Goal: Task Accomplishment & Management: Manage account settings

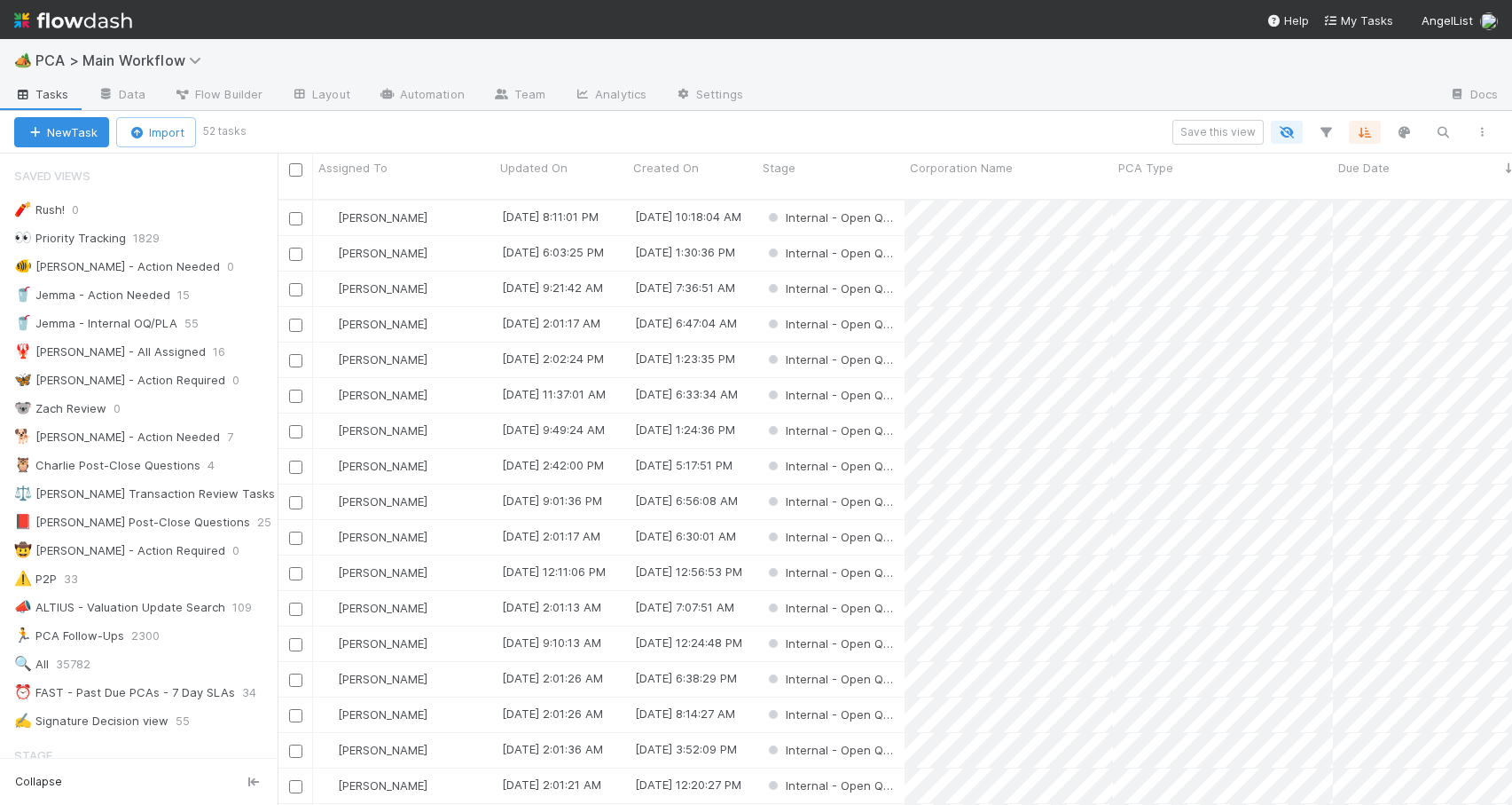
scroll to position [607, 1221]
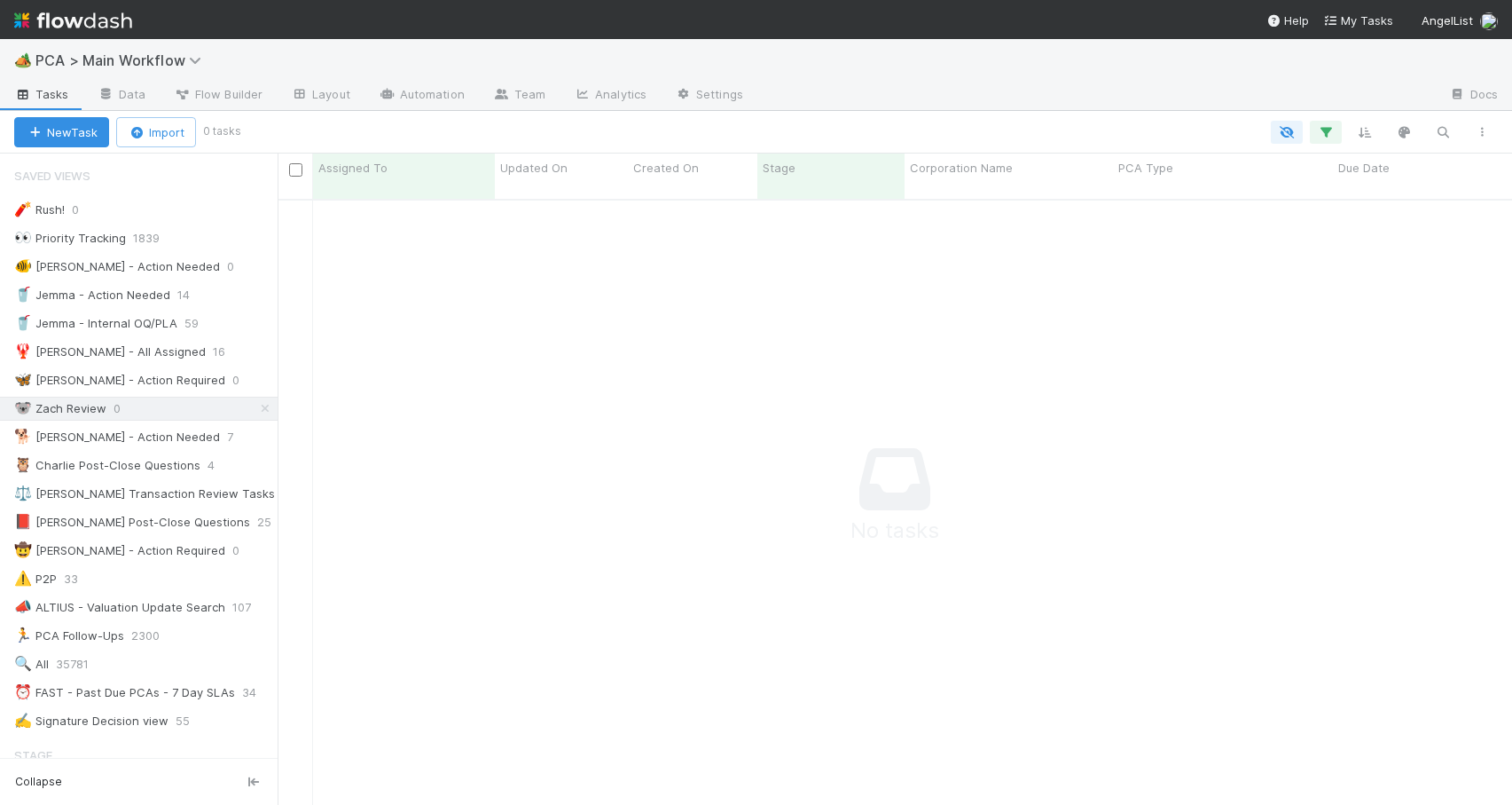
scroll to position [593, 1221]
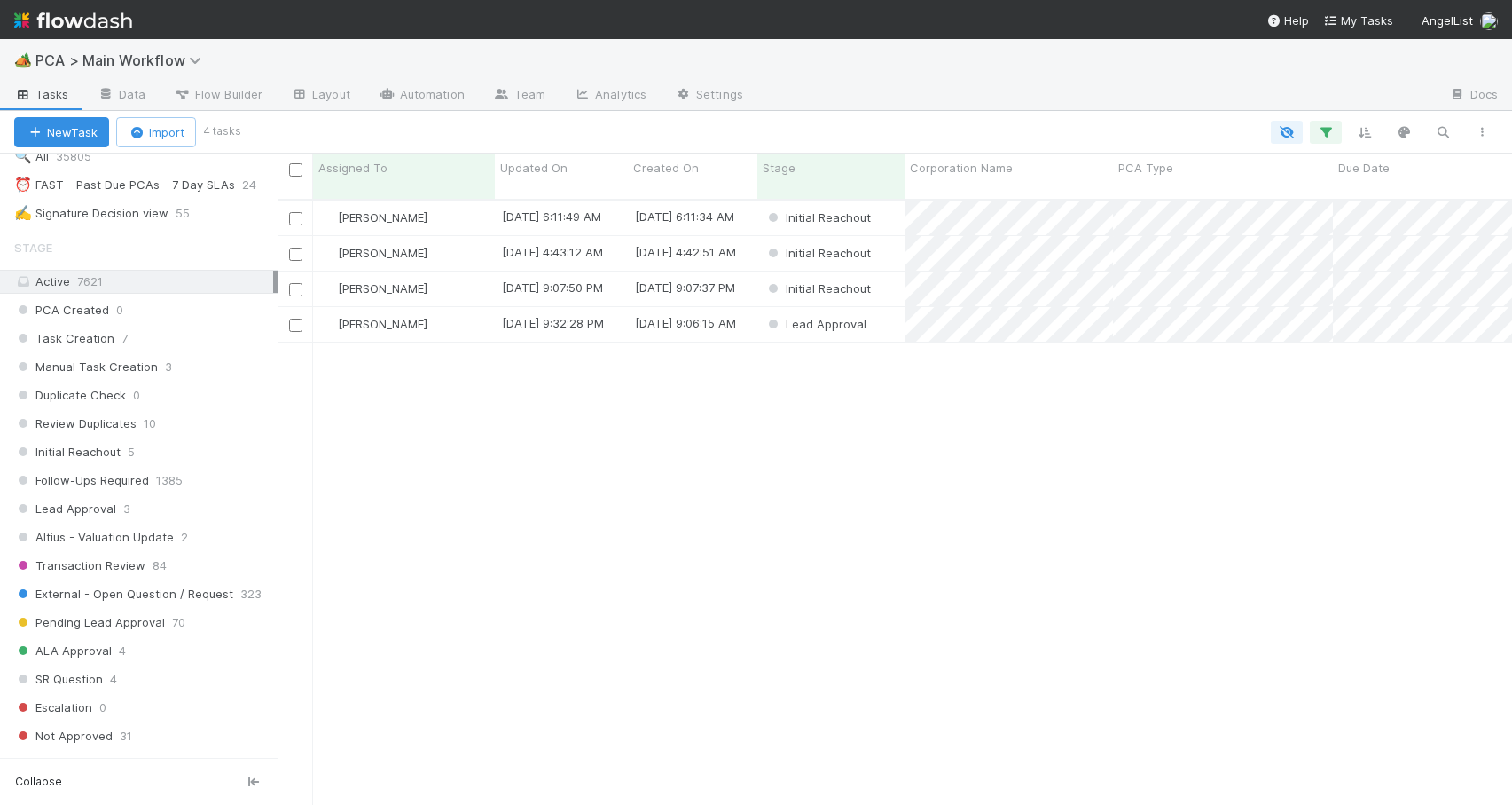
scroll to position [521, 0]
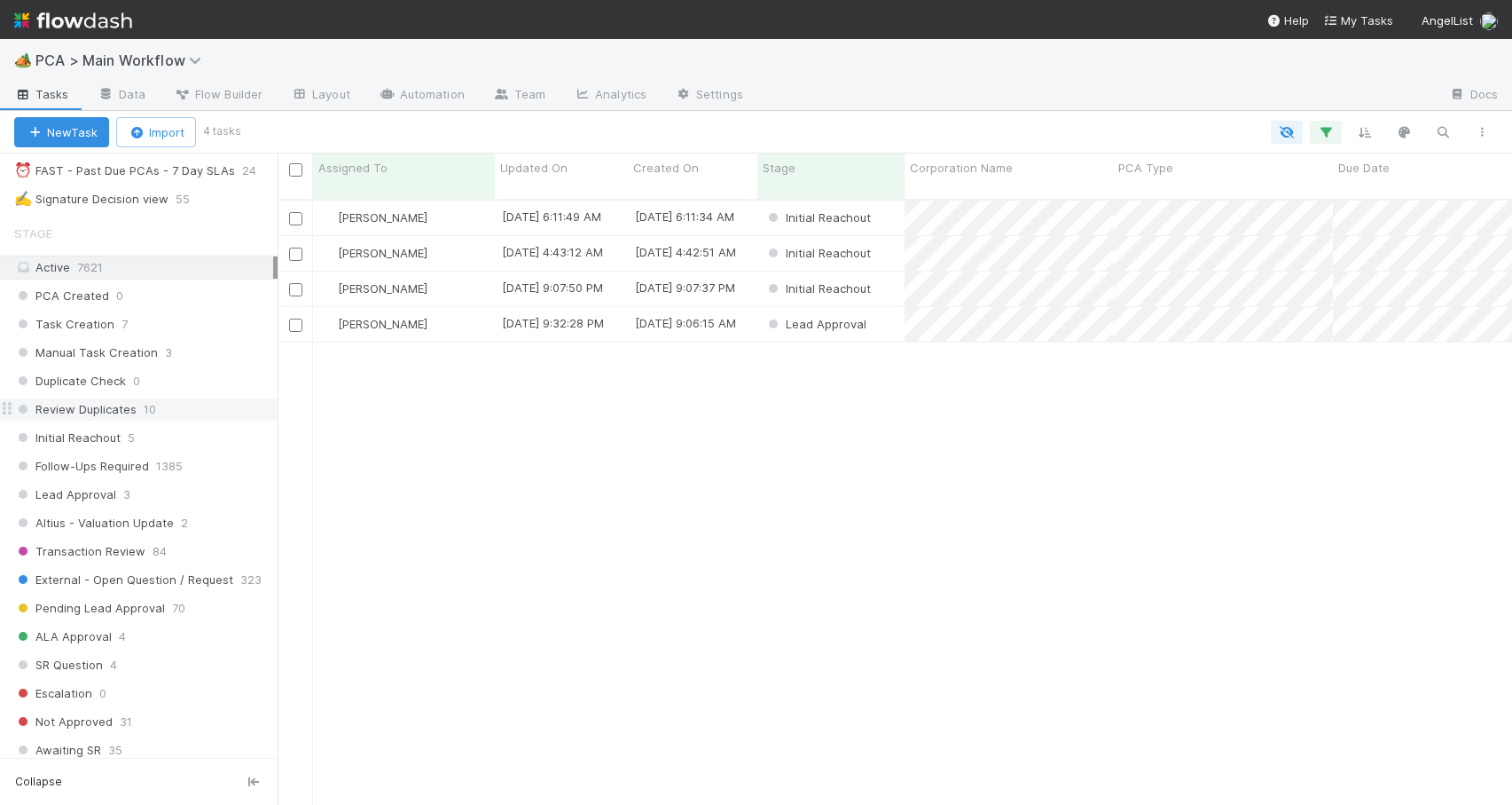
click at [211, 410] on div "Review Duplicates 10" at bounding box center [145, 410] width 263 height 22
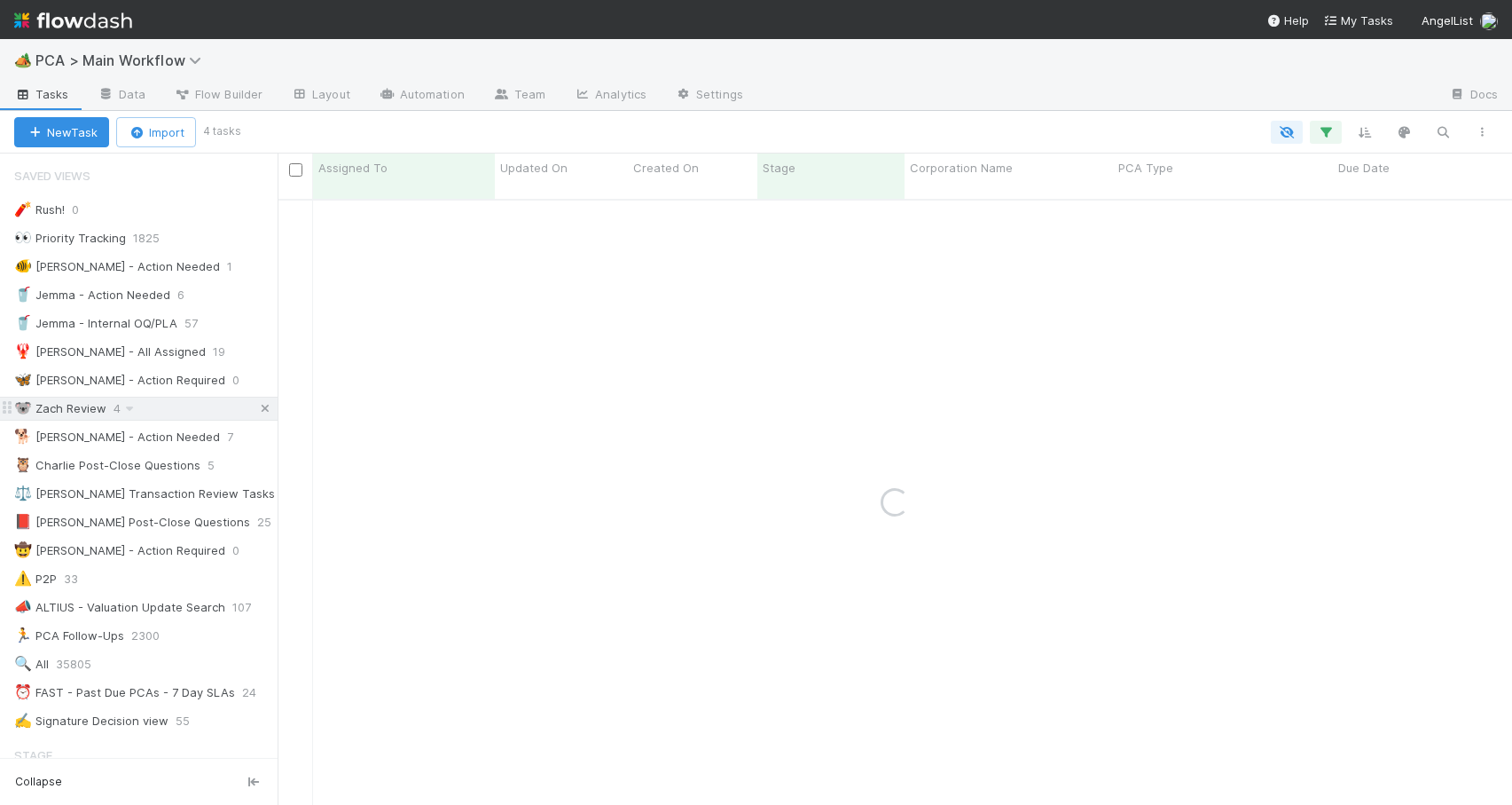
click at [256, 406] on icon at bounding box center [264, 408] width 17 height 12
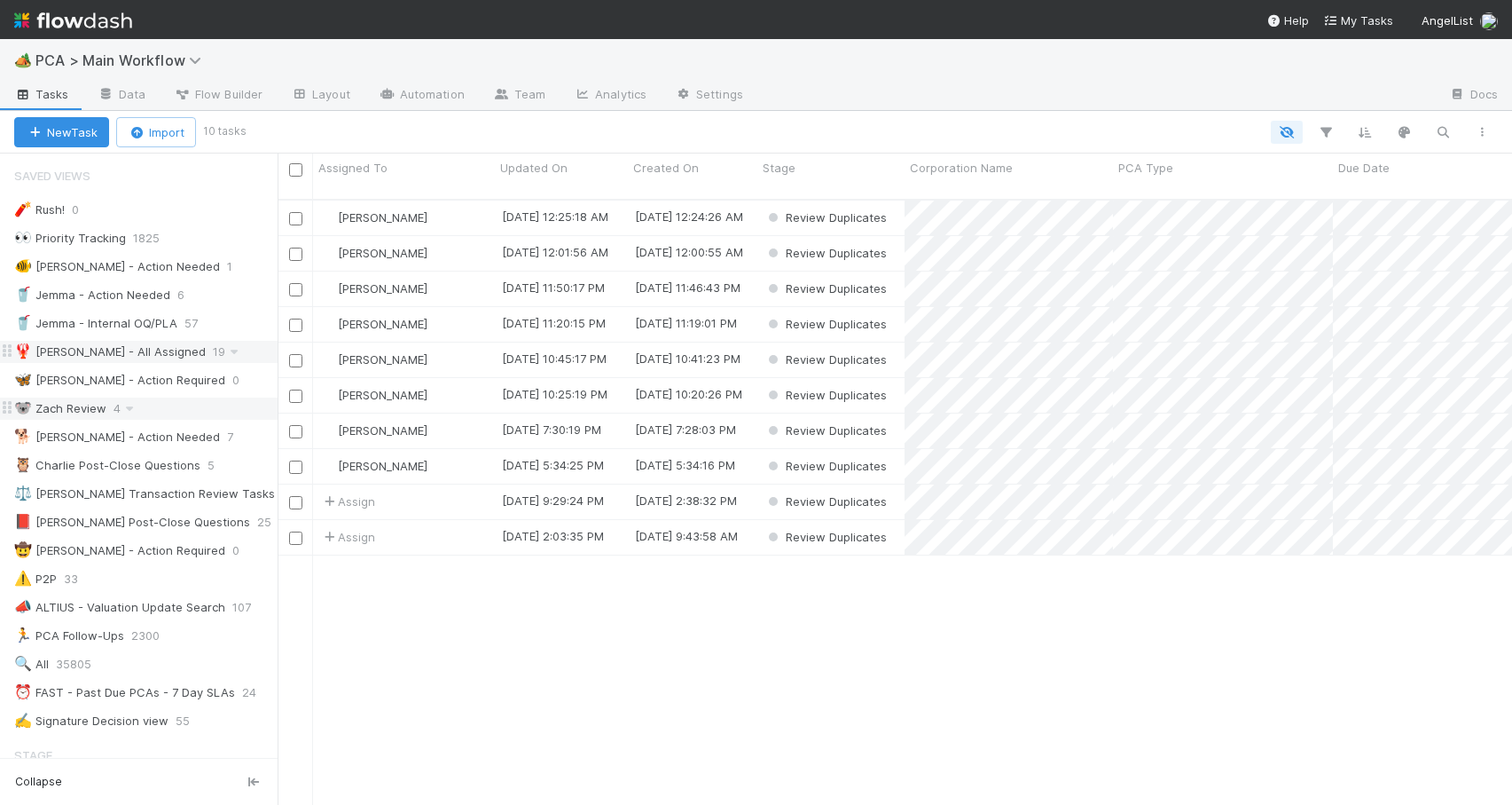
scroll to position [607, 1221]
click at [458, 275] on div "[PERSON_NAME]" at bounding box center [403, 289] width 181 height 35
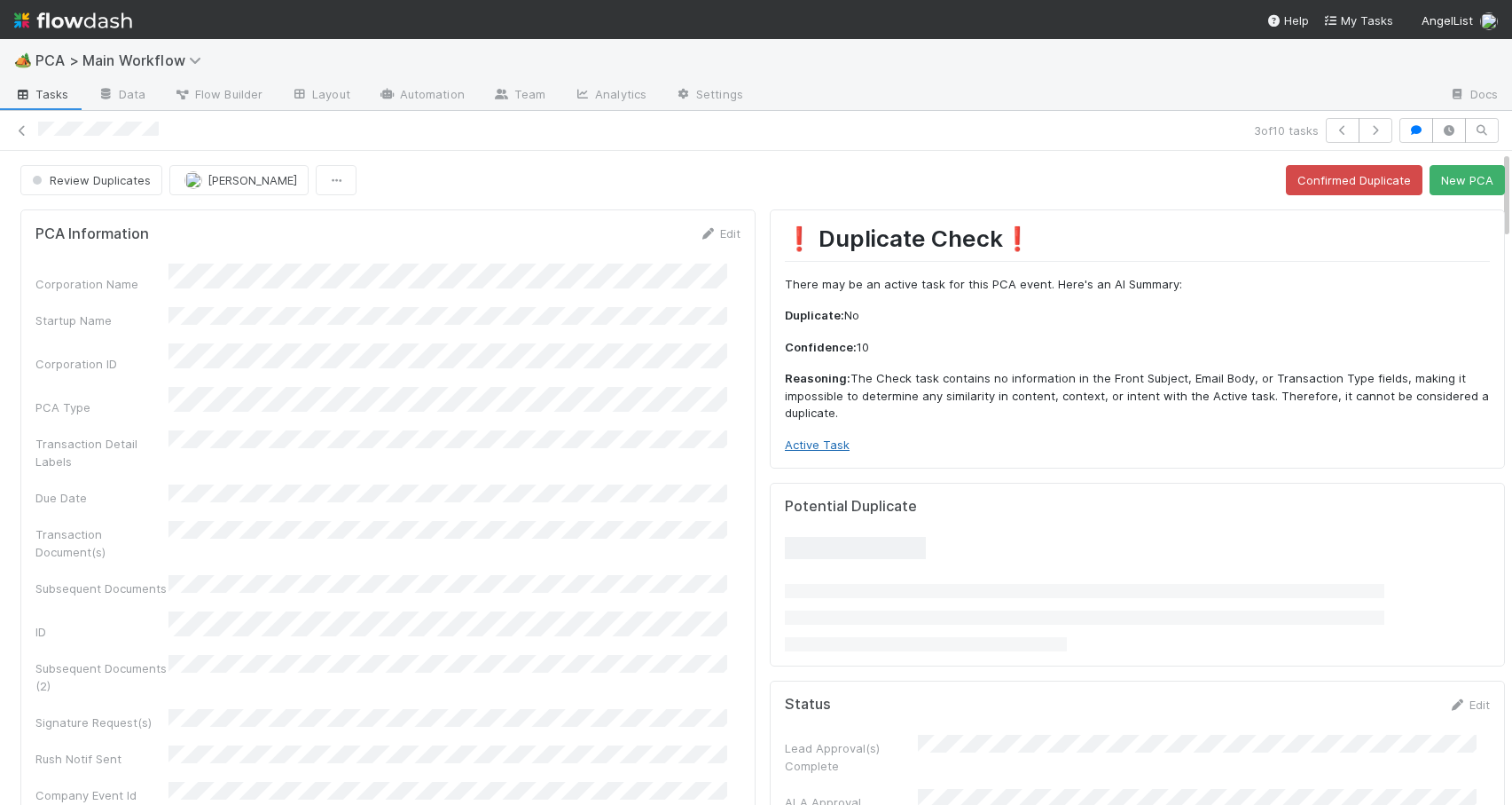
click at [787, 439] on link "Active Task" at bounding box center [818, 444] width 64 height 14
click at [1430, 185] on button "New PCA" at bounding box center [1468, 180] width 76 height 30
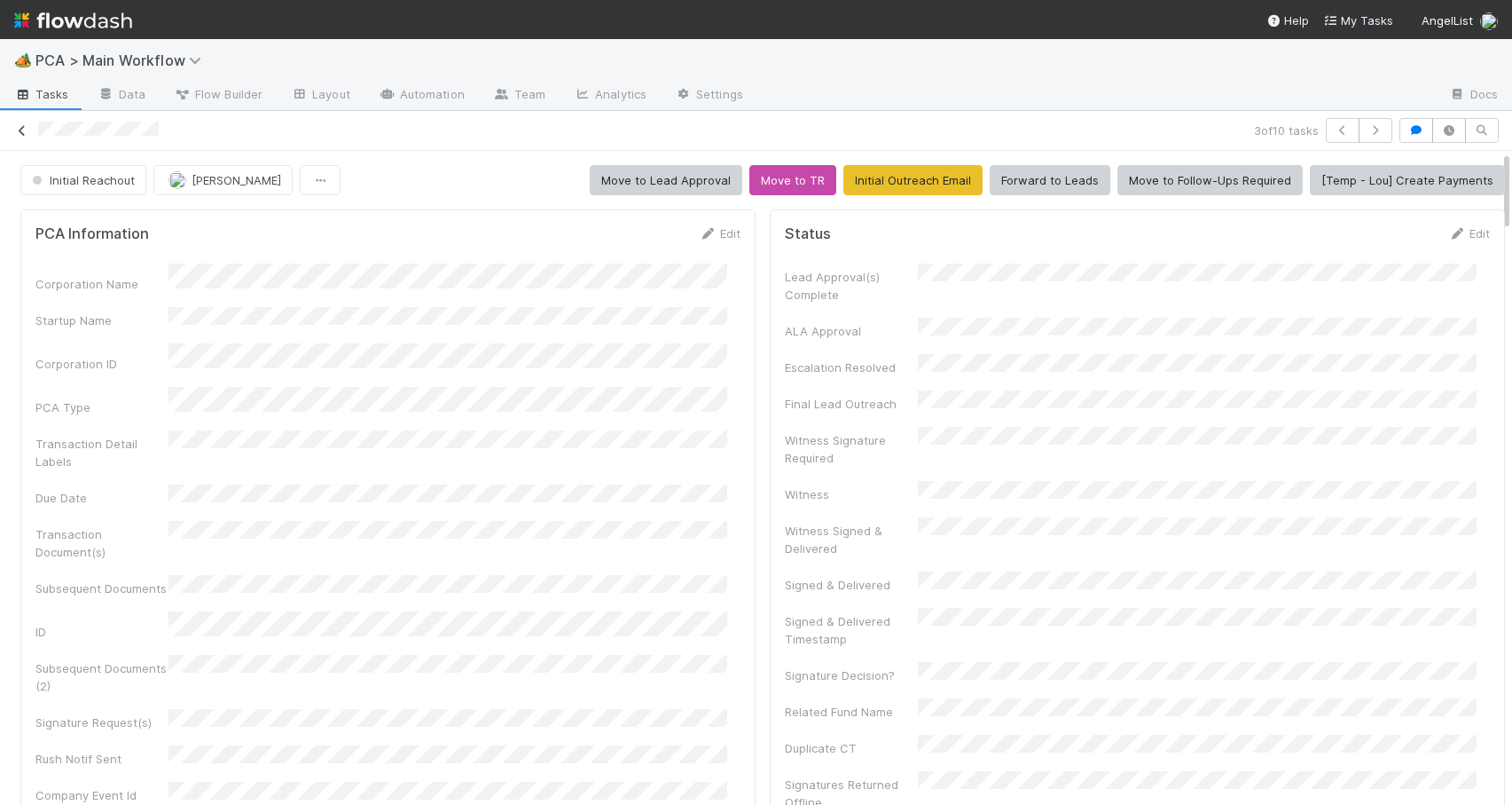
scroll to position [910, 0]
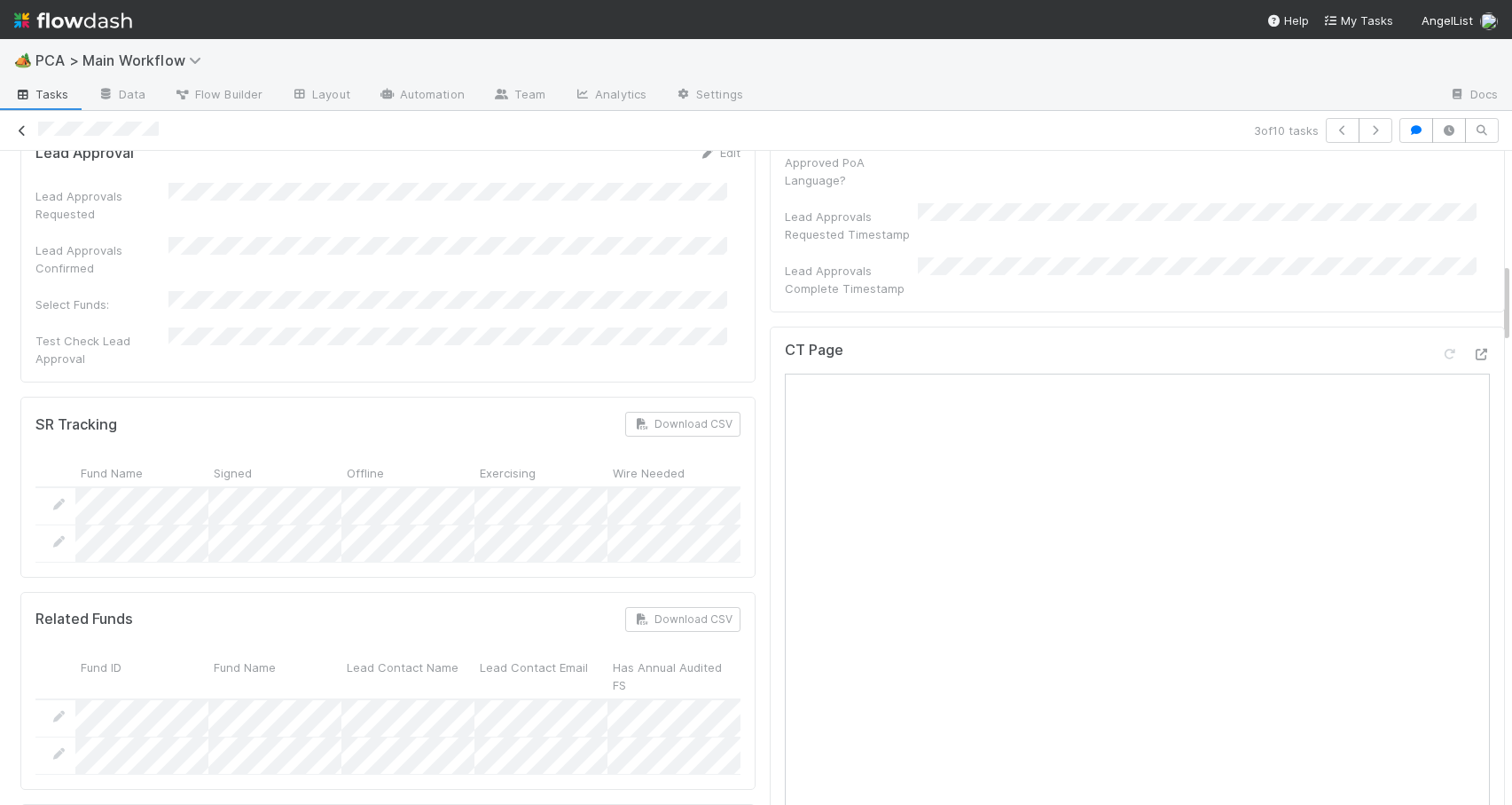
click at [24, 133] on icon at bounding box center [21, 131] width 17 height 12
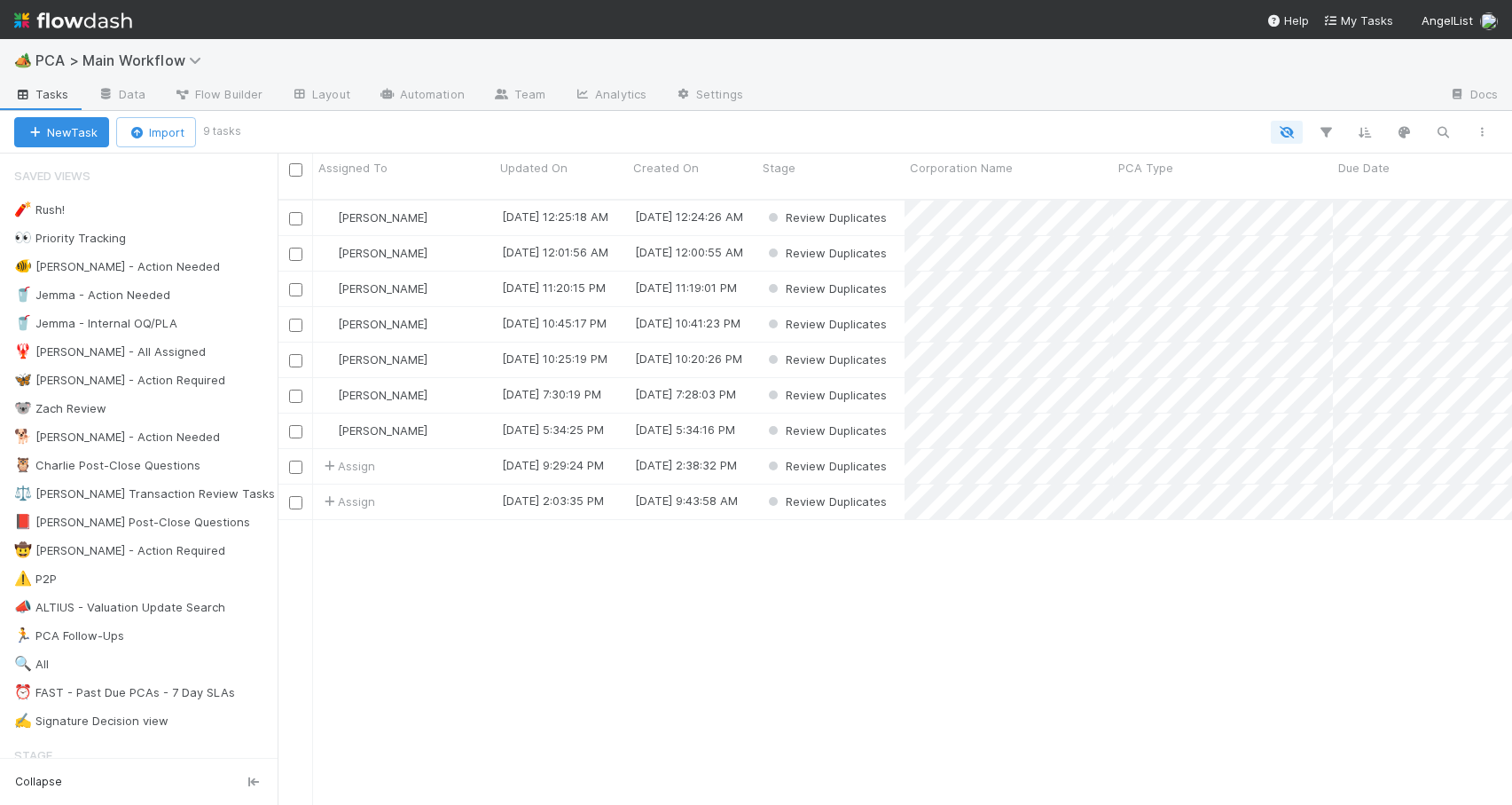
scroll to position [607, 1221]
click at [456, 311] on div "[PERSON_NAME]" at bounding box center [403, 324] width 181 height 35
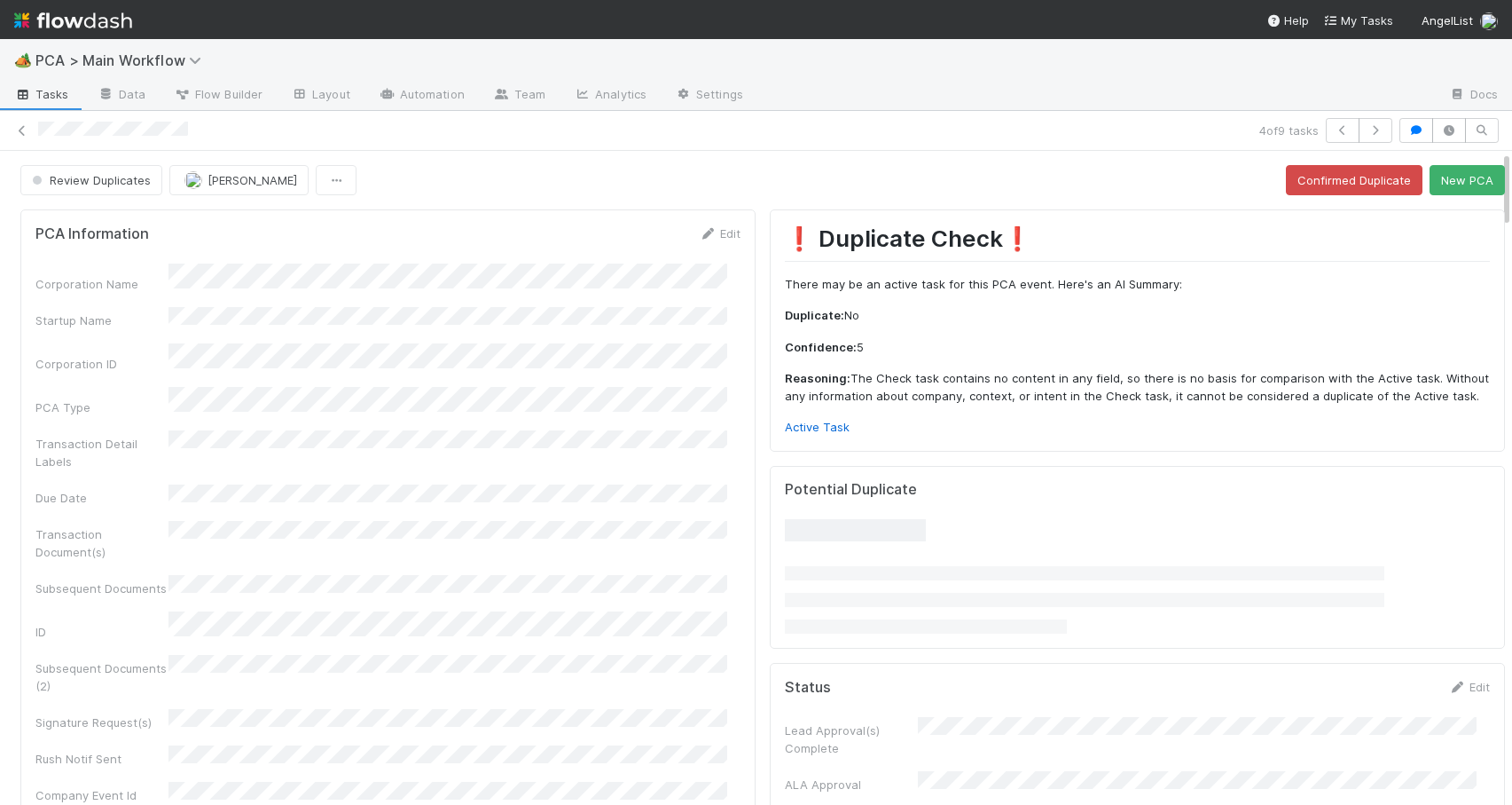
click at [1494, 166] on div "Review Duplicates Zachary Conley Confirmed Duplicate New PCA" at bounding box center [762, 180] width 1526 height 30
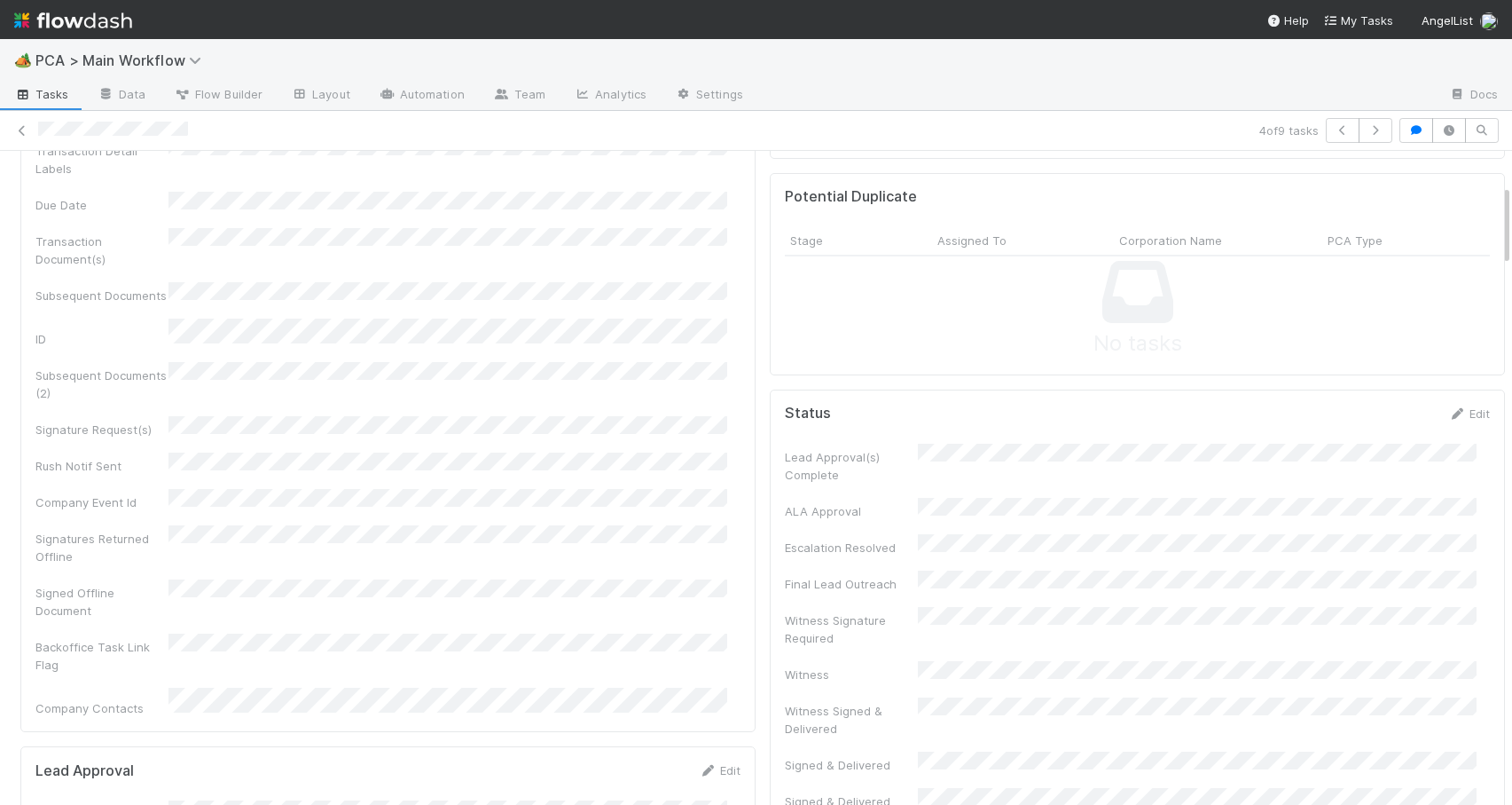
drag, startPoint x: 1494, startPoint y: 166, endPoint x: 1496, endPoint y: 190, distance: 24.1
click at [1496, 192] on div "Review Duplicates Zachary Conley Confirmed Duplicate New PCA PCA Information Ed…" at bounding box center [756, 478] width 1512 height 654
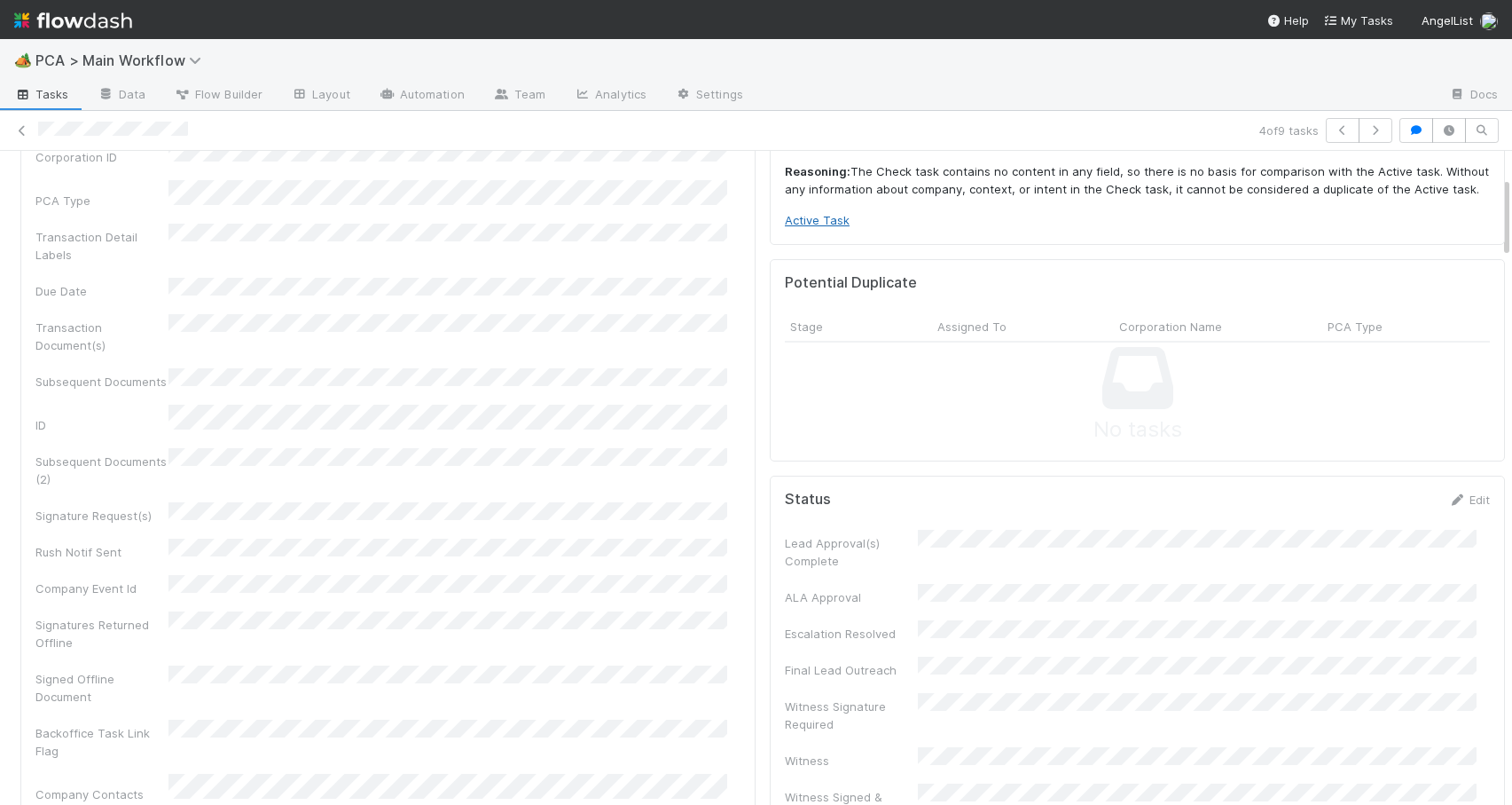
click at [818, 223] on link "Active Task" at bounding box center [818, 219] width 64 height 14
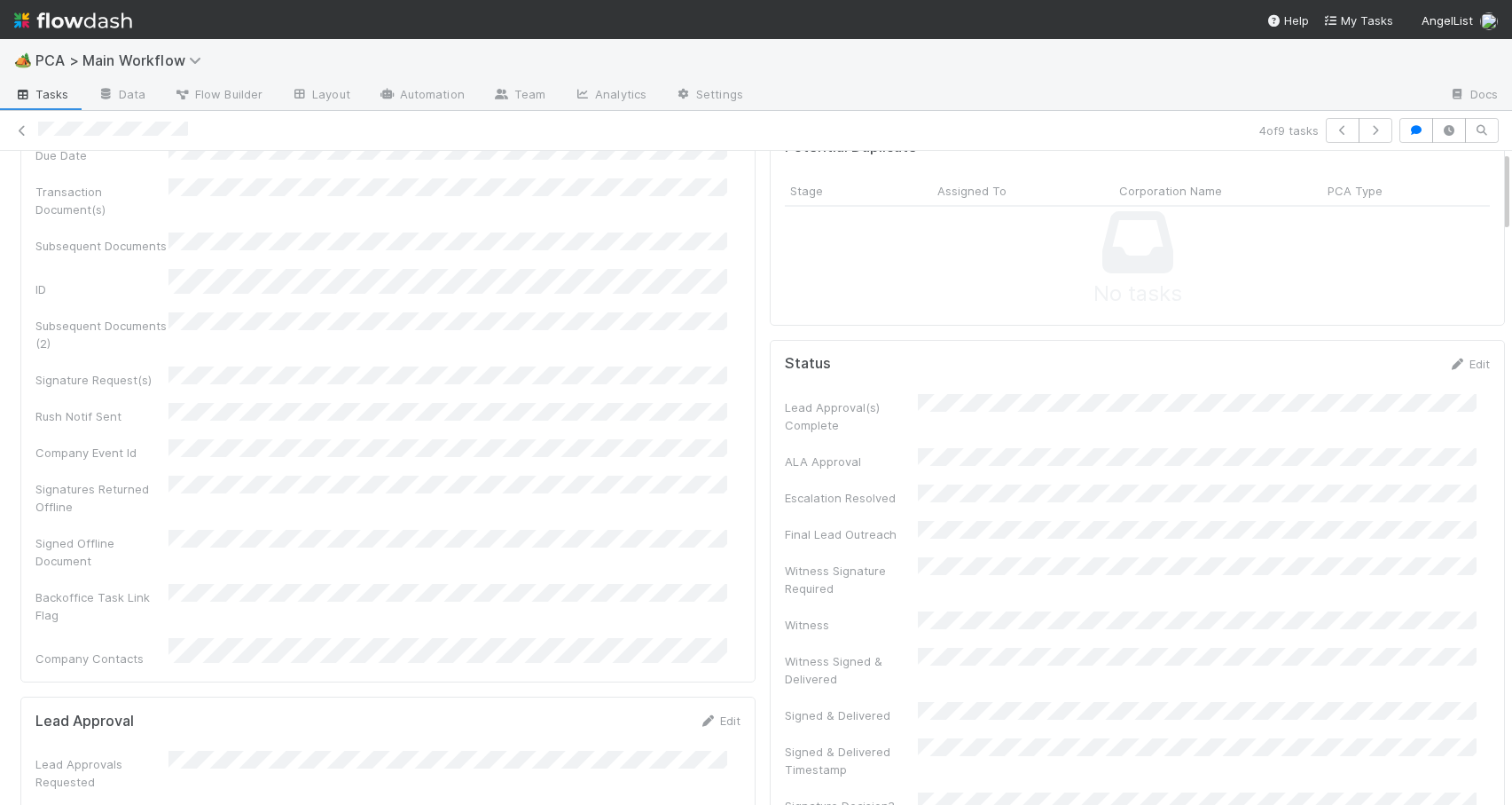
scroll to position [0, 0]
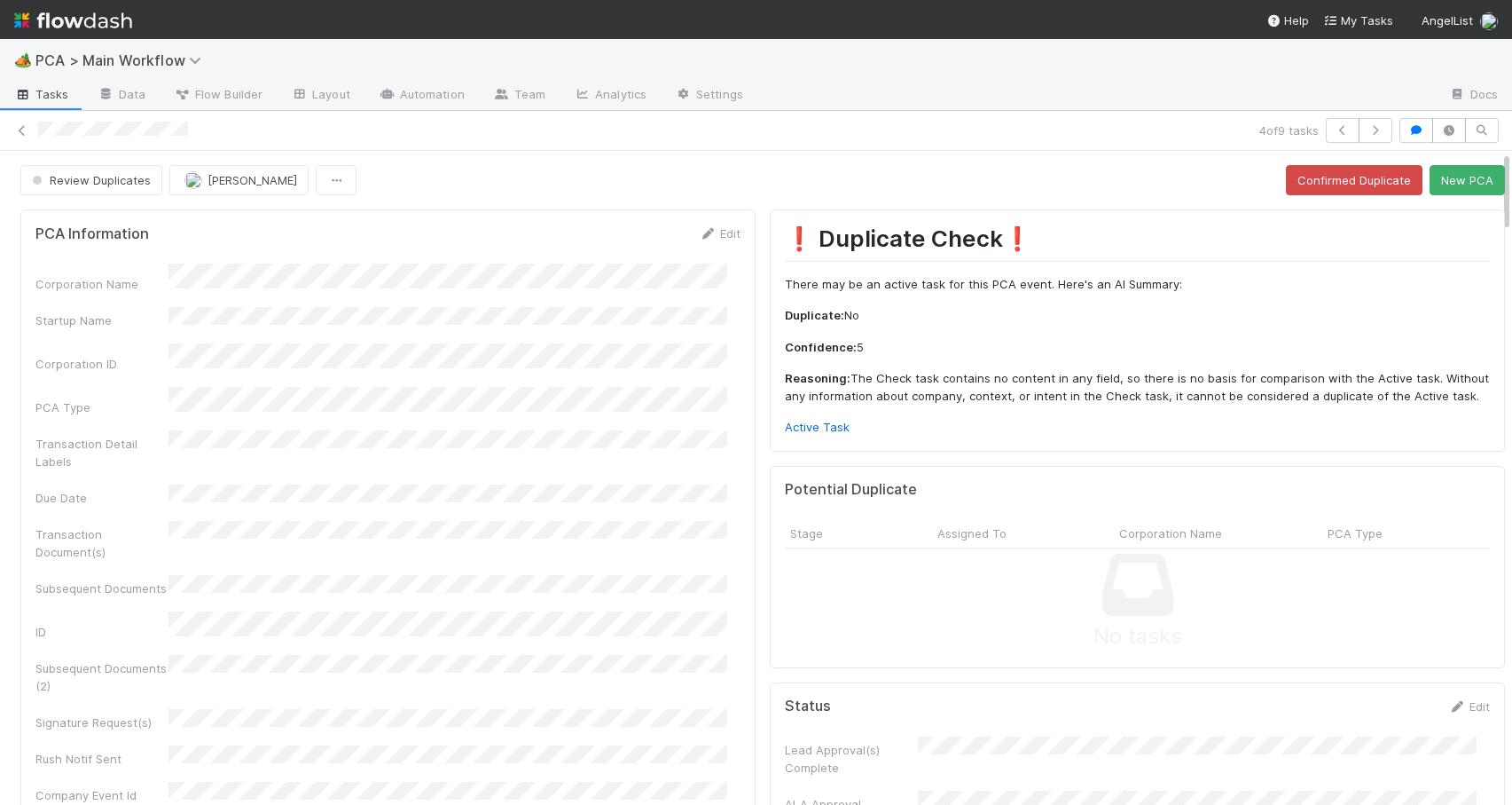
drag, startPoint x: 1493, startPoint y: 219, endPoint x: 1495, endPoint y: 181, distance: 38.1
click at [1495, 181] on div "Review Duplicates Zachary Conley Confirmed Duplicate New PCA PCA Information Ed…" at bounding box center [756, 478] width 1512 height 654
click at [1433, 181] on button "New PCA" at bounding box center [1468, 180] width 76 height 30
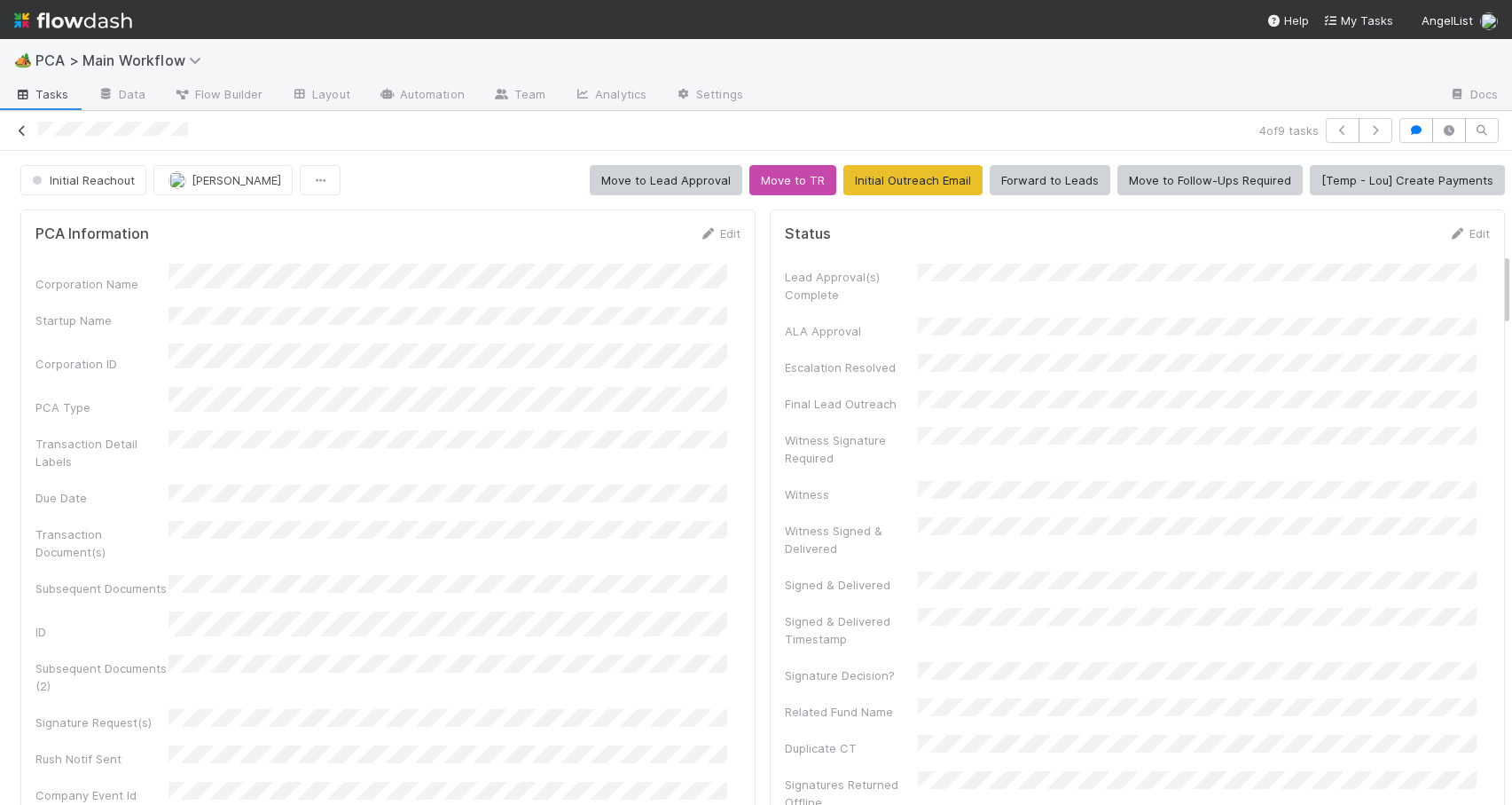
scroll to position [910, 0]
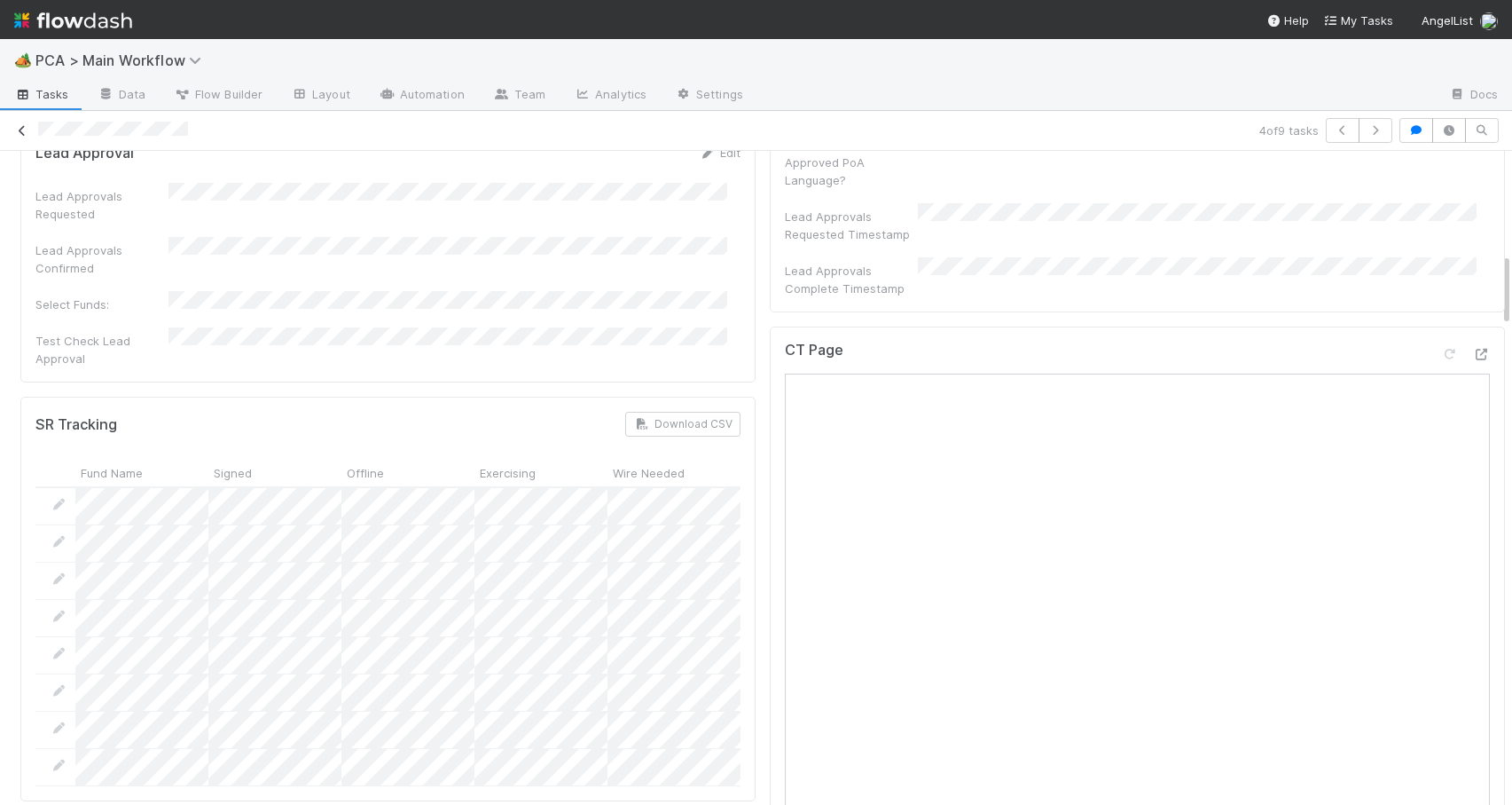
click at [20, 133] on icon at bounding box center [21, 131] width 17 height 12
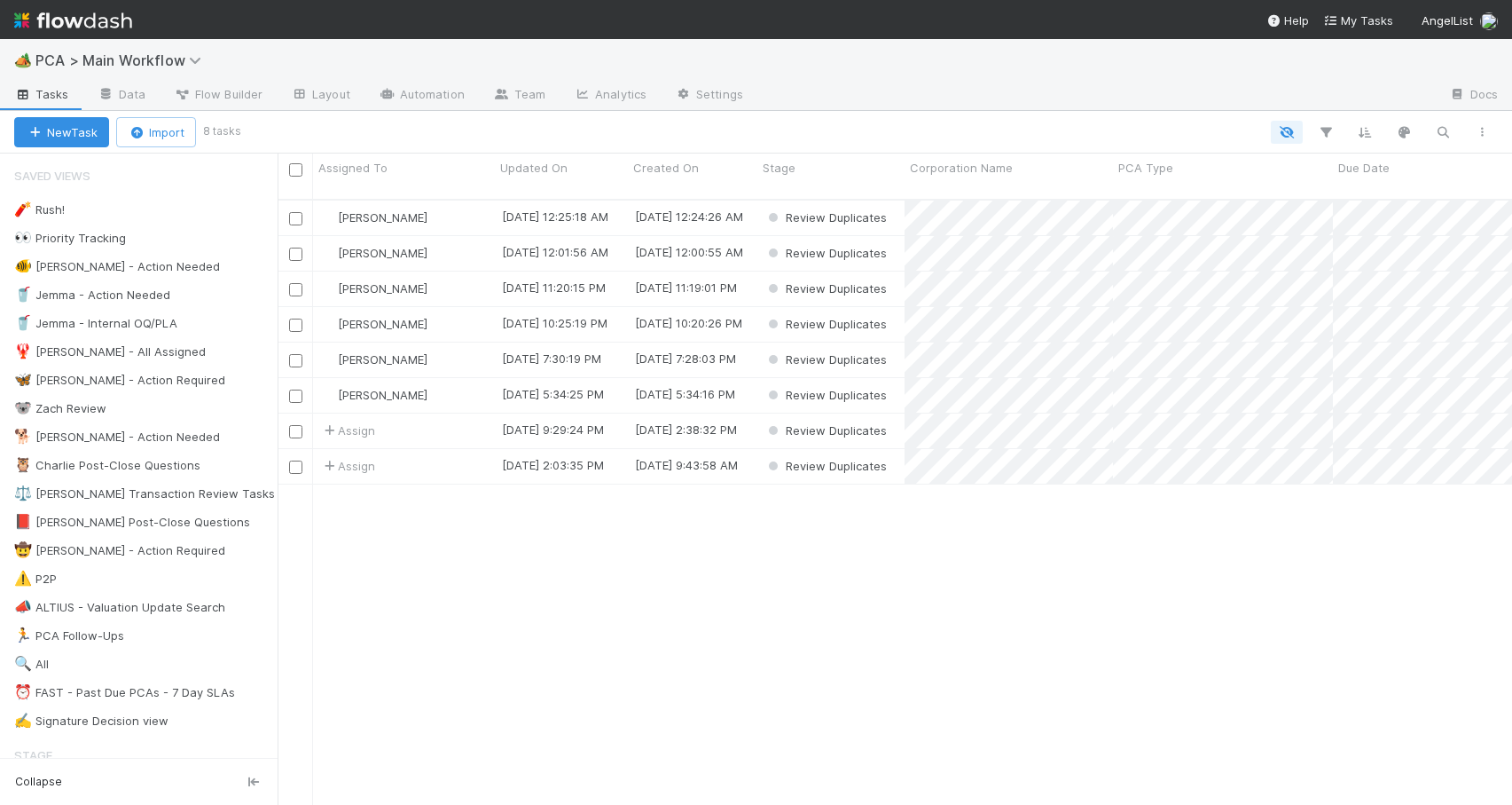
scroll to position [607, 1221]
click at [449, 312] on div "Zachary Conley" at bounding box center [403, 324] width 181 height 35
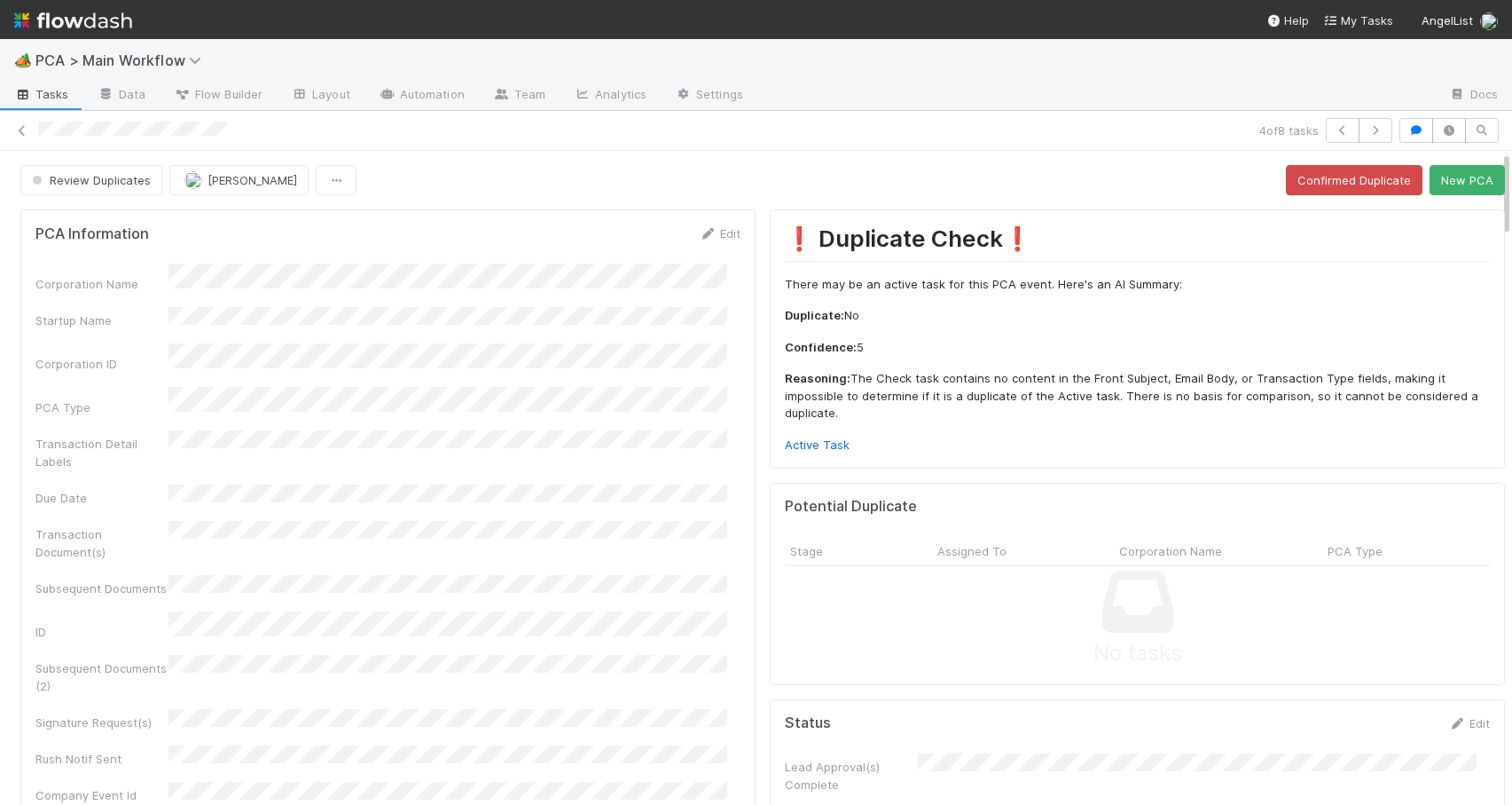
click at [939, 381] on p "Reasoning: The Check task contains no content in the Front Subject, Email Body,…" at bounding box center [1138, 396] width 705 height 52
click at [808, 453] on div "❗ Duplicate Check❗️ There may be an active task for this PCA event. Here's an A…" at bounding box center [1137, 338] width 736 height 259
click at [804, 444] on link "Active Task" at bounding box center [818, 444] width 64 height 14
drag, startPoint x: 1493, startPoint y: 196, endPoint x: 1473, endPoint y: 154, distance: 46.5
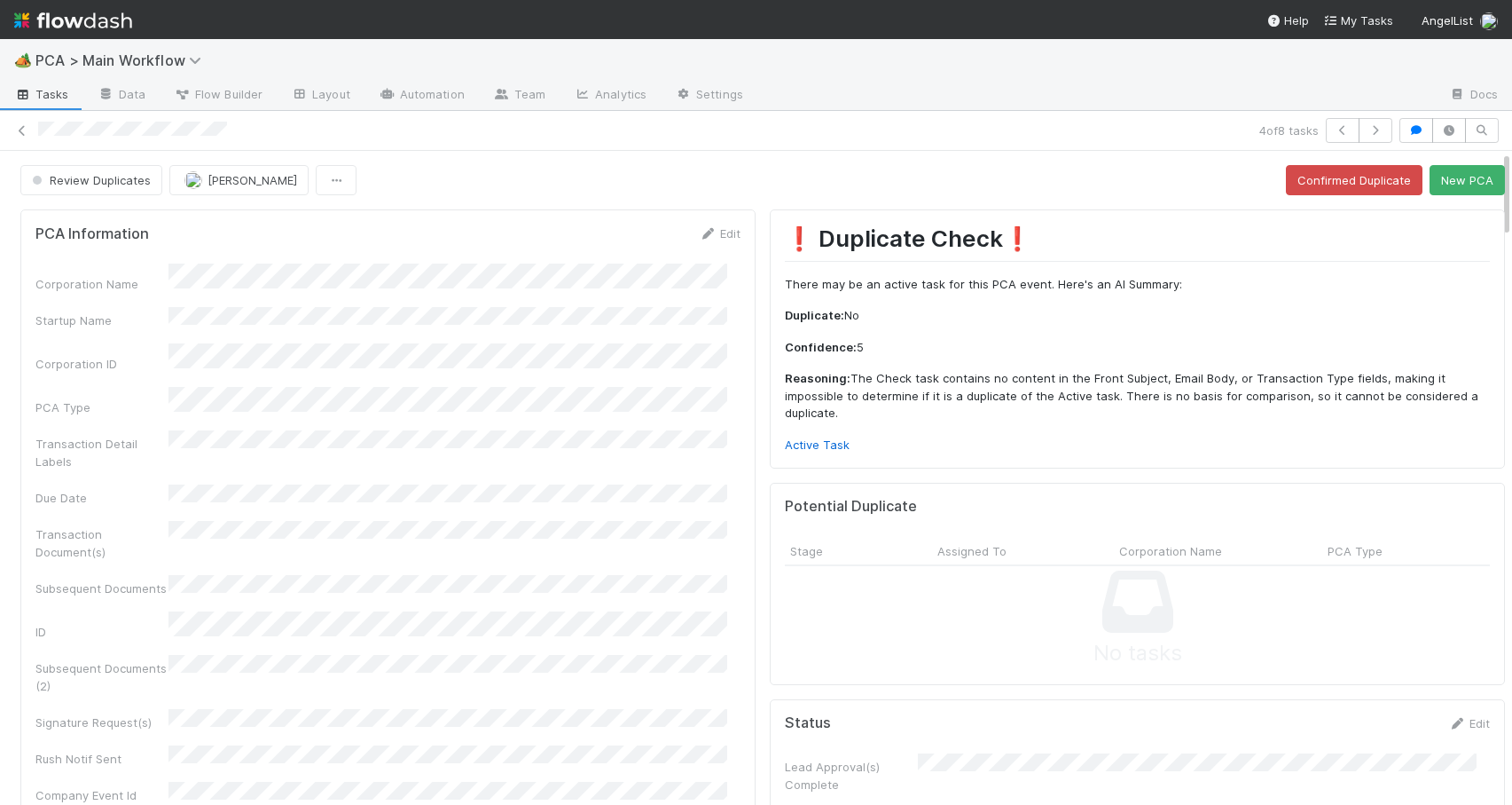
click at [1443, 181] on button "New PCA" at bounding box center [1468, 180] width 76 height 30
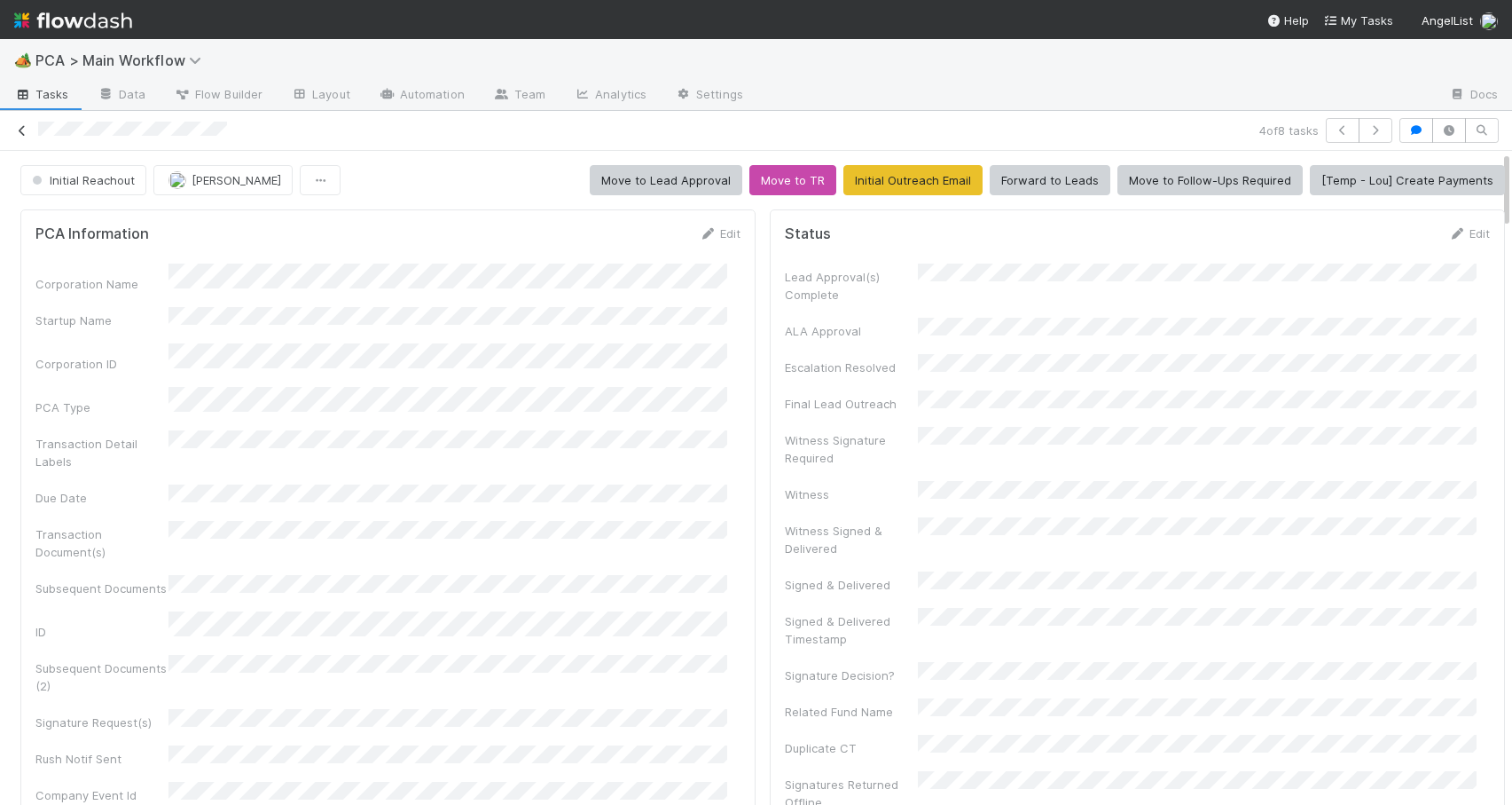
scroll to position [910, 0]
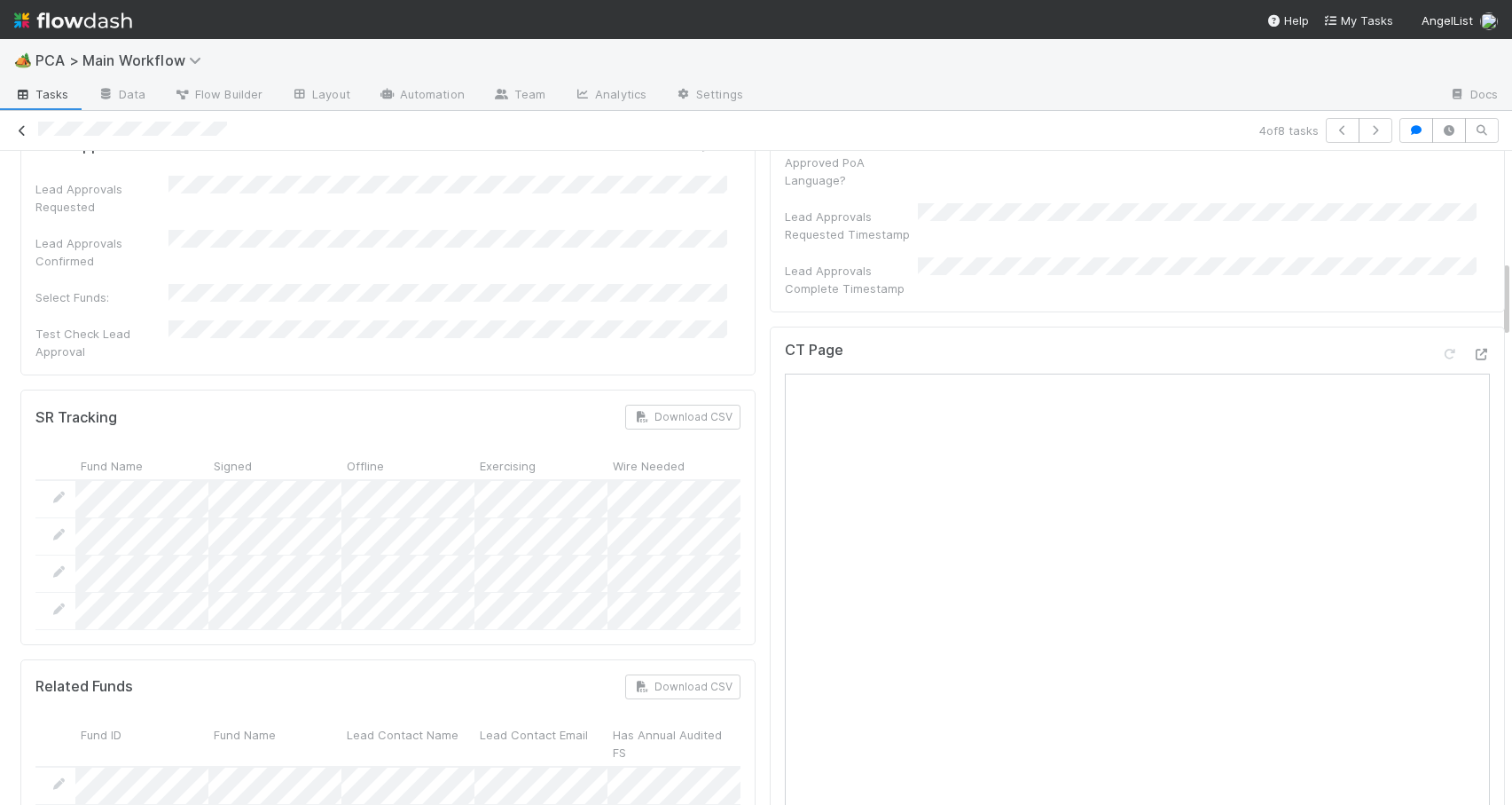
click at [22, 132] on icon at bounding box center [21, 131] width 17 height 12
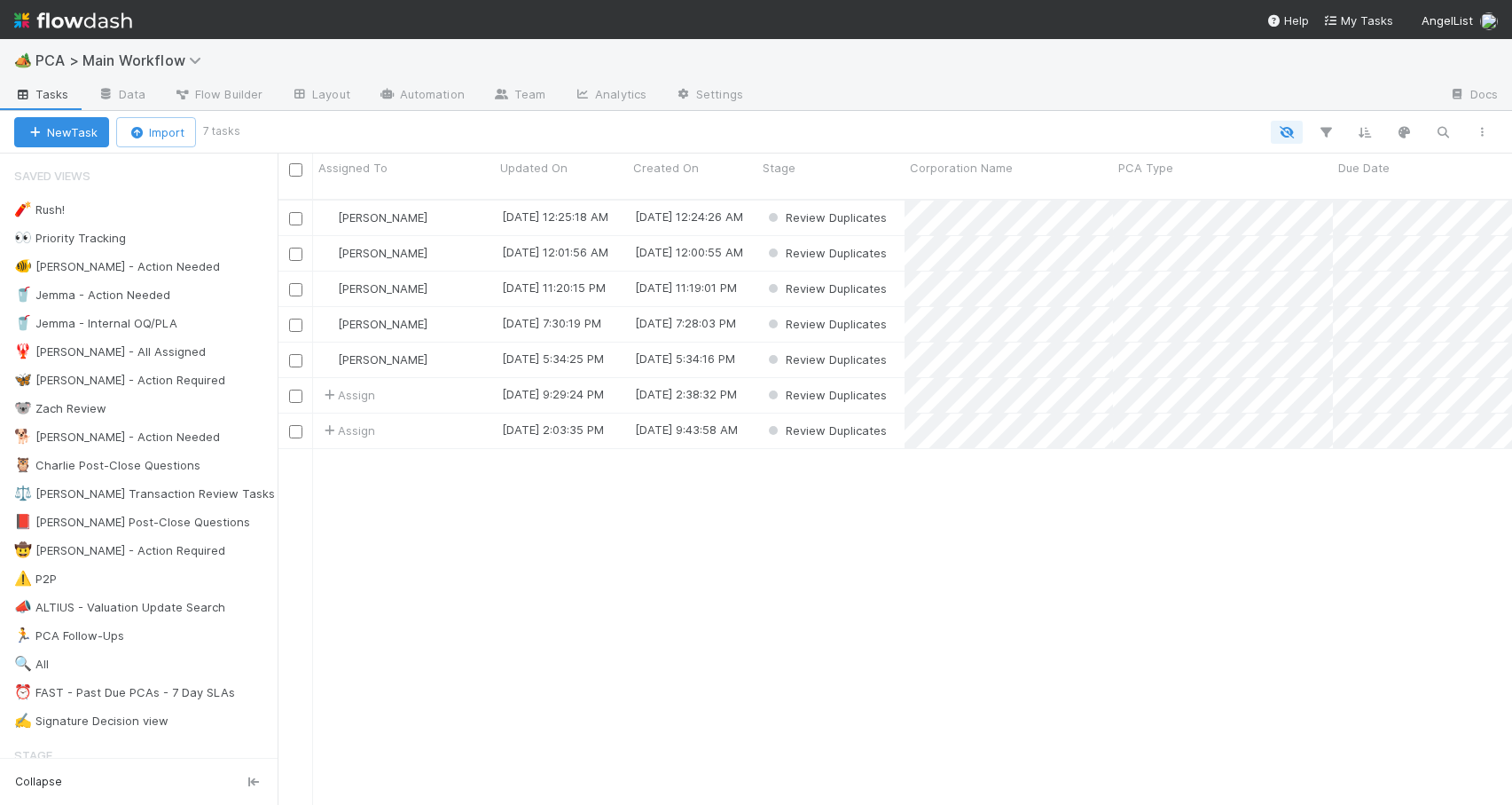
scroll to position [607, 1221]
click at [459, 318] on div "Zachary Conley" at bounding box center [403, 324] width 181 height 35
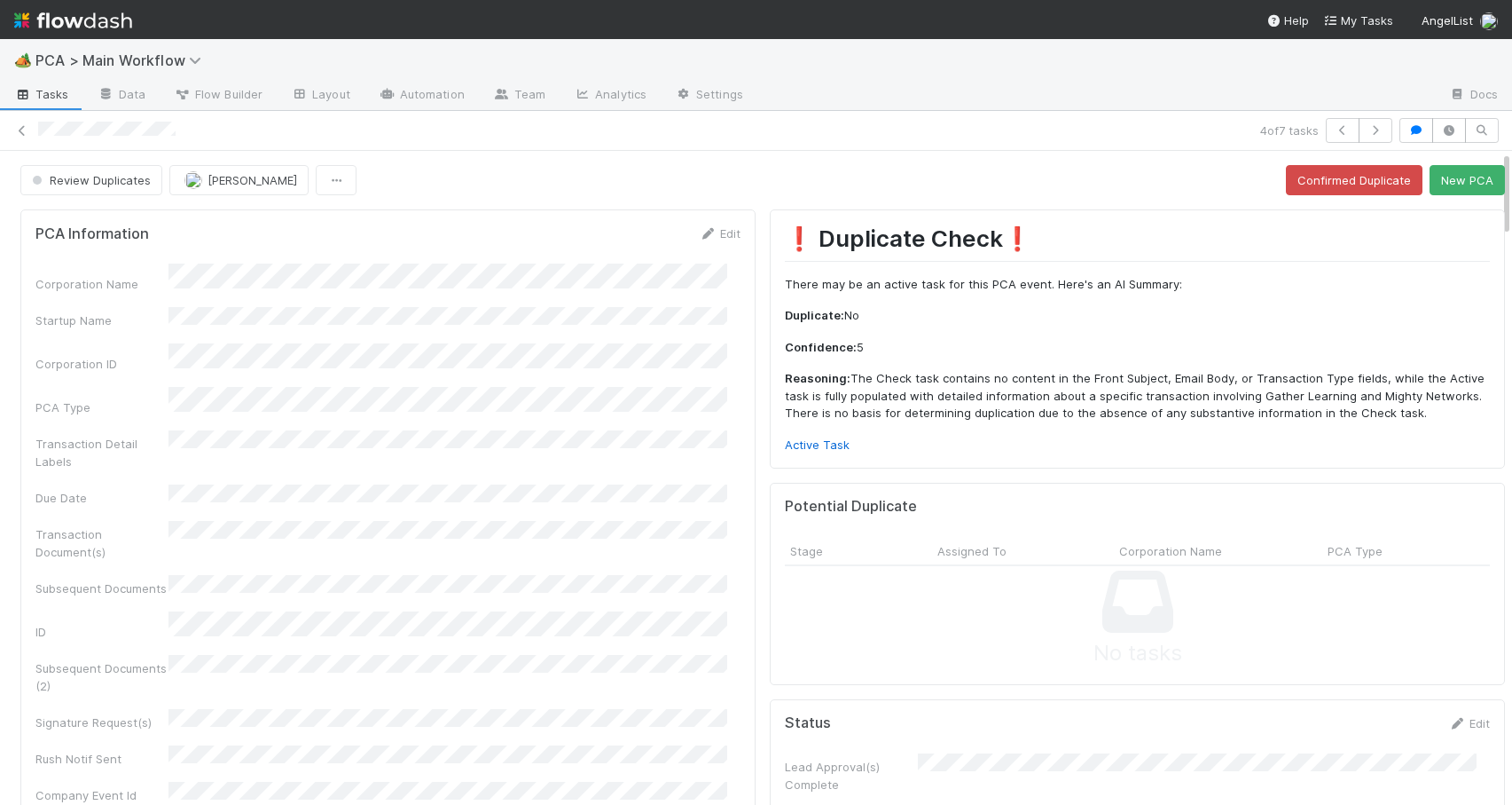
click at [1494, 184] on div "Review Duplicates Zachary Conley Confirmed Duplicate New PCA" at bounding box center [762, 180] width 1526 height 30
drag, startPoint x: 1494, startPoint y: 184, endPoint x: 1464, endPoint y: 64, distance: 123.7
click at [1466, 64] on div "🏕️ PCA > Main Workflow Tasks Data Flow Builder Layout Automation Team Analytics…" at bounding box center [756, 421] width 1512 height 765
click at [1434, 180] on button "New PCA" at bounding box center [1468, 180] width 76 height 30
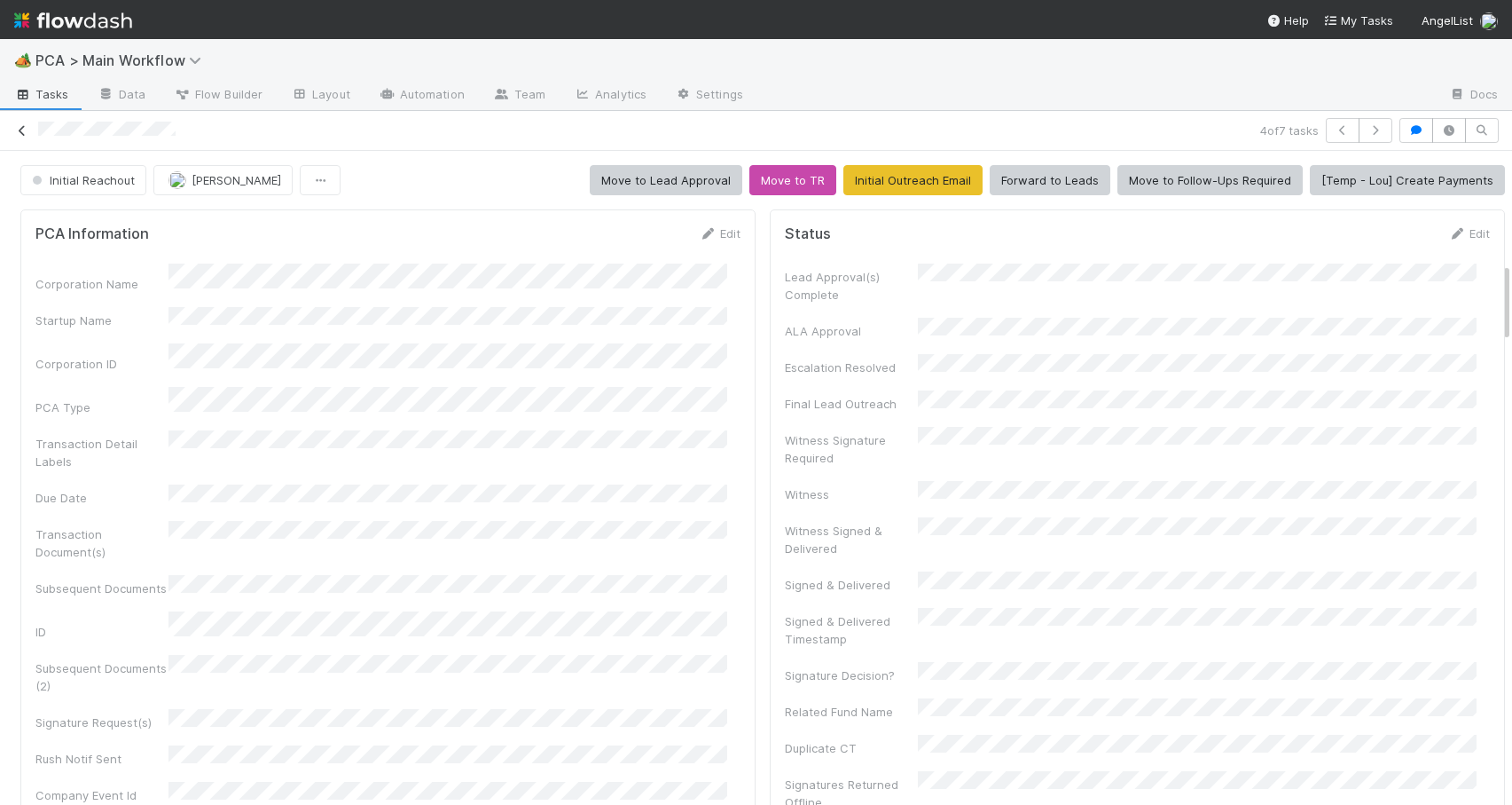
scroll to position [910, 0]
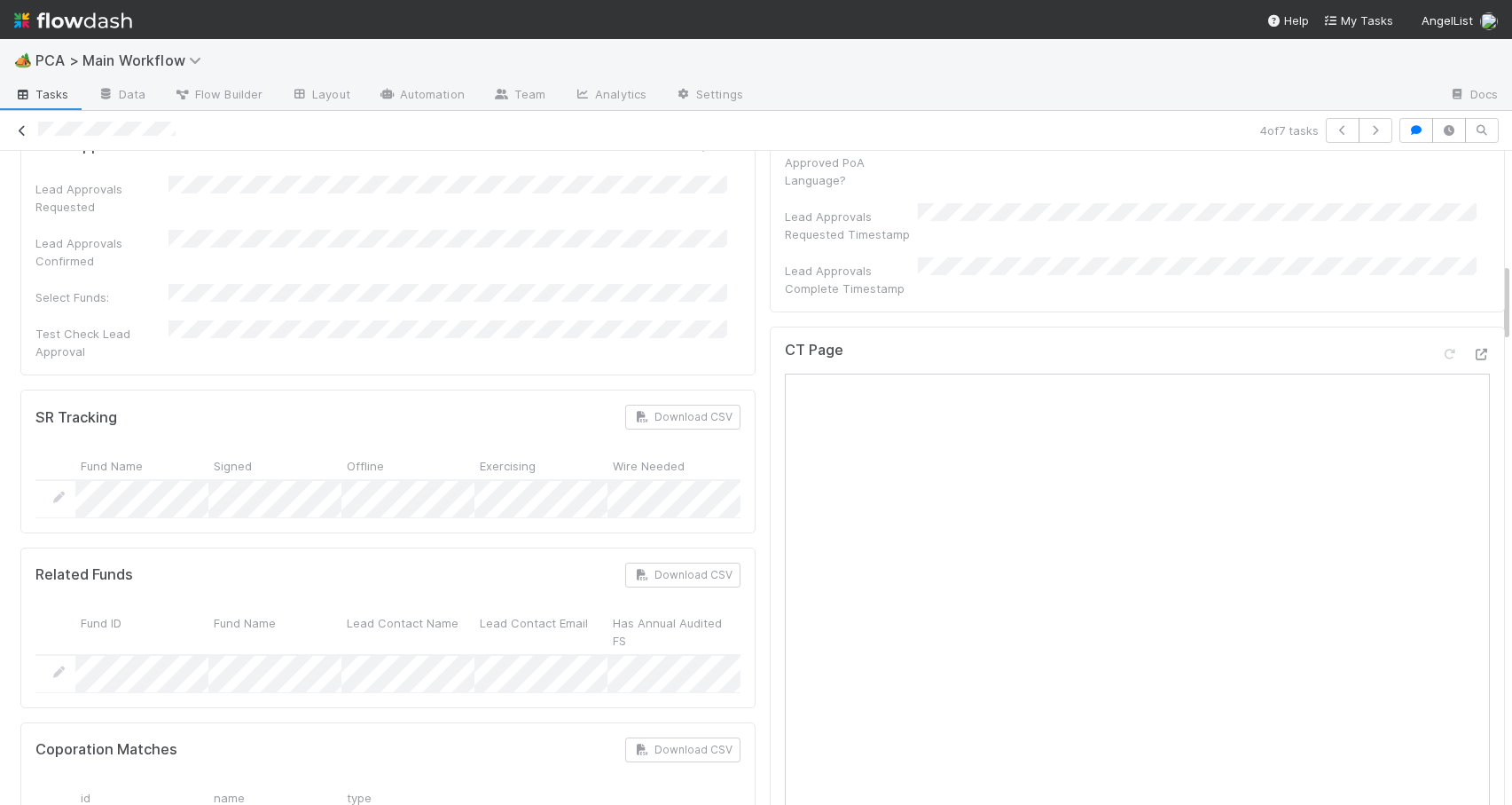
click at [19, 128] on icon at bounding box center [21, 131] width 17 height 12
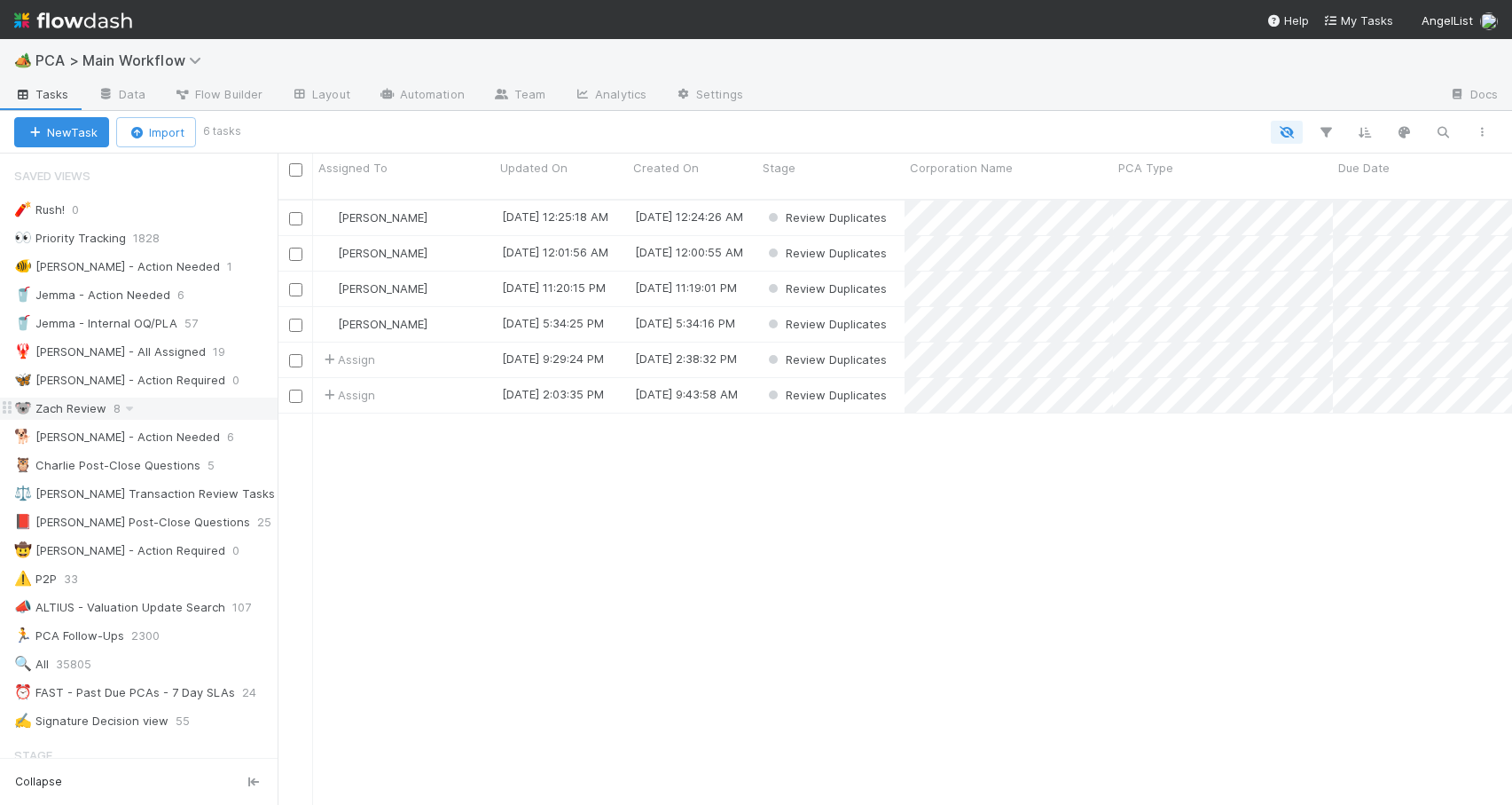
click at [169, 410] on div "🐨 Zach Review 8" at bounding box center [145, 409] width 263 height 22
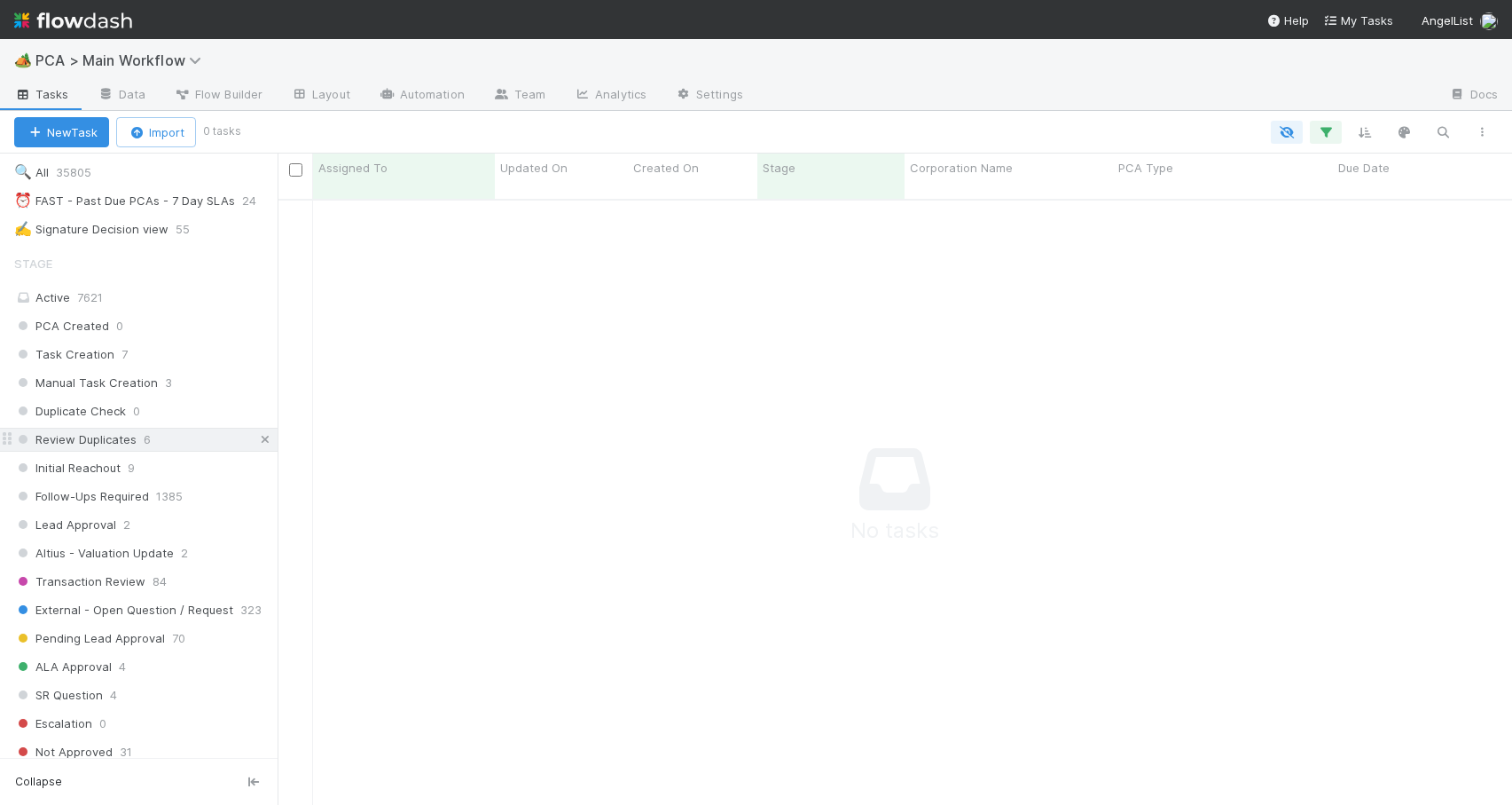
scroll to position [593, 1221]
click at [256, 441] on icon at bounding box center [264, 439] width 17 height 12
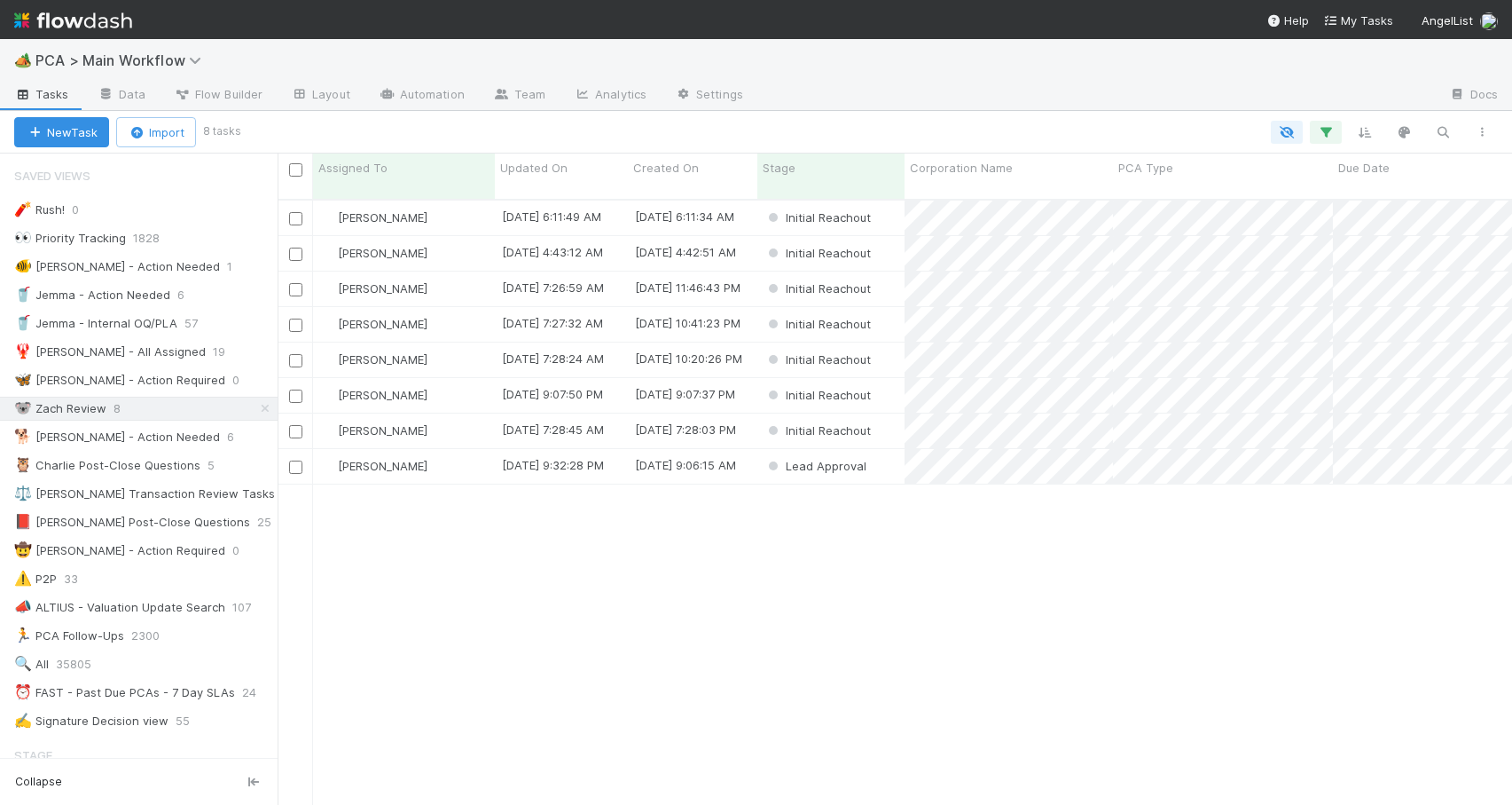
scroll to position [607, 1221]
click at [453, 455] on div "[PERSON_NAME]" at bounding box center [403, 466] width 181 height 35
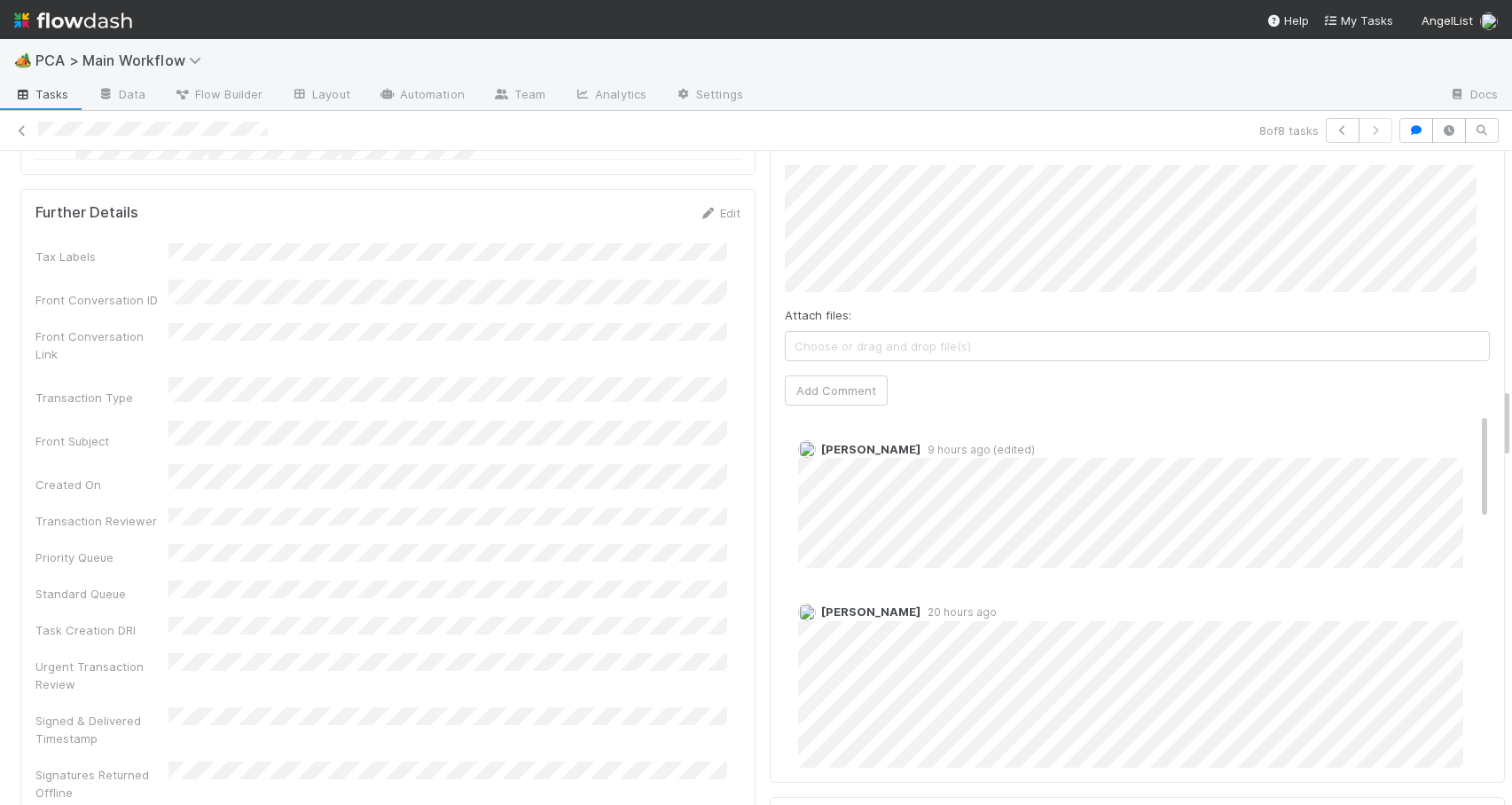
scroll to position [2176, 0]
drag, startPoint x: 1494, startPoint y: 274, endPoint x: 1546, endPoint y: 411, distance: 146.5
click at [1511, 411] on html "🏕️ PCA > Main Workflow Tasks Data Flow Builder Layout Automation Team Analytics…" at bounding box center [756, 402] width 1512 height 805
click at [17, 120] on div "8 of 8 tasks" at bounding box center [756, 130] width 1512 height 25
click at [18, 125] on icon at bounding box center [21, 131] width 17 height 12
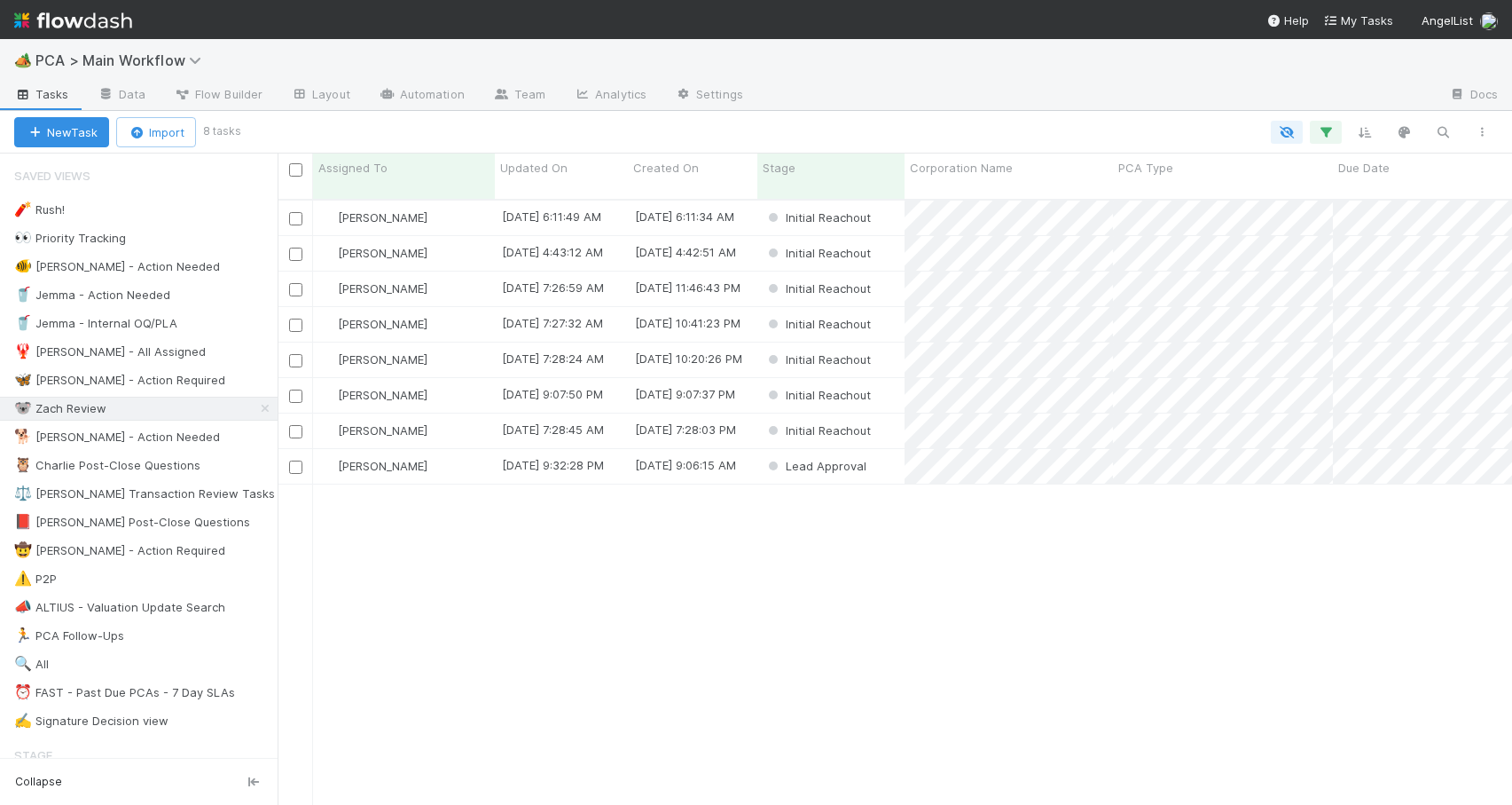
scroll to position [607, 1221]
click at [447, 414] on div "[PERSON_NAME]" at bounding box center [403, 431] width 181 height 35
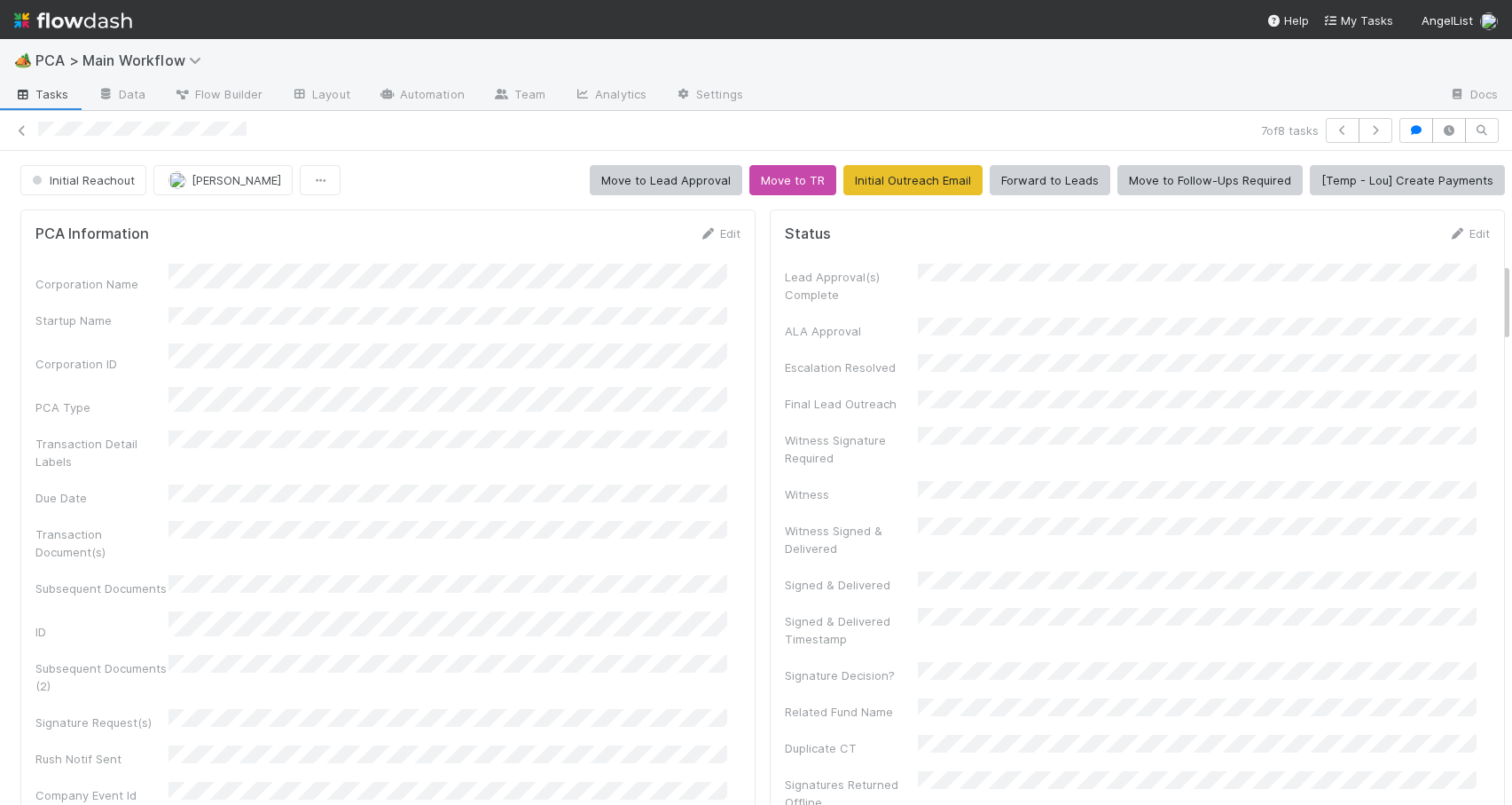
scroll to position [910, 0]
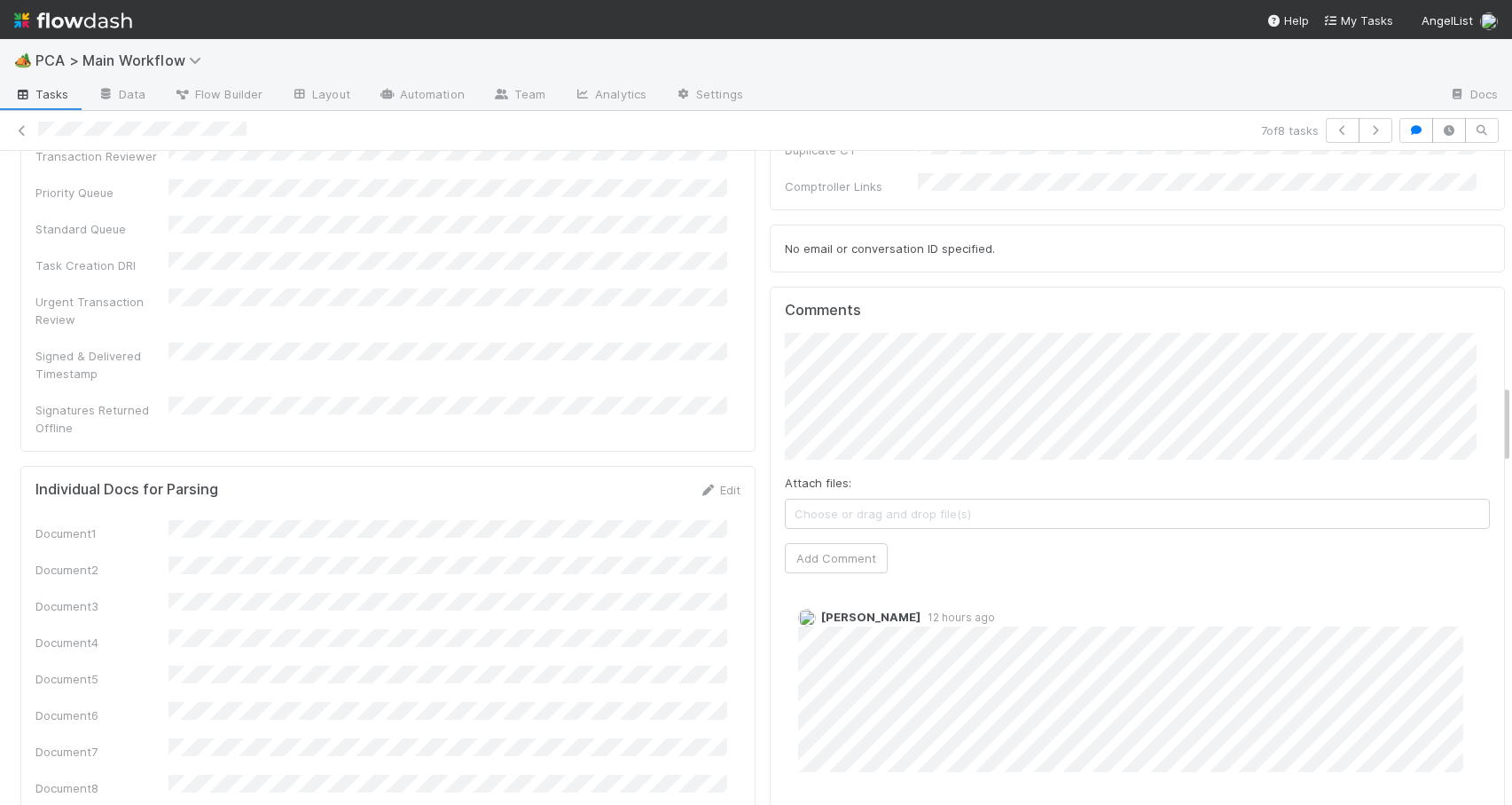
scroll to position [1981, 0]
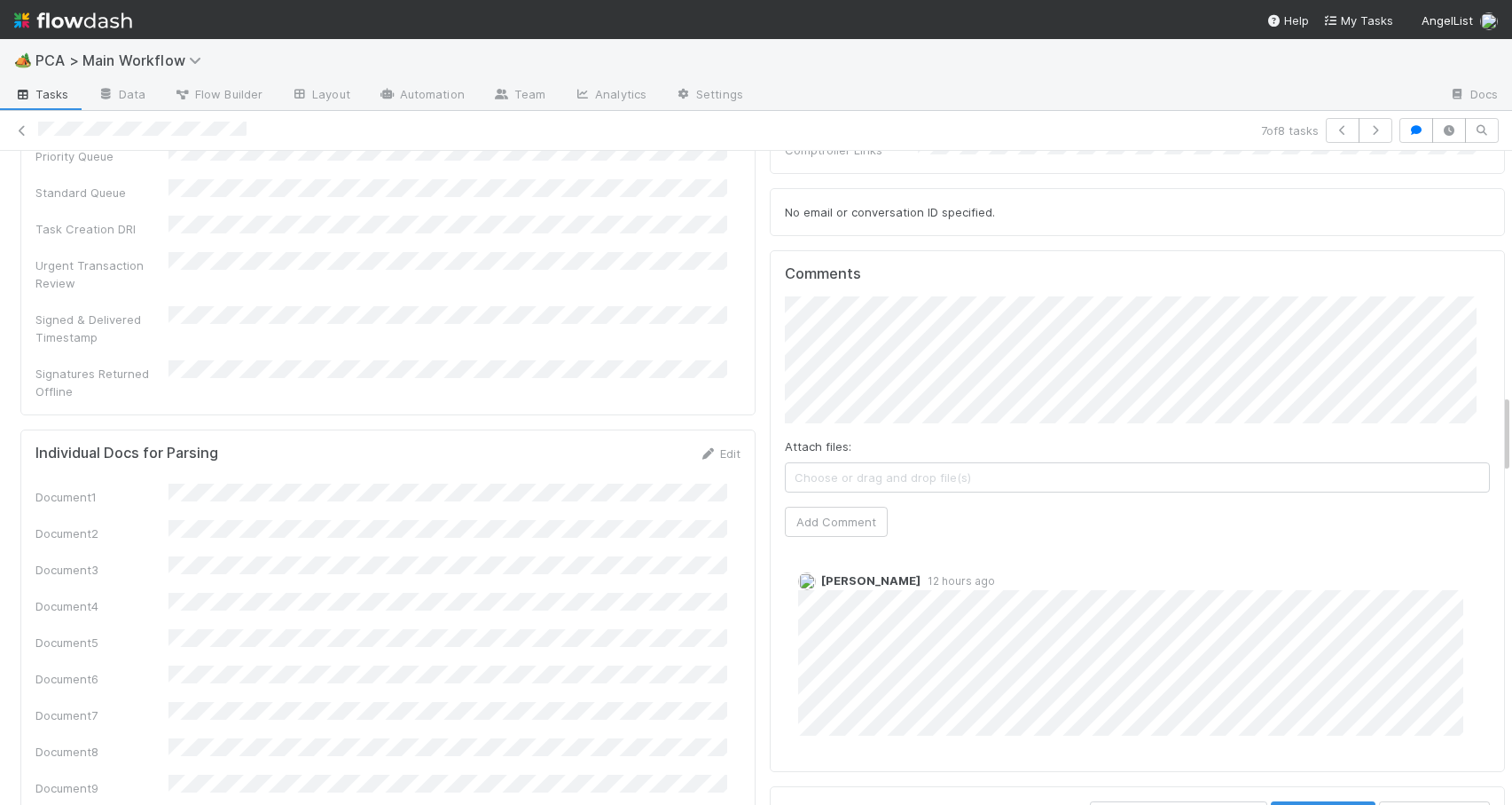
drag, startPoint x: 1494, startPoint y: 302, endPoint x: 1574, endPoint y: 434, distance: 154.4
click at [1511, 434] on html "🏕️ PCA > Main Workflow Tasks Data Flow Builder Layout Automation Team Analytics…" at bounding box center [756, 402] width 1512 height 805
click at [833, 507] on button "Add Comment" at bounding box center [837, 521] width 103 height 30
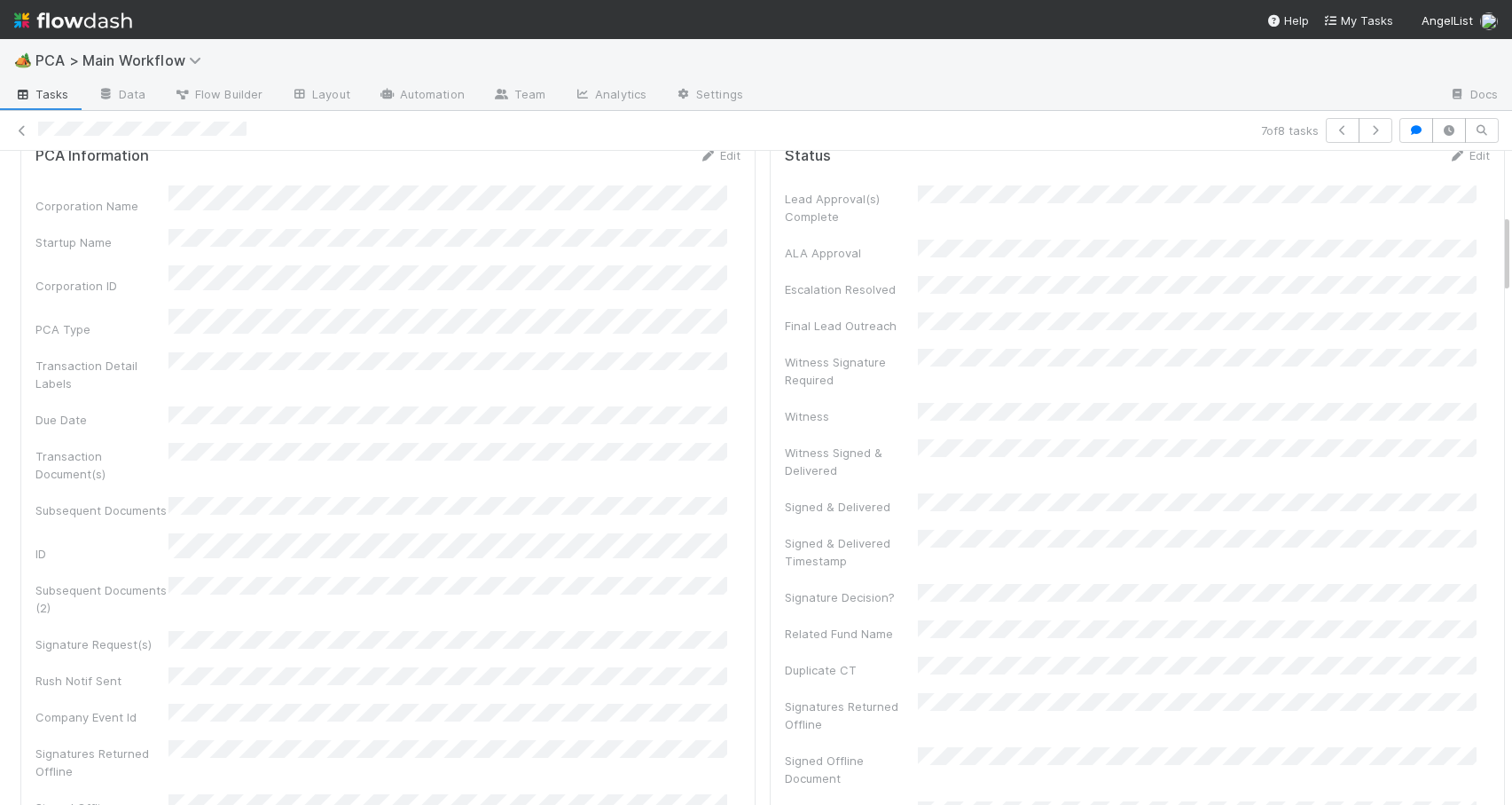
scroll to position [0, 0]
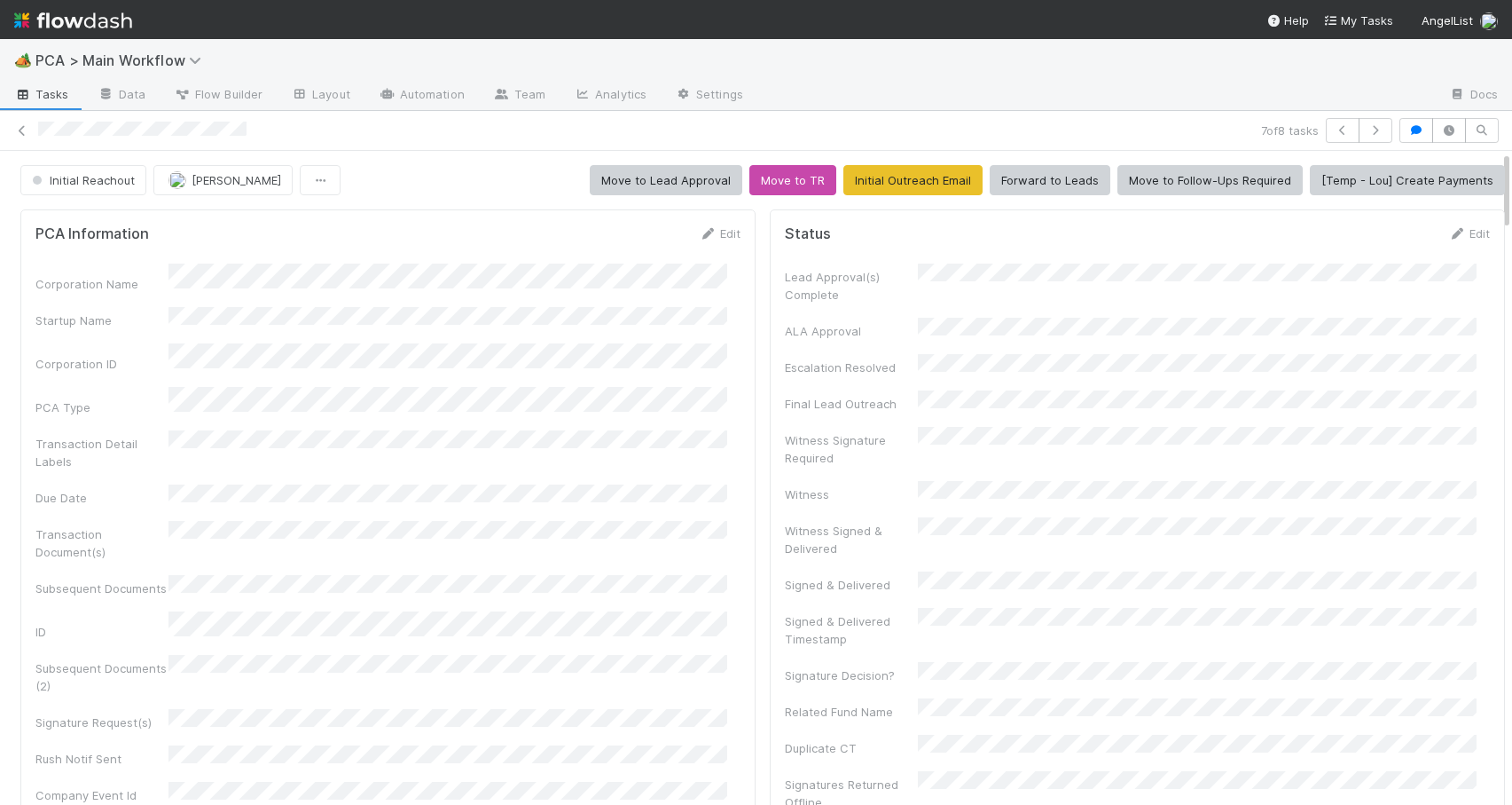
drag, startPoint x: 1494, startPoint y: 440, endPoint x: 1489, endPoint y: 146, distance: 294.0
click at [1489, 146] on div "7 of 8 tasks Initial Reachout Zachary Conley Move to Lead Approval Move to TR I…" at bounding box center [756, 457] width 1512 height 694
click at [106, 174] on span "Initial Reachout" at bounding box center [82, 180] width 107 height 14
click at [97, 220] on span "Altius - Valuation Update" at bounding box center [104, 224] width 159 height 14
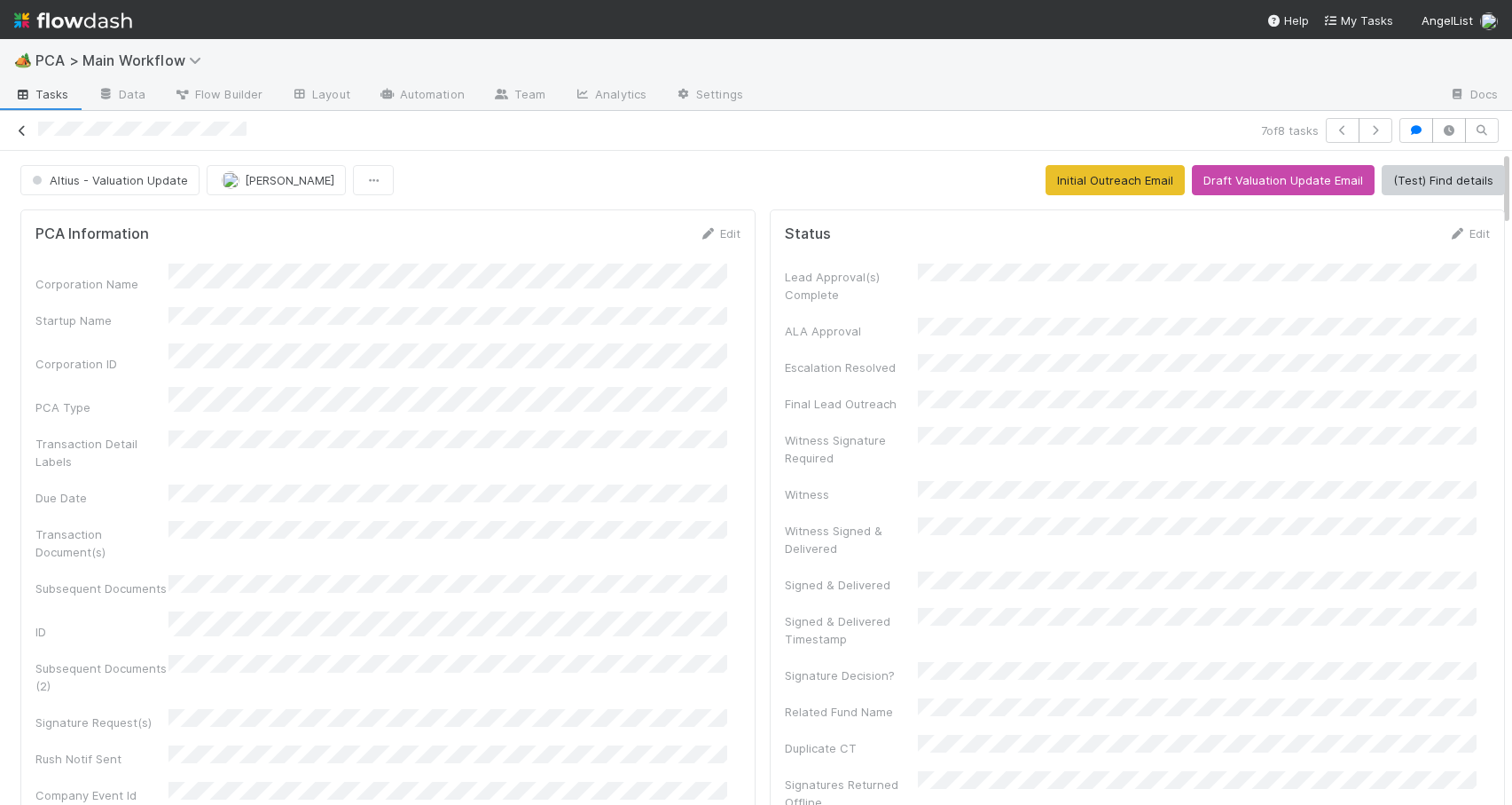
click at [26, 134] on icon at bounding box center [21, 131] width 17 height 12
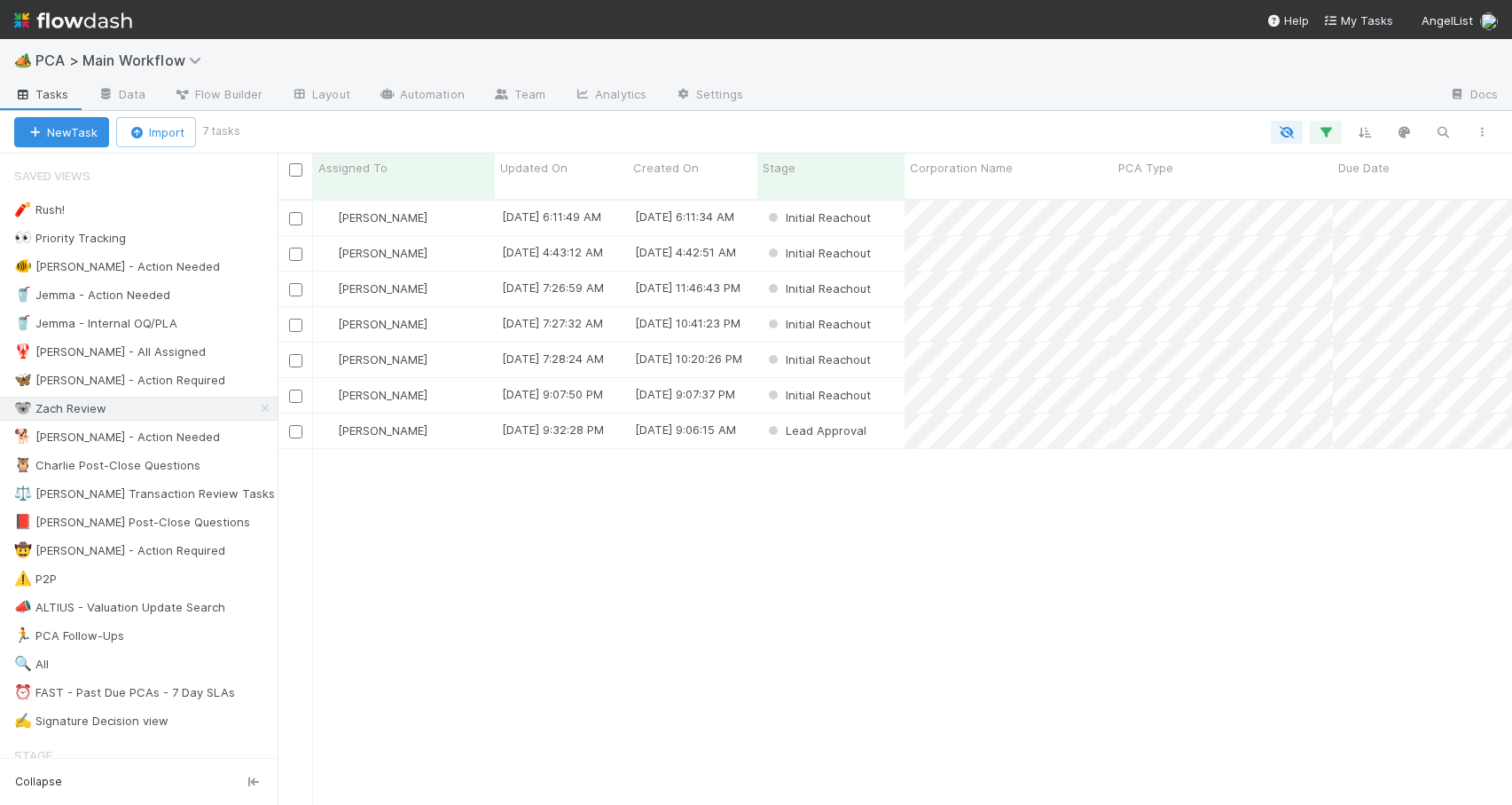
scroll to position [607, 1221]
click at [459, 379] on div "[PERSON_NAME]" at bounding box center [403, 395] width 181 height 35
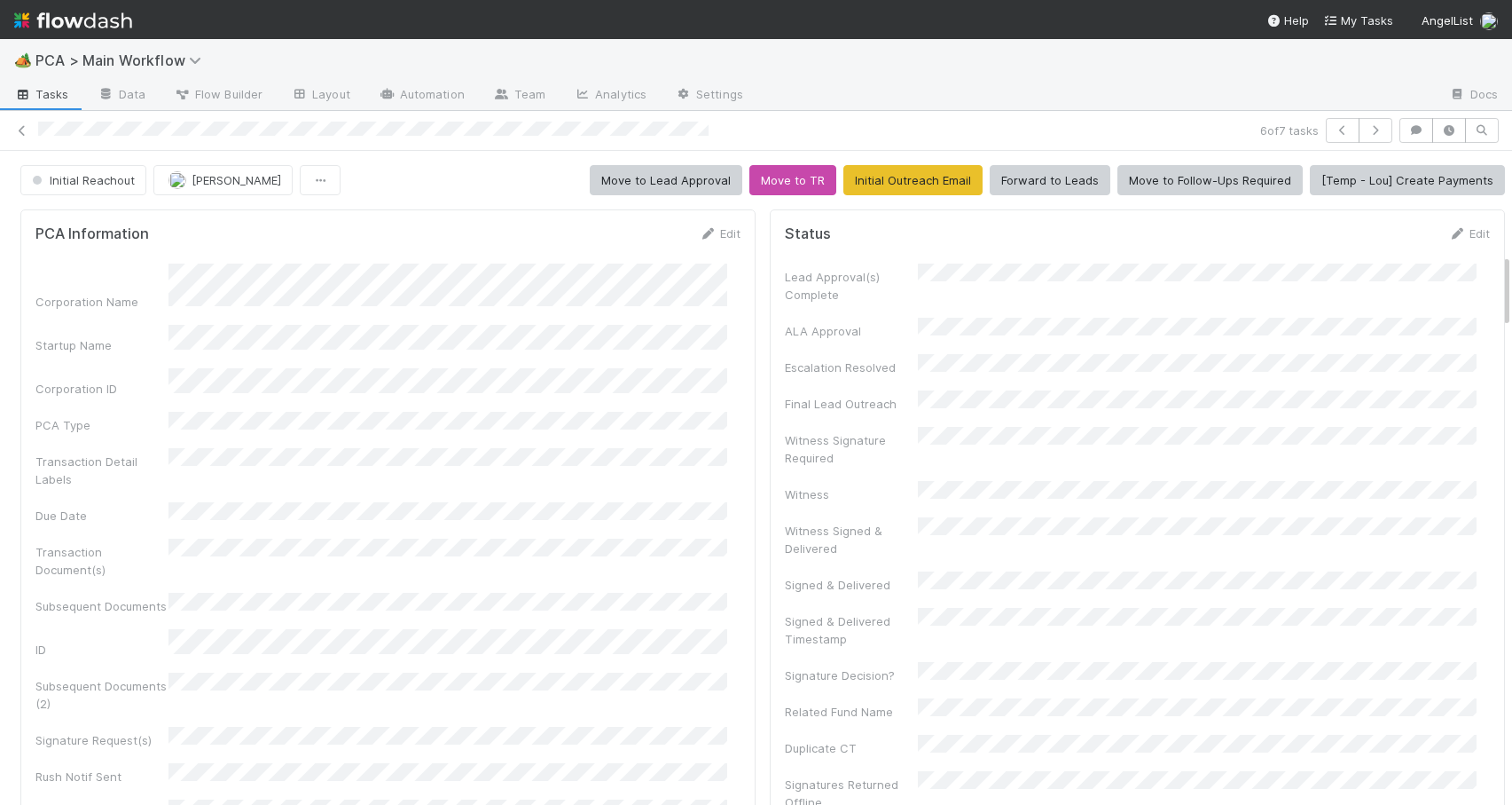
scroll to position [910, 0]
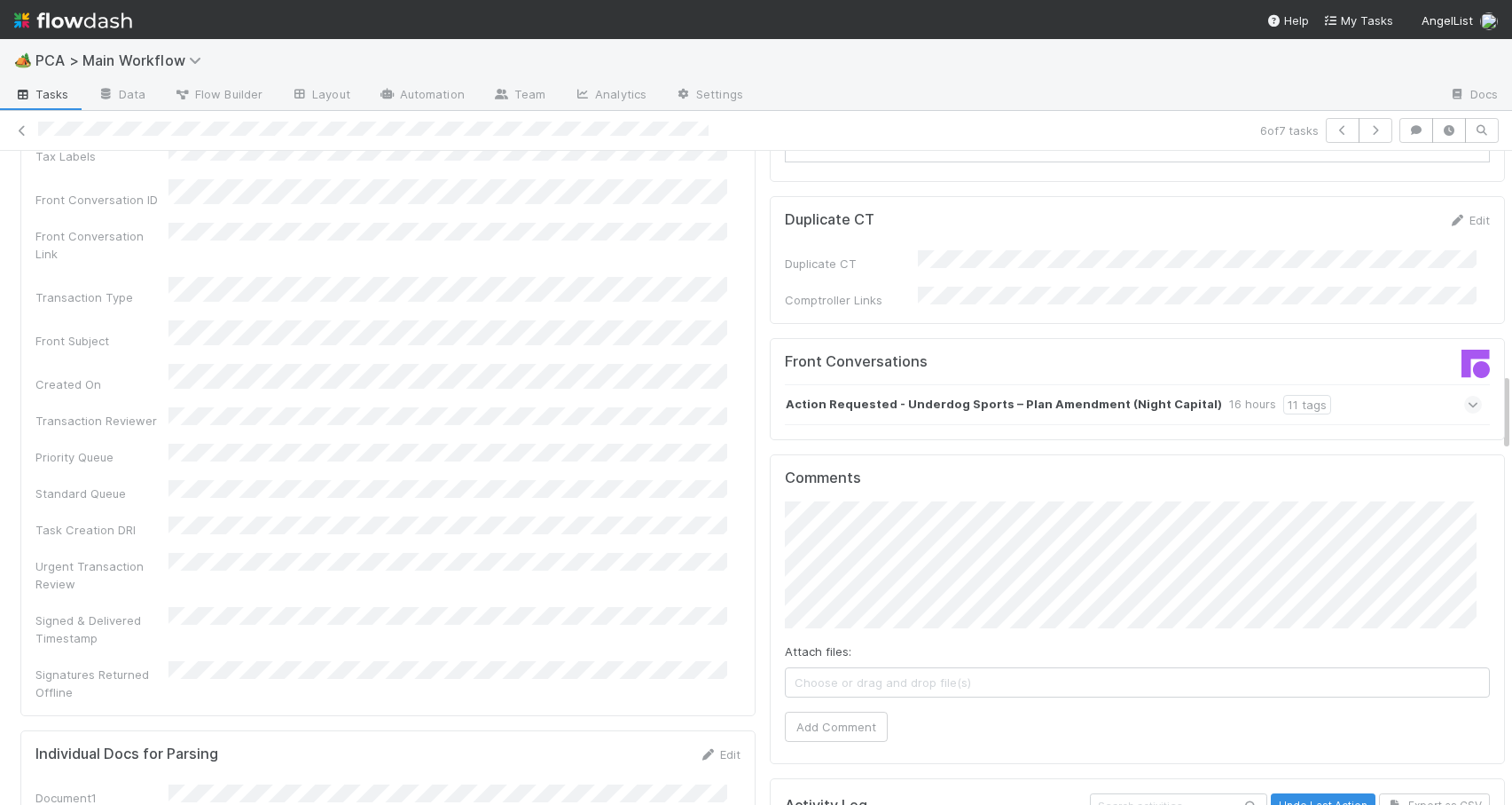
scroll to position [1839, 0]
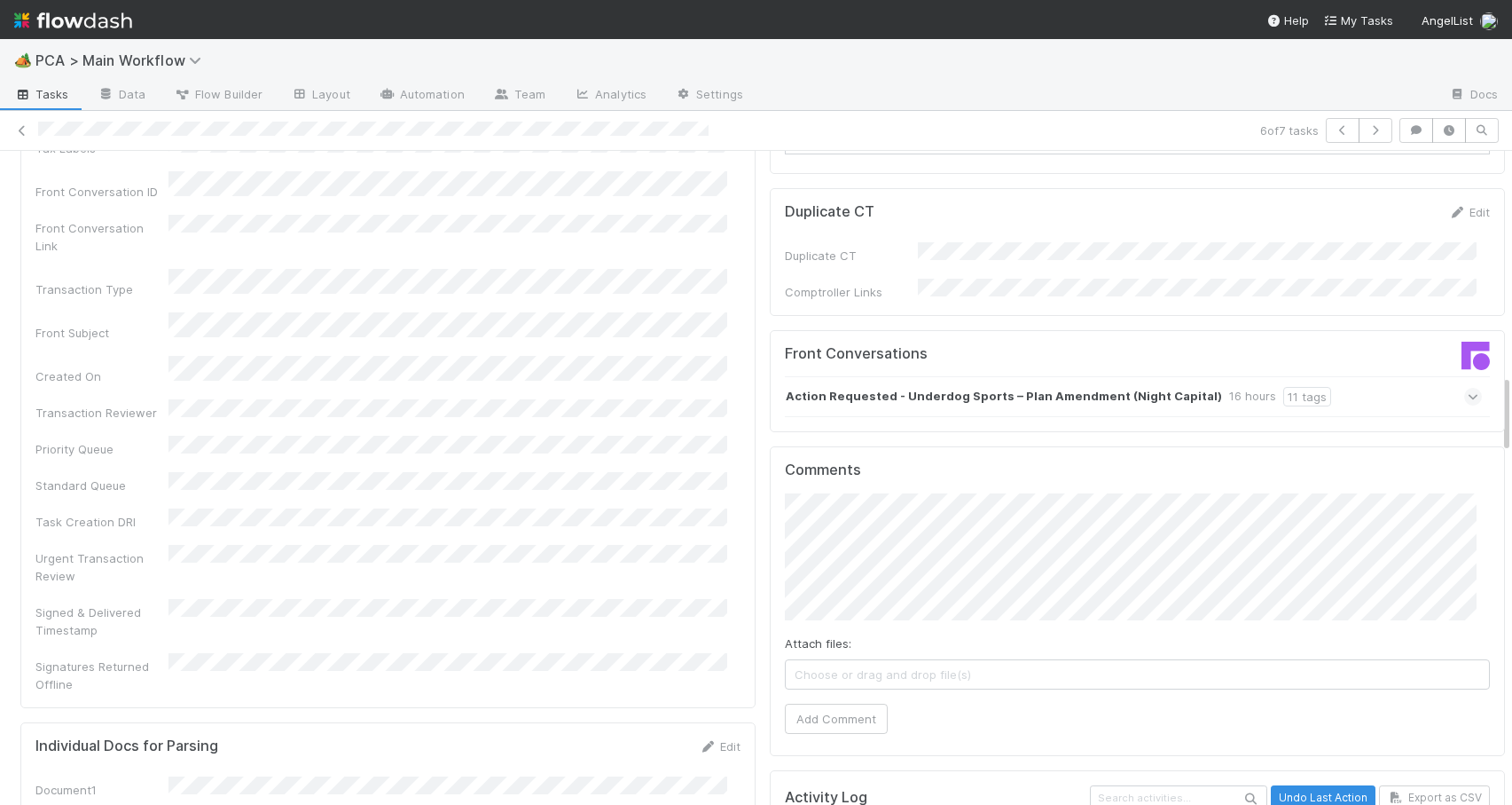
drag, startPoint x: 1493, startPoint y: 274, endPoint x: 1501, endPoint y: 386, distance: 112.3
click at [1501, 386] on div "🏕️ PCA > Main Workflow Tasks Data Flow Builder Layout Automation Team Analytics…" at bounding box center [756, 421] width 1512 height 765
click at [1356, 376] on div "Action Requested - Underdog Sports – Plan Amendment (Night Capital) 16 hours 11…" at bounding box center [1134, 396] width 697 height 41
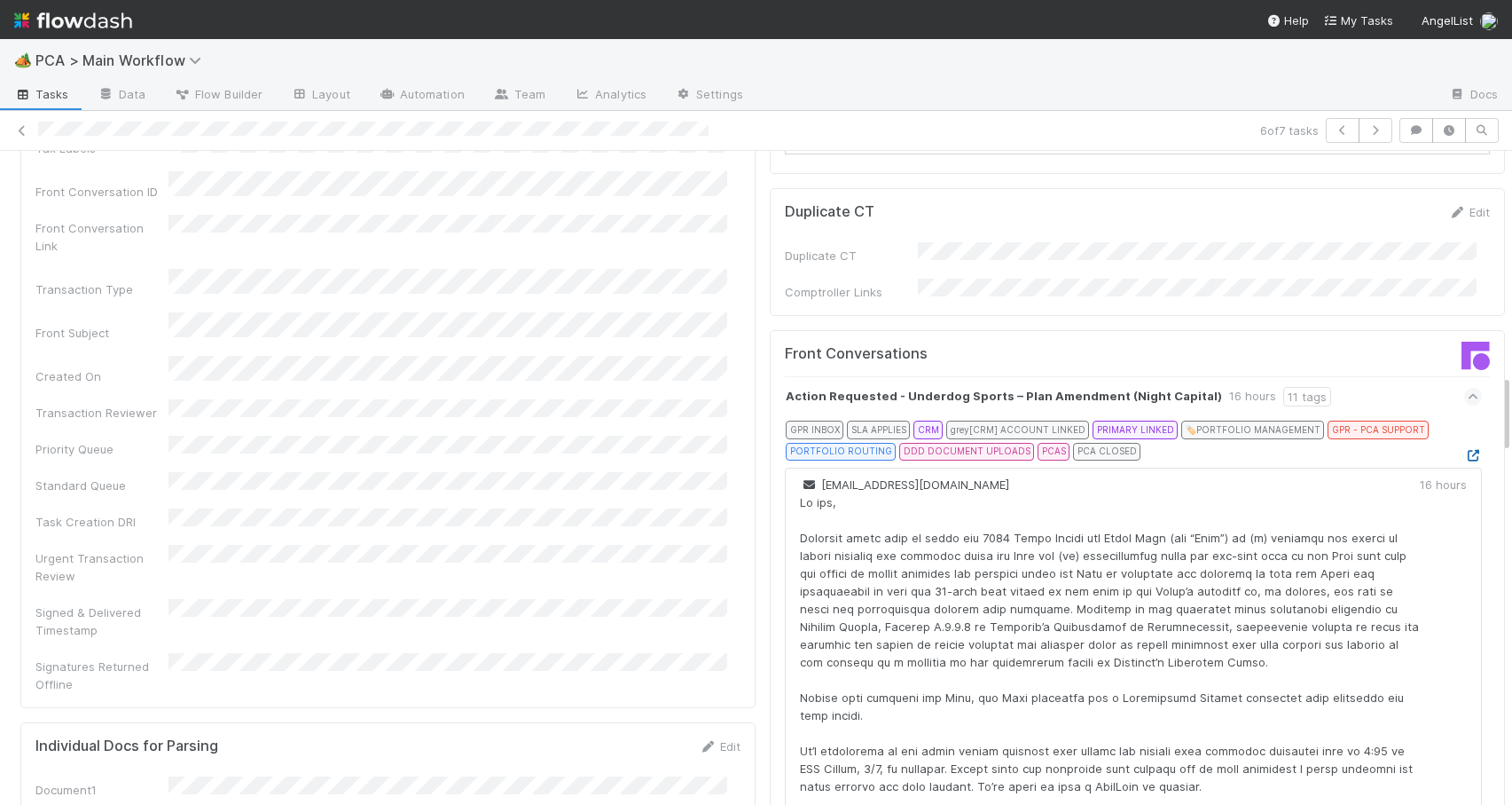
click at [1464, 449] on icon at bounding box center [1472, 455] width 17 height 12
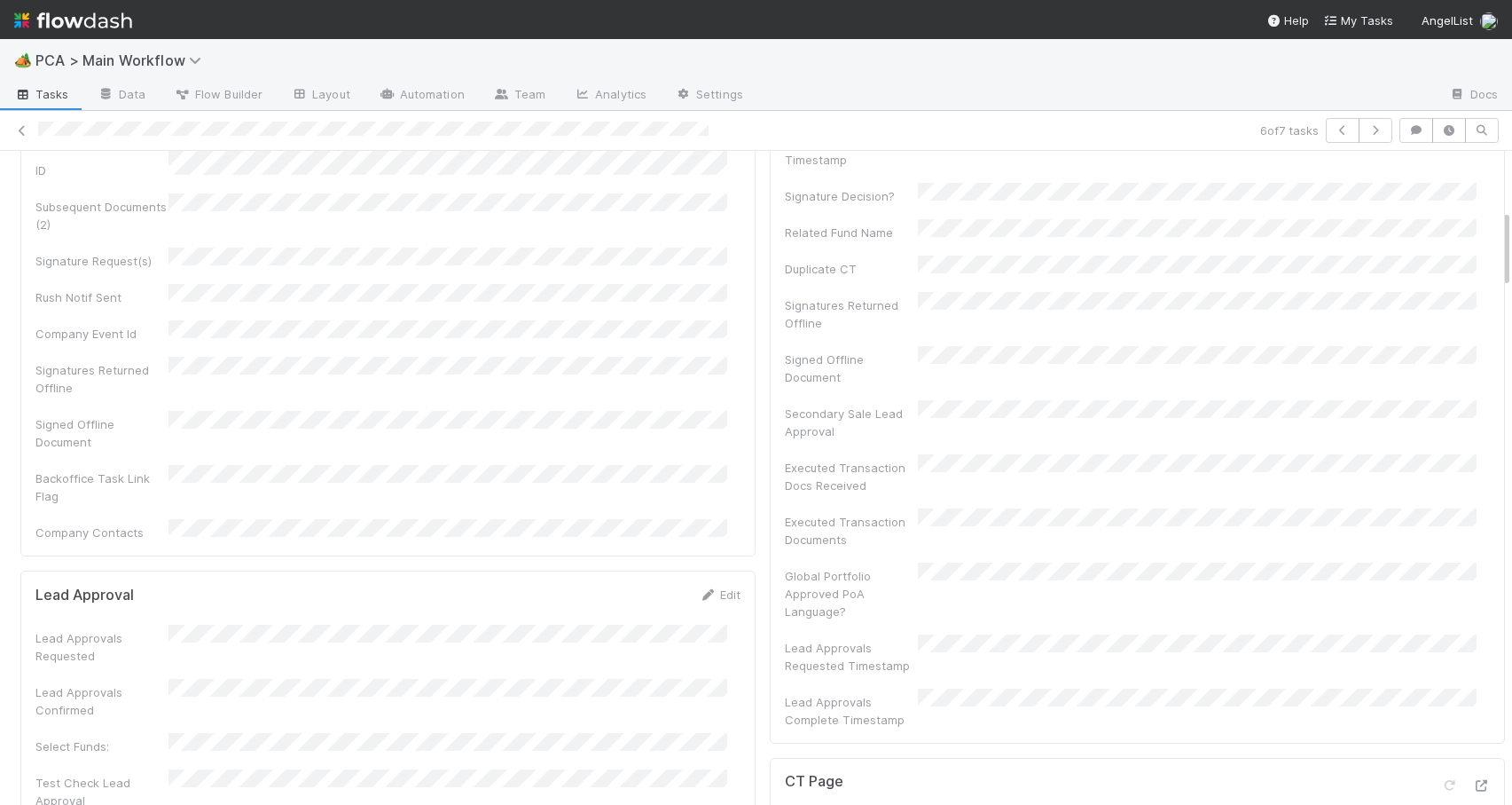
scroll to position [0, 0]
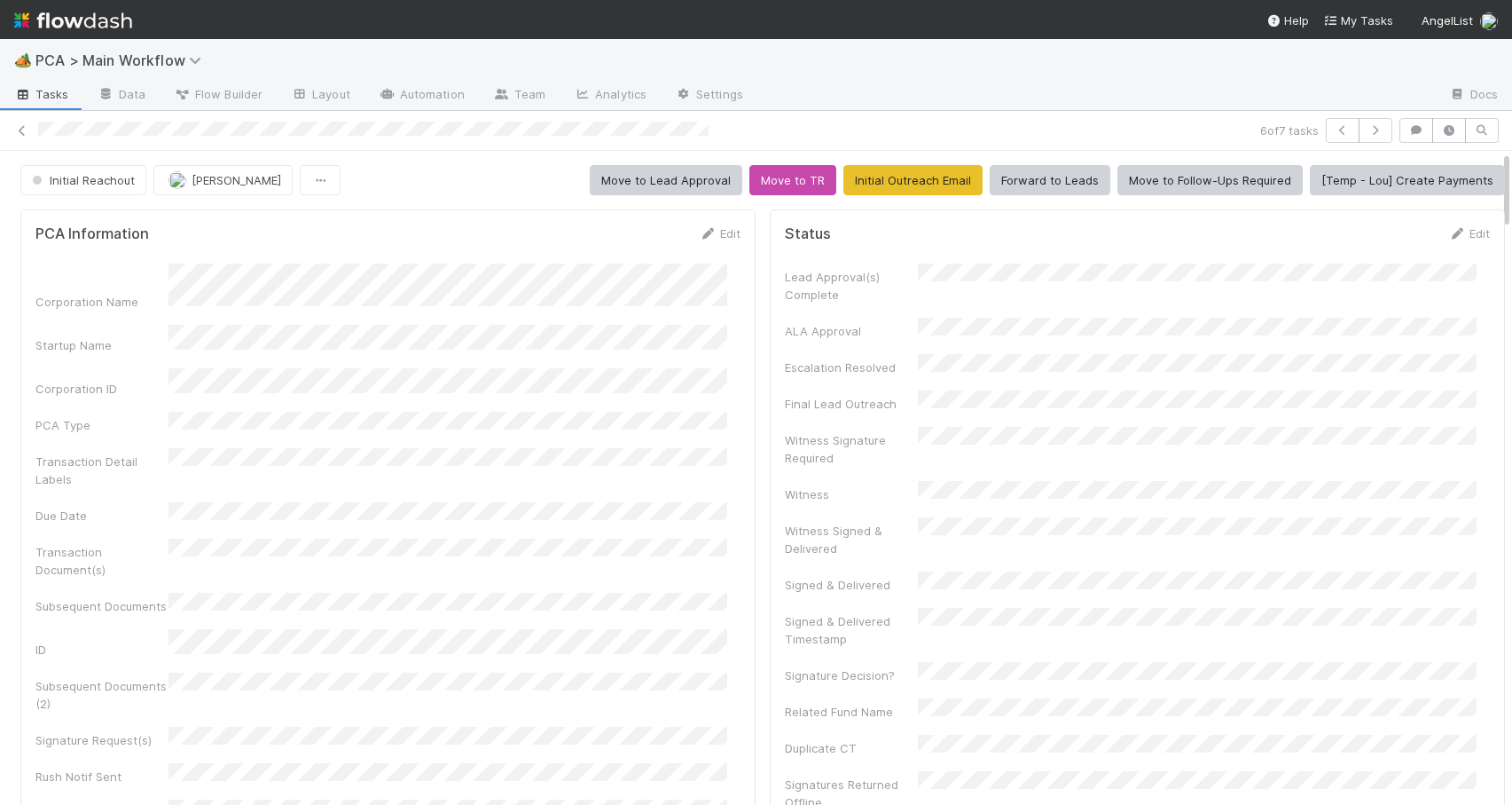
drag, startPoint x: 1494, startPoint y: 401, endPoint x: 1487, endPoint y: 143, distance: 258.1
click at [1487, 143] on div "6 of 7 tasks Initial Reachout Zachary Conley Move to Lead Approval Move to TR I…" at bounding box center [756, 457] width 1512 height 694
click at [710, 228] on link "Edit" at bounding box center [719, 233] width 41 height 14
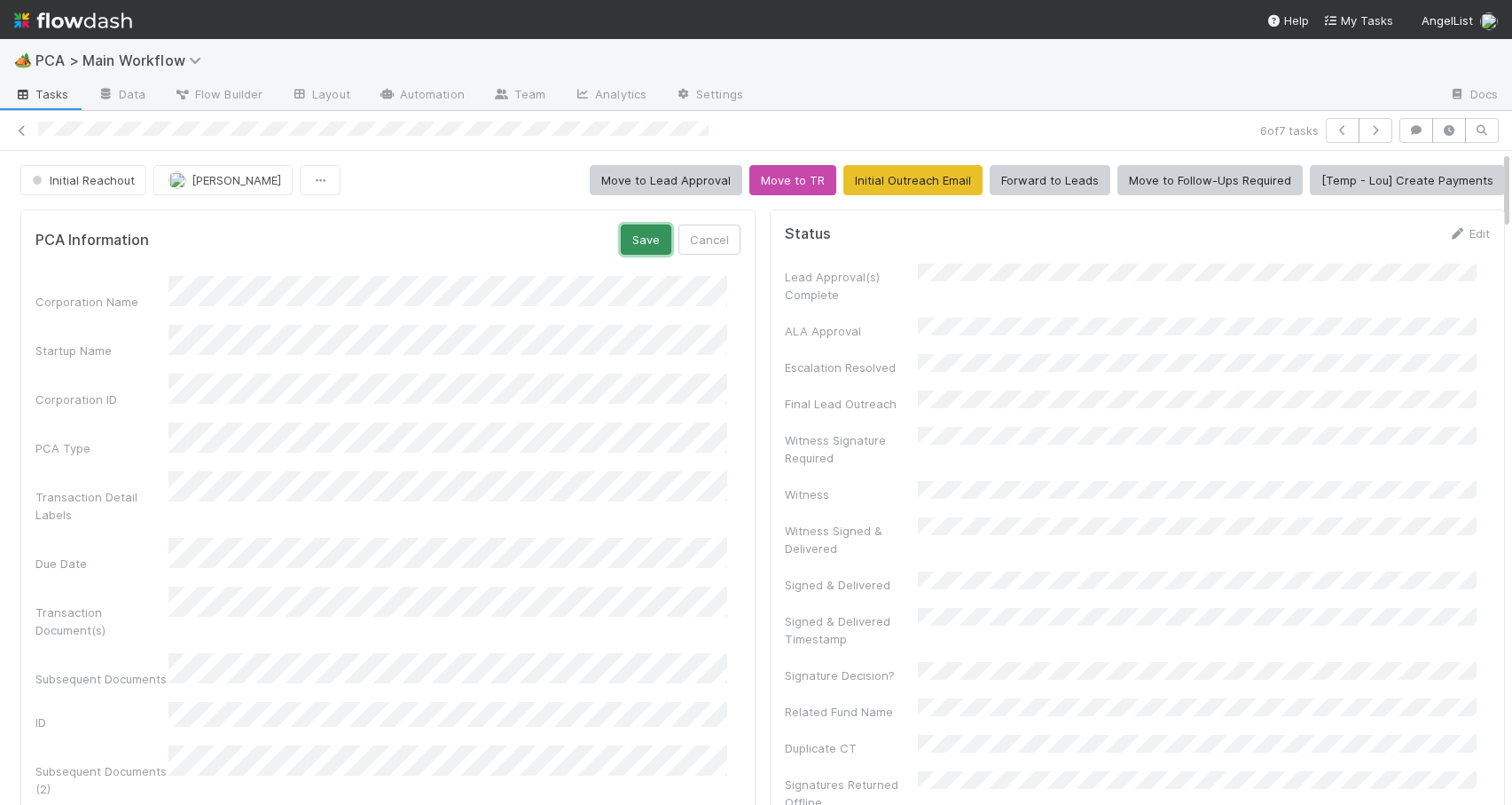
click at [638, 249] on button "Save" at bounding box center [646, 239] width 51 height 30
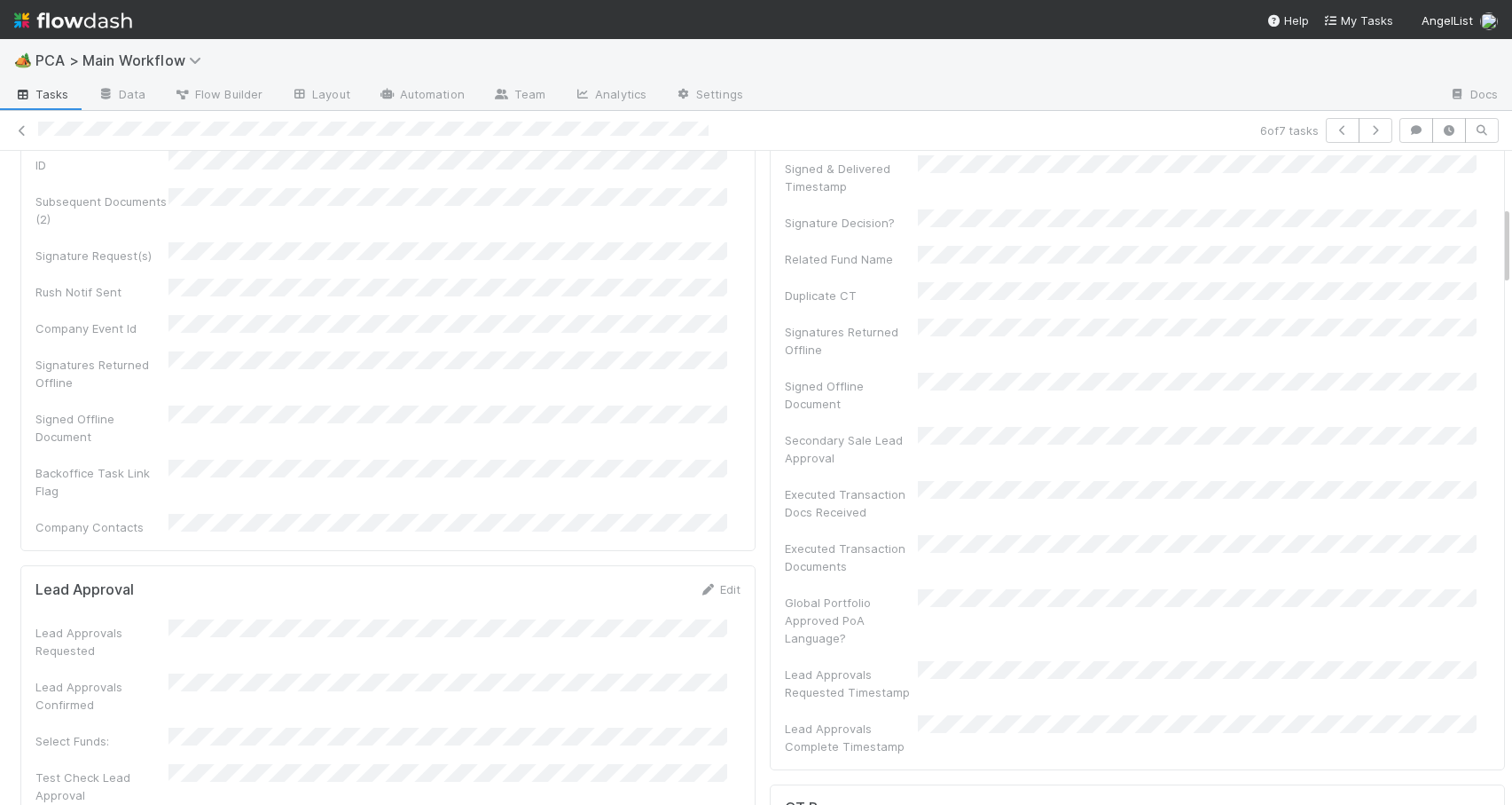
scroll to position [0, 0]
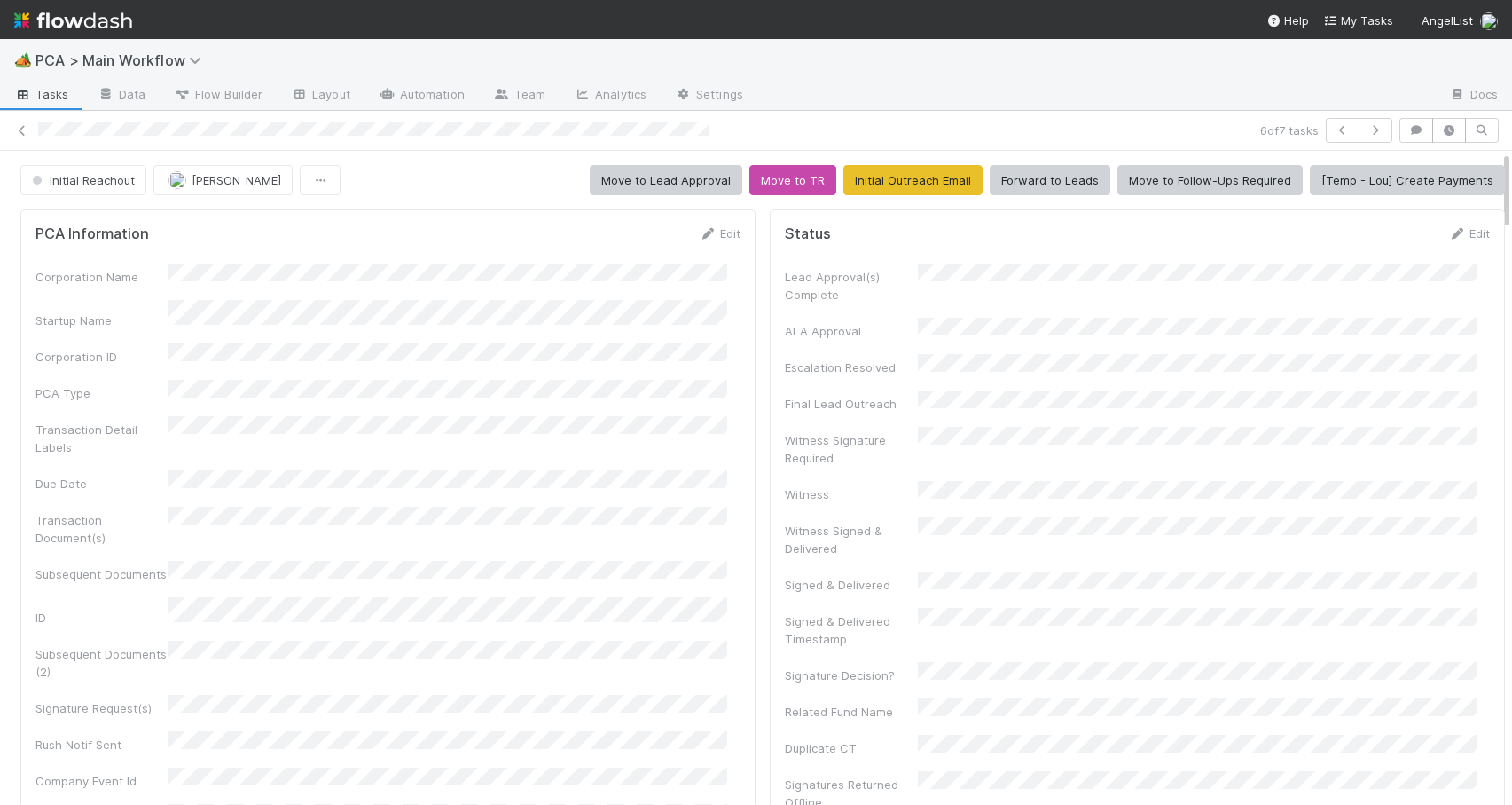
drag, startPoint x: 1494, startPoint y: 310, endPoint x: 1495, endPoint y: 140, distance: 170.0
click at [1496, 145] on div "6 of 7 tasks Initial Reachout Zachary Conley Move to Lead Approval Move to TR I…" at bounding box center [756, 457] width 1512 height 694
click at [711, 235] on link "Edit" at bounding box center [719, 233] width 41 height 14
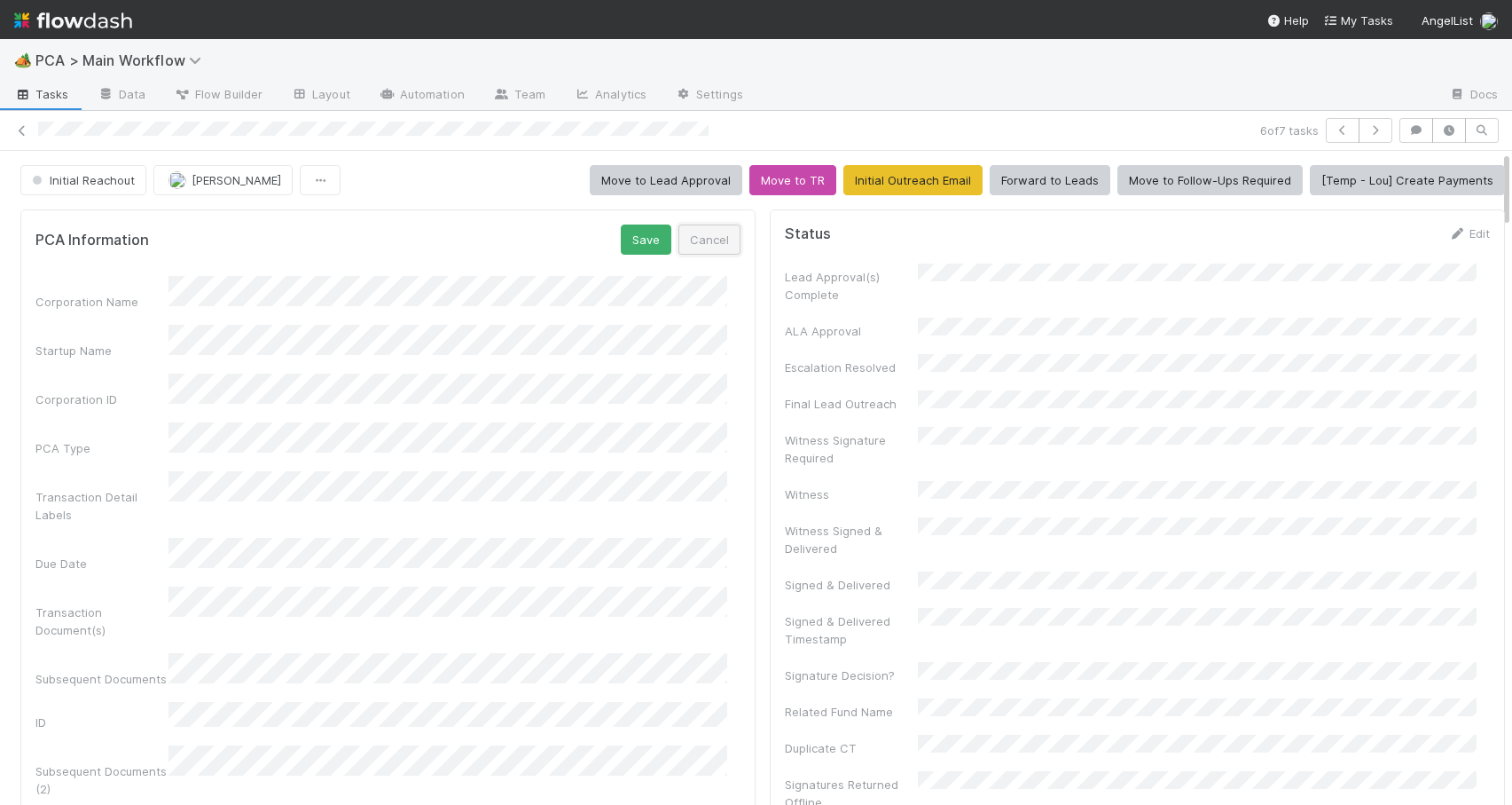
click at [695, 245] on button "Cancel" at bounding box center [709, 239] width 62 height 30
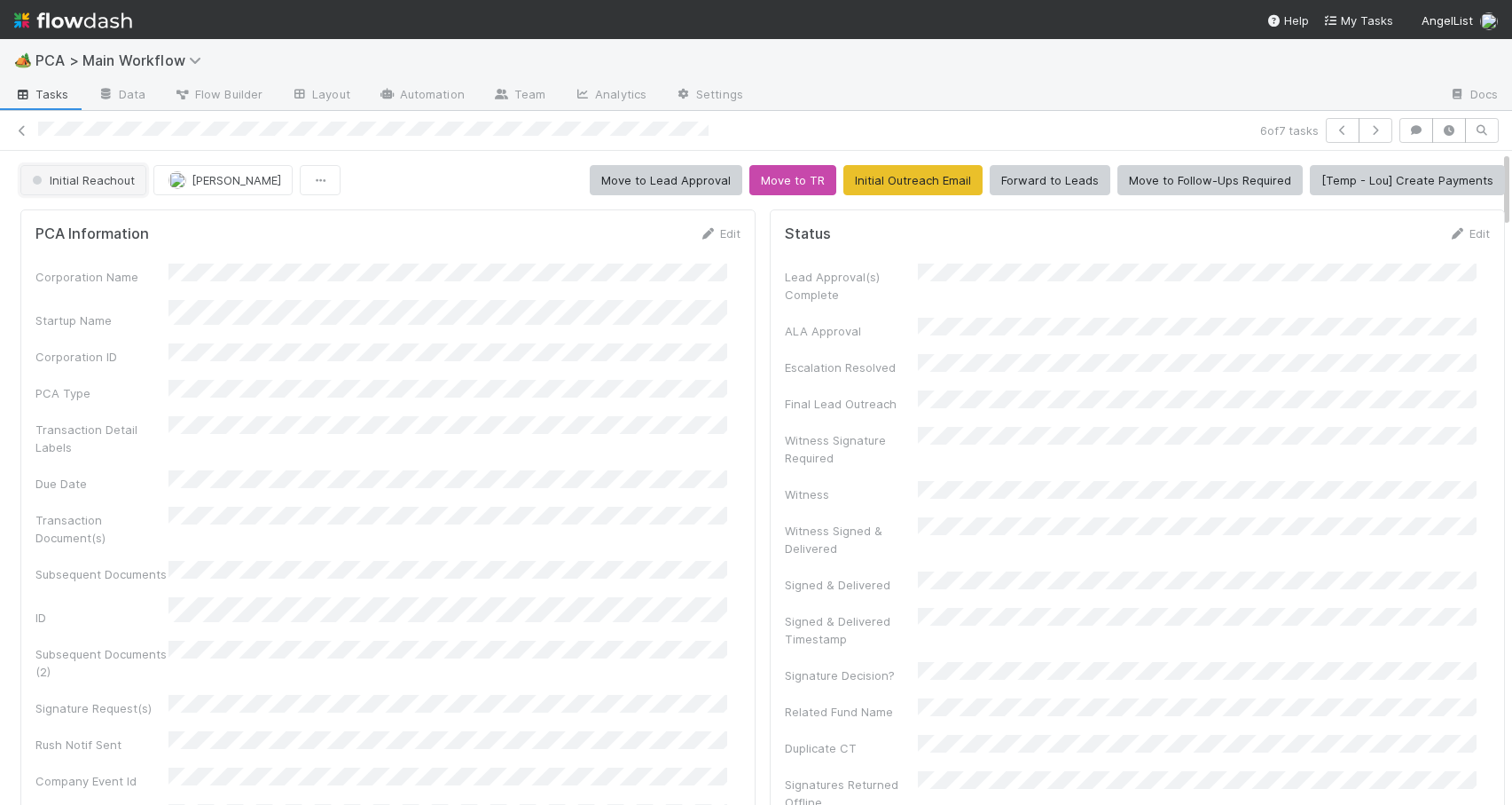
click at [91, 186] on span "Initial Reachout" at bounding box center [82, 180] width 107 height 14
click at [95, 227] on span "Manual Task Creation" at bounding box center [97, 224] width 144 height 14
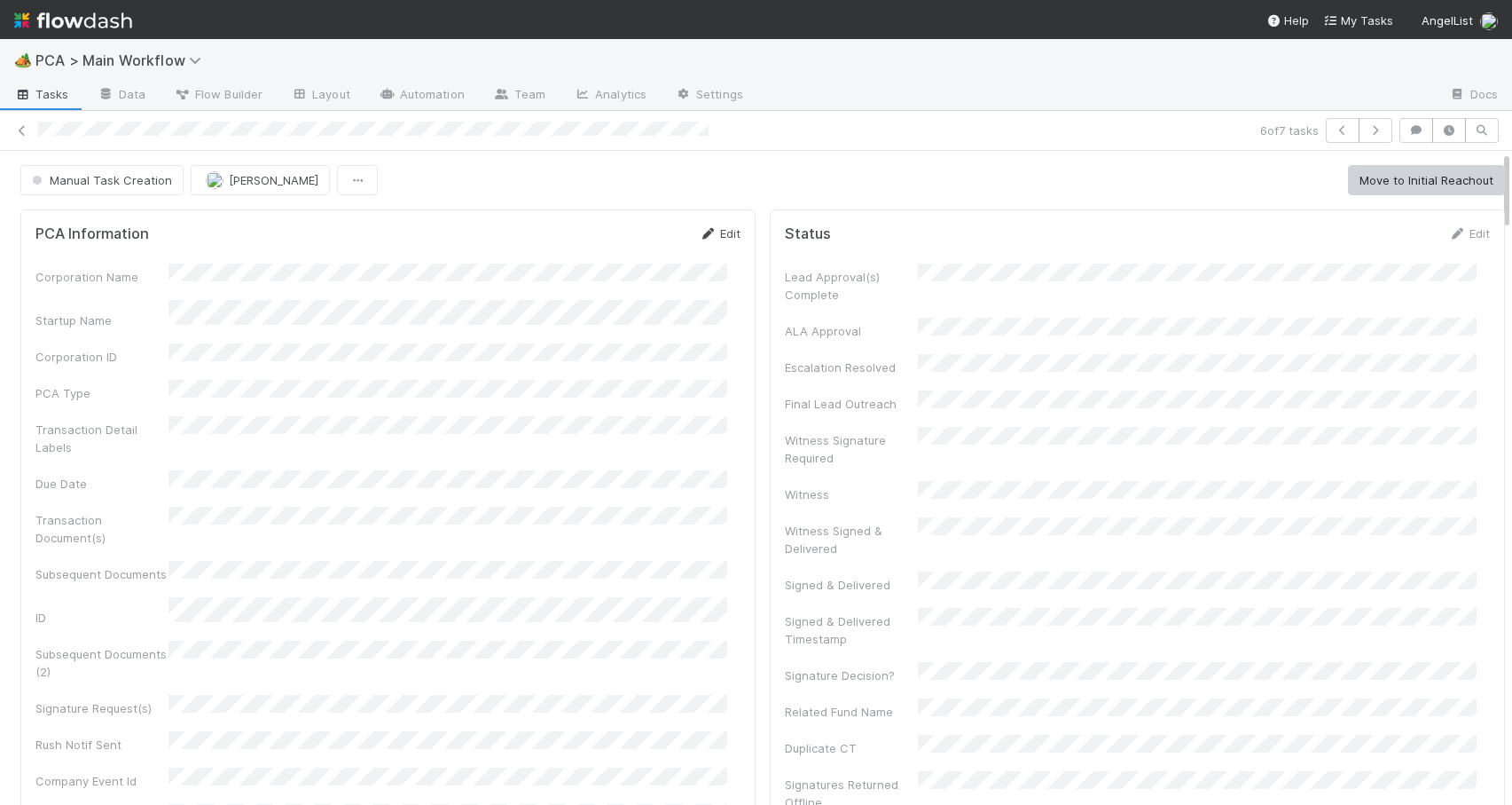
click at [711, 235] on link "Edit" at bounding box center [719, 233] width 41 height 14
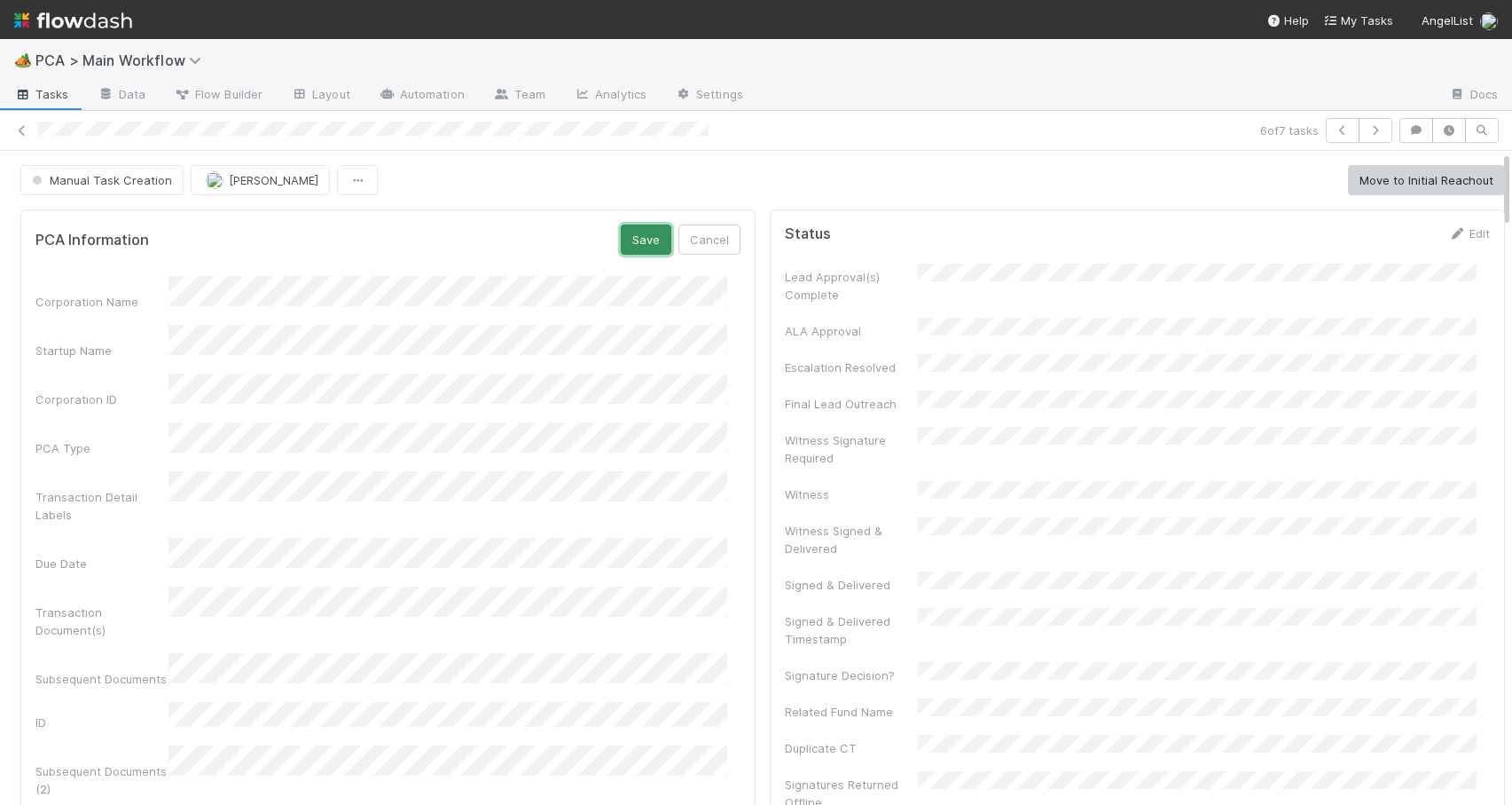
click at [639, 240] on button "Save" at bounding box center [646, 239] width 51 height 30
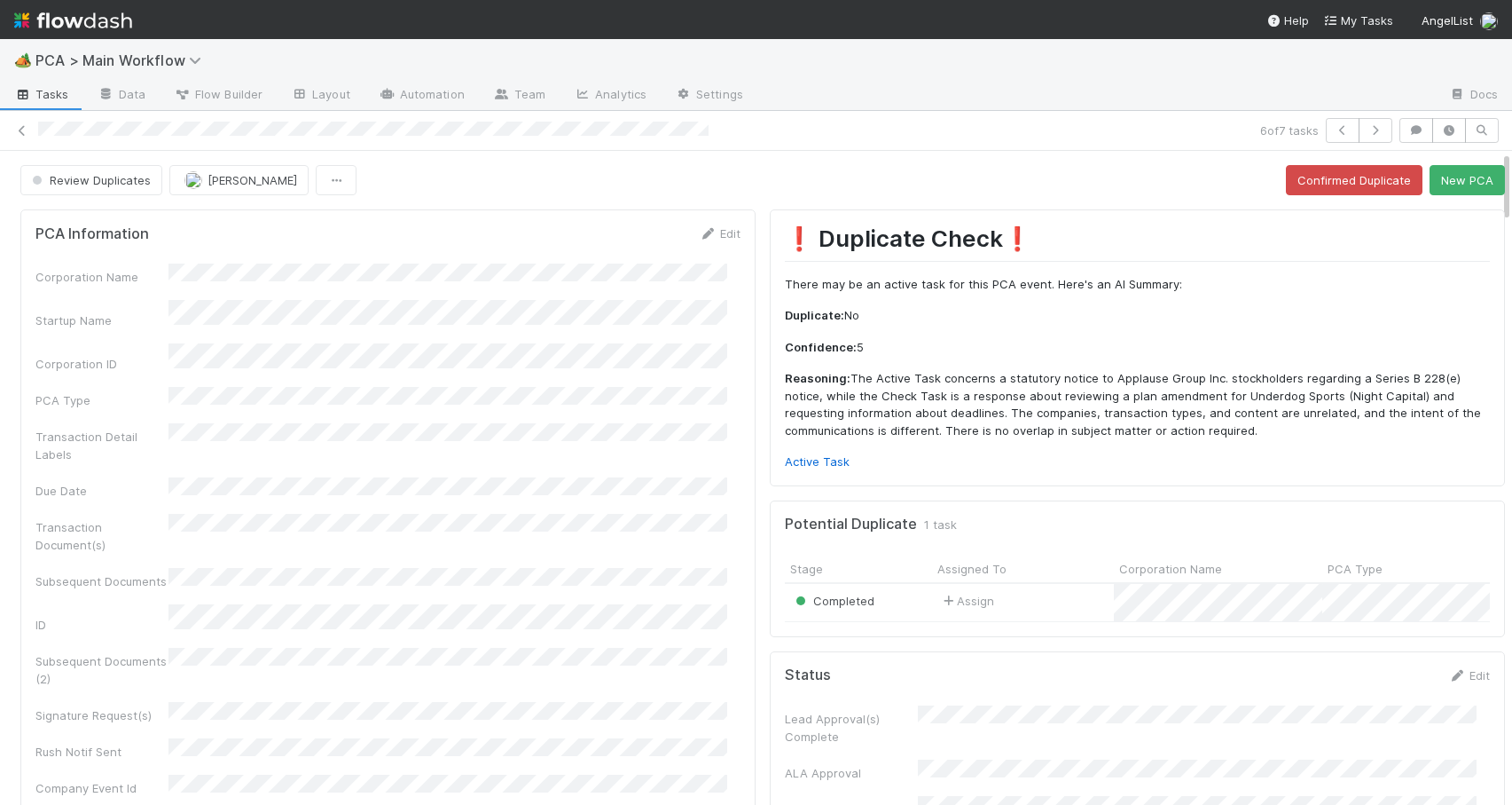
drag, startPoint x: 1493, startPoint y: 282, endPoint x: 1458, endPoint y: 61, distance: 223.8
click at [1458, 61] on div "🏕️ PCA > Main Workflow Tasks Data Flow Builder Layout Automation Team Analytics…" at bounding box center [756, 421] width 1512 height 765
click at [702, 243] on form "PCA Information Edit Corporation Name Startup Name Corporation ID PCA Type Tran…" at bounding box center [389, 610] width 705 height 771
click at [707, 233] on link "Edit" at bounding box center [719, 233] width 41 height 14
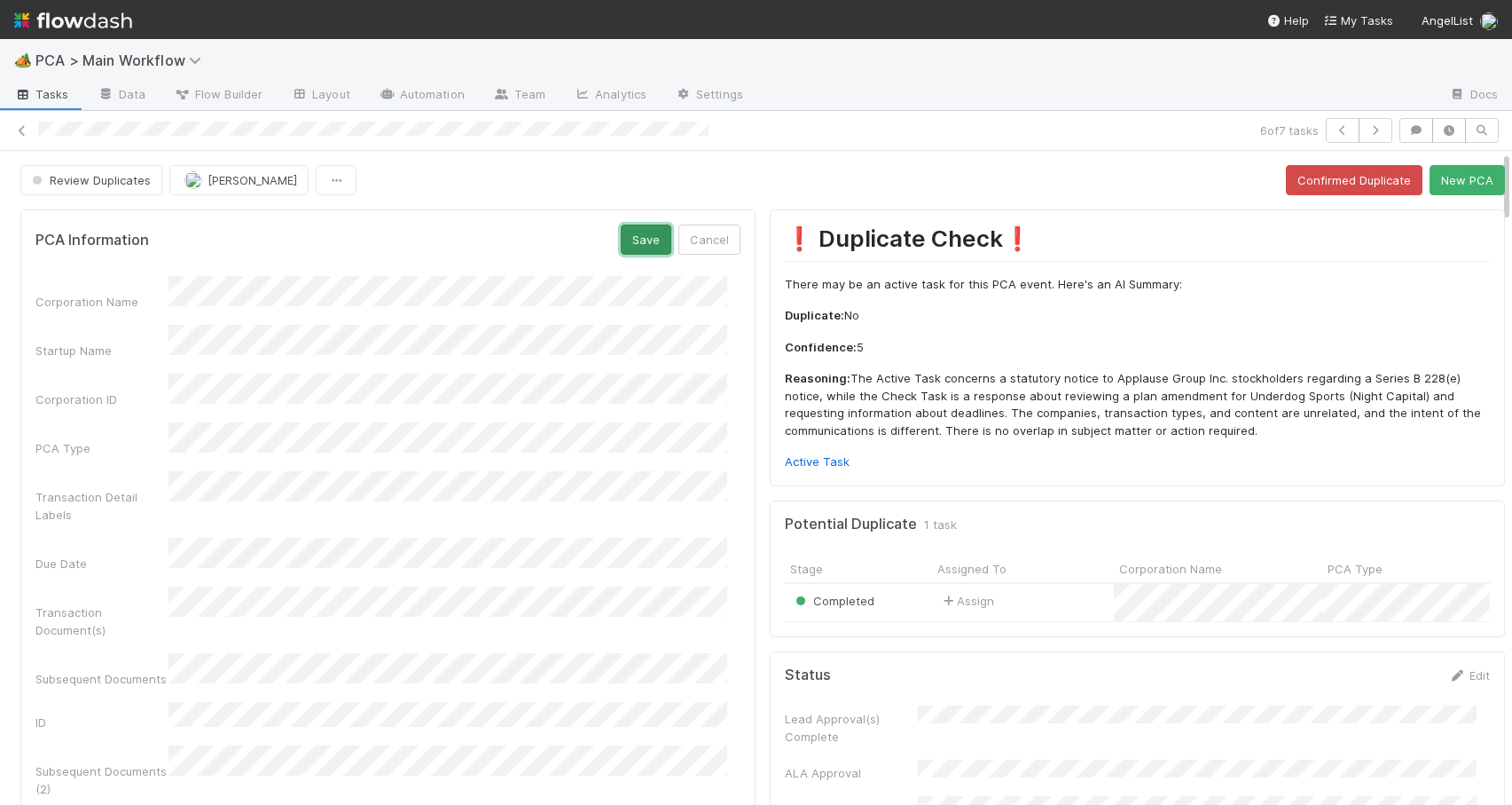
click at [630, 245] on button "Save" at bounding box center [646, 239] width 51 height 30
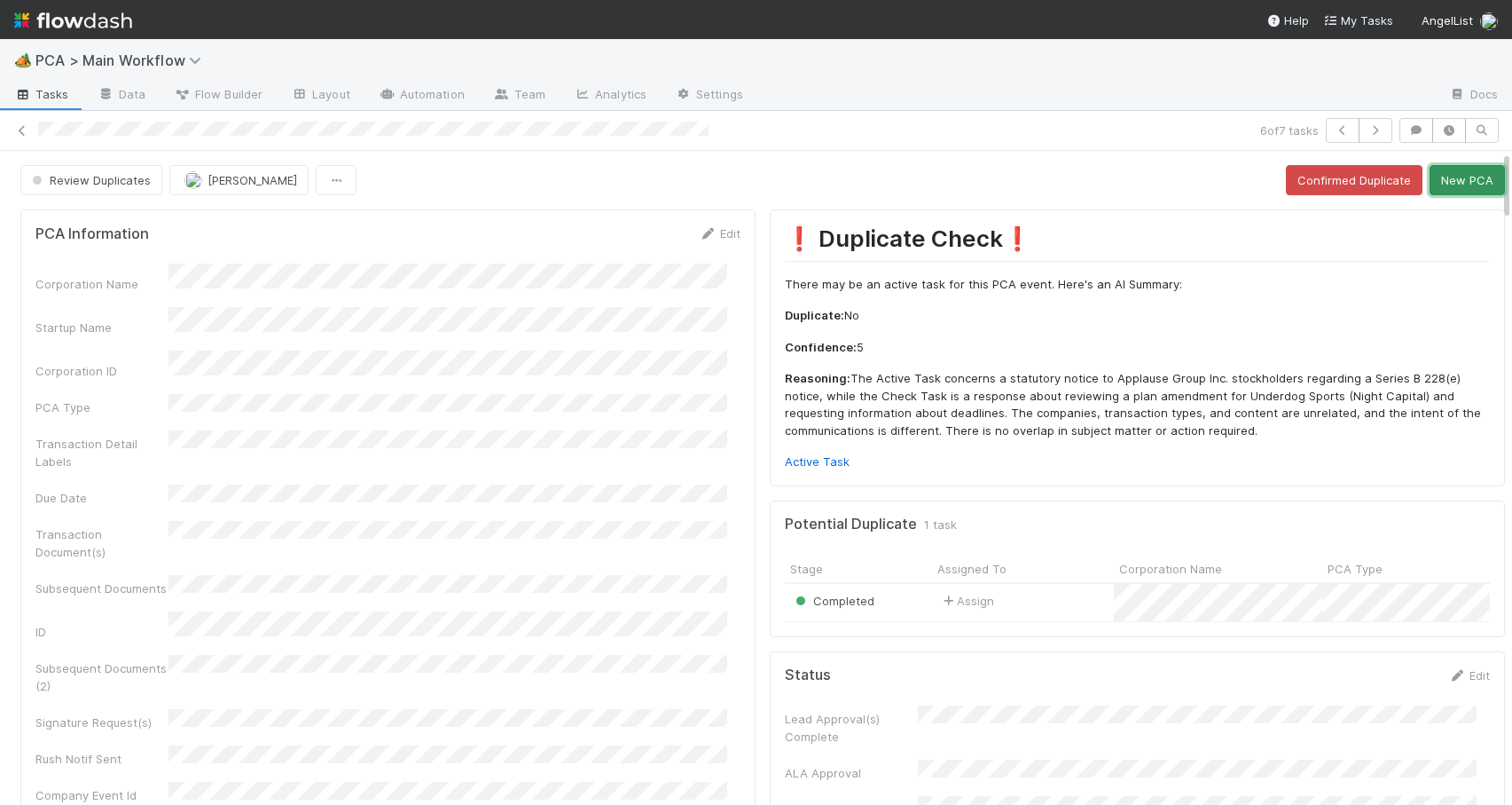
click at [1431, 174] on button "New PCA" at bounding box center [1468, 180] width 76 height 30
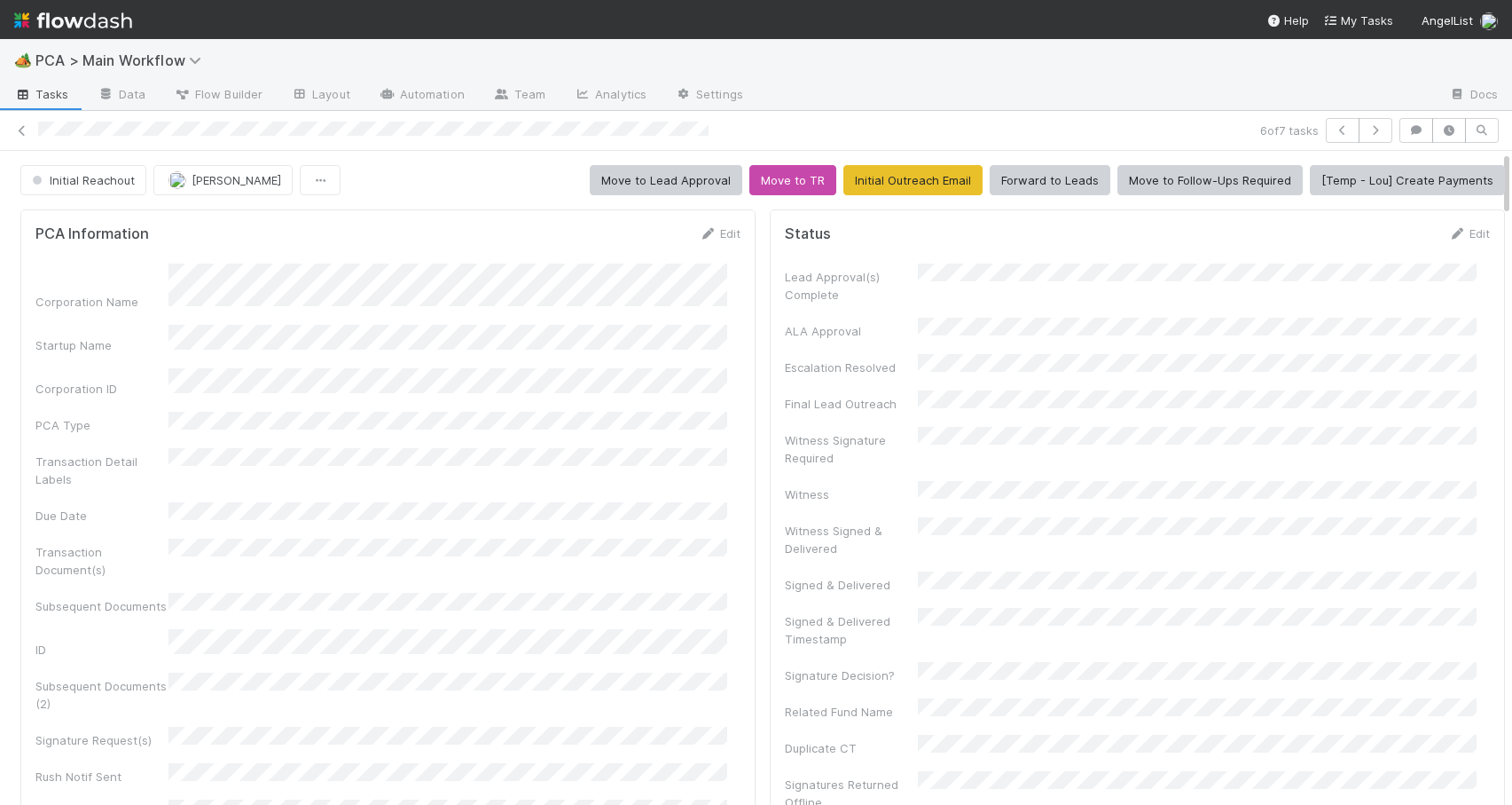
drag, startPoint x: 1494, startPoint y: 265, endPoint x: 1472, endPoint y: 73, distance: 193.3
click at [1474, 73] on div "🏕️ PCA > Main Workflow Tasks Data Flow Builder Layout Automation Team Analytics…" at bounding box center [756, 421] width 1512 height 765
click at [706, 234] on link "Edit" at bounding box center [719, 233] width 41 height 14
click at [163, 290] on div "Corporation Name" at bounding box center [389, 294] width 705 height 35
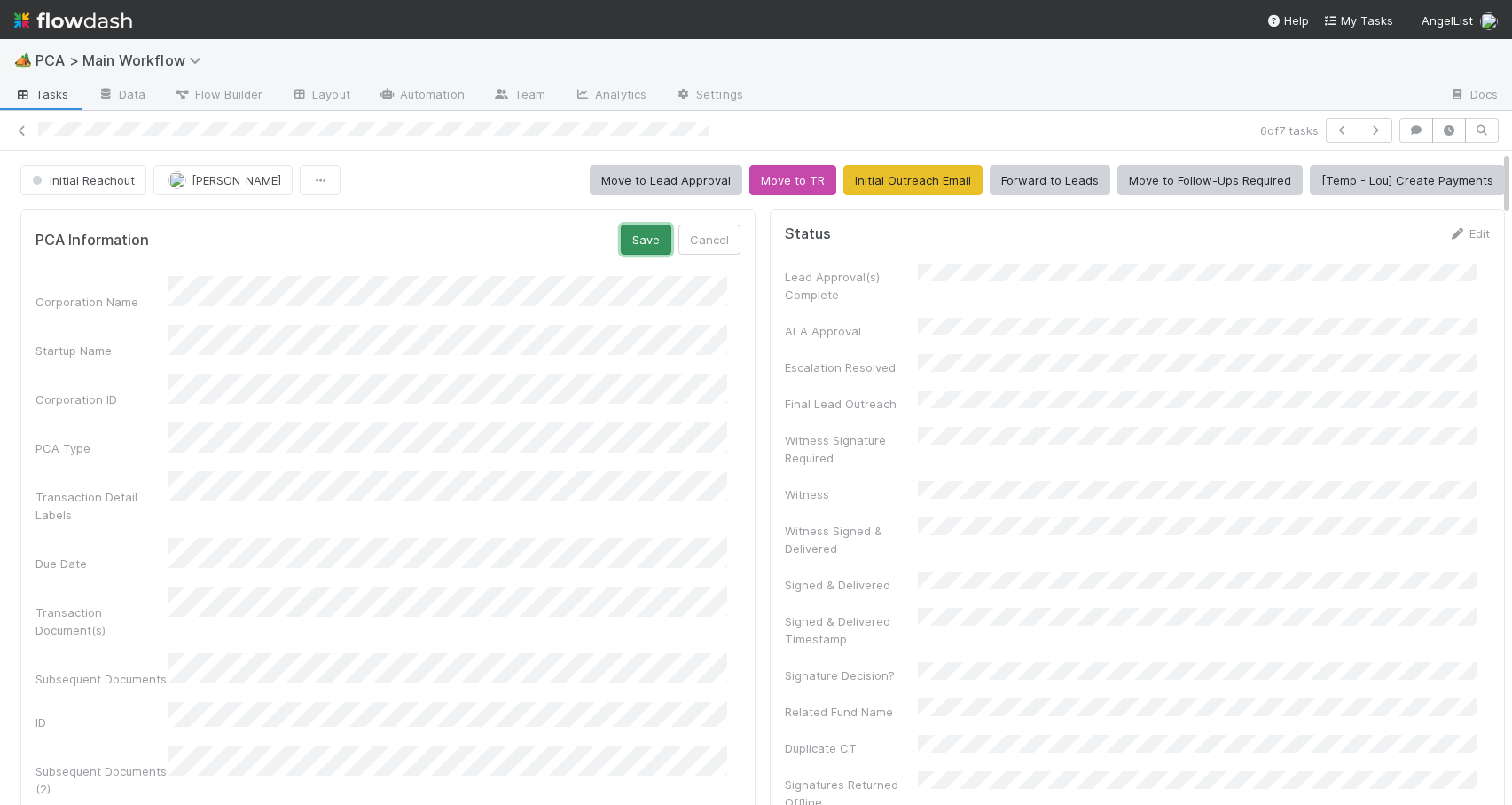
click at [628, 248] on button "Save" at bounding box center [646, 239] width 51 height 30
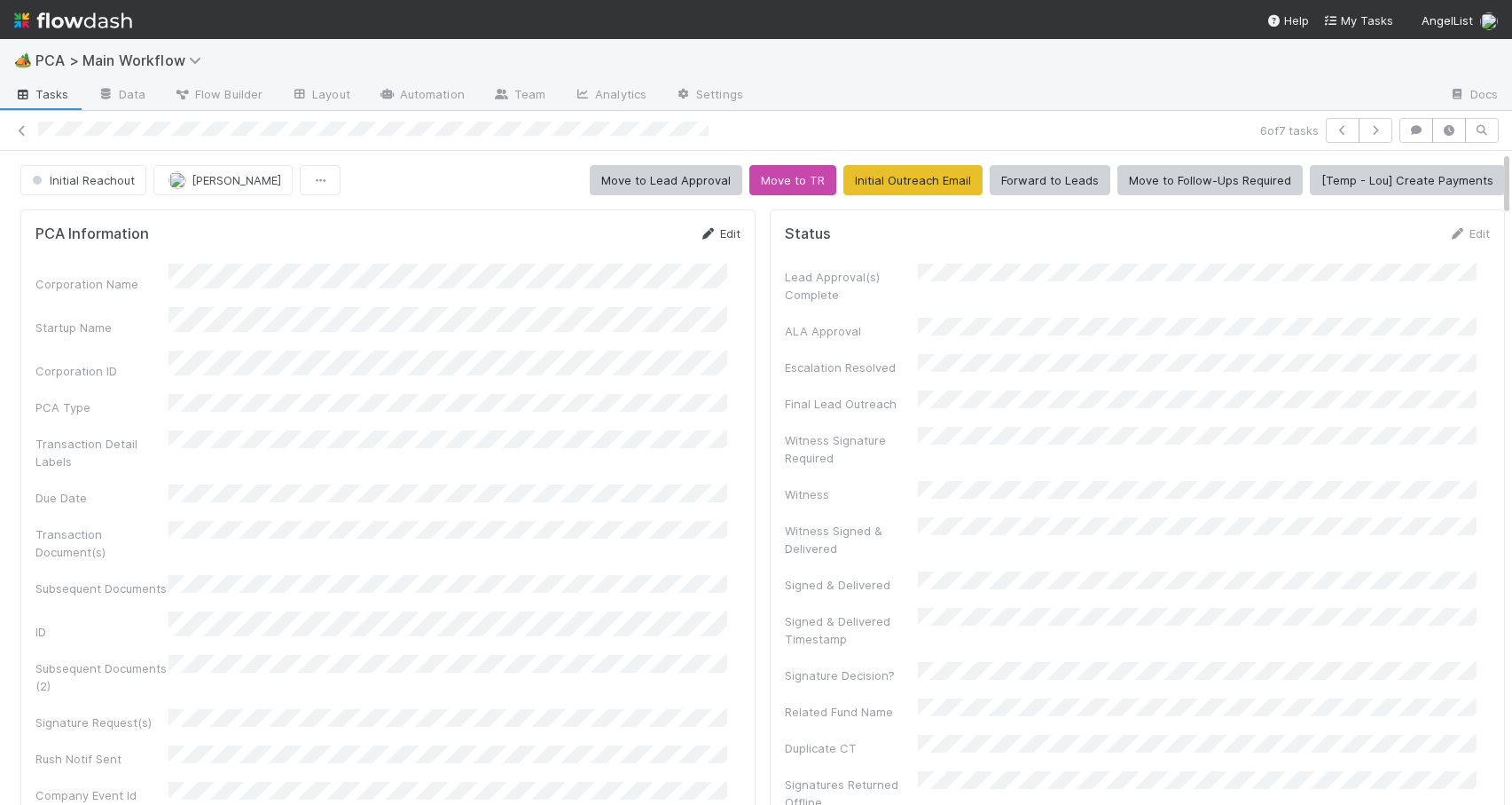
click at [715, 231] on link "Edit" at bounding box center [719, 233] width 41 height 14
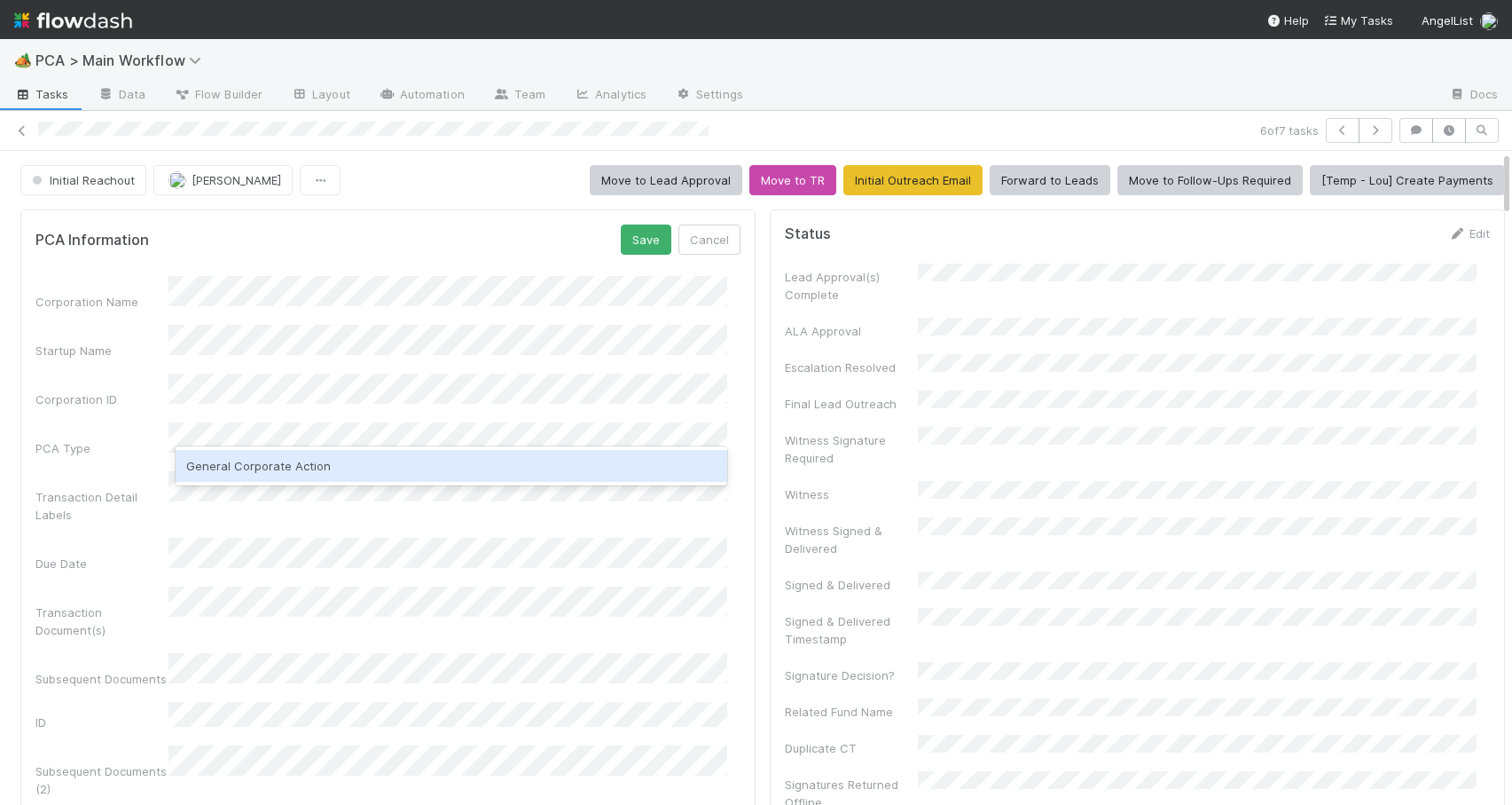
click at [329, 464] on div "General Corporate Action" at bounding box center [451, 465] width 552 height 32
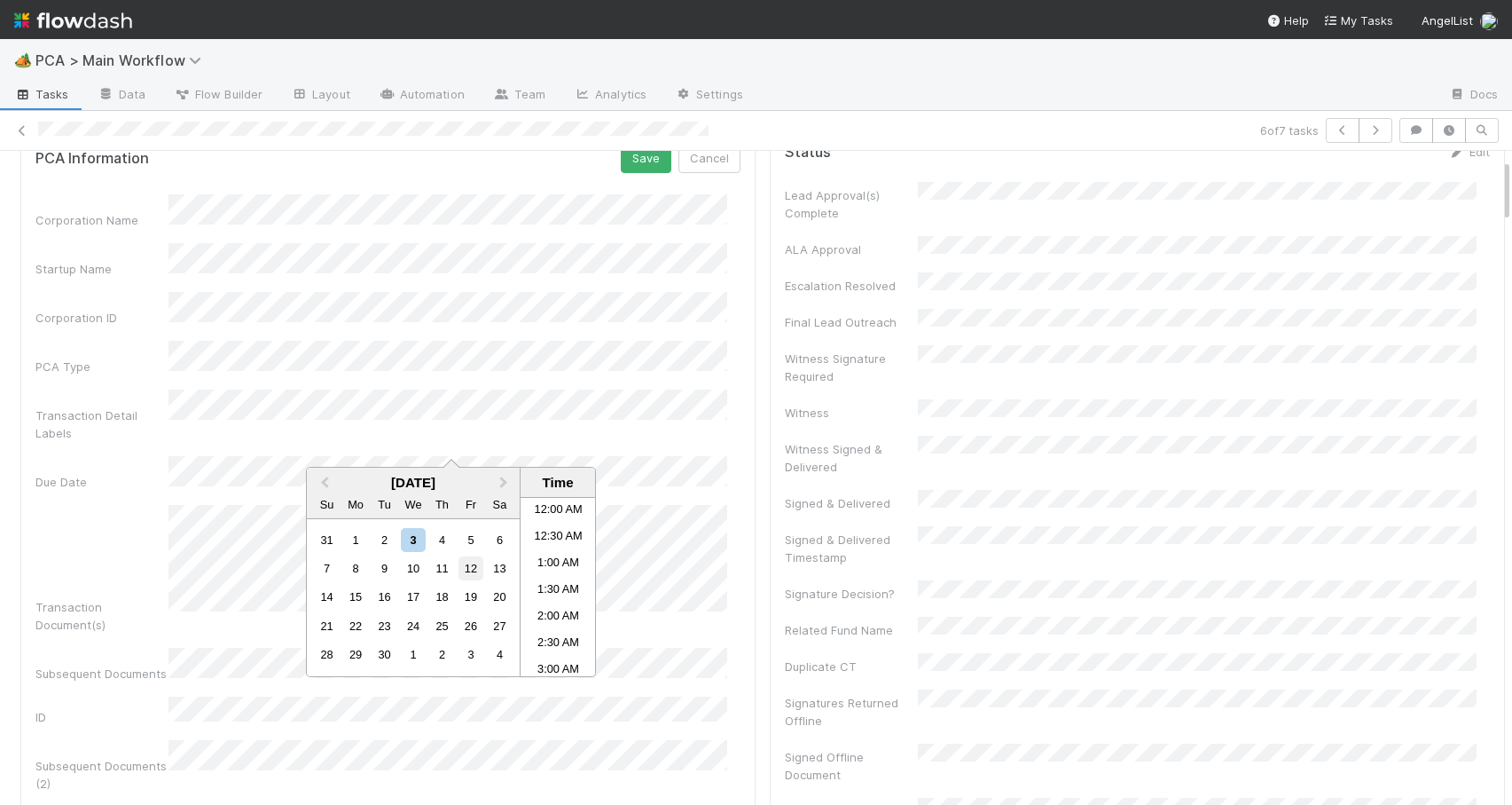
scroll to position [324, 0]
click at [479, 549] on div "5" at bounding box center [471, 540] width 24 height 24
click at [564, 510] on li "2:00 PM" at bounding box center [558, 519] width 76 height 27
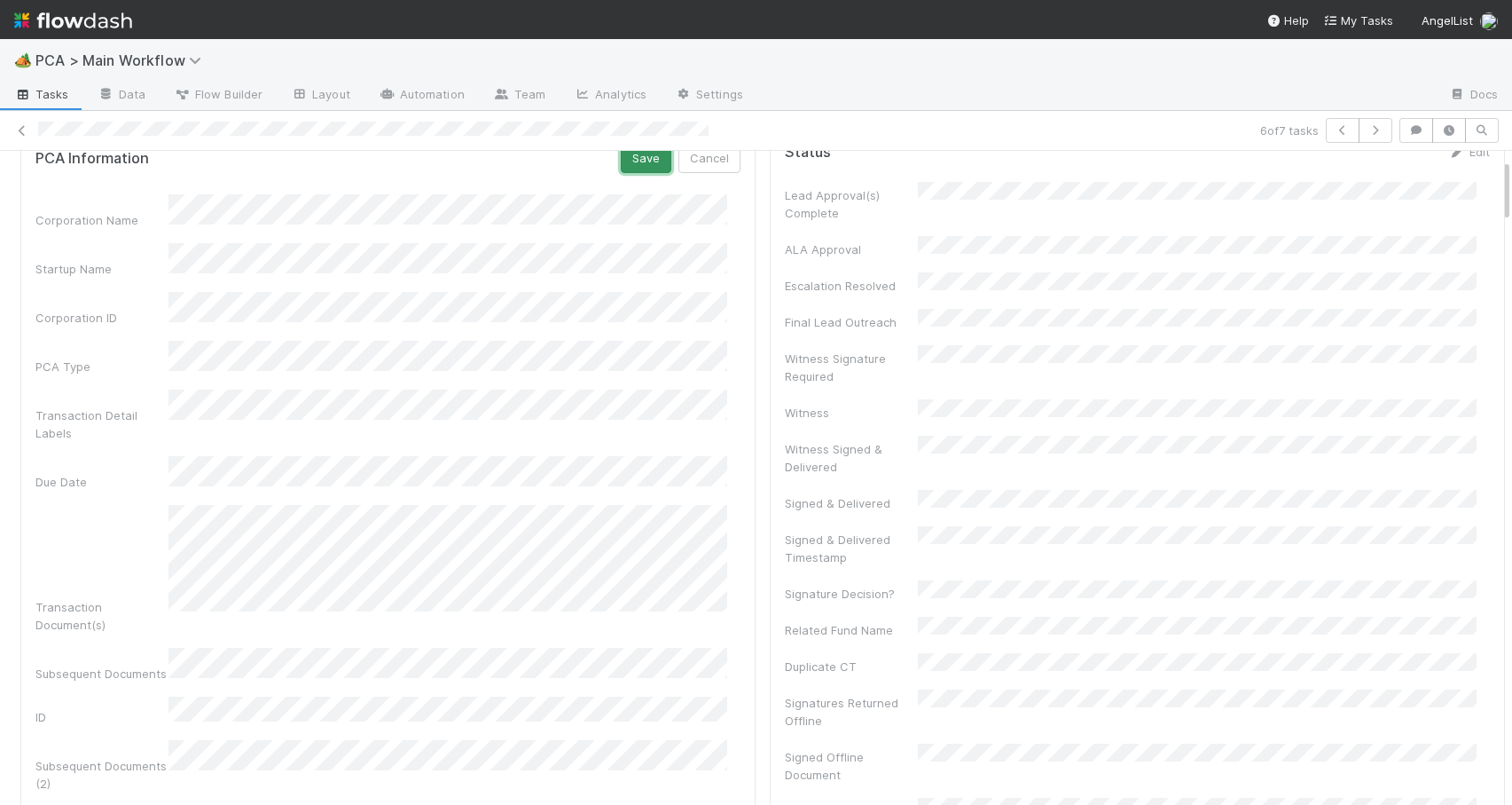
click at [622, 162] on button "Save" at bounding box center [646, 158] width 51 height 30
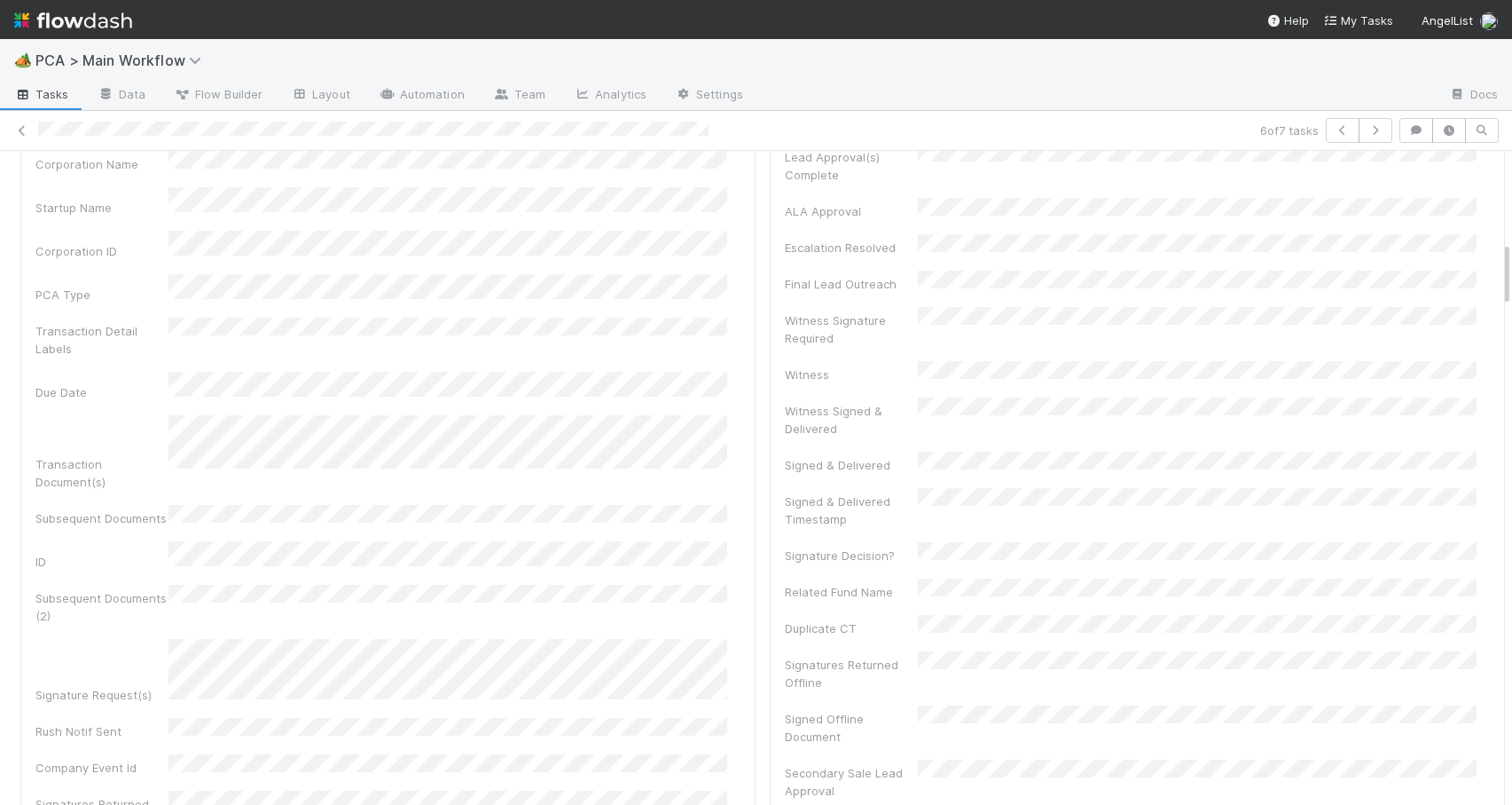
scroll to position [0, 0]
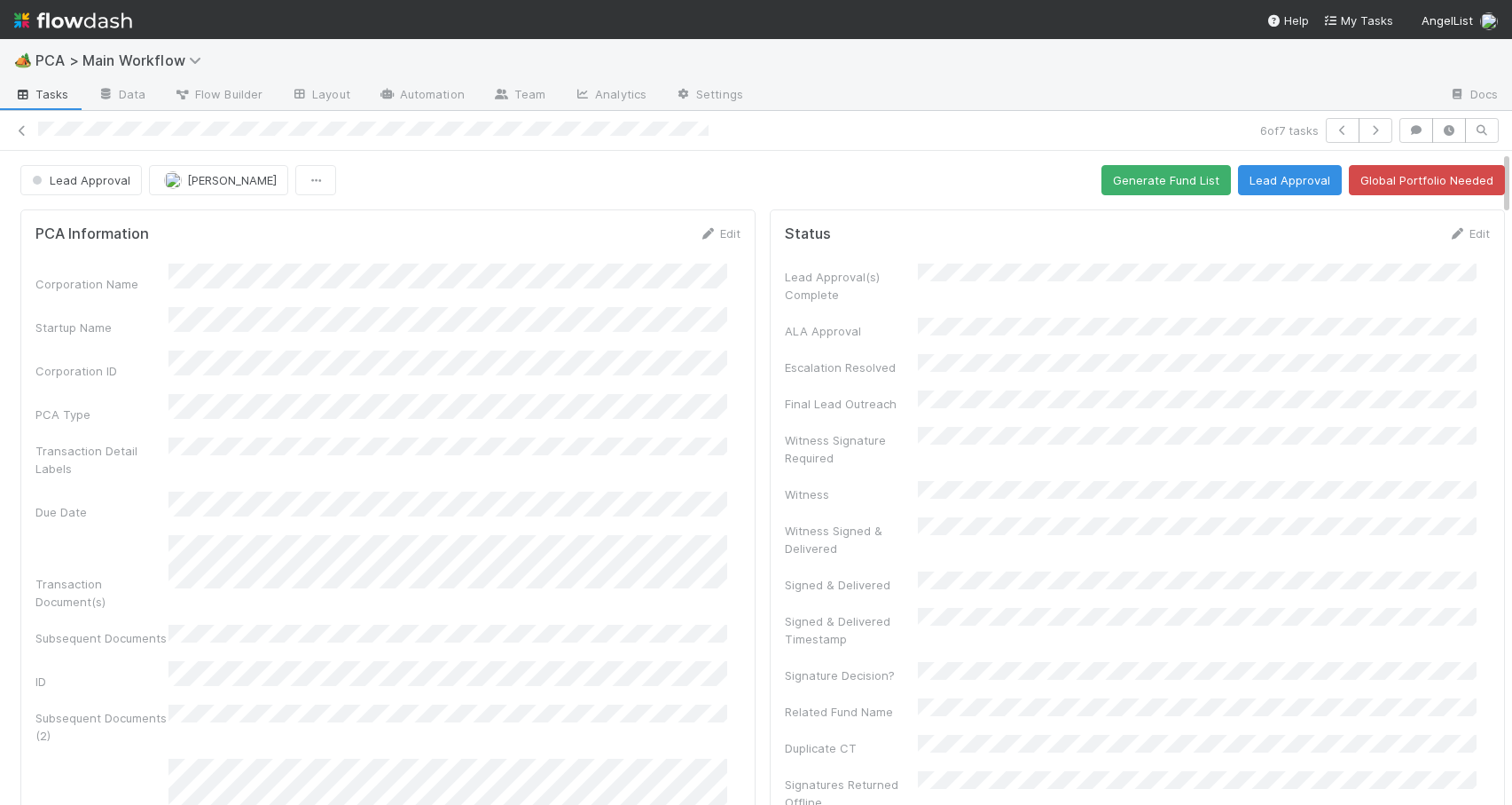
drag, startPoint x: 1493, startPoint y: 198, endPoint x: 1493, endPoint y: 119, distance: 79.0
click at [1493, 119] on div "6 of 7 tasks Lead Approval Zachary Conley Generate Fund List Lead Approval Glob…" at bounding box center [756, 457] width 1512 height 694
click at [1157, 170] on button "Generate Fund List" at bounding box center [1166, 180] width 130 height 30
drag, startPoint x: 1494, startPoint y: 169, endPoint x: 1471, endPoint y: 91, distance: 81.3
click at [1471, 91] on div "🏕️ PCA > Main Workflow Tasks Data Flow Builder Layout Automation Team Analytics…" at bounding box center [756, 421] width 1512 height 765
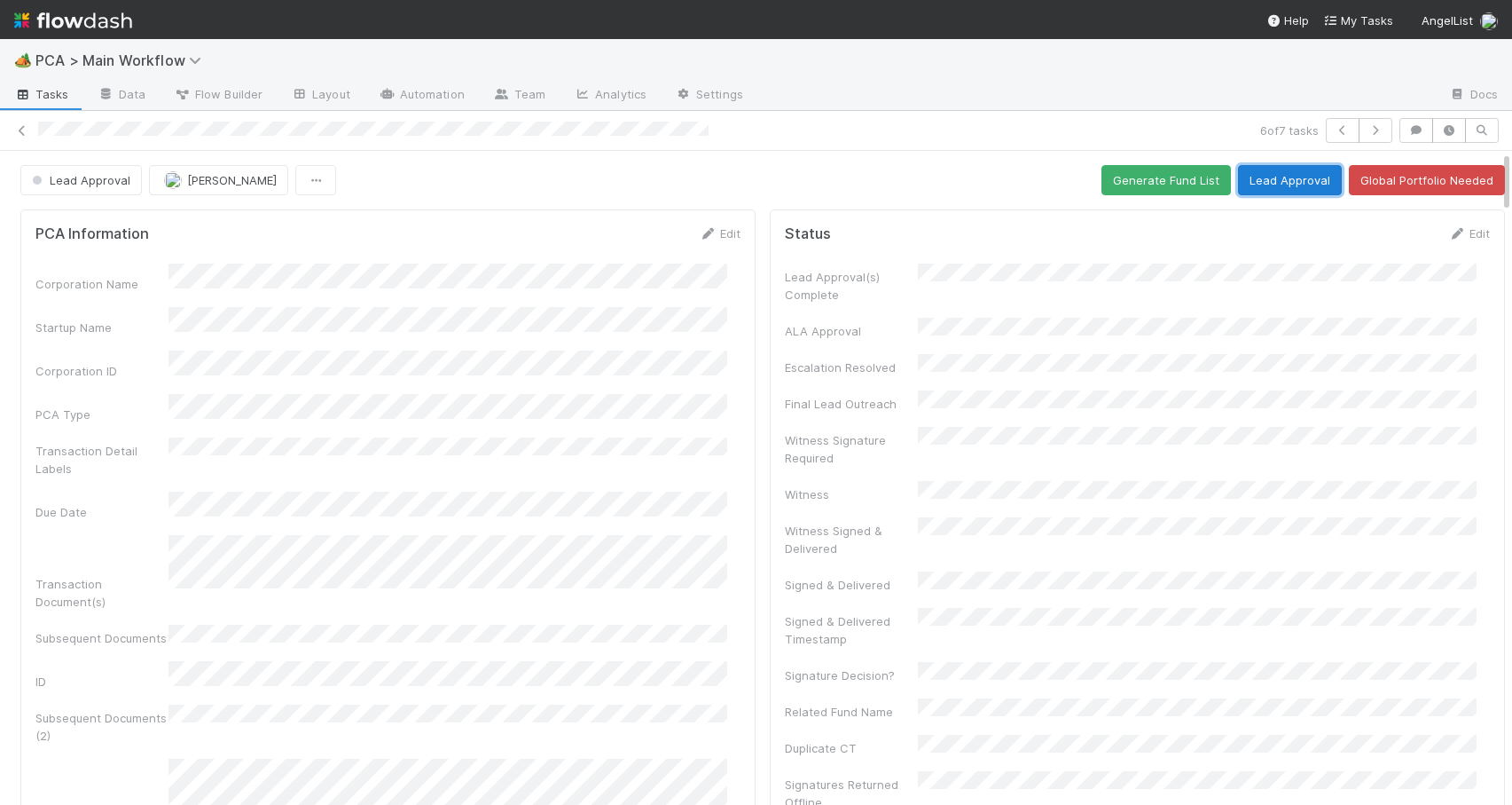
click at [1255, 181] on button "Lead Approval" at bounding box center [1290, 180] width 104 height 30
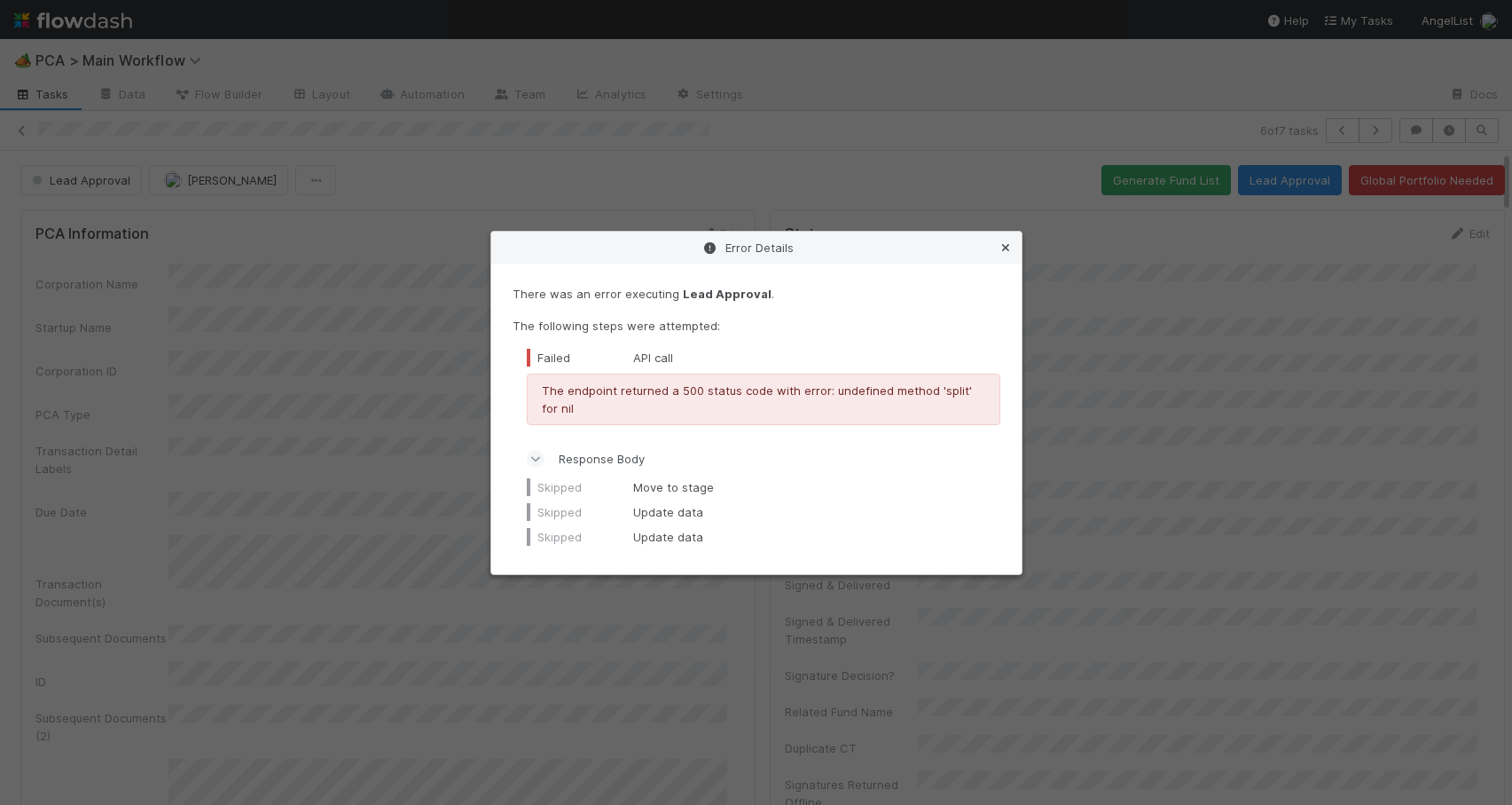
click at [1006, 246] on icon at bounding box center [1006, 248] width 17 height 12
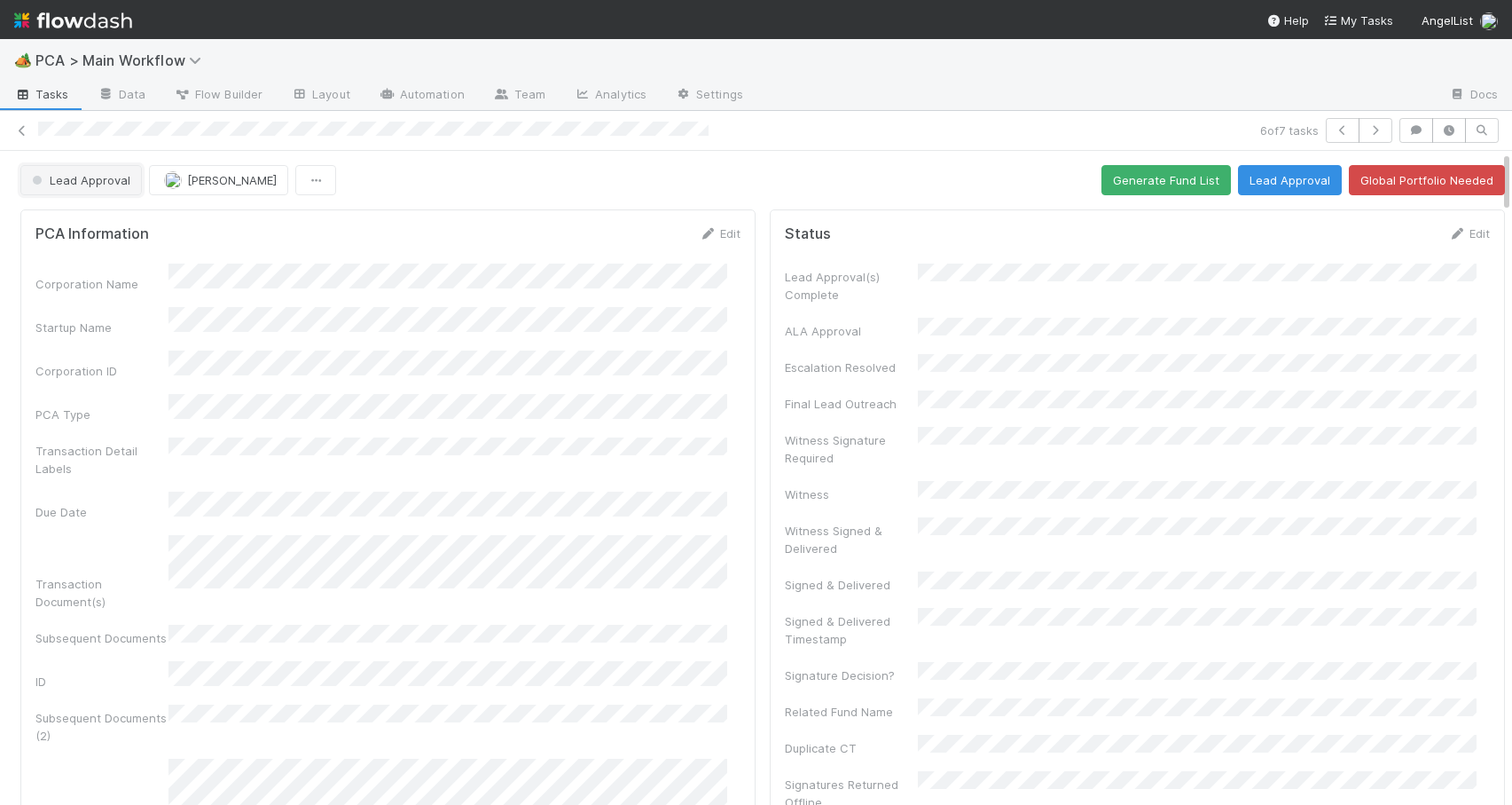
click at [92, 189] on button "Lead Approval" at bounding box center [81, 180] width 122 height 30
click at [96, 251] on span "Record Transaction" at bounding box center [90, 256] width 131 height 14
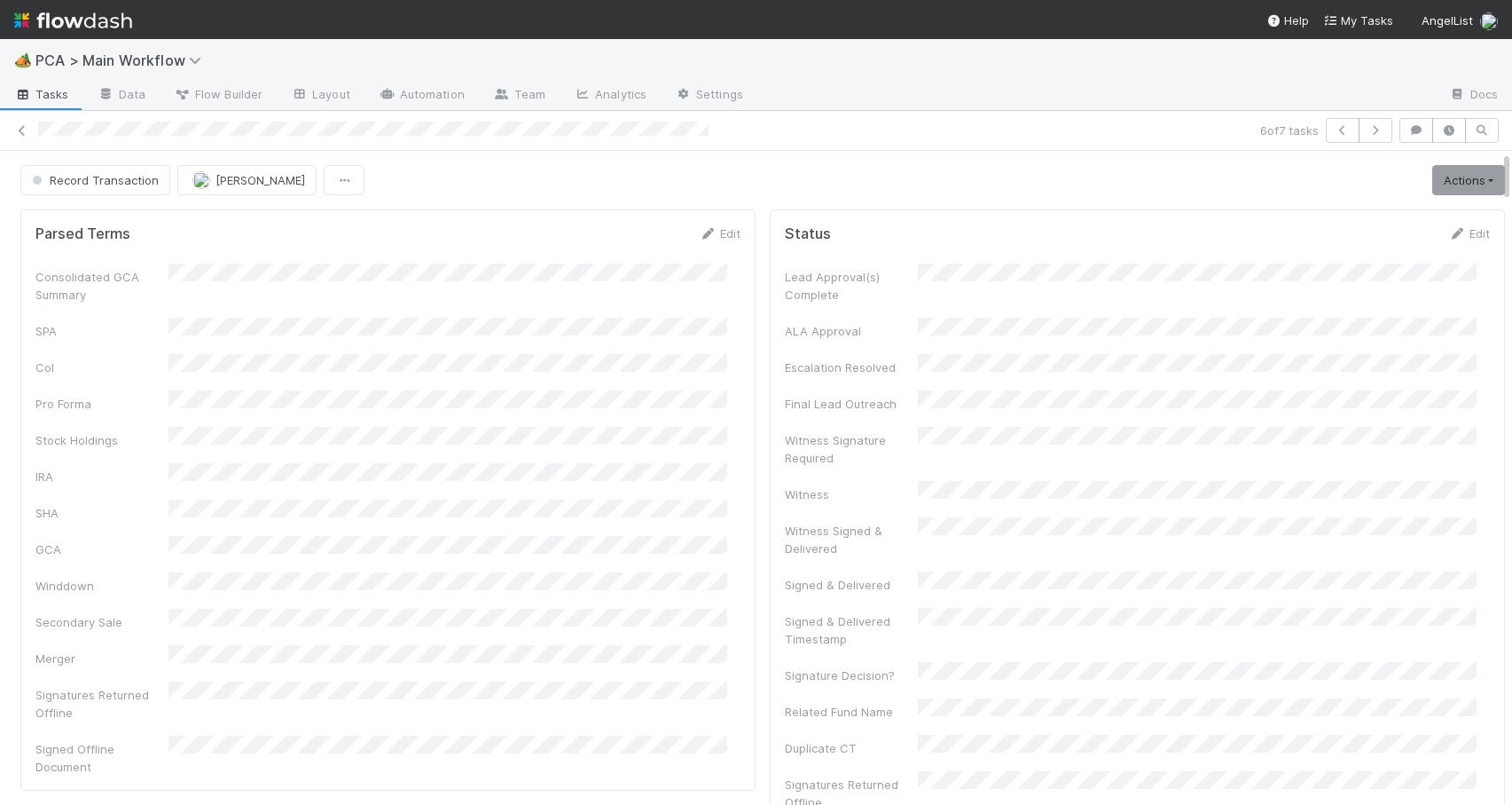
click at [1493, 174] on div "Record Transaction Zachary Conley Actions Move to TR External Open Question / R…" at bounding box center [762, 180] width 1526 height 30
drag, startPoint x: 1493, startPoint y: 174, endPoint x: 1511, endPoint y: 94, distance: 82.0
click at [1511, 94] on div "🏕️ PCA > Main Workflow Tasks Data Flow Builder Layout Automation Team Analytics…" at bounding box center [756, 421] width 1512 height 765
click at [21, 132] on icon at bounding box center [21, 131] width 17 height 12
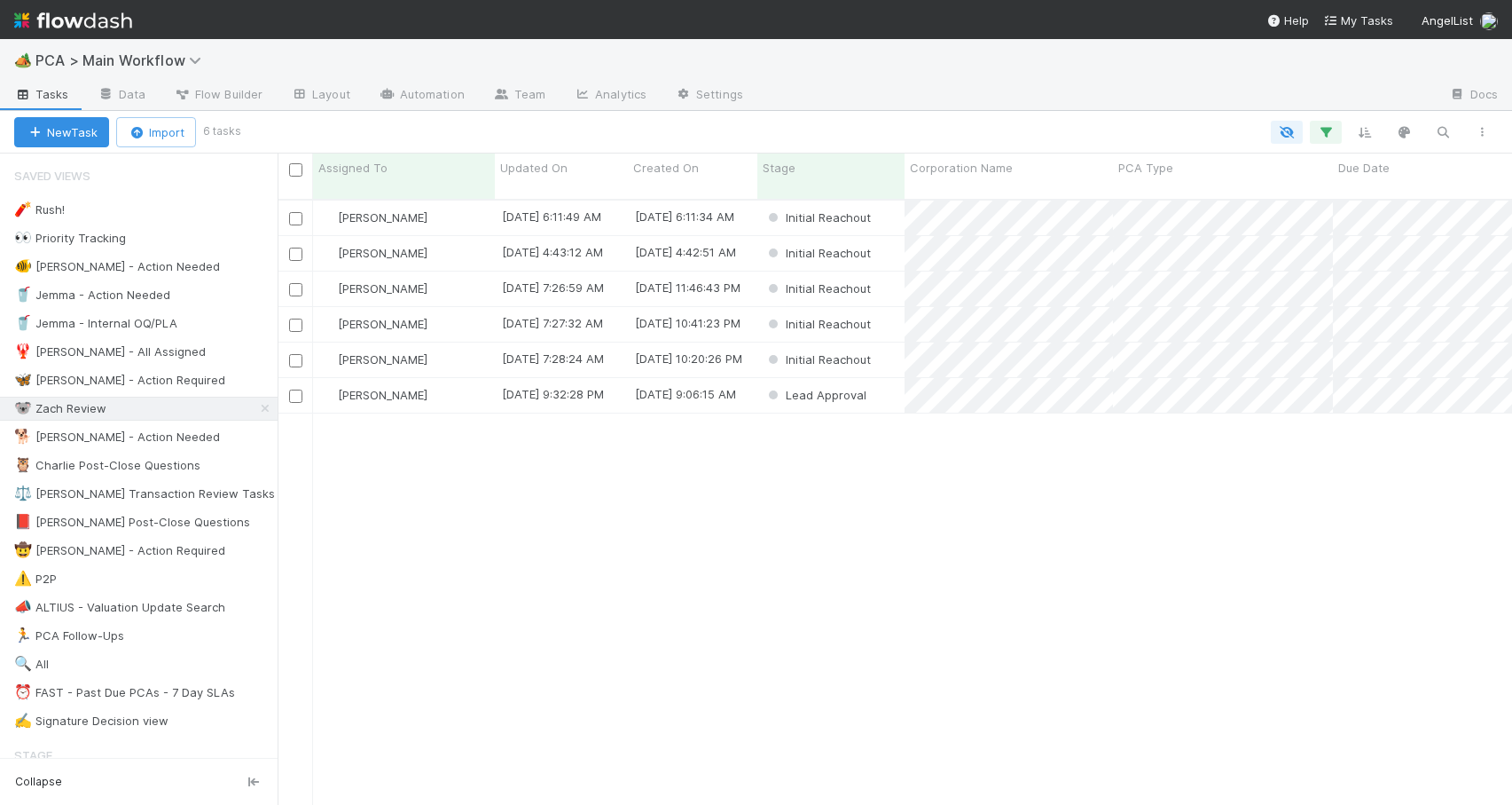
scroll to position [607, 1221]
click at [467, 349] on div "[PERSON_NAME]" at bounding box center [403, 360] width 181 height 35
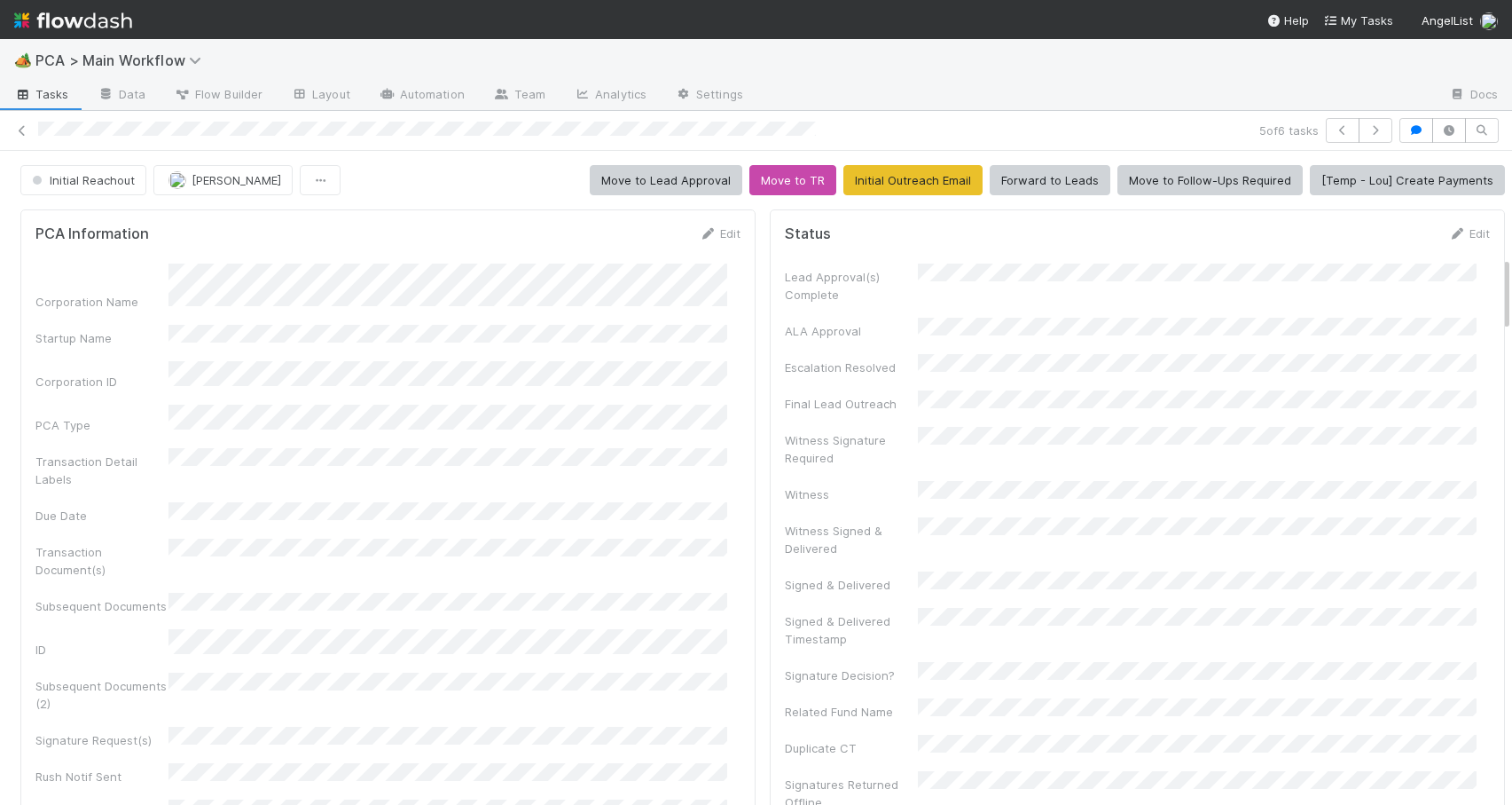
scroll to position [910, 0]
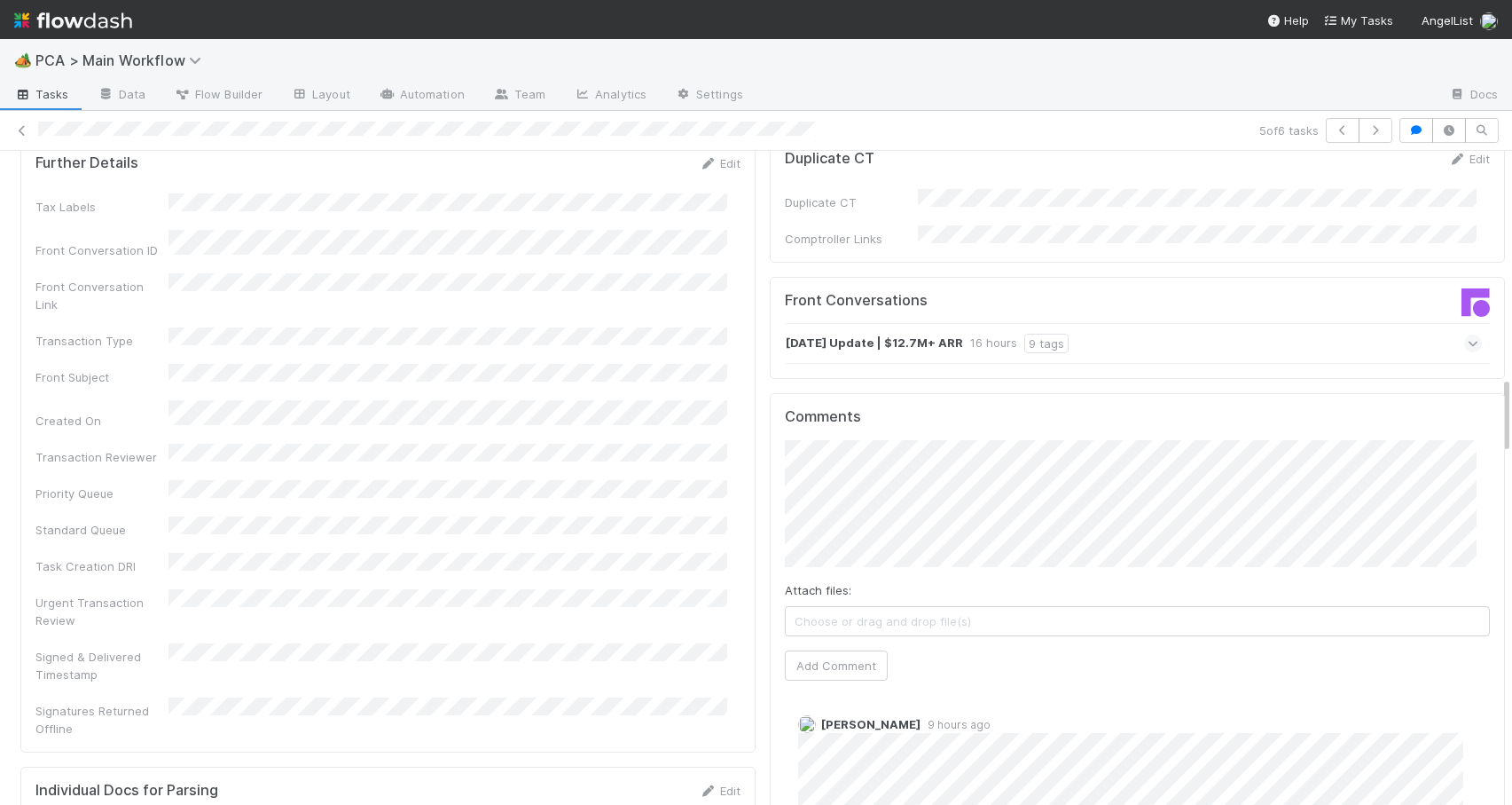
scroll to position [1938, 0]
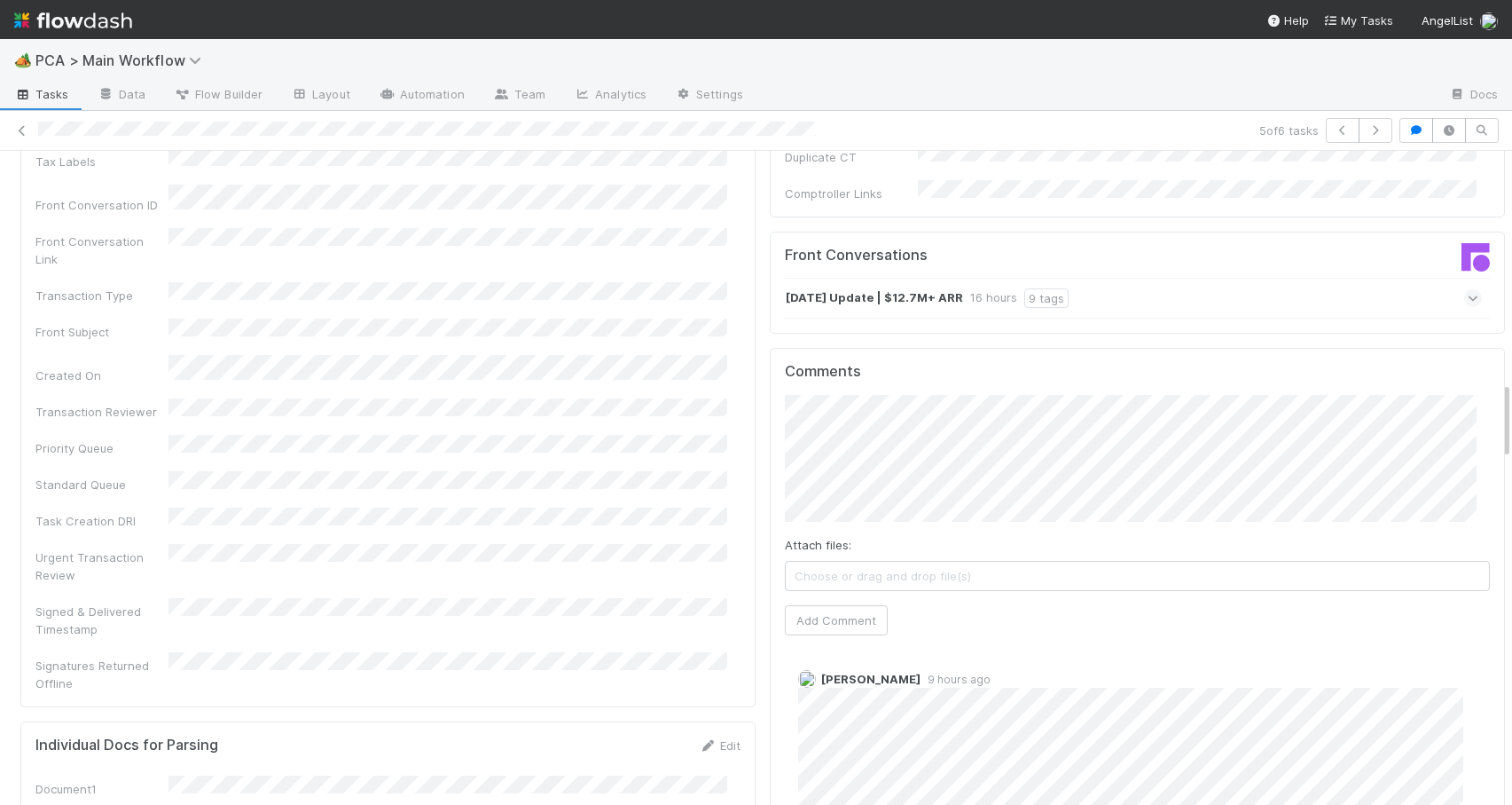
drag, startPoint x: 1494, startPoint y: 269, endPoint x: 1557, endPoint y: 391, distance: 137.3
click at [1511, 391] on html "🏕️ PCA > Main Workflow Tasks Data Flow Builder Layout Automation Team Analytics…" at bounding box center [756, 402] width 1512 height 805
click at [797, 605] on button "Add Comment" at bounding box center [837, 620] width 103 height 30
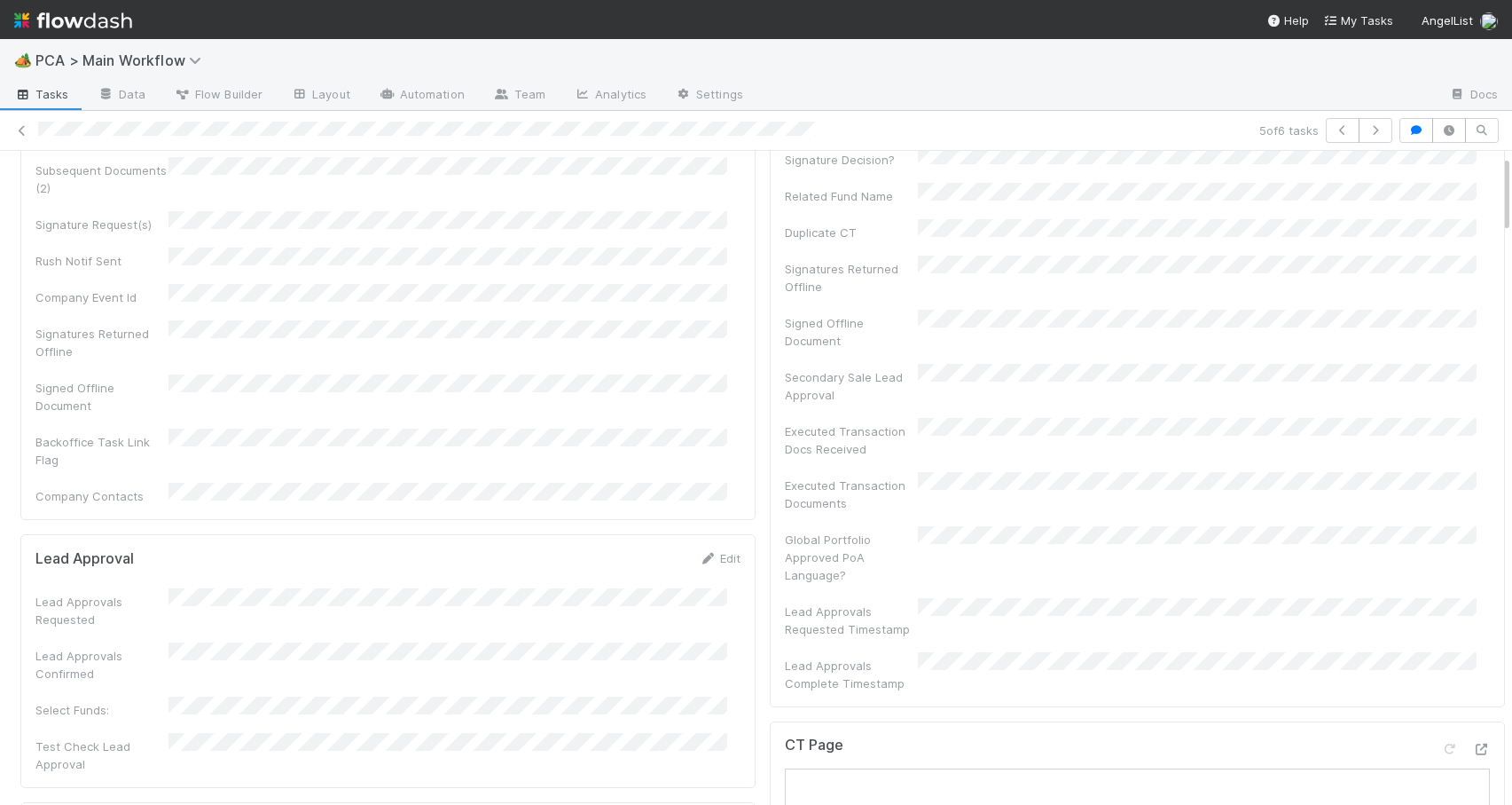
scroll to position [39, 0]
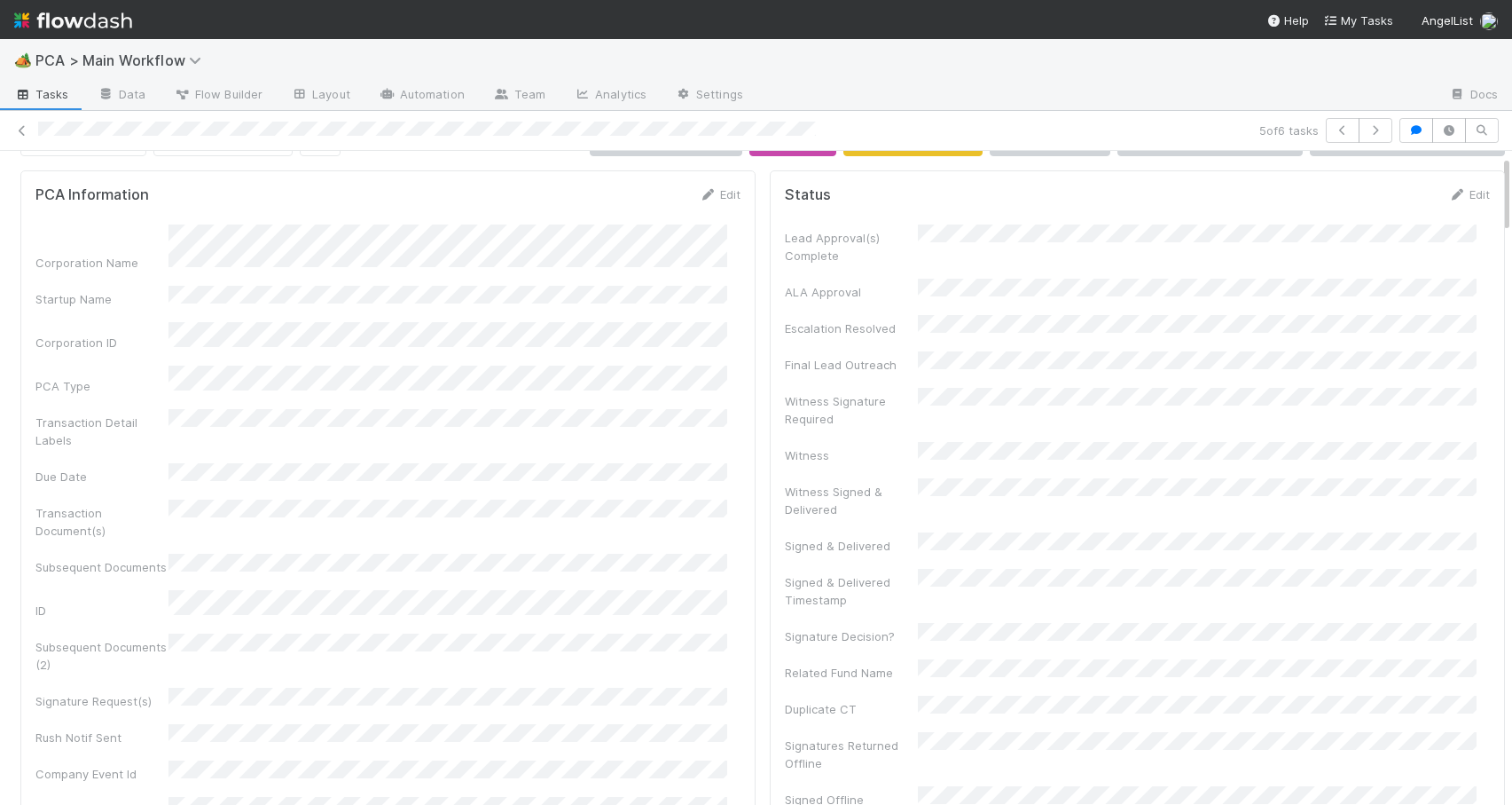
drag, startPoint x: 1493, startPoint y: 414, endPoint x: 1472, endPoint y: 188, distance: 227.0
click at [722, 193] on link "Edit" at bounding box center [719, 193] width 41 height 14
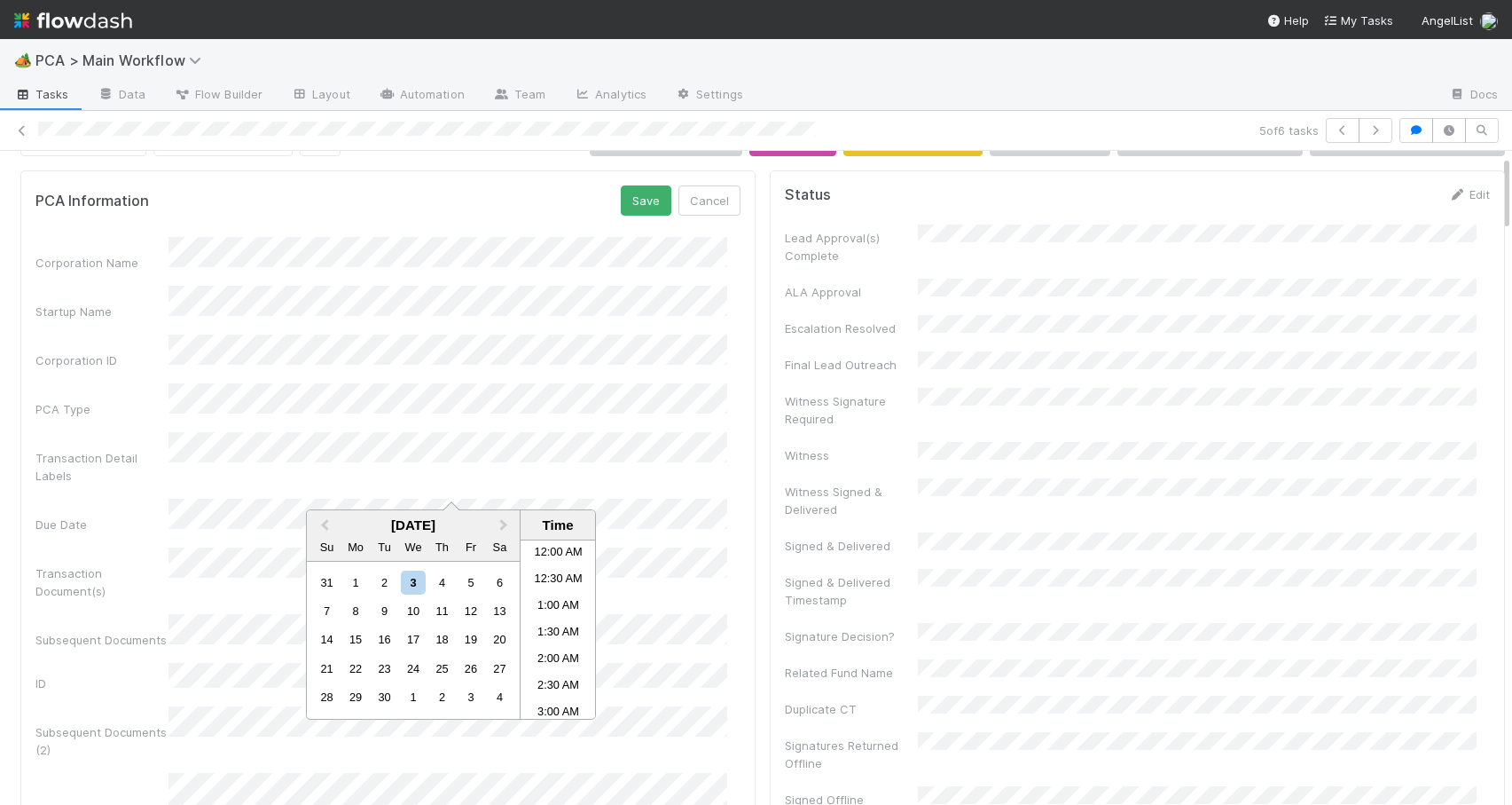
scroll to position [324, 0]
click at [355, 690] on div "29" at bounding box center [356, 697] width 24 height 24
click at [631, 203] on button "Save" at bounding box center [646, 200] width 51 height 30
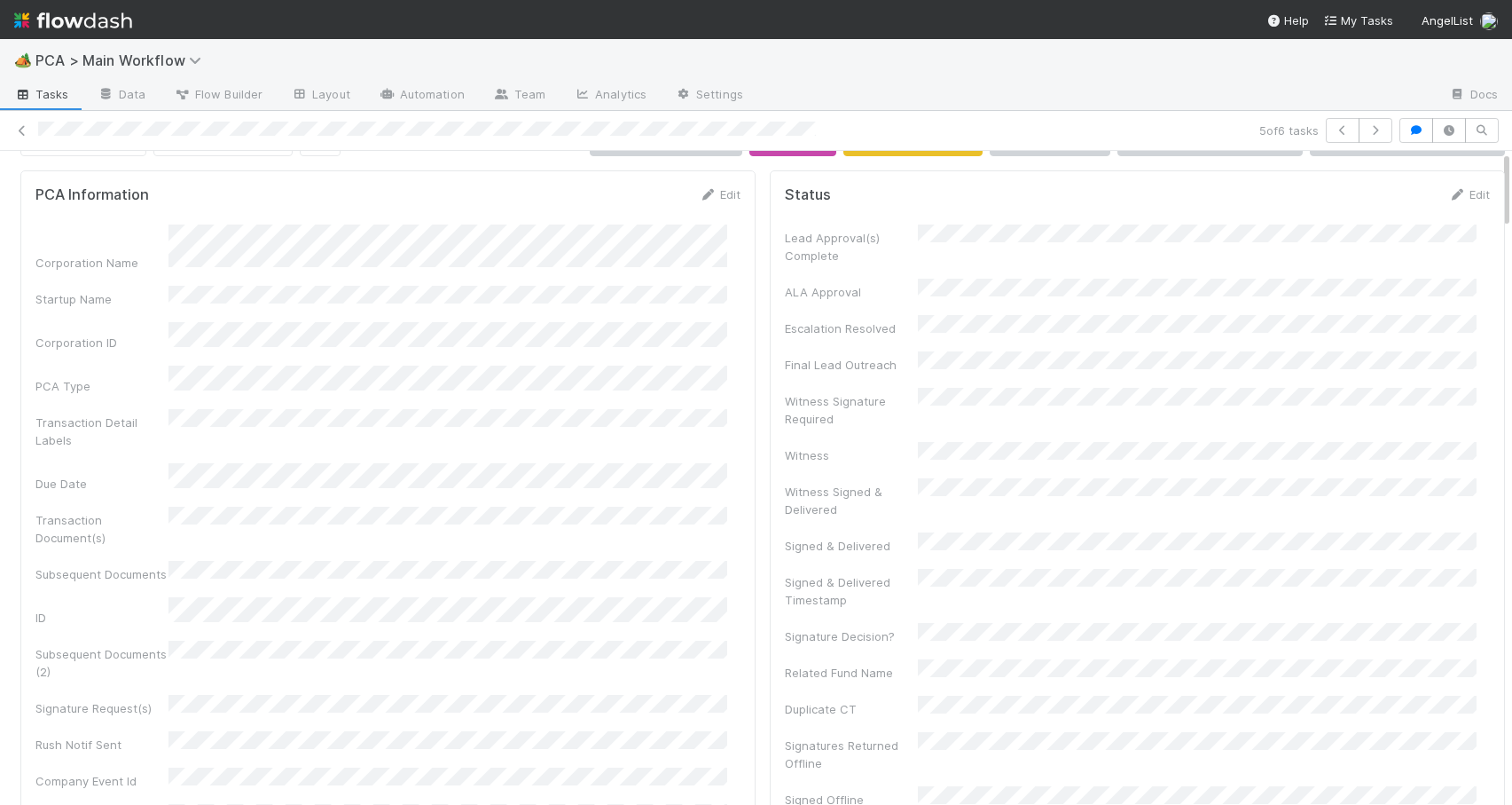
scroll to position [0, 0]
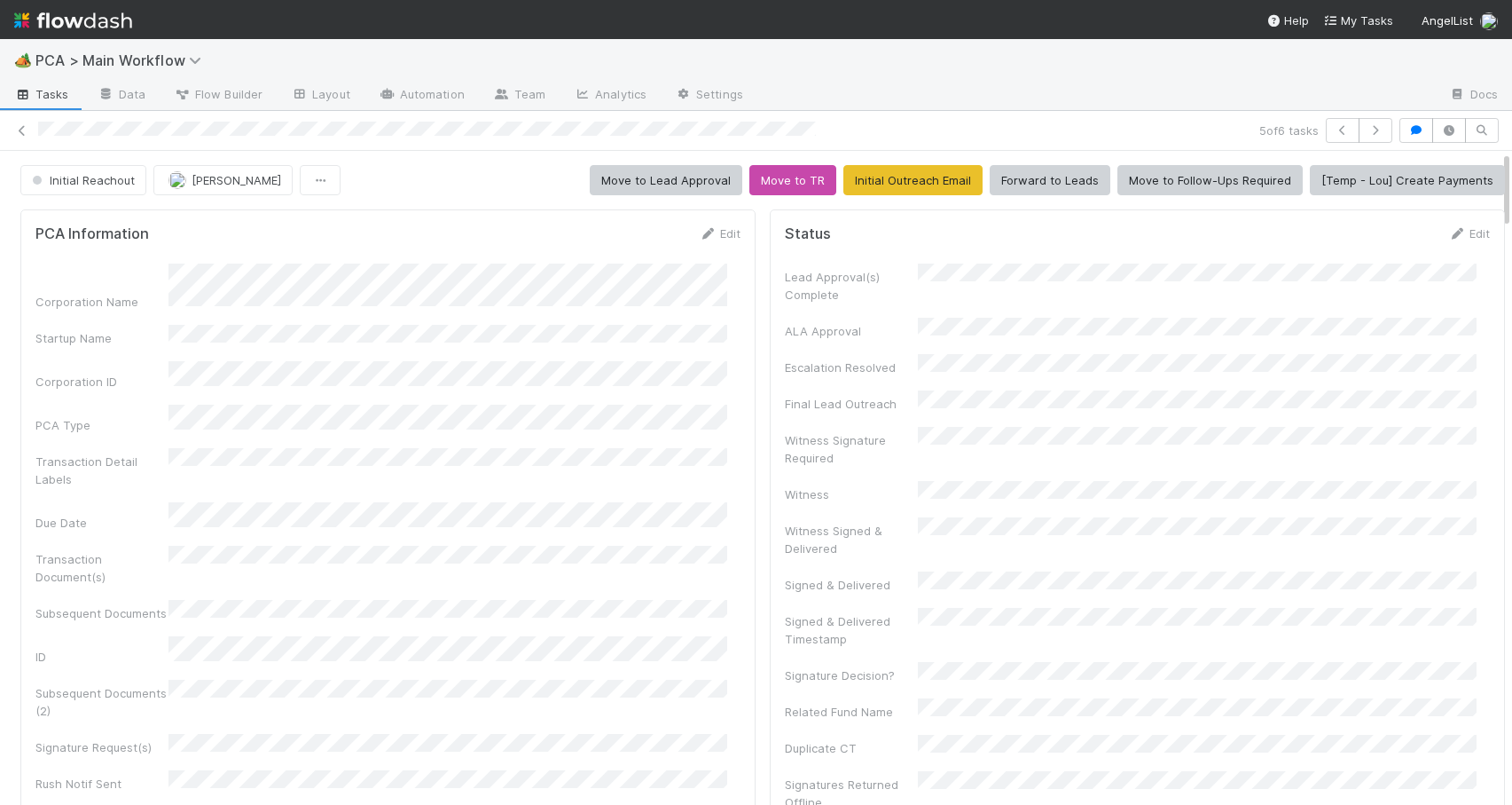
drag, startPoint x: 1494, startPoint y: 200, endPoint x: 1494, endPoint y: 164, distance: 36.0
click at [96, 190] on button "Initial Reachout" at bounding box center [83, 180] width 126 height 30
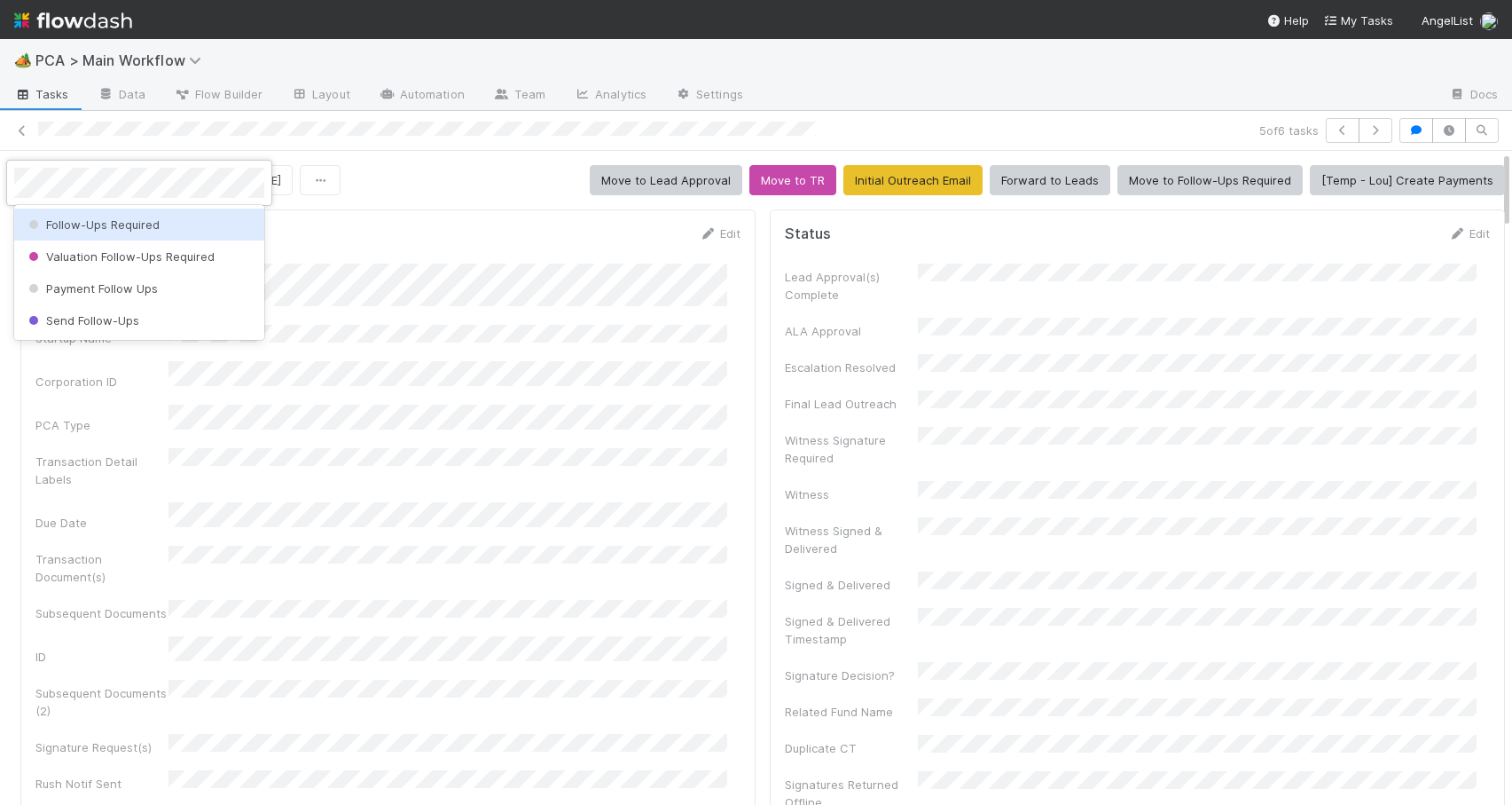
click at [69, 229] on span "Follow-Ups Required" at bounding box center [92, 224] width 134 height 14
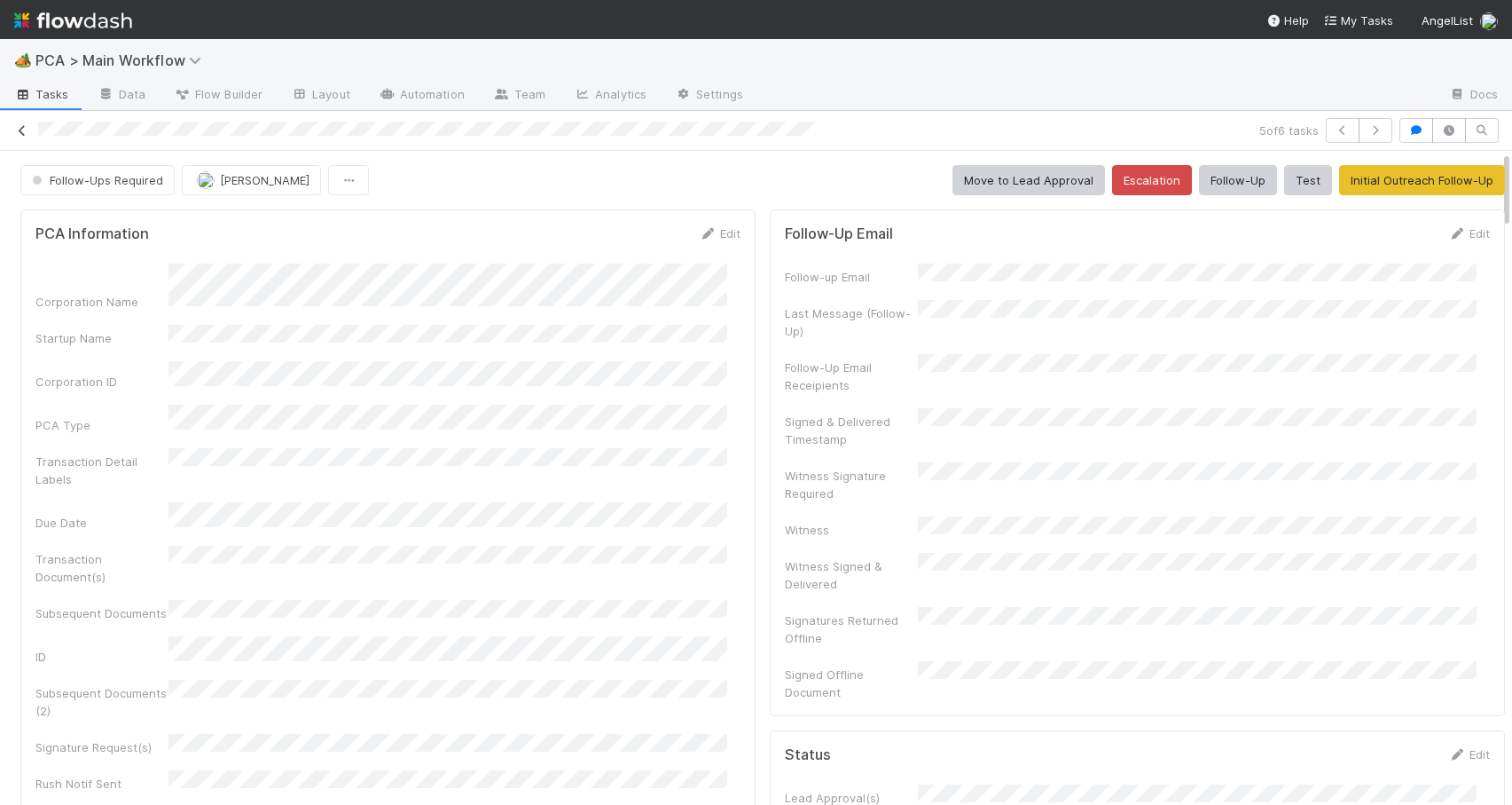
click at [18, 129] on icon at bounding box center [21, 131] width 17 height 12
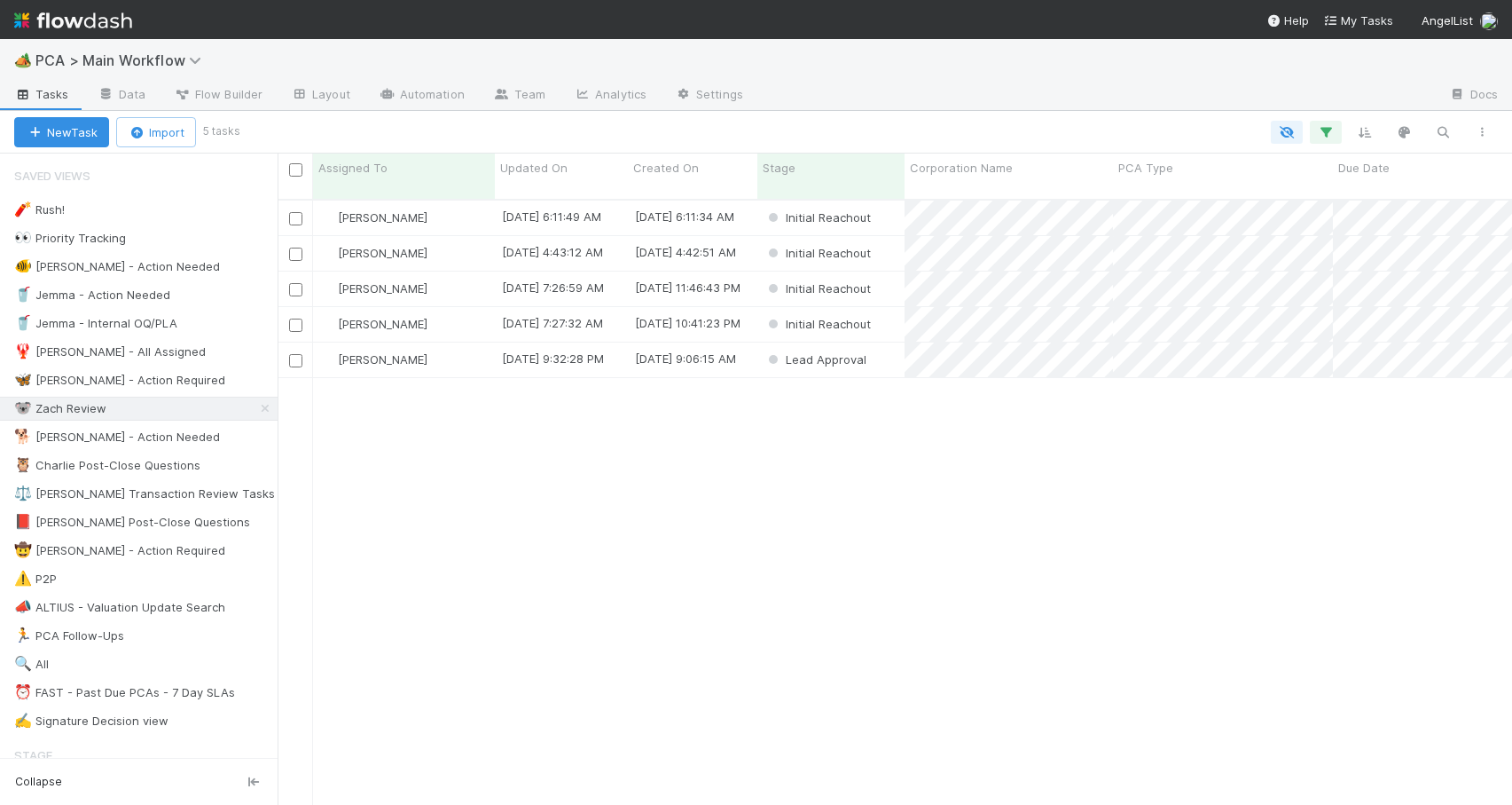
scroll to position [607, 1221]
click at [459, 307] on div "[PERSON_NAME]" at bounding box center [403, 324] width 181 height 35
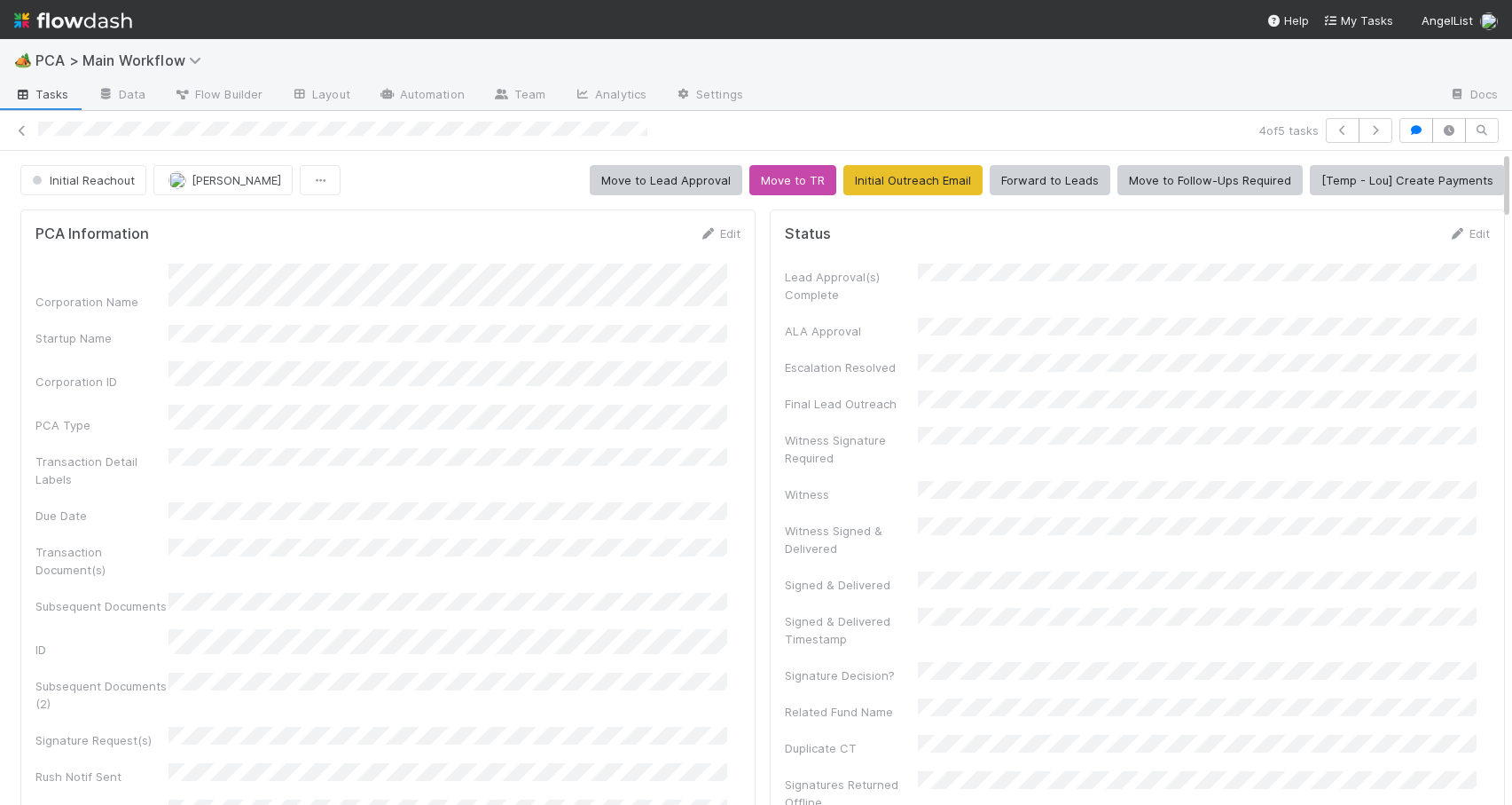
scroll to position [910, 0]
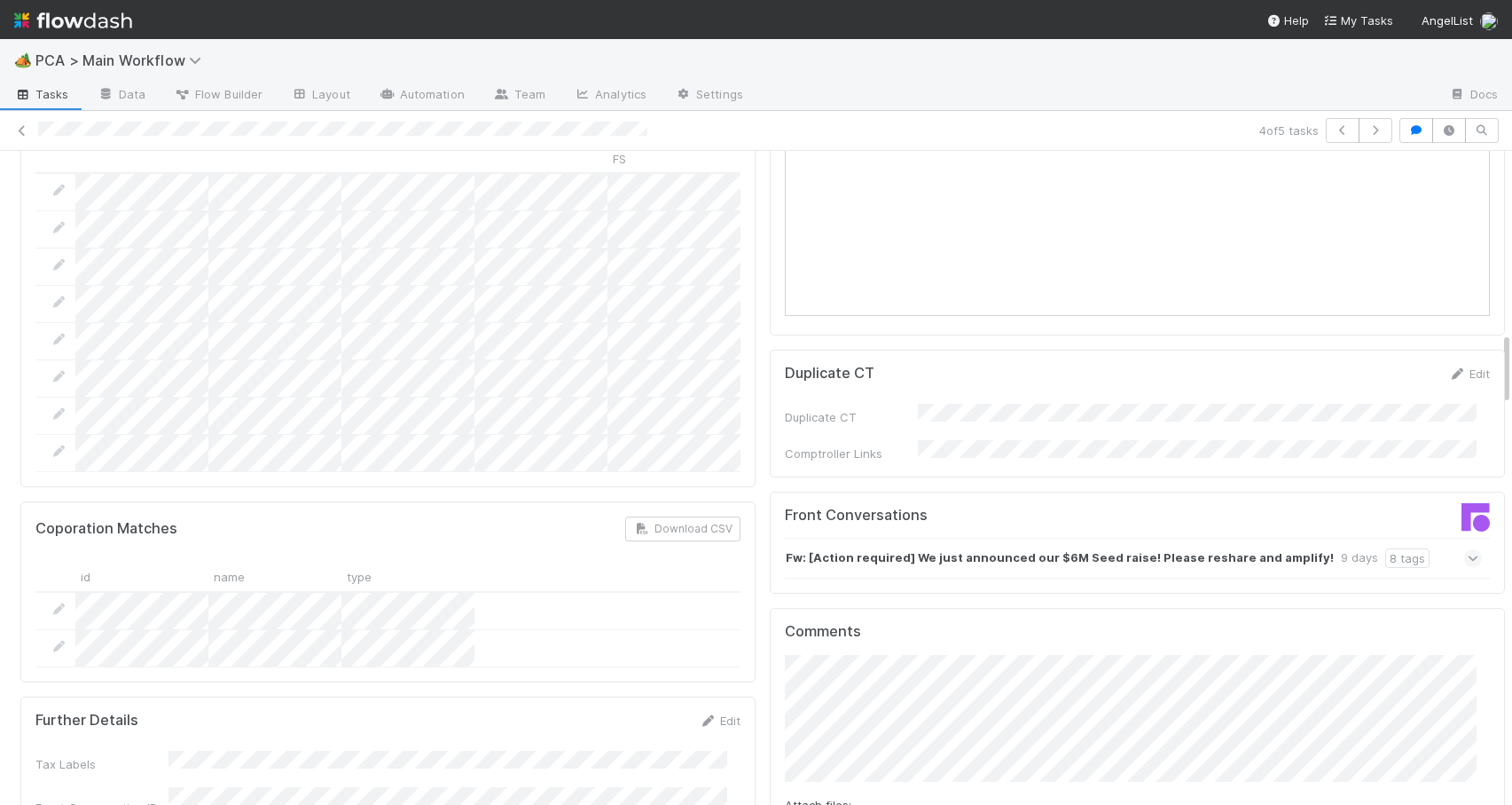
scroll to position [1685, 0]
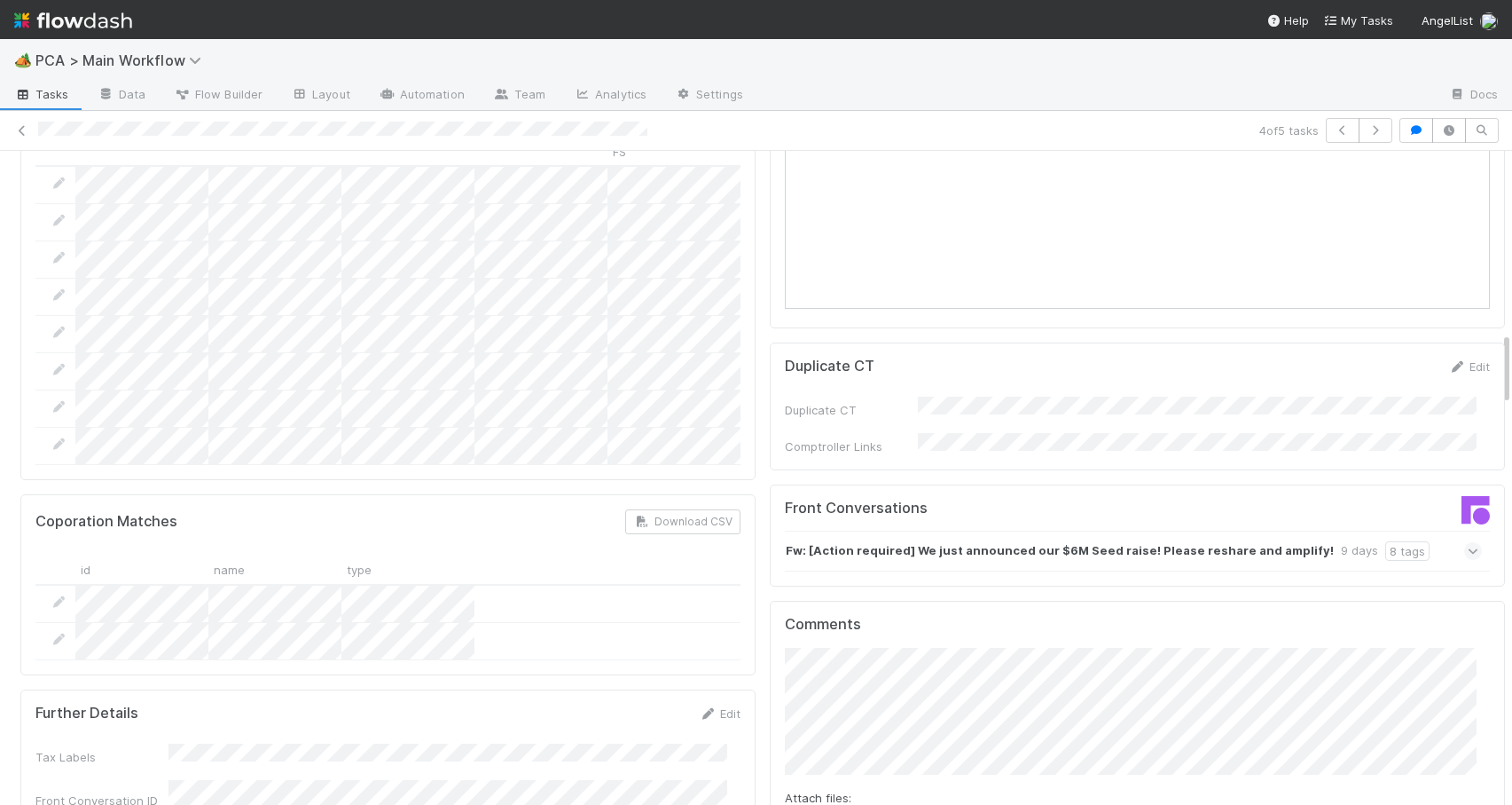
drag, startPoint x: 1494, startPoint y: 262, endPoint x: 1518, endPoint y: 350, distance: 91.2
click at [1511, 350] on html "🏕️ PCA > Main Workflow Tasks Data Flow Builder Layout Automation Team Analytics…" at bounding box center [756, 402] width 1512 height 805
click at [1070, 531] on div "Fw: [Action required] We just announced our $6M Seed raise! Please reshare and …" at bounding box center [1134, 551] width 697 height 41
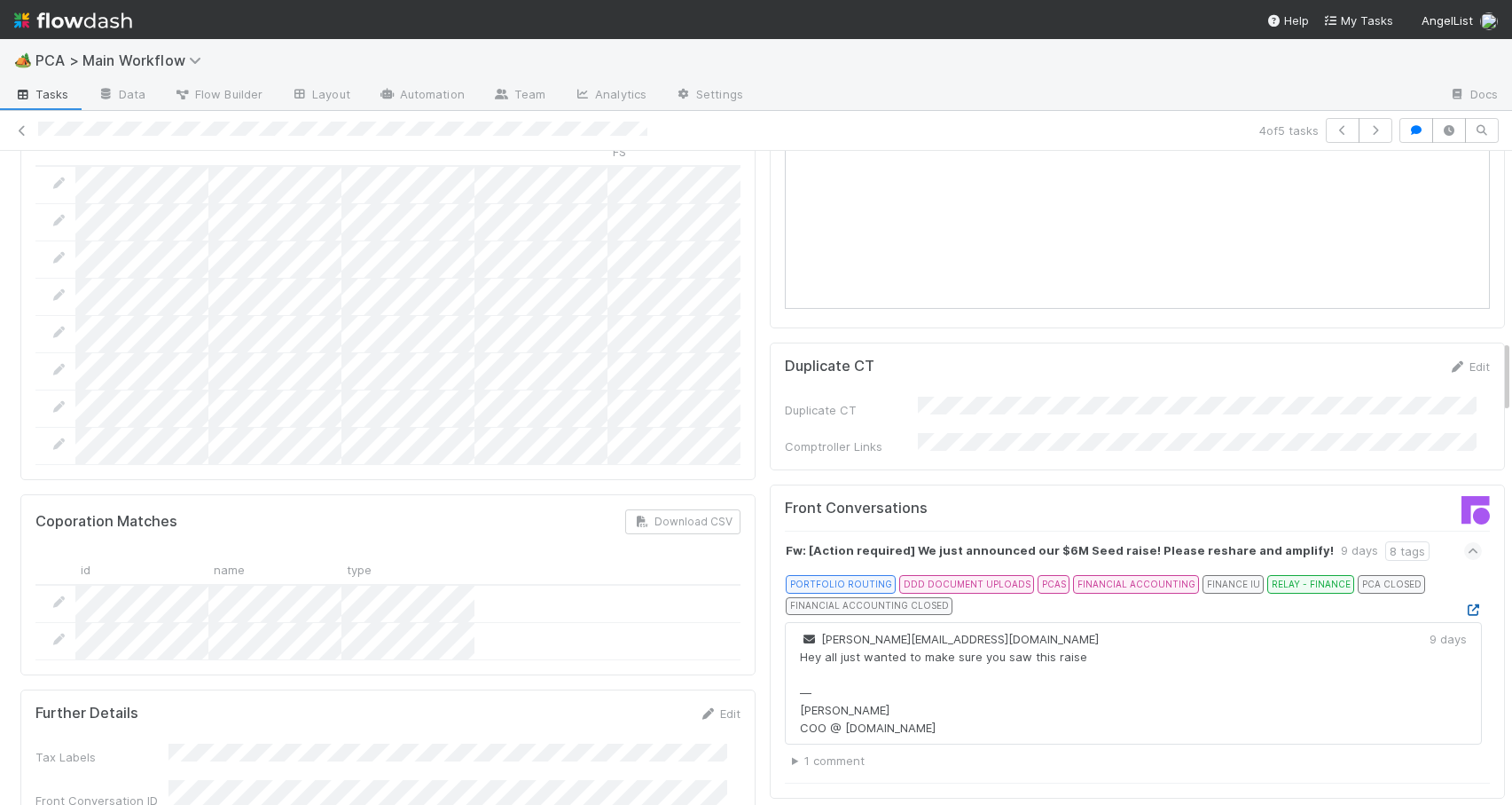
click at [1464, 604] on icon at bounding box center [1472, 610] width 17 height 12
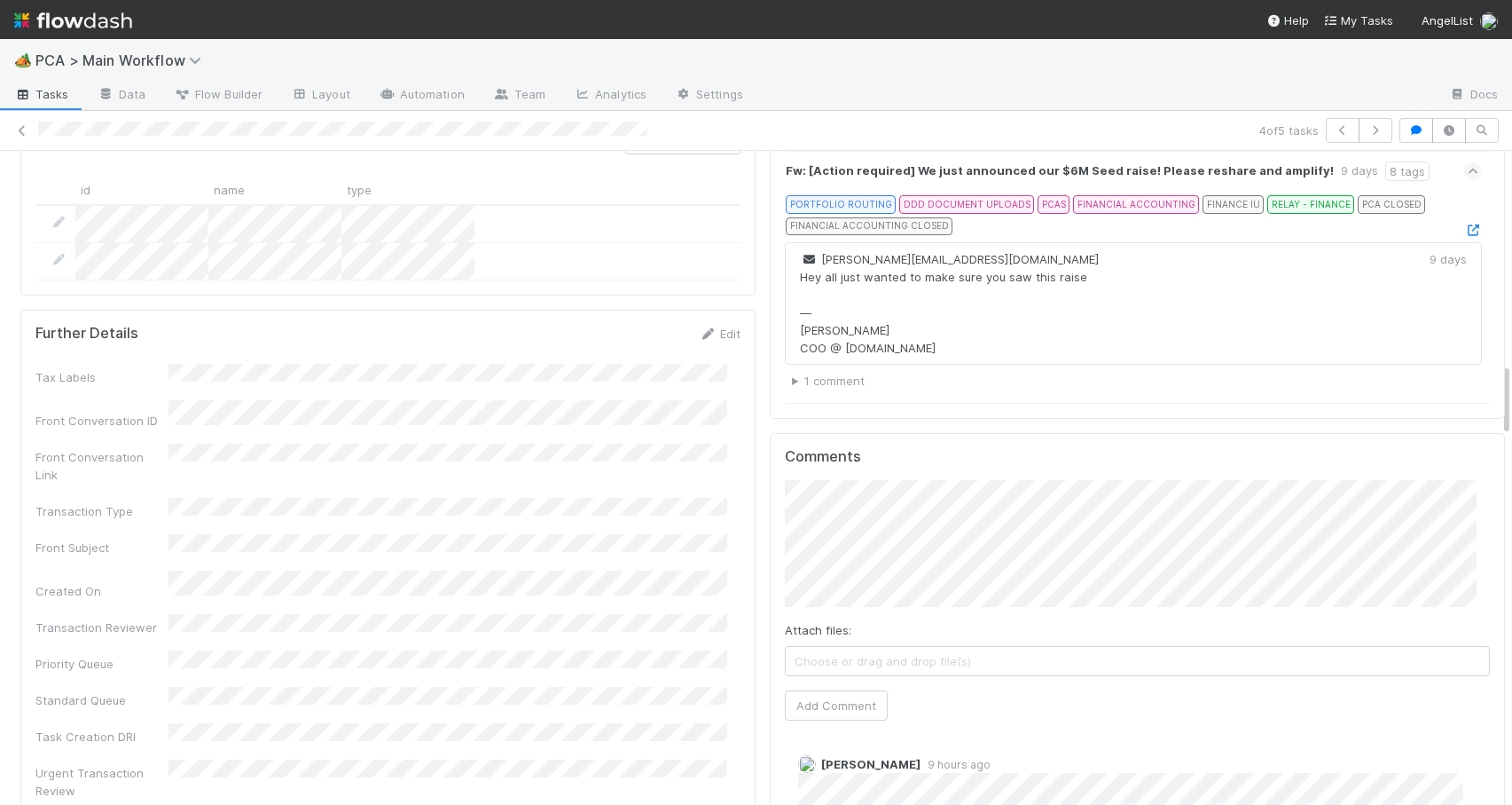
drag, startPoint x: 1493, startPoint y: 350, endPoint x: 1494, endPoint y: 396, distance: 46.0
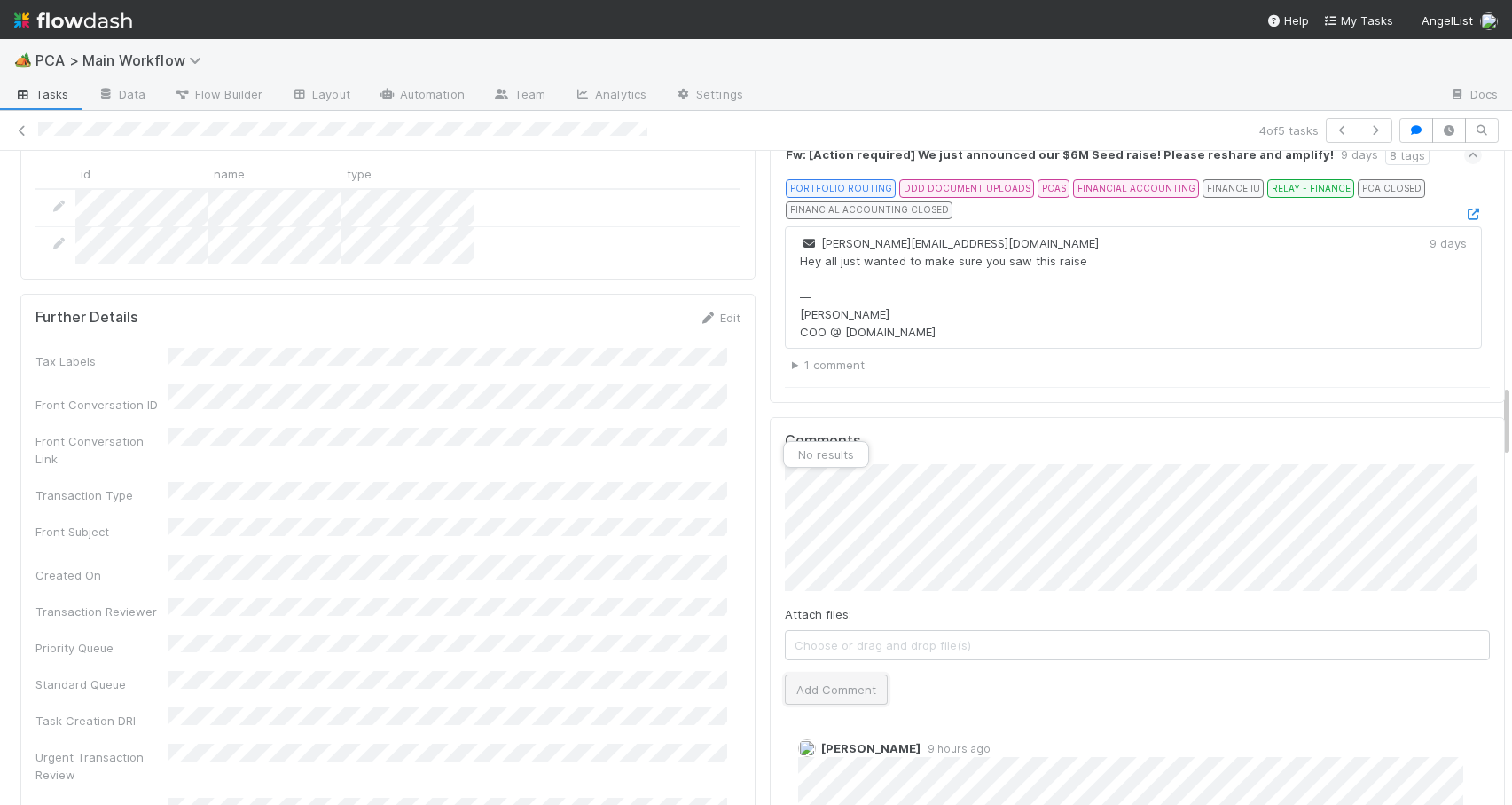
click at [807, 674] on button "Add Comment" at bounding box center [837, 689] width 103 height 30
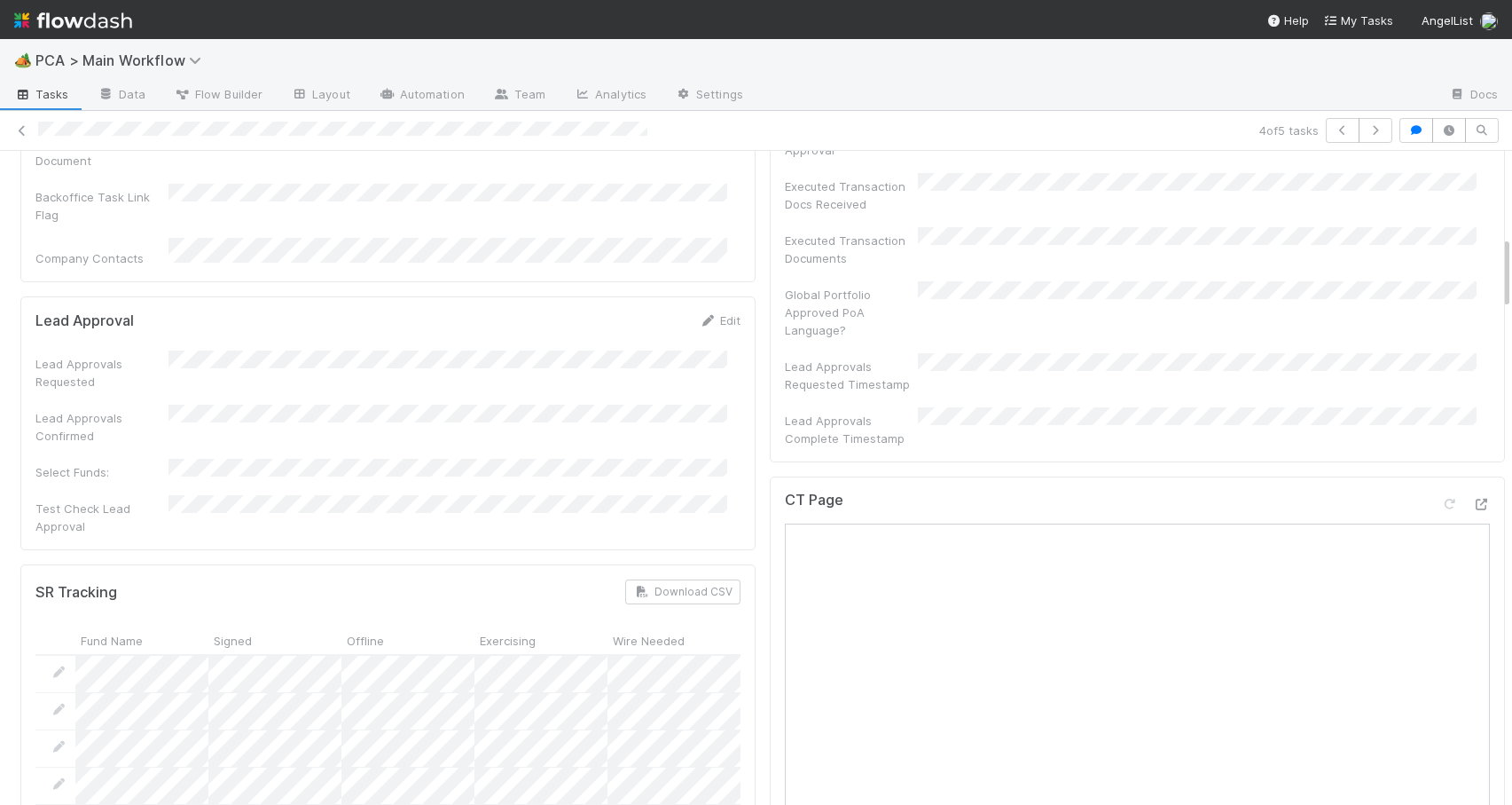
scroll to position [0, 0]
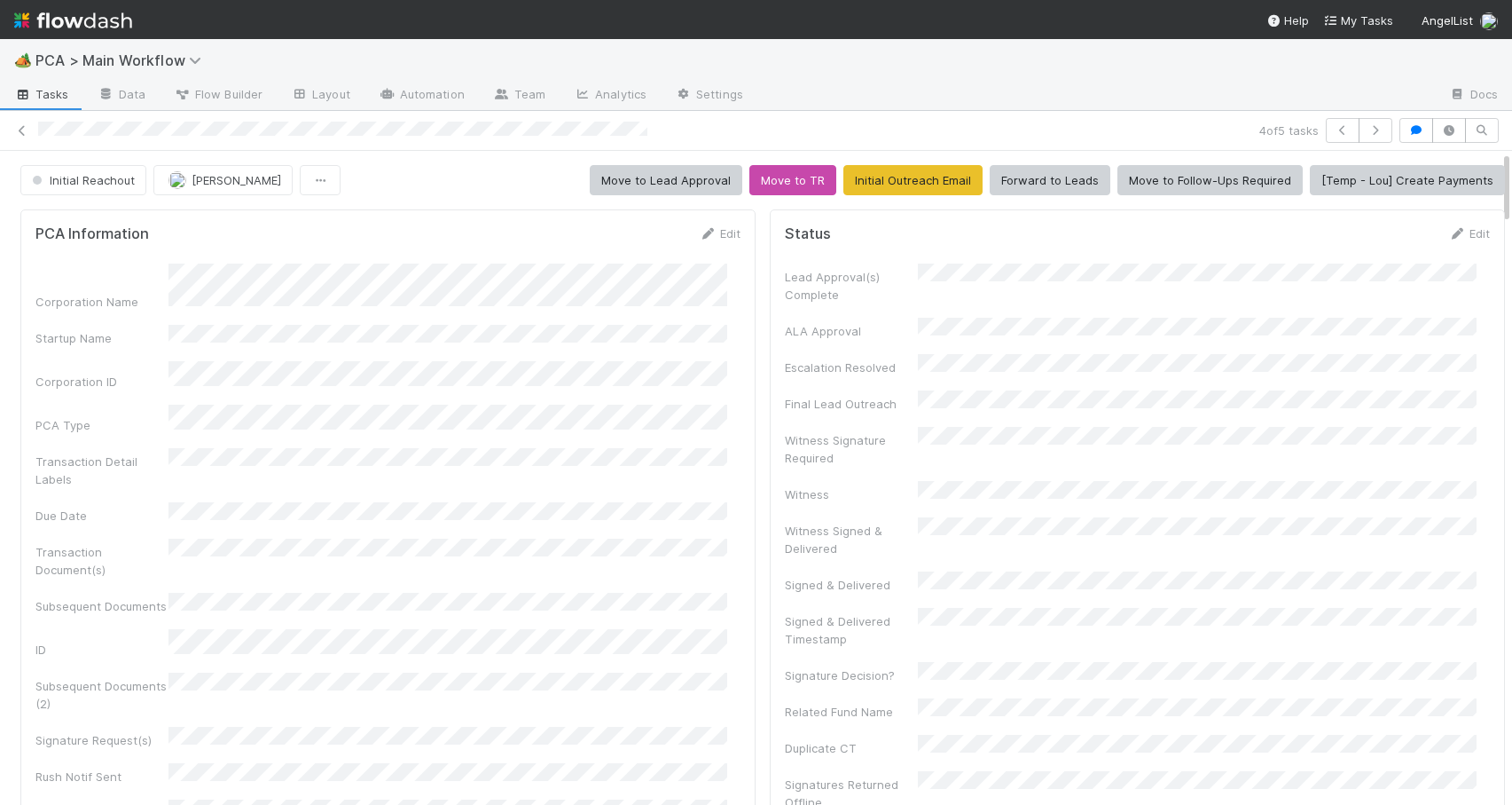
drag, startPoint x: 1494, startPoint y: 412, endPoint x: 1515, endPoint y: 104, distance: 308.7
click at [1511, 104] on html "🏕️ PCA > Main Workflow Tasks Data Flow Builder Layout Automation Team Analytics…" at bounding box center [756, 402] width 1512 height 805
click at [63, 177] on span "Initial Reachout" at bounding box center [82, 180] width 107 height 14
click at [69, 225] on span "Altius - Valuation Update" at bounding box center [104, 224] width 159 height 14
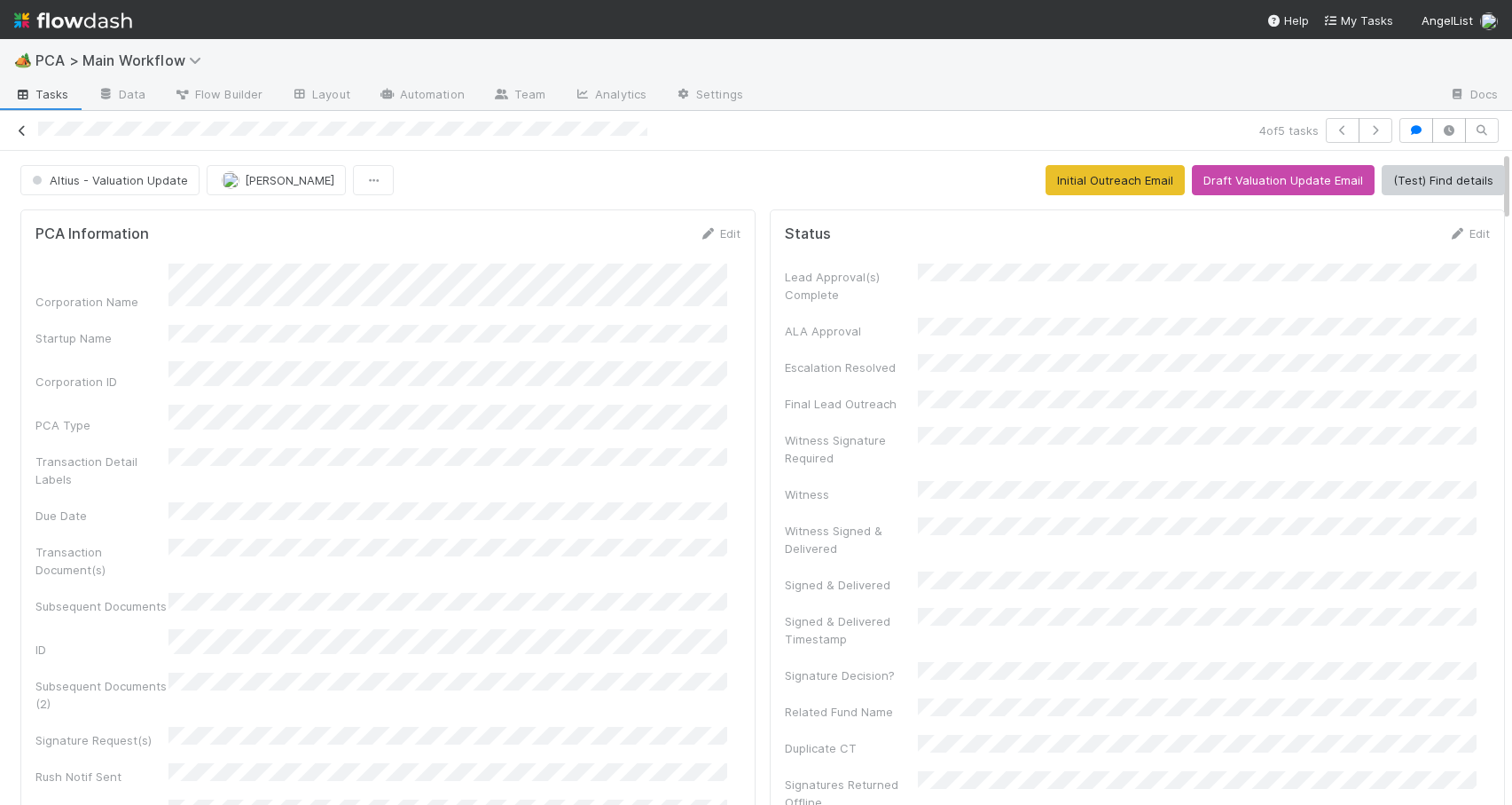
click at [22, 129] on icon at bounding box center [21, 131] width 17 height 12
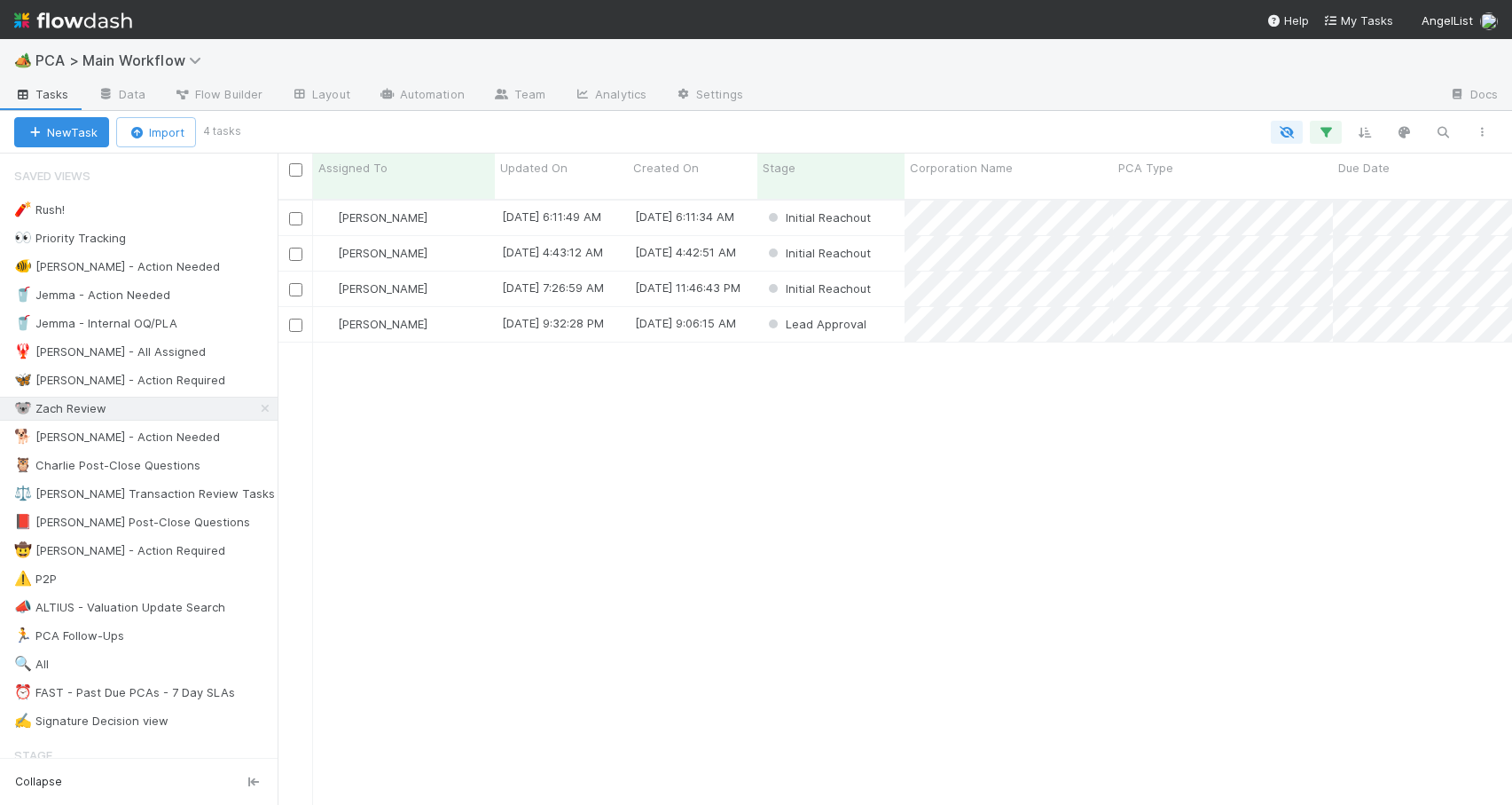
scroll to position [607, 1221]
click at [461, 277] on div "[PERSON_NAME]" at bounding box center [403, 289] width 181 height 35
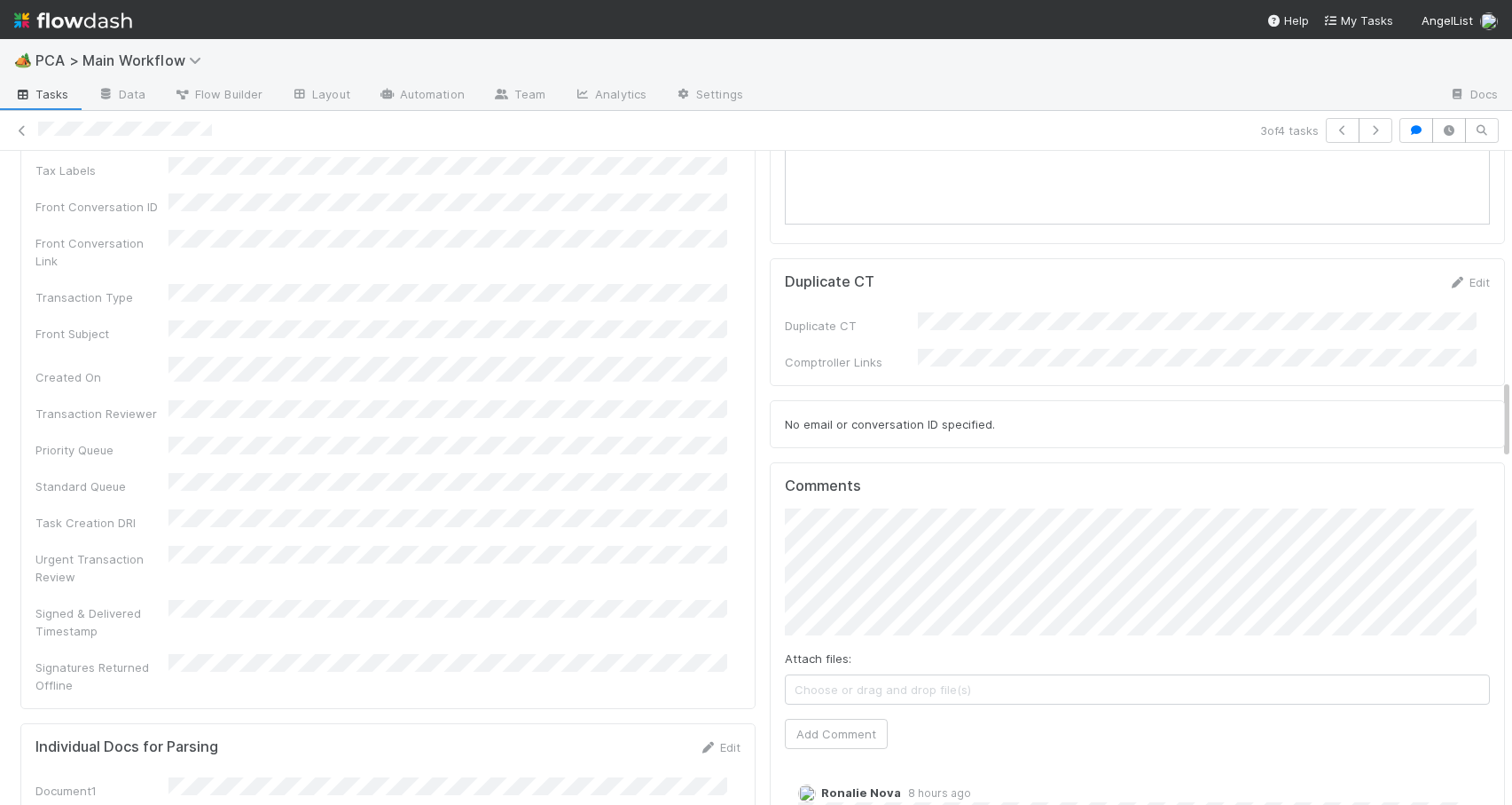
scroll to position [1740, 0]
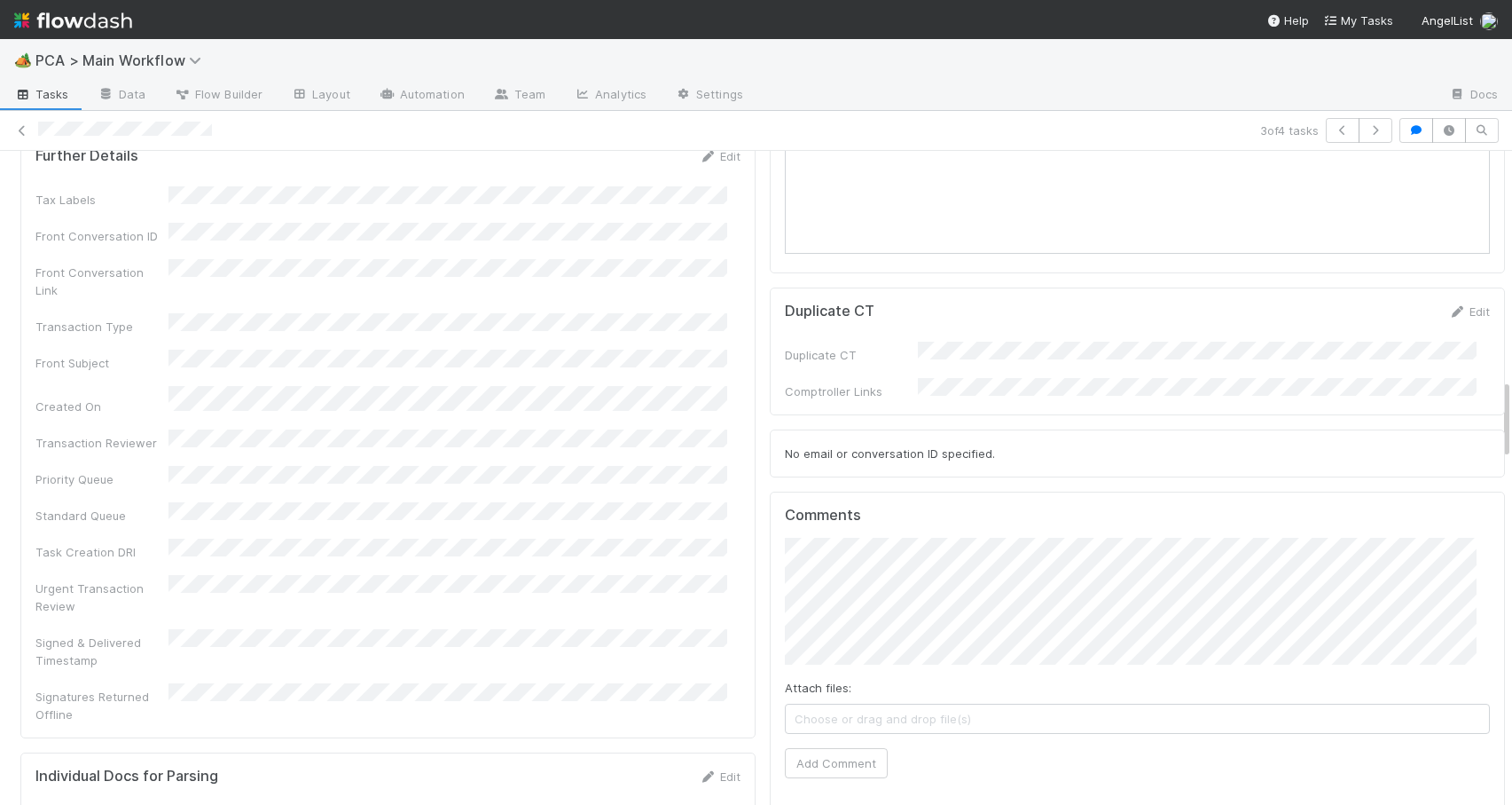
drag, startPoint x: 1492, startPoint y: 284, endPoint x: 1543, endPoint y: 386, distance: 114.0
click at [1511, 386] on html "🏕️ PCA > Main Workflow Tasks Data Flow Builder Layout Automation Team Analytics…" at bounding box center [756, 402] width 1512 height 805
click at [830, 748] on button "Add Comment" at bounding box center [837, 763] width 103 height 30
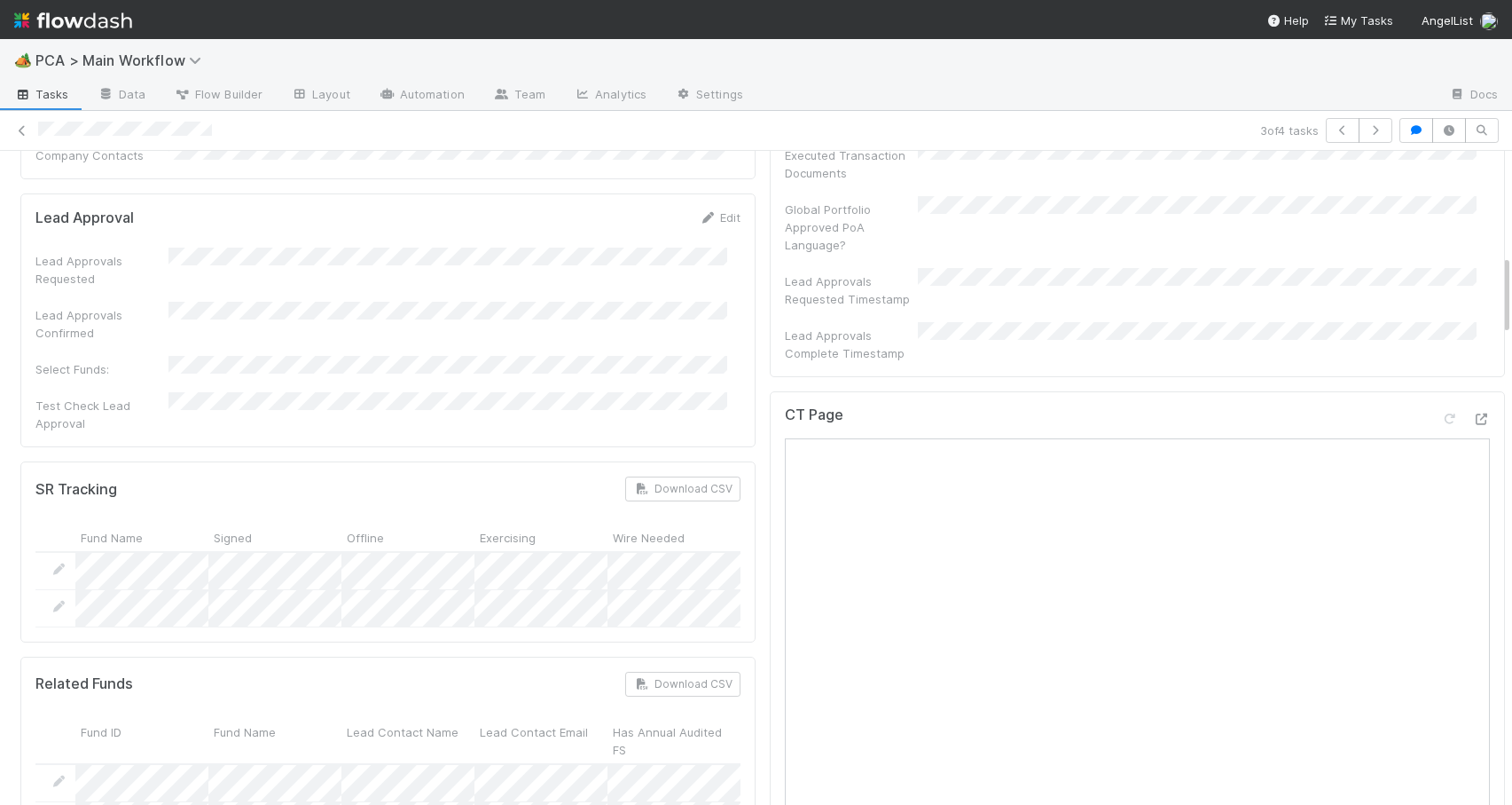
scroll to position [0, 0]
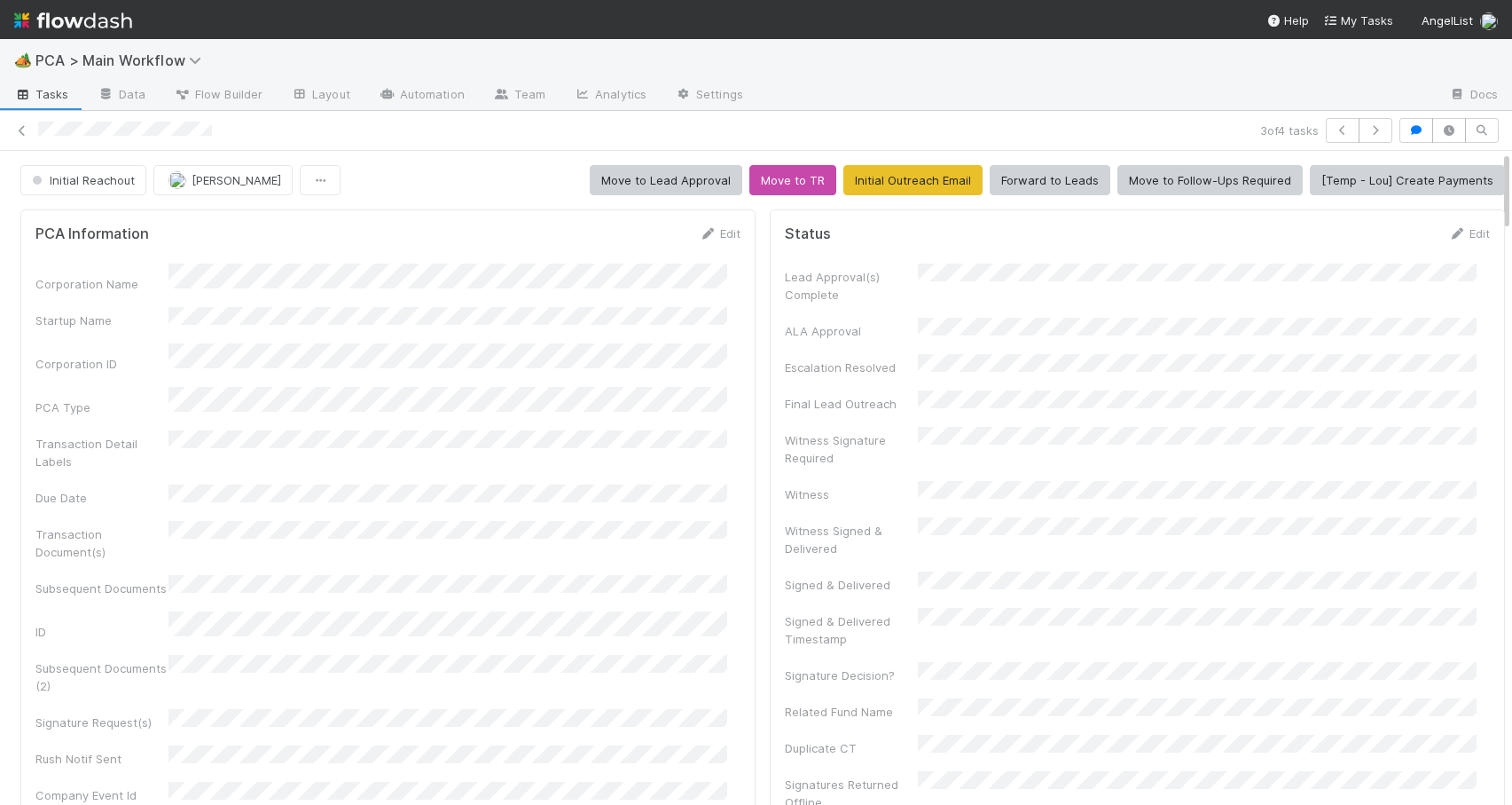
drag, startPoint x: 1494, startPoint y: 400, endPoint x: 1495, endPoint y: 157, distance: 243.0
click at [1495, 159] on div "Initial Reachout Zachary Conley Move to Lead Approval Move to TR Initial Outrea…" at bounding box center [756, 478] width 1512 height 654
click at [127, 189] on button "Initial Reachout" at bounding box center [83, 180] width 126 height 30
click at [98, 225] on span "Altius - Valuation Update" at bounding box center [104, 224] width 159 height 14
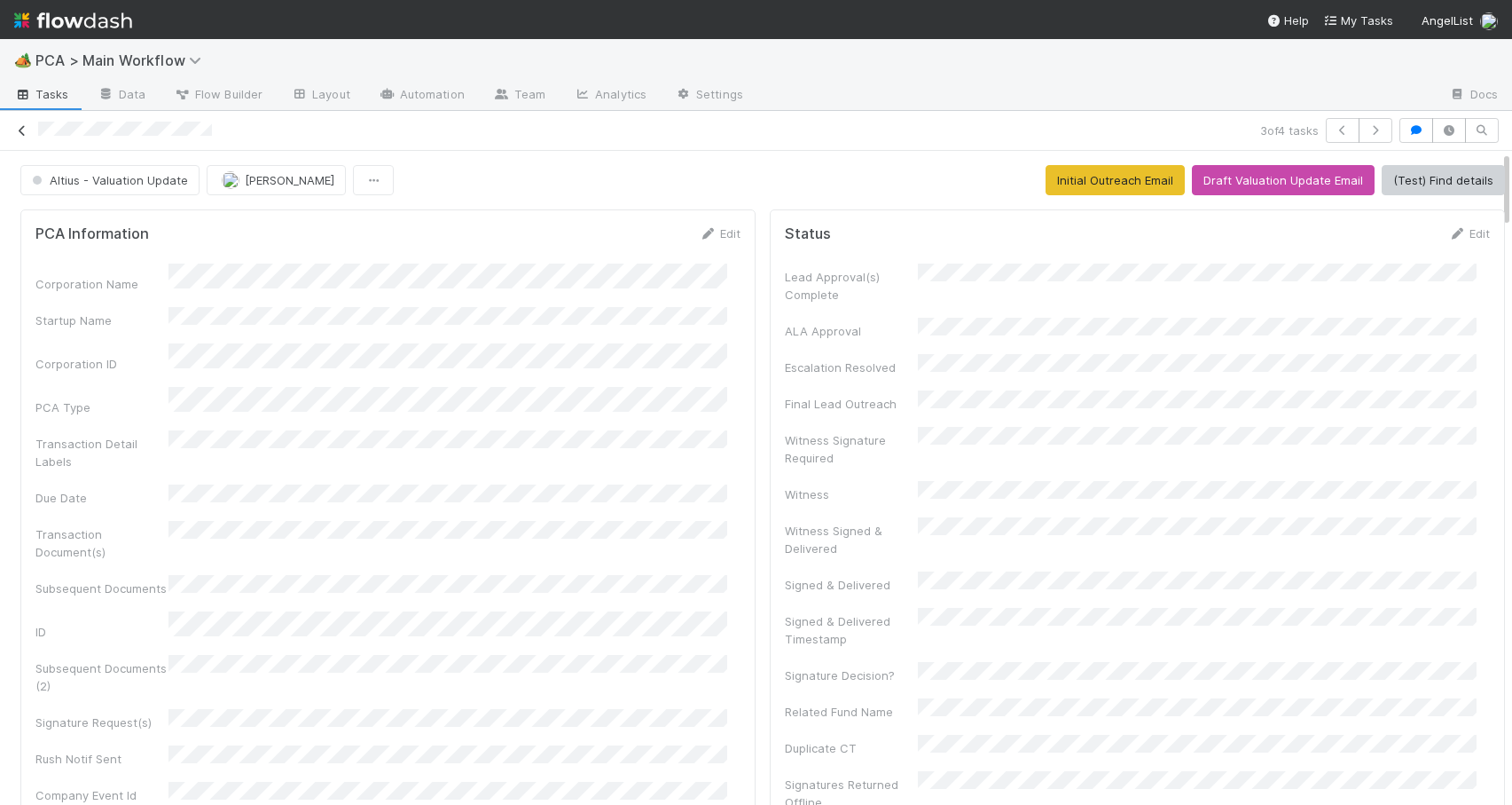
click at [21, 132] on icon at bounding box center [21, 131] width 17 height 12
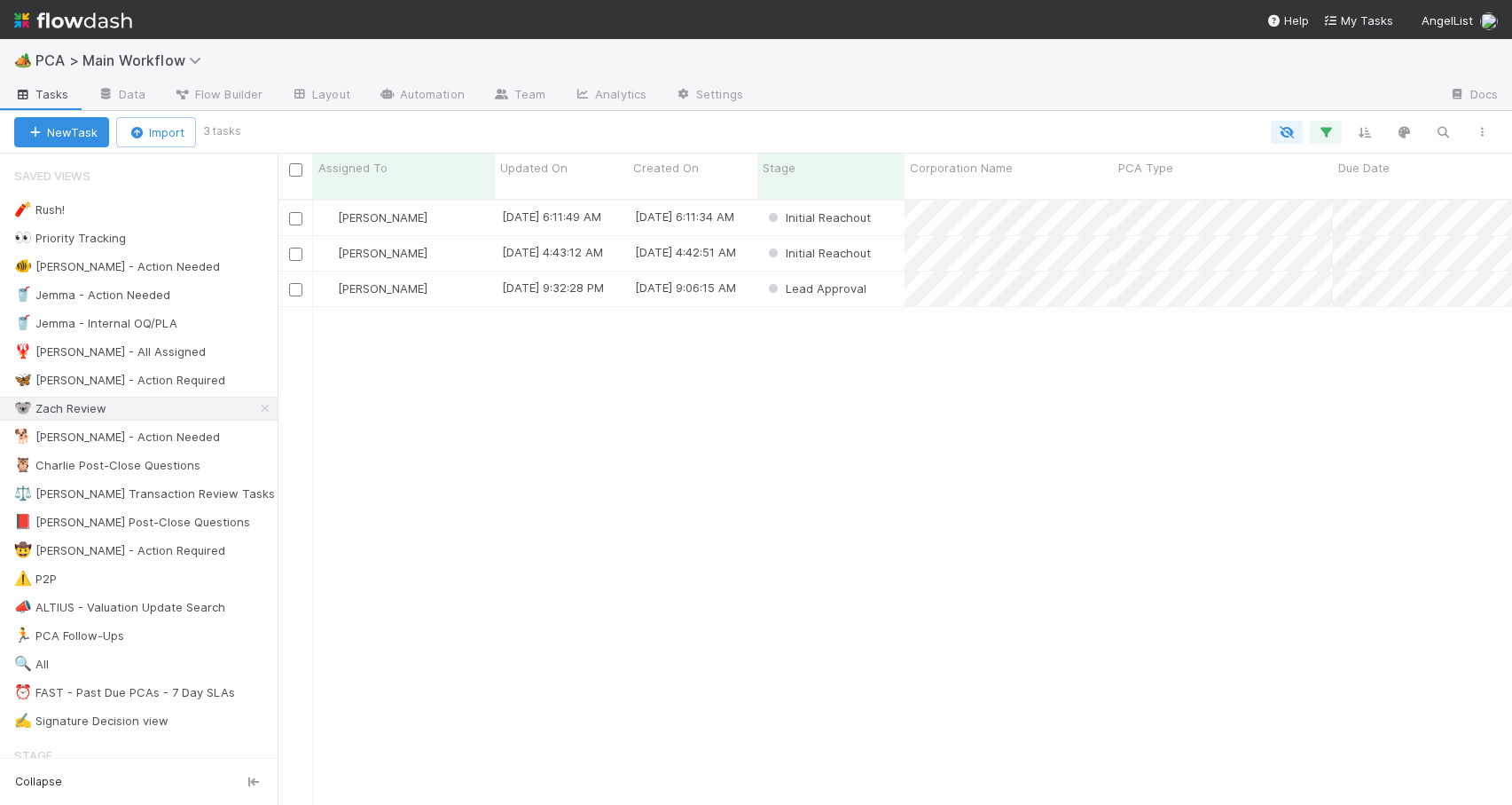
scroll to position [607, 1221]
click at [461, 249] on div "Zachary Conley" at bounding box center [403, 253] width 181 height 35
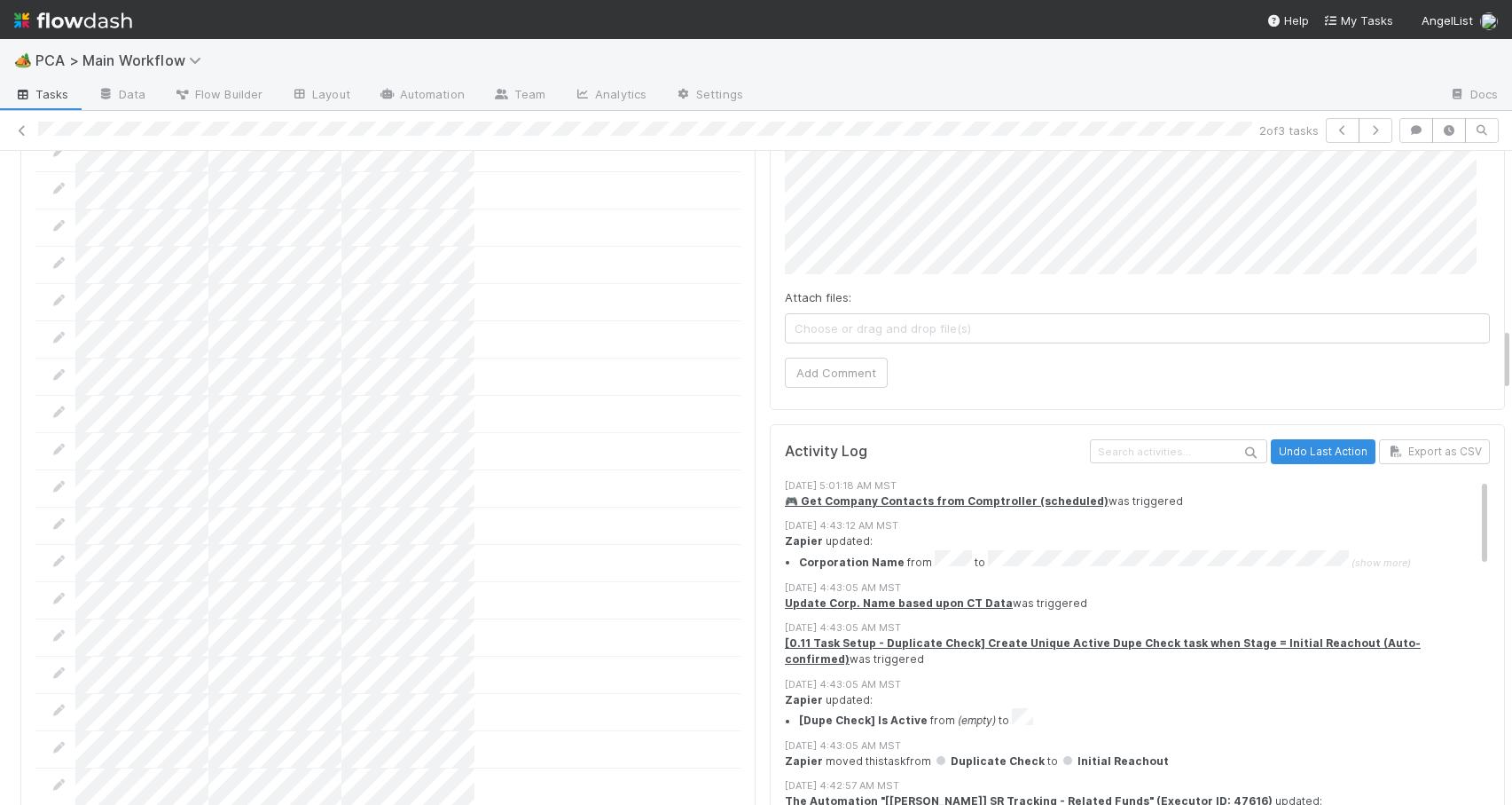
scroll to position [1694, 0]
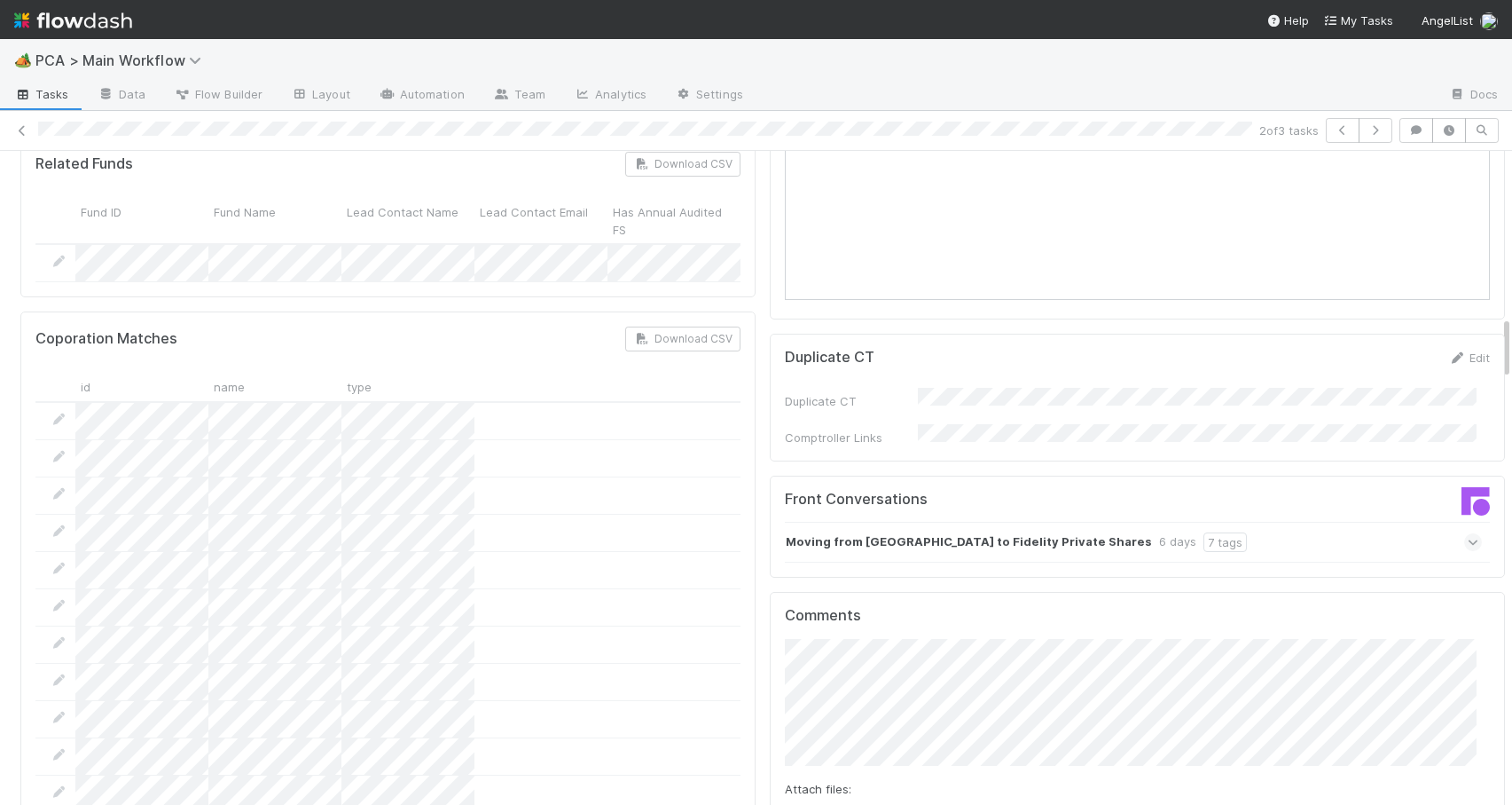
drag, startPoint x: 1492, startPoint y: 254, endPoint x: 1546, endPoint y: 330, distance: 93.2
click at [1511, 330] on html "🏕️ PCA > Main Workflow Tasks Data Flow Builder Layout Automation Team Analytics…" at bounding box center [756, 402] width 1512 height 805
click at [1172, 521] on div "Moving from Carta to Fidelity Private Shares 6 days 7 tags" at bounding box center [1134, 542] width 697 height 41
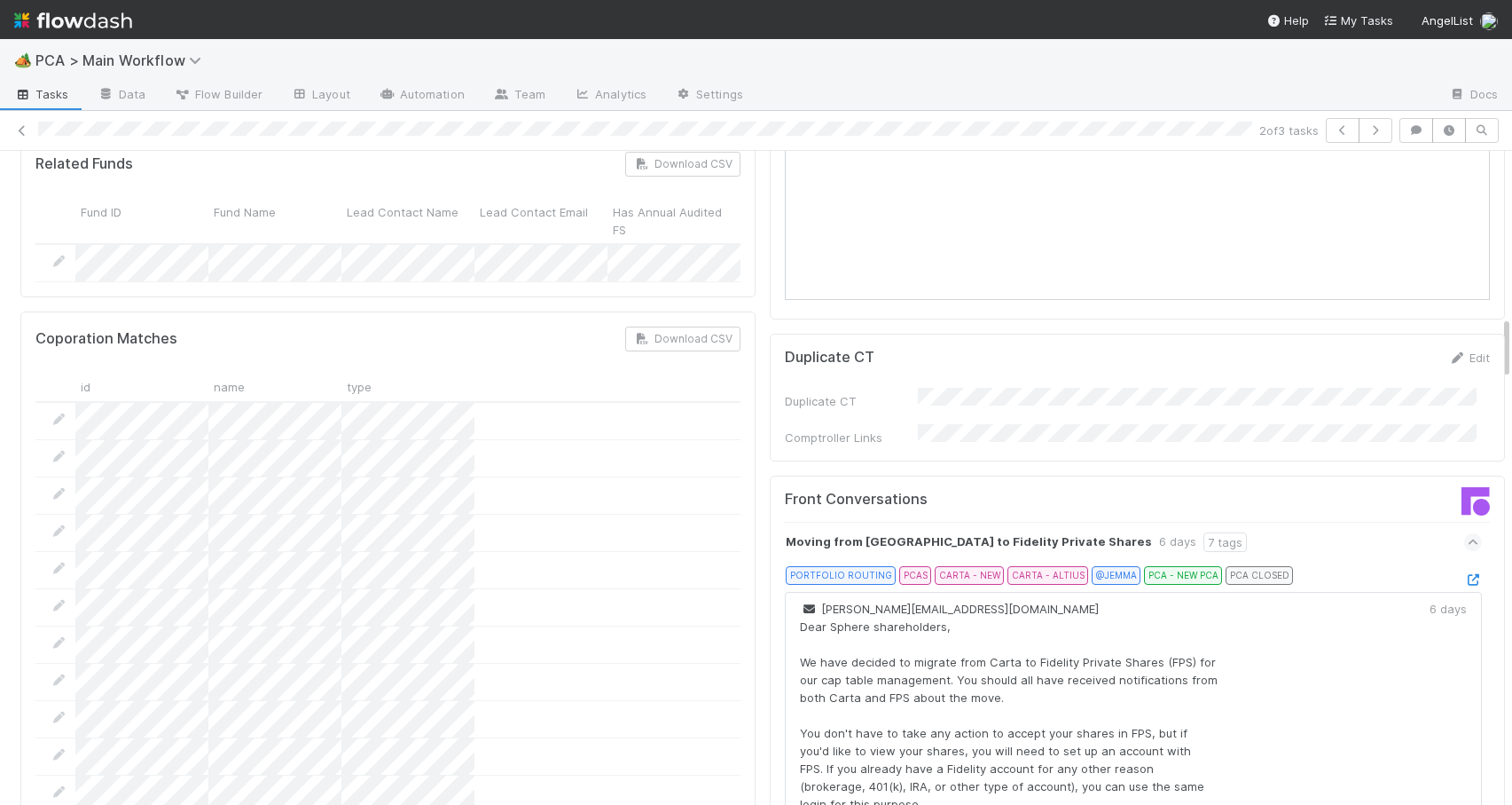
click at [1436, 566] on div "PORTFOLIO ROUTING PCAS CARTA - NEW CARTA - ALTIUS @JEMMA PCA - NEW PCA PCA CLOS…" at bounding box center [1141, 578] width 683 height 25
click at [1464, 574] on icon at bounding box center [1472, 579] width 17 height 12
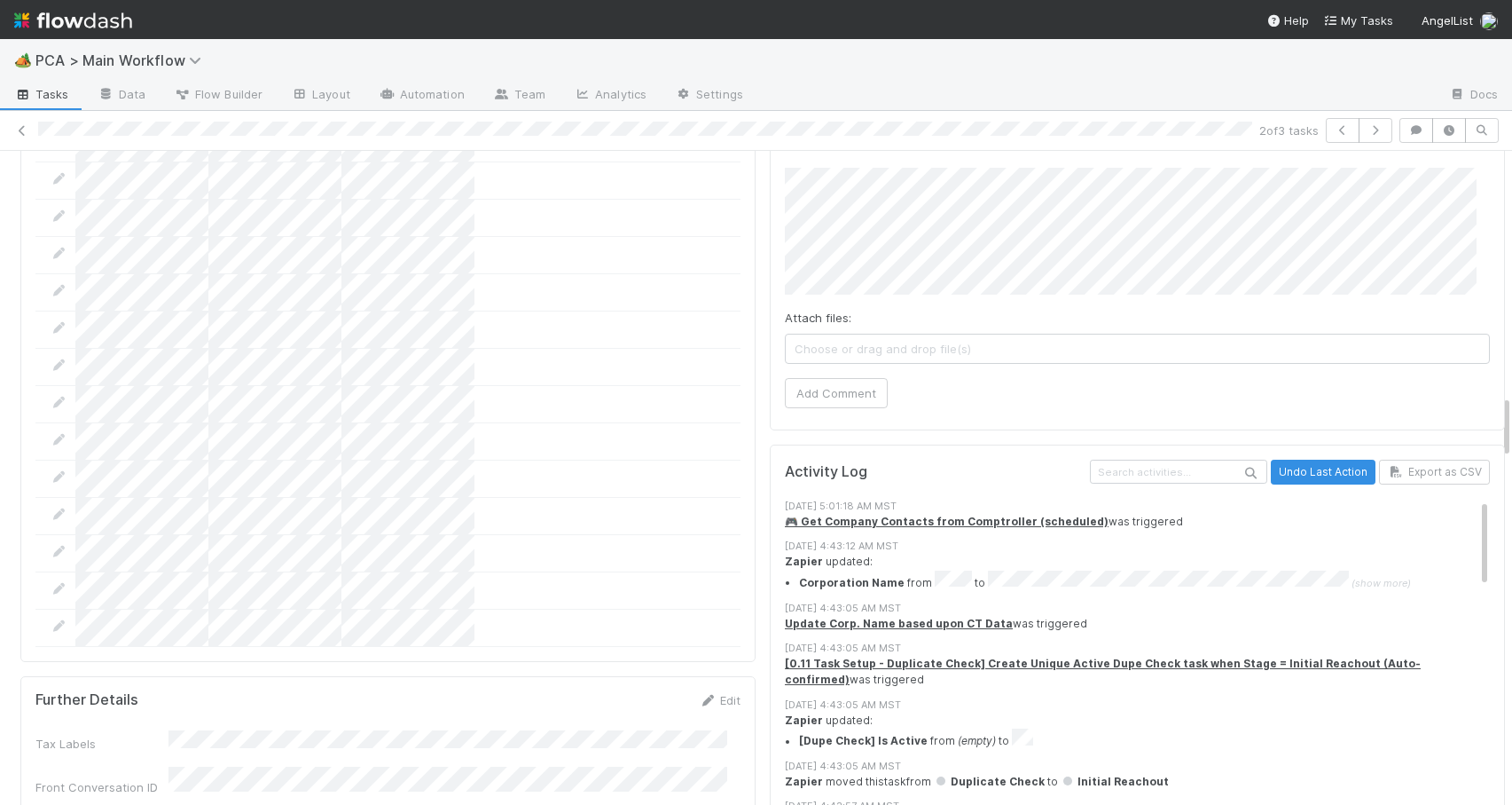
drag, startPoint x: 1493, startPoint y: 329, endPoint x: 1496, endPoint y: 413, distance: 84.1
click at [1496, 413] on div "Initial Reachout Zachary Conley Move to Lead Approval Move to TR Initial Outrea…" at bounding box center [756, 478] width 1512 height 654
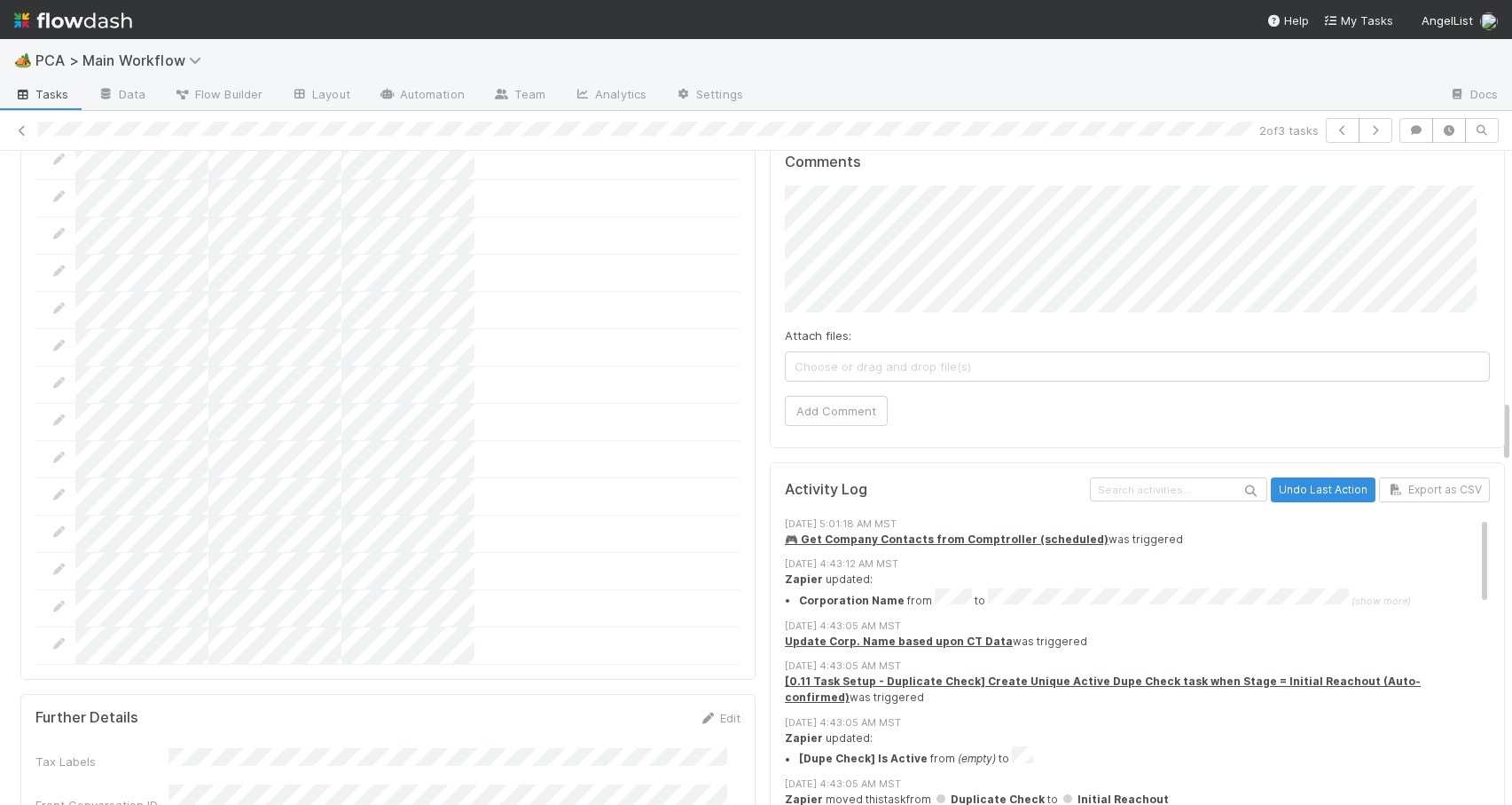
scroll to position [2358, 0]
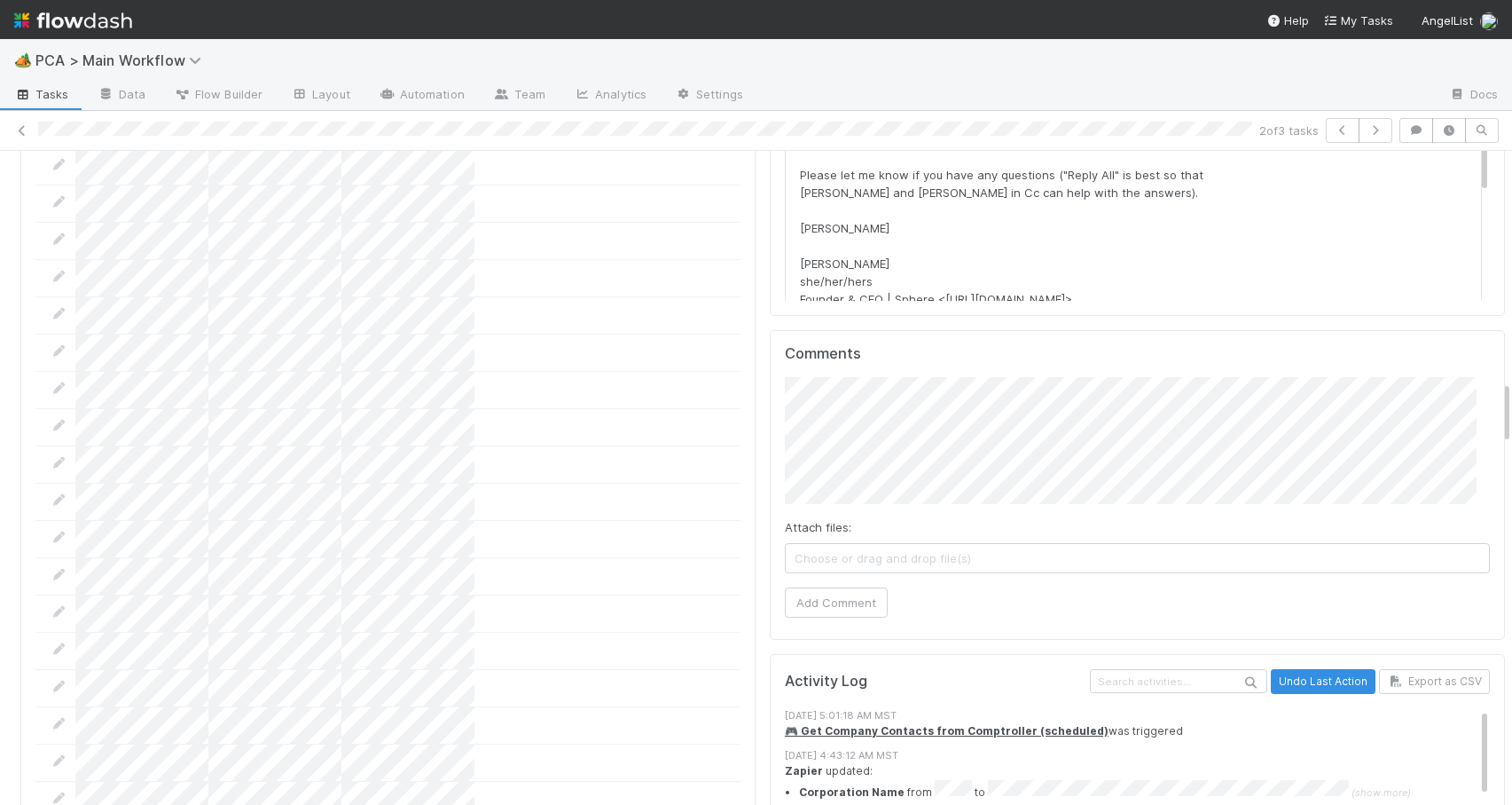
drag, startPoint x: 1494, startPoint y: 425, endPoint x: 1494, endPoint y: 406, distance: 19.0
click at [838, 347] on span "[PERSON_NAME]" at bounding box center [862, 349] width 89 height 14
click at [843, 588] on button "Add Comment" at bounding box center [837, 602] width 103 height 30
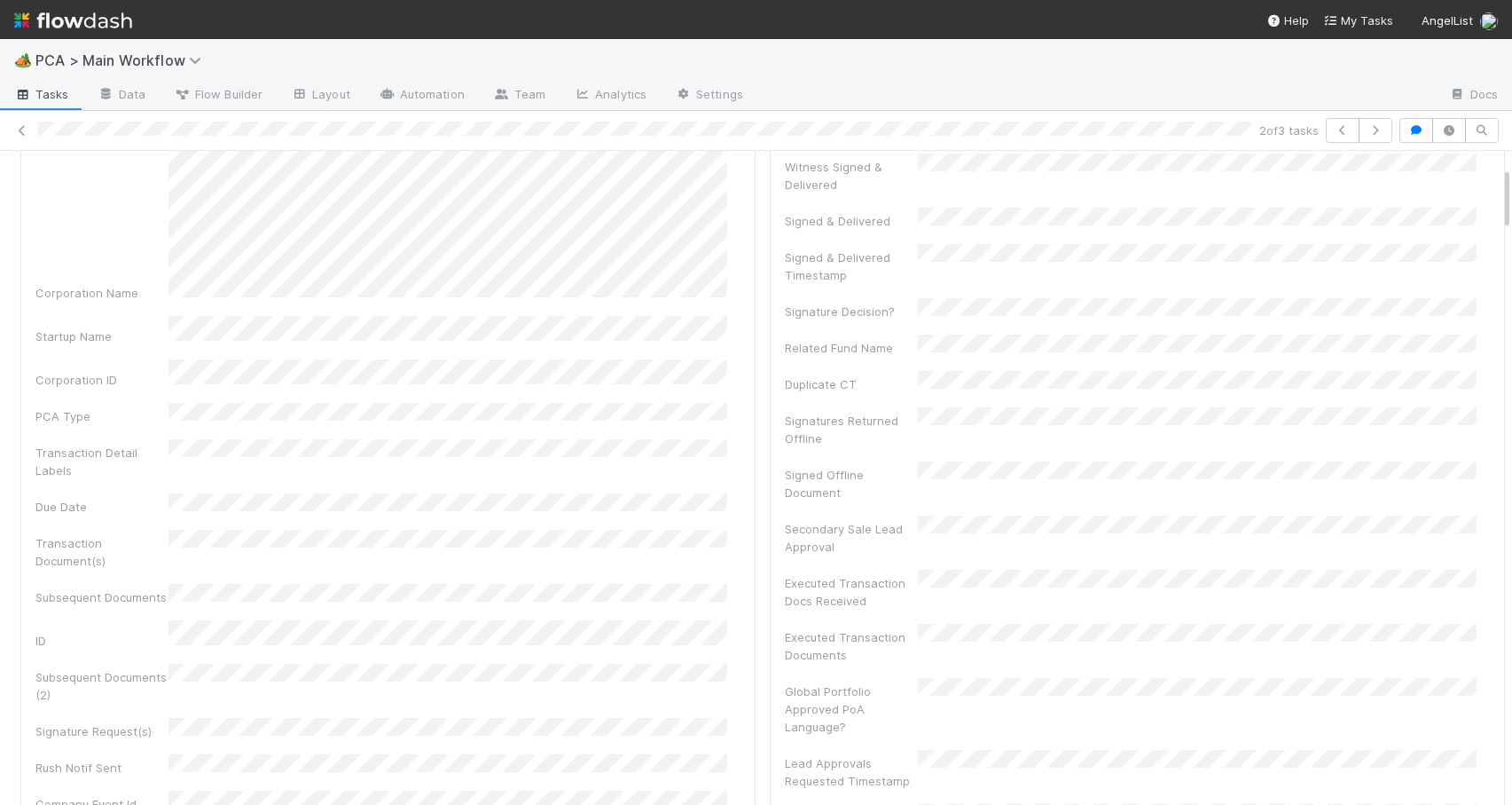
scroll to position [0, 0]
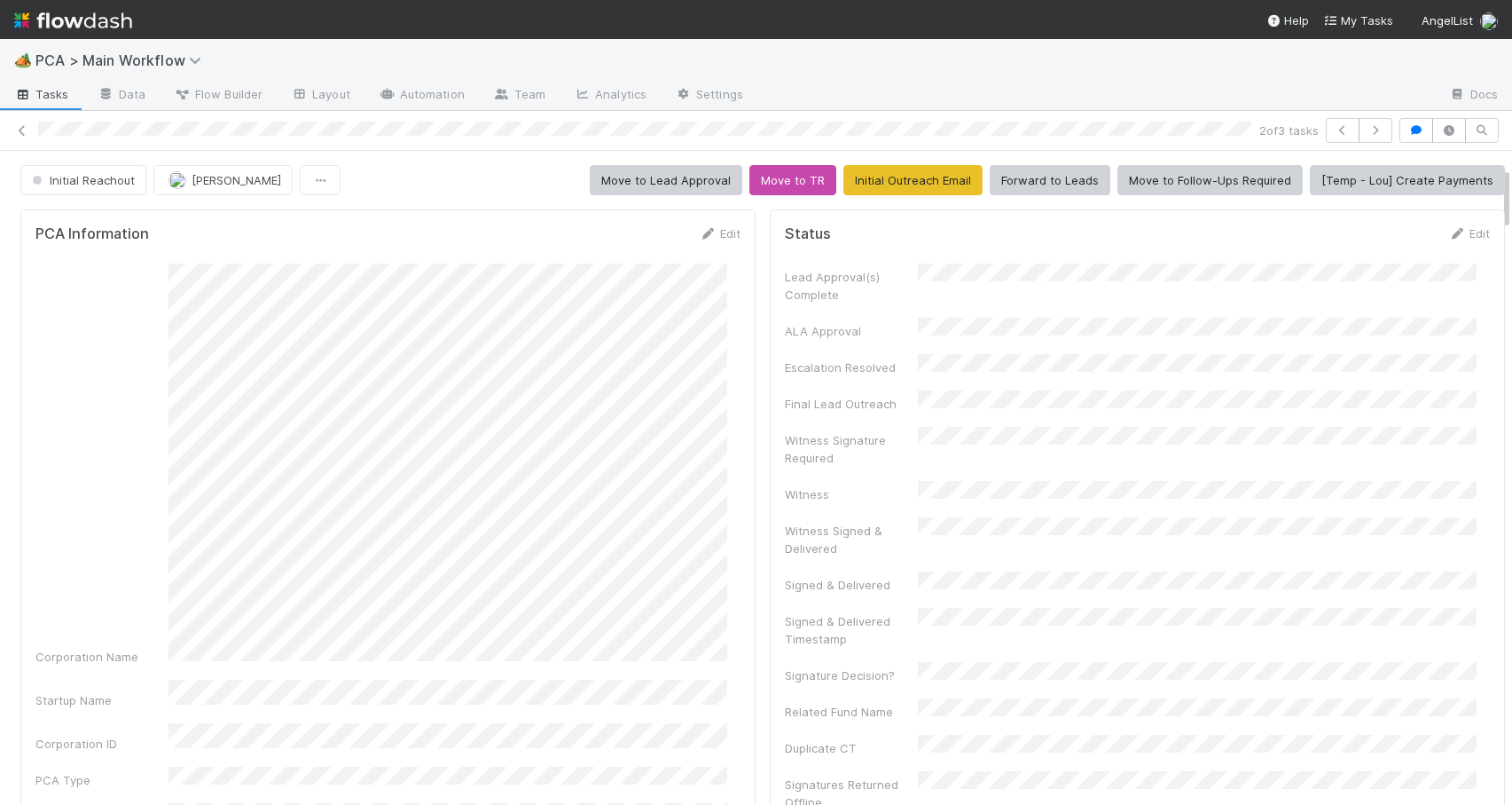
drag, startPoint x: 1494, startPoint y: 403, endPoint x: 1504, endPoint y: 113, distance: 290.2
click at [1506, 121] on div "🏕️ PCA > Main Workflow Tasks Data Flow Builder Layout Automation Team Analytics…" at bounding box center [756, 421] width 1512 height 765
click at [99, 179] on span "Initial Reachout" at bounding box center [82, 180] width 107 height 14
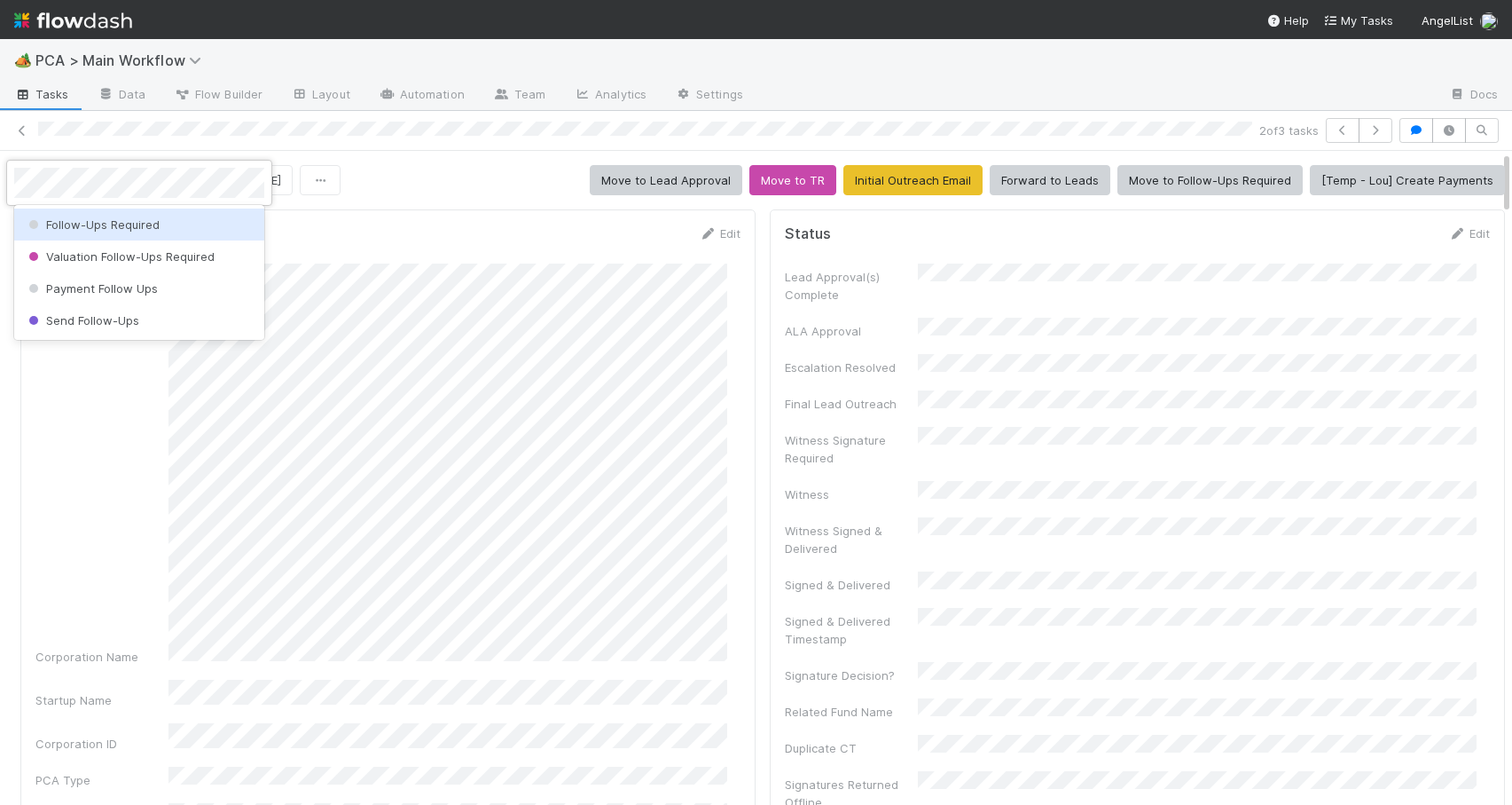
click at [85, 223] on span "Follow-Ups Required" at bounding box center [92, 224] width 134 height 14
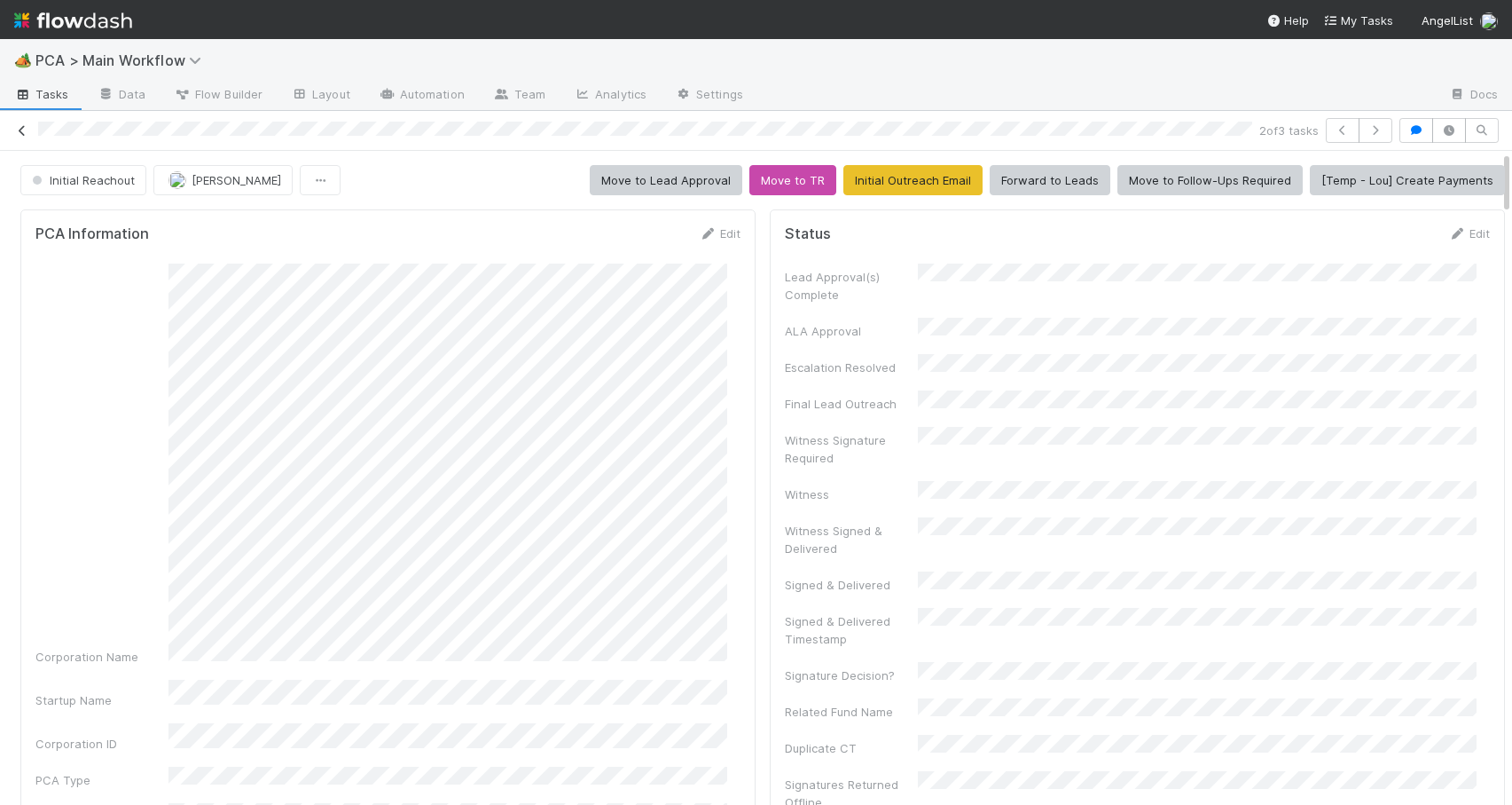
click at [25, 131] on icon at bounding box center [21, 131] width 17 height 12
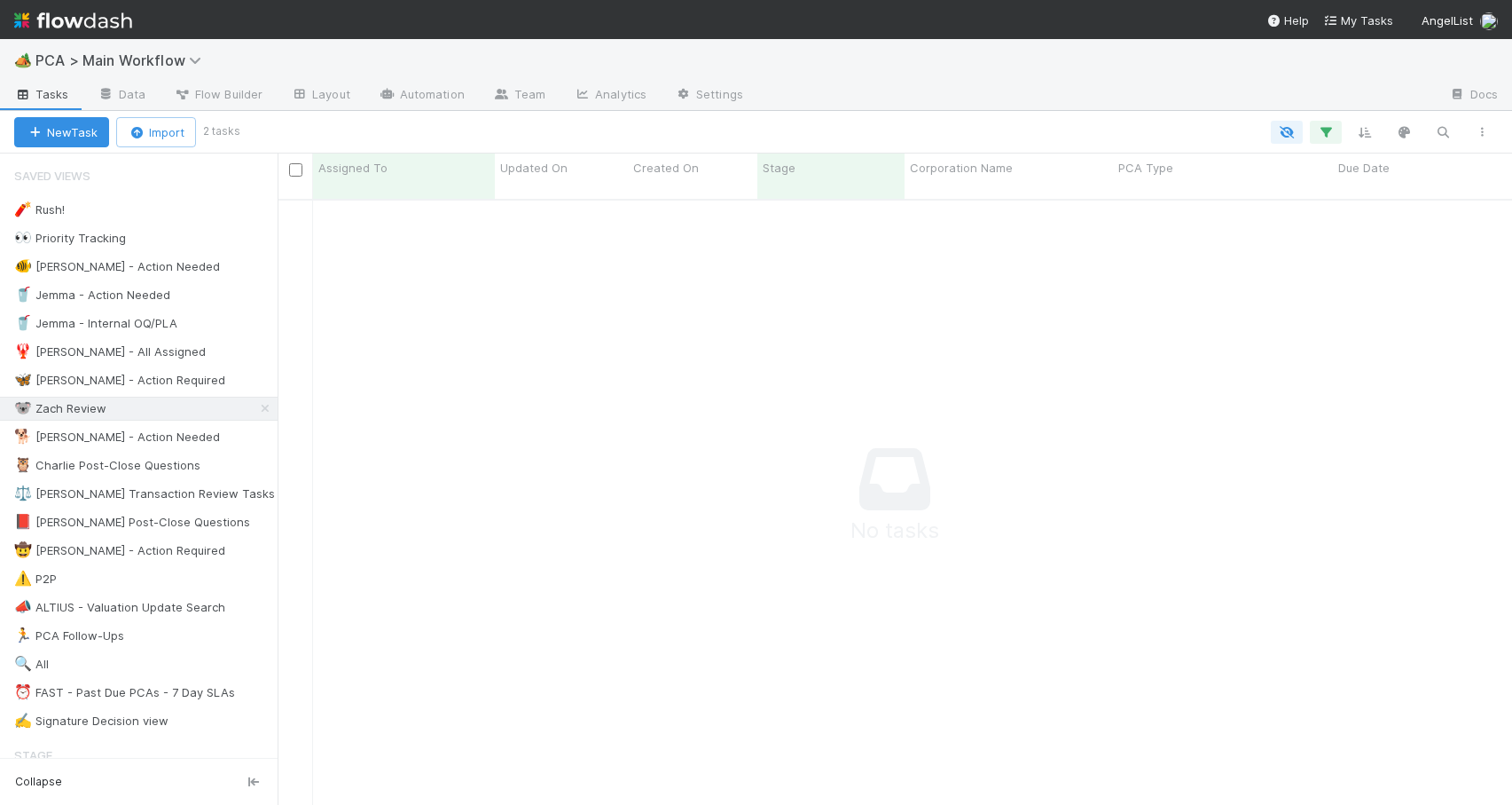
scroll to position [14, 14]
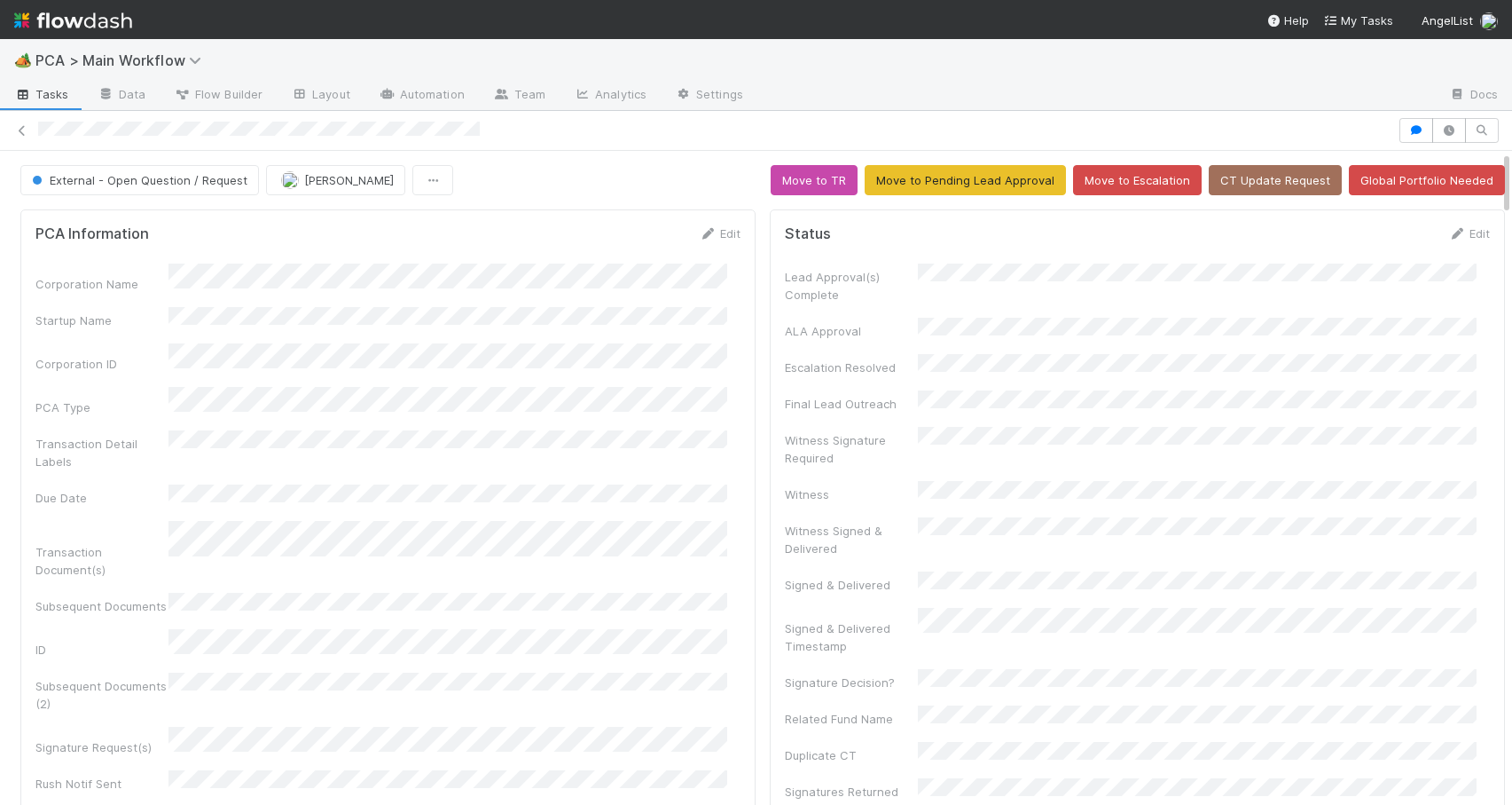
drag, startPoint x: 1494, startPoint y: 331, endPoint x: 1450, endPoint y: 80, distance: 254.8
click at [1450, 80] on div "🏕️ PCA > Main Workflow Tasks Data Flow Builder Layout Automation Team Analytics…" at bounding box center [756, 421] width 1512 height 765
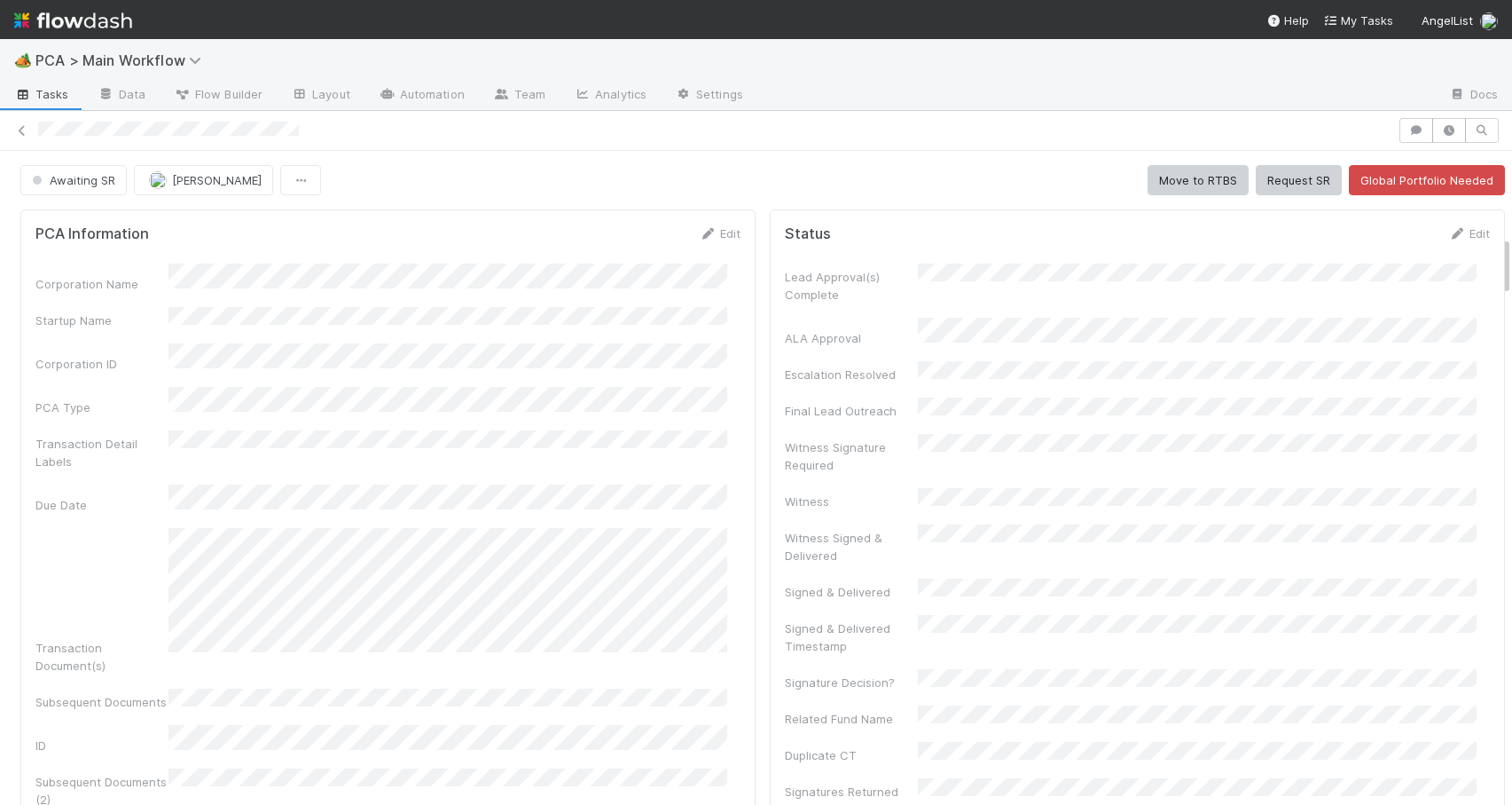
scroll to position [917, 0]
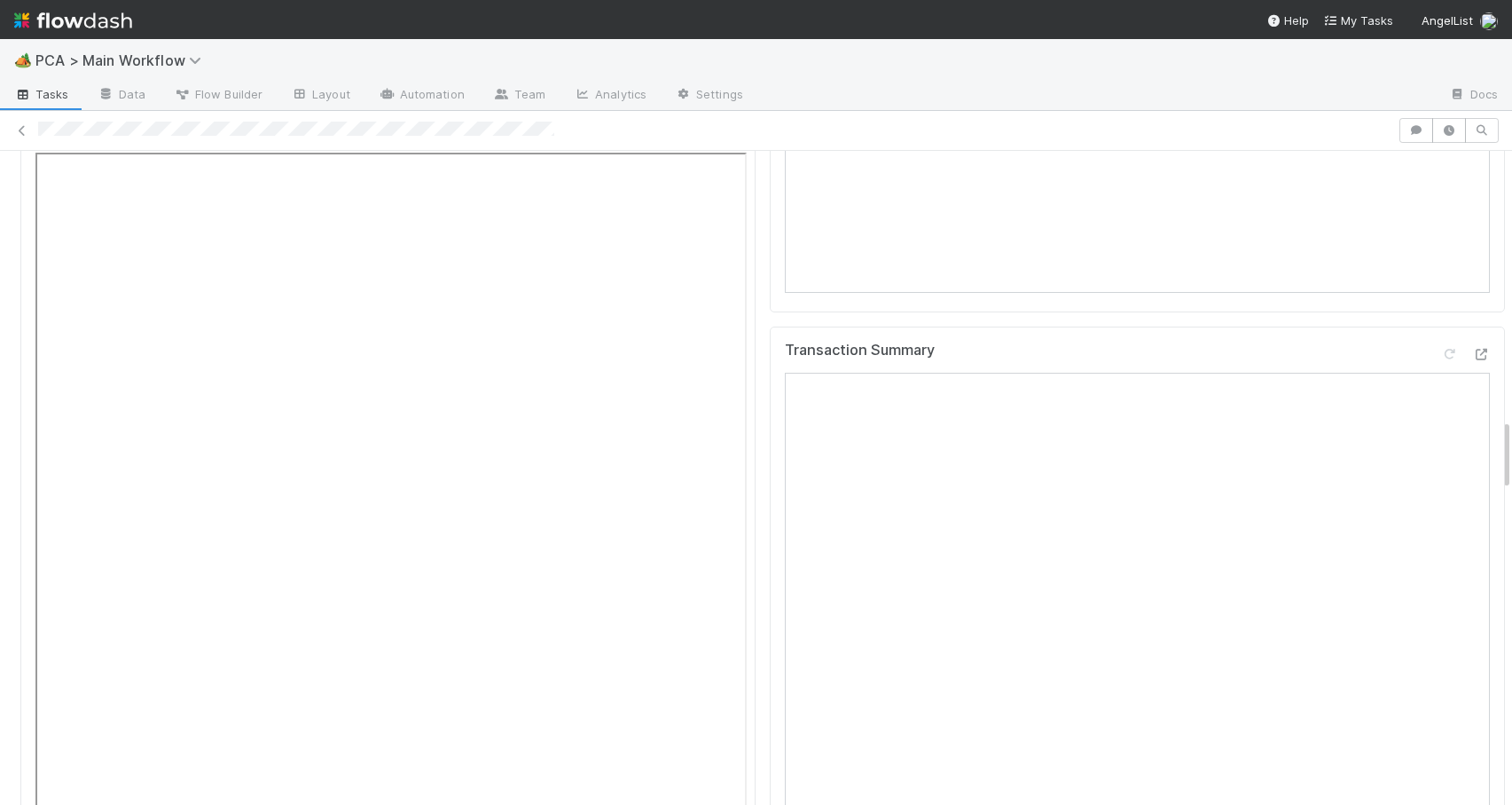
scroll to position [2442, 0]
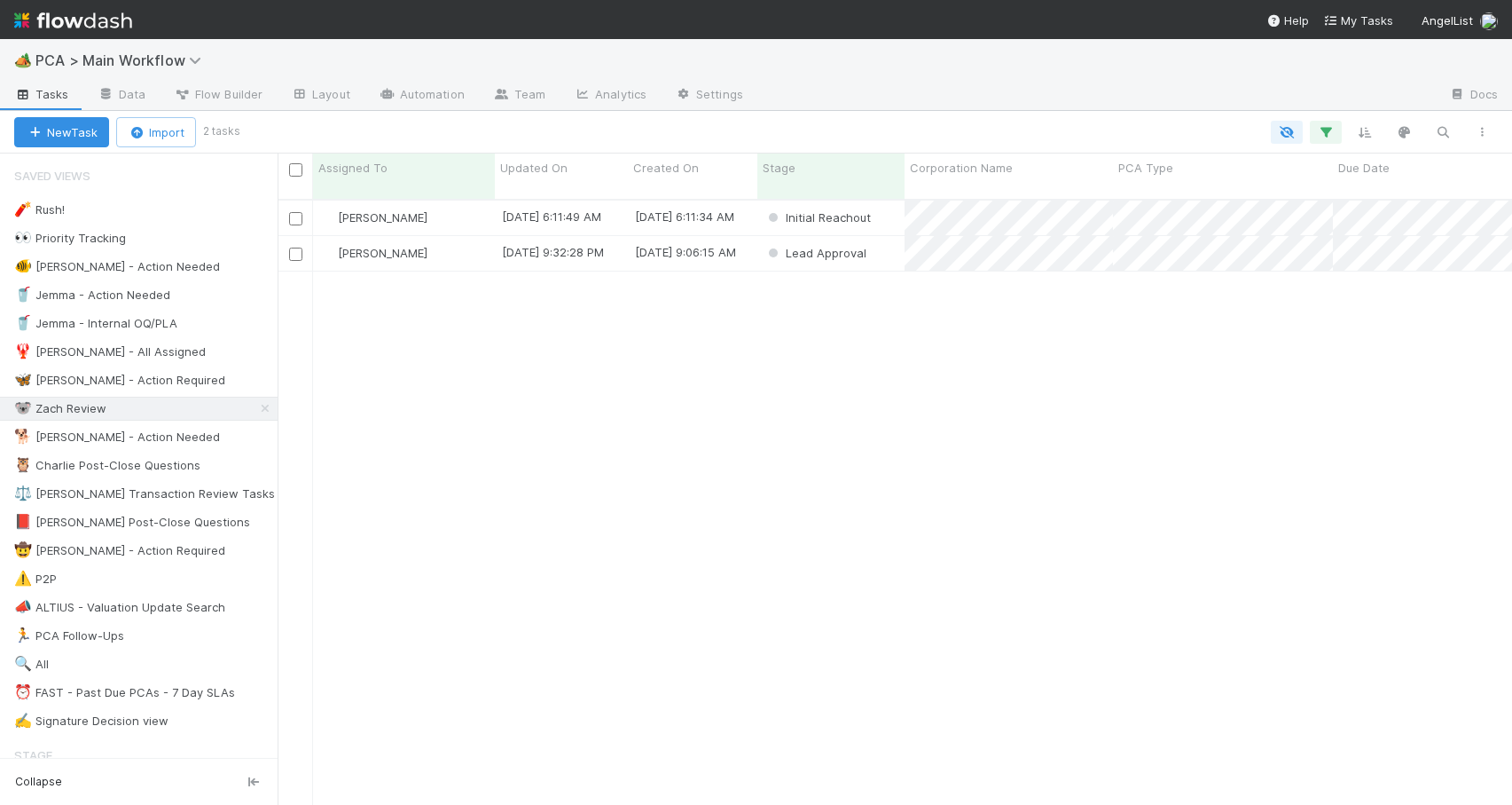
scroll to position [607, 1221]
click at [465, 204] on div "Zachary Conley" at bounding box center [403, 218] width 181 height 35
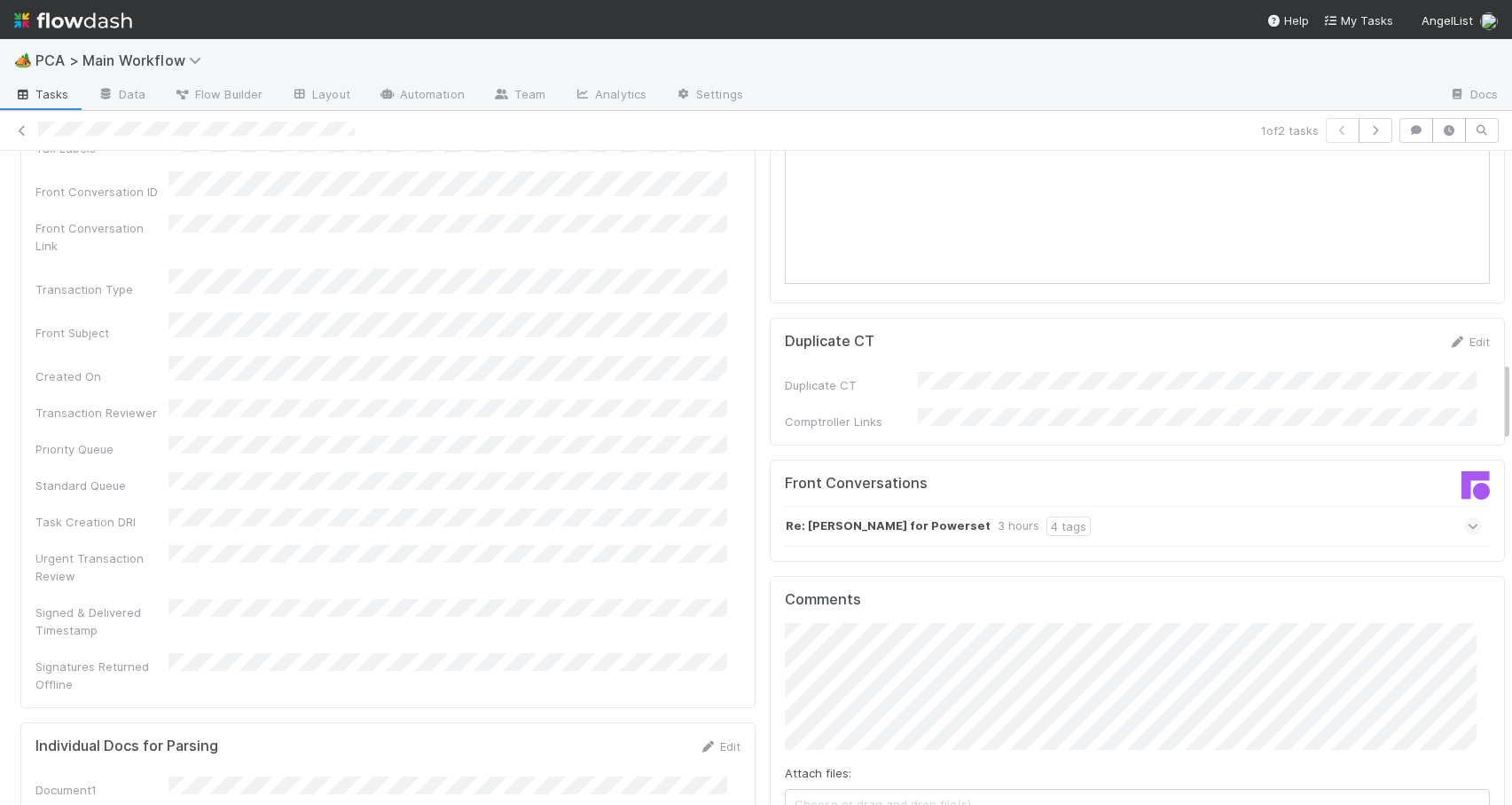
scroll to position [1839, 0]
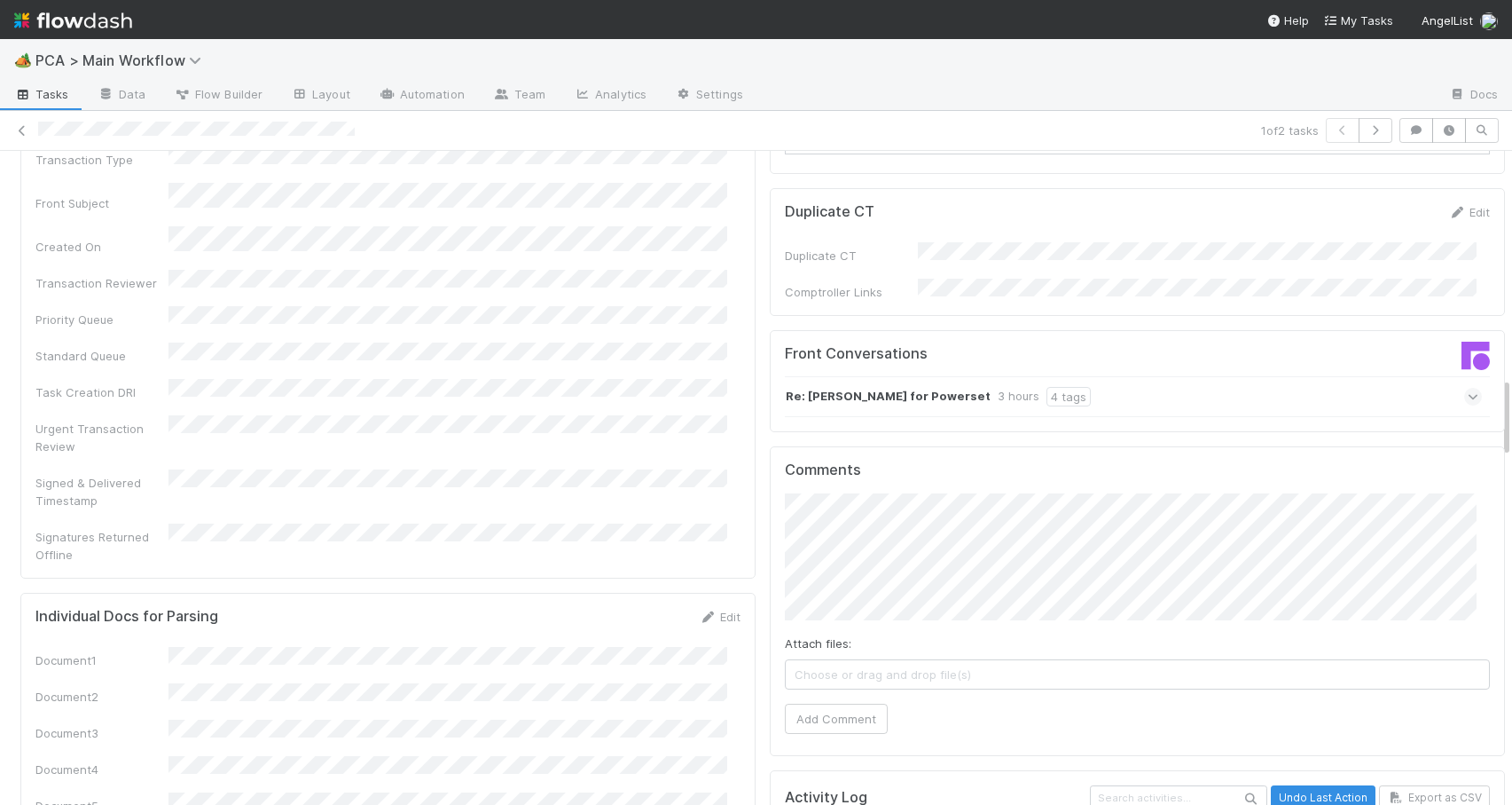
drag, startPoint x: 1494, startPoint y: 286, endPoint x: 1531, endPoint y: 401, distance: 120.8
click at [1511, 401] on html "🏕️ PCA > Main Workflow Tasks Data Flow Builder Layout Automation Team Analytics…" at bounding box center [756, 402] width 1512 height 805
click at [1164, 376] on div "Re: Vlad Matsiiako for Powerset 3 hours 4 tags" at bounding box center [1134, 396] width 697 height 41
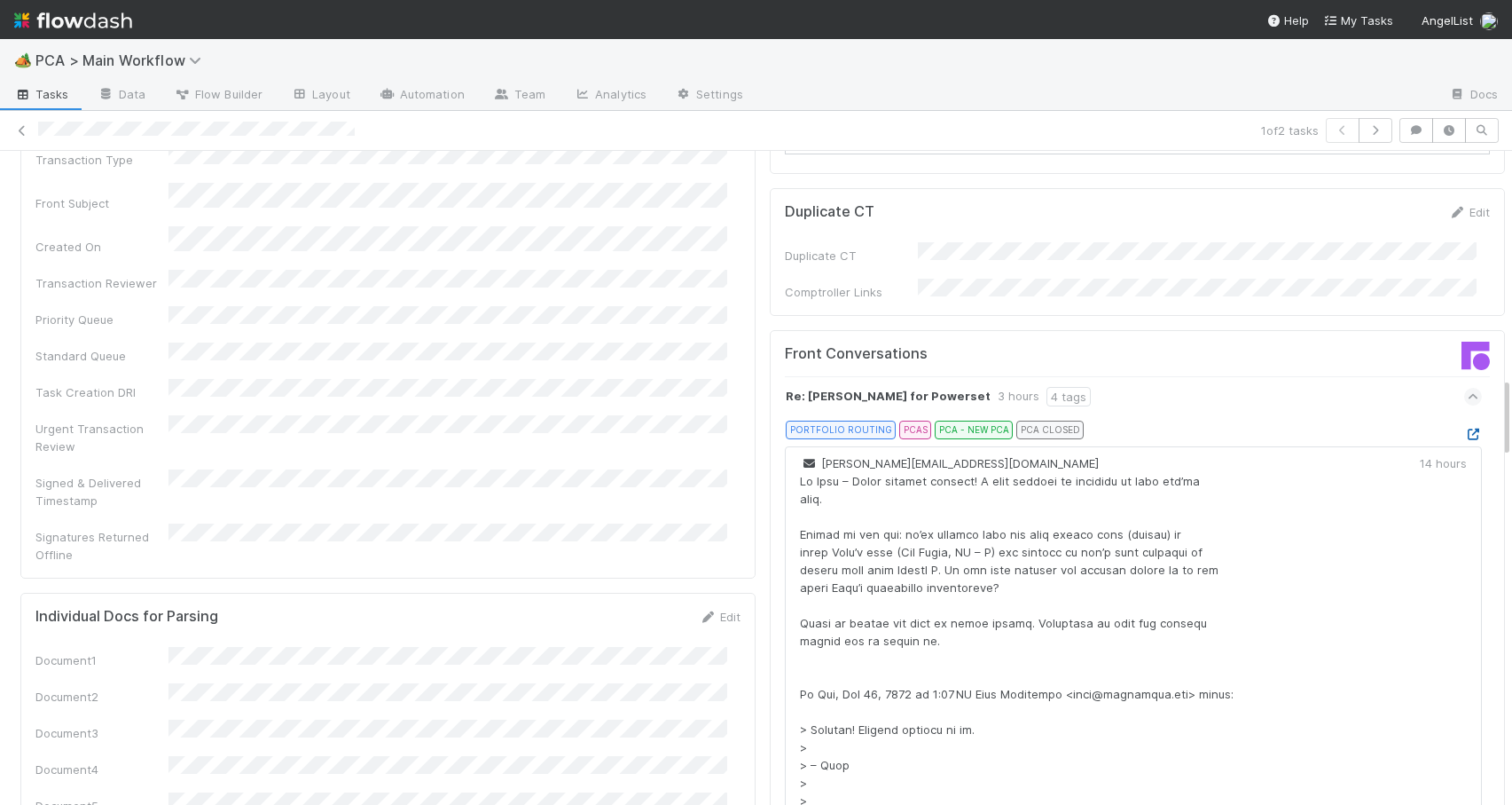
click at [1464, 428] on icon at bounding box center [1472, 434] width 17 height 12
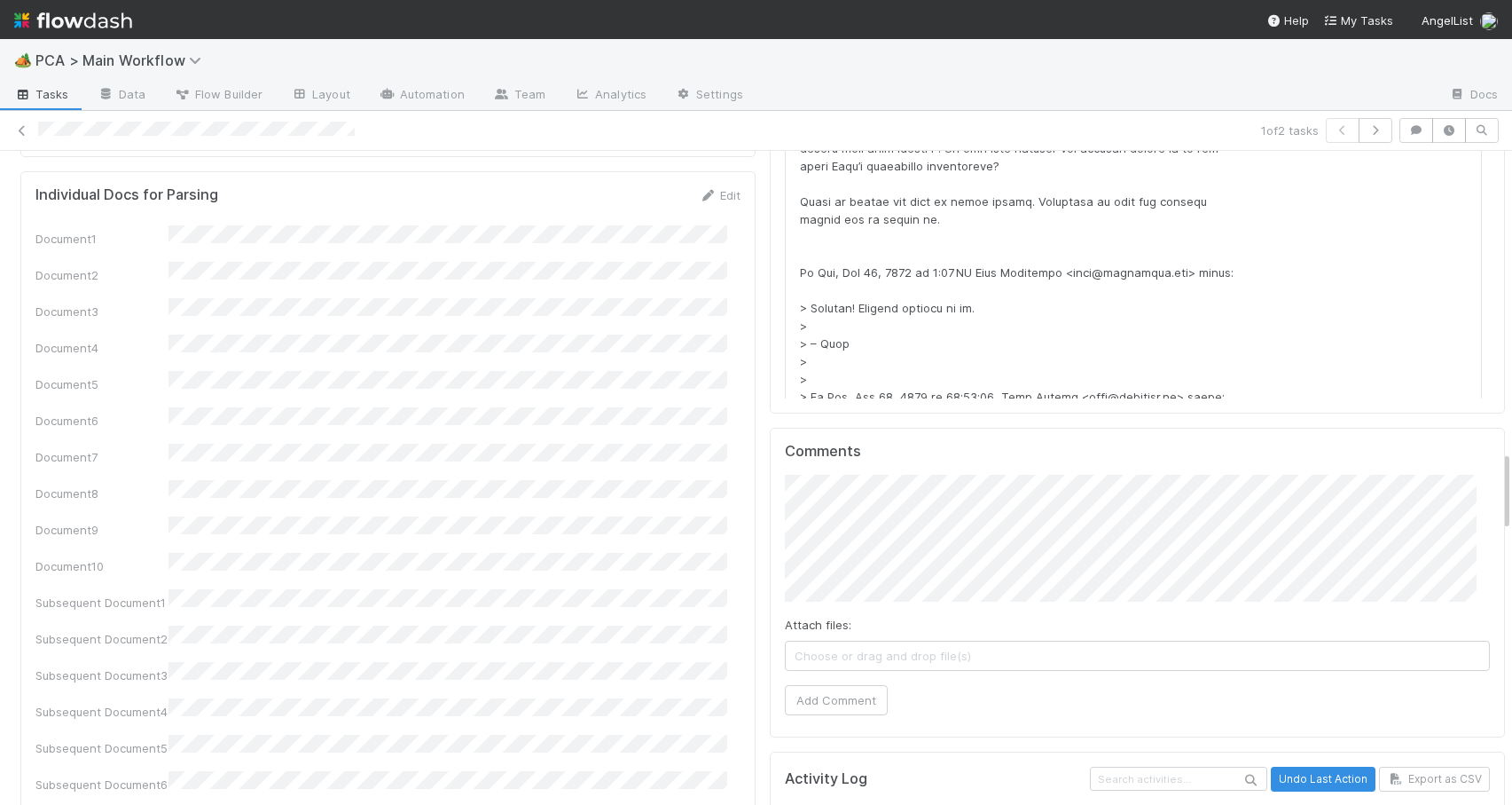
scroll to position [2418, 0]
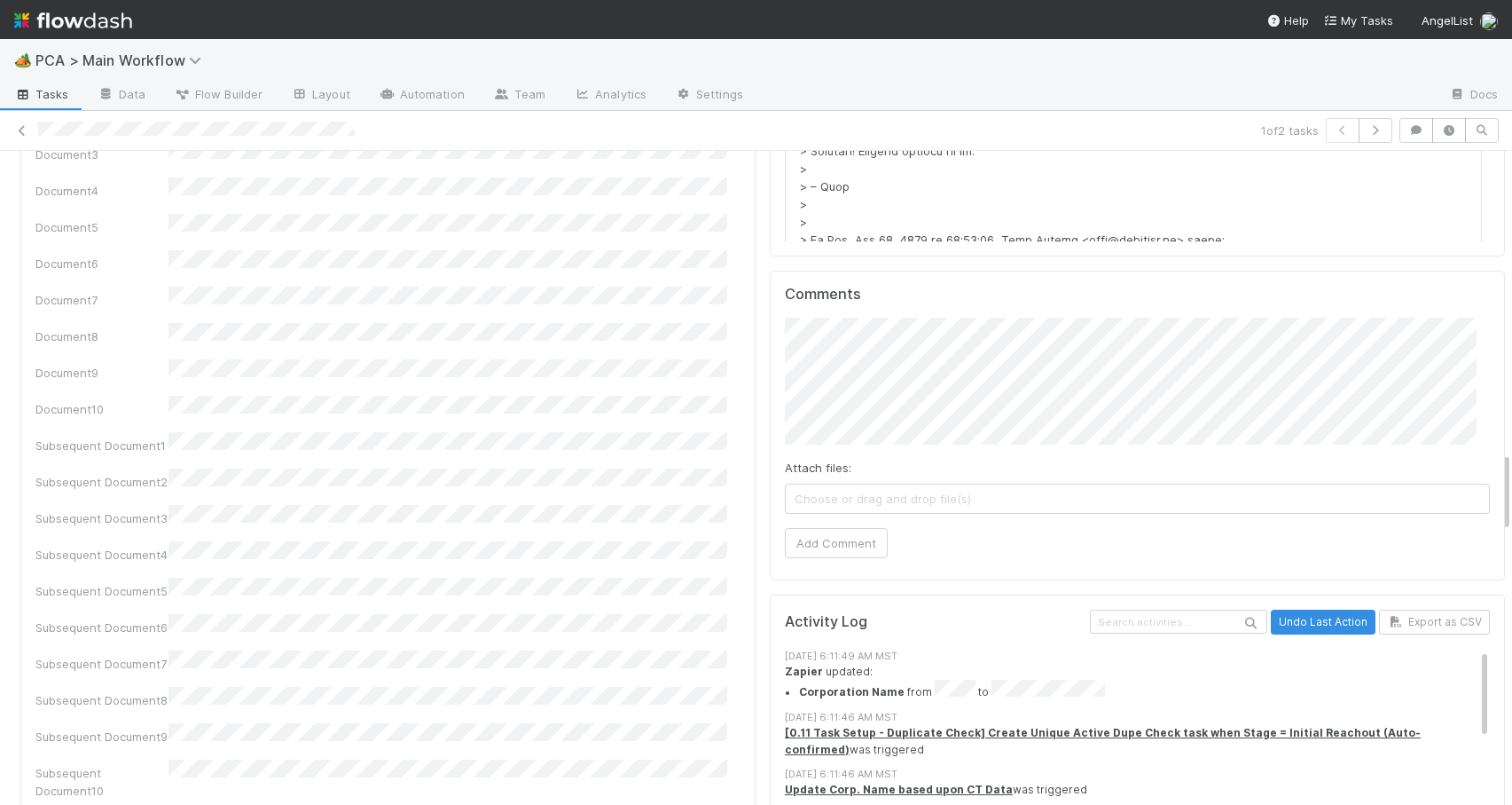
drag, startPoint x: 1494, startPoint y: 399, endPoint x: 1494, endPoint y: 471, distance: 72.0
click at [1494, 471] on div "PCA Information Edit Corporation Name Startup Name Corporation ID PCA Type Tran…" at bounding box center [762, 503] width 1526 height 5437
click at [834, 528] on button "Add Comment" at bounding box center [837, 542] width 103 height 30
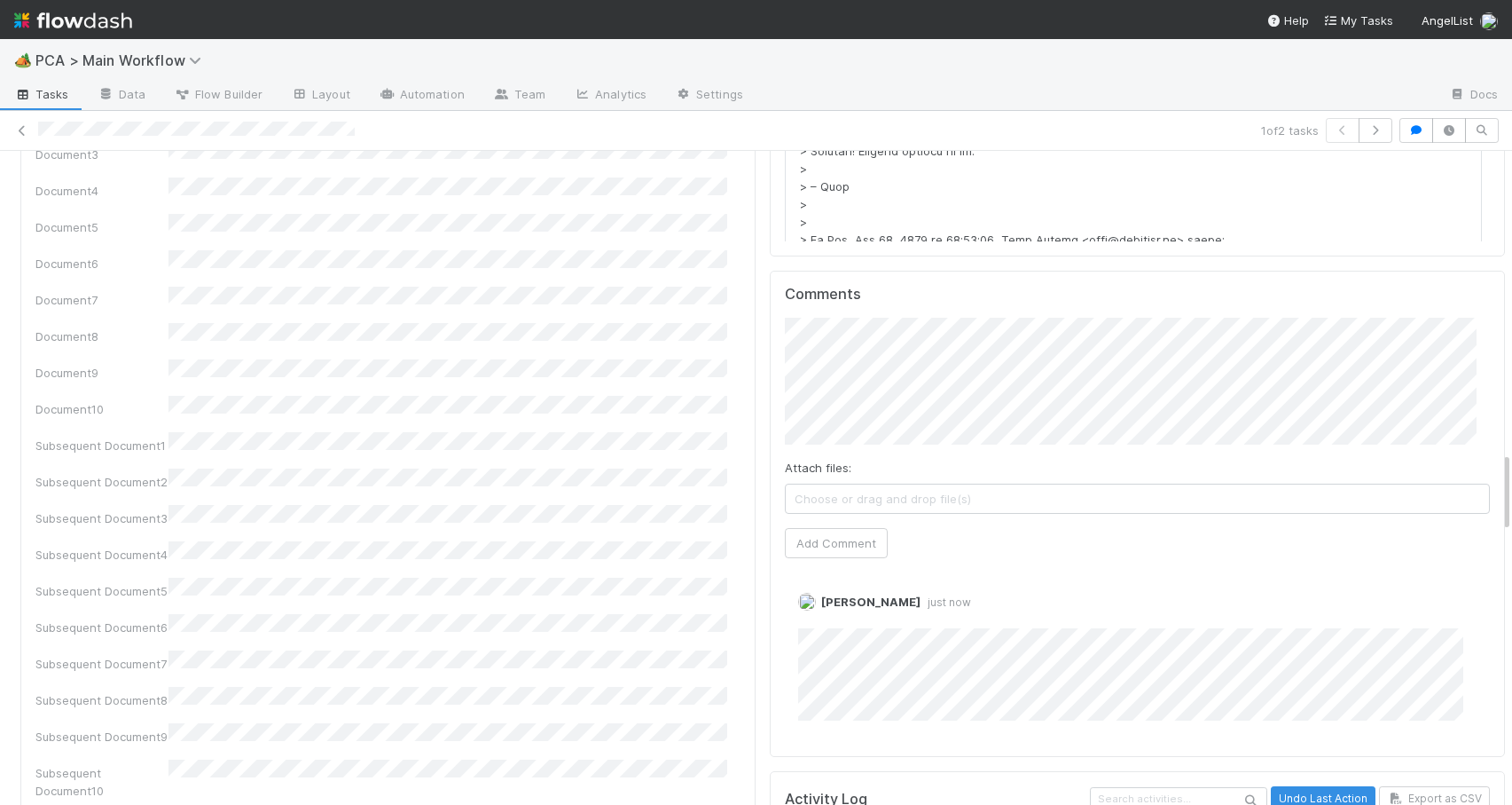
click at [1492, 482] on div "PCA Information Edit Corporation Name Startup Name Corporation ID PCA Type Tran…" at bounding box center [762, 503] width 1526 height 5437
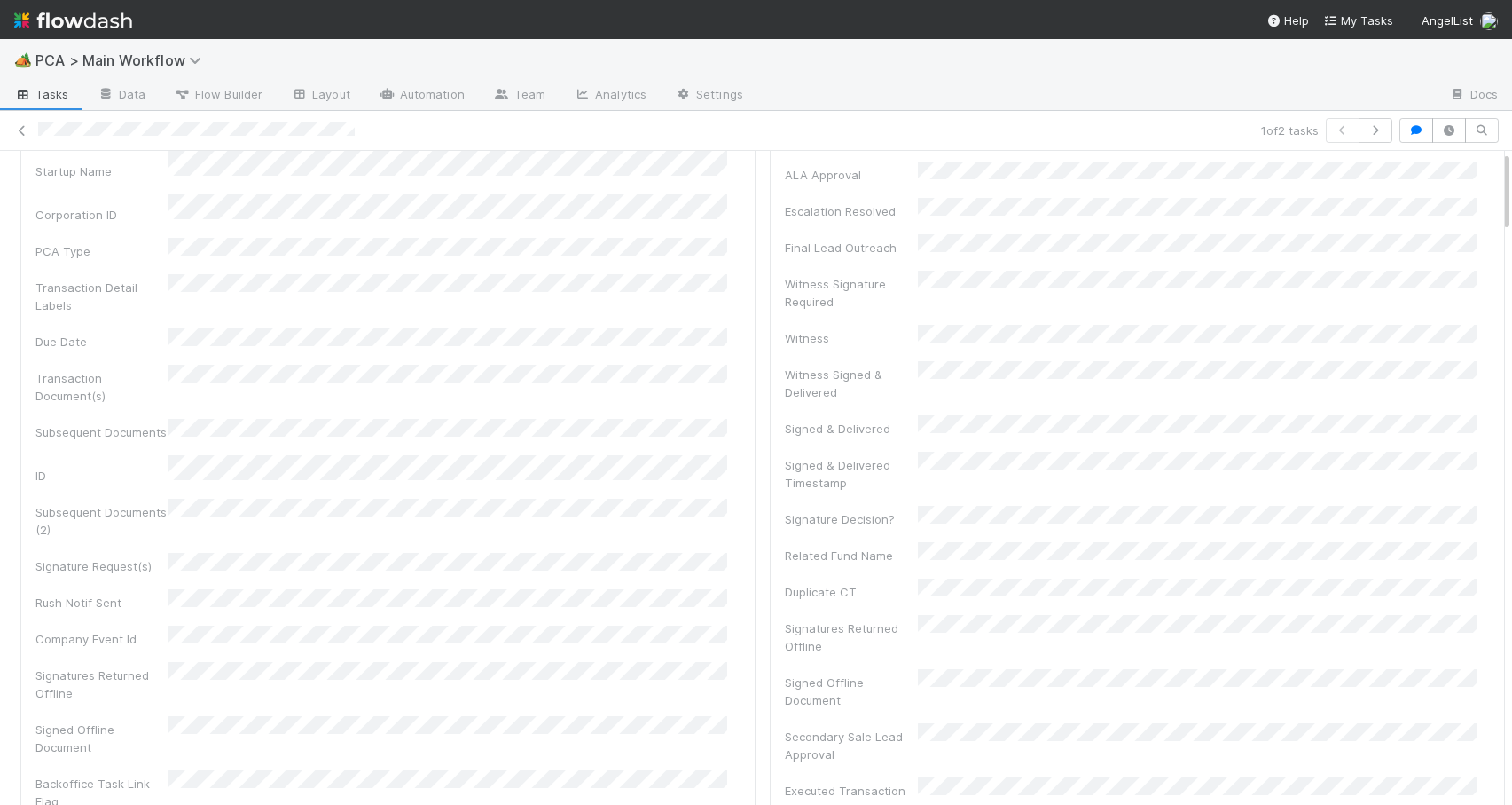
scroll to position [0, 0]
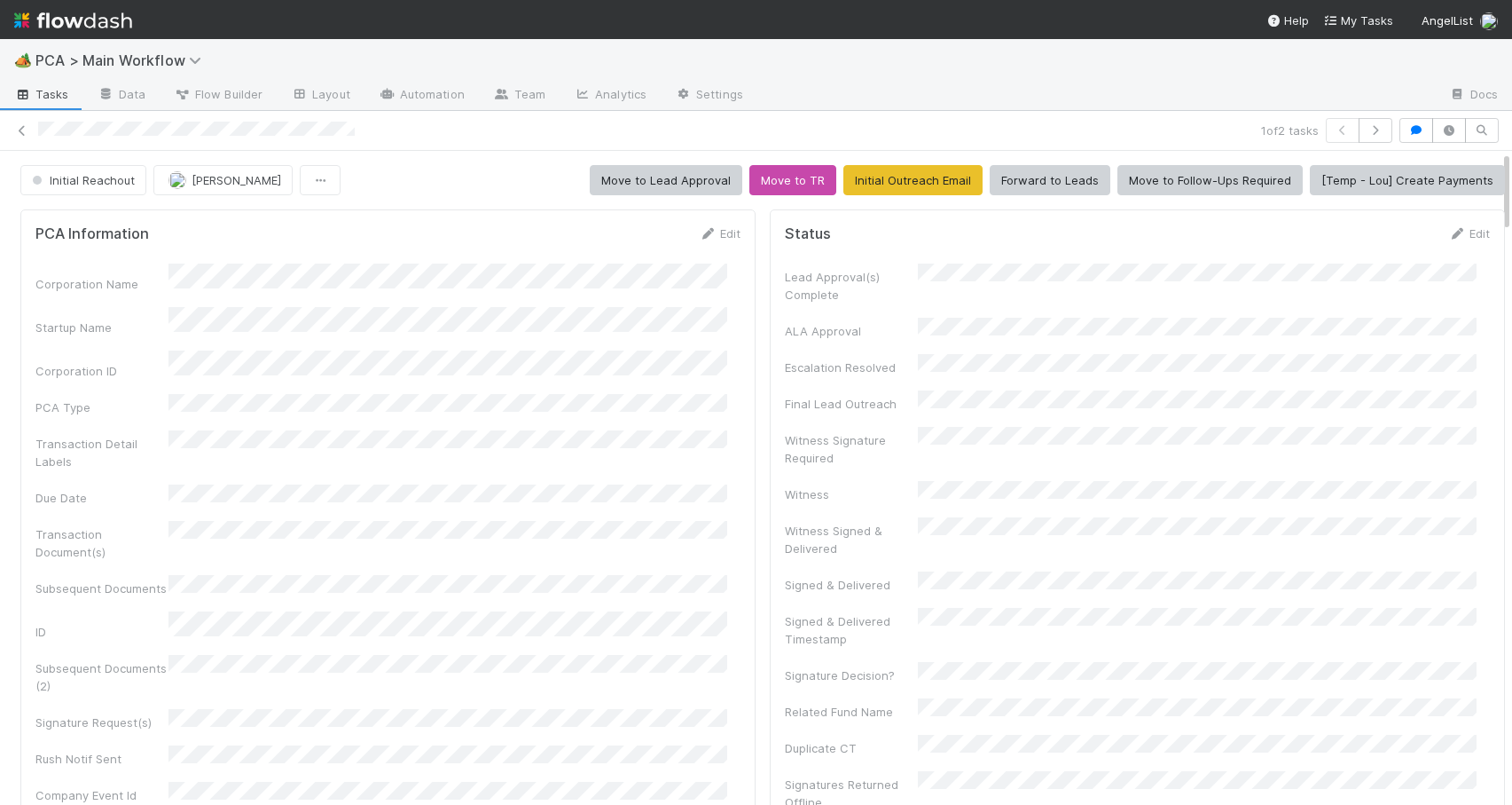
drag, startPoint x: 1492, startPoint y: 482, endPoint x: 1506, endPoint y: 138, distance: 344.3
click at [1506, 138] on div "🏕️ PCA > Main Workflow Tasks Data Flow Builder Layout Automation Team Analytics…" at bounding box center [756, 421] width 1512 height 765
click at [119, 183] on span "Initial Reachout" at bounding box center [82, 180] width 107 height 14
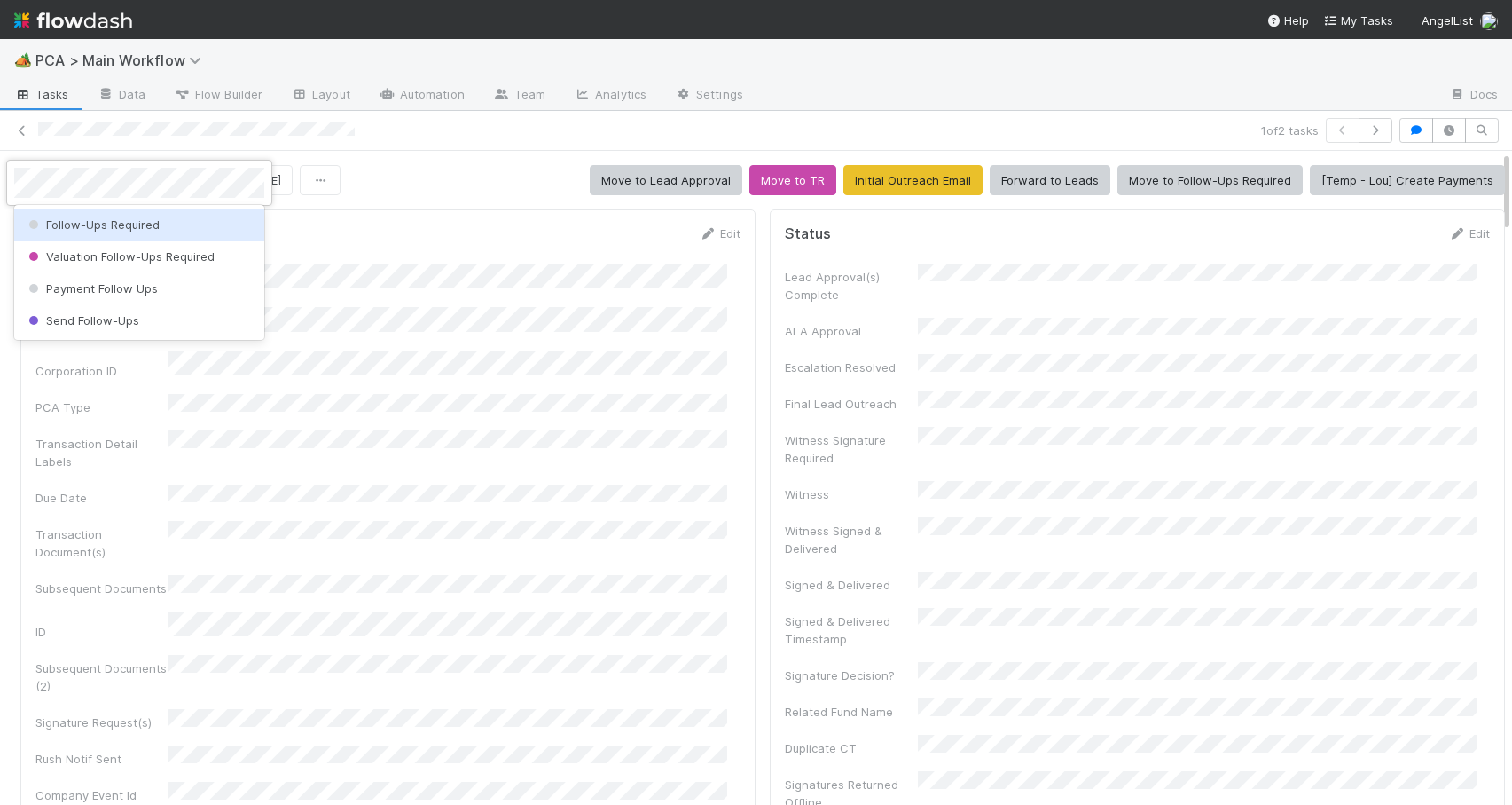
click at [114, 220] on span "Follow-Ups Required" at bounding box center [92, 224] width 134 height 14
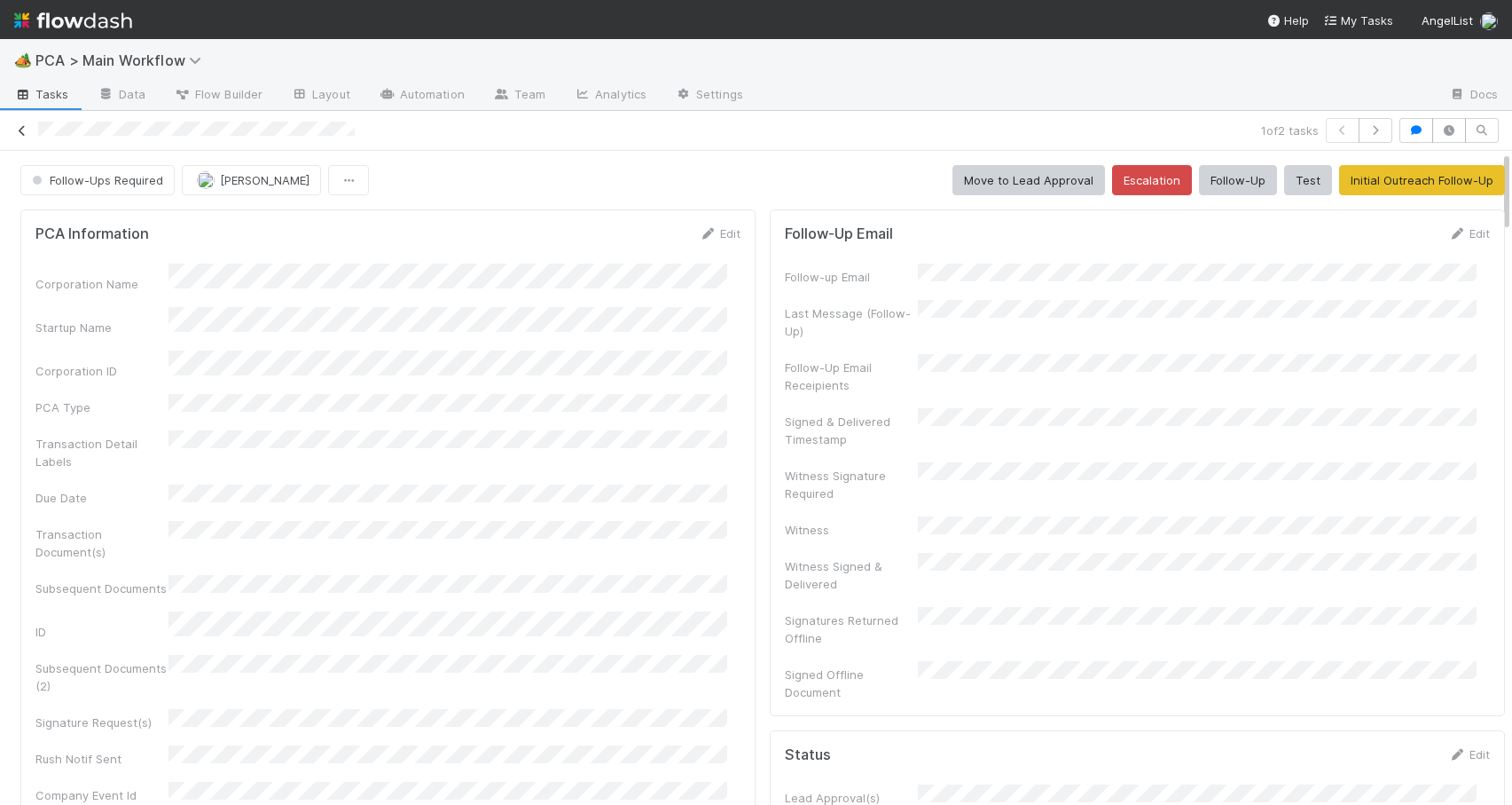
click at [23, 131] on icon at bounding box center [21, 131] width 17 height 12
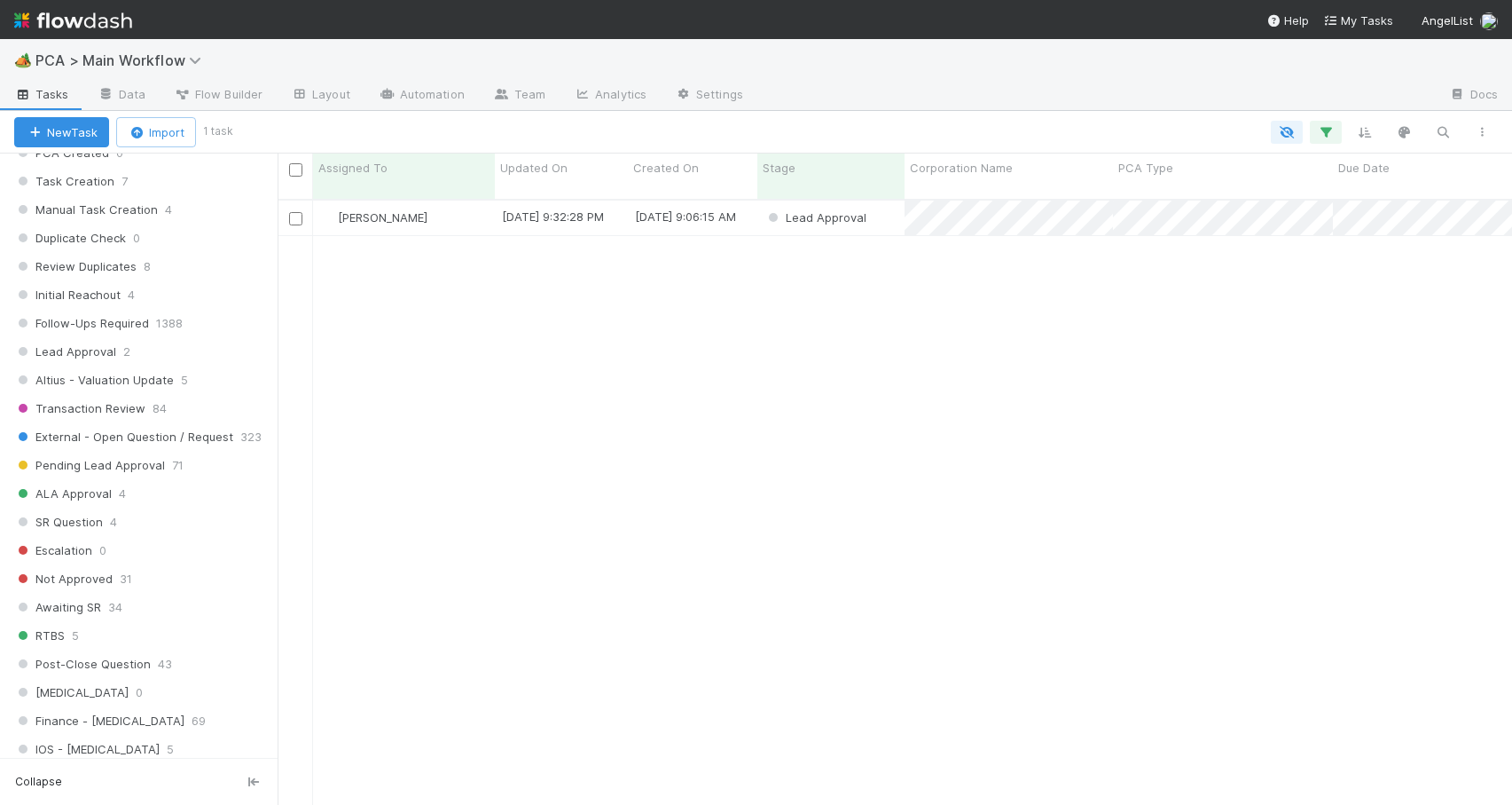
scroll to position [669, 0]
click at [210, 263] on div "Review Duplicates 8" at bounding box center [145, 262] width 263 height 22
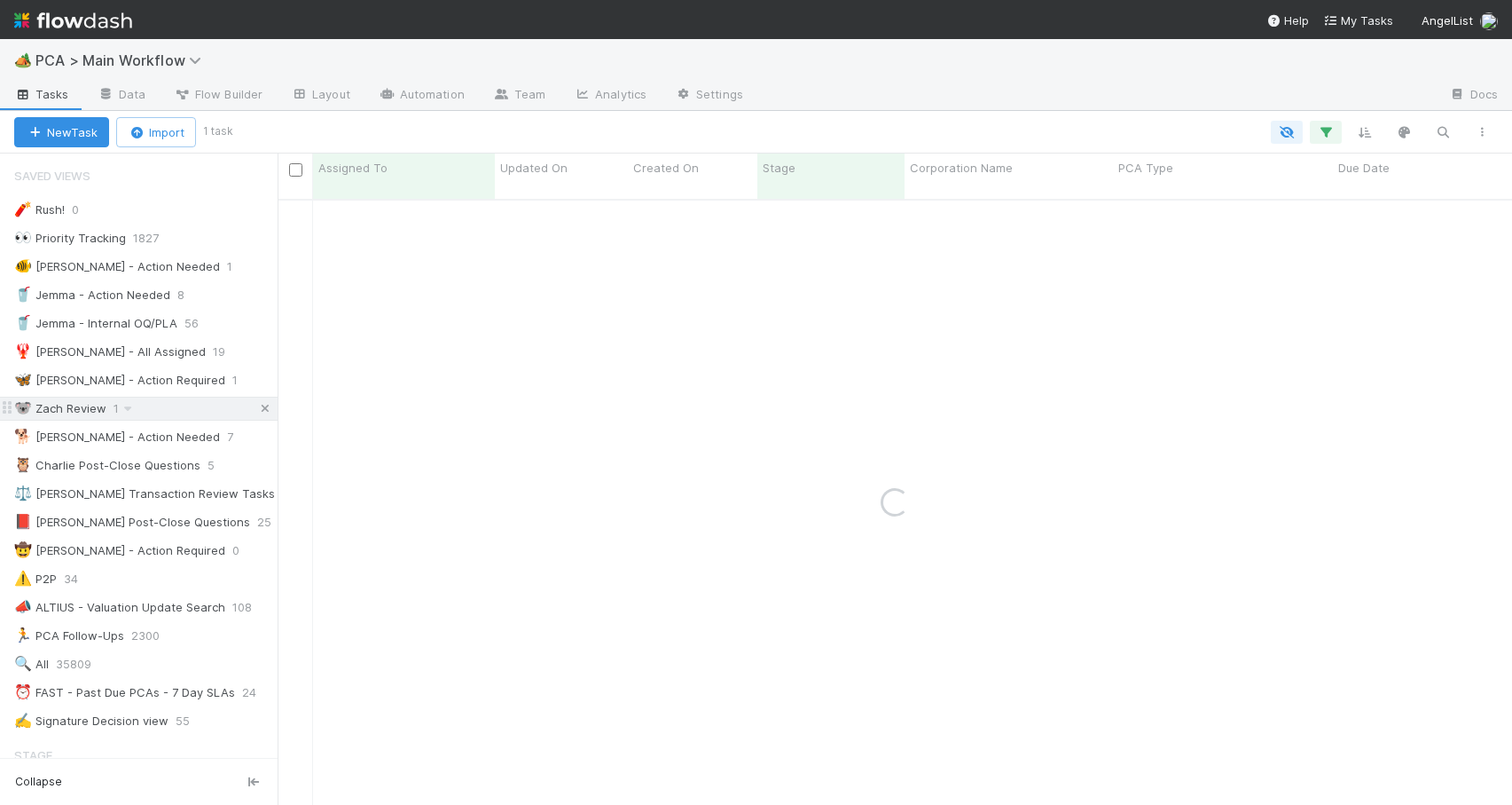
click at [256, 408] on icon at bounding box center [264, 408] width 17 height 12
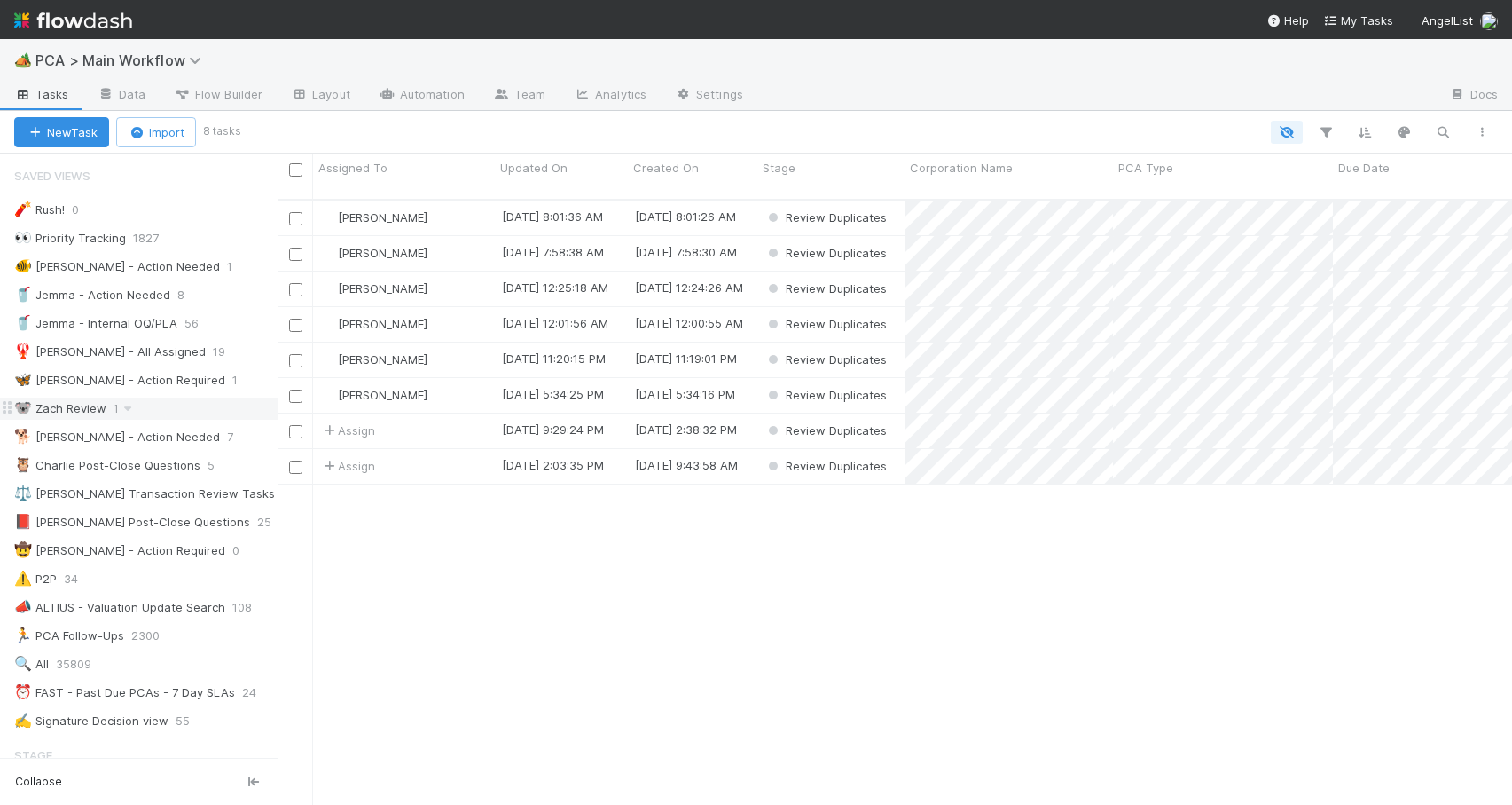
scroll to position [607, 1221]
click at [469, 245] on div "[PERSON_NAME]" at bounding box center [403, 253] width 181 height 35
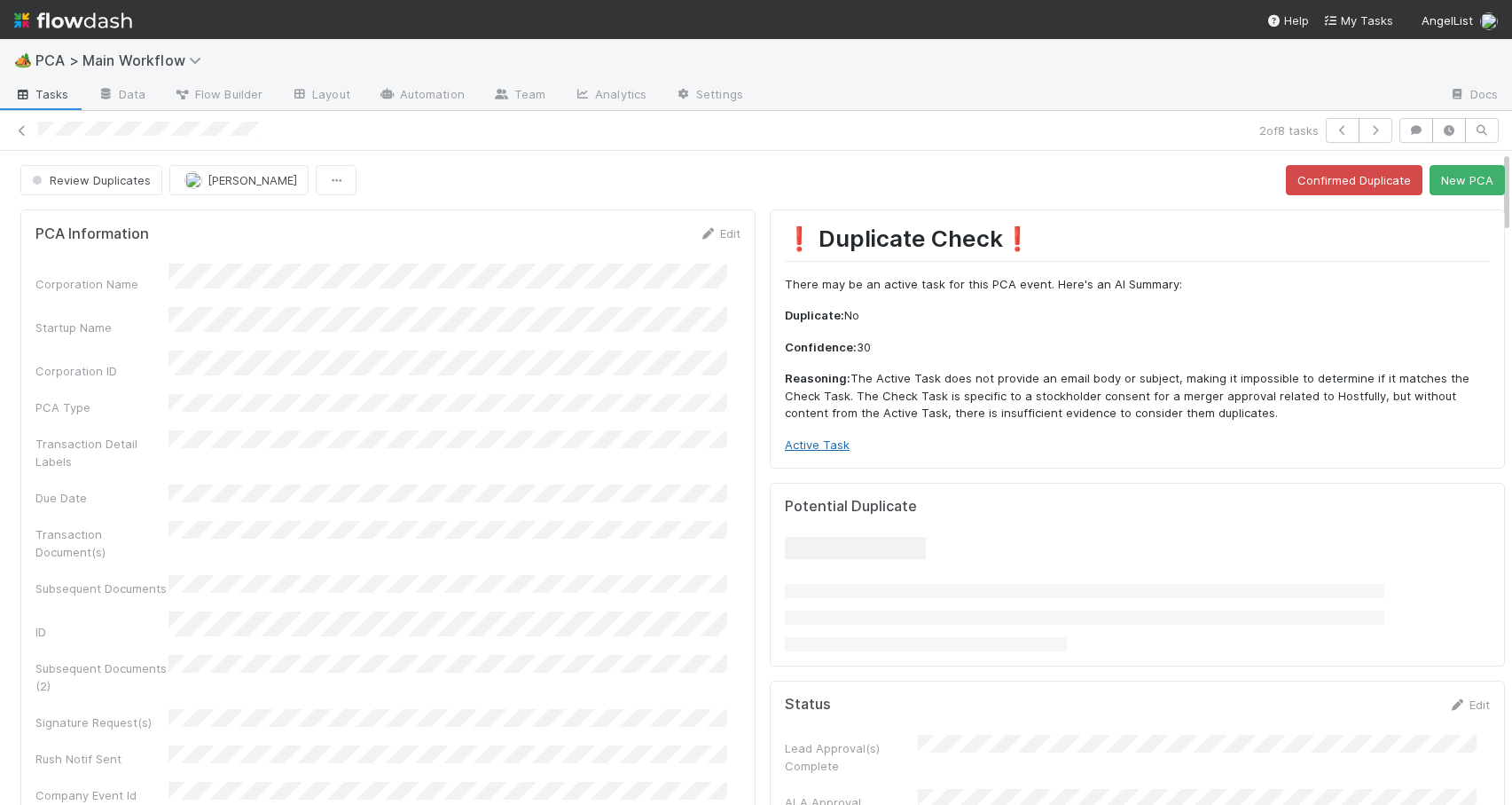
click at [816, 446] on link "Active Task" at bounding box center [818, 444] width 64 height 14
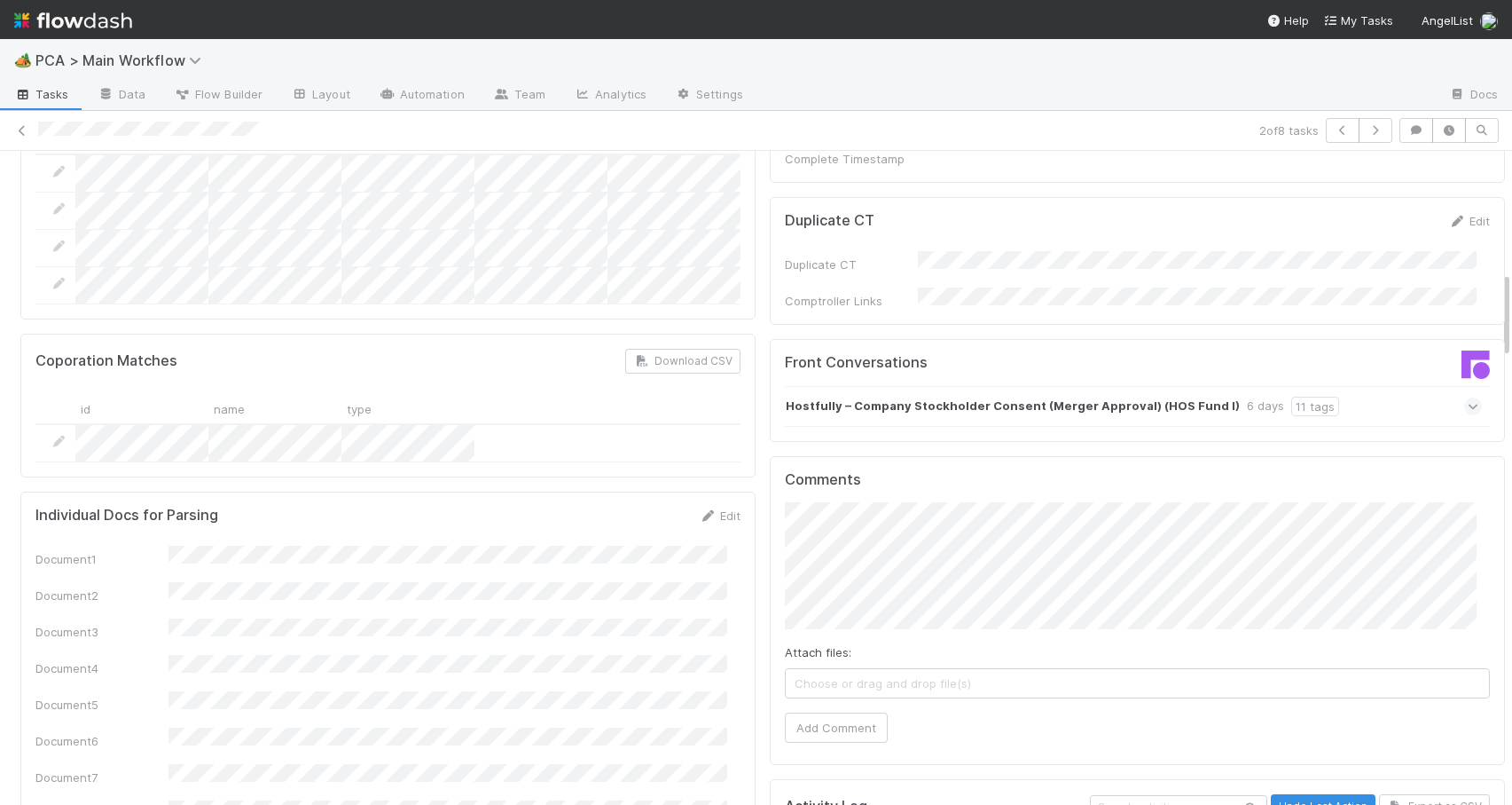
scroll to position [1550, 0]
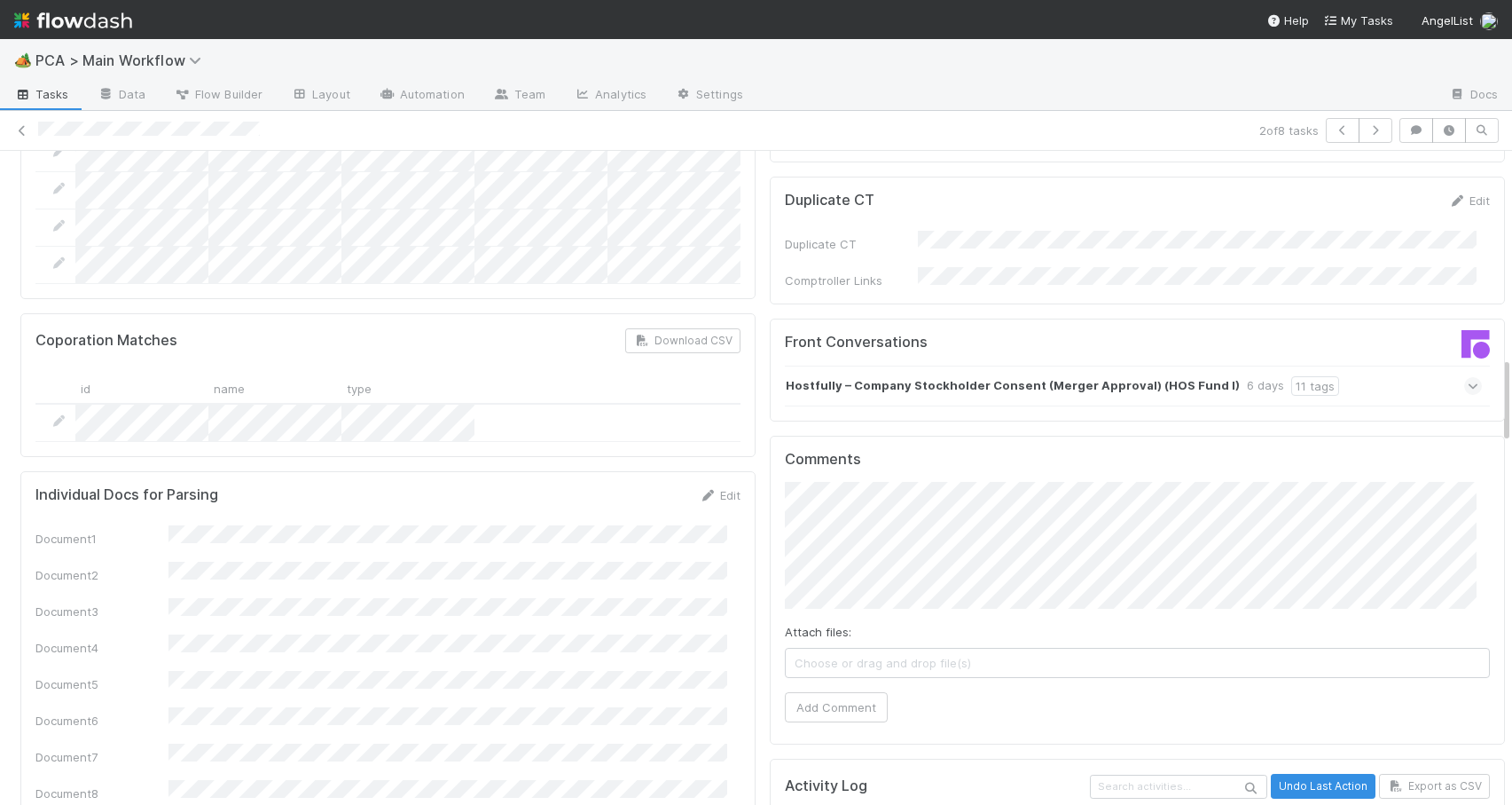
drag, startPoint x: 1492, startPoint y: 192, endPoint x: 1546, endPoint y: 399, distance: 213.9
click at [1511, 399] on html "🏕️ PCA > Main Workflow Tasks Data Flow Builder Layout Automation Team Analytics…" at bounding box center [756, 402] width 1512 height 805
click at [969, 376] on strong "Hostfully – Company Stockholder Consent (Merger Approval) (HOS Fund I)" at bounding box center [1012, 385] width 454 height 19
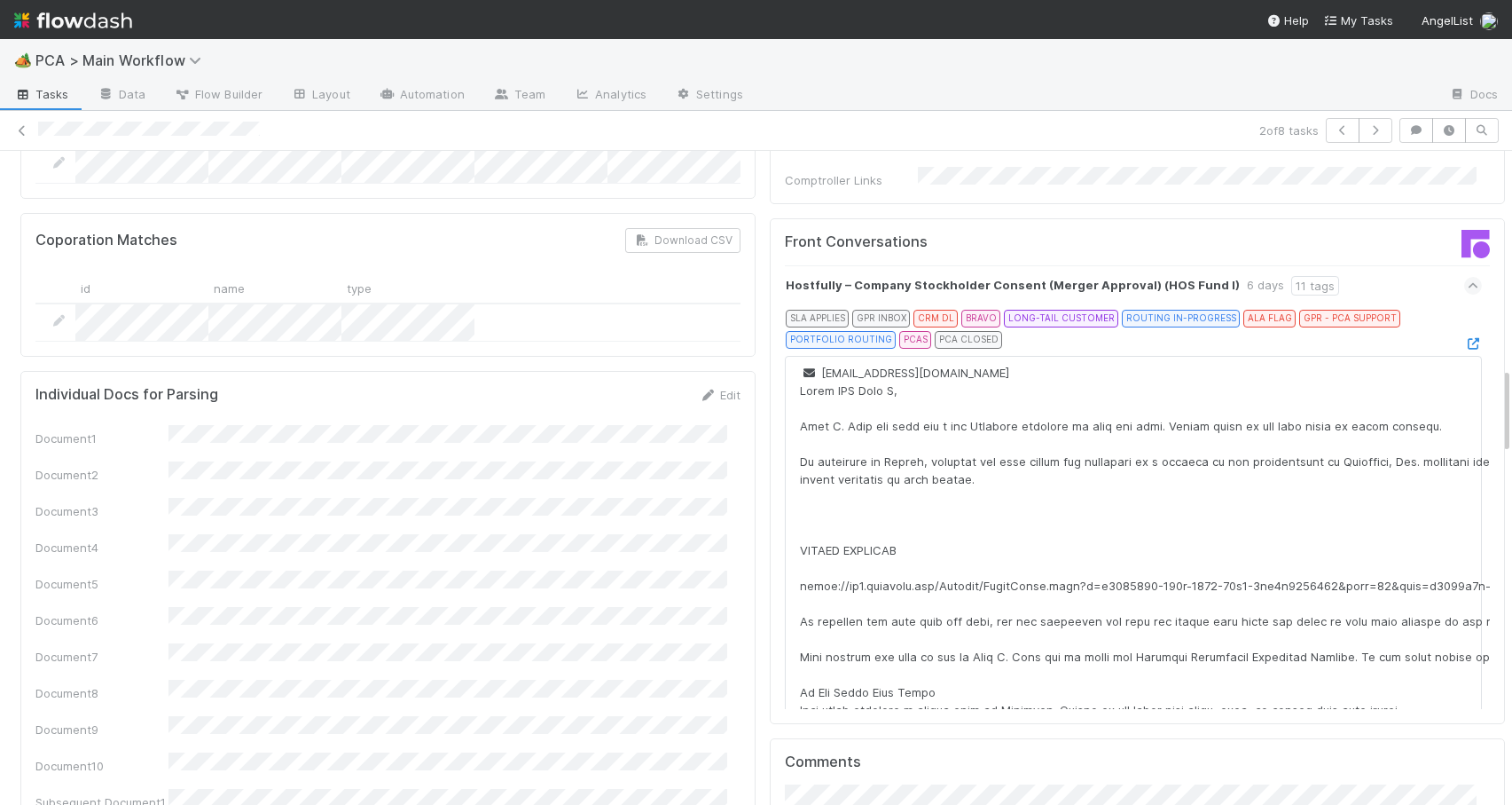
scroll to position [1616, 0]
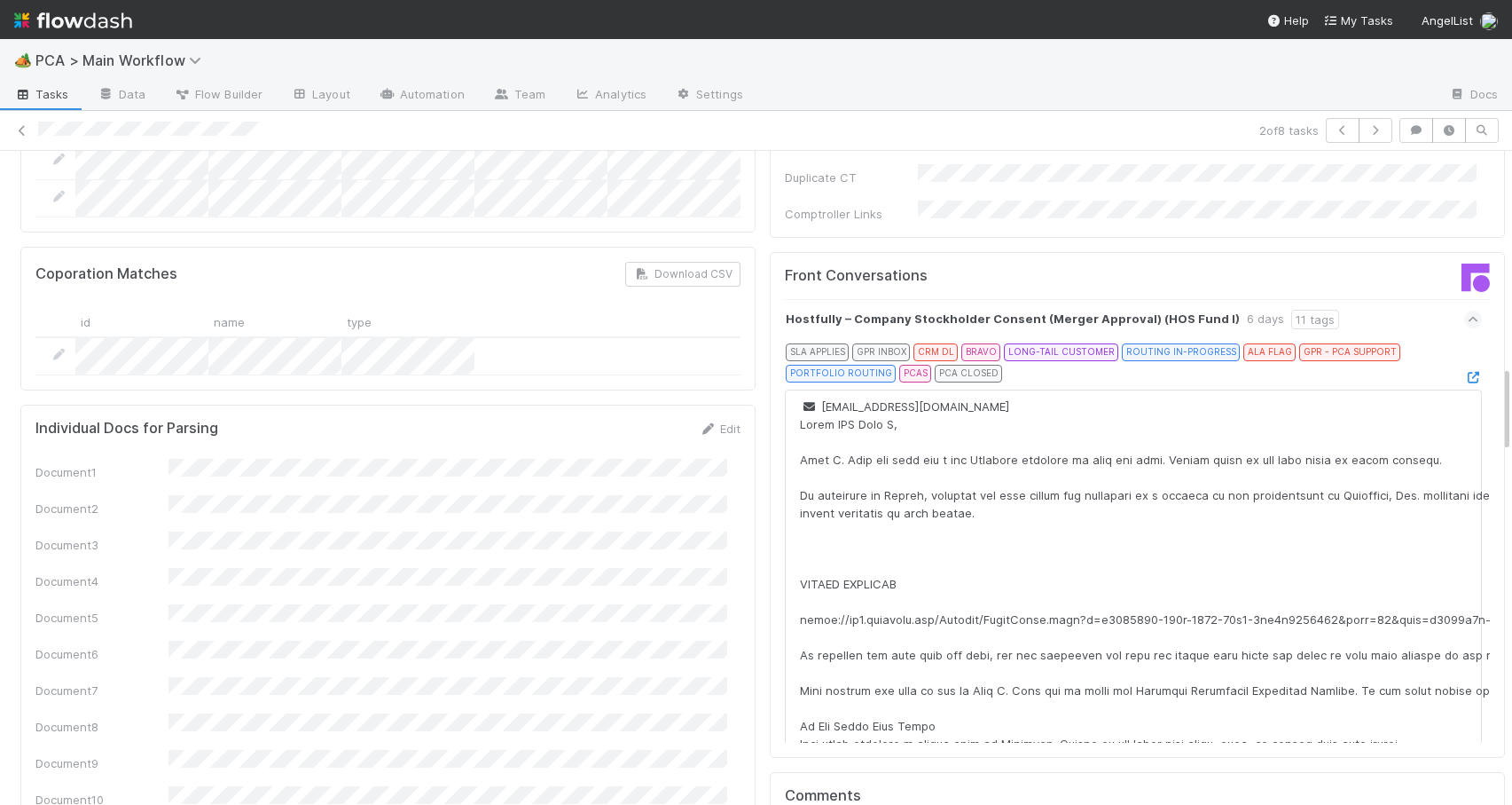
drag, startPoint x: 1492, startPoint y: 368, endPoint x: 1506, endPoint y: 377, distance: 16.6
click at [1506, 377] on div "🏕️ PCA > Main Workflow Tasks Data Flow Builder Layout Automation Team Analytics…" at bounding box center [756, 421] width 1512 height 765
click at [1464, 372] on icon at bounding box center [1472, 378] width 17 height 12
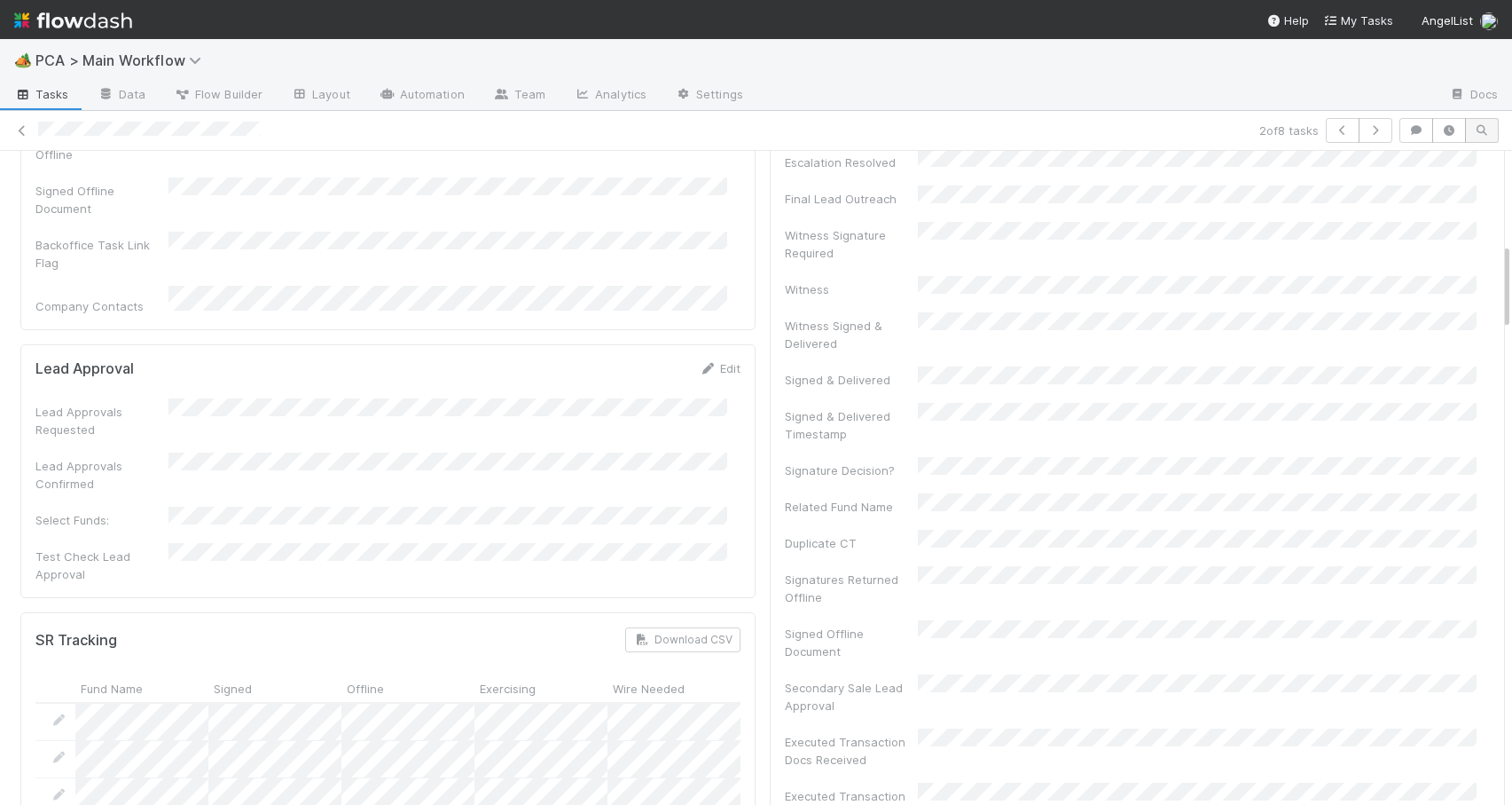
scroll to position [0, 0]
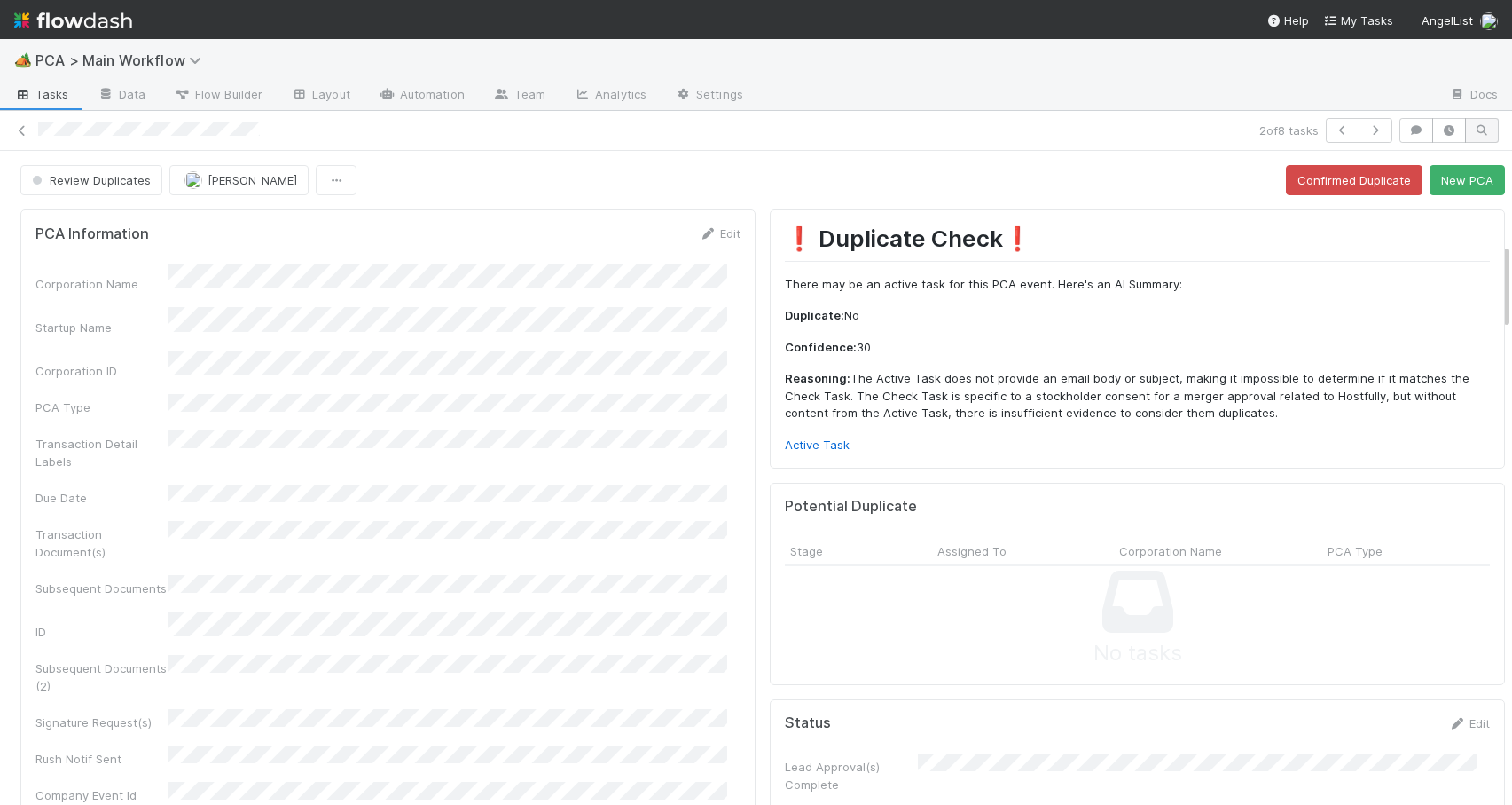
drag, startPoint x: 1494, startPoint y: 378, endPoint x: 1482, endPoint y: 133, distance: 245.3
click at [1483, 134] on div "2 of 8 tasks Review Duplicates Zachary Conley Confirmed Duplicate New PCA PCA I…" at bounding box center [756, 457] width 1512 height 694
click at [1336, 192] on button "Confirmed Duplicate" at bounding box center [1355, 180] width 136 height 30
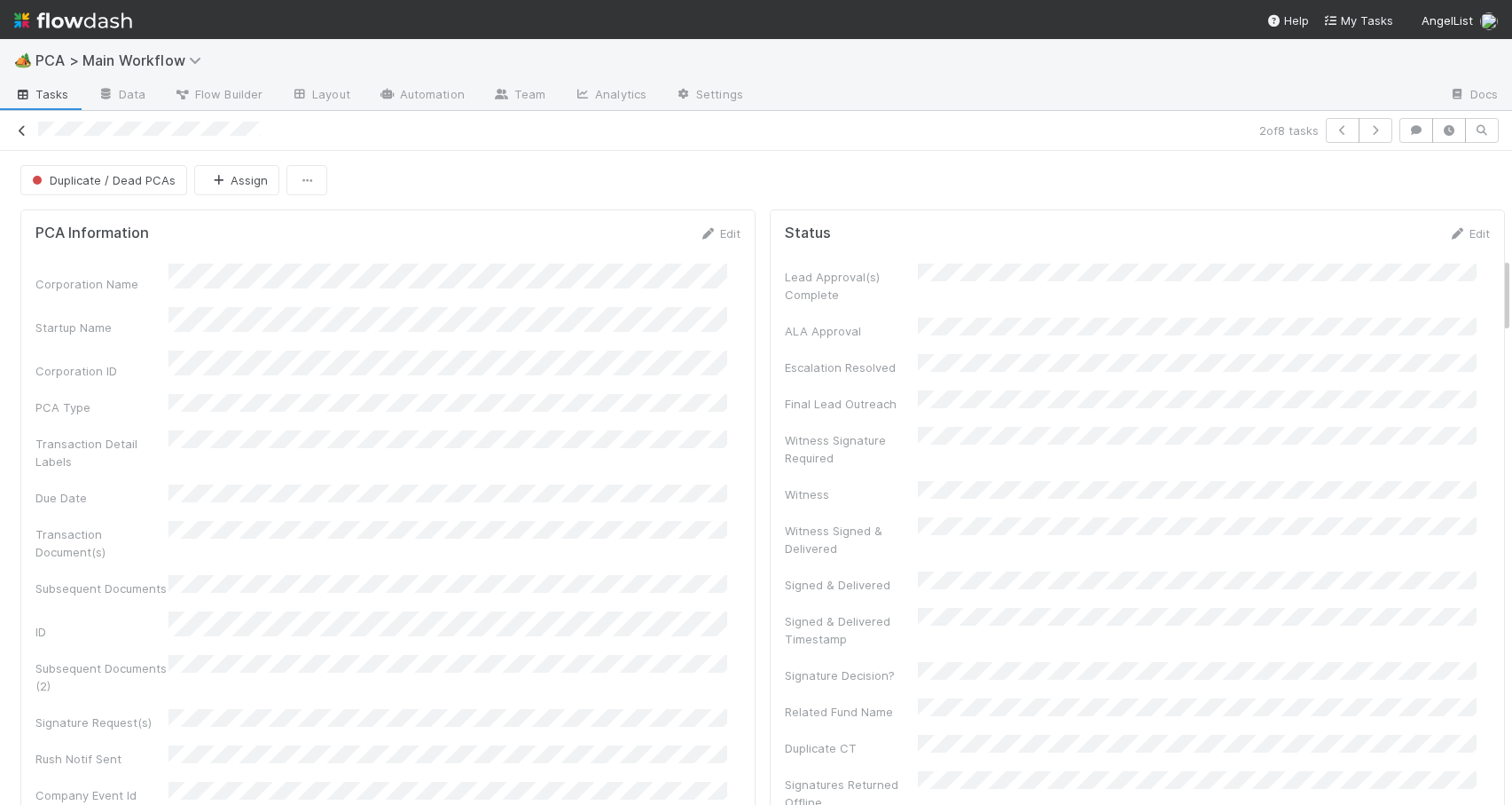
scroll to position [910, 0]
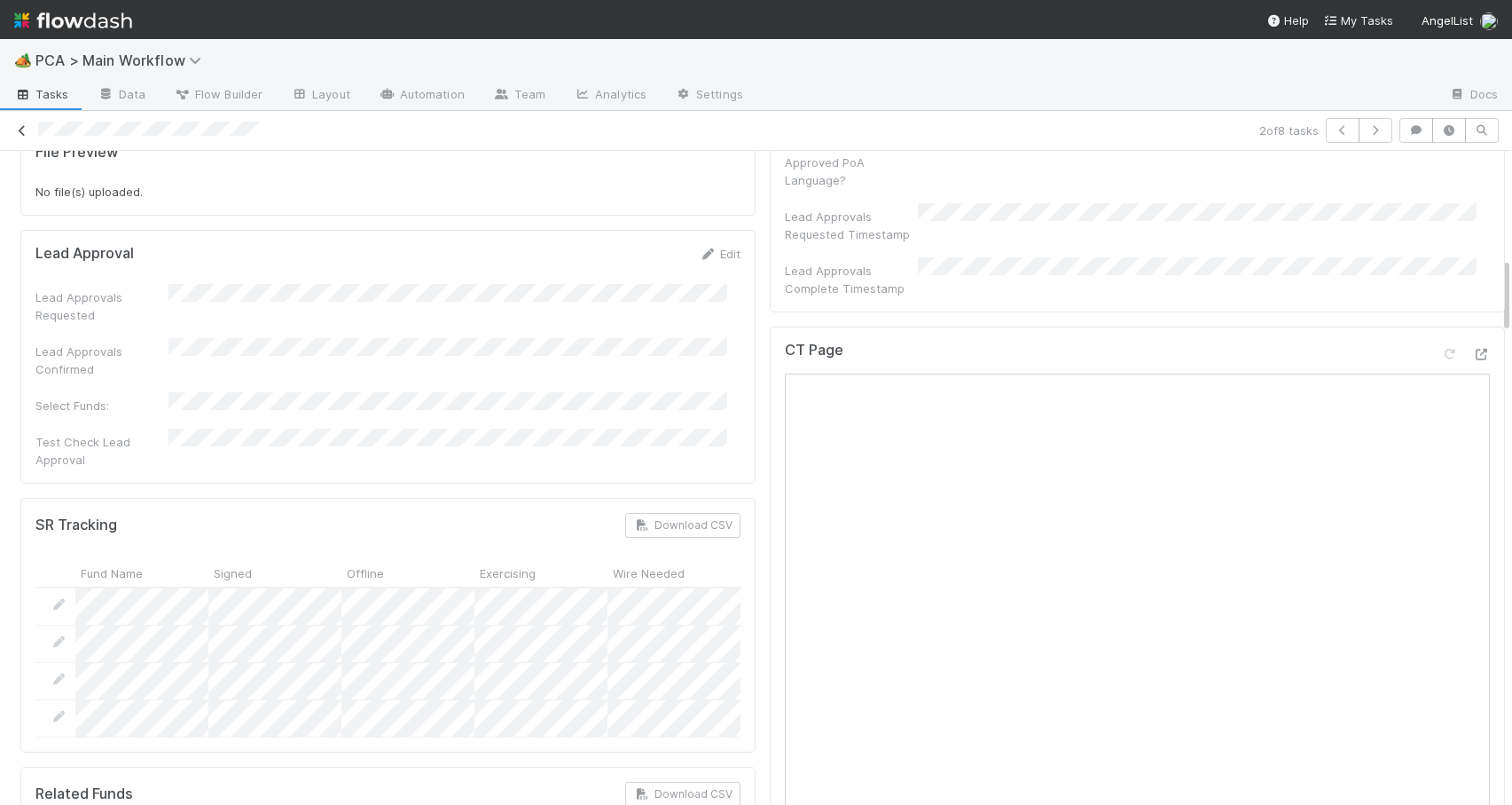
click at [25, 133] on icon at bounding box center [21, 131] width 17 height 12
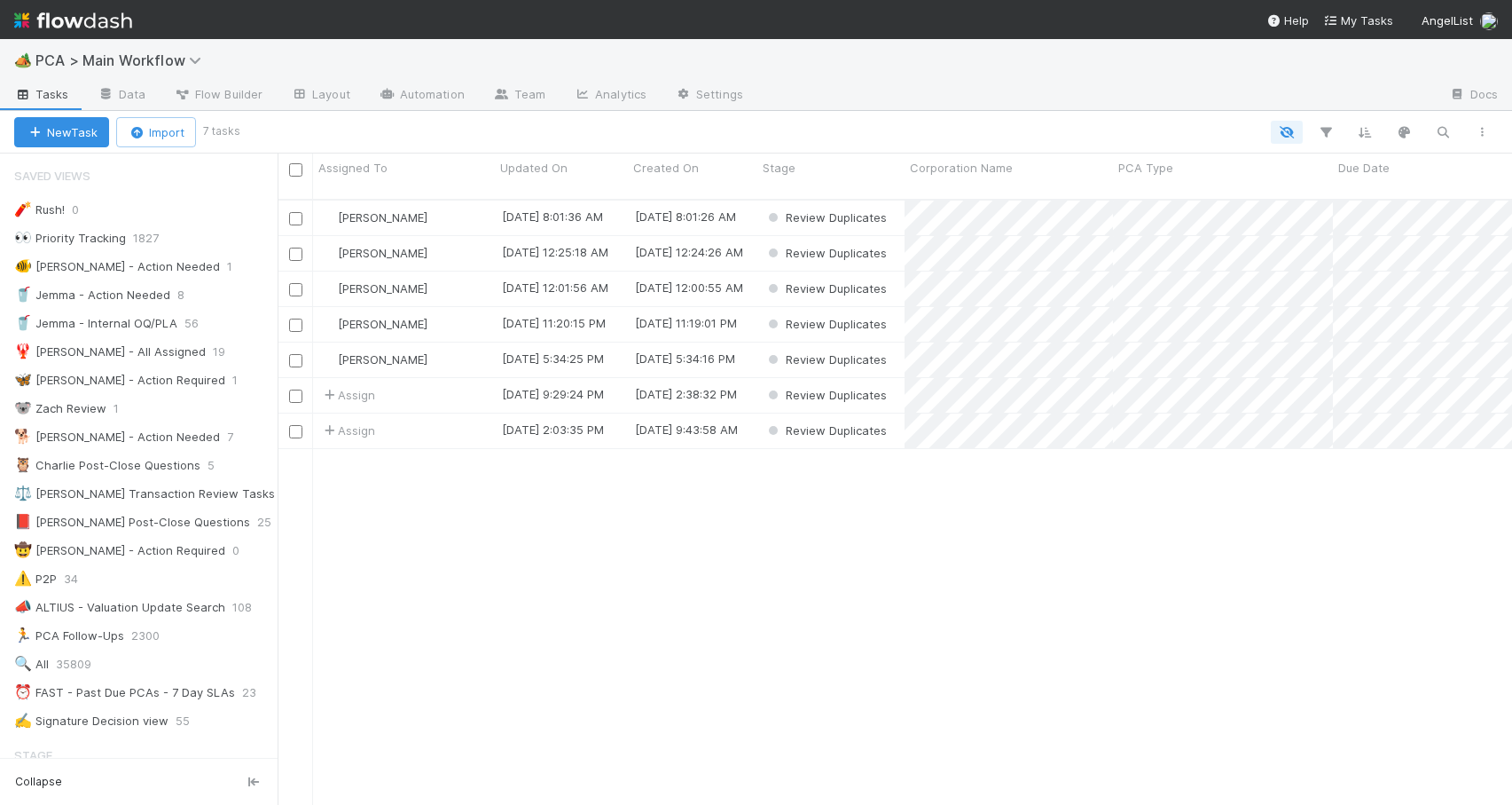
scroll to position [14, 14]
click at [199, 411] on div "🐨 Zach Review 1" at bounding box center [145, 409] width 263 height 22
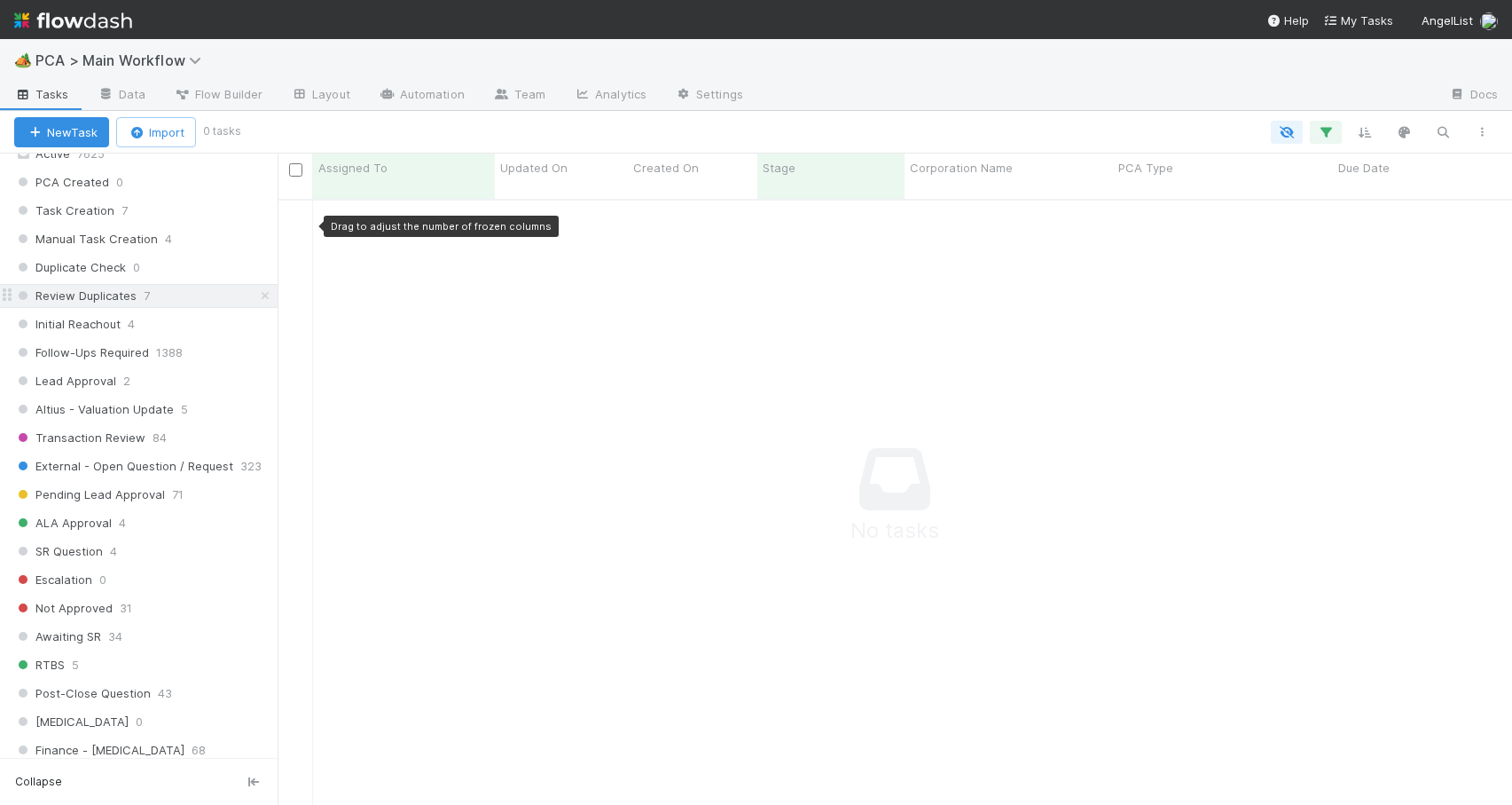
scroll to position [593, 1221]
click at [256, 298] on icon at bounding box center [264, 296] width 17 height 12
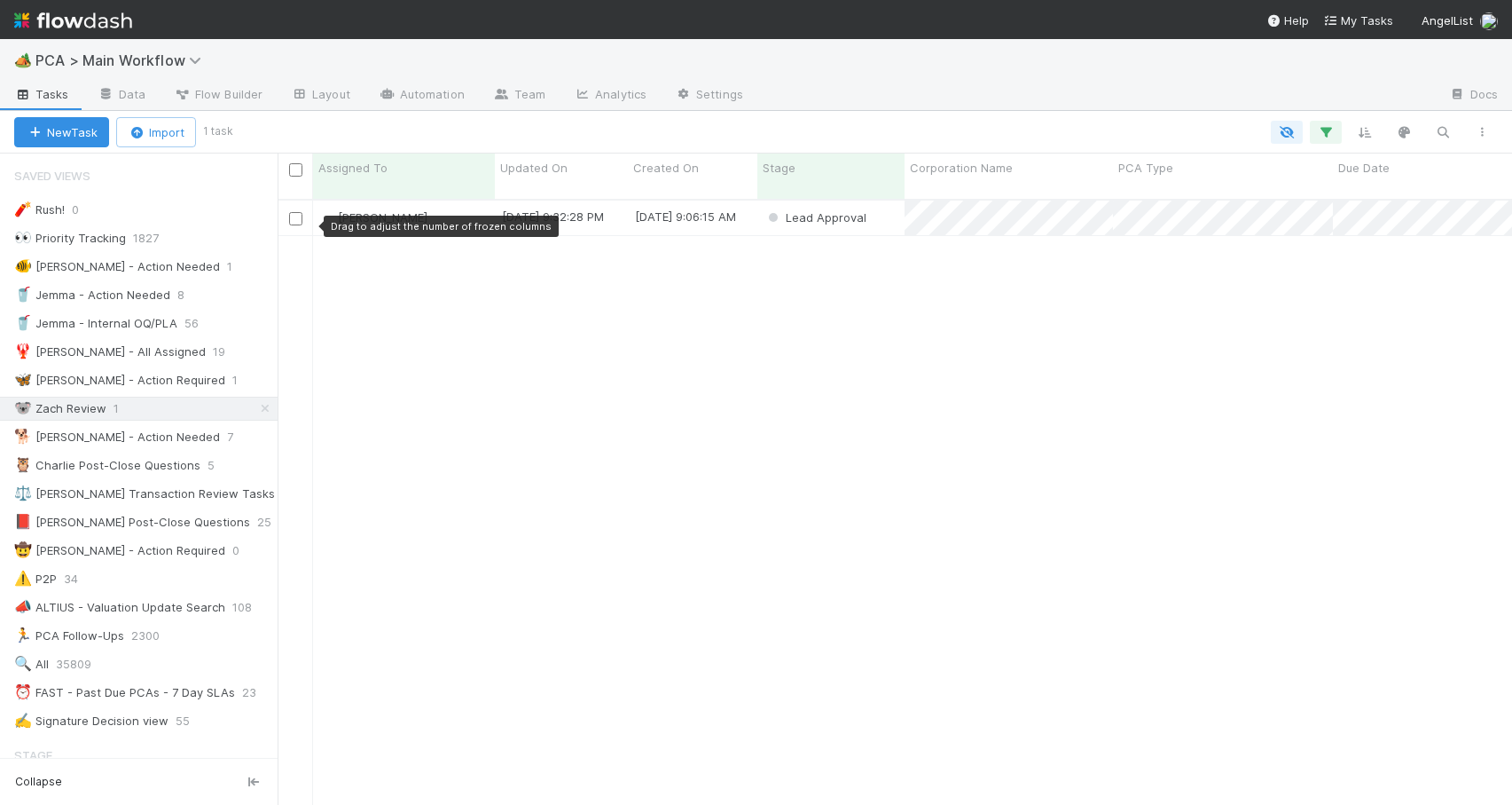
scroll to position [607, 1221]
click at [697, 332] on div "Zachary Conley 9/2/25, 9:32:28 PM 8/28/25, 9:06:15 AM Lead Approval 0 0 0 1 1 0…" at bounding box center [895, 510] width 1235 height 619
click at [402, 126] on div at bounding box center [865, 132] width 1272 height 23
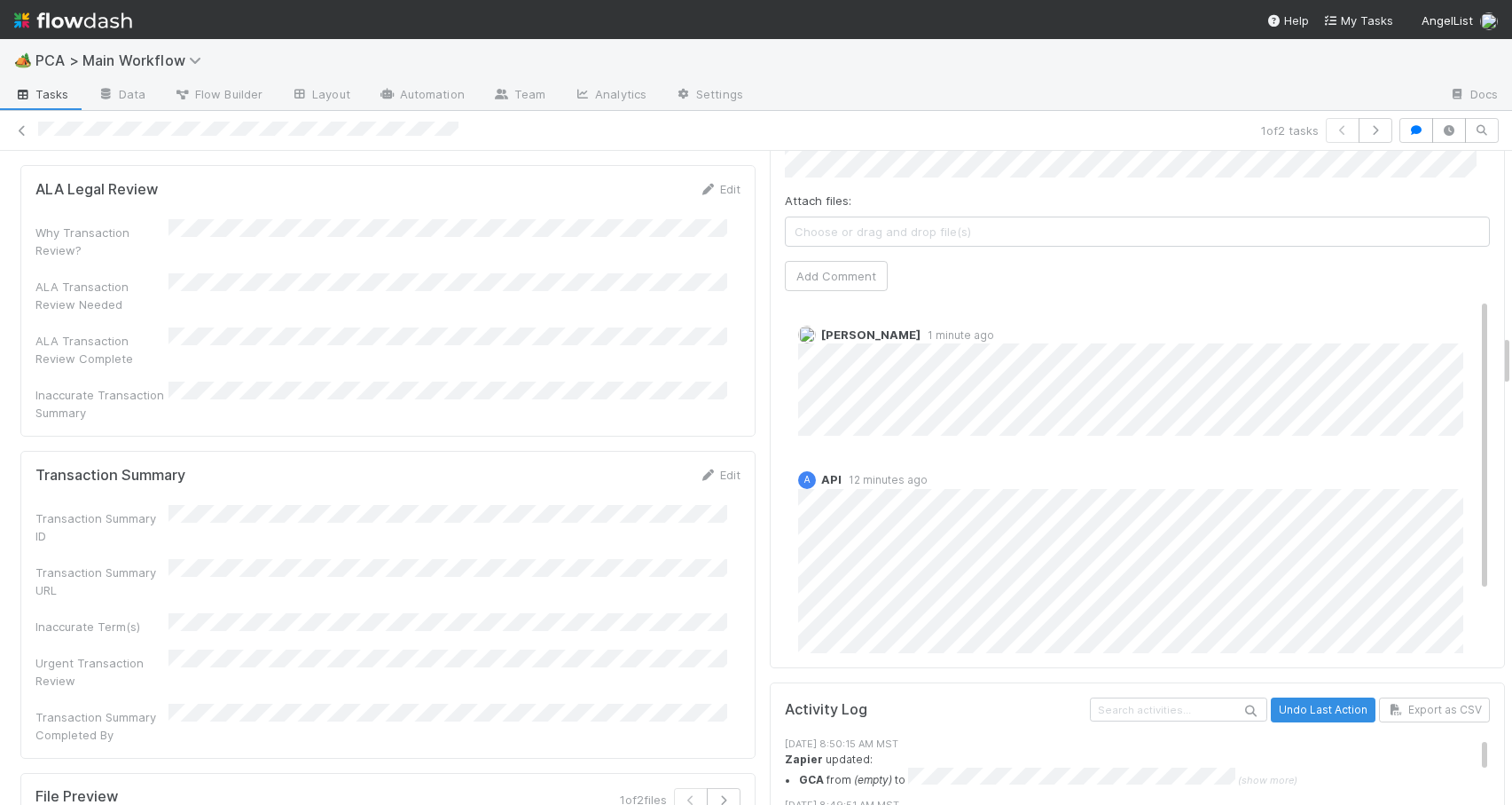
scroll to position [2300, 0]
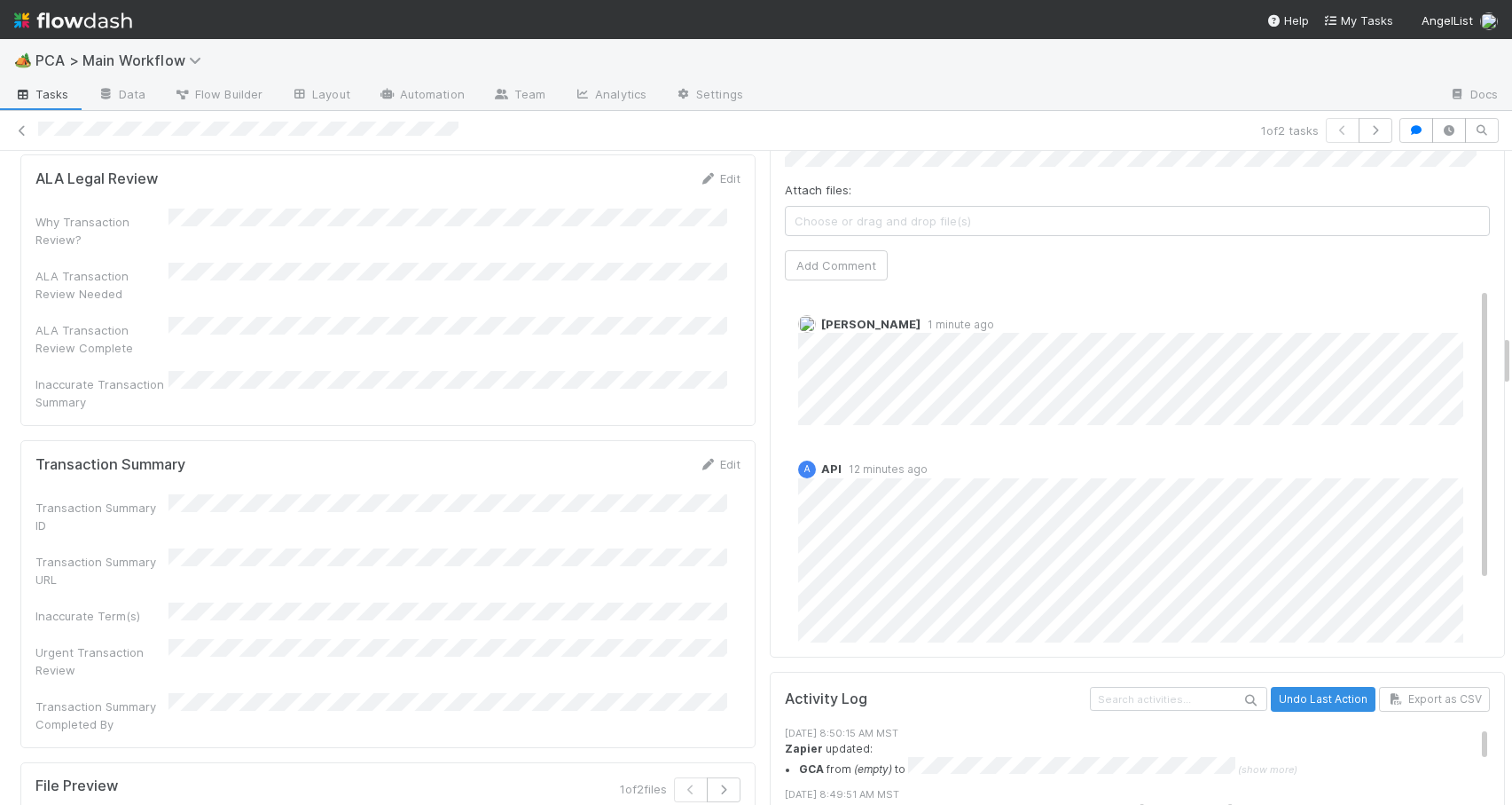
drag, startPoint x: 1493, startPoint y: 254, endPoint x: 1576, endPoint y: 365, distance: 138.6
click at [1511, 365] on html "🏕️ PCA > Main Workflow Tasks Data Flow Builder Layout Automation Team Analytics…" at bounding box center [756, 402] width 1512 height 805
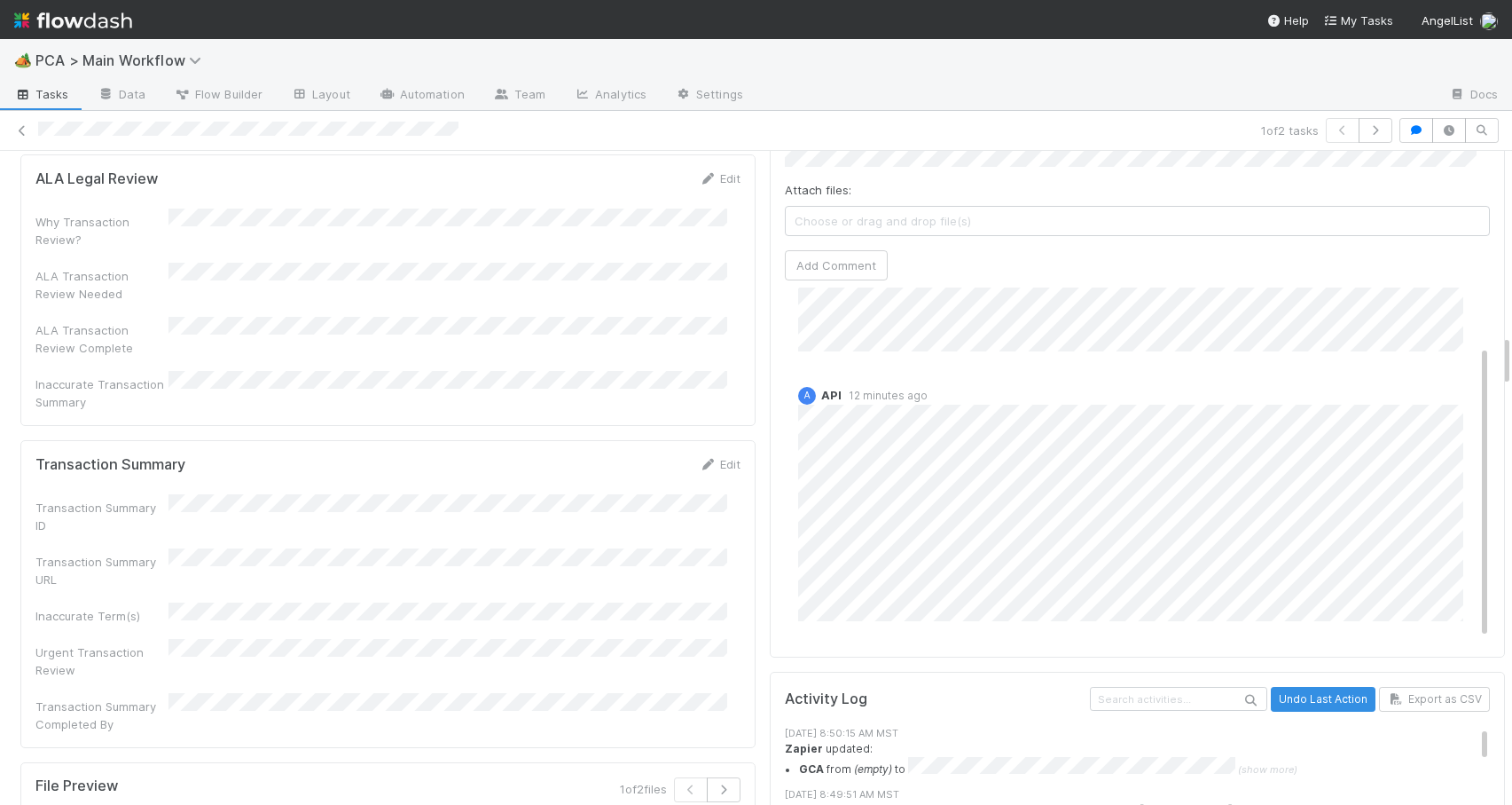
scroll to position [0, 0]
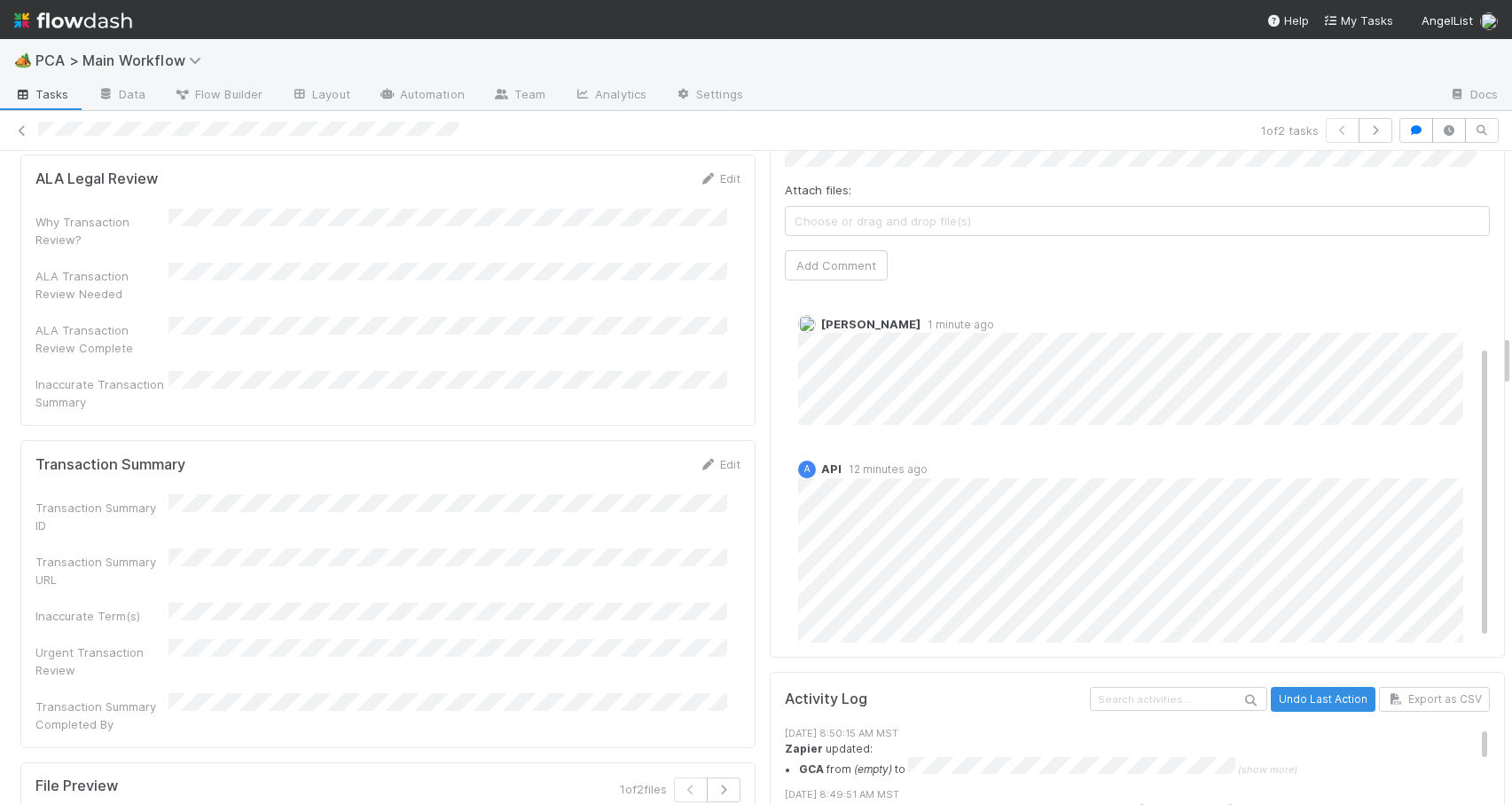
drag, startPoint x: 1457, startPoint y: 357, endPoint x: 1462, endPoint y: 291, distance: 66.2
click at [1463, 292] on div "Comments Attach files: Choose or drag and drop file(s) Add Comment Charlie Bell…" at bounding box center [1137, 325] width 736 height 665
click at [1511, 359] on div at bounding box center [1512, 478] width 1 height 654
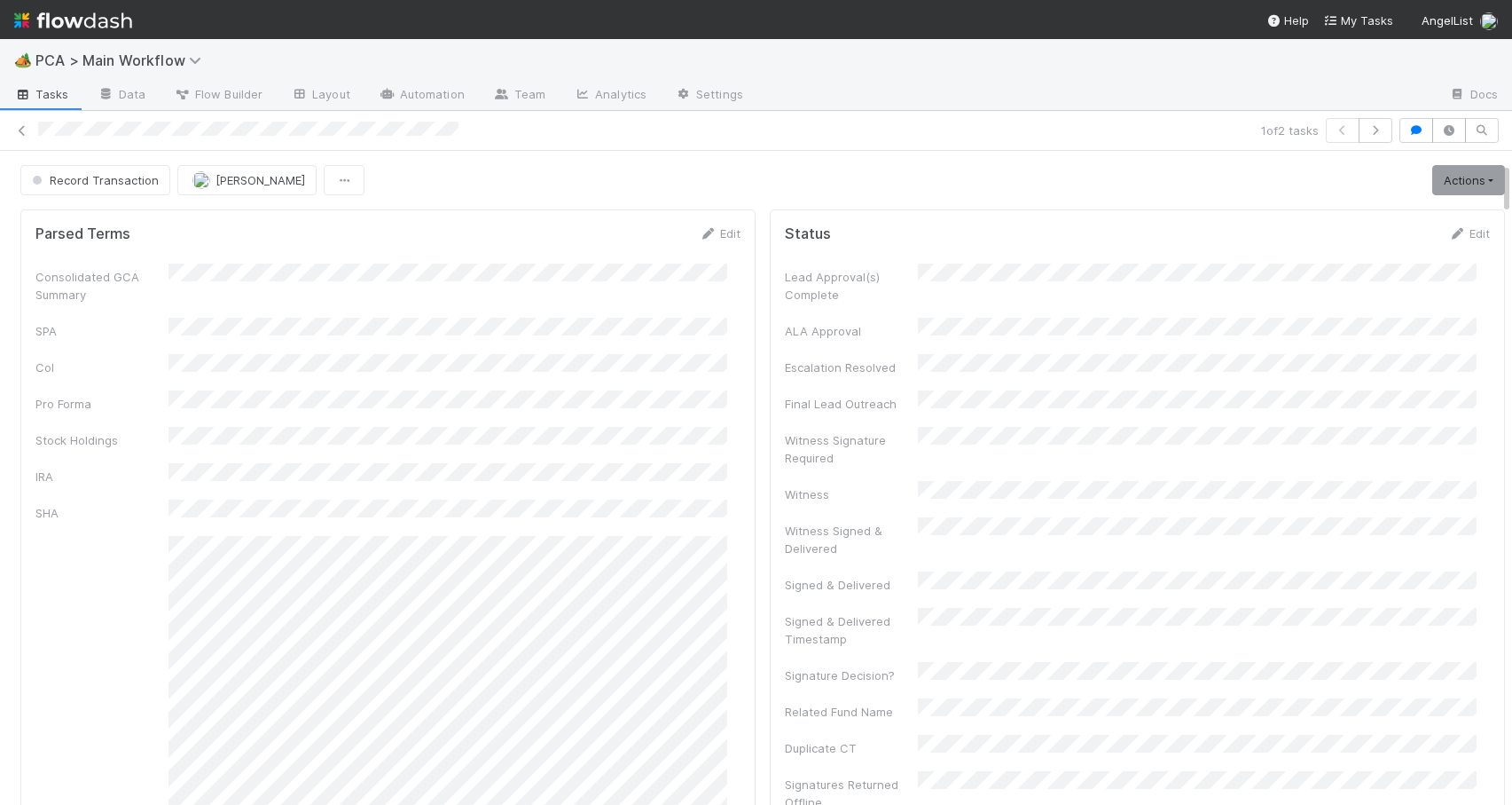
scroll to position [192, 0]
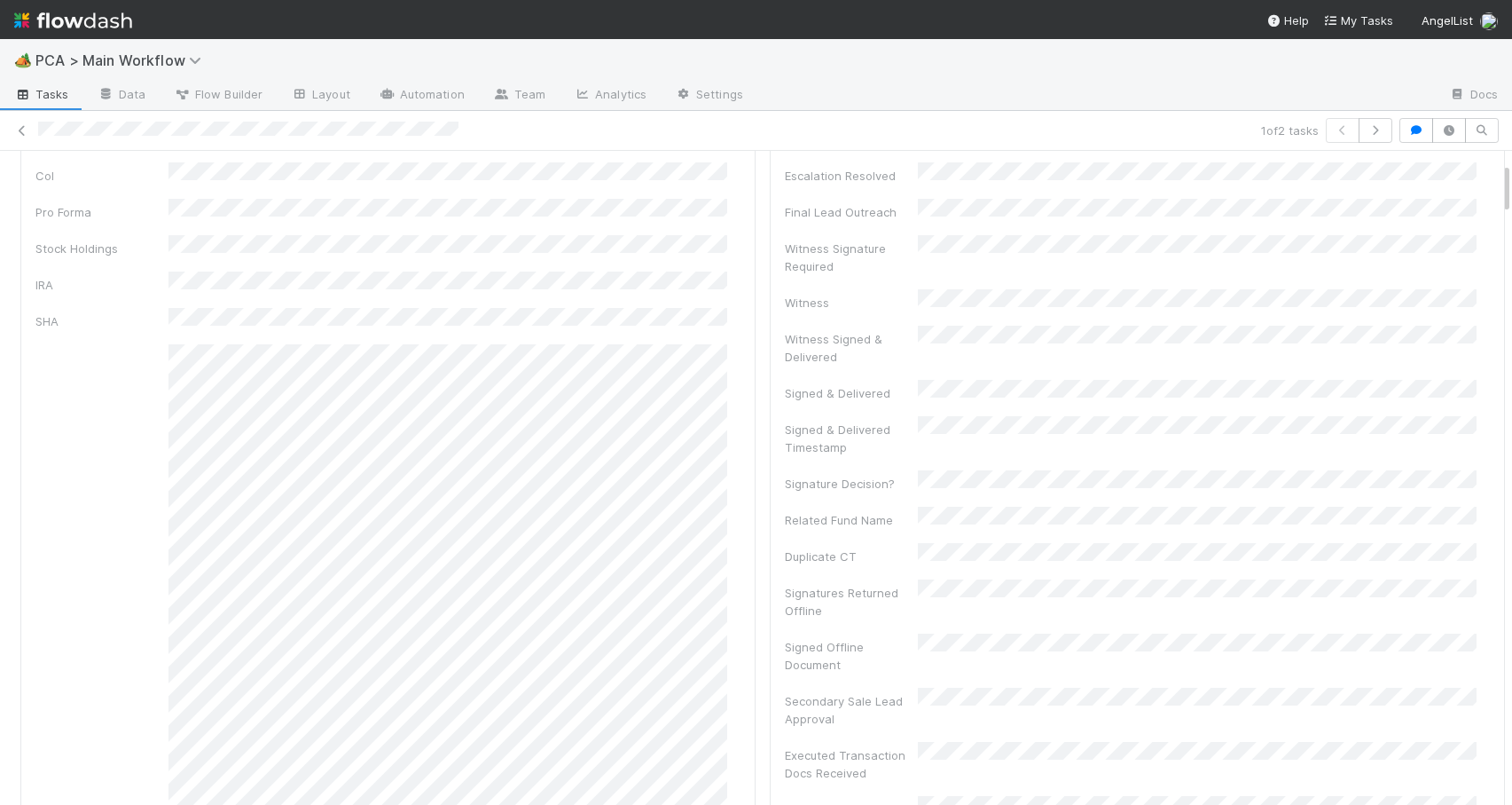
drag, startPoint x: 1494, startPoint y: 365, endPoint x: 1479, endPoint y: 196, distance: 169.7
click at [19, 133] on icon at bounding box center [21, 131] width 17 height 12
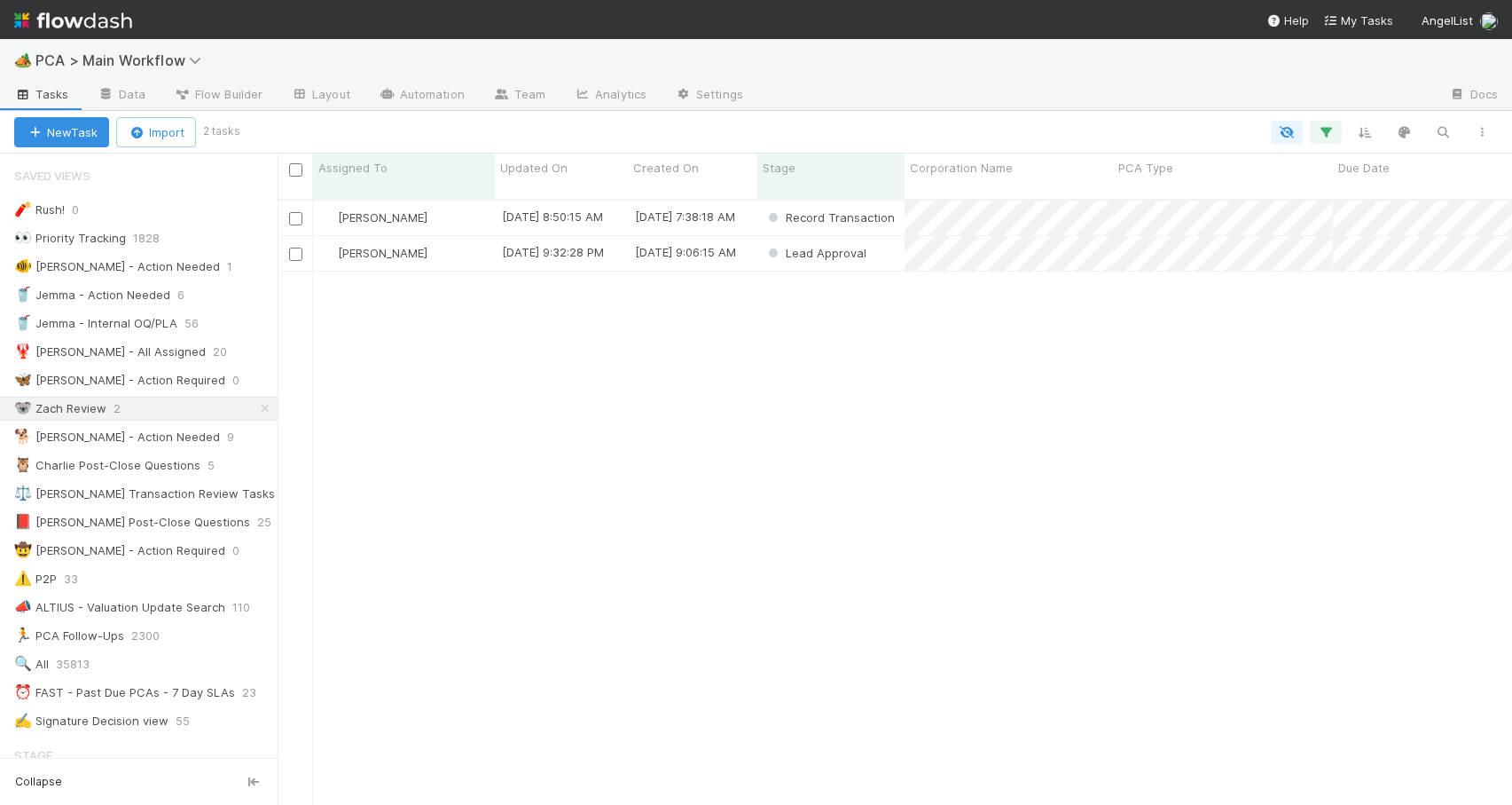
scroll to position [607, 1221]
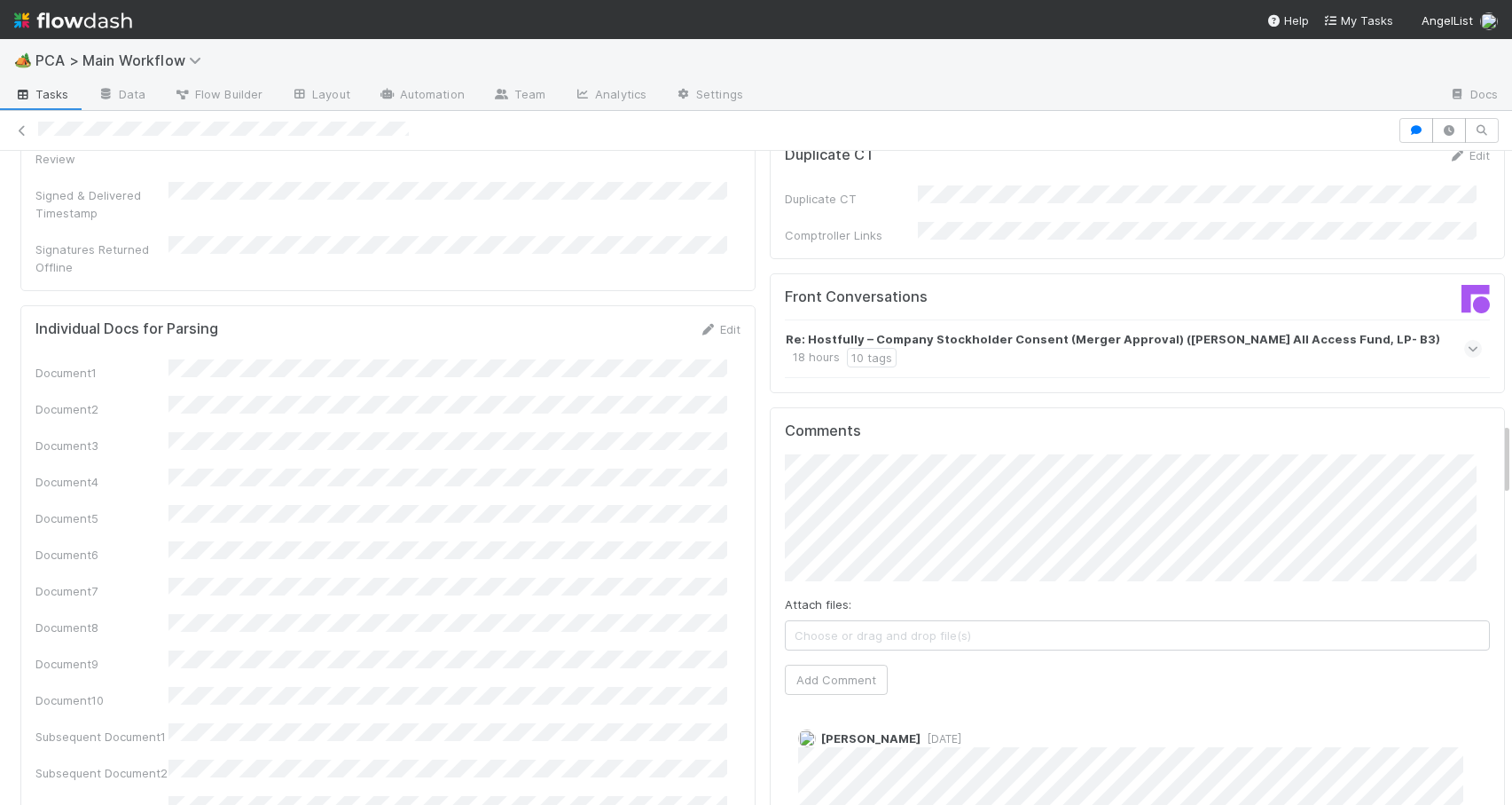
scroll to position [2331, 0]
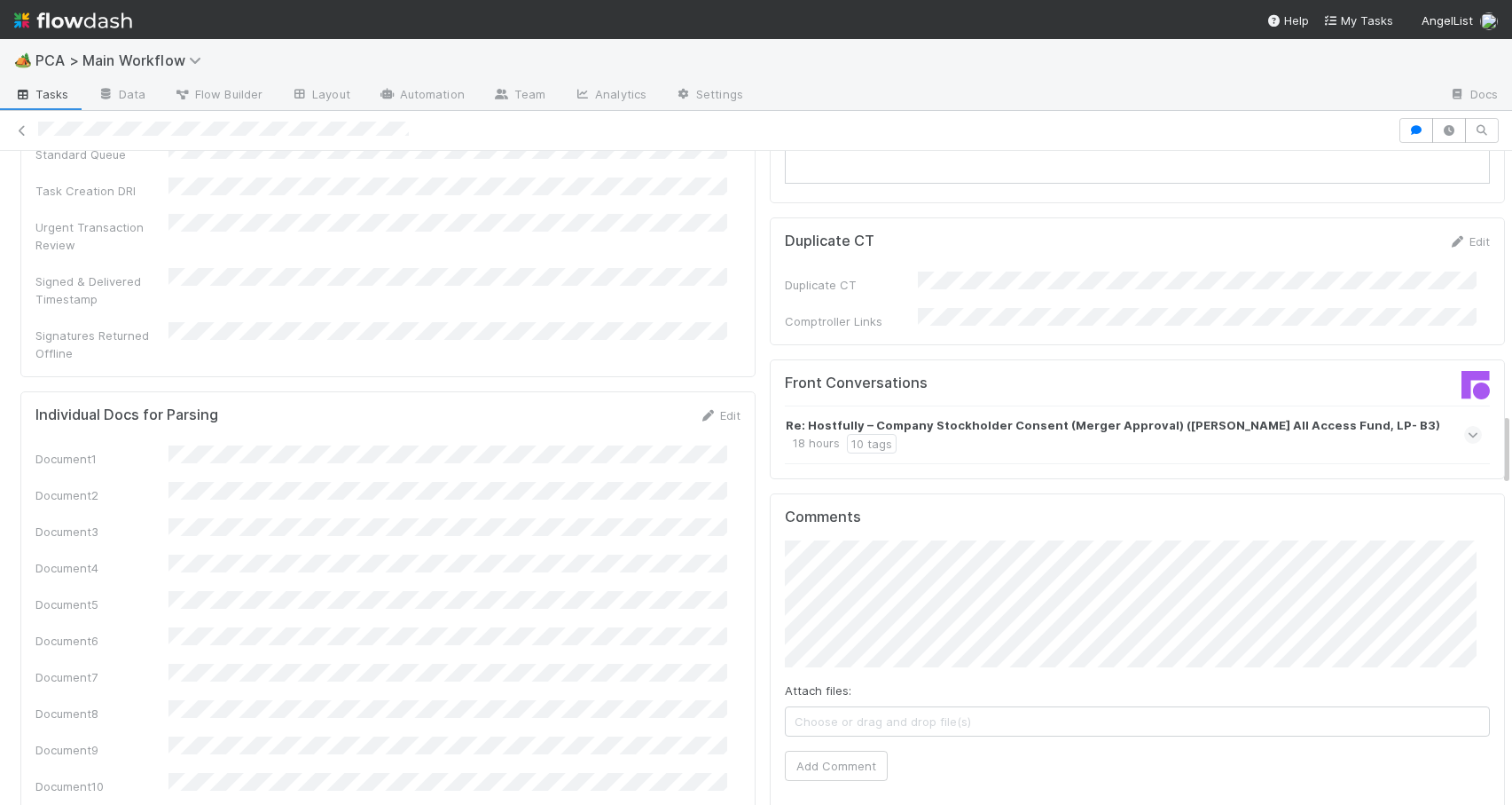
drag, startPoint x: 1492, startPoint y: 329, endPoint x: 1601, endPoint y: 435, distance: 152.0
click at [1511, 435] on html "🏕️ PCA > Main Workflow Tasks Data Flow Builder Layout Automation Team Analytics…" at bounding box center [756, 402] width 1512 height 805
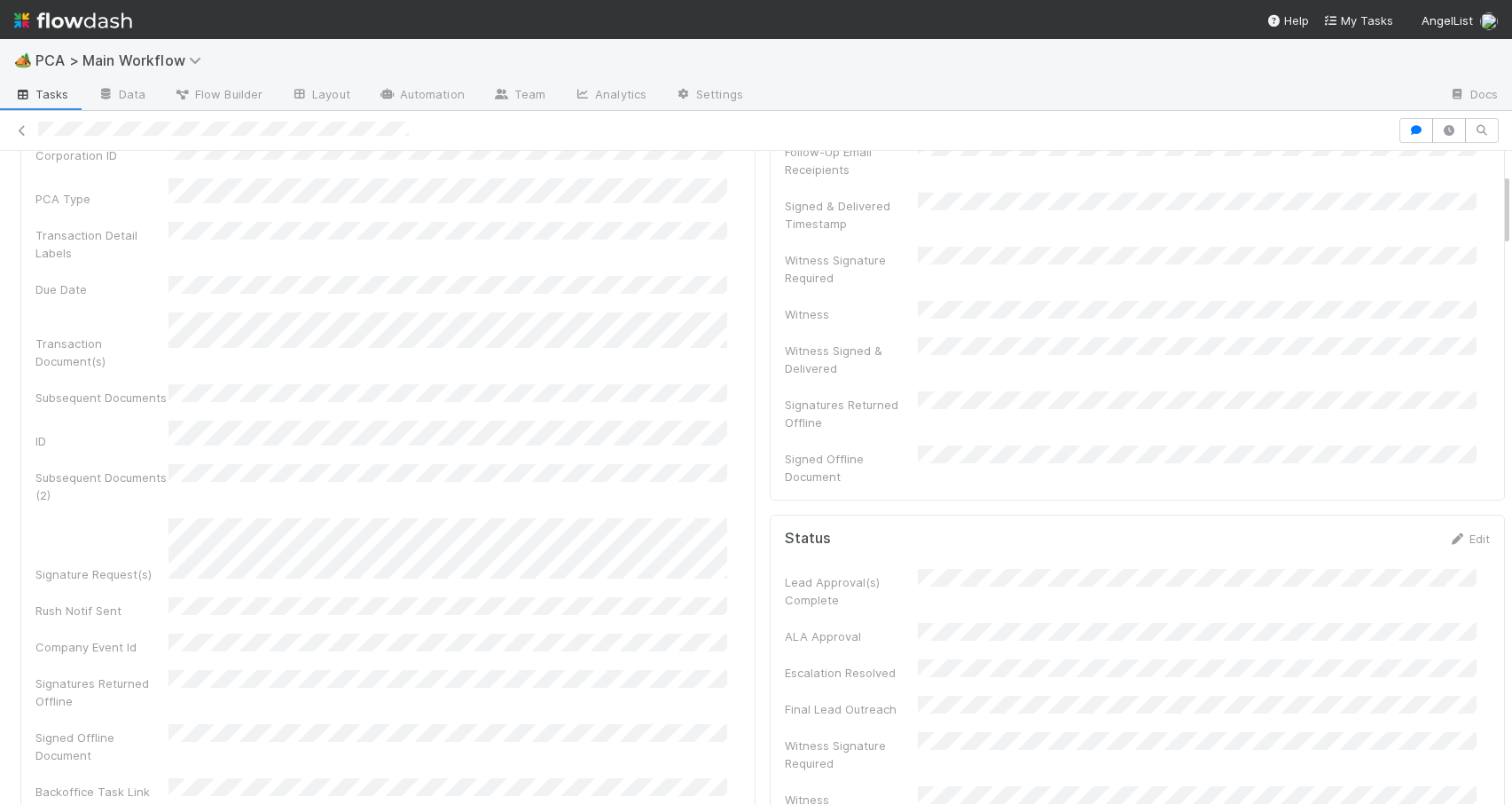
scroll to position [200, 0]
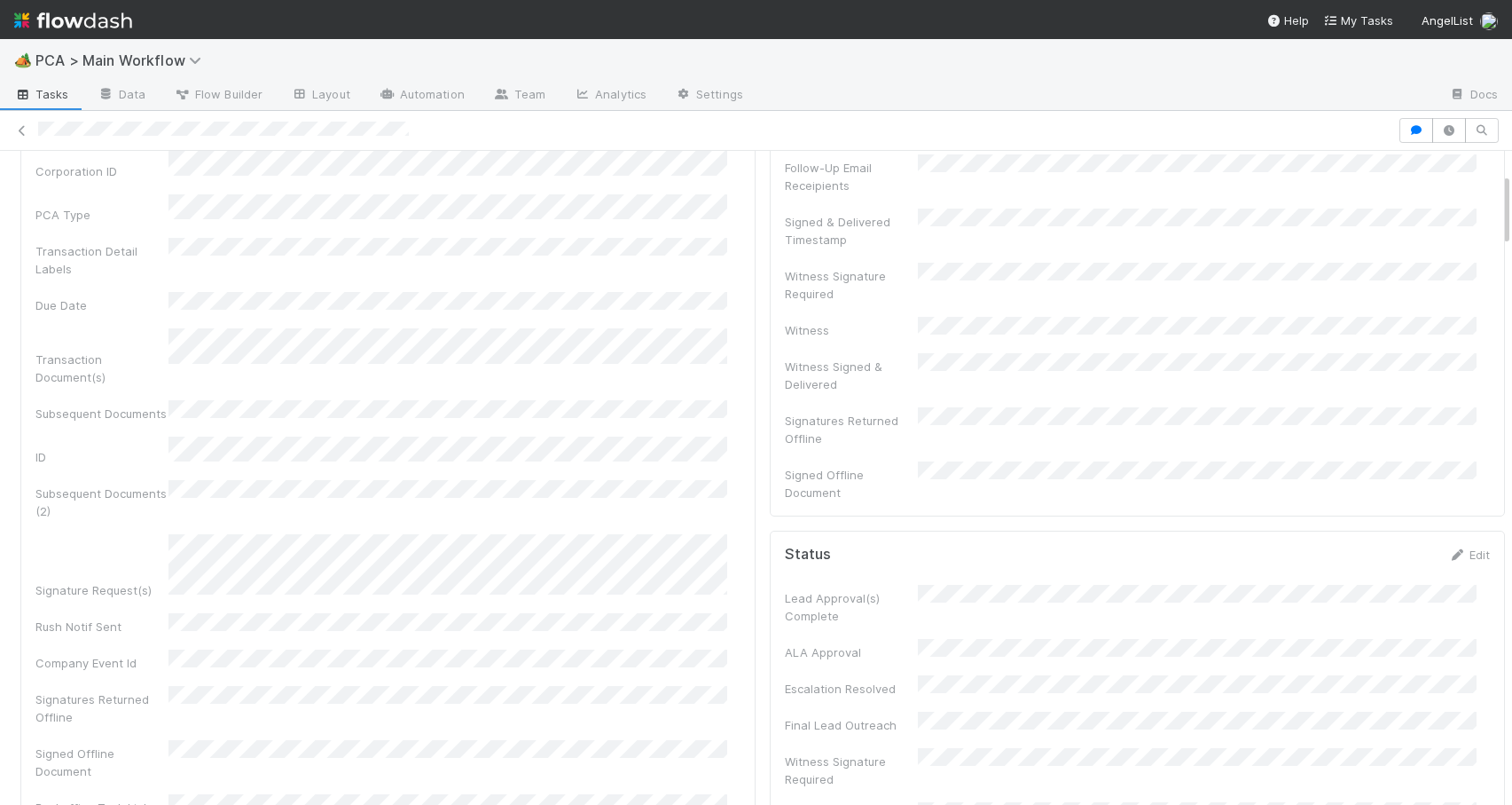
drag, startPoint x: 1494, startPoint y: 433, endPoint x: 1482, endPoint y: 193, distance: 240.3
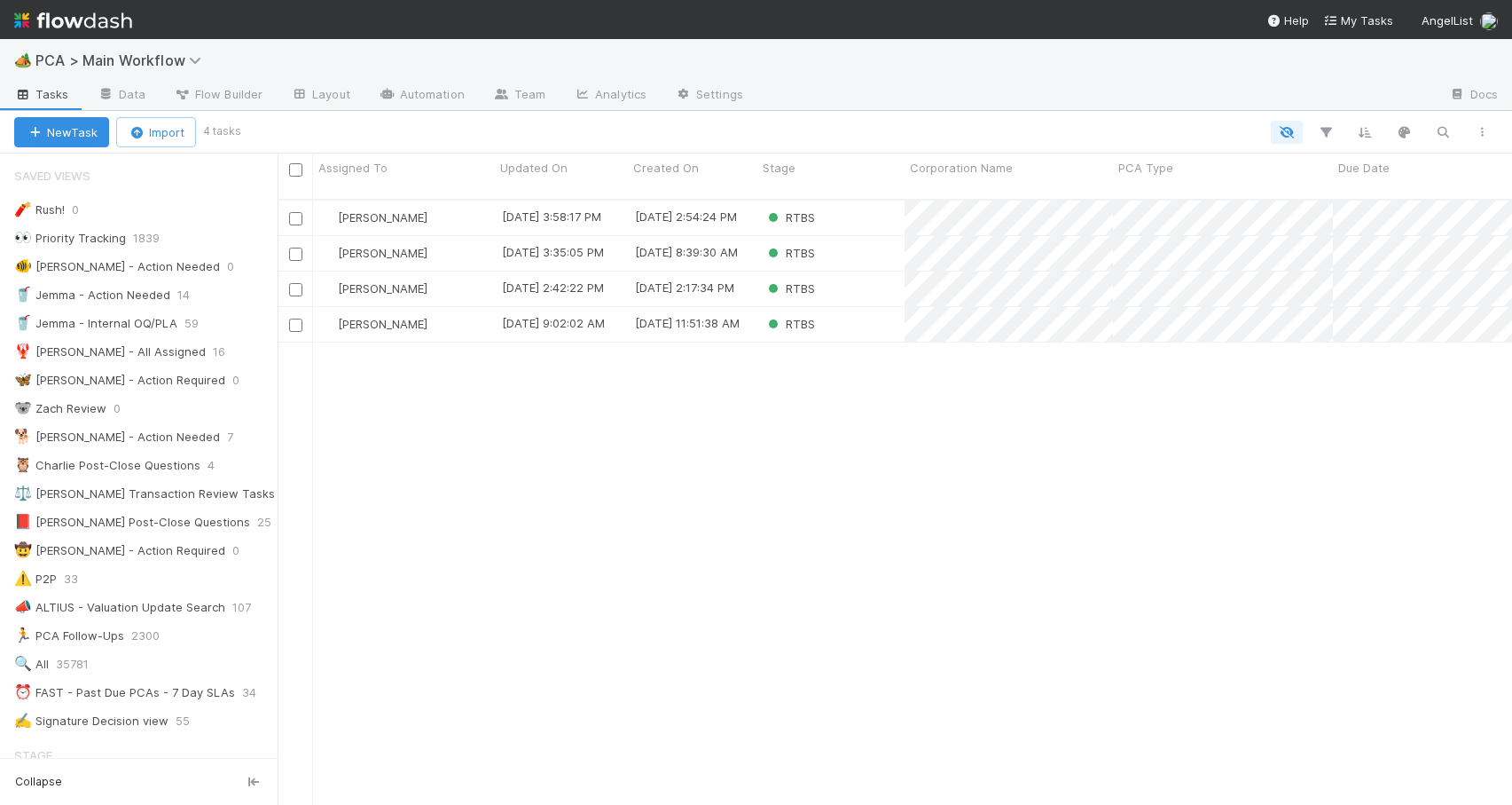
scroll to position [607, 1221]
click at [516, 445] on div "[PERSON_NAME] [DATE] 8:05:12 AM [DATE] 7:28:37 AM RTBS 0 0 0 1 0 0 0 0 0 0 0 0 …" at bounding box center [895, 510] width 1235 height 619
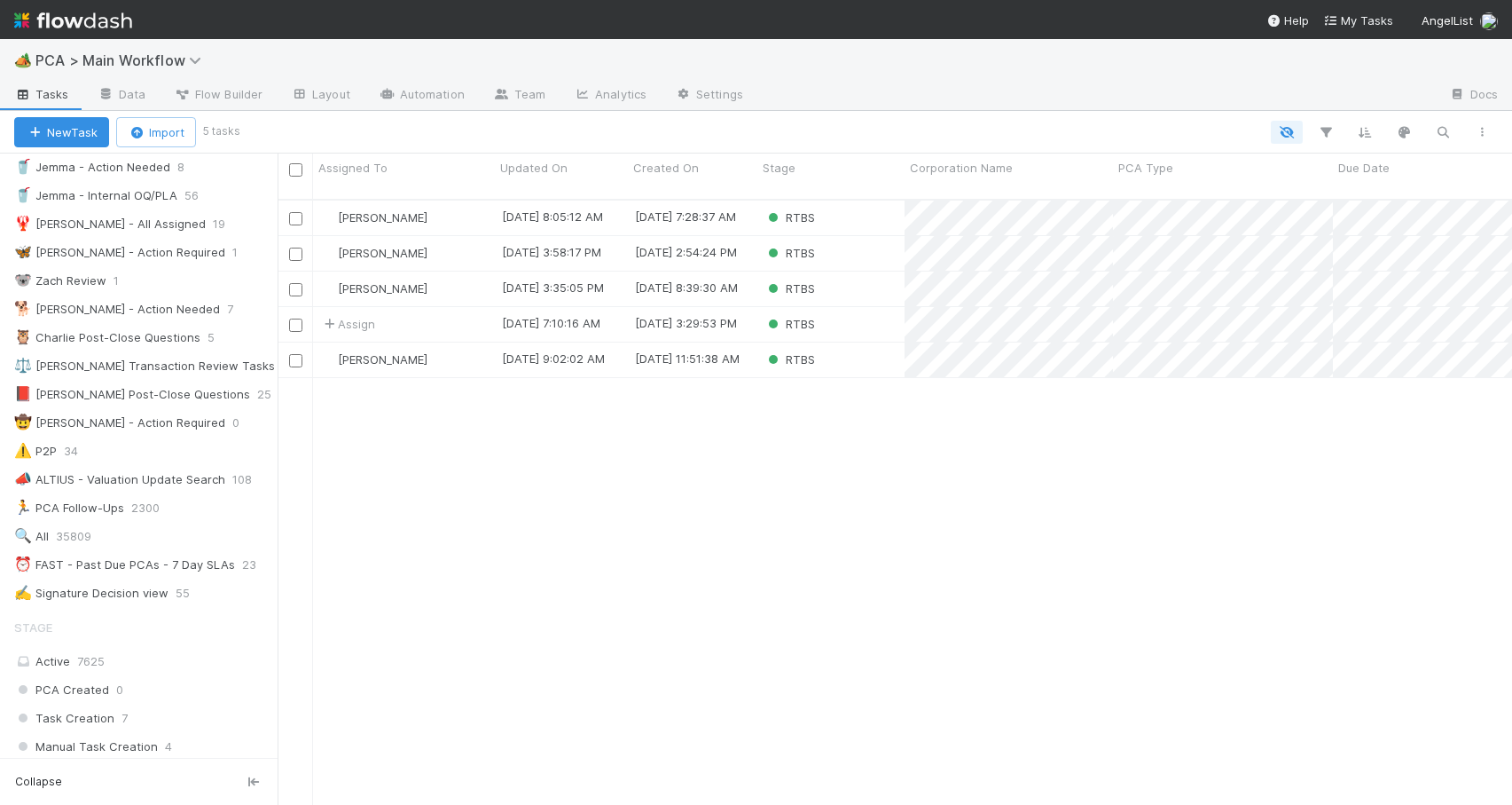
scroll to position [0, 0]
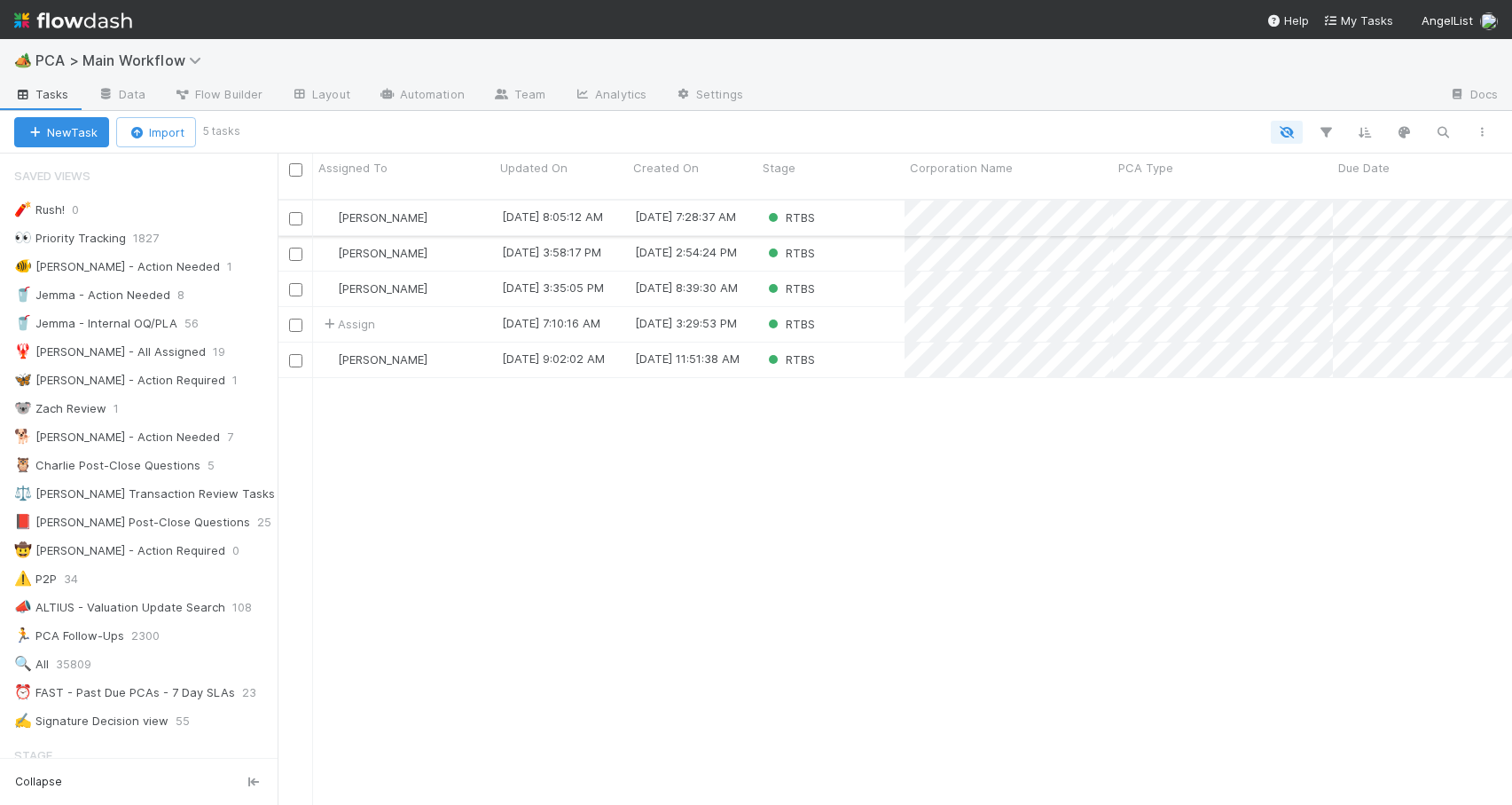
click at [853, 206] on div "RTBS" at bounding box center [832, 218] width 147 height 35
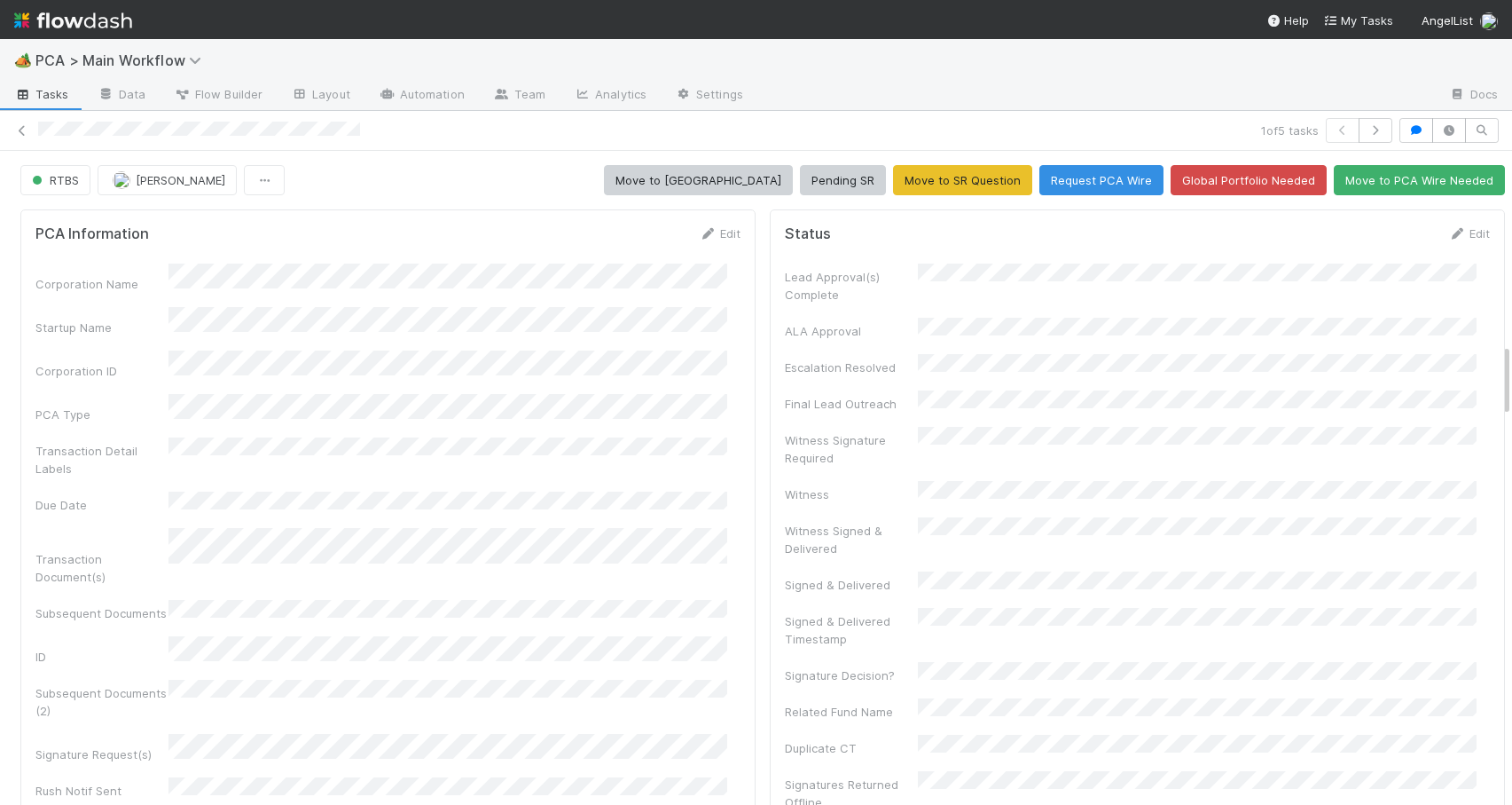
scroll to position [1705, 0]
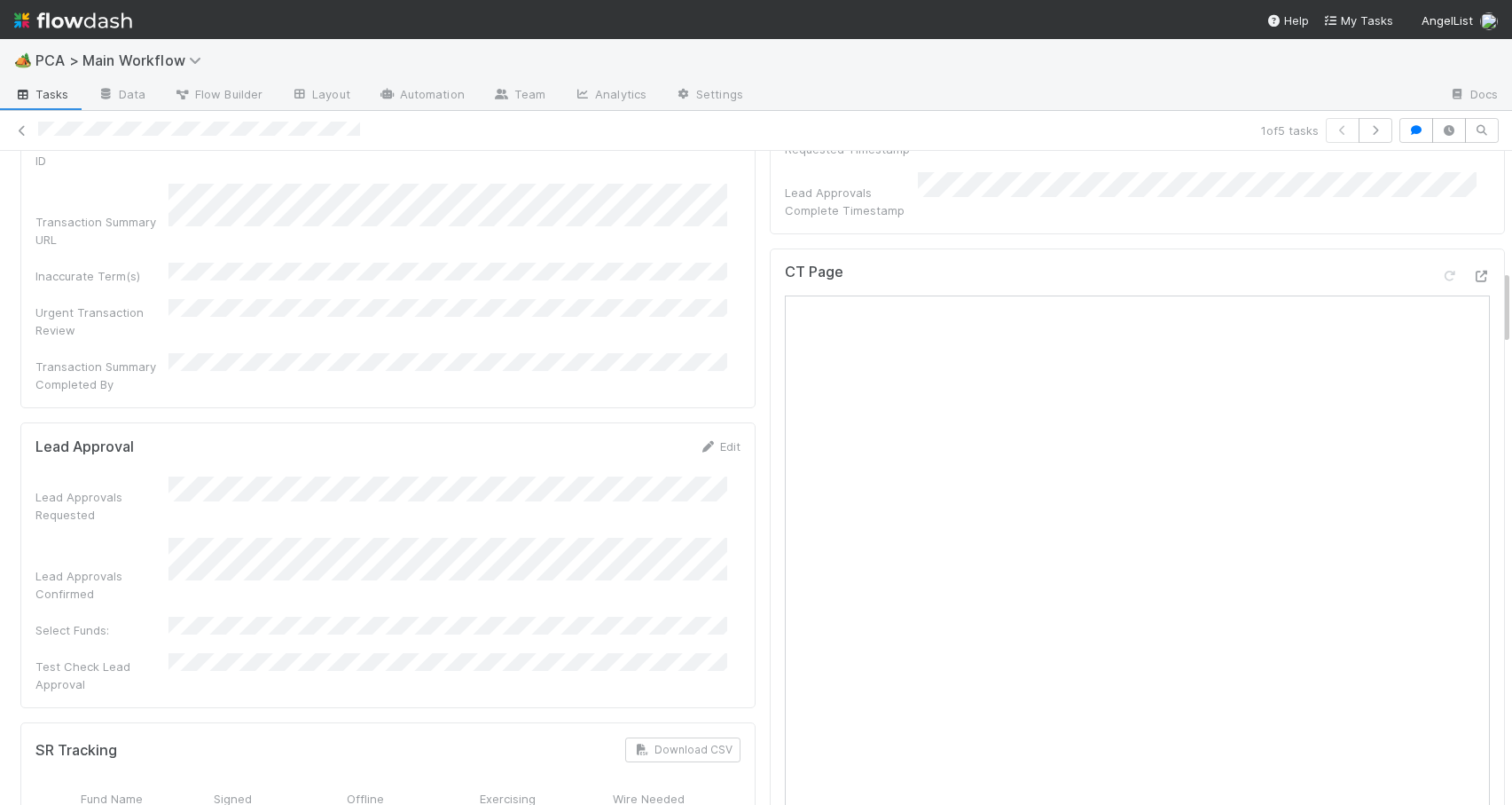
drag, startPoint x: 1493, startPoint y: 351, endPoint x: 1484, endPoint y: 274, distance: 77.5
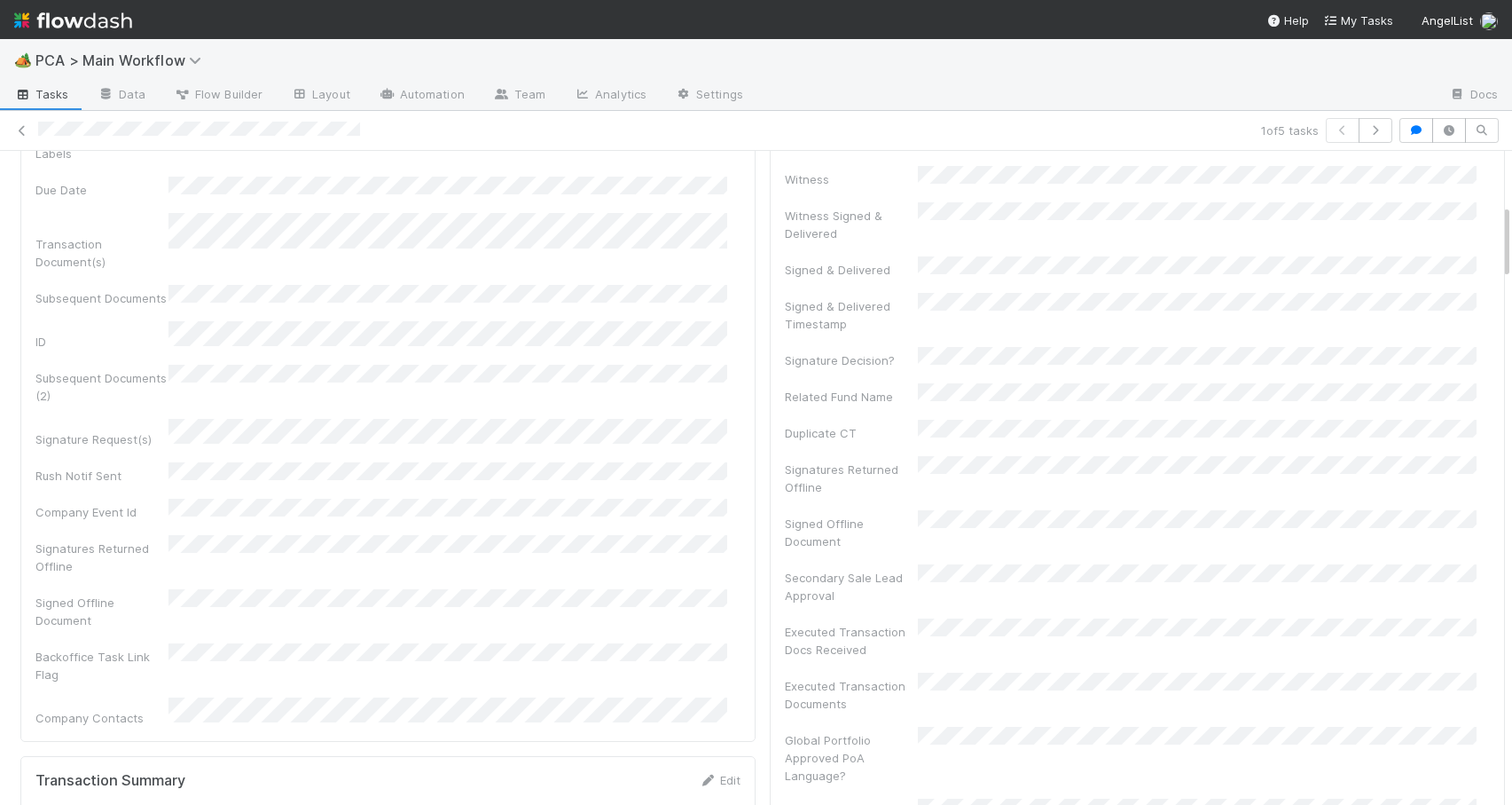
scroll to position [300, 0]
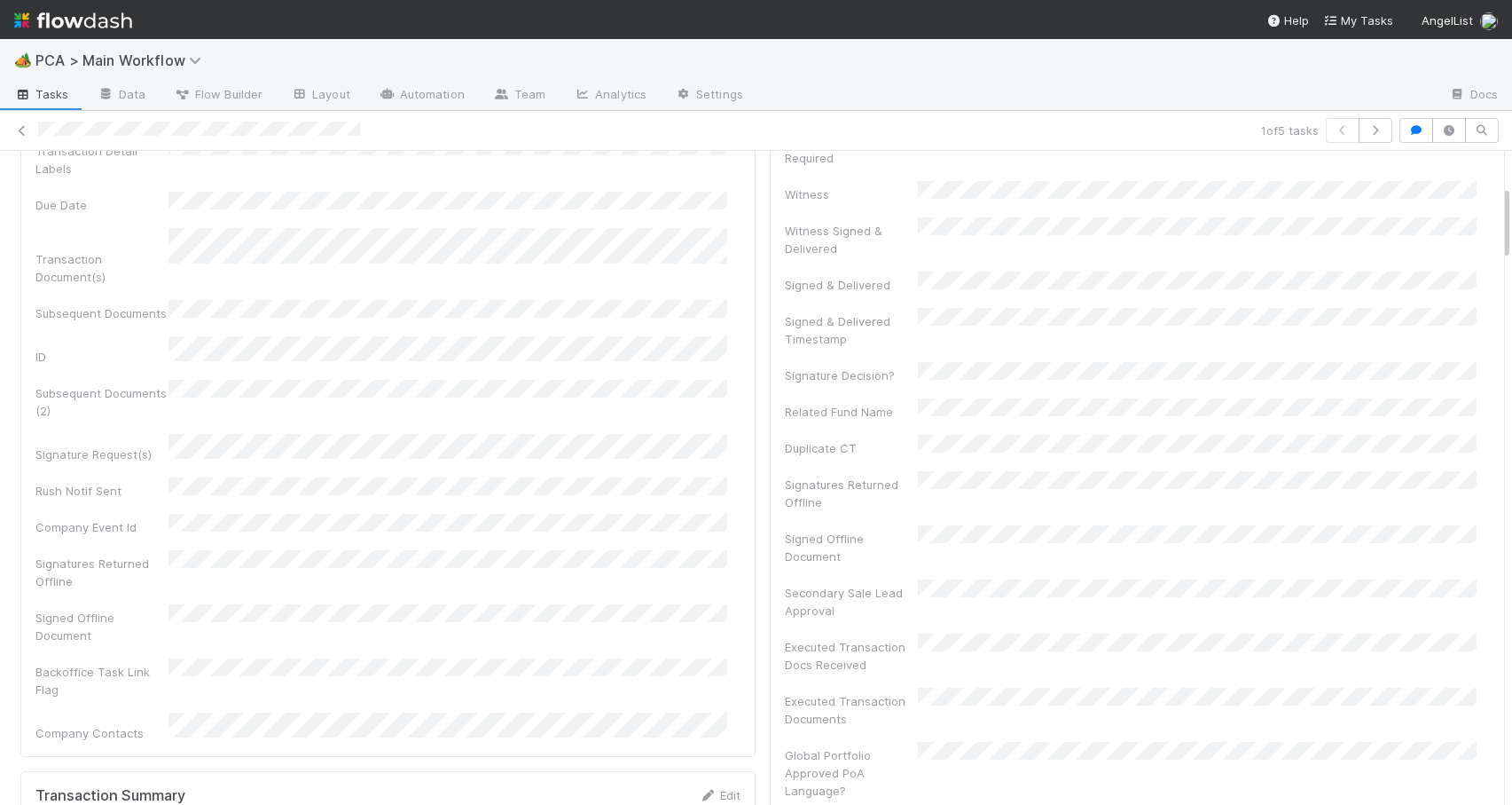
drag, startPoint x: 1493, startPoint y: 282, endPoint x: 1486, endPoint y: 203, distance: 79.3
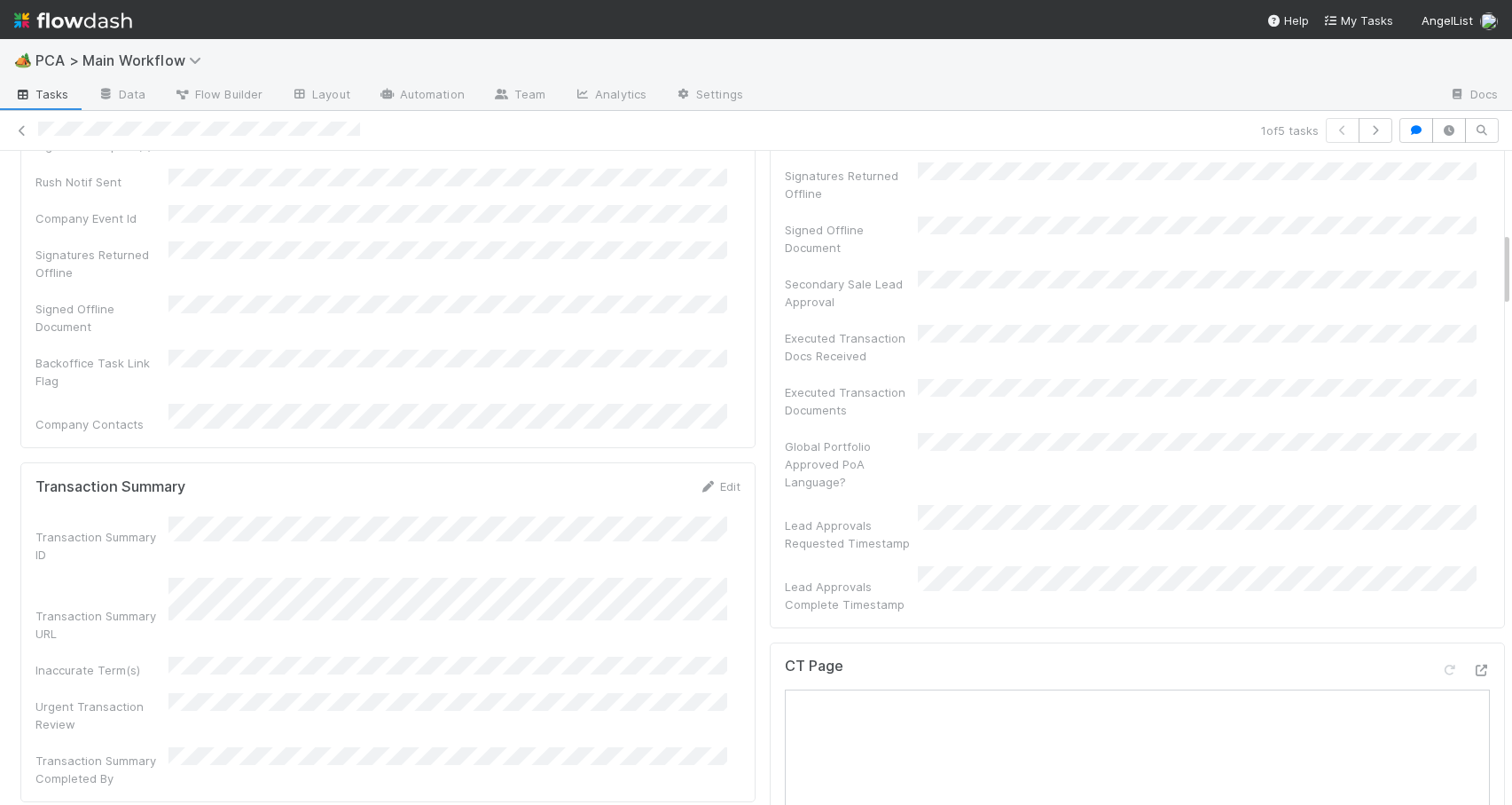
scroll to position [771, 0]
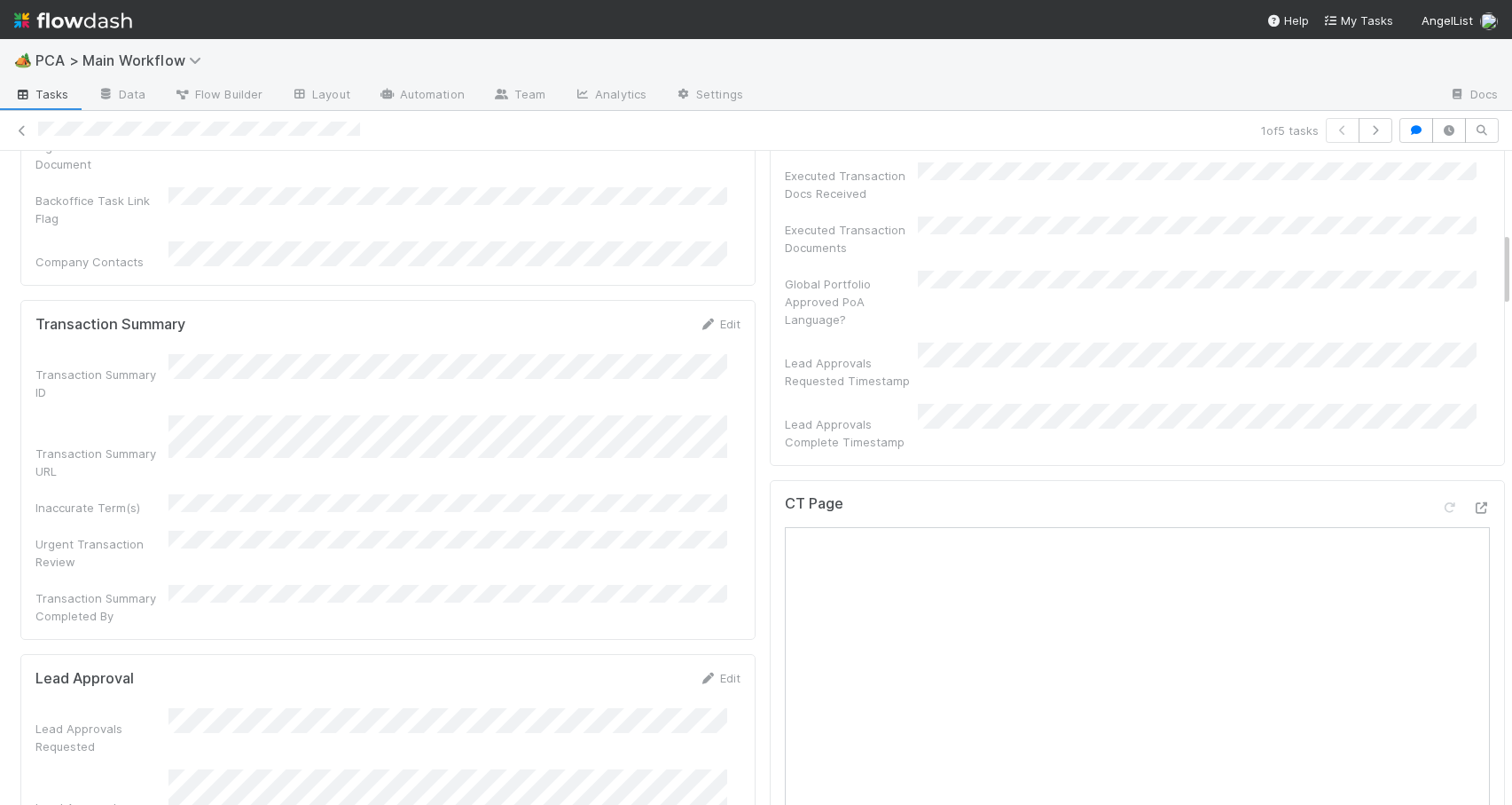
drag, startPoint x: 1494, startPoint y: 210, endPoint x: 1495, endPoint y: 264, distance: 54.0
click at [1495, 264] on div "RTBS Zachary Conley Move to ICU Pending SR Move to SR Question Request PCA Wire…" at bounding box center [756, 478] width 1512 height 654
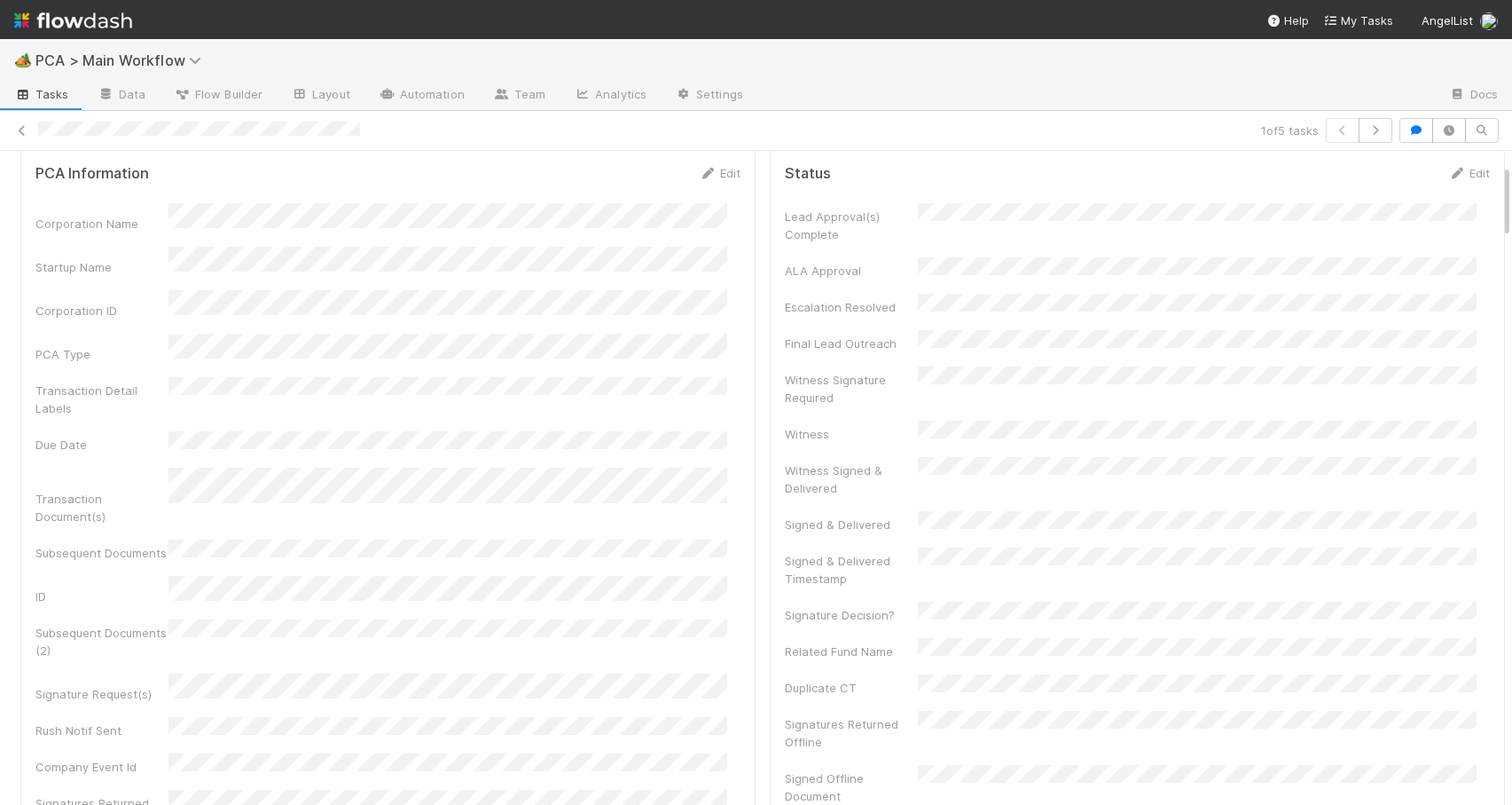
scroll to position [0, 0]
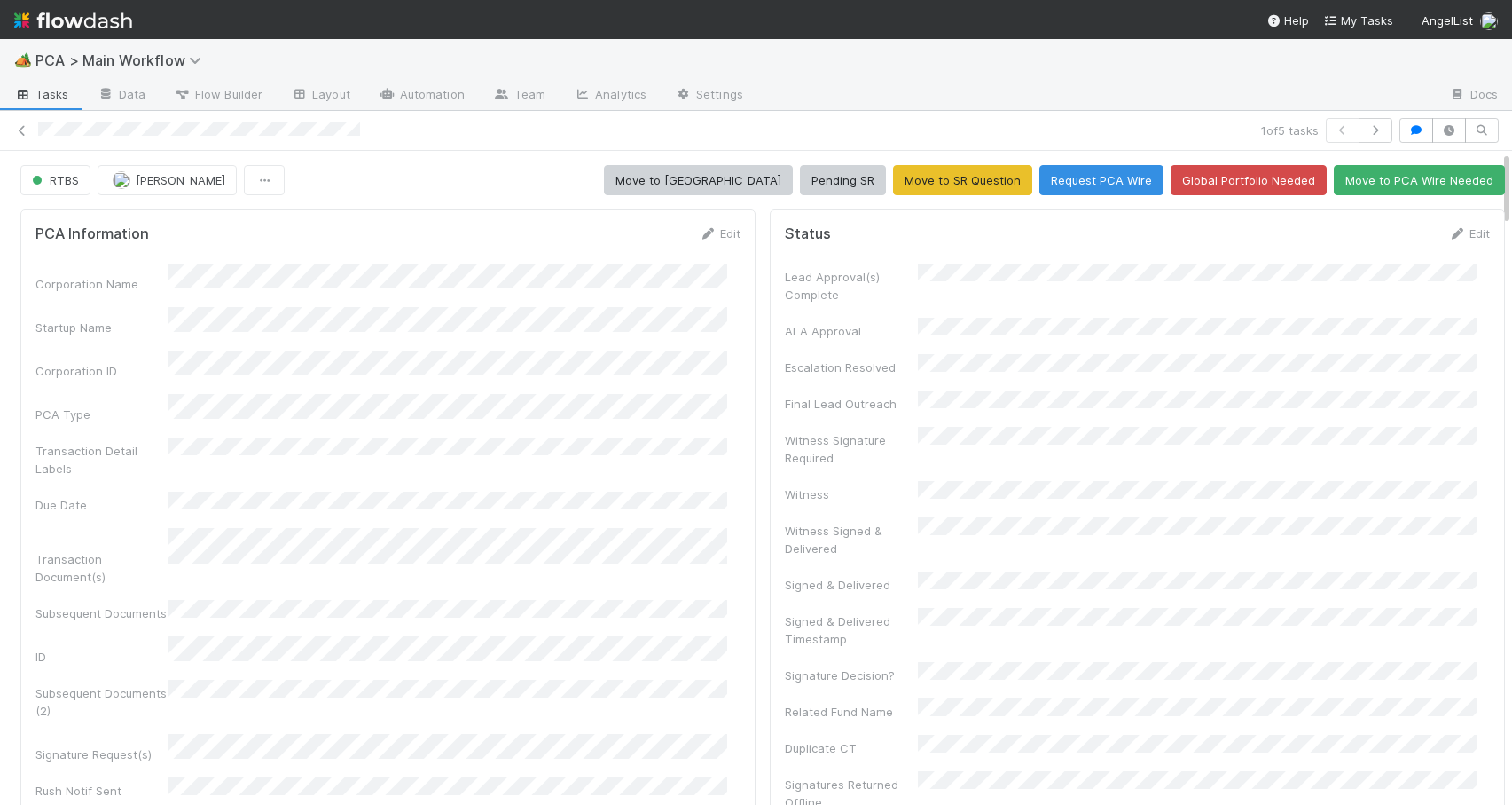
drag, startPoint x: 1493, startPoint y: 267, endPoint x: 1504, endPoint y: 158, distance: 109.6
click at [1504, 160] on div "🏕️ PCA > Main Workflow Tasks Data Flow Builder Layout Automation Team Analytics…" at bounding box center [756, 421] width 1512 height 765
click at [1448, 231] on link "Edit" at bounding box center [1469, 233] width 41 height 14
click at [1370, 242] on button "Save" at bounding box center [1395, 239] width 51 height 30
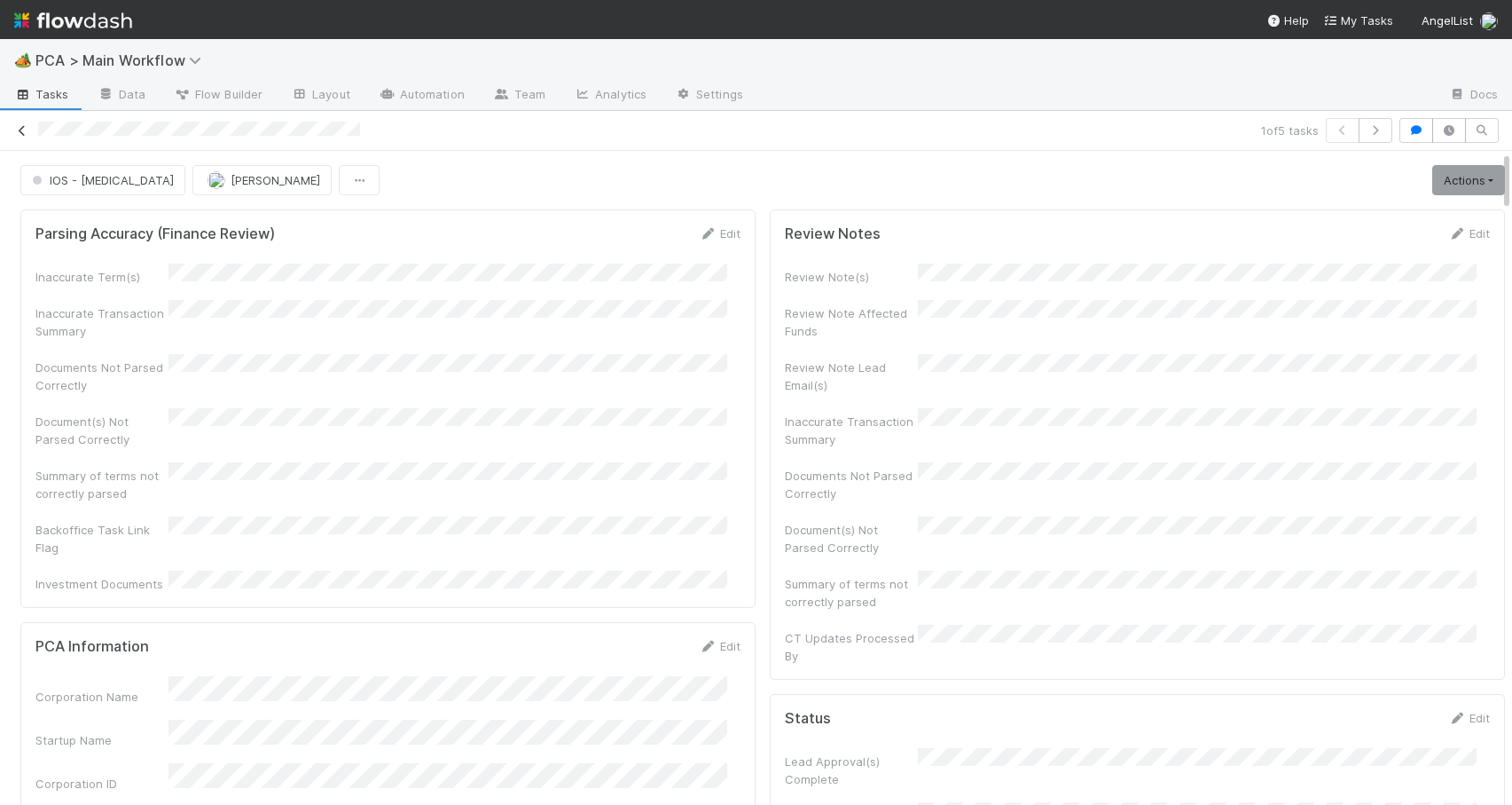
click at [23, 133] on icon at bounding box center [21, 131] width 17 height 12
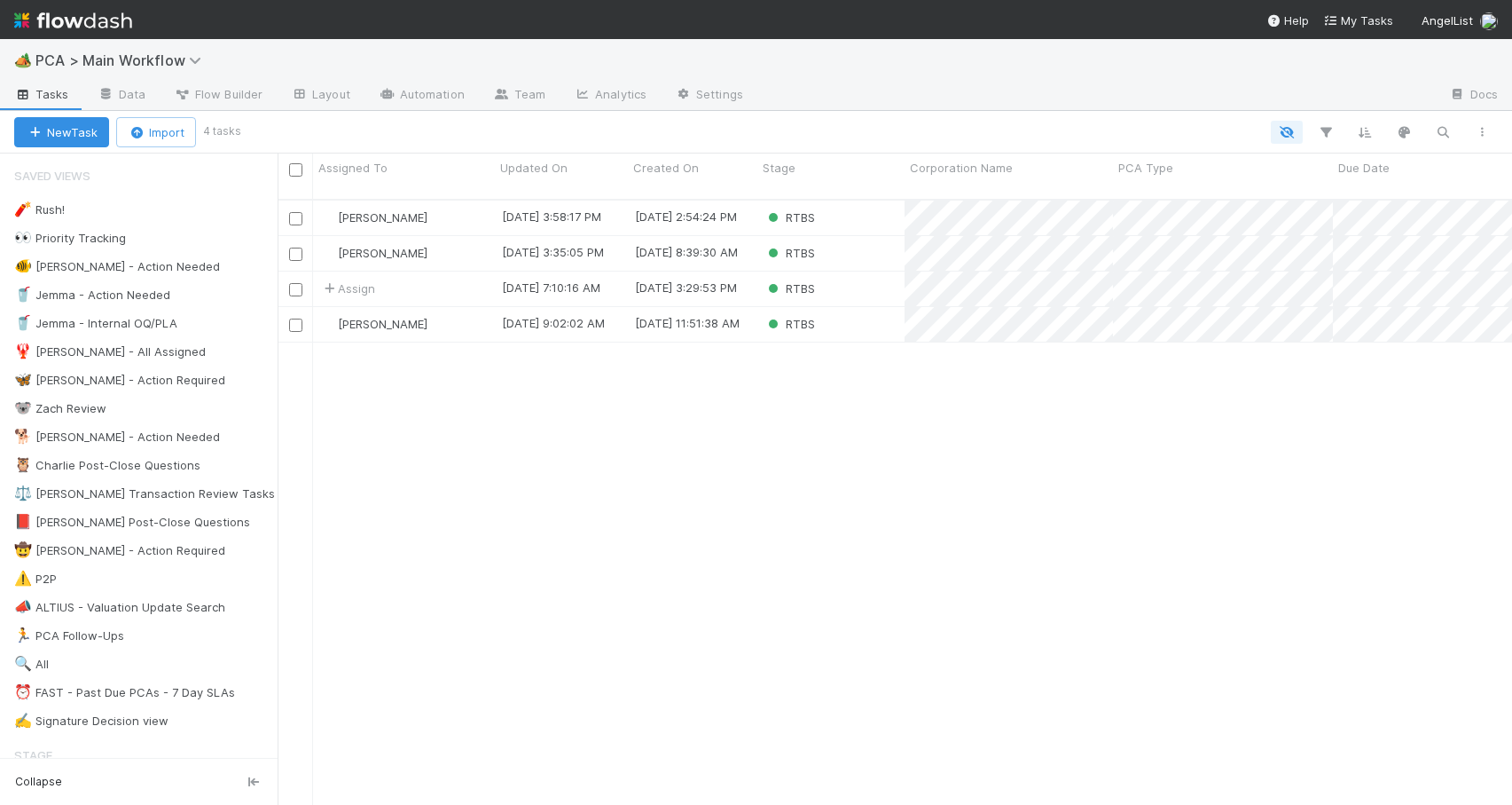
scroll to position [607, 1221]
click at [855, 206] on div "RTBS" at bounding box center [832, 218] width 147 height 35
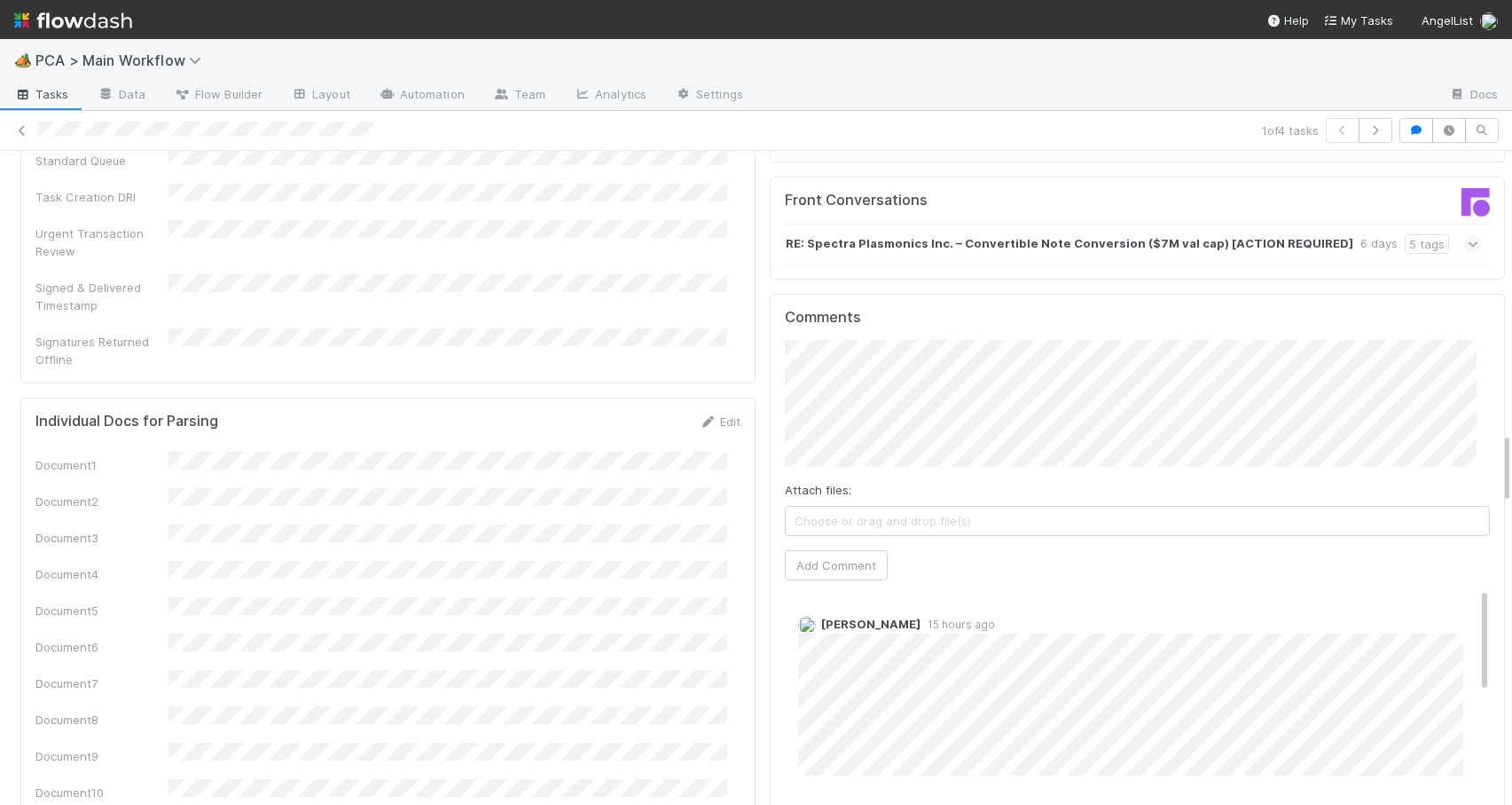
scroll to position [2585, 0]
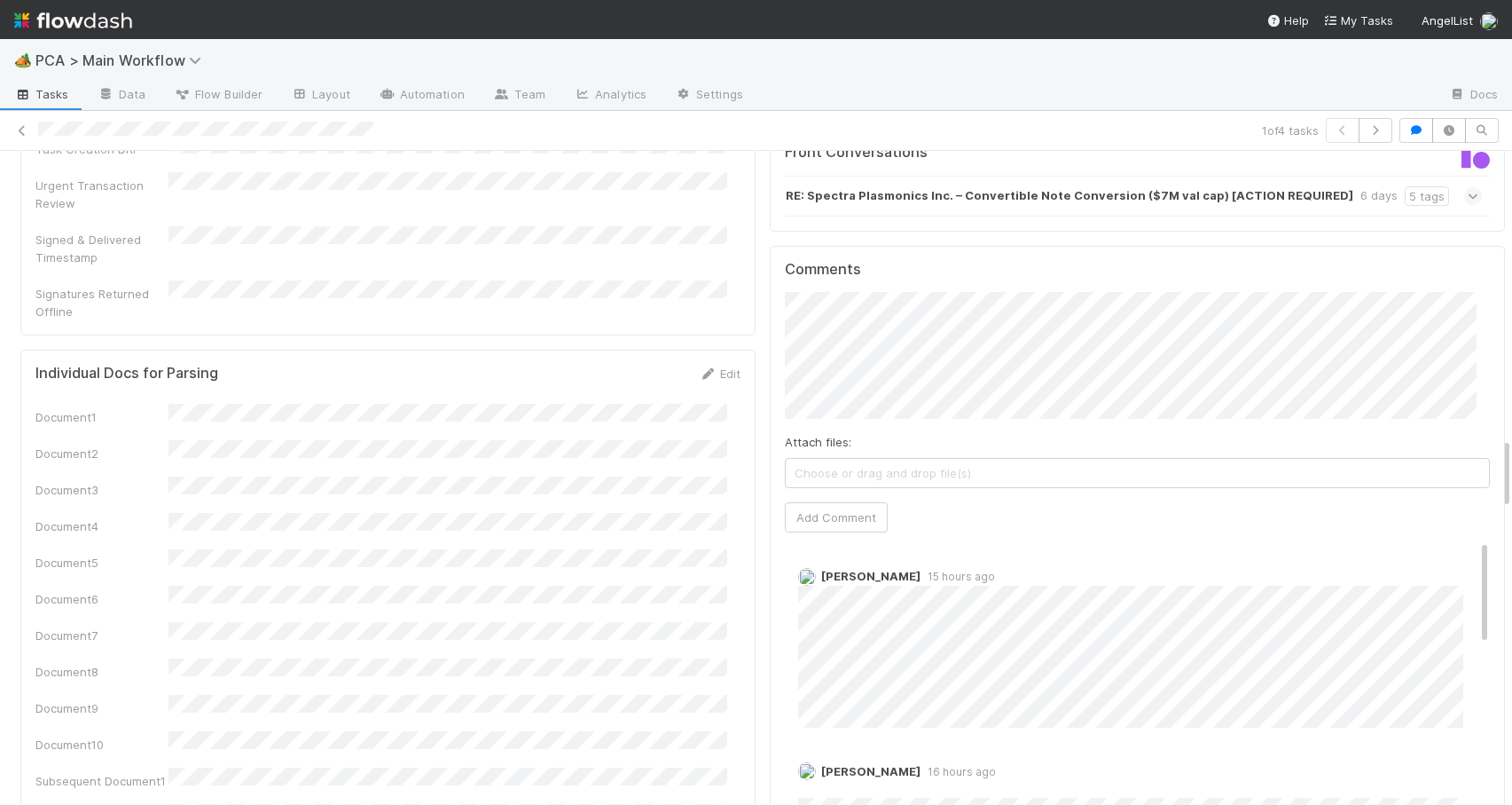
drag, startPoint x: 1493, startPoint y: 363, endPoint x: 1501, endPoint y: 460, distance: 97.3
click at [1501, 460] on div "🏕️ PCA > Main Workflow Tasks Data Flow Builder Layout Automation Team Analytics…" at bounding box center [756, 421] width 1512 height 765
click at [818, 502] on button "Add Comment" at bounding box center [837, 517] width 103 height 30
click at [1493, 453] on div "PCA Information Edit Corporation Name Startup Name Corporation ID PCA Type Tran…" at bounding box center [762, 685] width 1526 height 6137
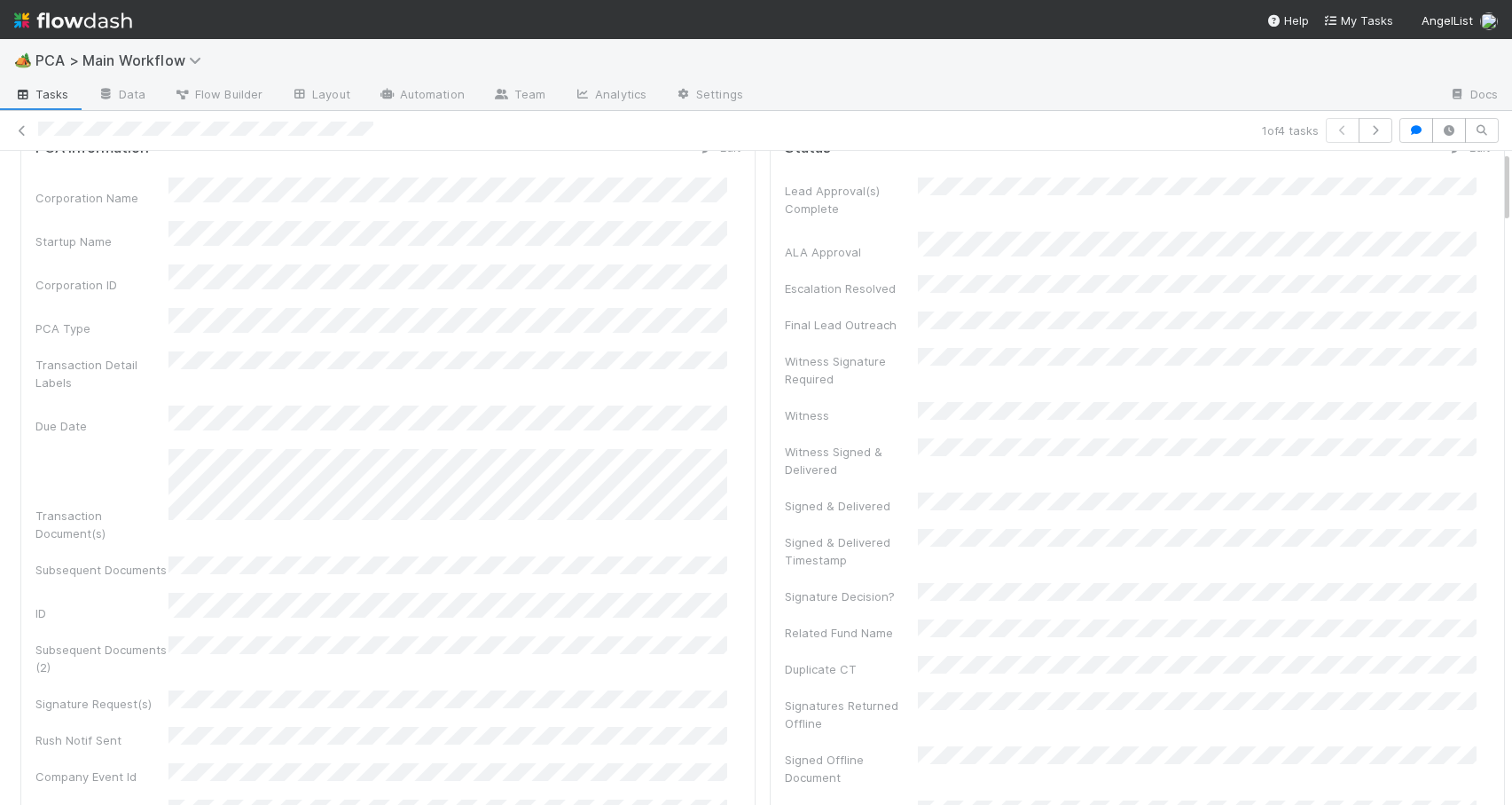
scroll to position [0, 0]
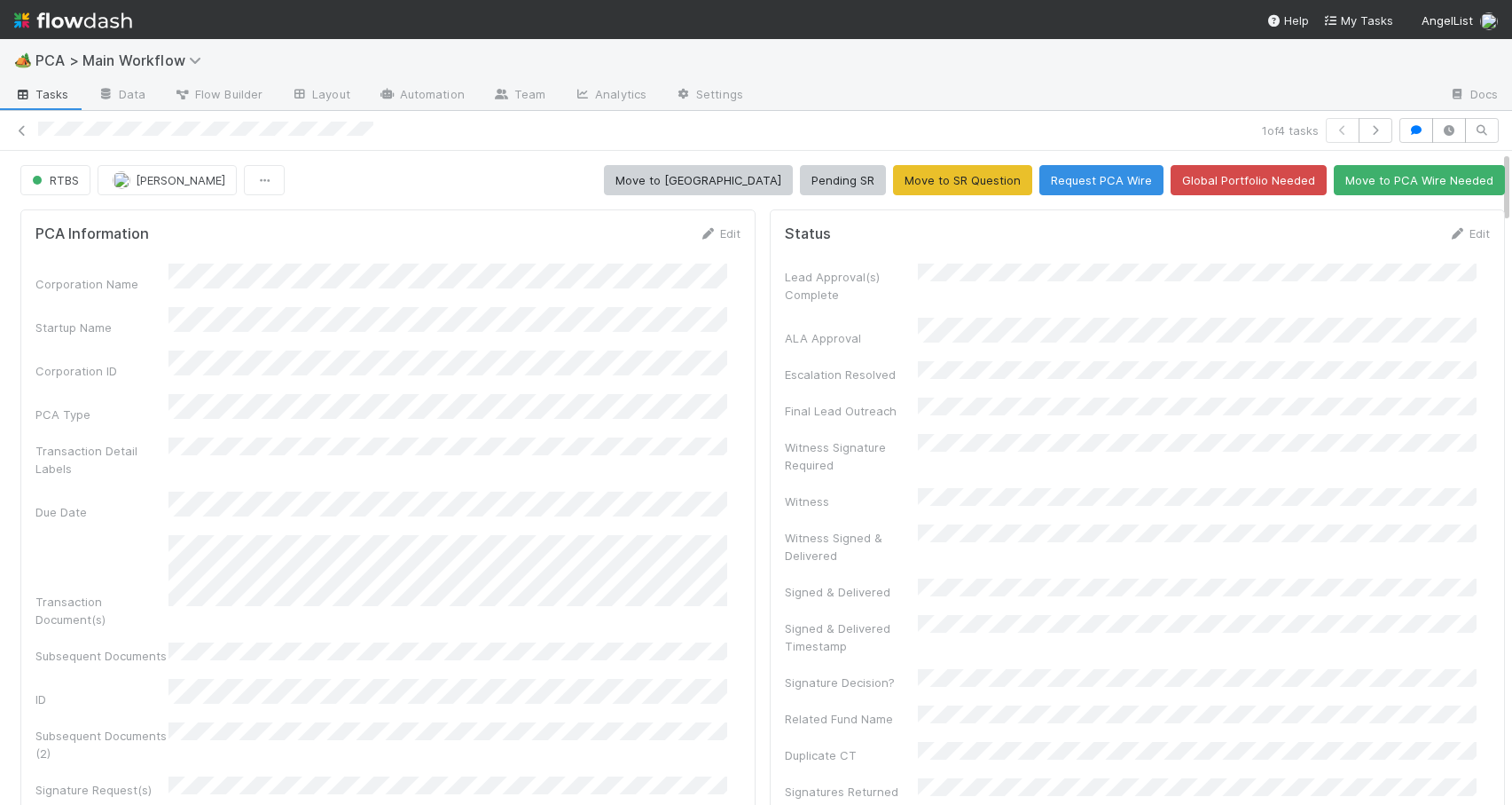
drag, startPoint x: 1493, startPoint y: 453, endPoint x: 1490, endPoint y: 134, distance: 319.0
click at [1490, 134] on div "1 of 4 tasks RTBS Jemma Cunningham Move to ICU Pending SR Move to SR Question R…" at bounding box center [756, 457] width 1512 height 694
click at [1448, 238] on link "Edit" at bounding box center [1469, 233] width 41 height 14
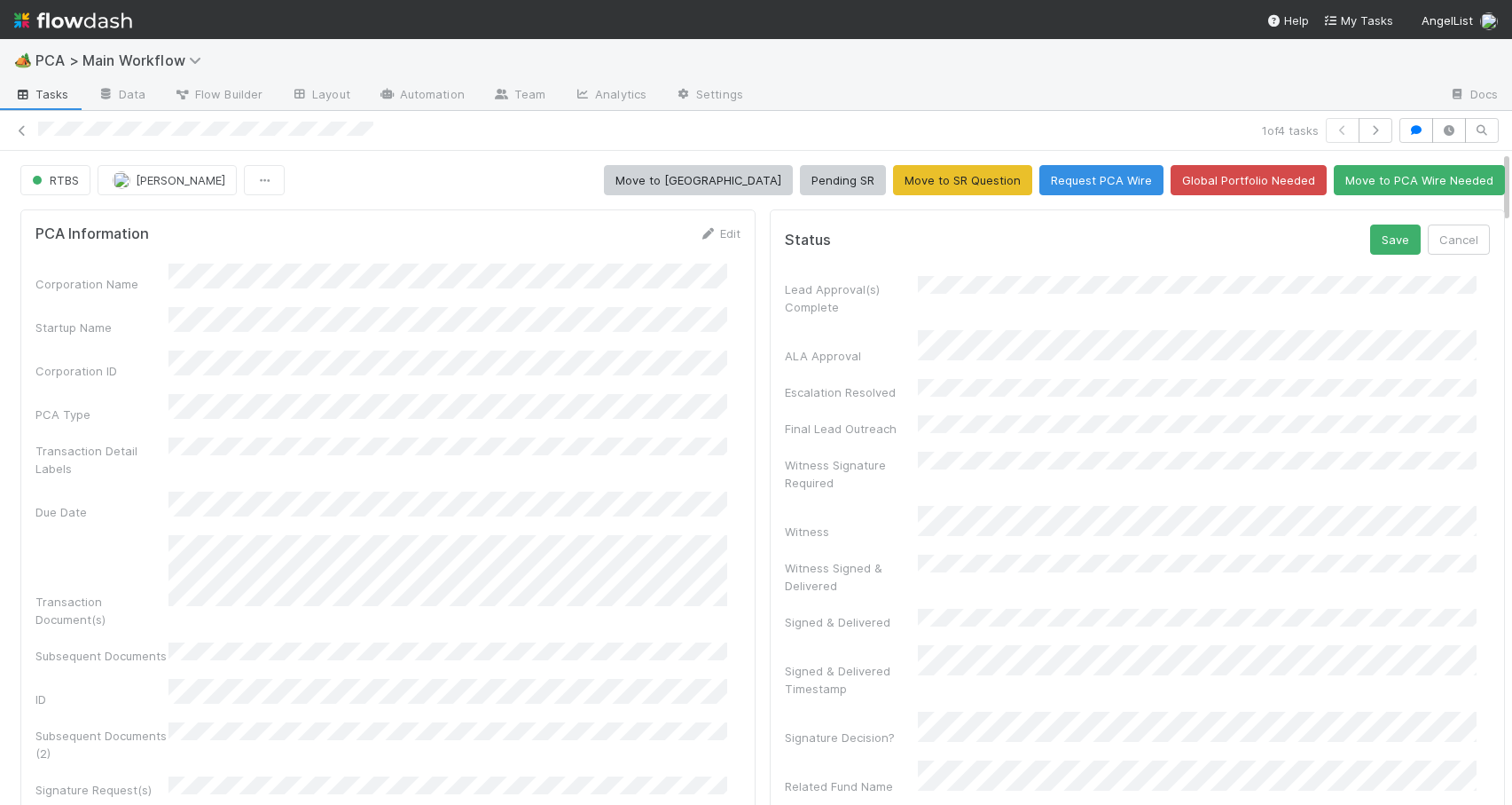
click at [1365, 222] on div "Status Save Cancel Lead Approval(s) Complete ALA Approval Escalation Resolved F…" at bounding box center [1137, 784] width 736 height 1149
click at [1370, 240] on button "Save" at bounding box center [1395, 239] width 51 height 30
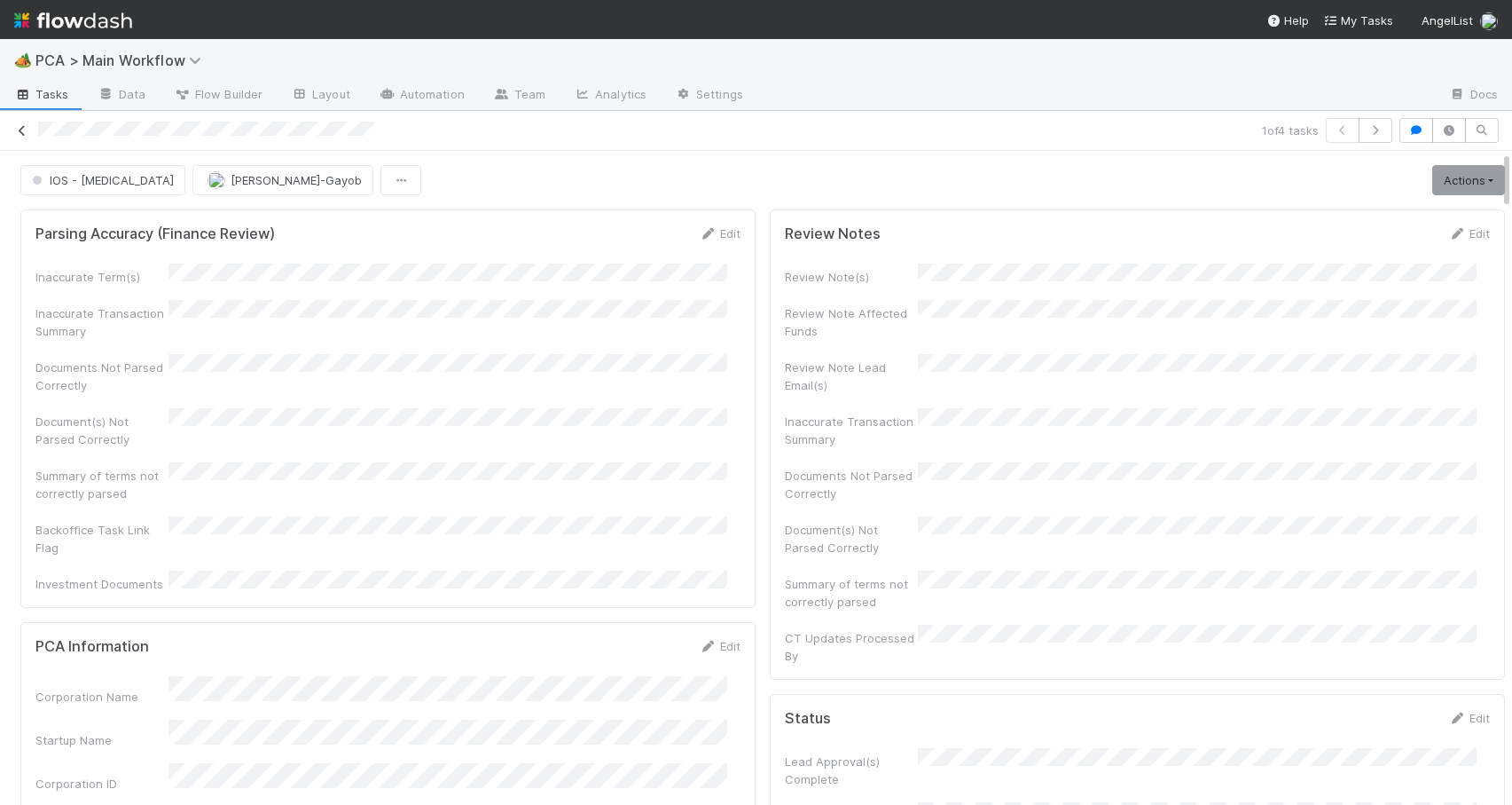
click at [25, 130] on icon at bounding box center [21, 131] width 17 height 12
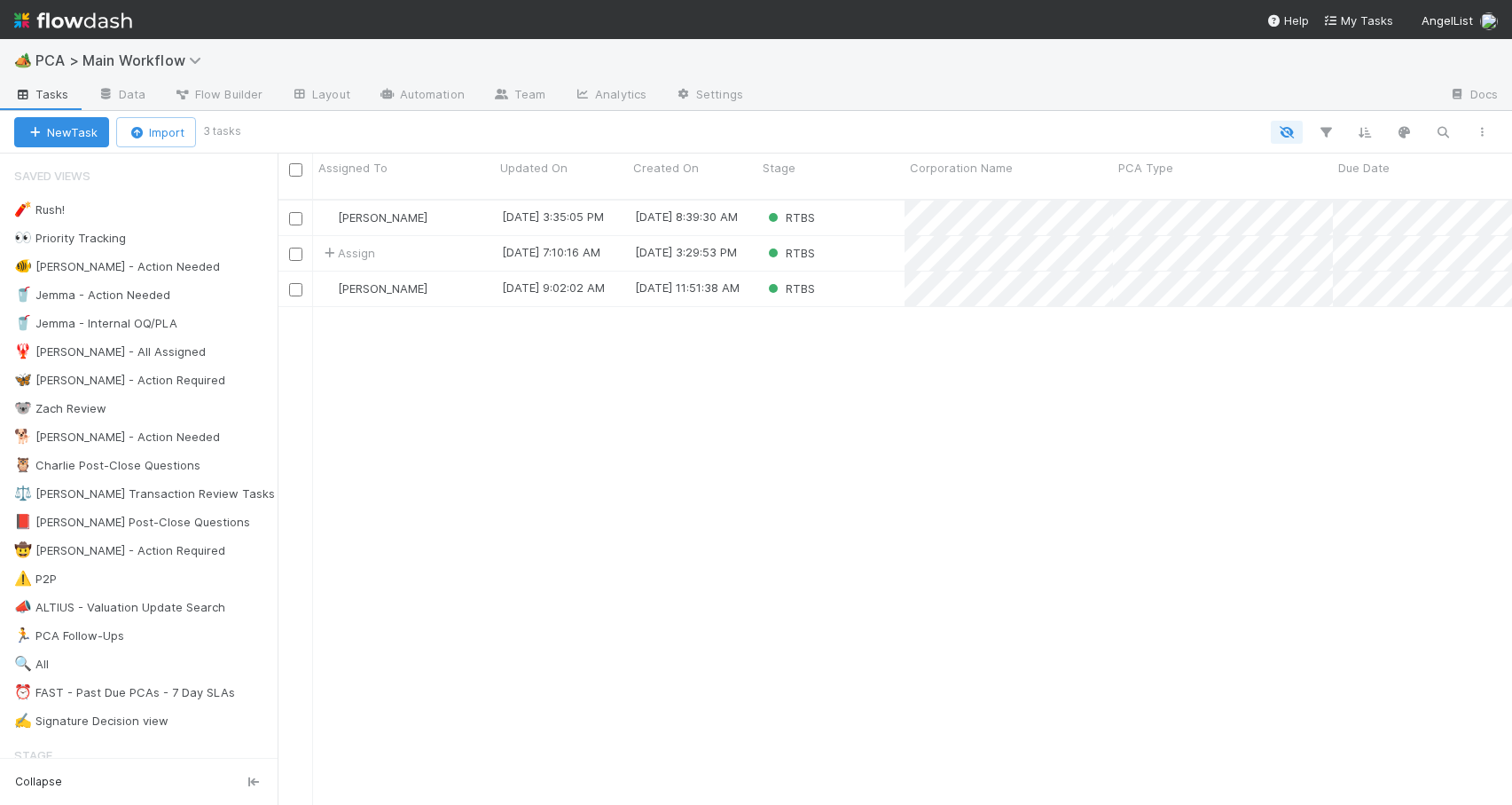
scroll to position [607, 1221]
click at [846, 204] on div "RTBS" at bounding box center [832, 218] width 147 height 35
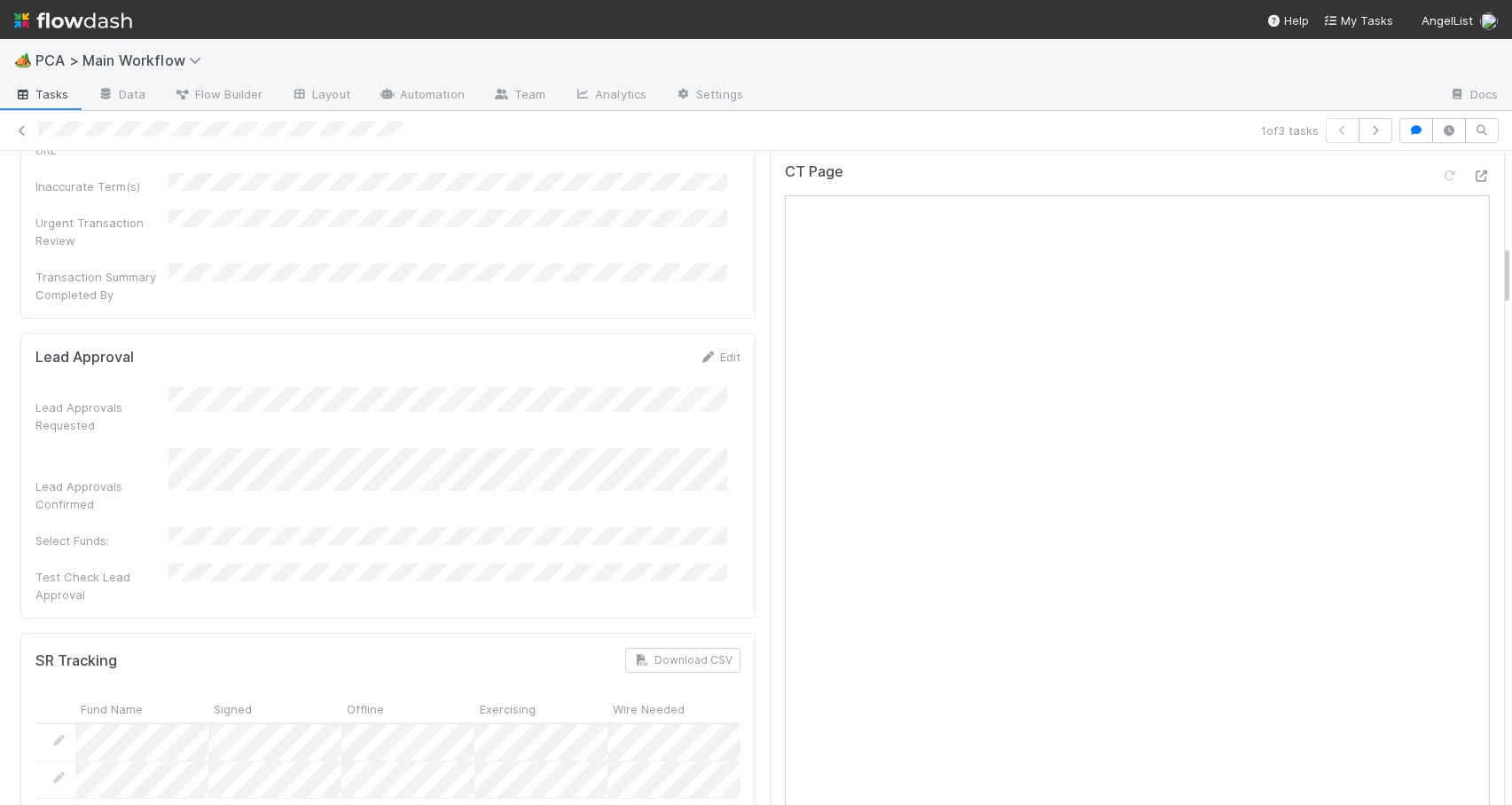
scroll to position [1148, 0]
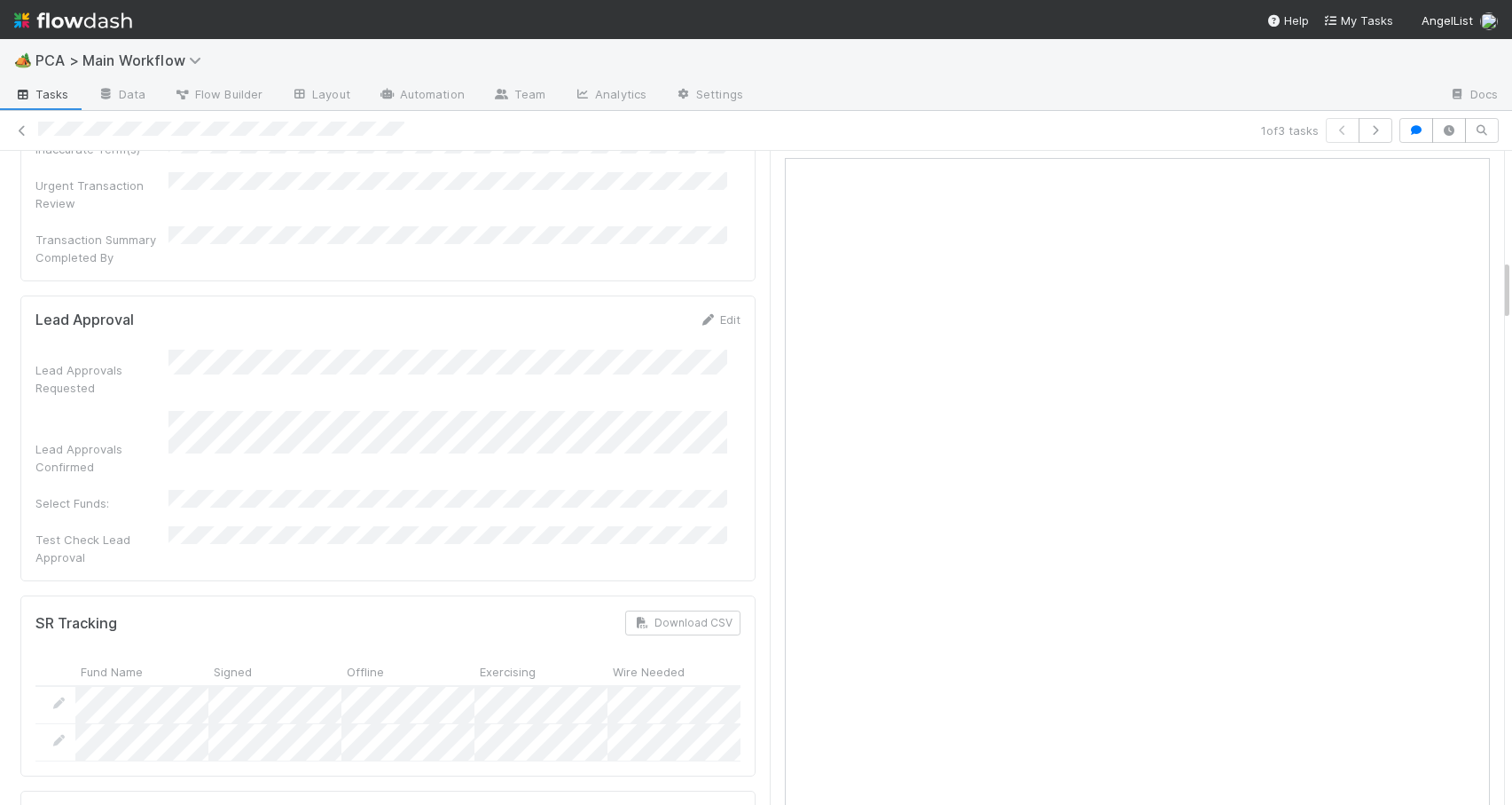
drag, startPoint x: 1494, startPoint y: 258, endPoint x: 1494, endPoint y: 279, distance: 21.0
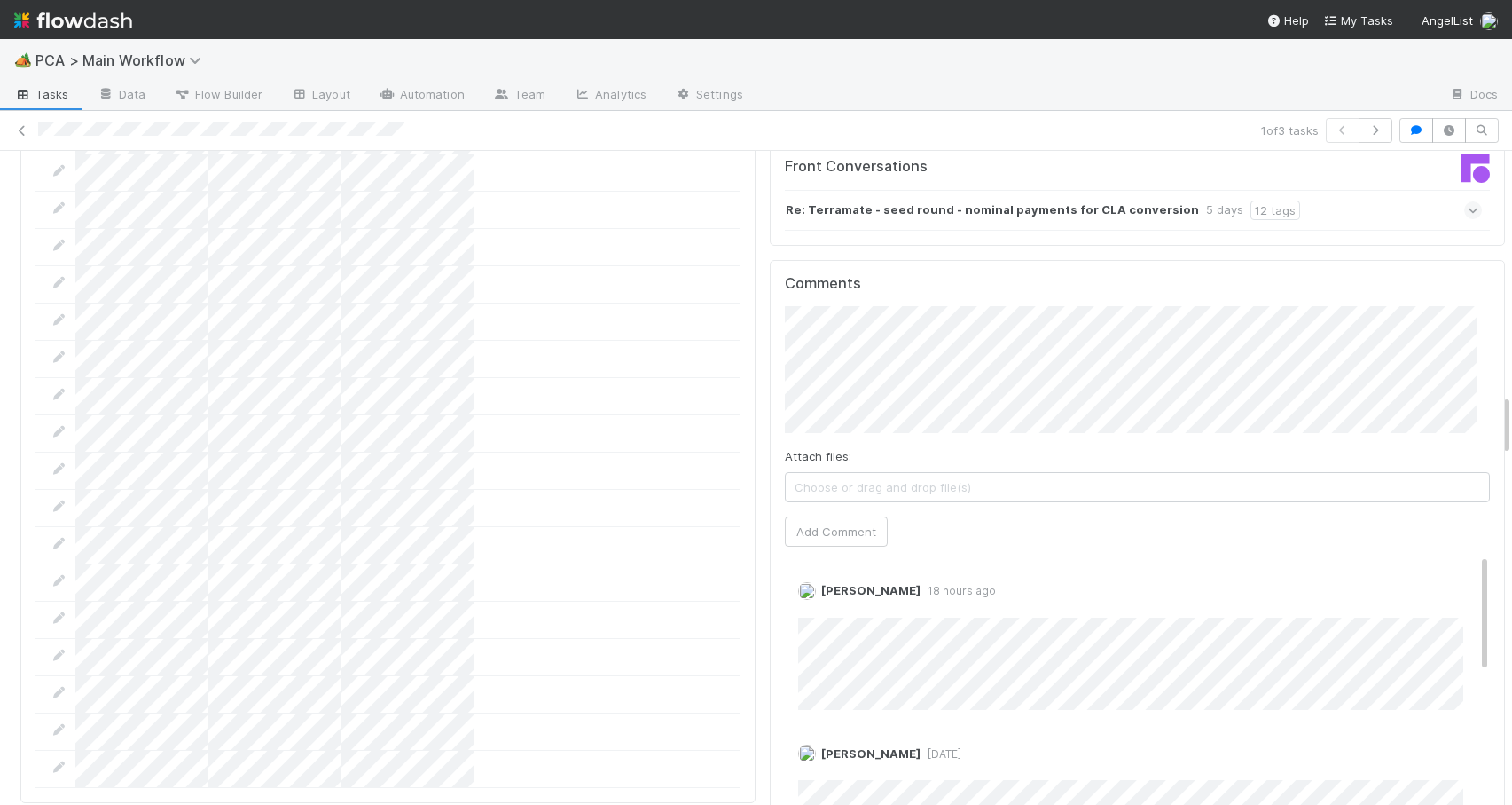
scroll to position [2599, 0]
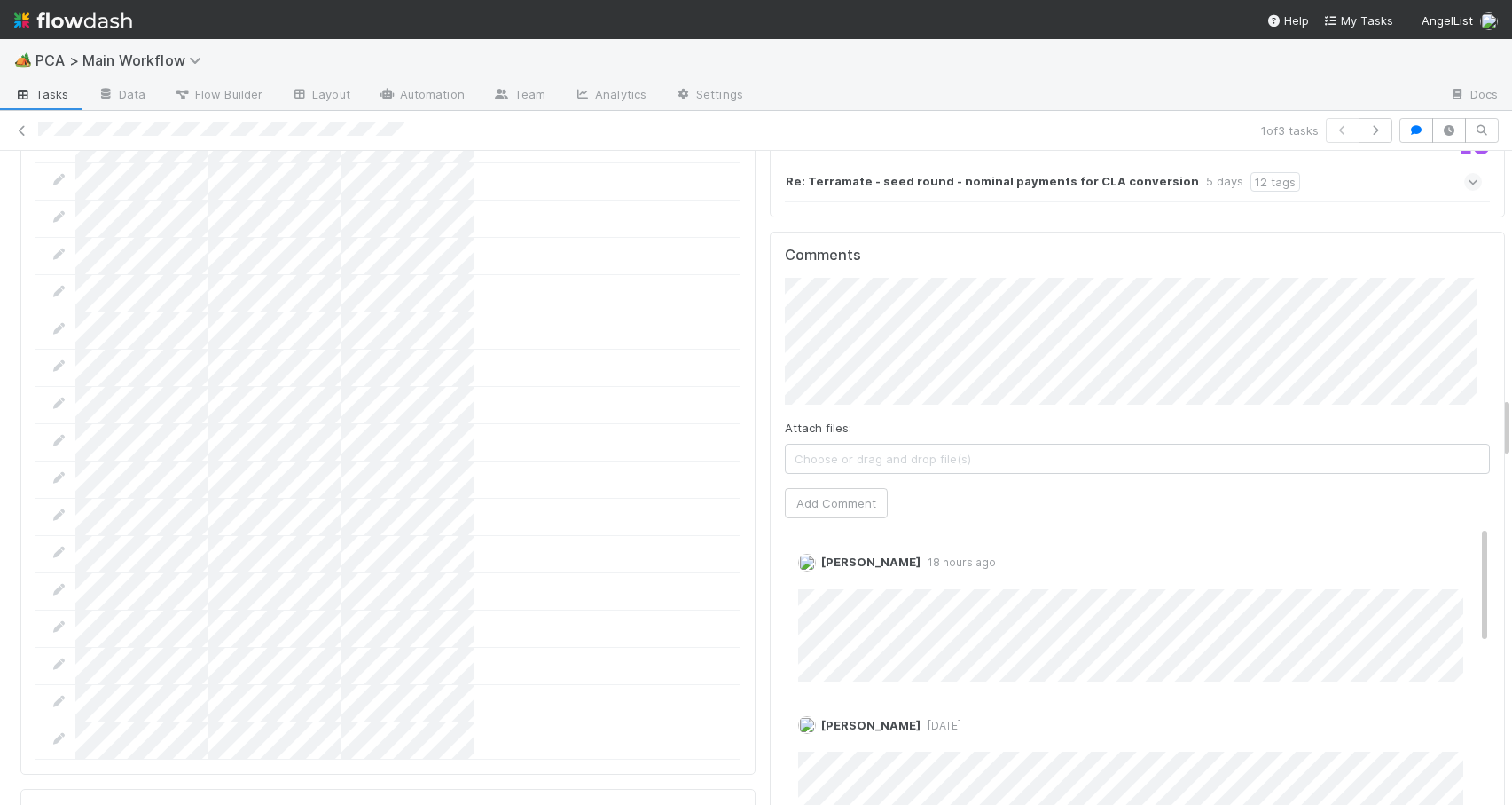
drag, startPoint x: 1493, startPoint y: 279, endPoint x: 1514, endPoint y: 417, distance: 139.6
click at [1511, 417] on html "🏕️ PCA > Main Workflow Tasks Data Flow Builder Layout Automation Team Analytics…" at bounding box center [756, 402] width 1512 height 805
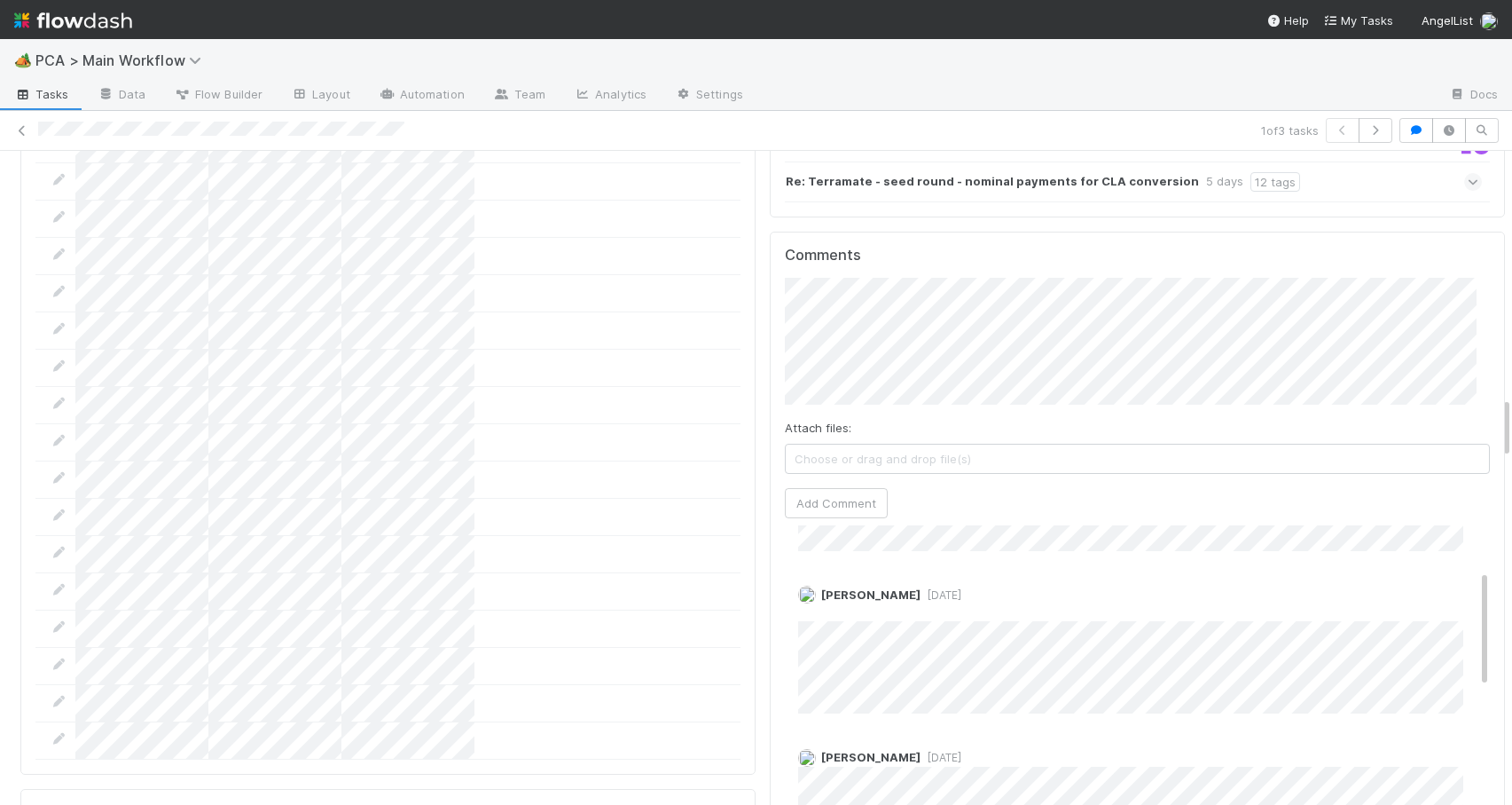
scroll to position [0, 0]
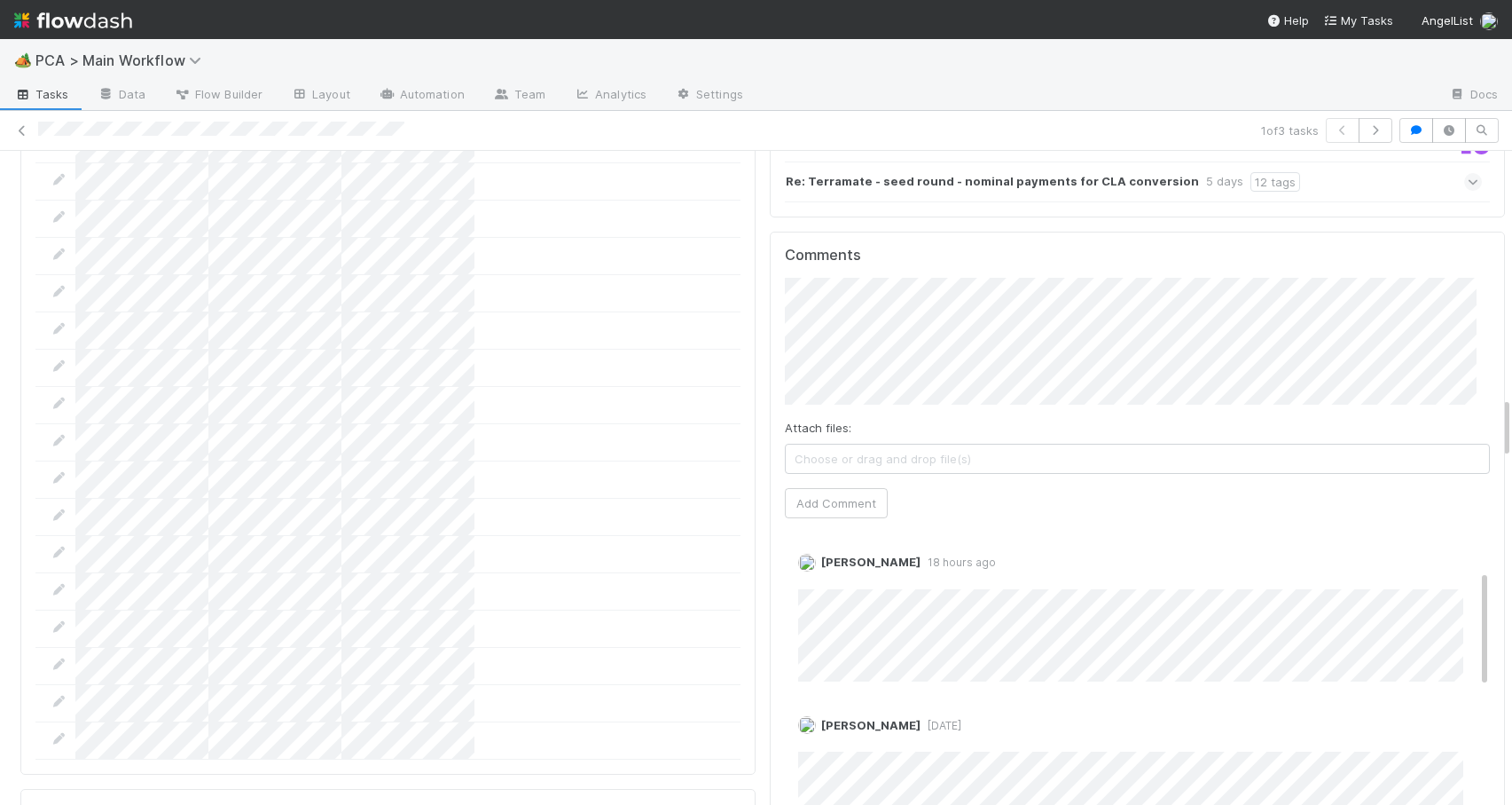
drag, startPoint x: 1460, startPoint y: 441, endPoint x: 1465, endPoint y: 414, distance: 27.5
click at [1465, 414] on div "Comments Attach files: Choose or drag and drop file(s) Add Comment Zachary Conl…" at bounding box center [1137, 564] width 736 height 665
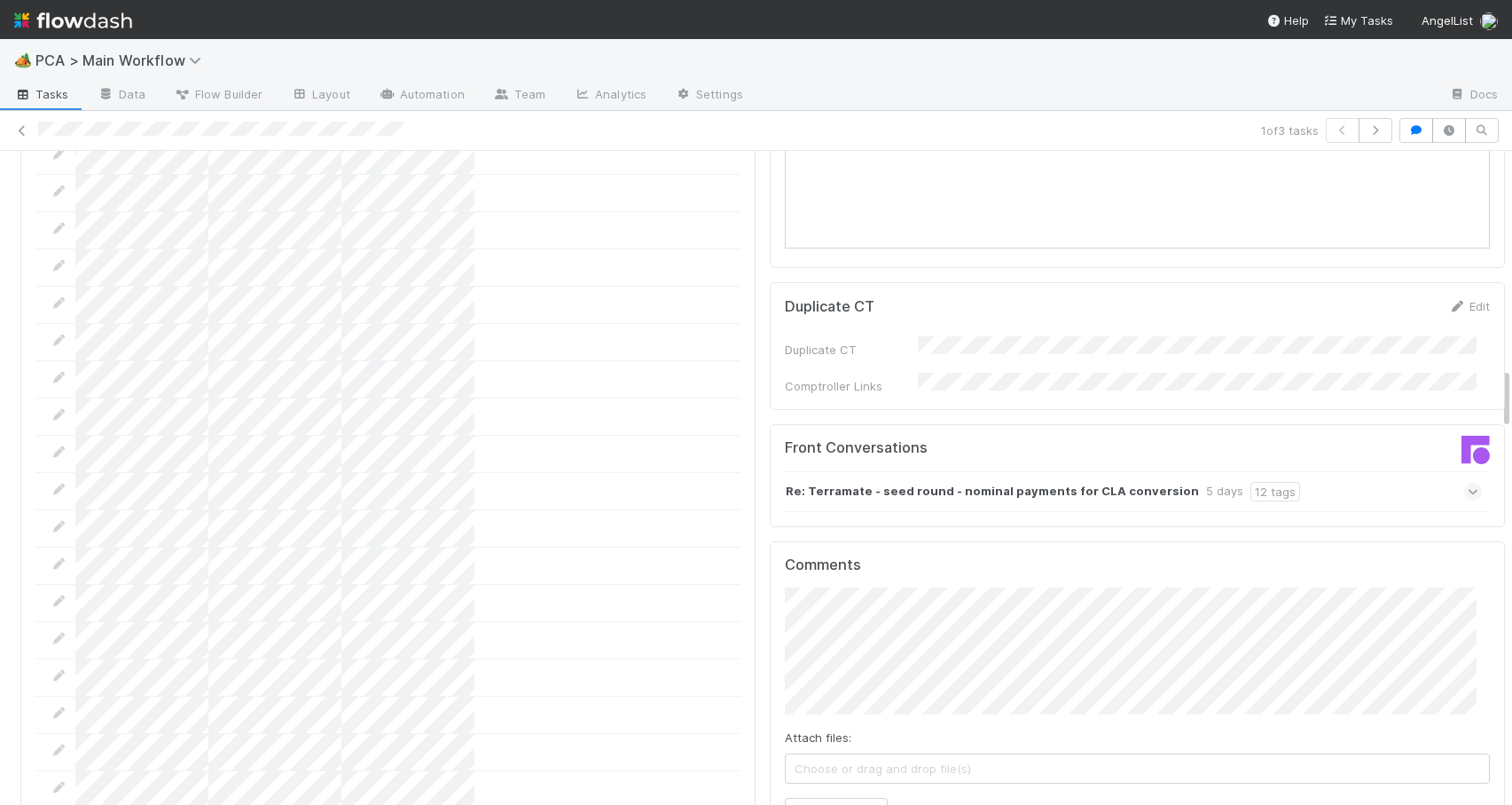
drag, startPoint x: 1492, startPoint y: 419, endPoint x: 1492, endPoint y: 387, distance: 32.0
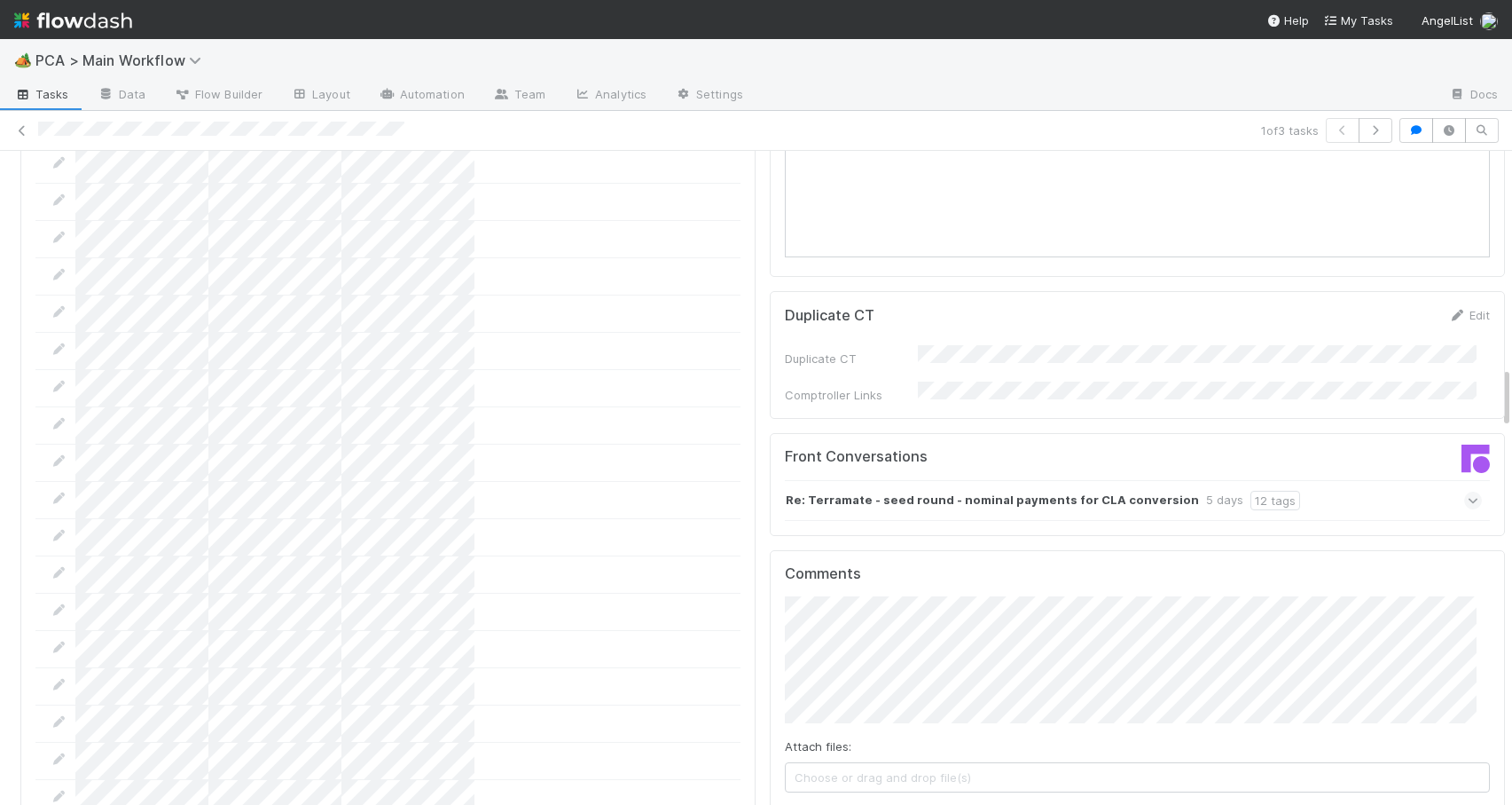
click at [1311, 480] on div "Re: Terramate - seed round - nominal payments for CLA conversion 5 days 12 tags" at bounding box center [1134, 500] width 697 height 41
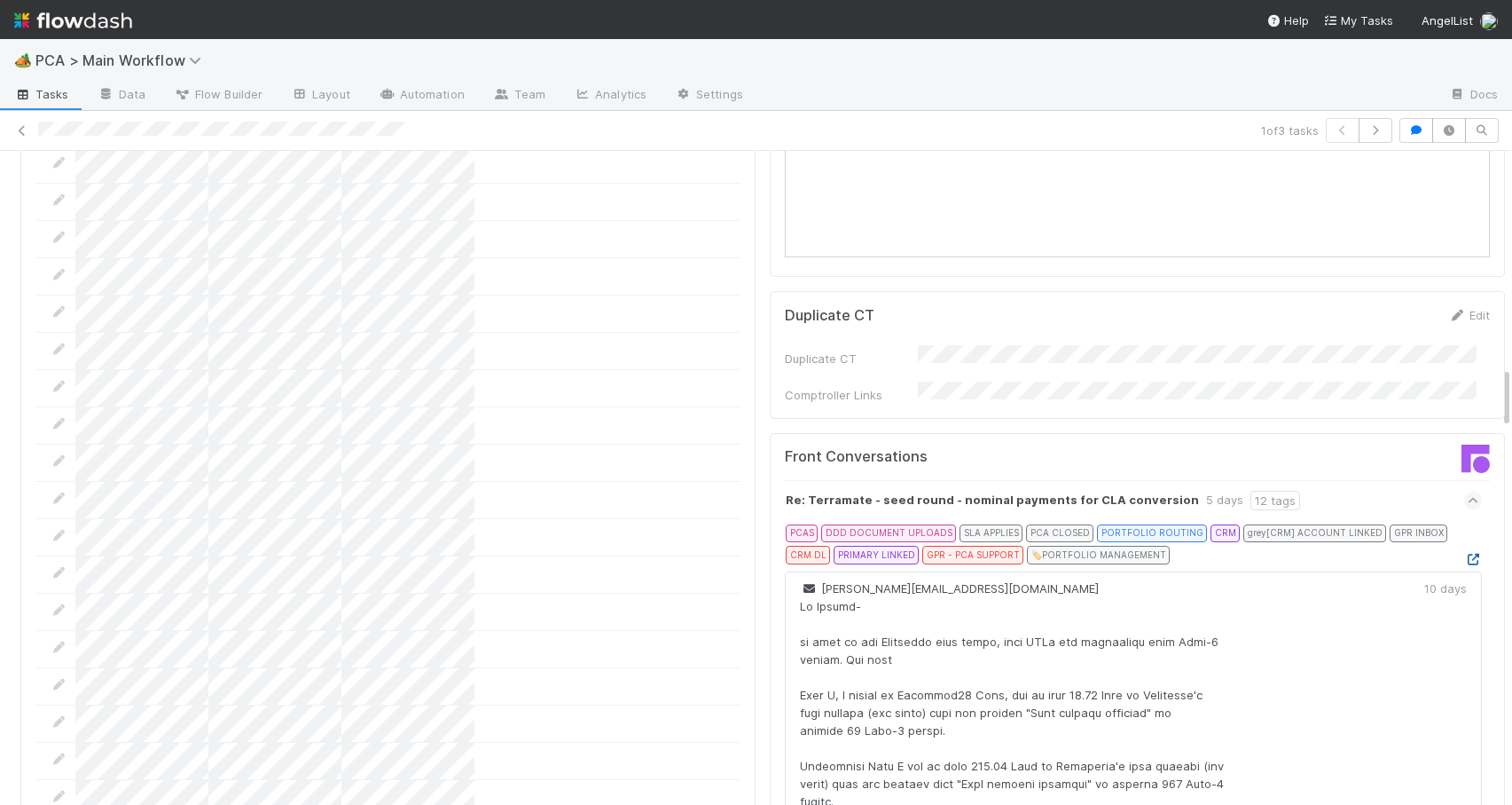
click at [1464, 554] on icon at bounding box center [1472, 559] width 17 height 12
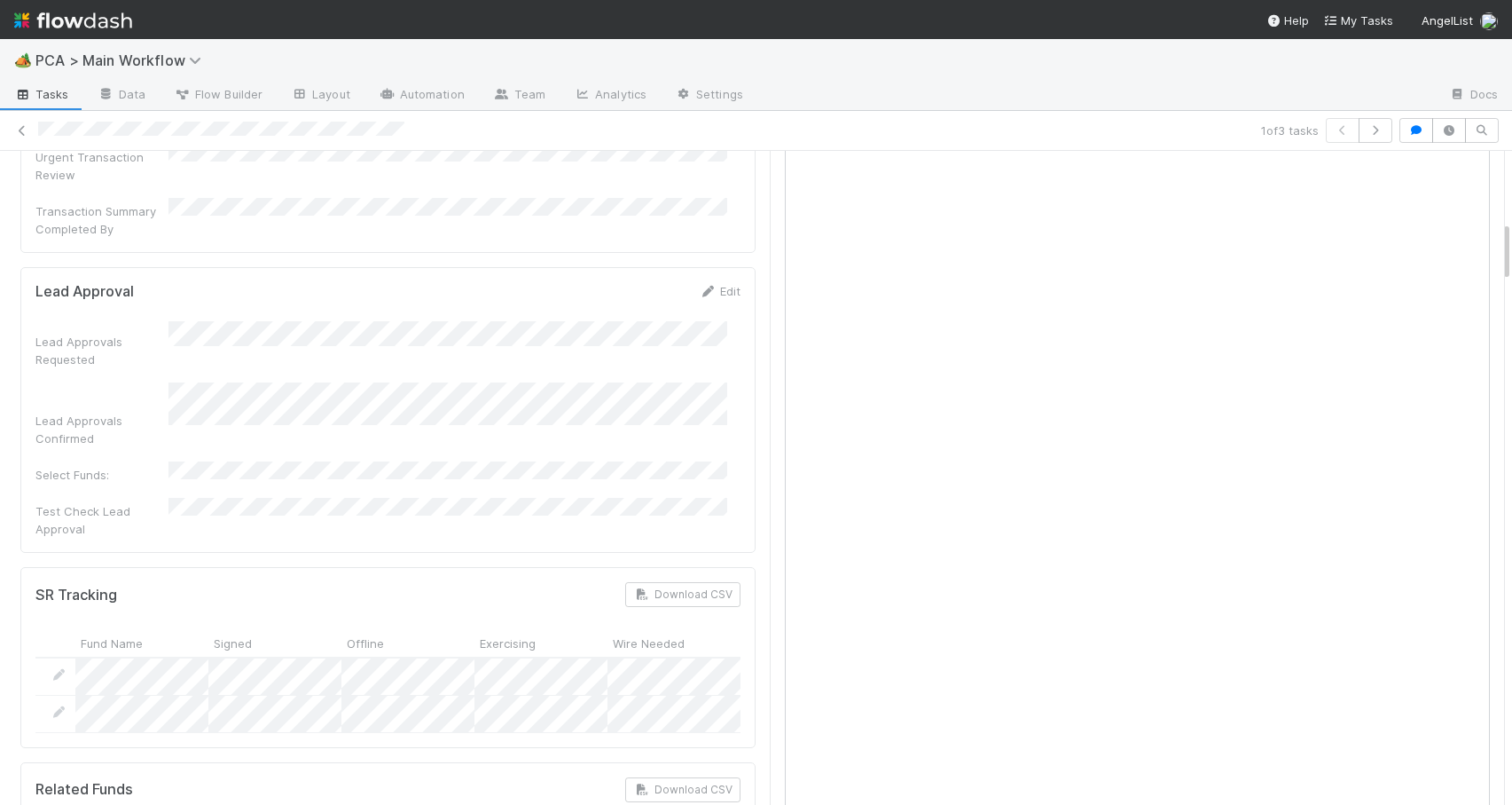
scroll to position [1195, 0]
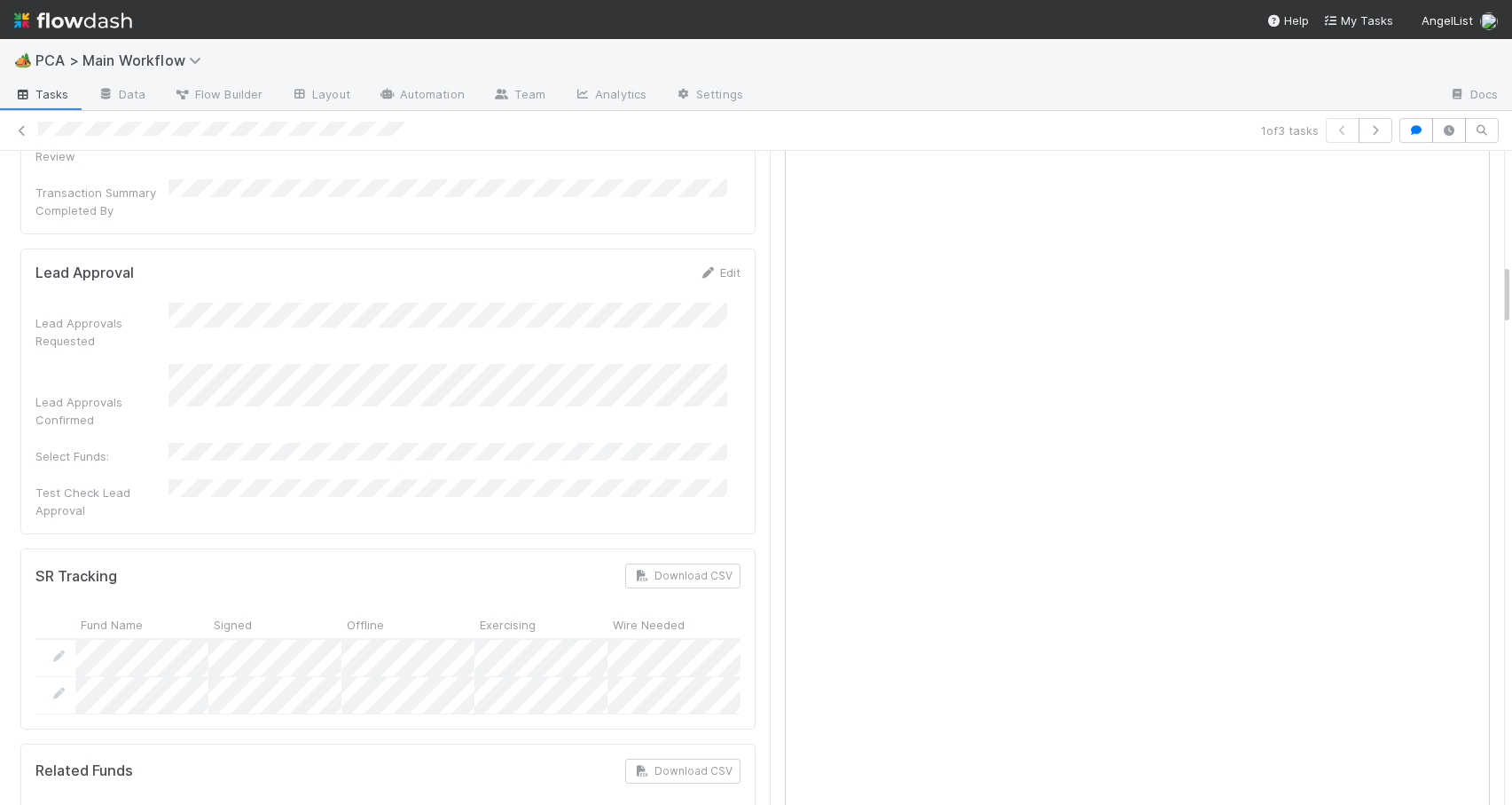
drag, startPoint x: 1493, startPoint y: 389, endPoint x: 1498, endPoint y: 286, distance: 103.1
click at [1498, 286] on div "RTBS Zachary Conley Move to ICU Pending SR Move to SR Question Request PCA Wire…" at bounding box center [756, 478] width 1512 height 654
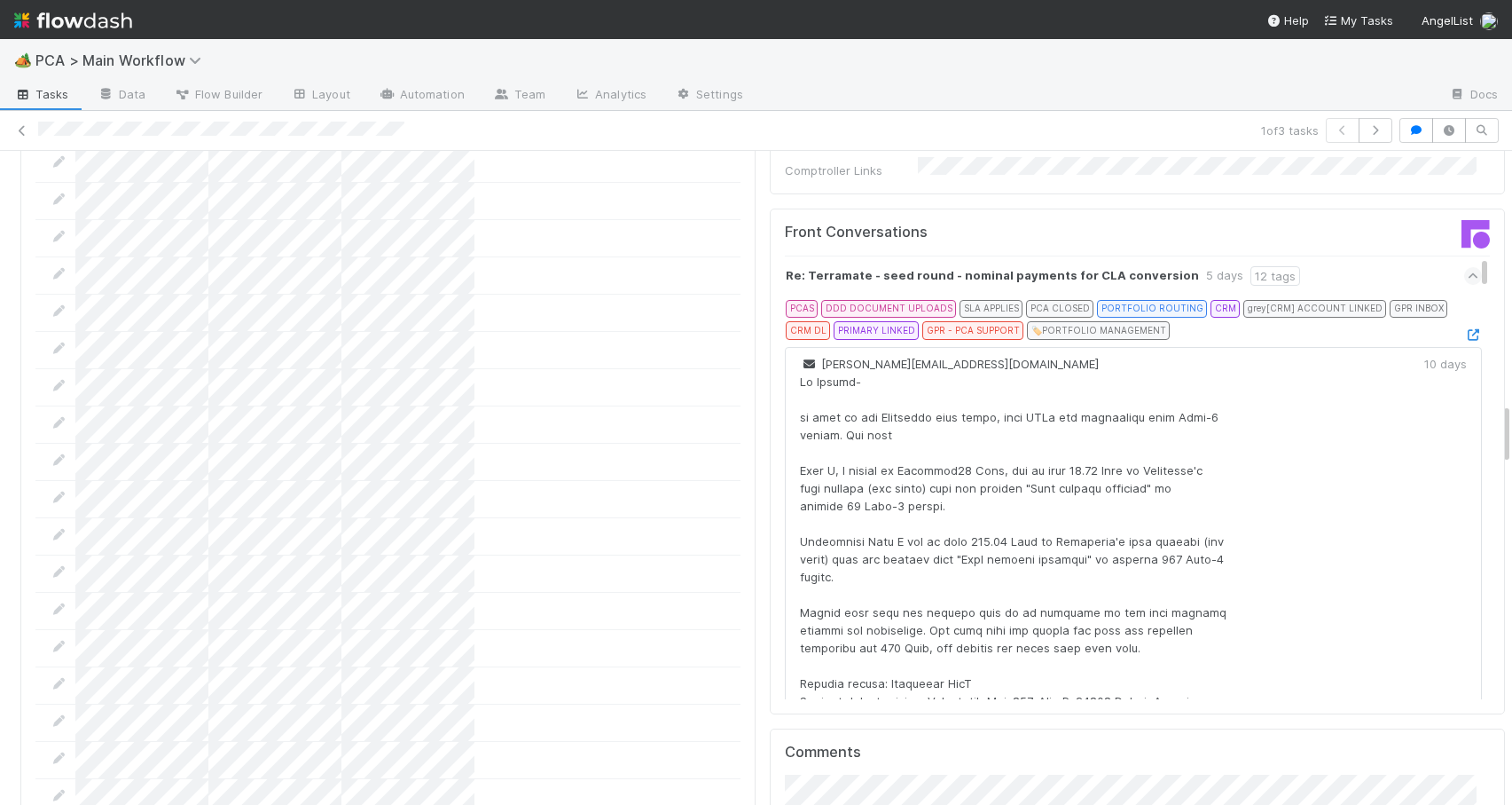
scroll to position [2889, 0]
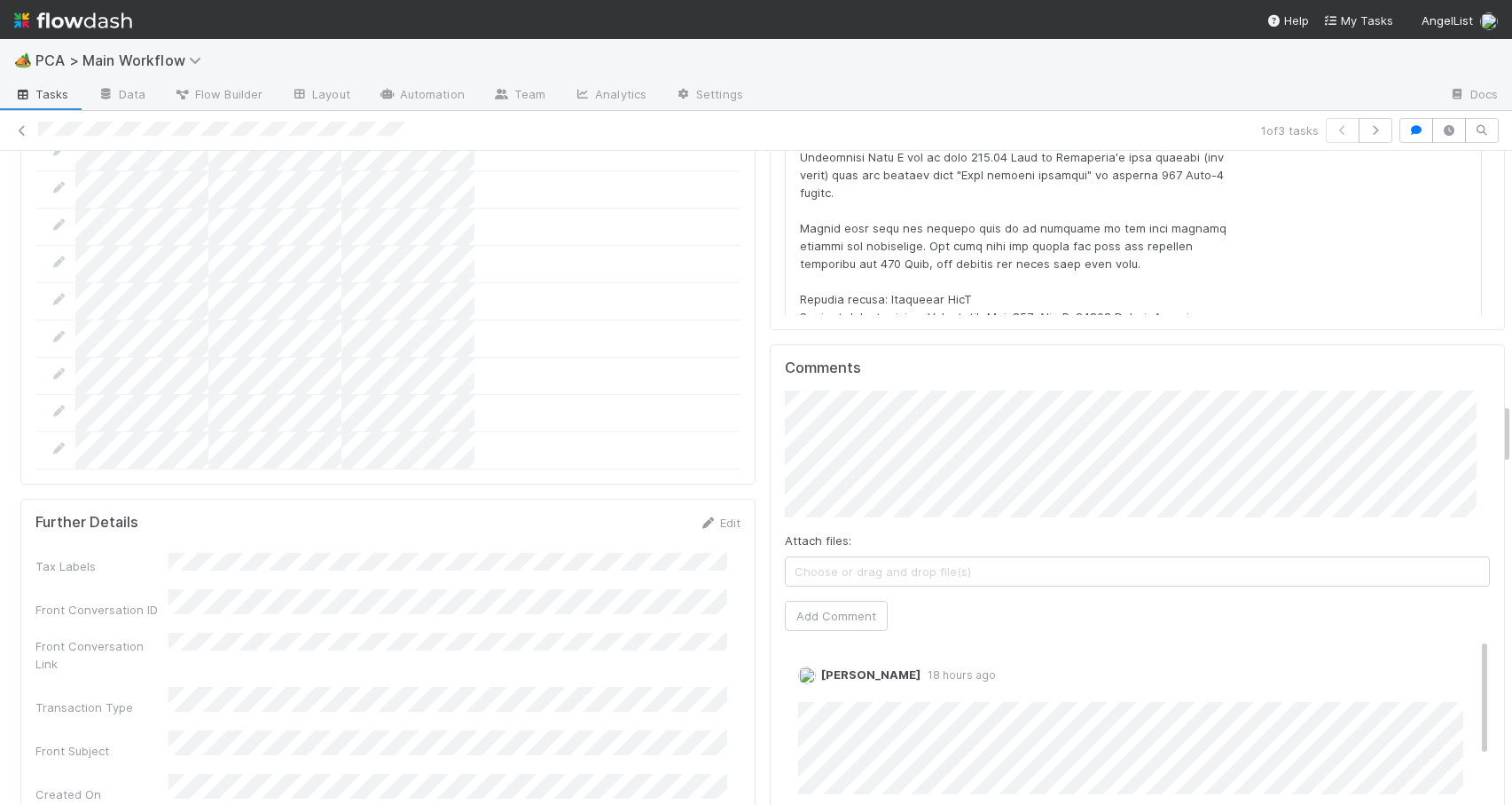
drag, startPoint x: 1494, startPoint y: 283, endPoint x: 1511, endPoint y: 448, distance: 165.9
click at [1510, 444] on div "🏕️ PCA > Main Workflow Tasks Data Flow Builder Layout Automation Team Analytics…" at bounding box center [756, 421] width 1512 height 765
click at [827, 486] on div "Attach files: Choose or drag and drop file(s) Add Comment" at bounding box center [1138, 510] width 705 height 240
click at [827, 601] on button "Add Comment" at bounding box center [837, 615] width 103 height 30
click at [24, 127] on icon at bounding box center [21, 131] width 17 height 12
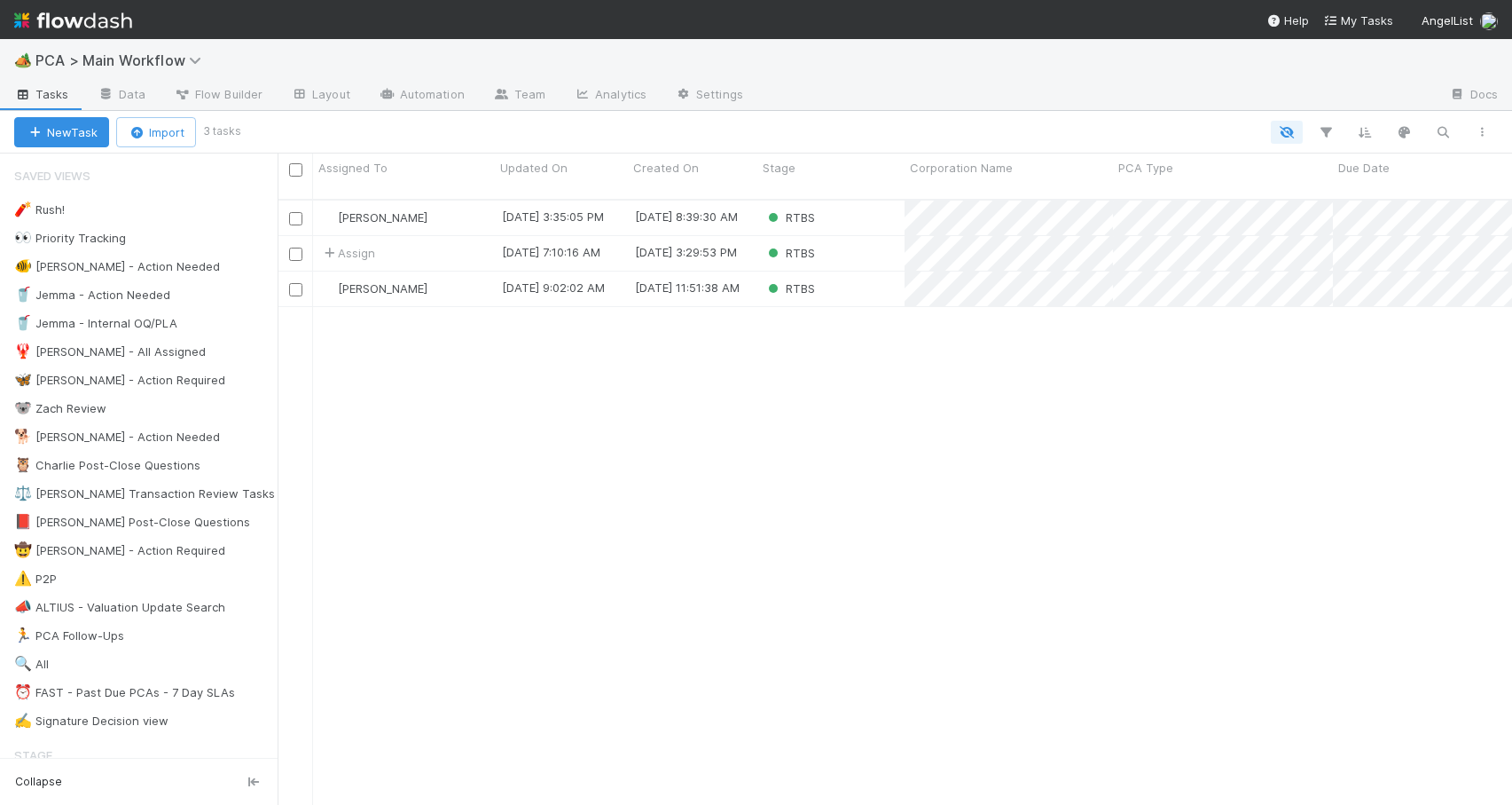
scroll to position [607, 1221]
click at [474, 241] on div "Assign" at bounding box center [403, 253] width 181 height 35
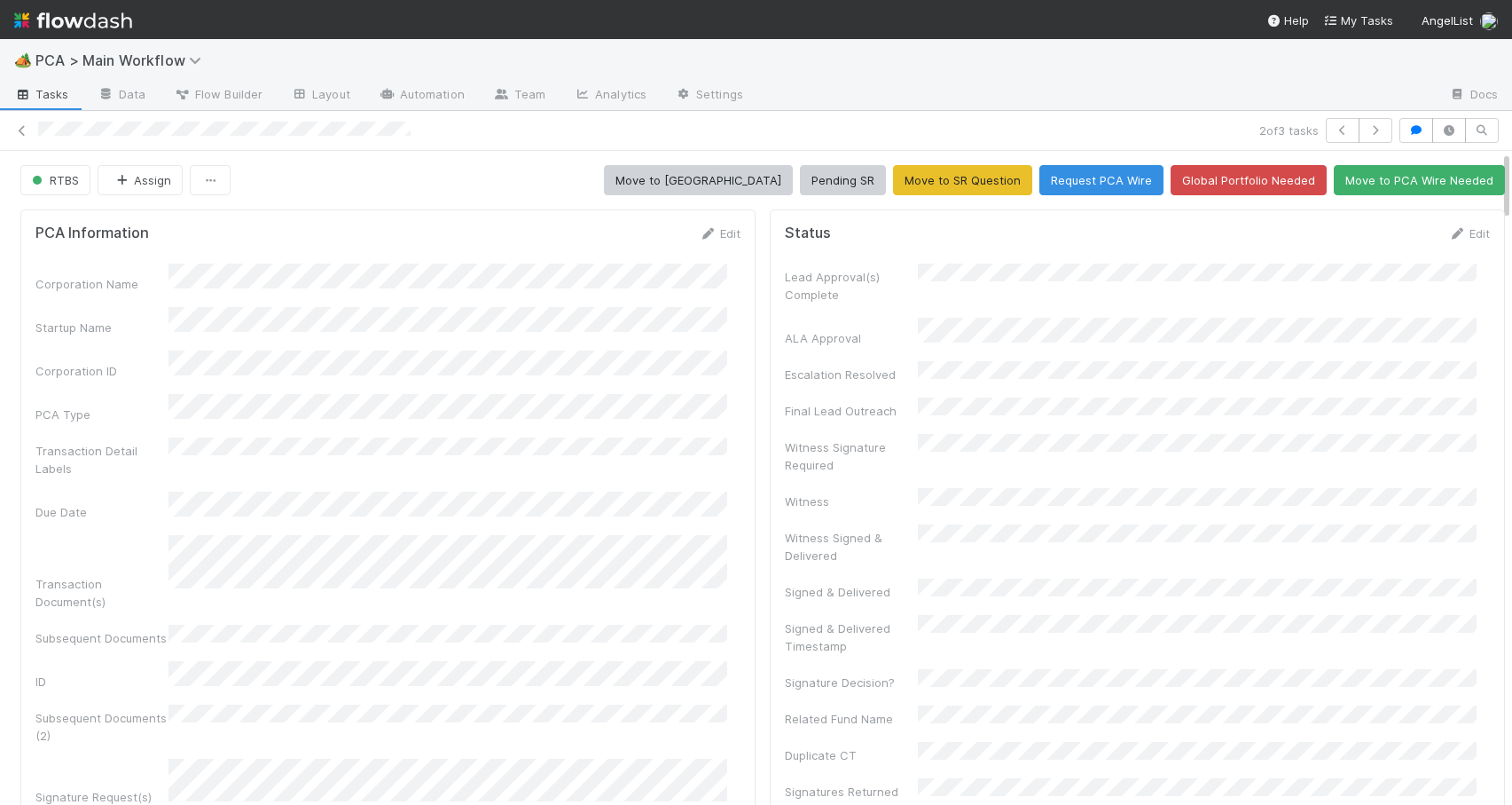
scroll to position [90, 0]
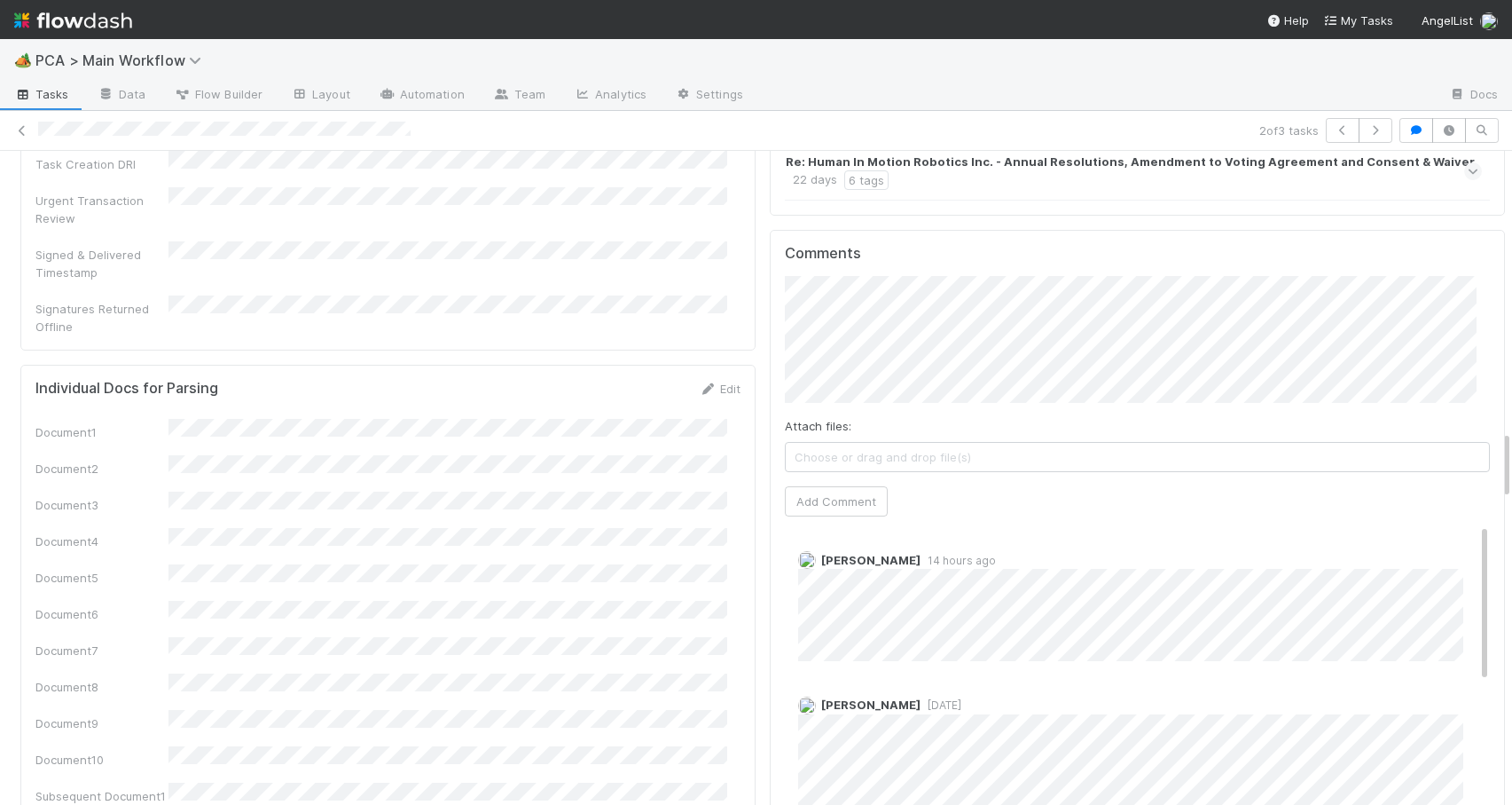
drag, startPoint x: 1493, startPoint y: 358, endPoint x: 1596, endPoint y: 456, distance: 142.2
click at [1511, 456] on html "🏕️ PCA > Main Workflow Tasks Data Flow Builder Layout Automation Team Analytics…" at bounding box center [756, 402] width 1512 height 805
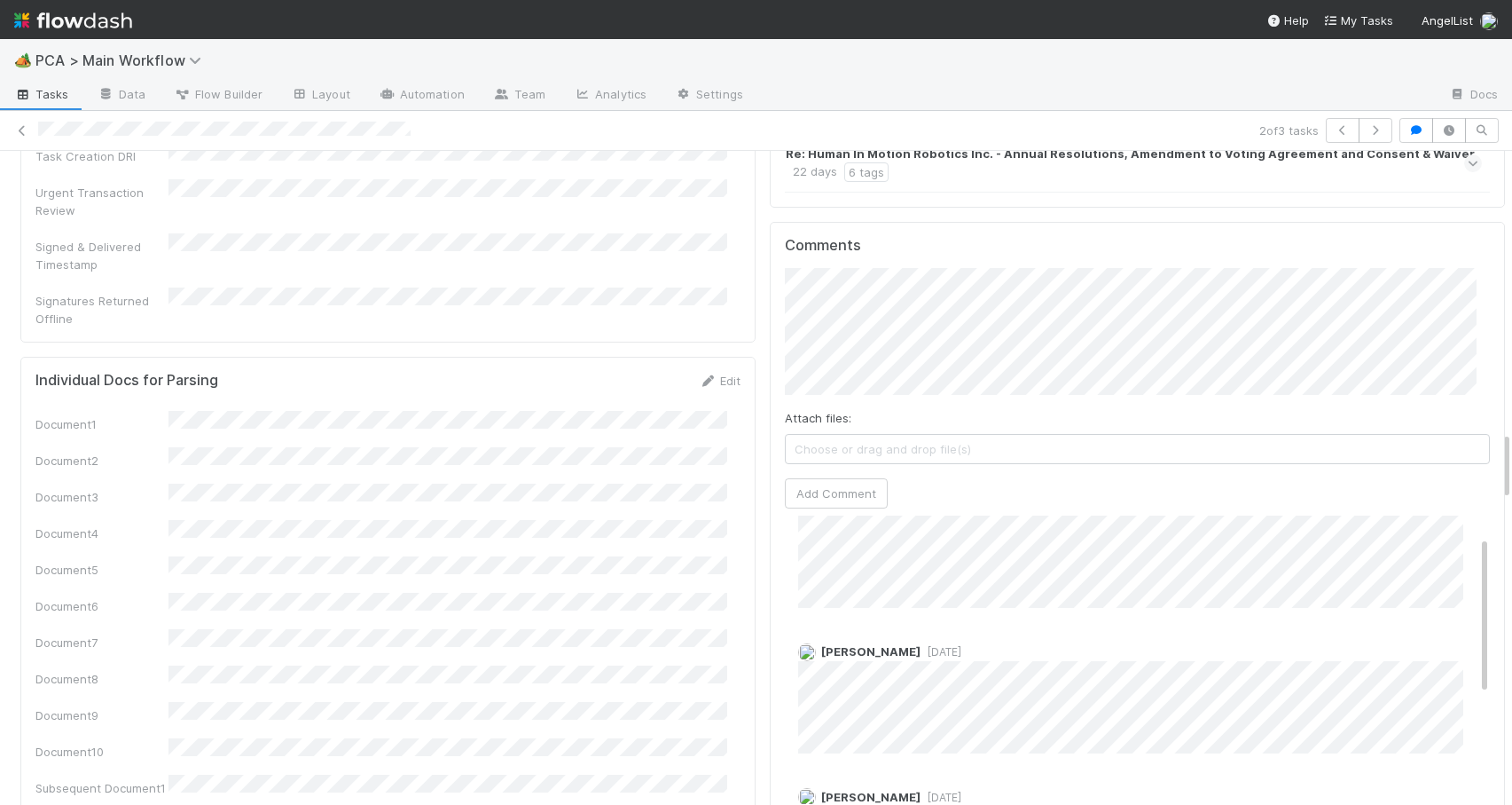
scroll to position [0, 0]
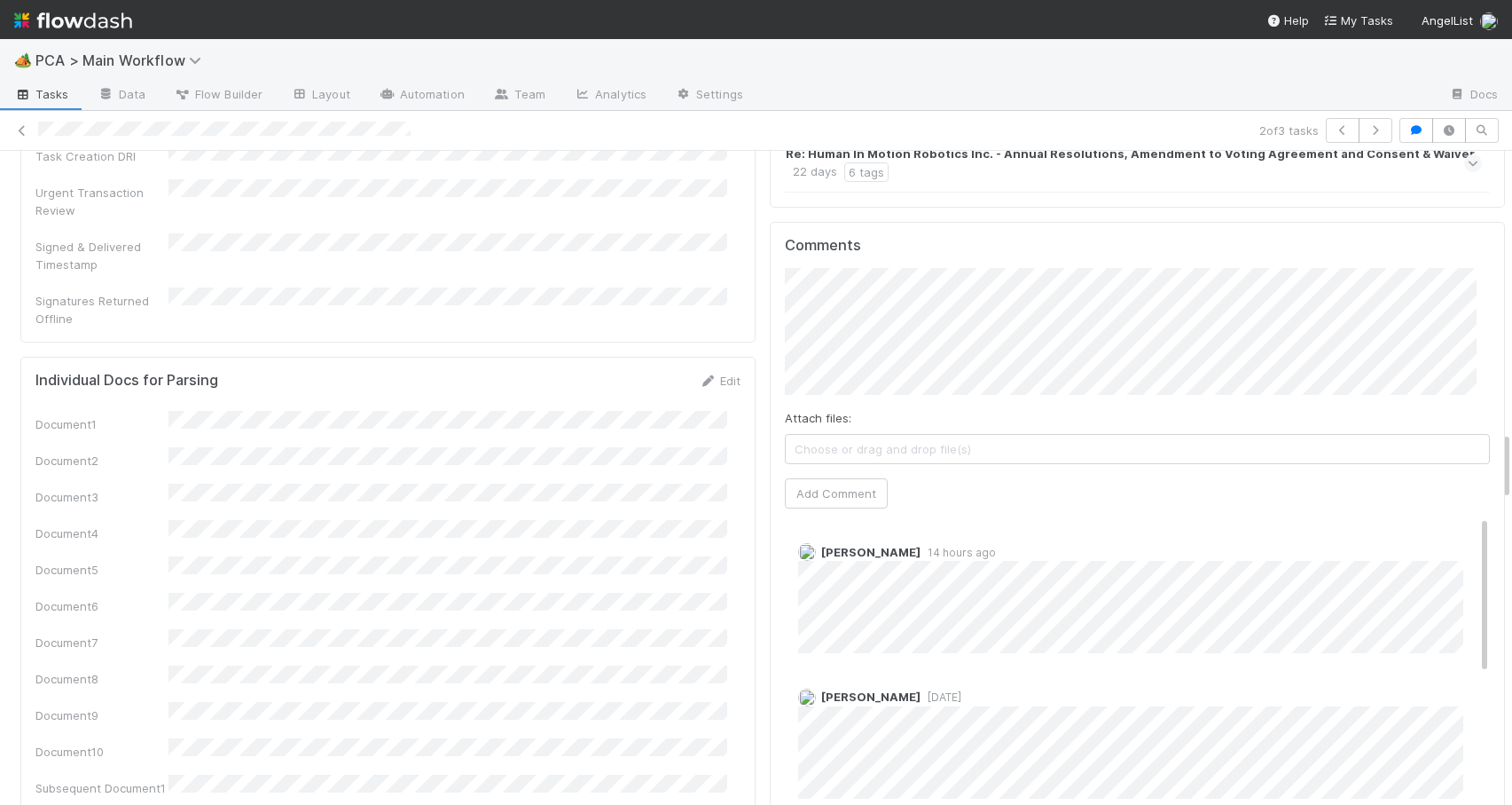
drag, startPoint x: 1460, startPoint y: 507, endPoint x: 1483, endPoint y: 496, distance: 25.5
click at [1483, 496] on div "Status Edit Lead Approval(s) Complete ALA Approval Escalation Resolved Final Le…" at bounding box center [1137, 772] width 750 height 6394
click at [1460, 530] on div "Roselyn de Villa 14 hours ago" at bounding box center [1145, 591] width 718 height 123
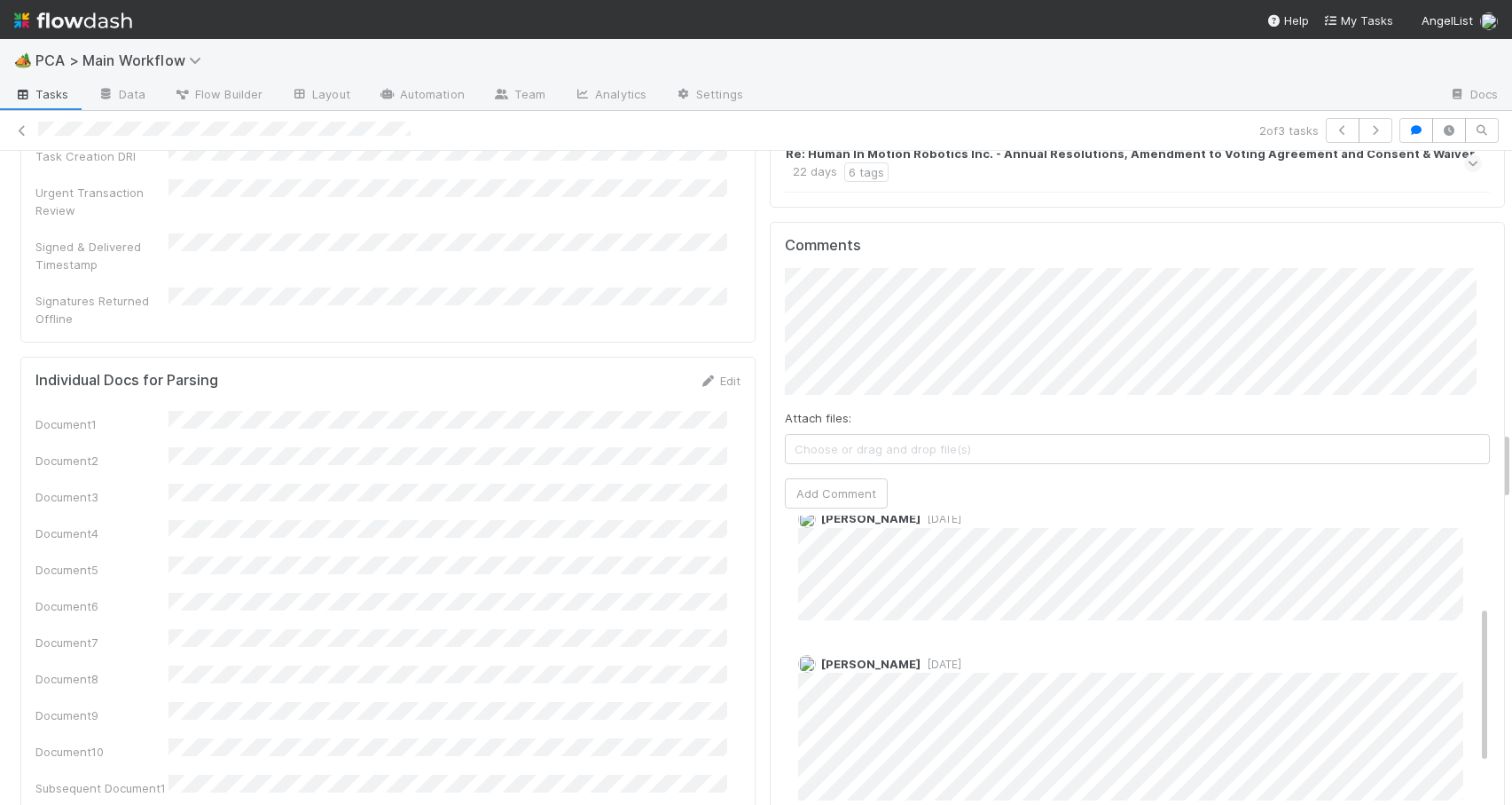
scroll to position [214, 0]
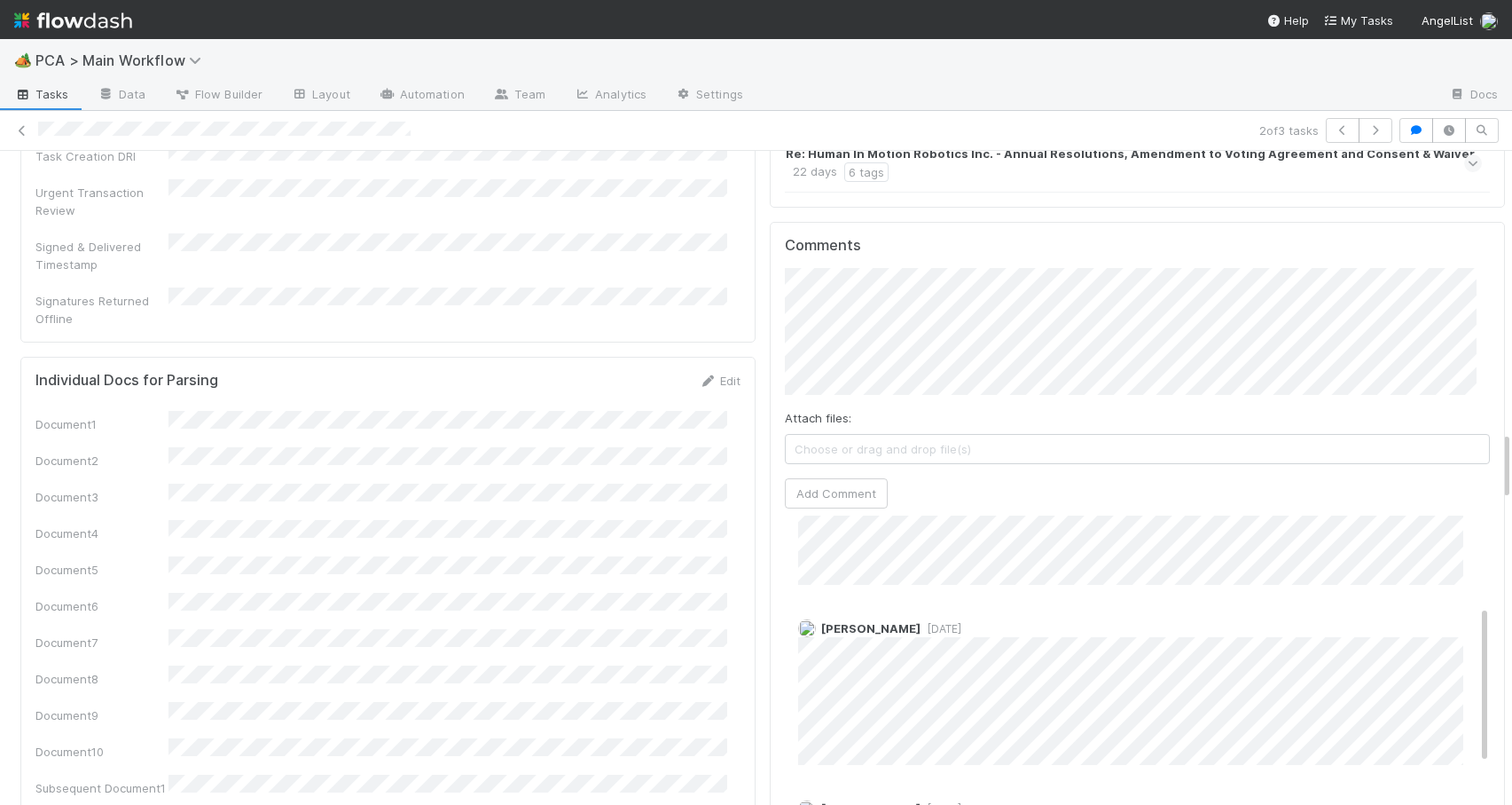
drag, startPoint x: 1460, startPoint y: 476, endPoint x: 1481, endPoint y: 572, distance: 98.3
click at [1480, 572] on div "Status Edit Lead Approval(s) Complete ALA Approval Escalation Resolved Final Le…" at bounding box center [1137, 772] width 750 height 6394
drag, startPoint x: 1458, startPoint y: 588, endPoint x: 1479, endPoint y: 597, distance: 22.8
click at [1479, 597] on div "Status Edit Lead Approval(s) Complete ALA Approval Escalation Resolved Final Le…" at bounding box center [1137, 772] width 750 height 6394
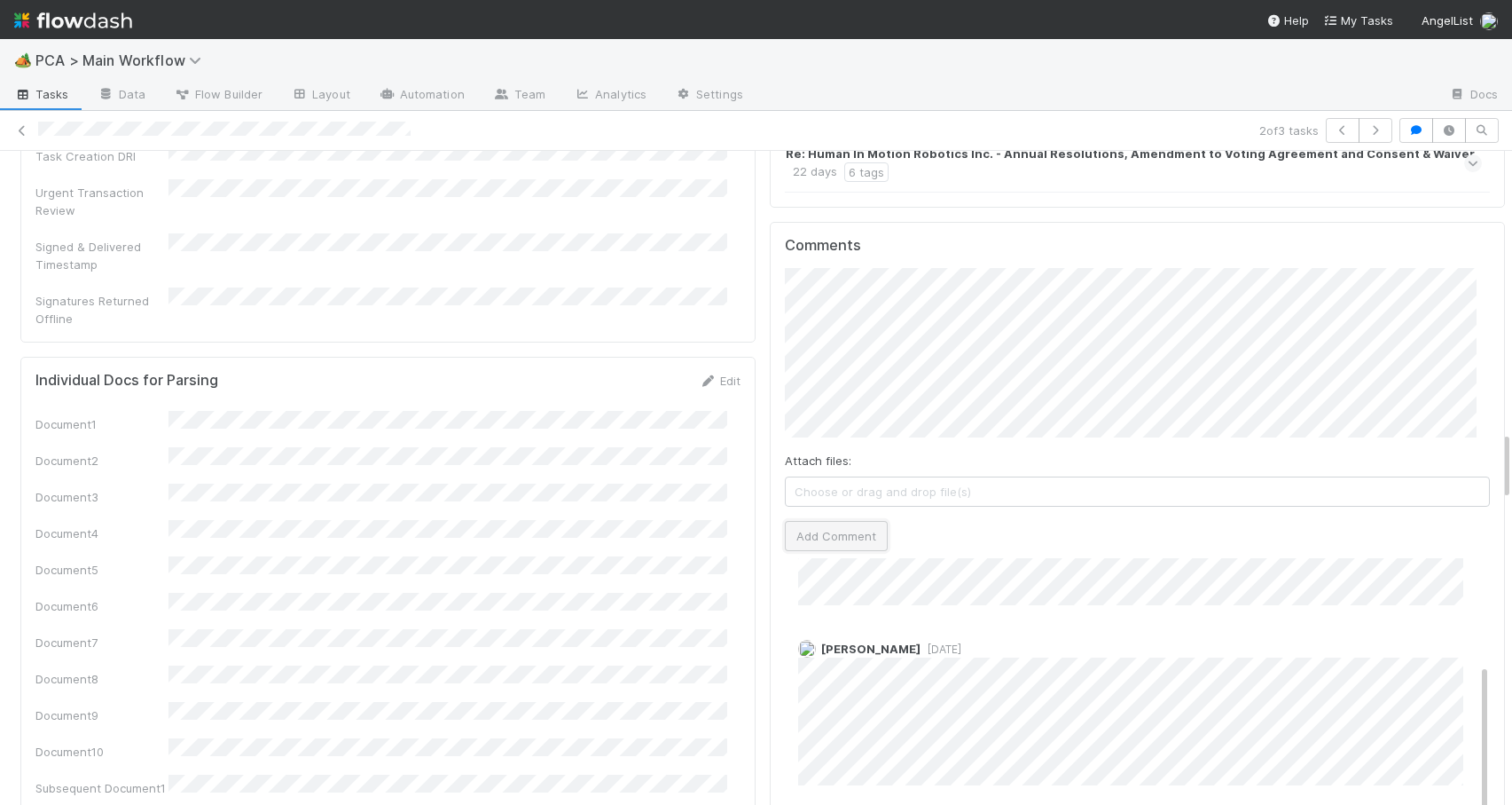
click at [827, 520] on button "Add Comment" at bounding box center [837, 535] width 103 height 30
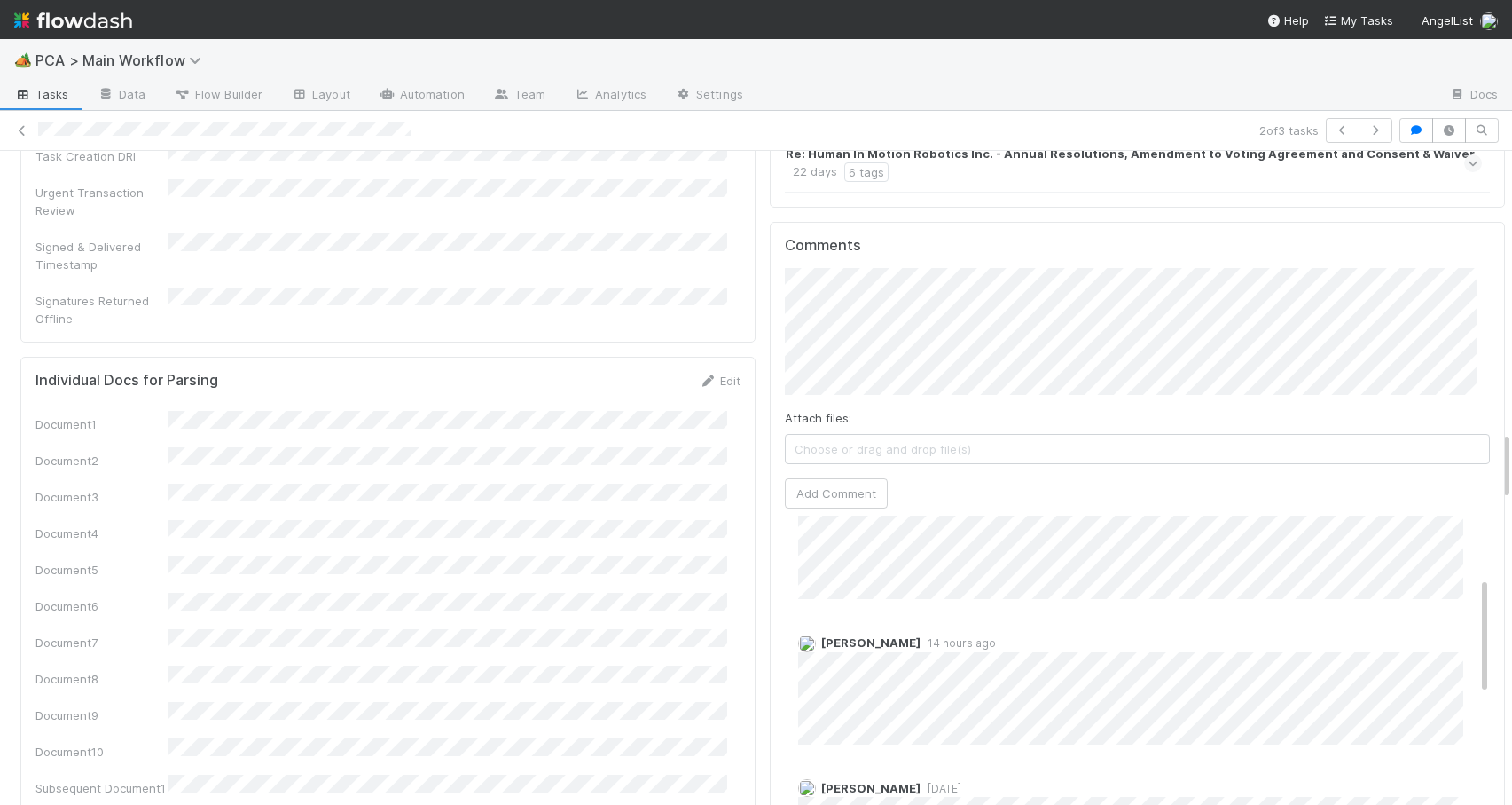
scroll to position [0, 0]
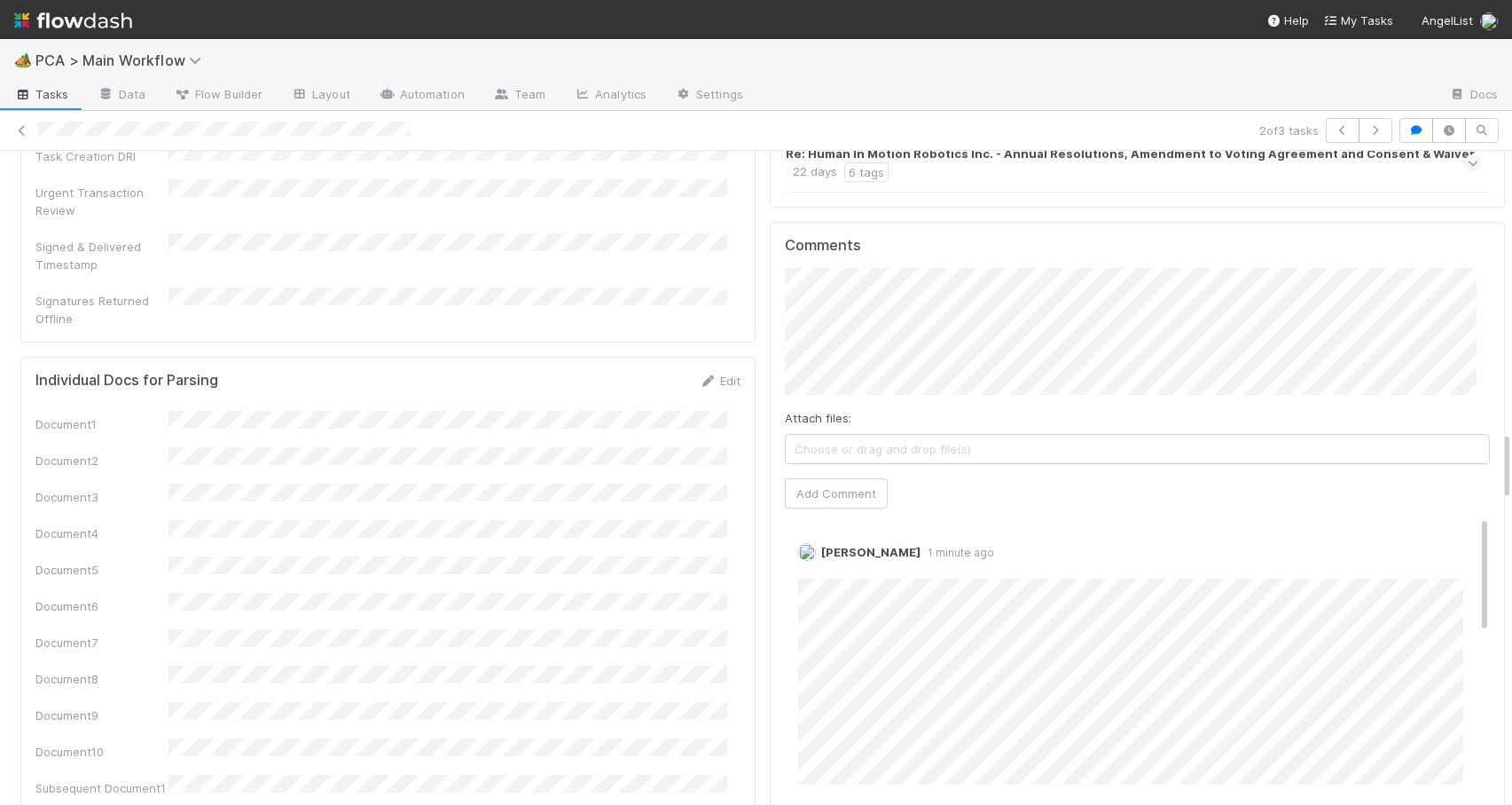
drag, startPoint x: 1459, startPoint y: 606, endPoint x: 1448, endPoint y: 395, distance: 211.3
click at [1448, 395] on div "Comments Attach files: Choose or drag and drop file(s) Add Comment Zachary Conl…" at bounding box center [1138, 554] width 705 height 635
drag, startPoint x: 1495, startPoint y: 447, endPoint x: 1487, endPoint y: 278, distance: 169.2
click at [1488, 280] on div "RTBS Assign Move to ICU Pending SR Move to SR Question Request PCA Wire Global …" at bounding box center [756, 478] width 1512 height 654
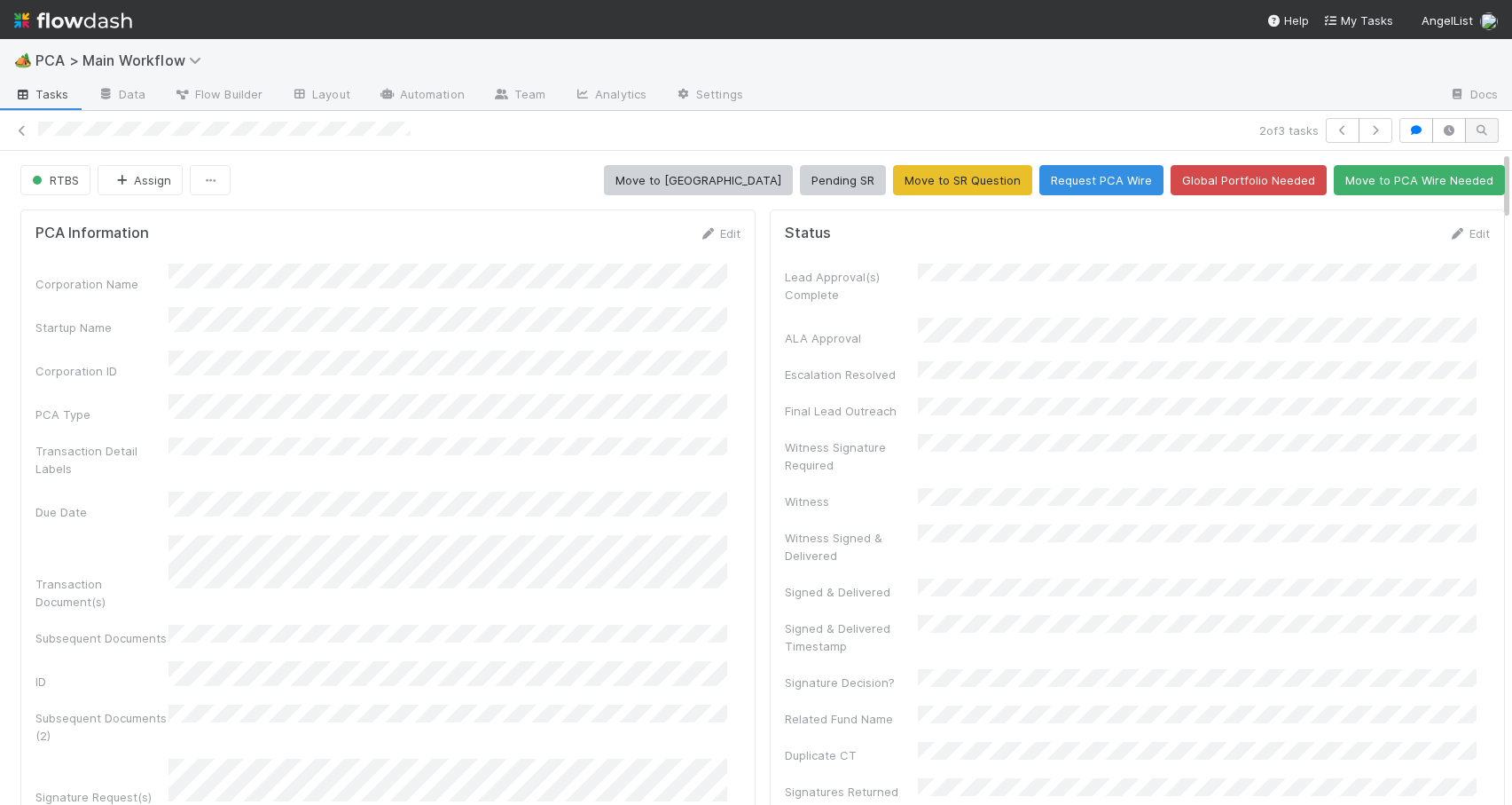
drag, startPoint x: 1494, startPoint y: 445, endPoint x: 1485, endPoint y: 136, distance: 309.1
click at [1485, 136] on div "2 of 3 tasks RTBS Assign Move to ICU Pending SR Move to SR Question Request PCA…" at bounding box center [756, 457] width 1512 height 694
click at [1448, 231] on link "Edit" at bounding box center [1469, 233] width 41 height 14
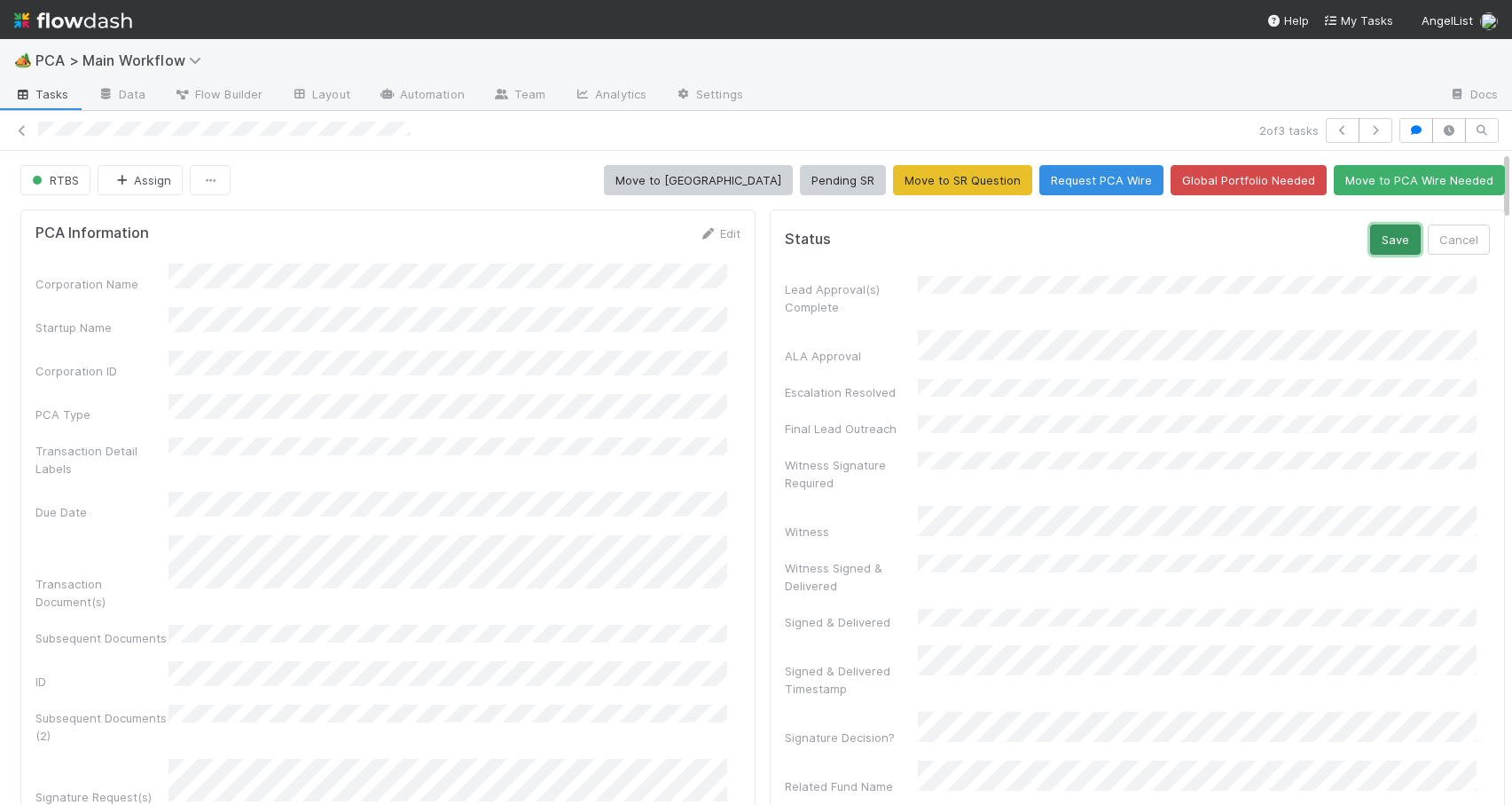
click at [1370, 238] on button "Save" at bounding box center [1395, 239] width 51 height 30
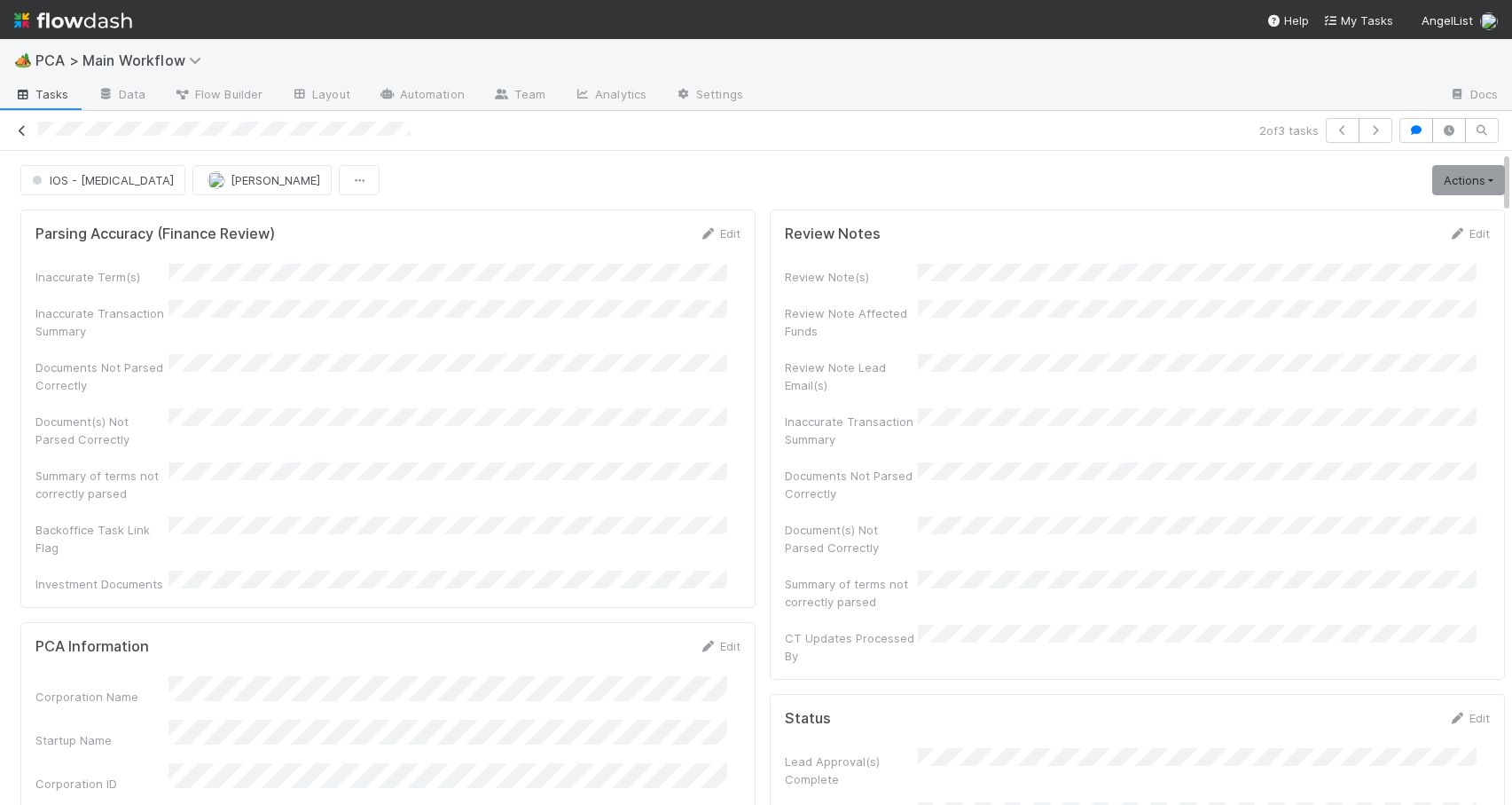
click at [21, 125] on icon at bounding box center [21, 131] width 17 height 12
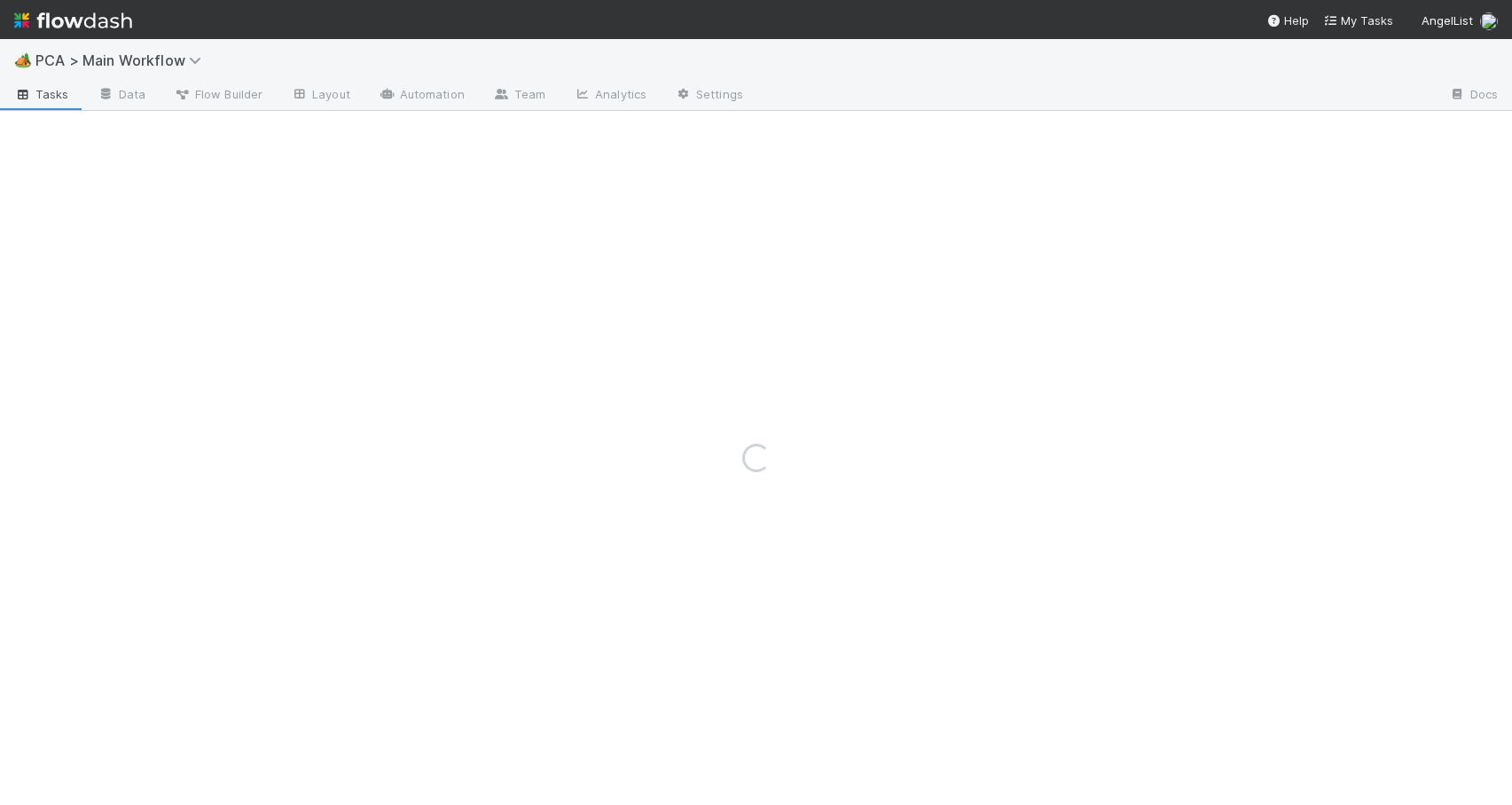
click at [21, 125] on div "Loading..." at bounding box center [756, 457] width 1512 height 694
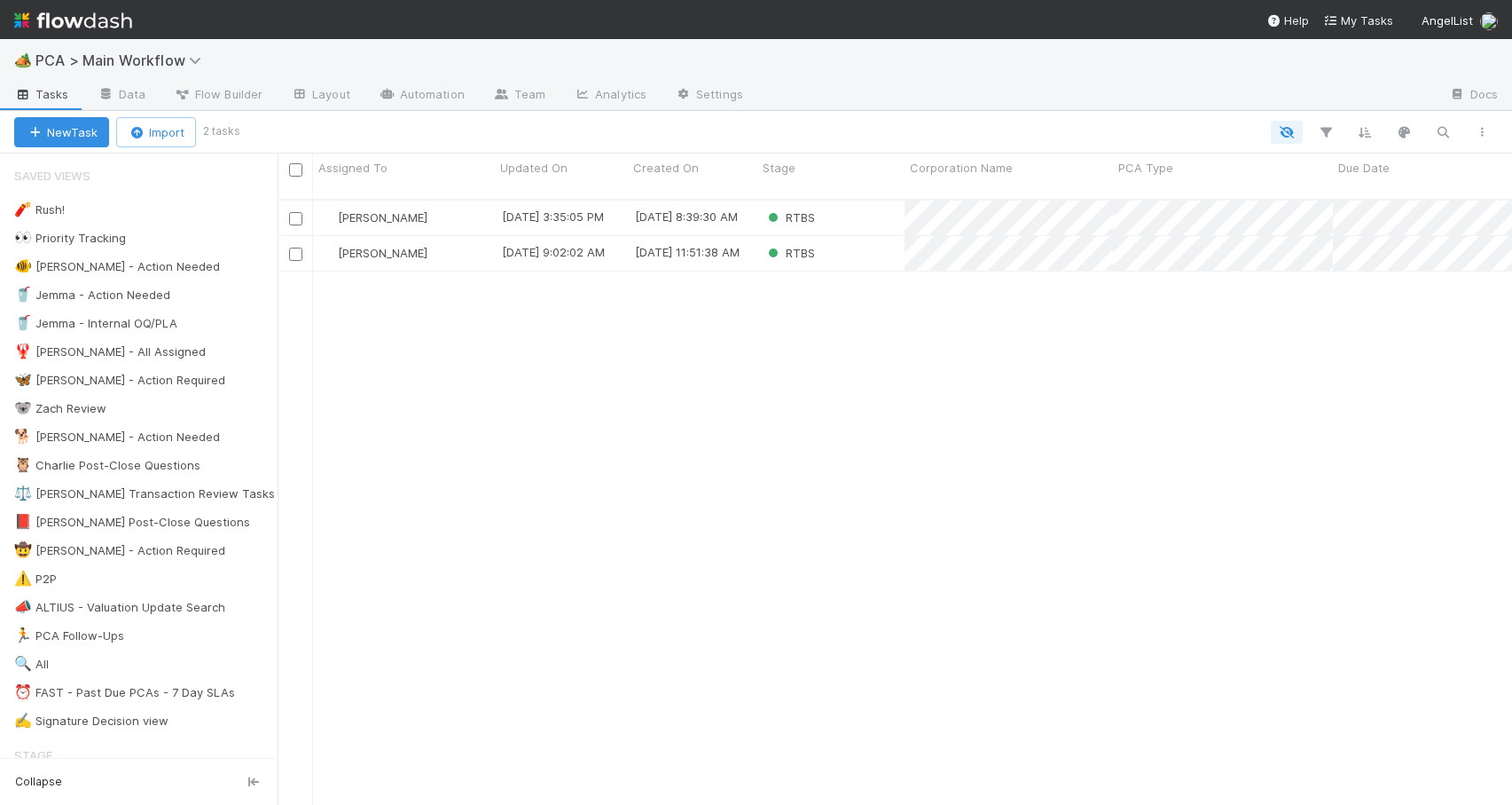
scroll to position [607, 1221]
click at [507, 286] on div "Zachary Conley 8/29/25, 3:35:05 PM 8/24/25, 8:39:30 AM RTBS 0 0 0 1 0 0 0 0 0 0…" at bounding box center [895, 510] width 1235 height 619
click at [467, 238] on div "[PERSON_NAME]" at bounding box center [403, 253] width 181 height 35
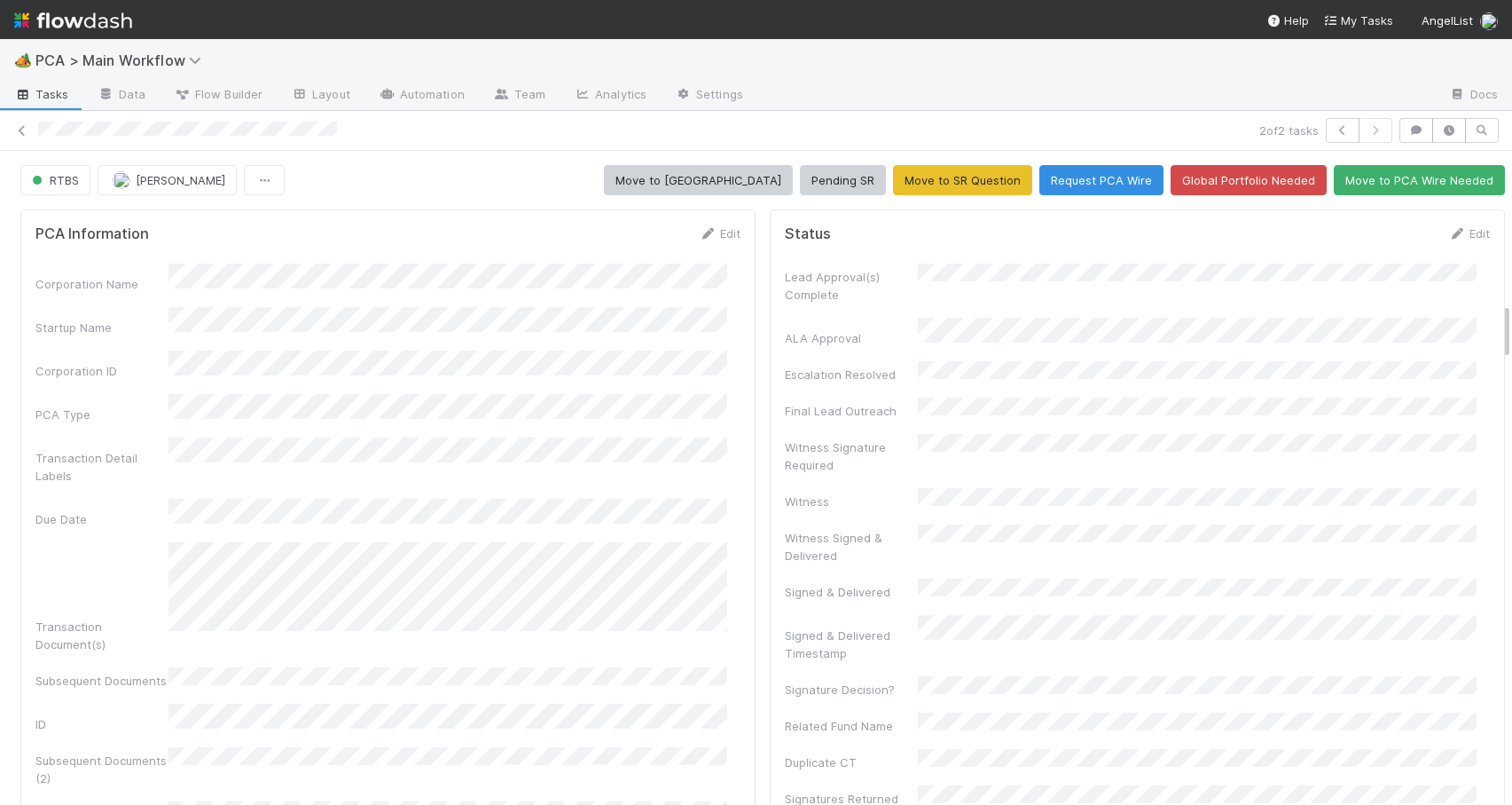
scroll to position [920, 0]
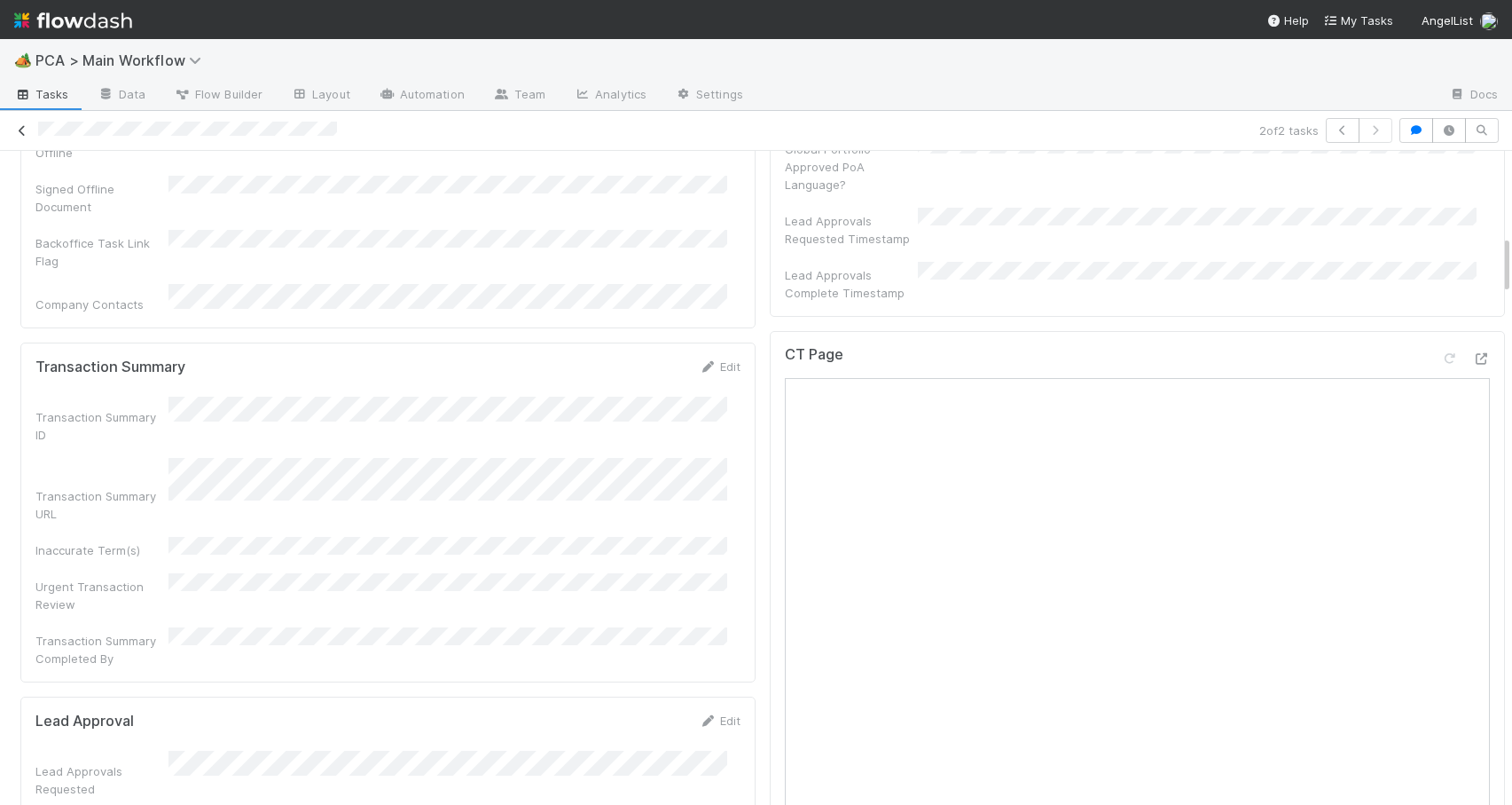
click at [21, 128] on icon at bounding box center [21, 131] width 17 height 12
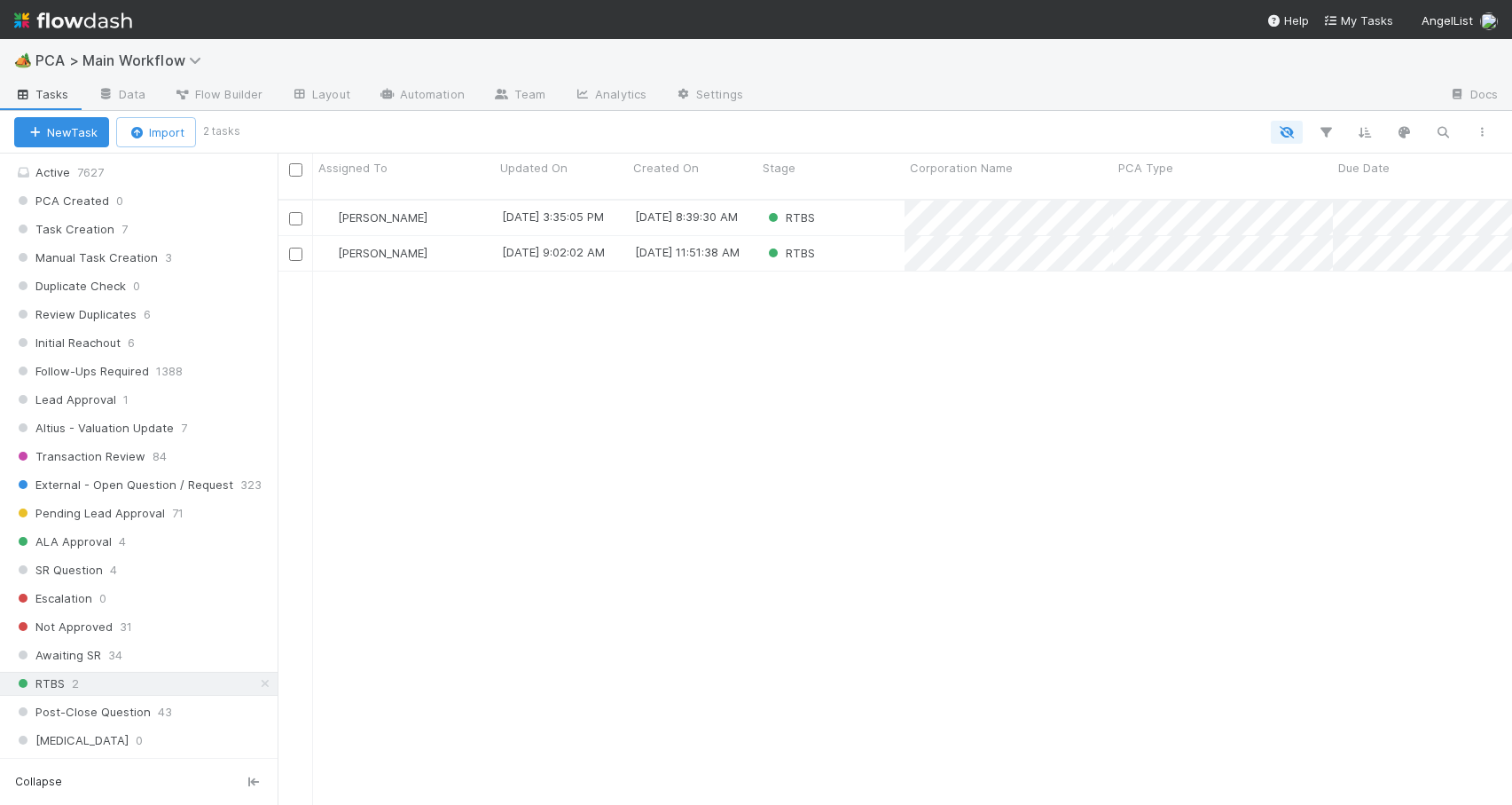
scroll to position [769, 0]
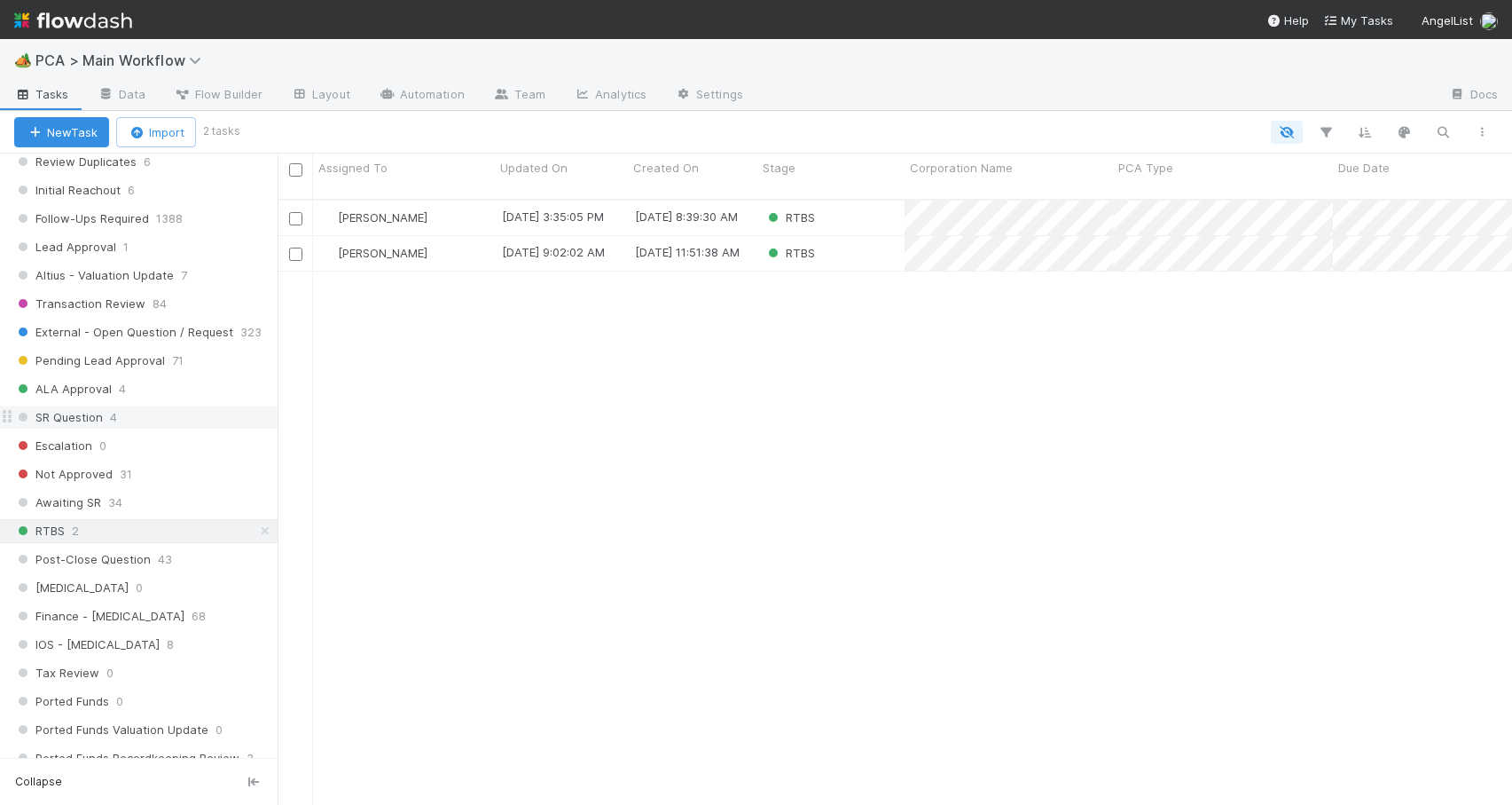
click at [156, 421] on div "SR Question 4" at bounding box center [145, 417] width 263 height 22
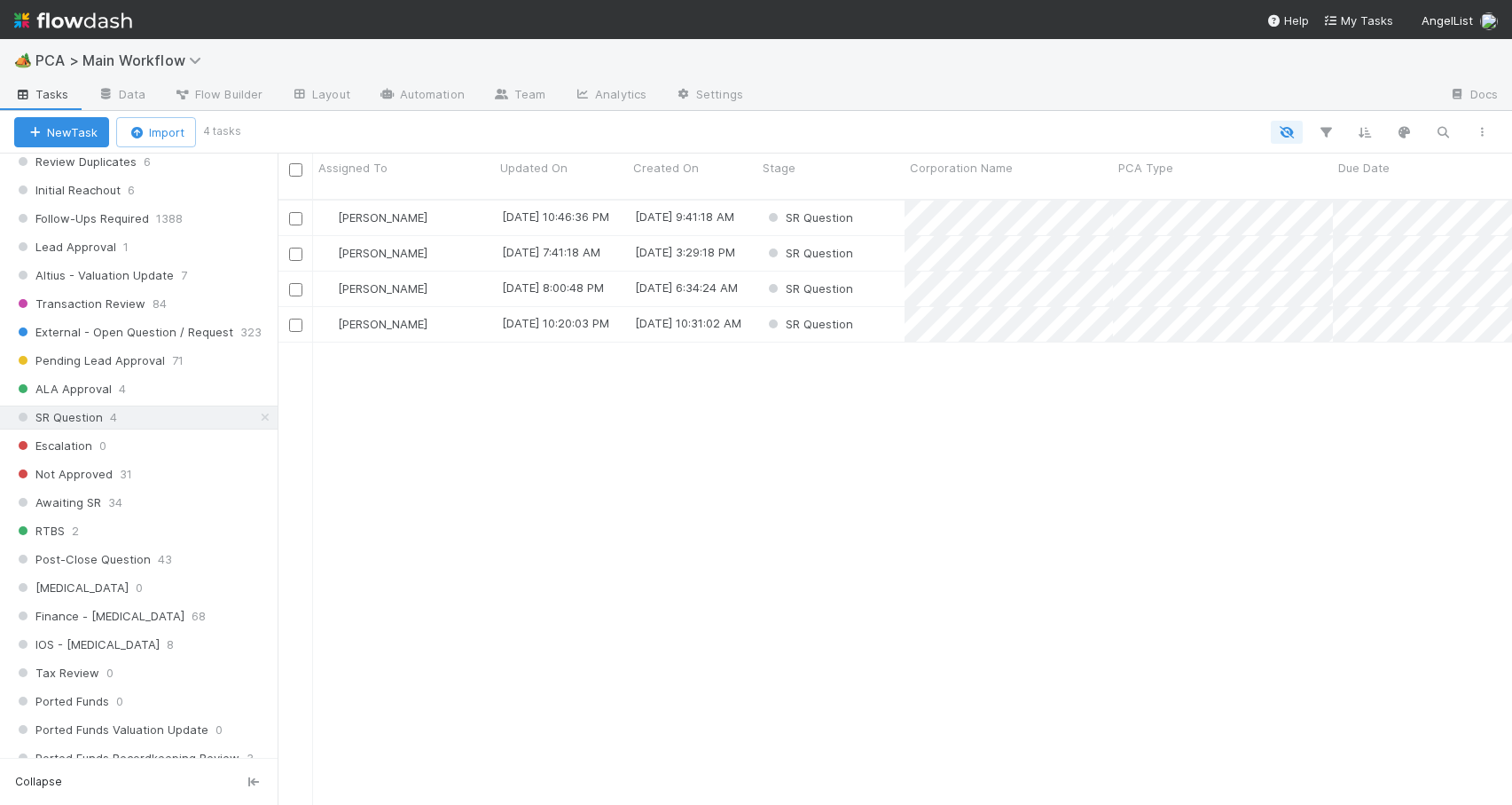
scroll to position [607, 1221]
click at [877, 204] on div "SR Question" at bounding box center [832, 218] width 147 height 35
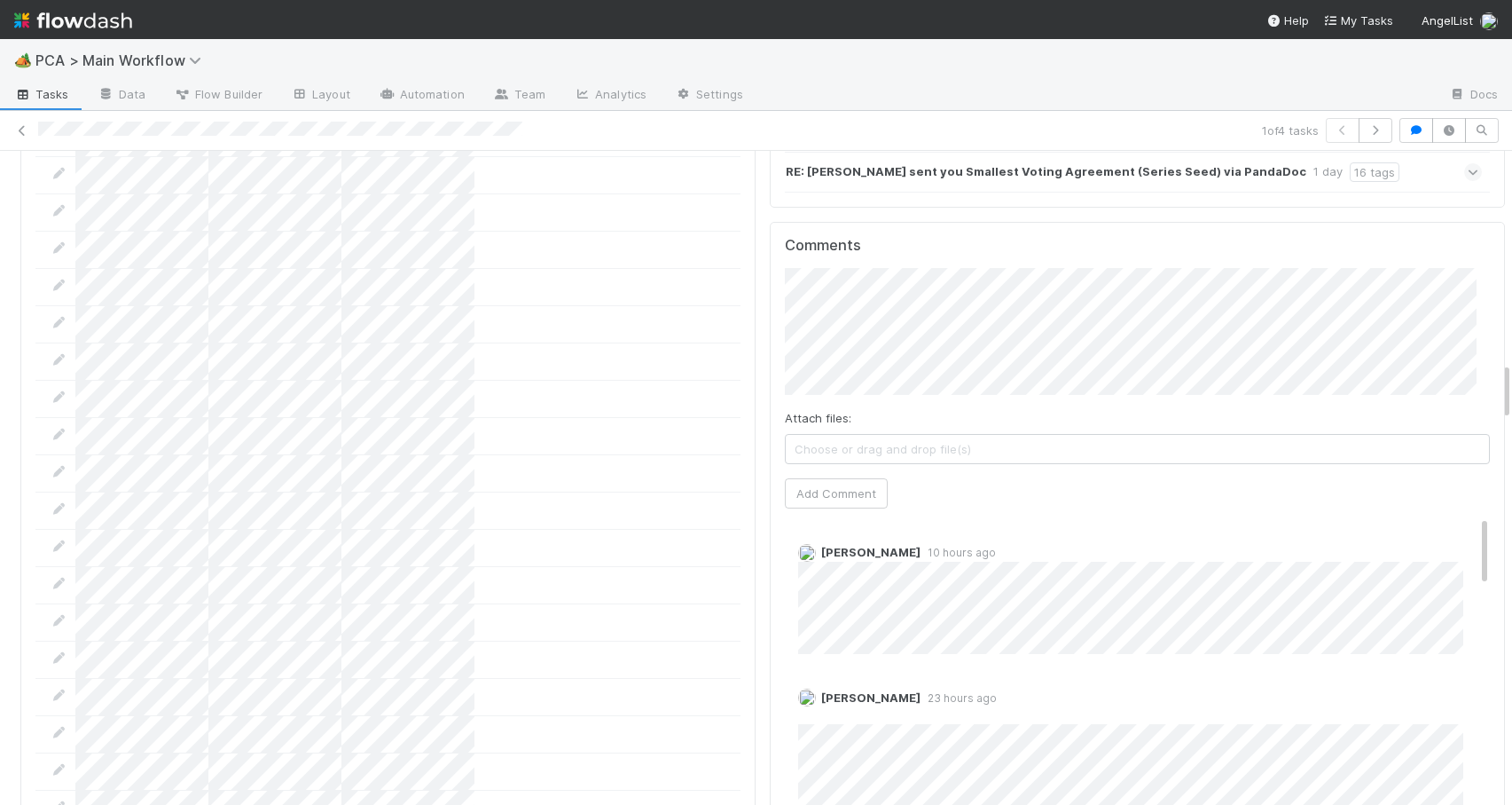
scroll to position [2662, 0]
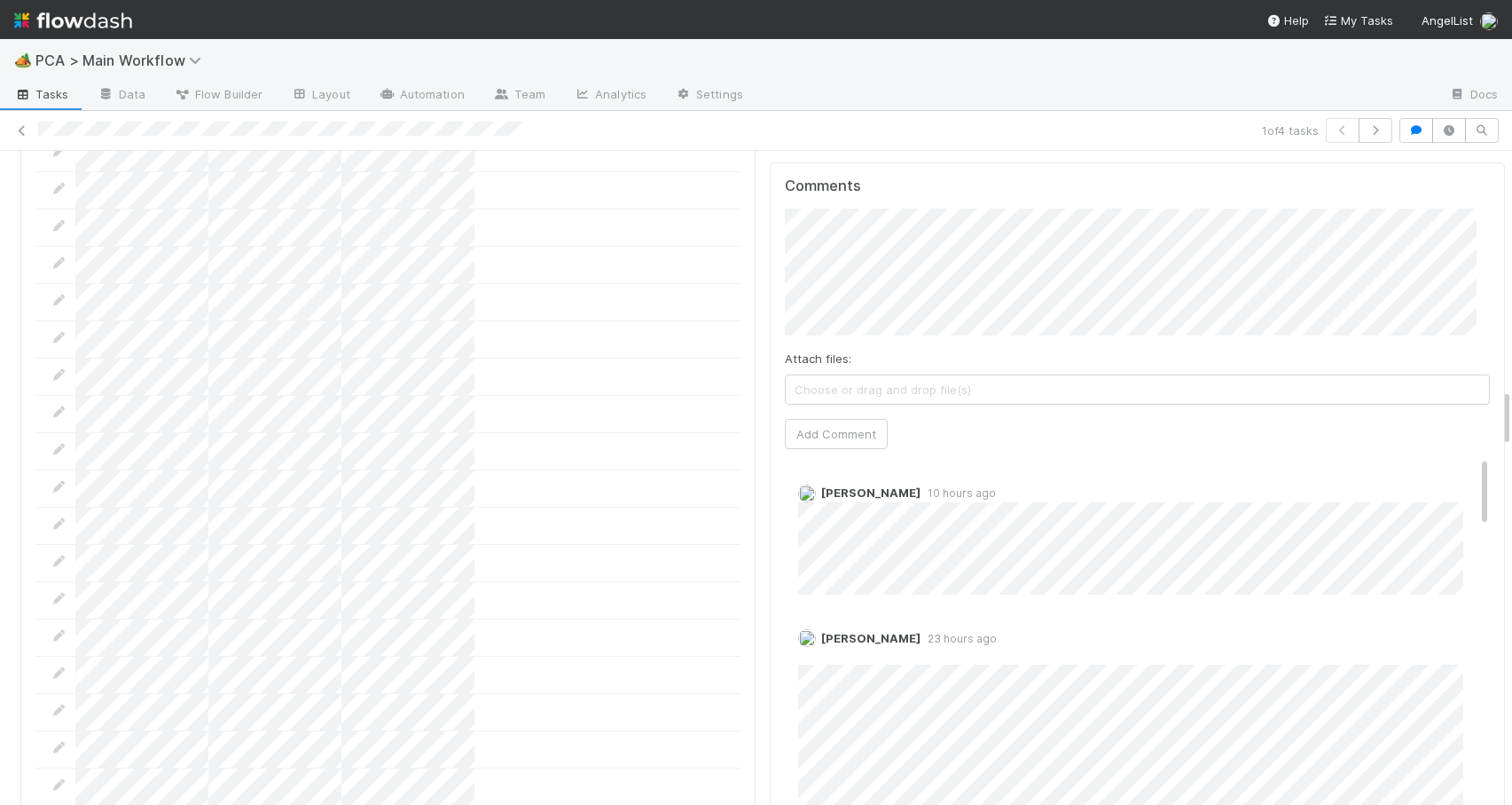
drag, startPoint x: 1493, startPoint y: 261, endPoint x: 1537, endPoint y: 417, distance: 162.1
click at [1511, 417] on html "🏕️ PCA > Main Workflow Tasks Data Flow Builder Layout Automation Team Analytics…" at bounding box center [756, 402] width 1512 height 805
click at [18, 129] on icon at bounding box center [21, 131] width 17 height 12
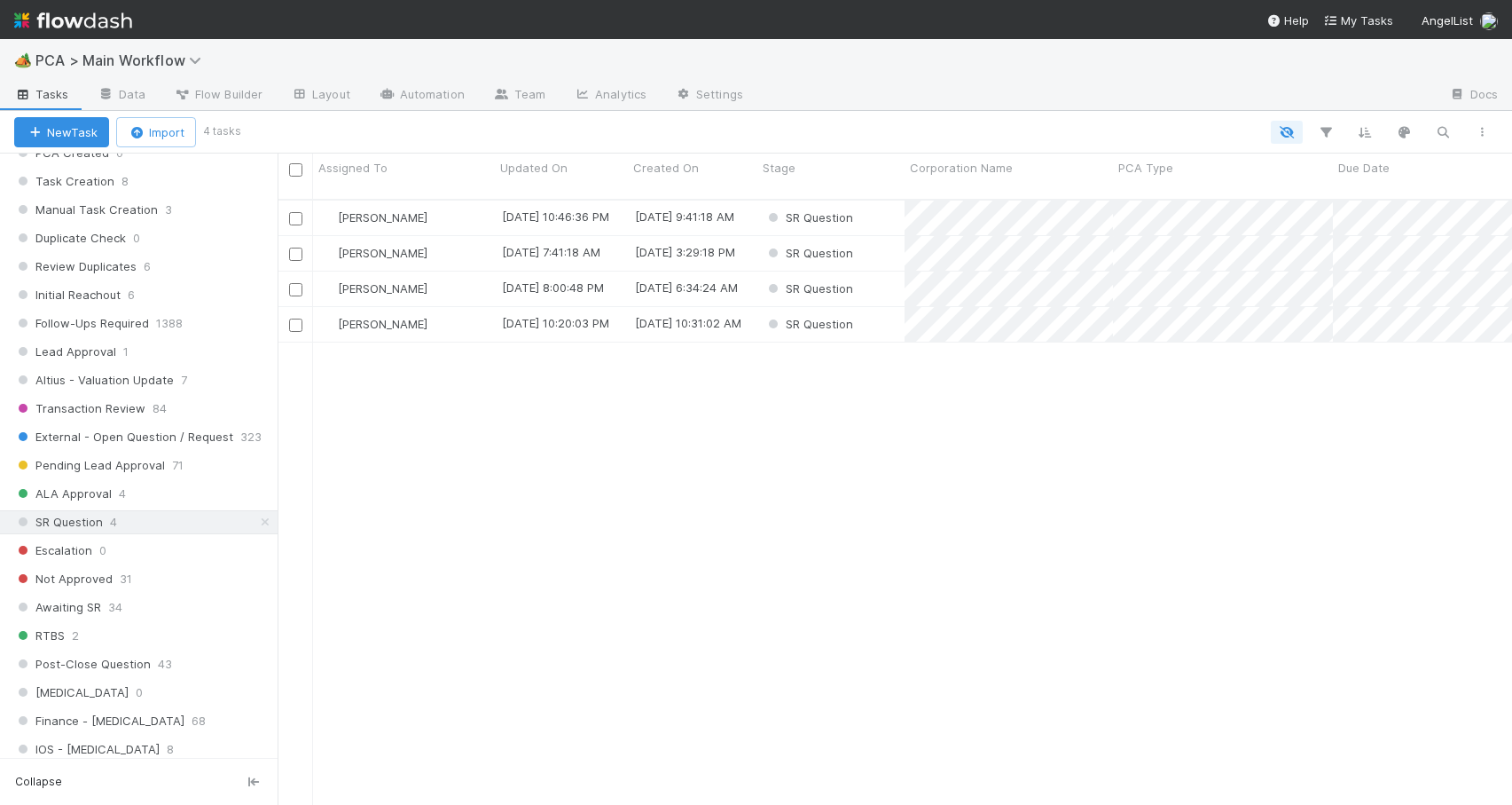
scroll to position [679, 0]
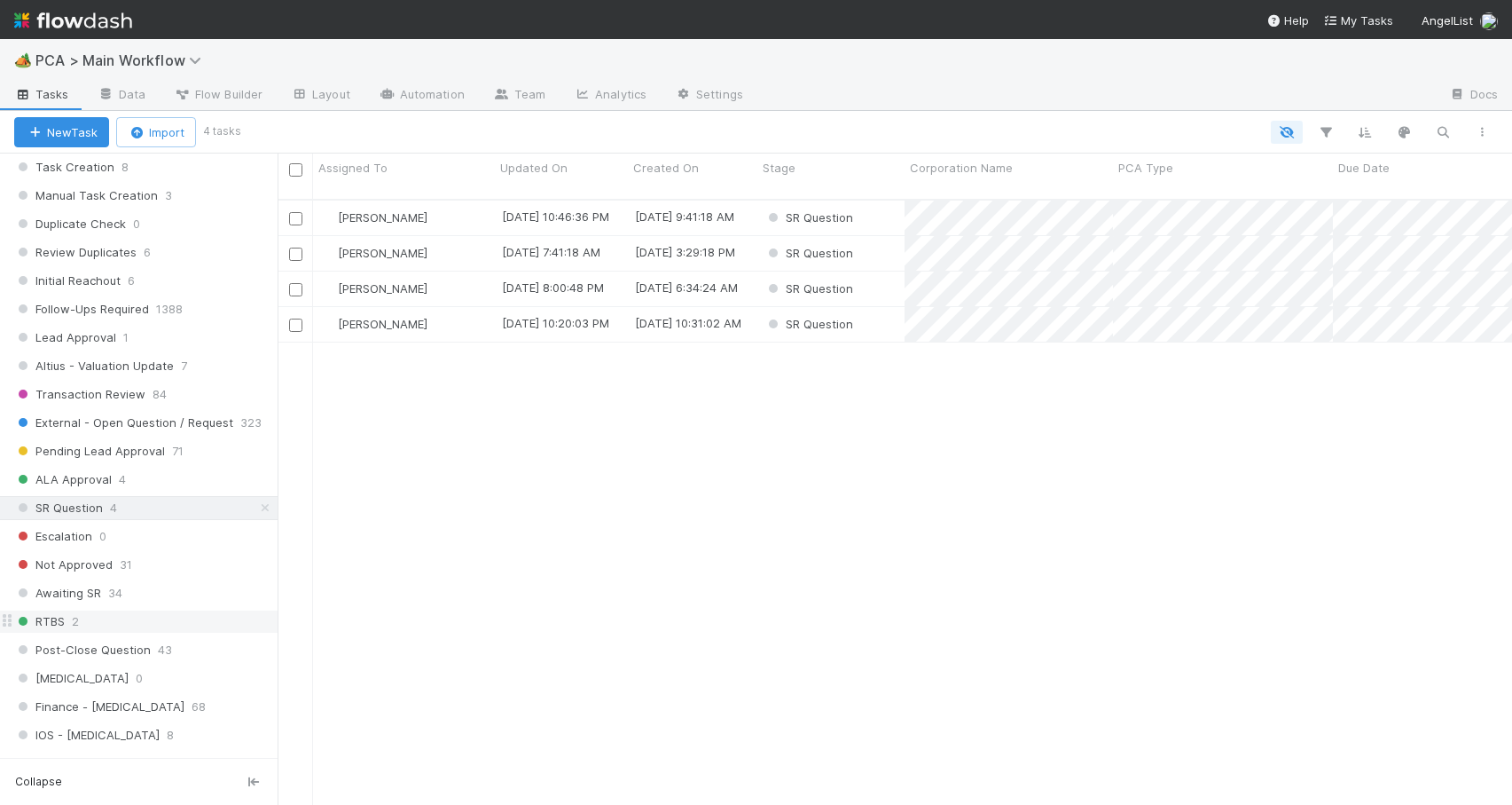
click at [156, 616] on div "RTBS 2" at bounding box center [145, 622] width 263 height 22
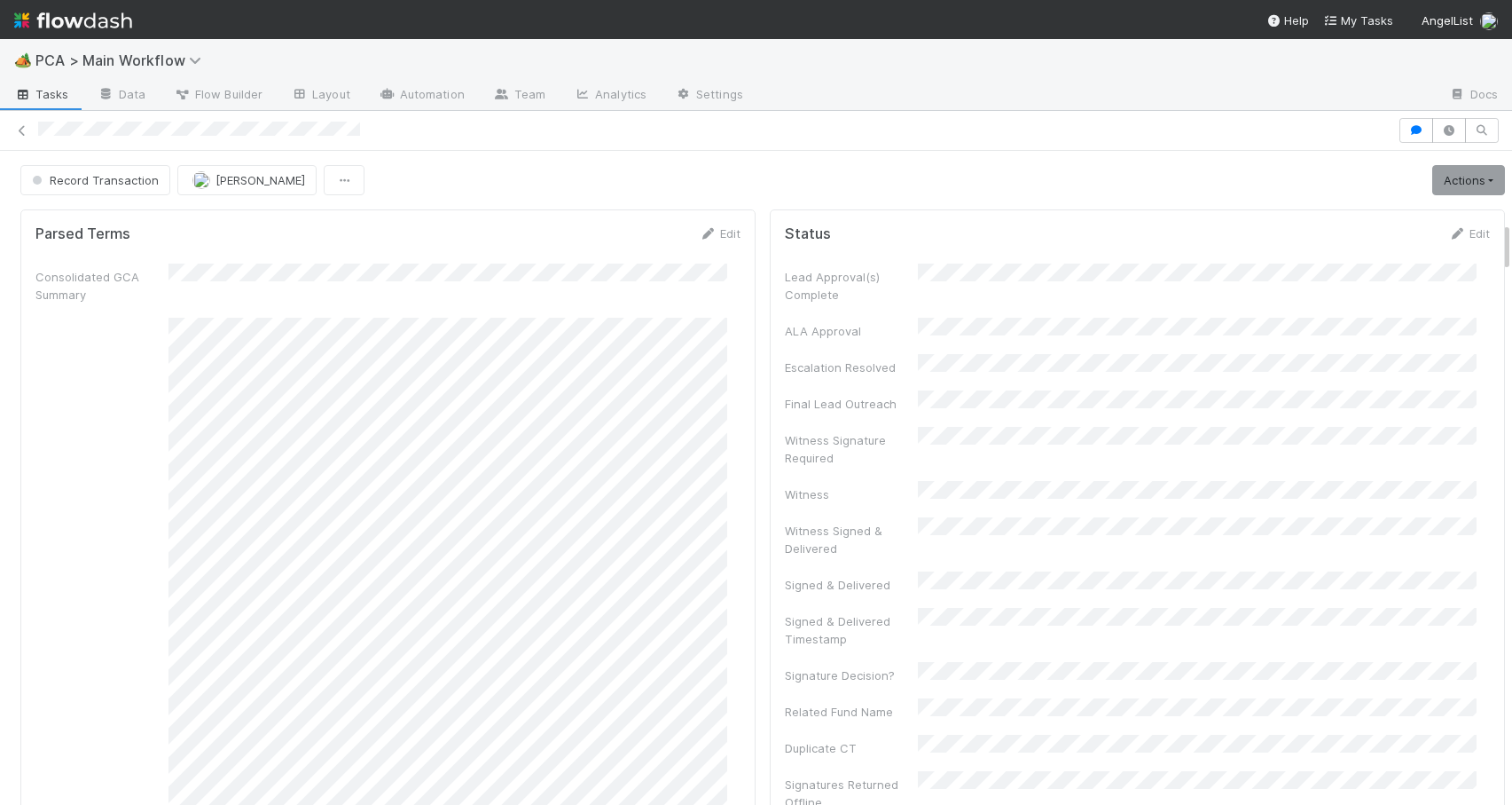
scroll to position [910, 0]
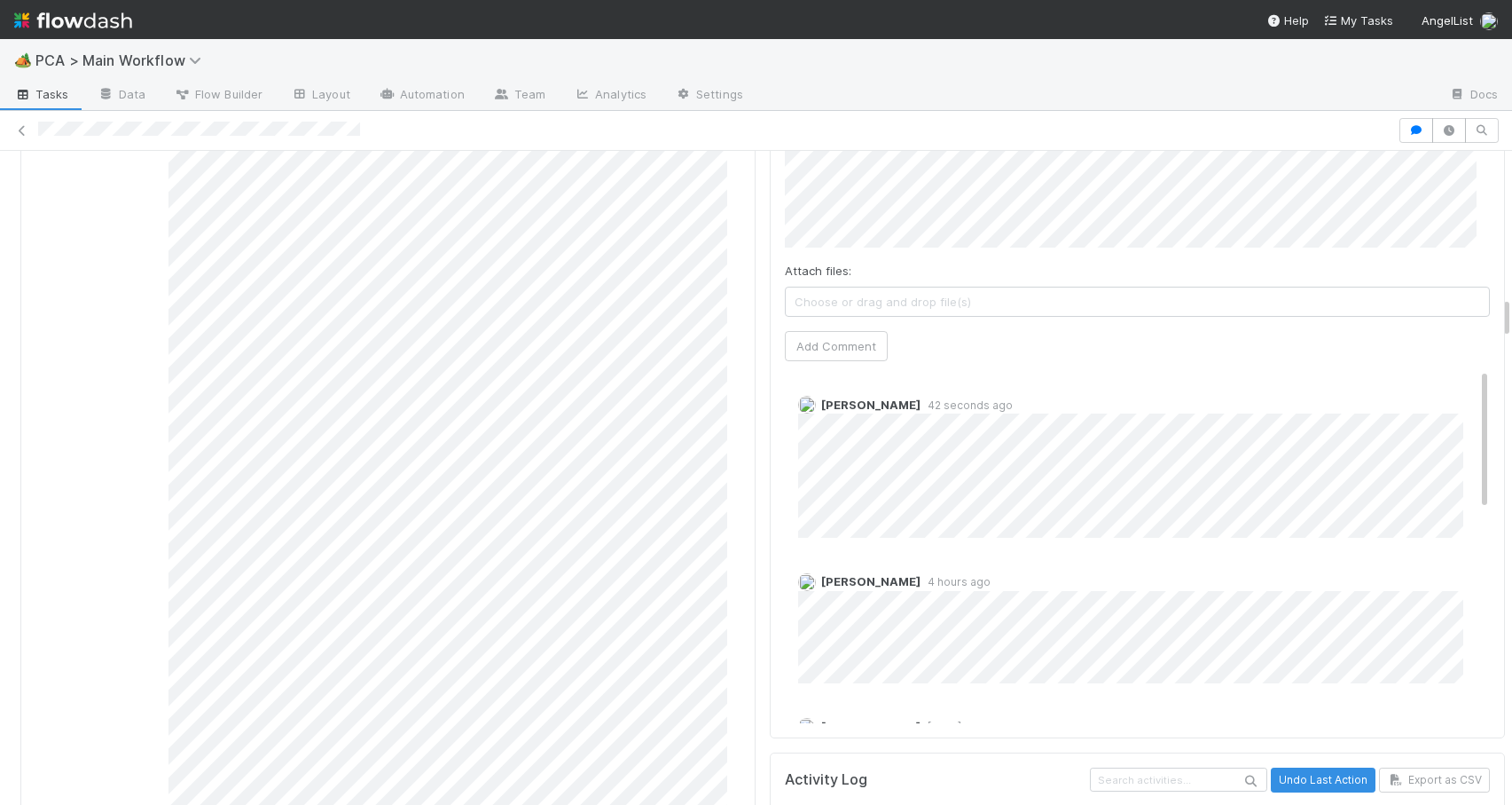
scroll to position [2130, 0]
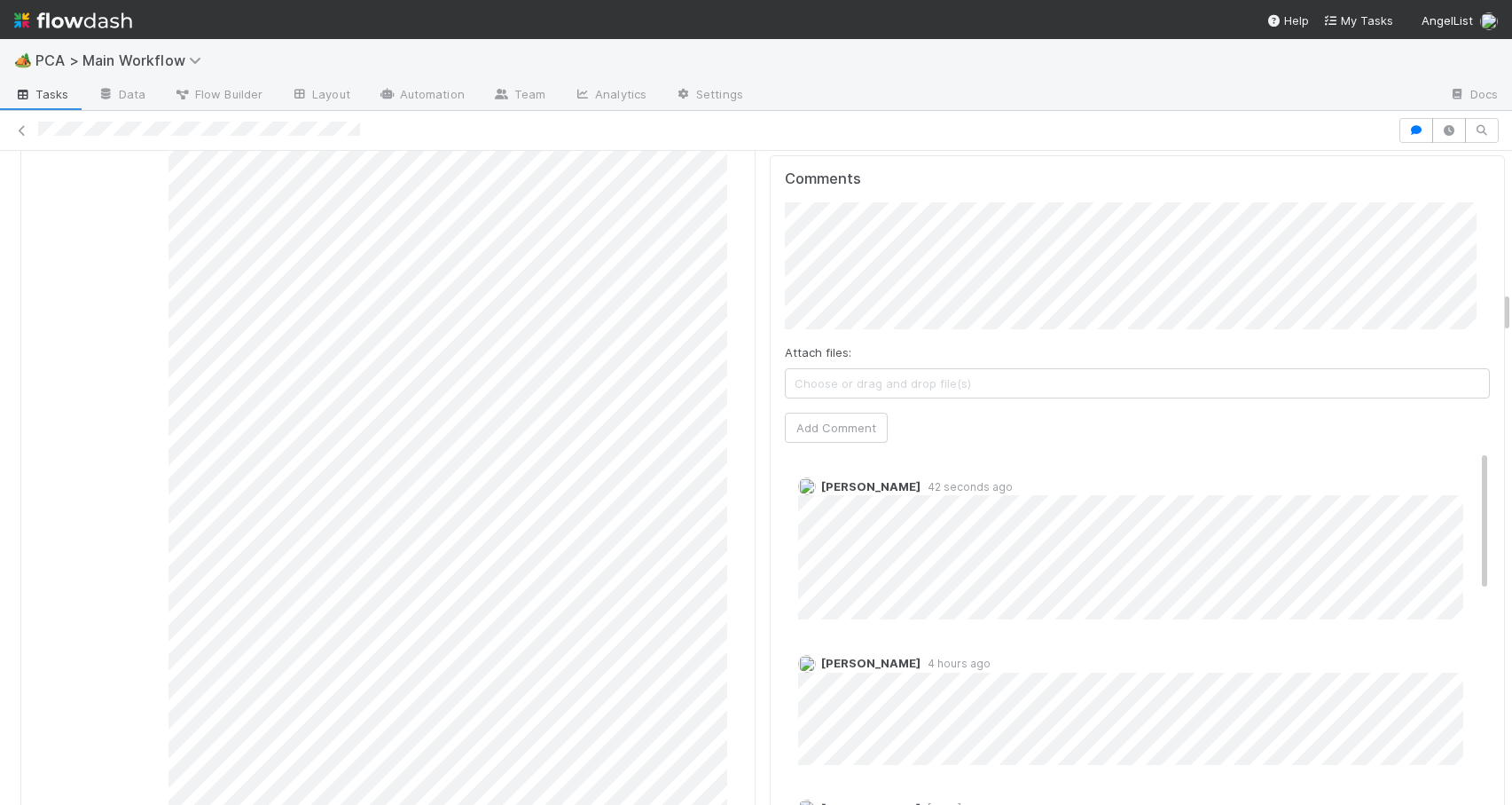
drag, startPoint x: 1494, startPoint y: 234, endPoint x: 1595, endPoint y: 309, distance: 125.8
click at [1511, 309] on html "🏕️ PCA > Main Workflow Tasks Data Flow Builder Layout Automation Team Analytics…" at bounding box center [756, 402] width 1512 height 805
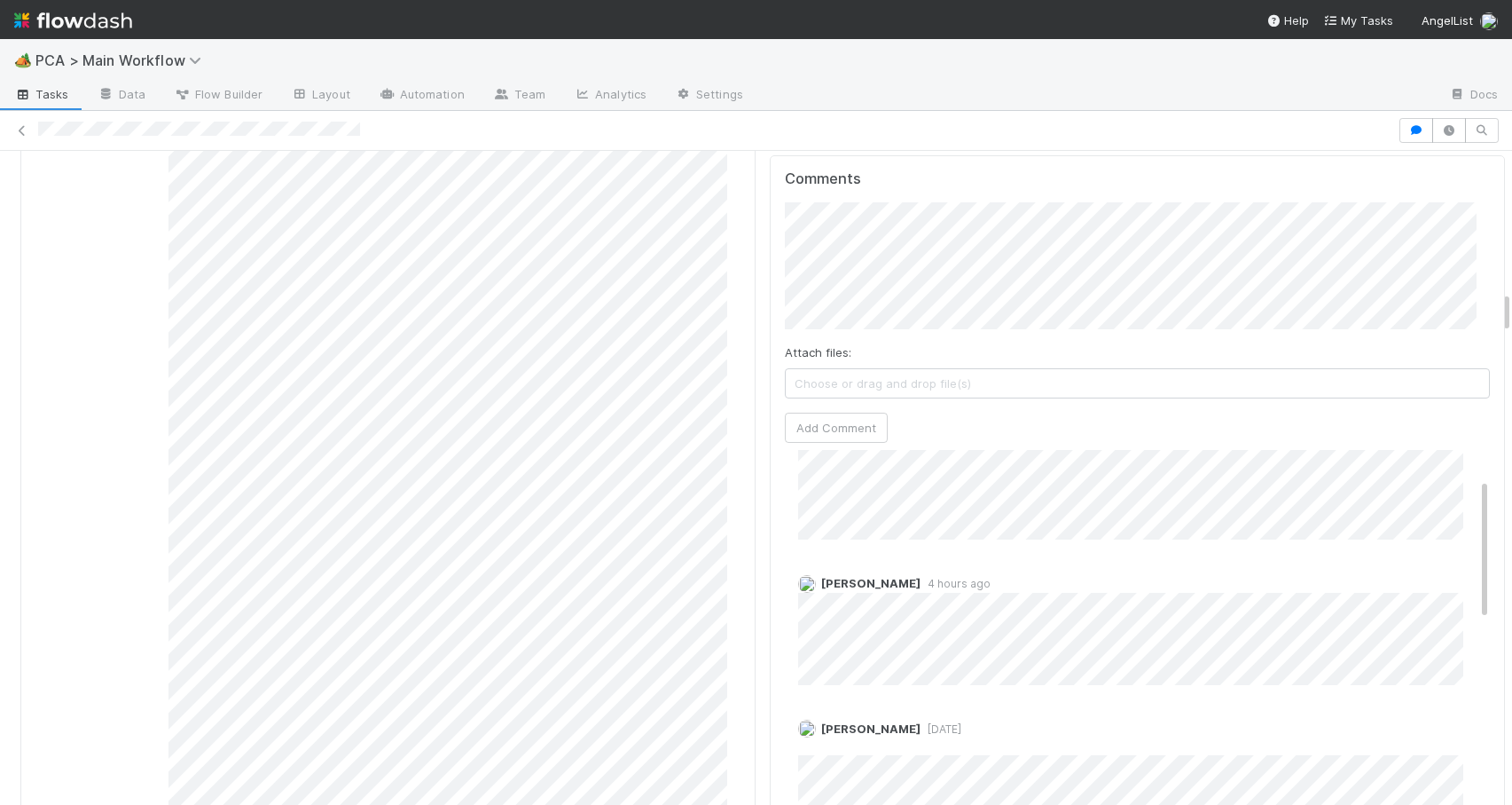
scroll to position [0, 0]
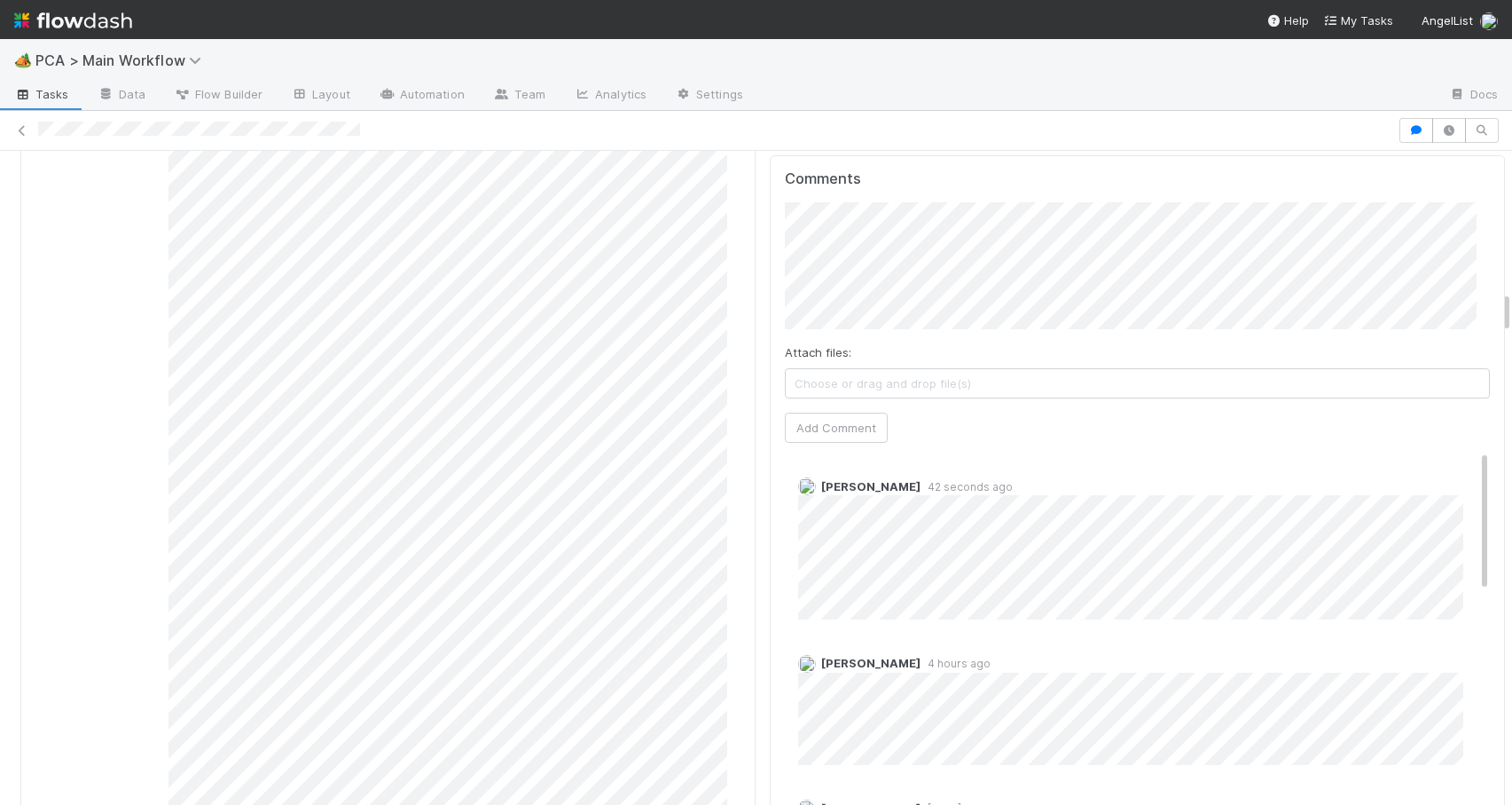
drag, startPoint x: 1459, startPoint y: 391, endPoint x: 1506, endPoint y: 385, distance: 47.4
click at [1506, 385] on div "🏕️ PCA > Main Workflow Tasks Data Flow Builder Layout Automation Team Analytics…" at bounding box center [756, 421] width 1512 height 765
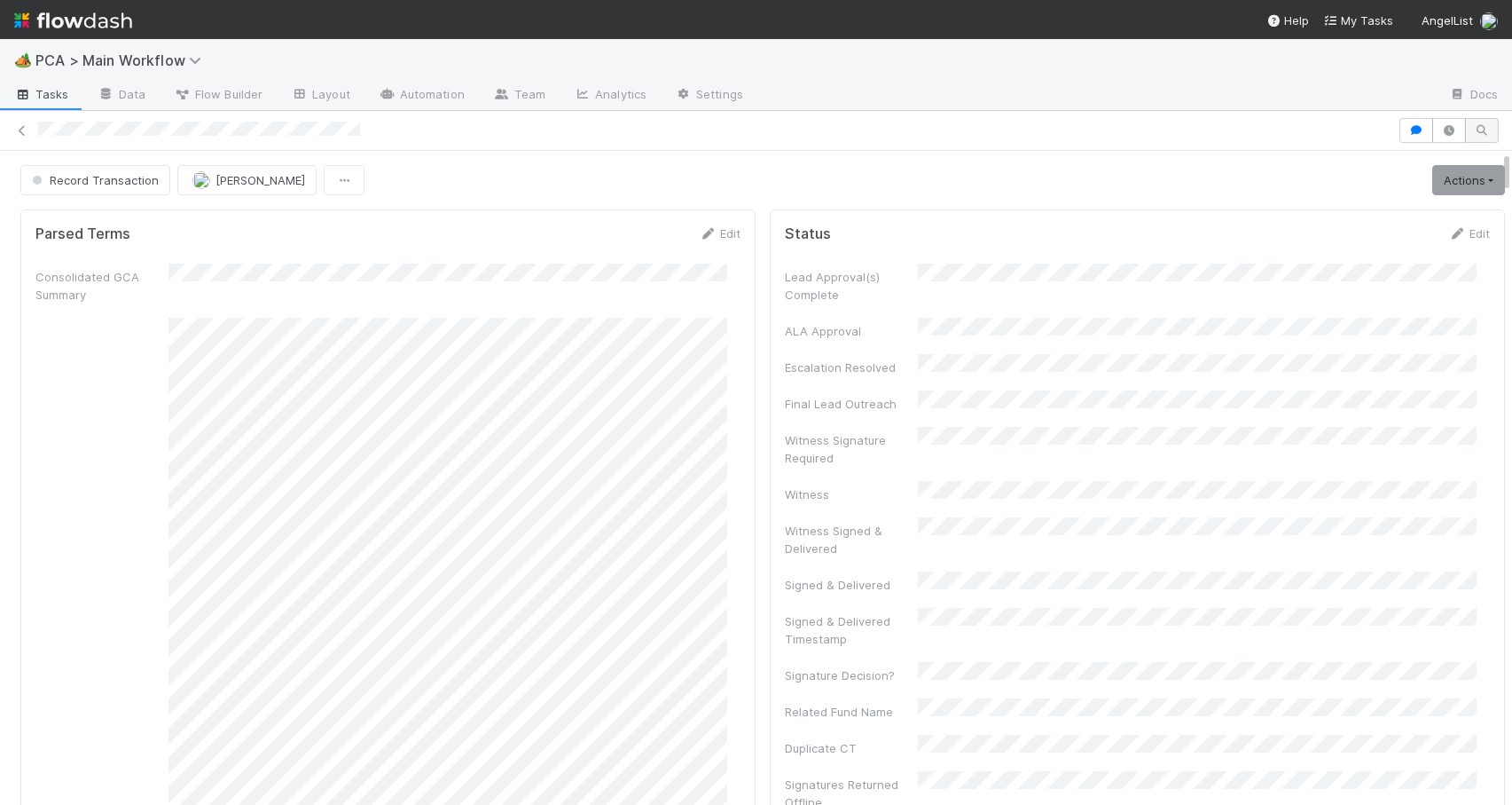
drag, startPoint x: 1494, startPoint y: 309, endPoint x: 1469, endPoint y: 134, distance: 176.8
click at [1469, 134] on div "Record Transaction Josh Tarr Actions Move to TR External Open Question / Reques…" at bounding box center [756, 457] width 1512 height 694
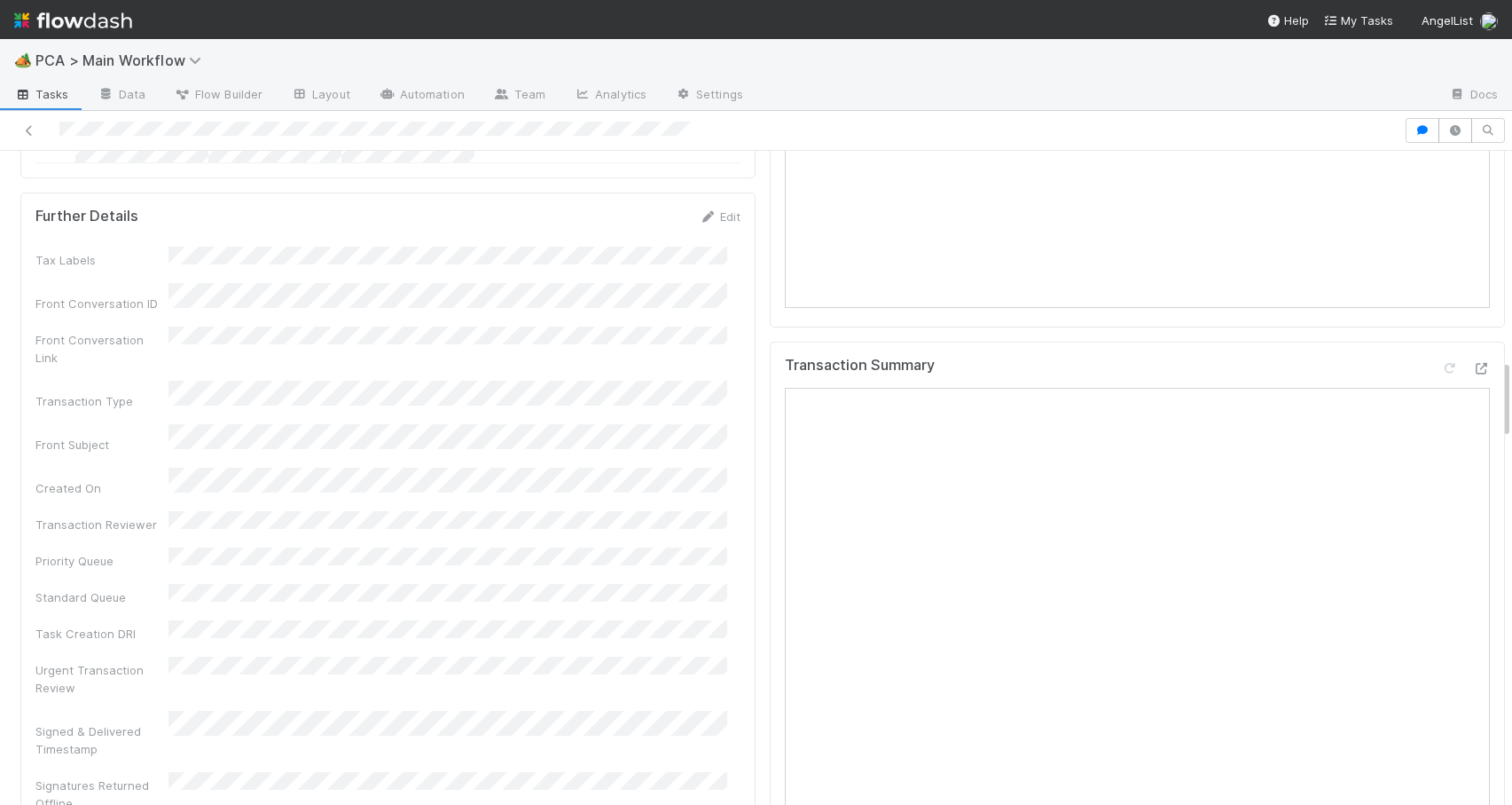
scroll to position [1707, 0]
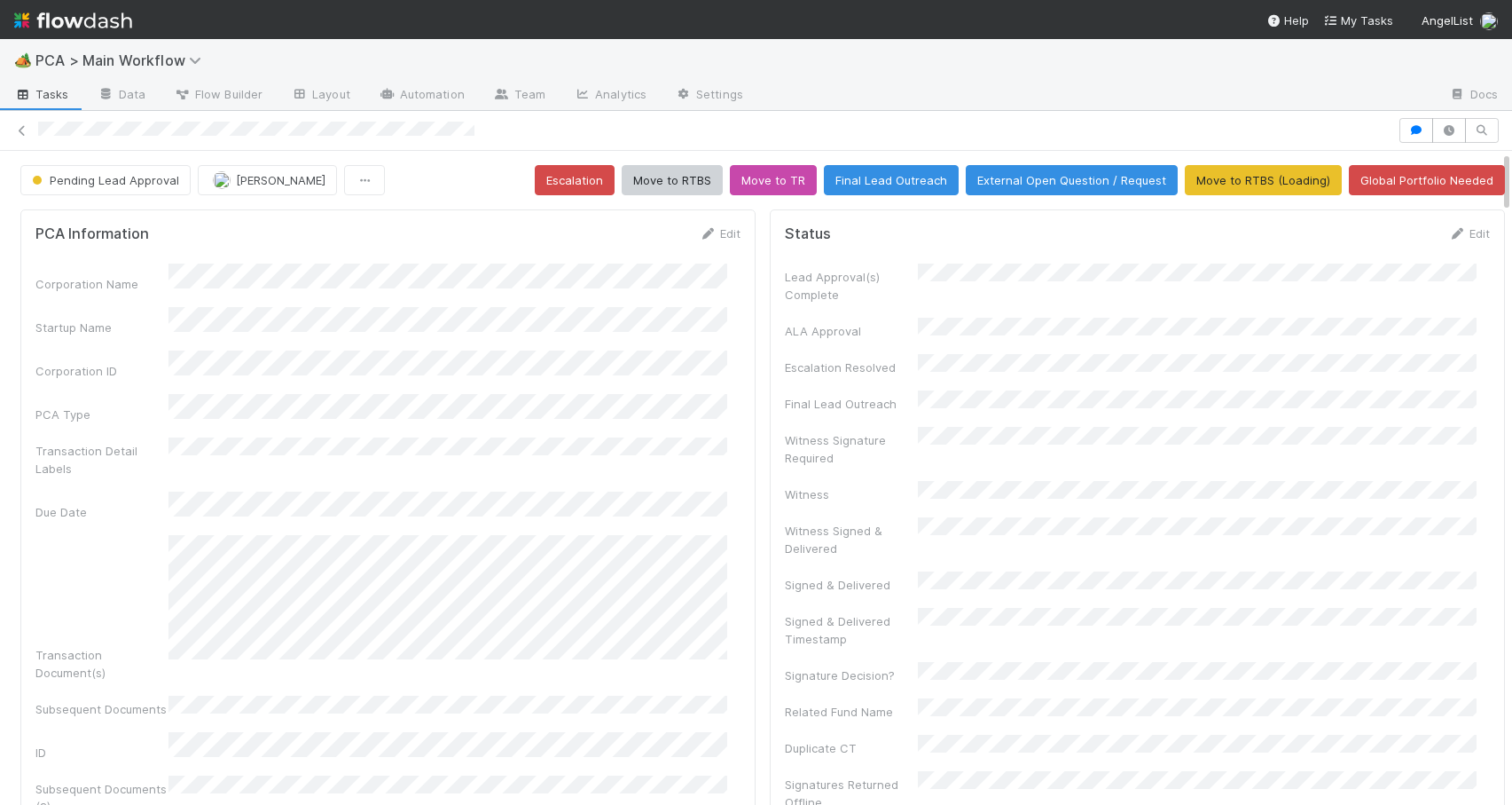
scroll to position [913, 0]
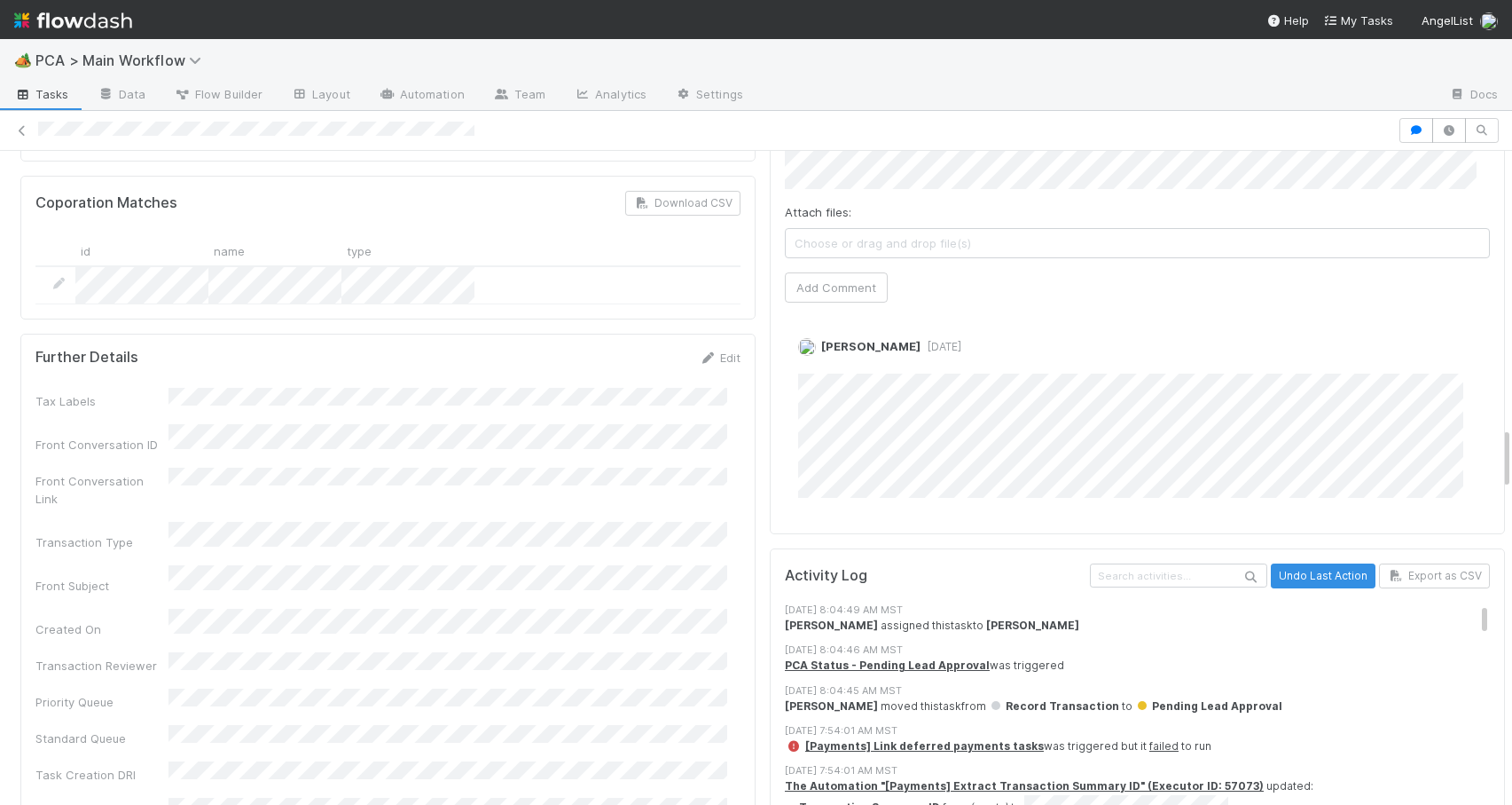
scroll to position [2915, 0]
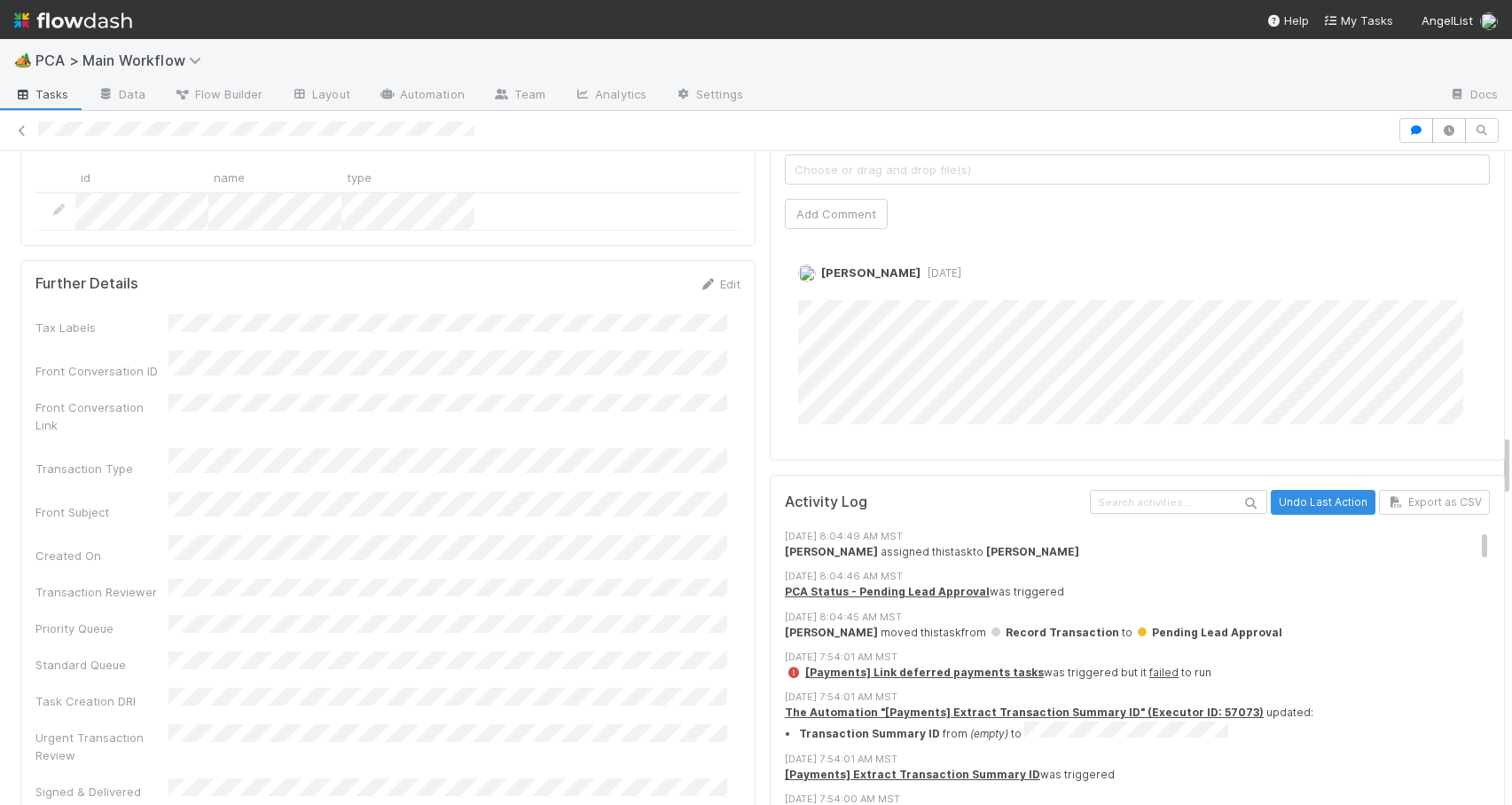
drag, startPoint x: 1494, startPoint y: 251, endPoint x: 1601, endPoint y: 446, distance: 222.4
click at [1511, 446] on html "🏕️ PCA > Main Workflow Tasks Data Flow Builder Layout Automation Team Analytics…" at bounding box center [756, 402] width 1512 height 805
click at [1458, 529] on div "[DATE] 8:04:49 AM MST [PERSON_NAME] assigned this task to [PERSON_NAME]" at bounding box center [1145, 544] width 718 height 31
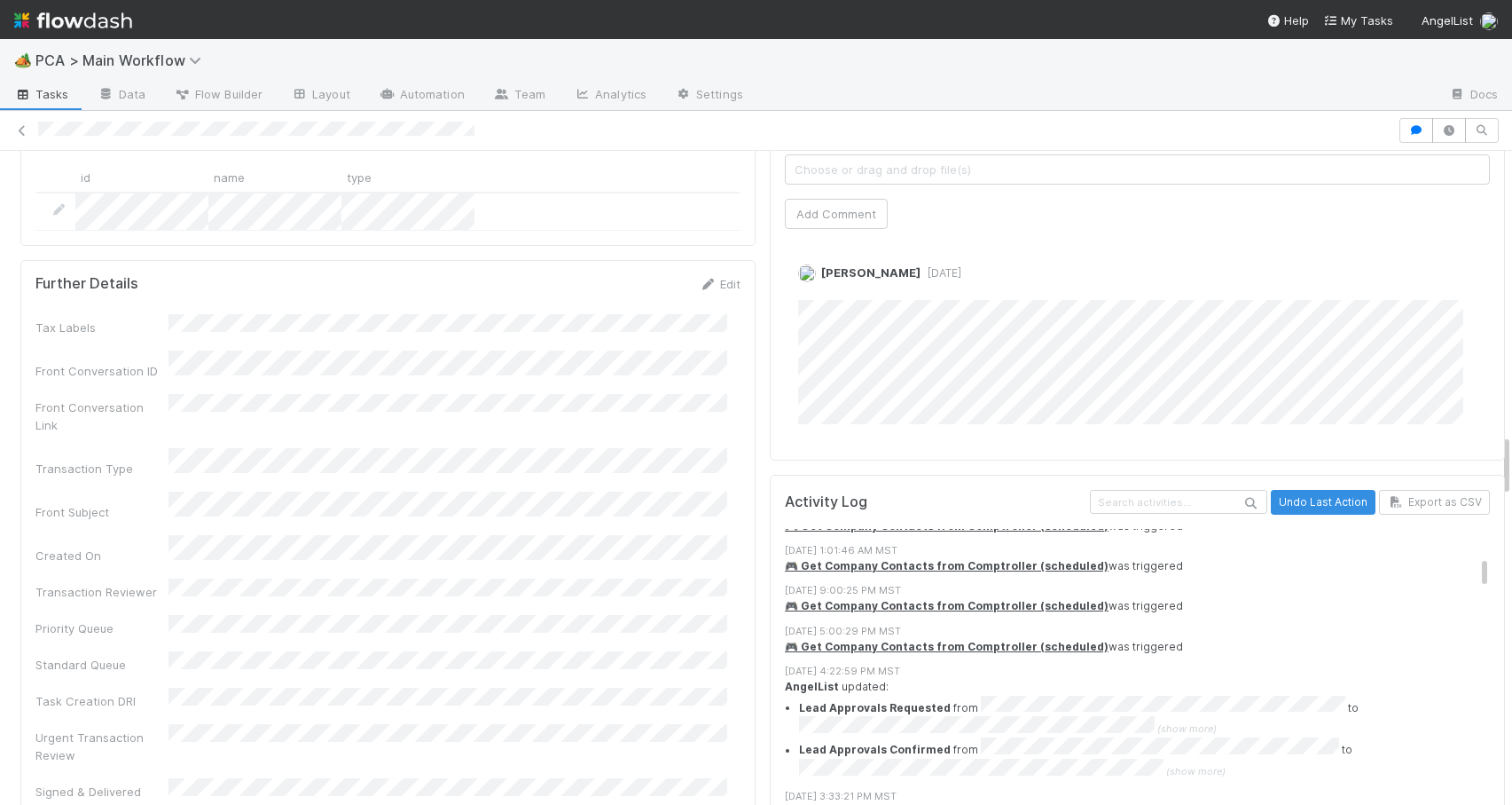
scroll to position [0, 0]
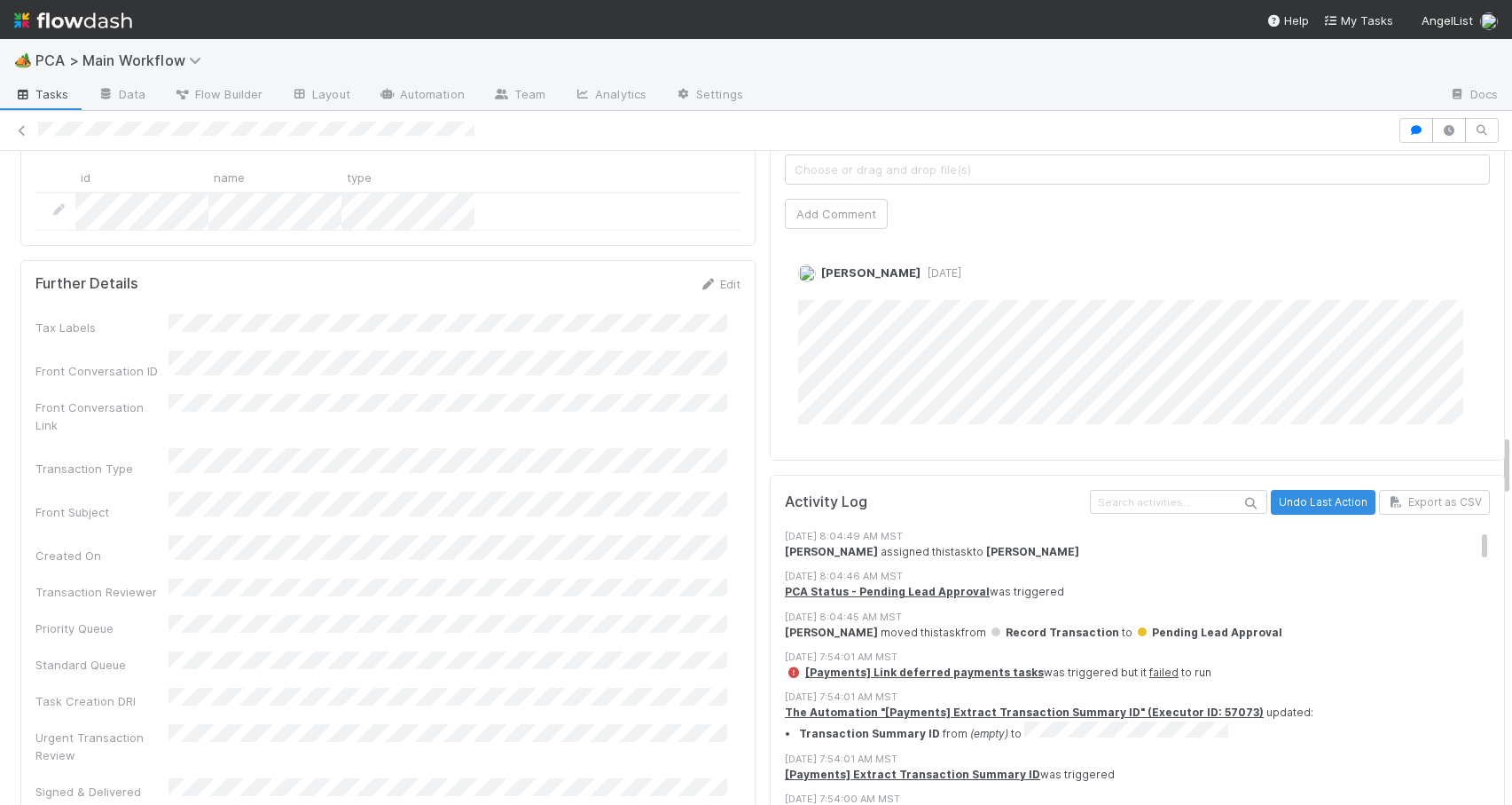
drag, startPoint x: 1458, startPoint y: 439, endPoint x: 1437, endPoint y: 351, distance: 90.5
click at [1437, 350] on div "Status Edit Lead Approval(s) Complete ALA Approval Escalation Resolved Final Le…" at bounding box center [1137, 796] width 750 height 7019
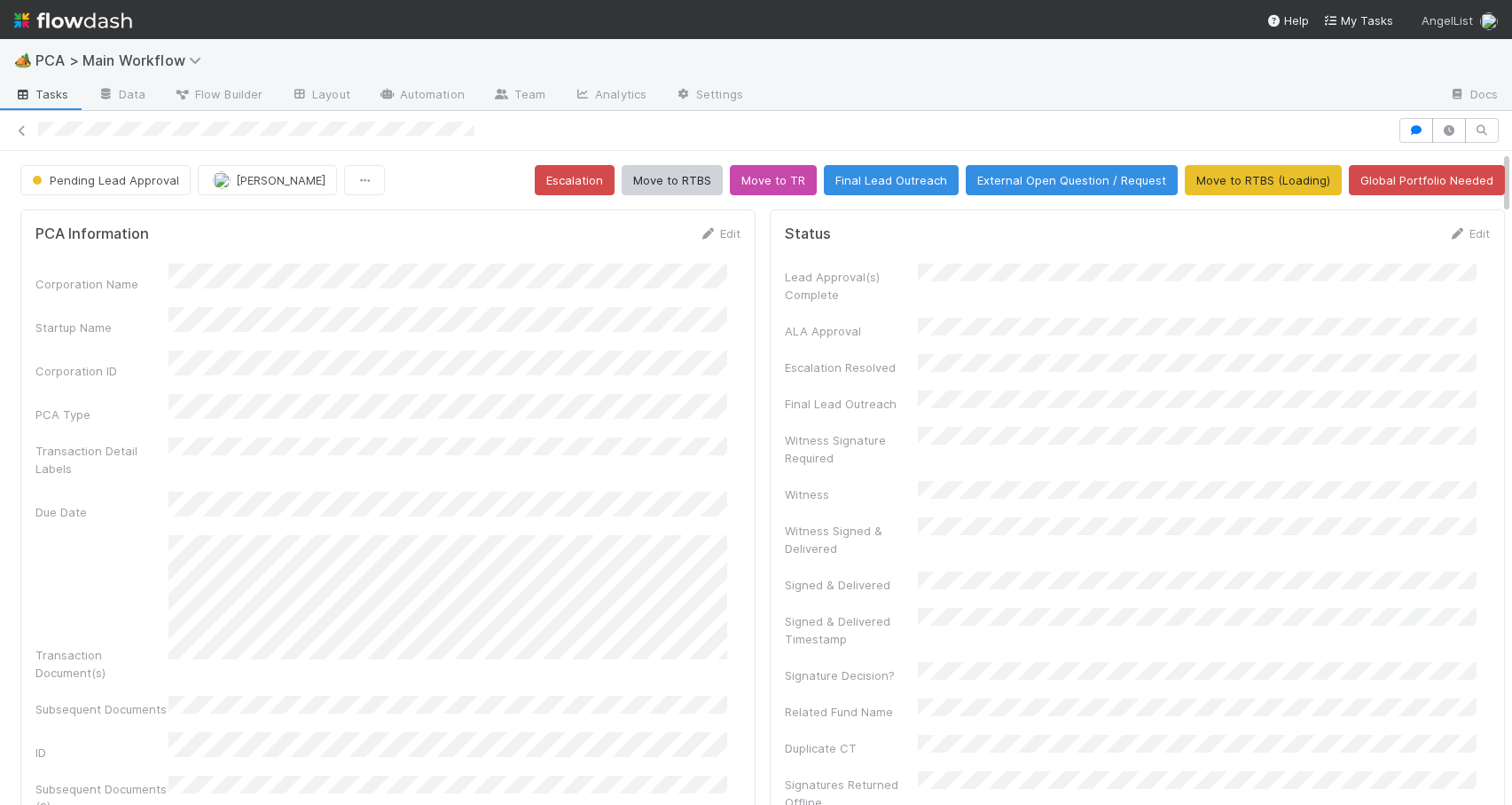
drag, startPoint x: 1494, startPoint y: 452, endPoint x: 1475, endPoint y: 24, distance: 428.4
click at [1476, 29] on div "🏕️ PCA > Main Workflow Tasks Data Flow Builder Layout Automation Team Analytics…" at bounding box center [756, 402] width 1512 height 805
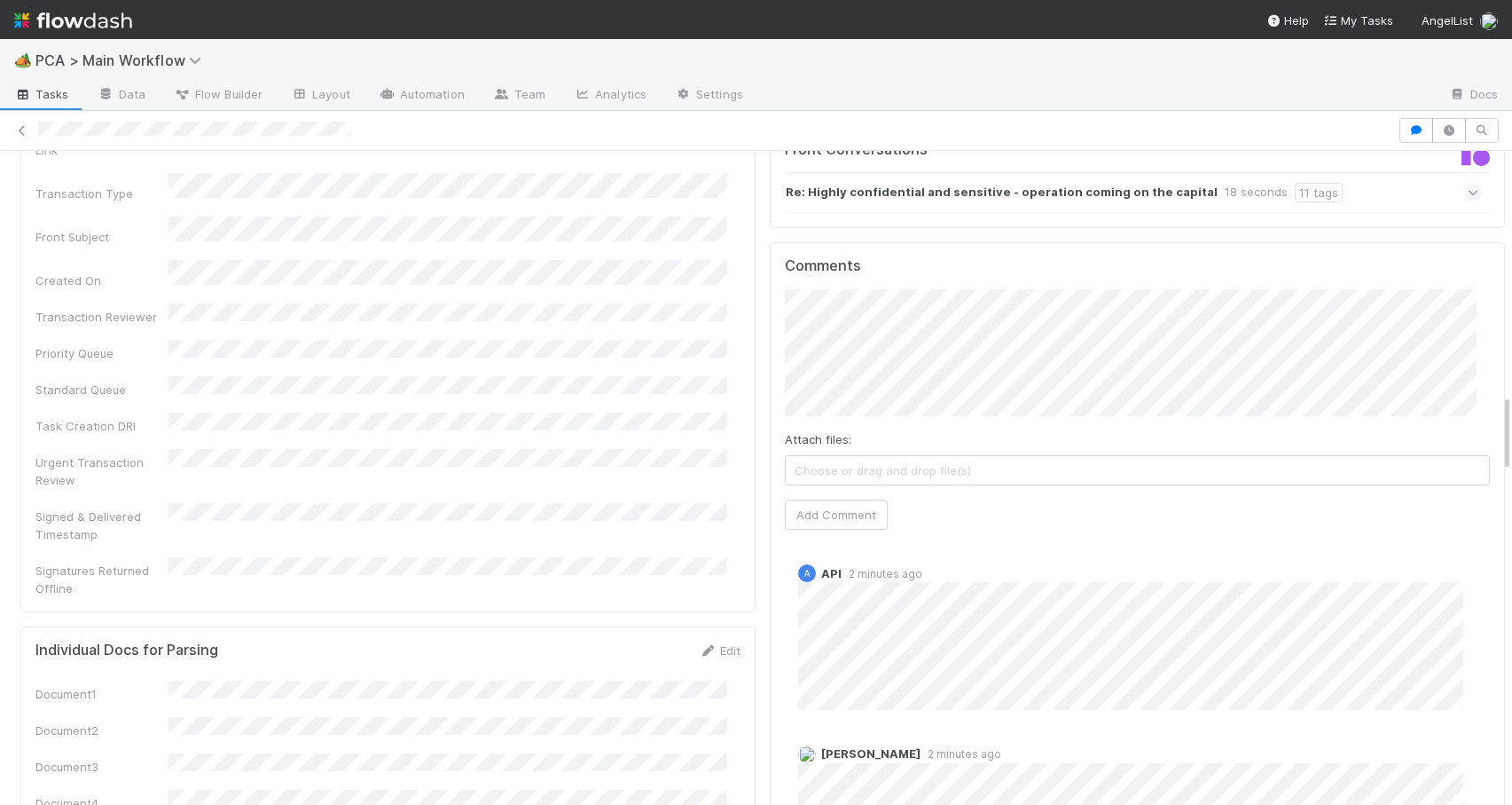
scroll to position [2050, 0]
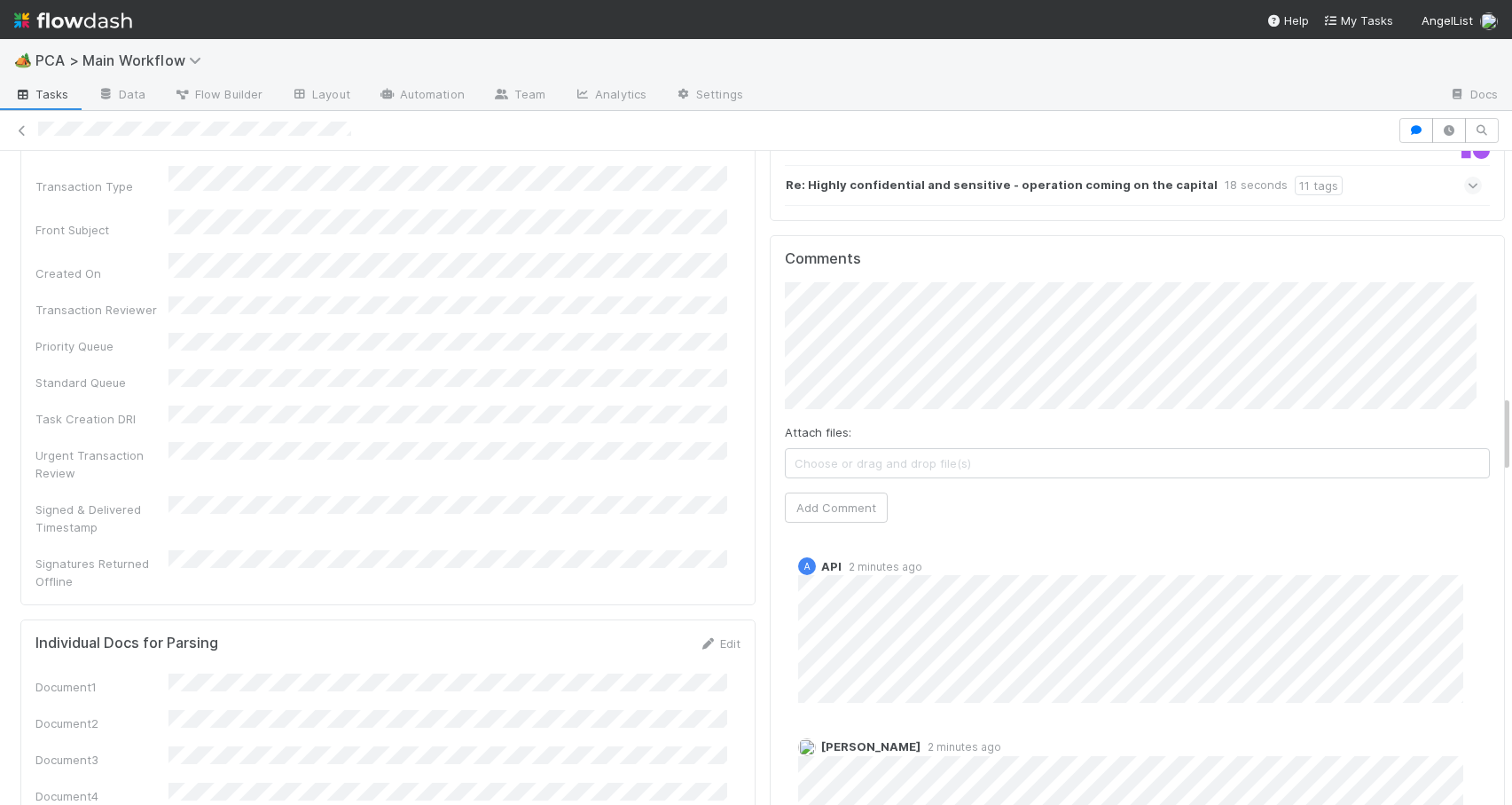
drag, startPoint x: 1493, startPoint y: 270, endPoint x: 1558, endPoint y: 406, distance: 150.7
click at [1511, 406] on html "🏕️ PCA > Main Workflow Tasks Data Flow Builder Layout Automation Team Analytics…" at bounding box center [756, 402] width 1512 height 805
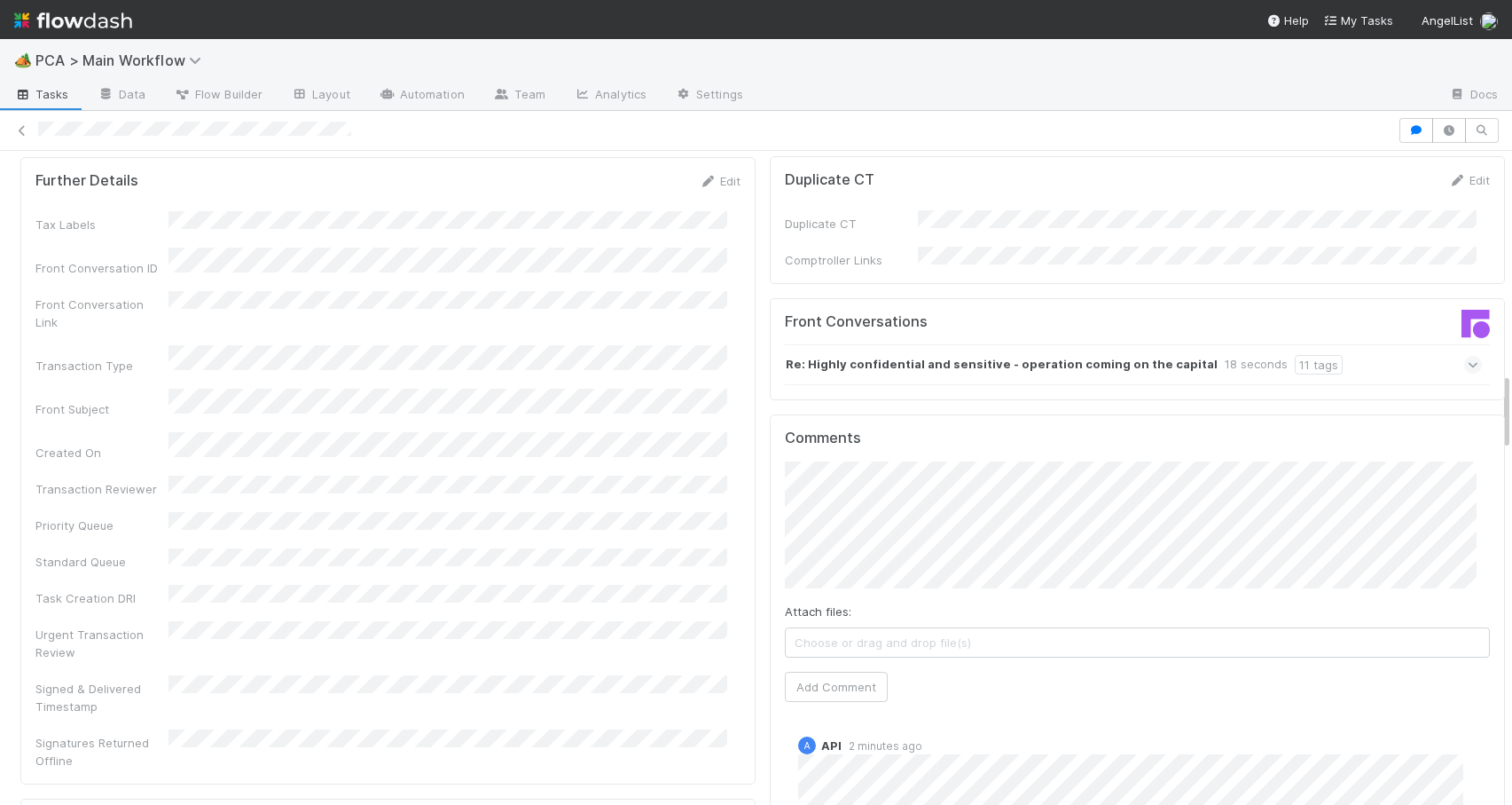
scroll to position [1864, 0]
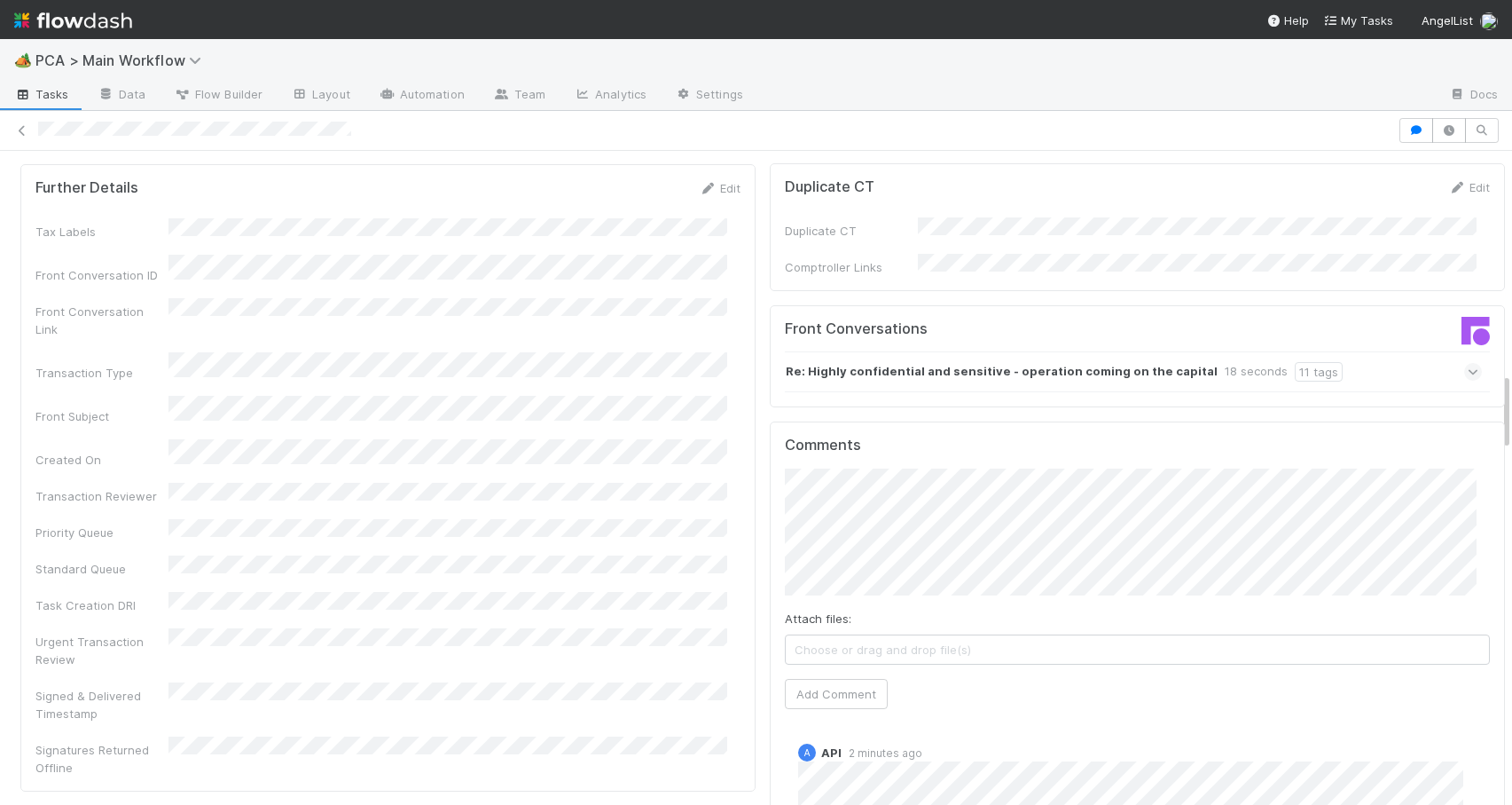
drag, startPoint x: 1494, startPoint y: 408, endPoint x: 1496, endPoint y: 387, distance: 21.1
click at [1496, 386] on div "Initial Reachout [PERSON_NAME] Move to Lead Approval Move to TR Initial Outreac…" at bounding box center [756, 478] width 1512 height 654
click at [1336, 351] on div "Re: Highly confidential and sensitive - operation coming on the capital 18 seco…" at bounding box center [1134, 371] width 697 height 41
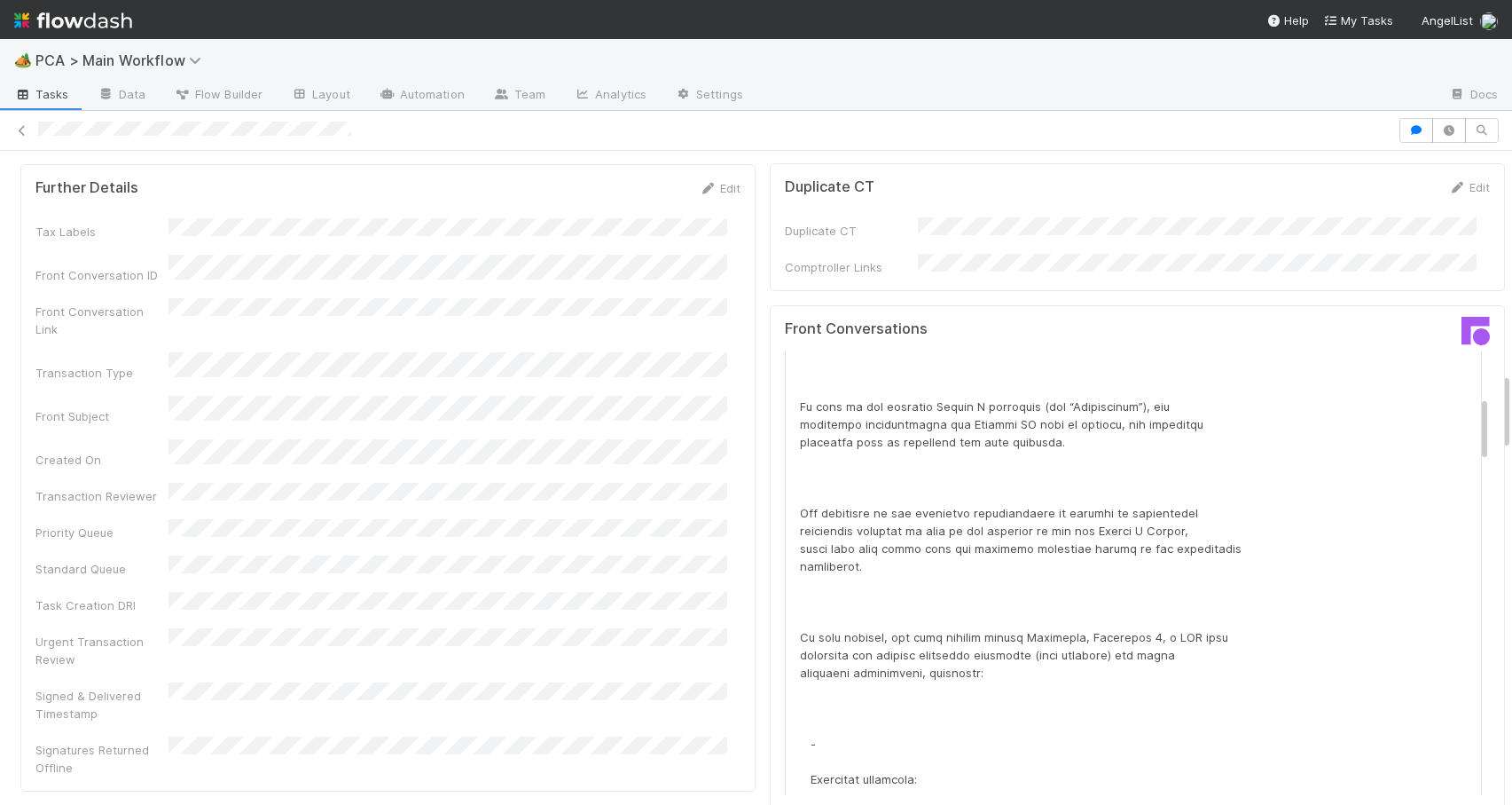
scroll to position [297, 0]
drag, startPoint x: 1458, startPoint y: 287, endPoint x: 1460, endPoint y: 316, distance: 29.1
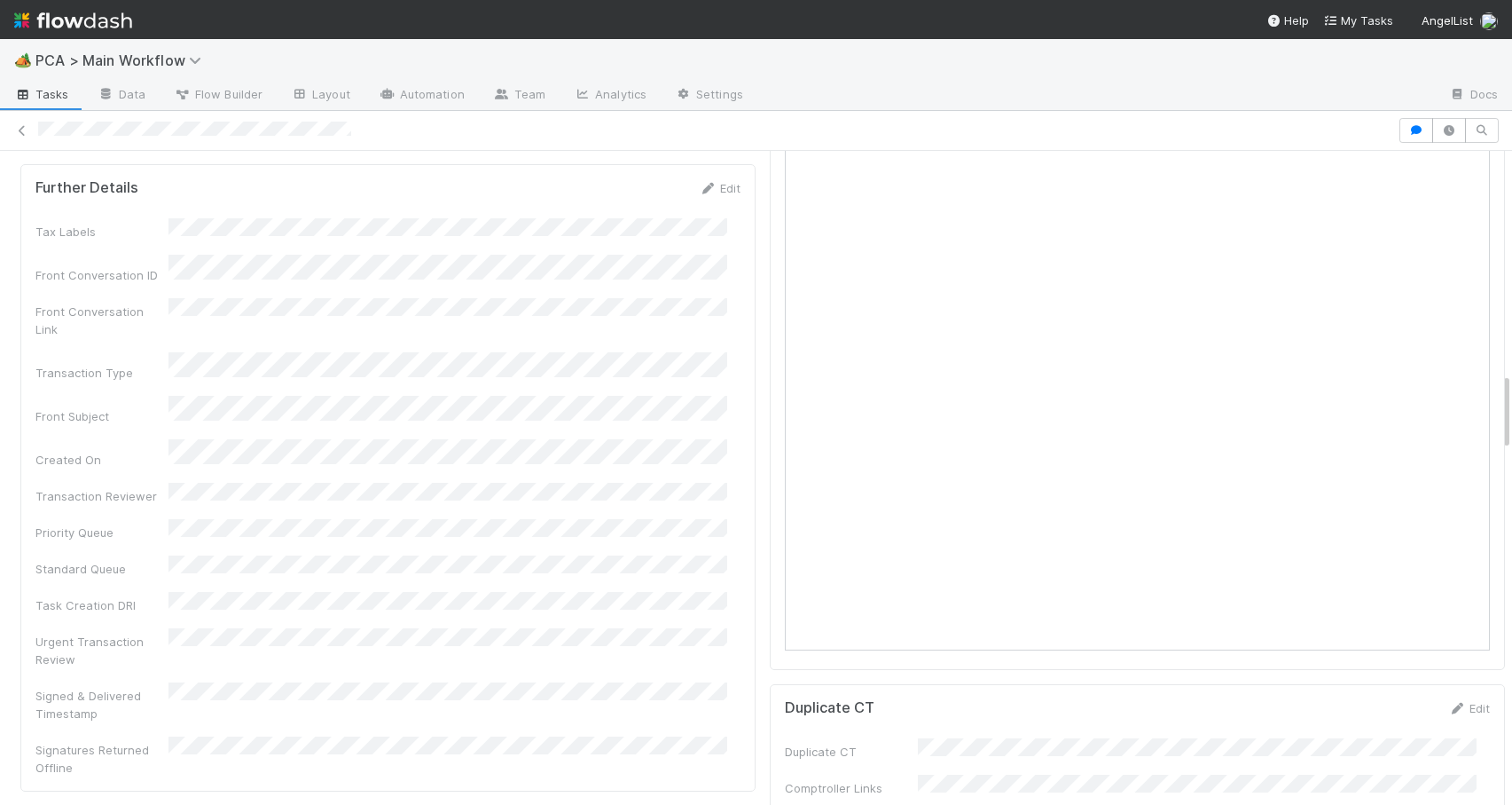
drag, startPoint x: 1460, startPoint y: 320, endPoint x: 1464, endPoint y: 384, distance: 64.1
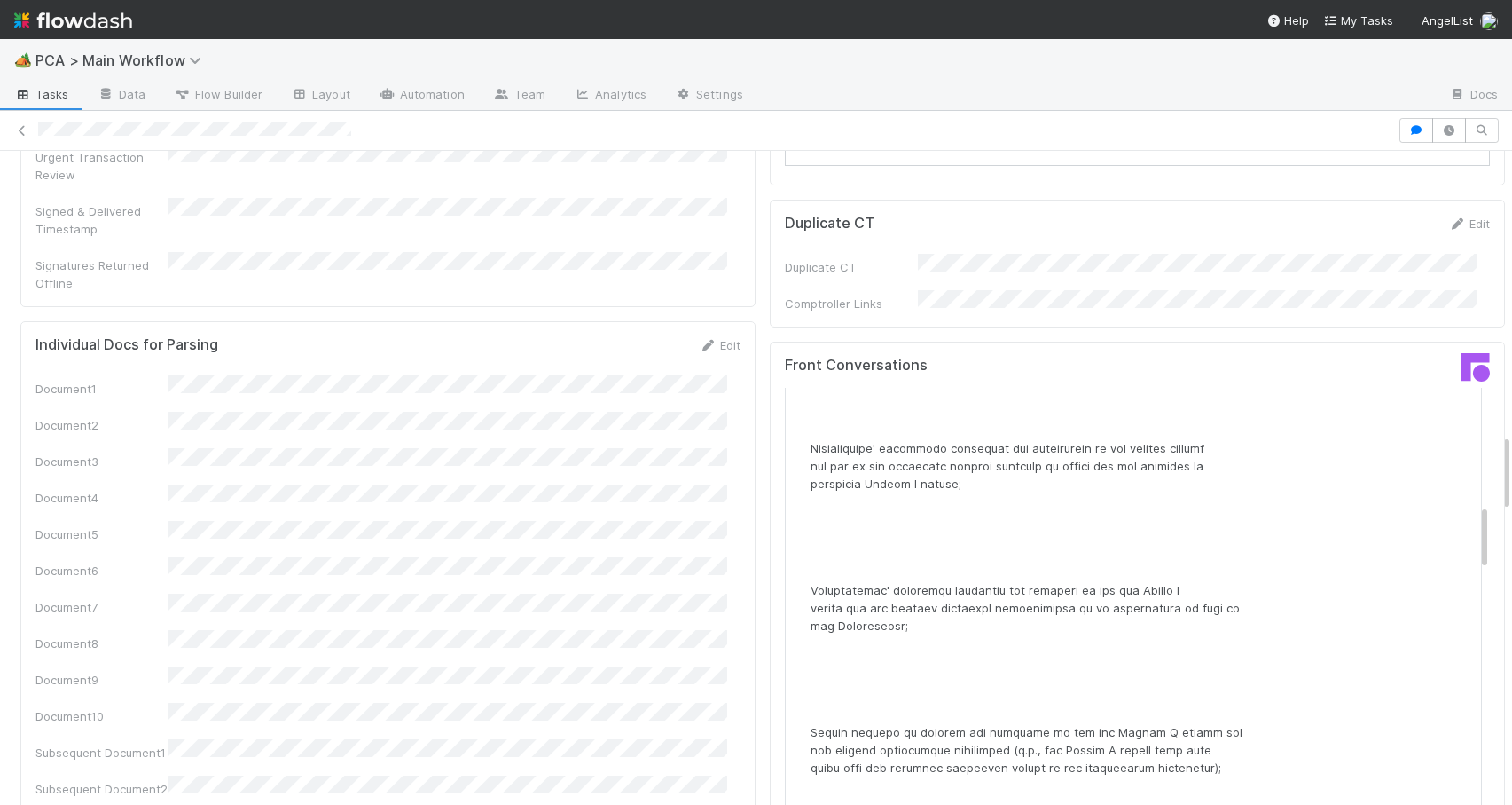
scroll to position [2379, 0]
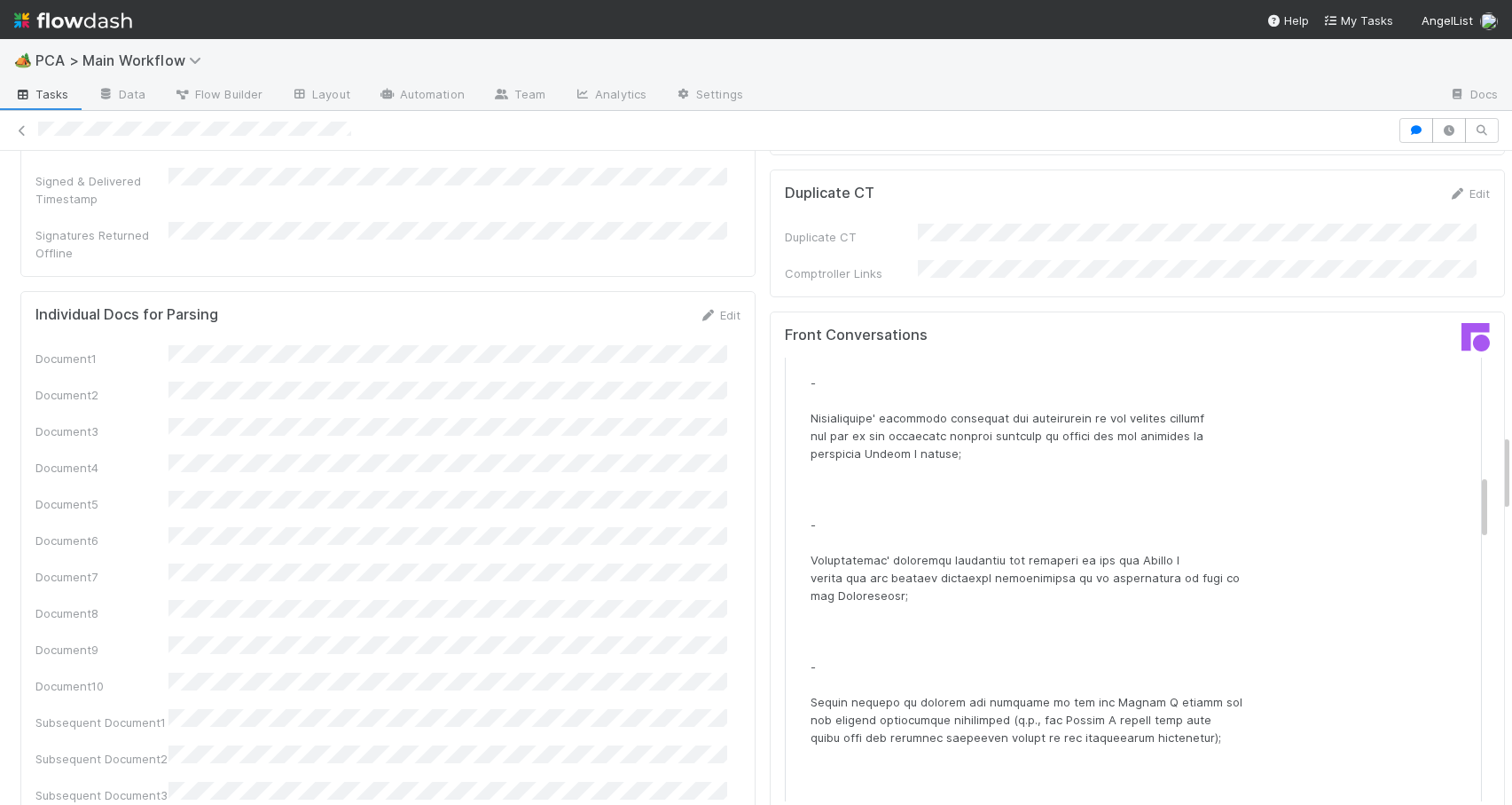
drag, startPoint x: 1494, startPoint y: 389, endPoint x: 1506, endPoint y: 449, distance: 61.2
click at [1508, 449] on div "🏕️ PCA > Main Workflow Tasks Data Flow Builder Layout Automation Team Analytics…" at bounding box center [756, 421] width 1512 height 765
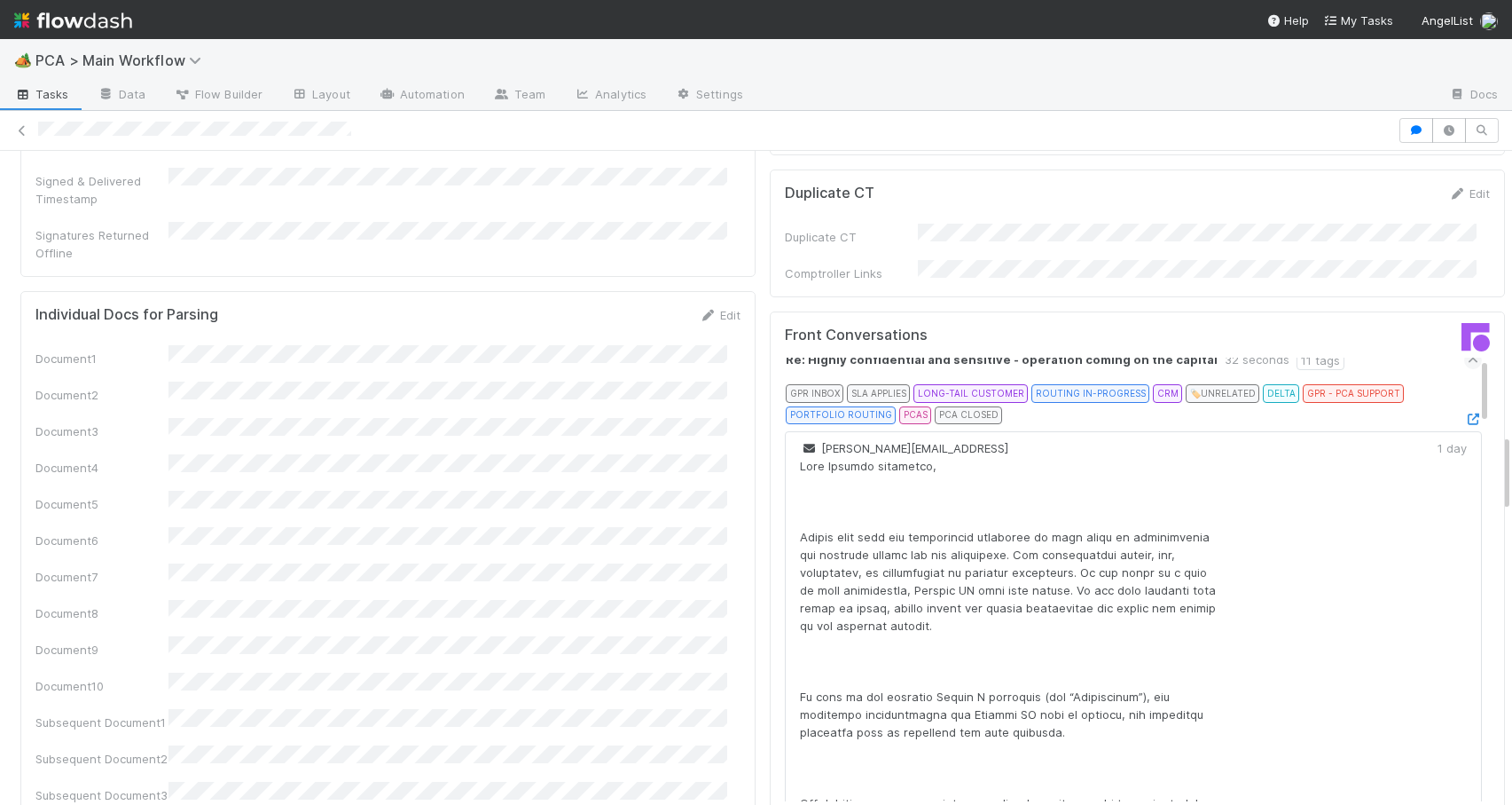
scroll to position [0, 0]
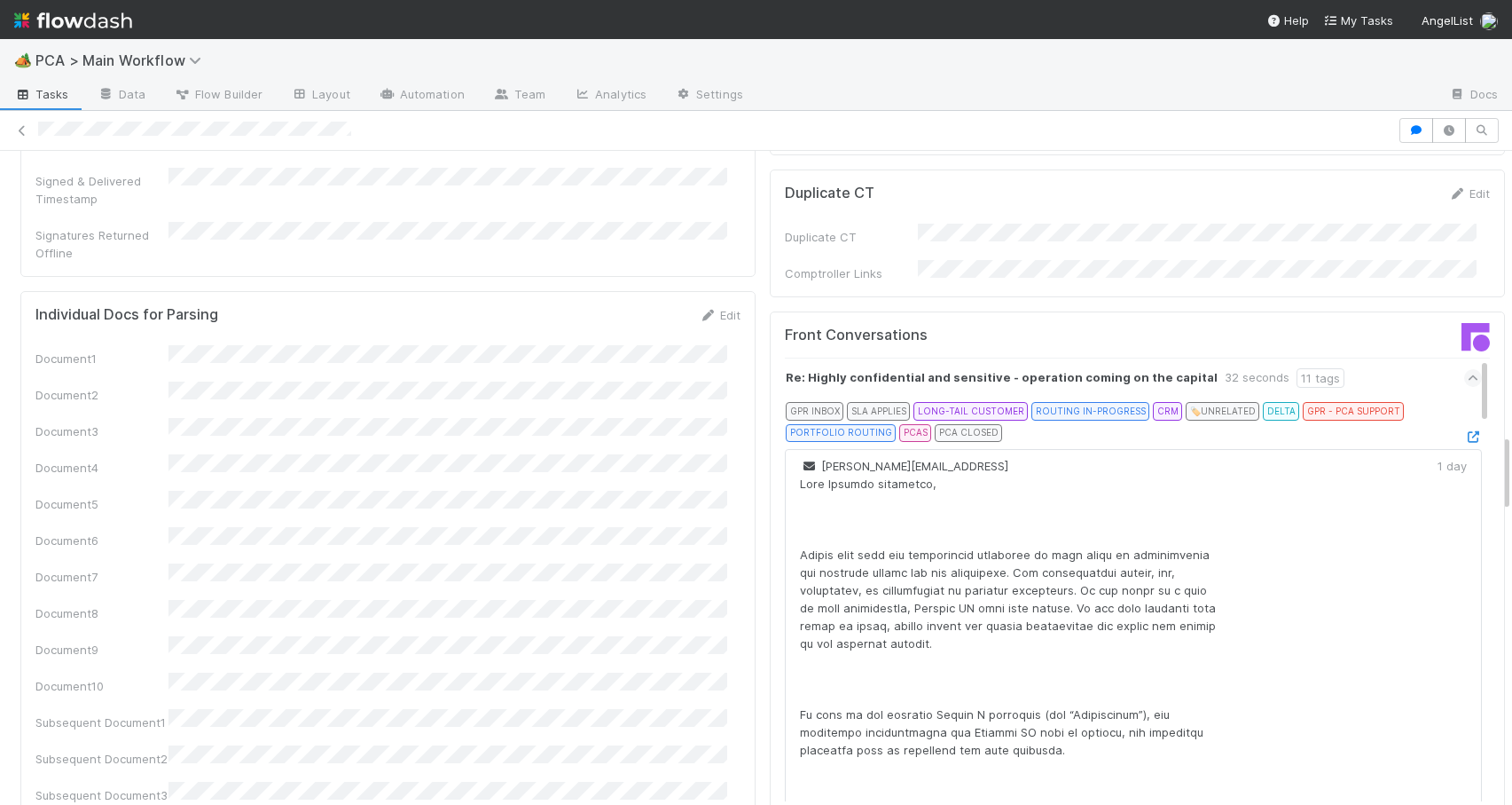
drag, startPoint x: 1459, startPoint y: 363, endPoint x: 1436, endPoint y: 248, distance: 117.3
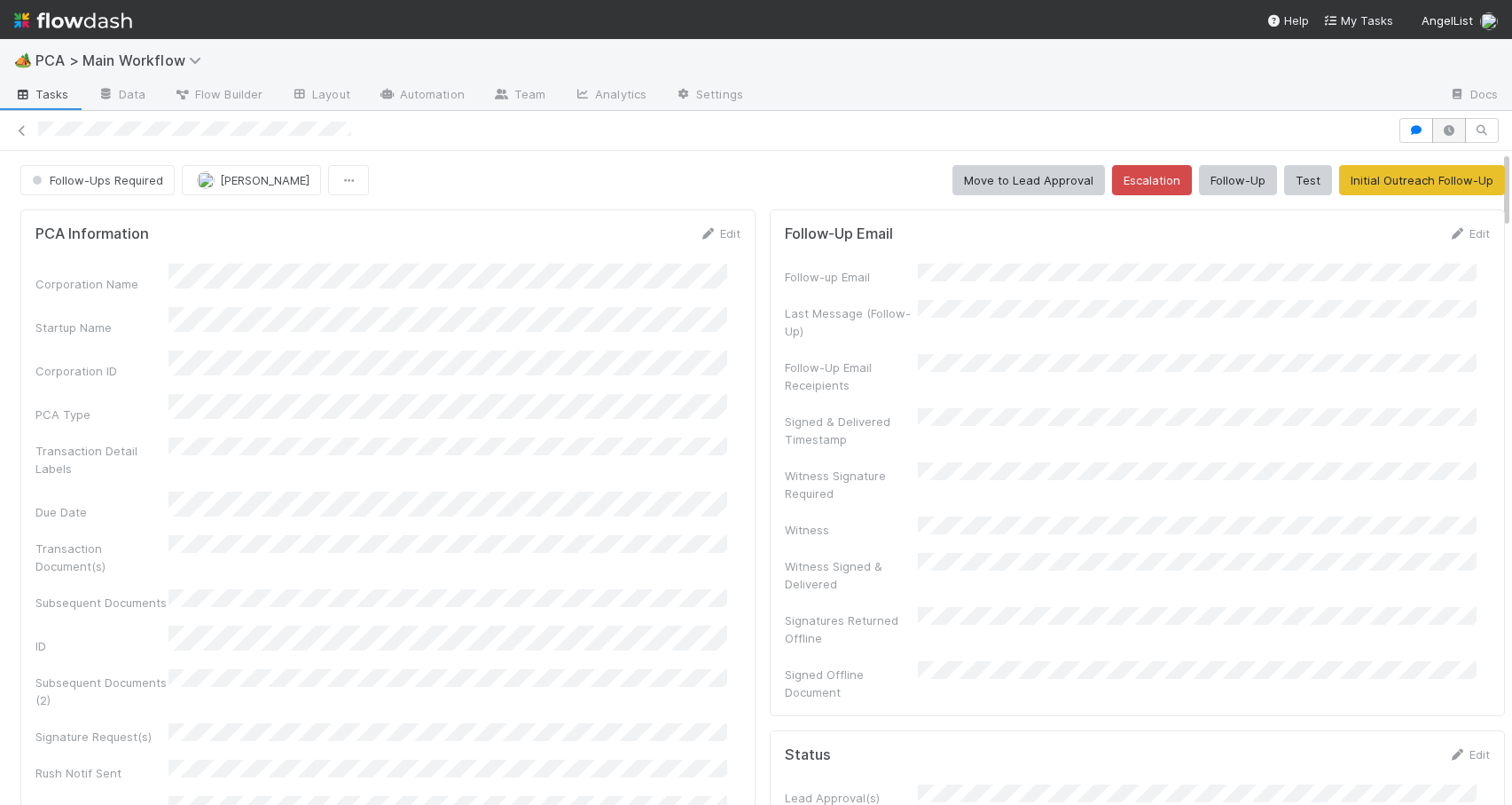
drag, startPoint x: 1493, startPoint y: 453, endPoint x: 1436, endPoint y: 125, distance: 332.9
click at [1443, 125] on div "Follow-Ups Required [PERSON_NAME] Move to Lead Approval Escalation Follow-Up Te…" at bounding box center [756, 457] width 1512 height 694
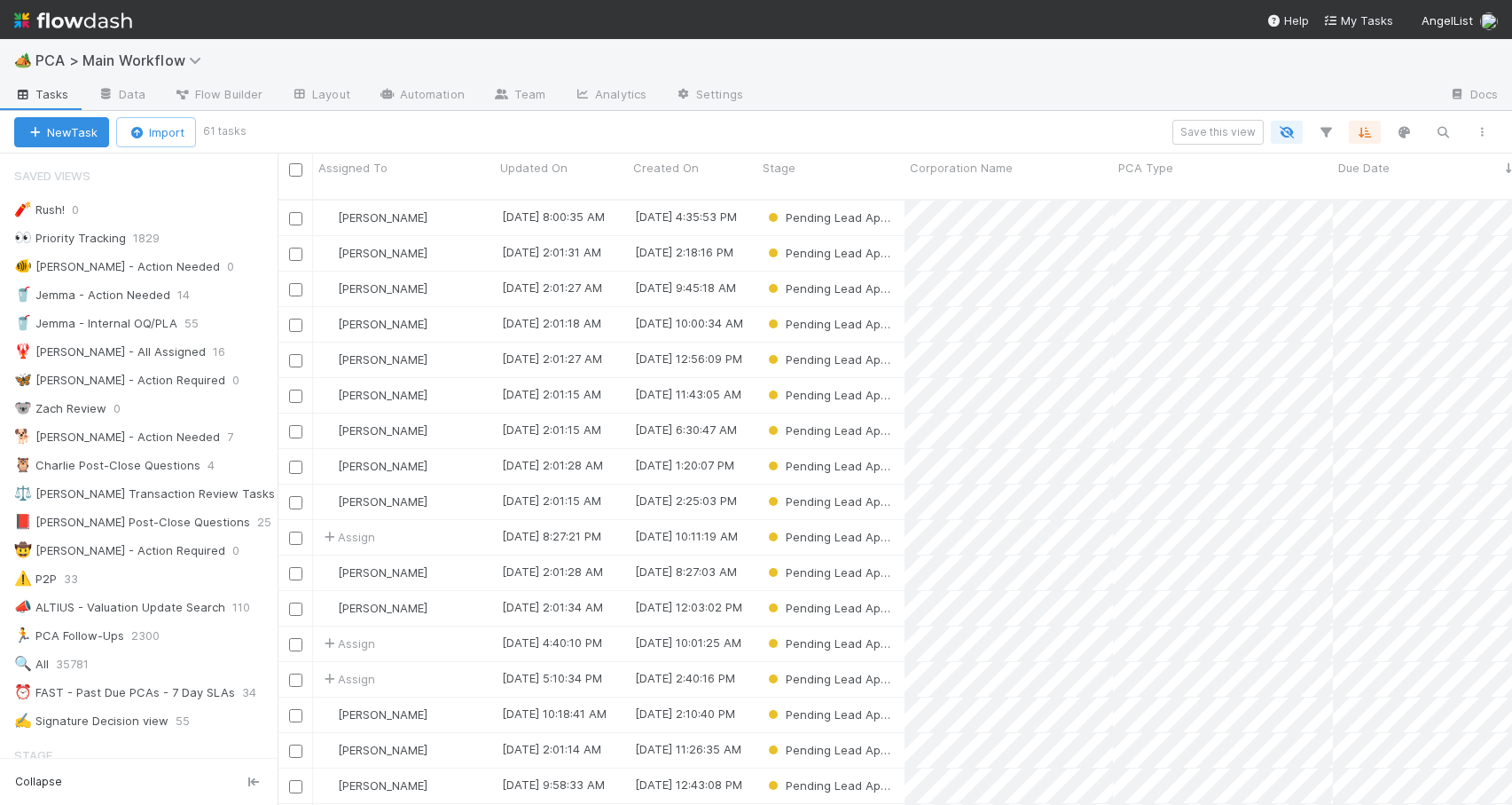
scroll to position [607, 1221]
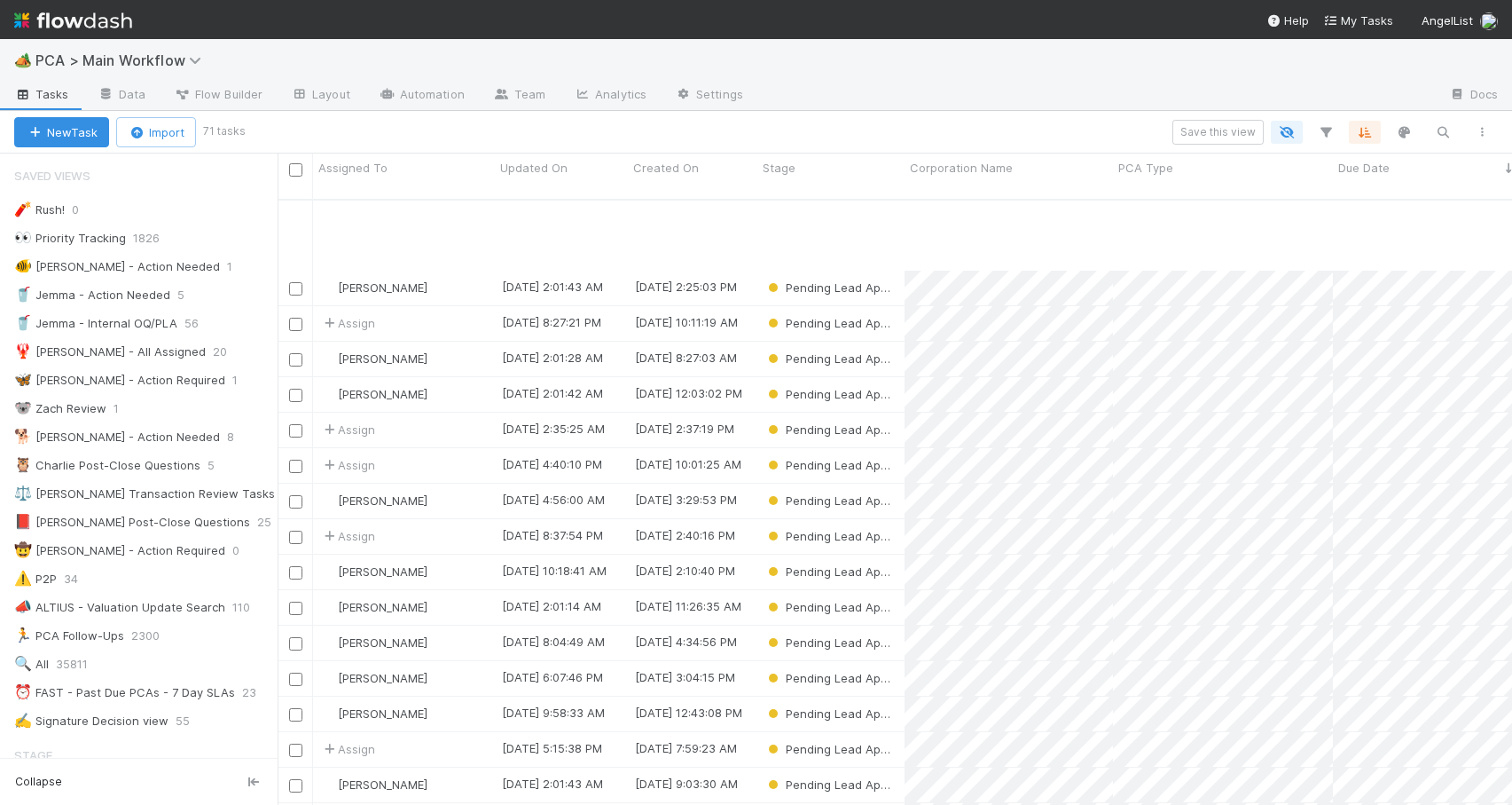
scroll to position [328, 0]
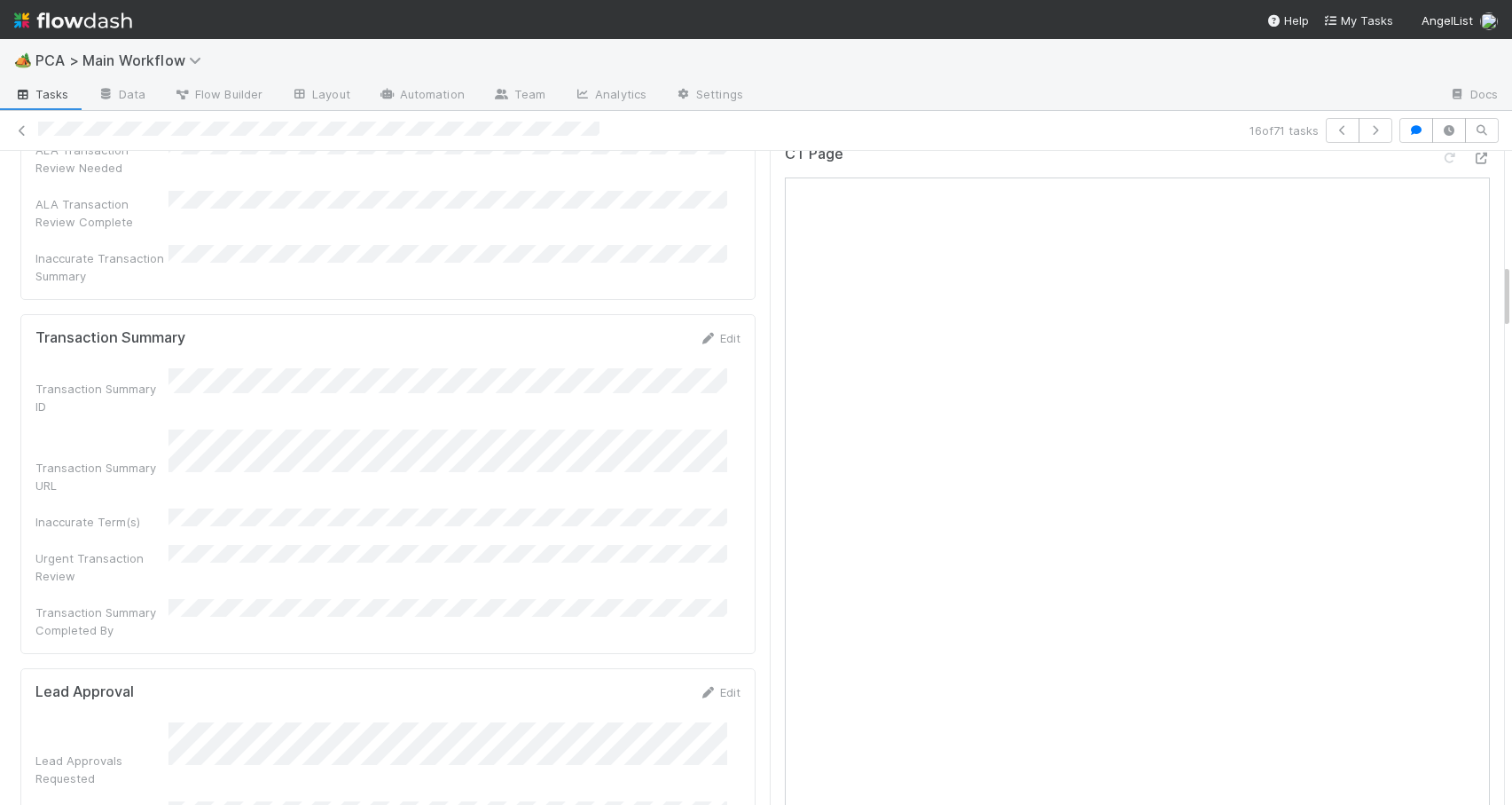
scroll to position [1264, 0]
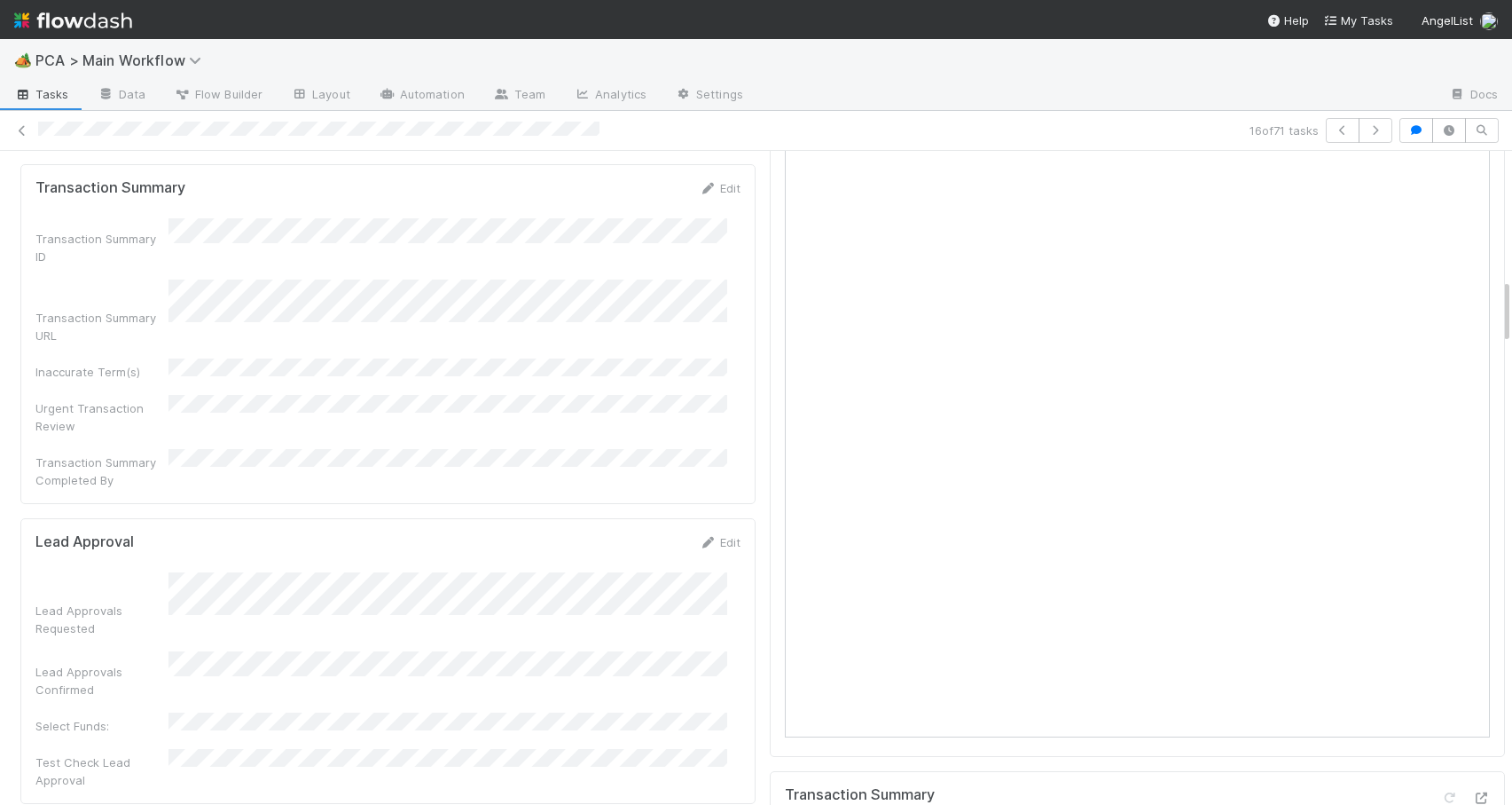
drag, startPoint x: 1494, startPoint y: 339, endPoint x: 1545, endPoint y: 295, distance: 67.4
click at [1511, 295] on html "🏕️ PCA > Main Workflow Tasks Data Flow Builder Layout Automation Team Analytics…" at bounding box center [756, 402] width 1512 height 805
click at [17, 131] on icon at bounding box center [21, 131] width 17 height 12
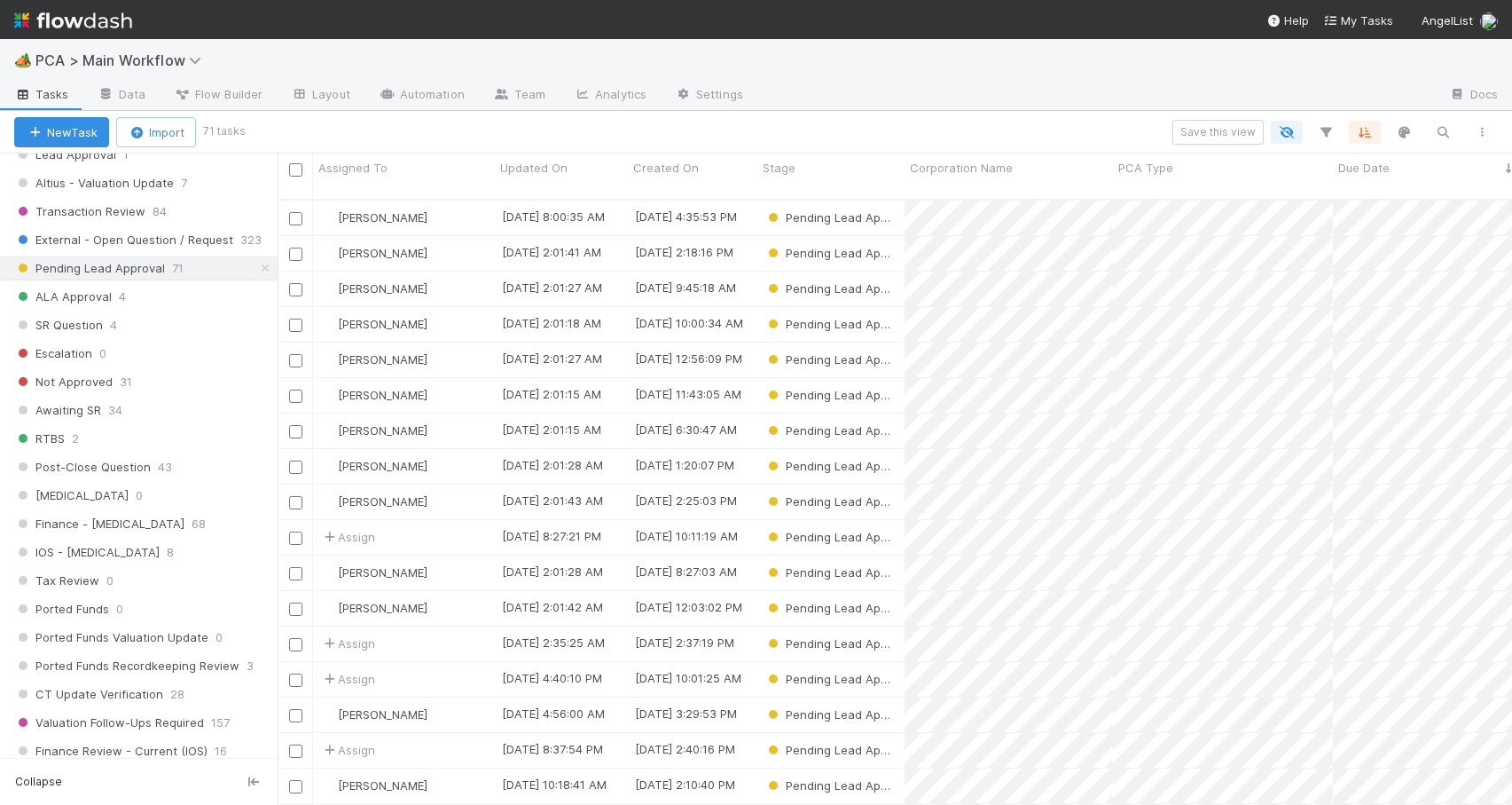
scroll to position [866, 0]
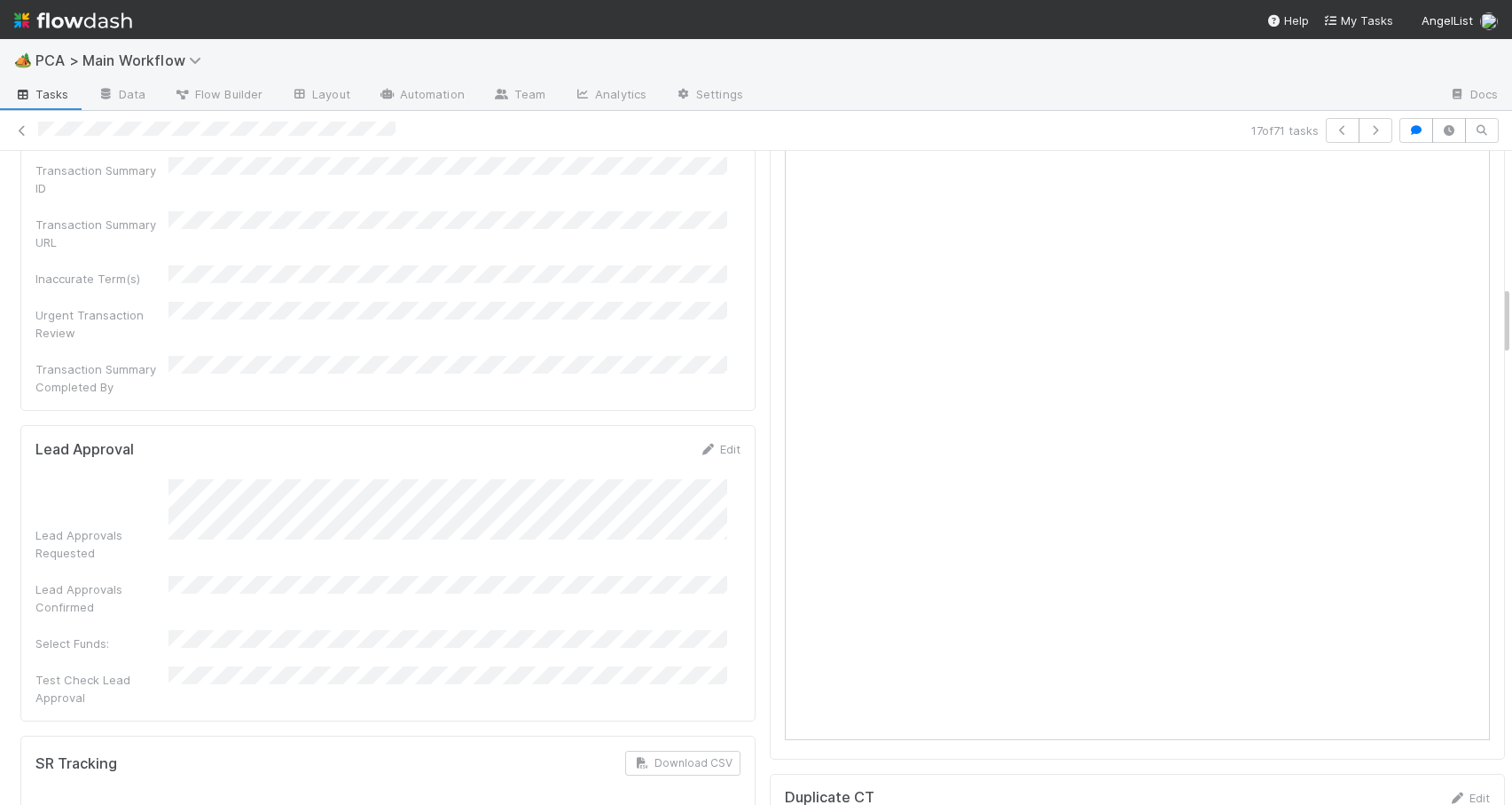
scroll to position [1335, 0]
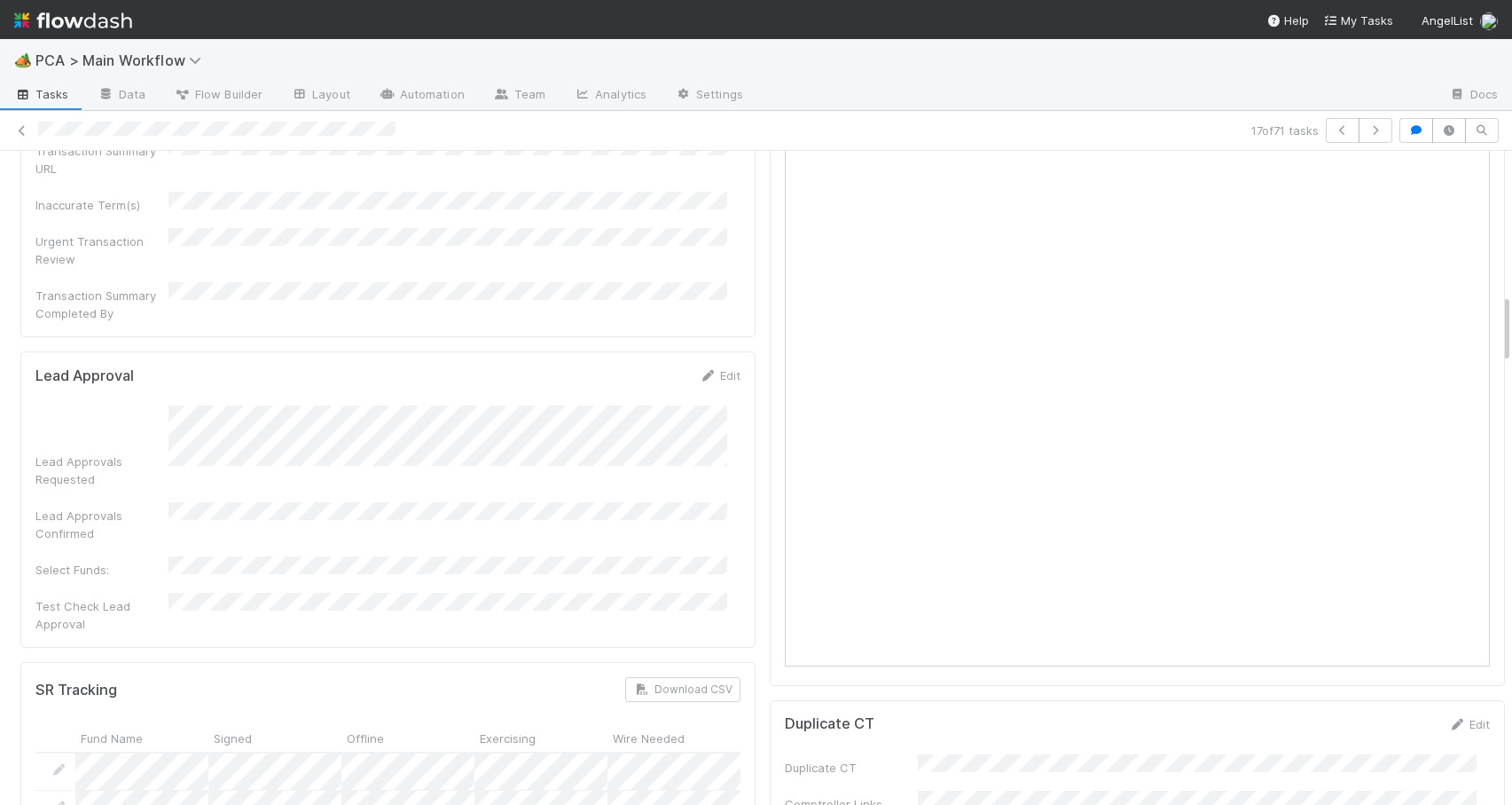
drag, startPoint x: 1493, startPoint y: 259, endPoint x: 1564, endPoint y: 304, distance: 84.1
click at [1511, 304] on html "🏕️ PCA > Main Workflow Tasks Data Flow Builder Layout Automation Team Analytics…" at bounding box center [756, 402] width 1512 height 805
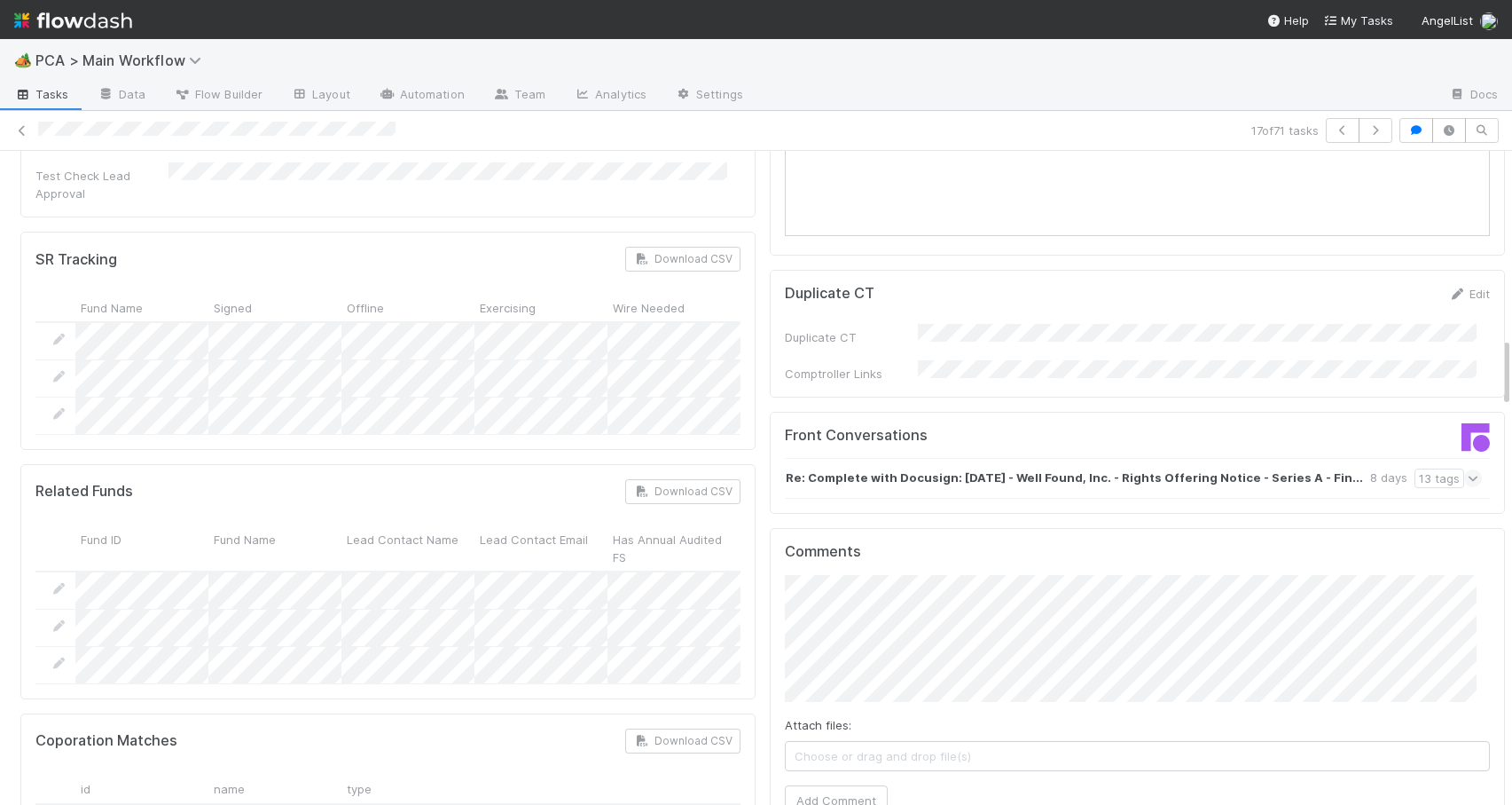
drag, startPoint x: 1493, startPoint y: 318, endPoint x: 1494, endPoint y: 368, distance: 50.0
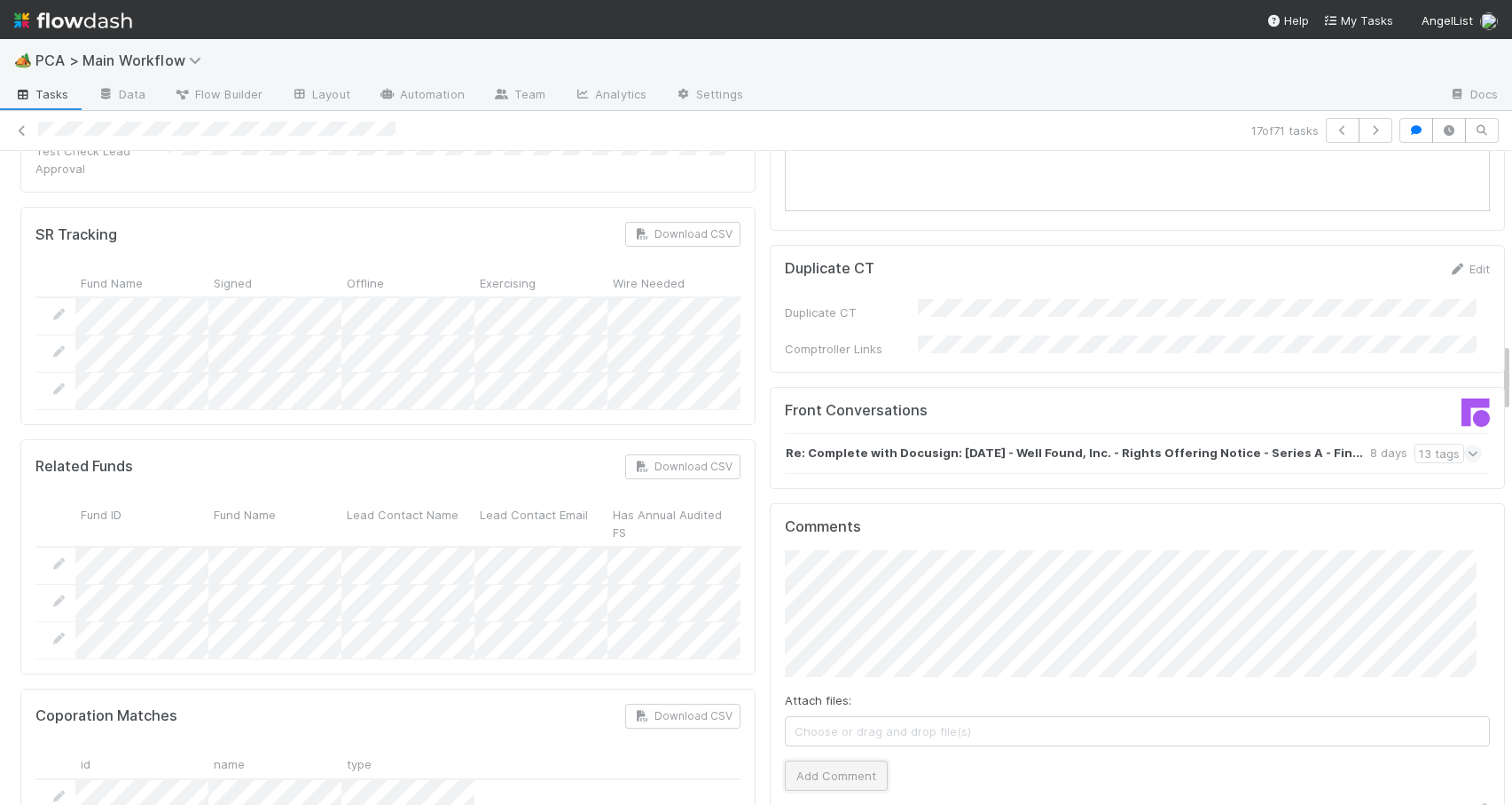
click at [858, 761] on button "Add Comment" at bounding box center [837, 776] width 103 height 30
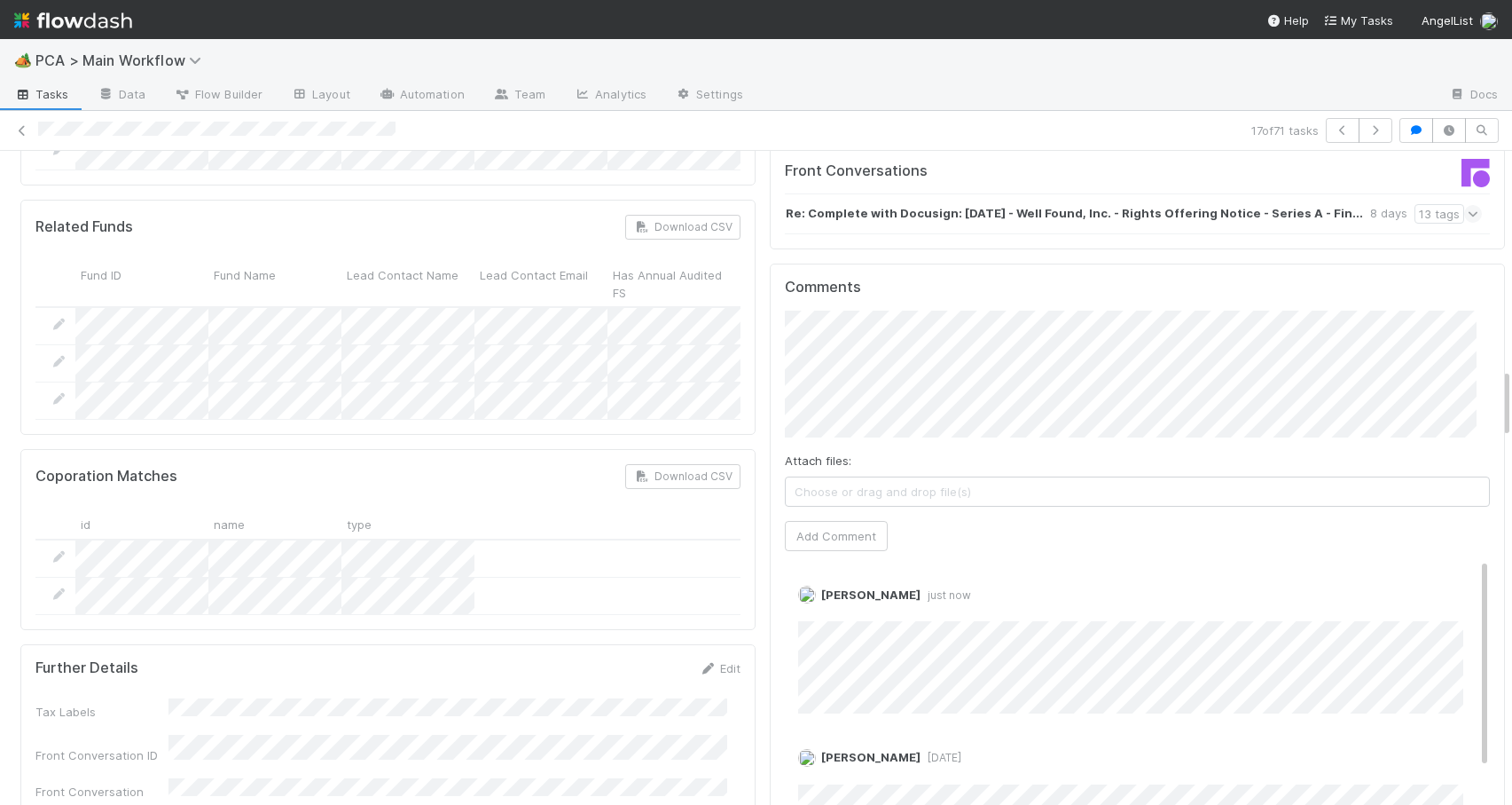
scroll to position [2095, 0]
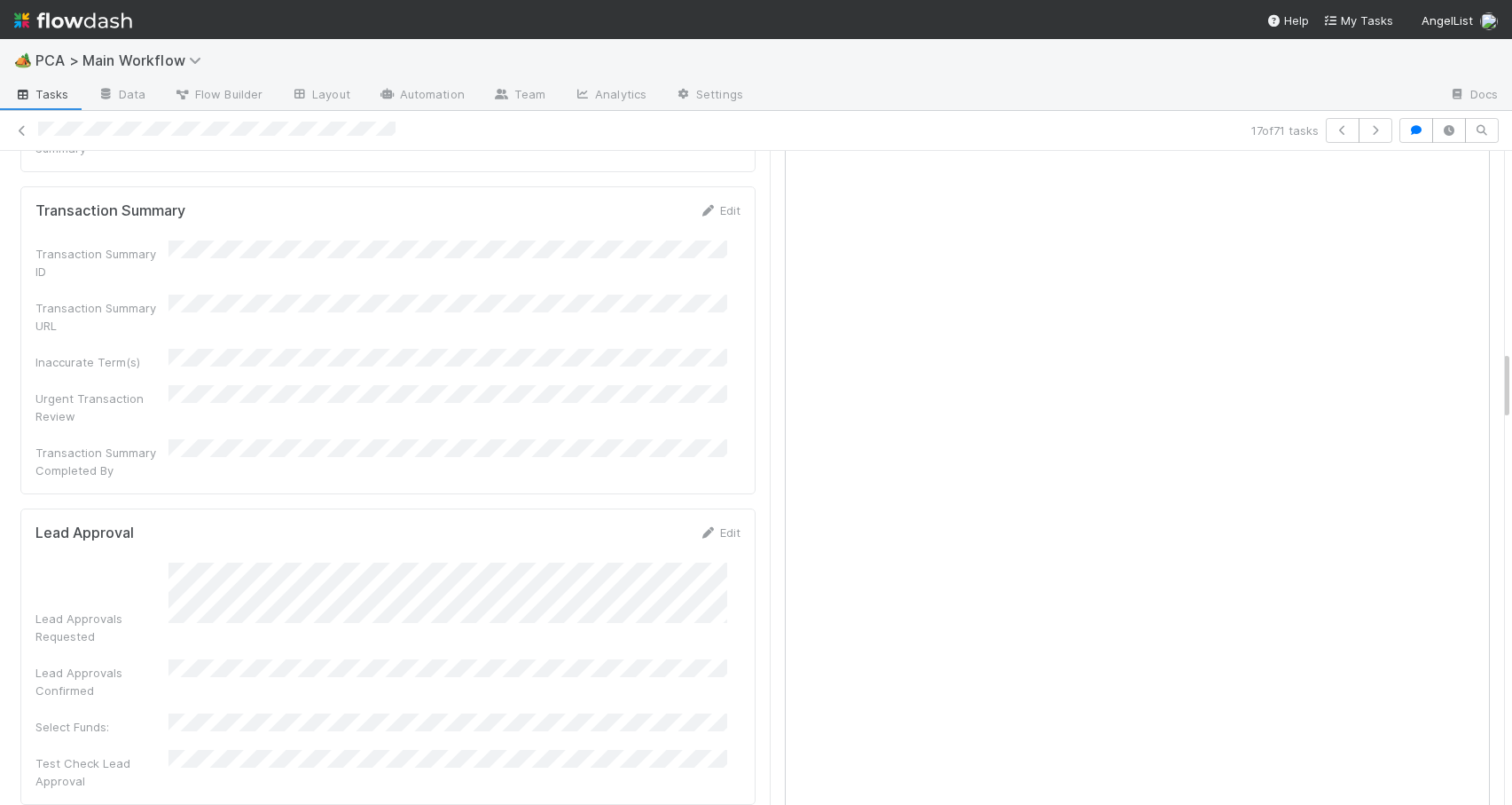
drag, startPoint x: 1493, startPoint y: 365, endPoint x: 1479, endPoint y: 225, distance: 140.7
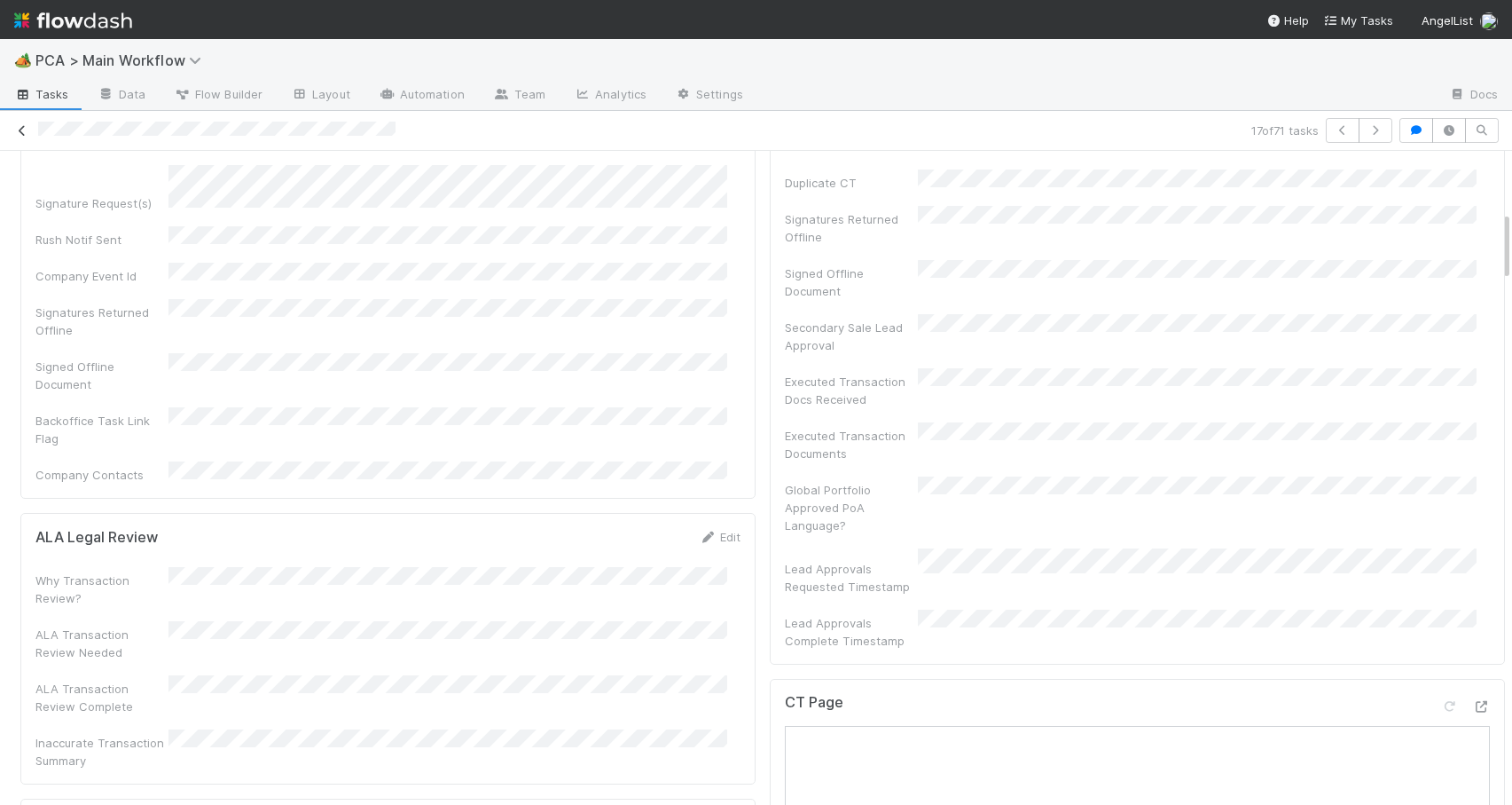
click at [15, 128] on icon at bounding box center [21, 131] width 17 height 12
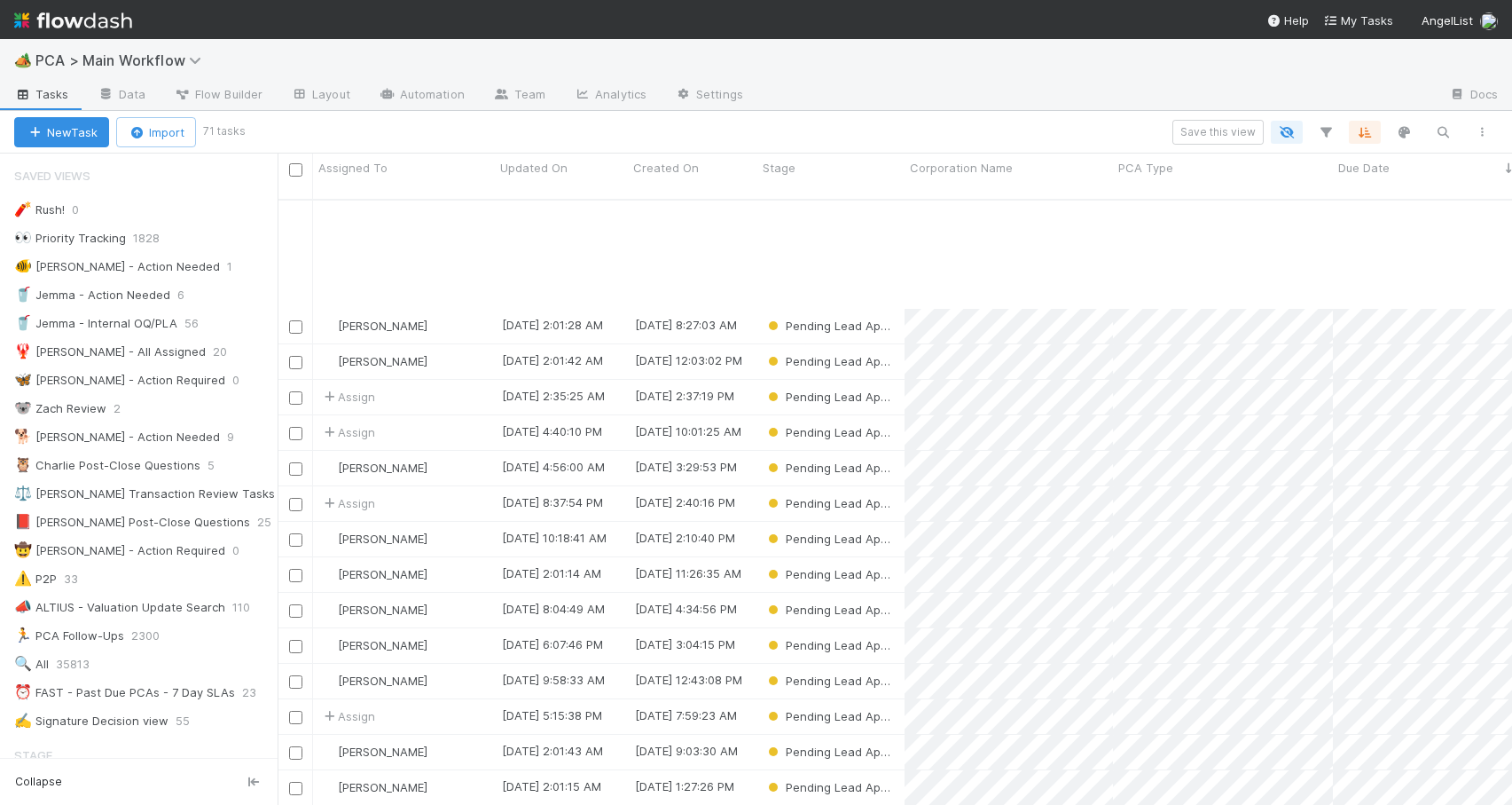
scroll to position [404, 0]
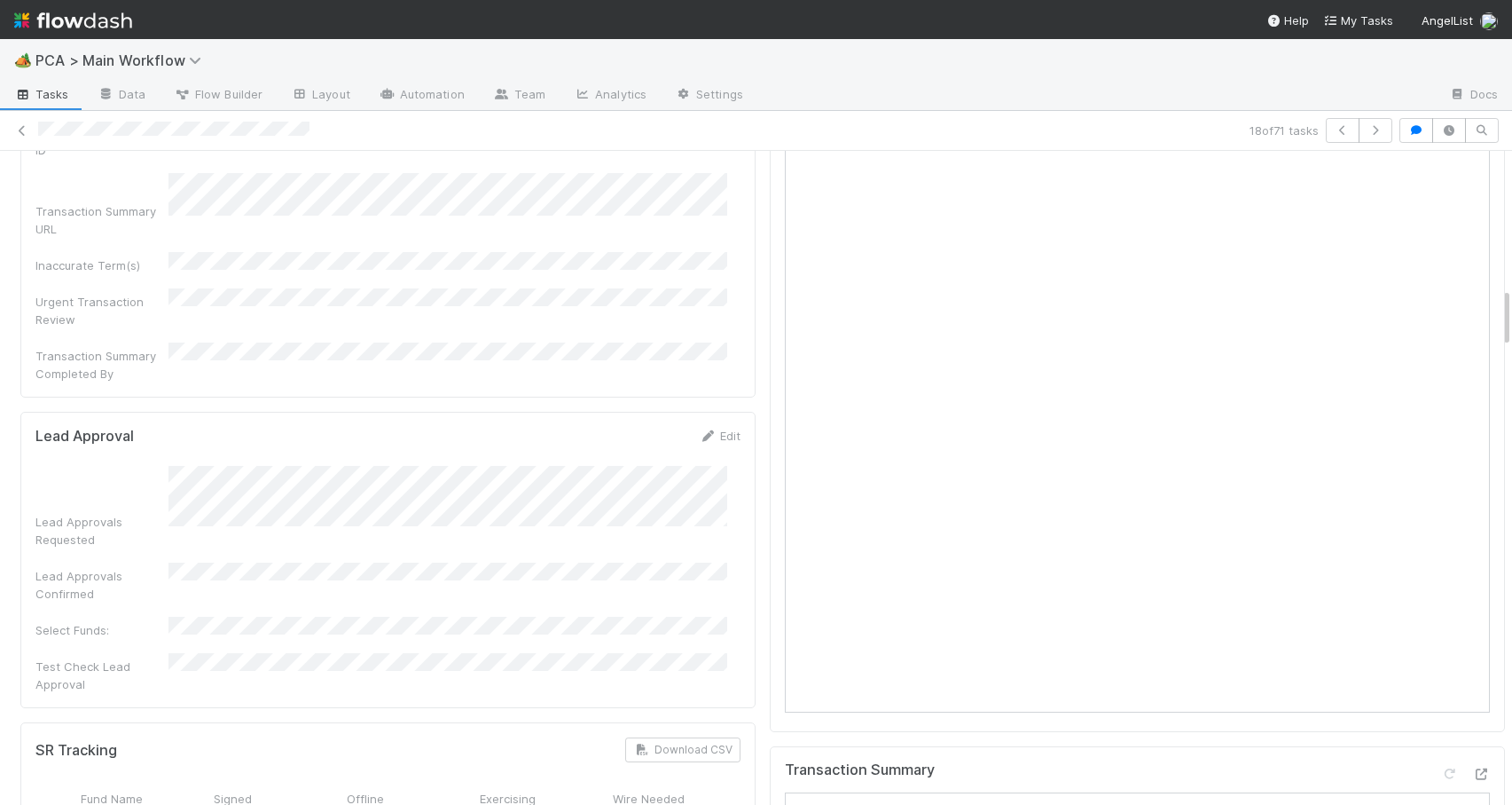
scroll to position [1278, 0]
drag, startPoint x: 1493, startPoint y: 335, endPoint x: 1592, endPoint y: 297, distance: 106.0
click at [1511, 297] on html "🏕️ PCA > Main Workflow Tasks Data Flow Builder Layout Automation Team Analytics…" at bounding box center [756, 402] width 1512 height 805
click at [21, 129] on icon at bounding box center [21, 131] width 17 height 12
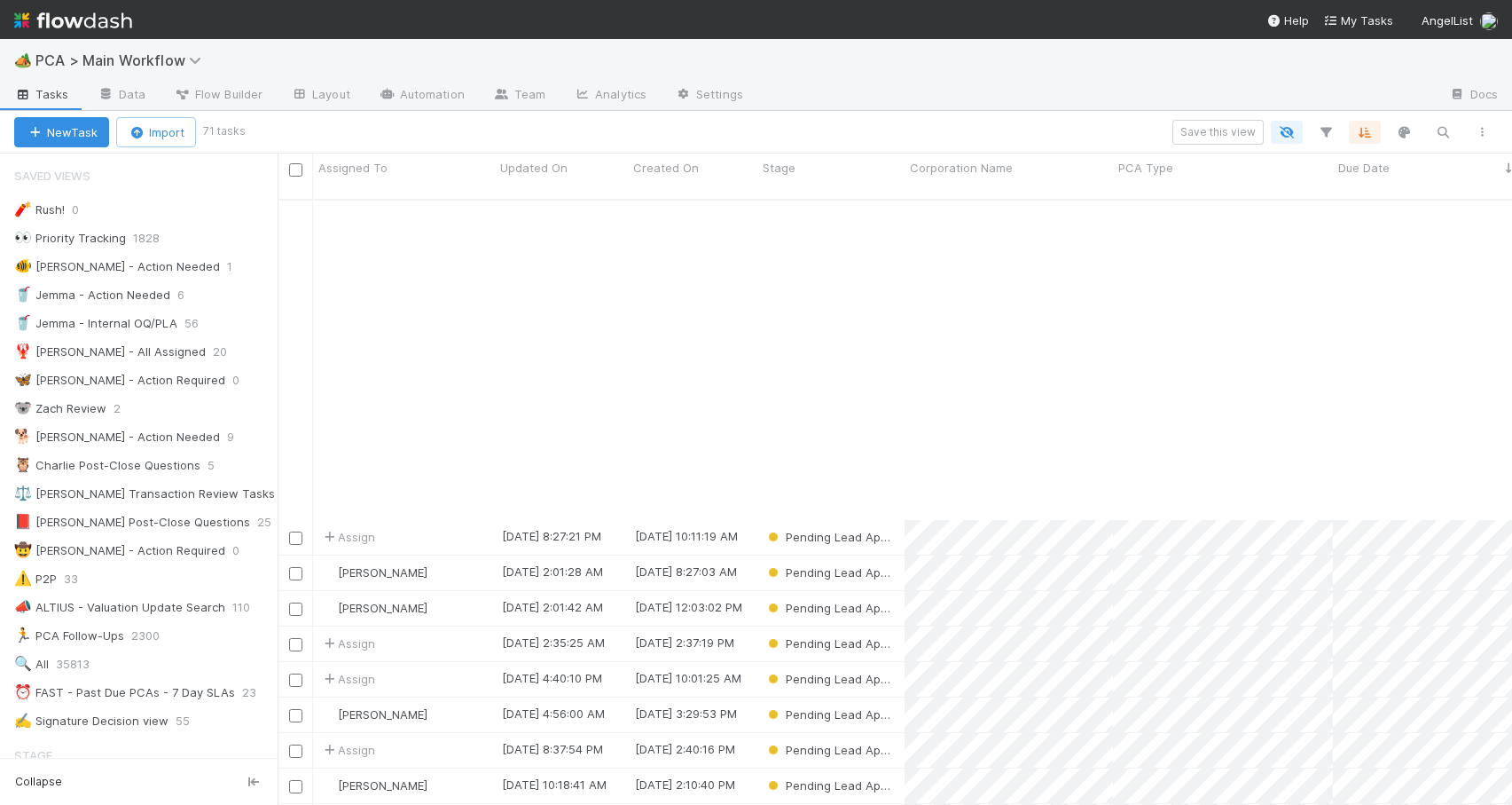
scroll to position [388, 0]
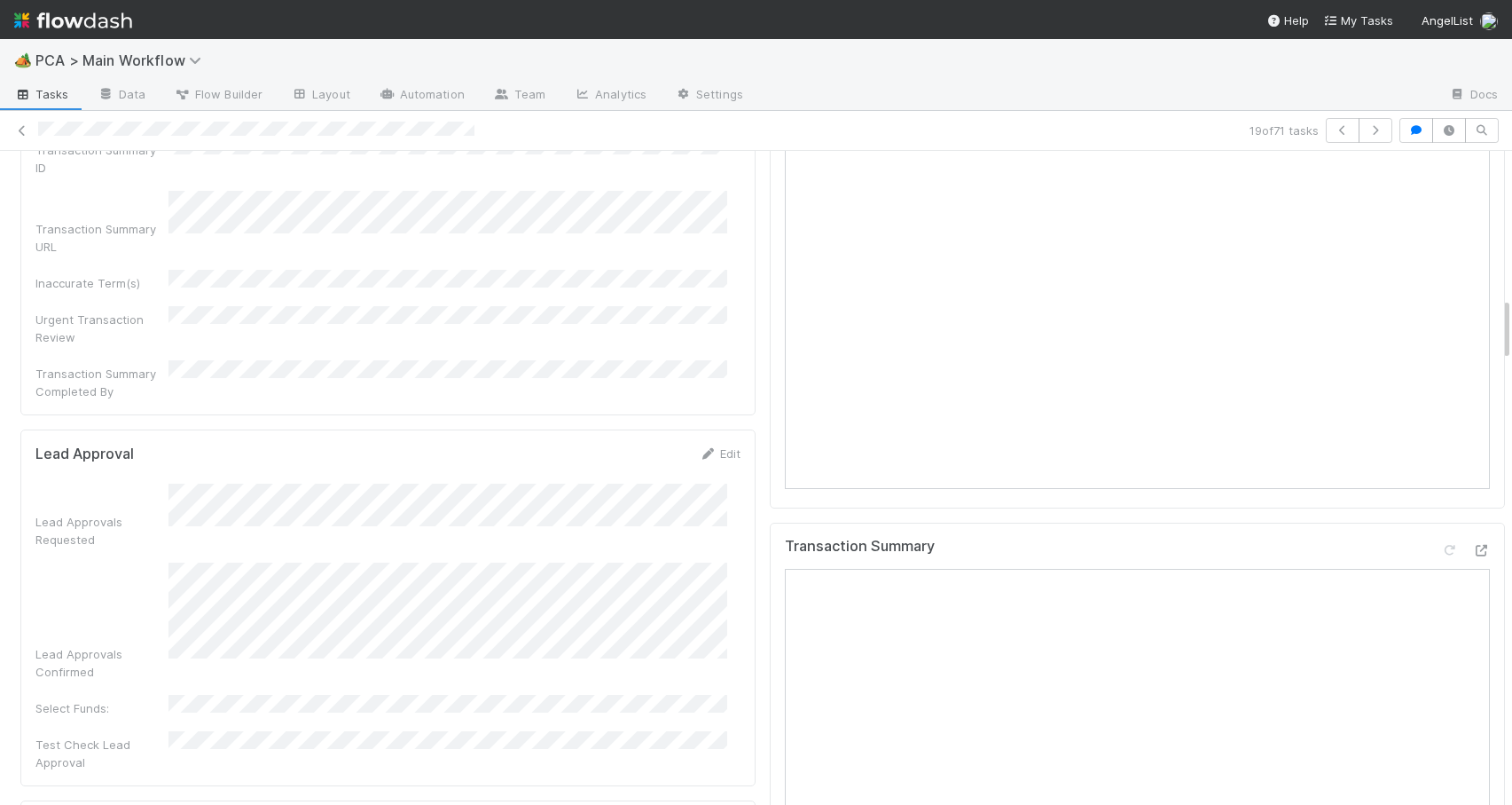
scroll to position [1521, 0]
drag, startPoint x: 1493, startPoint y: 329, endPoint x: 1488, endPoint y: 311, distance: 18.7
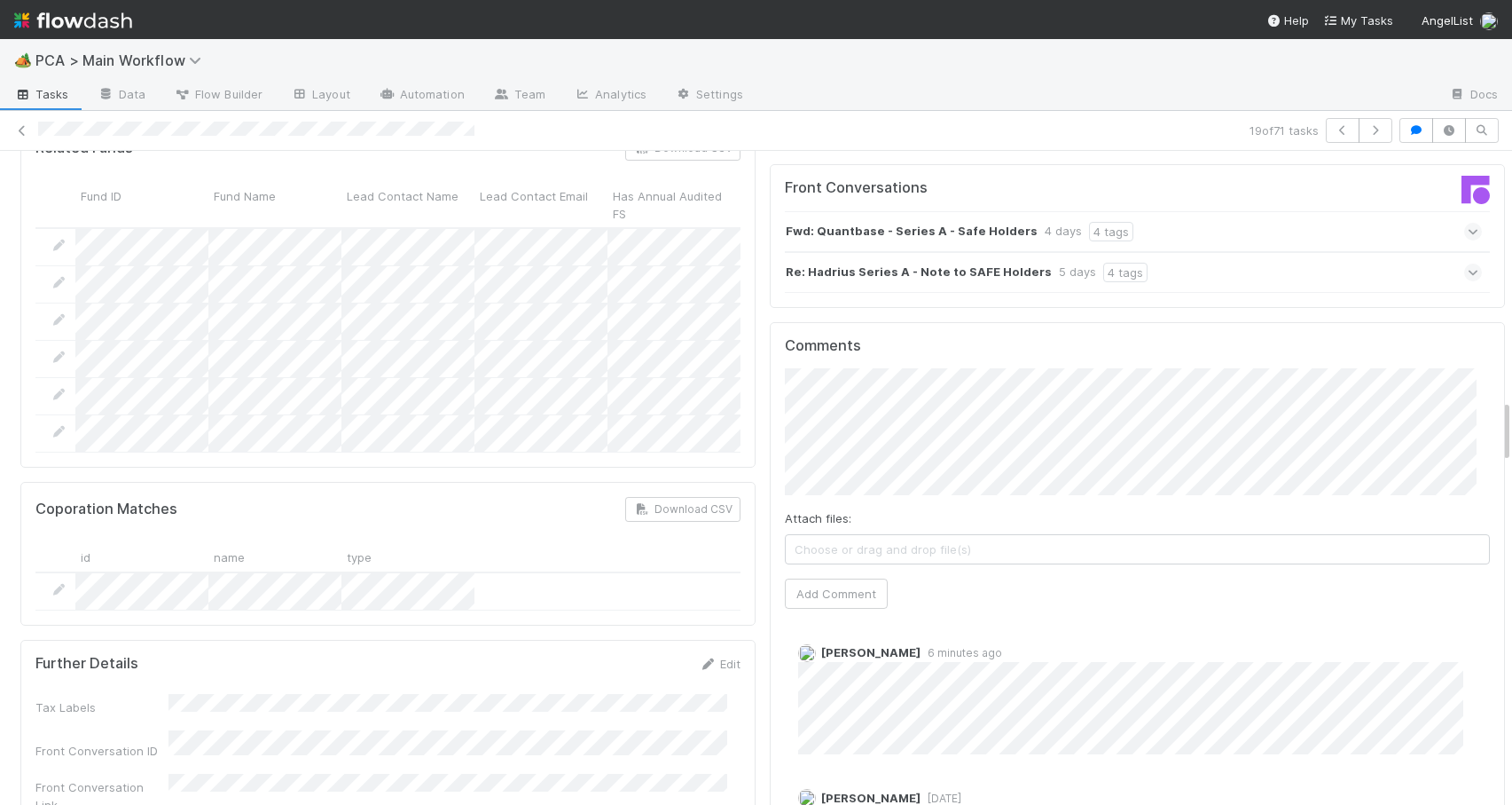
scroll to position [2508, 0]
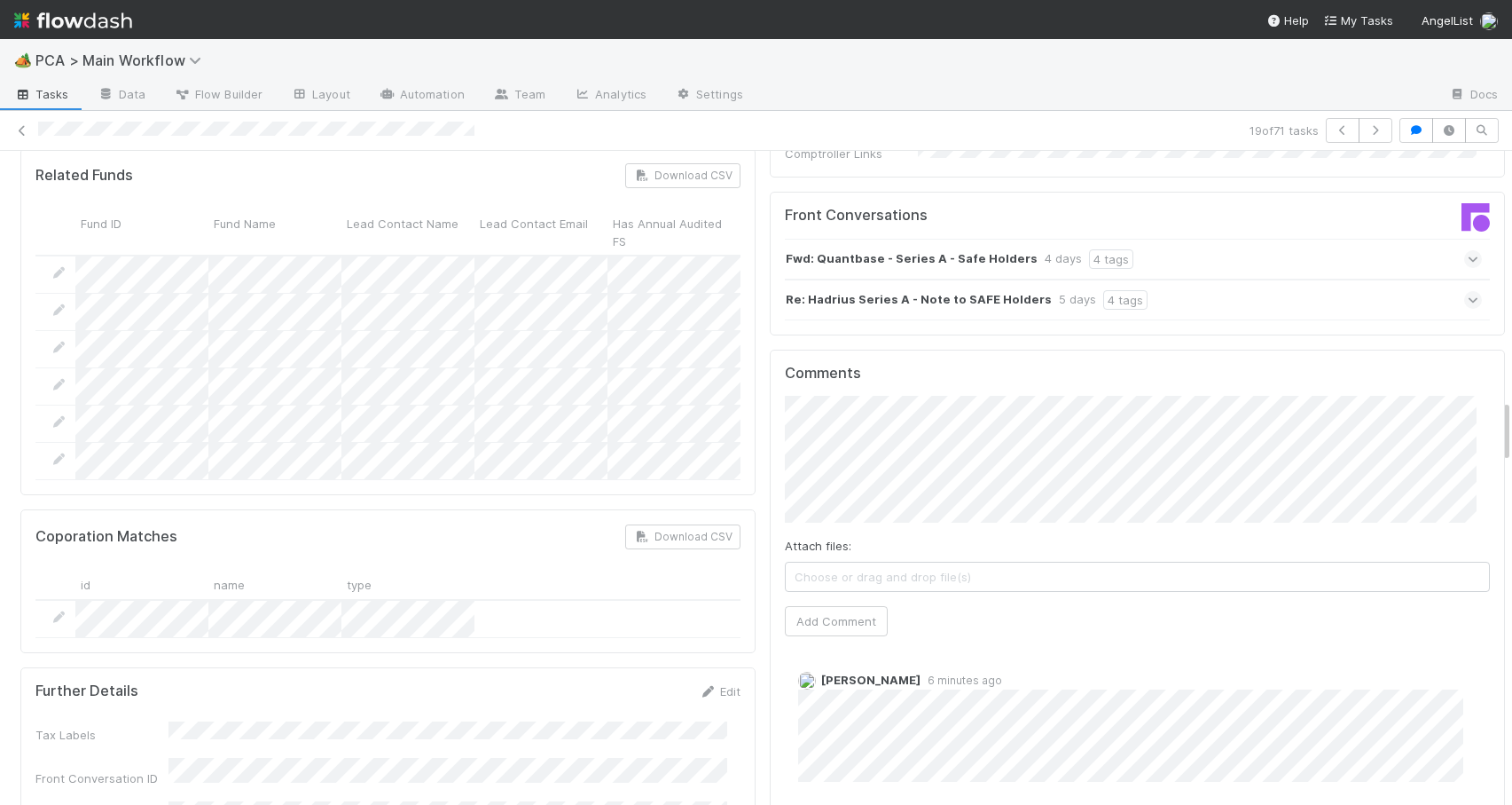
drag, startPoint x: 1494, startPoint y: 312, endPoint x: 1557, endPoint y: 408, distance: 114.8
click at [1511, 408] on html "🏕️ PCA > Main Workflow Tasks Data Flow Builder Layout Automation Team Analytics…" at bounding box center [756, 402] width 1512 height 805
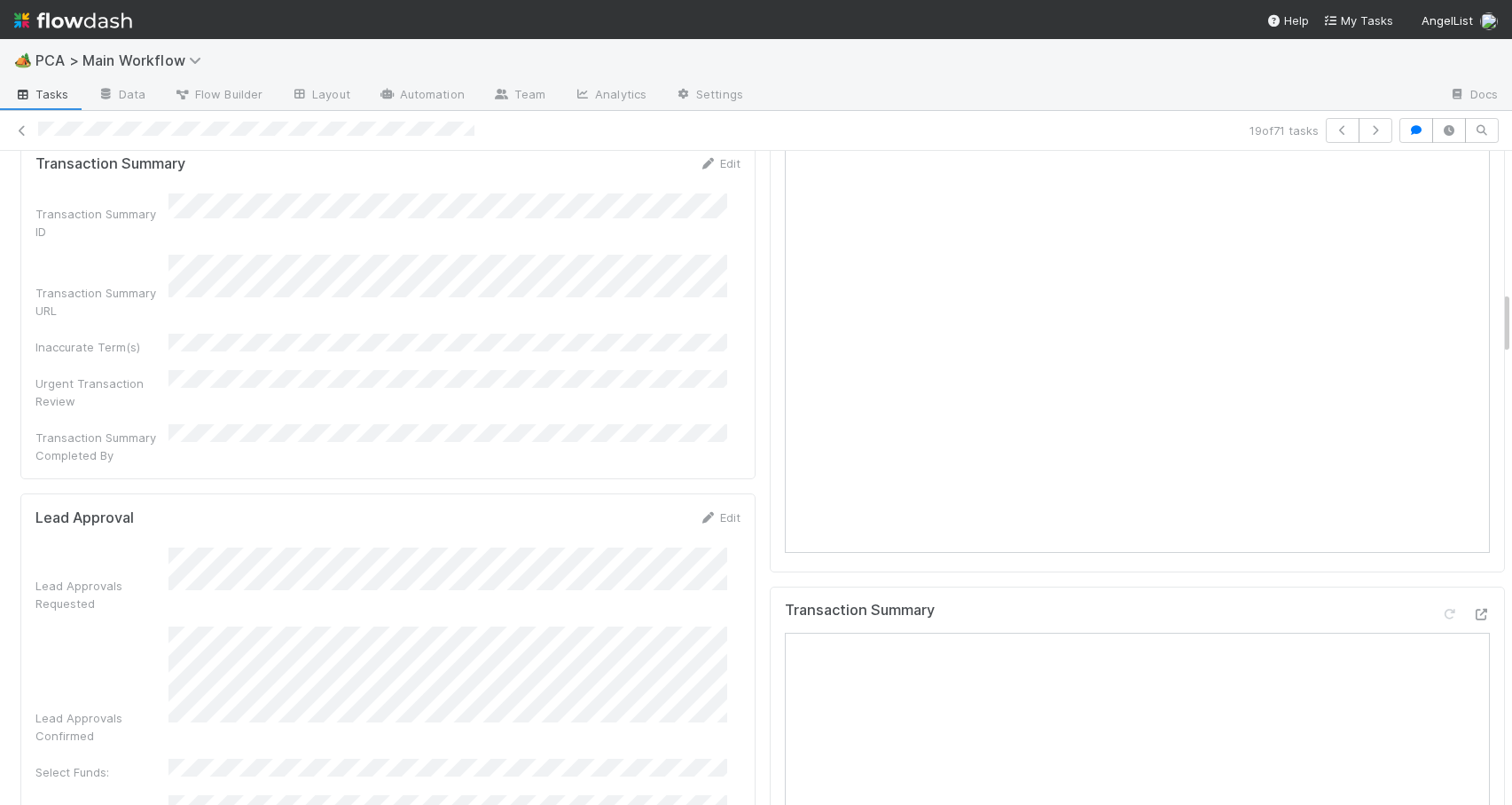
scroll to position [1412, 0]
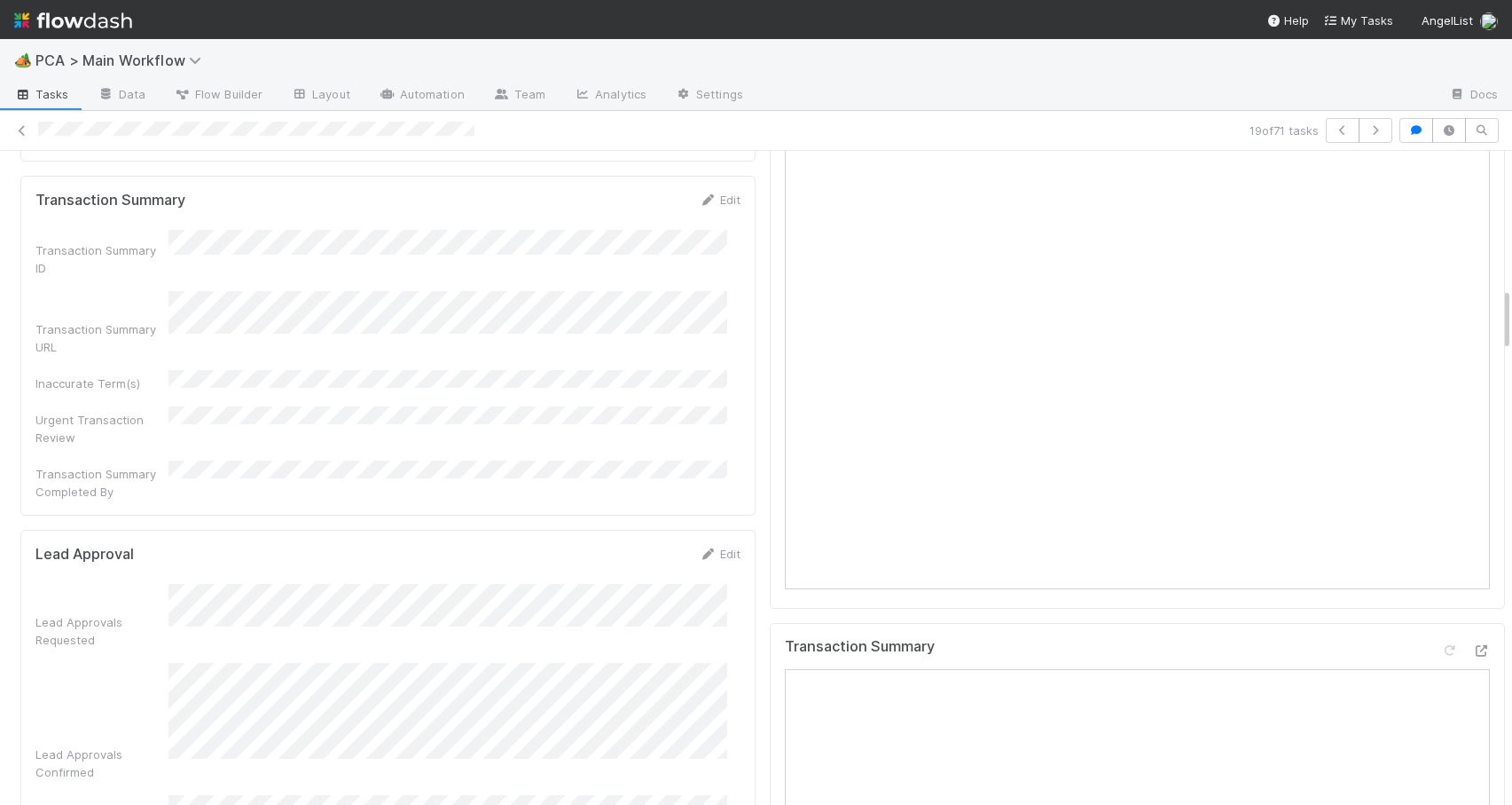
drag, startPoint x: 1494, startPoint y: 410, endPoint x: 1484, endPoint y: 303, distance: 107.5
click at [1511, 329] on div at bounding box center [1512, 478] width 1 height 654
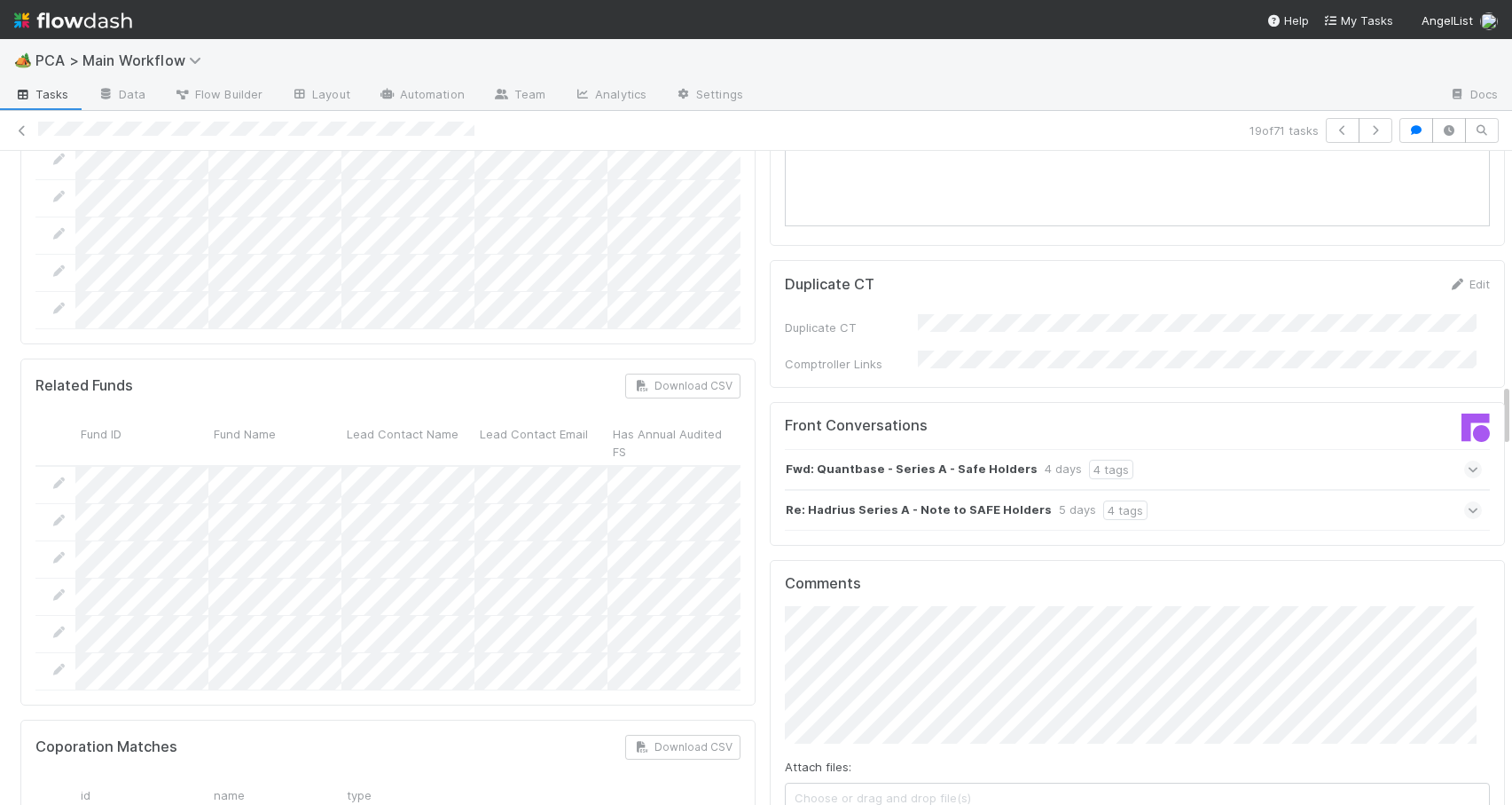
drag, startPoint x: 1494, startPoint y: 316, endPoint x: 1501, endPoint y: 414, distance: 98.2
click at [1501, 414] on div "🏕️ PCA > Main Workflow Tasks Data Flow Builder Layout Automation Team Analytics…" at bounding box center [756, 421] width 1512 height 765
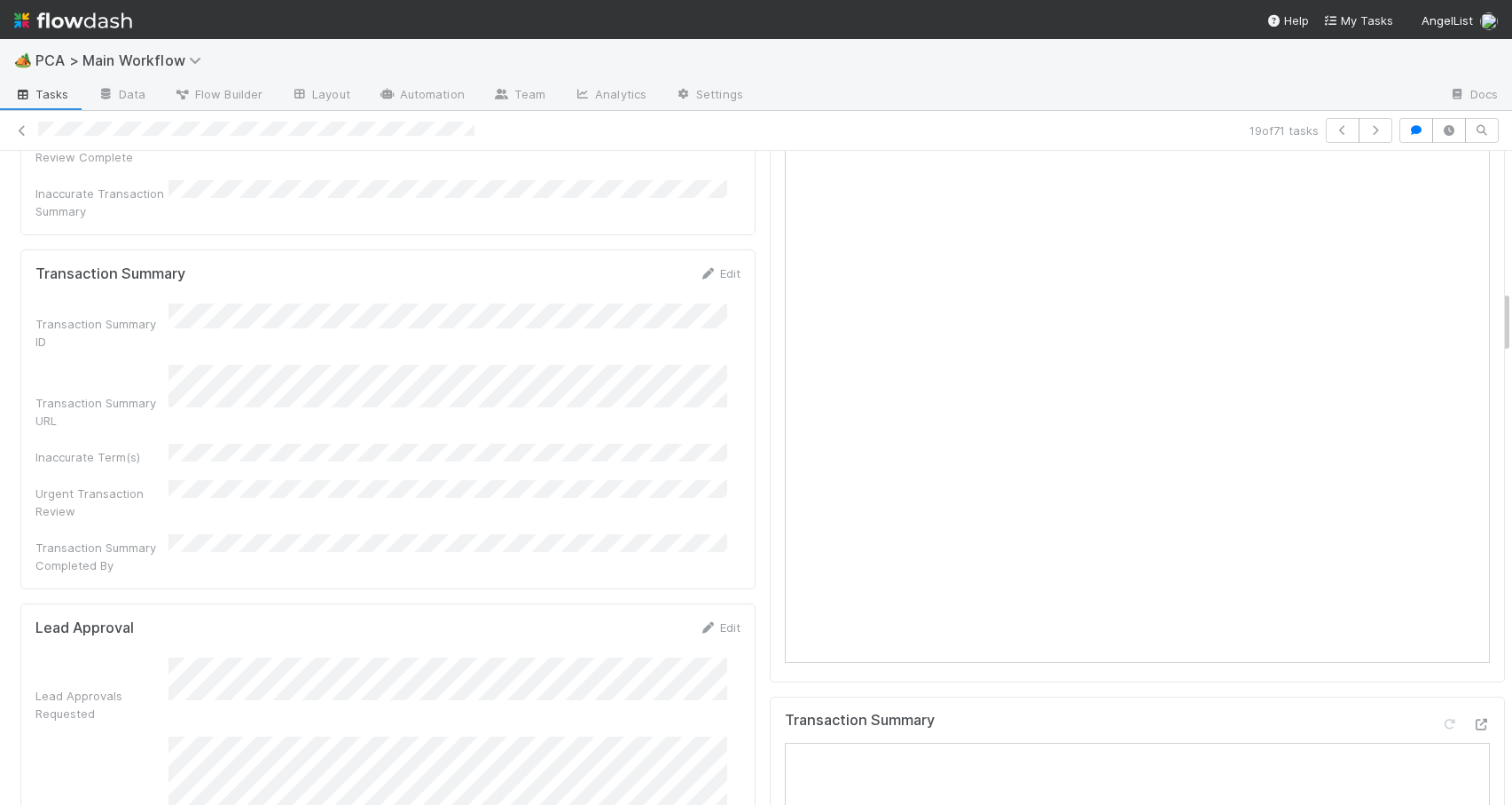
drag, startPoint x: 1493, startPoint y: 410, endPoint x: 1475, endPoint y: 304, distance: 107.5
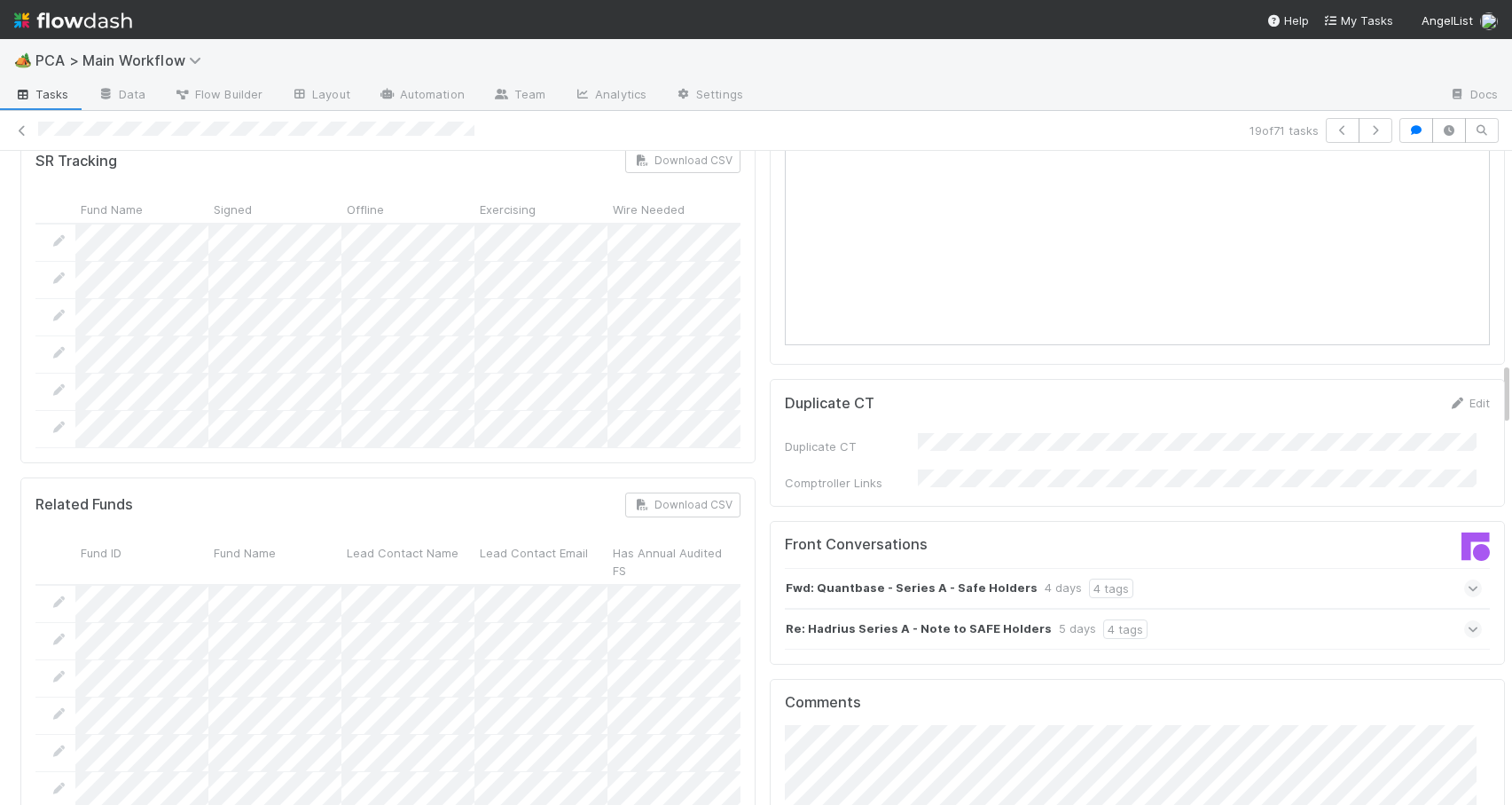
drag, startPoint x: 1494, startPoint y: 313, endPoint x: 1499, endPoint y: 410, distance: 97.1
click at [1499, 409] on div "🏕️ PCA > Main Workflow Tasks Data Flow Builder Layout Automation Team Analytics…" at bounding box center [756, 421] width 1512 height 765
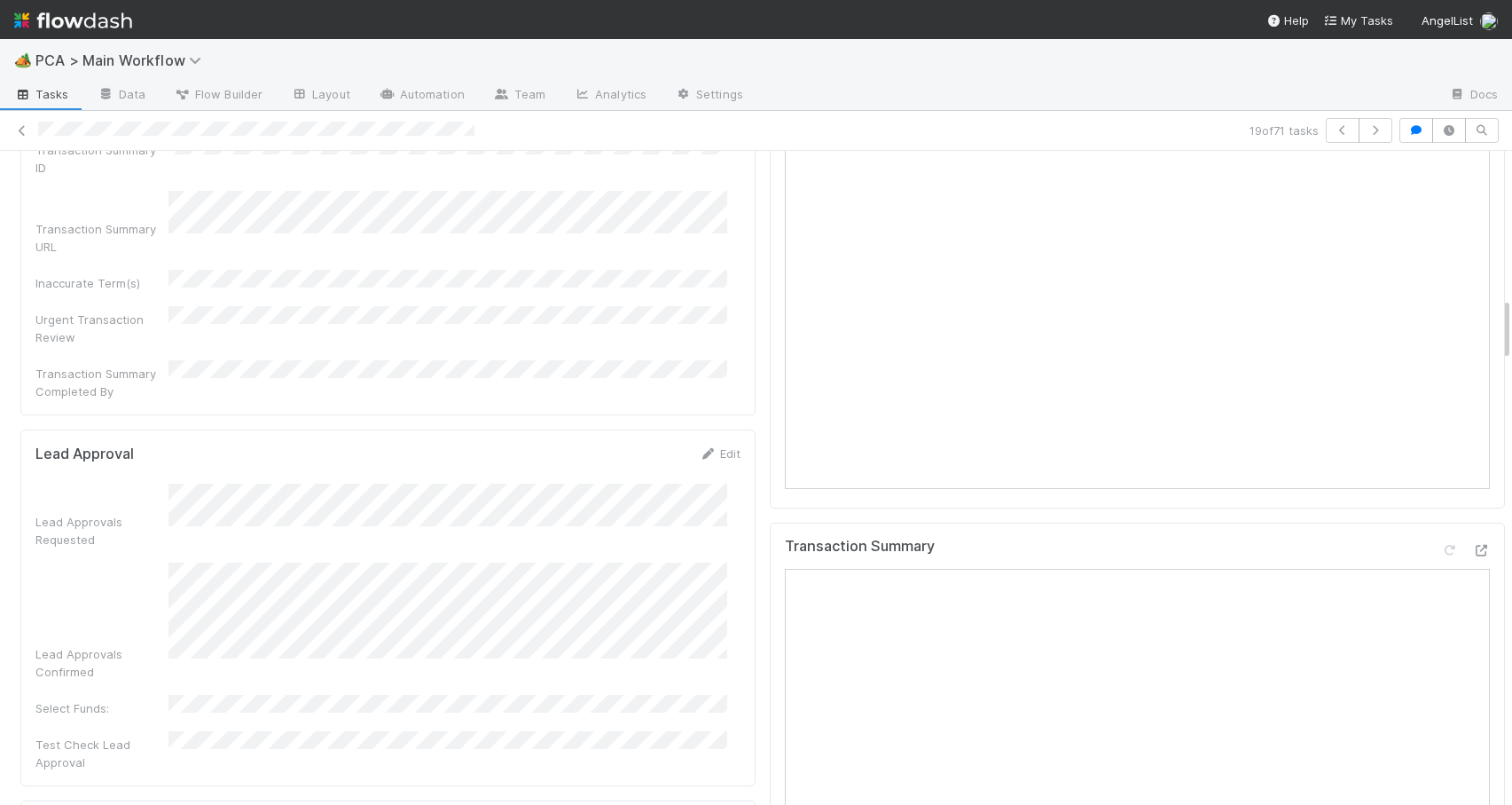
scroll to position [1457, 0]
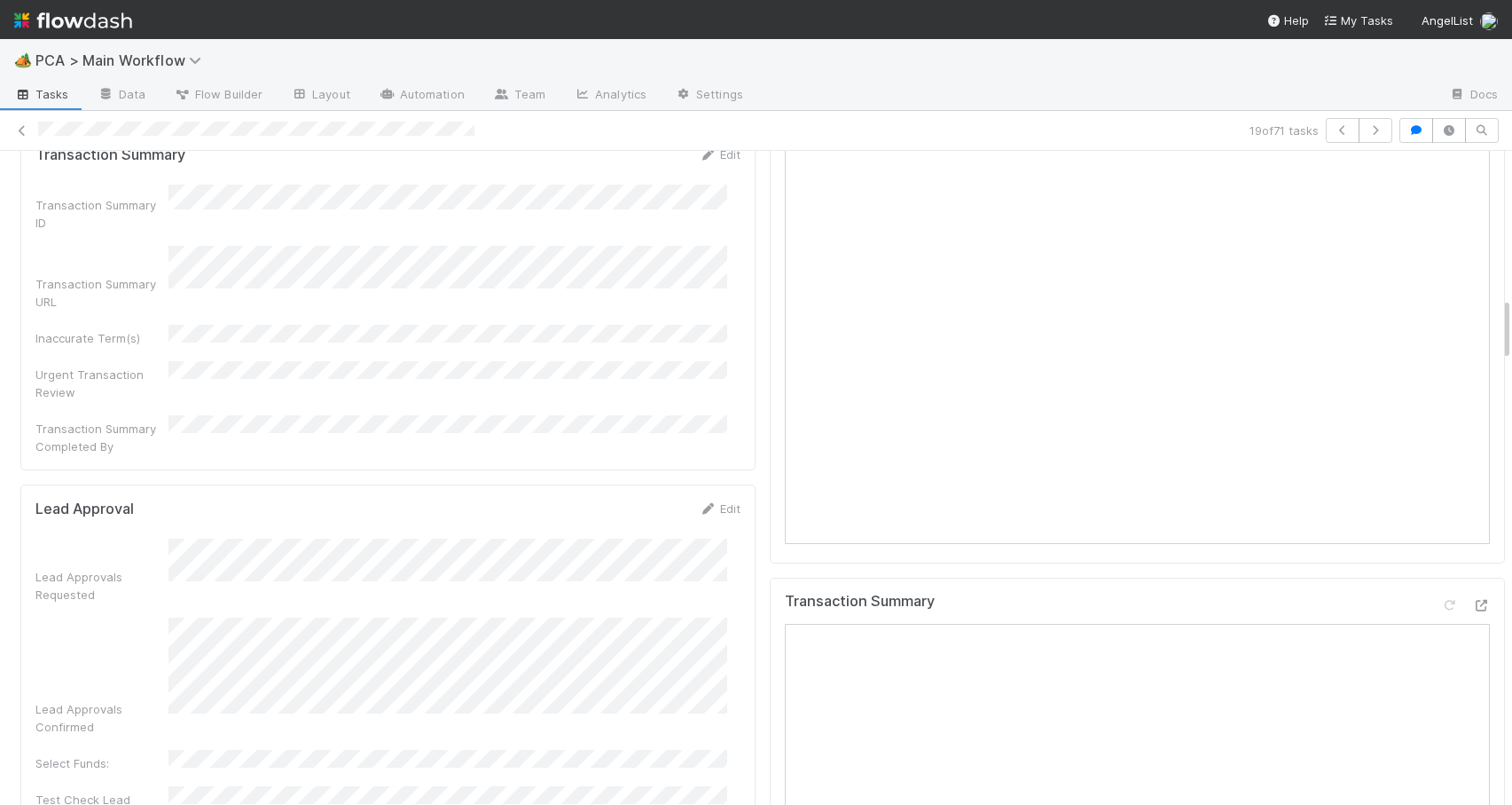
drag, startPoint x: 1494, startPoint y: 392, endPoint x: 1479, endPoint y: 308, distance: 85.3
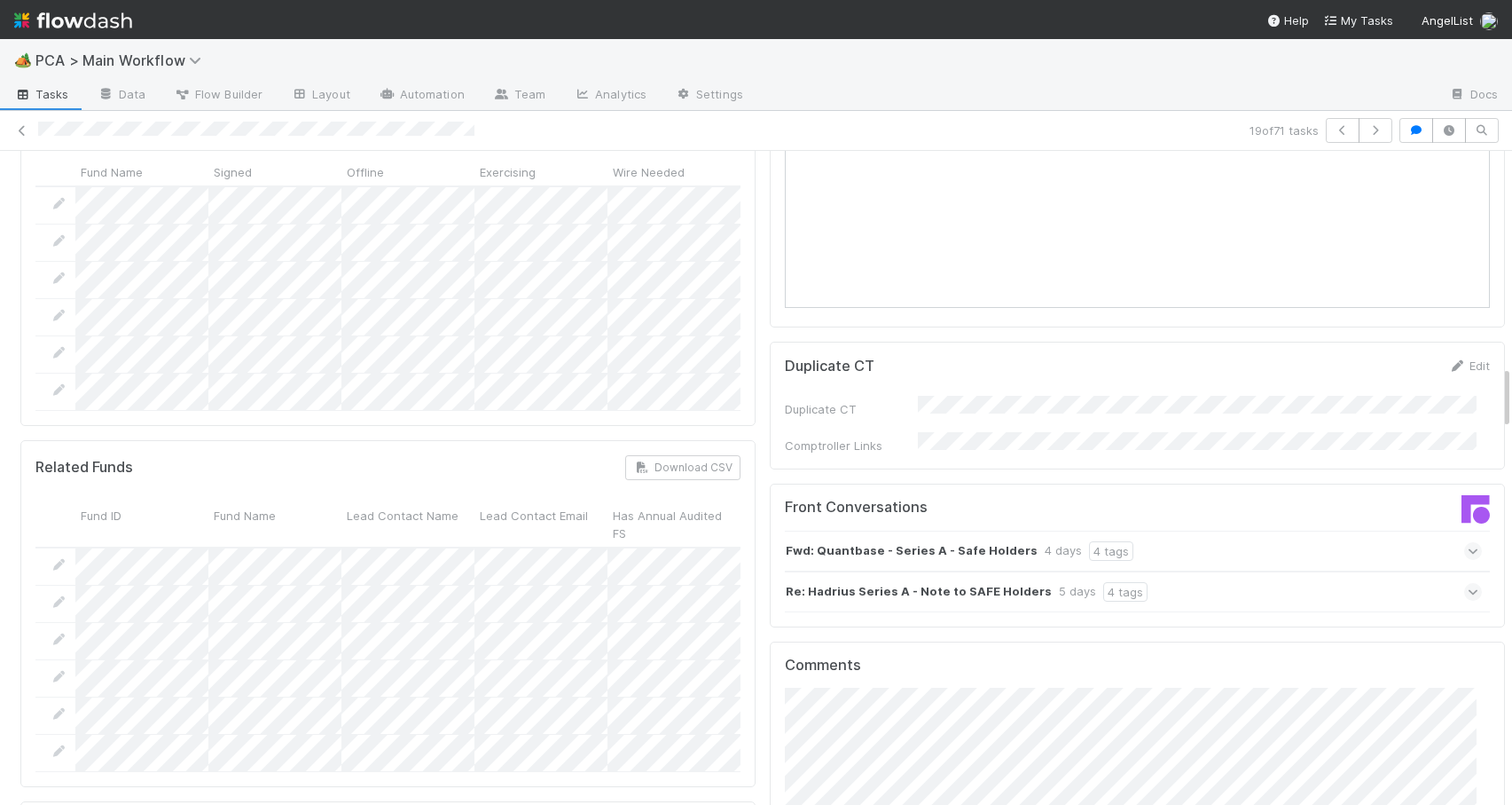
drag, startPoint x: 1495, startPoint y: 305, endPoint x: 1493, endPoint y: 379, distance: 74.0
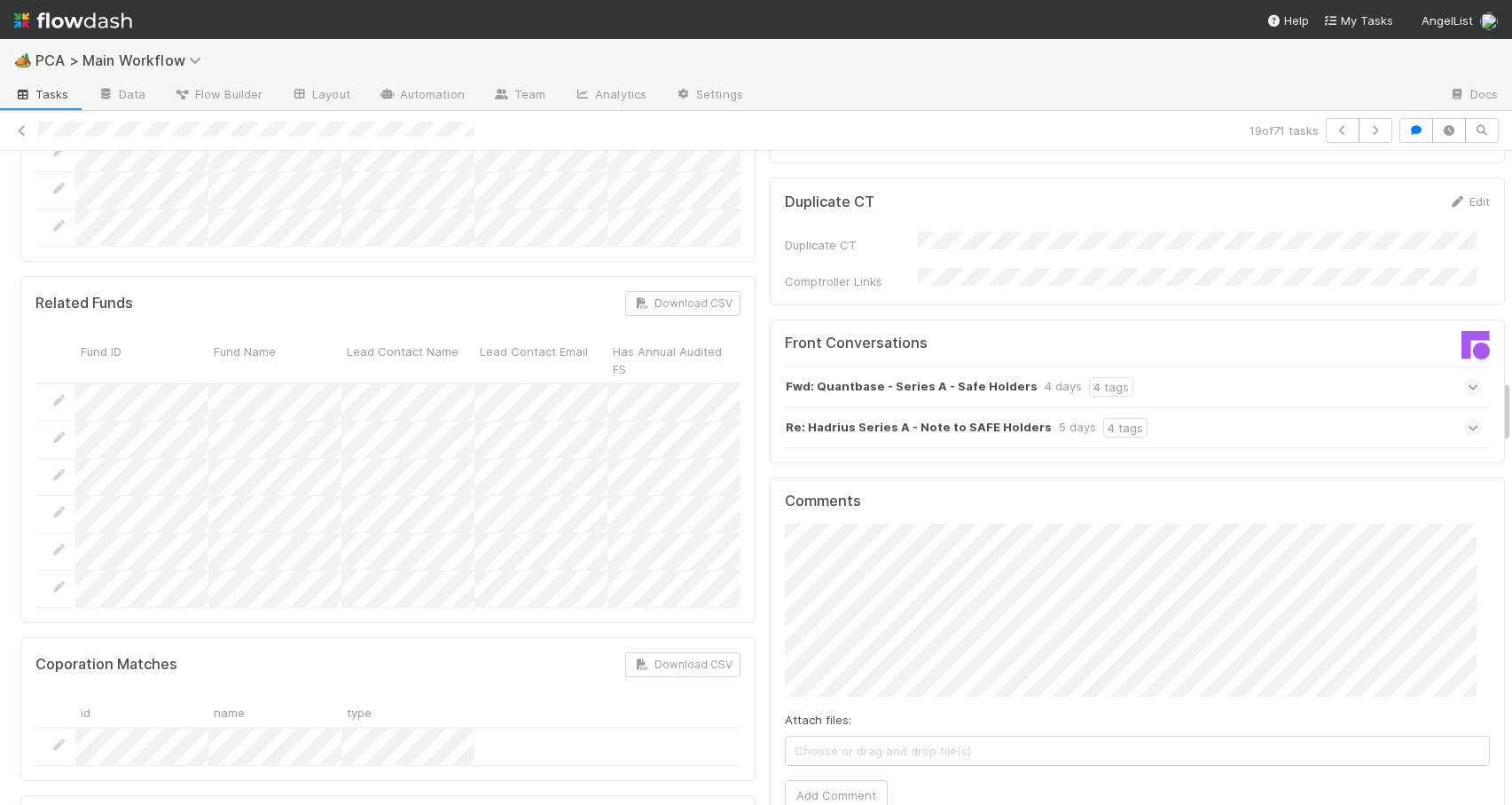
scroll to position [2427, 0]
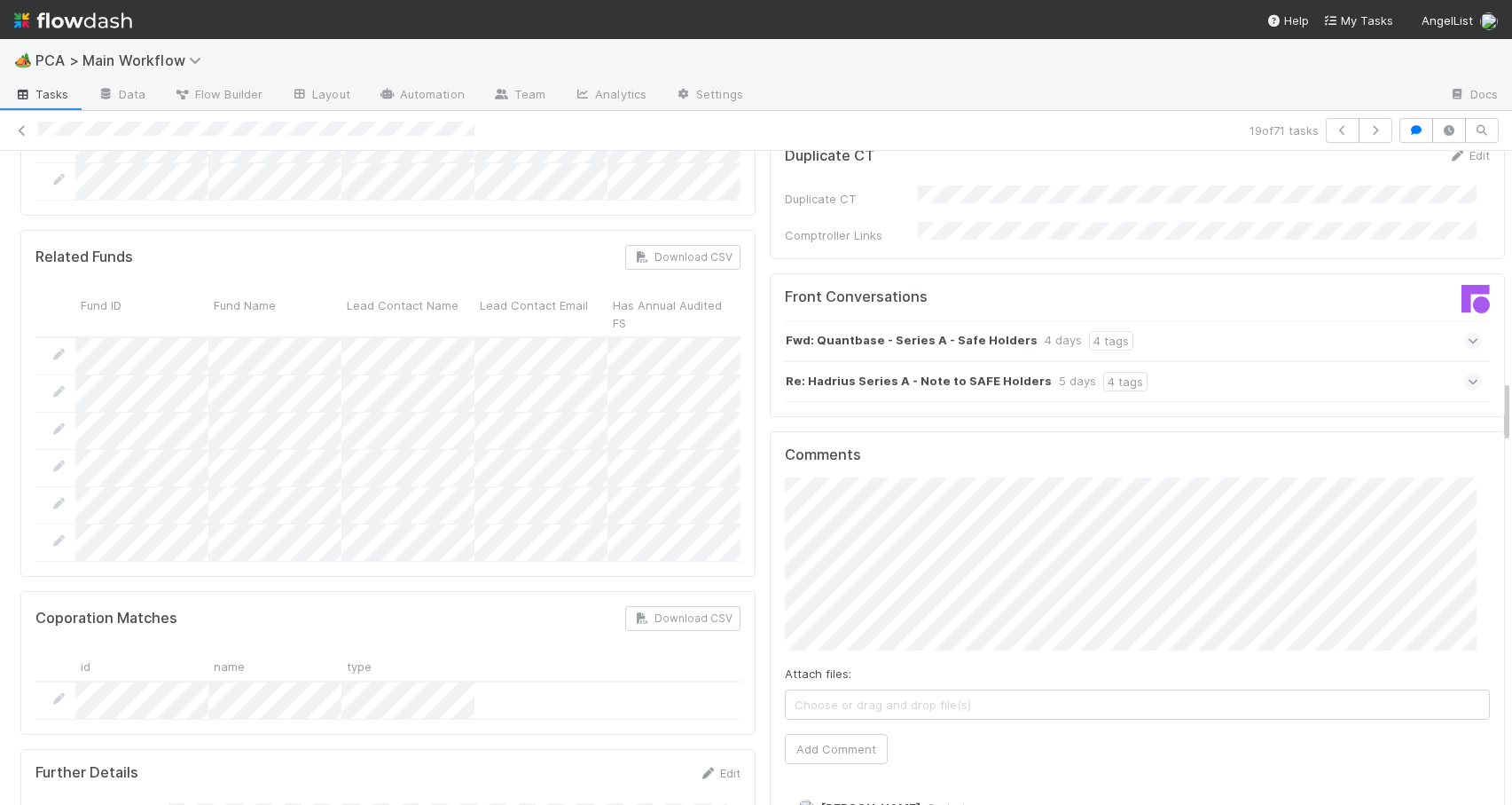
drag, startPoint x: 1494, startPoint y: 384, endPoint x: 1494, endPoint y: 404, distance: 20.0
click at [803, 734] on button "Add Comment" at bounding box center [837, 749] width 103 height 30
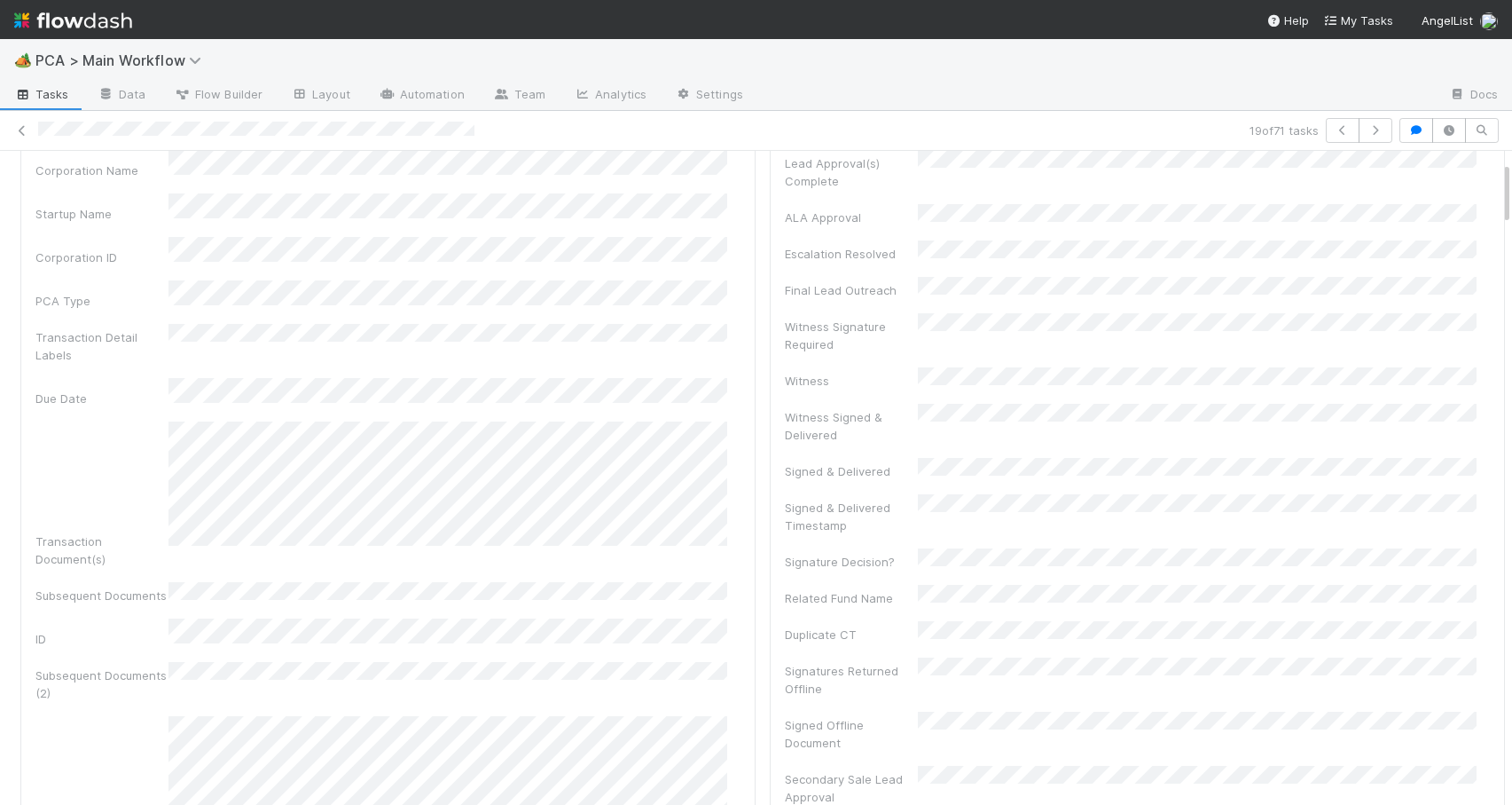
scroll to position [0, 0]
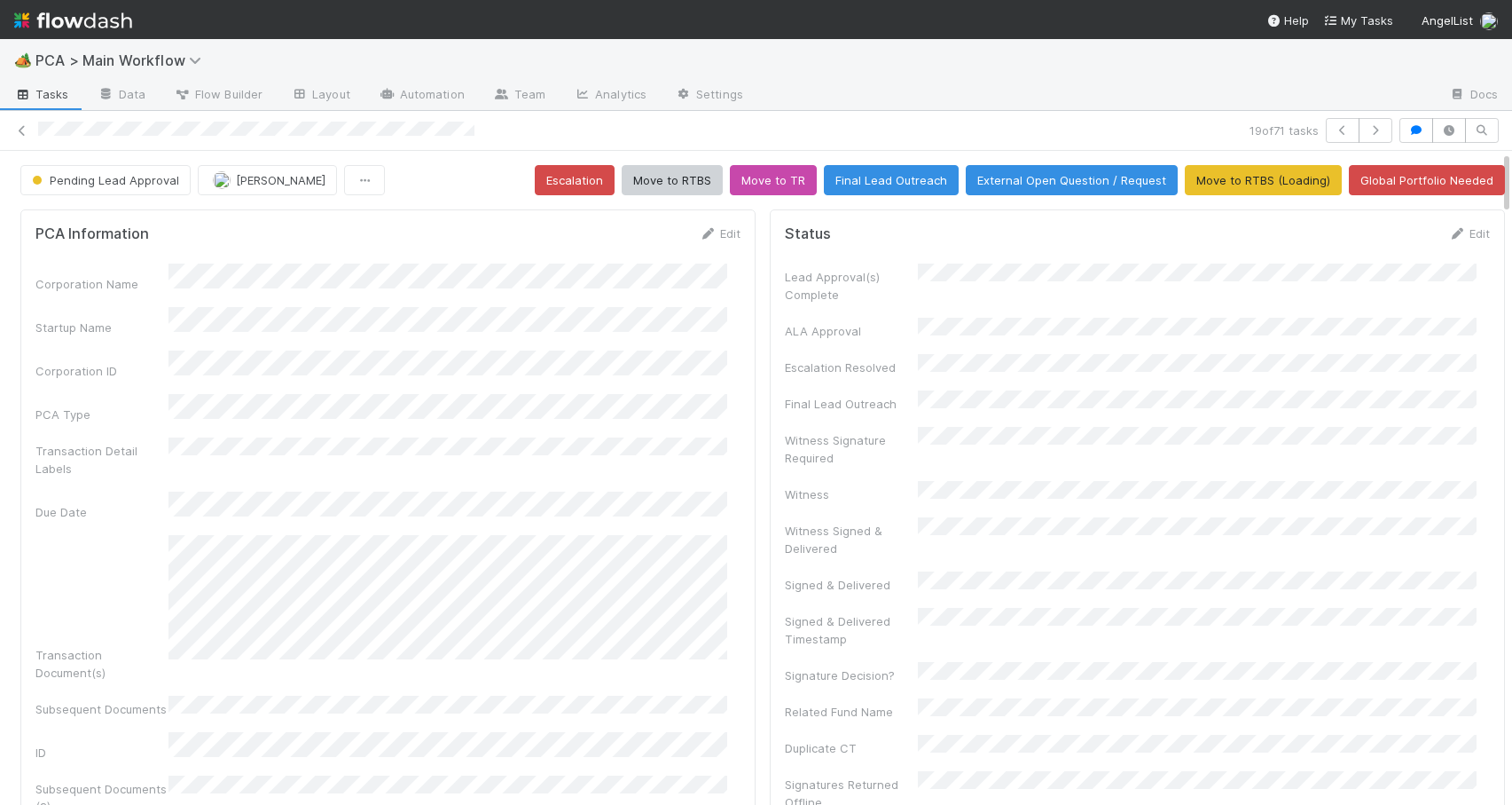
drag, startPoint x: 1492, startPoint y: 405, endPoint x: 1485, endPoint y: 150, distance: 255.1
click at [667, 187] on button "Move to RTBS" at bounding box center [672, 180] width 101 height 30
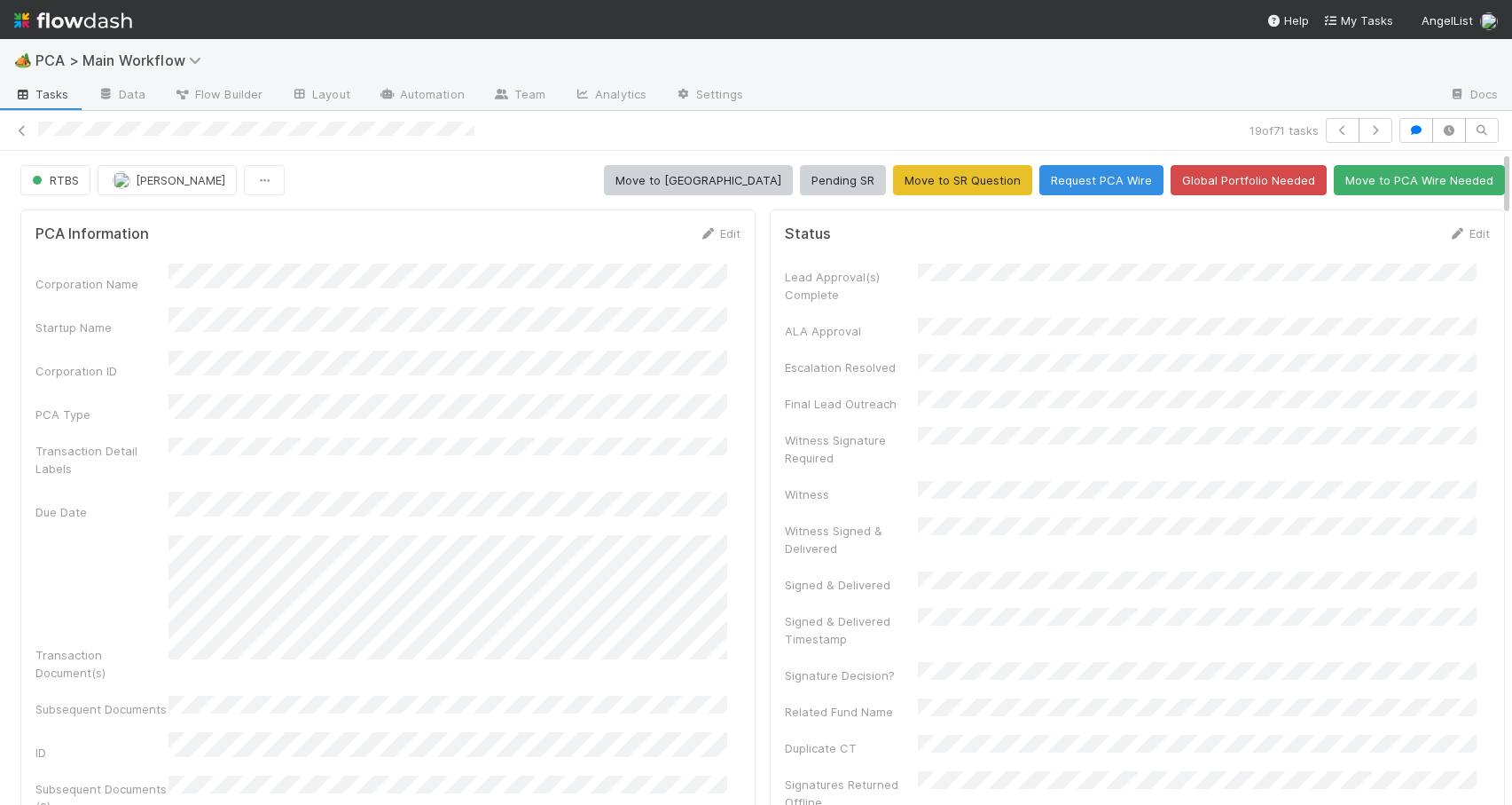
click at [1493, 169] on div "RTBS Jemma Cunningham Move to ICU Pending SR Move to SR Question Request PCA Wi…" at bounding box center [762, 180] width 1526 height 30
drag, startPoint x: 1493, startPoint y: 169, endPoint x: 1524, endPoint y: 104, distance: 72.0
click at [1511, 104] on html "🏕️ PCA > Main Workflow Tasks Data Flow Builder Layout Automation Team Analytics…" at bounding box center [756, 402] width 1512 height 805
click at [15, 130] on icon at bounding box center [21, 131] width 17 height 12
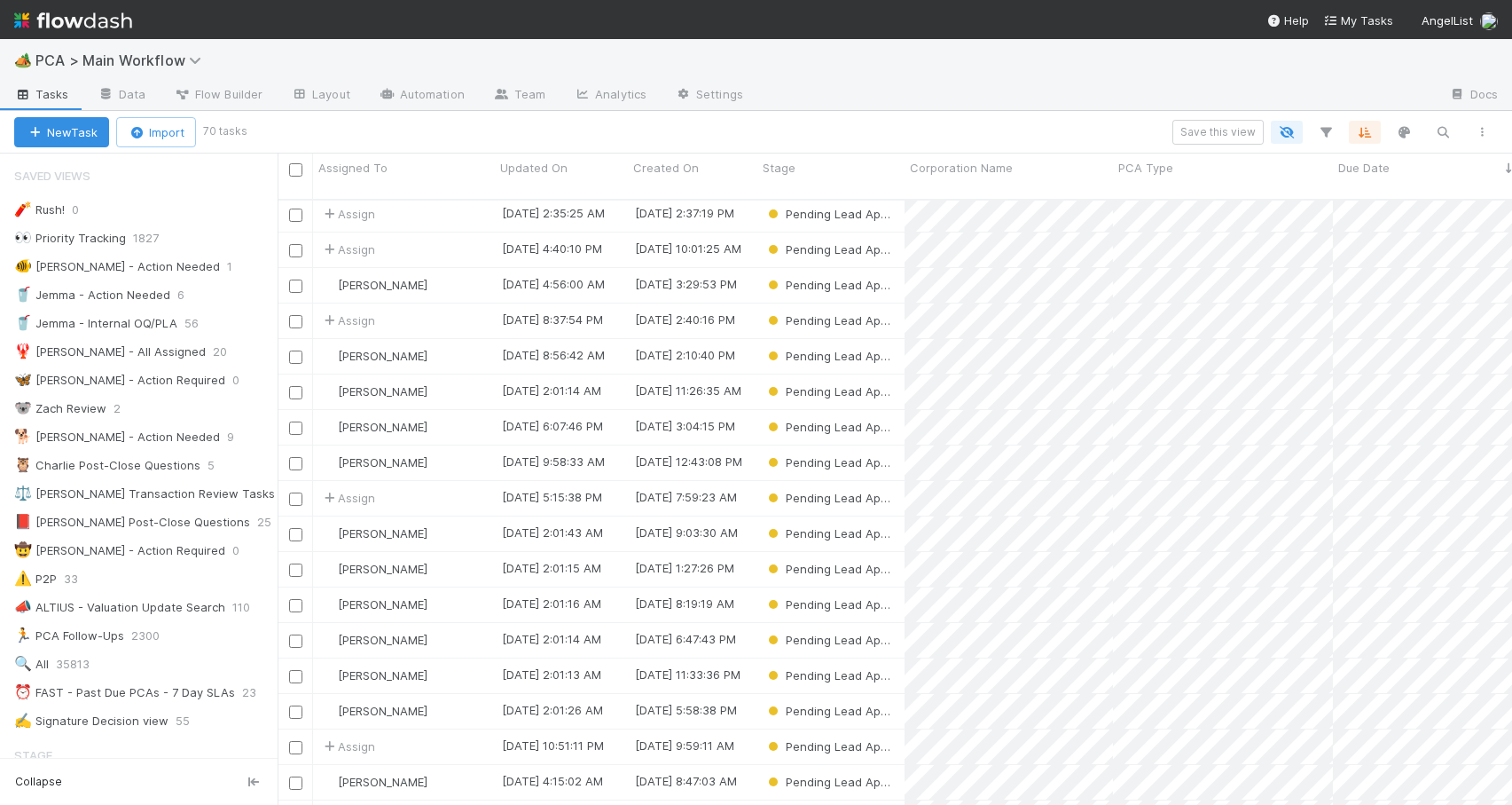
scroll to position [433, 0]
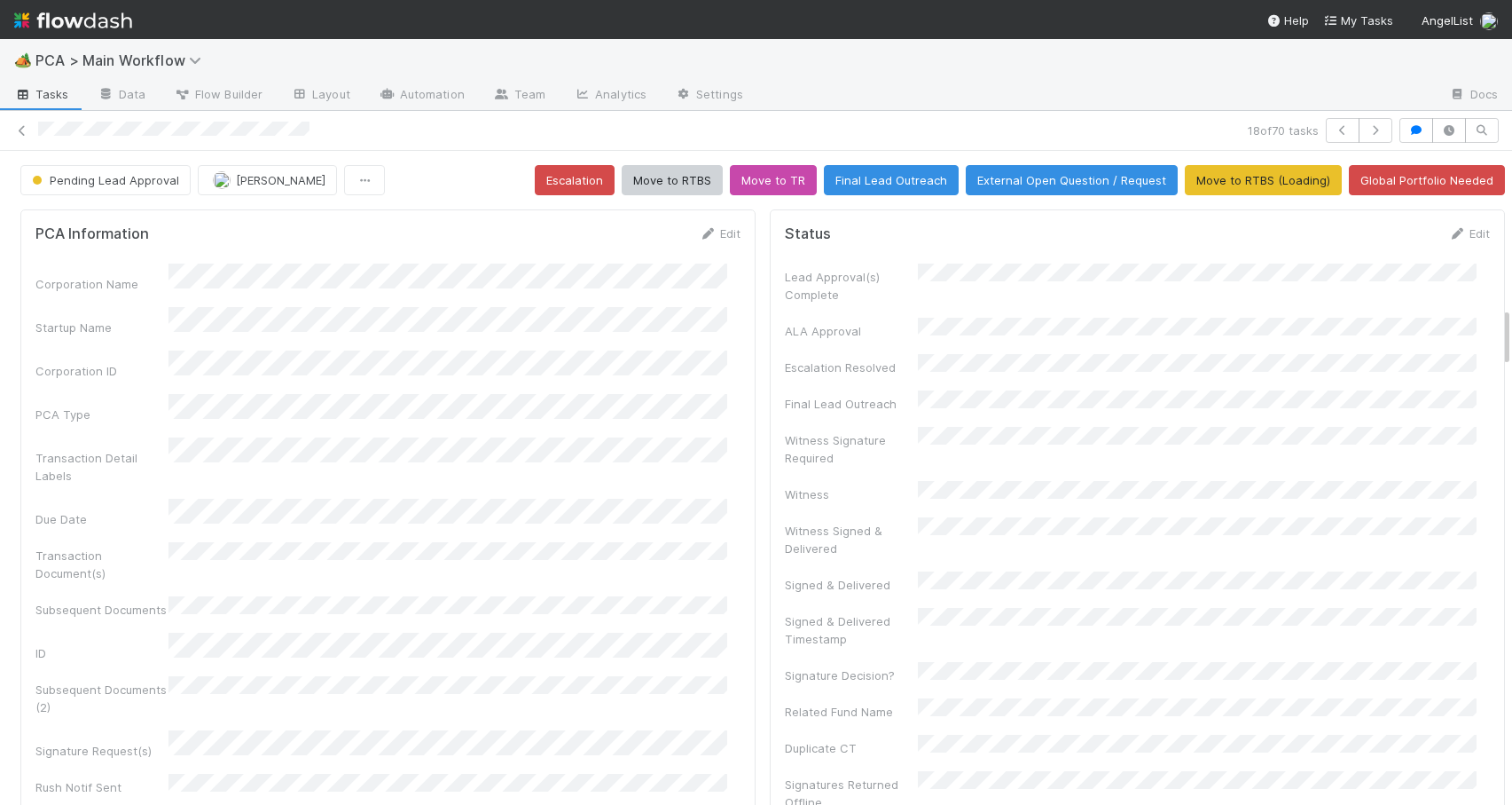
scroll to position [913, 0]
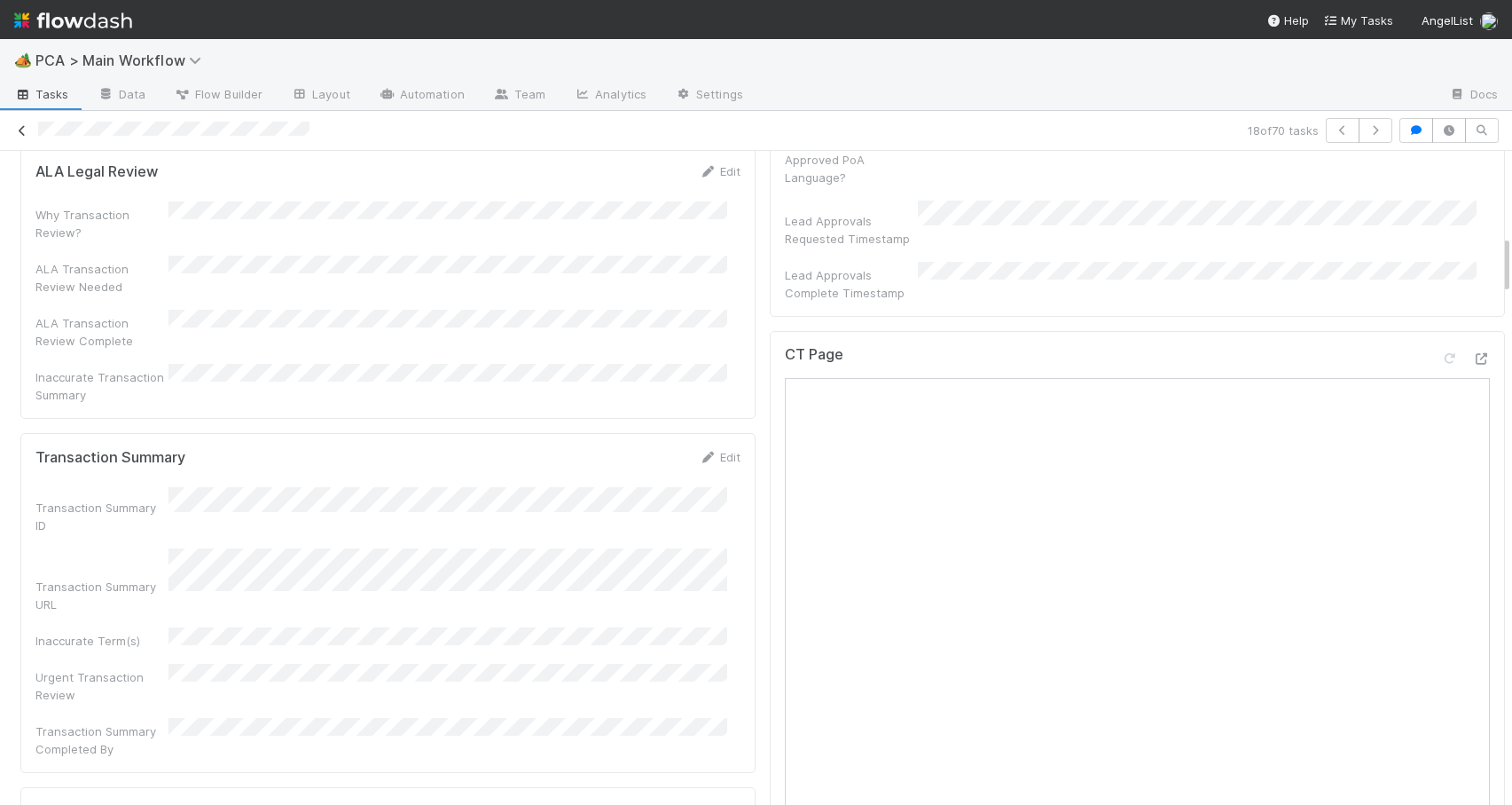
click at [17, 130] on icon at bounding box center [21, 131] width 17 height 12
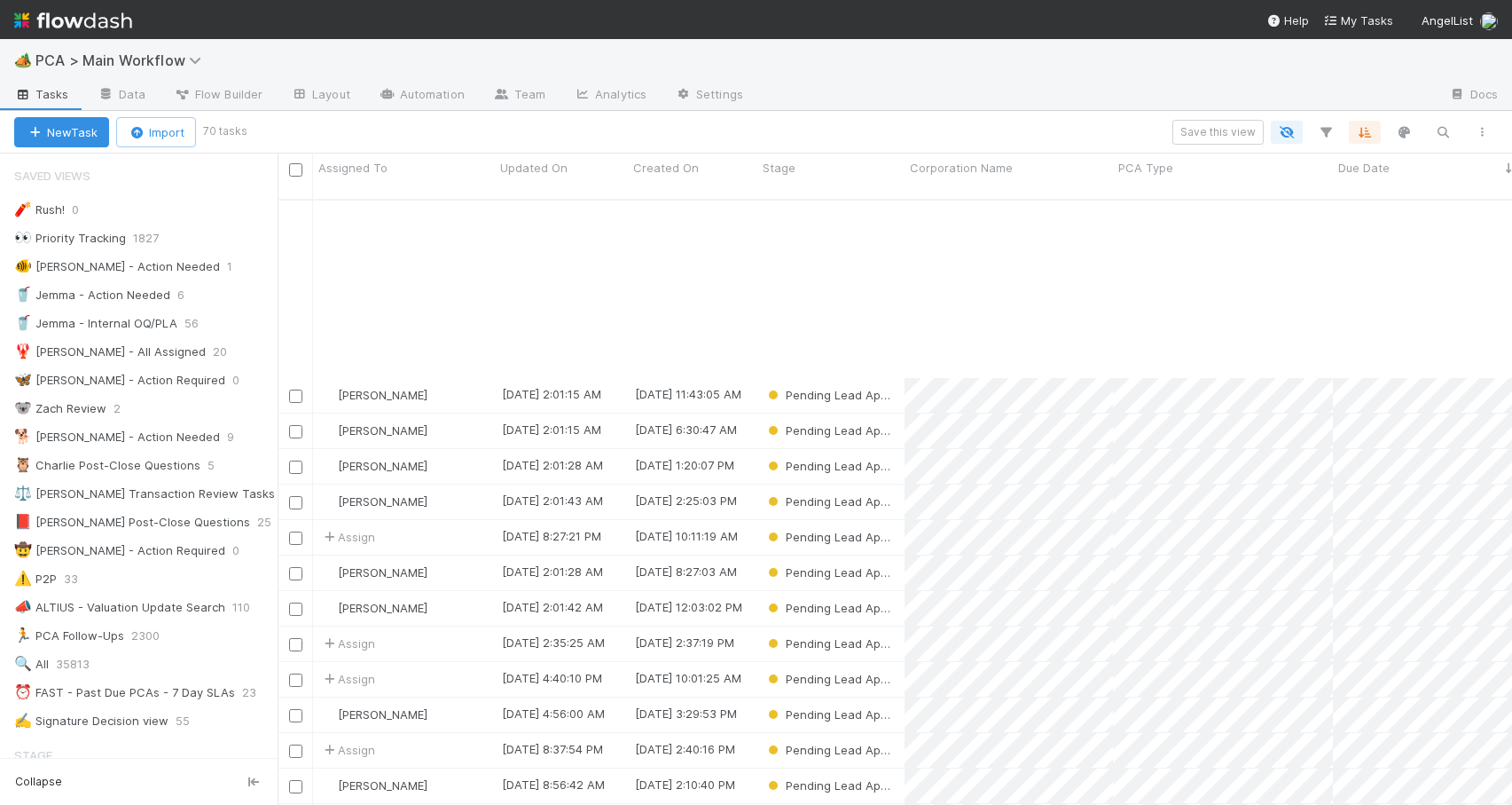
scroll to position [238, 0]
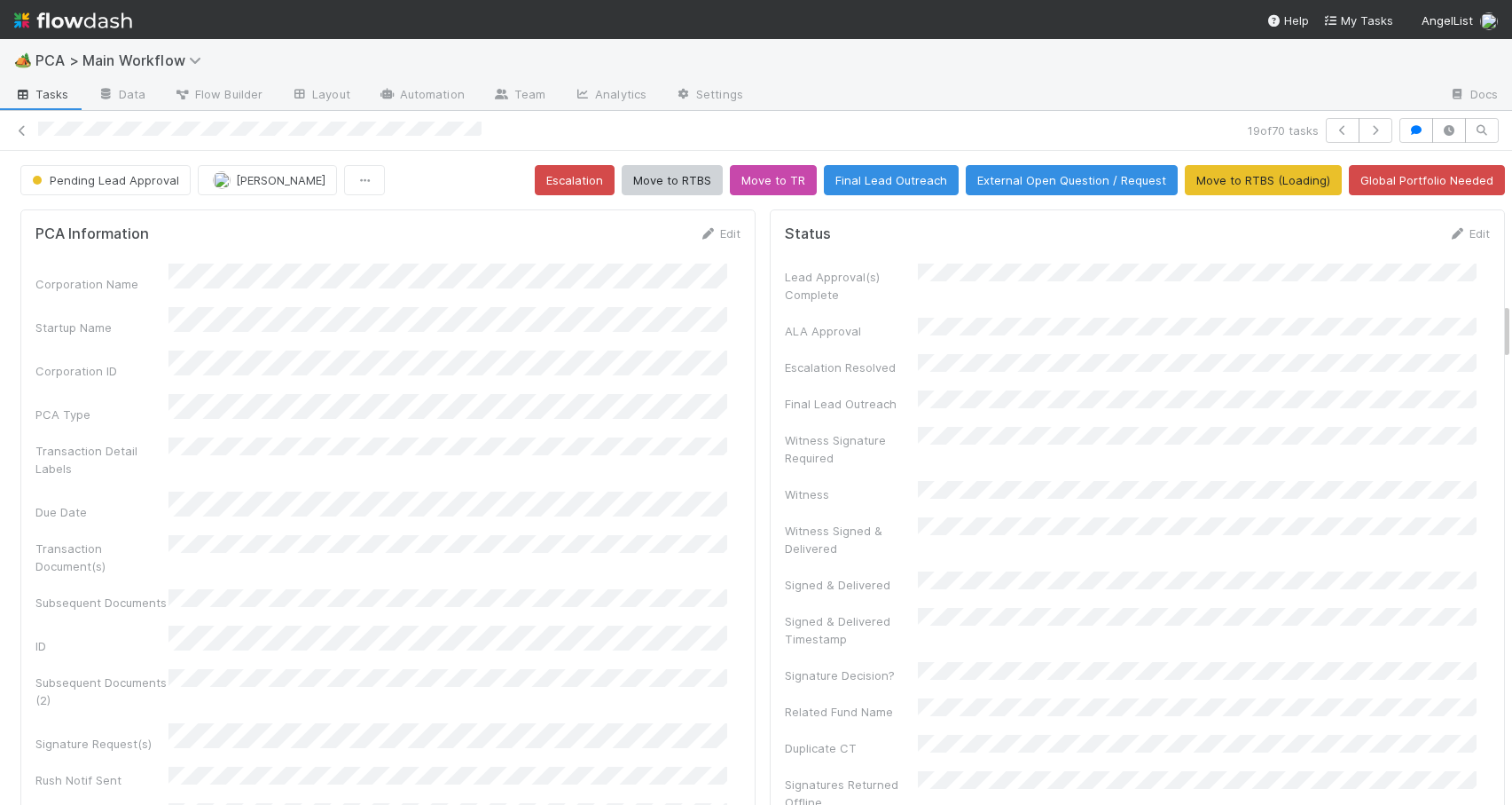
scroll to position [913, 0]
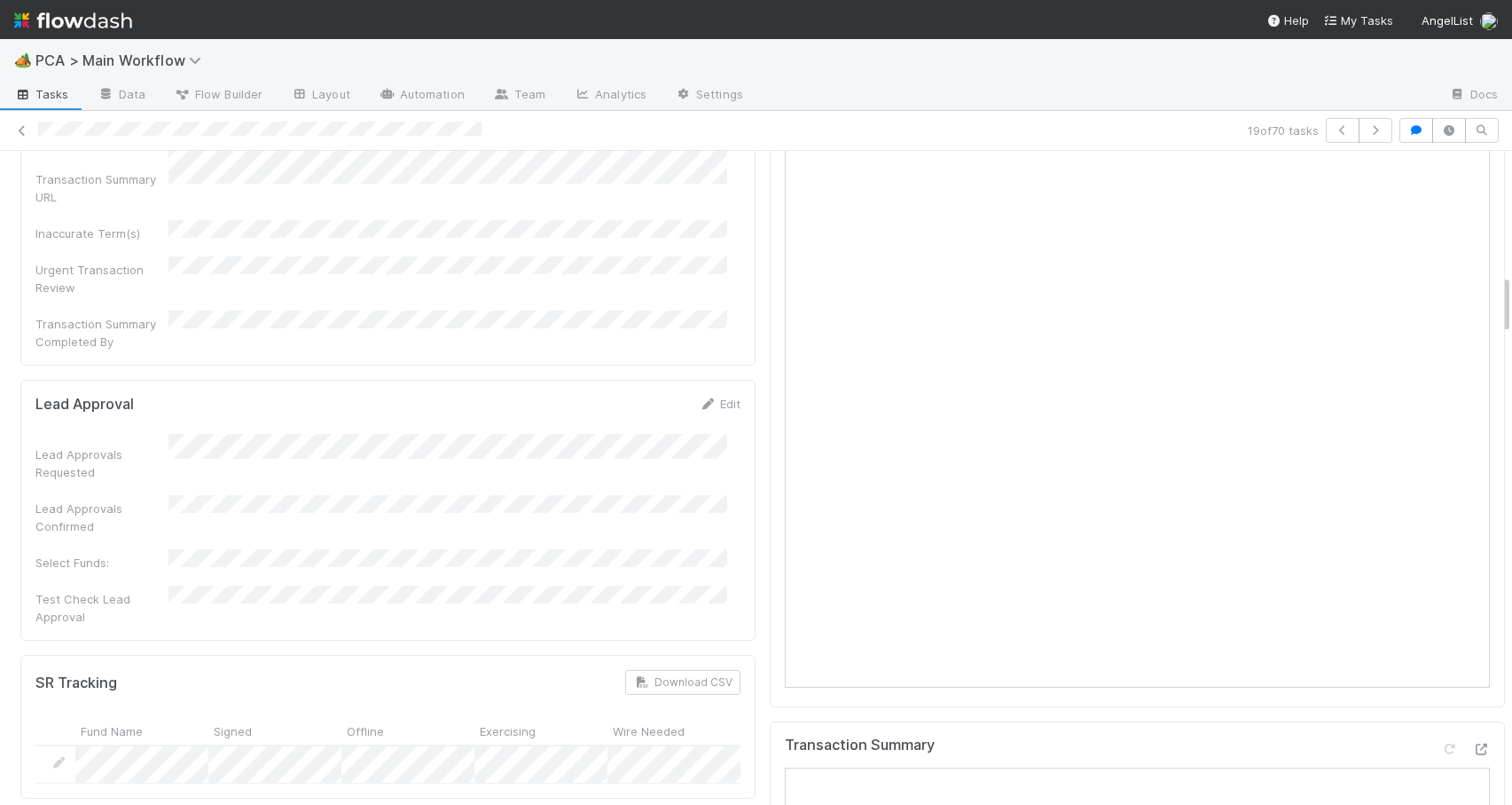
scroll to position [1323, 0]
drag, startPoint x: 1493, startPoint y: 251, endPoint x: 1498, endPoint y: 288, distance: 37.3
click at [1498, 288] on div "Pending Lead Approval Zachary Conley Escalation Move to RTBS Move to TR Final L…" at bounding box center [756, 478] width 1512 height 654
click at [26, 126] on icon at bounding box center [21, 131] width 17 height 12
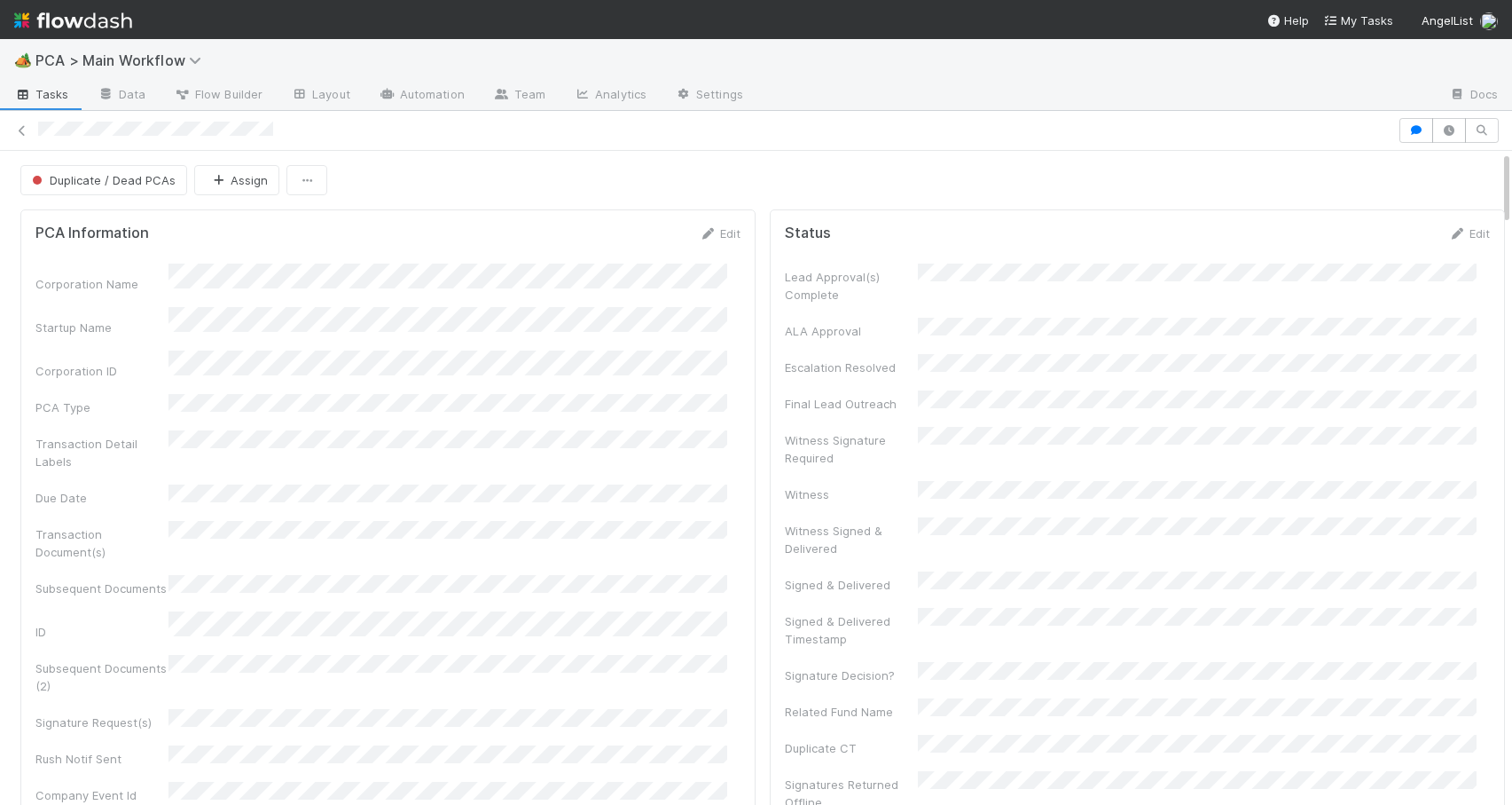
scroll to position [910, 0]
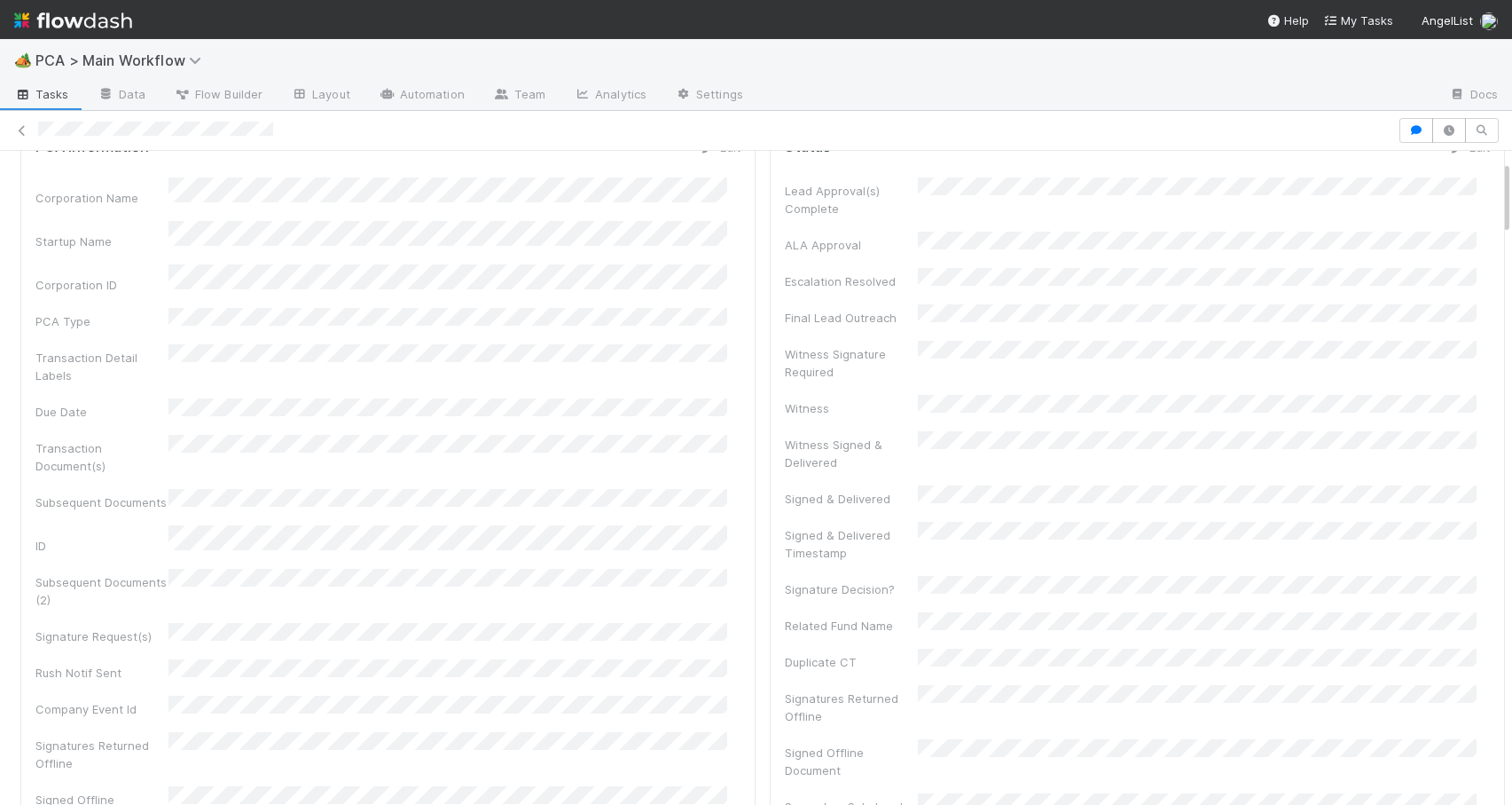
scroll to position [0, 0]
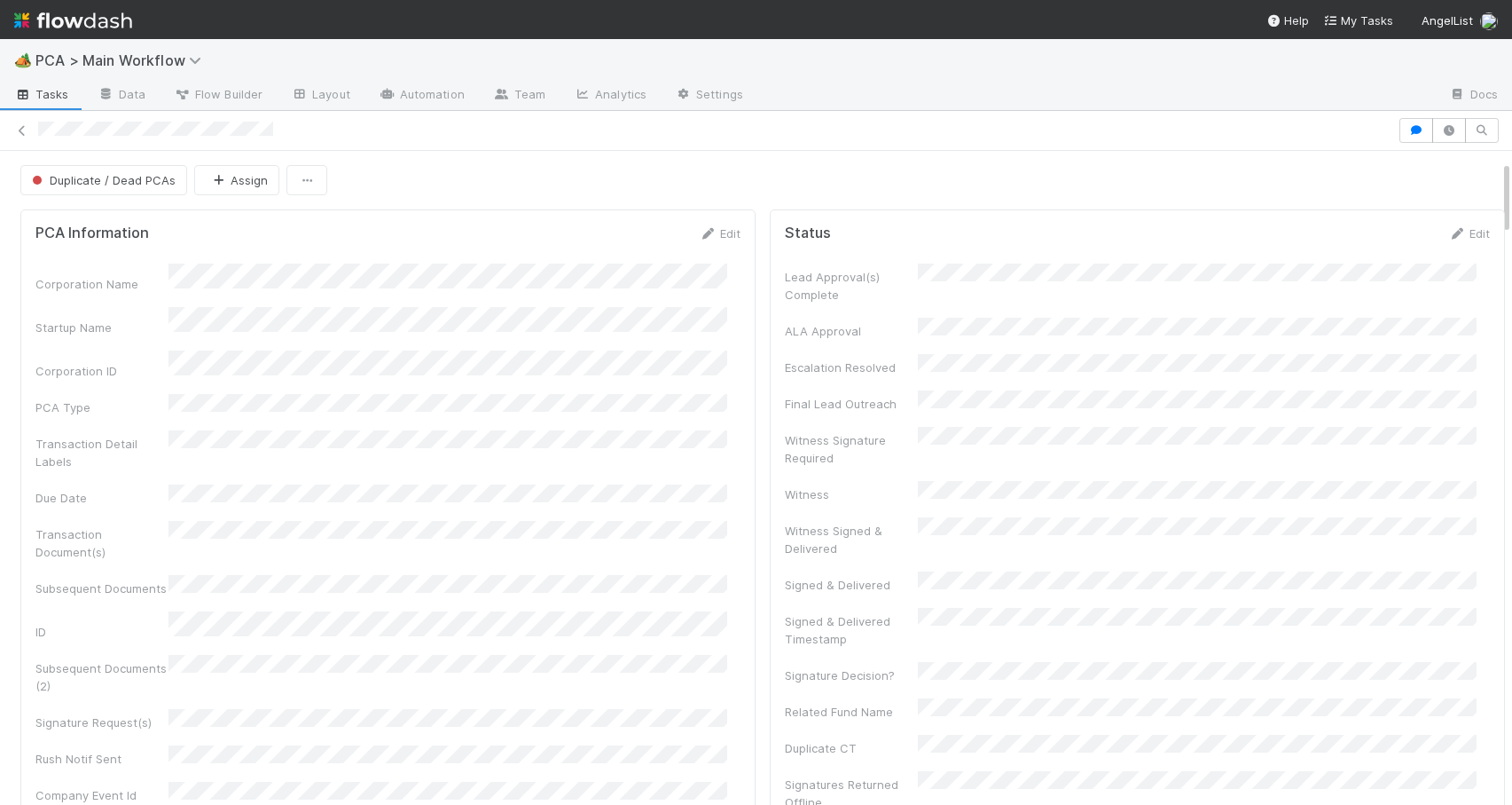
drag, startPoint x: 1493, startPoint y: 278, endPoint x: 1490, endPoint y: 150, distance: 128.0
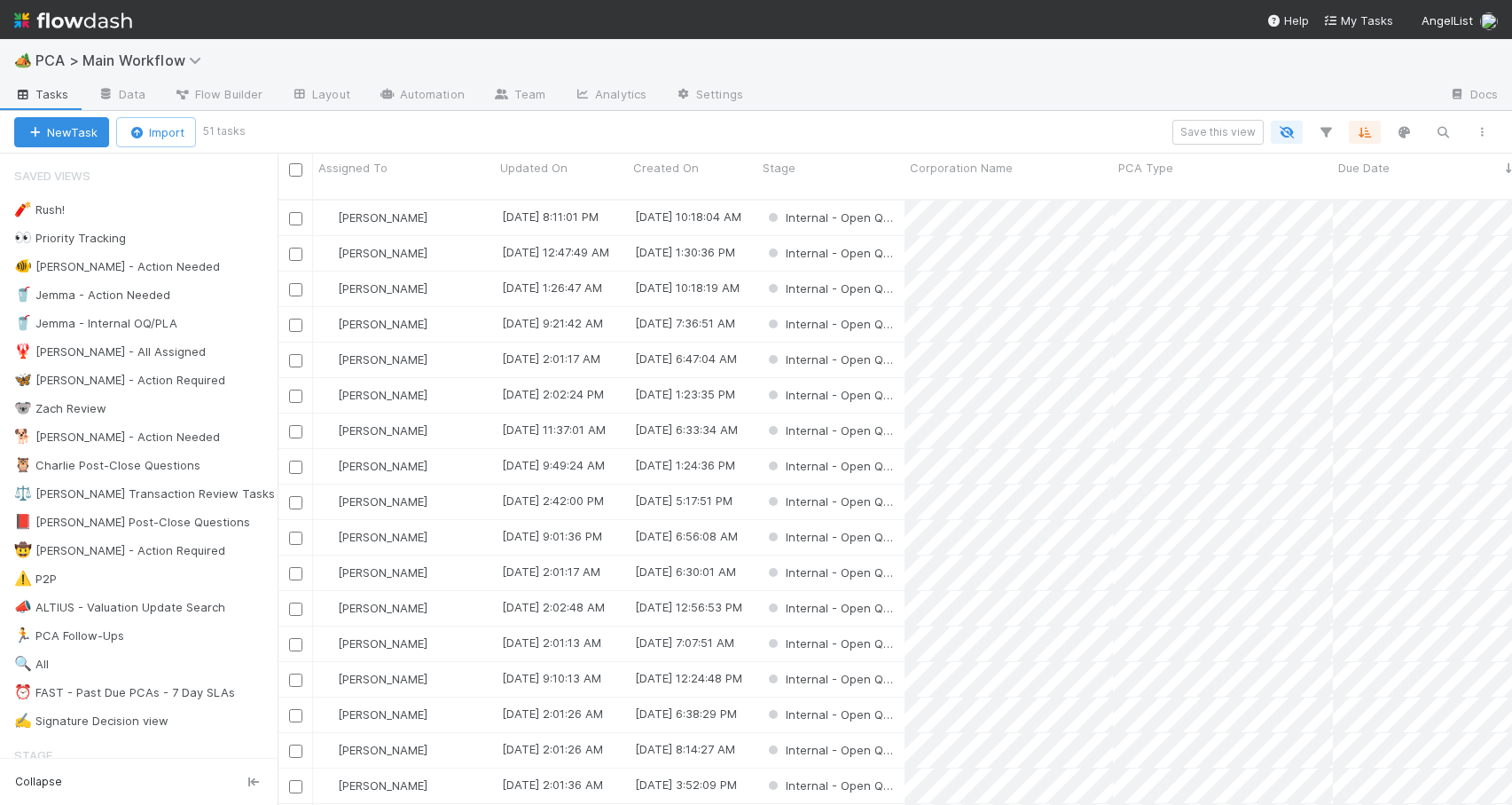
scroll to position [607, 1221]
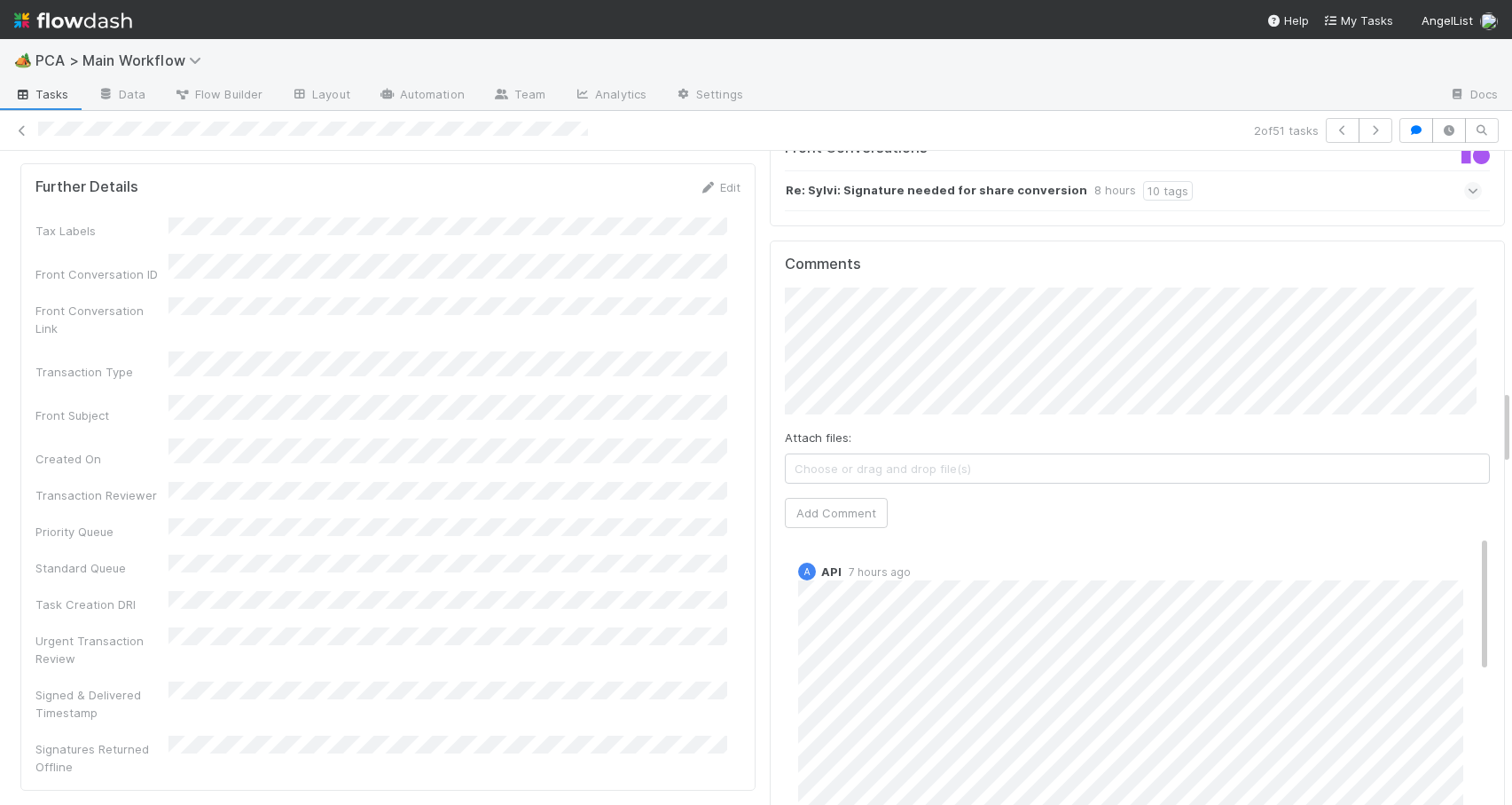
scroll to position [2067, 0]
drag, startPoint x: 1493, startPoint y: 271, endPoint x: 1519, endPoint y: 403, distance: 134.5
click at [1511, 403] on html "🏕️ PCA > Main Workflow Tasks Data Flow Builder Layout Automation Team Analytics…" at bounding box center [756, 402] width 1512 height 805
click at [1459, 542] on div "A API 7 hours ago" at bounding box center [1145, 674] width 718 height 265
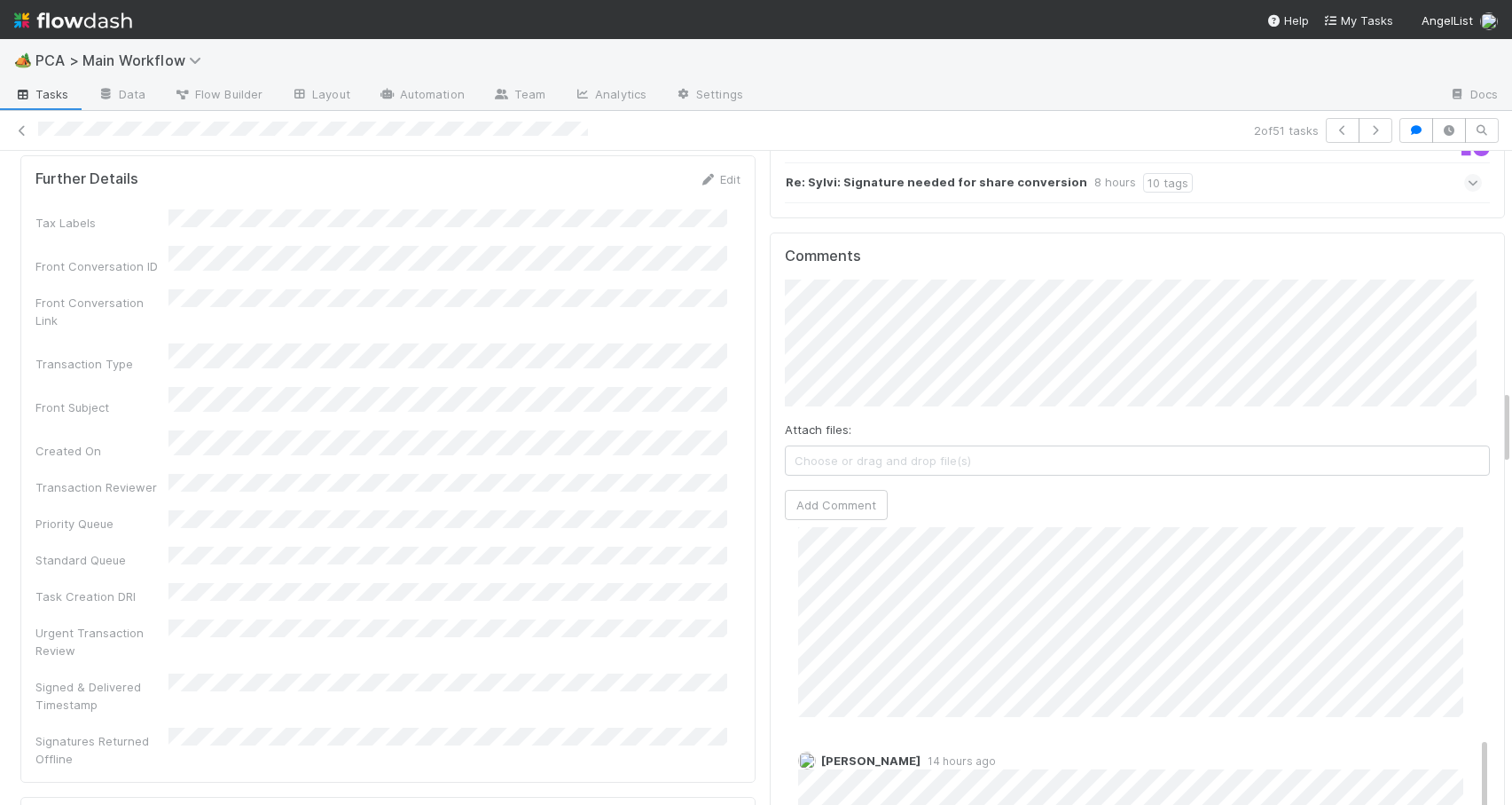
scroll to position [350, 0]
drag, startPoint x: 1459, startPoint y: 461, endPoint x: 1506, endPoint y: 597, distance: 143.9
click at [1506, 597] on div "🏕️ PCA > Main Workflow Tasks Data Flow Builder Layout Automation Team Analytics…" at bounding box center [756, 421] width 1512 height 765
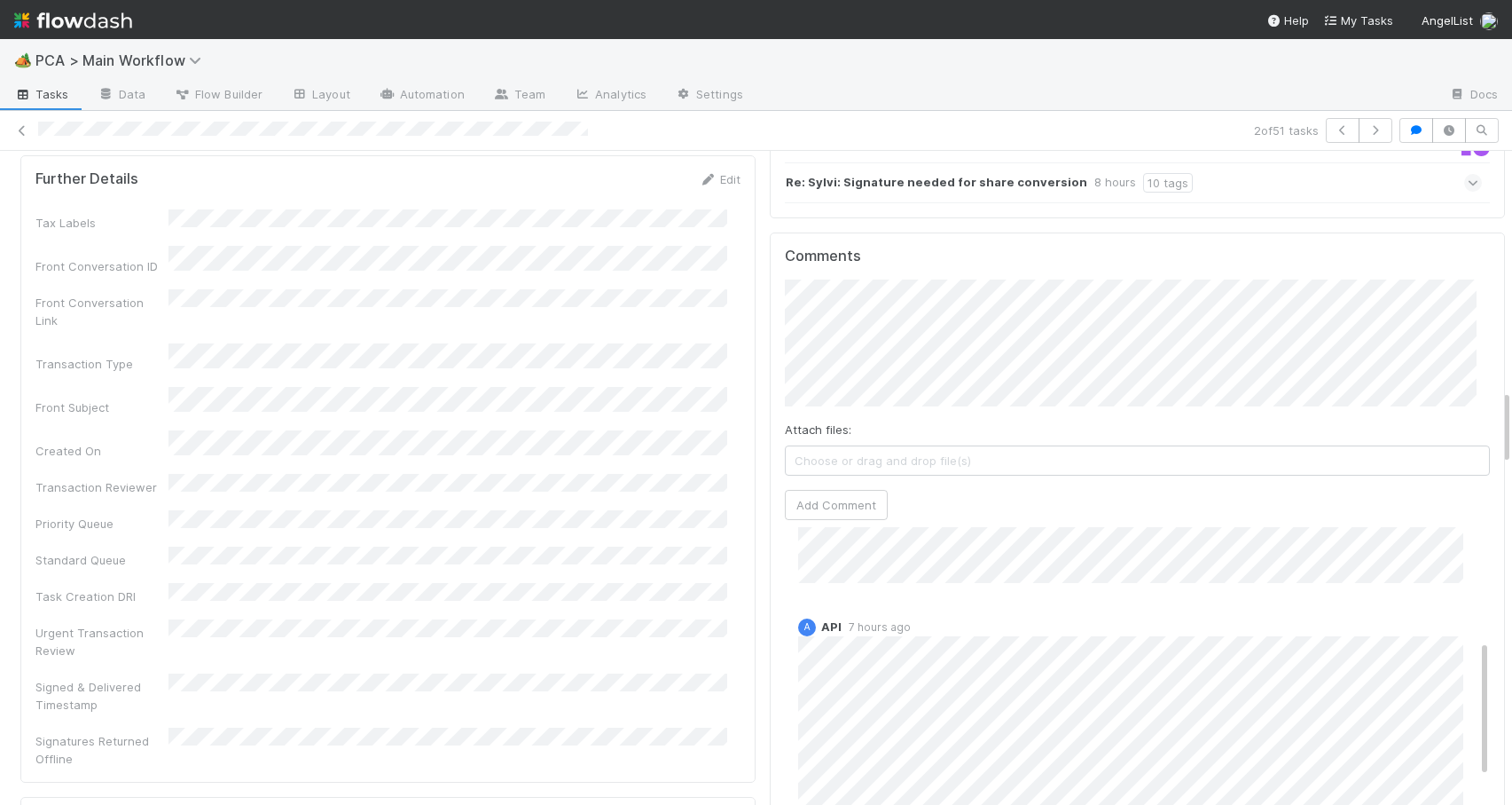
scroll to position [290, 0]
drag, startPoint x: 1459, startPoint y: 574, endPoint x: 1488, endPoint y: 551, distance: 37.0
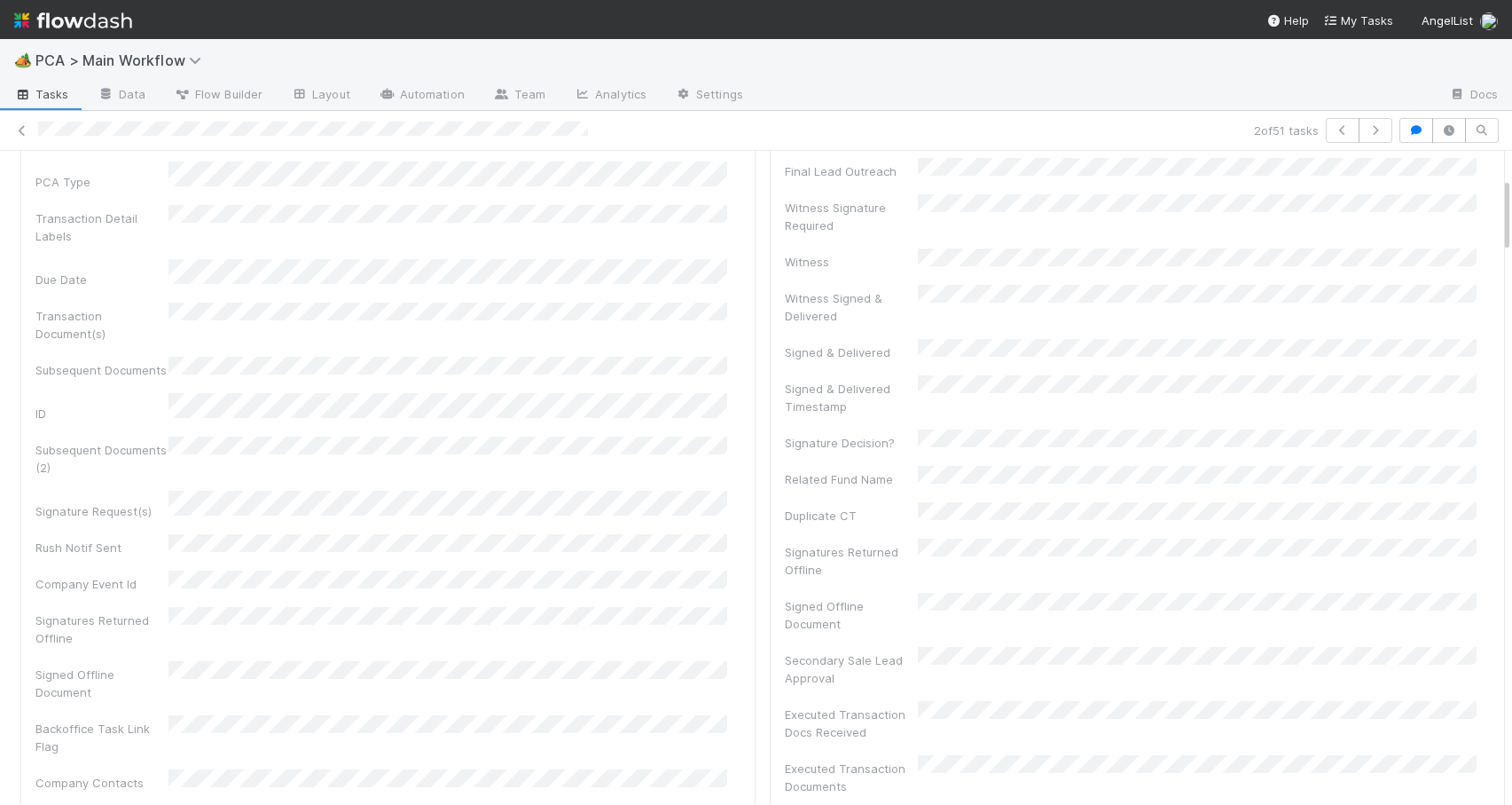
scroll to position [156, 0]
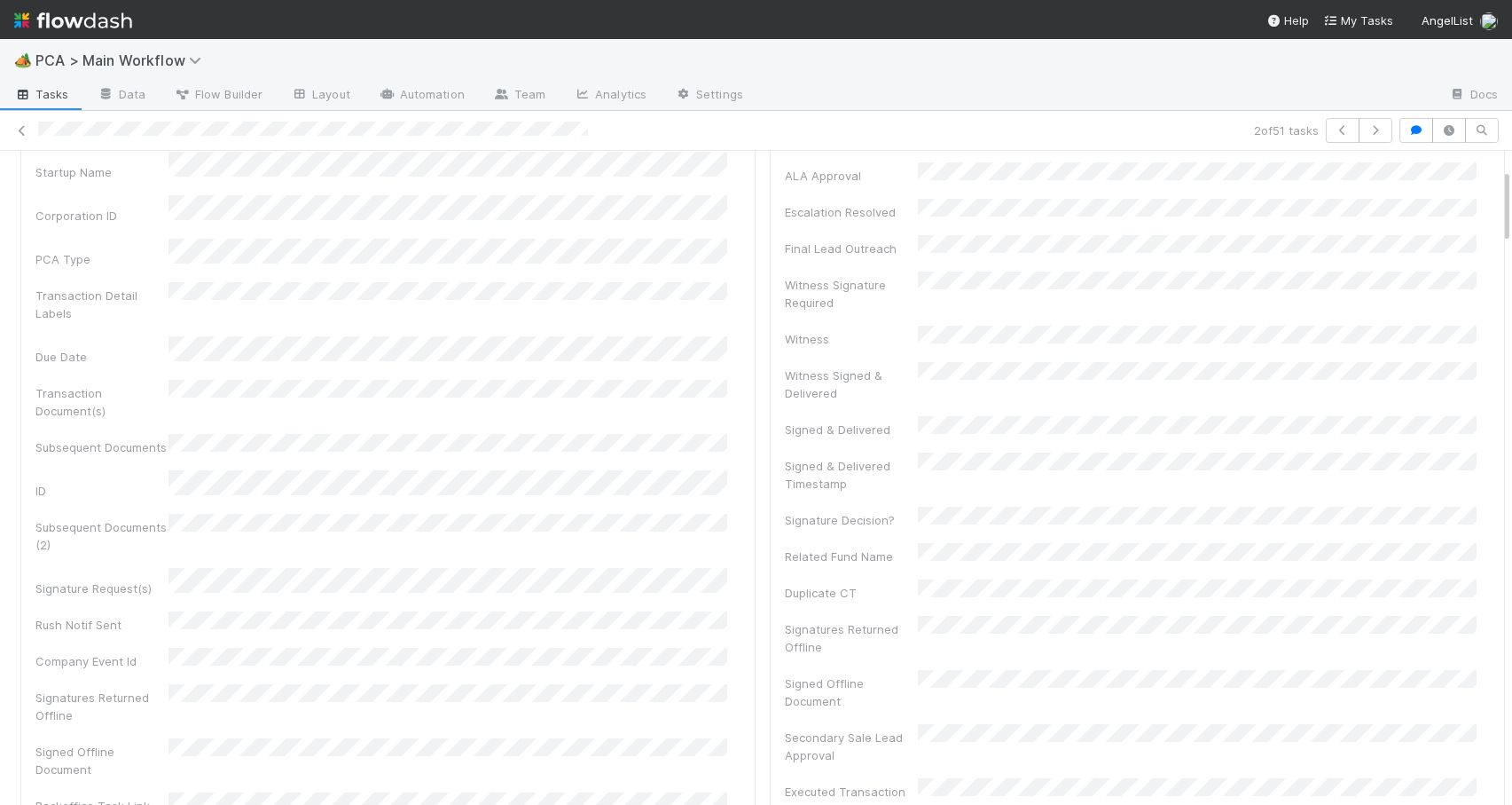
drag, startPoint x: 1494, startPoint y: 406, endPoint x: 1469, endPoint y: 185, distance: 222.4
click at [1511, 200] on div at bounding box center [1512, 478] width 1 height 654
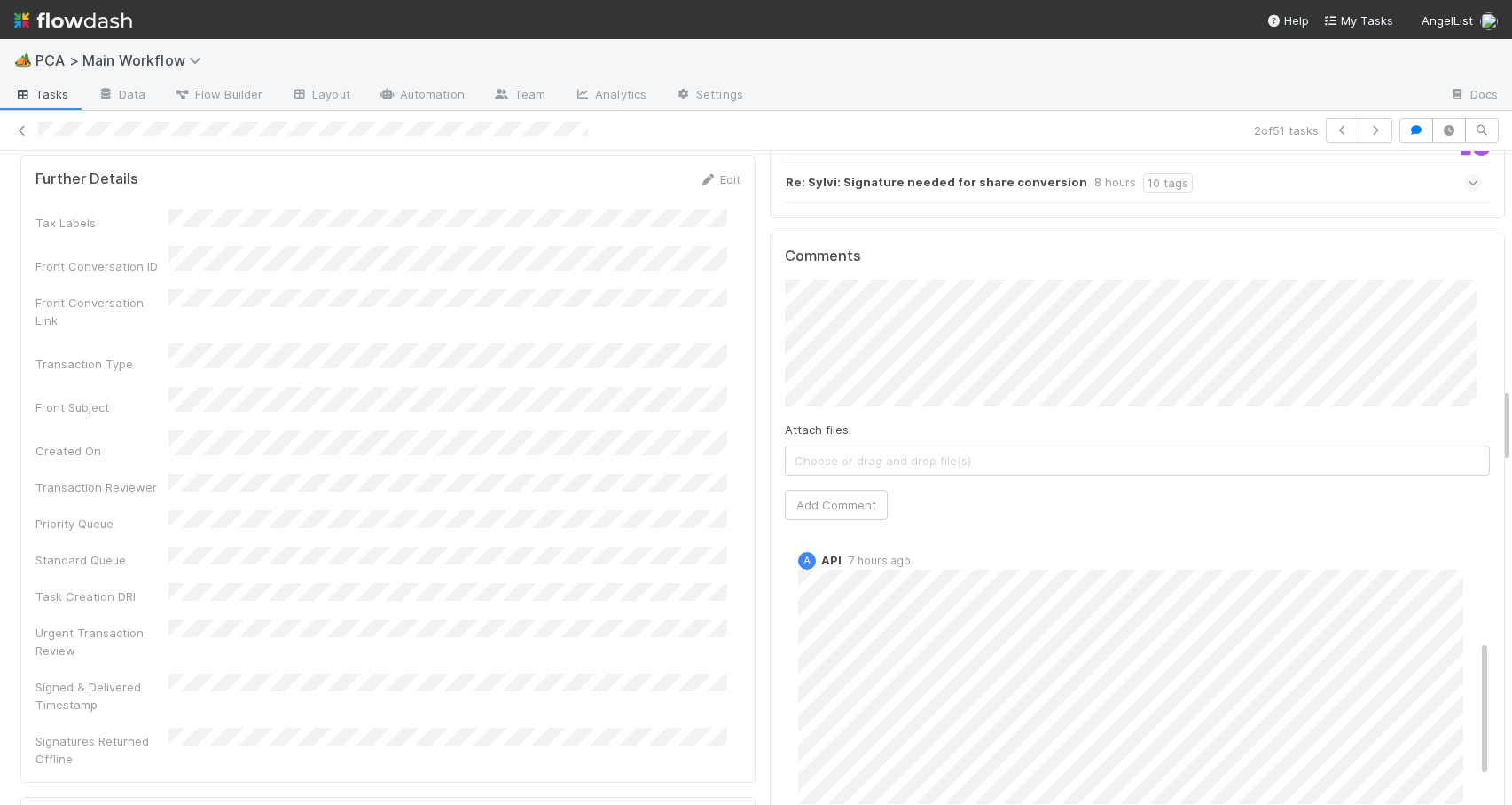
drag, startPoint x: 1493, startPoint y: 188, endPoint x: 1518, endPoint y: 410, distance: 223.4
click at [1511, 410] on html "🏕️ PCA > Main Workflow Tasks Data Flow Builder Layout Automation Team Analytics…" at bounding box center [756, 402] width 1512 height 805
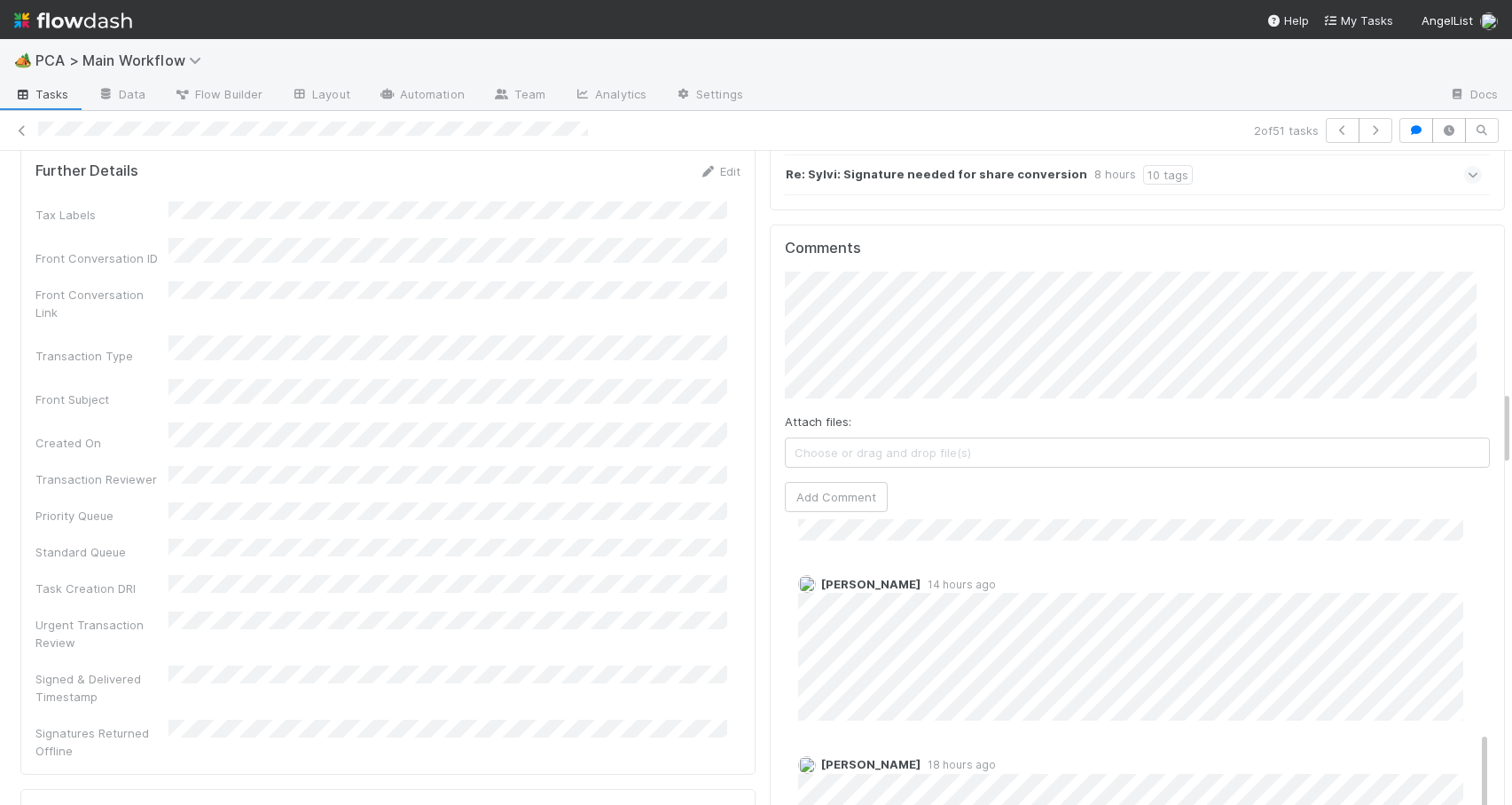
scroll to position [559, 0]
drag, startPoint x: 1458, startPoint y: 550, endPoint x: 1495, endPoint y: 682, distance: 137.1
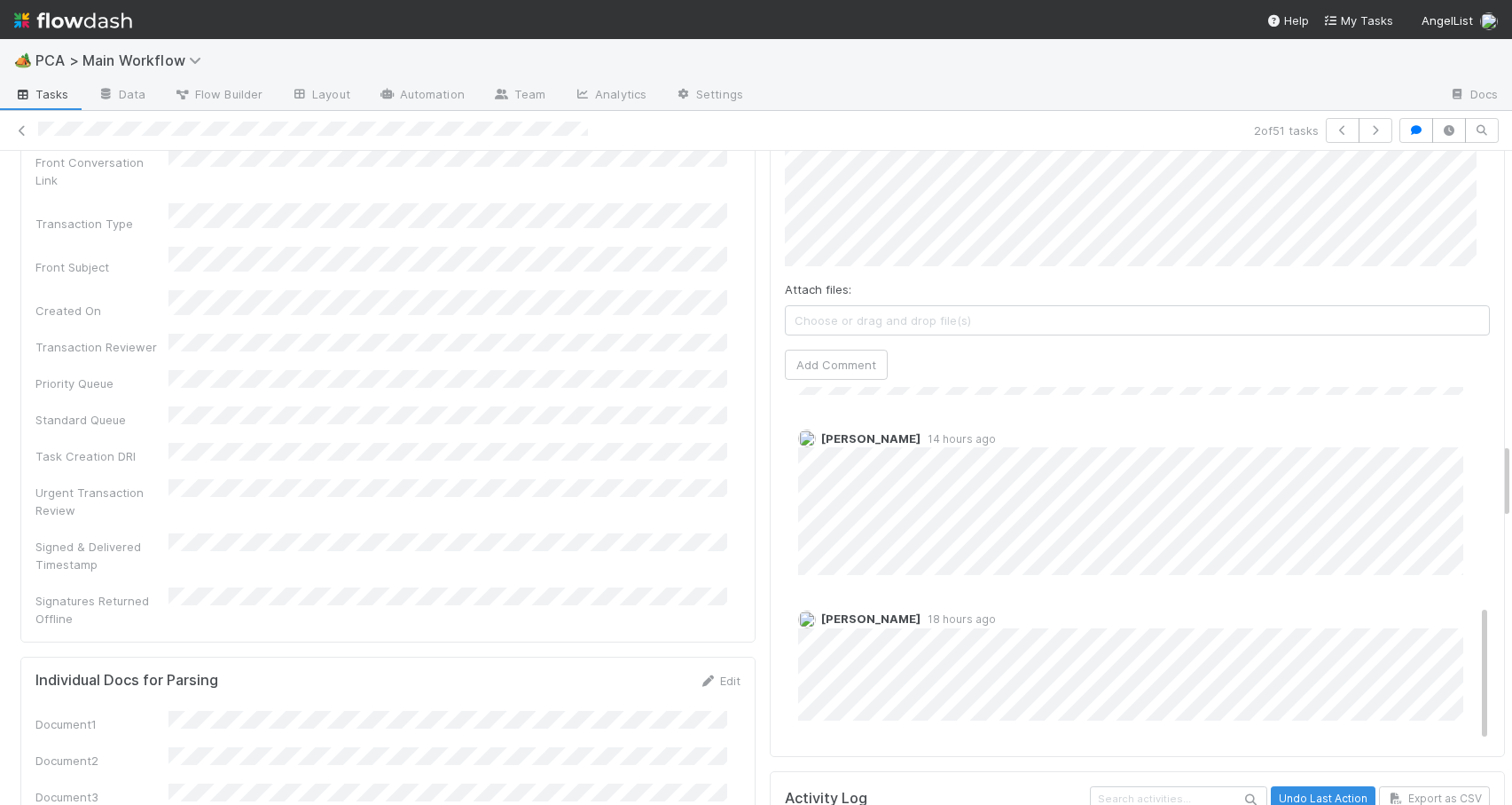
scroll to position [2185, 0]
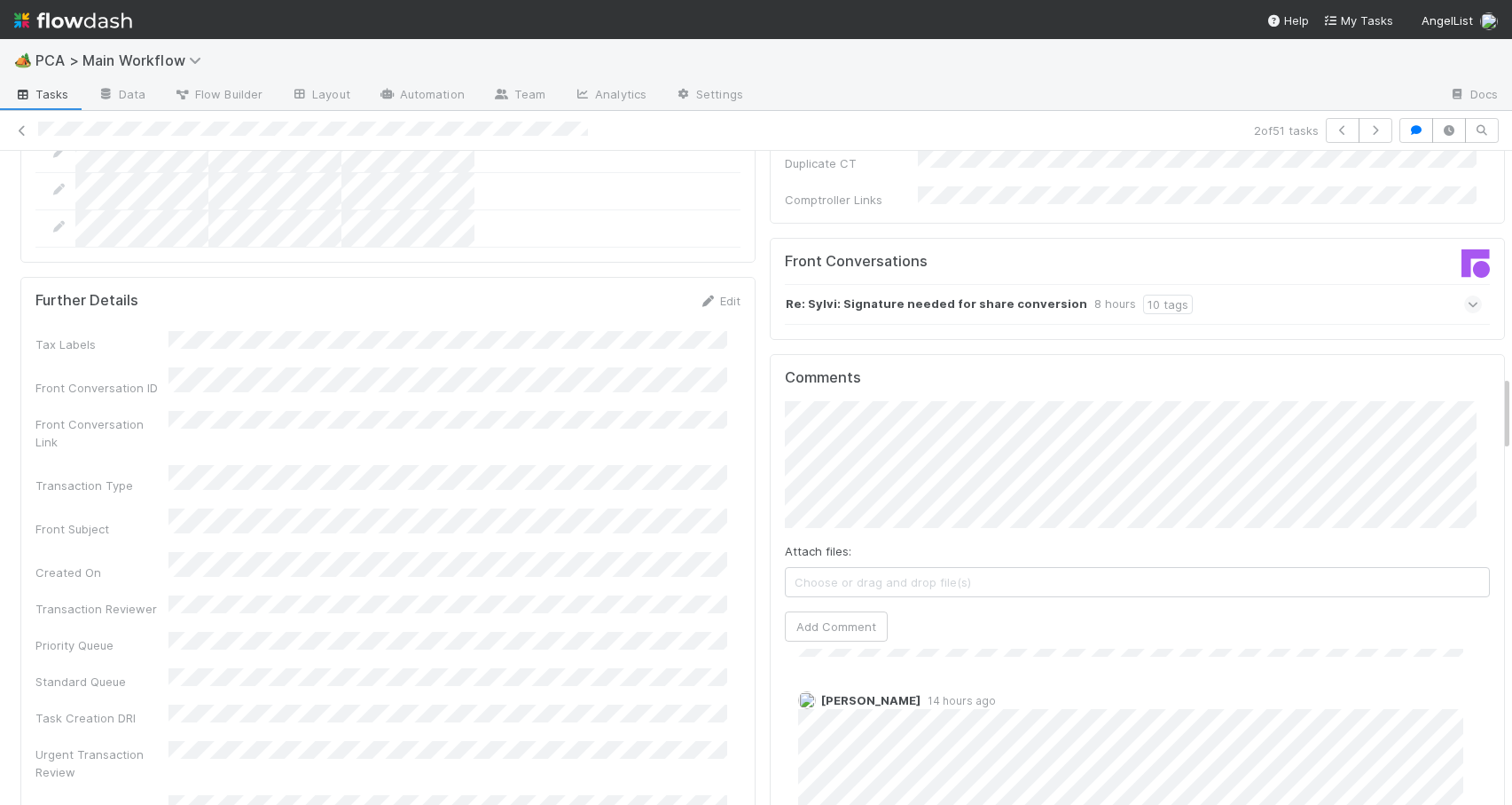
drag, startPoint x: 1493, startPoint y: 446, endPoint x: 1488, endPoint y: 403, distance: 43.3
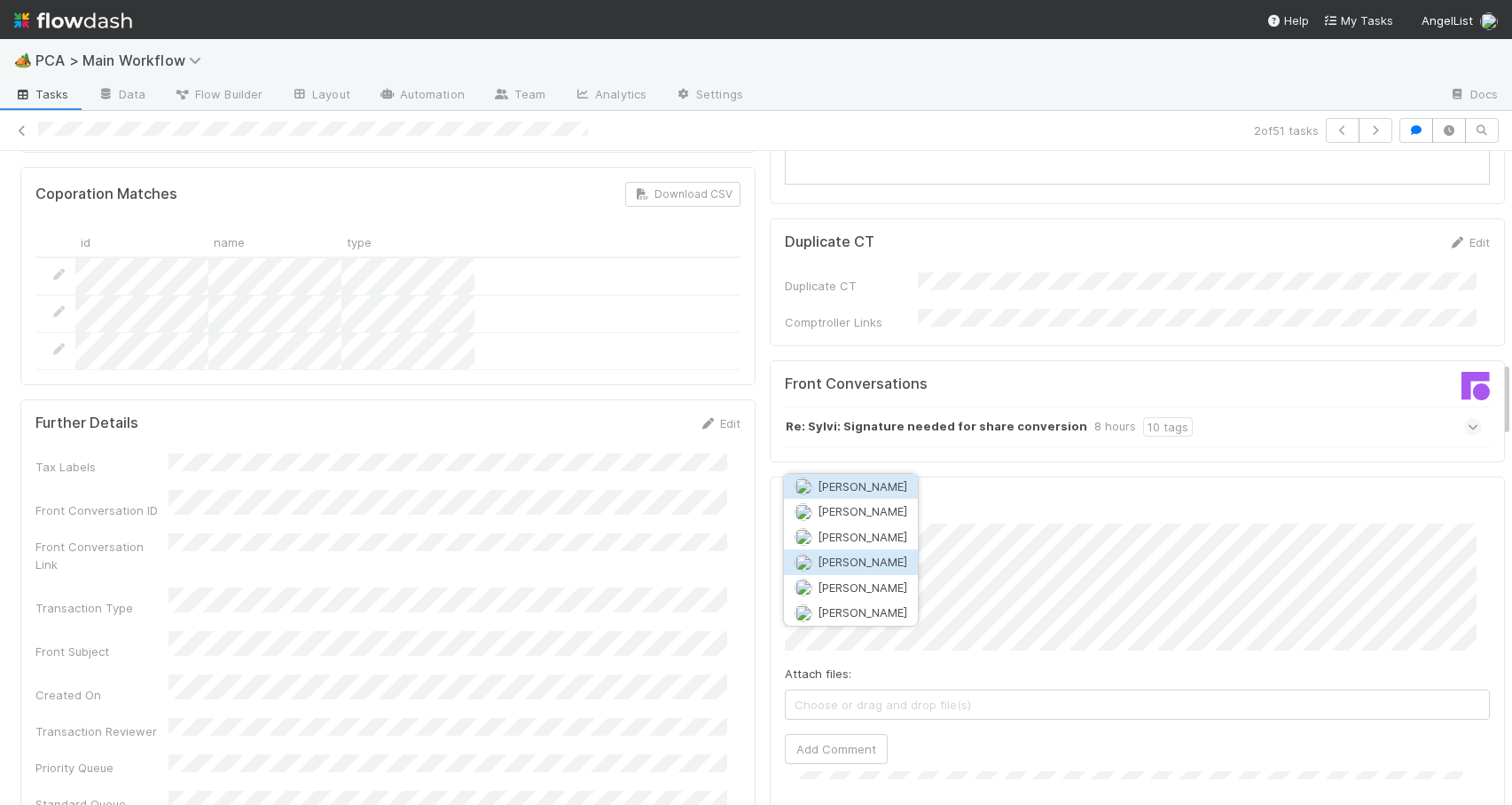
click at [877, 555] on button "[PERSON_NAME]" at bounding box center [851, 561] width 134 height 25
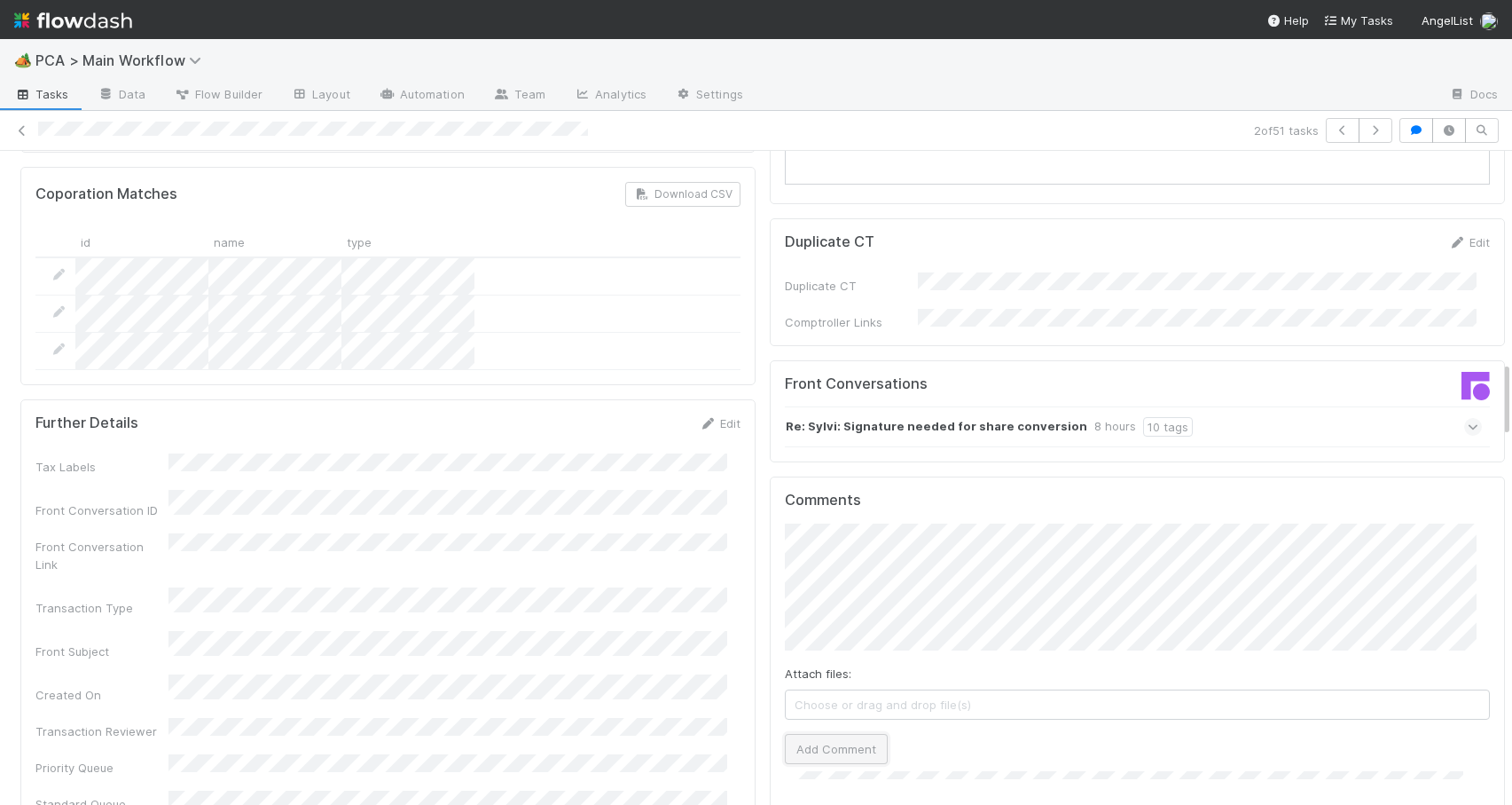
click at [830, 734] on button "Add Comment" at bounding box center [837, 749] width 103 height 30
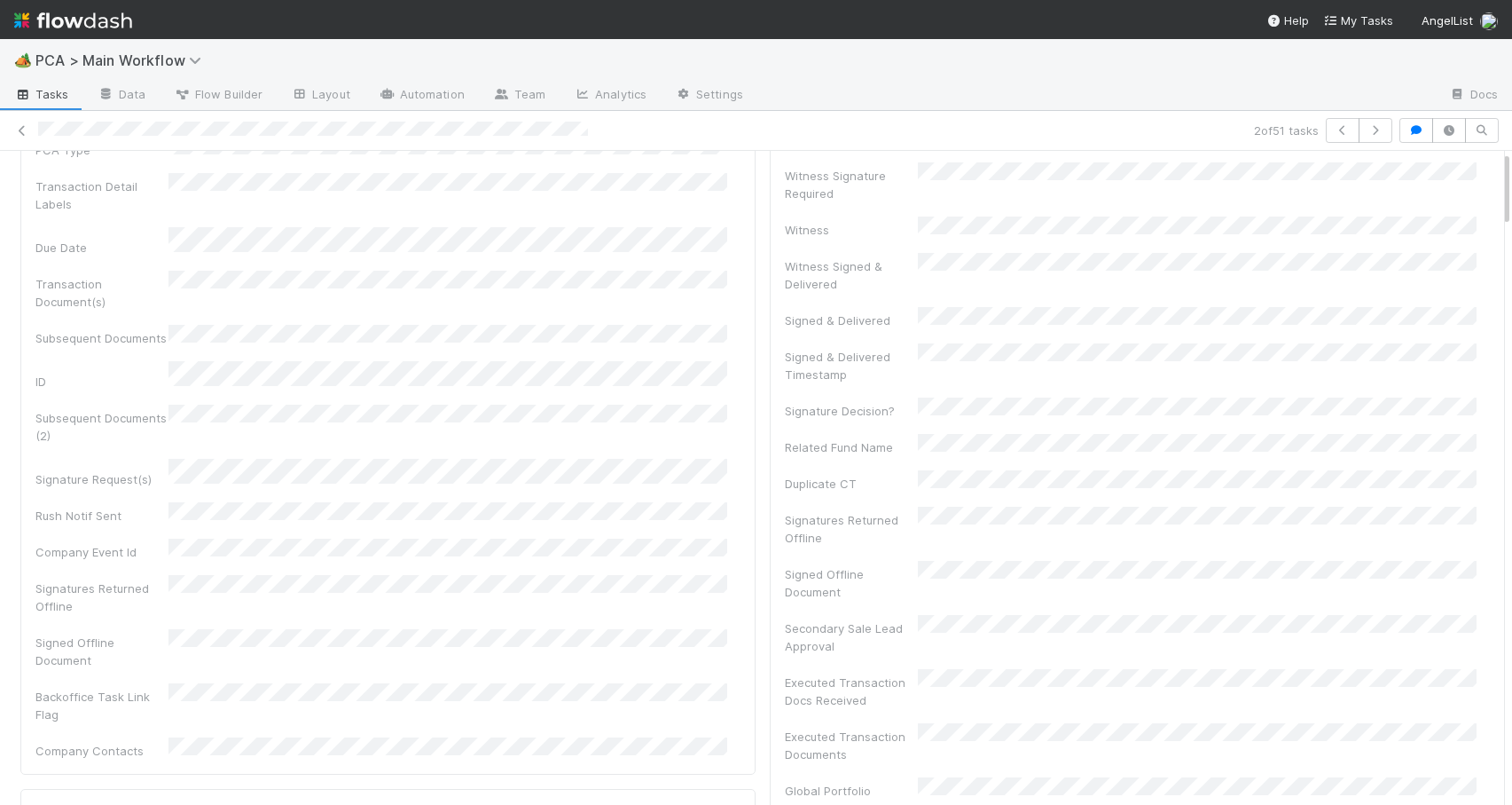
scroll to position [0, 0]
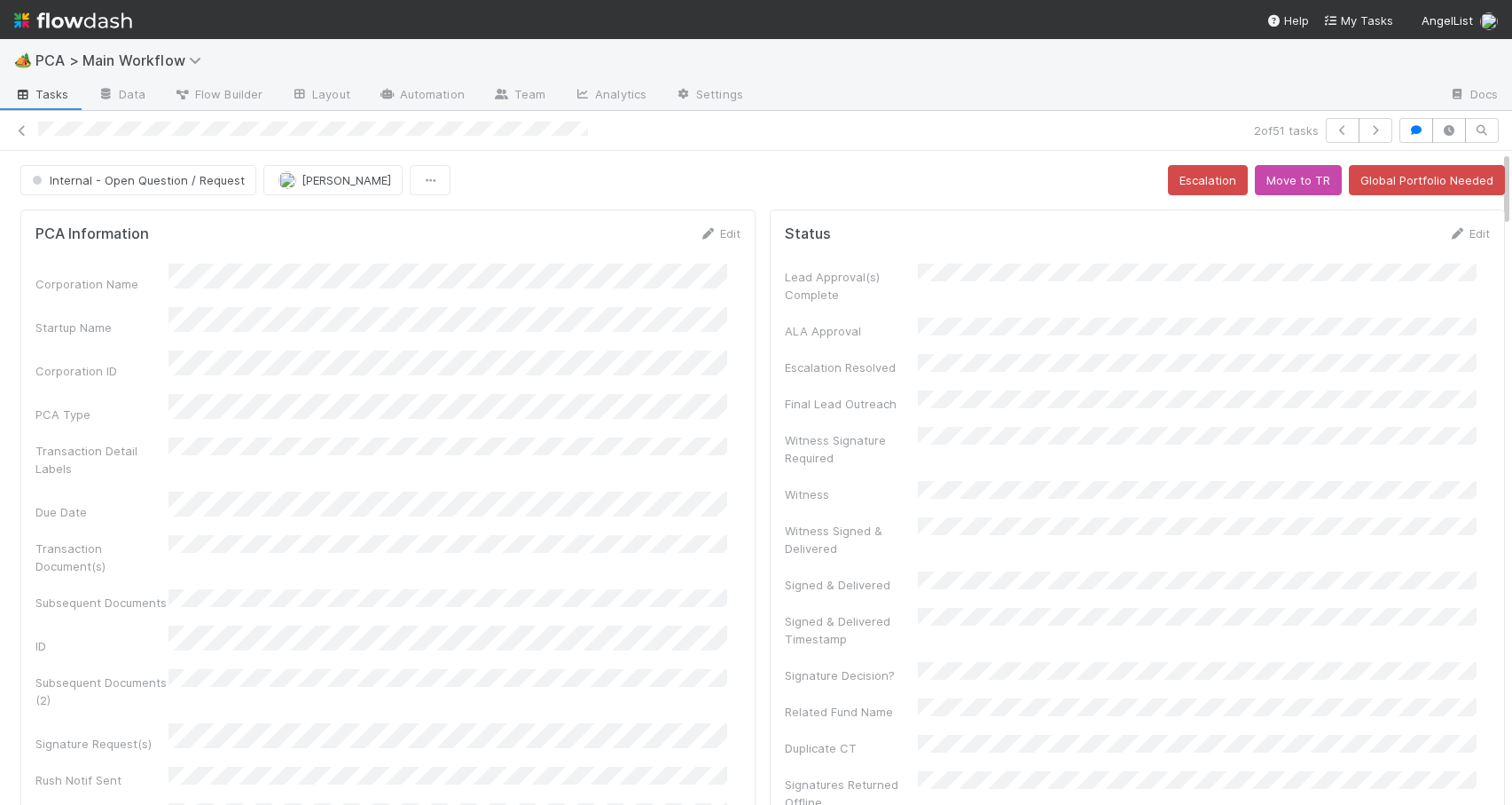
drag, startPoint x: 1494, startPoint y: 375, endPoint x: 1502, endPoint y: 100, distance: 275.1
click at [1502, 100] on div "🏕️ PCA > Main Workflow Tasks Data Flow Builder Layout Automation Team Analytics…" at bounding box center [756, 421] width 1512 height 765
click at [166, 186] on span "Internal - Open Question / Request" at bounding box center [136, 180] width 216 height 14
click at [152, 254] on div "Record Transaction" at bounding box center [139, 256] width 250 height 32
click at [308, 187] on button "[PERSON_NAME]" at bounding box center [332, 180] width 139 height 30
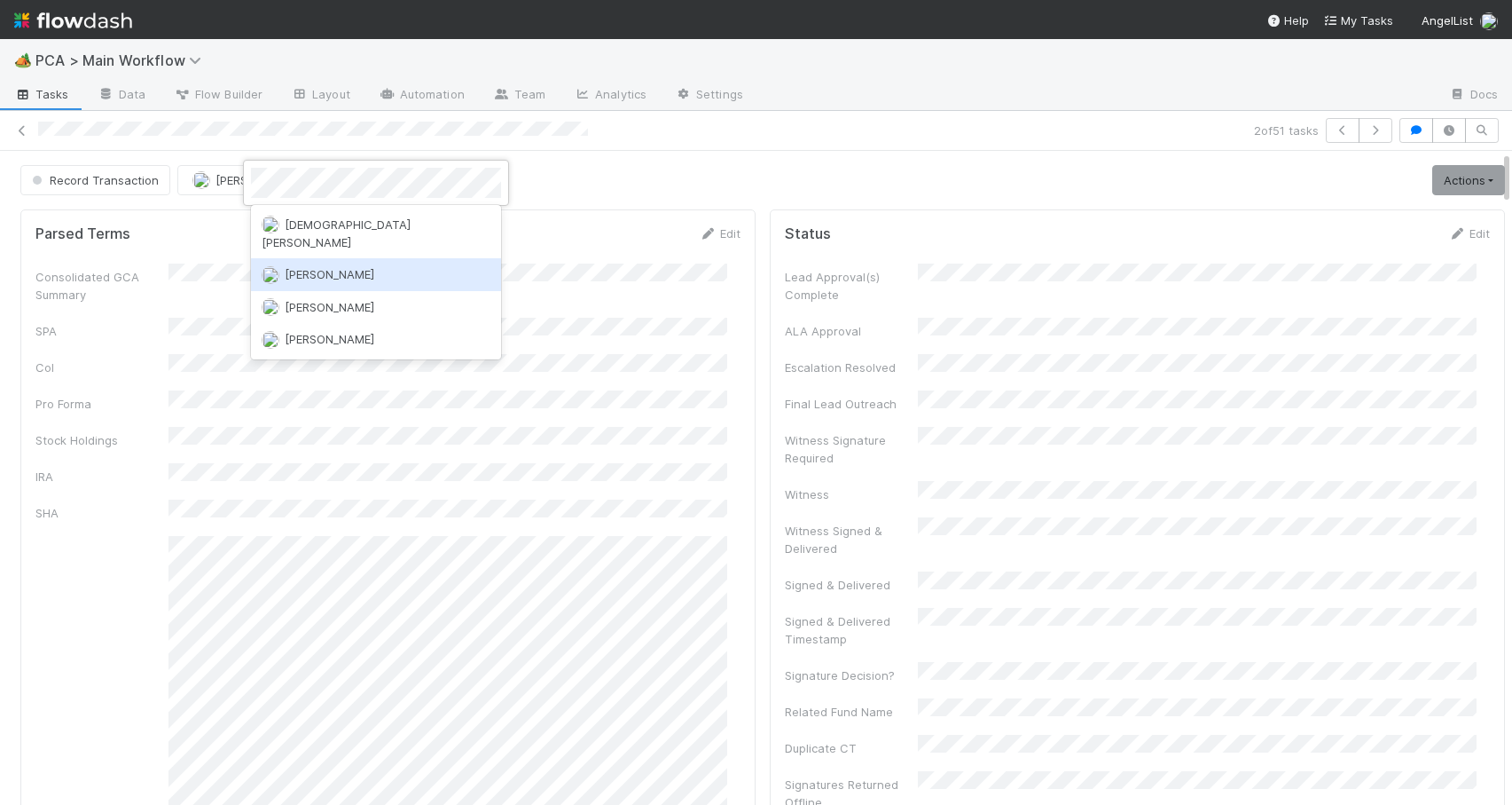
click at [299, 267] on span "[PERSON_NAME]" at bounding box center [329, 274] width 89 height 14
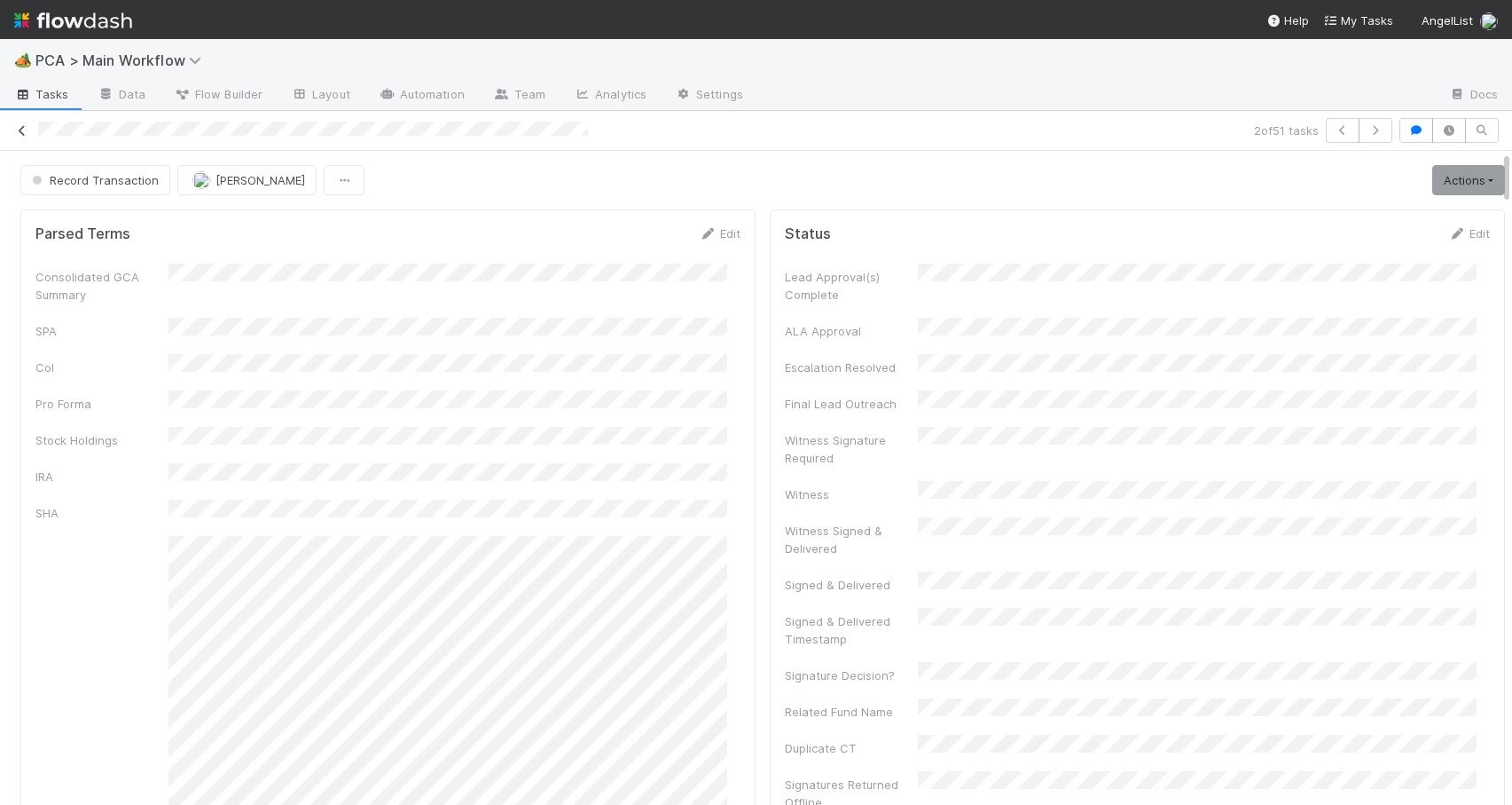
click at [23, 133] on icon at bounding box center [21, 131] width 17 height 12
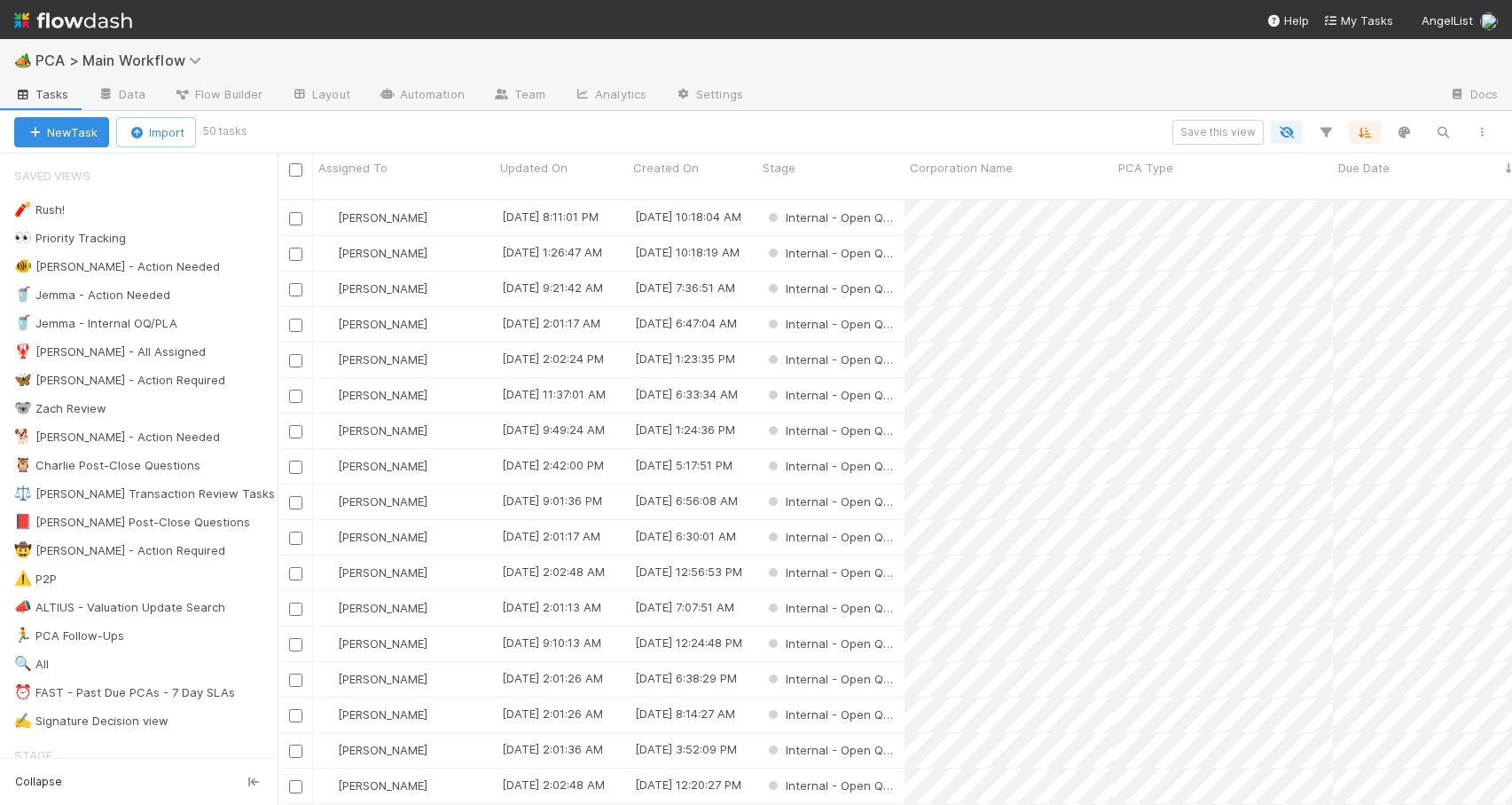
scroll to position [607, 1221]
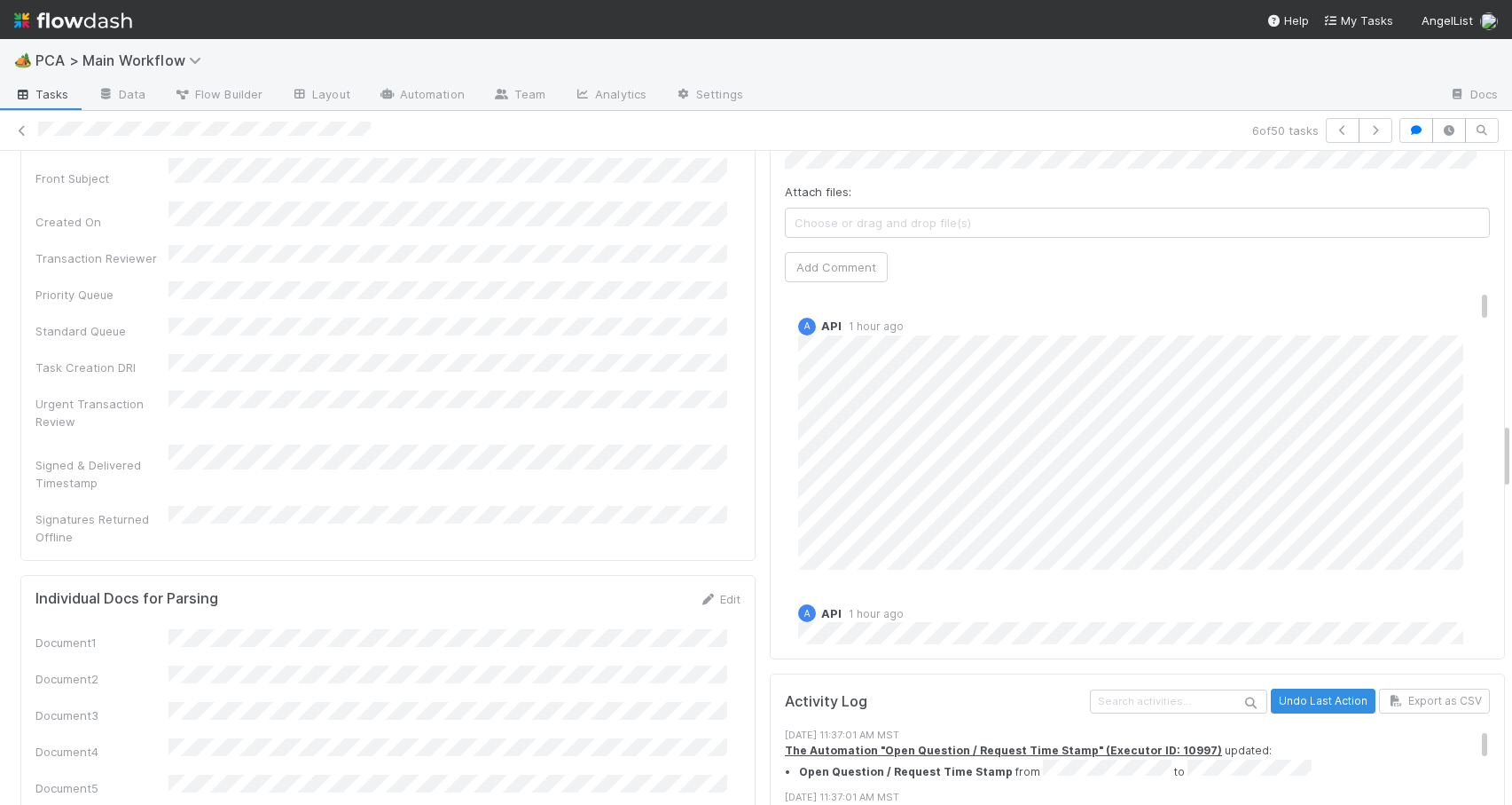
scroll to position [2847, 0]
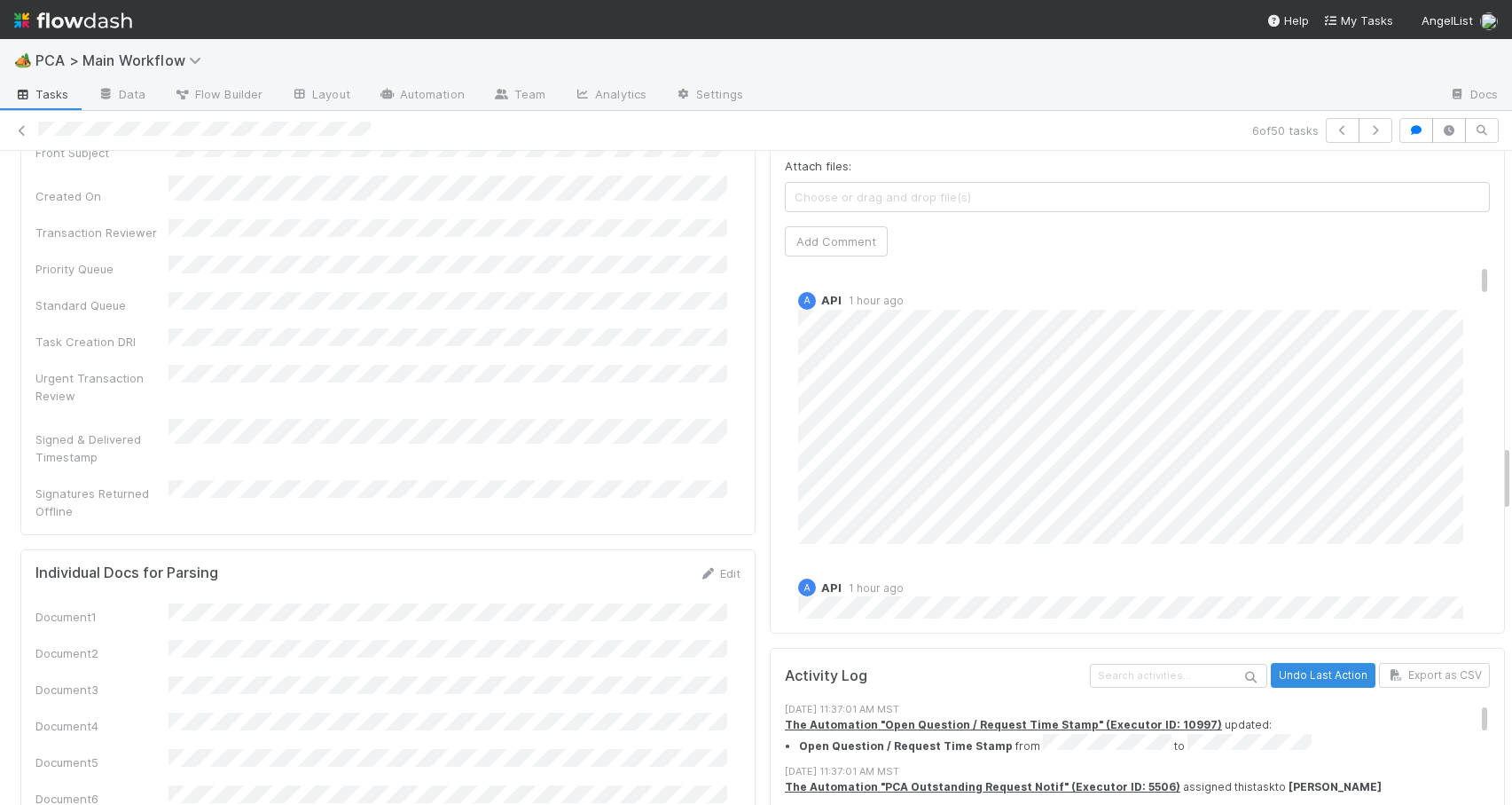
drag, startPoint x: 1493, startPoint y: 261, endPoint x: 1526, endPoint y: 461, distance: 202.7
click at [1511, 461] on html "🏕️ PCA > Main Workflow Tasks Data Flow Builder Layout Automation Team Analytics…" at bounding box center [756, 402] width 1512 height 805
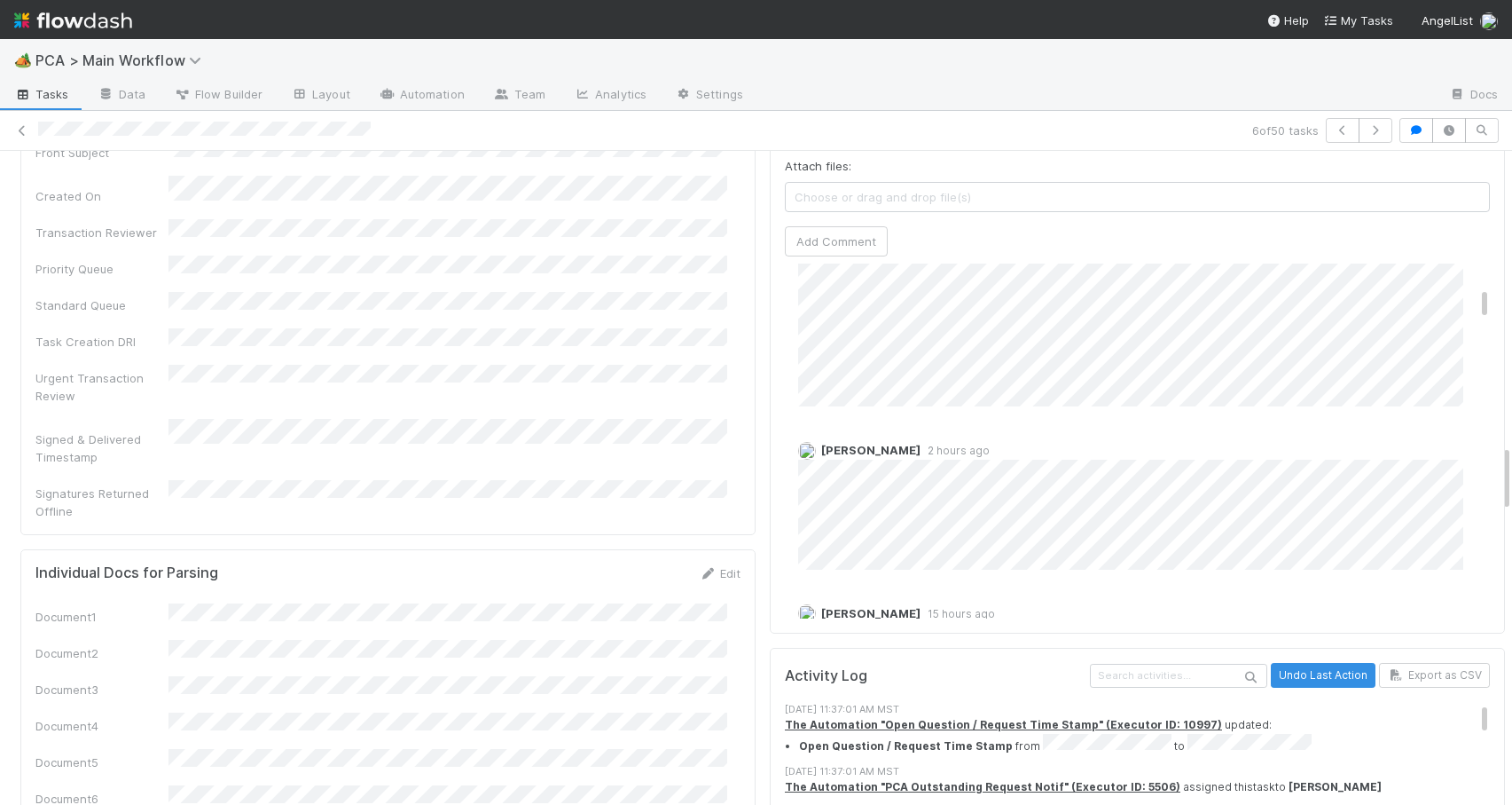
scroll to position [458, 0]
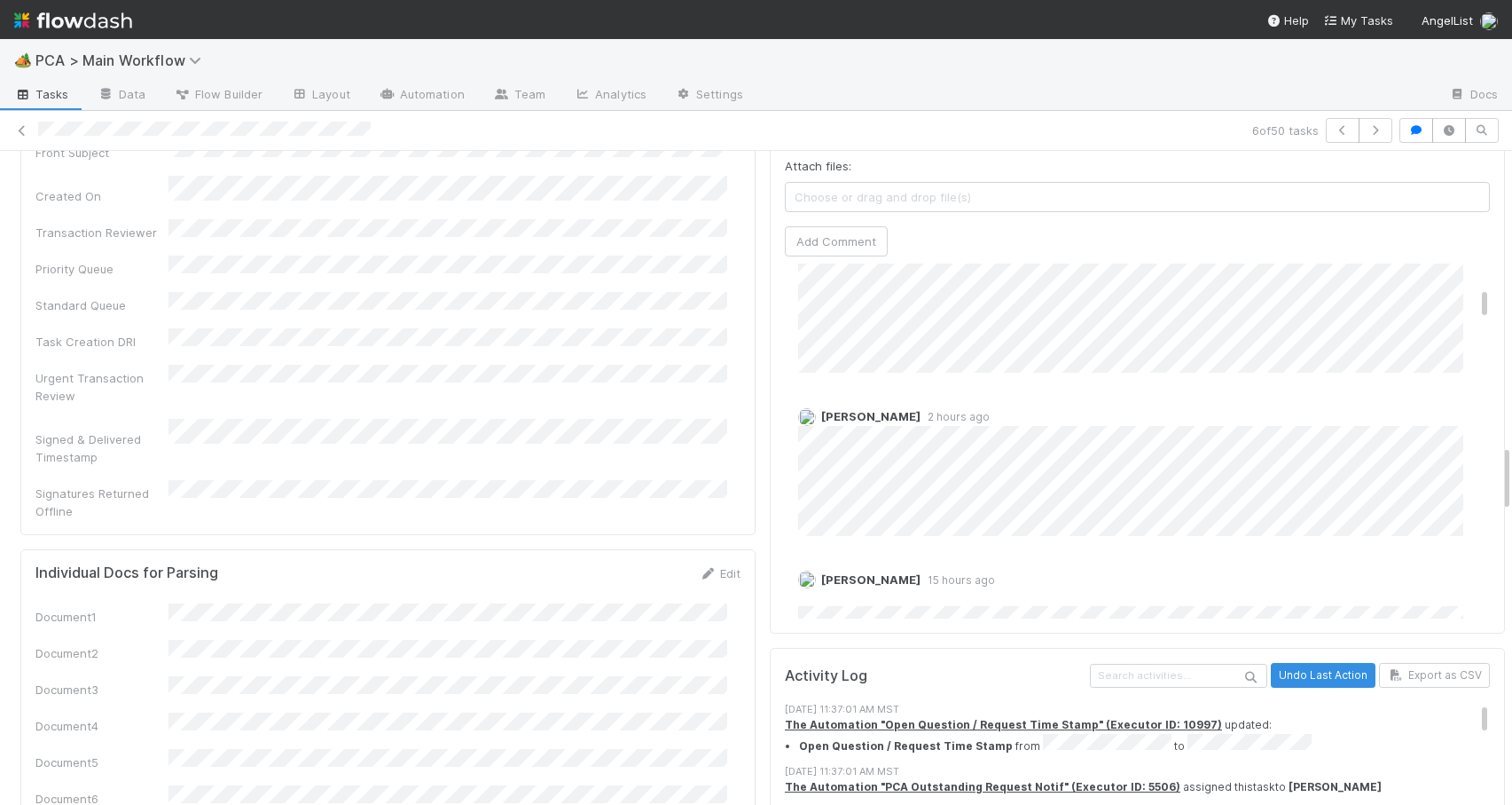
drag, startPoint x: 1458, startPoint y: 177, endPoint x: 1461, endPoint y: 201, distance: 24.2
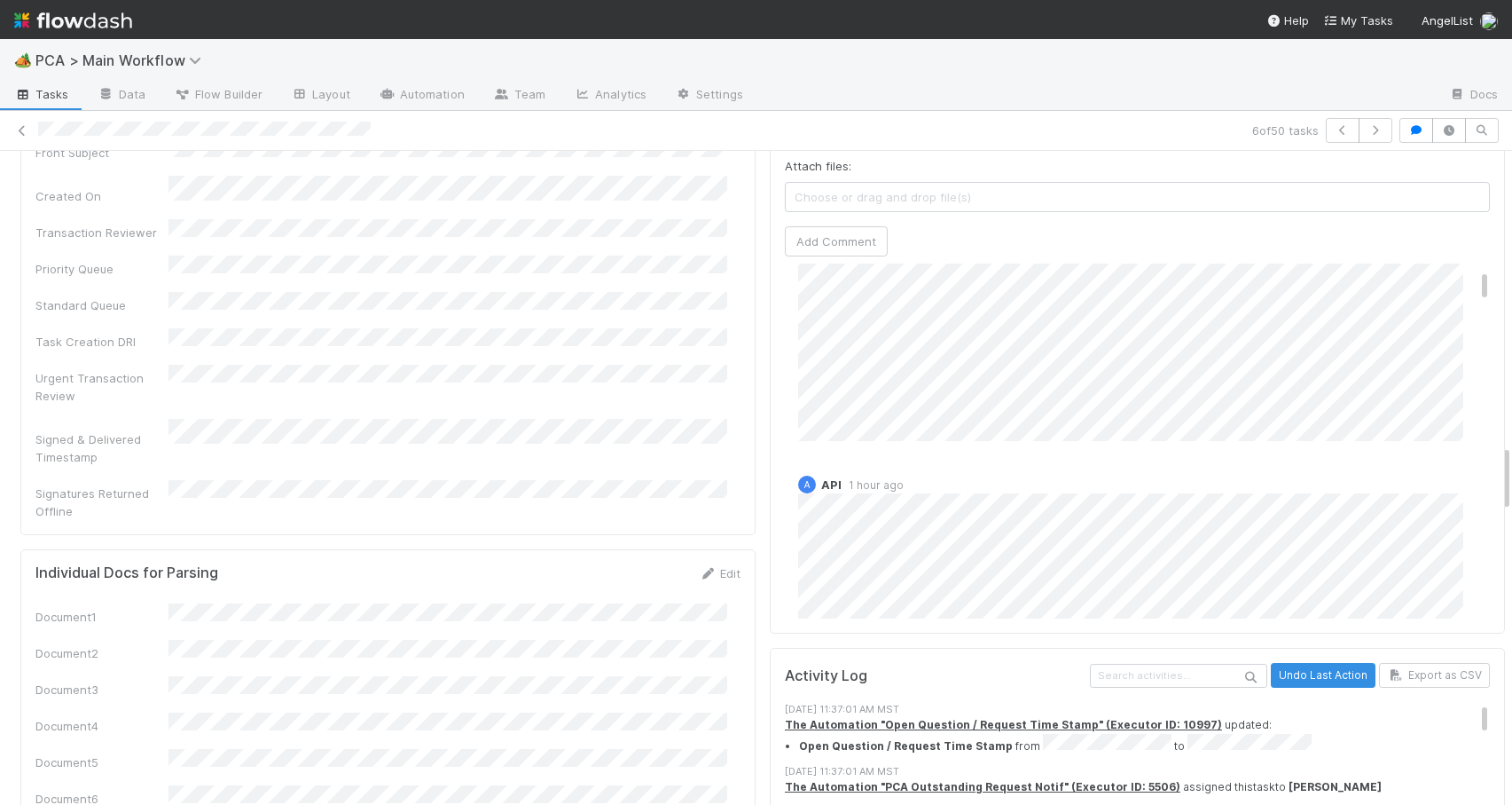
click at [1493, 454] on div "PCA Information Edit Corporation Name Startup Name Corporation ID PCA Type Tran…" at bounding box center [762, 637] width 1526 height 6565
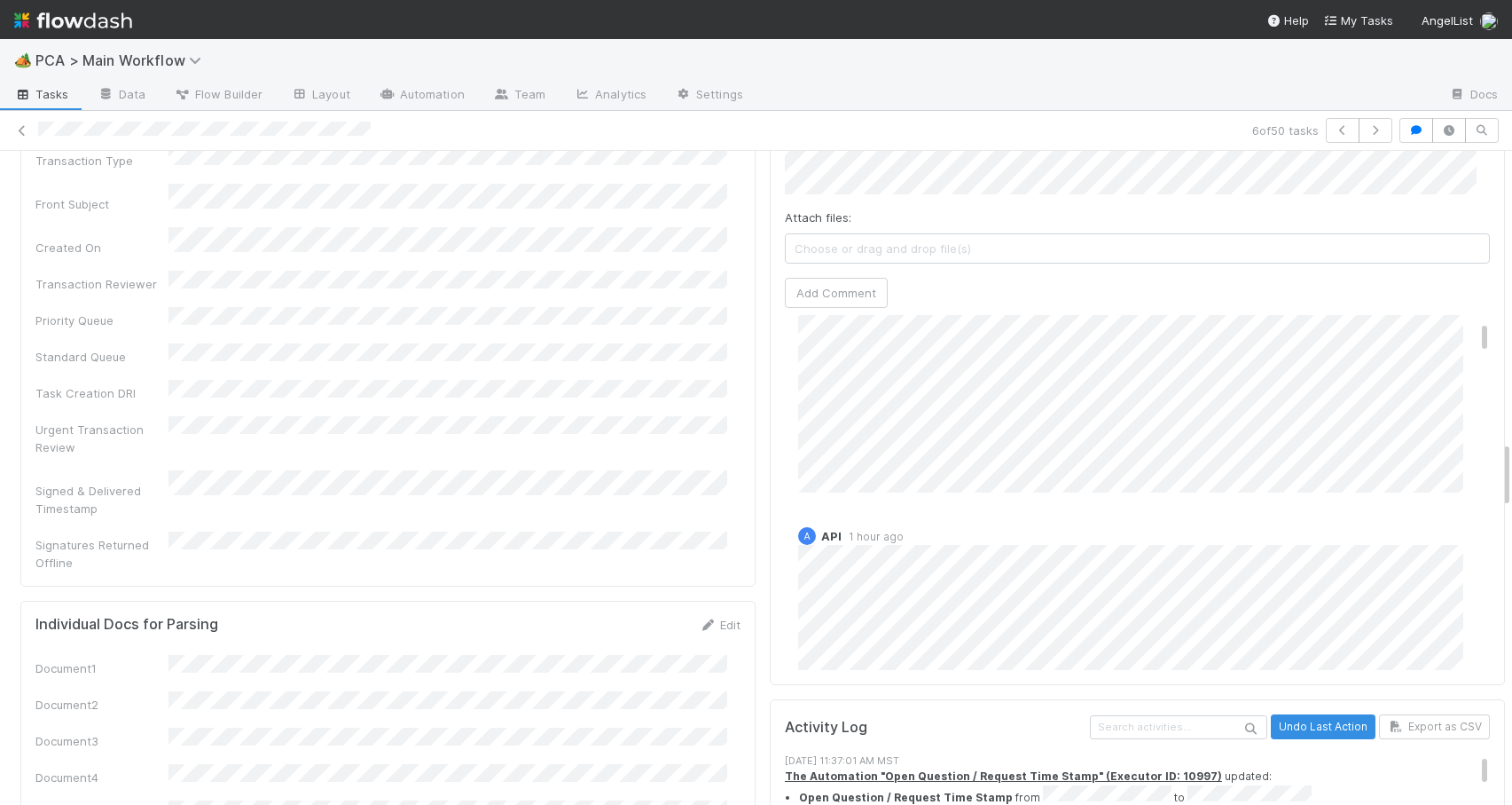
scroll to position [2814, 0]
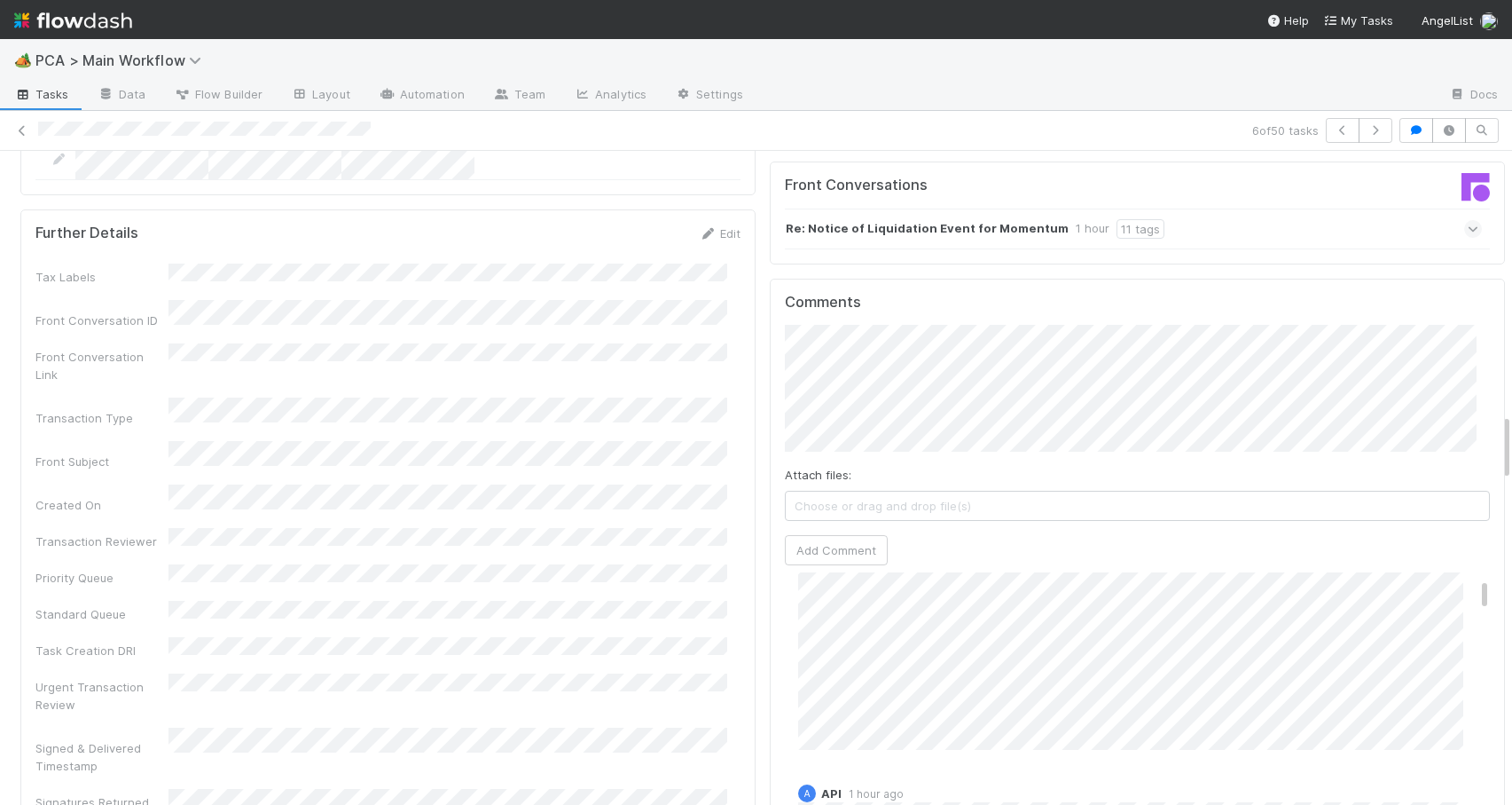
drag, startPoint x: 1493, startPoint y: 454, endPoint x: 1491, endPoint y: 422, distance: 32.1
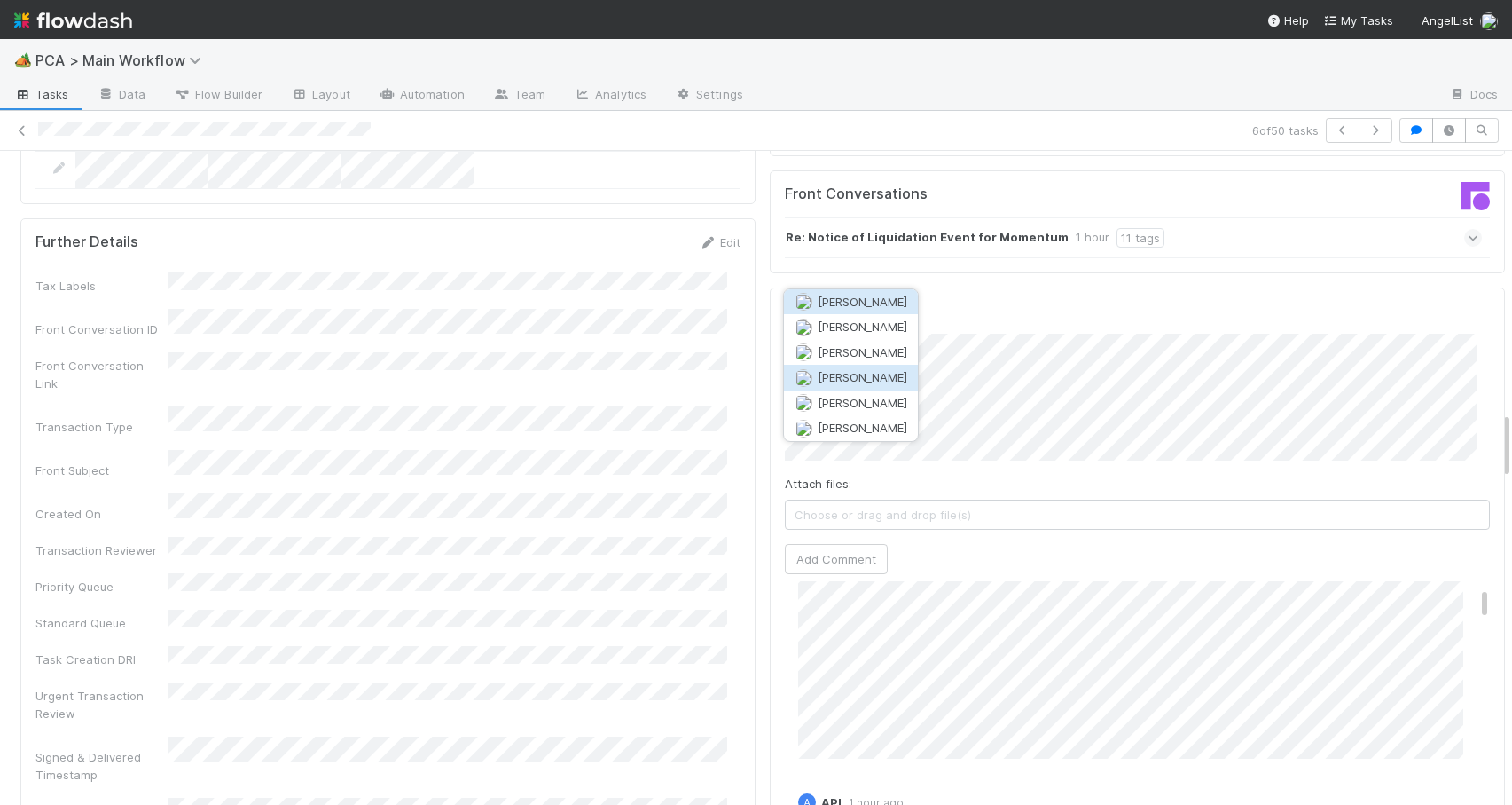
click at [863, 375] on span "[PERSON_NAME]" at bounding box center [862, 377] width 89 height 14
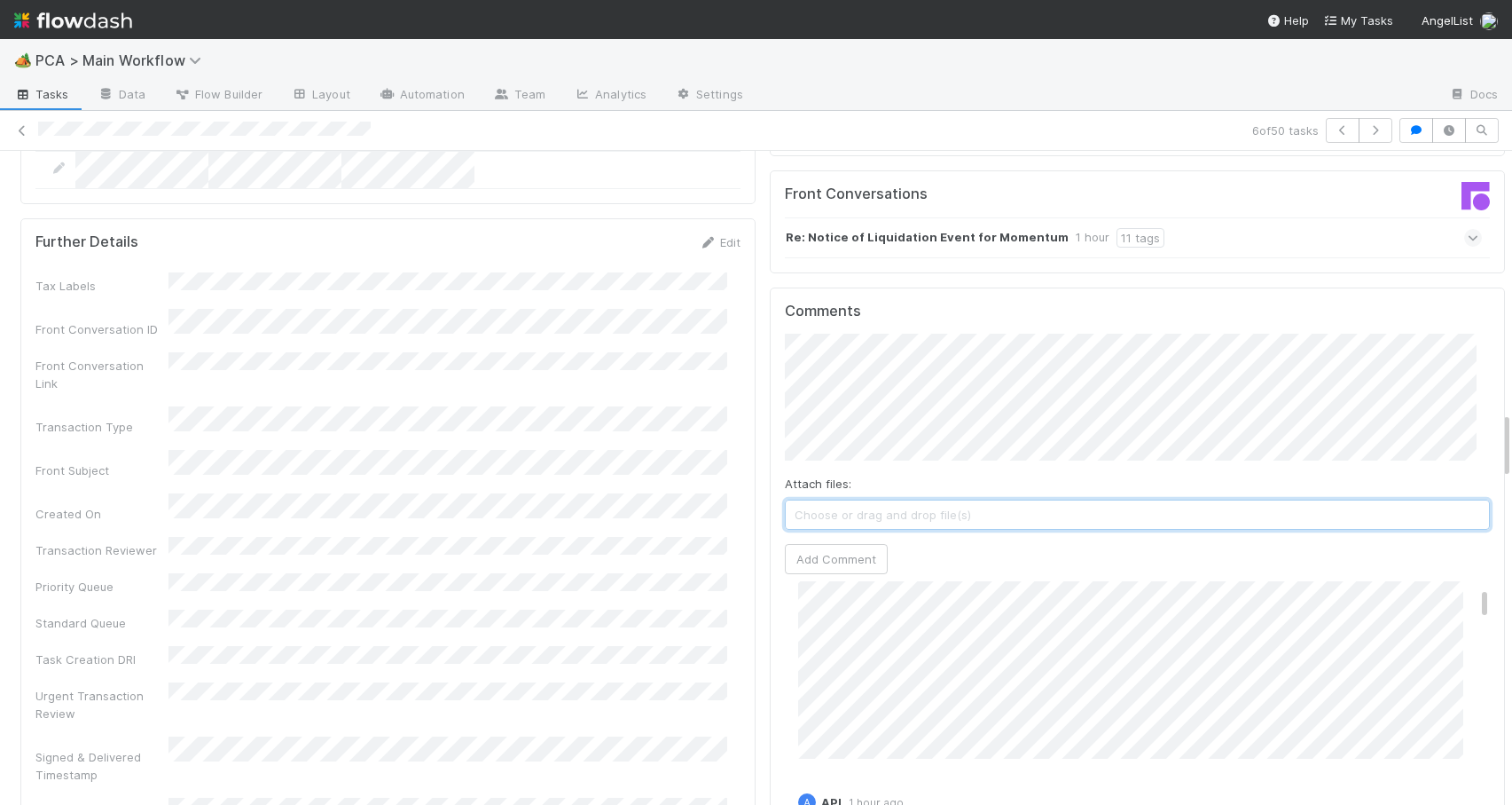
click at [838, 500] on span "Choose or drag and drop file(s)" at bounding box center [1137, 514] width 704 height 29
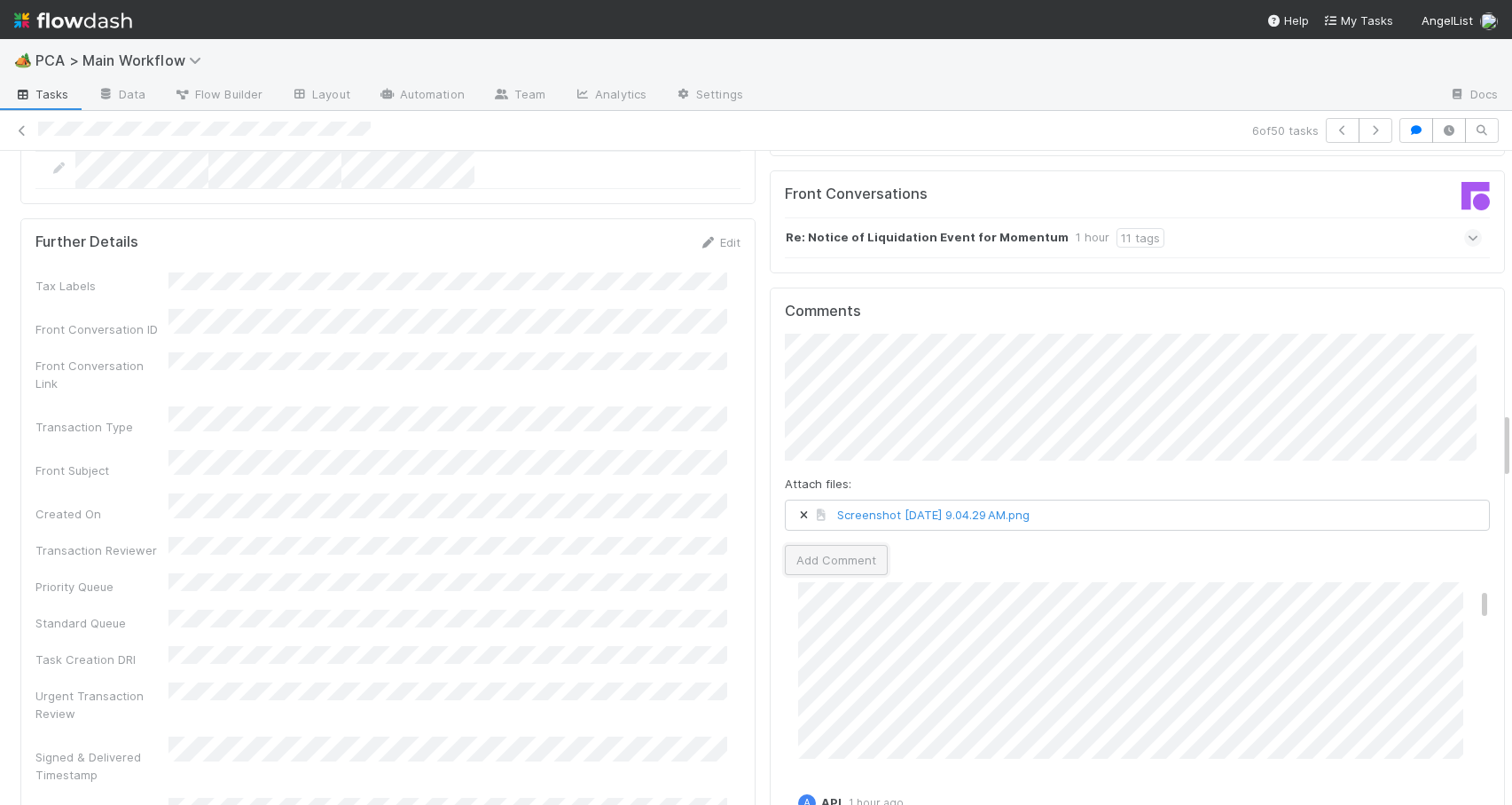
click at [825, 544] on button "Add Comment" at bounding box center [837, 559] width 103 height 30
click at [25, 131] on icon at bounding box center [21, 131] width 17 height 12
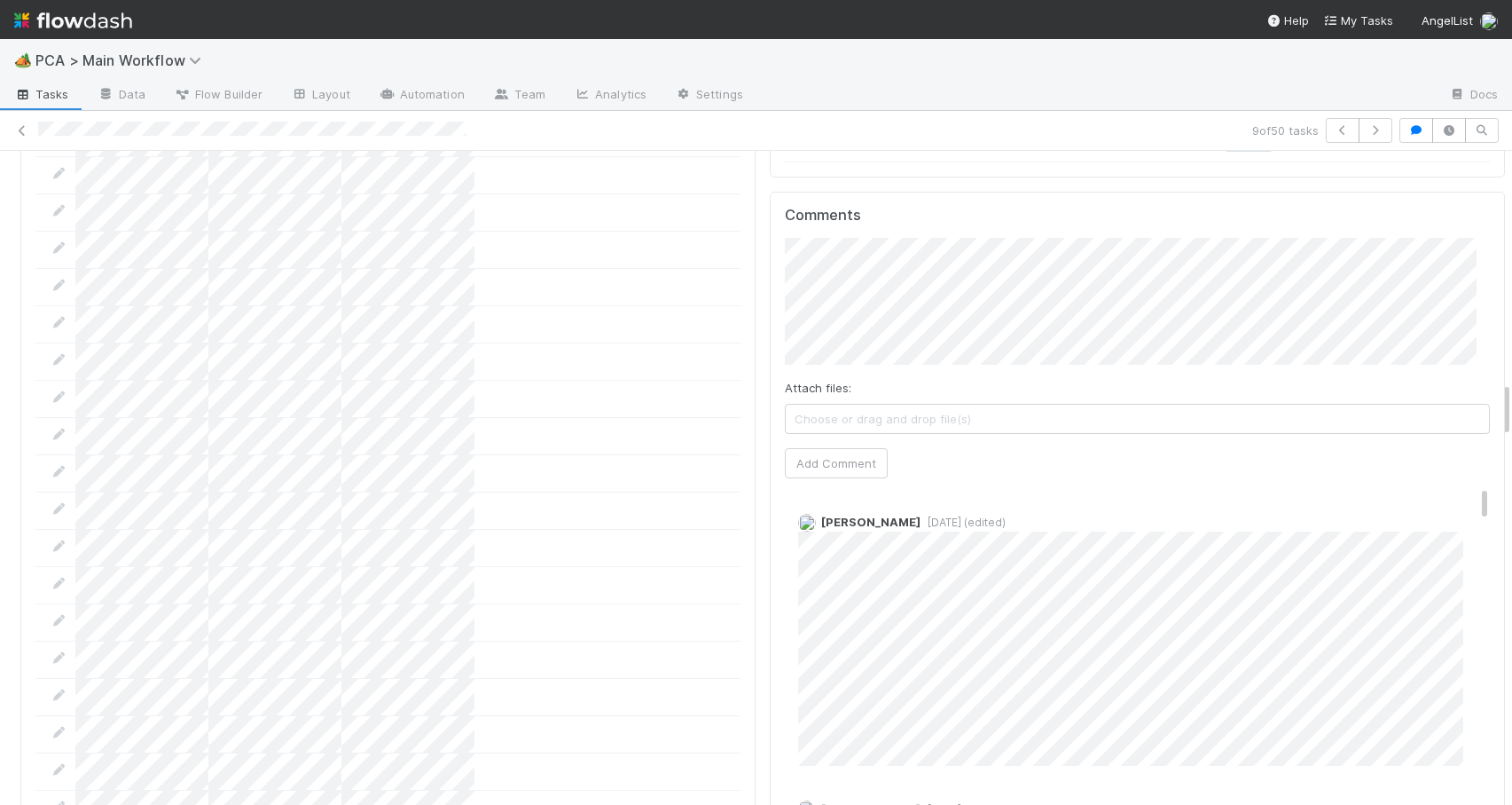
scroll to position [2688, 0]
drag, startPoint x: 1494, startPoint y: 311, endPoint x: 1555, endPoint y: 395, distance: 103.8
click at [1511, 395] on html "🏕️ PCA > Main Workflow Tasks Data Flow Builder Layout Automation Team Analytics…" at bounding box center [756, 402] width 1512 height 805
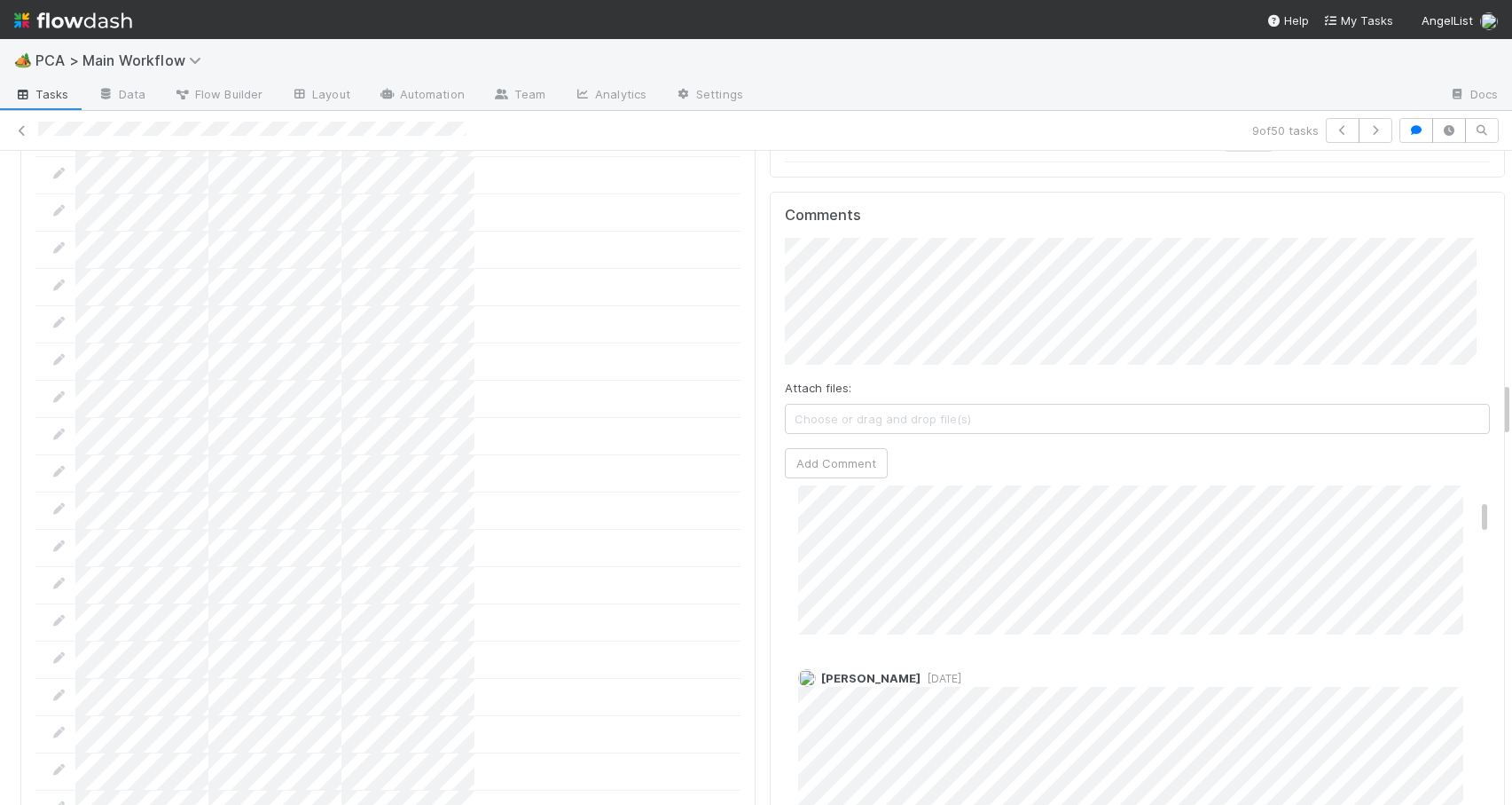
scroll to position [0, 0]
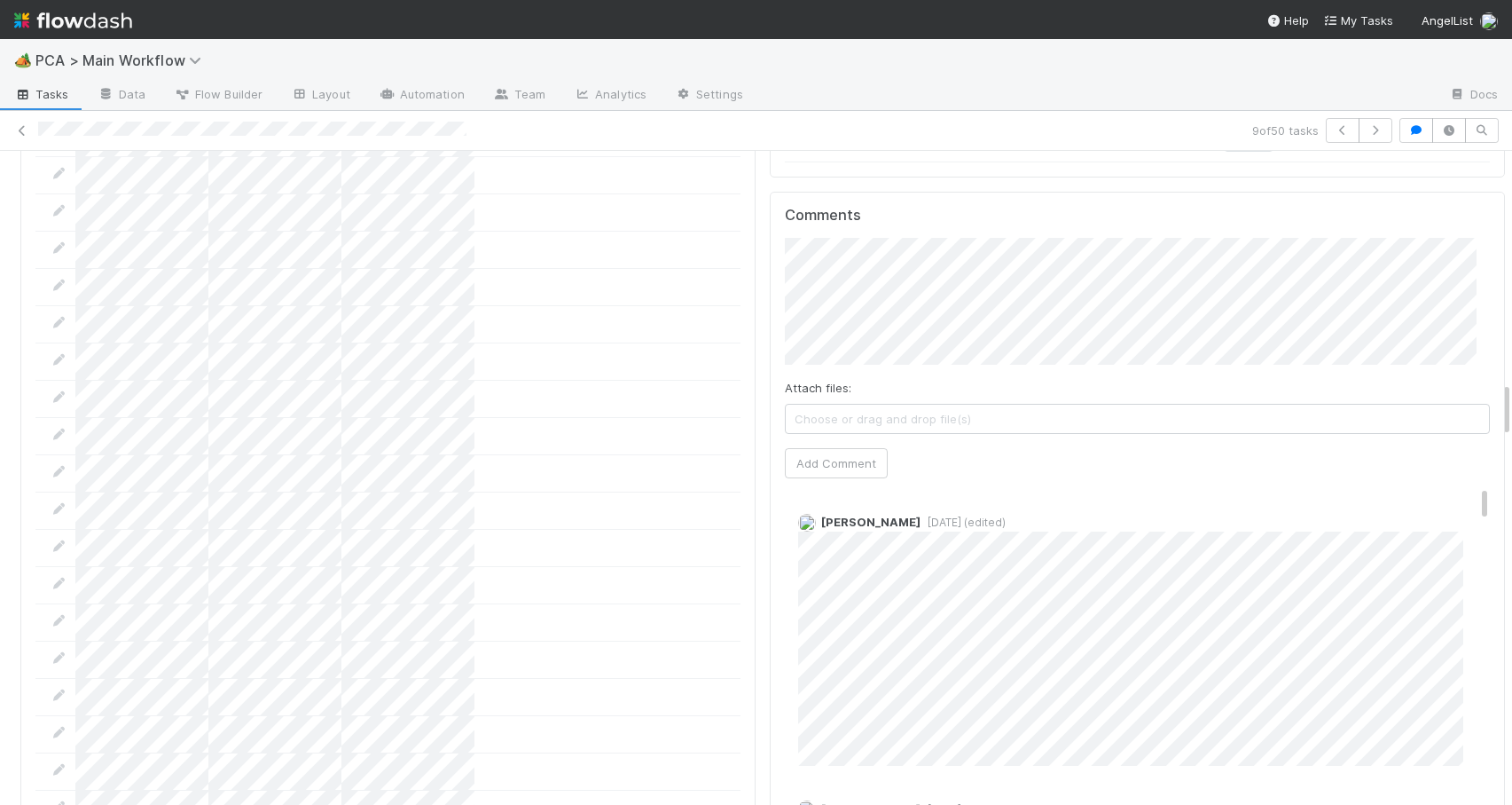
drag, startPoint x: 1460, startPoint y: 382, endPoint x: 1483, endPoint y: 376, distance: 23.8
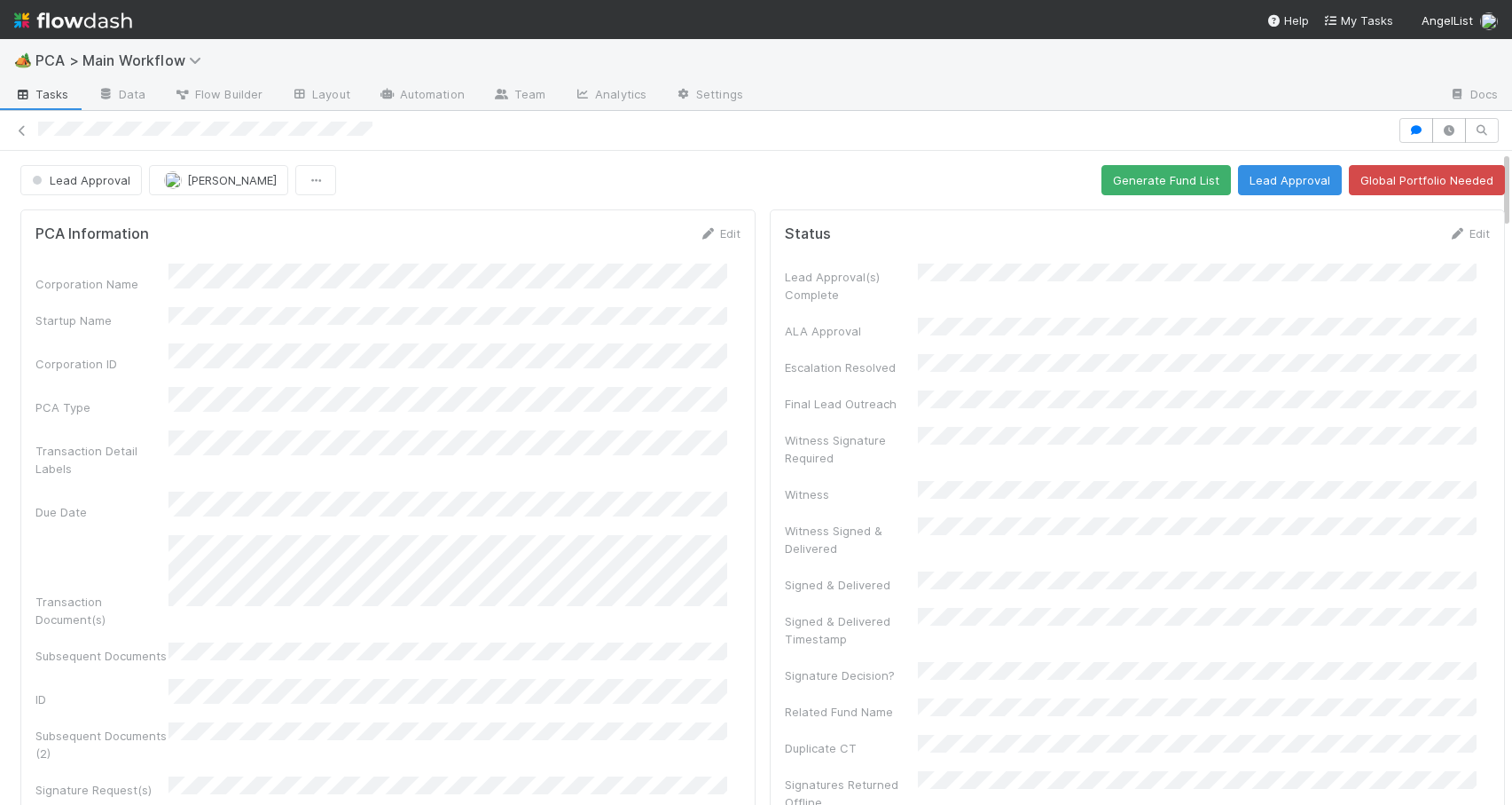
scroll to position [910, 0]
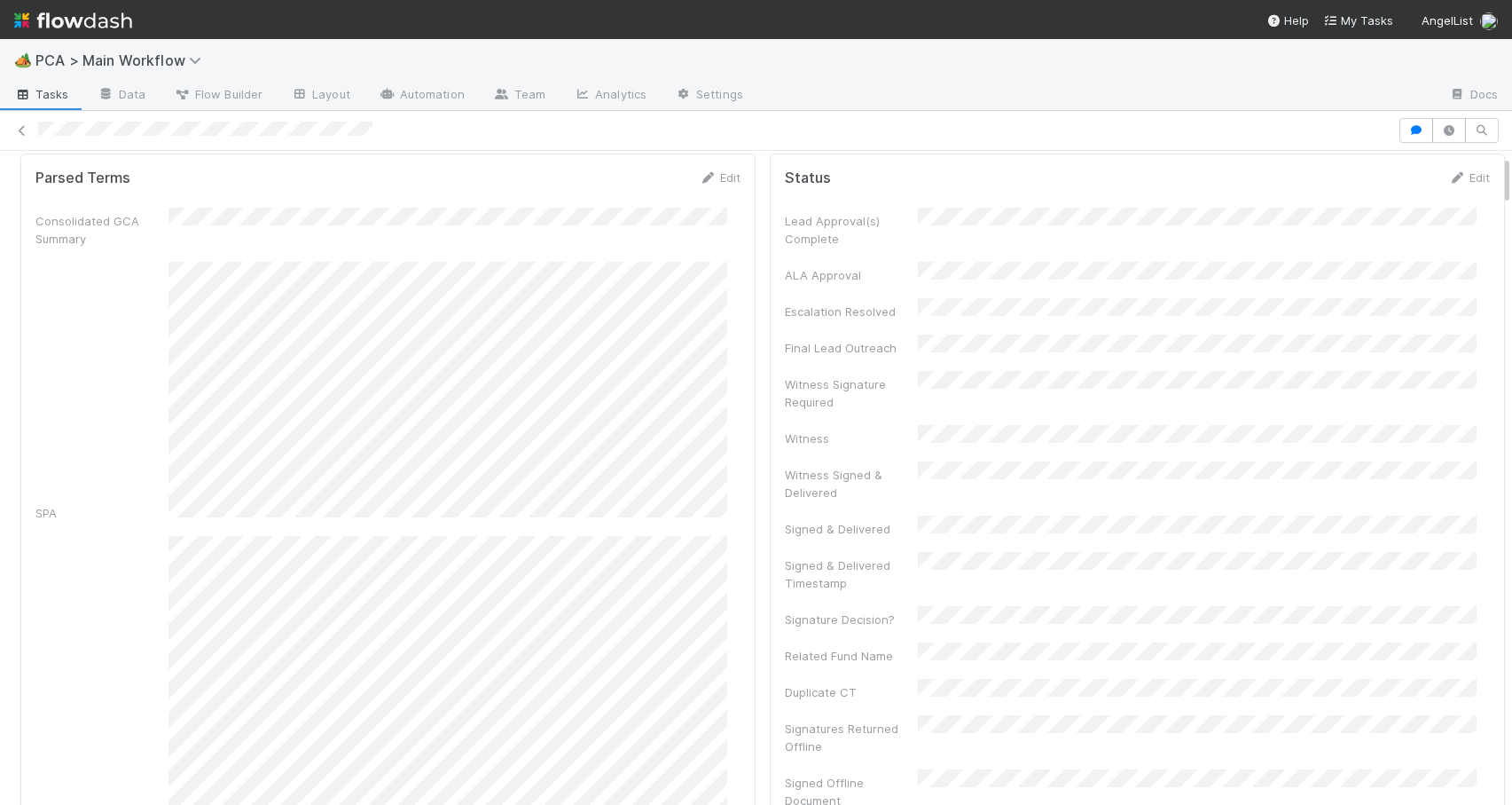
scroll to position [0, 0]
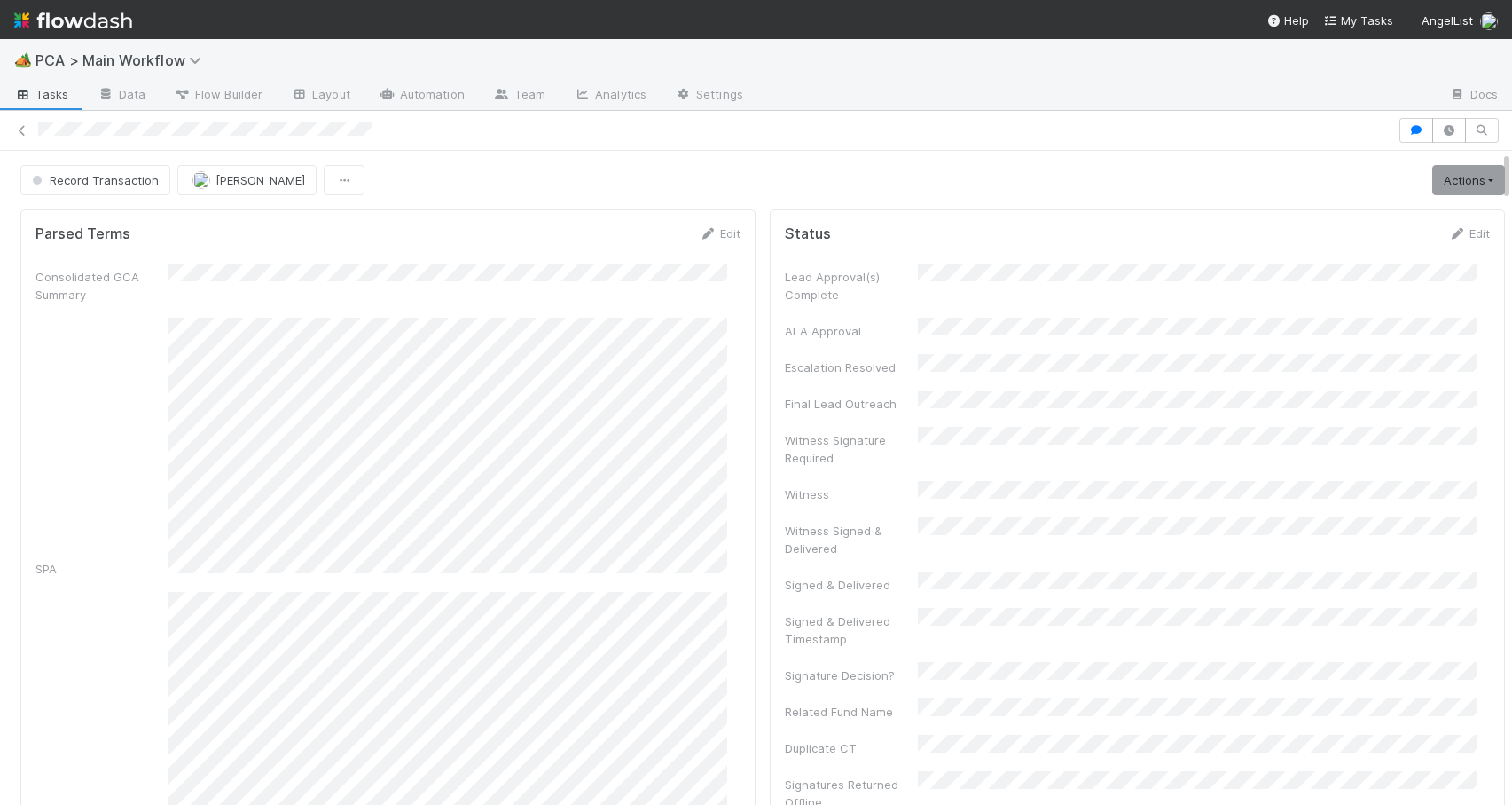
drag, startPoint x: 1494, startPoint y: 277, endPoint x: 1529, endPoint y: 102, distance: 178.5
click at [1511, 102] on html "🏕️ PCA > Main Workflow Tasks Data Flow Builder Layout Automation Team Analytics…" at bounding box center [756, 402] width 1512 height 805
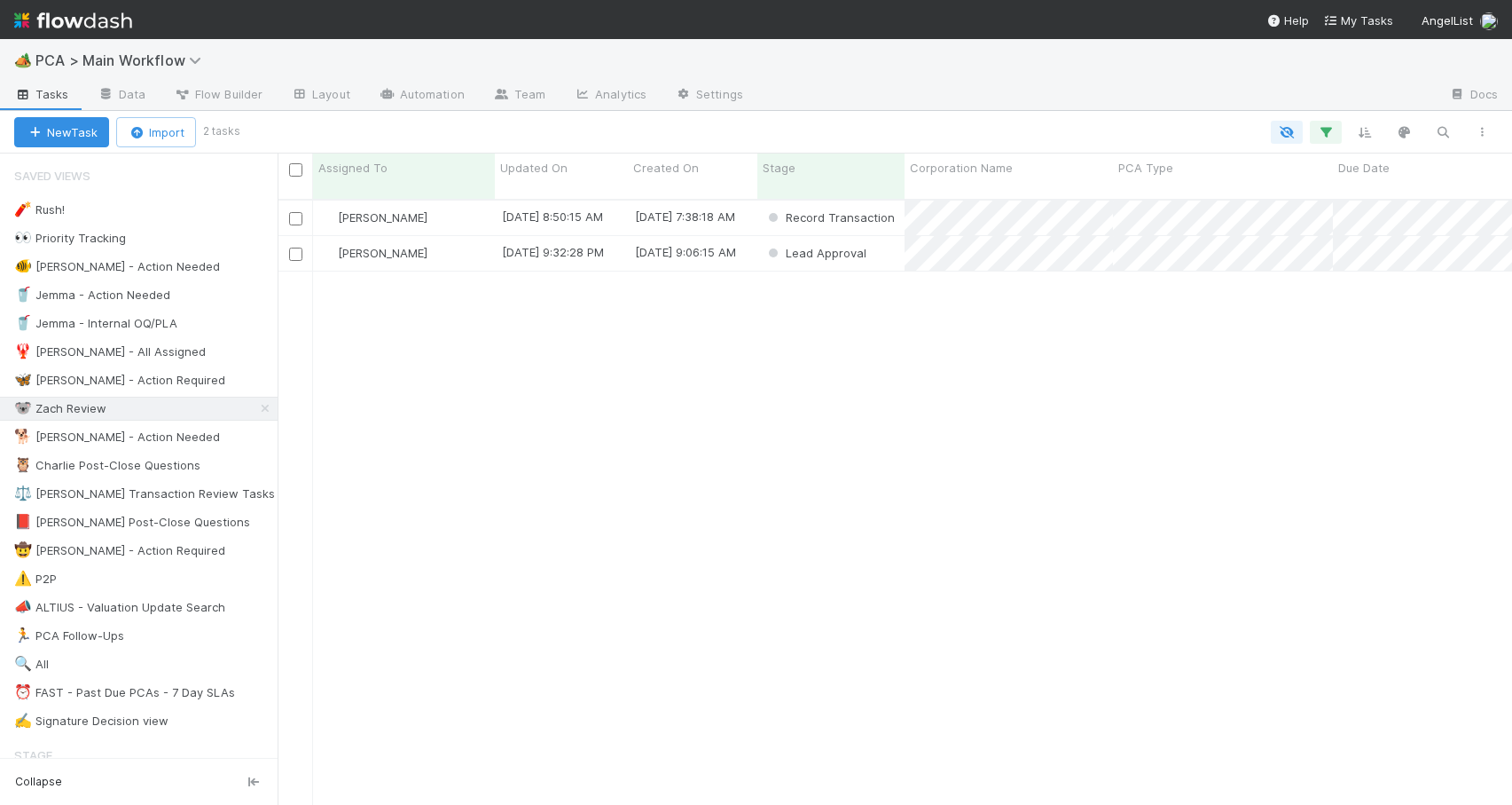
scroll to position [607, 1221]
click at [455, 242] on div "[PERSON_NAME]" at bounding box center [403, 253] width 181 height 35
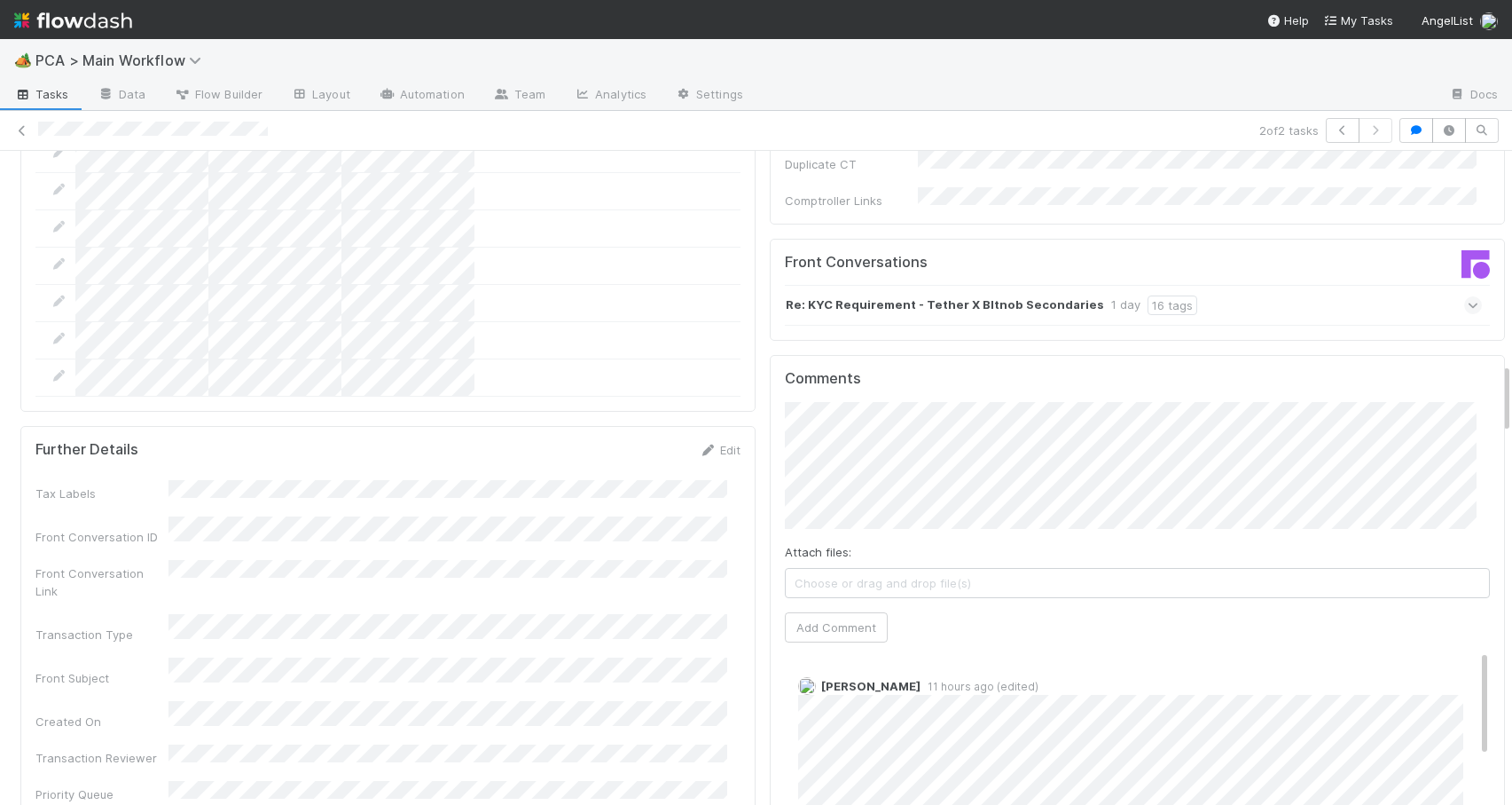
scroll to position [1995, 0]
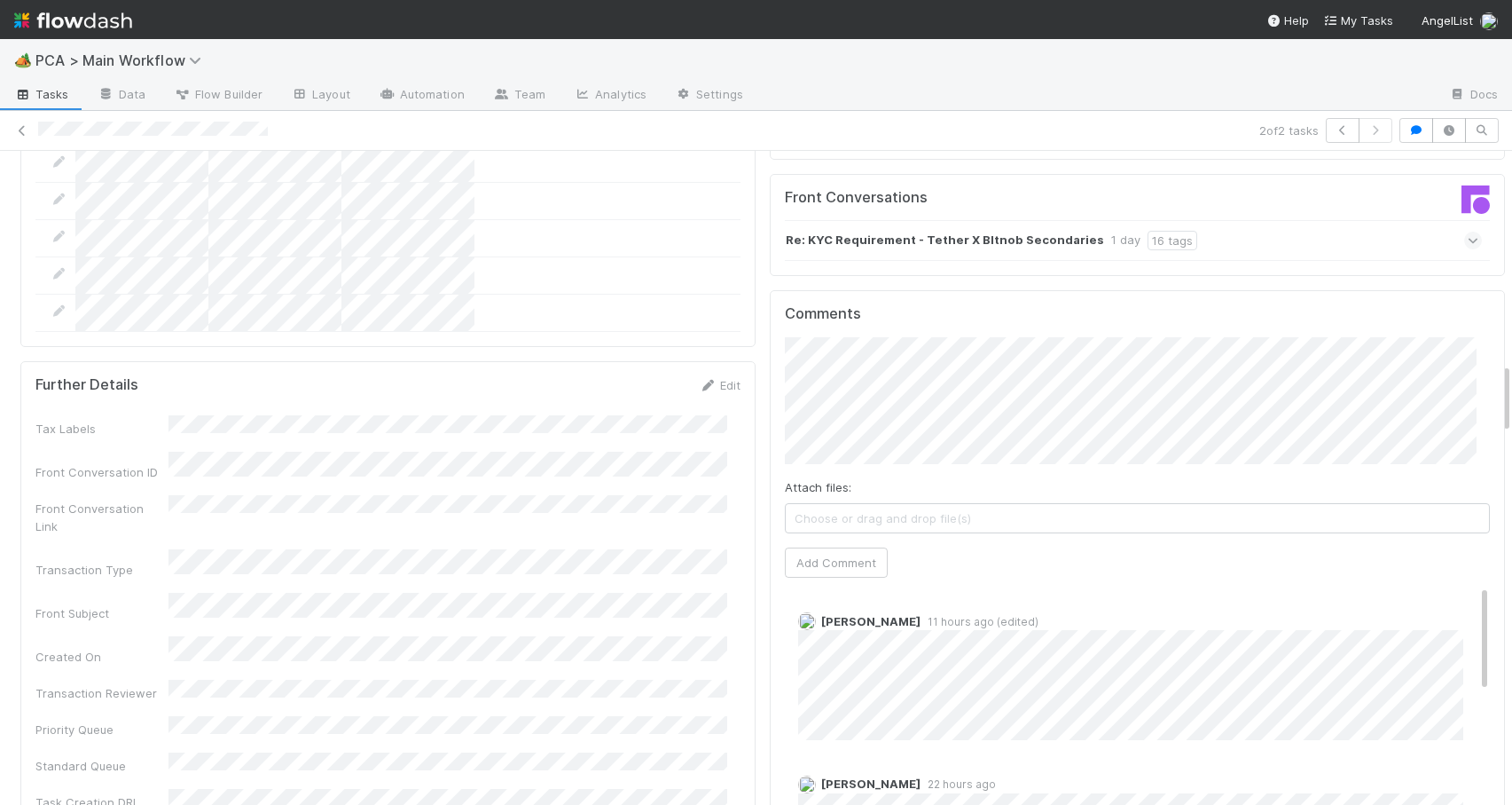
drag, startPoint x: 1494, startPoint y: 285, endPoint x: 1554, endPoint y: 402, distance: 131.5
click at [1511, 402] on html "🏕️ PCA > Main Workflow Tasks Data Flow Builder Layout Automation Team Analytics…" at bounding box center [756, 402] width 1512 height 805
click at [815, 547] on button "Add Comment" at bounding box center [837, 562] width 103 height 30
click at [812, 632] on link "Edit" at bounding box center [822, 638] width 20 height 14
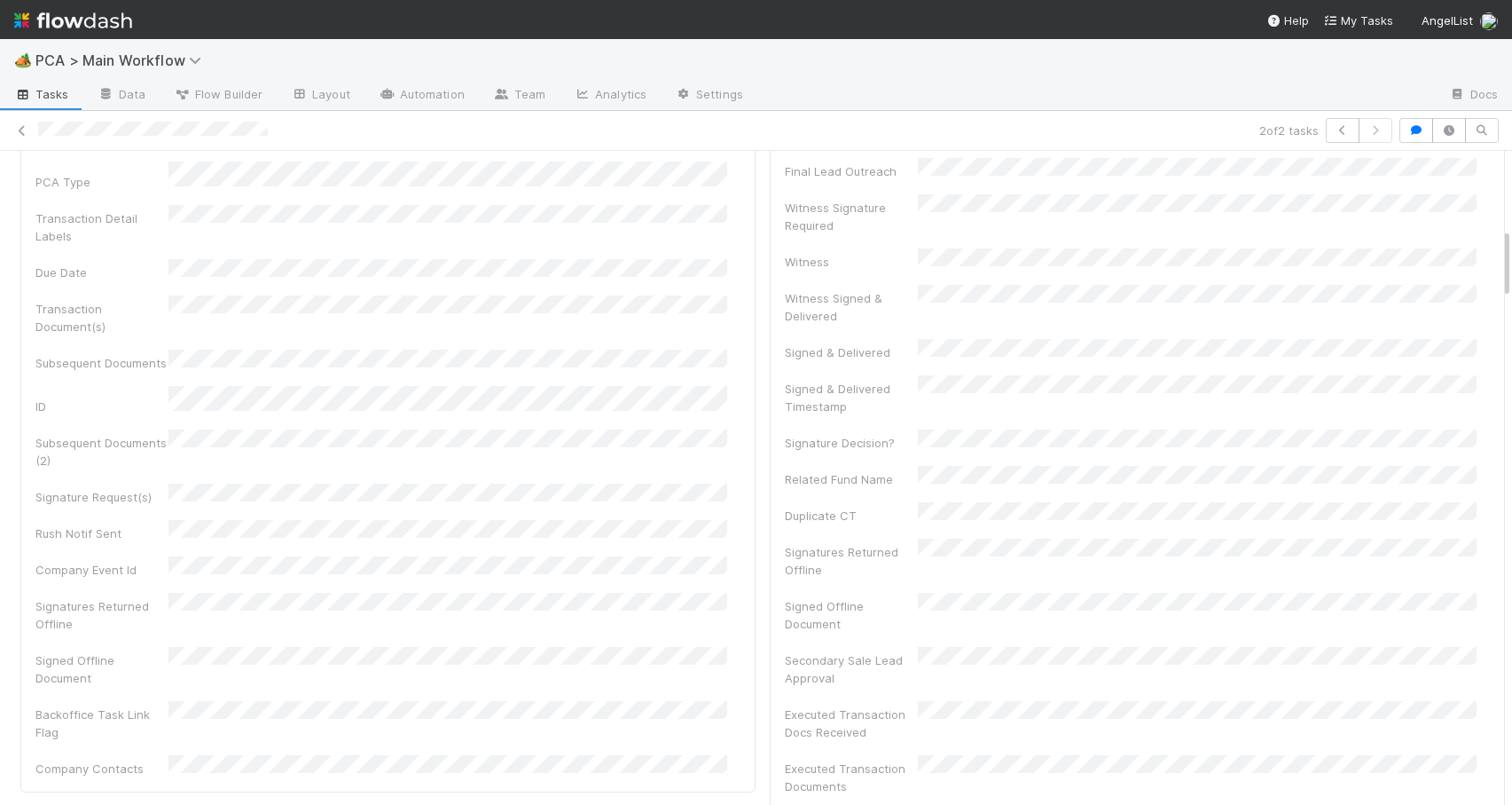
scroll to position [0, 0]
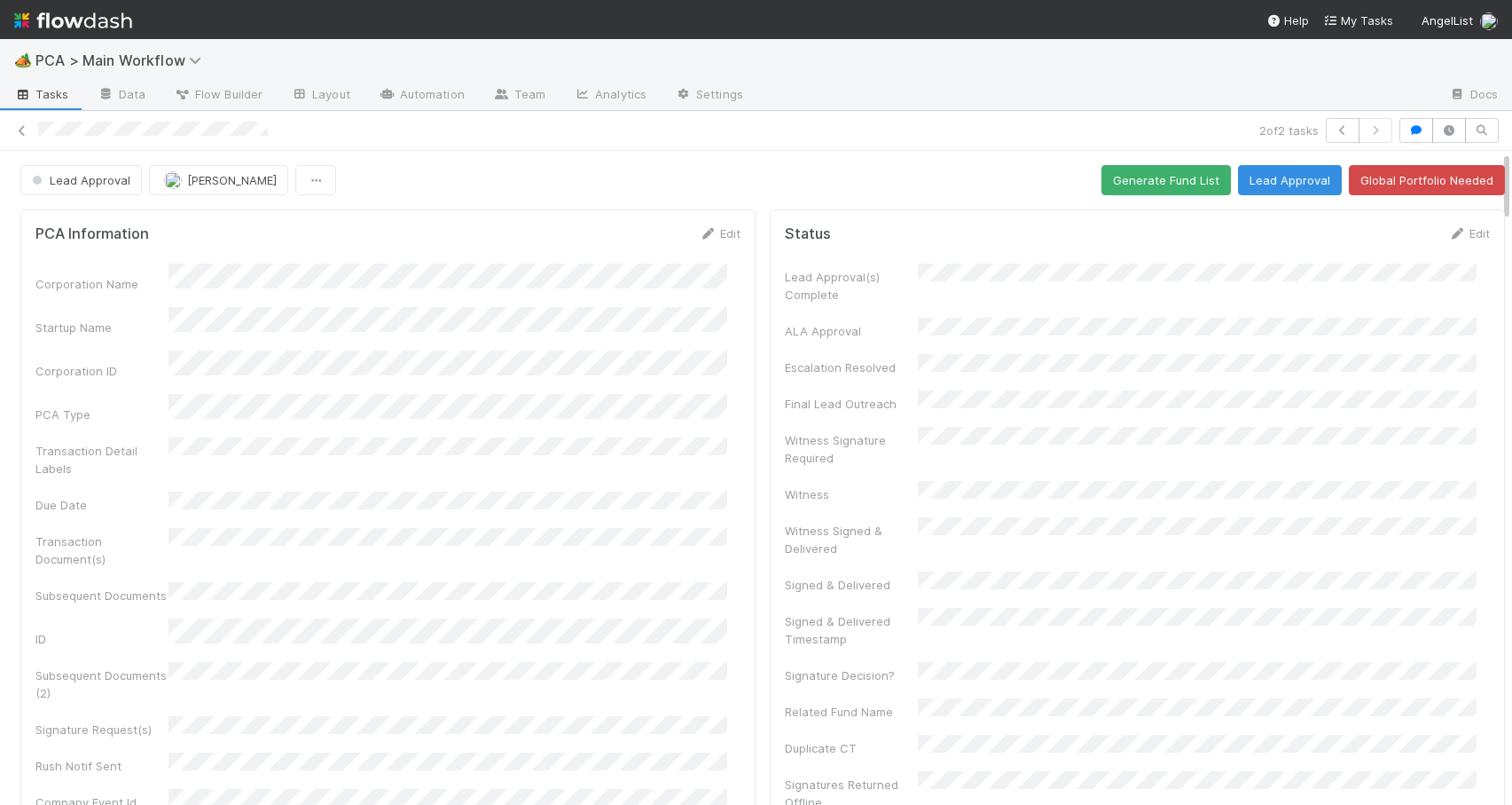
drag, startPoint x: 1493, startPoint y: 402, endPoint x: 1495, endPoint y: 164, distance: 238.0
click at [1495, 164] on div "Lead Approval Zachary Conley Generate Fund List Lead Approval Global Portfolio …" at bounding box center [756, 478] width 1512 height 654
click at [91, 183] on span "Lead Approval" at bounding box center [79, 180] width 102 height 14
click at [102, 255] on span "Record Transaction" at bounding box center [90, 256] width 131 height 14
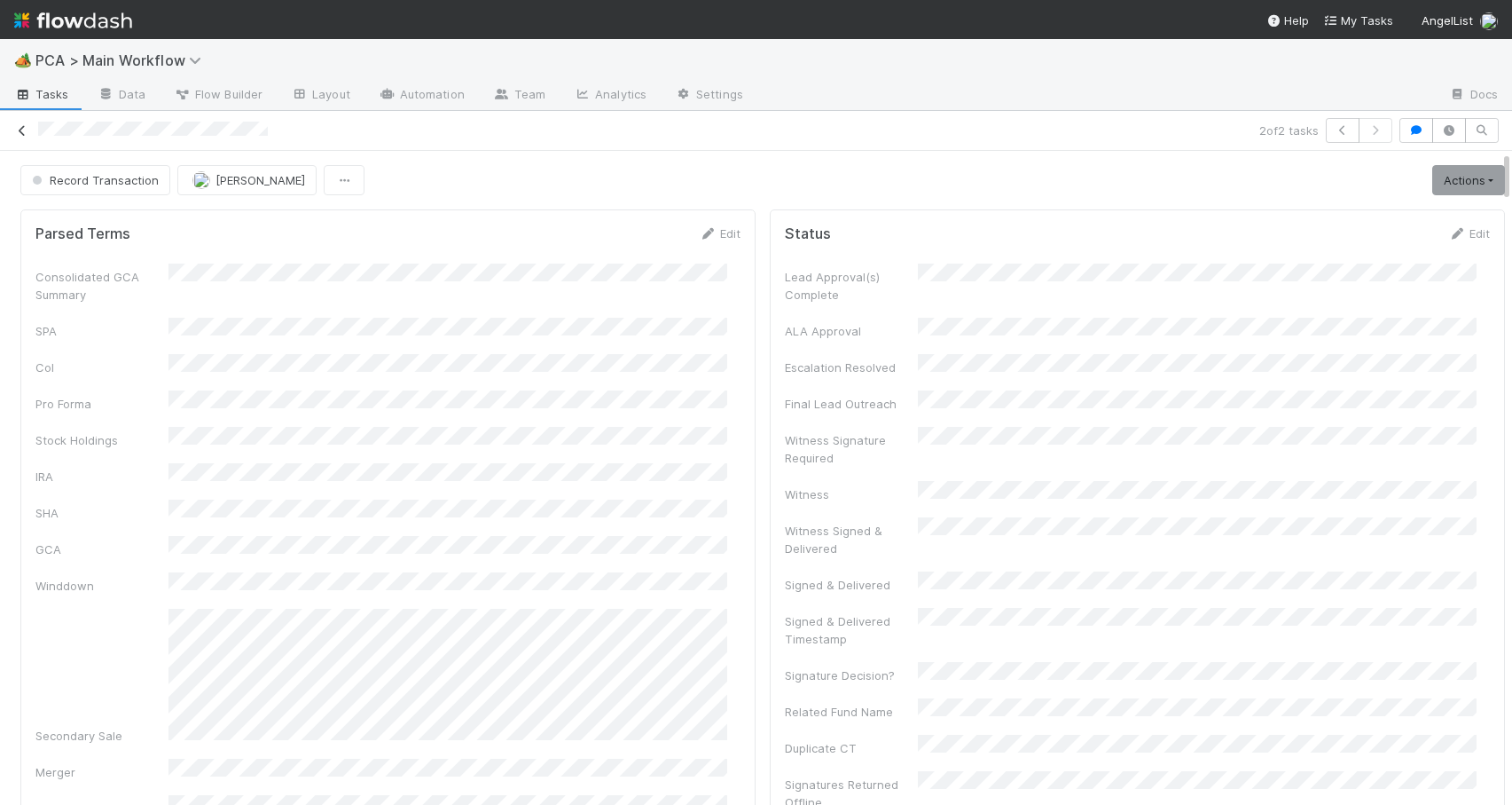
click at [24, 126] on icon at bounding box center [21, 131] width 17 height 12
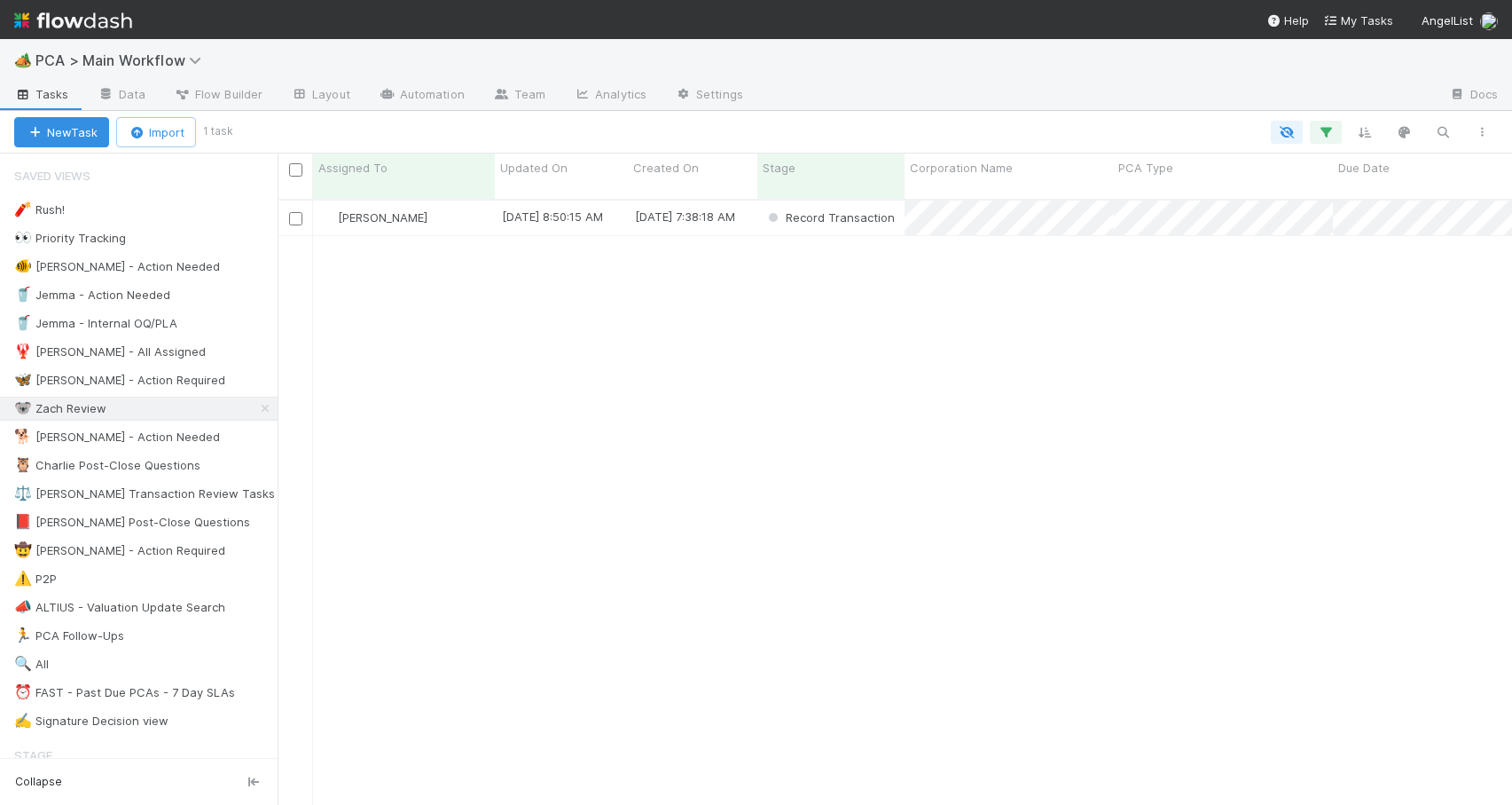
scroll to position [607, 1221]
click at [461, 210] on div "[PERSON_NAME]" at bounding box center [403, 218] width 181 height 35
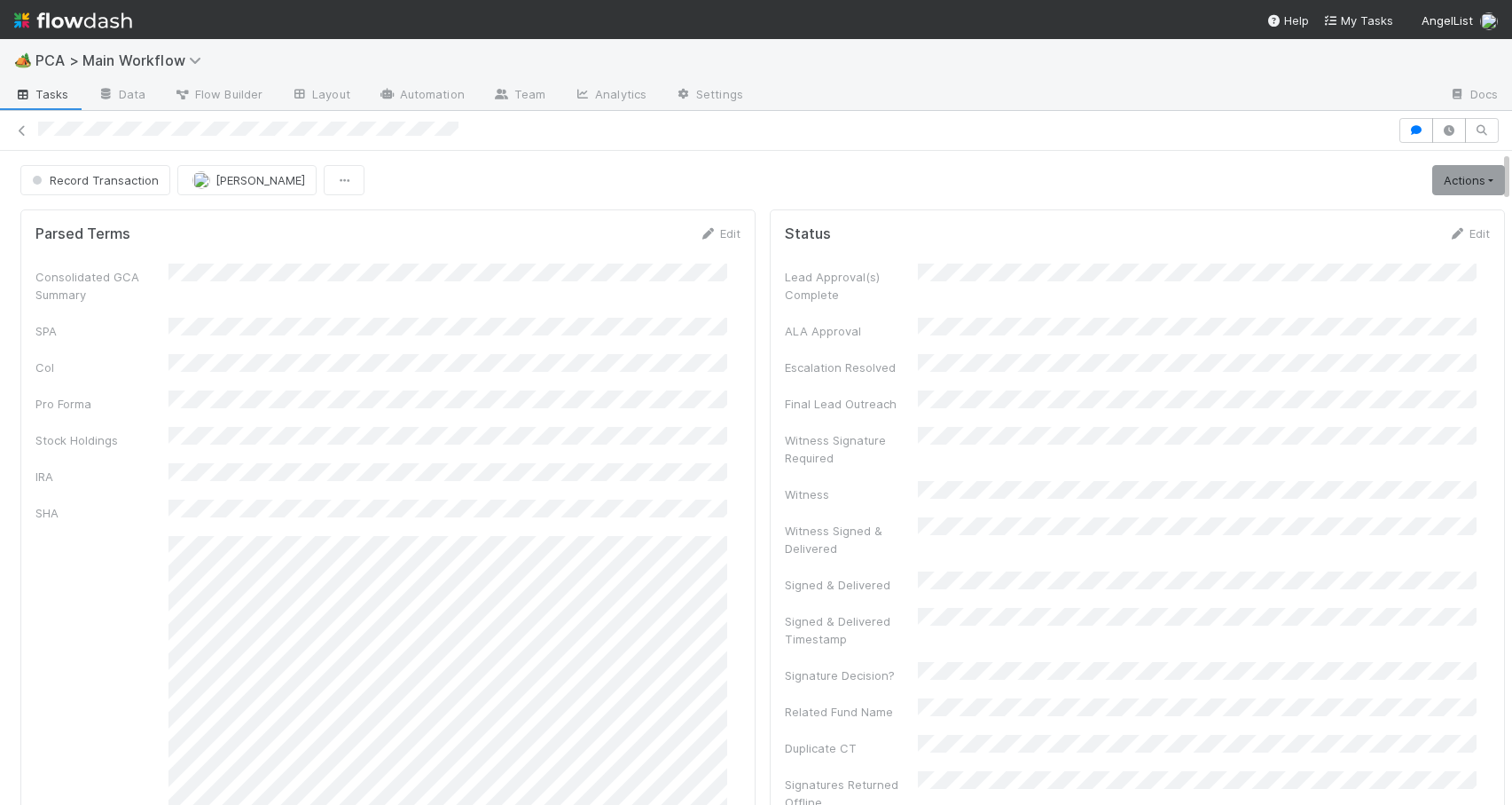
scroll to position [913, 0]
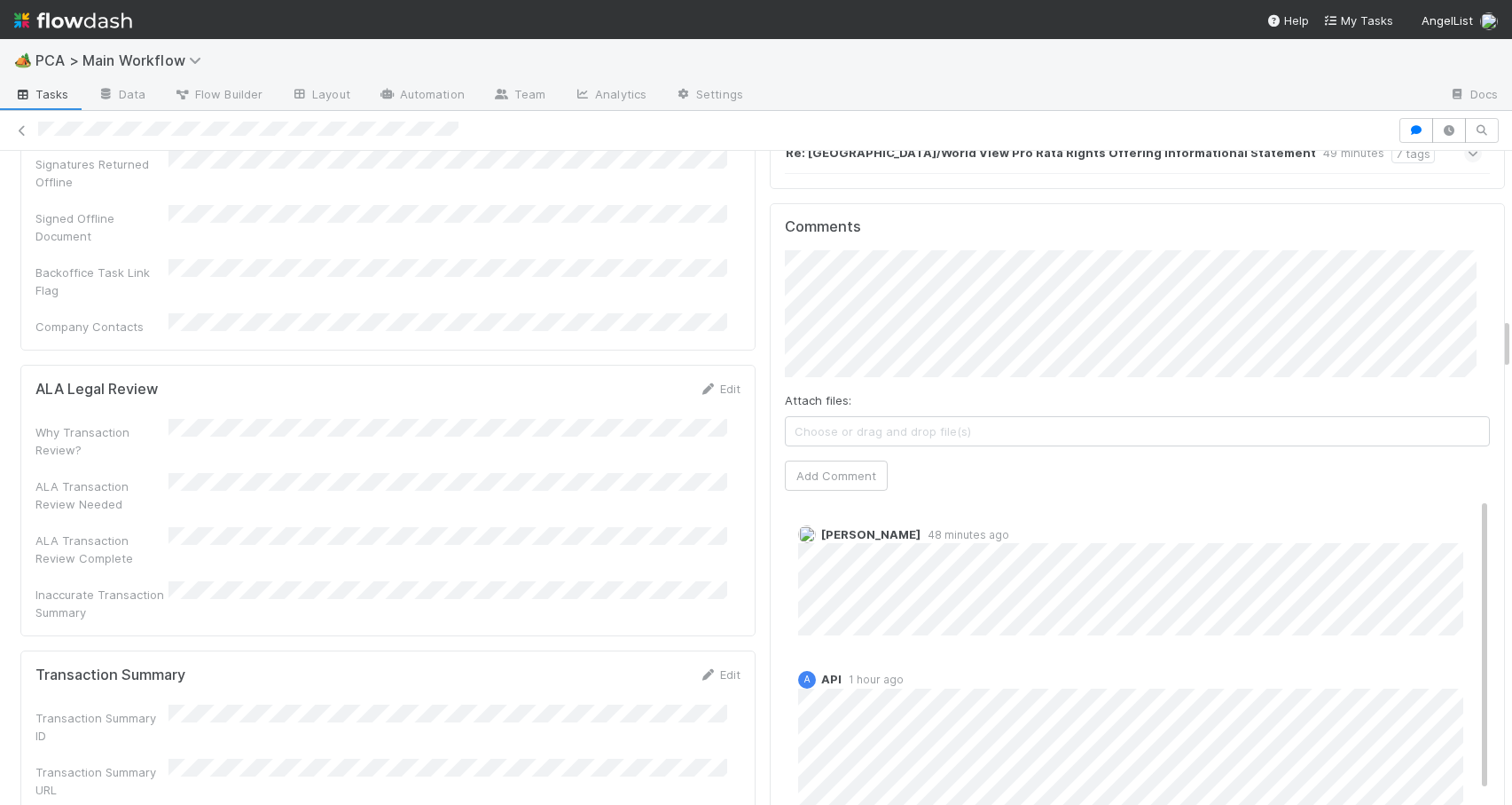
drag, startPoint x: 1493, startPoint y: 234, endPoint x: 1516, endPoint y: 329, distance: 97.7
click at [1511, 329] on html "🏕️ PCA > Main Workflow Tasks Data Flow Builder Layout Automation Team Analytics…" at bounding box center [756, 402] width 1512 height 805
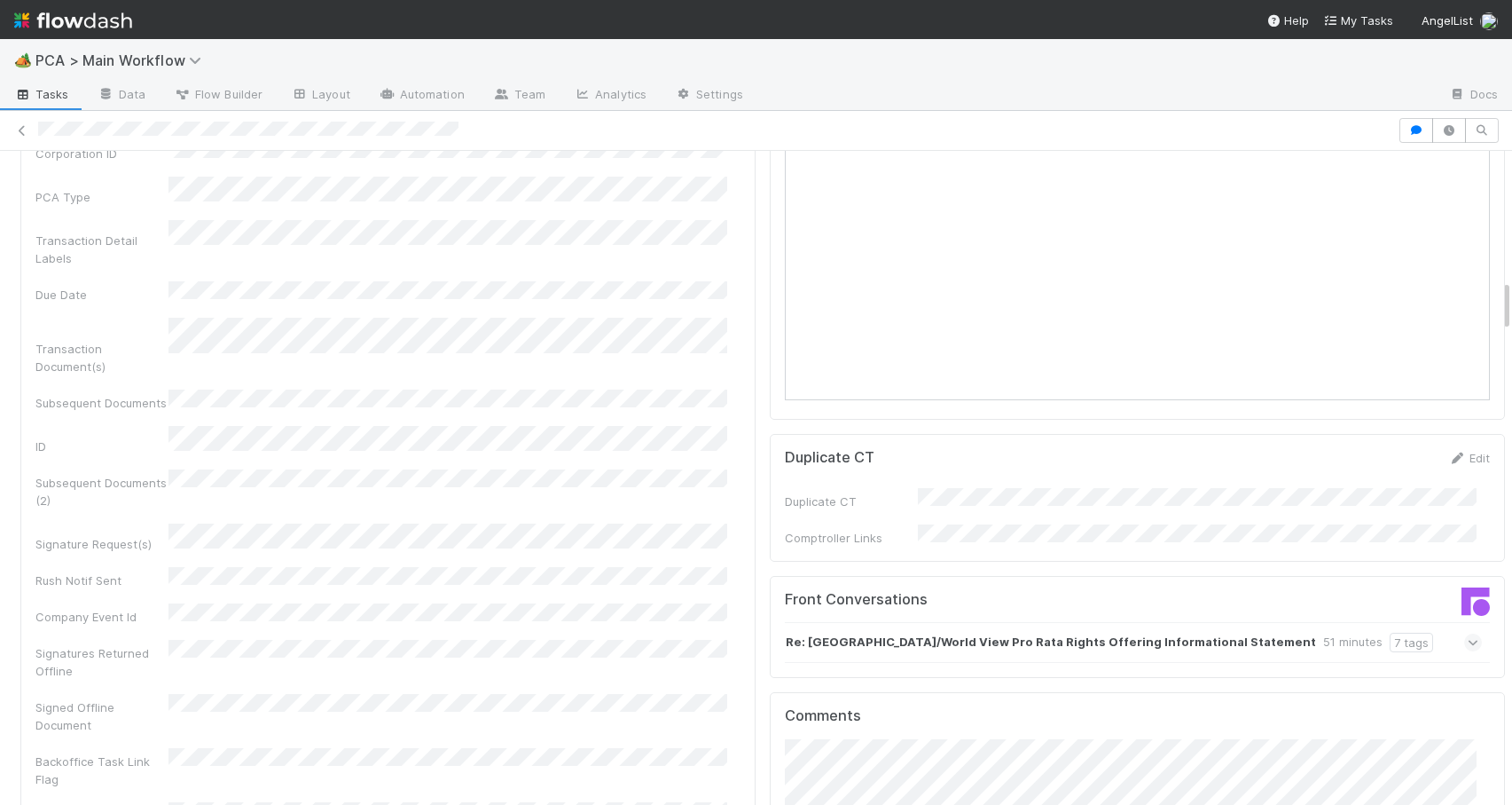
scroll to position [1612, 0]
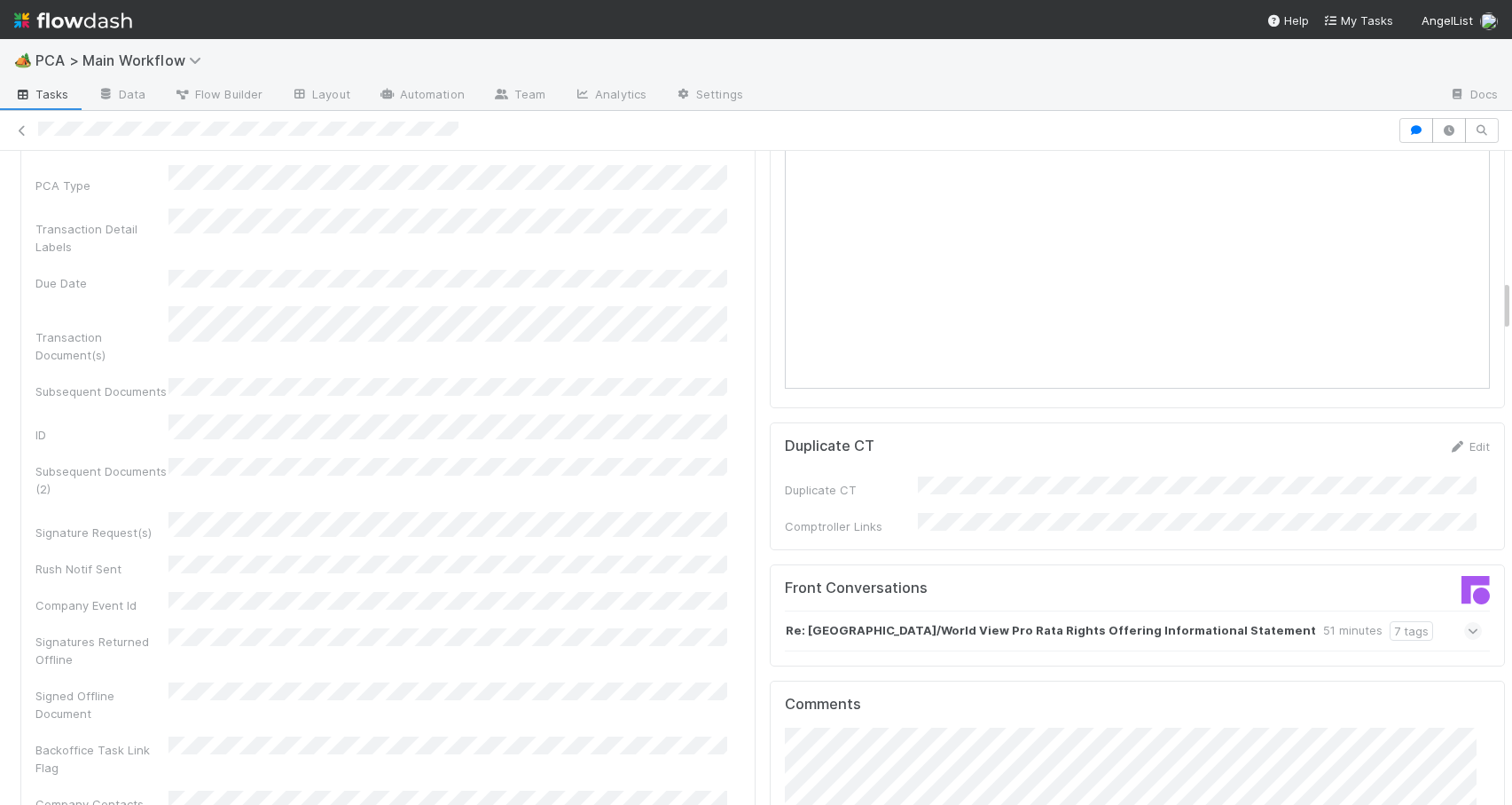
drag, startPoint x: 1493, startPoint y: 338, endPoint x: 1514, endPoint y: 299, distance: 44.3
click at [1511, 299] on html "🏕️ PCA > Main Workflow Tasks Data Flow Builder Layout Automation Team Analytics…" at bounding box center [756, 402] width 1512 height 805
click at [1511, 306] on div at bounding box center [1512, 478] width 1 height 654
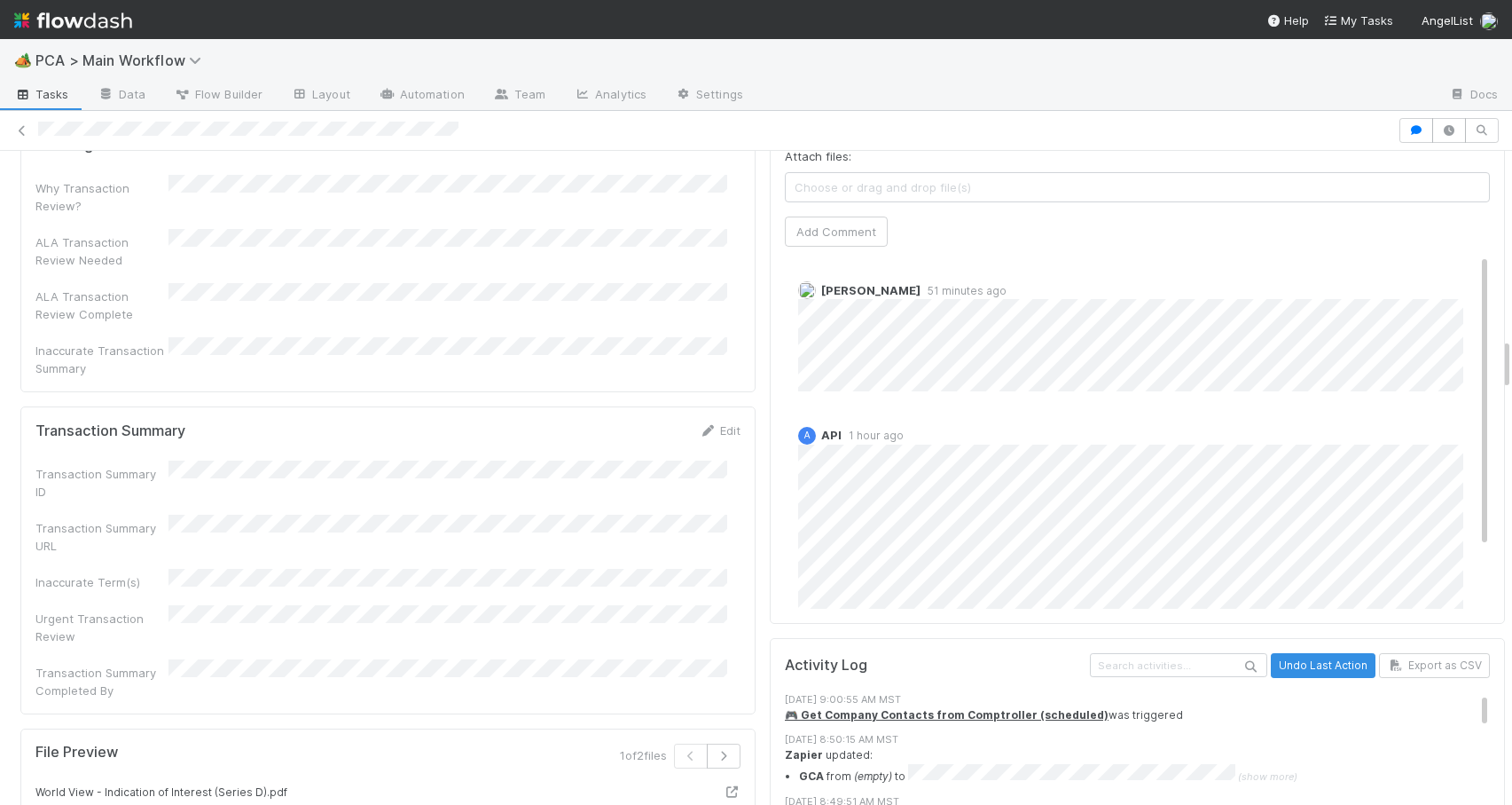
scroll to position [2378, 0]
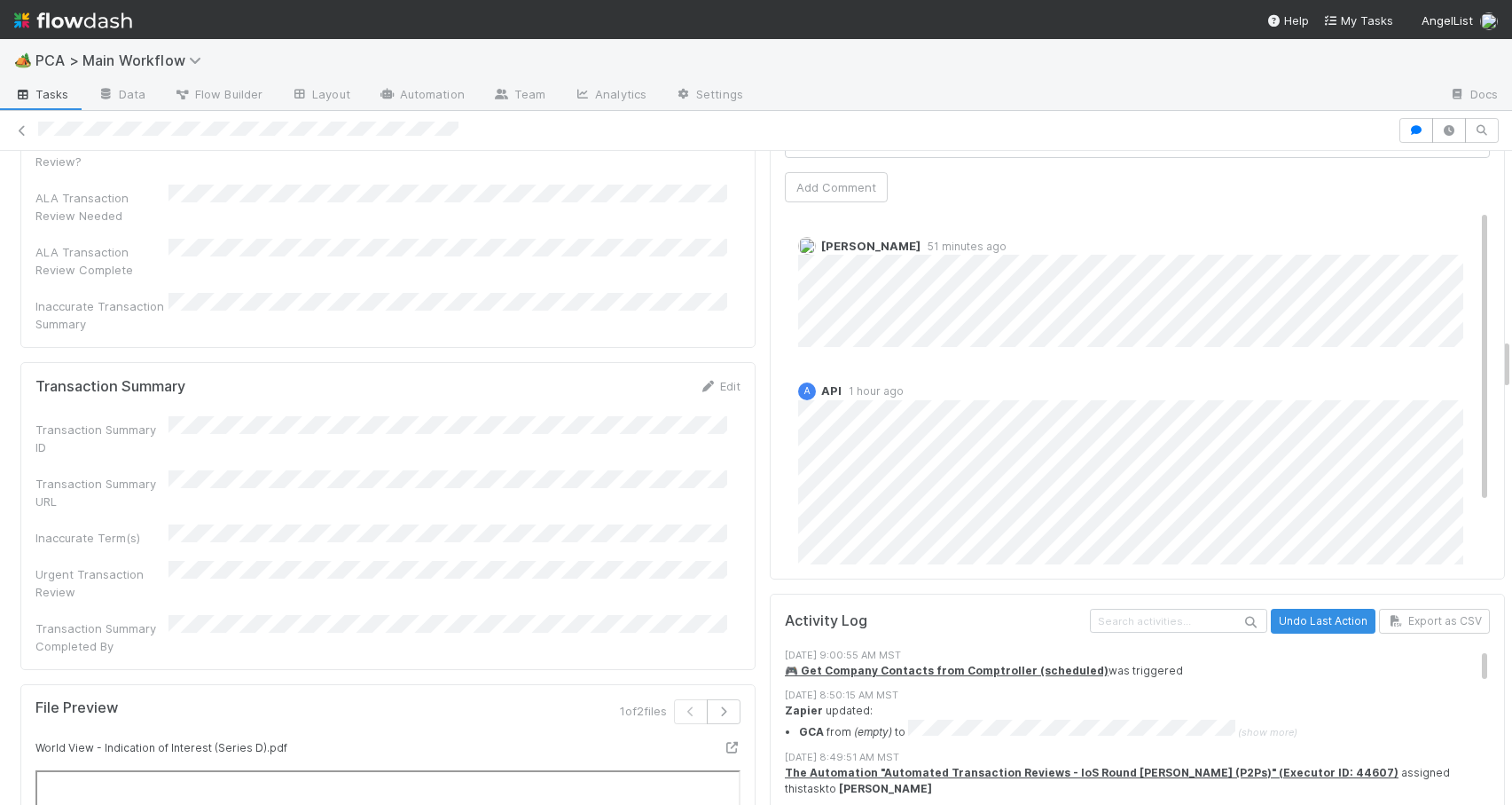
drag, startPoint x: 1493, startPoint y: 306, endPoint x: 1563, endPoint y: 368, distance: 93.5
click at [1511, 368] on html "🏕️ PCA > Main Workflow Tasks Data Flow Builder Layout Automation Team Analytics…" at bounding box center [756, 402] width 1512 height 805
click at [710, 379] on link "Edit" at bounding box center [719, 385] width 41 height 14
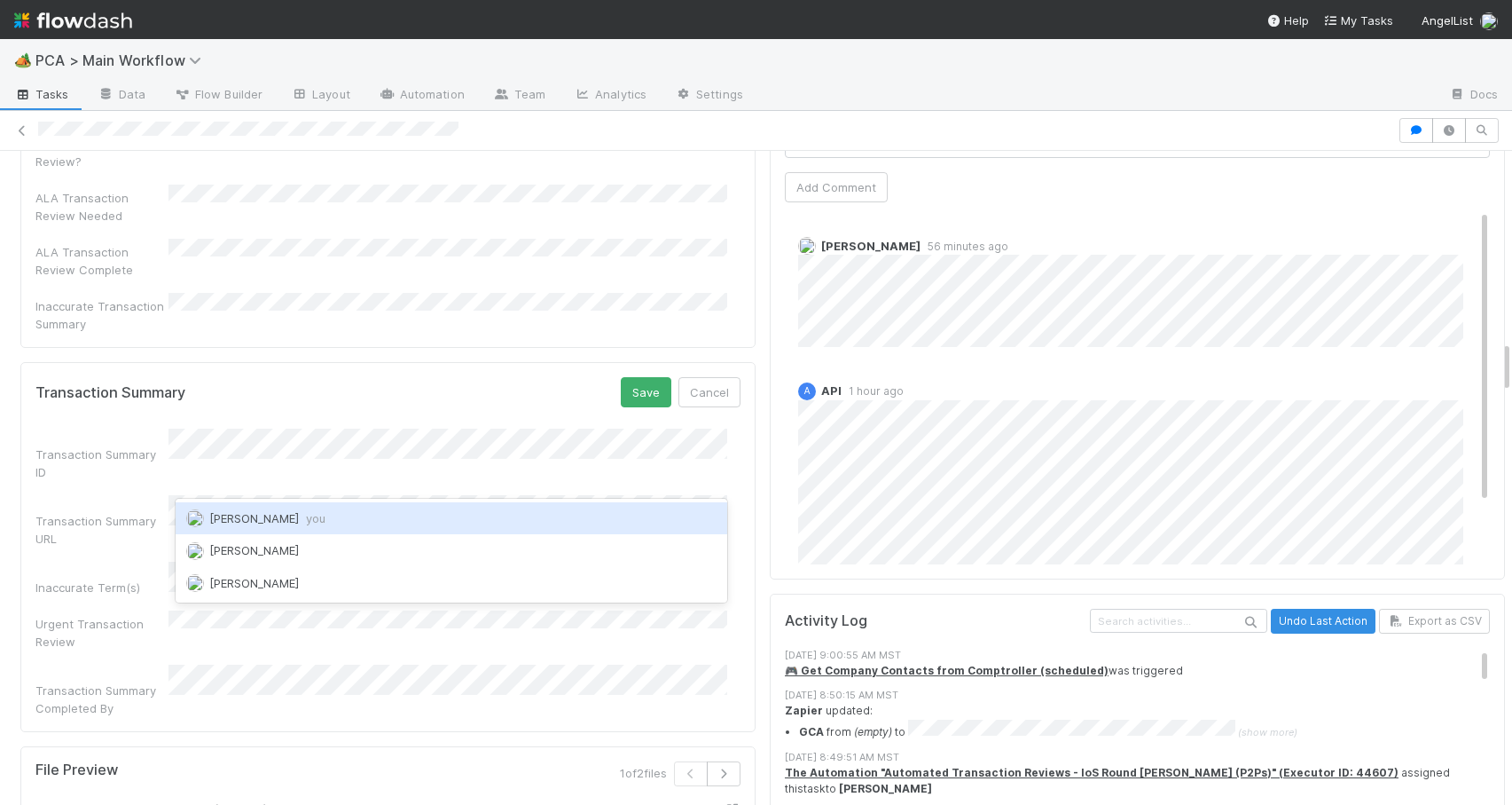
click at [278, 511] on span "Zachary Conley you" at bounding box center [267, 518] width 116 height 14
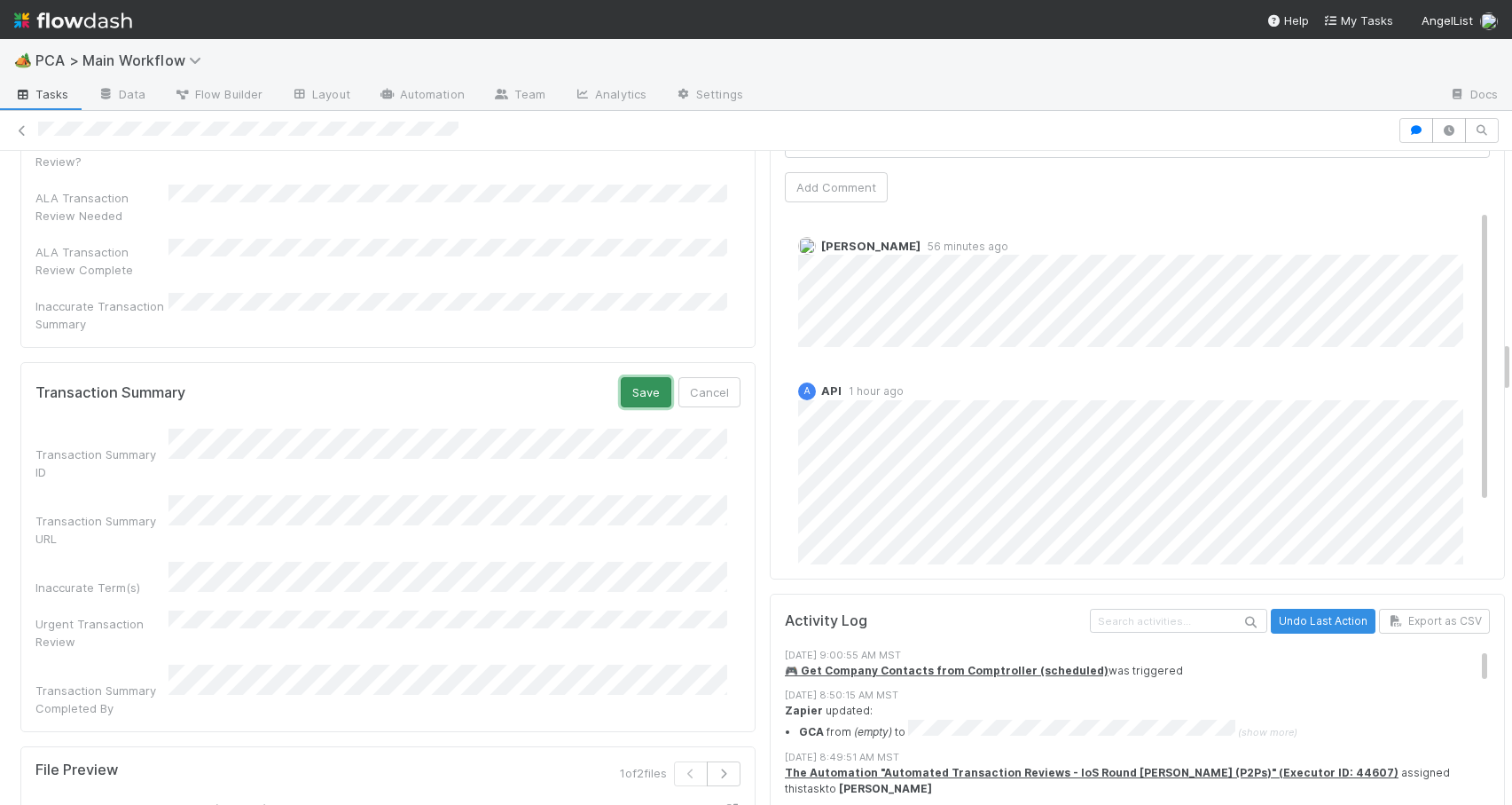
click at [637, 377] on button "Save" at bounding box center [646, 391] width 51 height 30
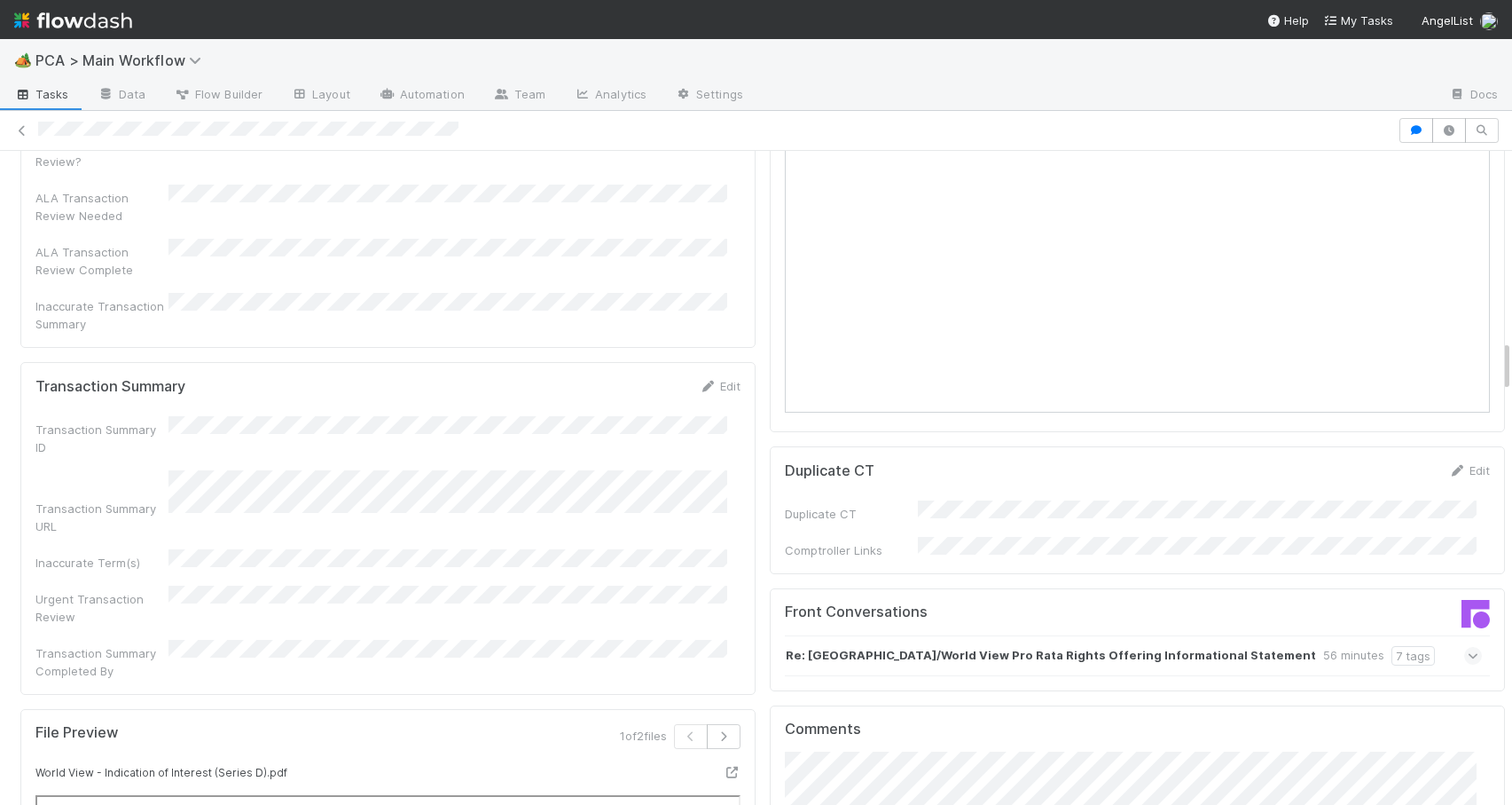
scroll to position [0, 0]
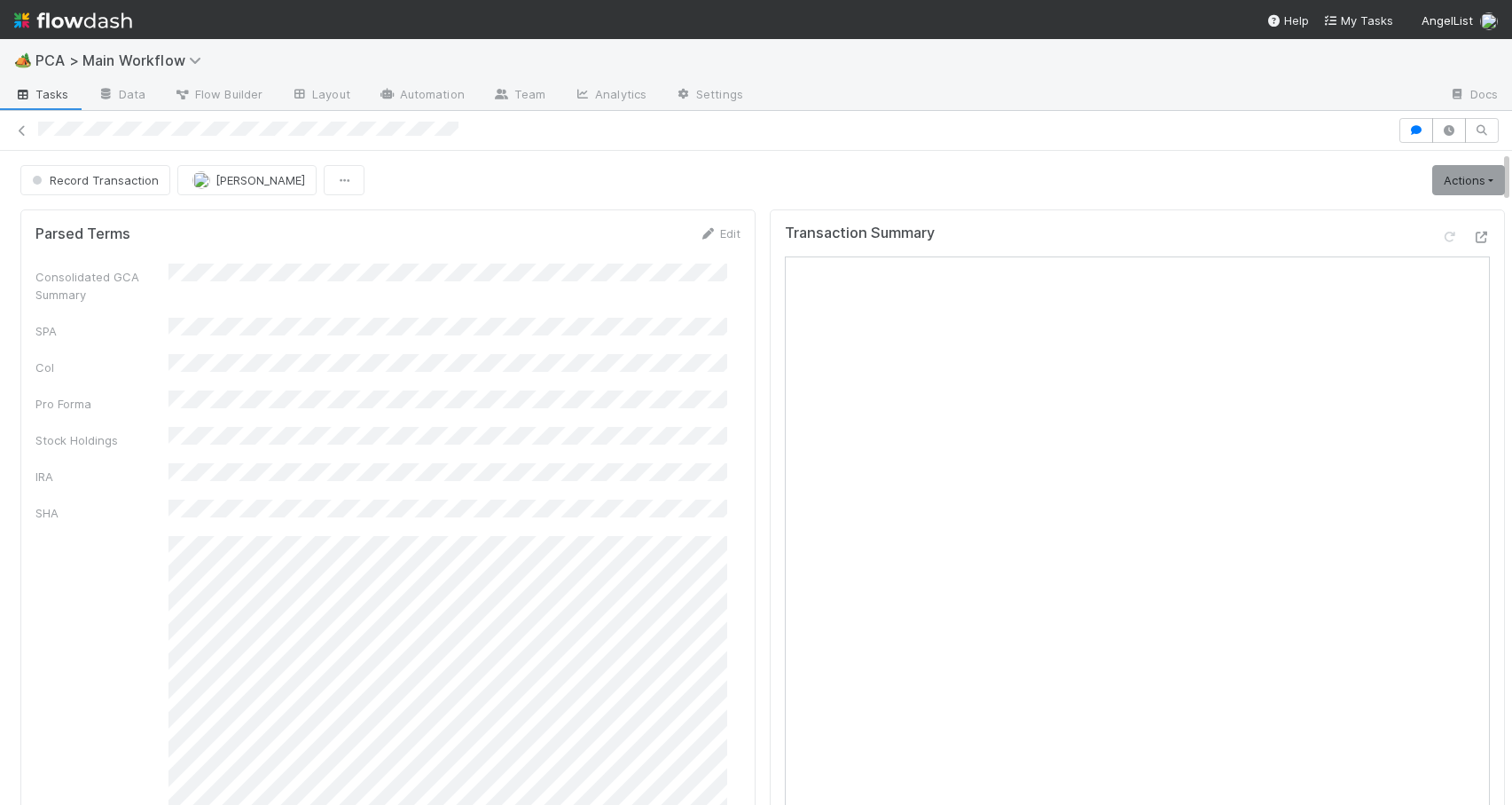
click at [1493, 168] on div "Record Transaction Zachary Conley Actions Move to TR External Open Question / R…" at bounding box center [762, 180] width 1526 height 30
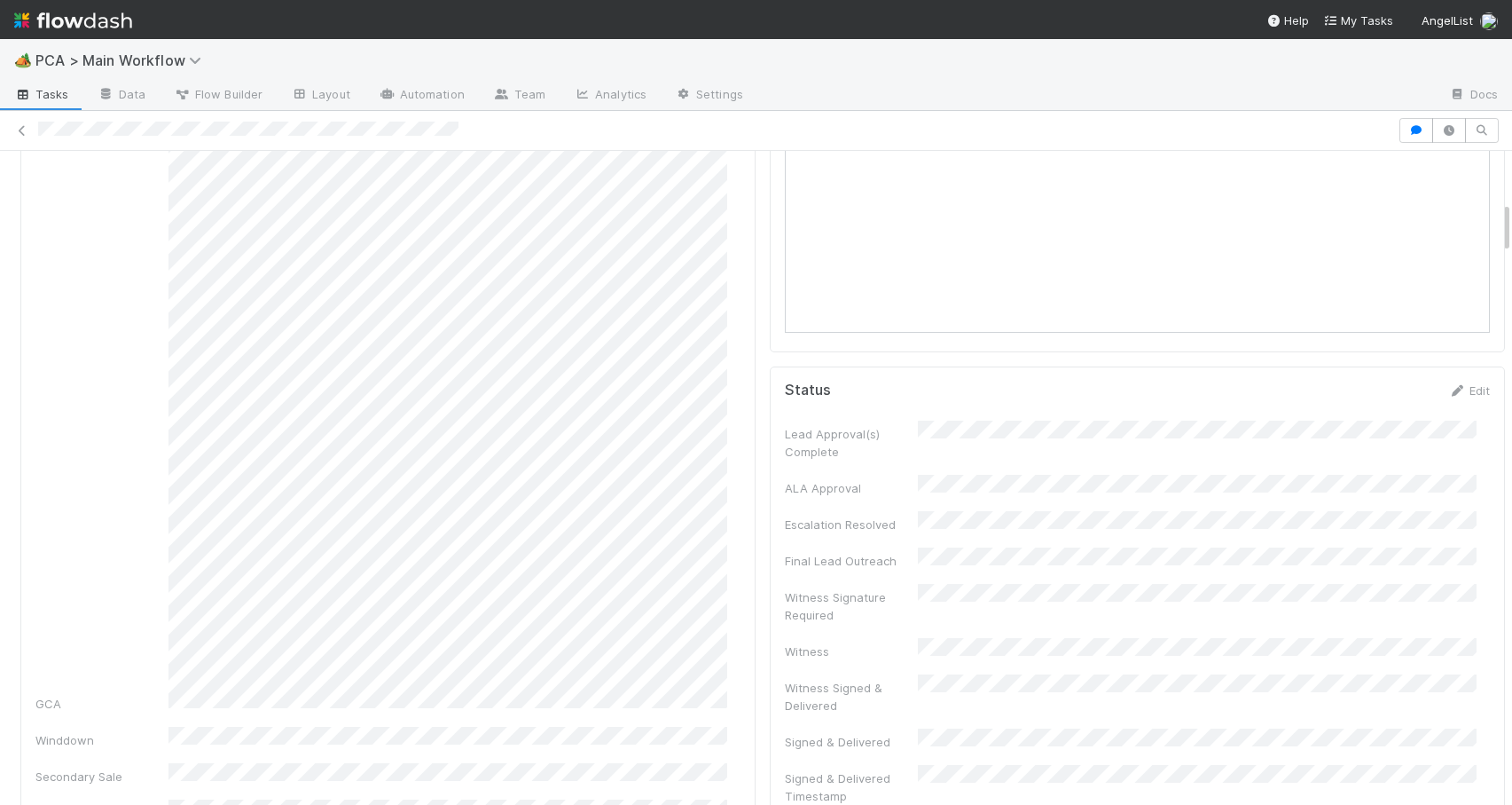
scroll to position [700, 0]
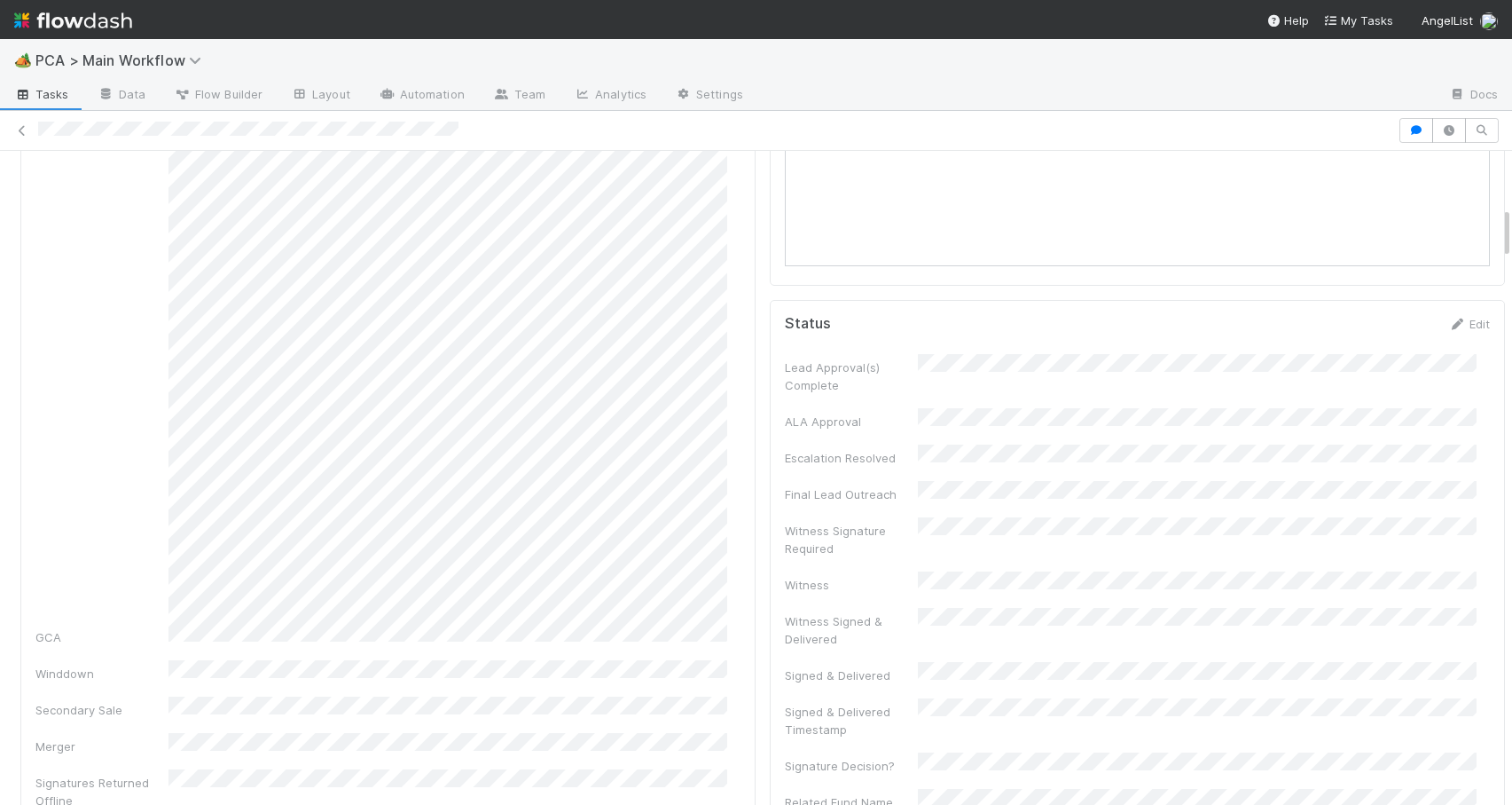
drag, startPoint x: 1493, startPoint y: 168, endPoint x: 1534, endPoint y: 224, distance: 69.4
click at [1511, 224] on html "🏕️ PCA > Main Workflow Tasks Data Flow Builder Layout Automation Team Analytics…" at bounding box center [756, 402] width 1512 height 805
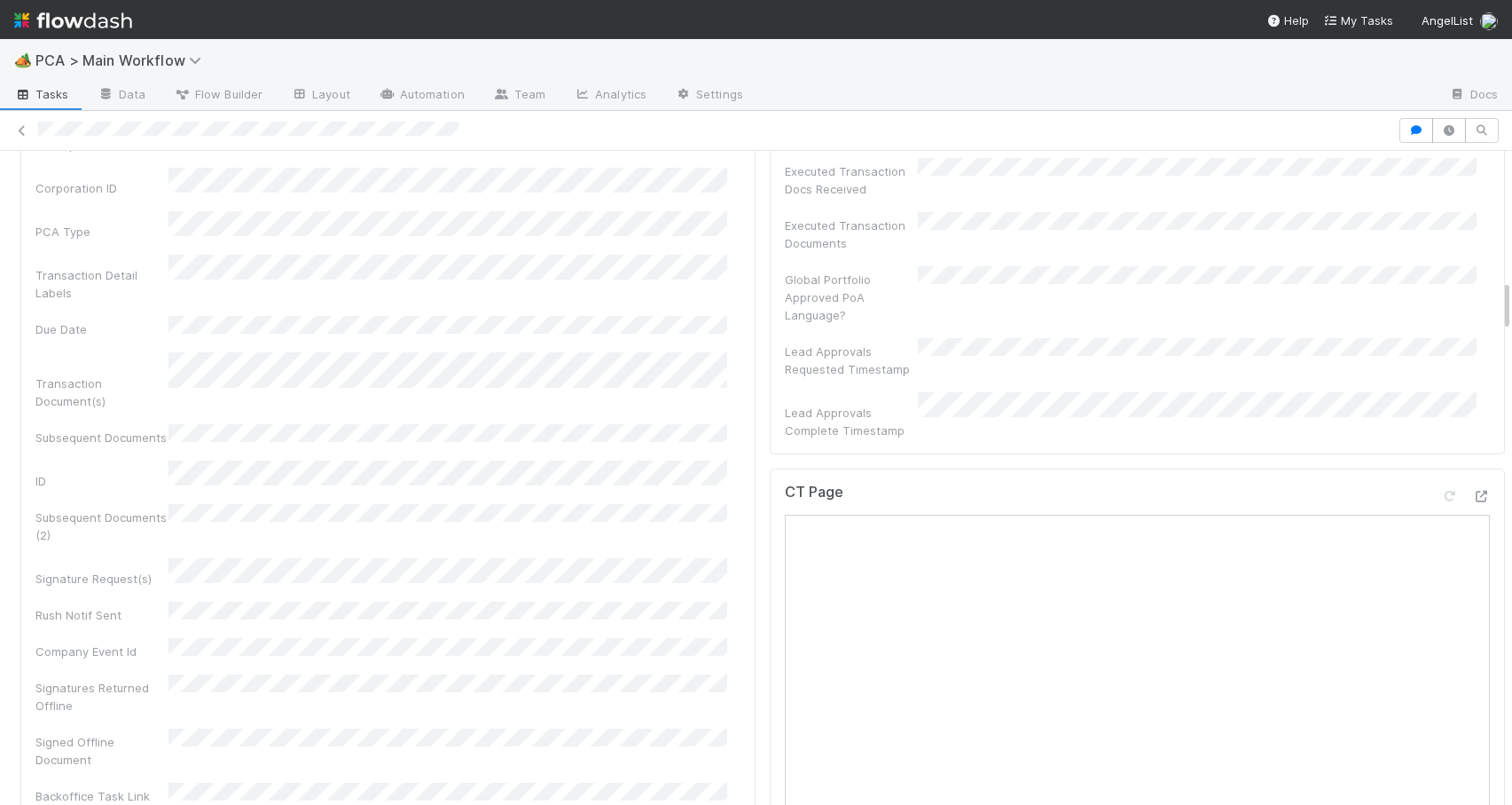
scroll to position [1610, 0]
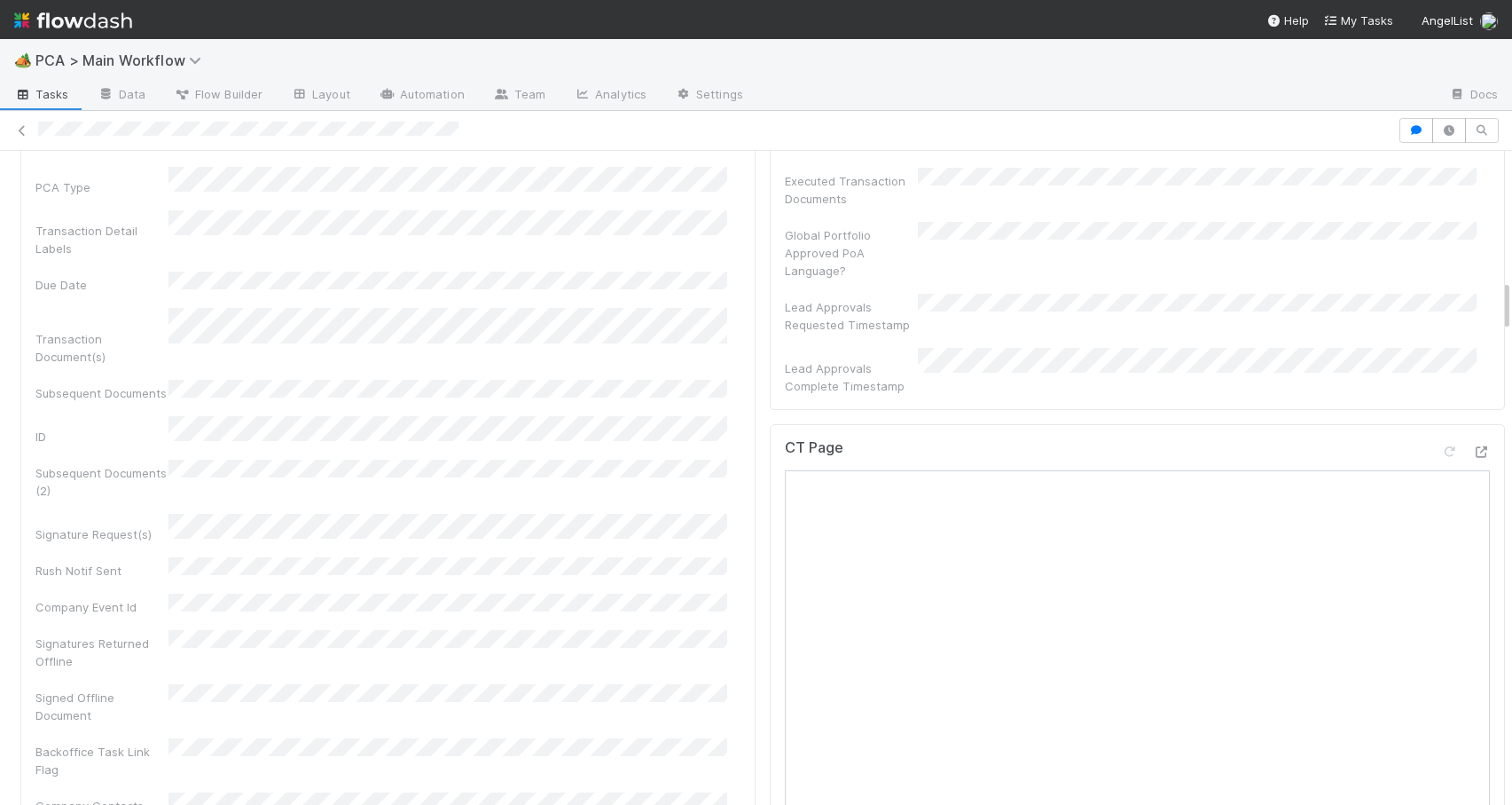
drag, startPoint x: 1493, startPoint y: 223, endPoint x: 1507, endPoint y: 296, distance: 74.3
click at [1507, 296] on div "🏕️ PCA > Main Workflow Tasks Data Flow Builder Layout Automation Team Analytics…" at bounding box center [756, 421] width 1512 height 765
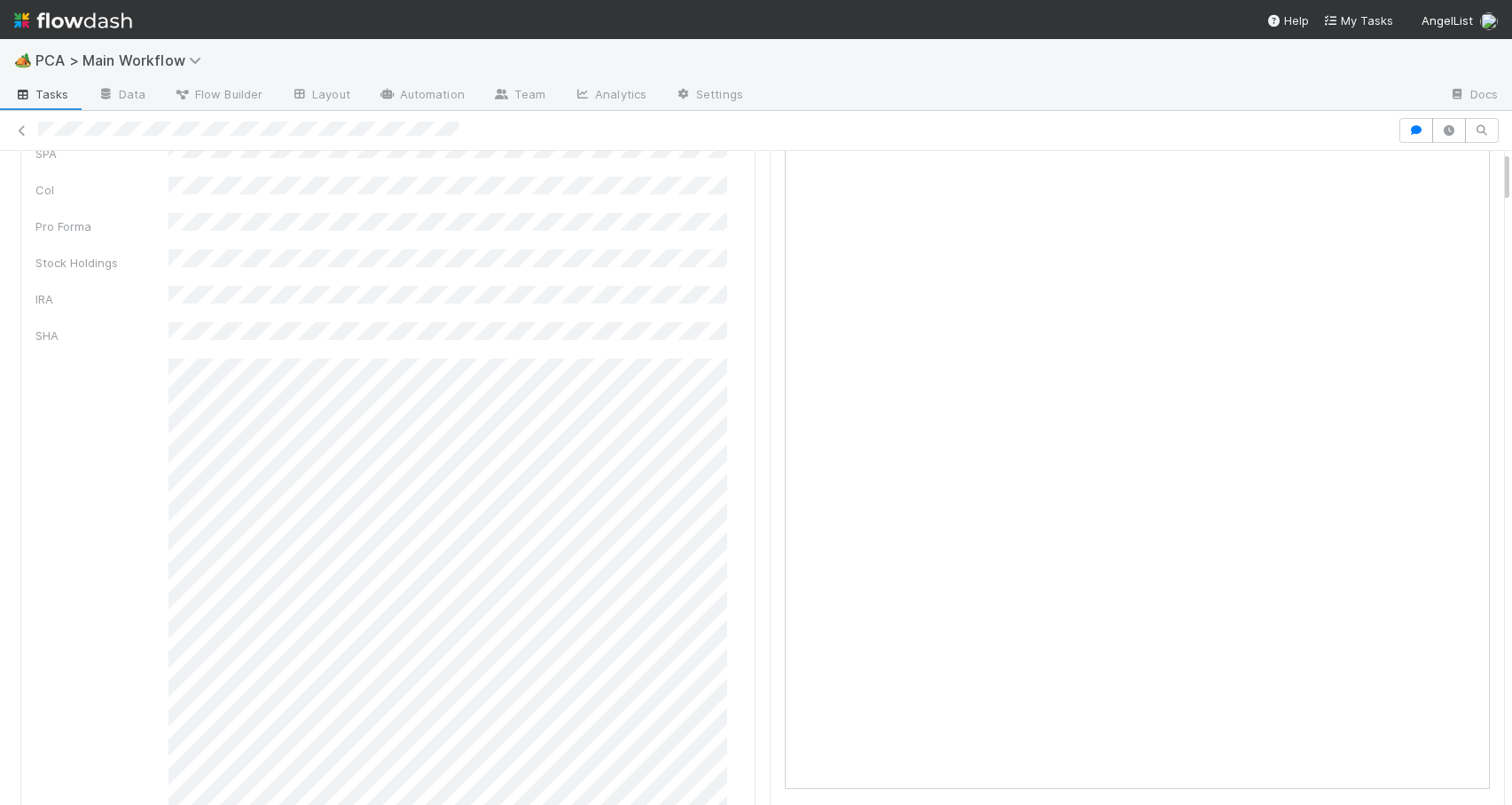
scroll to position [0, 0]
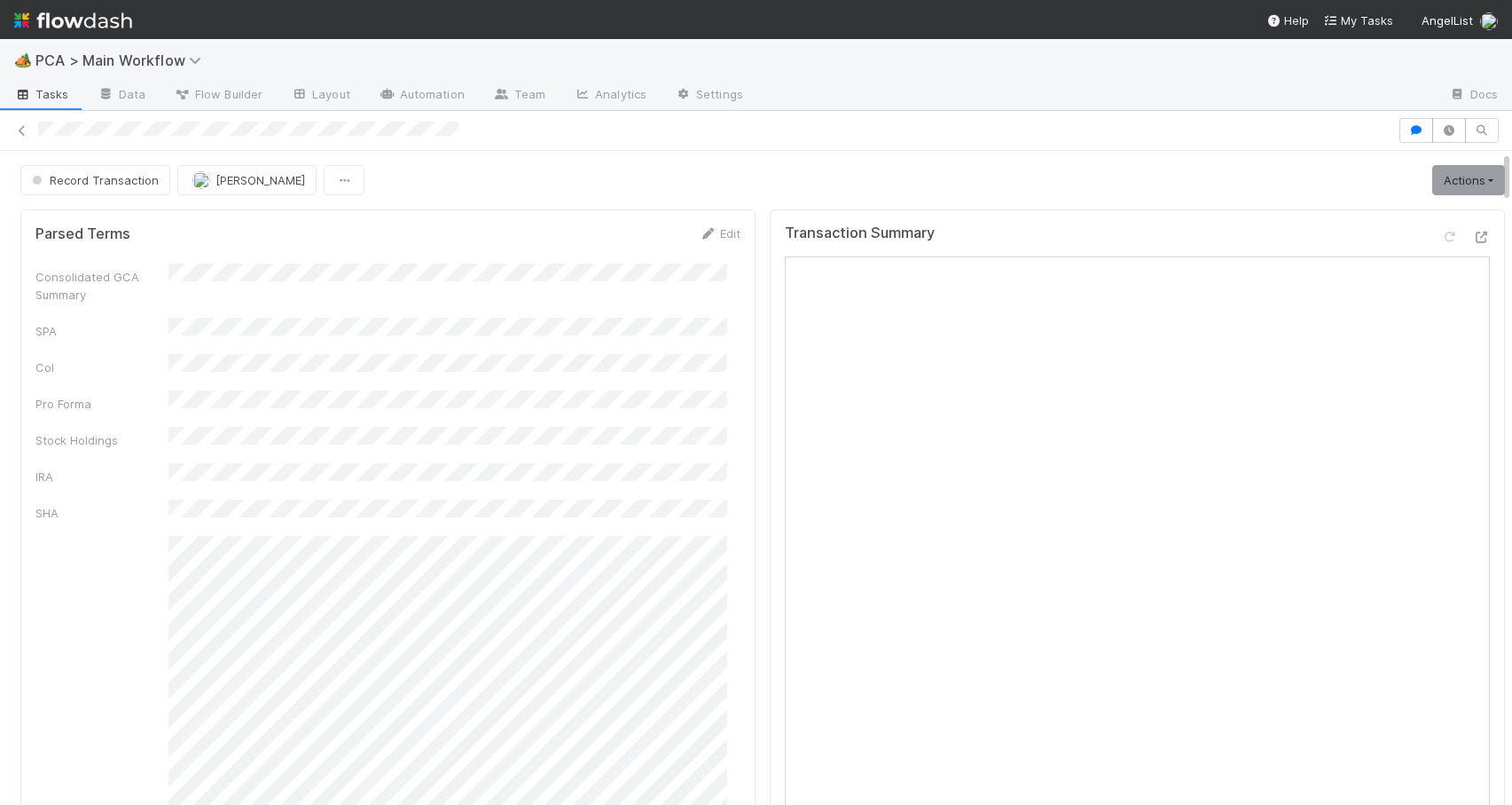
drag, startPoint x: 1492, startPoint y: 301, endPoint x: 1489, endPoint y: 142, distance: 159.0
click at [1489, 142] on div "Record Transaction Zachary Conley Actions Move to TR External Open Question / R…" at bounding box center [756, 457] width 1512 height 694
click at [1436, 193] on link "Actions" at bounding box center [1469, 180] width 73 height 30
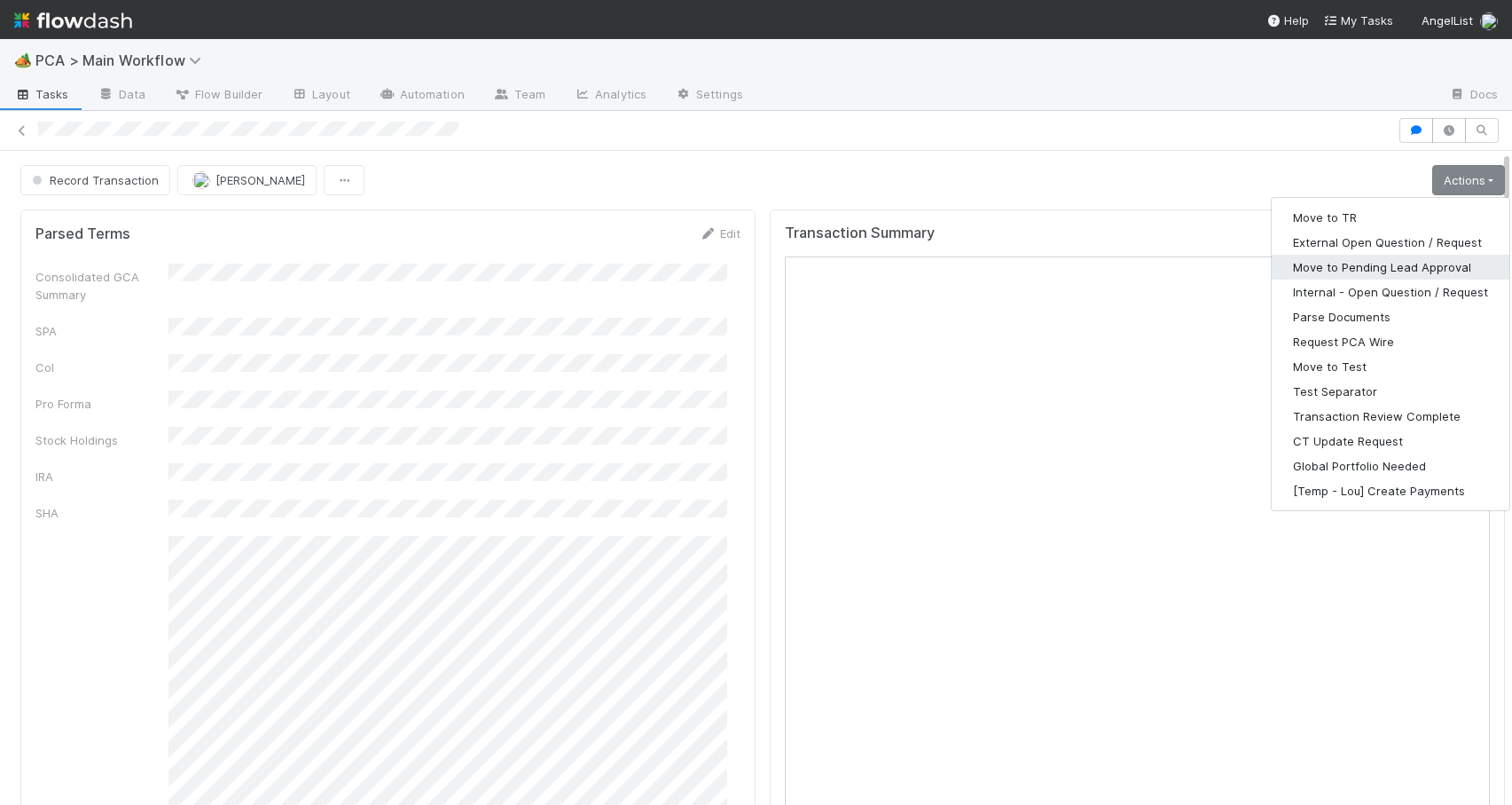
click at [1324, 267] on button "Move to Pending Lead Approval" at bounding box center [1390, 266] width 238 height 25
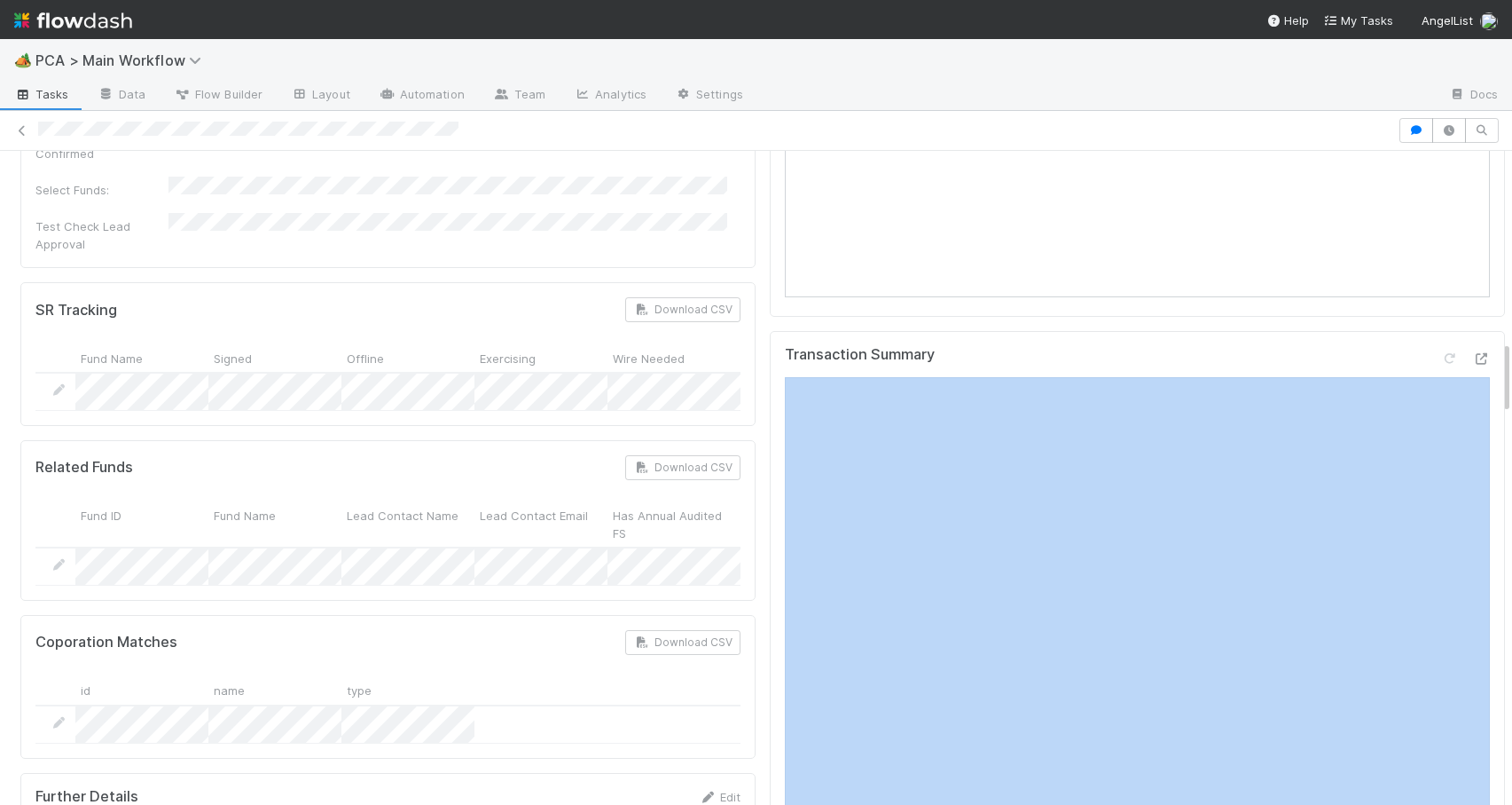
scroll to position [0, 6]
drag, startPoint x: 1491, startPoint y: 369, endPoint x: 1494, endPoint y: 274, distance: 95.0
click at [1494, 274] on div "Pending Lead Approval Zachary Conley Escalation Move to RTBS Move to TR Final L…" at bounding box center [756, 478] width 1512 height 654
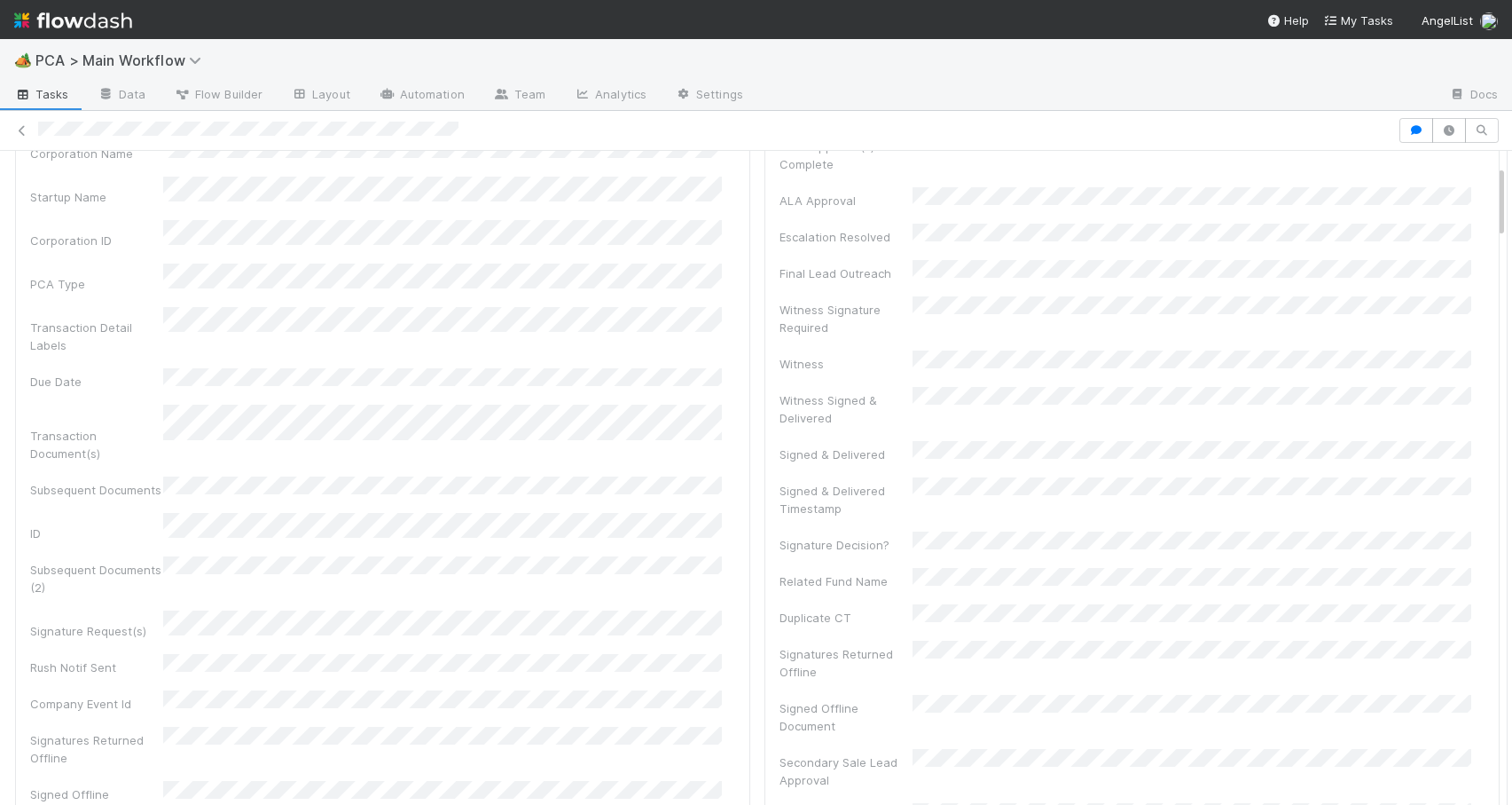
scroll to position [0, 0]
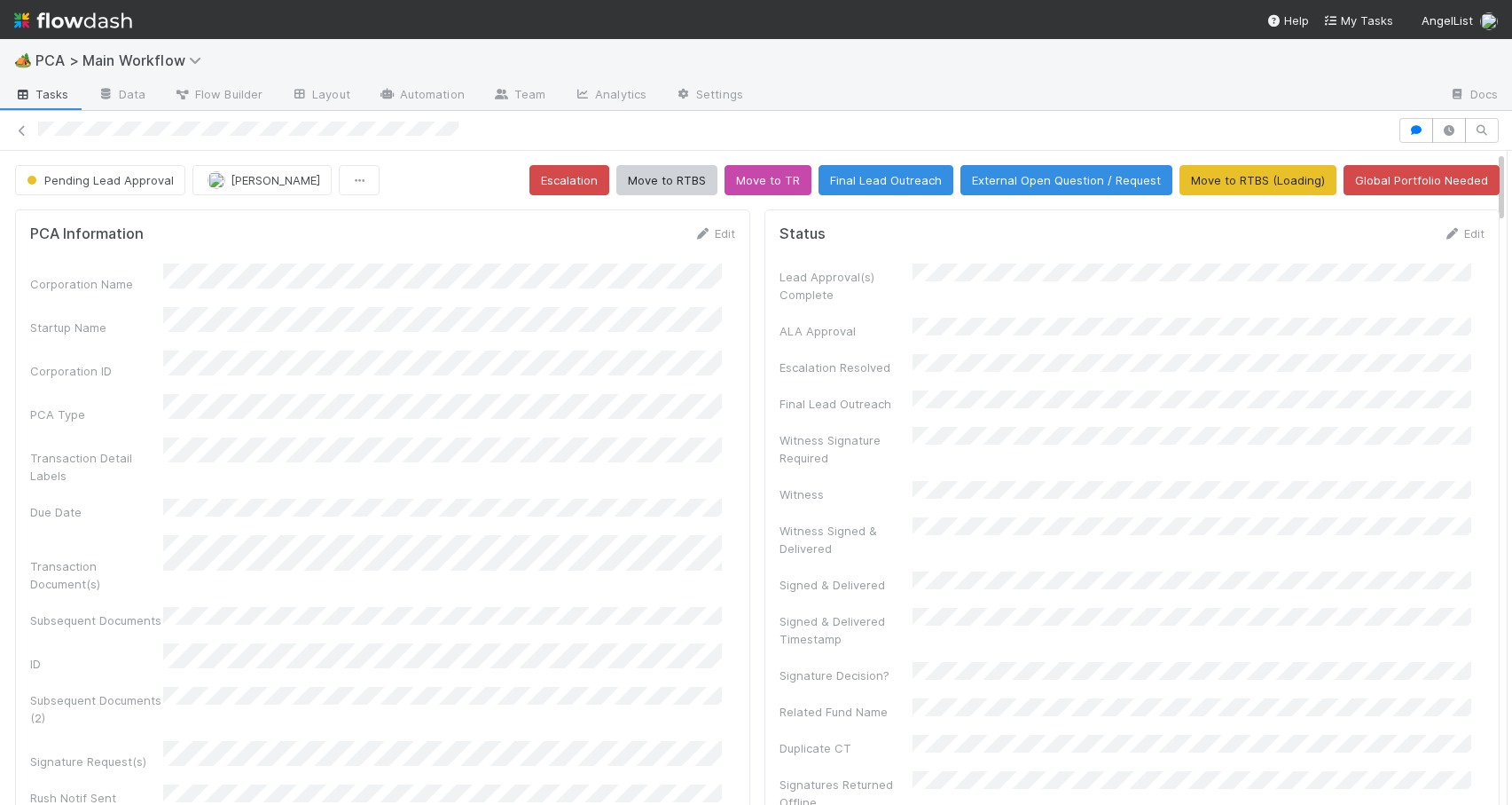
drag, startPoint x: 1488, startPoint y: 354, endPoint x: 1489, endPoint y: 113, distance: 241.0
click at [1489, 113] on div "Pending Lead Approval Zachary Conley Escalation Move to RTBS Move to TR Final L…" at bounding box center [756, 457] width 1512 height 694
click at [21, 132] on icon at bounding box center [21, 131] width 17 height 12
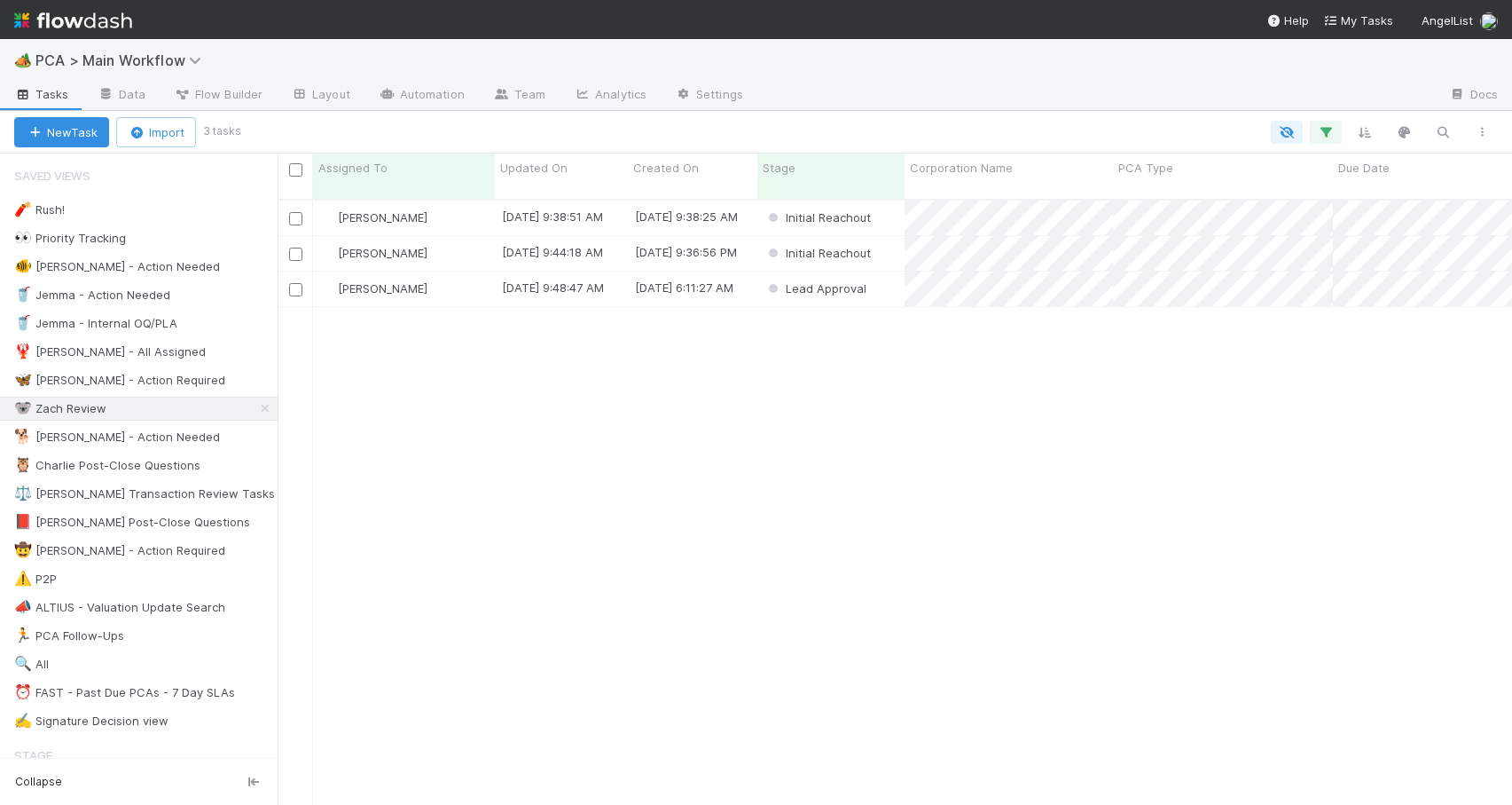
scroll to position [607, 1221]
click at [460, 396] on div "Zachary Conley 9/3/25, 9:38:51 AM 9/3/25, 9:38:25 AM Initial Reachout 0 0 0 0 0…" at bounding box center [895, 510] width 1235 height 619
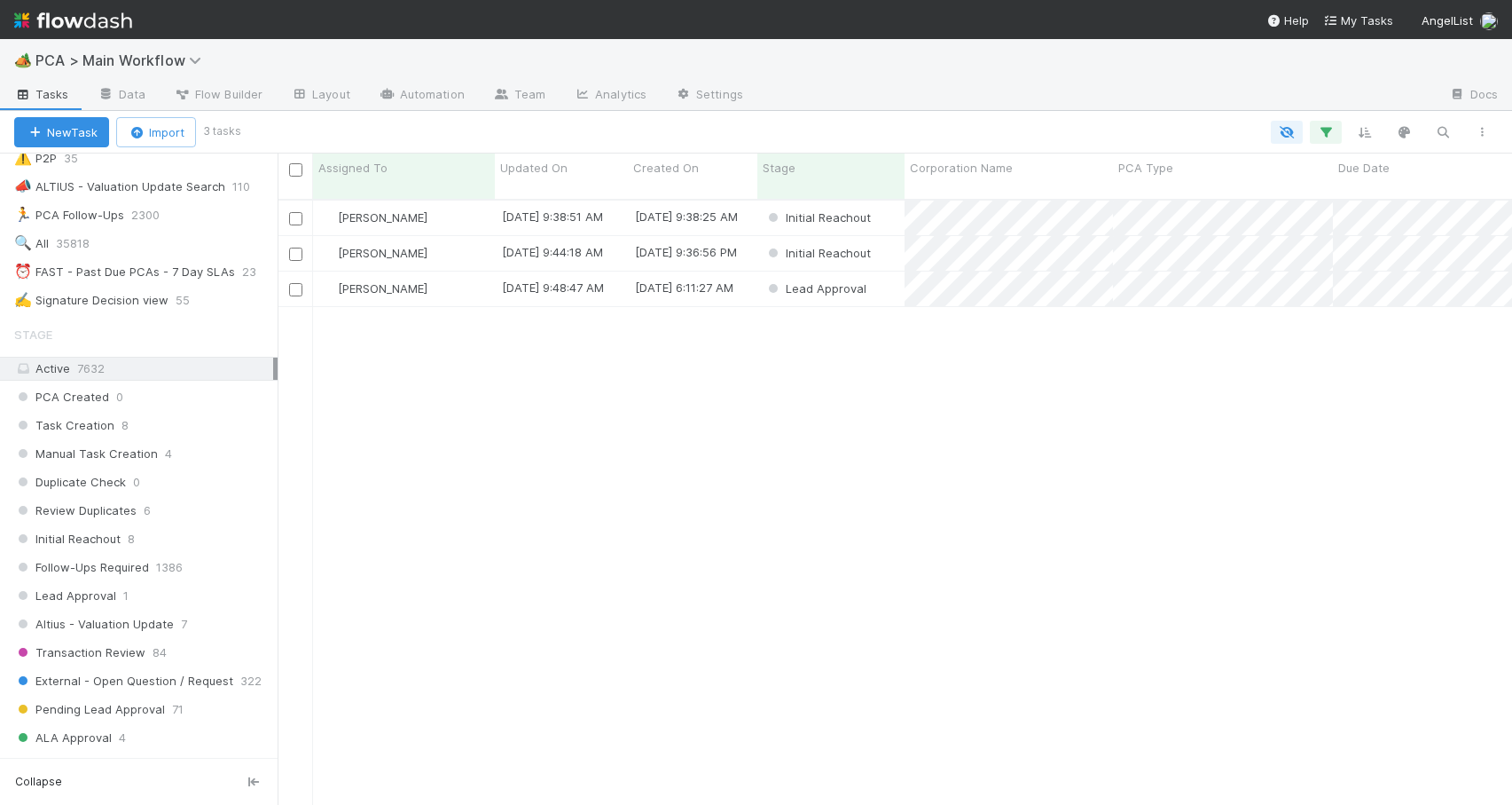
scroll to position [469, 0]
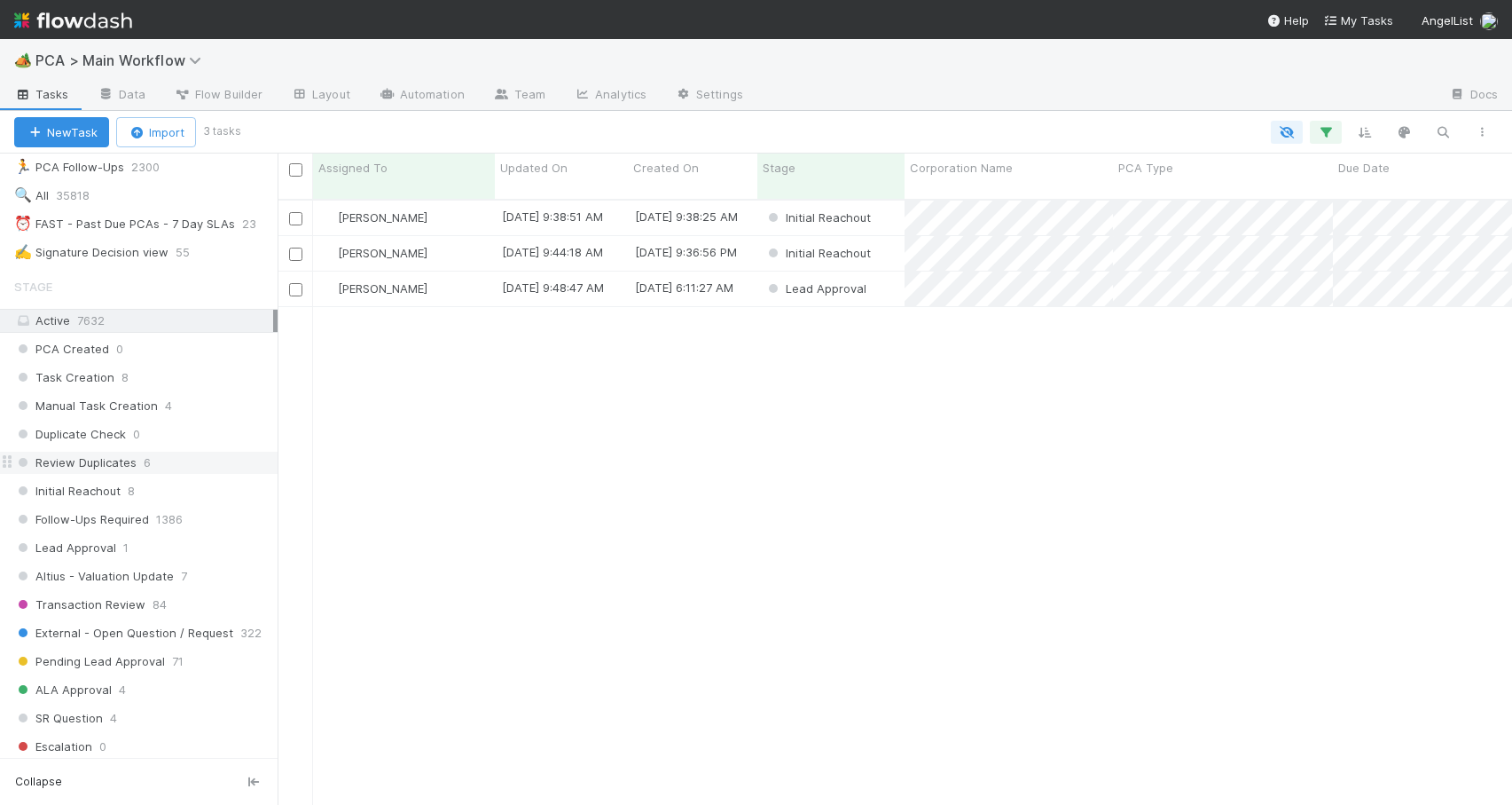
click at [176, 458] on div "Review Duplicates 6" at bounding box center [145, 462] width 263 height 22
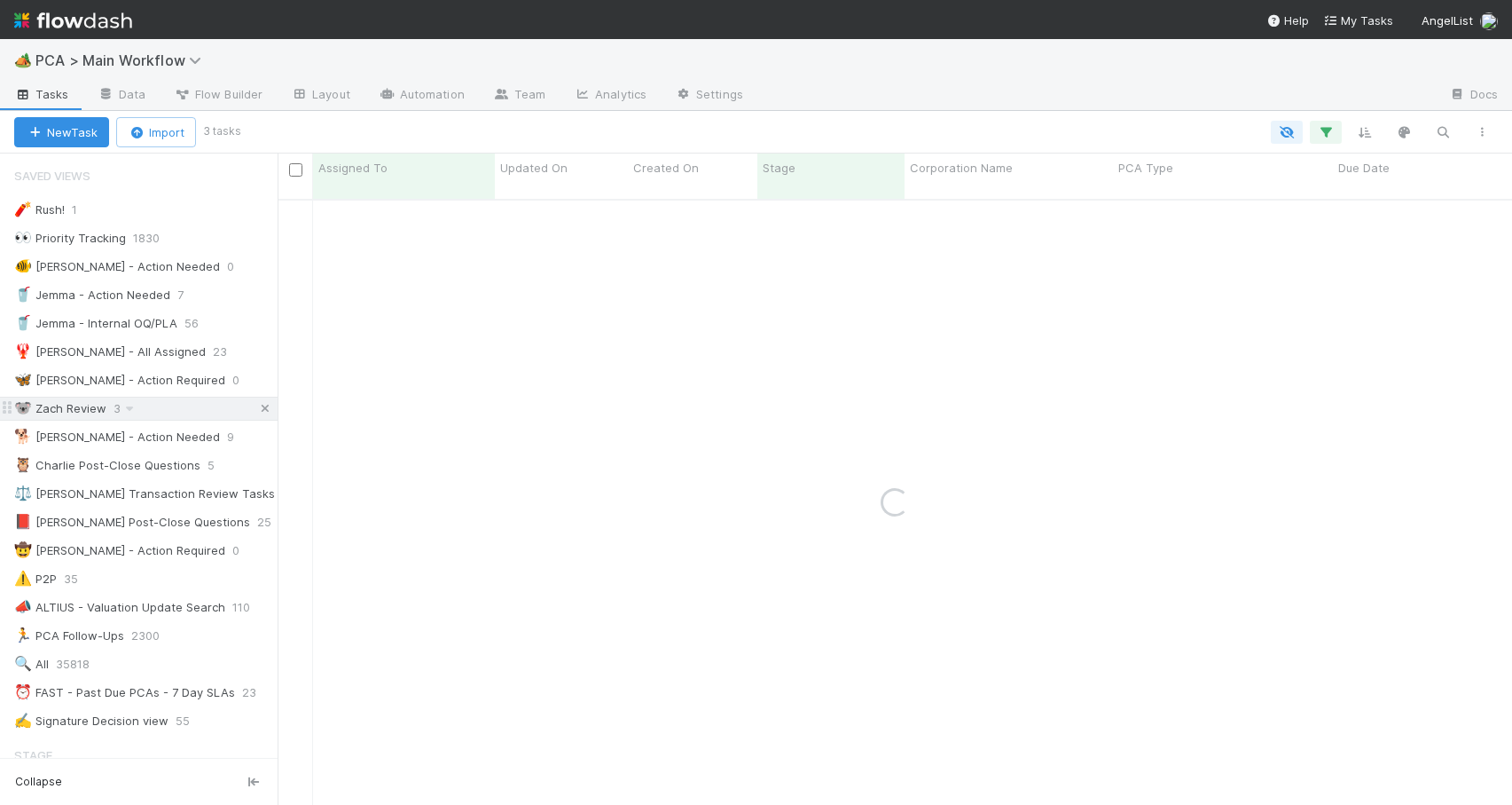
click at [256, 407] on icon at bounding box center [264, 408] width 17 height 12
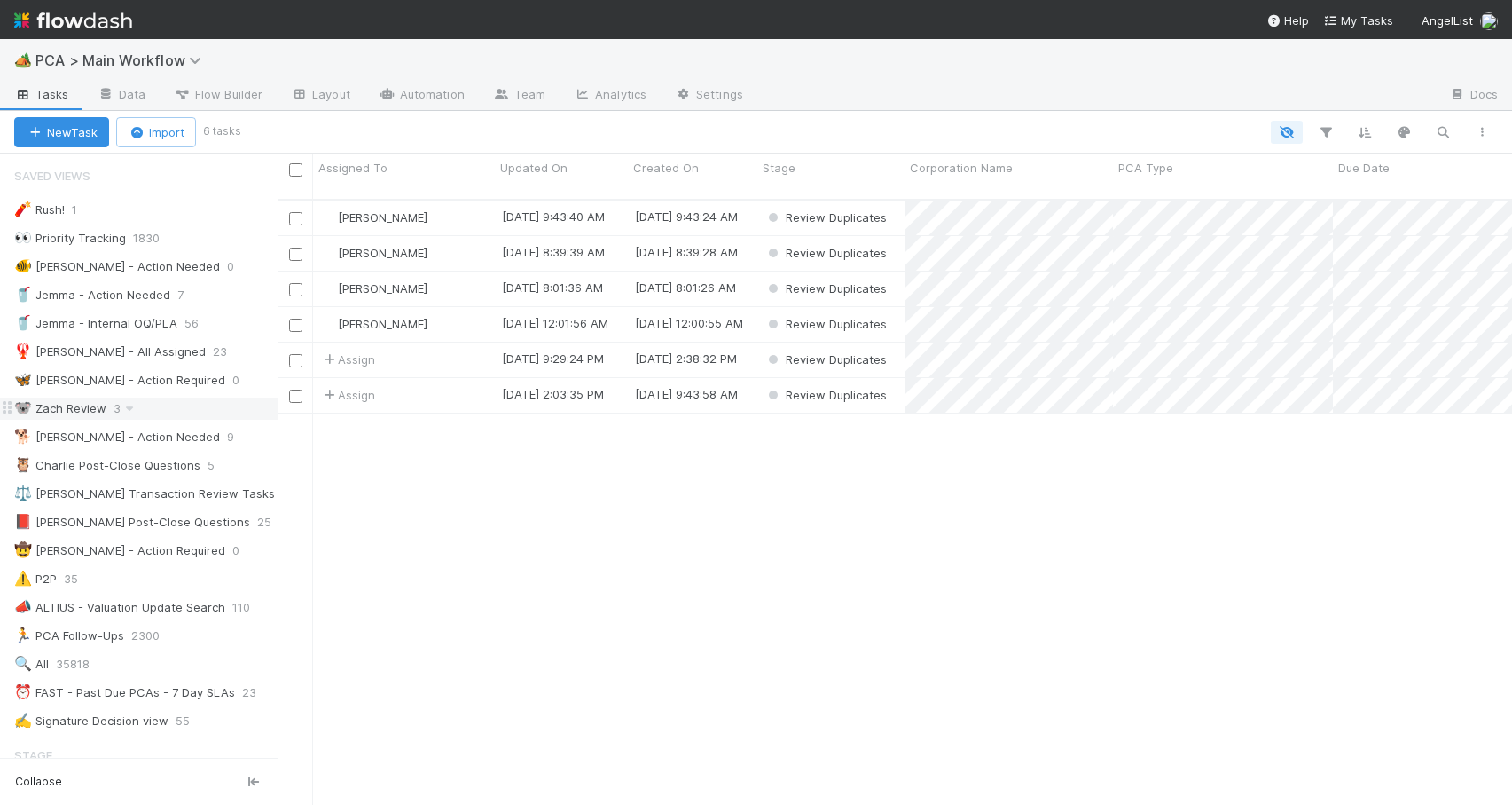
scroll to position [607, 1221]
click at [449, 243] on div "[PERSON_NAME]" at bounding box center [403, 253] width 181 height 35
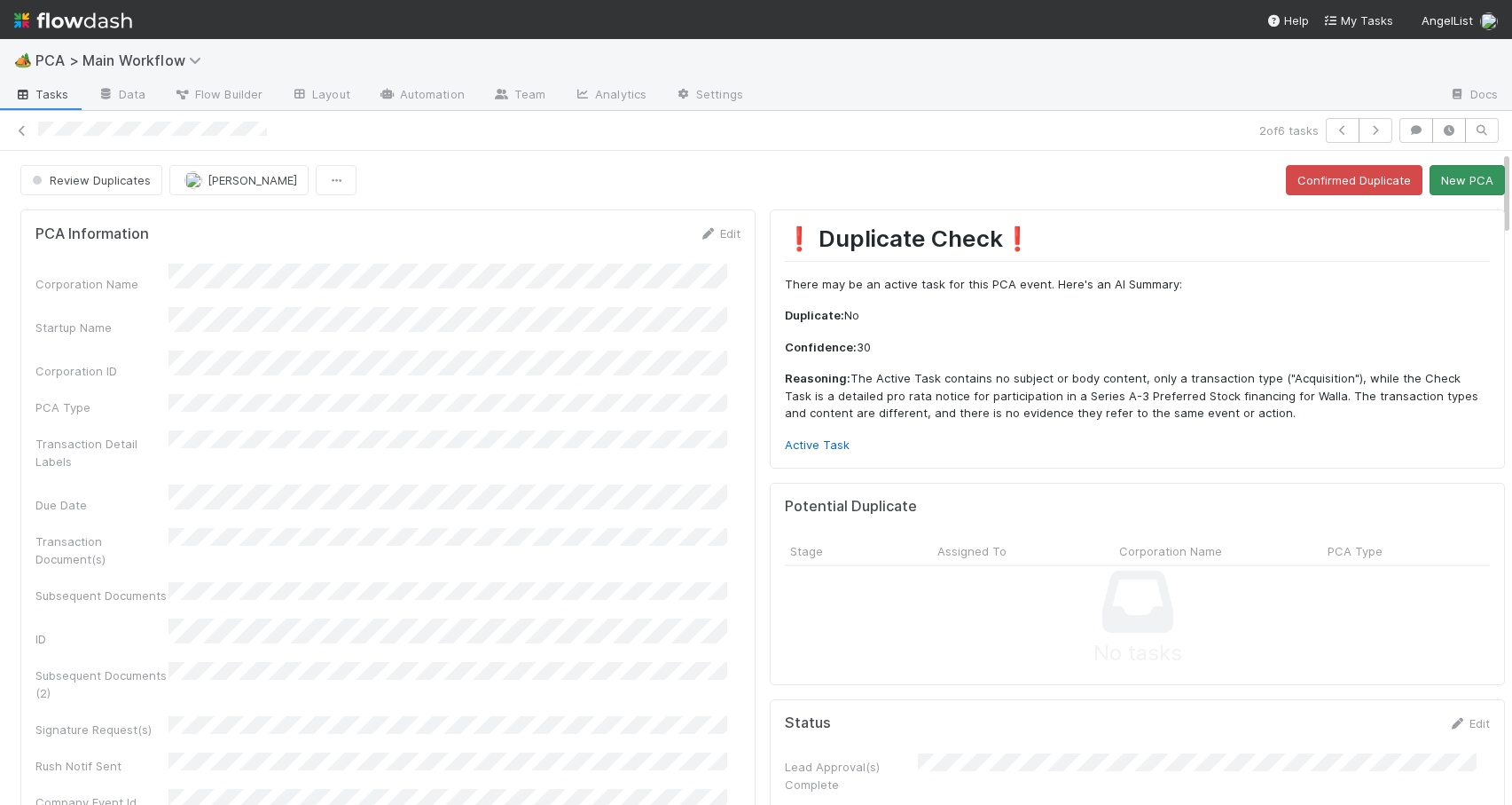
drag, startPoint x: 1494, startPoint y: 175, endPoint x: 1474, endPoint y: 171, distance: 20.4
click at [1474, 171] on div "Review Duplicates Zachary Conley Confirmed Duplicate New PCA" at bounding box center [762, 180] width 1526 height 30
click at [814, 444] on link "Active Task" at bounding box center [818, 444] width 64 height 14
click at [1434, 181] on button "New PCA" at bounding box center [1468, 180] width 76 height 30
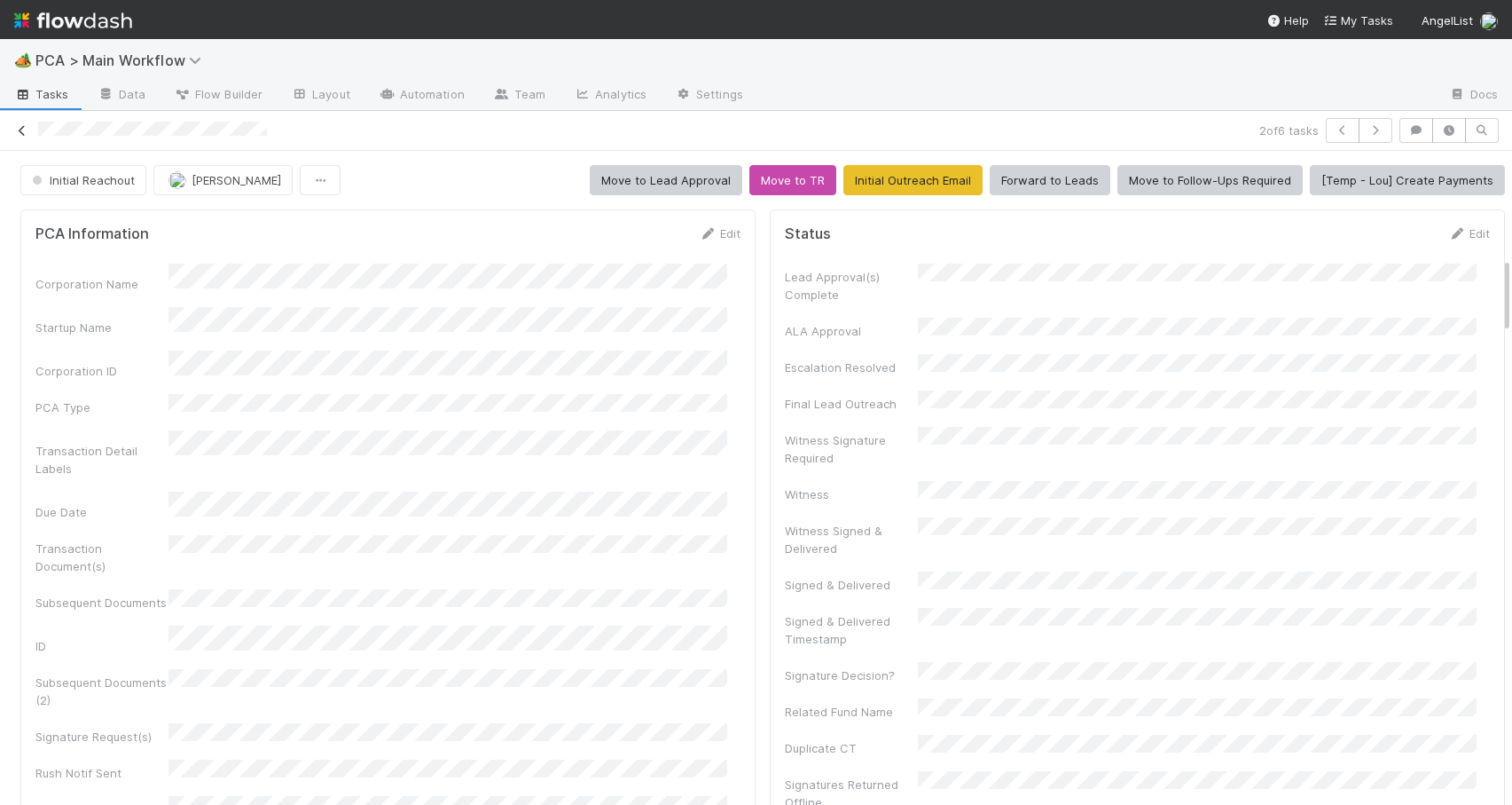
scroll to position [910, 0]
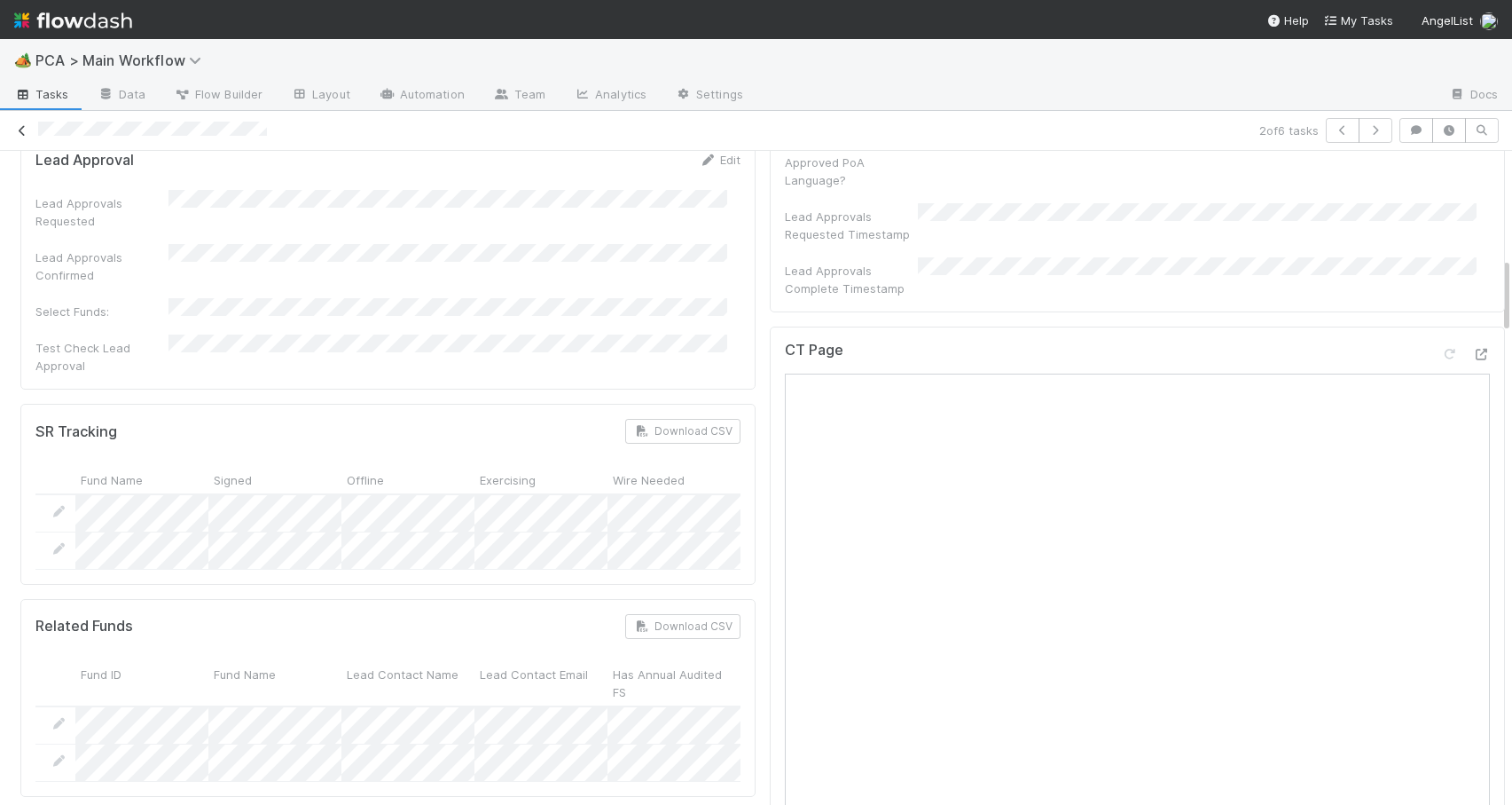
click at [24, 134] on icon at bounding box center [21, 131] width 17 height 12
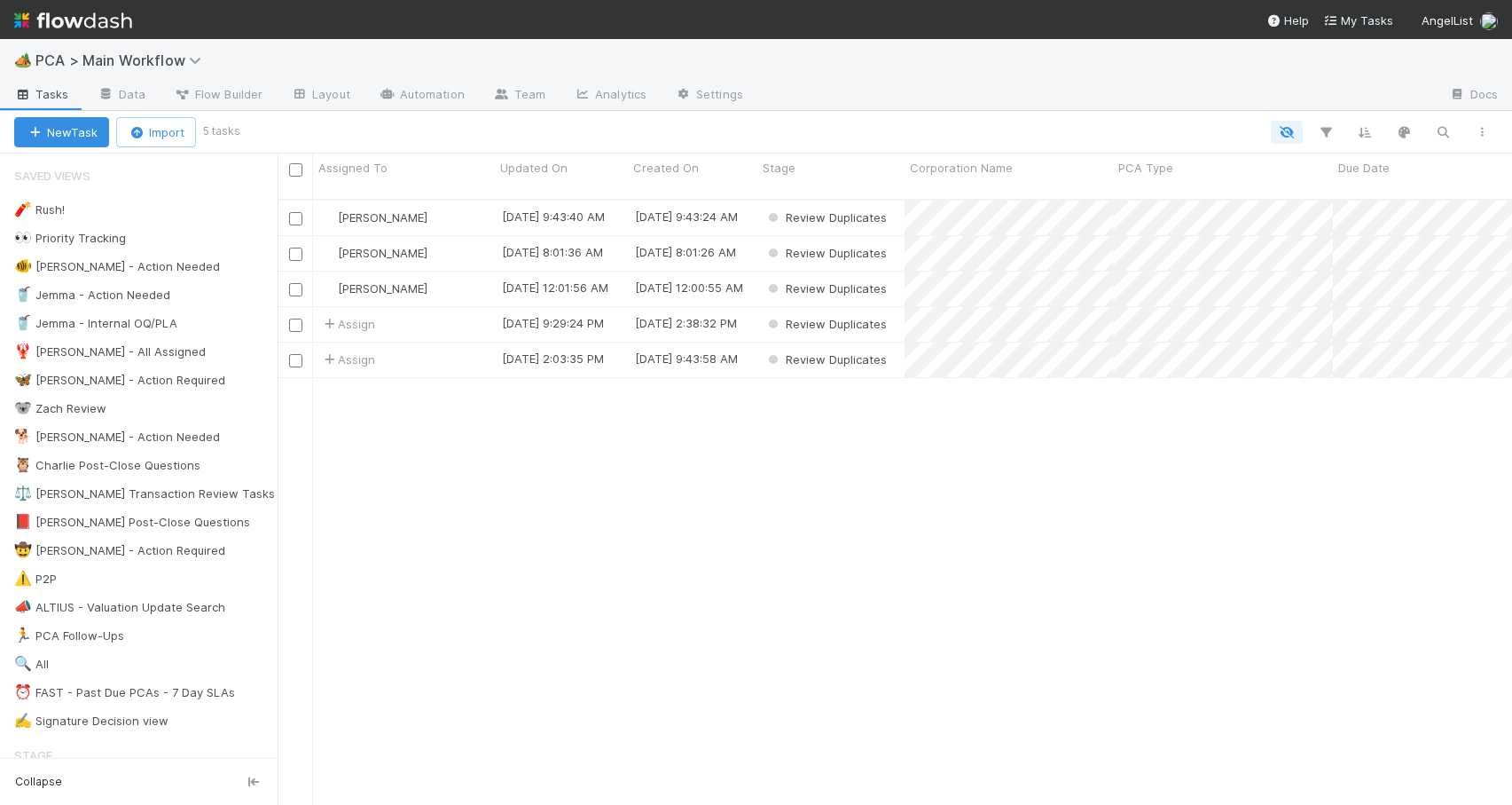
scroll to position [607, 1221]
click at [459, 205] on div "[PERSON_NAME]" at bounding box center [403, 218] width 181 height 35
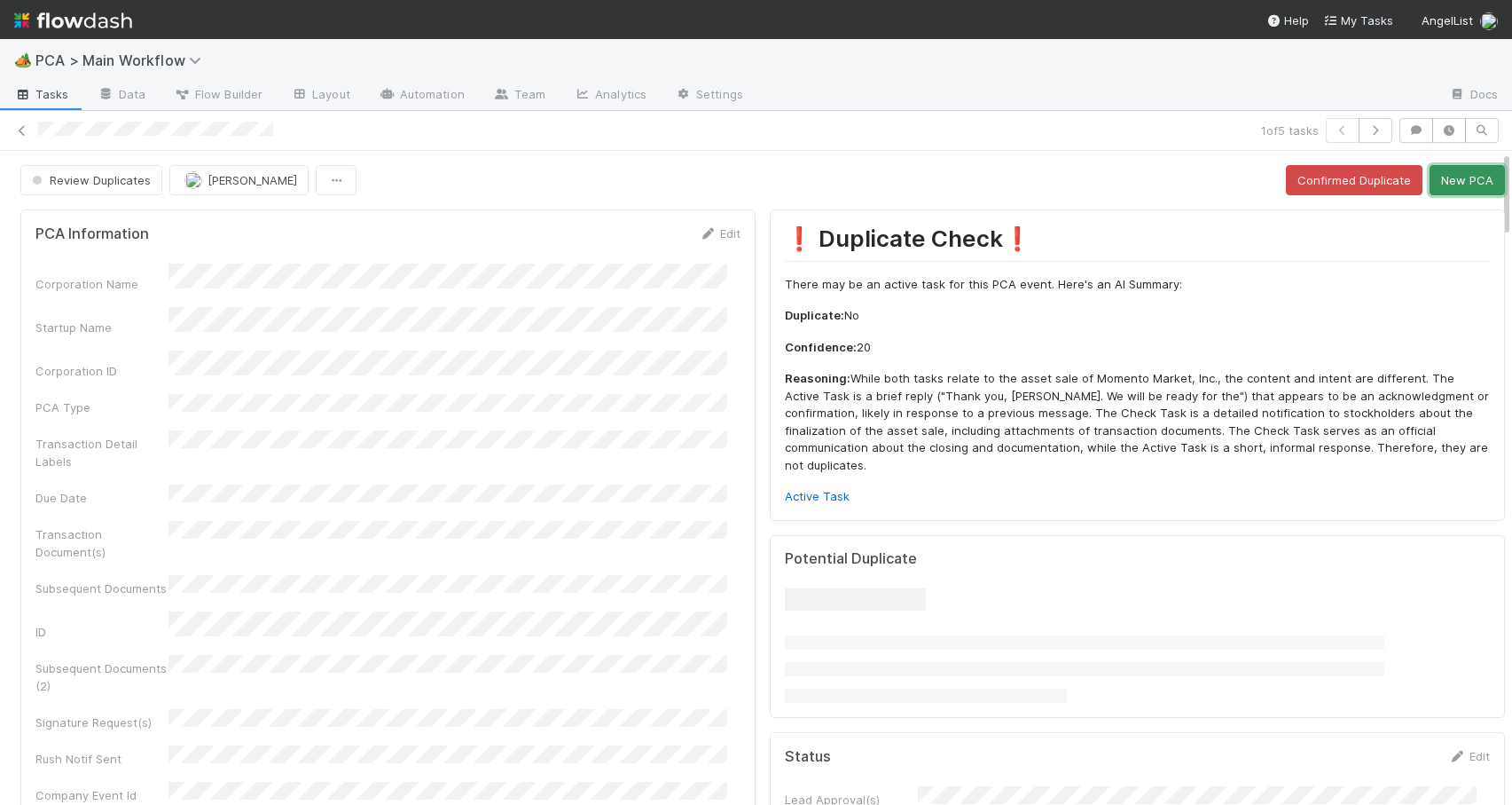
click at [1430, 180] on button "New PCA" at bounding box center [1468, 180] width 76 height 30
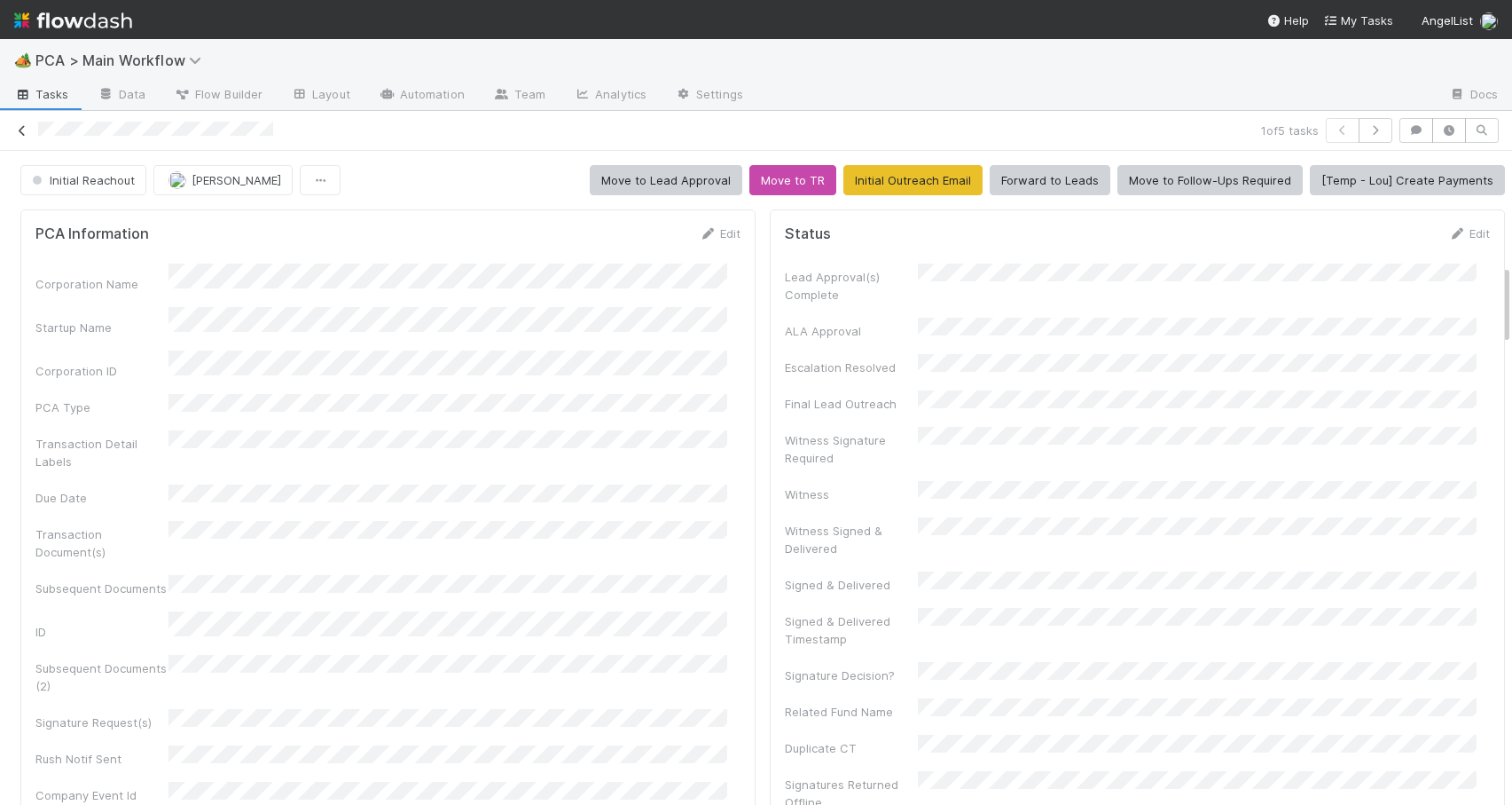
scroll to position [910, 0]
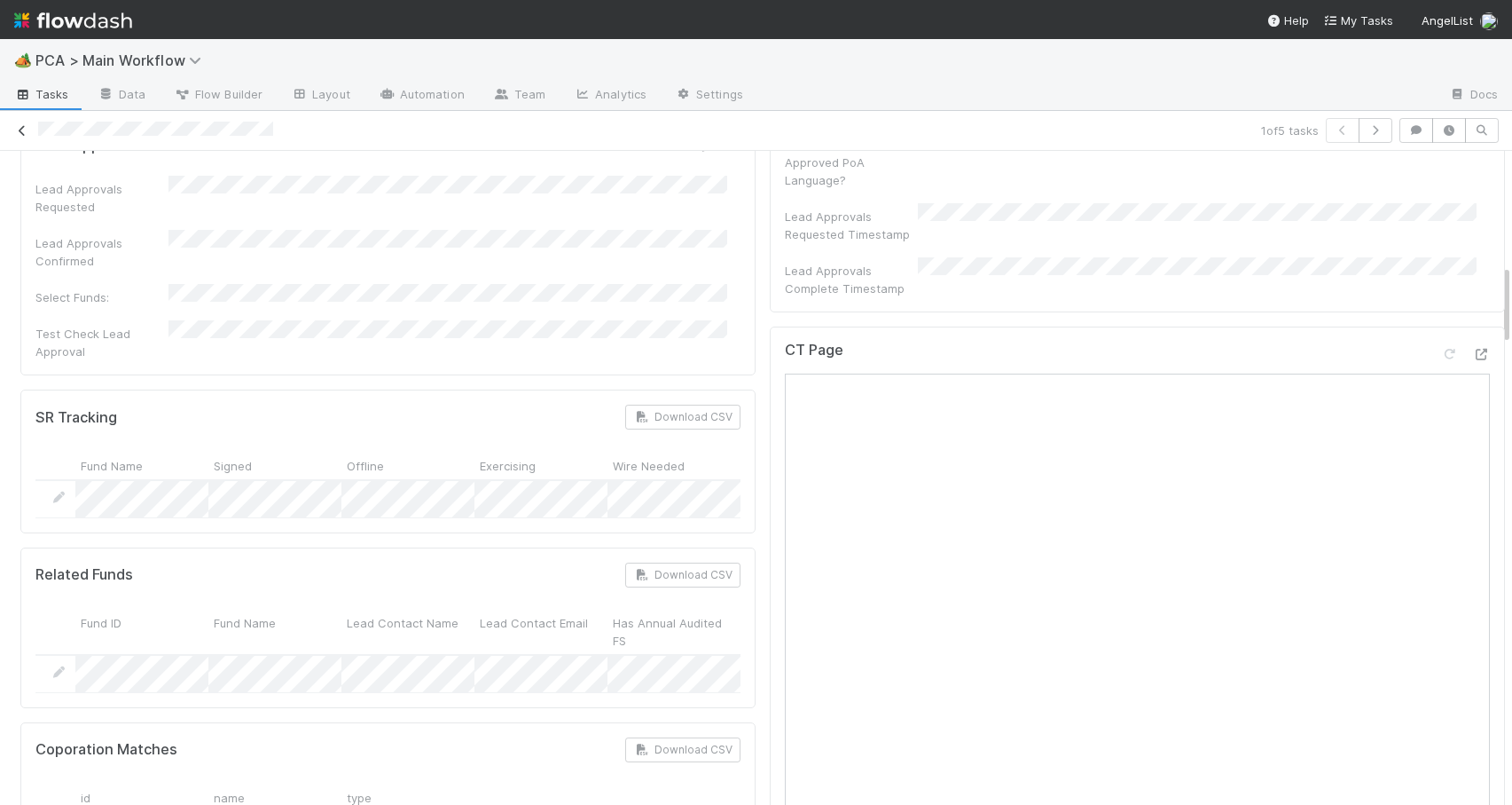
click at [16, 129] on icon at bounding box center [21, 131] width 17 height 12
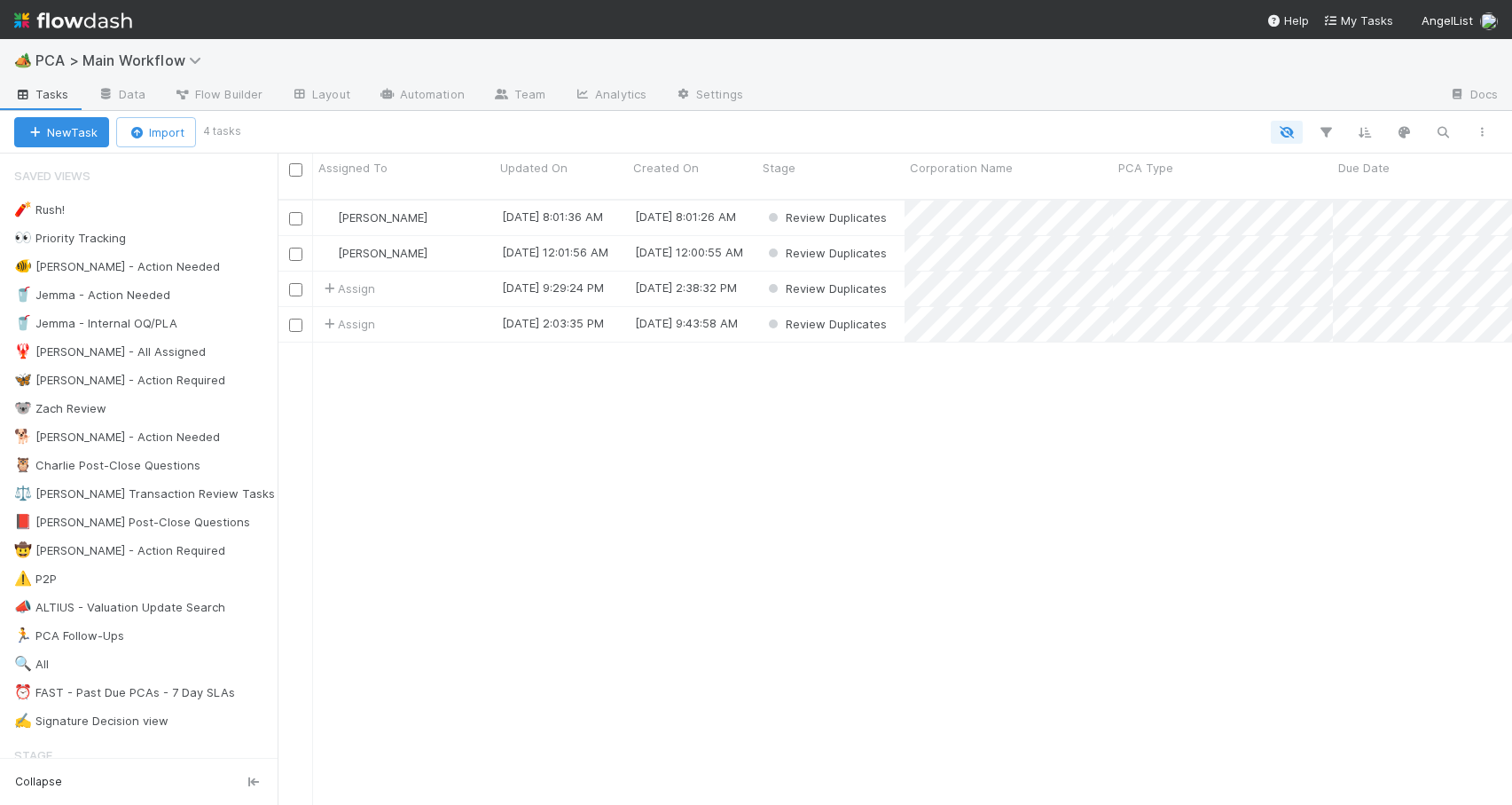
scroll to position [607, 1221]
click at [204, 411] on div "🐨 Zach Review 5" at bounding box center [145, 409] width 263 height 22
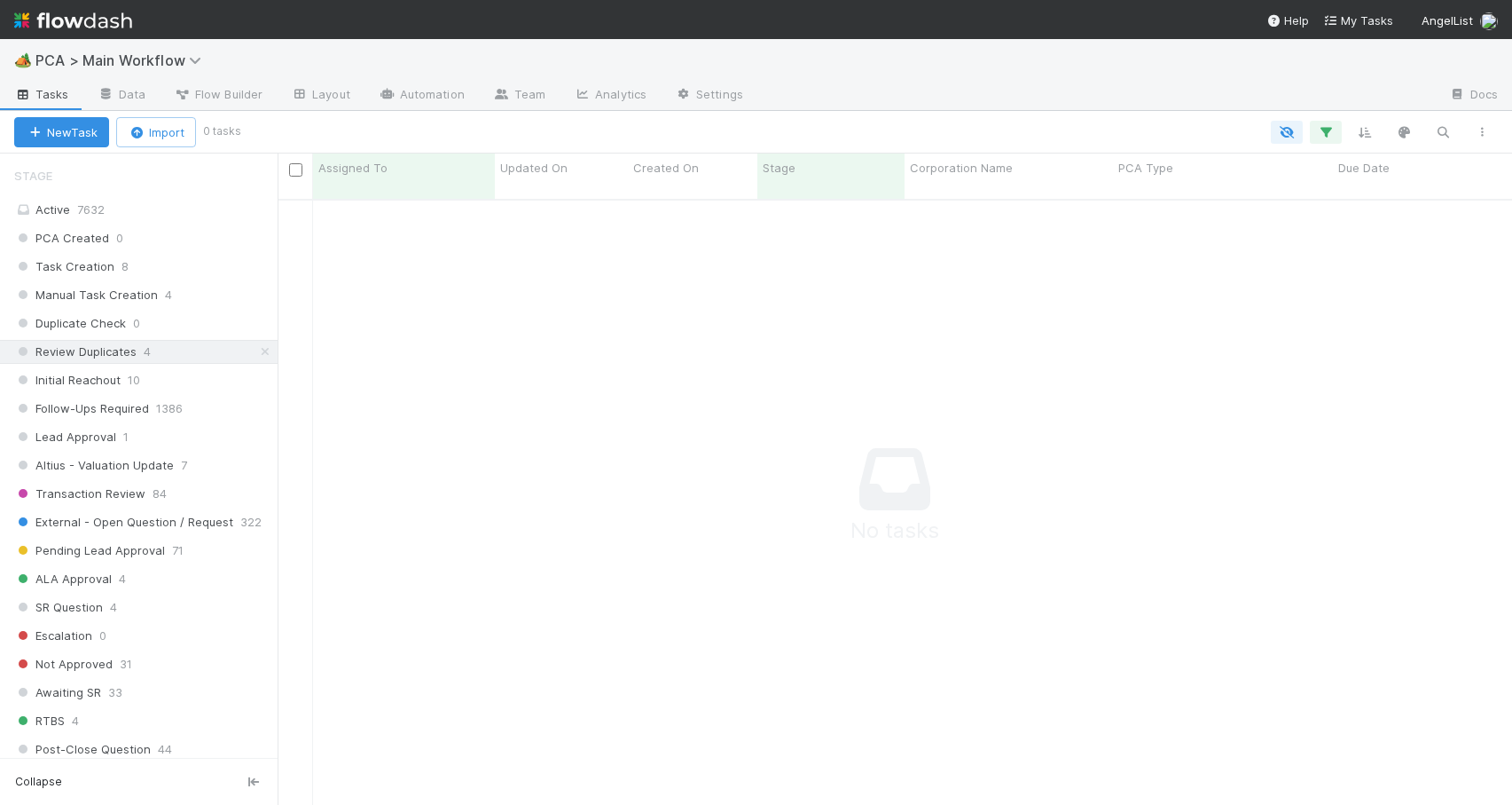
scroll to position [593, 1221]
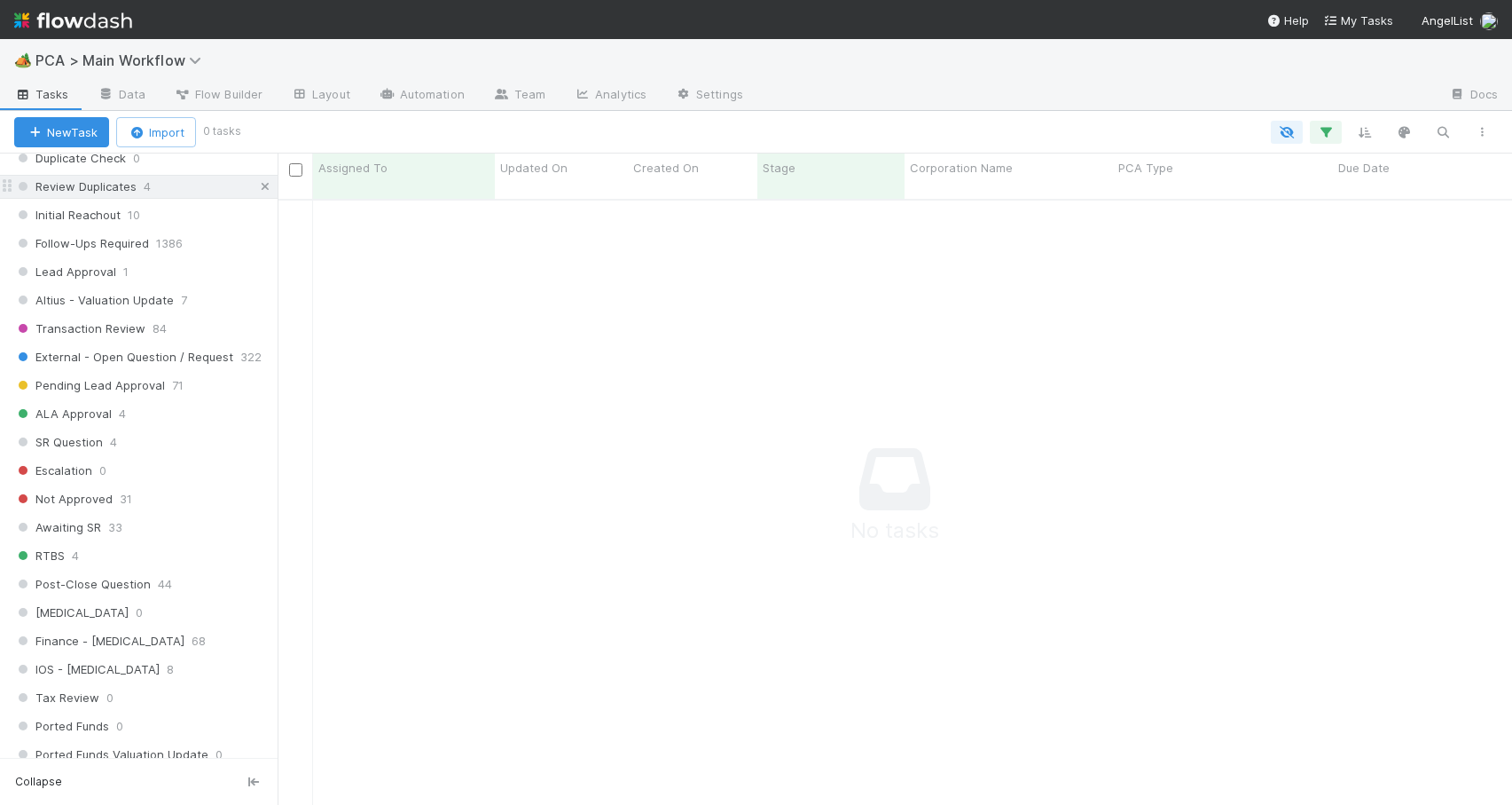
click at [256, 181] on icon at bounding box center [264, 187] width 17 height 12
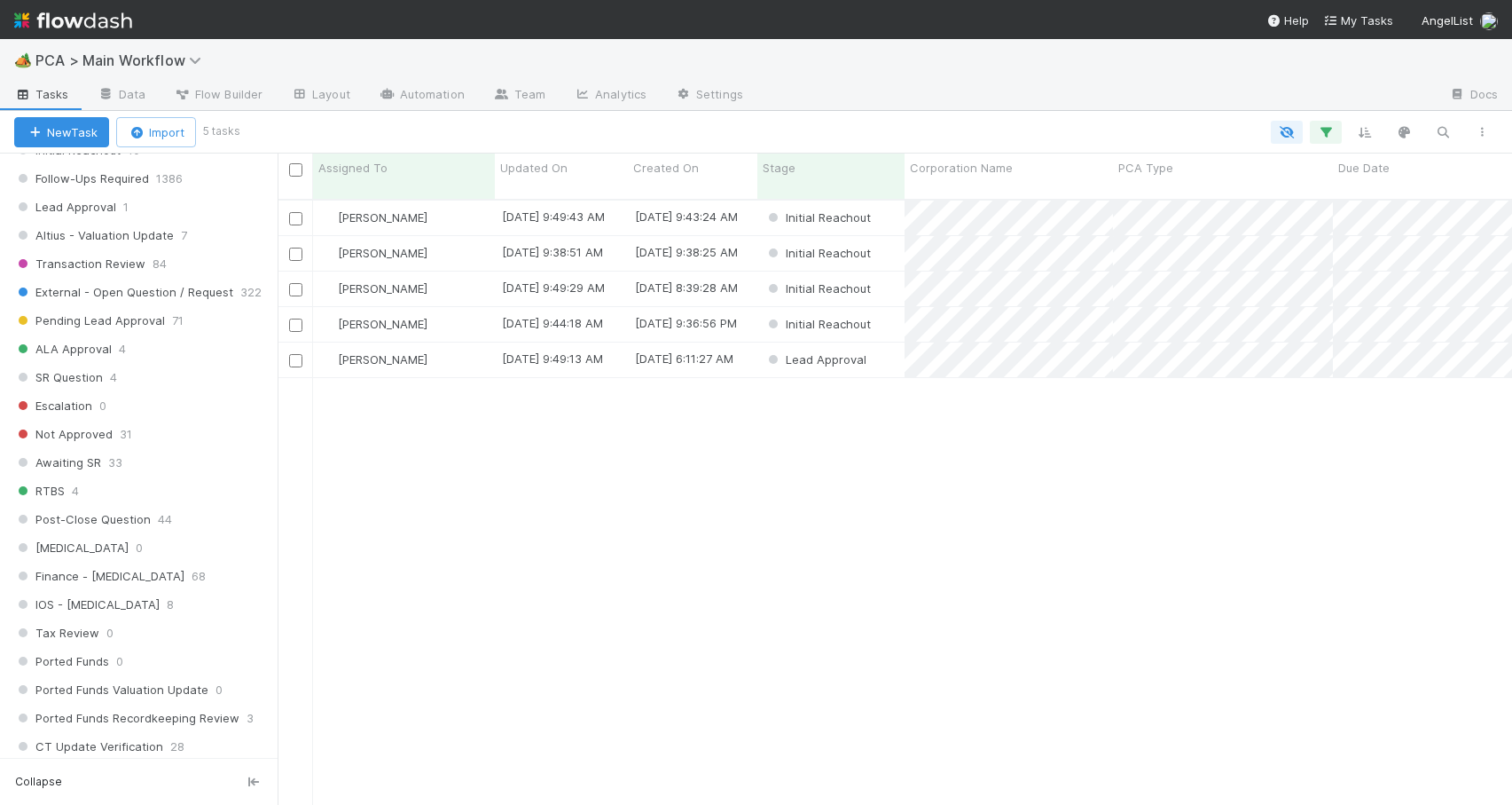
scroll to position [607, 1221]
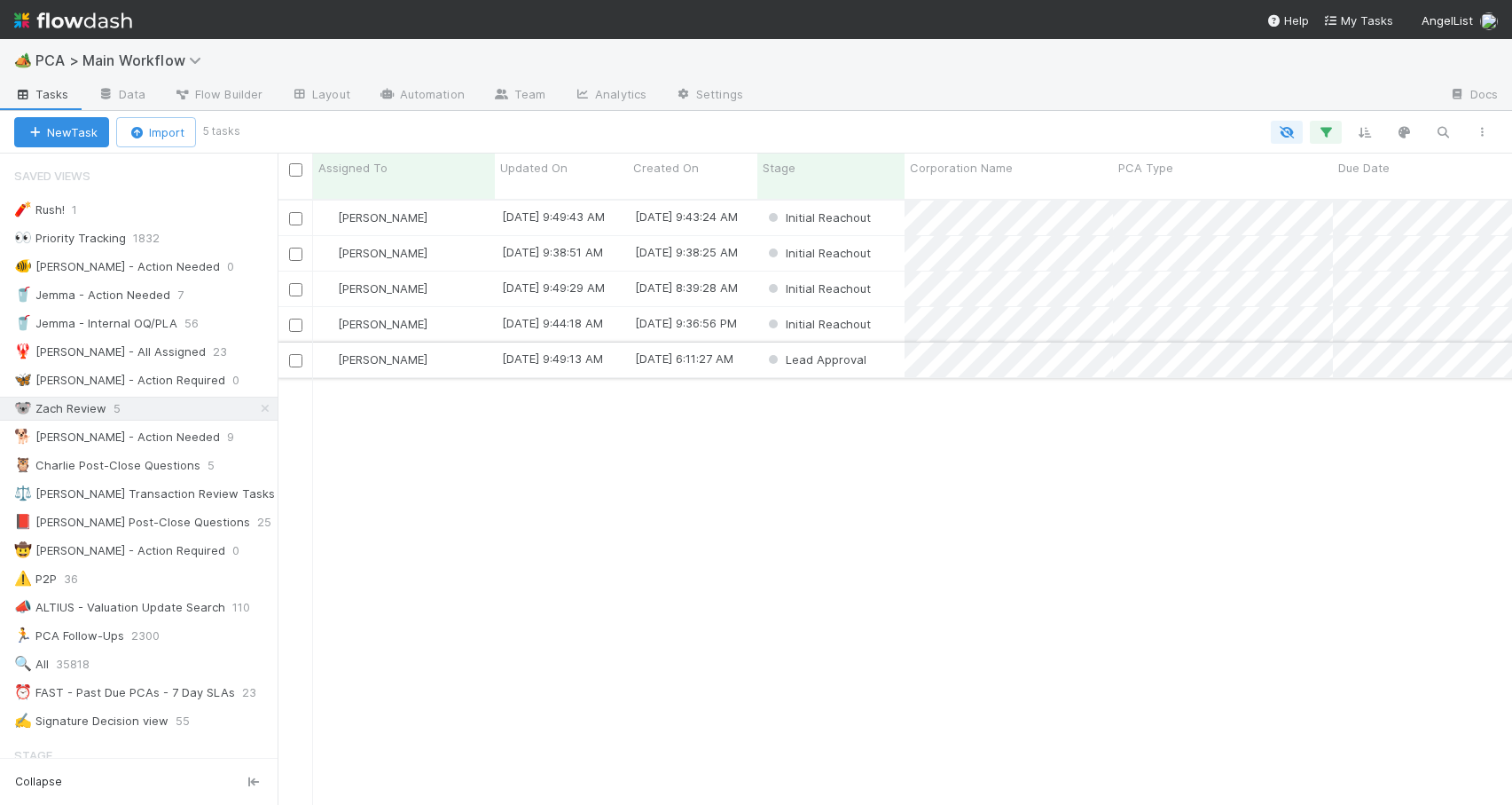
click at [448, 350] on div "[PERSON_NAME]" at bounding box center [403, 360] width 181 height 35
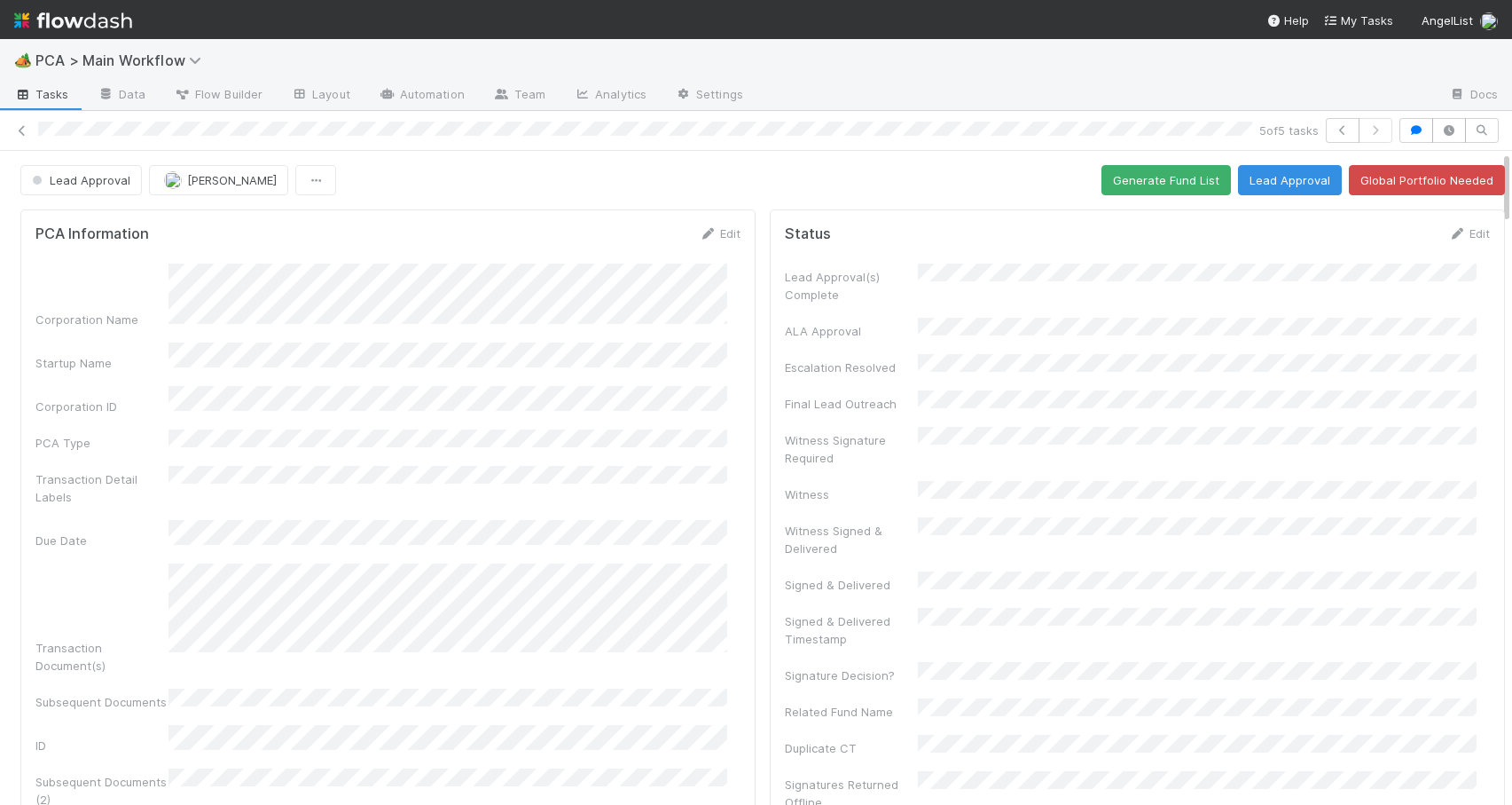
drag, startPoint x: 1492, startPoint y: 286, endPoint x: 1481, endPoint y: 167, distance: 119.5
click at [715, 227] on link "Edit" at bounding box center [719, 233] width 41 height 14
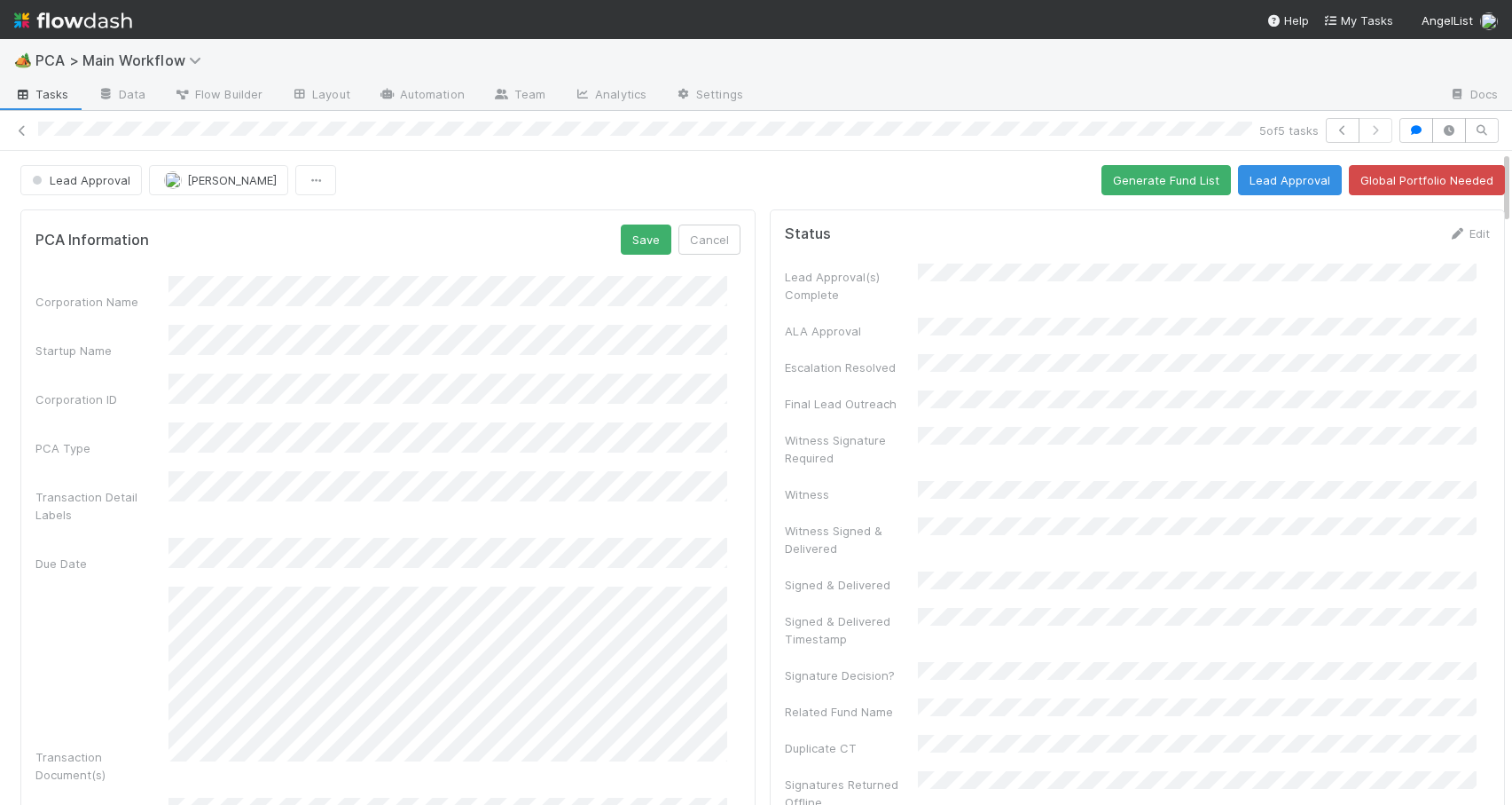
click at [680, 416] on div "Corporation Name Startup Name Corporation ID PCA Type Transaction Detail Labels…" at bounding box center [389, 806] width 705 height 1059
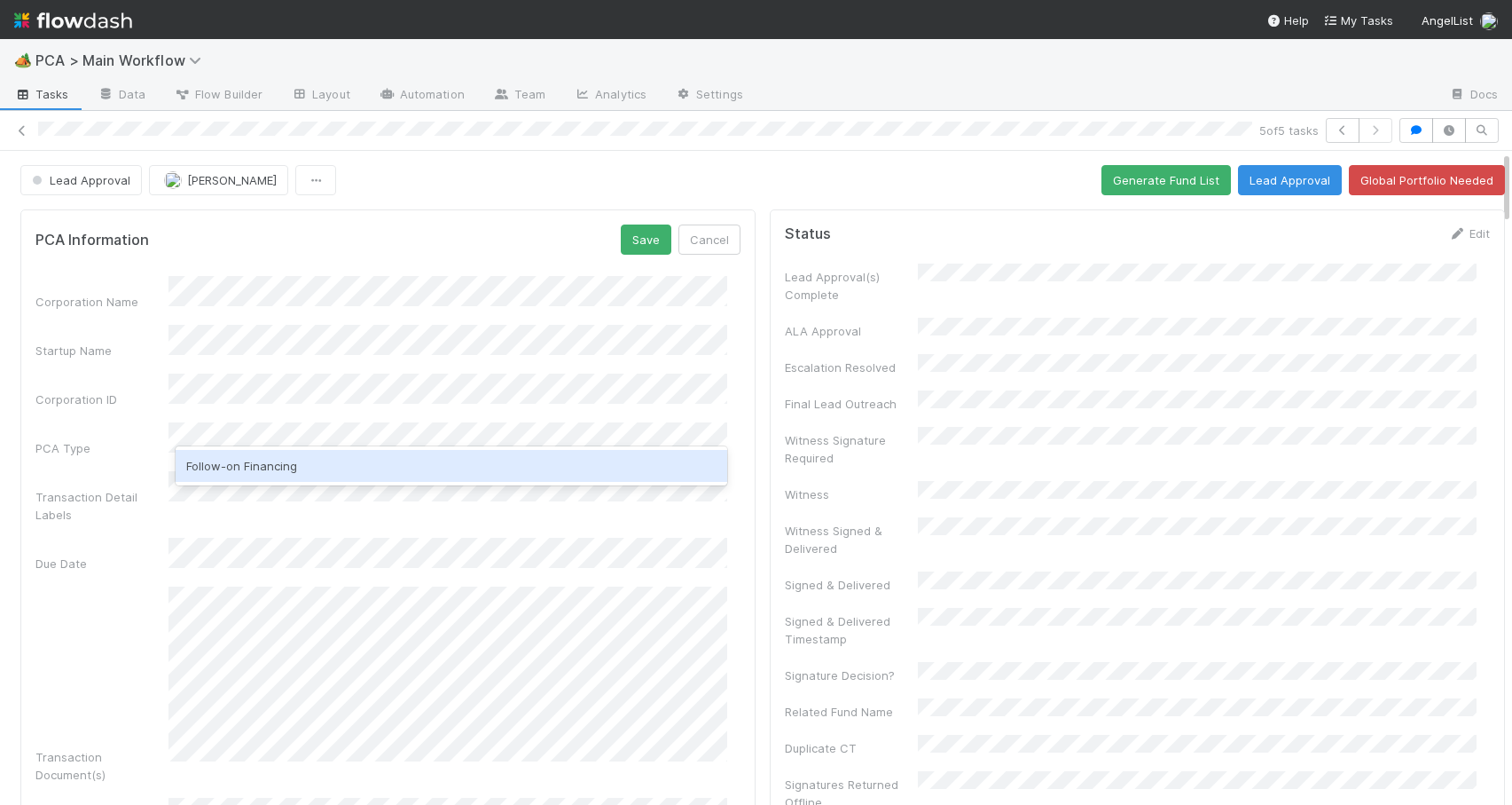
click at [324, 470] on div "Follow-on Financing" at bounding box center [451, 465] width 552 height 32
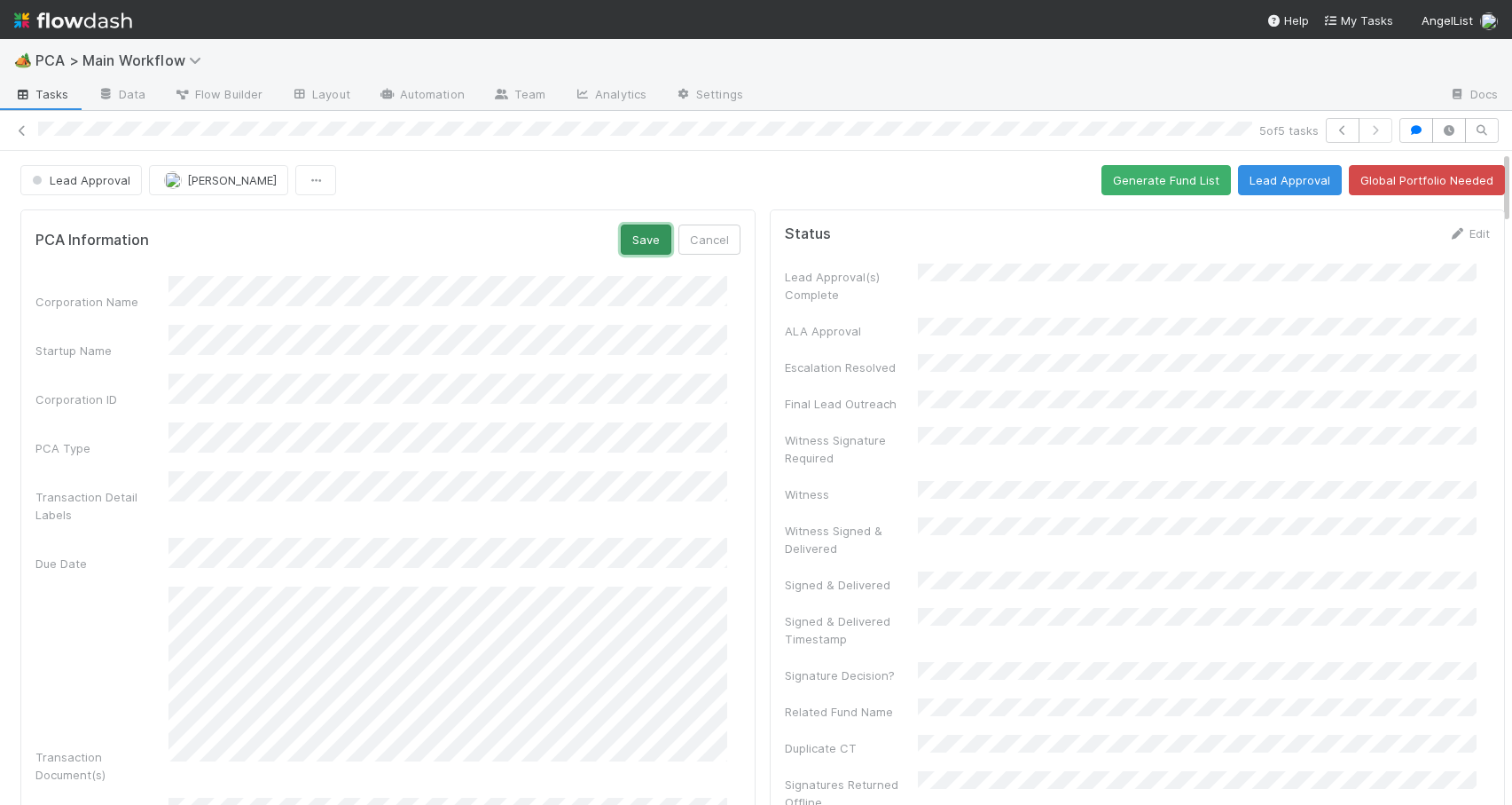
click at [629, 247] on button "Save" at bounding box center [646, 239] width 51 height 30
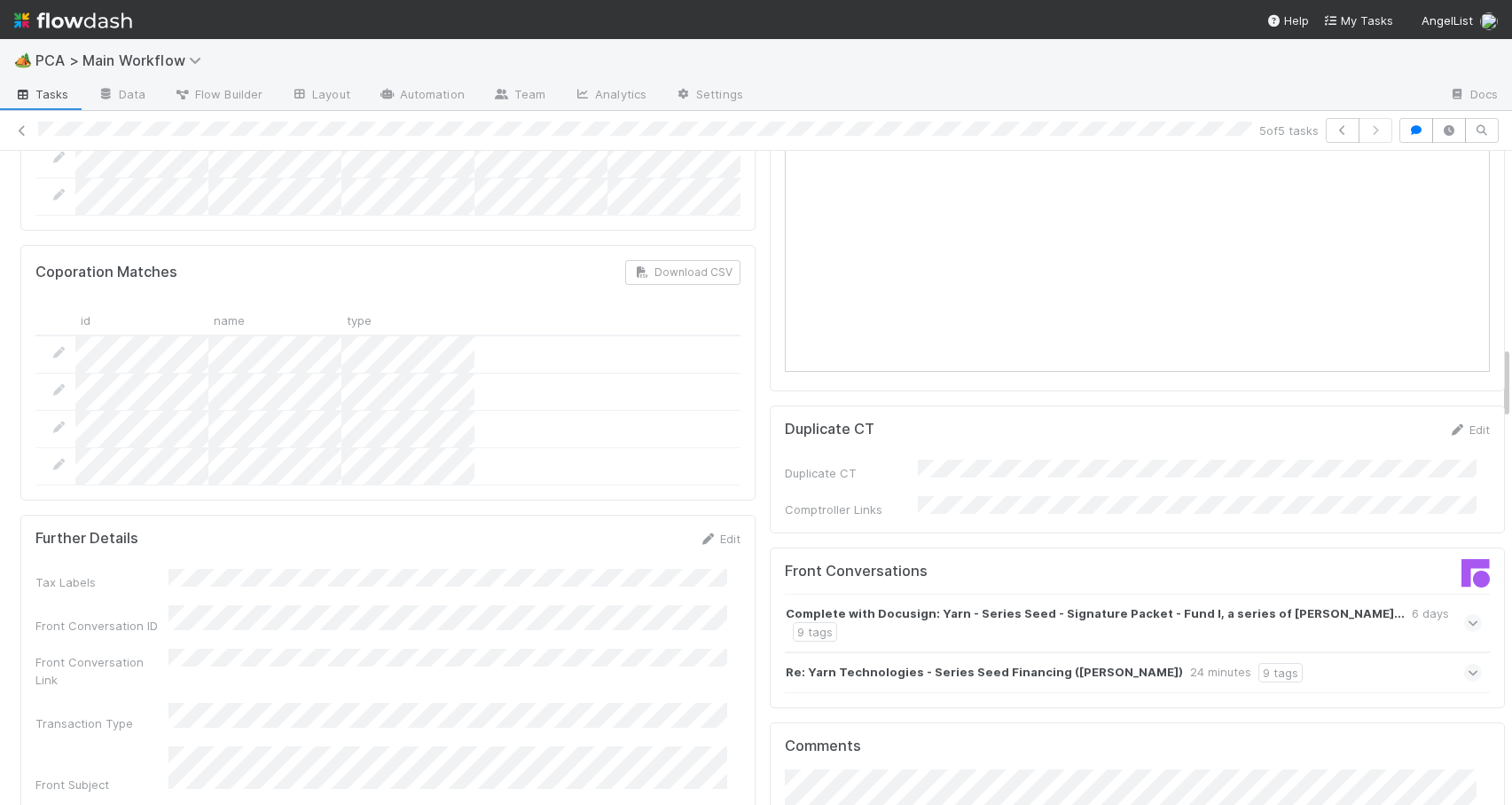
scroll to position [1724, 0]
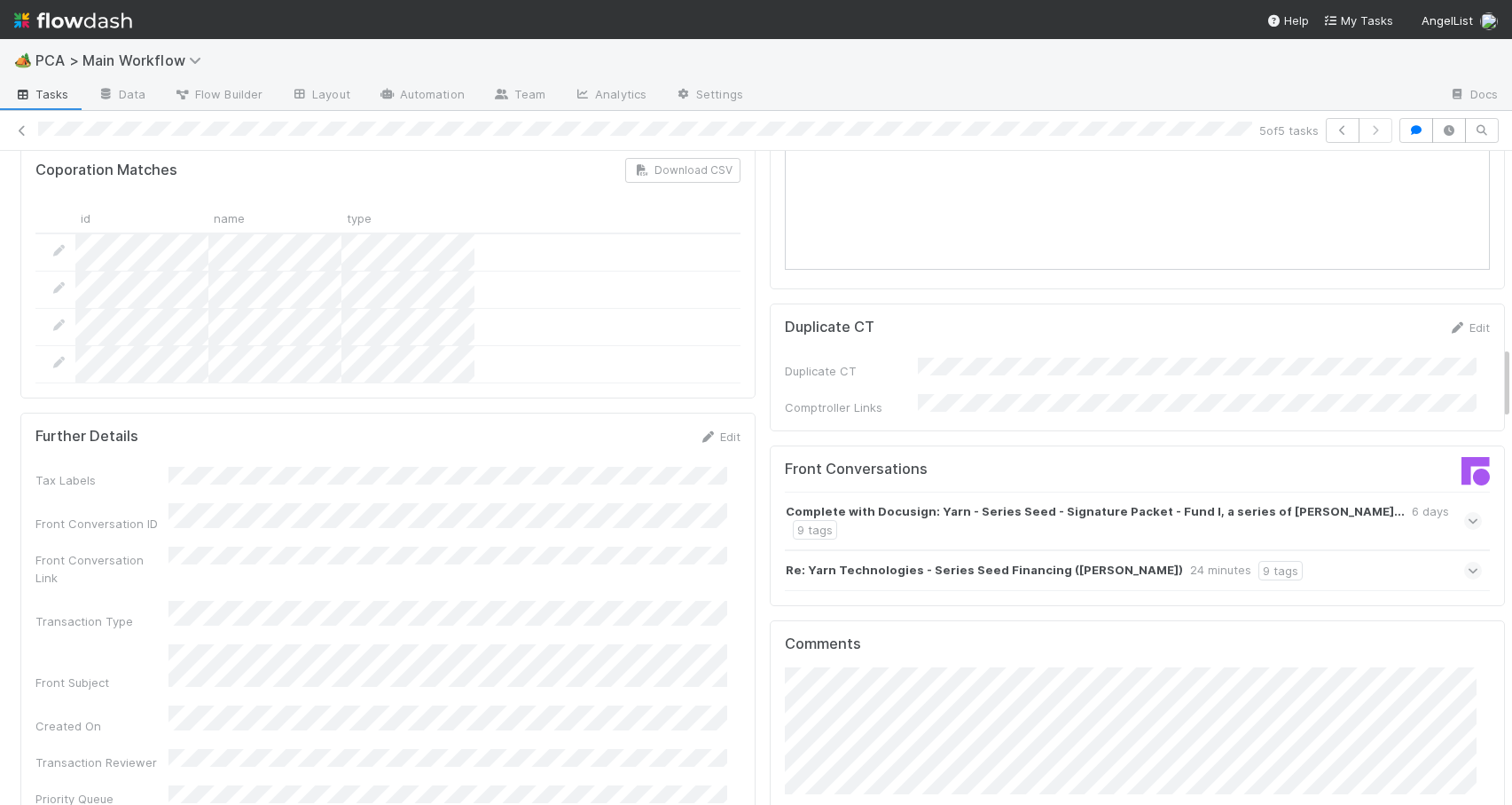
drag, startPoint x: 1493, startPoint y: 176, endPoint x: 1517, endPoint y: 371, distance: 196.5
click at [1511, 371] on html "🏕️ PCA > Main Workflow Tasks Data Flow Builder Layout Automation Team Analytics…" at bounding box center [756, 402] width 1512 height 805
click at [1271, 550] on div "Re: Yarn Technologies - Series Seed Financing (Leonis) 24 minutes 9 tags" at bounding box center [1134, 570] width 697 height 41
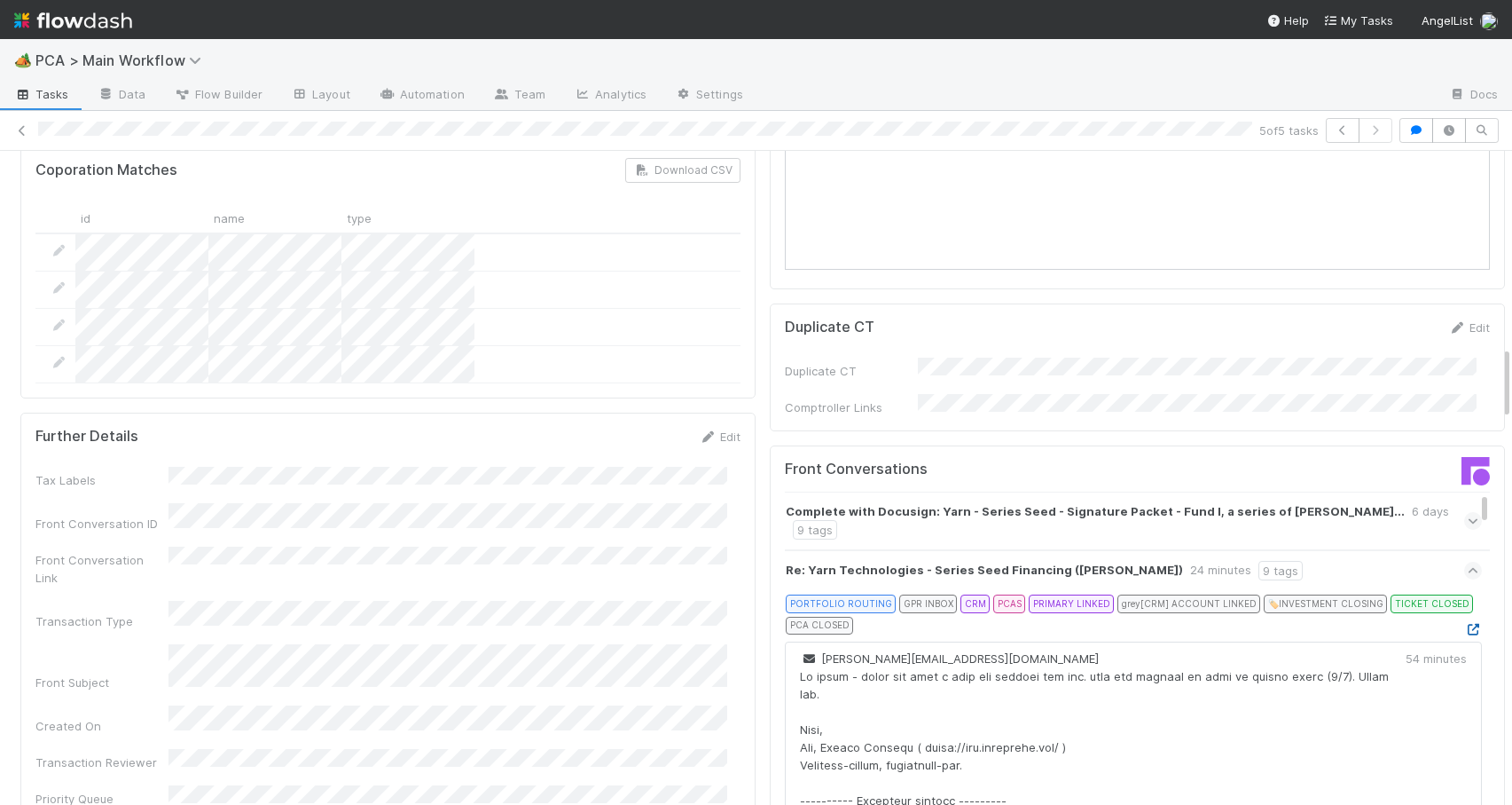
click at [1464, 624] on icon at bounding box center [1472, 629] width 17 height 12
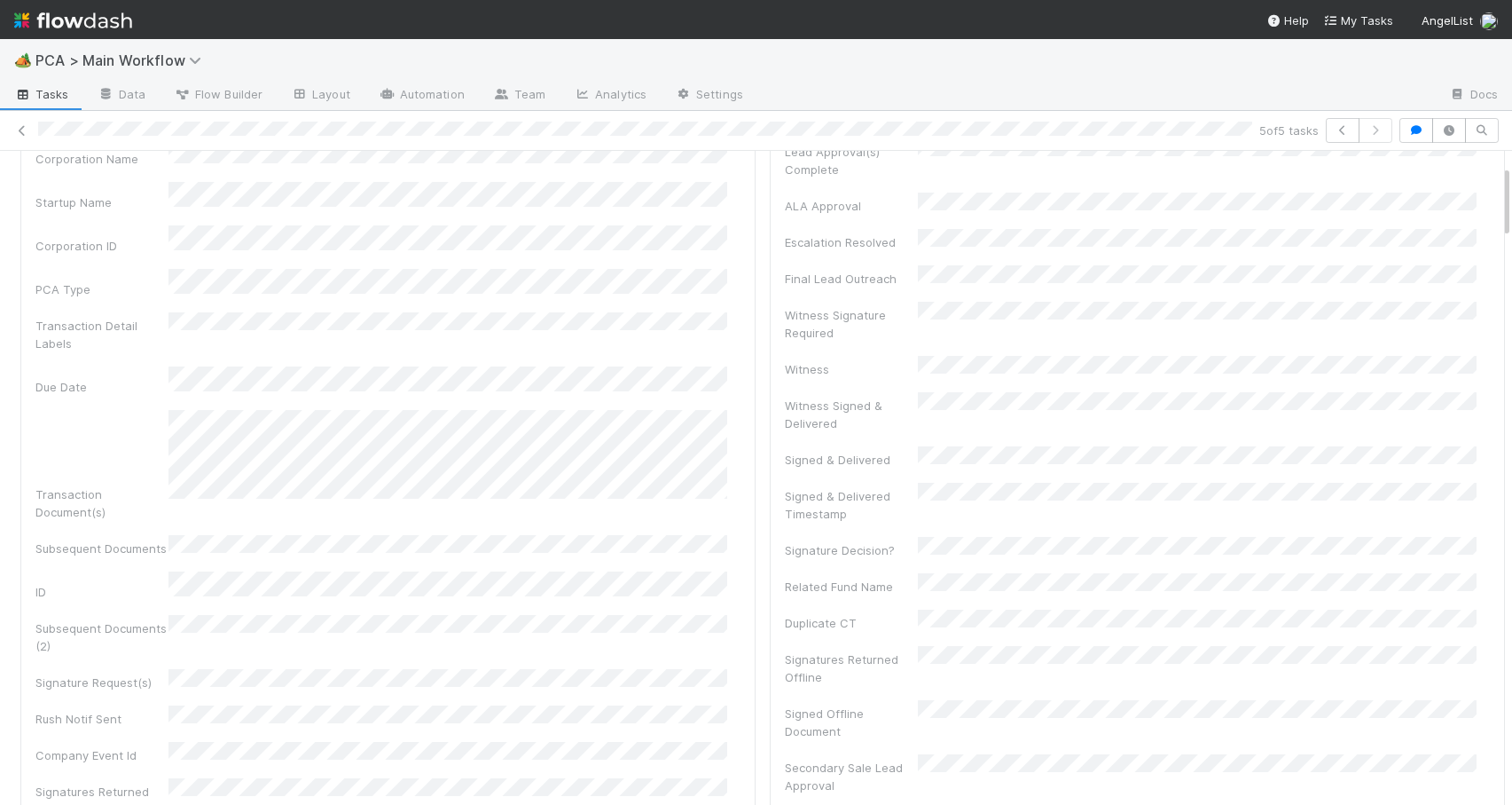
scroll to position [0, 0]
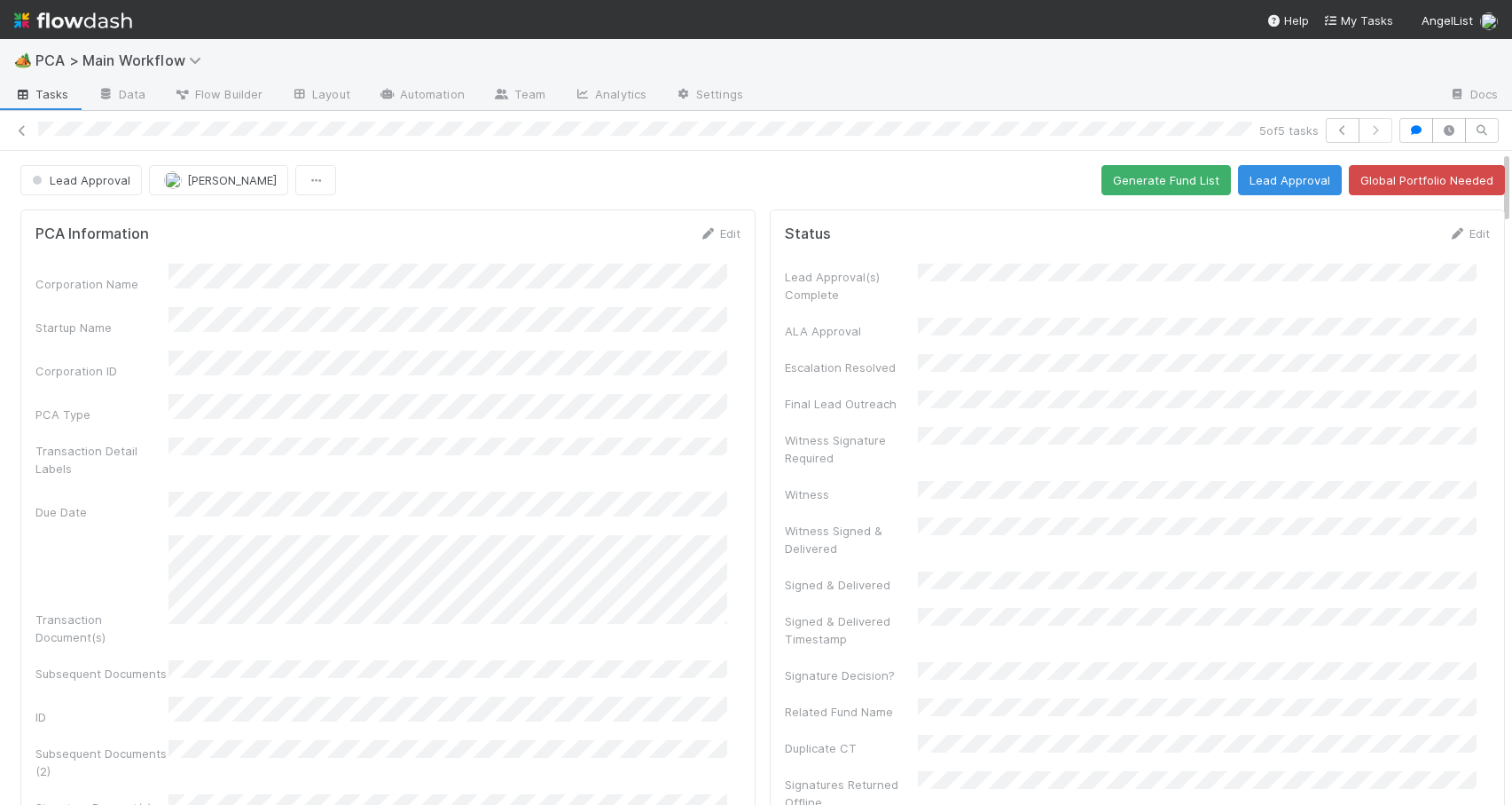
drag, startPoint x: 1494, startPoint y: 360, endPoint x: 1462, endPoint y: 156, distance: 206.5
click at [1125, 176] on button "Generate Fund List" at bounding box center [1166, 180] width 130 height 30
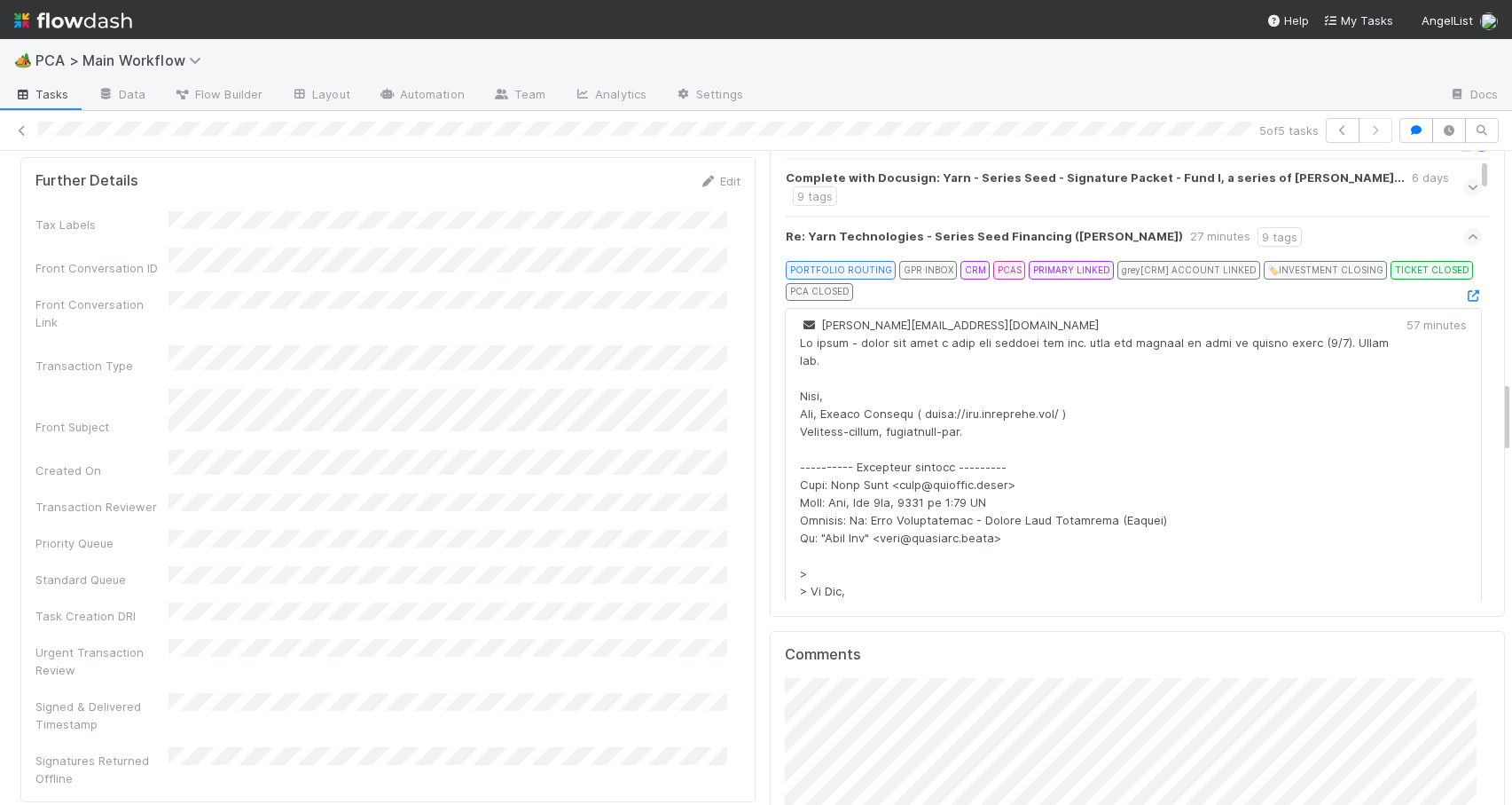
scroll to position [2240, 0]
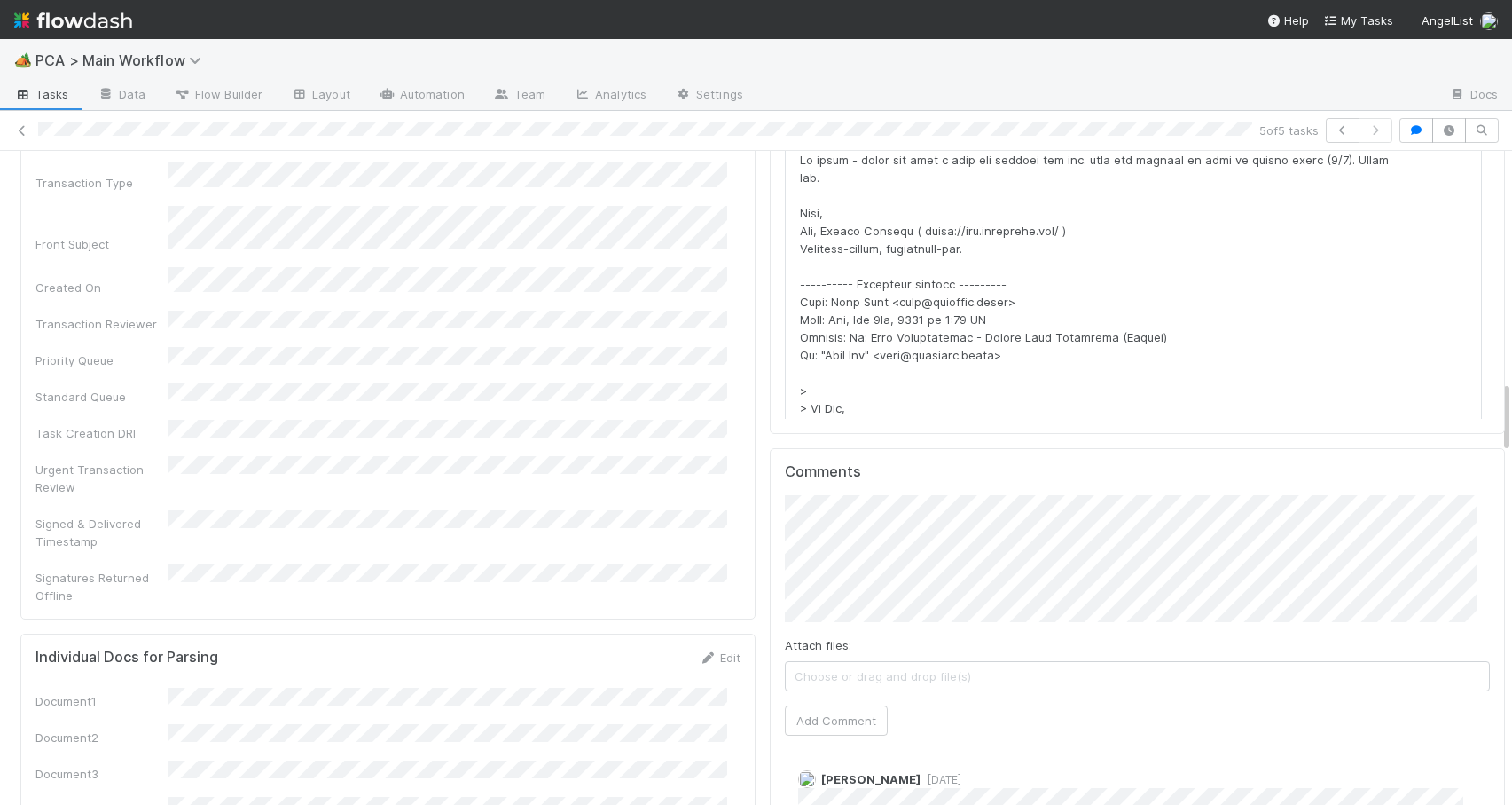
drag, startPoint x: 1493, startPoint y: 177, endPoint x: 1506, endPoint y: 426, distance: 249.3
click at [1506, 426] on div "🏕️ PCA > Main Workflow Tasks Data Flow Builder Layout Automation Team Analytics…" at bounding box center [756, 421] width 1512 height 765
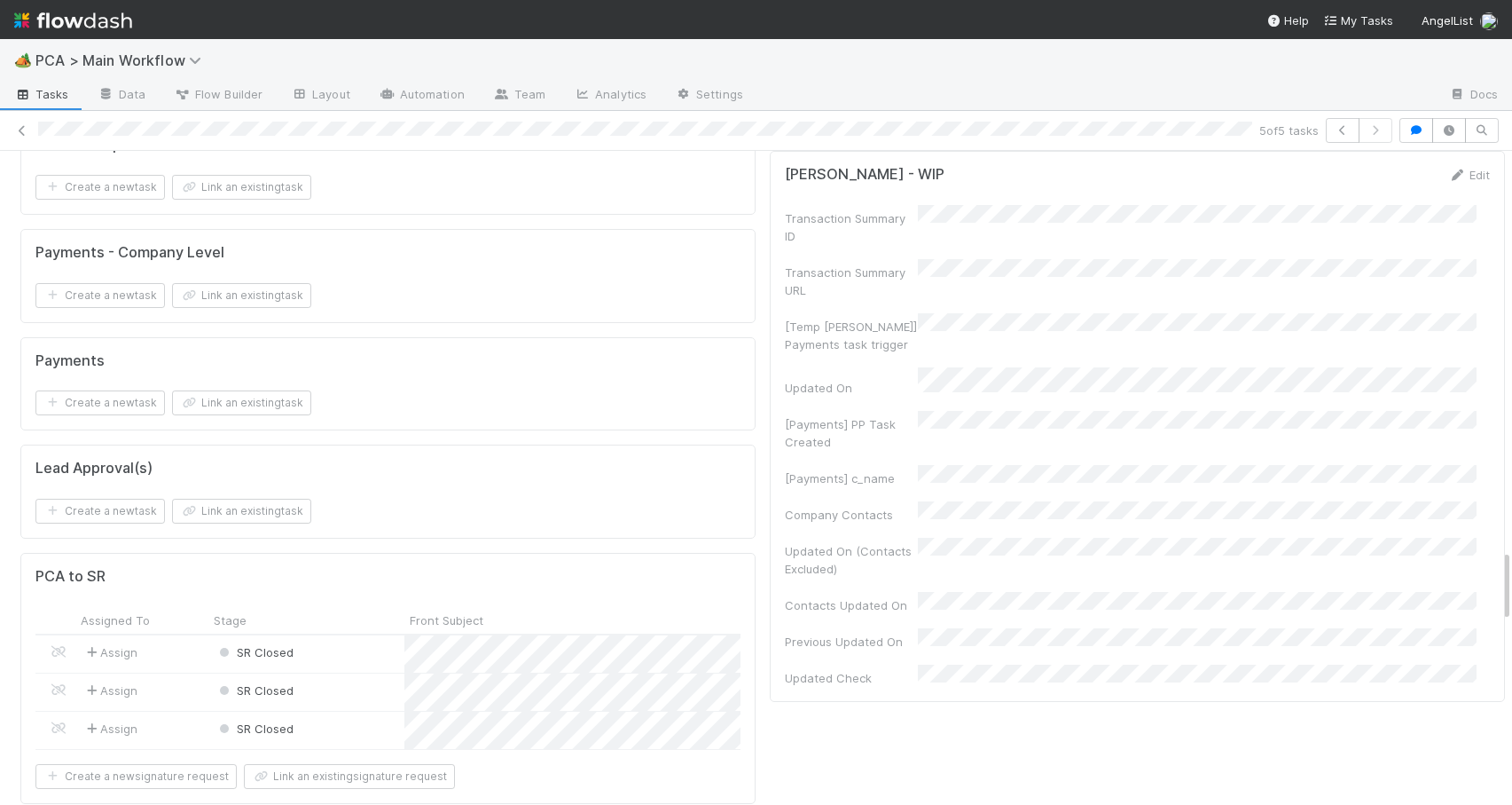
scroll to position [3599, 0]
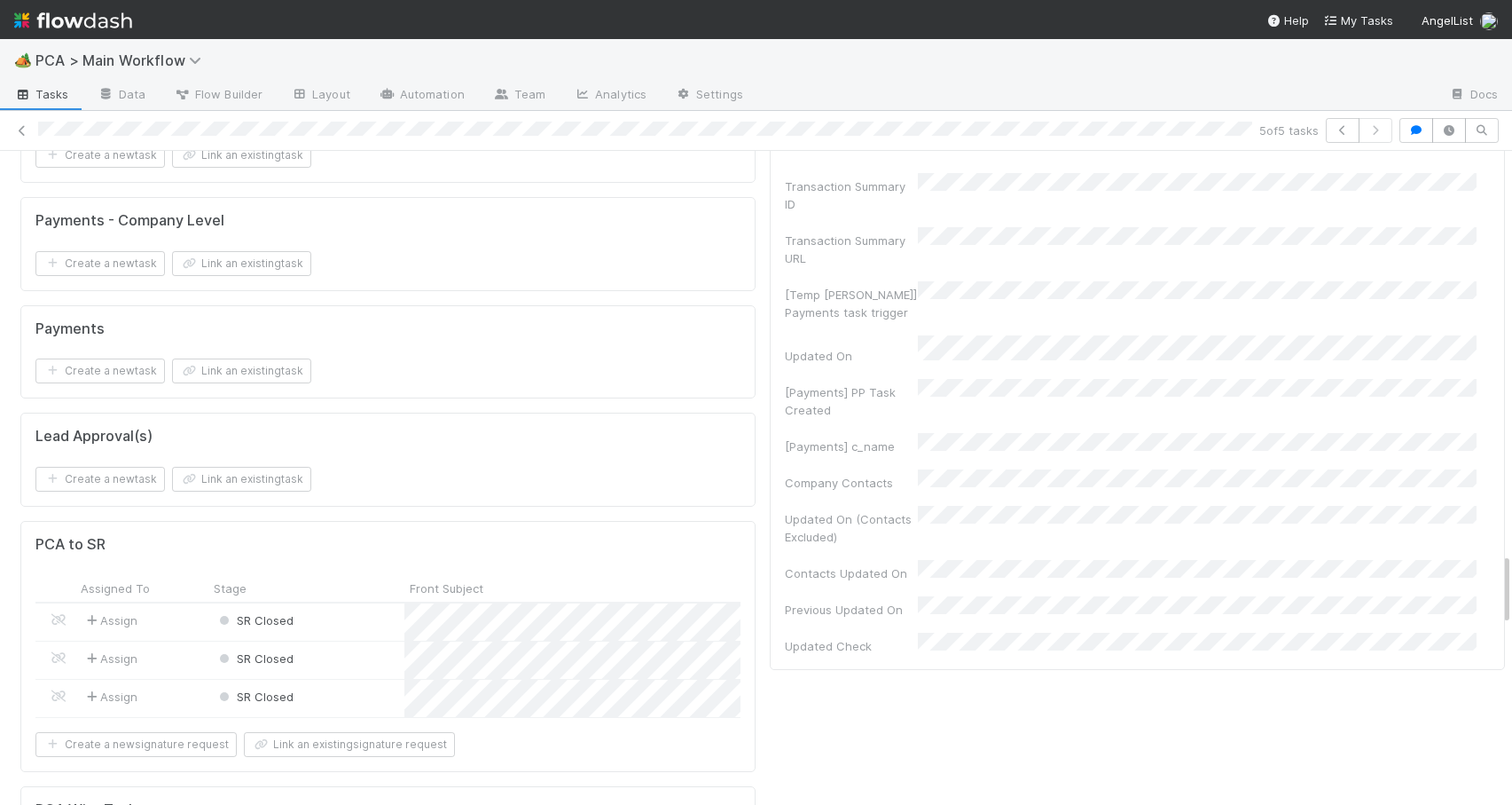
drag, startPoint x: 1494, startPoint y: 408, endPoint x: 1505, endPoint y: 560, distance: 152.4
click at [1505, 560] on div "🏕️ PCA > Main Workflow Tasks Data Flow Builder Layout Automation Team Analytics…" at bounding box center [756, 421] width 1512 height 765
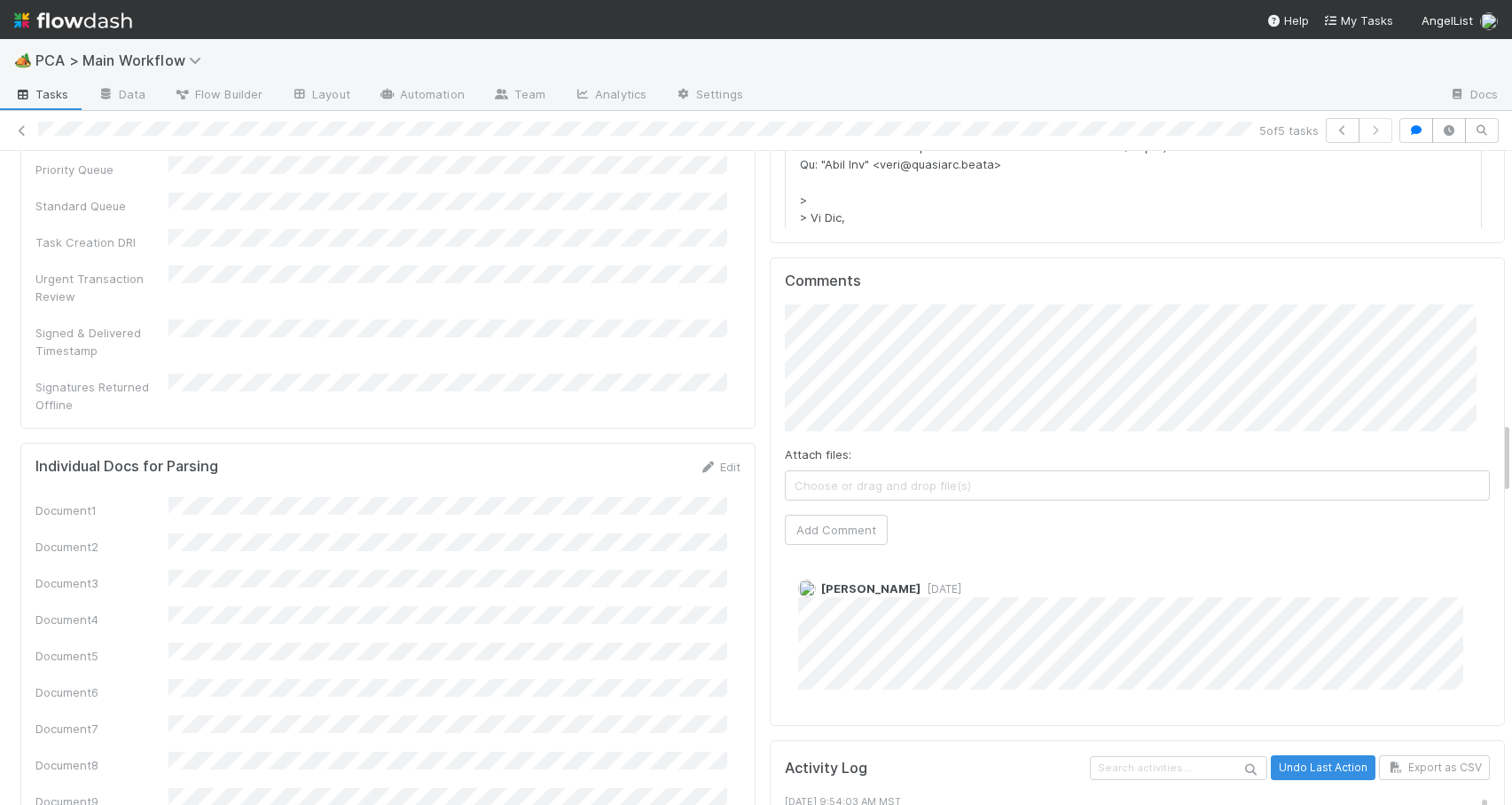
scroll to position [2423, 0]
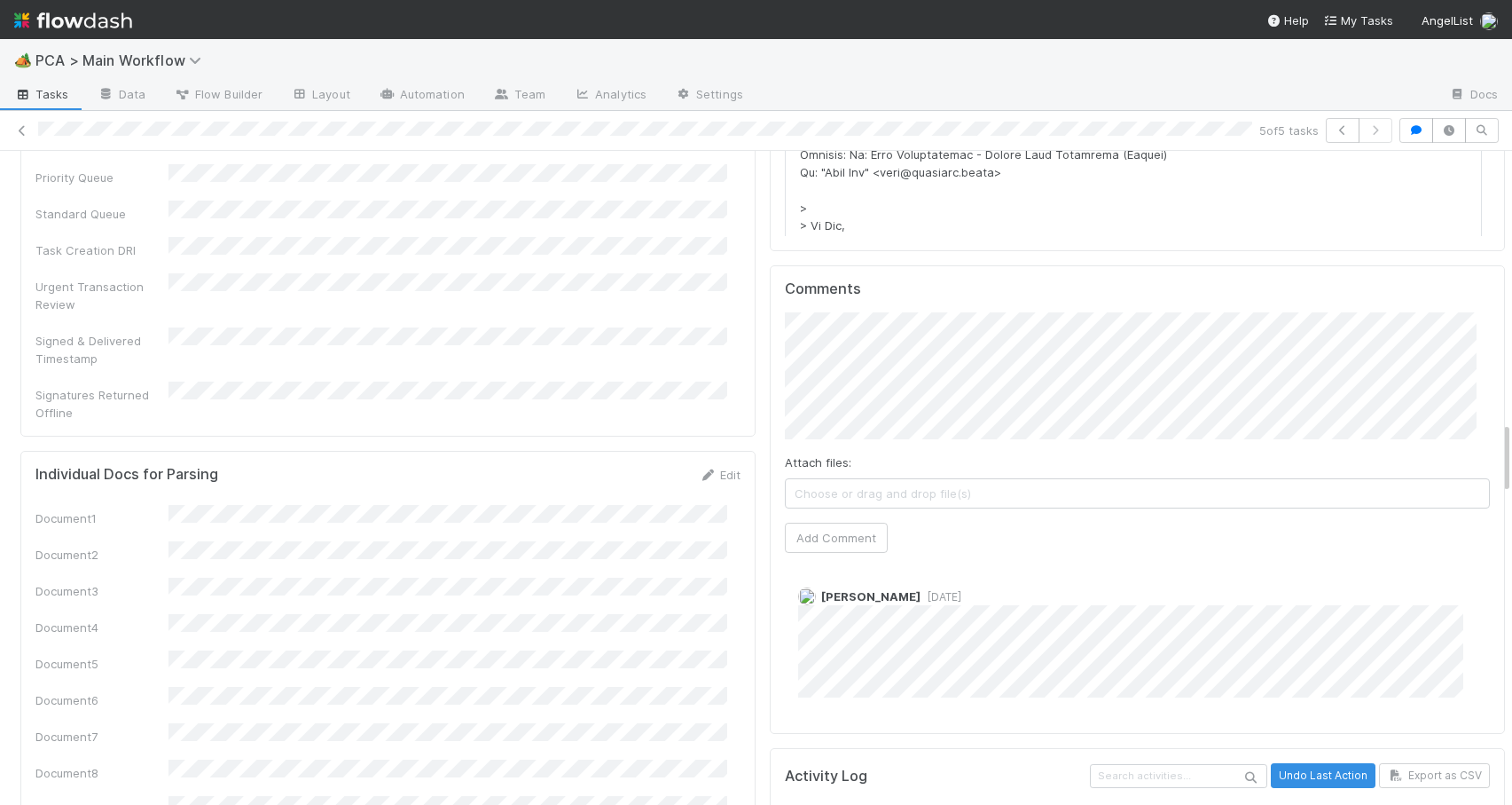
drag, startPoint x: 1494, startPoint y: 573, endPoint x: 1484, endPoint y: 442, distance: 131.4
click at [1484, 442] on div "PCA Information Edit Corporation Name Startup Name Corporation ID PCA Type Tran…" at bounding box center [762, 798] width 1526 height 6038
click at [971, 264] on input "https://comptroller.internal.angellist.com/v/llcs/def4a88064764d4ab4549736890b4…" at bounding box center [994, 270] width 244 height 30
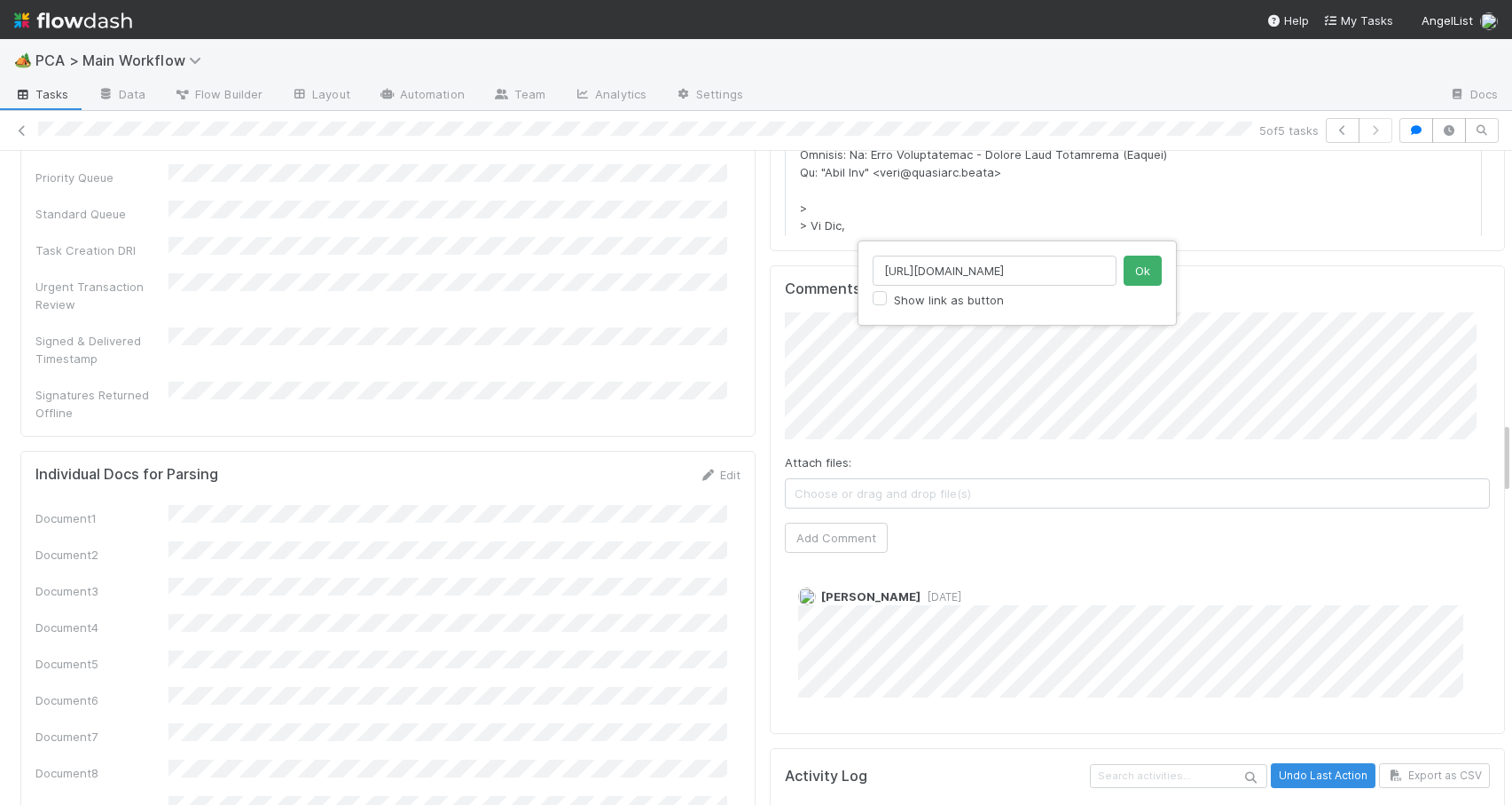
click at [971, 264] on input "https://comptroller.internal.angellist.com/v/llcs/def4a88064764d4ab4549736890b4…" at bounding box center [994, 270] width 244 height 30
click at [1147, 263] on button "Ok" at bounding box center [1142, 270] width 38 height 30
click at [932, 270] on input "https://comptroller.internal.angellist.com/v/llcs/fc8eb31bab934b4e9ea7aa8fd6714…" at bounding box center [994, 270] width 244 height 30
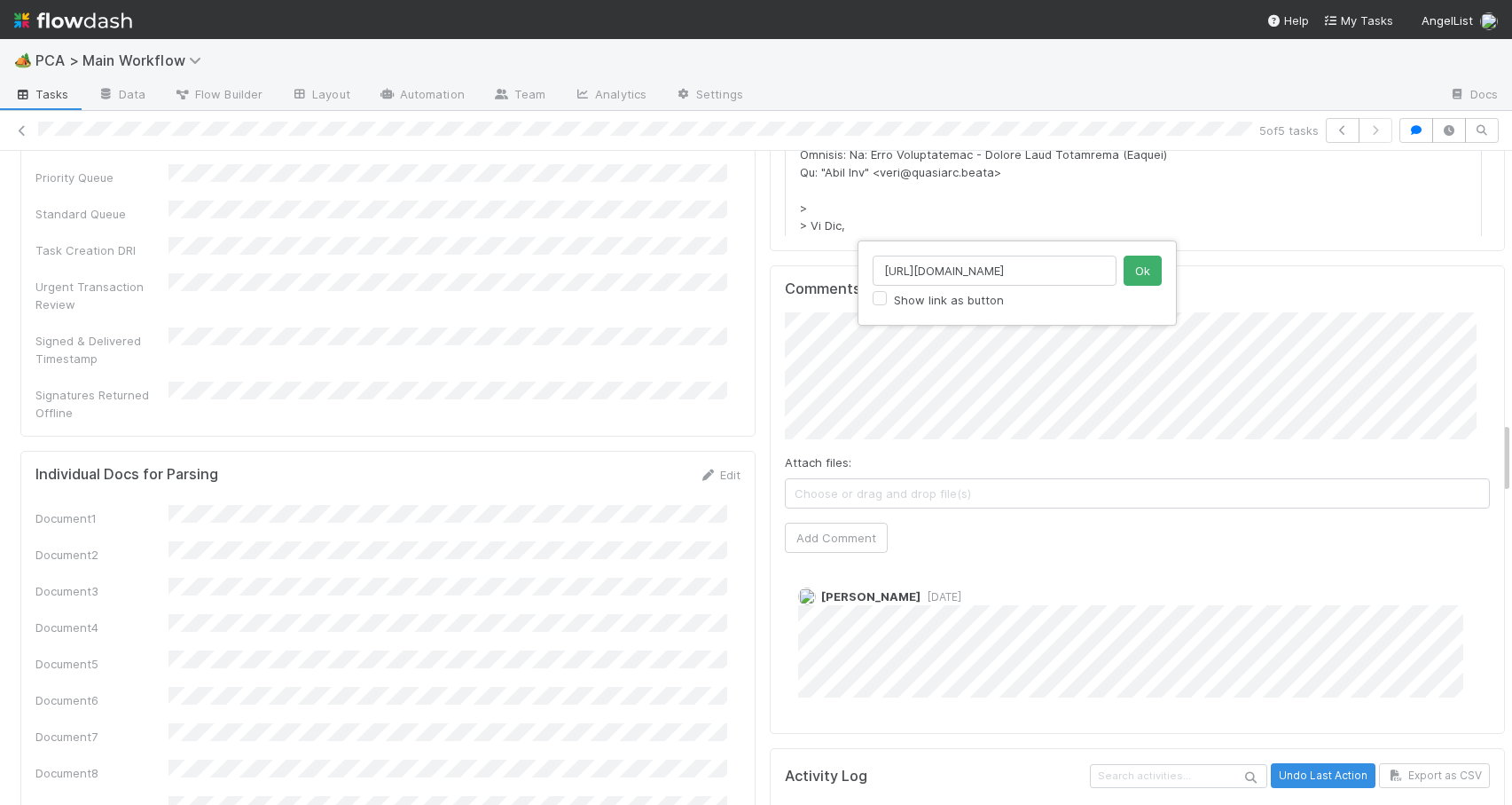
click at [932, 270] on input "https://comptroller.internal.angellist.com/v/llcs/fc8eb31bab934b4e9ea7aa8fd6714…" at bounding box center [994, 270] width 244 height 30
click at [1145, 274] on button "Ok" at bounding box center [1142, 270] width 38 height 30
click at [840, 522] on button "Add Comment" at bounding box center [837, 537] width 103 height 30
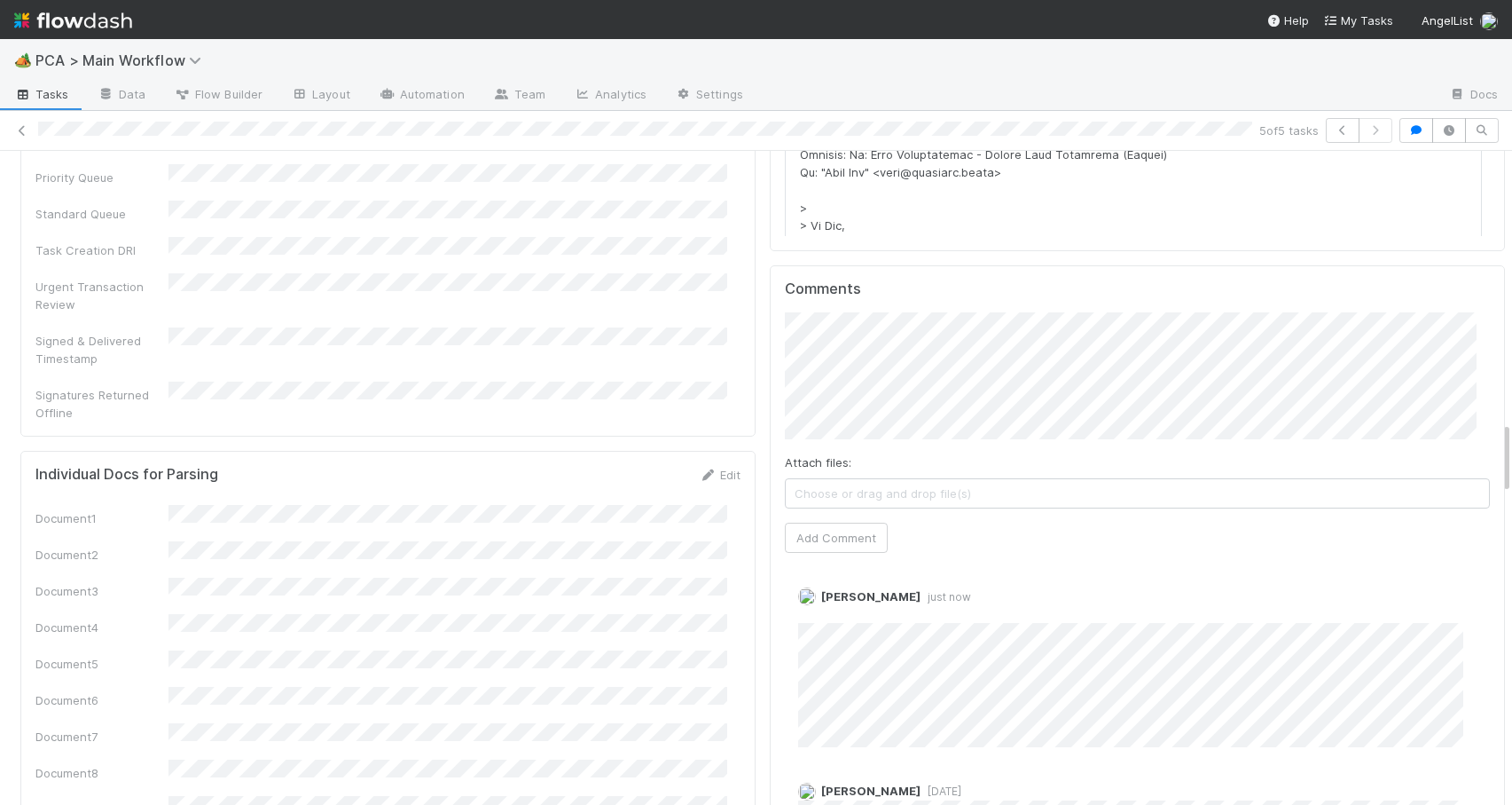
click at [1494, 442] on div "PCA Information Edit Corporation Name Startup Name Corporation ID PCA Type Tran…" at bounding box center [762, 798] width 1526 height 6038
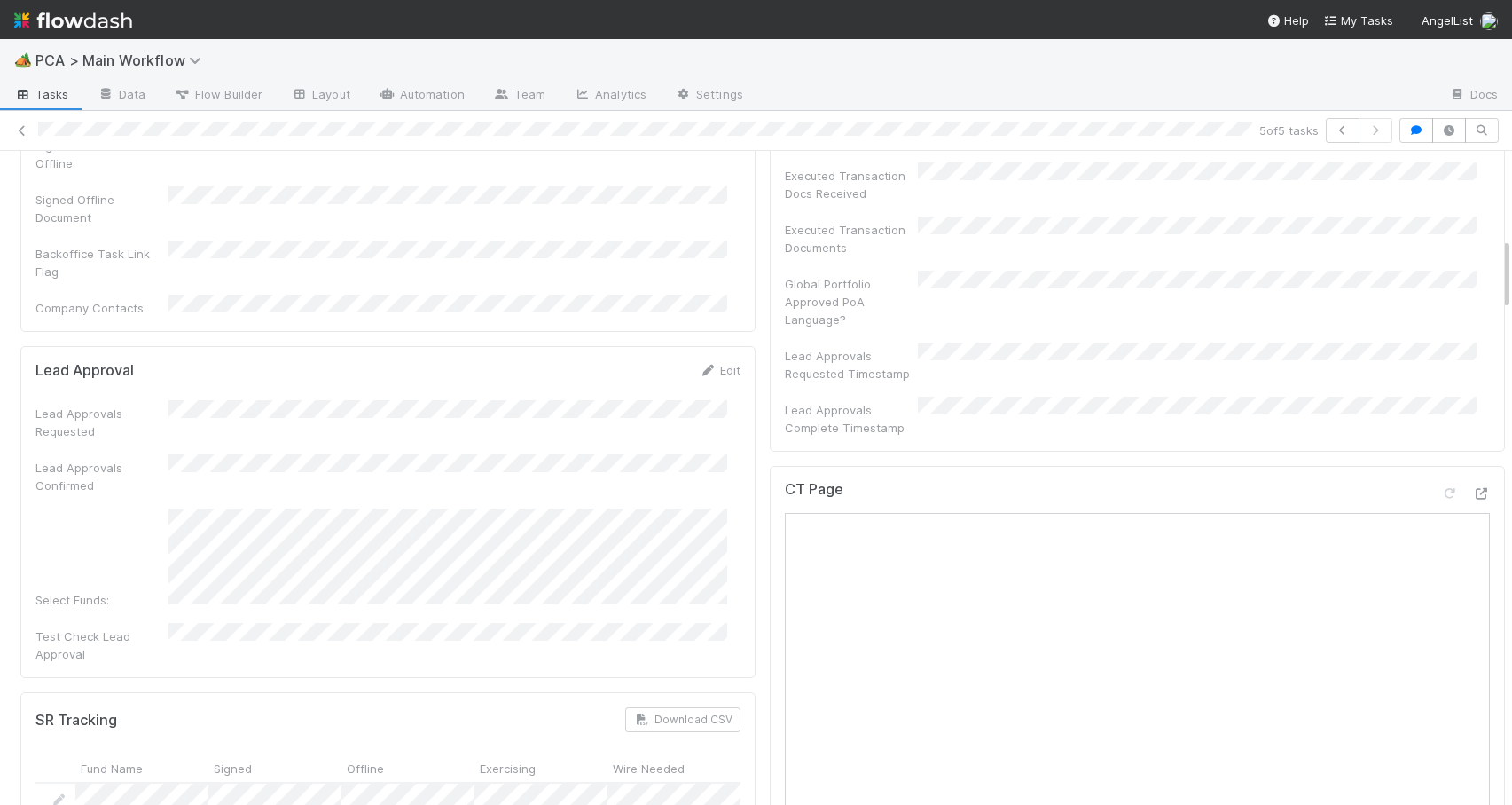
scroll to position [779, 0]
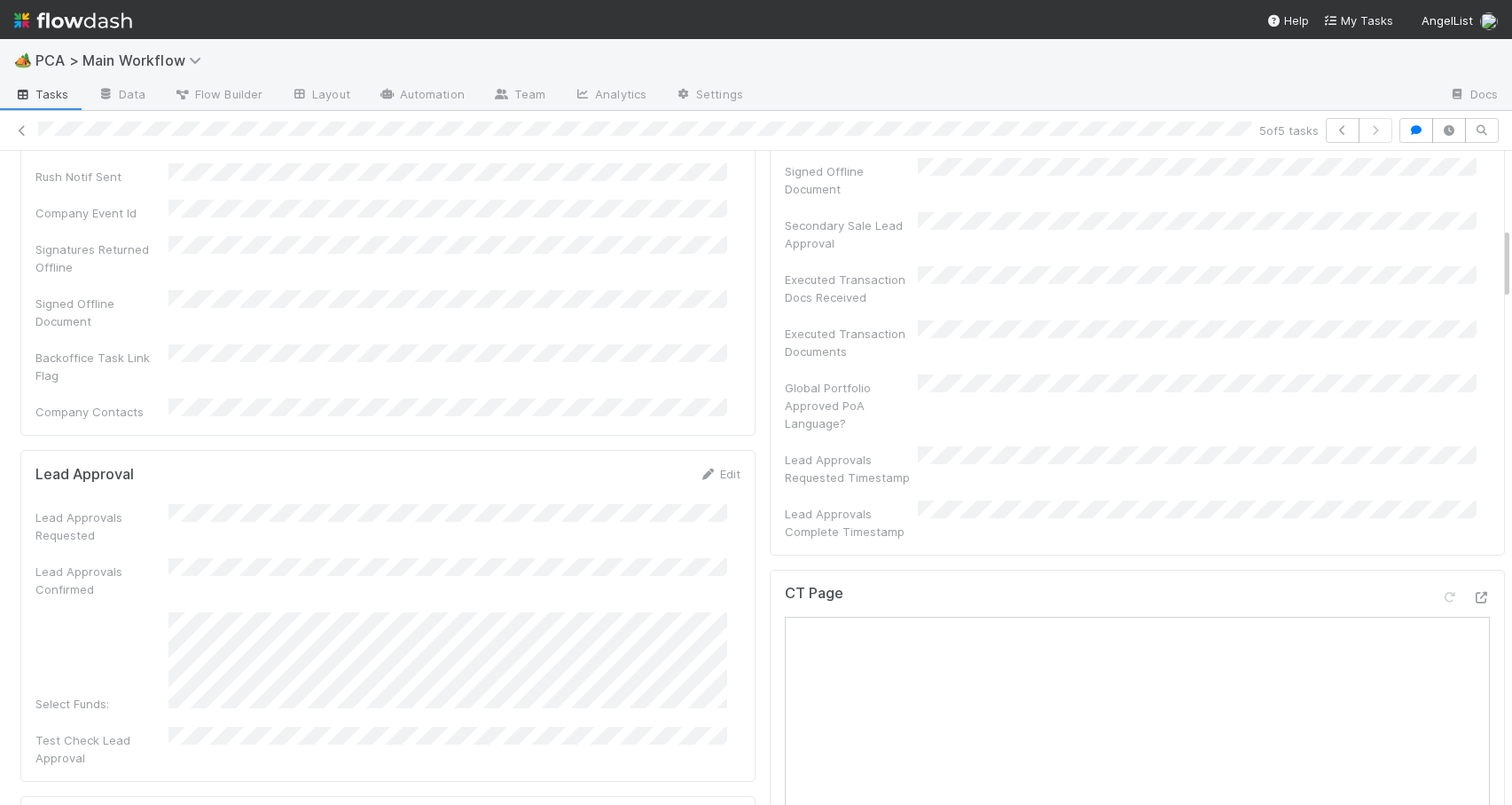
drag, startPoint x: 1494, startPoint y: 442, endPoint x: 1480, endPoint y: 249, distance: 193.5
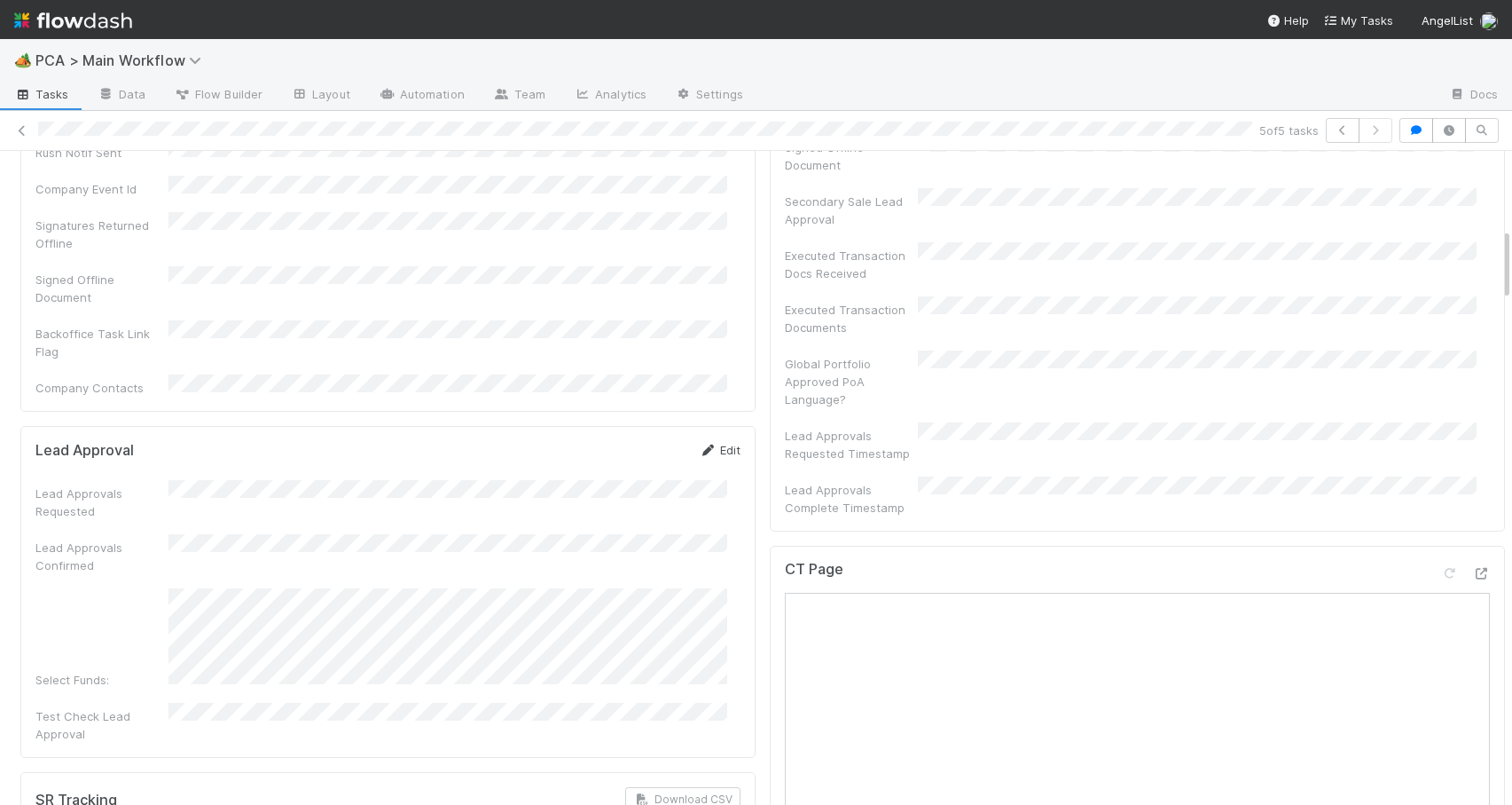
click at [719, 443] on link "Edit" at bounding box center [719, 449] width 41 height 14
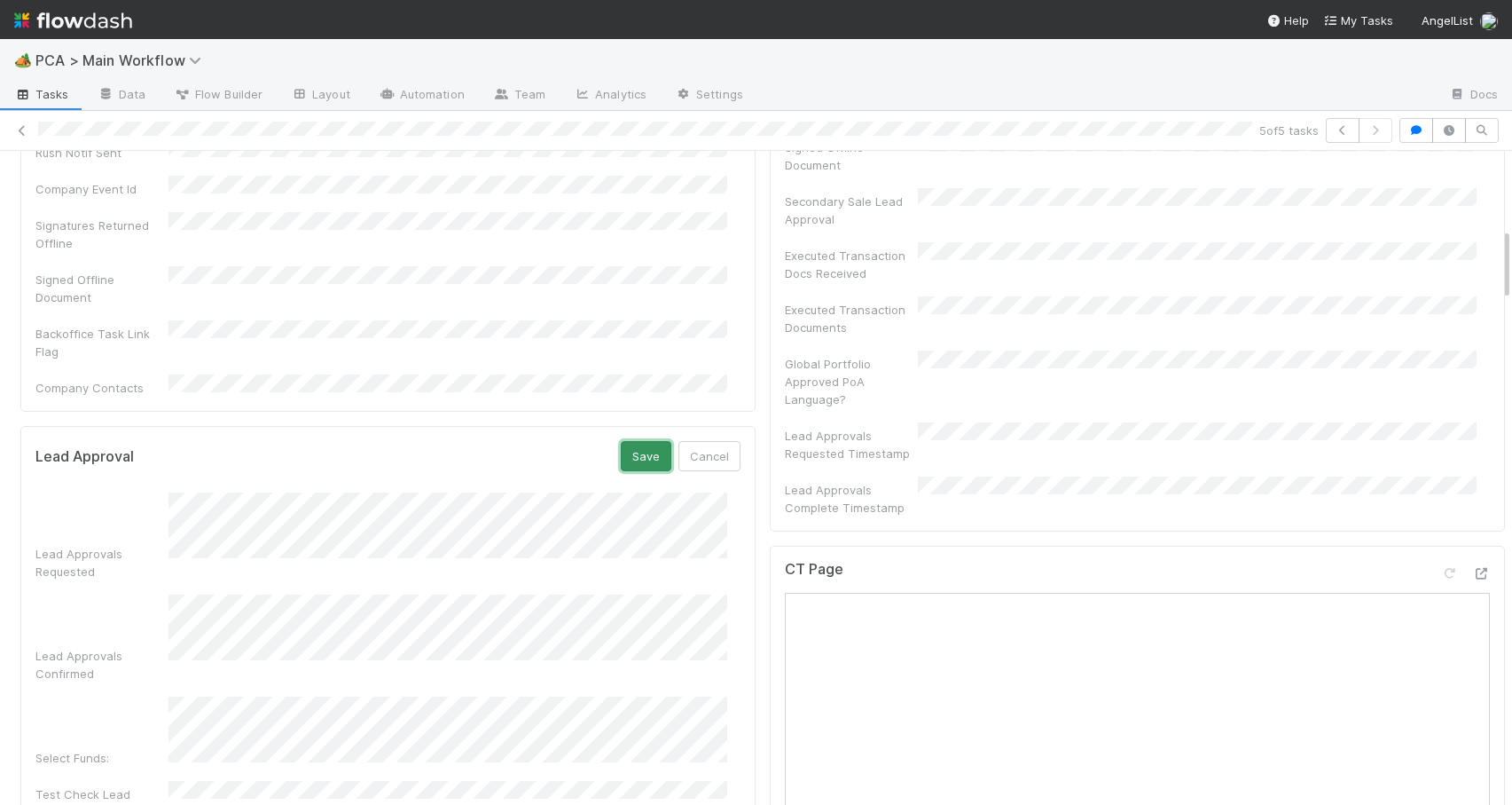
click at [640, 441] on button "Save" at bounding box center [646, 456] width 51 height 30
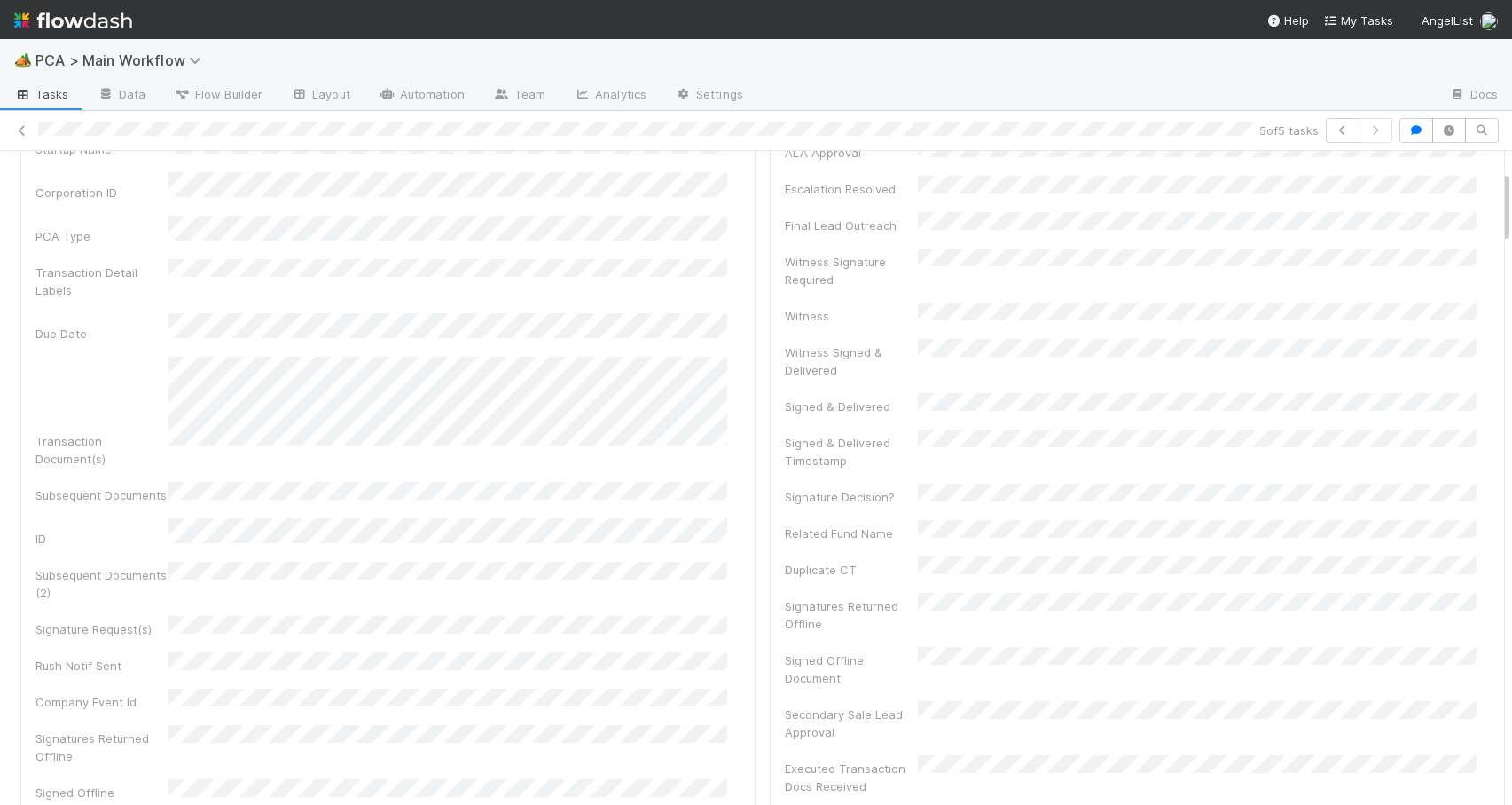
scroll to position [0, 0]
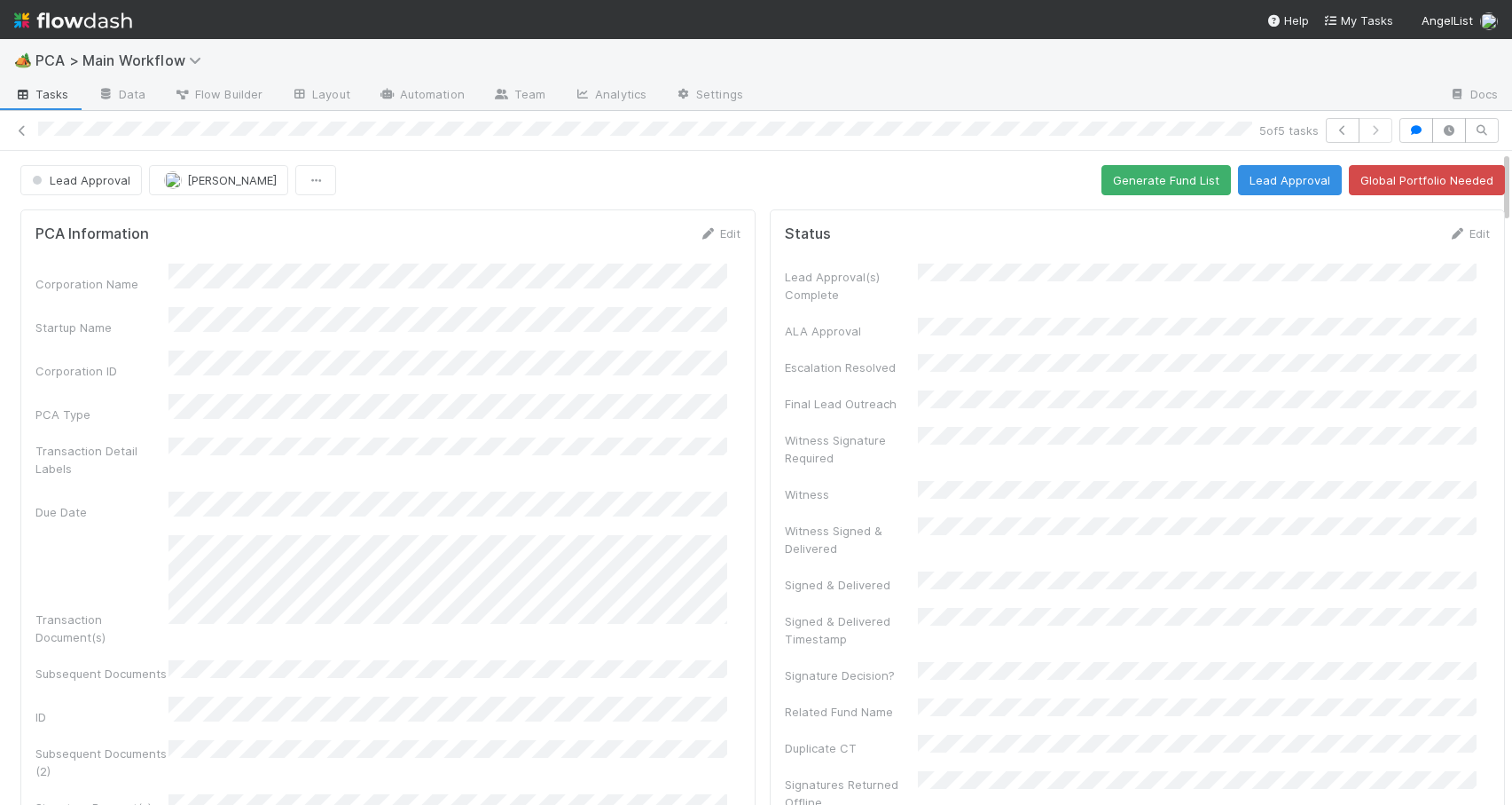
drag, startPoint x: 1493, startPoint y: 256, endPoint x: 1499, endPoint y: 161, distance: 95.2
click at [1499, 161] on div "🏕️ PCA > Main Workflow Tasks Data Flow Builder Layout Automation Team Analytics…" at bounding box center [756, 421] width 1512 height 765
click at [1448, 232] on link "Edit" at bounding box center [1469, 233] width 41 height 14
click at [1370, 239] on button "Save" at bounding box center [1395, 239] width 51 height 30
click at [1494, 190] on div "Lead Approval Zachary Conley Generate Fund List Lead Approval Global Portfolio …" at bounding box center [762, 180] width 1526 height 30
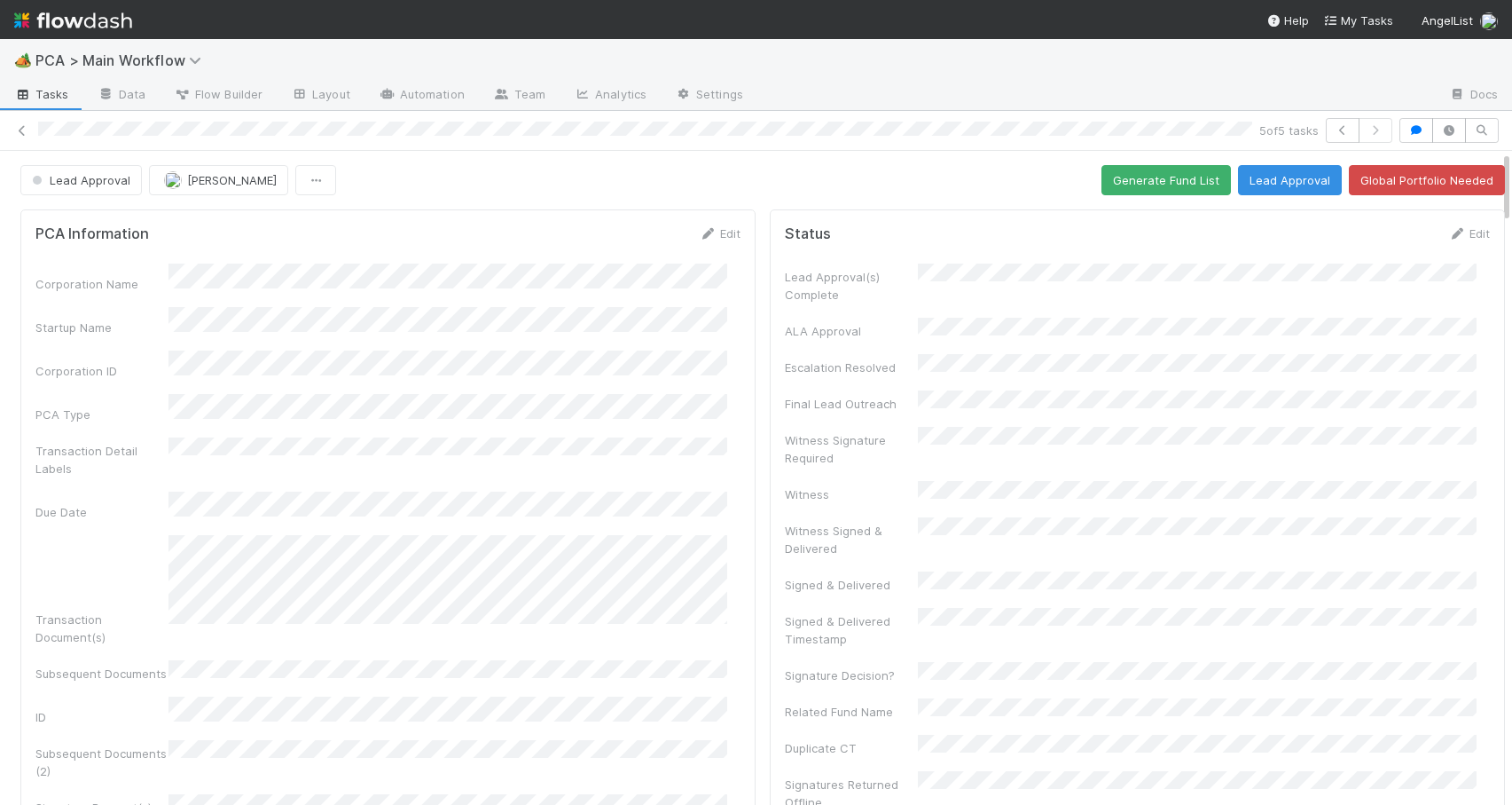
drag, startPoint x: 1494, startPoint y: 190, endPoint x: 1505, endPoint y: 158, distance: 33.8
click at [1506, 163] on div "🏕️ PCA > Main Workflow Tasks Data Flow Builder Layout Automation Team Analytics…" at bounding box center [756, 421] width 1512 height 765
click at [1134, 177] on button "Generate Fund List" at bounding box center [1166, 180] width 130 height 30
click at [1462, 235] on link "Edit" at bounding box center [1469, 233] width 41 height 14
click at [1370, 251] on button "Save" at bounding box center [1395, 239] width 51 height 30
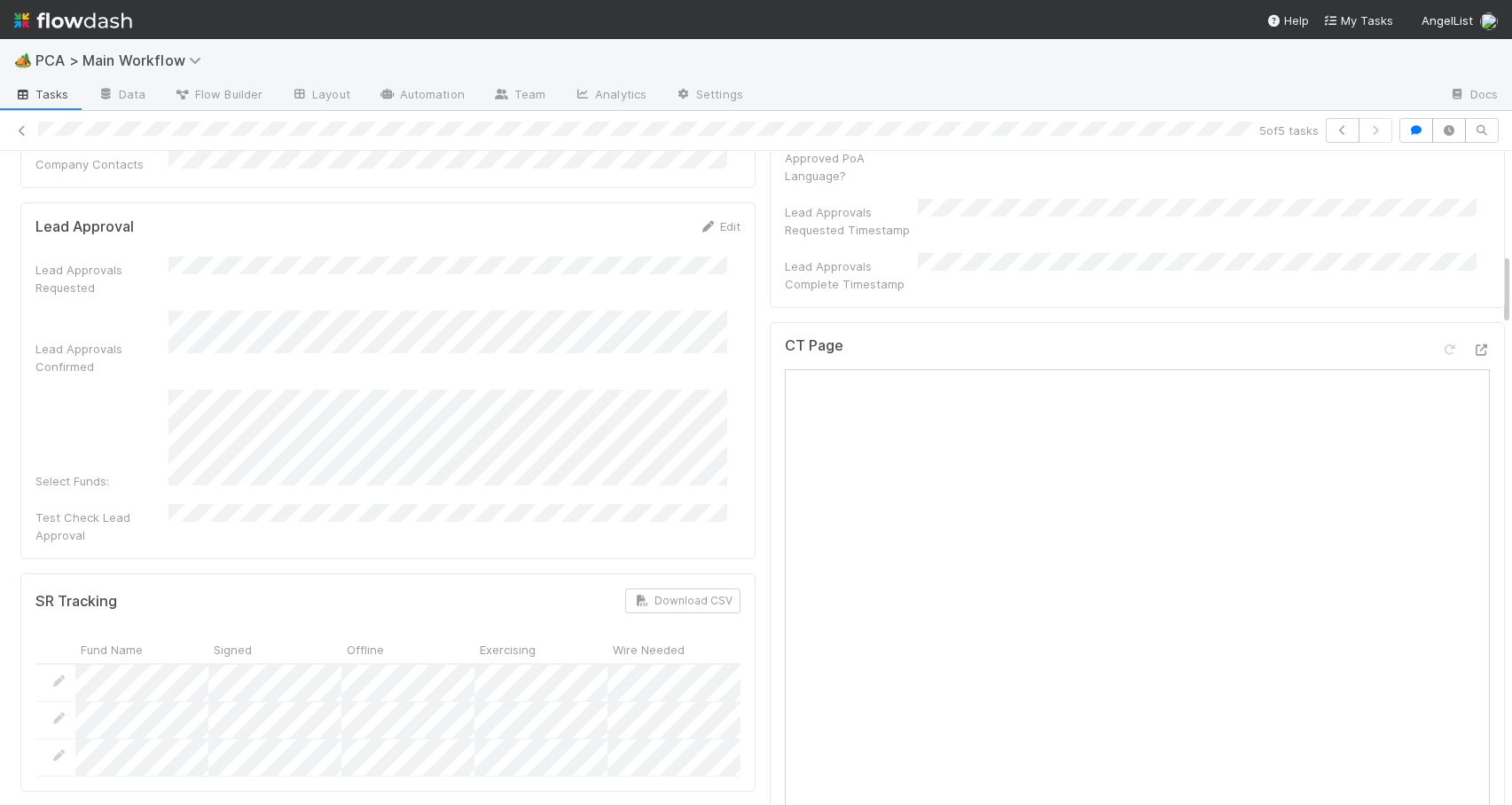
scroll to position [811, 0]
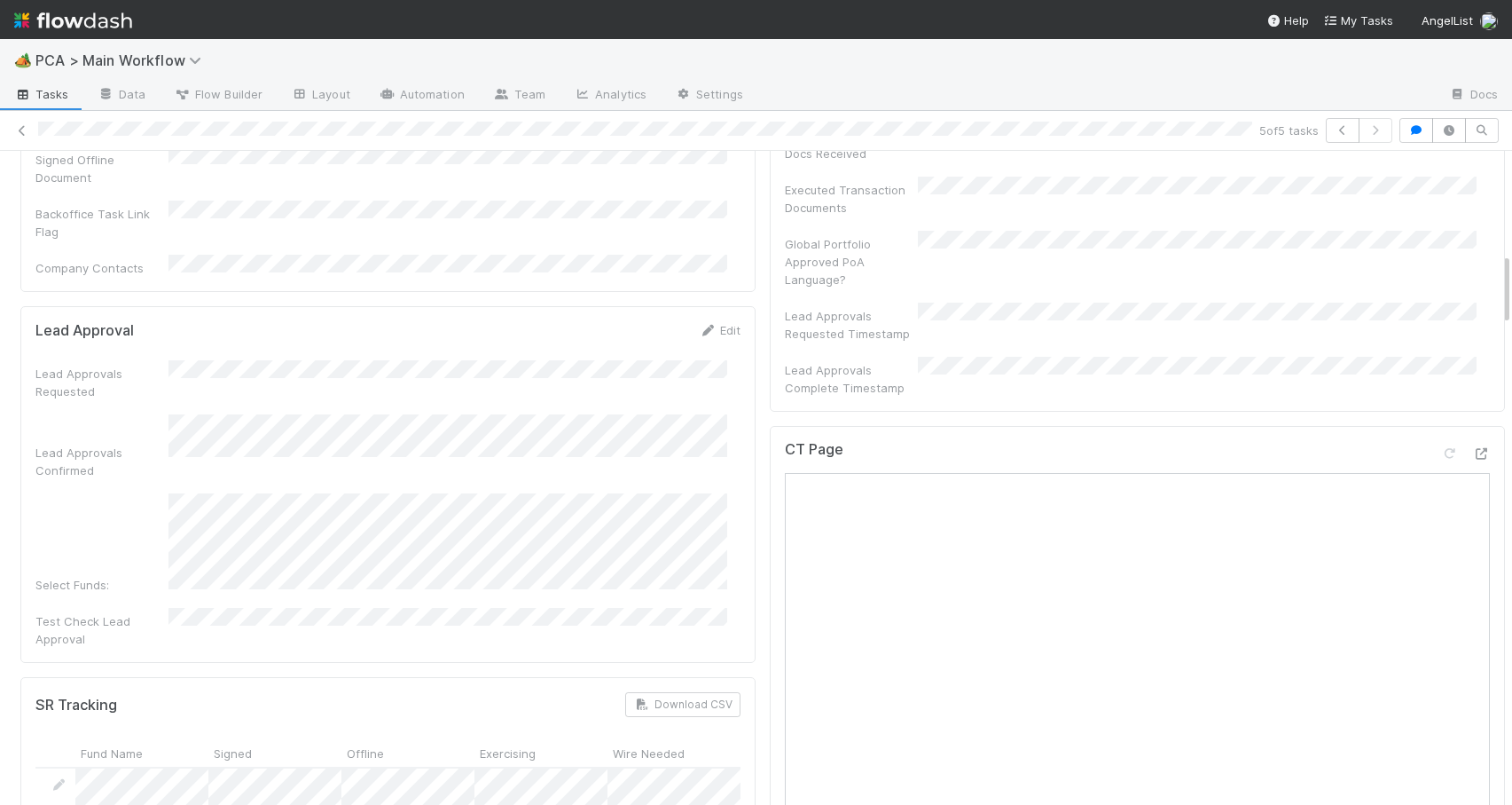
drag, startPoint x: 1494, startPoint y: 170, endPoint x: 1485, endPoint y: 261, distance: 91.4
click at [705, 323] on link "Edit" at bounding box center [719, 330] width 41 height 14
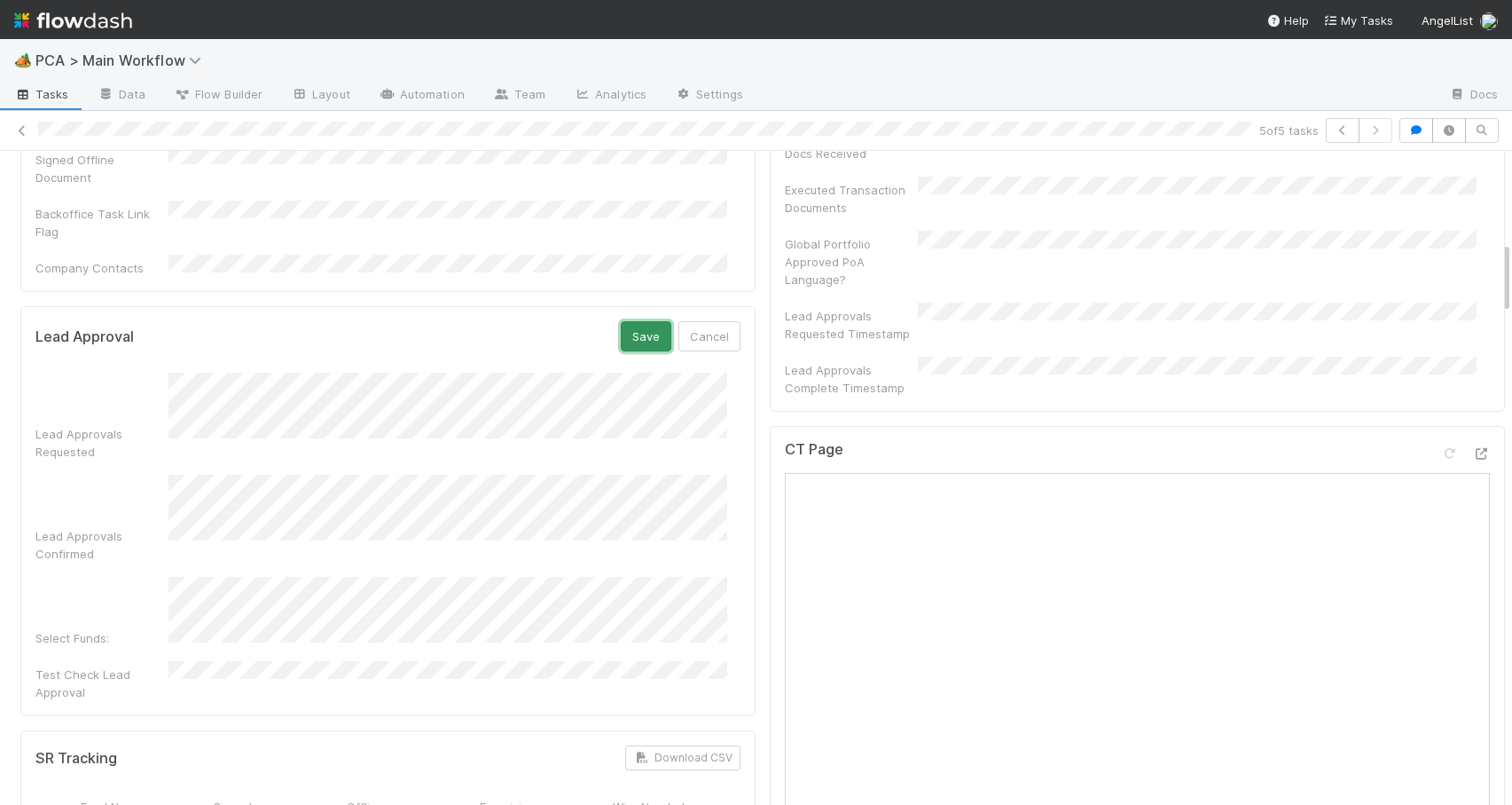
click at [638, 321] on button "Save" at bounding box center [646, 336] width 51 height 30
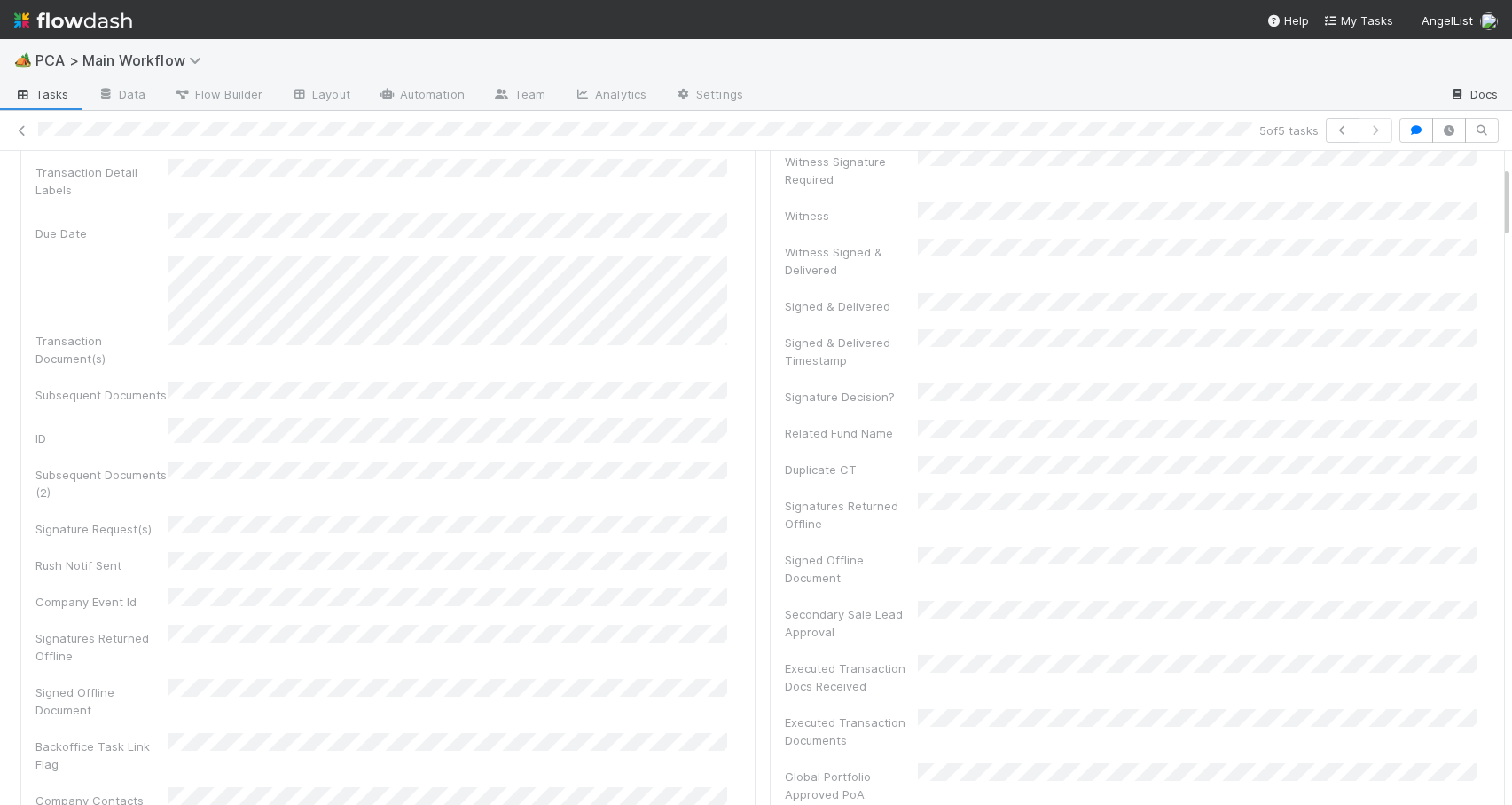
scroll to position [0, 0]
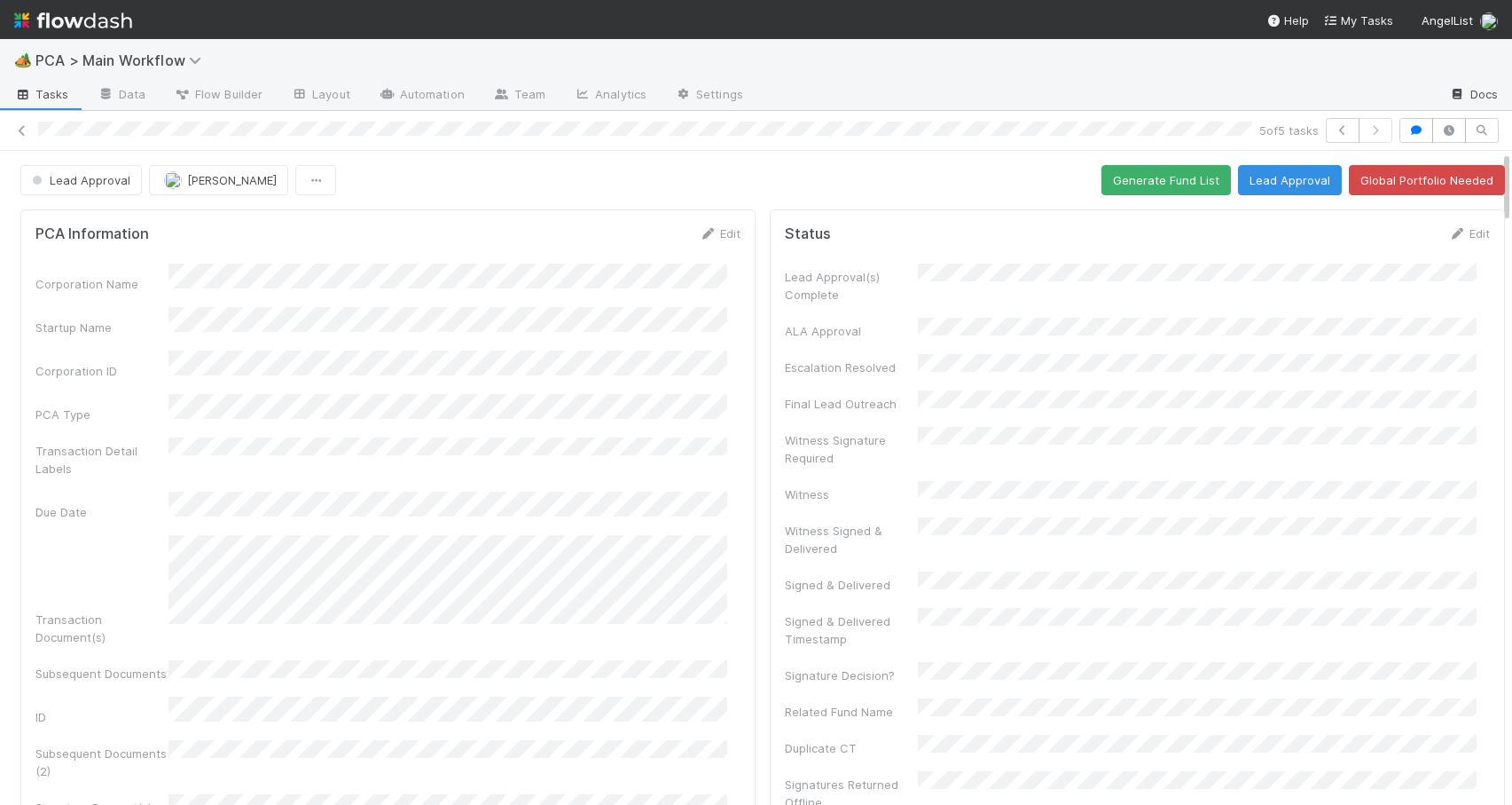
drag, startPoint x: 1492, startPoint y: 254, endPoint x: 1497, endPoint y: 105, distance: 149.1
click at [1497, 105] on div "🏕️ PCA > Main Workflow Tasks Data Flow Builder Layout Automation Team Analytics…" at bounding box center [756, 421] width 1512 height 765
click at [1134, 176] on button "Generate Fund List" at bounding box center [1166, 180] width 130 height 30
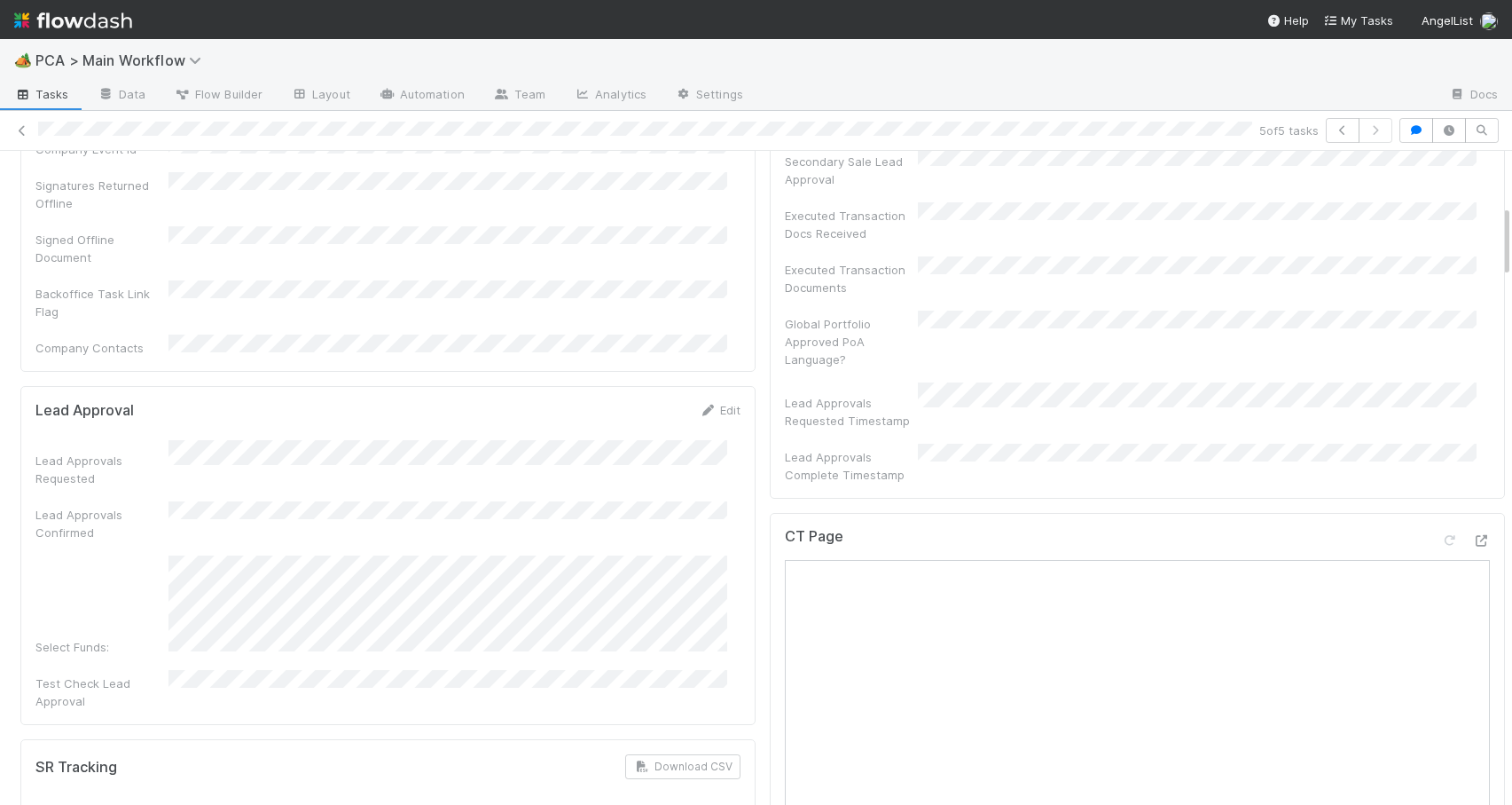
scroll to position [811, 0]
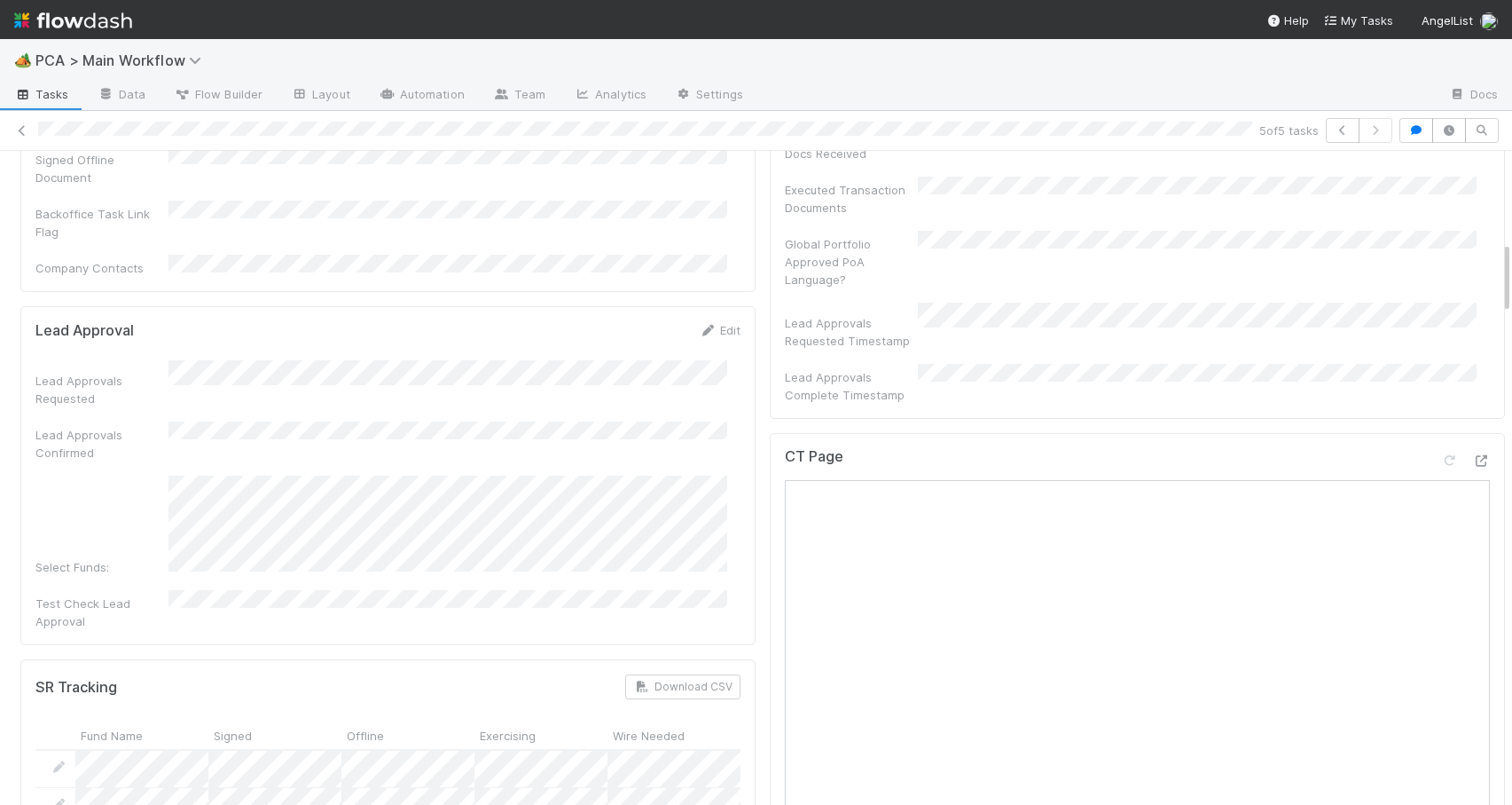
drag, startPoint x: 1493, startPoint y: 198, endPoint x: 1518, endPoint y: 288, distance: 93.4
click at [1511, 288] on html "🏕️ PCA > Main Workflow Tasks Data Flow Builder Layout Automation Team Analytics…" at bounding box center [756, 402] width 1512 height 805
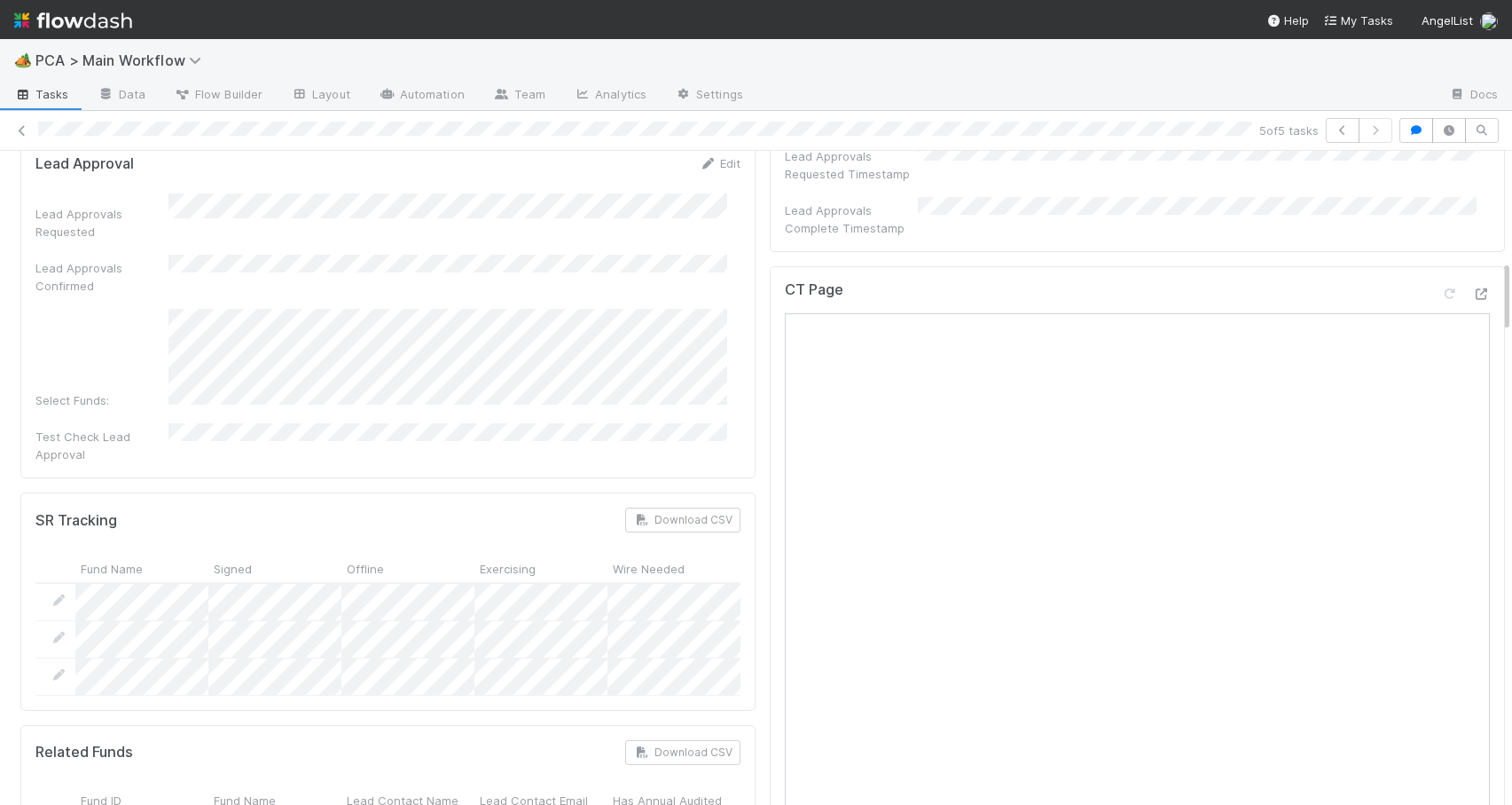
scroll to position [978, 0]
drag, startPoint x: 1493, startPoint y: 265, endPoint x: 1461, endPoint y: 111, distance: 157.3
click at [1462, 113] on div "5 of 5 tasks Lead Approval Zachary Conley Generate Fund List Lead Approval Glob…" at bounding box center [756, 457] width 1512 height 694
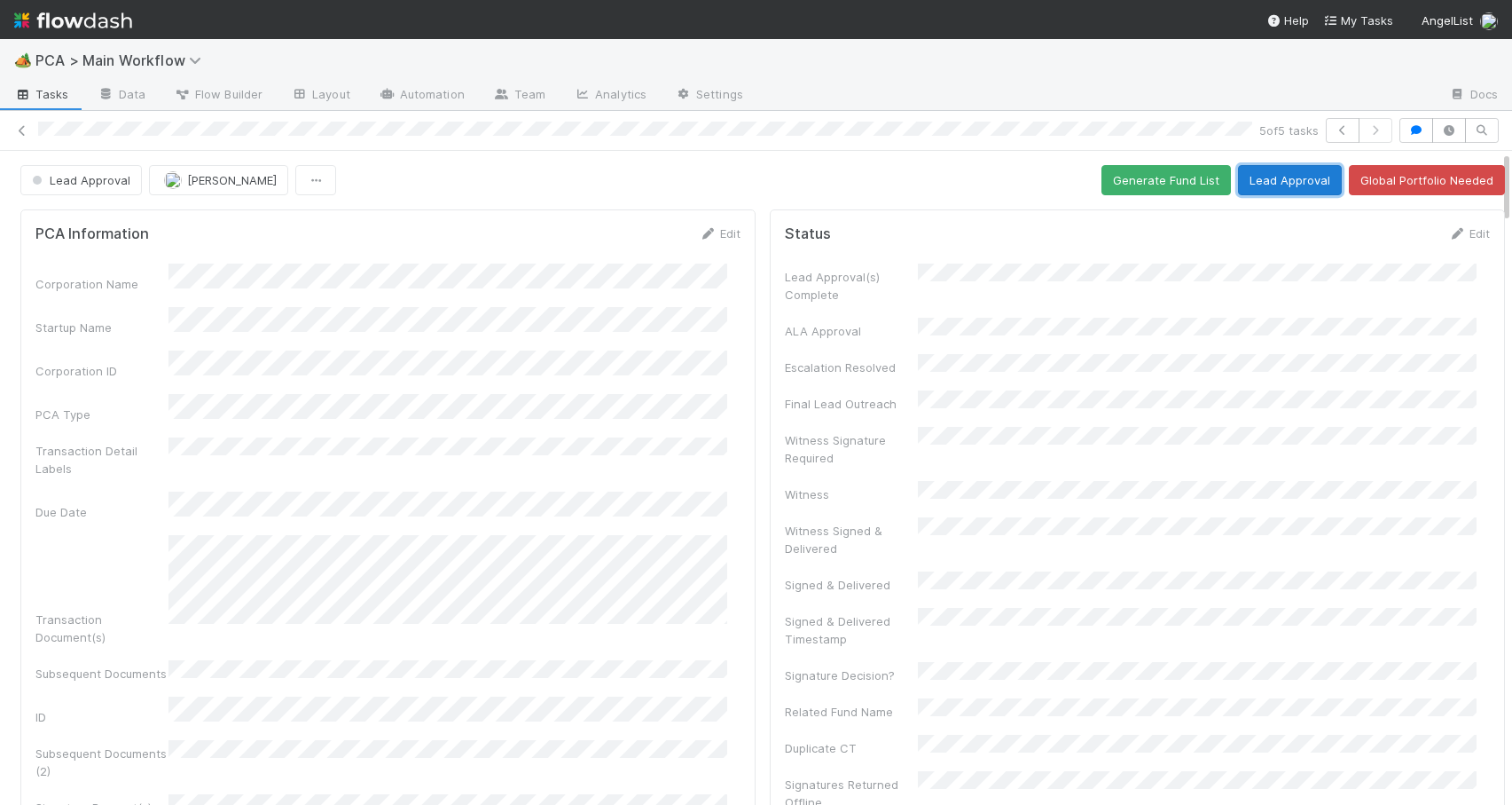
click at [1248, 181] on button "Lead Approval" at bounding box center [1290, 180] width 104 height 30
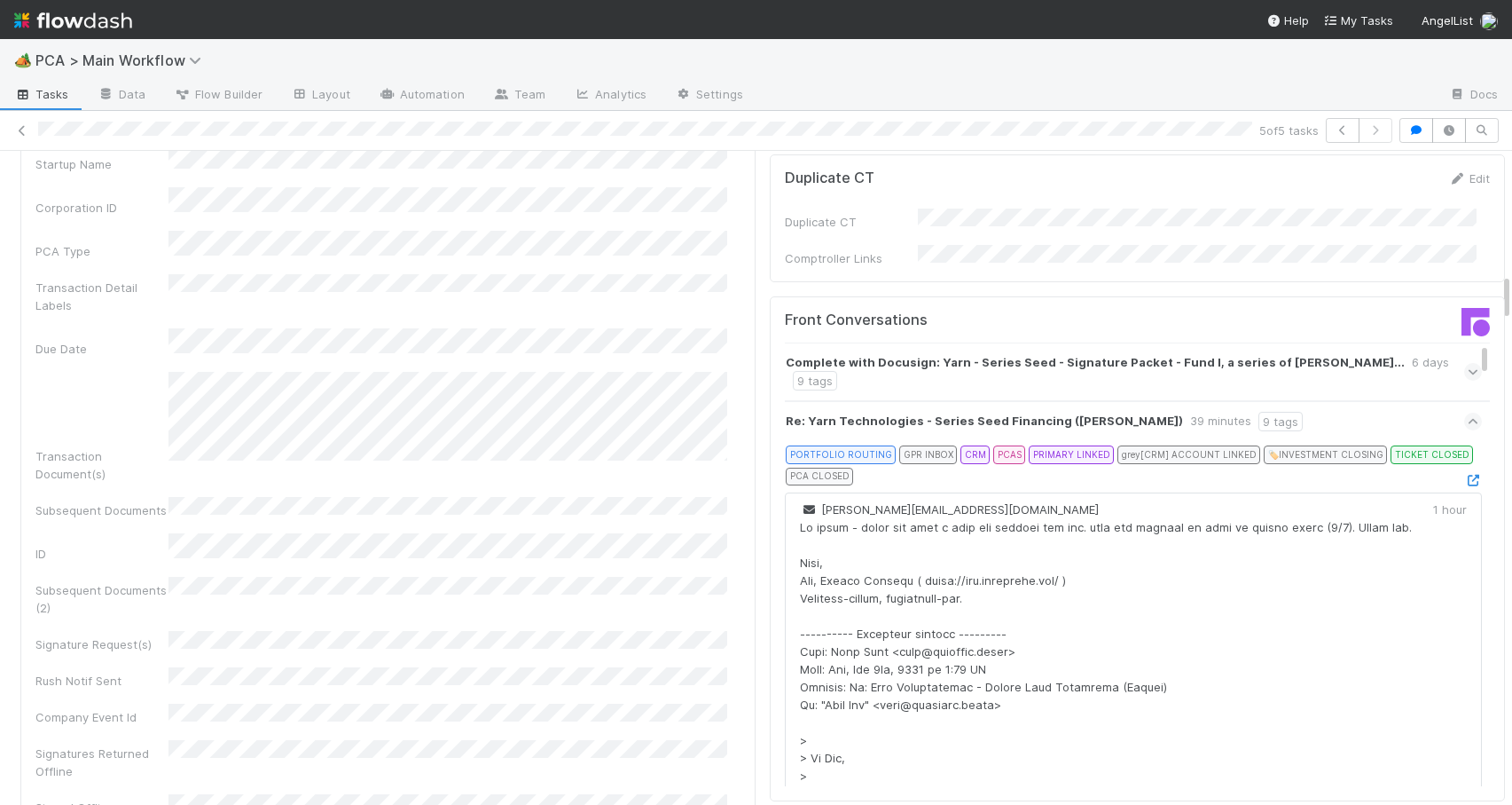
scroll to position [1917, 0]
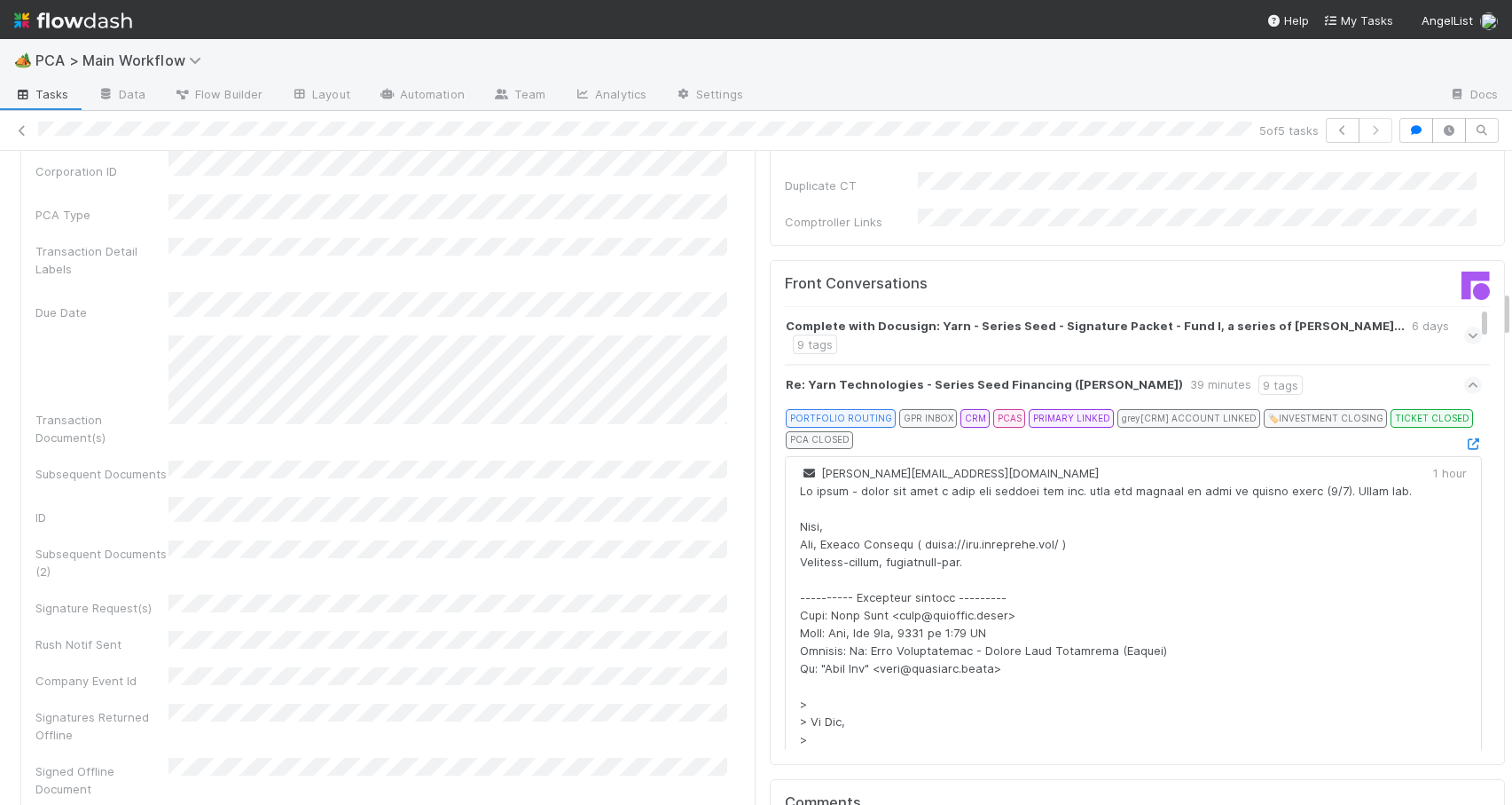
drag, startPoint x: 1494, startPoint y: 163, endPoint x: 1499, endPoint y: 302, distance: 139.1
click at [1499, 302] on div "🏕️ PCA > Main Workflow Tasks Data Flow Builder Layout Automation Team Analytics…" at bounding box center [756, 421] width 1512 height 765
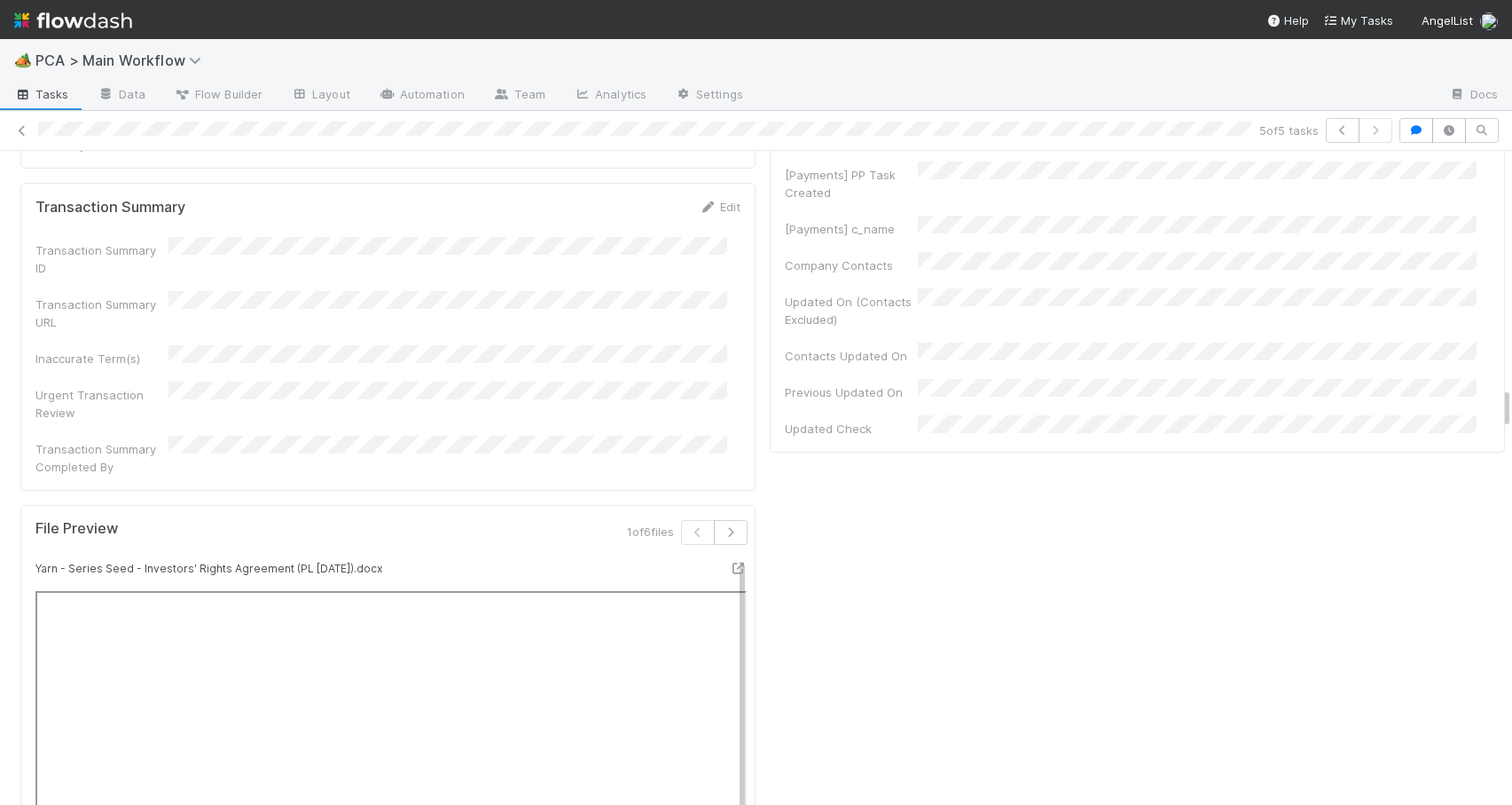
scroll to position [3535, 0]
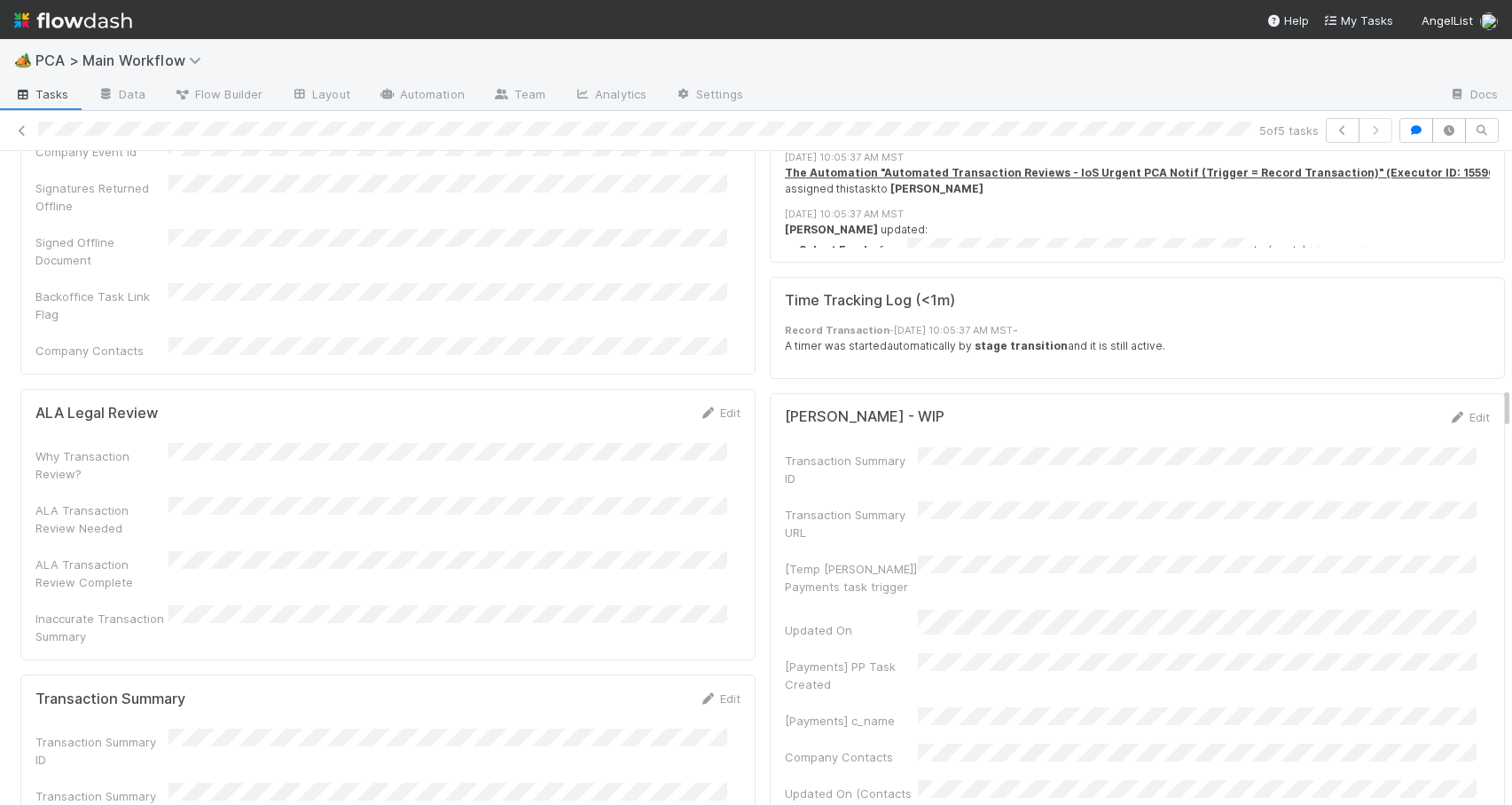
drag, startPoint x: 1492, startPoint y: 232, endPoint x: 1540, endPoint y: 397, distance: 171.8
click at [1511, 397] on html "🏕️ PCA > Main Workflow Tasks Data Flow Builder Layout Automation Team Analytics…" at bounding box center [756, 402] width 1512 height 805
click at [22, 128] on icon at bounding box center [21, 131] width 17 height 12
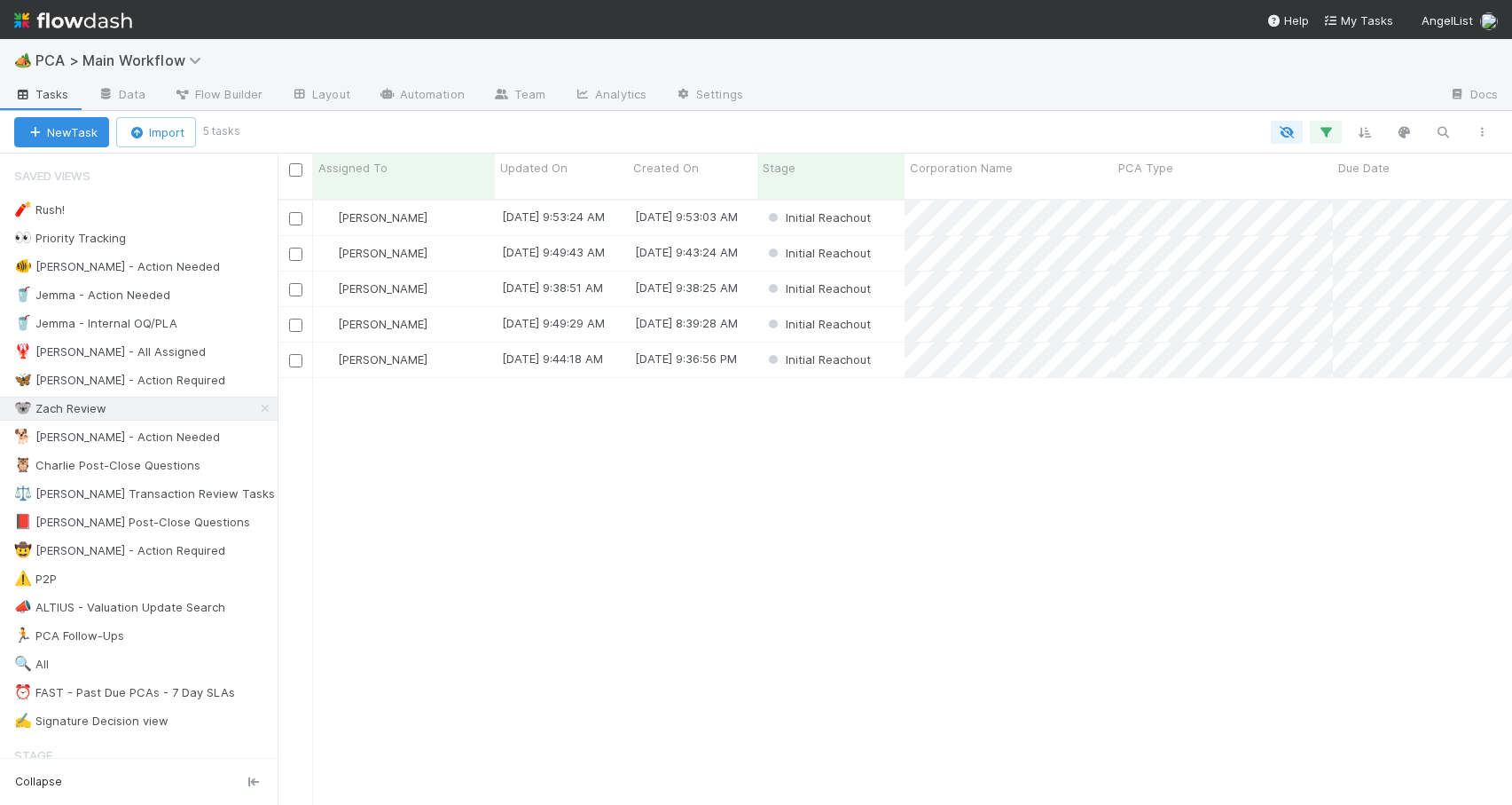
scroll to position [607, 1221]
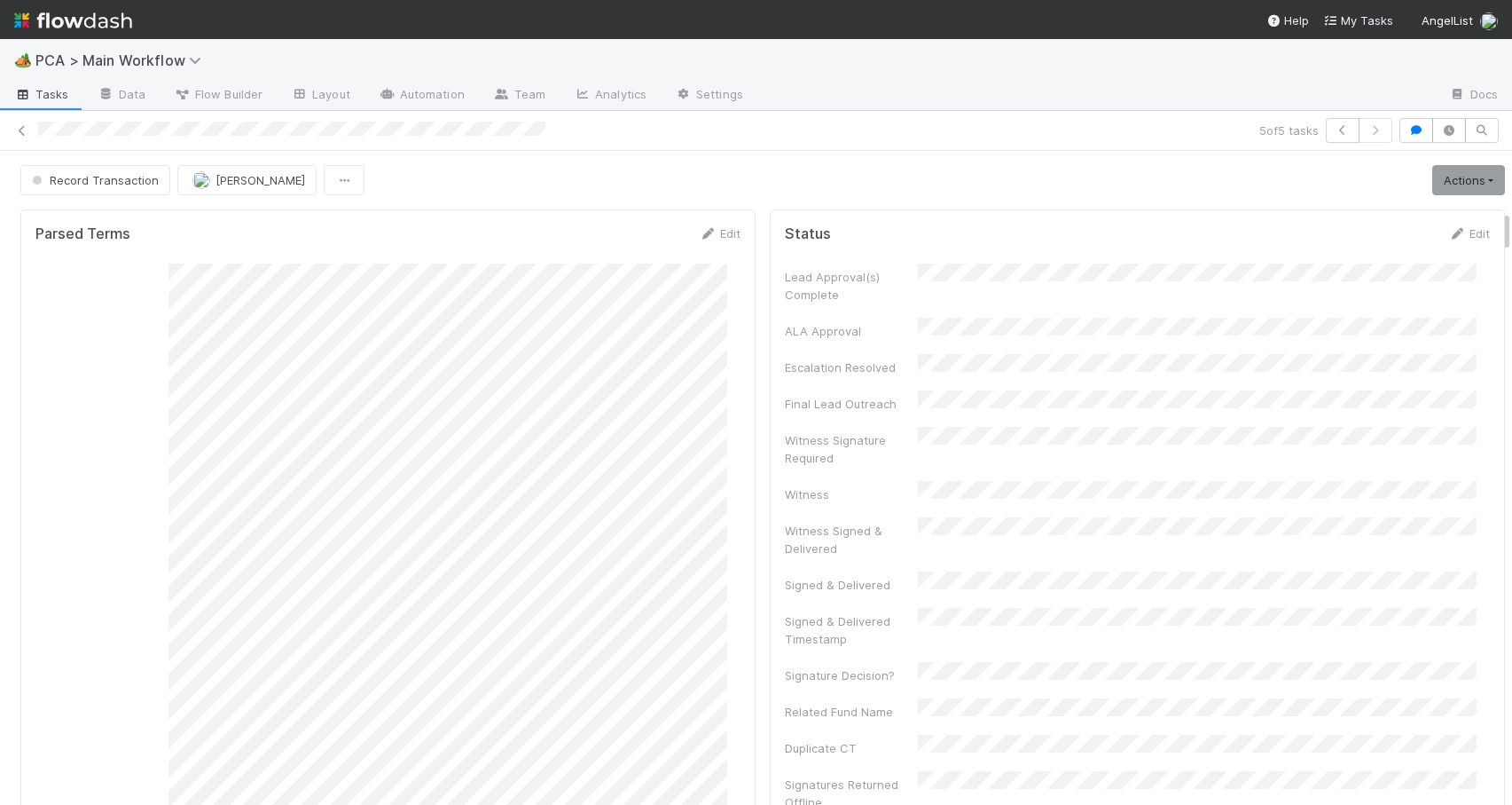
scroll to position [913, 0]
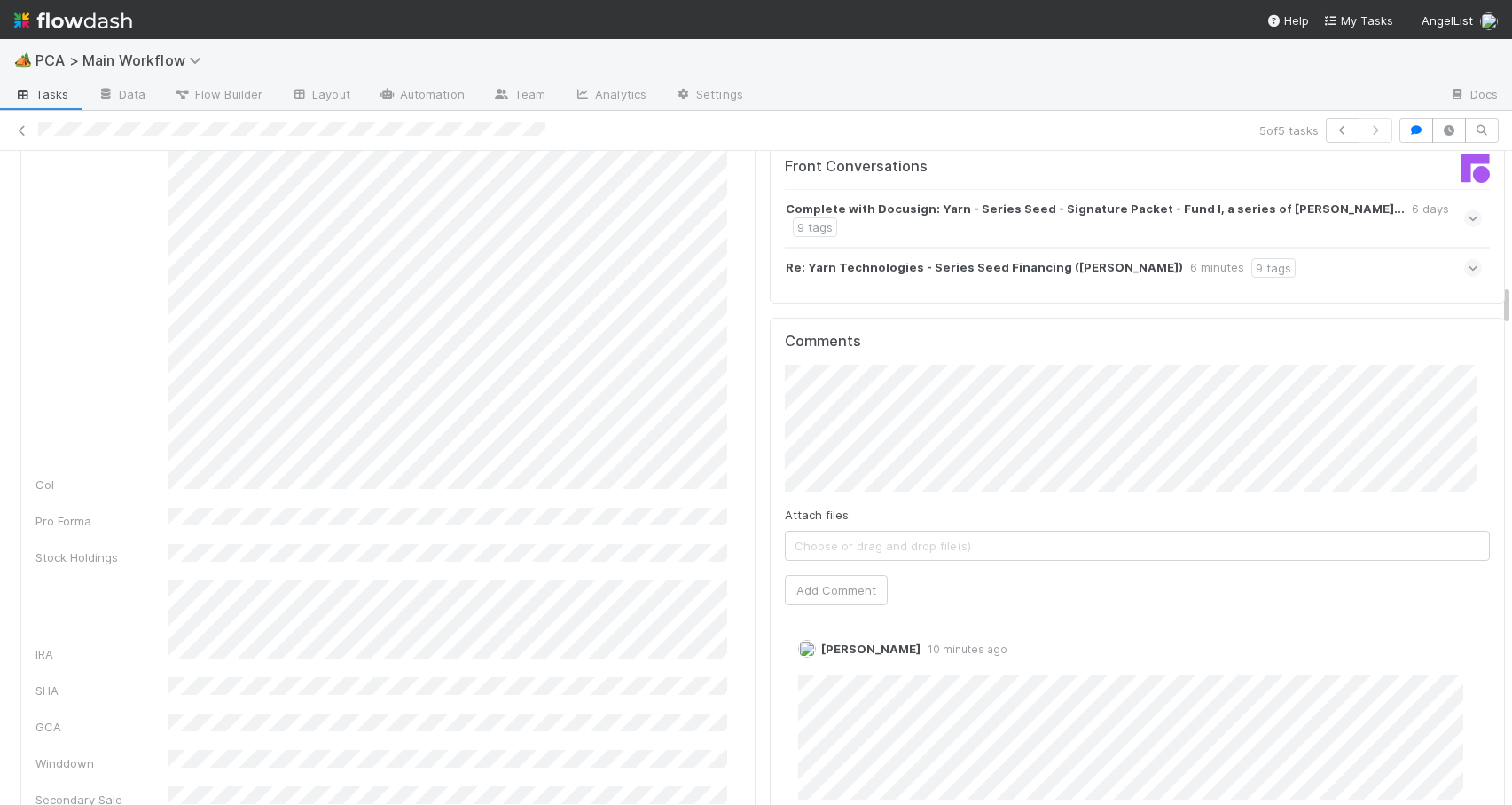
scroll to position [2047, 0]
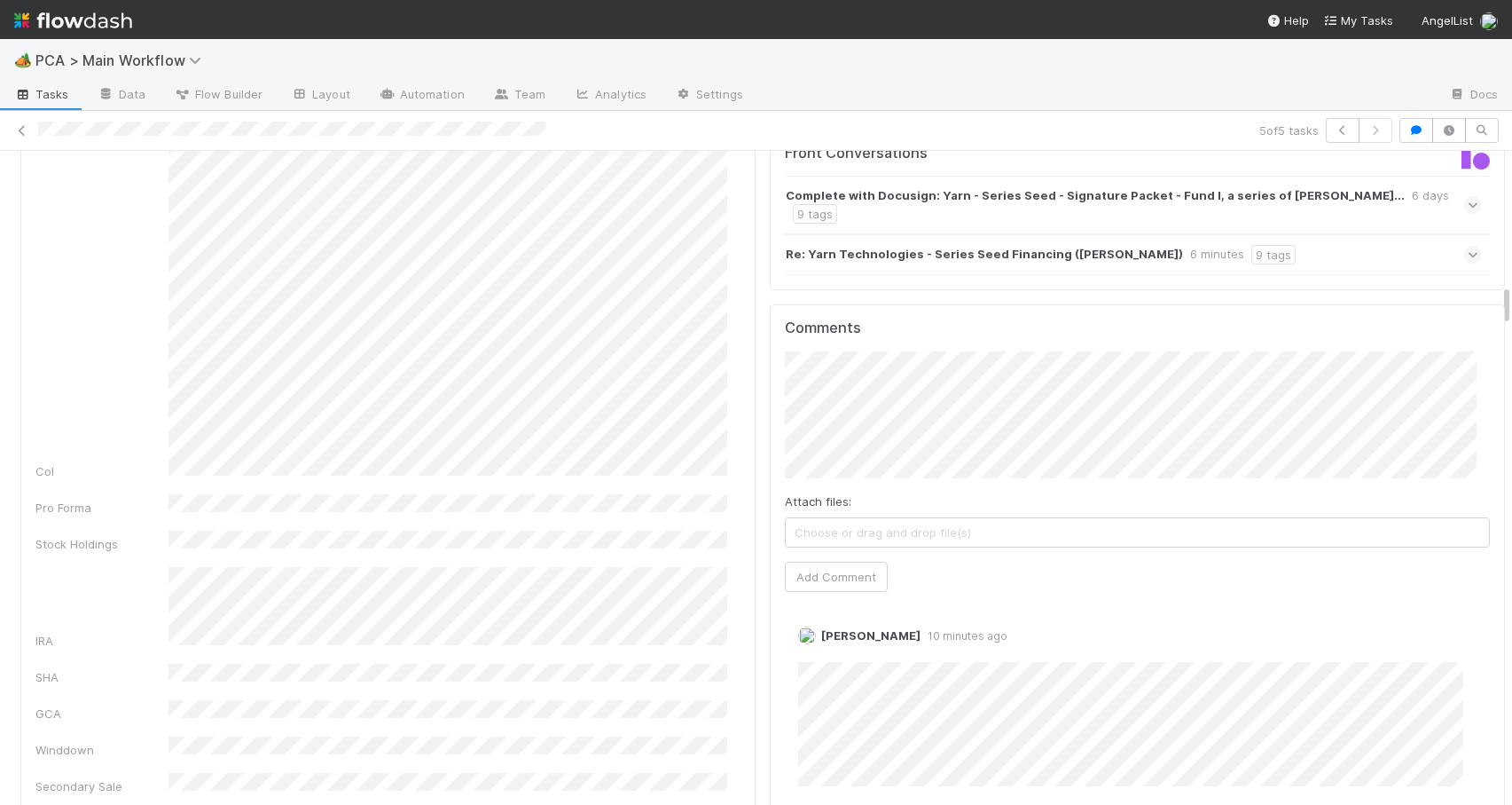
drag, startPoint x: 1494, startPoint y: 221, endPoint x: 1465, endPoint y: 295, distance: 79.5
click at [845, 562] on button "Add Comment" at bounding box center [837, 577] width 103 height 30
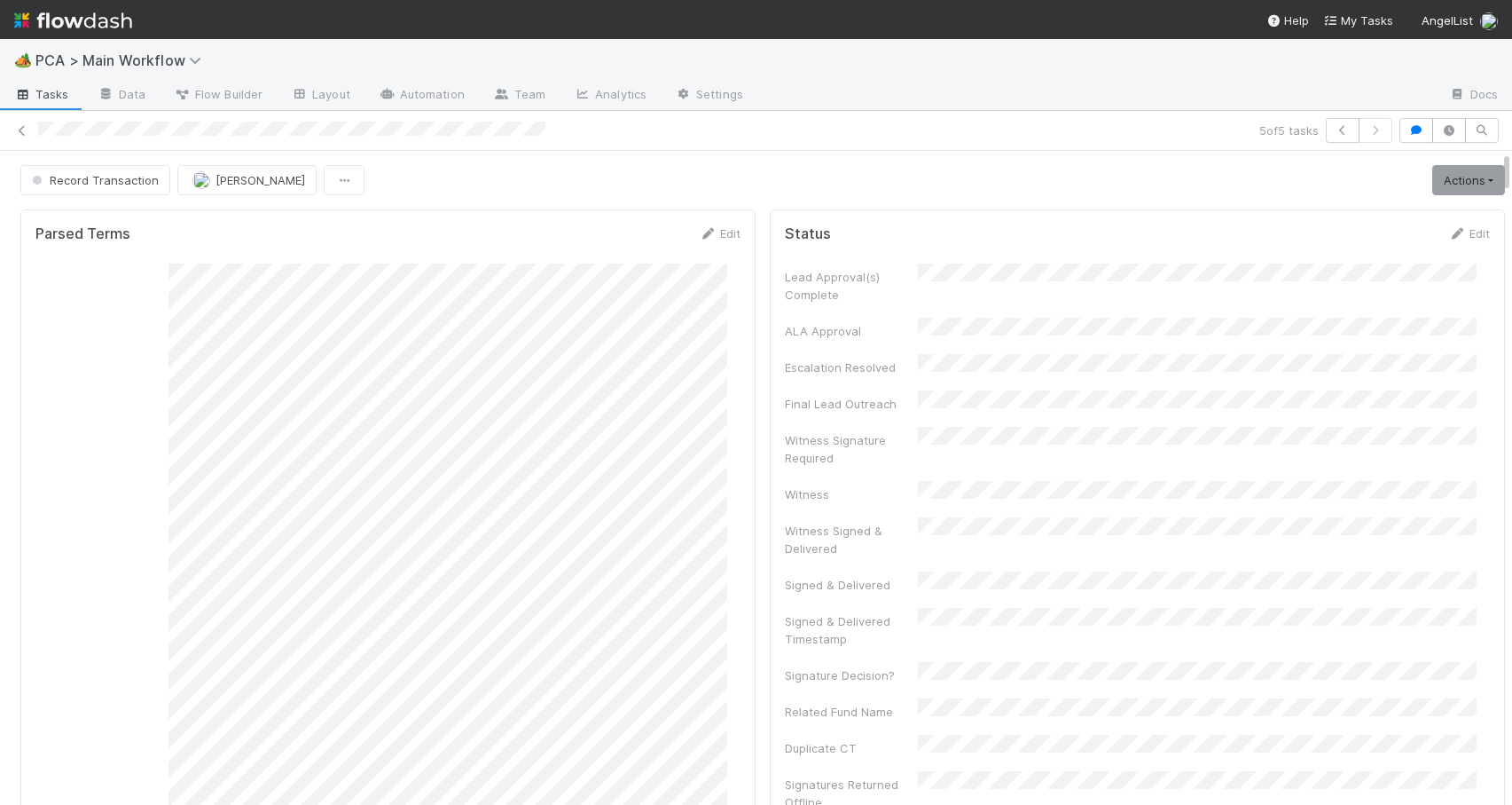
drag, startPoint x: 1494, startPoint y: 301, endPoint x: 1488, endPoint y: 119, distance: 182.1
click at [1488, 119] on div "5 of 5 tasks Record Transaction Roselyn de Villa Actions Move to TR External Op…" at bounding box center [756, 457] width 1512 height 694
click at [20, 131] on icon at bounding box center [21, 131] width 17 height 12
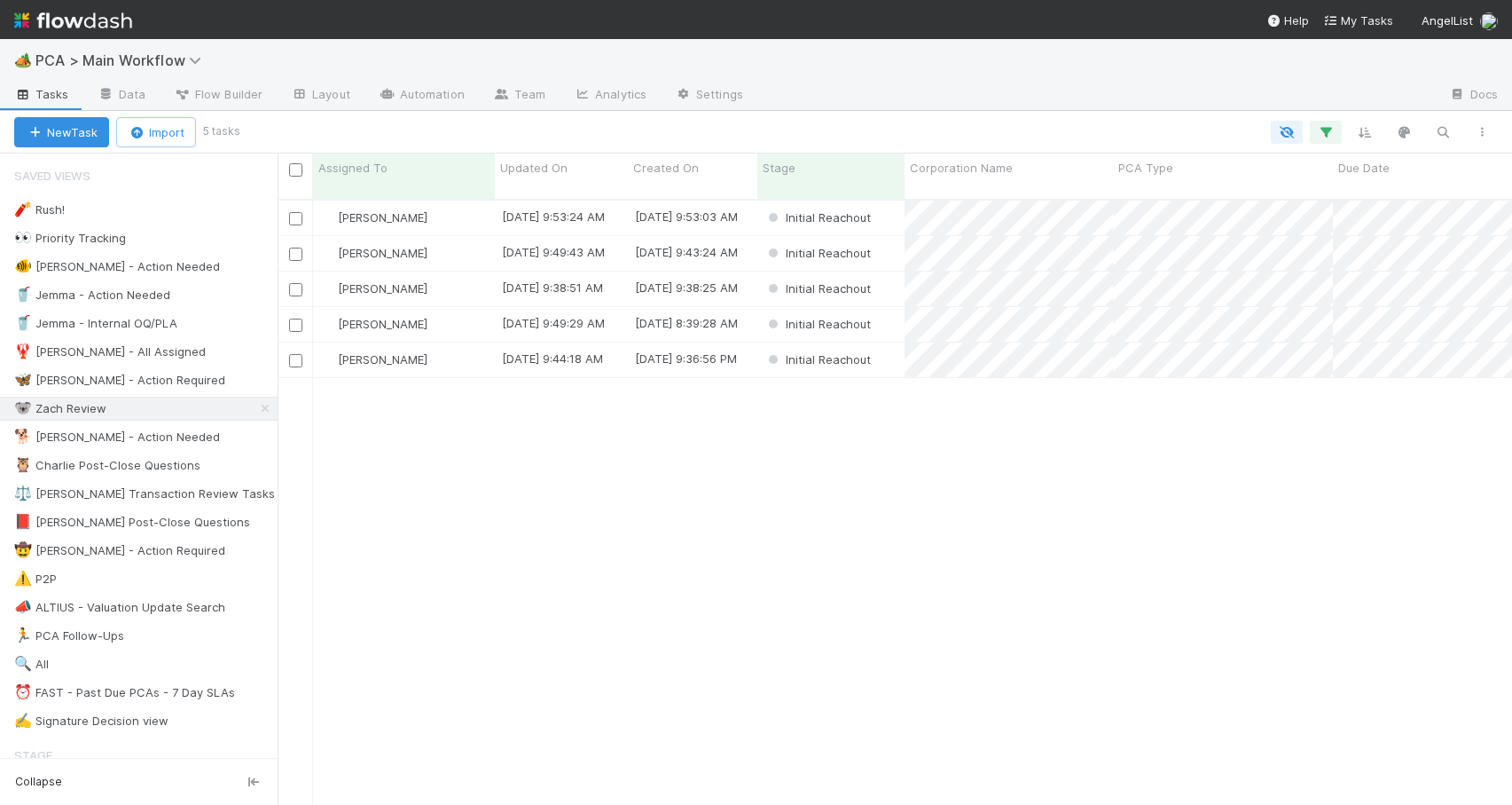
scroll to position [607, 1221]
click at [595, 469] on div "Zachary Conley 9/3/25, 9:53:24 AM 9/3/25, 9:53:03 AM Initial Reachout 0 0 0 0 0…" at bounding box center [895, 510] width 1235 height 619
click at [451, 350] on div "[PERSON_NAME]" at bounding box center [403, 360] width 181 height 35
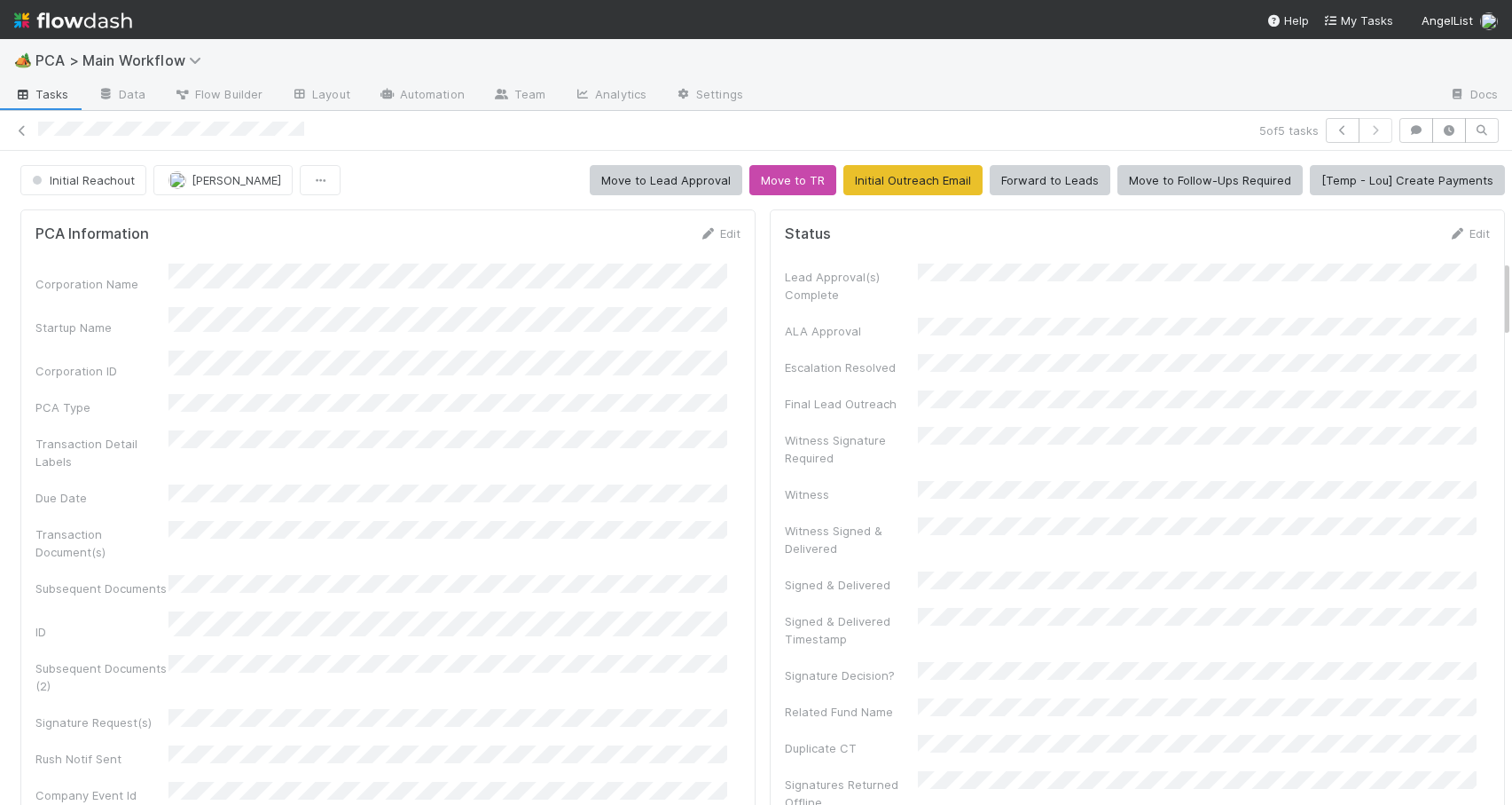
scroll to position [910, 0]
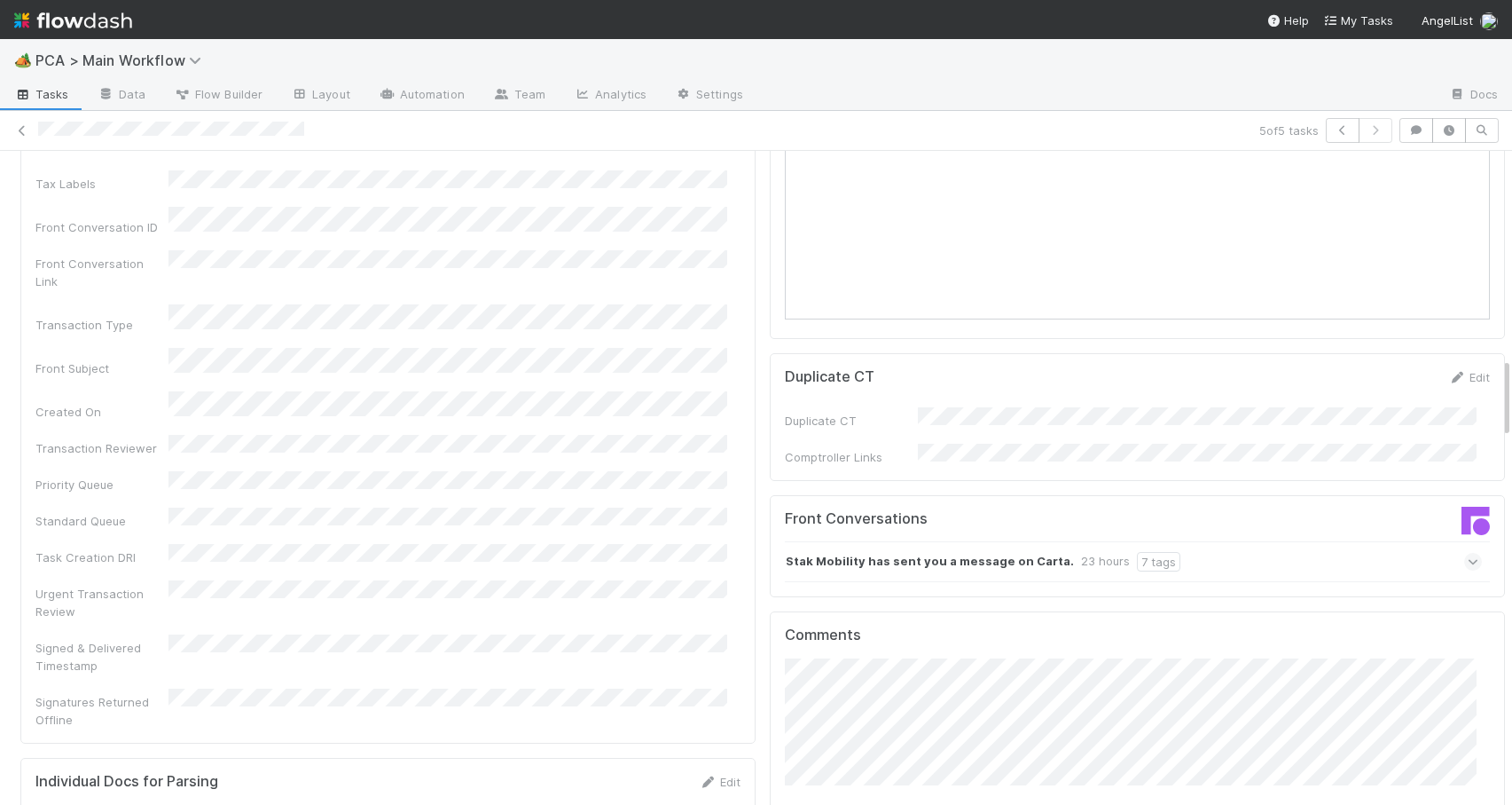
scroll to position [1717, 0]
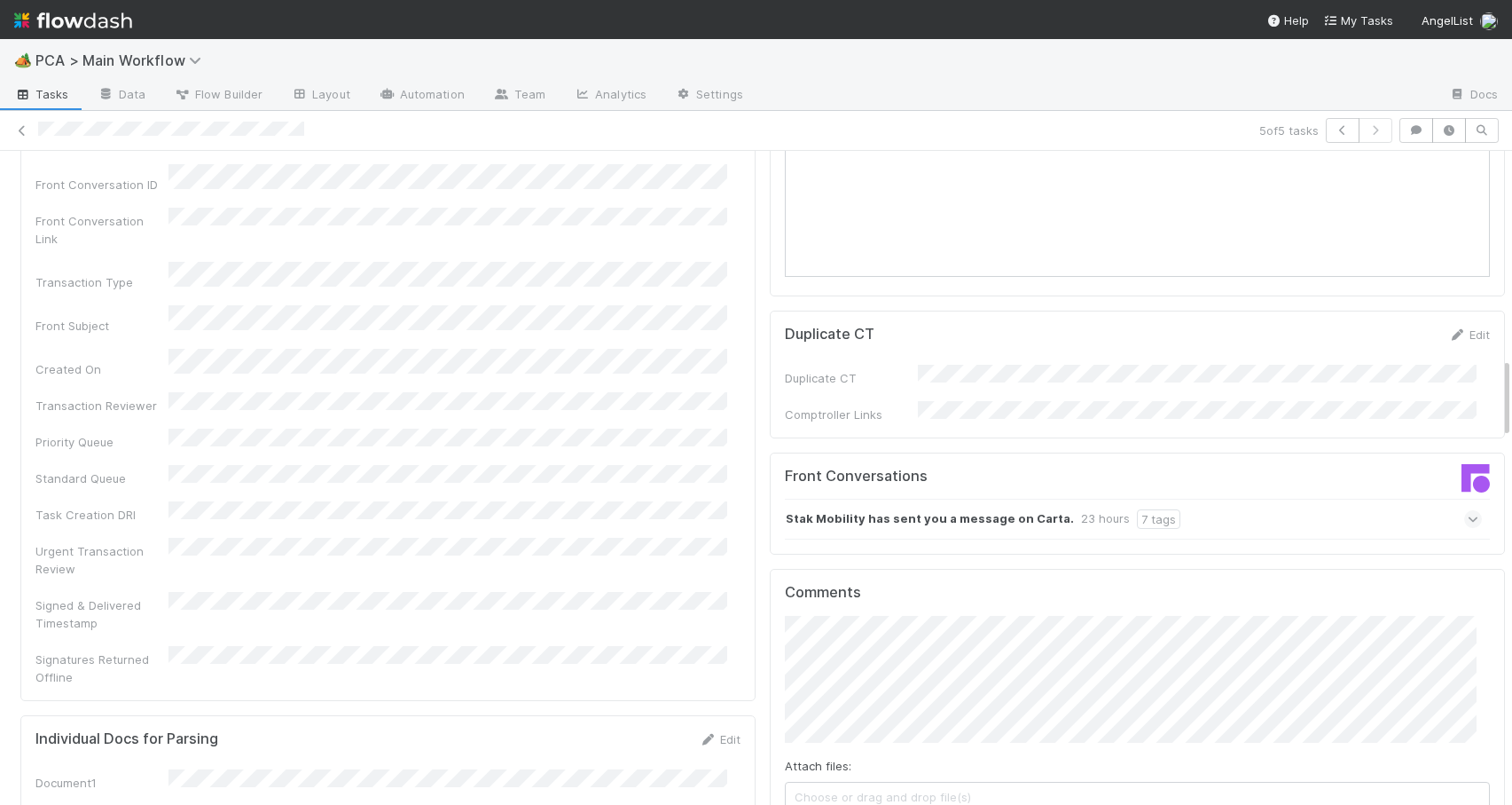
drag, startPoint x: 1493, startPoint y: 288, endPoint x: 1534, endPoint y: 392, distance: 111.8
click at [1511, 392] on html "🏕️ PCA > Main Workflow Tasks Data Flow Builder Layout Automation Team Analytics…" at bounding box center [756, 402] width 1512 height 805
click at [1209, 498] on div "Stak Mobility has sent you a message on Carta. 23 hours 7 tags" at bounding box center [1134, 519] width 697 height 41
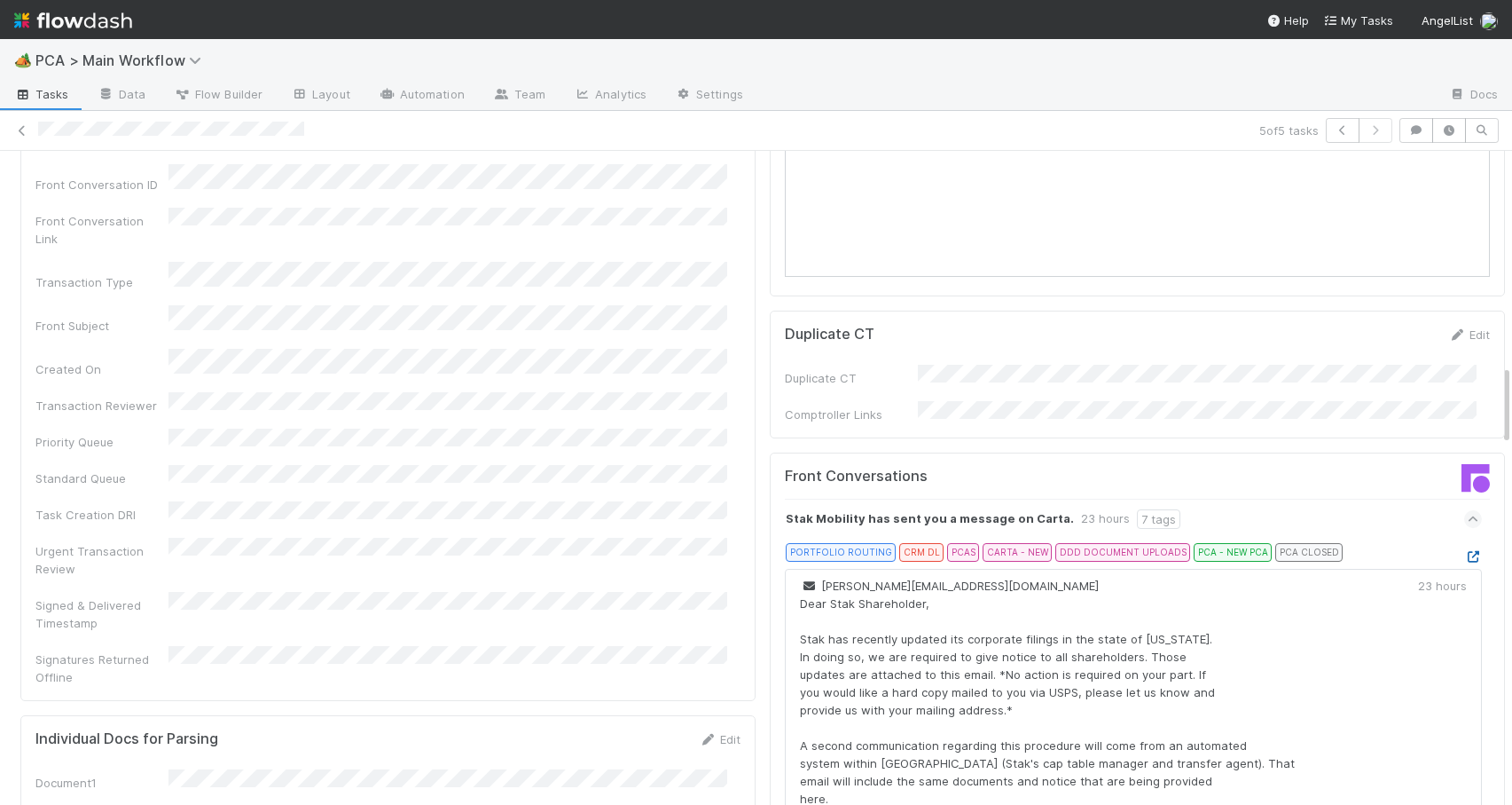
click at [1464, 551] on icon at bounding box center [1472, 556] width 17 height 12
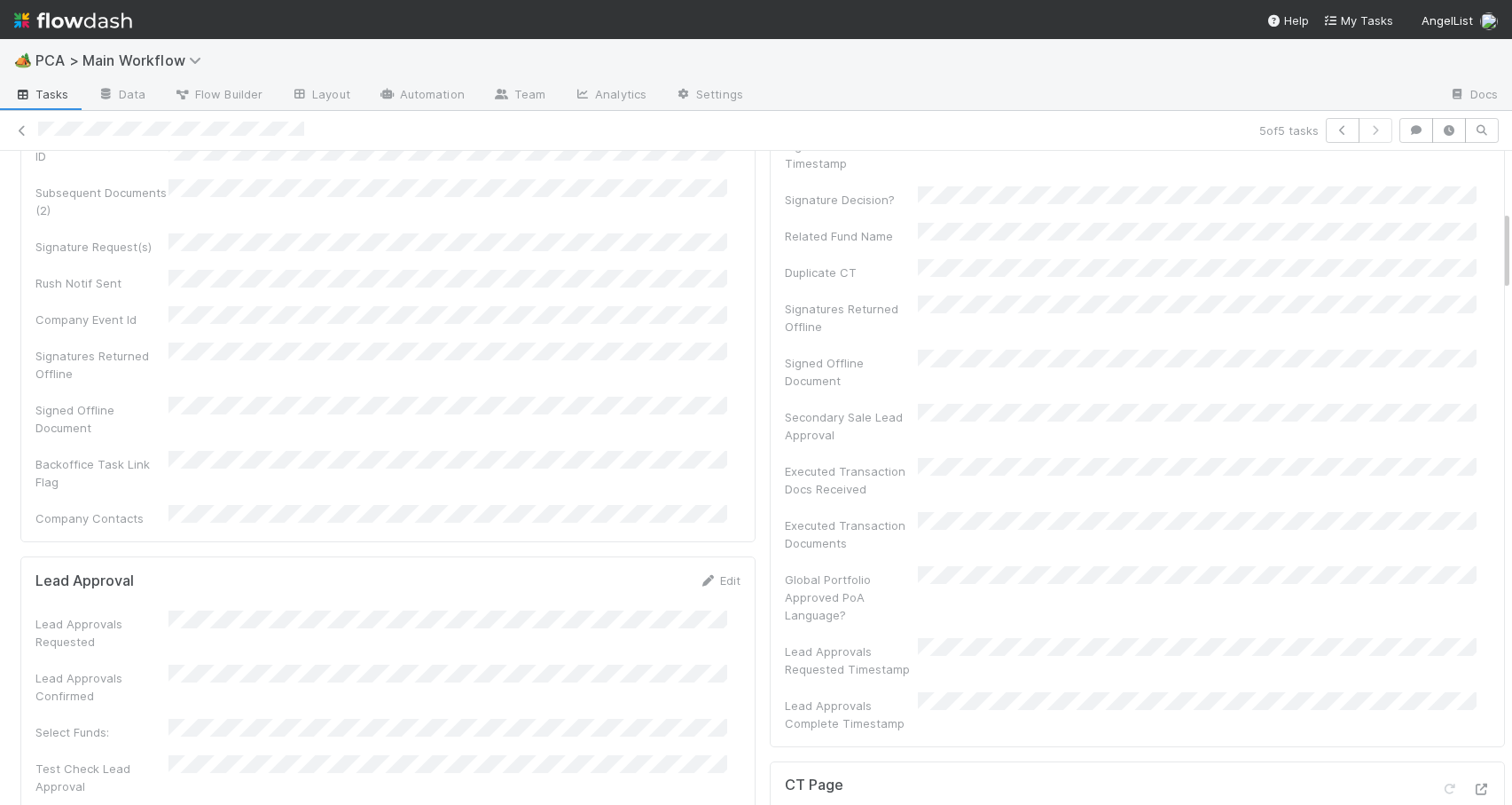
scroll to position [0, 0]
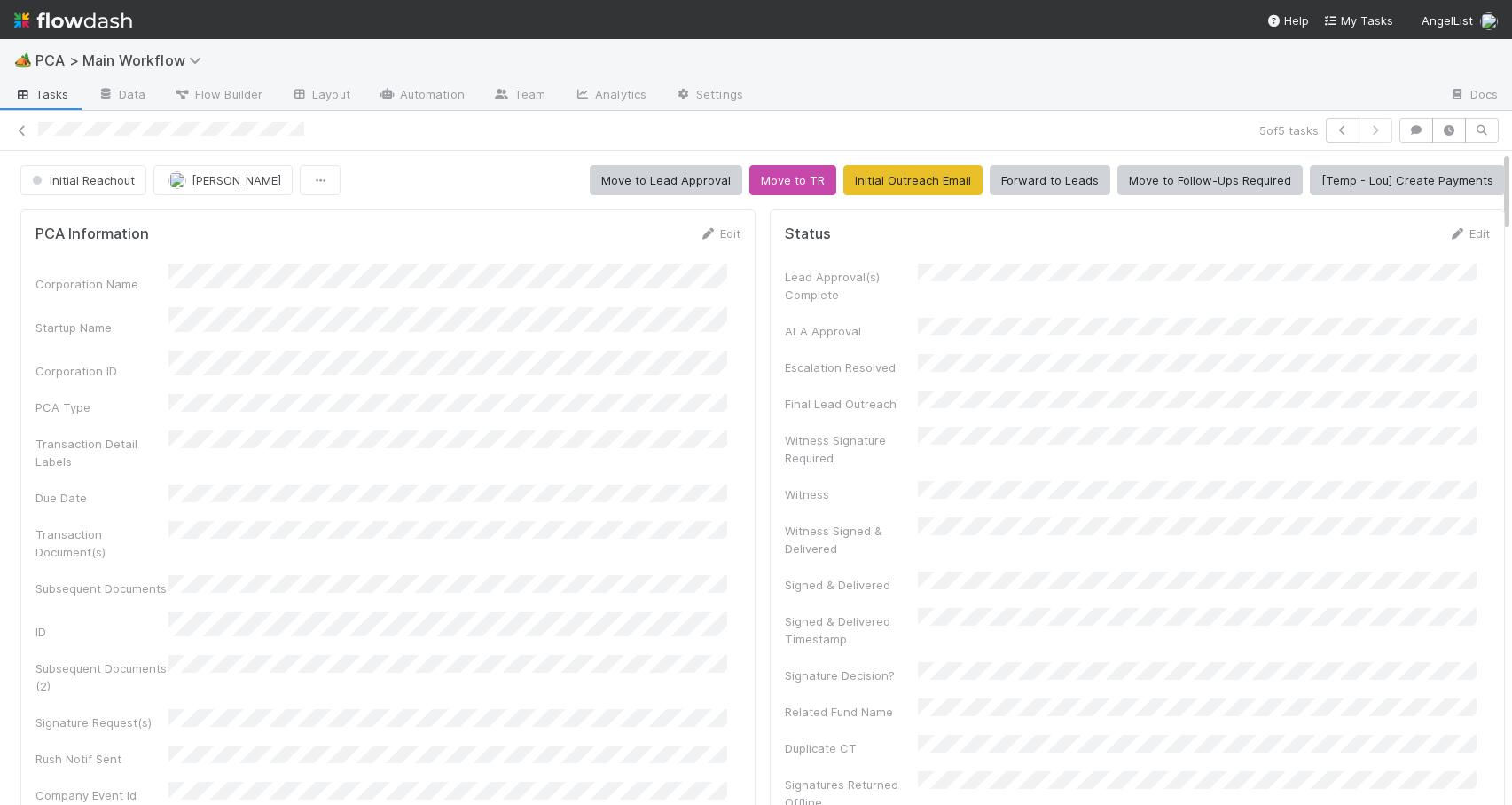
drag, startPoint x: 1493, startPoint y: 395, endPoint x: 1486, endPoint y: 137, distance: 258.1
click at [1486, 137] on div "5 of 5 tasks Initial Reachout Zachary Conley Move to Lead Approval Move to TR I…" at bounding box center [756, 457] width 1512 height 694
click at [721, 239] on link "Edit" at bounding box center [719, 233] width 41 height 14
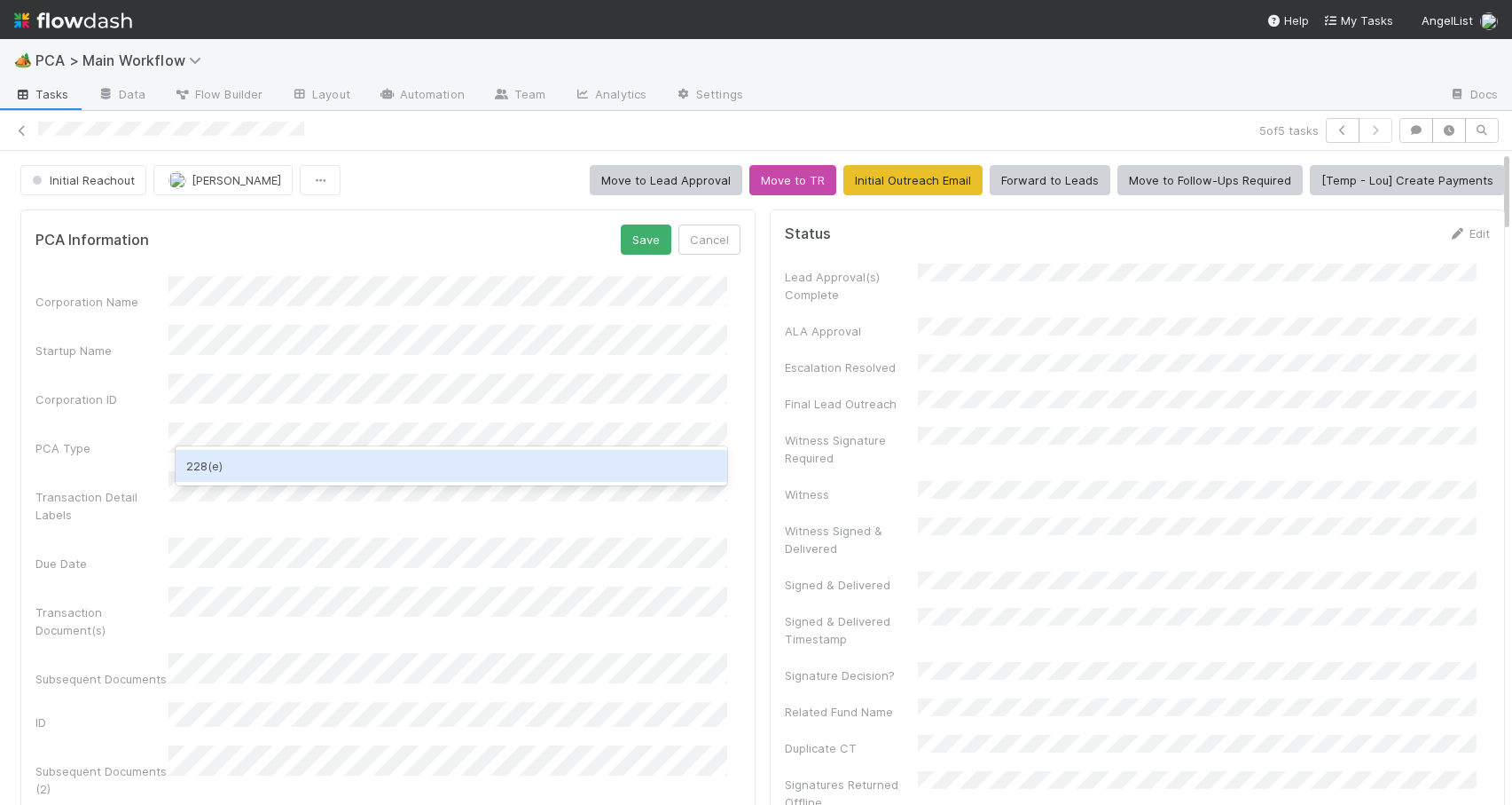
click at [267, 457] on div "228(e)" at bounding box center [451, 465] width 552 height 32
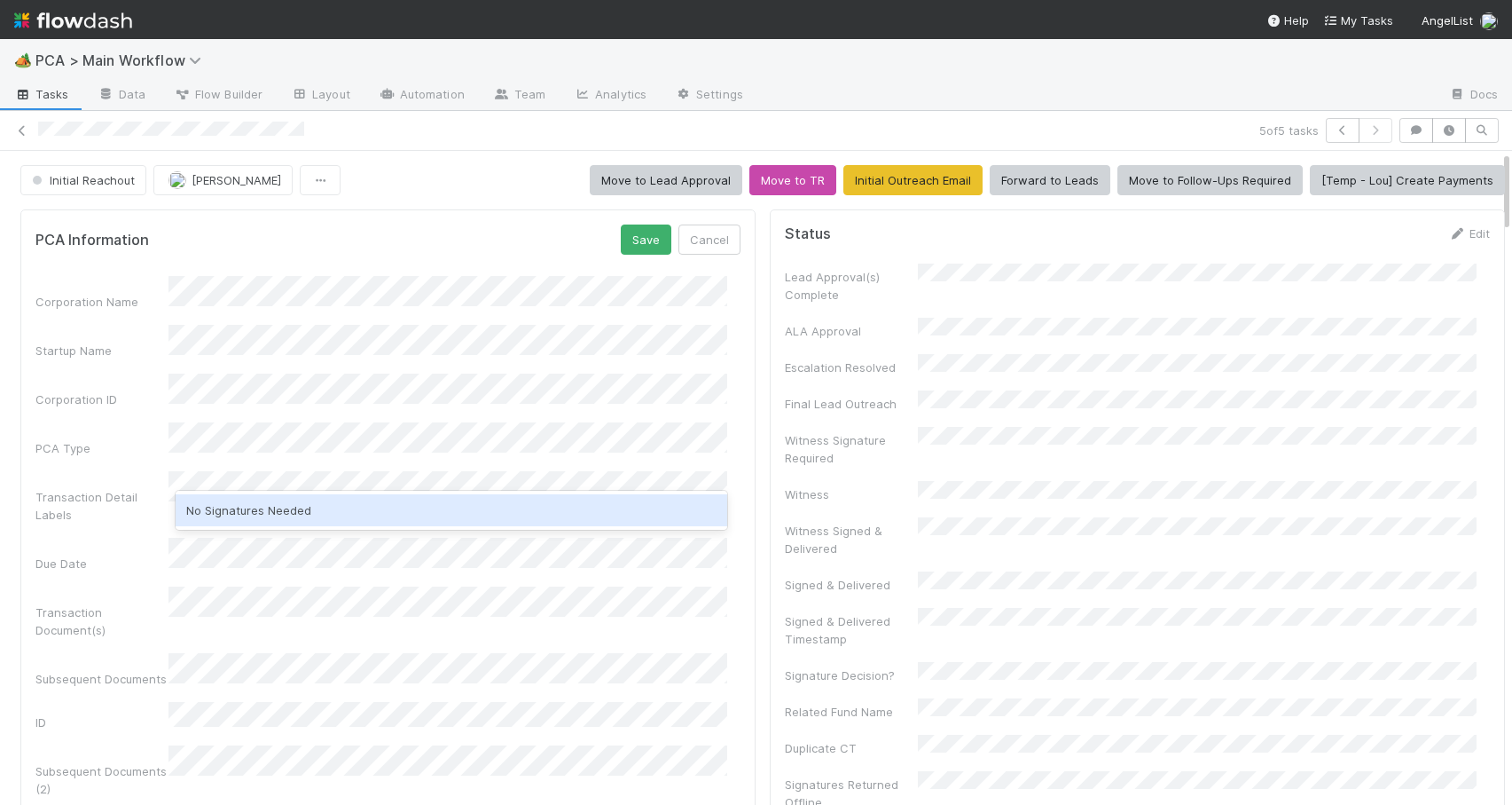
click at [227, 506] on div "No Signatures Needed" at bounding box center [451, 510] width 552 height 32
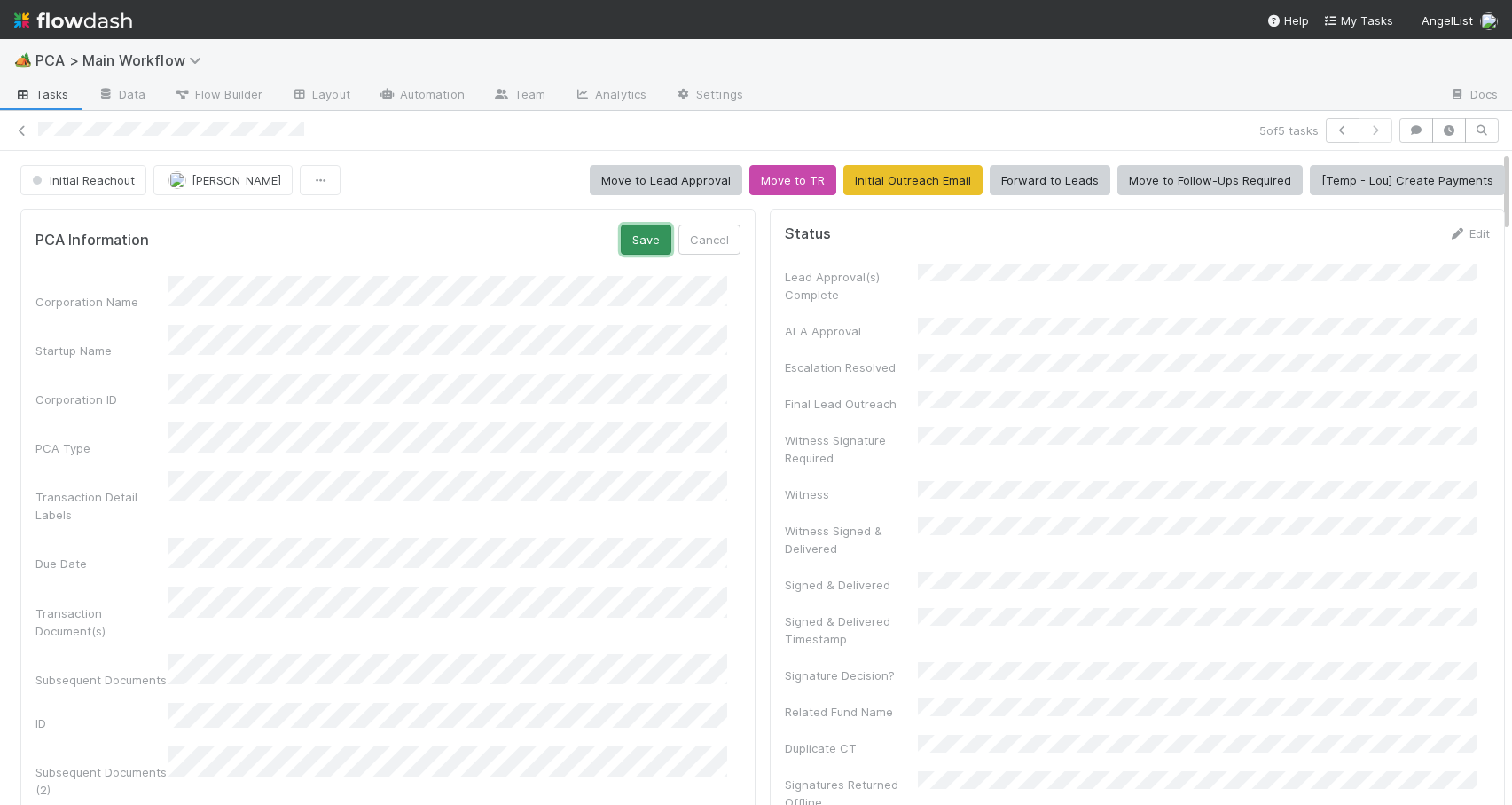
click at [629, 249] on button "Save" at bounding box center [646, 239] width 51 height 30
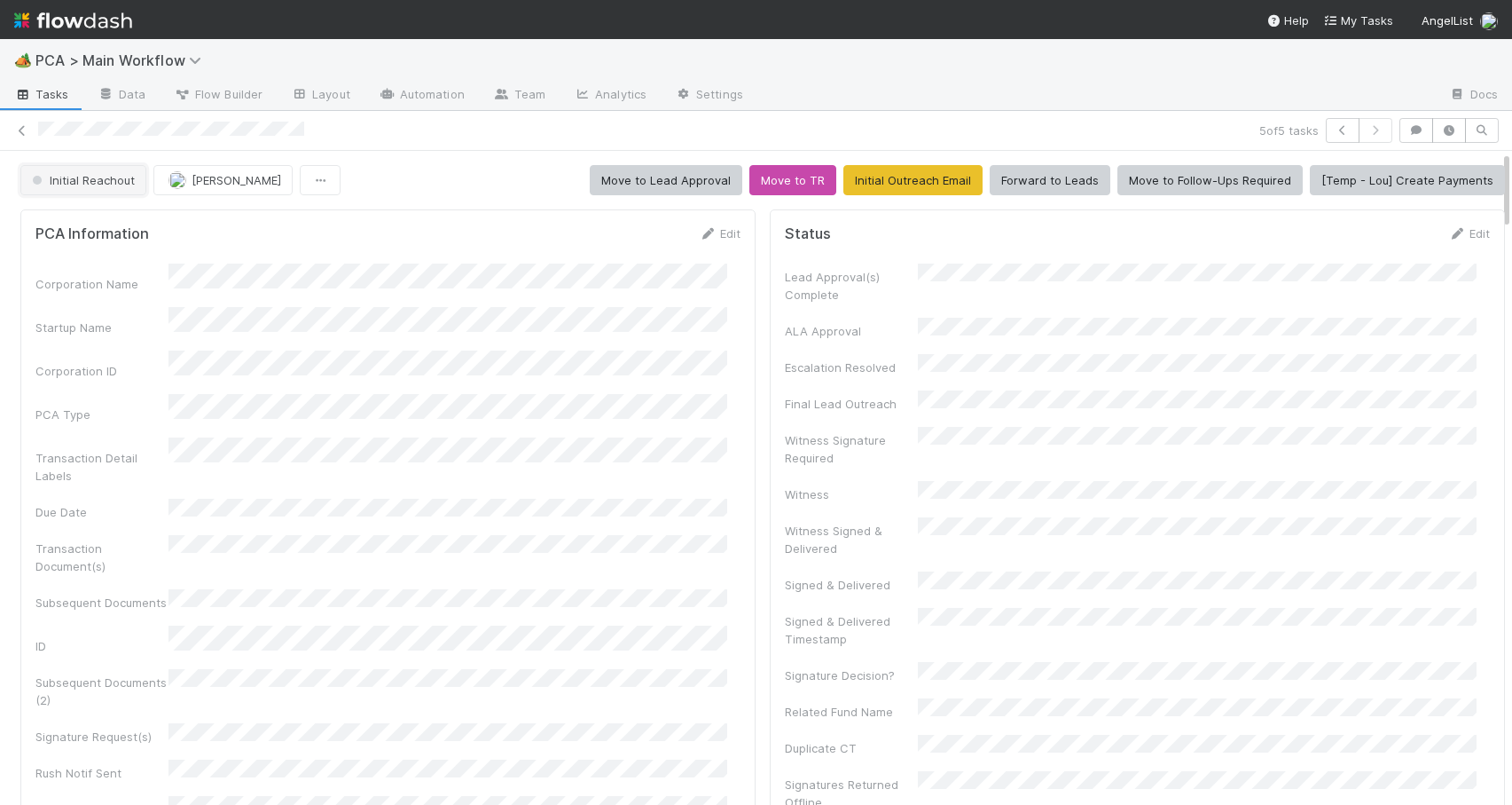
click at [69, 183] on span "Initial Reachout" at bounding box center [82, 180] width 107 height 14
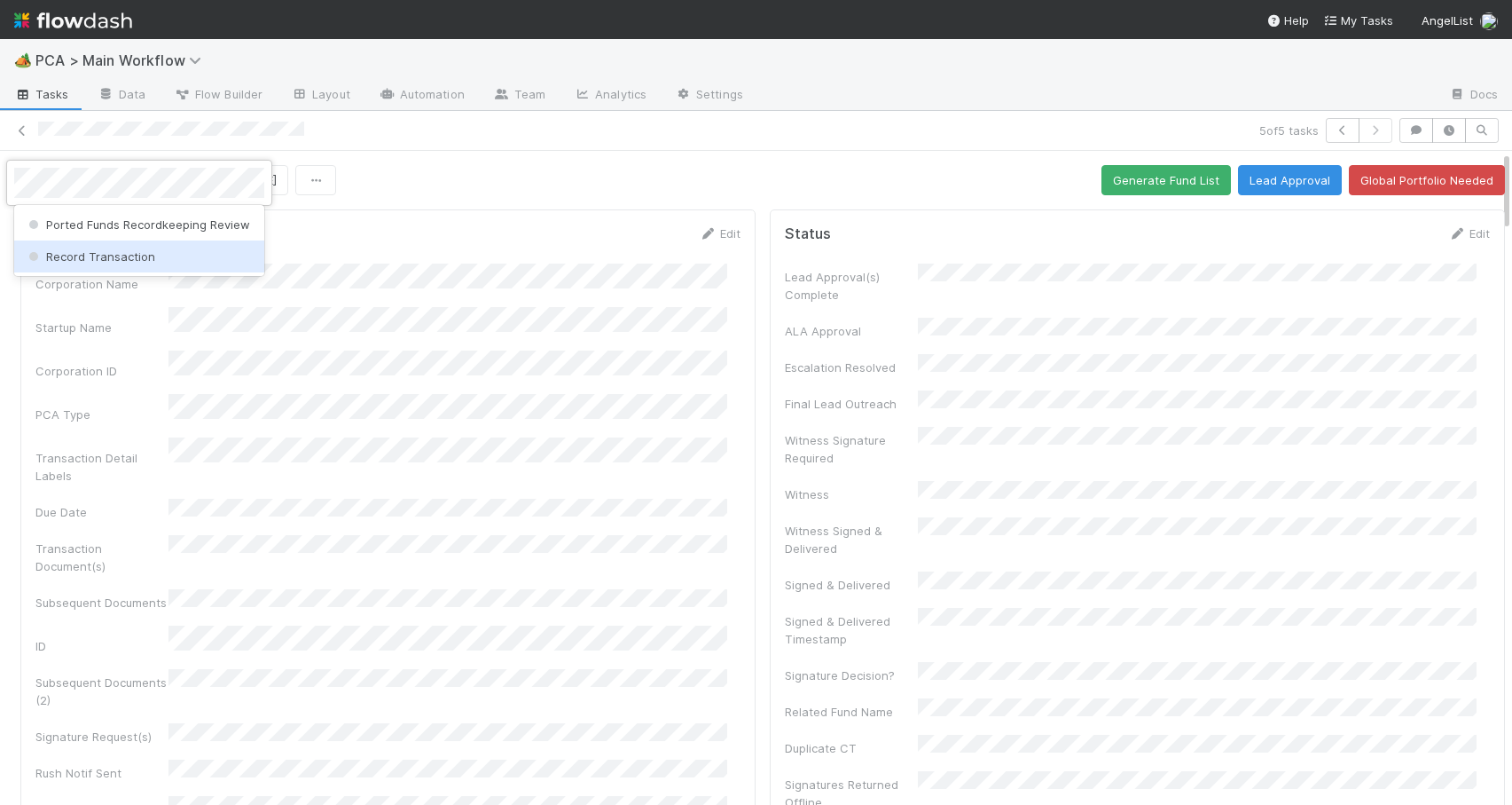
click at [75, 254] on span "Record Transaction" at bounding box center [90, 256] width 131 height 14
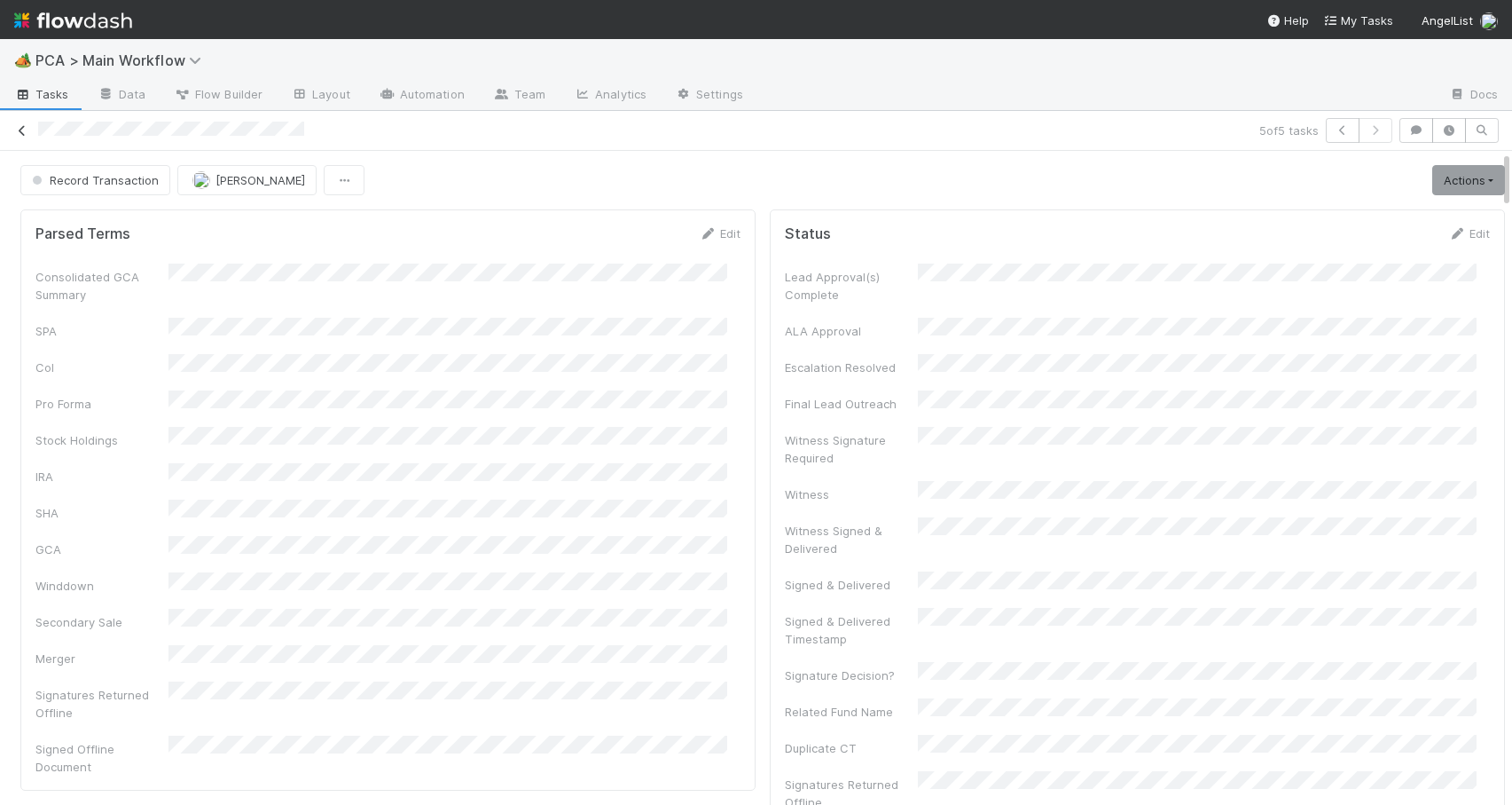
click at [26, 134] on icon at bounding box center [21, 131] width 17 height 12
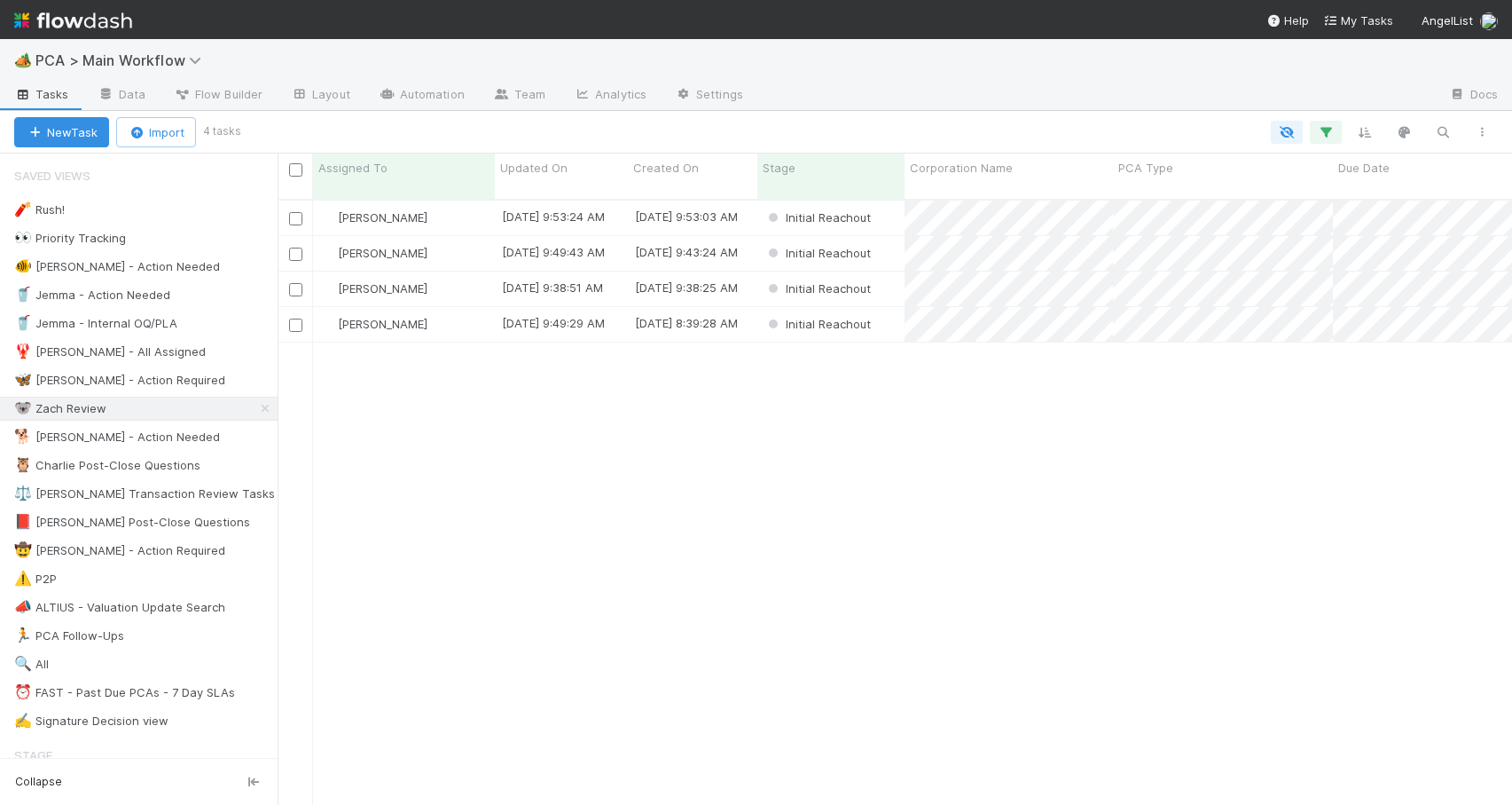
scroll to position [607, 1221]
click at [456, 315] on div "[PERSON_NAME]" at bounding box center [403, 324] width 181 height 35
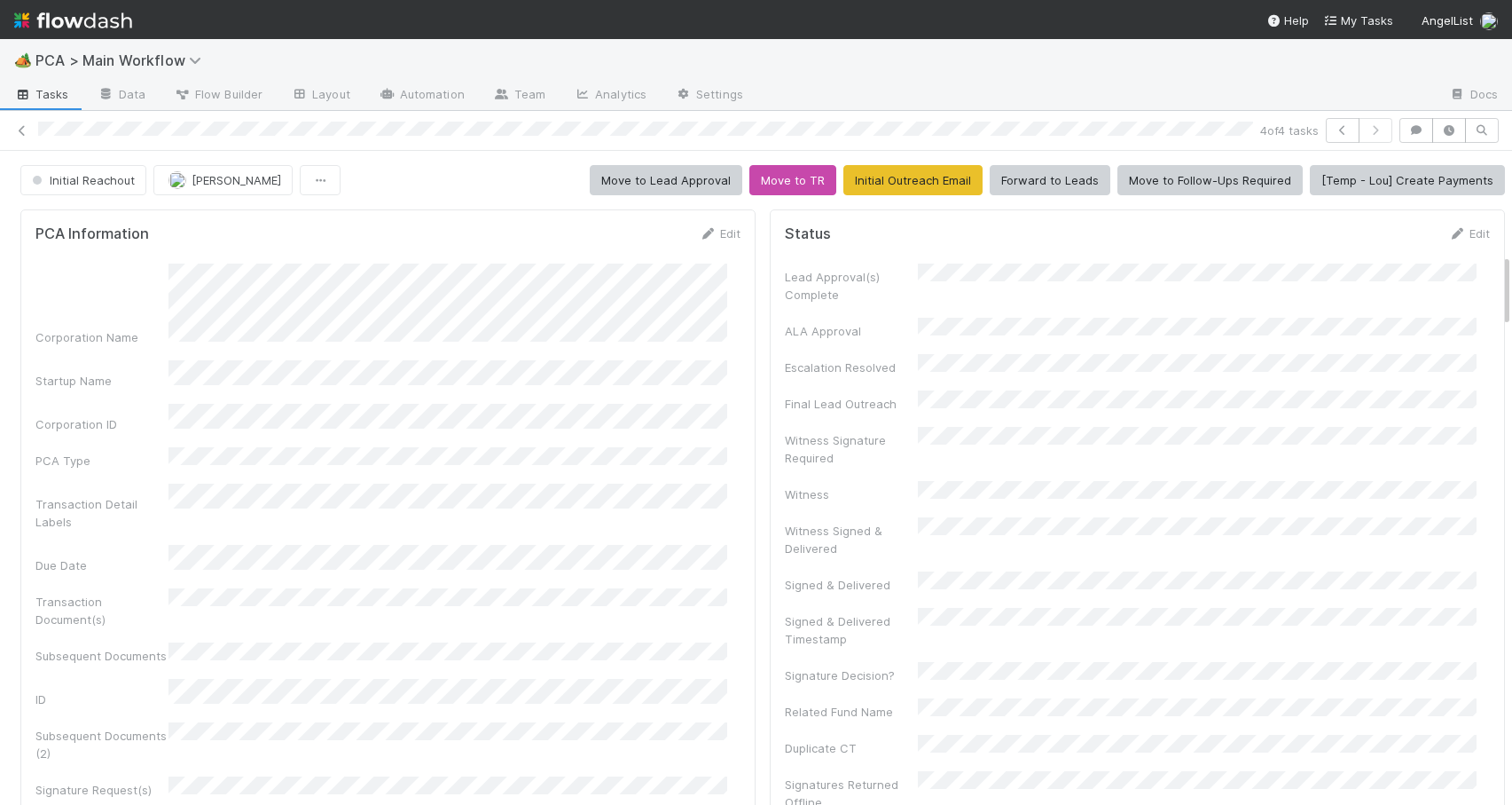
scroll to position [910, 0]
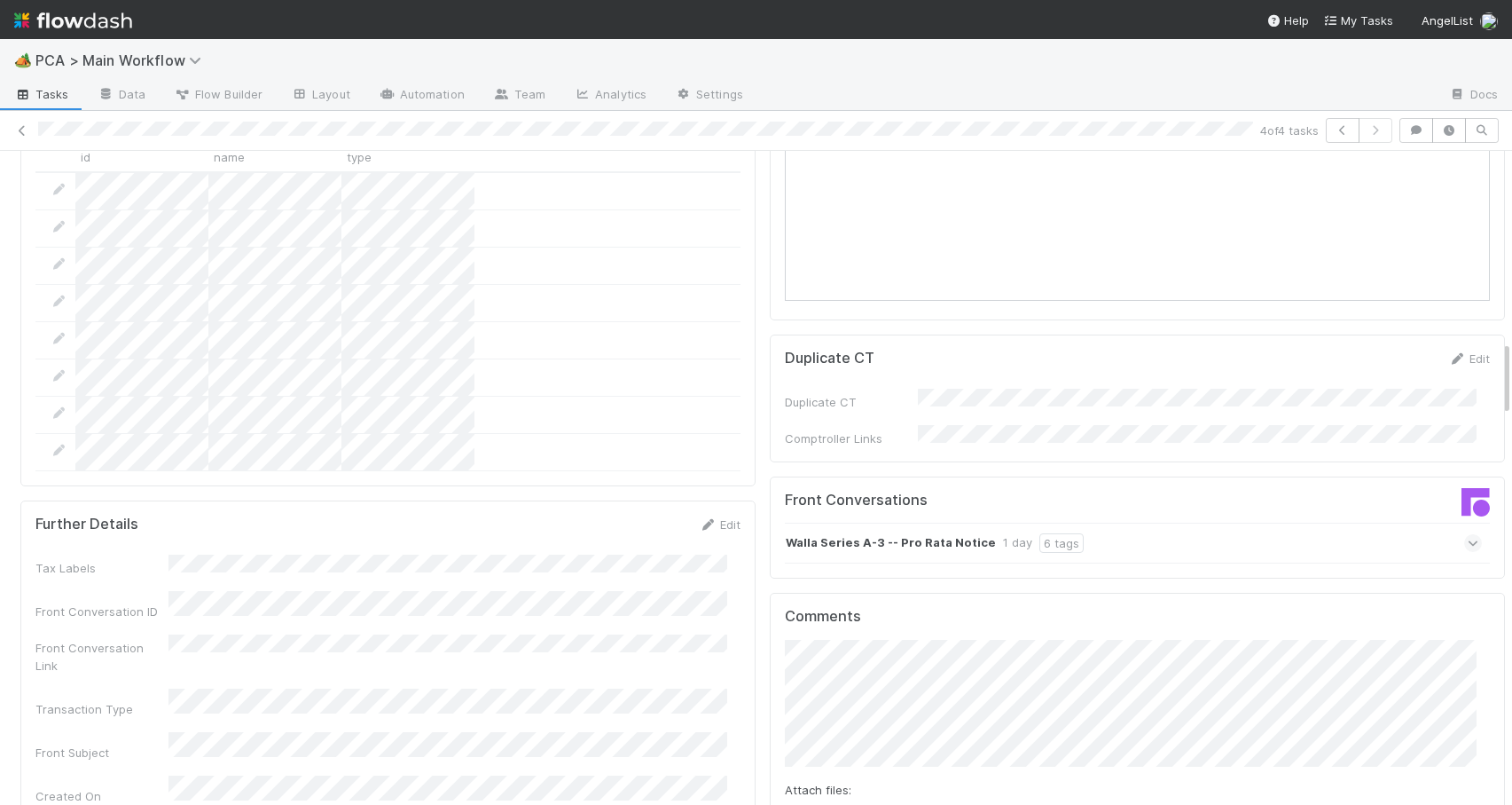
drag, startPoint x: 1494, startPoint y: 273, endPoint x: 1499, endPoint y: 364, distance: 91.1
click at [1499, 364] on div "🏕️ PCA > Main Workflow Tasks Data Flow Builder Layout Automation Team Analytics…" at bounding box center [756, 421] width 1512 height 765
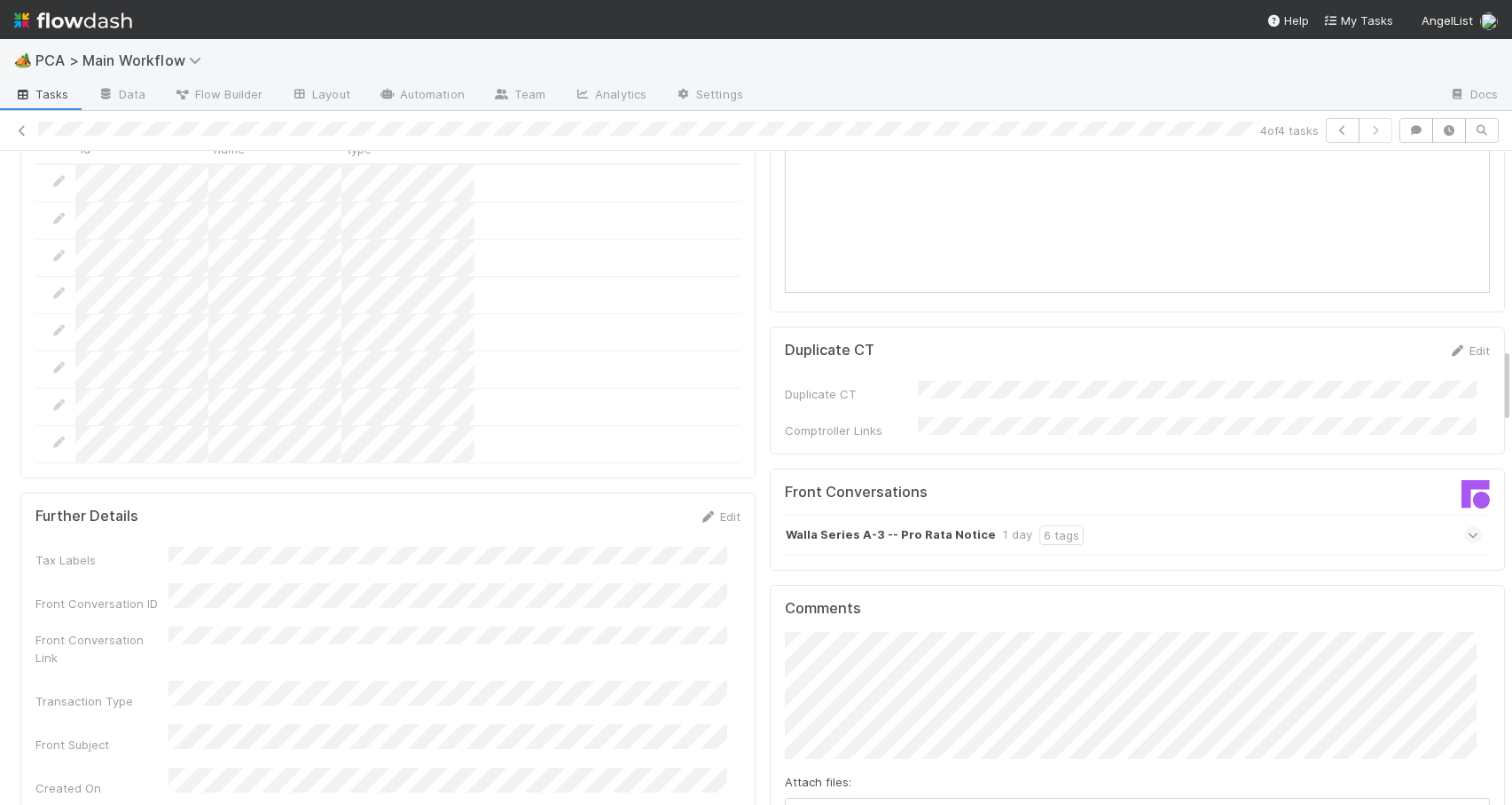
click at [1157, 515] on div "Walla Series A-3 -- Pro Rata Notice 1 day 6 tags" at bounding box center [1134, 535] width 697 height 41
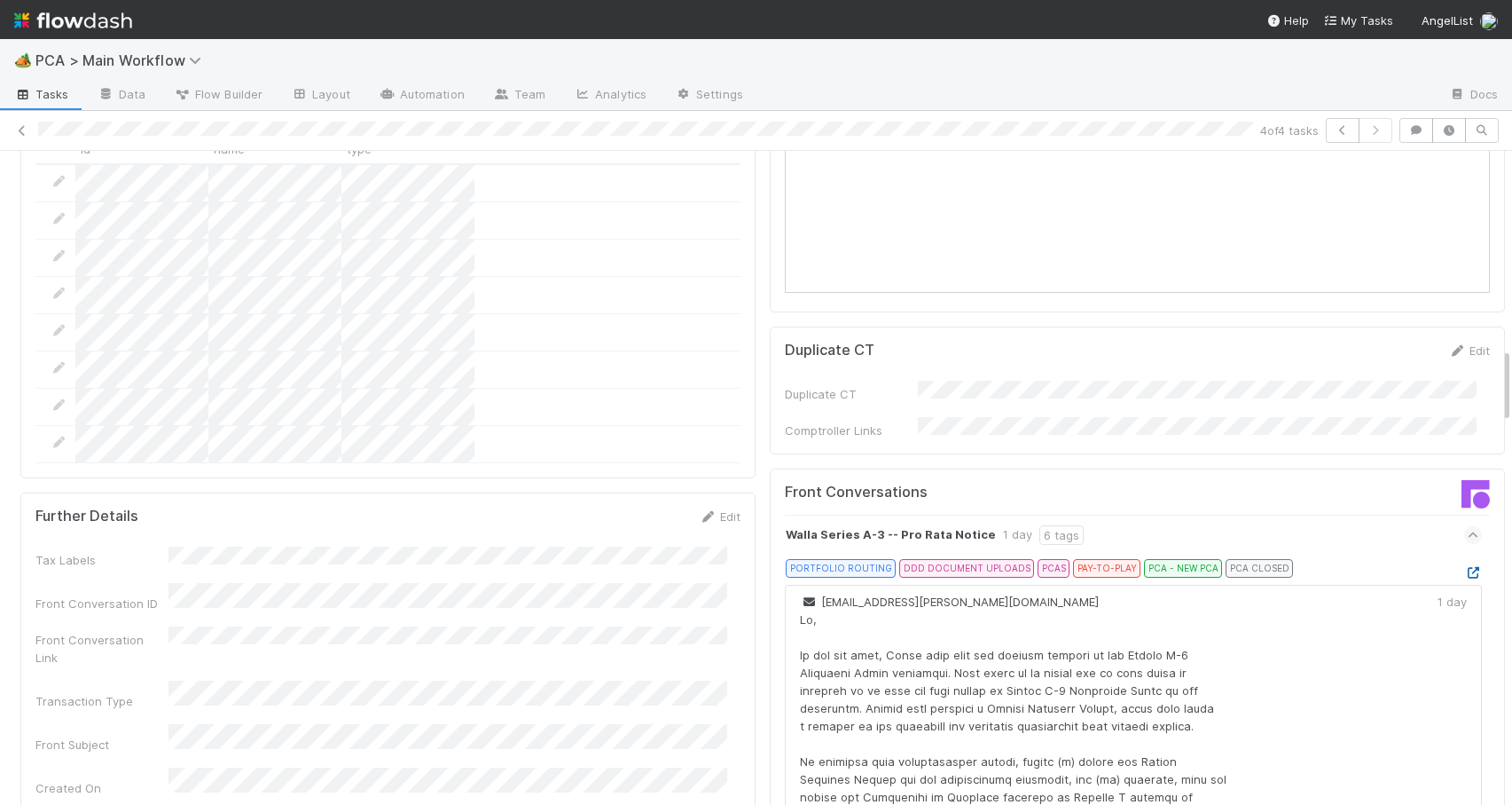
click at [1464, 567] on icon at bounding box center [1472, 573] width 17 height 12
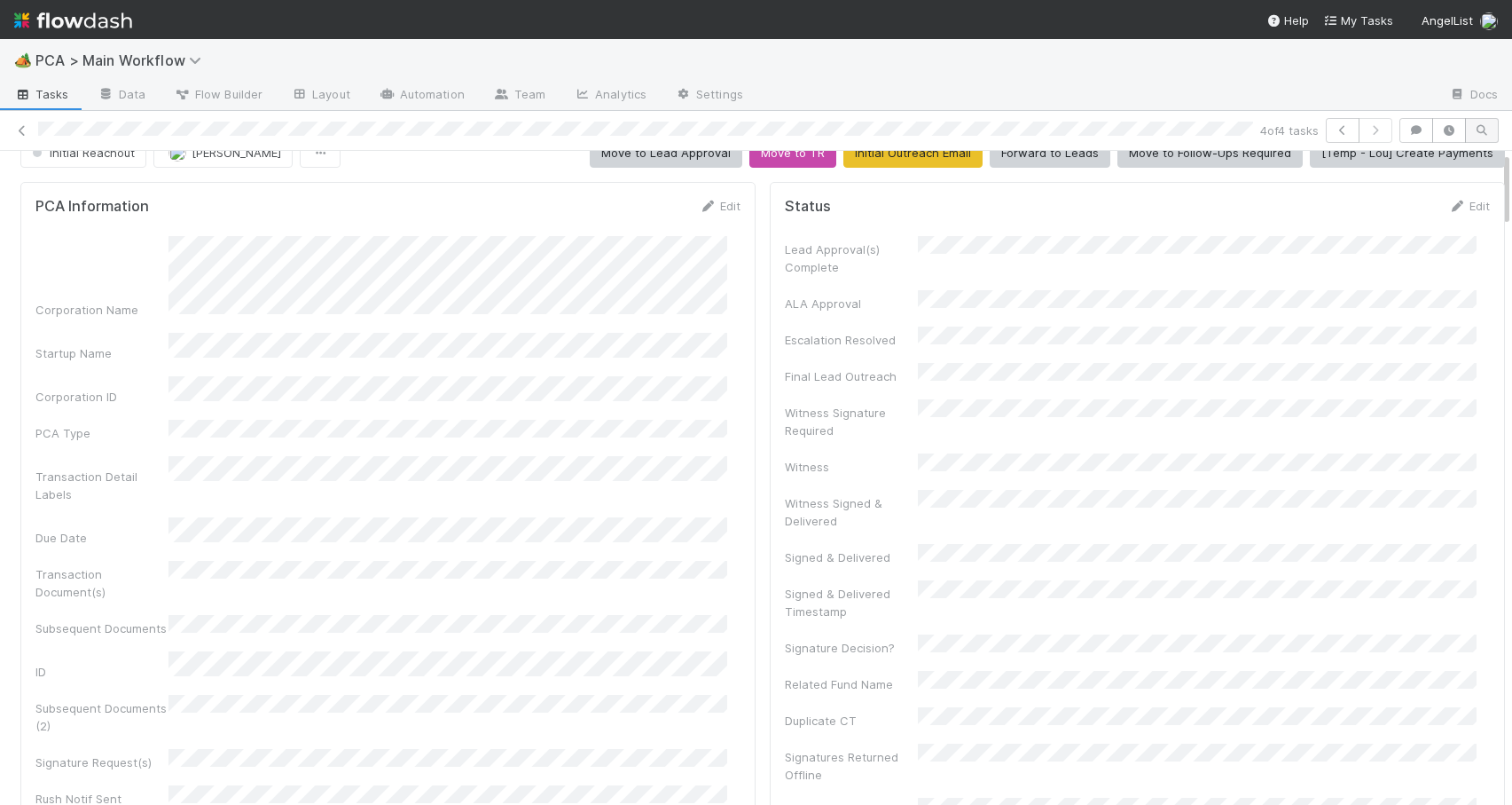
scroll to position [0, 0]
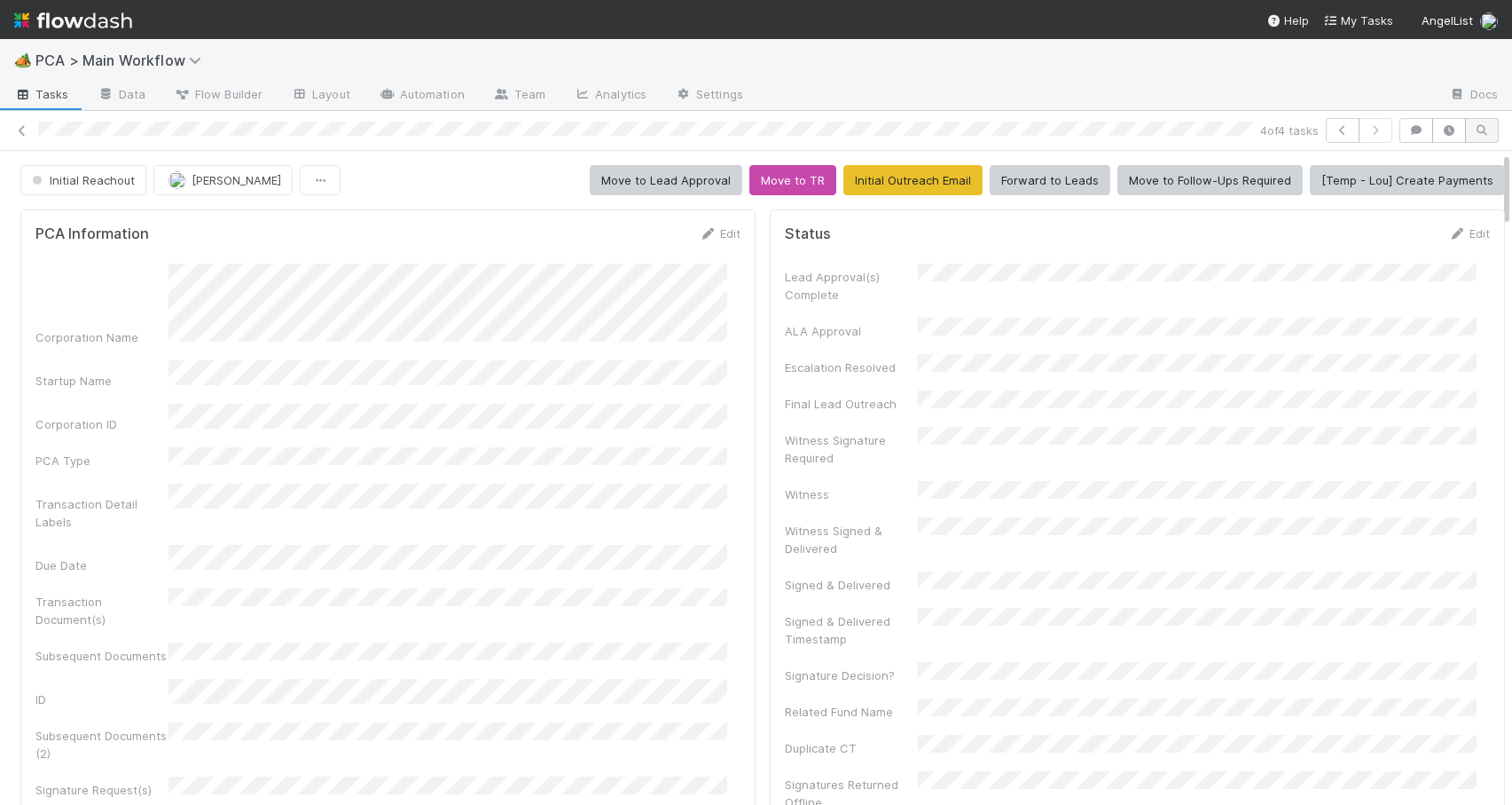
drag, startPoint x: 1494, startPoint y: 364, endPoint x: 1481, endPoint y: 117, distance: 247.3
click at [1481, 122] on div "4 of 4 tasks Initial Reachout Zachary Conley Move to Lead Approval Move to TR I…" at bounding box center [756, 457] width 1512 height 694
click at [699, 232] on icon at bounding box center [707, 234] width 17 height 12
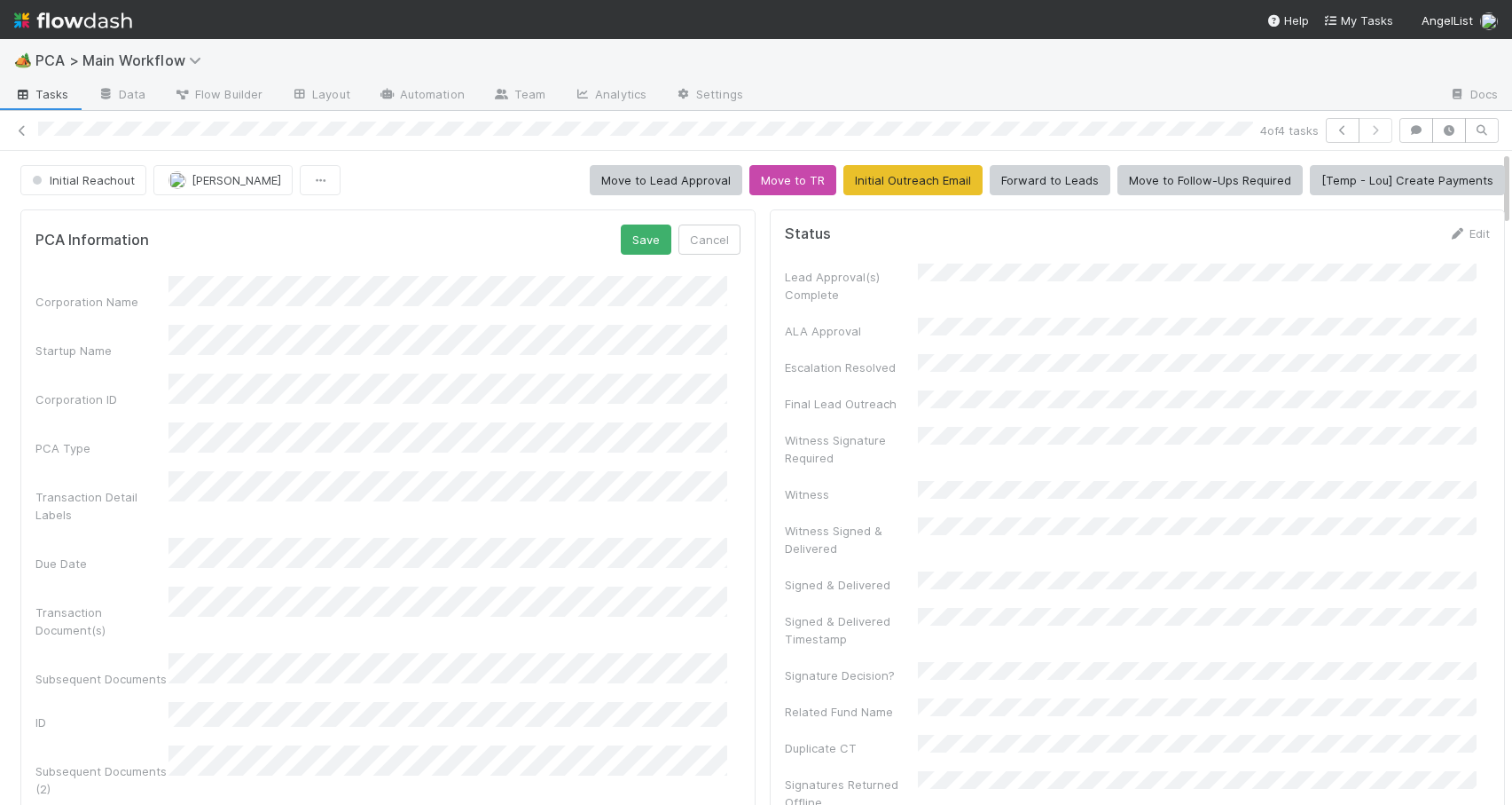
click at [150, 490] on div "Transaction Detail Labels" at bounding box center [102, 506] width 133 height 36
click at [83, 183] on span "Initial Reachout" at bounding box center [82, 180] width 107 height 14
click at [401, 261] on div at bounding box center [756, 402] width 1512 height 805
click at [637, 248] on button "Save" at bounding box center [646, 239] width 51 height 30
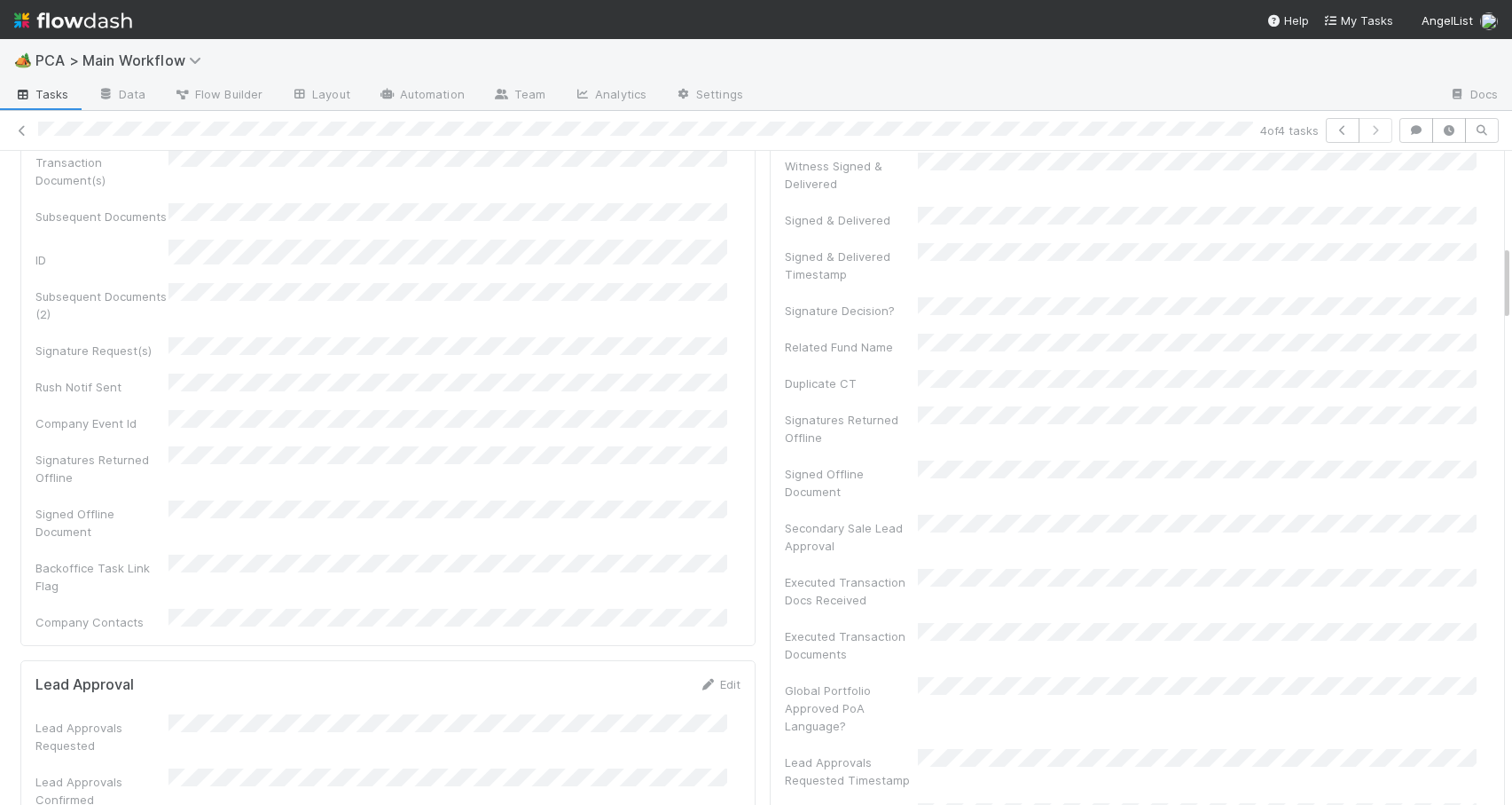
scroll to position [77, 0]
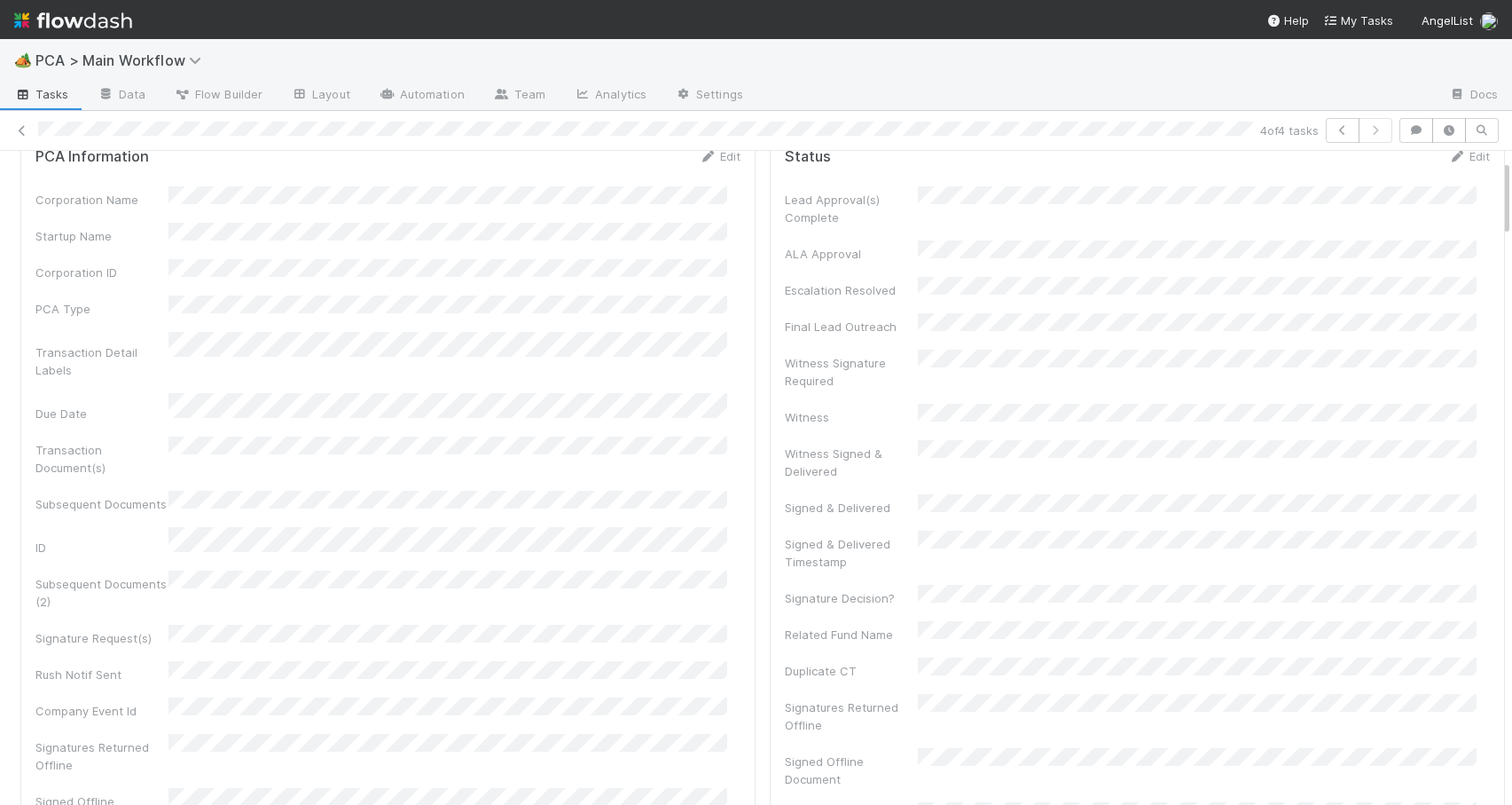
drag, startPoint x: 1494, startPoint y: 284, endPoint x: 1496, endPoint y: 140, distance: 144.0
click at [1496, 147] on div "4 of 4 tasks Initial Reachout Zachary Conley Move to Lead Approval Move to TR I…" at bounding box center [756, 457] width 1512 height 694
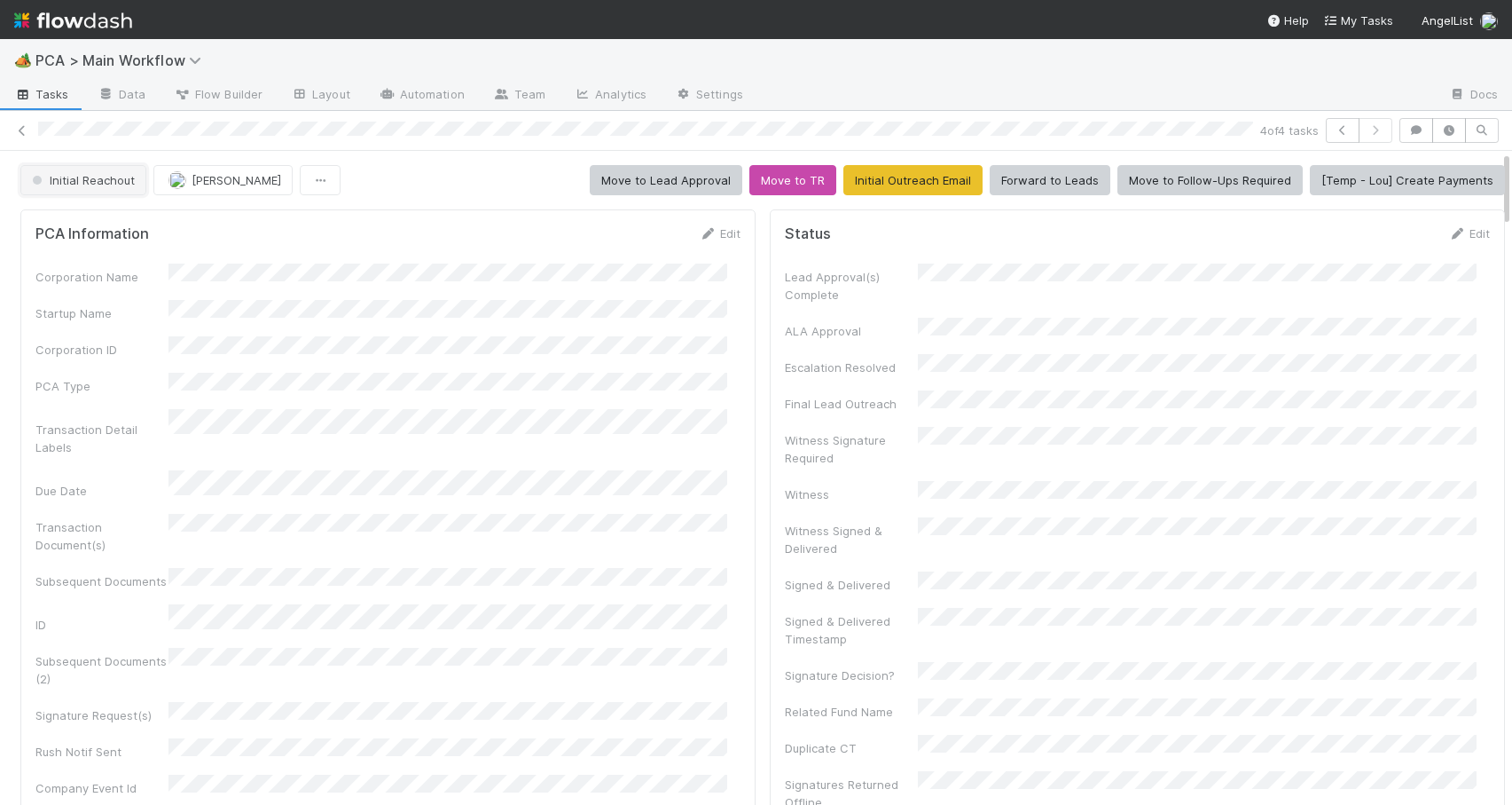
click at [76, 178] on span "Initial Reachout" at bounding box center [82, 180] width 107 height 14
click at [87, 222] on span "Manual Task Creation" at bounding box center [97, 224] width 144 height 14
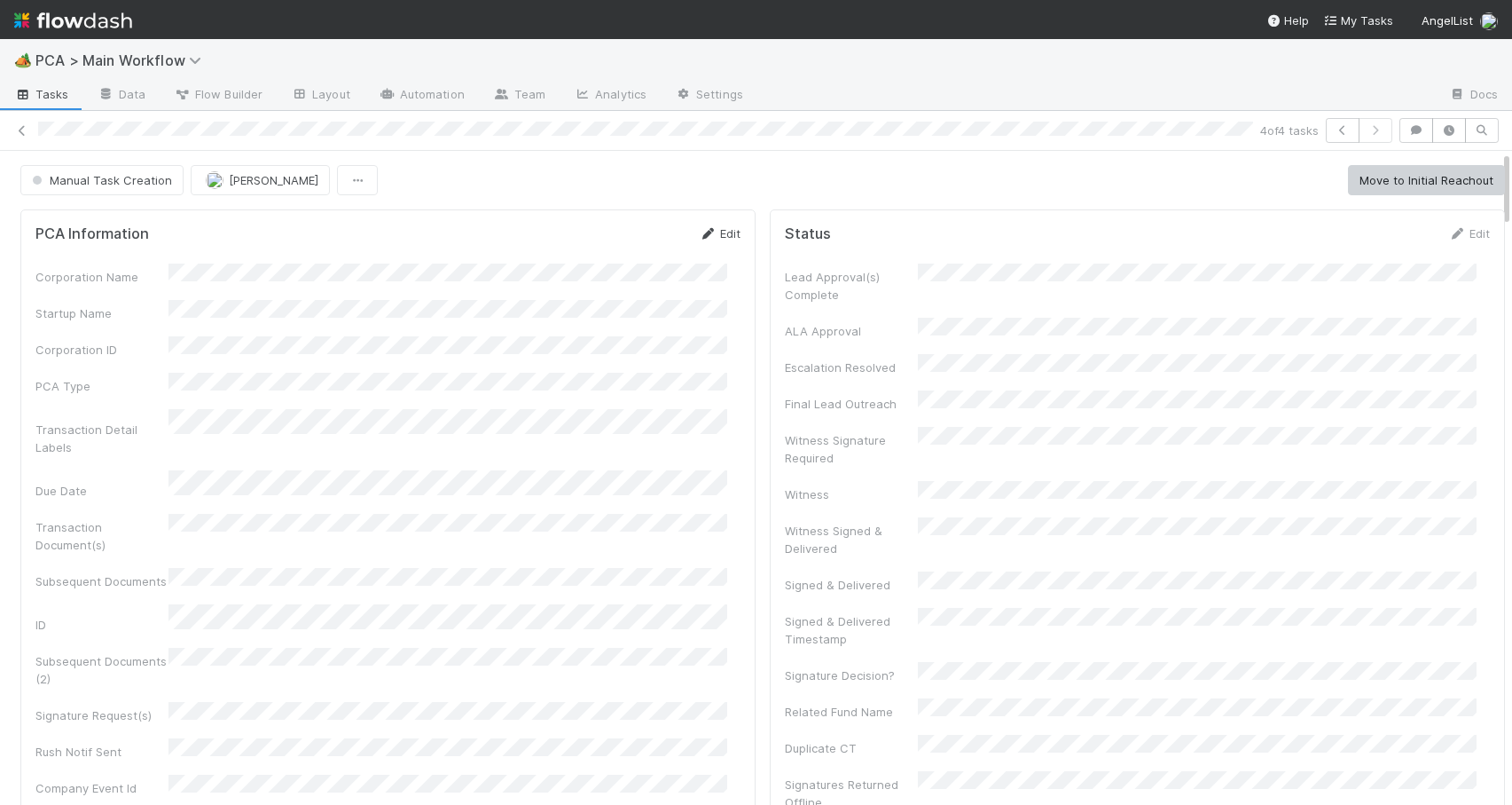
click at [704, 234] on link "Edit" at bounding box center [719, 233] width 41 height 14
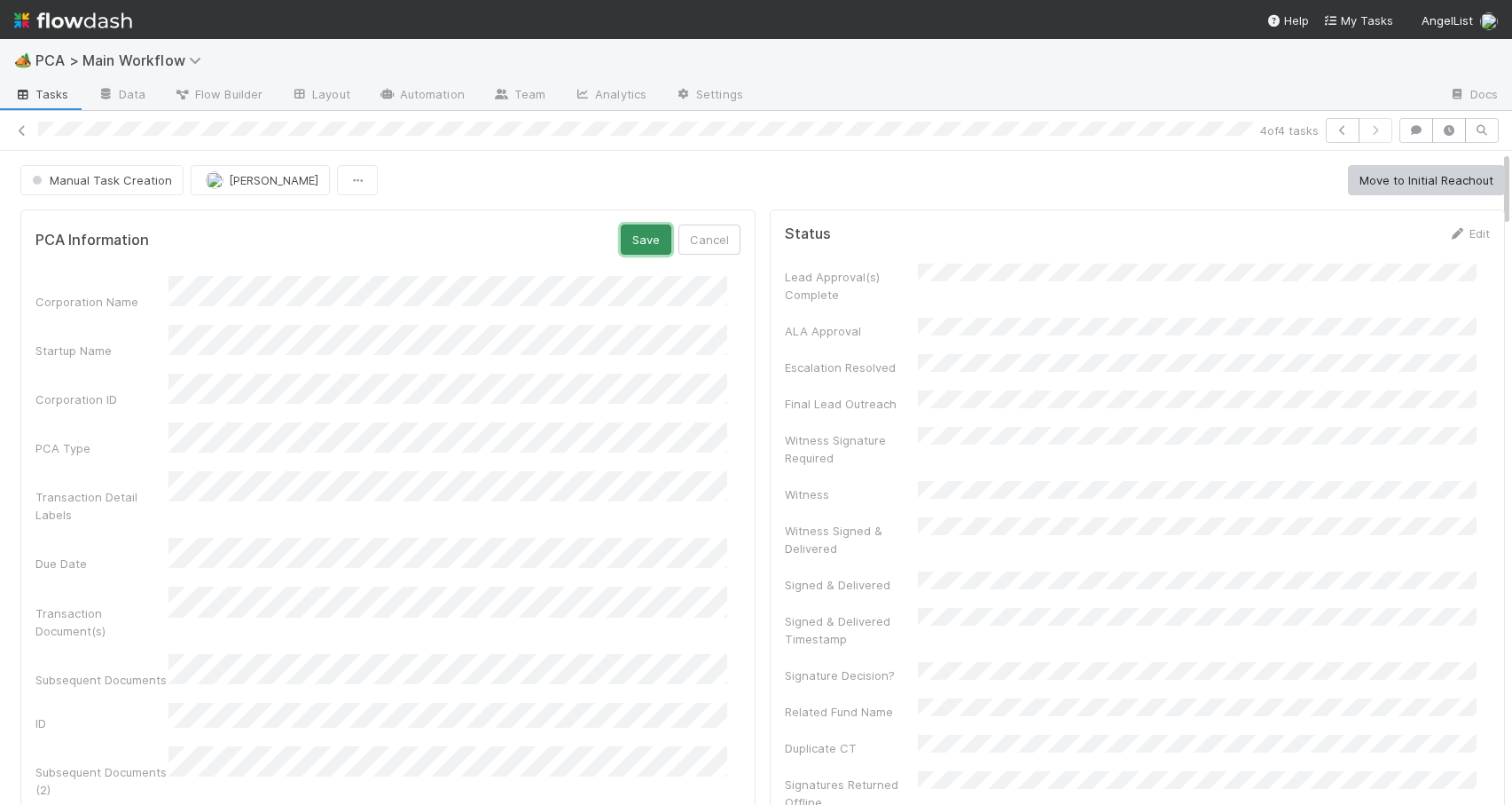
click at [651, 241] on button "Save" at bounding box center [646, 239] width 51 height 30
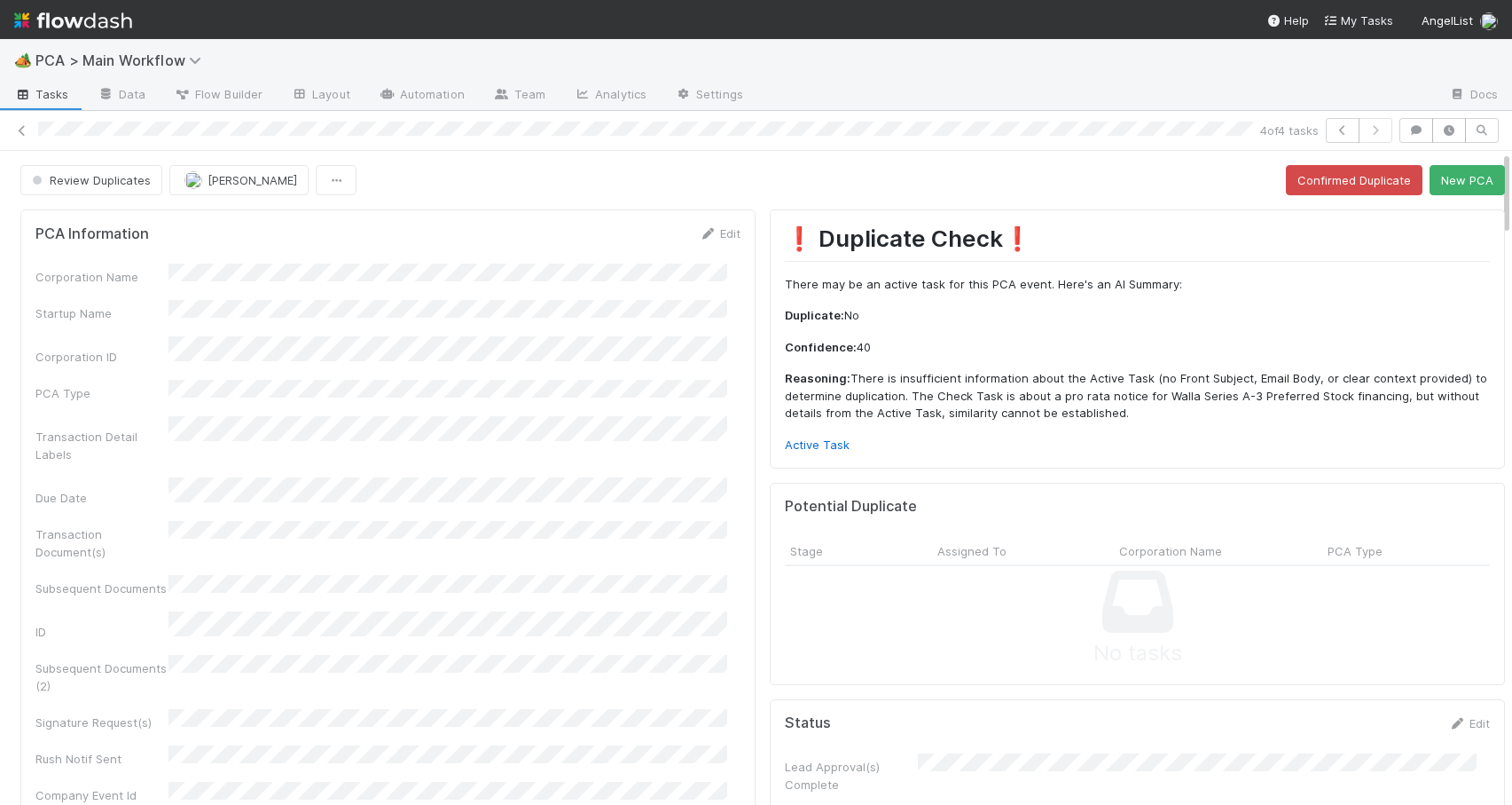
drag, startPoint x: 1494, startPoint y: 288, endPoint x: 1483, endPoint y: 157, distance: 131.5
click at [705, 236] on link "Edit" at bounding box center [719, 233] width 41 height 14
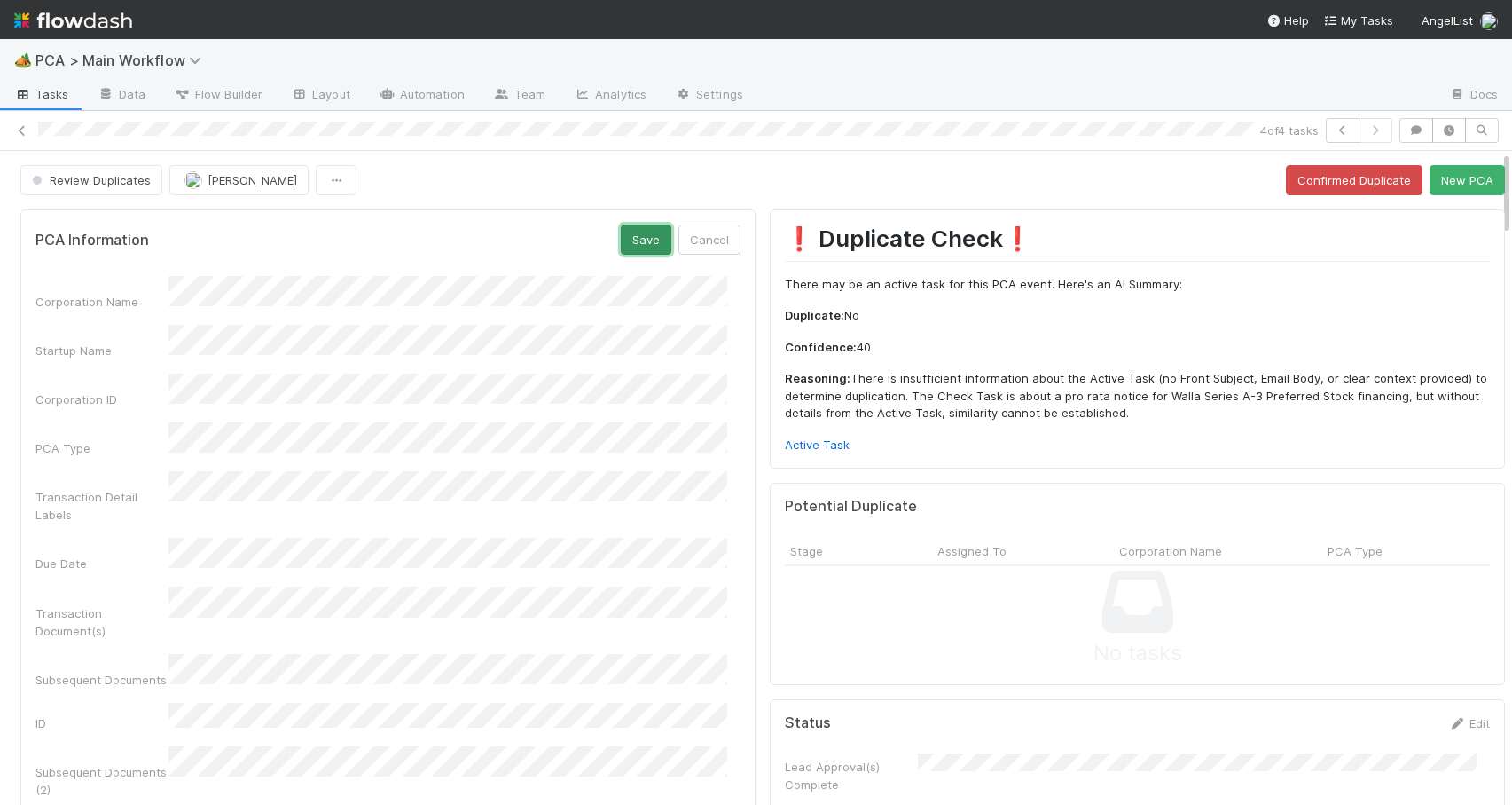
click at [621, 241] on button "Save" at bounding box center [646, 239] width 51 height 30
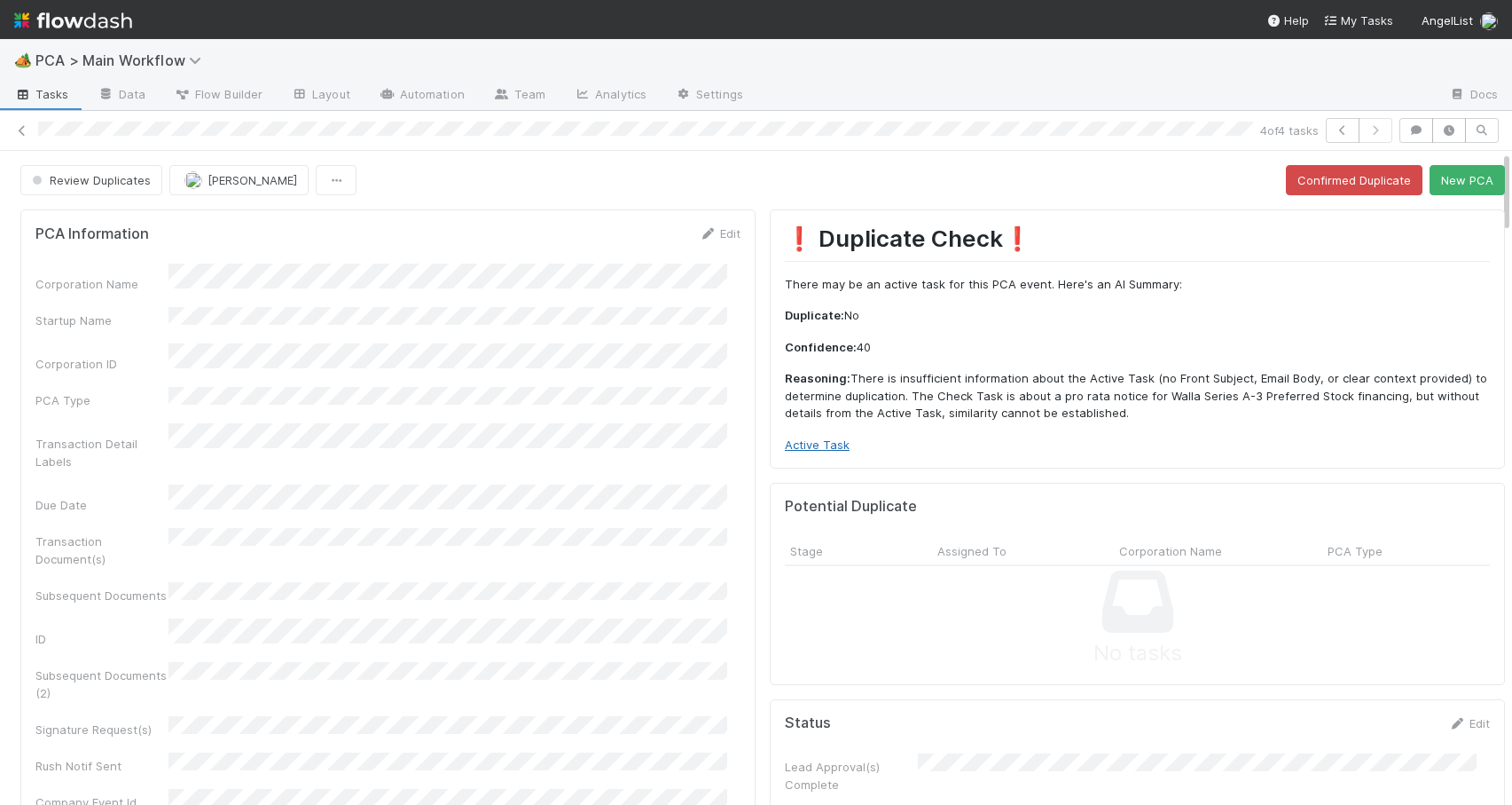
click at [811, 444] on link "Active Task" at bounding box center [818, 444] width 64 height 14
click at [1430, 192] on button "New PCA" at bounding box center [1468, 180] width 76 height 30
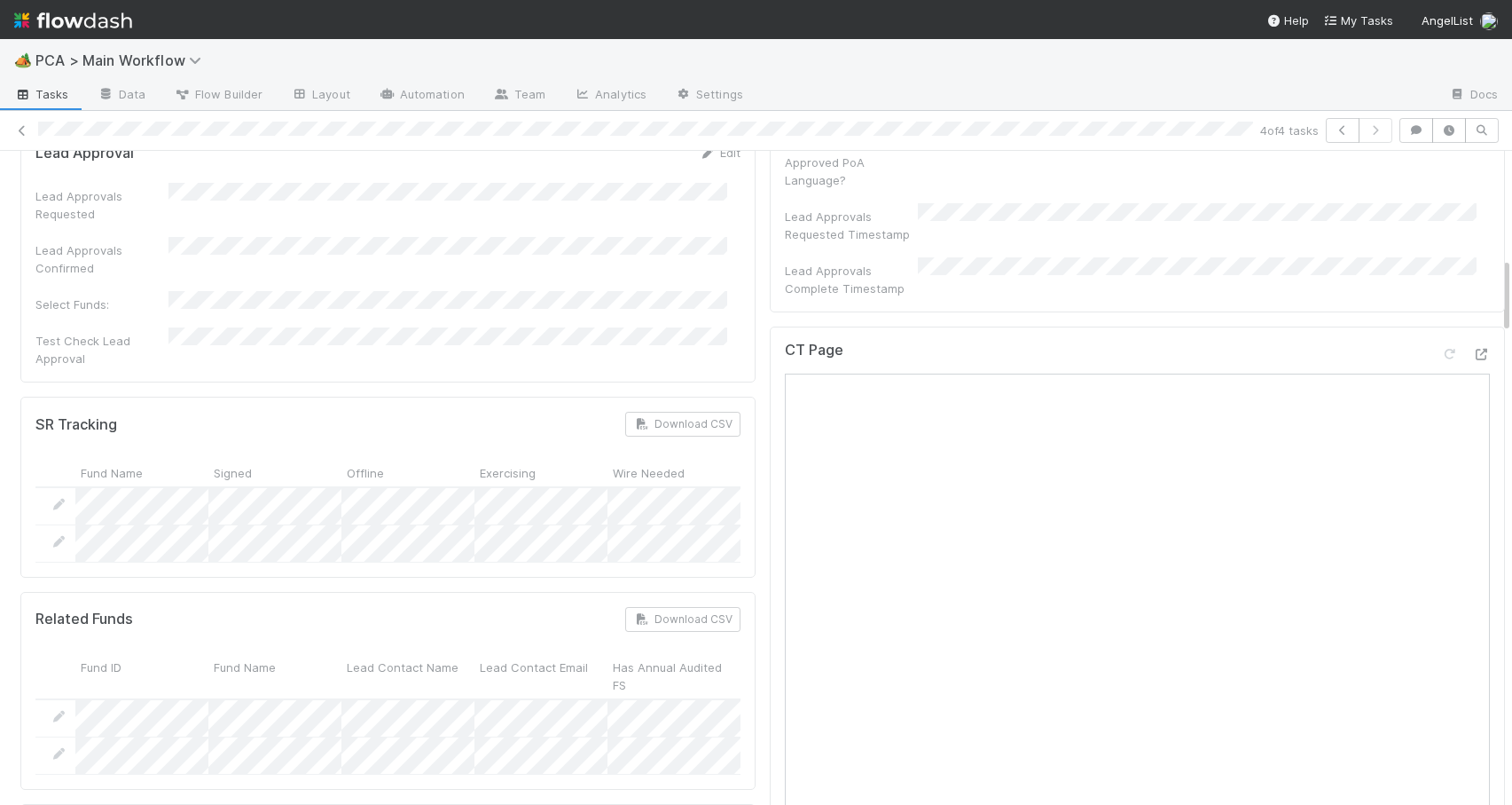
scroll to position [963, 0]
click at [1511, 295] on div at bounding box center [1512, 478] width 1 height 654
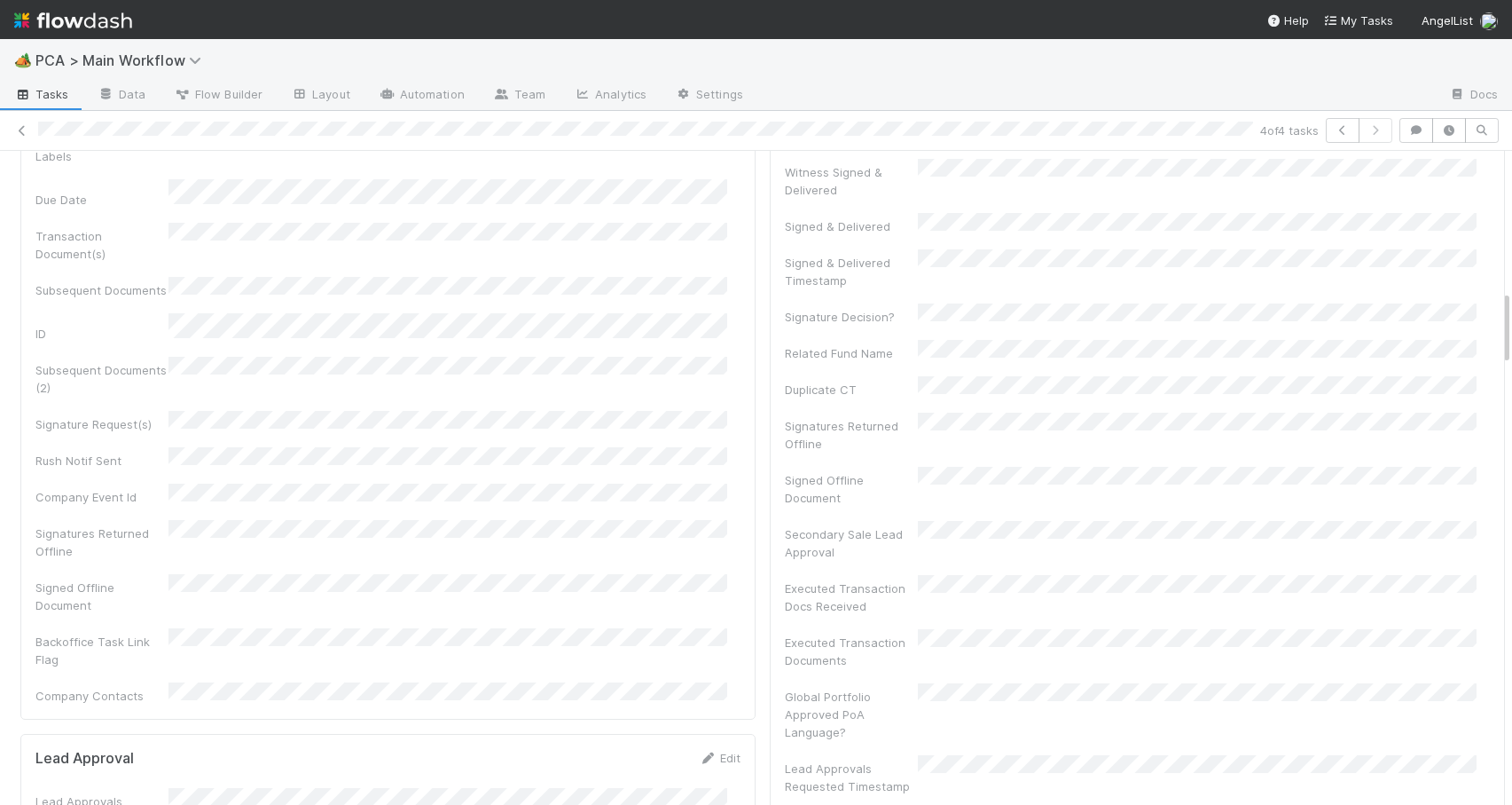
scroll to position [0, 0]
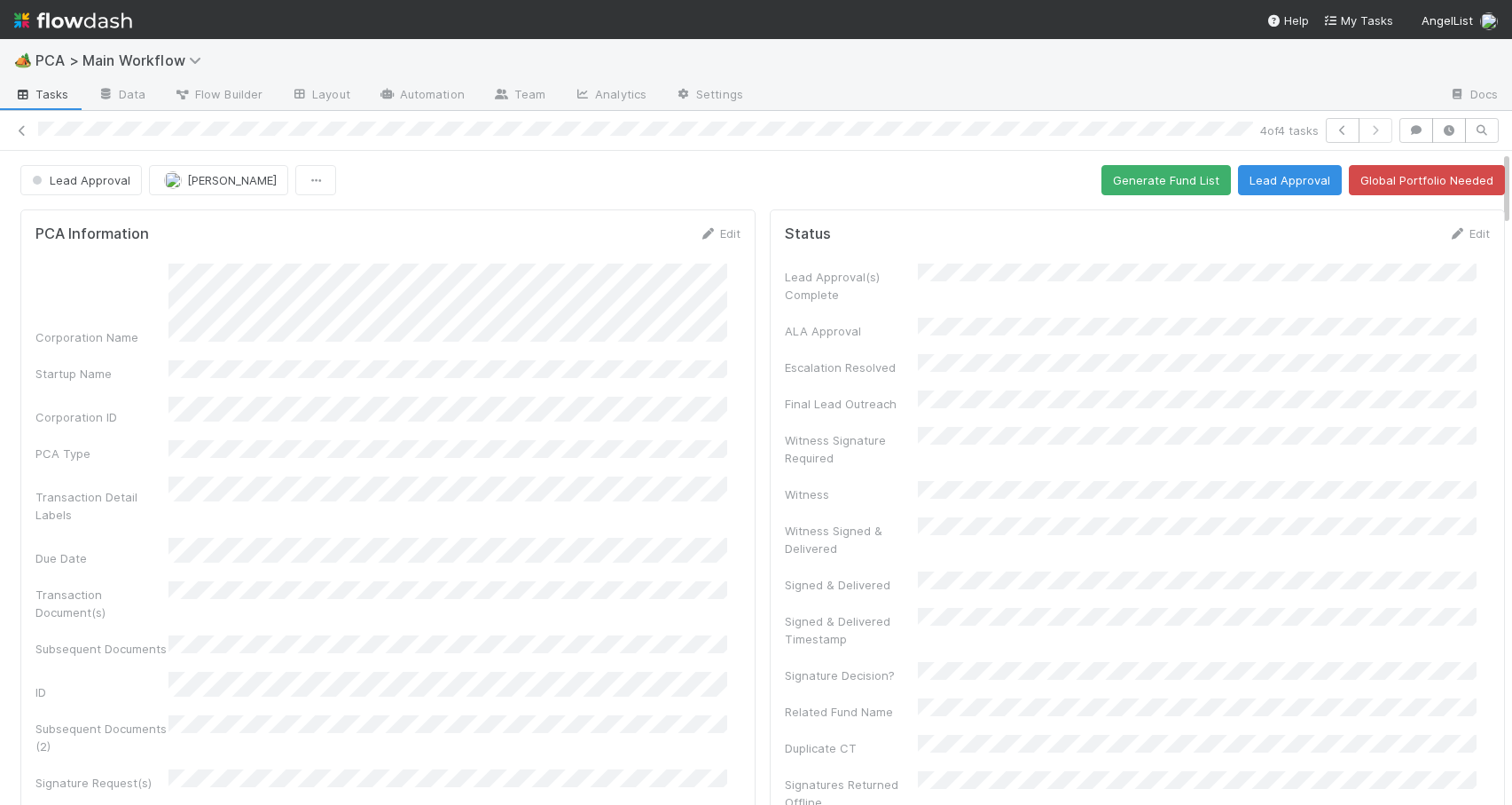
drag, startPoint x: 1494, startPoint y: 301, endPoint x: 1536, endPoint y: 118, distance: 187.8
click at [1511, 118] on html "🏕️ PCA > Main Workflow Tasks Data Flow Builder Layout Automation Team Analytics…" at bounding box center [756, 402] width 1512 height 805
click at [711, 227] on link "Edit" at bounding box center [719, 233] width 41 height 14
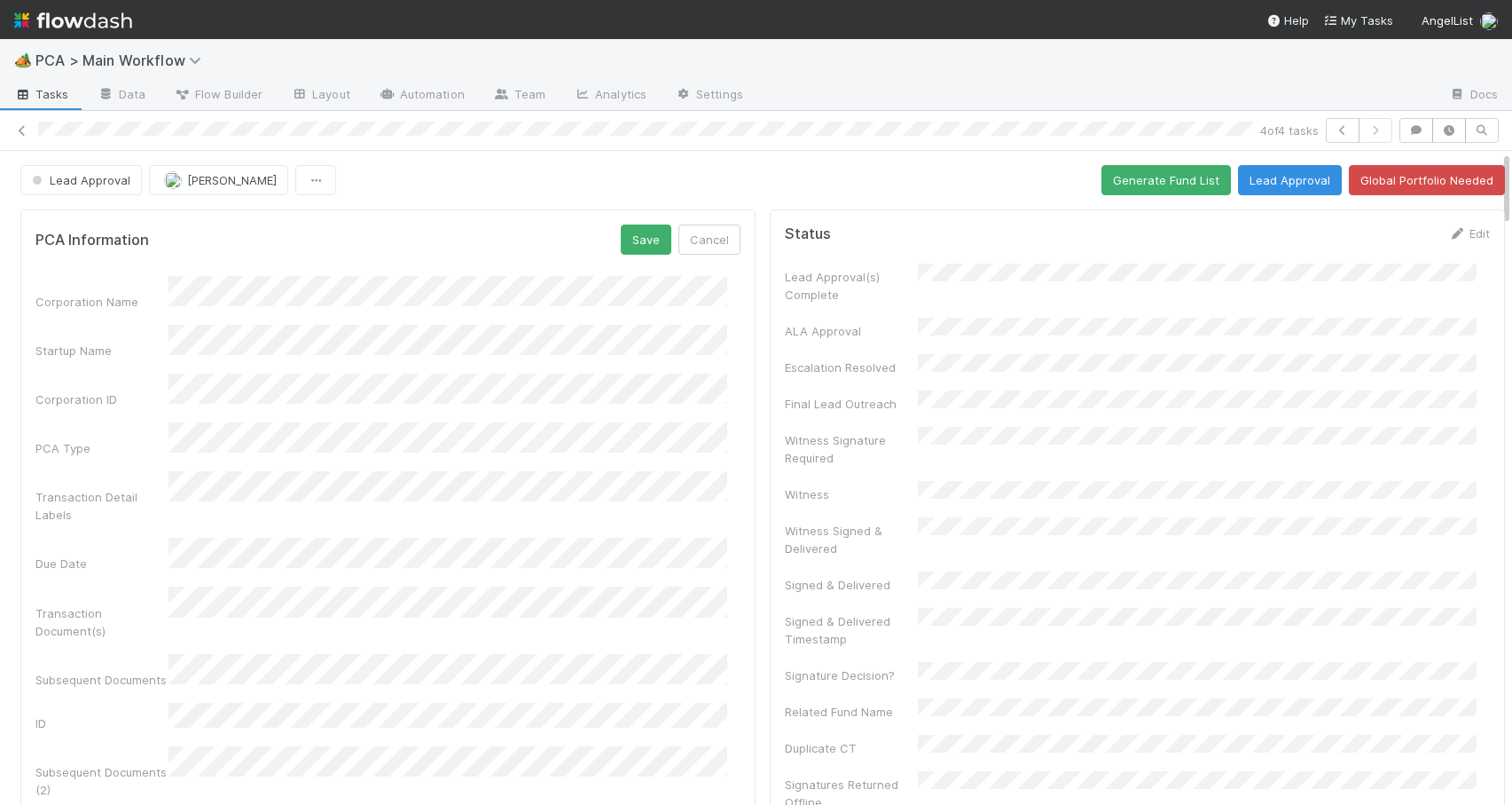
click at [166, 288] on div "Corporation Name" at bounding box center [389, 294] width 705 height 35
click at [703, 332] on div "Corporation Name Startup Name Corporation ID PCA Type Transaction Detail Labels…" at bounding box center [389, 733] width 705 height 915
click at [621, 248] on button "Save" at bounding box center [646, 239] width 51 height 30
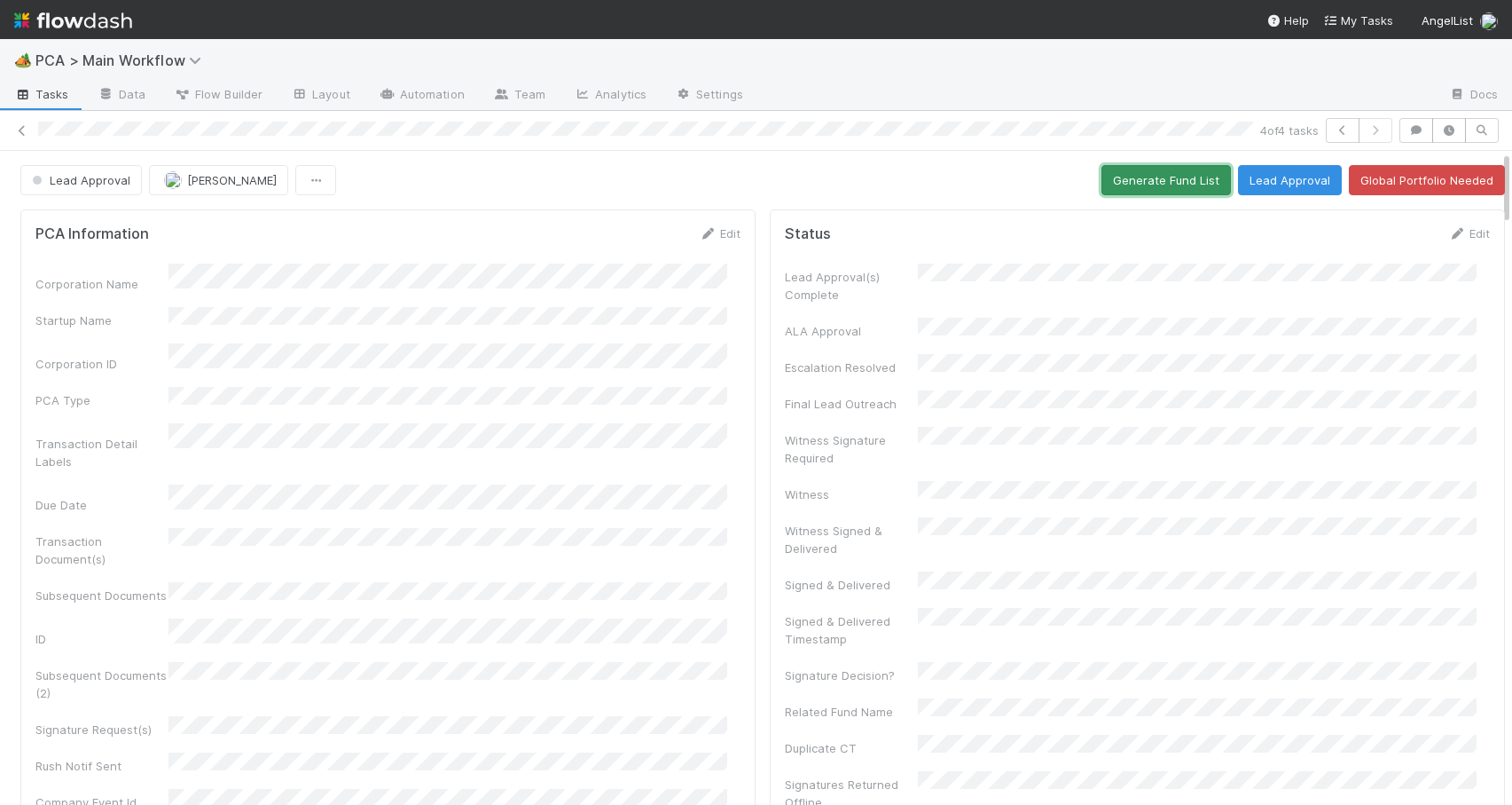
click at [1158, 173] on button "Generate Fund List" at bounding box center [1166, 180] width 130 height 30
click at [718, 236] on link "Edit" at bounding box center [719, 233] width 41 height 14
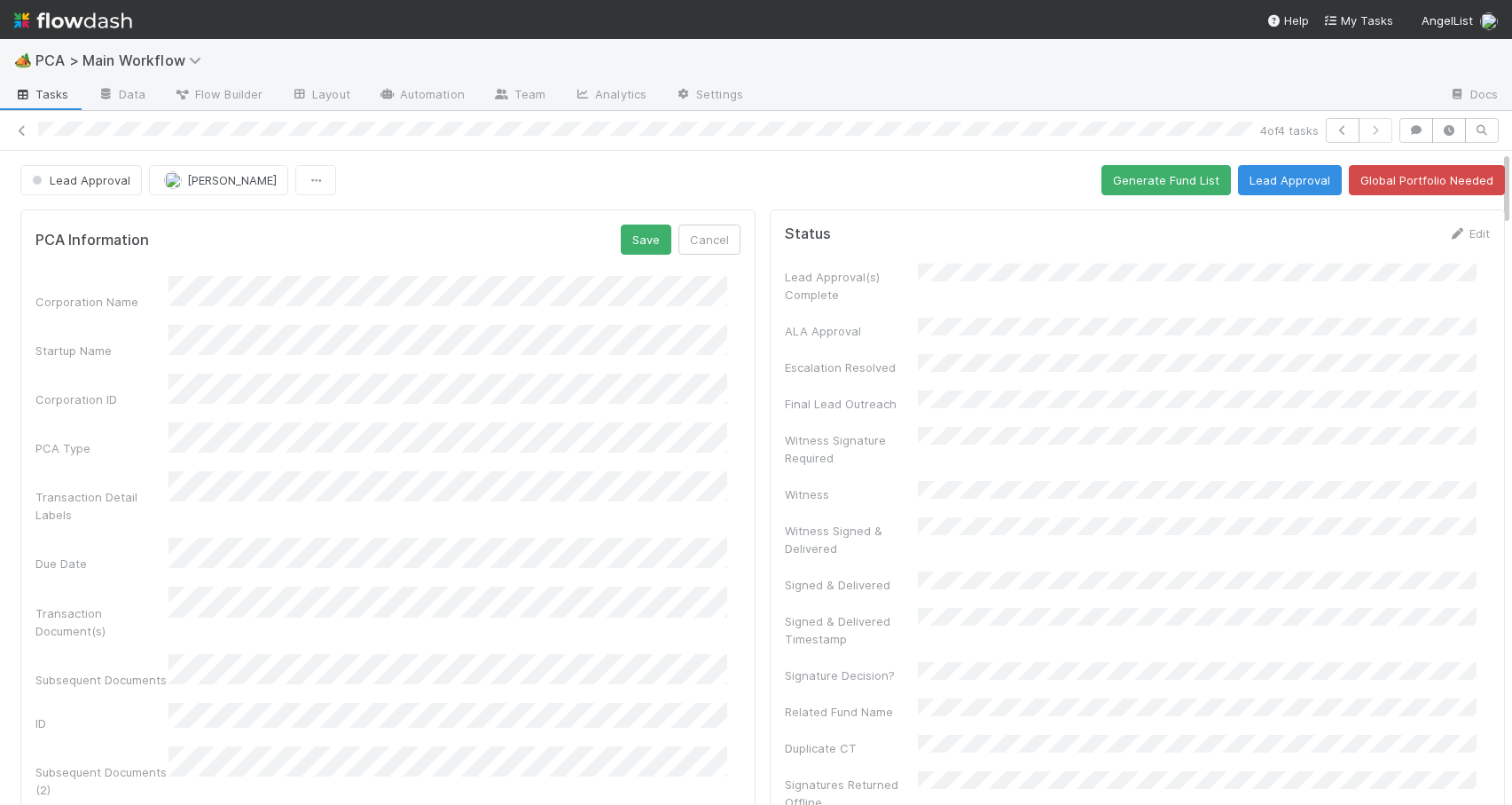
scroll to position [8, 0]
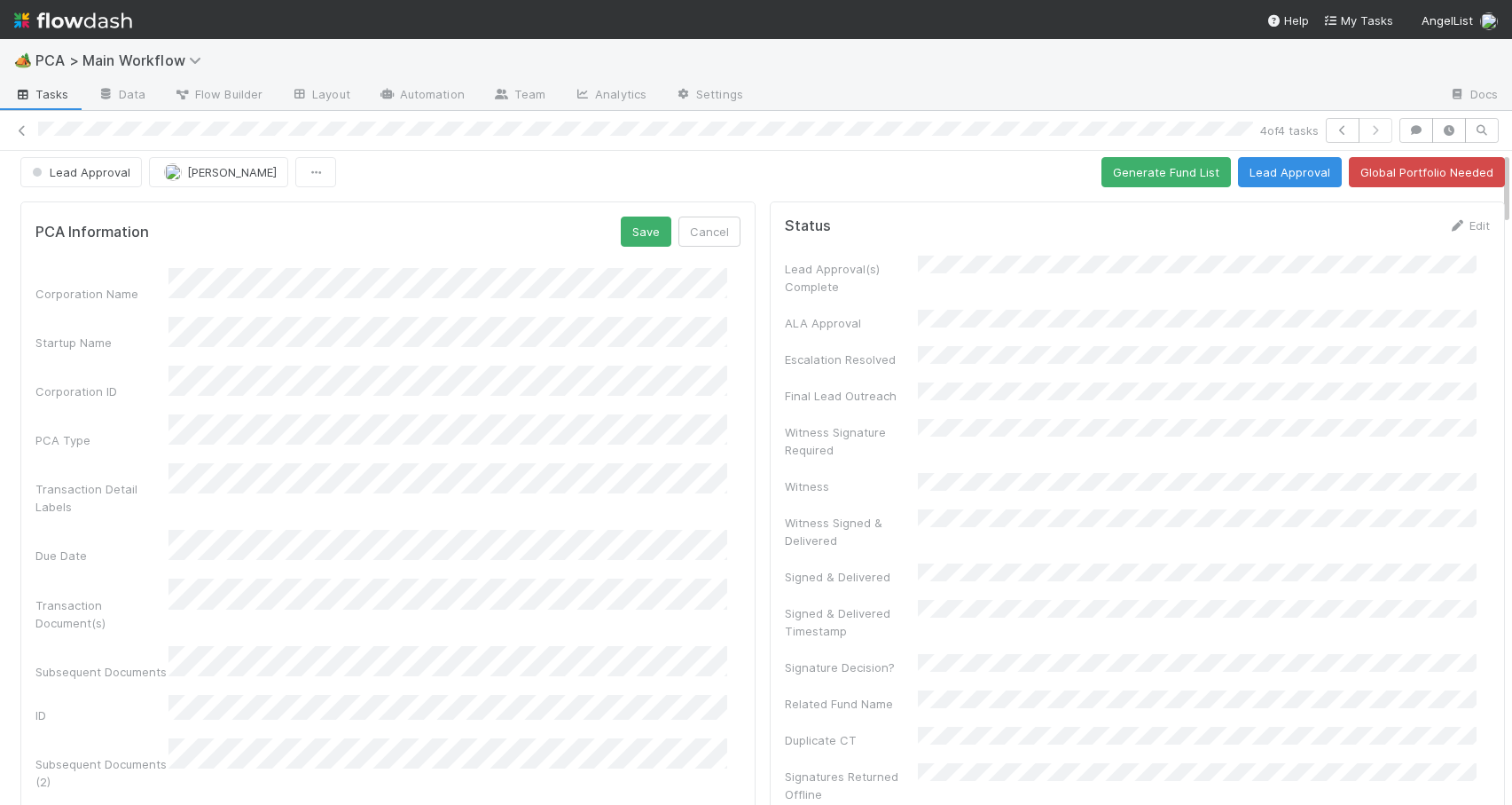
click at [644, 247] on form "PCA Information Save Cancel Corporation Name Startup Name Corporation ID PCA Ty…" at bounding box center [389, 699] width 705 height 966
click at [642, 238] on button "Save" at bounding box center [646, 231] width 51 height 30
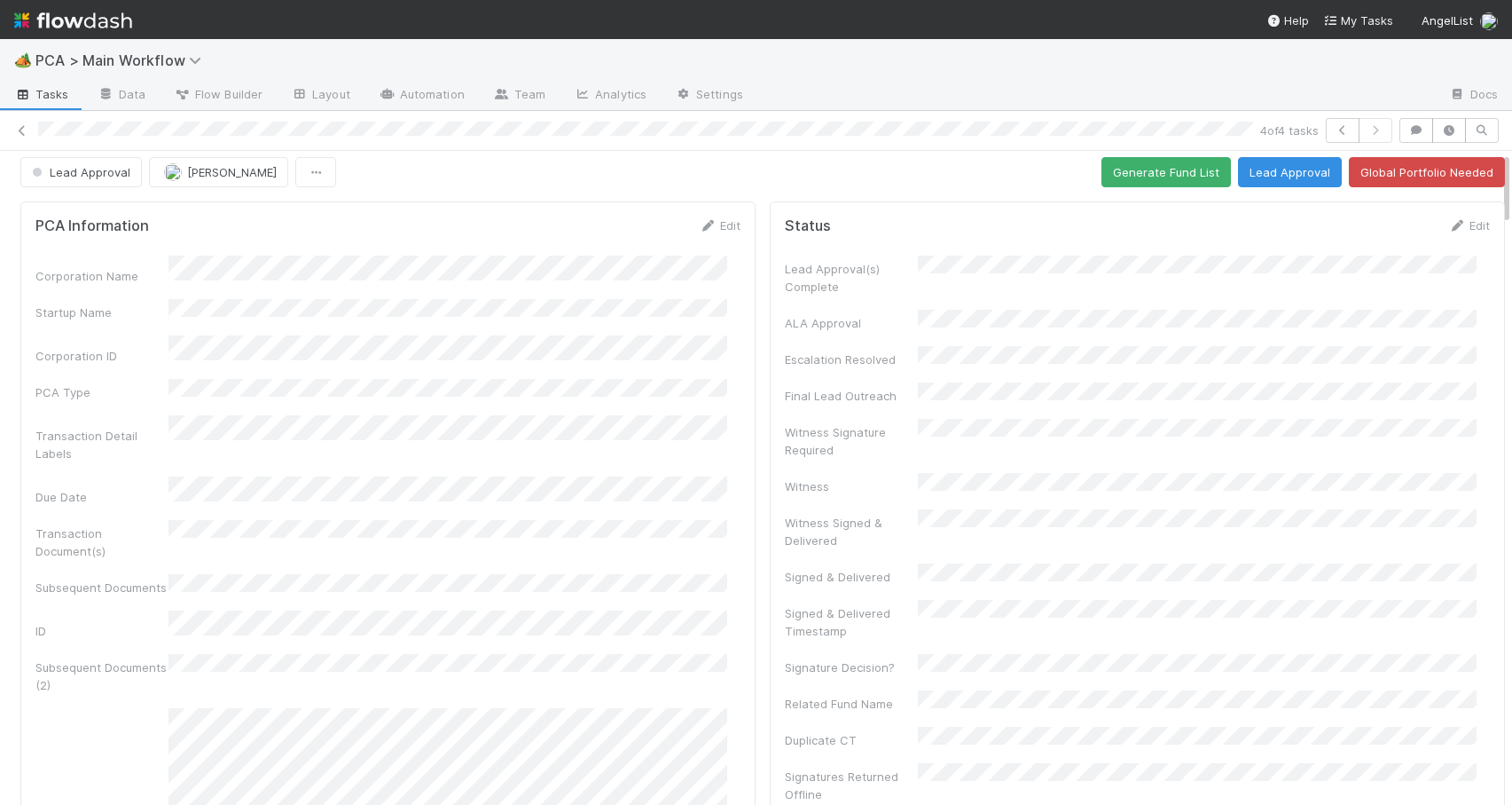
click at [1493, 184] on div "Lead Approval Zachary Conley Generate Fund List Lead Approval Global Portfolio …" at bounding box center [762, 172] width 1526 height 30
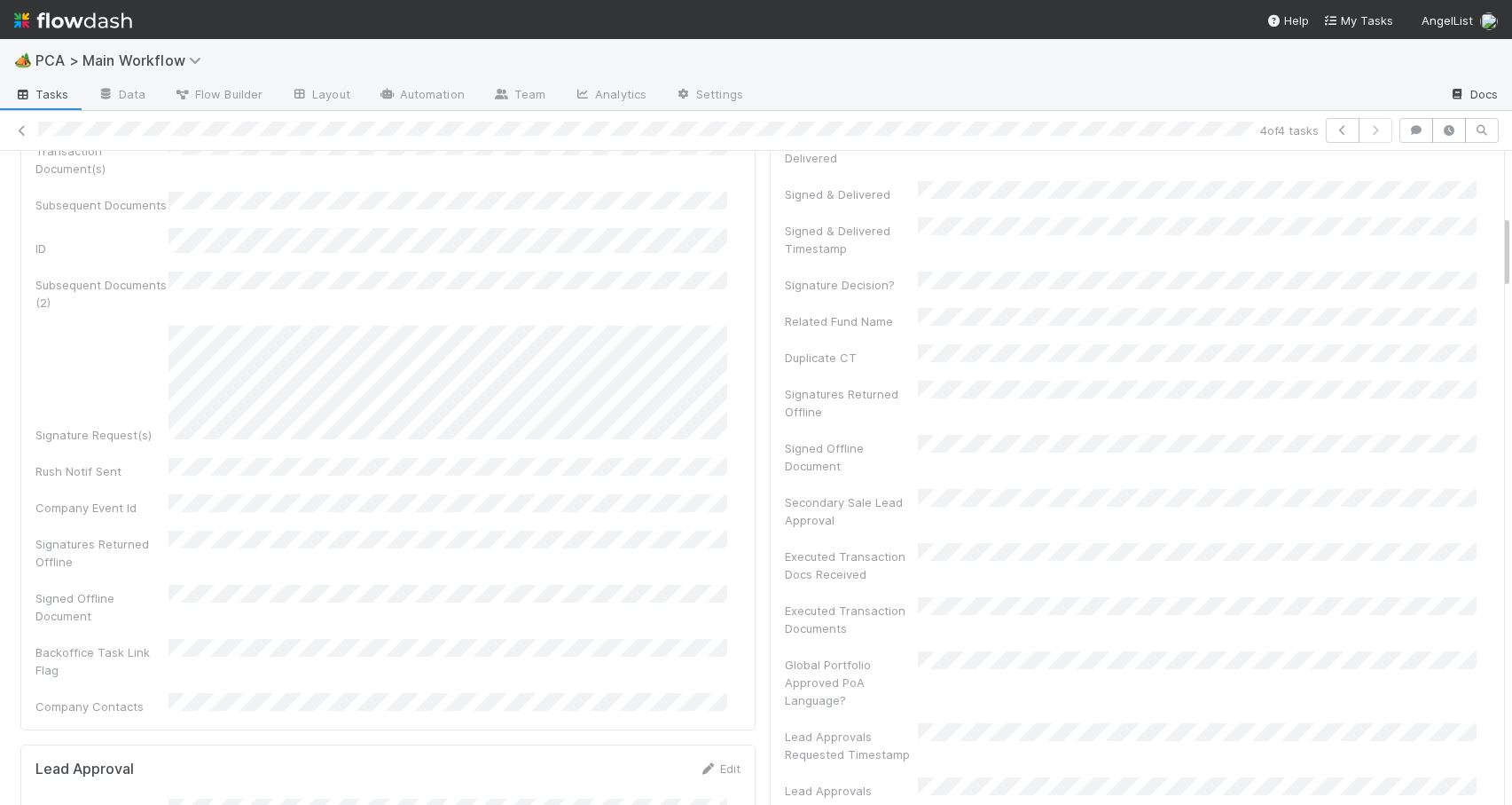
scroll to position [0, 0]
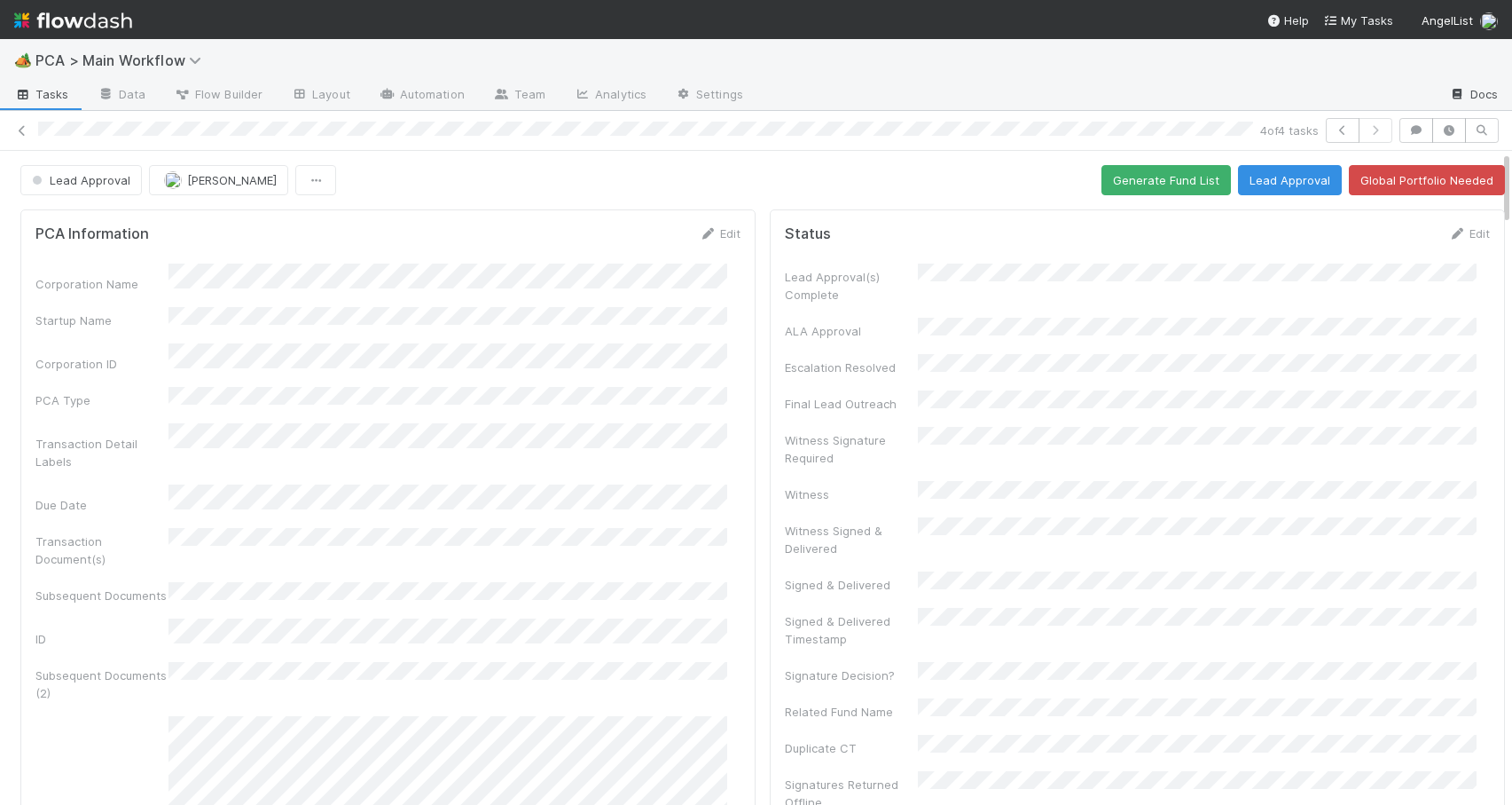
drag, startPoint x: 1493, startPoint y: 184, endPoint x: 1464, endPoint y: 105, distance: 84.2
click at [1471, 104] on div "🏕️ PCA > Main Workflow Tasks Data Flow Builder Layout Automation Team Analytics…" at bounding box center [756, 421] width 1512 height 765
click at [1132, 180] on button "Generate Fund List" at bounding box center [1166, 180] width 130 height 30
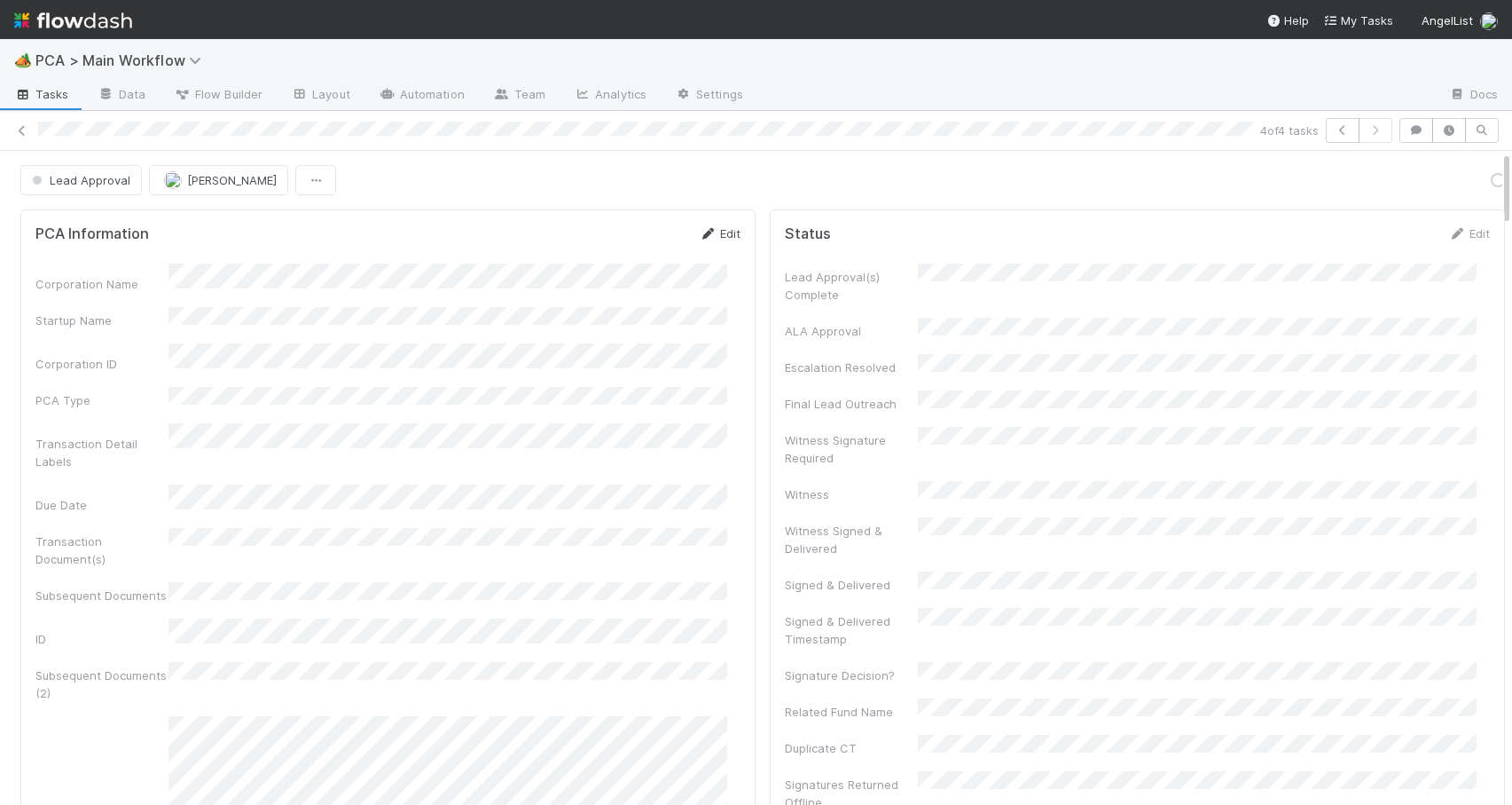
click at [707, 231] on link "Edit" at bounding box center [719, 233] width 41 height 14
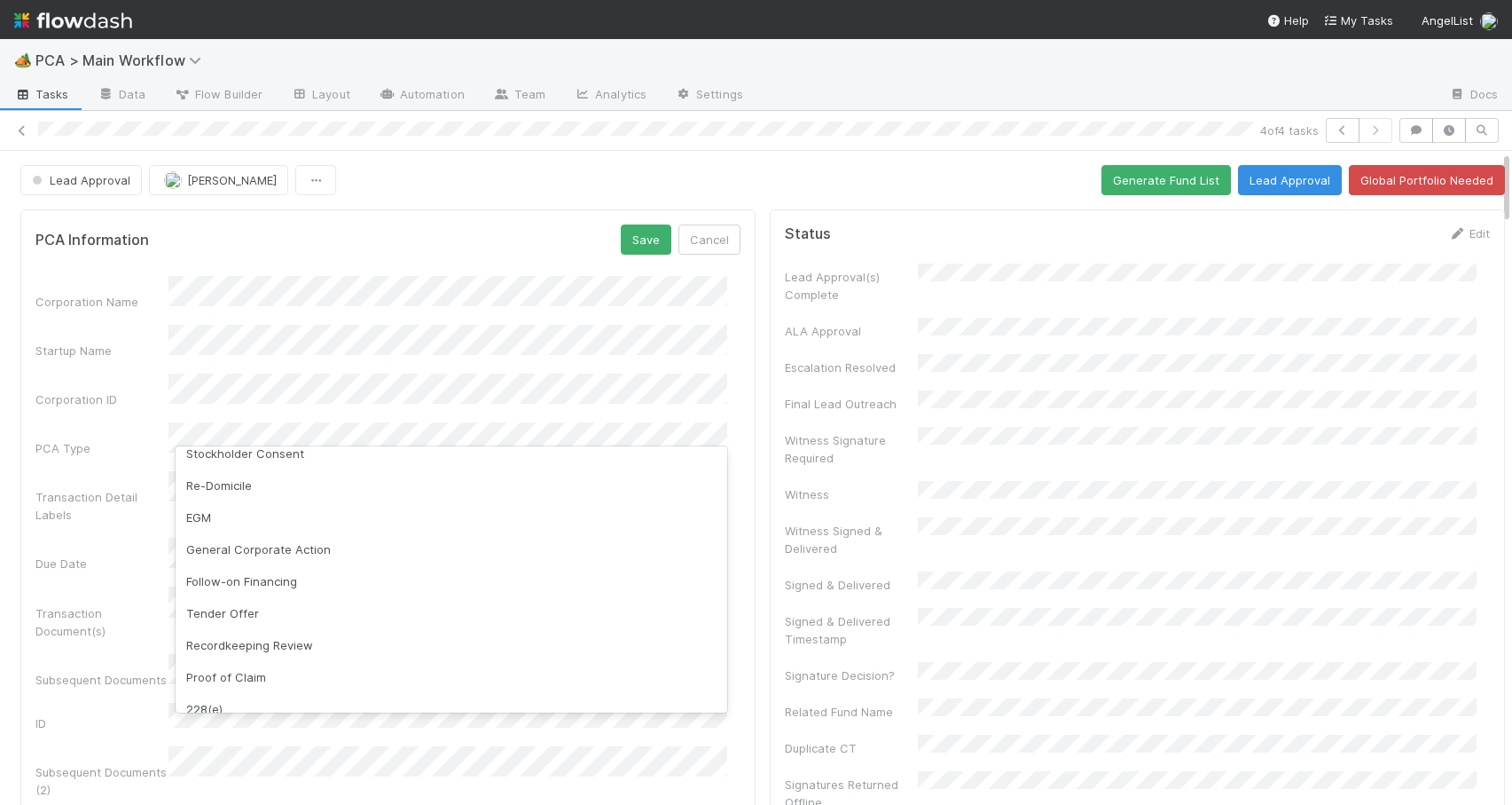
scroll to position [231, 0]
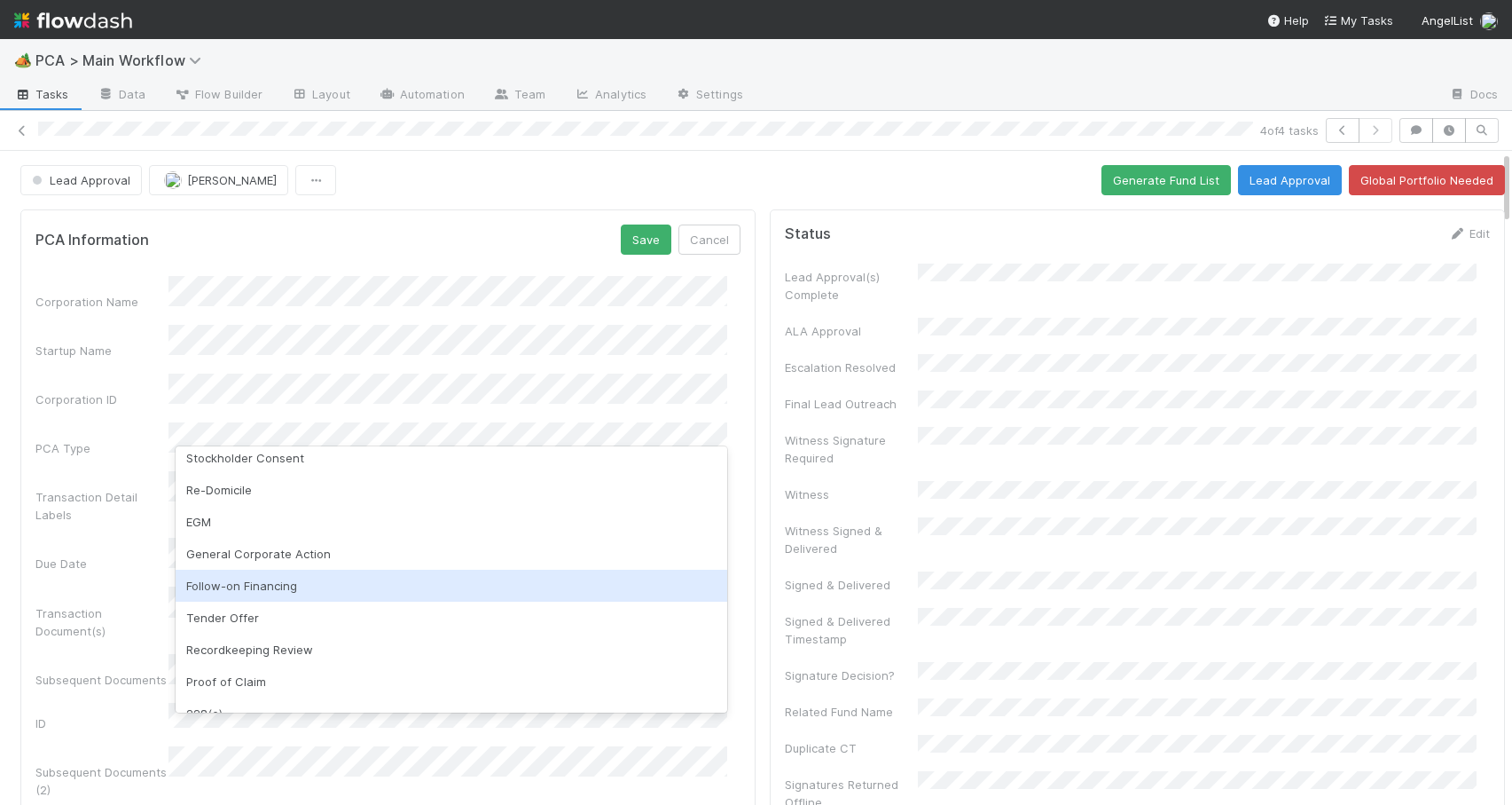
click at [497, 590] on div "Follow-on Financing" at bounding box center [451, 585] width 552 height 32
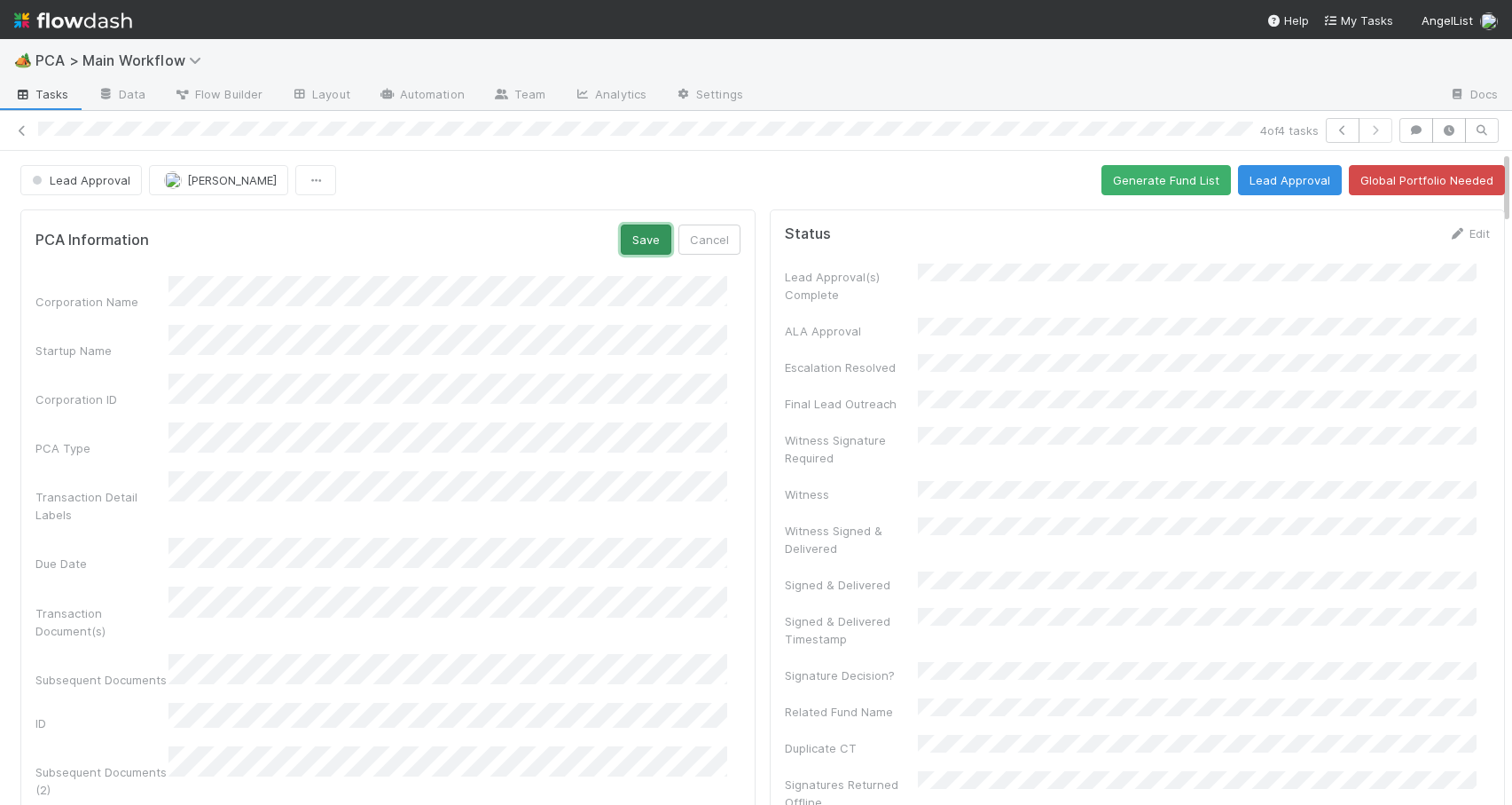
click at [621, 238] on button "Save" at bounding box center [646, 239] width 51 height 30
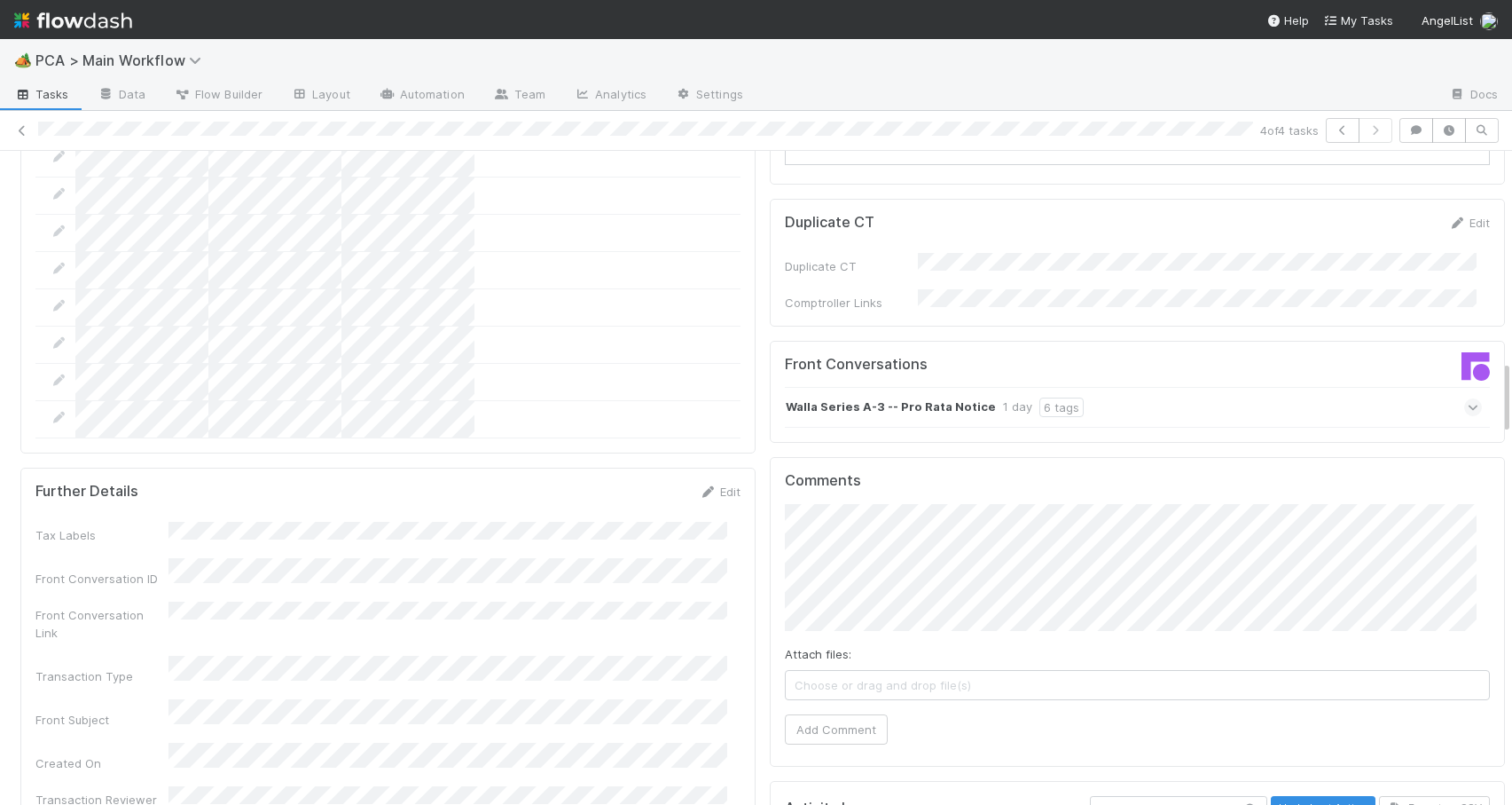
drag, startPoint x: 1493, startPoint y: 183, endPoint x: 1503, endPoint y: 394, distance: 211.2
click at [1502, 394] on div "🏕️ PCA > Main Workflow Tasks Data Flow Builder Layout Automation Team Analytics…" at bounding box center [756, 421] width 1512 height 765
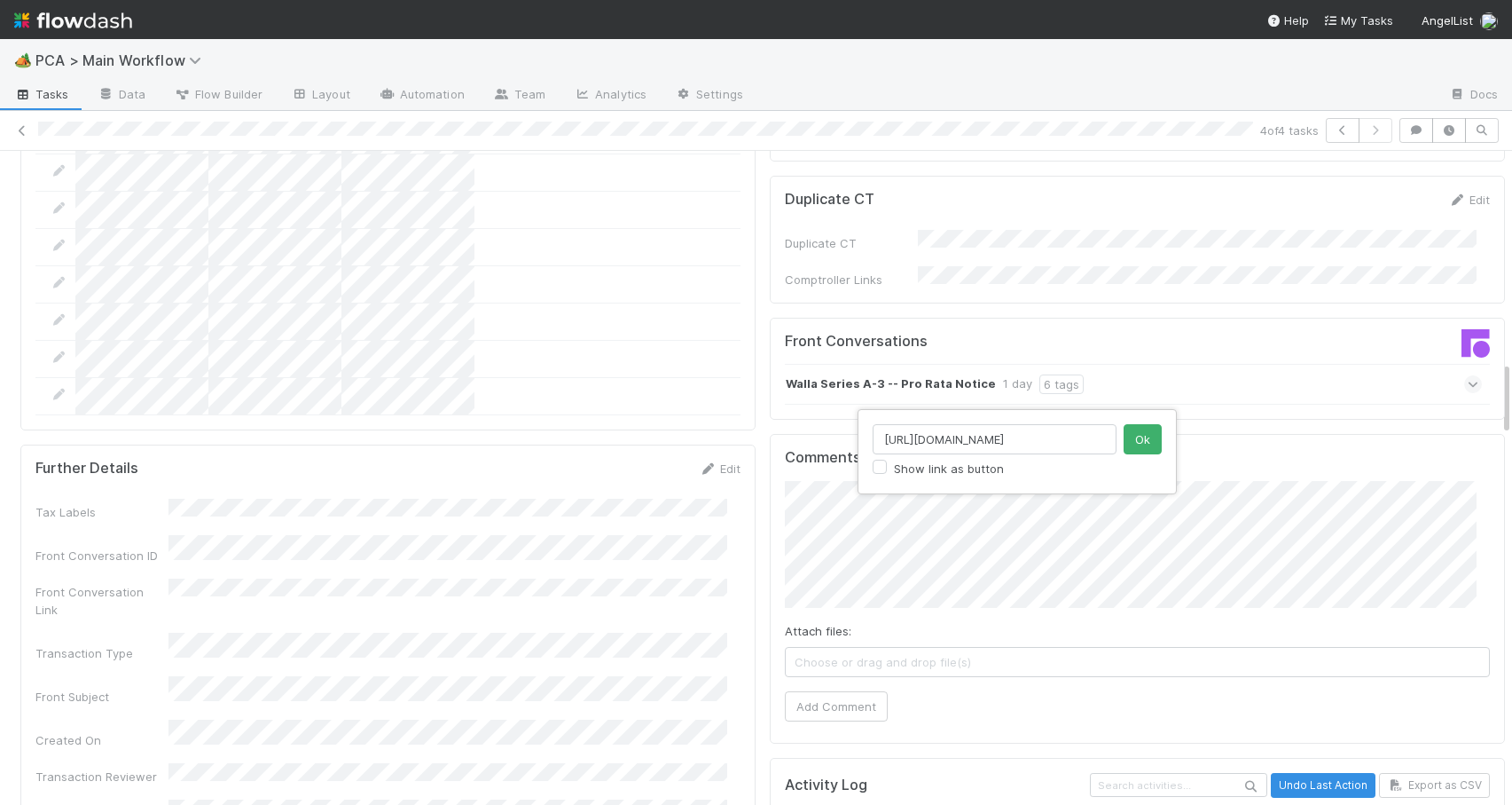
scroll to position [0, 245]
click at [918, 445] on input "https://comptroller.internal.angellist.com/v/llcs/f4ecd022d7e7452099c22baf17f7e…" at bounding box center [994, 438] width 244 height 30
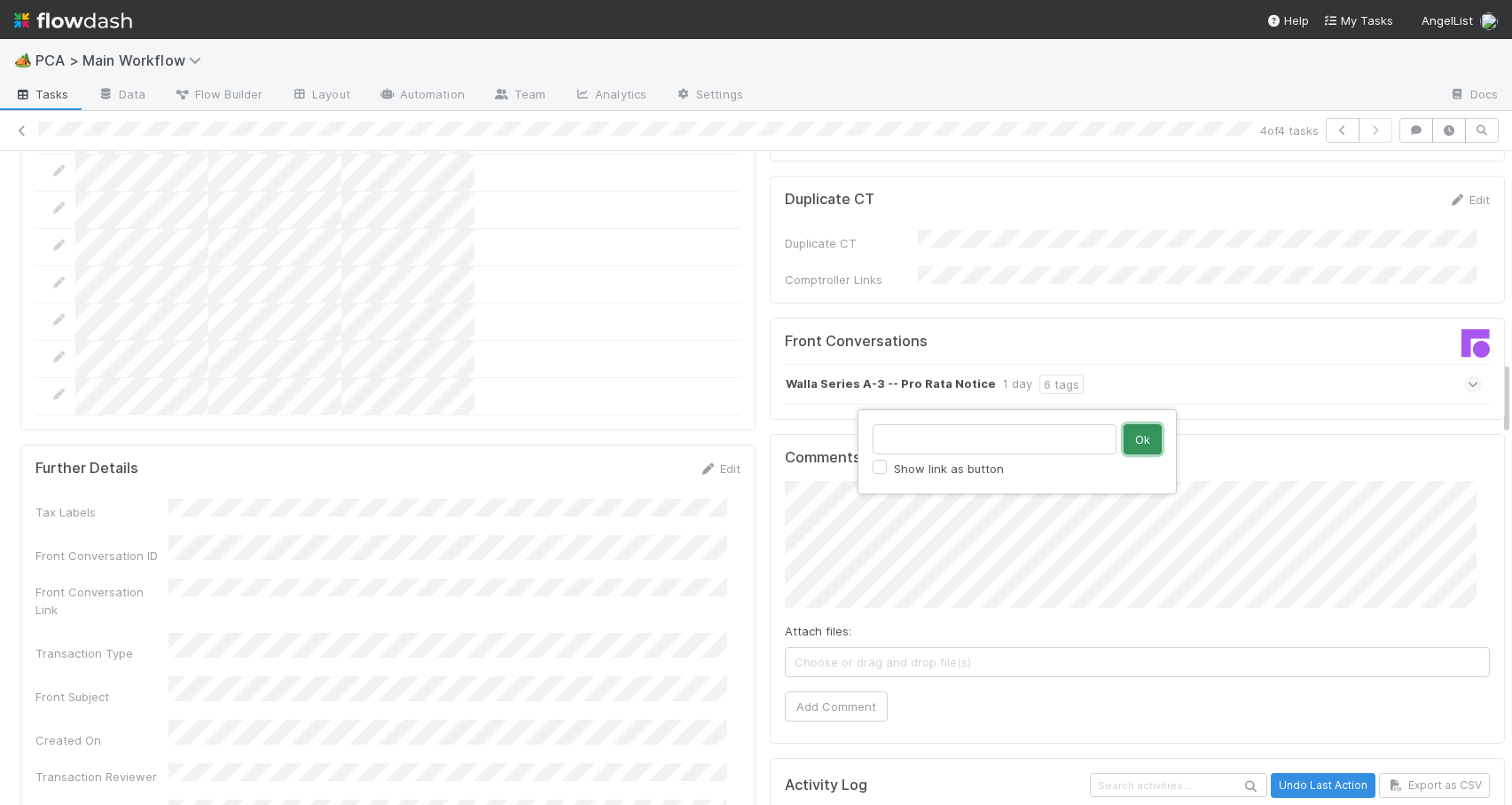
click at [1145, 431] on button "Ok" at bounding box center [1142, 438] width 38 height 30
click at [820, 706] on button "Add Comment" at bounding box center [837, 720] width 103 height 30
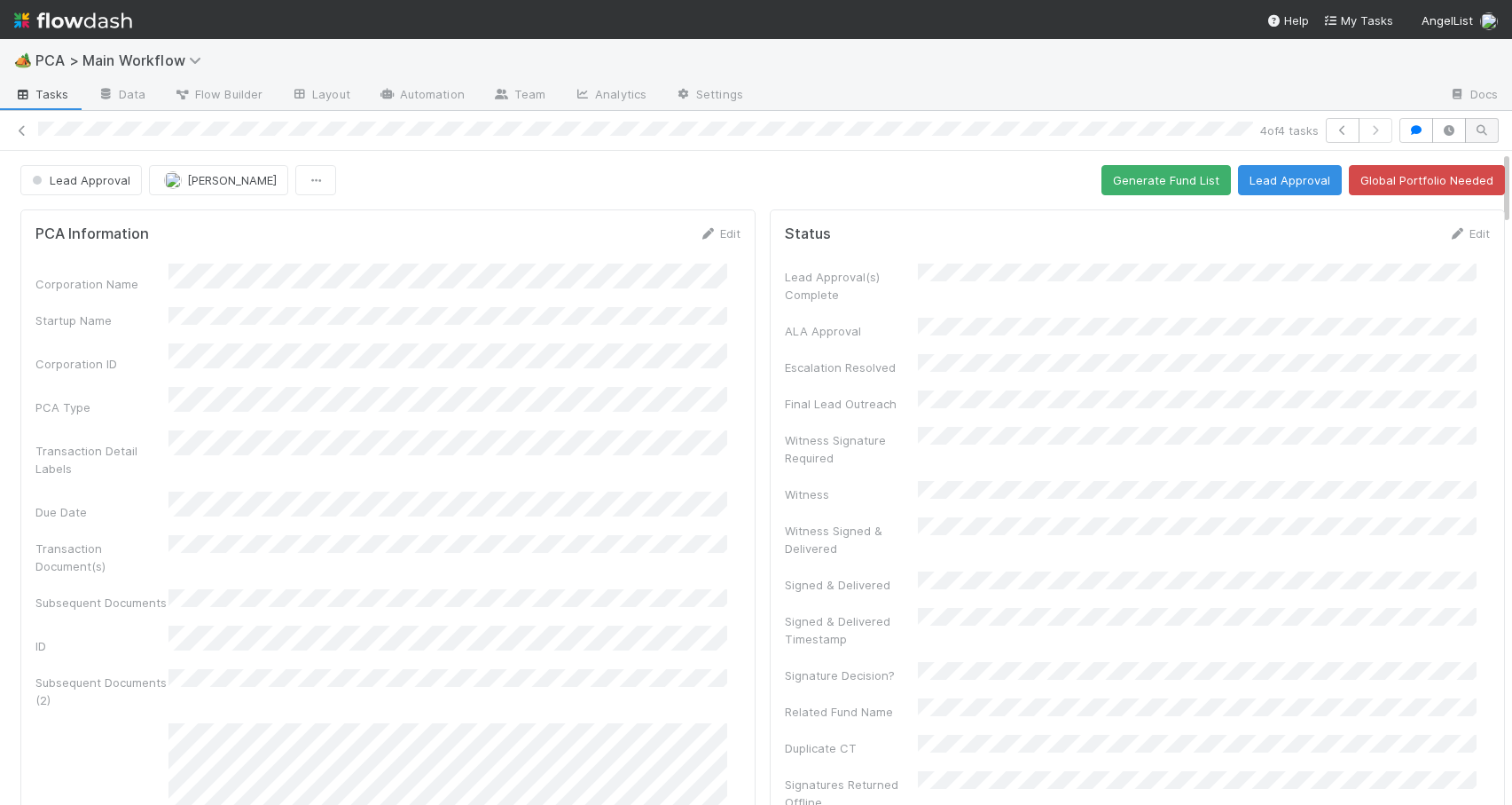
drag, startPoint x: 1494, startPoint y: 379, endPoint x: 1471, endPoint y: 132, distance: 248.1
click at [1471, 132] on div "4 of 4 tasks Lead Approval Zachary Conley Generate Fund List Lead Approval Glob…" at bounding box center [756, 457] width 1512 height 694
click at [1123, 185] on button "Generate Fund List" at bounding box center [1166, 180] width 130 height 30
click at [1255, 186] on button "Lead Approval" at bounding box center [1290, 180] width 104 height 30
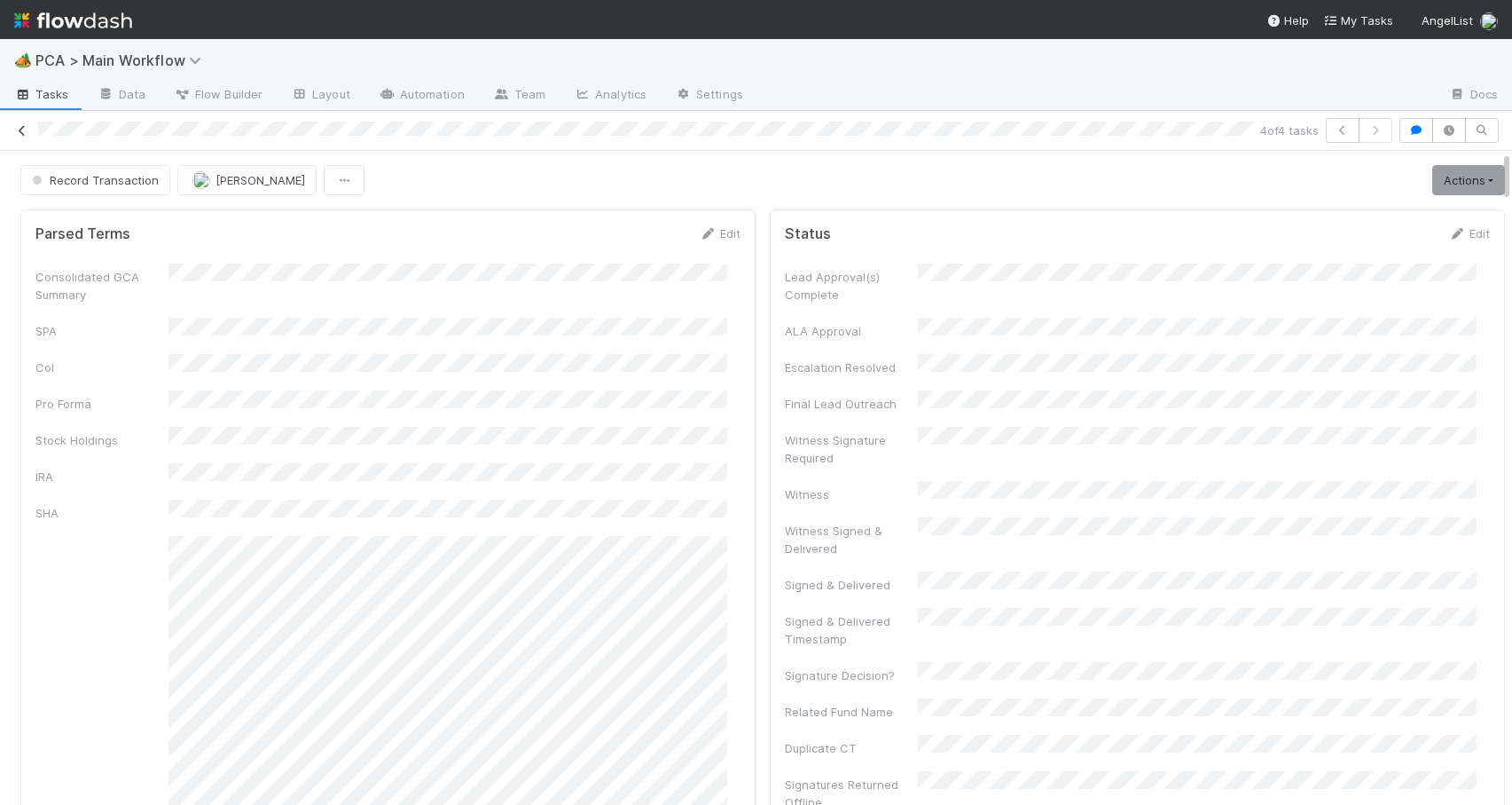
click at [20, 129] on icon at bounding box center [21, 131] width 17 height 12
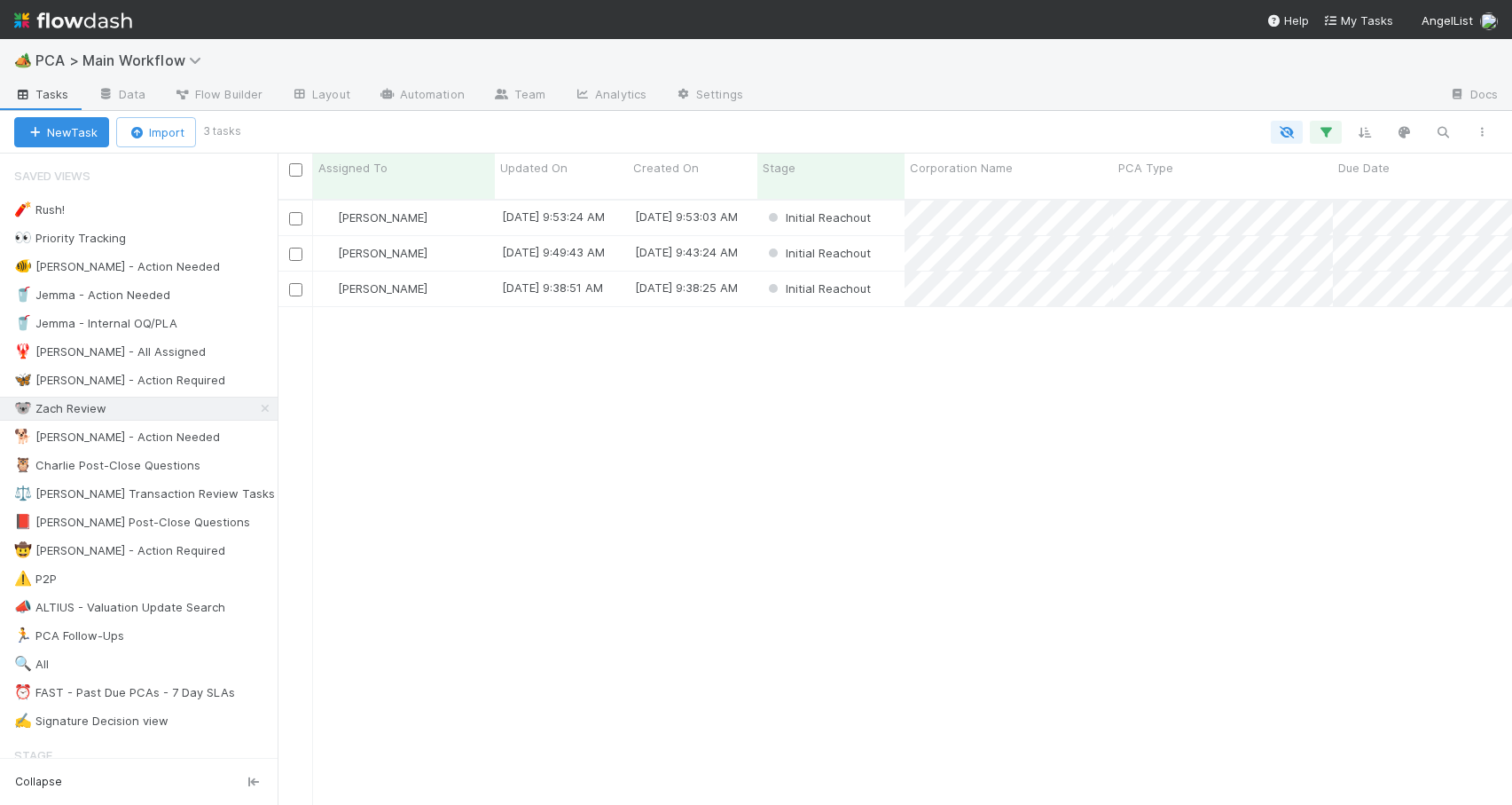
scroll to position [607, 1221]
click at [447, 273] on div "[PERSON_NAME]" at bounding box center [403, 289] width 181 height 35
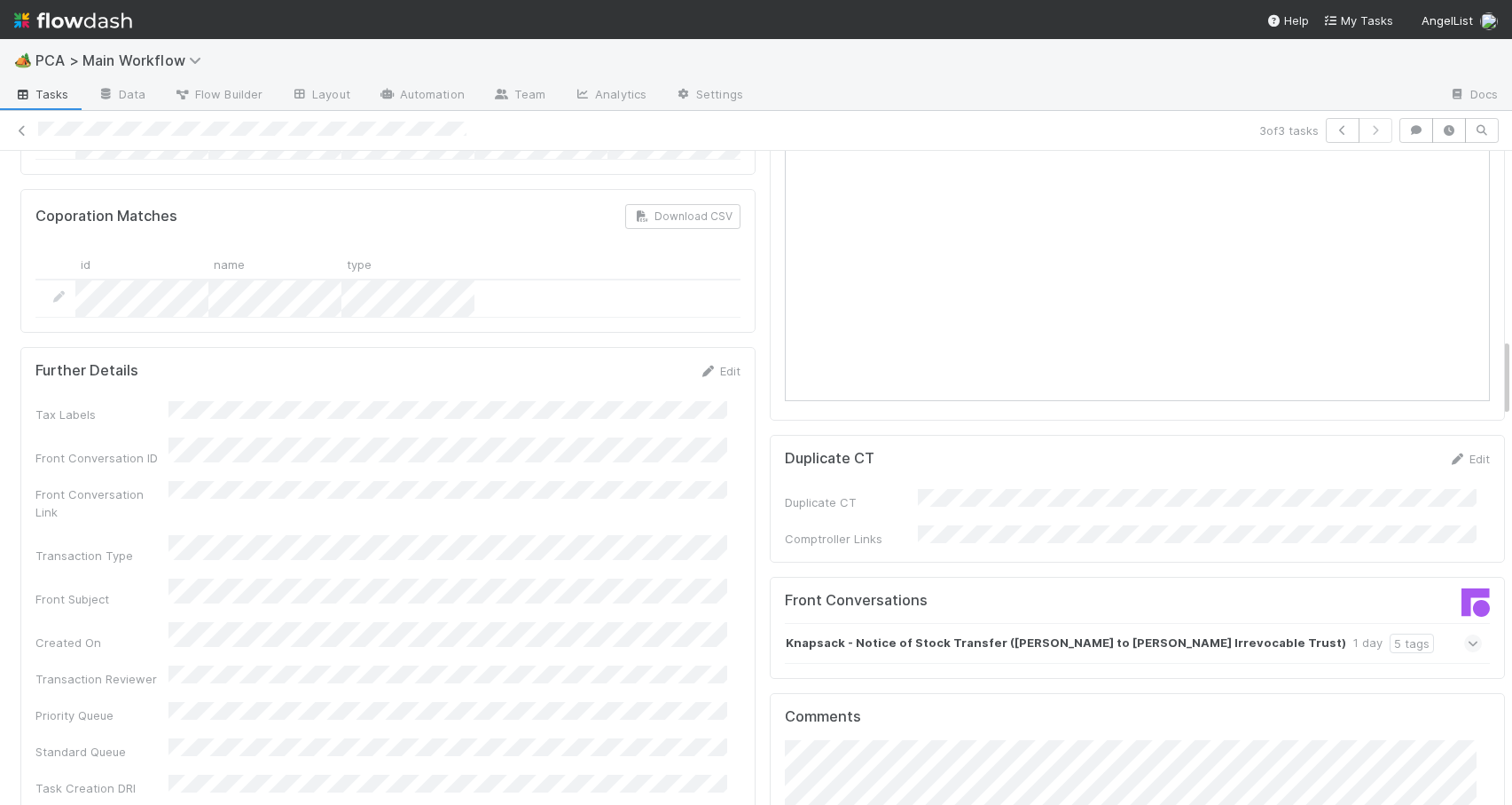
scroll to position [1659, 0]
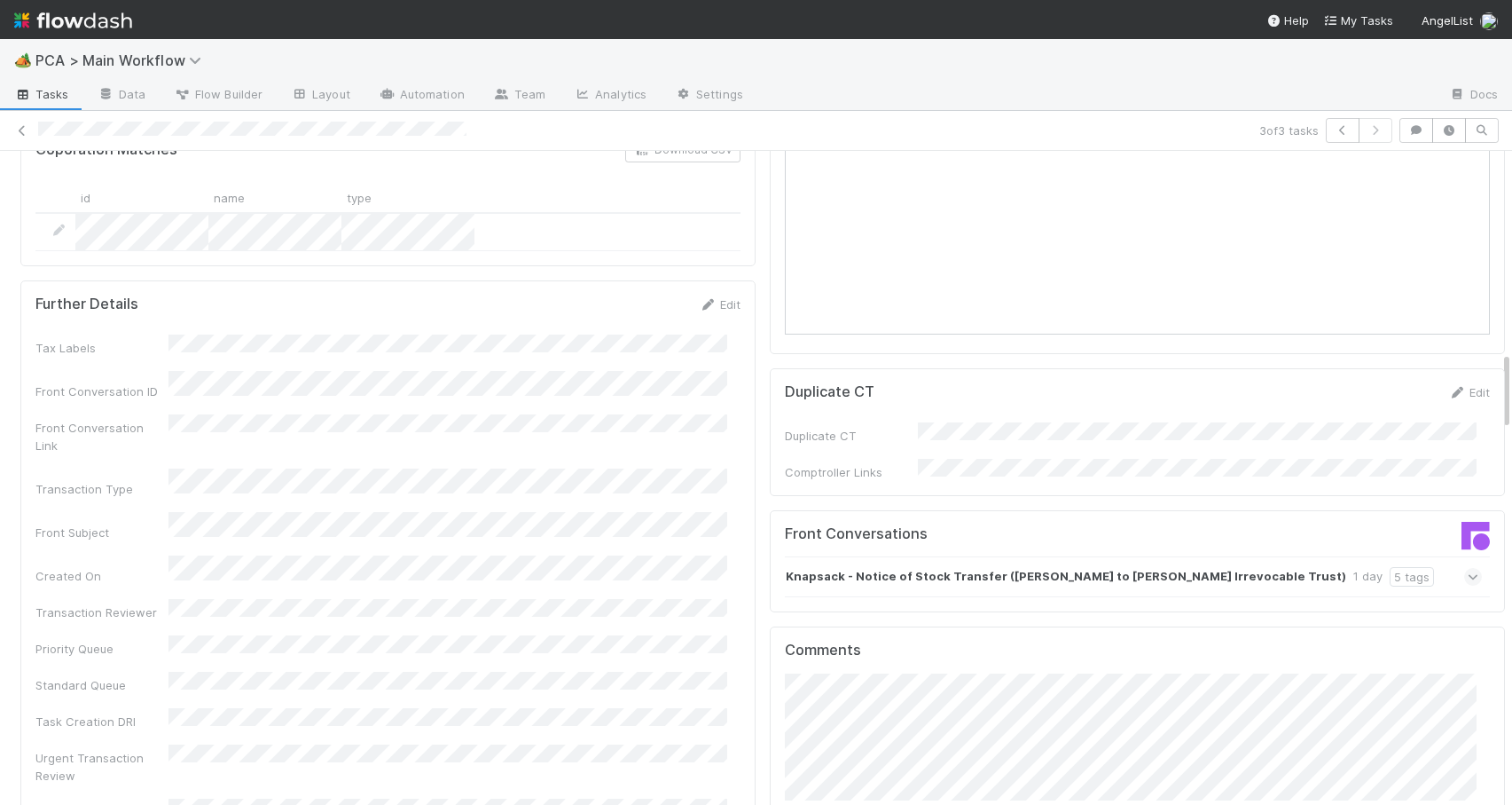
drag, startPoint x: 1494, startPoint y: 271, endPoint x: 1500, endPoint y: 361, distance: 90.2
click at [1500, 361] on div "🏕️ PCA > Main Workflow Tasks Data Flow Builder Layout Automation Team Analytics…" at bounding box center [756, 421] width 1512 height 765
click at [1011, 556] on div "Knapsack - Notice of Stock Transfer (Evan Lovely to Bridger Douglas Lovely Irre…" at bounding box center [1134, 577] width 697 height 41
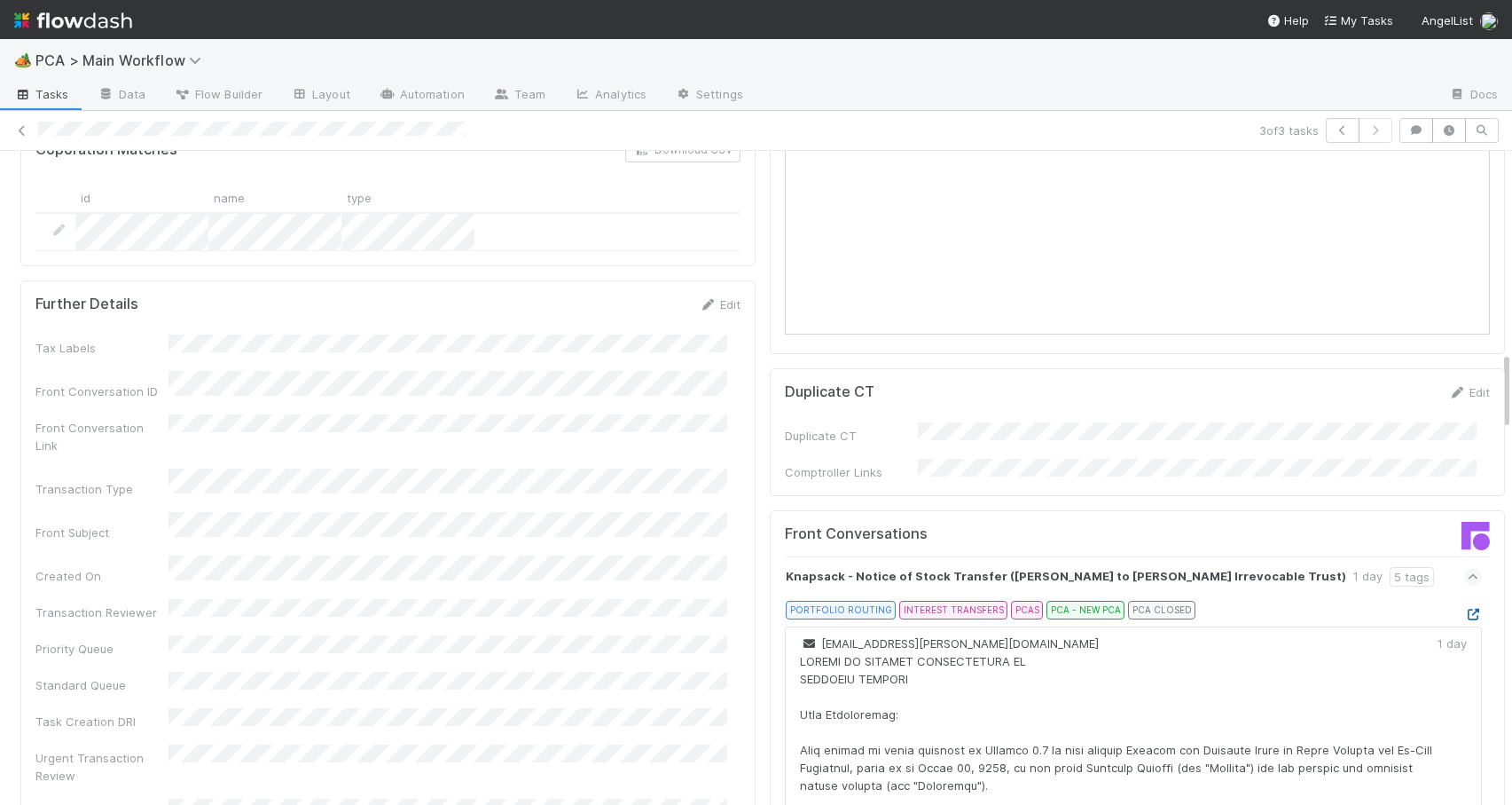
click at [1464, 609] on icon at bounding box center [1472, 614] width 17 height 12
drag, startPoint x: 1495, startPoint y: 370, endPoint x: 1483, endPoint y: 305, distance: 66.1
click at [1483, 305] on div "Initial Reachout Zachary Conley Move to Lead Approval Move to TR Initial Outrea…" at bounding box center [756, 478] width 1512 height 654
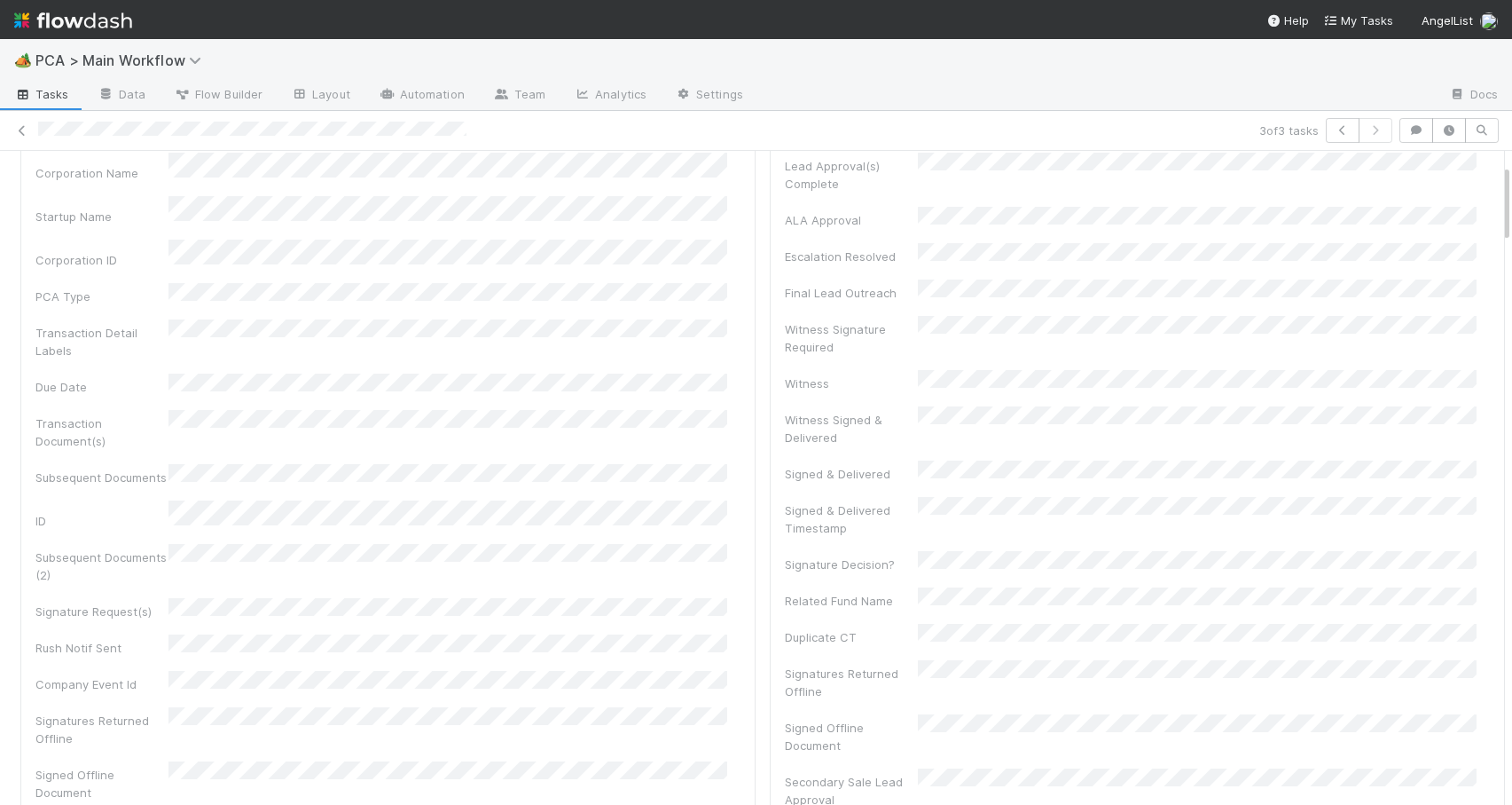
scroll to position [0, 0]
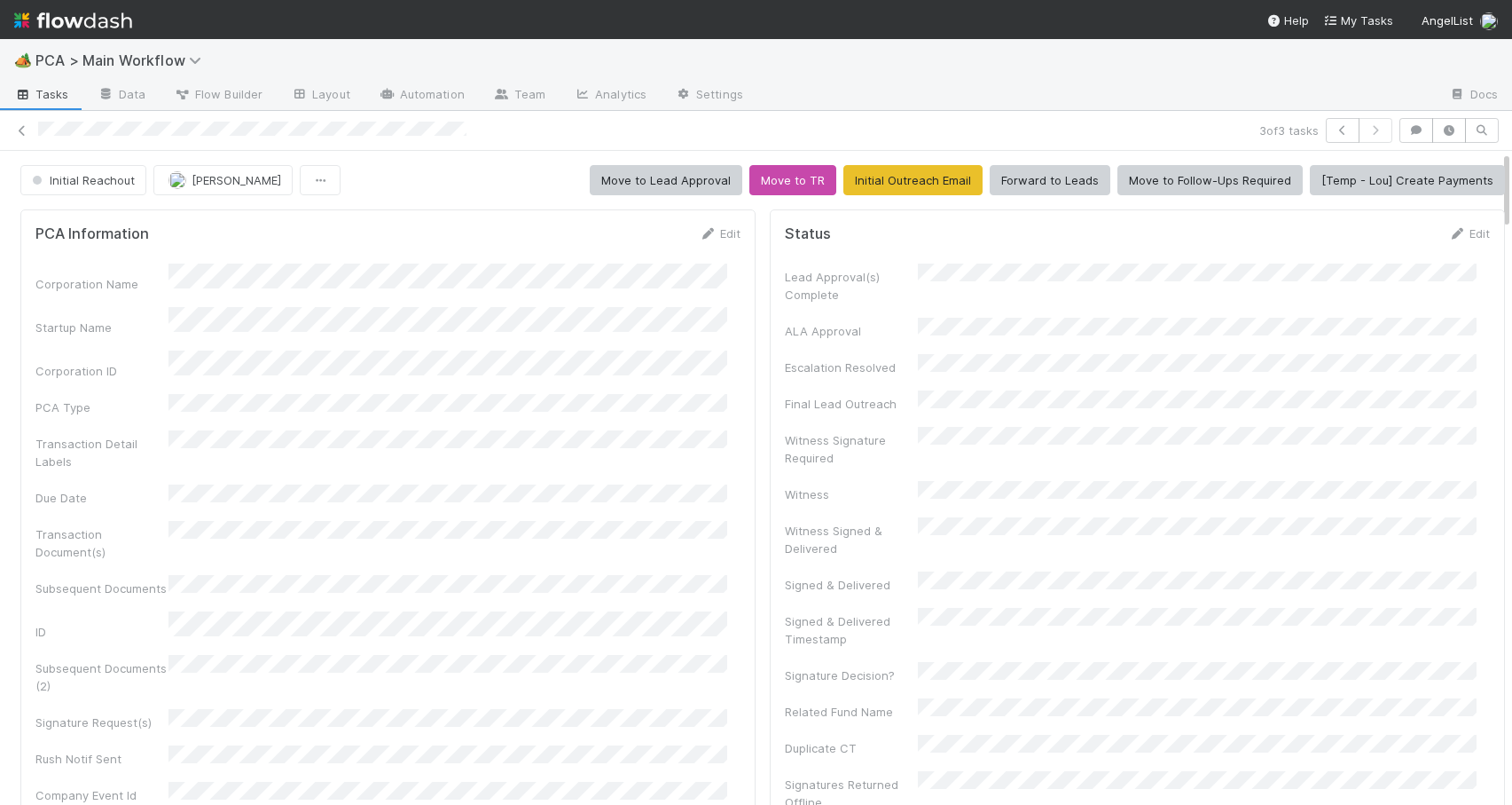
drag, startPoint x: 1494, startPoint y: 391, endPoint x: 1492, endPoint y: 187, distance: 204.0
click at [1045, 181] on button "Forward to Leads" at bounding box center [1050, 180] width 121 height 30
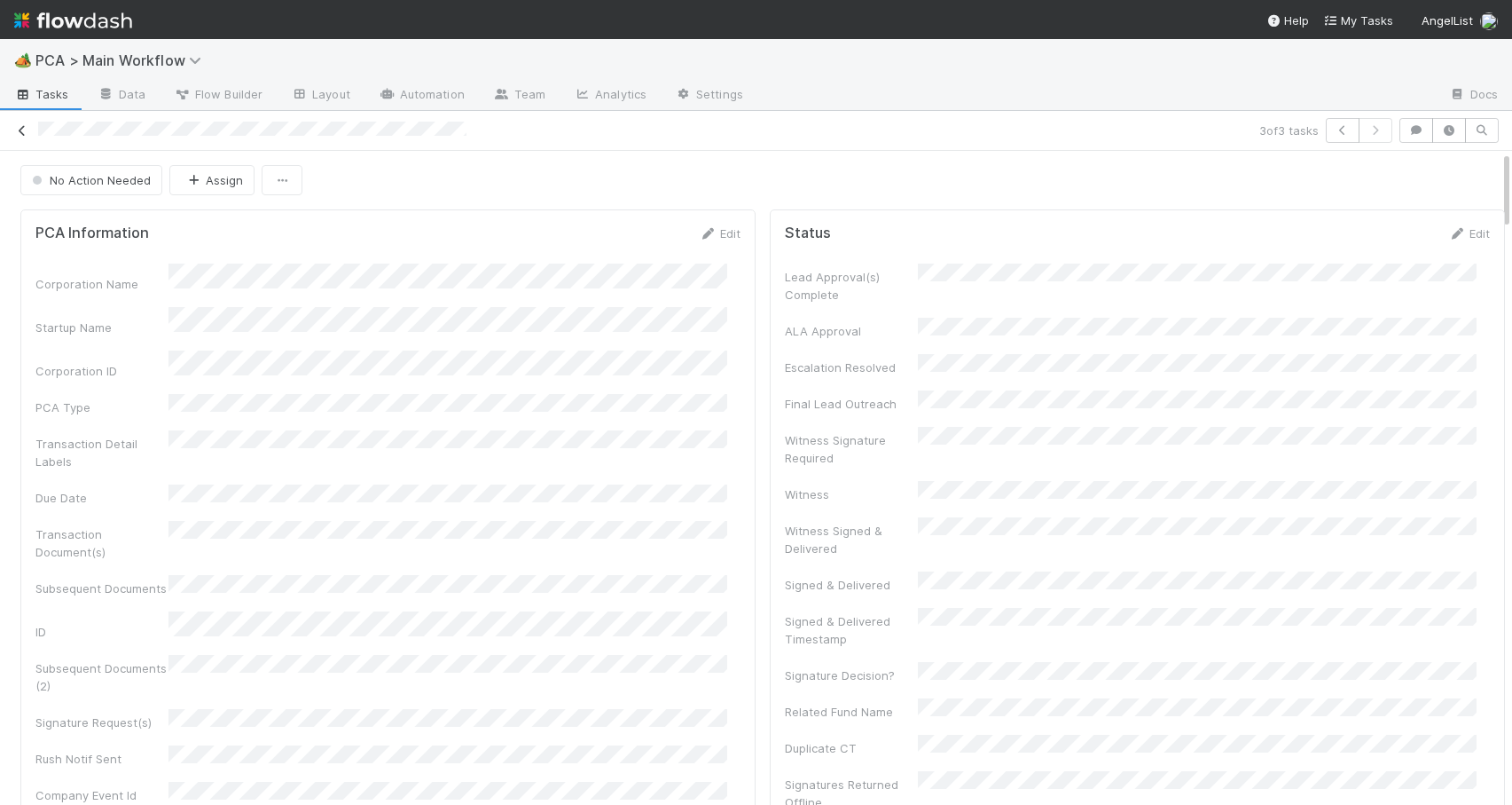
click at [13, 130] on icon at bounding box center [21, 131] width 17 height 12
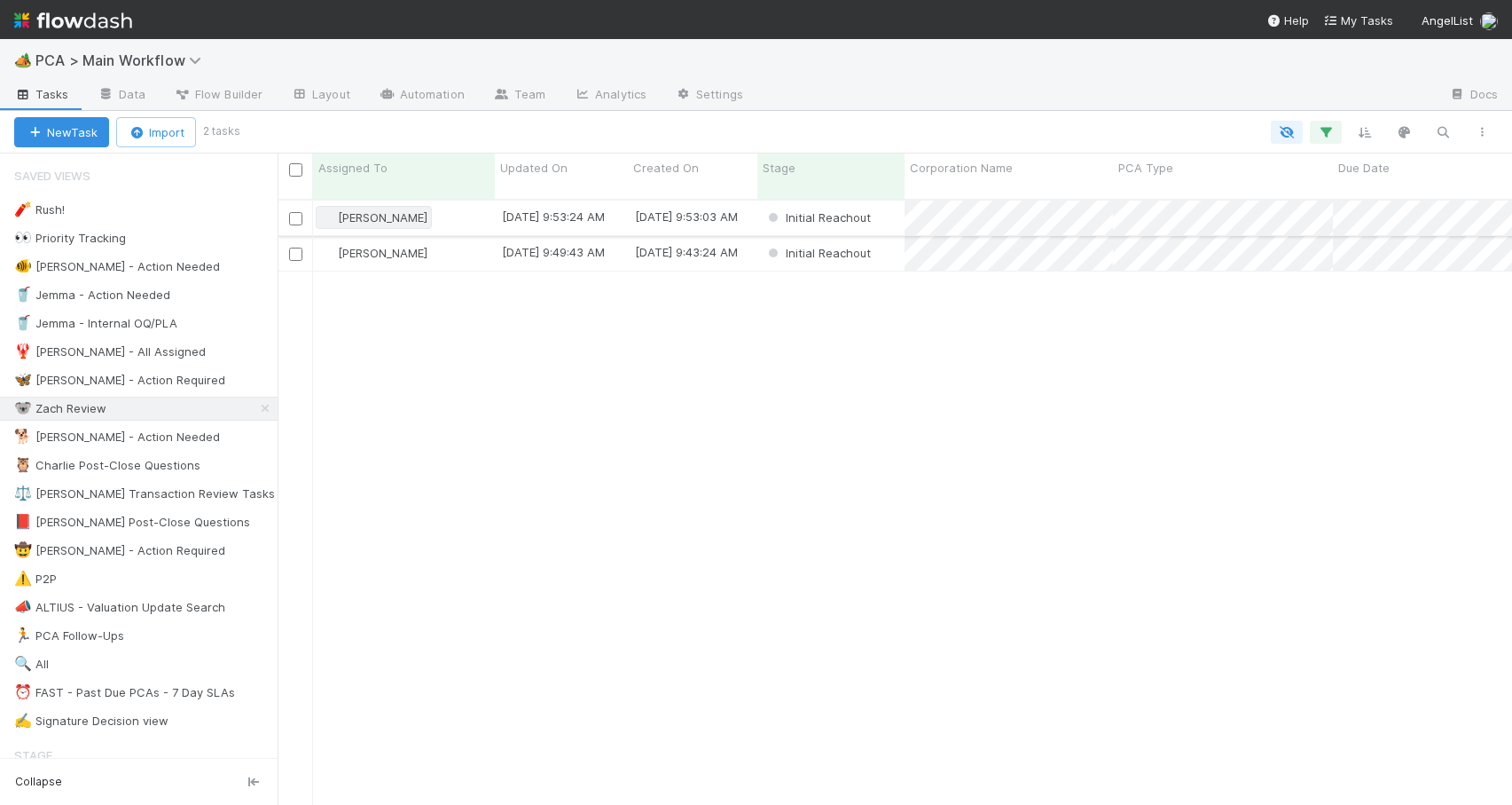
scroll to position [607, 1221]
click at [457, 247] on div "[PERSON_NAME]" at bounding box center [403, 253] width 181 height 35
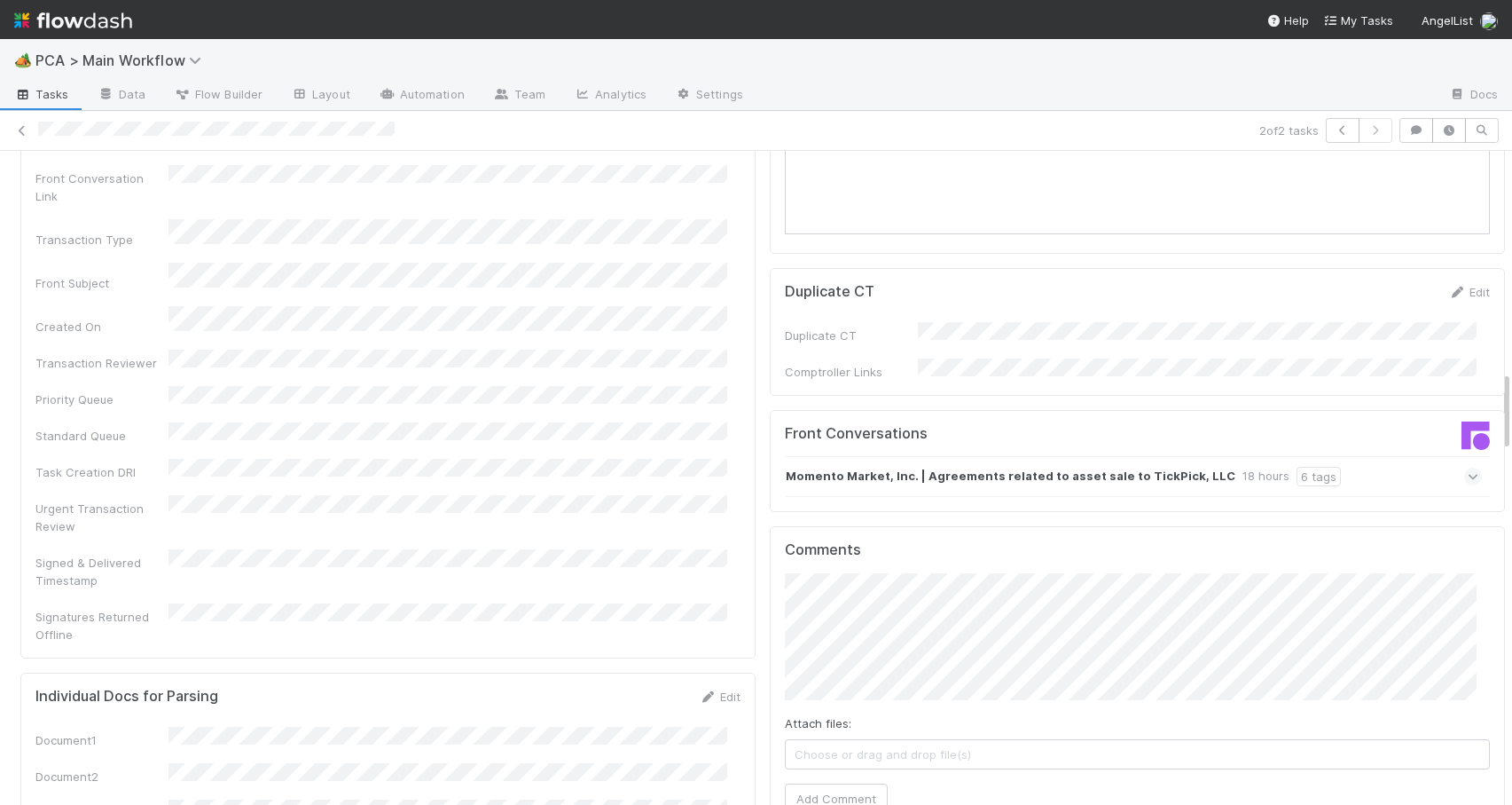
scroll to position [1767, 0]
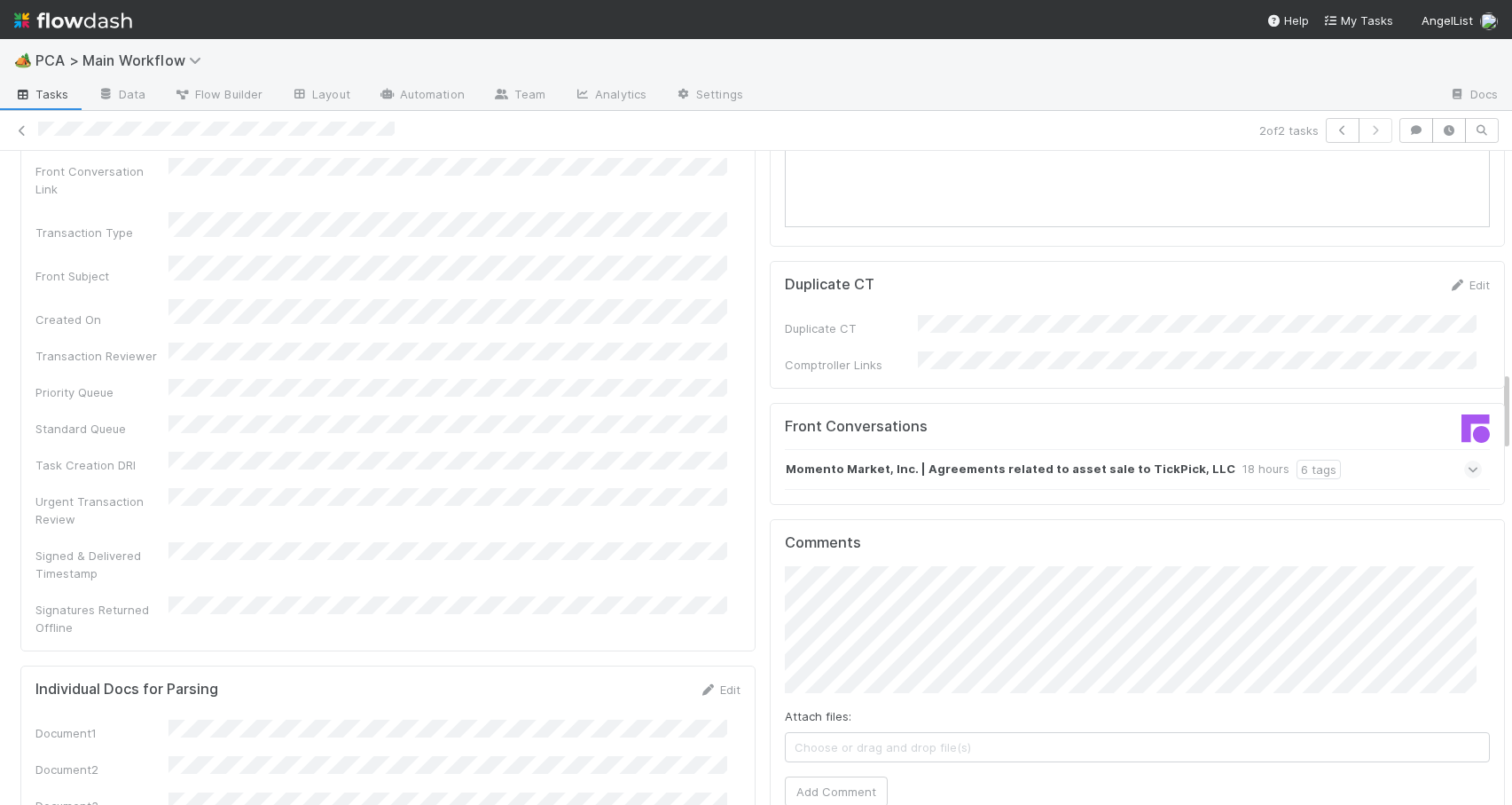
drag, startPoint x: 1493, startPoint y: 285, endPoint x: 1498, endPoint y: 391, distance: 106.1
click at [1498, 391] on div "Initial Reachout Zachary Conley Move to Lead Approval Move to TR Initial Outrea…" at bounding box center [756, 478] width 1512 height 654
click at [1341, 449] on div "Momento Market, Inc. | Agreements related to asset sale to TickPick, LLC 18 hou…" at bounding box center [1134, 469] width 697 height 41
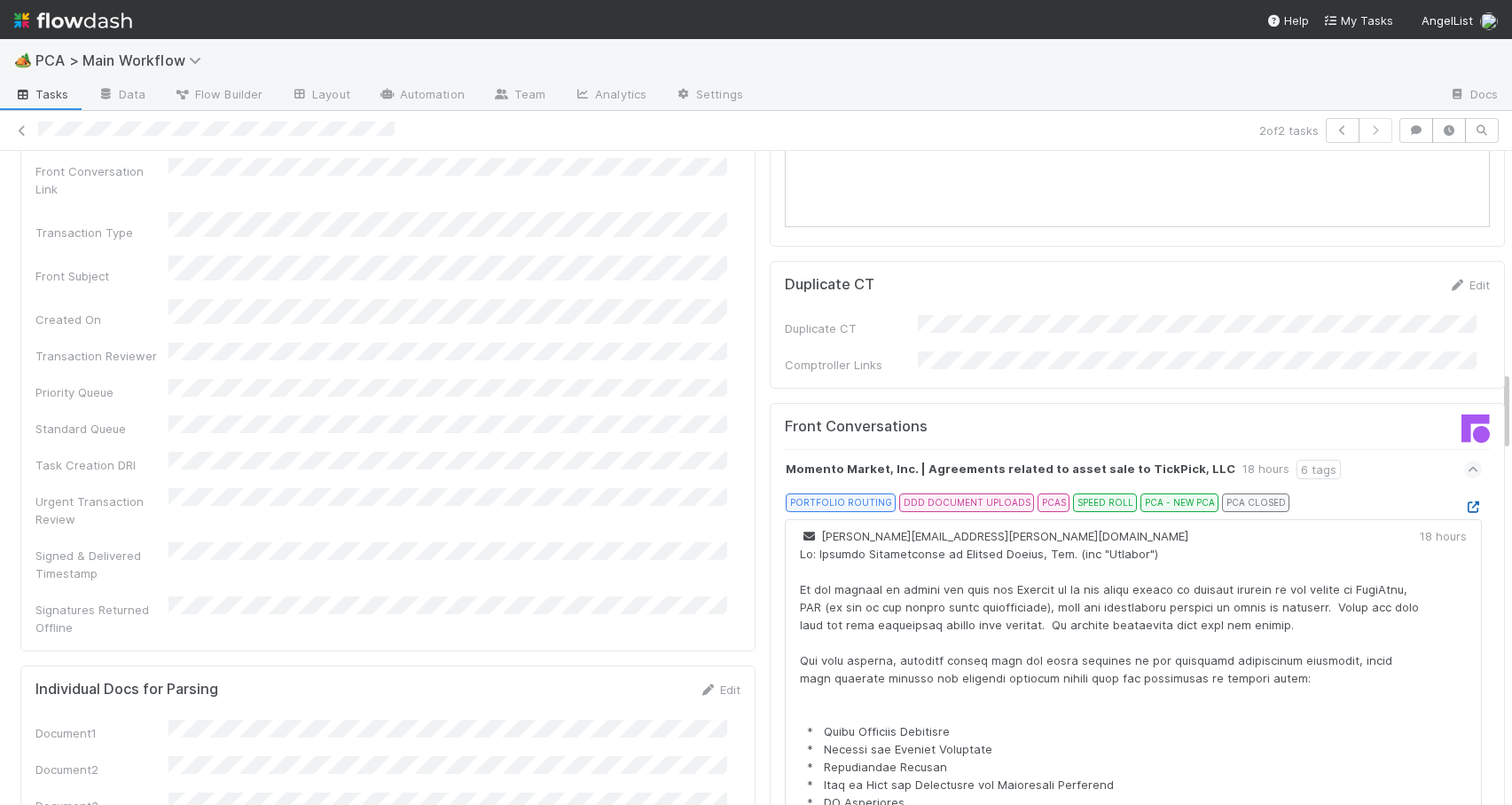
click at [1464, 501] on icon at bounding box center [1472, 507] width 17 height 12
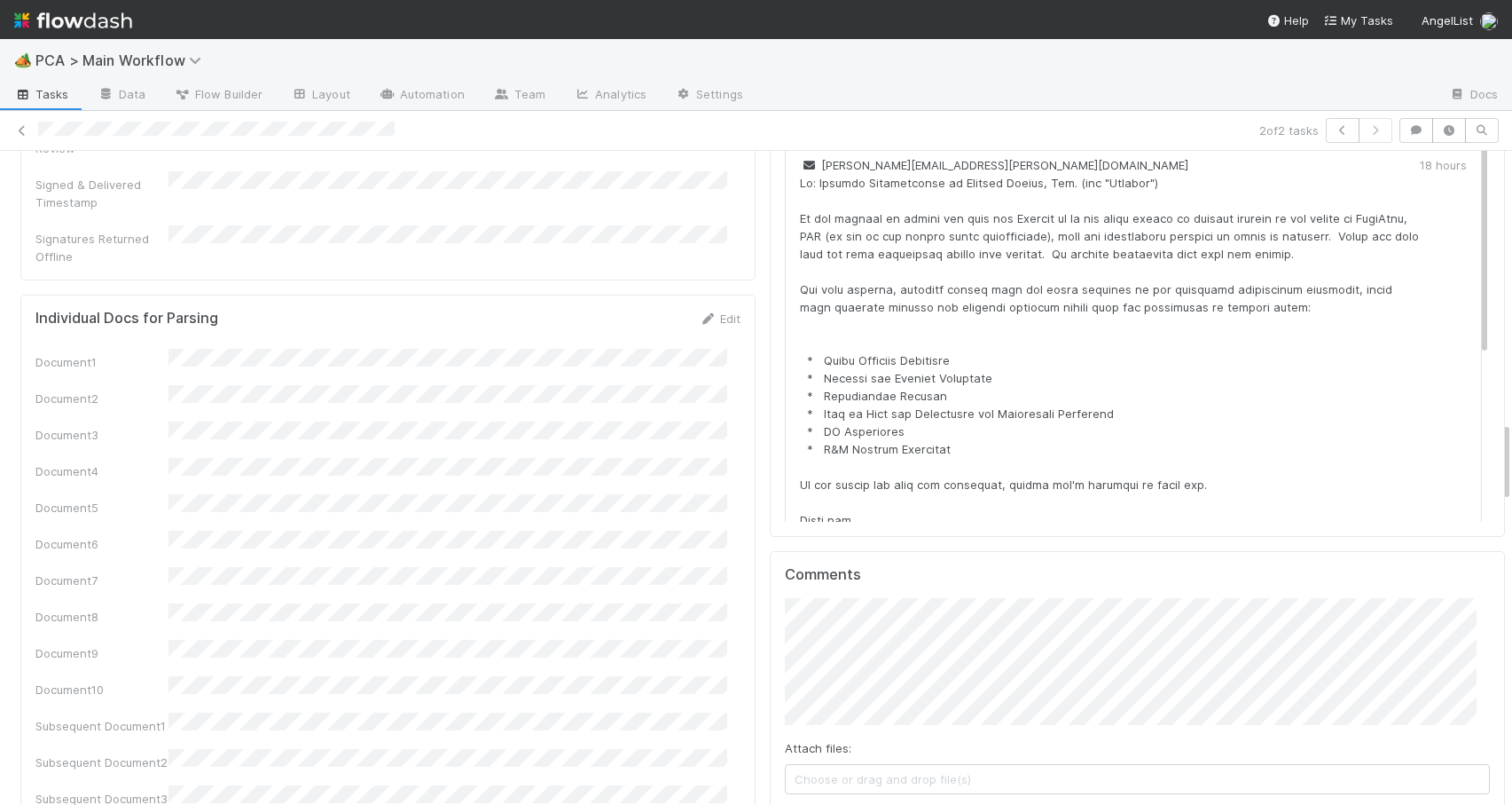
scroll to position [2188, 0]
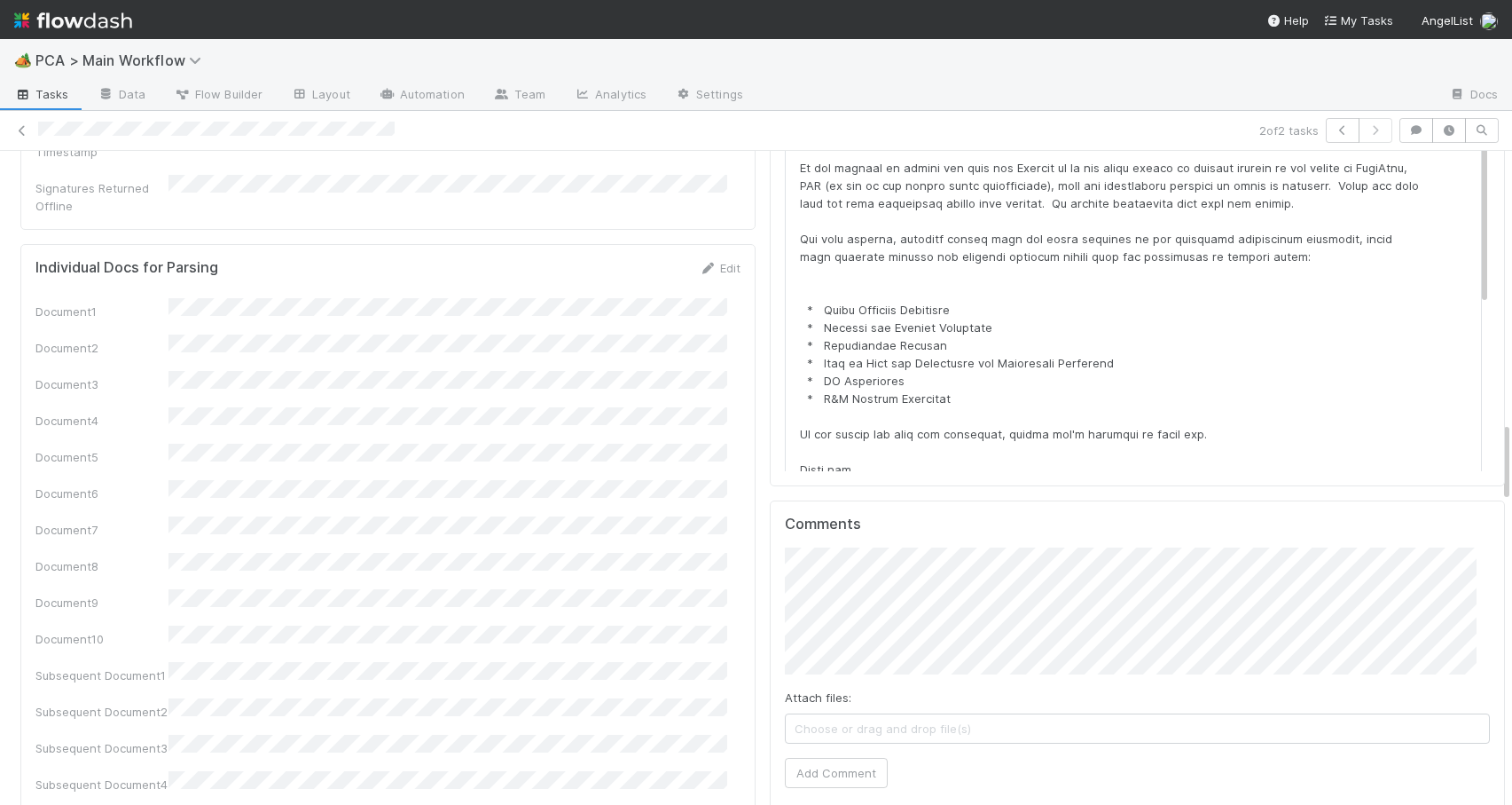
drag, startPoint x: 1493, startPoint y: 399, endPoint x: 1506, endPoint y: 451, distance: 53.6
click at [1506, 450] on div "🏕️ PCA > Main Workflow Tasks Data Flow Builder Layout Automation Team Analytics…" at bounding box center [756, 421] width 1512 height 765
click at [819, 758] on button "Add Comment" at bounding box center [837, 773] width 103 height 30
click at [1494, 438] on div "PCA Information Edit Corporation Name Startup Name Corporation ID PCA Type Tran…" at bounding box center [762, 732] width 1526 height 5437
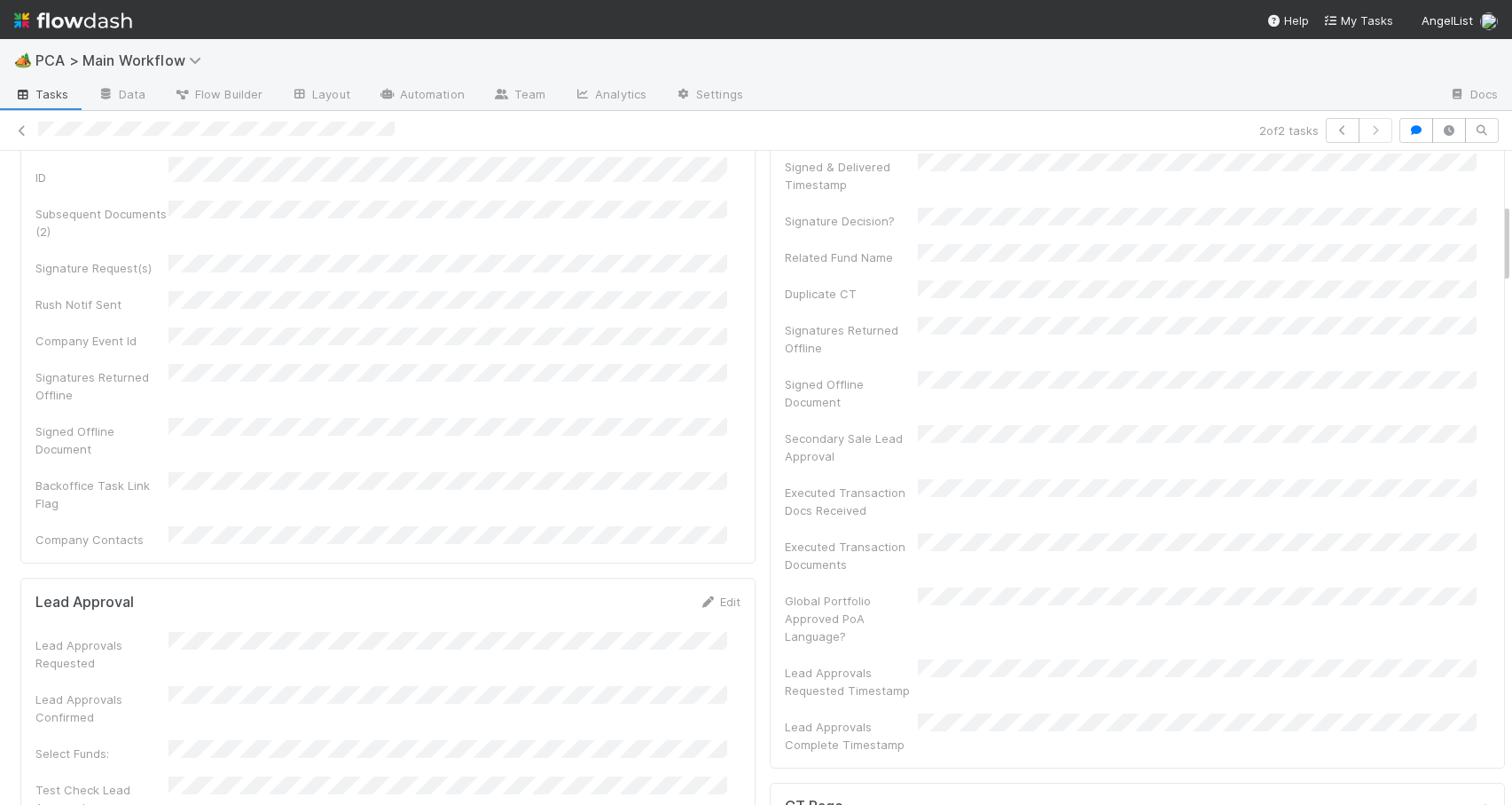
scroll to position [0, 0]
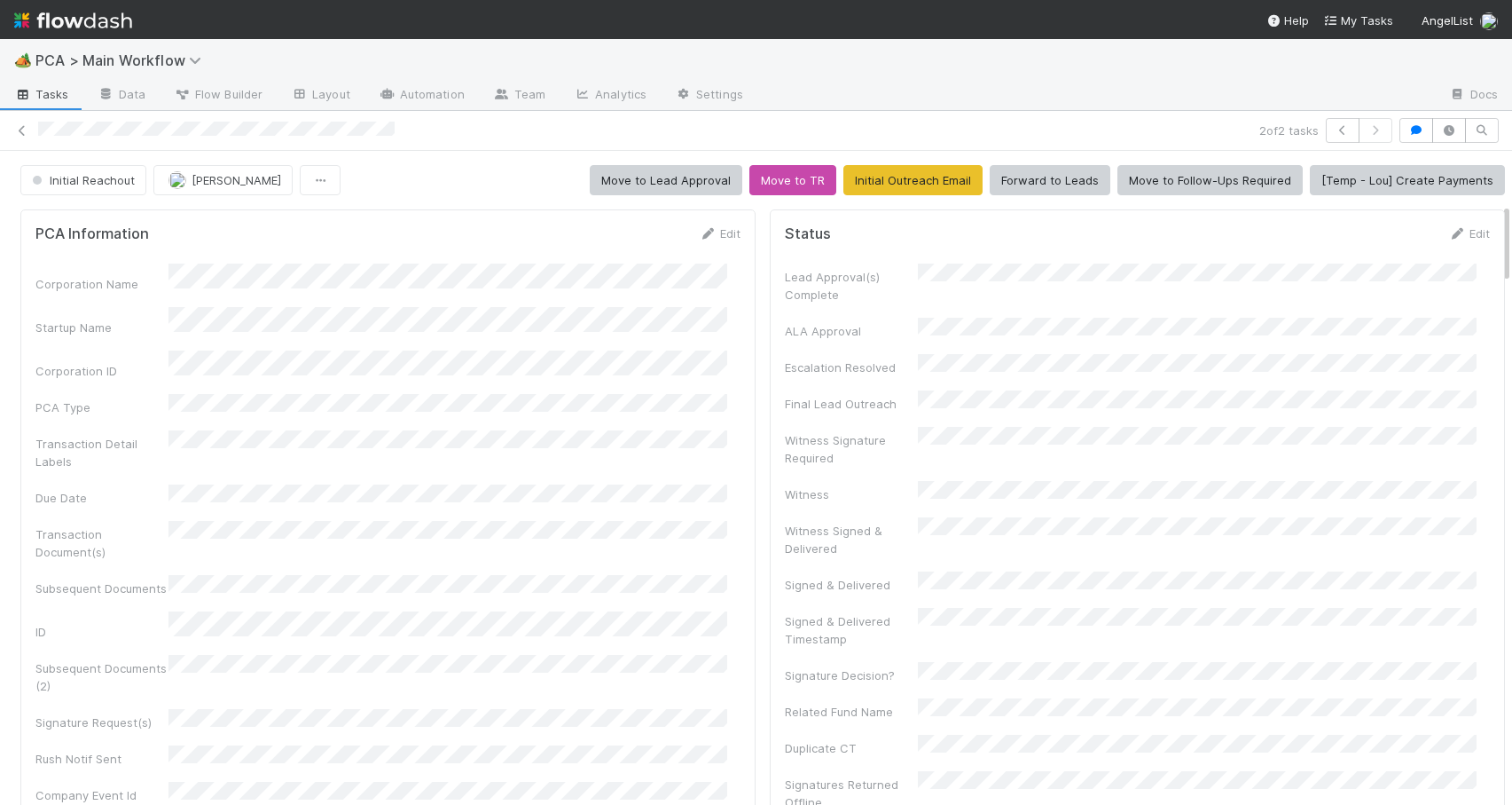
drag, startPoint x: 1494, startPoint y: 438, endPoint x: 1522, endPoint y: 89, distance: 350.1
click at [1511, 89] on html "🏕️ PCA > Main Workflow Tasks Data Flow Builder Layout Automation Team Analytics…" at bounding box center [756, 402] width 1512 height 805
click at [105, 180] on span "Initial Reachout" at bounding box center [82, 180] width 107 height 14
click at [94, 222] on span "Duplicate / Dead PCAs" at bounding box center [99, 224] width 147 height 14
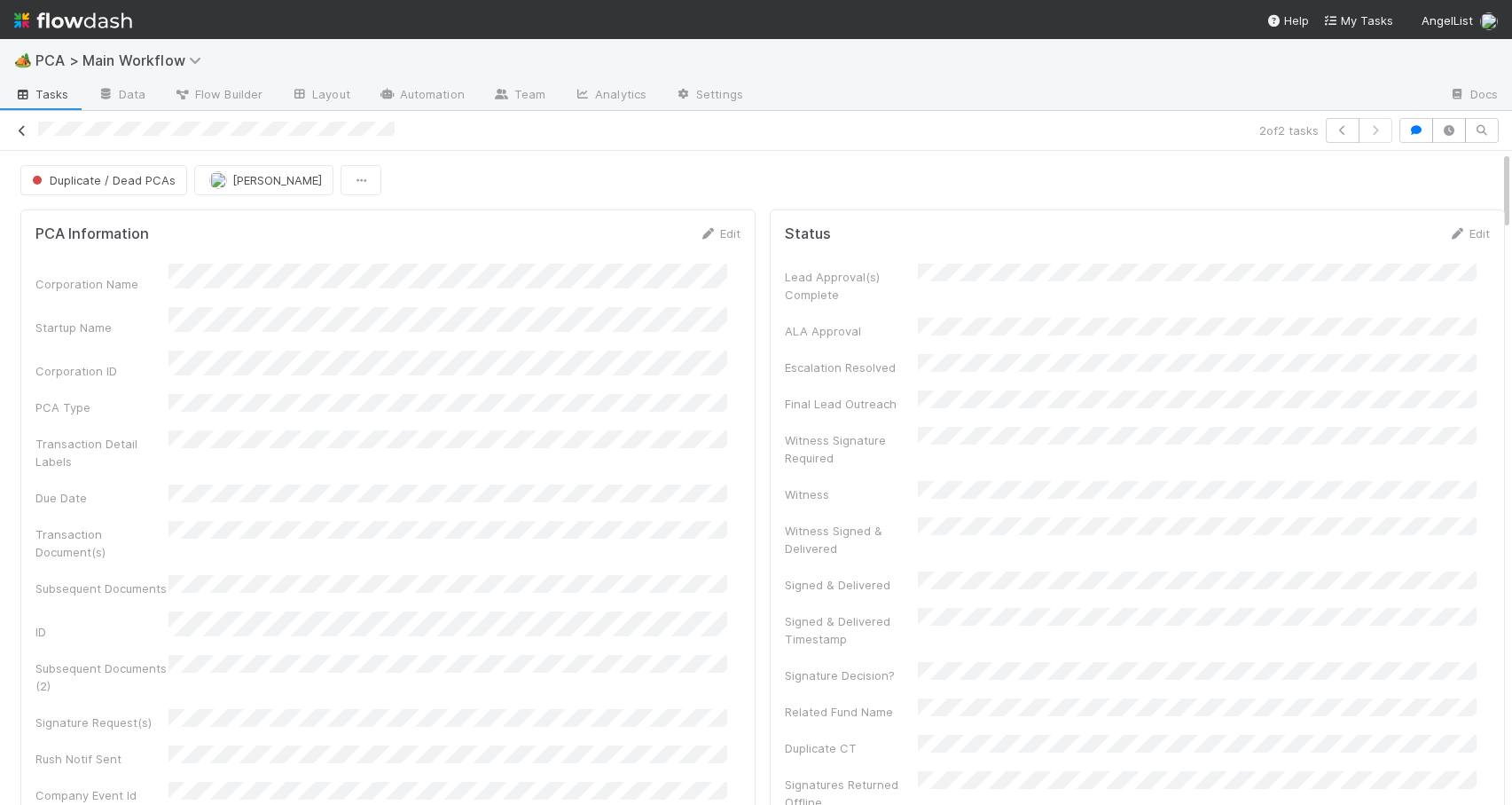
click at [22, 128] on icon at bounding box center [21, 131] width 17 height 12
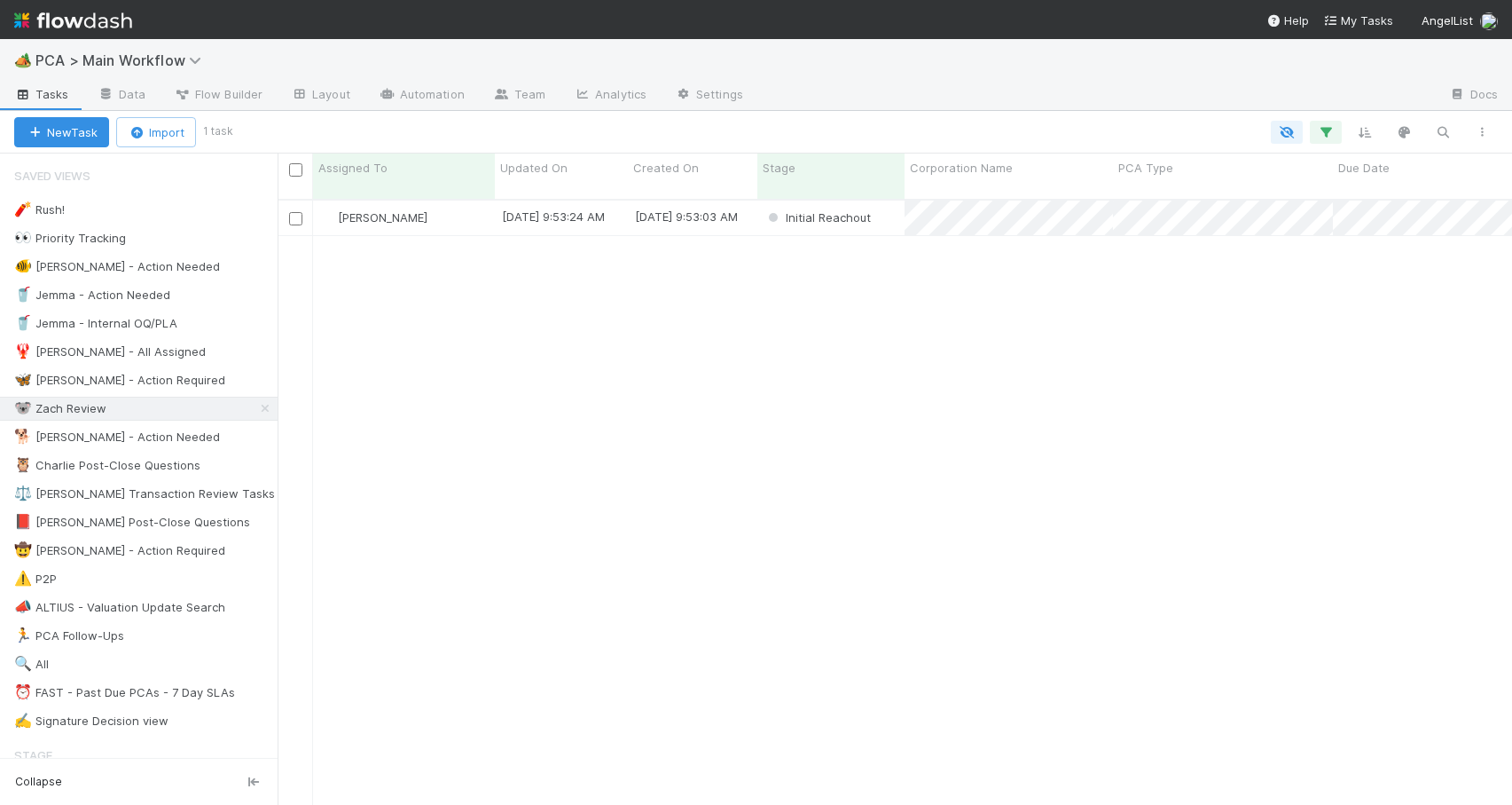
scroll to position [607, 1221]
click at [463, 204] on div "[PERSON_NAME]" at bounding box center [403, 218] width 181 height 35
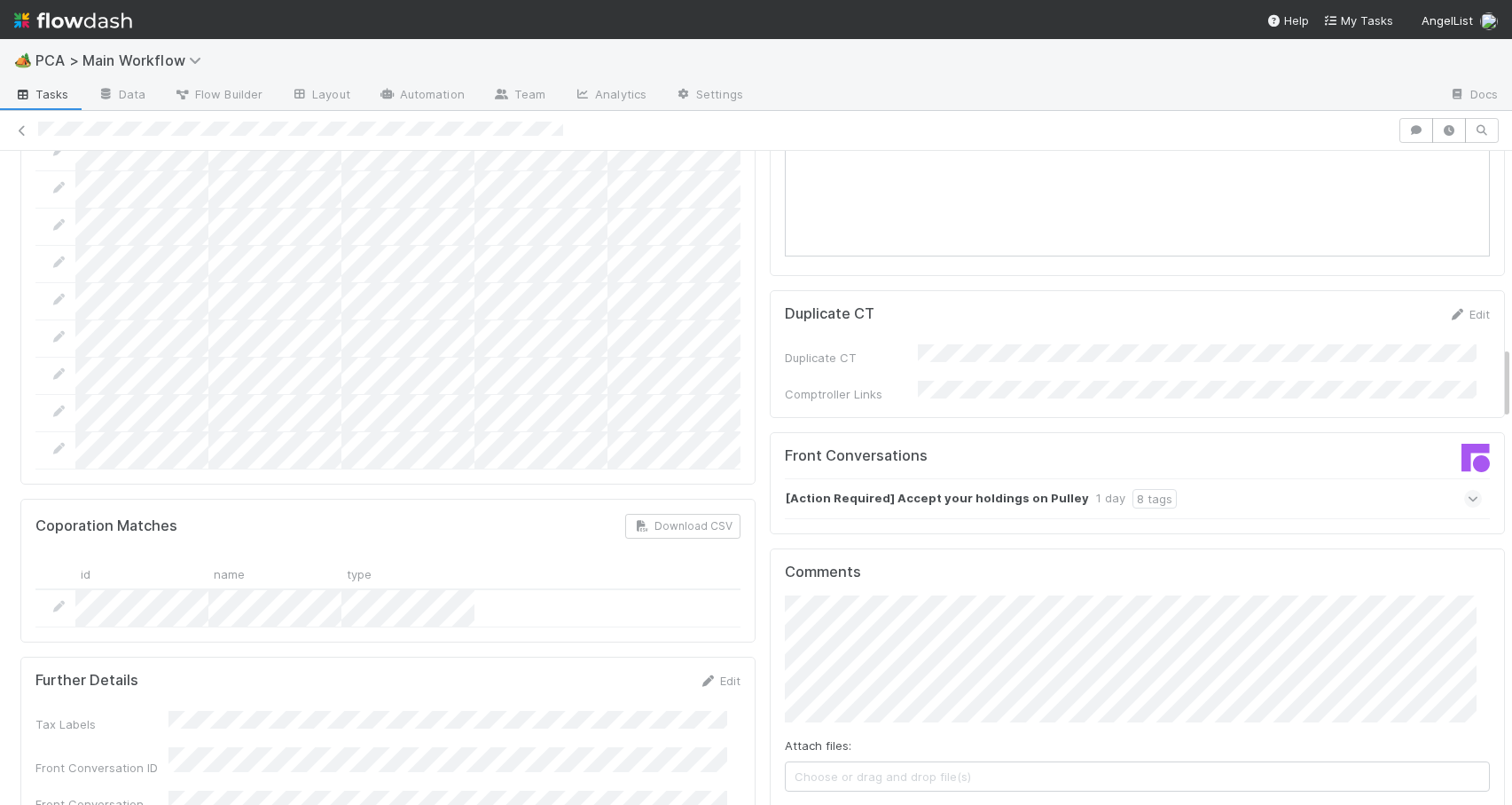
scroll to position [1753, 0]
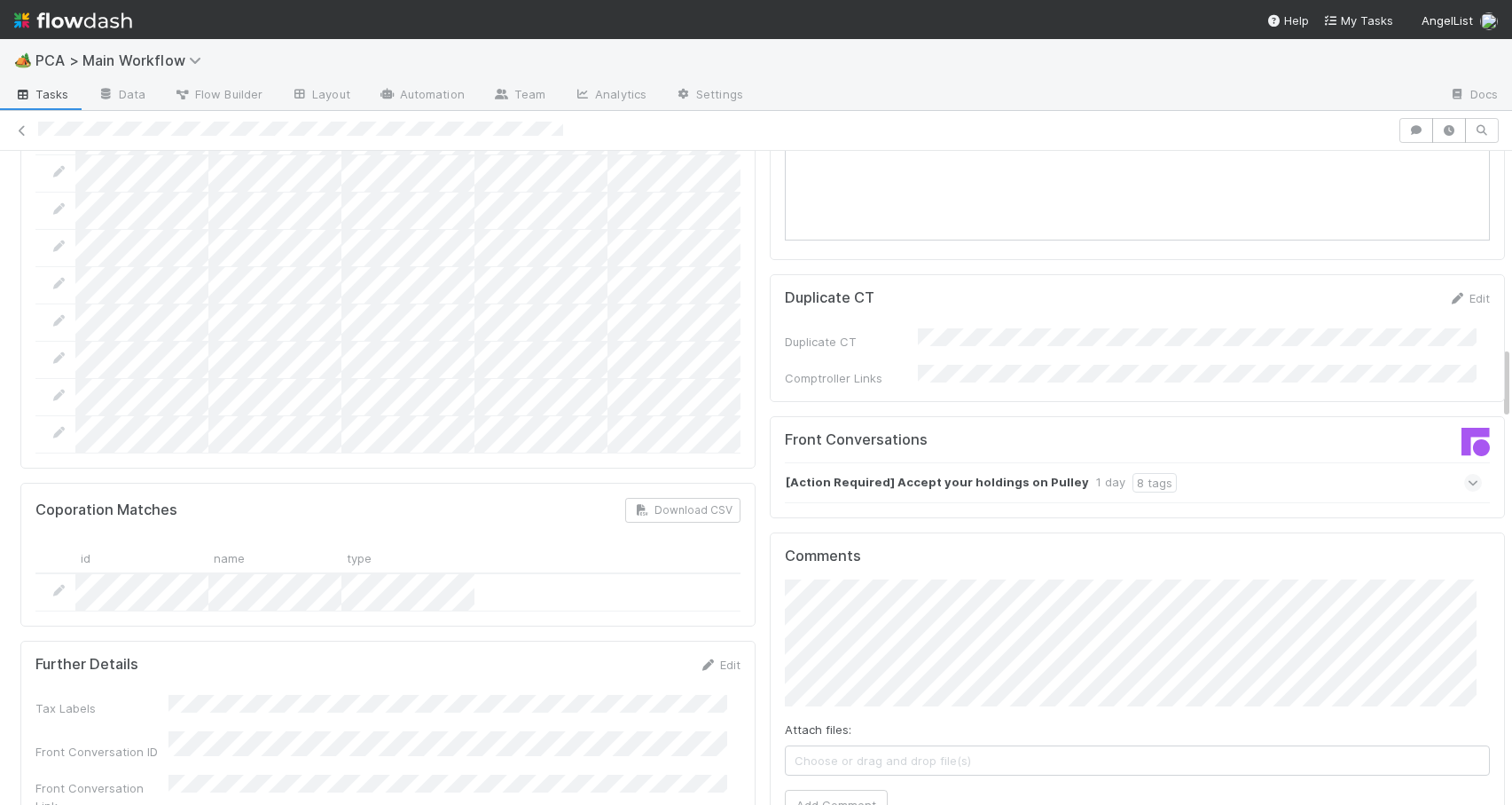
drag, startPoint x: 1494, startPoint y: 265, endPoint x: 1505, endPoint y: 359, distance: 94.6
click at [1505, 359] on div "🏕️ PCA > Main Workflow Tasks Data Flow Builder Layout Automation Team Analytics…" at bounding box center [756, 421] width 1512 height 765
click at [1211, 462] on div "[Action Required] Accept your holdings on Pulley 1 day 8 tags" at bounding box center [1134, 483] width 697 height 41
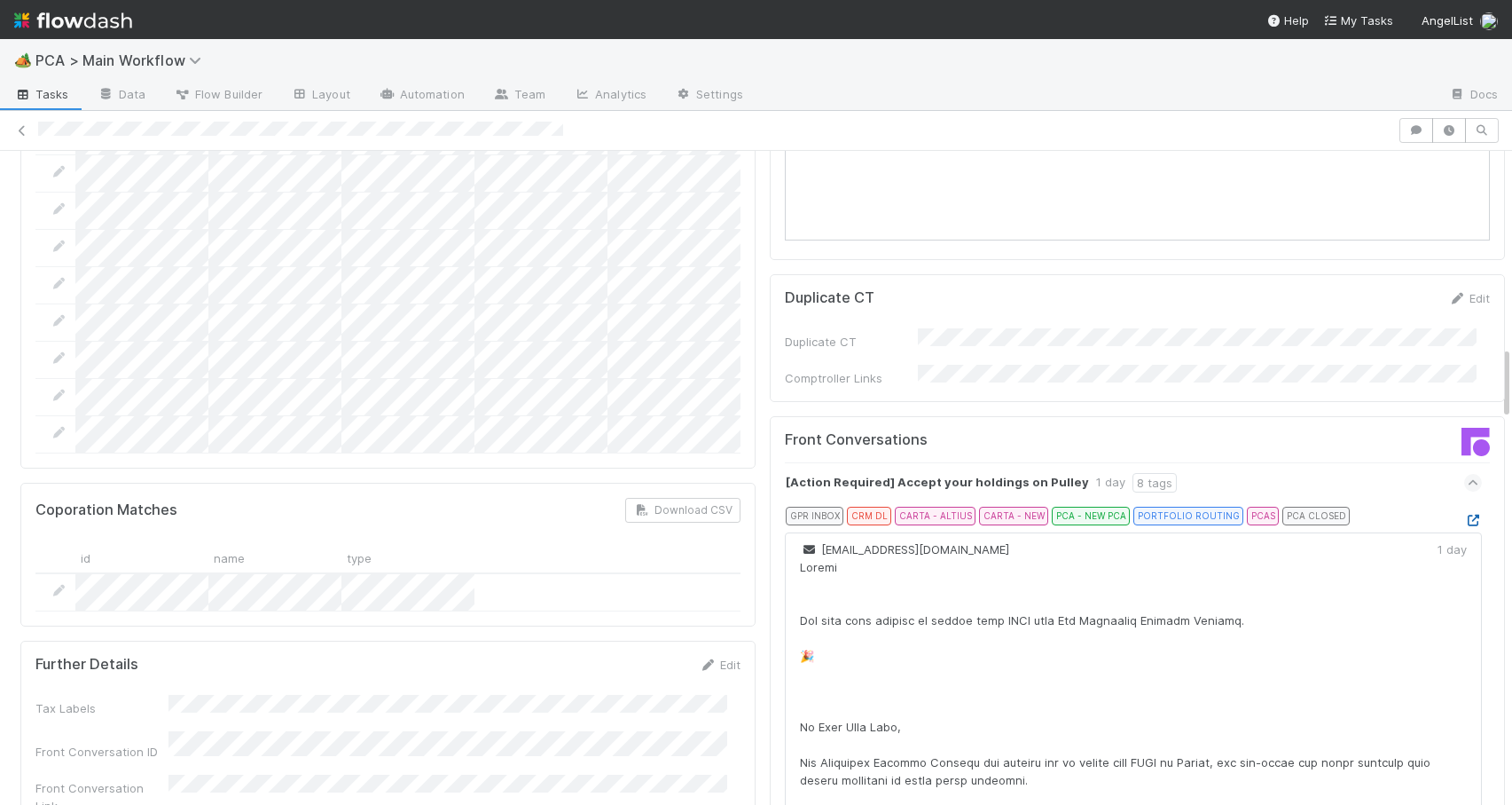
click at [1464, 515] on icon at bounding box center [1472, 520] width 17 height 12
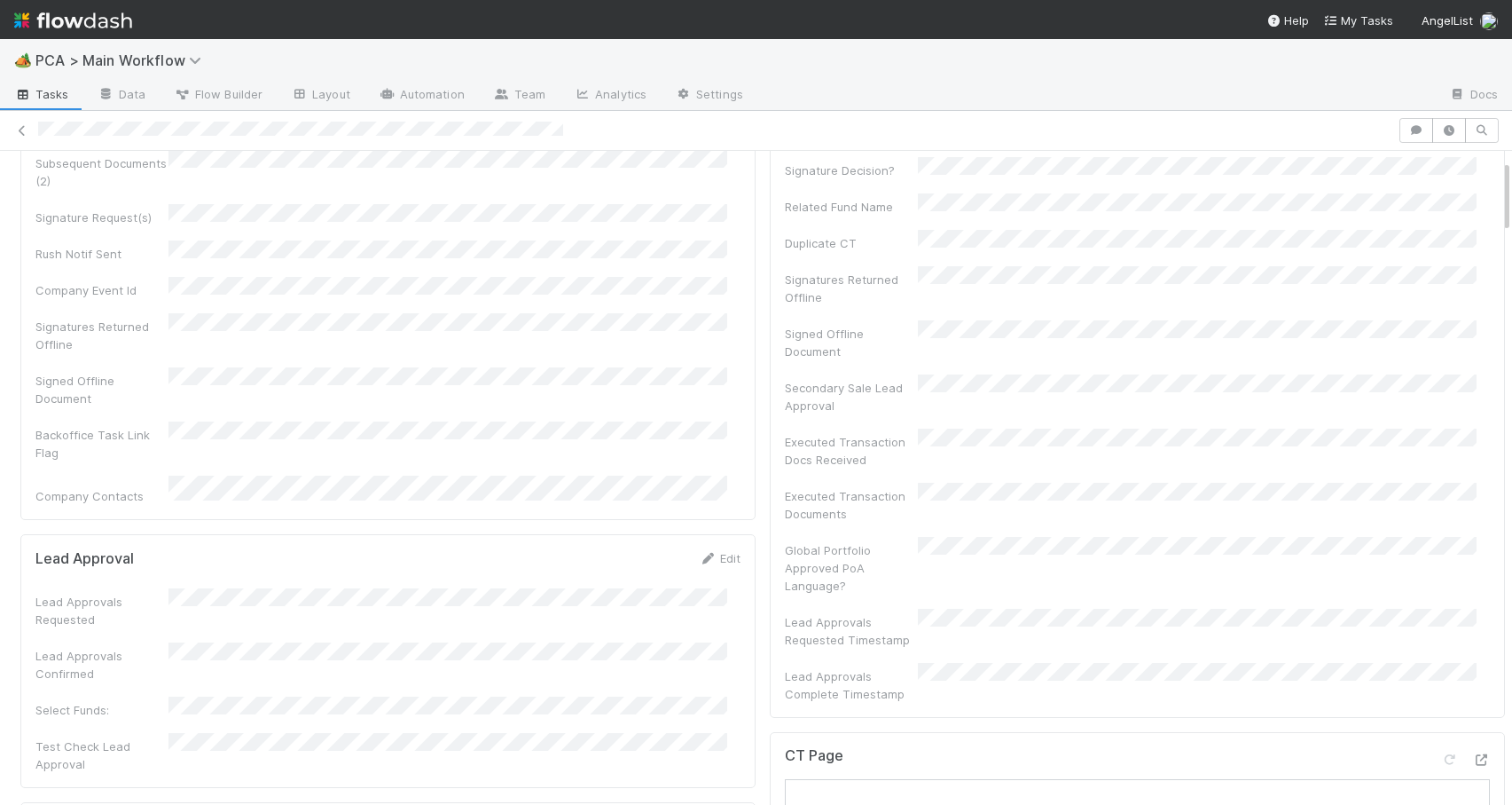
scroll to position [0, 0]
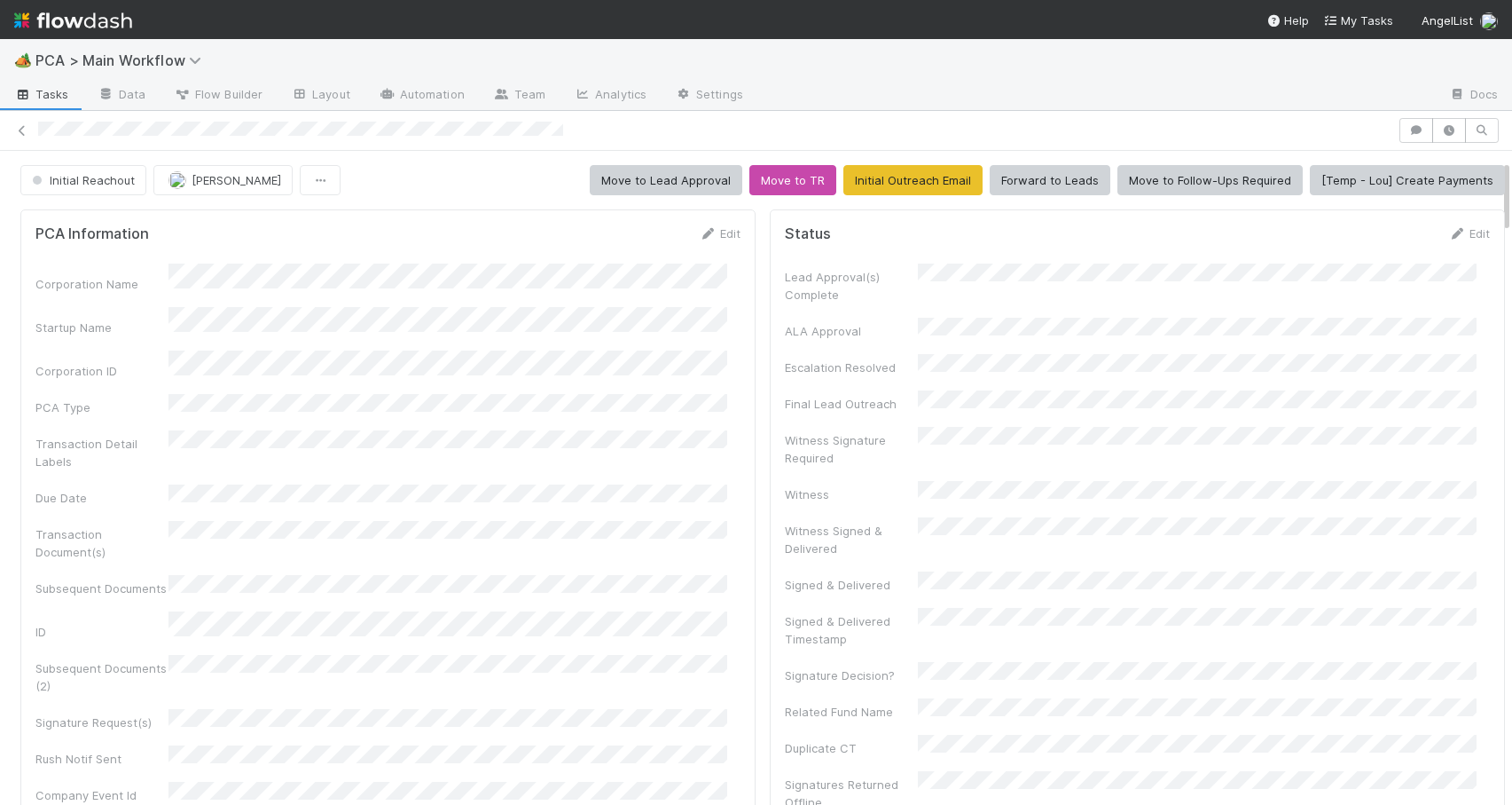
drag, startPoint x: 1493, startPoint y: 386, endPoint x: 1495, endPoint y: 145, distance: 241.0
click at [1495, 145] on div "Initial Reachout Zachary Conley Move to Lead Approval Move to TR Initial Outrea…" at bounding box center [756, 457] width 1512 height 694
click at [97, 188] on button "Initial Reachout" at bounding box center [83, 180] width 126 height 30
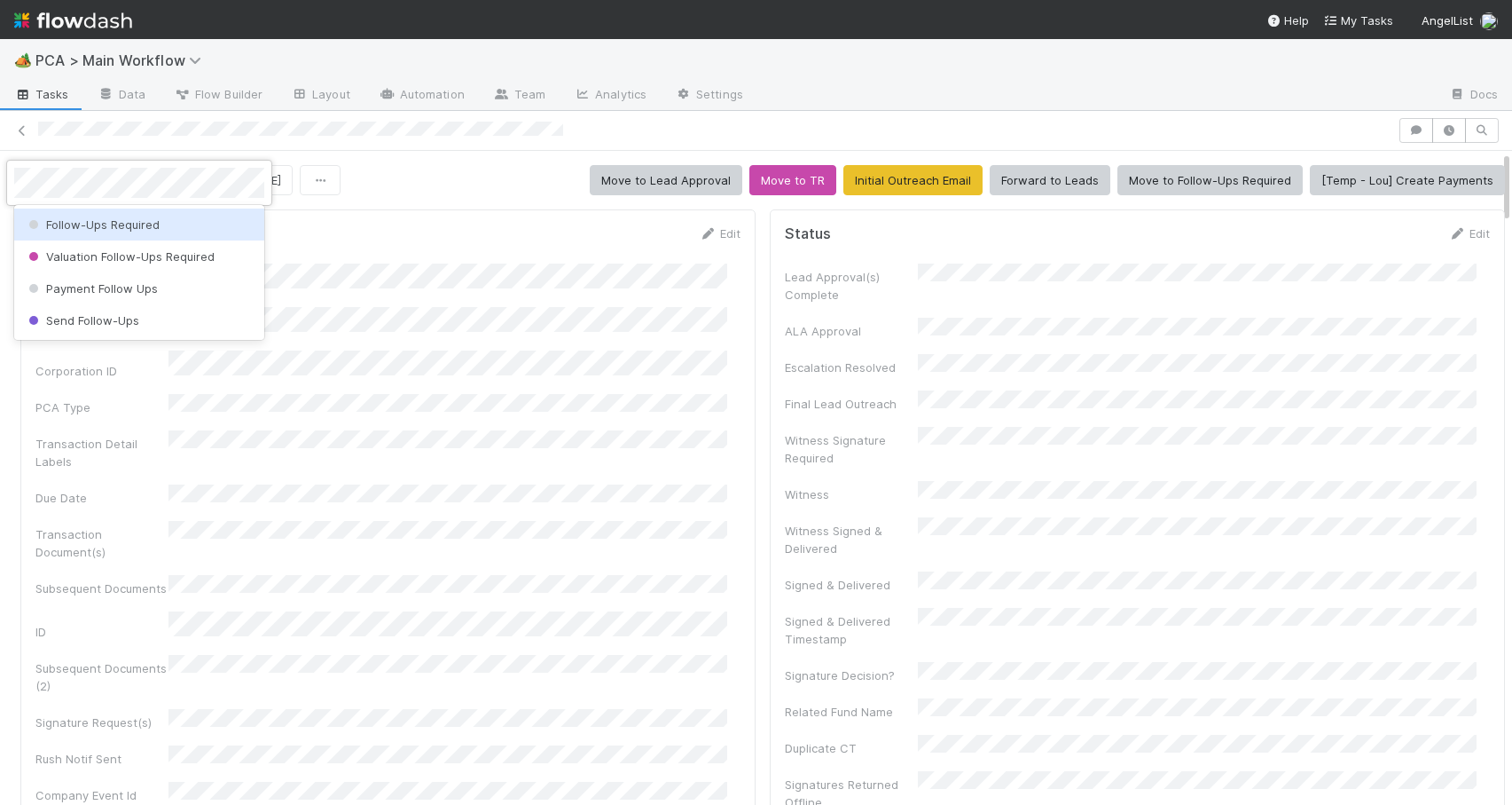
click at [80, 217] on span "Follow-Ups Required" at bounding box center [92, 224] width 134 height 14
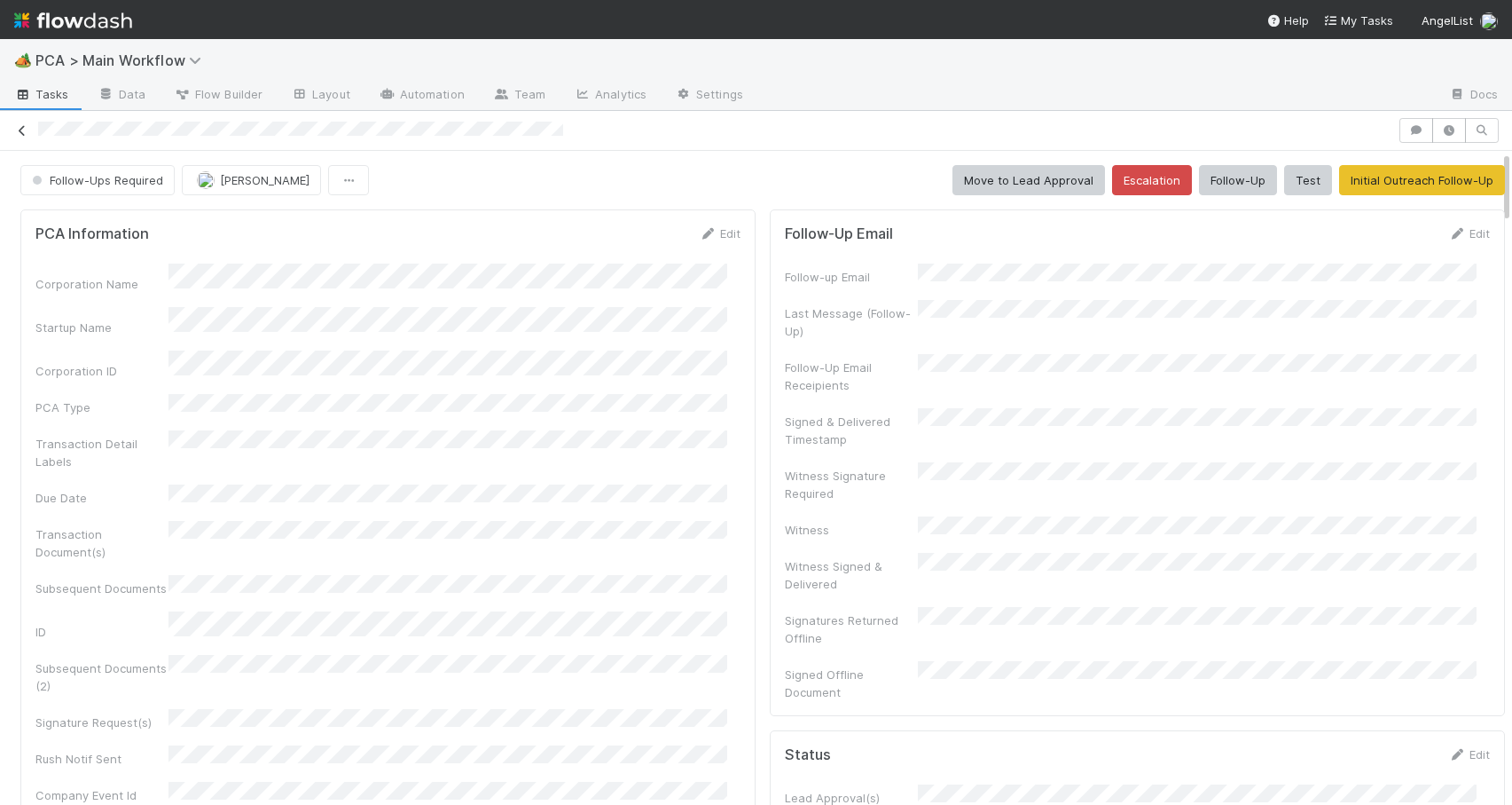
click at [20, 133] on icon at bounding box center [21, 131] width 17 height 12
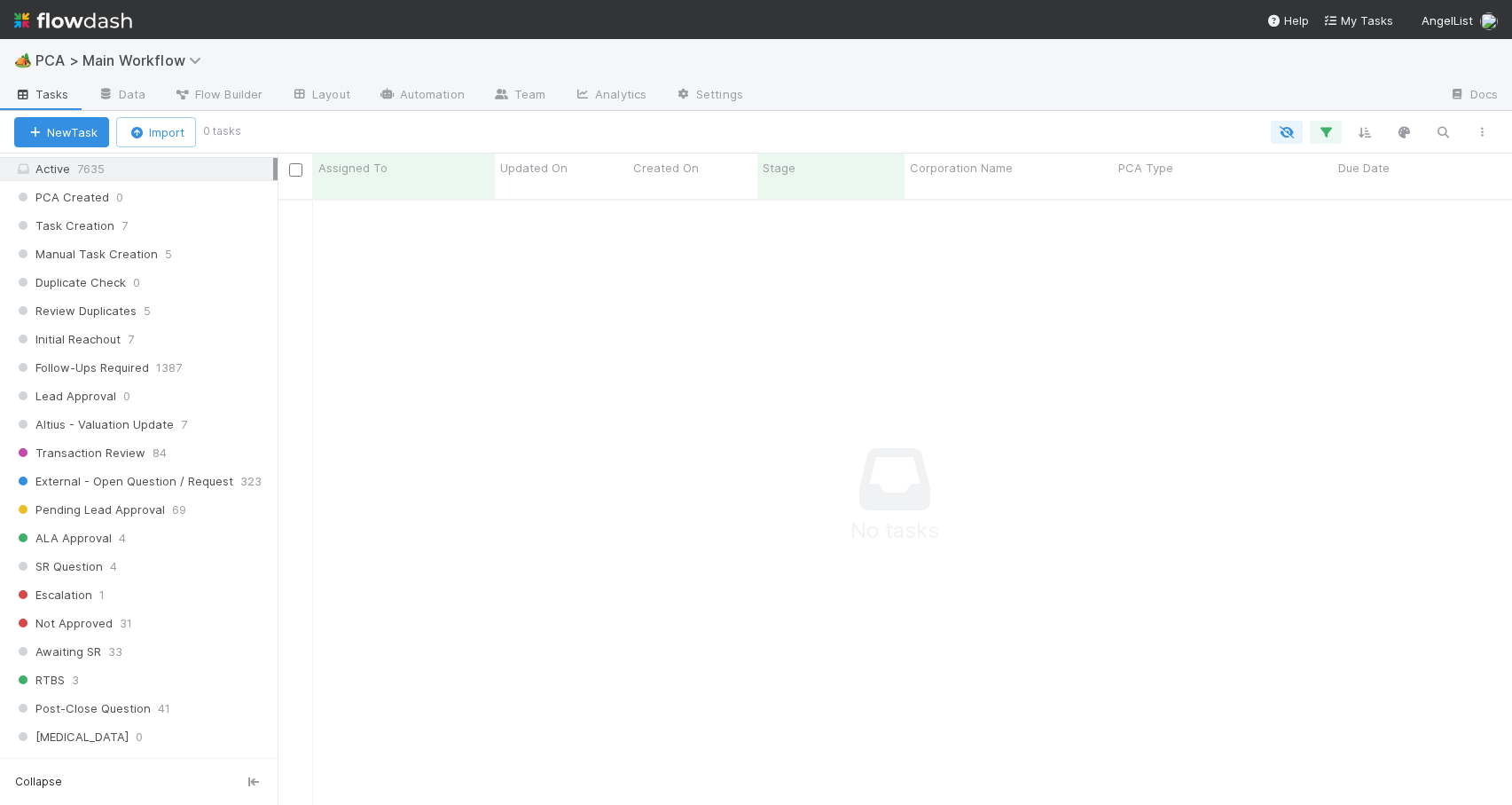
scroll to position [629, 0]
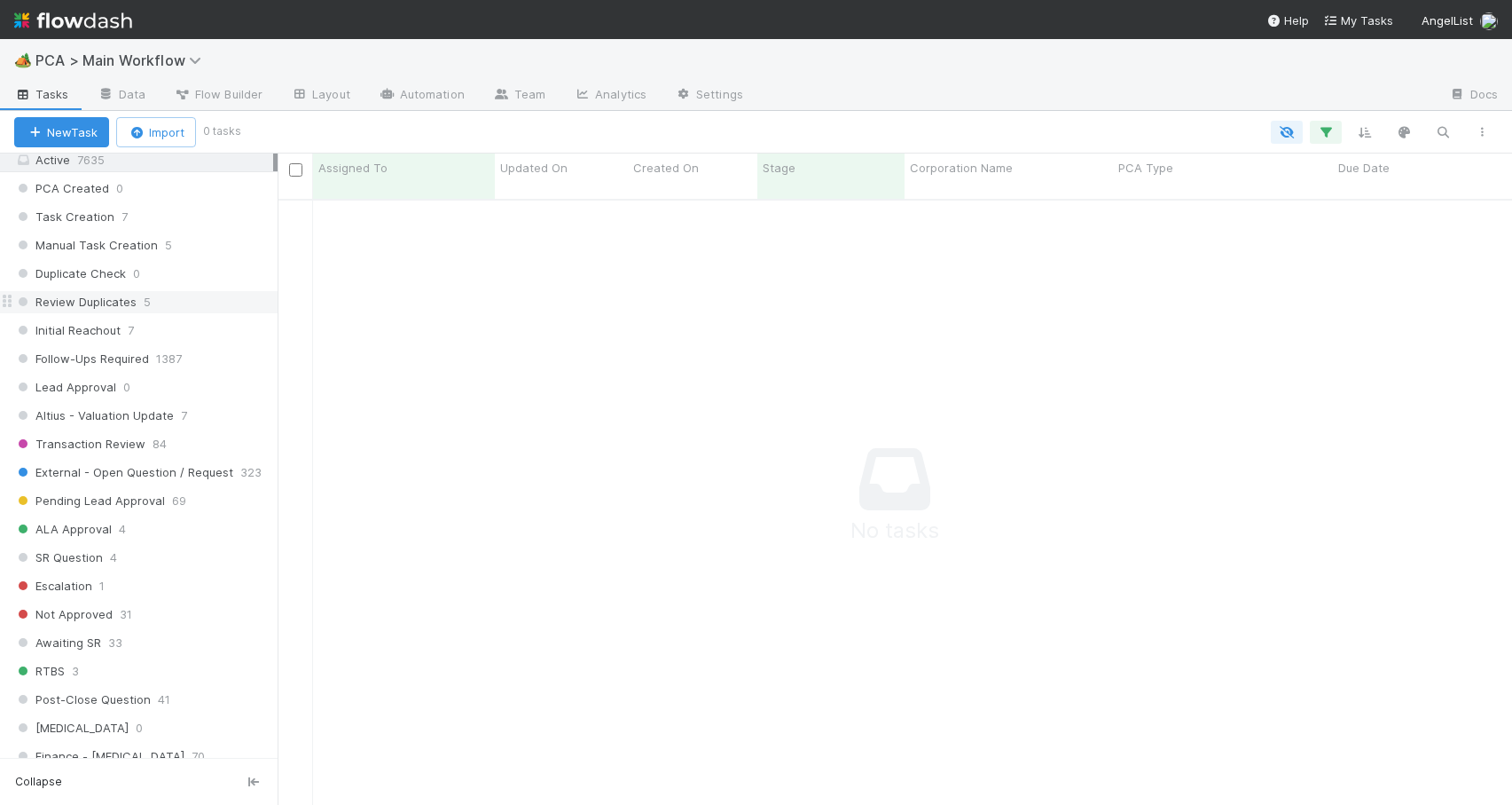
click at [200, 307] on div "Review Duplicates 5" at bounding box center [145, 302] width 263 height 22
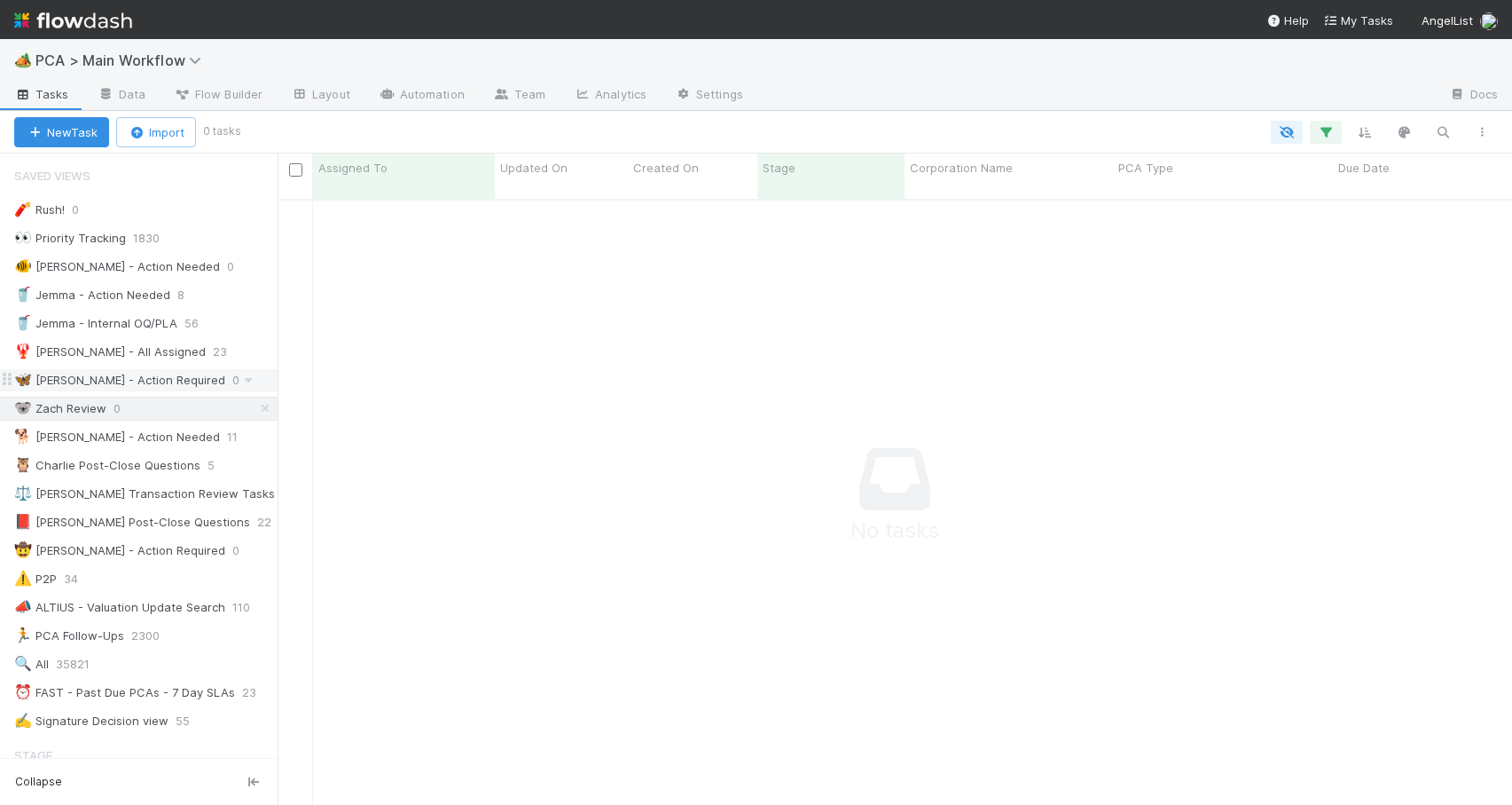
scroll to position [593, 1221]
click at [252, 420] on div "🐨 Zach Review 0" at bounding box center [139, 409] width 278 height 24
click at [256, 411] on icon at bounding box center [264, 408] width 17 height 12
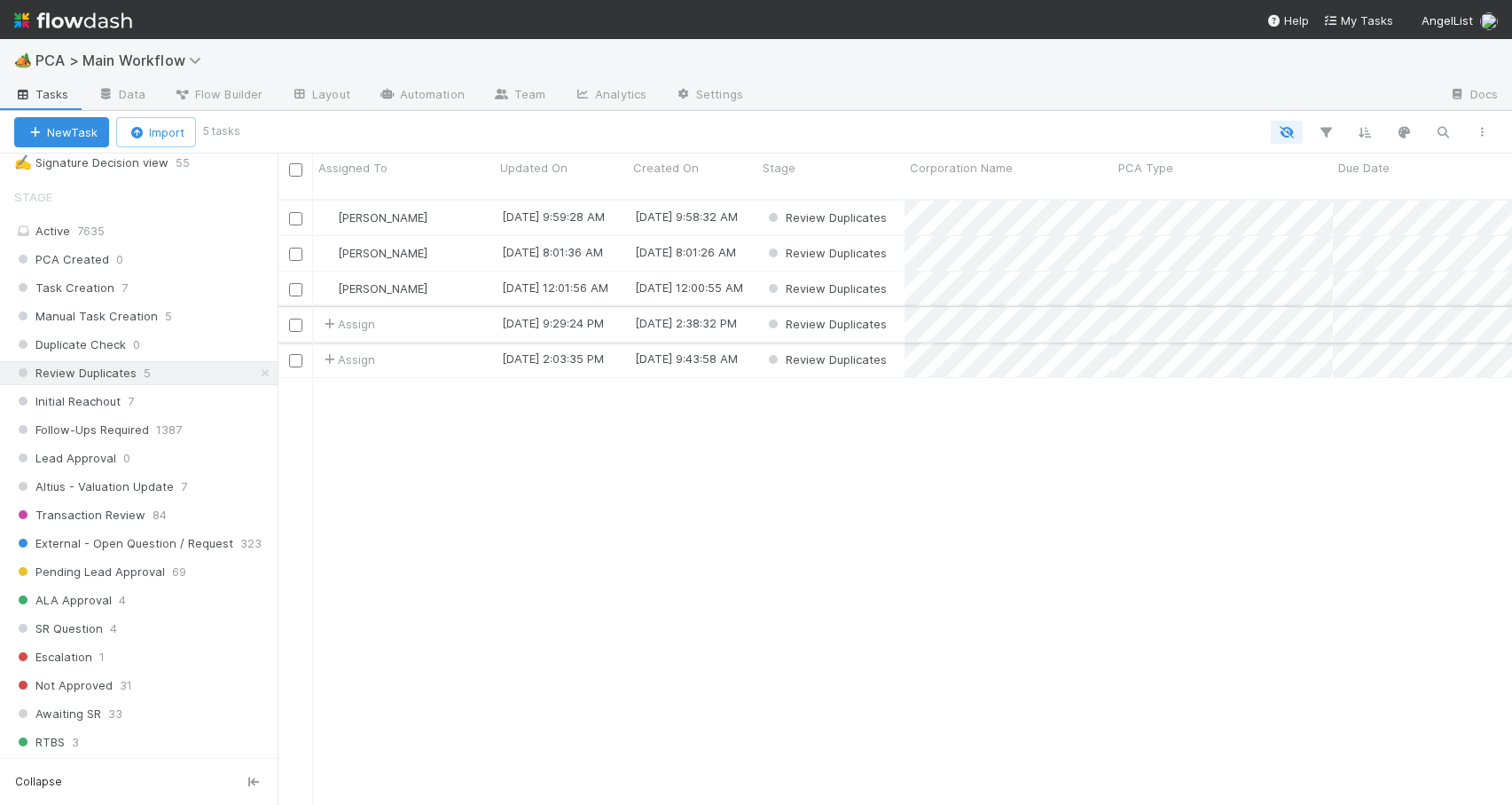
scroll to position [554, 0]
click at [256, 381] on icon at bounding box center [264, 378] width 17 height 12
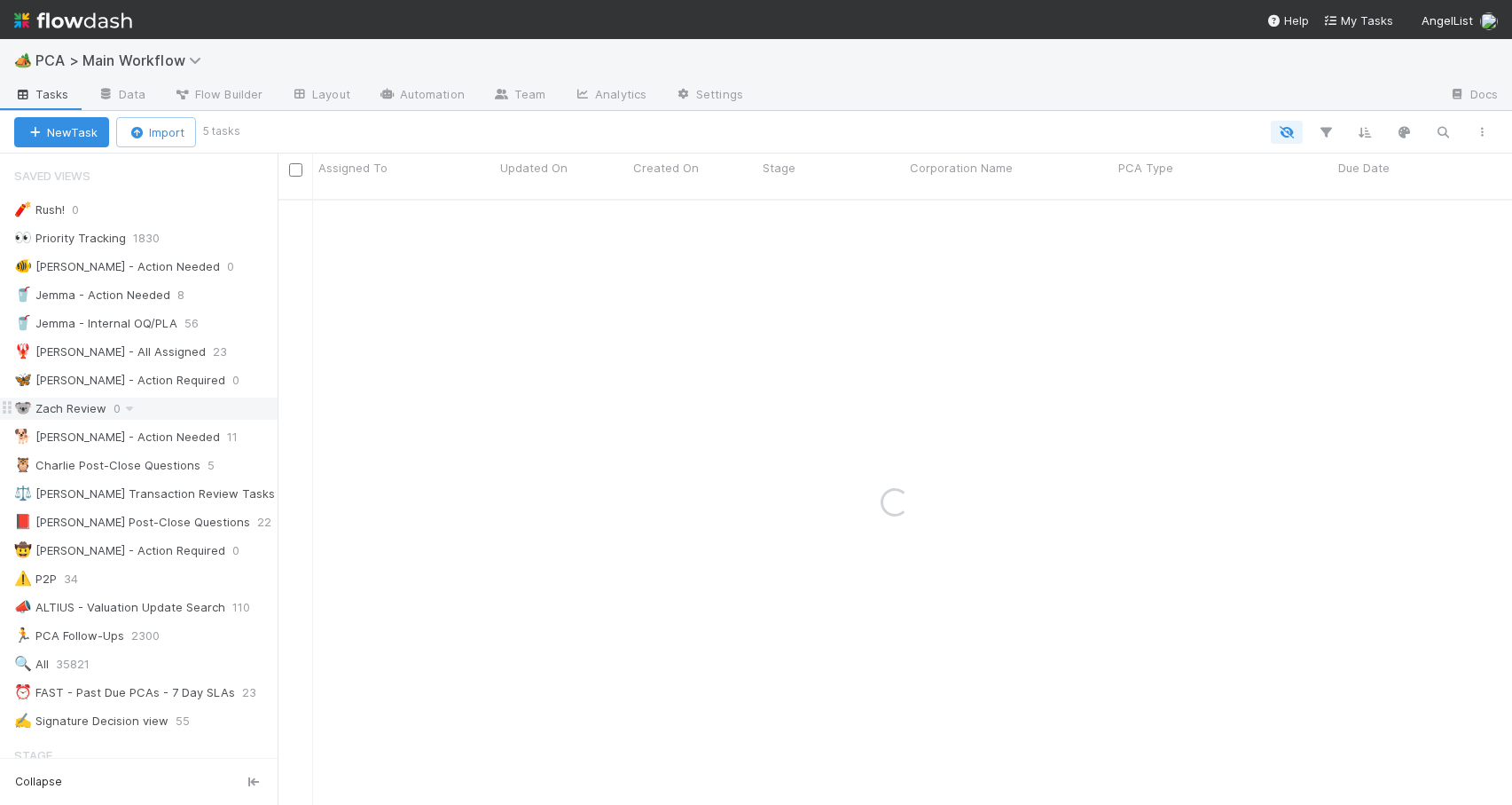
click at [207, 413] on div "🐨 Zach Review 0" at bounding box center [145, 409] width 263 height 22
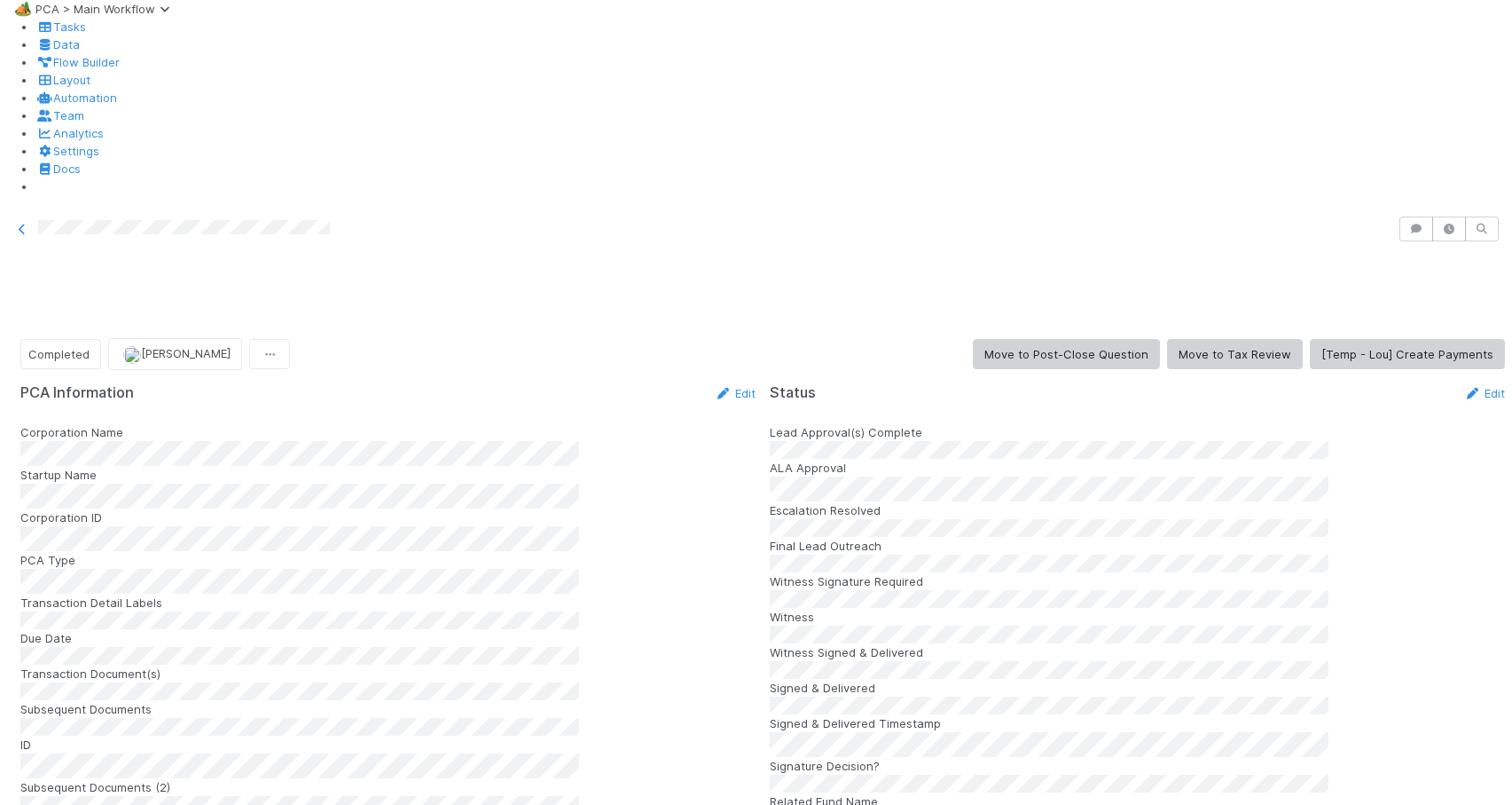
scroll to position [920, 0]
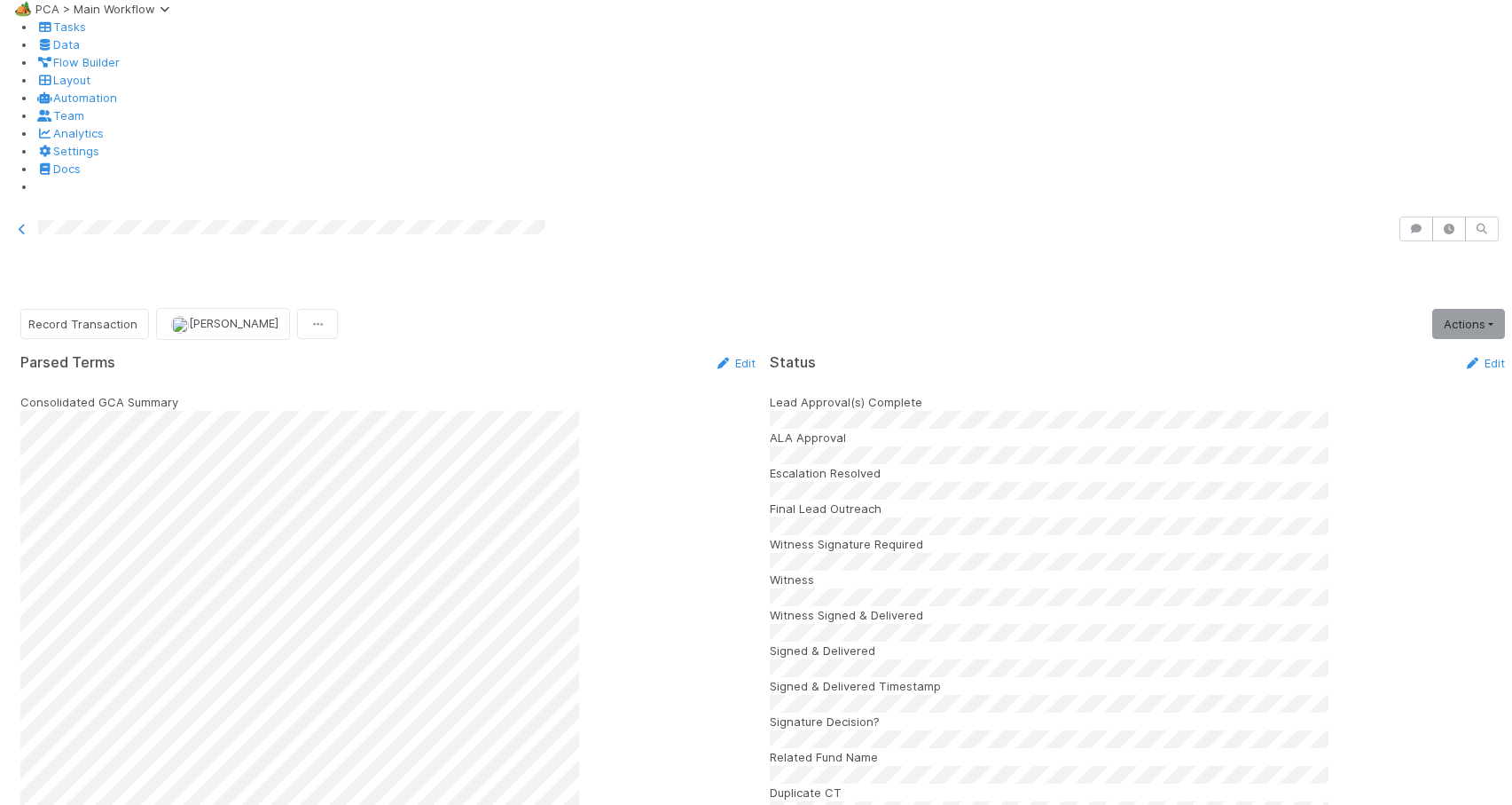
scroll to position [913, 0]
click at [1511, 249] on div at bounding box center [1512, 576] width 0 height 654
drag, startPoint x: 1492, startPoint y: 232, endPoint x: 1527, endPoint y: 350, distance: 123.1
click at [1511, 350] on html "🏕️ PCA > Main Workflow Tasks Data Flow Builder Layout Automation Team Analytics…" at bounding box center [756, 471] width 1512 height 942
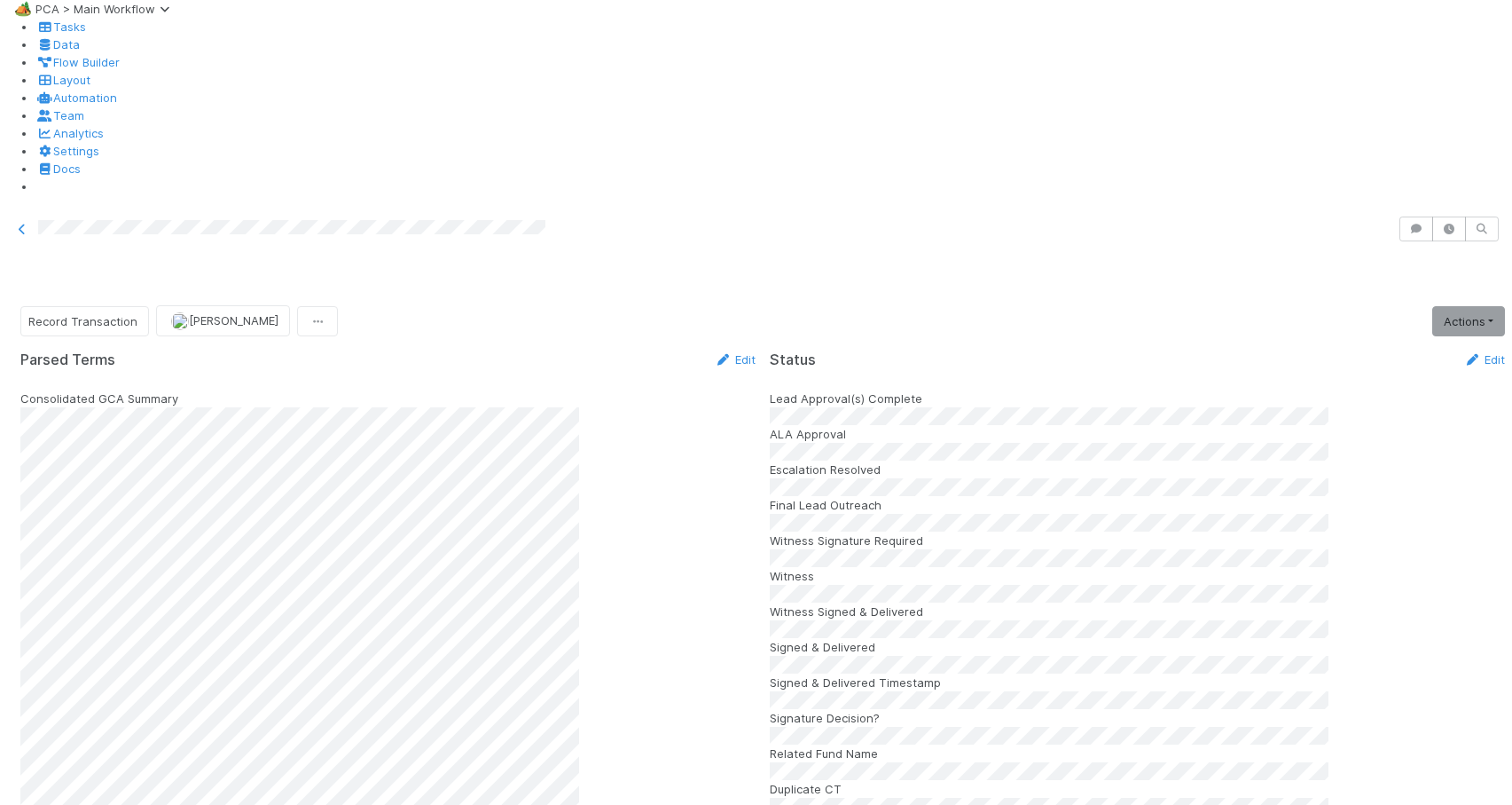
drag, startPoint x: 1493, startPoint y: 343, endPoint x: 1493, endPoint y: 302, distance: 41.0
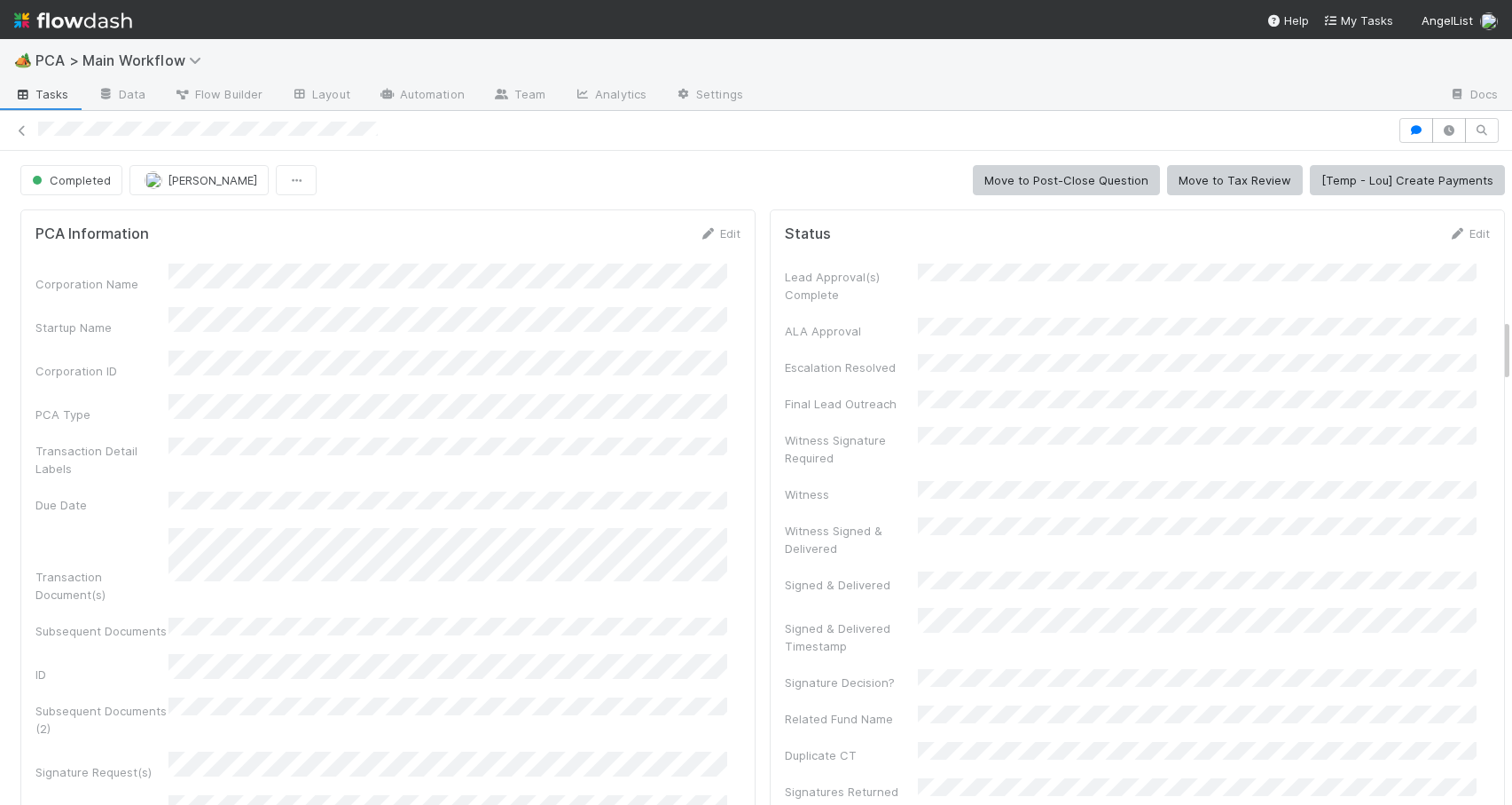
scroll to position [916, 0]
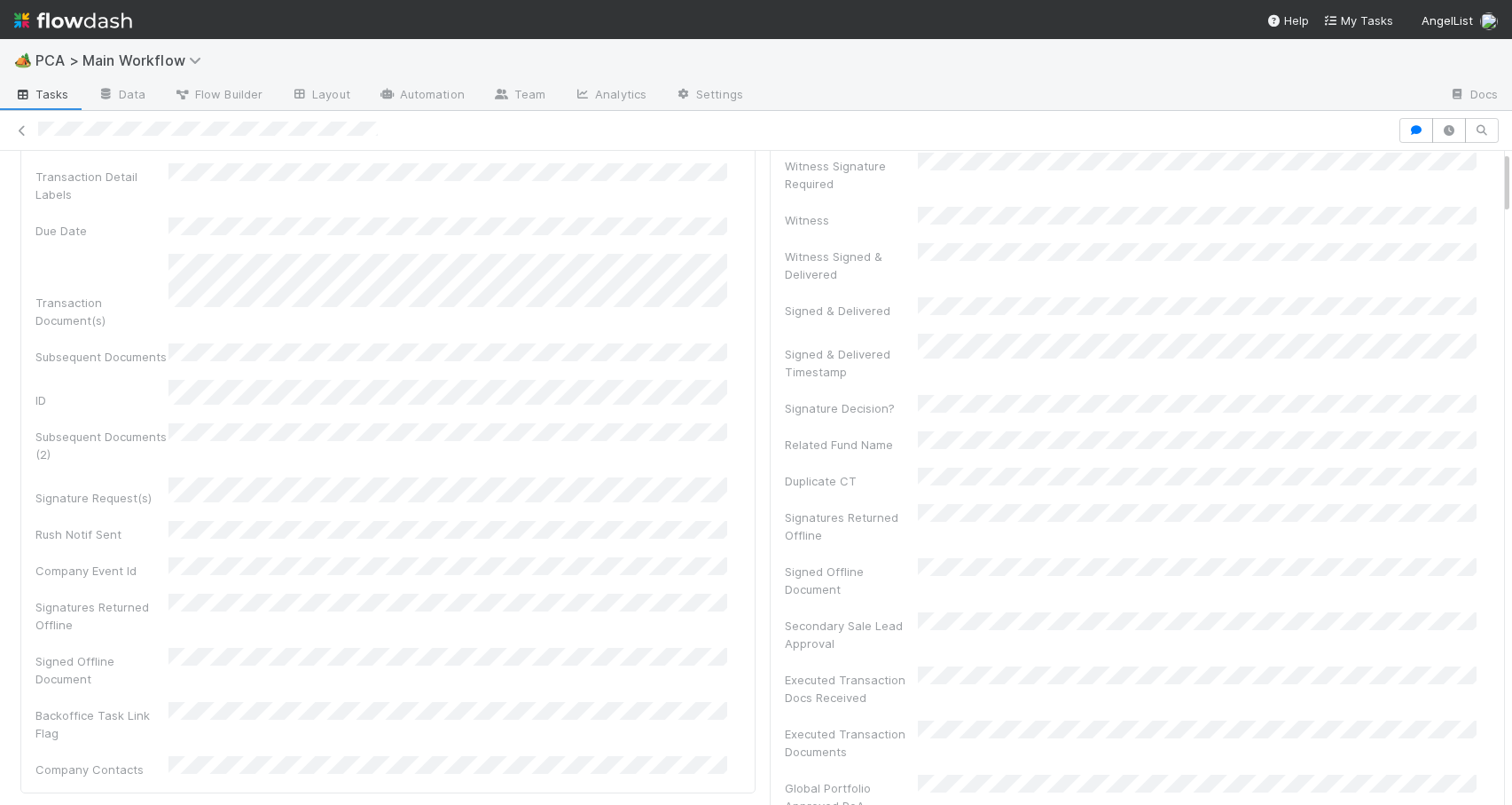
scroll to position [0, 0]
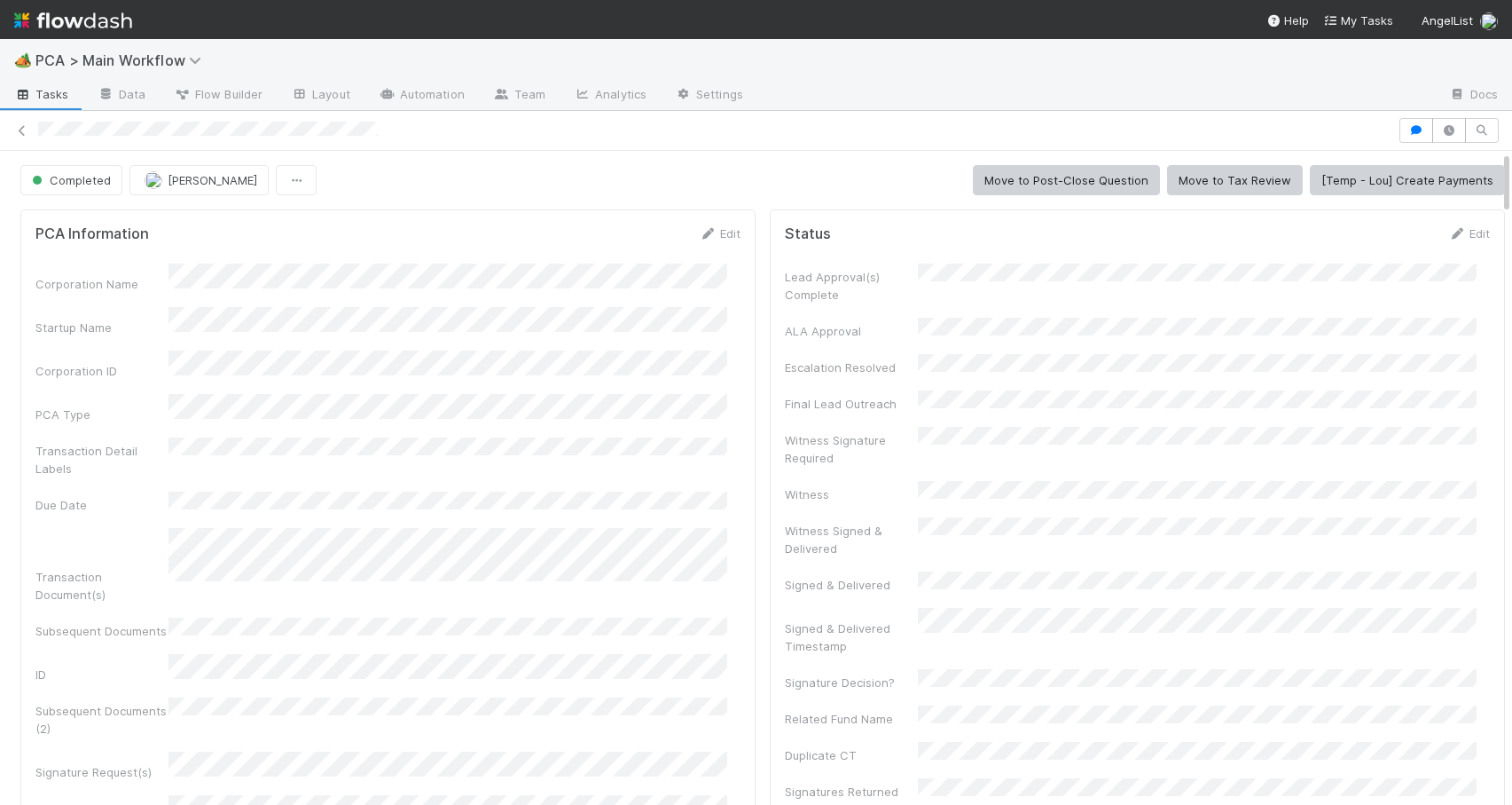
drag, startPoint x: 1493, startPoint y: 266, endPoint x: 1485, endPoint y: 158, distance: 108.3
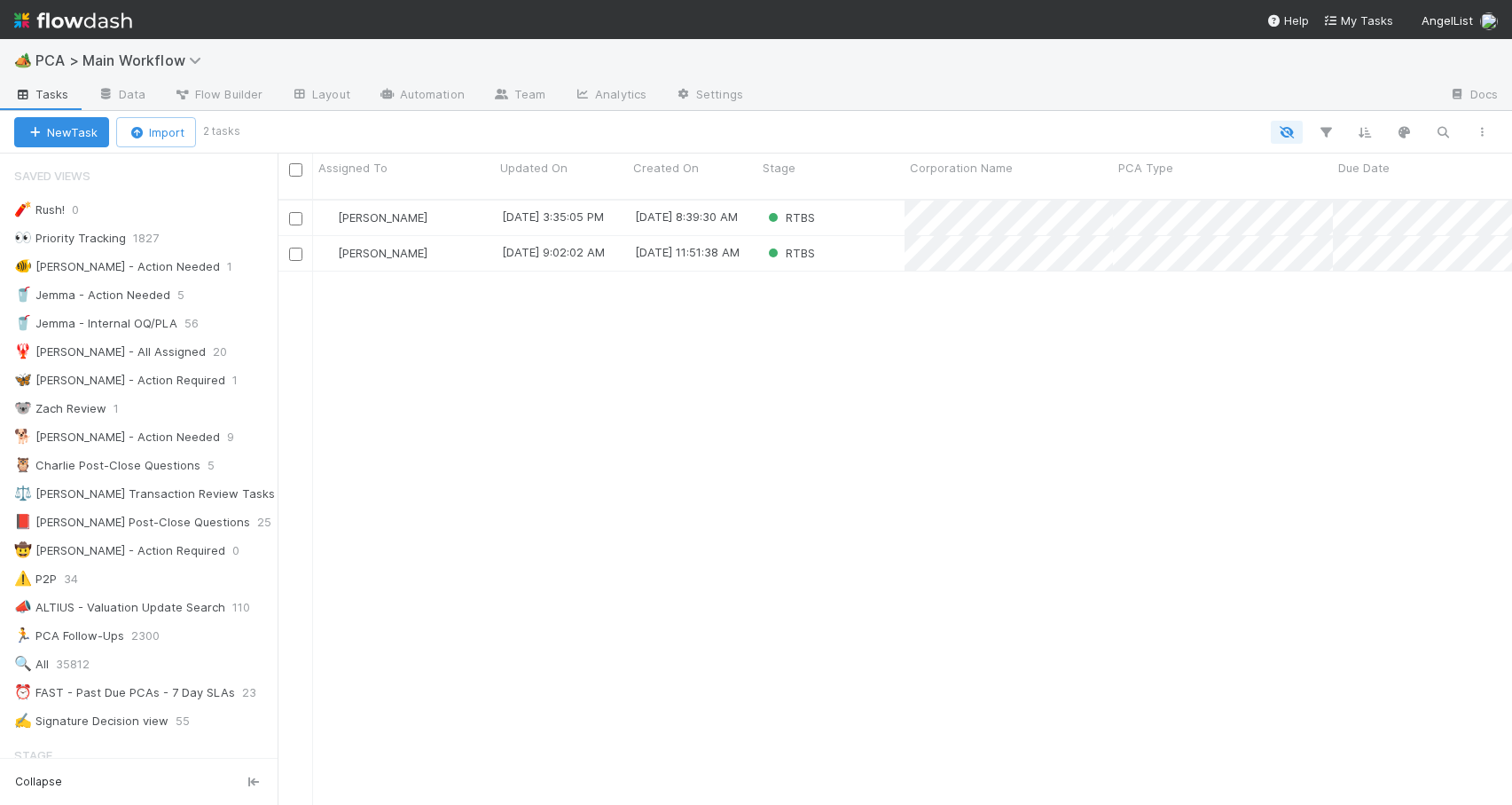
scroll to position [679, 0]
click at [459, 203] on div "[PERSON_NAME]" at bounding box center [403, 218] width 181 height 35
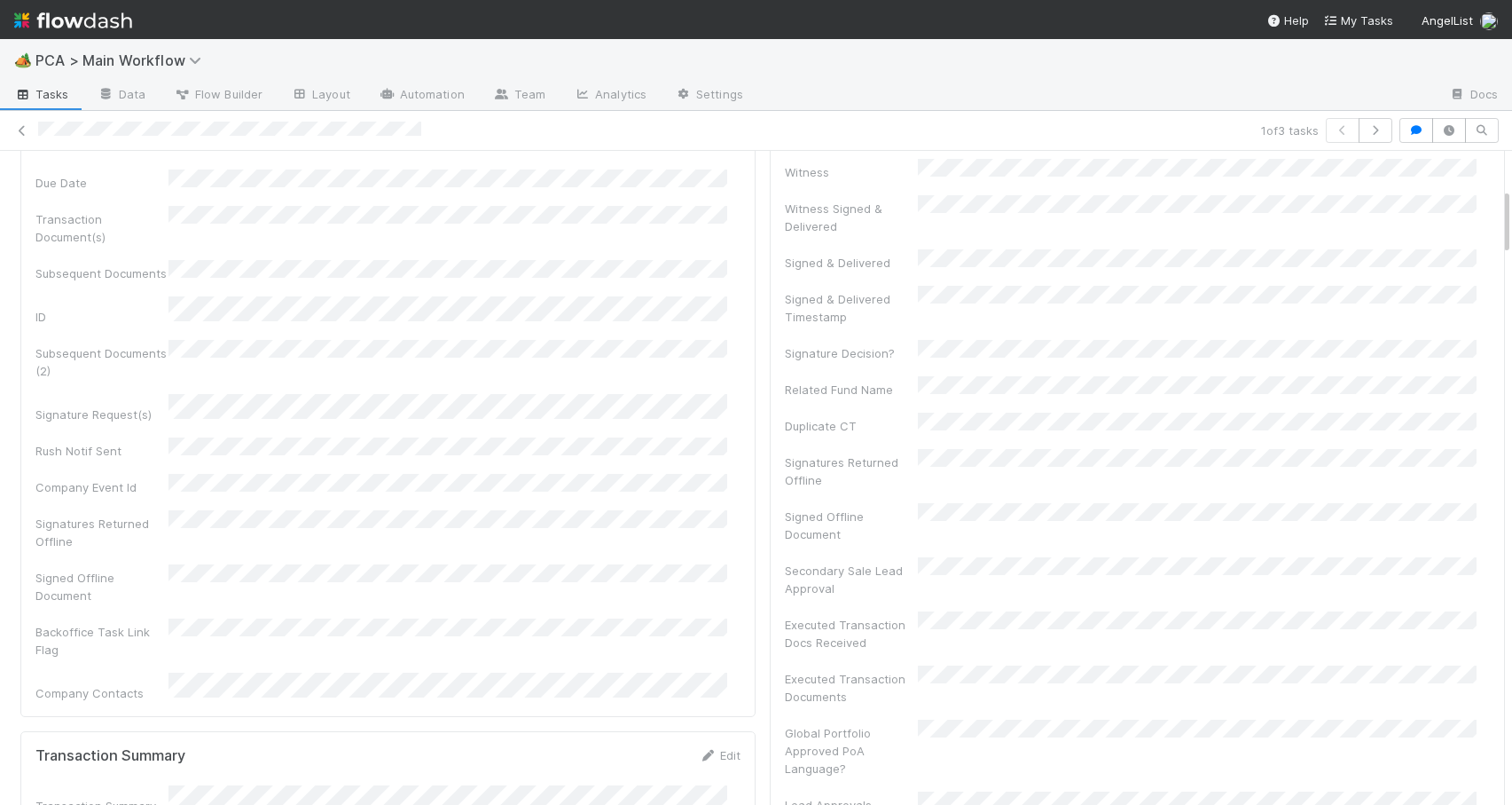
scroll to position [305, 0]
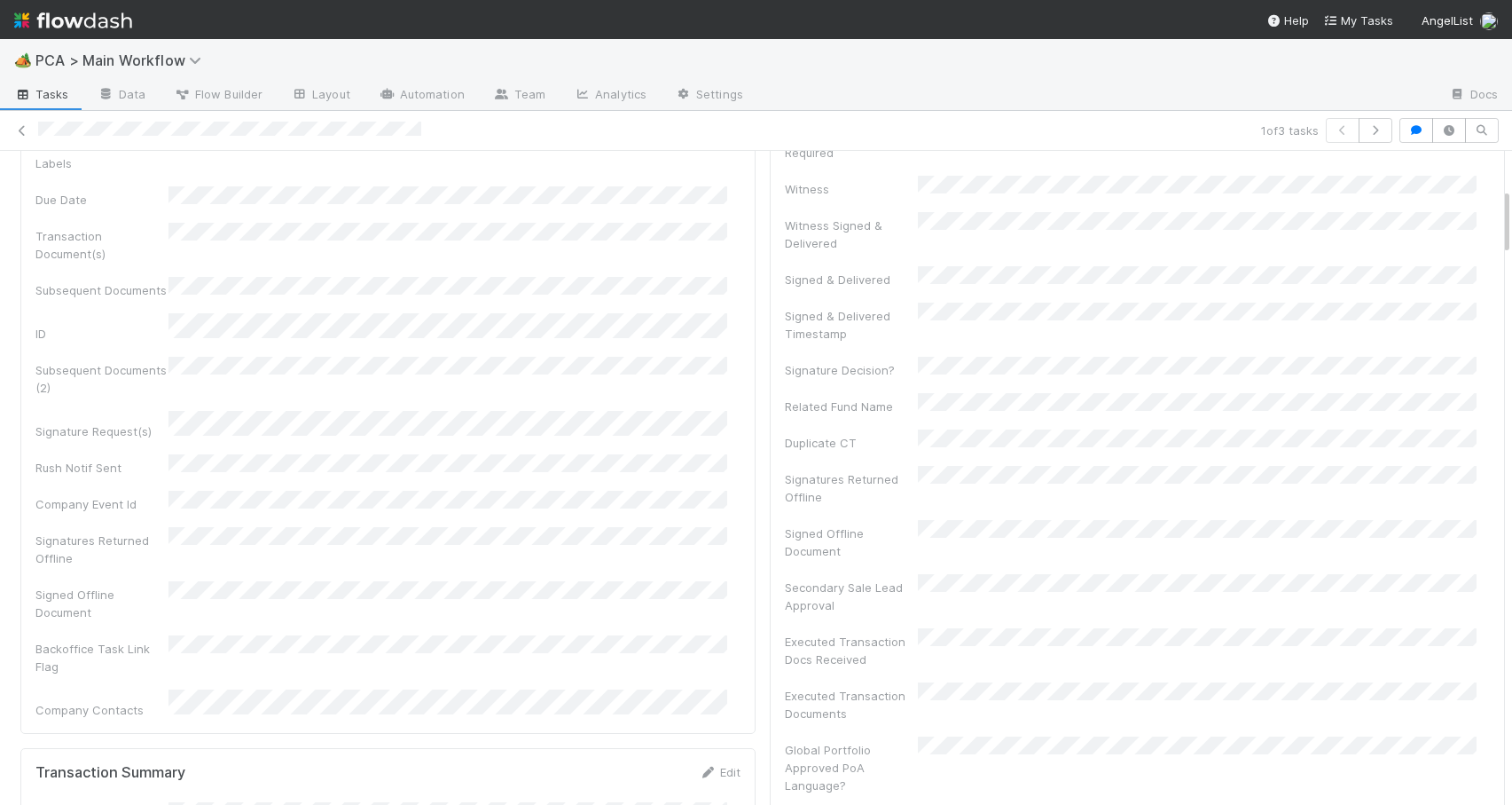
drag, startPoint x: 1494, startPoint y: 337, endPoint x: 1483, endPoint y: 193, distance: 144.4
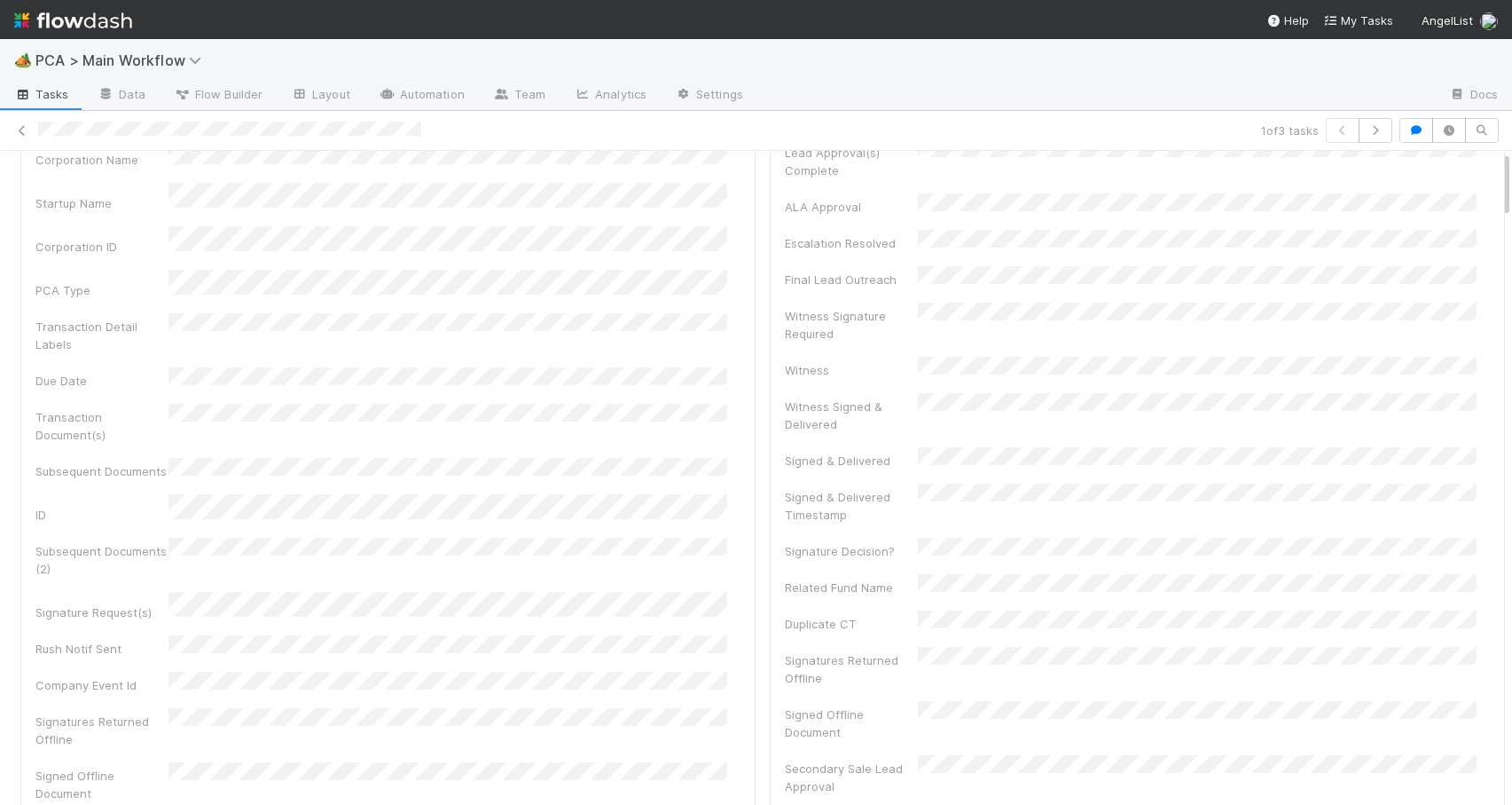
scroll to position [0, 0]
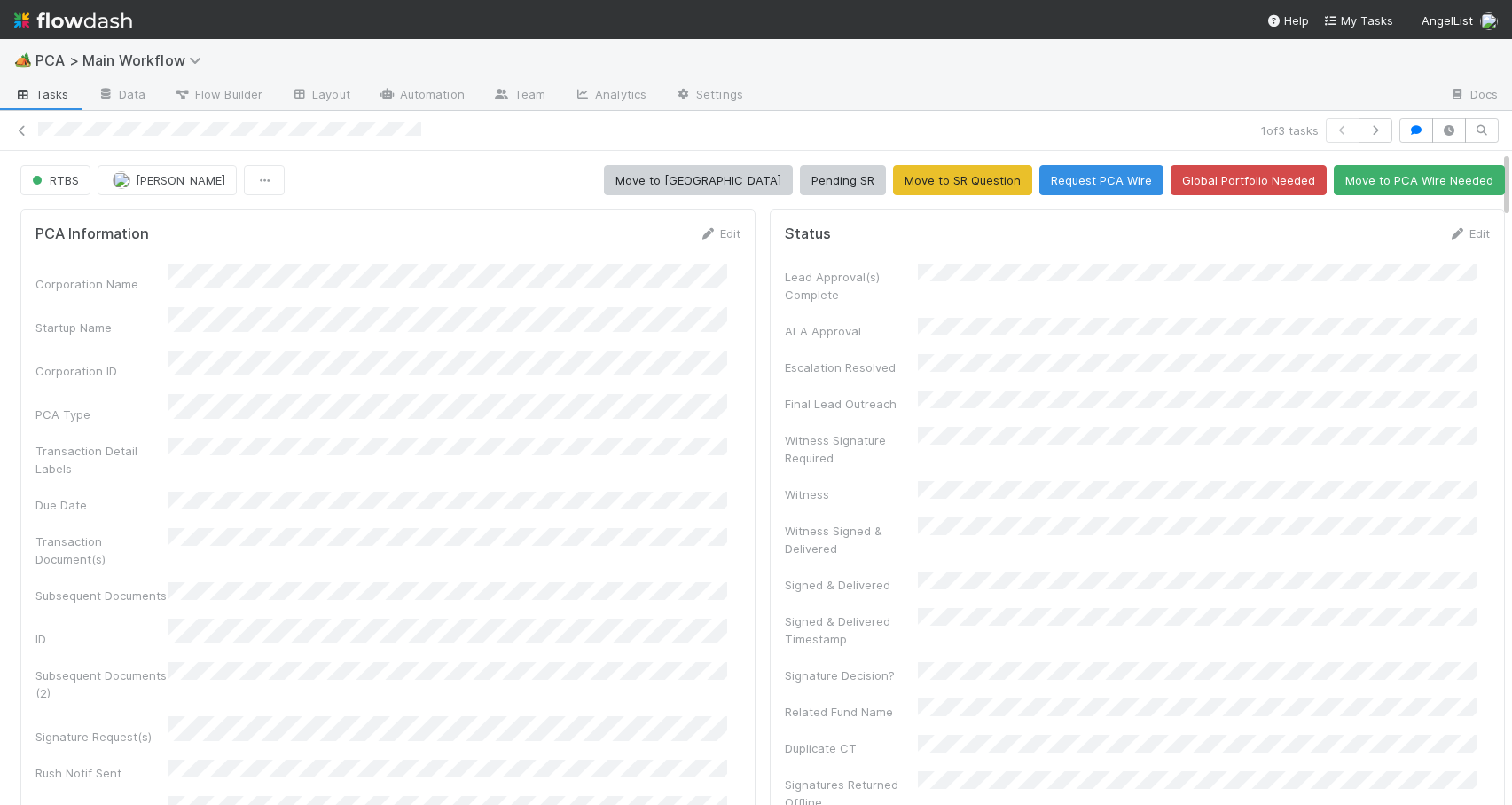
drag, startPoint x: 1492, startPoint y: 219, endPoint x: 1487, endPoint y: 169, distance: 50.2
click at [1448, 230] on link "Edit" at bounding box center [1469, 233] width 41 height 14
click at [1370, 234] on button "Save" at bounding box center [1395, 239] width 51 height 30
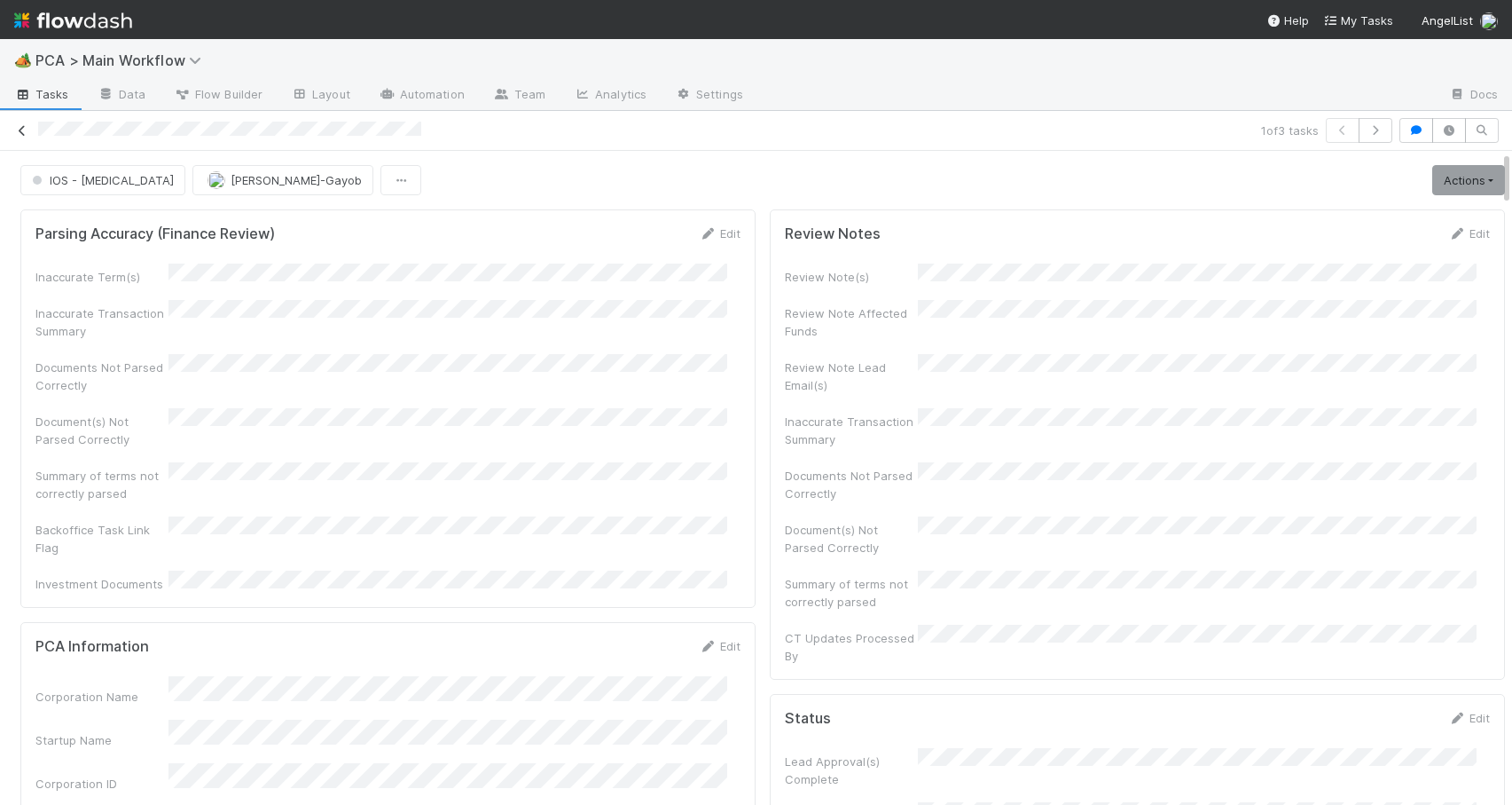
click at [24, 132] on icon at bounding box center [21, 131] width 17 height 12
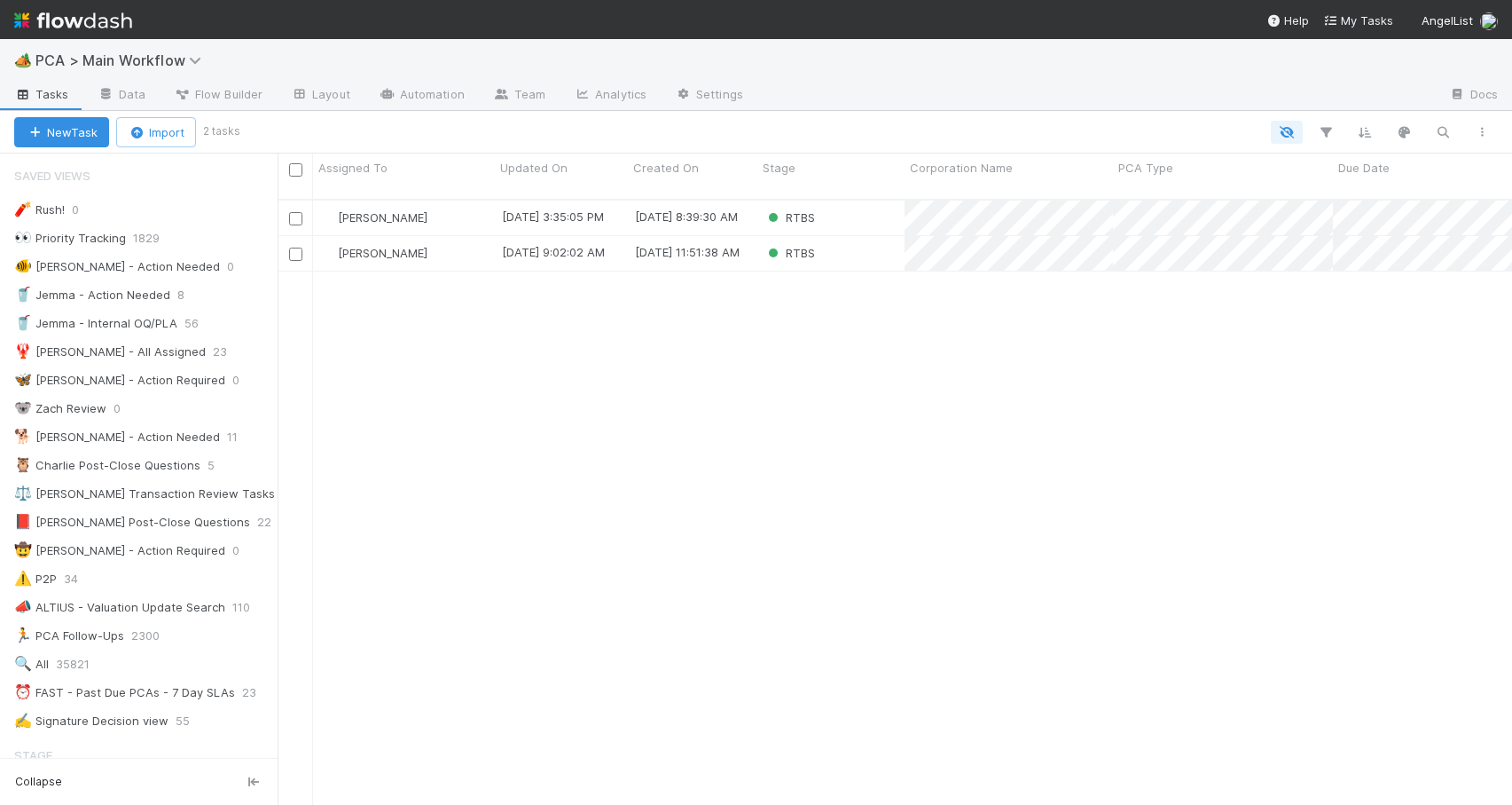
scroll to position [607, 1221]
click at [859, 206] on div "RTBS" at bounding box center [832, 218] width 147 height 35
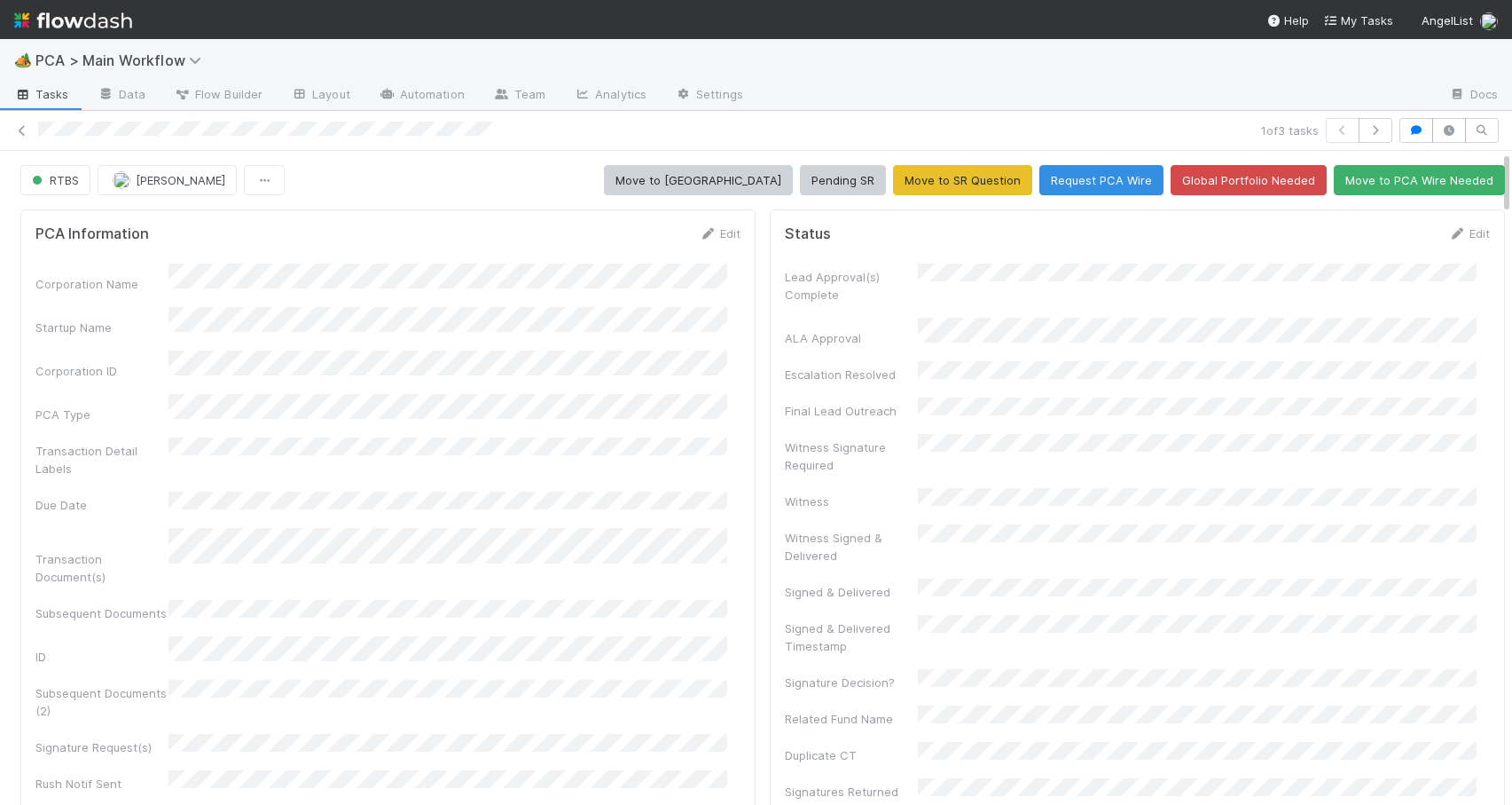
drag, startPoint x: 1493, startPoint y: 254, endPoint x: 1434, endPoint y: 69, distance: 194.2
click at [1434, 69] on div "🏕️ PCA > Main Workflow Tasks Data Flow Builder Layout Automation Team Analytics…" at bounding box center [756, 421] width 1512 height 765
click at [24, 133] on icon at bounding box center [21, 131] width 17 height 12
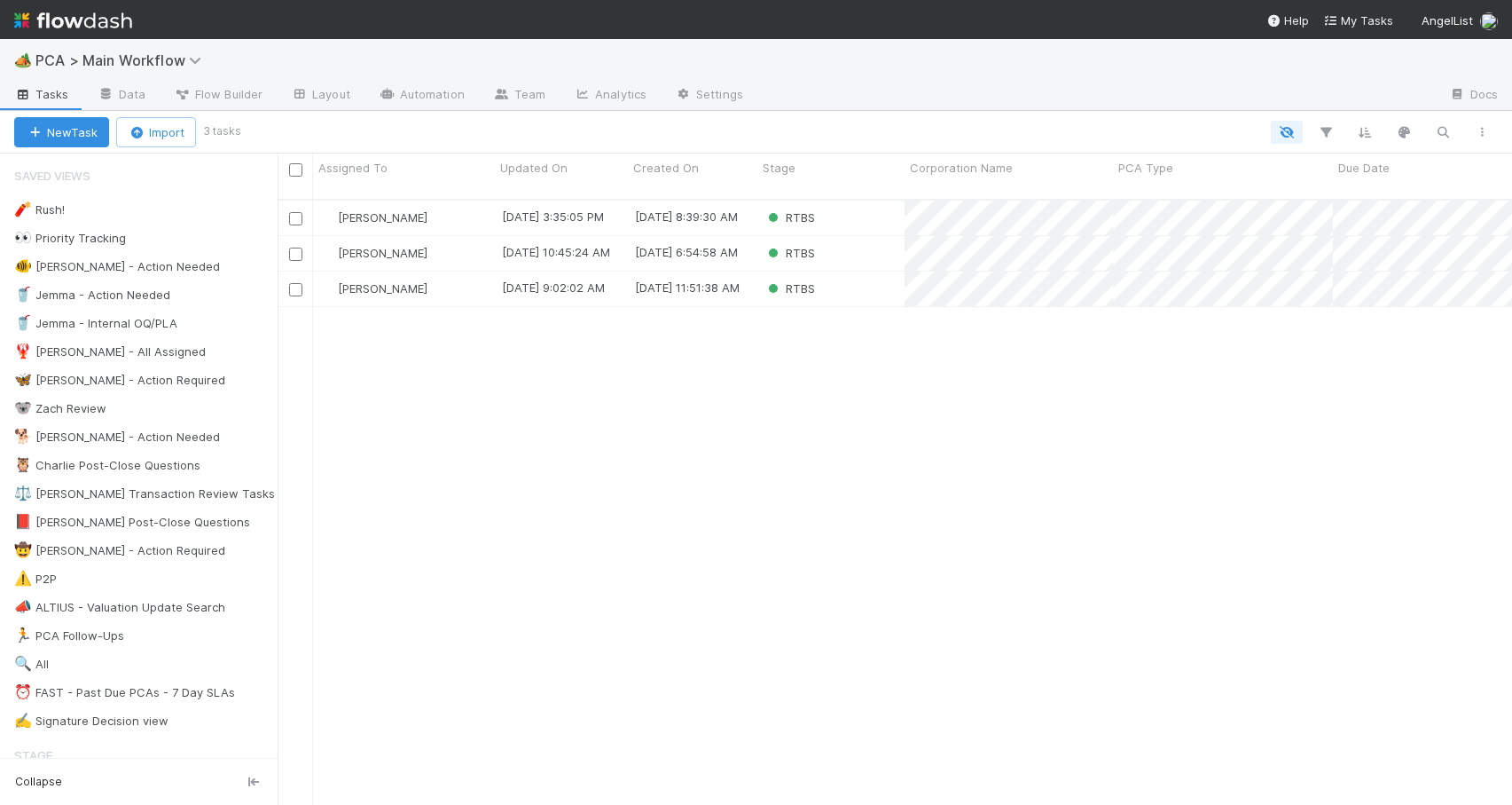
scroll to position [607, 1221]
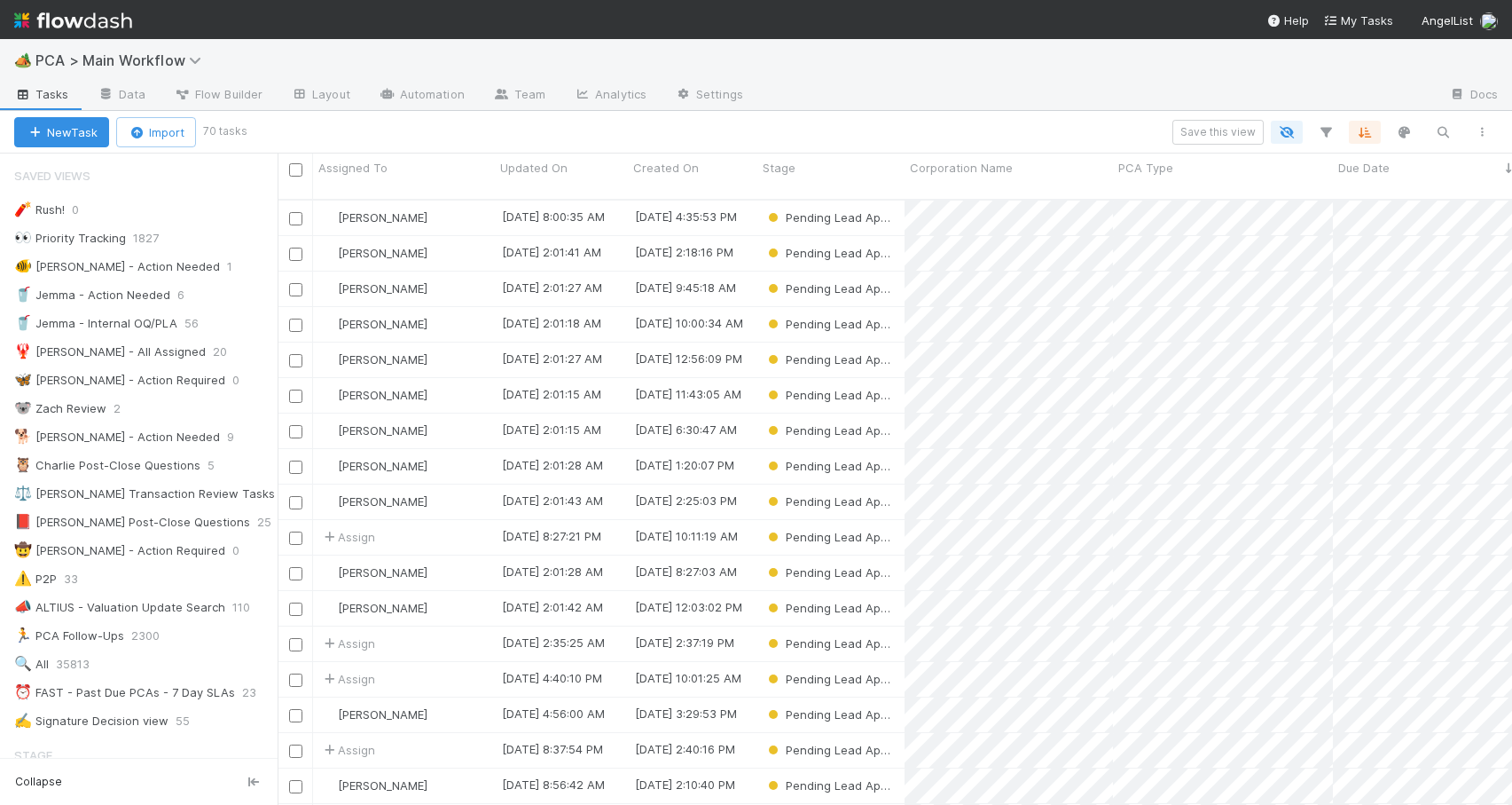
scroll to position [607, 1221]
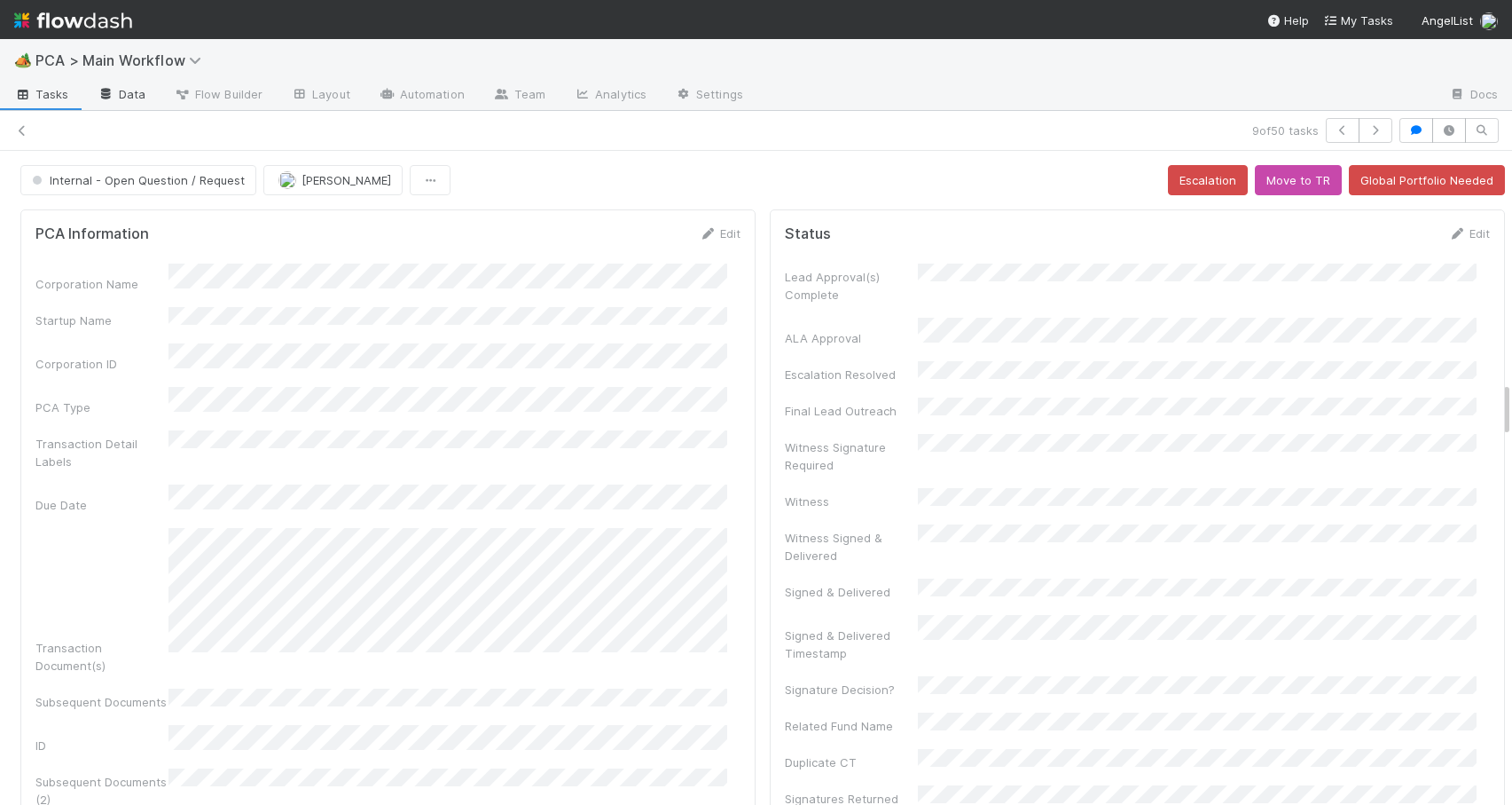
scroll to position [2688, 0]
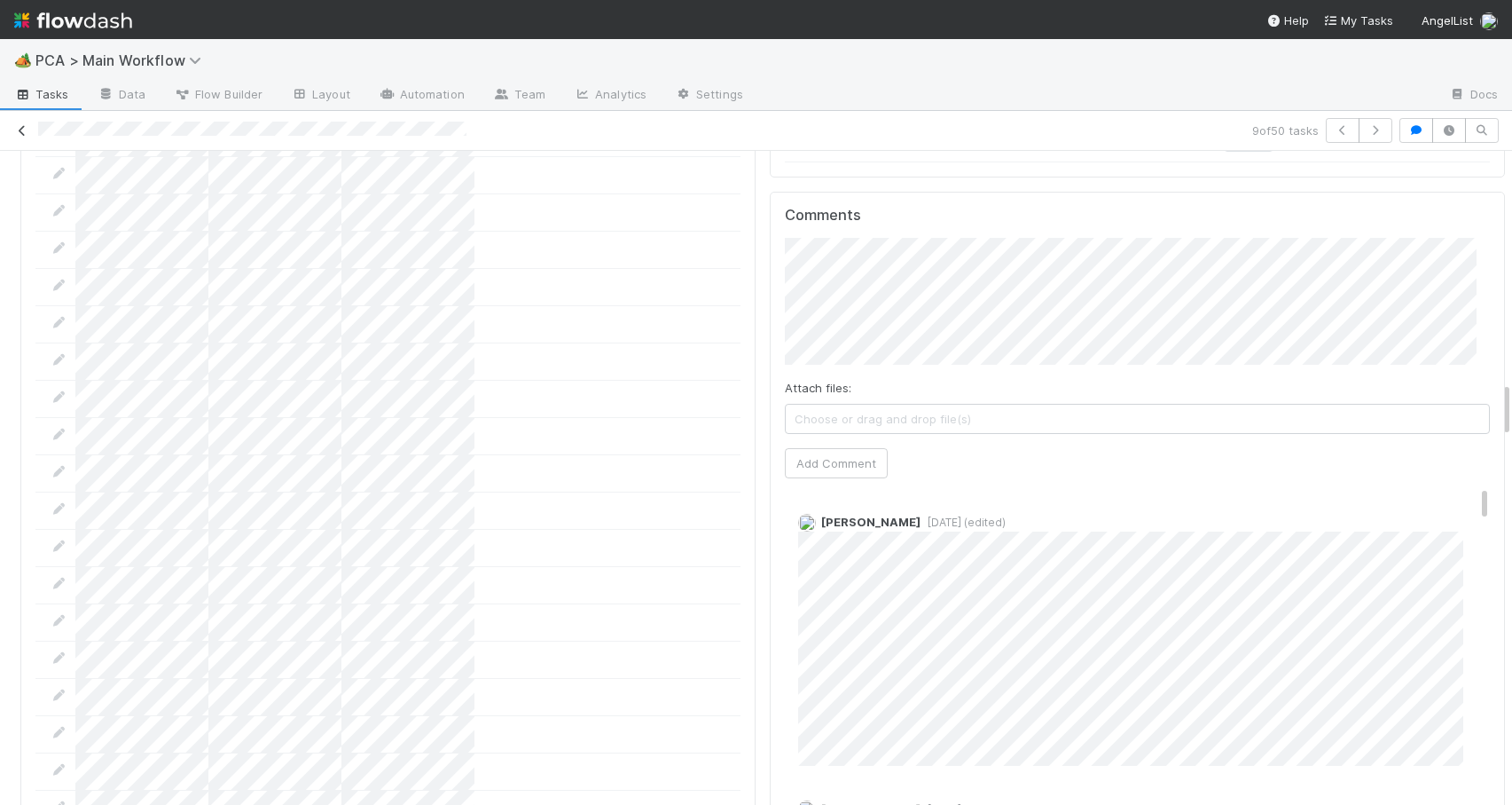
click at [19, 128] on icon at bounding box center [21, 131] width 17 height 12
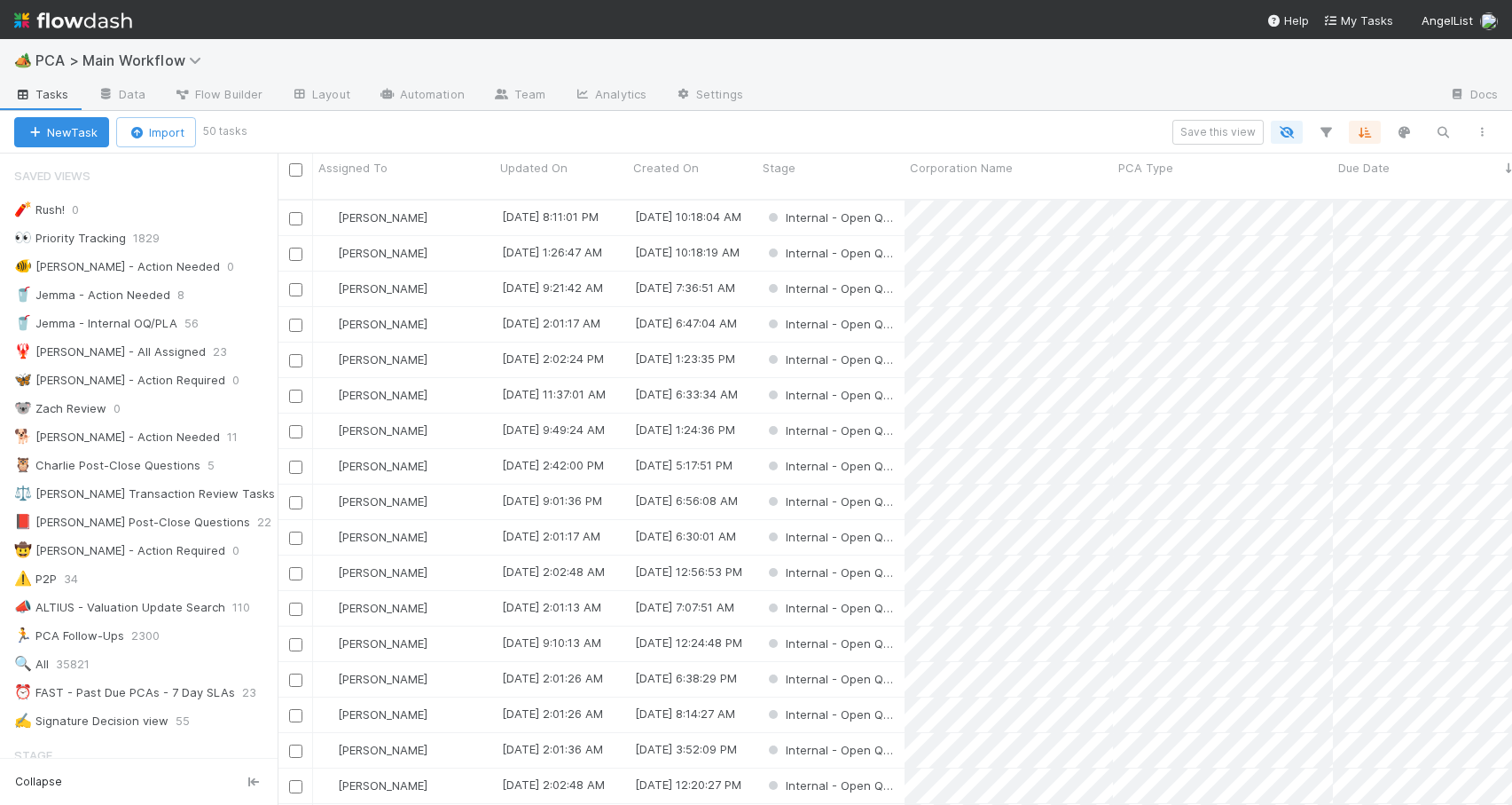
scroll to position [14, 14]
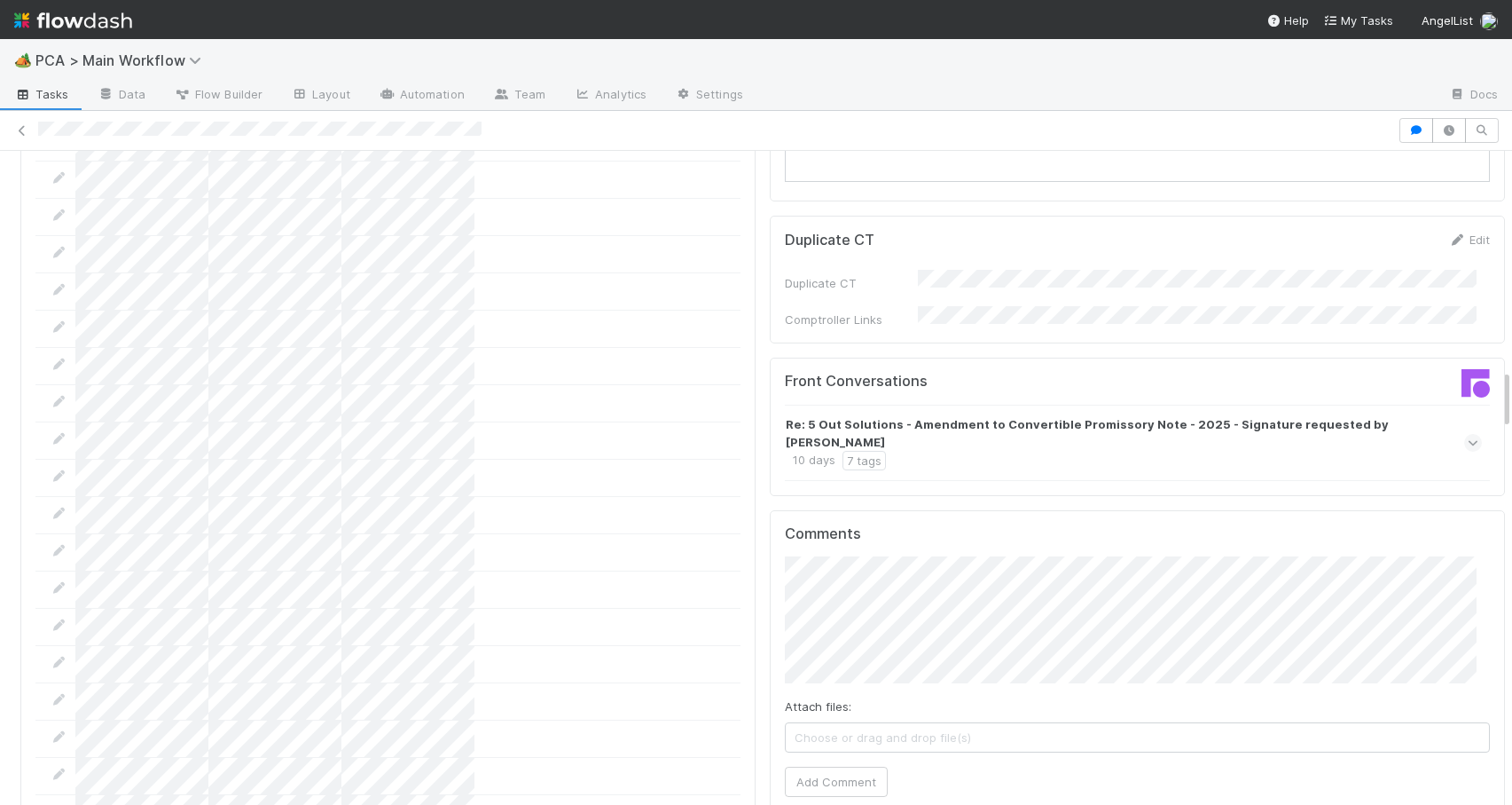
scroll to position [2409, 0]
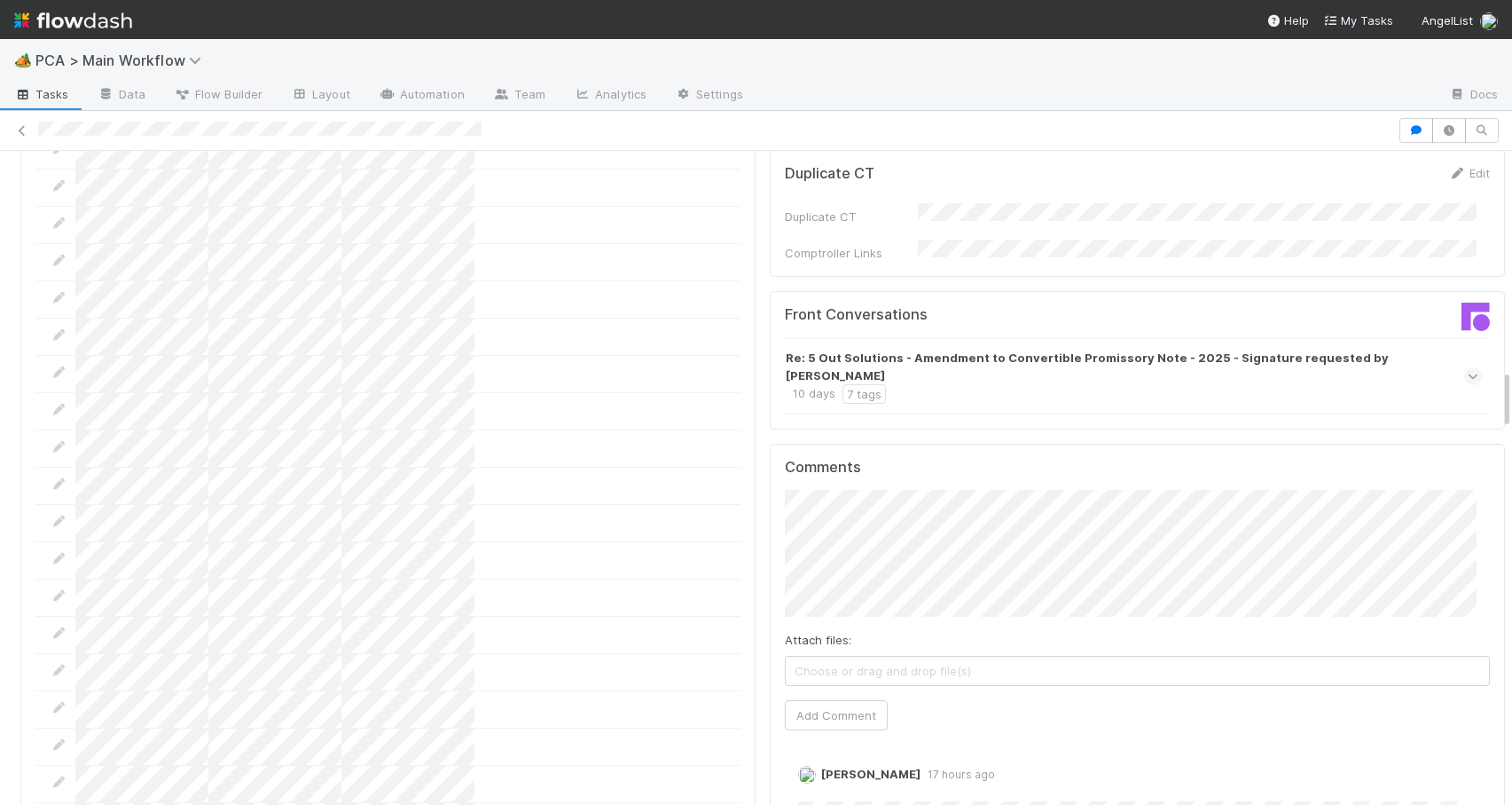
drag, startPoint x: 1494, startPoint y: 322, endPoint x: 1491, endPoint y: 389, distance: 67.1
click at [843, 700] on button "Add Comment" at bounding box center [837, 715] width 103 height 30
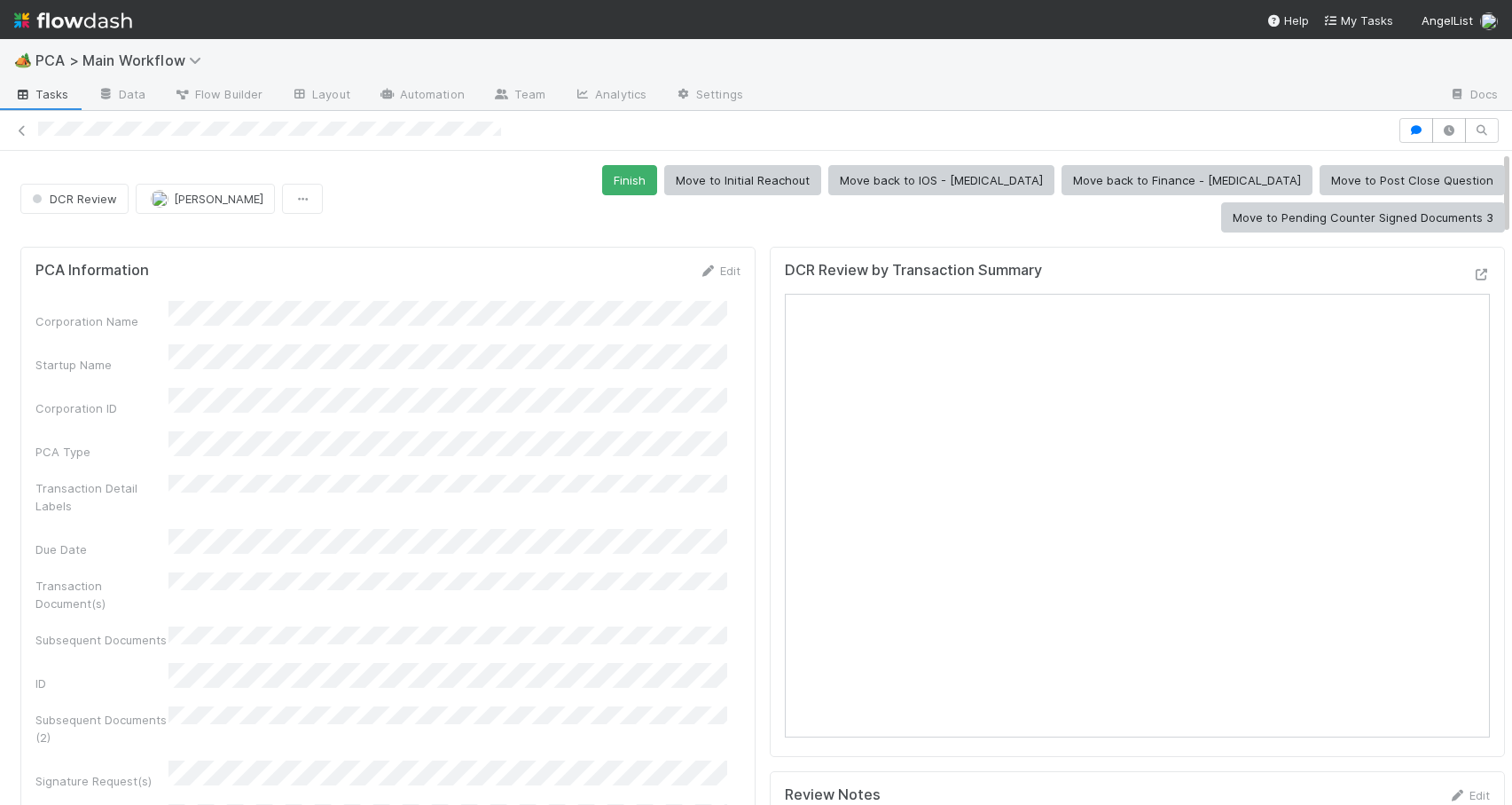
drag, startPoint x: 1494, startPoint y: 423, endPoint x: 1496, endPoint y: 147, distance: 276.0
click at [1497, 147] on div "DCR Review [PERSON_NAME] Finish Move to Initial Reachout Move back to IOS - [ME…" at bounding box center [756, 457] width 1512 height 694
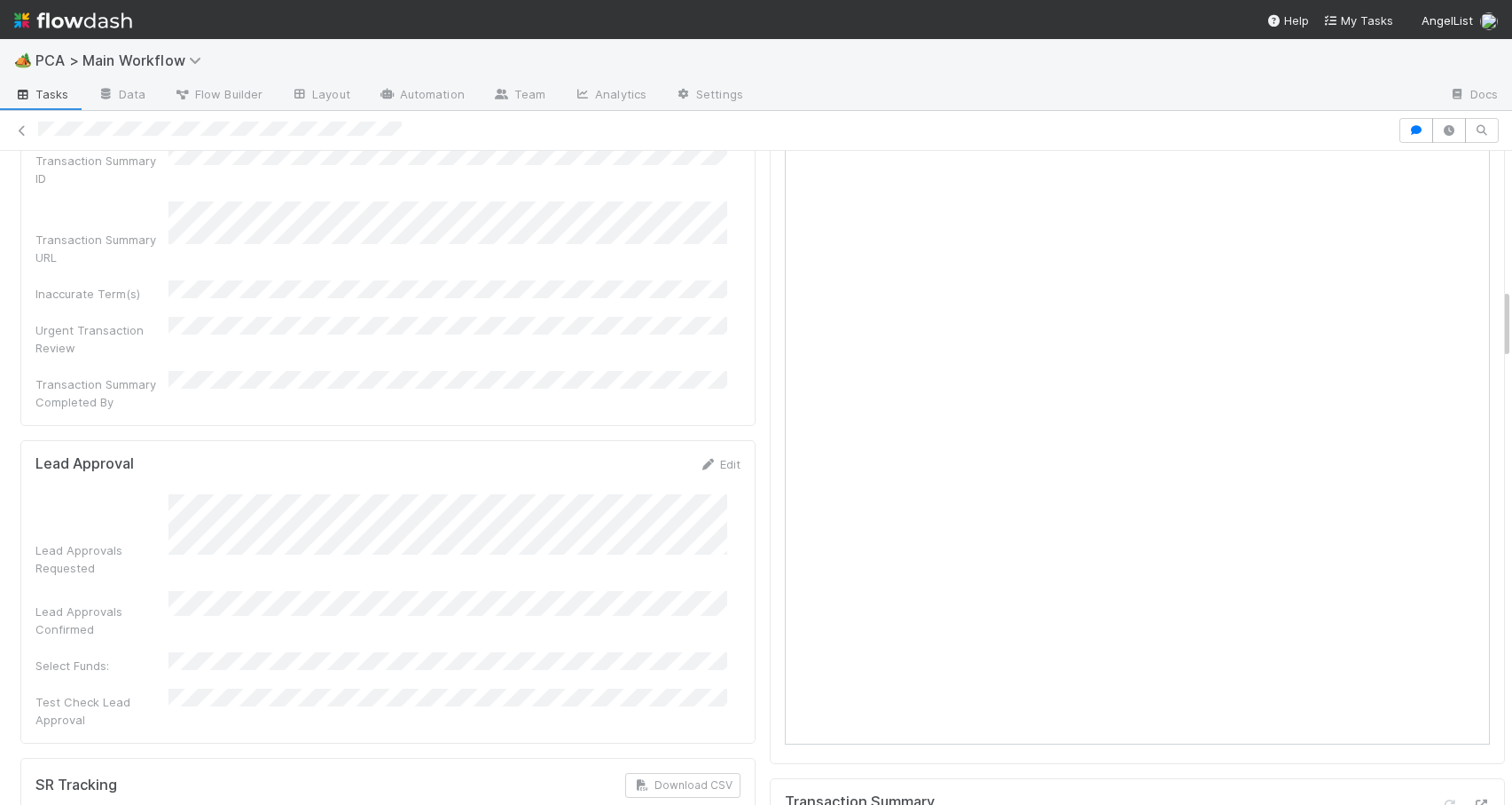
drag, startPoint x: 1495, startPoint y: 277, endPoint x: 1588, endPoint y: 318, distance: 101.6
click at [1511, 318] on html "🏕️ PCA > Main Workflow Tasks Data Flow Builder Layout Automation Team Analytics…" at bounding box center [756, 402] width 1512 height 805
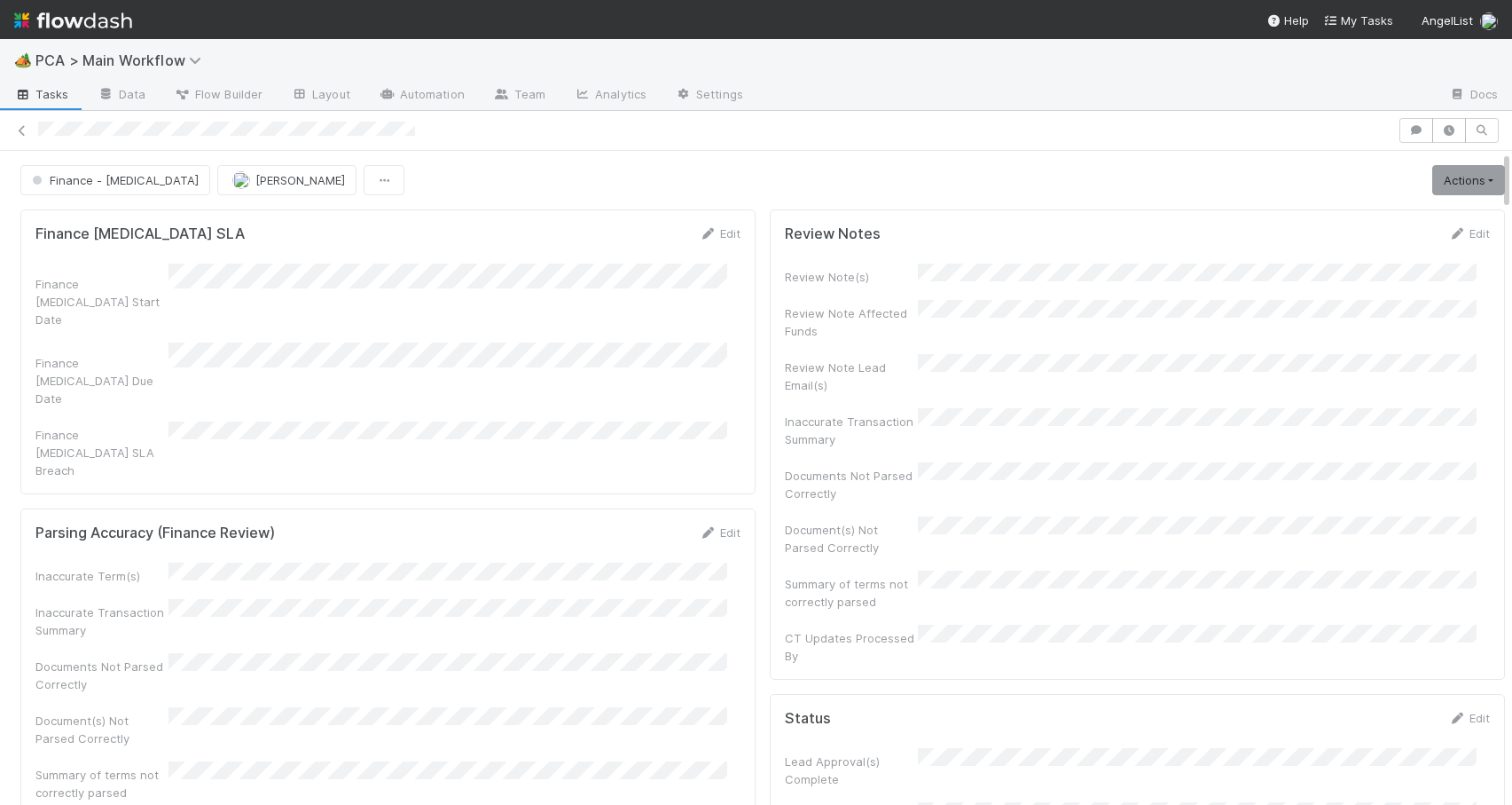
scroll to position [2164, 0]
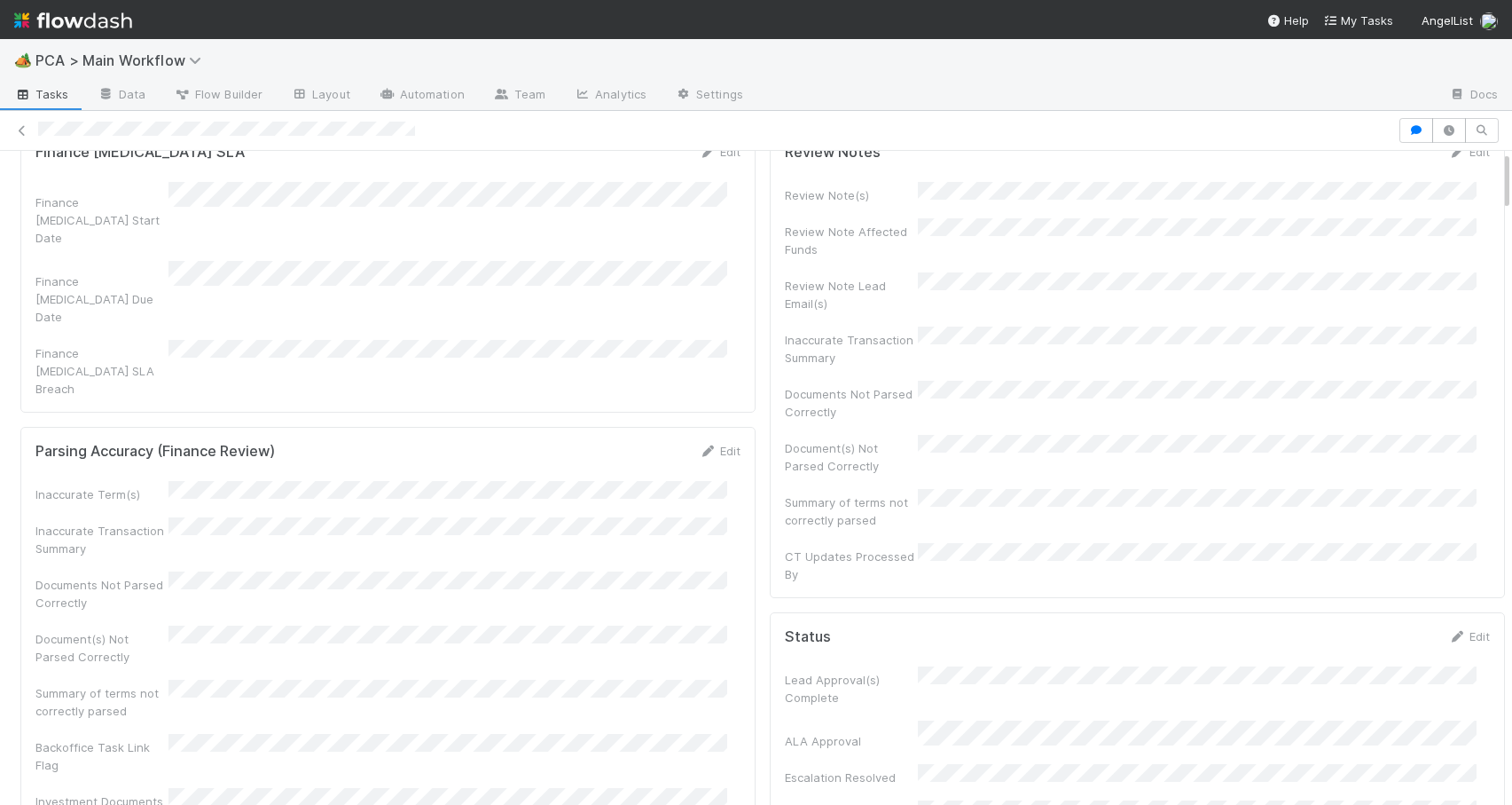
scroll to position [0, 0]
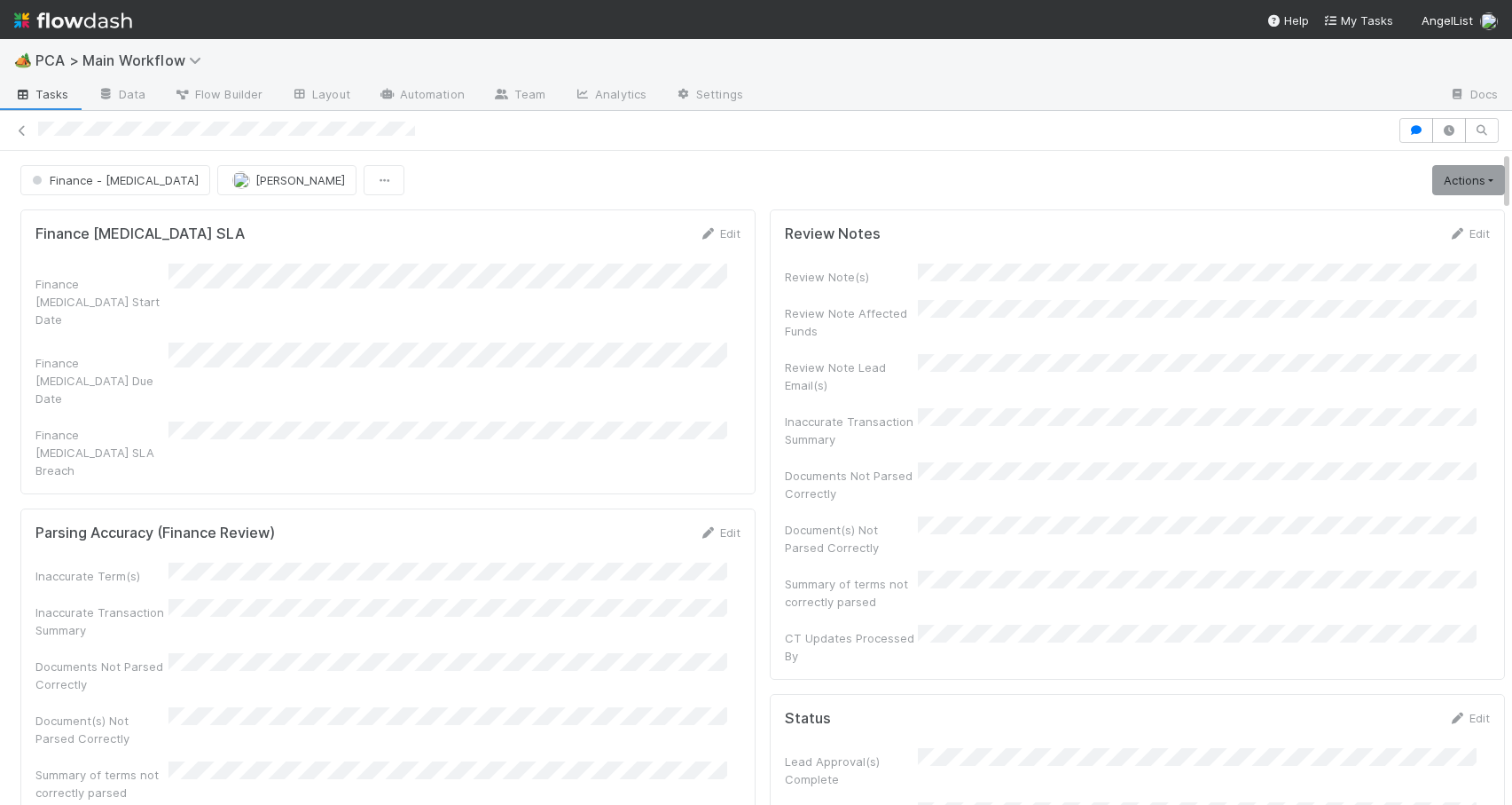
drag, startPoint x: 1493, startPoint y: 359, endPoint x: 1494, endPoint y: 139, distance: 220.0
click at [1494, 139] on div "Finance - [MEDICAL_DATA] [PERSON_NAME] Actions Finish Move to Post-Close Questi…" at bounding box center [756, 457] width 1512 height 694
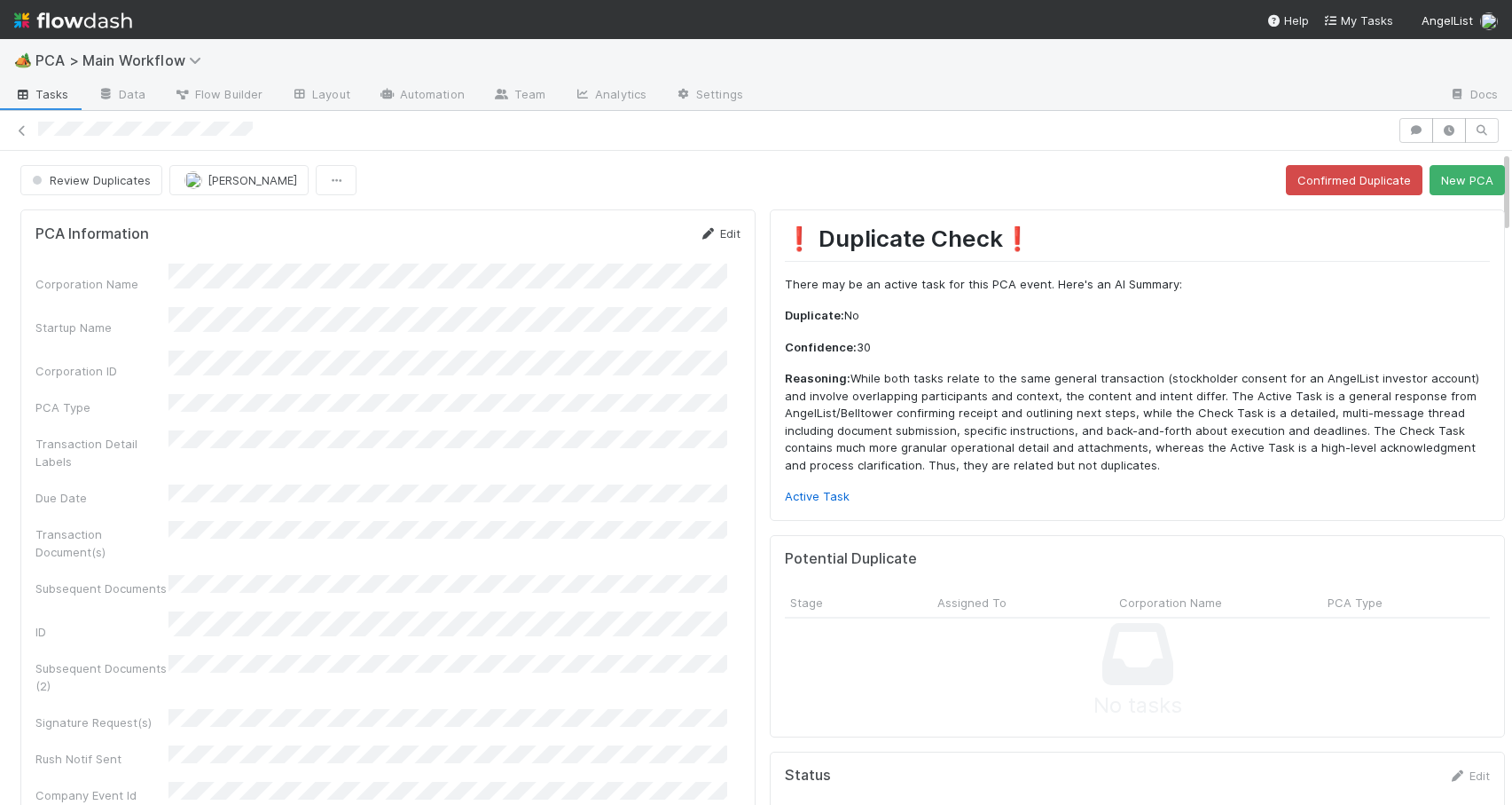
click at [713, 230] on link "Edit" at bounding box center [719, 233] width 41 height 14
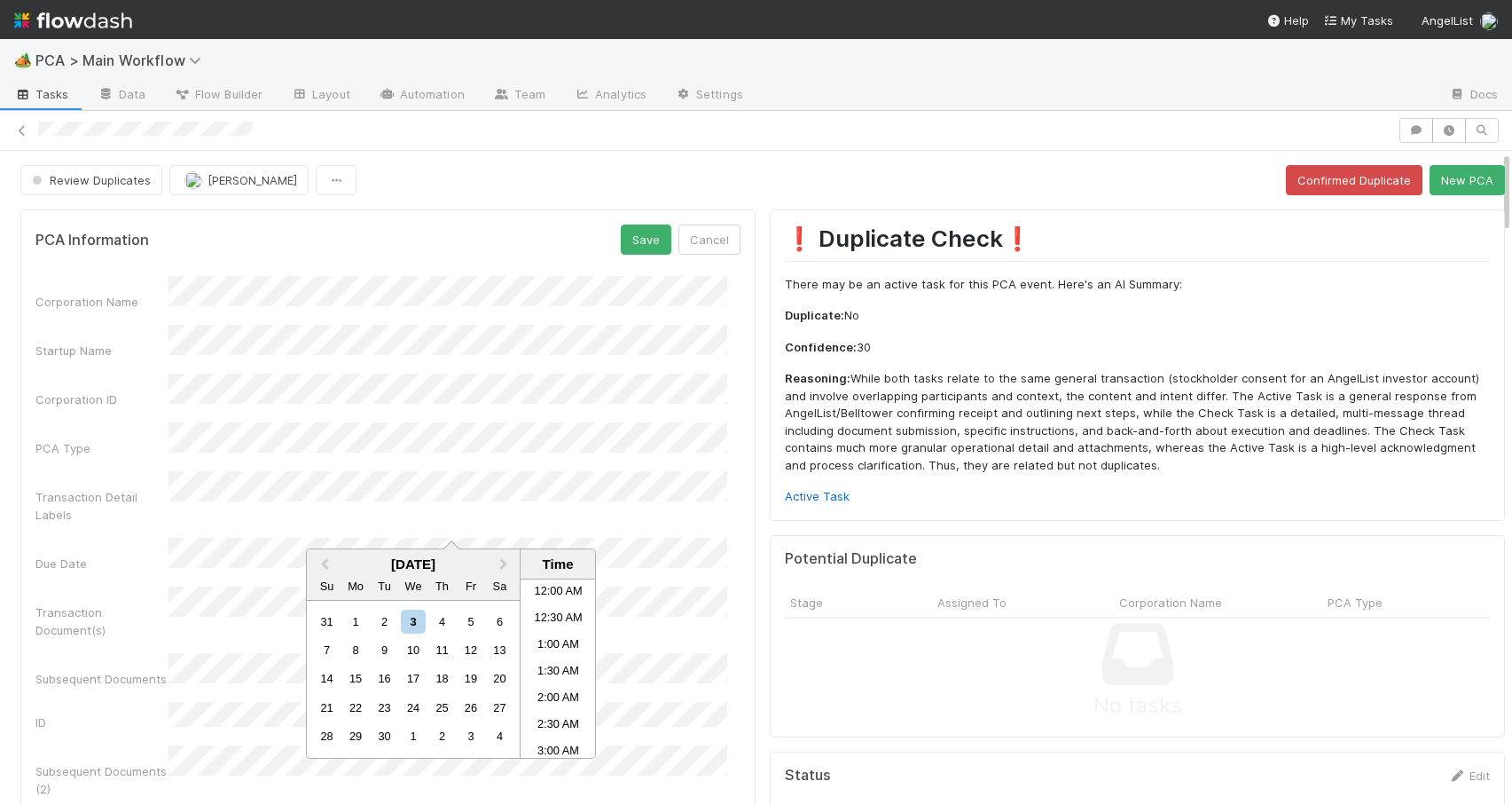
scroll to position [484, 0]
click at [448, 620] on div "4" at bounding box center [442, 622] width 24 height 24
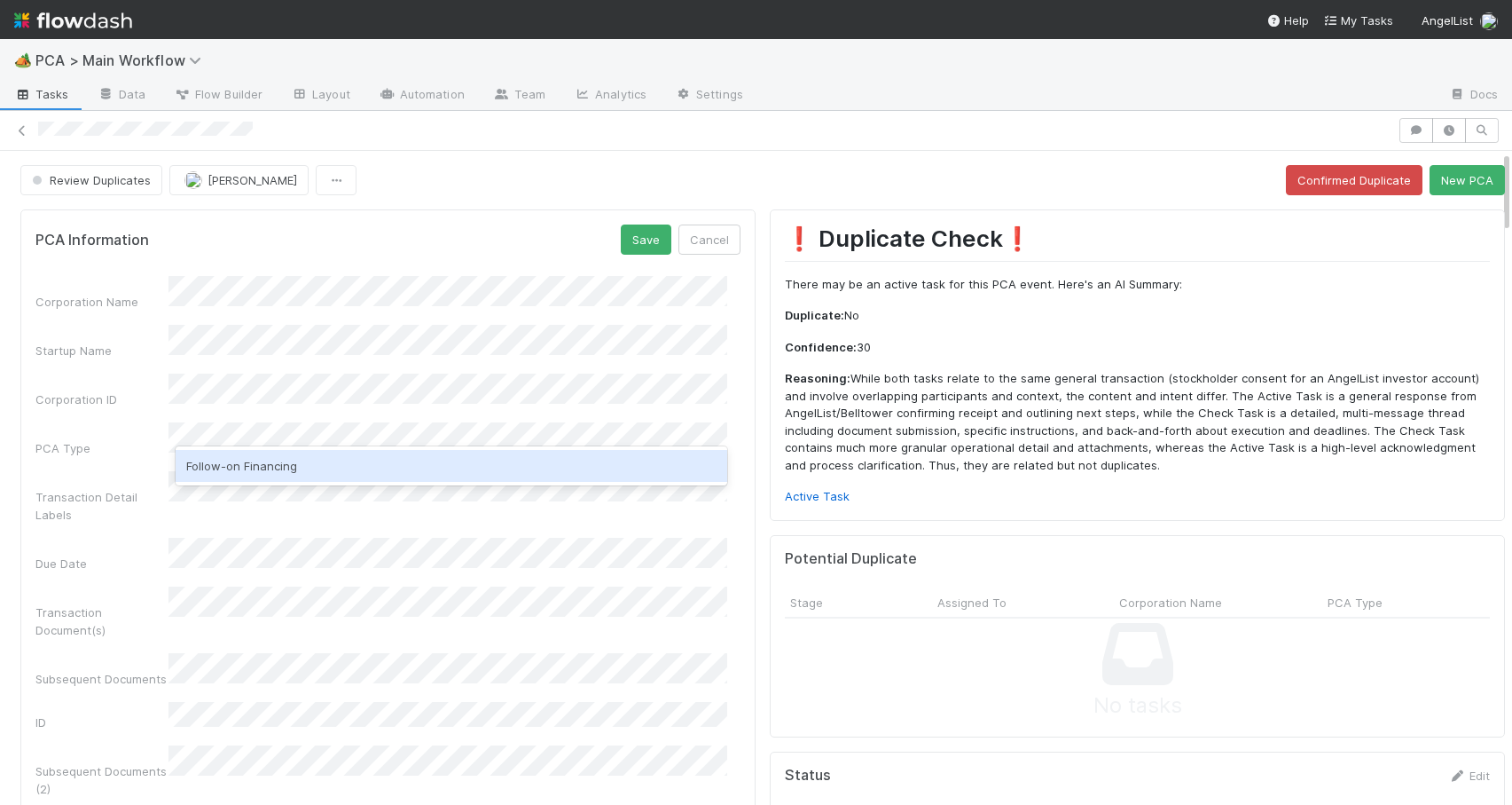
click at [262, 470] on div "Follow-on Financing" at bounding box center [451, 465] width 552 height 32
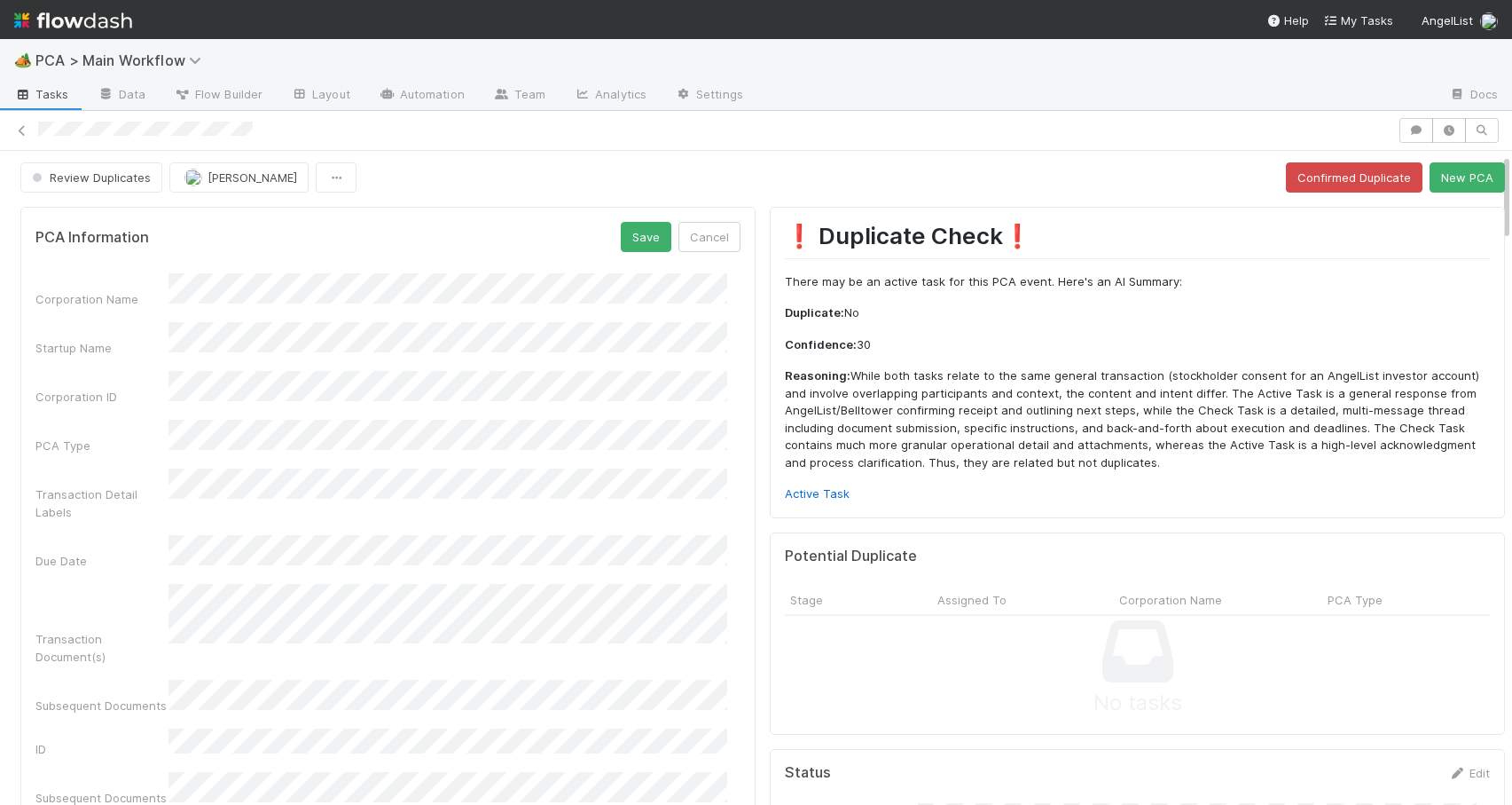
scroll to position [20, 0]
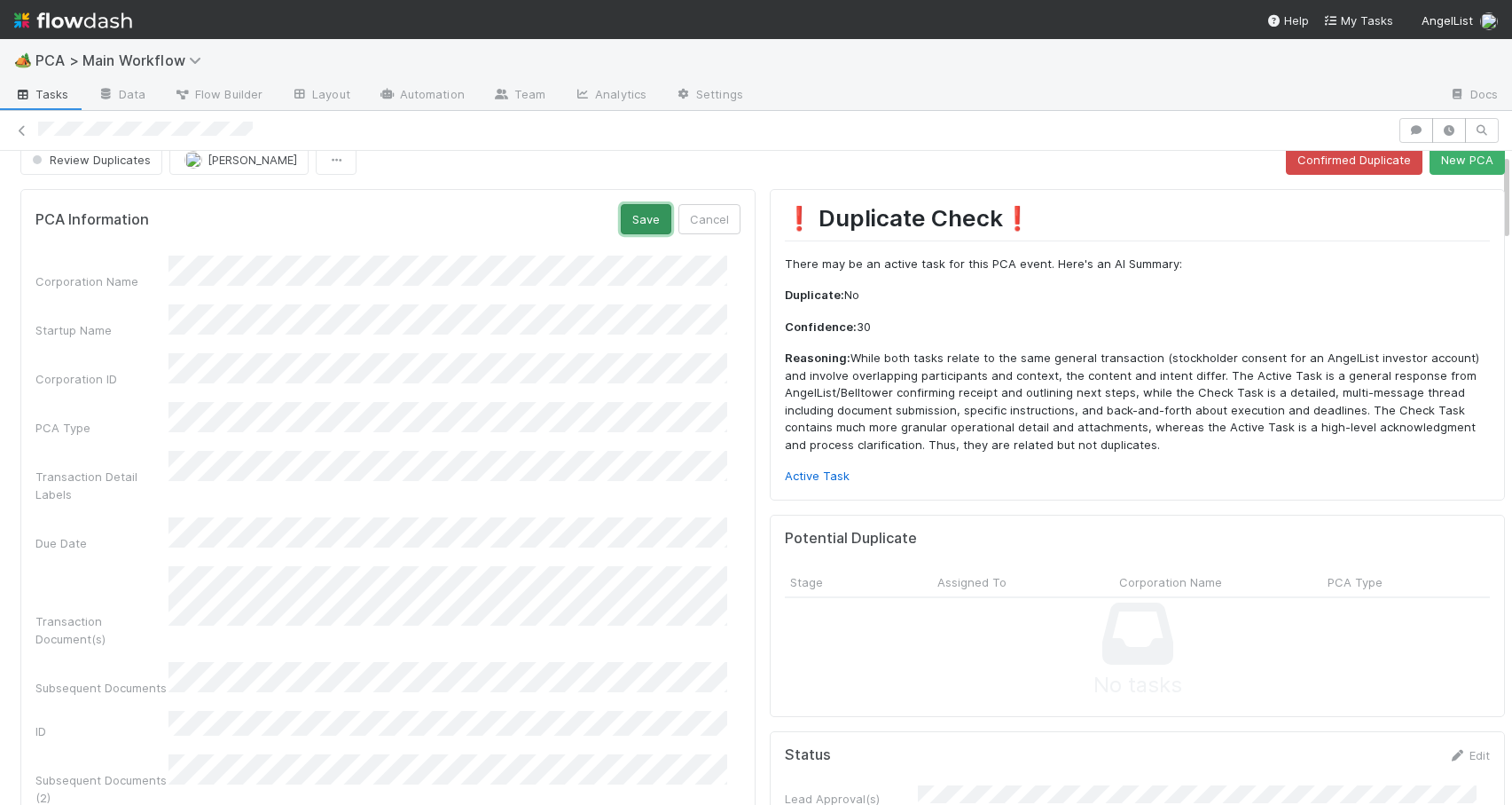
click at [623, 219] on button "Save" at bounding box center [646, 219] width 51 height 30
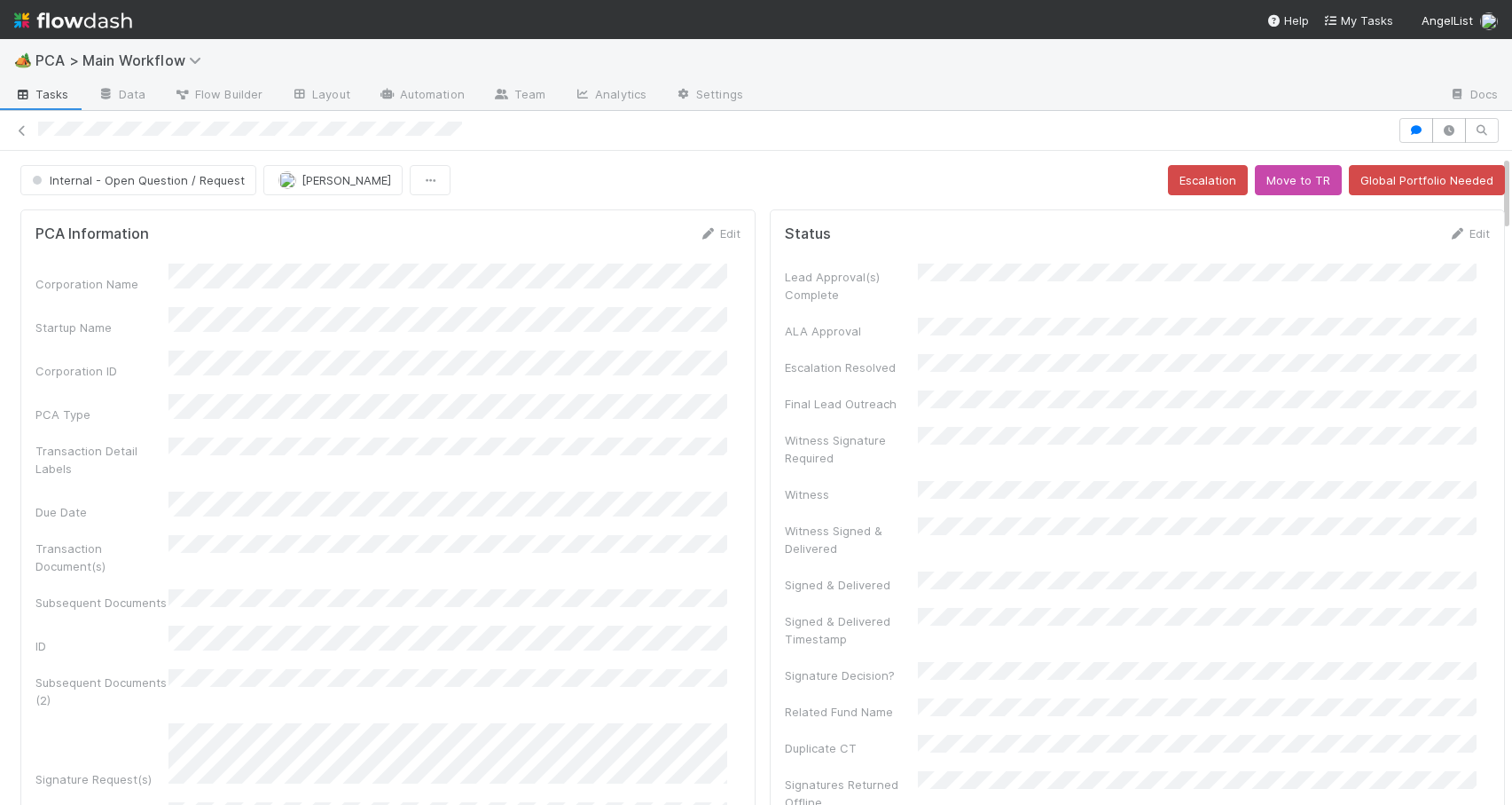
drag, startPoint x: 1493, startPoint y: 271, endPoint x: 1492, endPoint y: 159, distance: 112.0
click at [1448, 230] on link "Edit" at bounding box center [1469, 233] width 41 height 14
click at [1370, 235] on button "Save" at bounding box center [1395, 239] width 51 height 30
click at [1511, 178] on div at bounding box center [1512, 478] width 1 height 654
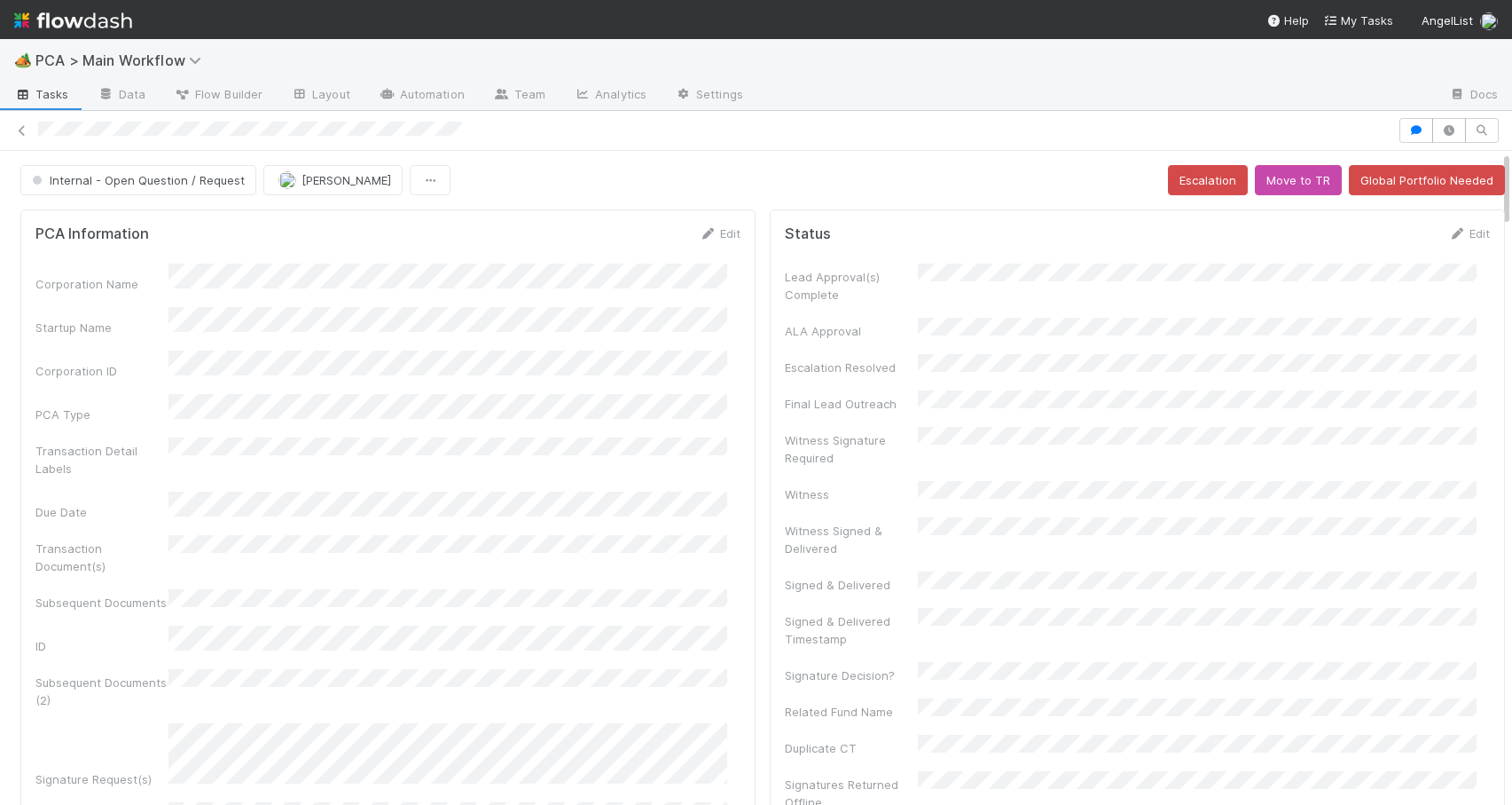
drag, startPoint x: 1495, startPoint y: 178, endPoint x: 1495, endPoint y: 218, distance: 40.0
click at [1511, 218] on div at bounding box center [1512, 478] width 1 height 654
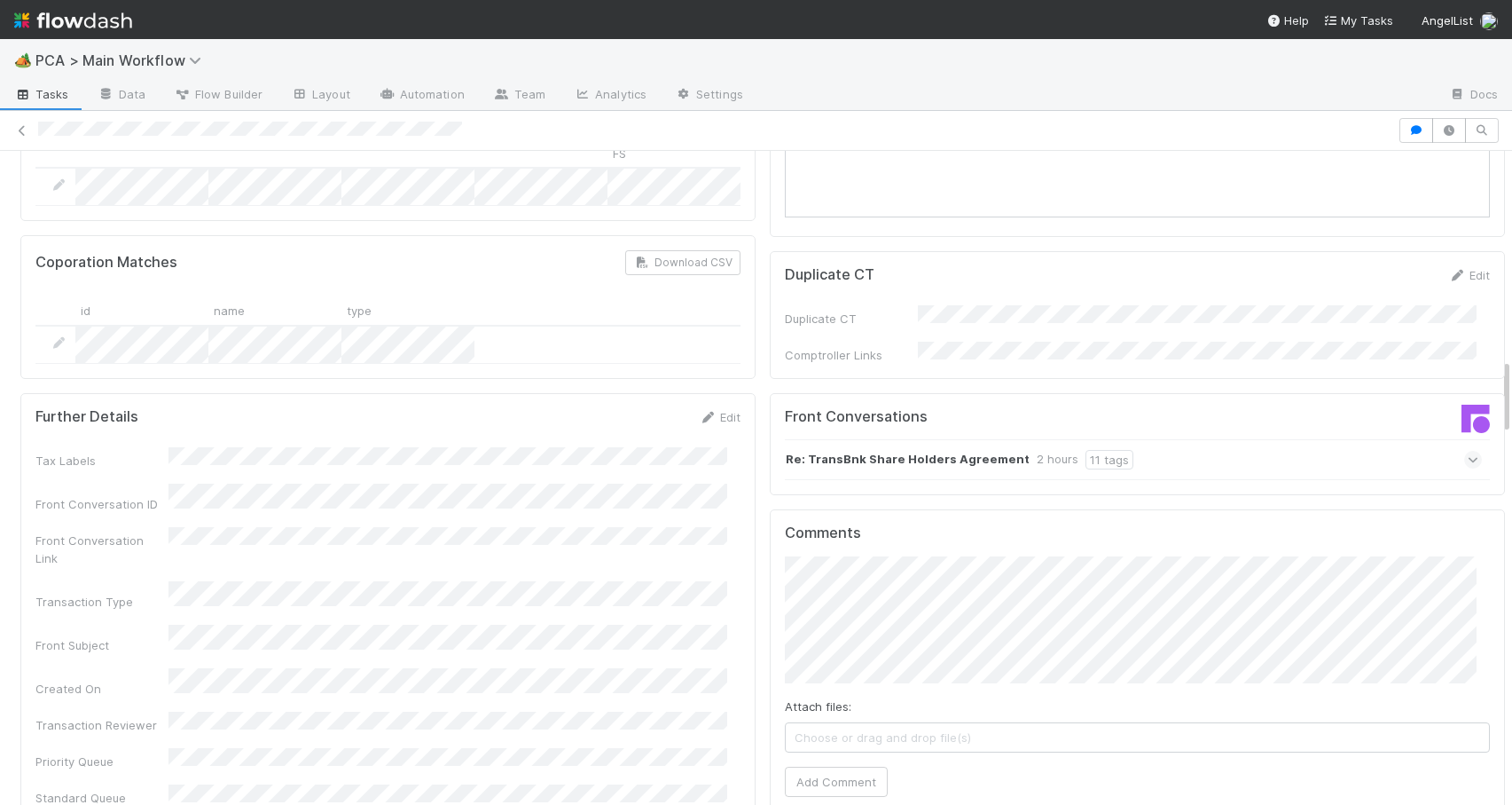
scroll to position [1944, 0]
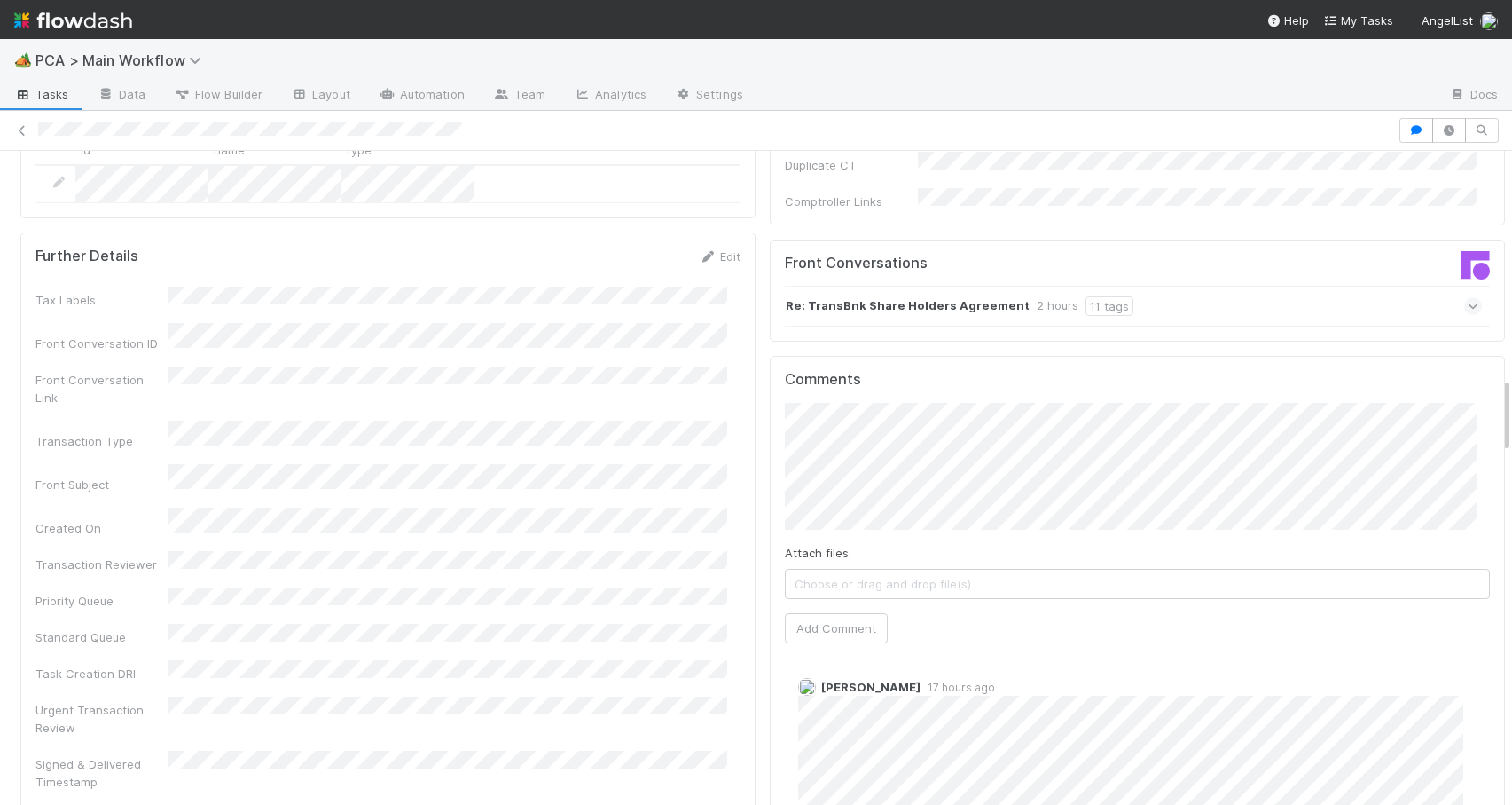
drag, startPoint x: 1493, startPoint y: 180, endPoint x: 1534, endPoint y: 405, distance: 228.7
click at [1511, 405] on html "🏕️ PCA > Main Workflow Tasks Data Flow Builder Layout Automation Team Analytics…" at bounding box center [756, 402] width 1512 height 805
click at [883, 364] on span "[PERSON_NAME]" at bounding box center [862, 365] width 89 height 14
drag, startPoint x: 1492, startPoint y: 389, endPoint x: 1521, endPoint y: 385, distance: 29.3
click at [1511, 385] on html "🏕️ PCA > Main Workflow Tasks Data Flow Builder Layout Automation Team Analytics…" at bounding box center [756, 402] width 1512 height 805
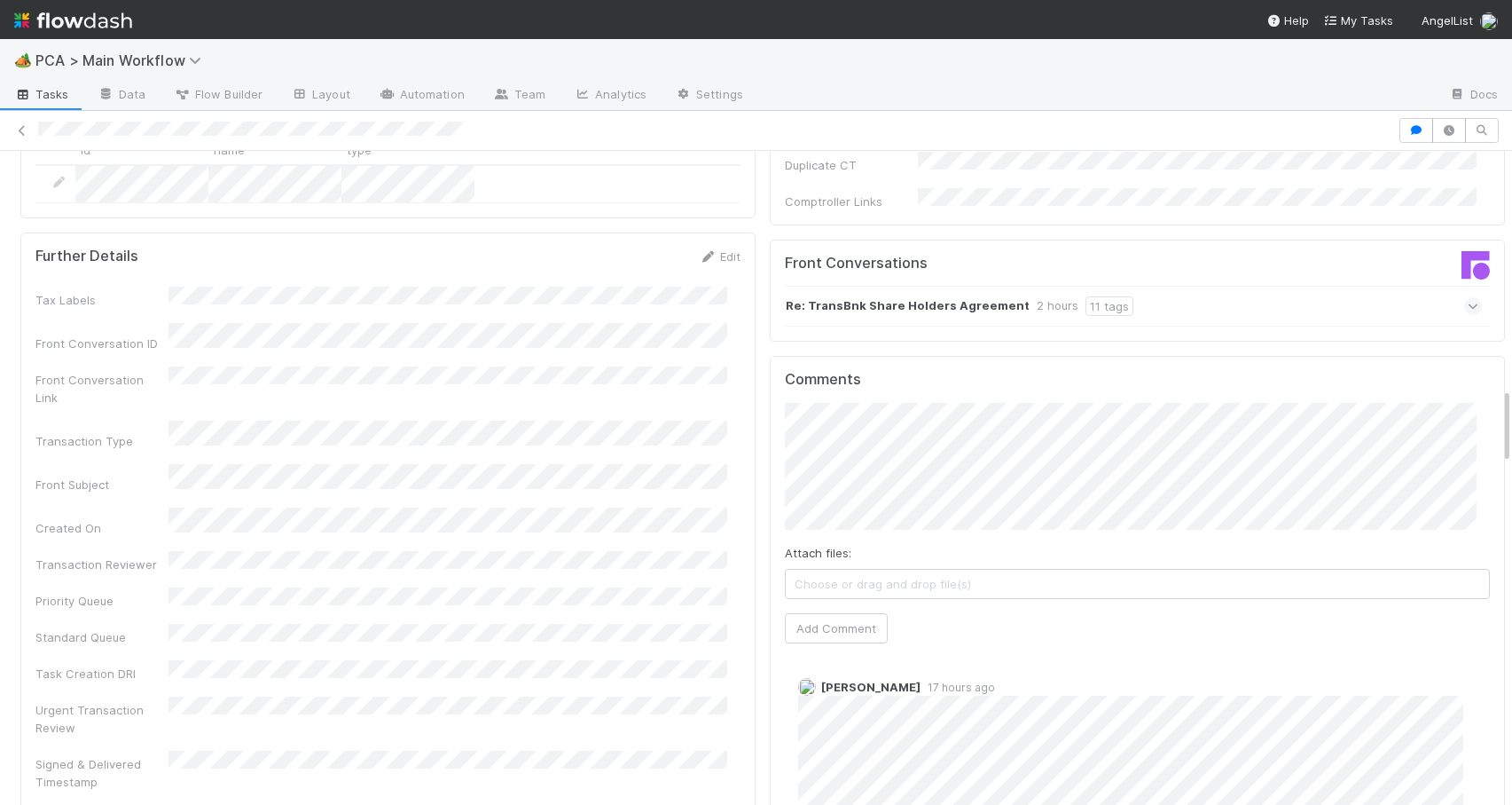
scroll to position [1913, 0]
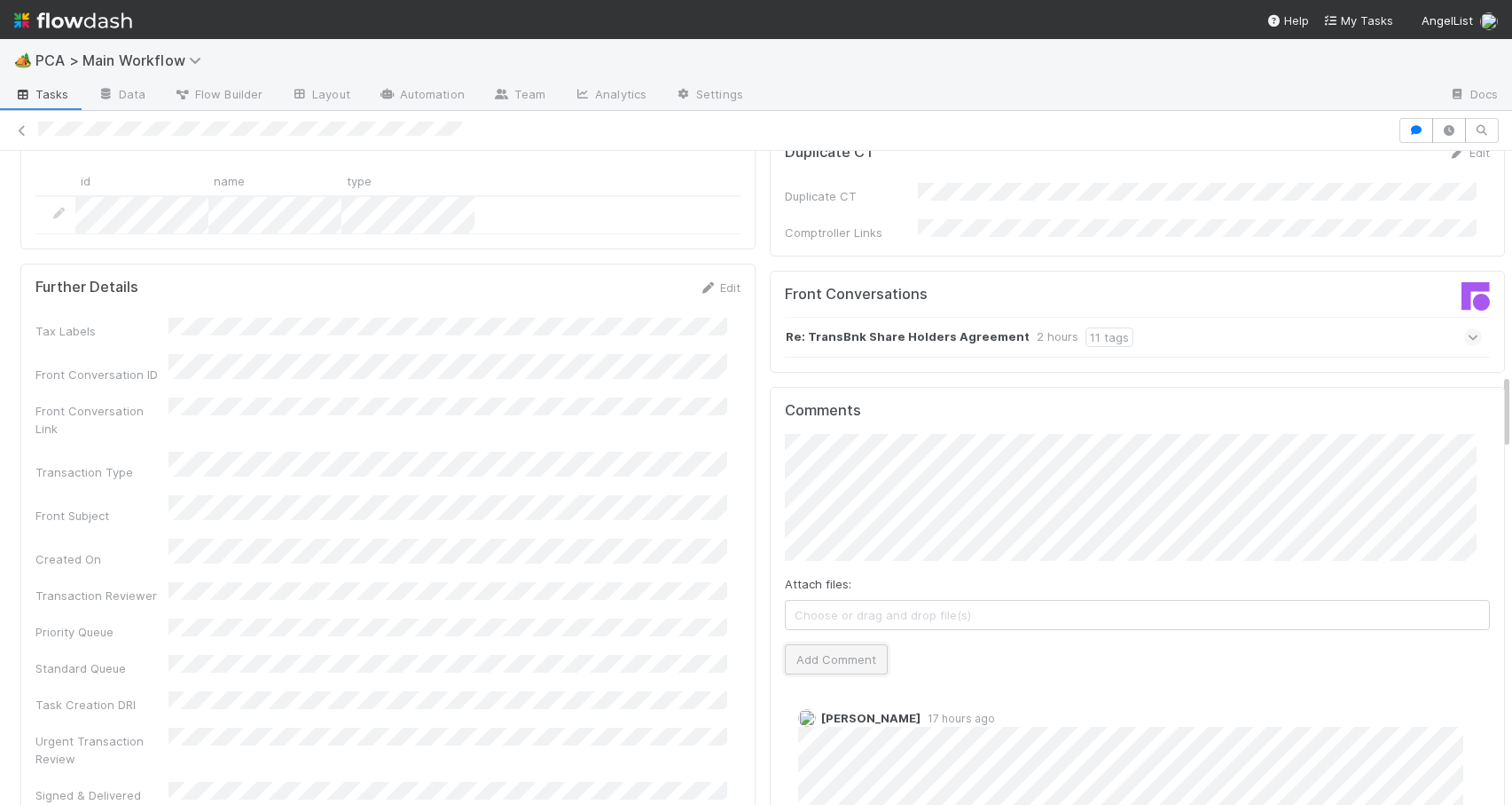
click at [845, 644] on button "Add Comment" at bounding box center [837, 659] width 103 height 30
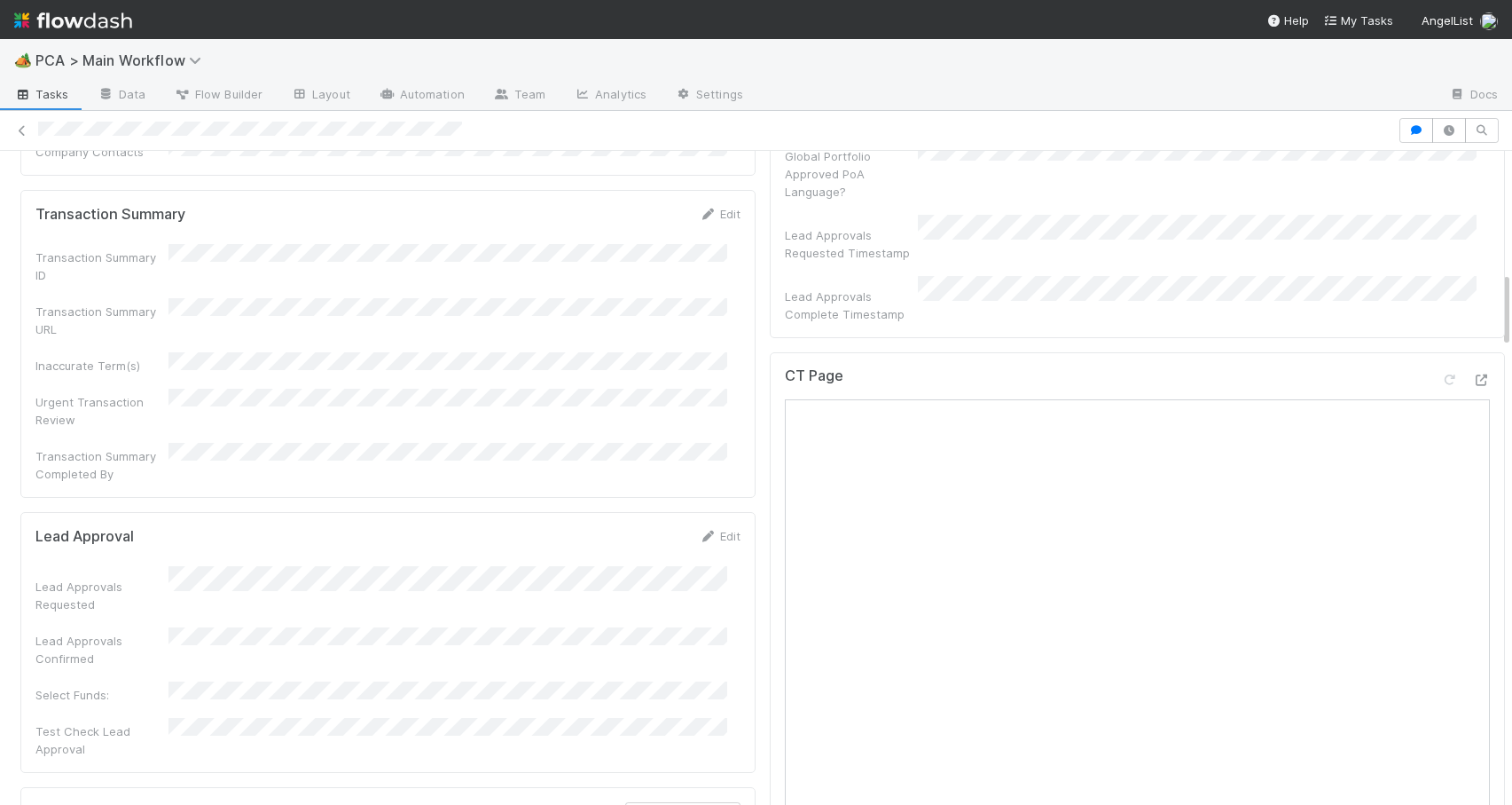
drag, startPoint x: 1493, startPoint y: 406, endPoint x: 1505, endPoint y: 286, distance: 120.6
click at [1505, 286] on div "🏕️ PCA > Main Workflow Tasks Data Flow Builder Layout Automation Team Analytics…" at bounding box center [756, 421] width 1512 height 765
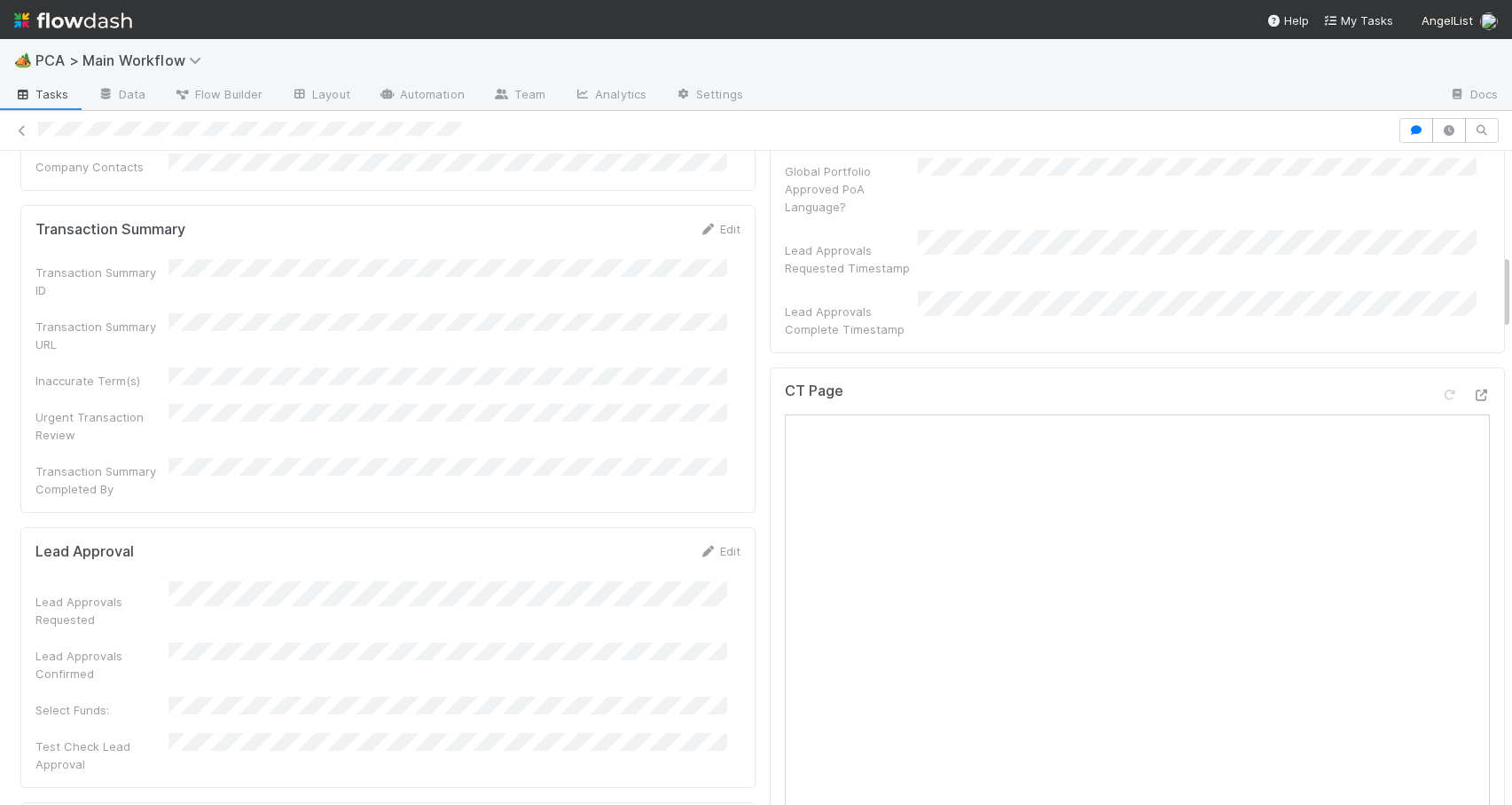
click at [570, 458] on div "Transaction Summary Completed By" at bounding box center [389, 477] width 705 height 40
click at [709, 543] on link "Edit" at bounding box center [719, 550] width 41 height 14
click at [709, 542] on button "Cancel" at bounding box center [709, 557] width 62 height 30
click at [708, 543] on link "Edit" at bounding box center [719, 550] width 41 height 14
click at [621, 542] on button "Save" at bounding box center [646, 557] width 51 height 30
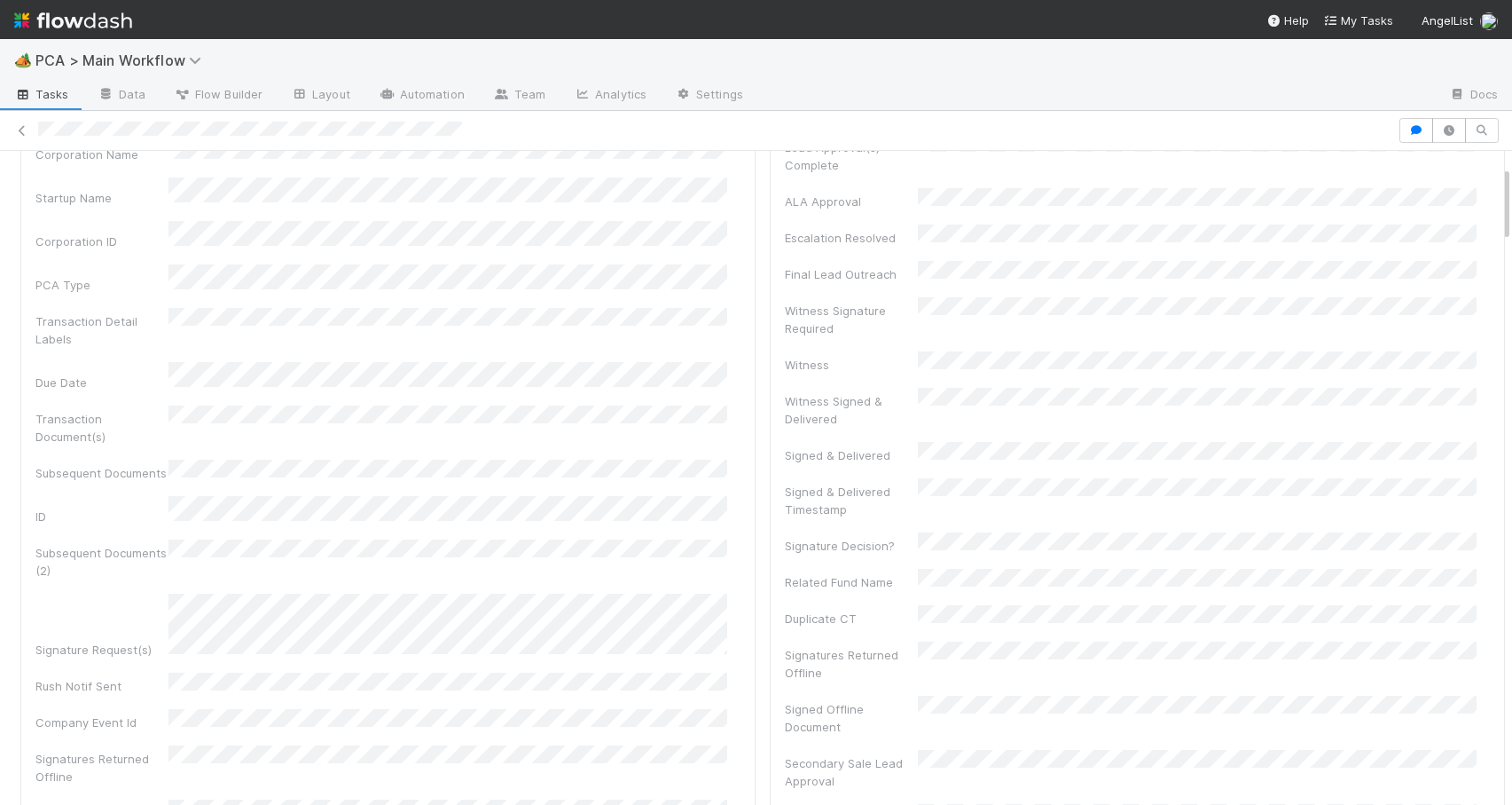
scroll to position [0, 0]
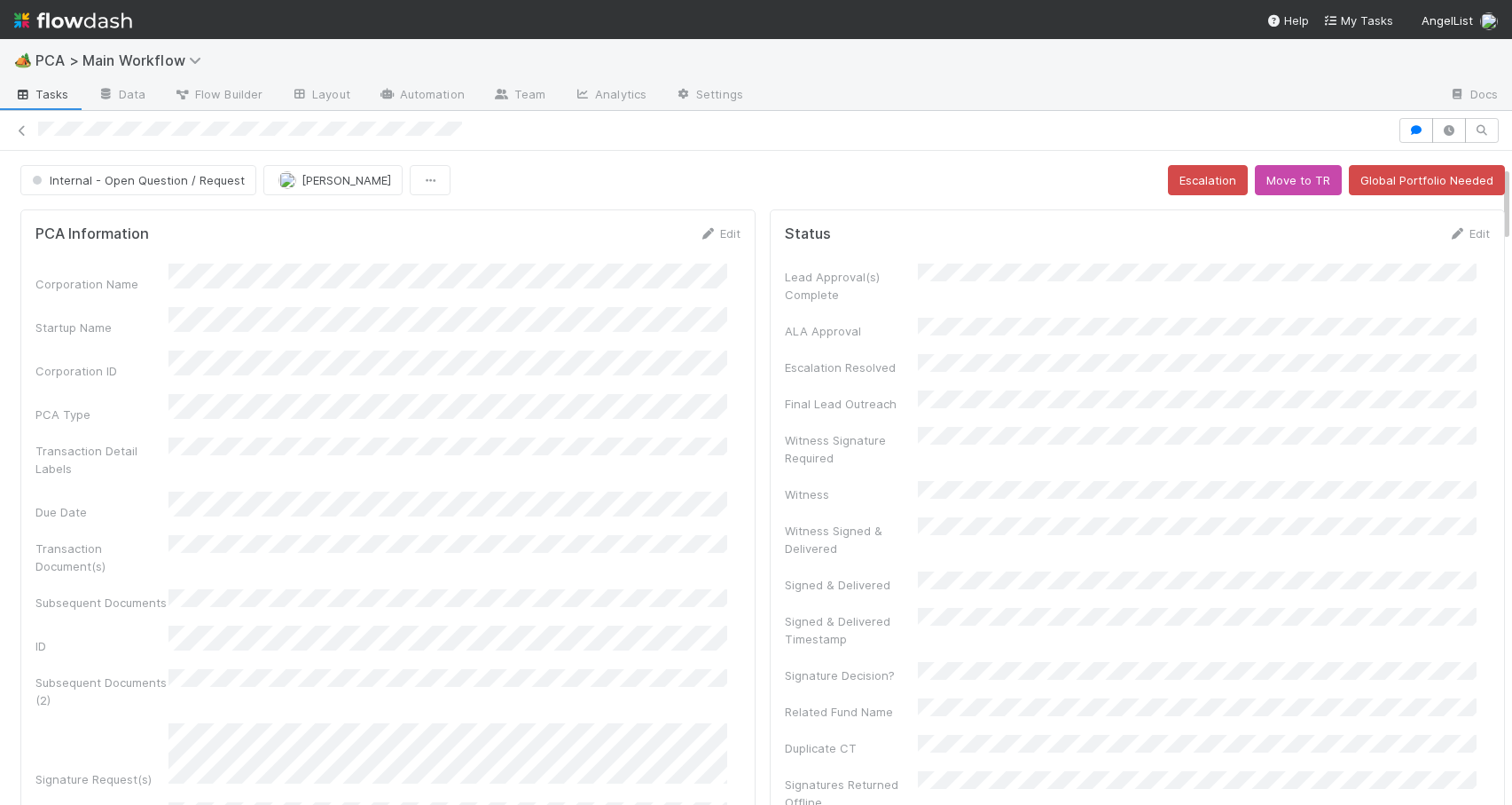
drag, startPoint x: 1493, startPoint y: 289, endPoint x: 1489, endPoint y: 147, distance: 142.1
click at [1489, 147] on div "Internal - Open Question / Request Jemma Cunningham Escalation Move to TR Globa…" at bounding box center [756, 457] width 1512 height 694
click at [154, 177] on span "Internal - Open Question / Request" at bounding box center [136, 180] width 216 height 14
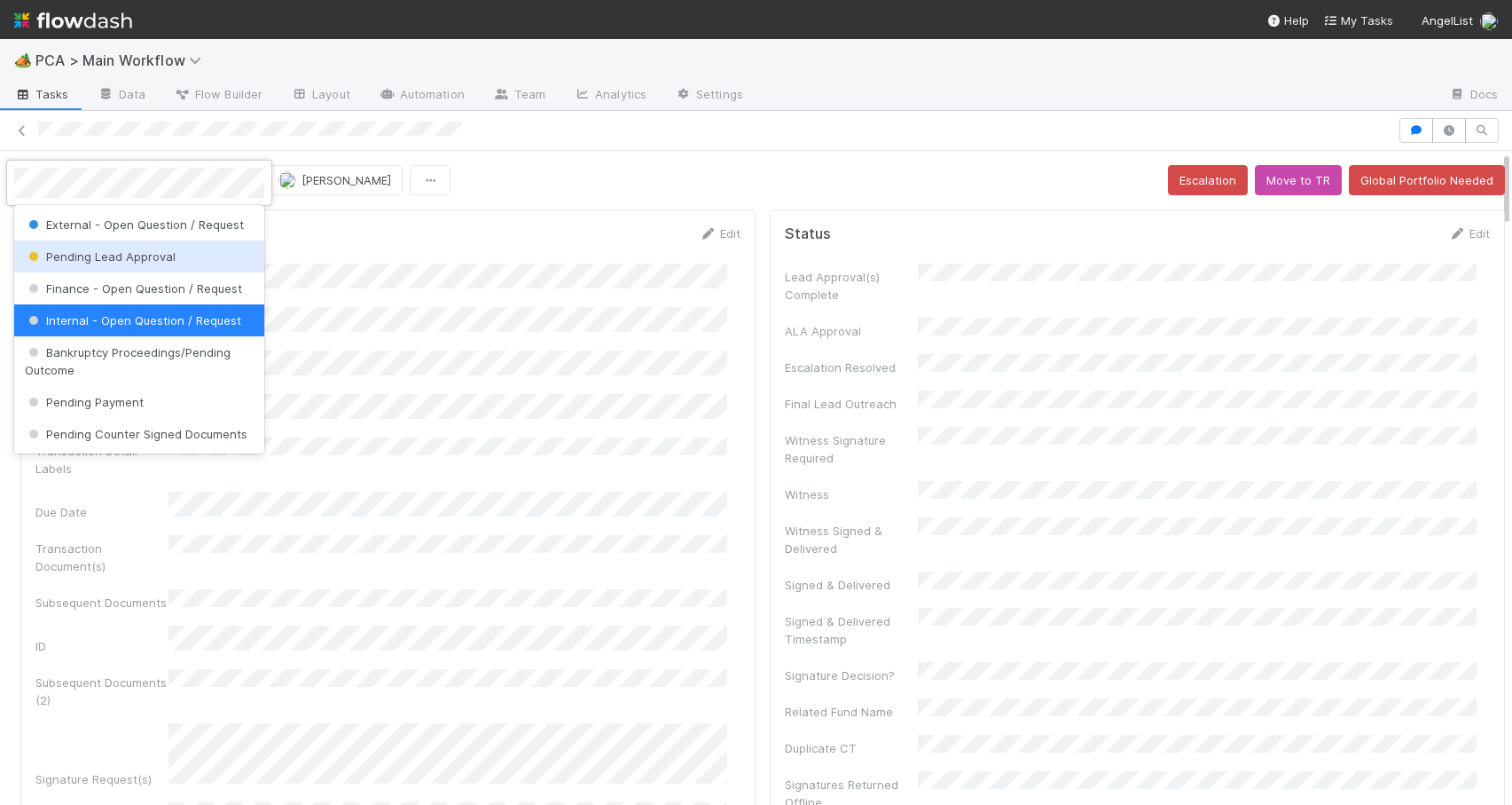
click at [147, 253] on span "Pending Lead Approval" at bounding box center [100, 256] width 151 height 14
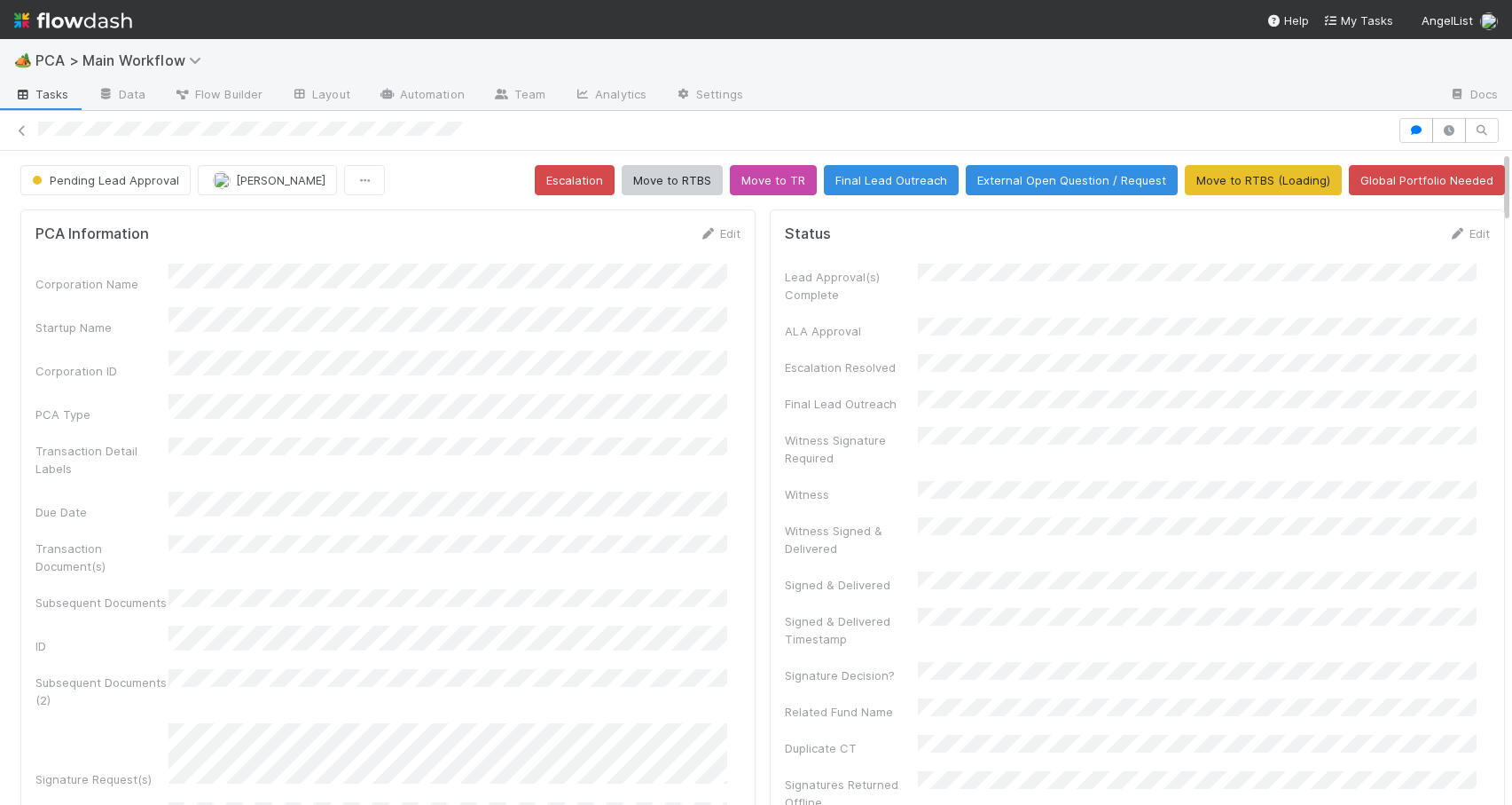
click at [1493, 168] on div "Pending Lead Approval Jemma Cunningham Escalation Move to RTBS Move to TR Final…" at bounding box center [762, 180] width 1526 height 30
drag, startPoint x: 1493, startPoint y: 168, endPoint x: 1437, endPoint y: 95, distance: 92.0
click at [1438, 96] on div "🏕️ PCA > Main Workflow Tasks Data Flow Builder Layout Automation Team Analytics…" at bounding box center [756, 421] width 1512 height 765
click at [1493, 176] on div "Pending Lead Approval [PERSON_NAME] Escalation Move to RTBS Move to TR Final Le…" at bounding box center [762, 180] width 1526 height 30
drag, startPoint x: 1493, startPoint y: 176, endPoint x: 1511, endPoint y: 160, distance: 24.1
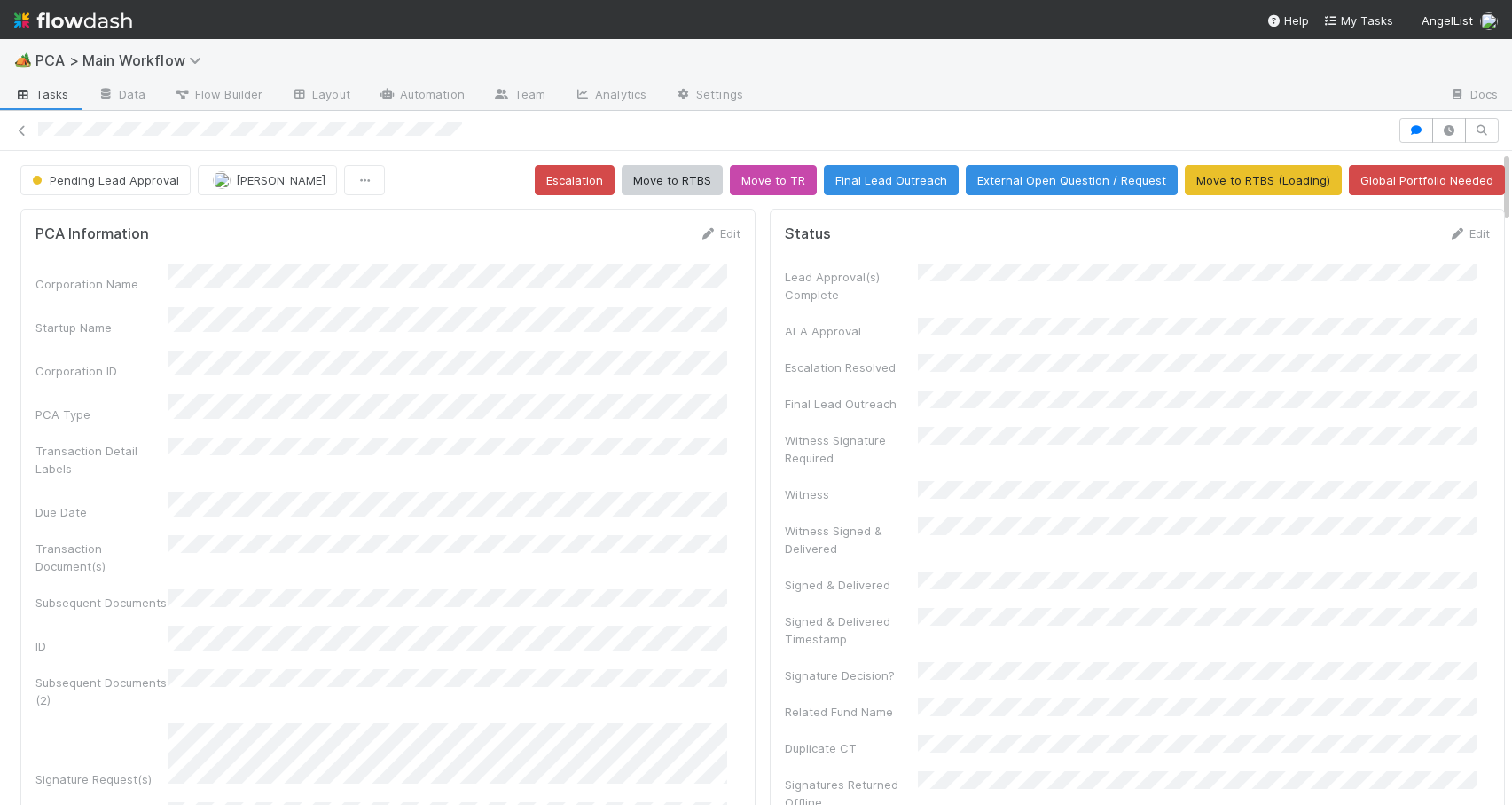
click at [1511, 160] on div "🏕️ PCA > Main Workflow Tasks Data Flow Builder Layout Automation Team Analytics…" at bounding box center [756, 421] width 1512 height 765
click at [660, 192] on button "Move to RTBS" at bounding box center [672, 180] width 101 height 30
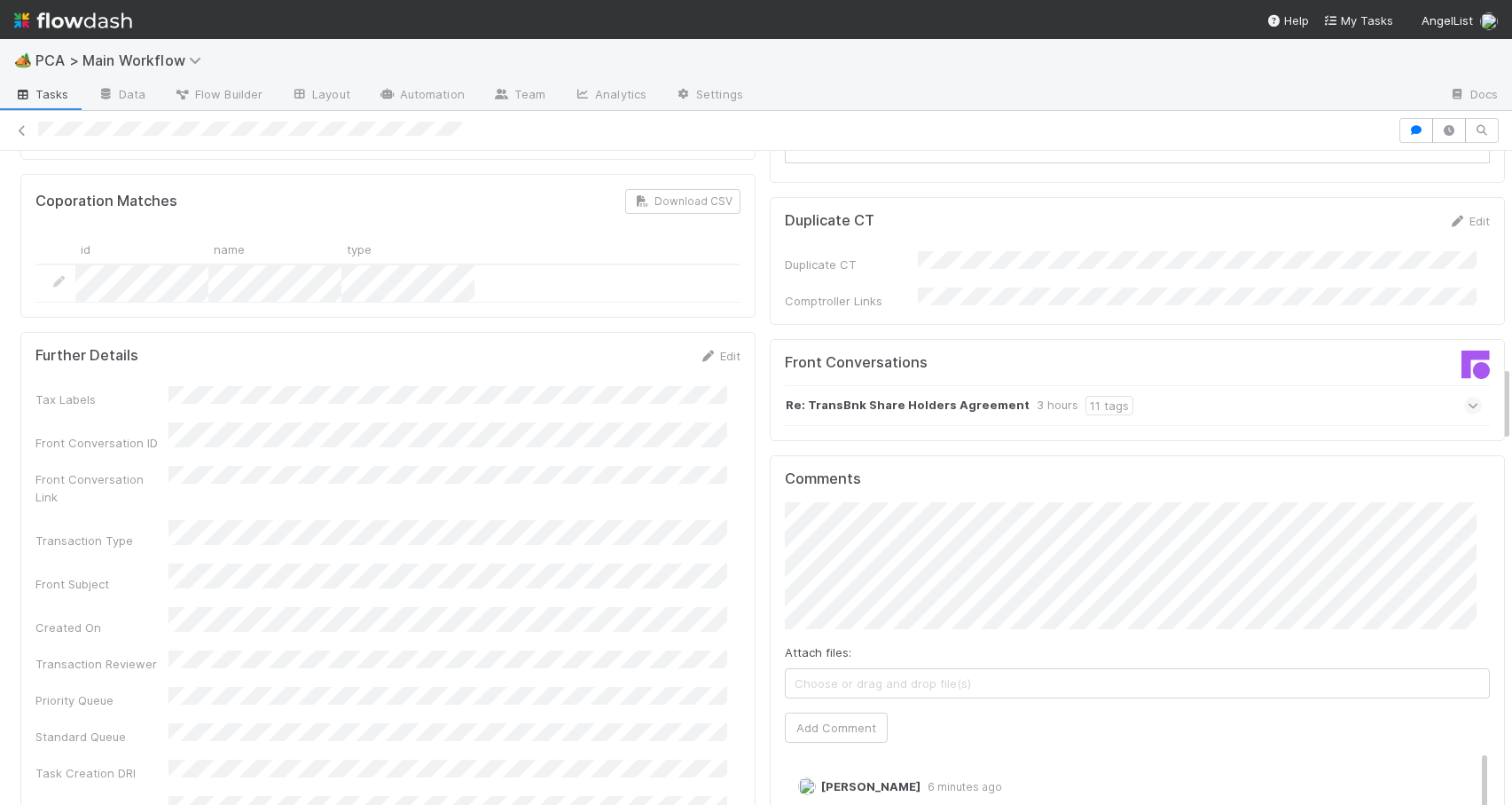
drag, startPoint x: 1492, startPoint y: 181, endPoint x: 1508, endPoint y: 407, distance: 226.6
click at [1507, 404] on div "🏕️ PCA > Main Workflow Tasks Data Flow Builder Layout Automation Team Analytics…" at bounding box center [756, 421] width 1512 height 765
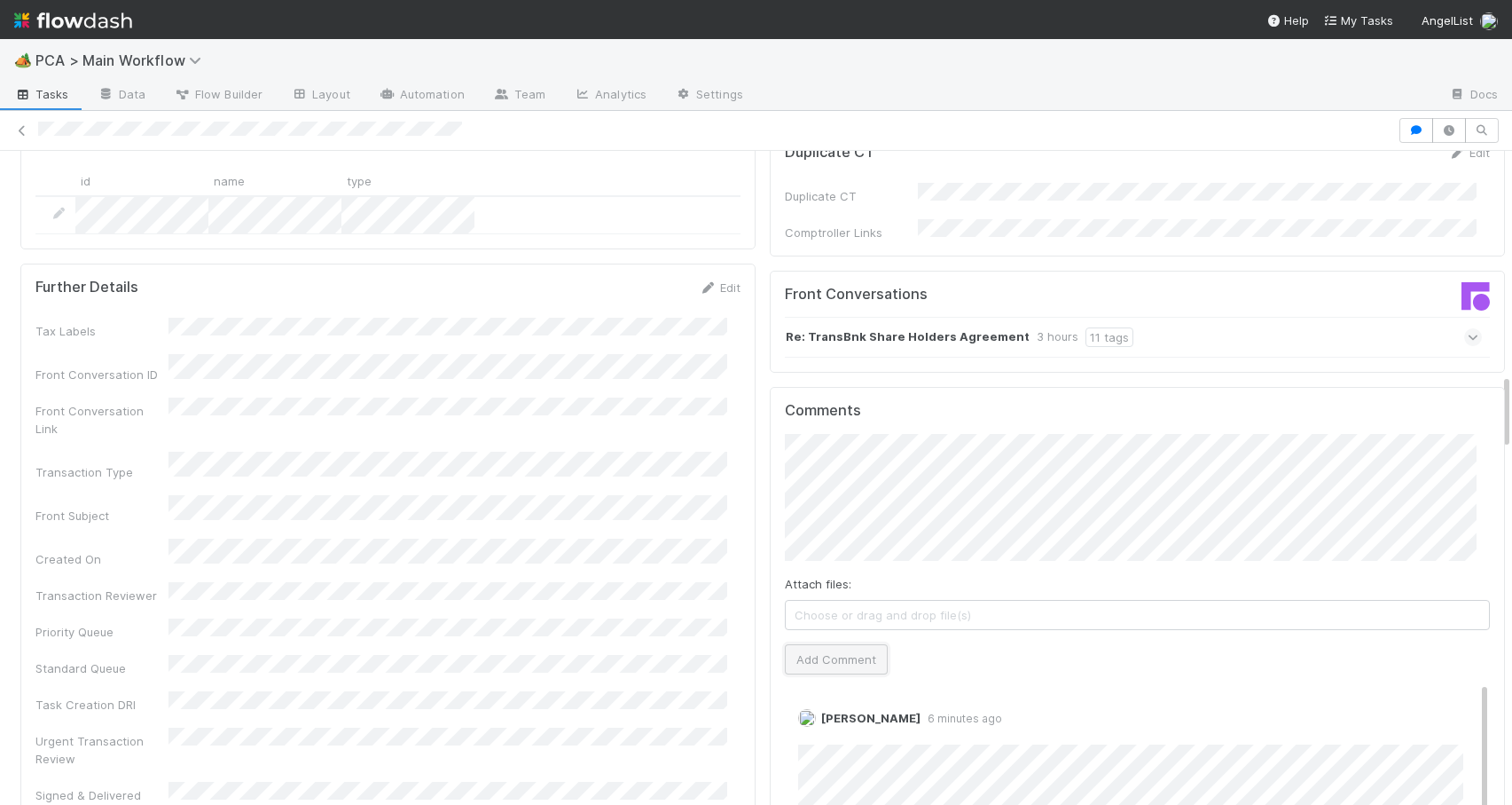
click at [824, 644] on button "Add Comment" at bounding box center [837, 659] width 103 height 30
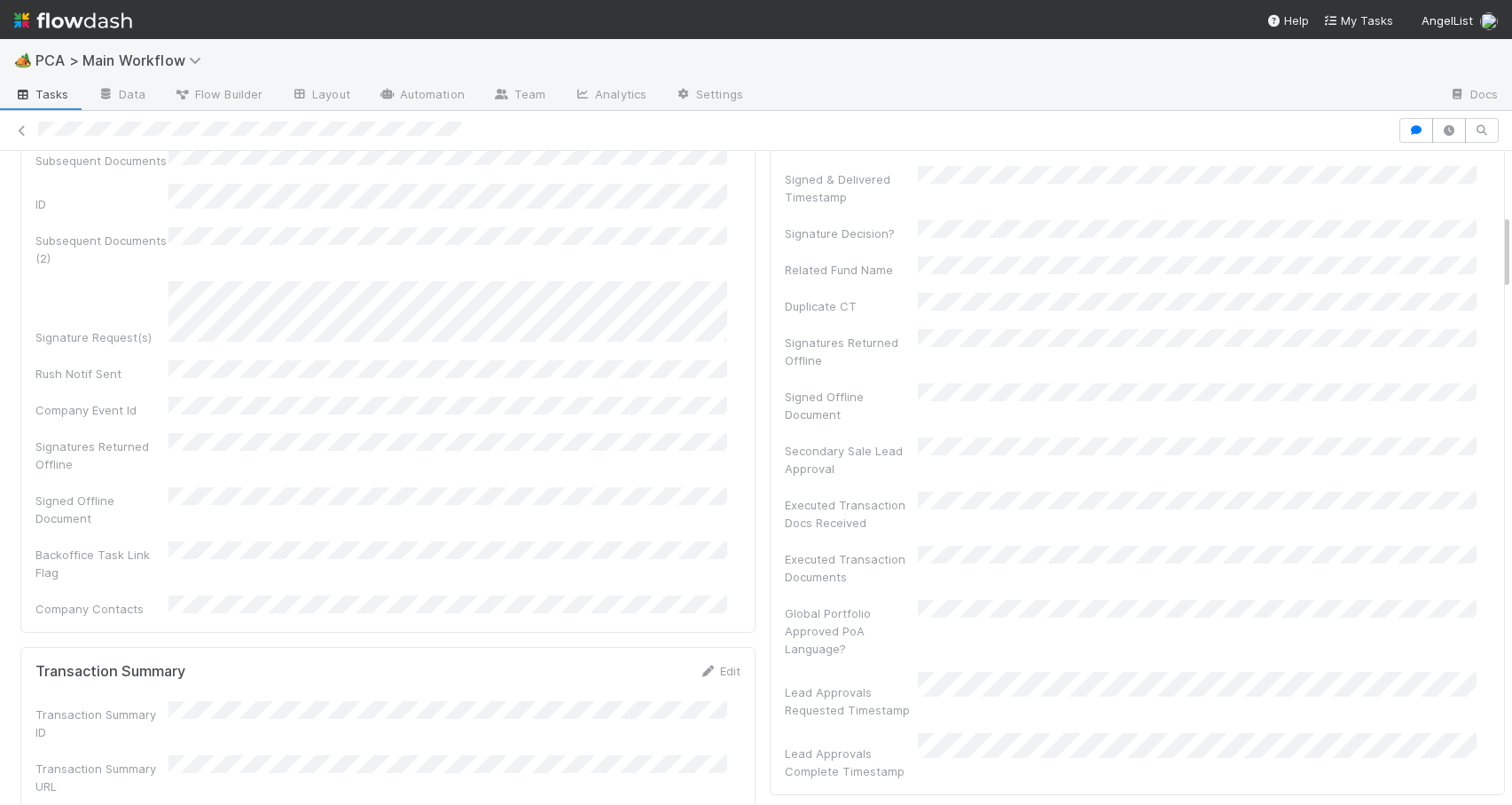
scroll to position [0, 0]
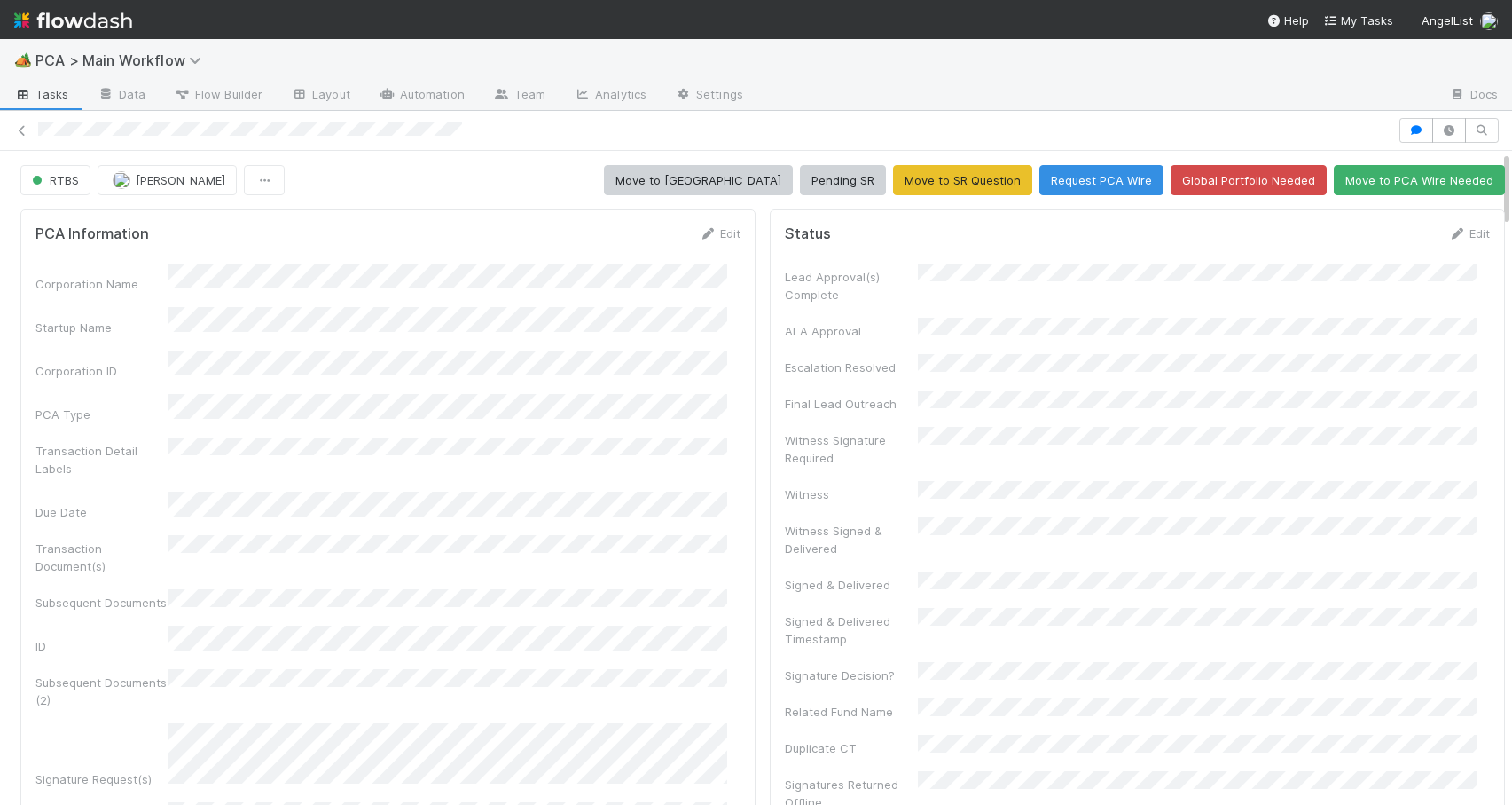
drag, startPoint x: 1493, startPoint y: 411, endPoint x: 1491, endPoint y: 166, distance: 245.0
click at [1448, 230] on icon at bounding box center [1457, 234] width 17 height 12
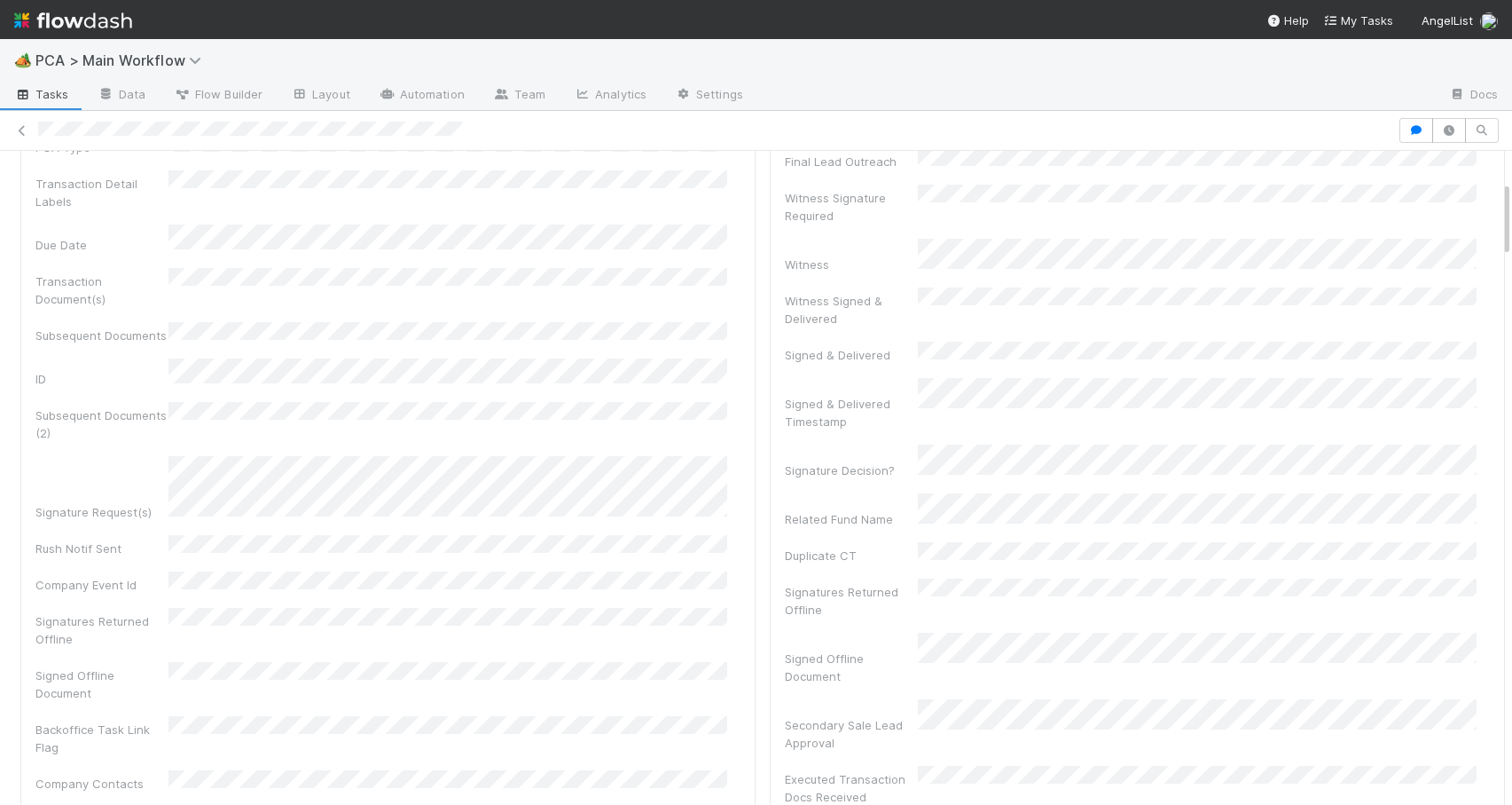
drag, startPoint x: 1493, startPoint y: 196, endPoint x: 1501, endPoint y: 234, distance: 38.8
click at [1500, 233] on div "🏕️ PCA > Main Workflow Tasks Data Flow Builder Layout Automation Team Analytics…" at bounding box center [756, 421] width 1512 height 765
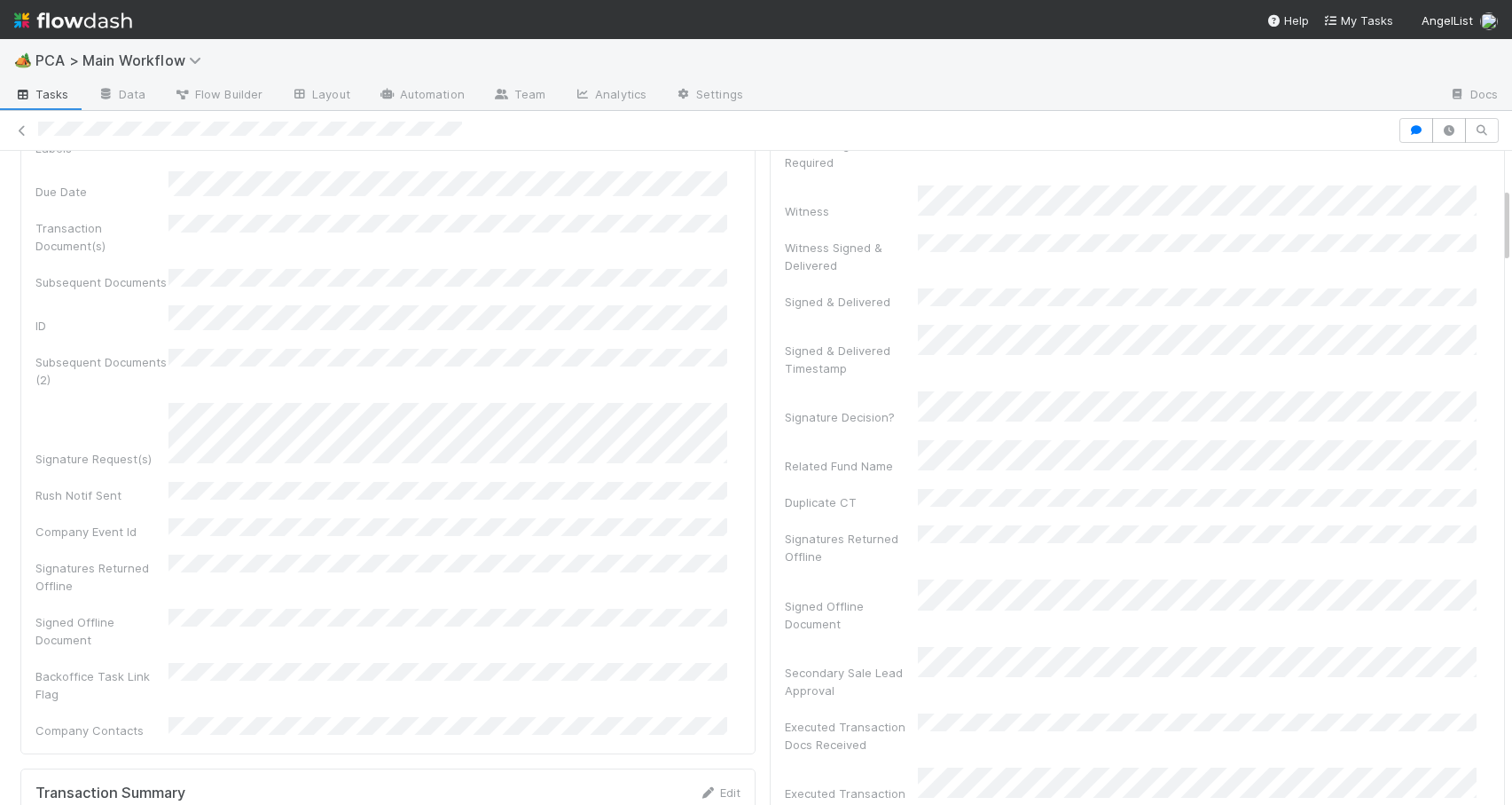
scroll to position [168, 0]
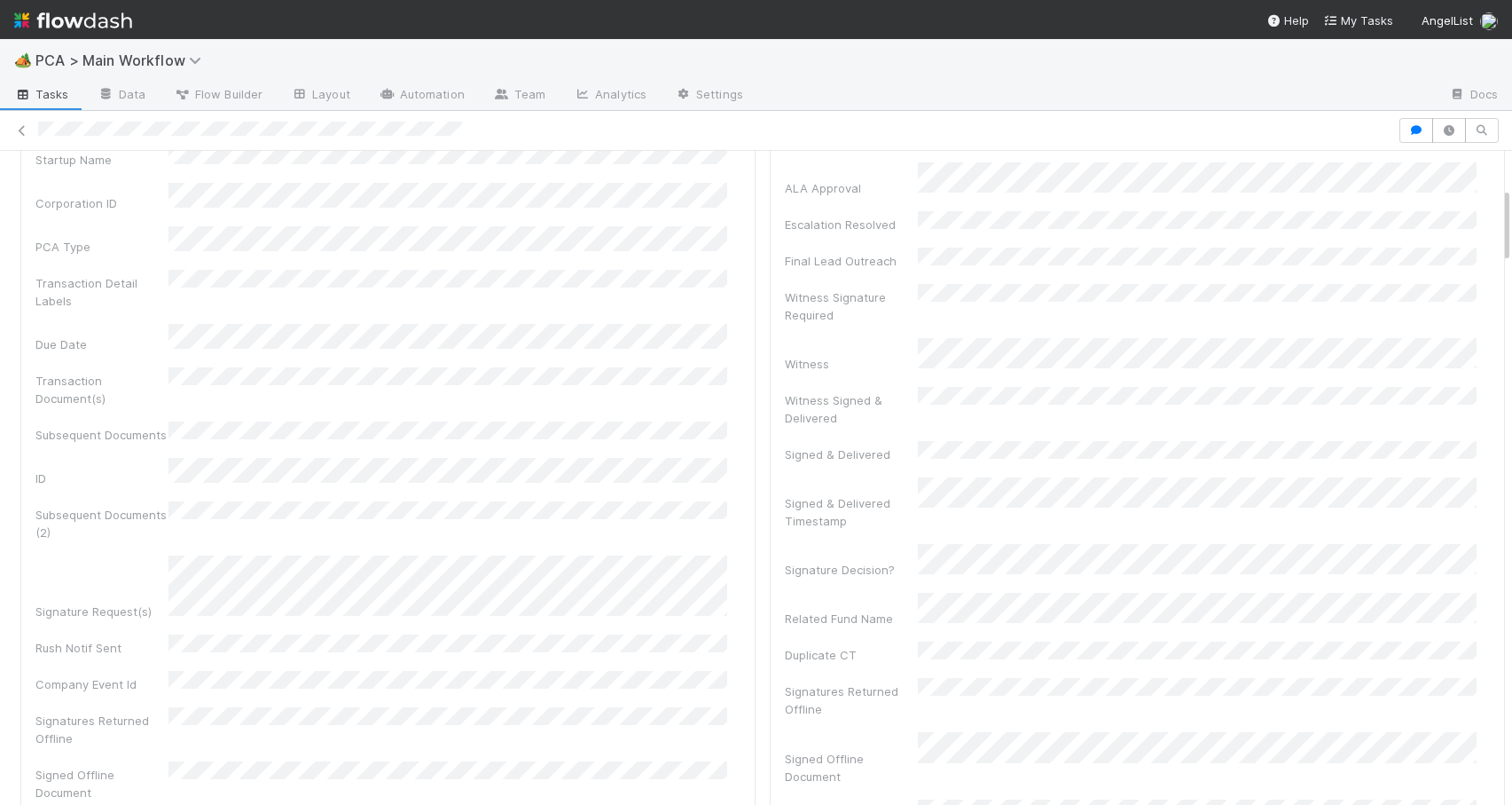
drag, startPoint x: 1493, startPoint y: 214, endPoint x: 1493, endPoint y: 148, distance: 66.0
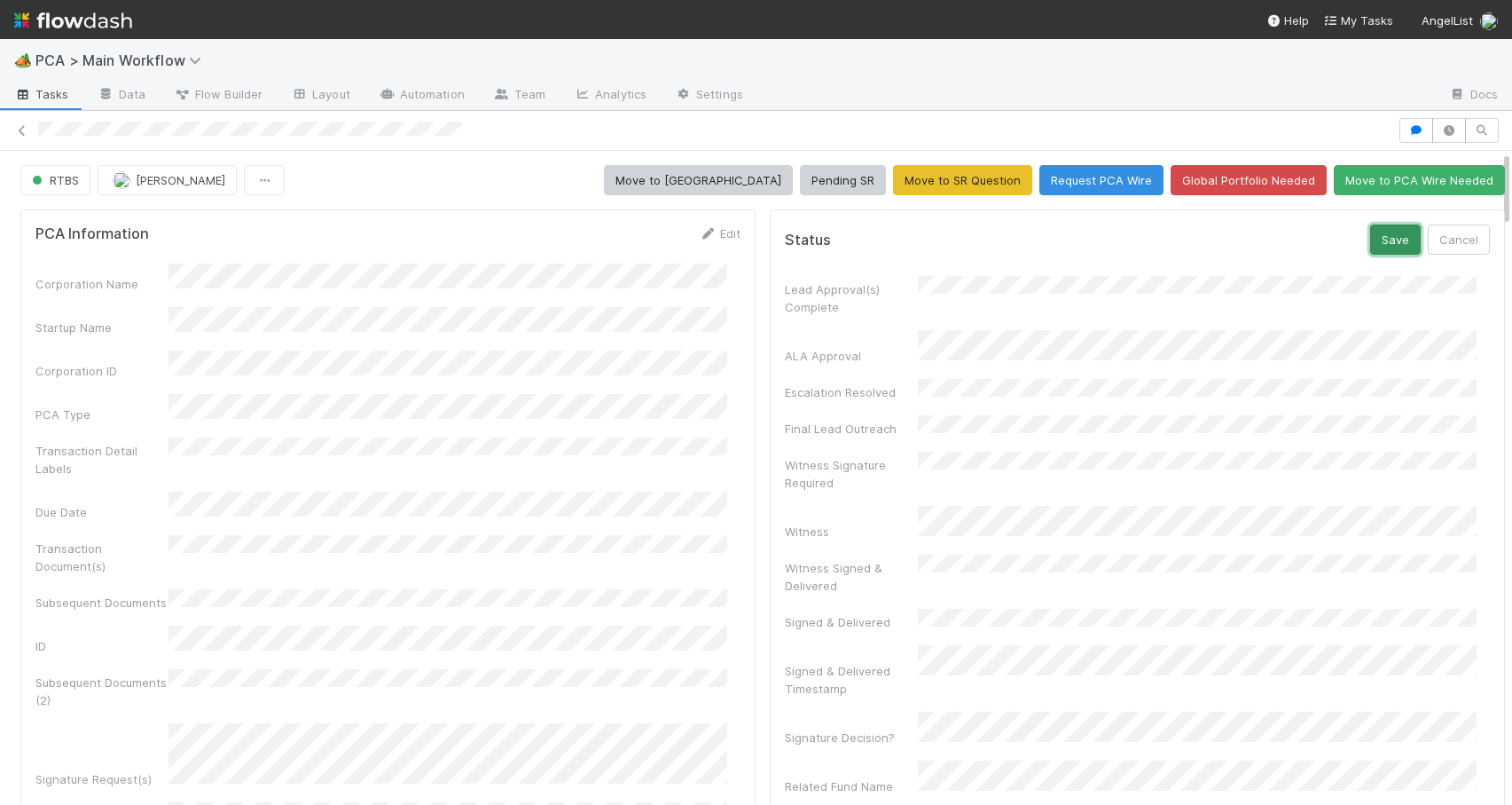
click at [1370, 235] on button "Save" at bounding box center [1395, 239] width 51 height 30
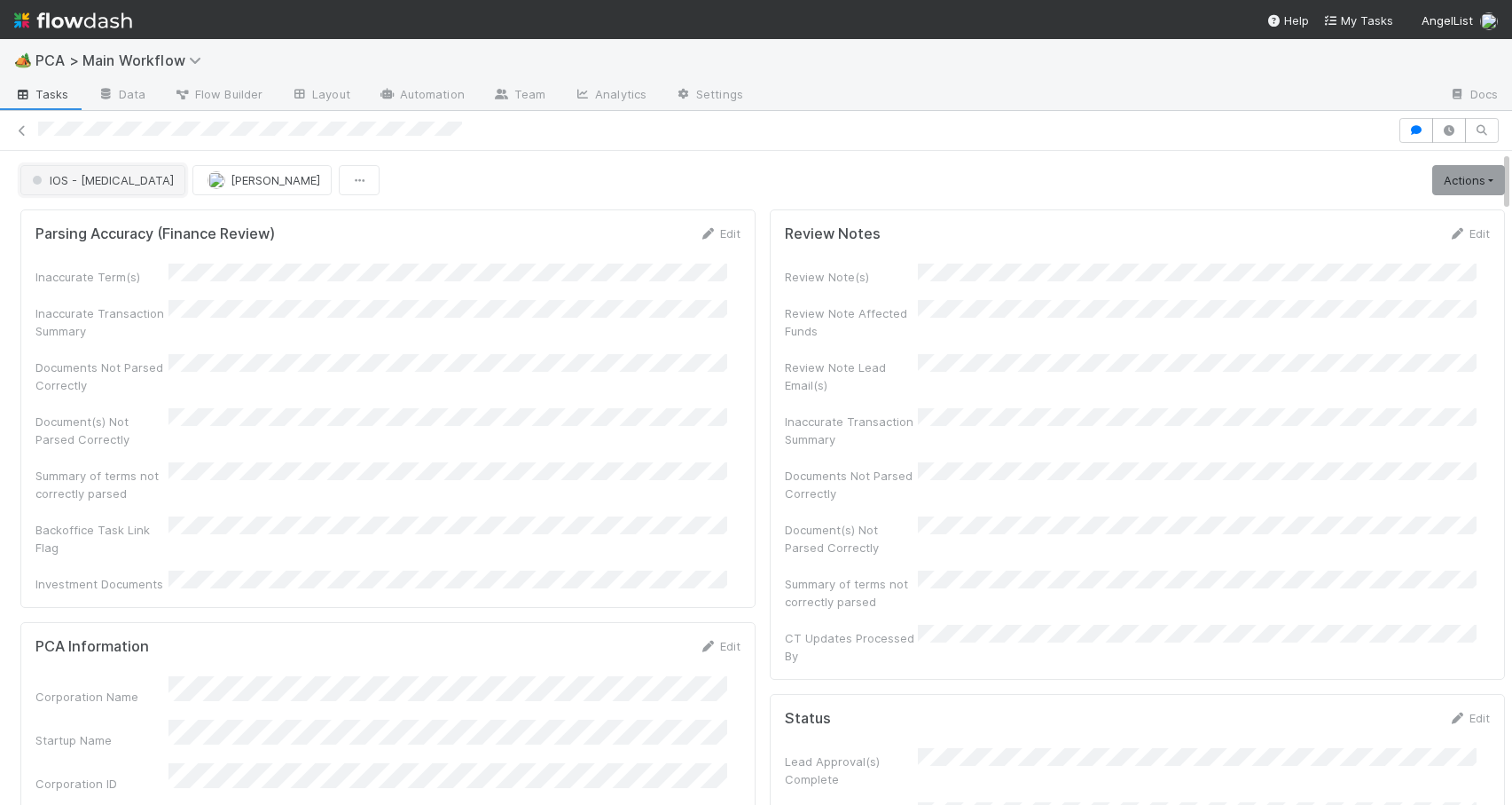
click at [64, 177] on span "IOS - ICU" at bounding box center [101, 180] width 145 height 14
click at [72, 251] on span "Record Transaction" at bounding box center [90, 256] width 131 height 14
click at [230, 181] on span "[PERSON_NAME]" at bounding box center [274, 180] width 89 height 14
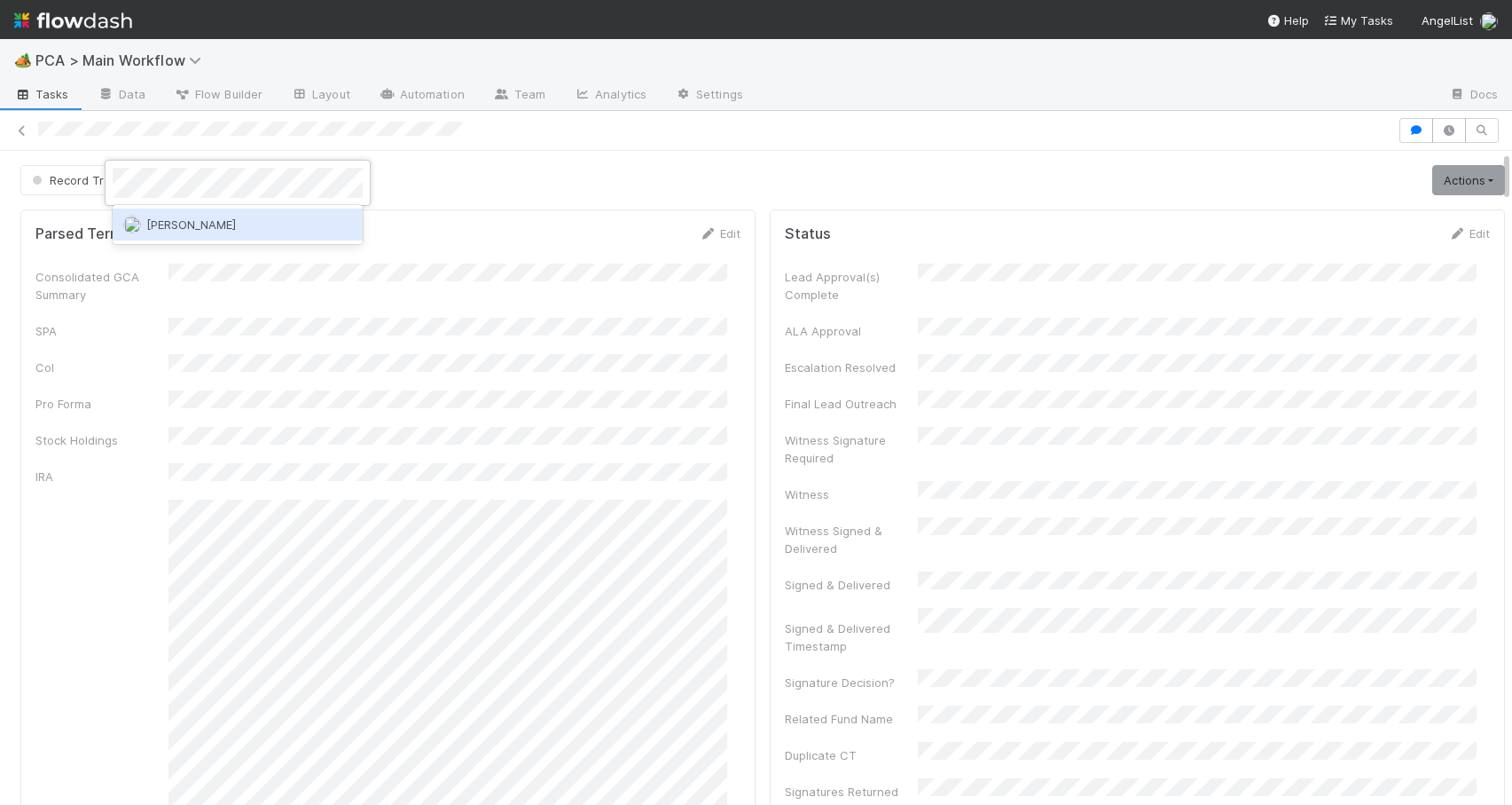
click at [177, 221] on span "[PERSON_NAME]" at bounding box center [191, 224] width 89 height 14
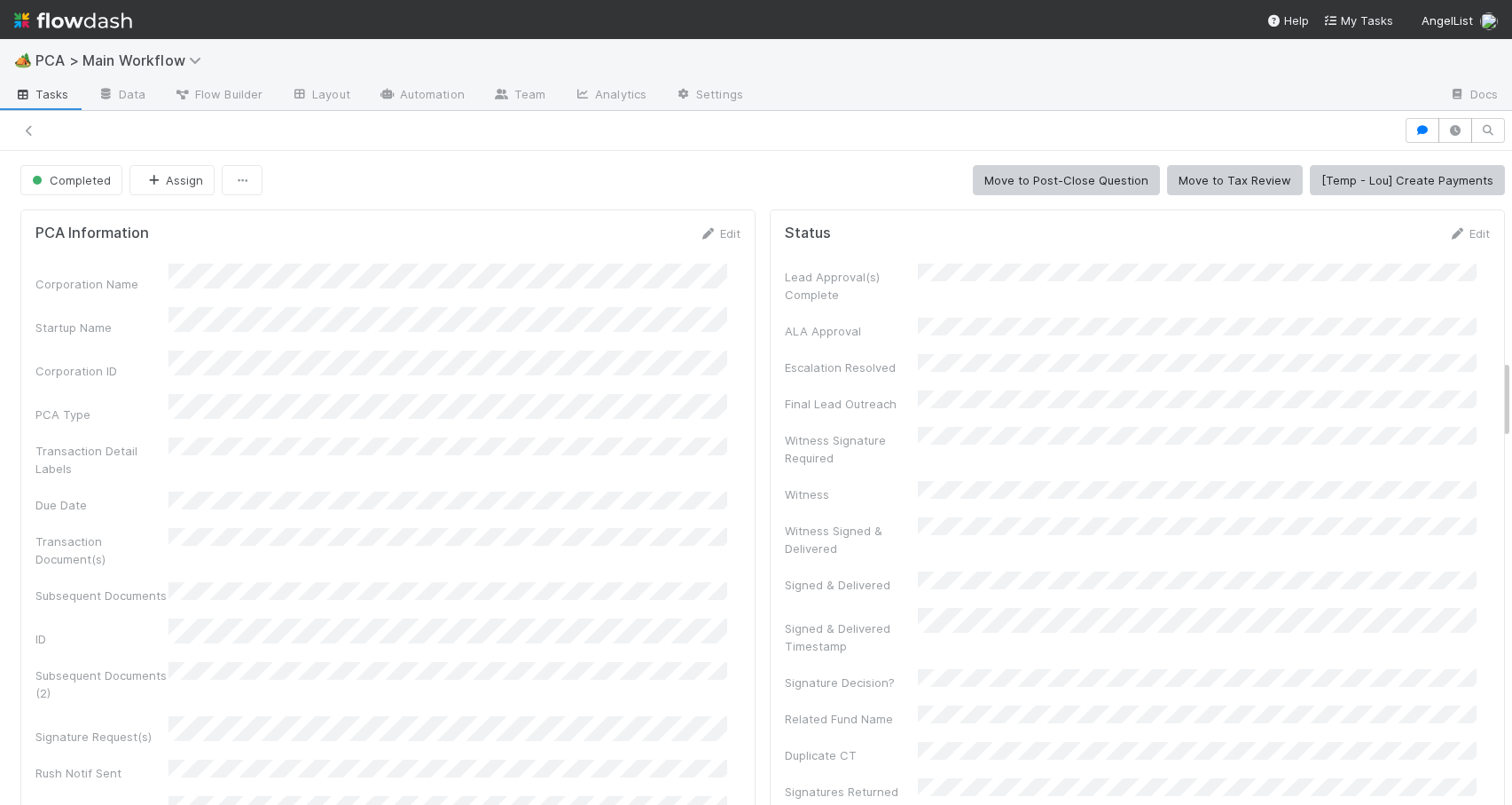
scroll to position [1707, 0]
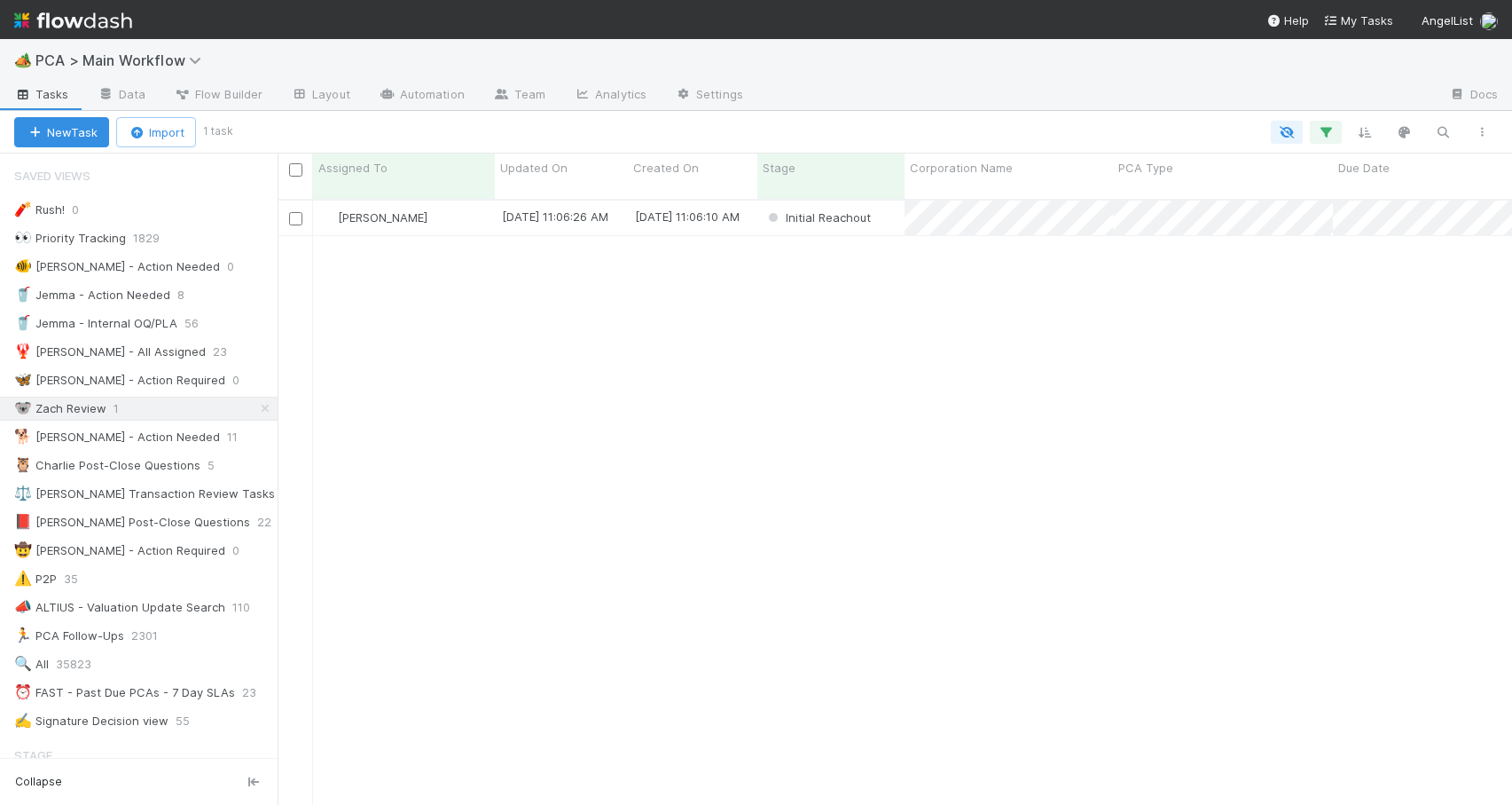
scroll to position [607, 1221]
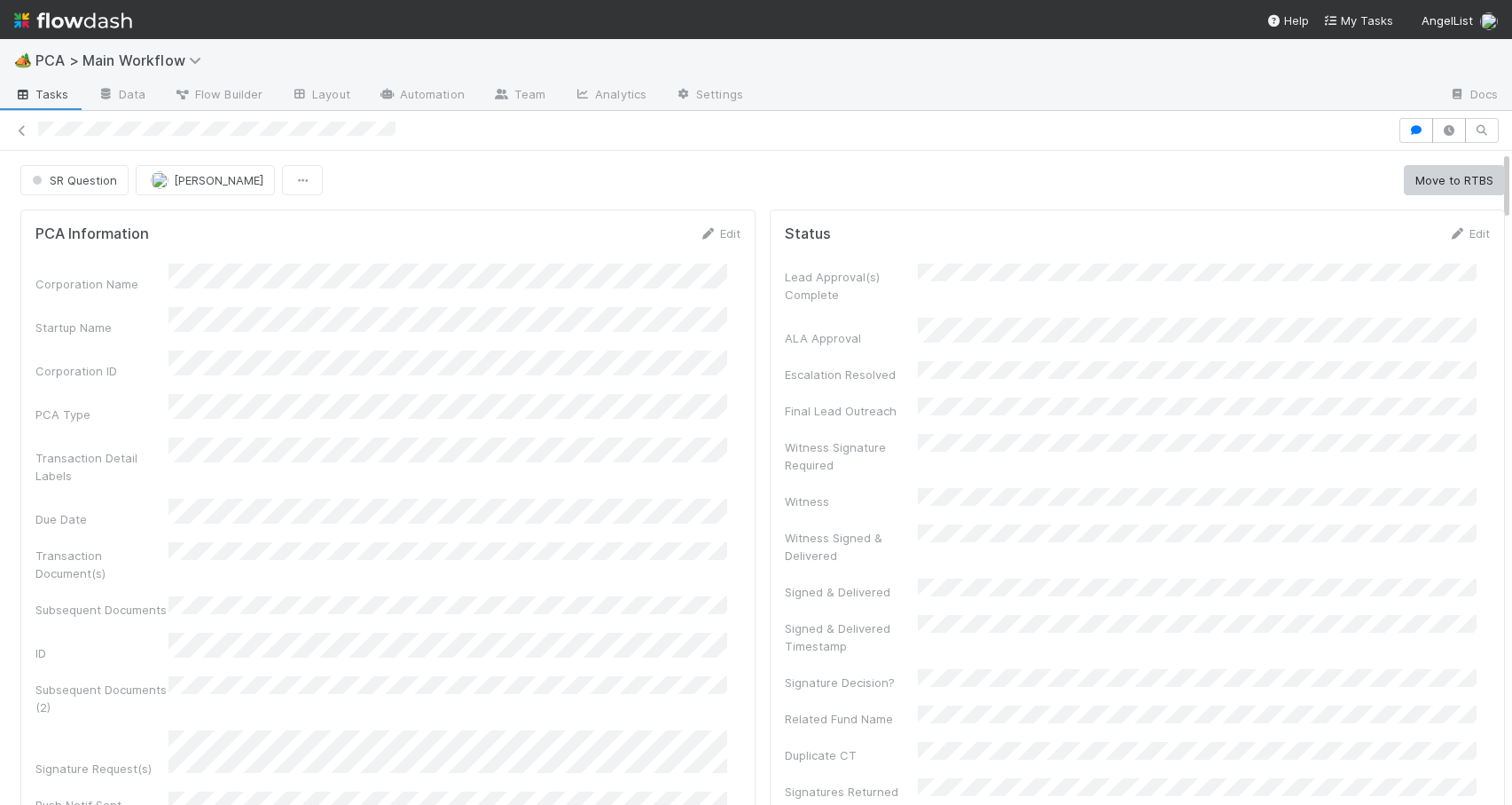
drag, startPoint x: 1493, startPoint y: 257, endPoint x: 1545, endPoint y: 123, distance: 143.7
click at [1511, 123] on html "🏕️ PCA > Main Workflow Tasks Data Flow Builder Layout Automation Team Analytics…" at bounding box center [756, 402] width 1512 height 805
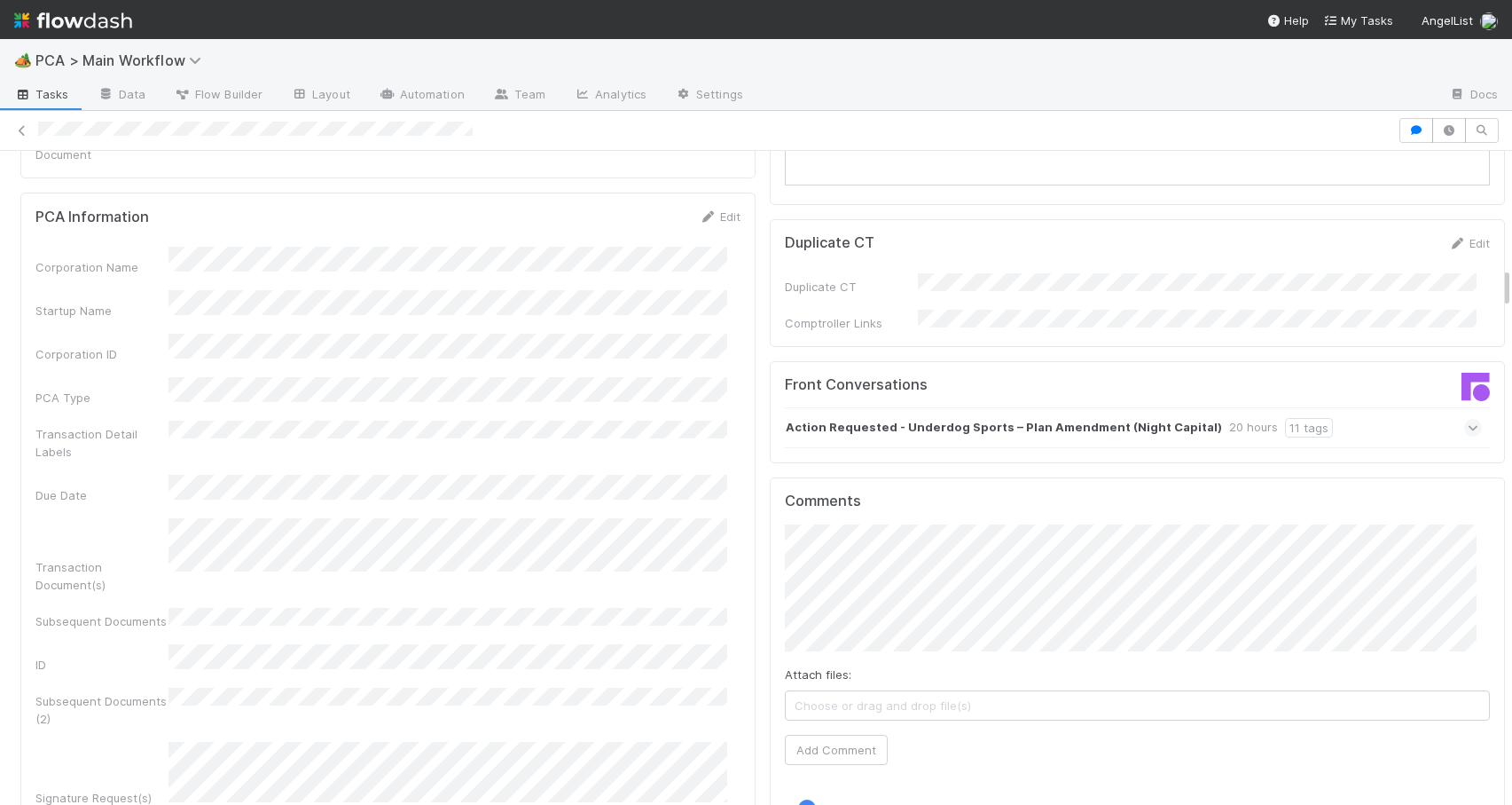
scroll to position [1891, 0]
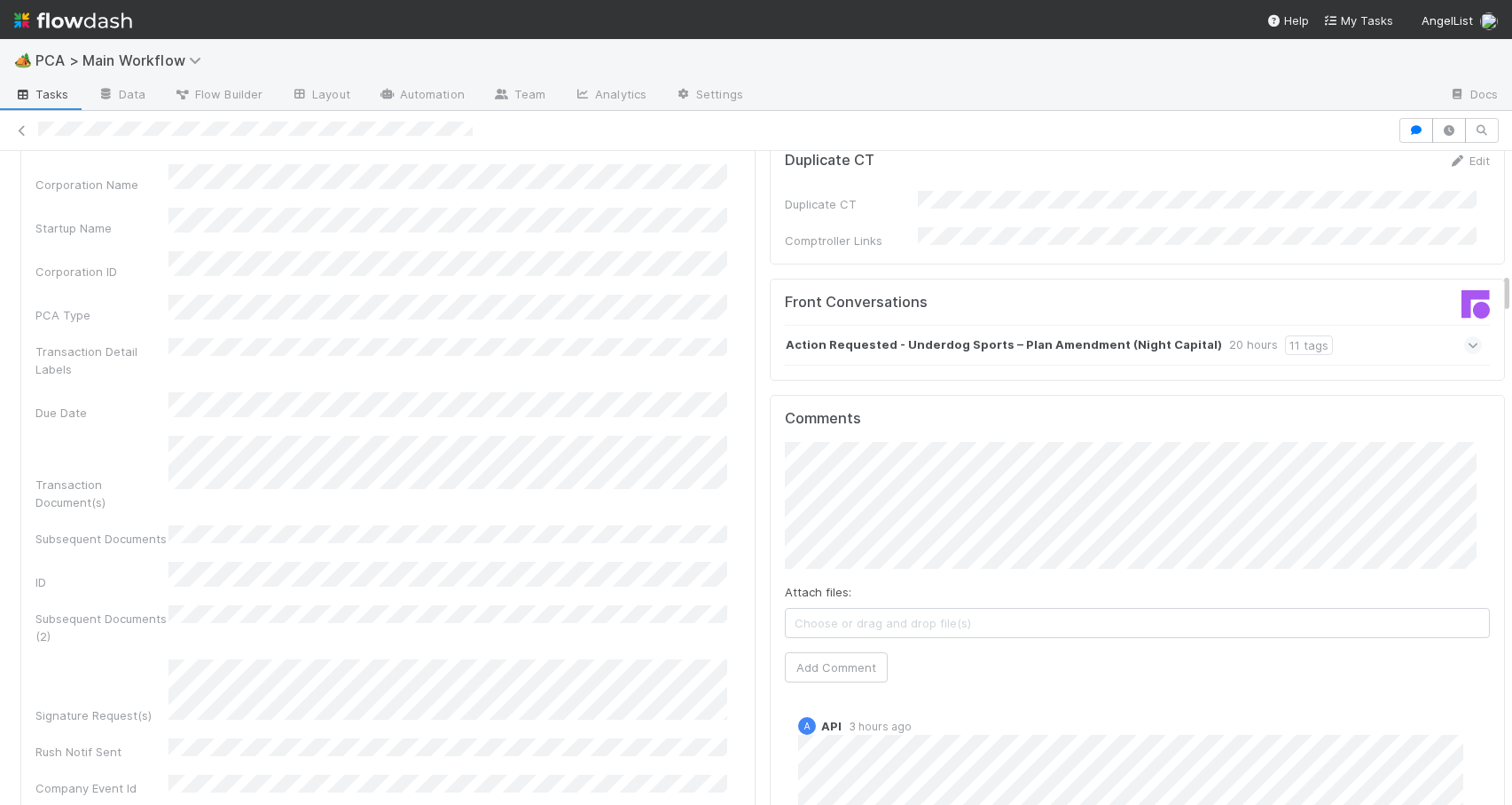
drag, startPoint x: 1494, startPoint y: 220, endPoint x: 1520, endPoint y: 283, distance: 68.2
click at [1511, 283] on html "🏕️ PCA > Main Workflow Tasks Data Flow Builder Layout Automation Team Analytics…" at bounding box center [756, 402] width 1512 height 805
click at [1320, 325] on div "Action Requested - Underdog Sports – Plan Amendment (Night Capital) 20 hours 11…" at bounding box center [1134, 345] width 697 height 41
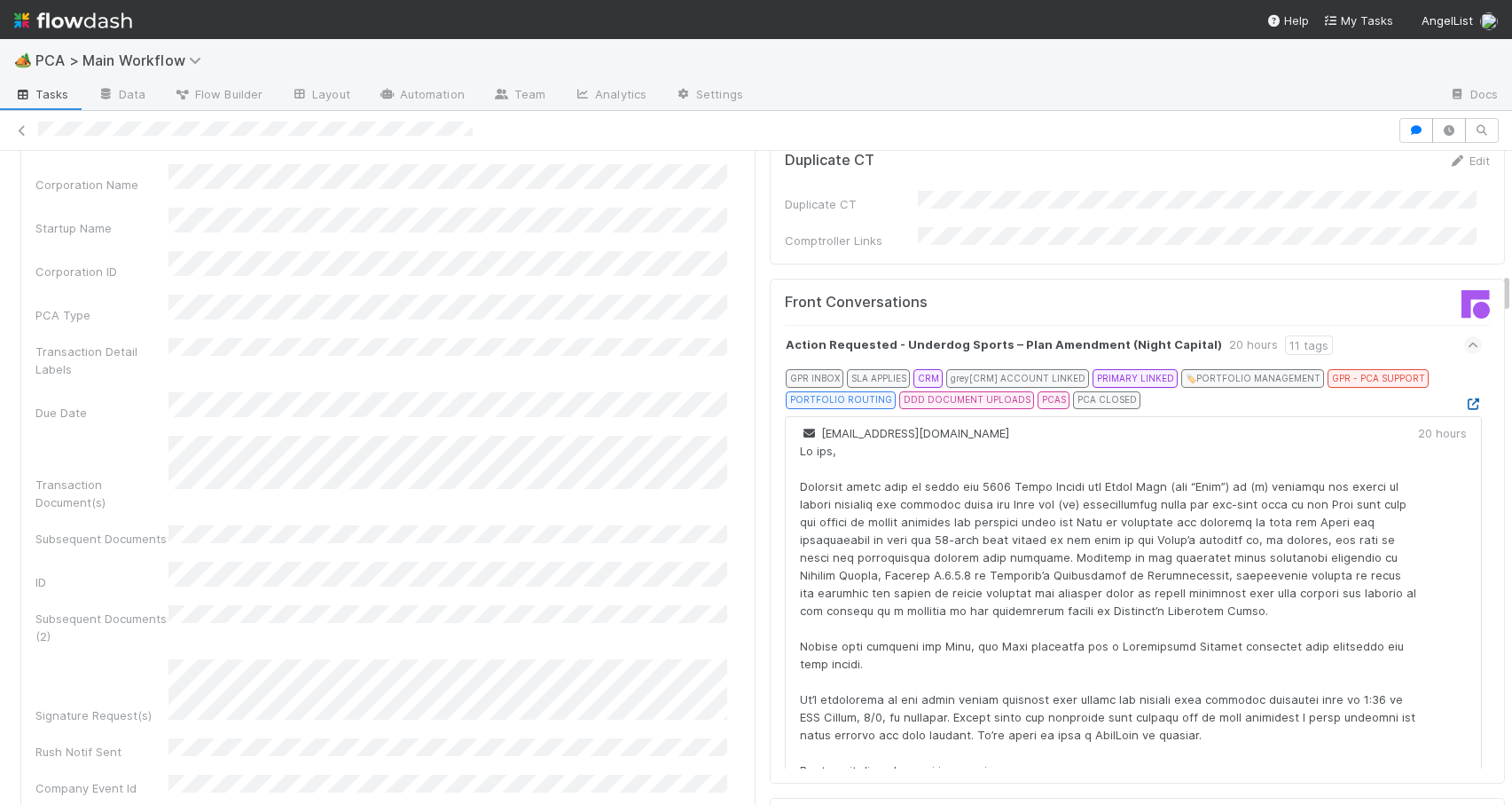
click at [1464, 399] on icon at bounding box center [1472, 404] width 17 height 12
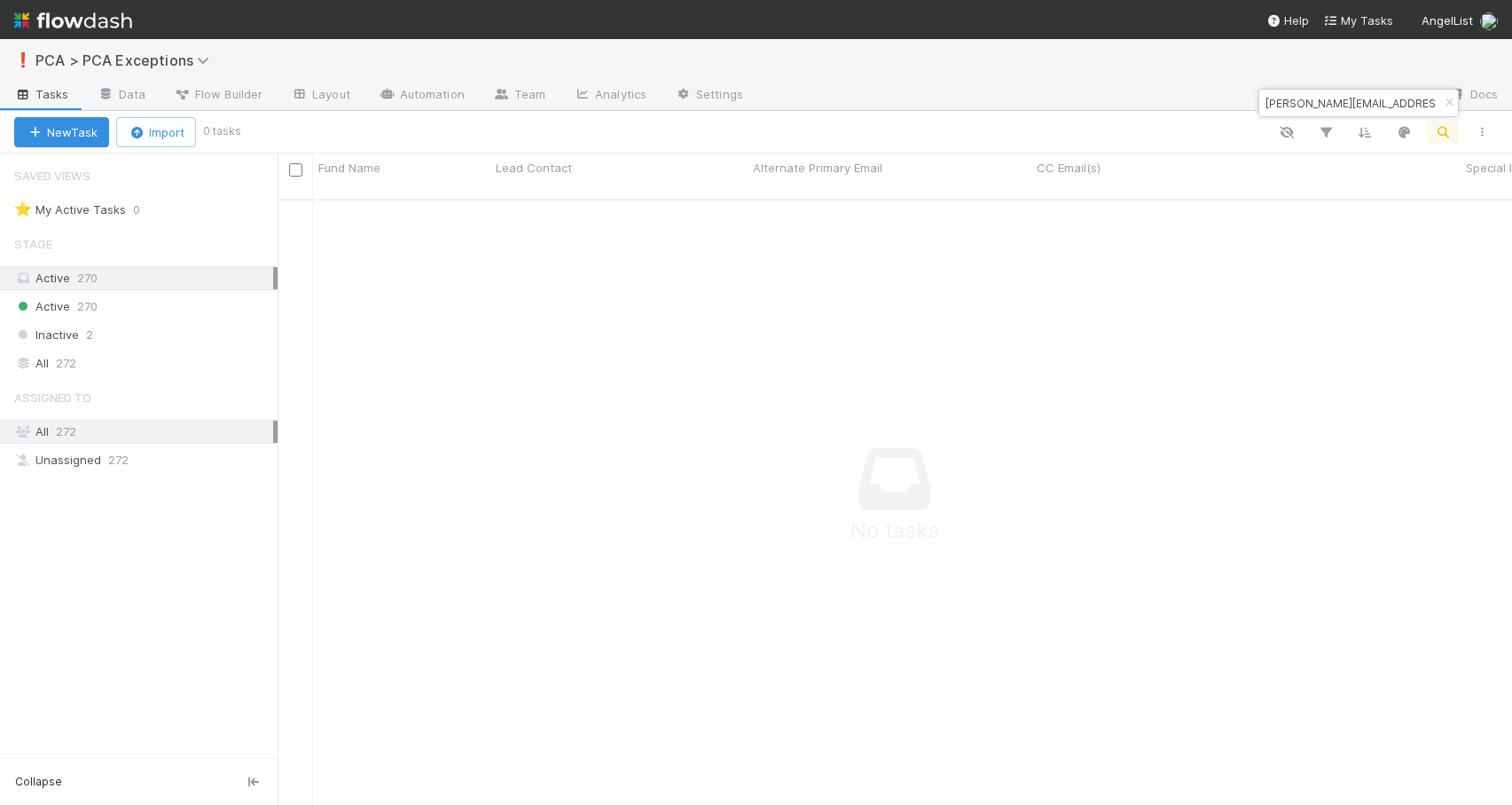
scroll to position [593, 1221]
click at [80, 141] on button "New Task" at bounding box center [61, 132] width 95 height 30
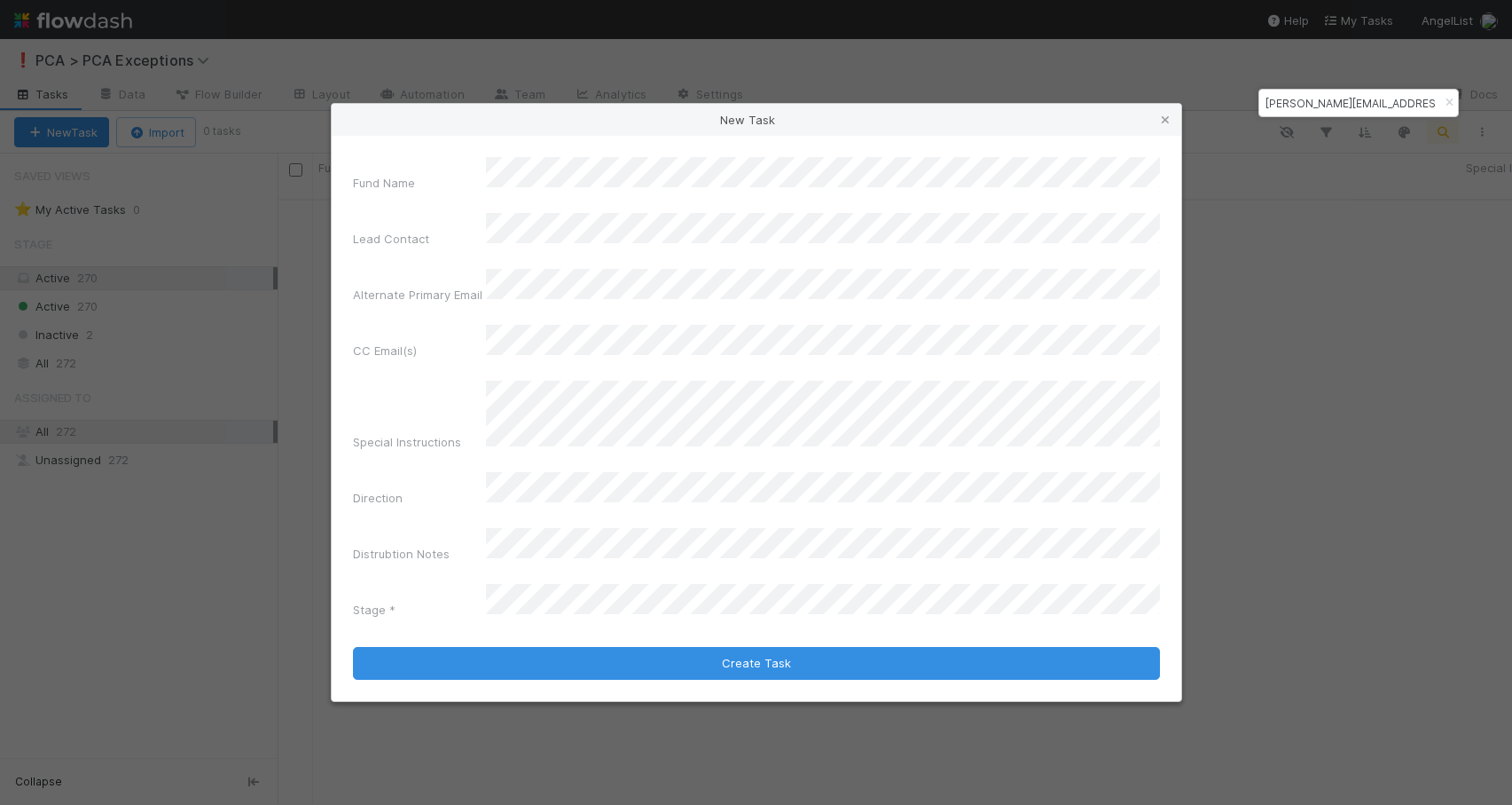
click at [480, 199] on div "Fund Name" at bounding box center [756, 178] width 808 height 41
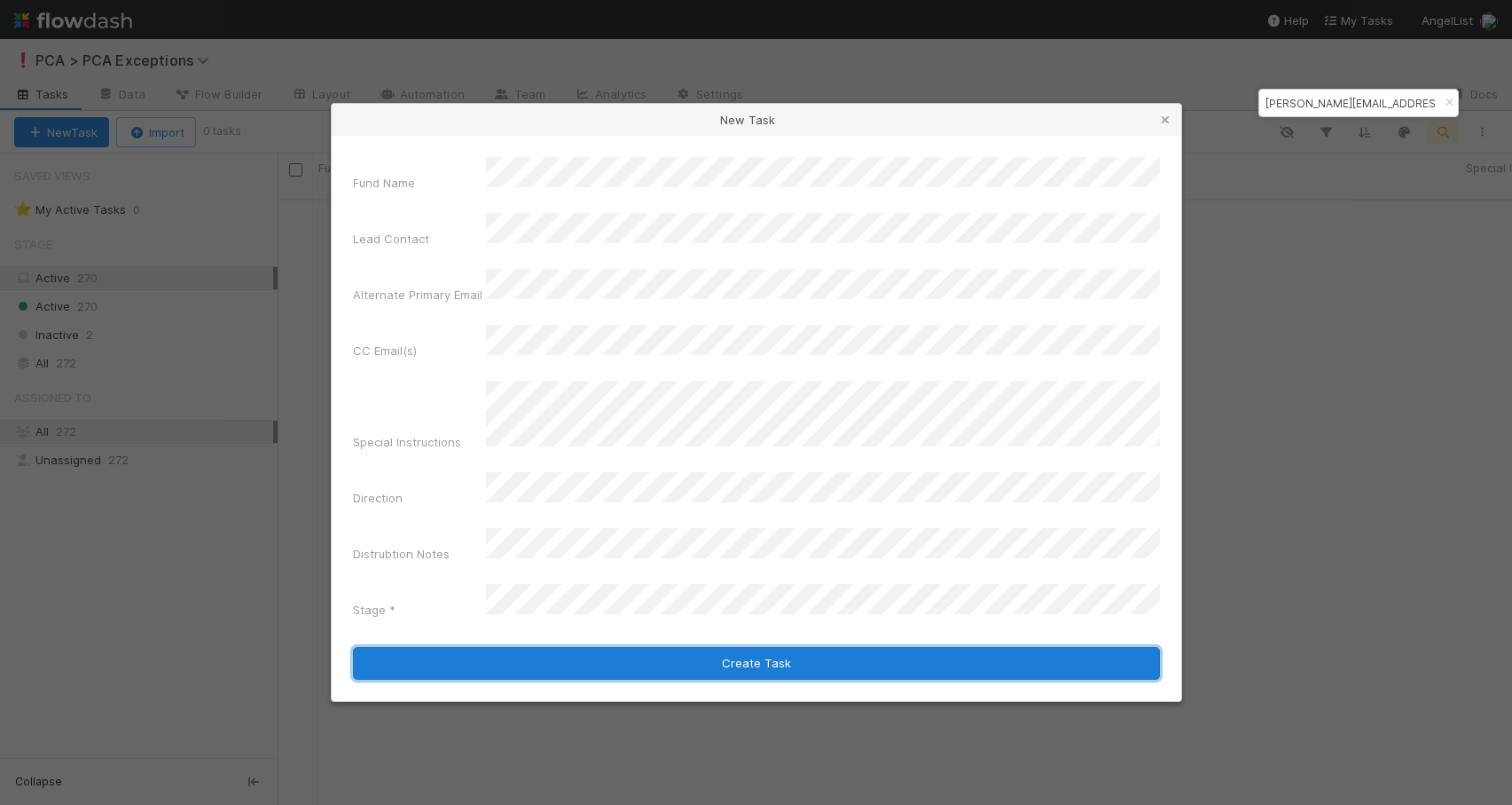
click at [737, 647] on button "Create Task" at bounding box center [756, 663] width 808 height 34
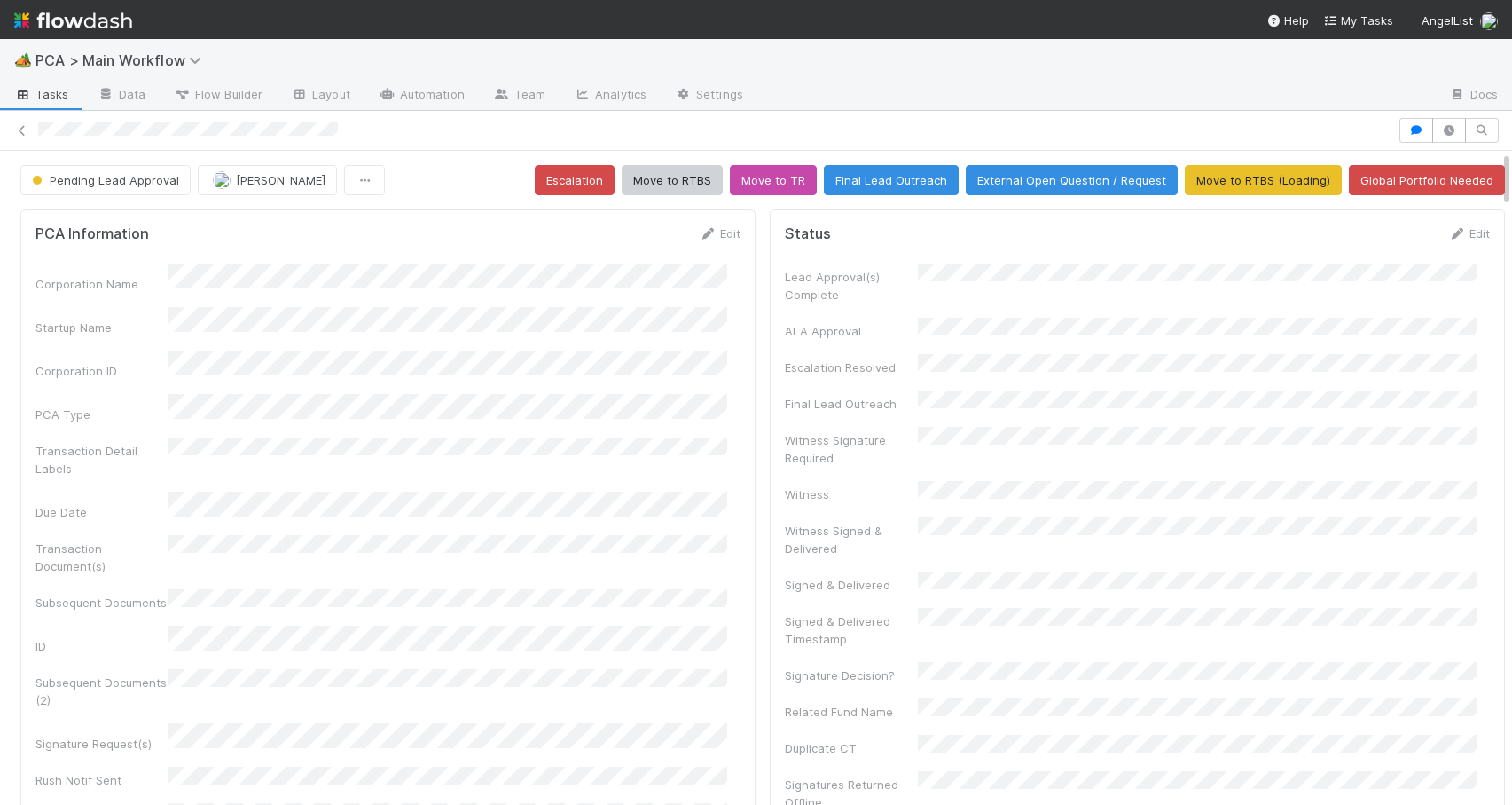
scroll to position [913, 0]
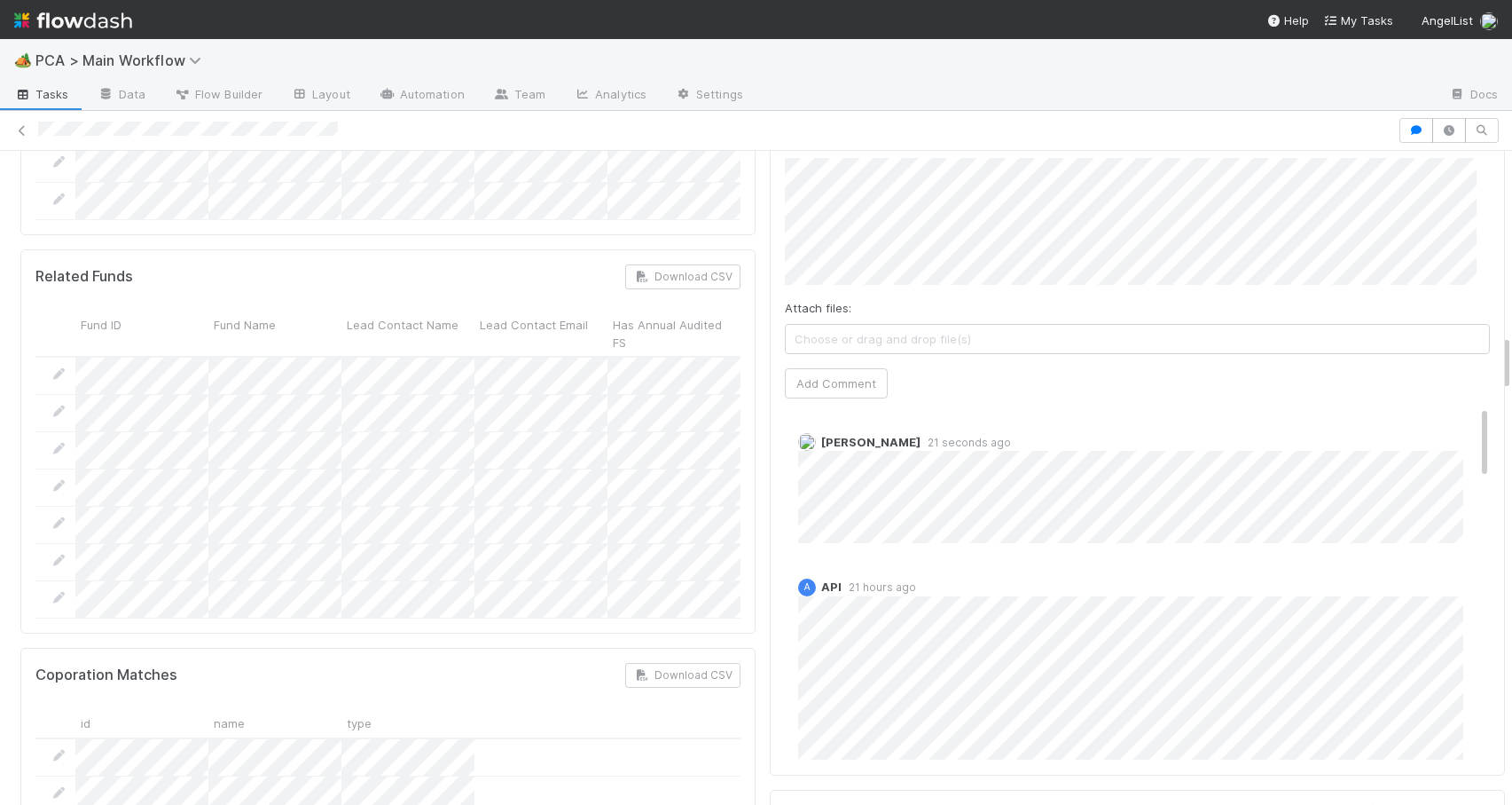
scroll to position [2191, 0]
drag, startPoint x: 1494, startPoint y: 251, endPoint x: 1495, endPoint y: 362, distance: 111.0
click at [1495, 362] on div "Pending Lead Approval [PERSON_NAME] Escalation Move to RTBS Move to TR Final Le…" at bounding box center [756, 478] width 1512 height 654
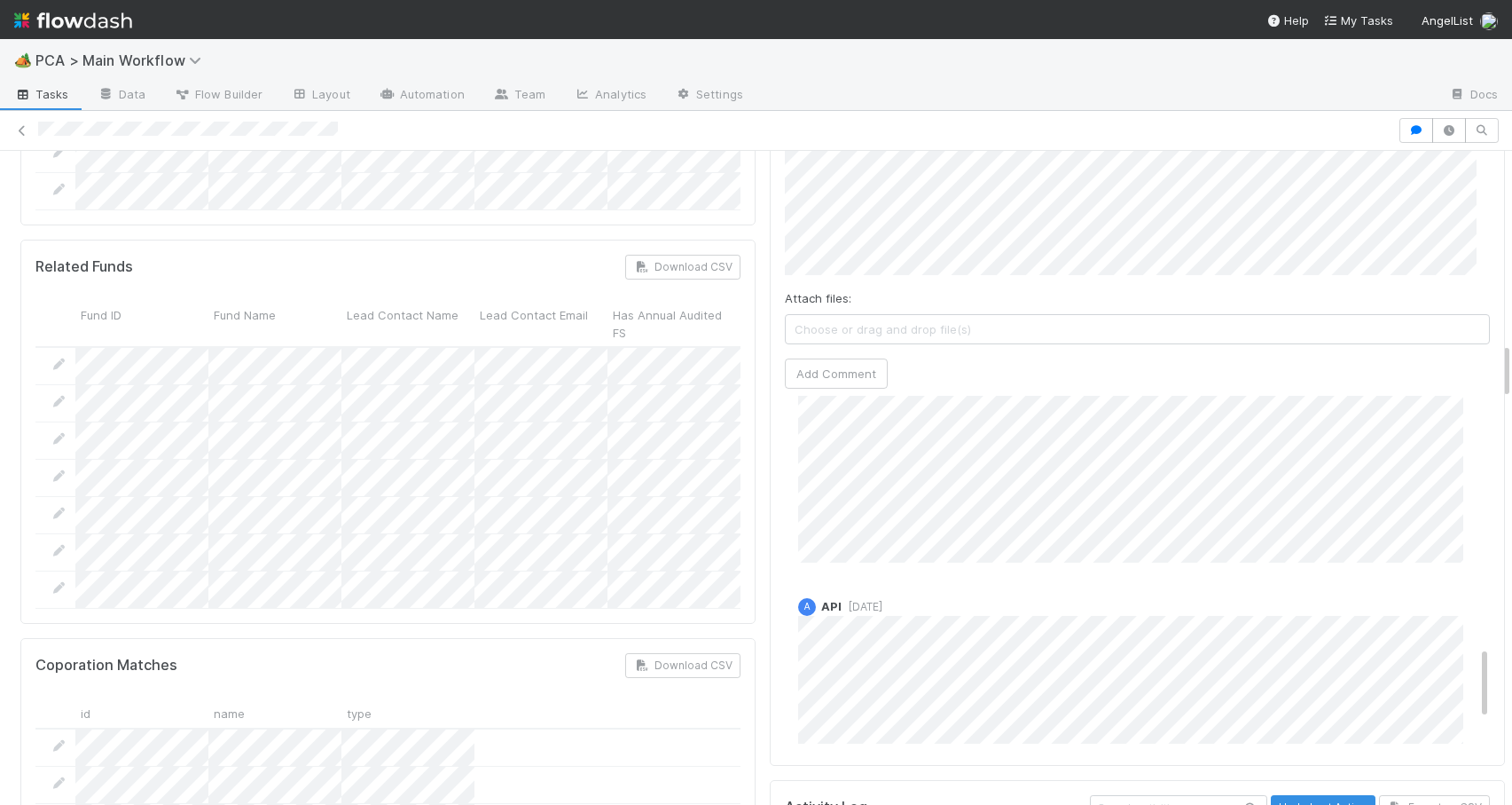
scroll to position [1123, 0]
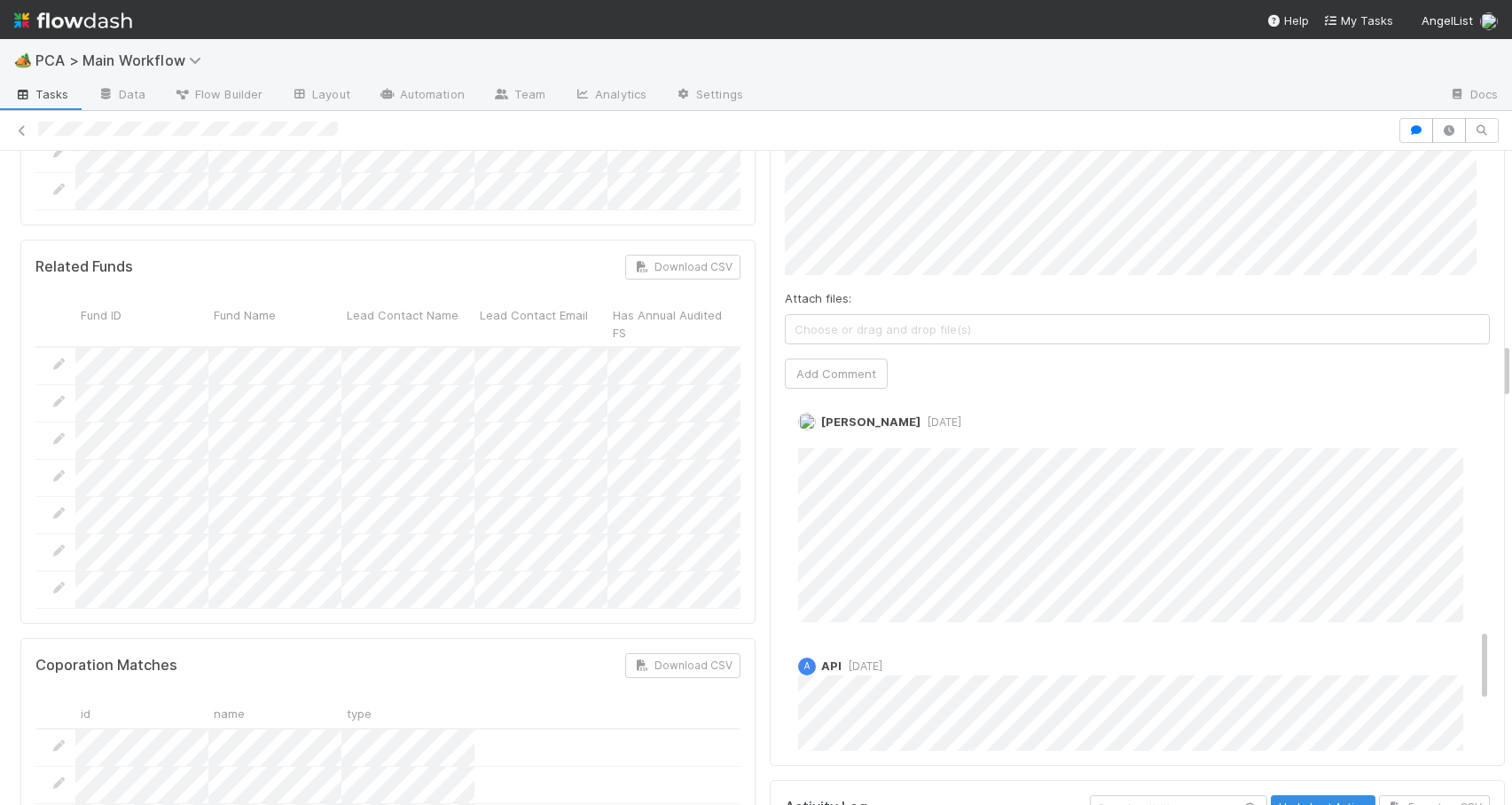
drag, startPoint x: 1460, startPoint y: 333, endPoint x: 1533, endPoint y: 566, distance: 244.2
click at [1511, 566] on html "🏕️ PCA > Main Workflow Tasks Data Flow Builder Layout Automation Team Analytics…" at bounding box center [756, 402] width 1512 height 805
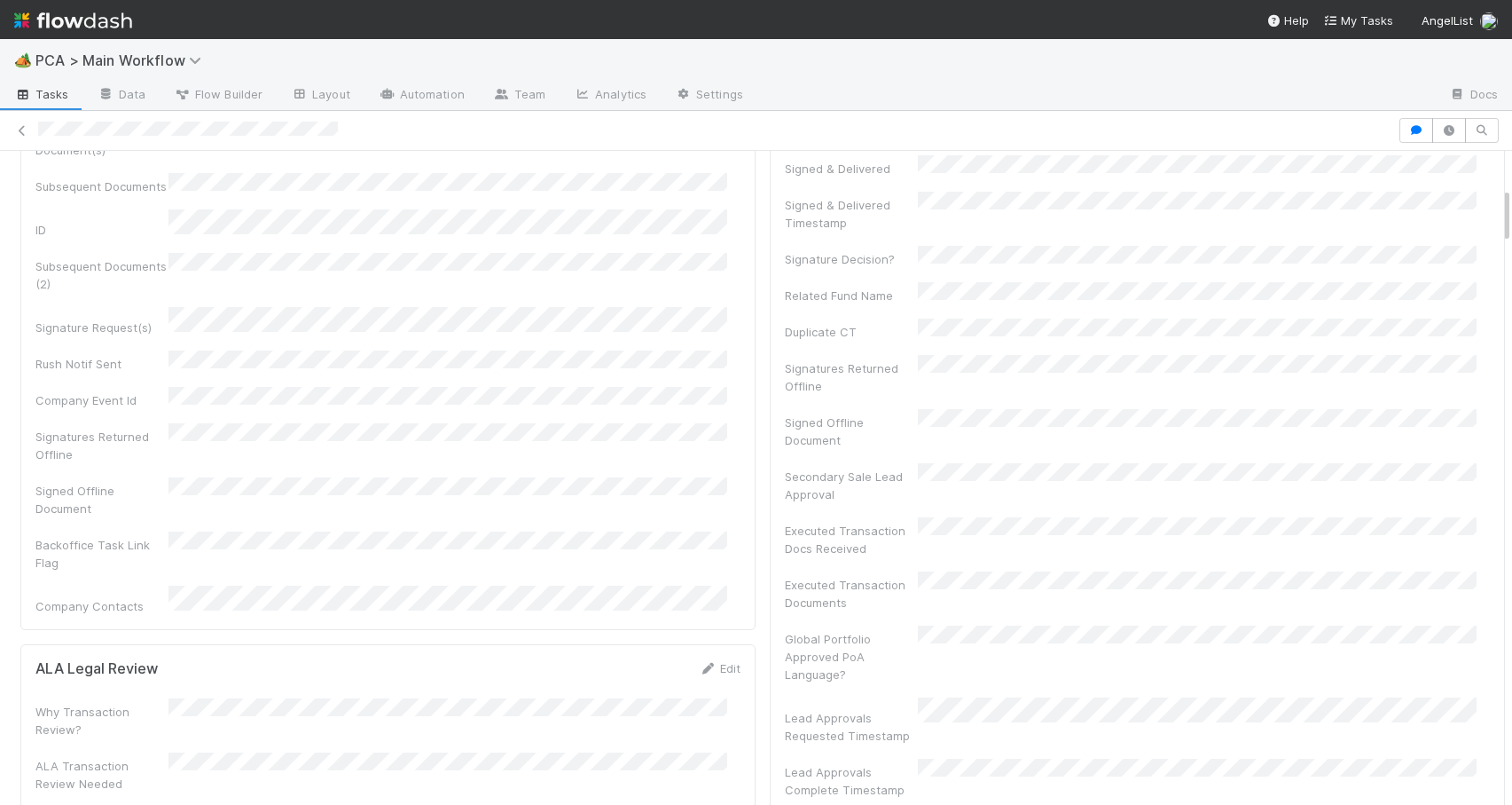
scroll to position [0, 0]
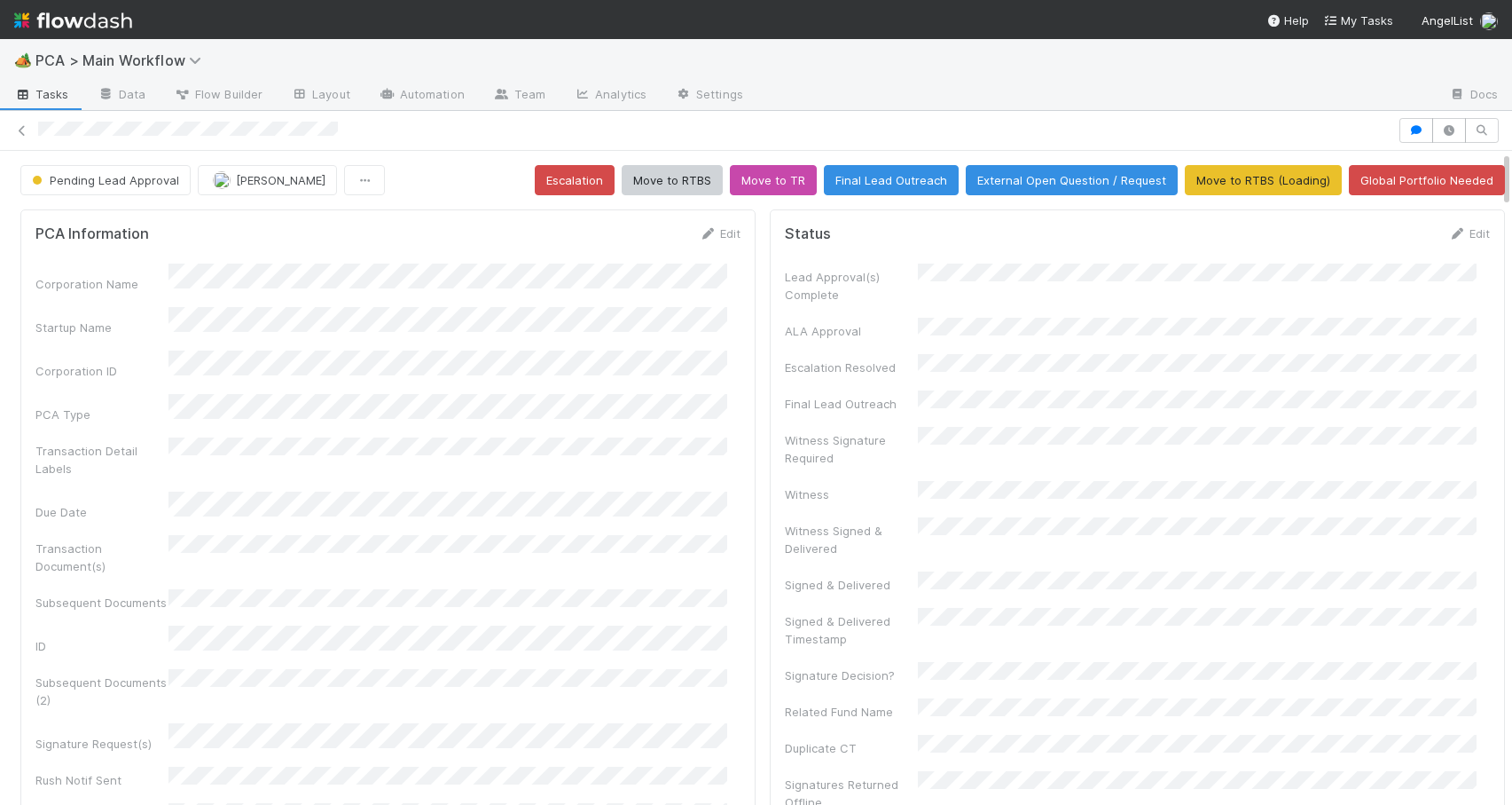
drag, startPoint x: 1494, startPoint y: 359, endPoint x: 1487, endPoint y: 156, distance: 203.1
click at [1494, 183] on div "Pending Lead Approval [PERSON_NAME] Escalation Move to RTBS Move to TR Final Le…" at bounding box center [762, 180] width 1526 height 30
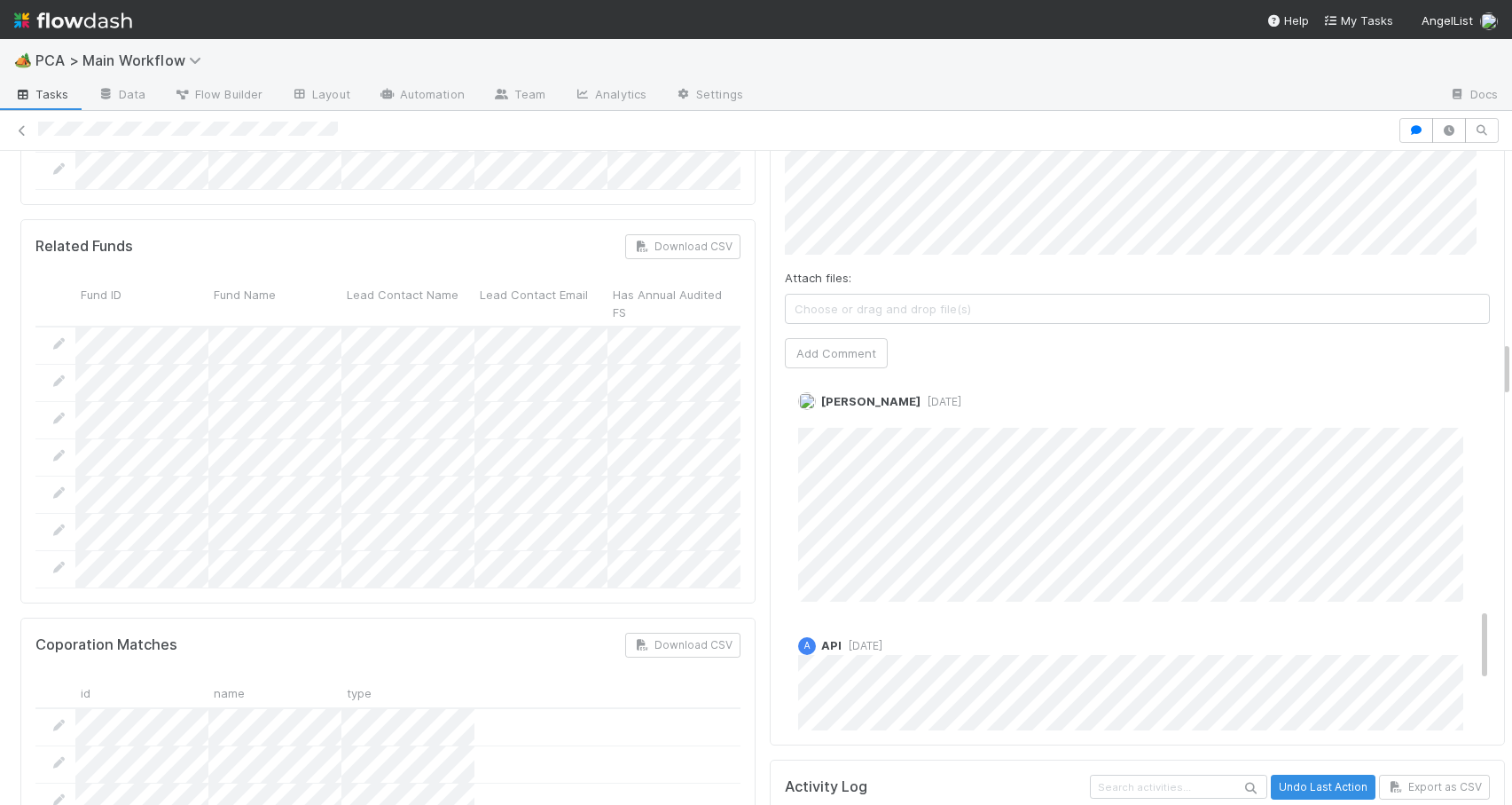
scroll to position [2222, 0]
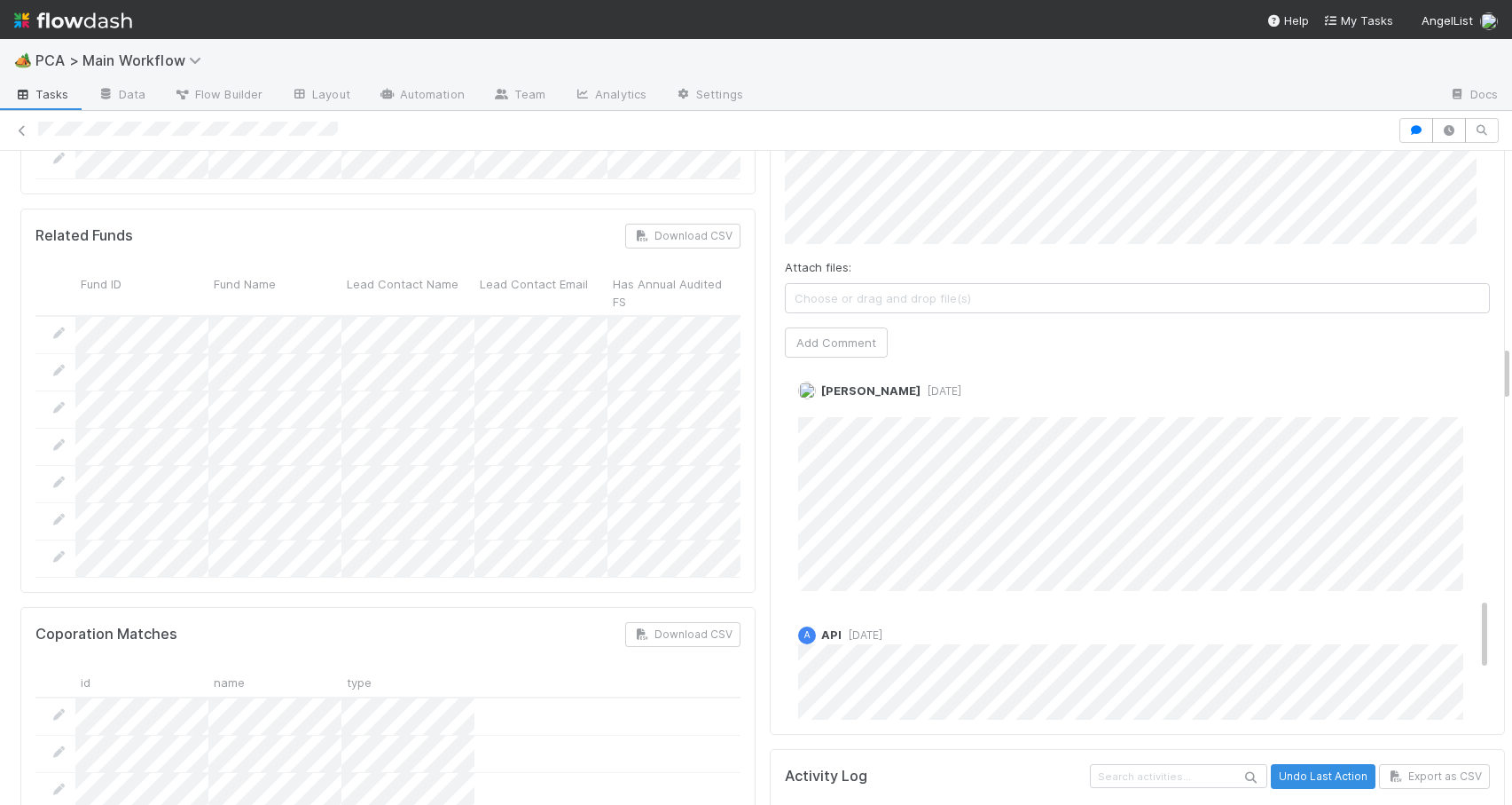
drag, startPoint x: 1494, startPoint y: 183, endPoint x: 1490, endPoint y: 378, distance: 195.0
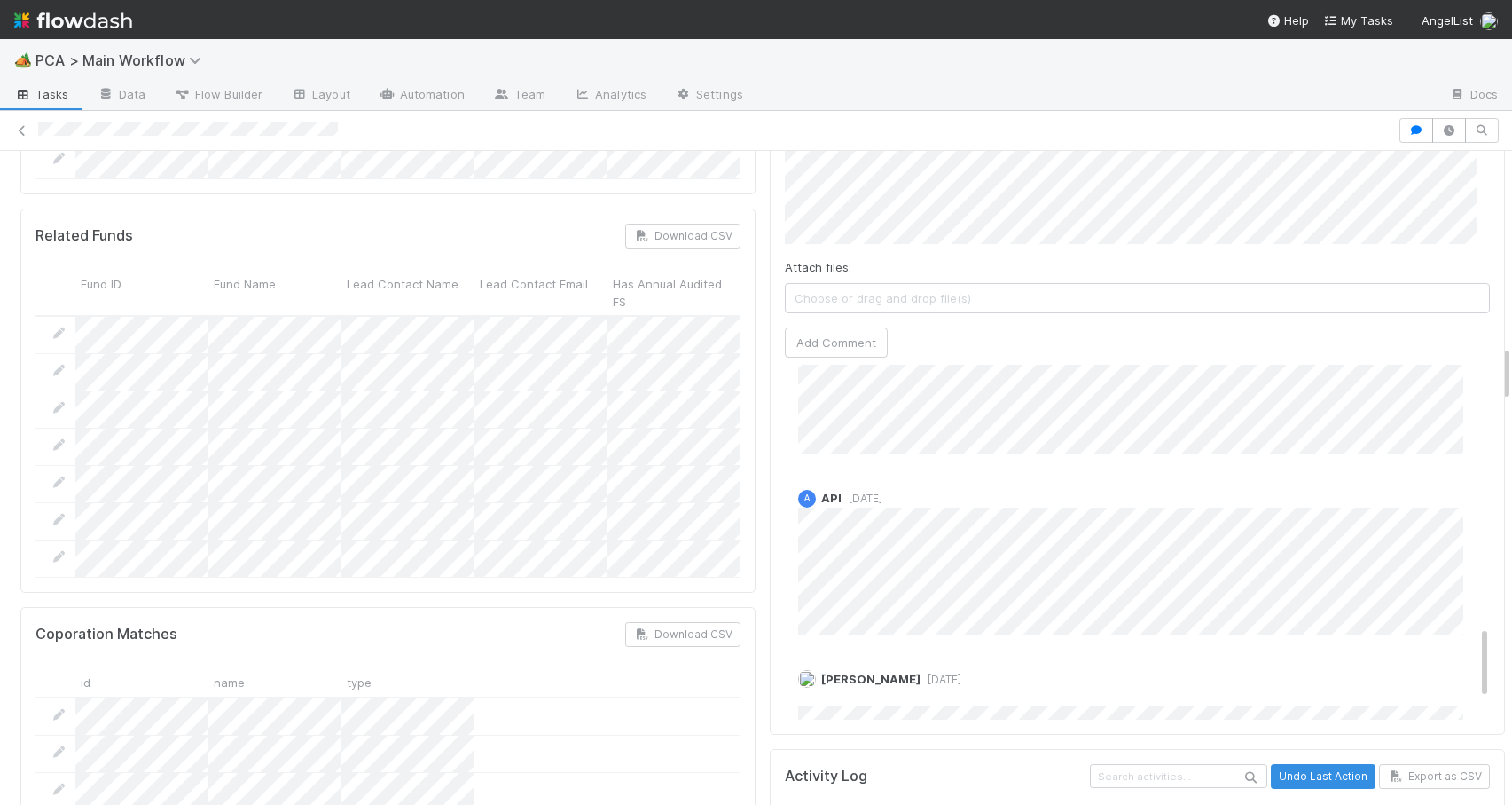
scroll to position [1359, 0]
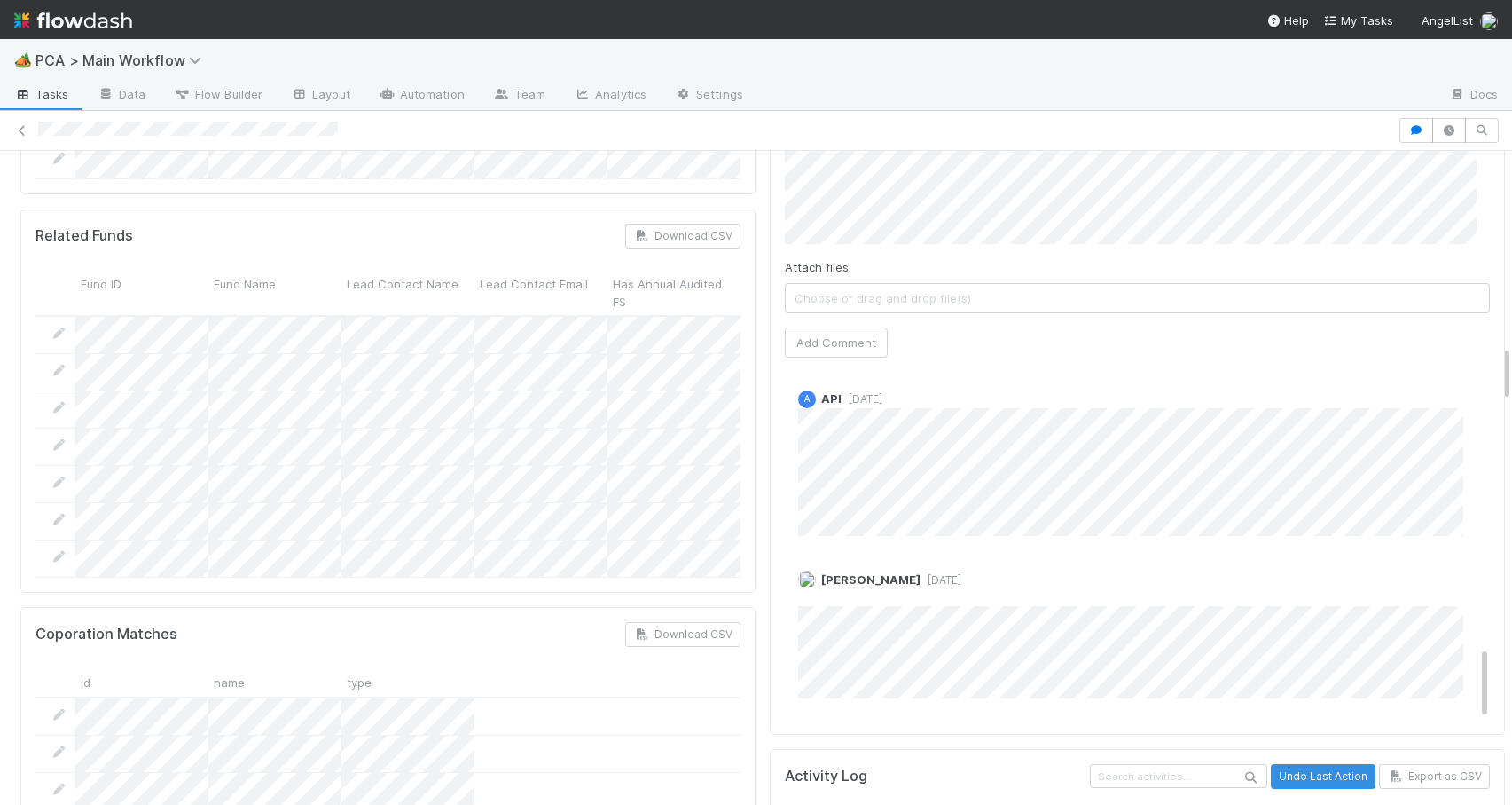
drag, startPoint x: 1458, startPoint y: 511, endPoint x: 1468, endPoint y: 593, distance: 82.6
click at [1468, 593] on div "Comments Attach files: Choose or drag and drop file(s) Add Comment [PERSON_NAME…" at bounding box center [1137, 402] width 736 height 665
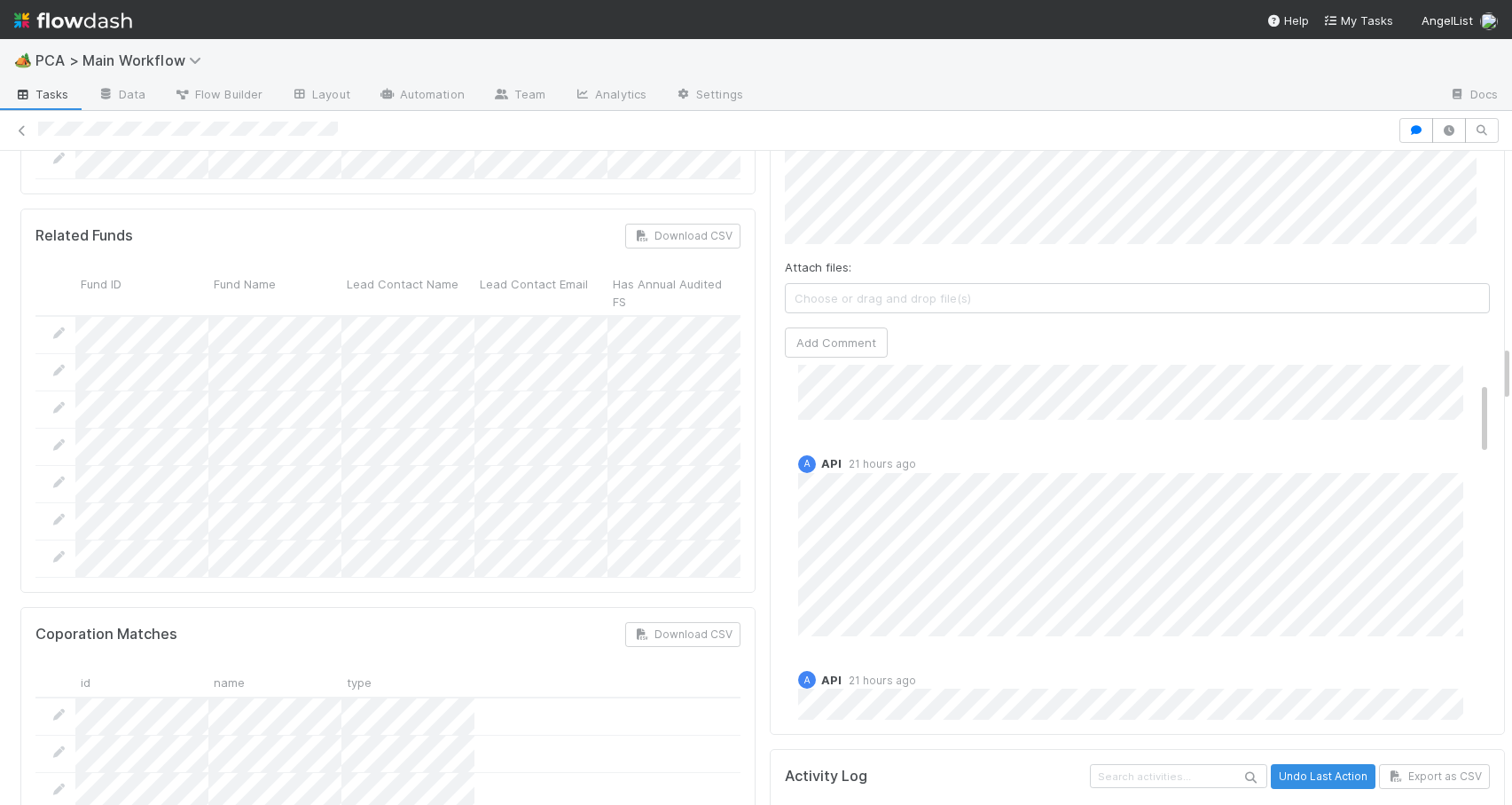
scroll to position [0, 0]
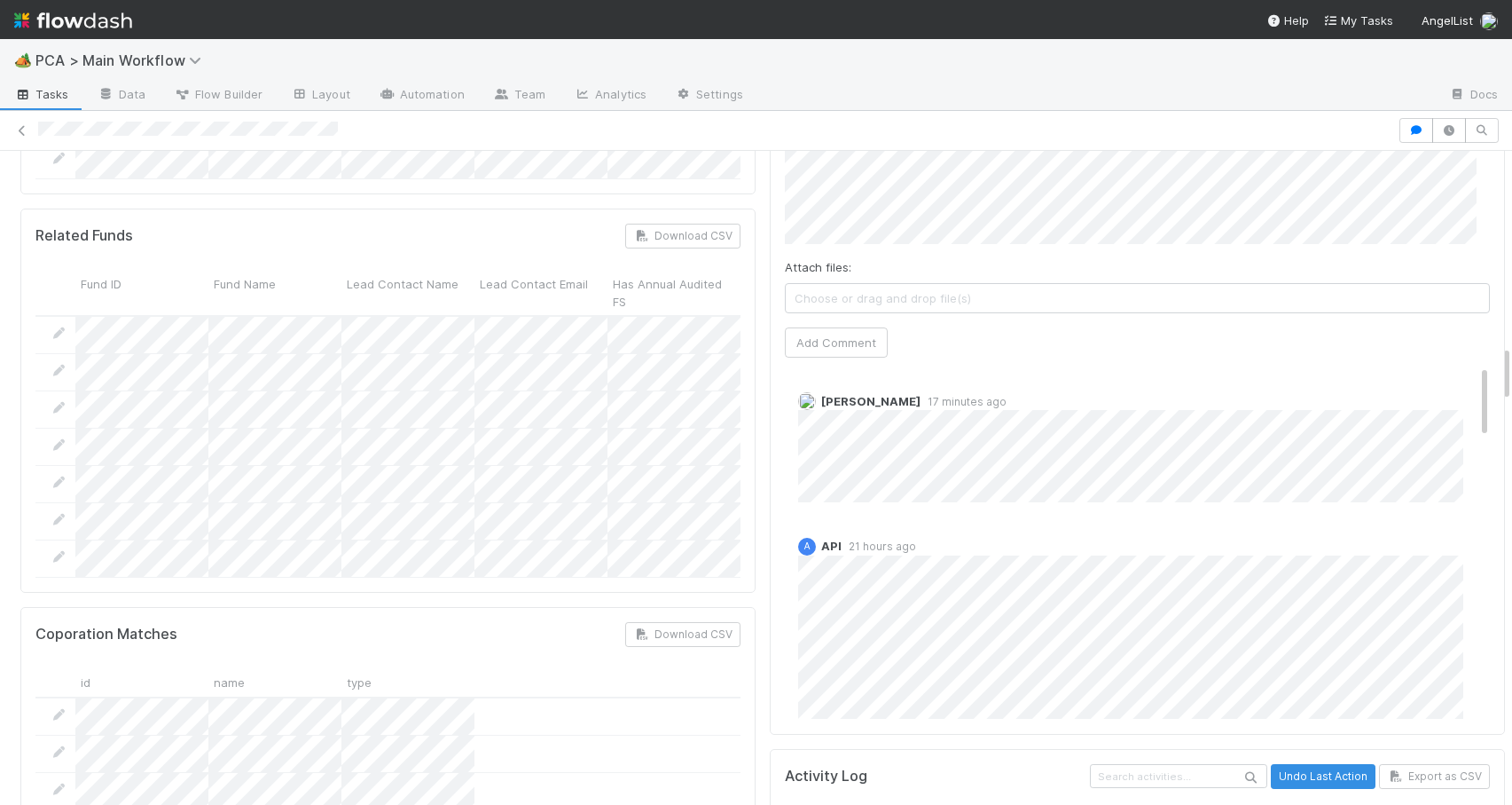
drag, startPoint x: 1459, startPoint y: 574, endPoint x: 1432, endPoint y: 240, distance: 335.1
click at [1436, 240] on div "Comments Attach files: Choose or drag and drop file(s) Add Comment Charlie Bell…" at bounding box center [1138, 402] width 705 height 635
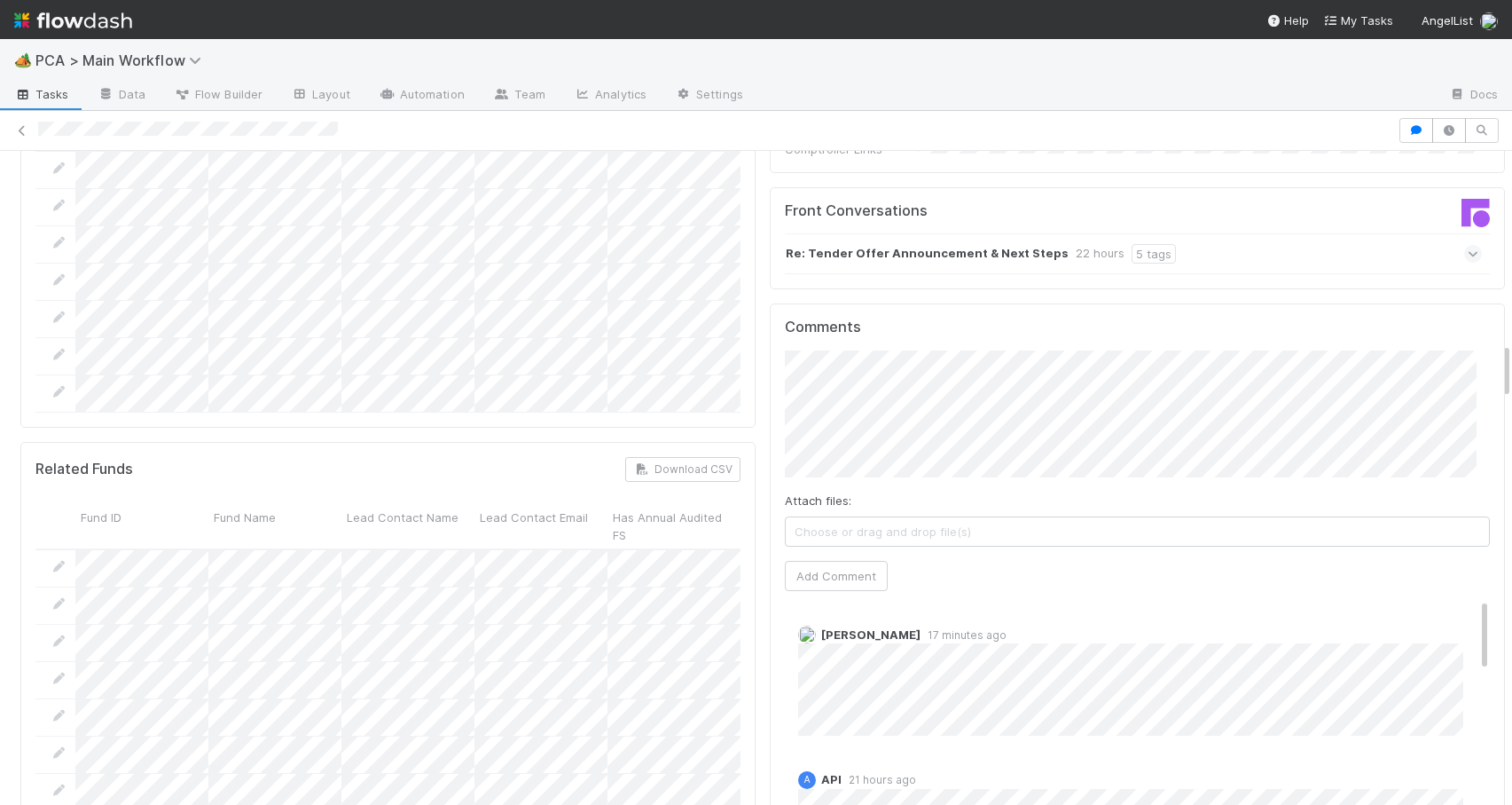
scroll to position [1979, 0]
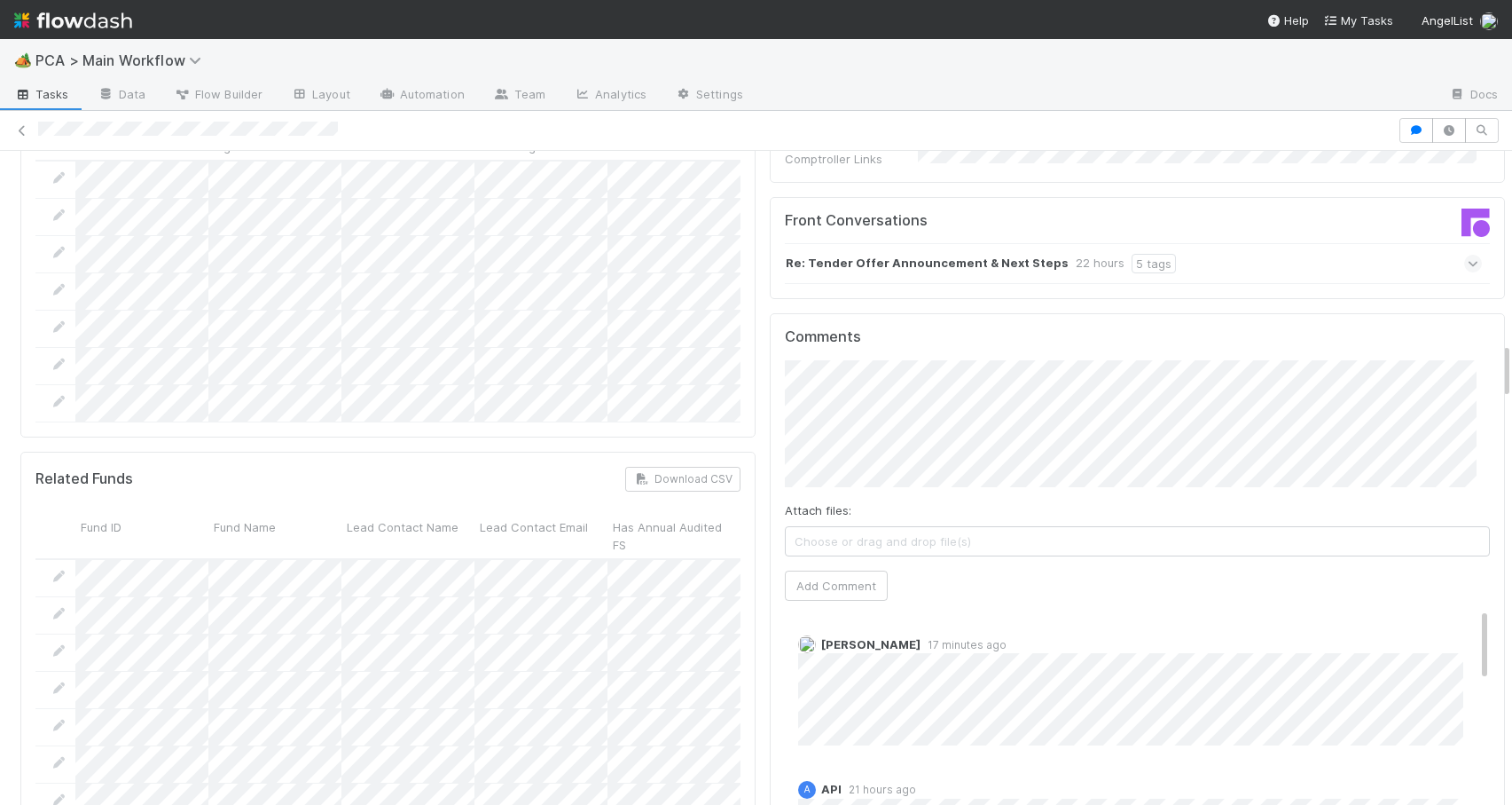
drag, startPoint x: 1493, startPoint y: 365, endPoint x: 1492, endPoint y: 344, distance: 21.0
click at [872, 325] on span "[PERSON_NAME]" at bounding box center [862, 328] width 89 height 14
click at [996, 326] on span "[PERSON_NAME]" at bounding box center [998, 328] width 89 height 14
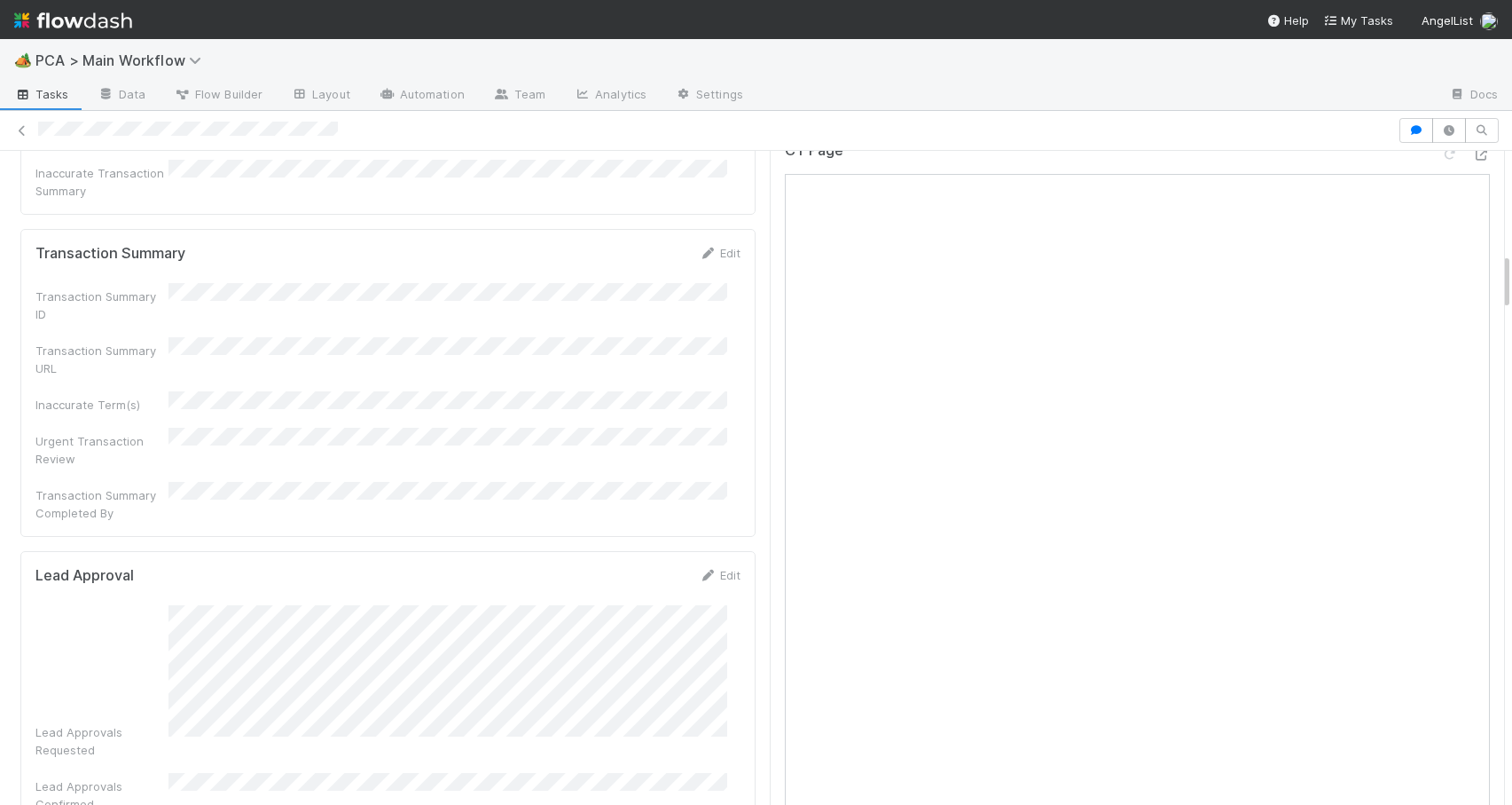
scroll to position [1259, 0]
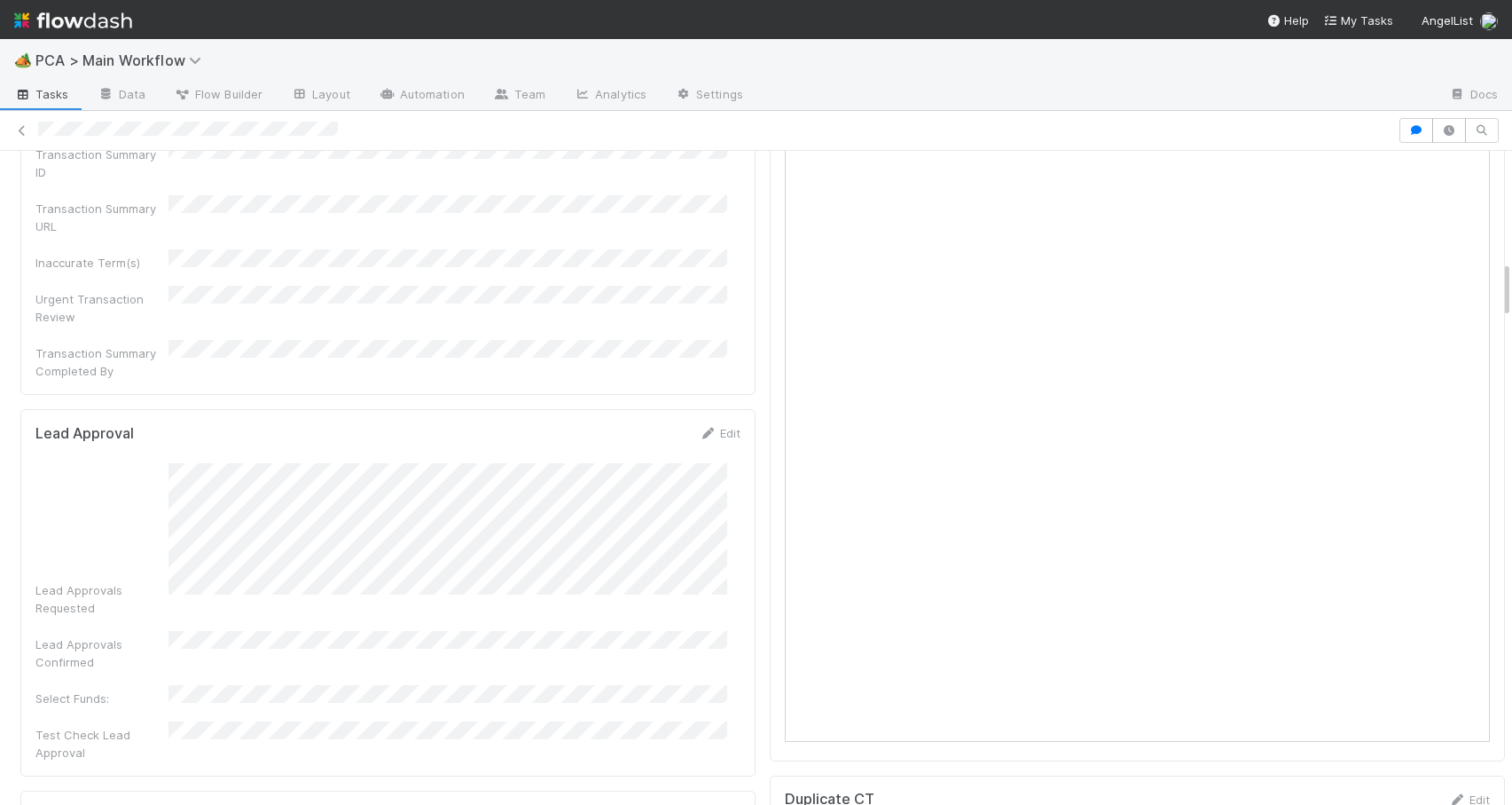
drag, startPoint x: 1494, startPoint y: 338, endPoint x: 1474, endPoint y: 275, distance: 66.1
click at [1511, 278] on div at bounding box center [1512, 478] width 1 height 654
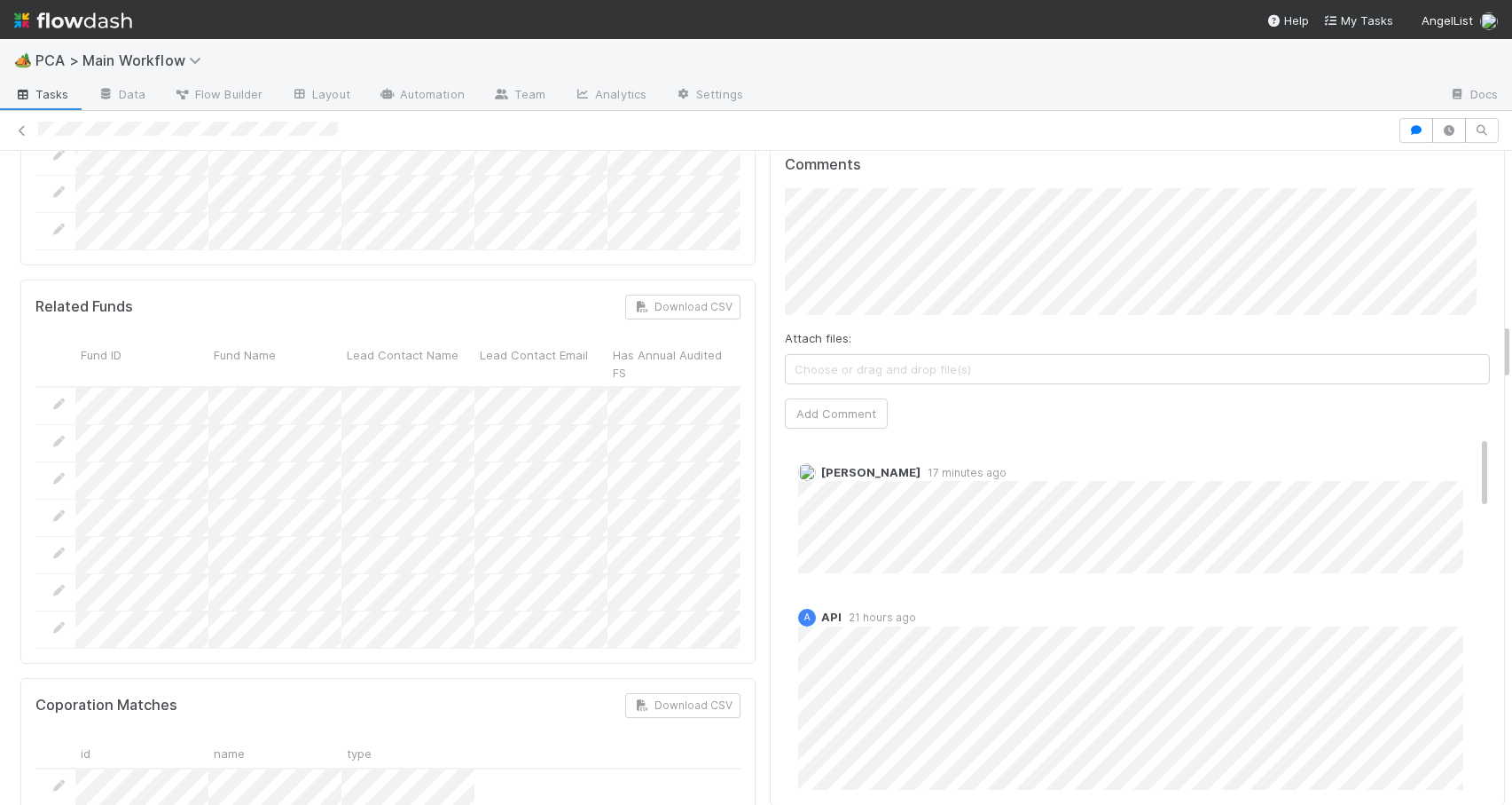
drag, startPoint x: 1493, startPoint y: 271, endPoint x: 1500, endPoint y: 330, distance: 59.4
click at [1500, 332] on div "🏕️ PCA > Main Workflow Tasks Data Flow Builder Layout Automation Team Analytics…" at bounding box center [756, 421] width 1512 height 765
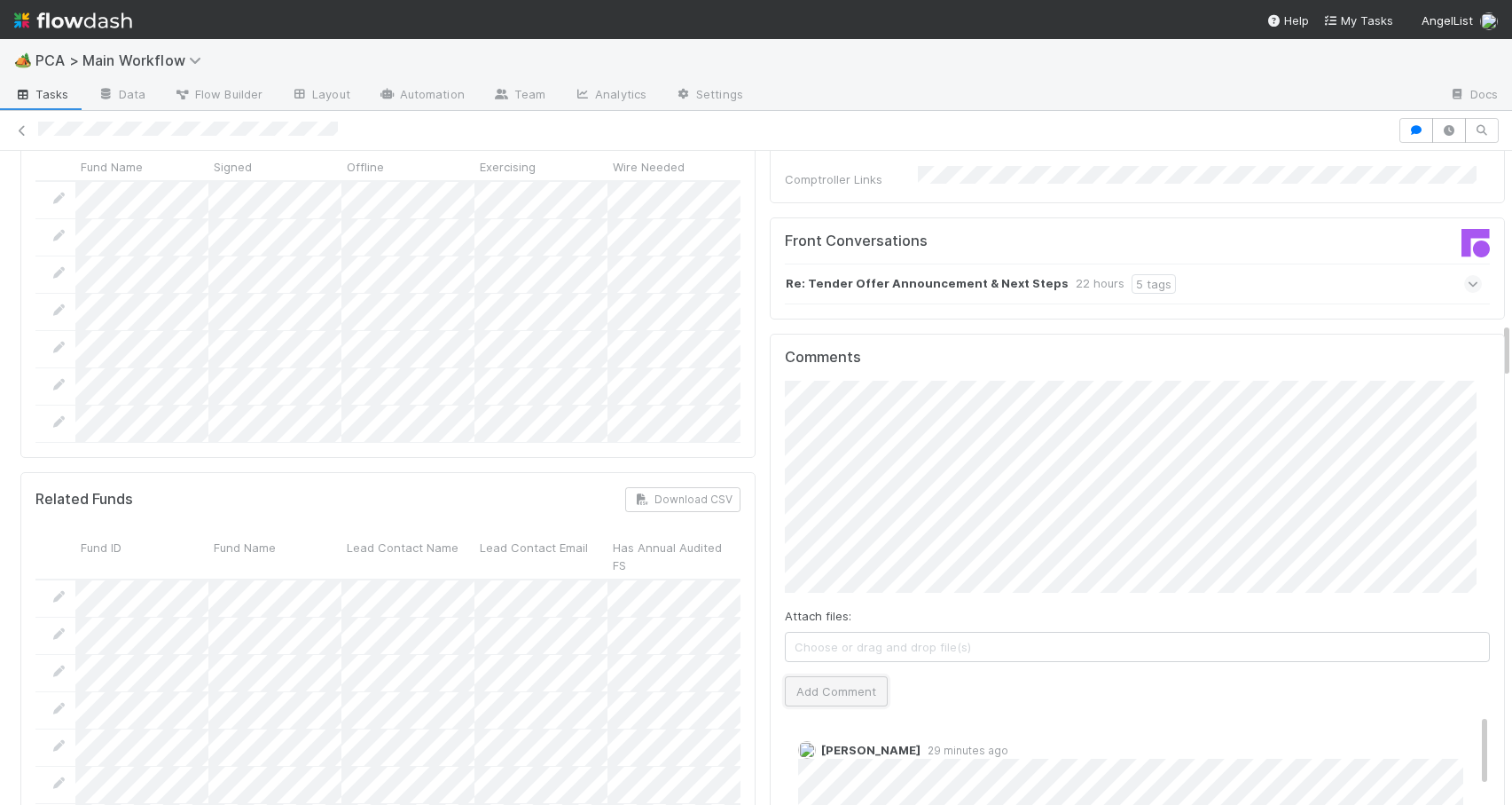
click at [815, 676] on button "Add Comment" at bounding box center [837, 691] width 103 height 30
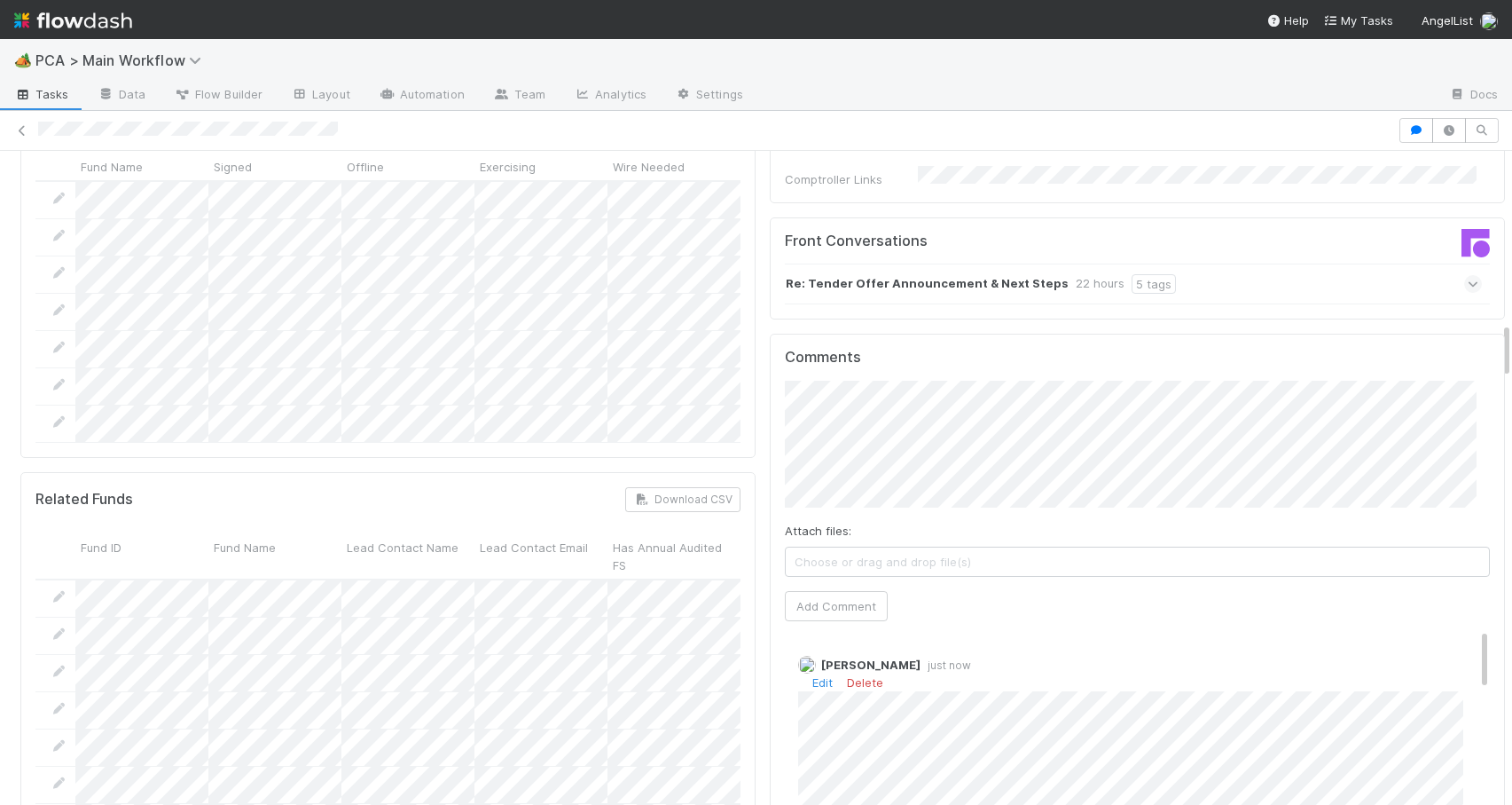
click at [1460, 642] on div "Zachary Conley just now Edit Delete" at bounding box center [1145, 790] width 718 height 298
drag, startPoint x: 1460, startPoint y: 542, endPoint x: 1437, endPoint y: 430, distance: 114.3
click at [1437, 434] on div "Comments Attach files: Choose or drag and drop file(s) Add Comment Zachary Conl…" at bounding box center [1138, 666] width 705 height 635
click at [803, 591] on button "Add Comment" at bounding box center [837, 606] width 103 height 30
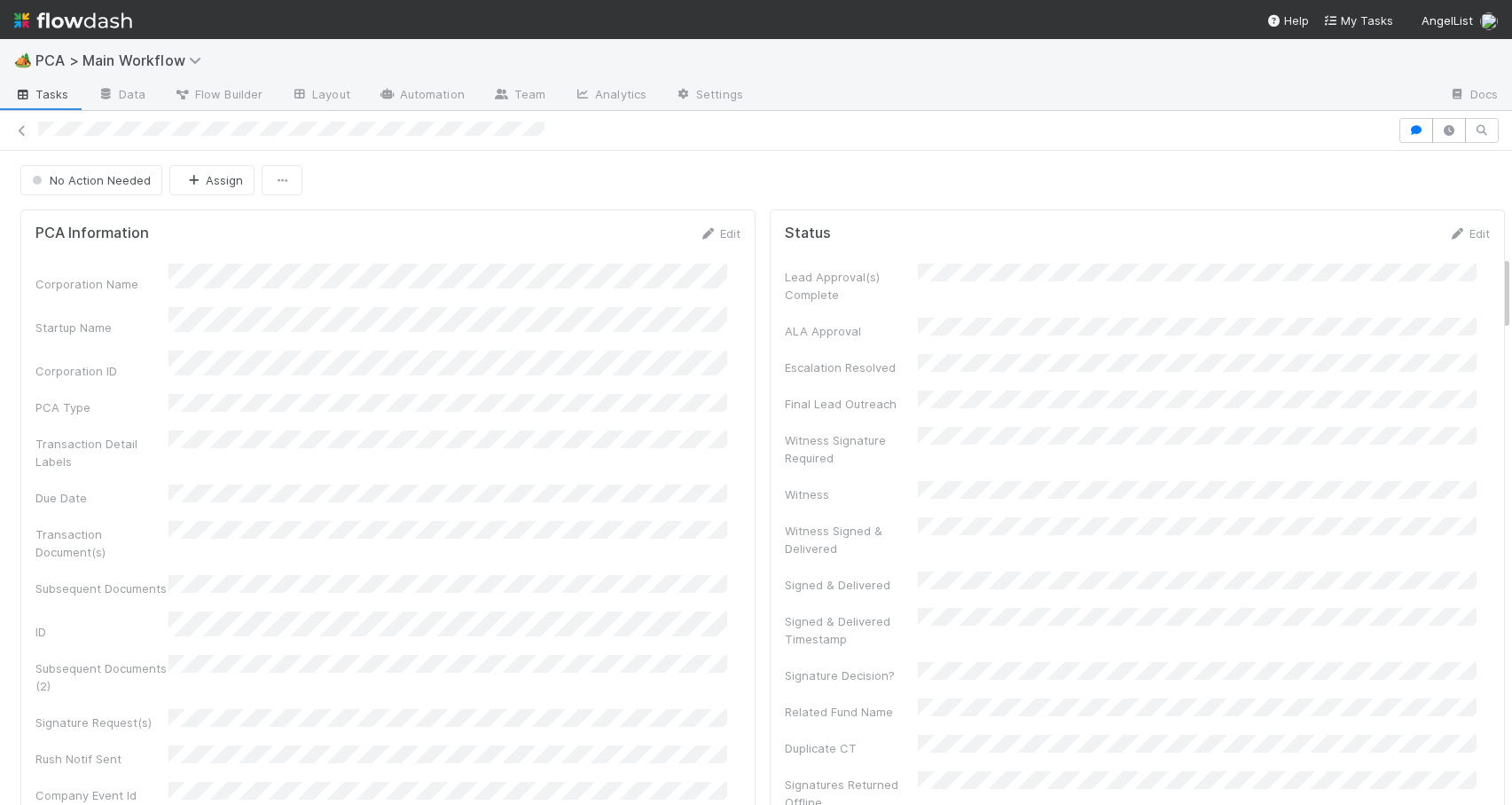
scroll to position [910, 0]
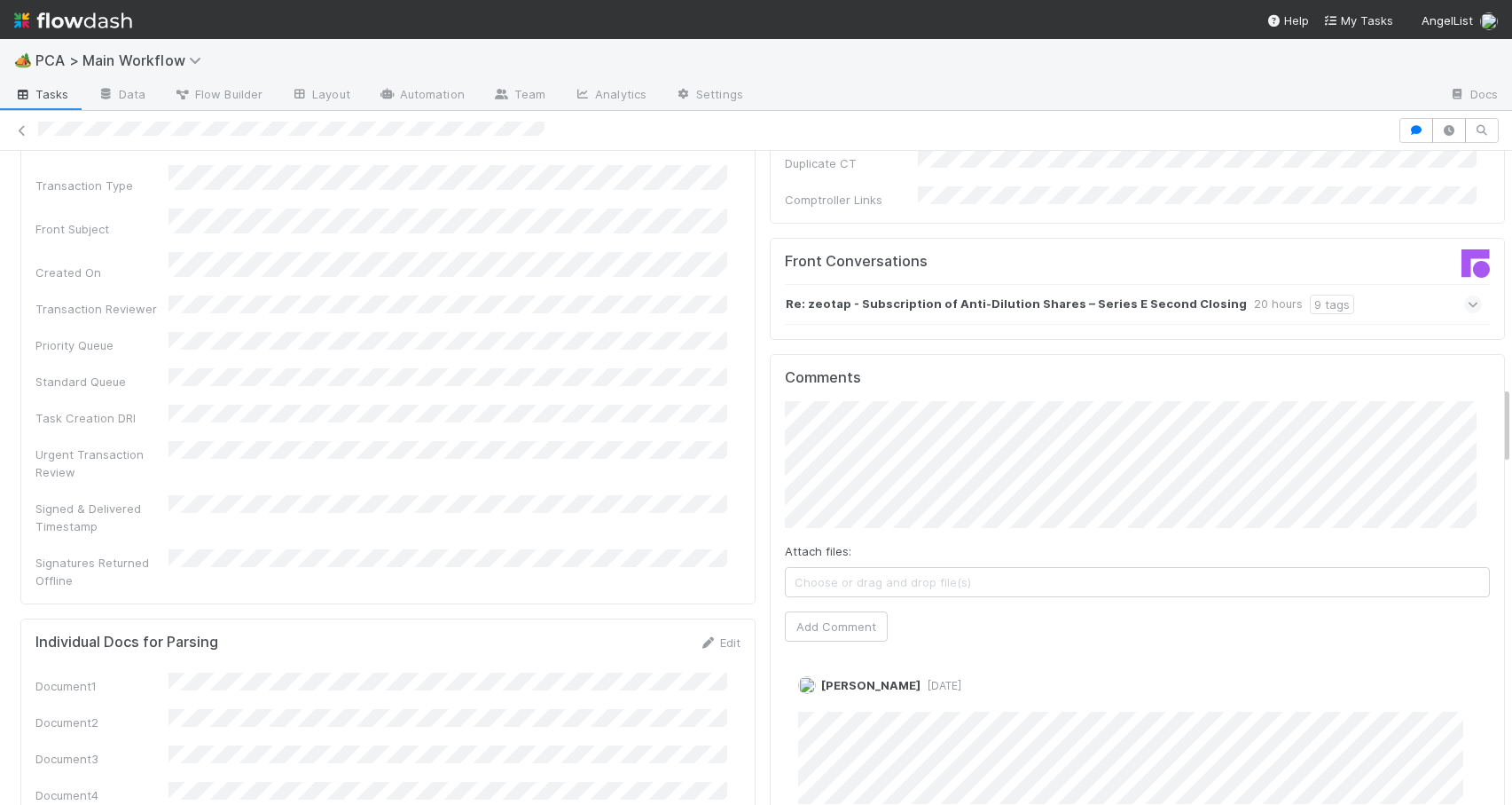
scroll to position [1946, 0]
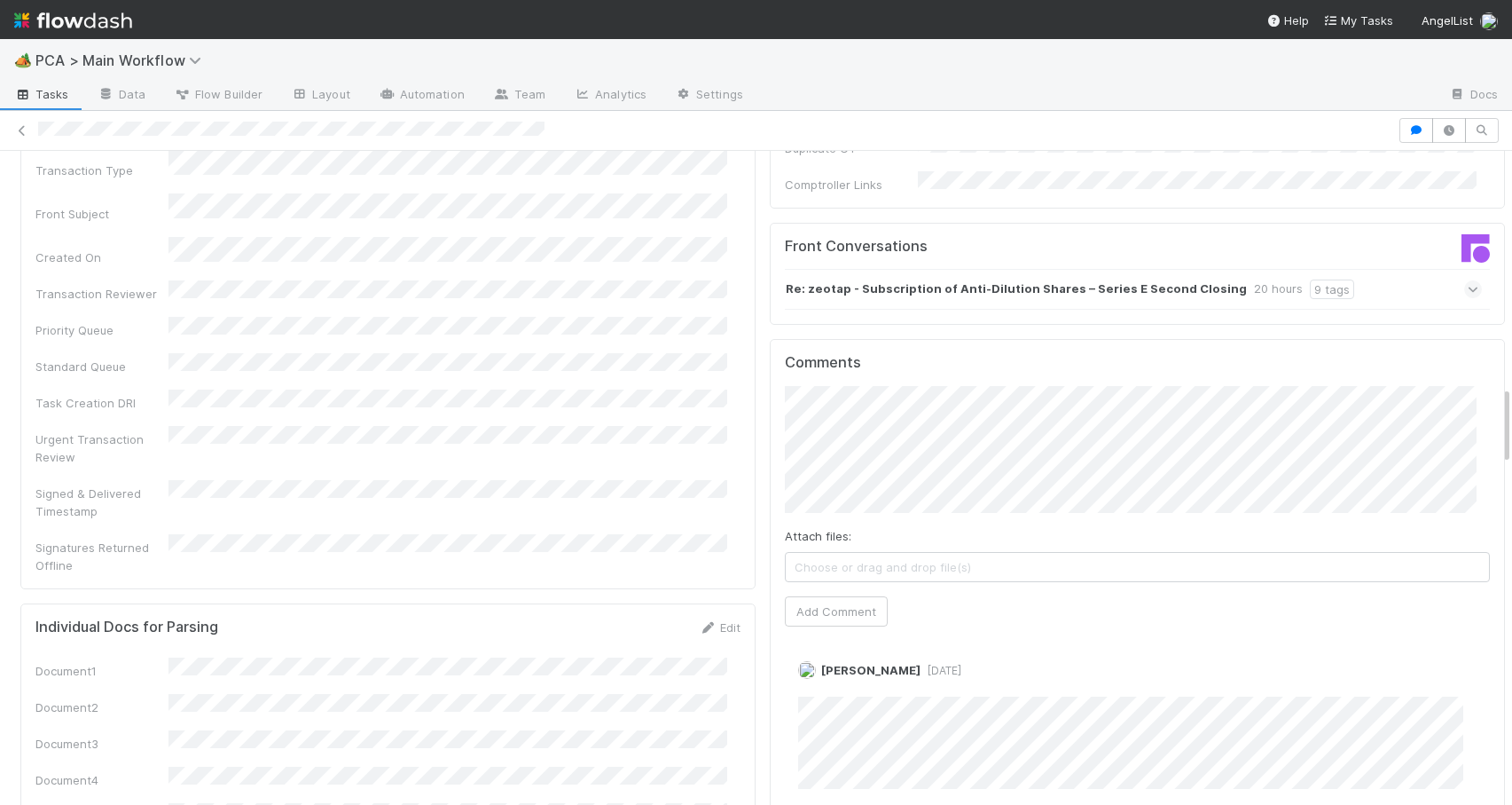
drag, startPoint x: 1493, startPoint y: 276, endPoint x: 1490, endPoint y: 402, distance: 126.0
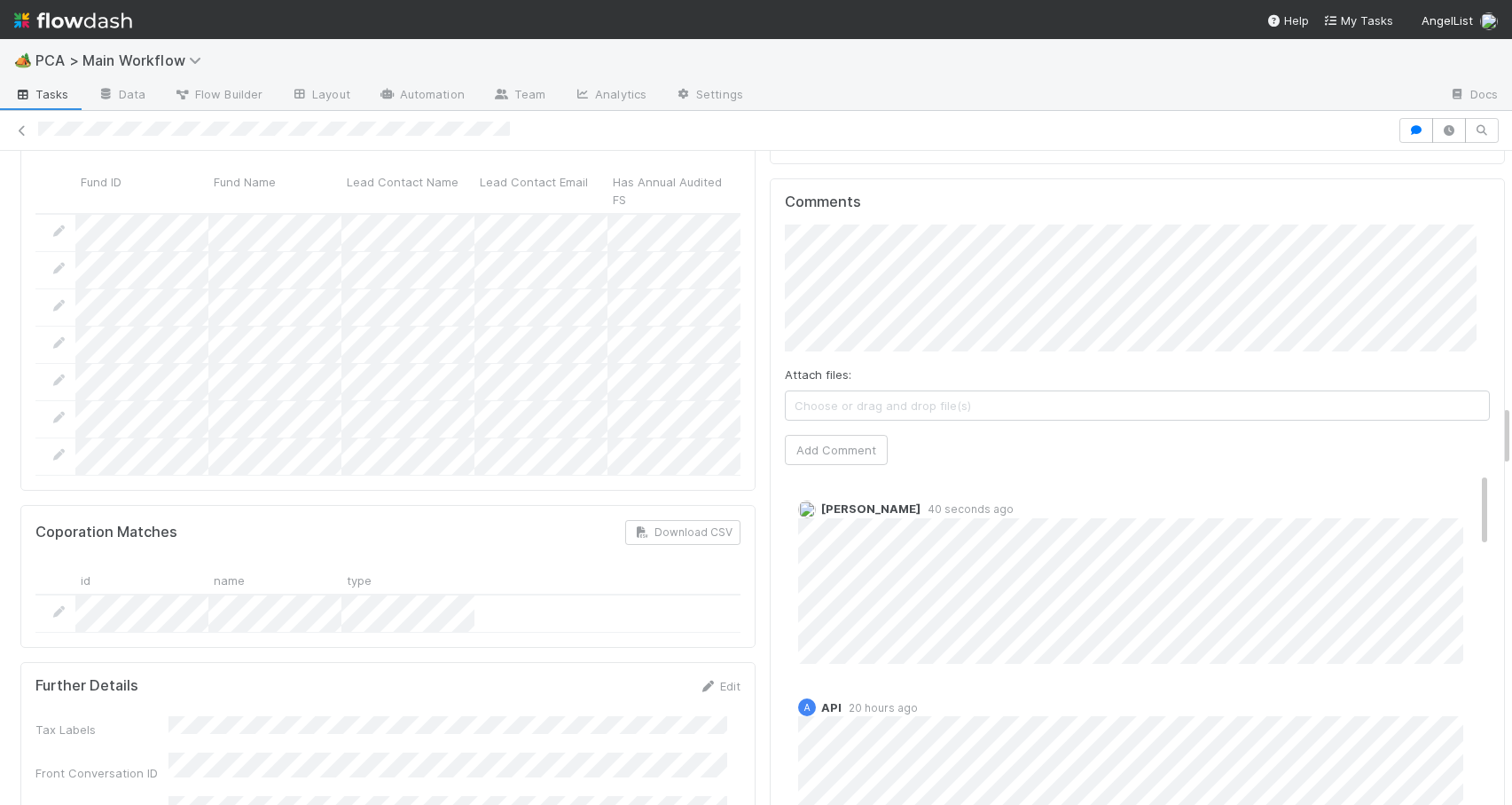
scroll to position [2701, 0]
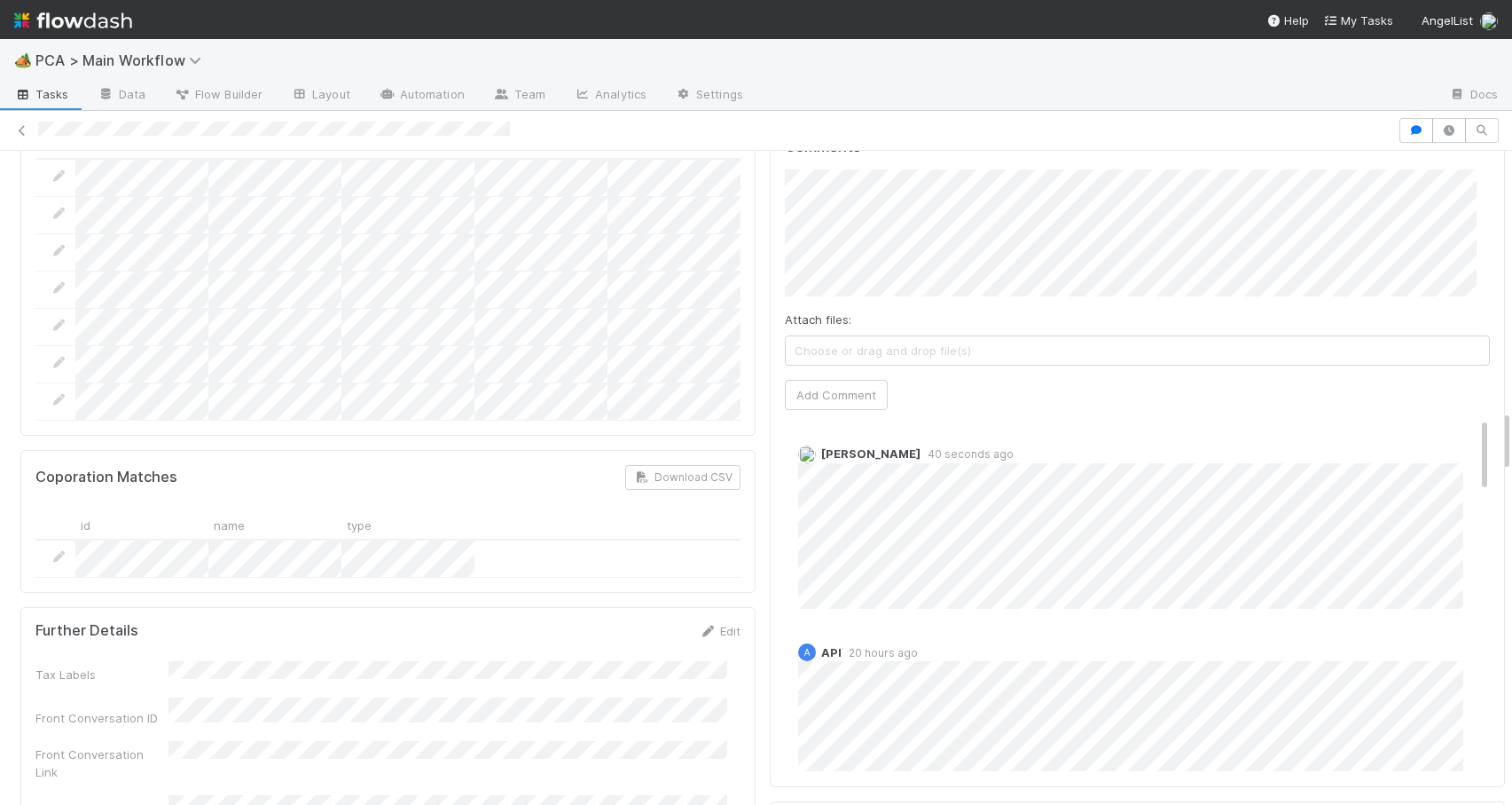
drag, startPoint x: 1494, startPoint y: 330, endPoint x: 1515, endPoint y: 425, distance: 97.3
click at [1511, 425] on html "🏕️ PCA > Main Workflow Tasks Data Flow Builder Layout Automation Team Analytics…" at bounding box center [756, 402] width 1512 height 805
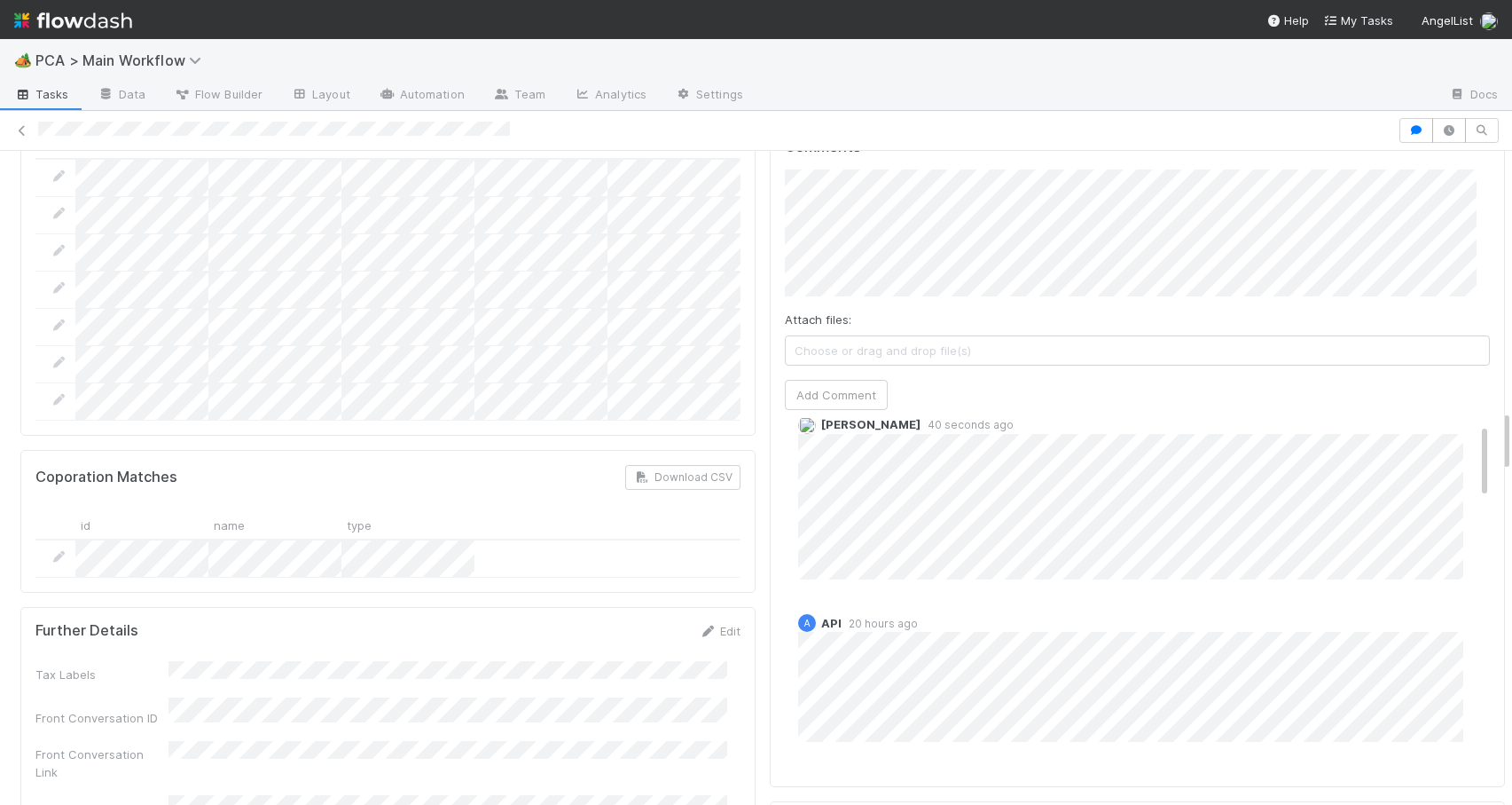
scroll to position [0, 0]
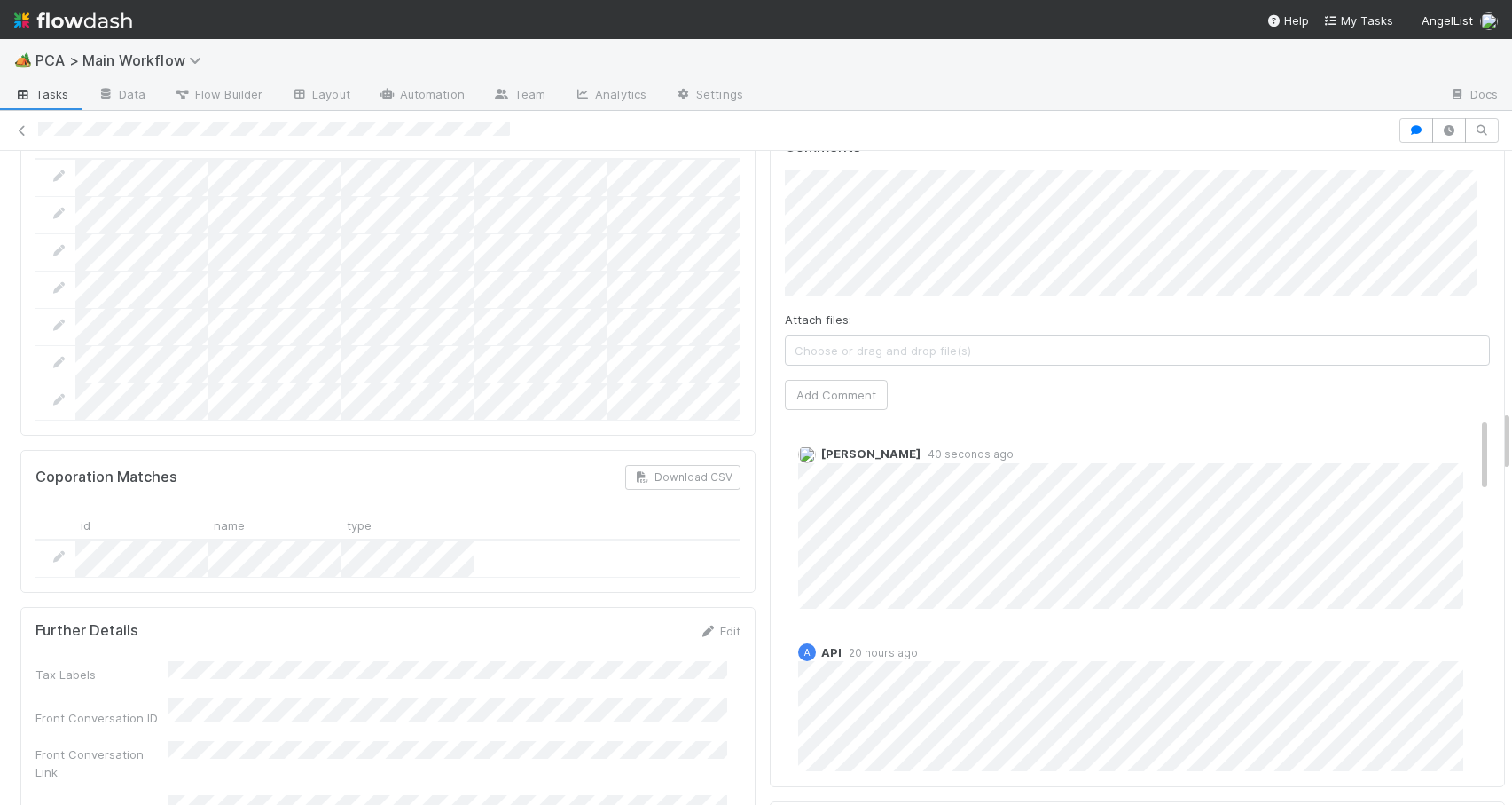
drag, startPoint x: 1458, startPoint y: 344, endPoint x: 1471, endPoint y: 305, distance: 41.1
click at [1471, 305] on div "Comments Attach files: Choose or drag and drop file(s) Add Comment [PERSON_NAME…" at bounding box center [1137, 456] width 736 height 665
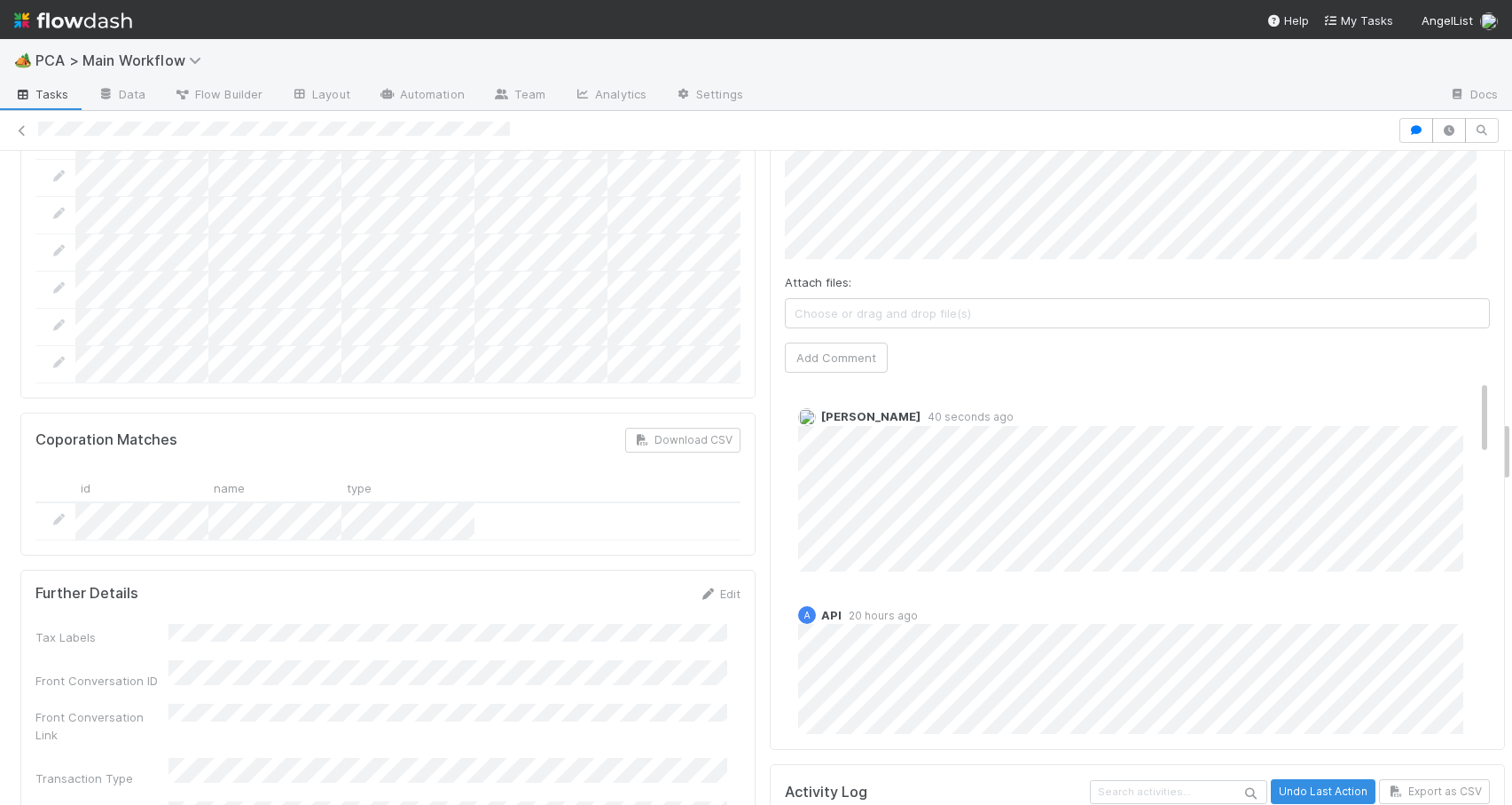
drag, startPoint x: 1493, startPoint y: 424, endPoint x: 1607, endPoint y: 426, distance: 114.0
click at [1511, 426] on html "🏕️ PCA > Main Workflow Tasks Data Flow Builder Layout Automation Team Analytics…" at bounding box center [756, 402] width 1512 height 805
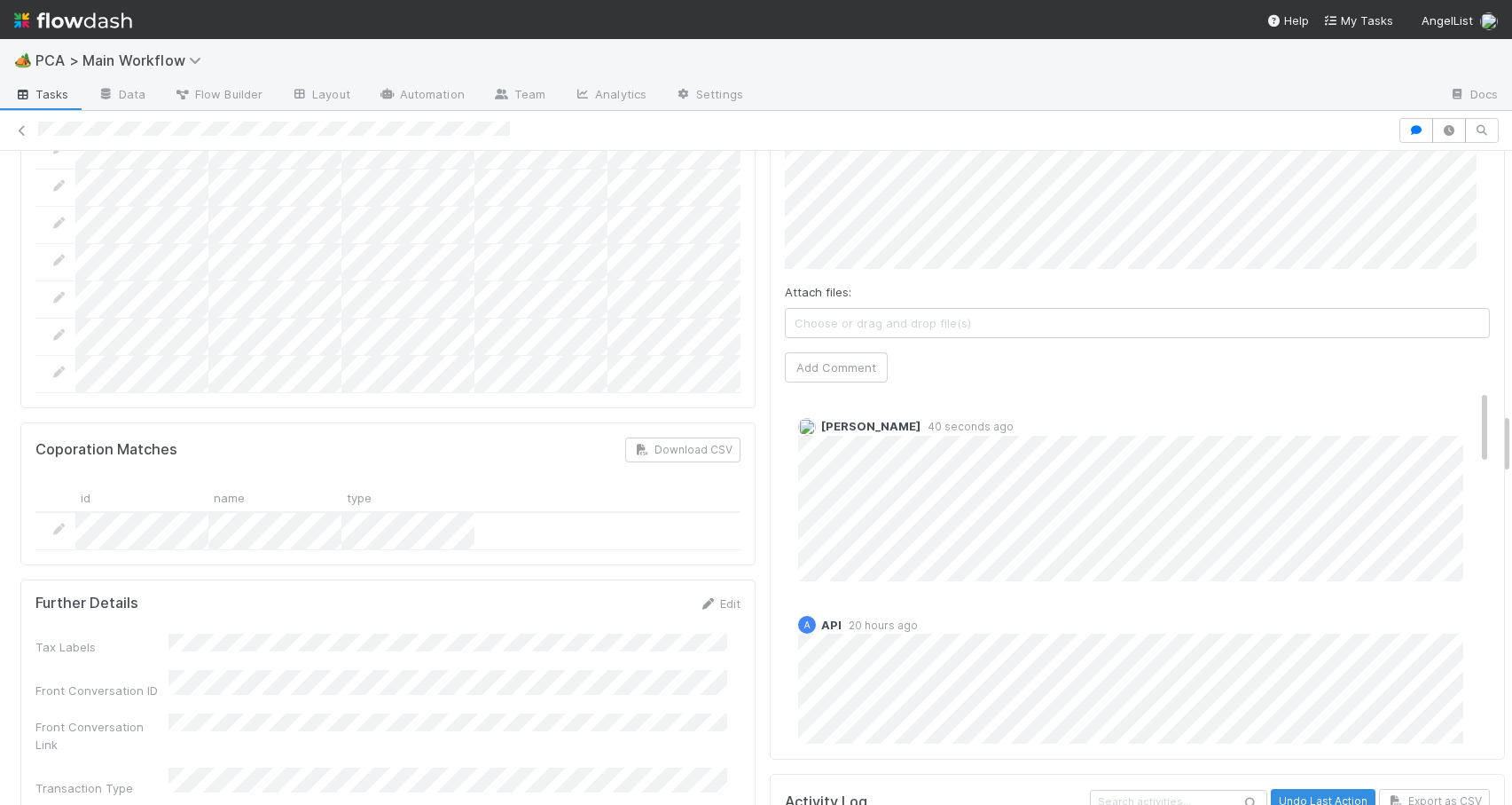
drag, startPoint x: 1459, startPoint y: 333, endPoint x: 1433, endPoint y: 228, distance: 108.2
click at [1433, 228] on div "Comments Attach files: Choose or drag and drop file(s) Add Comment [PERSON_NAME…" at bounding box center [1138, 427] width 705 height 635
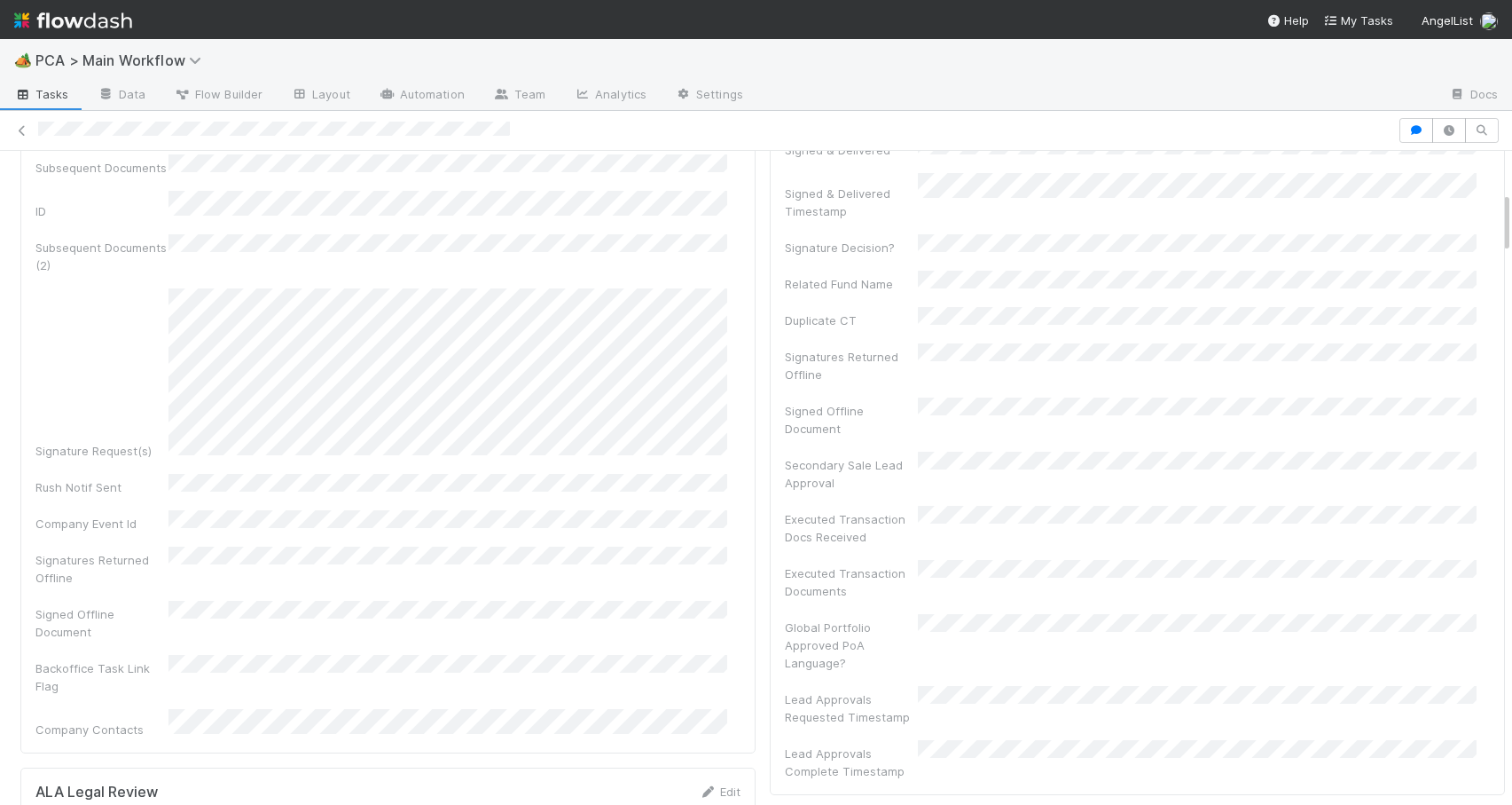
scroll to position [423, 0]
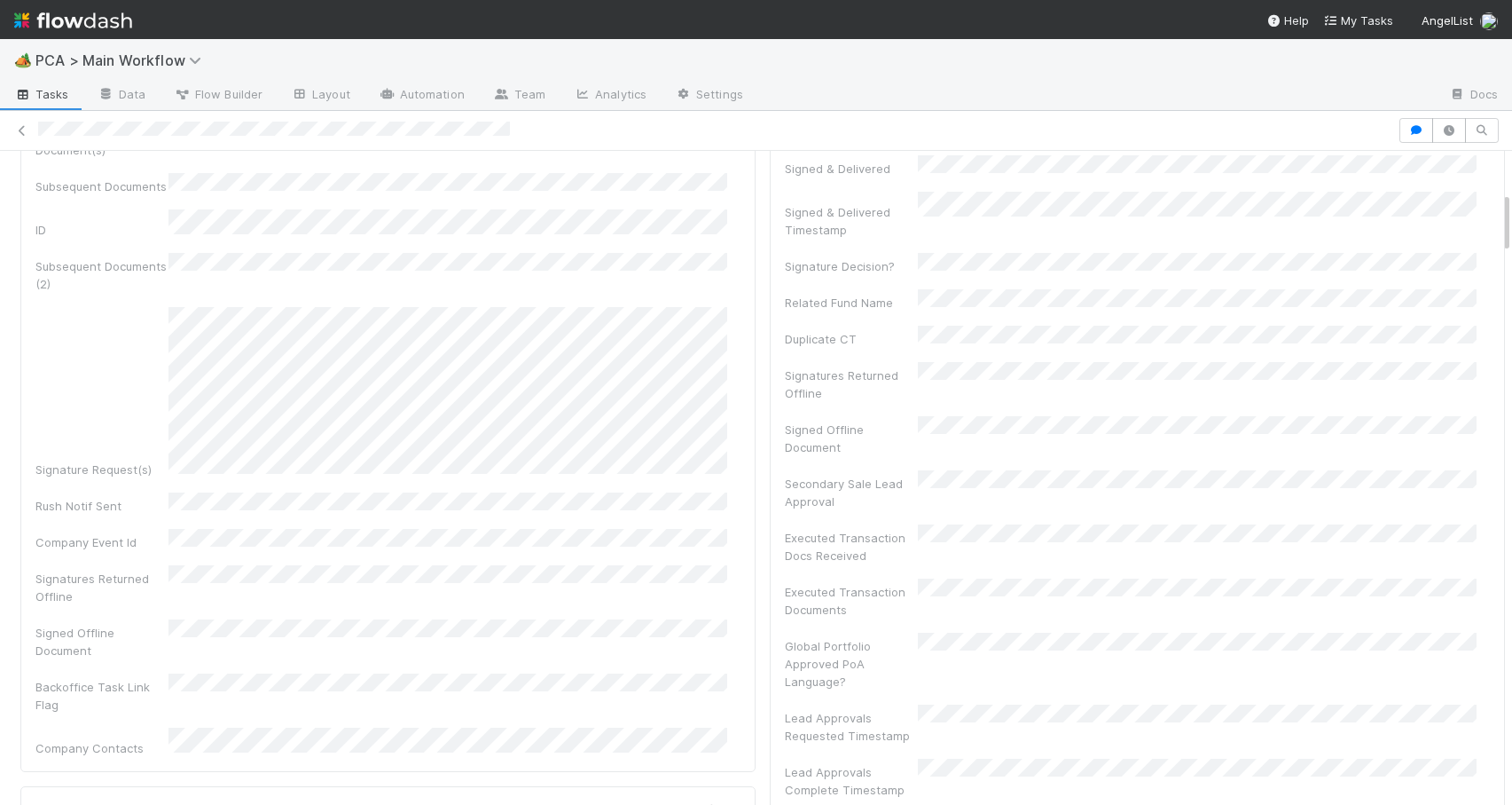
drag, startPoint x: 1494, startPoint y: 432, endPoint x: 1496, endPoint y: 211, distance: 221.0
click at [1496, 211] on div "Transaction Review [PERSON_NAME] Actions Move to Lead Approval Escalation ALA A…" at bounding box center [756, 478] width 1512 height 654
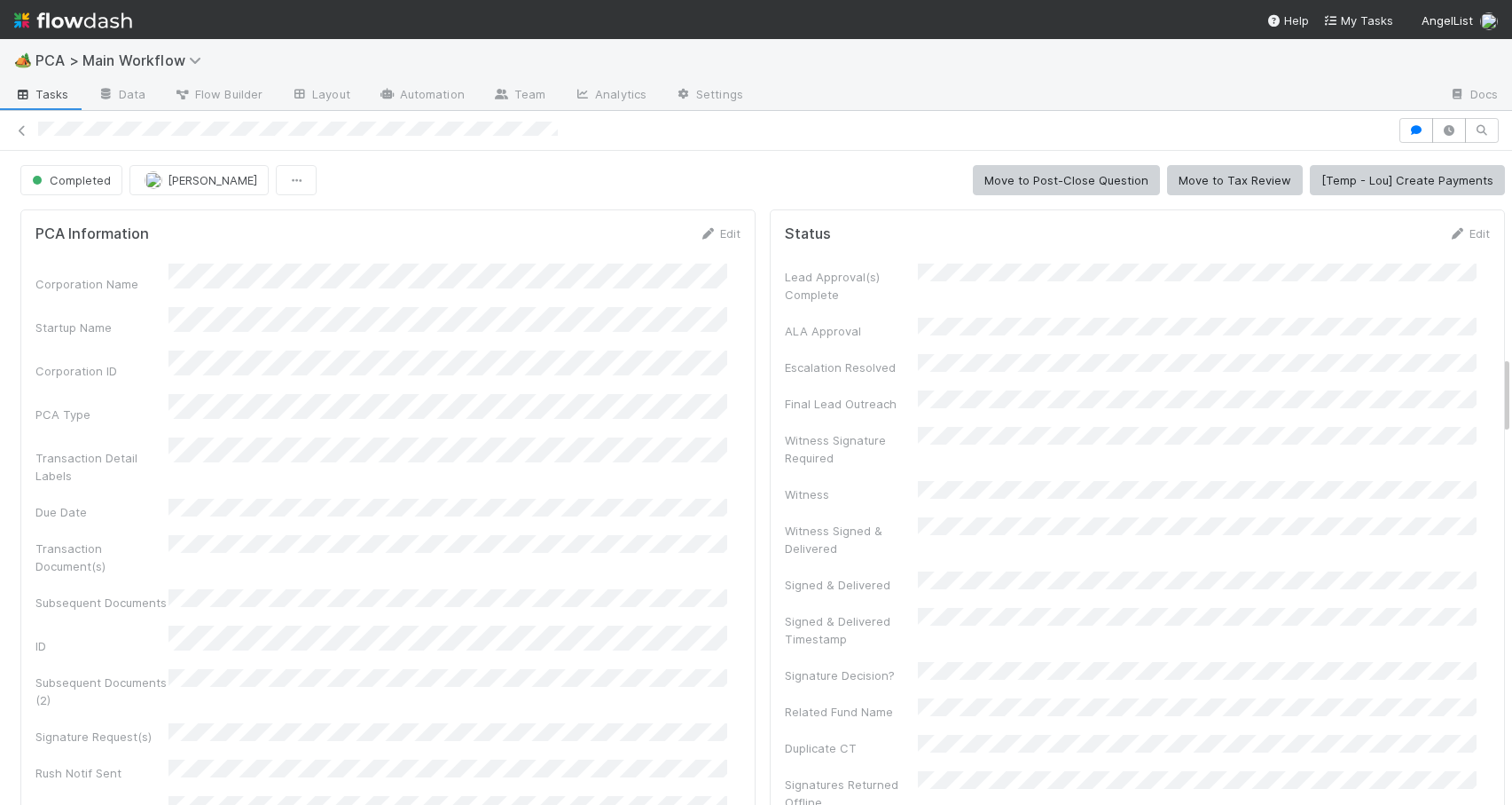
scroll to position [910, 0]
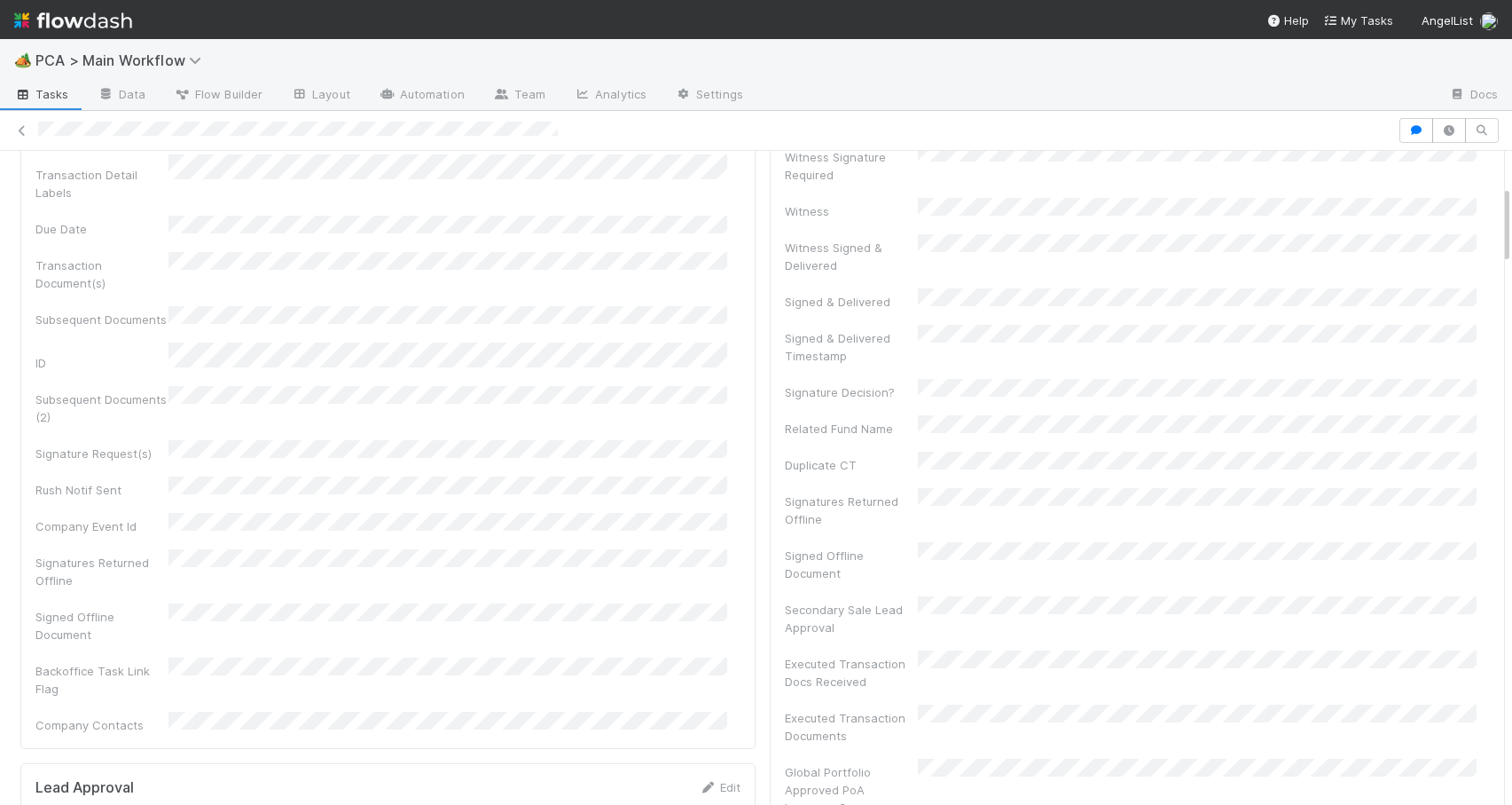
scroll to position [0, 0]
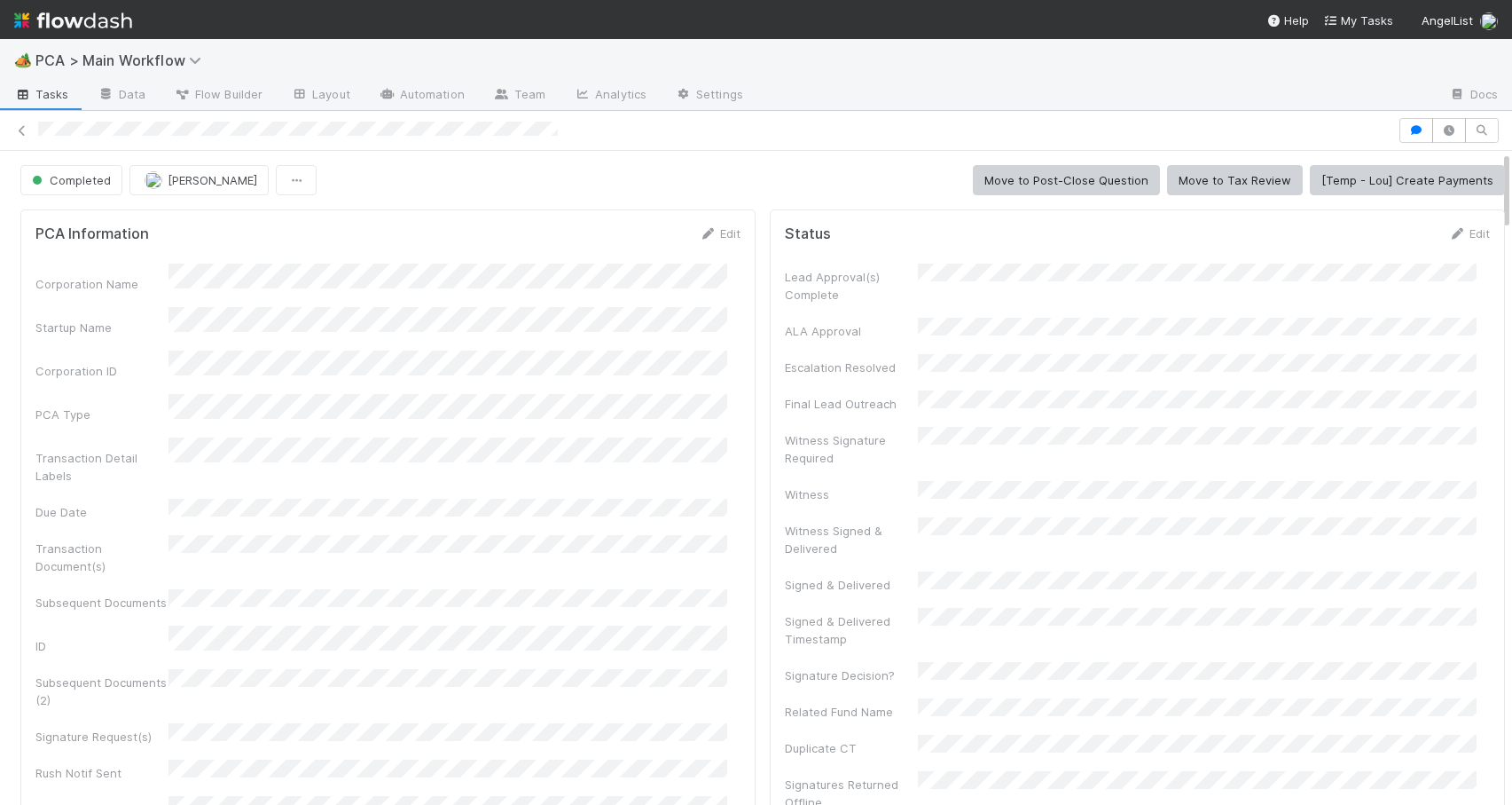
drag, startPoint x: 1493, startPoint y: 302, endPoint x: 1492, endPoint y: 169, distance: 133.0
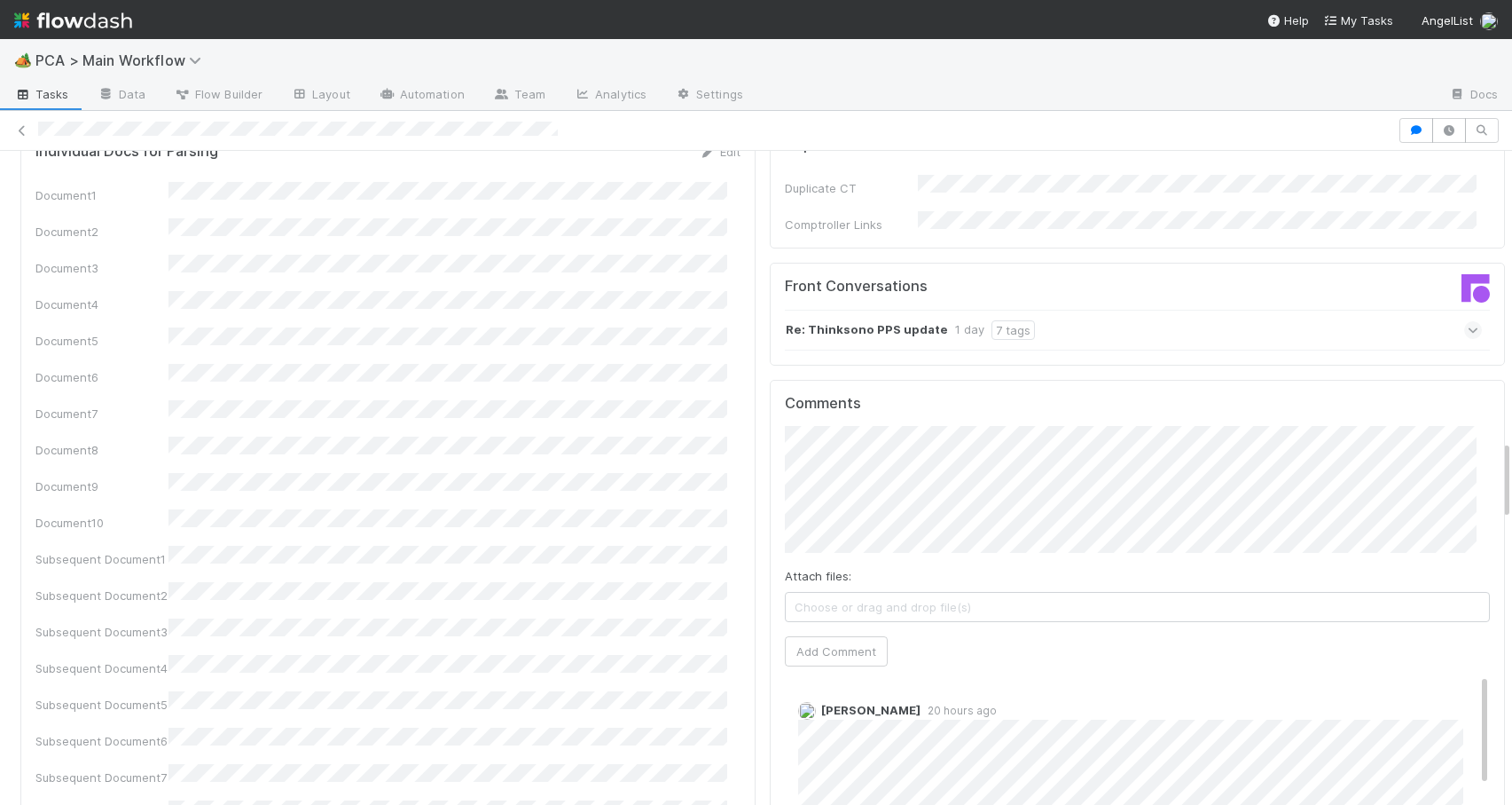
scroll to position [2445, 0]
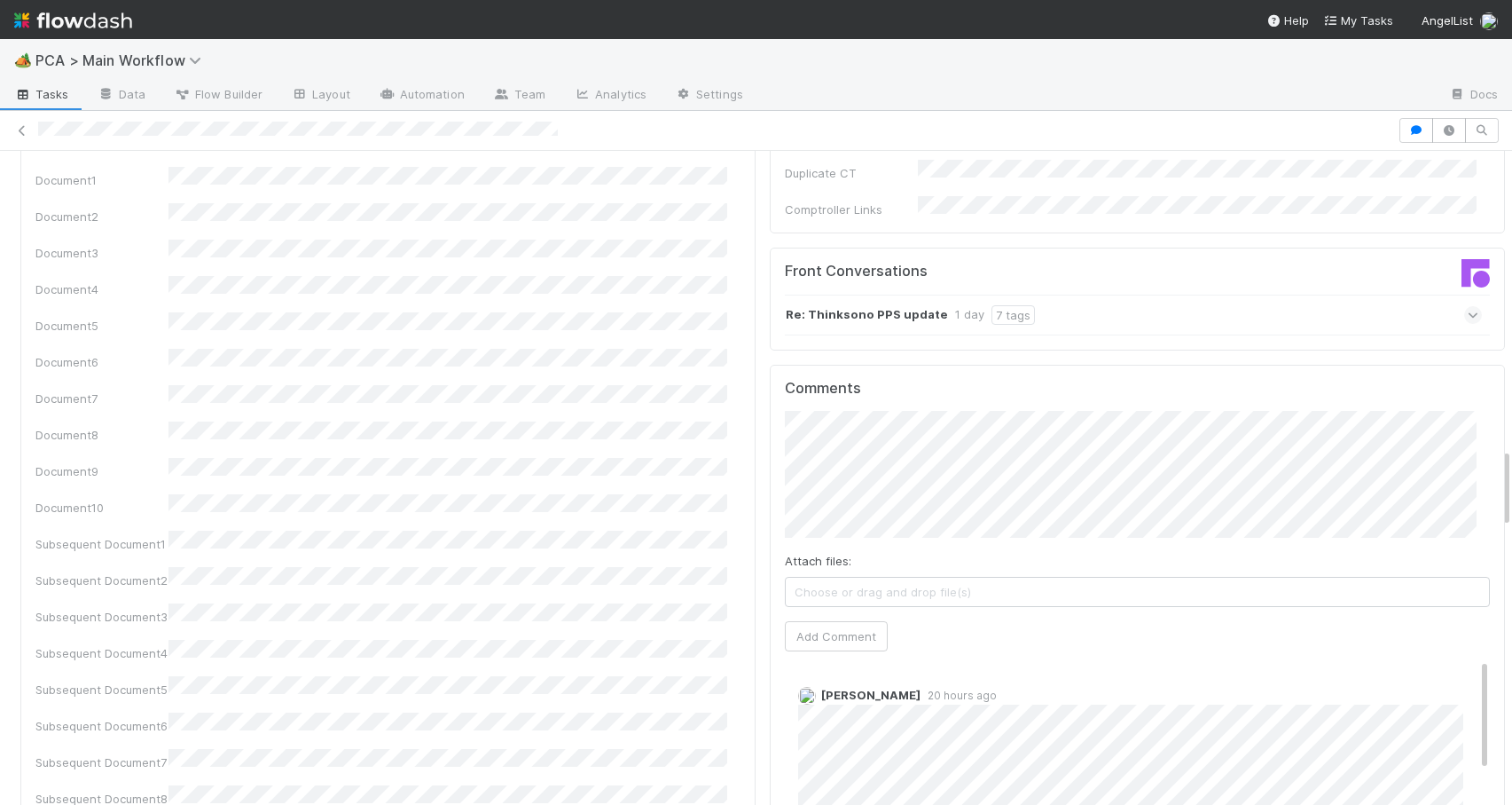
drag, startPoint x: 1493, startPoint y: 179, endPoint x: 1540, endPoint y: 475, distance: 299.7
click at [1511, 475] on html "🏕️ PCA > Main Workflow Tasks Data Flow Builder Layout Automation Team Analytics…" at bounding box center [756, 402] width 1512 height 805
click at [925, 376] on span "[PERSON_NAME]" at bounding box center [923, 382] width 89 height 14
click at [807, 621] on button "Add Comment" at bounding box center [837, 636] width 103 height 30
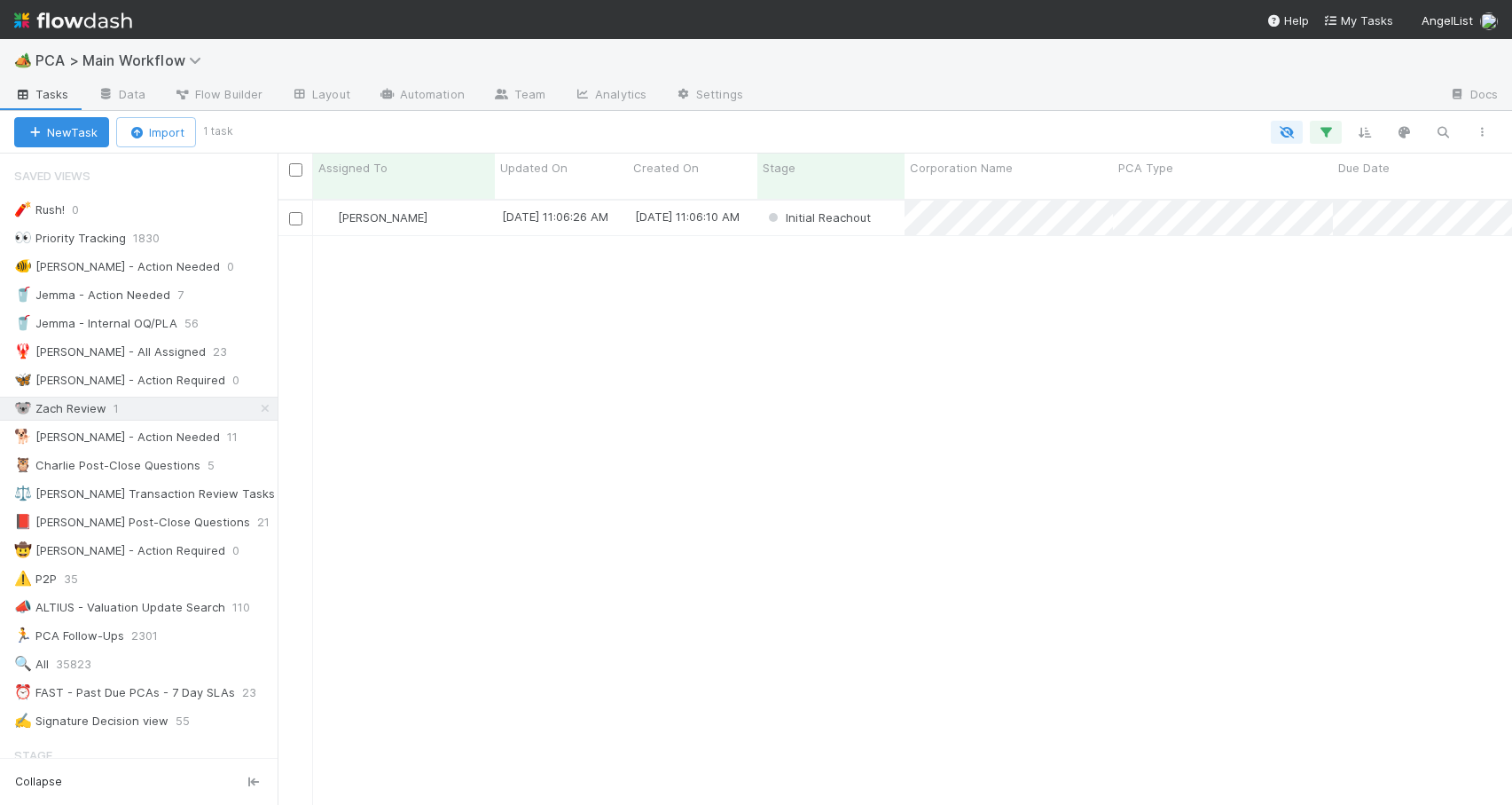
scroll to position [607, 1221]
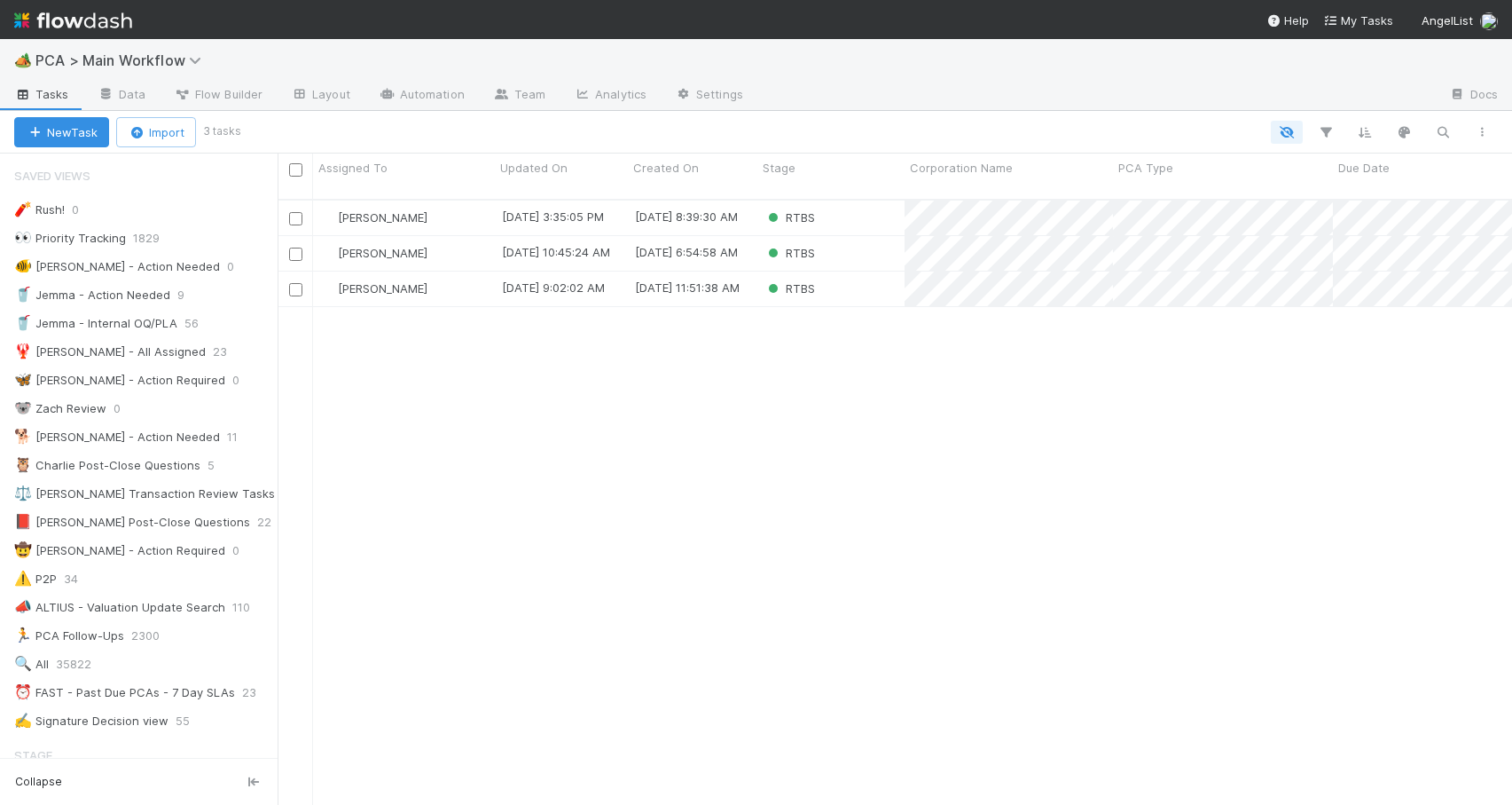
scroll to position [607, 1221]
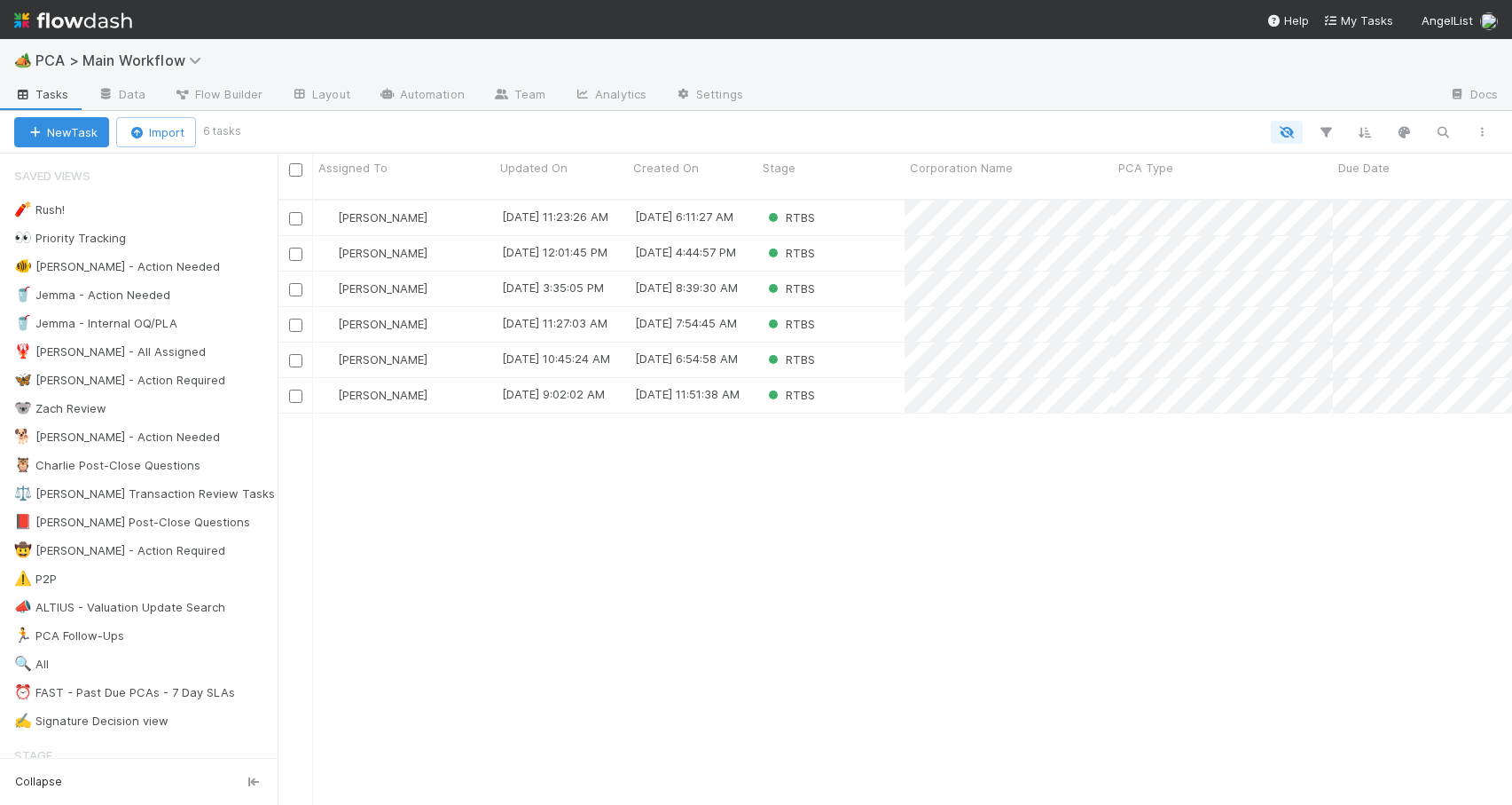
scroll to position [607, 1221]
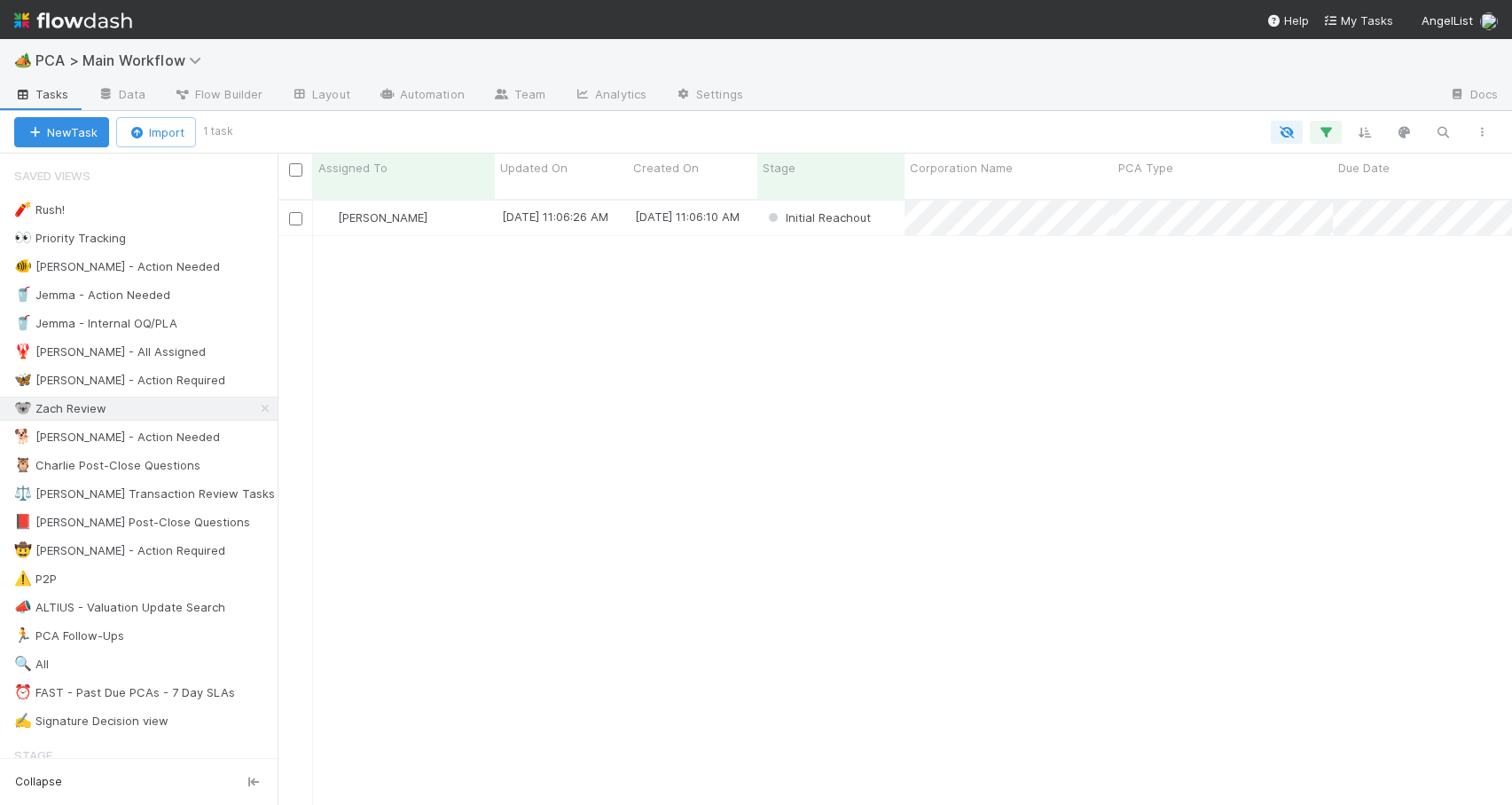
scroll to position [607, 1221]
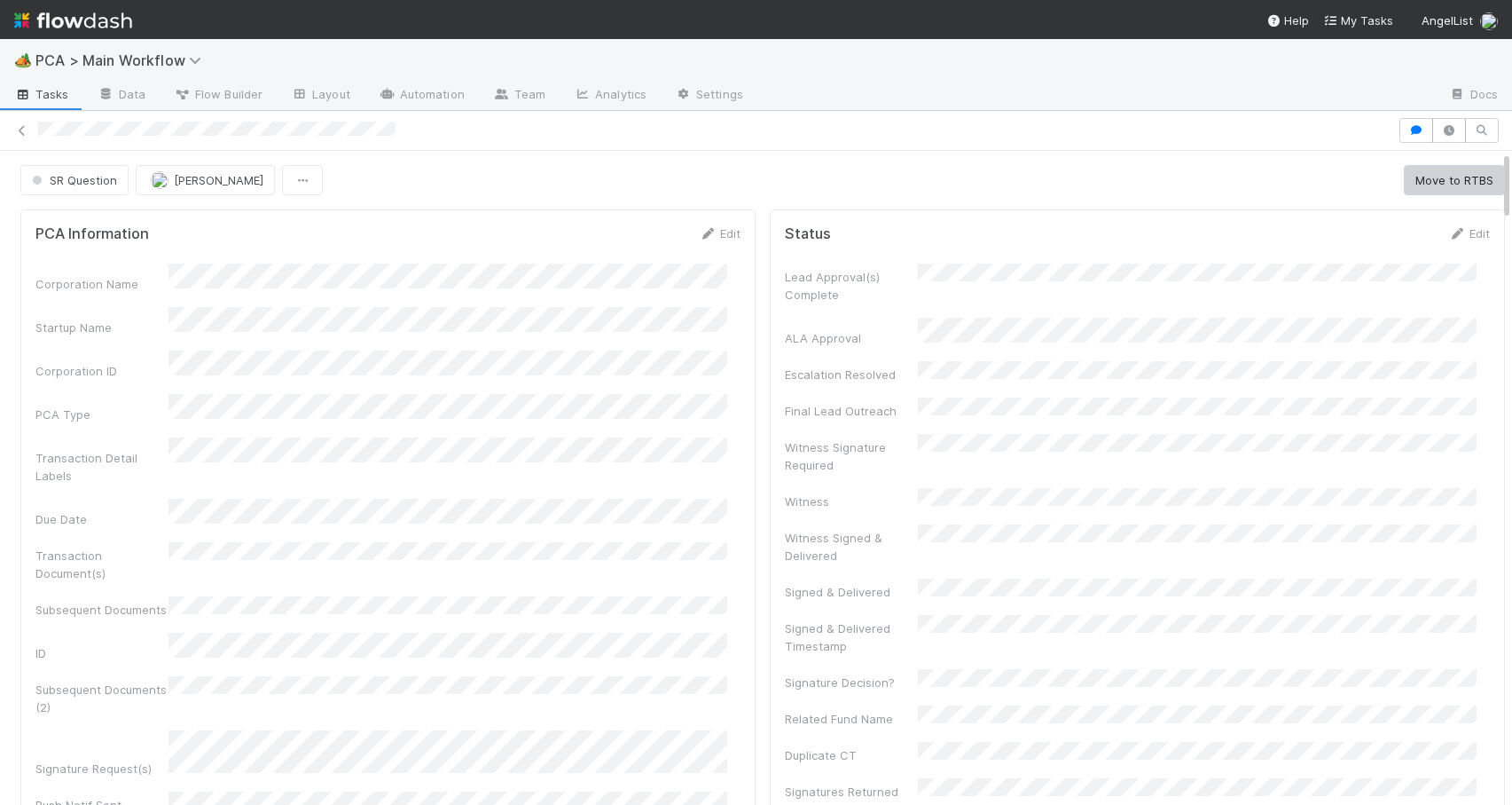
scroll to position [923, 0]
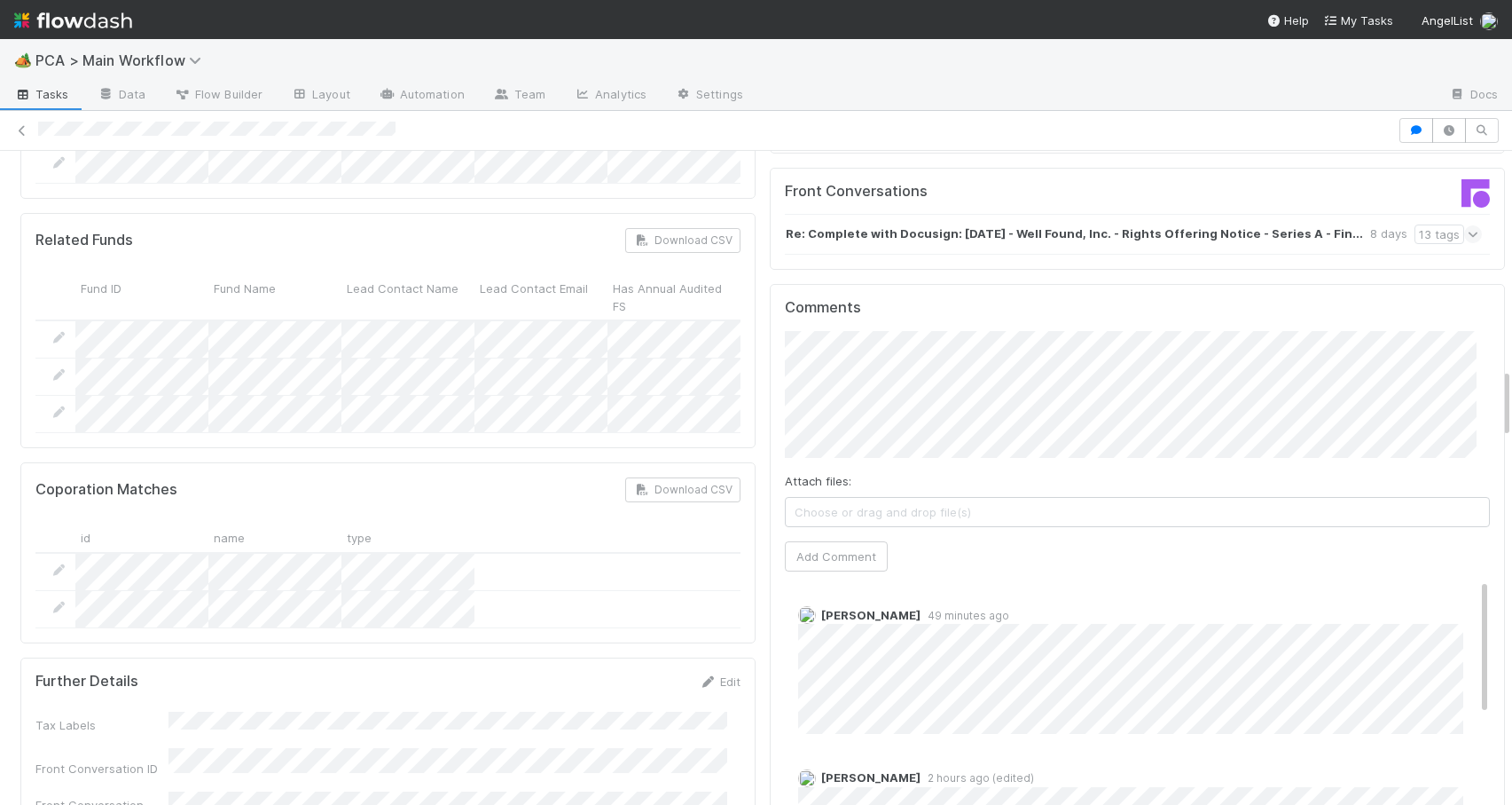
scroll to position [2032, 0]
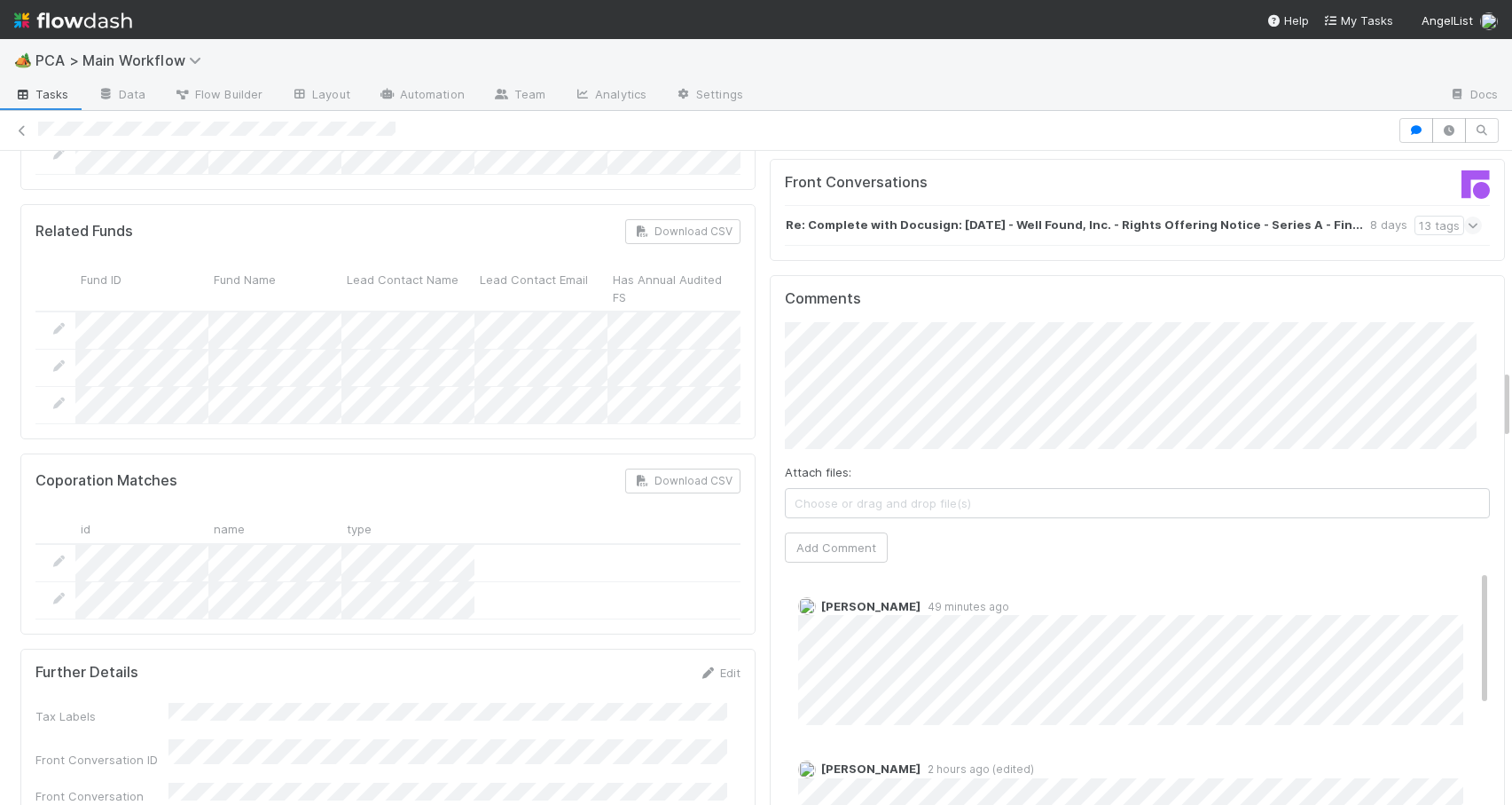
drag, startPoint x: 1493, startPoint y: 274, endPoint x: 1577, endPoint y: 393, distance: 145.7
click at [1511, 393] on html "🏕️ PCA > Main Workflow Tasks Data Flow Builder Layout Automation Team Analytics…" at bounding box center [756, 402] width 1512 height 805
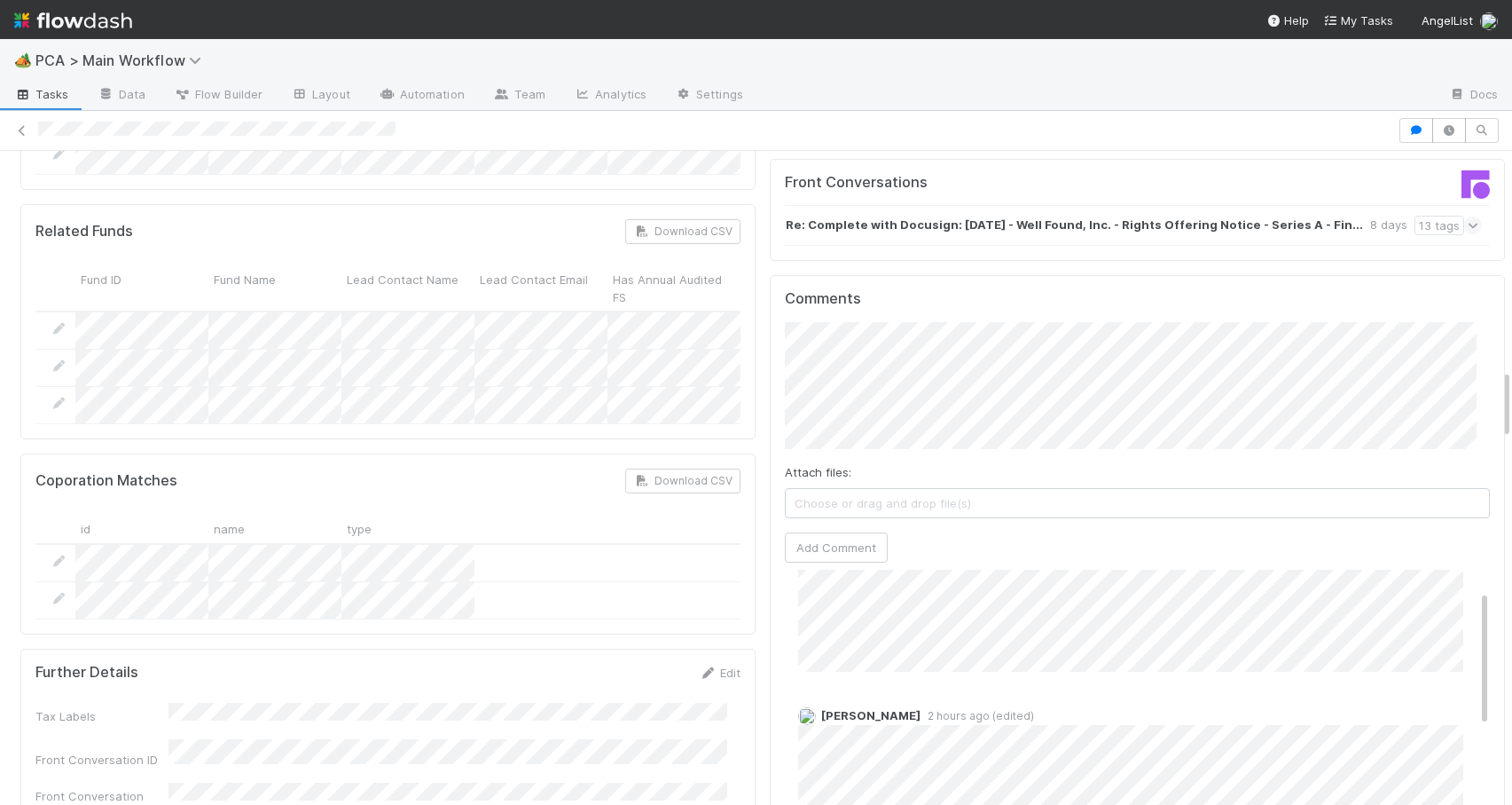
scroll to position [0, 0]
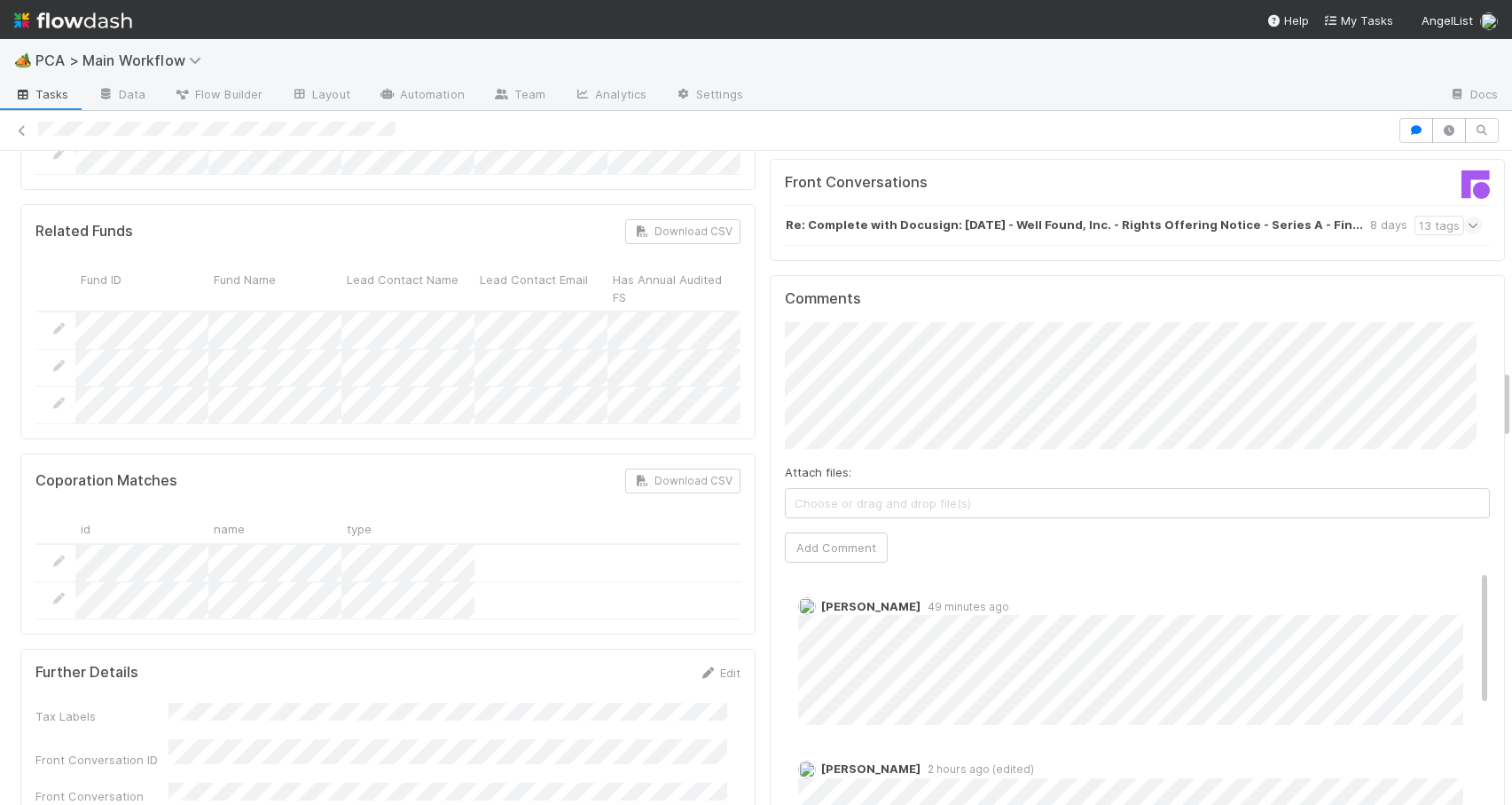
drag, startPoint x: 1458, startPoint y: 518, endPoint x: 1532, endPoint y: 472, distance: 87.1
click at [1511, 472] on html "🏕️ PCA > Main Workflow Tasks Data Flow Builder Layout Automation Team Analytics…" at bounding box center [756, 402] width 1512 height 805
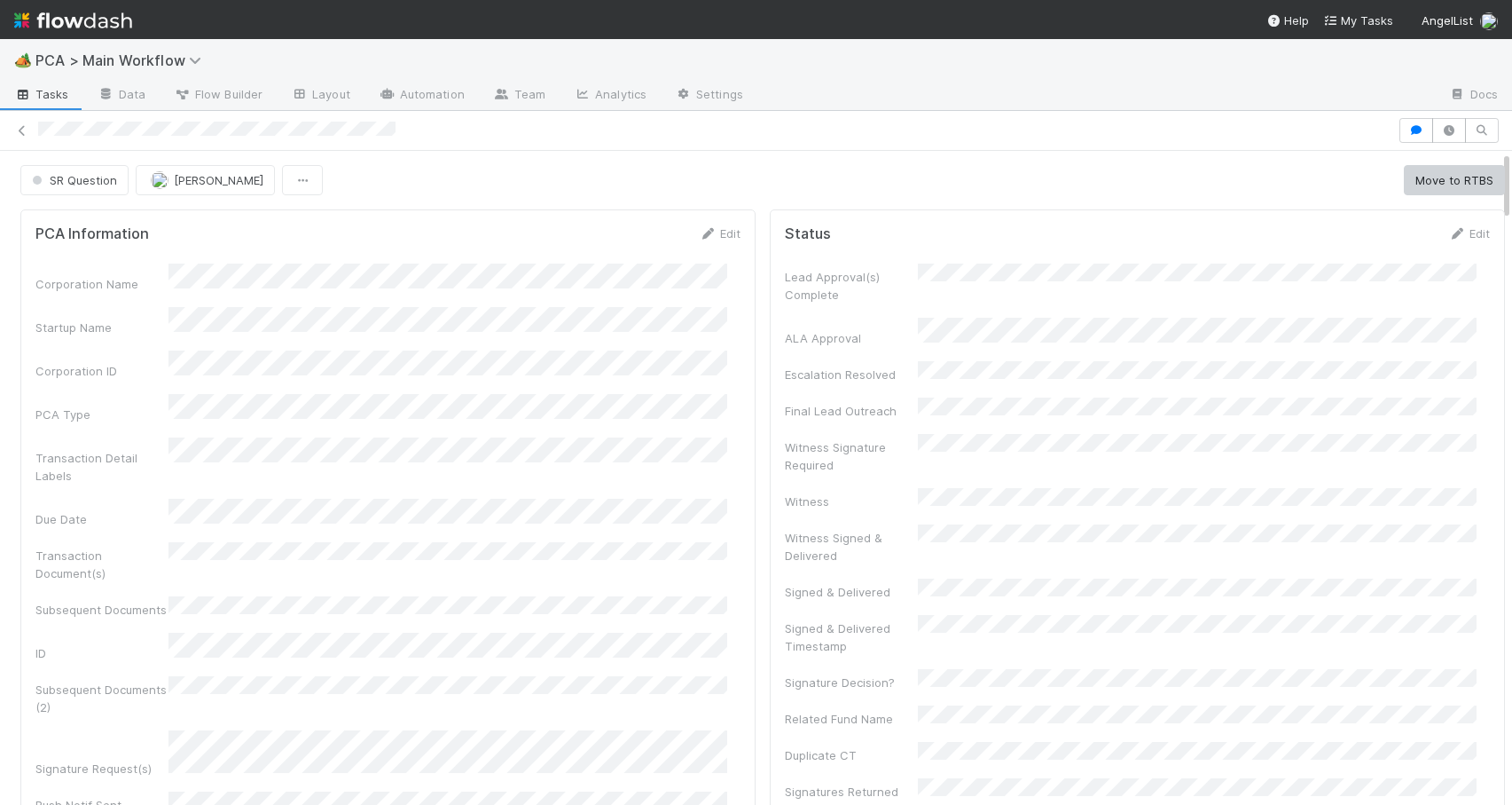
drag, startPoint x: 1494, startPoint y: 381, endPoint x: 1484, endPoint y: 148, distance: 233.2
click at [1484, 148] on div "SR Question Zachary Conley Move to RTBS PCA Information Edit Corporation Name S…" at bounding box center [756, 457] width 1512 height 694
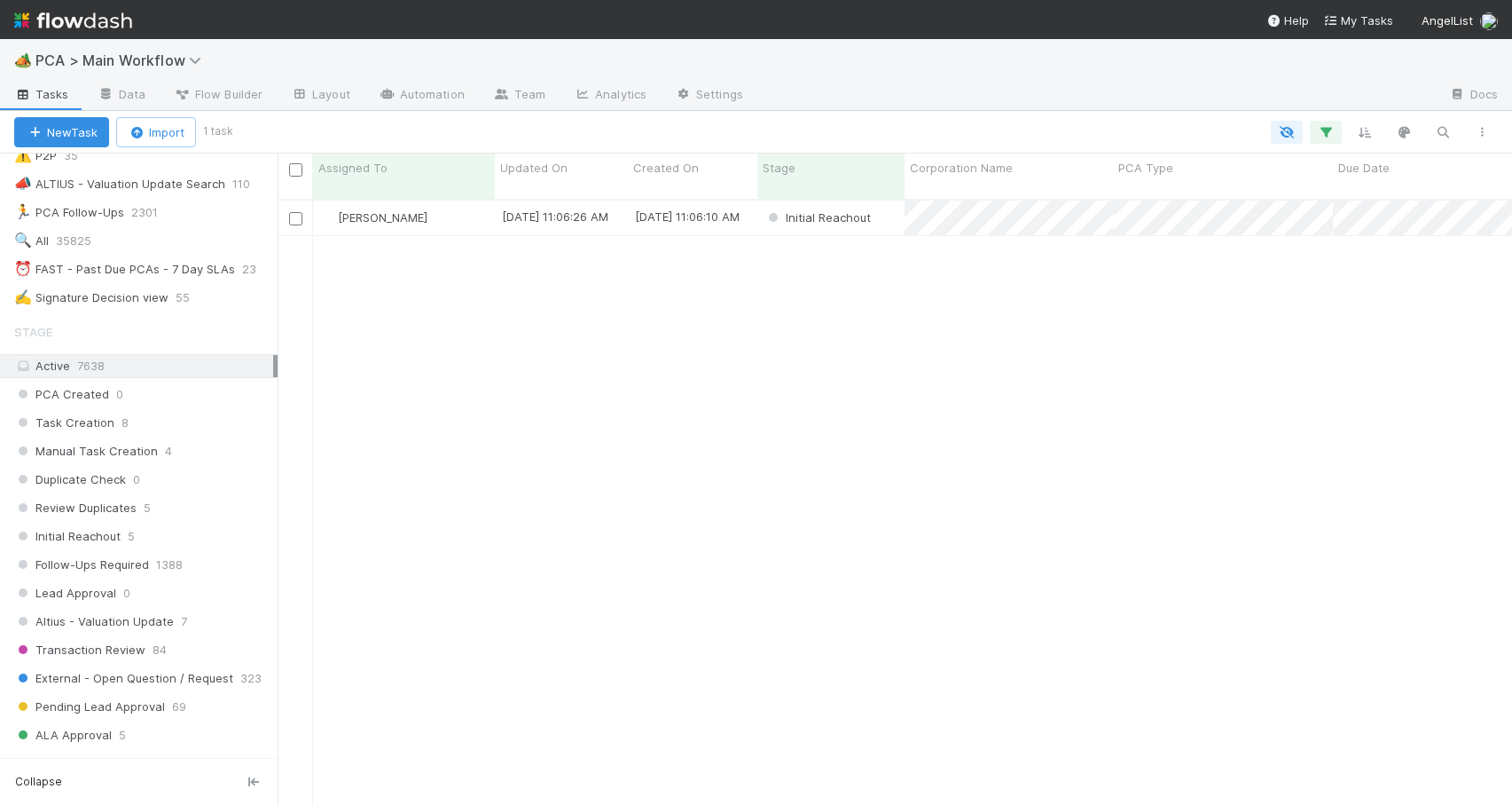
scroll to position [481, 0]
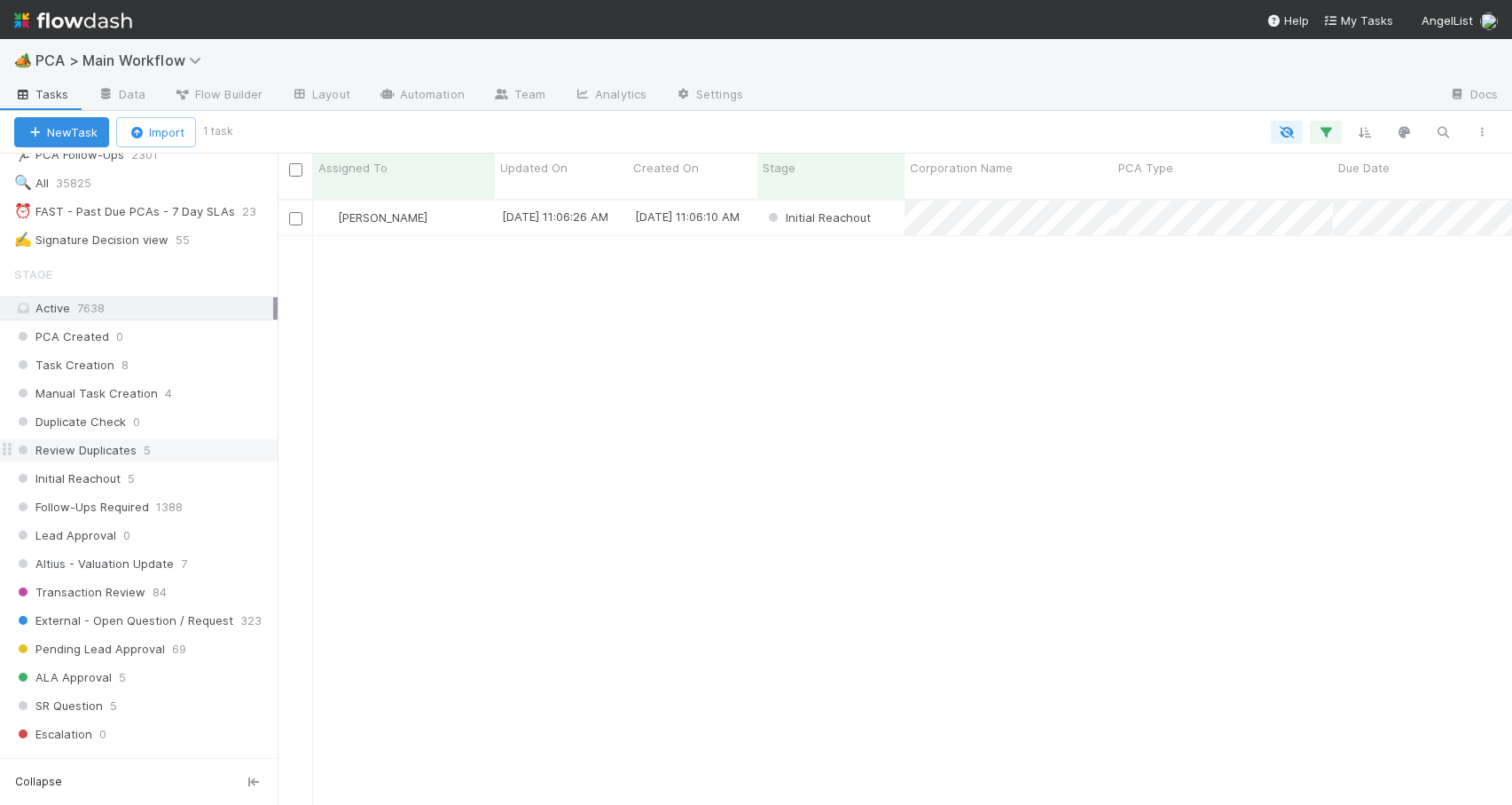
click at [205, 447] on div "Review Duplicates 5" at bounding box center [145, 450] width 263 height 22
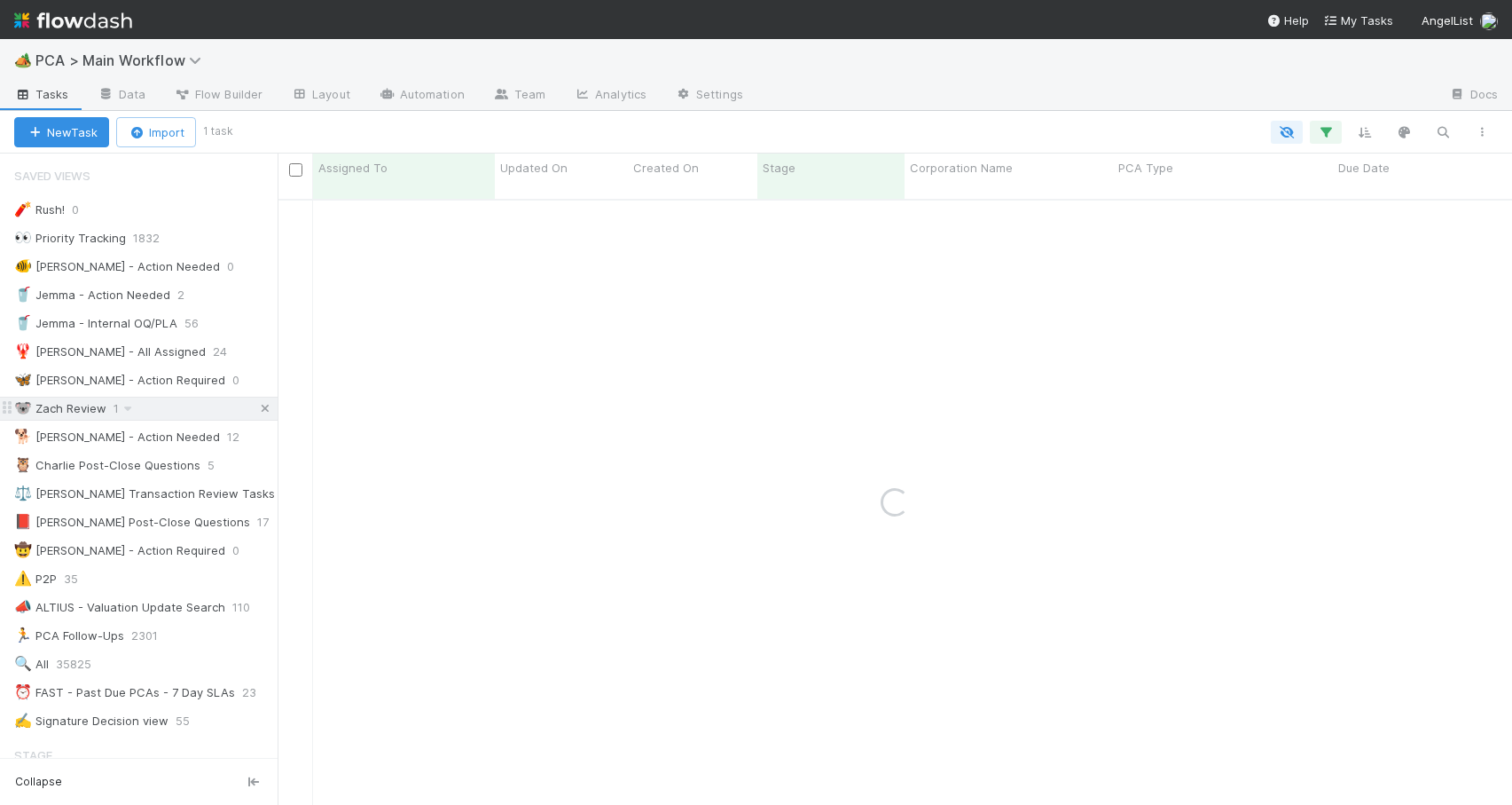
click at [256, 408] on icon at bounding box center [264, 408] width 17 height 12
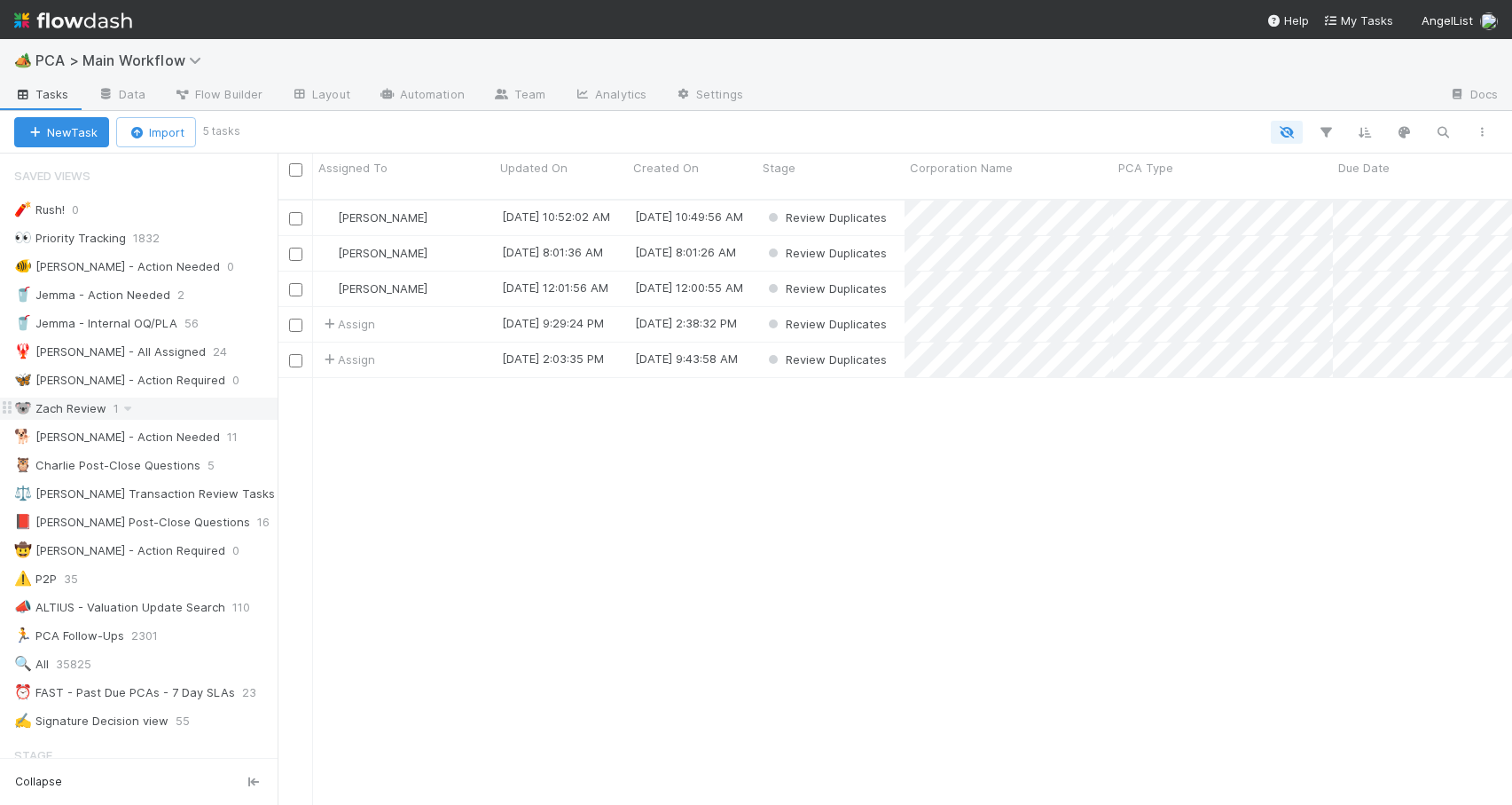
click at [225, 421] on div "🧨 Rush! 0 👀 Priority Tracking 1832 🐠 Chris - Action Needed 0 🥤 Jemma - Action N…" at bounding box center [139, 465] width 278 height 535
click at [226, 412] on div "🐨 Zach Review 1" at bounding box center [145, 409] width 263 height 22
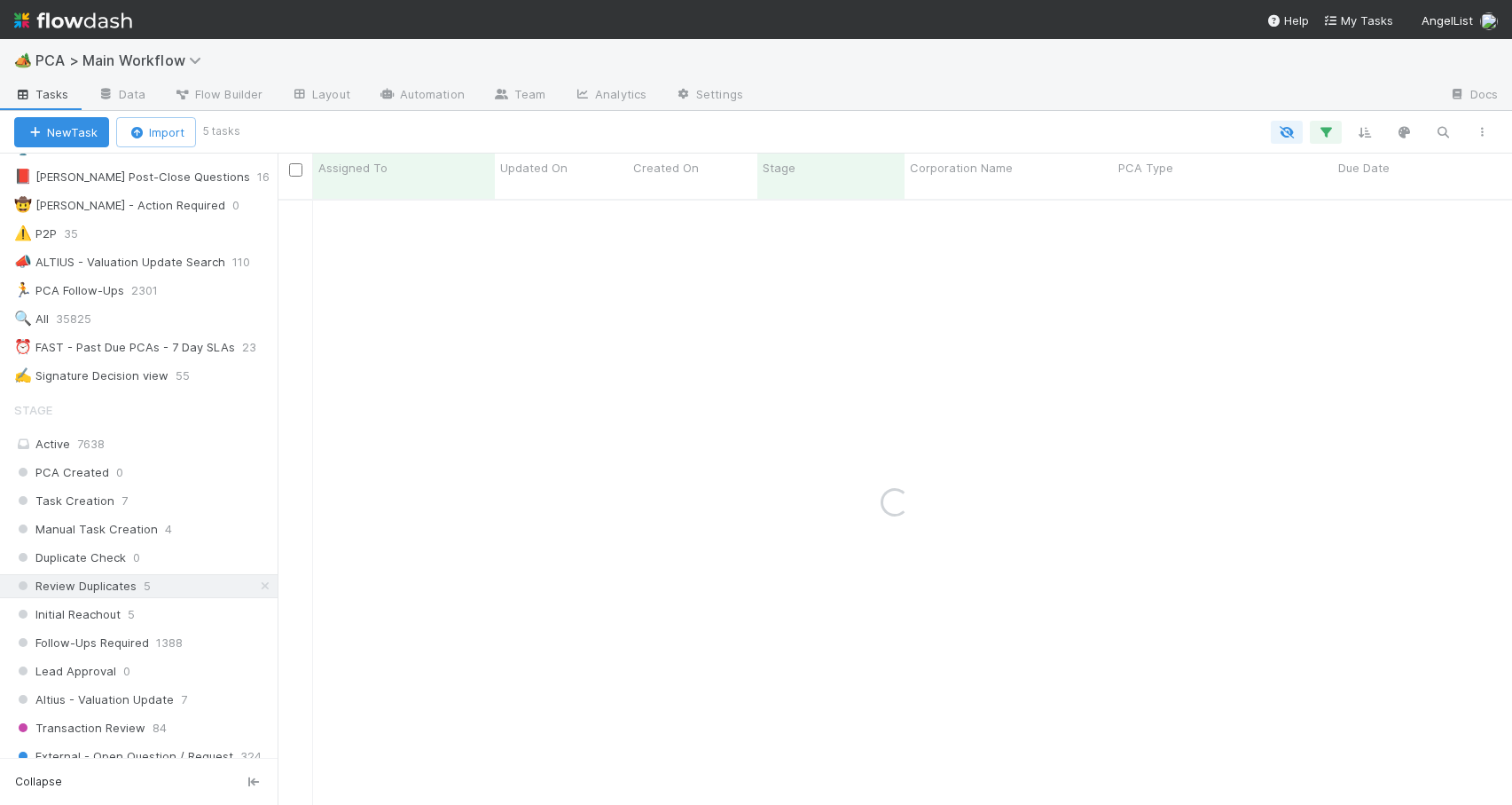
scroll to position [497, 0]
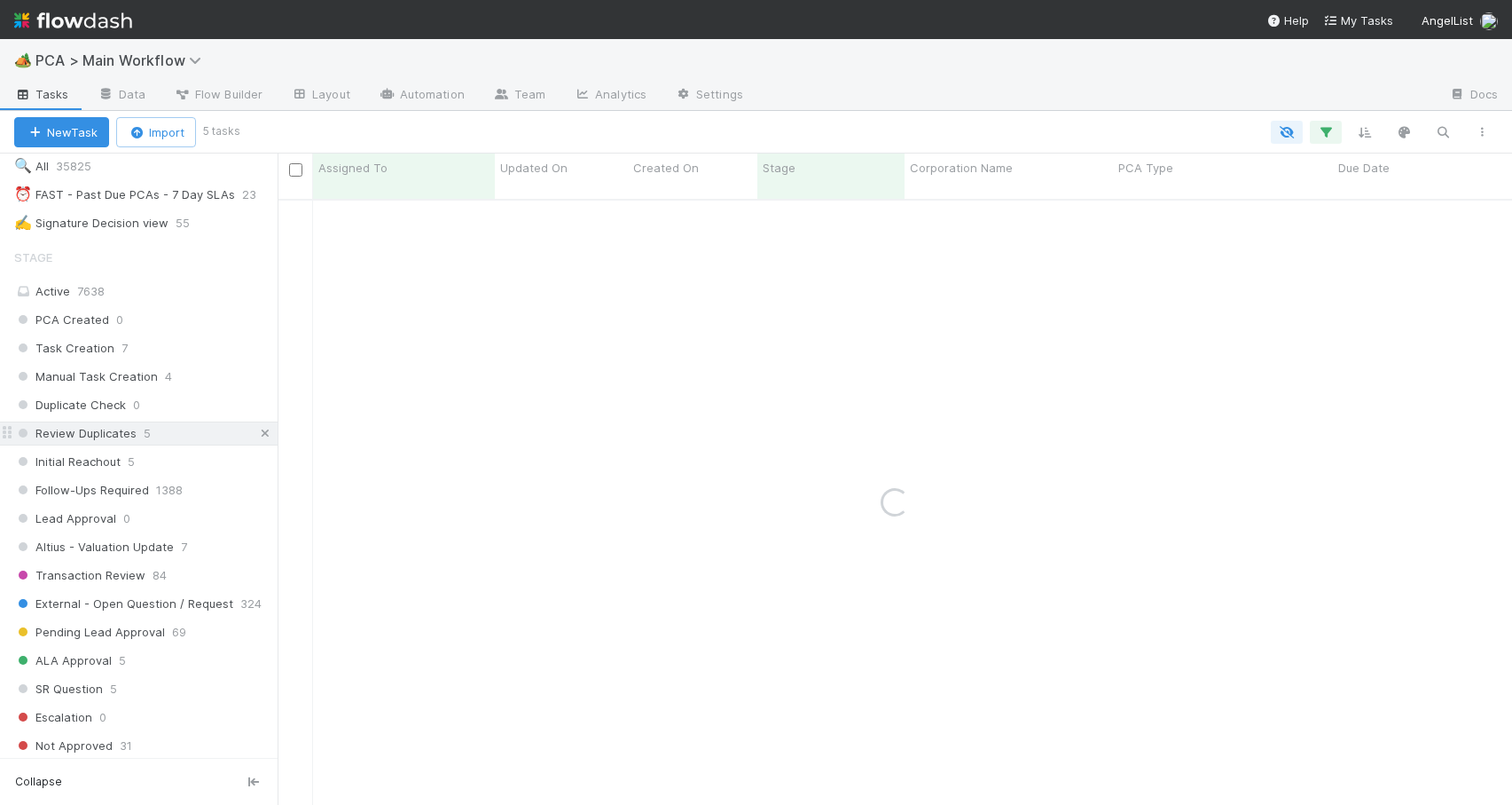
click at [256, 431] on icon at bounding box center [264, 433] width 17 height 12
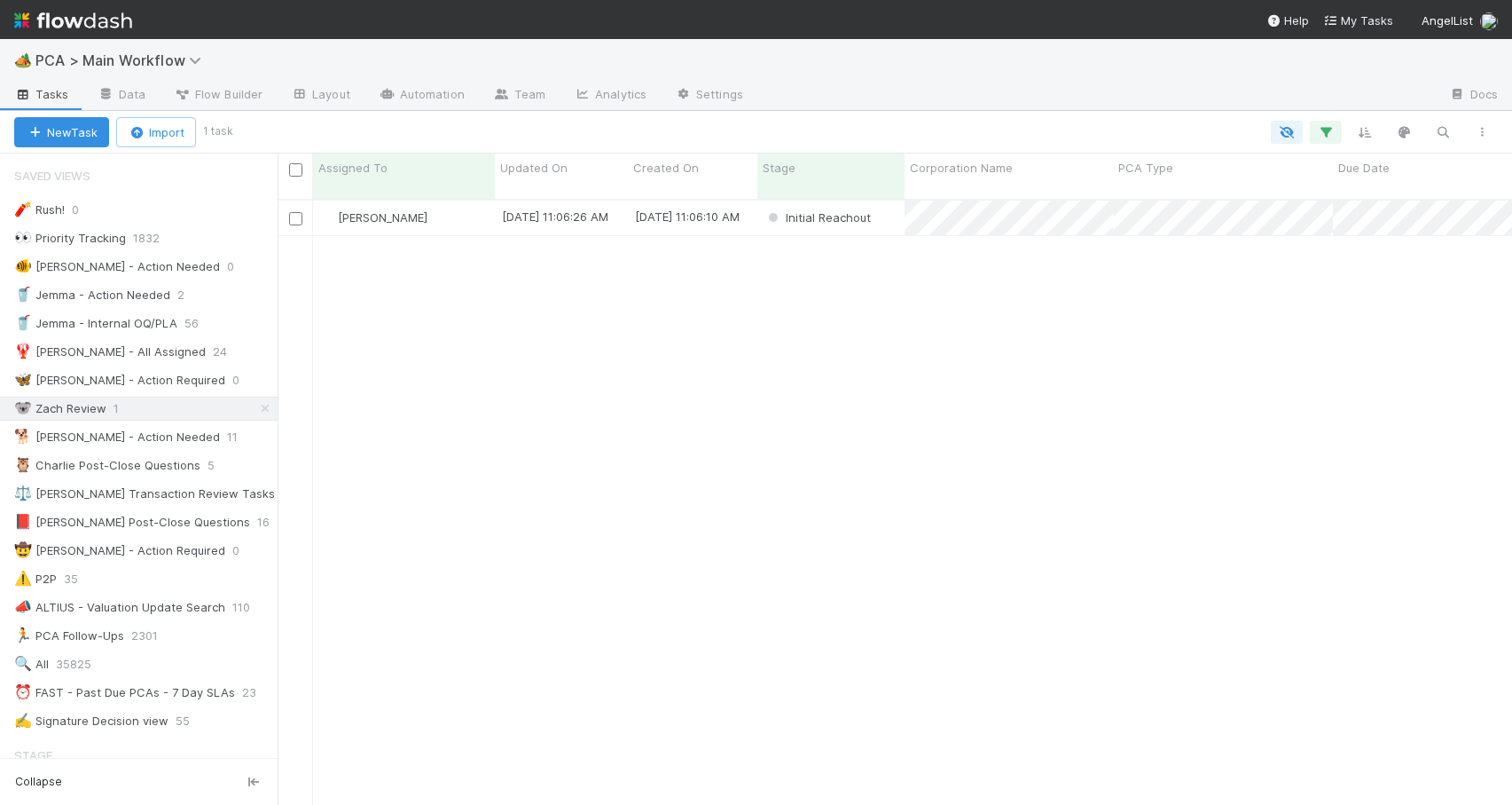
scroll to position [14, 14]
click at [461, 208] on div "[PERSON_NAME]" at bounding box center [403, 218] width 181 height 35
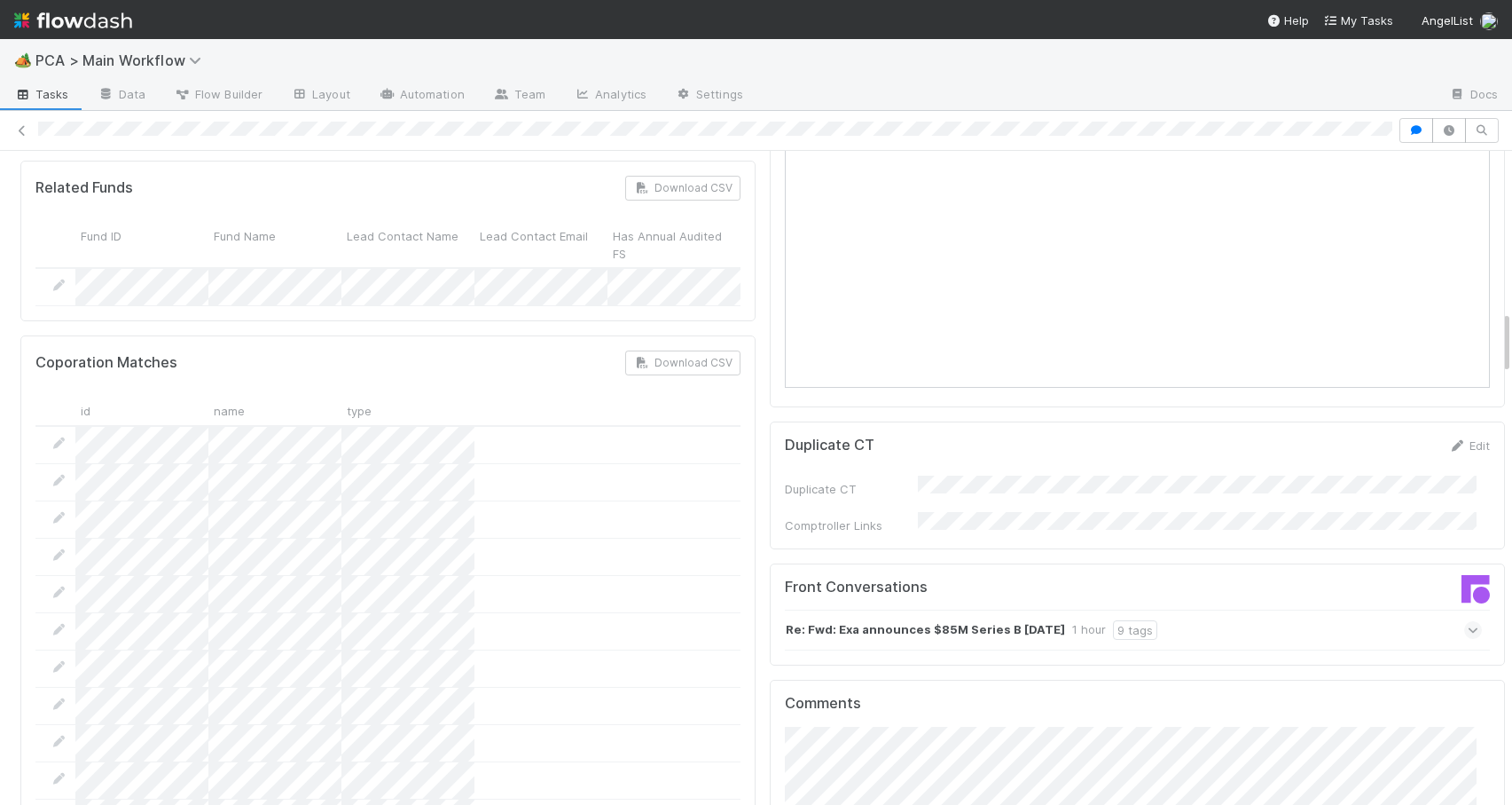
scroll to position [1696, 0]
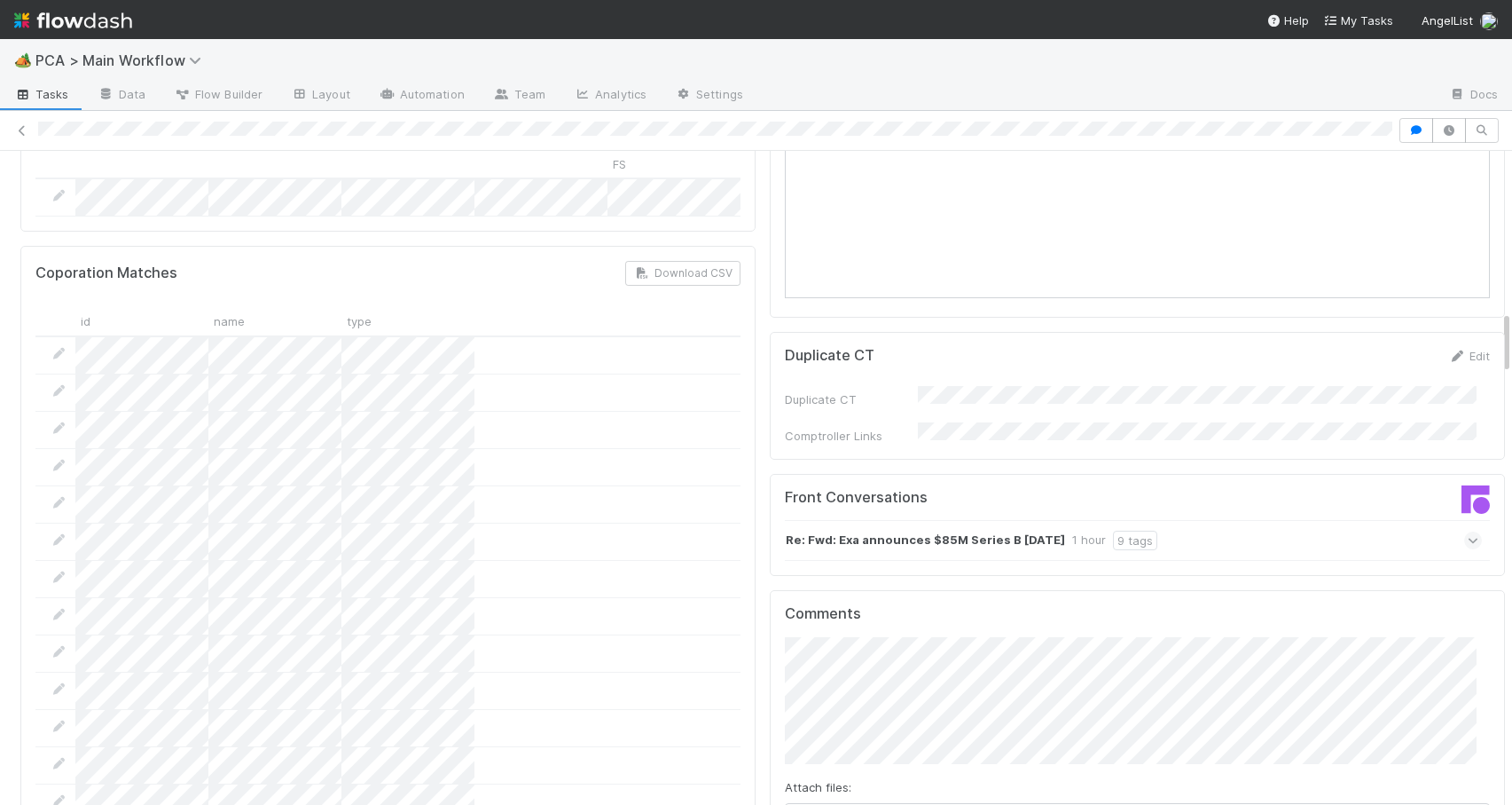
drag, startPoint x: 1494, startPoint y: 194, endPoint x: 1510, endPoint y: 361, distance: 167.8
click at [1510, 361] on div "🏕️ PCA > Main Workflow Tasks Data Flow Builder Layout Automation Team Analytics…" at bounding box center [756, 421] width 1512 height 765
click at [1212, 519] on div "Re: Fwd: Exa announces $85M Series B Today 1 hour 9 tags" at bounding box center [1134, 540] width 697 height 41
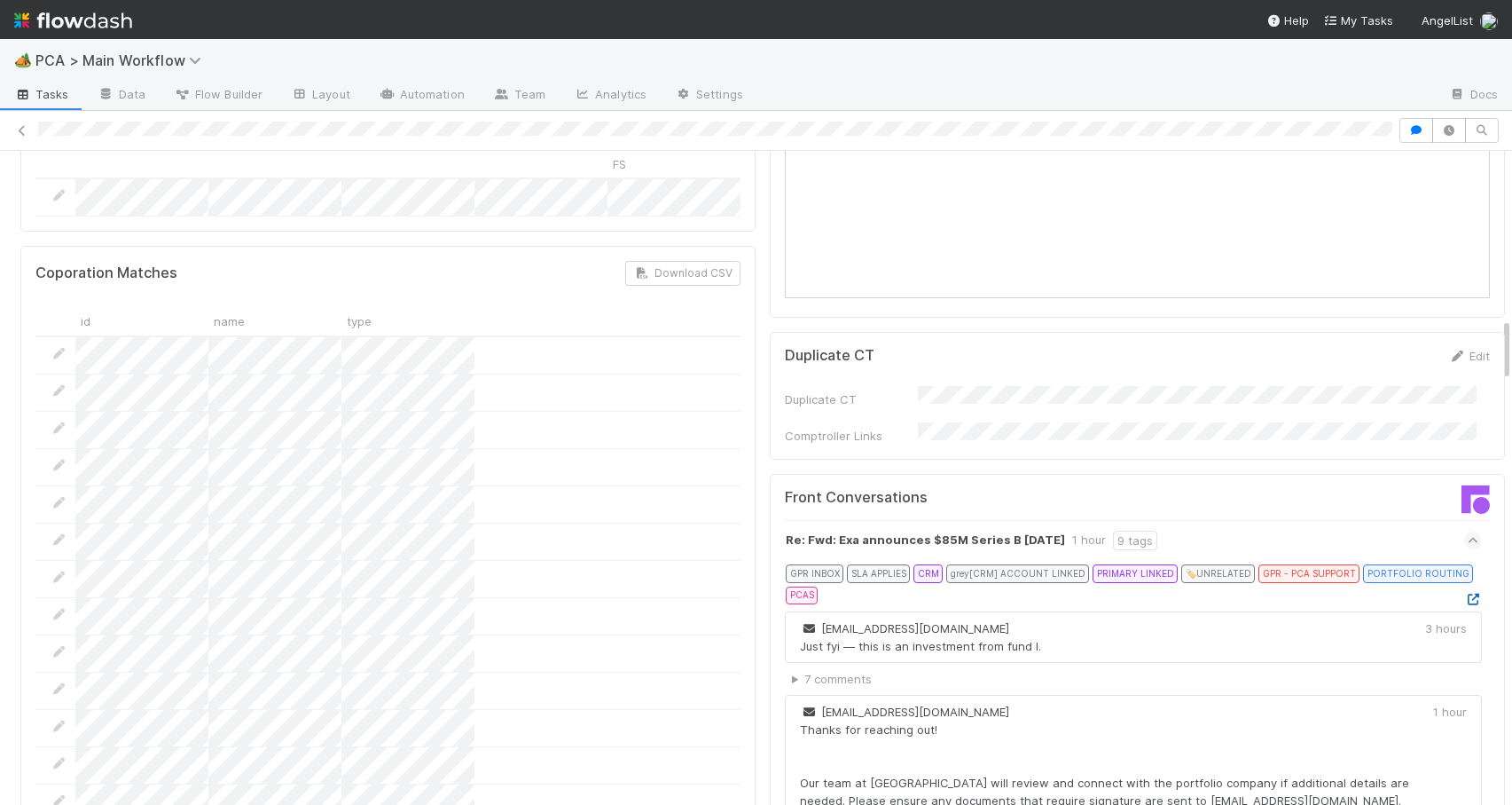
click at [1464, 593] on icon at bounding box center [1472, 599] width 17 height 12
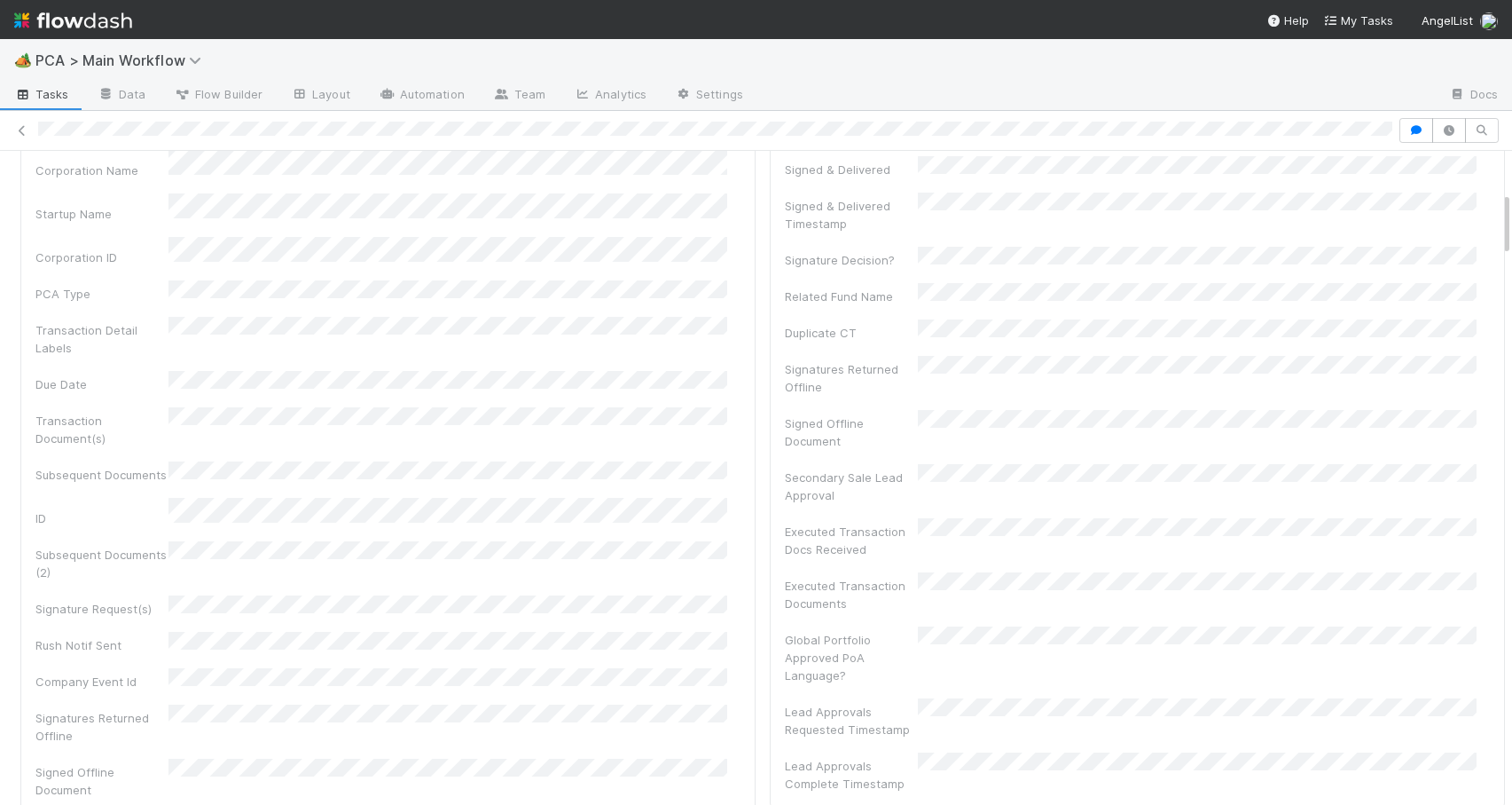
scroll to position [0, 0]
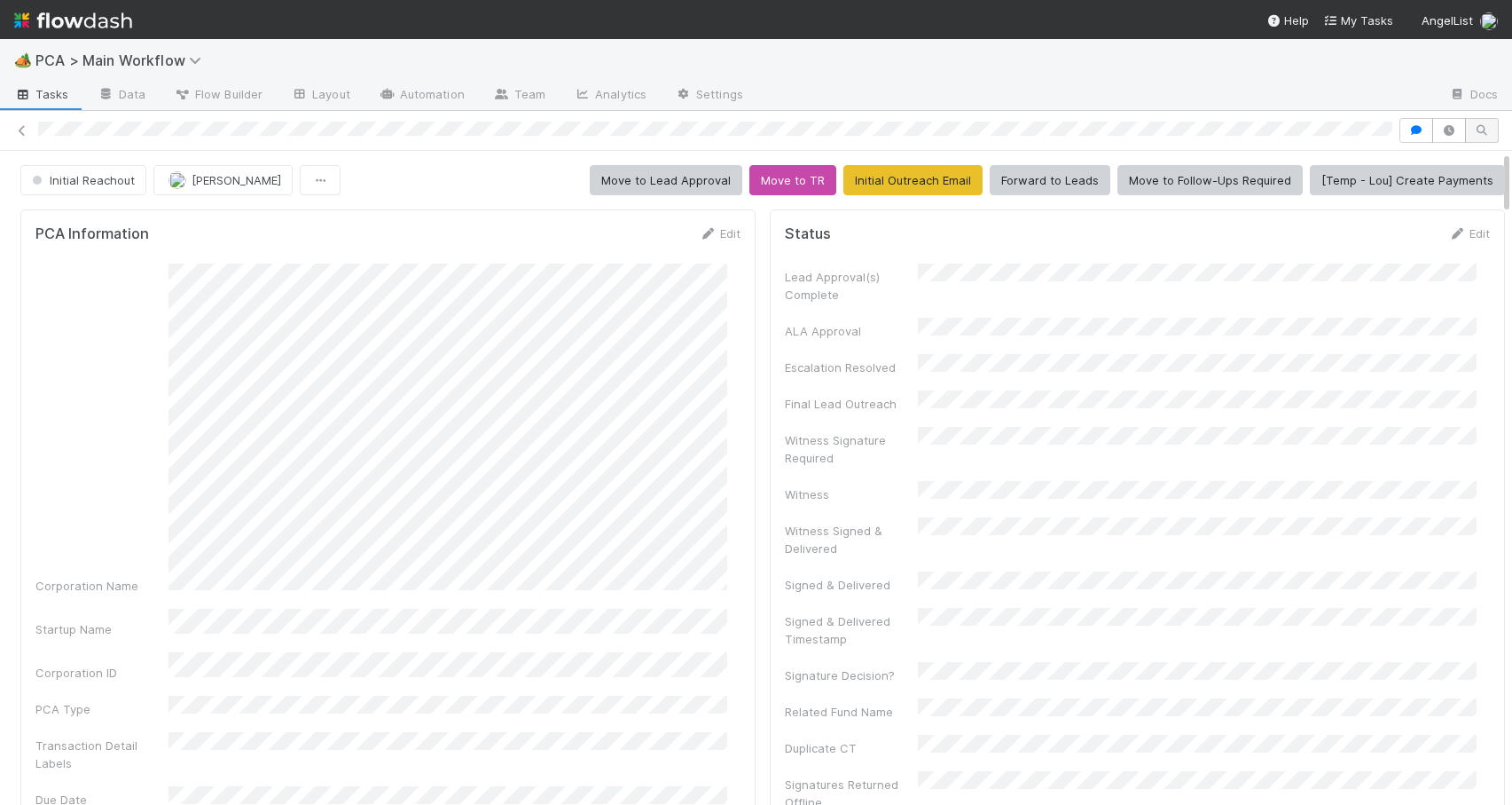
drag, startPoint x: 1494, startPoint y: 333, endPoint x: 1478, endPoint y: 121, distance: 212.6
click at [1479, 126] on div "Initial Reachout Zachary Conley Move to Lead Approval Move to TR Initial Outrea…" at bounding box center [756, 457] width 1512 height 694
click at [715, 231] on link "Edit" at bounding box center [719, 233] width 41 height 14
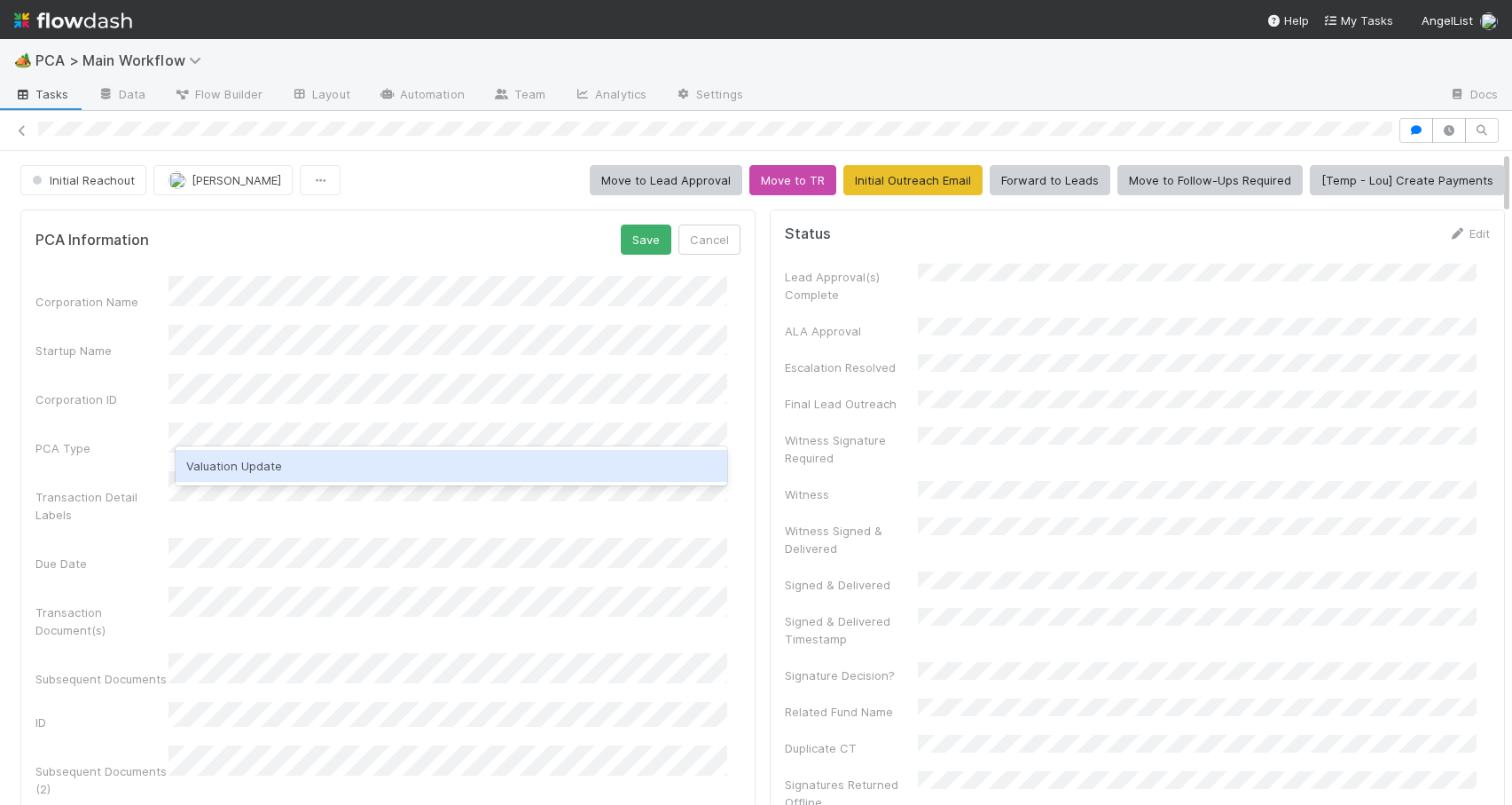
click at [316, 456] on div "Valuation Update" at bounding box center [451, 465] width 552 height 32
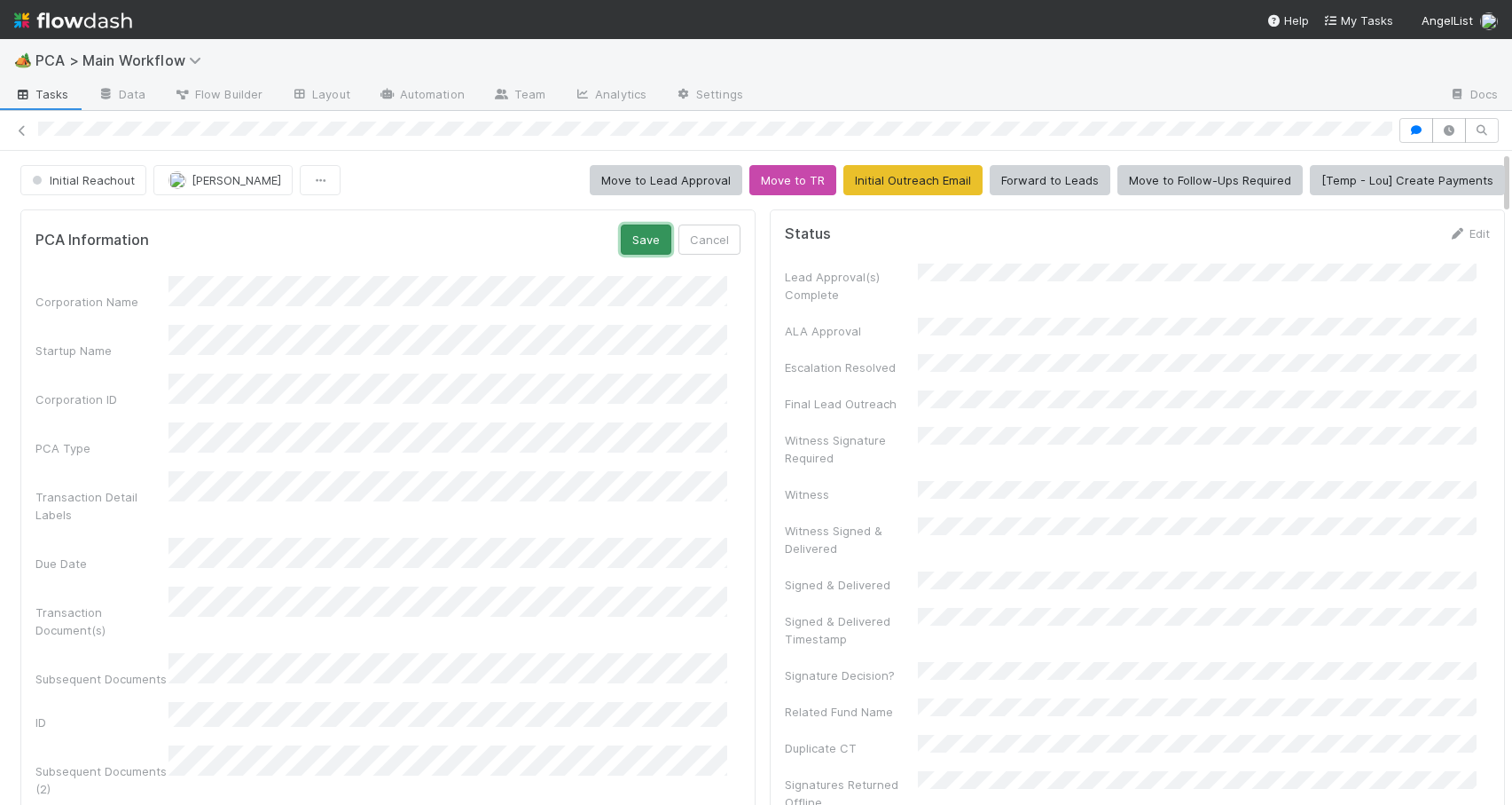
click at [636, 232] on button "Save" at bounding box center [646, 239] width 51 height 30
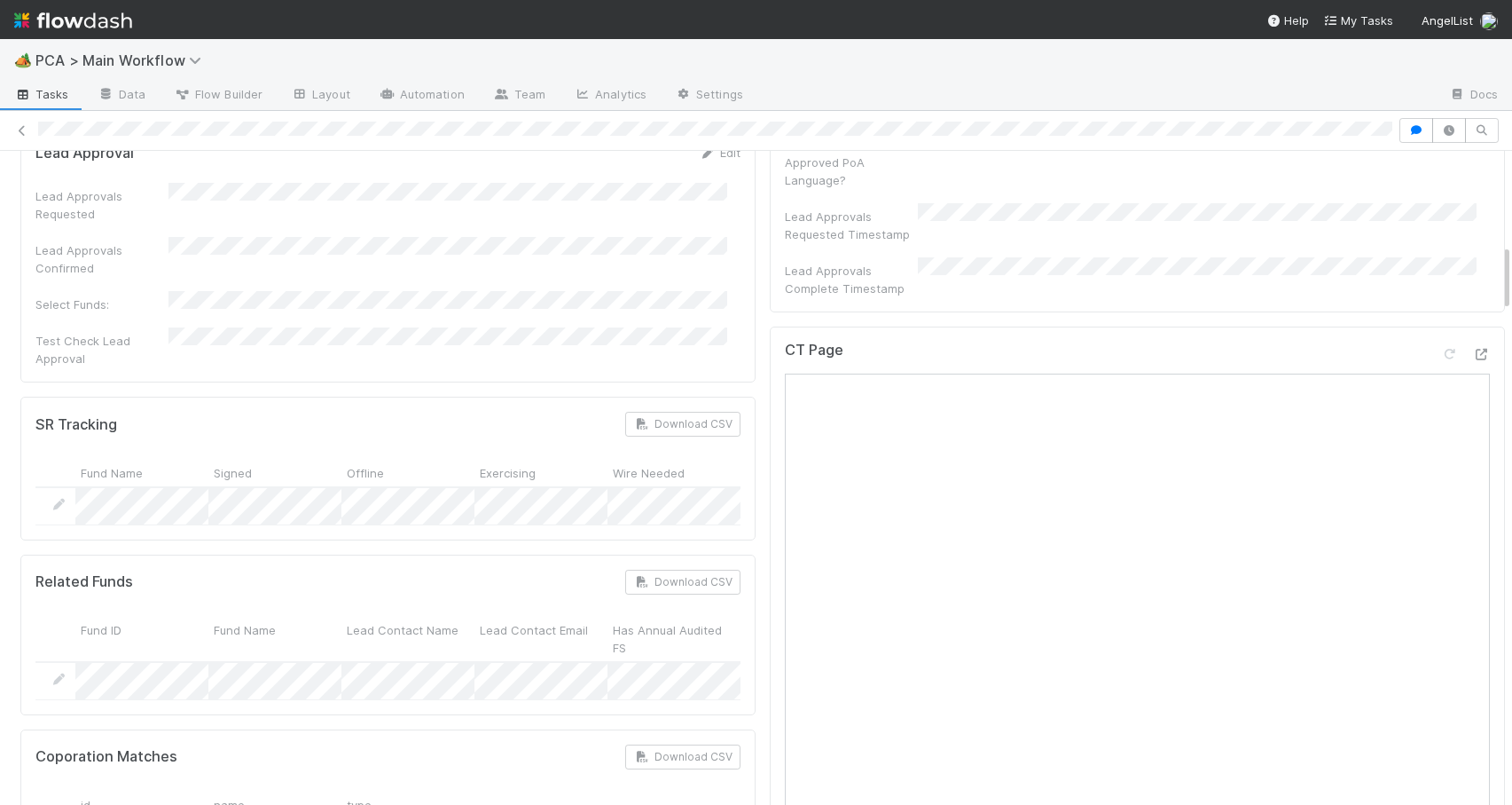
scroll to position [904, 0]
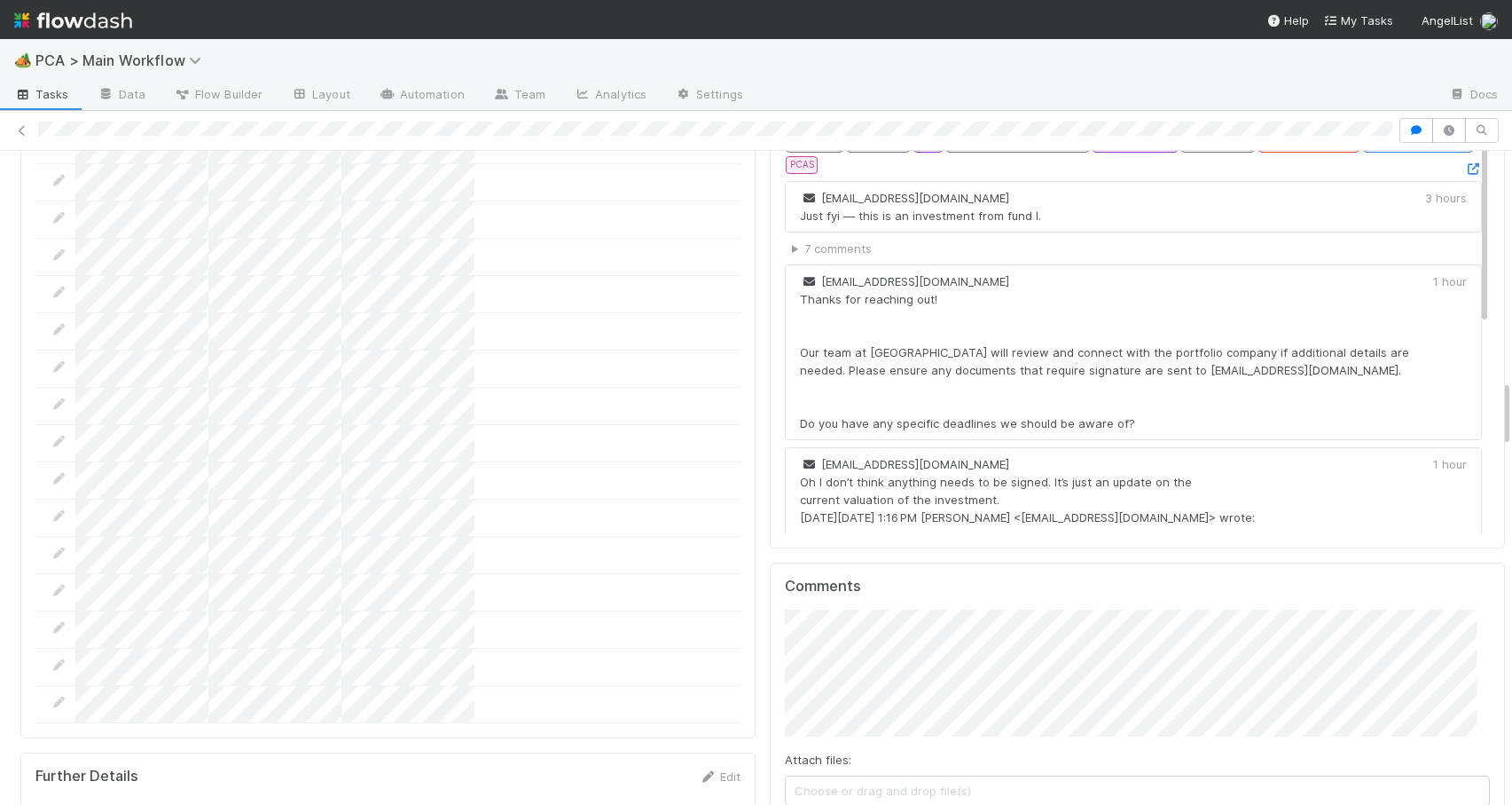
scroll to position [2230, 0]
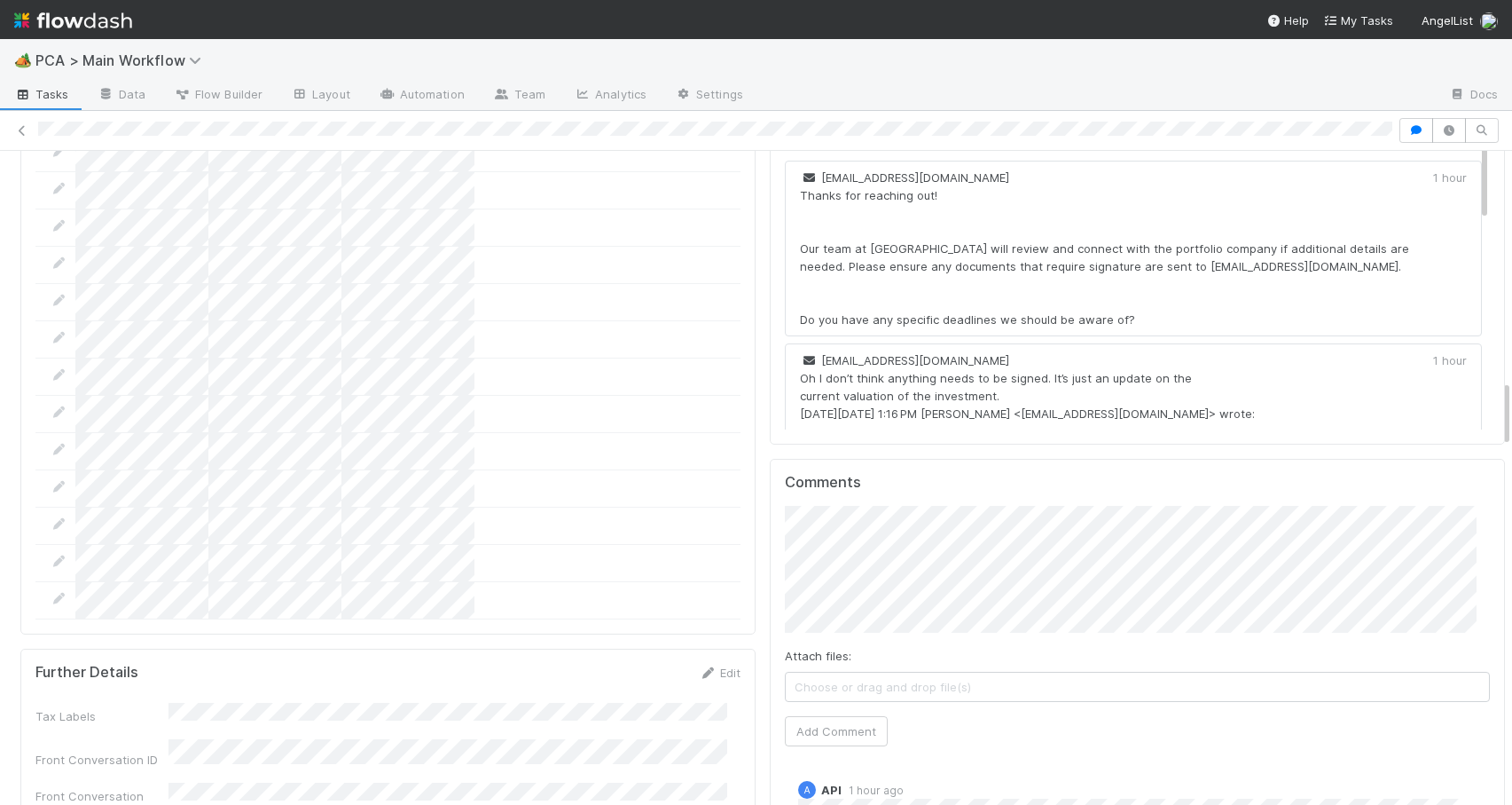
drag, startPoint x: 1494, startPoint y: 261, endPoint x: 1563, endPoint y: 398, distance: 153.4
click at [1511, 398] on html "🏕️ PCA > Main Workflow Tasks Data Flow Builder Layout Automation Team Analytics…" at bounding box center [756, 402] width 1512 height 805
click at [828, 716] on button "Add Comment" at bounding box center [837, 730] width 103 height 30
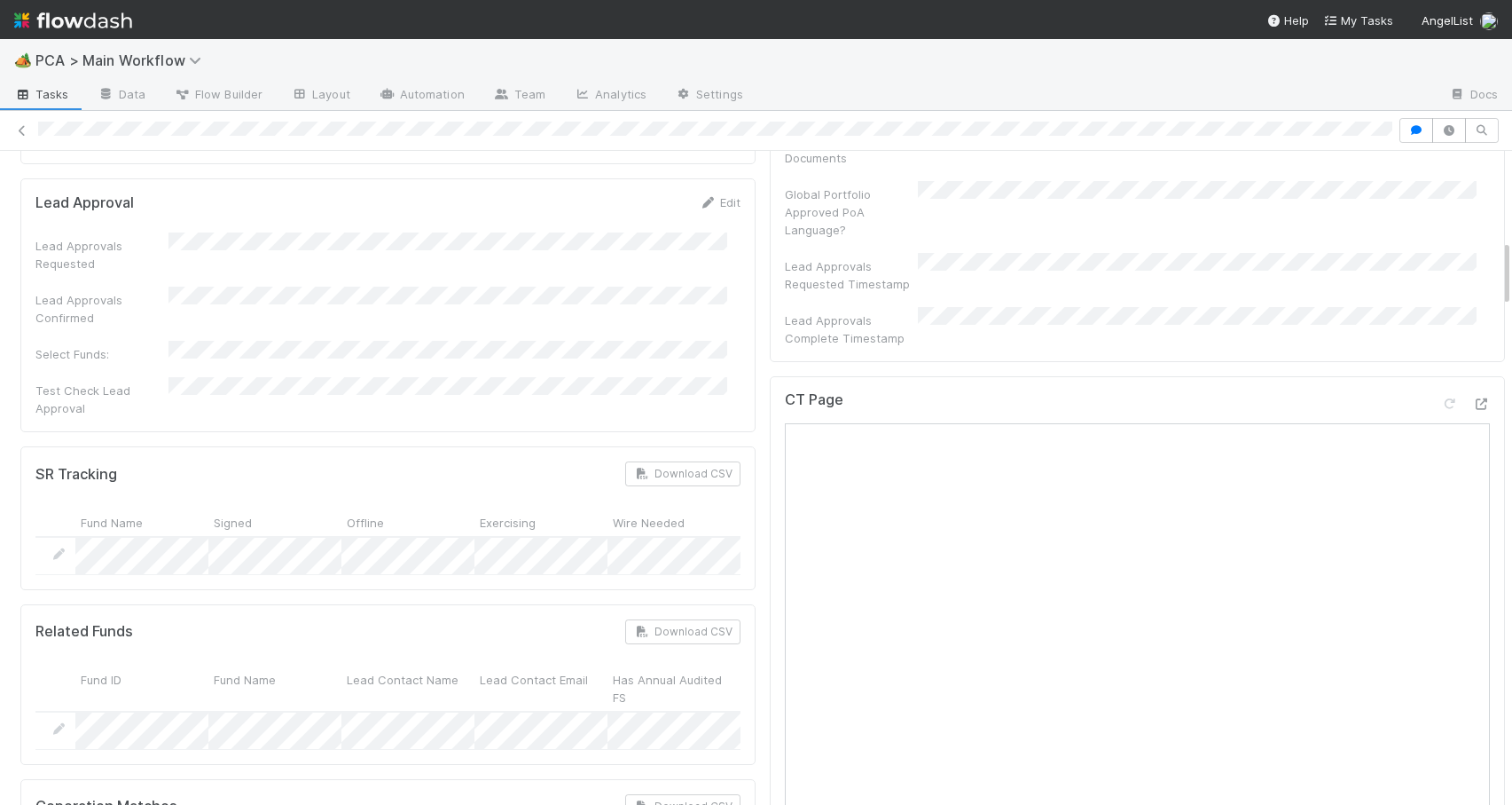
scroll to position [0, 0]
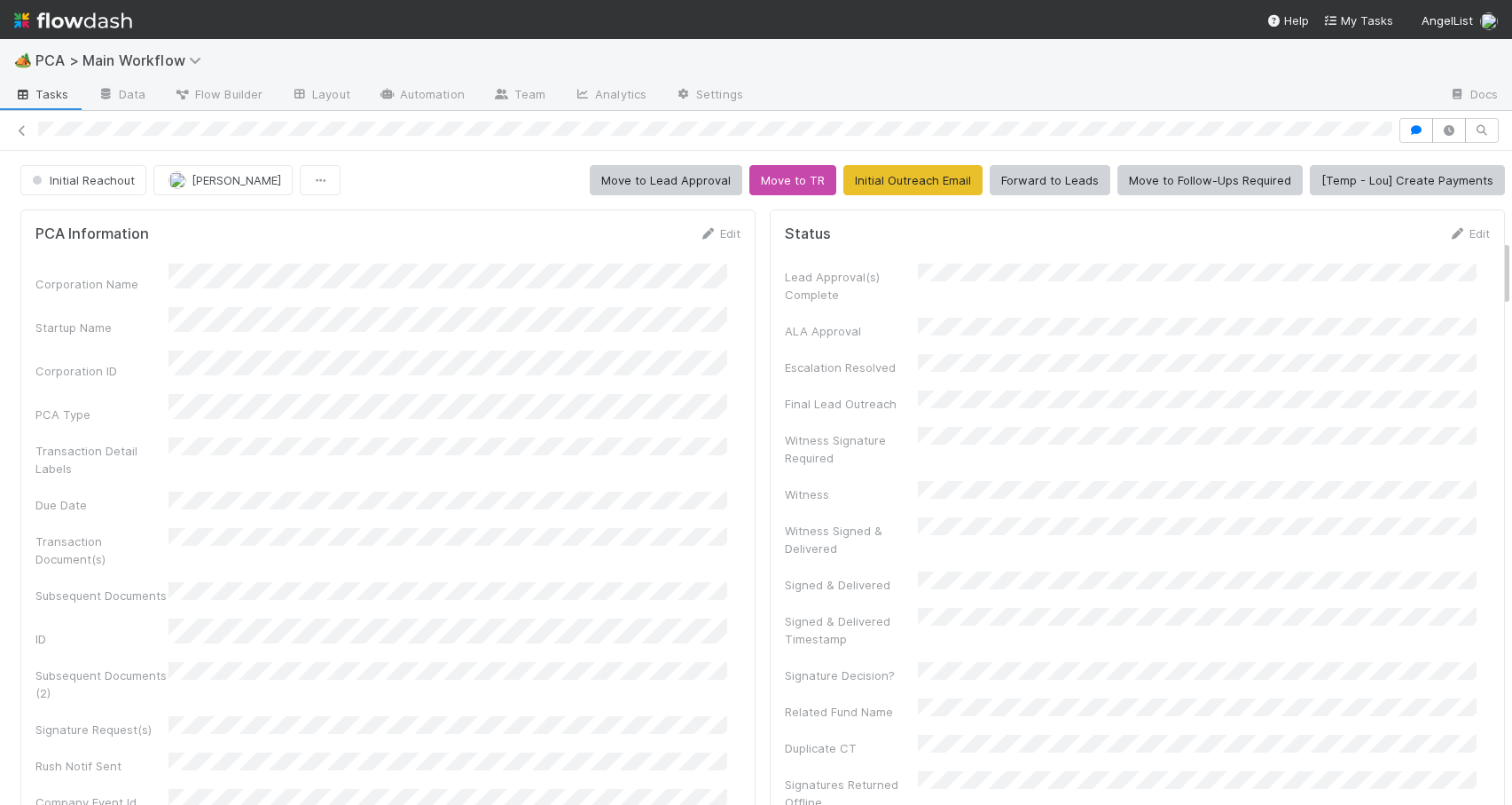
drag, startPoint x: 1493, startPoint y: 415, endPoint x: 1490, endPoint y: 130, distance: 285.0
click at [1492, 134] on div "Initial Reachout Zachary Conley Move to Lead Approval Move to TR Initial Outrea…" at bounding box center [756, 457] width 1512 height 694
click at [99, 173] on span "Initial Reachout" at bounding box center [82, 180] width 107 height 14
click at [87, 226] on span "Altius - Valuation Update" at bounding box center [104, 224] width 159 height 14
click at [27, 131] on icon at bounding box center [21, 131] width 17 height 12
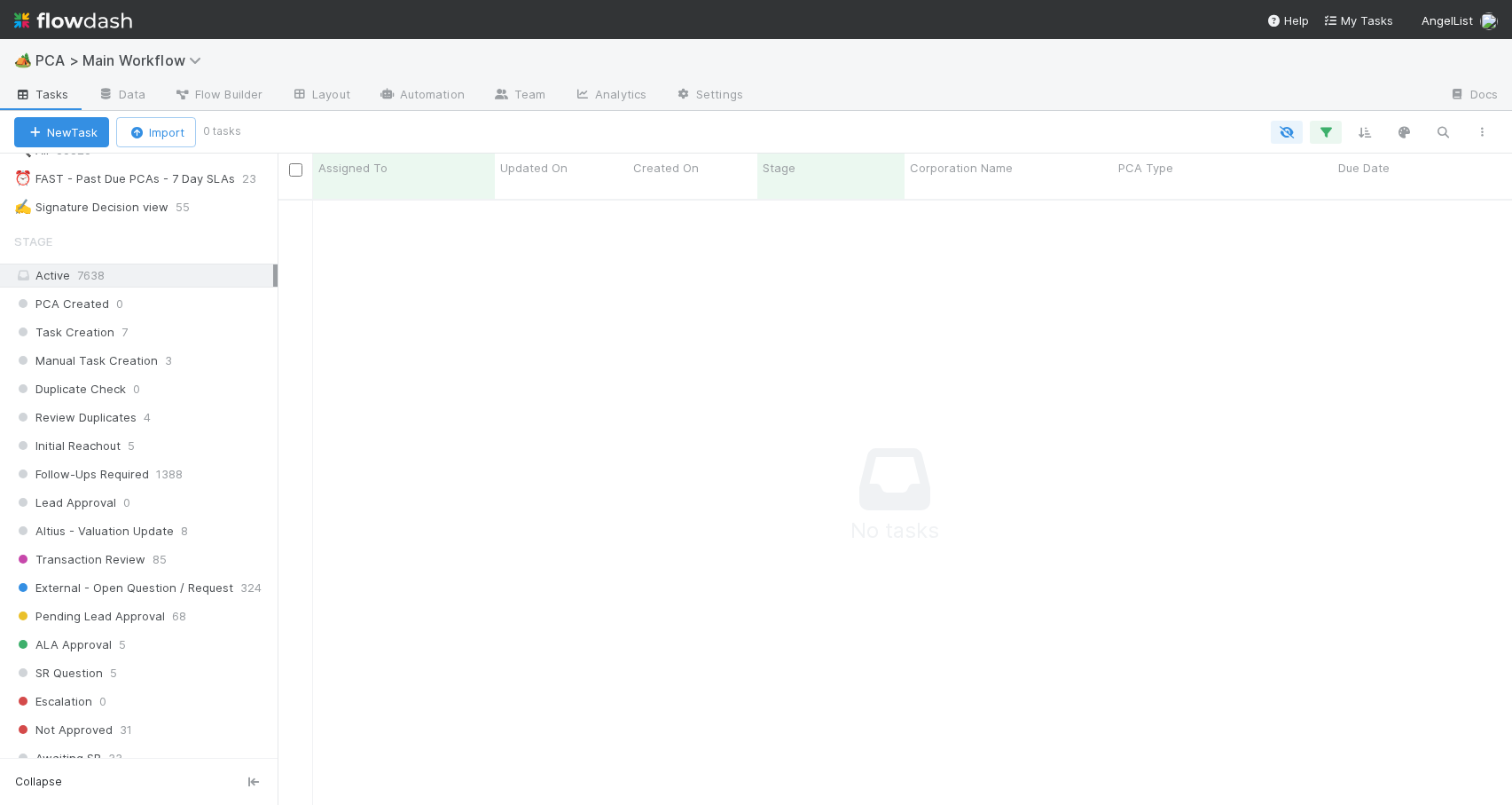
scroll to position [647, 0]
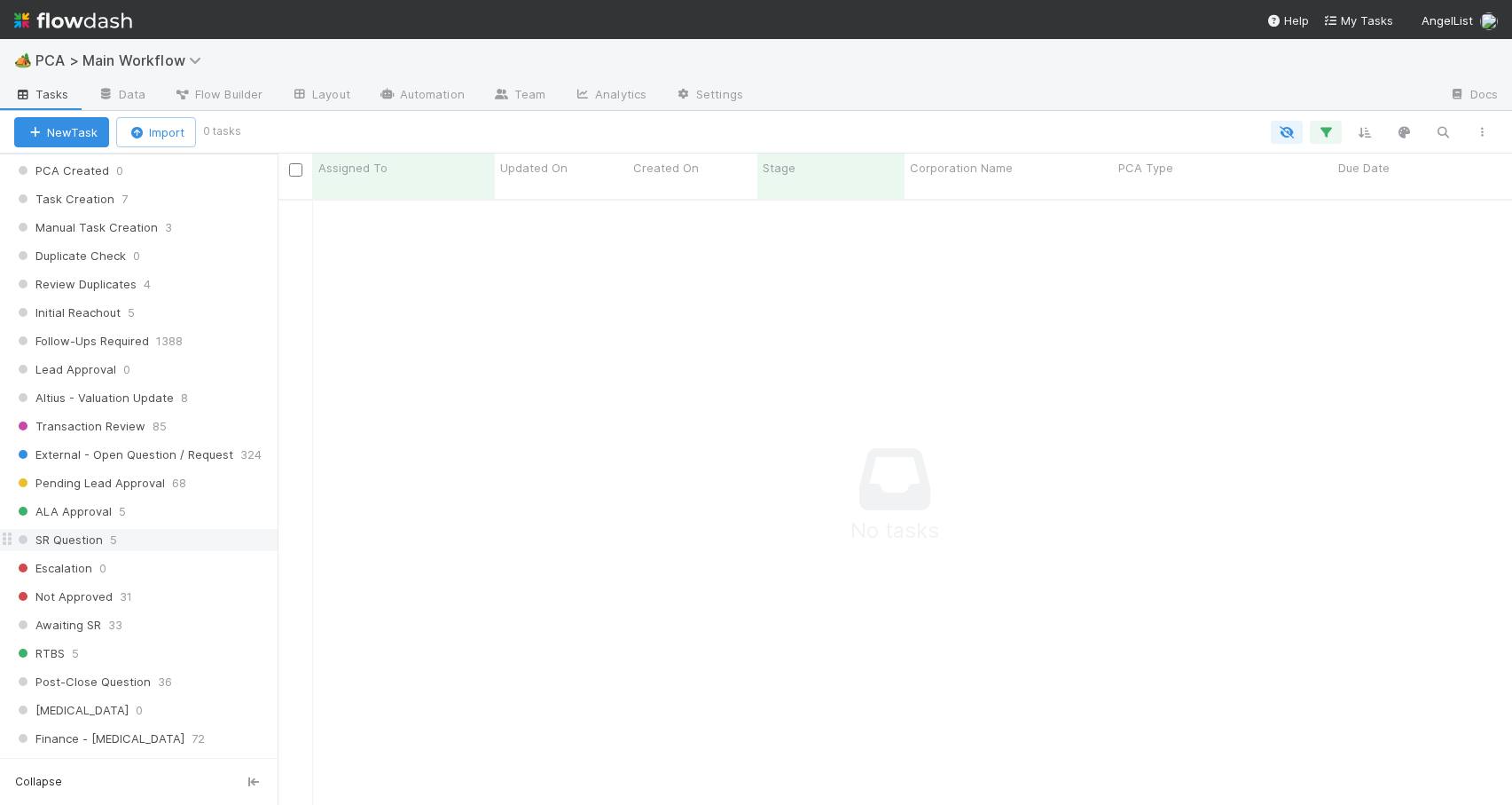
click at [212, 537] on div "SR Question 5" at bounding box center [145, 540] width 263 height 22
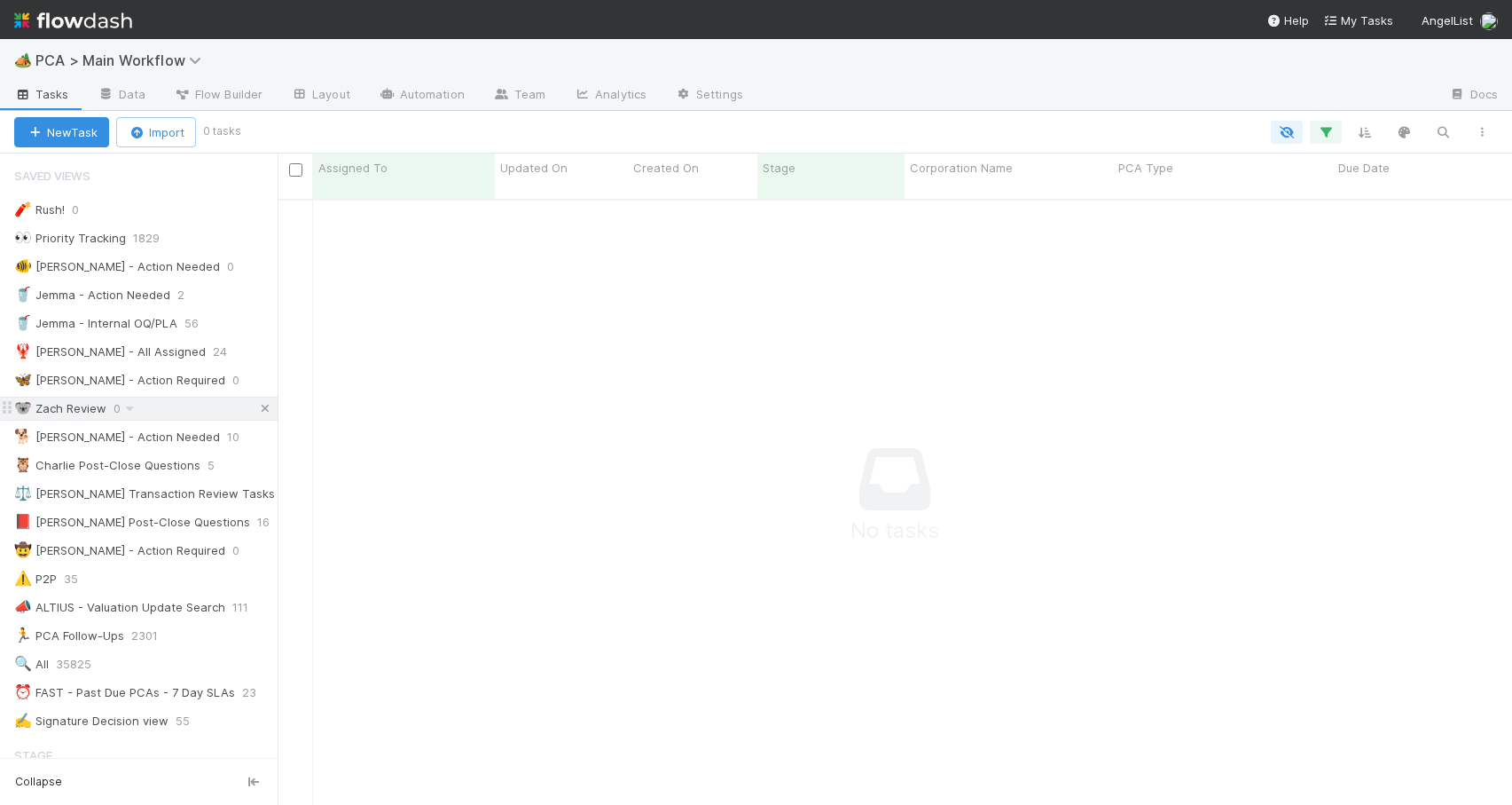
click at [256, 409] on icon at bounding box center [264, 408] width 17 height 12
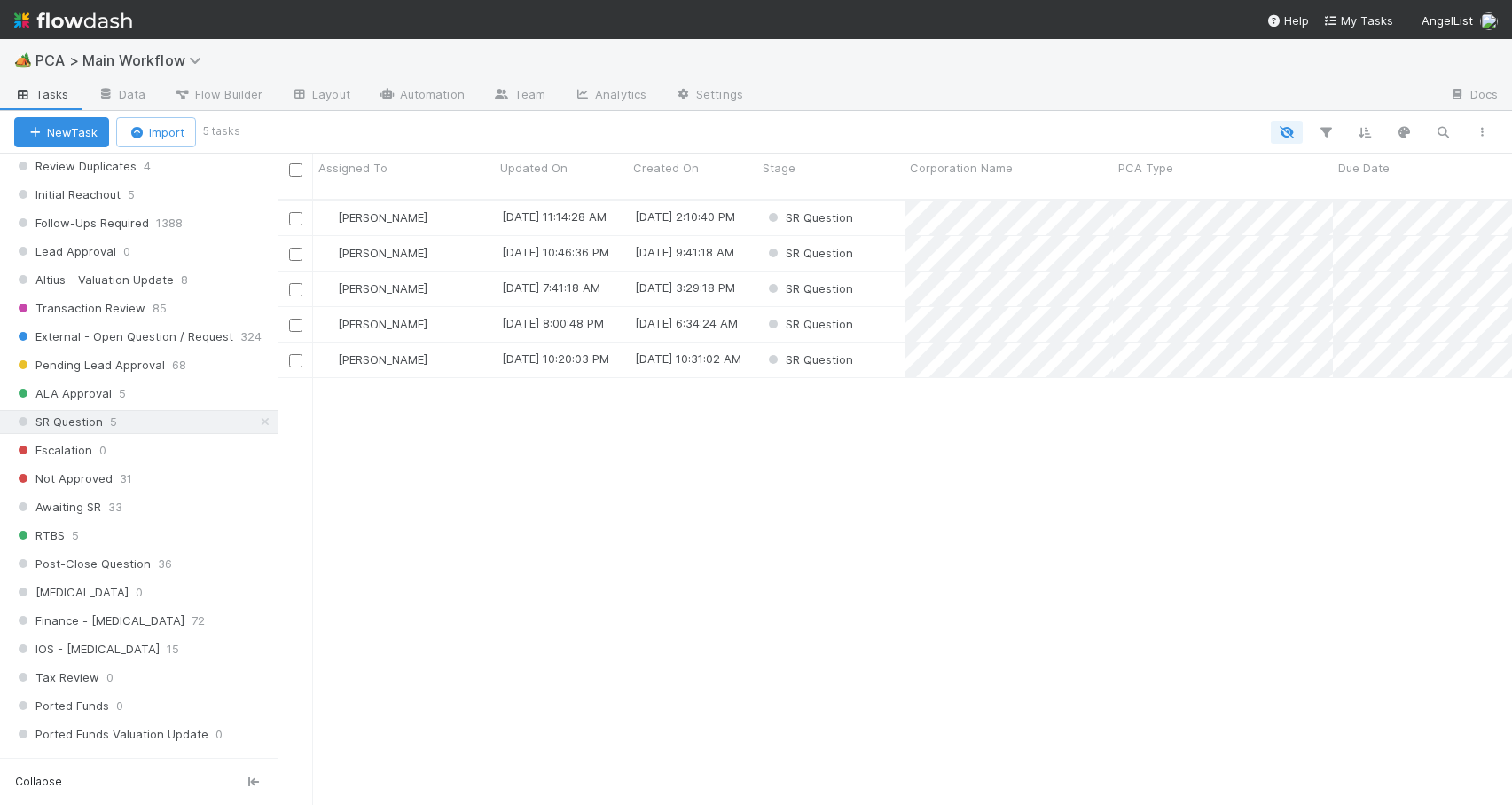
scroll to position [769, 0]
click at [256, 420] on icon at bounding box center [264, 417] width 17 height 12
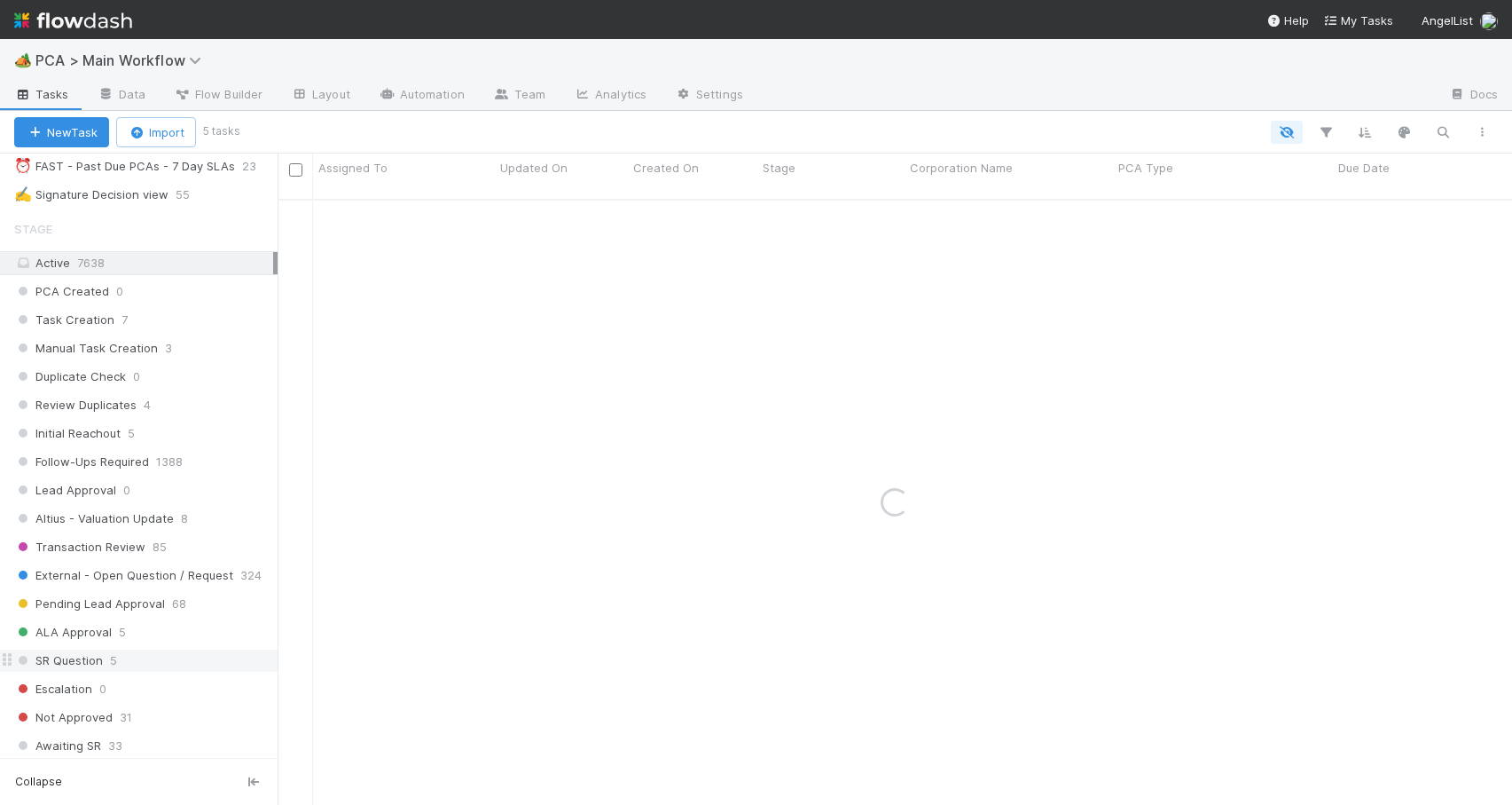
scroll to position [507, 0]
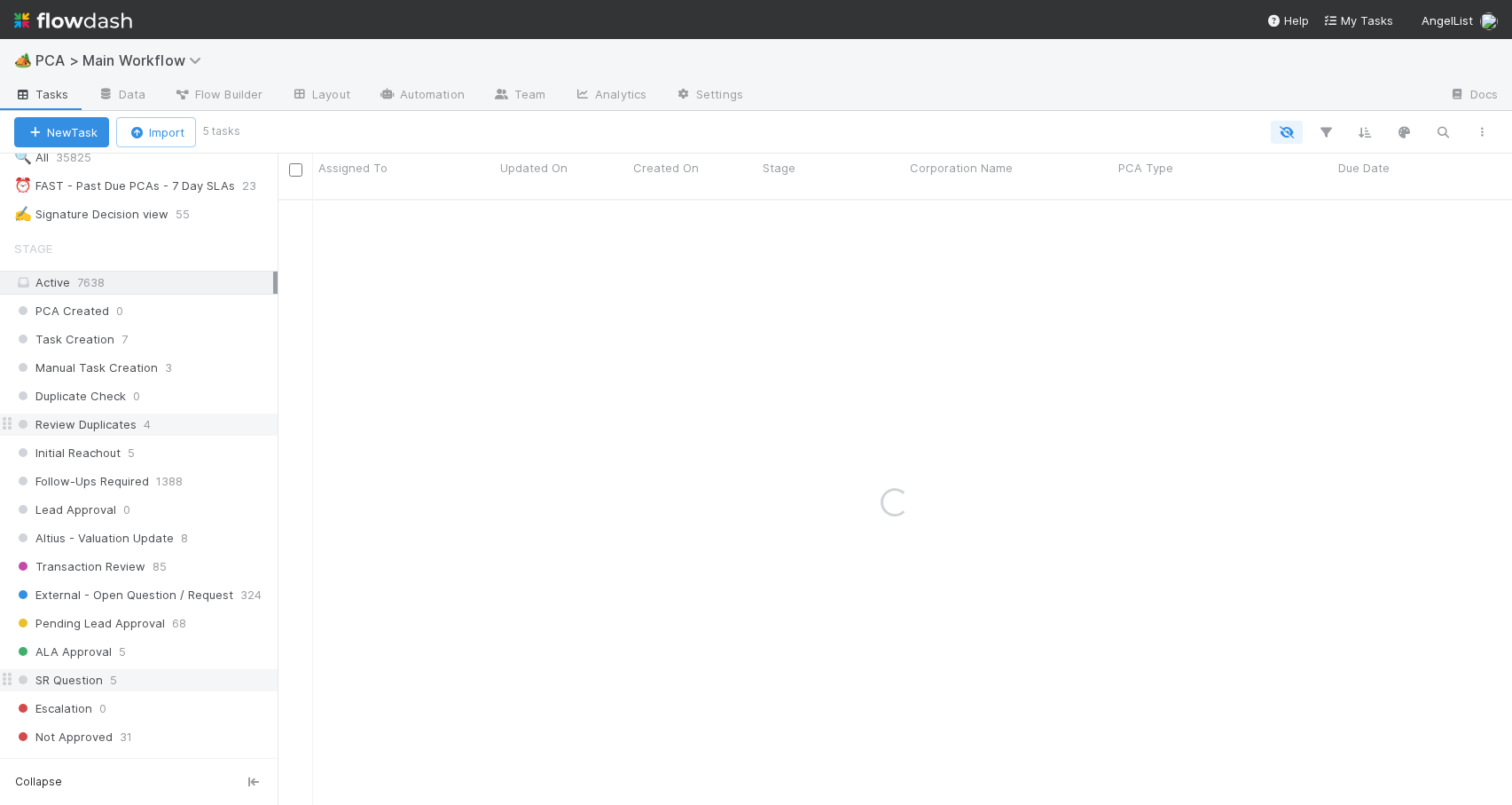
click at [194, 423] on div "Review Duplicates 4" at bounding box center [145, 425] width 263 height 22
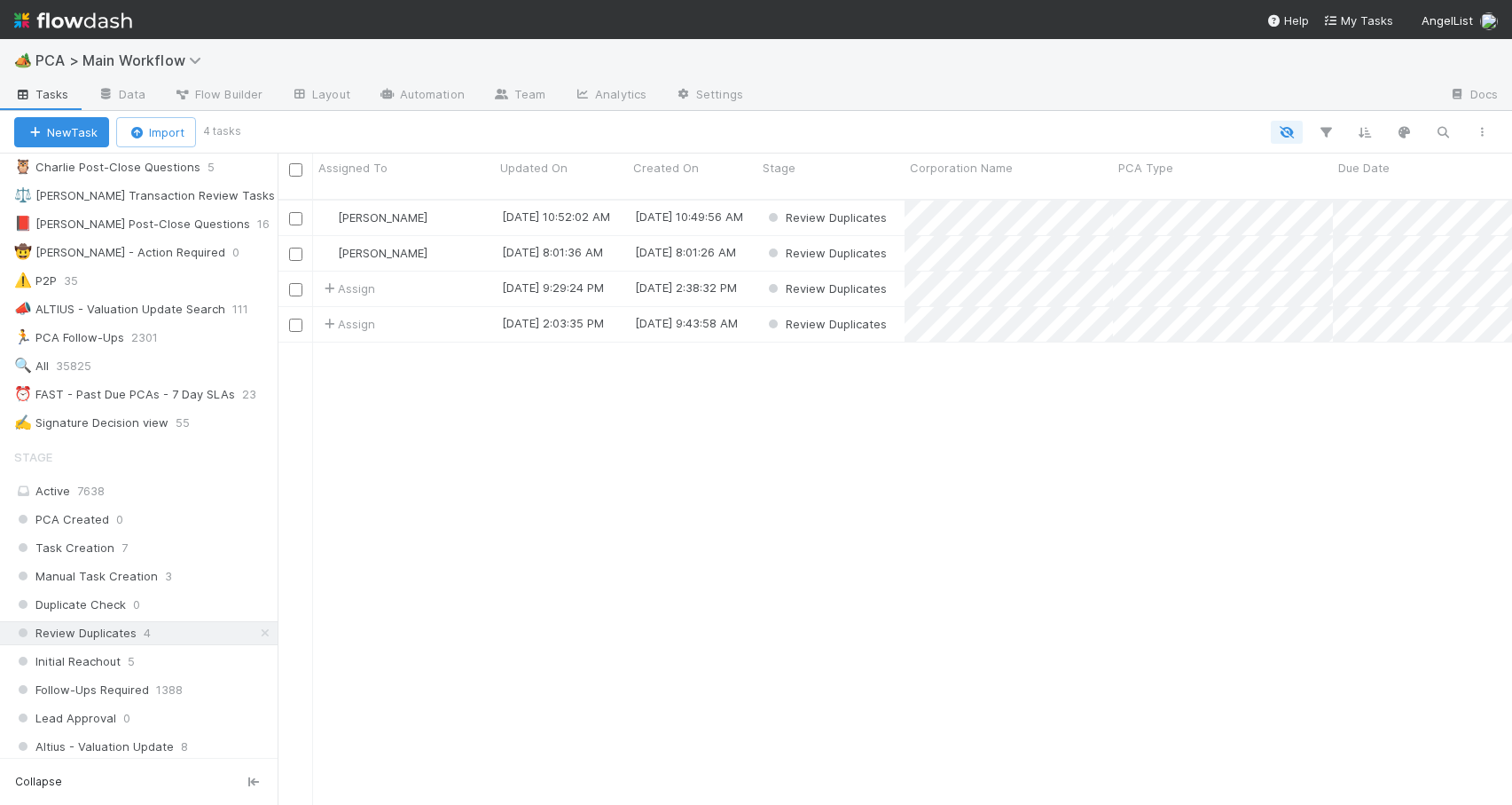
scroll to position [627, 0]
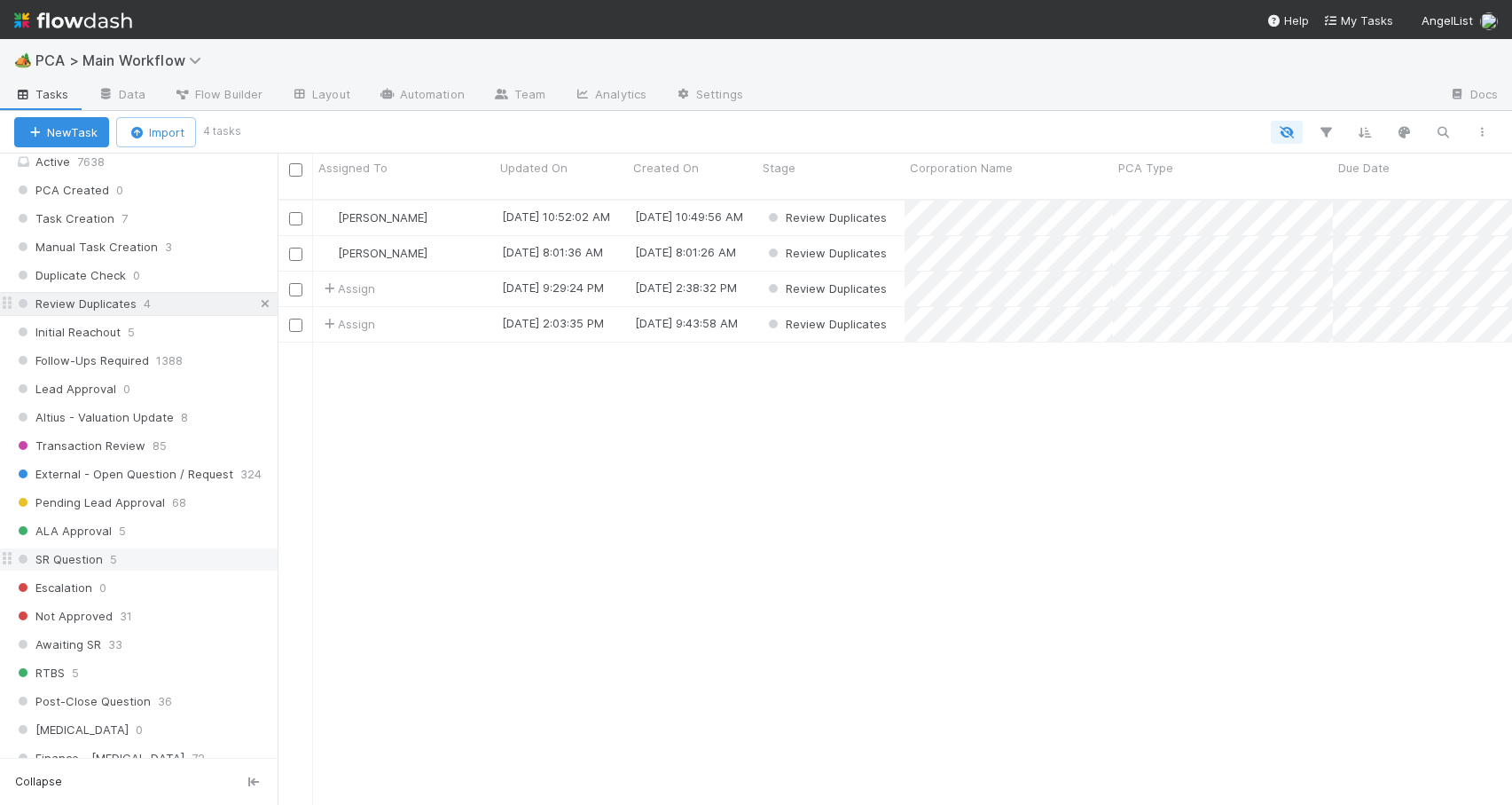
click at [256, 300] on icon at bounding box center [264, 304] width 17 height 12
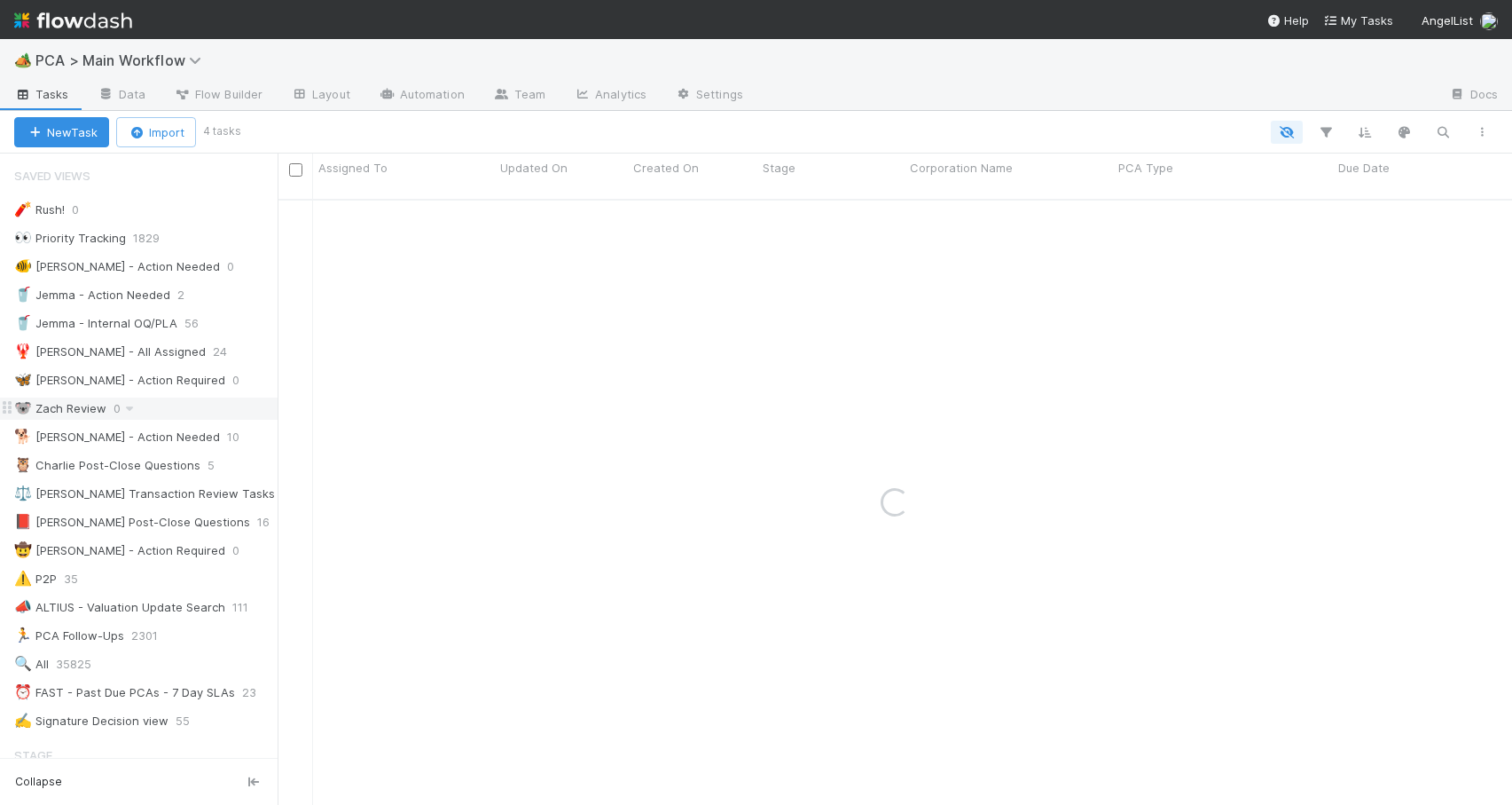
click at [187, 407] on div "🐨 Zach Review 0" at bounding box center [145, 409] width 263 height 22
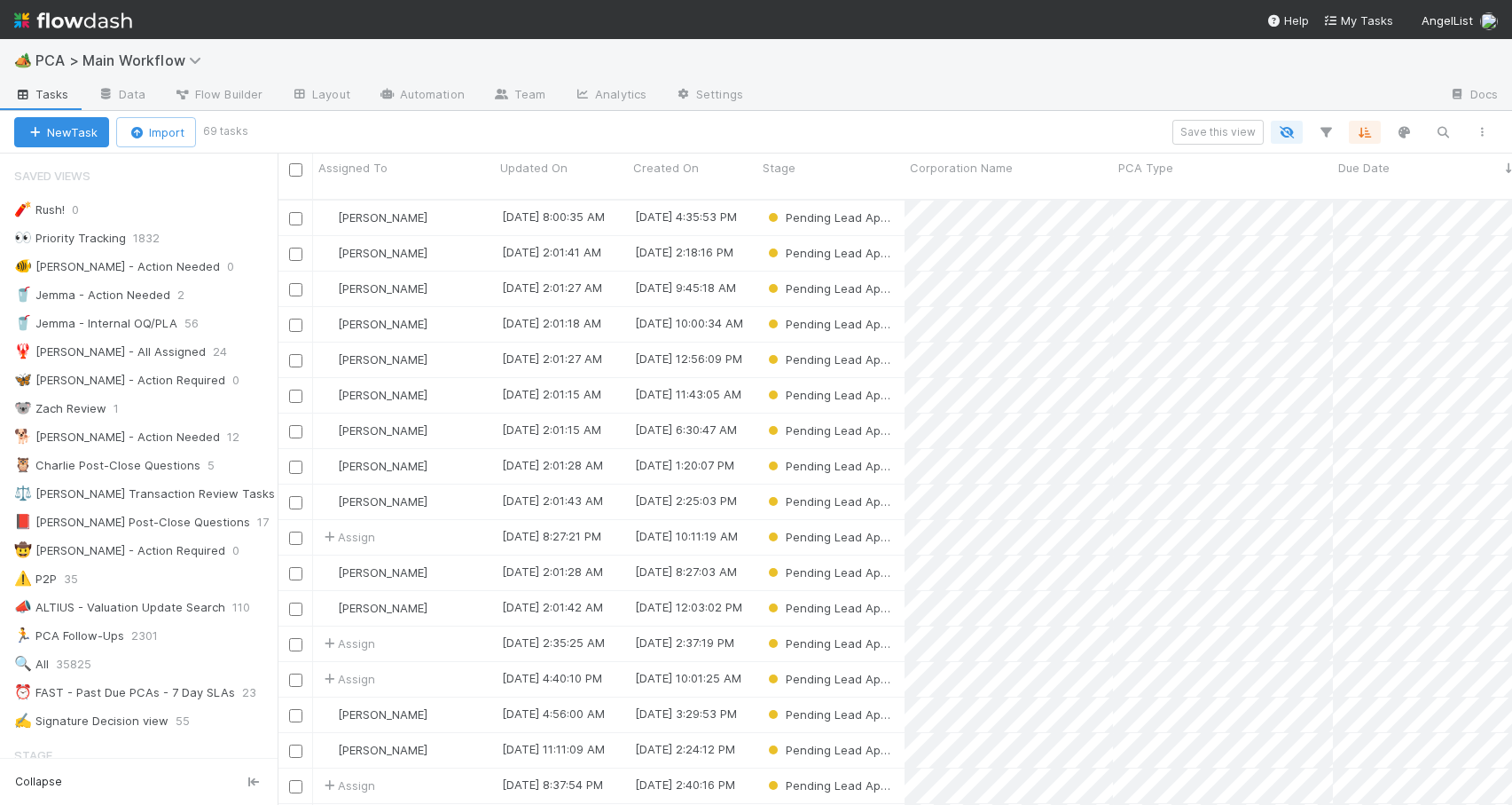
scroll to position [607, 1221]
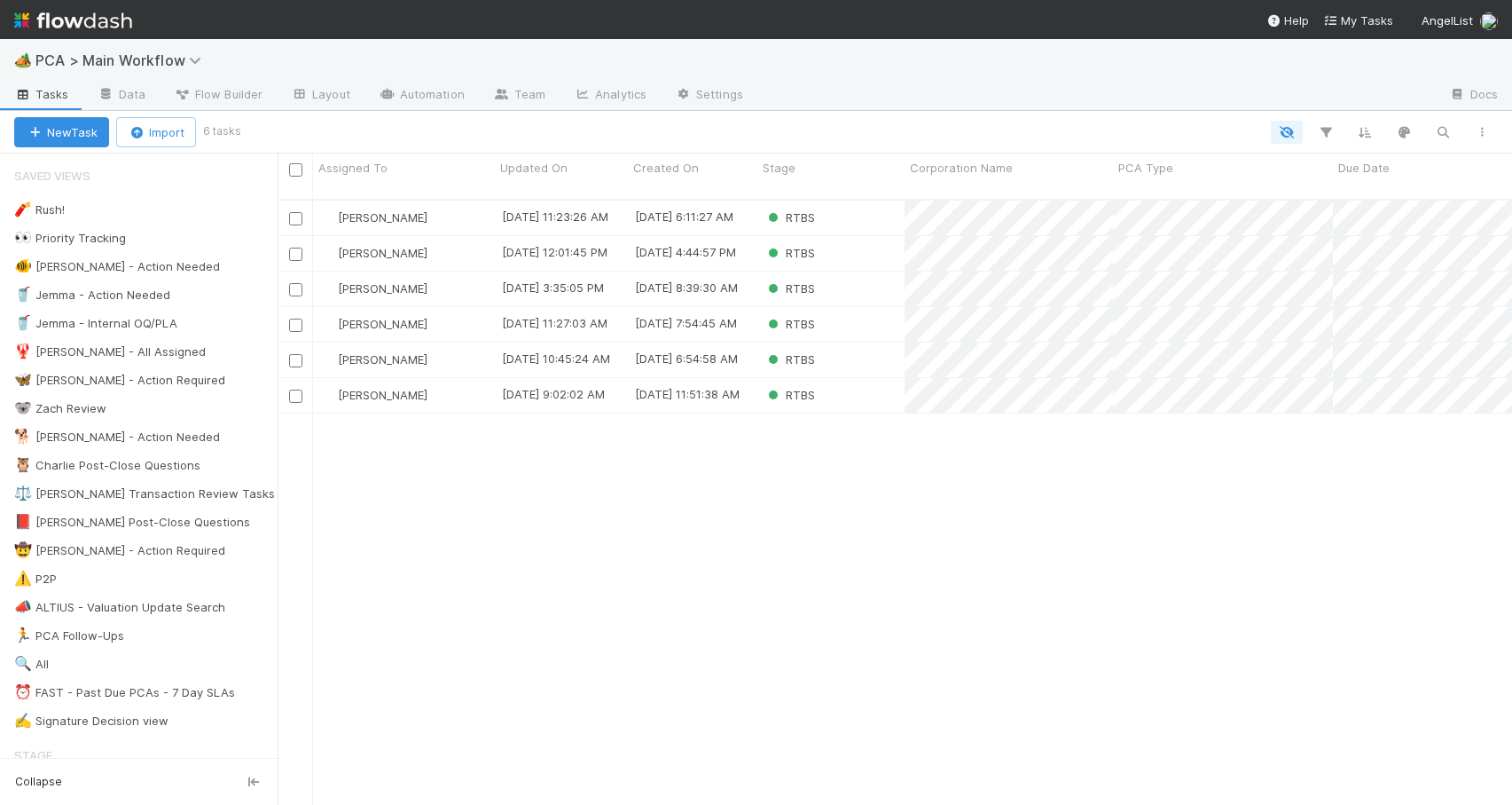
scroll to position [607, 1221]
click at [862, 204] on div "RTBS" at bounding box center [832, 218] width 147 height 35
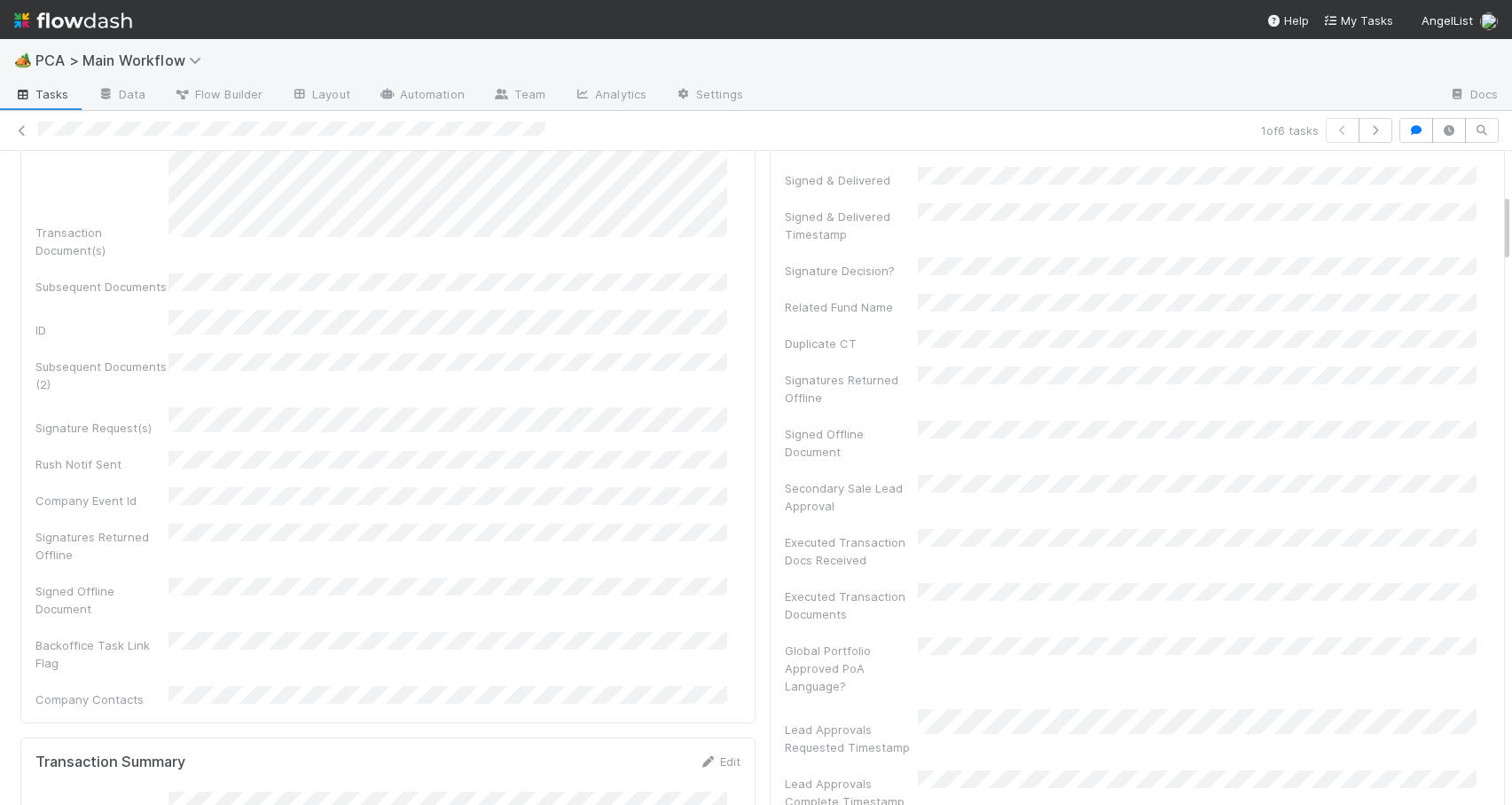
scroll to position [372, 0]
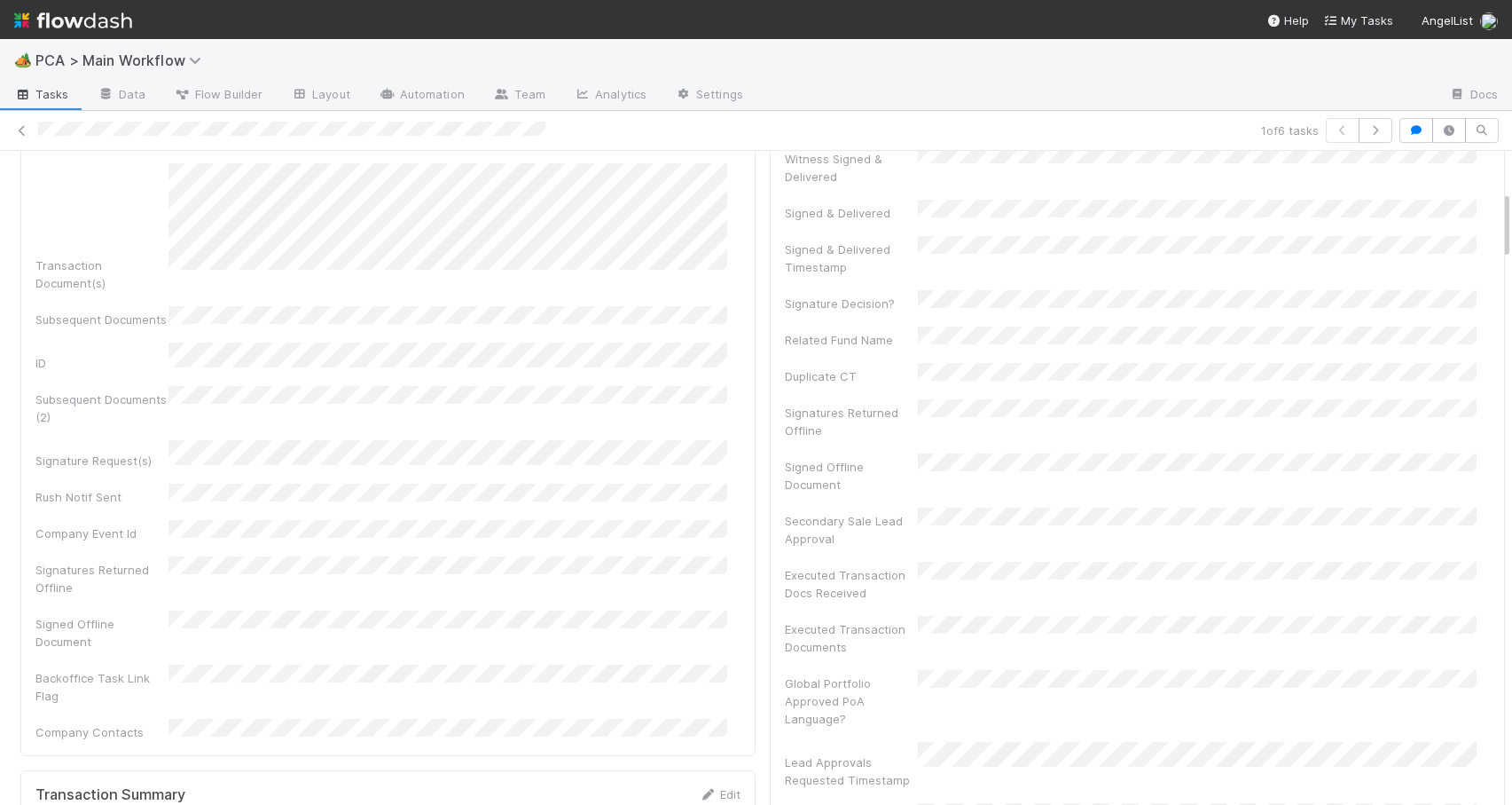
drag, startPoint x: 1494, startPoint y: 283, endPoint x: 1492, endPoint y: 226, distance: 57.0
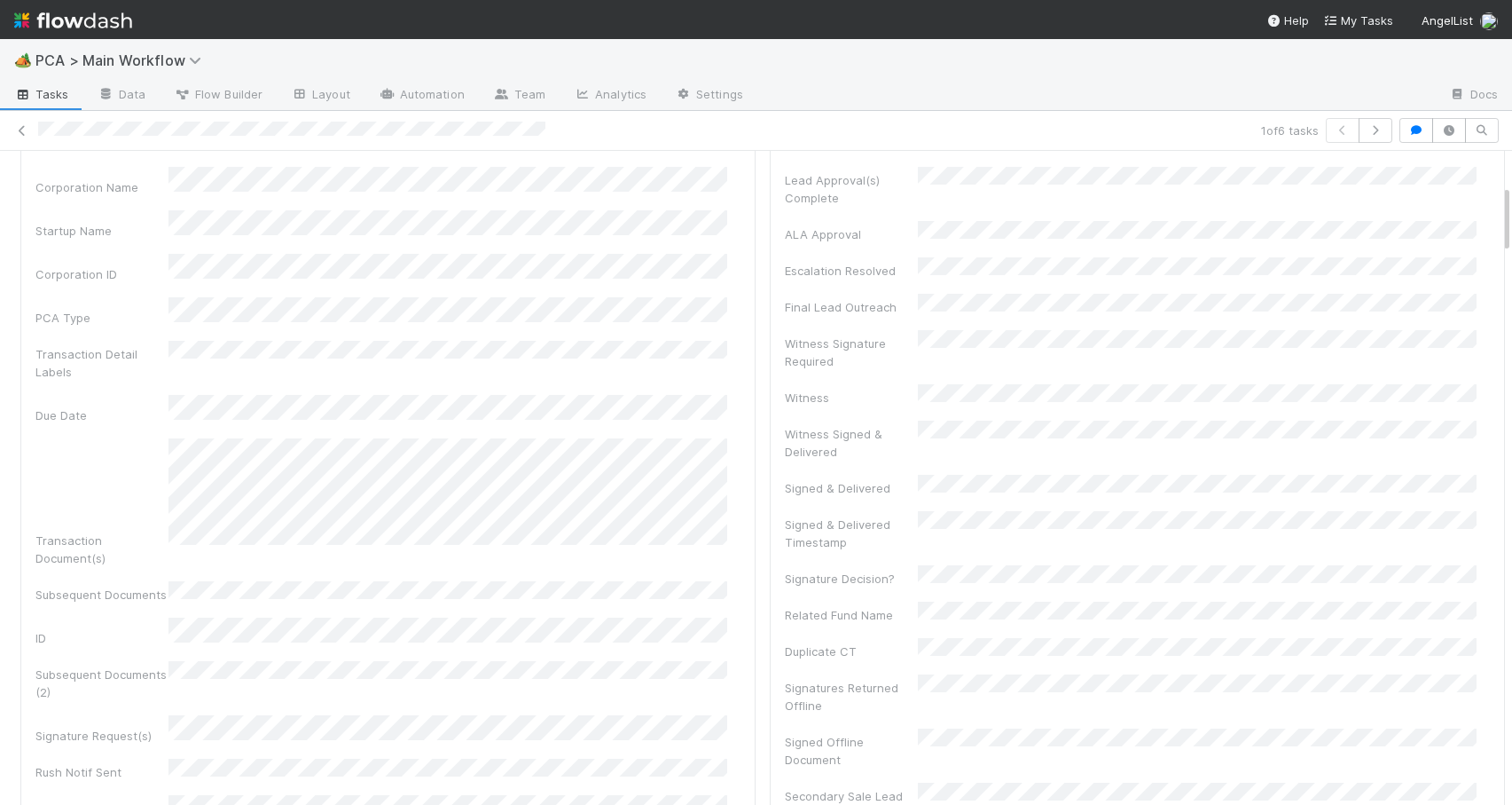
scroll to position [0, 0]
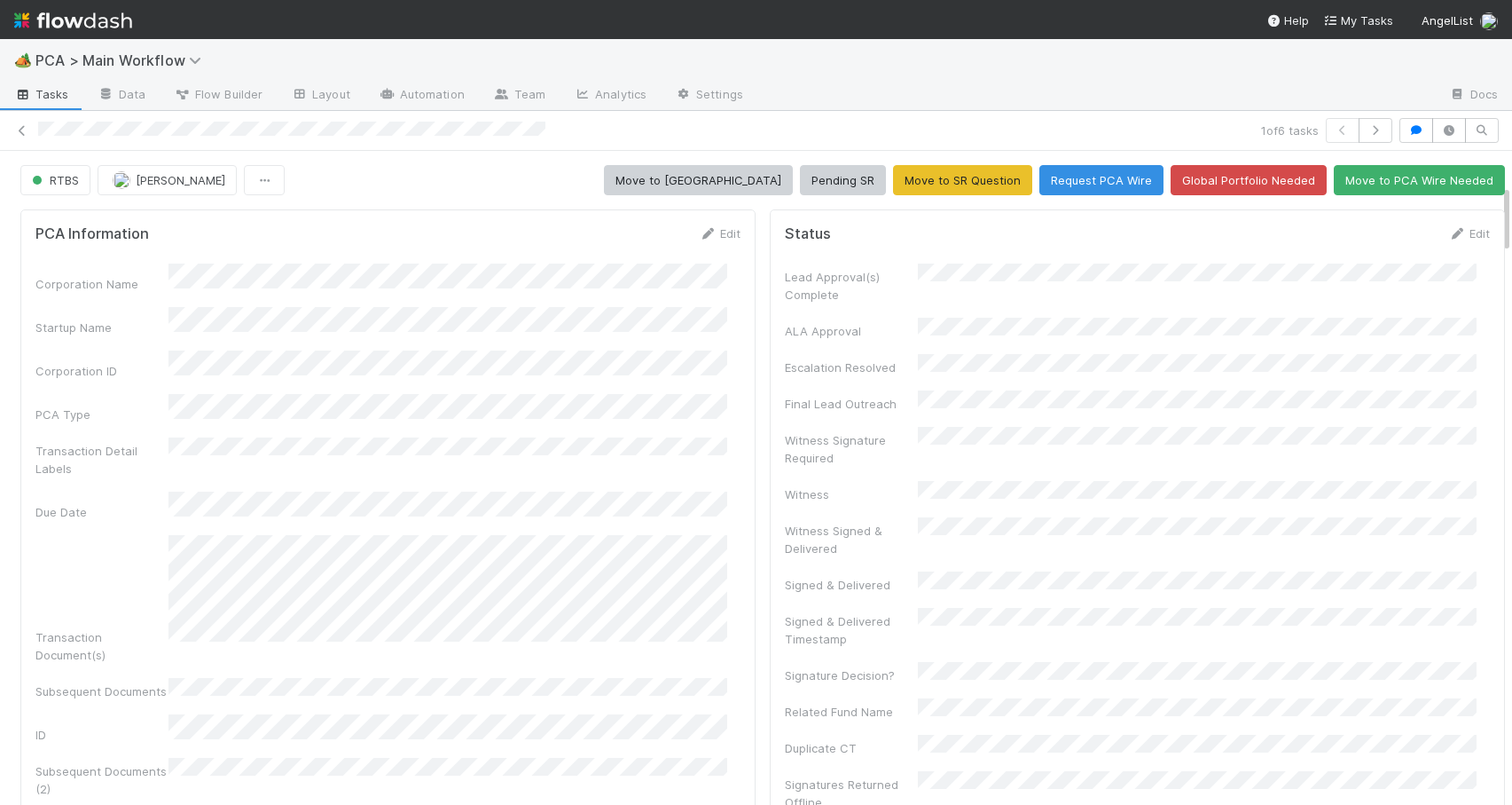
drag, startPoint x: 1494, startPoint y: 223, endPoint x: 1491, endPoint y: 170, distance: 53.1
click at [1448, 228] on link "Edit" at bounding box center [1469, 233] width 41 height 14
click at [1371, 251] on button "Save" at bounding box center [1395, 239] width 51 height 30
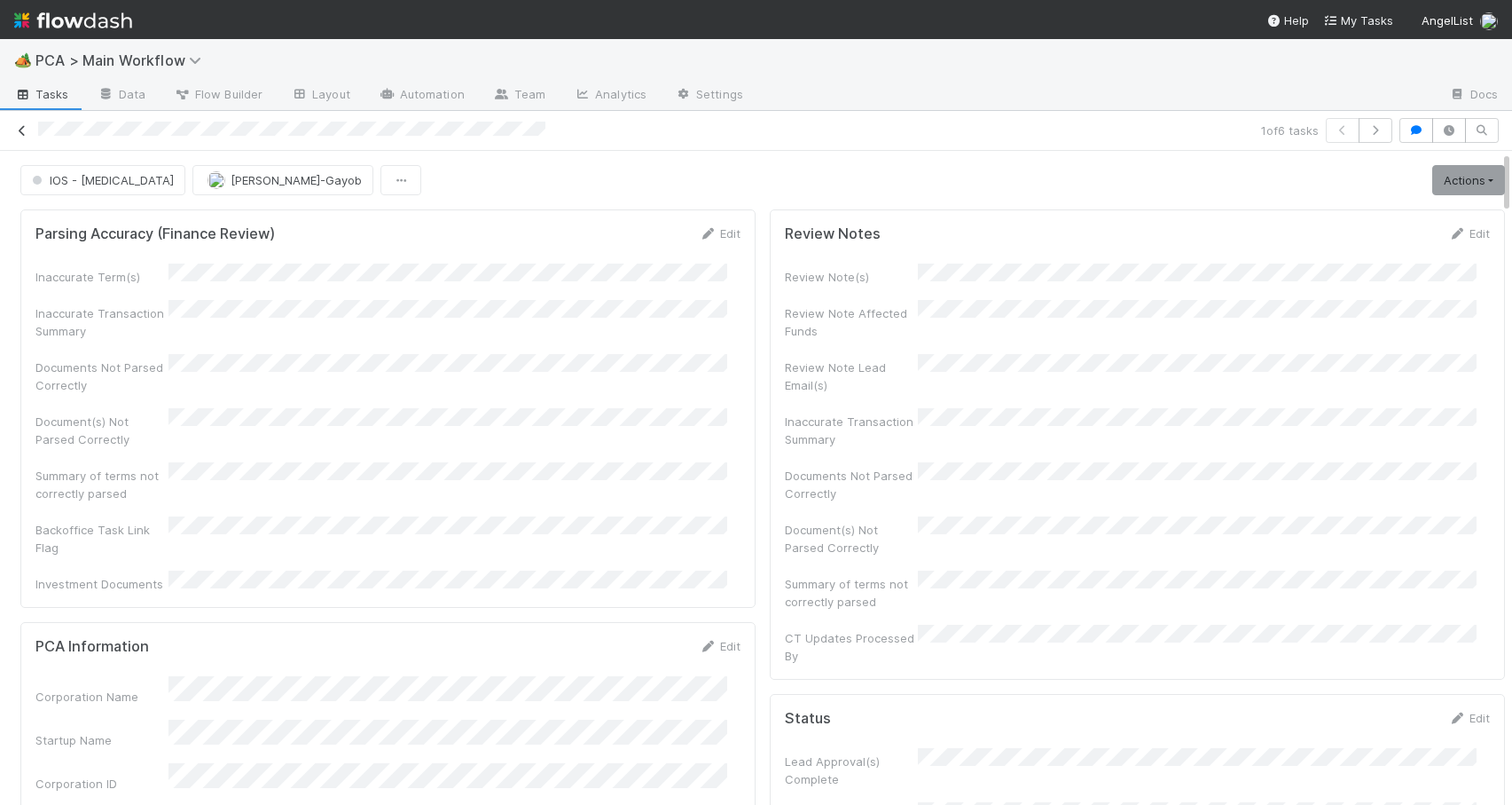
click at [25, 134] on icon at bounding box center [21, 131] width 17 height 12
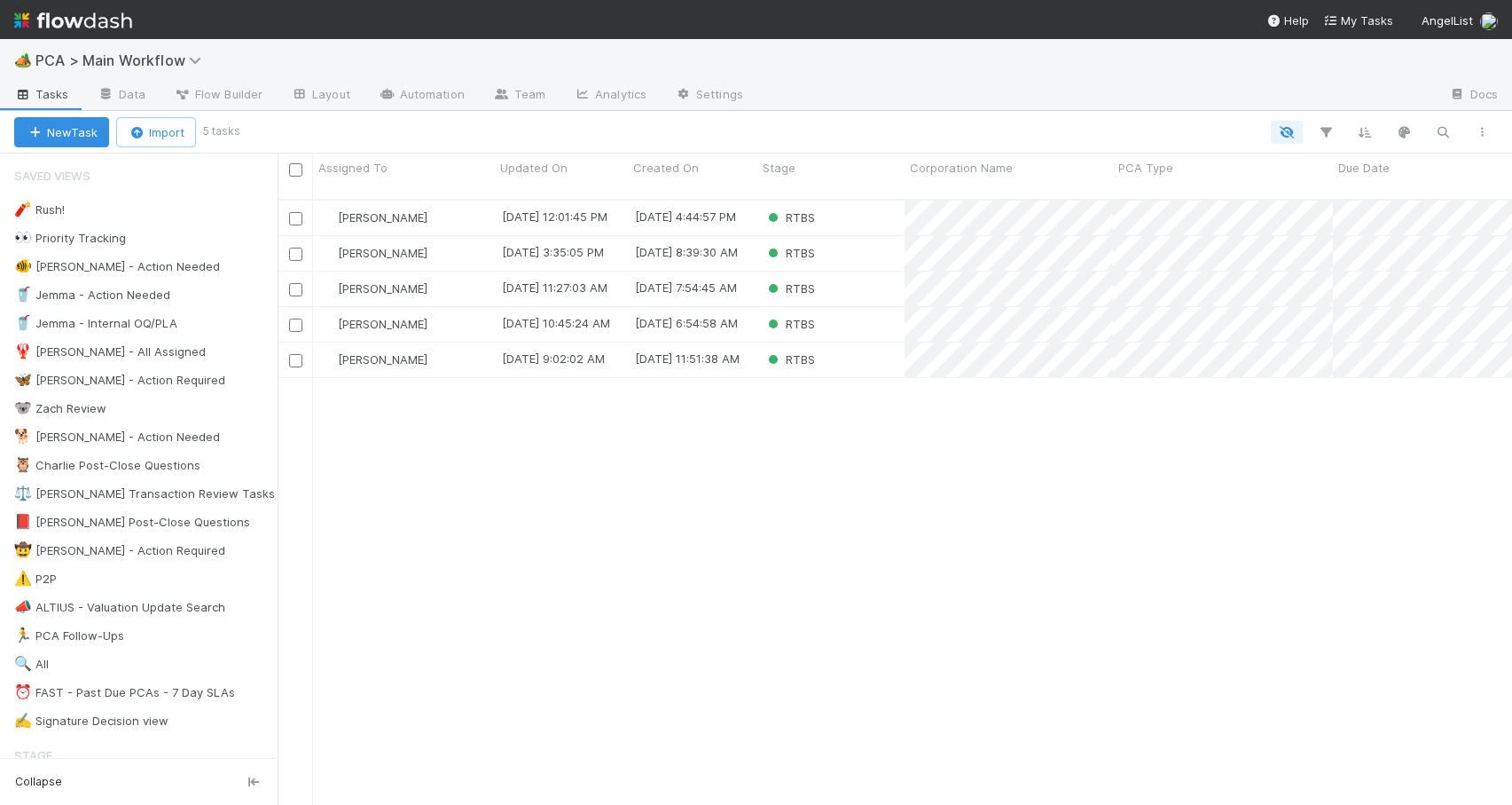
scroll to position [607, 1221]
click at [858, 203] on div "RTBS" at bounding box center [832, 218] width 147 height 35
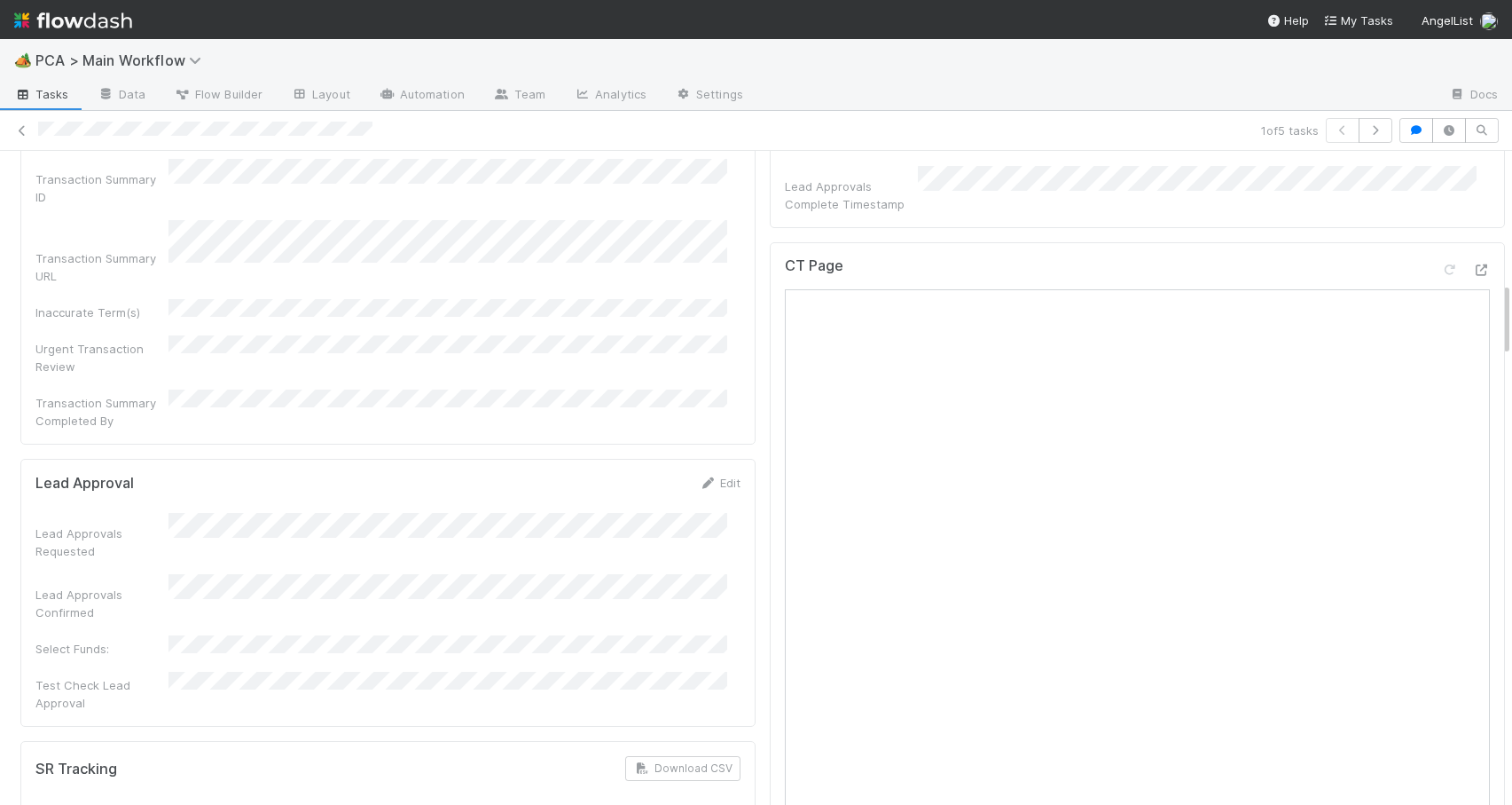
scroll to position [1149, 0]
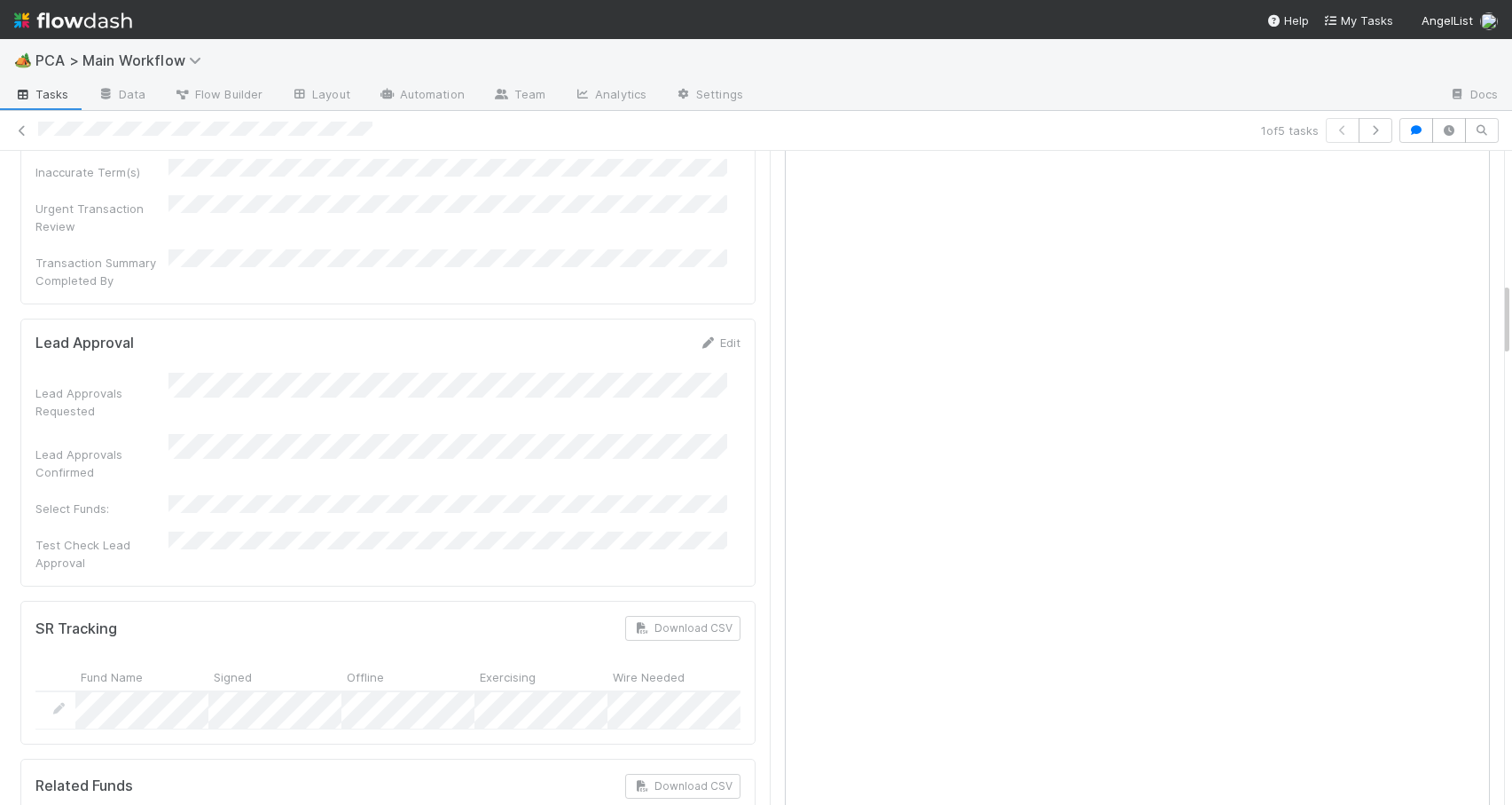
drag, startPoint x: 1493, startPoint y: 276, endPoint x: 1535, endPoint y: 302, distance: 49.4
click at [1511, 302] on html "🏕️ PCA > Main Workflow Tasks Data Flow Builder Layout Automation Team Analytics…" at bounding box center [756, 402] width 1512 height 805
click at [1511, 294] on div at bounding box center [1512, 478] width 1 height 654
click at [1511, 300] on div at bounding box center [1512, 478] width 1 height 654
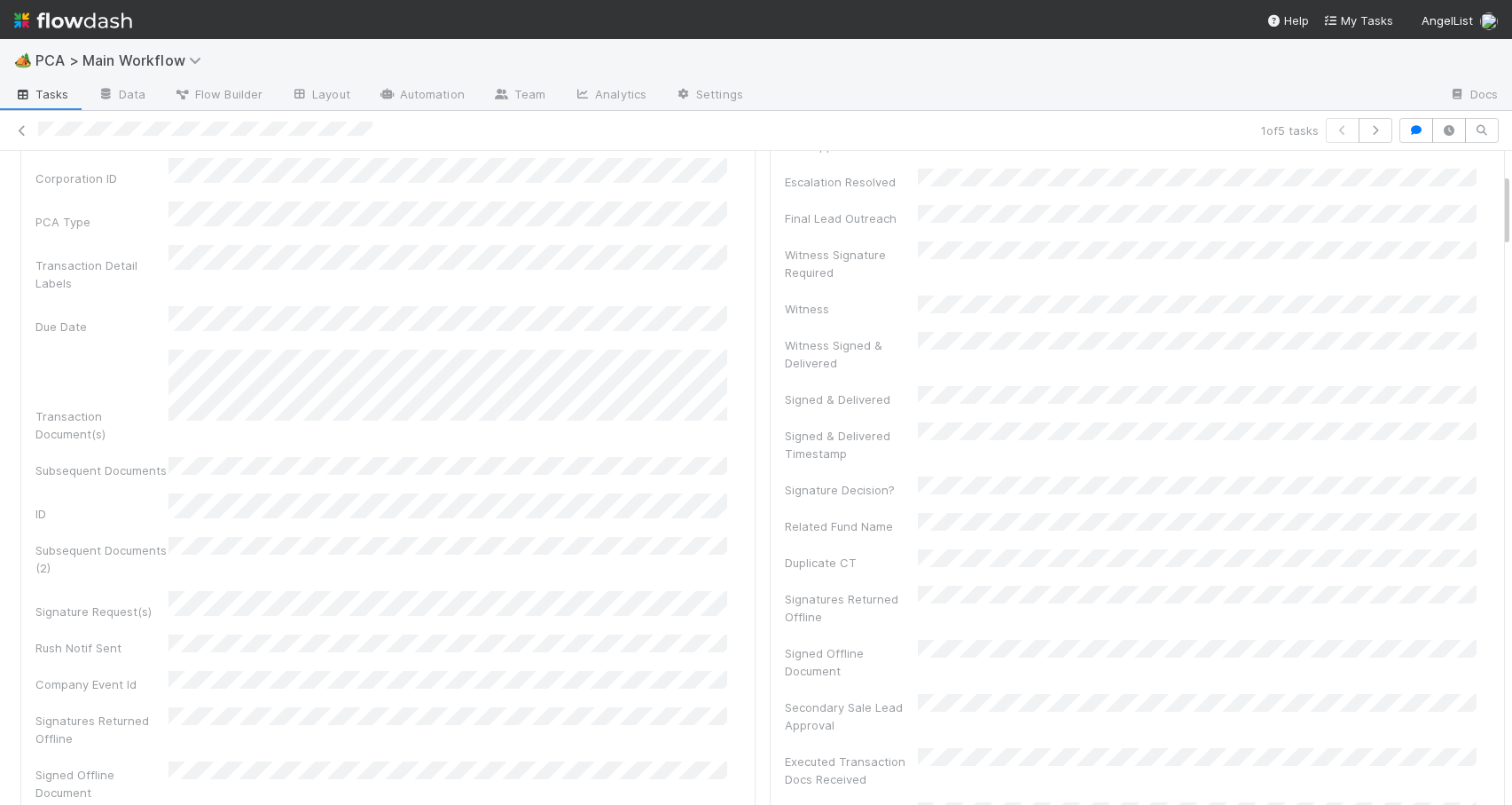
scroll to position [201, 0]
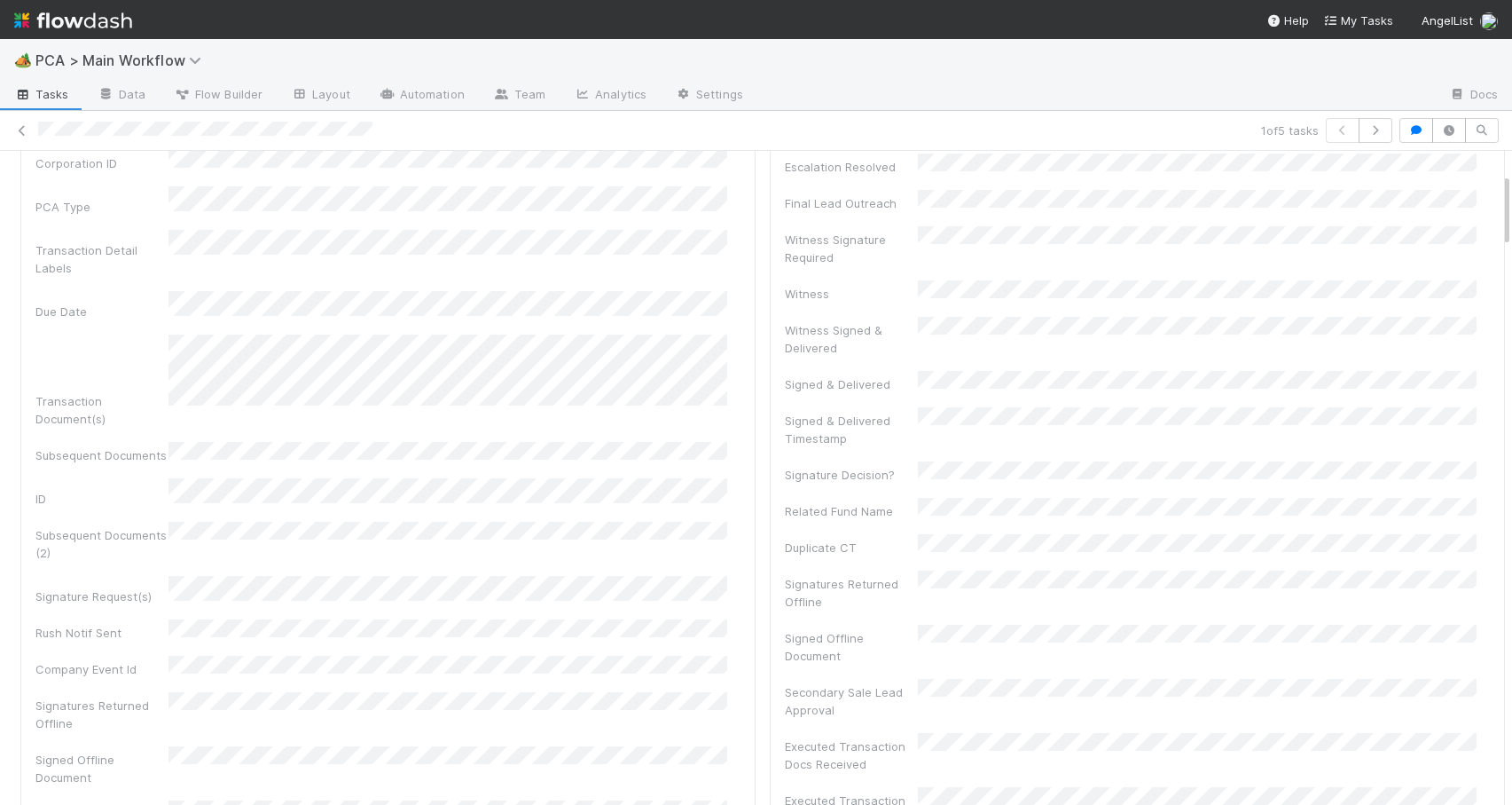
drag, startPoint x: 1493, startPoint y: 301, endPoint x: 1485, endPoint y: 192, distance: 109.3
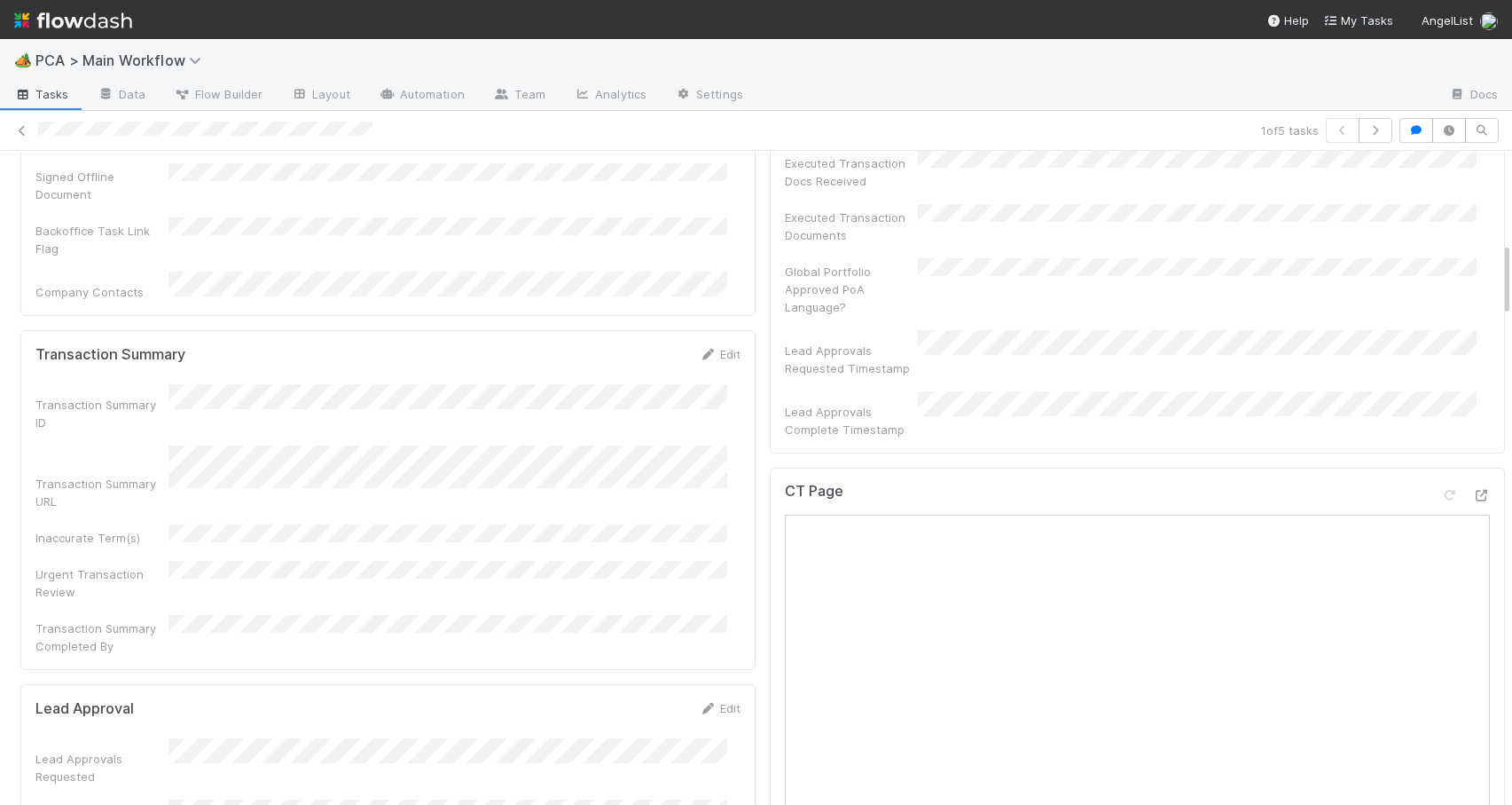
scroll to position [799, 0]
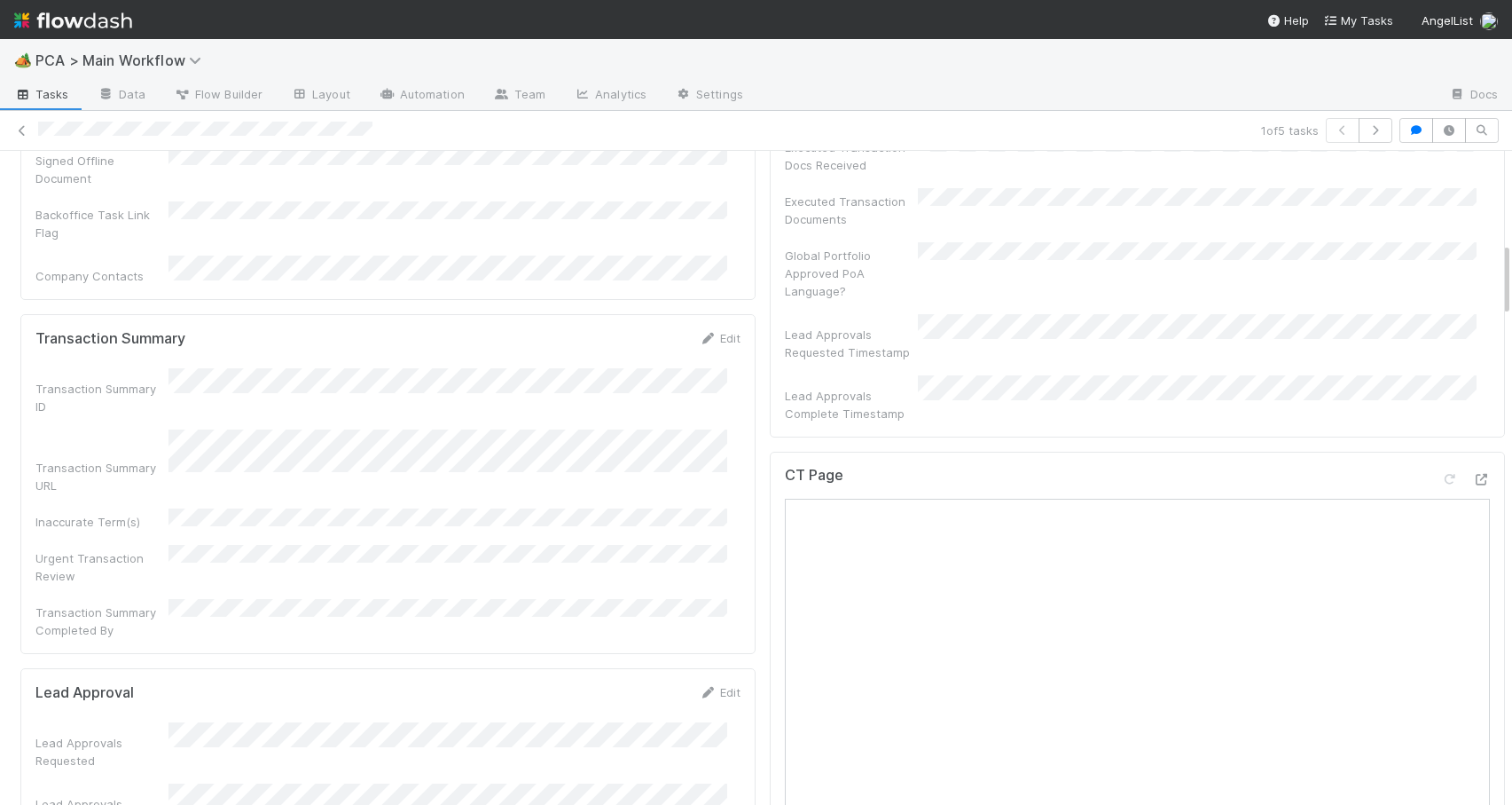
drag, startPoint x: 1493, startPoint y: 197, endPoint x: 1523, endPoint y: 265, distance: 74.3
click at [1511, 265] on html "🏕️ PCA > Main Workflow Tasks Data Flow Builder Layout Automation Team Analytics…" at bounding box center [756, 402] width 1512 height 805
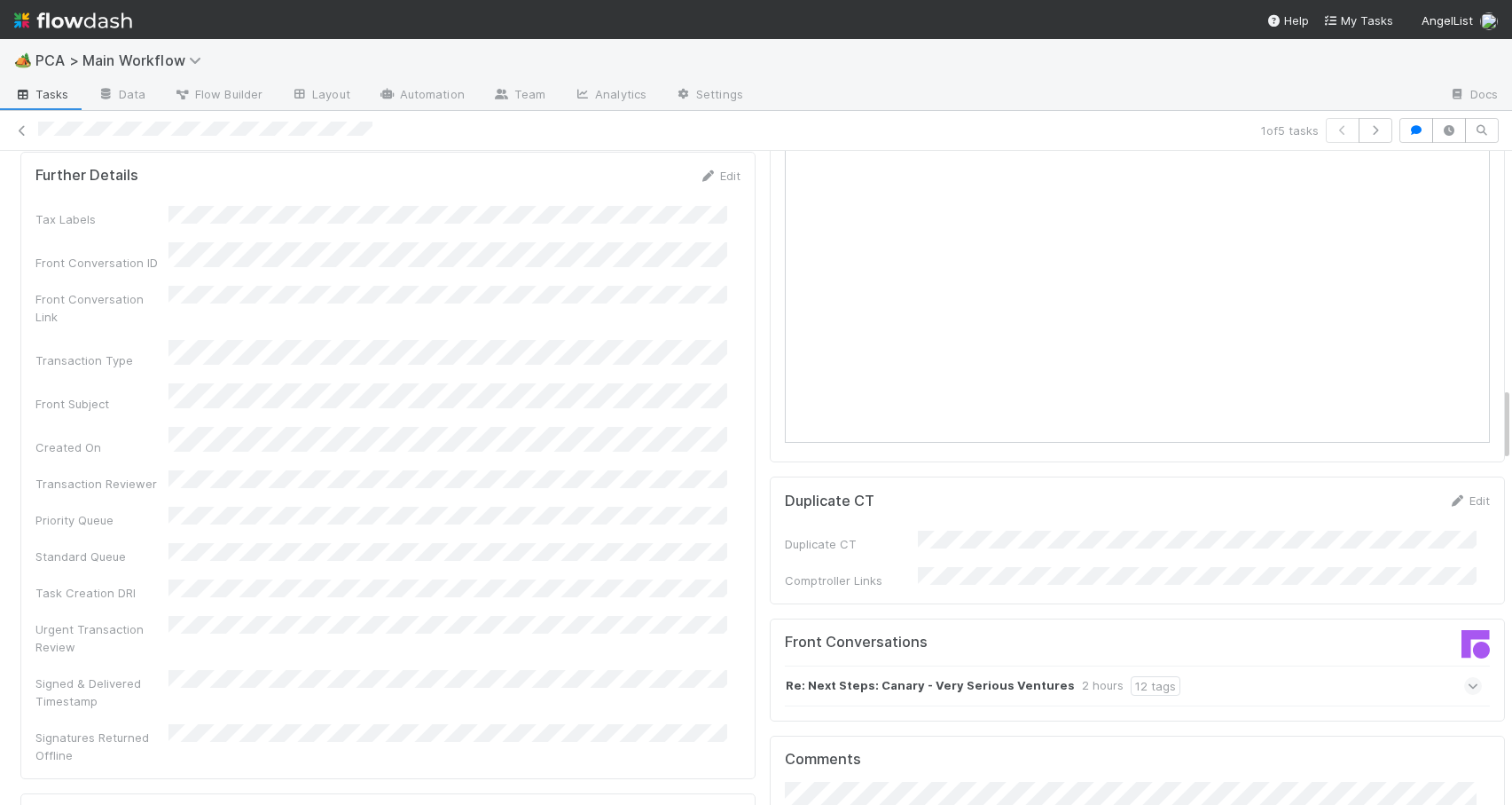
scroll to position [2259, 0]
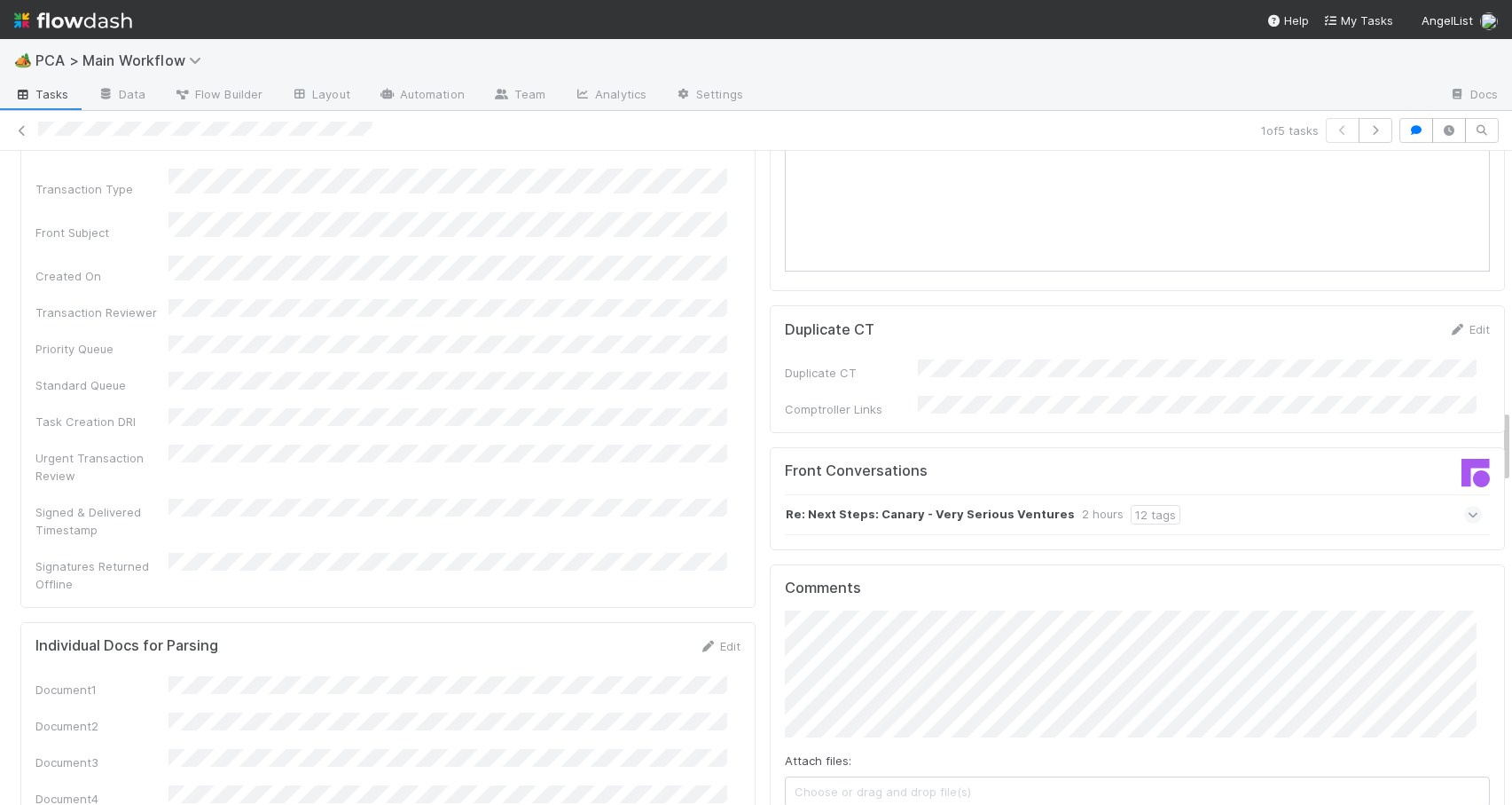
drag, startPoint x: 1493, startPoint y: 259, endPoint x: 1513, endPoint y: 426, distance: 168.2
click at [1511, 426] on html "🏕️ PCA > Main Workflow Tasks Data Flow Builder Layout Automation Team Analytics…" at bounding box center [756, 402] width 1512 height 805
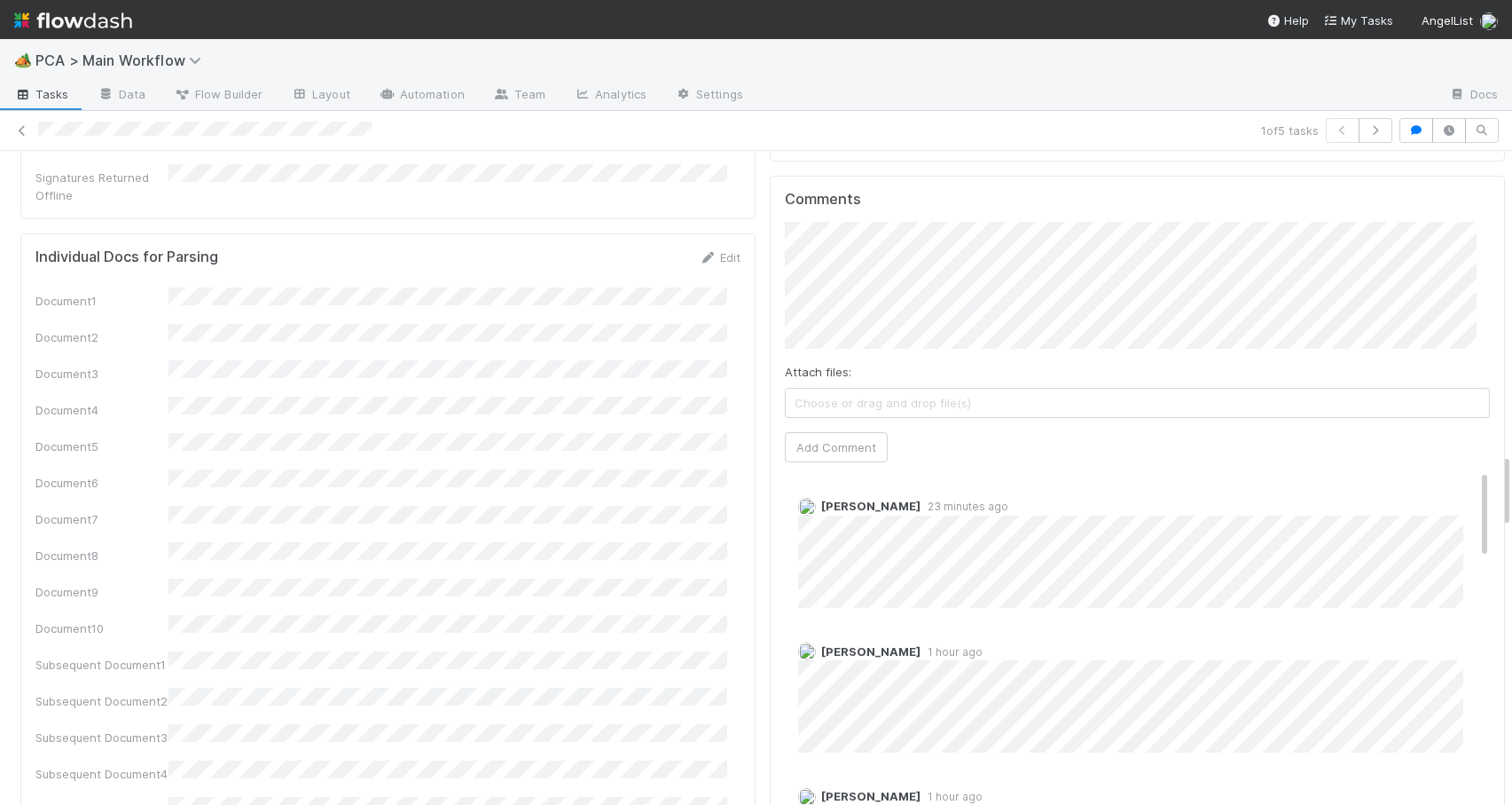
scroll to position [2664, 0]
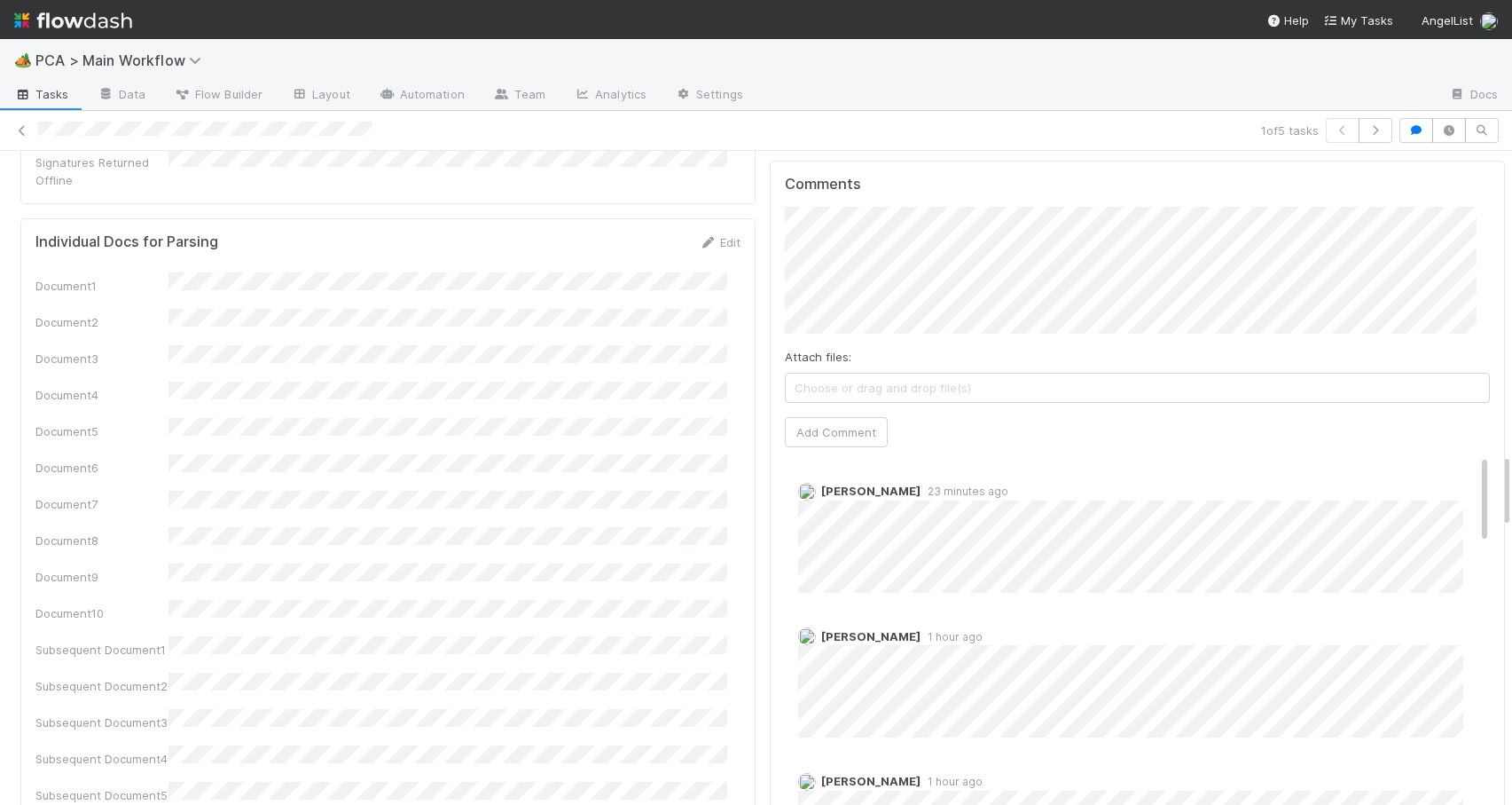
drag, startPoint x: 1493, startPoint y: 432, endPoint x: 1504, endPoint y: 478, distance: 47.3
click at [1503, 478] on div "🏕️ PCA > Main Workflow Tasks Data Flow Builder Layout Automation Team Analytics…" at bounding box center [756, 421] width 1512 height 765
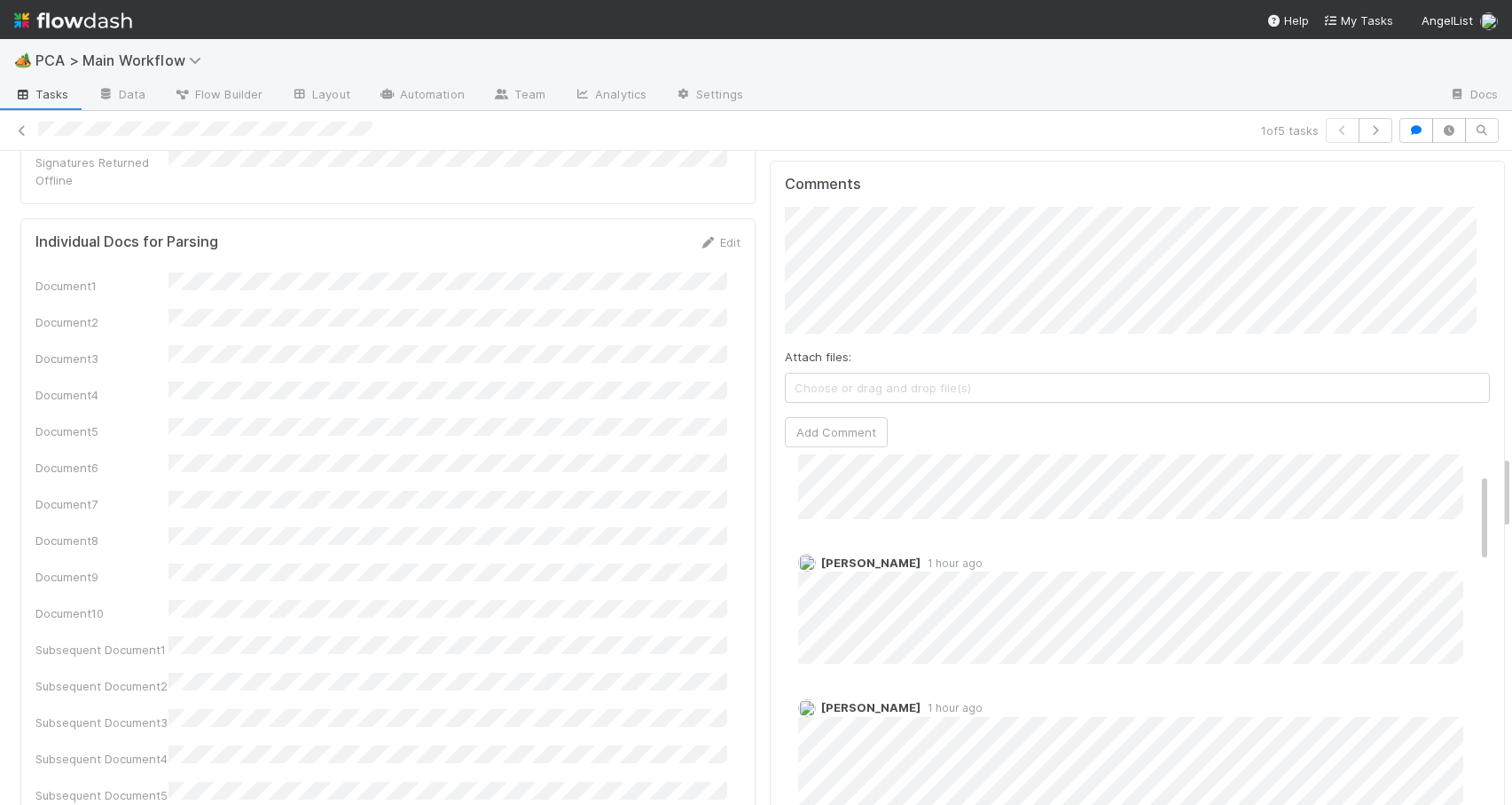
scroll to position [0, 0]
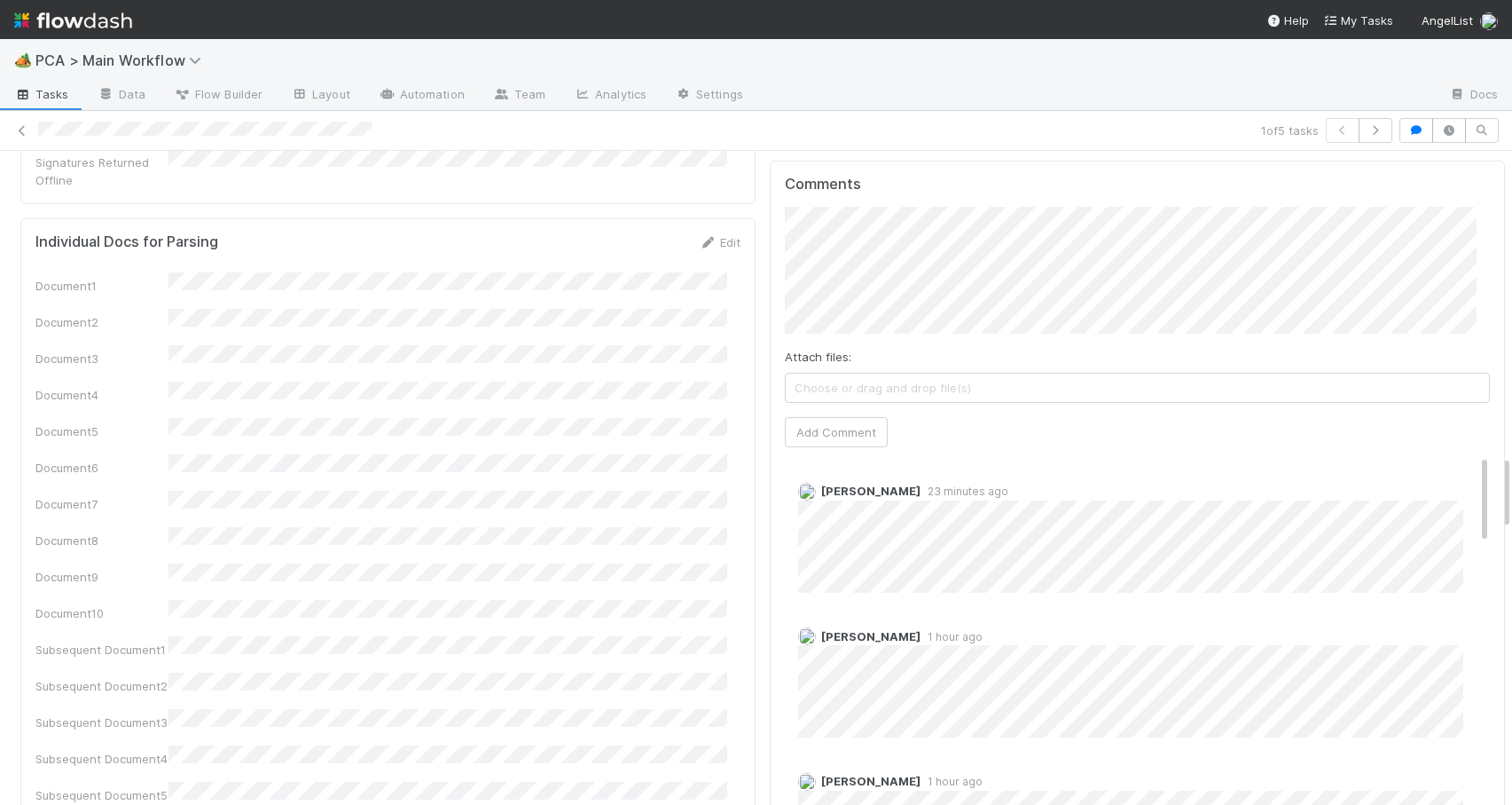
drag, startPoint x: 1459, startPoint y: 407, endPoint x: 1497, endPoint y: 381, distance: 46.0
click at [1497, 381] on div "RTBS Zachary Conley Move to ICU Pending SR Move to SR Question Request PCA Wire…" at bounding box center [756, 478] width 1512 height 654
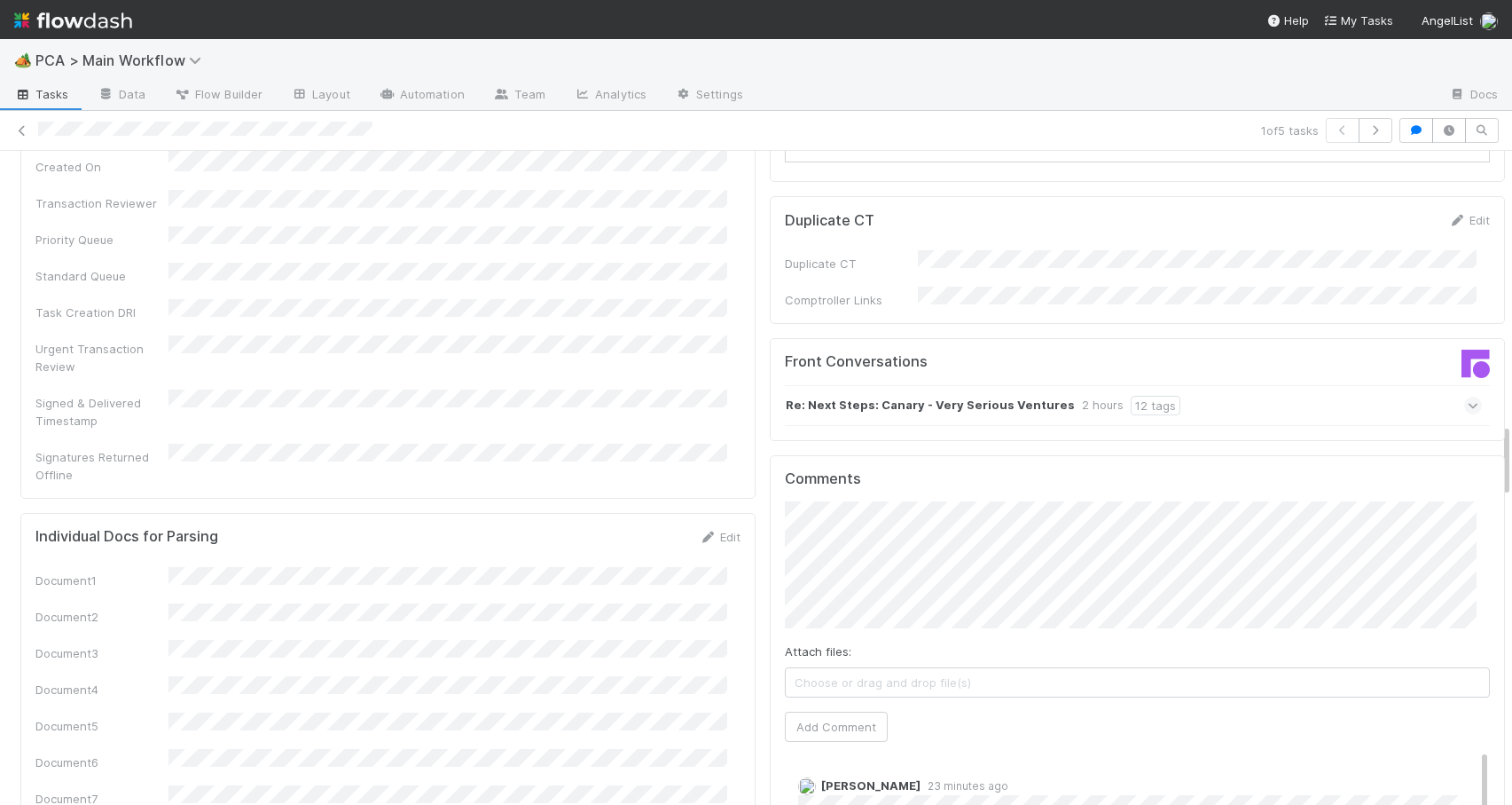
scroll to position [2314, 0]
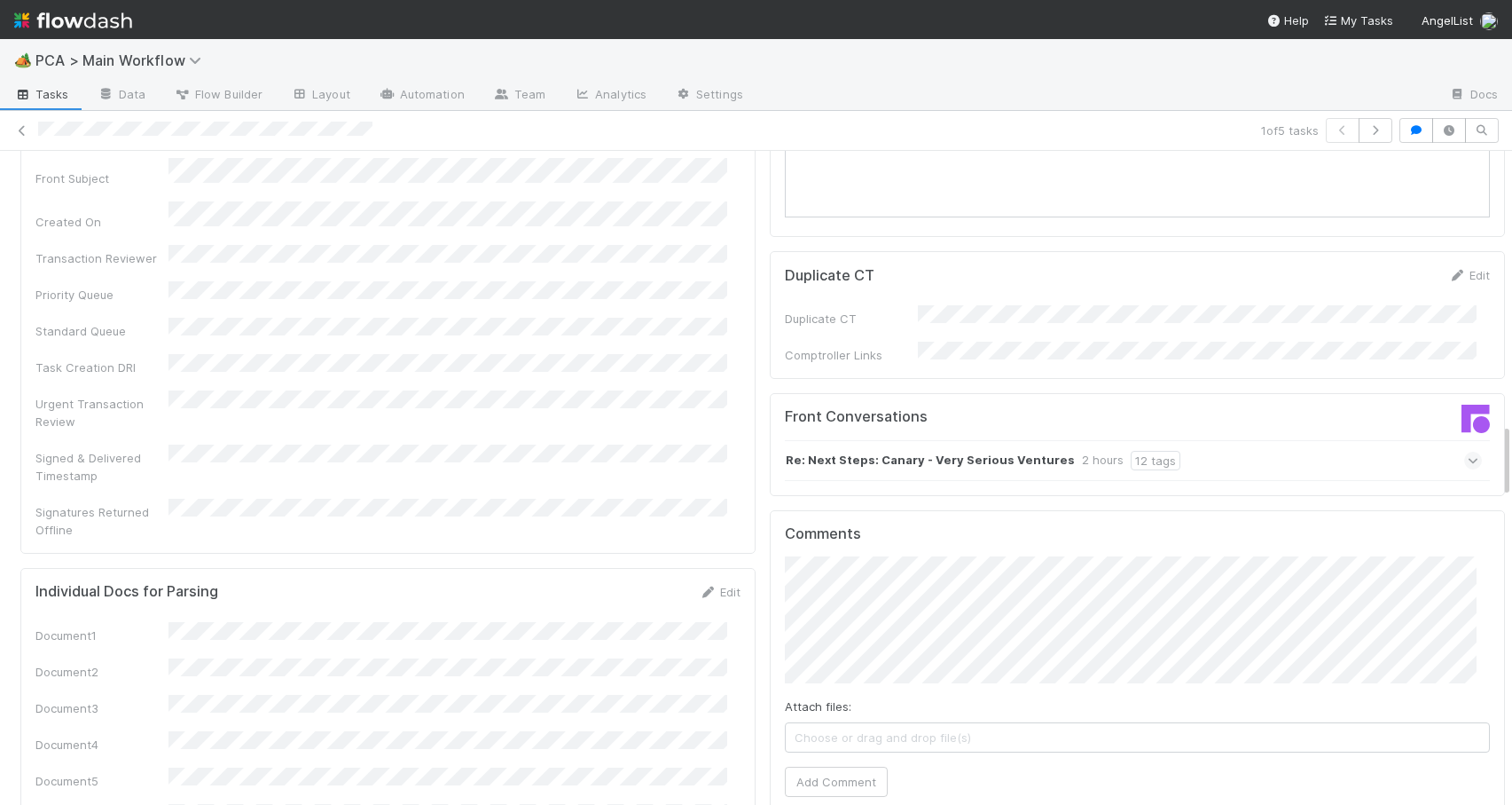
drag, startPoint x: 1494, startPoint y: 468, endPoint x: 1488, endPoint y: 426, distance: 42.4
click at [1222, 440] on div "Re: Next Steps: Canary - Very Serious Ventures 2 hours 12 tags" at bounding box center [1134, 461] width 697 height 41
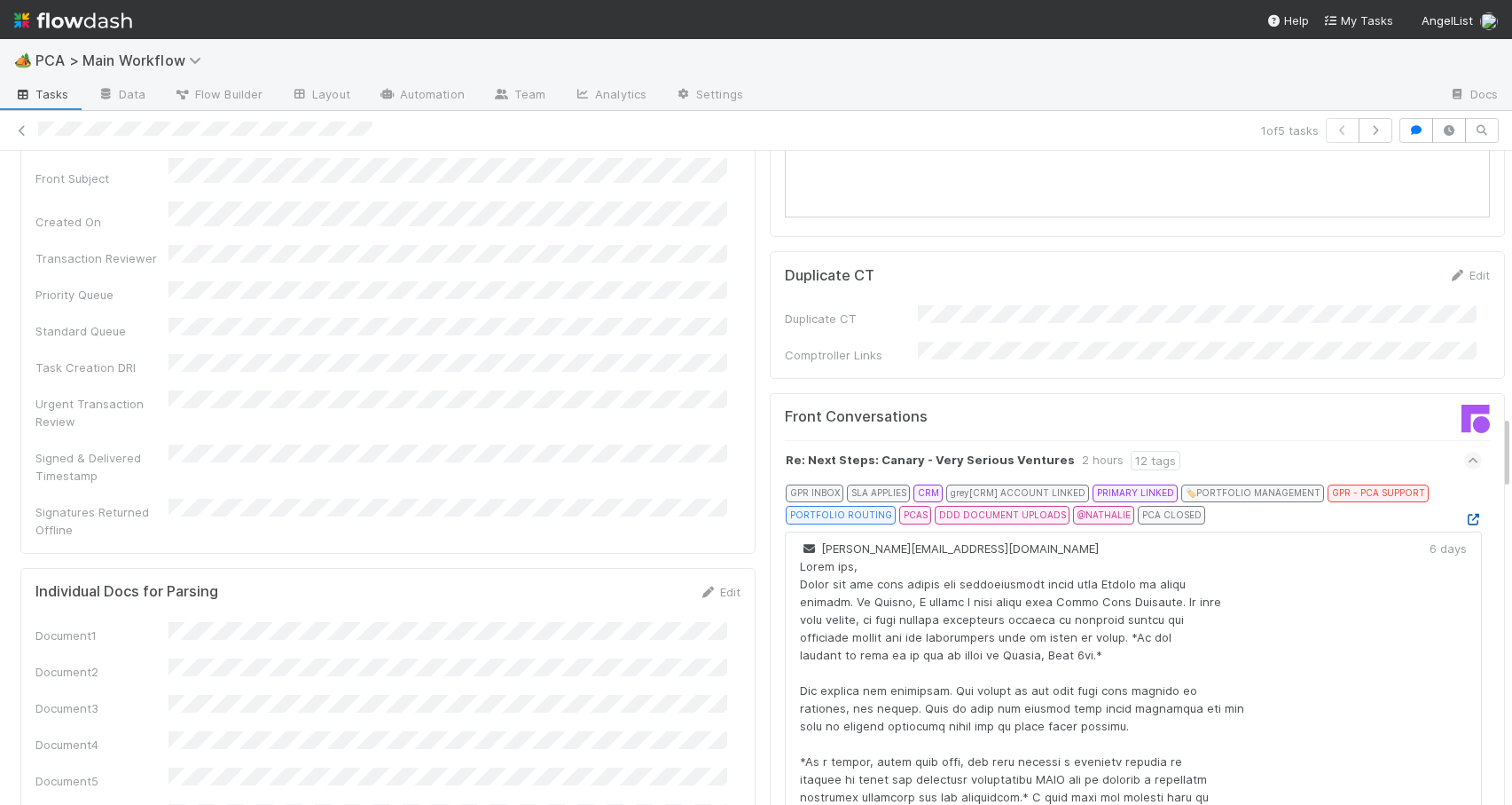
click at [1464, 514] on icon at bounding box center [1472, 519] width 17 height 12
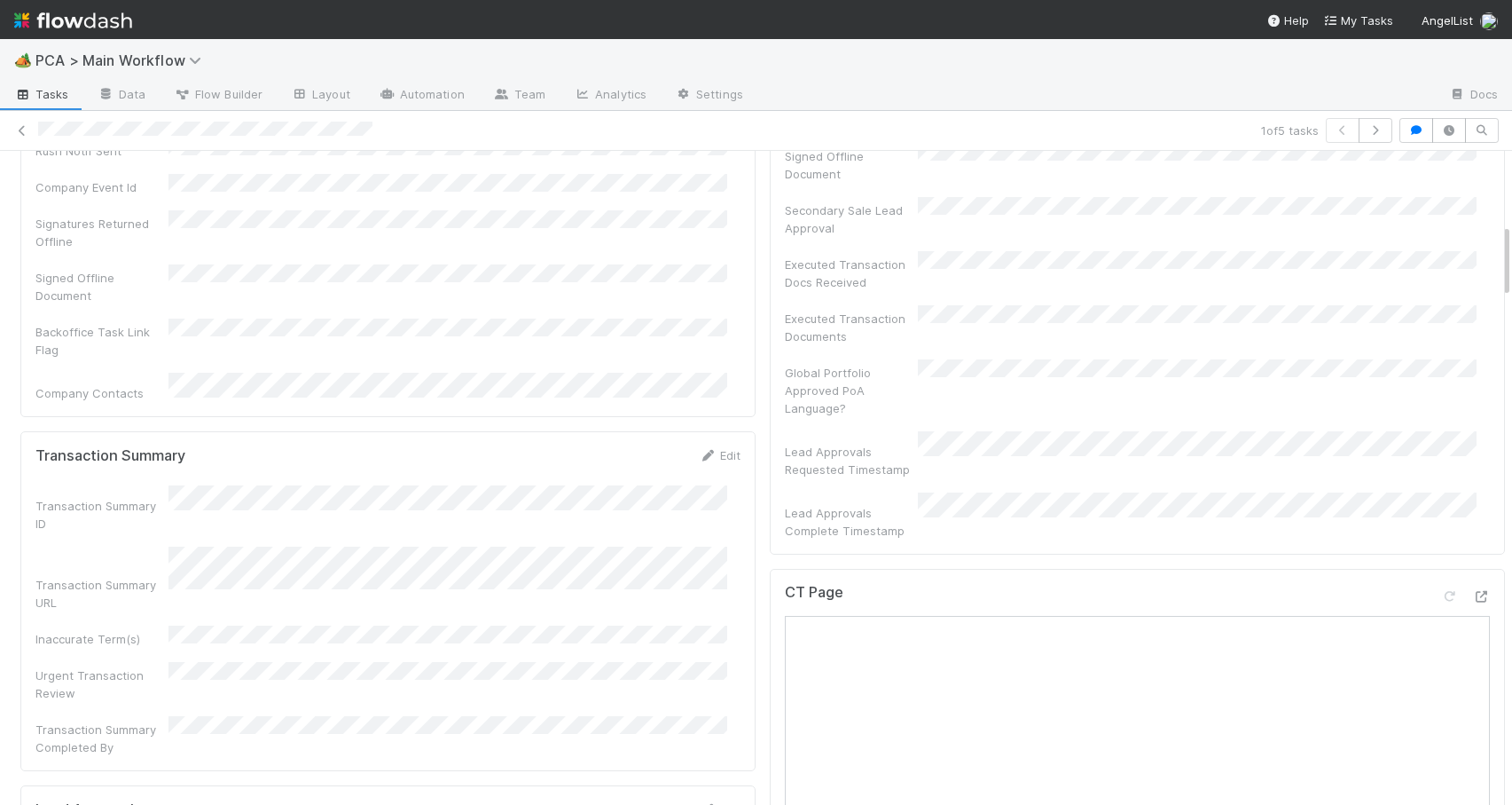
scroll to position [791, 0]
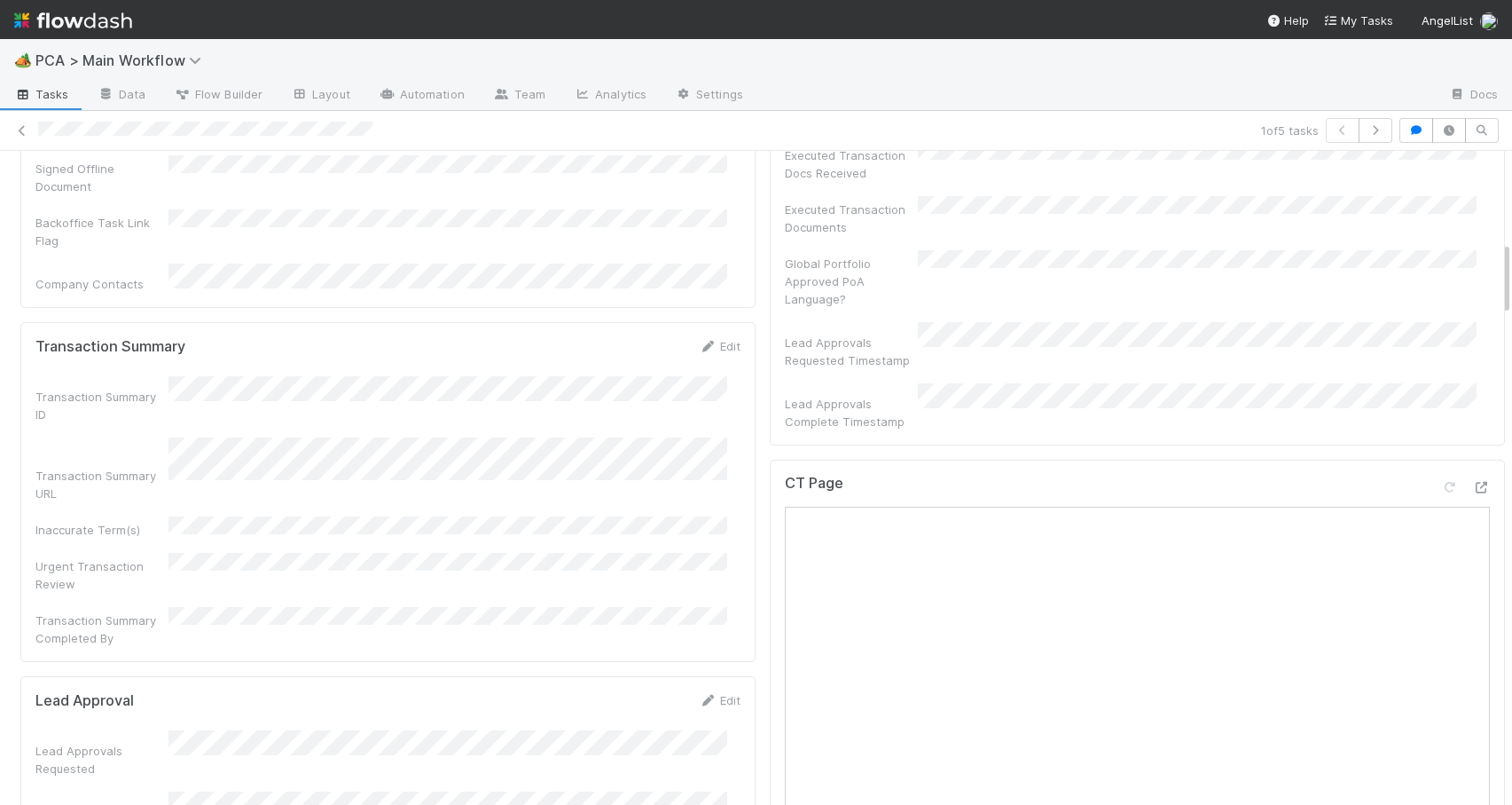
drag, startPoint x: 1493, startPoint y: 431, endPoint x: 1530, endPoint y: 257, distance: 177.9
click at [1511, 257] on html "🏕️ PCA > Main Workflow Tasks Data Flow Builder Layout Automation Team Analytics…" at bounding box center [756, 402] width 1512 height 805
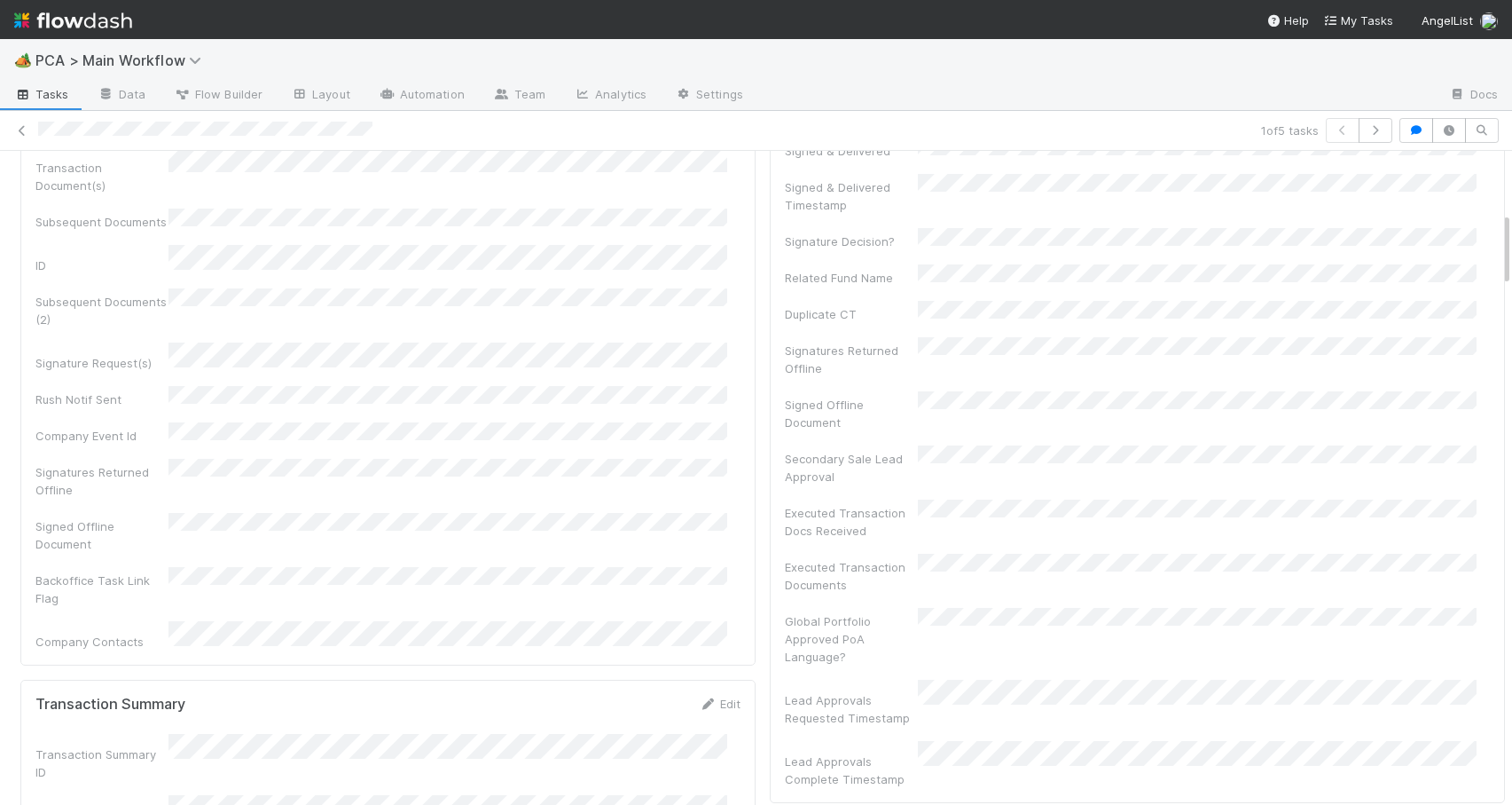
scroll to position [543, 0]
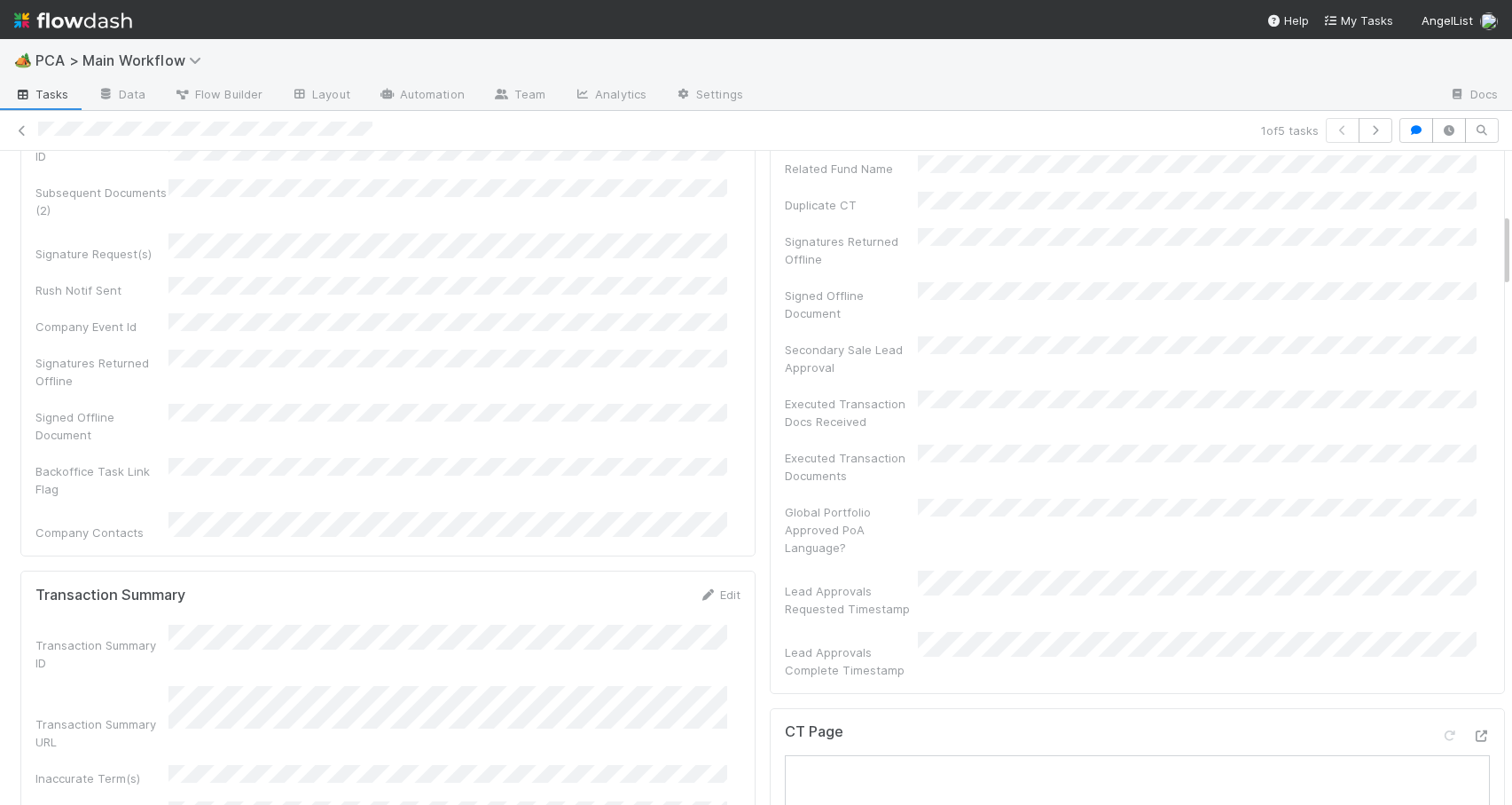
drag, startPoint x: 1493, startPoint y: 262, endPoint x: 1508, endPoint y: 234, distance: 31.8
click at [1508, 234] on div "🏕️ PCA > Main Workflow Tasks Data Flow Builder Layout Automation Team Analytics…" at bounding box center [756, 421] width 1512 height 765
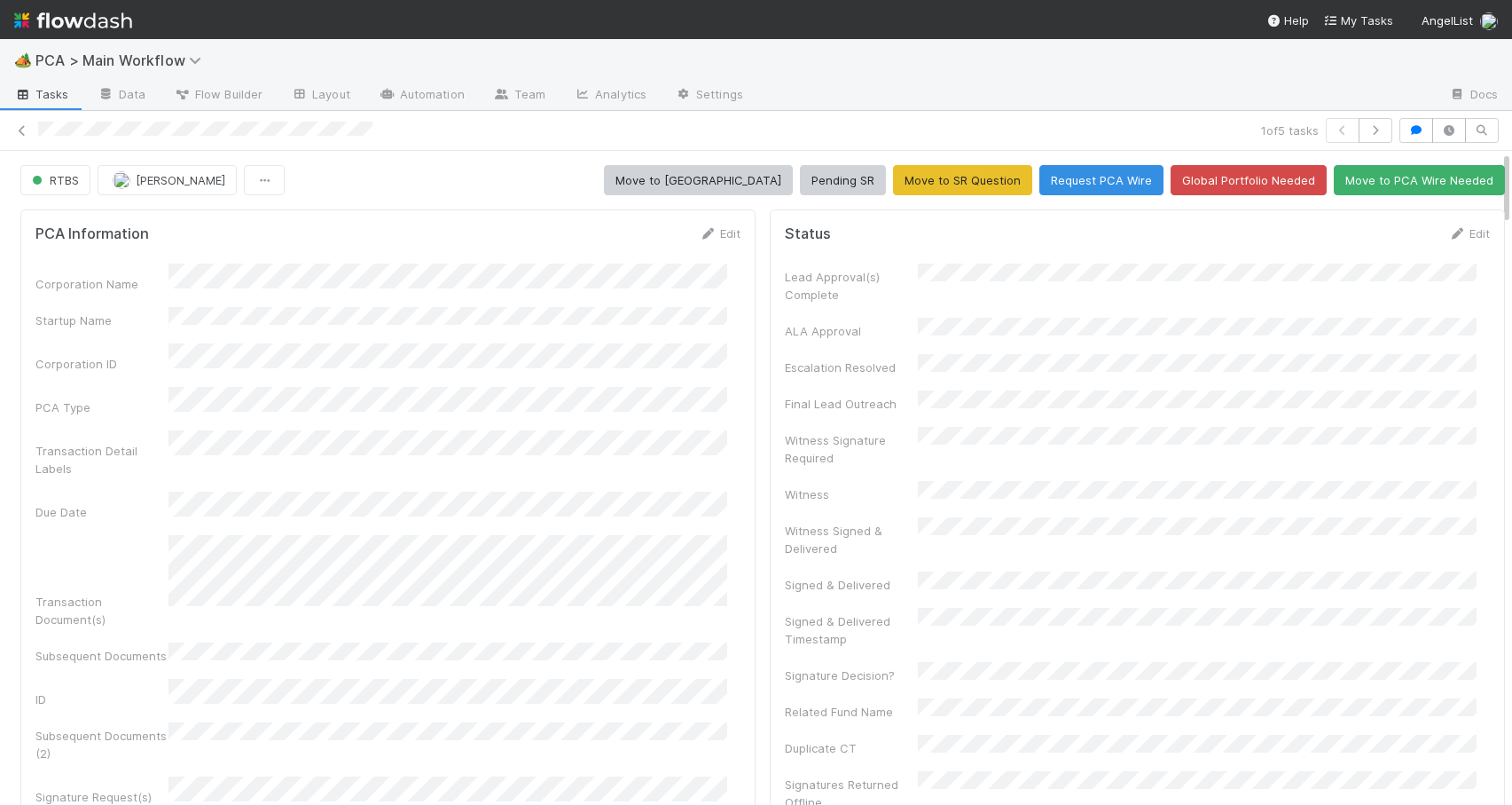
drag, startPoint x: 1493, startPoint y: 247, endPoint x: 1491, endPoint y: 156, distance: 91.0
click at [1448, 231] on link "Edit" at bounding box center [1469, 233] width 41 height 14
click at [1390, 238] on button "Save" at bounding box center [1395, 239] width 51 height 30
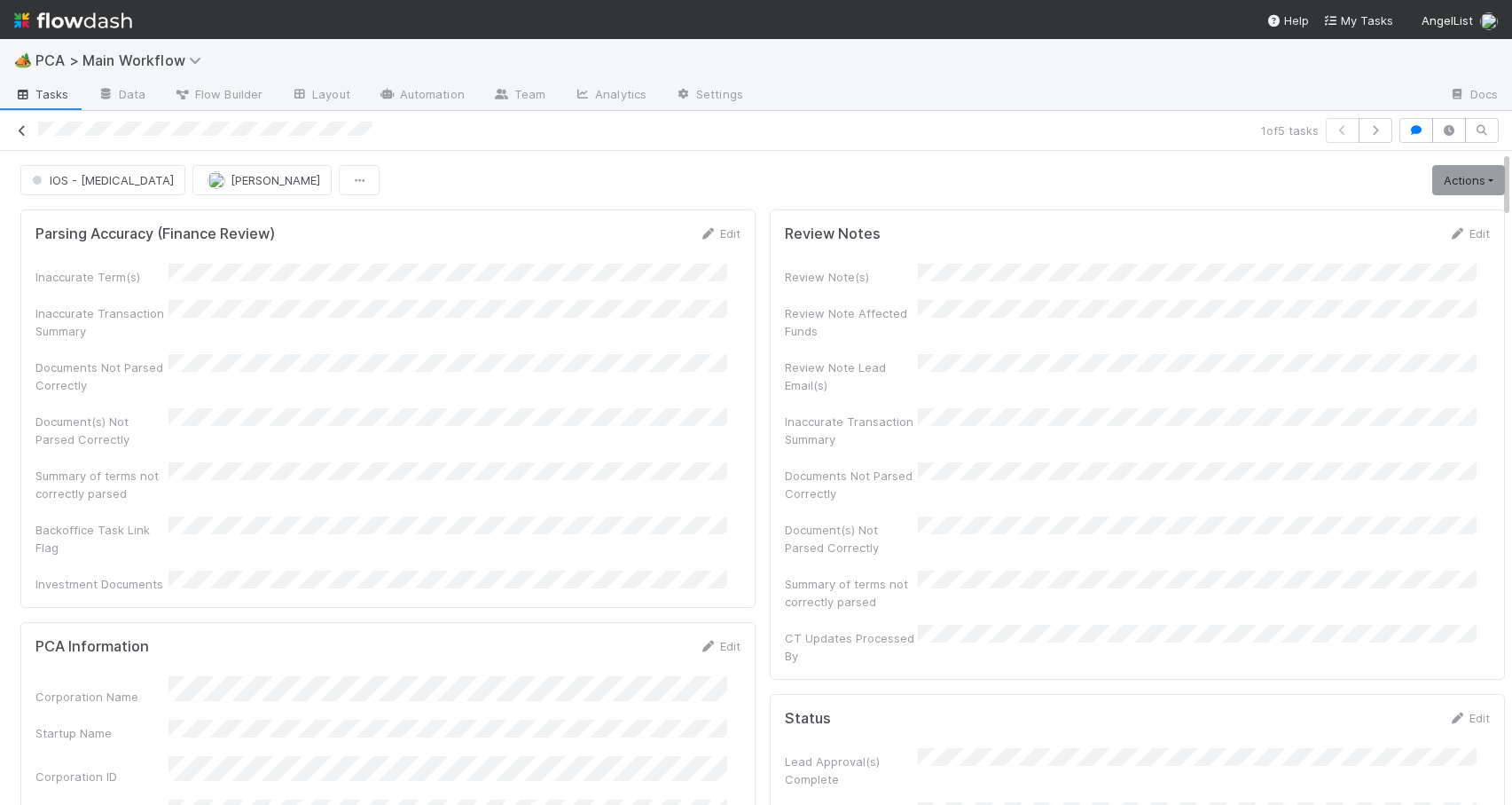
click at [19, 132] on icon at bounding box center [21, 131] width 17 height 12
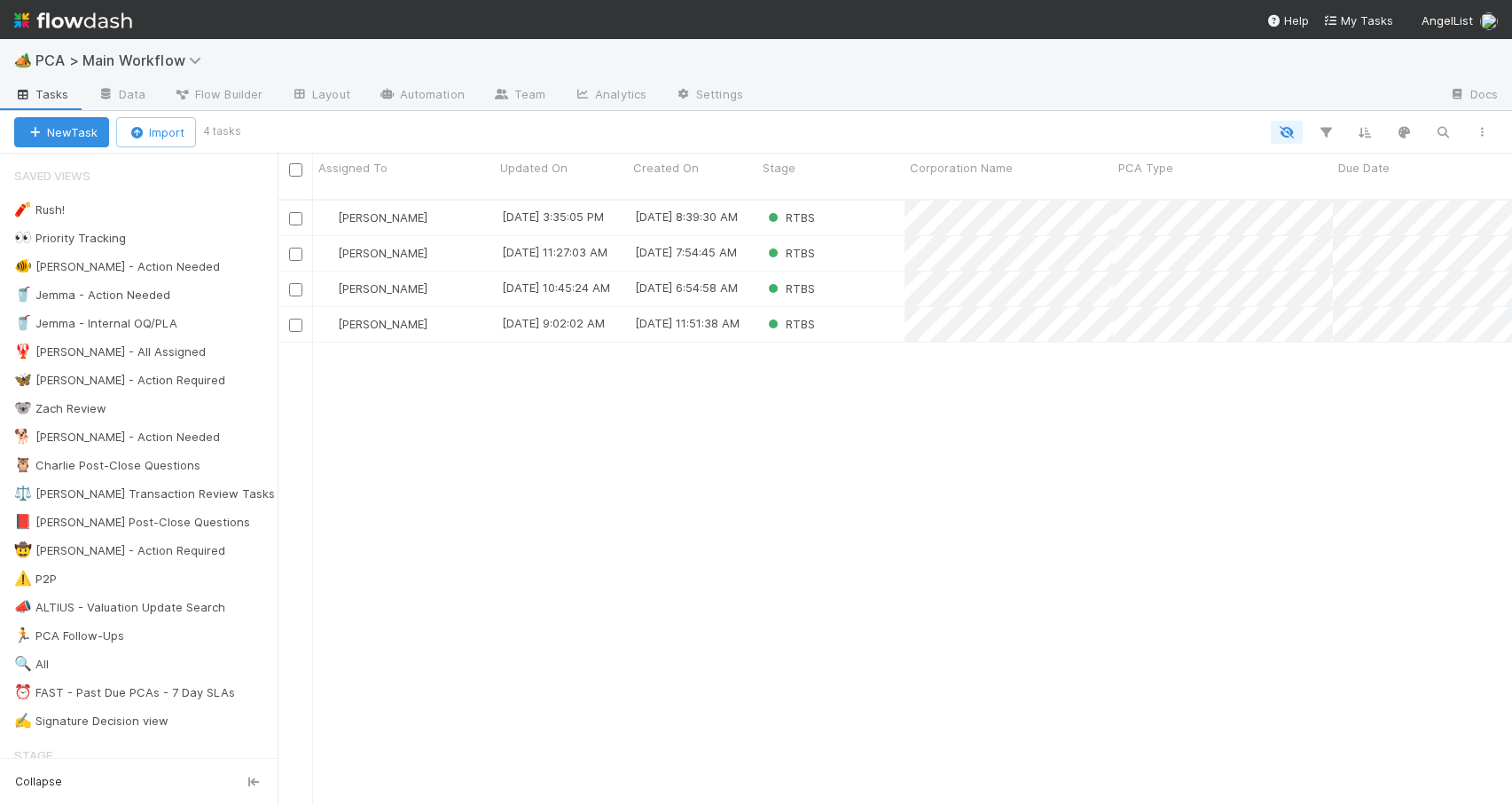
scroll to position [607, 1221]
click at [469, 201] on div "[PERSON_NAME]" at bounding box center [403, 218] width 181 height 35
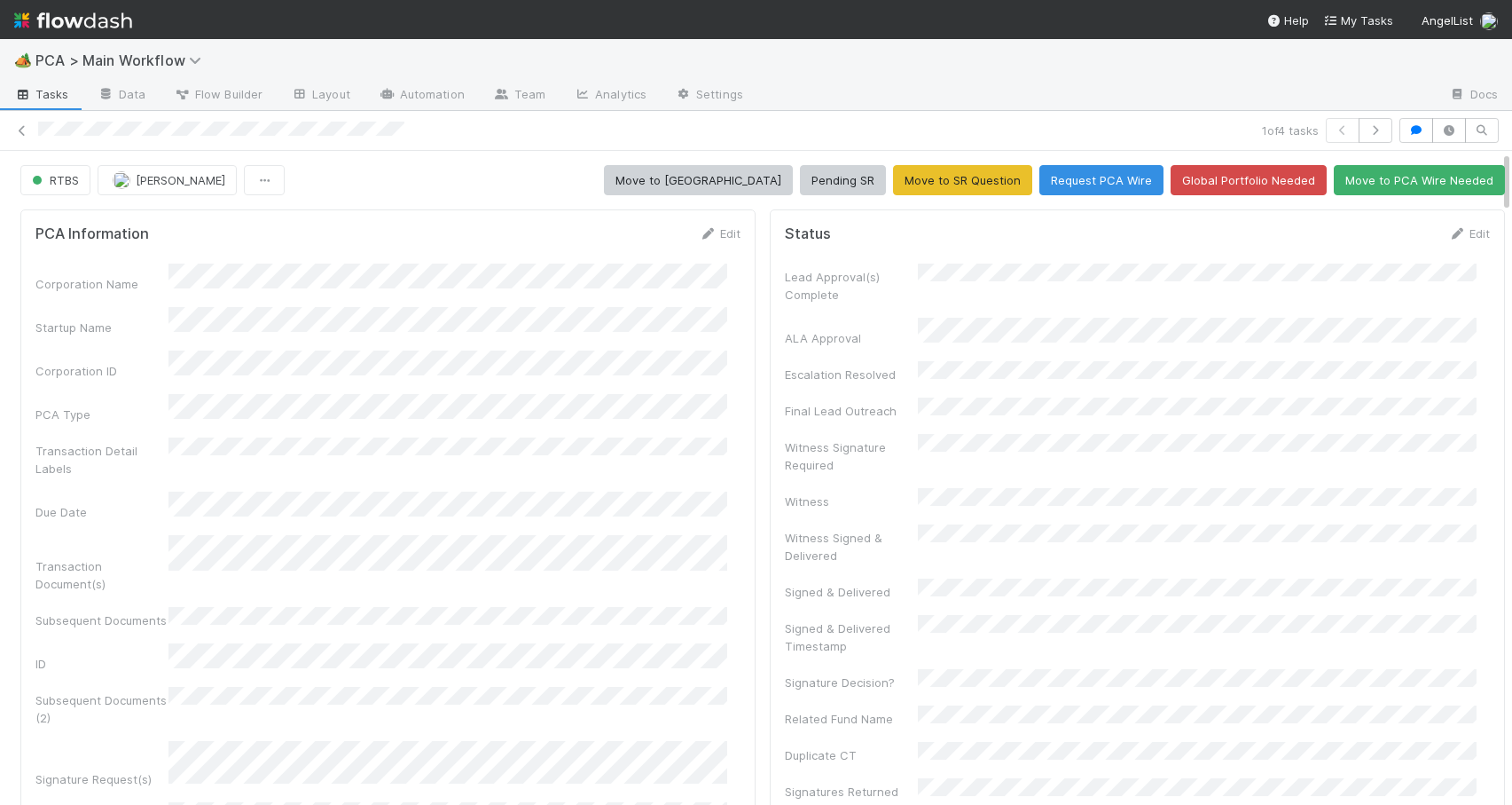
scroll to position [1712, 0]
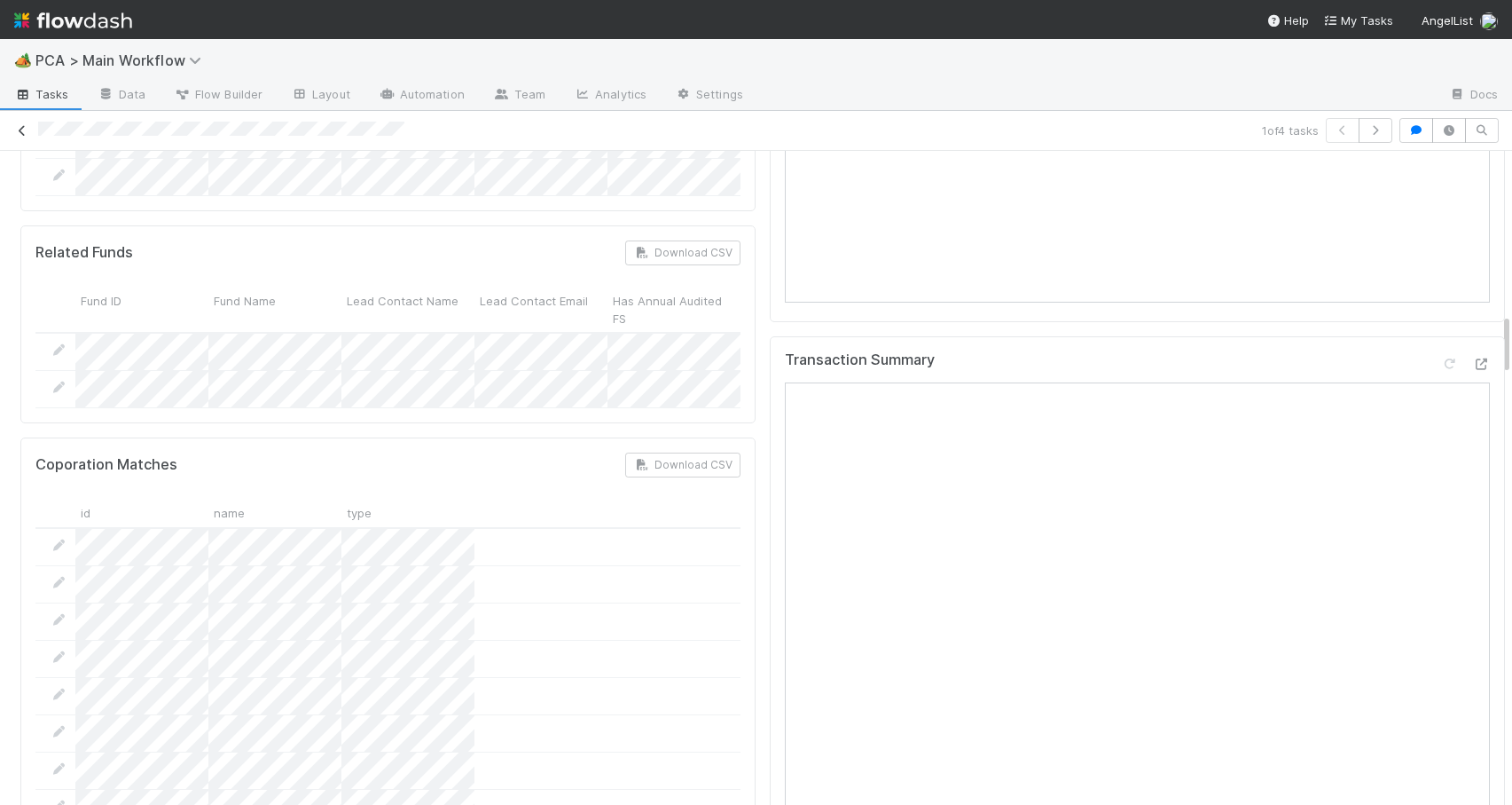
click at [26, 127] on icon at bounding box center [21, 131] width 17 height 12
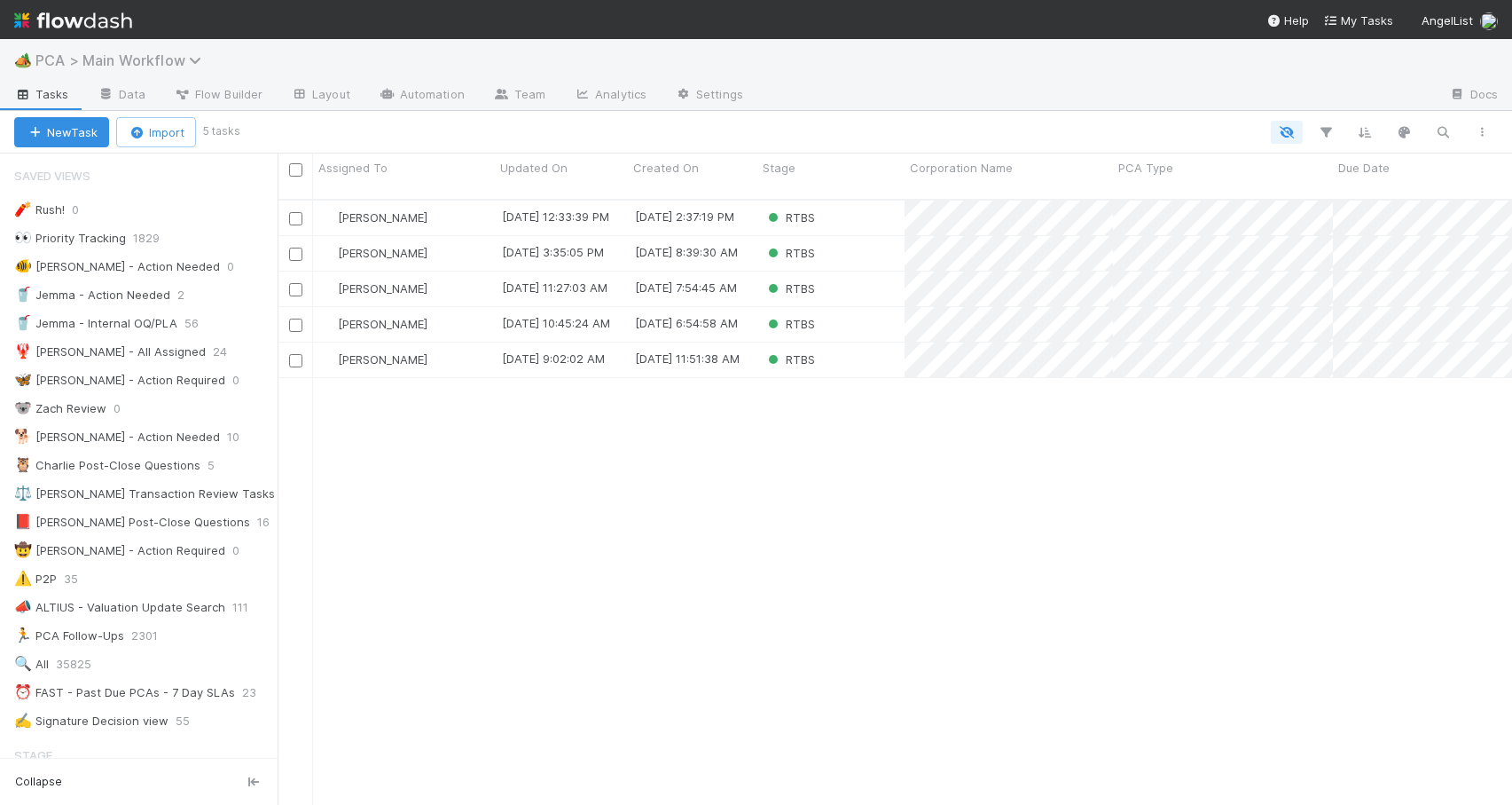
scroll to position [607, 1221]
click at [871, 236] on div "RTBS" at bounding box center [832, 253] width 147 height 35
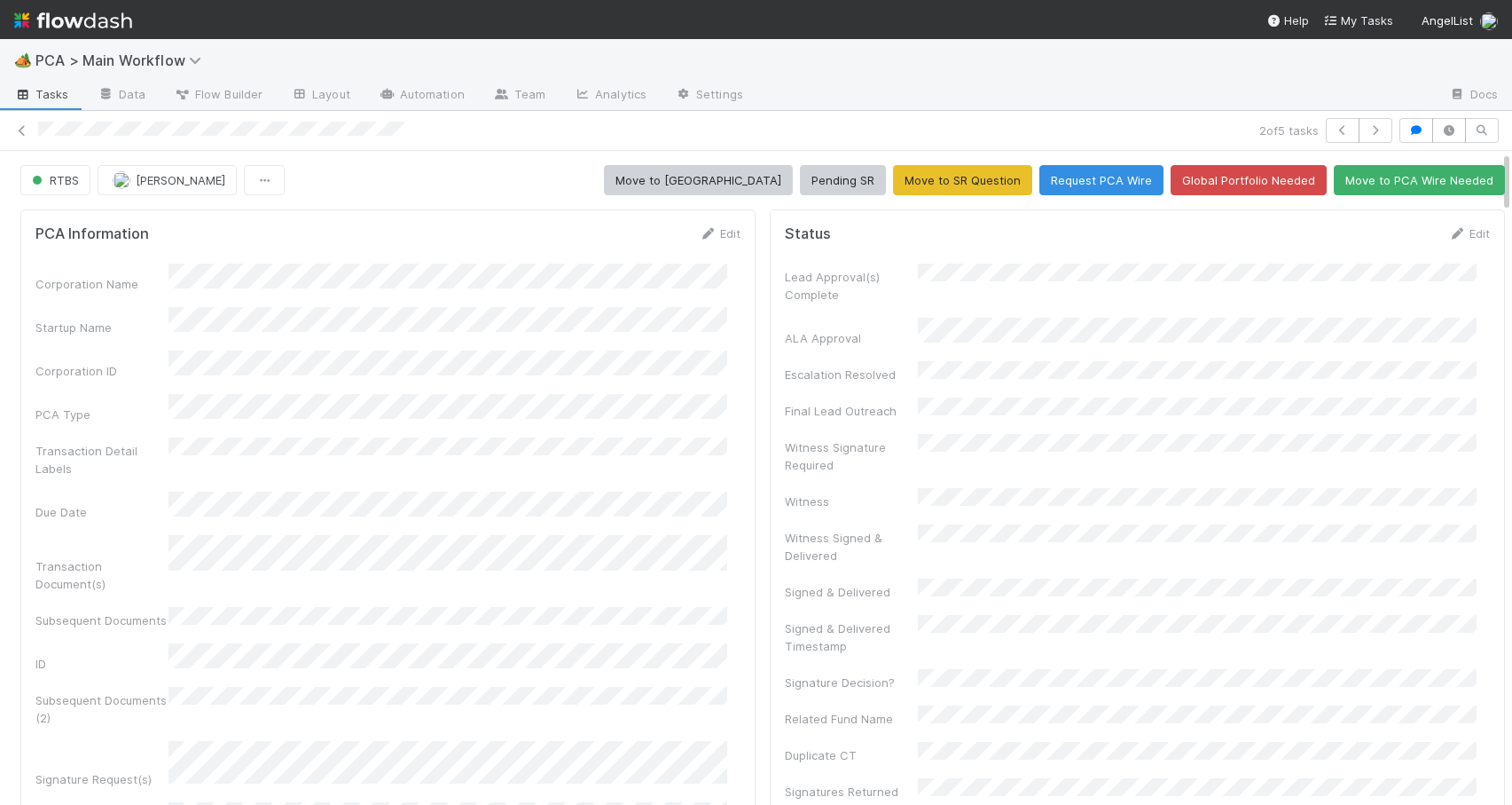
scroll to position [1712, 0]
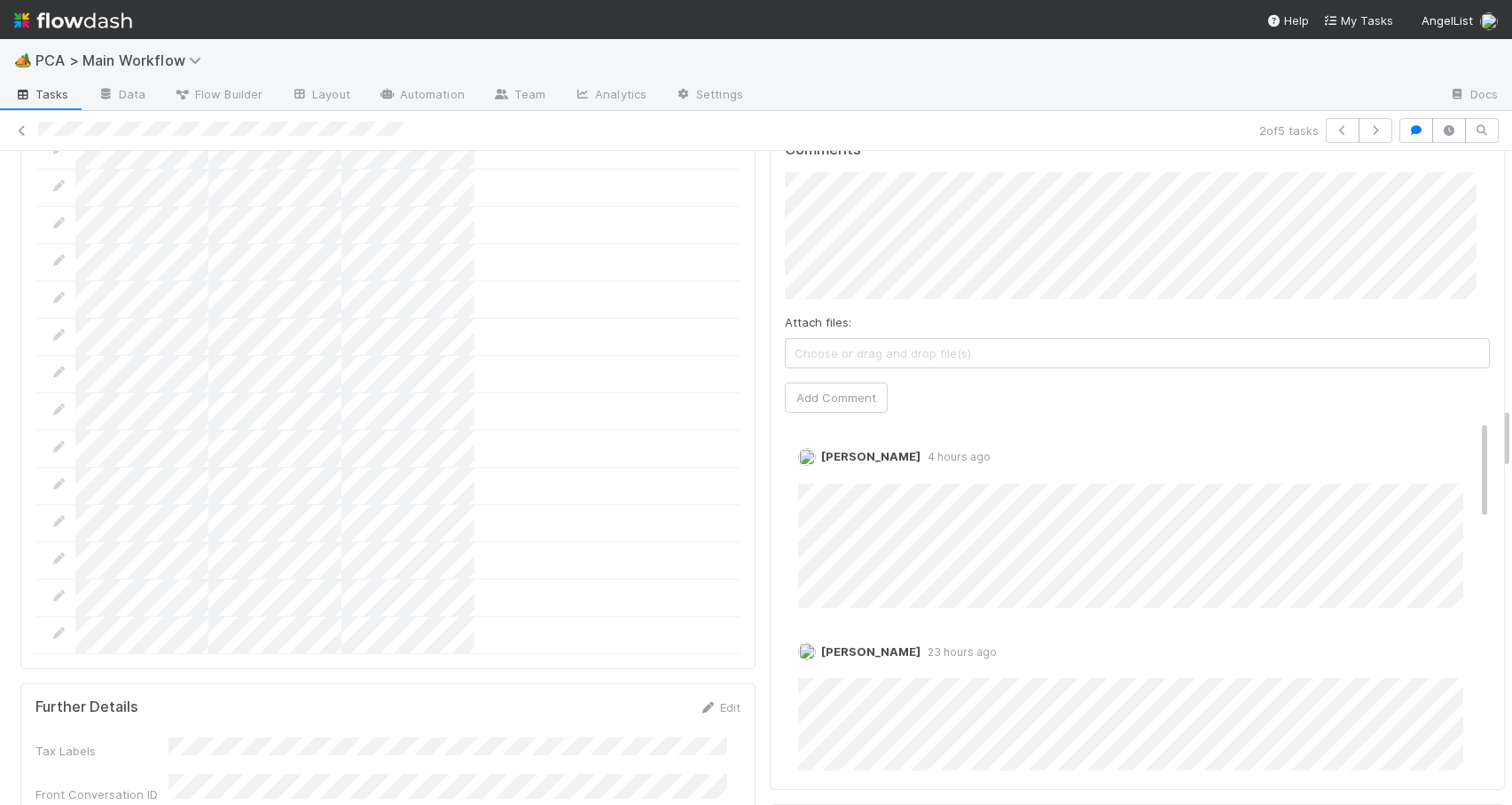
drag, startPoint x: 1494, startPoint y: 324, endPoint x: 1498, endPoint y: 419, distance: 95.1
click at [1498, 419] on div "RTBS Zachary Conley Move to ICU Pending SR Move to SR Question Request PCA Wire…" at bounding box center [756, 478] width 1512 height 654
click at [1511, 426] on div at bounding box center [1512, 478] width 1 height 654
drag, startPoint x: 1495, startPoint y: 426, endPoint x: 1495, endPoint y: 410, distance: 16.0
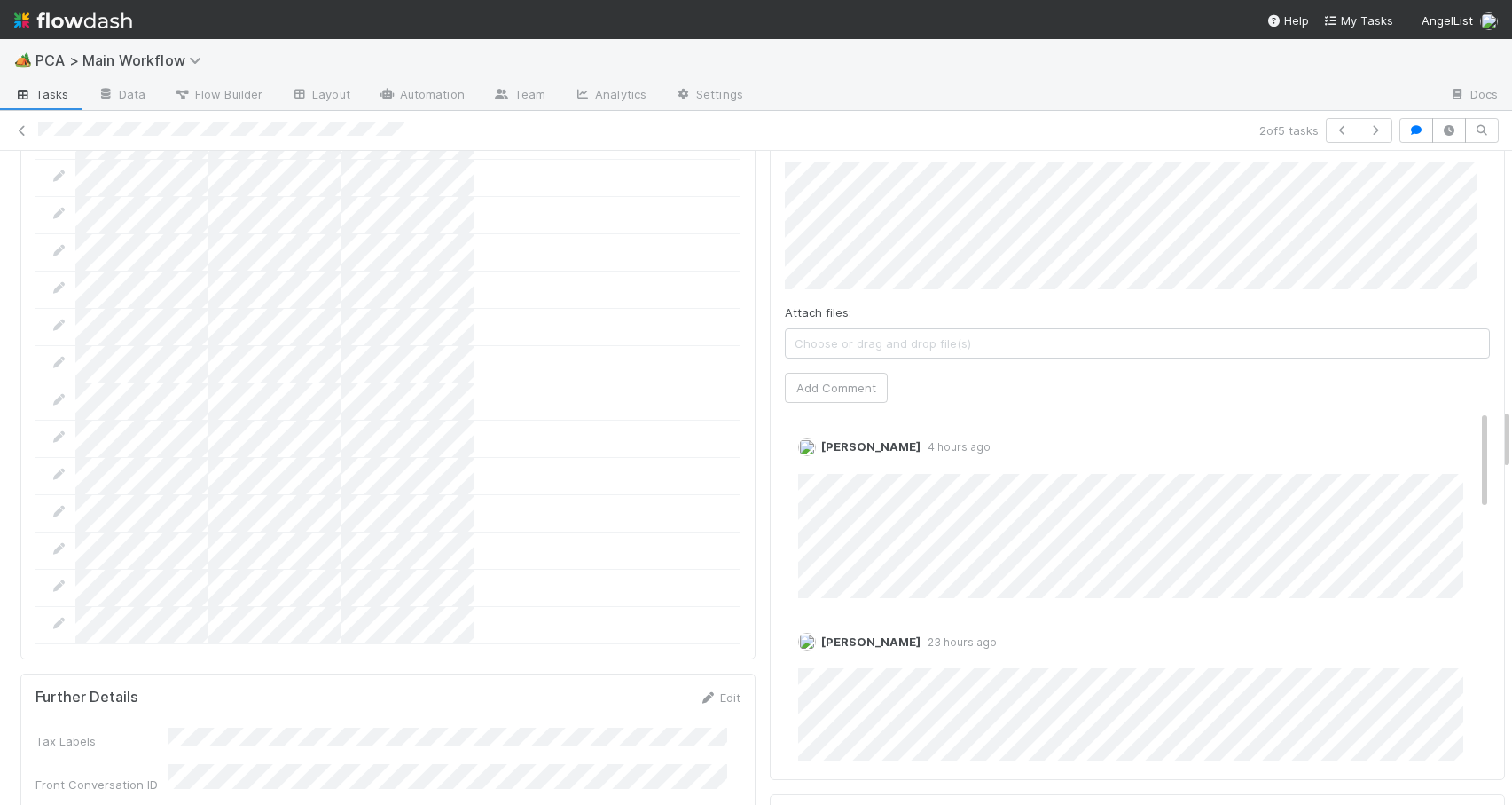
click at [1511, 410] on div at bounding box center [1512, 478] width 1 height 654
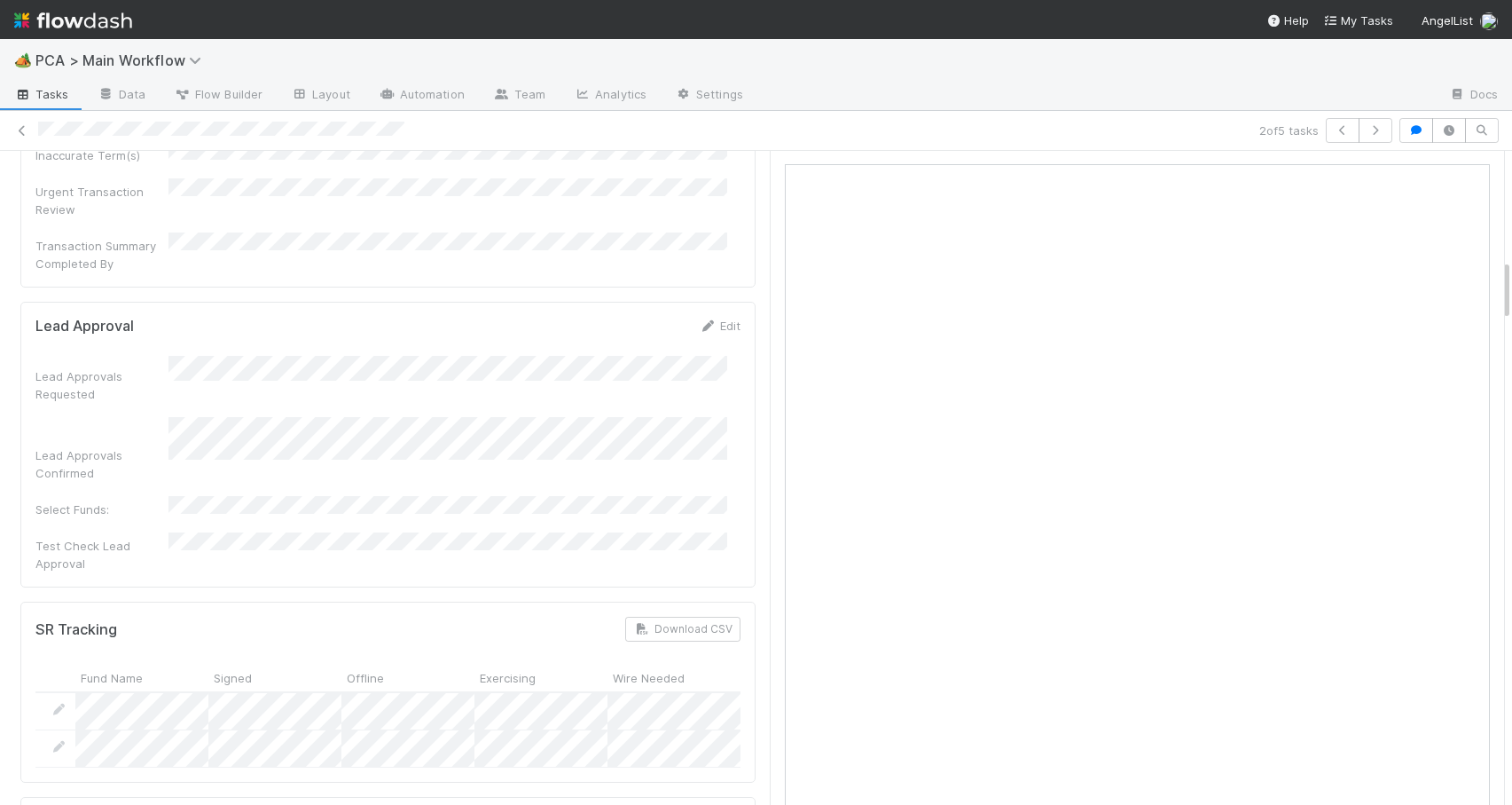
scroll to position [1234, 0]
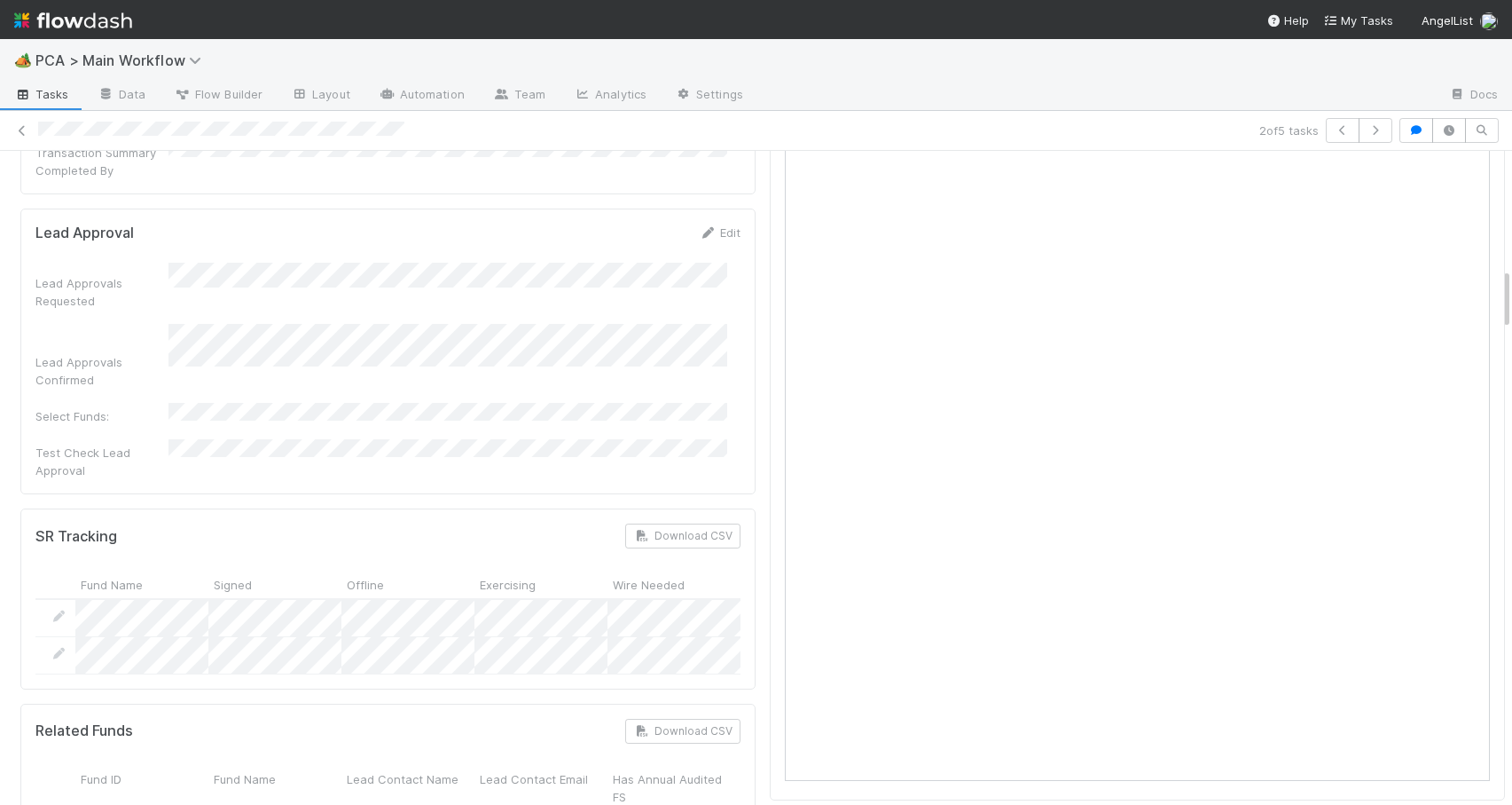
drag, startPoint x: 1492, startPoint y: 415, endPoint x: 1591, endPoint y: 275, distance: 171.5
click at [1511, 275] on html "🏕️ PCA > Main Workflow Tasks Data Flow Builder Layout Automation Team Analytics…" at bounding box center [756, 402] width 1512 height 805
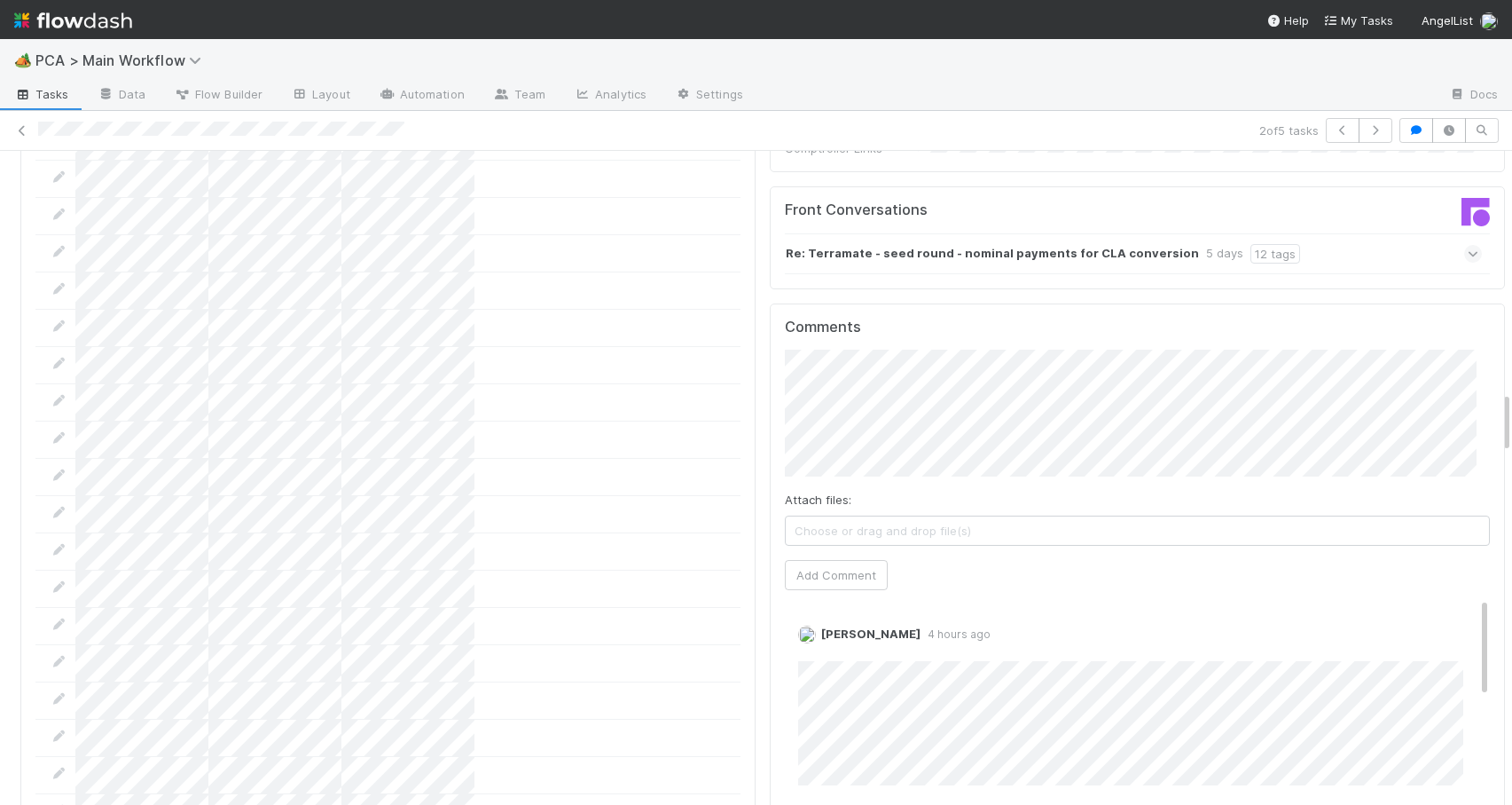
scroll to position [2547, 0]
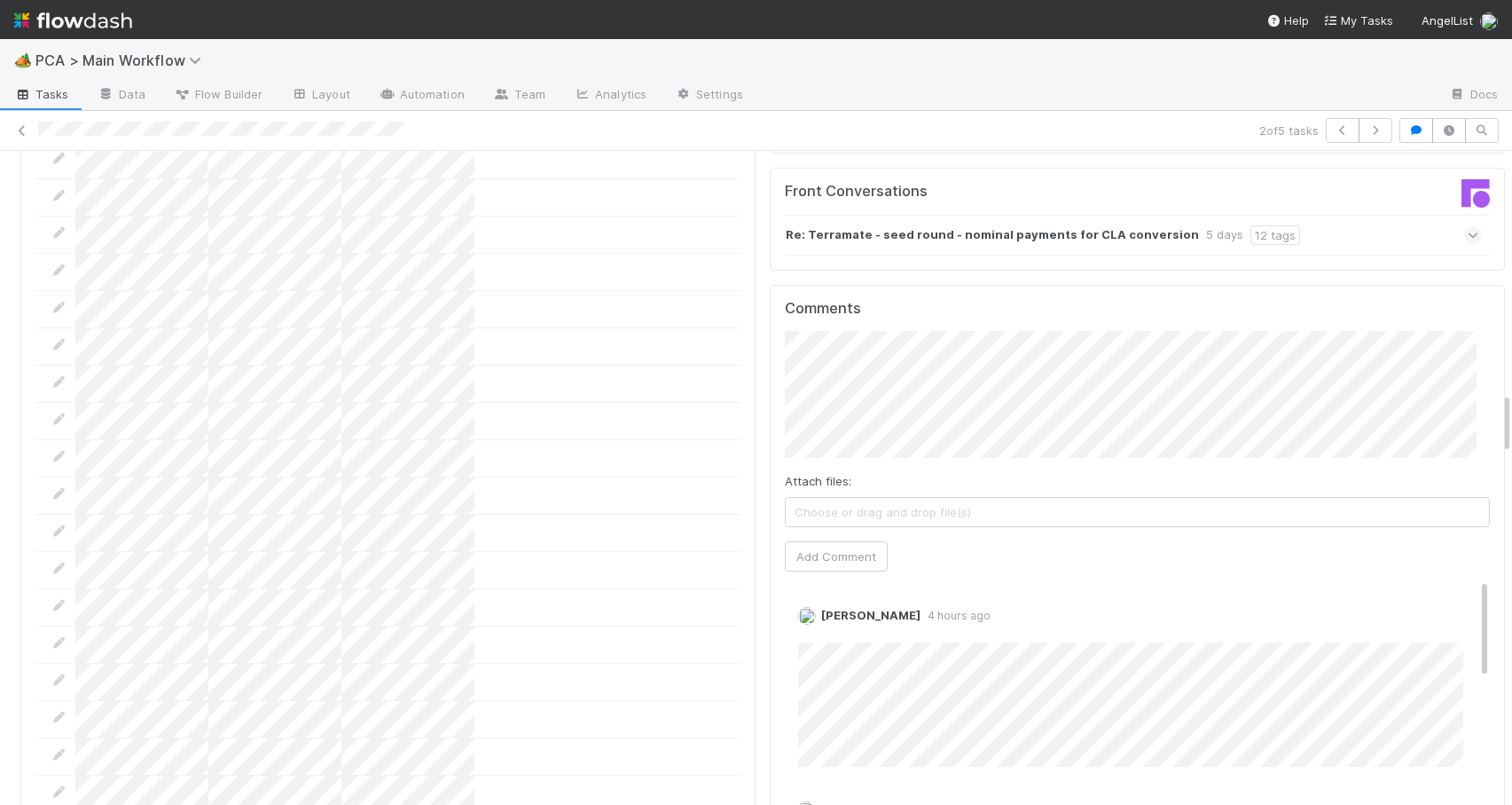
drag, startPoint x: 1493, startPoint y: 281, endPoint x: 1501, endPoint y: 405, distance: 124.3
click at [1501, 405] on div "🏕️ PCA > Main Workflow Tasks Data Flow Builder Layout Automation Team Analytics…" at bounding box center [756, 421] width 1512 height 765
click at [812, 626] on link "Edit" at bounding box center [822, 633] width 20 height 14
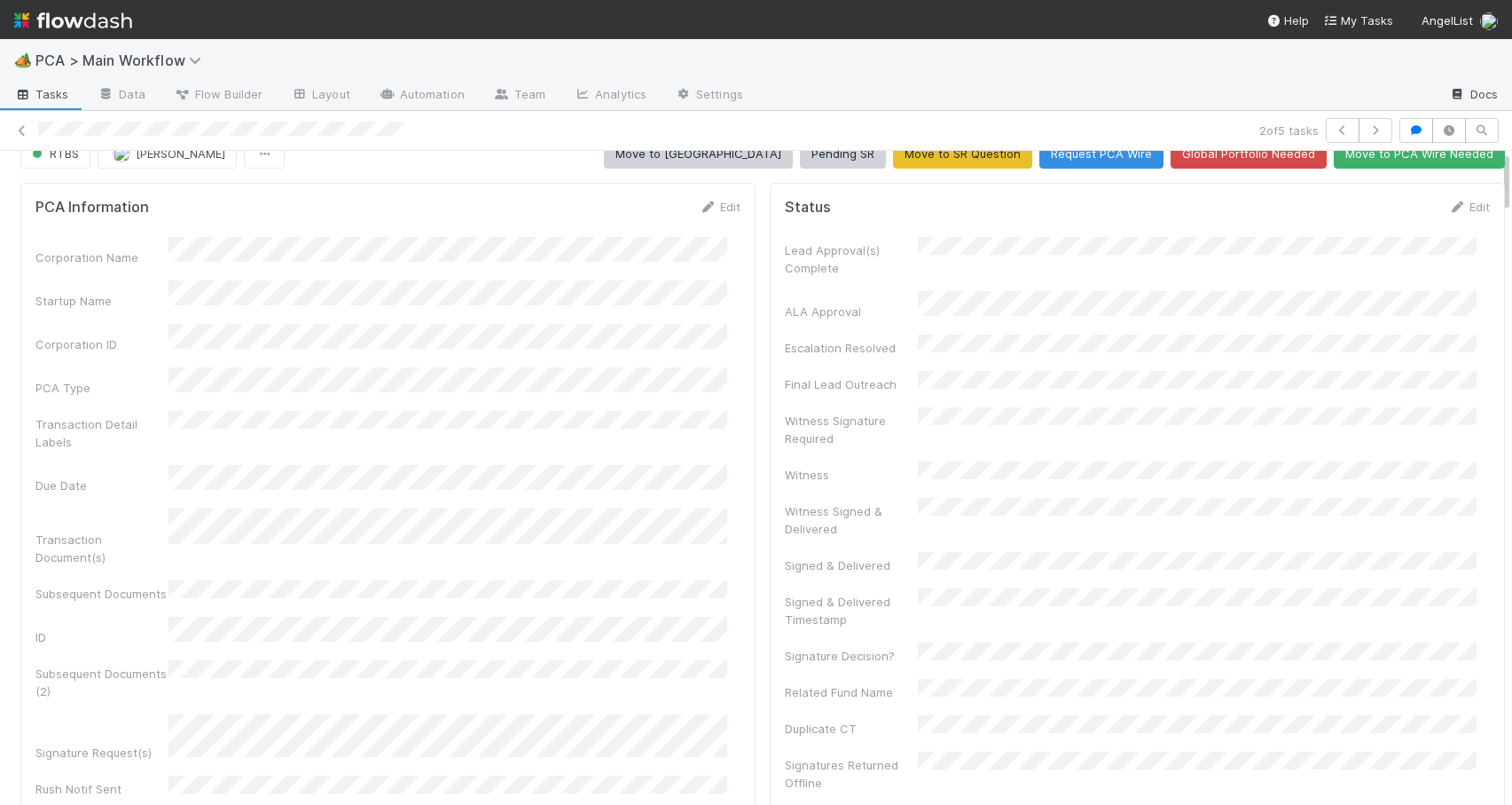
scroll to position [0, 0]
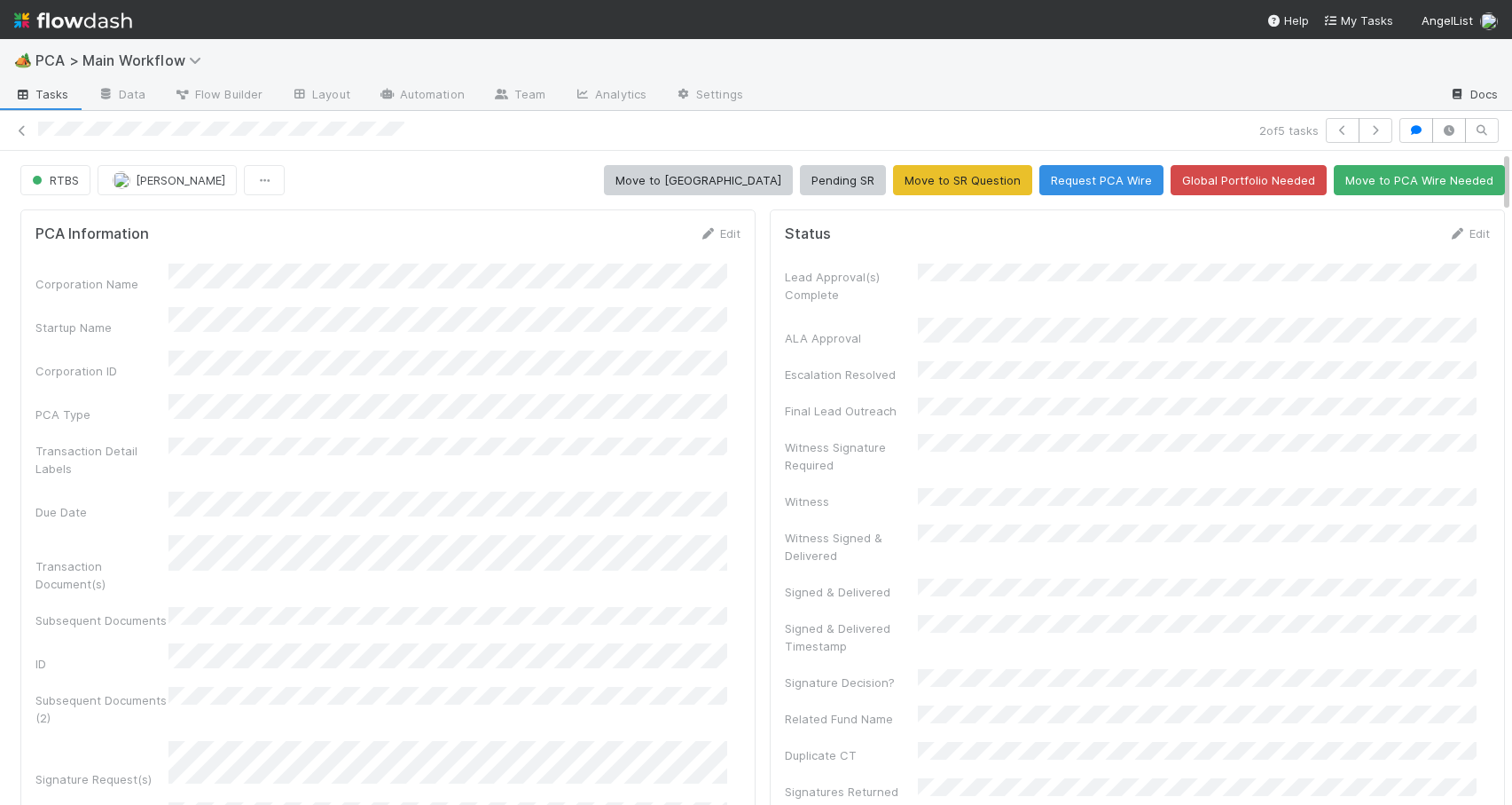
drag, startPoint x: 1493, startPoint y: 417, endPoint x: 1470, endPoint y: 99, distance: 318.8
click at [1476, 117] on div "2 of 5 tasks RTBS Zachary Conley Move to ICU Pending SR Move to SR Question Req…" at bounding box center [756, 457] width 1512 height 694
click at [66, 181] on span "RTBS" at bounding box center [53, 180] width 51 height 14
click at [72, 208] on div "[MEDICAL_DATA]" at bounding box center [139, 224] width 250 height 32
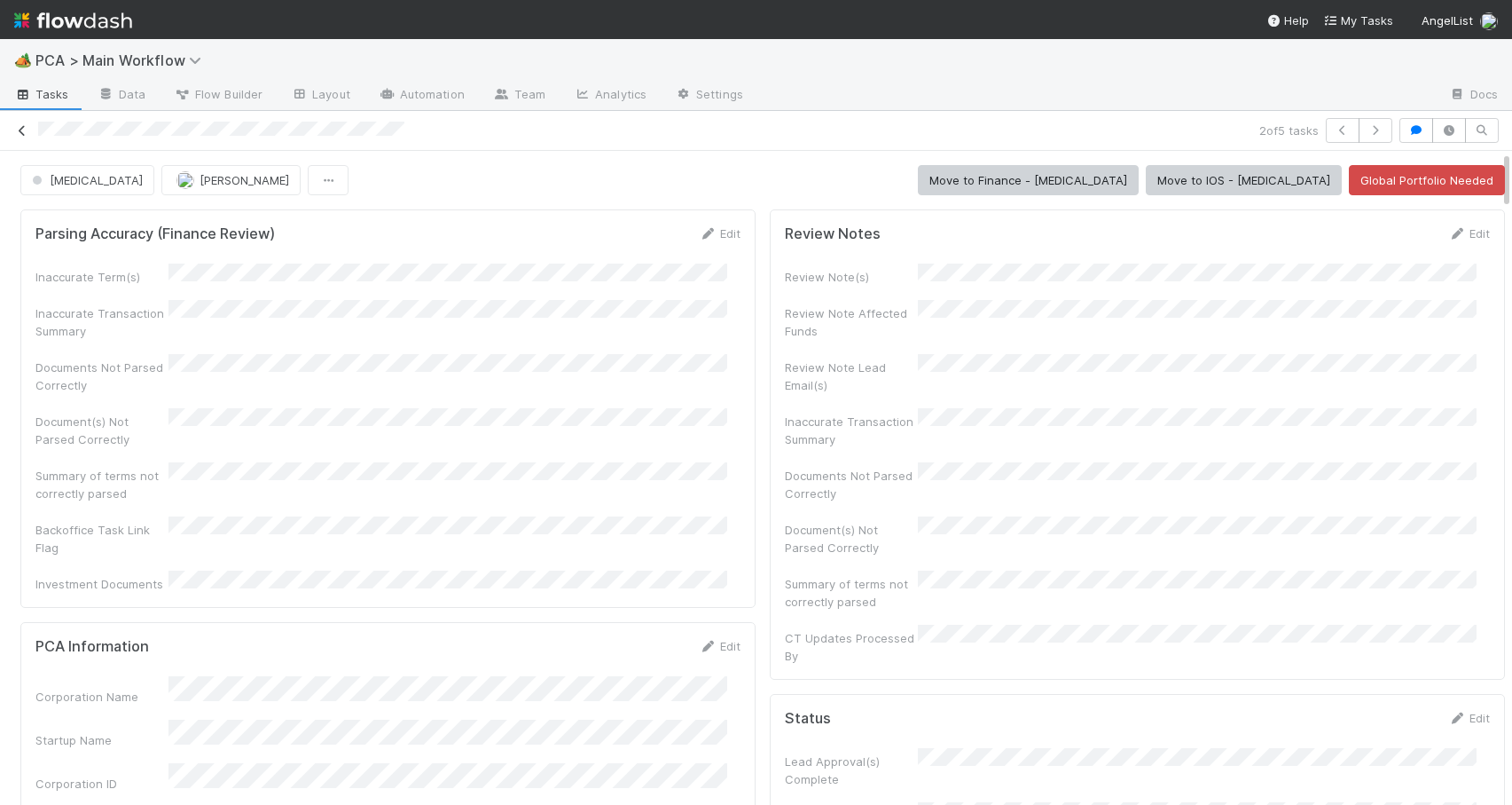
click at [17, 133] on icon at bounding box center [21, 131] width 17 height 12
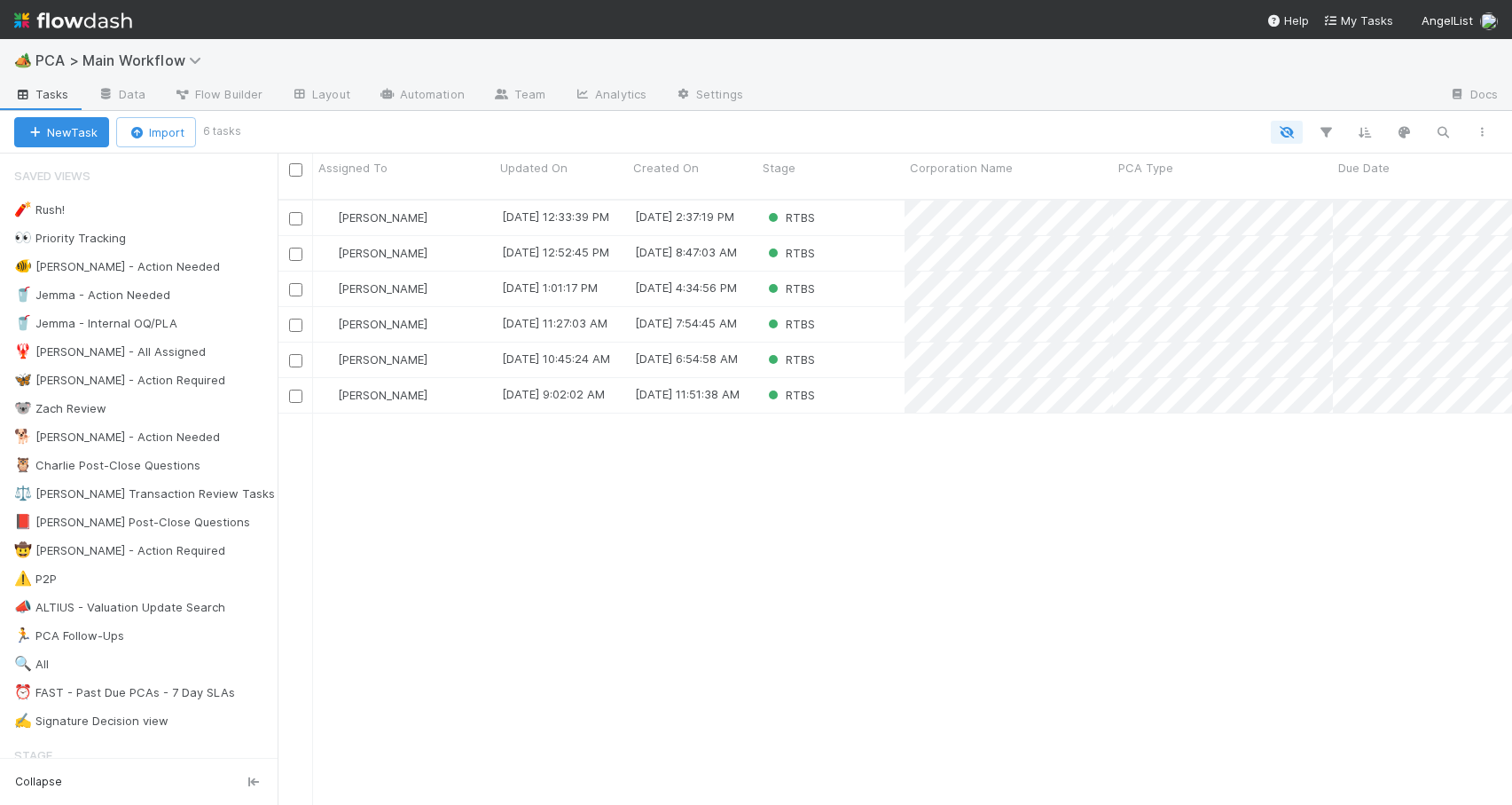
scroll to position [607, 1221]
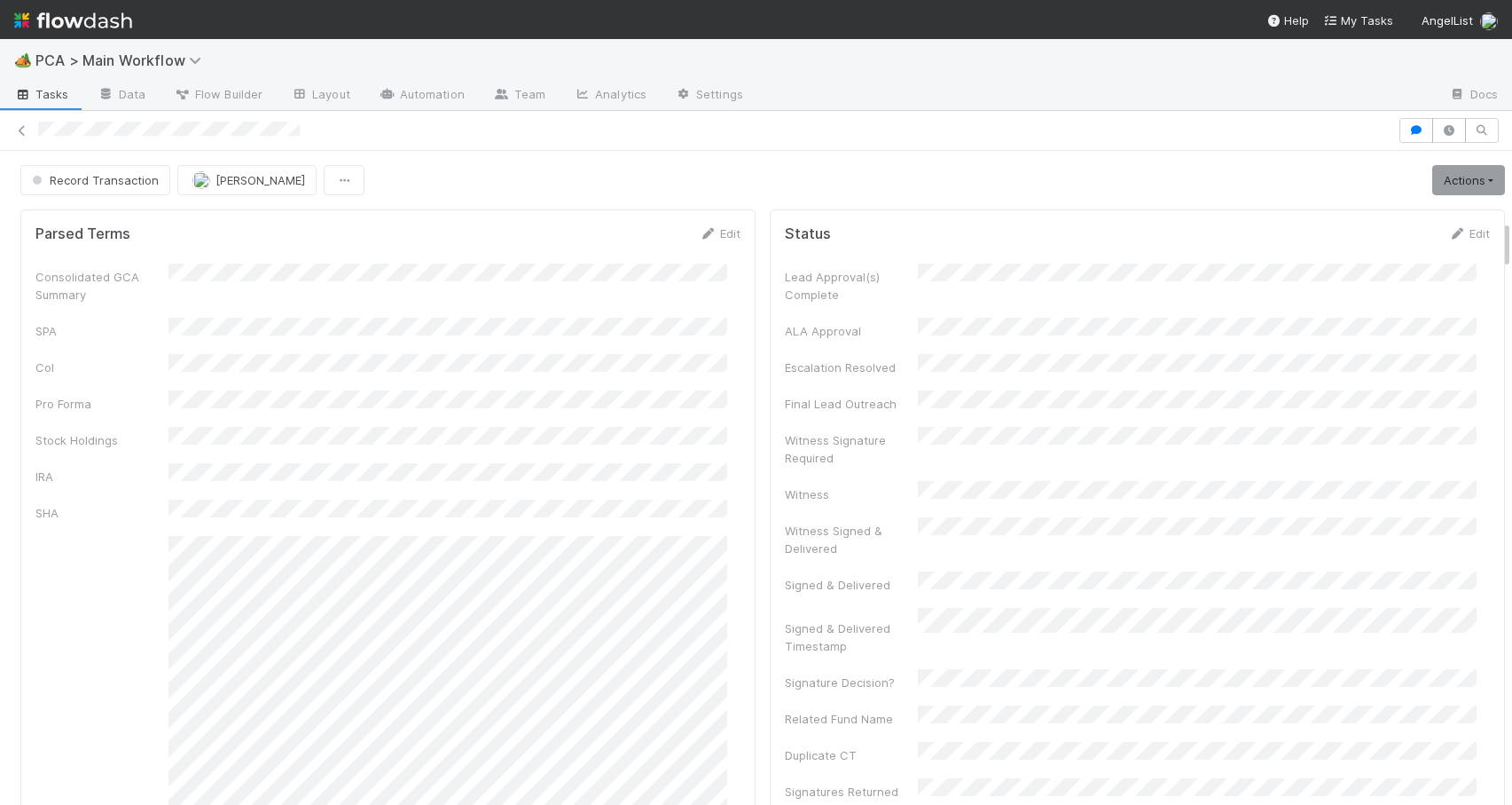
scroll to position [916, 0]
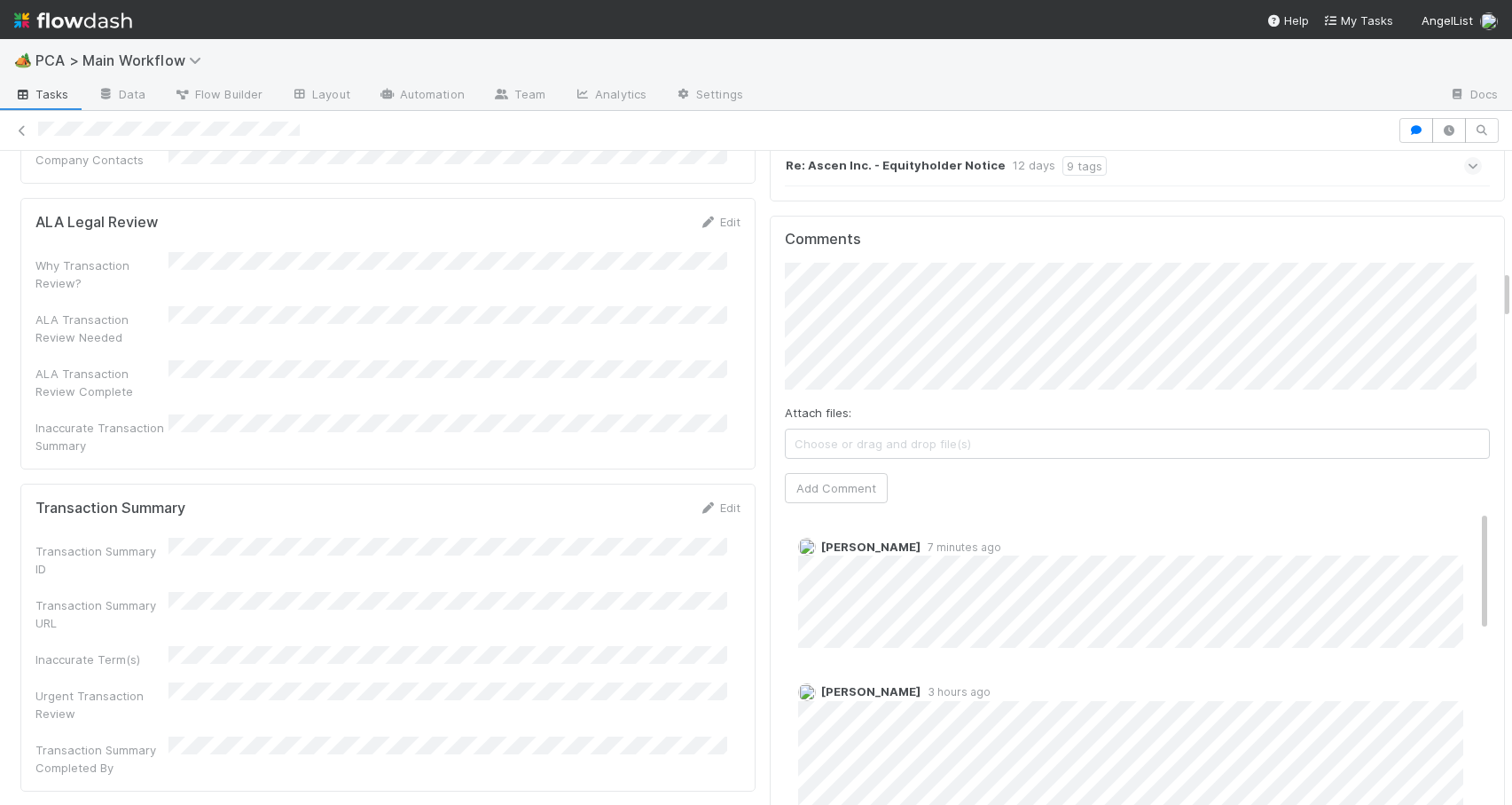
scroll to position [2172, 0]
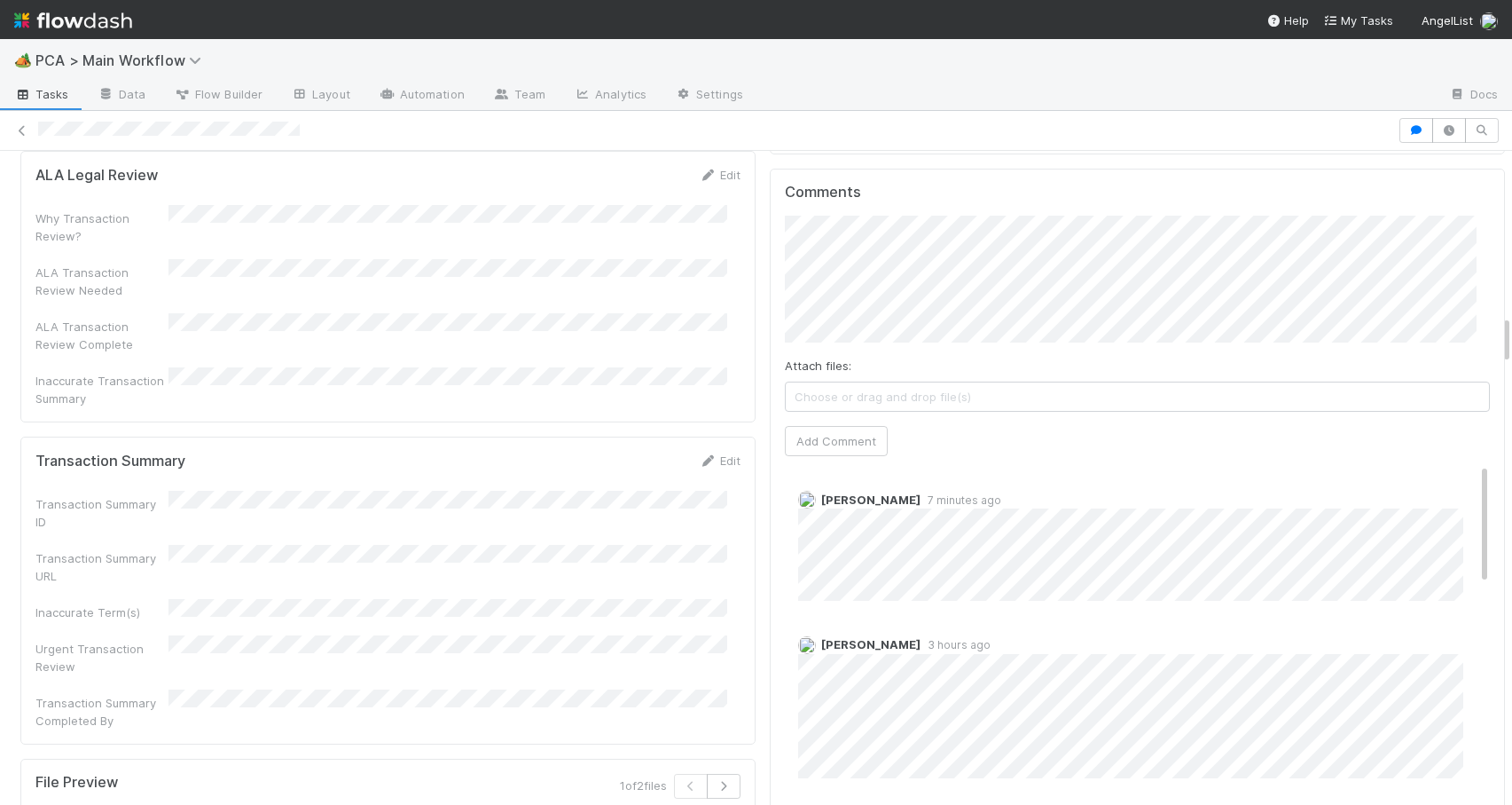
drag, startPoint x: 1492, startPoint y: 245, endPoint x: 1504, endPoint y: 341, distance: 96.7
click at [1504, 341] on div "🏕️ PCA > Main Workflow Tasks Data Flow Builder Layout Automation Team Analytics…" at bounding box center [756, 421] width 1512 height 765
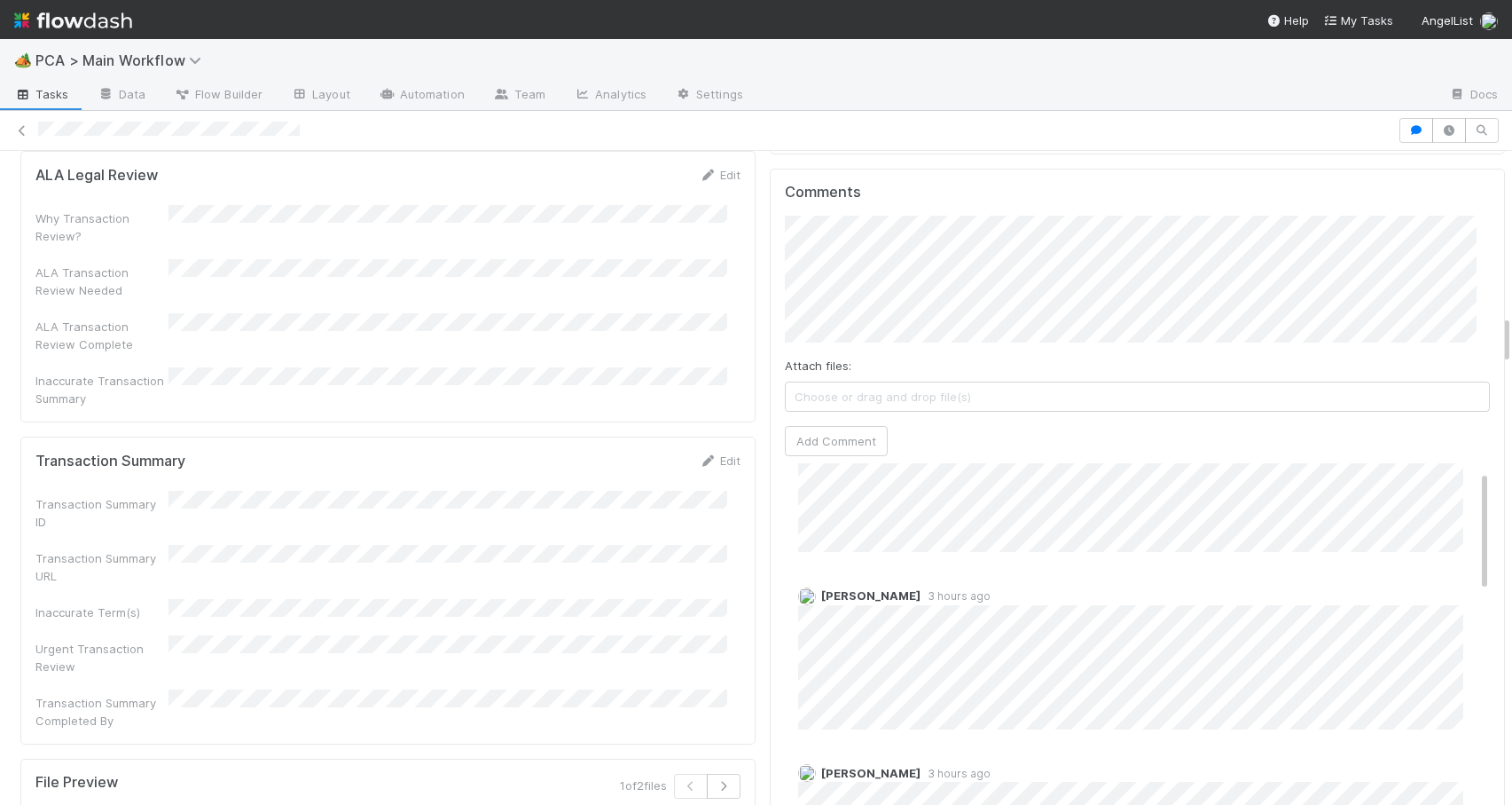
scroll to position [0, 0]
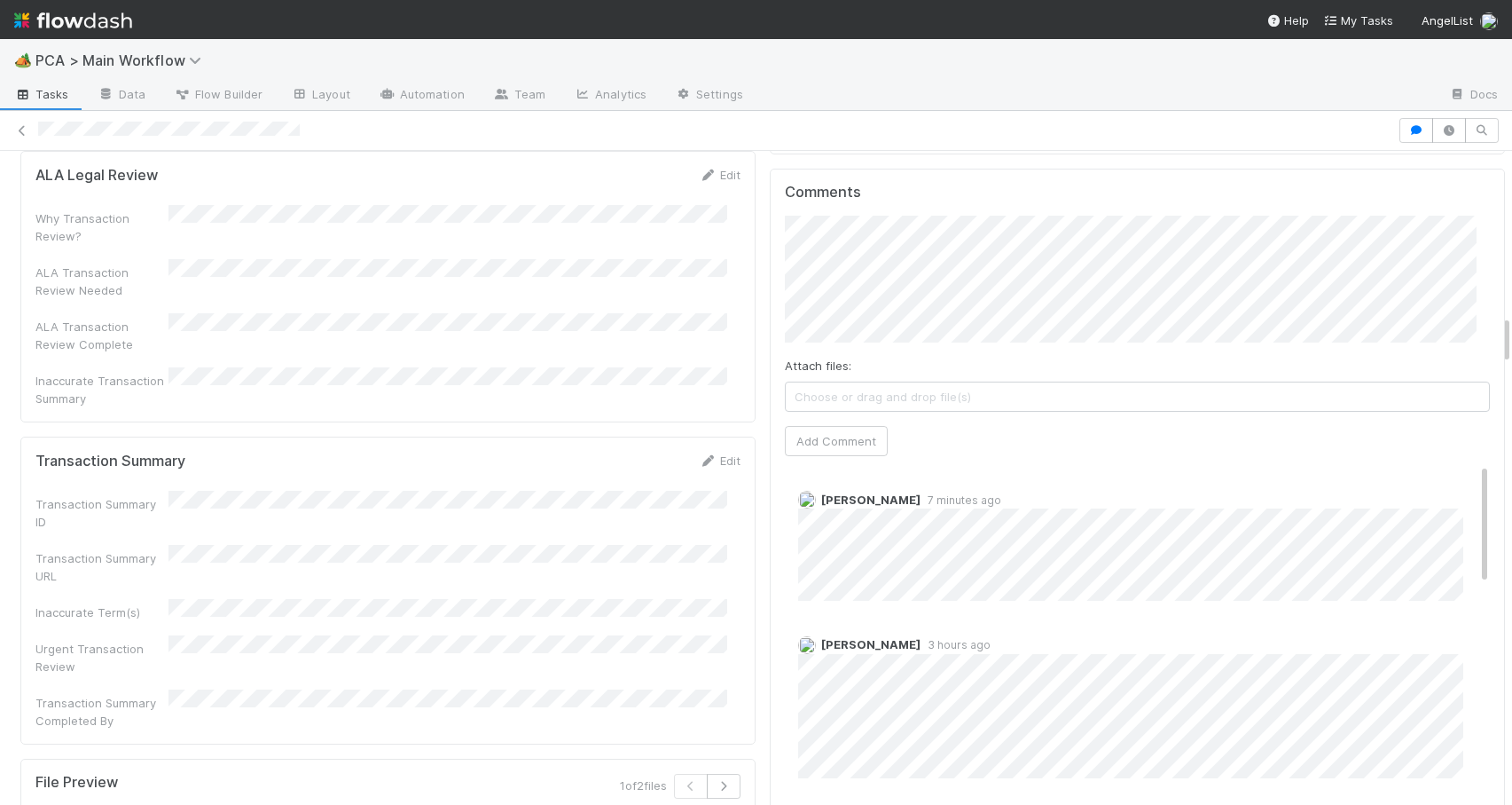
drag, startPoint x: 1459, startPoint y: 385, endPoint x: 1471, endPoint y: 344, distance: 42.7
click at [1471, 344] on div "Comments Attach files: Choose or drag and drop file(s) Add Comment Charlie Bell…" at bounding box center [1137, 501] width 736 height 665
drag, startPoint x: 1458, startPoint y: 390, endPoint x: 1518, endPoint y: 312, distance: 98.4
click at [1511, 312] on html "🏕️ PCA > Main Workflow Tasks Data Flow Builder Layout Automation Team Analytics…" at bounding box center [756, 402] width 1512 height 805
click at [1458, 477] on div "Charlie Bell 7 minutes ago" at bounding box center [1145, 539] width 718 height 123
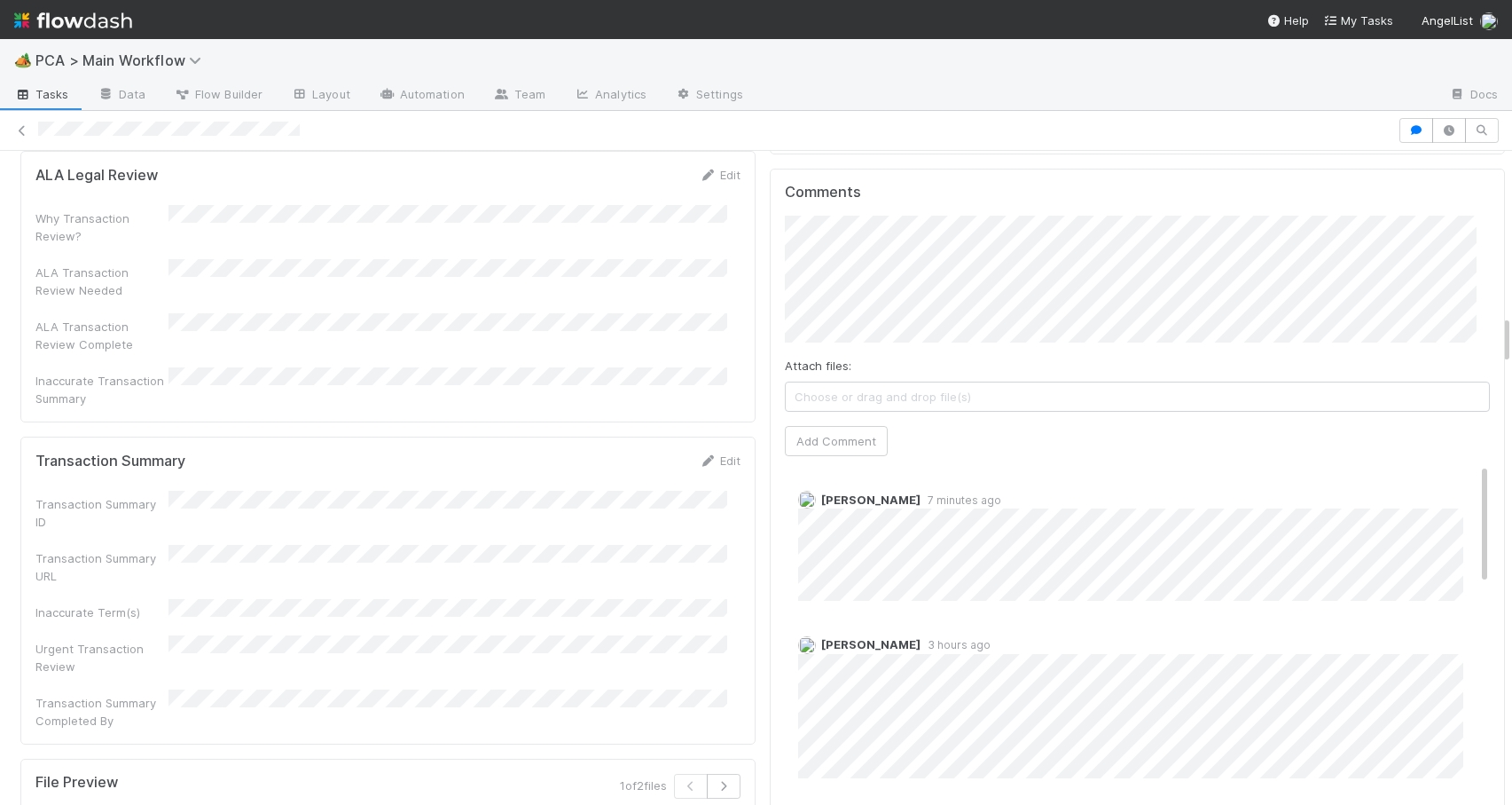
drag, startPoint x: 1458, startPoint y: 402, endPoint x: 1471, endPoint y: 286, distance: 116.7
click at [1471, 286] on div "Comments Attach files: Choose or drag and drop file(s) Add Comment Charlie Bell…" at bounding box center [1137, 501] width 736 height 665
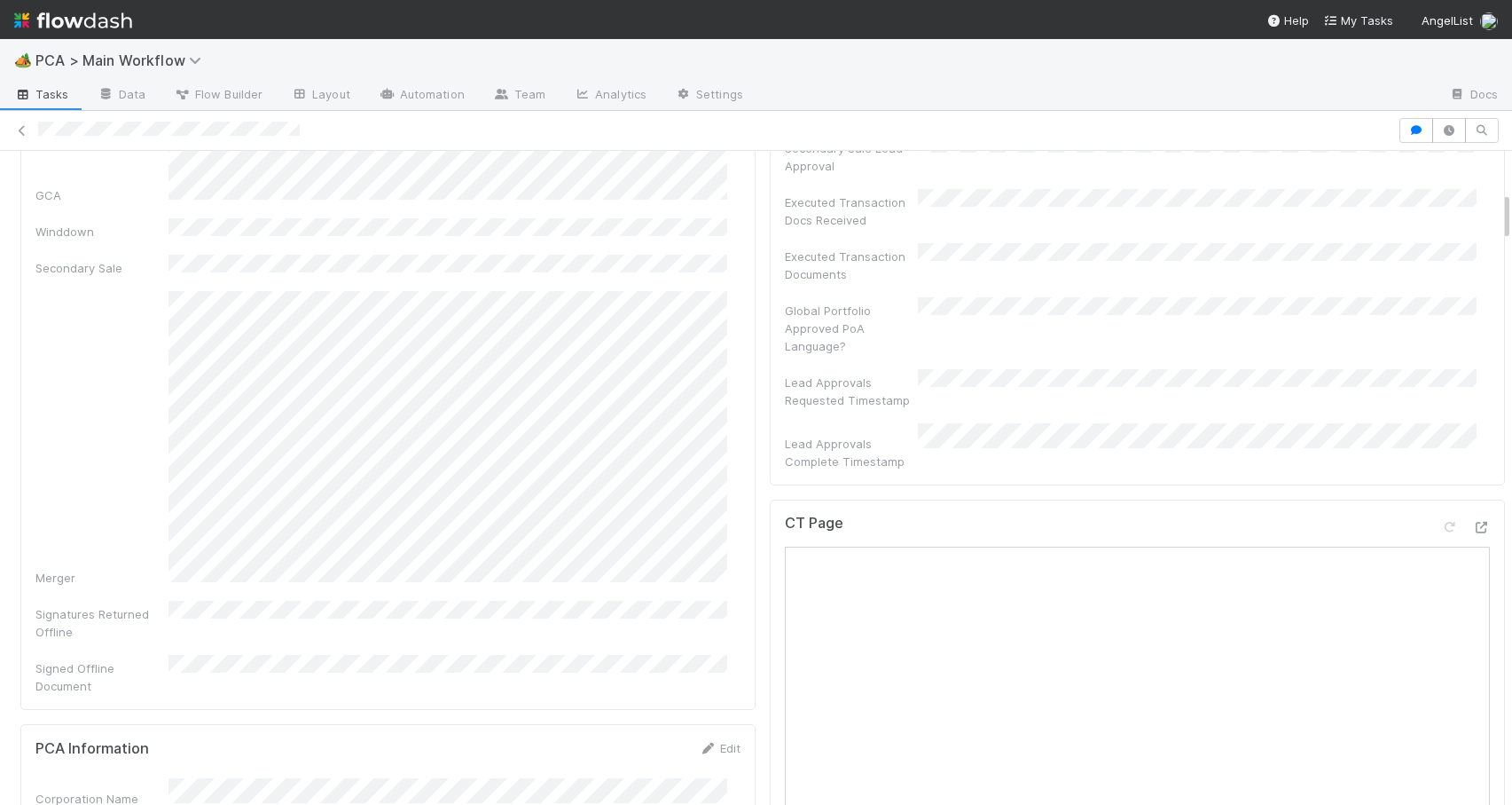
scroll to position [799, 0]
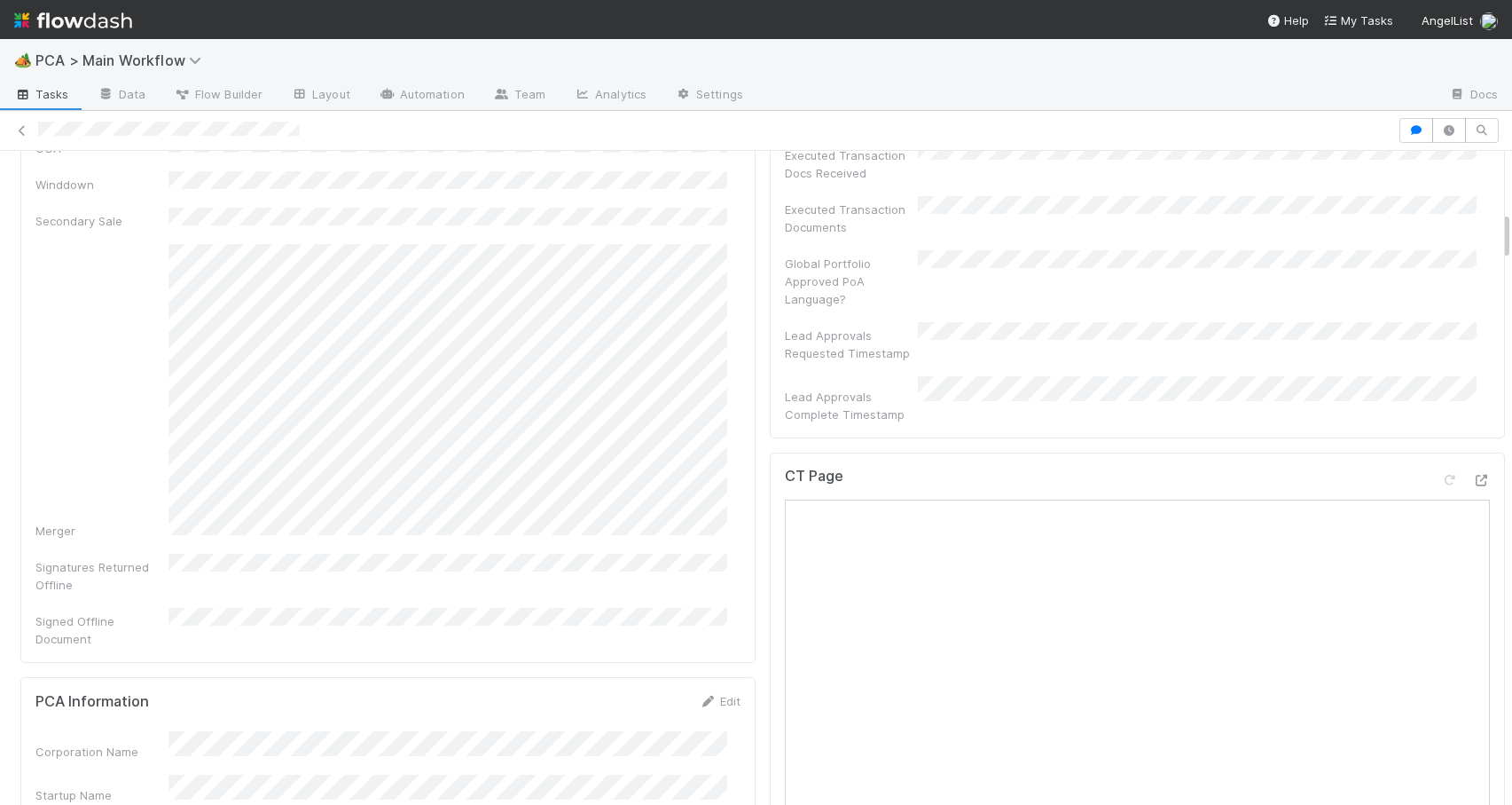
drag, startPoint x: 1493, startPoint y: 334, endPoint x: 1518, endPoint y: 230, distance: 107.0
click at [1511, 230] on html "🏕️ PCA > Main Workflow Tasks Data Flow Builder Layout Automation Team Analytics…" at bounding box center [756, 402] width 1512 height 805
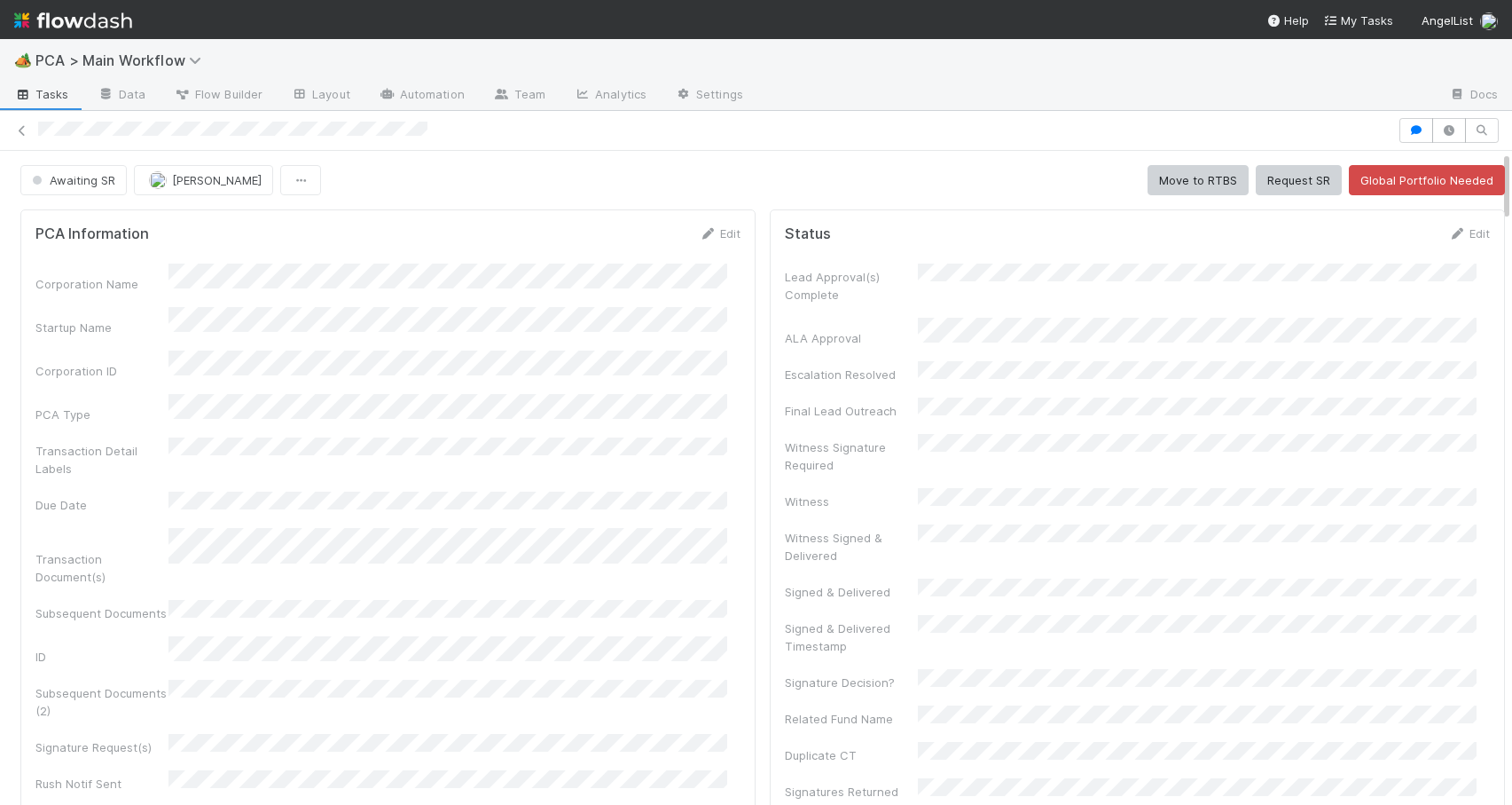
drag, startPoint x: 1493, startPoint y: 287, endPoint x: 1472, endPoint y: 76, distance: 212.0
click at [1472, 76] on div "🏕️ PCA > Main Workflow Tasks Data Flow Builder Layout Automation Team Analytics…" at bounding box center [756, 421] width 1512 height 765
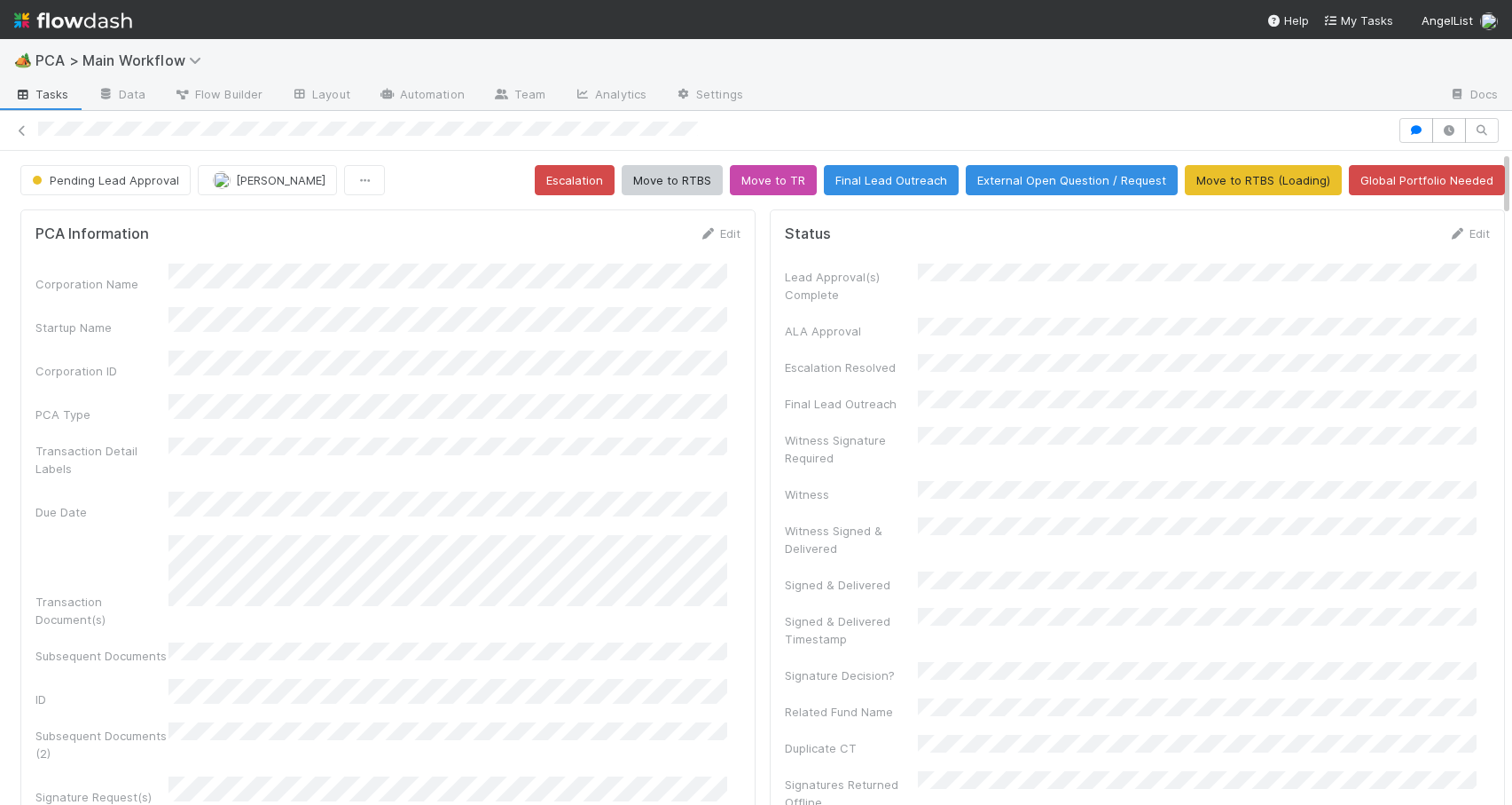
drag, startPoint x: 1494, startPoint y: 256, endPoint x: 1497, endPoint y: 159, distance: 97.0
click at [1497, 159] on div "Pending Lead Approval [PERSON_NAME] Escalation Move to RTBS Move to TR Final Le…" at bounding box center [756, 478] width 1512 height 654
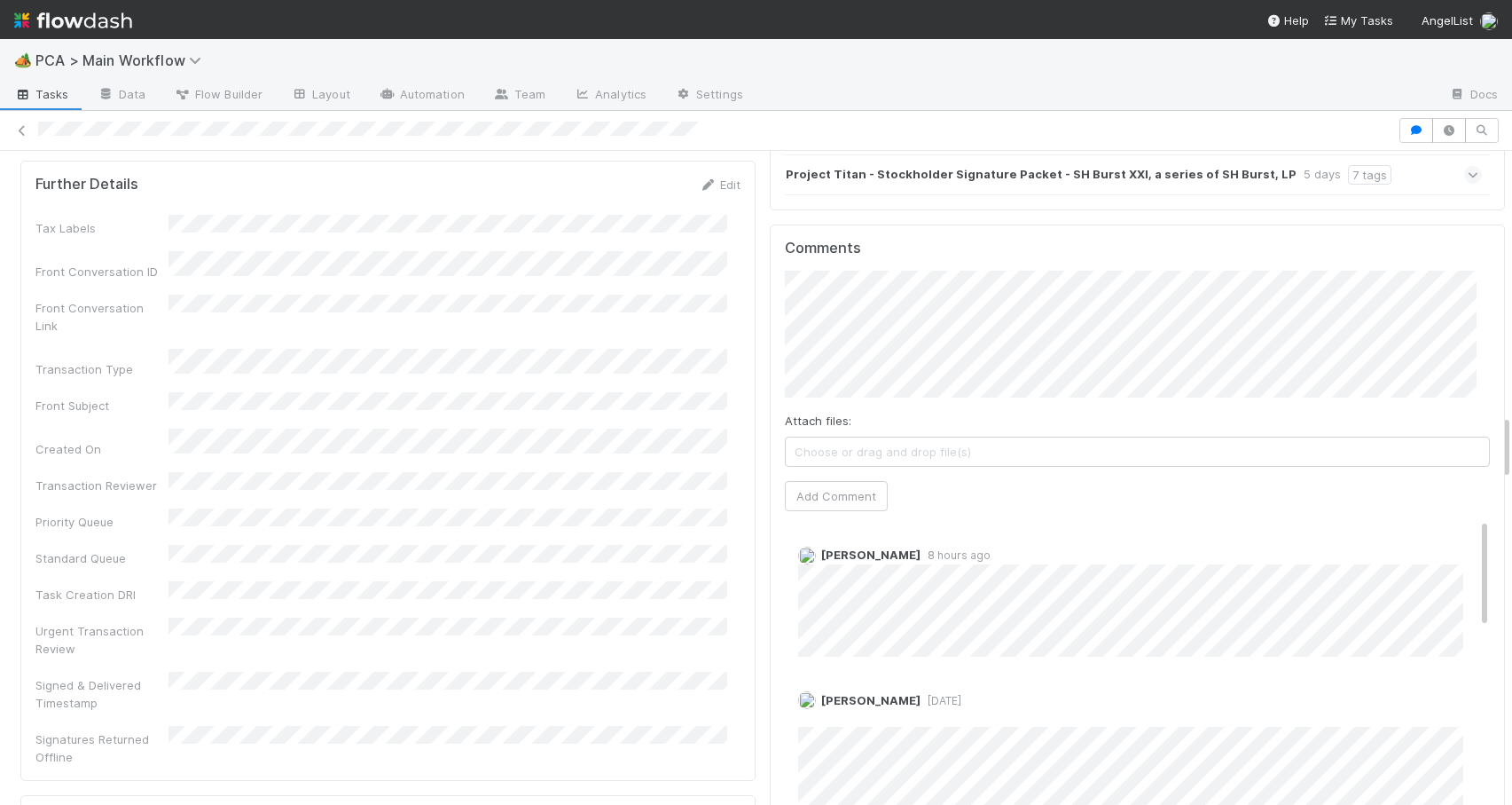
scroll to position [2628, 0]
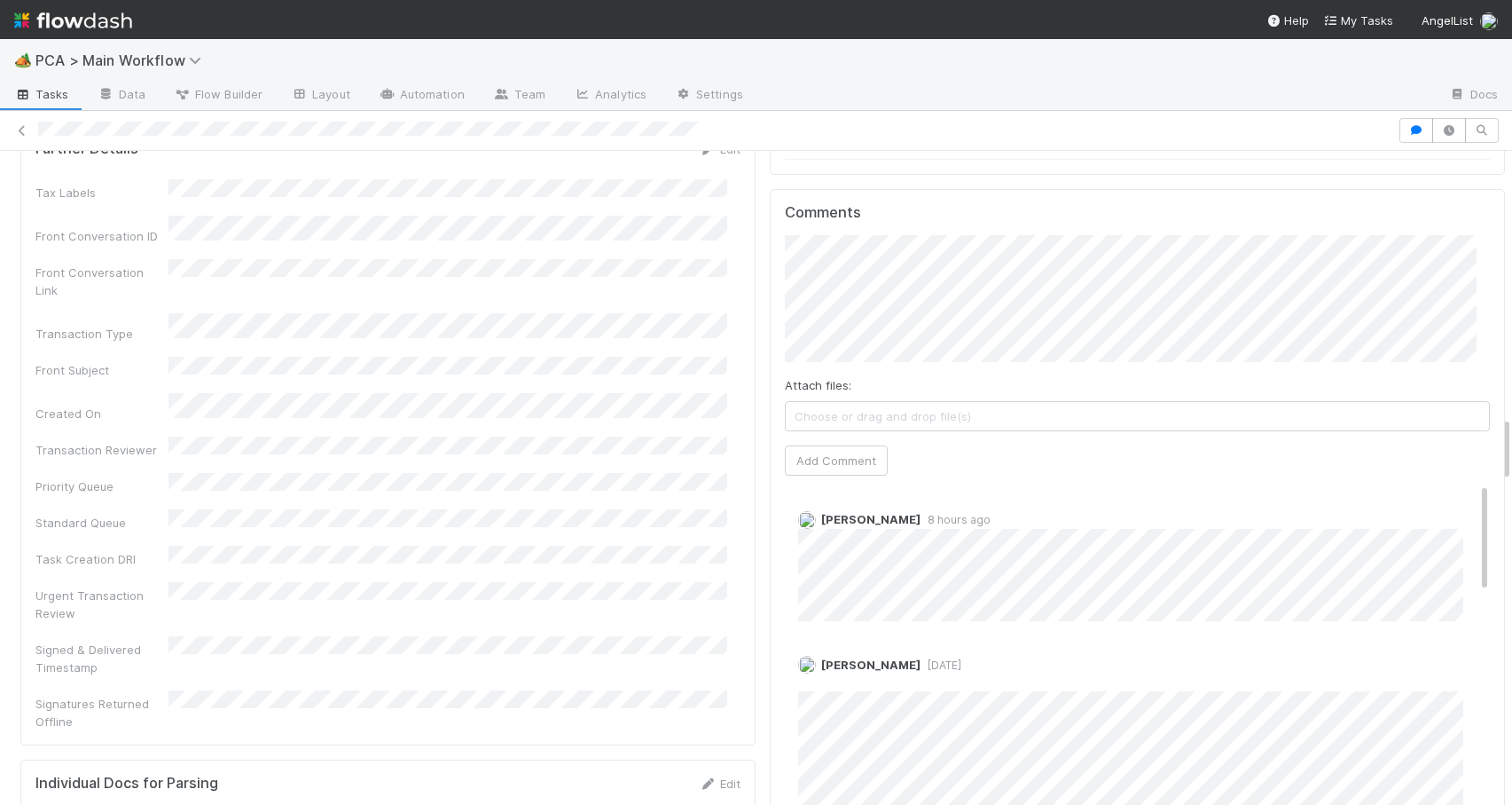
drag, startPoint x: 1494, startPoint y: 164, endPoint x: 1557, endPoint y: 429, distance: 272.4
click at [1511, 429] on html "🏕️ PCA > Main Workflow Tasks Data Flow Builder Layout Automation Team Analytics…" at bounding box center [756, 402] width 1512 height 805
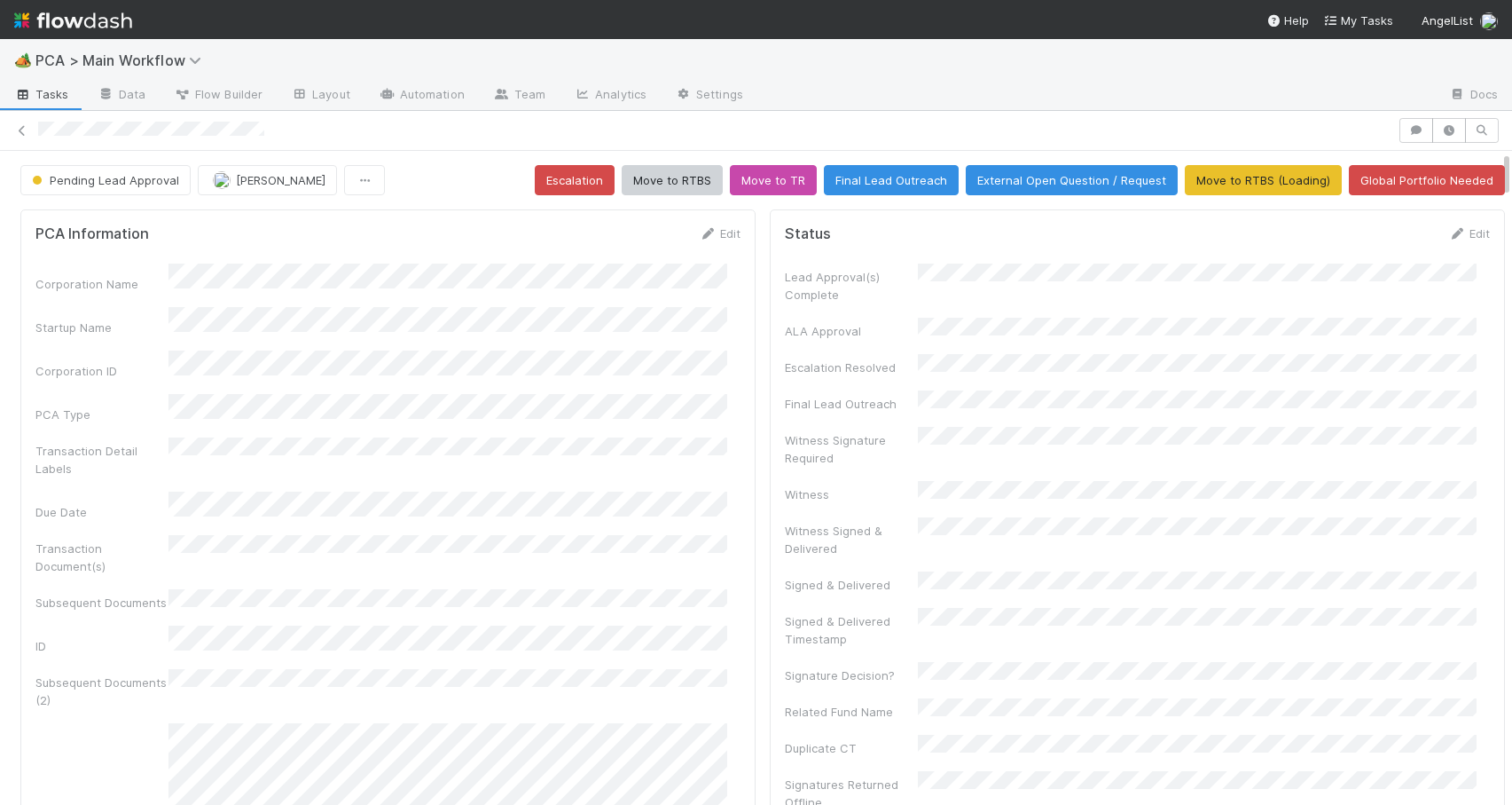
scroll to position [1704, 0]
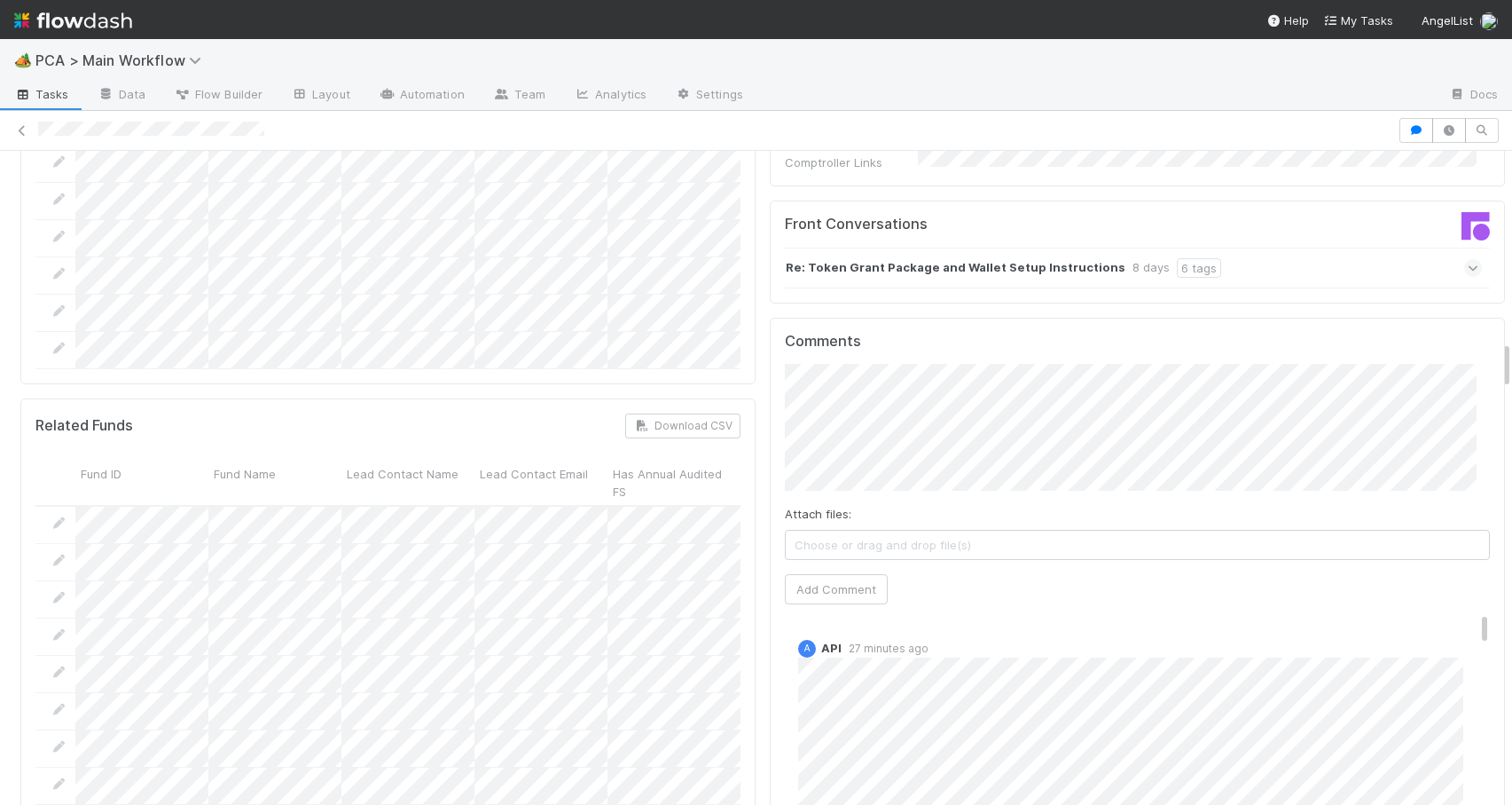
scroll to position [2477, 0]
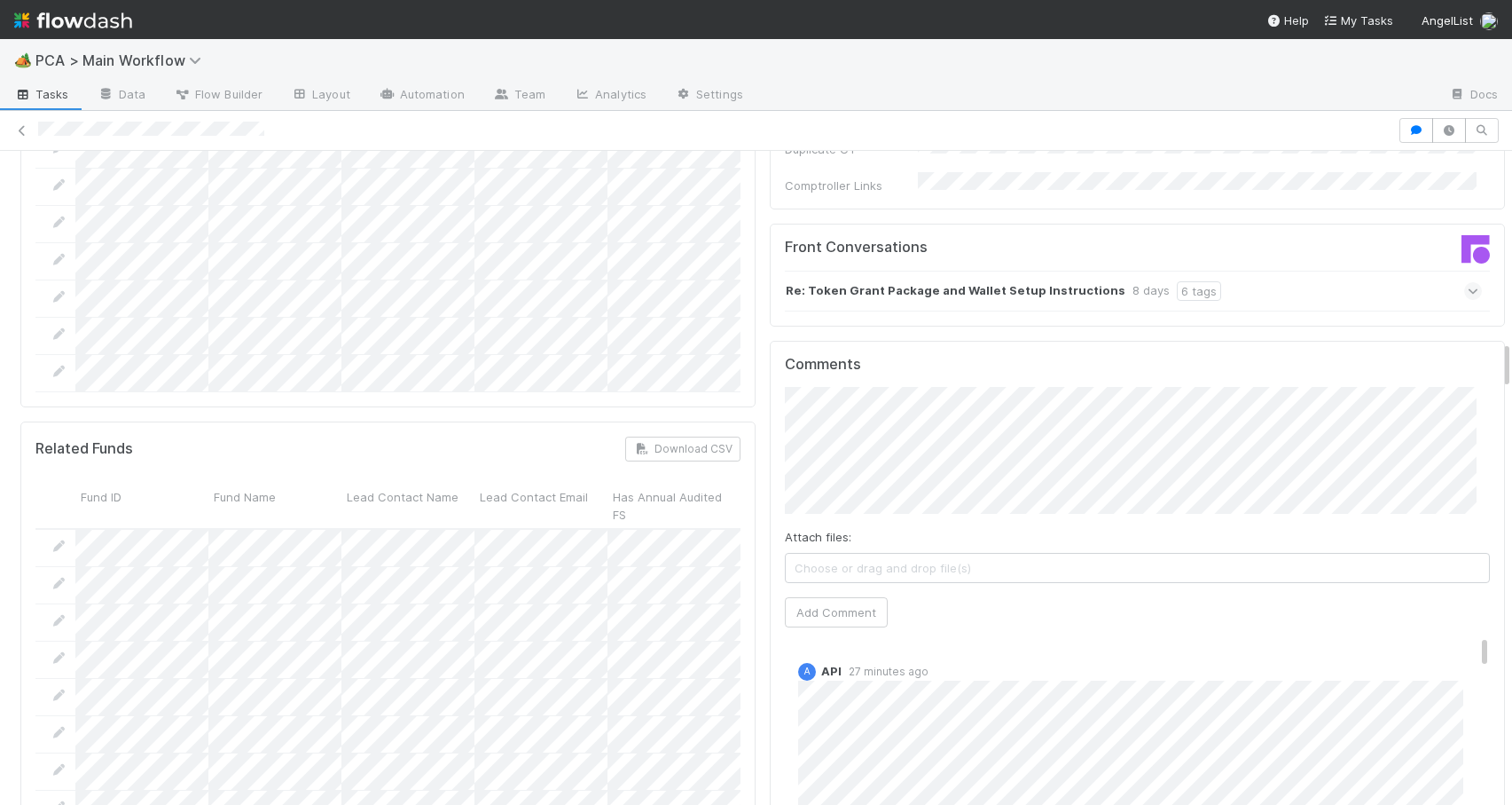
drag, startPoint x: 1493, startPoint y: 288, endPoint x: 1497, endPoint y: 346, distance: 58.1
click at [1497, 347] on div "Pending Lead Approval [PERSON_NAME] Escalation Move to RTBS Move to TR Final Le…" at bounding box center [756, 478] width 1512 height 654
click at [825, 597] on button "Add Comment" at bounding box center [837, 612] width 103 height 30
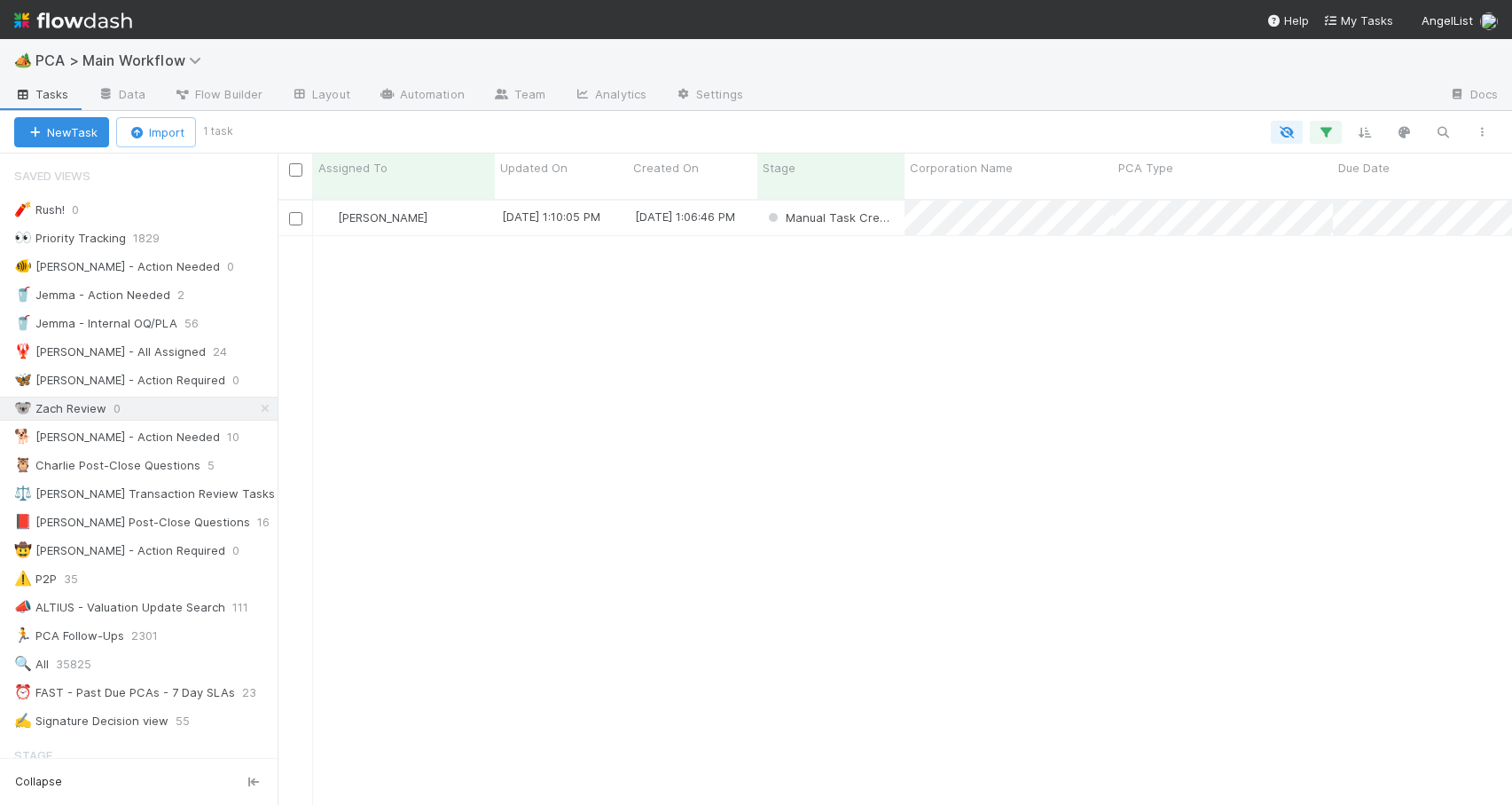
scroll to position [14, 14]
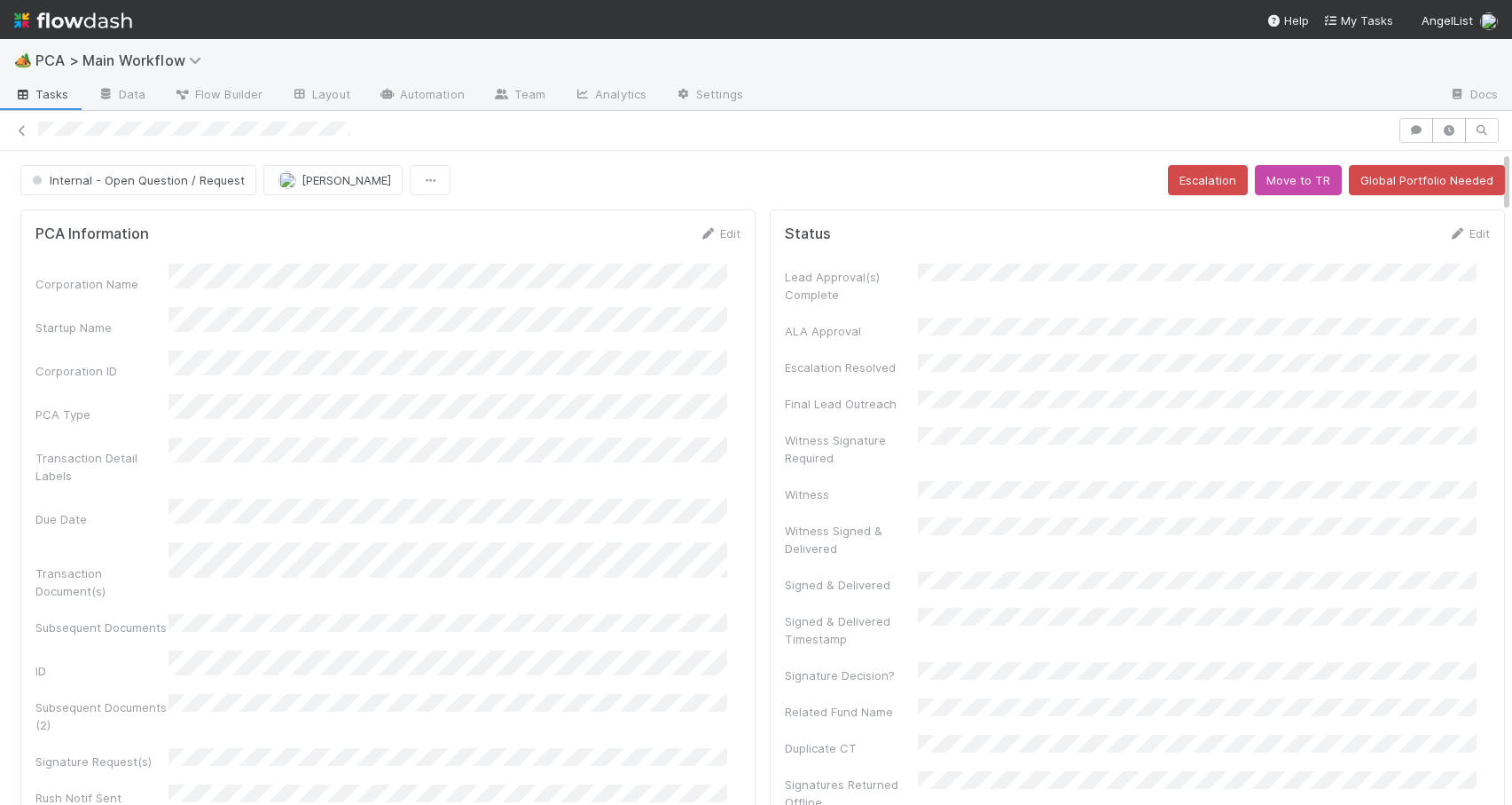
scroll to position [1704, 0]
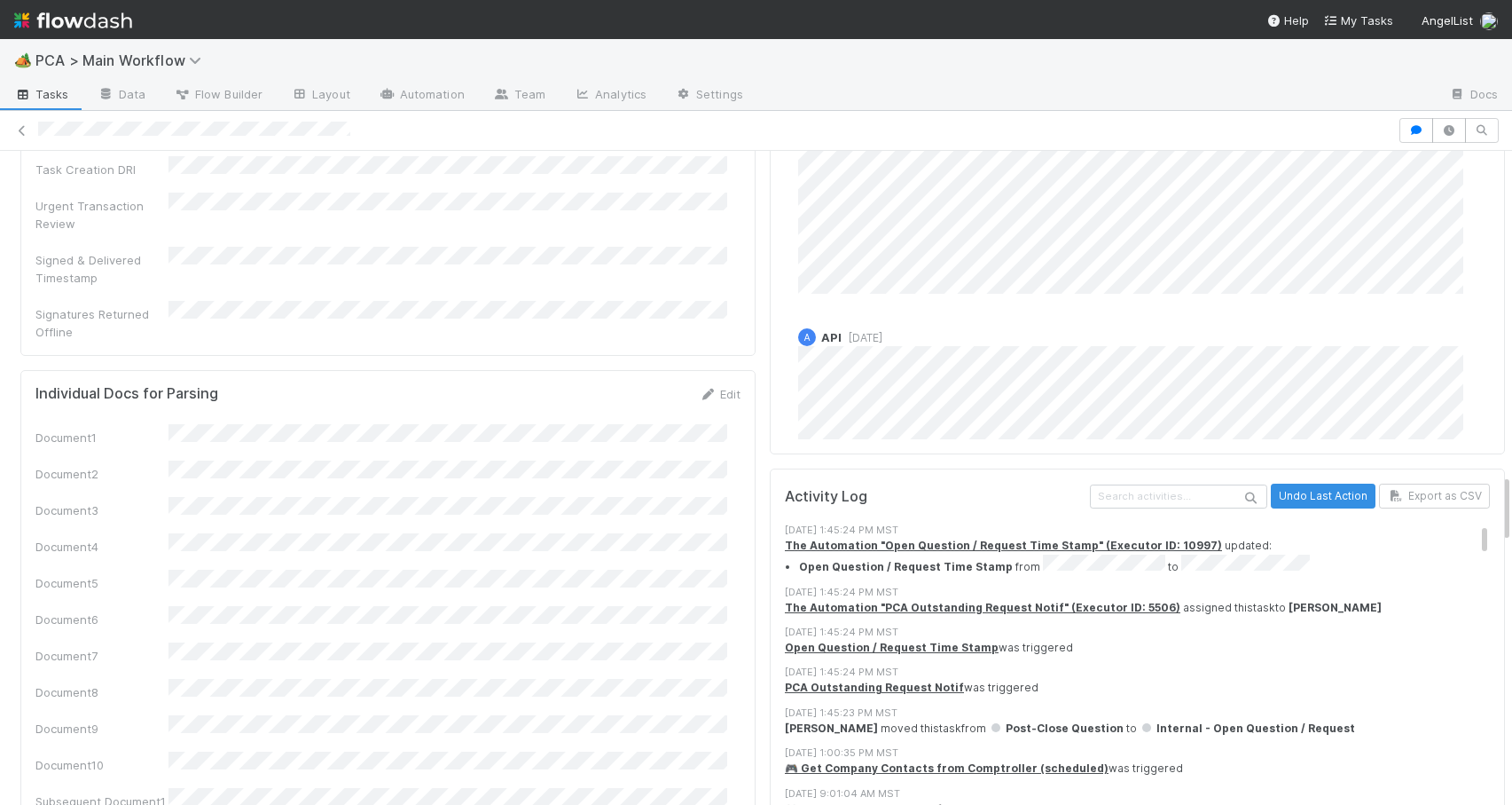
scroll to position [1204, 0]
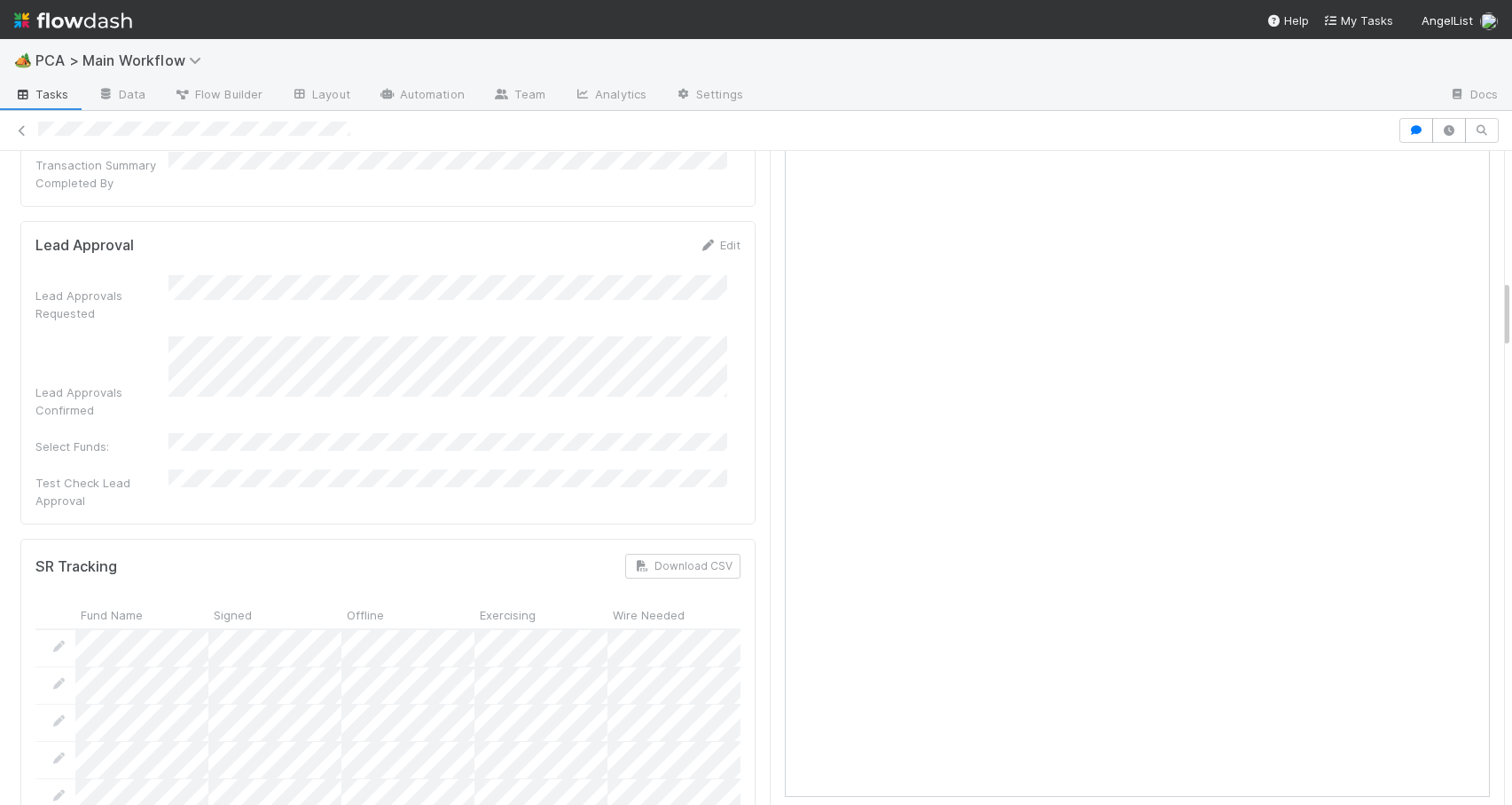
drag, startPoint x: 1494, startPoint y: 343, endPoint x: 1405, endPoint y: 77, distance: 280.5
click at [1410, 89] on div "🏕️ PCA > Main Workflow Tasks Data Flow Builder Layout Automation Team Analytics…" at bounding box center [756, 421] width 1512 height 765
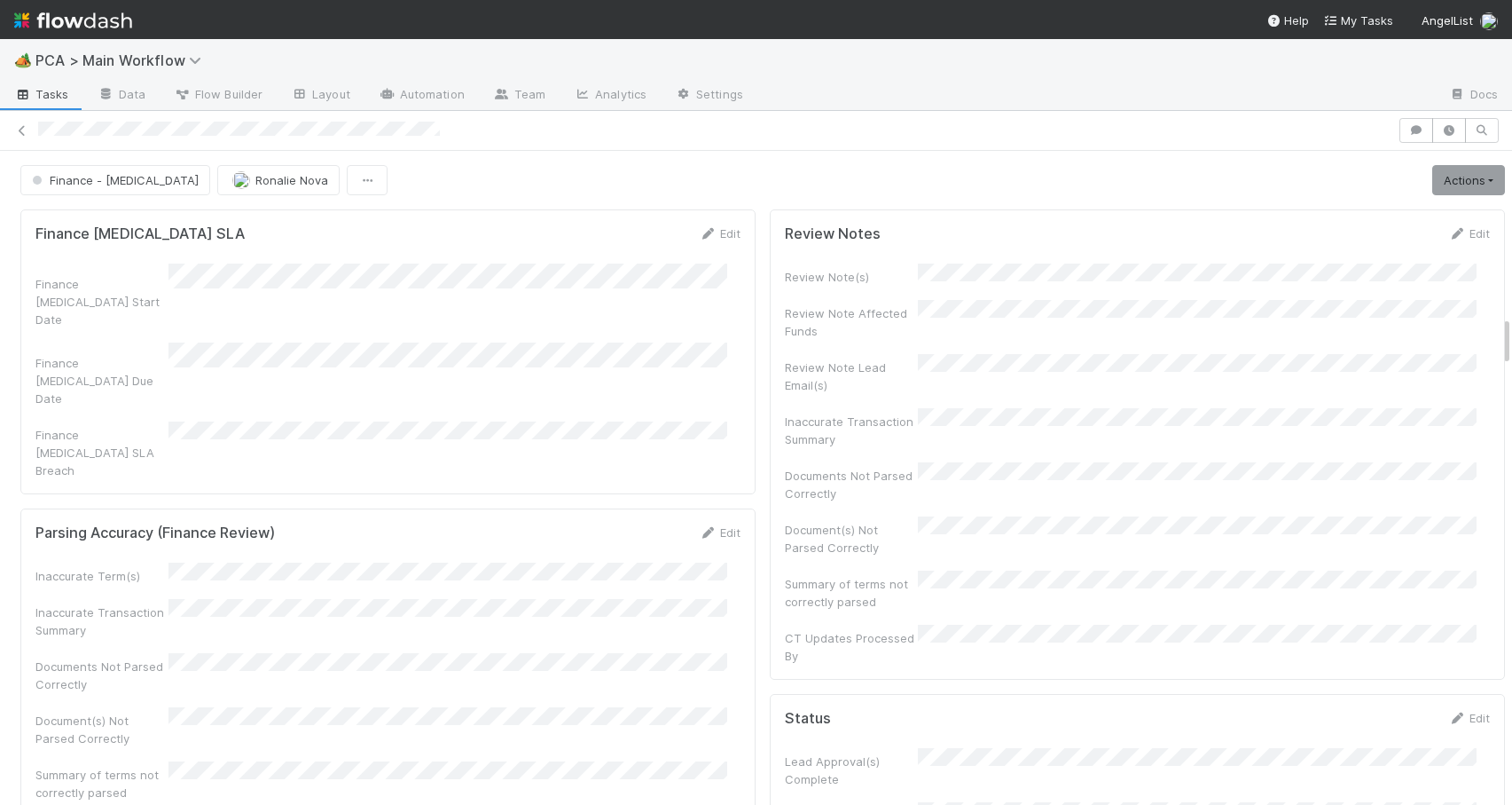
scroll to position [2152, 0]
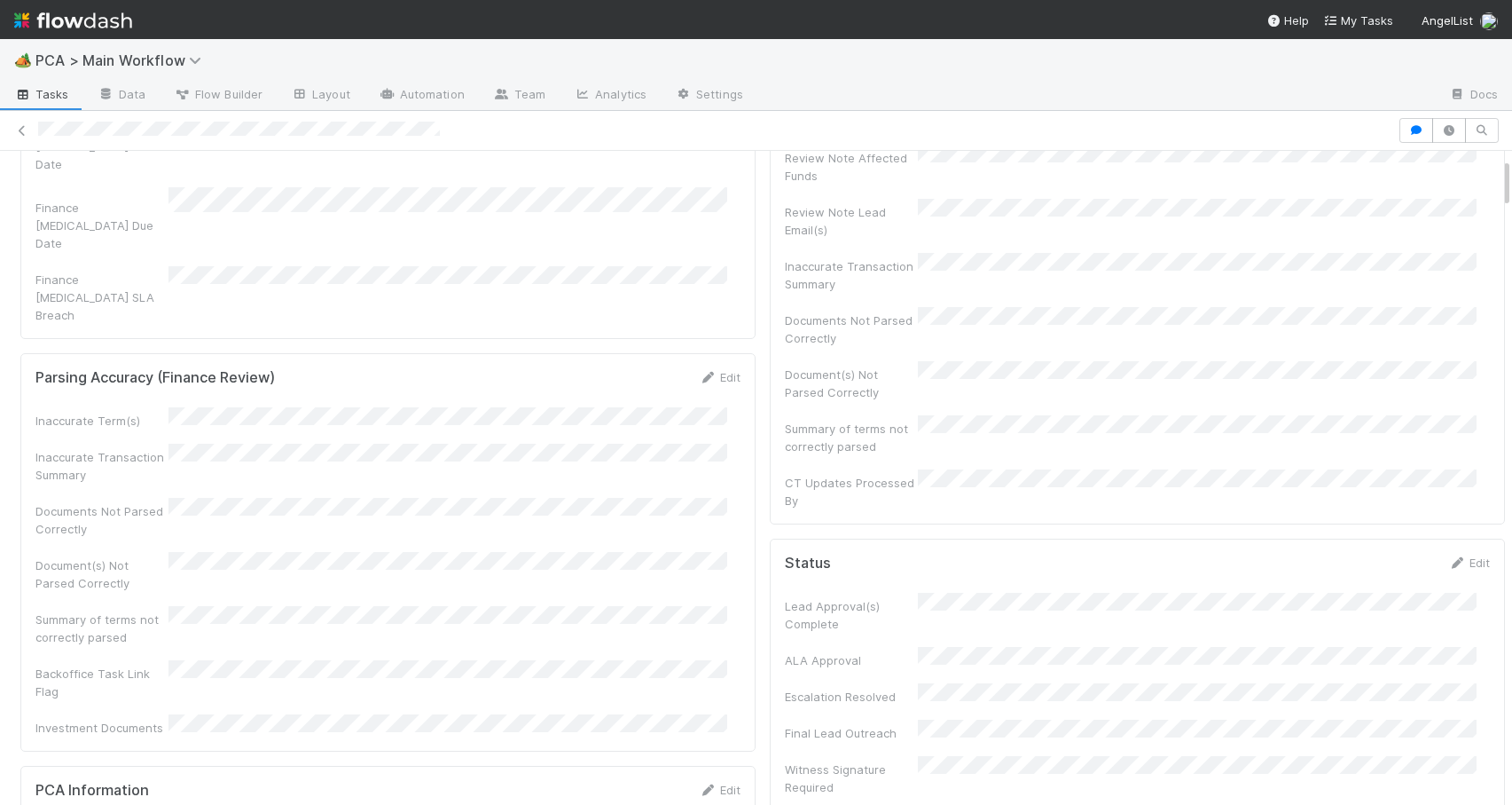
scroll to position [0, 0]
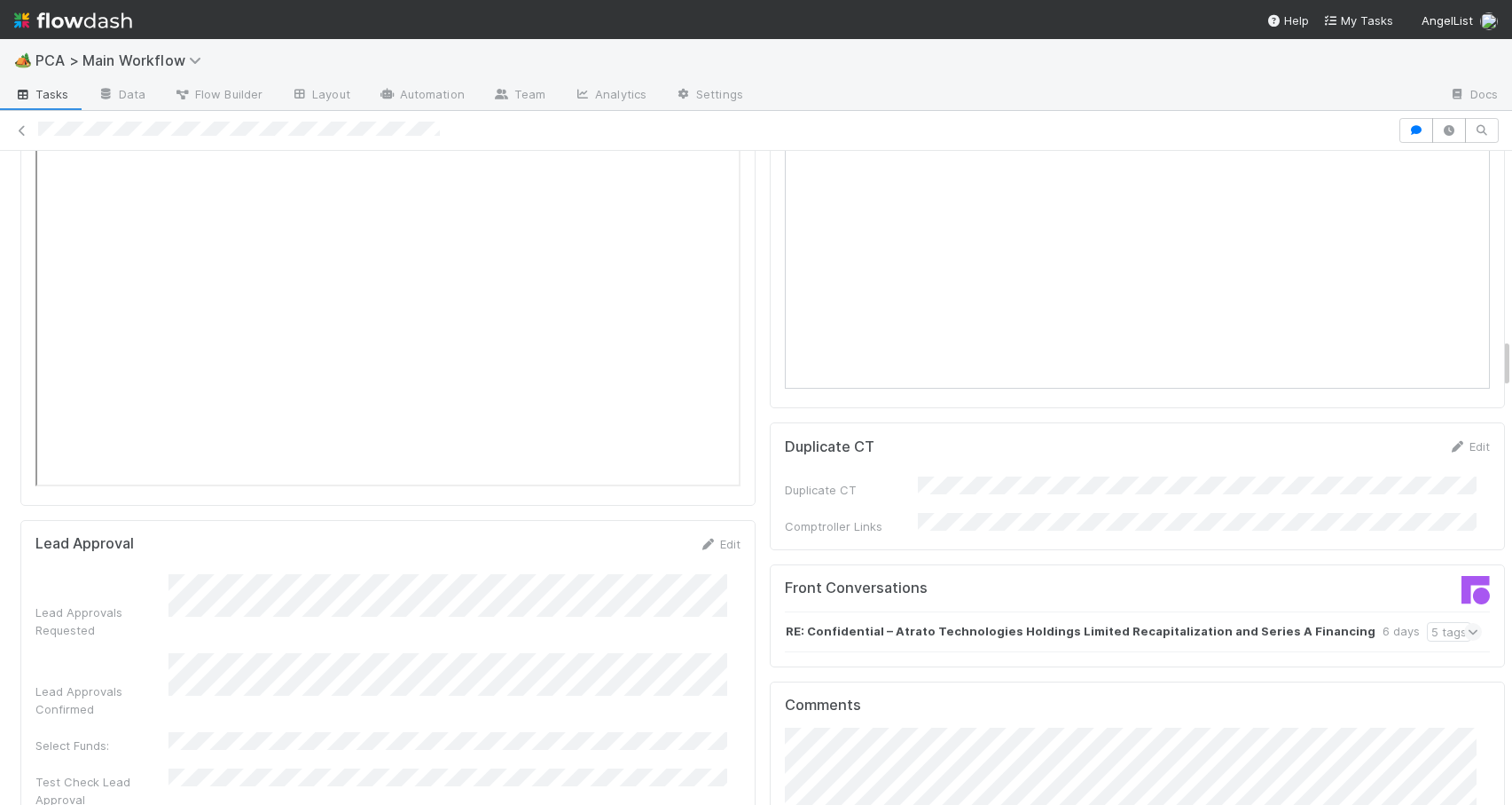
drag, startPoint x: 1494, startPoint y: 335, endPoint x: 1475, endPoint y: 373, distance: 42.5
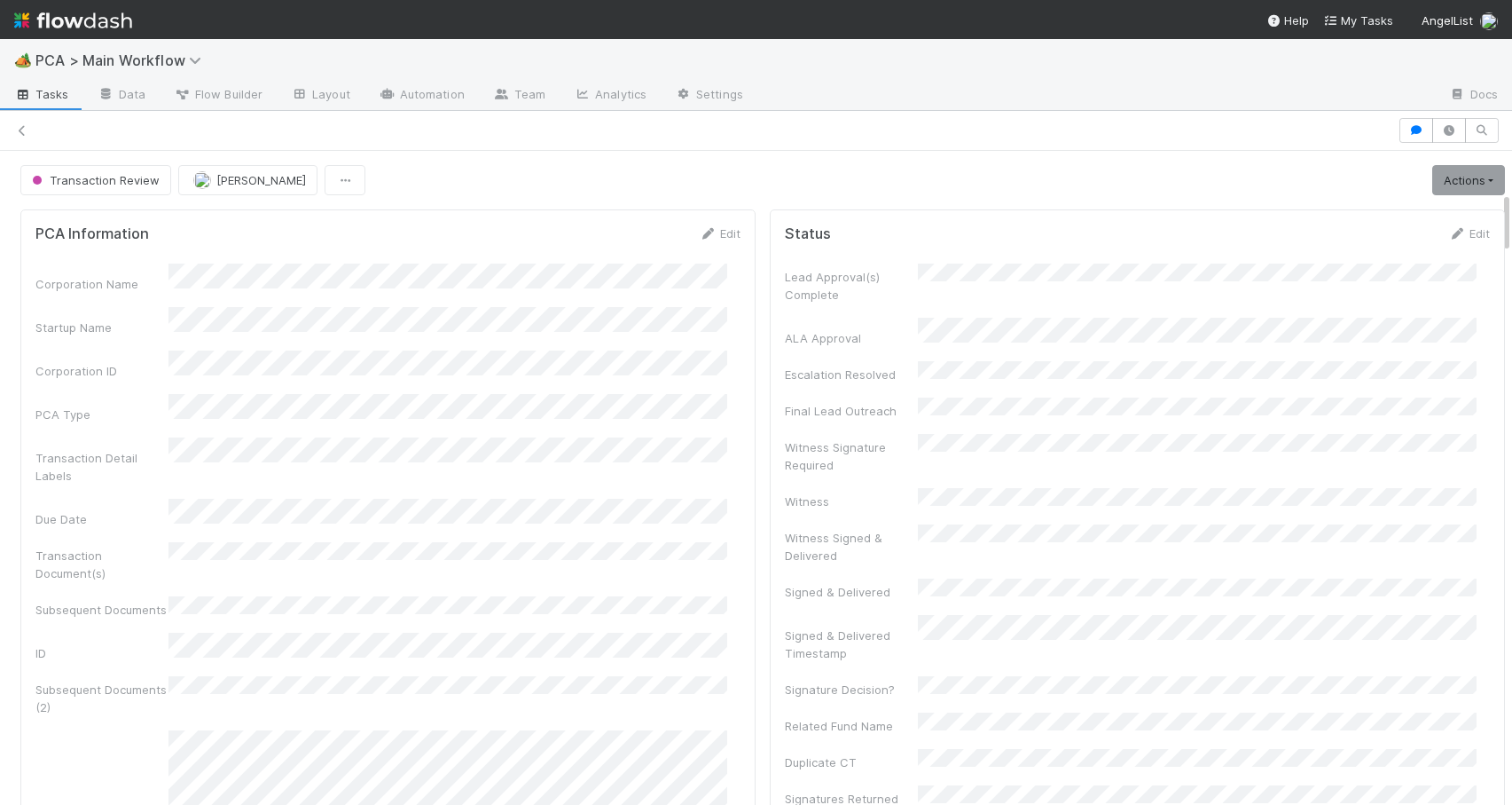
scroll to position [423, 0]
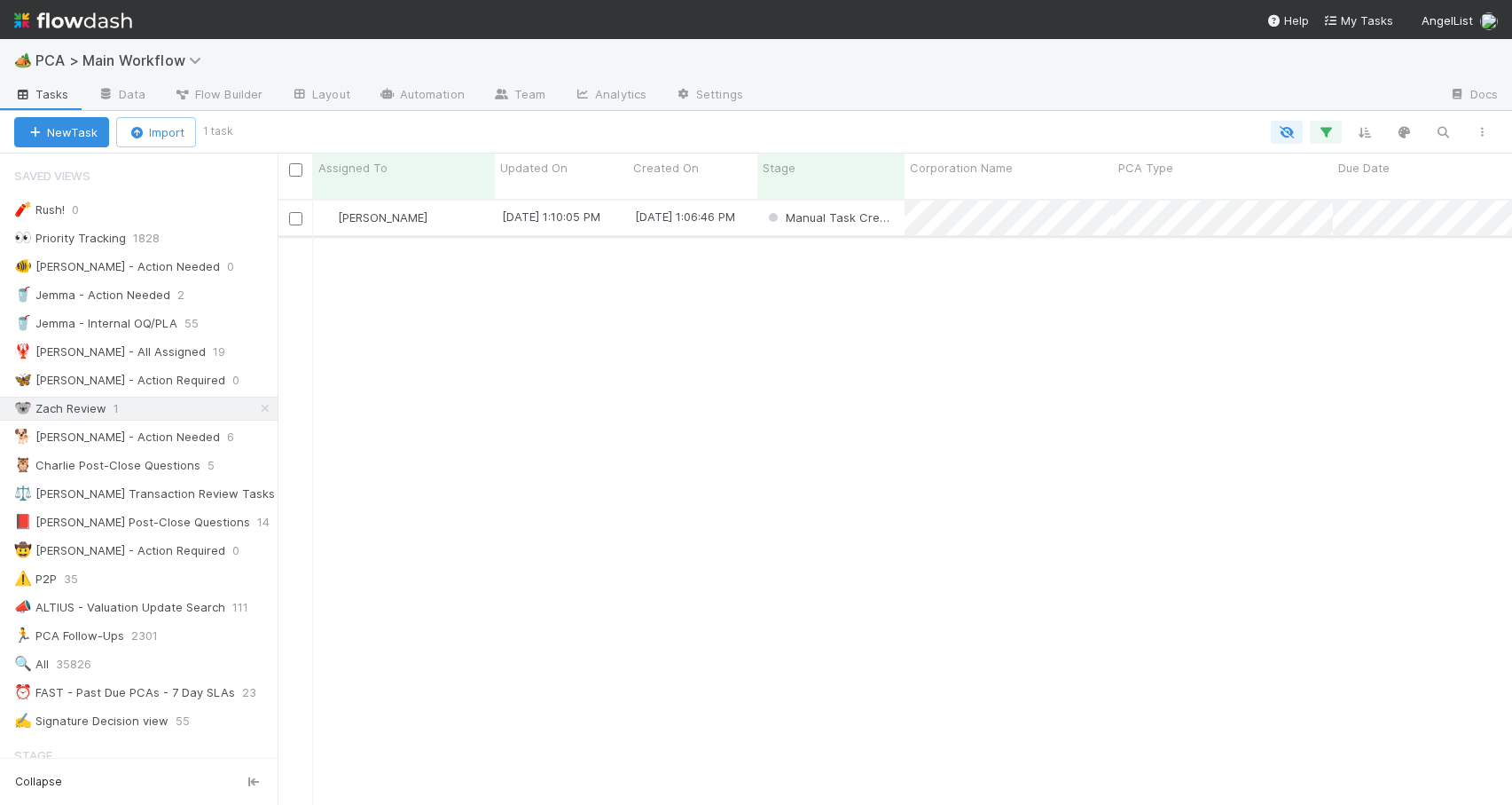
click at [455, 215] on div "[PERSON_NAME]" at bounding box center [403, 218] width 181 height 35
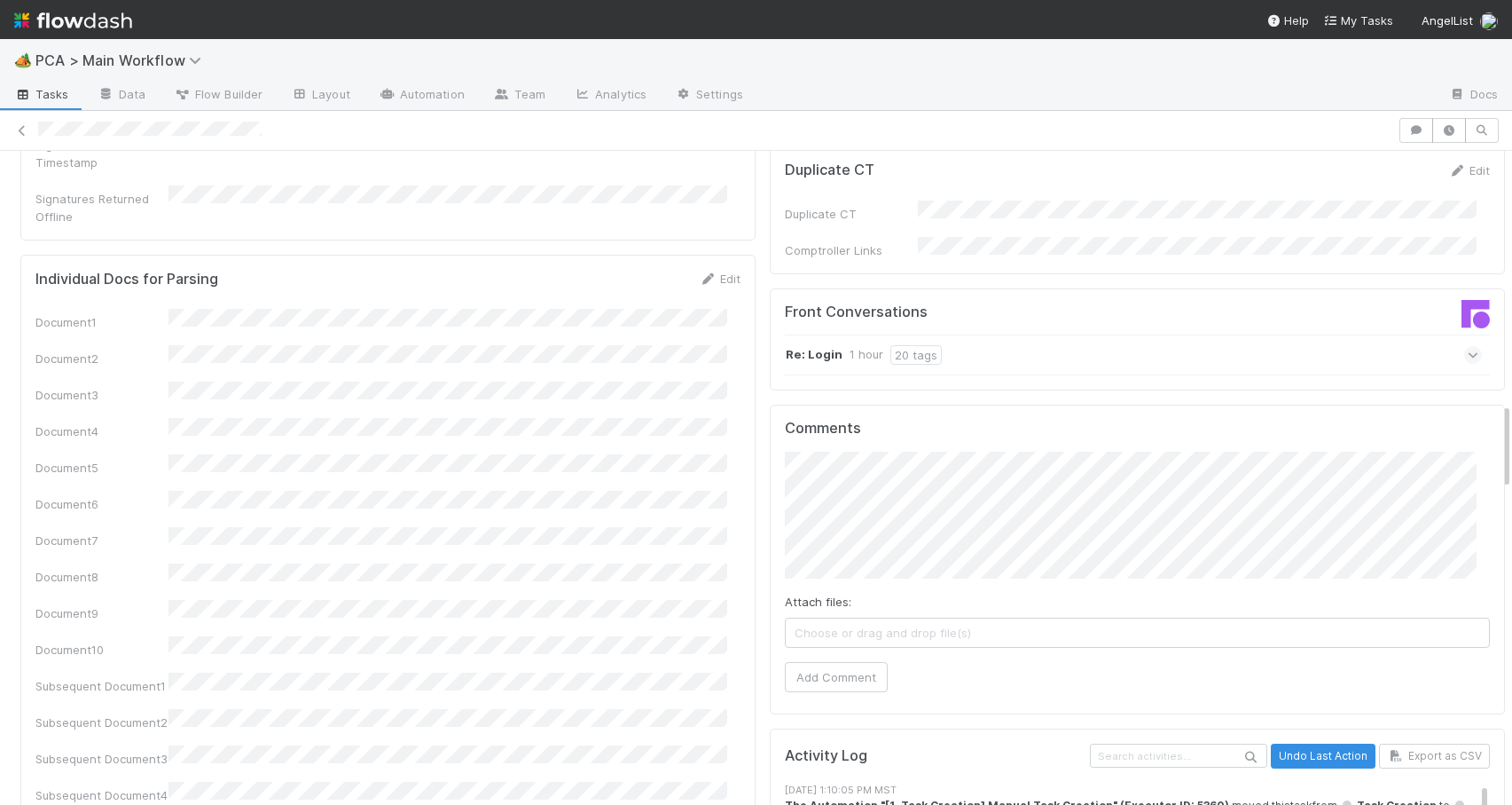
scroll to position [1901, 0]
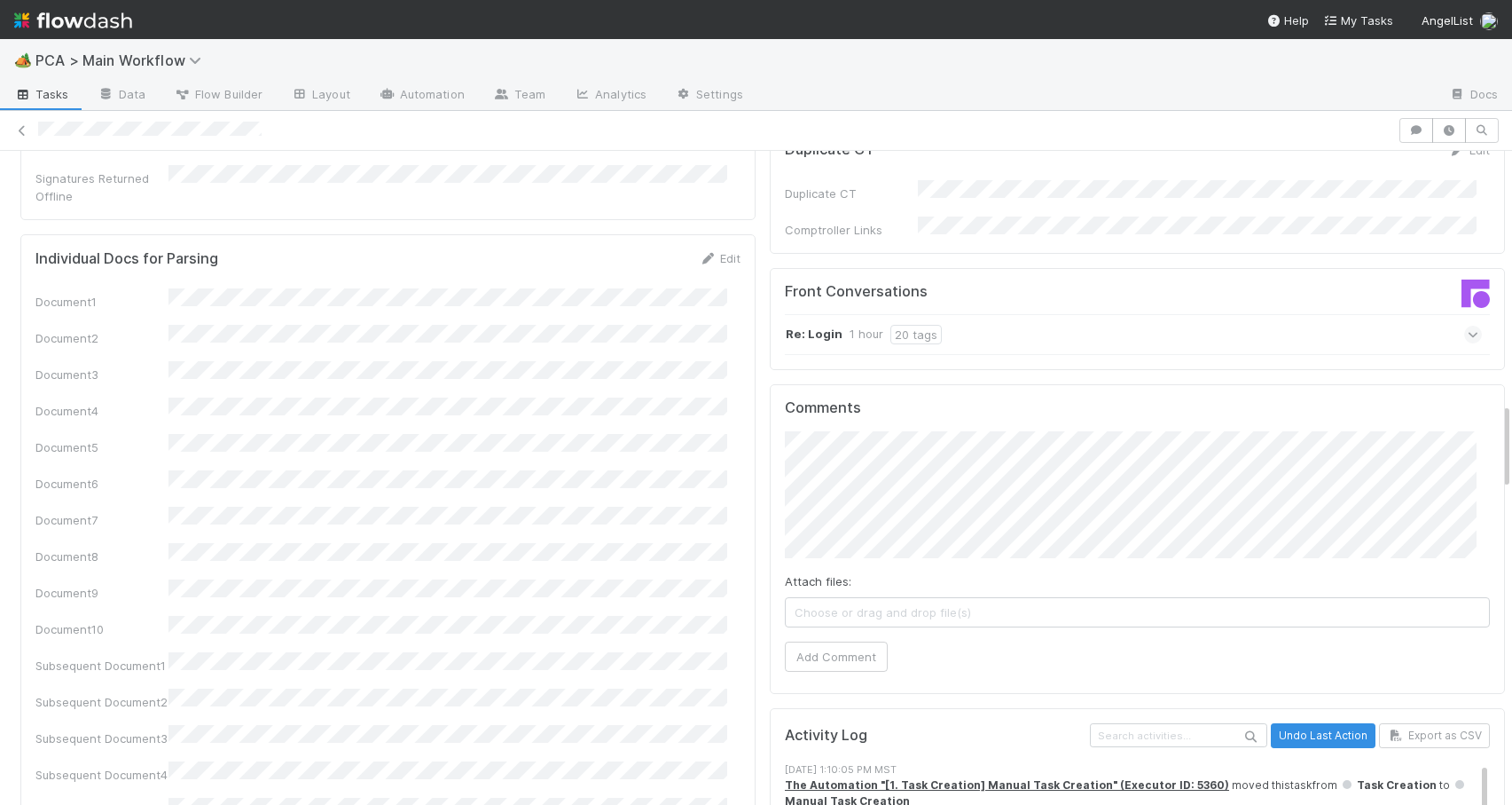
drag, startPoint x: 1493, startPoint y: 282, endPoint x: 1511, endPoint y: 414, distance: 133.2
click at [1511, 414] on div "🏕️ PCA > Main Workflow Tasks Data Flow Builder Layout Automation Team Analytics…" at bounding box center [756, 421] width 1512 height 765
click at [1062, 314] on div "Re: Login 1 hour 20 tags" at bounding box center [1134, 334] width 697 height 41
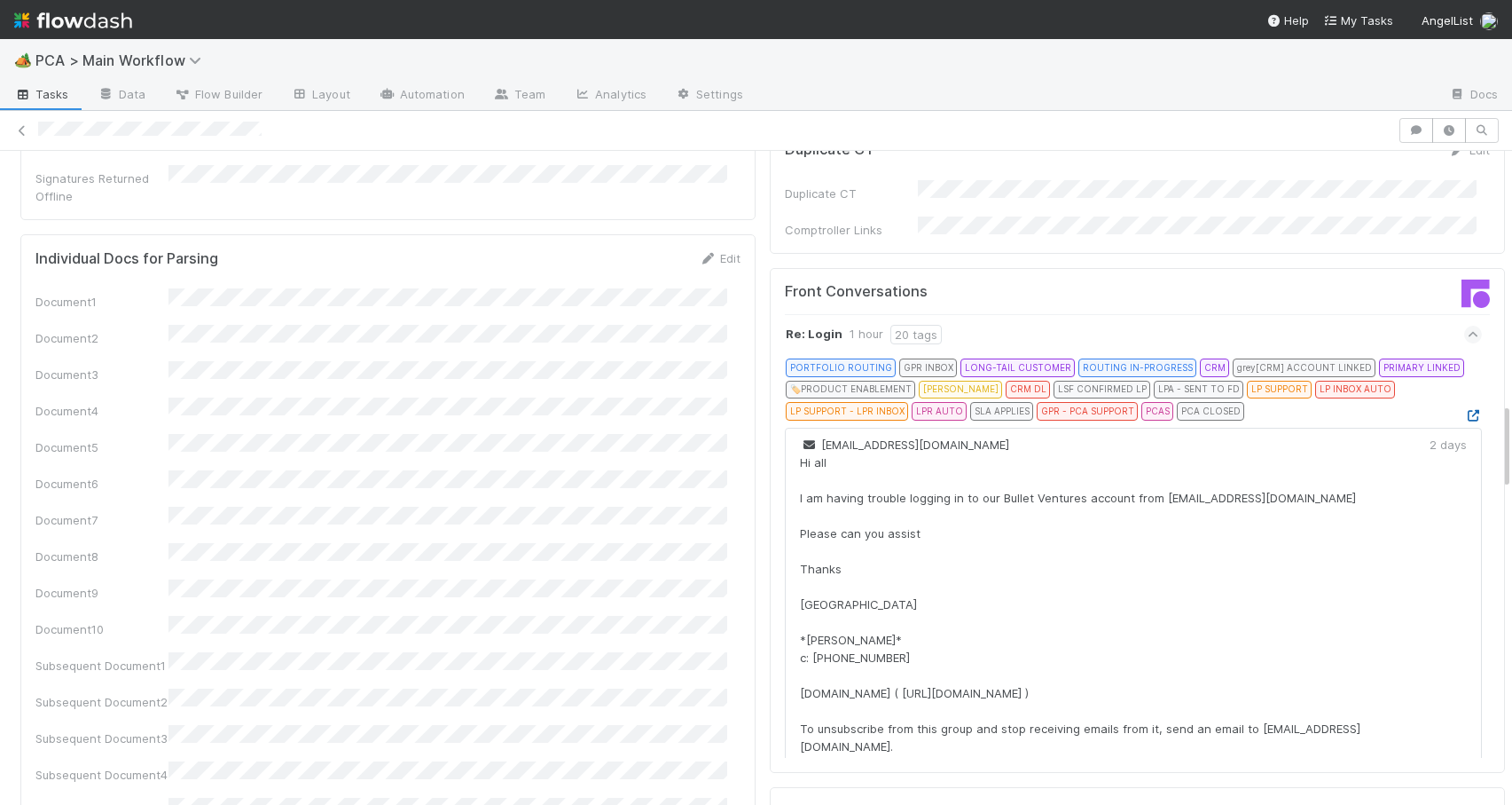
click at [1464, 410] on icon at bounding box center [1472, 415] width 17 height 12
click at [1511, 430] on div at bounding box center [1512, 478] width 1 height 654
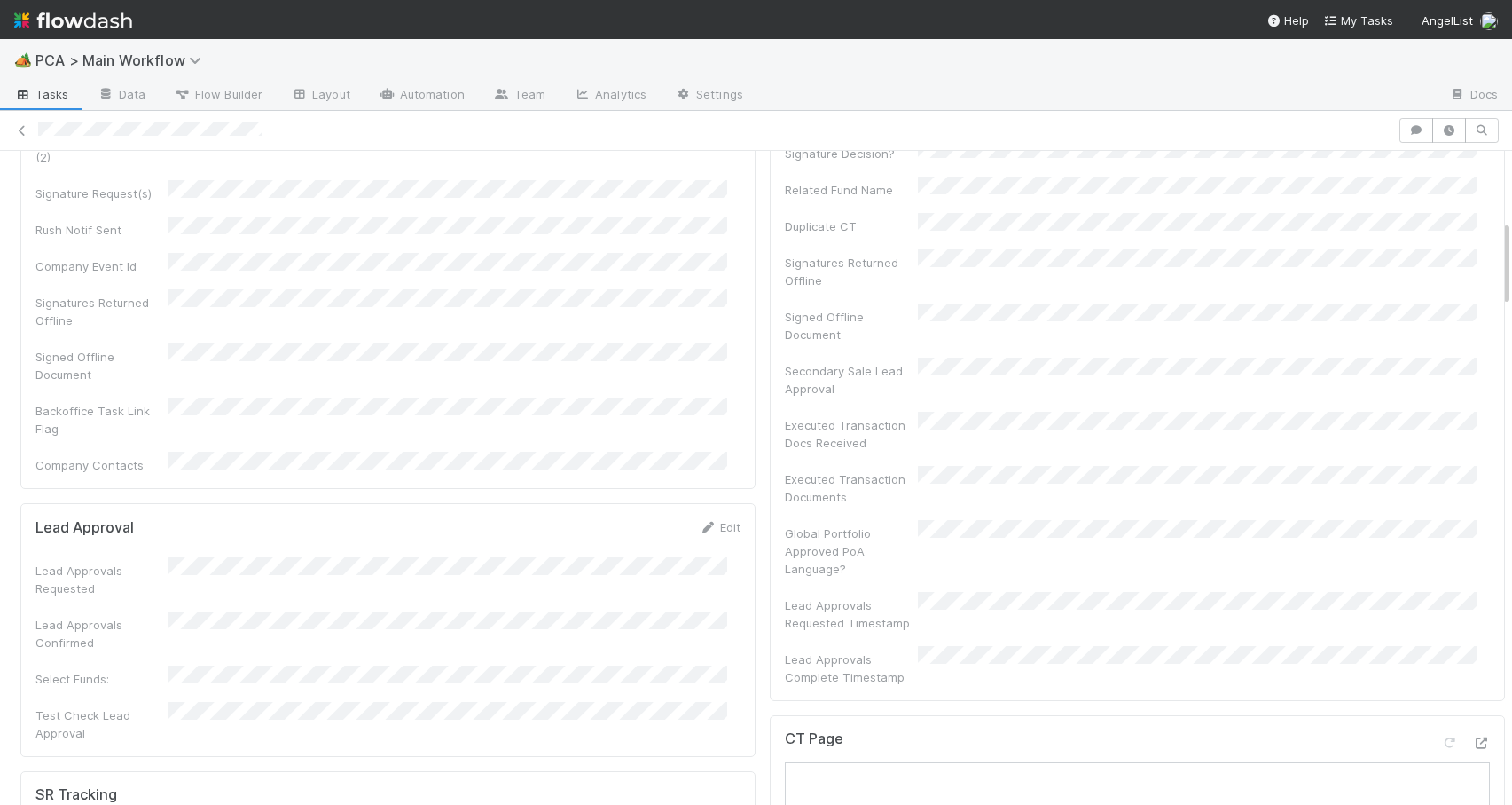
scroll to position [0, 0]
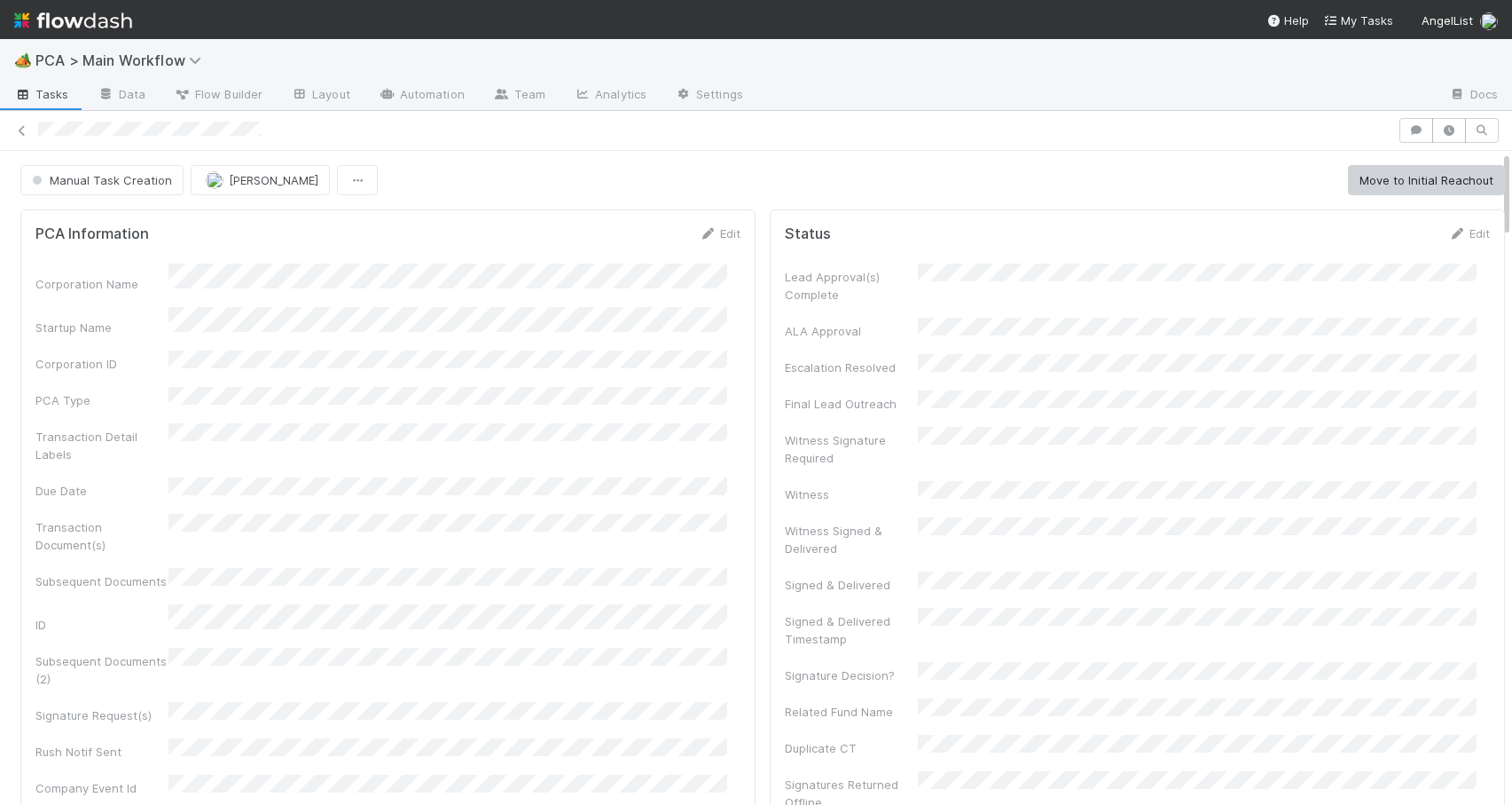
drag, startPoint x: 1494, startPoint y: 437, endPoint x: 1493, endPoint y: 163, distance: 274.0
click at [713, 228] on link "Edit" at bounding box center [719, 233] width 41 height 14
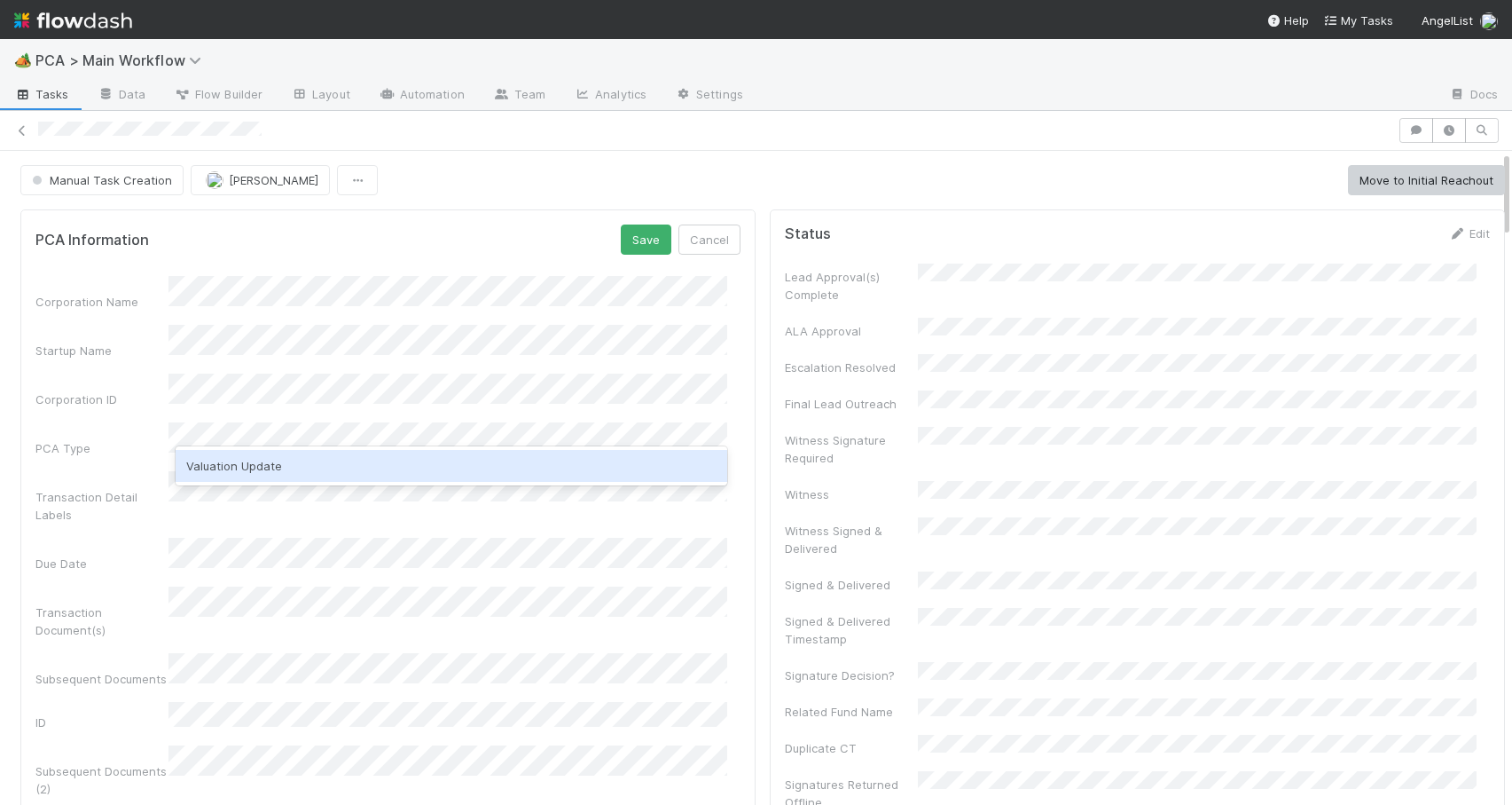
click at [266, 461] on div "Valuation Update" at bounding box center [451, 465] width 552 height 32
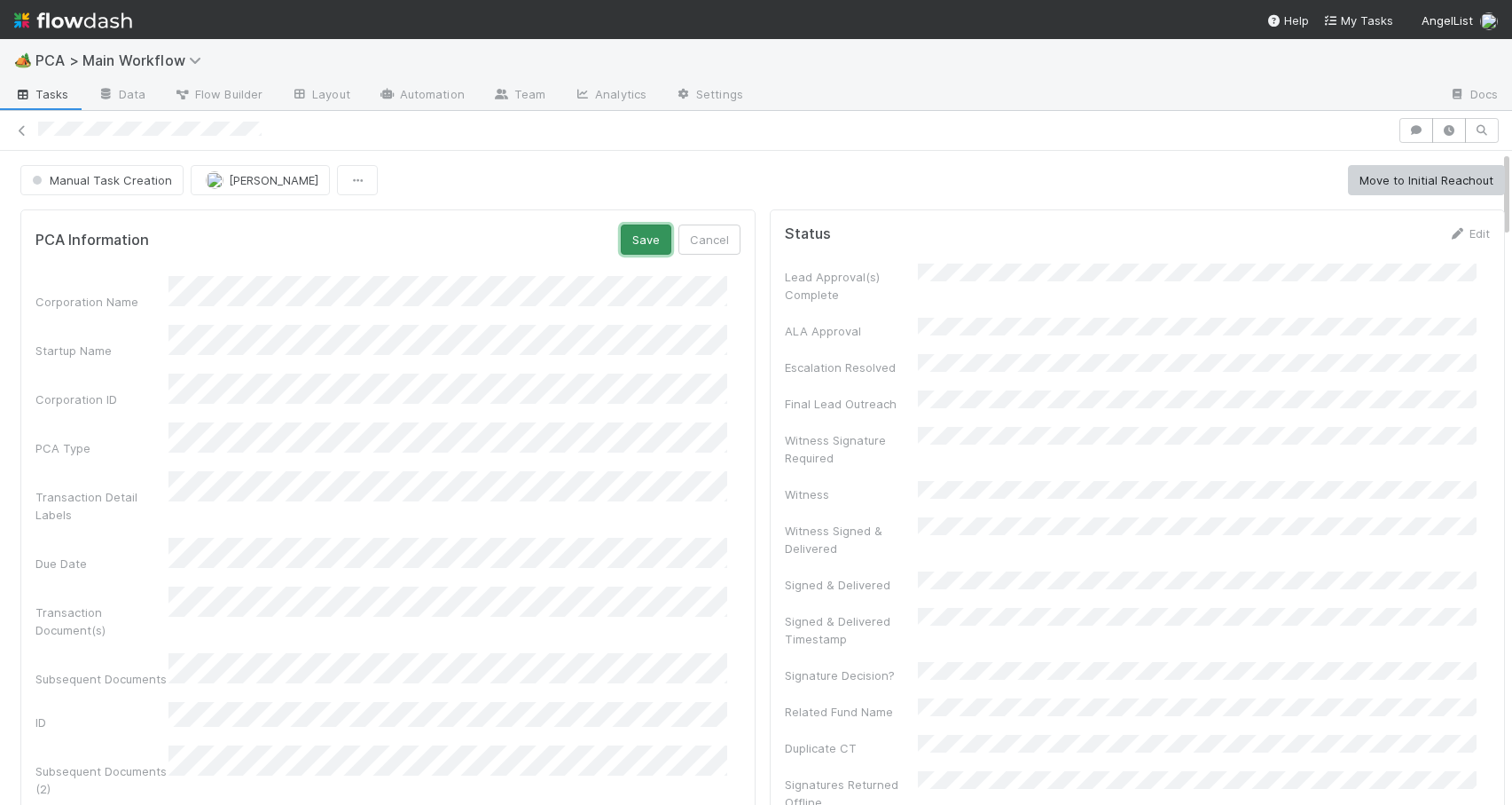
click at [626, 248] on button "Save" at bounding box center [646, 239] width 51 height 30
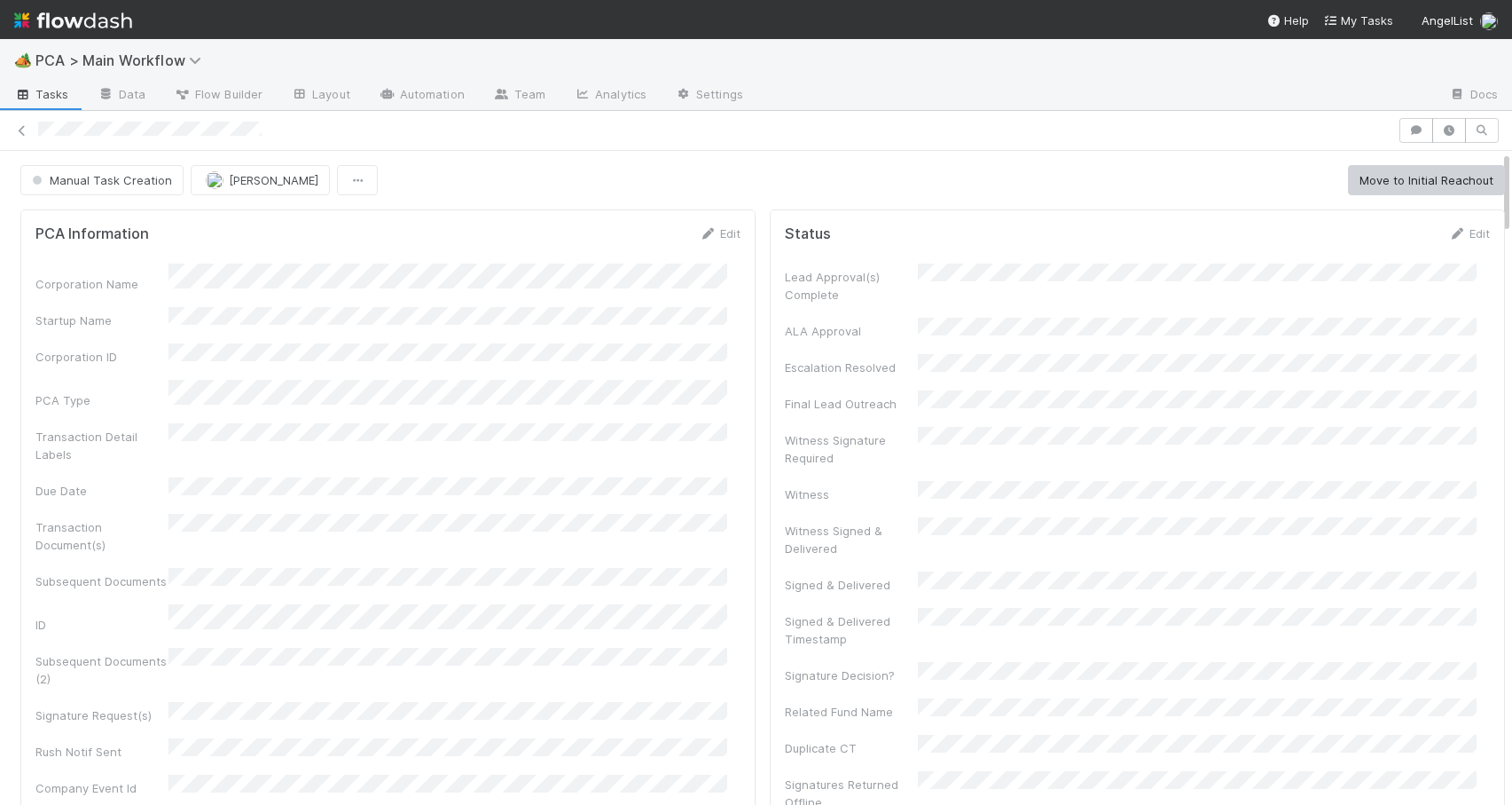
scroll to position [347, 679]
click at [1492, 175] on div "Manual Task Creation Zachary Conley Move to Initial Reachout" at bounding box center [762, 180] width 1526 height 30
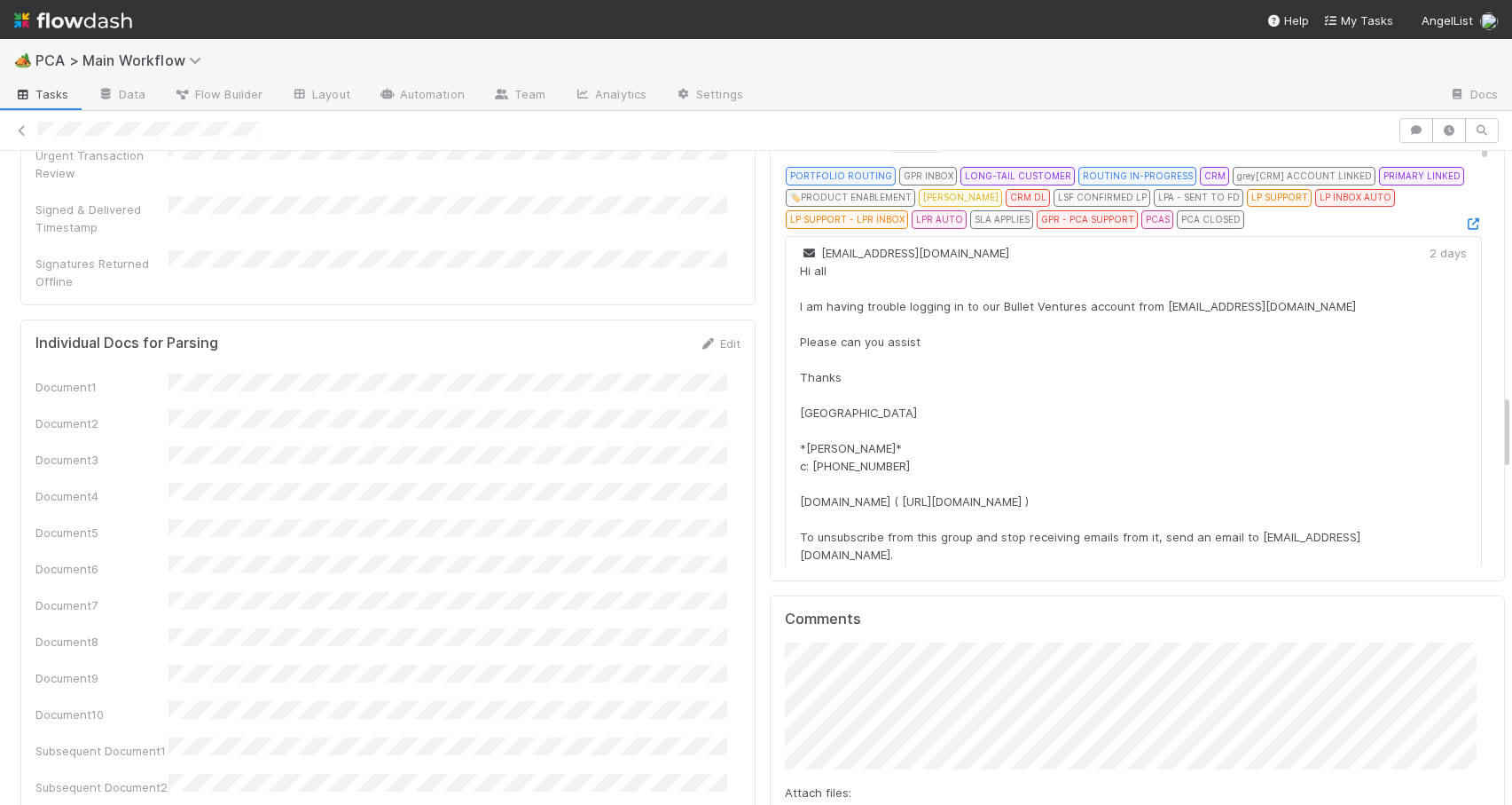
drag, startPoint x: 1492, startPoint y: 175, endPoint x: 1501, endPoint y: 426, distance: 251.2
click at [1501, 424] on div "🏕️ PCA > Main Workflow Tasks Data Flow Builder Layout Automation Team Analytics…" at bounding box center [756, 421] width 1512 height 765
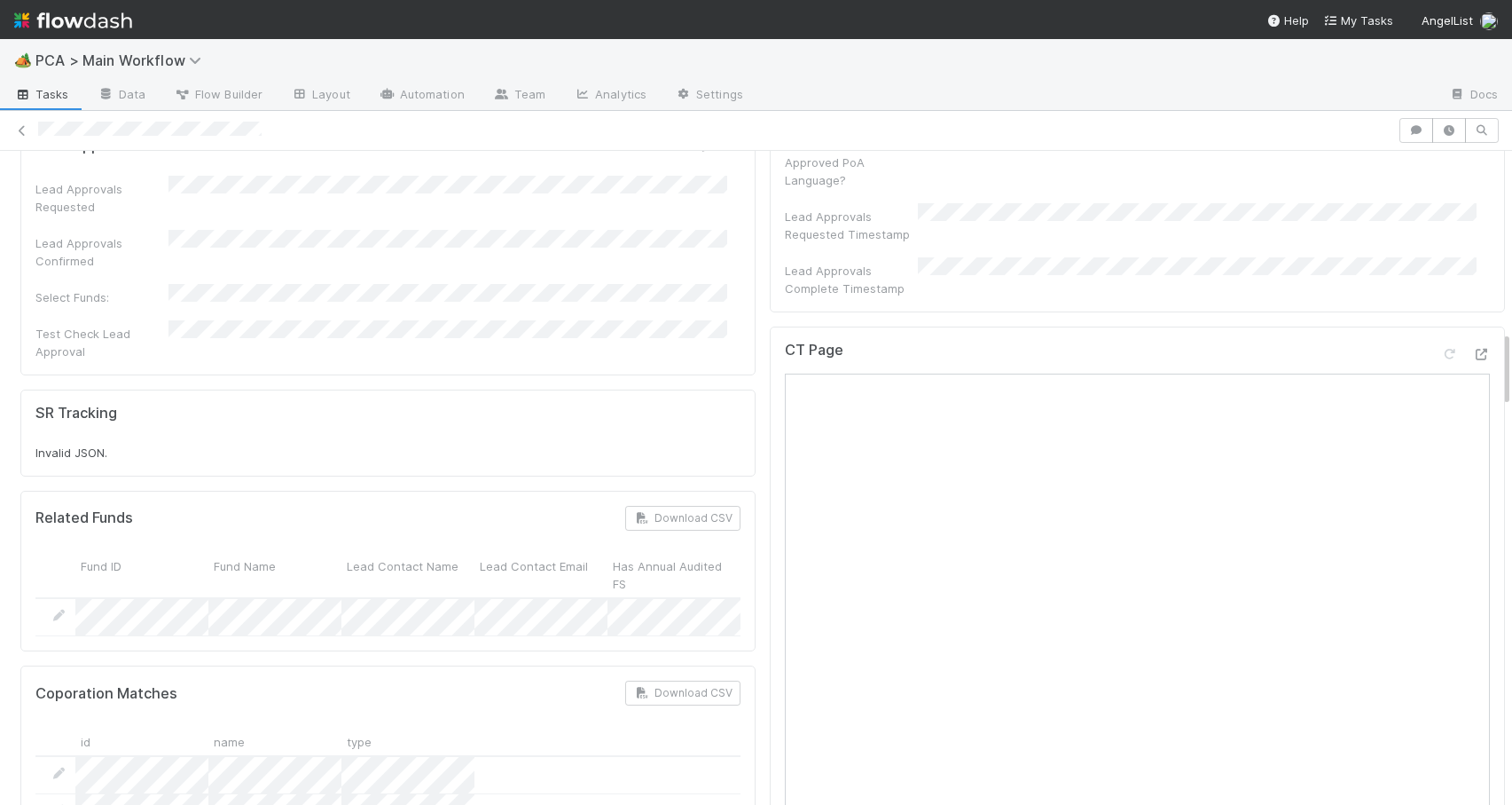
scroll to position [1606, 0]
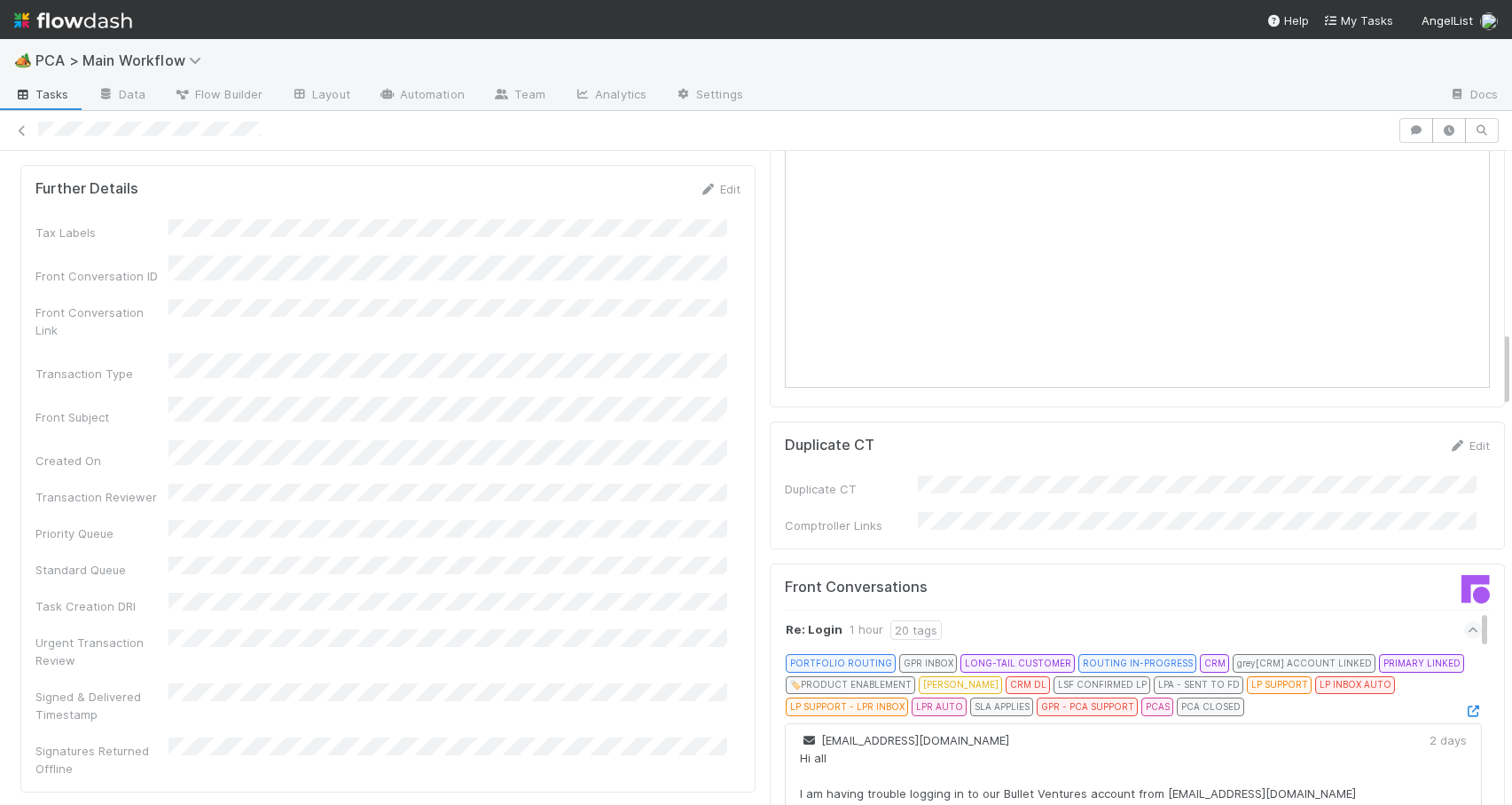
drag, startPoint x: 1494, startPoint y: 298, endPoint x: 1496, endPoint y: 379, distance: 81.0
click at [1495, 379] on div "Task Creation Zachary Conley Move to Manual Task Creation Move to Initial Reach…" at bounding box center [756, 478] width 1512 height 654
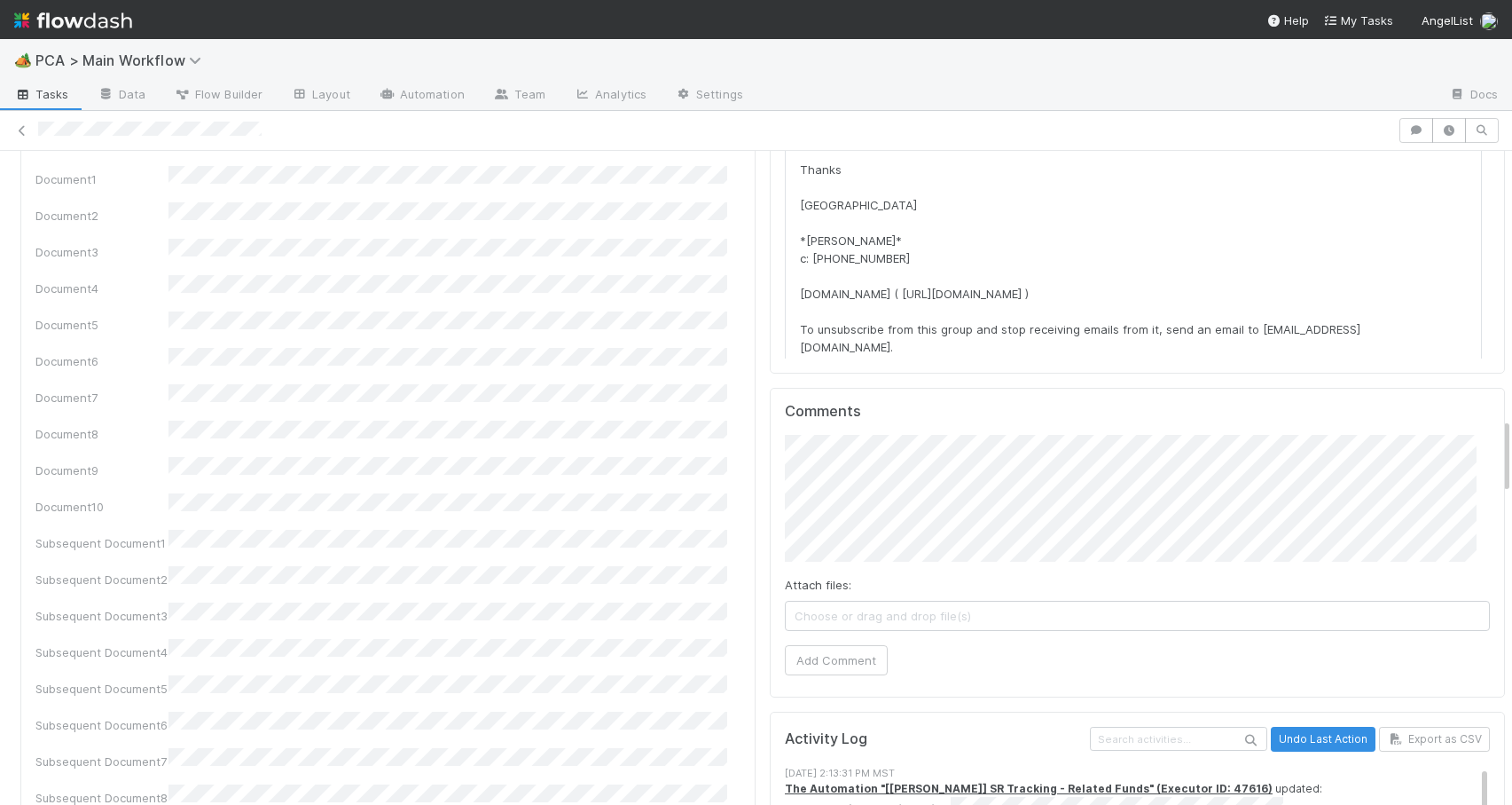
drag, startPoint x: 1493, startPoint y: 359, endPoint x: 1492, endPoint y: 440, distance: 81.0
click at [1492, 440] on div "PCA Information Edit Corporation Name Startup Name Corporation ID PCA Type Tran…" at bounding box center [762, 812] width 1526 height 5822
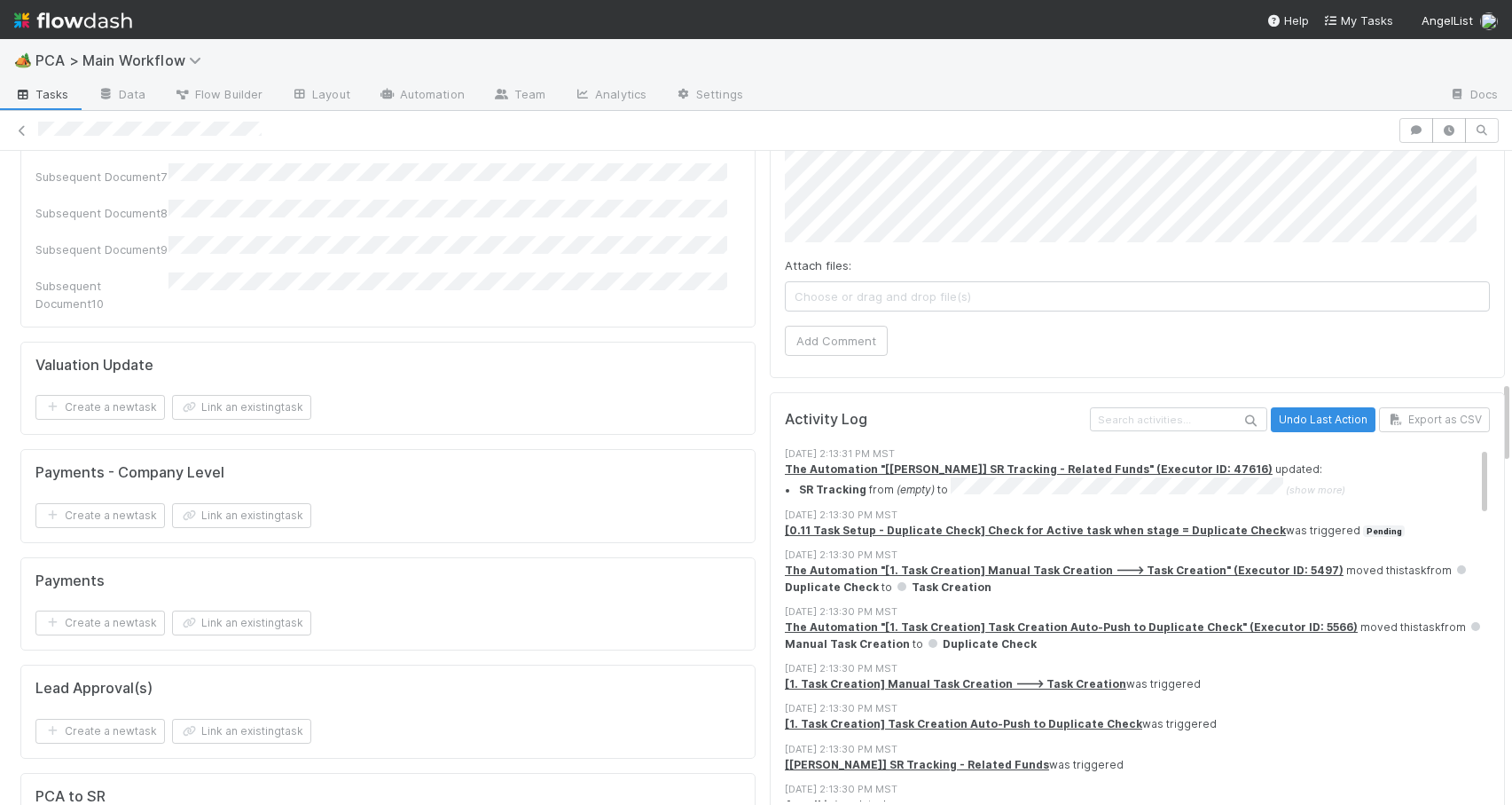
scroll to position [1804, 0]
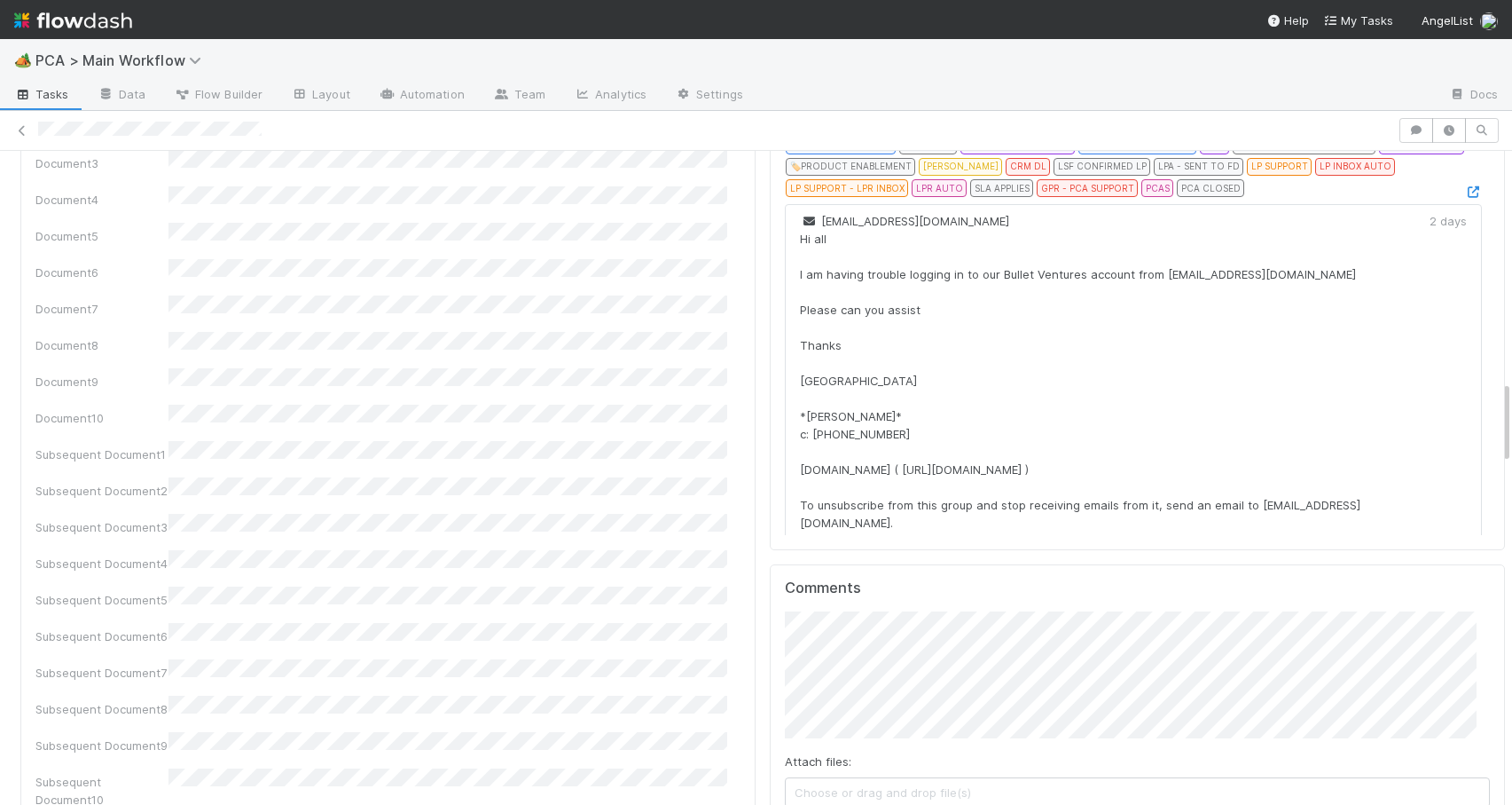
click at [1184, 423] on div "Hi all I am having trouble logging in to our Bullet Ventures account from yonah…" at bounding box center [1115, 380] width 630 height 302
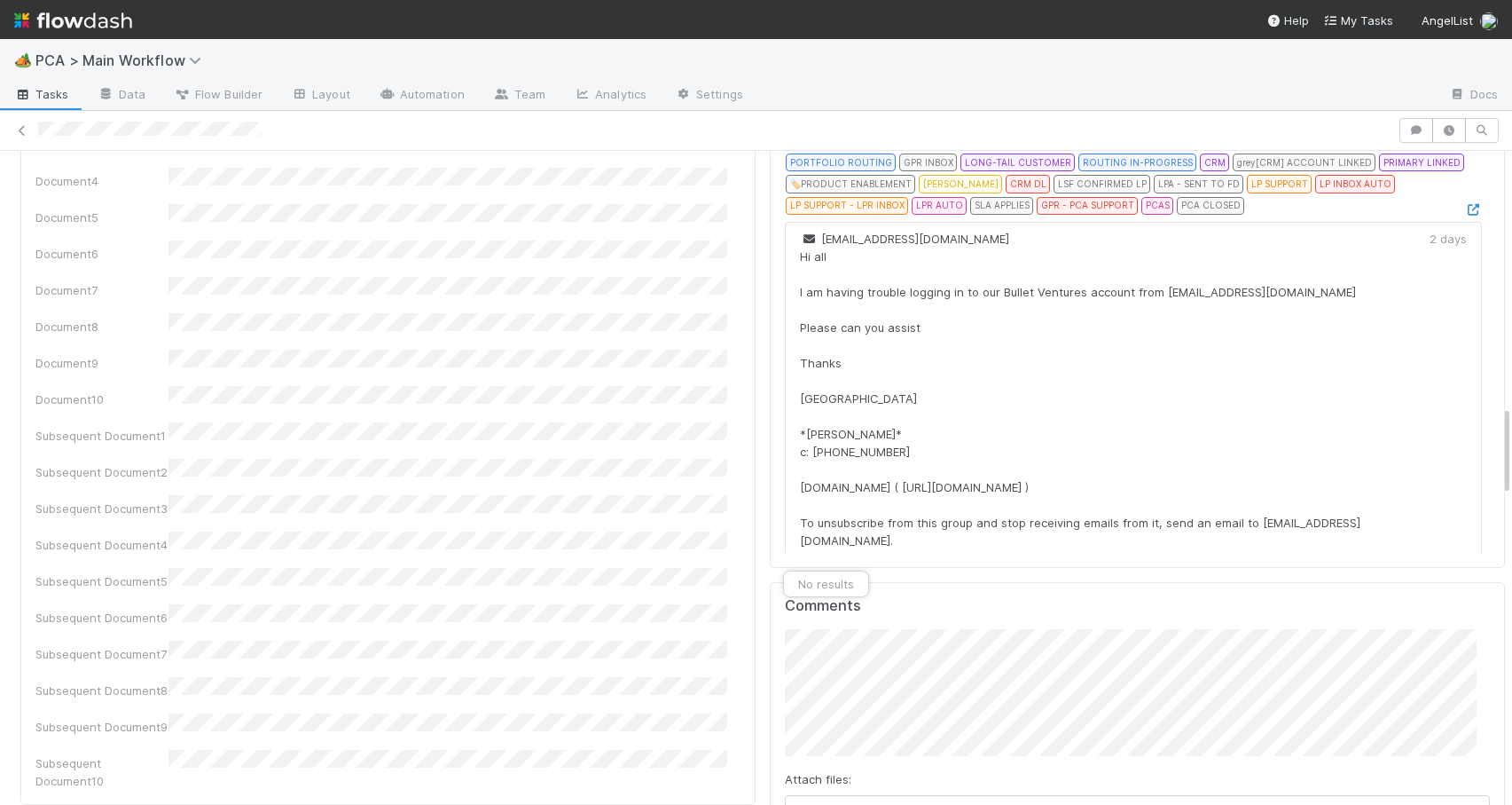
scroll to position [1841, 0]
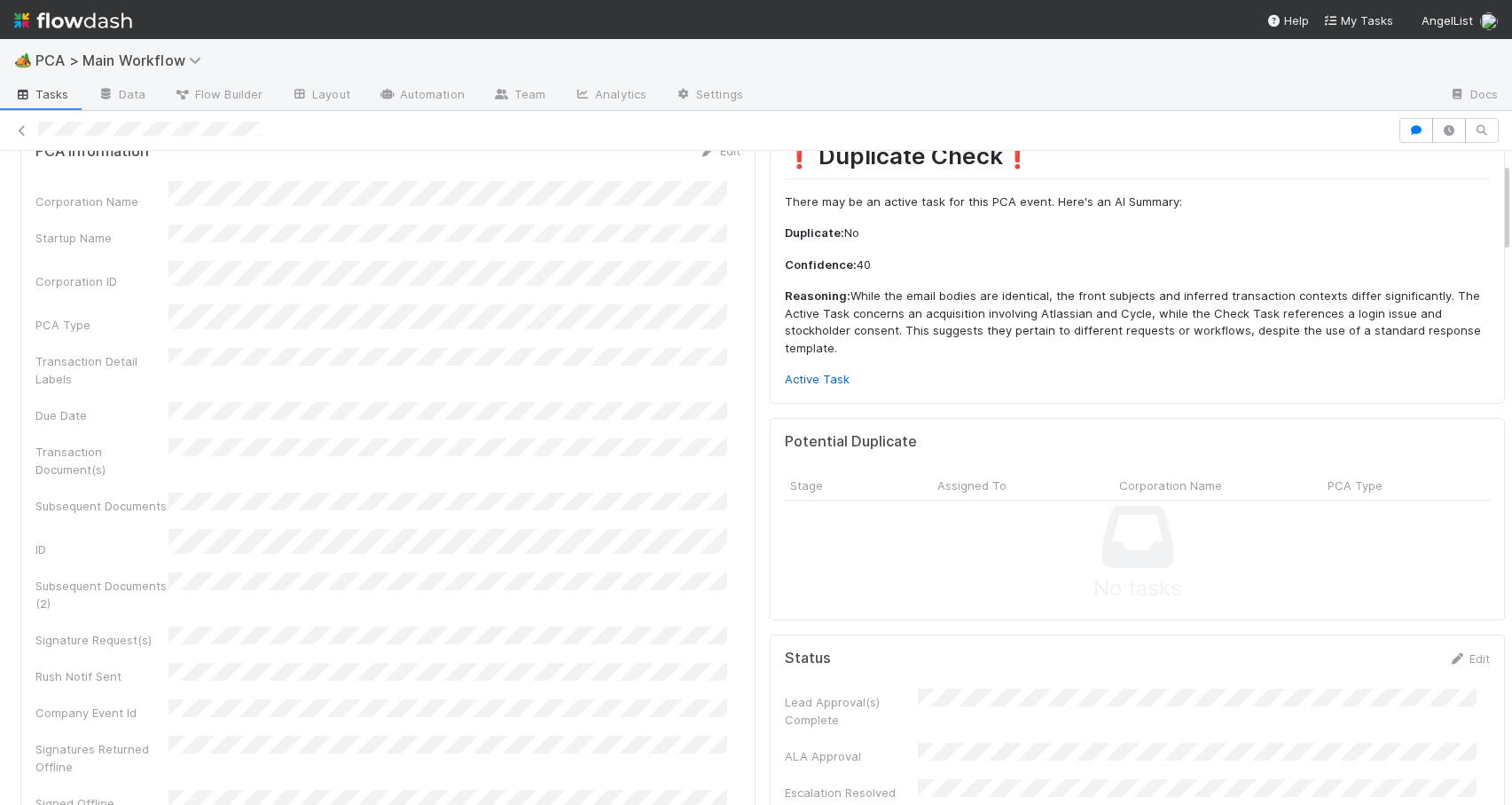
scroll to position [0, 0]
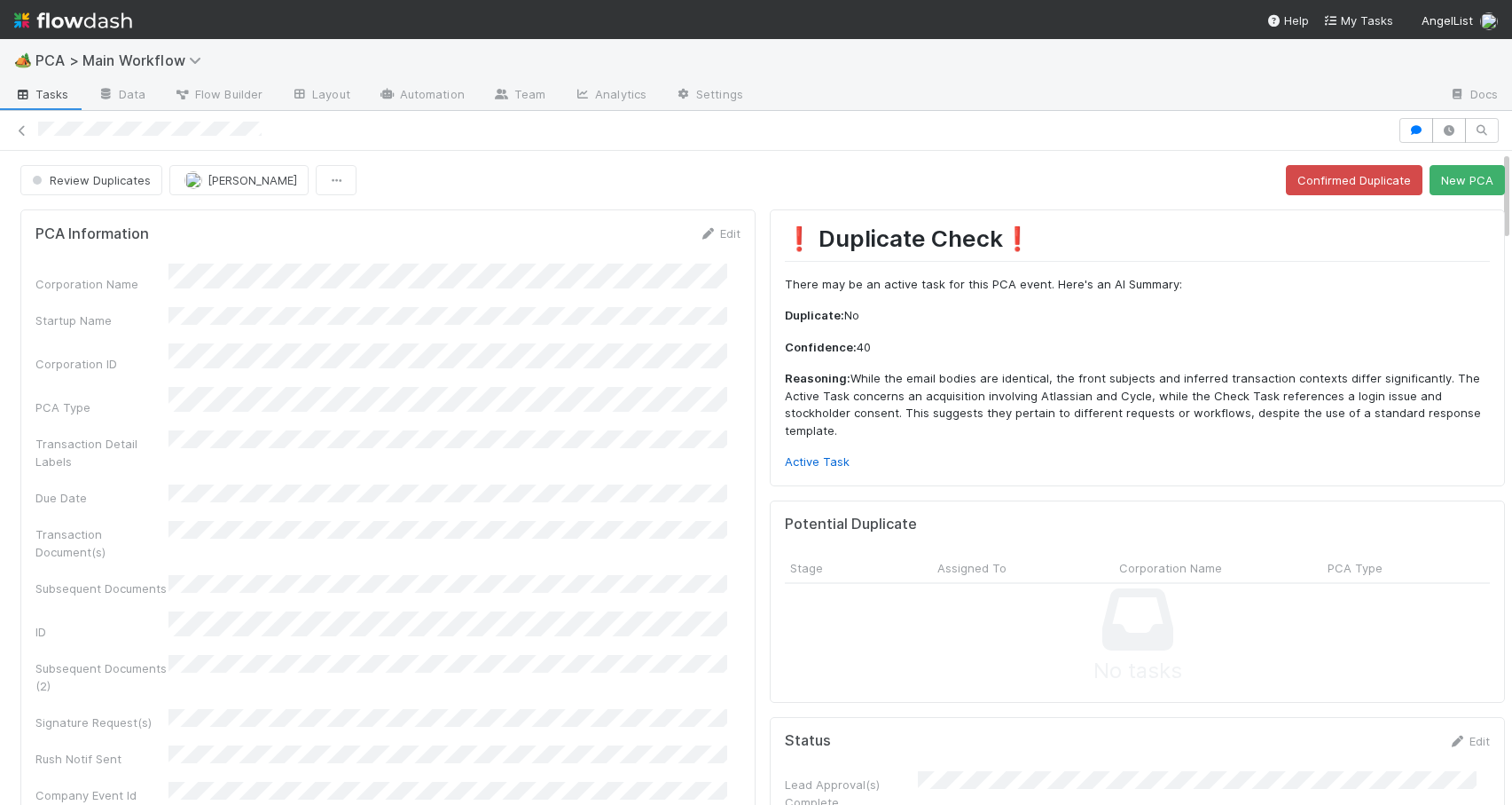
drag, startPoint x: 1494, startPoint y: 470, endPoint x: 1493, endPoint y: 183, distance: 287.0
click at [797, 465] on link "Active Task" at bounding box center [818, 461] width 64 height 14
click at [1459, 181] on button "New PCA" at bounding box center [1468, 180] width 76 height 30
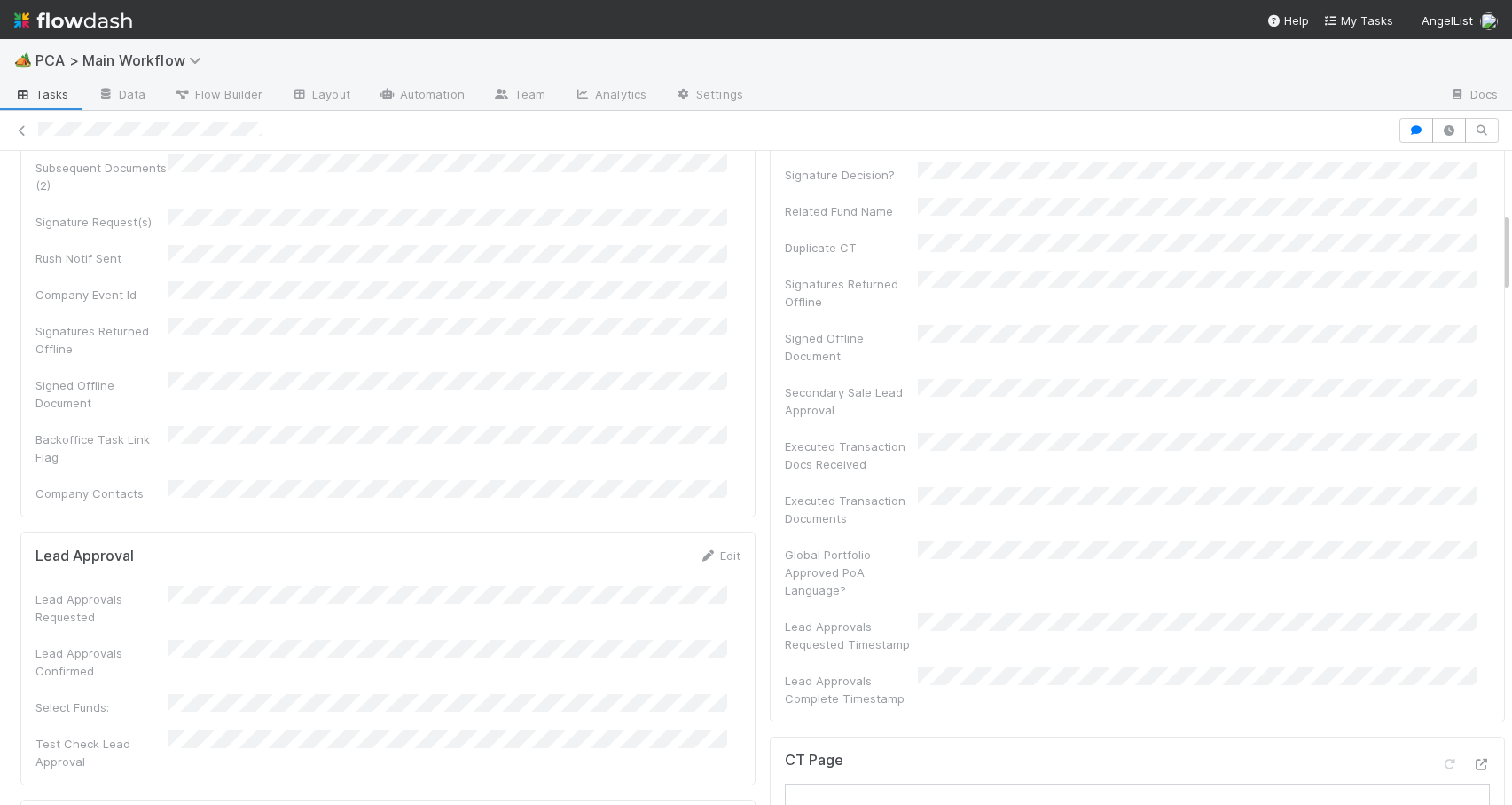
scroll to position [494, 0]
drag, startPoint x: 1494, startPoint y: 288, endPoint x: 1458, endPoint y: 124, distance: 167.9
click at [1458, 124] on div "Initial Reachout Zachary Conley Move to Lead Approval Move to TR Initial Outrea…" at bounding box center [756, 457] width 1512 height 694
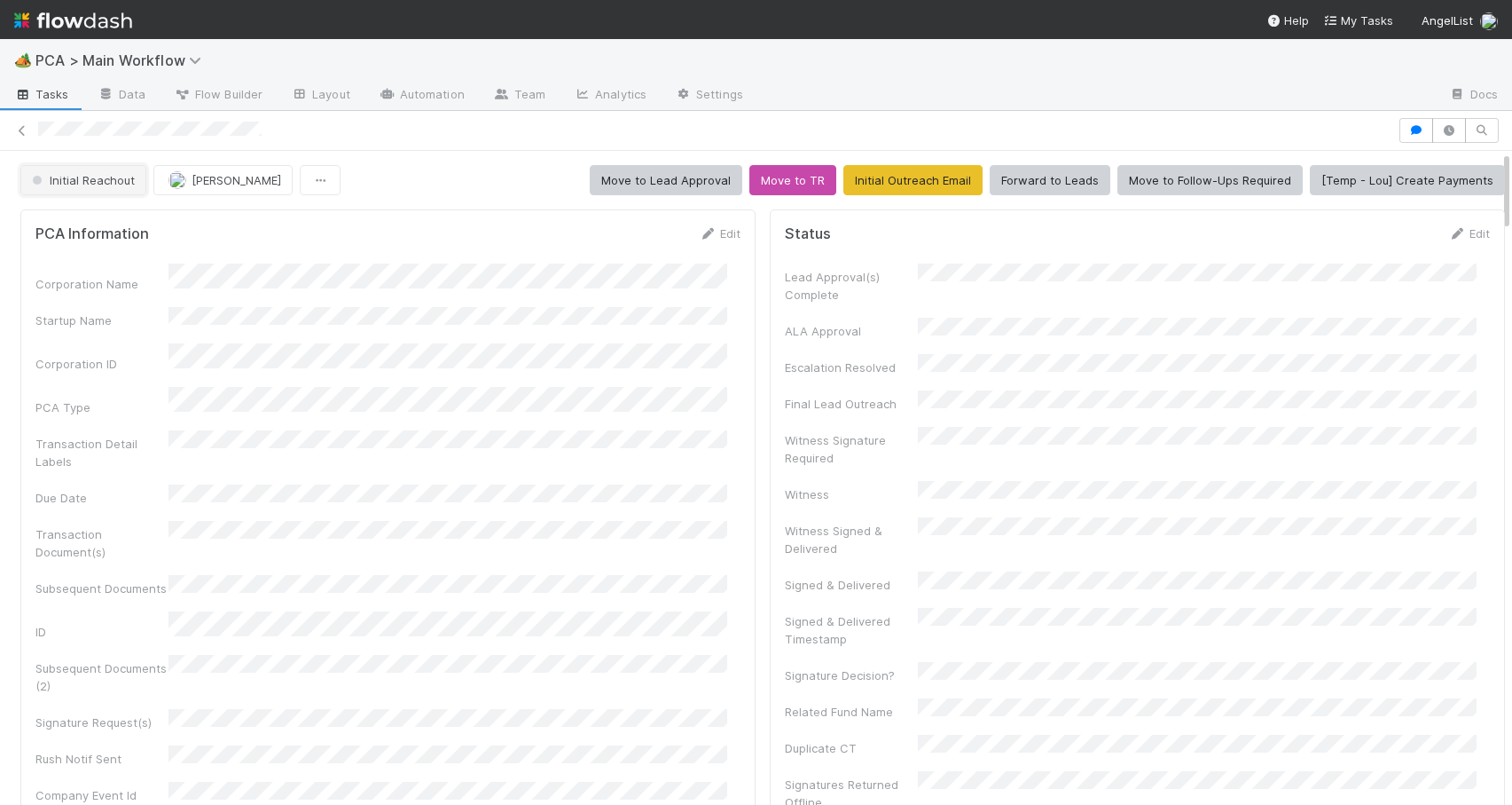
click at [96, 188] on button "Initial Reachout" at bounding box center [83, 180] width 126 height 30
click at [77, 221] on span "Altius - Valuation Update" at bounding box center [104, 224] width 159 height 14
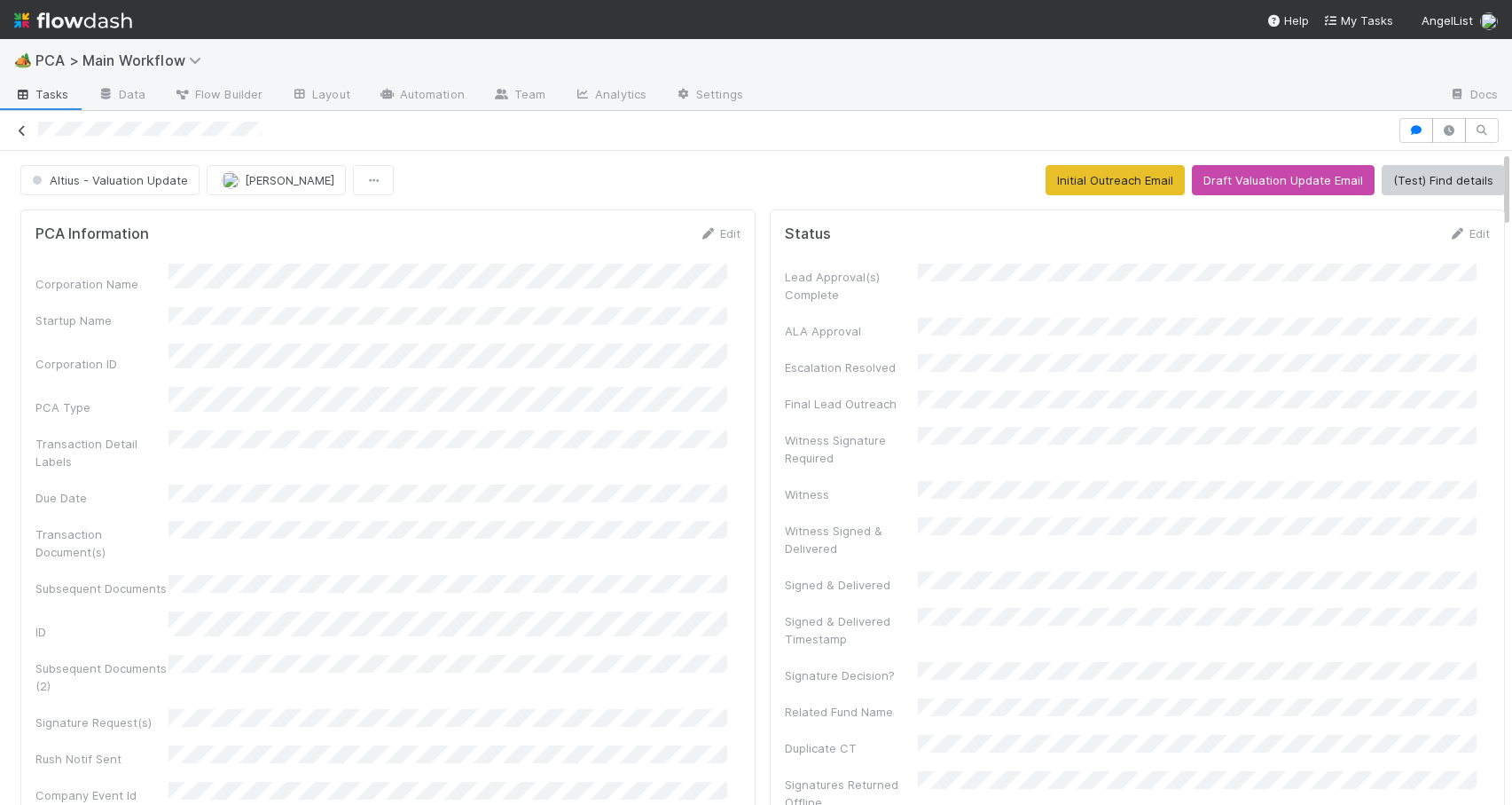
click at [25, 130] on icon at bounding box center [21, 131] width 17 height 12
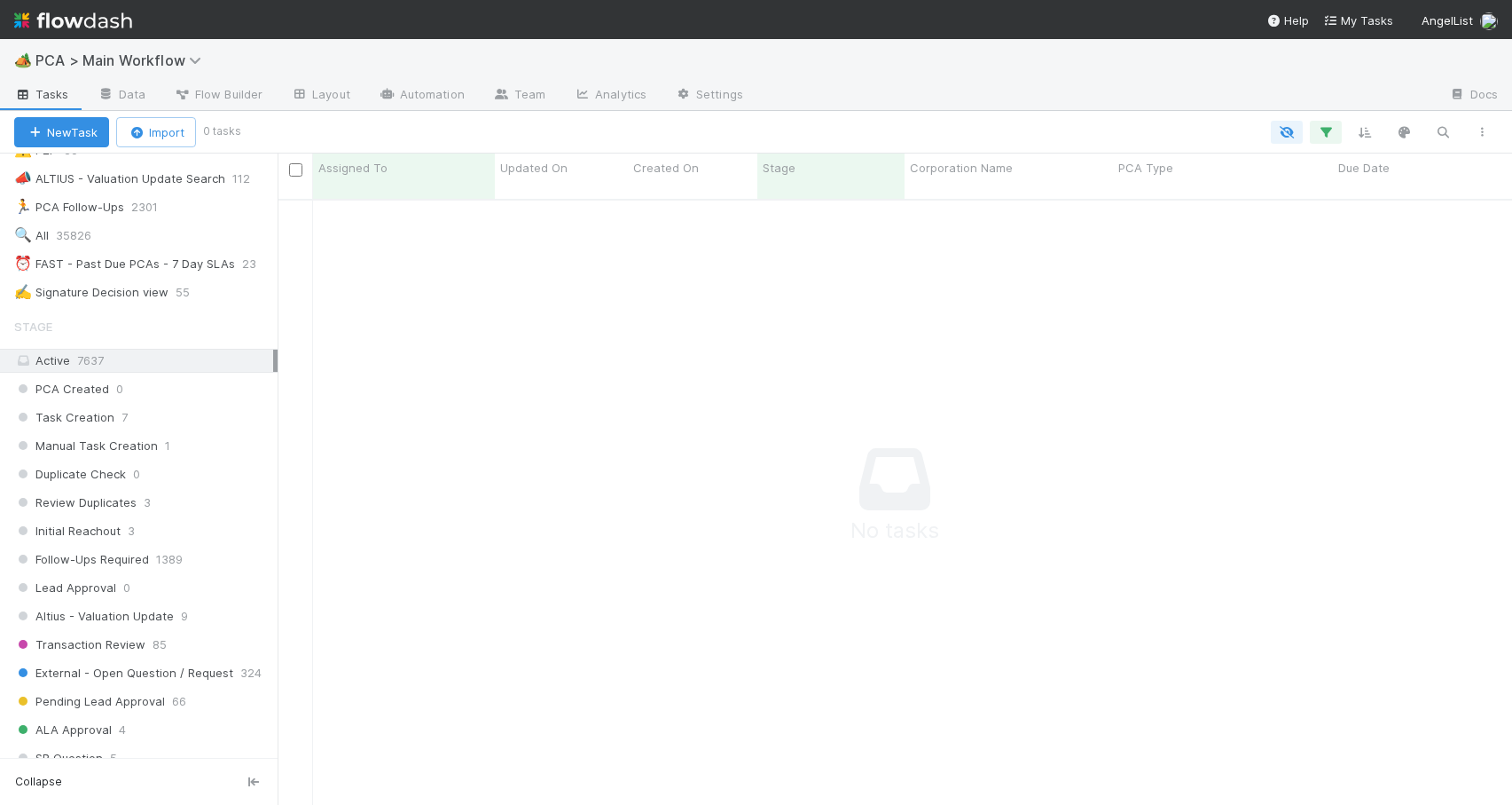
scroll to position [472, 0]
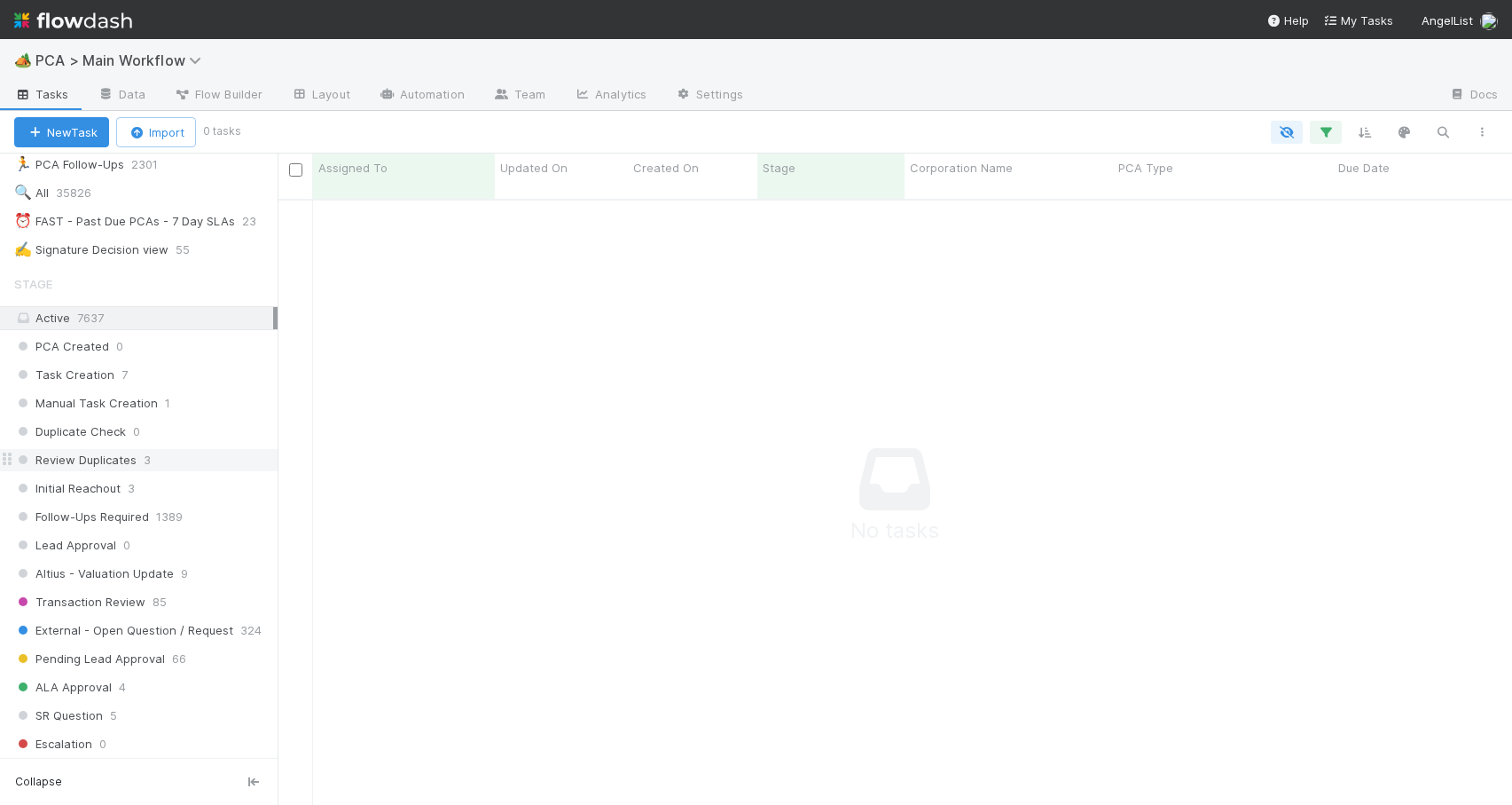
click at [175, 459] on div "Review Duplicates 3" at bounding box center [145, 460] width 263 height 22
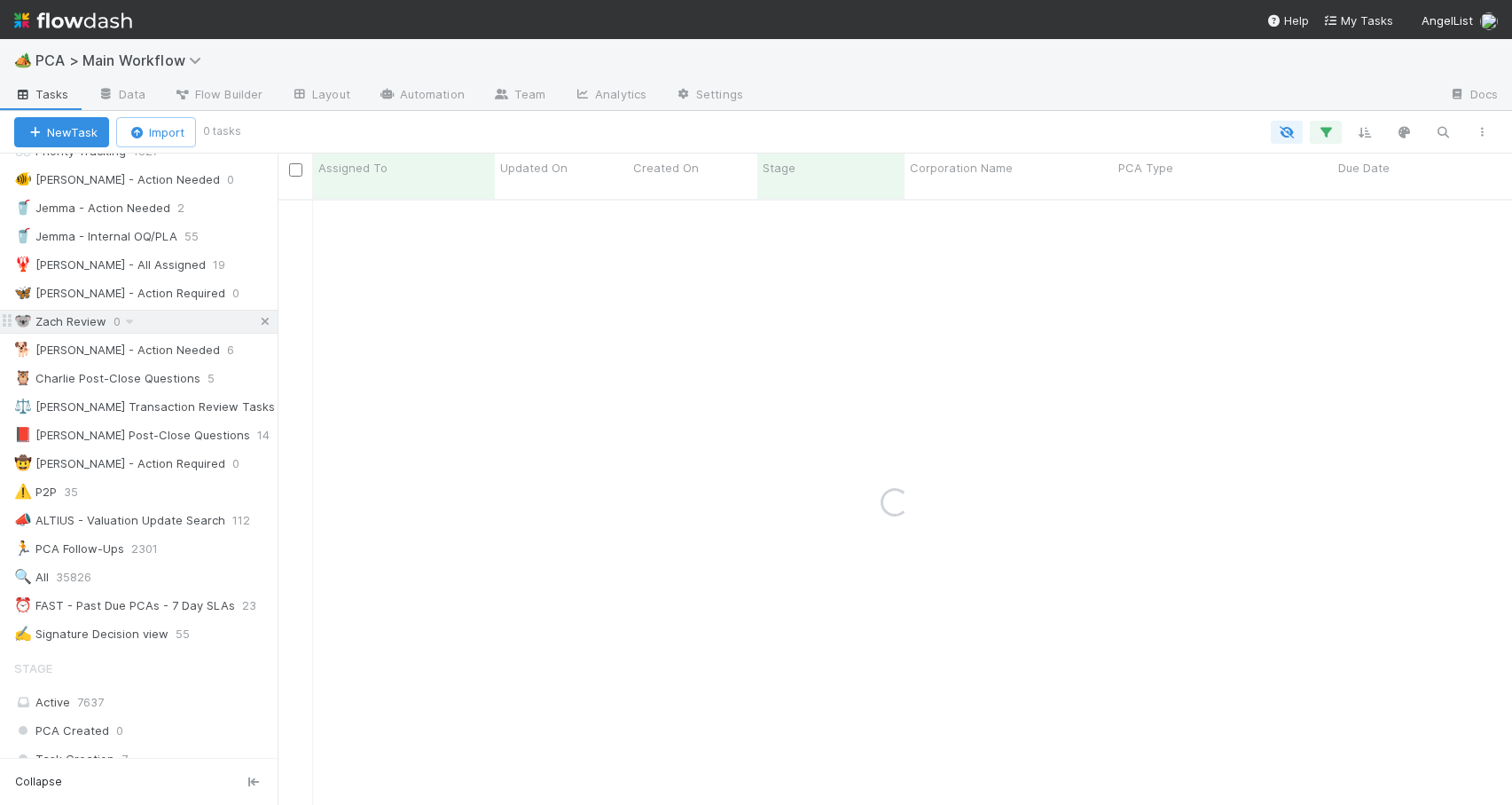
click at [256, 324] on icon at bounding box center [264, 321] width 17 height 12
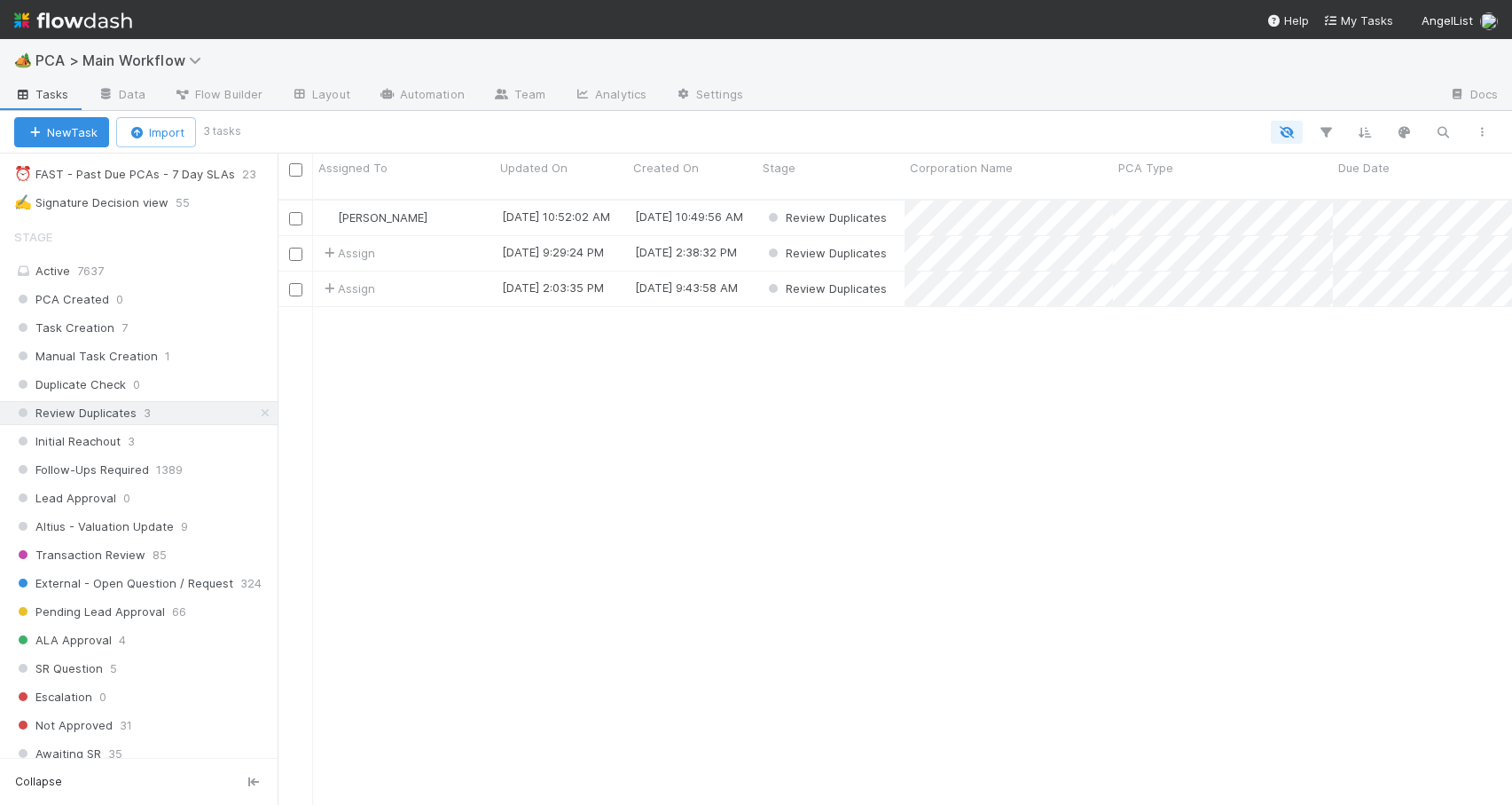
scroll to position [532, 0]
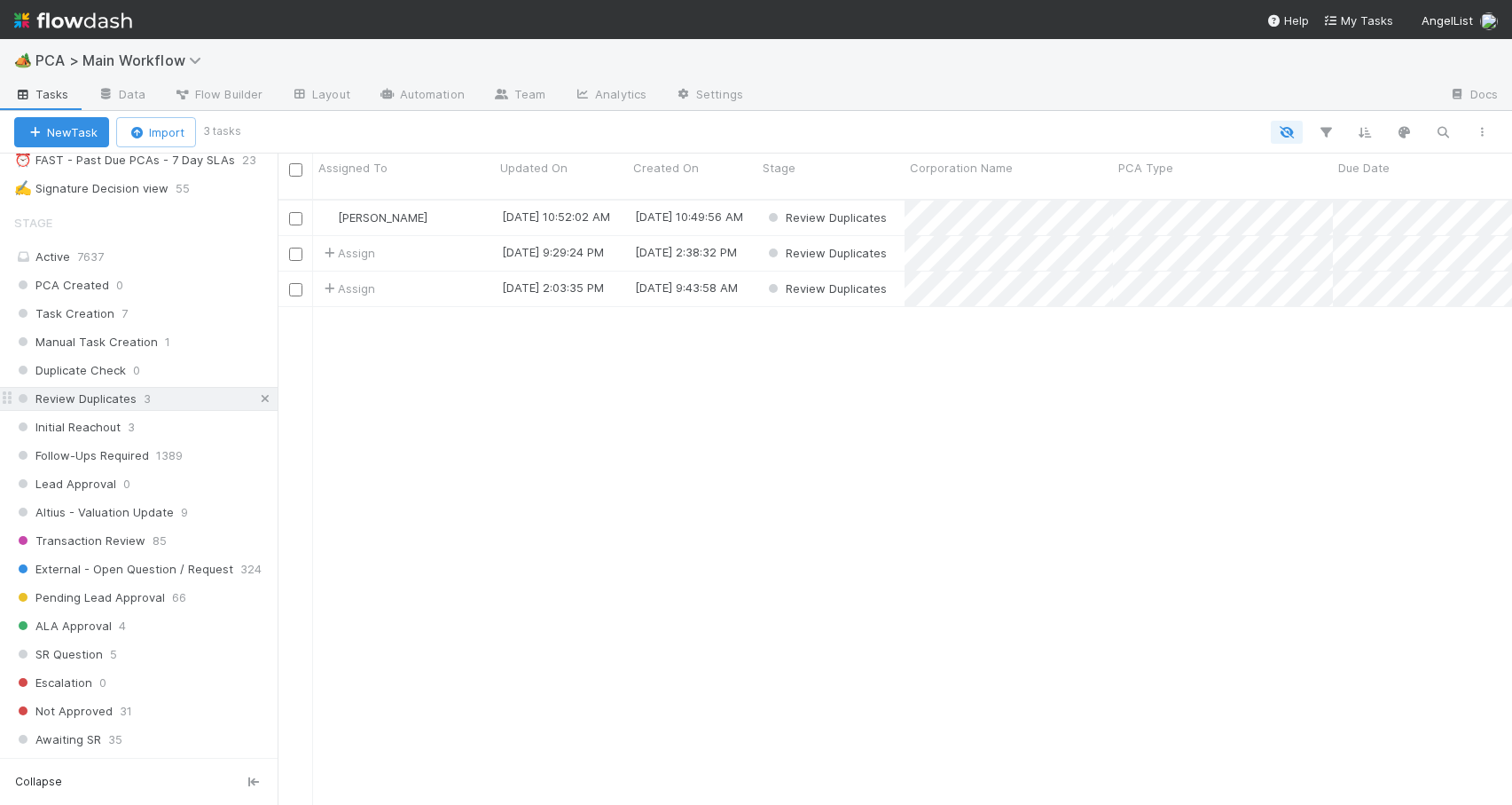
click at [256, 399] on icon at bounding box center [264, 399] width 17 height 12
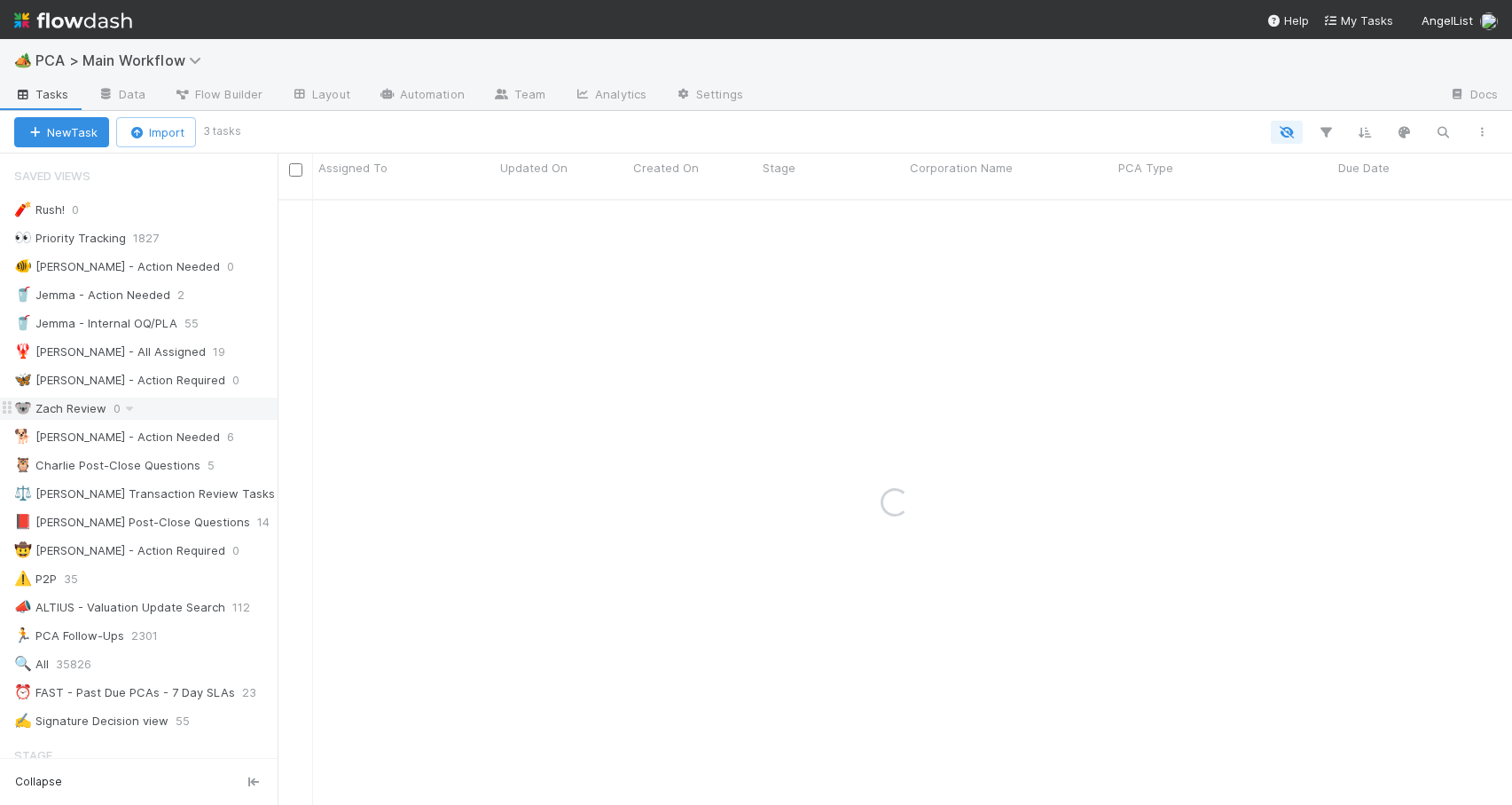
click at [191, 409] on div "🐨 Zach Review 0" at bounding box center [145, 409] width 263 height 22
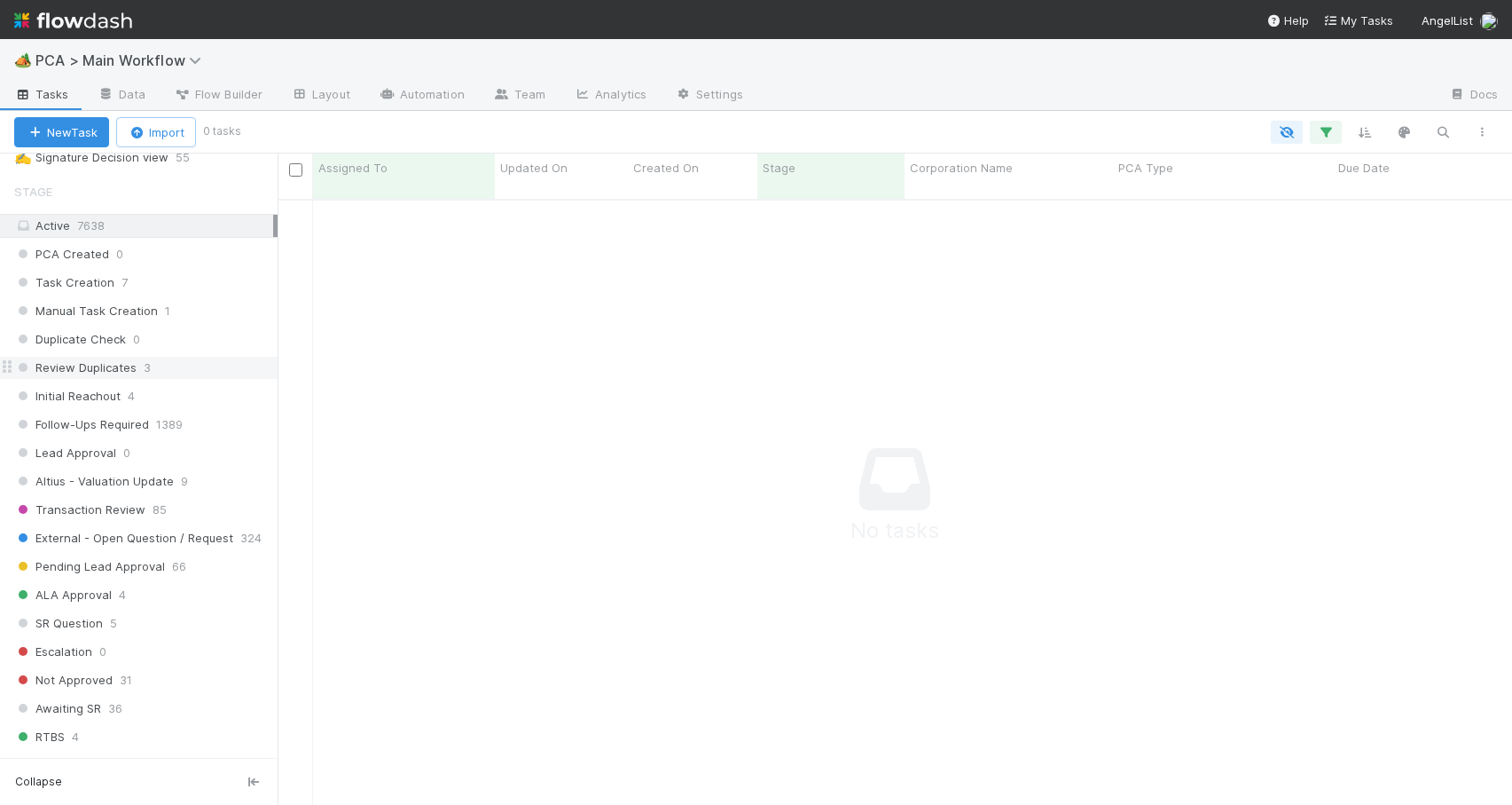
scroll to position [588, 0]
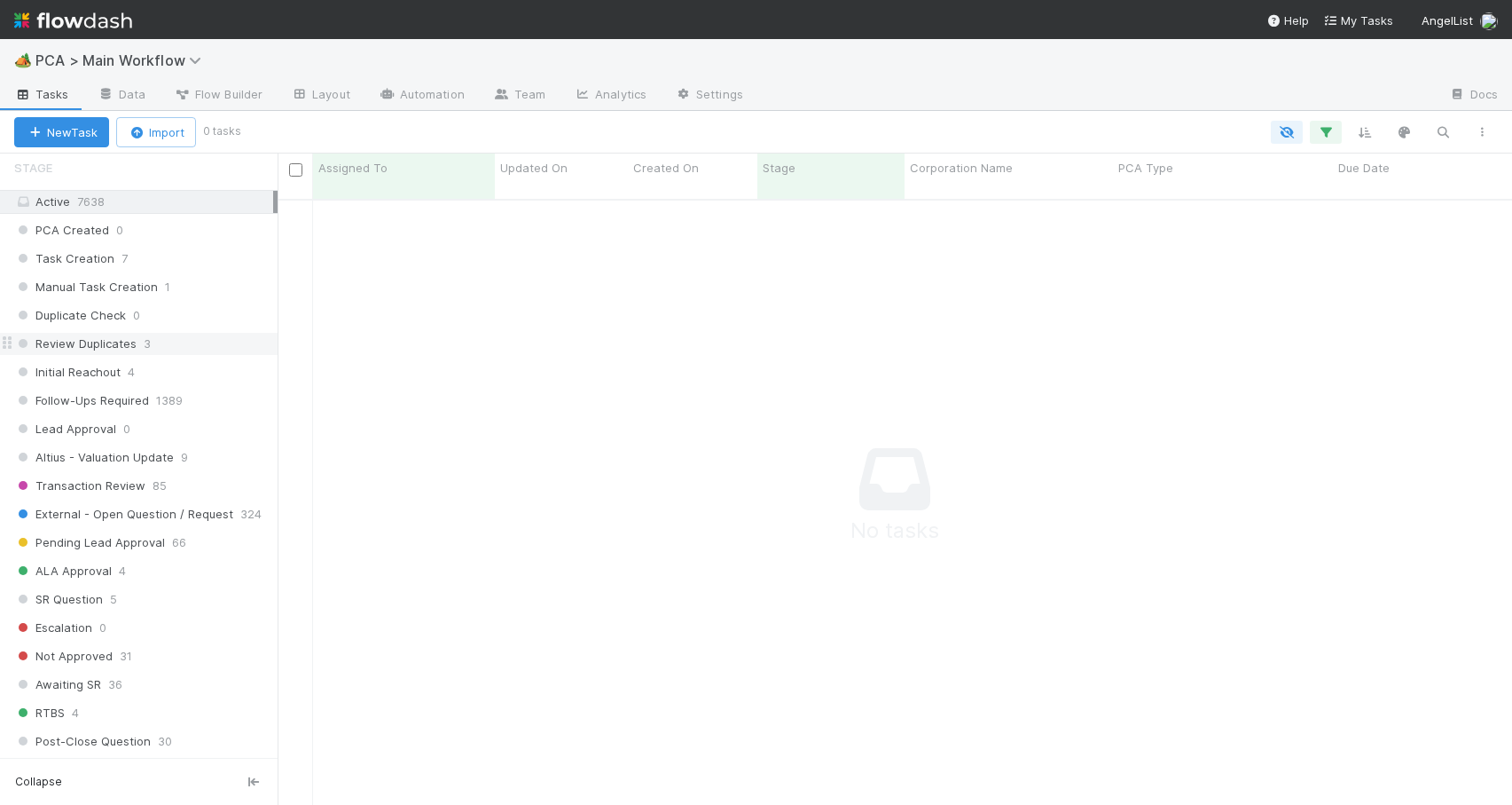
click at [231, 340] on div "Review Duplicates 3" at bounding box center [145, 344] width 263 height 22
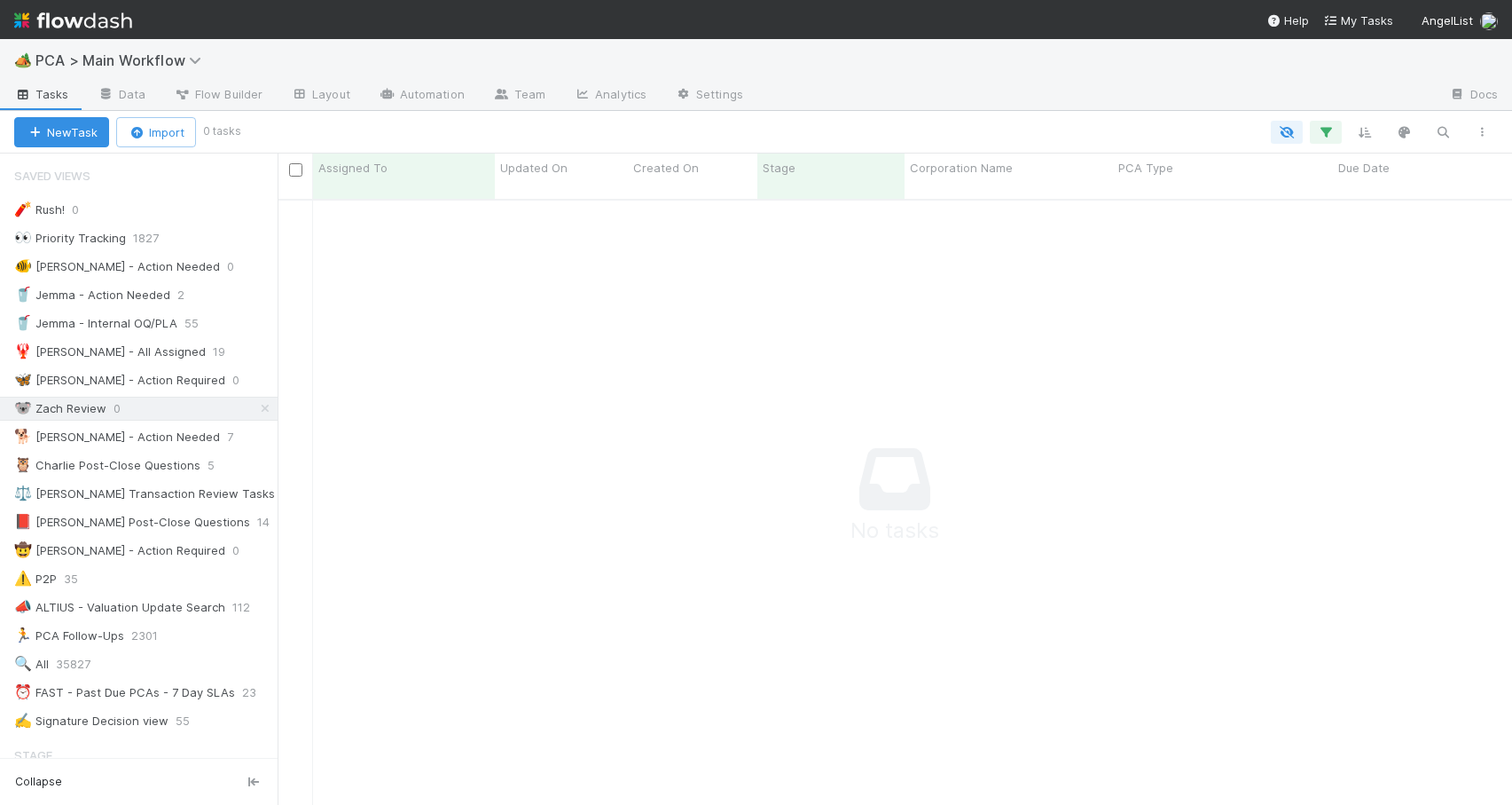
scroll to position [593, 1221]
click at [256, 410] on icon at bounding box center [264, 408] width 17 height 12
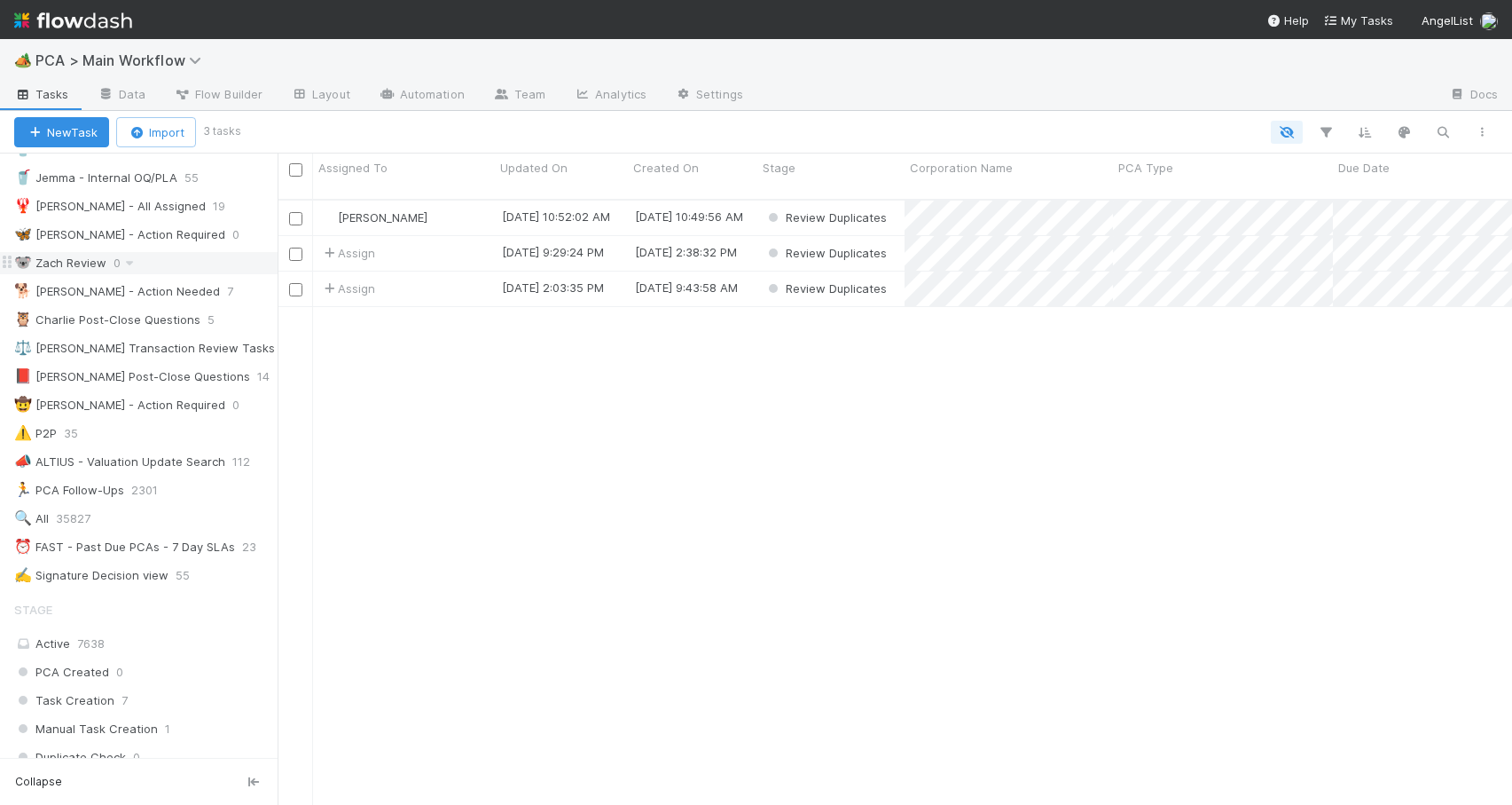
scroll to position [159, 0]
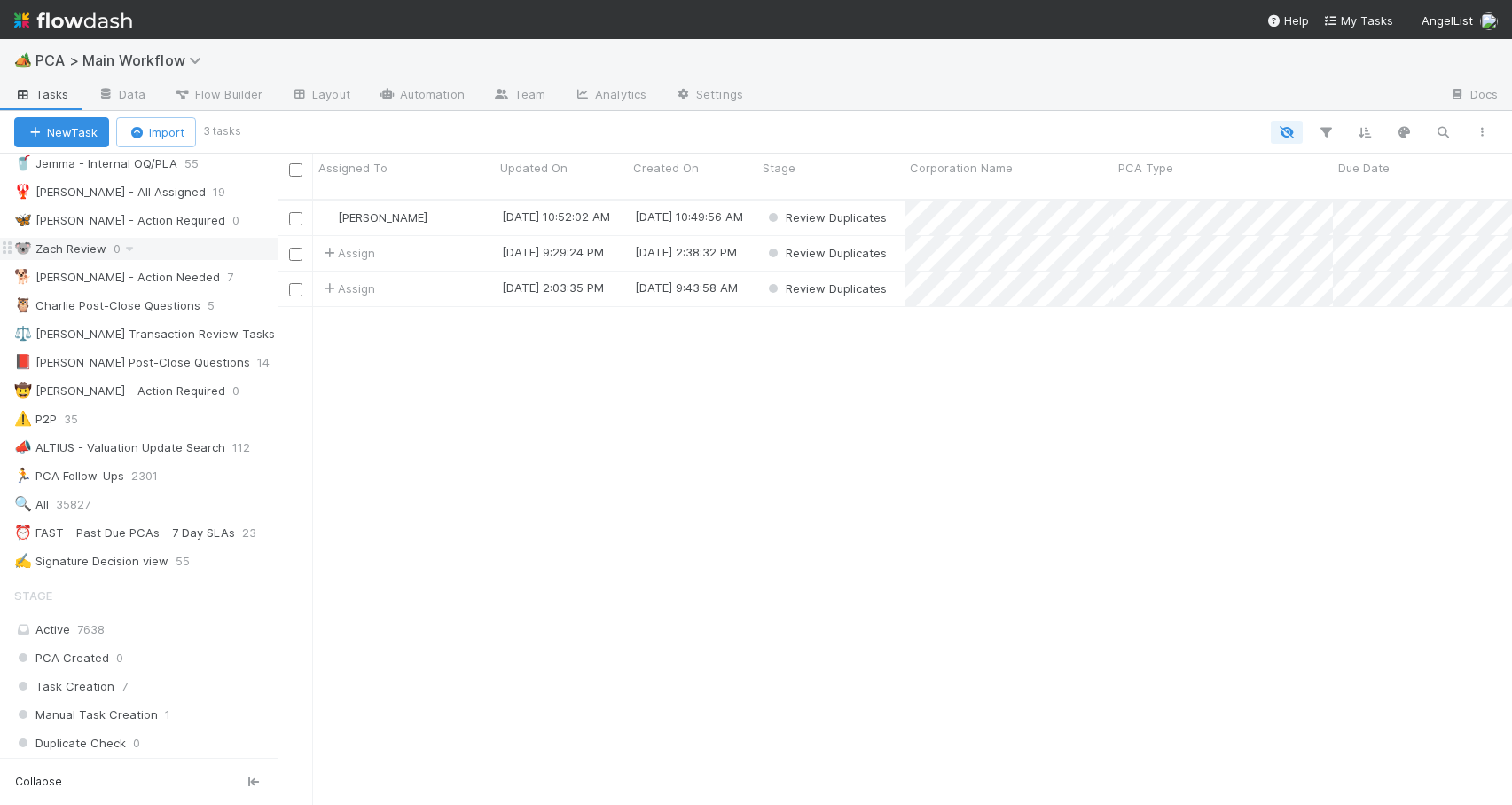
click at [205, 239] on div "🐨 Zach Review 0" at bounding box center [145, 249] width 263 height 22
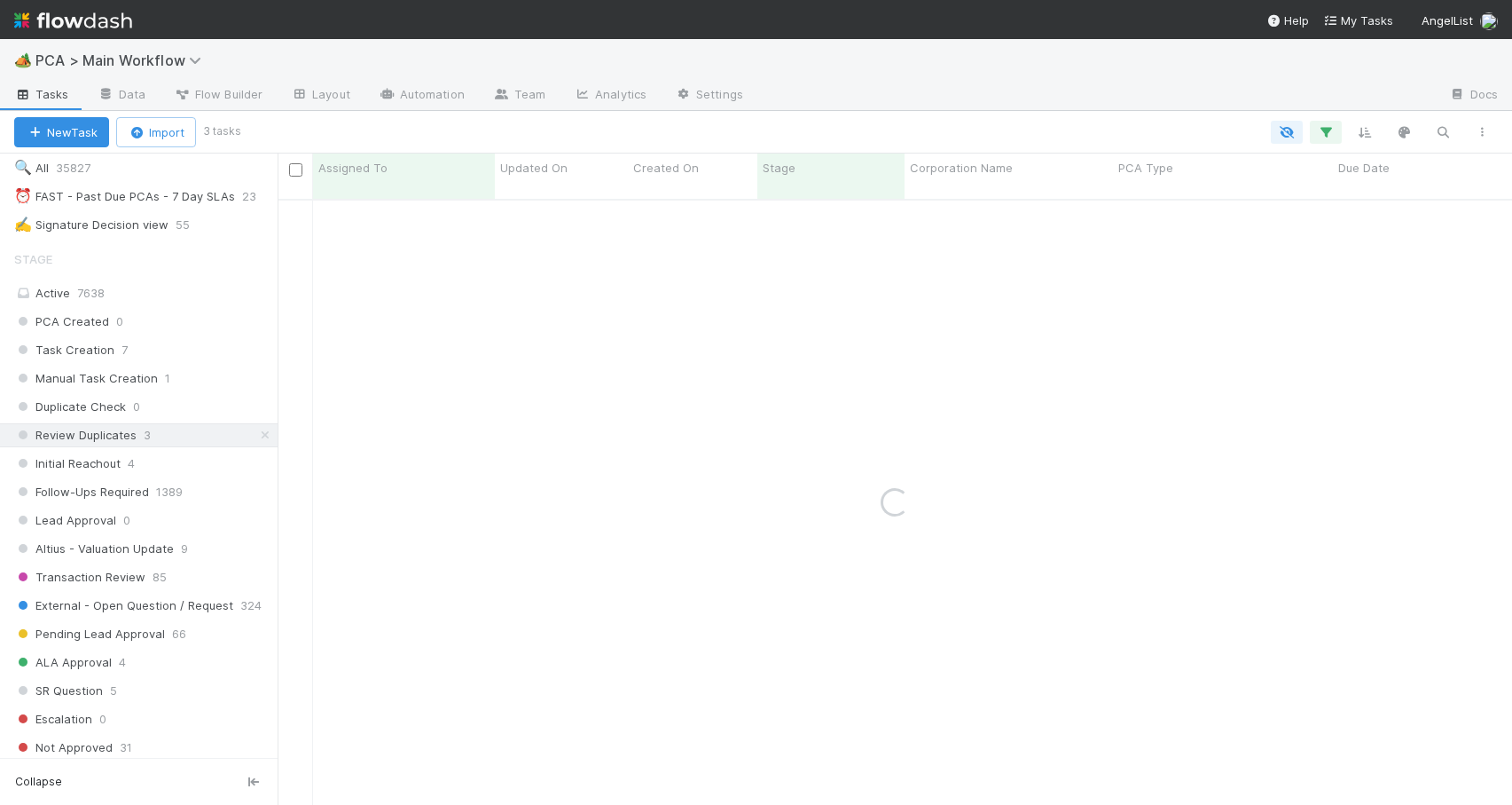
scroll to position [582, 0]
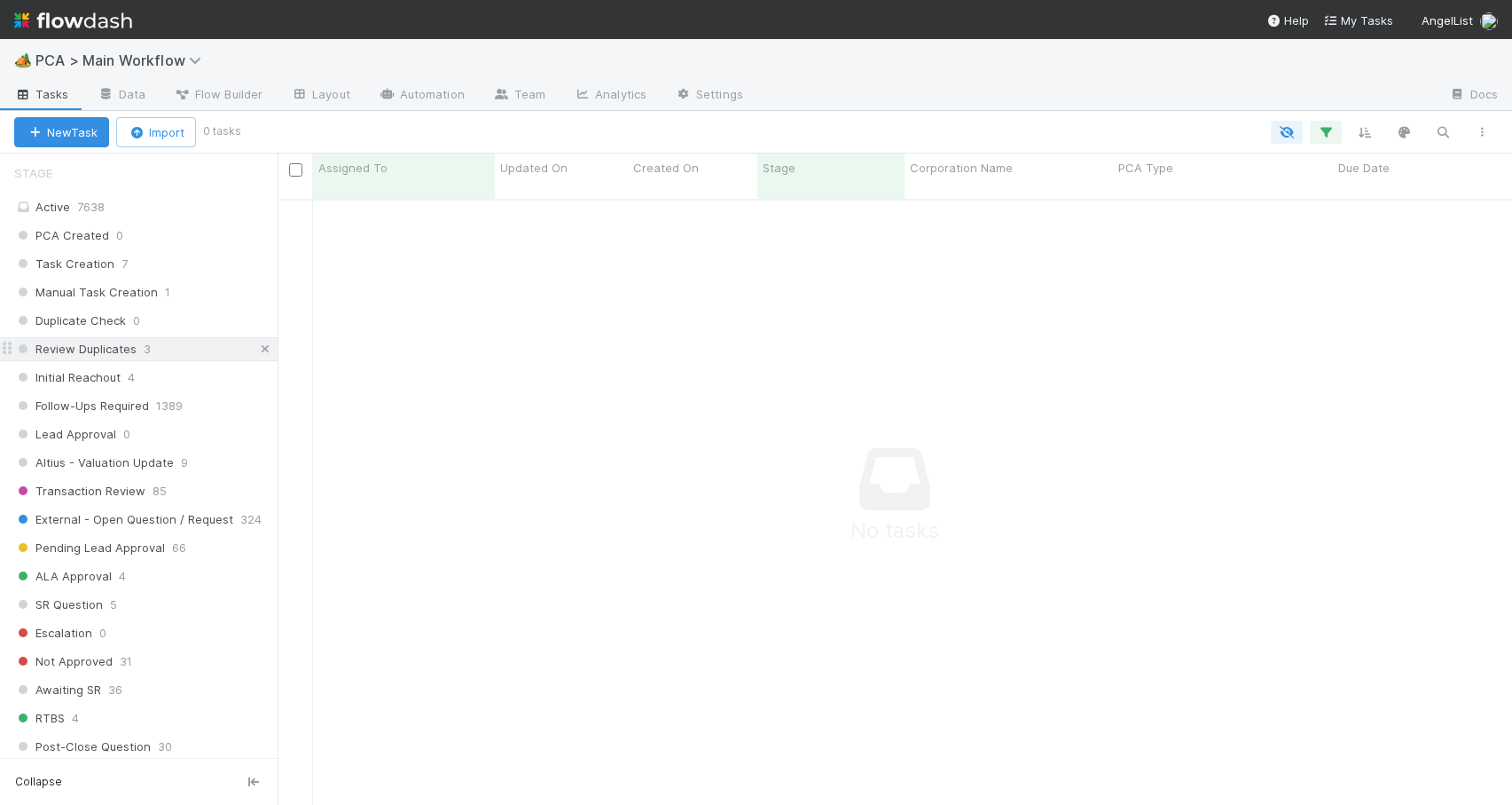
click at [256, 344] on icon at bounding box center [264, 349] width 17 height 12
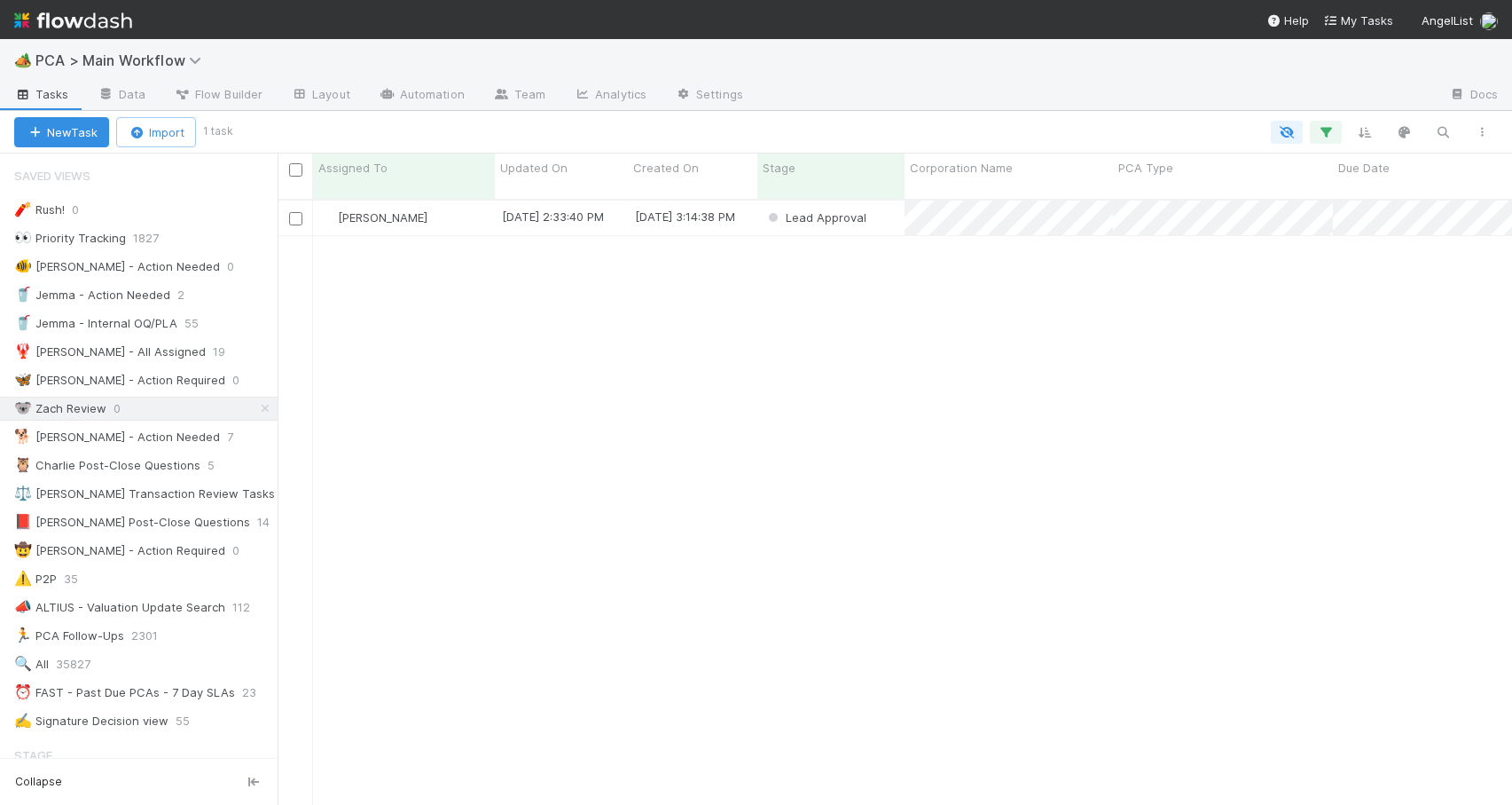
scroll to position [607, 1221]
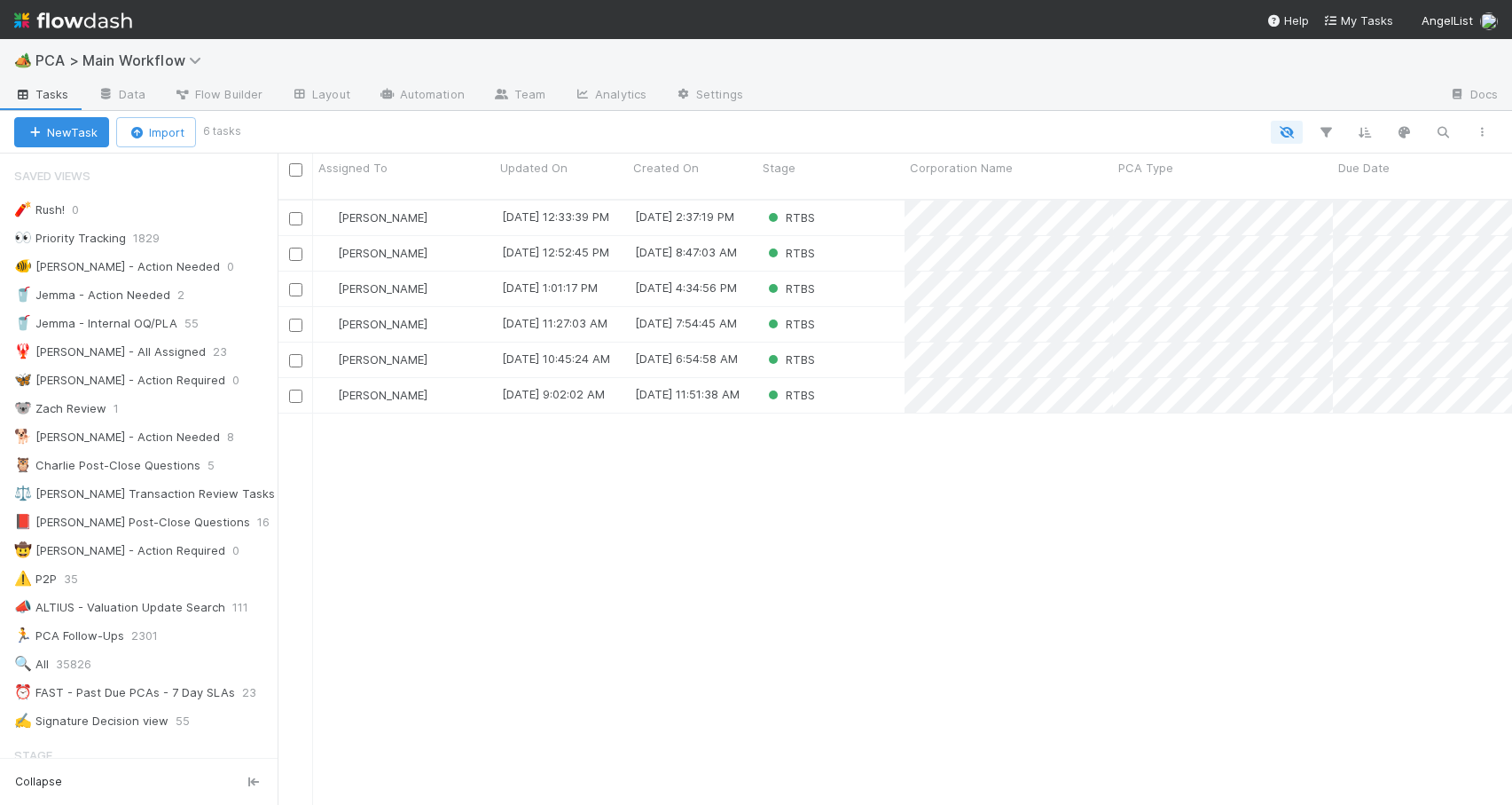
scroll to position [607, 1221]
click at [843, 273] on div "RTBS" at bounding box center [832, 289] width 147 height 35
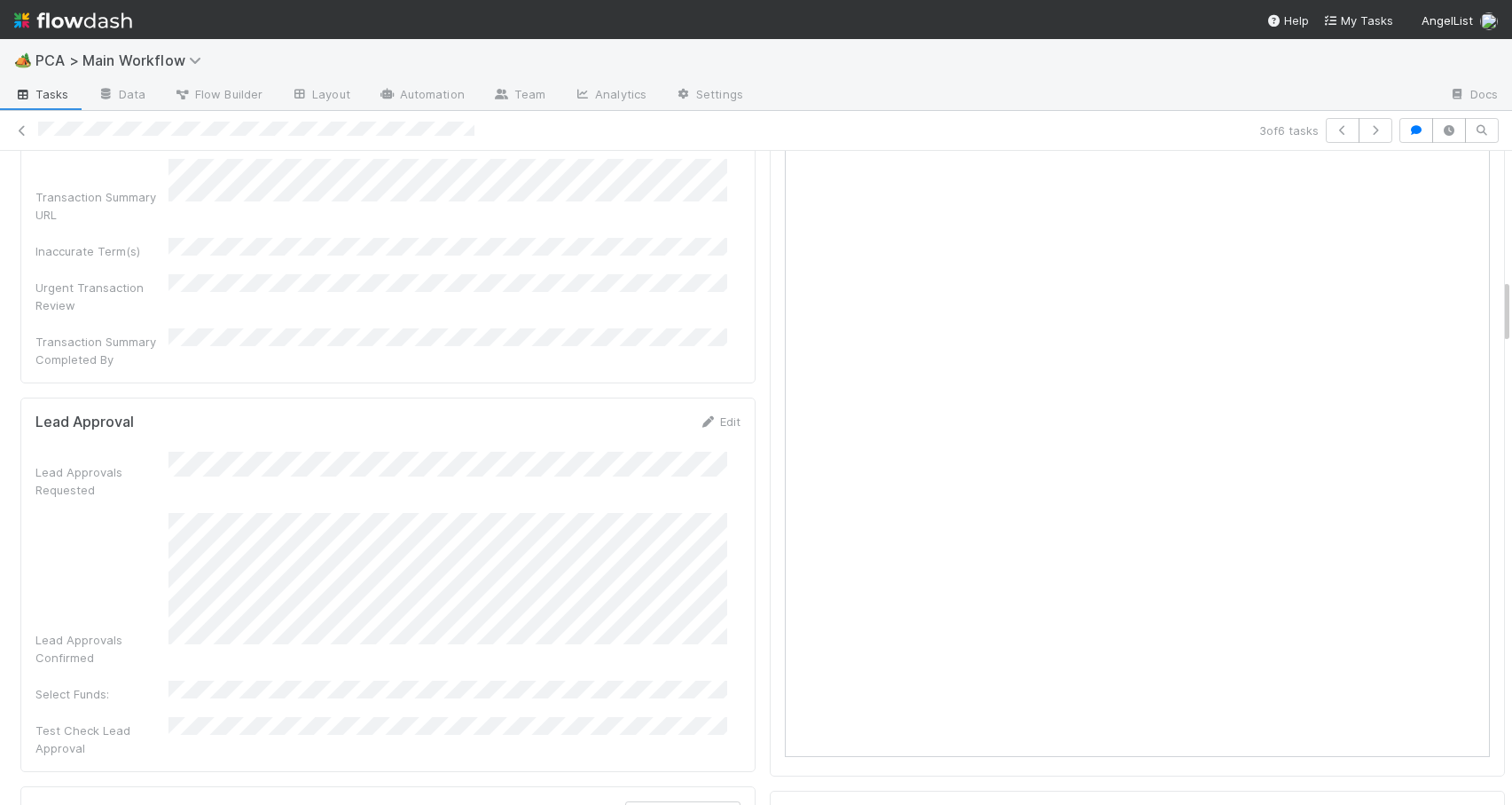
scroll to position [1328, 0]
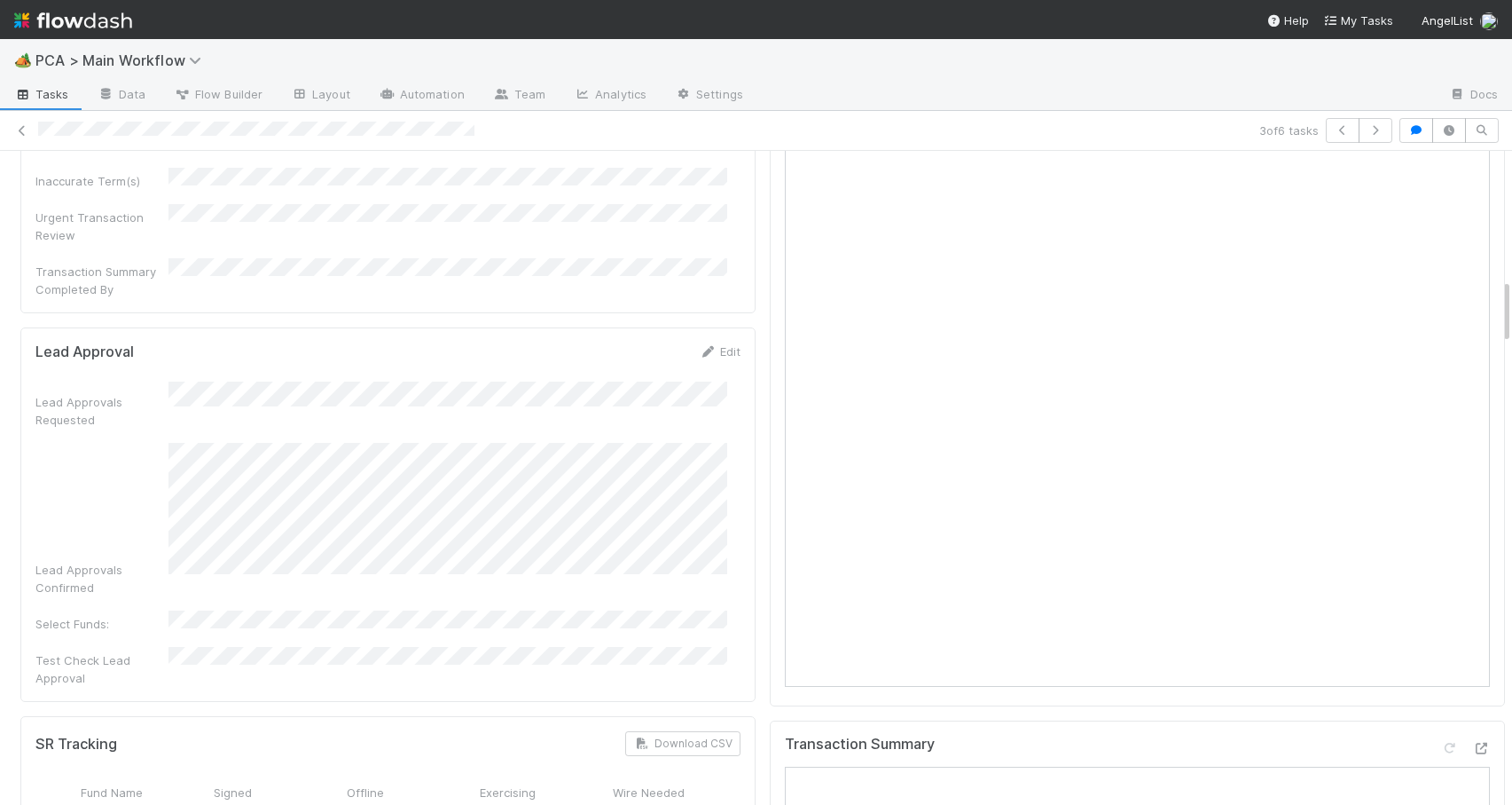
drag, startPoint x: 1494, startPoint y: 287, endPoint x: 1510, endPoint y: 328, distance: 44.0
click at [1510, 328] on div "🏕️ PCA > Main Workflow Tasks Data Flow Builder Layout Automation Team Analytics…" at bounding box center [756, 421] width 1512 height 765
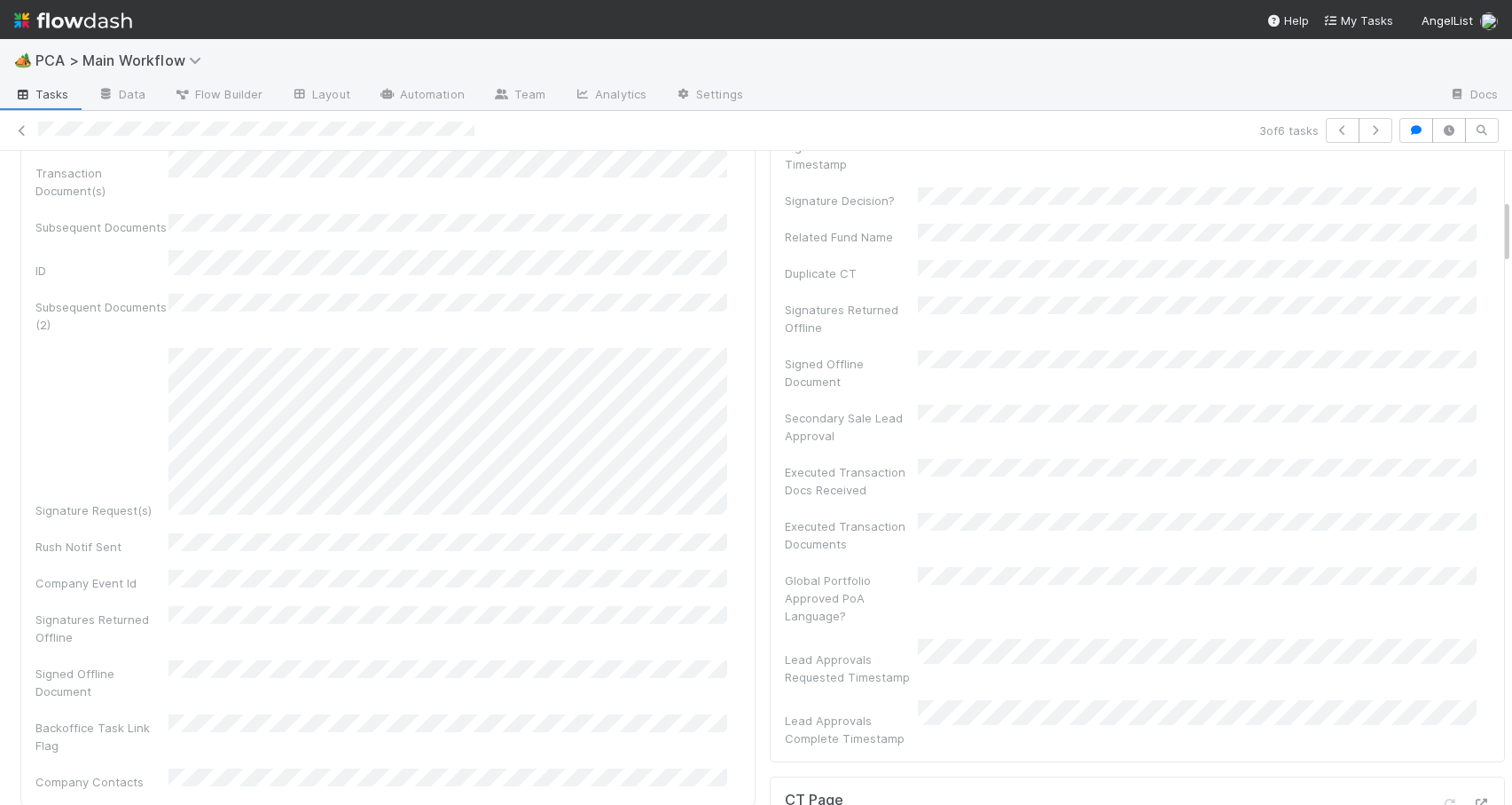
scroll to position [491, 0]
drag, startPoint x: 1493, startPoint y: 314, endPoint x: 1493, endPoint y: 229, distance: 85.0
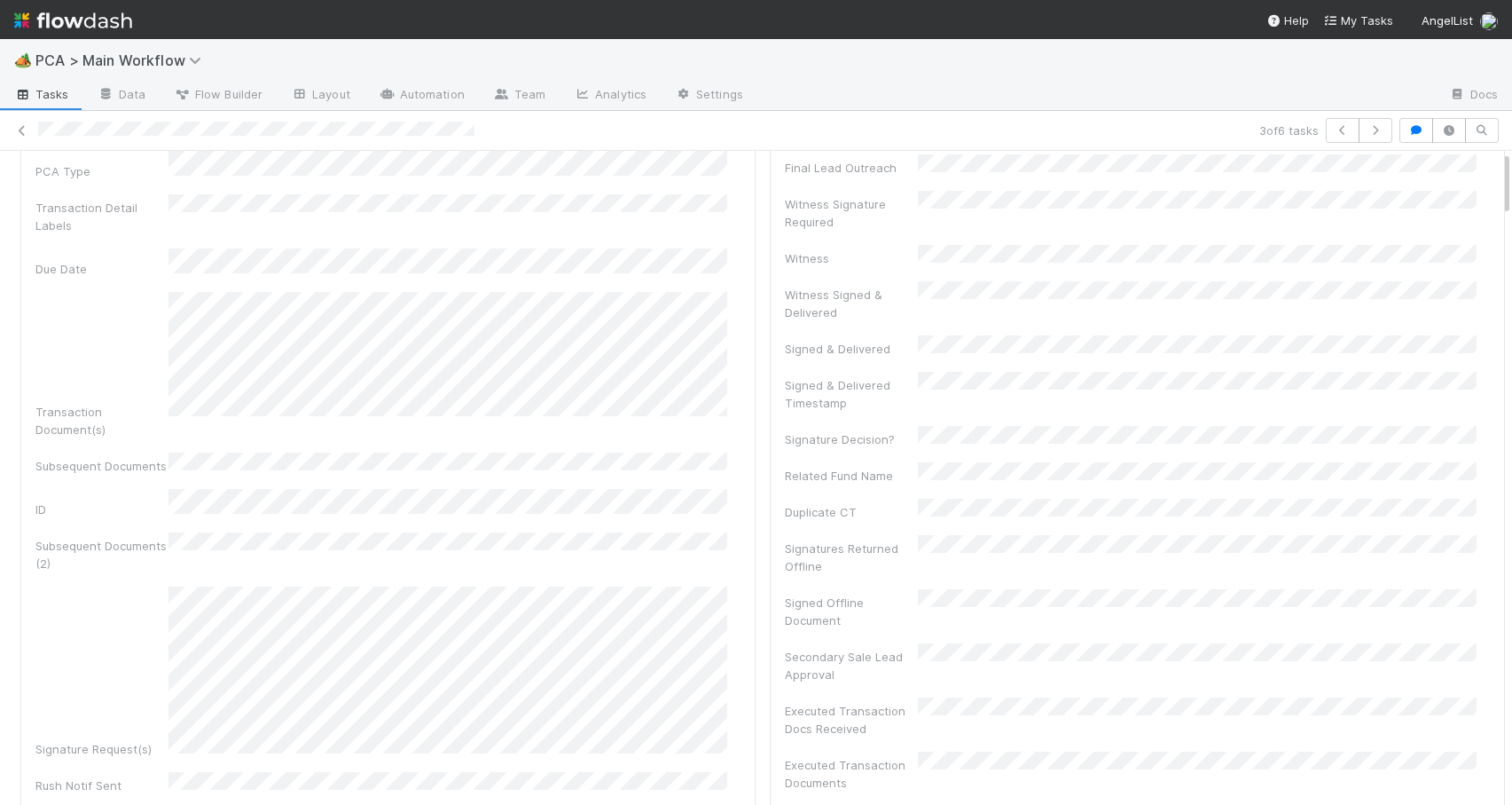
scroll to position [0, 0]
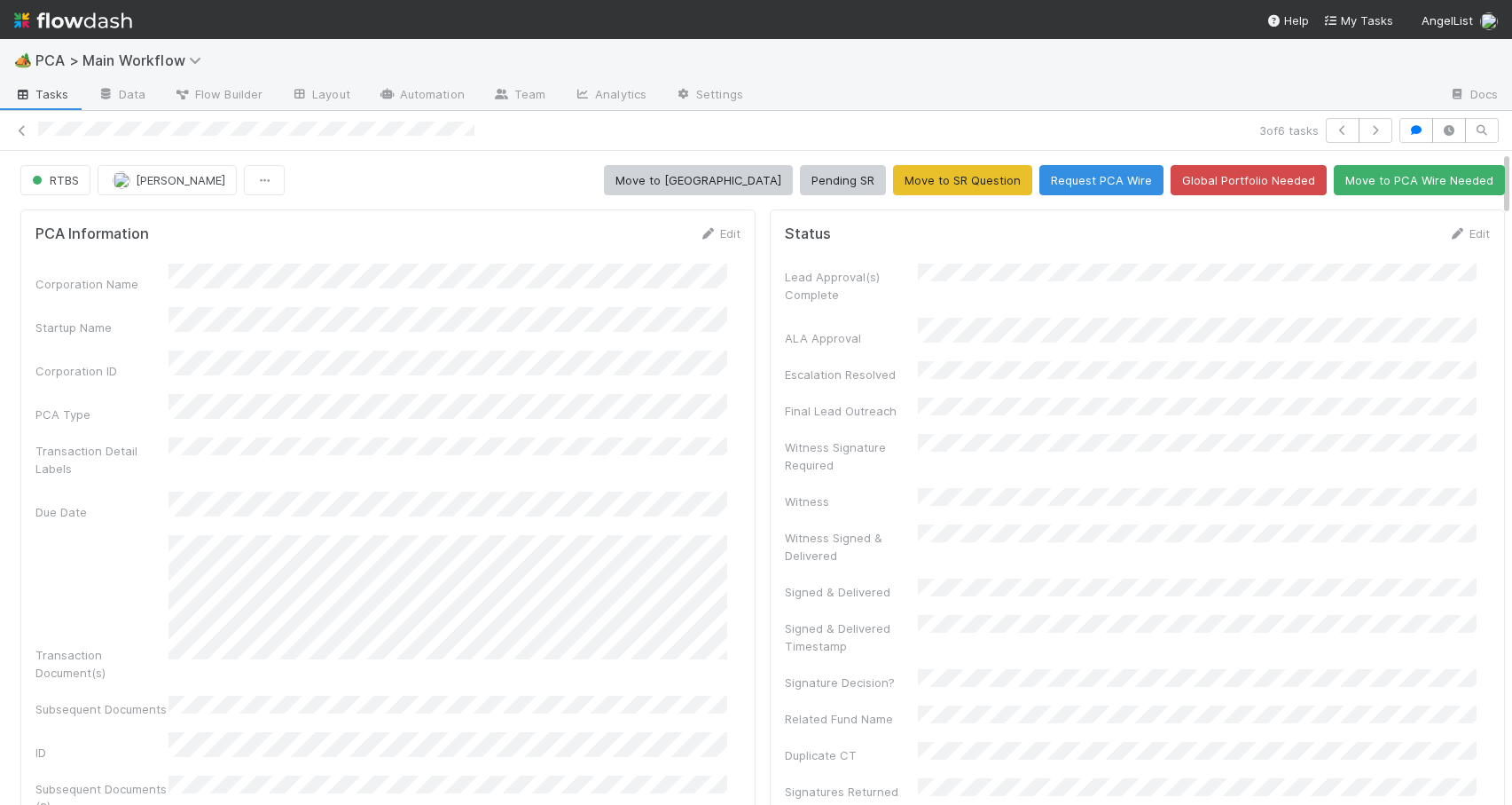
drag, startPoint x: 1492, startPoint y: 226, endPoint x: 1521, endPoint y: 153, distance: 78.5
click at [1511, 153] on html "🏕️ PCA > Main Workflow Tasks Data Flow Builder Layout Automation Team Analytics…" at bounding box center [756, 402] width 1512 height 805
click at [1449, 227] on link "Edit" at bounding box center [1469, 233] width 41 height 14
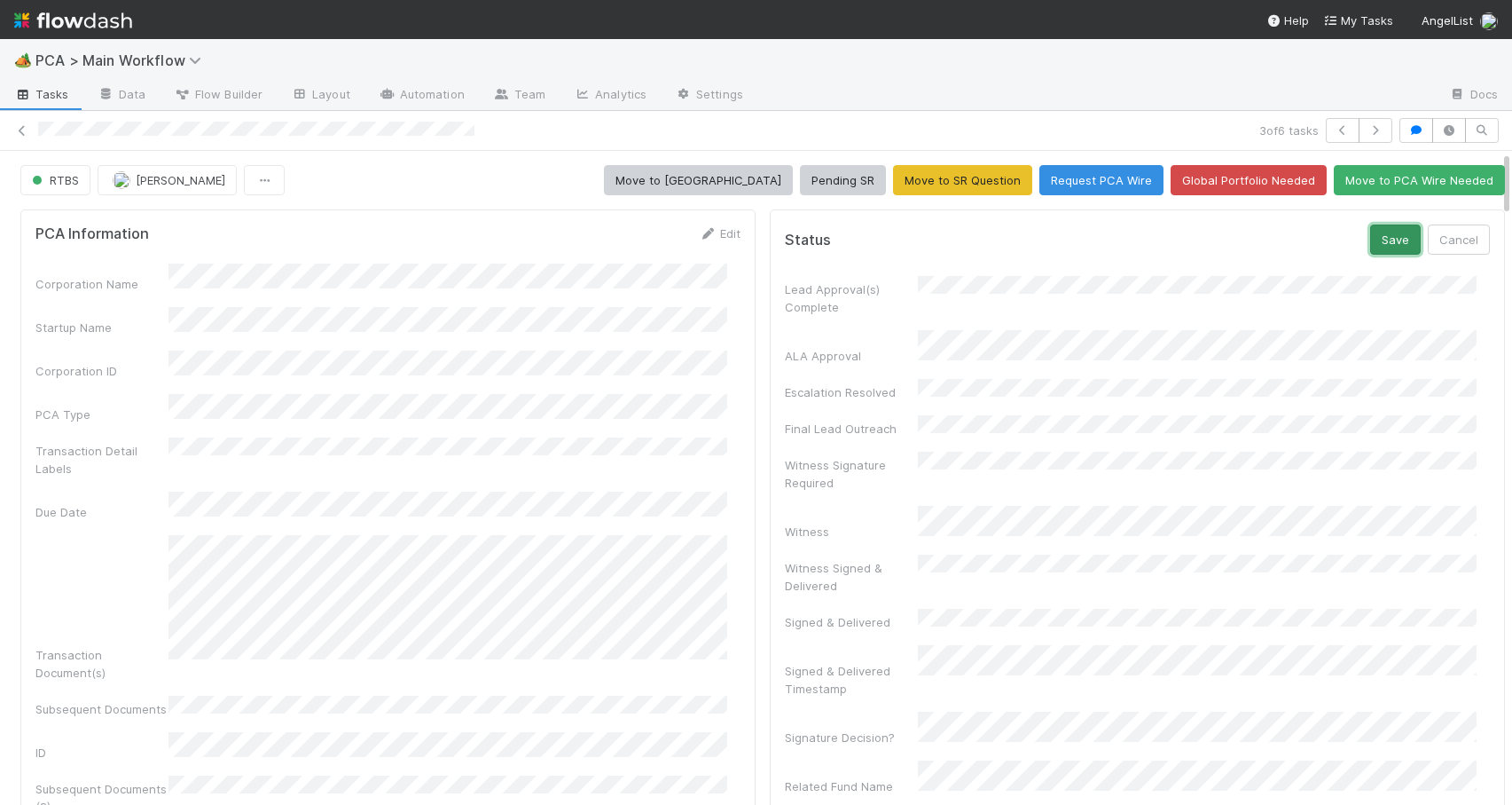
click at [1370, 249] on button "Save" at bounding box center [1395, 239] width 51 height 30
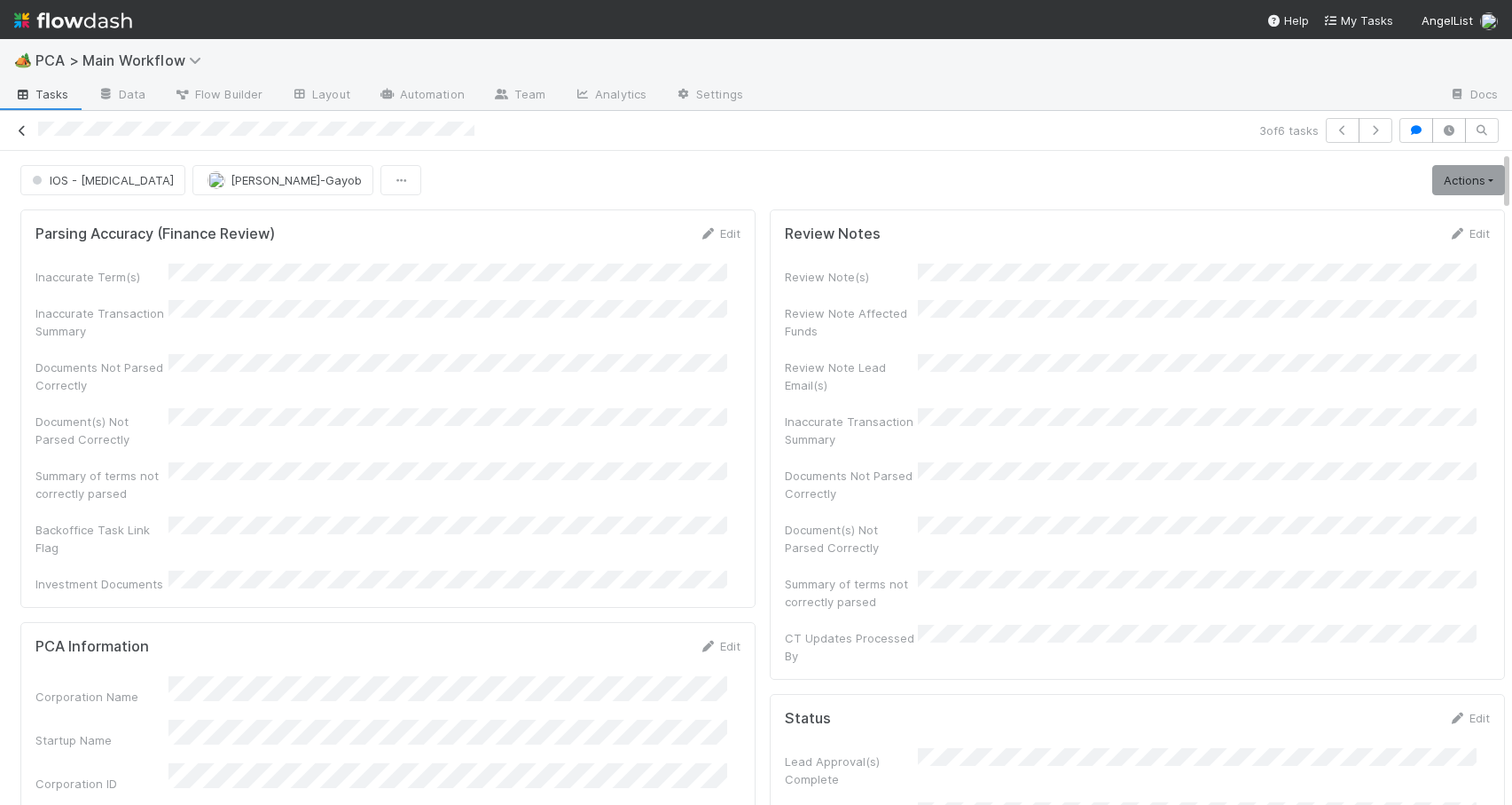
click at [19, 127] on icon at bounding box center [21, 131] width 17 height 12
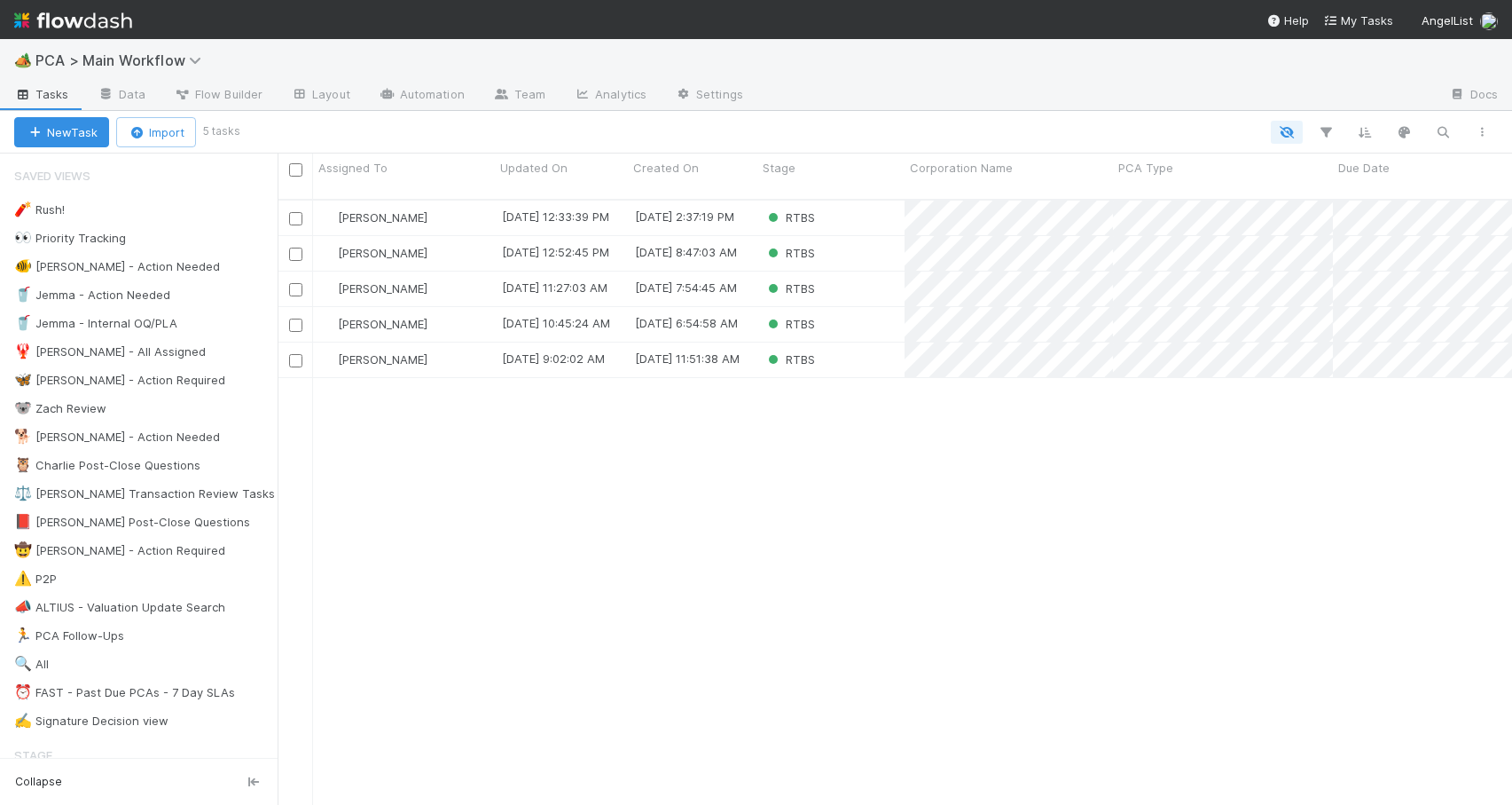
scroll to position [607, 1221]
click at [861, 307] on div "RTBS" at bounding box center [832, 324] width 147 height 35
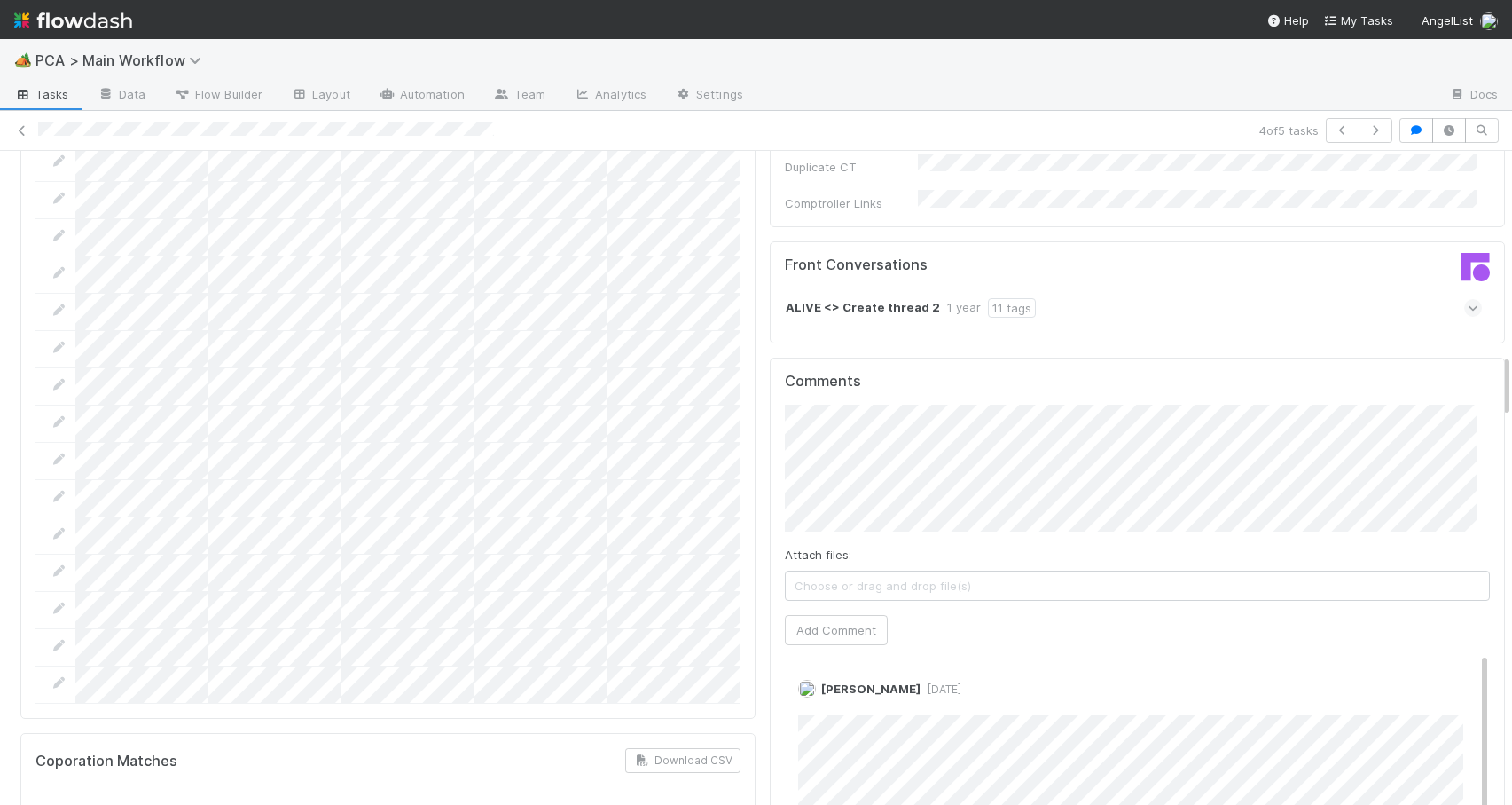
scroll to position [2068, 0]
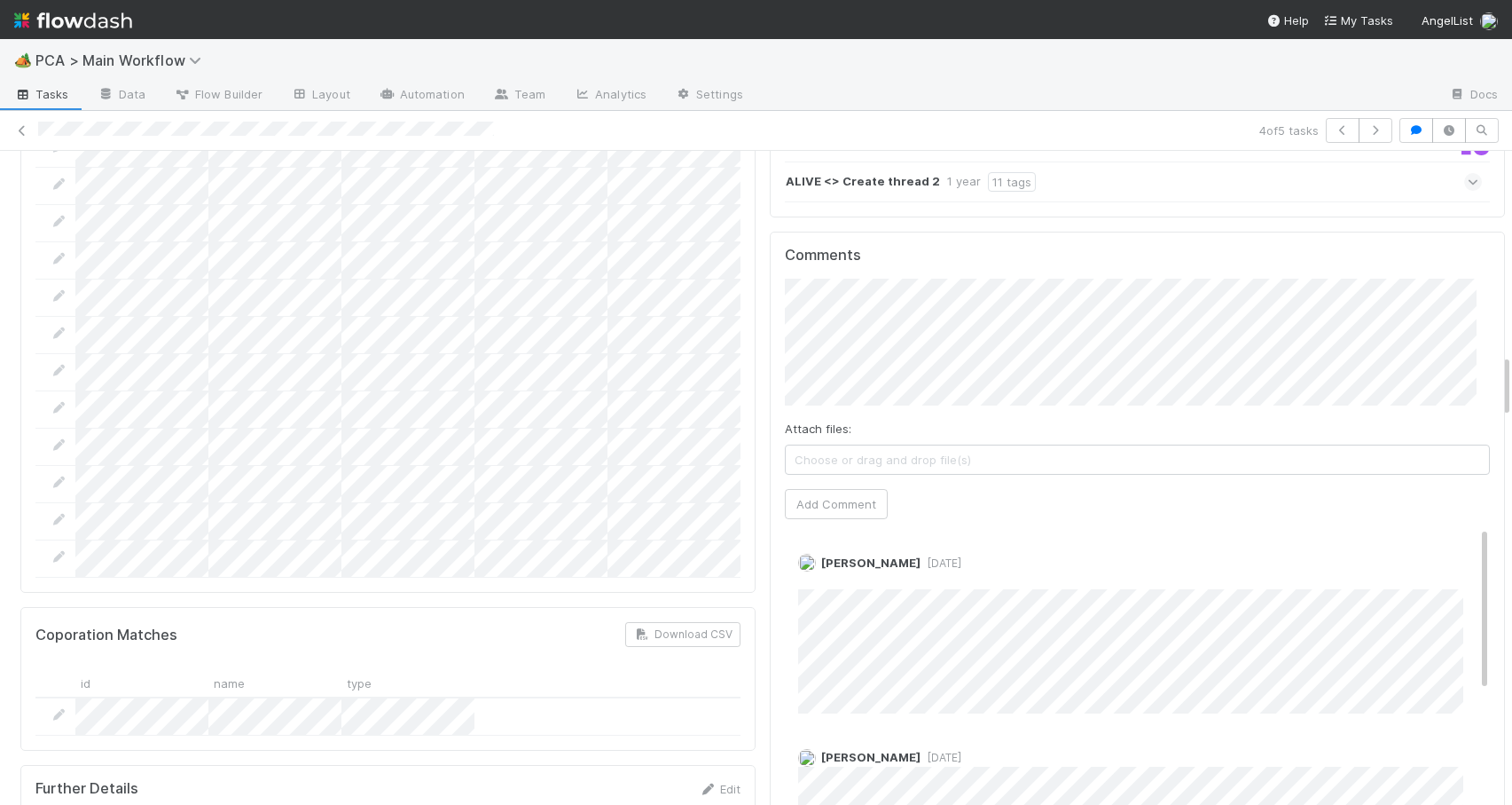
drag, startPoint x: 1493, startPoint y: 251, endPoint x: 1498, endPoint y: 363, distance: 112.1
click at [1498, 363] on div "RTBS [PERSON_NAME] Move to [MEDICAL_DATA] Pending SR Move to SR Question Reques…" at bounding box center [756, 478] width 1512 height 654
click at [845, 489] on button "Add Comment" at bounding box center [837, 504] width 103 height 30
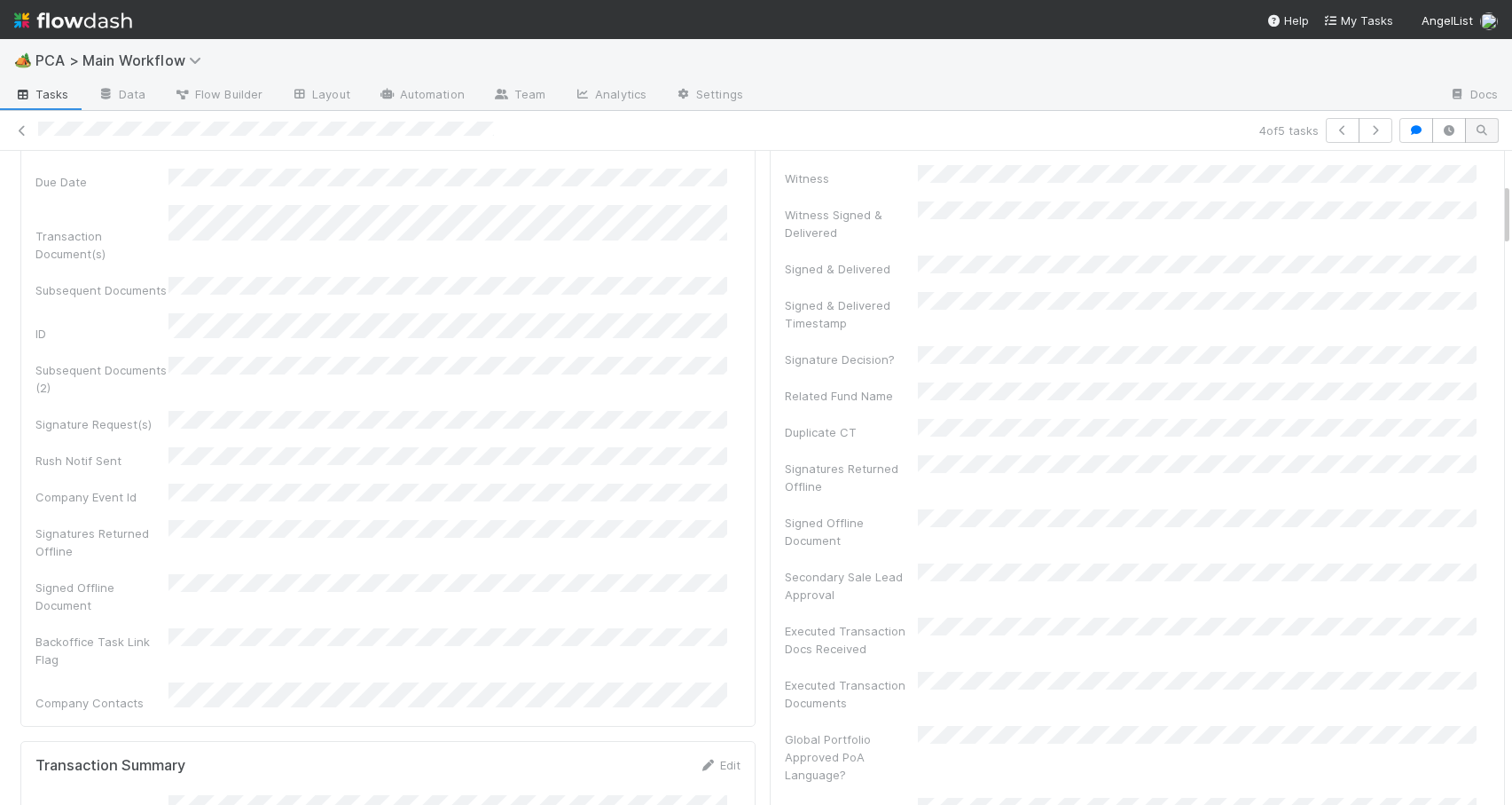
scroll to position [0, 0]
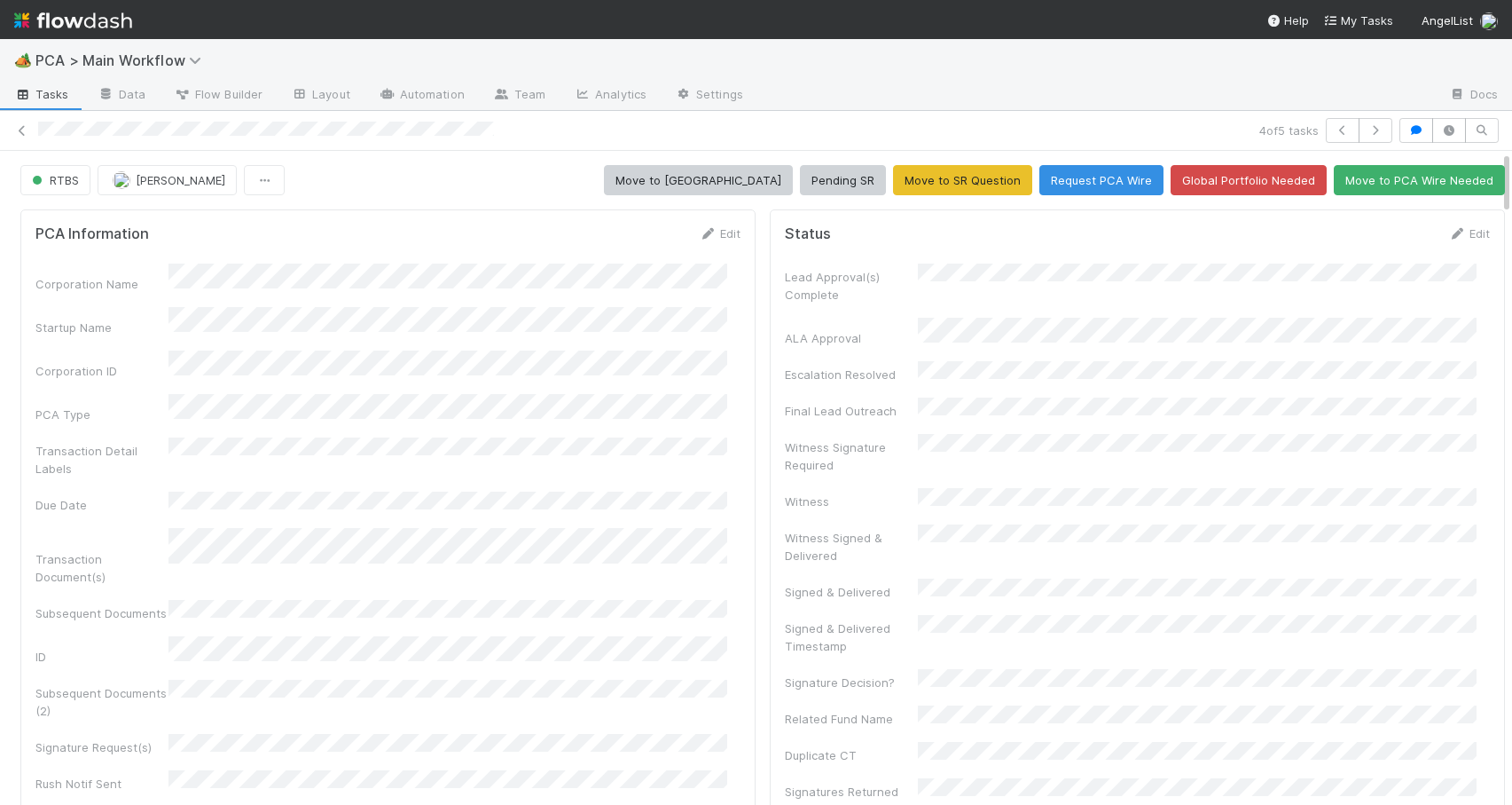
drag, startPoint x: 1493, startPoint y: 369, endPoint x: 1473, endPoint y: 80, distance: 289.7
click at [1475, 91] on div "🏕️ PCA > Main Workflow Tasks Data Flow Builder Layout Automation Team Analytics…" at bounding box center [756, 421] width 1512 height 765
click at [76, 180] on span "RTBS" at bounding box center [53, 180] width 51 height 14
click at [78, 212] on div "Awaiting SR" at bounding box center [139, 224] width 250 height 32
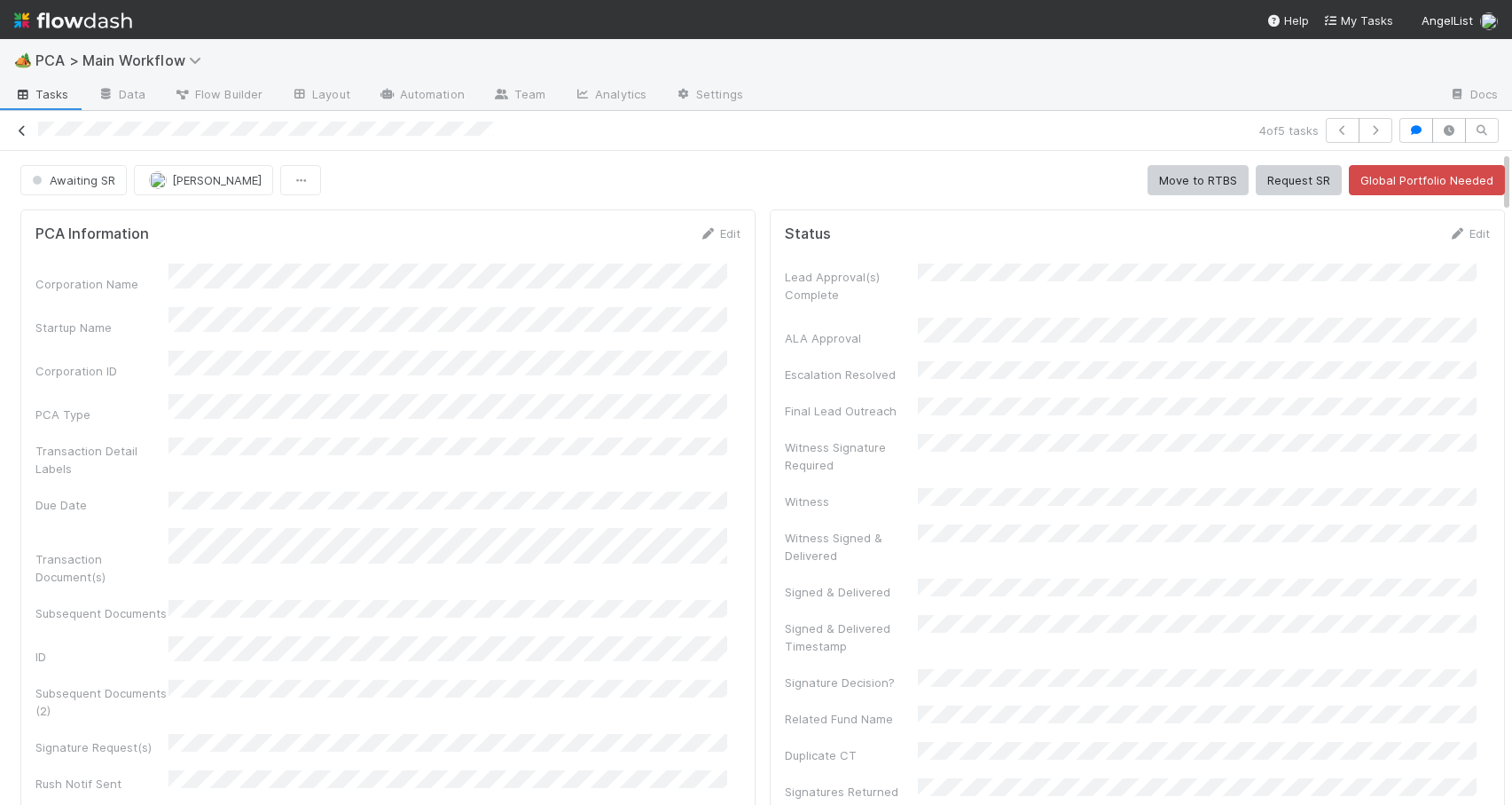
click at [21, 134] on icon at bounding box center [21, 131] width 17 height 12
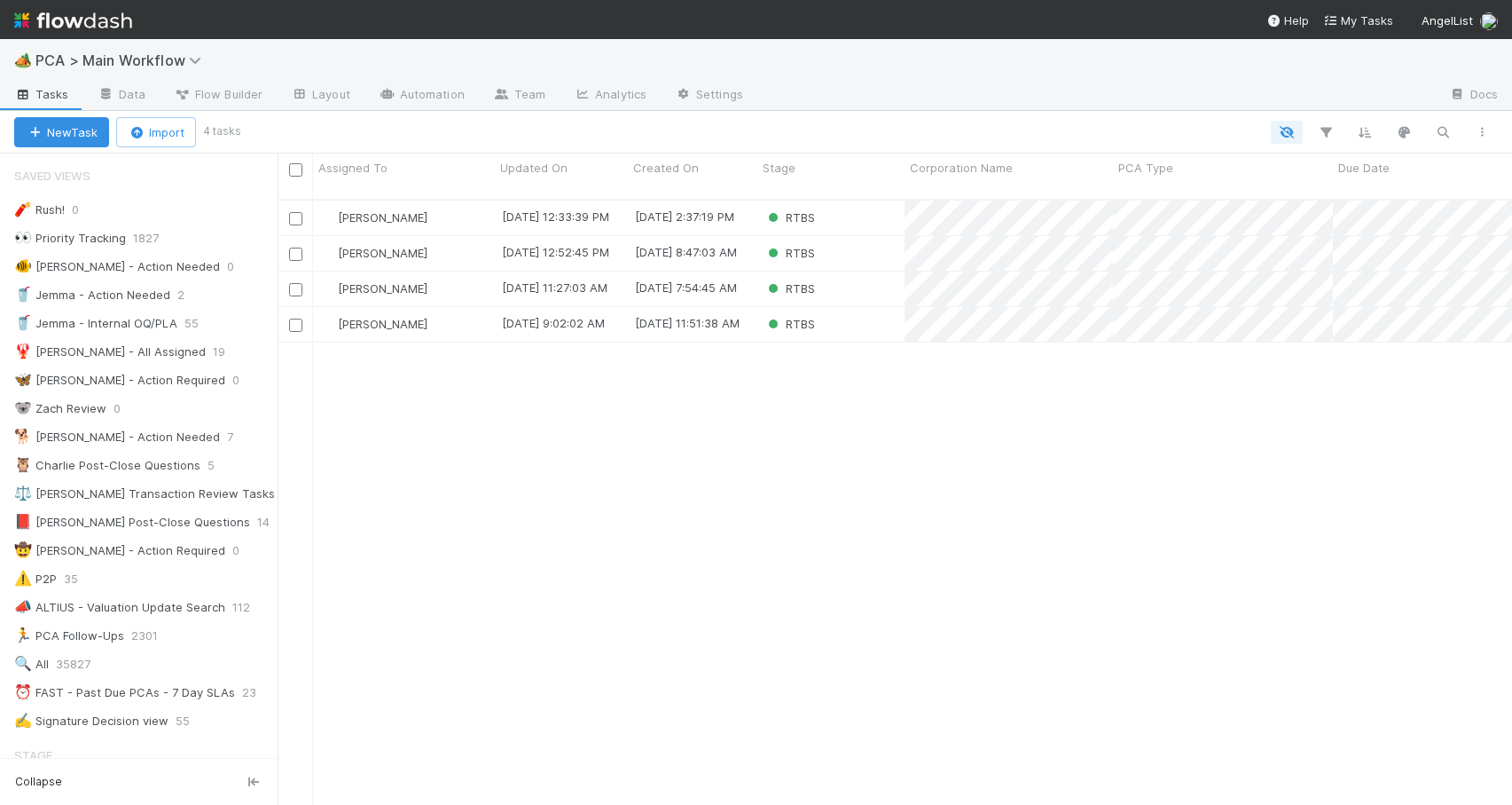
scroll to position [48, 0]
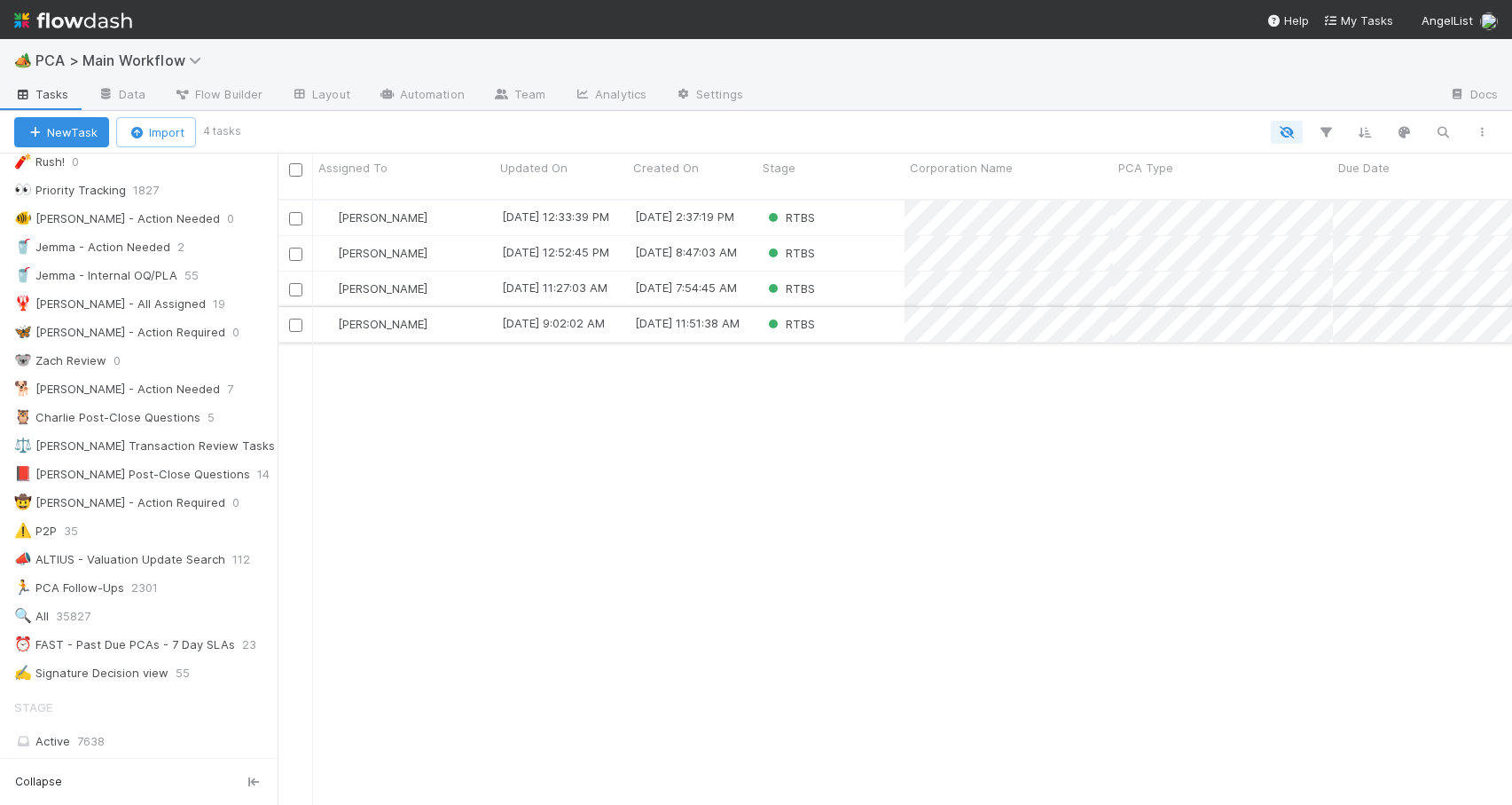
click at [852, 316] on div "RTBS" at bounding box center [832, 324] width 147 height 35
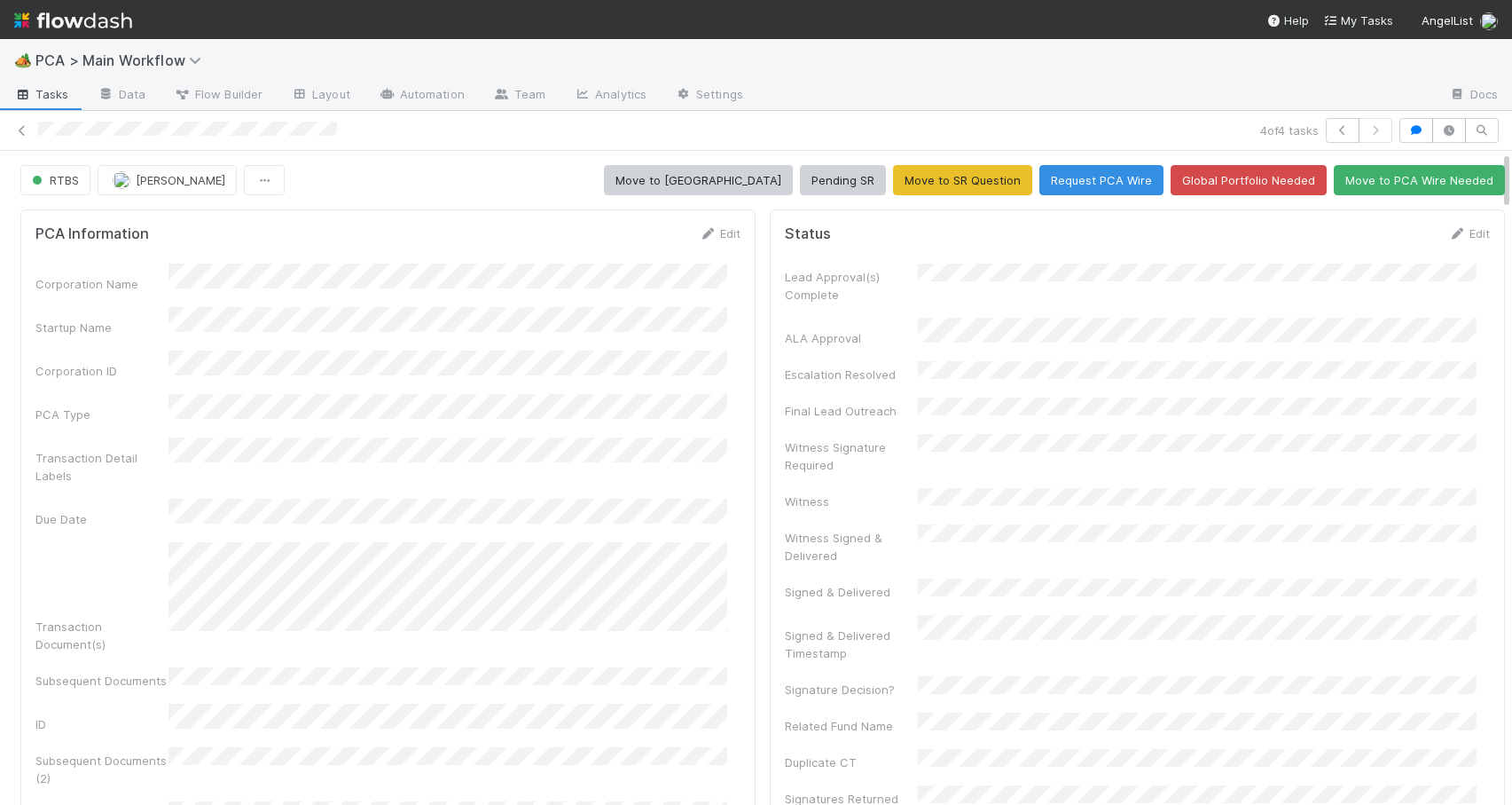
scroll to position [1710, 0]
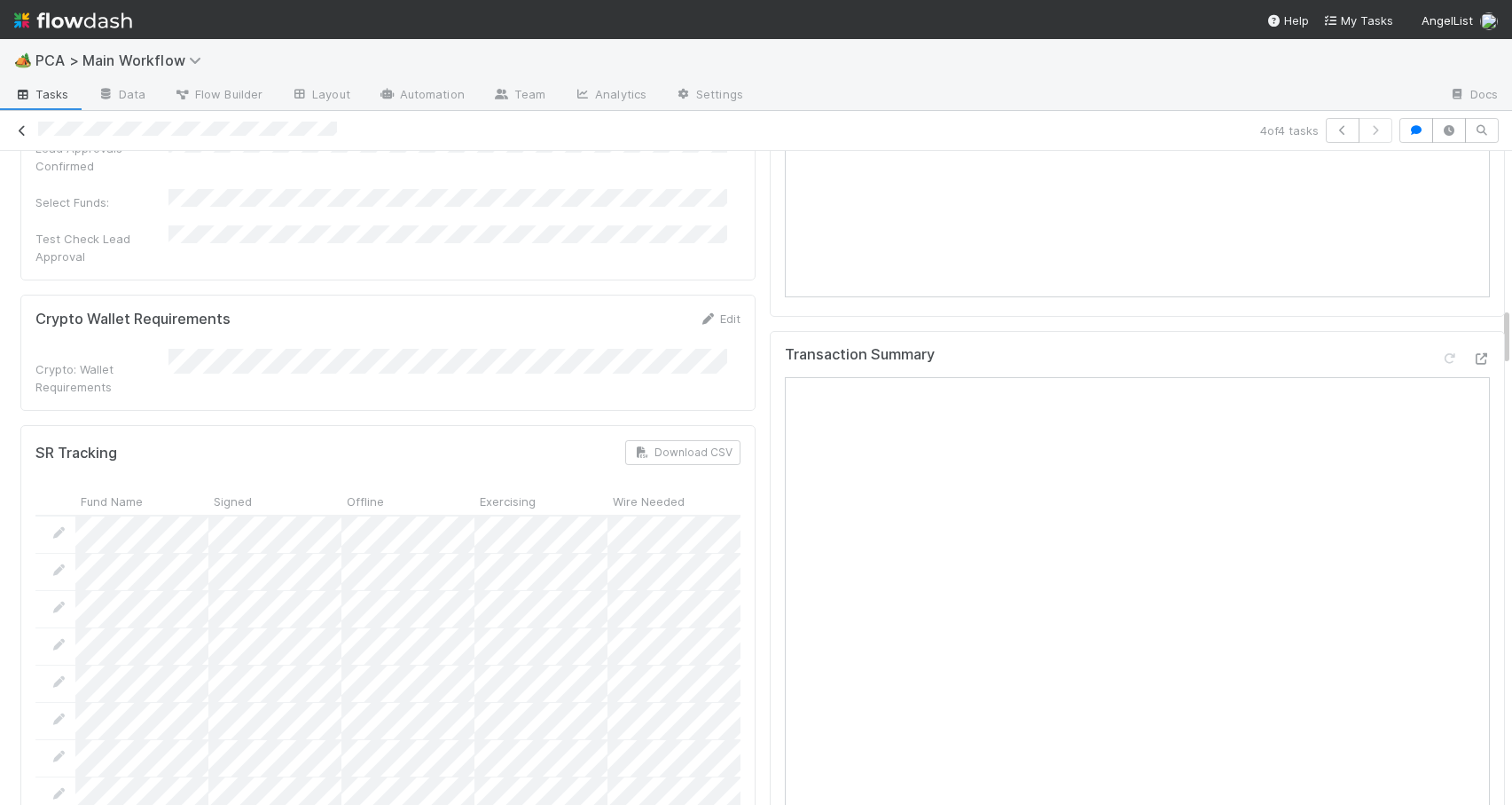
click at [14, 130] on icon at bounding box center [21, 131] width 17 height 12
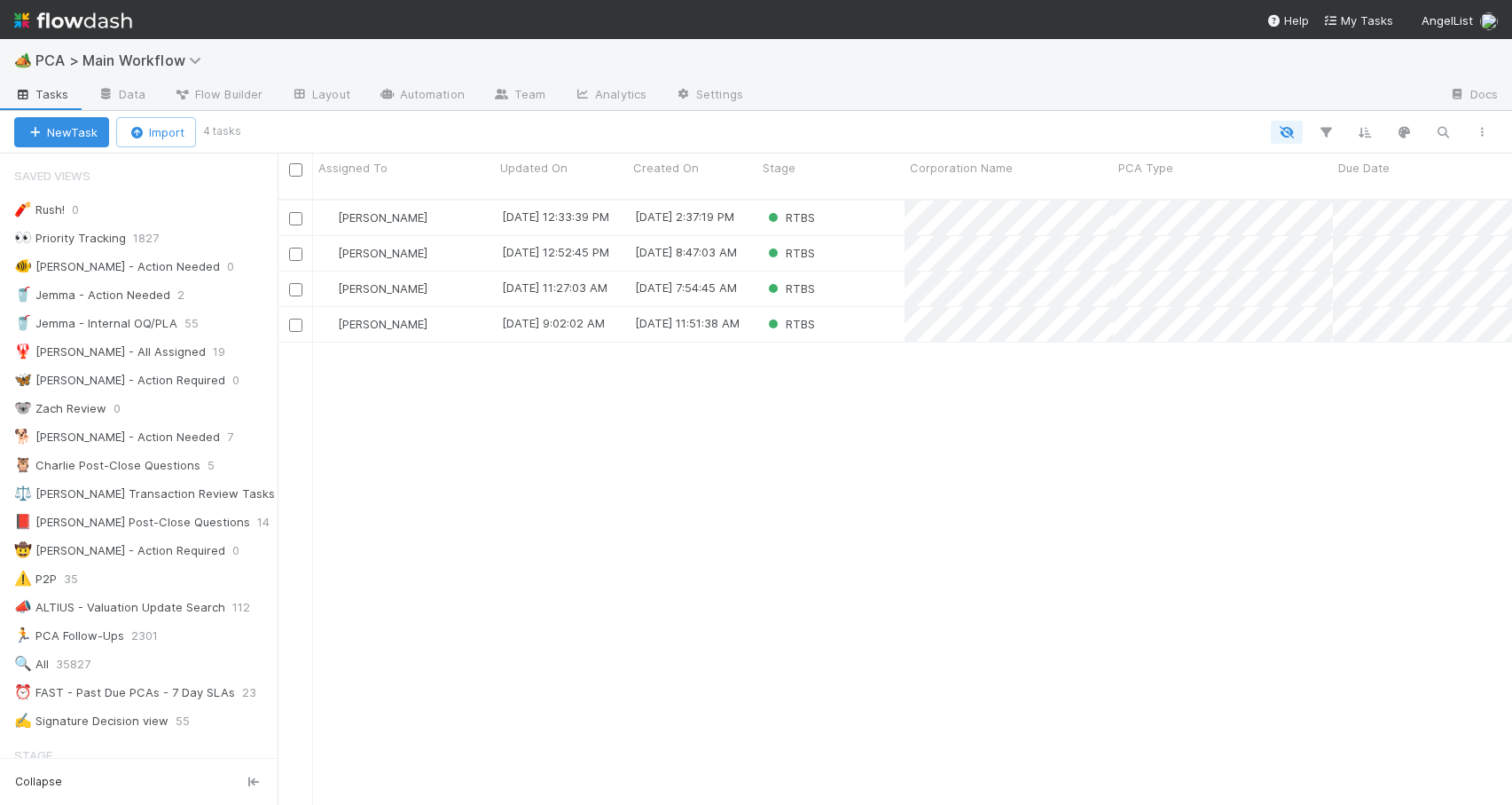
scroll to position [14, 14]
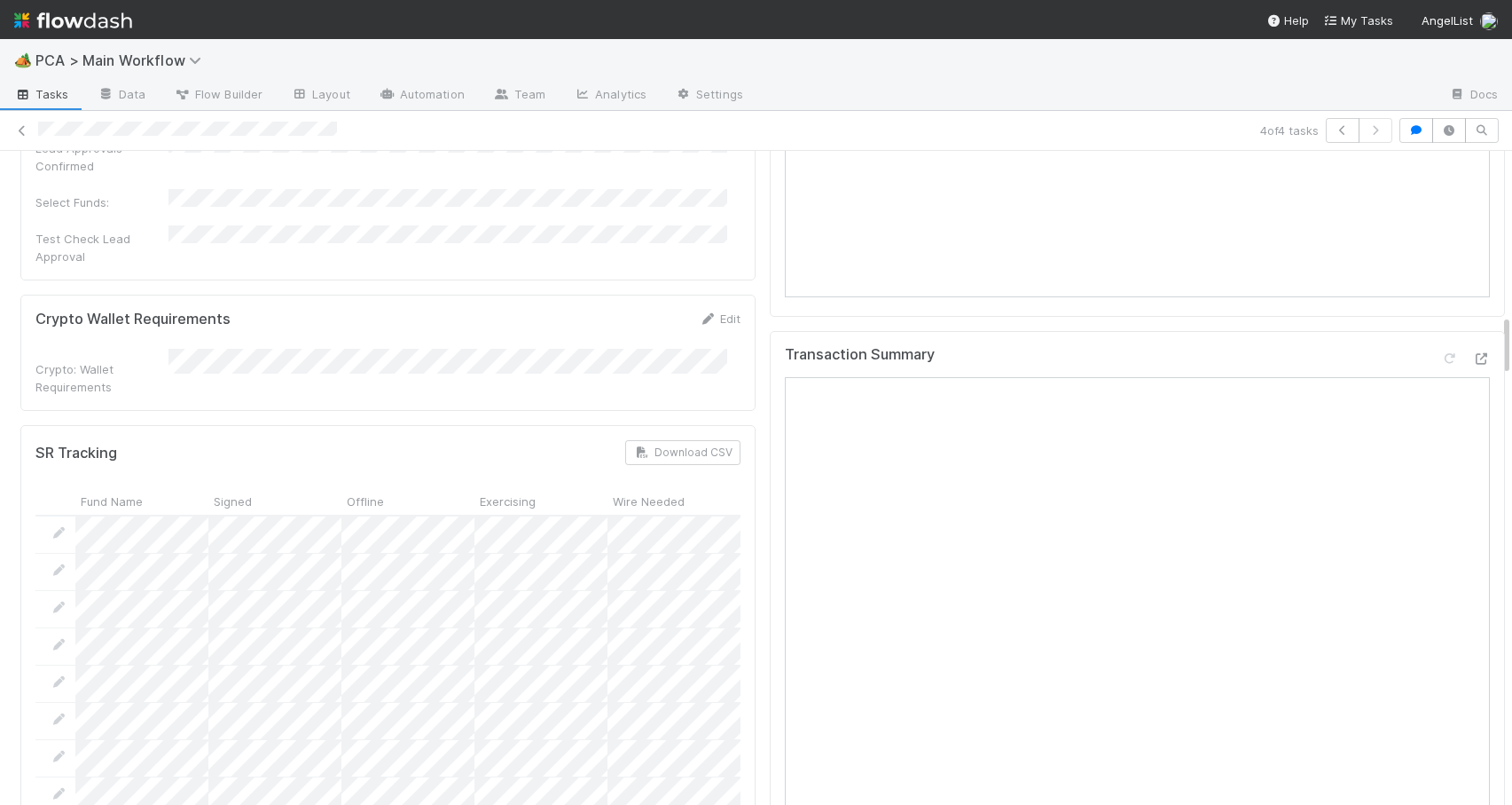
scroll to position [347, 679]
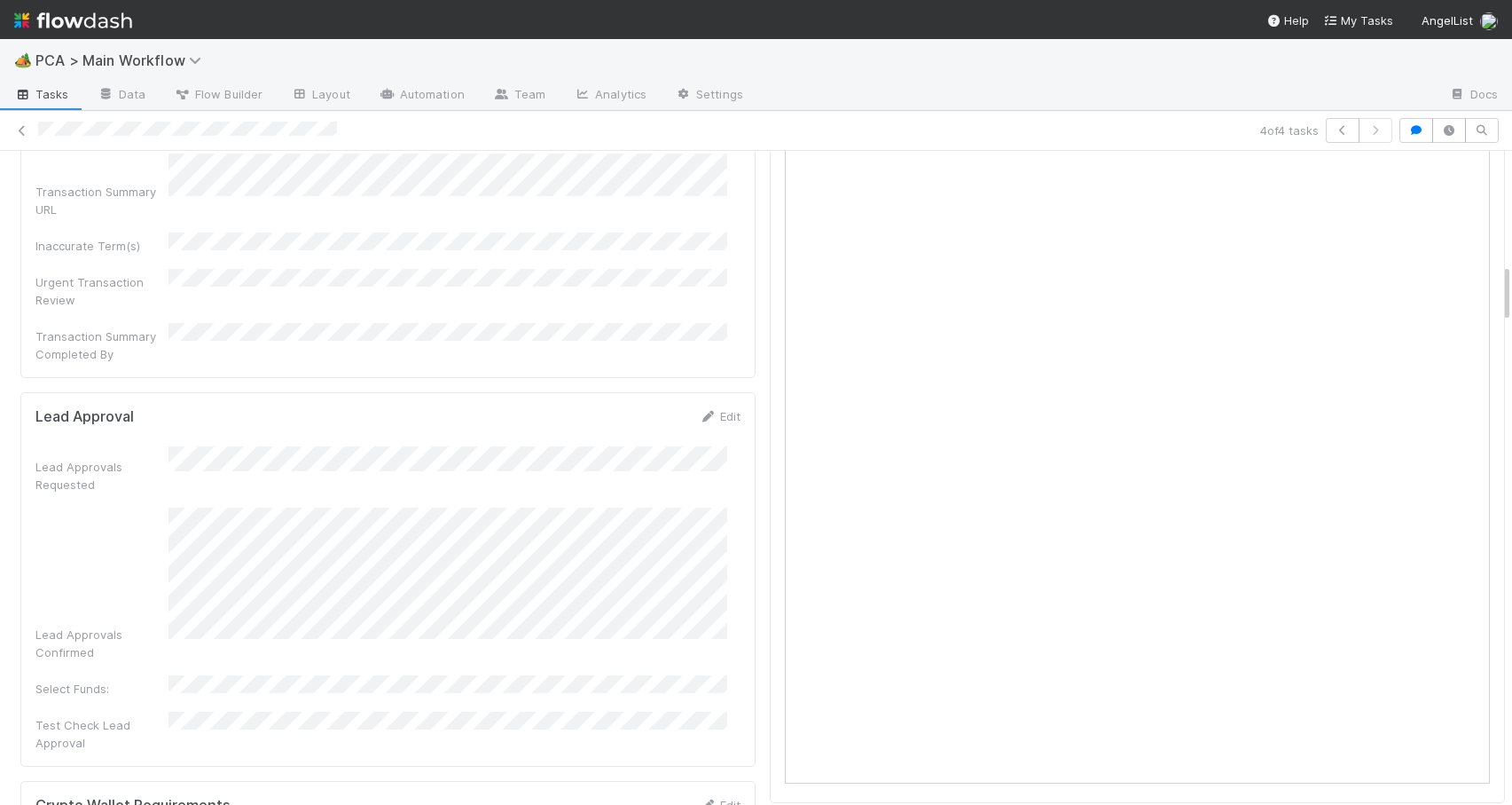
scroll to position [1234, 0]
drag, startPoint x: 1493, startPoint y: 326, endPoint x: 1500, endPoint y: 283, distance: 43.6
click at [1500, 283] on div "🏕️ PCA > Main Workflow Tasks Data Flow Builder Layout Automation Team Analytics…" at bounding box center [756, 421] width 1512 height 765
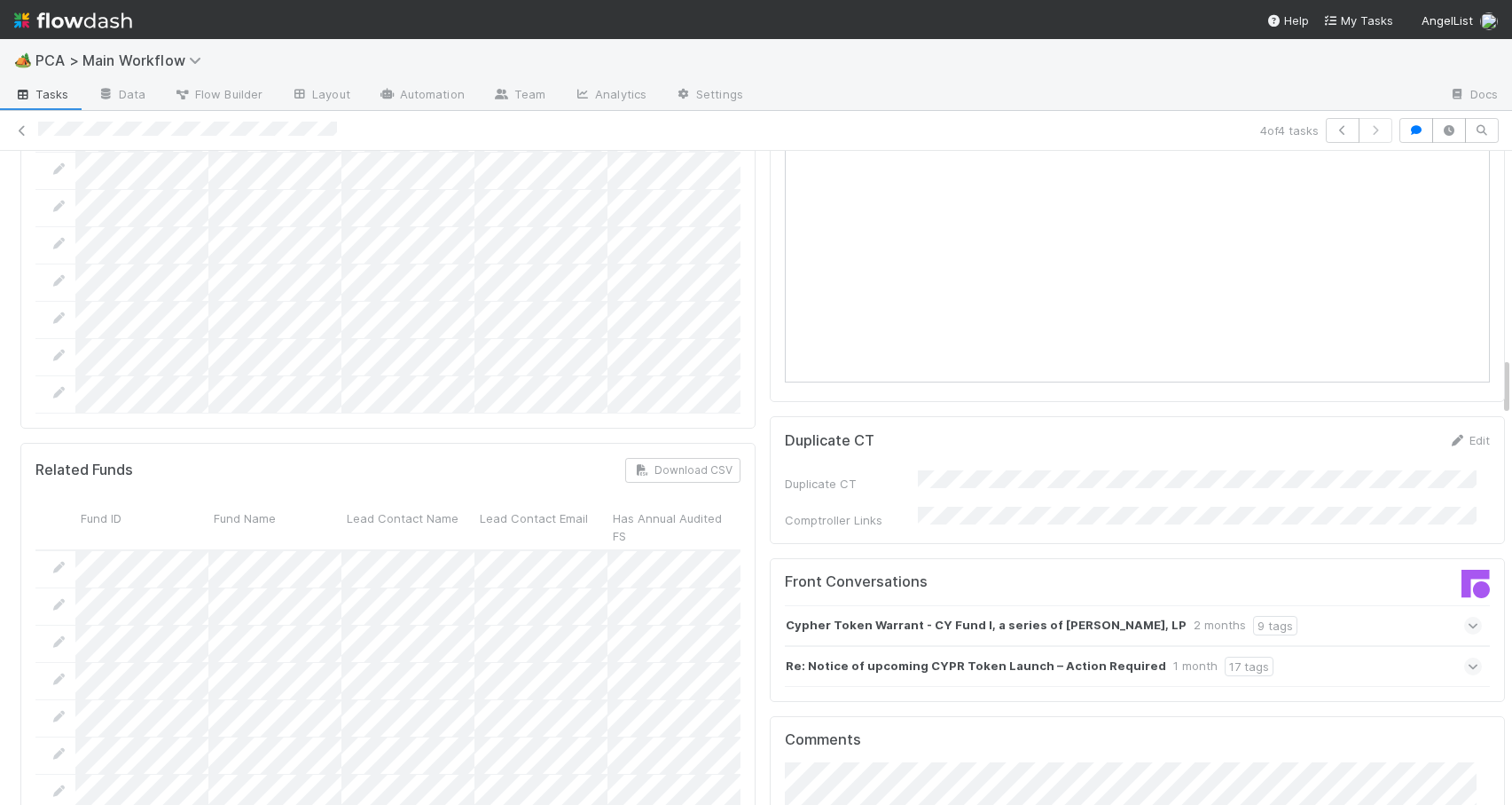
scroll to position [2265, 0]
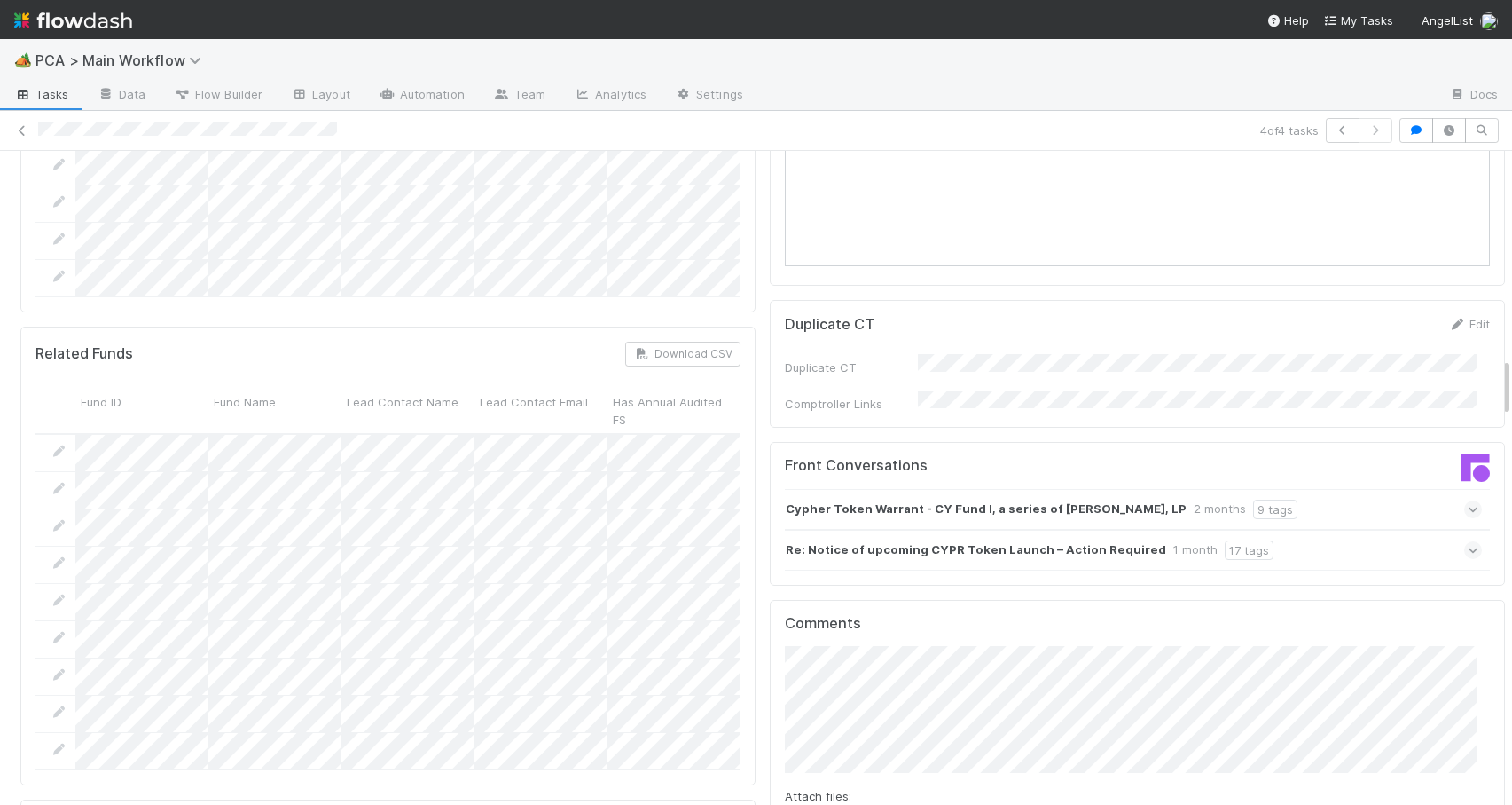
drag, startPoint x: 1493, startPoint y: 278, endPoint x: 1507, endPoint y: 373, distance: 96.0
click at [1507, 373] on div "🏕️ PCA > Main Workflow Tasks Data Flow Builder Layout Automation Team Analytics…" at bounding box center [756, 421] width 1512 height 765
click at [1258, 530] on div "Re: Notice of upcoming CYPR Token Launch – Action Required 1 month 17 tags" at bounding box center [1134, 550] width 697 height 41
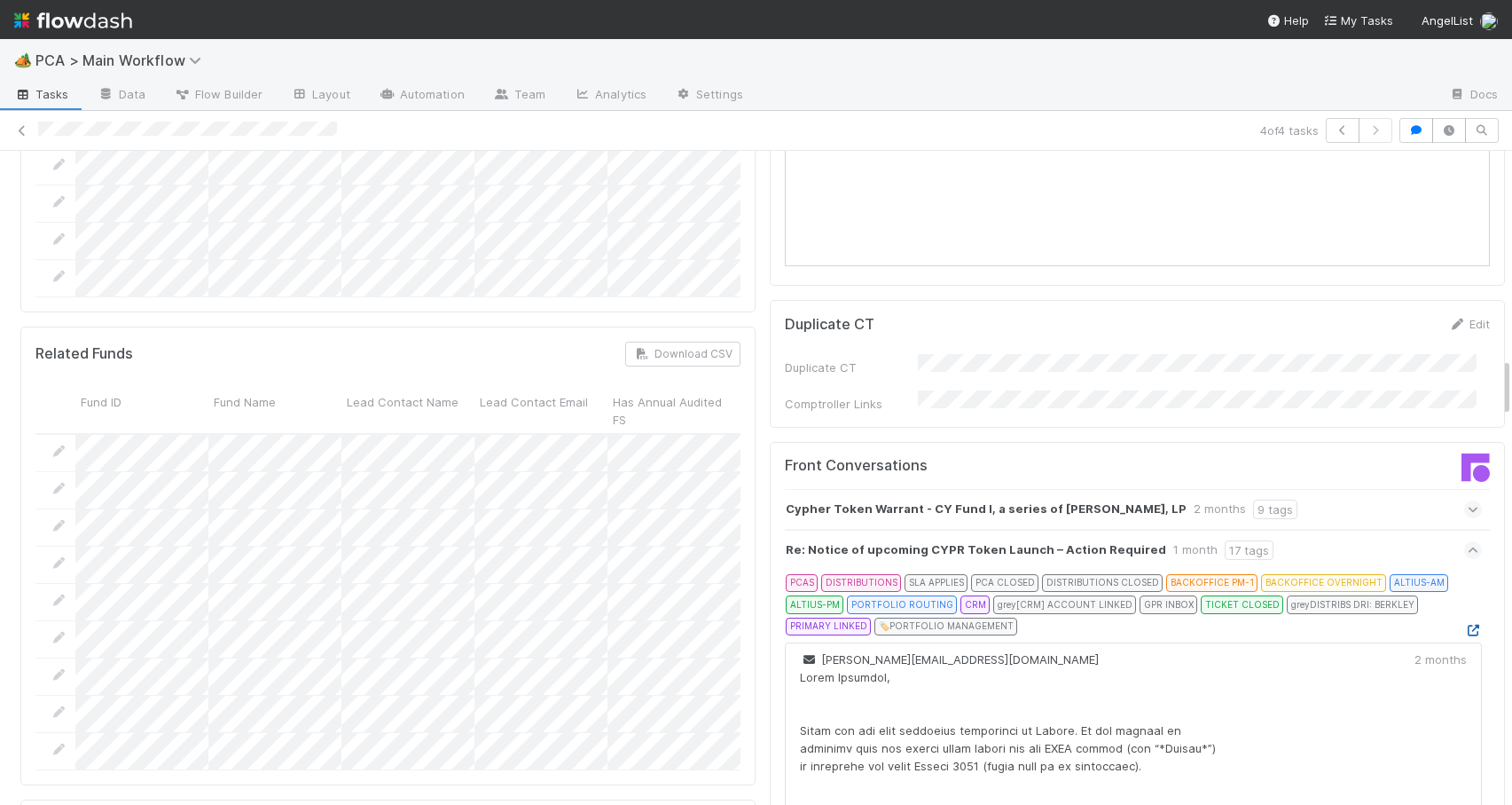
click at [1464, 624] on icon at bounding box center [1472, 630] width 17 height 12
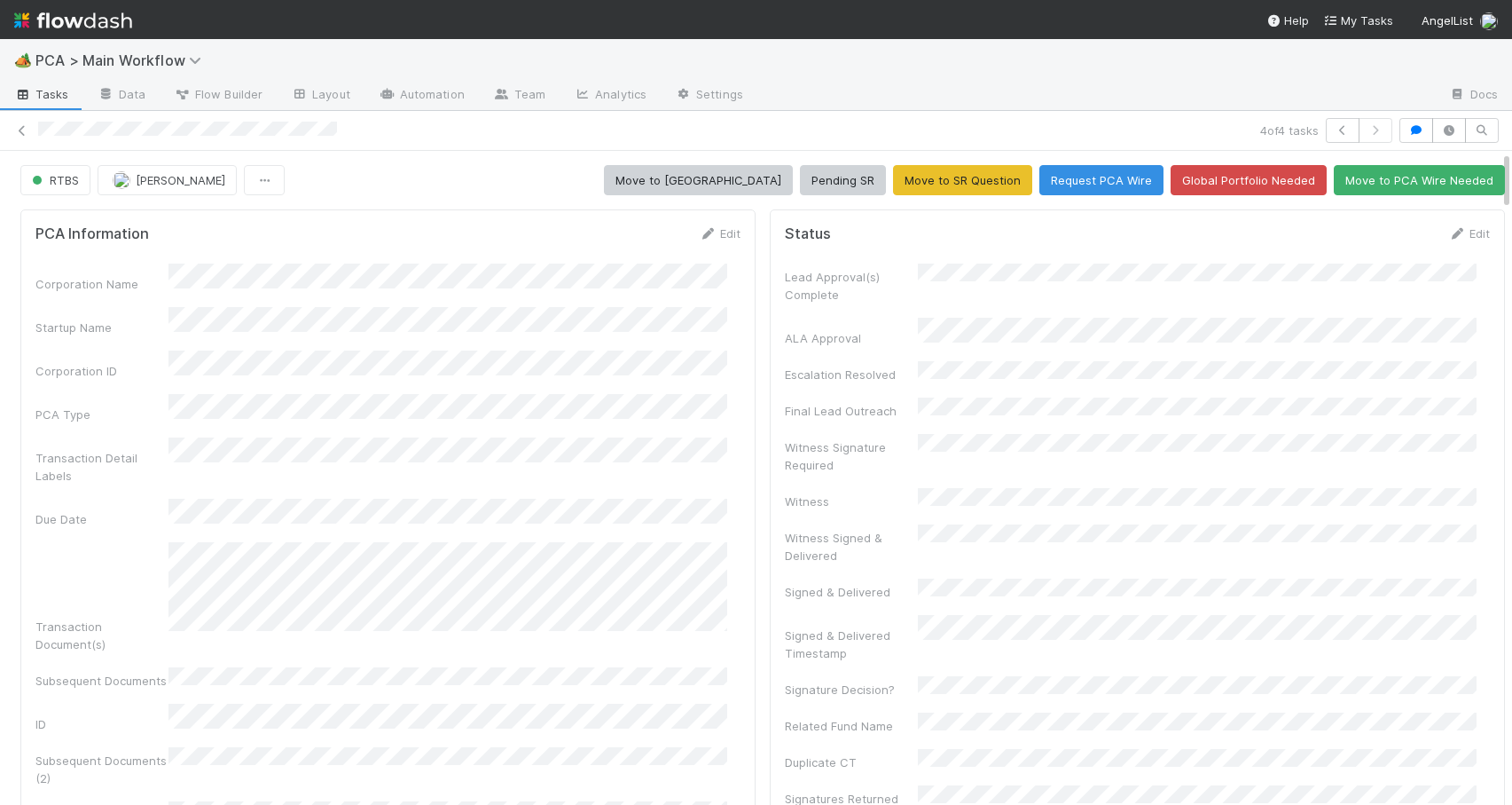
drag, startPoint x: 1494, startPoint y: 383, endPoint x: 1491, endPoint y: 147, distance: 236.0
click at [1491, 147] on div "4 of 4 tasks RTBS Zachary Conley Move to ICU Pending SR Move to SR Question Req…" at bounding box center [756, 457] width 1512 height 694
click at [1095, 180] on button "Request PCA Wire" at bounding box center [1101, 180] width 124 height 30
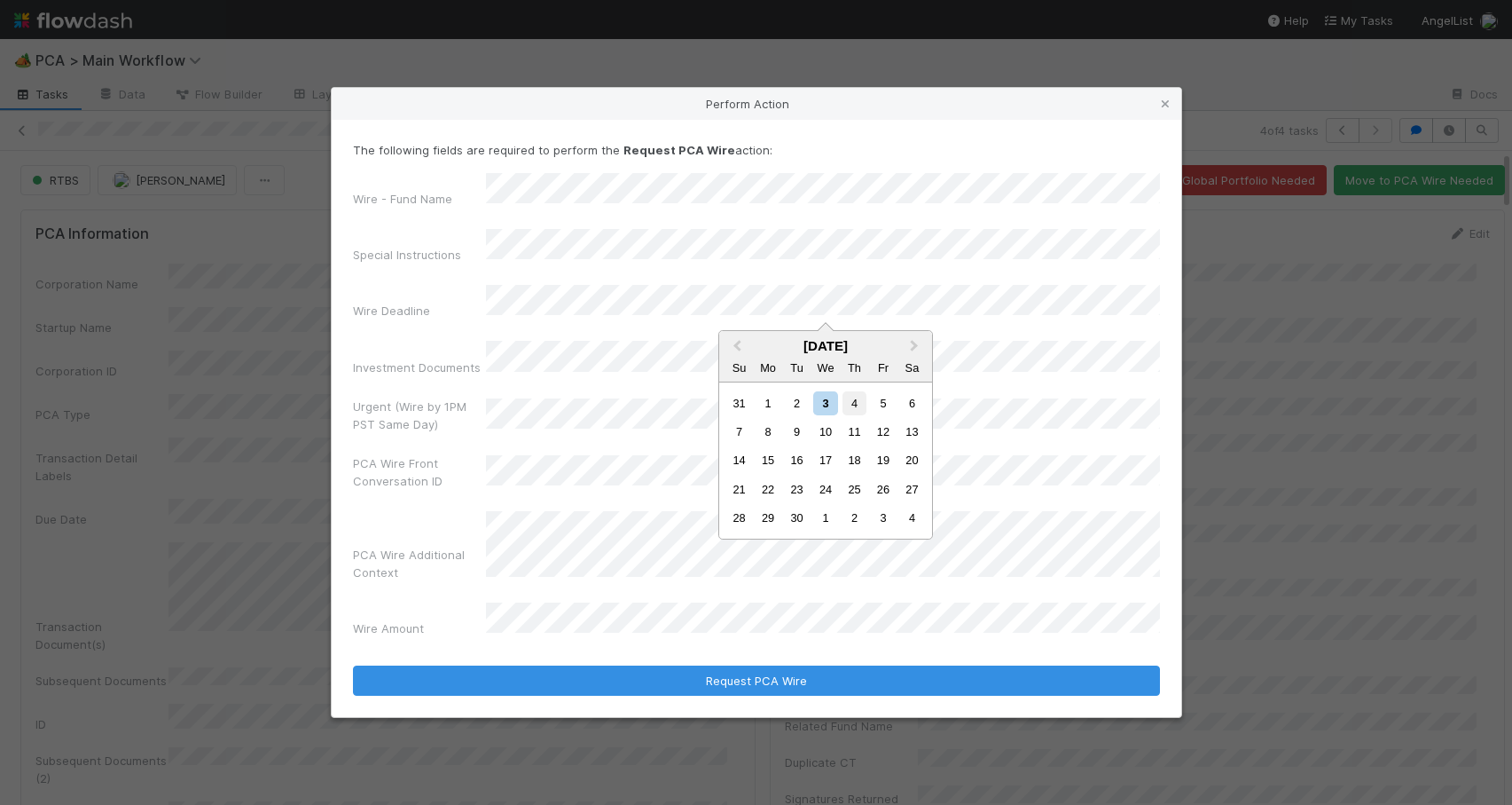
click at [860, 406] on div "4" at bounding box center [855, 403] width 24 height 24
click at [479, 320] on div "Wire Deadline" at bounding box center [419, 314] width 133 height 25
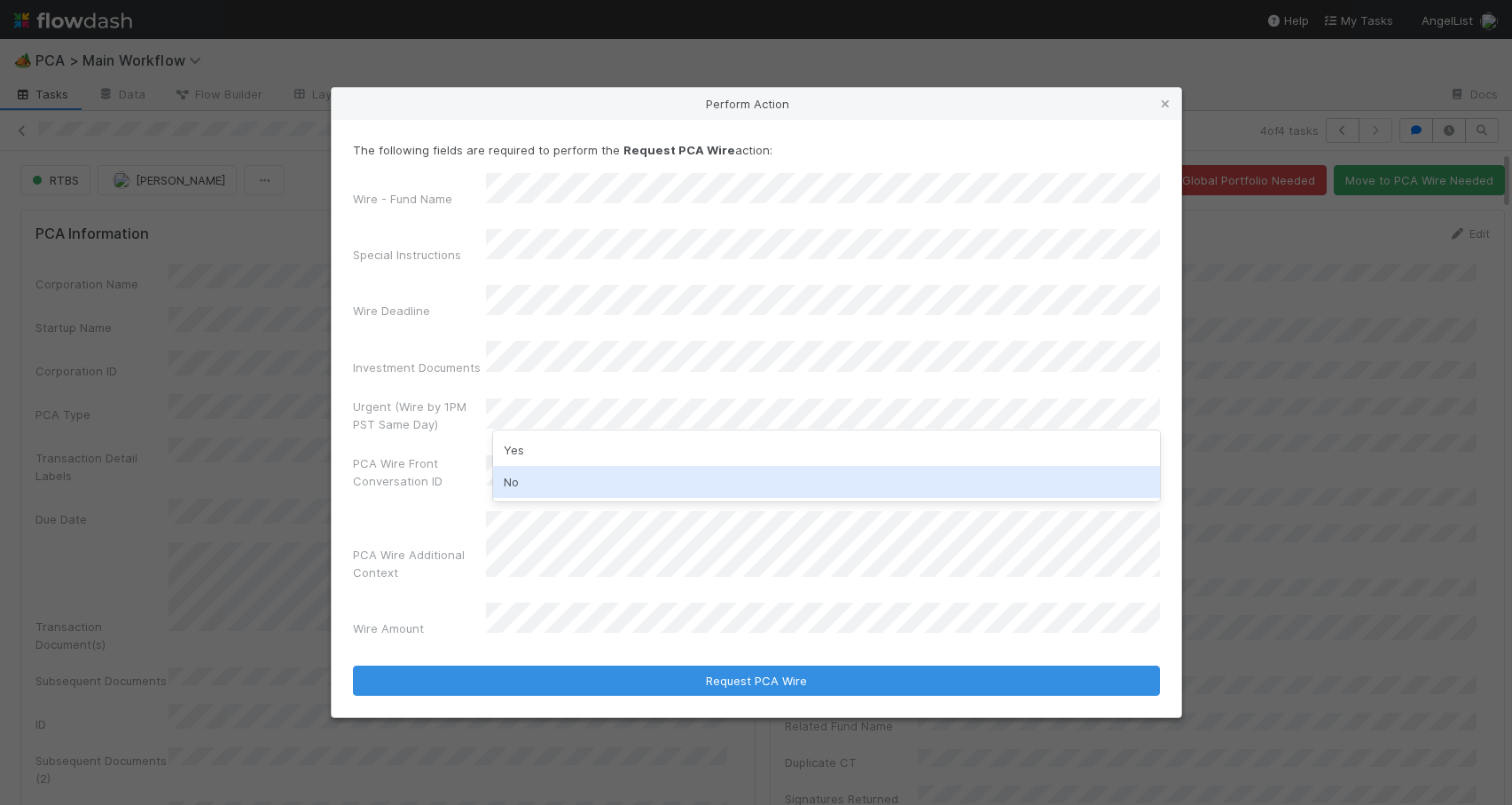
click at [553, 472] on div "No" at bounding box center [827, 482] width 667 height 32
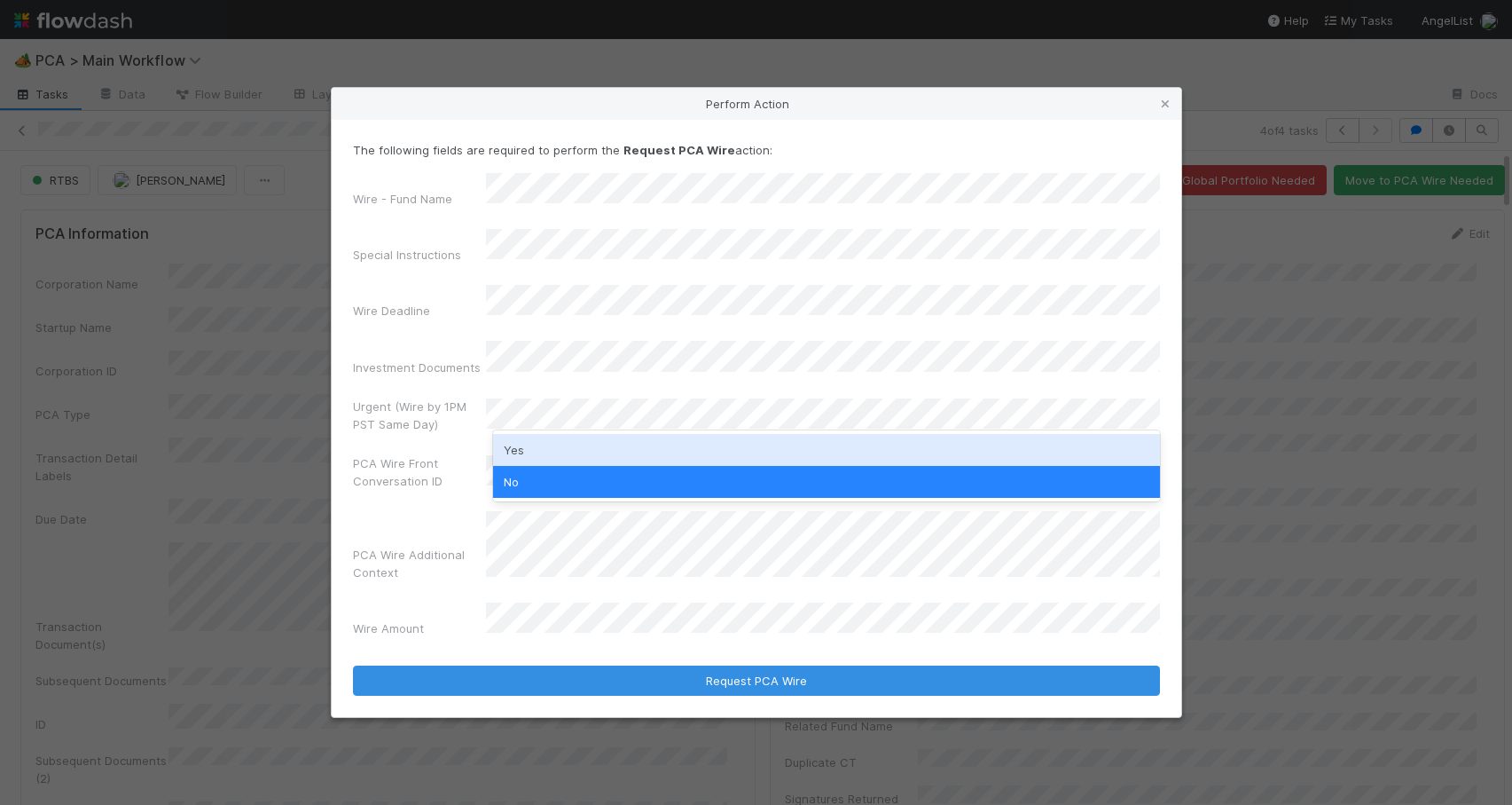
click at [463, 454] on label"] "PCA Wire Front Conversation ID" at bounding box center [419, 472] width 133 height 36
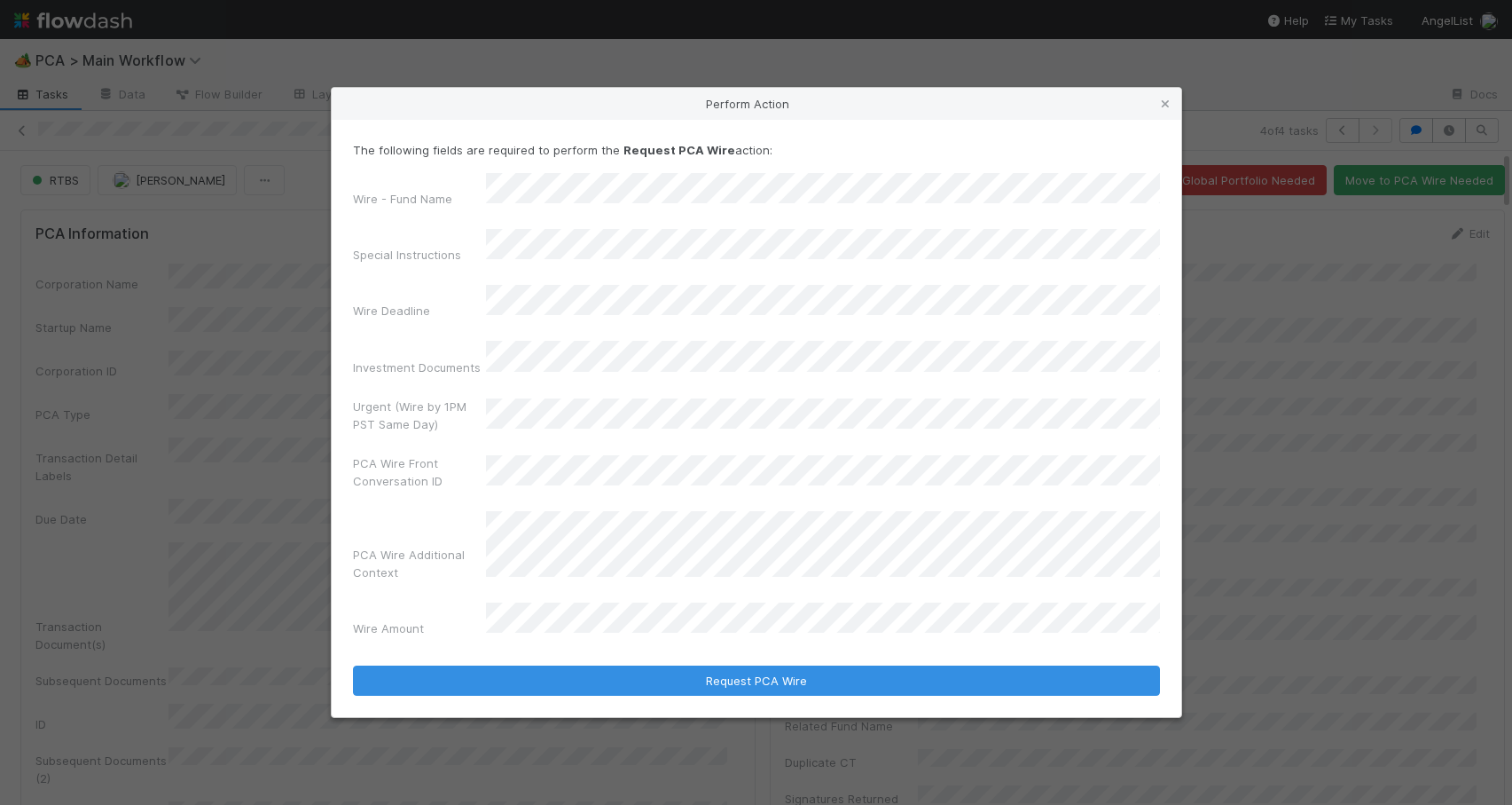
click at [772, 158] on p "The following fields are required to perform the Request PCA Wire action:" at bounding box center [756, 149] width 808 height 18
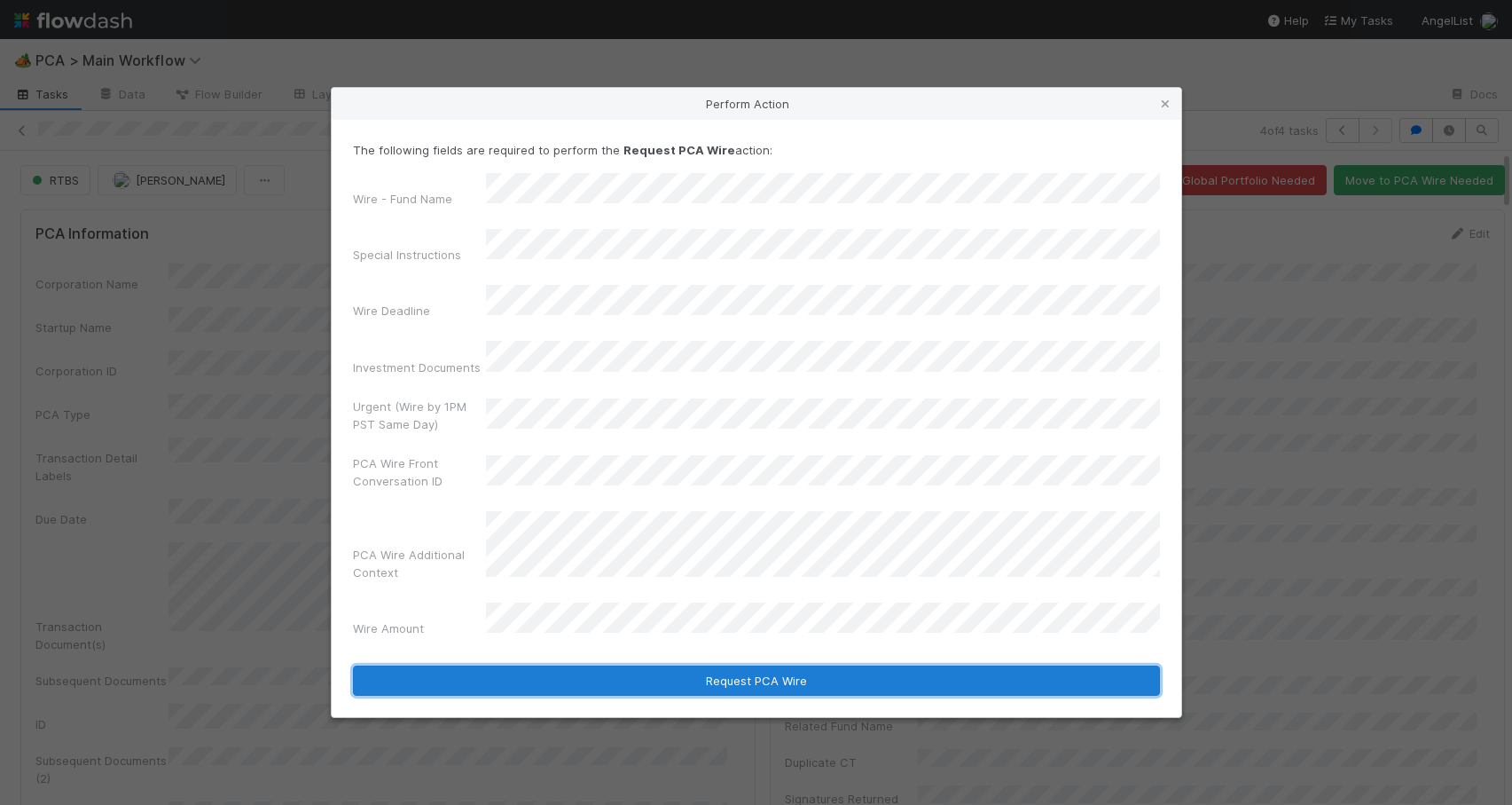
click at [862, 665] on button "Request PCA Wire" at bounding box center [756, 680] width 808 height 30
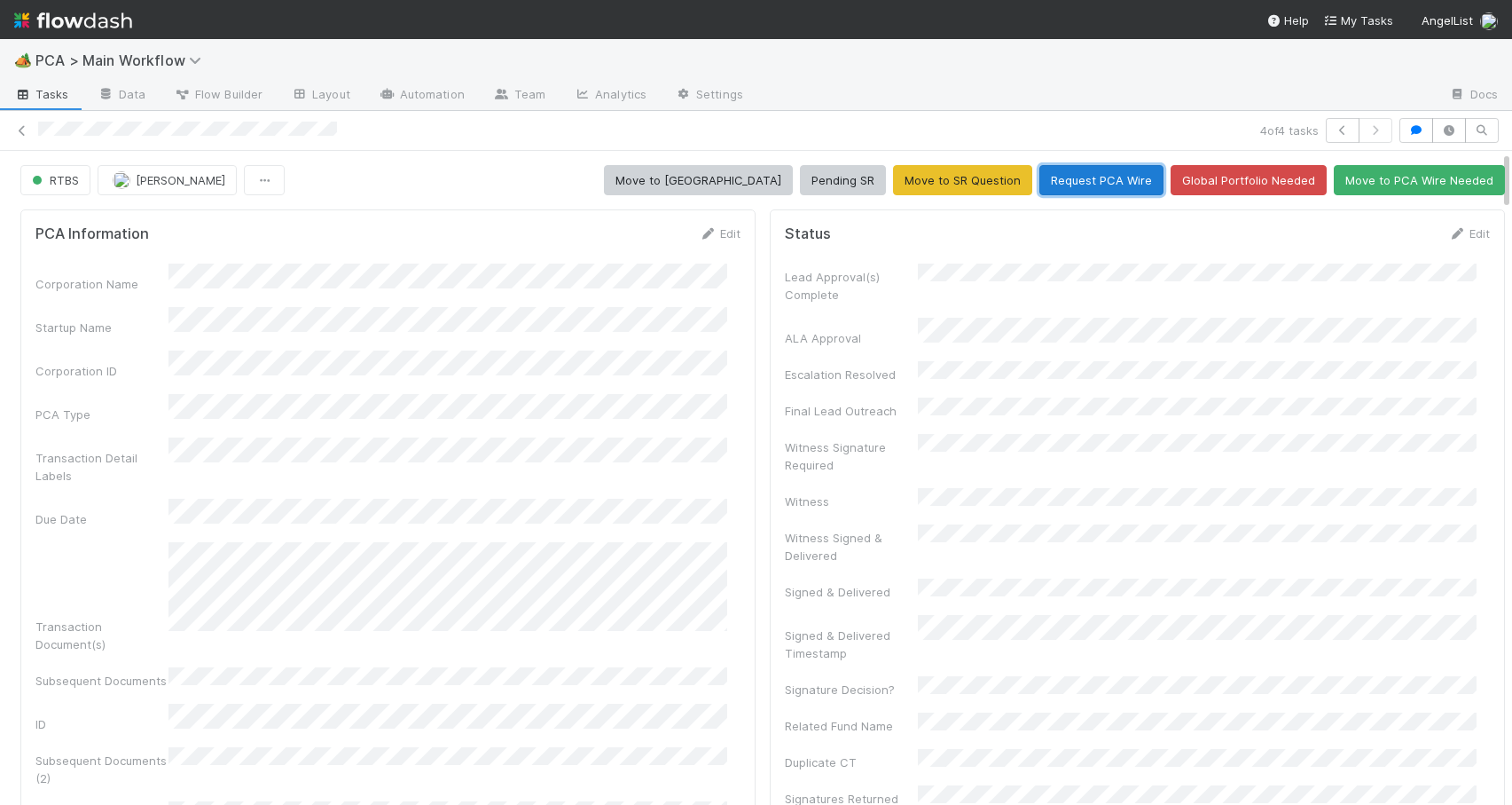
click at [1063, 173] on button "Request PCA Wire" at bounding box center [1101, 180] width 124 height 30
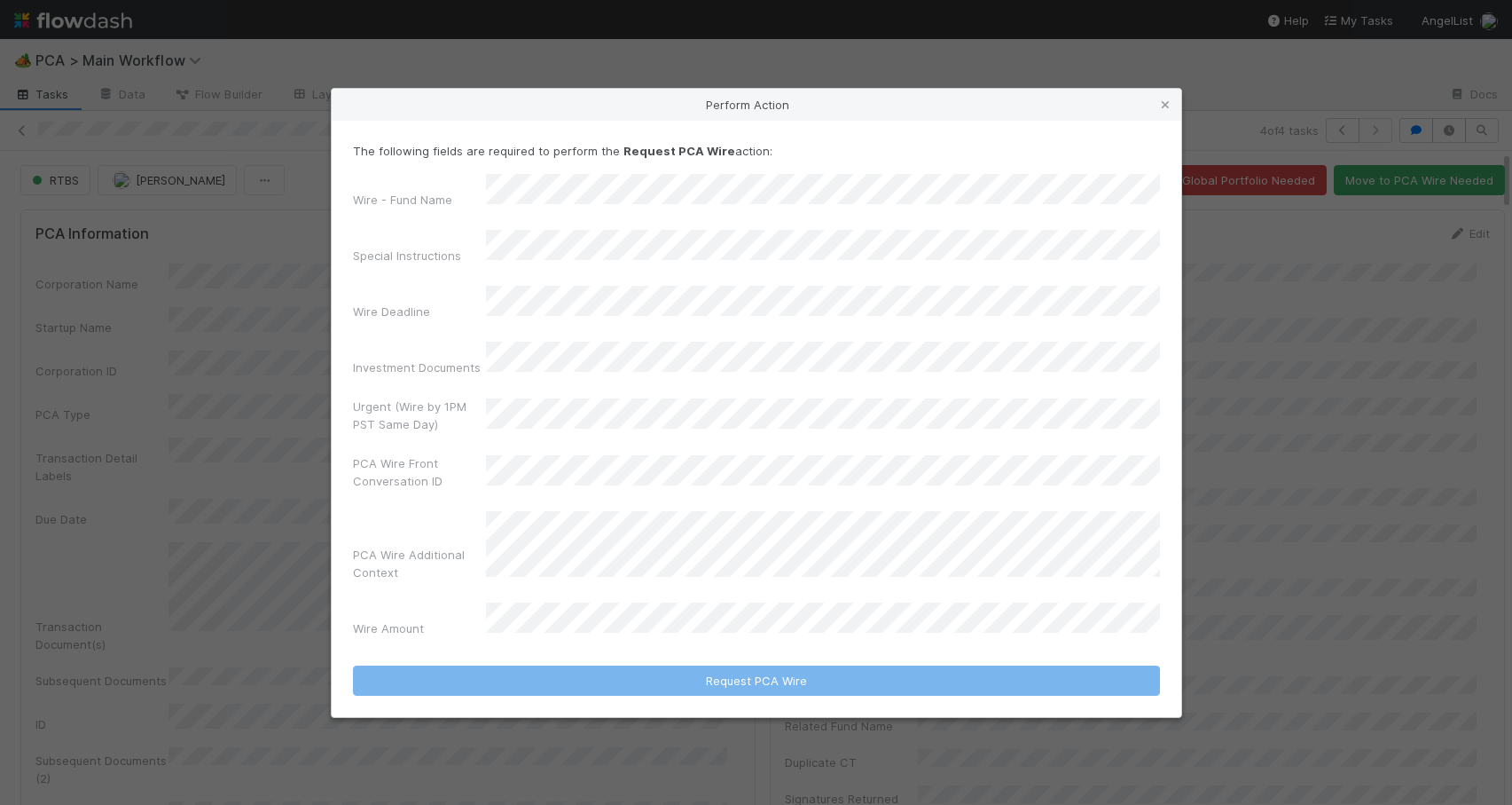
click at [638, 574] on div "Wire - Fund Name Special Instructions Wire Deadline Investment Documents Urgent…" at bounding box center [756, 409] width 808 height 471
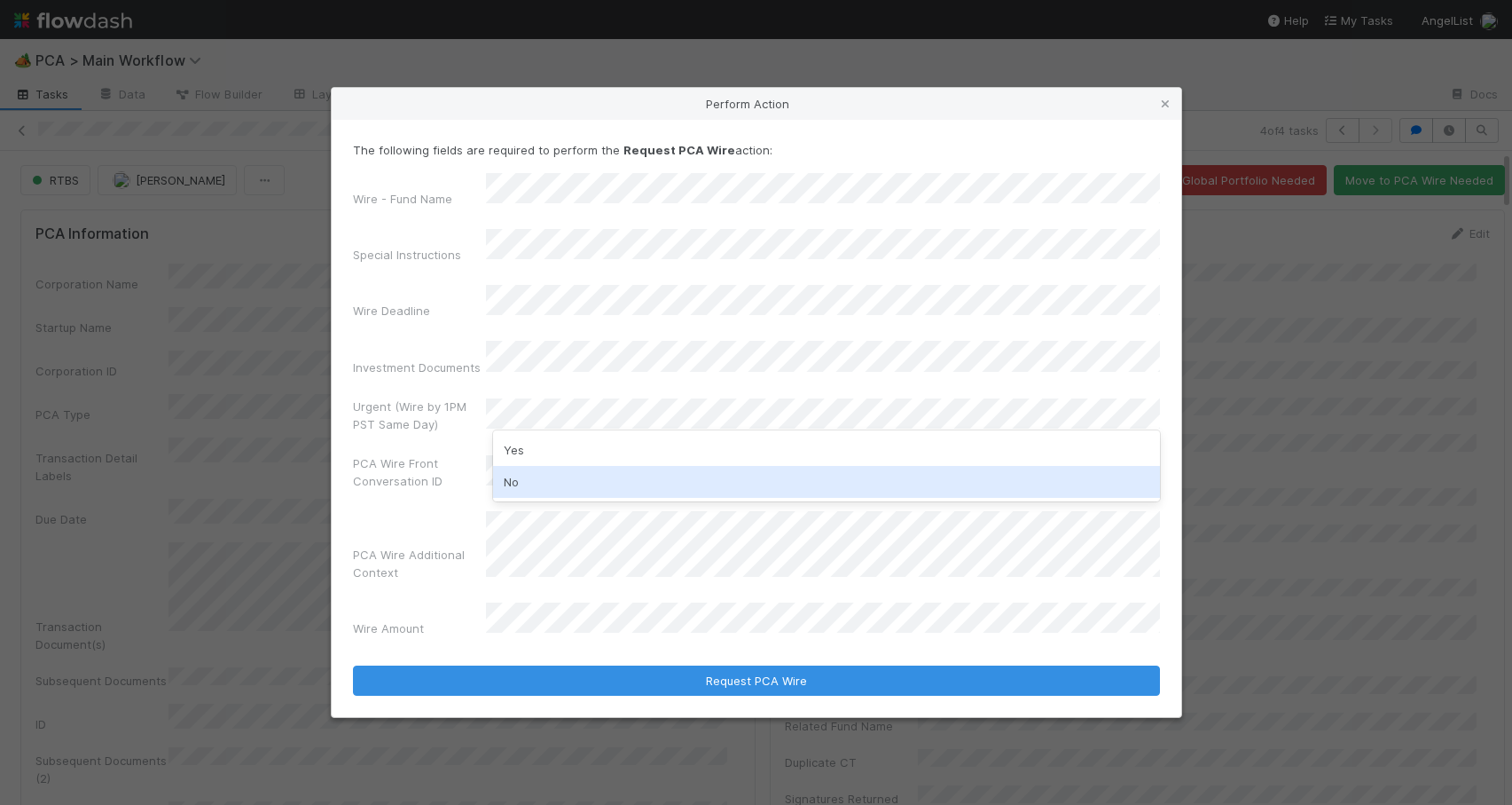
click at [529, 476] on div "No" at bounding box center [827, 482] width 667 height 32
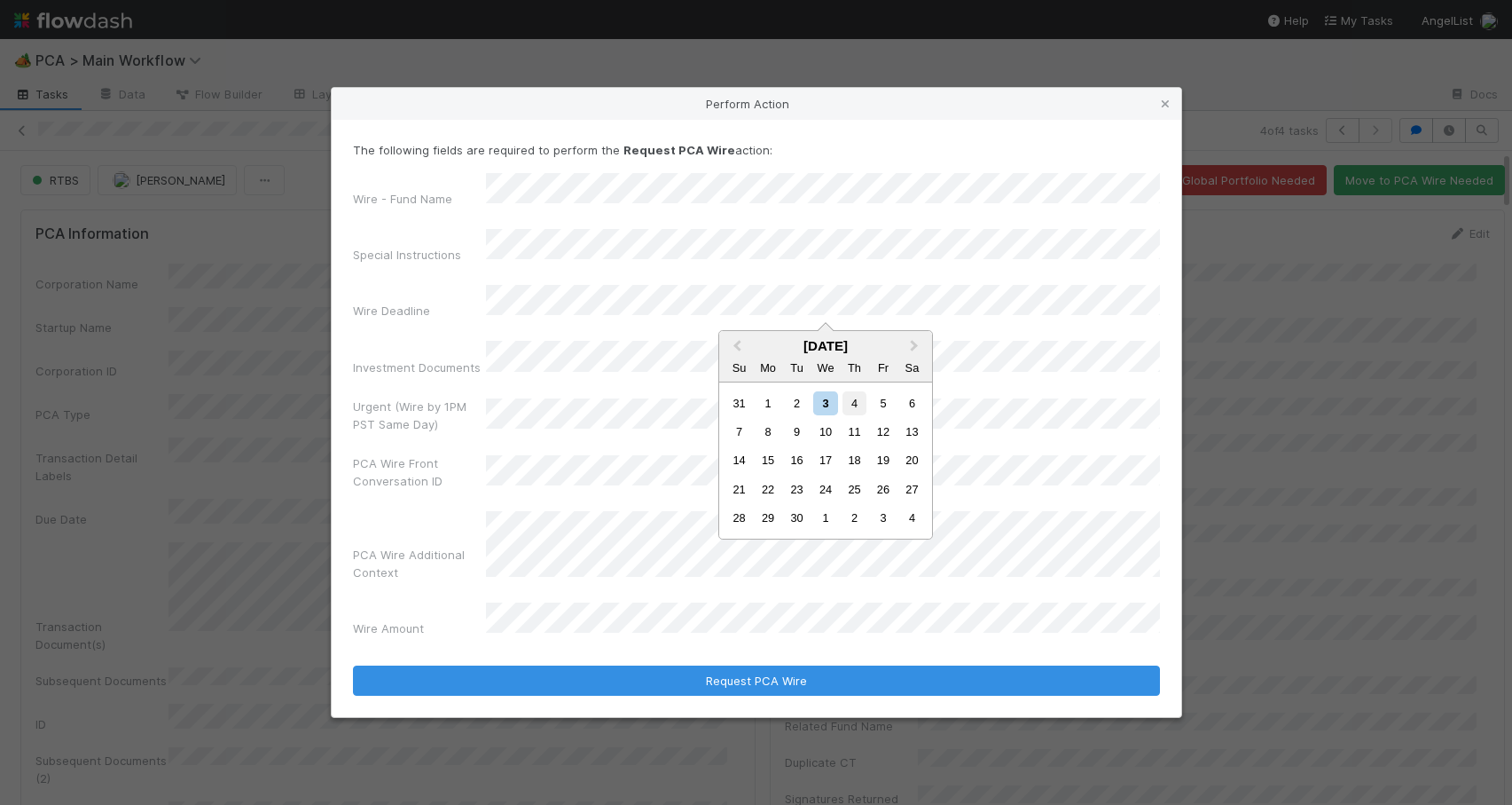
click at [855, 402] on div "4" at bounding box center [855, 403] width 24 height 24
click at [882, 158] on p "The following fields are required to perform the Request PCA Wire action:" at bounding box center [756, 149] width 808 height 18
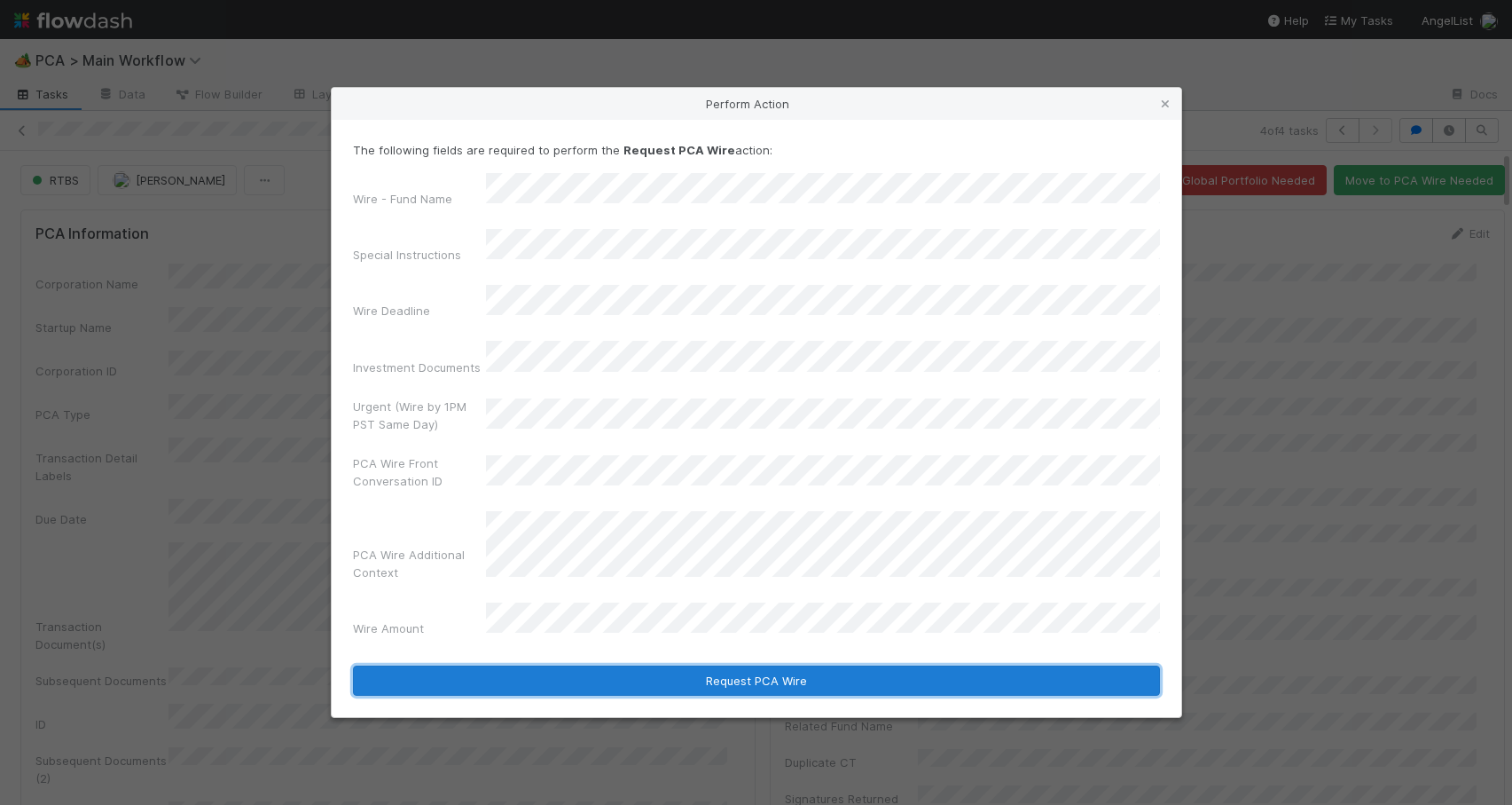
click at [743, 665] on button "Request PCA Wire" at bounding box center [756, 680] width 808 height 30
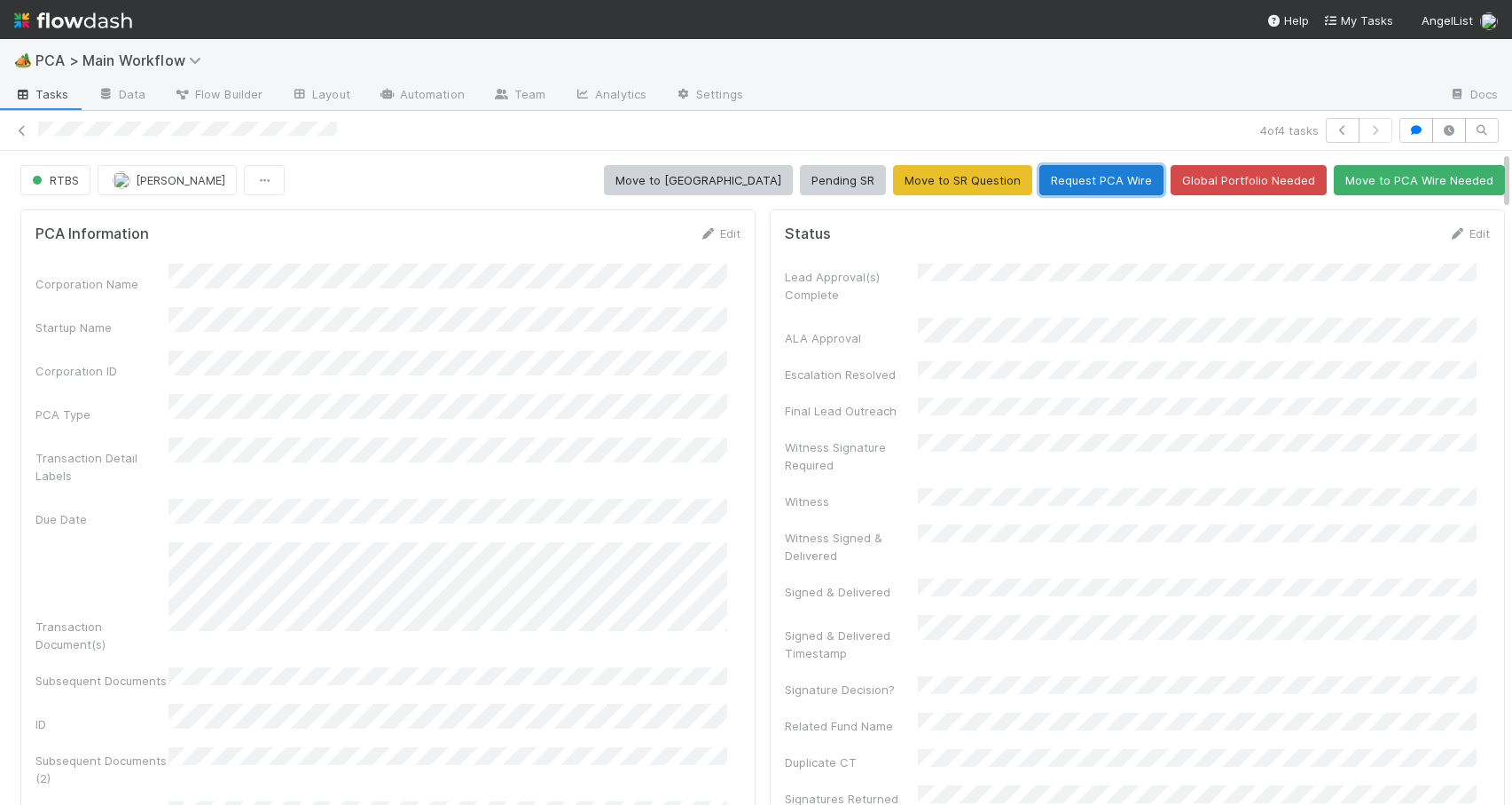
click at [1068, 187] on button "Request PCA Wire" at bounding box center [1101, 180] width 124 height 30
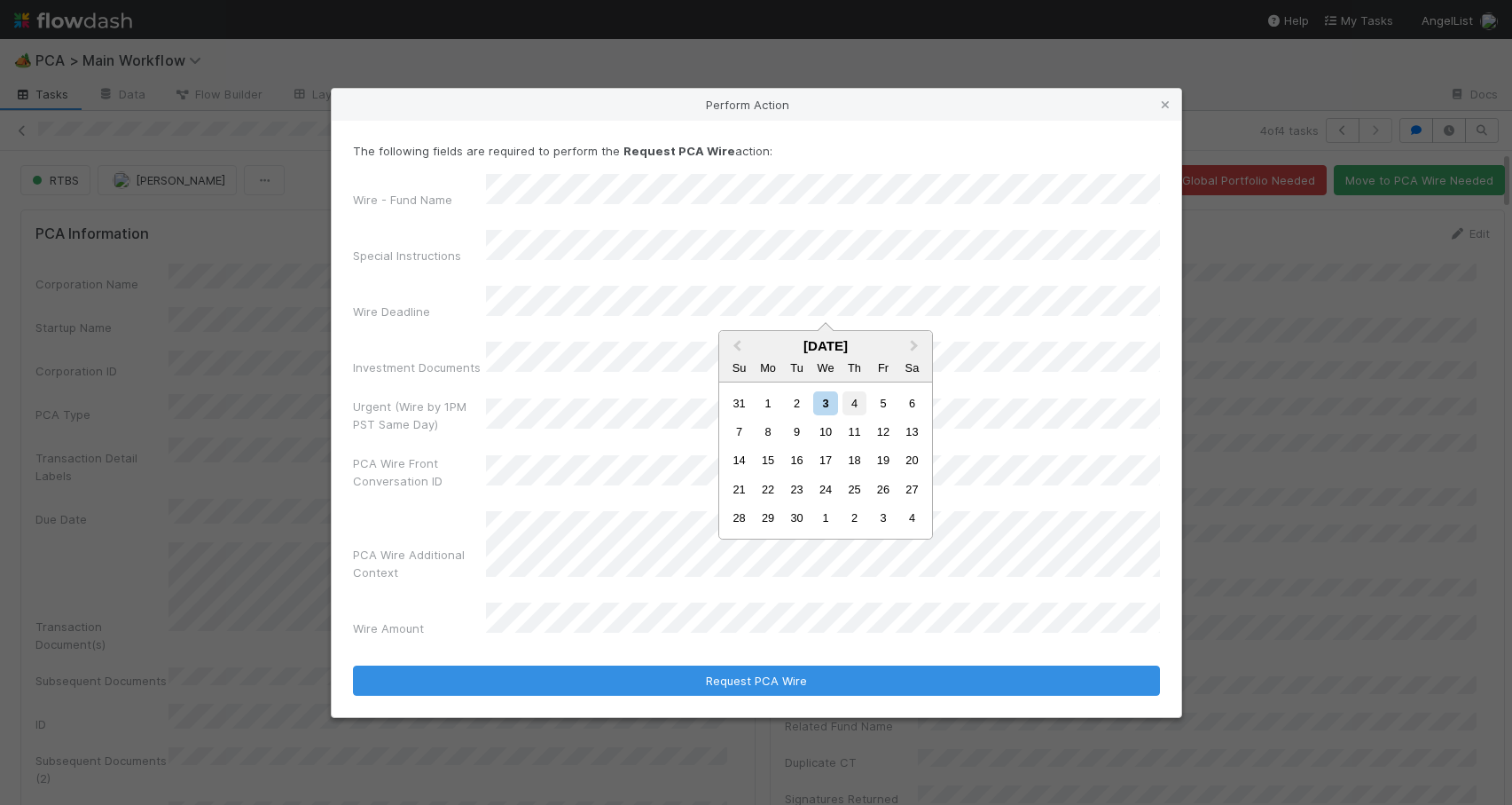
click at [855, 400] on div "4" at bounding box center [855, 403] width 24 height 24
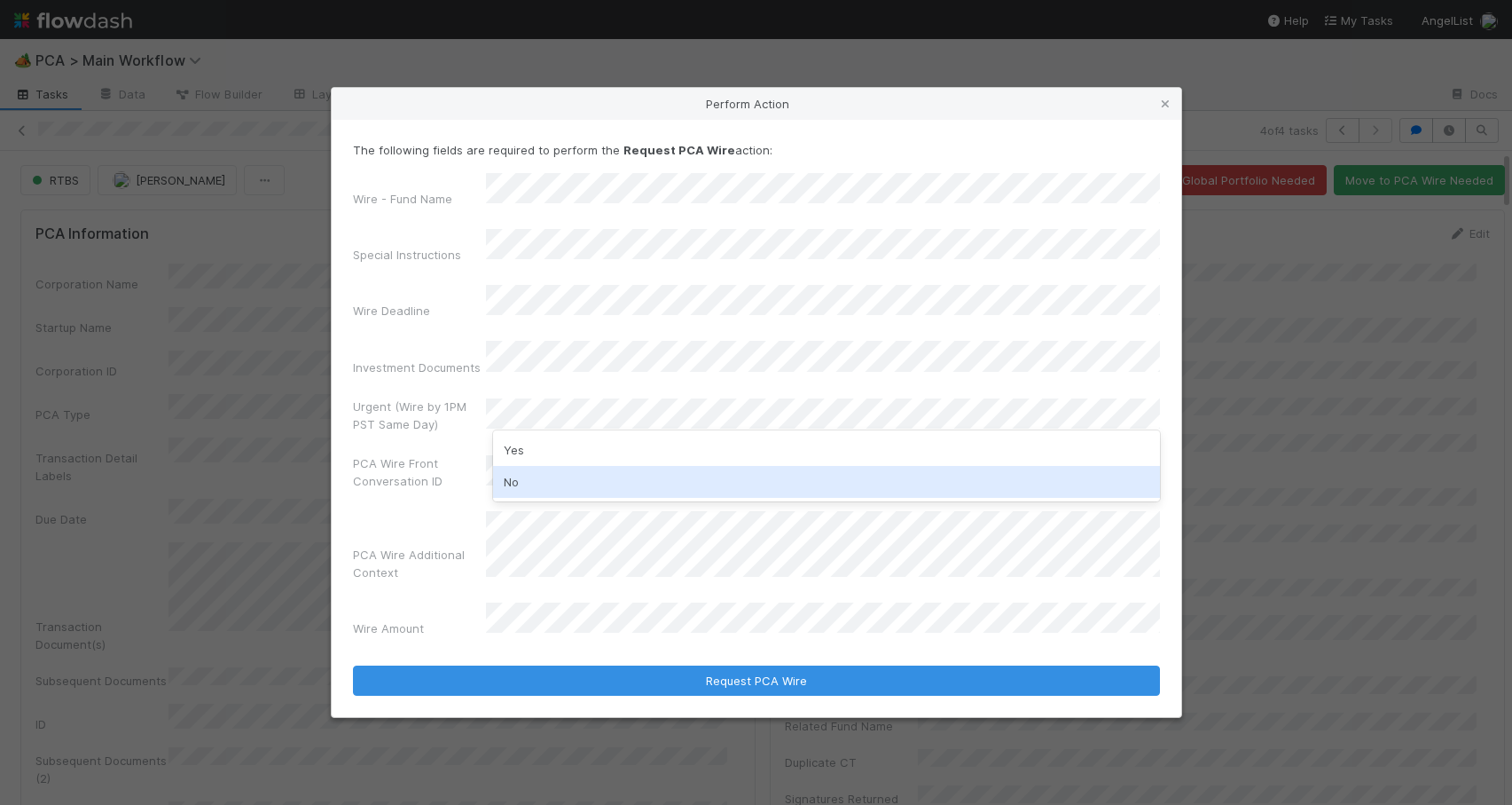
click at [541, 482] on div "No" at bounding box center [827, 482] width 667 height 32
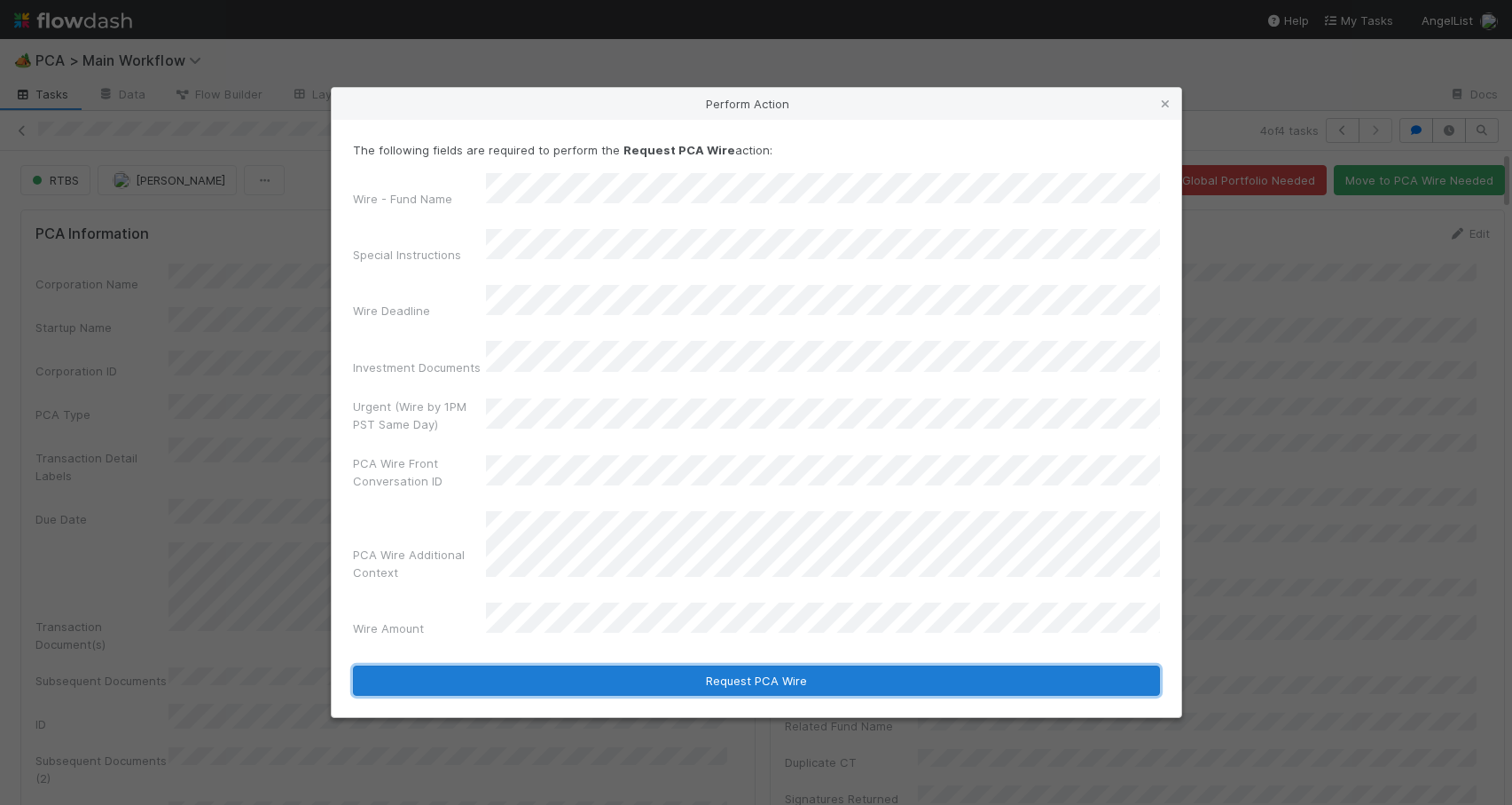
click at [797, 665] on button "Request PCA Wire" at bounding box center [756, 680] width 808 height 30
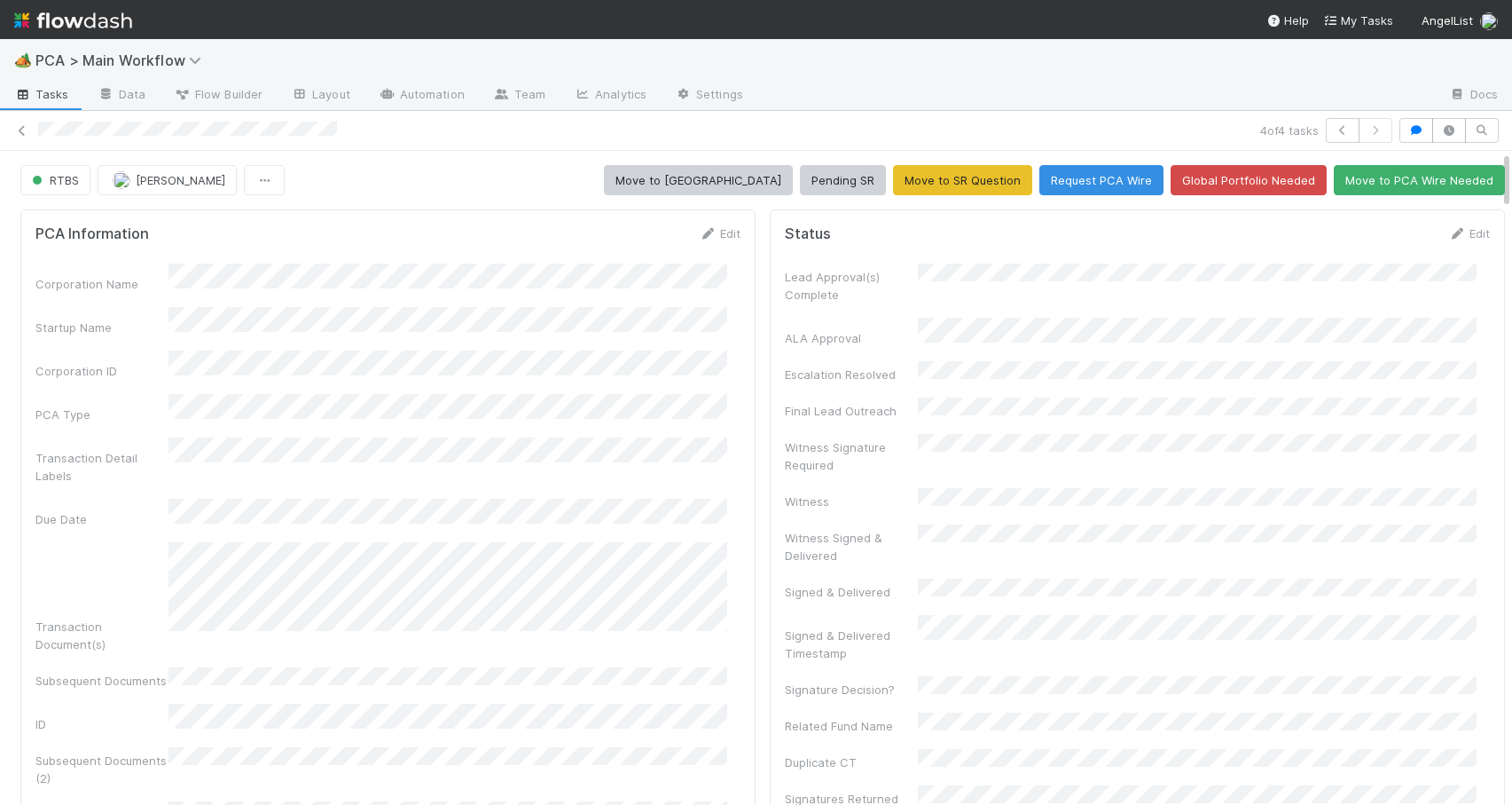
click at [1493, 181] on div "RTBS Zachary Conley Move to ICU Pending SR Move to SR Question Request PCA Wire…" at bounding box center [762, 180] width 1526 height 30
click at [1492, 180] on div "RTBS Zachary Conley Move to ICU Pending SR Move to SR Question Request PCA Wire…" at bounding box center [762, 180] width 1526 height 30
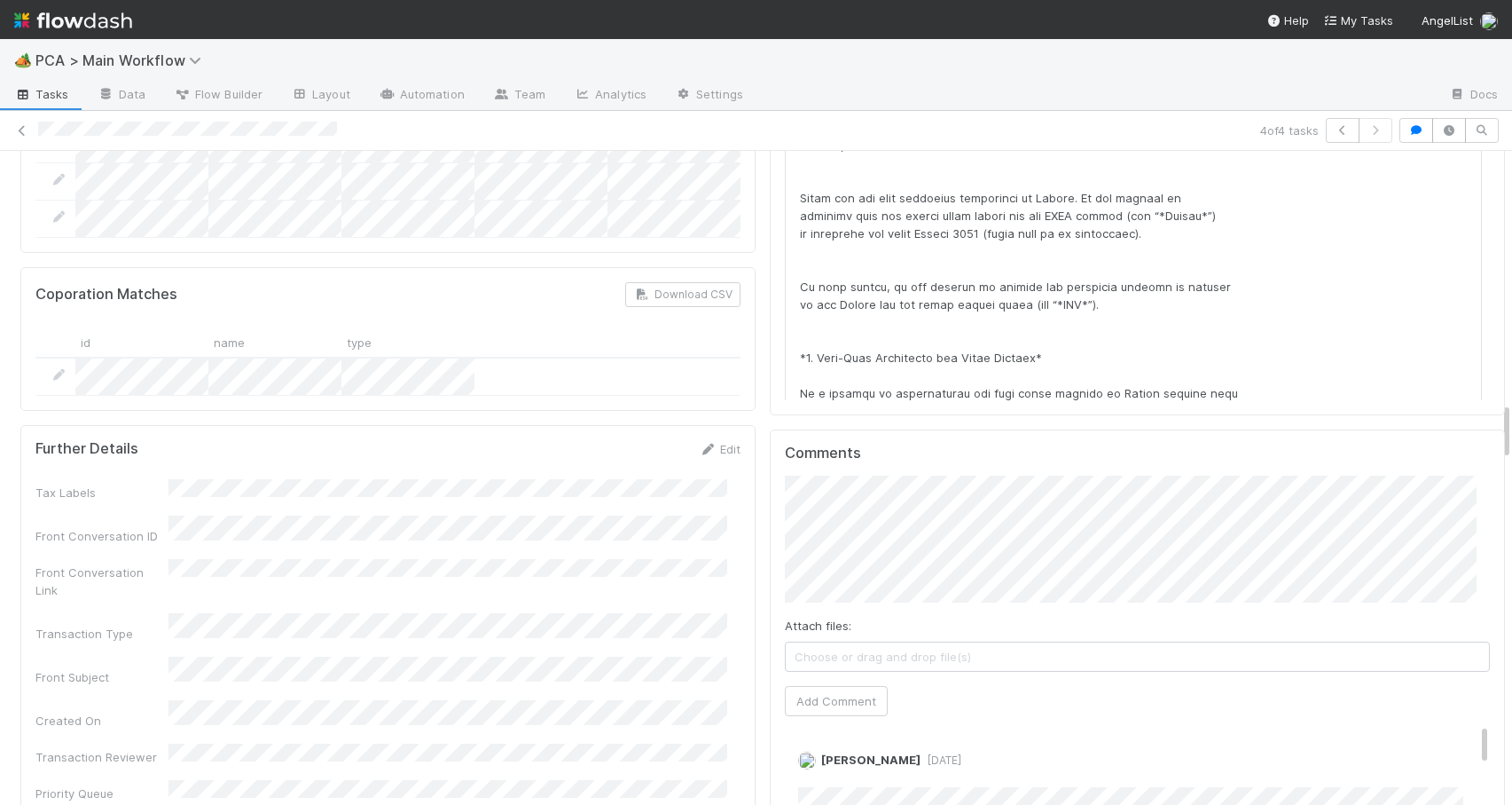
scroll to position [2837, 0]
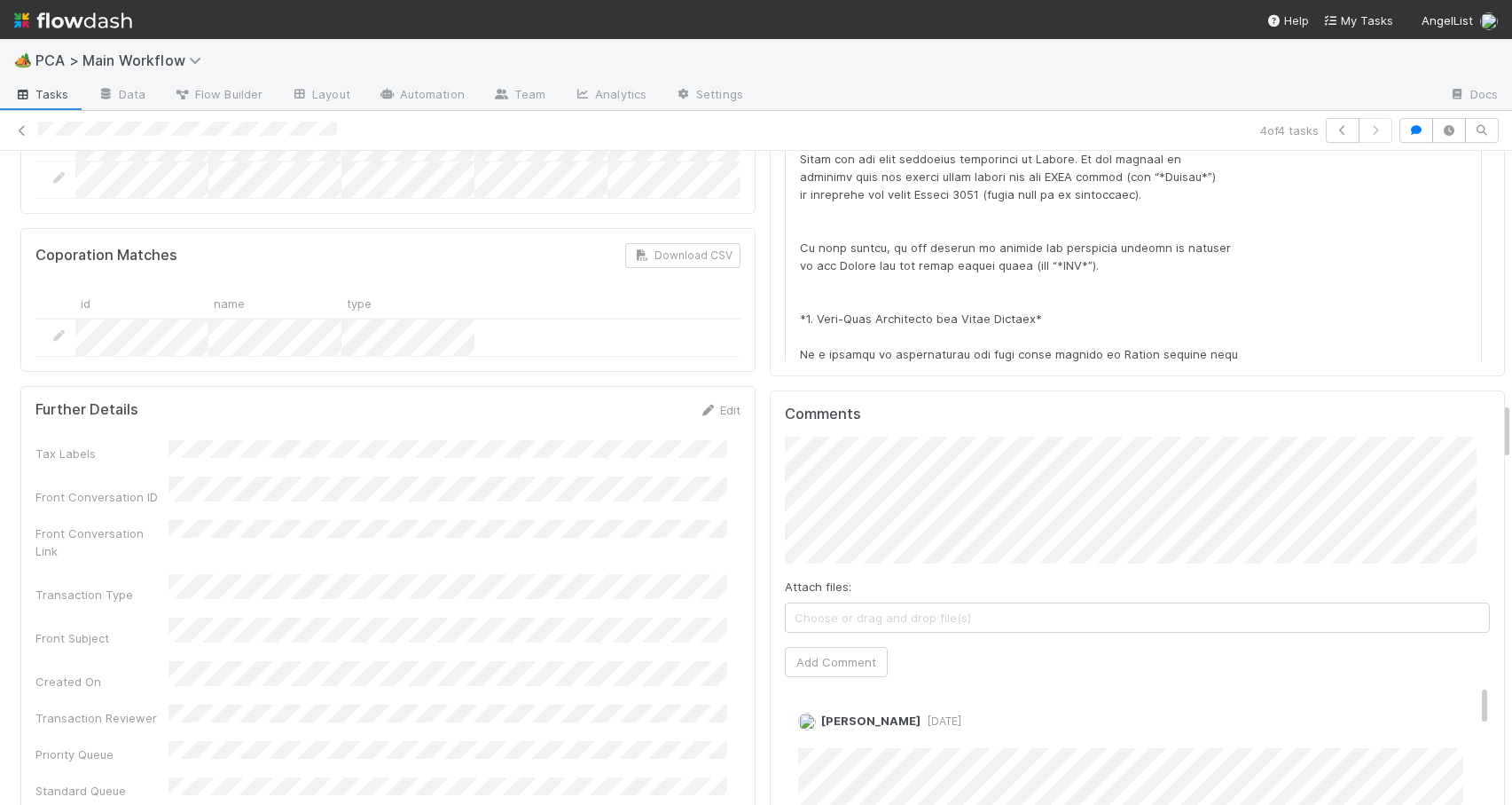
drag, startPoint x: 1492, startPoint y: 180, endPoint x: 1530, endPoint y: 434, distance: 256.8
click at [1511, 434] on html "🏕️ PCA > Main Workflow Tasks Data Flow Builder Layout Automation Team Analytics…" at bounding box center [756, 402] width 1512 height 805
click at [826, 647] on button "Add Comment" at bounding box center [837, 661] width 103 height 30
click at [18, 126] on icon at bounding box center [21, 131] width 17 height 12
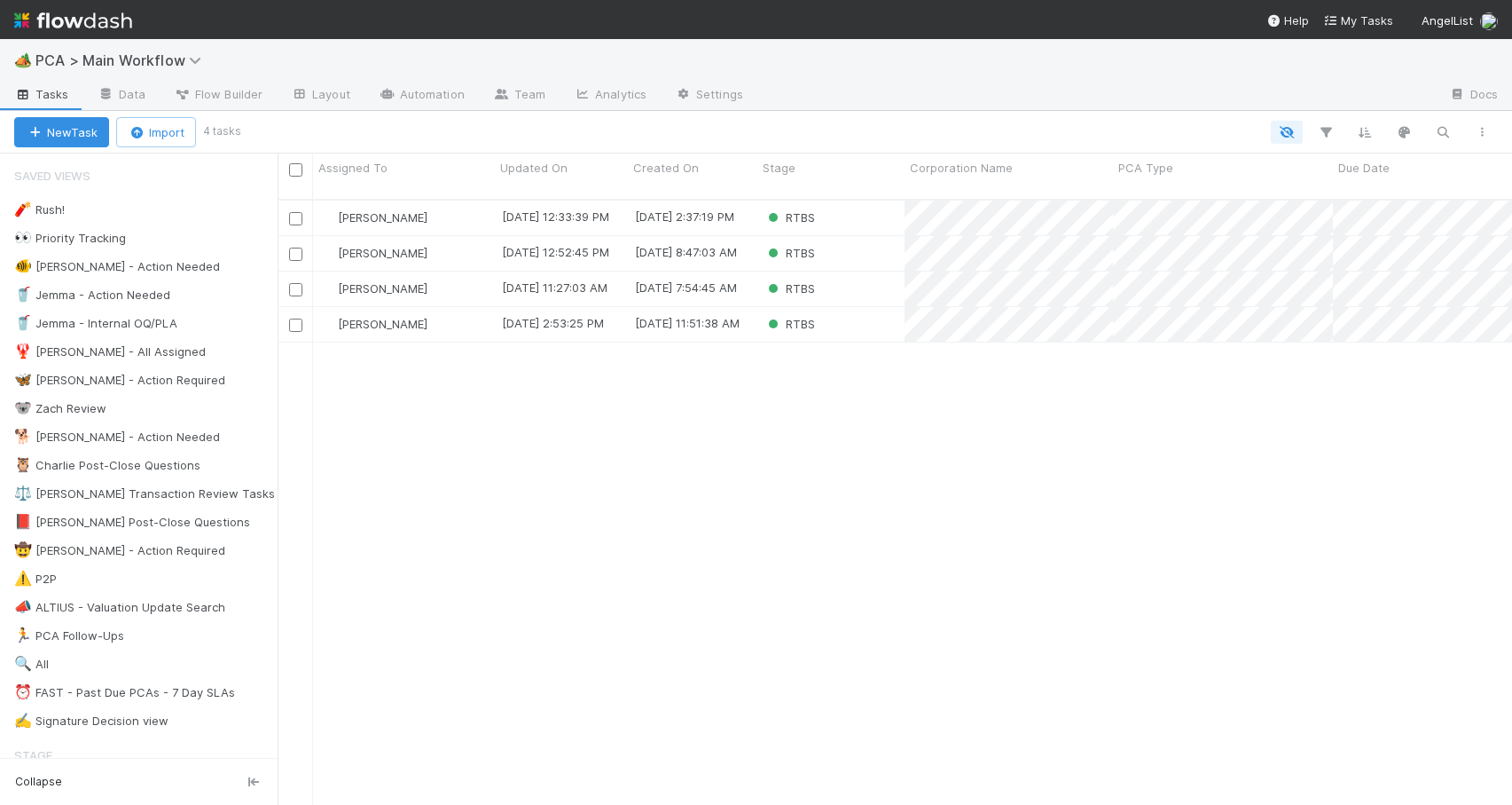
scroll to position [607, 1221]
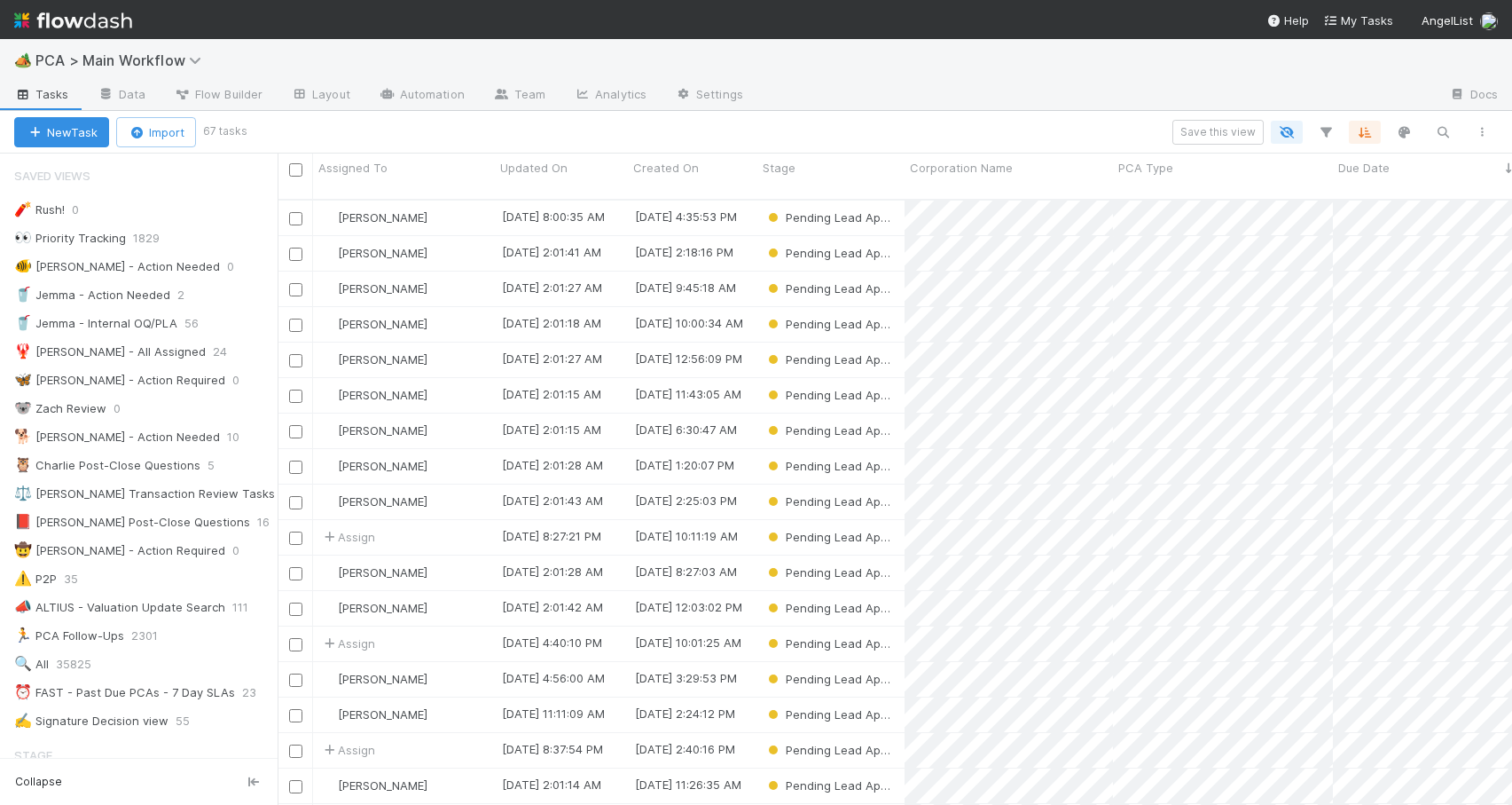
scroll to position [607, 1221]
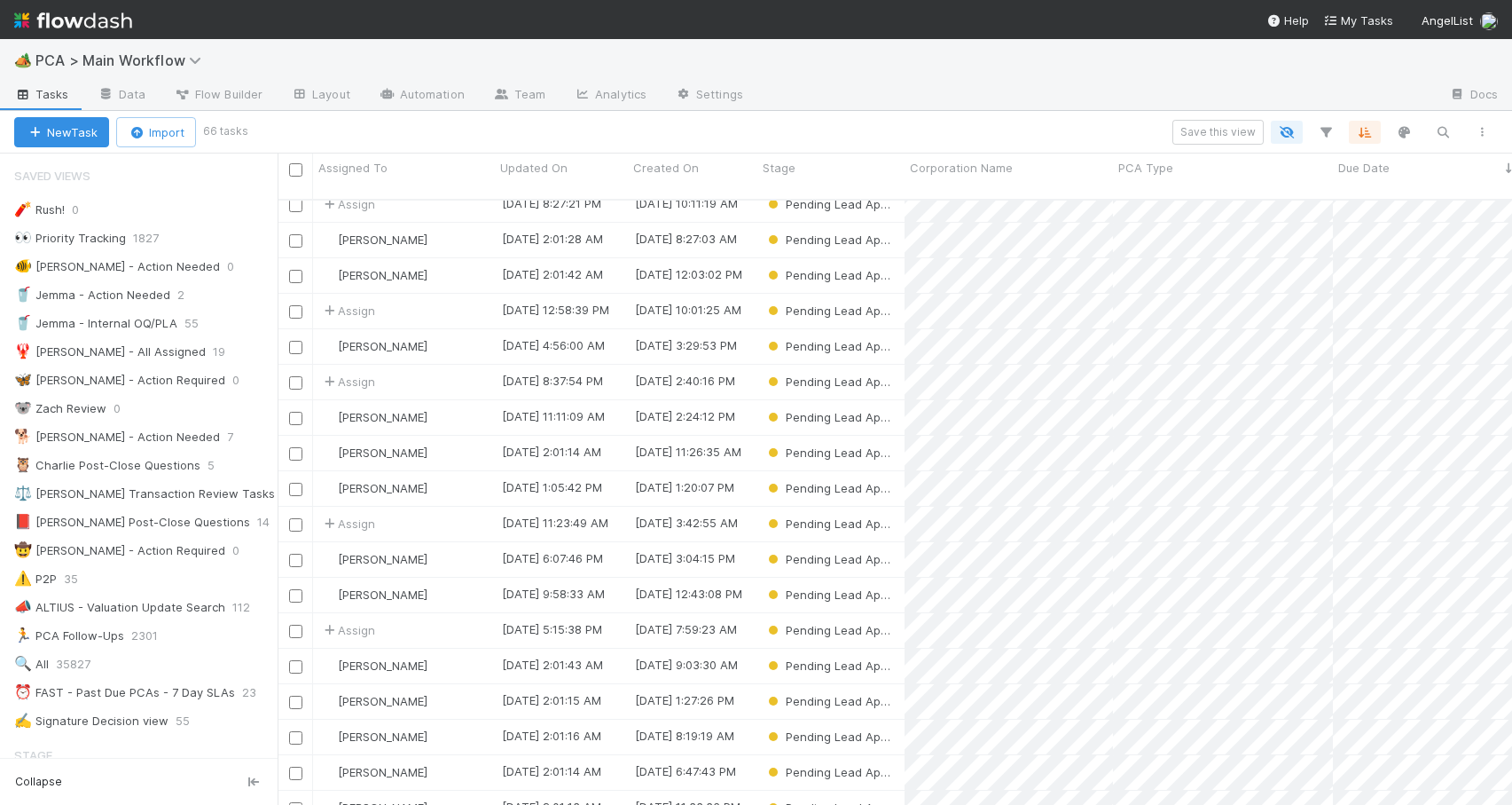
scroll to position [321, 0]
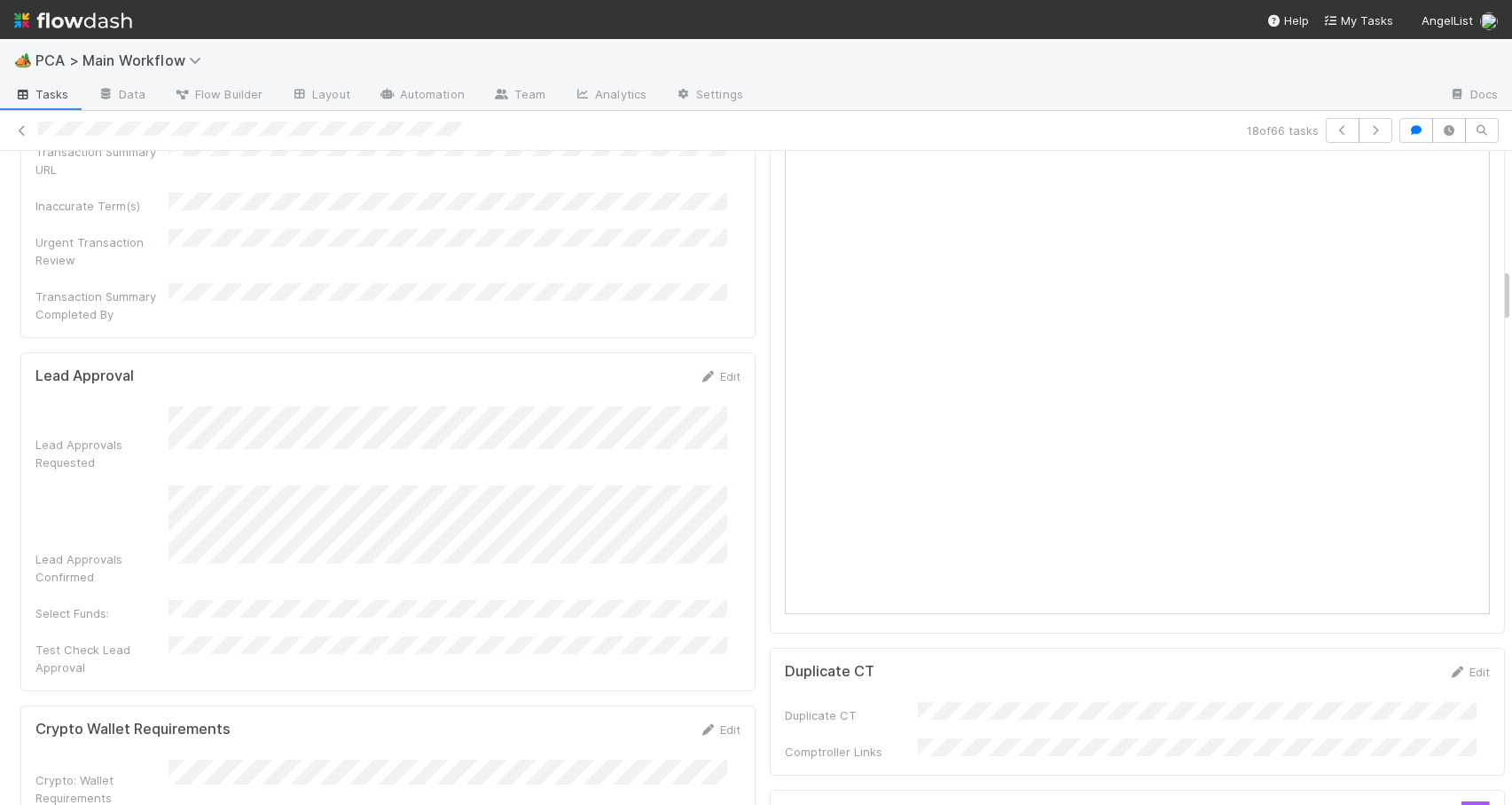
scroll to position [1313, 0]
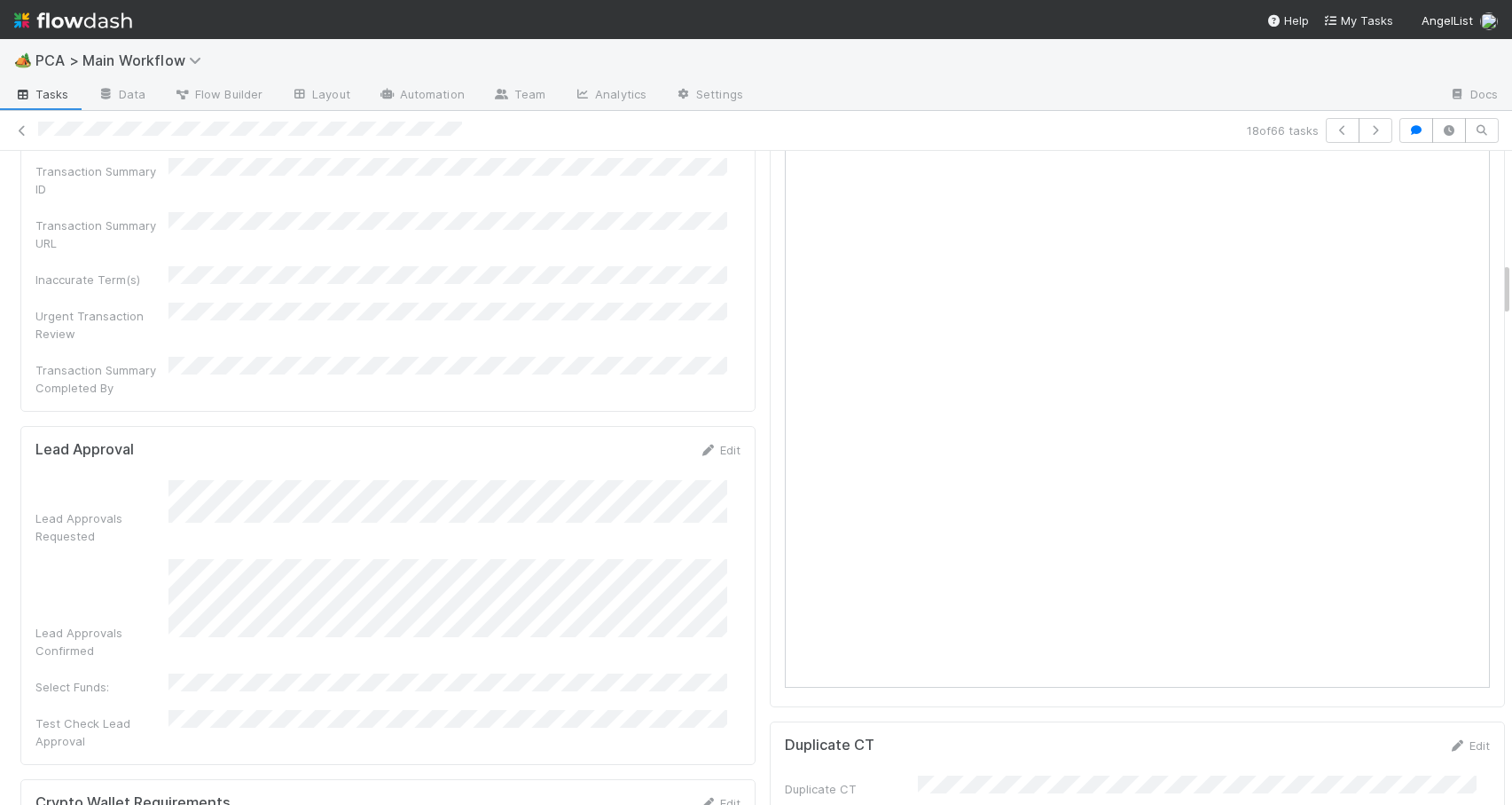
drag, startPoint x: 1493, startPoint y: 238, endPoint x: 1521, endPoint y: 272, distance: 44.0
click at [1511, 272] on html "🏕️ PCA > Main Workflow Tasks Data Flow Builder Layout Automation Team Analytics…" at bounding box center [756, 402] width 1512 height 805
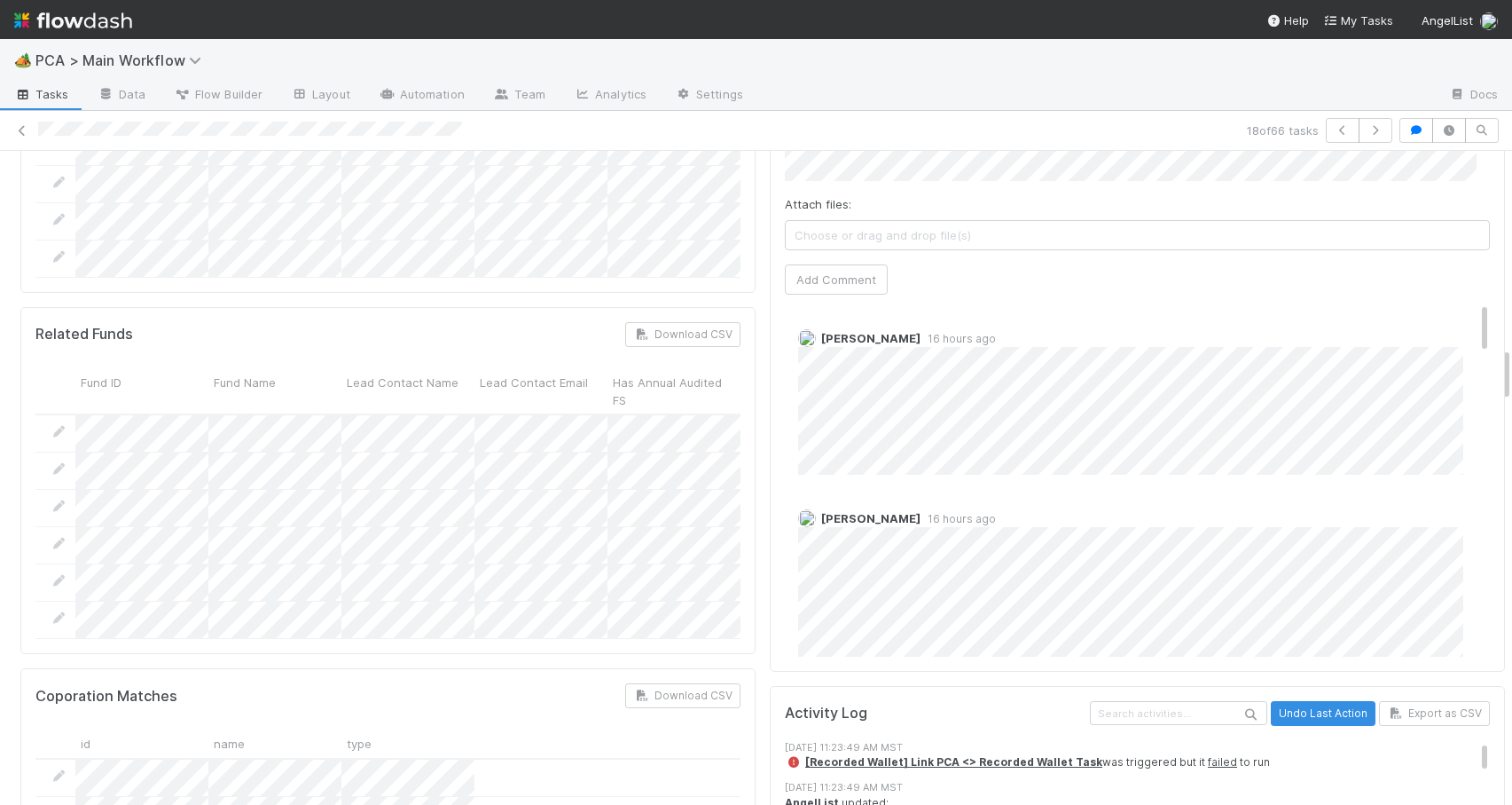
scroll to position [2325, 0]
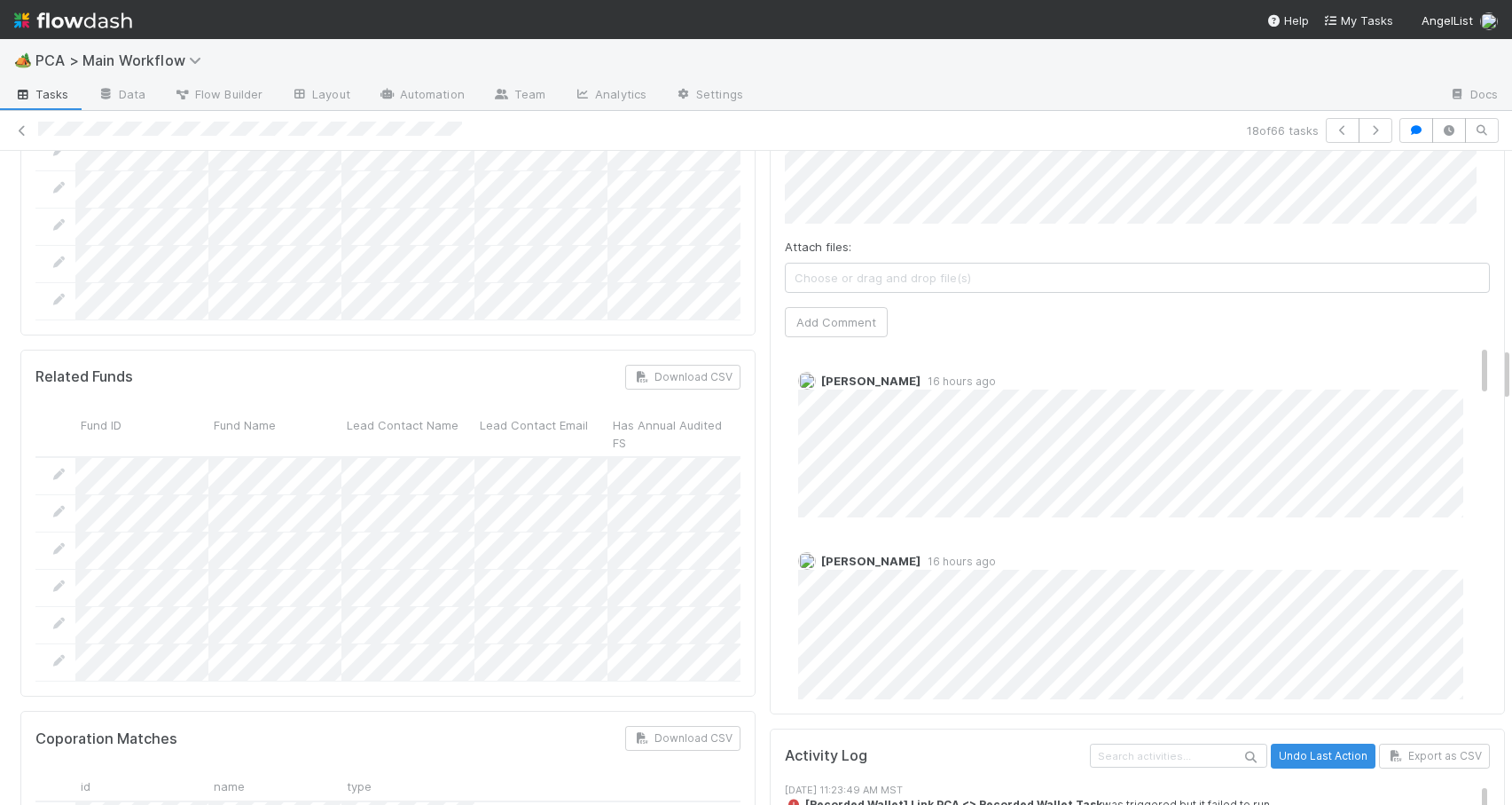
drag, startPoint x: 1492, startPoint y: 280, endPoint x: 1494, endPoint y: 366, distance: 86.0
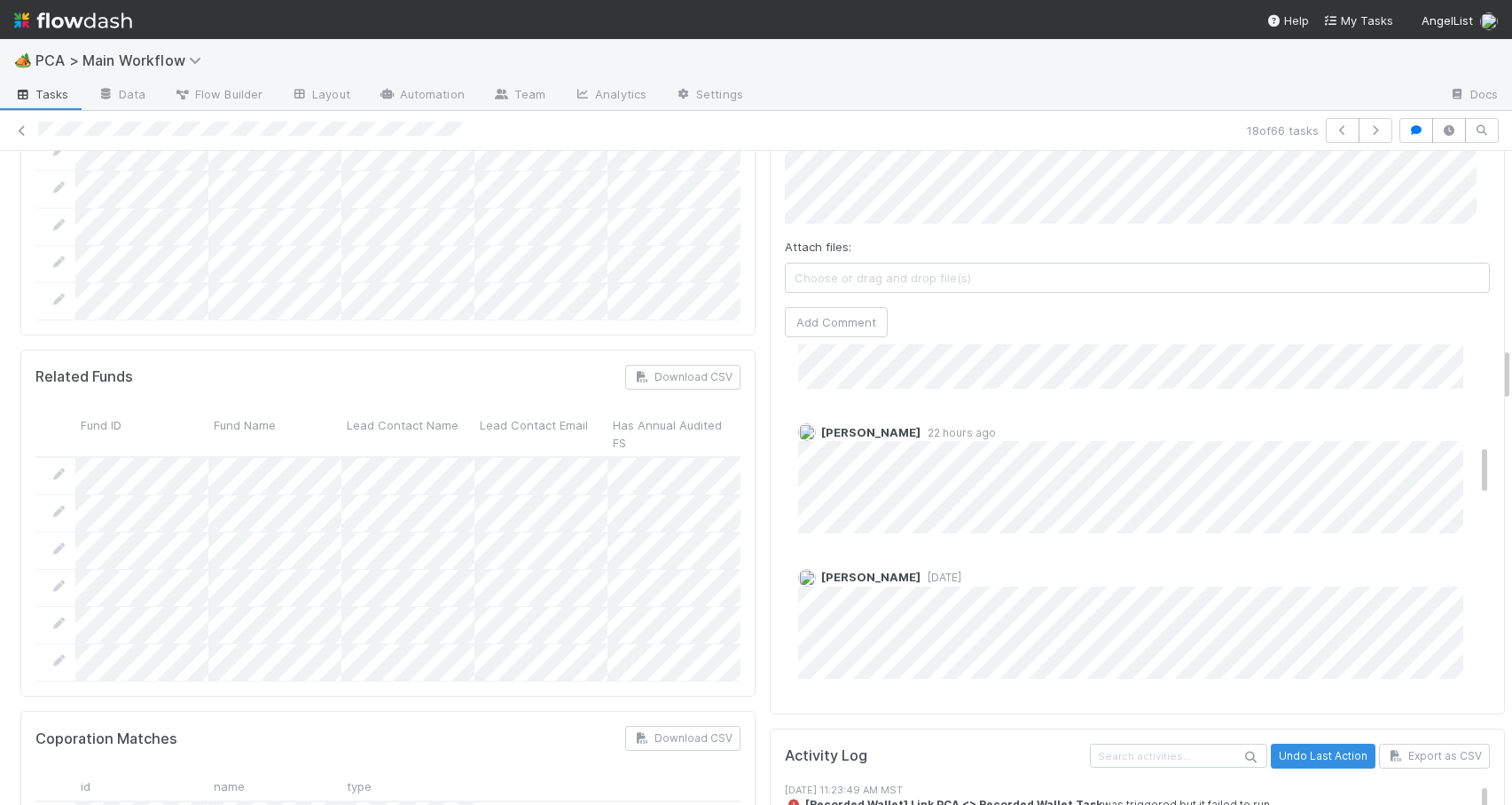
scroll to position [668, 0]
drag, startPoint x: 1458, startPoint y: 271, endPoint x: 1502, endPoint y: 370, distance: 108.3
click at [1502, 370] on div "🏕️ PCA > Main Workflow Tasks Data Flow Builder Layout Automation Team Analytics…" at bounding box center [756, 421] width 1512 height 765
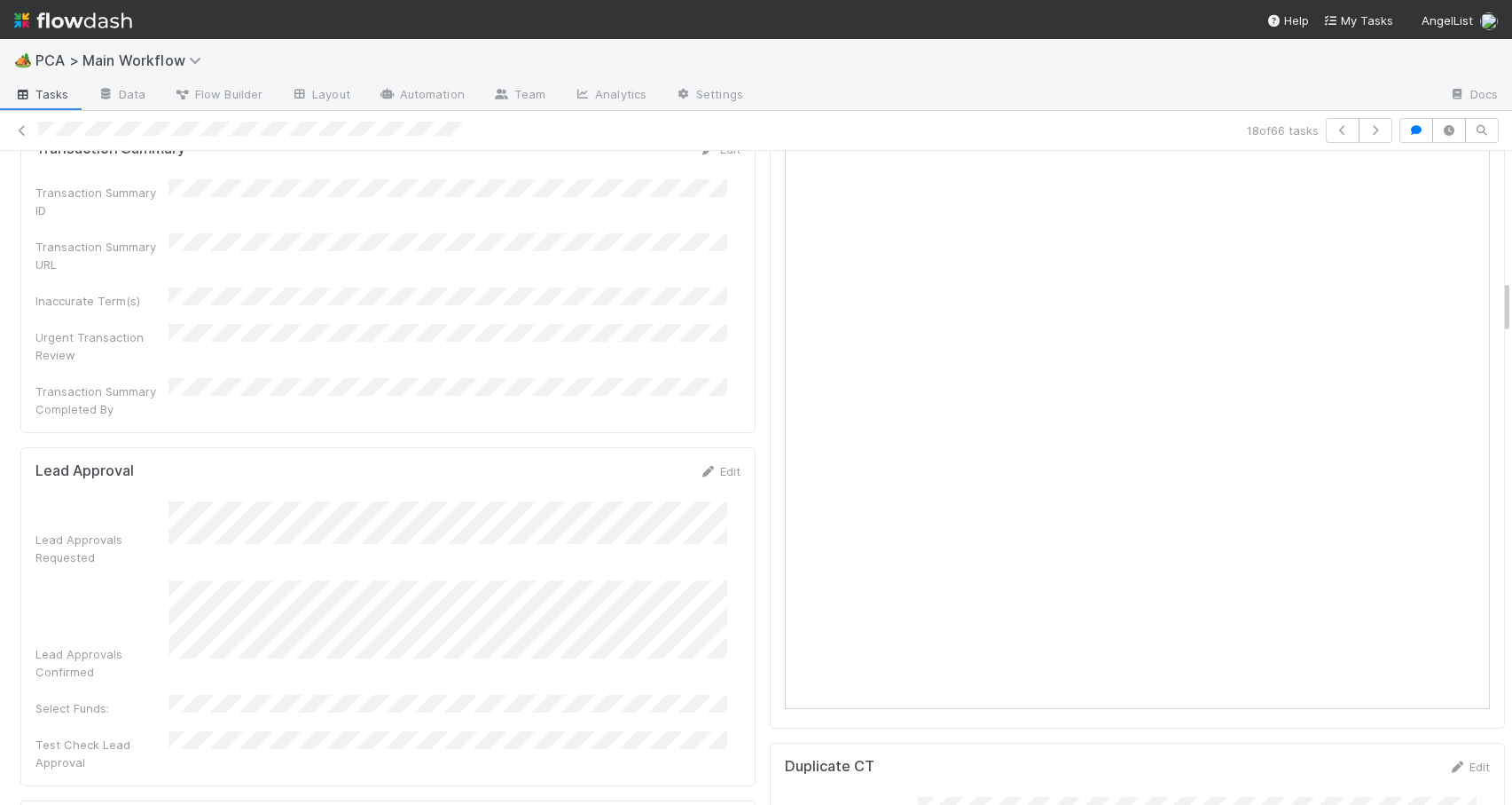
scroll to position [1524, 0]
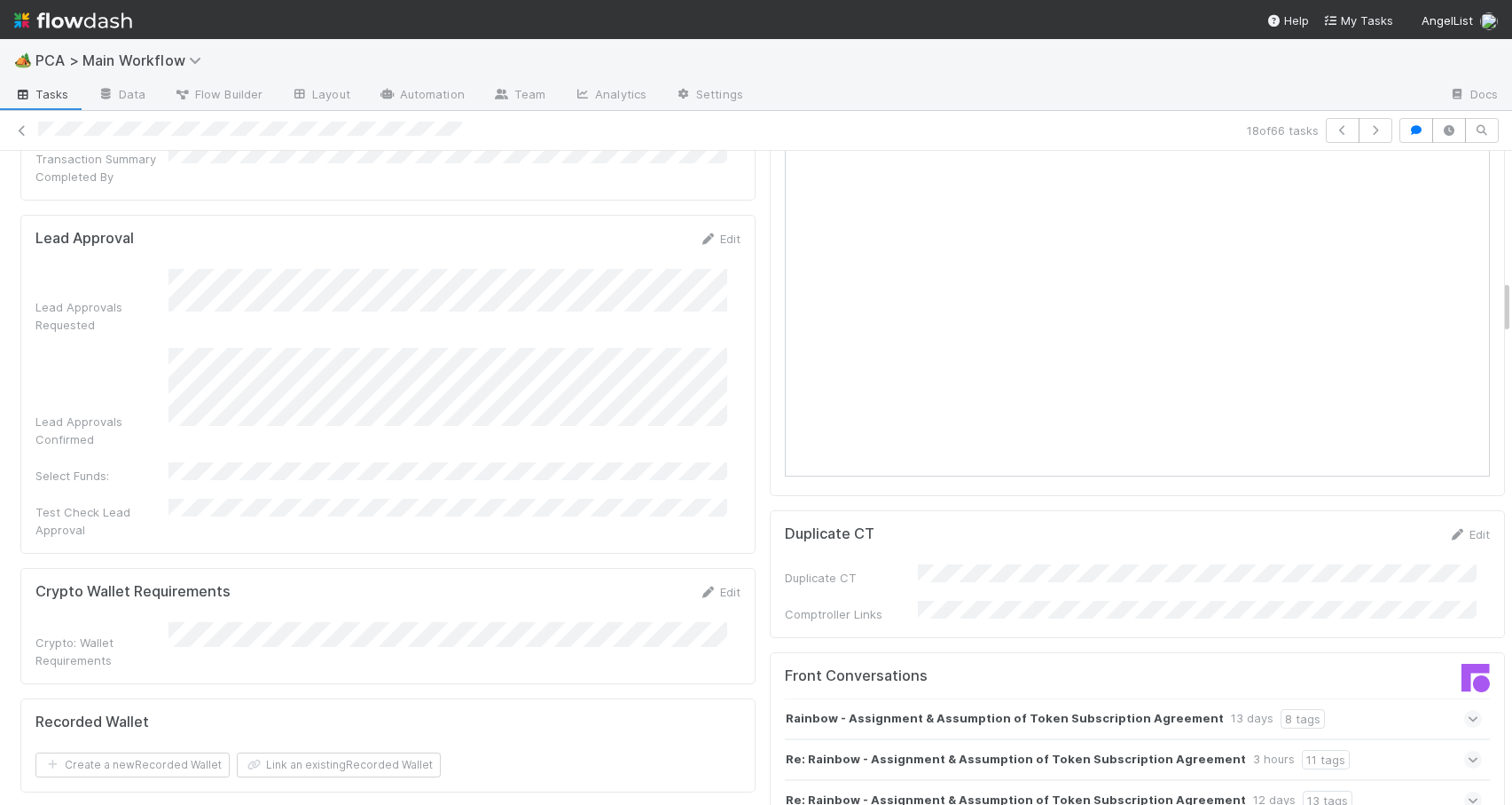
drag, startPoint x: 1494, startPoint y: 368, endPoint x: 1587, endPoint y: 301, distance: 114.6
click at [1511, 301] on html "🏕️ PCA > Main Workflow Tasks Data Flow Builder Layout Automation Team Analytics…" at bounding box center [756, 402] width 1512 height 805
click at [21, 125] on icon at bounding box center [21, 131] width 17 height 12
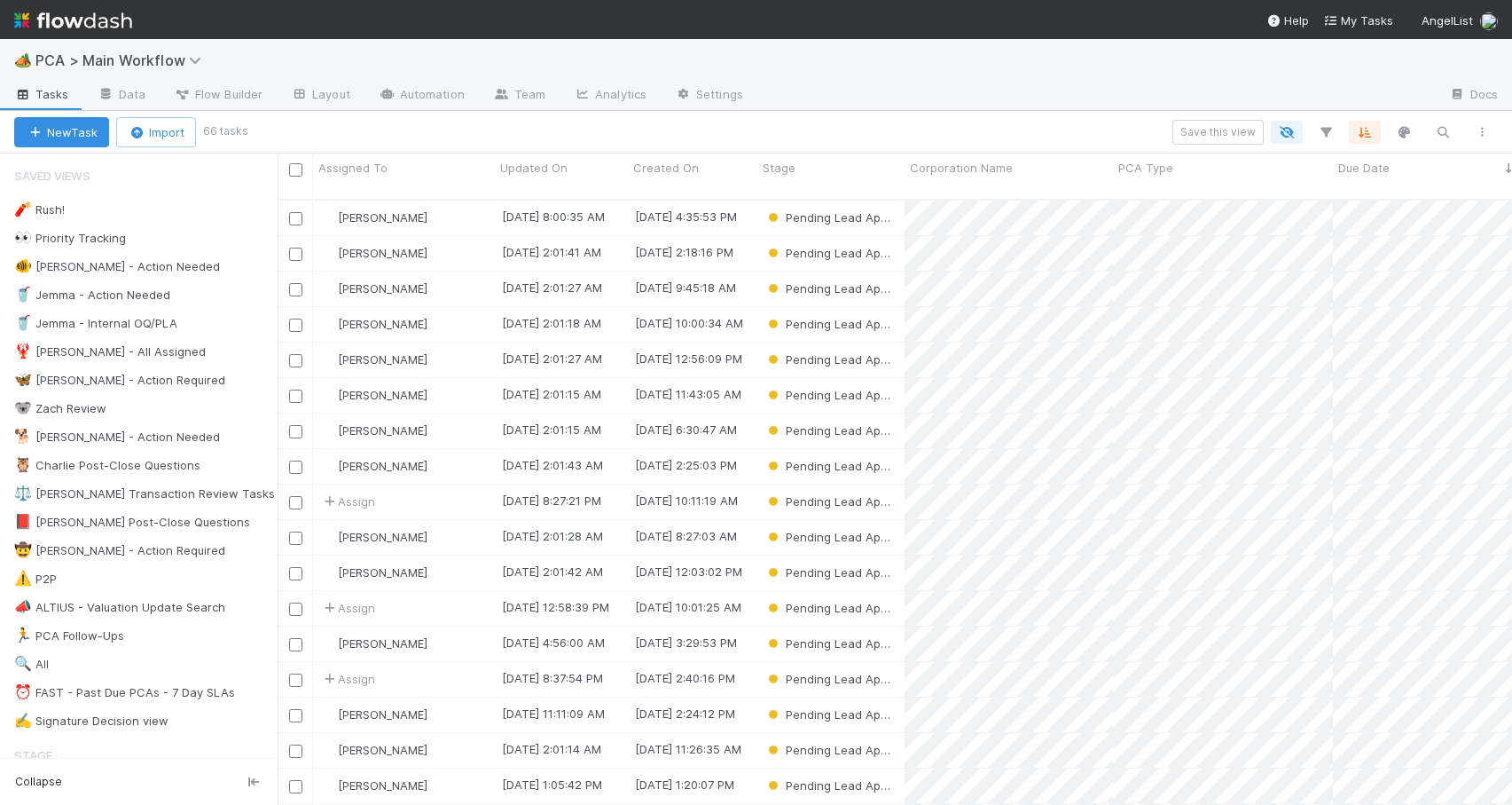
scroll to position [607, 1221]
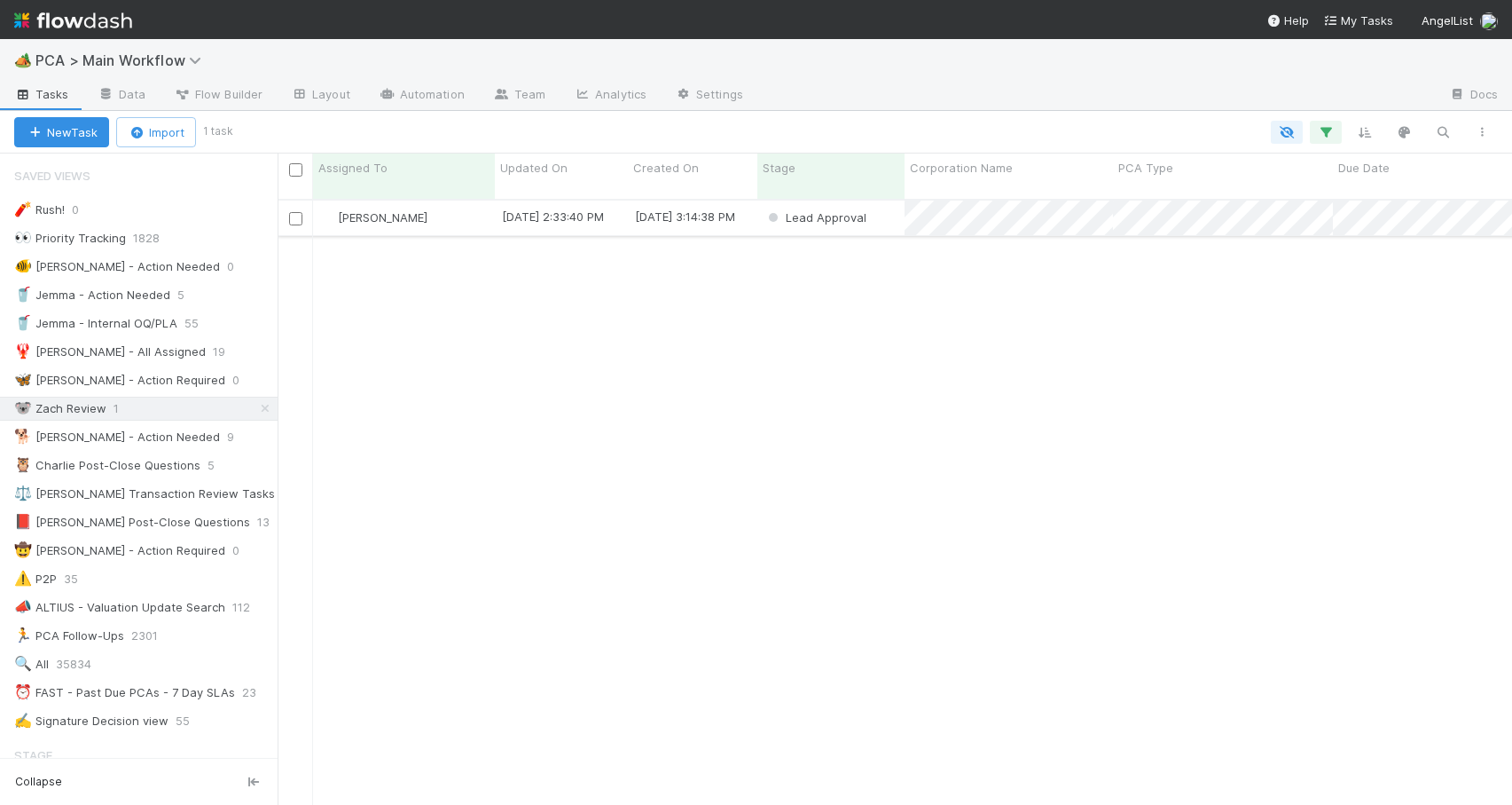
click at [454, 201] on div "[PERSON_NAME]" at bounding box center [403, 218] width 181 height 35
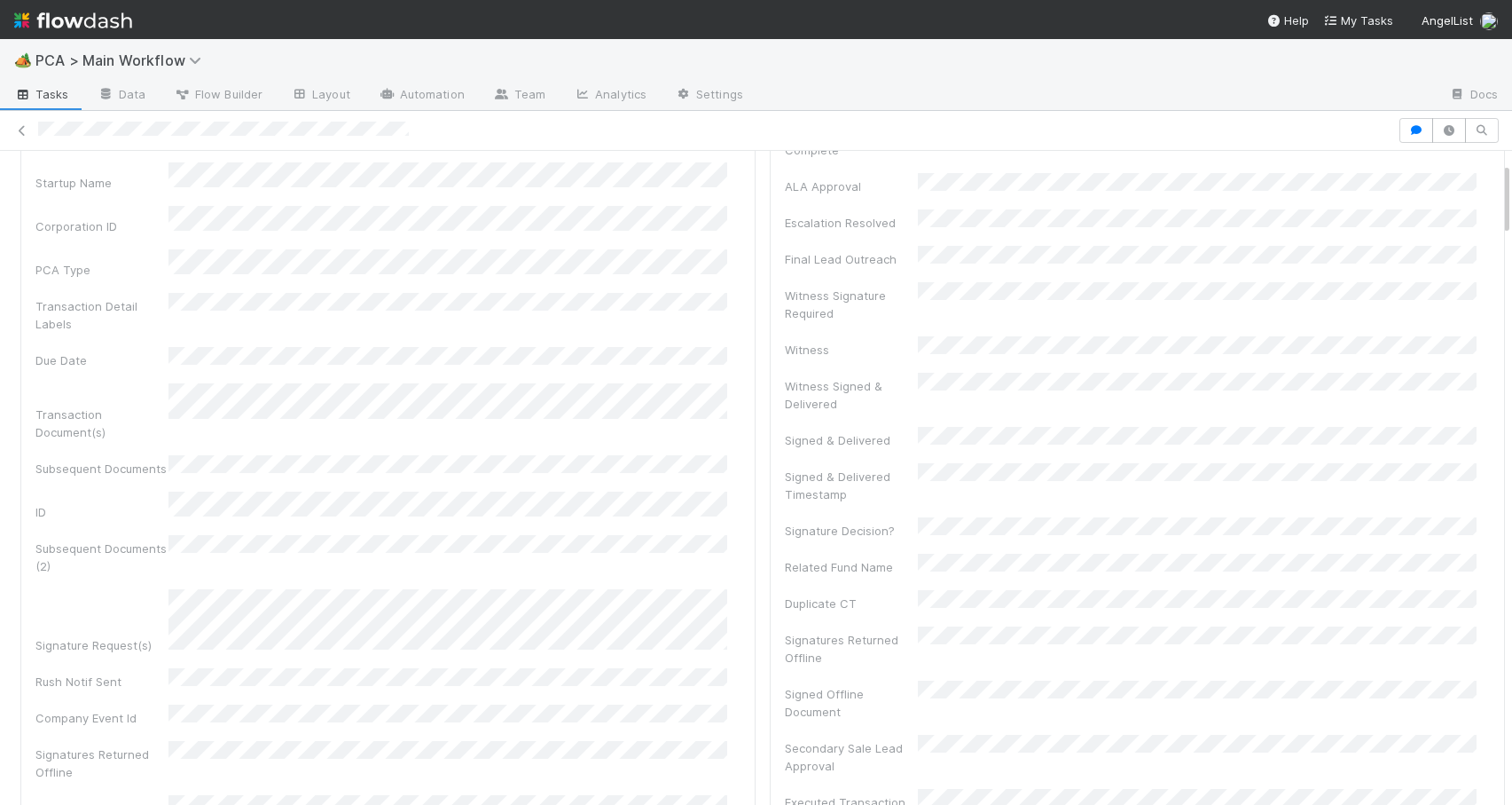
scroll to position [106, 0]
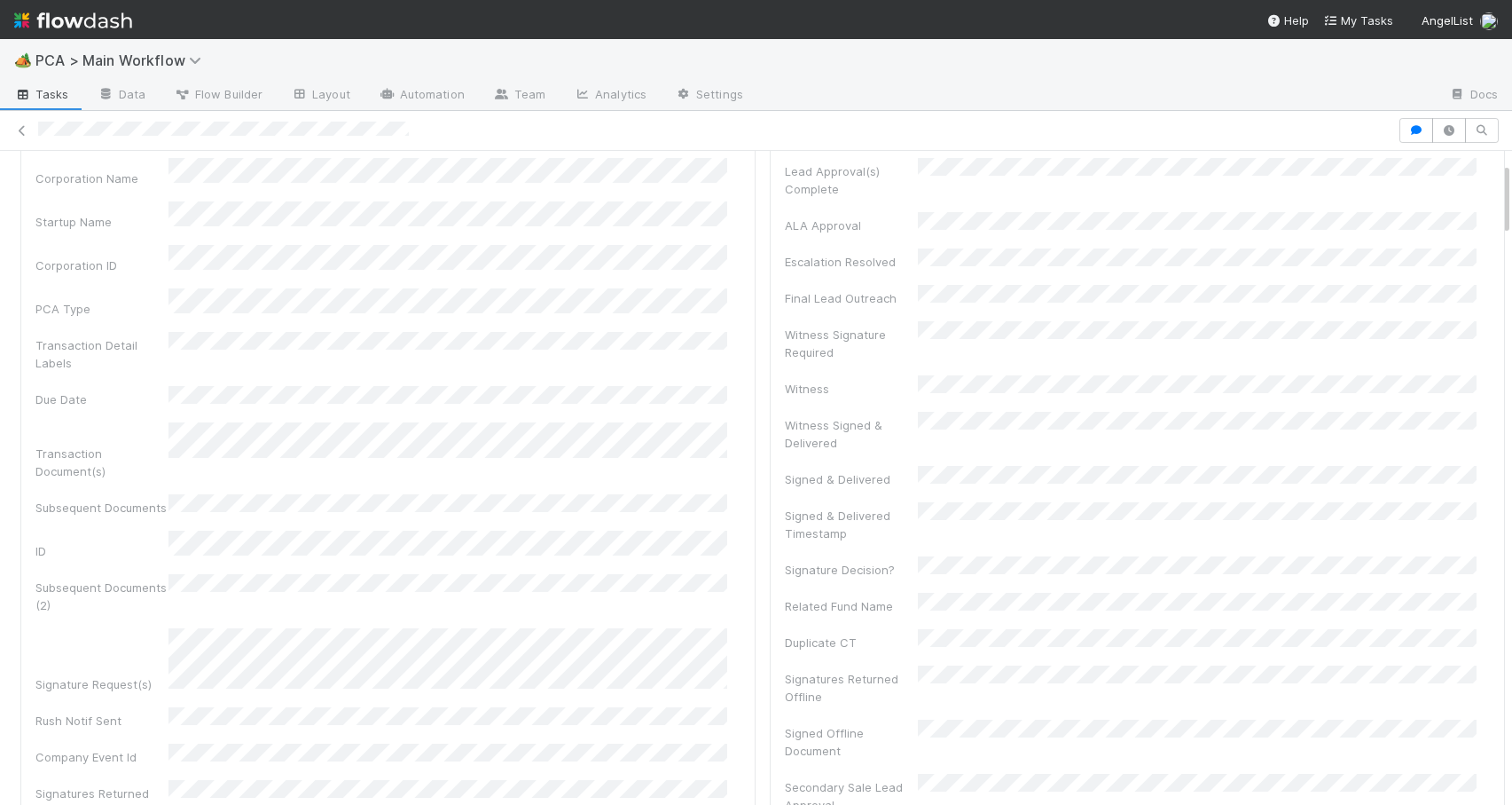
drag, startPoint x: 1492, startPoint y: 298, endPoint x: 1502, endPoint y: 207, distance: 91.5
click at [1502, 207] on div "🏕️ PCA > Main Workflow Tasks Data Flow Builder Layout Automation Team Analytics…" at bounding box center [756, 421] width 1512 height 765
click at [1511, 181] on div at bounding box center [1512, 478] width 1 height 654
click at [23, 131] on icon at bounding box center [21, 131] width 17 height 12
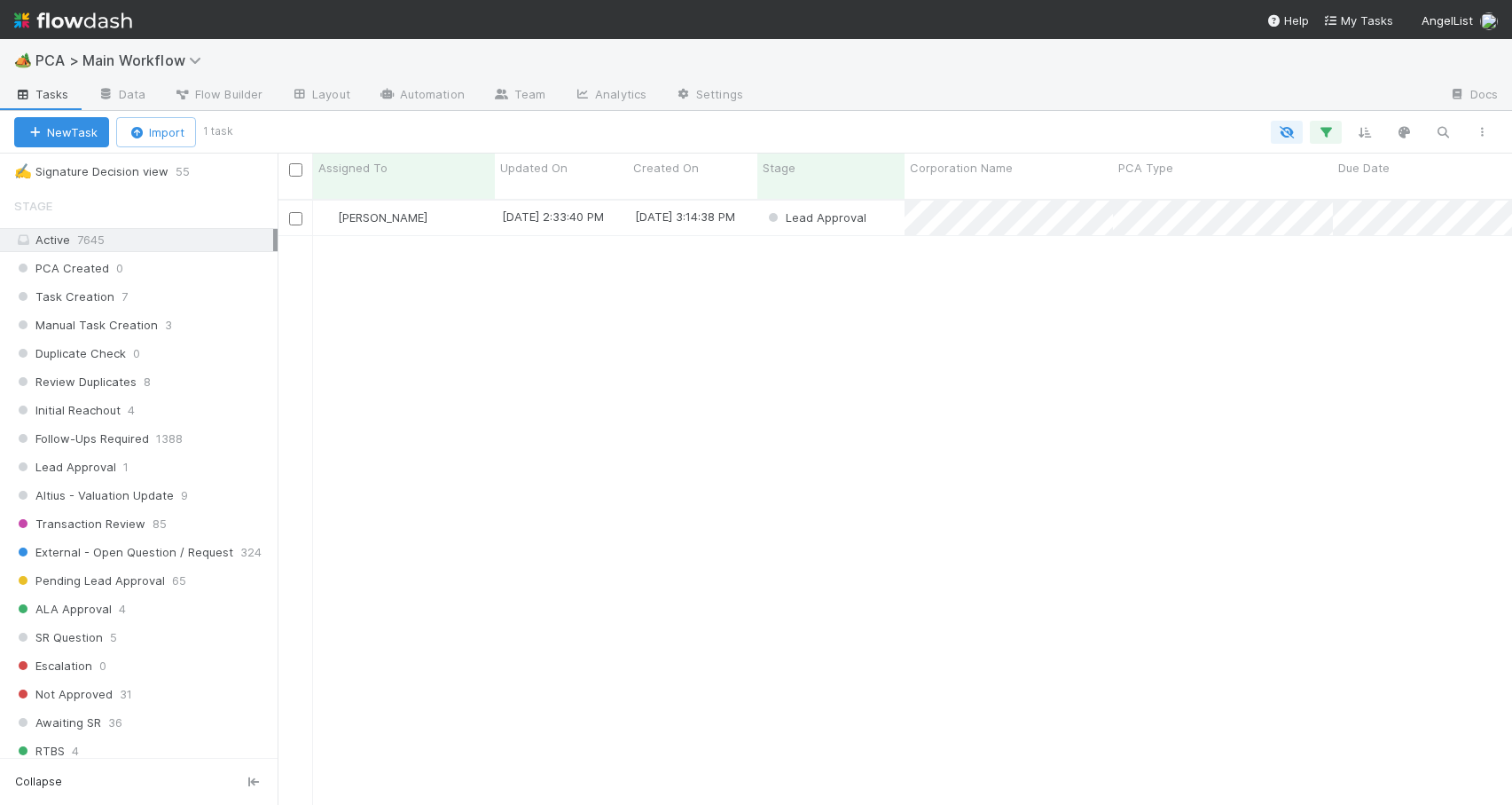
scroll to position [544, 0]
click at [202, 385] on div "Review Duplicates 8" at bounding box center [145, 386] width 263 height 22
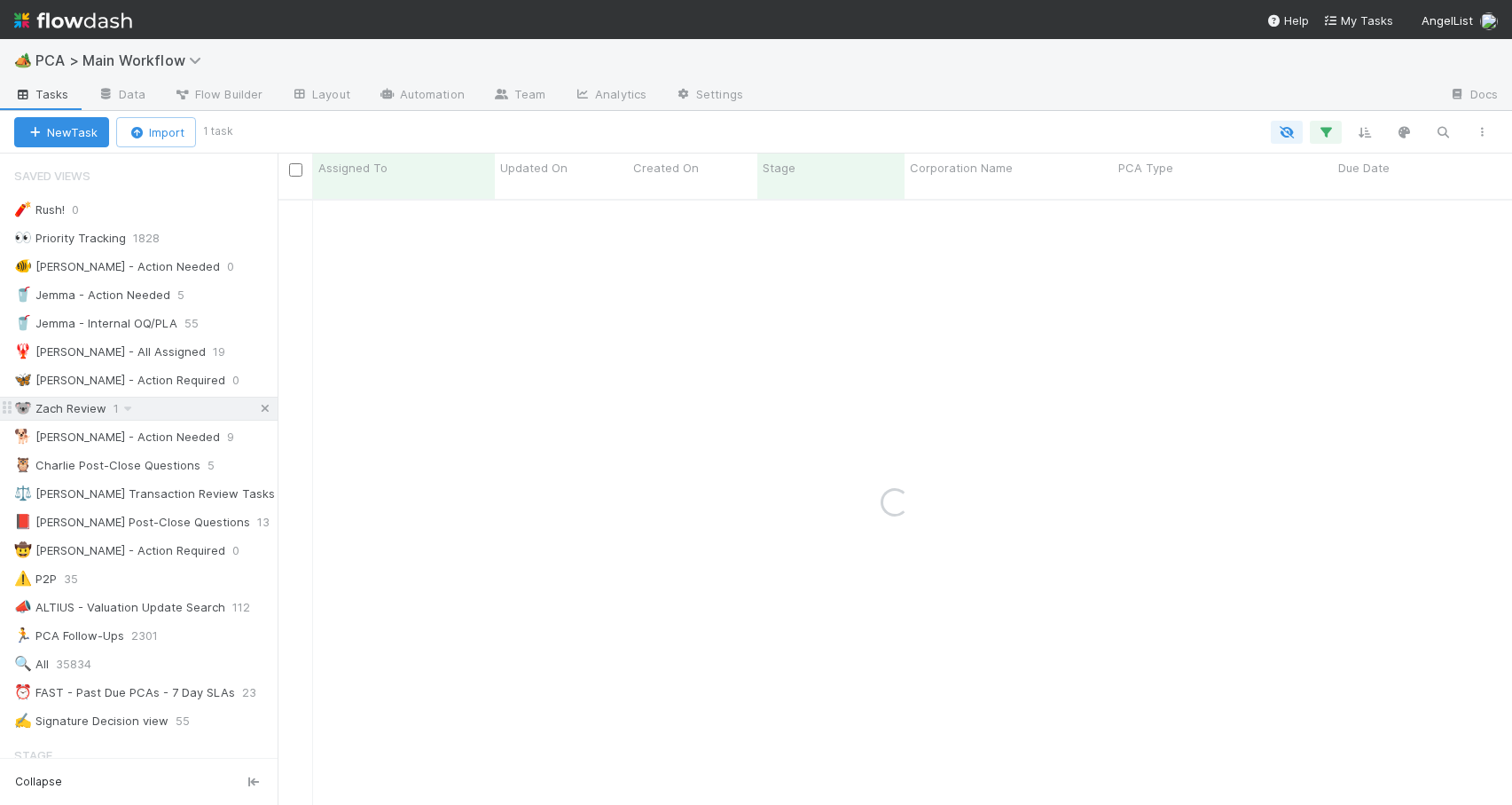
click at [256, 405] on icon at bounding box center [264, 408] width 17 height 12
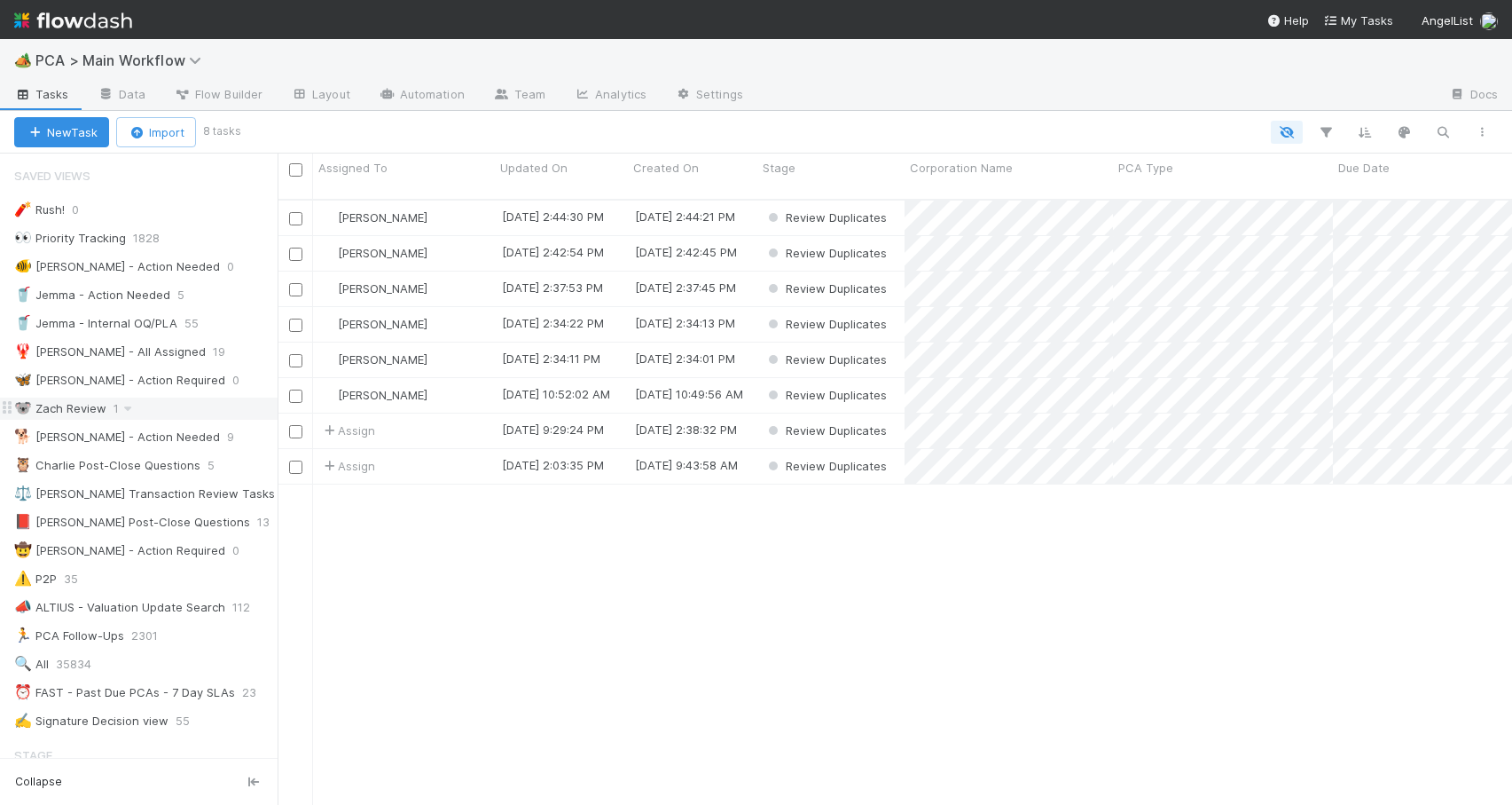
scroll to position [607, 1221]
click at [451, 239] on div "[PERSON_NAME]" at bounding box center [403, 253] width 181 height 35
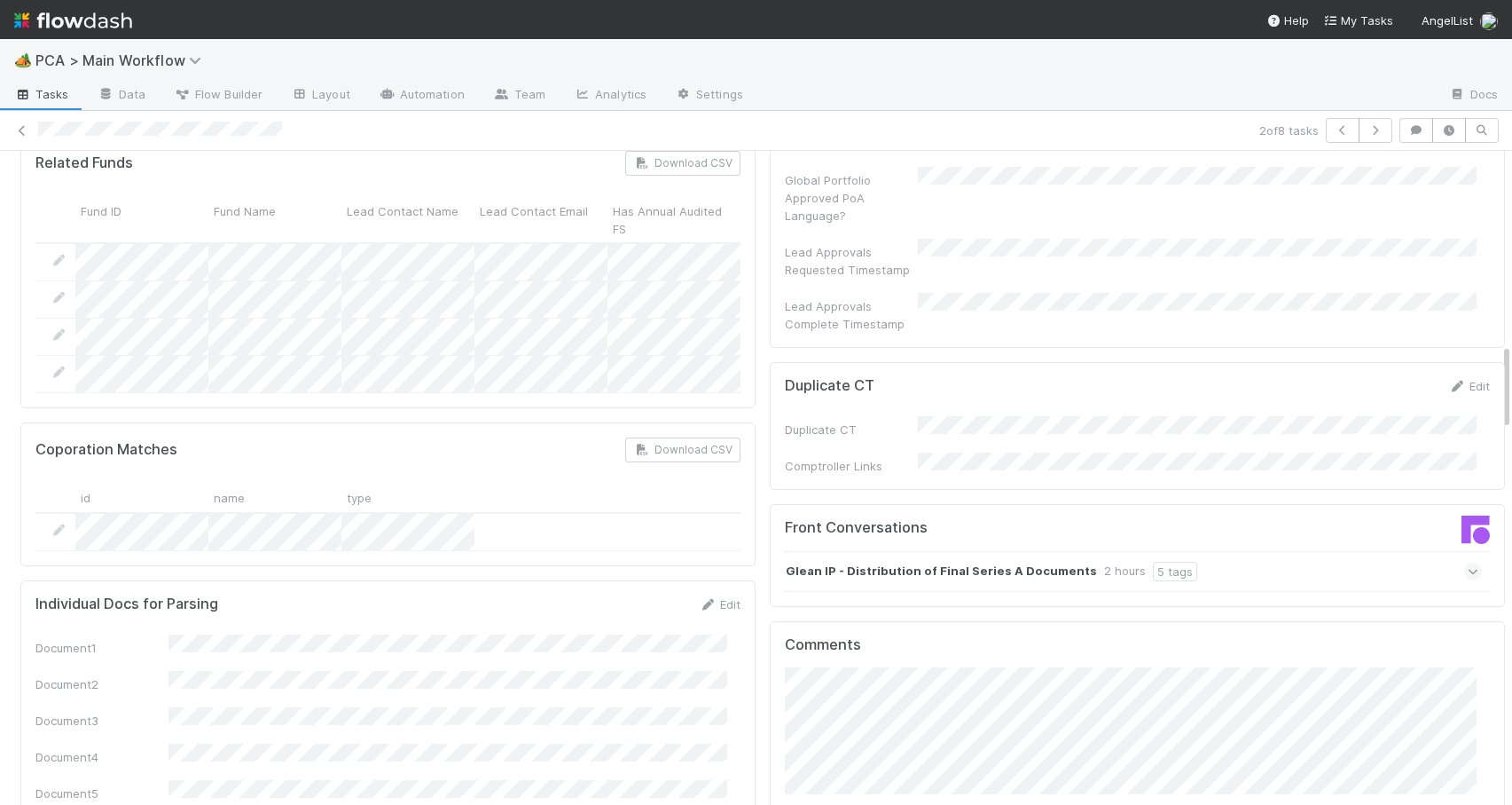
scroll to position [1454, 0]
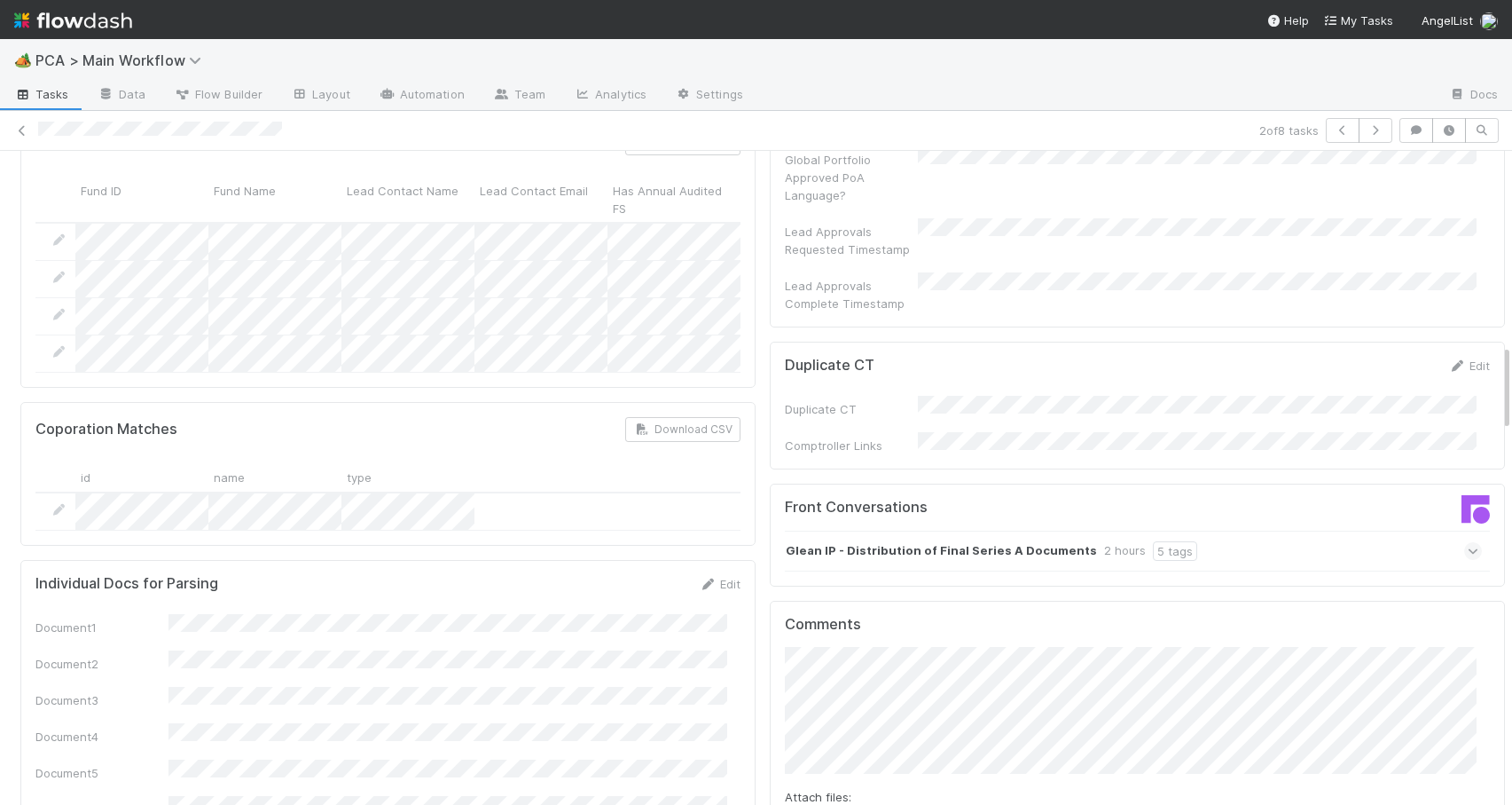
drag, startPoint x: 1493, startPoint y: 209, endPoint x: 1542, endPoint y: 402, distance: 199.1
click at [1511, 402] on html "🏕️ PCA > Main Workflow Tasks Data Flow Builder Layout Automation Team Analytics…" at bounding box center [756, 402] width 1512 height 805
click at [1235, 531] on div "Glean IP - Distribution of Final Series A Documents 2 hours 5 tags" at bounding box center [1134, 551] width 697 height 41
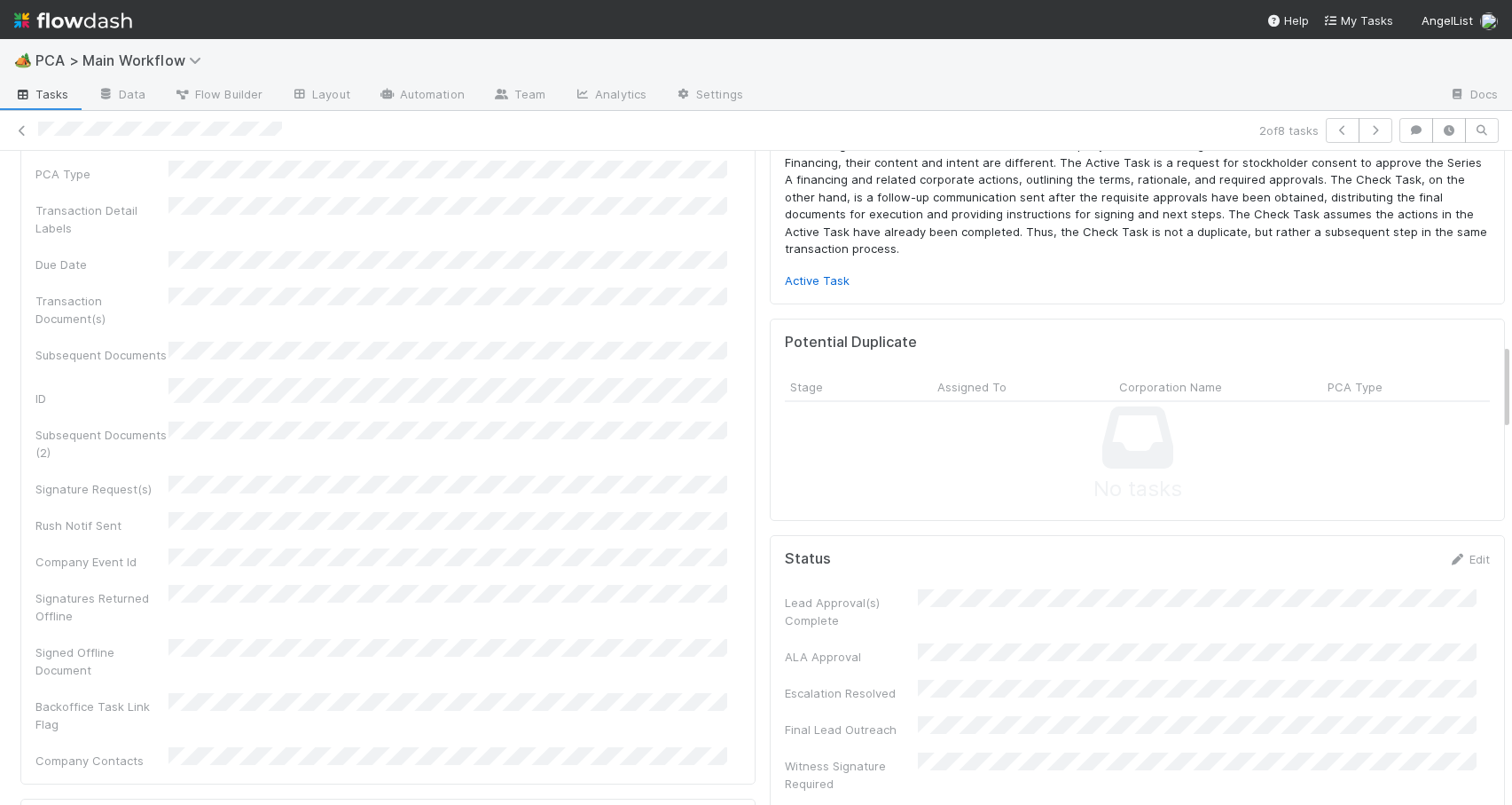
scroll to position [0, 0]
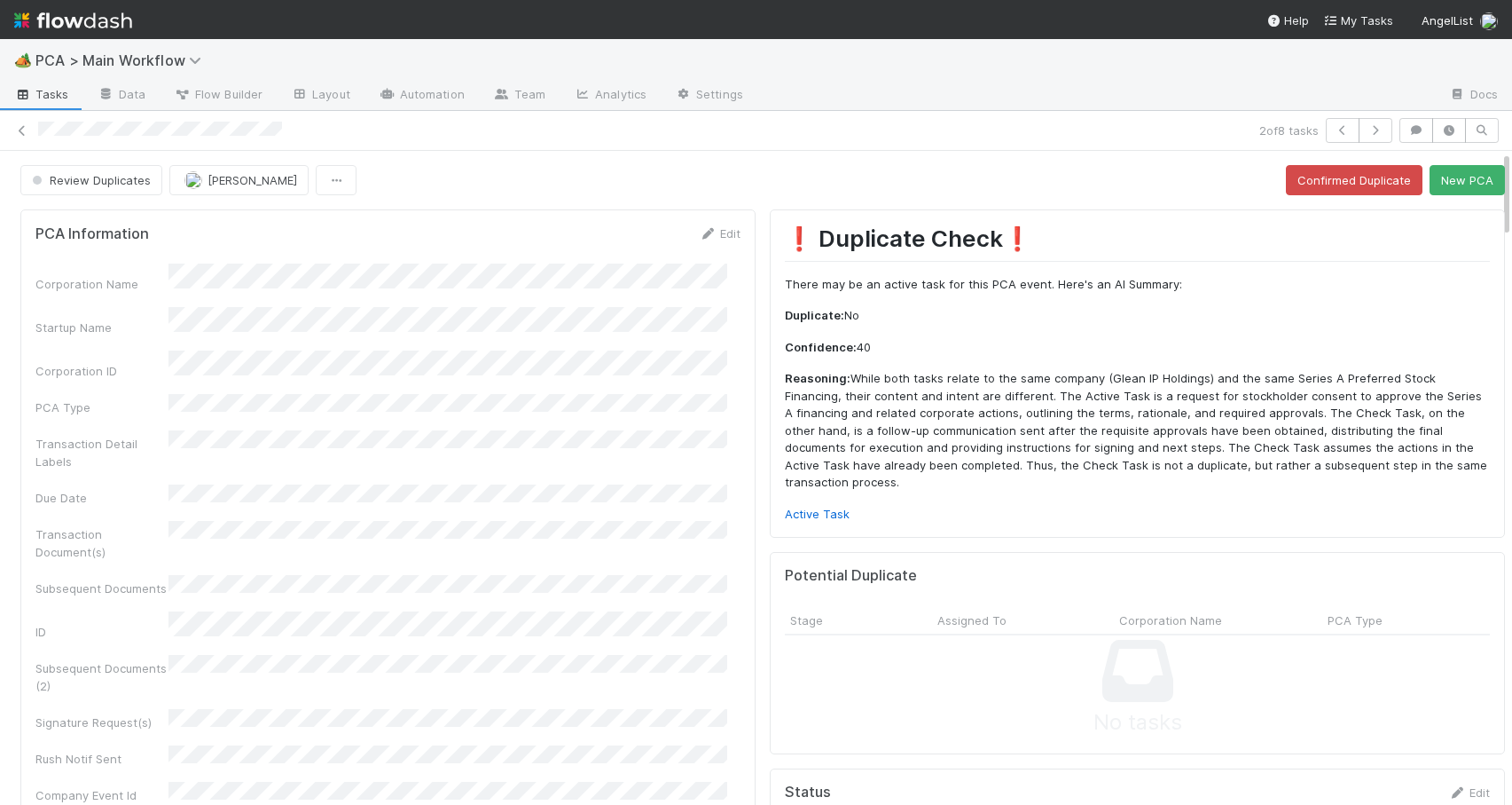
drag, startPoint x: 1493, startPoint y: 361, endPoint x: 1493, endPoint y: 158, distance: 203.0
click at [790, 507] on link "Active Task" at bounding box center [818, 513] width 64 height 14
click at [24, 129] on icon at bounding box center [21, 131] width 17 height 12
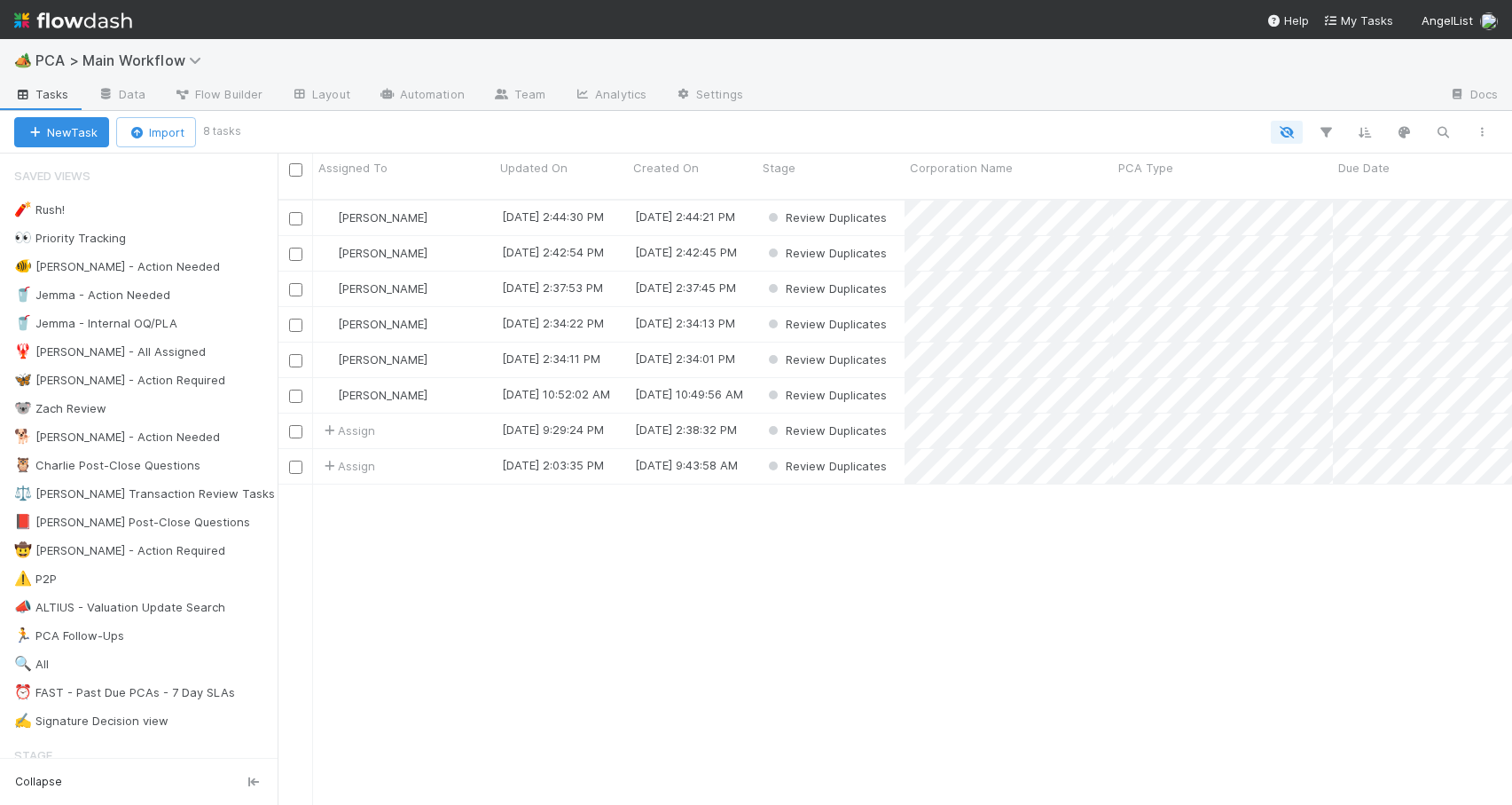
scroll to position [607, 1221]
click at [456, 350] on div "[PERSON_NAME]" at bounding box center [403, 360] width 181 height 35
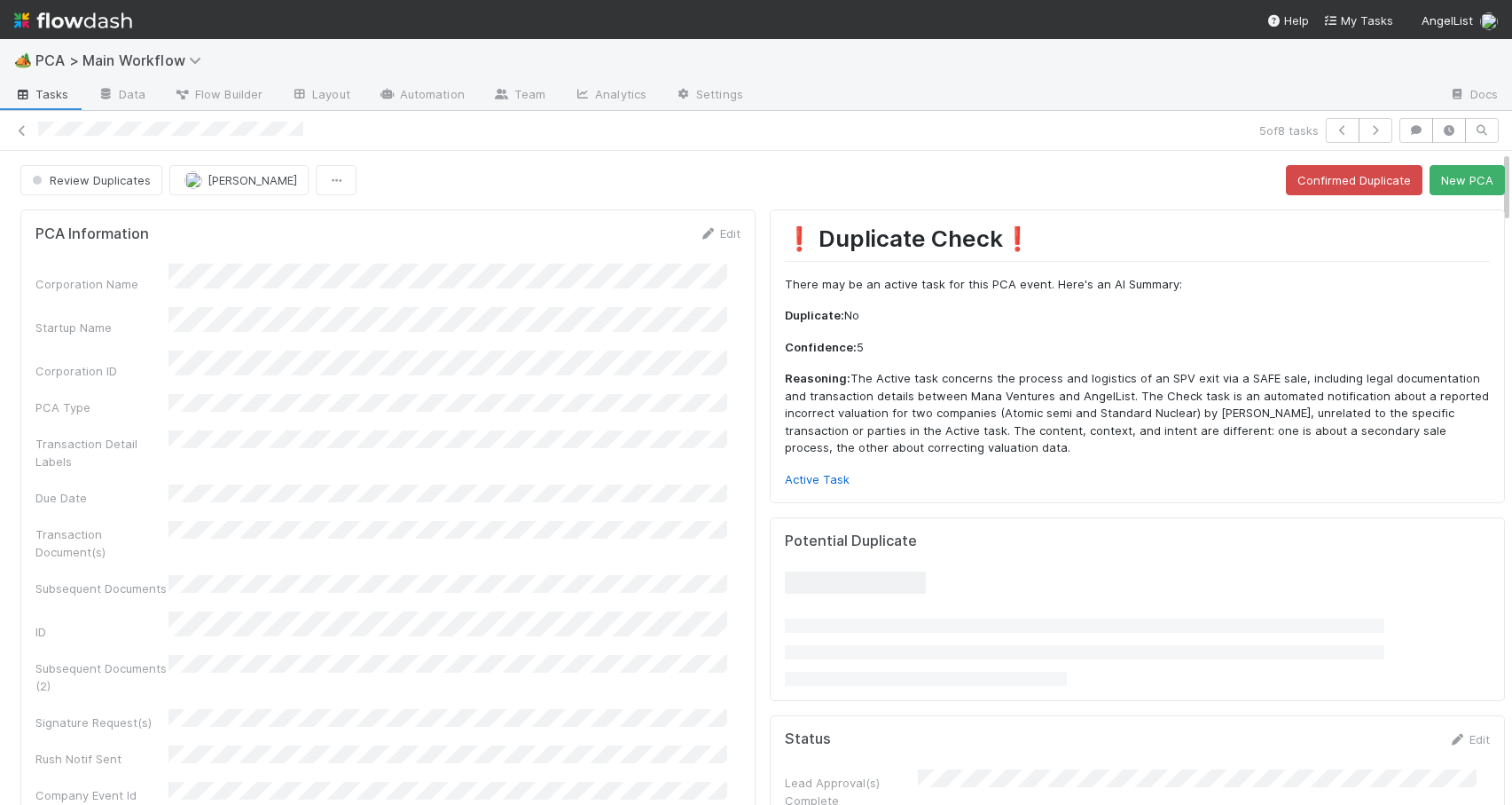
click at [1493, 182] on div "Review Duplicates Zachary Conley Confirmed Duplicate New PCA" at bounding box center [762, 180] width 1526 height 30
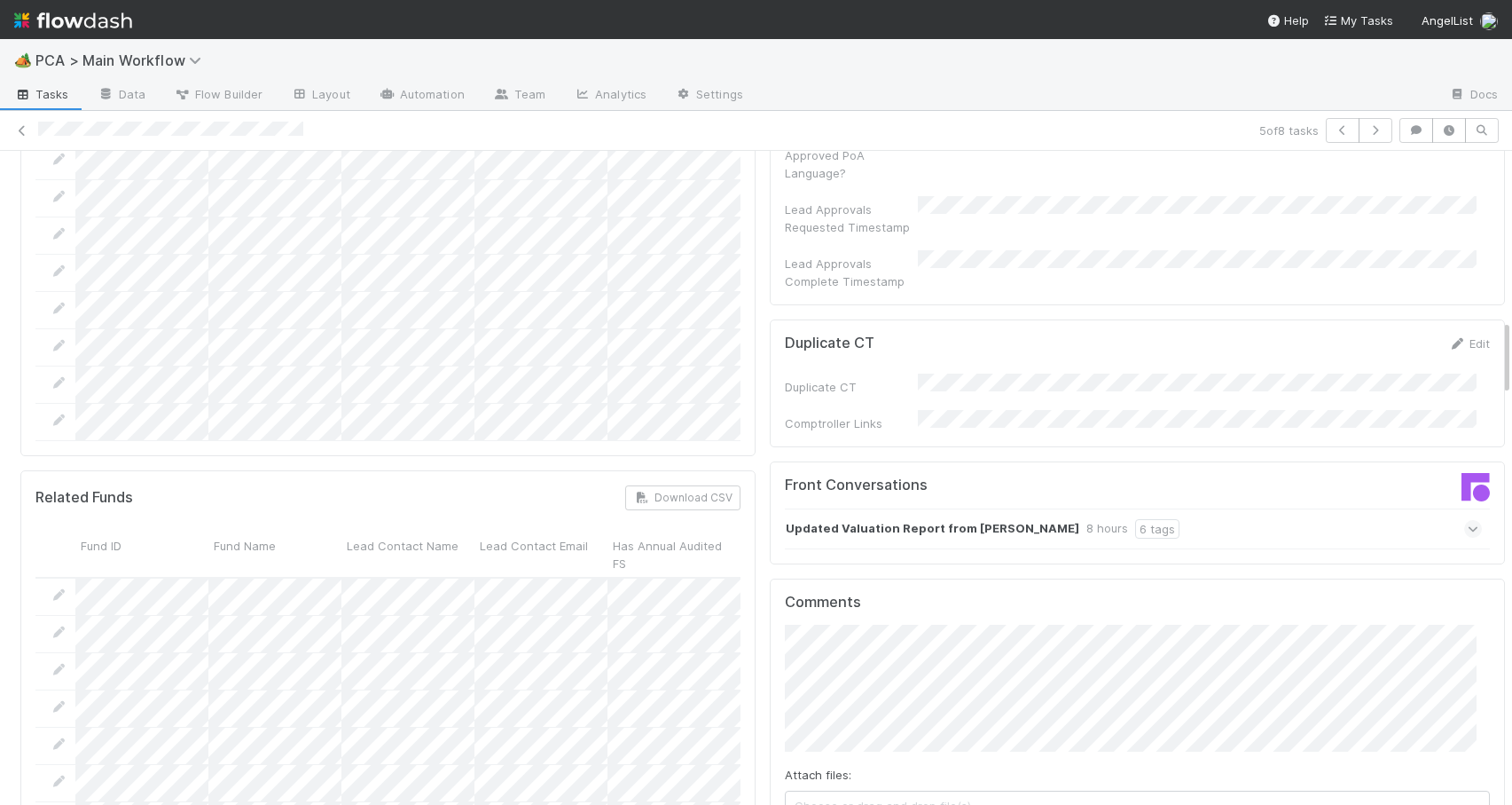
scroll to position [1458, 0]
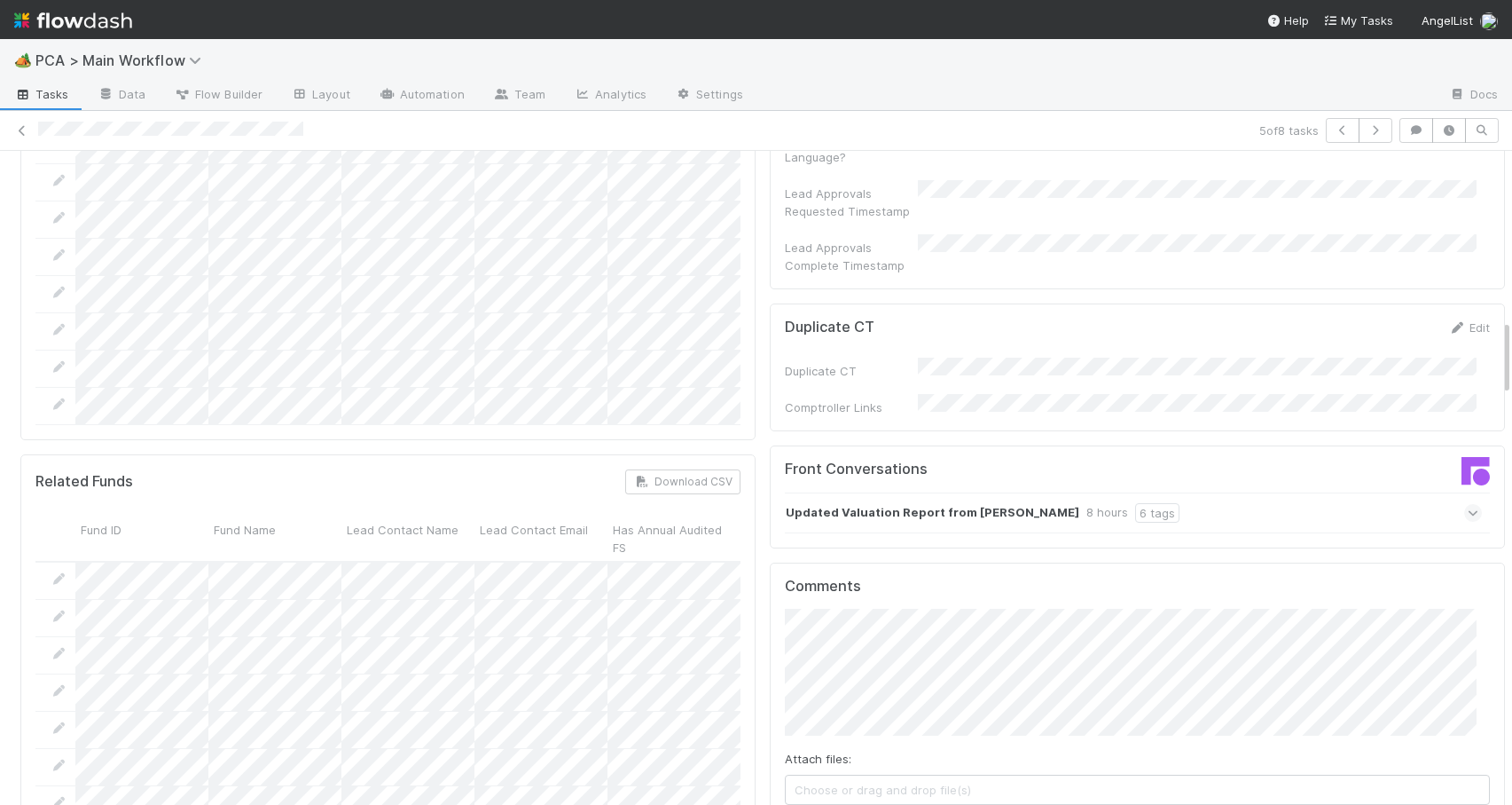
drag, startPoint x: 1493, startPoint y: 182, endPoint x: 1499, endPoint y: 353, distance: 171.1
click at [1499, 353] on div "🏕️ PCA > Main Workflow Tasks Data Flow Builder Layout Automation Team Analytics…" at bounding box center [756, 421] width 1512 height 765
click at [1185, 493] on div "Updated Valuation Report from Corey Nobile 8 hours 6 tags" at bounding box center [1134, 513] width 697 height 41
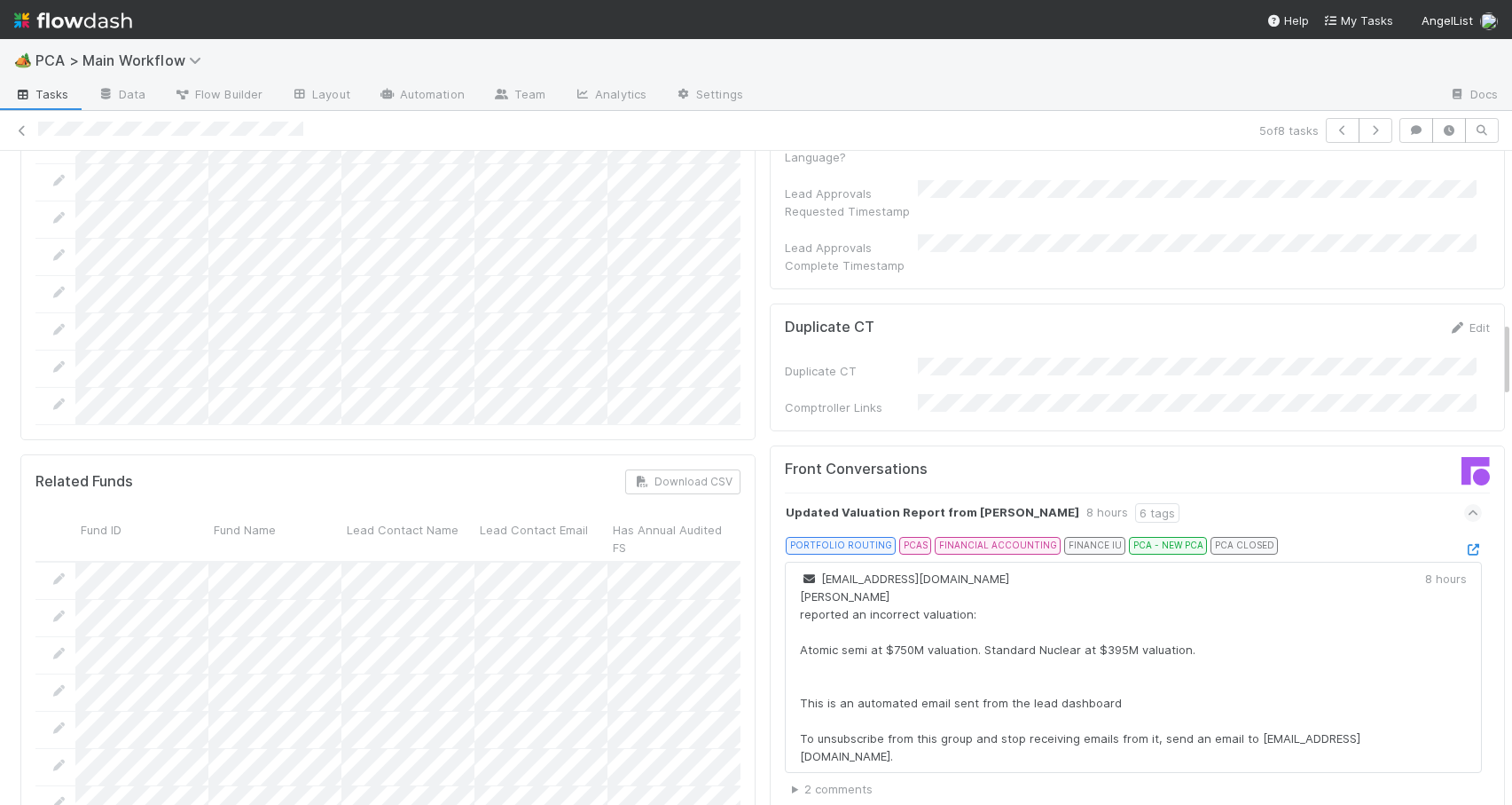
click at [792, 780] on summary "2 comments" at bounding box center [1136, 788] width 690 height 18
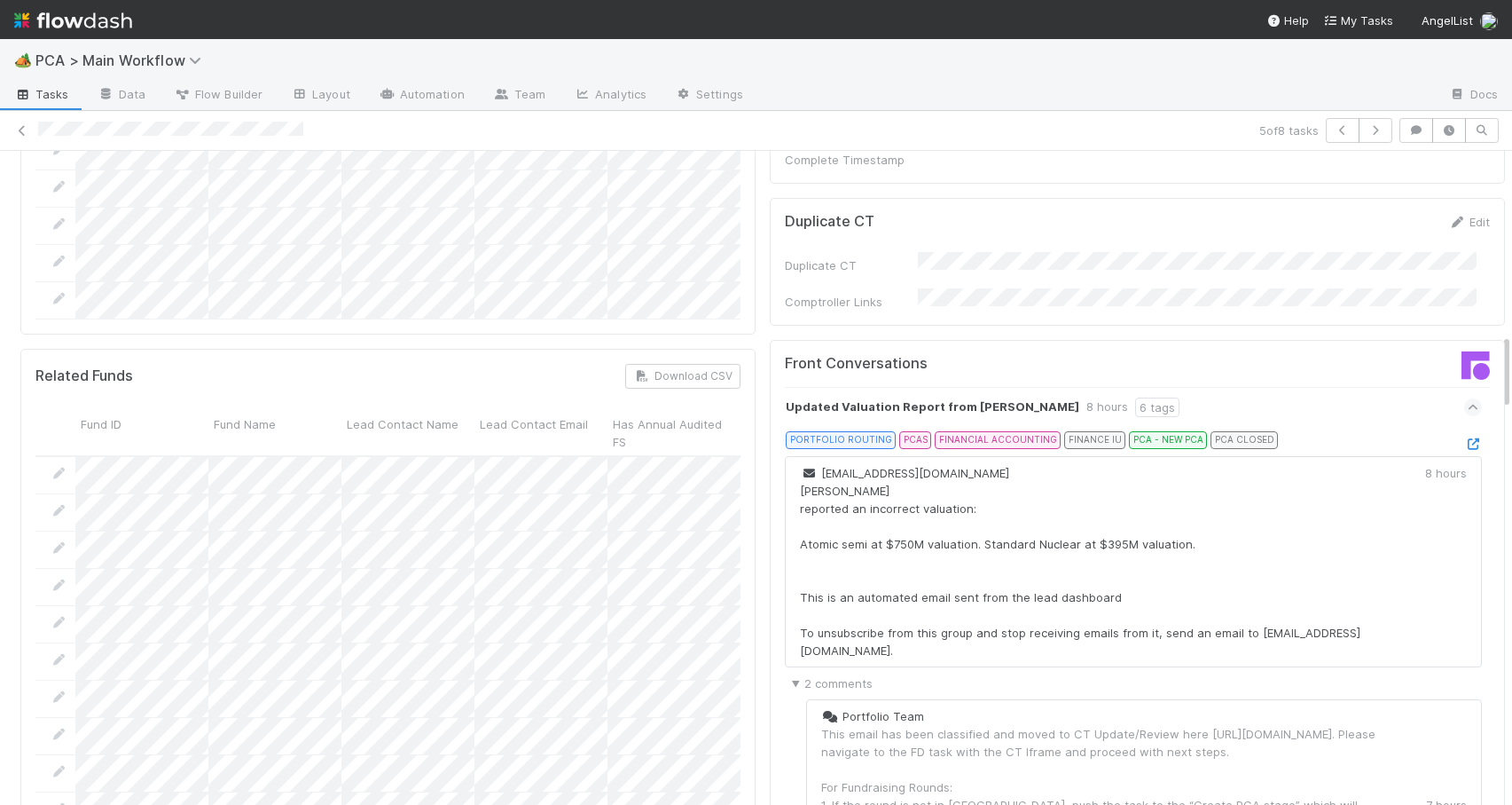
scroll to position [1518, 0]
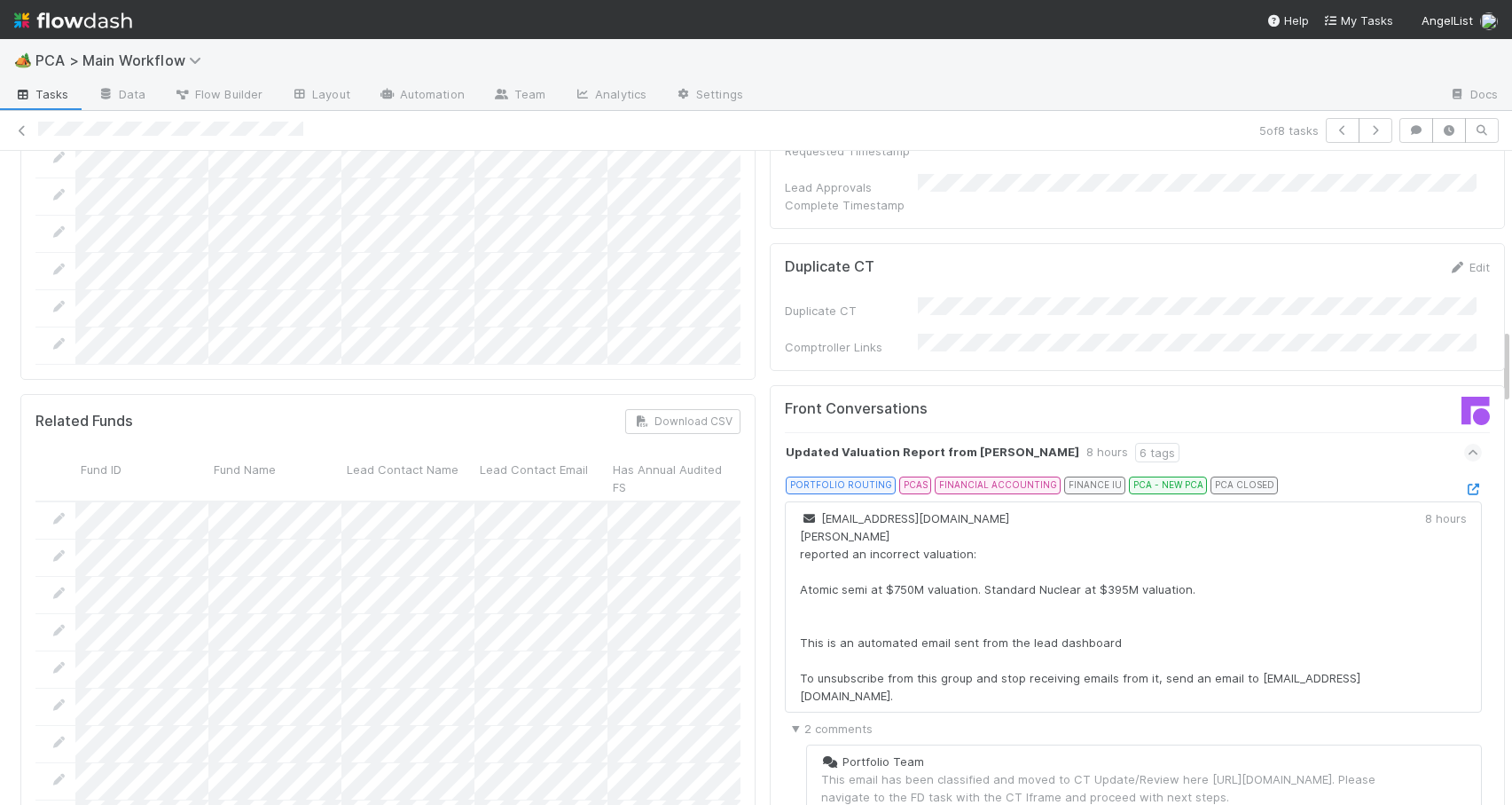
click at [1464, 484] on icon at bounding box center [1472, 489] width 17 height 12
click at [28, 130] on icon at bounding box center [21, 131] width 17 height 12
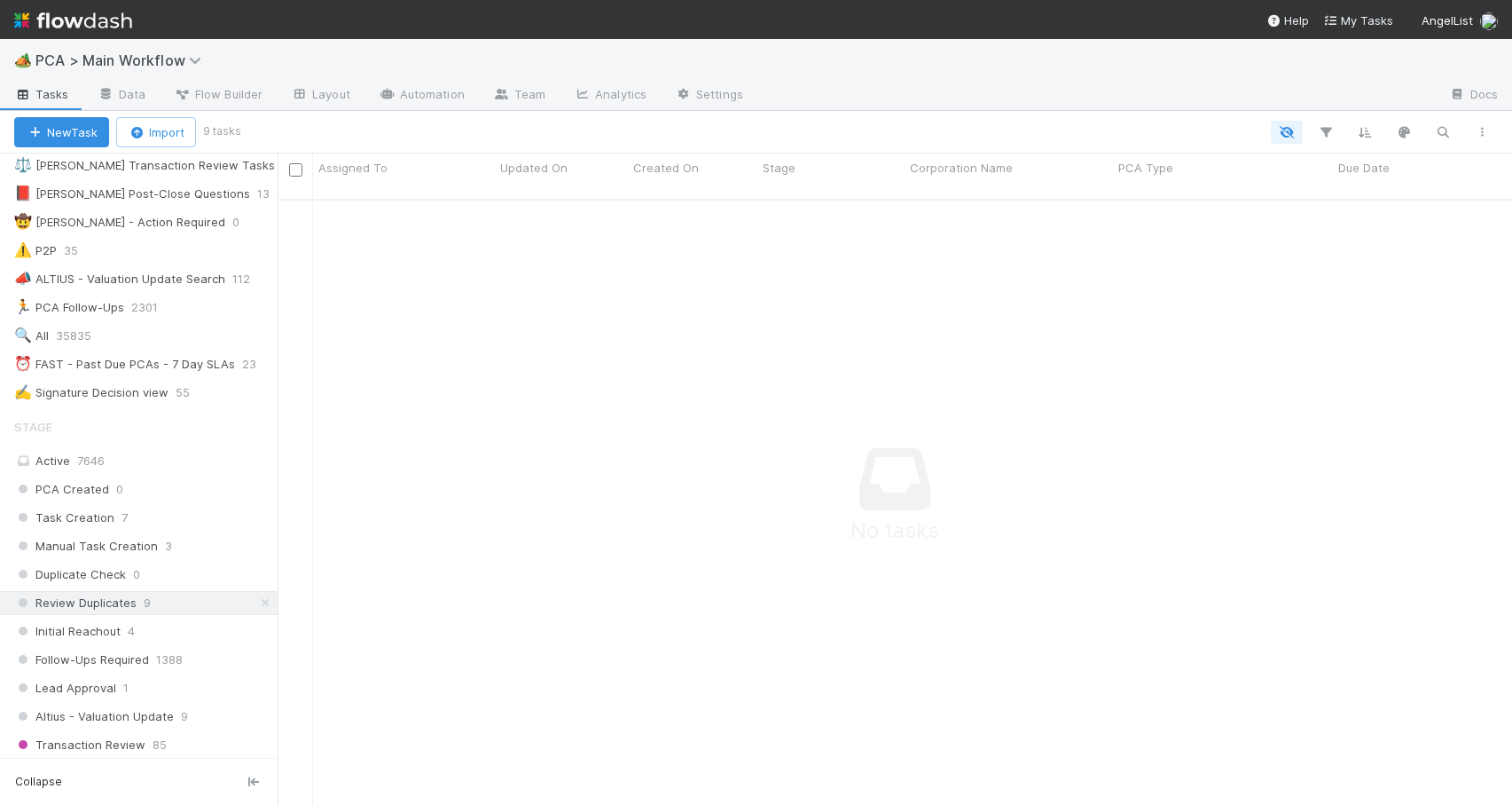
scroll to position [451, 0]
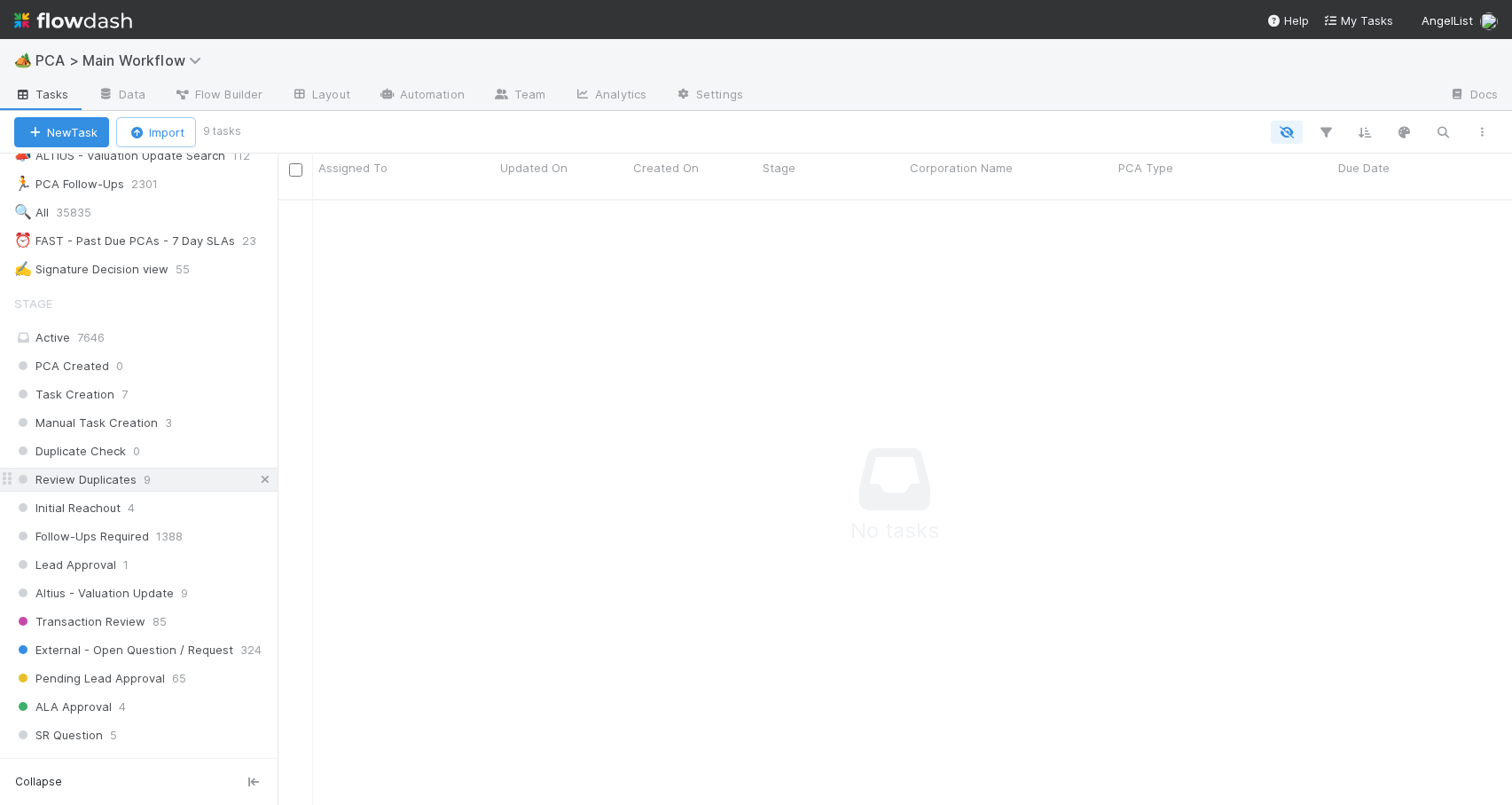
click at [256, 477] on icon at bounding box center [264, 479] width 17 height 12
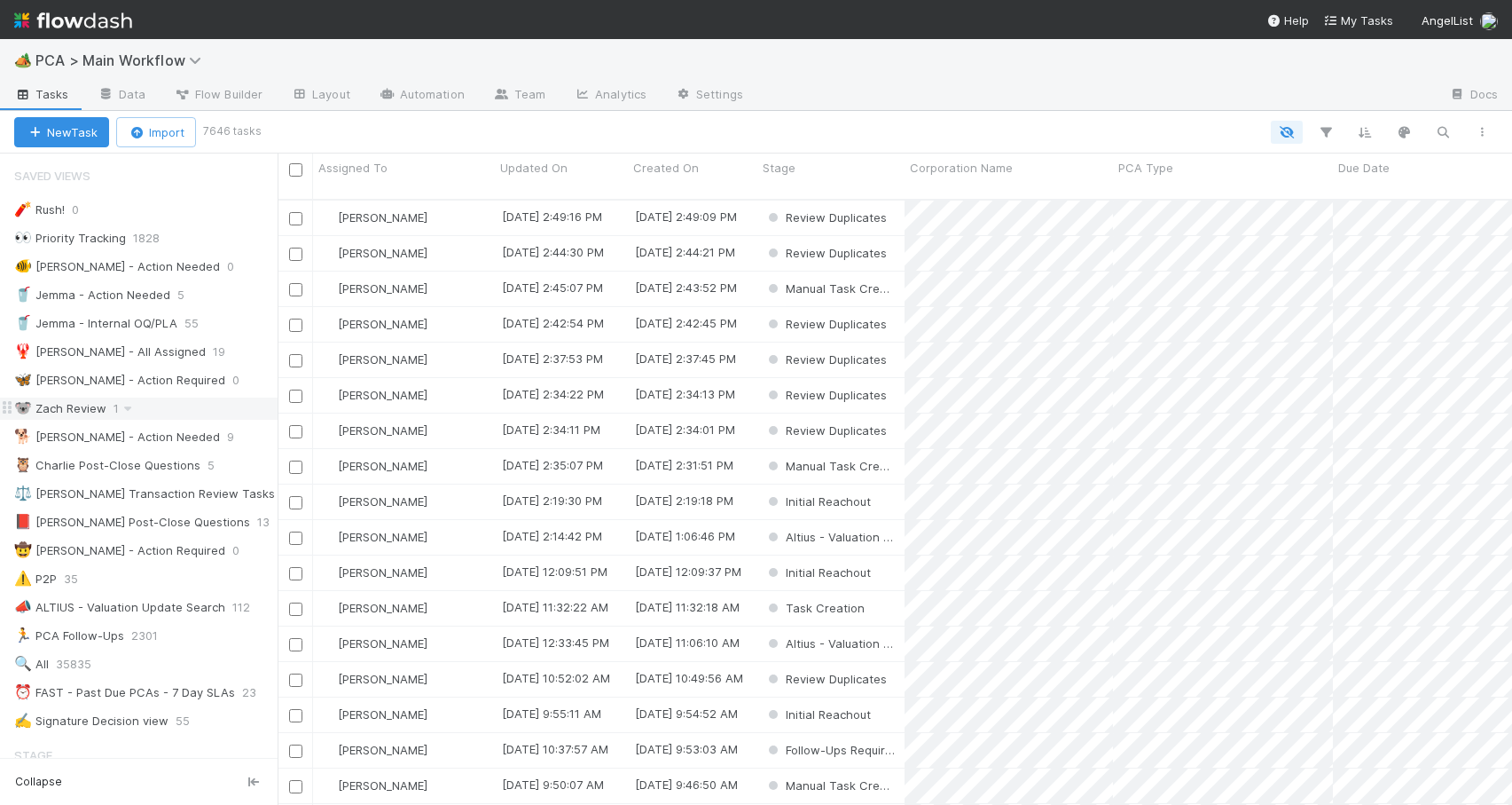
scroll to position [607, 1221]
click at [191, 399] on div "🐨 Zach Review 1" at bounding box center [145, 409] width 263 height 22
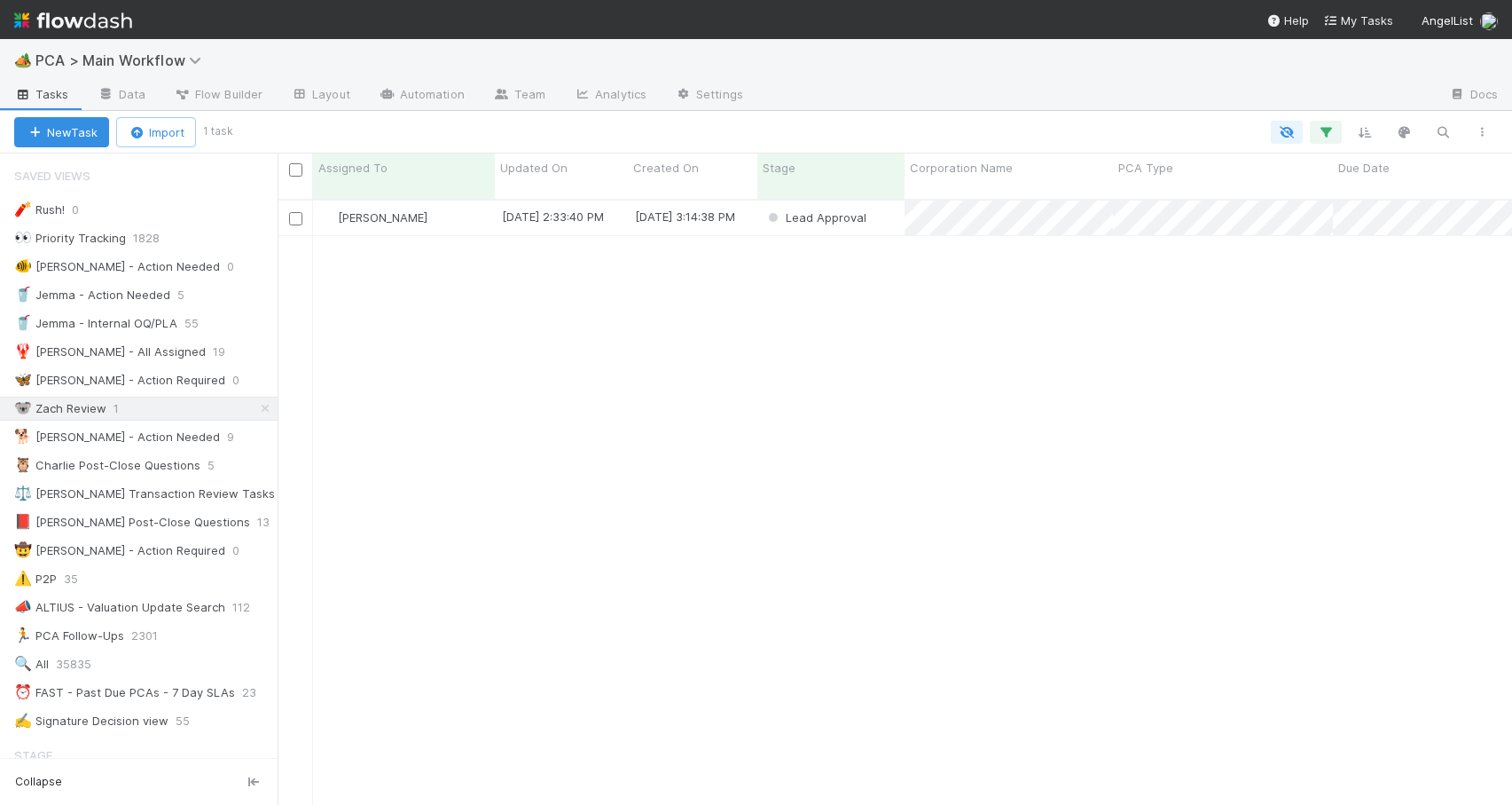
scroll to position [607, 1221]
click at [465, 205] on div "[PERSON_NAME]" at bounding box center [403, 218] width 181 height 35
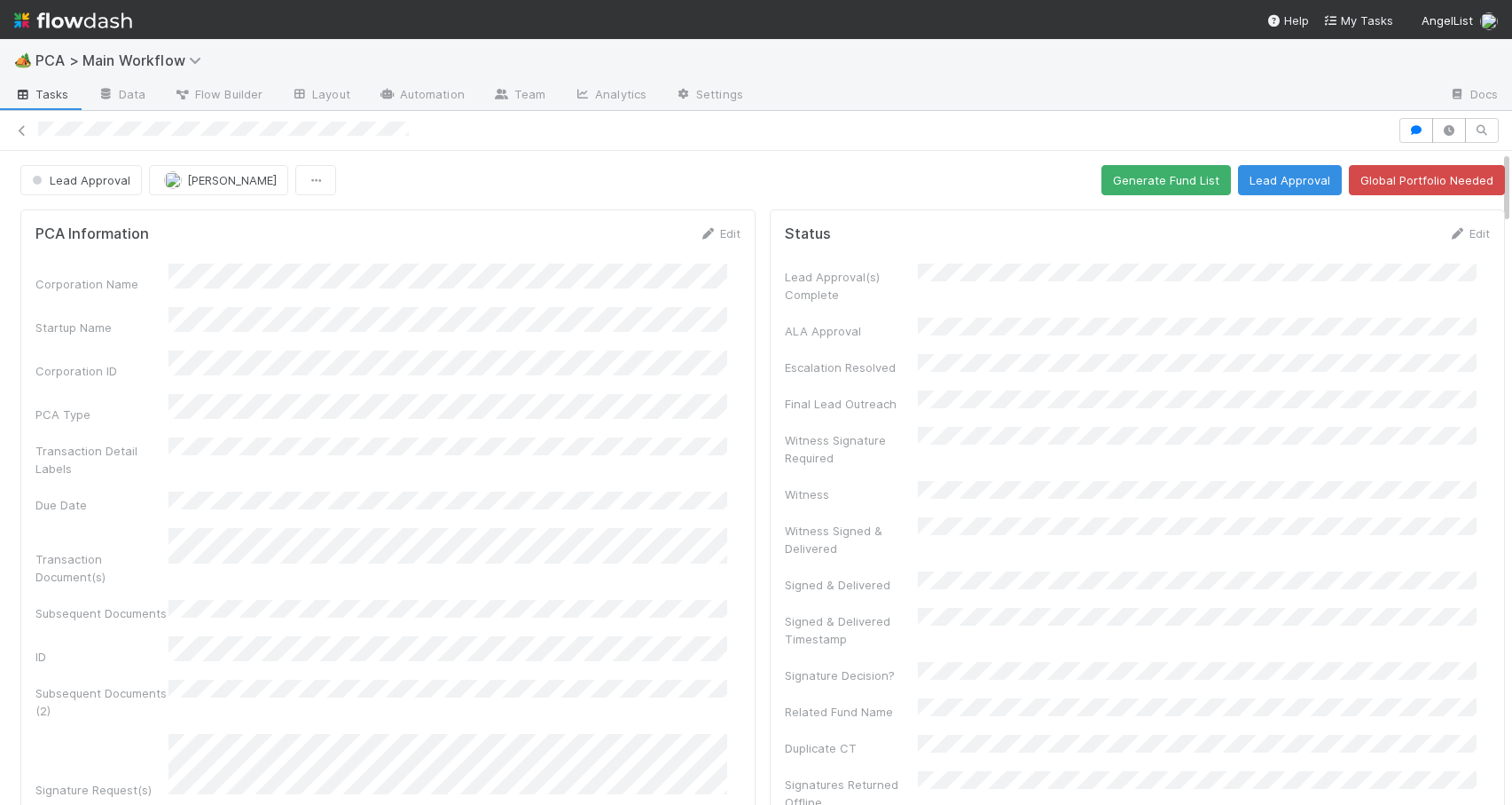
drag, startPoint x: 1494, startPoint y: 274, endPoint x: 1495, endPoint y: 158, distance: 116.0
click at [1495, 158] on div "Lead Approval Zachary Conley Generate Fund List Lead Approval Global Portfolio …" at bounding box center [756, 478] width 1512 height 654
click at [1140, 174] on button "Generate Fund List" at bounding box center [1166, 180] width 130 height 30
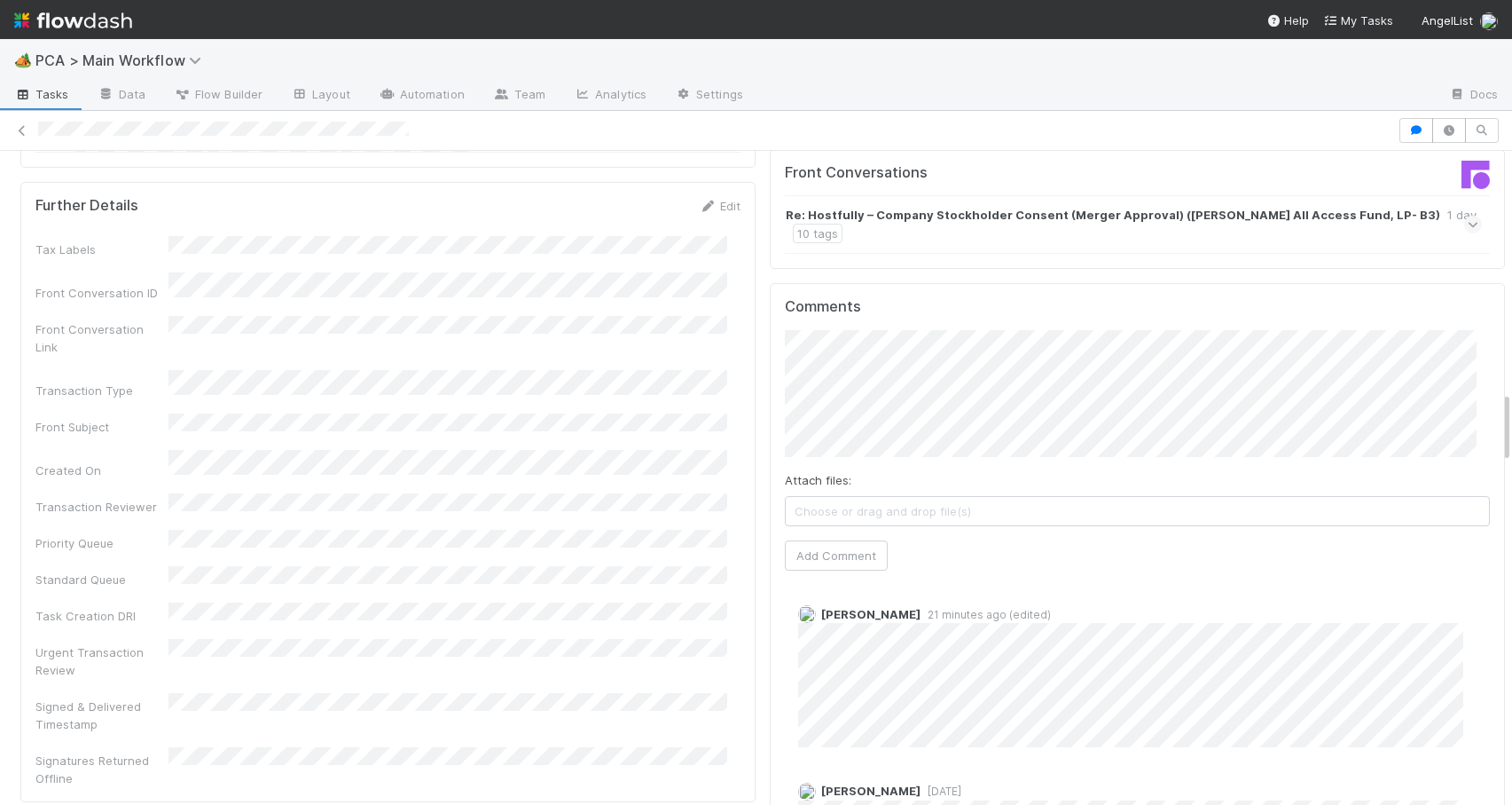
scroll to position [2197, 0]
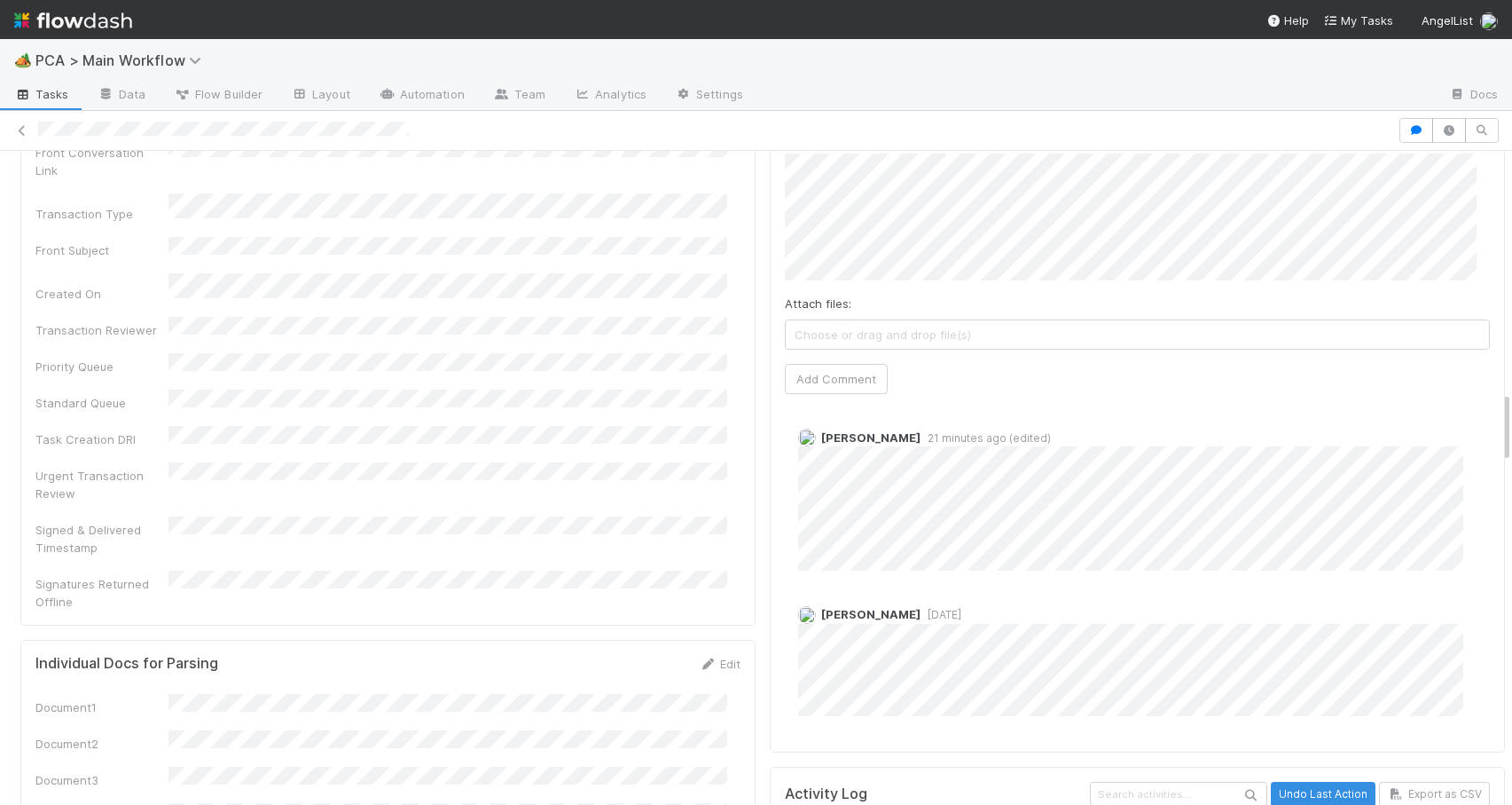
drag, startPoint x: 1494, startPoint y: 169, endPoint x: 1562, endPoint y: 411, distance: 251.4
click at [1511, 411] on html "🏕️ PCA > Main Workflow Tasks Data Flow Builder Layout Automation Team Analytics…" at bounding box center [756, 402] width 1512 height 805
drag, startPoint x: 1491, startPoint y: 405, endPoint x: 1491, endPoint y: 375, distance: 30.0
click at [1491, 375] on div "Lead Approval Zachary Conley Generate Fund List Lead Approval Global Portfolio …" at bounding box center [756, 478] width 1512 height 654
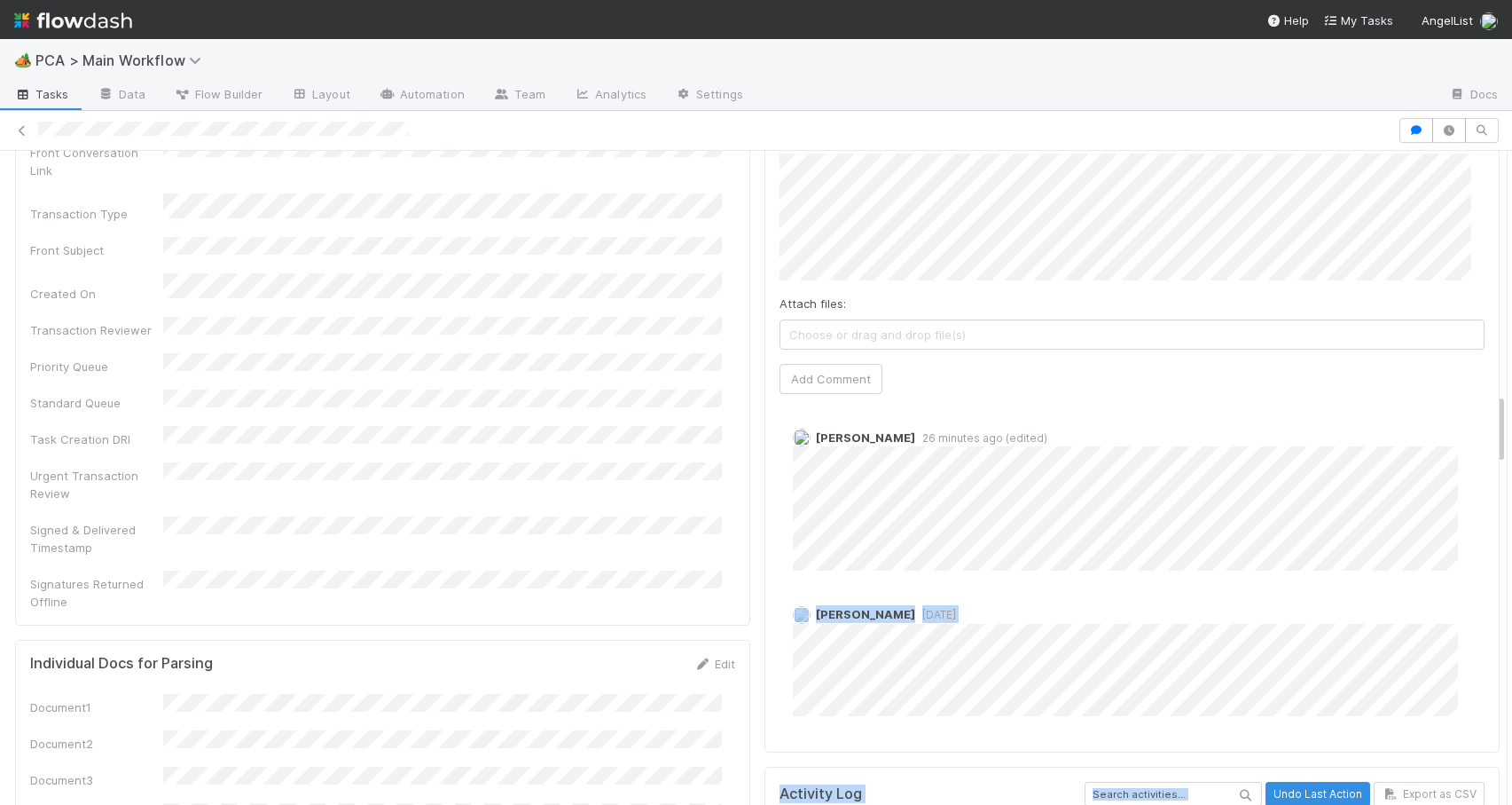
click at [1459, 415] on div "Comments Attach files: Choose or drag and drop file(s) Add Comment Jemma Cunnin…" at bounding box center [1132, 429] width 736 height 645
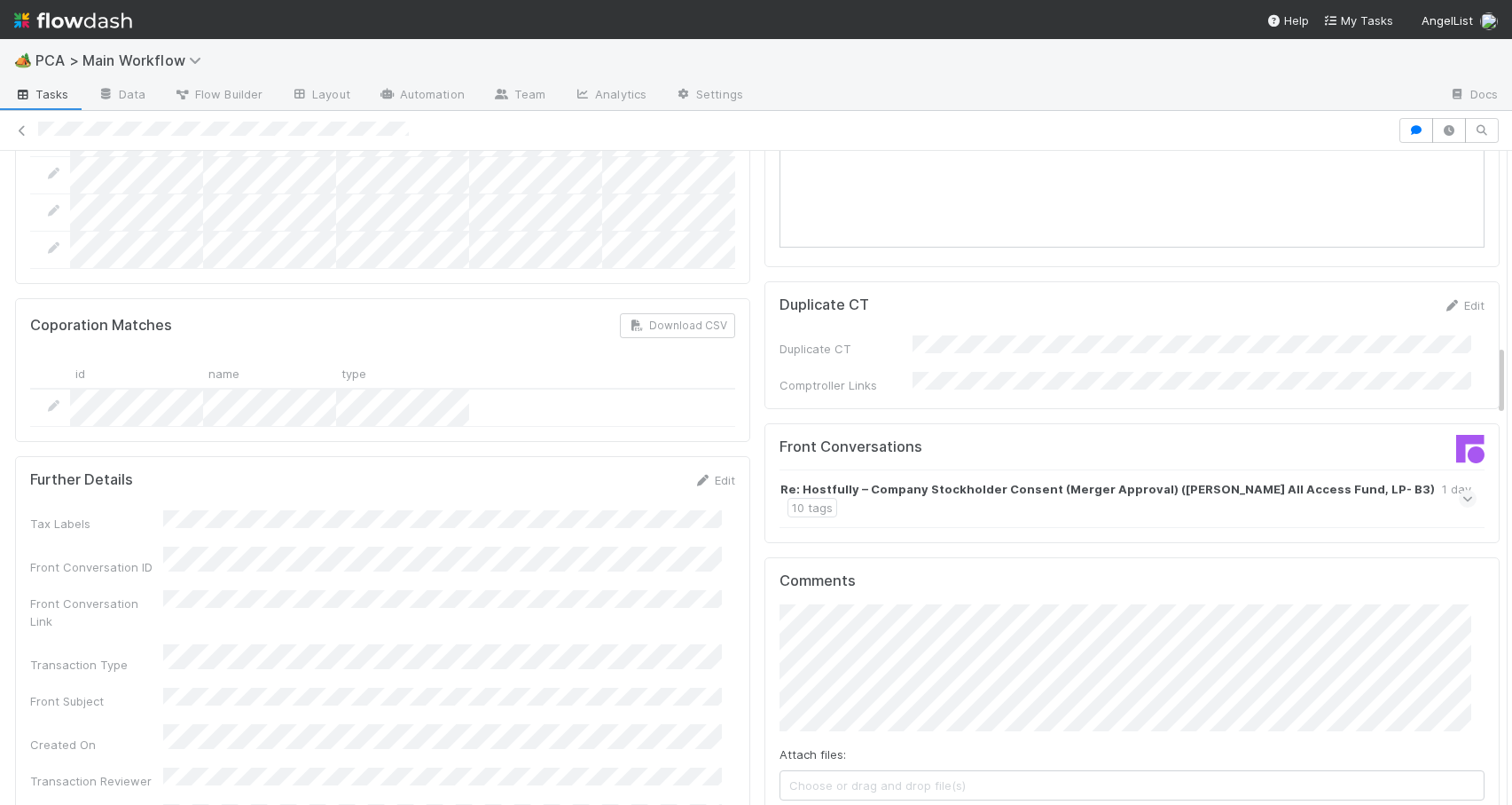
scroll to position [1754, 0]
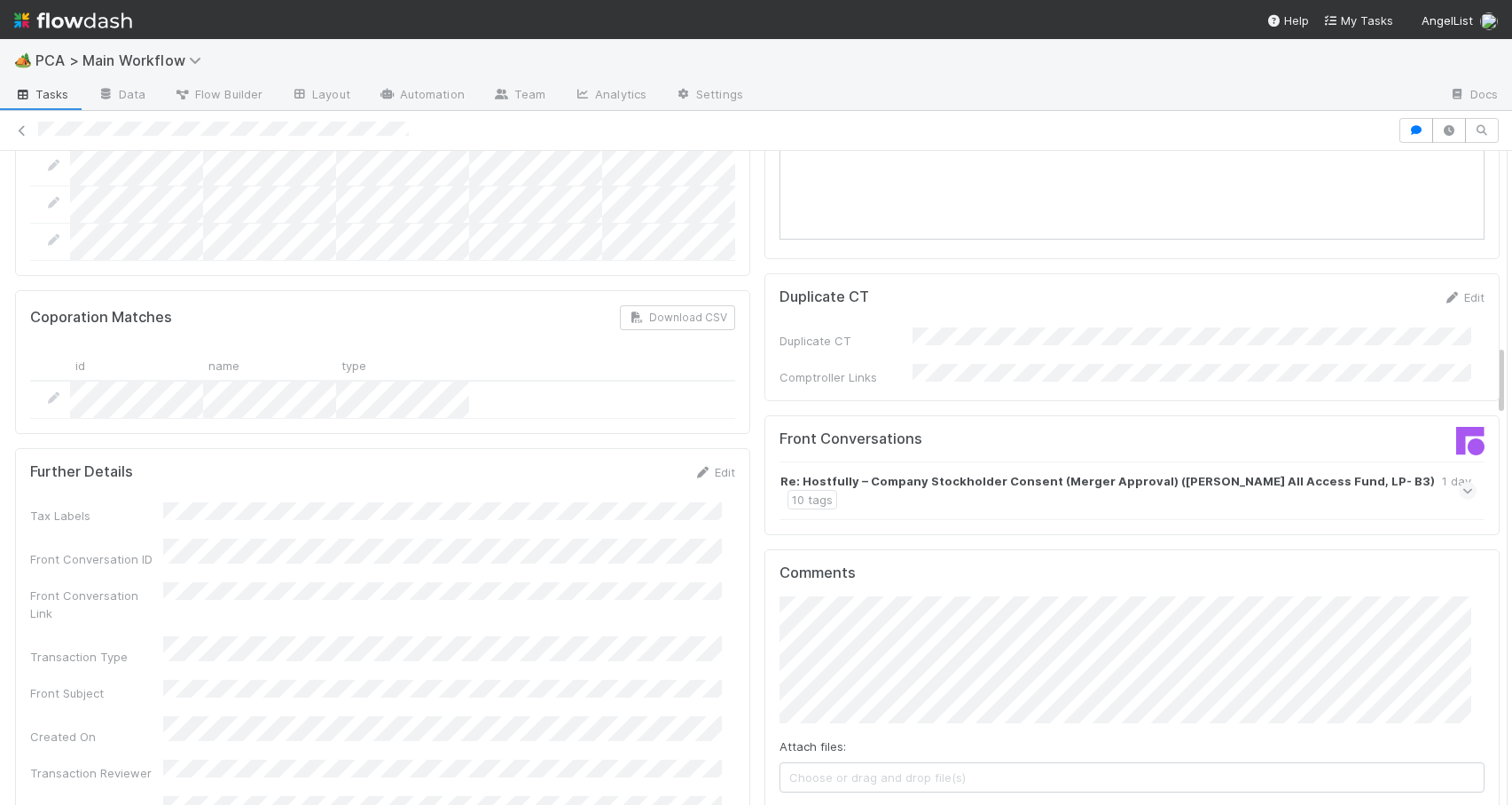
drag, startPoint x: 1488, startPoint y: 414, endPoint x: 1488, endPoint y: 366, distance: 48.0
click at [1062, 472] on strong "Re: Hostfully – Company Stockholder Consent (Merger Approval) (Shaan's All Acce…" at bounding box center [1108, 480] width 655 height 18
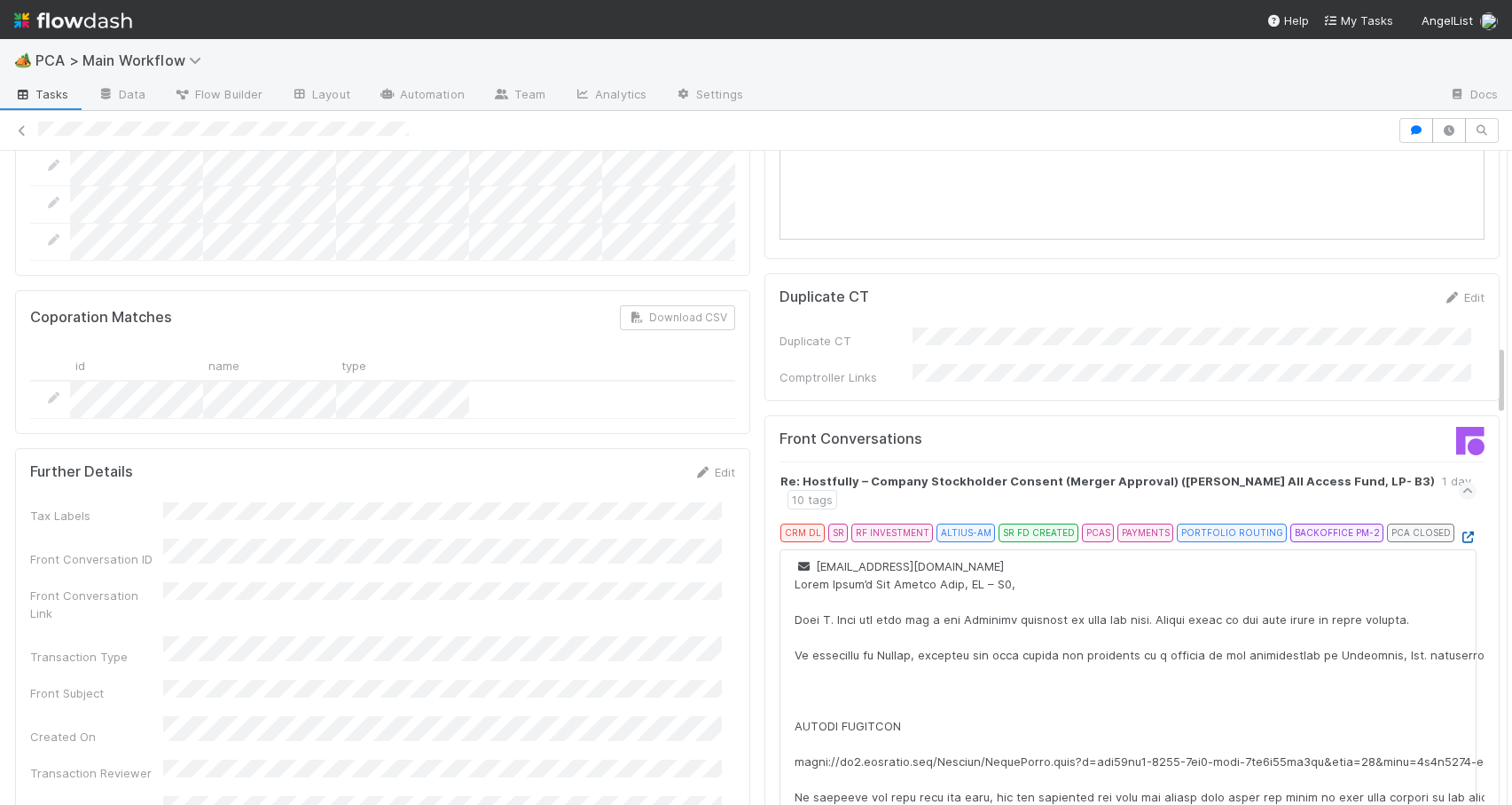
click at [1460, 531] on icon at bounding box center [1468, 537] width 17 height 12
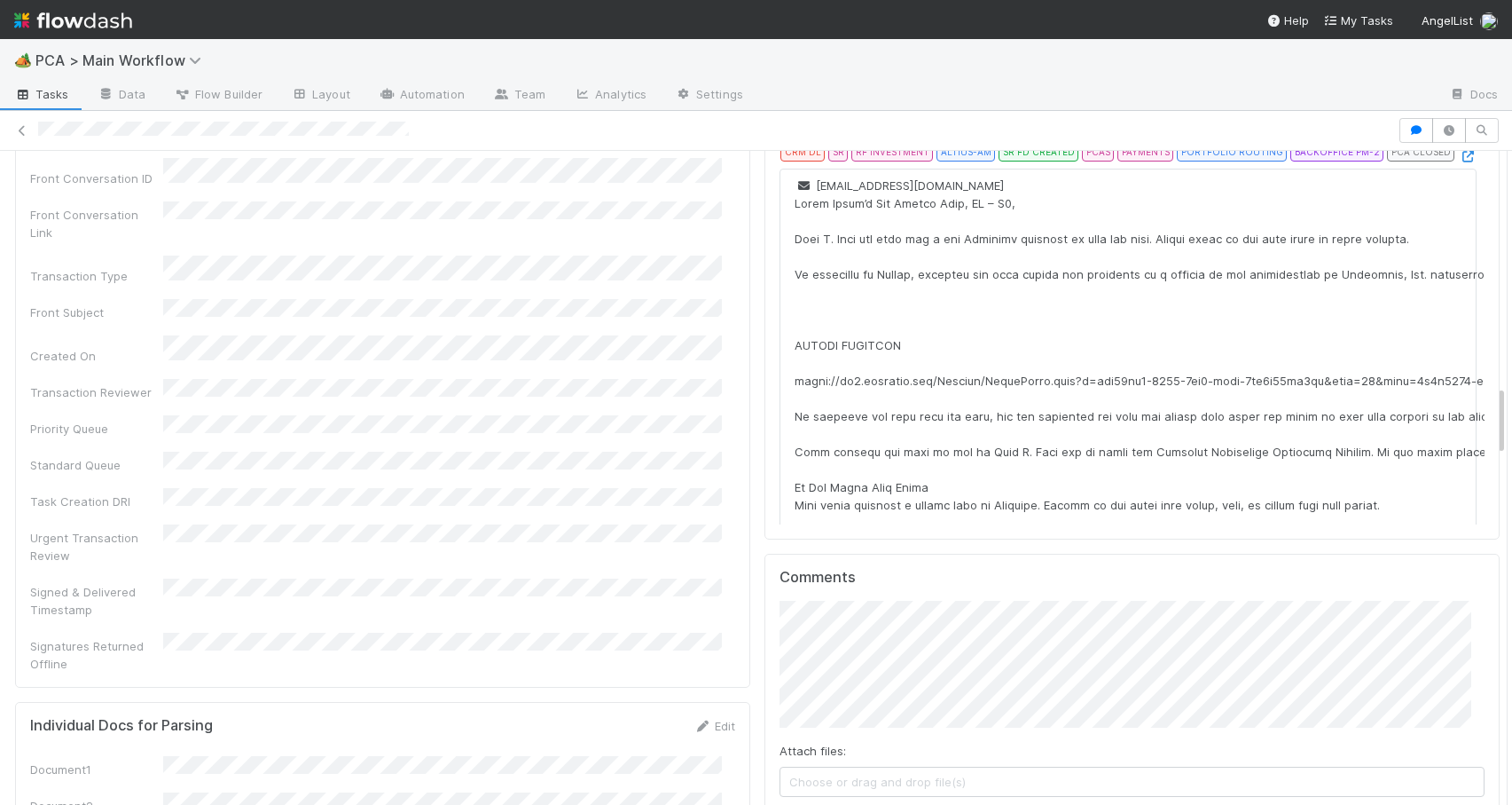
scroll to position [2313, 0]
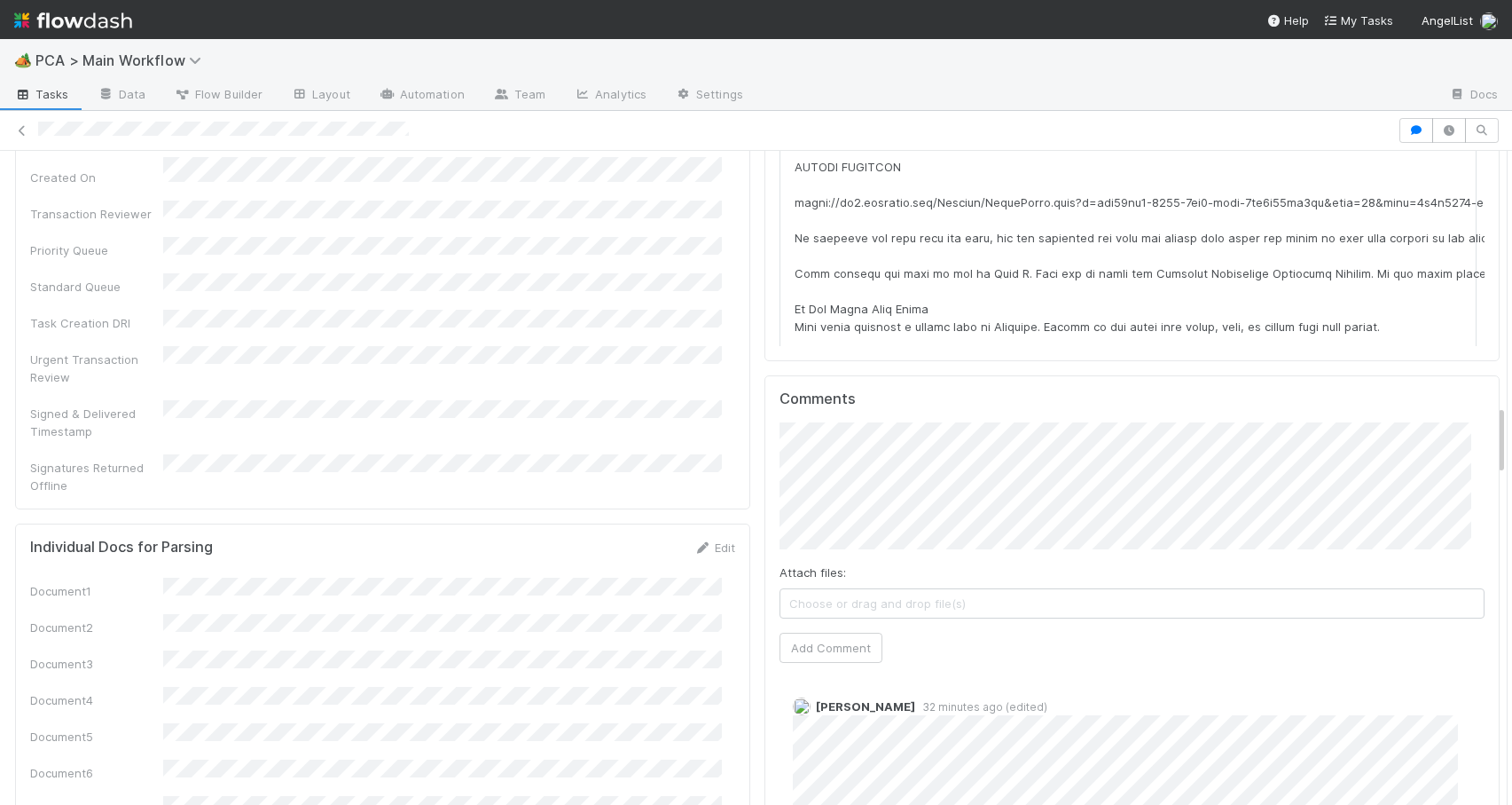
drag, startPoint x: 1488, startPoint y: 353, endPoint x: 1488, endPoint y: 414, distance: 61.0
click at [809, 633] on button "Add Comment" at bounding box center [832, 648] width 103 height 30
click at [1507, 429] on div at bounding box center [1507, 478] width 1 height 654
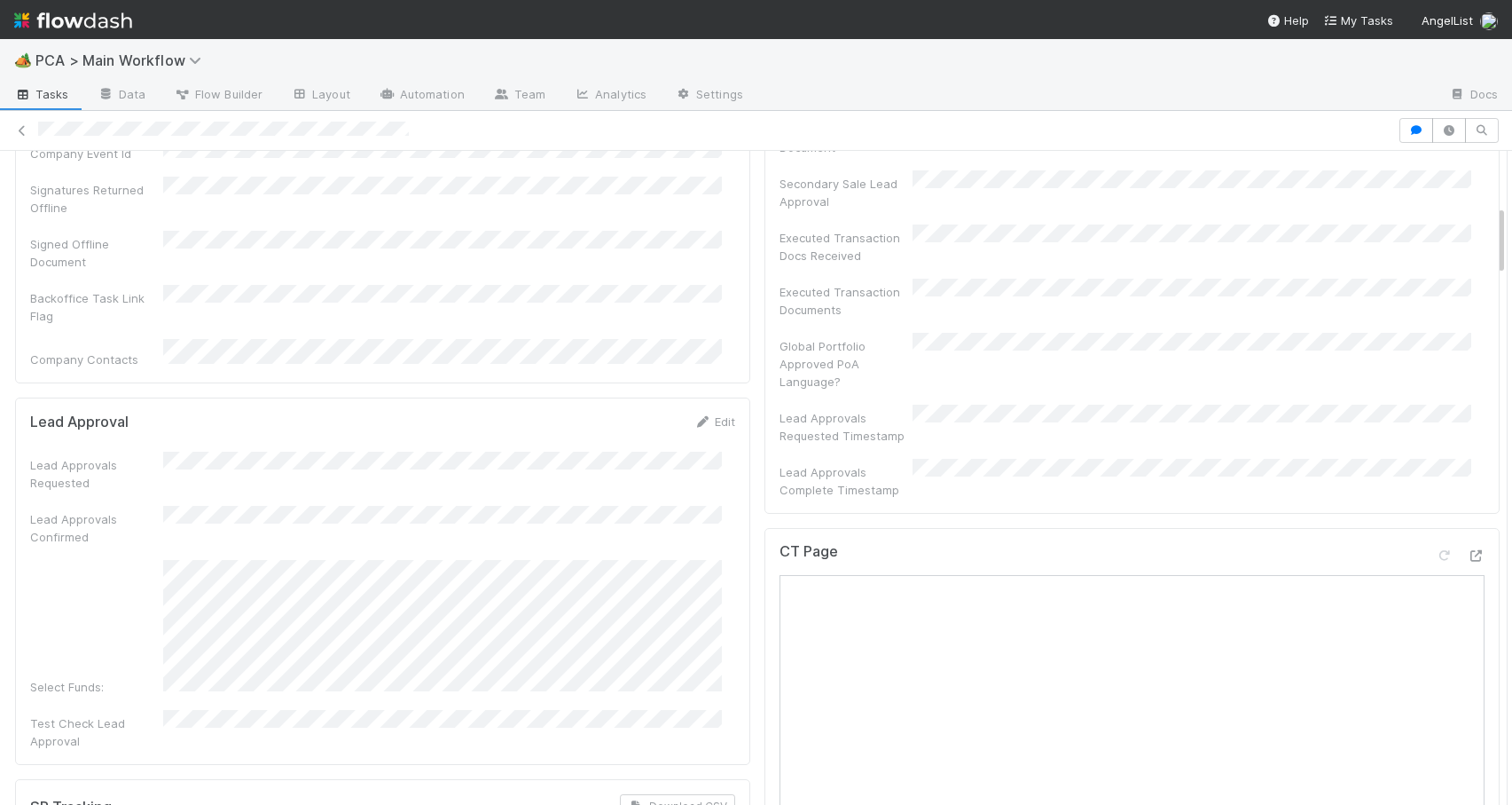
scroll to position [0, 0]
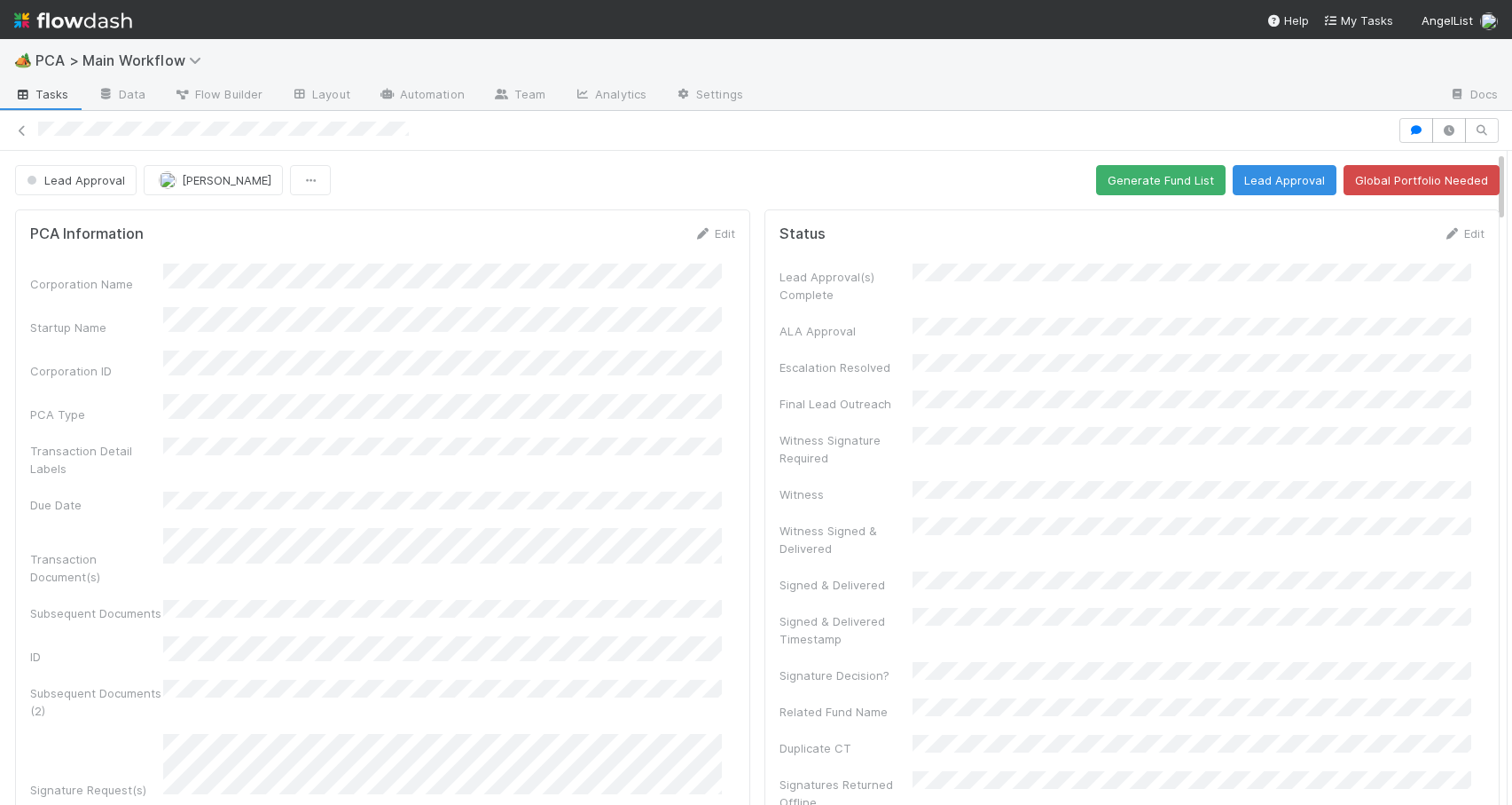
drag, startPoint x: 1487, startPoint y: 438, endPoint x: 1506, endPoint y: 145, distance: 293.6
click at [1506, 145] on div "🏕️ PCA > Main Workflow Tasks Data Flow Builder Layout Automation Team Analytics…" at bounding box center [756, 421] width 1512 height 765
click at [1111, 177] on button "Generate Fund List" at bounding box center [1161, 180] width 130 height 30
click at [1507, 175] on div at bounding box center [1507, 478] width 1 height 654
drag, startPoint x: 1488, startPoint y: 172, endPoint x: 1485, endPoint y: 133, distance: 39.1
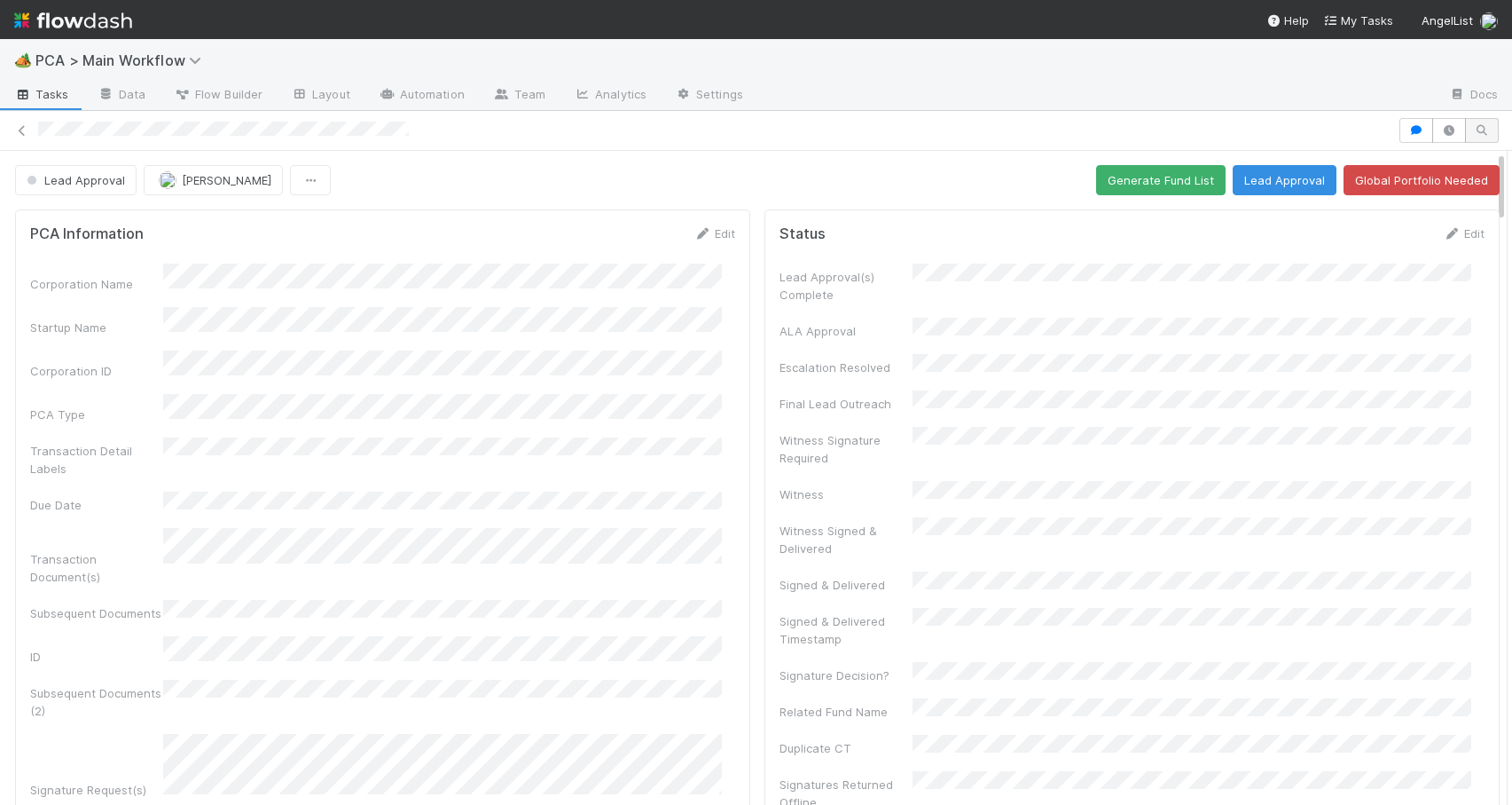
click at [1485, 133] on div "Lead Approval Zachary Conley Generate Fund List Lead Approval Global Portfolio …" at bounding box center [756, 457] width 1512 height 694
click at [1235, 179] on button "Lead Approval" at bounding box center [1285, 180] width 104 height 30
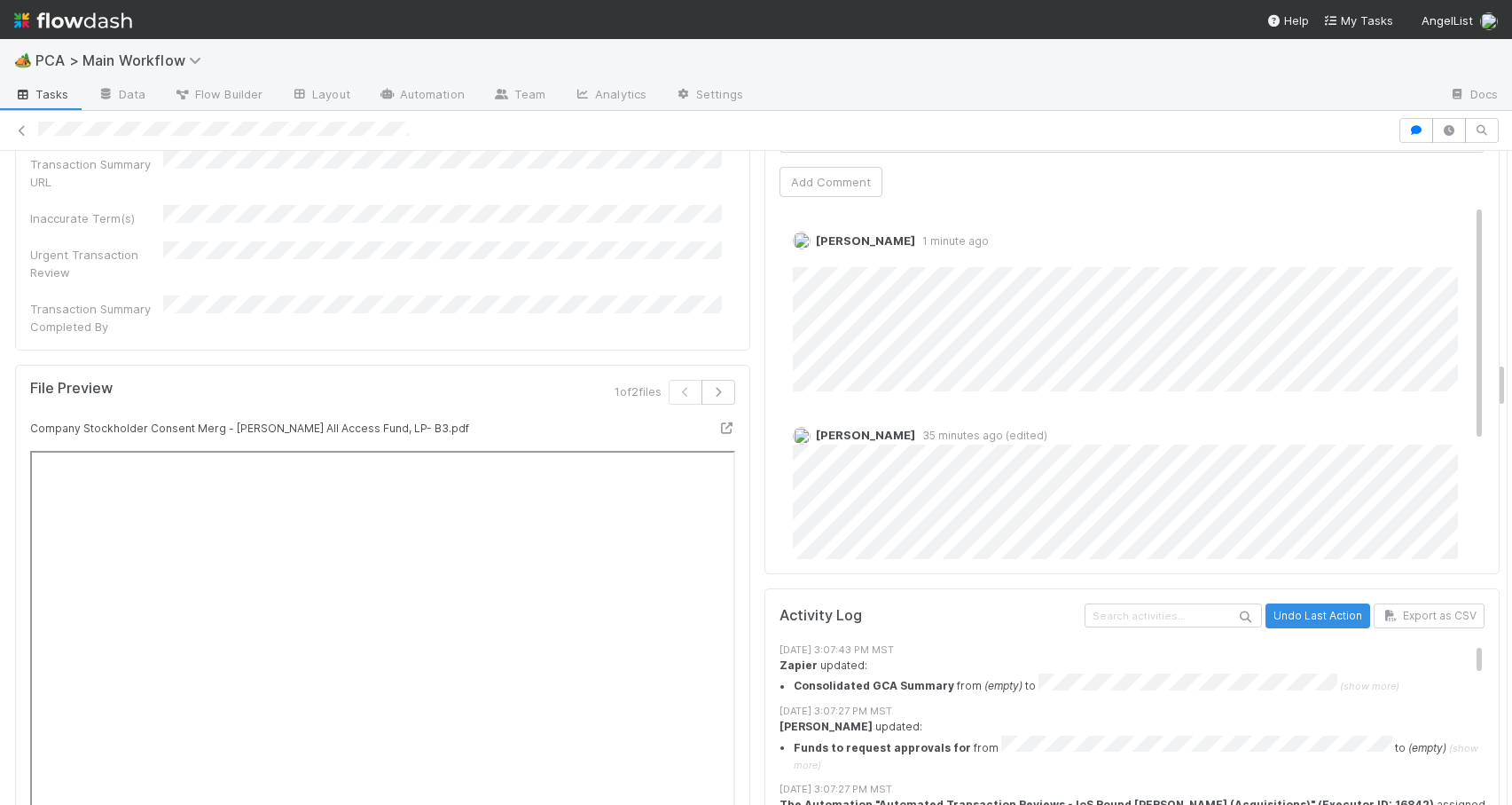
drag, startPoint x: 1488, startPoint y: 167, endPoint x: 1502, endPoint y: 367, distance: 200.5
click at [1502, 369] on div "🏕️ PCA > Main Workflow Tasks Data Flow Builder Layout Automation Team Analytics…" at bounding box center [756, 421] width 1512 height 765
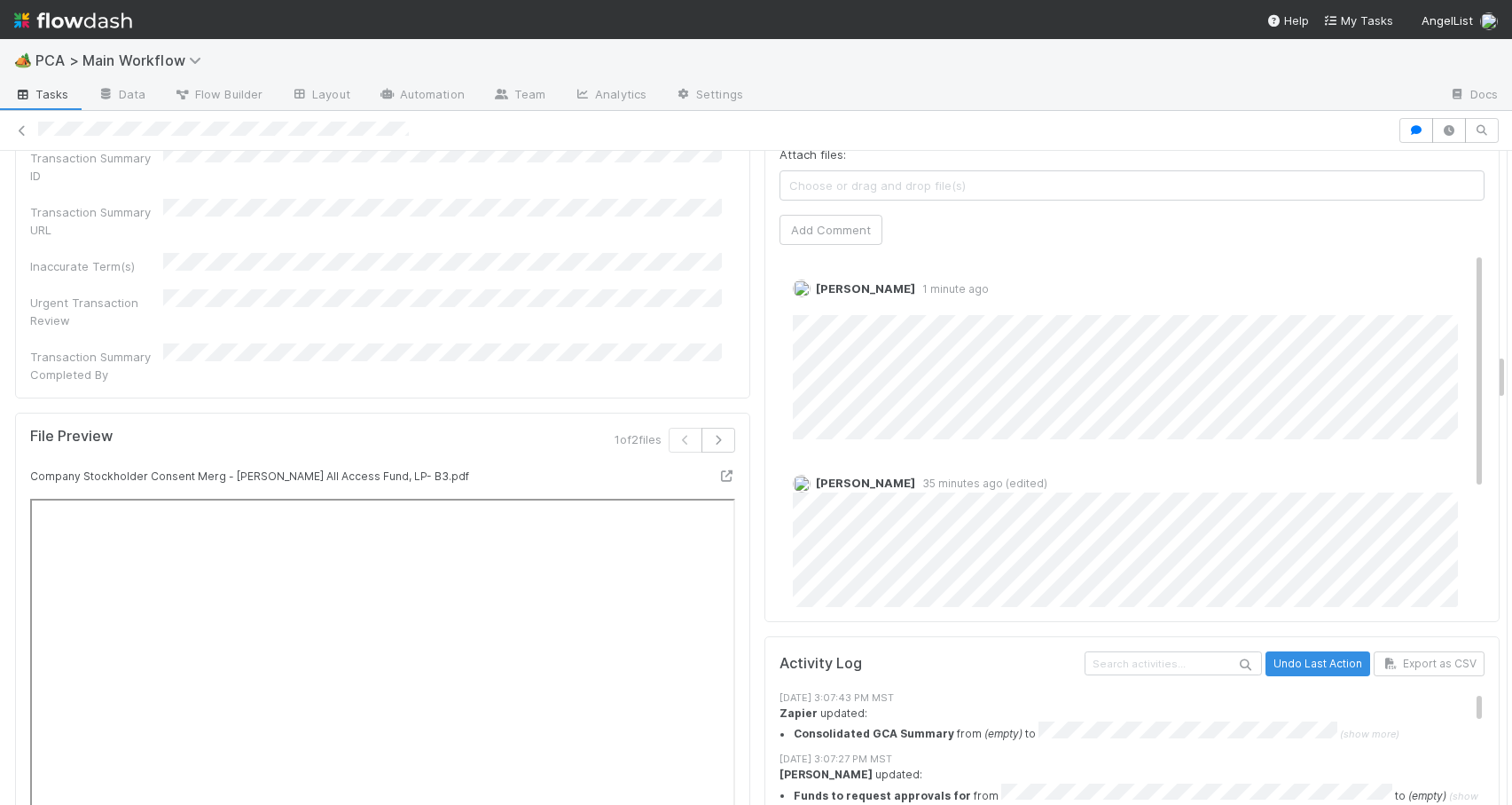
scroll to position [176, 0]
drag, startPoint x: 1453, startPoint y: 324, endPoint x: 1473, endPoint y: 528, distance: 205.0
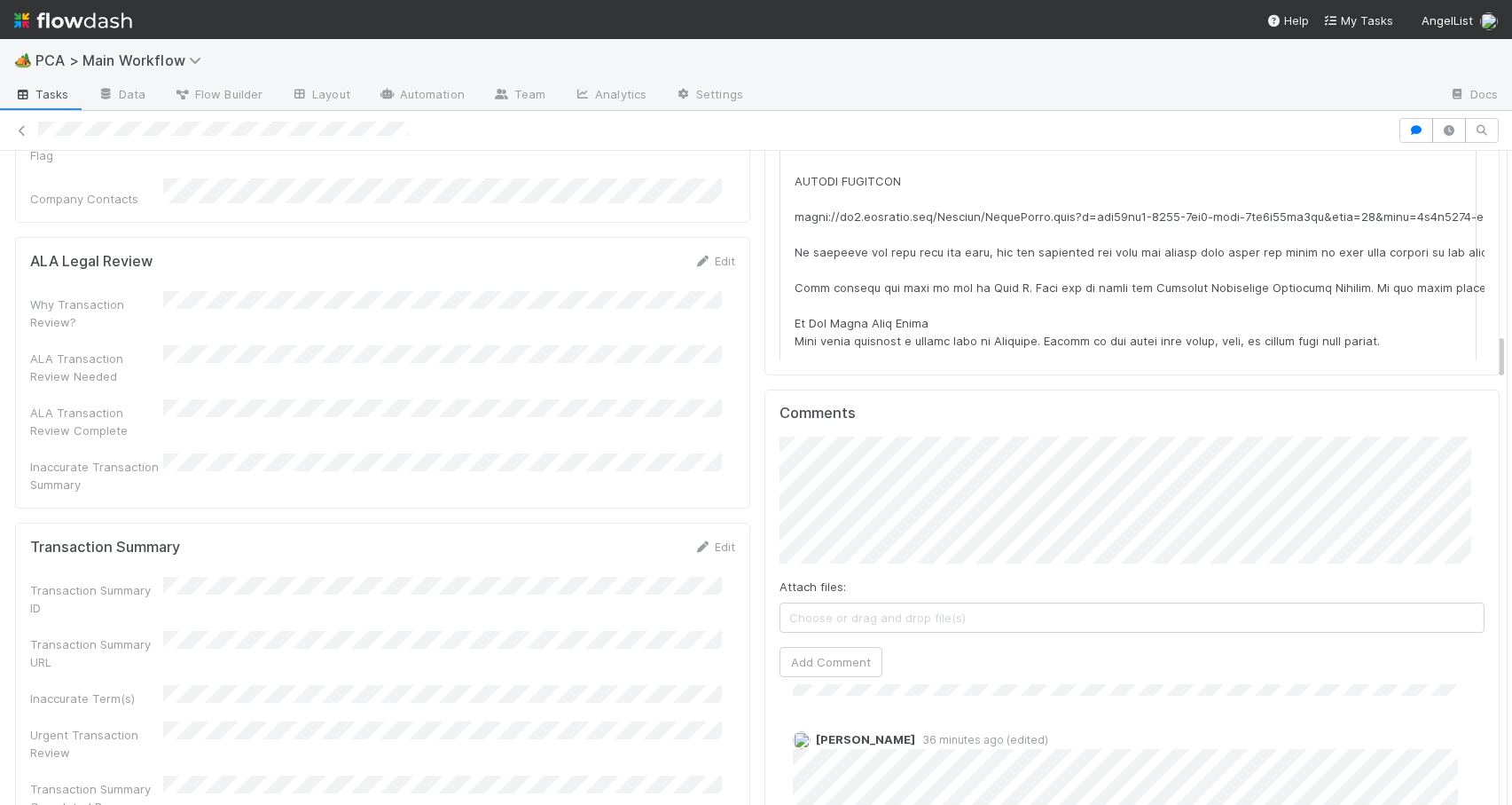
drag, startPoint x: 1488, startPoint y: 368, endPoint x: 1483, endPoint y: 330, distance: 38.3
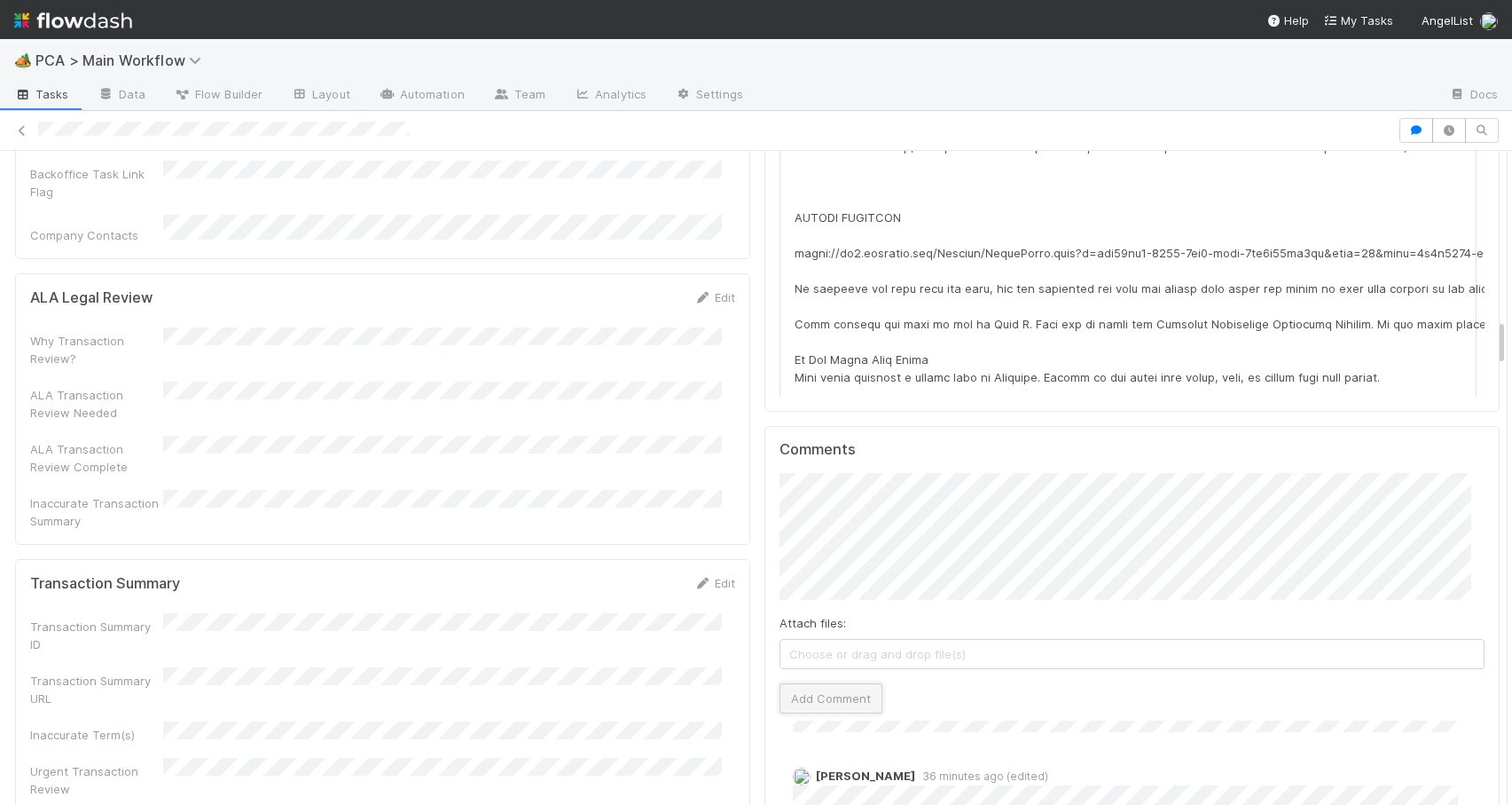
click at [791, 683] on button "Add Comment" at bounding box center [832, 698] width 103 height 30
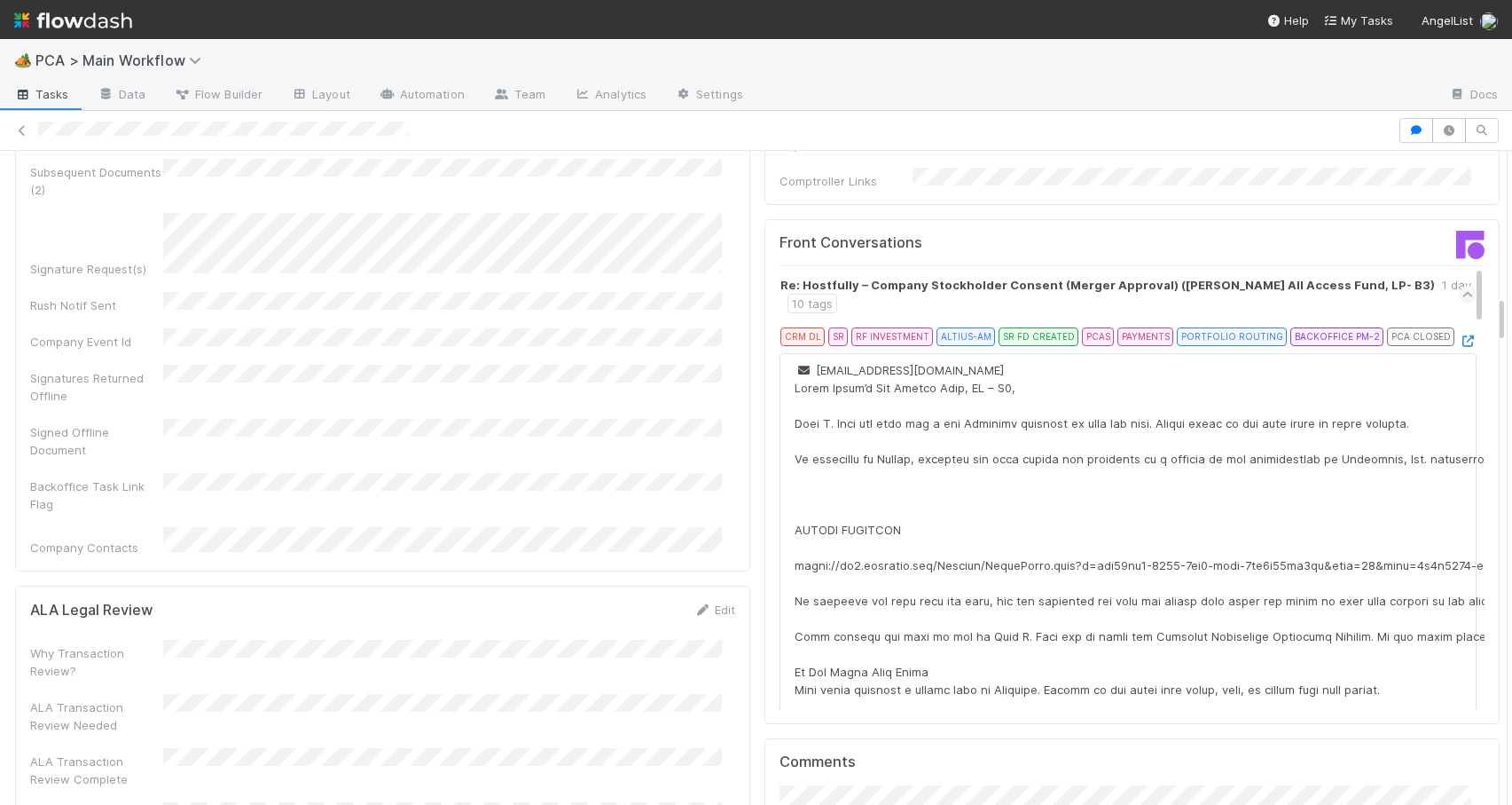
drag, startPoint x: 1486, startPoint y: 341, endPoint x: 1486, endPoint y: 318, distance: 23.0
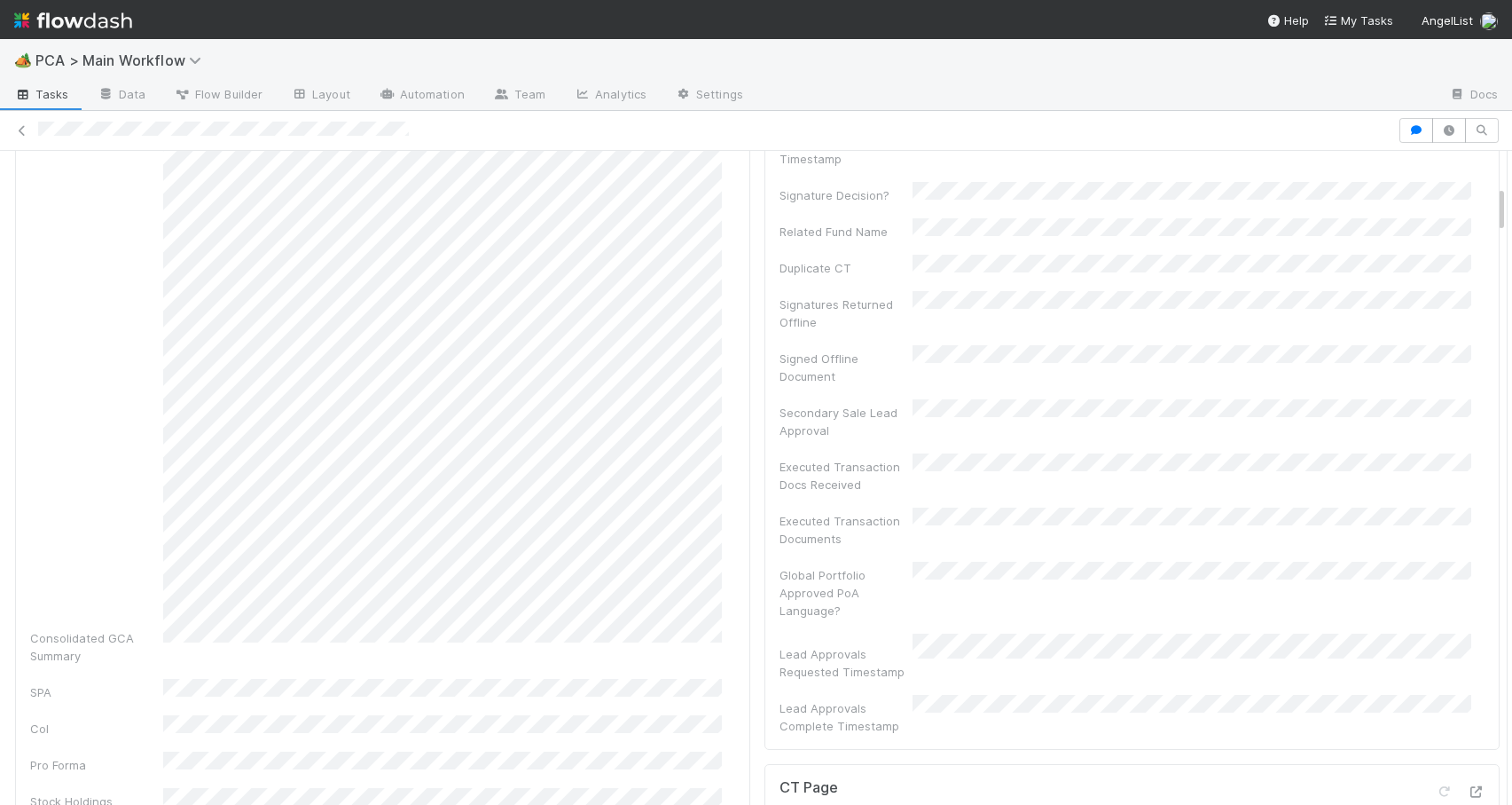
scroll to position [0, 0]
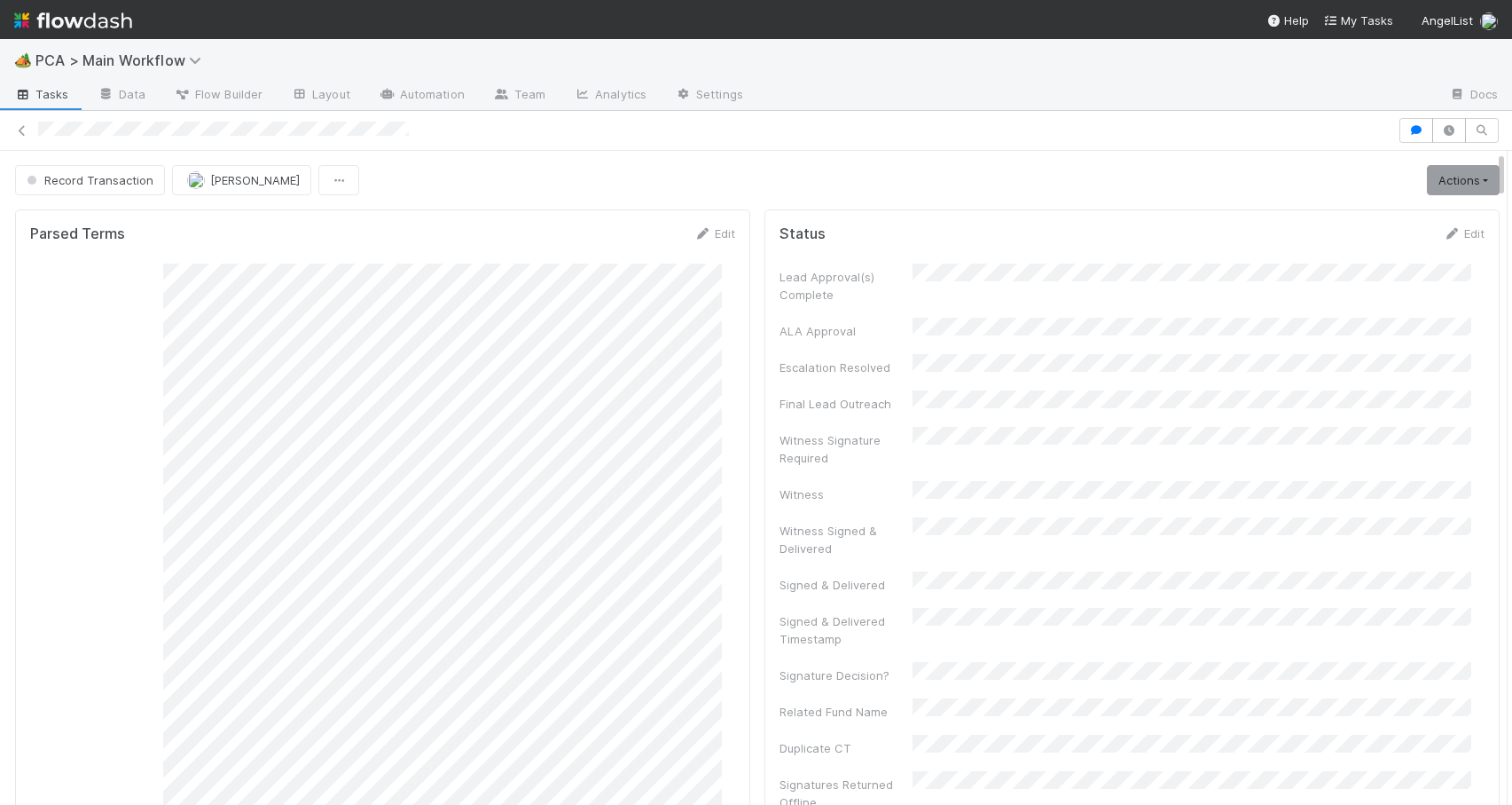
drag, startPoint x: 1489, startPoint y: 319, endPoint x: 1490, endPoint y: 145, distance: 174.0
click at [1490, 145] on div "Record Transaction Josh Tarr Actions Move to TR External Open Question / Reques…" at bounding box center [756, 457] width 1512 height 694
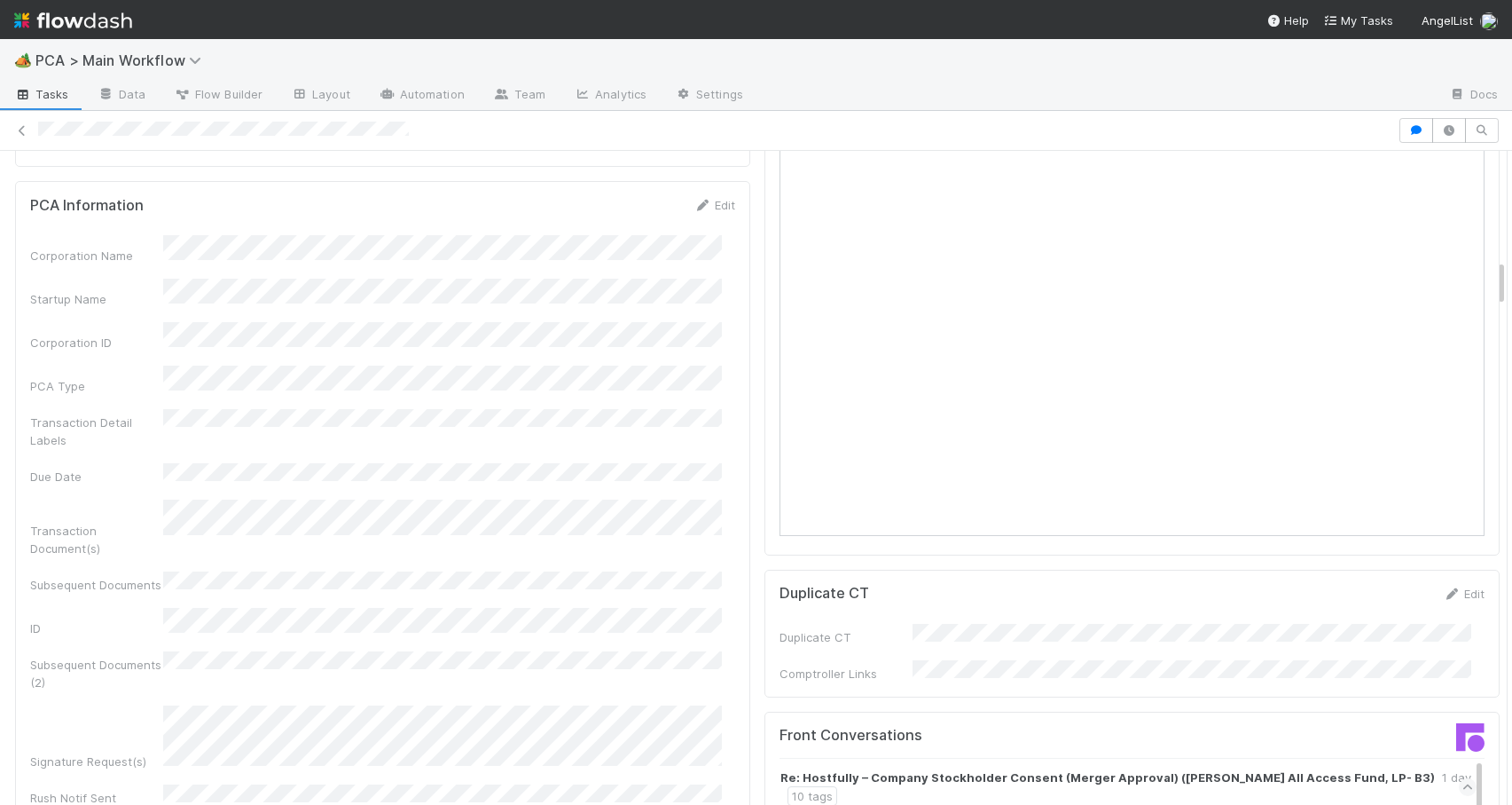
scroll to position [1513, 0]
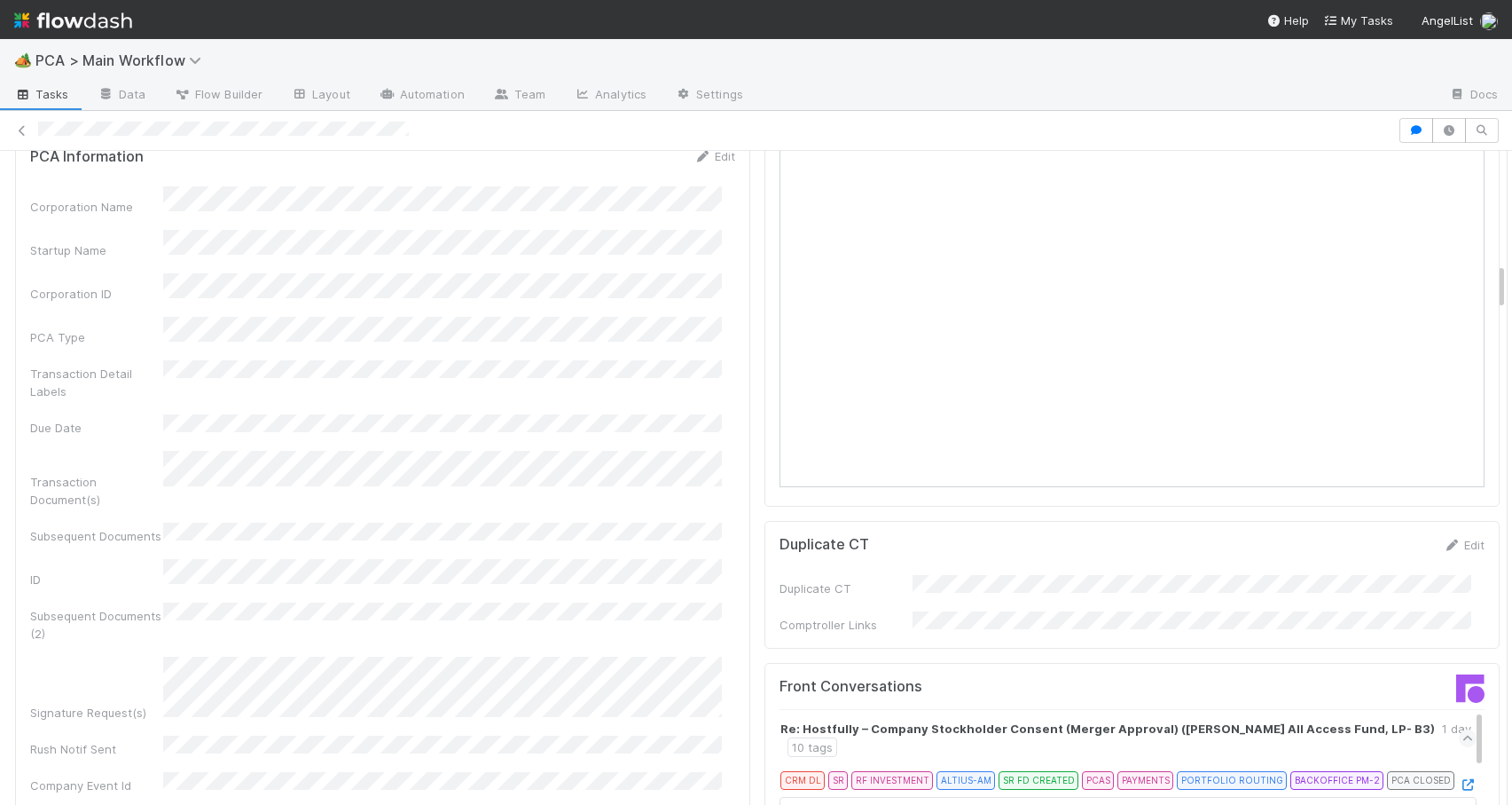
drag, startPoint x: 1487, startPoint y: 167, endPoint x: 1537, endPoint y: 278, distance: 121.7
click at [1511, 278] on html "🏕️ PCA > Main Workflow Tasks Data Flow Builder Layout Automation Team Analytics…" at bounding box center [756, 402] width 1512 height 805
click at [25, 134] on icon at bounding box center [21, 131] width 17 height 12
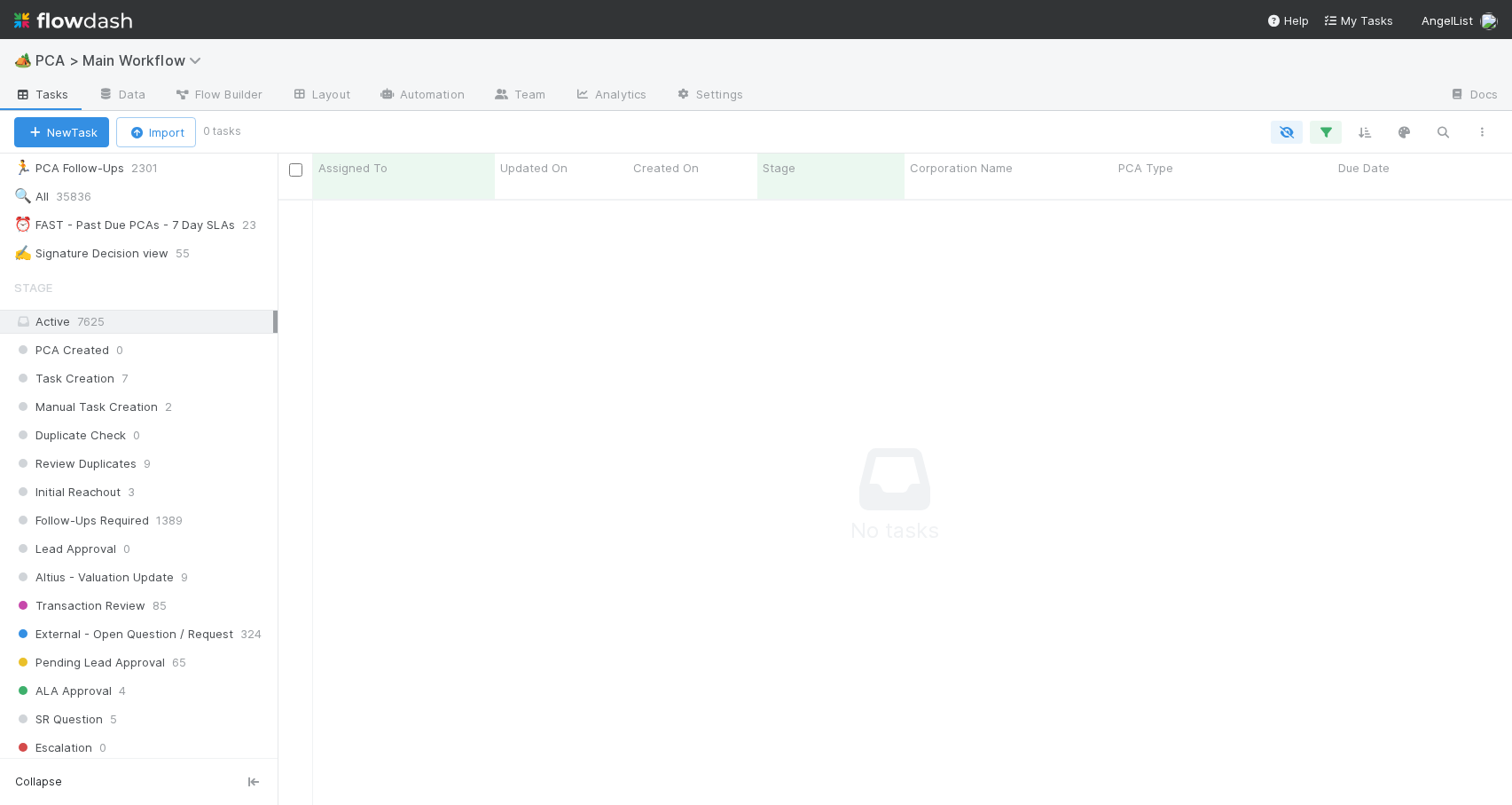
scroll to position [516, 0]
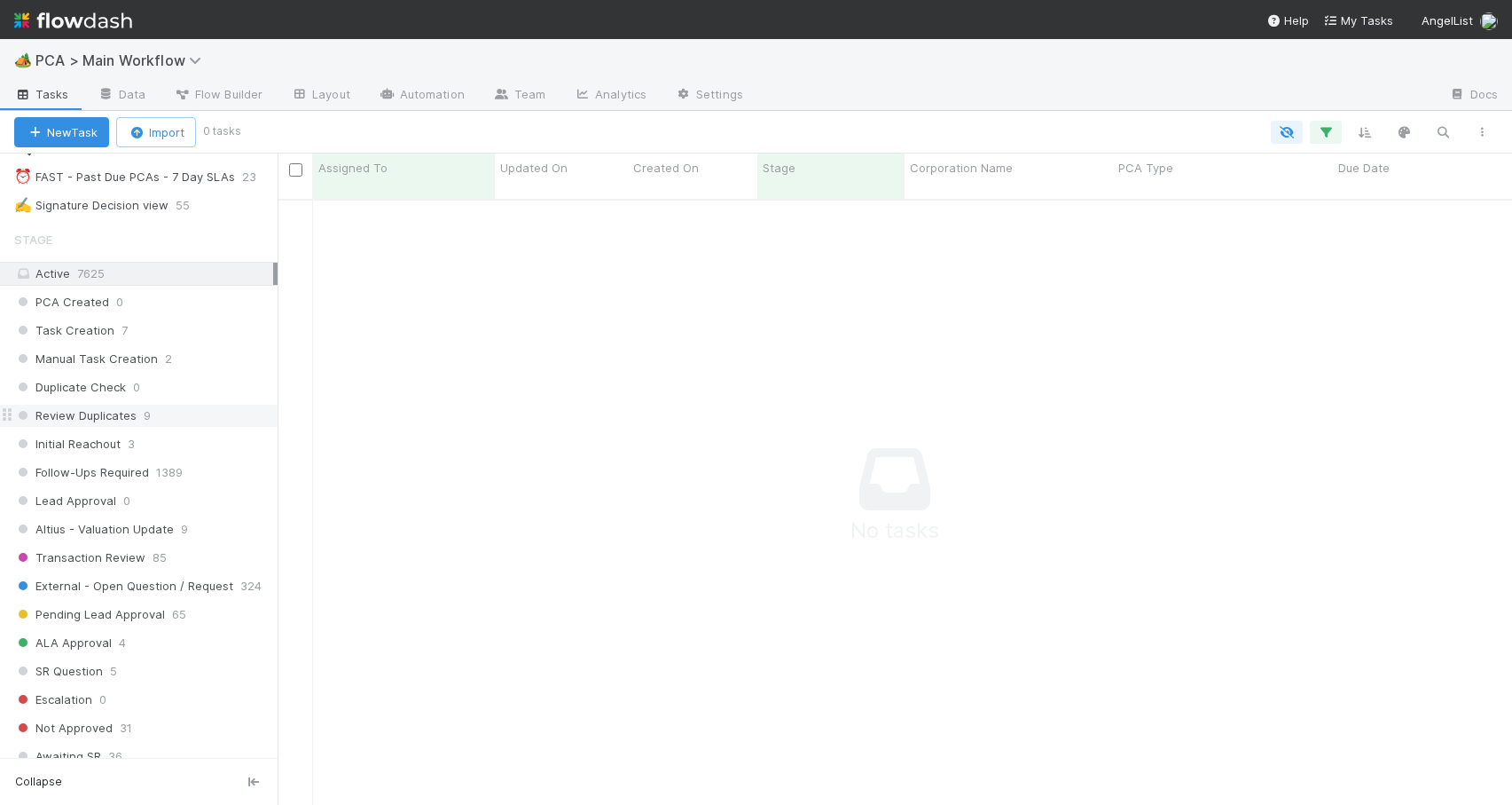
click at [194, 414] on div "Review Duplicates 9" at bounding box center [145, 415] width 263 height 22
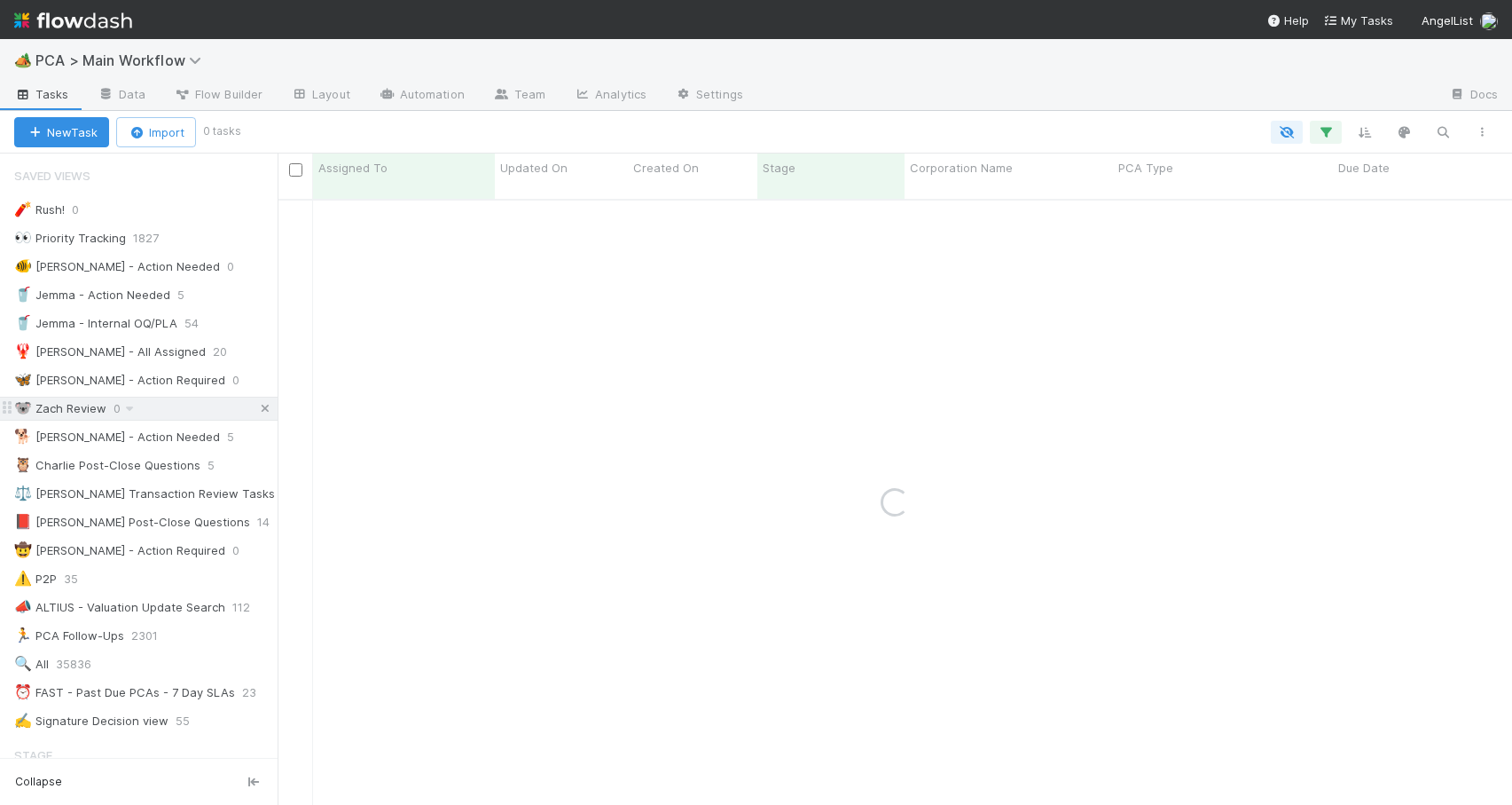
click at [256, 402] on icon at bounding box center [264, 408] width 17 height 12
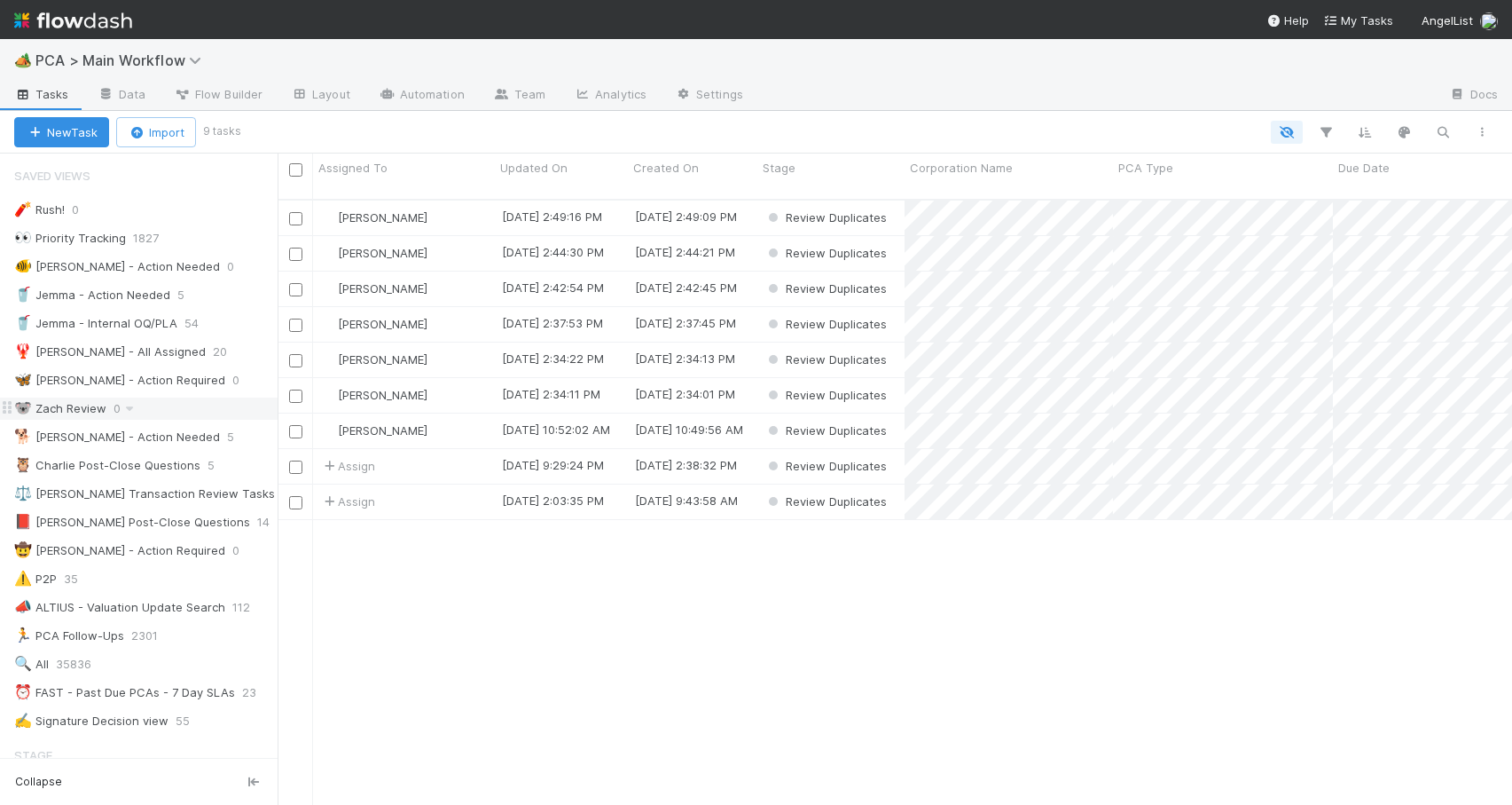
scroll to position [607, 1221]
click at [465, 207] on div "[PERSON_NAME]" at bounding box center [403, 218] width 181 height 35
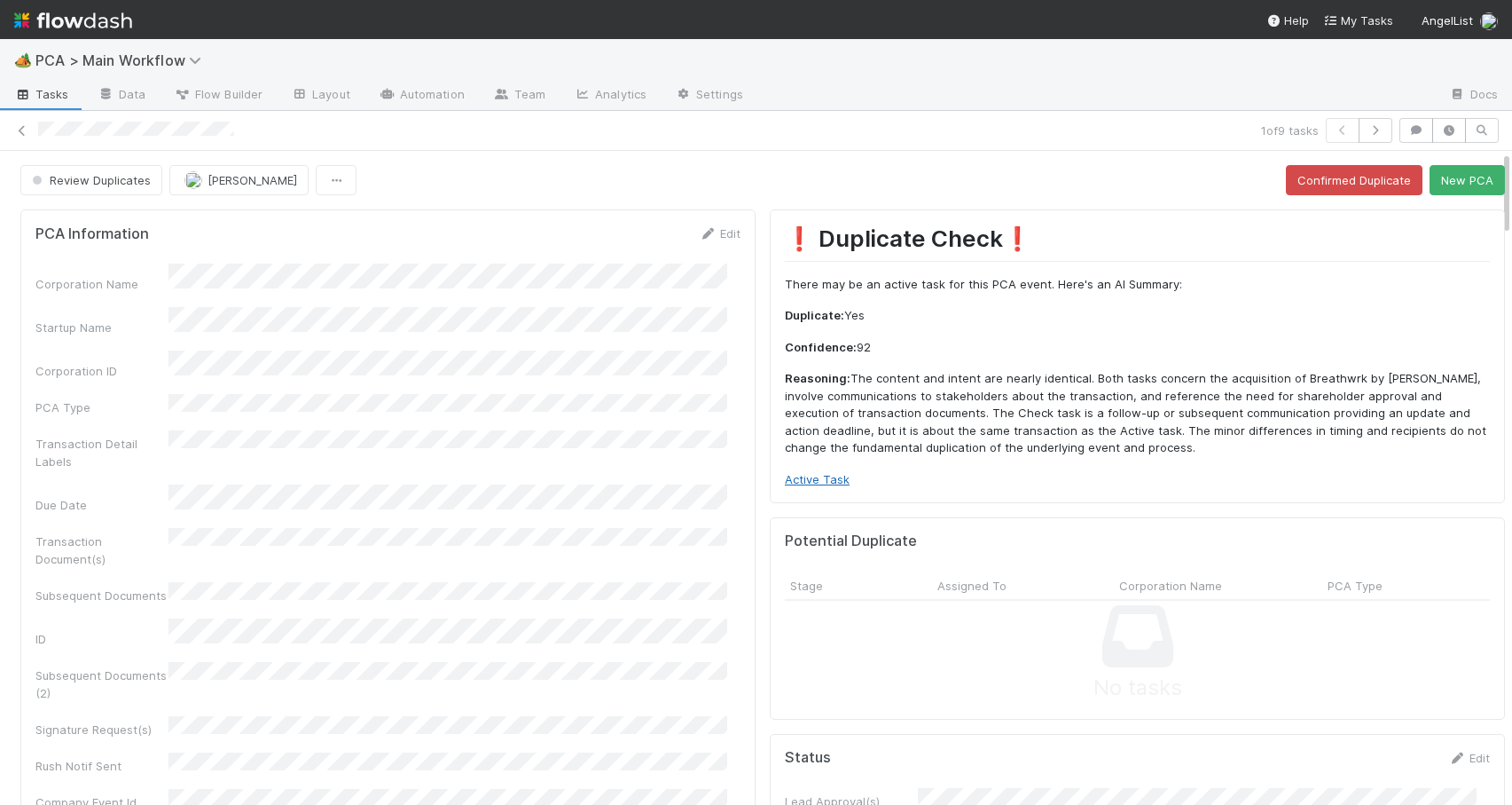
click at [818, 481] on link "Active Task" at bounding box center [818, 478] width 64 height 14
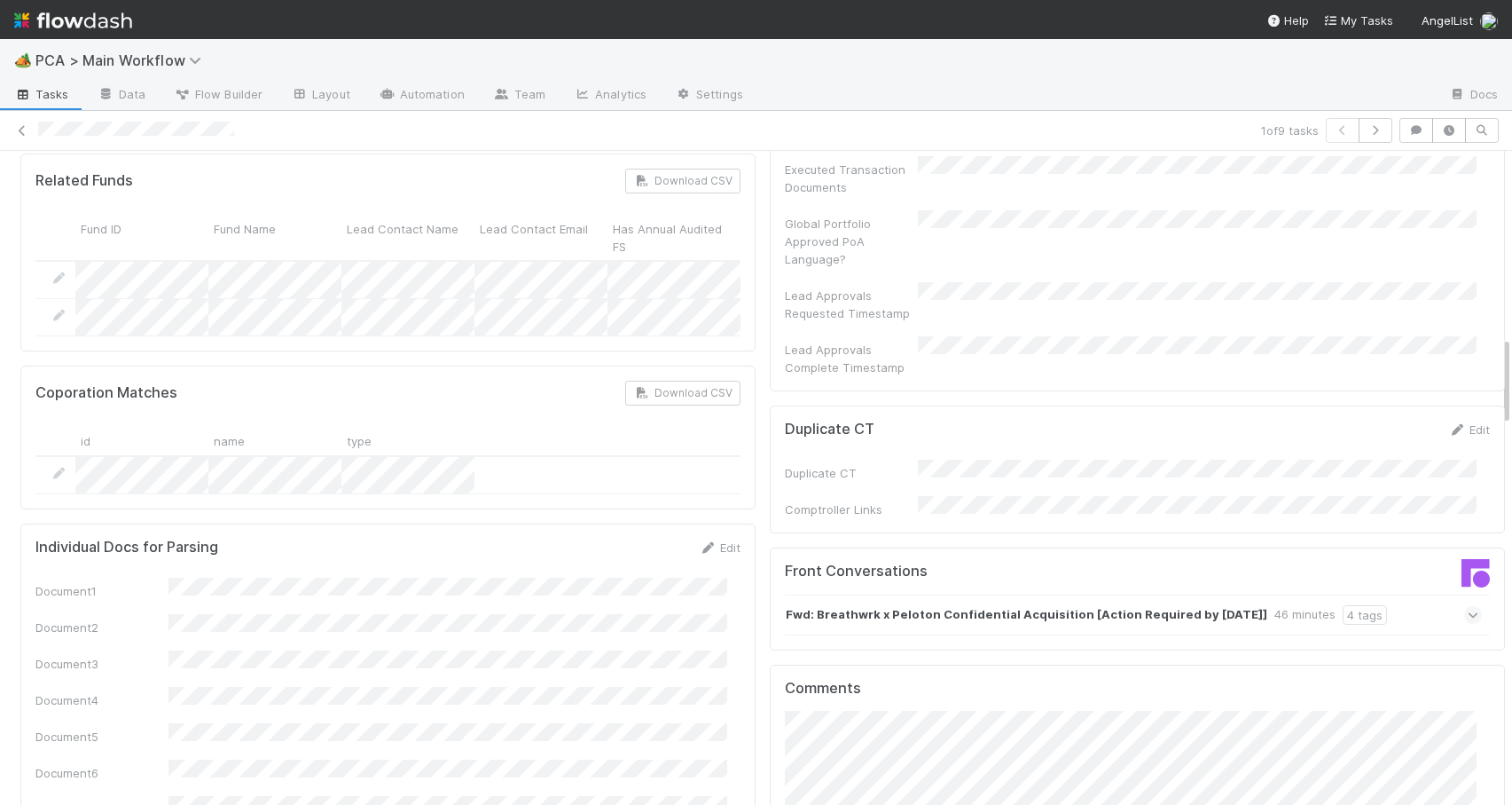
drag, startPoint x: 1492, startPoint y: 199, endPoint x: 1538, endPoint y: 414, distance: 219.9
click at [1511, 414] on html "🏕️ PCA > Main Workflow Tasks Data Flow Builder Layout Automation Team Analytics…" at bounding box center [756, 402] width 1512 height 805
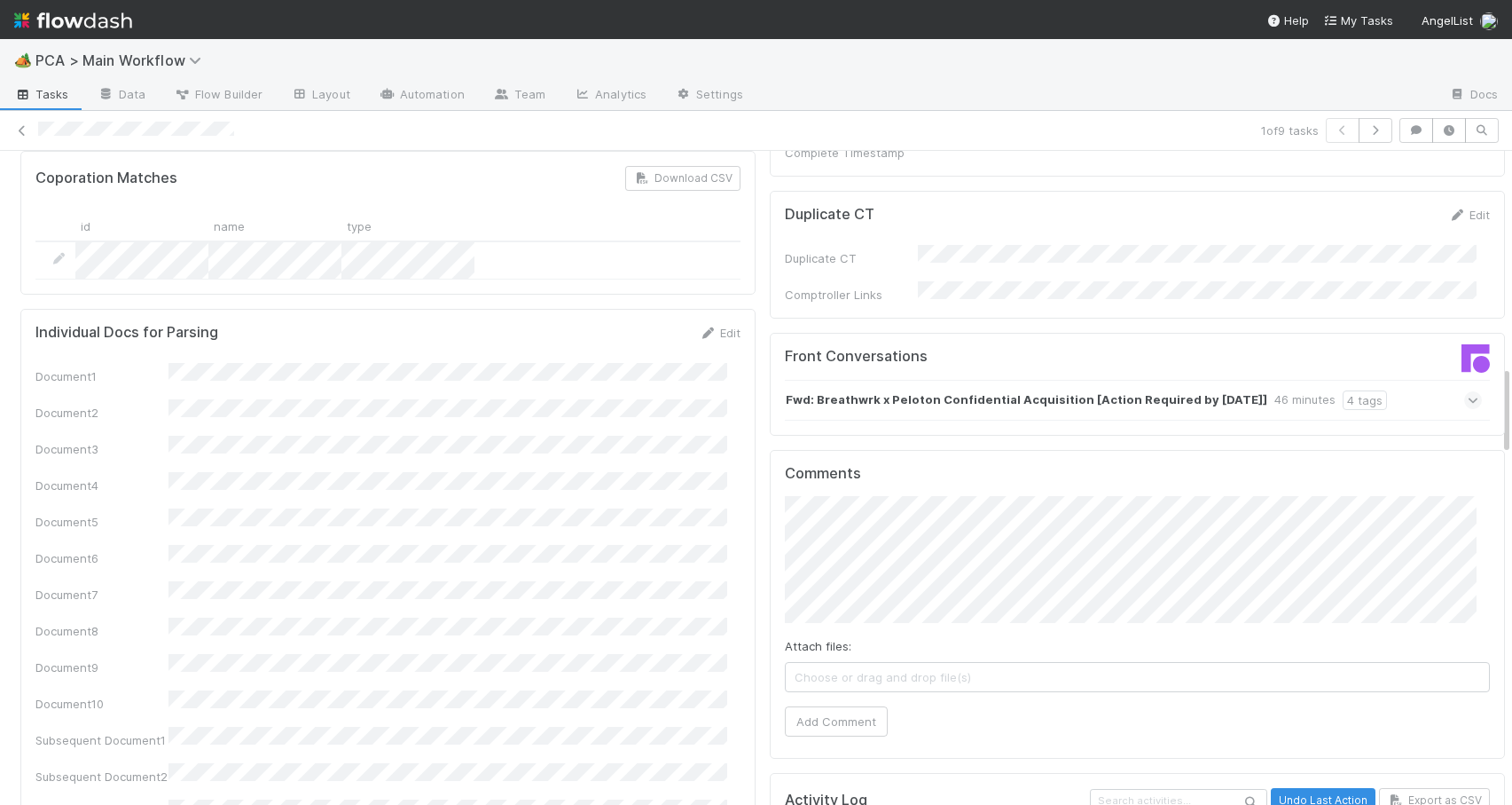
click at [1146, 391] on strong "Fwd: Breathwrk x Peloton Confidential Acquisition [Action Required by September…" at bounding box center [1026, 400] width 482 height 19
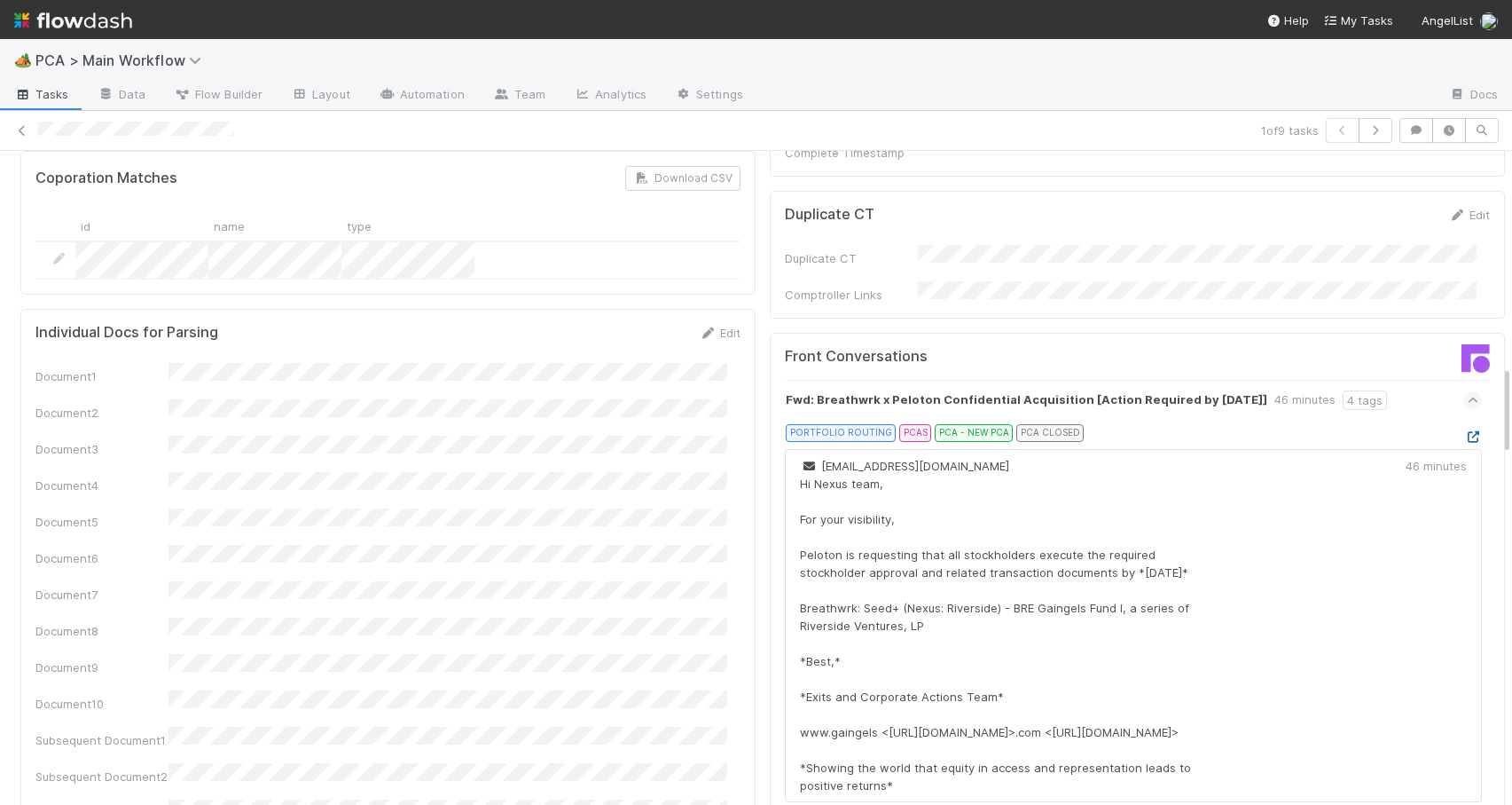
click at [1464, 431] on icon at bounding box center [1472, 437] width 17 height 12
click at [1511, 385] on div at bounding box center [1512, 478] width 1 height 654
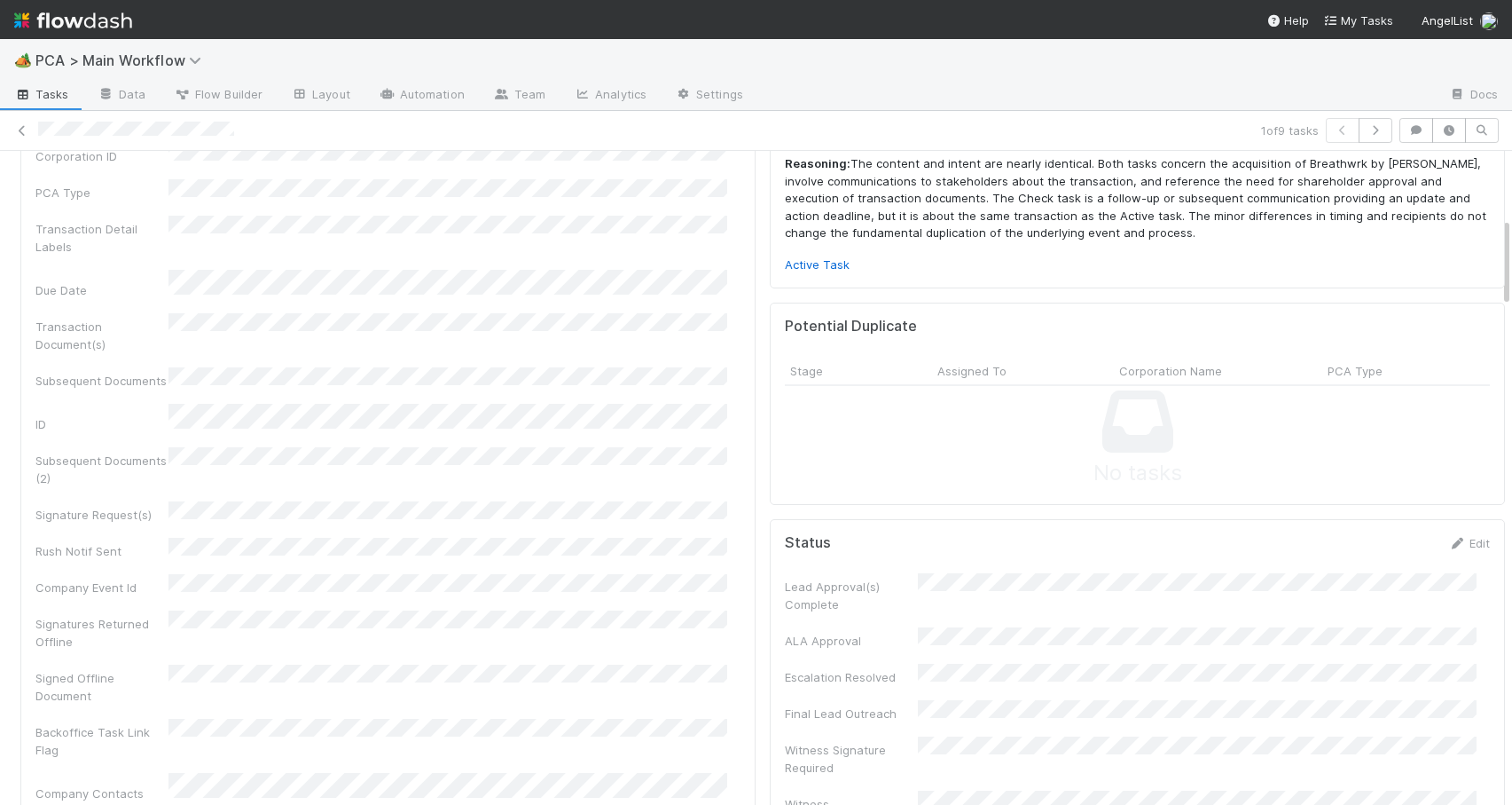
scroll to position [0, 0]
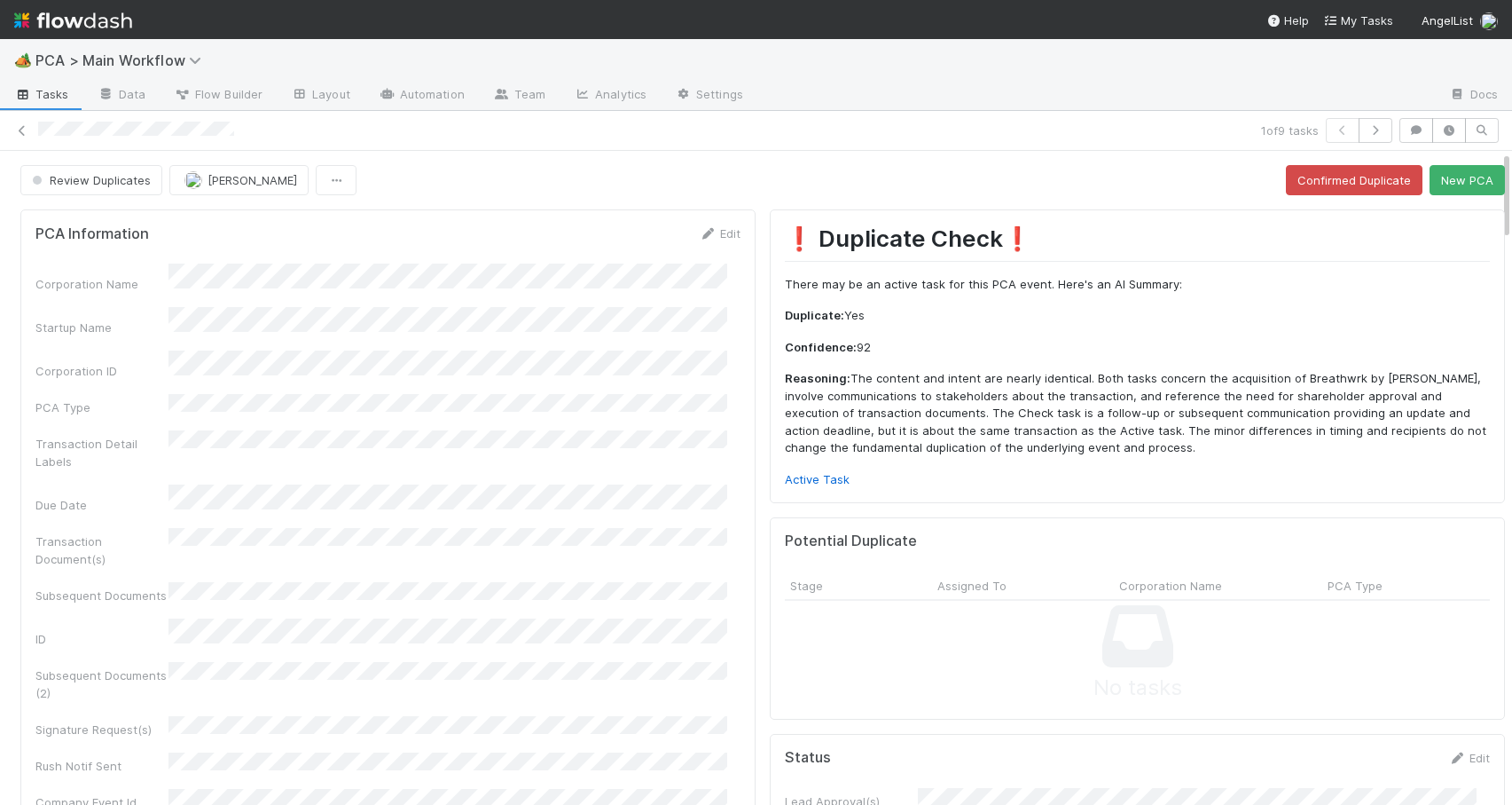
drag, startPoint x: 1494, startPoint y: 396, endPoint x: 1491, endPoint y: 151, distance: 245.0
click at [1340, 189] on button "Confirmed Duplicate" at bounding box center [1355, 180] width 136 height 30
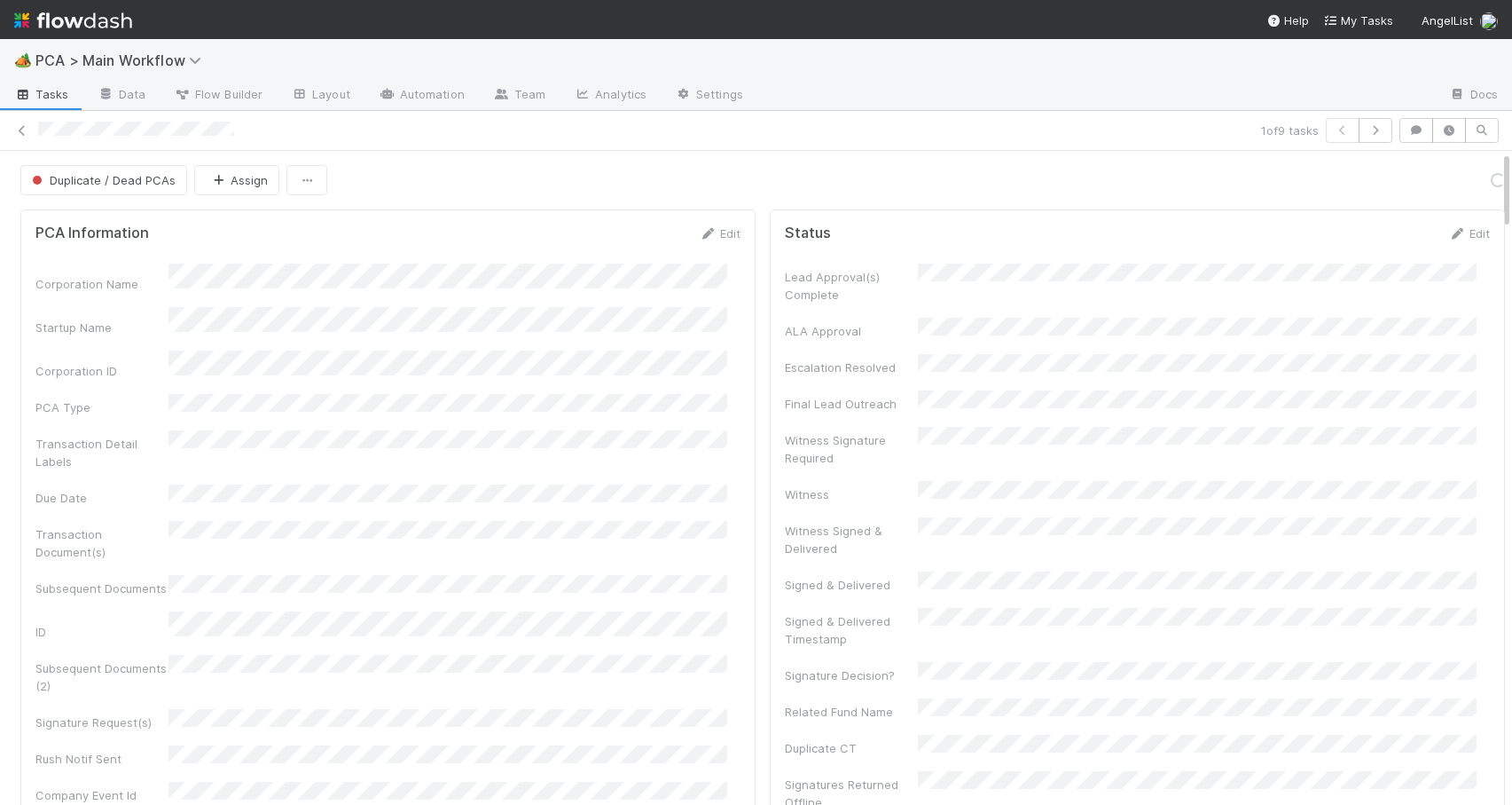
scroll to position [910, 0]
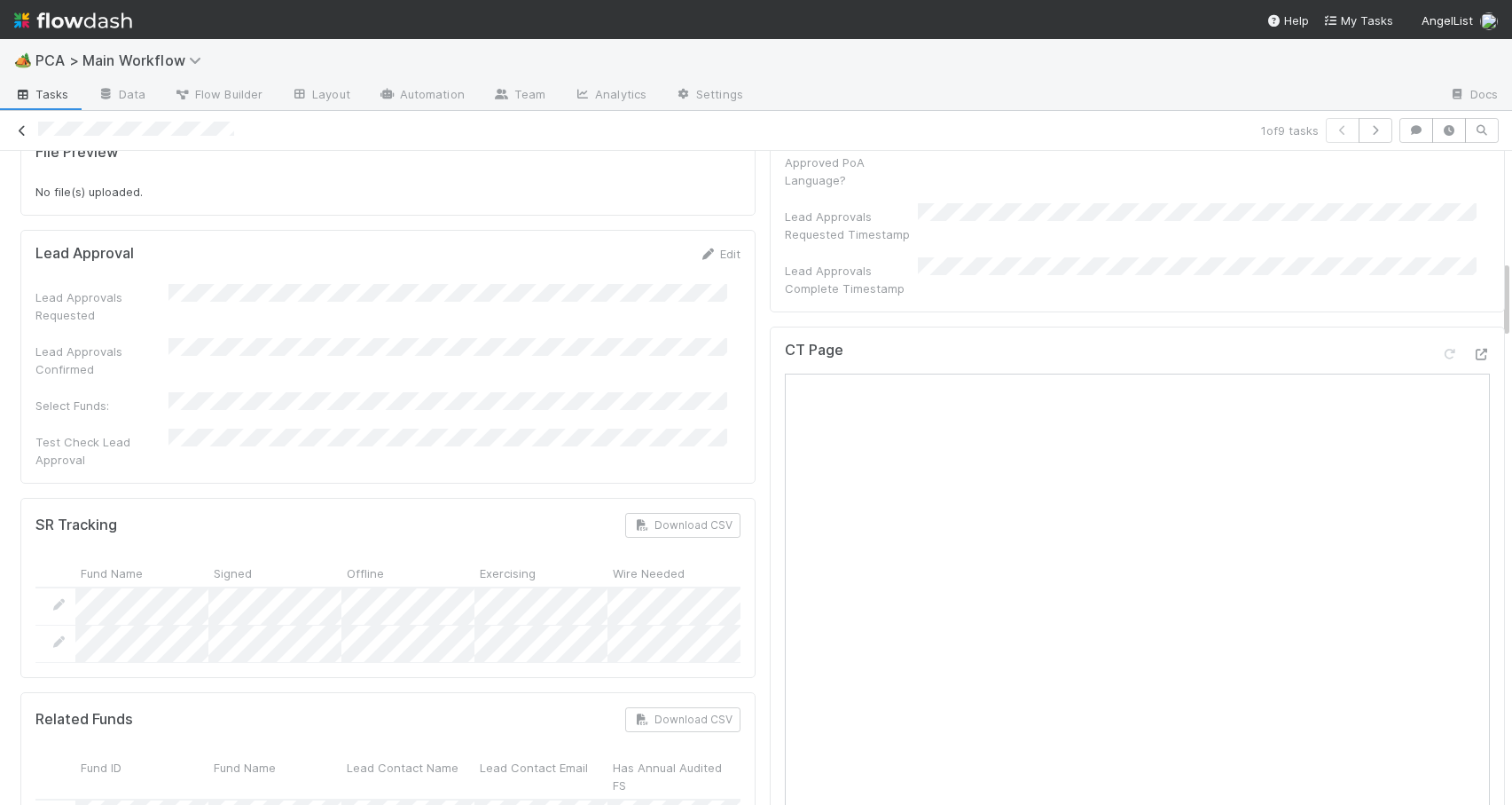
click at [21, 128] on icon at bounding box center [21, 131] width 17 height 12
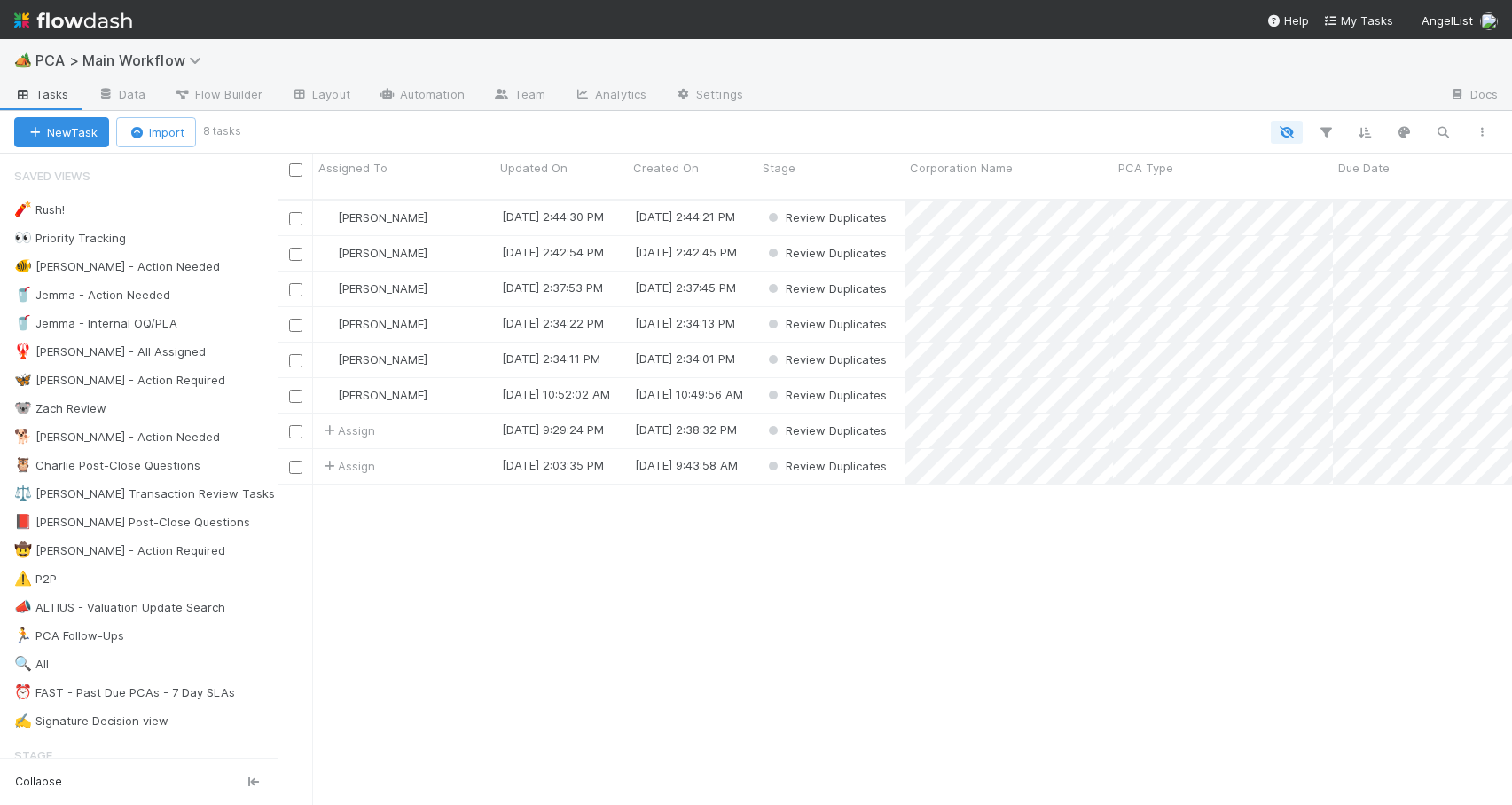
scroll to position [607, 1221]
click at [462, 239] on div "[PERSON_NAME]" at bounding box center [403, 253] width 181 height 35
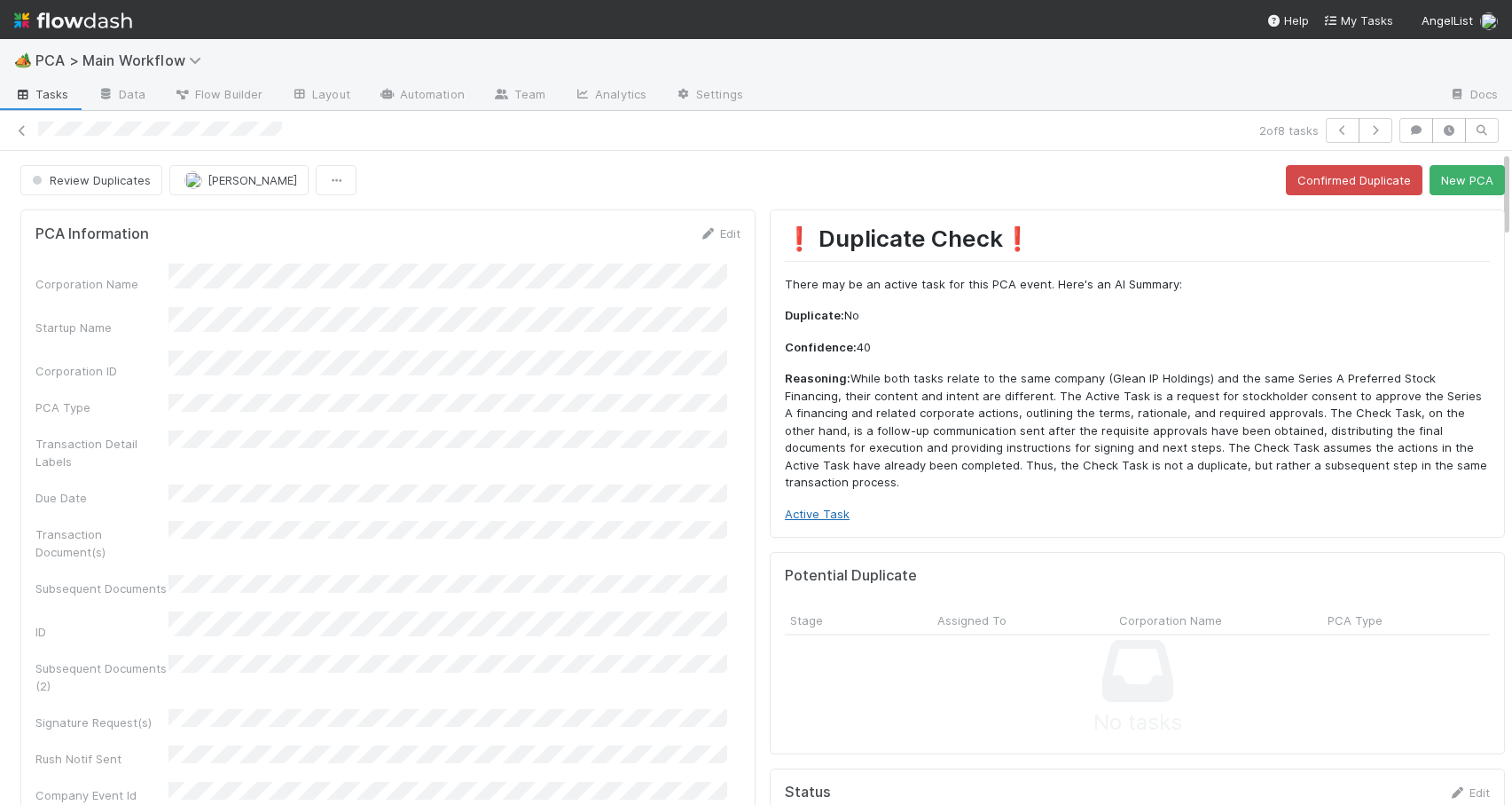
click at [785, 507] on link "Active Task" at bounding box center [818, 513] width 64 height 14
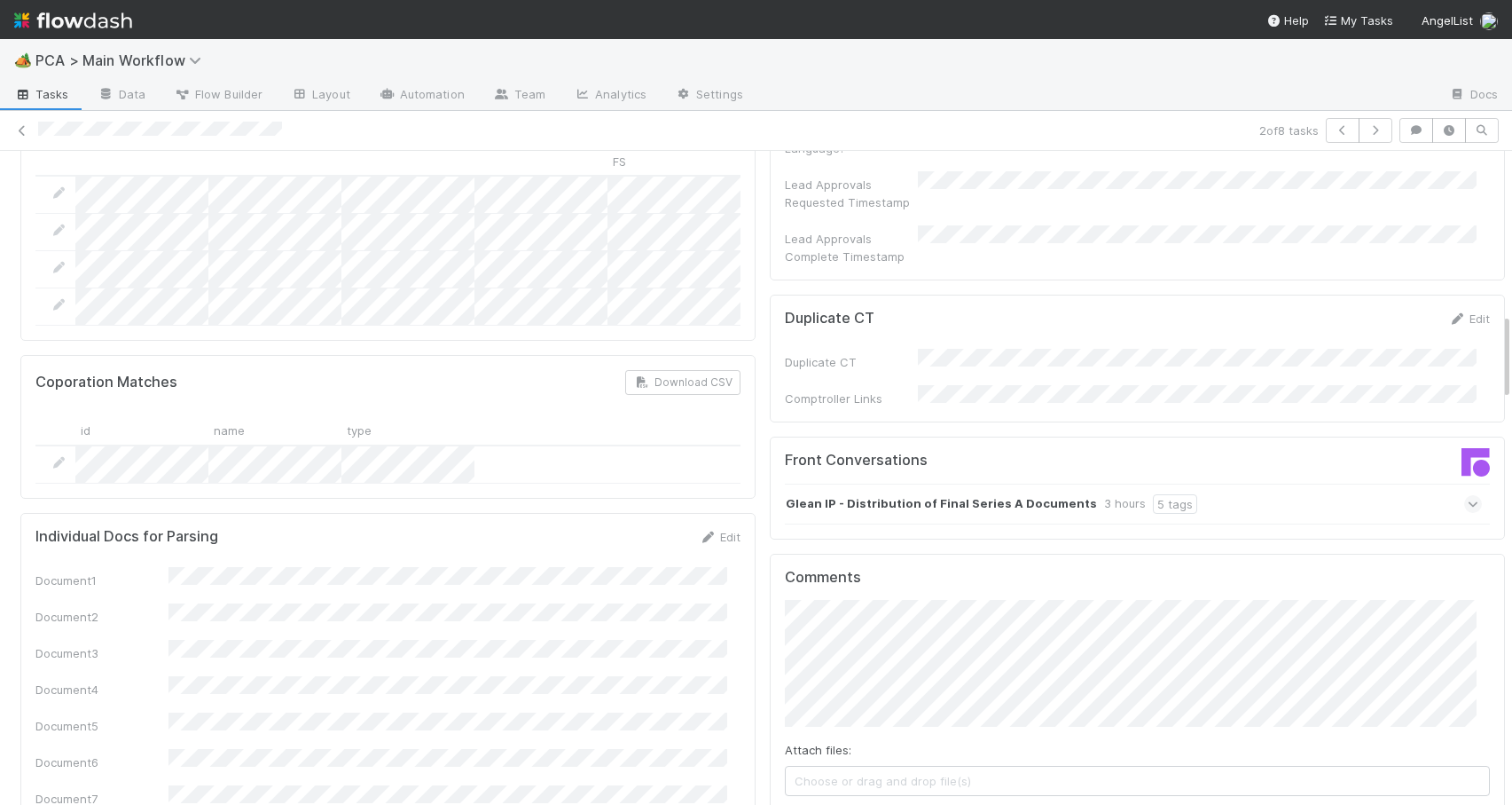
scroll to position [1521, 0]
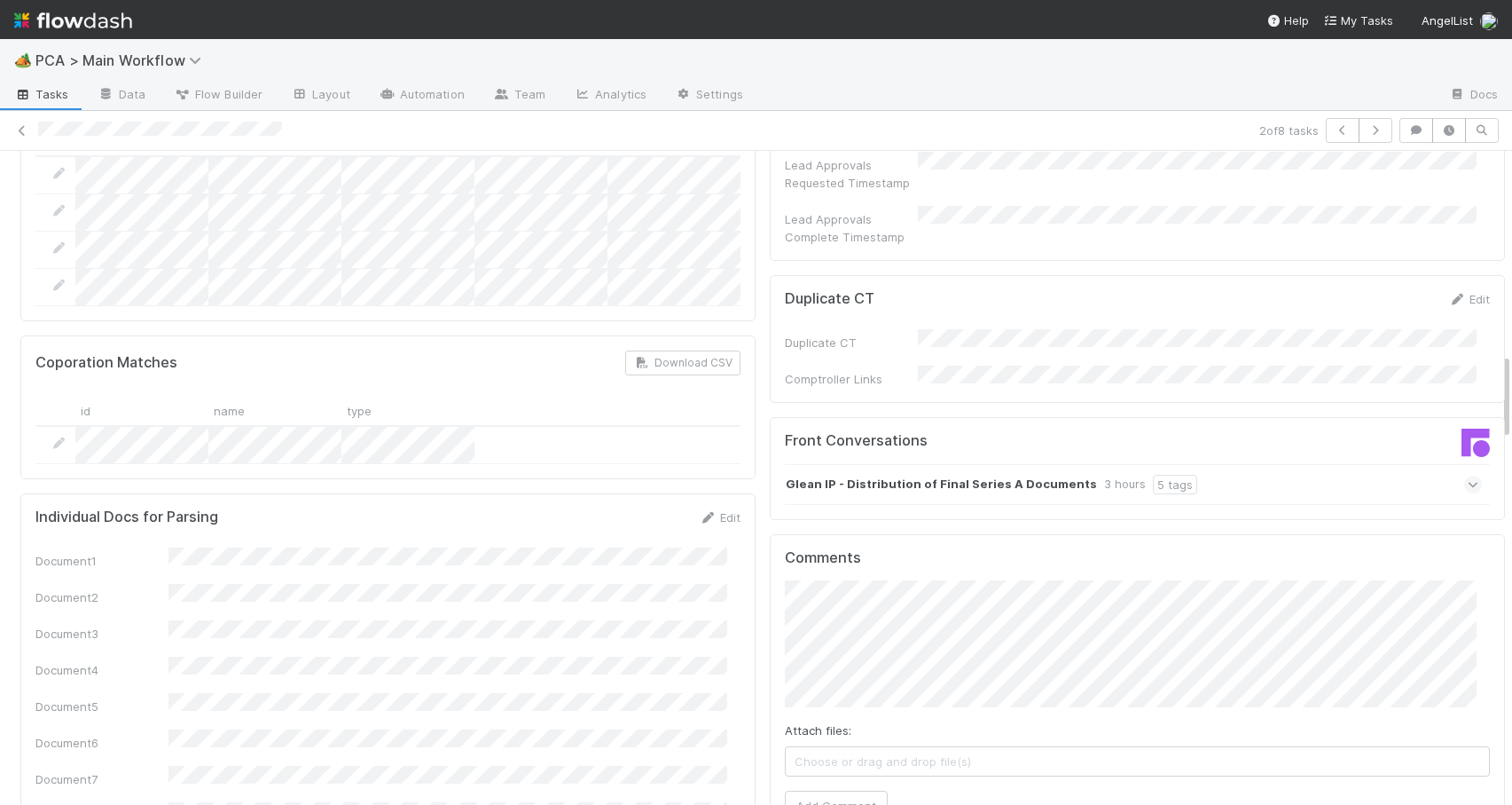
drag, startPoint x: 1493, startPoint y: 210, endPoint x: 1531, endPoint y: 413, distance: 206.5
click at [1511, 413] on html "🏕️ PCA > Main Workflow Tasks Data Flow Builder Layout Automation Team Analytics…" at bounding box center [756, 402] width 1512 height 805
click at [1238, 464] on div "Glean IP - Distribution of Final Series A Documents 3 hours 5 tags" at bounding box center [1134, 484] width 697 height 41
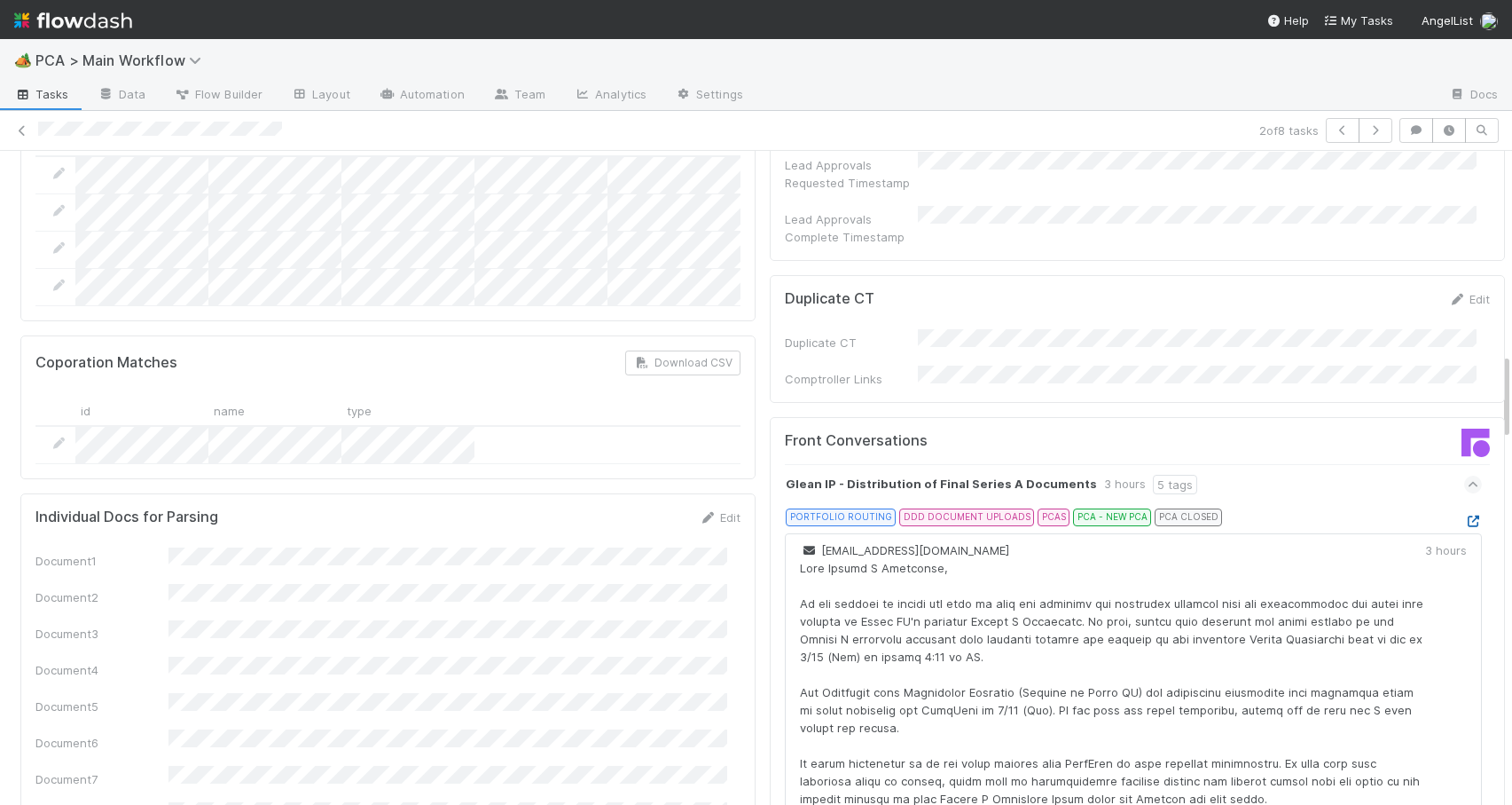
click at [1464, 516] on icon at bounding box center [1472, 521] width 17 height 12
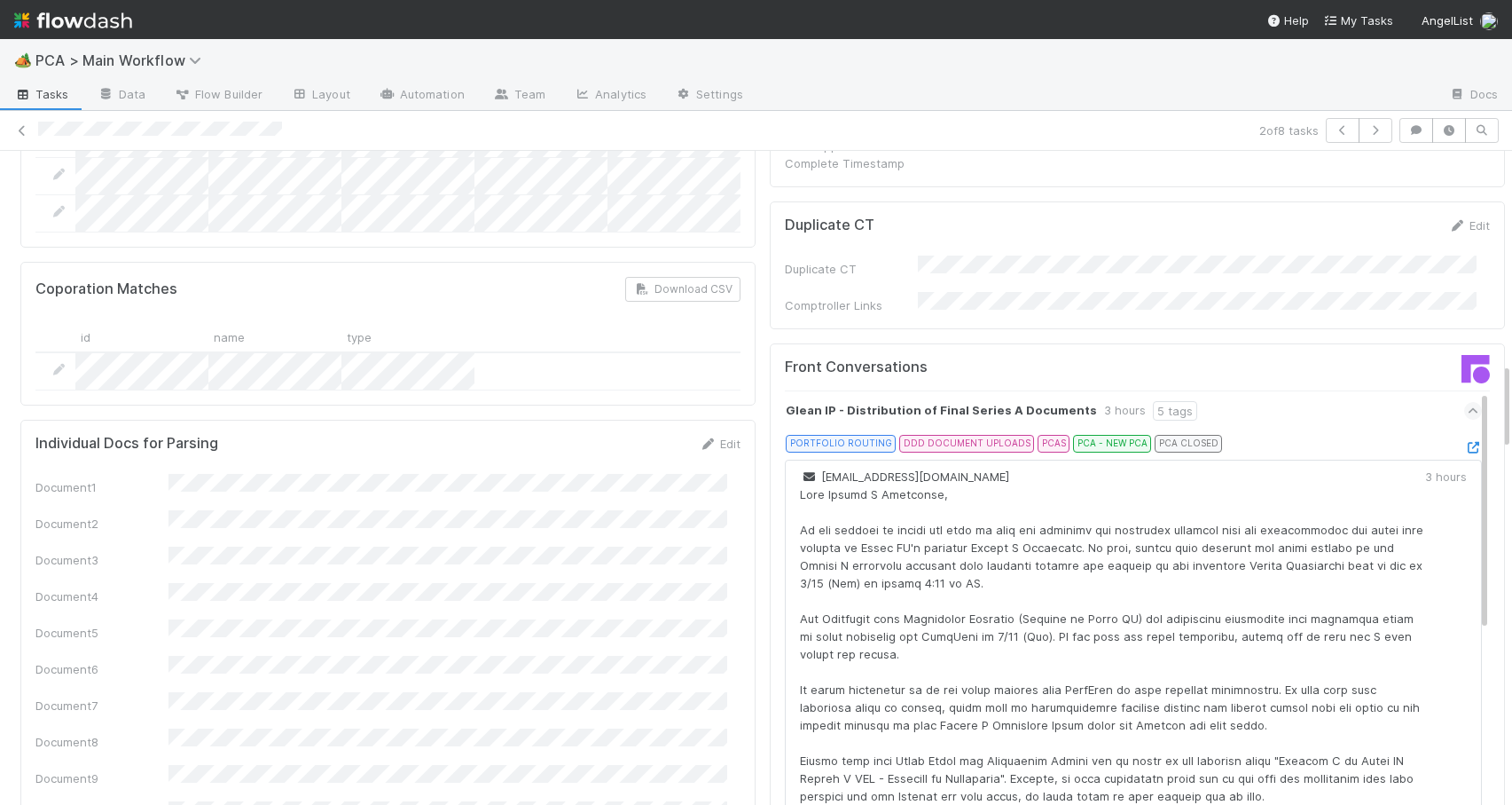
drag, startPoint x: 1494, startPoint y: 387, endPoint x: 1494, endPoint y: 397, distance: 10.0
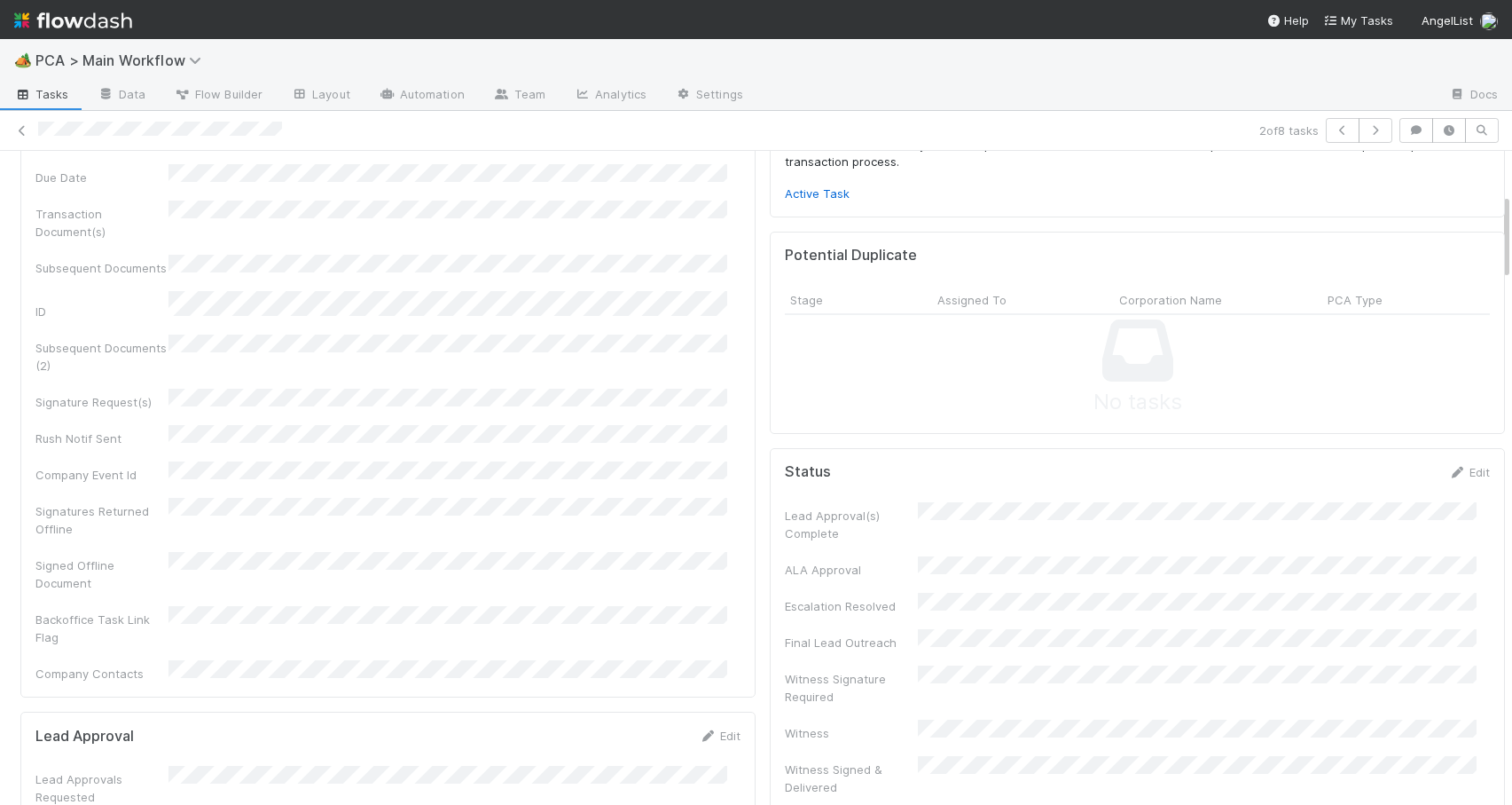
scroll to position [0, 0]
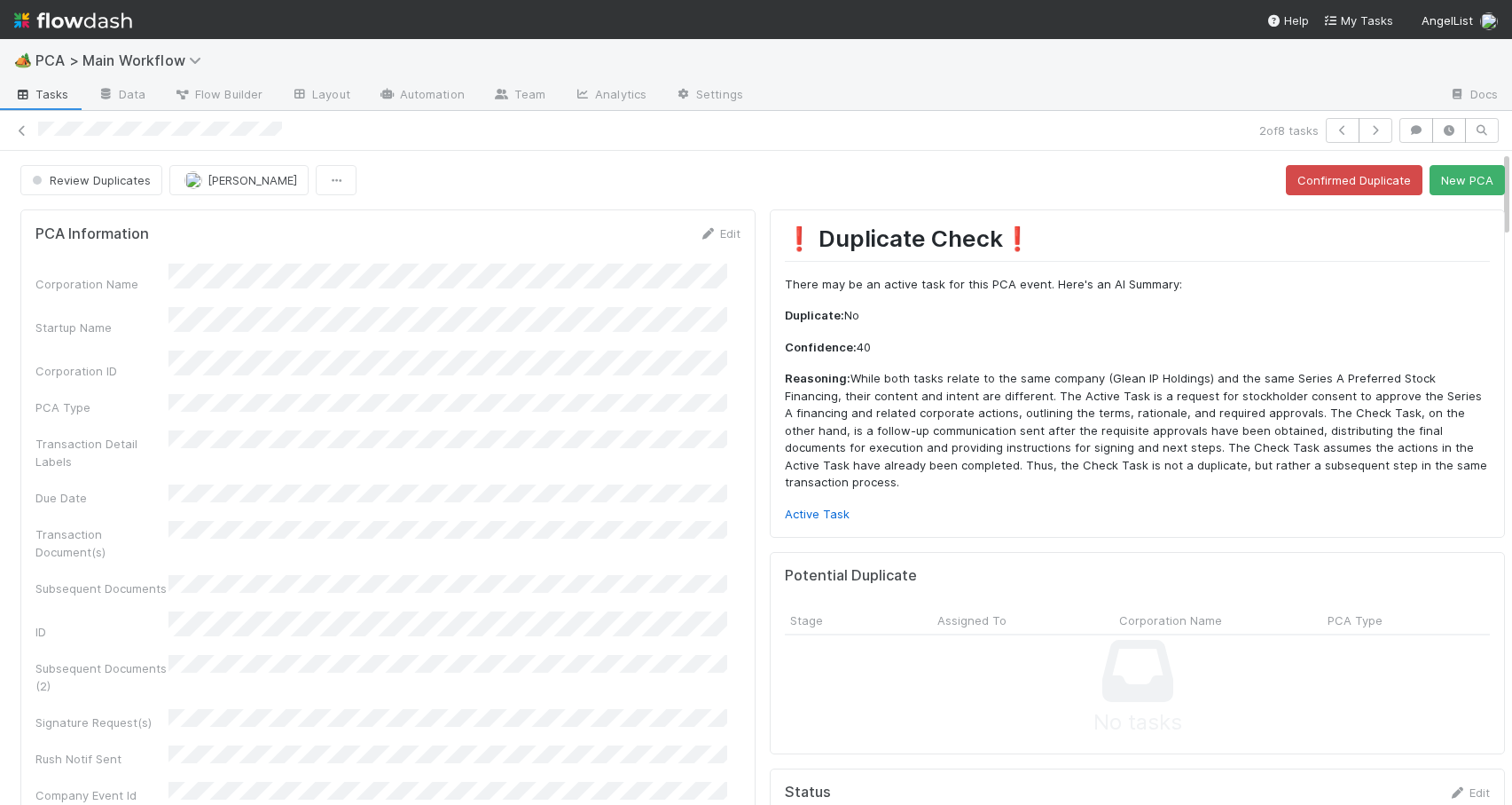
drag, startPoint x: 1494, startPoint y: 380, endPoint x: 1495, endPoint y: 142, distance: 238.0
click at [1495, 142] on div "2 of 8 tasks Review Duplicates Zachary Conley Confirmed Duplicate New PCA PCA I…" at bounding box center [756, 457] width 1512 height 694
click at [1337, 181] on button "Confirmed Duplicate" at bounding box center [1355, 180] width 136 height 30
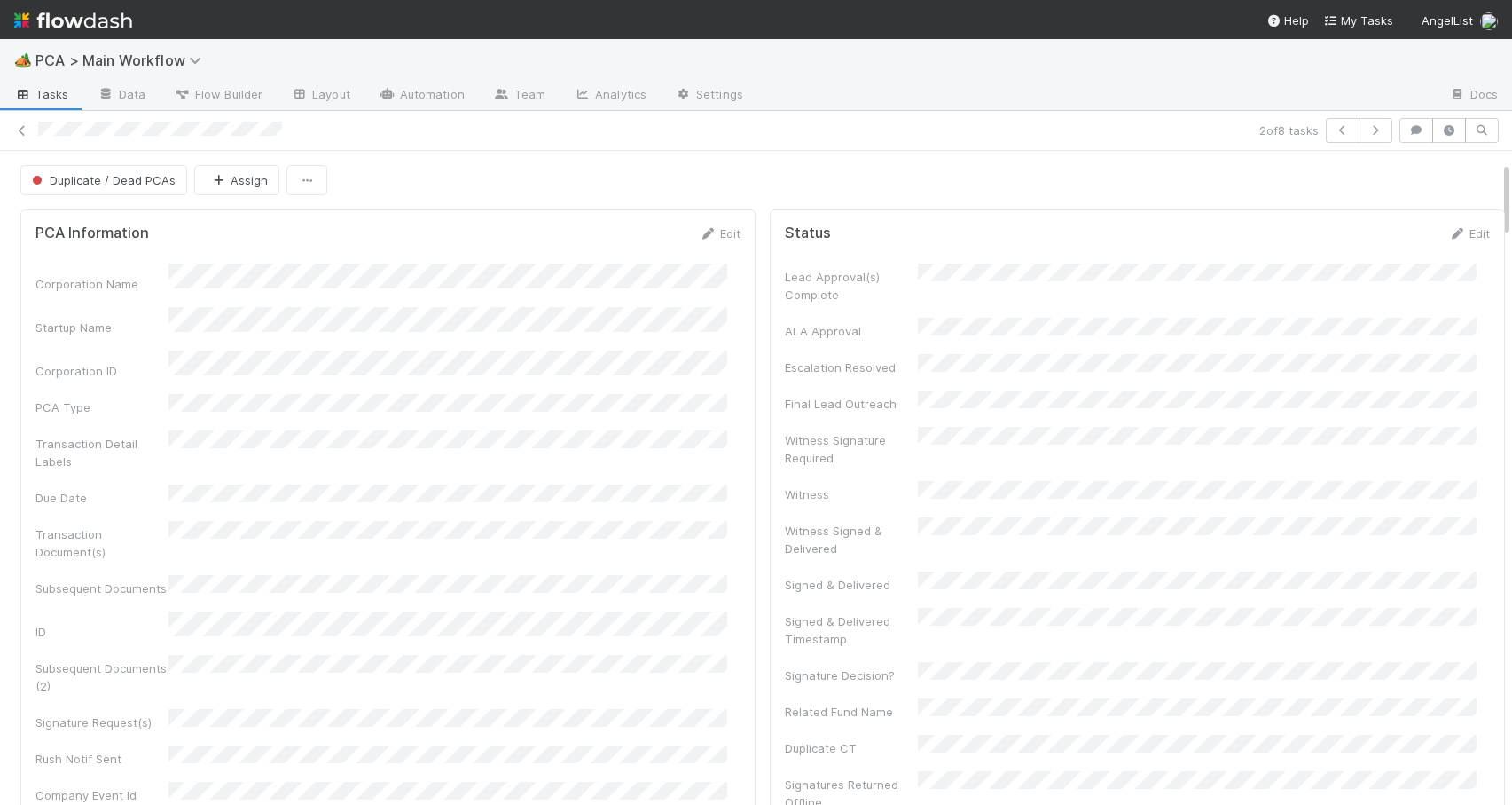
drag, startPoint x: 1492, startPoint y: 284, endPoint x: 1506, endPoint y: 126, distance: 158.6
click at [1506, 126] on div "🏕️ PCA > Main Workflow Tasks Data Flow Builder Layout Automation Team Analytics…" at bounding box center [756, 421] width 1512 height 765
click at [24, 131] on icon at bounding box center [21, 131] width 17 height 12
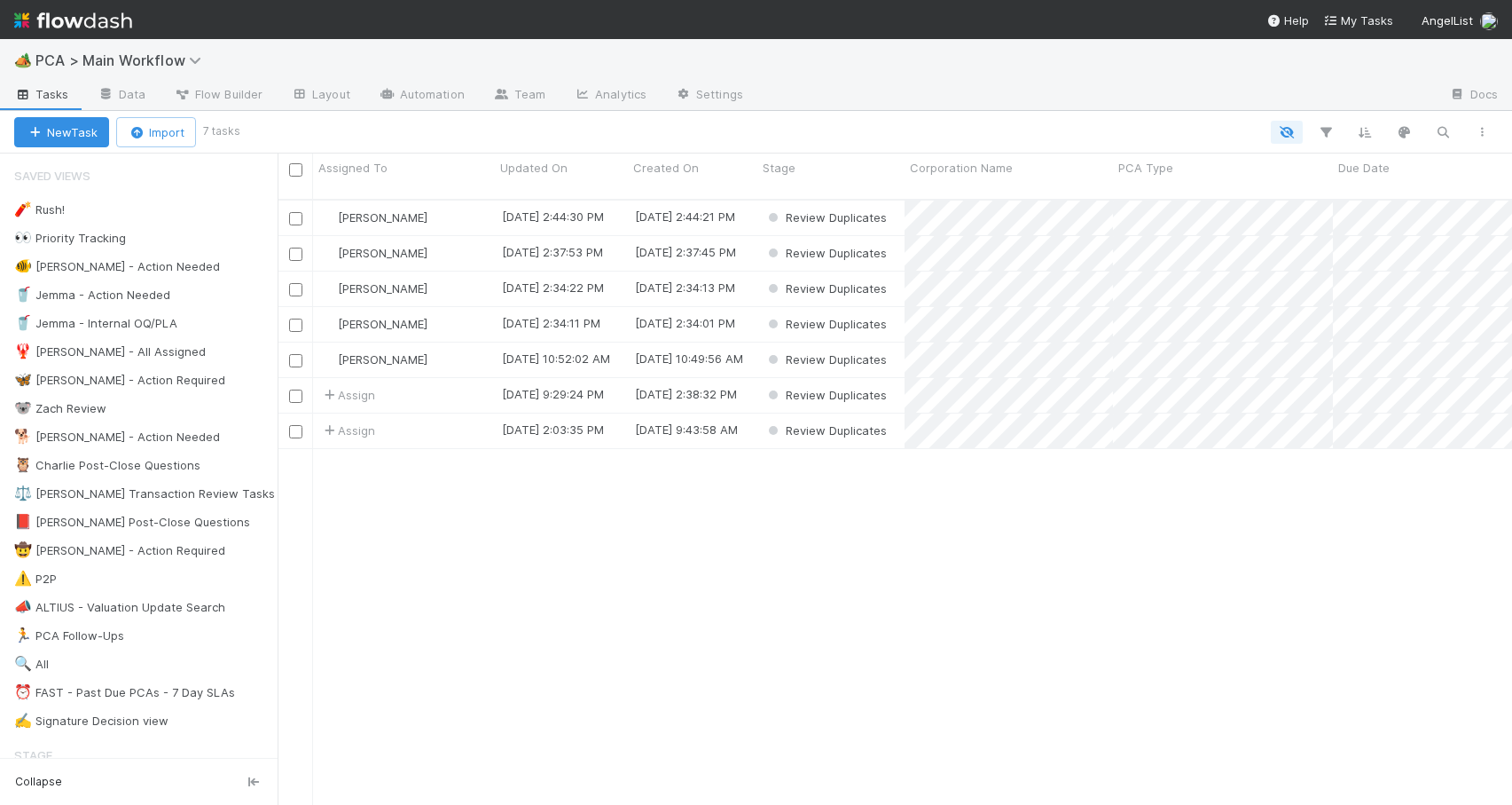
scroll to position [607, 1221]
click at [459, 307] on div "[PERSON_NAME]" at bounding box center [403, 324] width 181 height 35
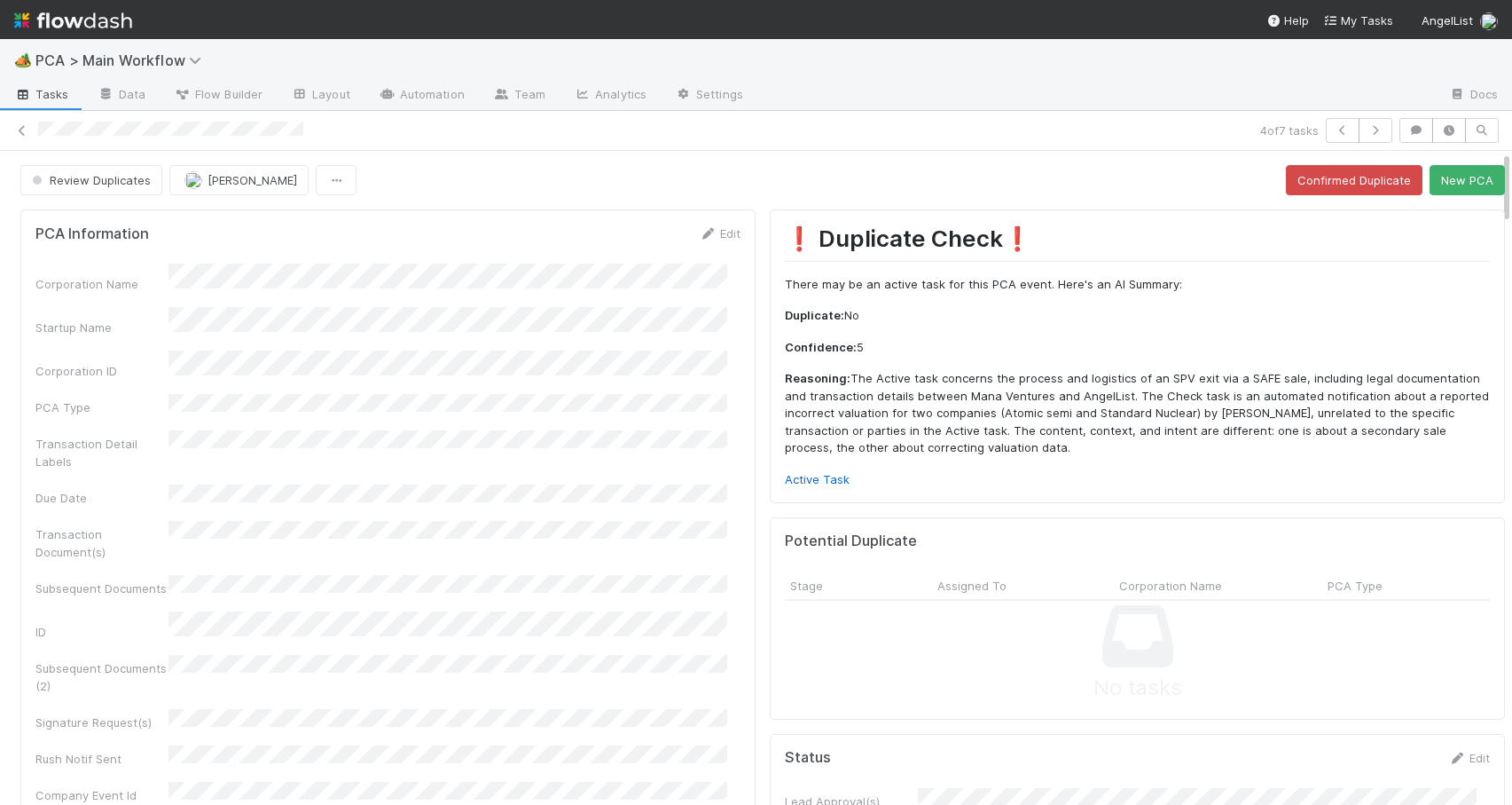
click at [1492, 181] on div "Review Duplicates Zachary Conley Confirmed Duplicate New PCA" at bounding box center [762, 180] width 1526 height 30
drag, startPoint x: 1492, startPoint y: 180, endPoint x: 1505, endPoint y: 71, distance: 109.8
click at [1505, 71] on div "🏕️ PCA > Main Workflow Tasks Data Flow Builder Layout Automation Team Analytics…" at bounding box center [756, 421] width 1512 height 765
click at [1430, 177] on button "New PCA" at bounding box center [1468, 180] width 76 height 30
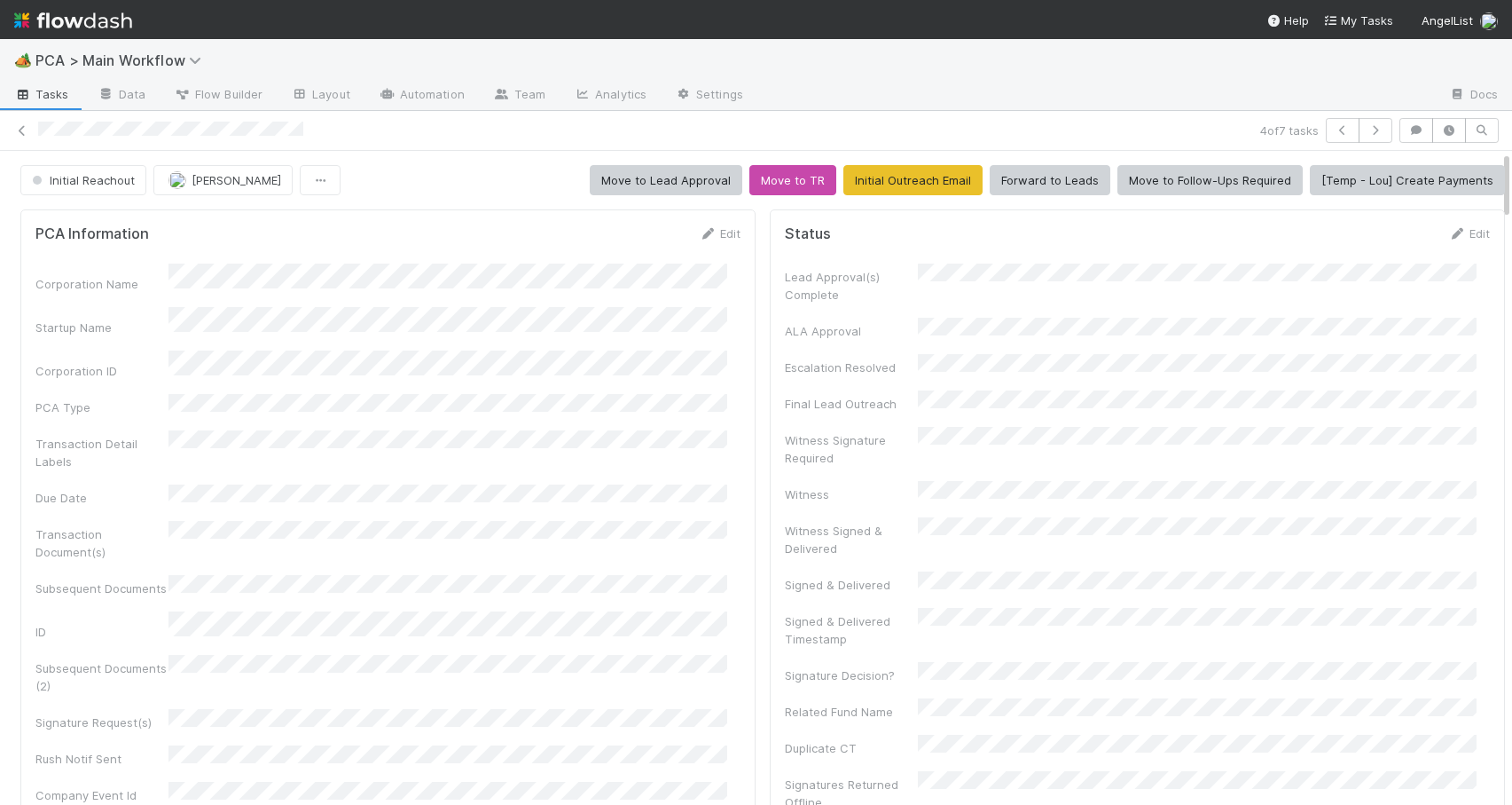
drag, startPoint x: 1494, startPoint y: 279, endPoint x: 1498, endPoint y: 146, distance: 133.1
click at [1498, 146] on div "🏕️ PCA > Main Workflow Tasks Data Flow Builder Layout Automation Team Analytics…" at bounding box center [756, 421] width 1512 height 765
click at [23, 131] on icon at bounding box center [21, 131] width 17 height 12
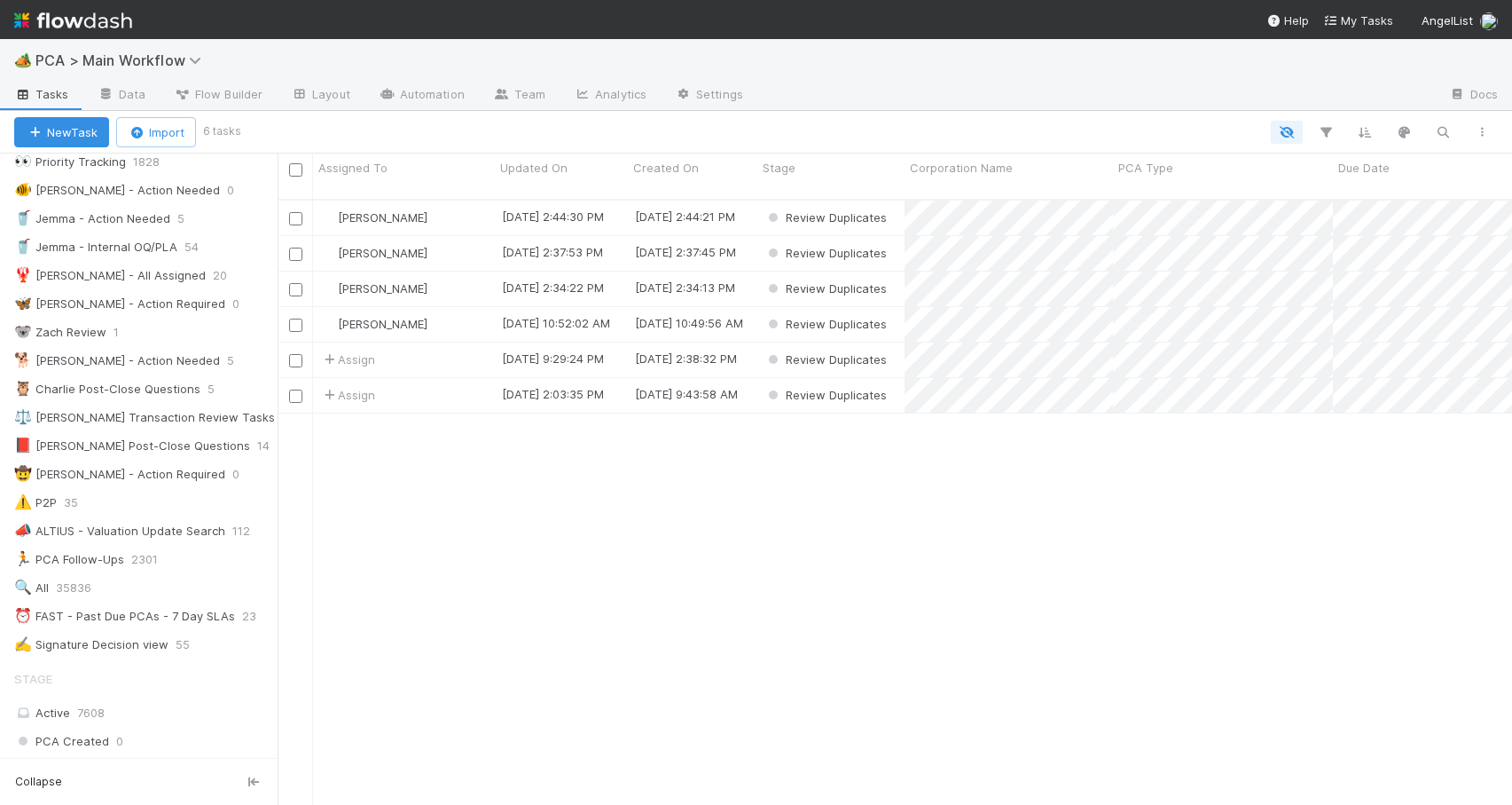
scroll to position [114, 0]
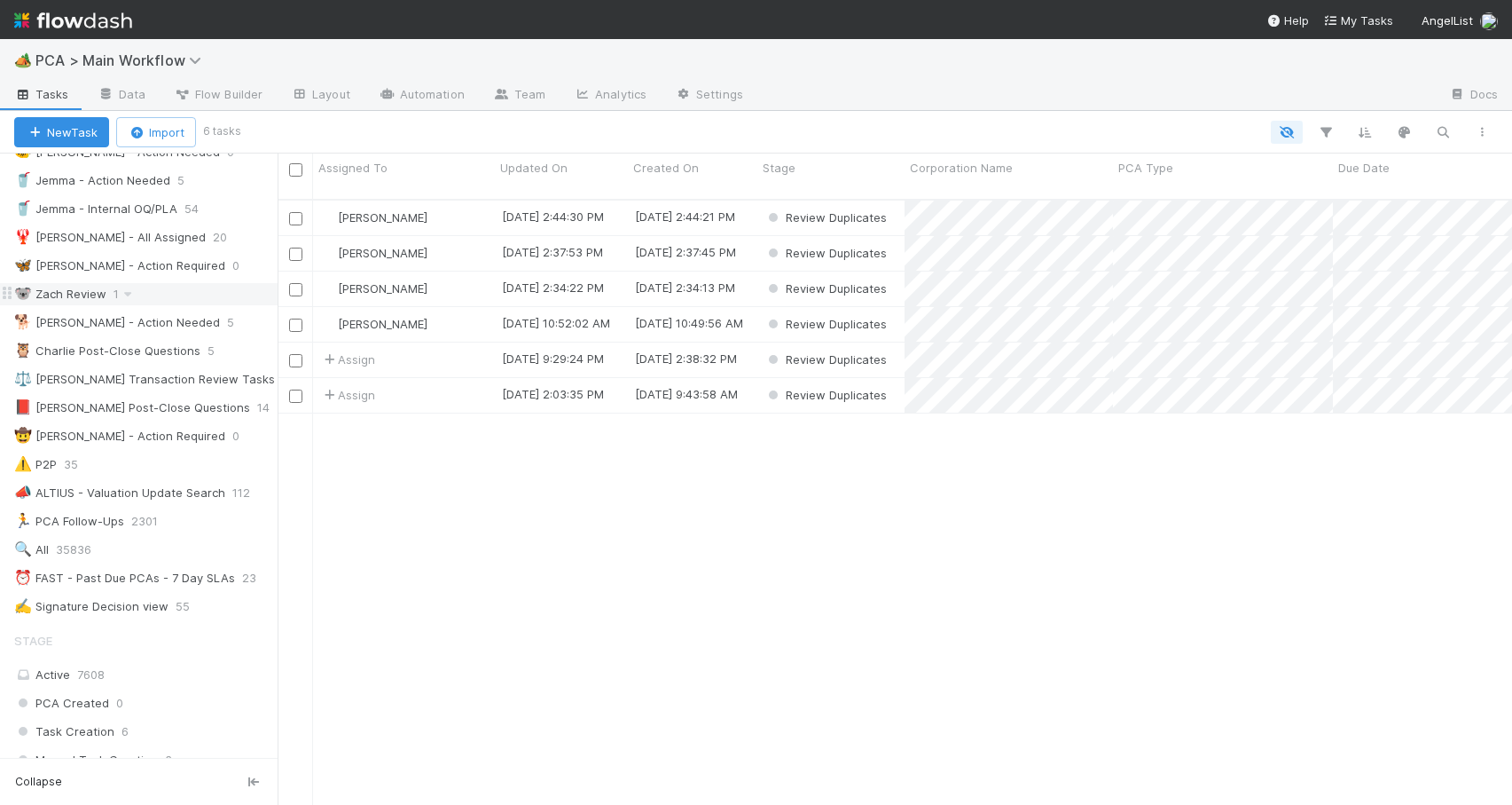
click at [213, 298] on div "🐨 Zach Review 1" at bounding box center [145, 294] width 263 height 22
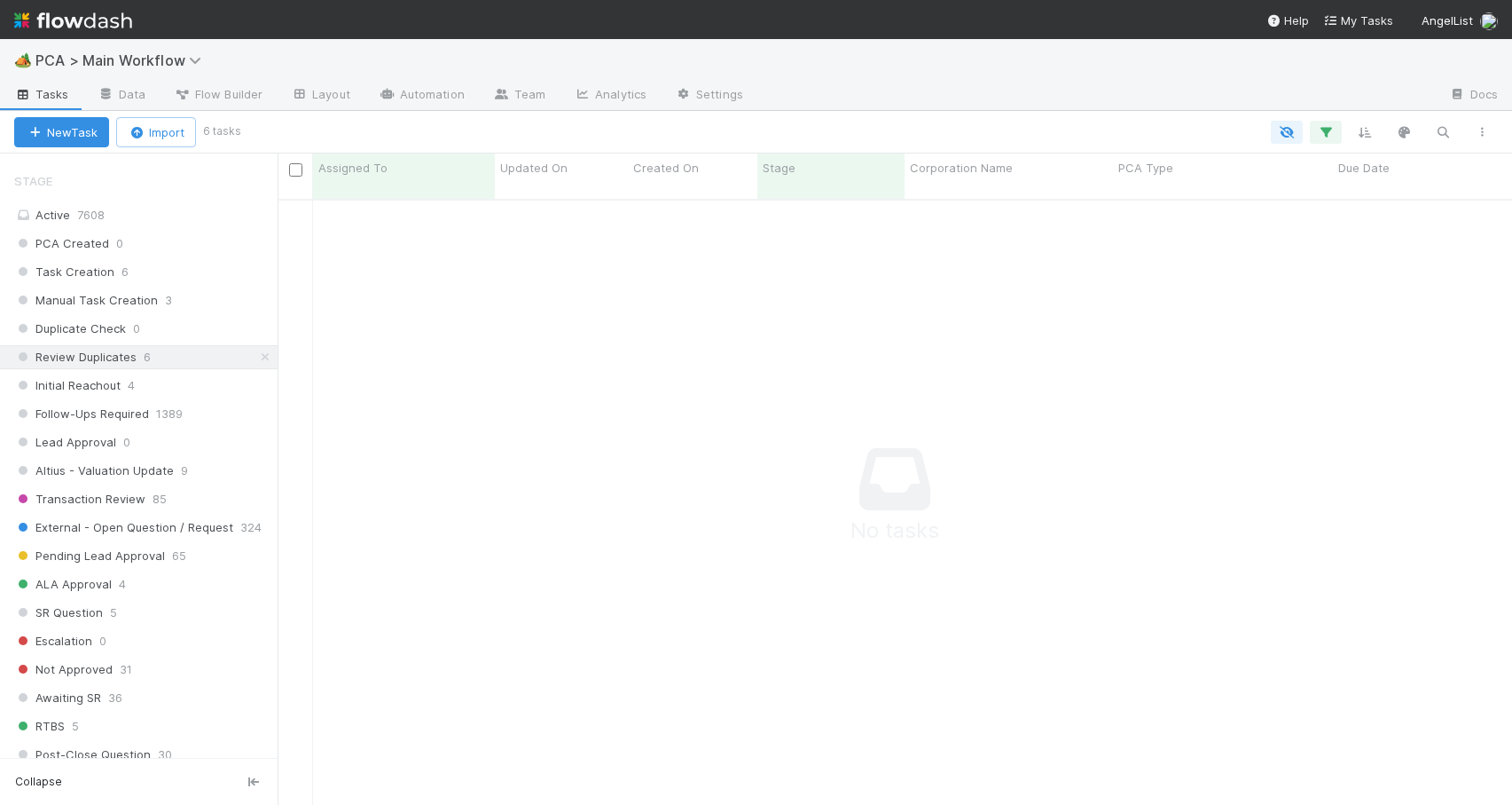
scroll to position [584, 0]
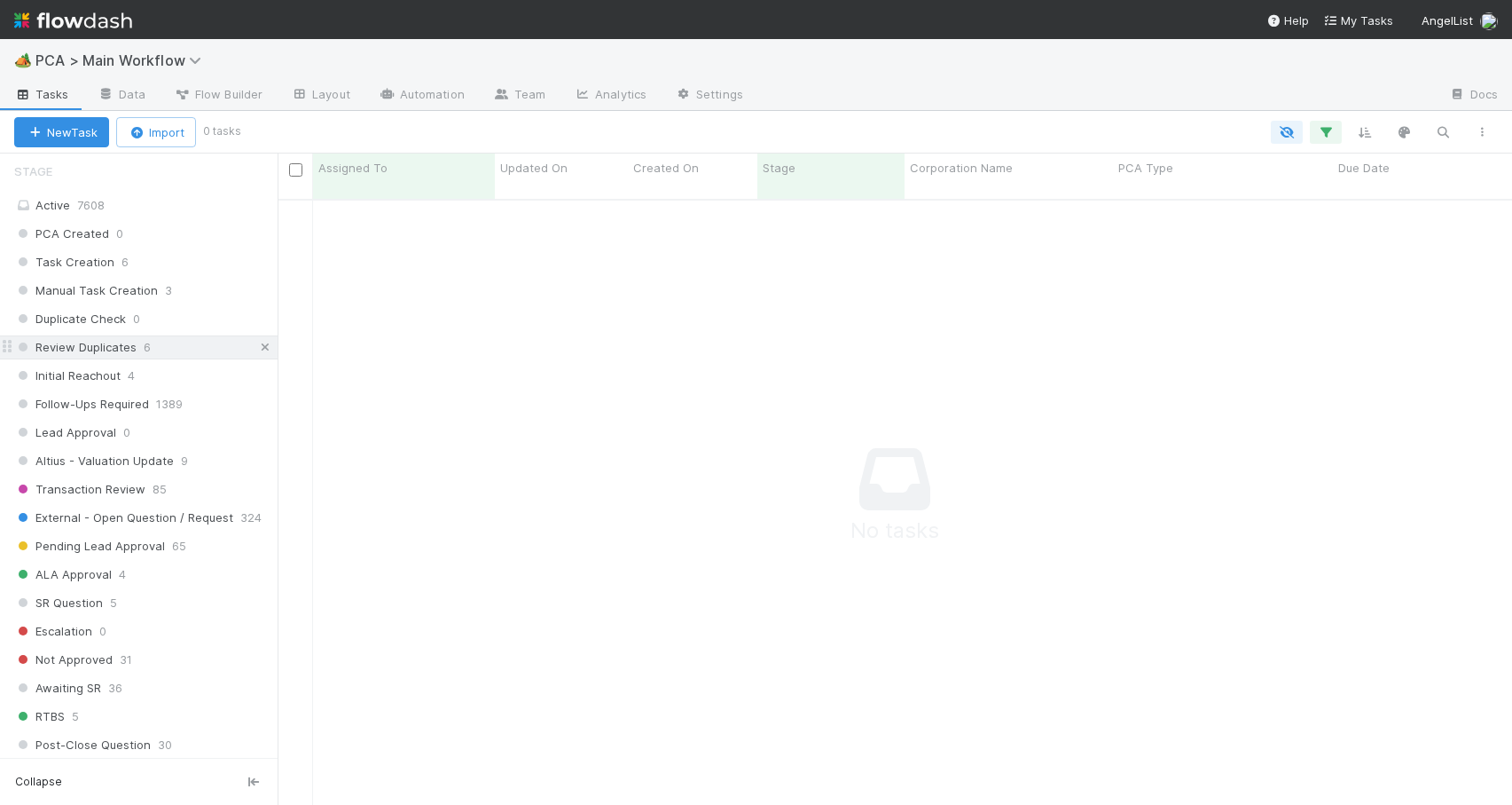
click at [256, 346] on icon at bounding box center [264, 347] width 17 height 12
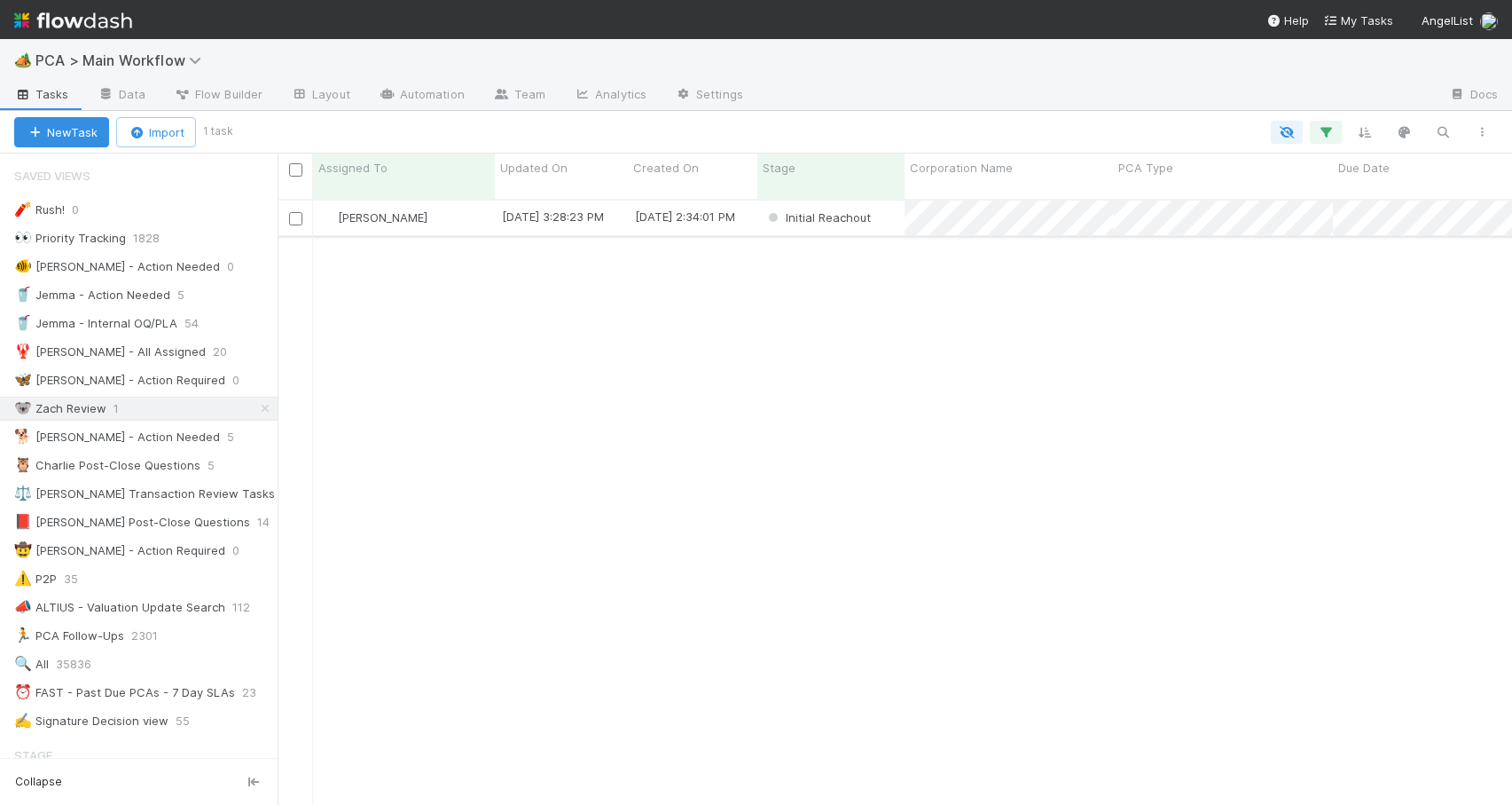
click at [466, 201] on div "[PERSON_NAME]" at bounding box center [403, 218] width 181 height 35
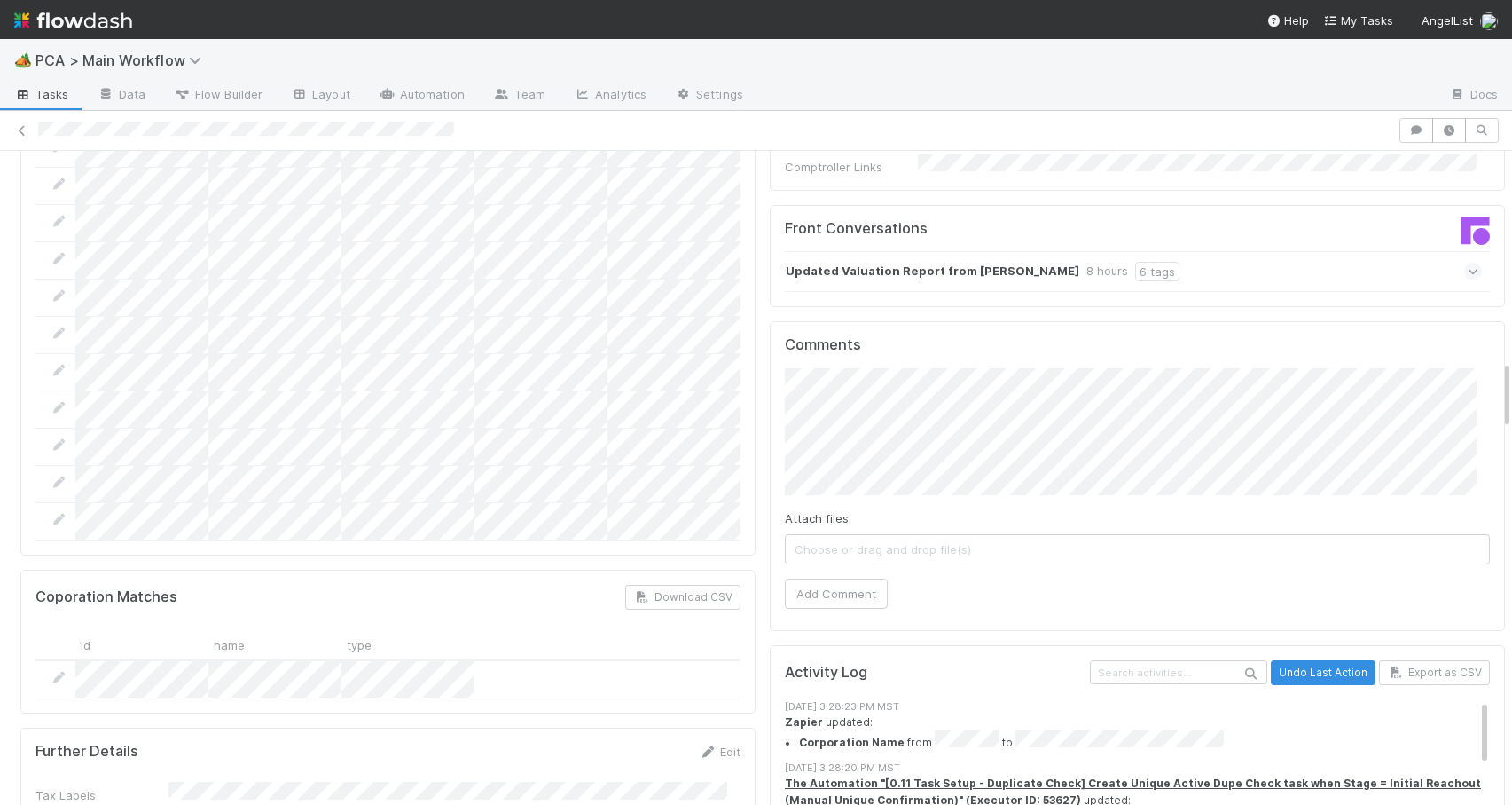
scroll to position [1972, 0]
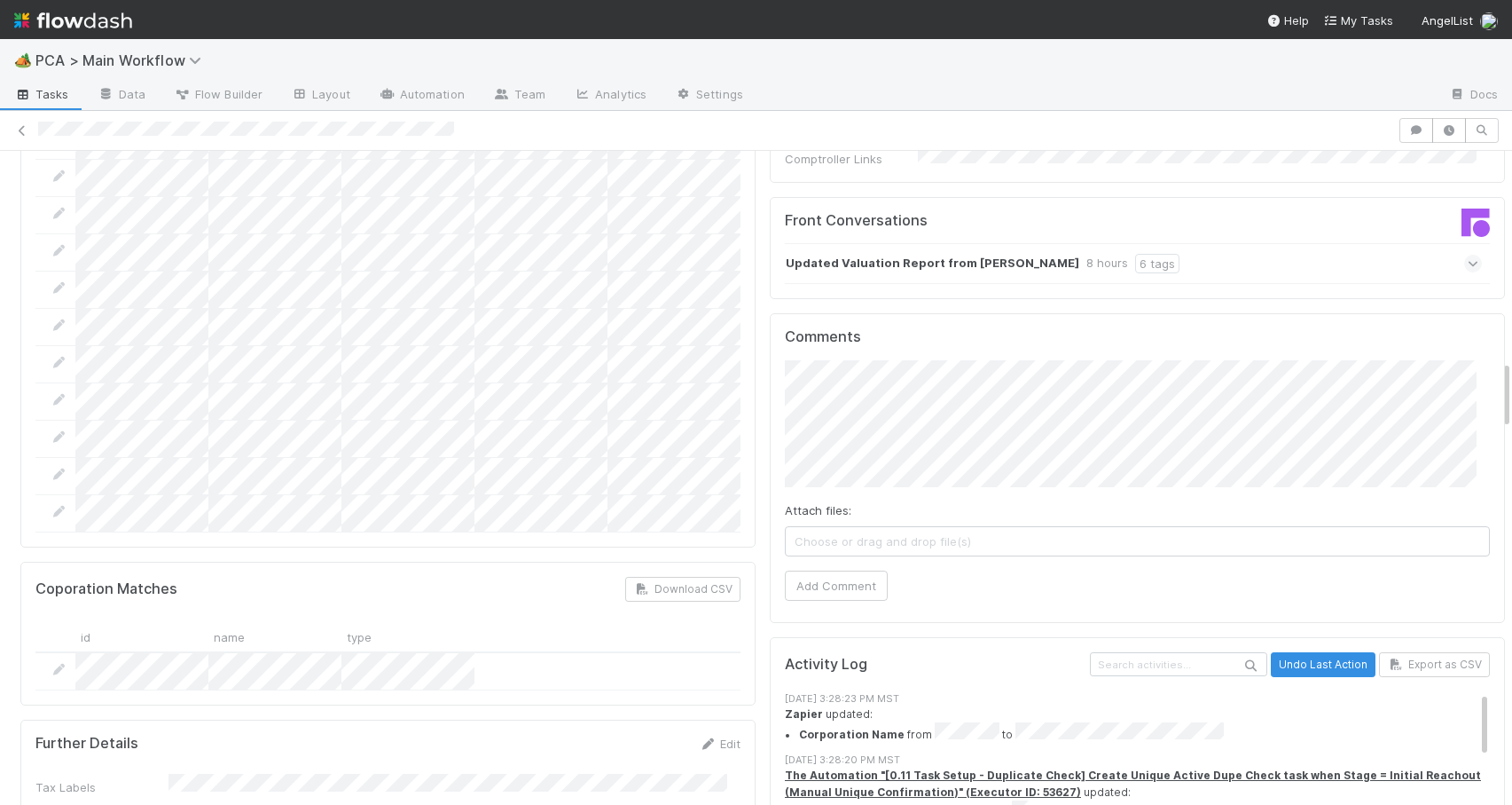
drag, startPoint x: 1493, startPoint y: 267, endPoint x: 1495, endPoint y: 380, distance: 113.0
click at [1495, 380] on div "Initial Reachout Zachary Conley Move to Lead Approval Move to TR Initial Outrea…" at bounding box center [756, 478] width 1512 height 654
click at [1171, 243] on div "Updated Valuation Report from Corey Nobile 8 hours 6 tags" at bounding box center [1134, 263] width 697 height 41
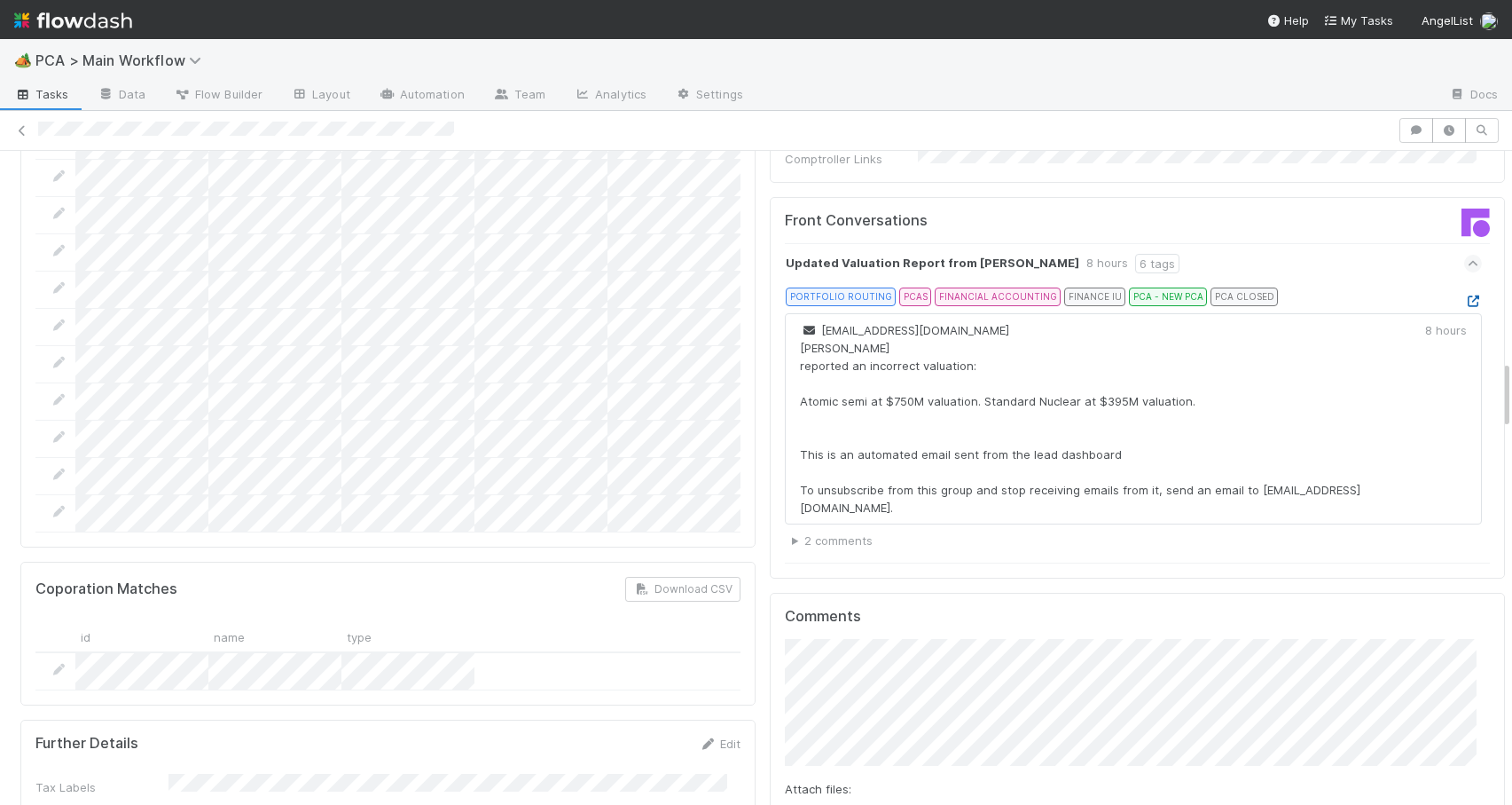
click at [1464, 296] on icon at bounding box center [1472, 301] width 17 height 12
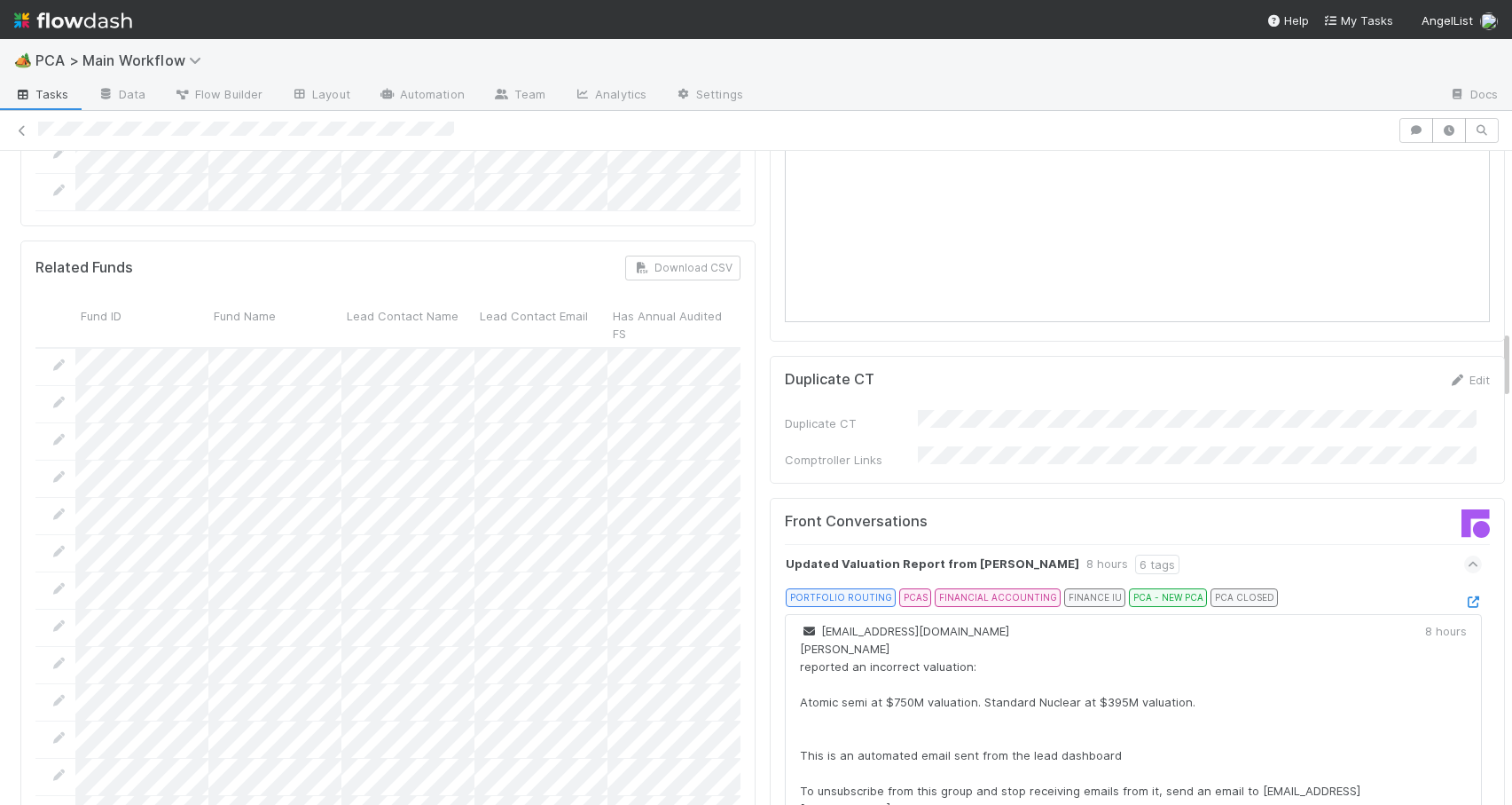
scroll to position [1688, 0]
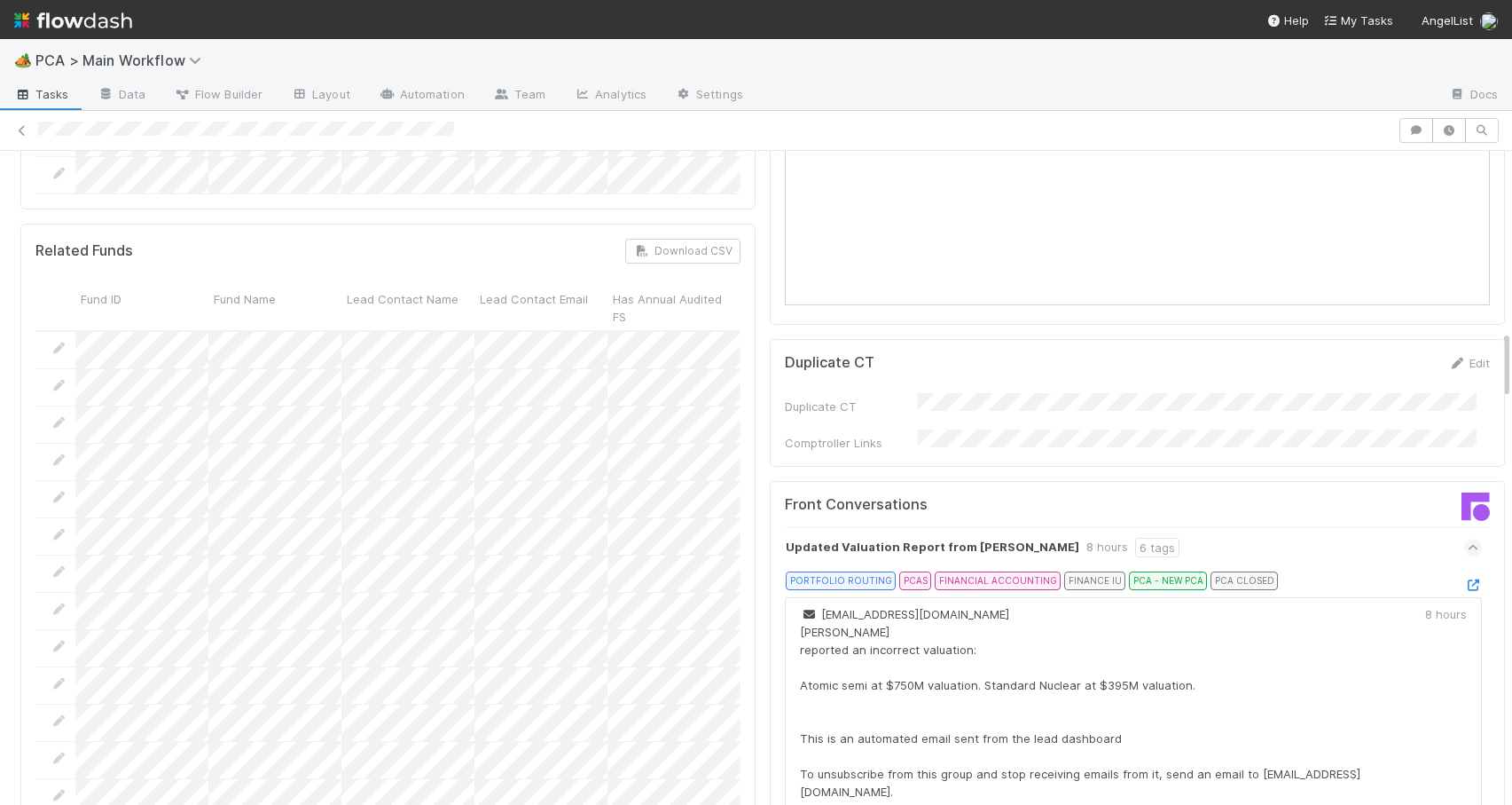
drag, startPoint x: 1494, startPoint y: 374, endPoint x: 1494, endPoint y: 344, distance: 30.0
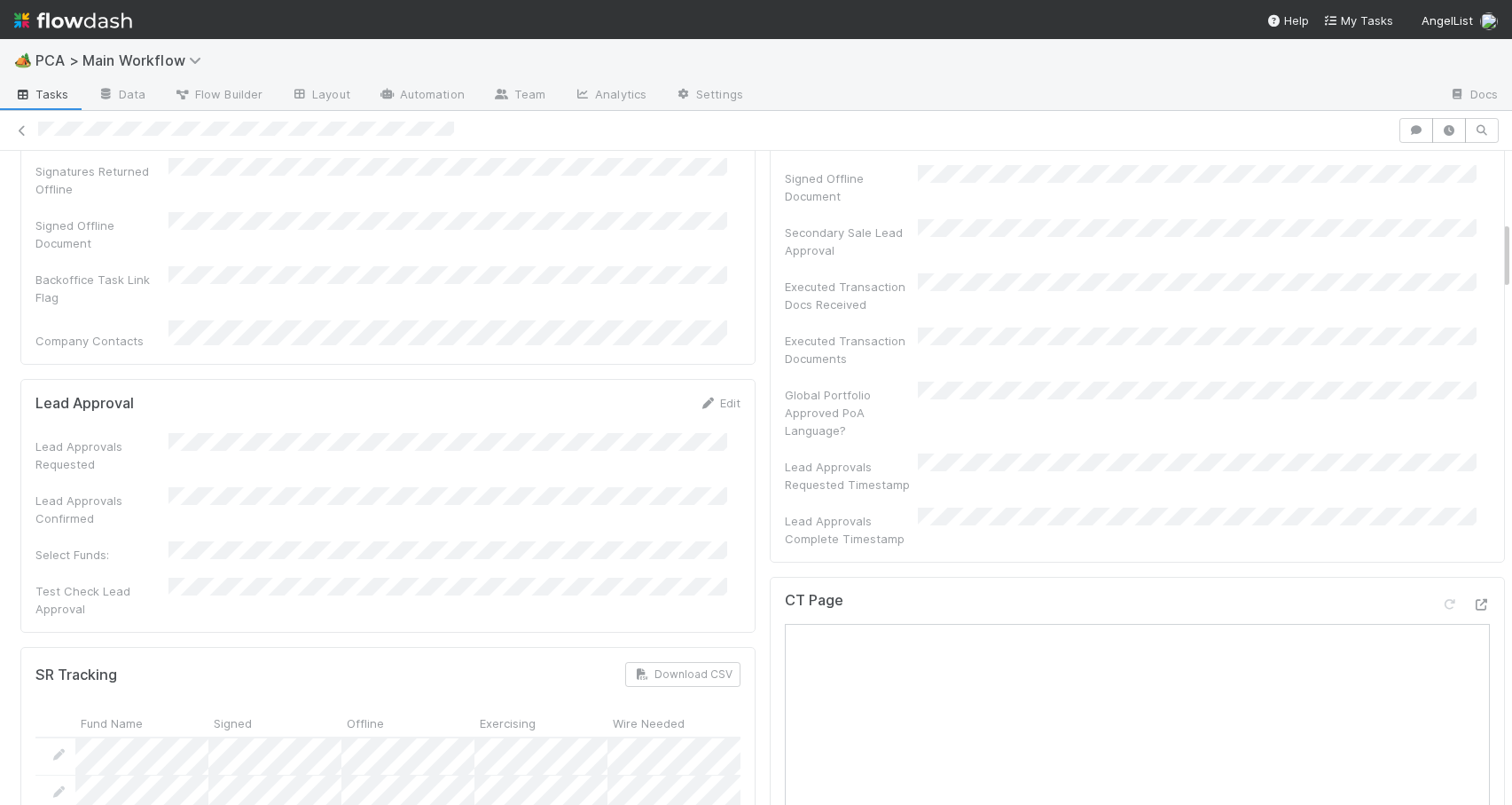
scroll to position [0, 0]
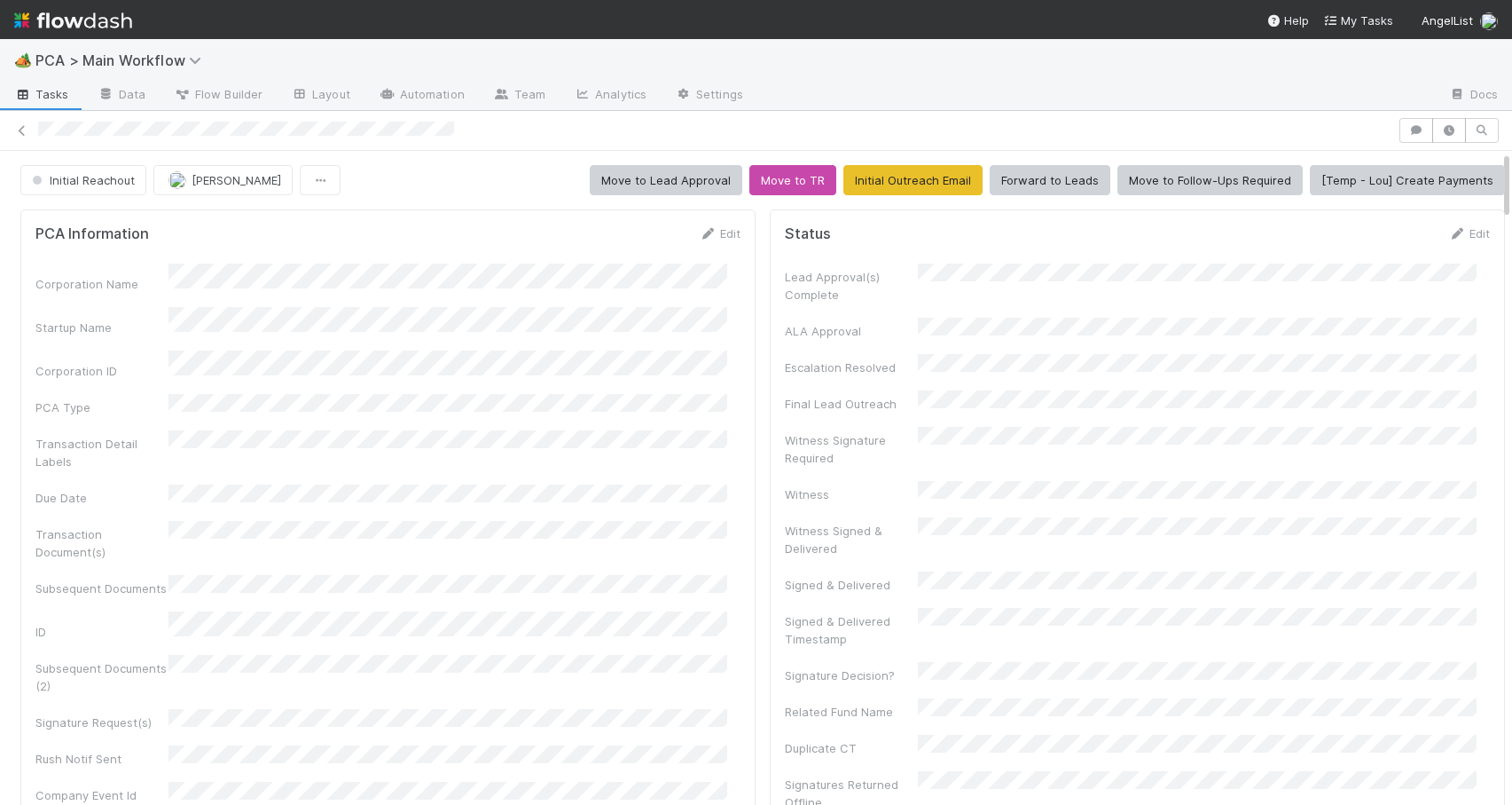
drag, startPoint x: 1494, startPoint y: 375, endPoint x: 1490, endPoint y: 172, distance: 203.0
drag, startPoint x: 1493, startPoint y: 178, endPoint x: 1485, endPoint y: 157, distance: 22.5
click at [20, 132] on icon at bounding box center [21, 131] width 17 height 12
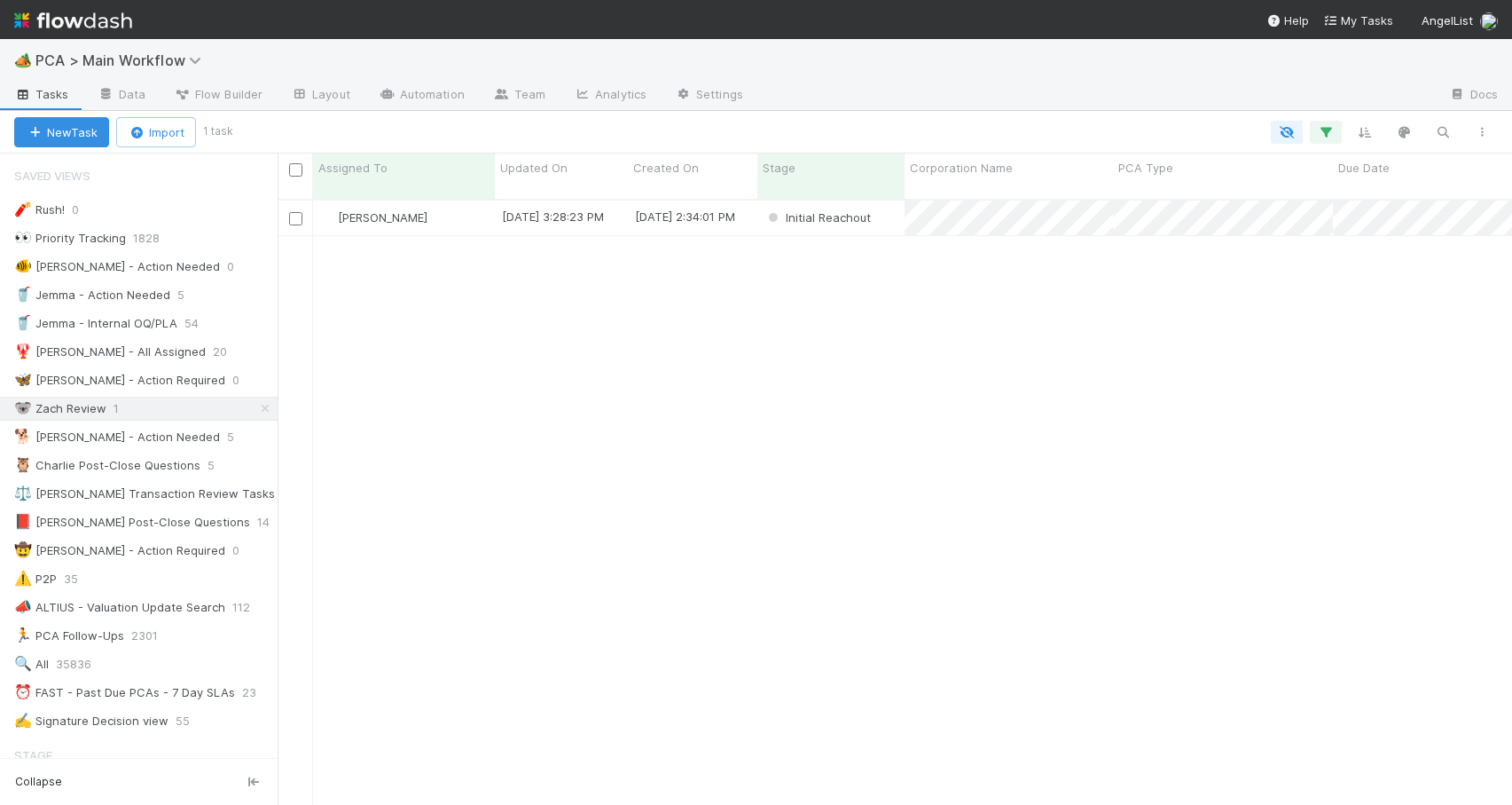
scroll to position [14, 14]
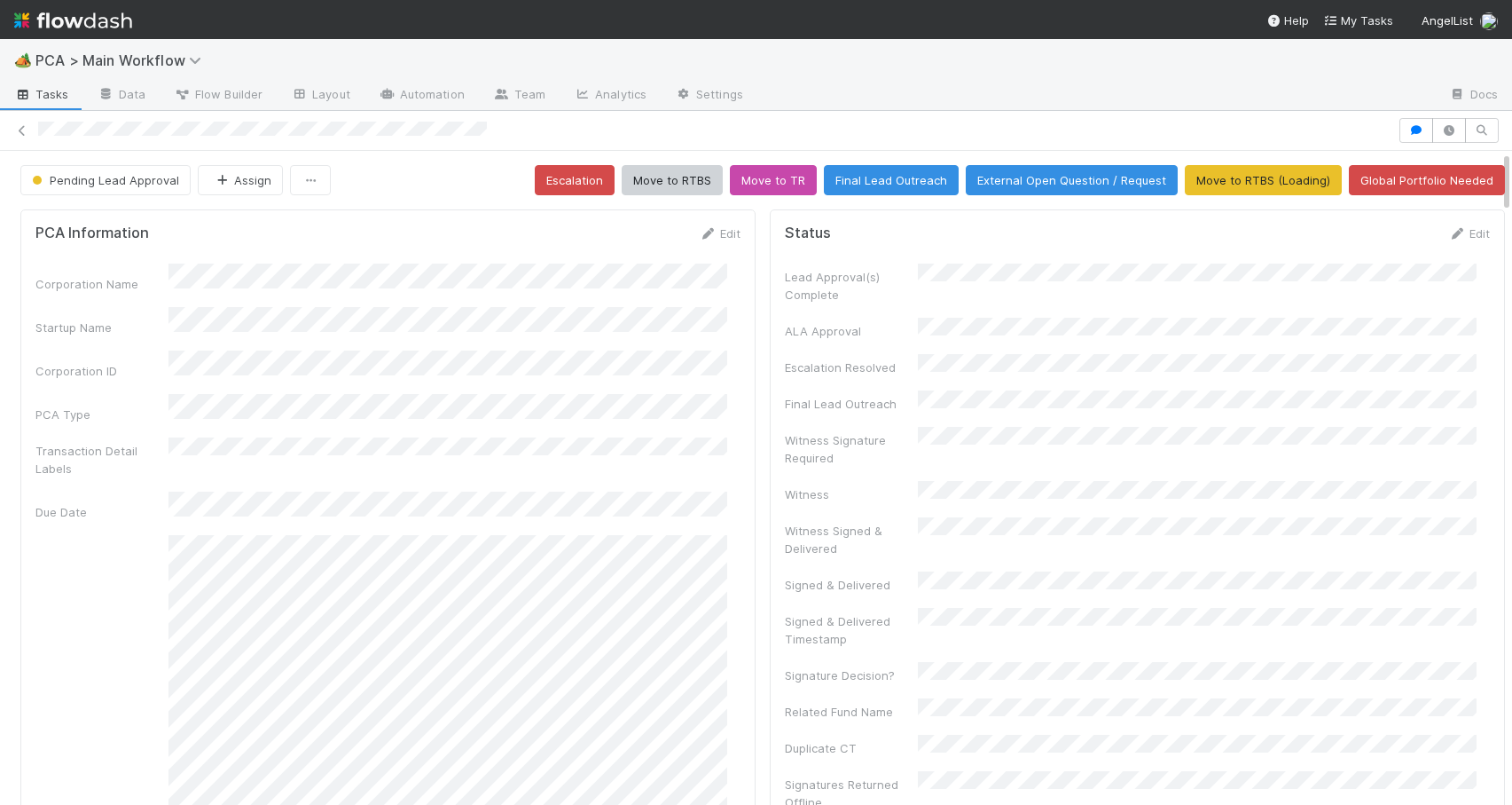
drag, startPoint x: 1493, startPoint y: 265, endPoint x: 1567, endPoint y: 123, distance: 160.1
click at [1511, 123] on html "🏕️ PCA > Main Workflow Tasks Data Flow Builder Layout Automation Team Analytics…" at bounding box center [756, 402] width 1512 height 805
click at [15, 134] on icon at bounding box center [21, 131] width 17 height 12
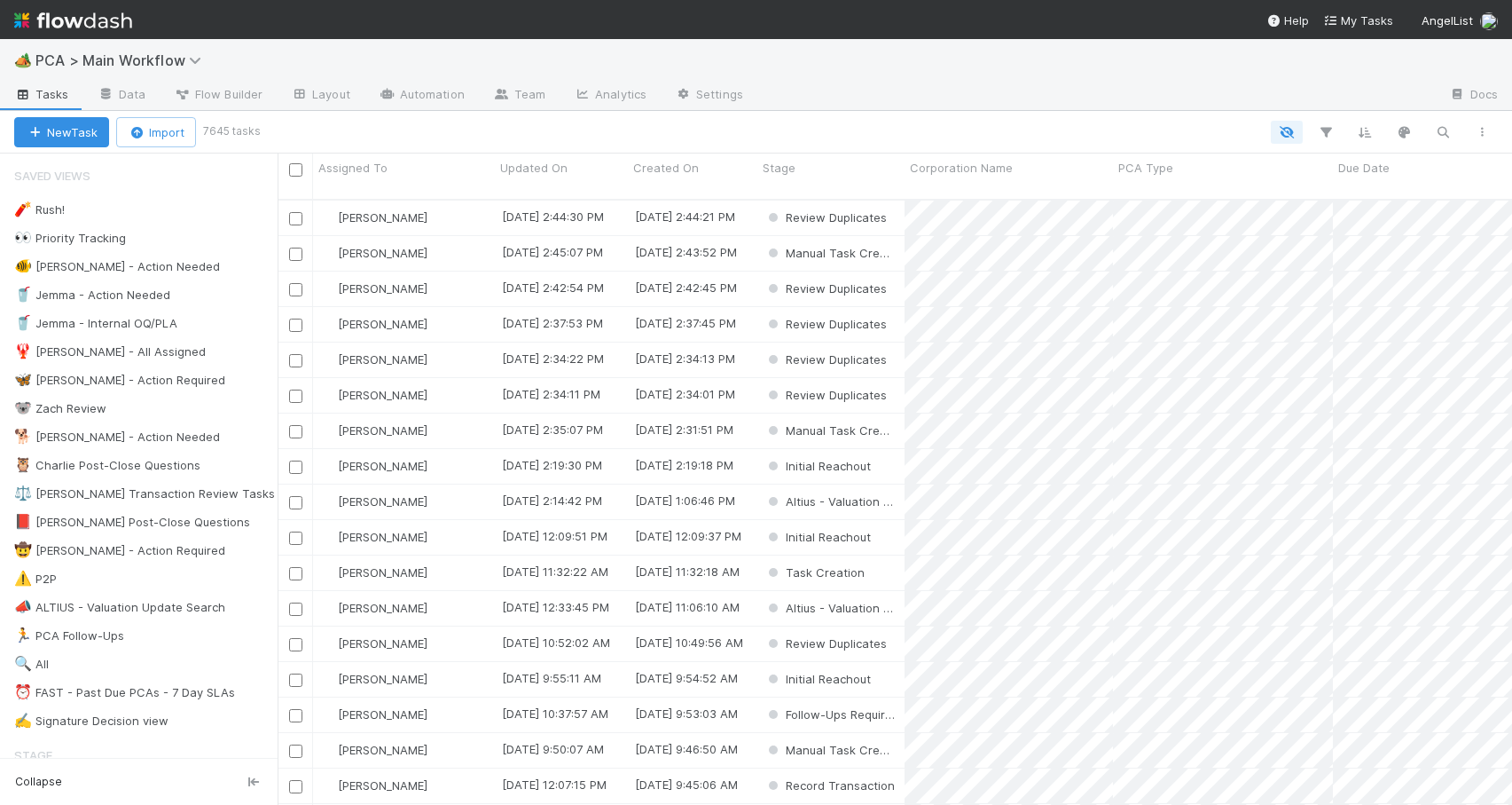
scroll to position [607, 1221]
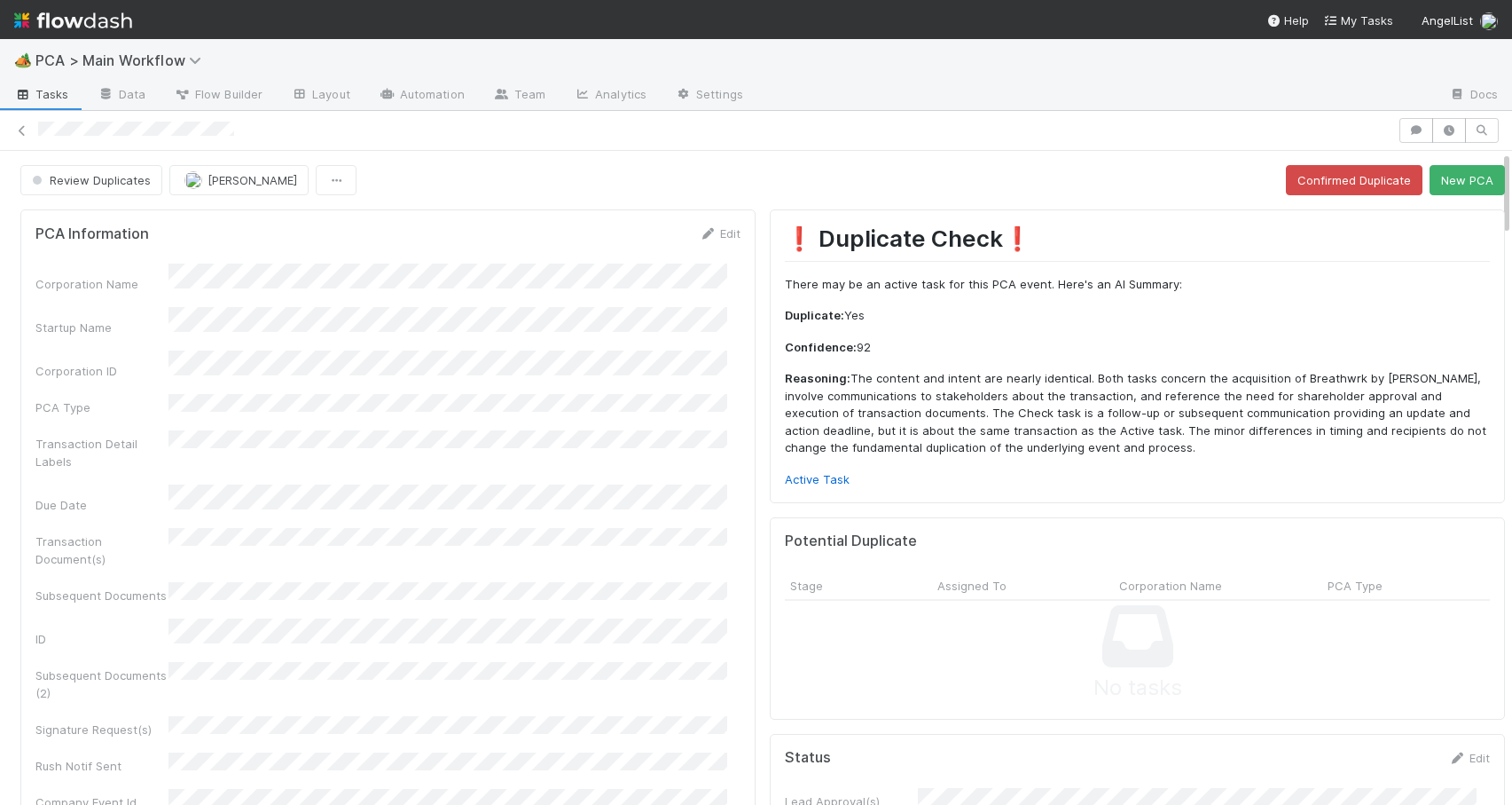
click at [1494, 188] on div "Review Duplicates [PERSON_NAME] Confirmed Duplicate New PCA" at bounding box center [762, 180] width 1526 height 30
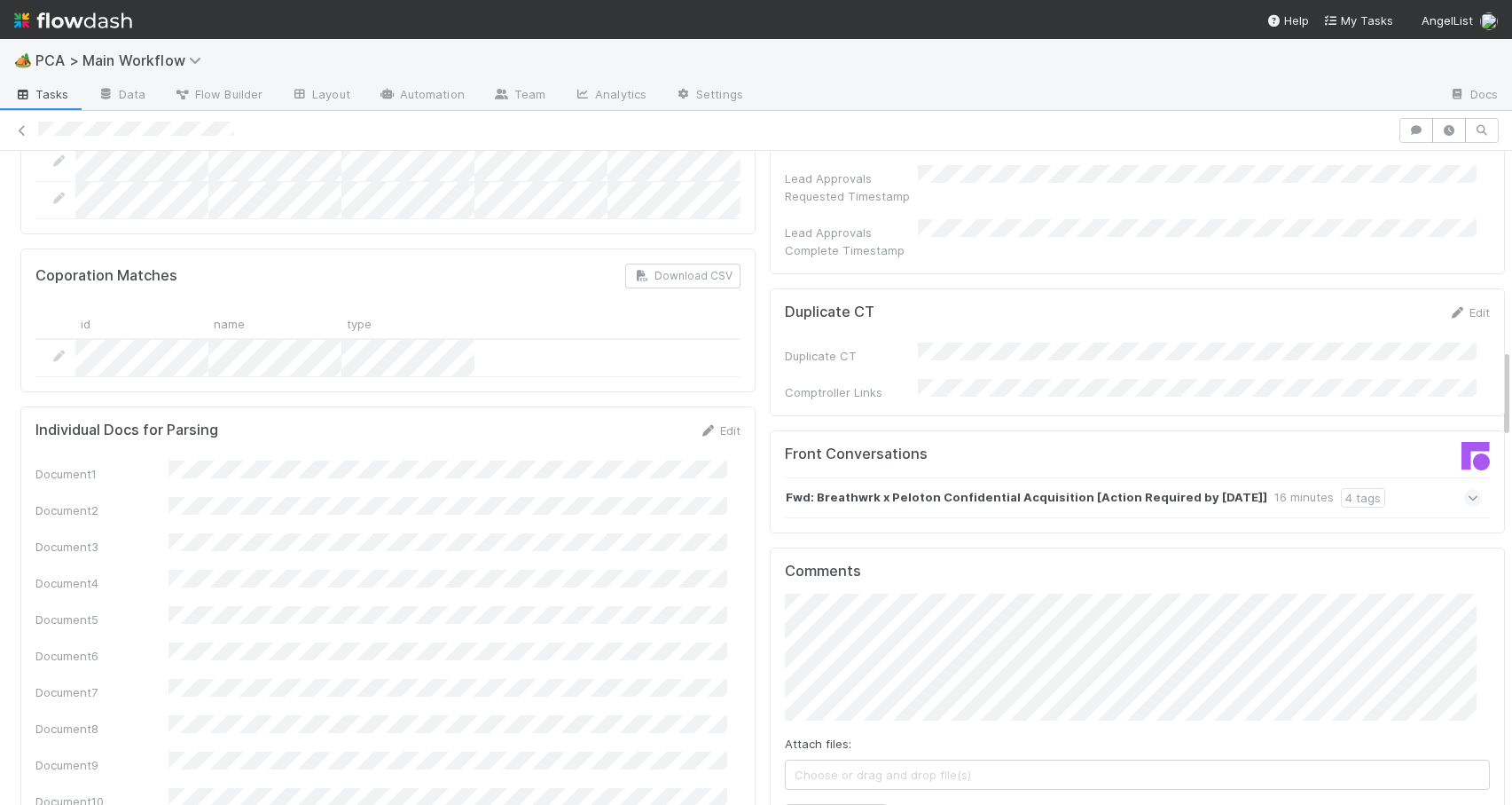
drag, startPoint x: 1494, startPoint y: 188, endPoint x: 1534, endPoint y: 391, distance: 206.9
click at [1511, 391] on html "🏕️ PCA > Main Workflow Tasks Data Flow Builder Layout Automation Team Analytics…" at bounding box center [756, 402] width 1512 height 805
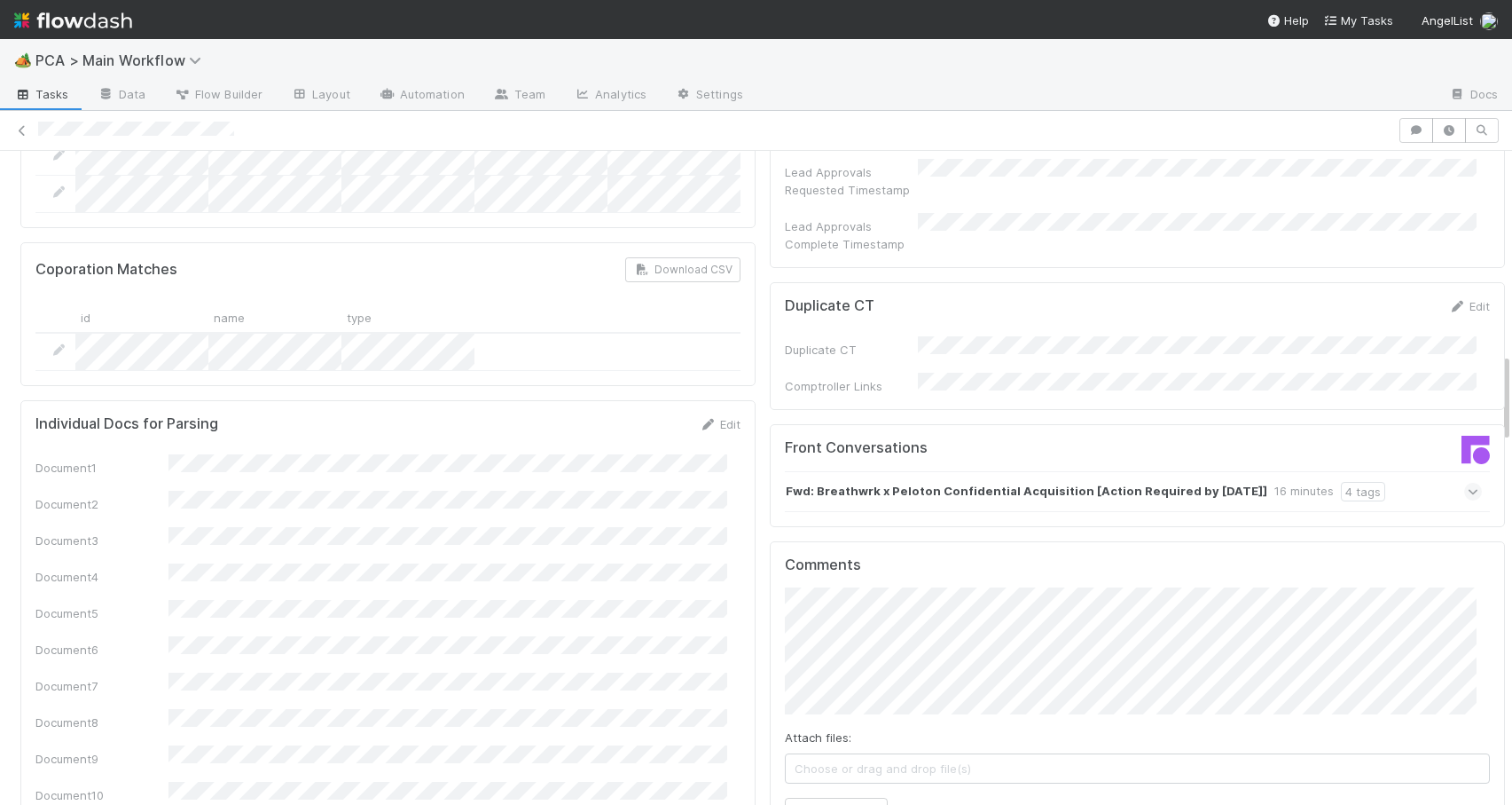
click at [1132, 482] on strong "Fwd: Breathwrk x Peloton Confidential Acquisition [Action Required by [DATE]]" at bounding box center [1026, 491] width 482 height 19
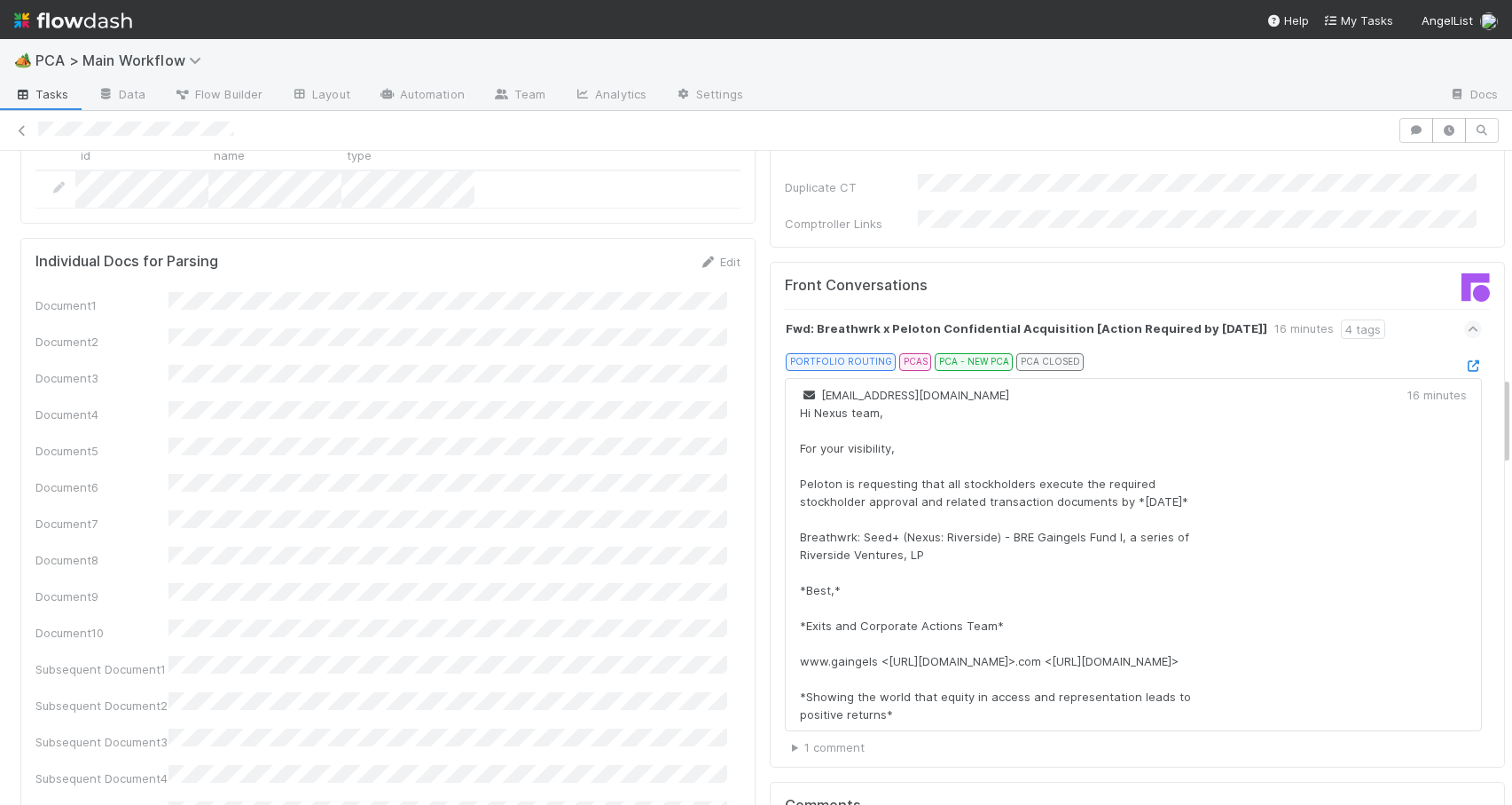
scroll to position [1648, 0]
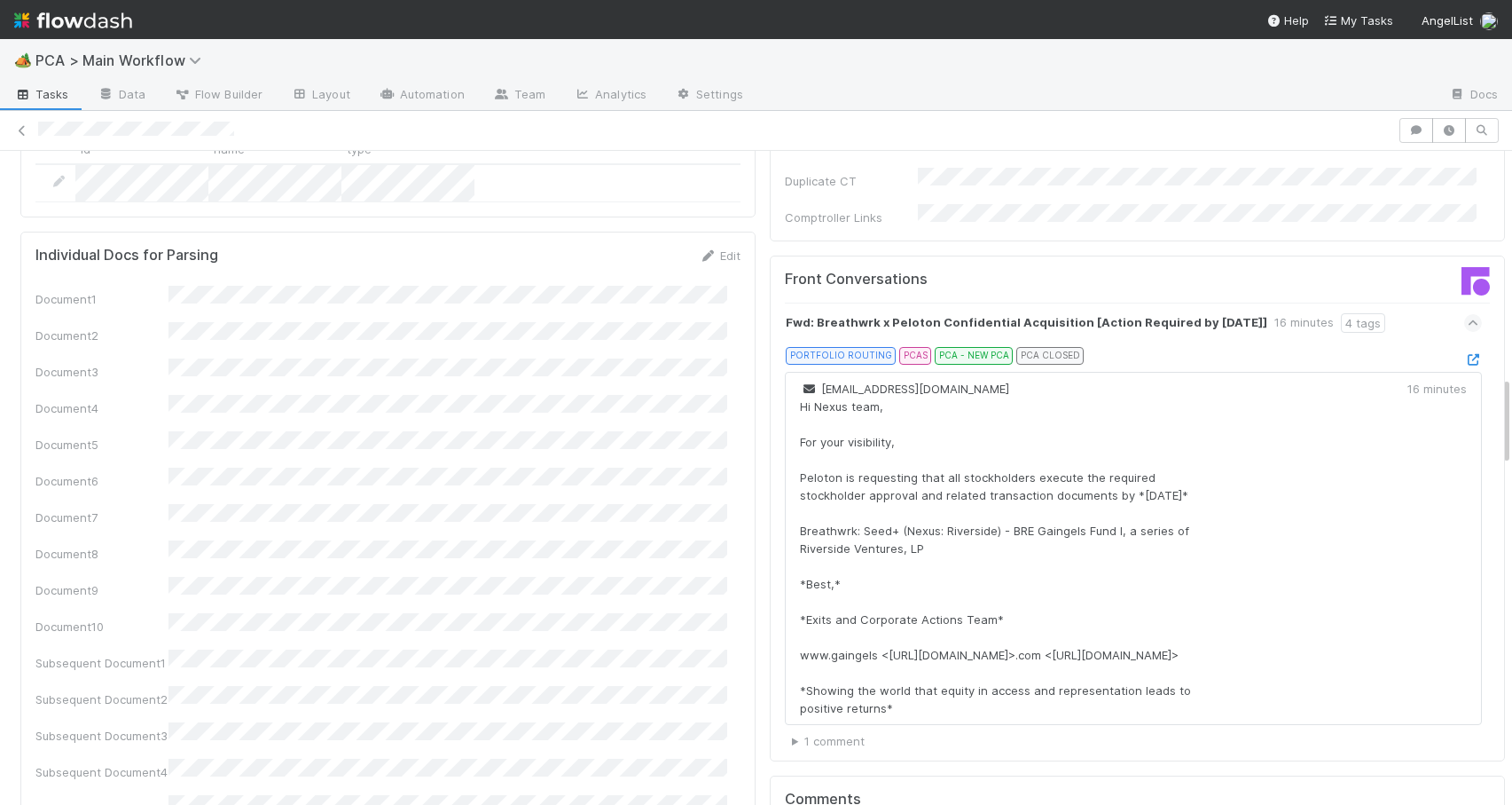
drag, startPoint x: 1494, startPoint y: 390, endPoint x: 1494, endPoint y: 413, distance: 23.0
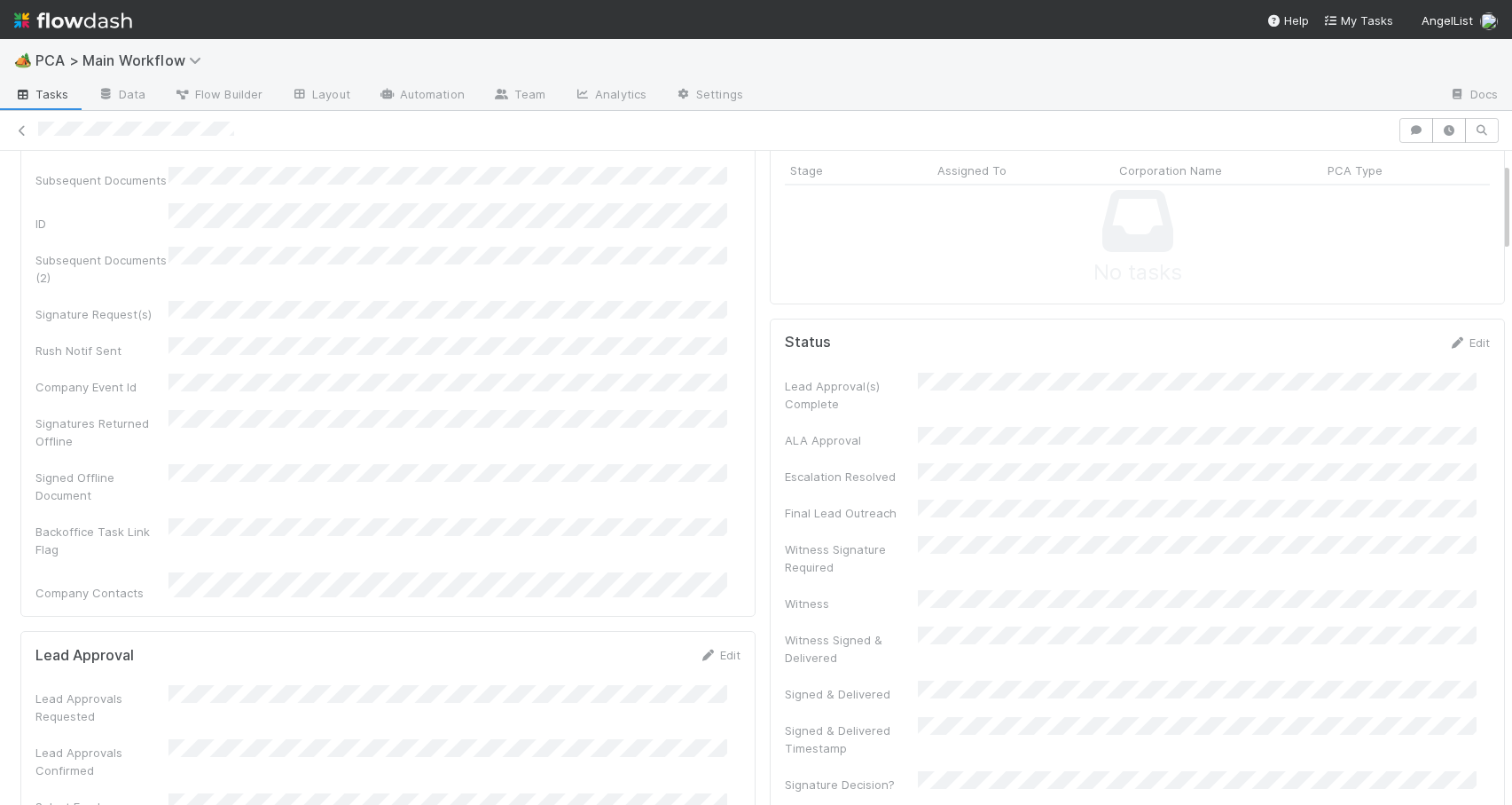
scroll to position [0, 0]
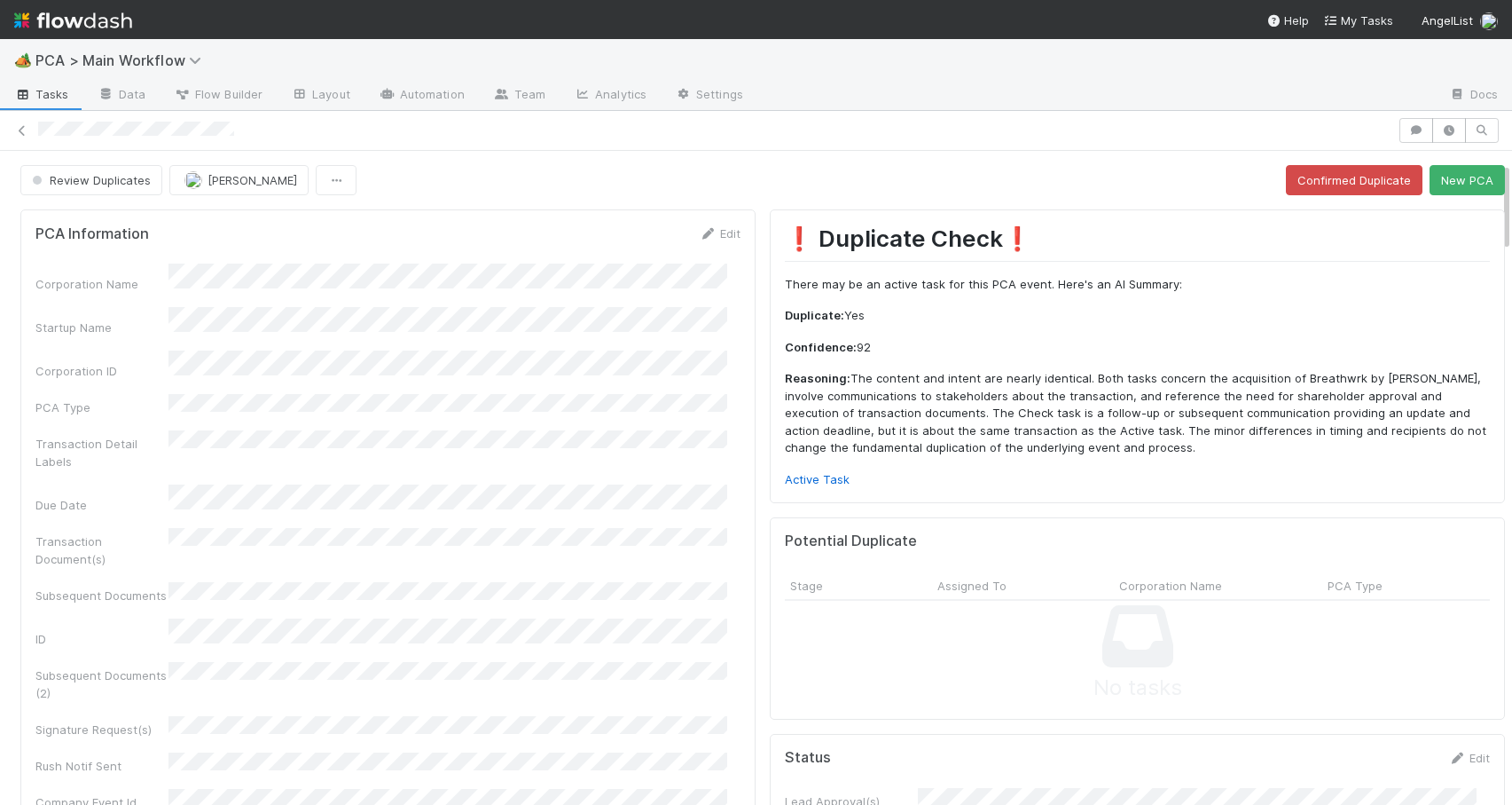
drag, startPoint x: 1492, startPoint y: 394, endPoint x: 1491, endPoint y: 130, distance: 264.0
click at [1491, 130] on div "Review Duplicates [PERSON_NAME] Confirmed Duplicate New PCA PCA Information Edi…" at bounding box center [756, 457] width 1512 height 694
click at [19, 130] on icon at bounding box center [21, 131] width 17 height 12
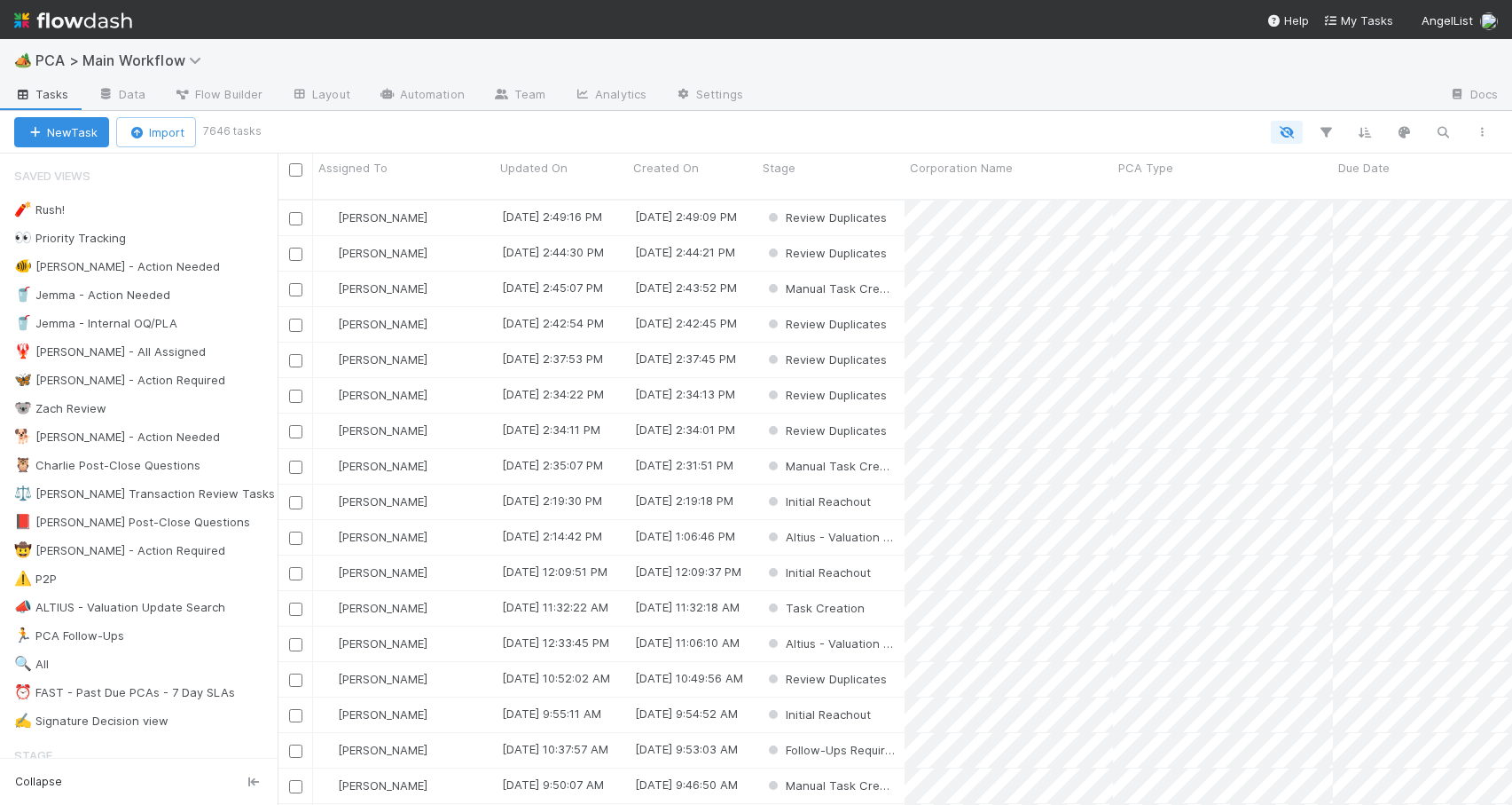
scroll to position [607, 1221]
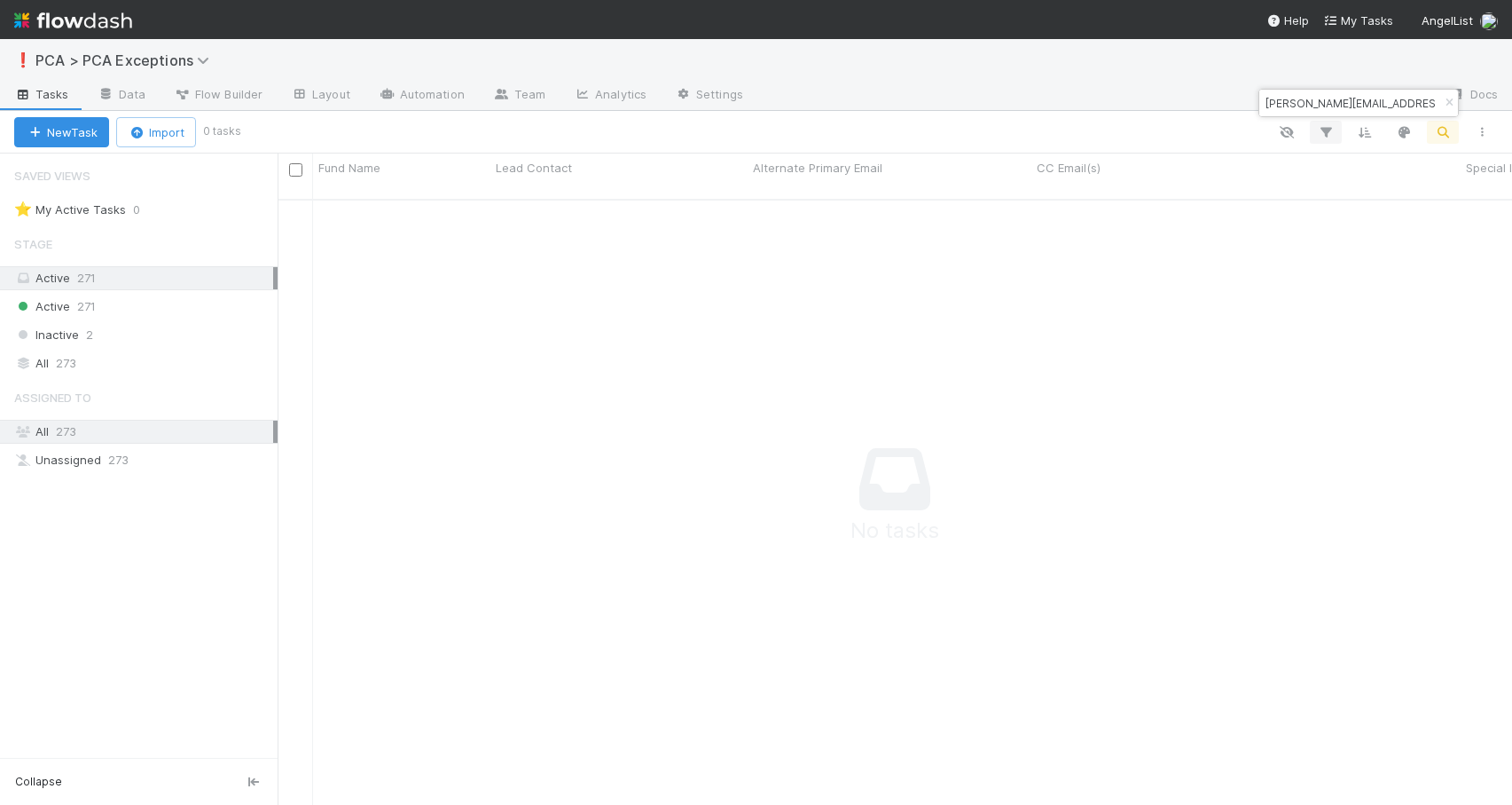
scroll to position [593, 1221]
click at [1327, 102] on input "[PERSON_NAME][EMAIL_ADDRESS][DOMAIN_NAME]" at bounding box center [1351, 102] width 178 height 21
paste input "[PERSON_NAME] <[EMAIL_ADDRESS][DOMAIN_NAME]>"
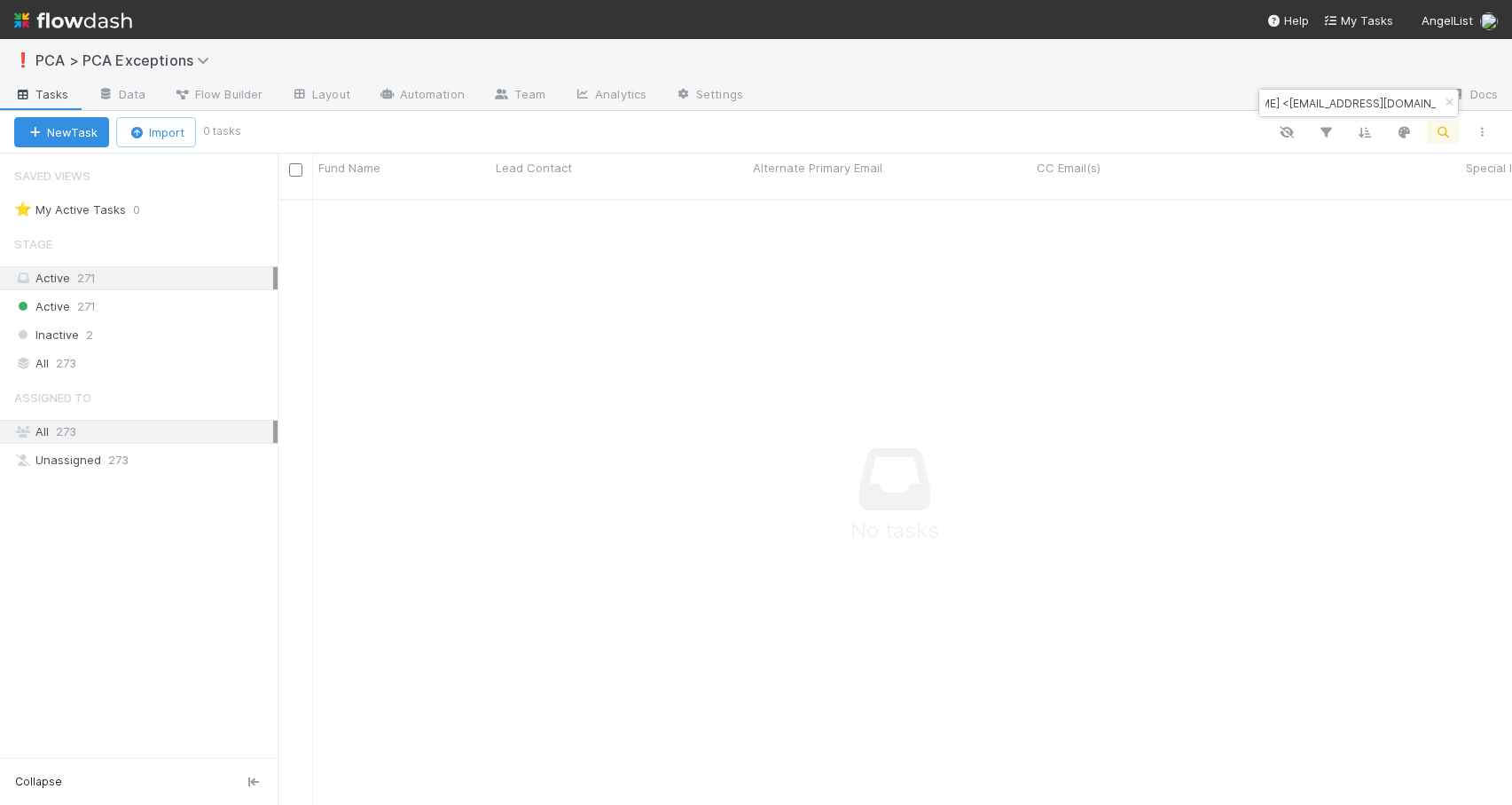
type input "[PERSON_NAME] <[EMAIL_ADDRESS][DOMAIN_NAME]>"
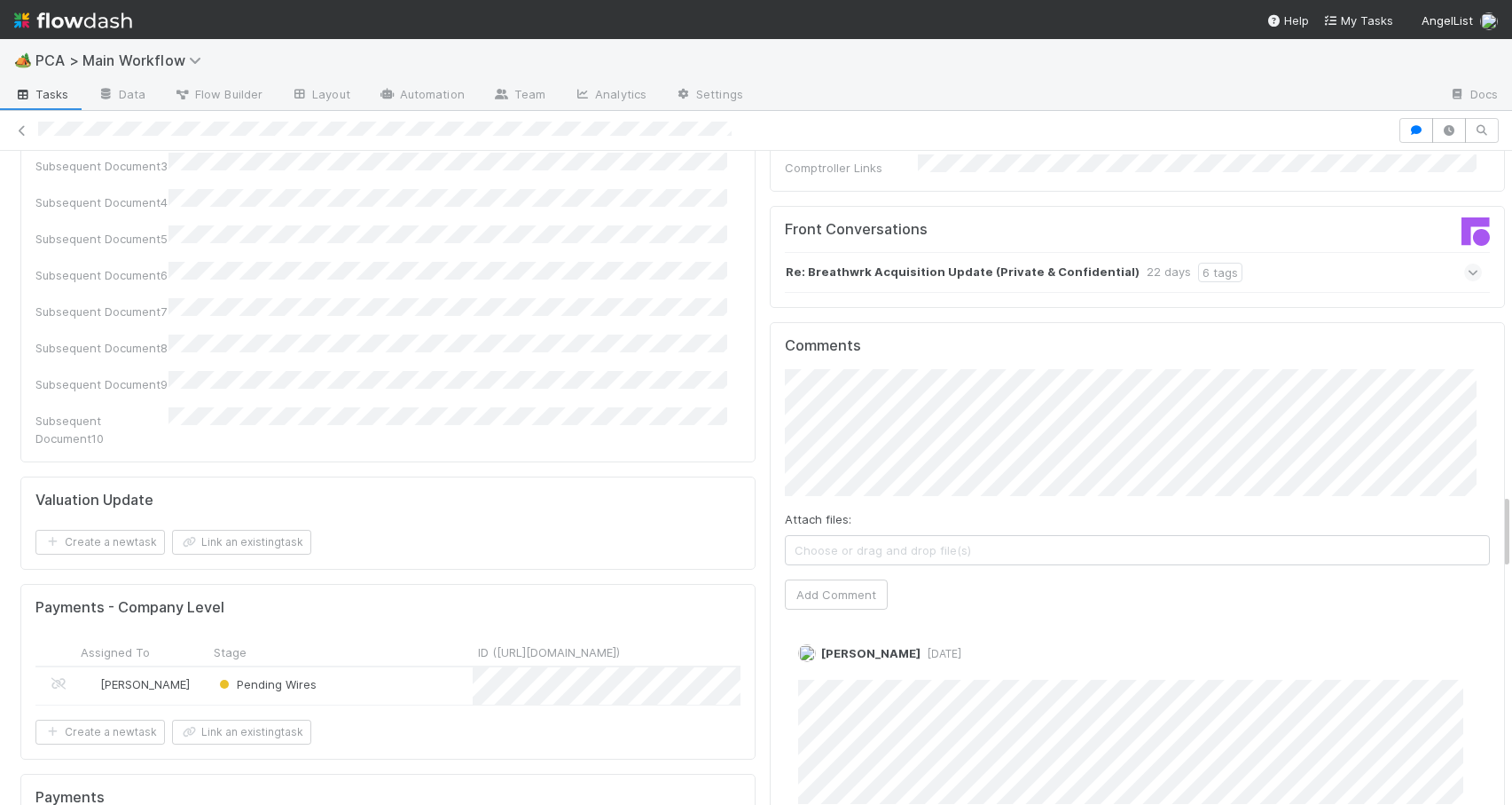
scroll to position [2929, 0]
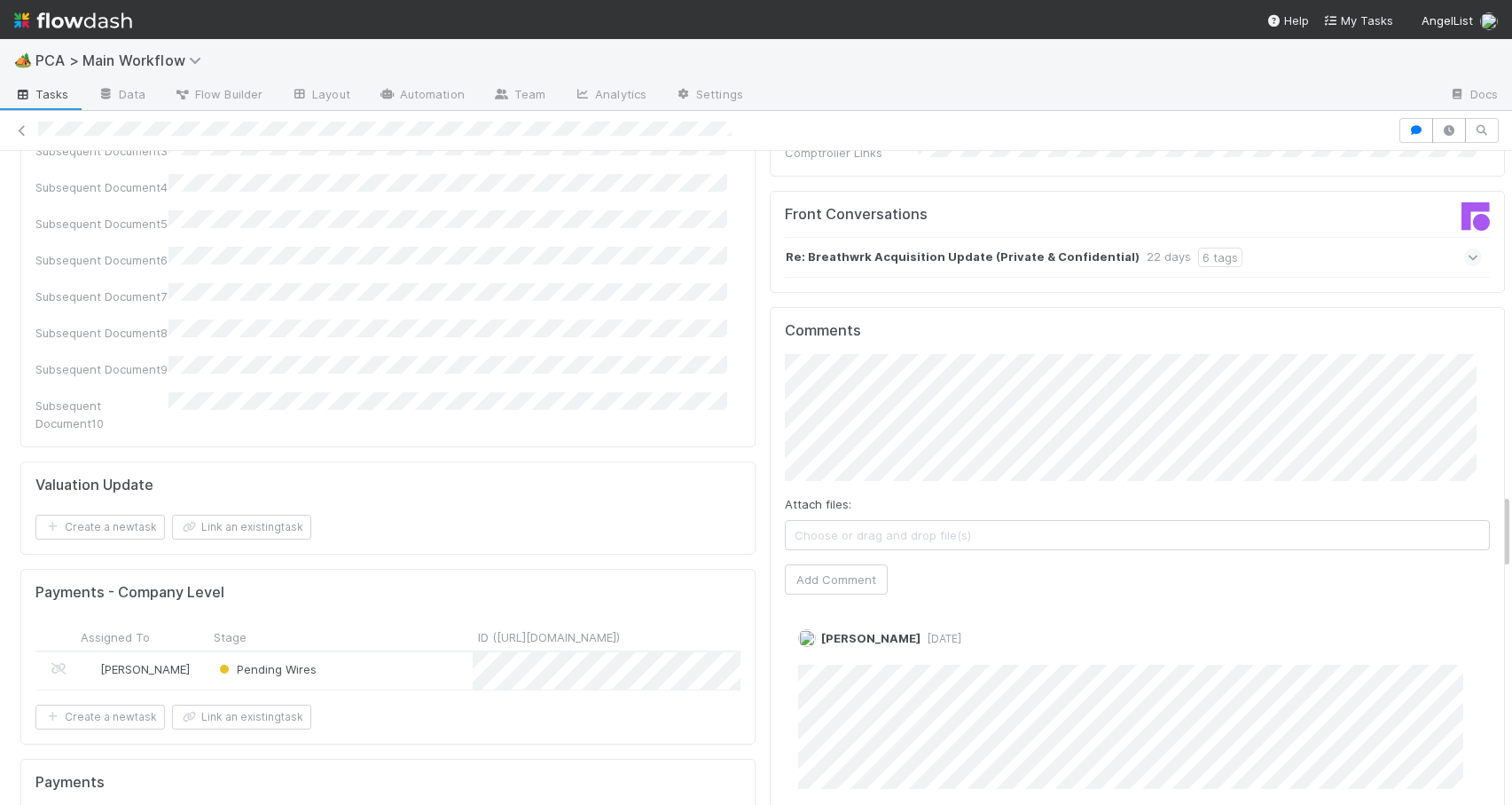
drag, startPoint x: 1492, startPoint y: 369, endPoint x: 1506, endPoint y: 501, distance: 132.7
click at [1506, 501] on div "🏕️ PCA > Main Workflow Tasks Data Flow Builder Layout Automation Team Analytics…" at bounding box center [756, 421] width 1512 height 765
click at [715, 515] on div "Create a new task Link an existing task" at bounding box center [389, 527] width 705 height 25
click at [821, 565] on button "Add Comment" at bounding box center [837, 579] width 103 height 30
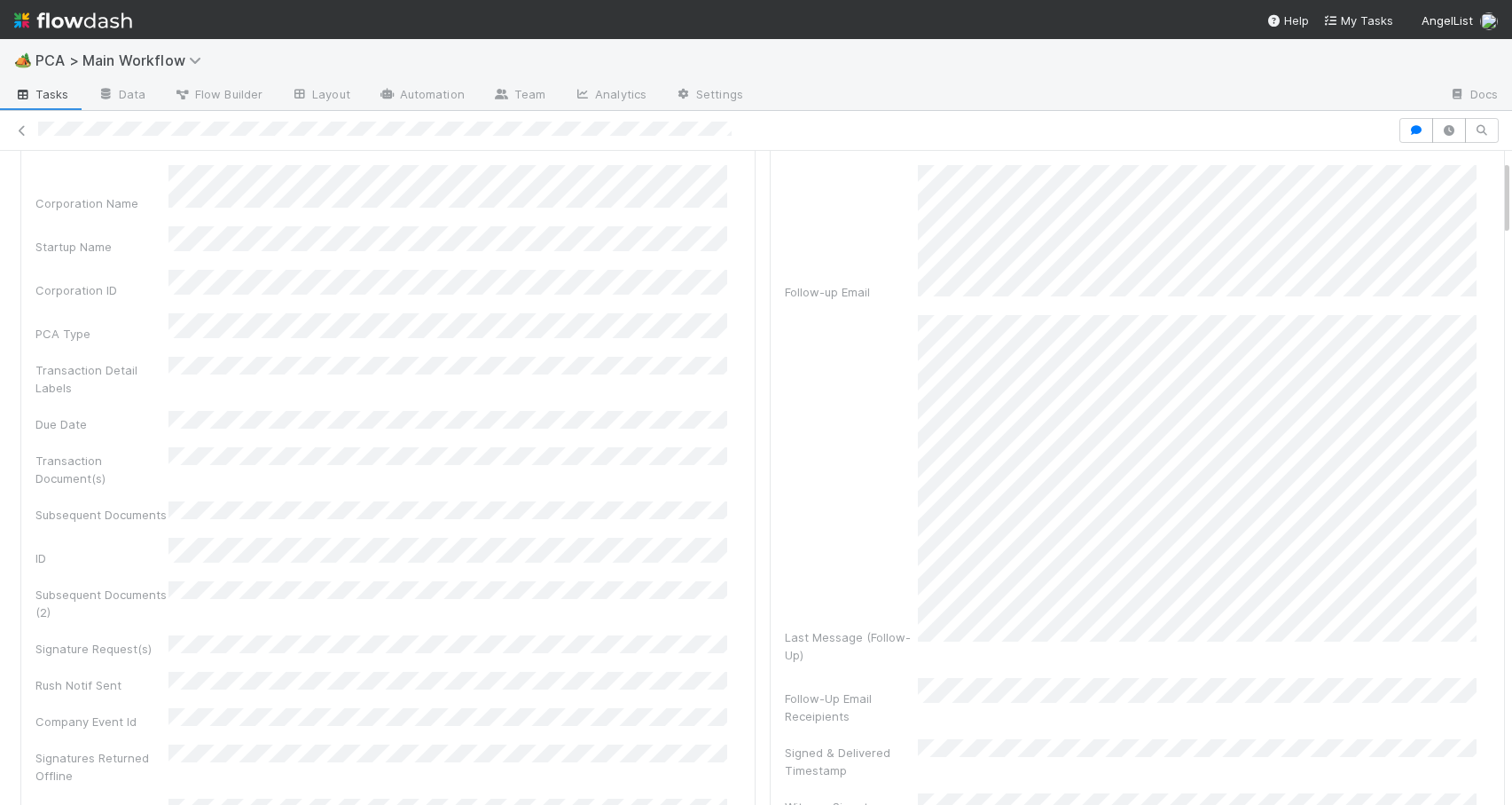
scroll to position [0, 0]
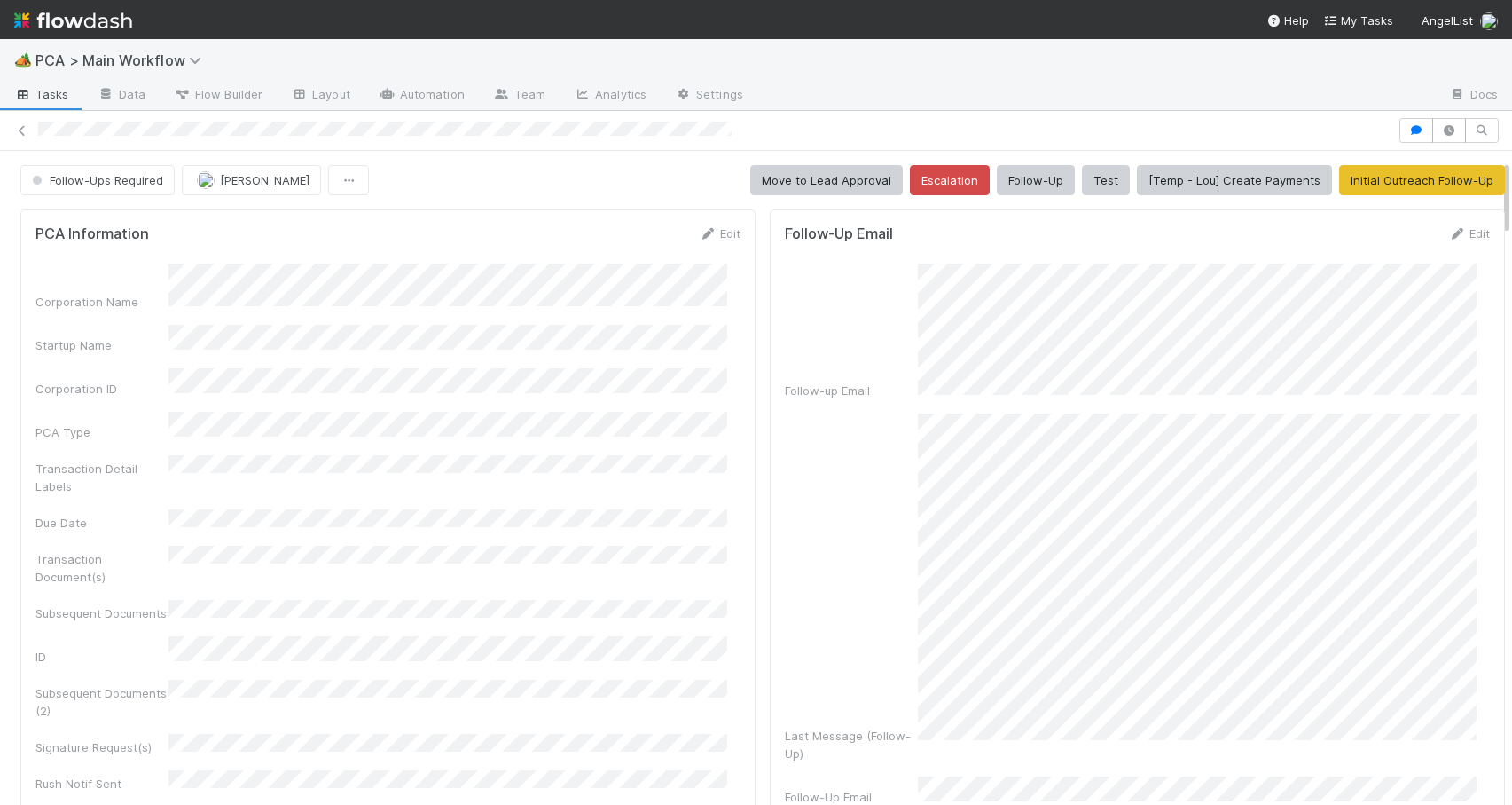
drag, startPoint x: 1493, startPoint y: 521, endPoint x: 1486, endPoint y: 150, distance: 371.1
click at [704, 229] on link "Edit" at bounding box center [719, 233] width 41 height 14
click at [660, 344] on div "Corporation Name Startup Name Corporation ID PCA Type Transaction Detail Labels…" at bounding box center [389, 733] width 705 height 915
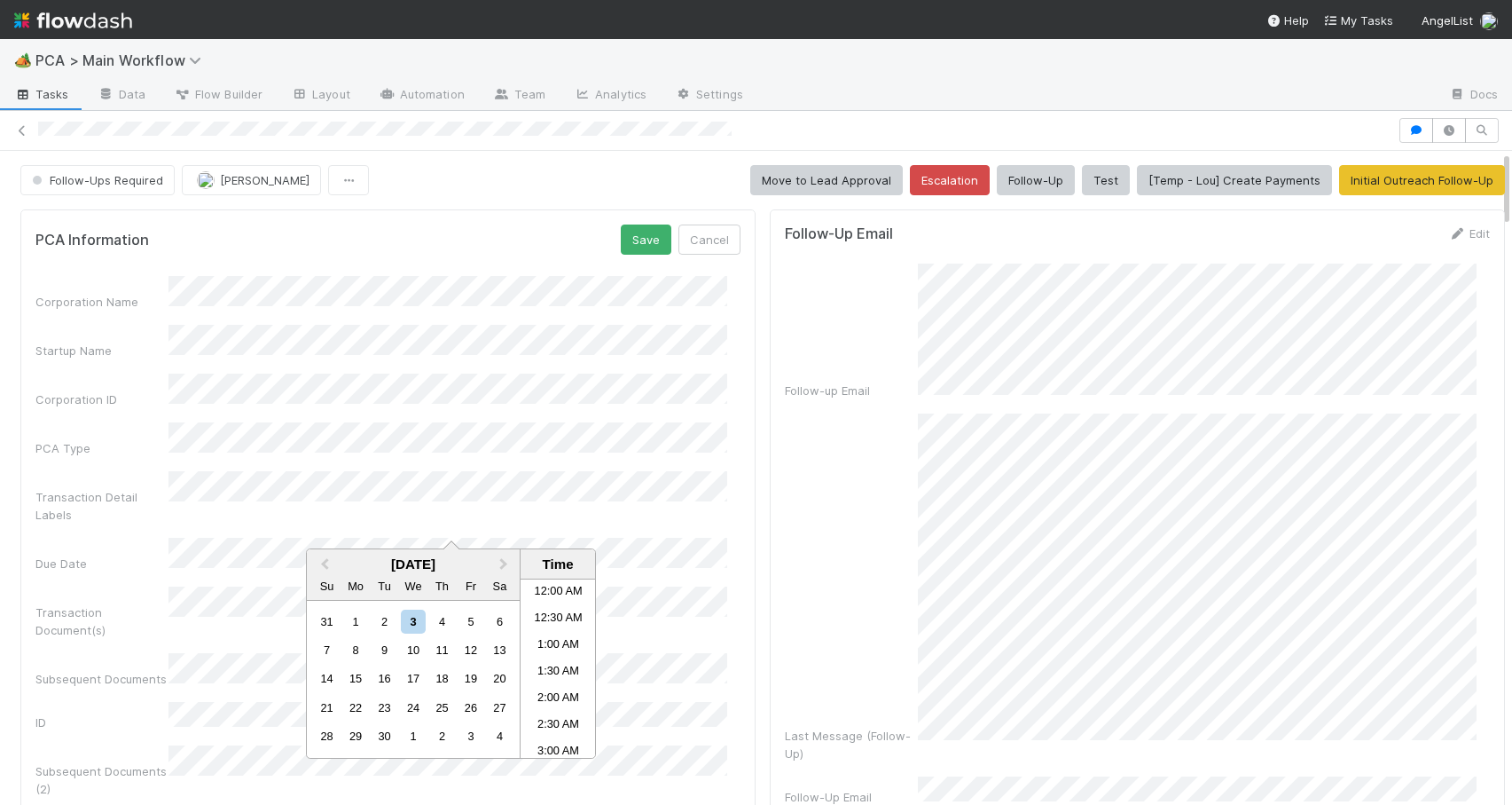
scroll to position [723, 0]
click at [472, 627] on div "5" at bounding box center [471, 622] width 24 height 24
click at [567, 696] on li "4:00 PM" at bounding box center [558, 701] width 76 height 27
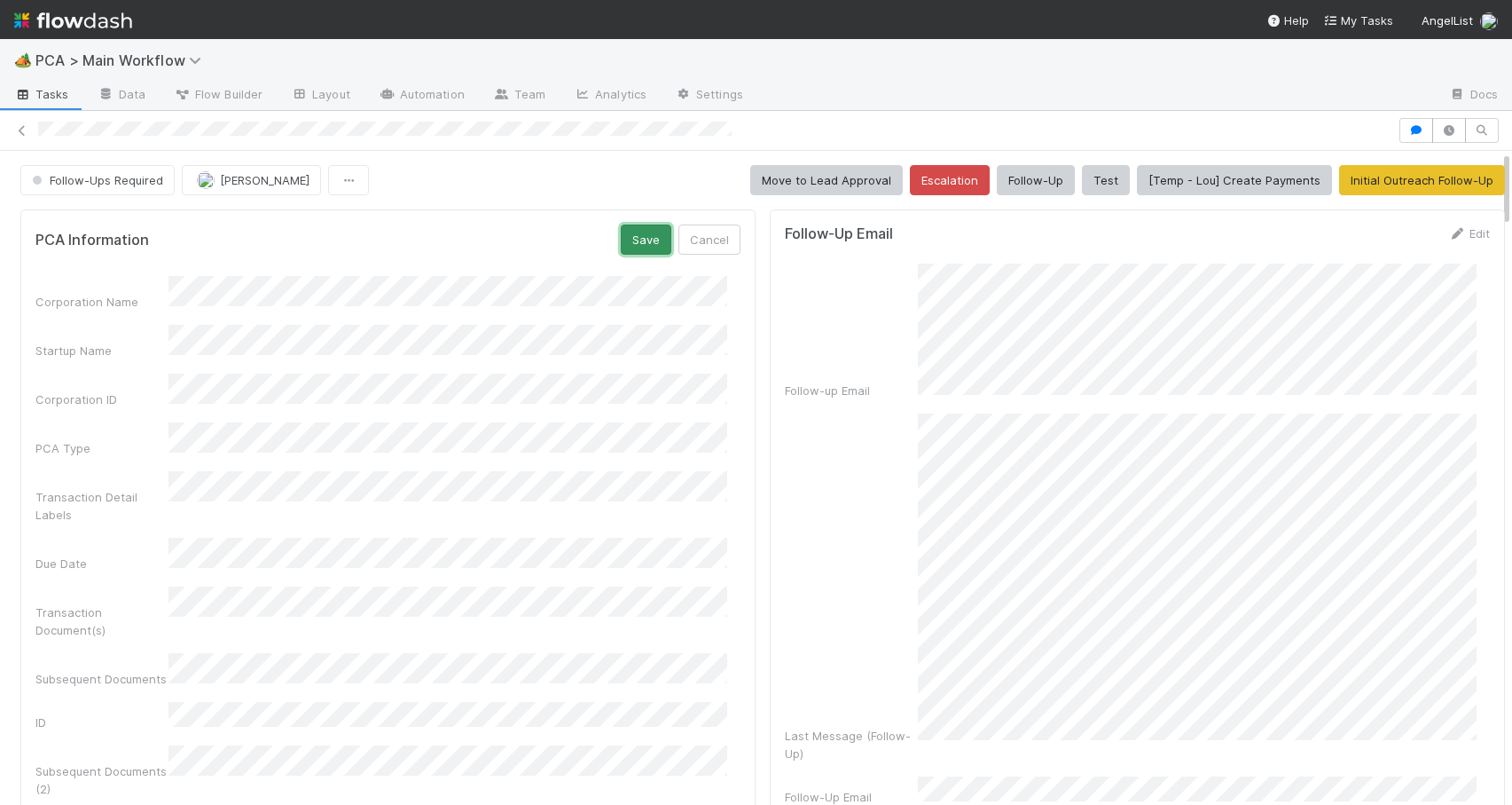
click at [634, 229] on button "Save" at bounding box center [646, 239] width 51 height 30
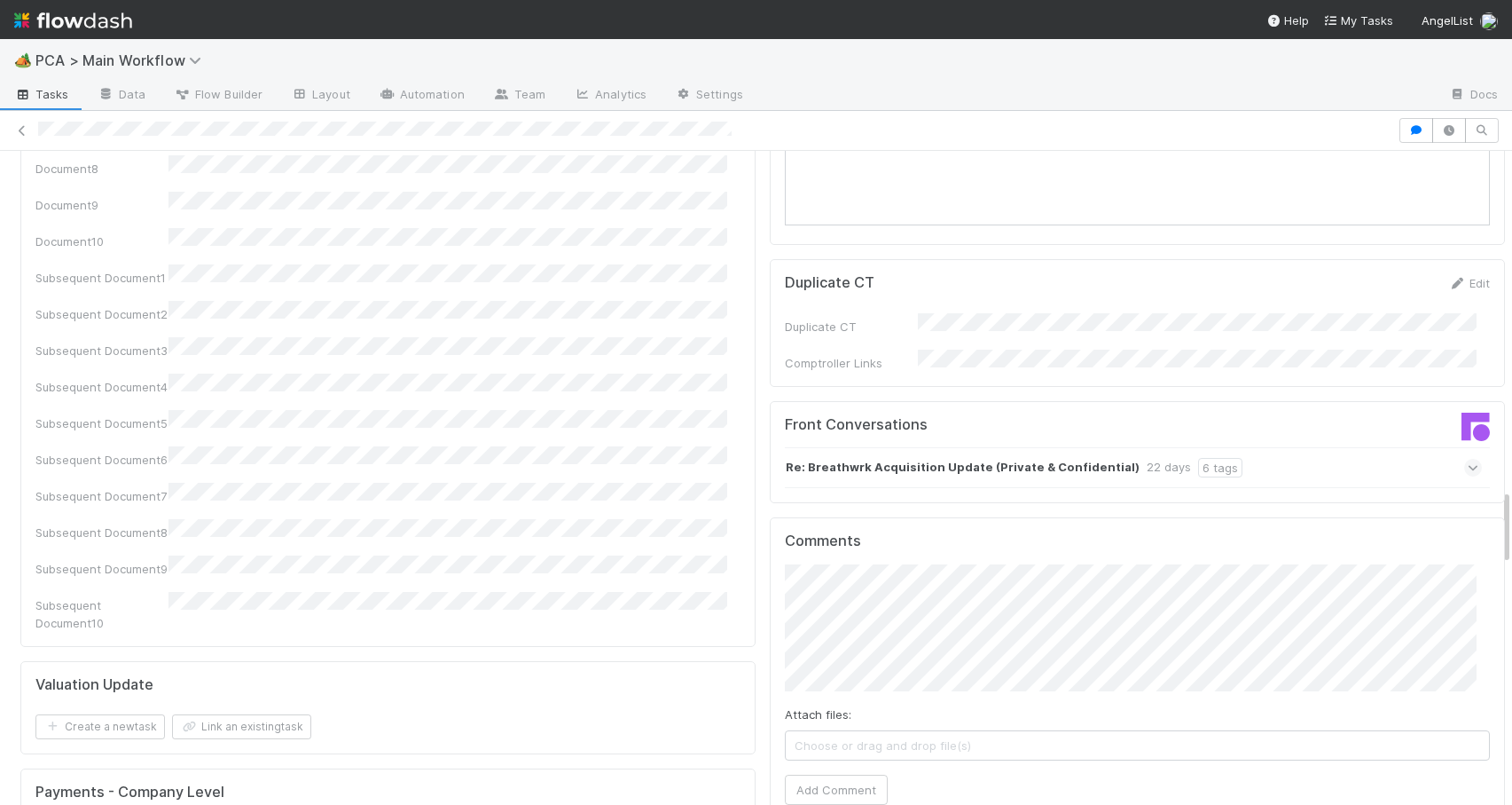
scroll to position [2984, 0]
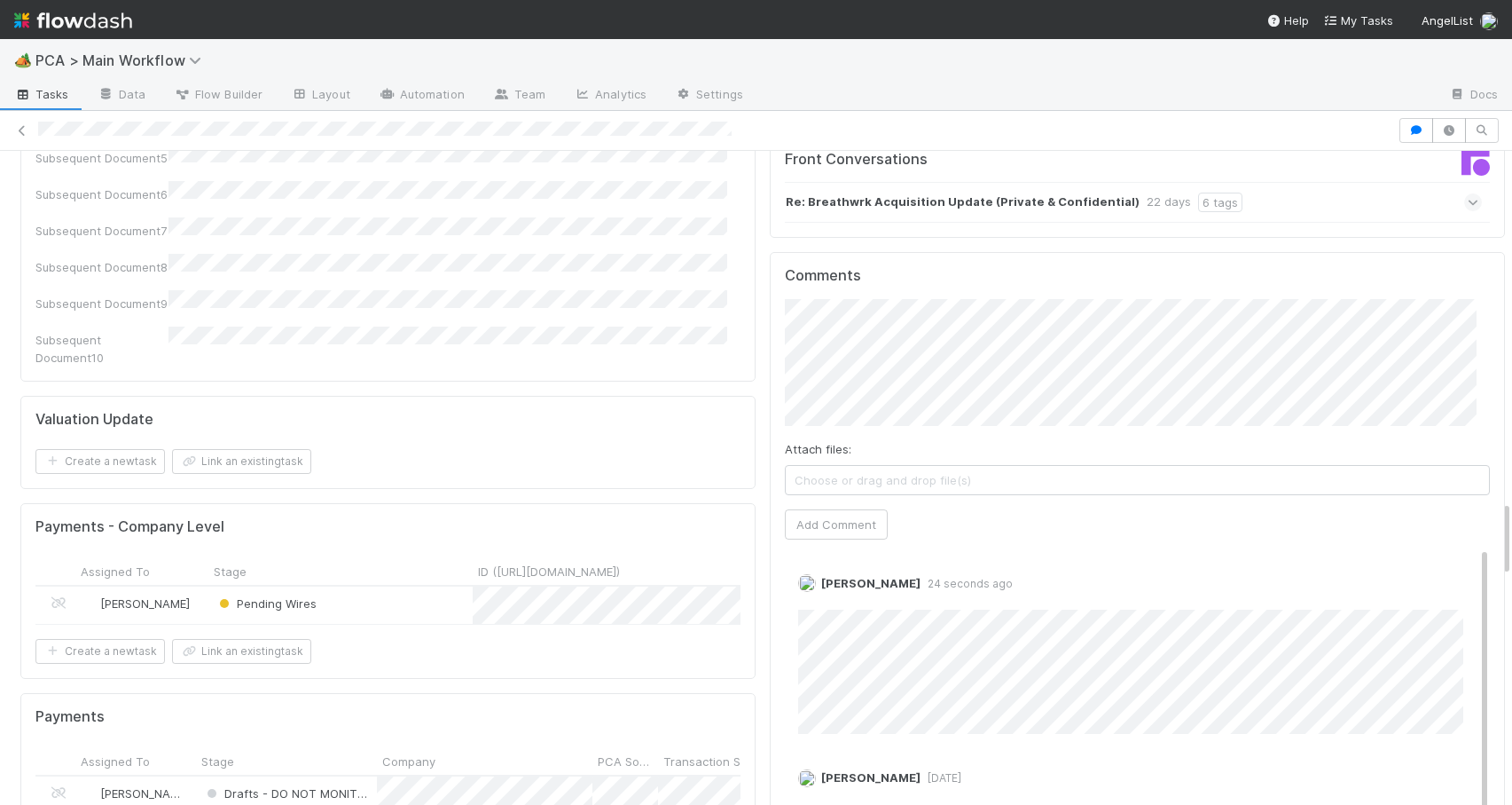
drag, startPoint x: 1494, startPoint y: 180, endPoint x: 1638, endPoint y: 529, distance: 377.5
click at [1511, 529] on html "🏕️ PCA > Main Workflow Tasks Data Flow Builder Layout Automation Team Analytics…" at bounding box center [756, 402] width 1512 height 805
click at [823, 382] on div "Comments Attach files: Choose or drag and drop file(s) Add Comment Zachary Conl…" at bounding box center [1138, 584] width 705 height 635
click at [831, 509] on button "Add Comment" at bounding box center [837, 524] width 103 height 30
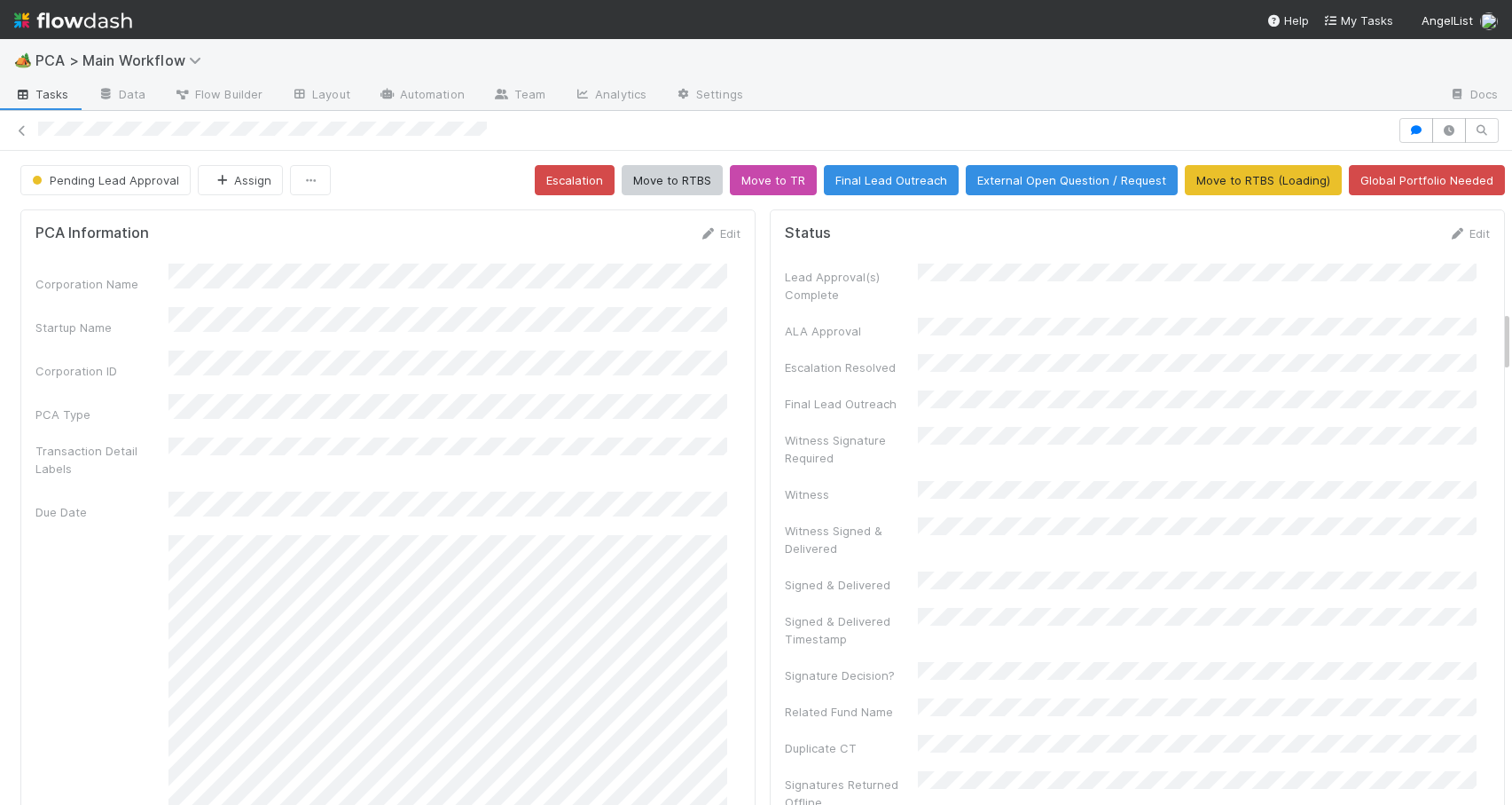
scroll to position [1703, 0]
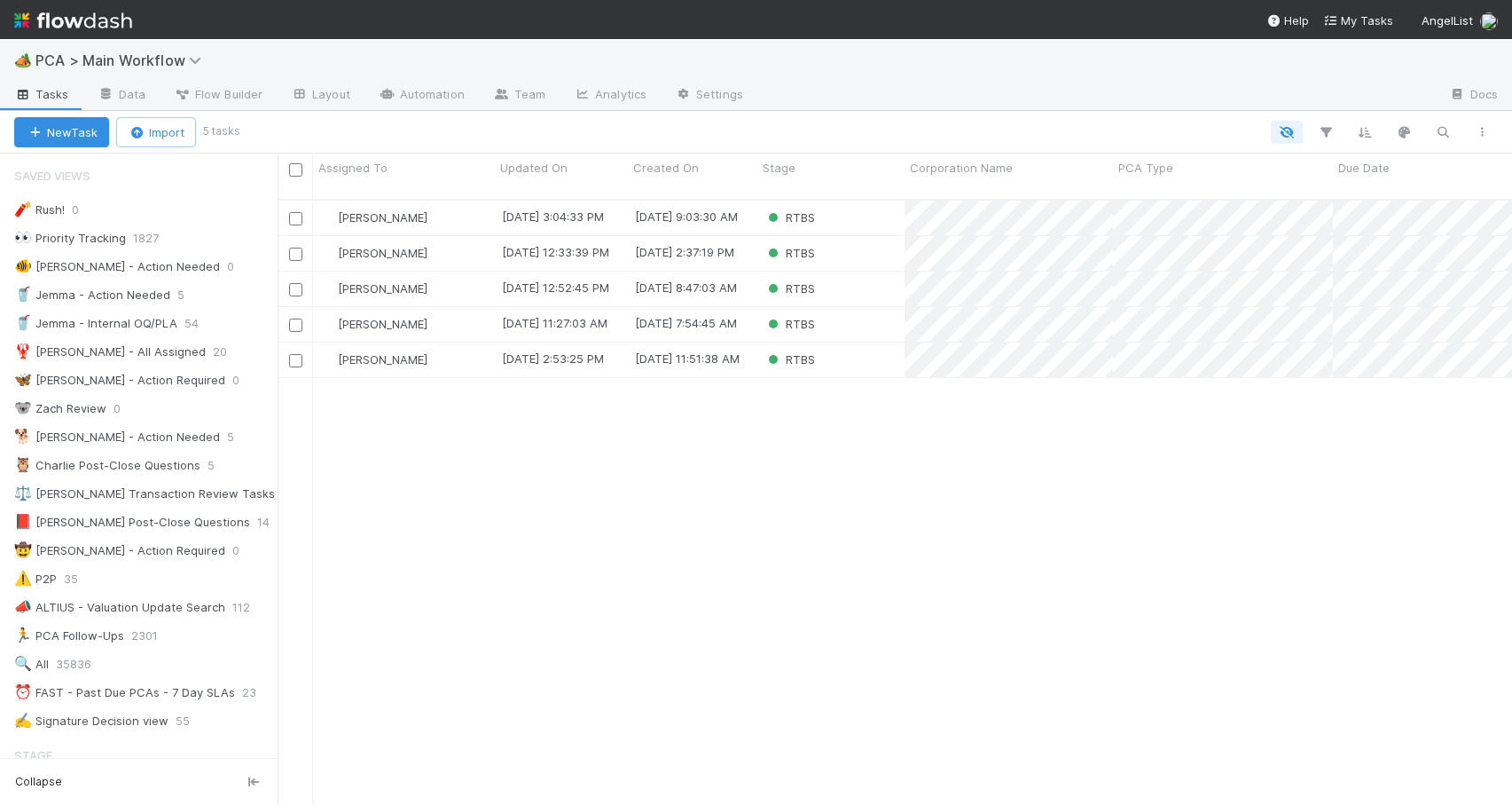
scroll to position [607, 1221]
click at [834, 143] on div at bounding box center [869, 132] width 1265 height 23
click at [836, 201] on div "RTBS" at bounding box center [832, 218] width 147 height 35
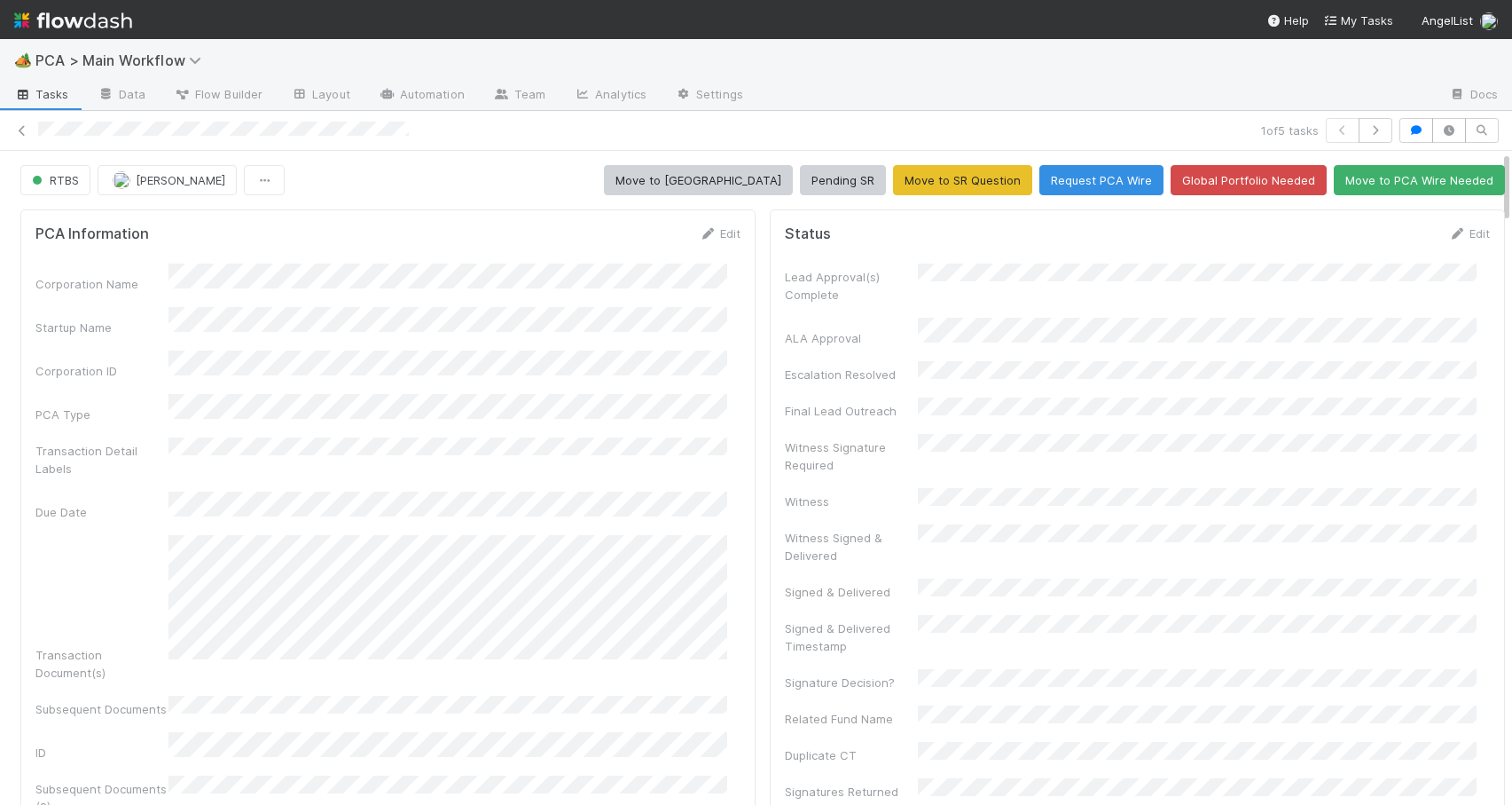
scroll to position [923, 0]
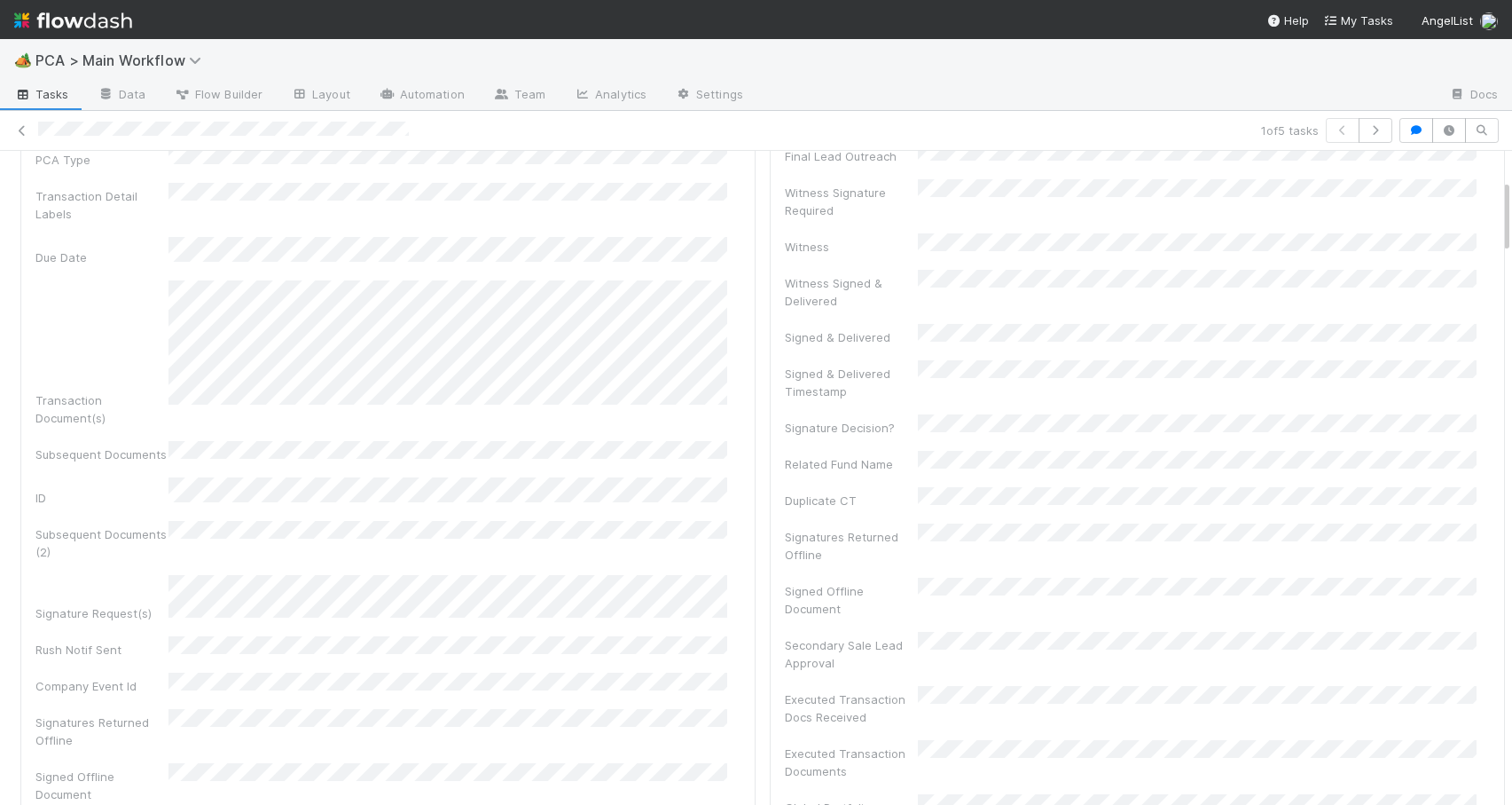
drag, startPoint x: 1492, startPoint y: 268, endPoint x: 1479, endPoint y: 195, distance: 74.1
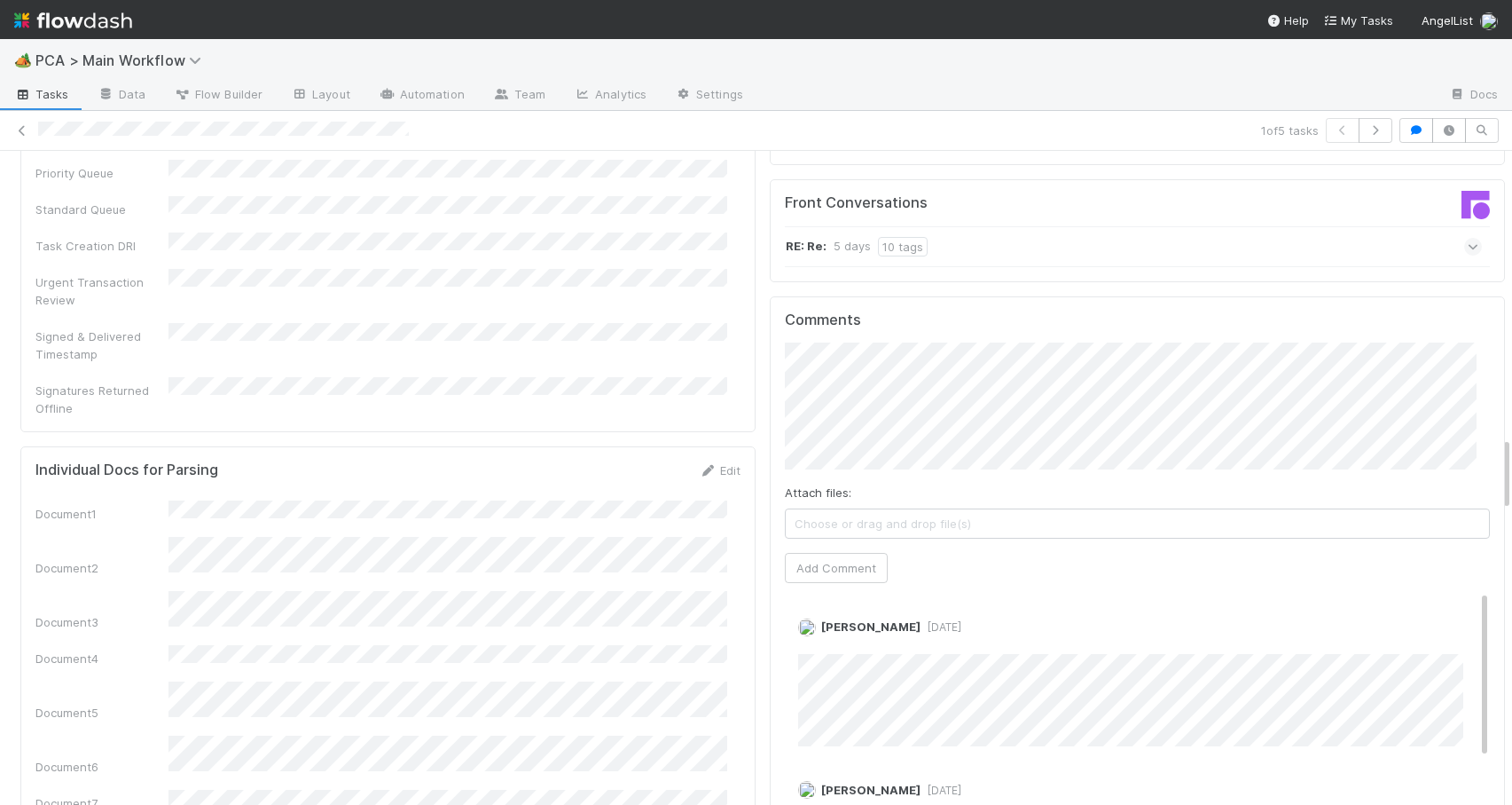
scroll to position [2558, 0]
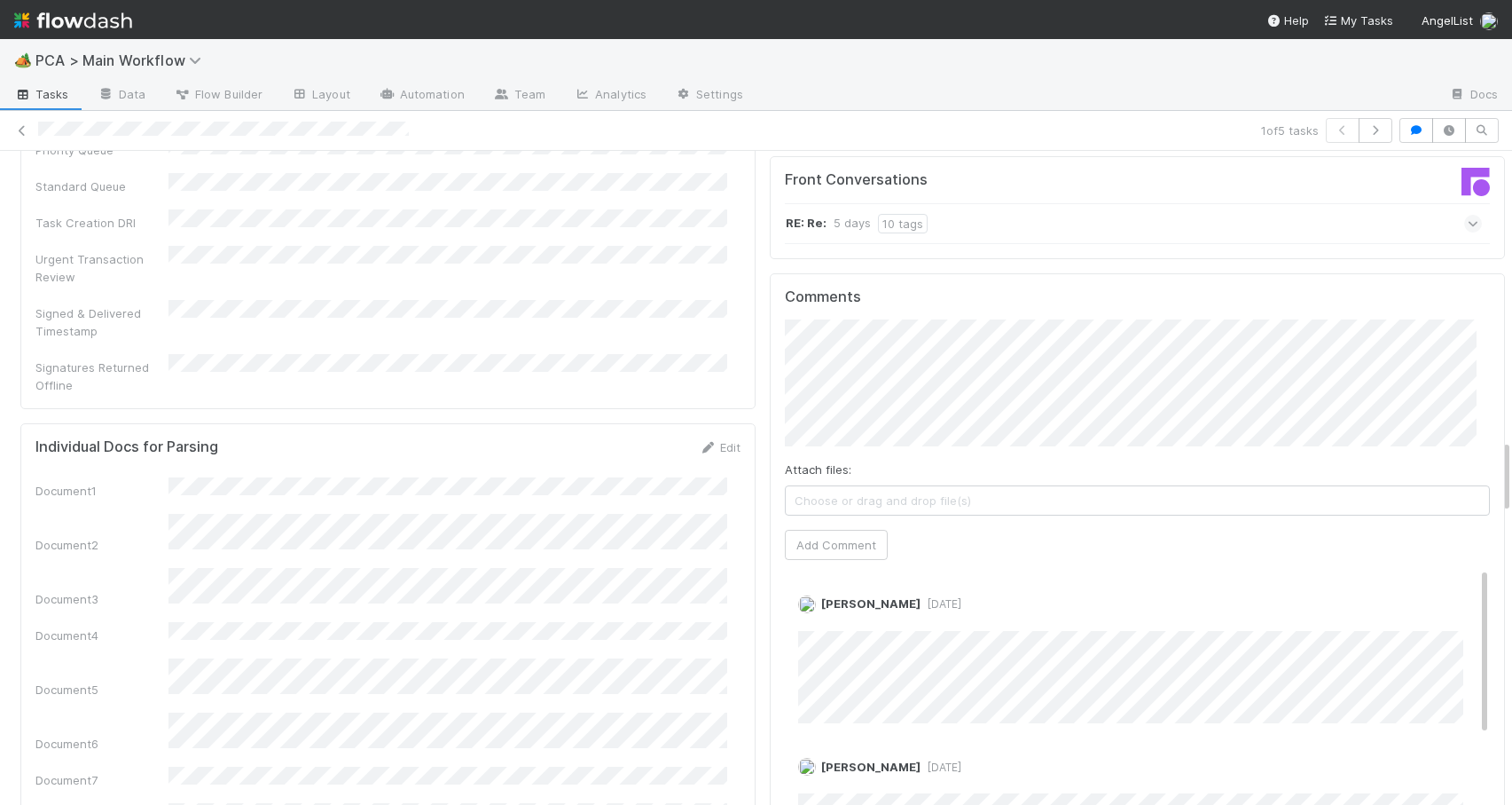
drag, startPoint x: 1493, startPoint y: 193, endPoint x: 1555, endPoint y: 452, distance: 266.3
click at [1511, 452] on html "🏕️ PCA > Main Workflow Tasks Data Flow Builder Layout Automation Team Analytics…" at bounding box center [756, 402] width 1512 height 805
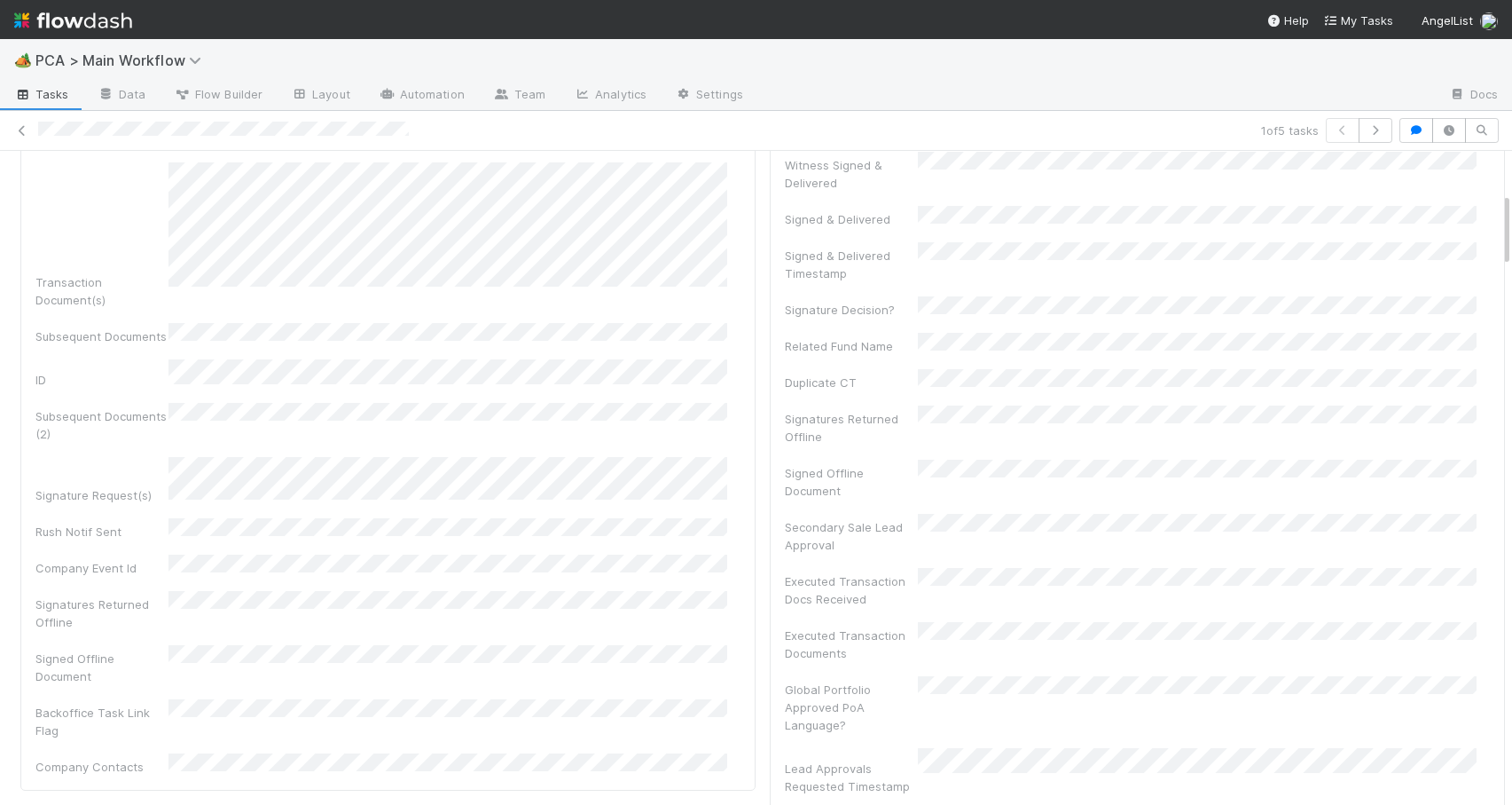
scroll to position [380, 0]
drag, startPoint x: 1493, startPoint y: 465, endPoint x: 1477, endPoint y: 219, distance: 246.5
drag, startPoint x: 1495, startPoint y: 228, endPoint x: 1493, endPoint y: 197, distance: 31.1
click at [1494, 195] on div "RTBS [PERSON_NAME] Move to [MEDICAL_DATA] Pending SR Move to SR Question Reques…" at bounding box center [756, 478] width 1512 height 654
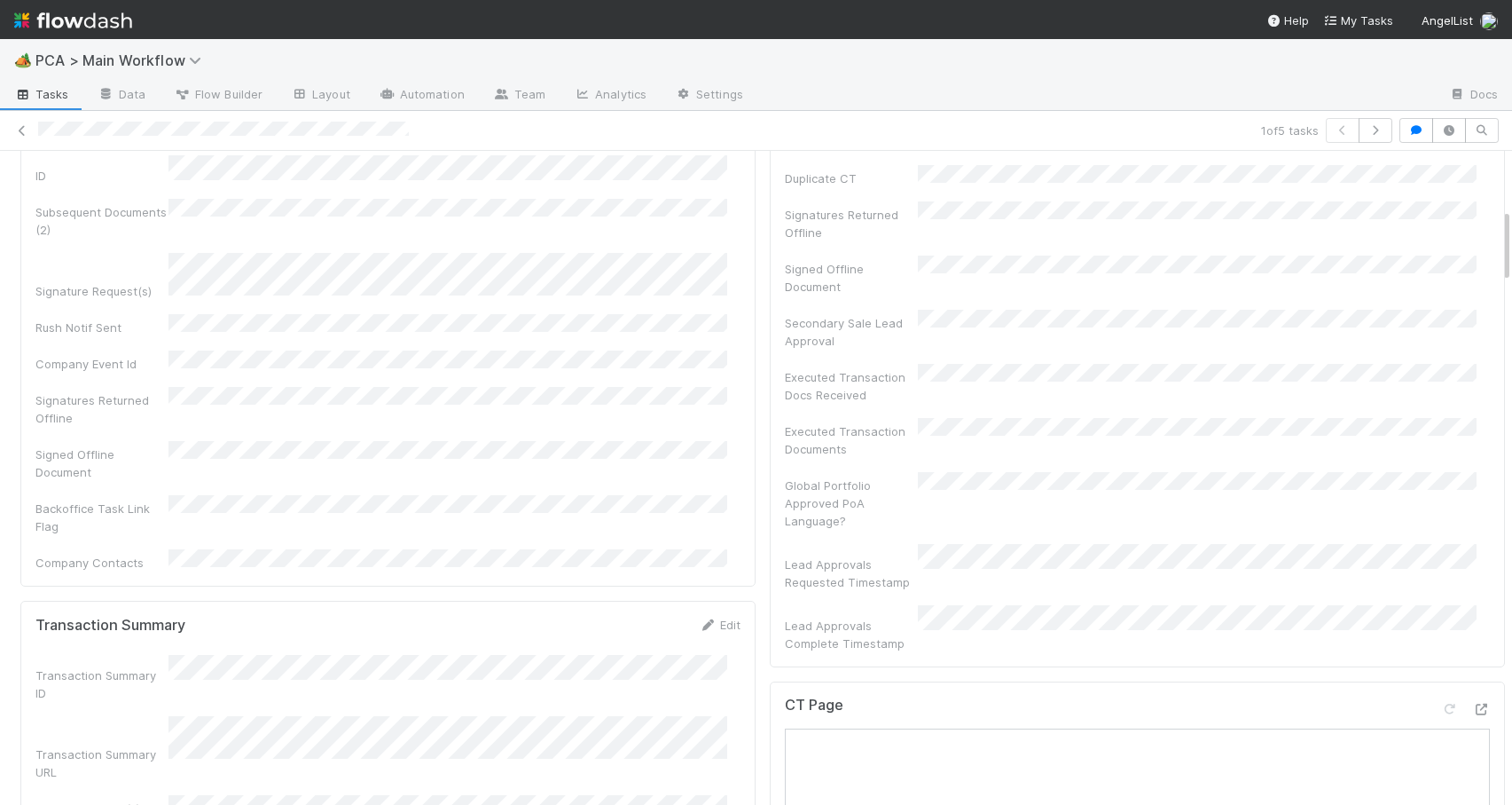
scroll to position [601, 0]
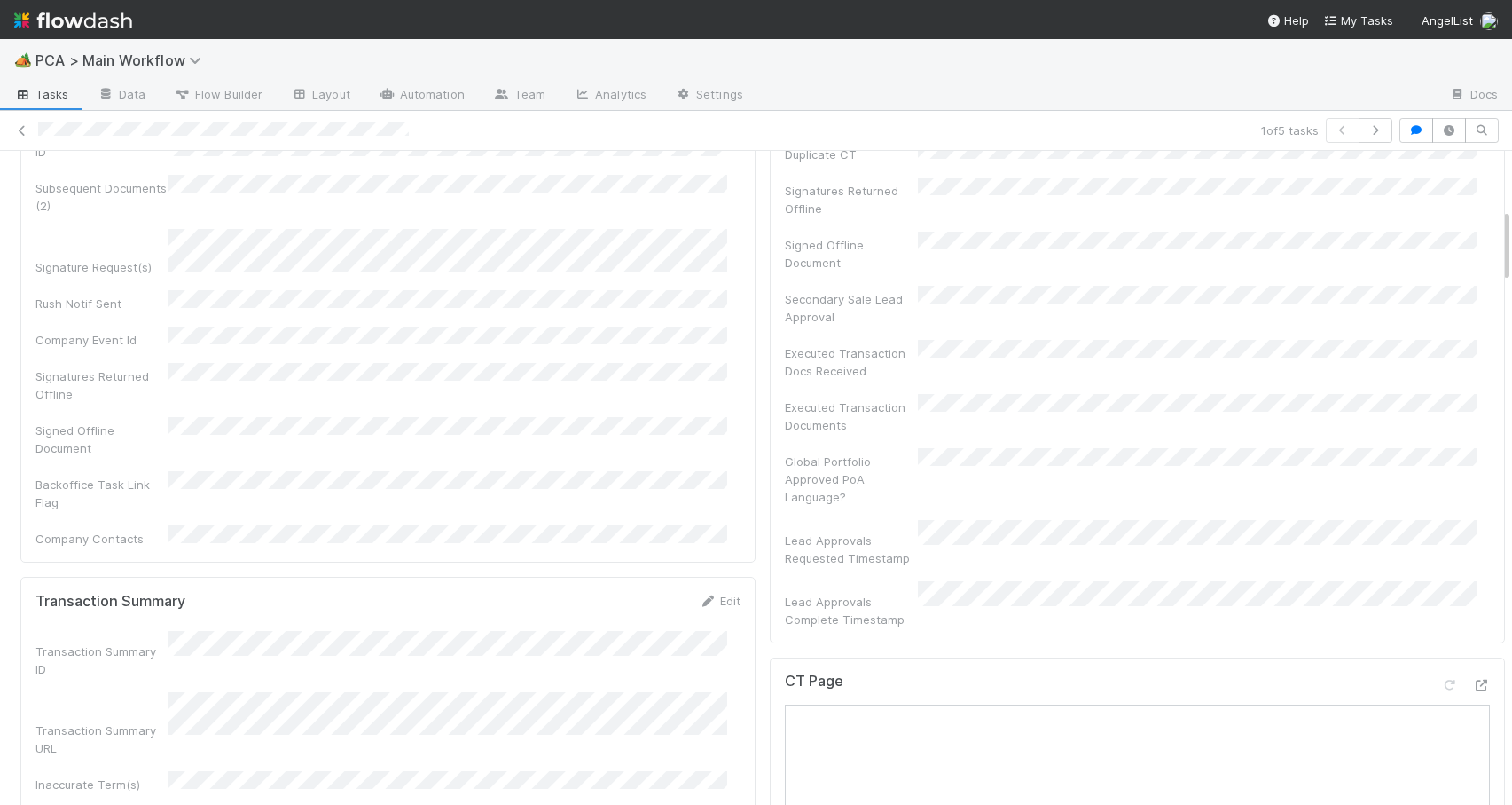
drag, startPoint x: 1493, startPoint y: 207, endPoint x: 1500, endPoint y: 232, distance: 26.0
click at [1500, 232] on div "🏕️ PCA > Main Workflow Tasks Data Flow Builder Layout Automation Team Analytics…" at bounding box center [756, 421] width 1512 height 765
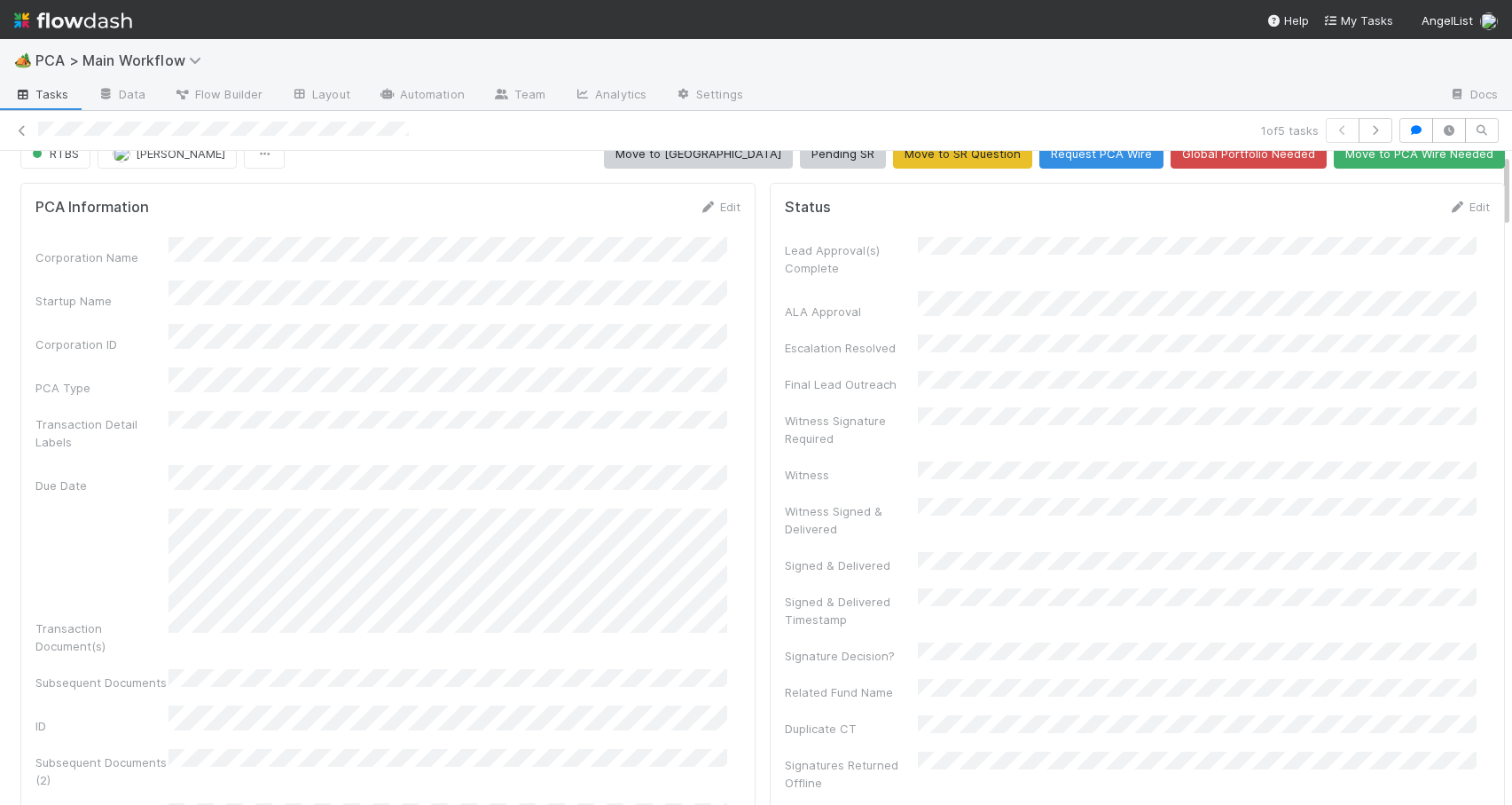
scroll to position [0, 0]
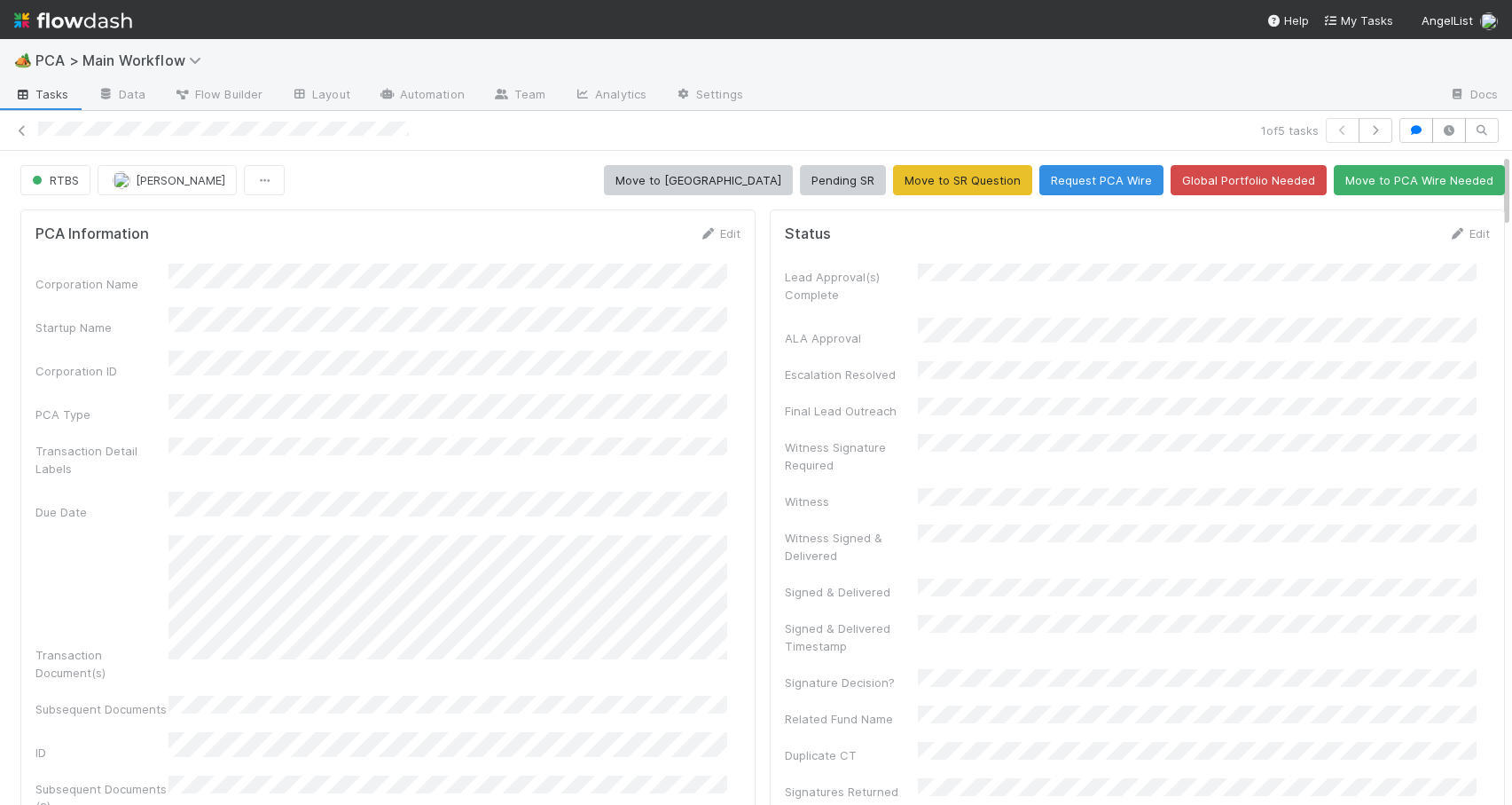
drag, startPoint x: 1493, startPoint y: 239, endPoint x: 1493, endPoint y: 159, distance: 80.0
click at [1450, 233] on link "Edit" at bounding box center [1469, 233] width 41 height 14
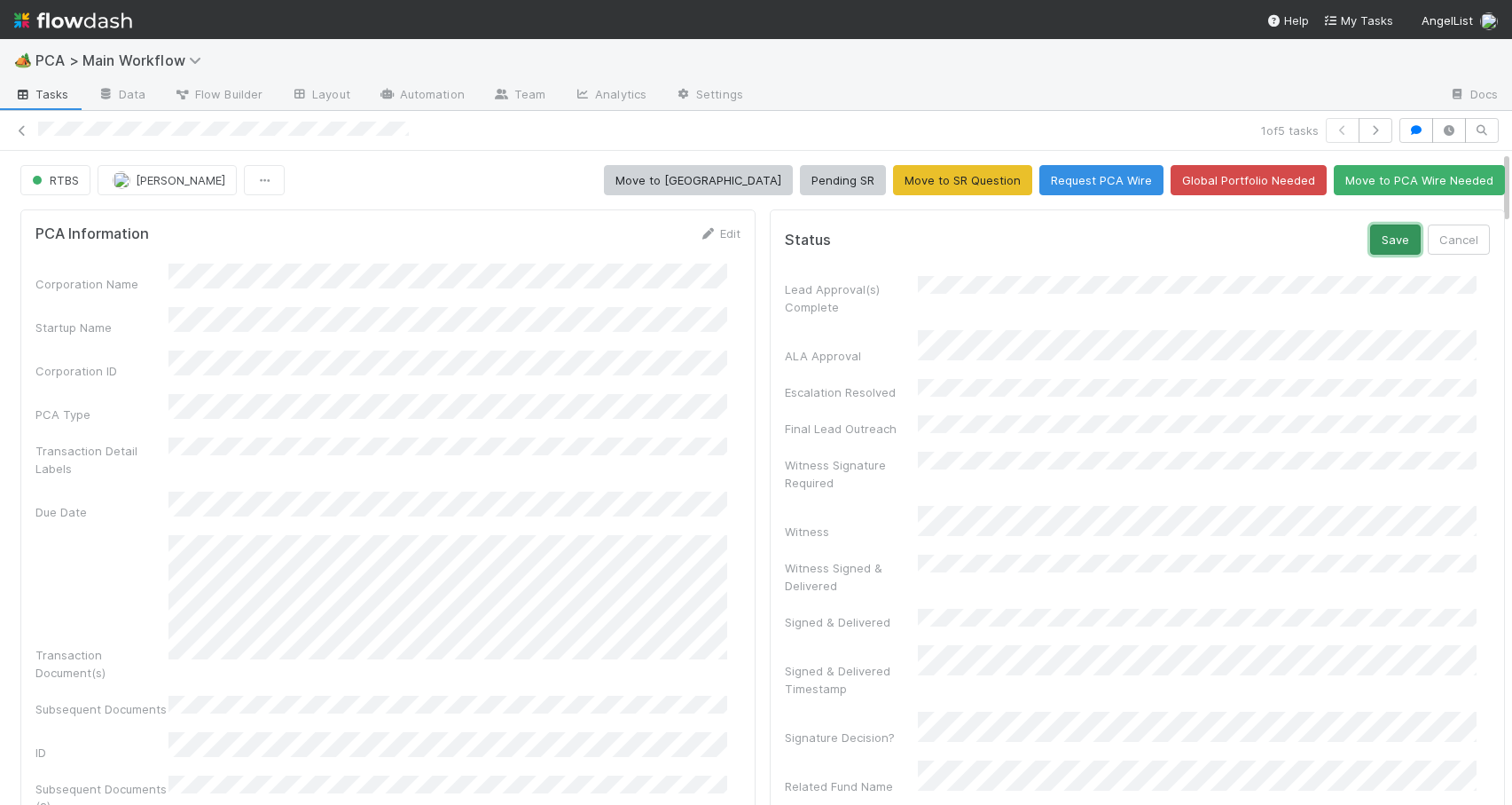
click at [1370, 247] on button "Save" at bounding box center [1395, 239] width 51 height 30
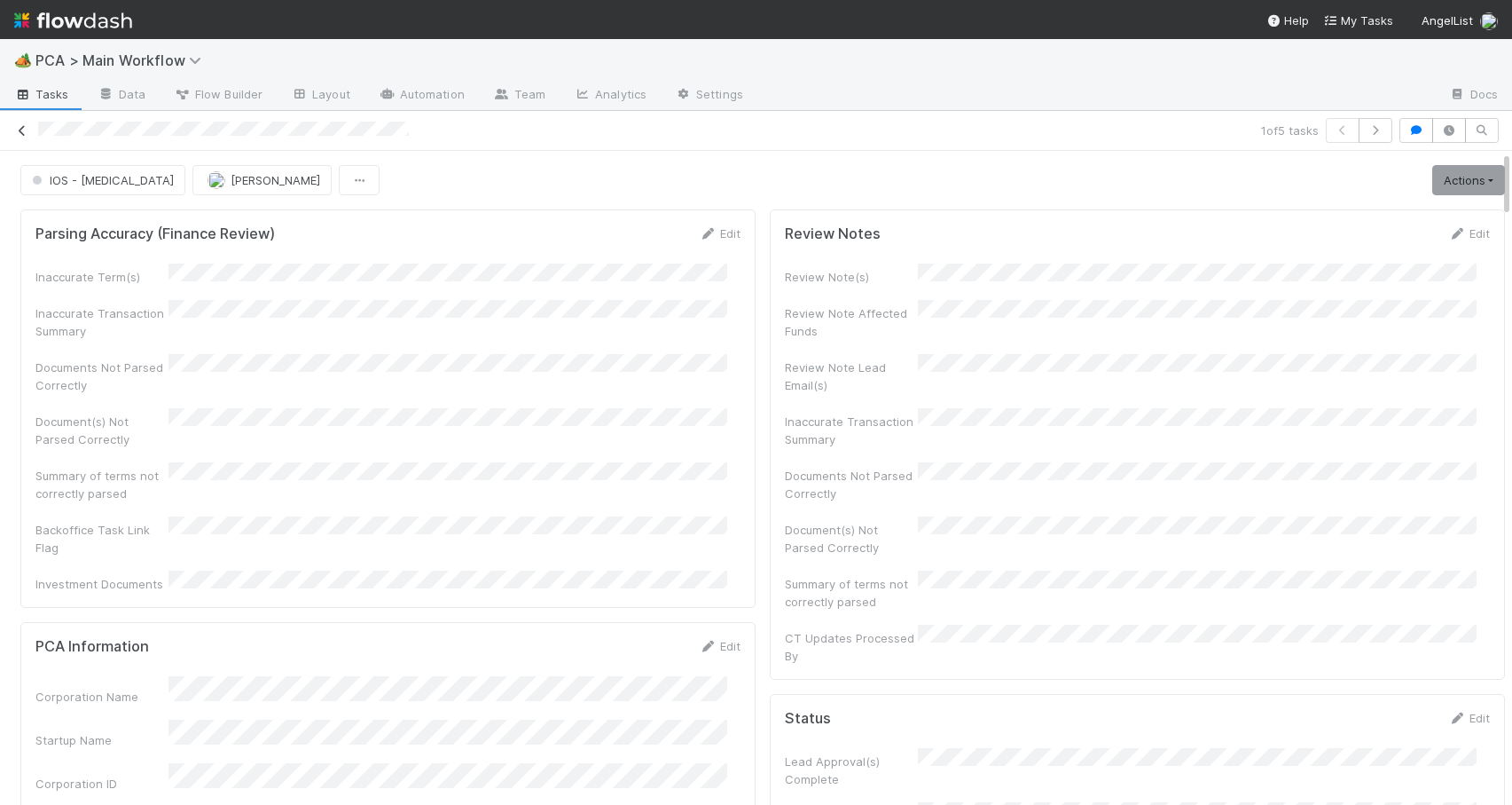
click at [21, 129] on icon at bounding box center [21, 131] width 17 height 12
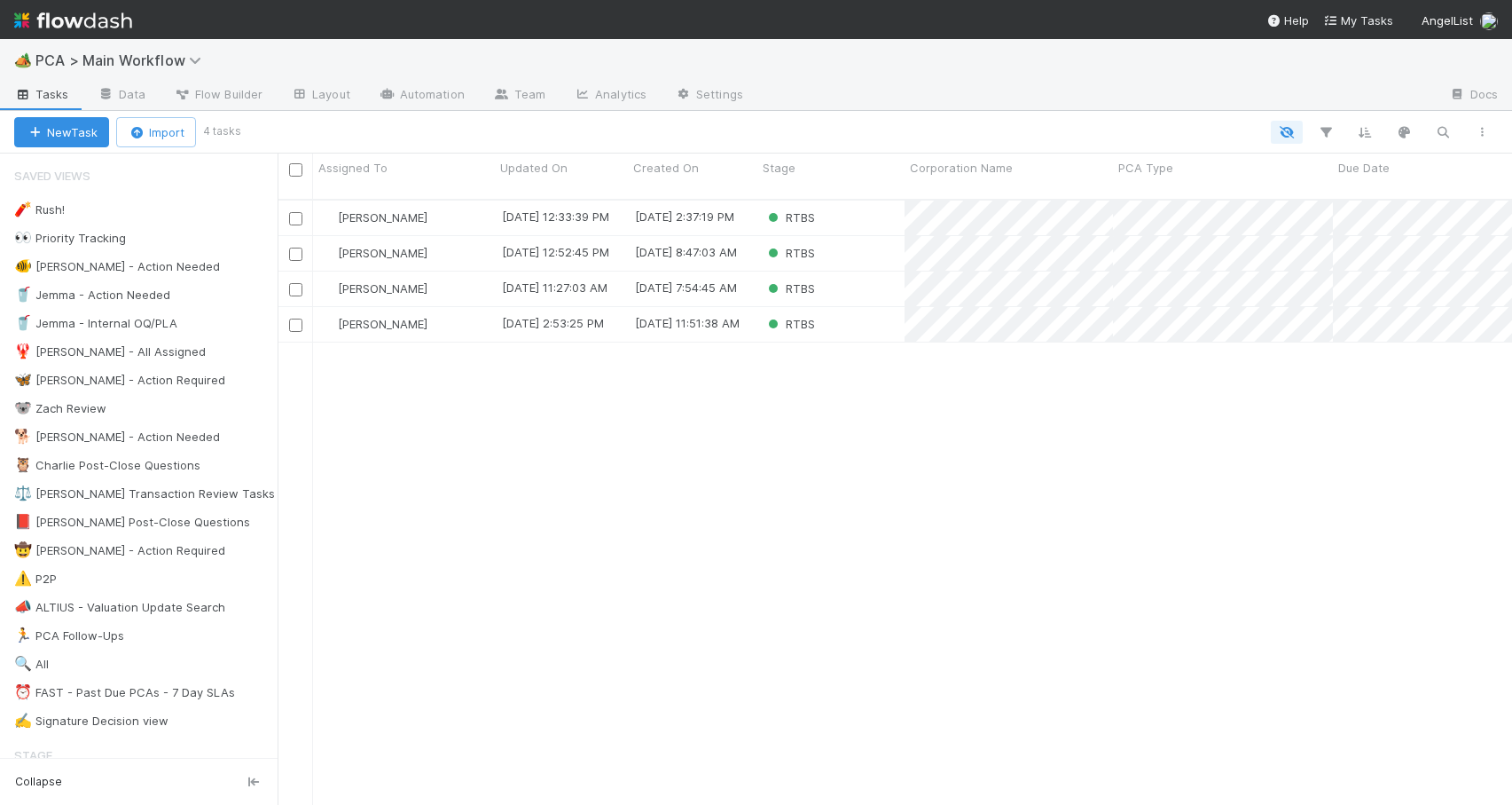
scroll to position [607, 1221]
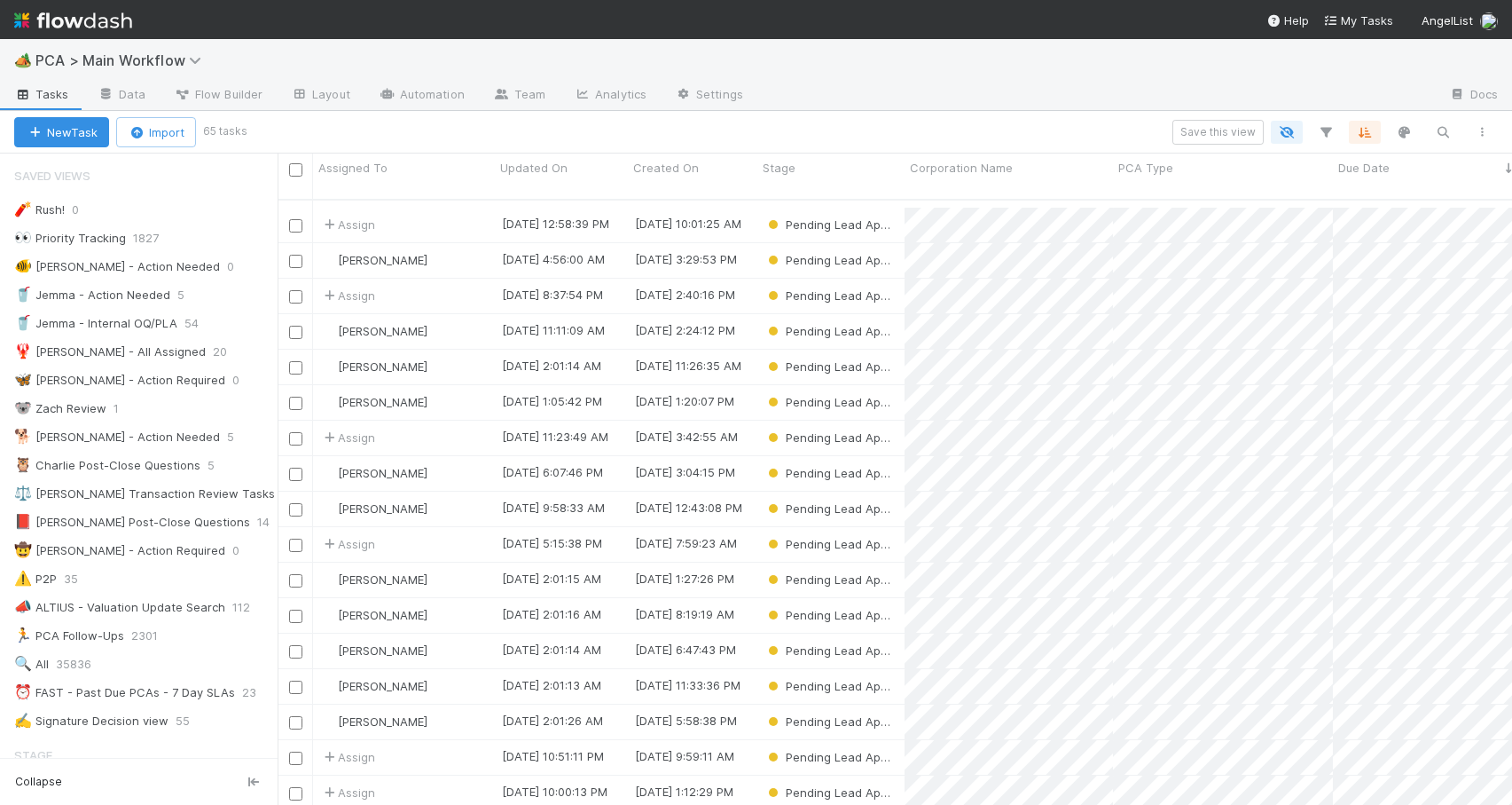
scroll to position [490, 0]
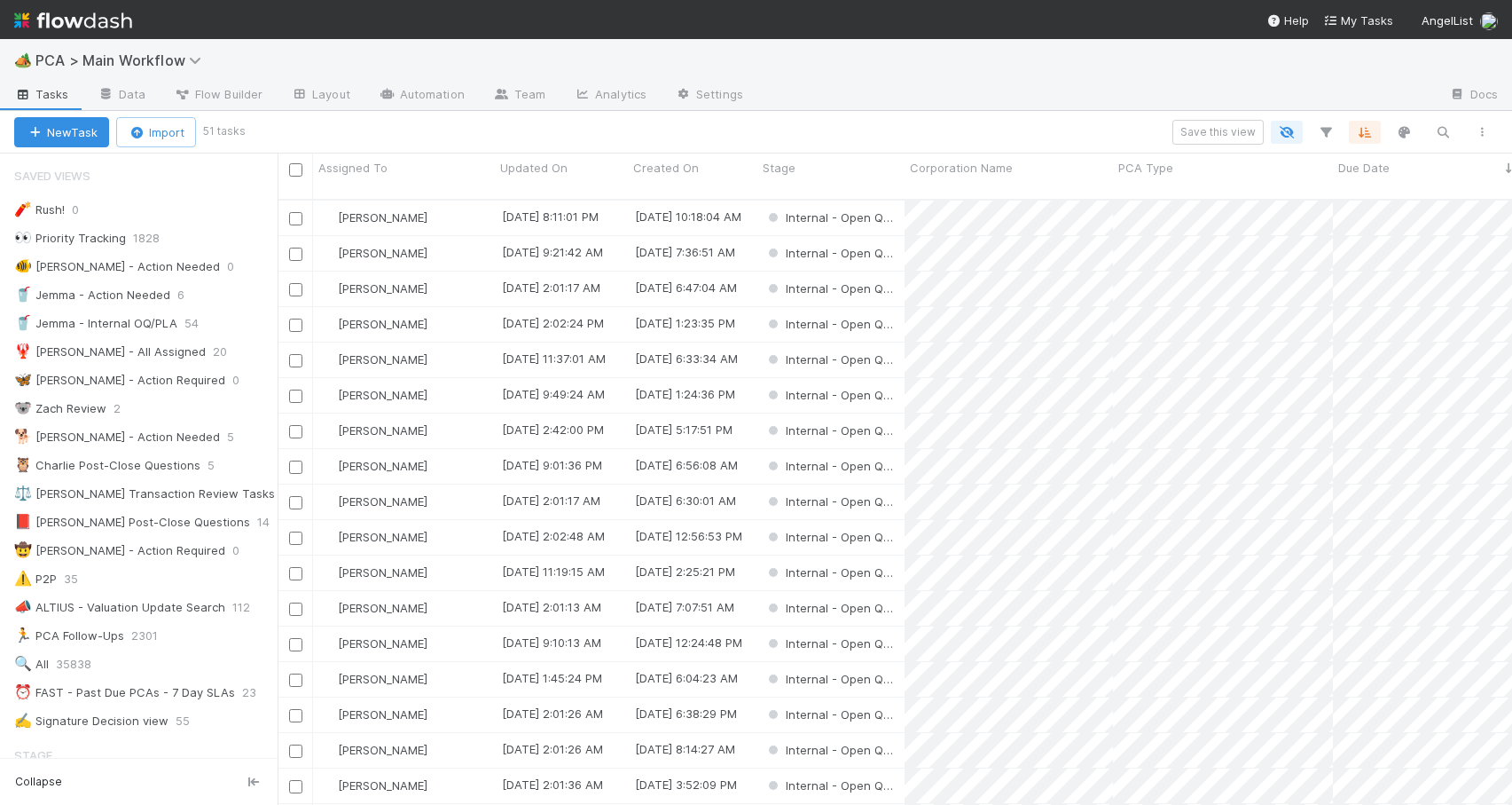
scroll to position [607, 1221]
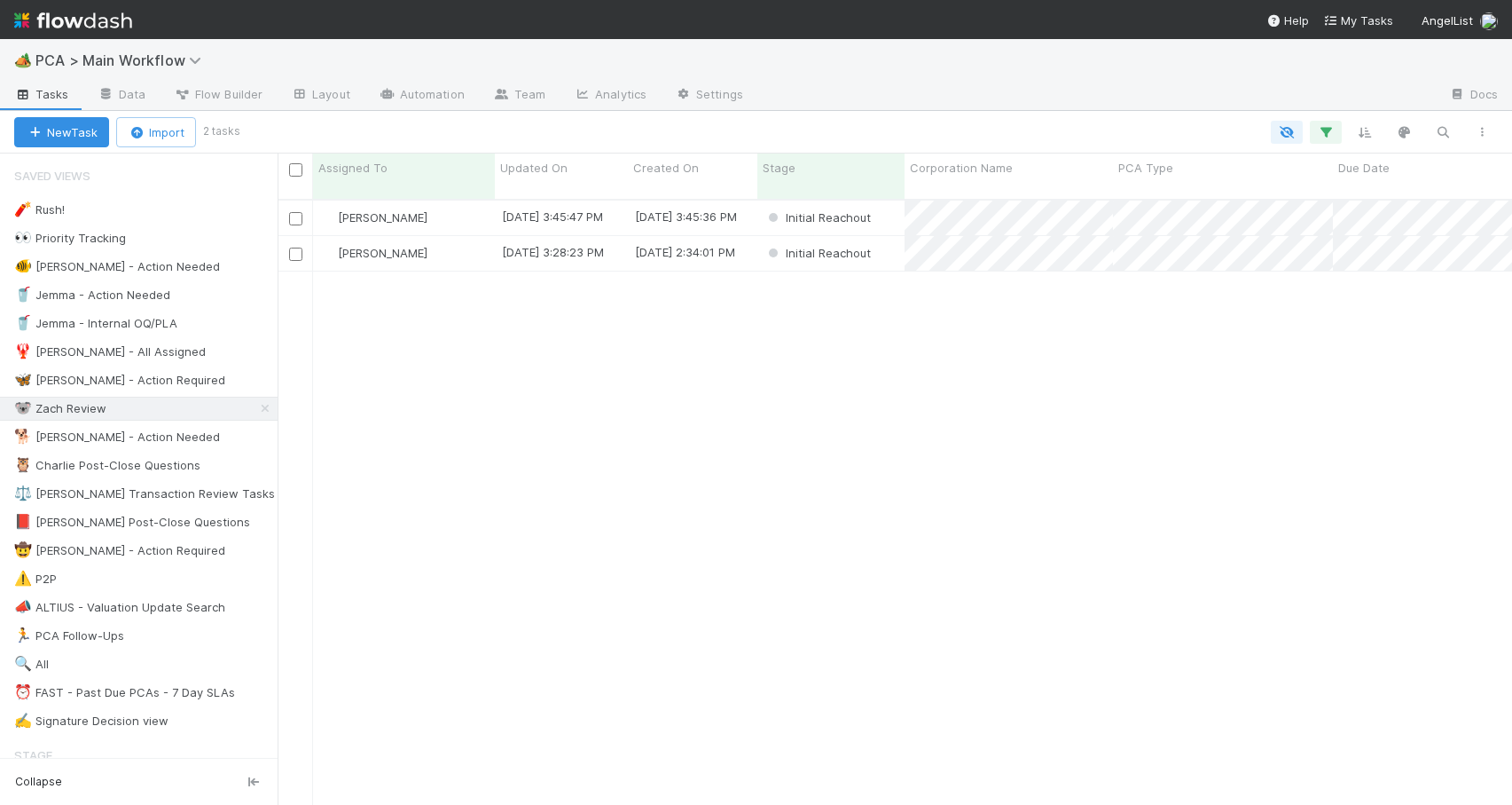
scroll to position [607, 1221]
click at [466, 202] on div "[PERSON_NAME]" at bounding box center [403, 218] width 181 height 35
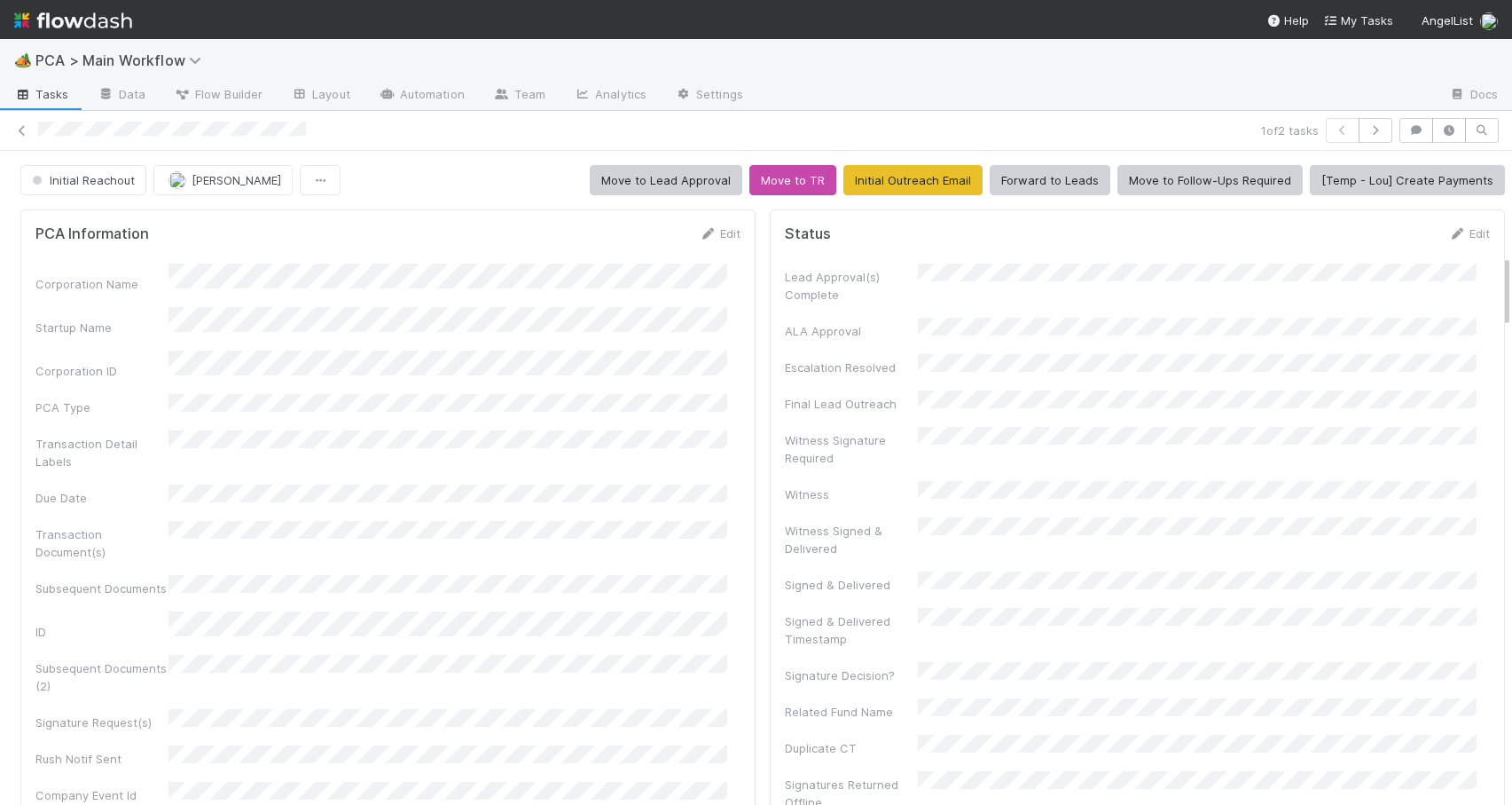
scroll to position [910, 0]
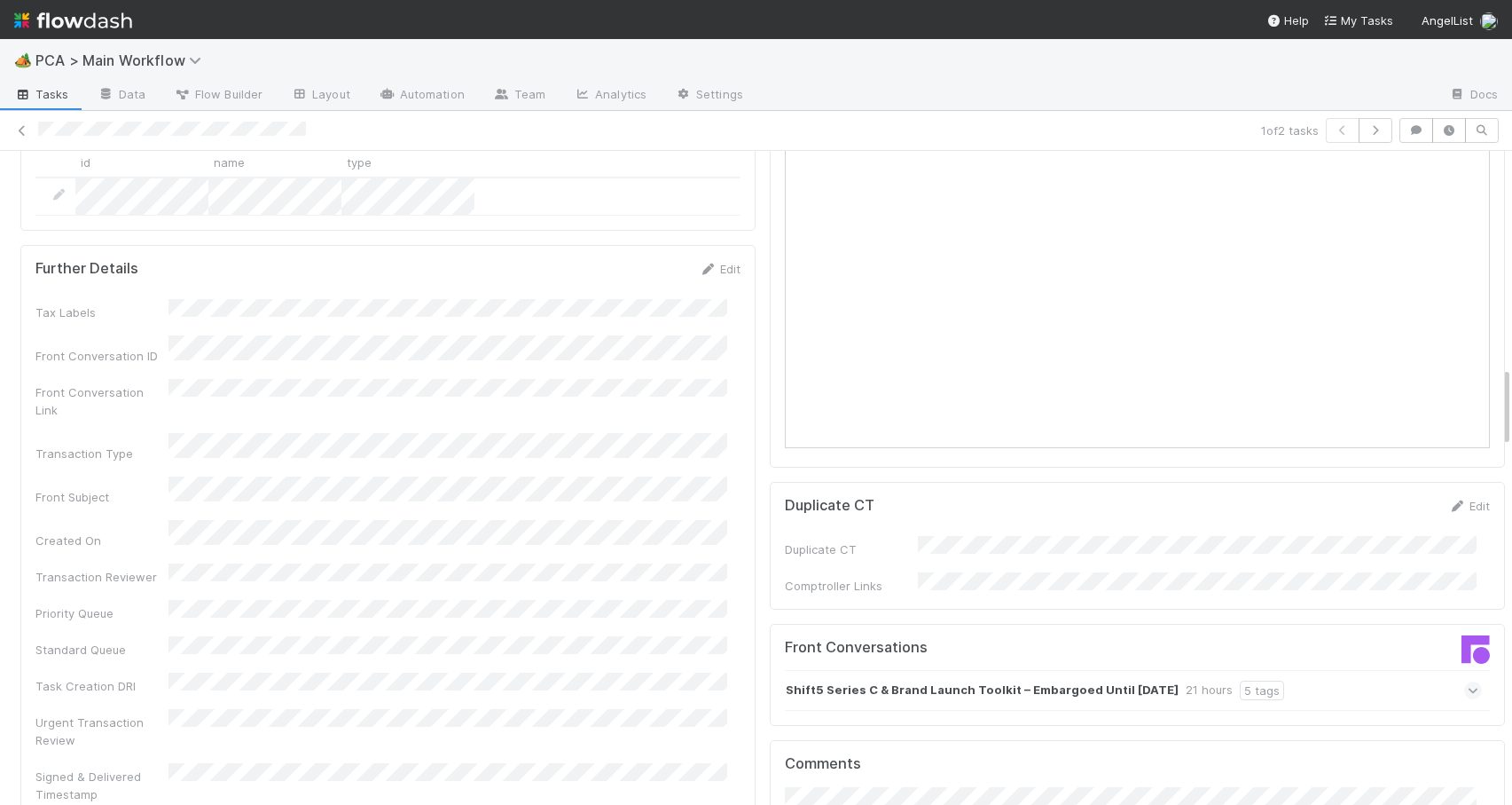
scroll to position [1752, 0]
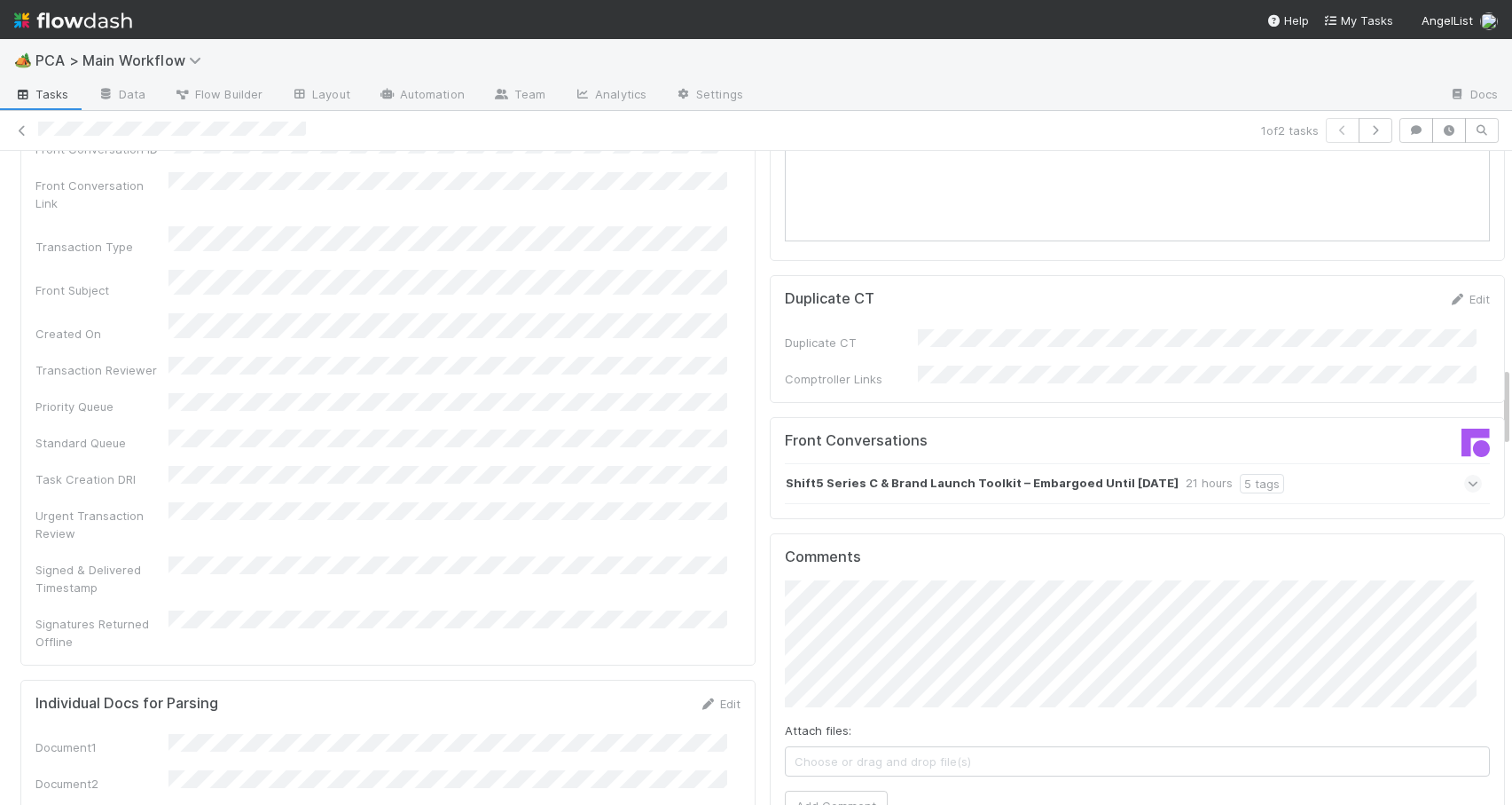
drag, startPoint x: 1493, startPoint y: 294, endPoint x: 1512, endPoint y: 399, distance: 106.7
click at [1511, 399] on html "🏕️ PCA > Main Workflow Tasks Data Flow Builder Layout Automation Team Analytics…" at bounding box center [756, 402] width 1512 height 805
click at [1285, 463] on div "Shift5 Series C & Brand Launch Toolkit – Embargoed Until [DATE] hours 5 tags" at bounding box center [1134, 484] width 697 height 41
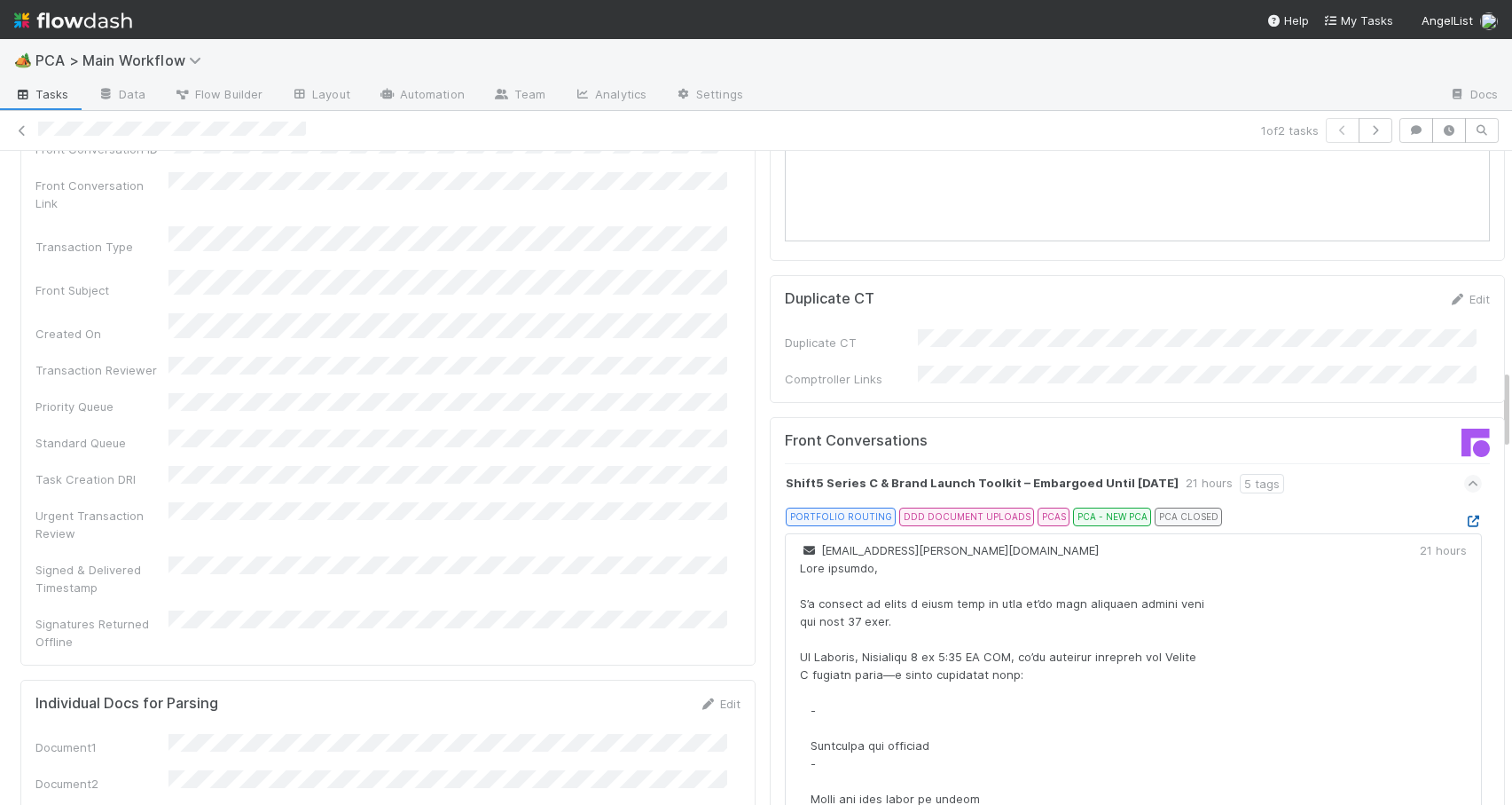
click at [1464, 516] on icon at bounding box center [1472, 521] width 17 height 12
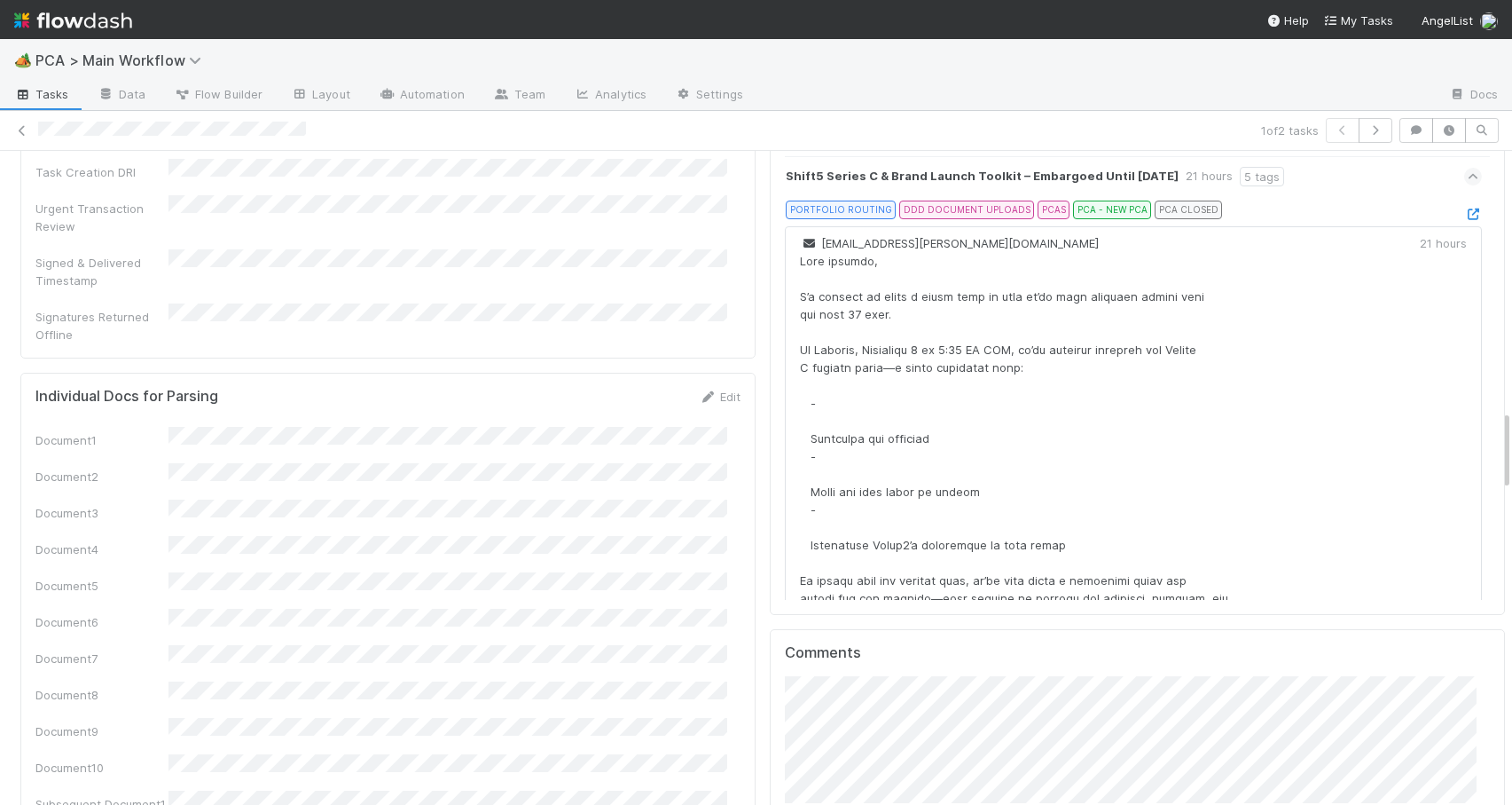
scroll to position [2173, 0]
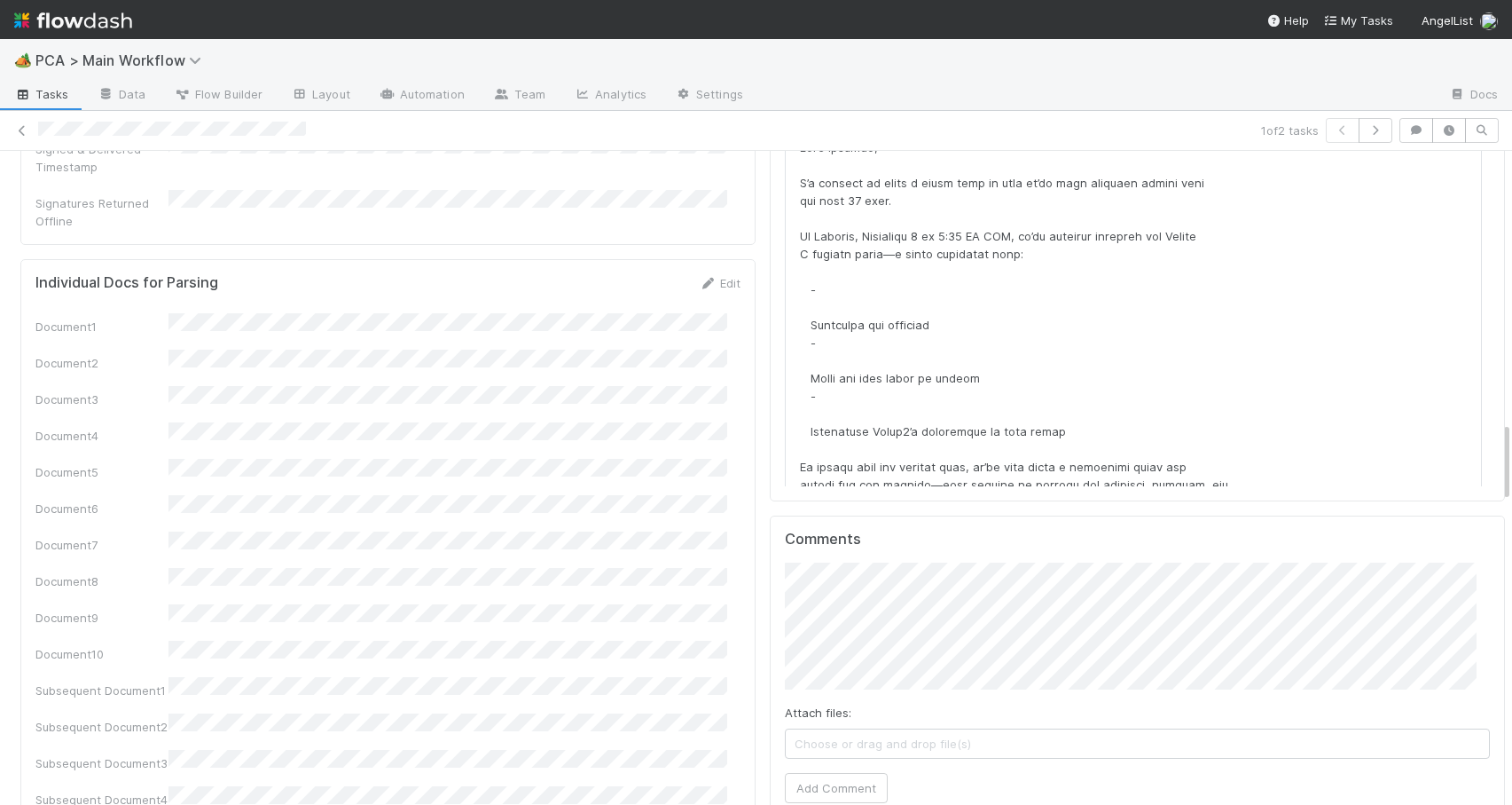
drag, startPoint x: 1493, startPoint y: 392, endPoint x: 1494, endPoint y: 445, distance: 53.0
click at [1494, 445] on div "PCA Information Edit Corporation Name Startup Name Corporation ID PCA Type Tran…" at bounding box center [762, 748] width 1526 height 5437
click at [836, 773] on button "Add Comment" at bounding box center [837, 788] width 103 height 30
click at [1493, 447] on div "PCA Information Edit Corporation Name Startup Name Corporation ID PCA Type Tran…" at bounding box center [762, 748] width 1526 height 5437
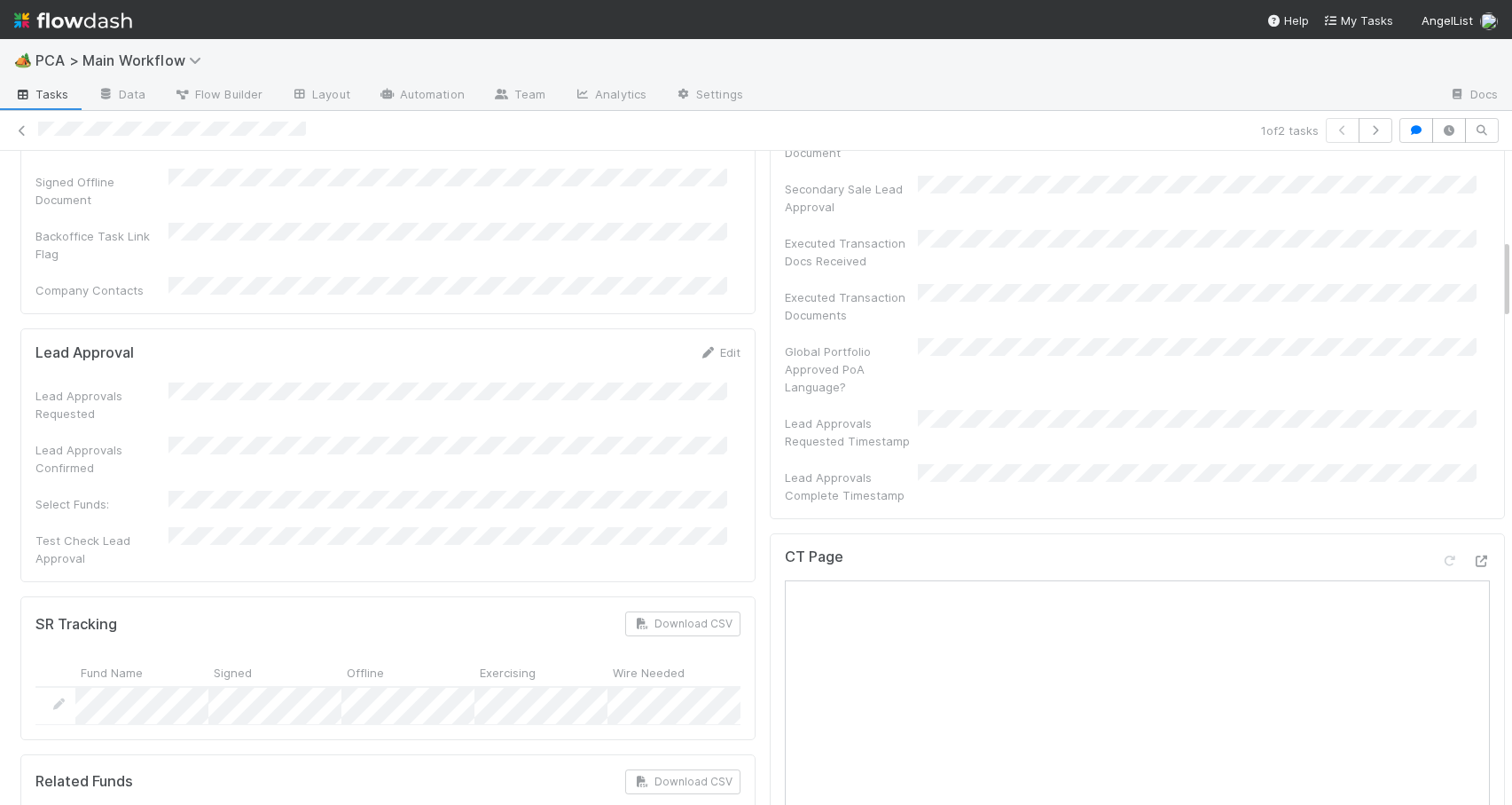
scroll to position [0, 0]
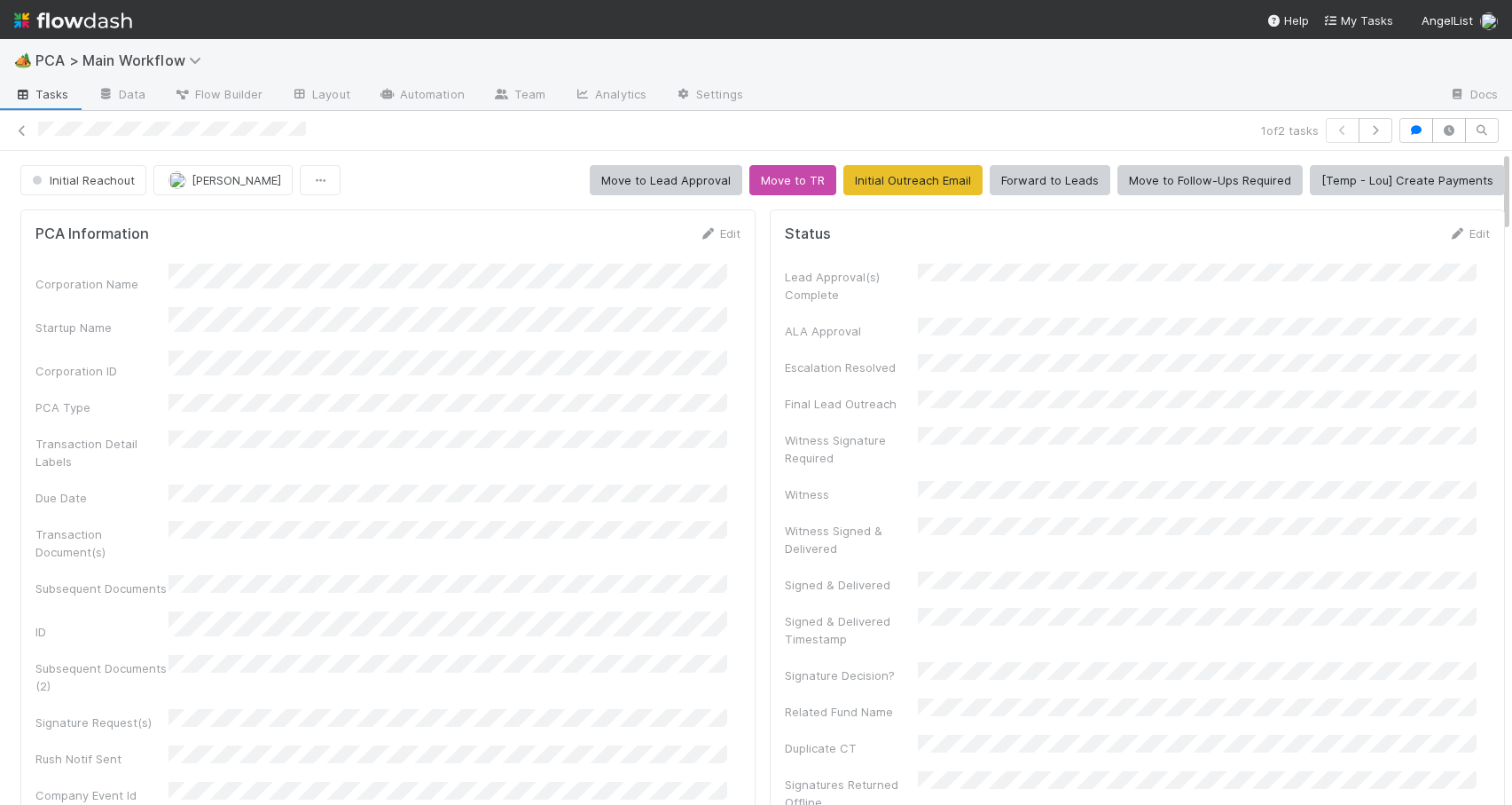
drag, startPoint x: 1493, startPoint y: 447, endPoint x: 1464, endPoint y: 153, distance: 295.4
click at [90, 175] on span "Initial Reachout" at bounding box center [82, 180] width 107 height 14
click at [78, 222] on span "Altius - Valuation Update" at bounding box center [104, 224] width 159 height 14
click at [1493, 181] on div "Initial Reachout Zachary Conley Move to Lead Approval Move to TR Initial Outrea…" at bounding box center [762, 180] width 1526 height 30
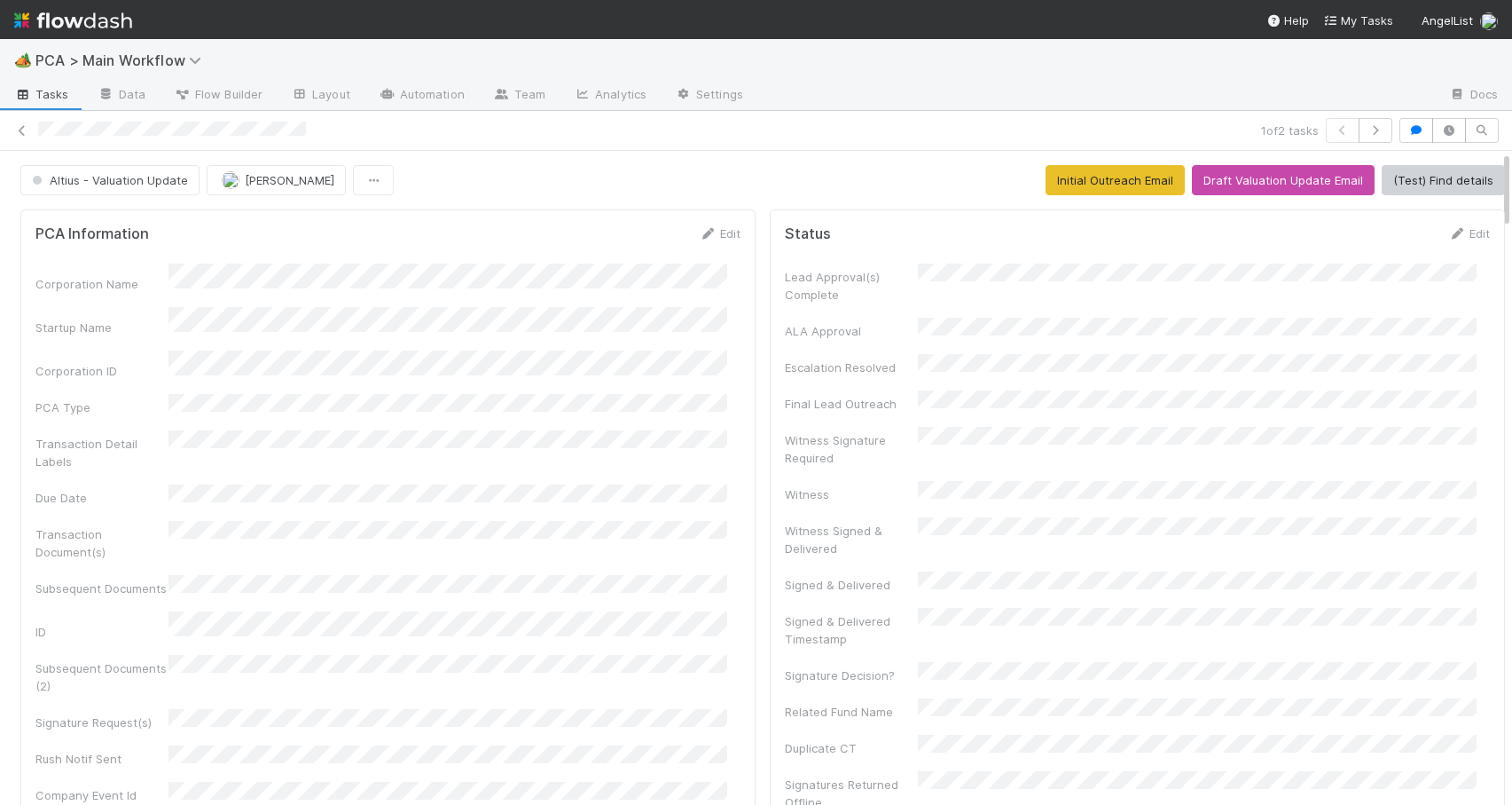
drag, startPoint x: 1493, startPoint y: 181, endPoint x: 1494, endPoint y: 153, distance: 28.0
click at [20, 129] on icon at bounding box center [21, 131] width 17 height 12
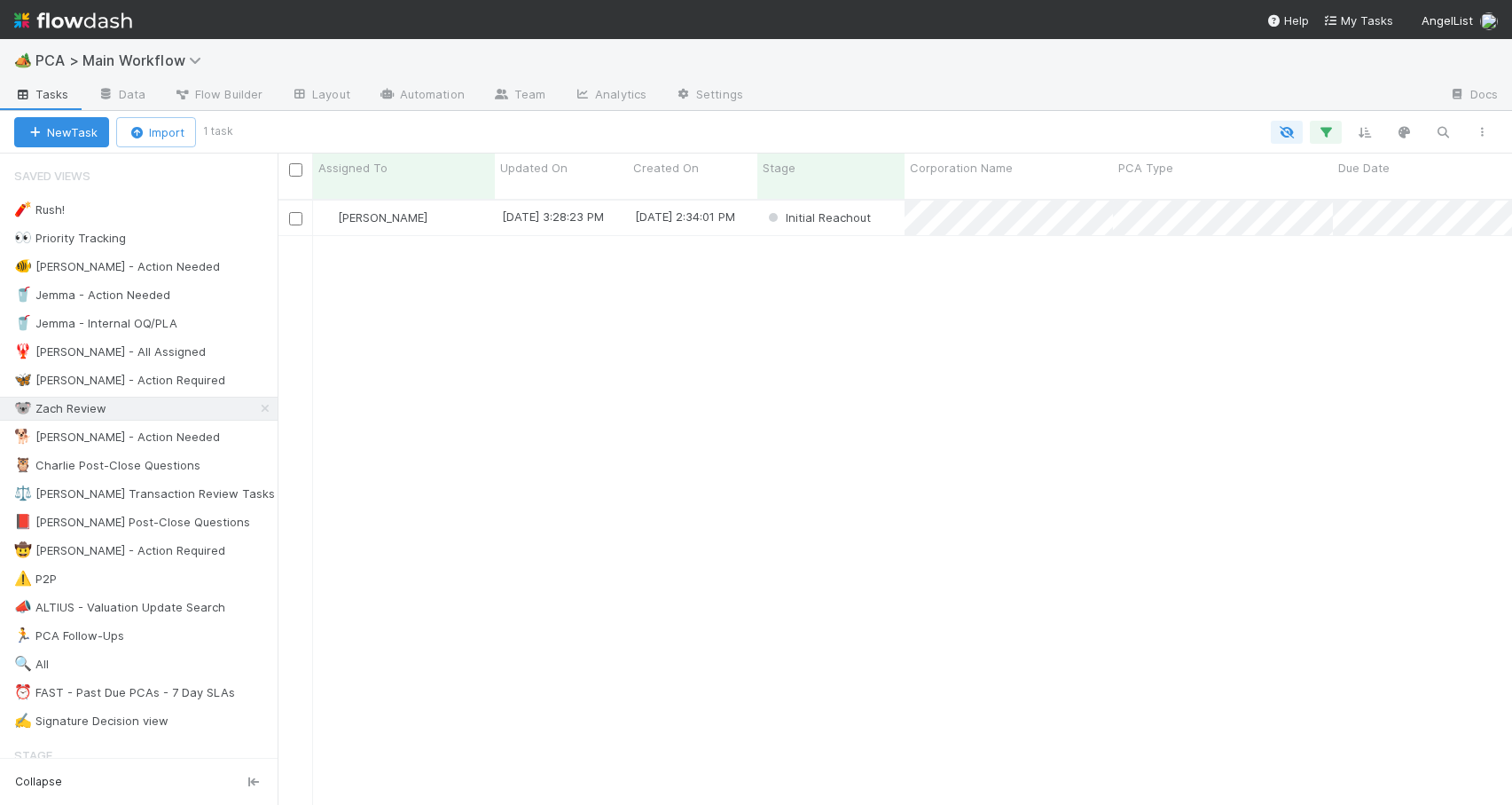
scroll to position [607, 1221]
click at [476, 208] on div "[PERSON_NAME]" at bounding box center [403, 218] width 181 height 35
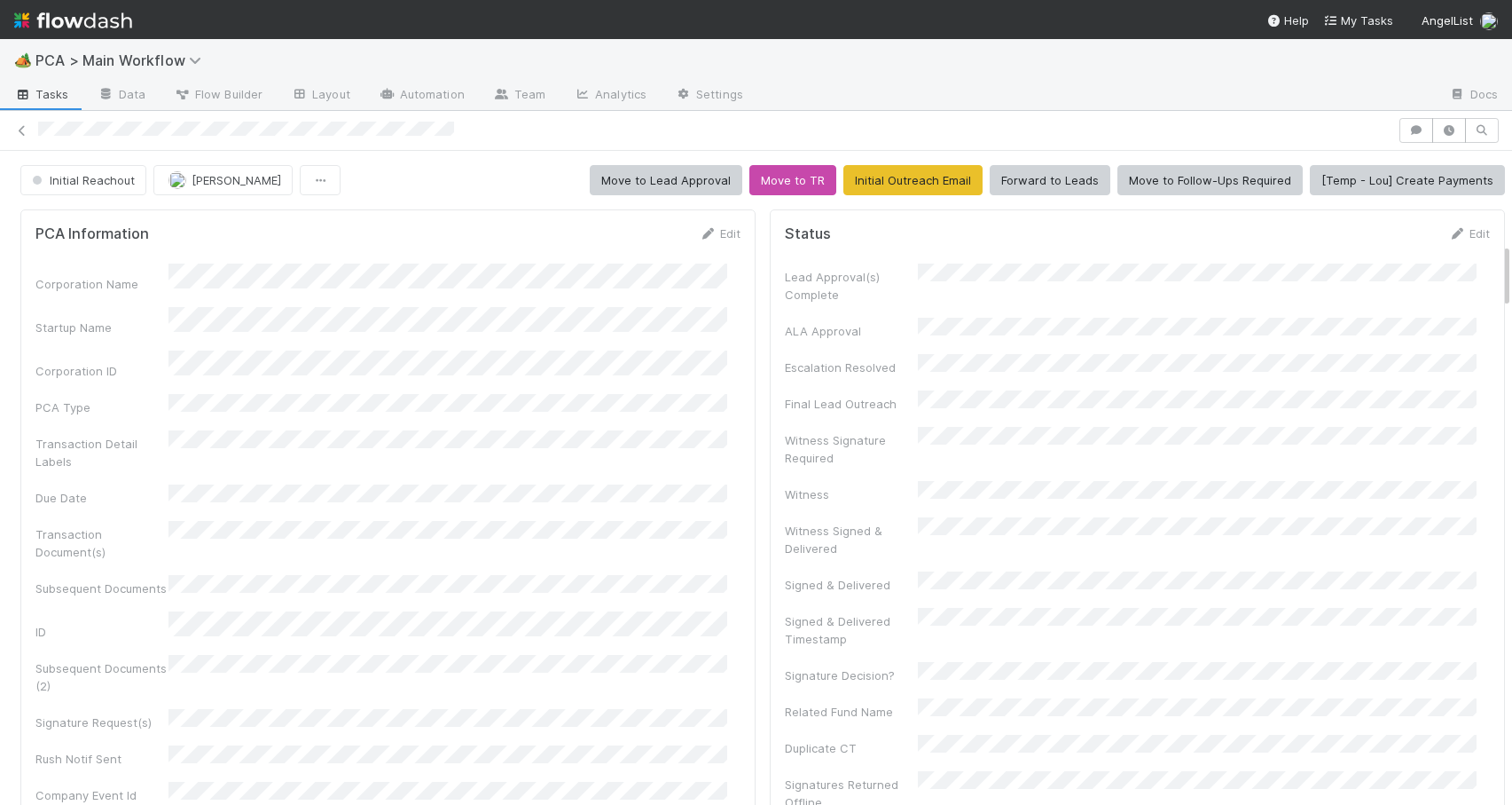
scroll to position [910, 0]
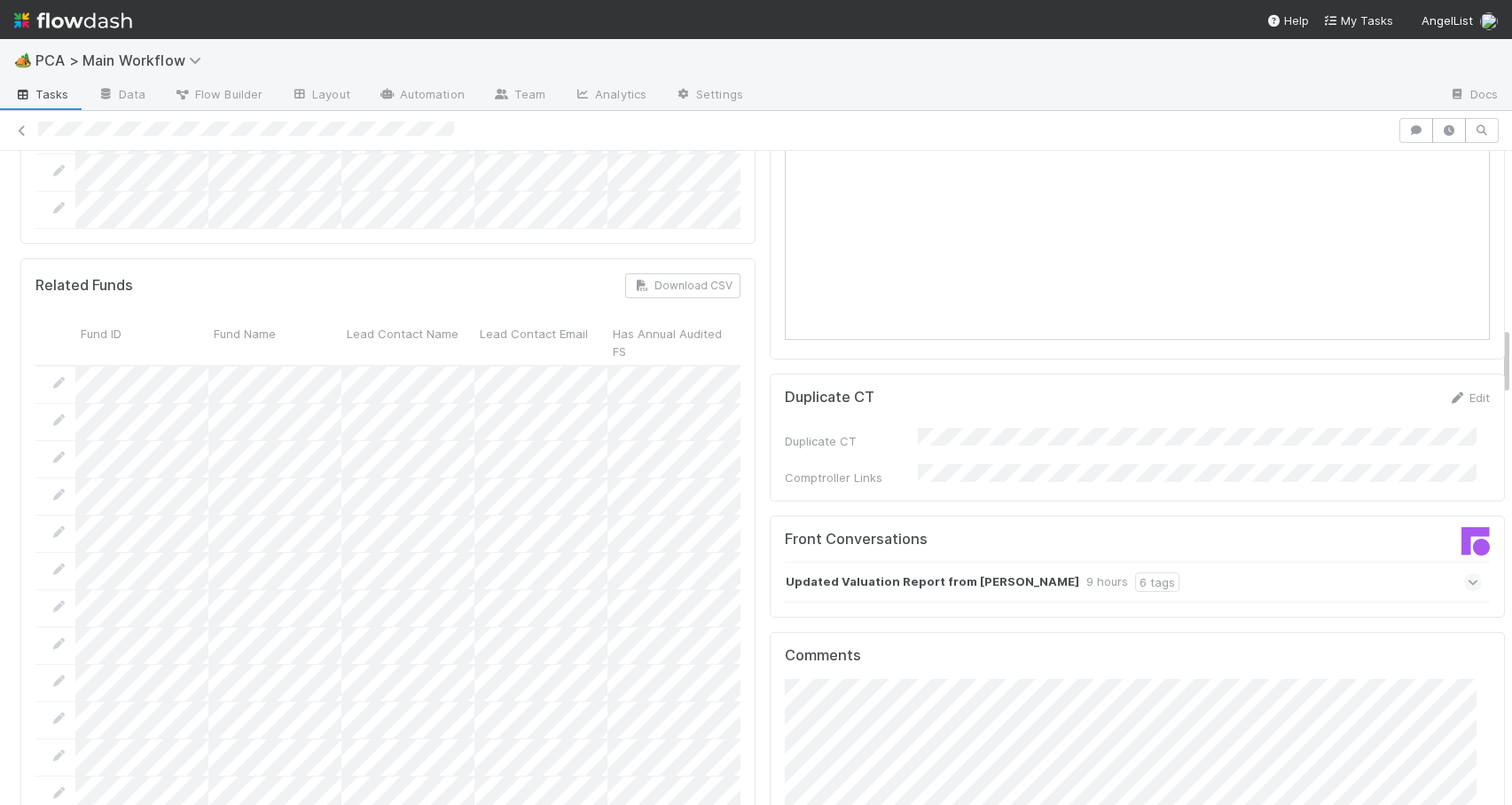
drag, startPoint x: 1494, startPoint y: 260, endPoint x: 1508, endPoint y: 350, distance: 91.1
click at [1506, 344] on div "🏕️ PCA > Main Workflow Tasks Data Flow Builder Layout Automation Team Analytics…" at bounding box center [756, 421] width 1512 height 765
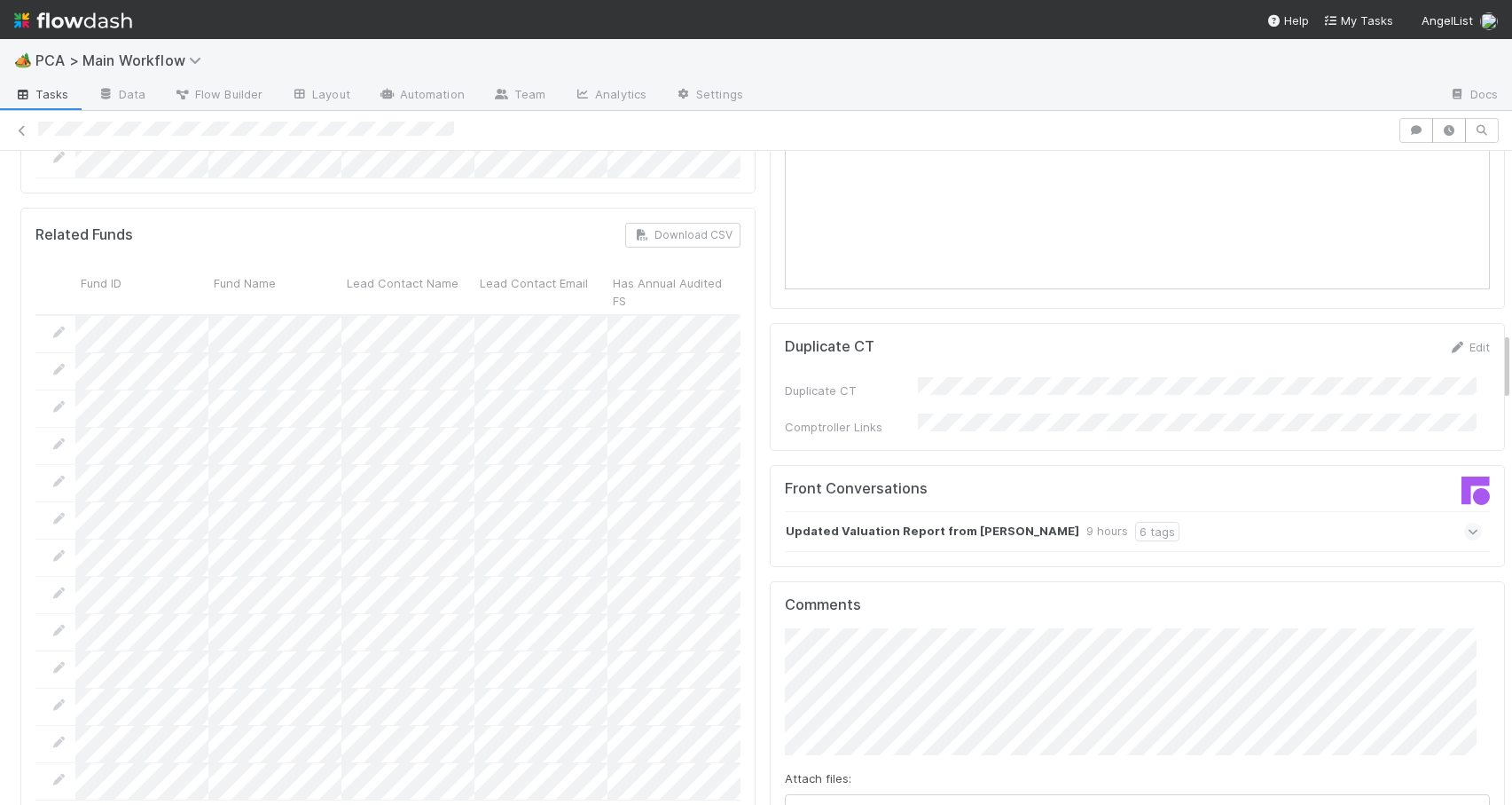
click at [1184, 511] on div "Updated Valuation Report from Corey Nobile 9 hours 6 tags" at bounding box center [1134, 531] width 697 height 41
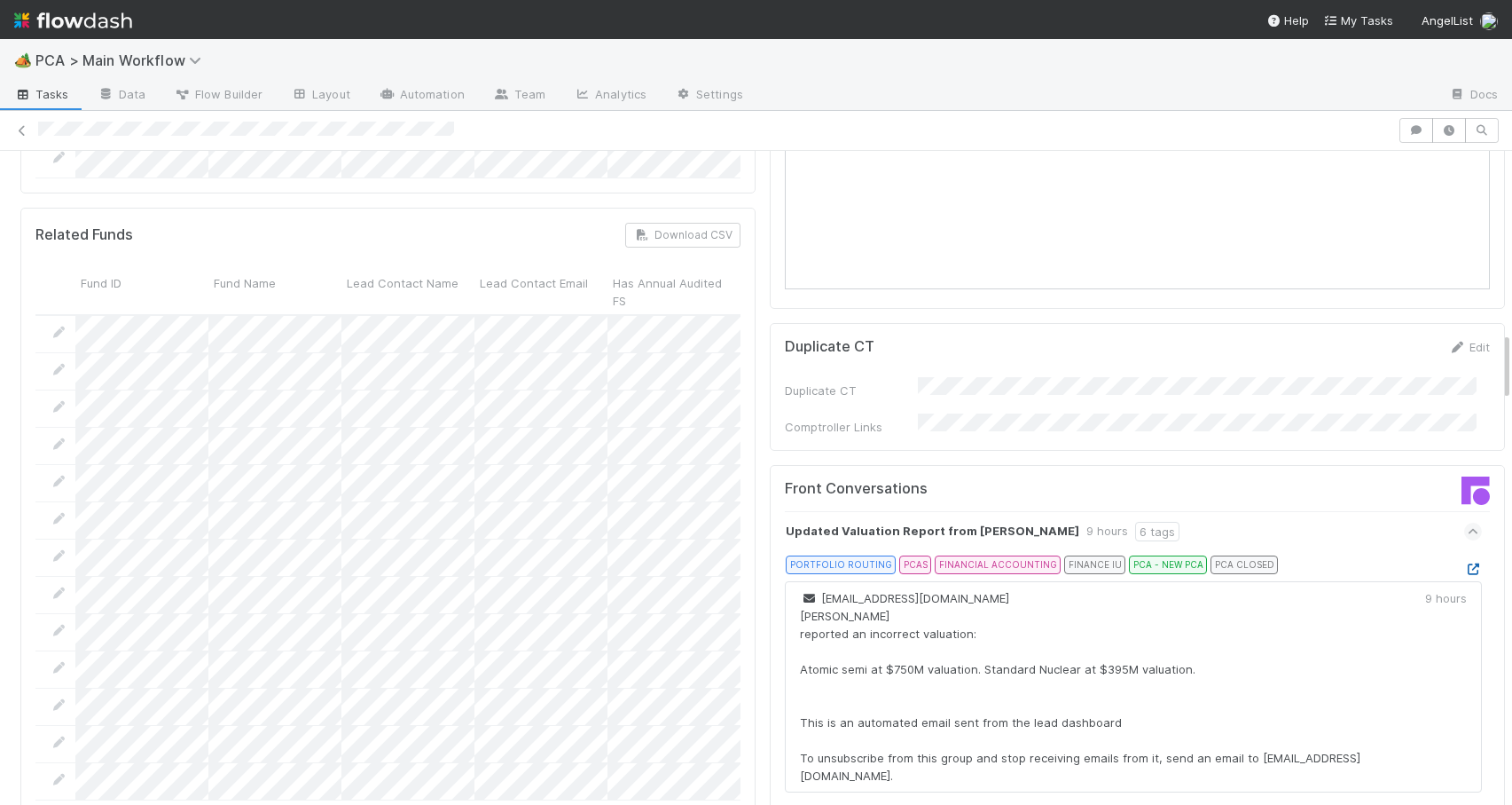
click at [1464, 564] on icon at bounding box center [1472, 569] width 17 height 12
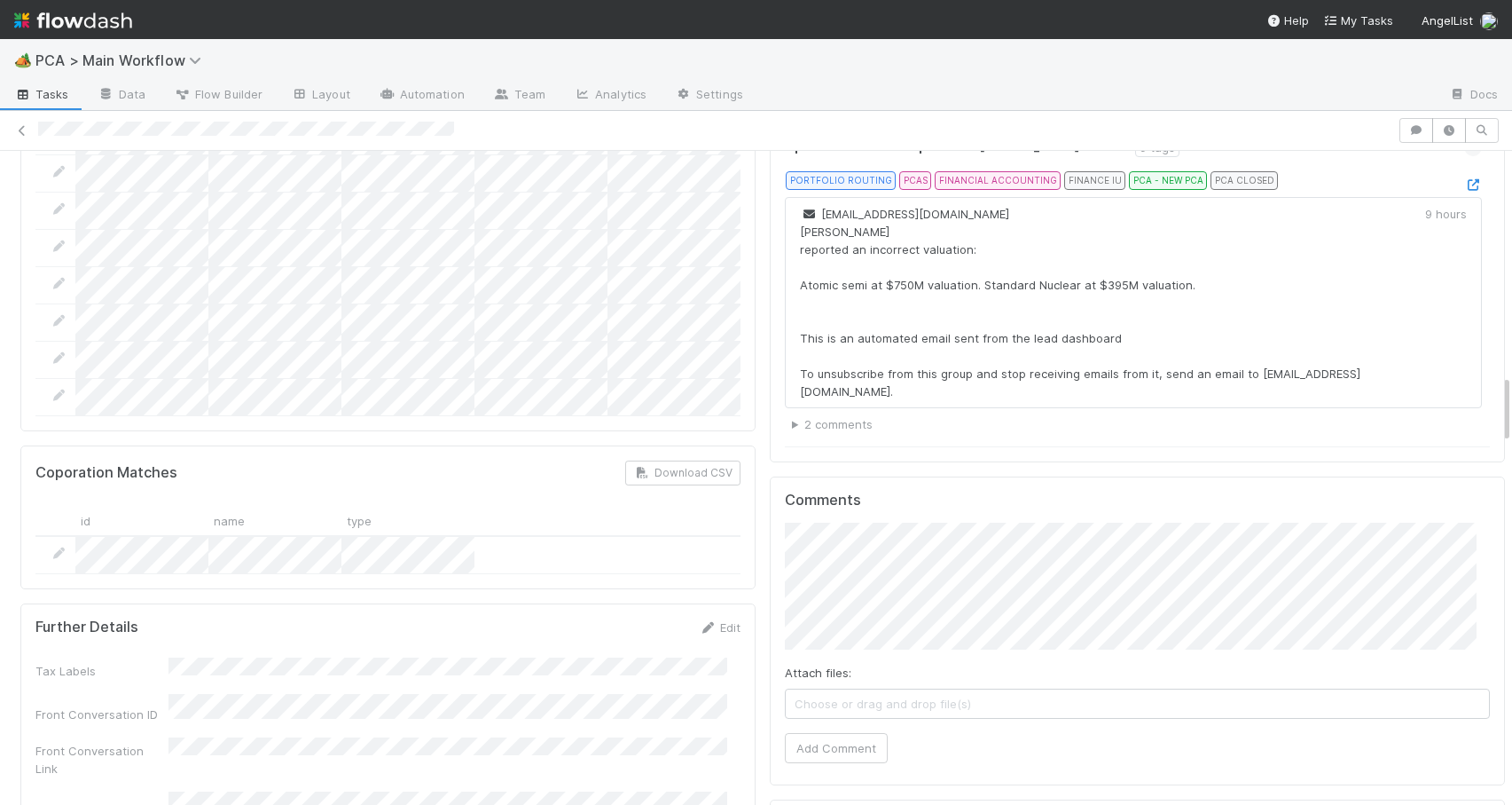
scroll to position [2122, 0]
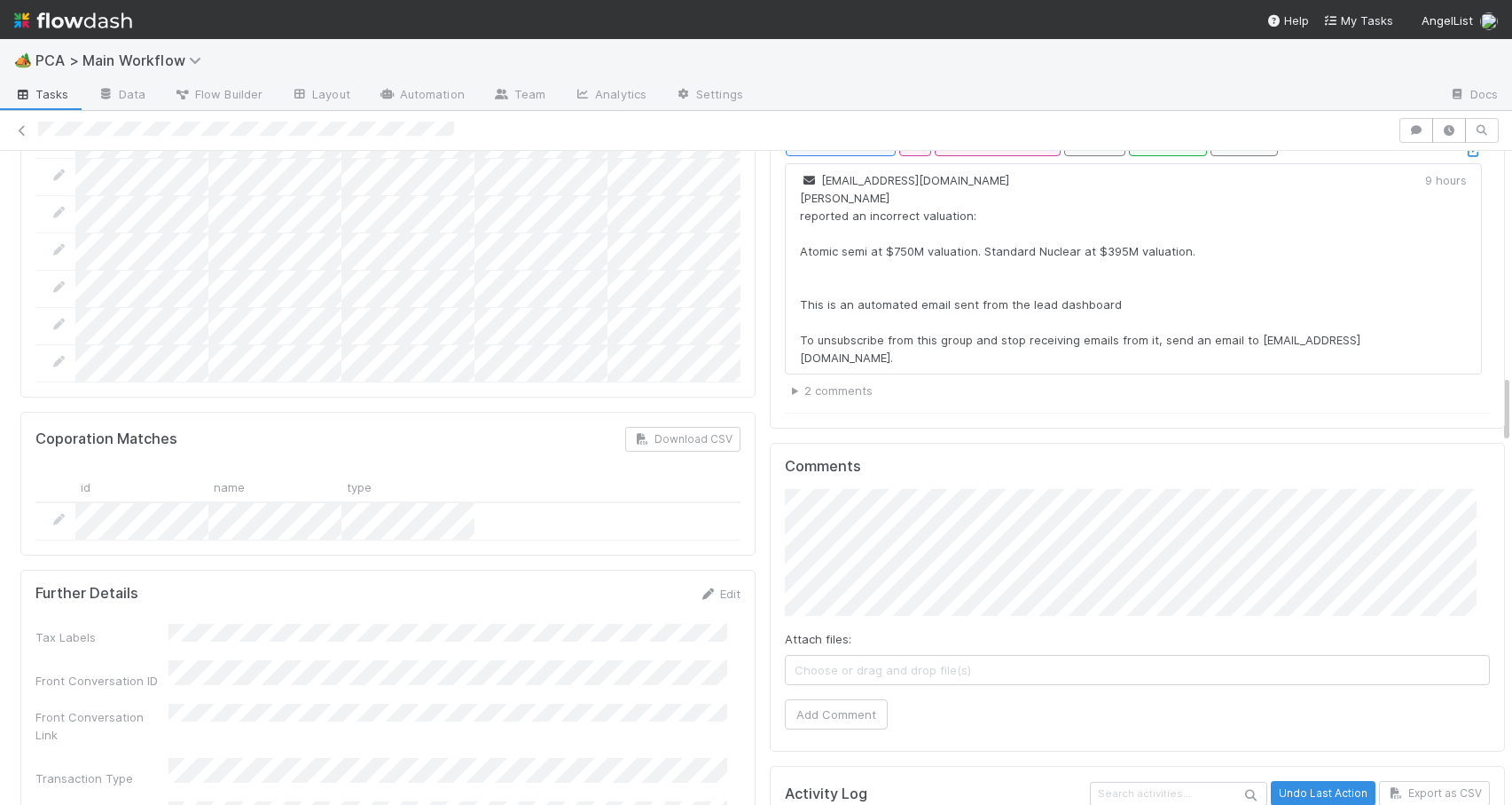
drag, startPoint x: 1493, startPoint y: 355, endPoint x: 1493, endPoint y: 399, distance: 44.0
click at [803, 699] on button "Add Comment" at bounding box center [837, 714] width 103 height 30
click at [1511, 415] on div at bounding box center [1512, 478] width 1 height 654
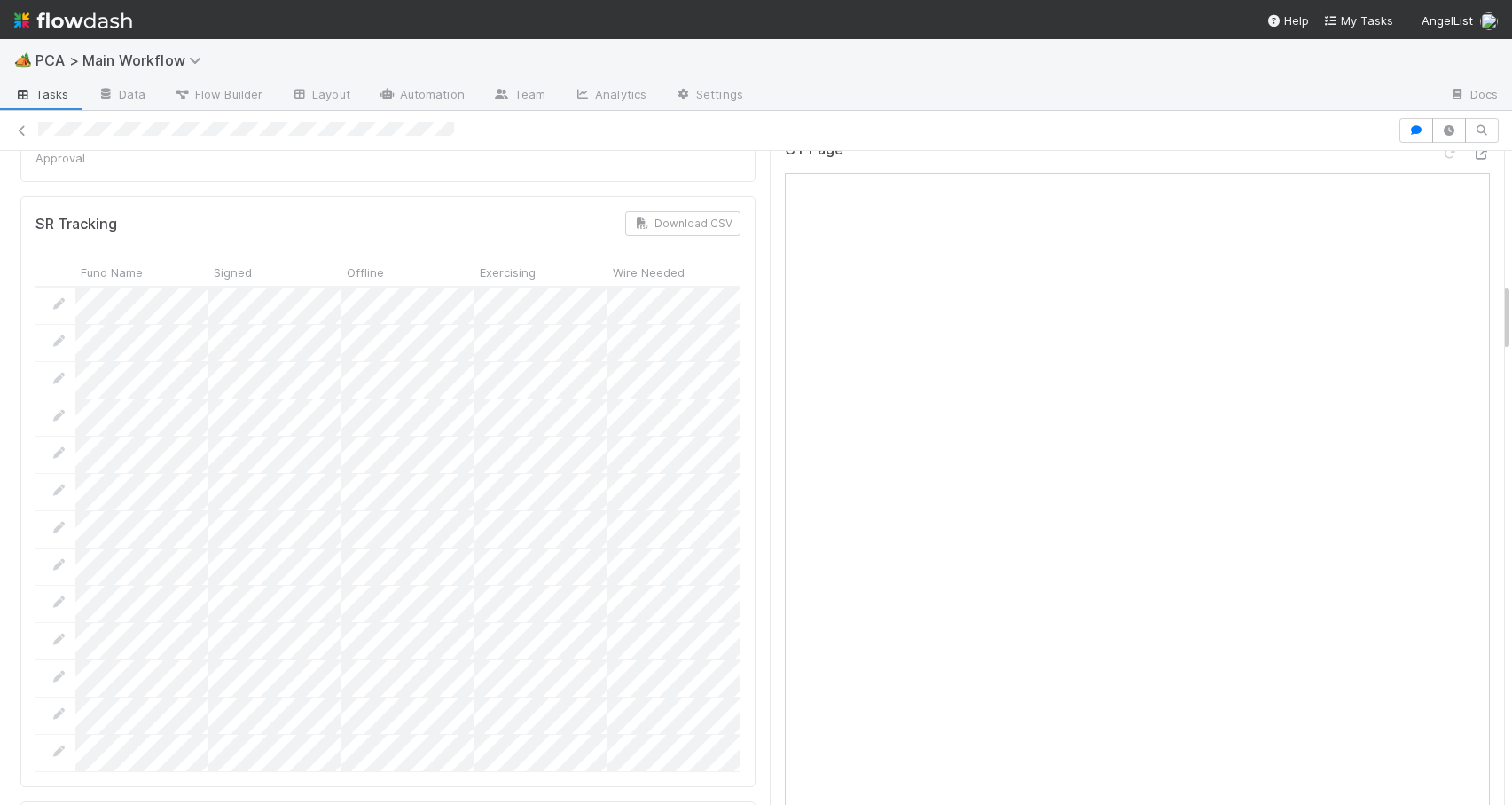
scroll to position [0, 0]
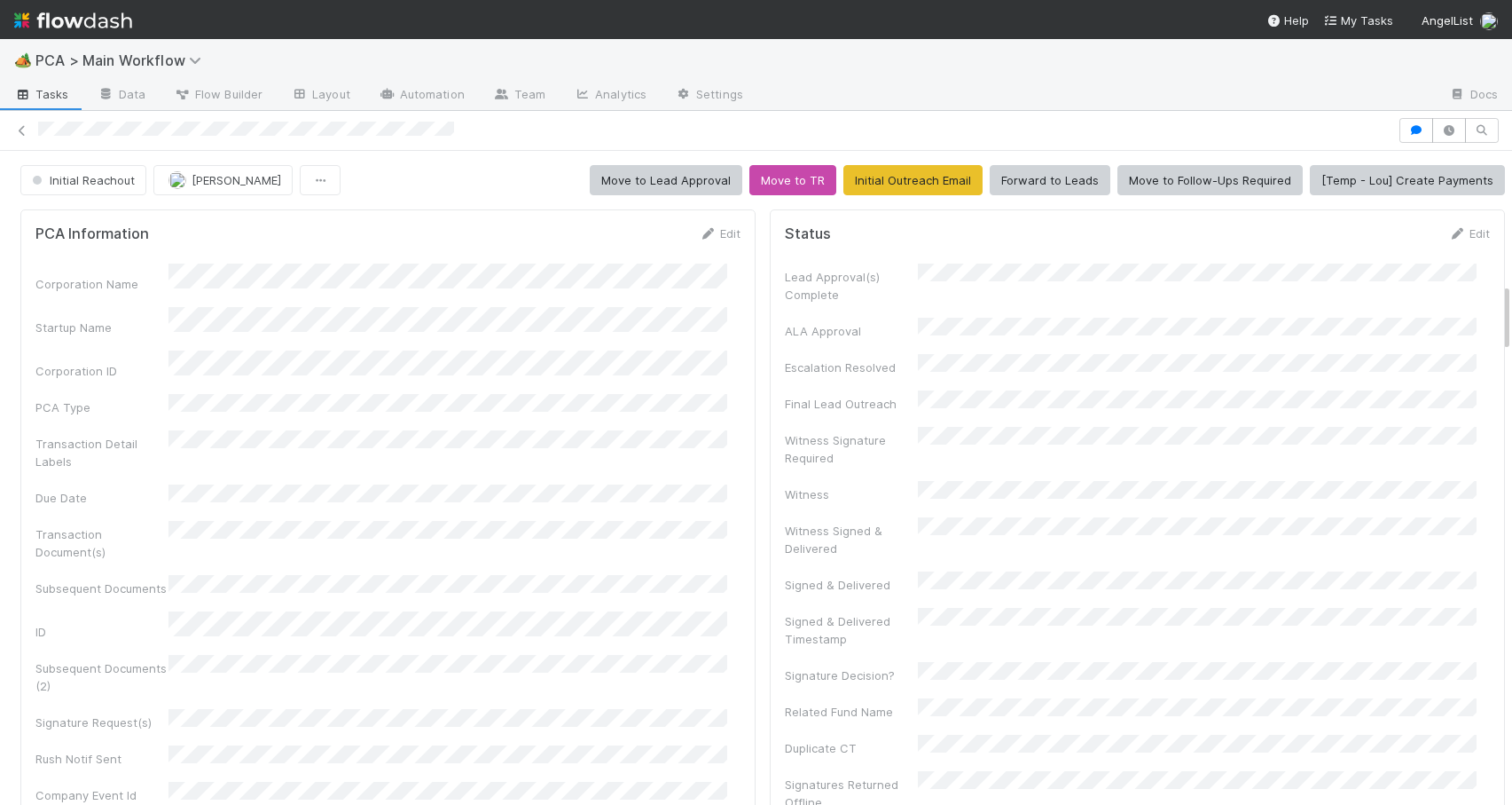
drag, startPoint x: 1494, startPoint y: 426, endPoint x: 1518, endPoint y: 137, distance: 290.0
click at [1511, 137] on html "🏕️ PCA > Main Workflow Tasks Data Flow Builder Layout Automation Team Analytics…" at bounding box center [756, 402] width 1512 height 805
click at [57, 181] on span "Initial Reachout" at bounding box center [82, 180] width 107 height 14
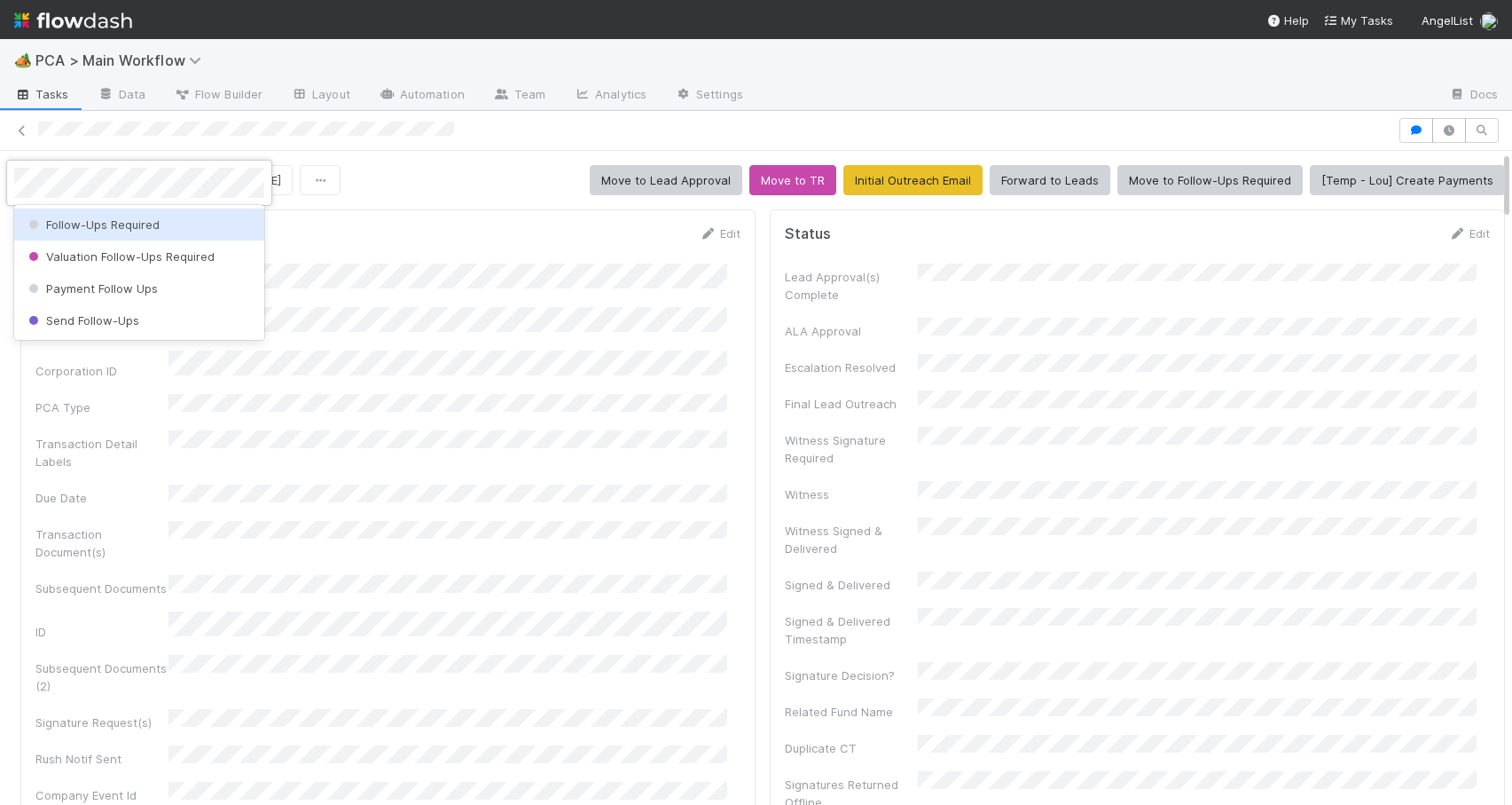
click at [66, 224] on span "Follow-Ups Required" at bounding box center [92, 224] width 134 height 14
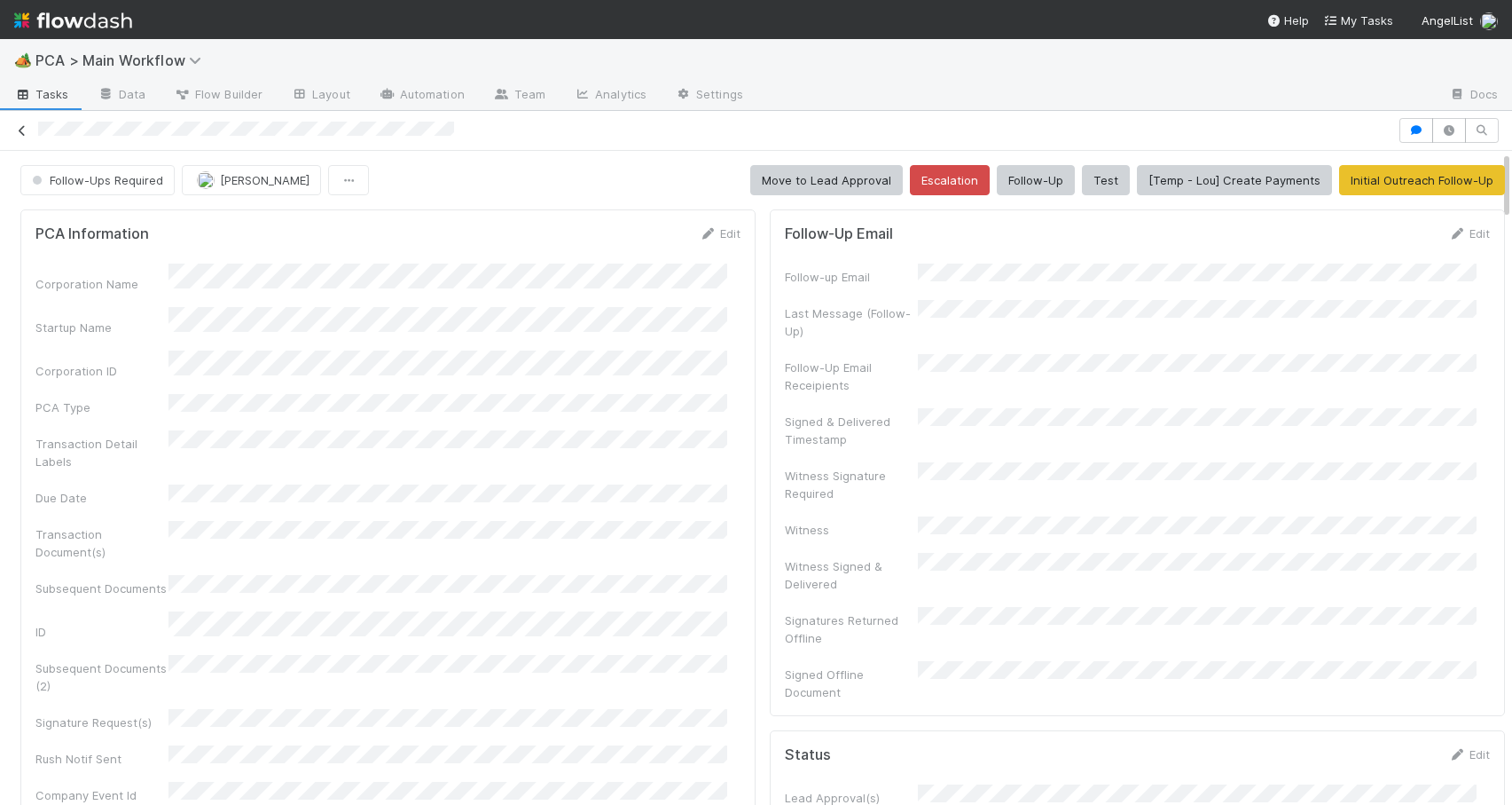
click at [23, 133] on icon at bounding box center [21, 131] width 17 height 12
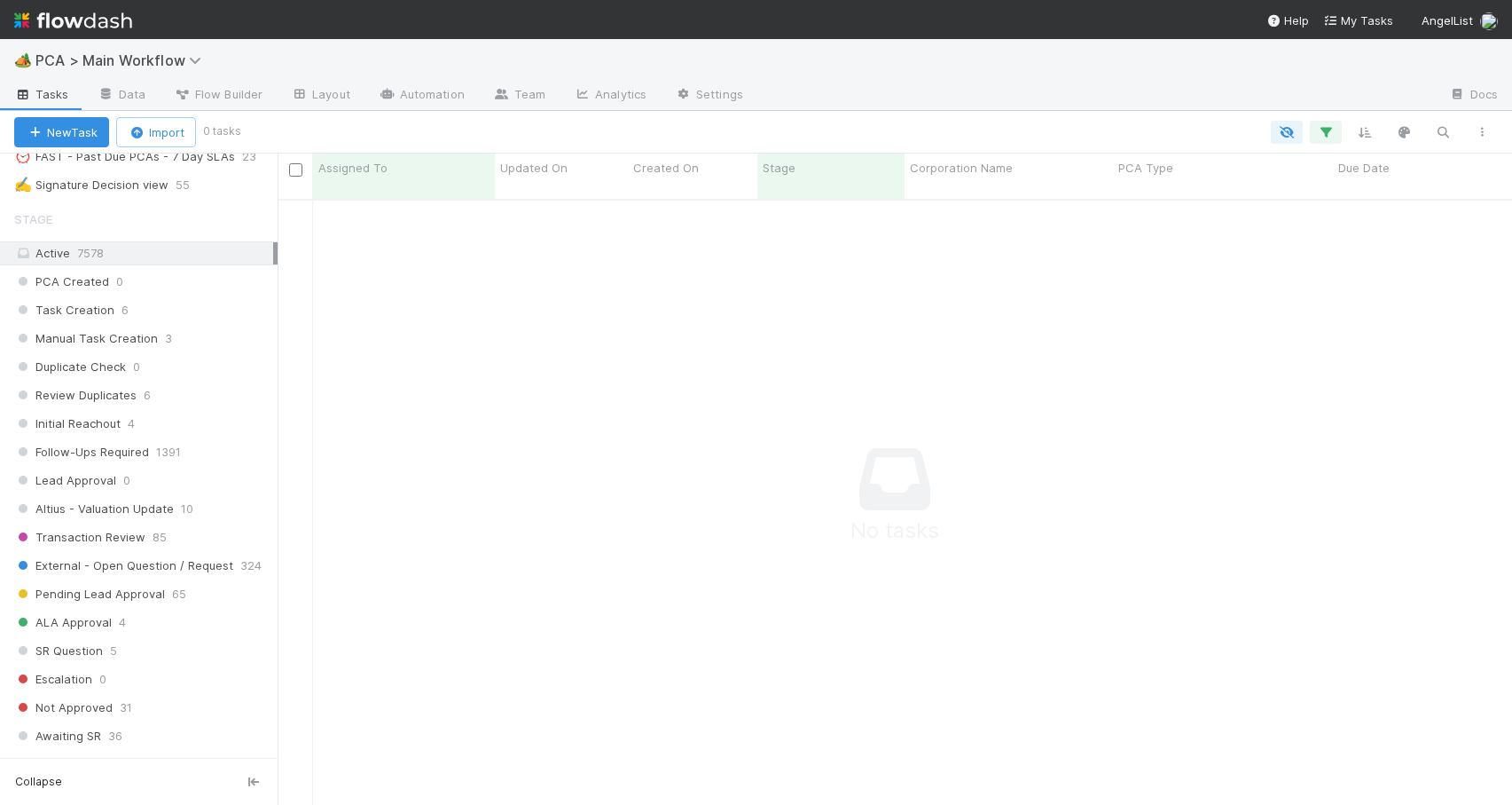
scroll to position [550, 0]
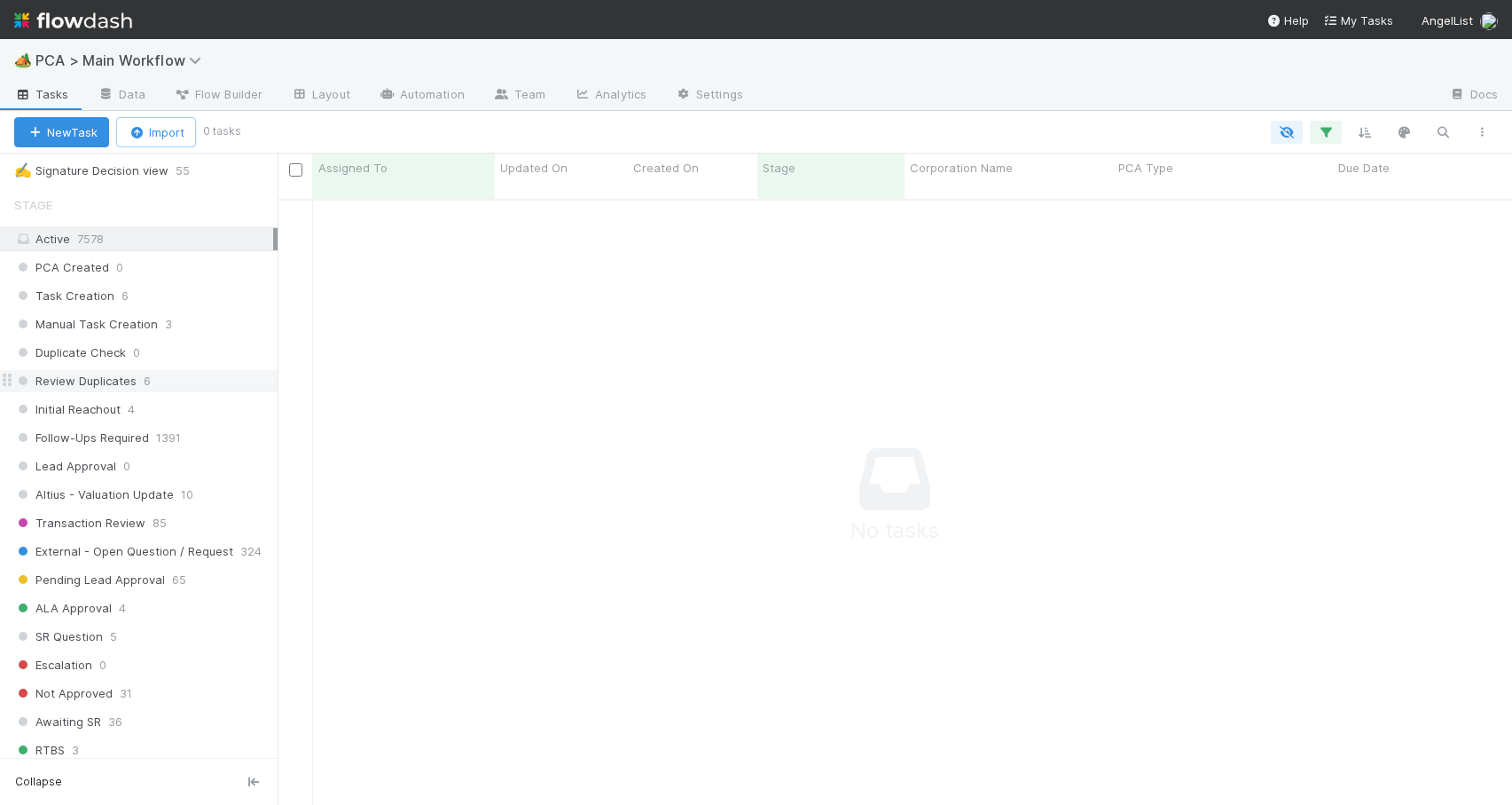
click at [223, 390] on div "Review Duplicates 6" at bounding box center [145, 381] width 263 height 22
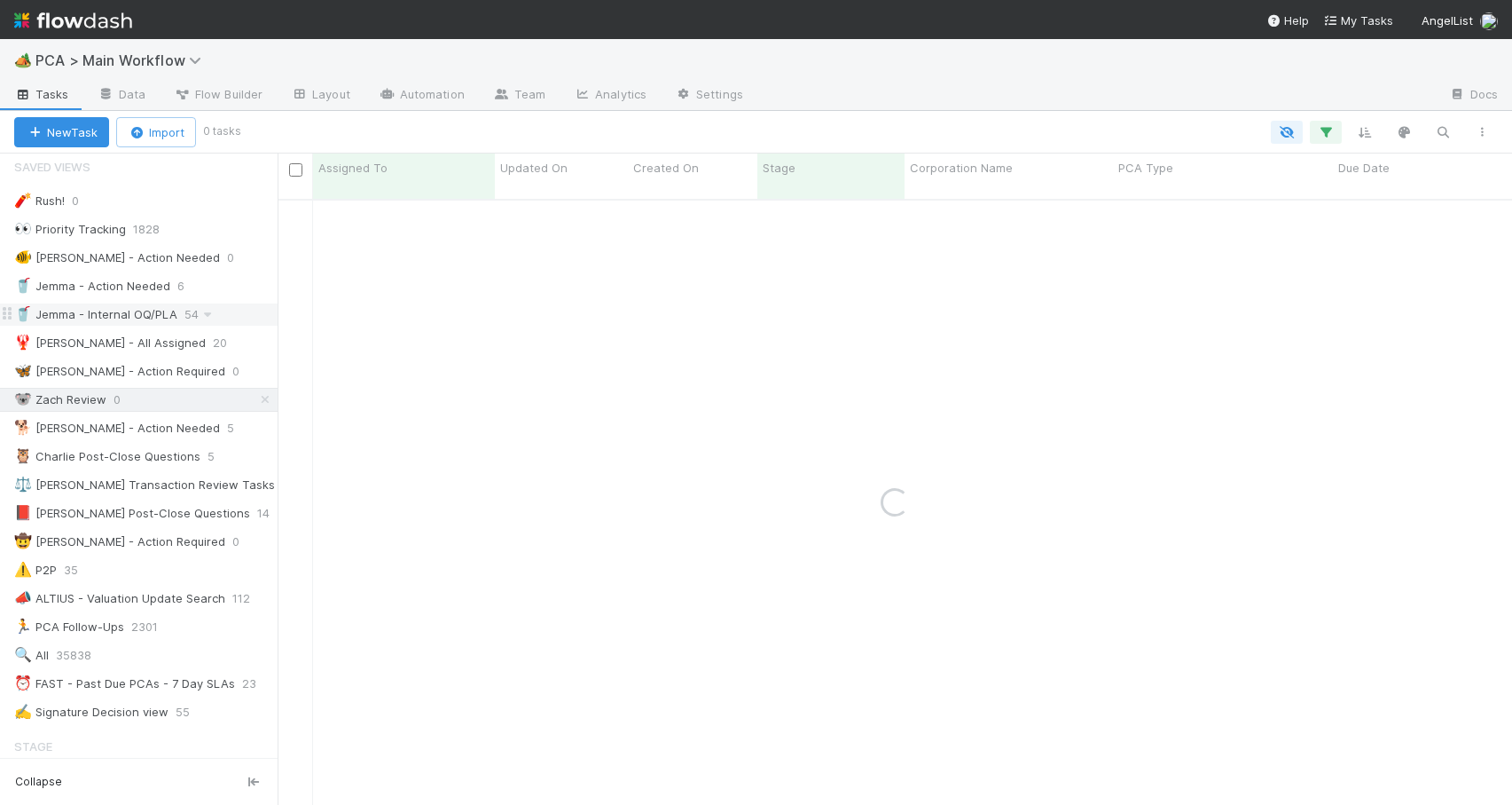
click at [257, 402] on icon at bounding box center [264, 400] width 17 height 12
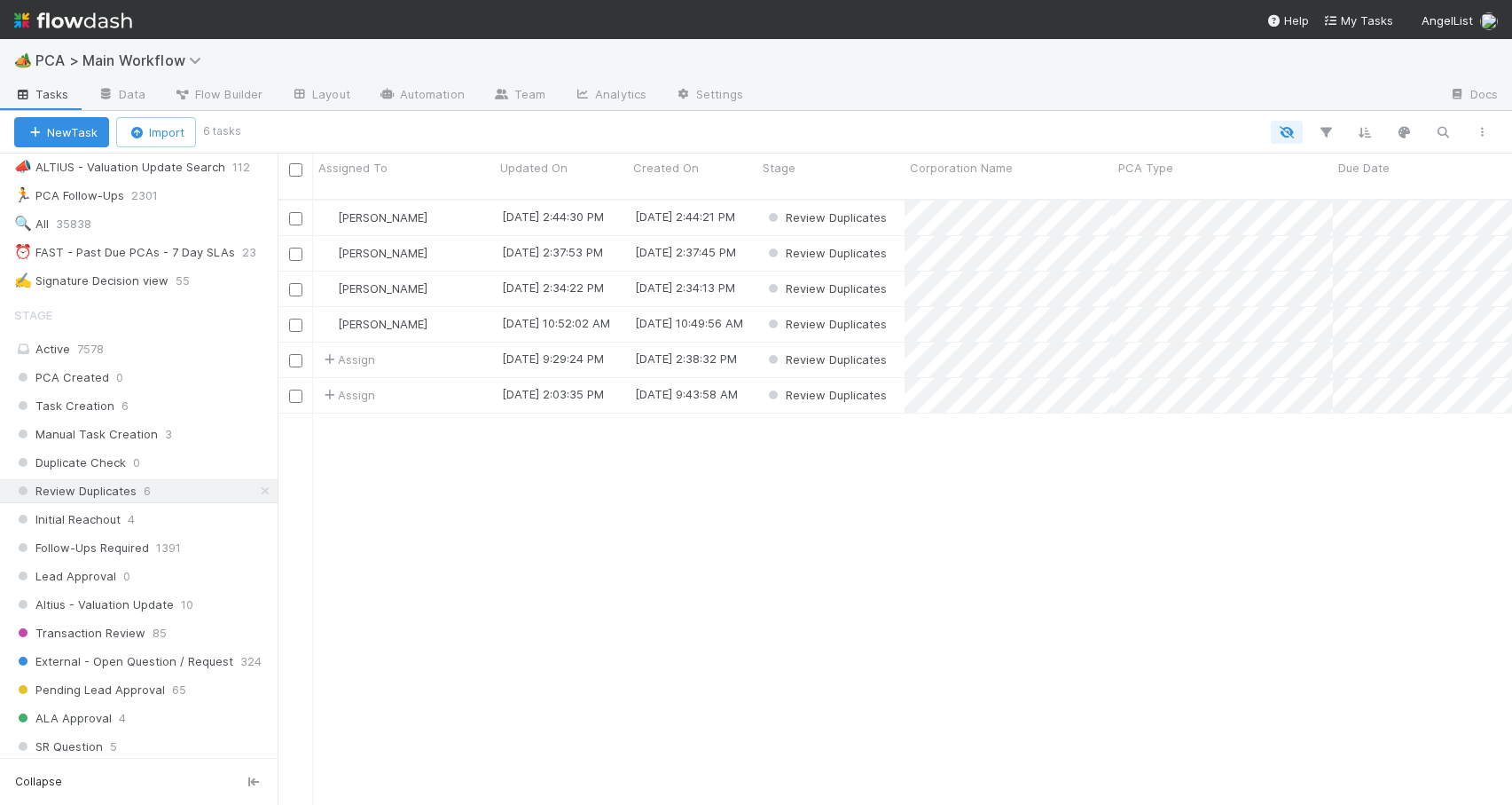
scroll to position [543, 0]
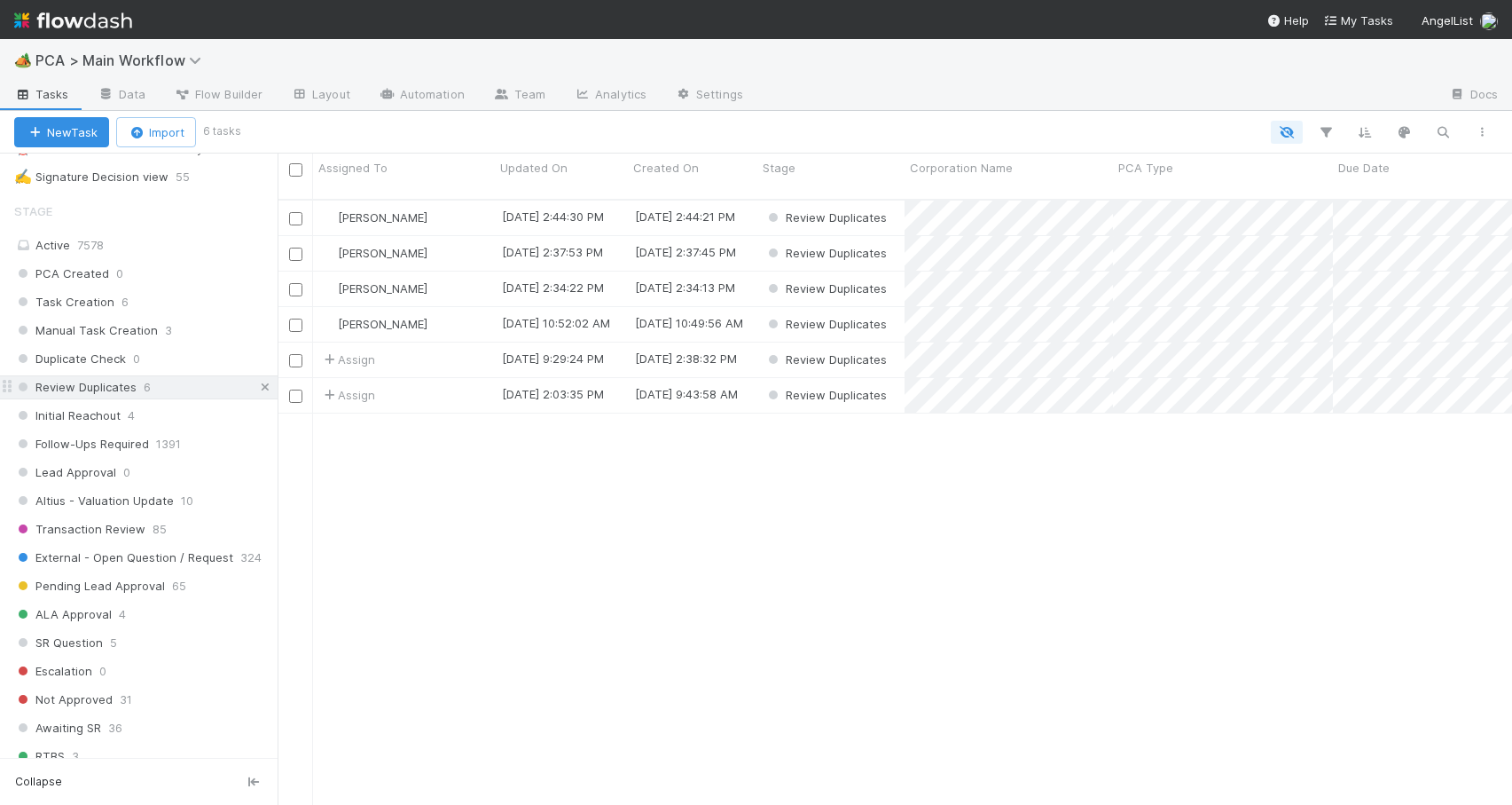
click at [256, 384] on icon at bounding box center [264, 387] width 17 height 12
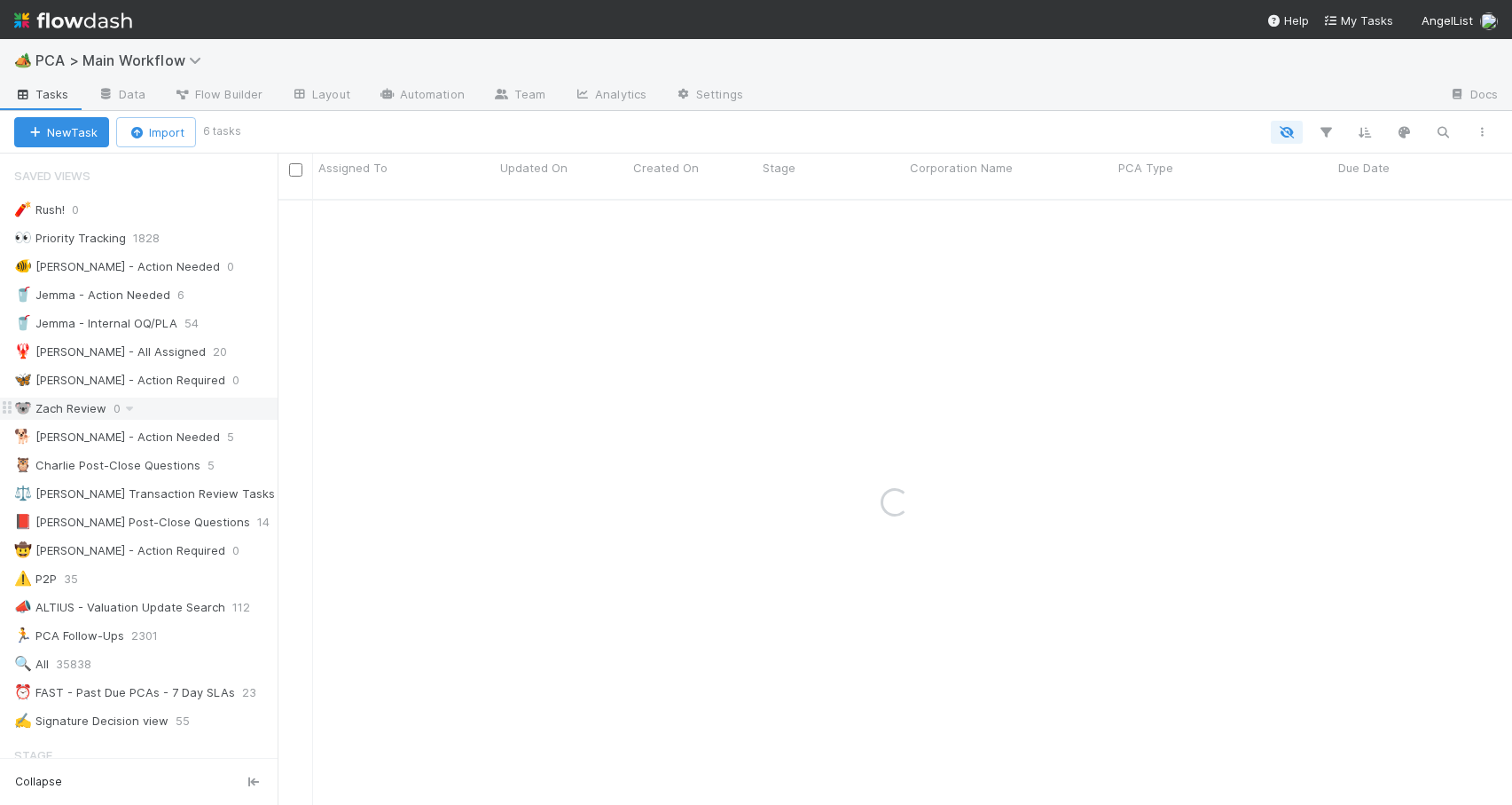
click at [208, 409] on div "🐨 Zach Review 0" at bounding box center [145, 409] width 263 height 22
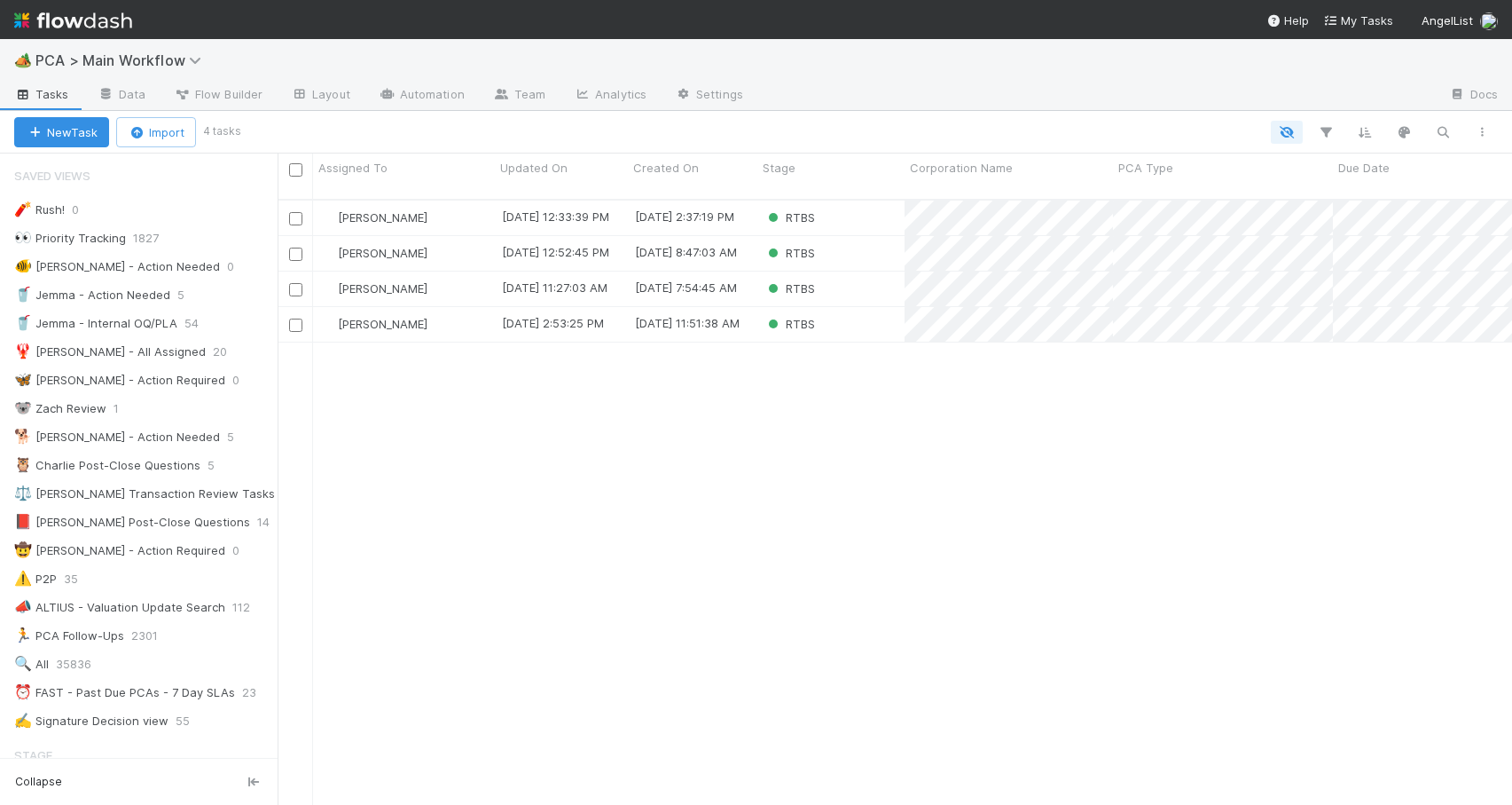
scroll to position [607, 1221]
click at [854, 201] on div "RTBS" at bounding box center [832, 218] width 147 height 35
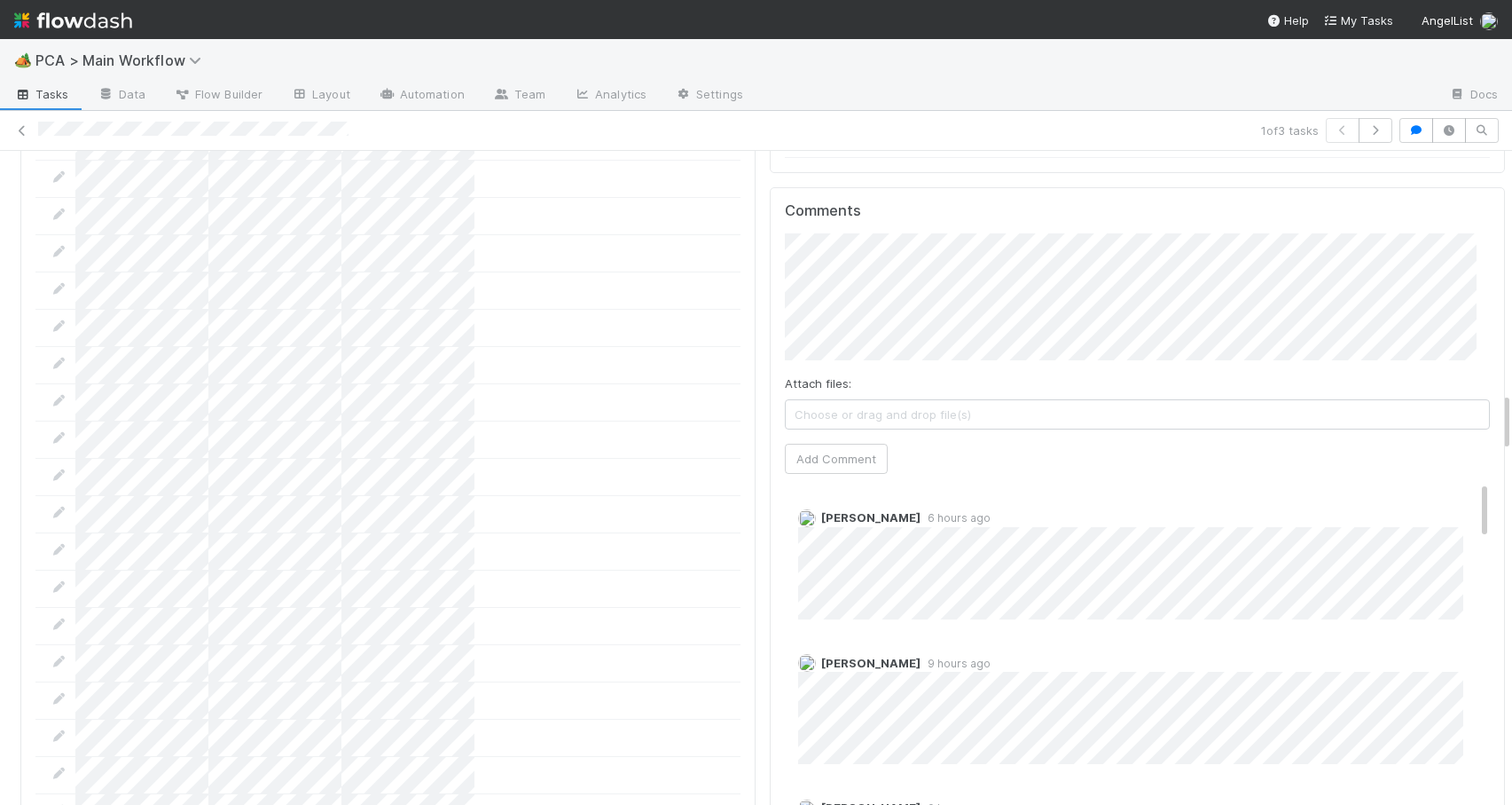
scroll to position [2685, 0]
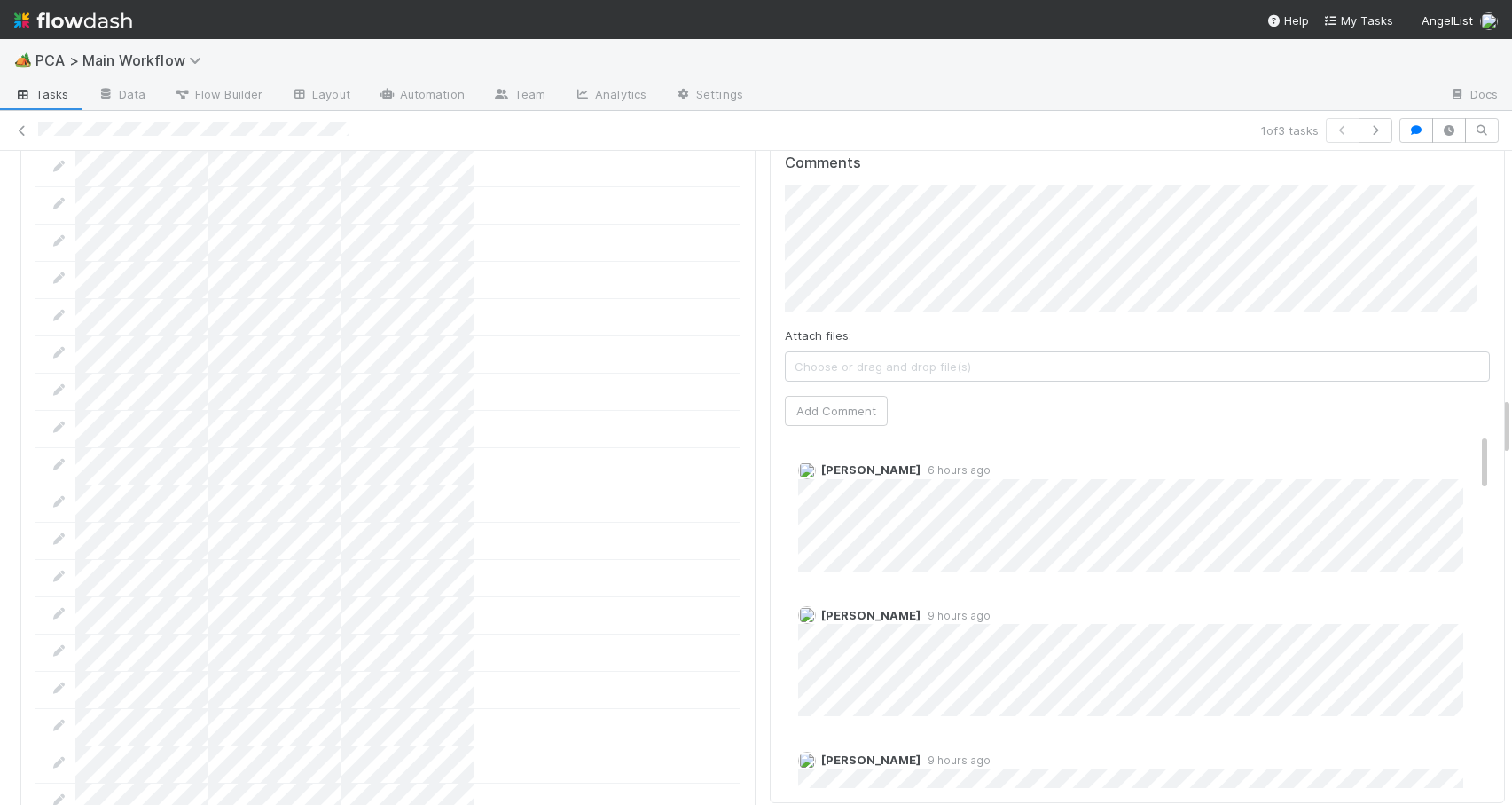
drag, startPoint x: 1494, startPoint y: 321, endPoint x: 1563, endPoint y: 410, distance: 112.6
click at [1511, 410] on html "🏕️ PCA > Main Workflow Tasks Data Flow Builder Layout Automation Team Analytics…" at bounding box center [756, 402] width 1512 height 805
drag, startPoint x: 1459, startPoint y: 357, endPoint x: 1497, endPoint y: 259, distance: 105.1
click at [1497, 259] on div "RTBS [PERSON_NAME] Move to [MEDICAL_DATA] Pending SR Move to SR Question Reques…" at bounding box center [756, 478] width 1512 height 654
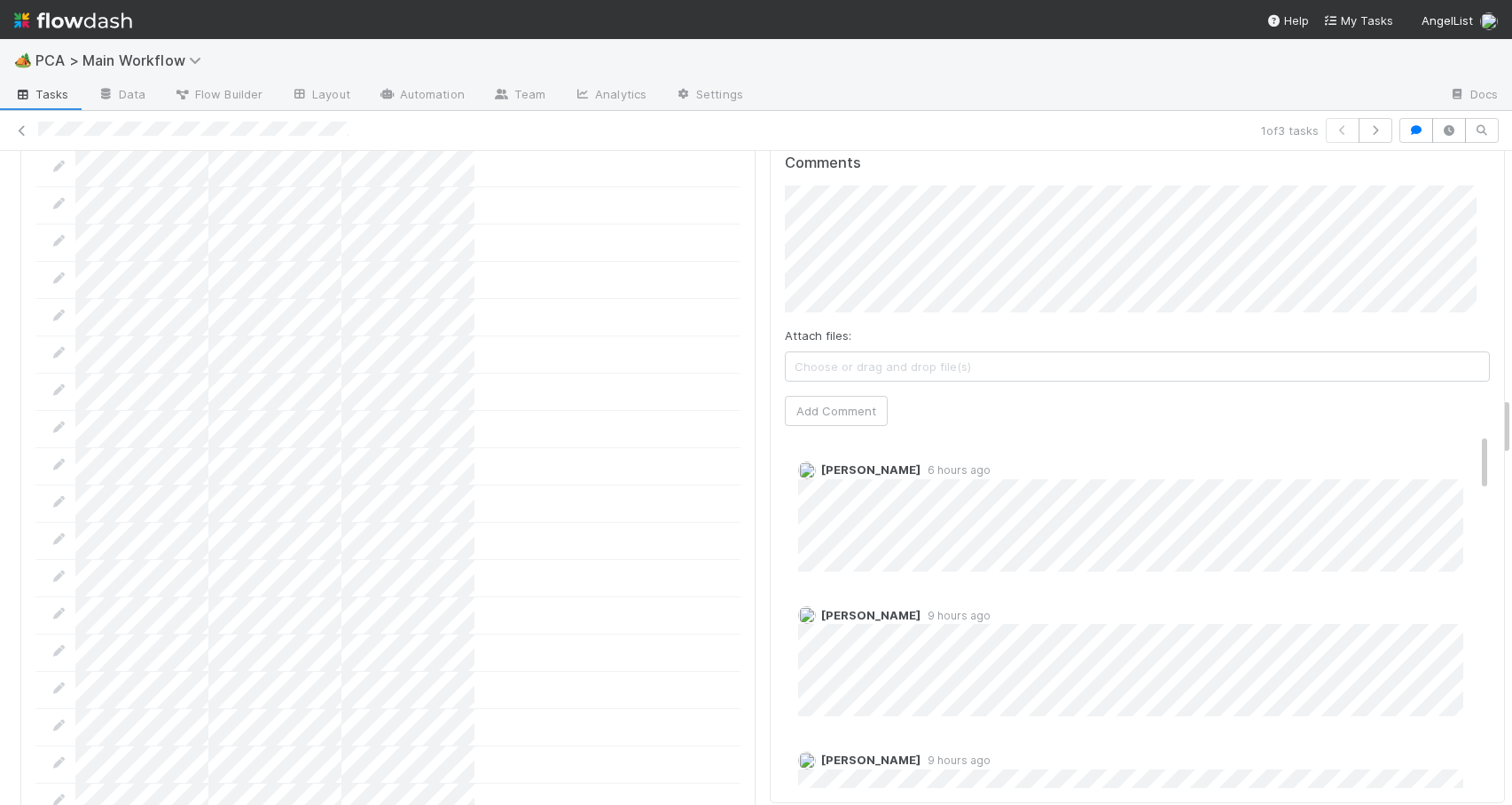
click at [1511, 416] on div at bounding box center [1512, 478] width 1 height 654
drag, startPoint x: 1495, startPoint y: 416, endPoint x: 1488, endPoint y: 377, distance: 39.6
click at [1488, 377] on div "RTBS [PERSON_NAME] Move to [MEDICAL_DATA] Pending SR Move to SR Question Reques…" at bounding box center [756, 478] width 1512 height 654
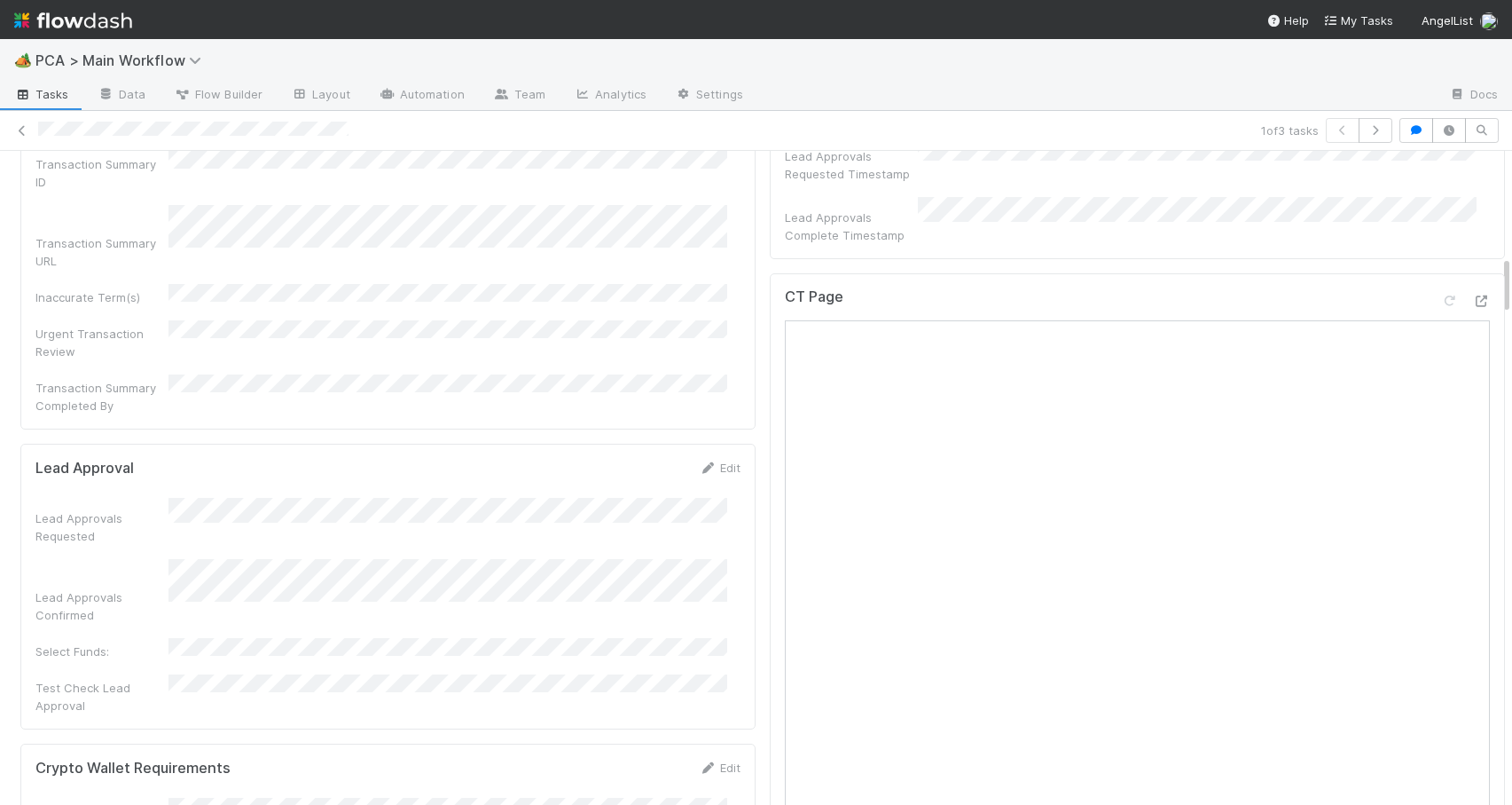
drag, startPoint x: 1494, startPoint y: 411, endPoint x: 1495, endPoint y: 253, distance: 158.0
click at [1495, 253] on div "RTBS [PERSON_NAME] Move to [MEDICAL_DATA] Pending SR Move to SR Question Reques…" at bounding box center [756, 478] width 1512 height 654
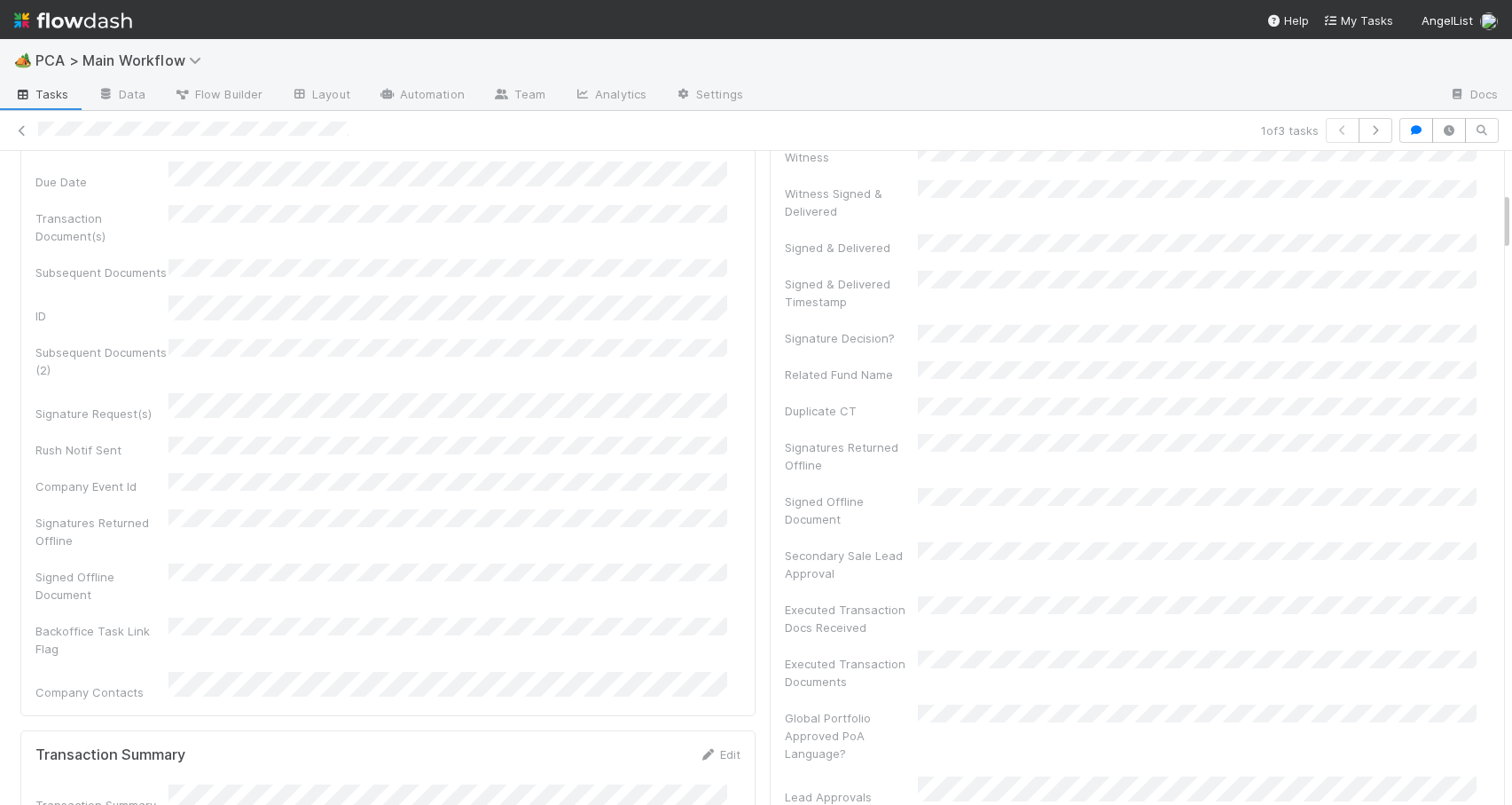
scroll to position [114, 0]
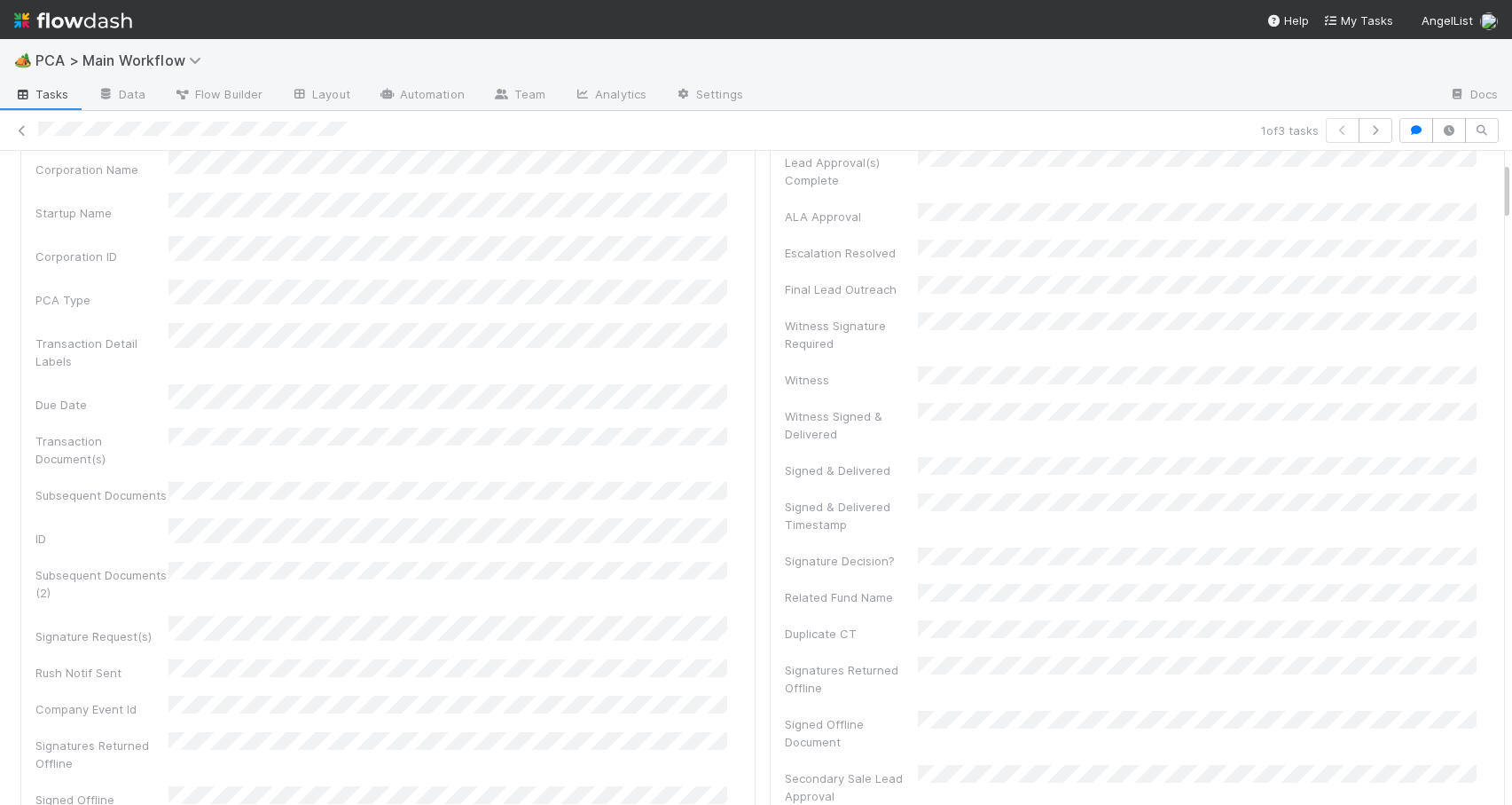
drag, startPoint x: 1494, startPoint y: 263, endPoint x: 1588, endPoint y: 186, distance: 121.5
click at [1511, 186] on html "🏕️ PCA > Main Workflow Tasks Data Flow Builder Layout Automation Team Analytics…" at bounding box center [756, 402] width 1512 height 805
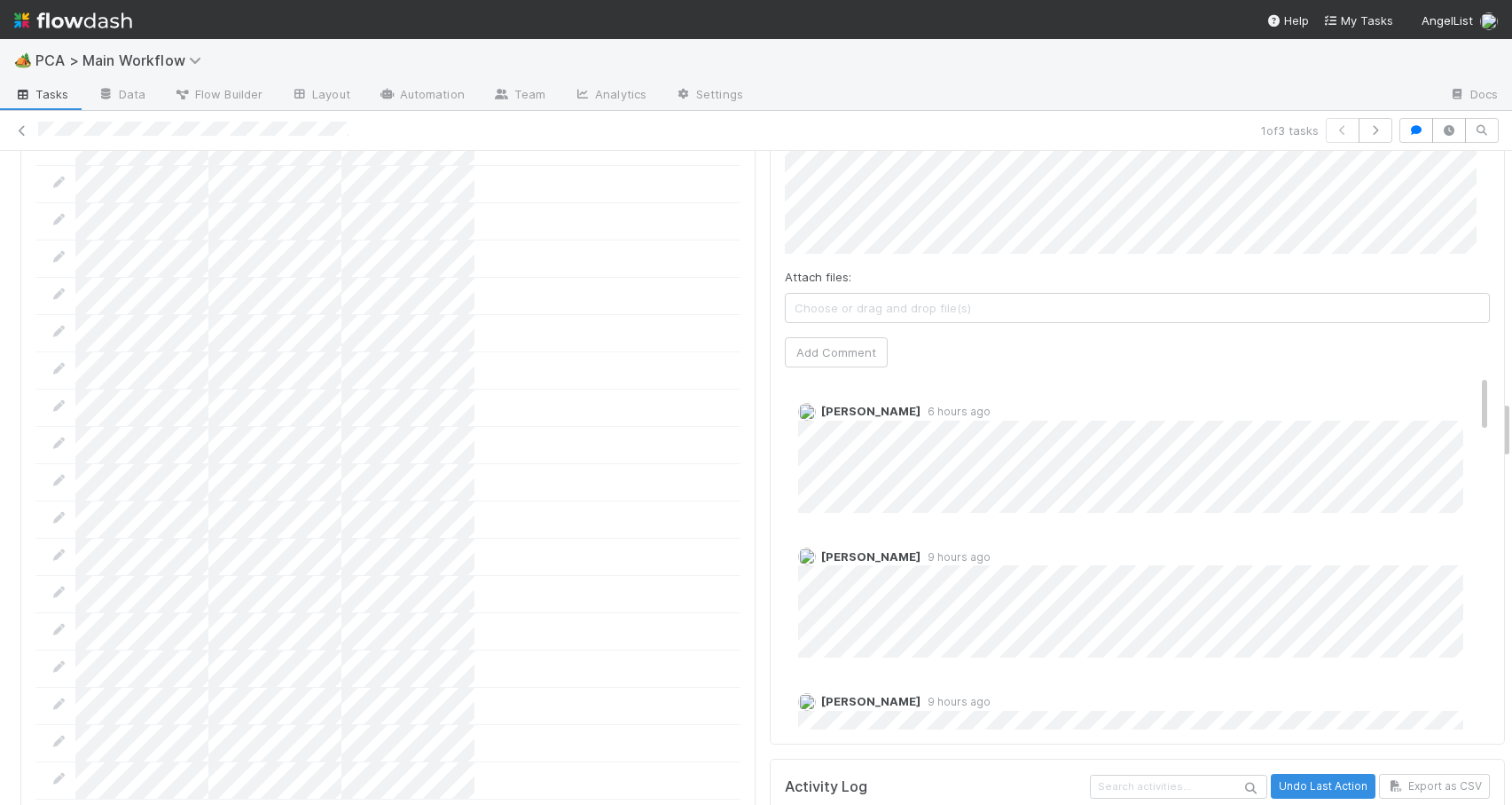
scroll to position [2763, 0]
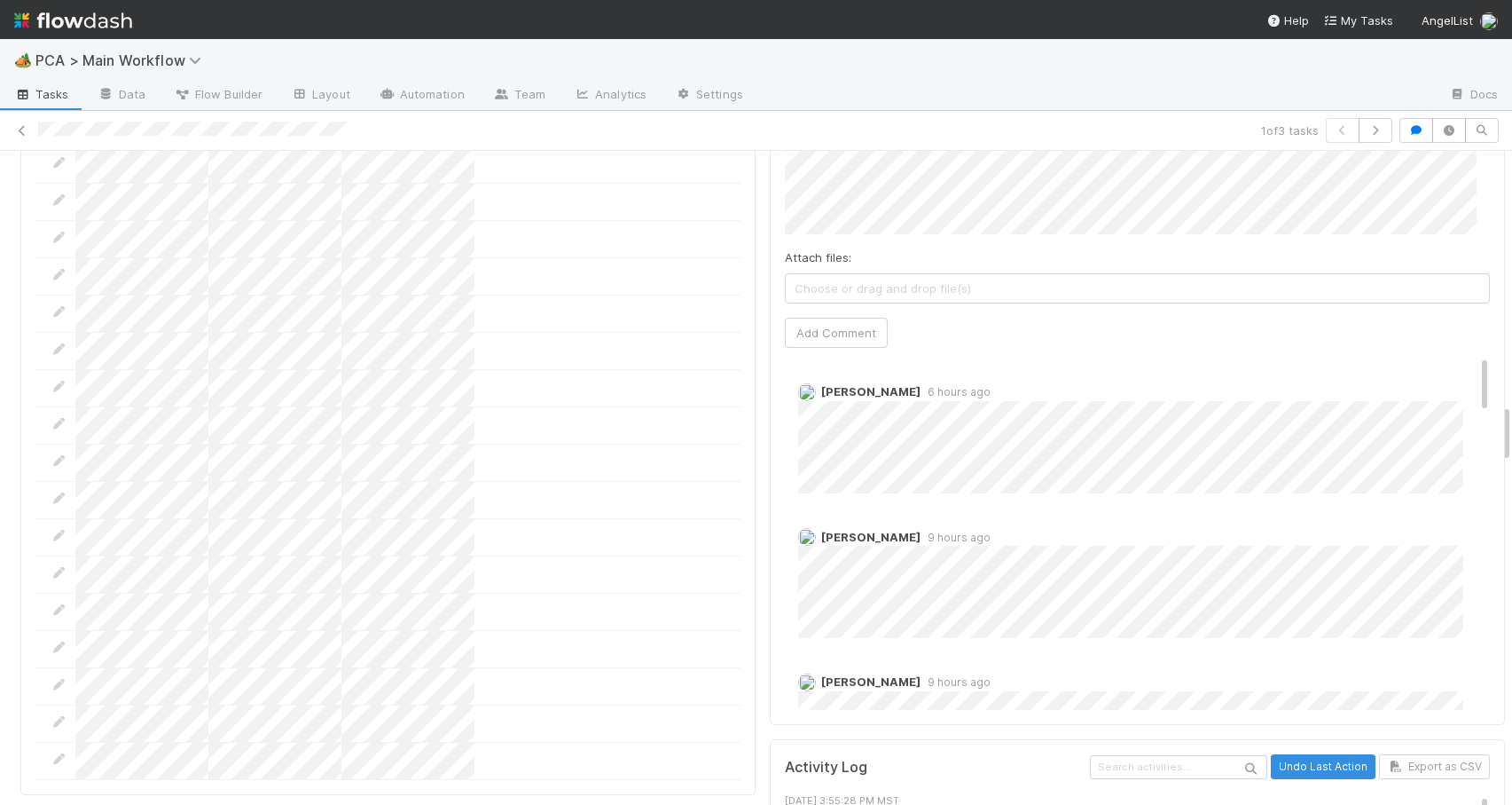
drag, startPoint x: 1493, startPoint y: 180, endPoint x: 1516, endPoint y: 422, distance: 243.1
click at [1511, 422] on html "🏕️ PCA > Main Workflow Tasks Data Flow Builder Layout Automation Team Analytics…" at bounding box center [756, 402] width 1512 height 805
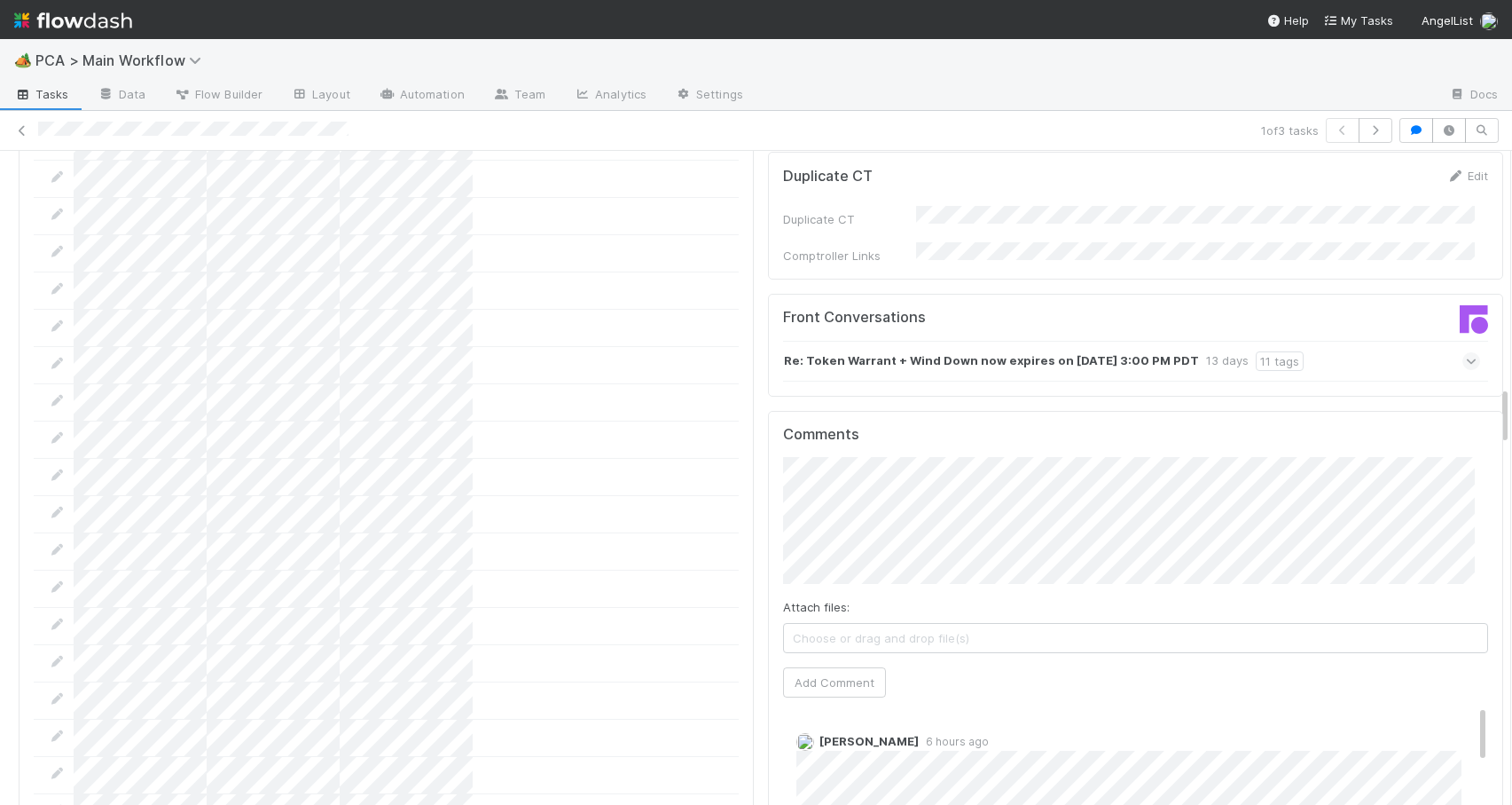
scroll to position [2316, 0]
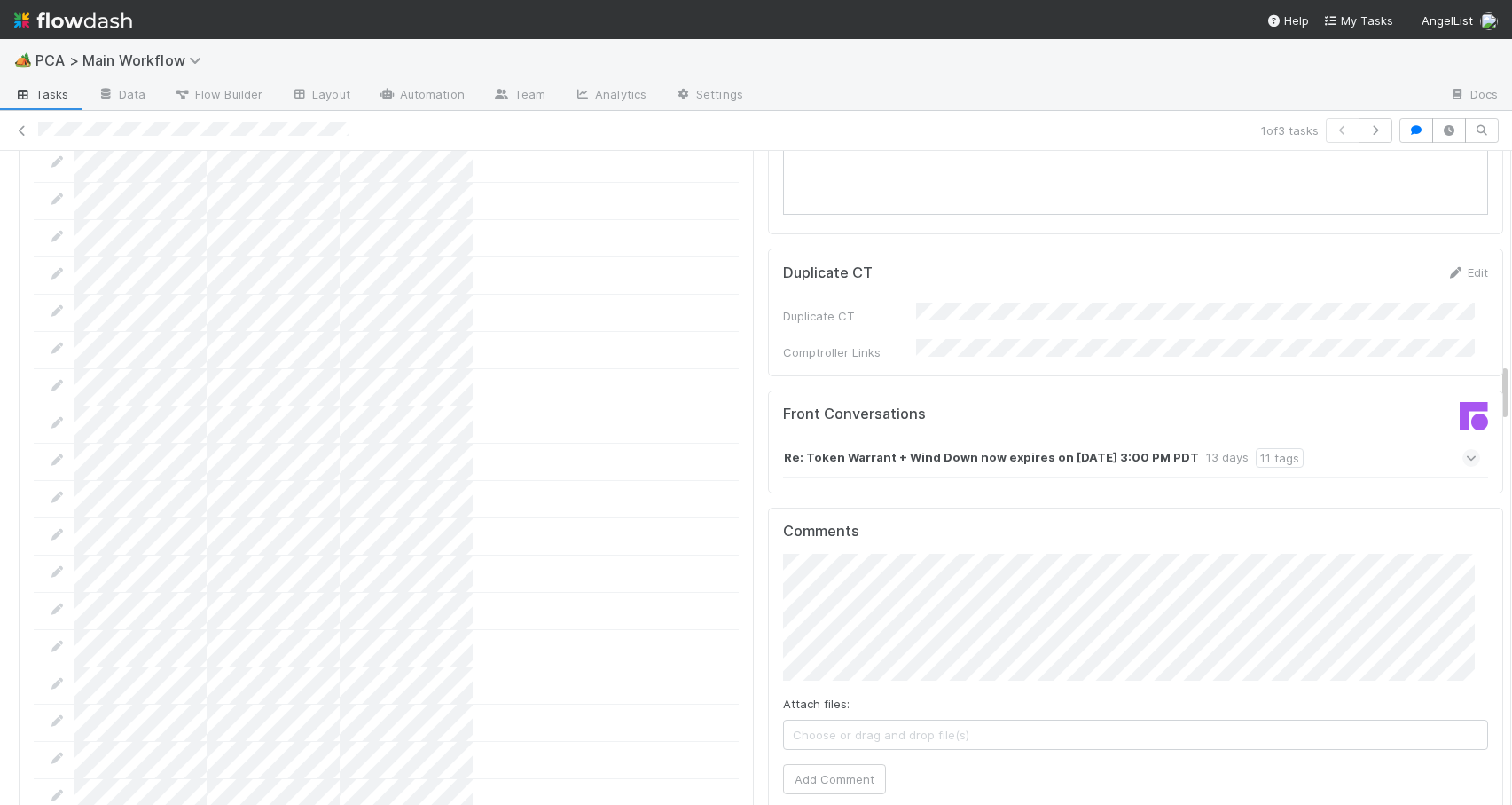
drag, startPoint x: 1491, startPoint y: 425, endPoint x: 1488, endPoint y: 384, distance: 41.1
click at [820, 764] on button "Add Comment" at bounding box center [835, 778] width 103 height 30
click at [21, 133] on icon at bounding box center [21, 131] width 17 height 12
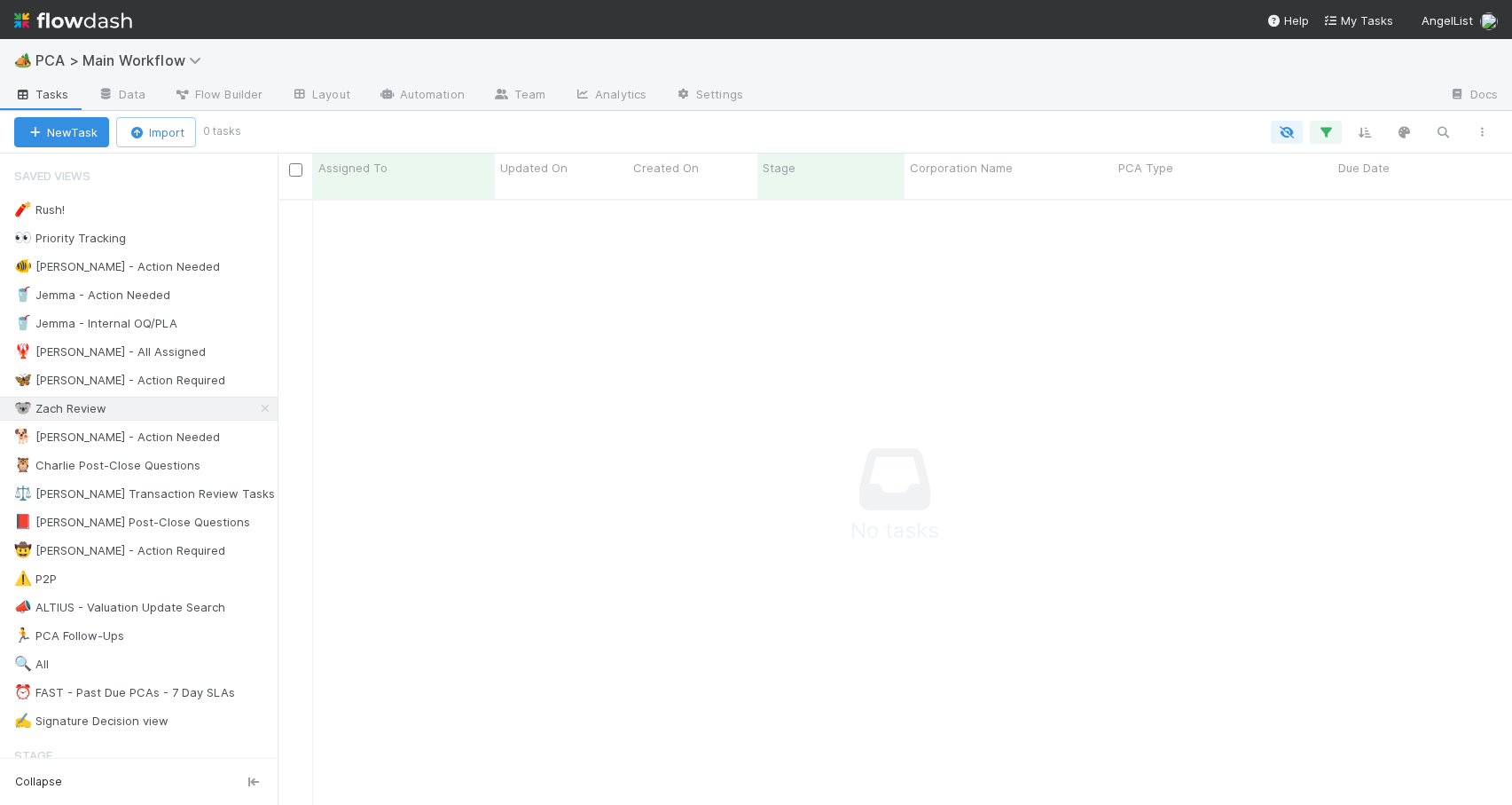
scroll to position [14, 14]
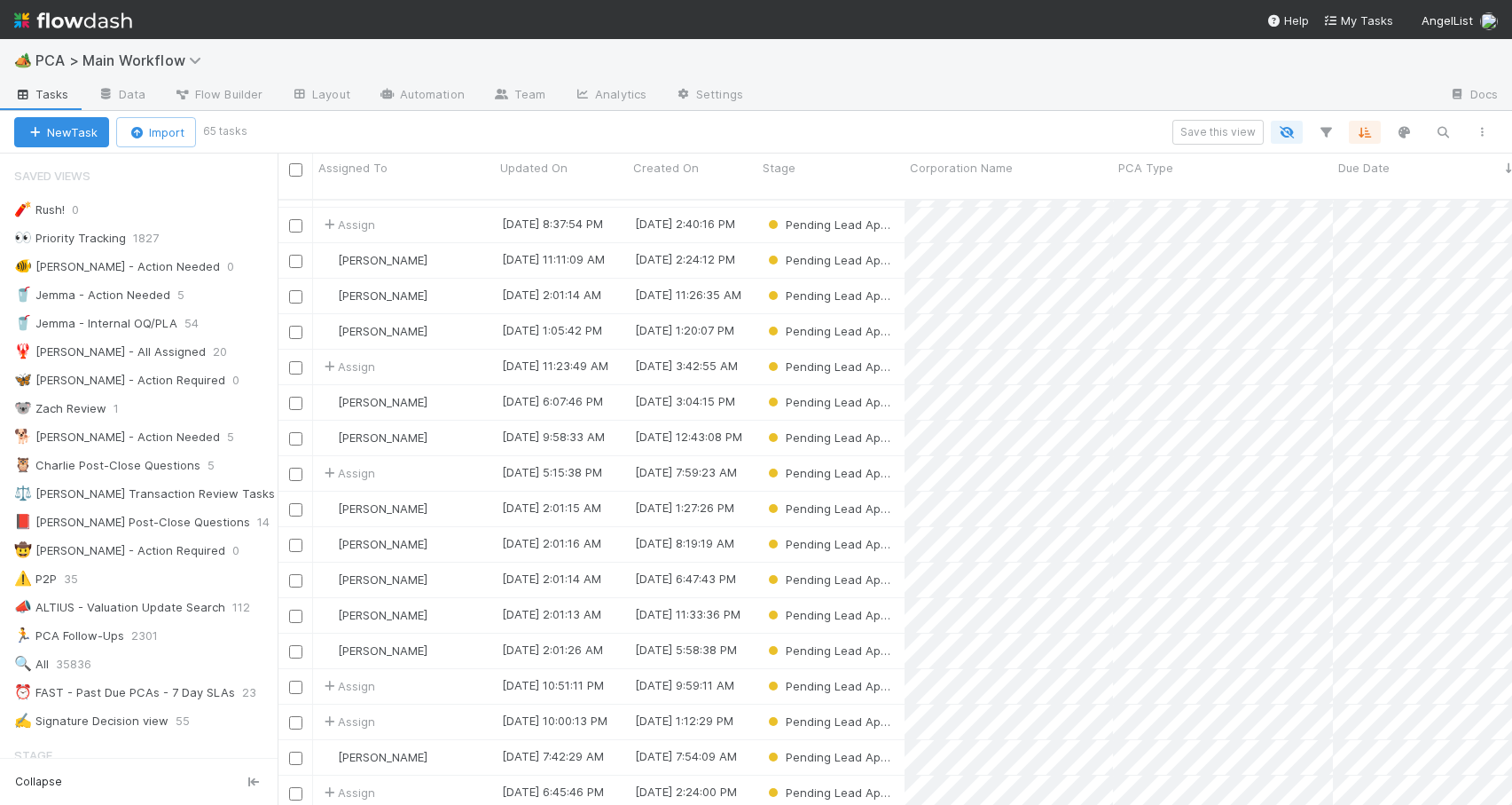
scroll to position [435, 0]
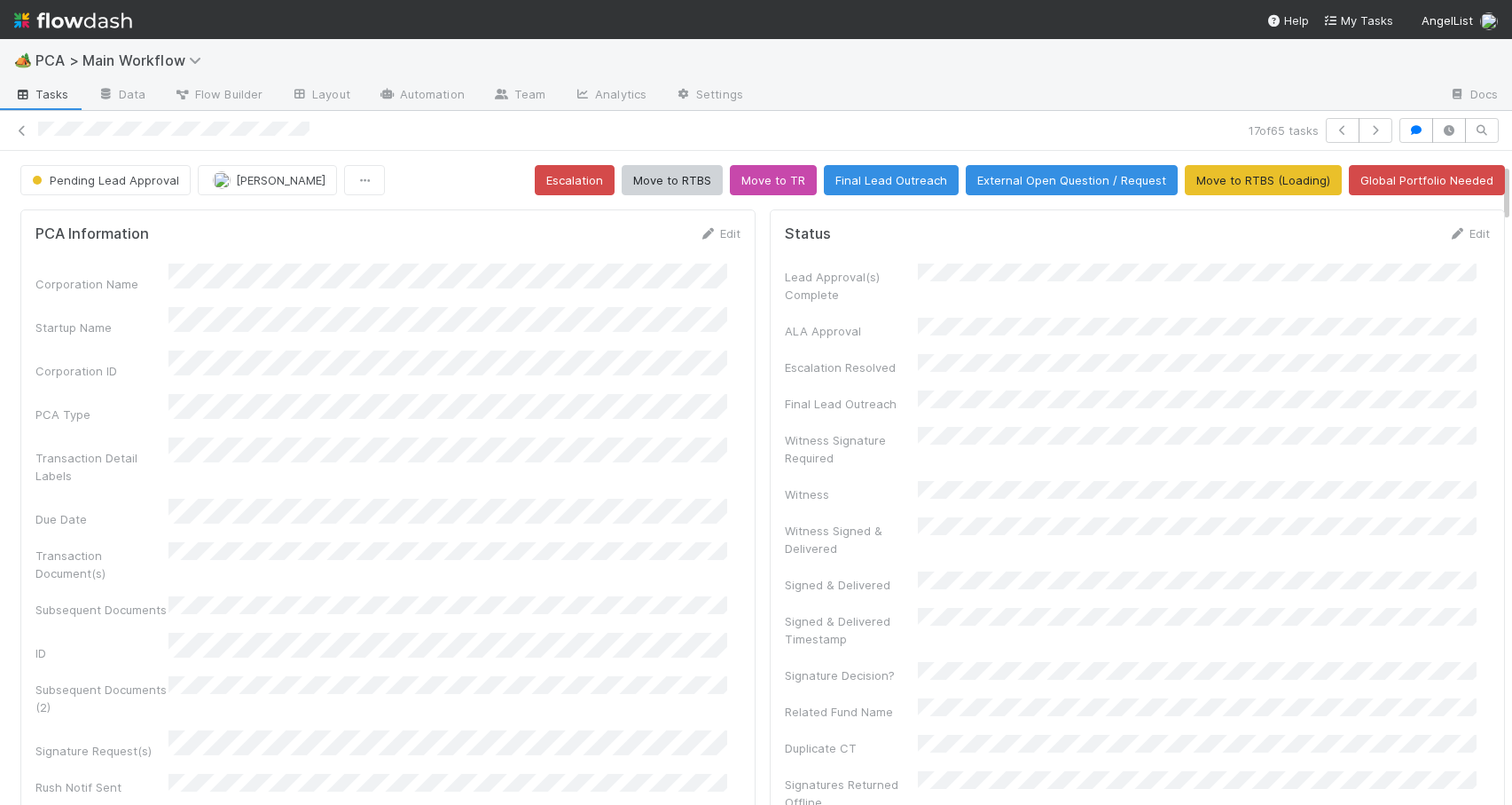
drag, startPoint x: 1494, startPoint y: 321, endPoint x: 1496, endPoint y: 135, distance: 186.0
click at [1498, 139] on div "17 of 65 tasks Pending Lead Approval [PERSON_NAME] Escalation Move to RTBS Move…" at bounding box center [756, 457] width 1512 height 694
click at [15, 128] on icon at bounding box center [21, 131] width 17 height 12
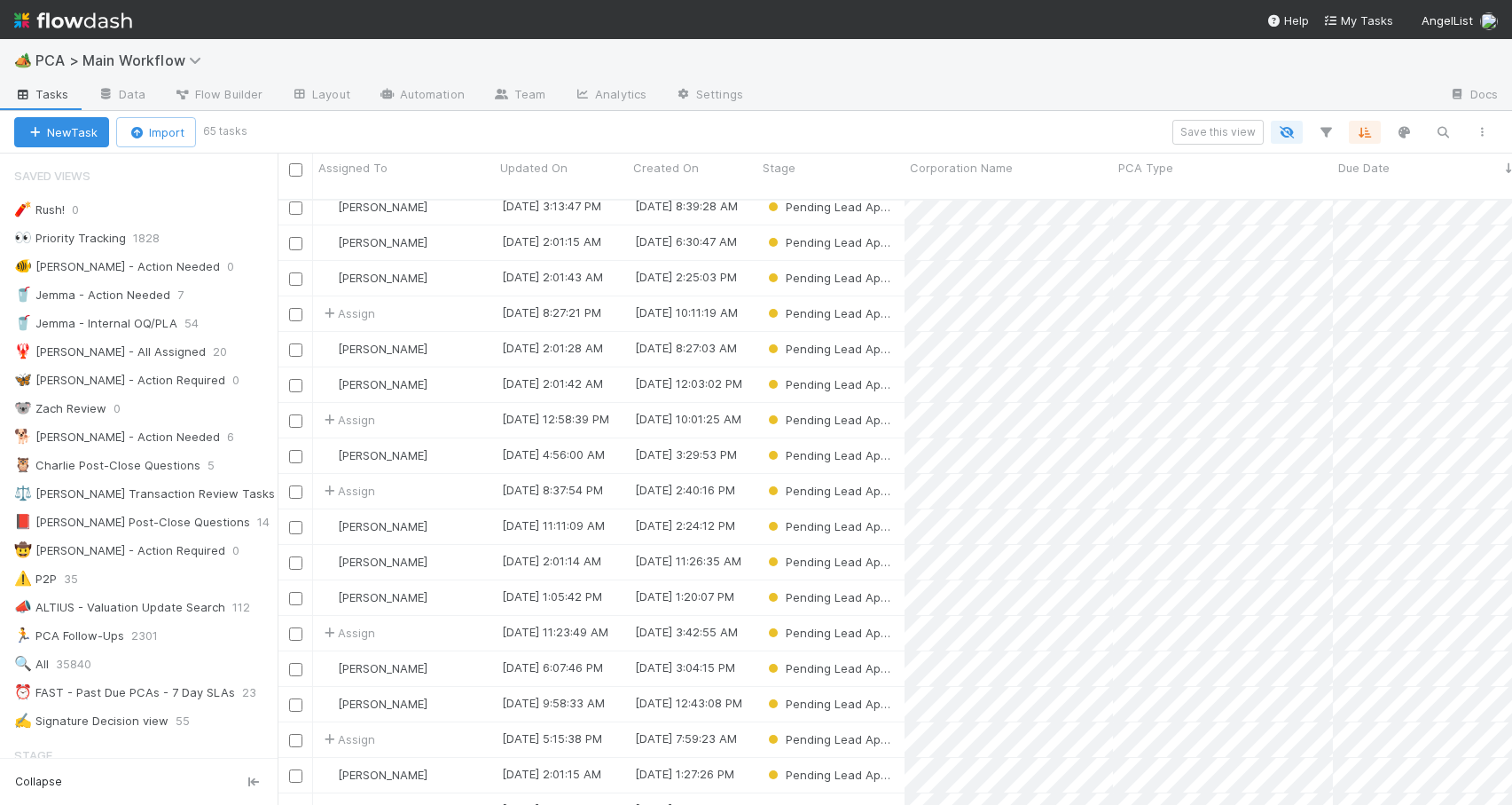
scroll to position [278, 0]
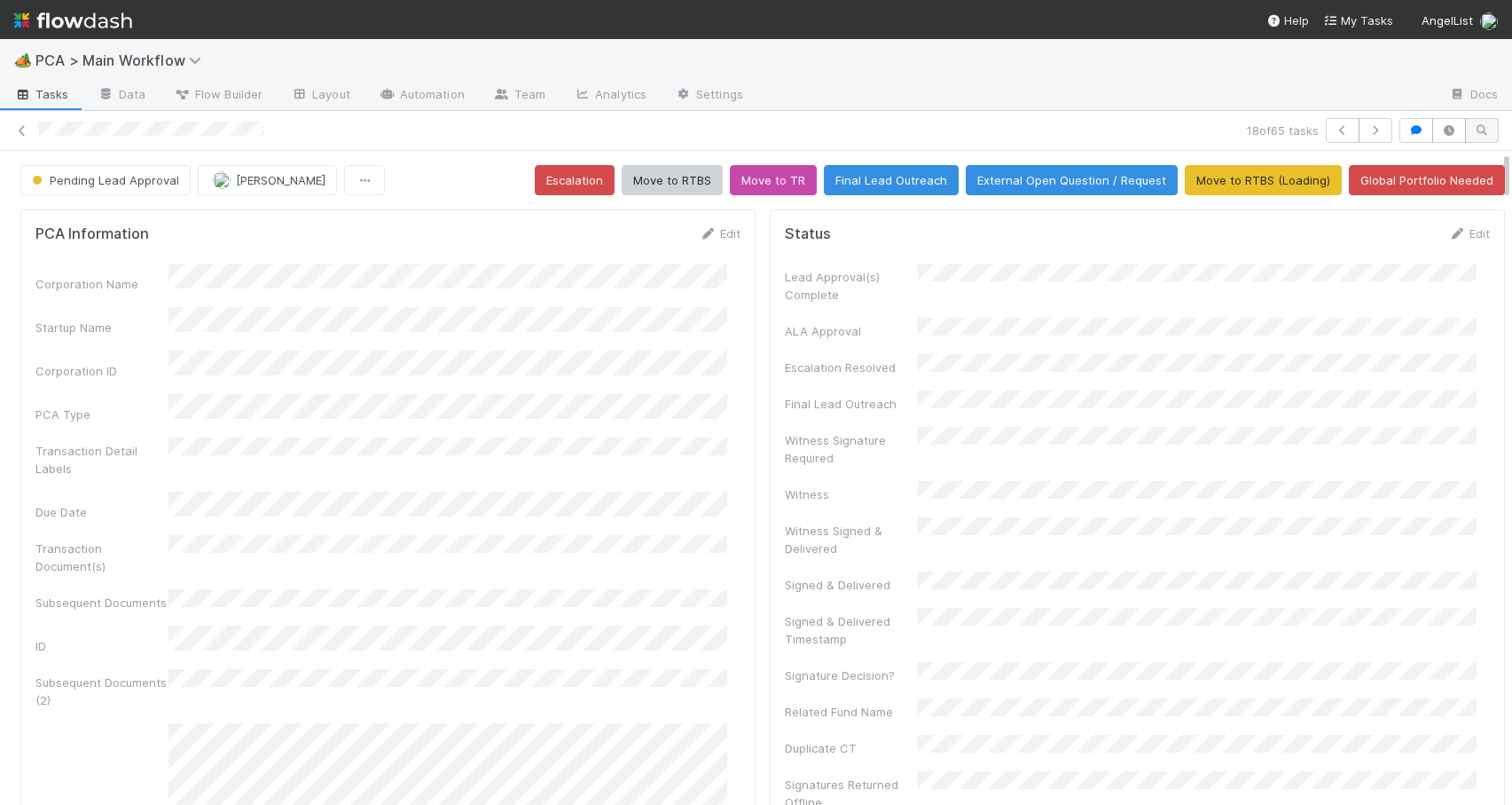
drag, startPoint x: 1494, startPoint y: 308, endPoint x: 1480, endPoint y: 134, distance: 174.6
click at [1480, 134] on div "18 of 65 tasks Pending Lead Approval [PERSON_NAME] Escalation Move to RTBS Move…" at bounding box center [756, 457] width 1512 height 694
drag, startPoint x: 1494, startPoint y: 163, endPoint x: 1483, endPoint y: -15, distance: 178.3
click at [1483, 0] on html "🏕️ PCA > Main Workflow Tasks Data Flow Builder Layout Automation Team Analytics…" at bounding box center [756, 402] width 1512 height 805
click at [711, 230] on link "Edit" at bounding box center [719, 233] width 41 height 14
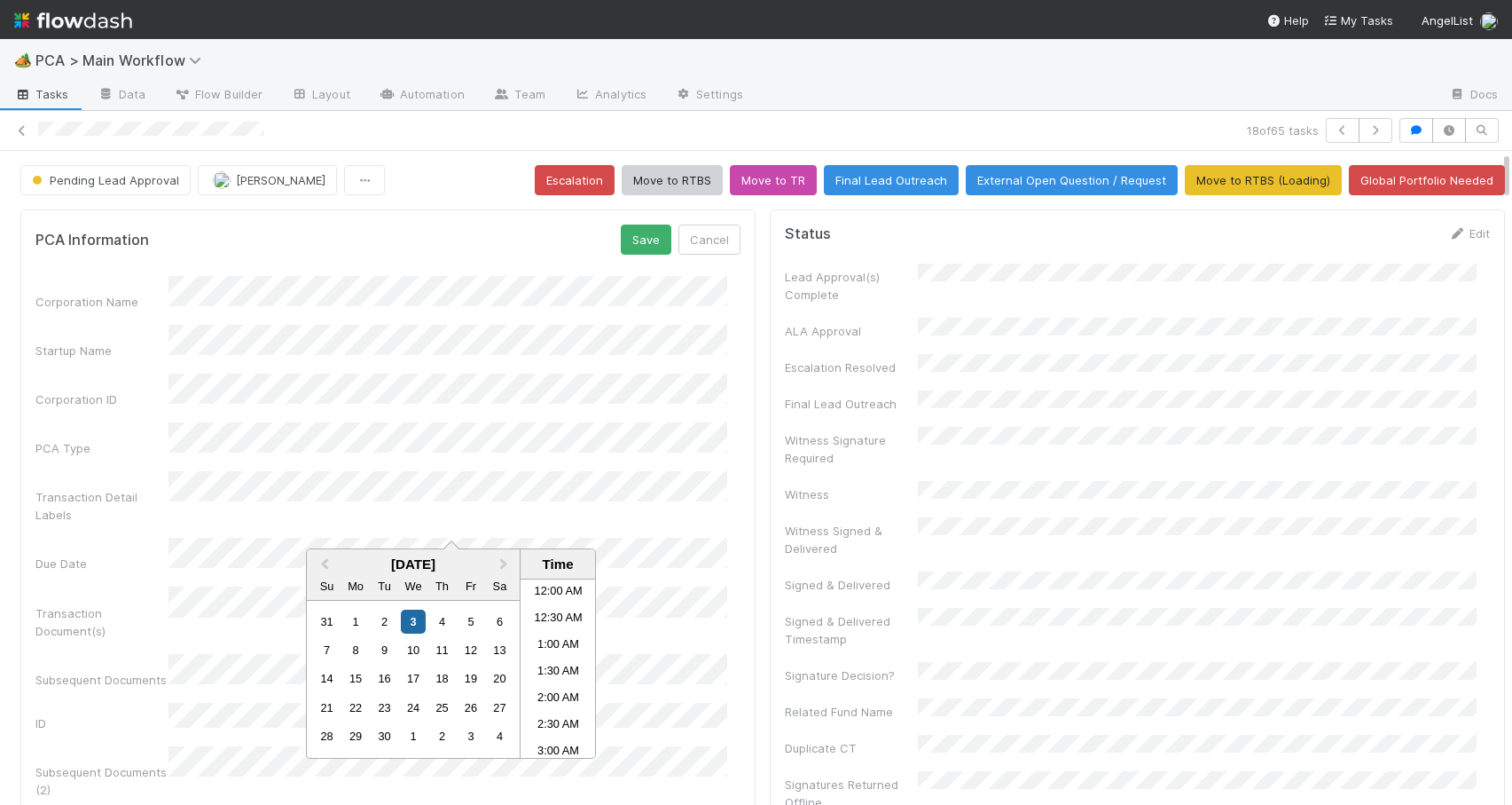
scroll to position [723, 0]
click at [471, 650] on div "12" at bounding box center [471, 650] width 24 height 24
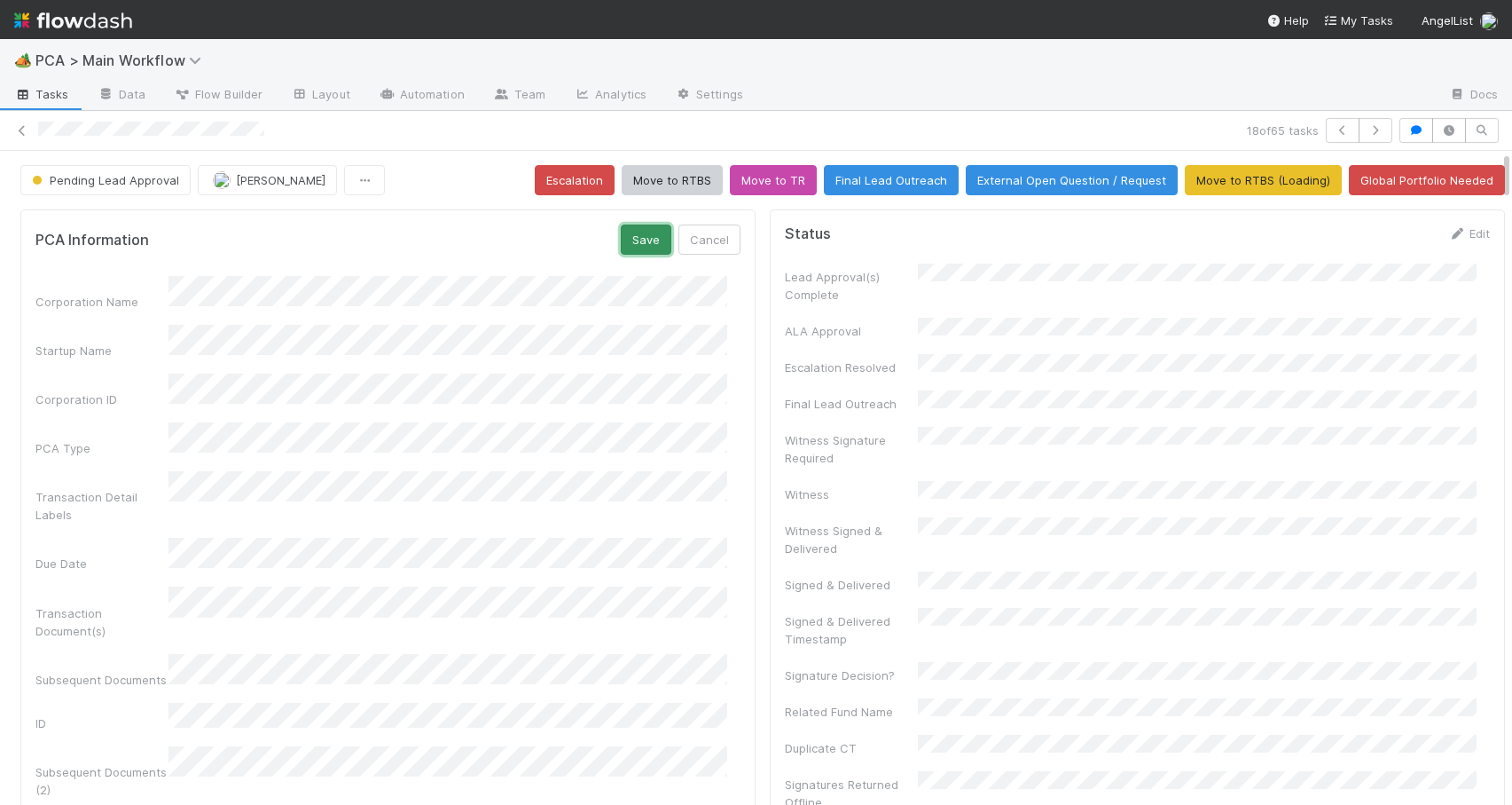
click at [630, 245] on button "Save" at bounding box center [646, 239] width 51 height 30
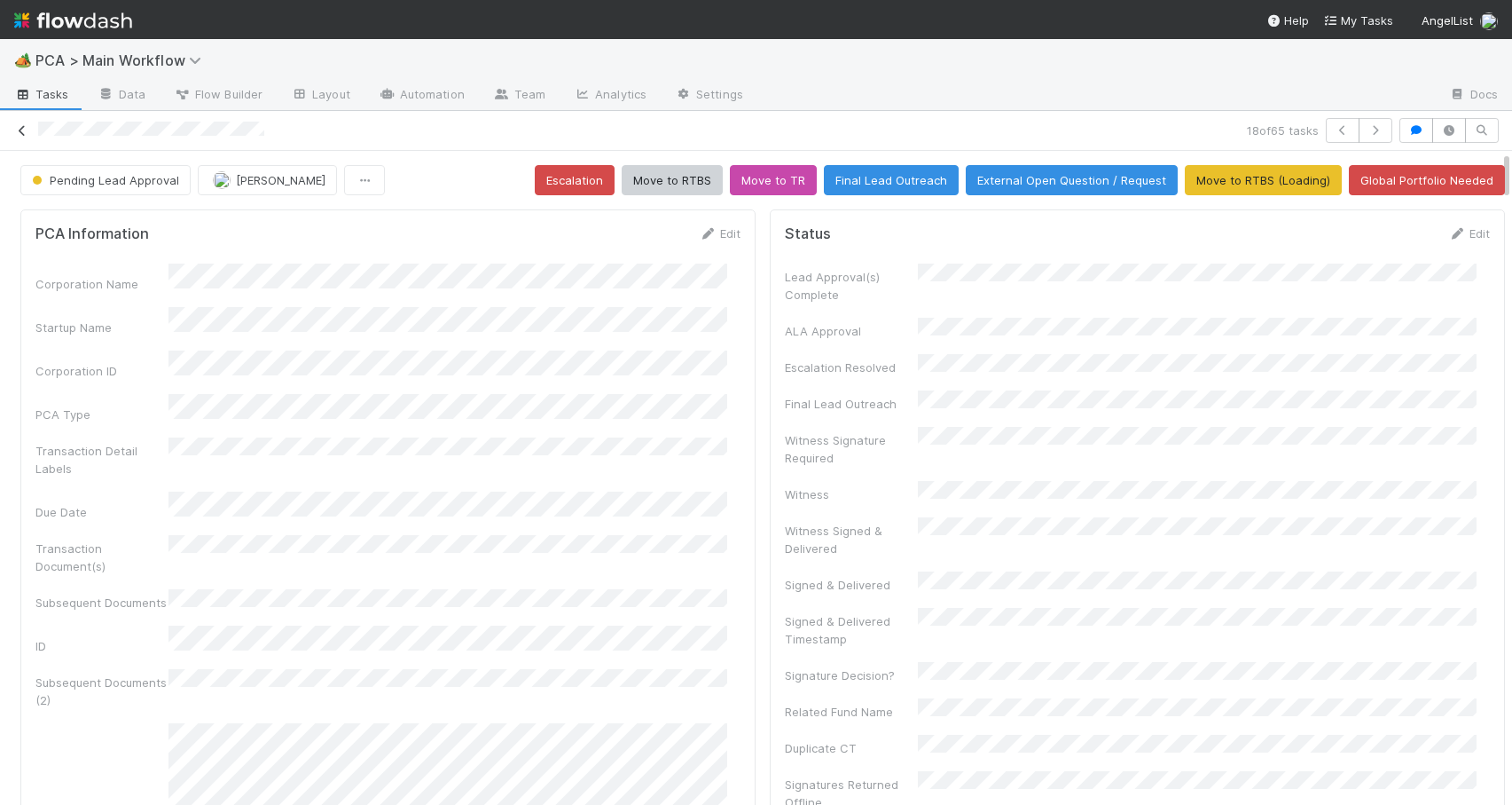
click at [27, 130] on icon at bounding box center [21, 131] width 17 height 12
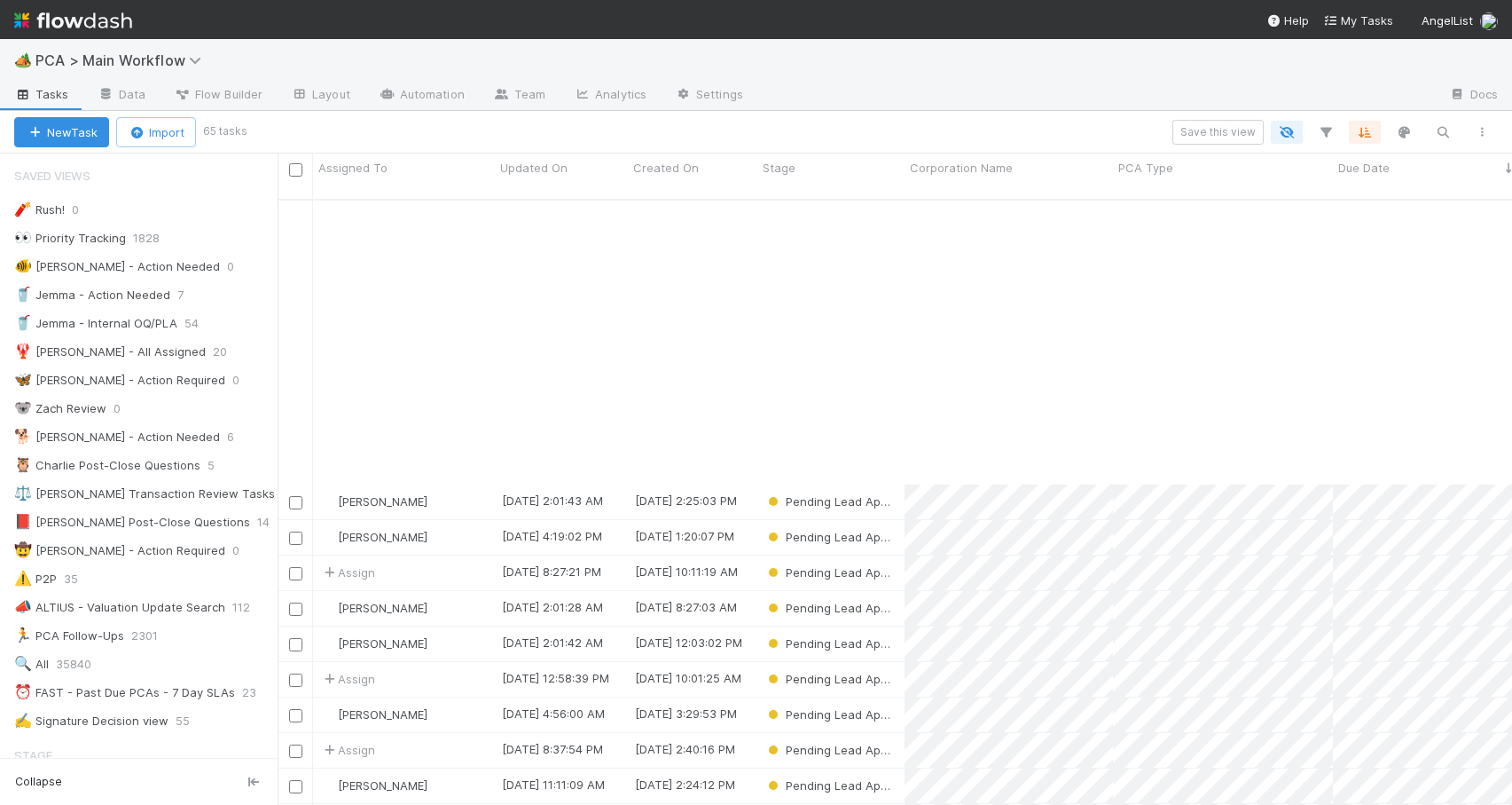
scroll to position [337, 0]
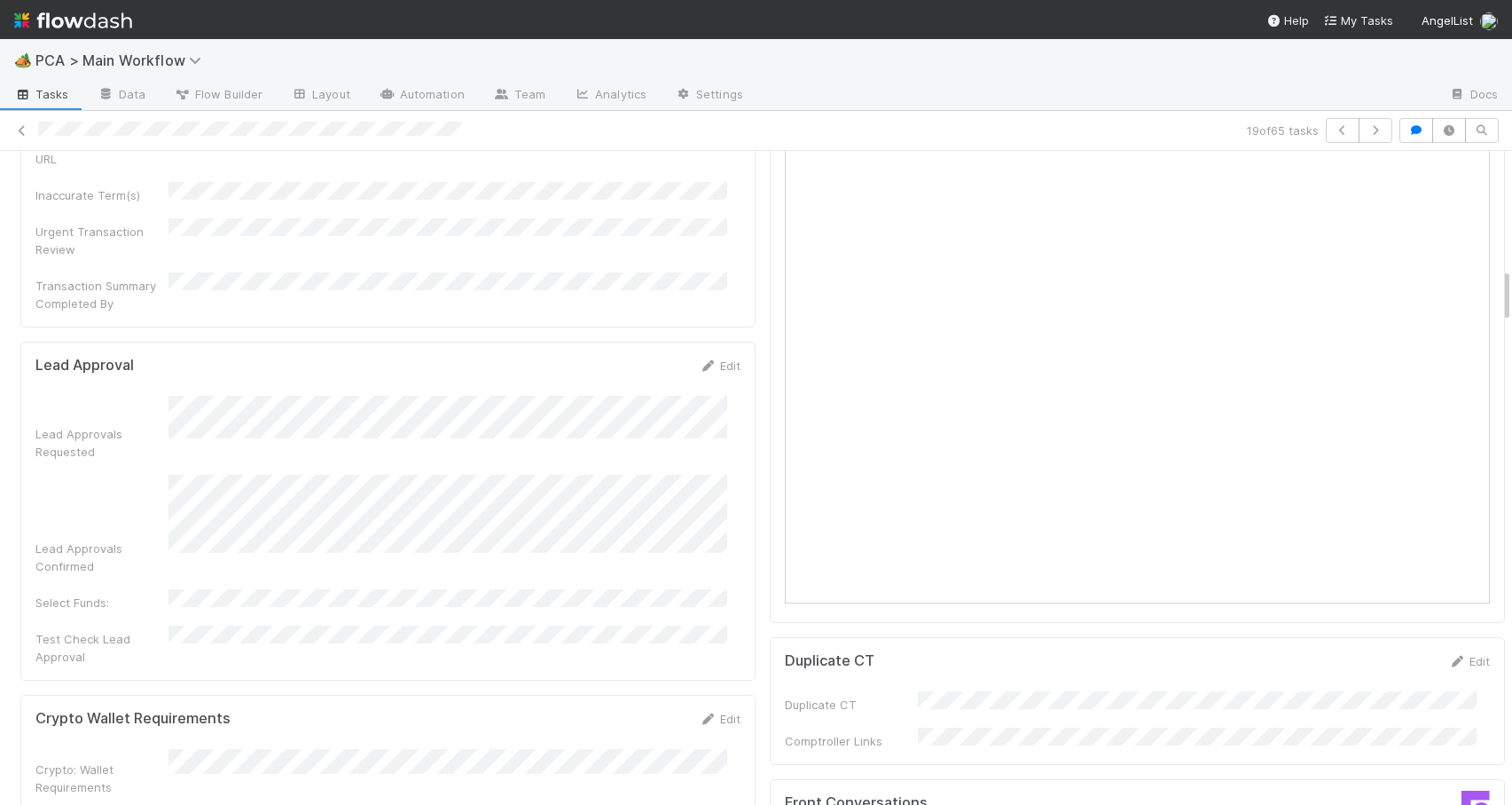
scroll to position [1387, 0]
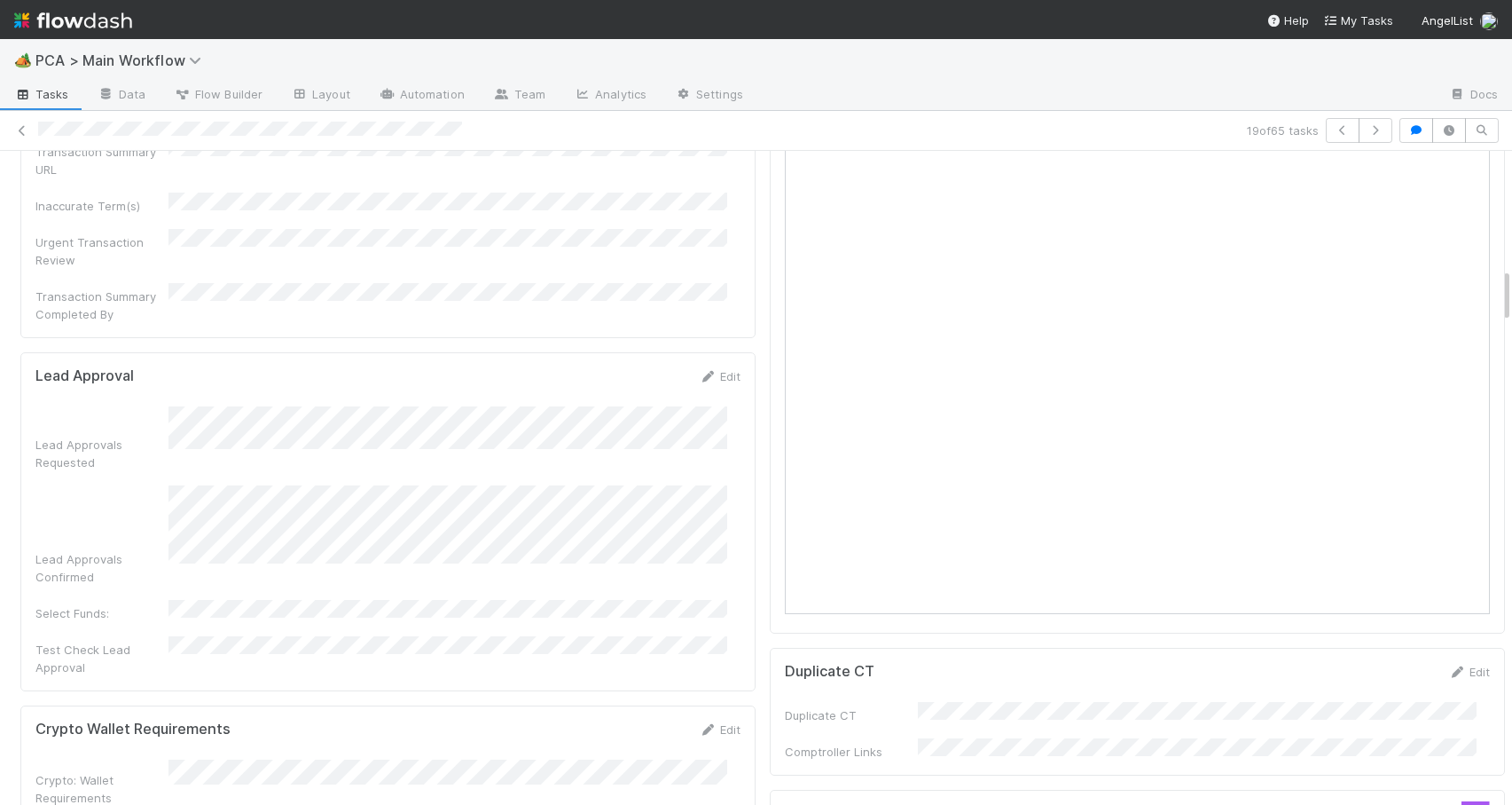
drag, startPoint x: 1494, startPoint y: 256, endPoint x: 1497, endPoint y: 297, distance: 41.1
click at [1497, 297] on div "Pending Lead Approval Assign Escalation Move to RTBS Move to TR Final Lead Outr…" at bounding box center [756, 478] width 1512 height 654
